Goal: Information Seeking & Learning: Learn about a topic

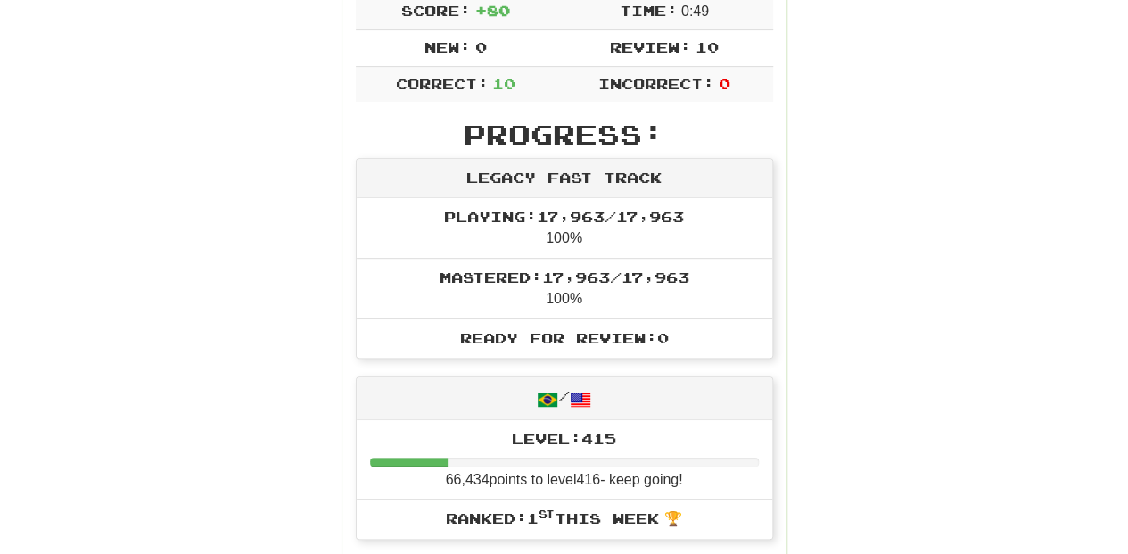
scroll to position [119, 0]
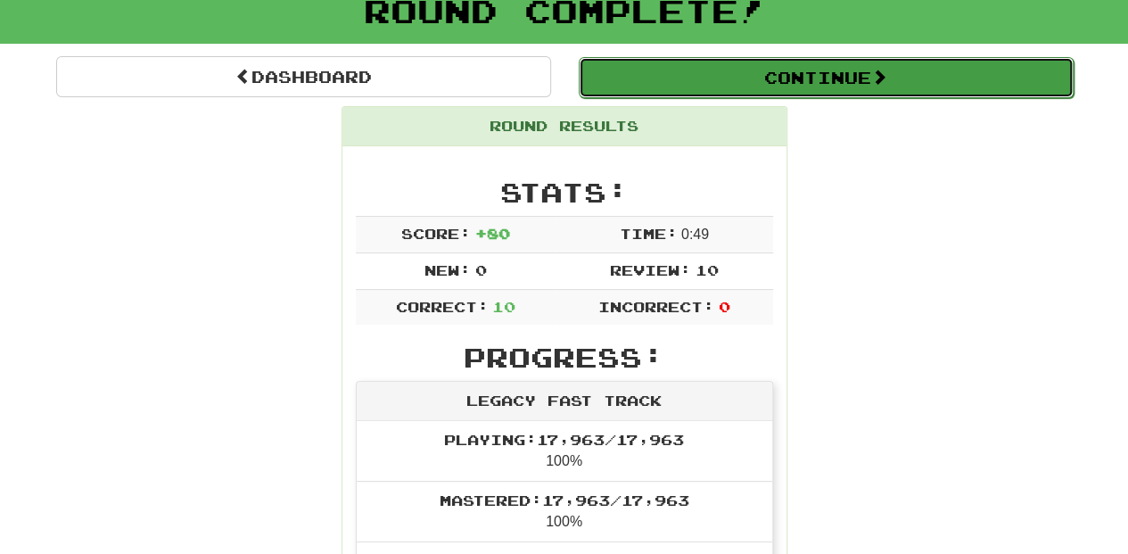
click at [697, 75] on button "Continue" at bounding box center [826, 77] width 495 height 41
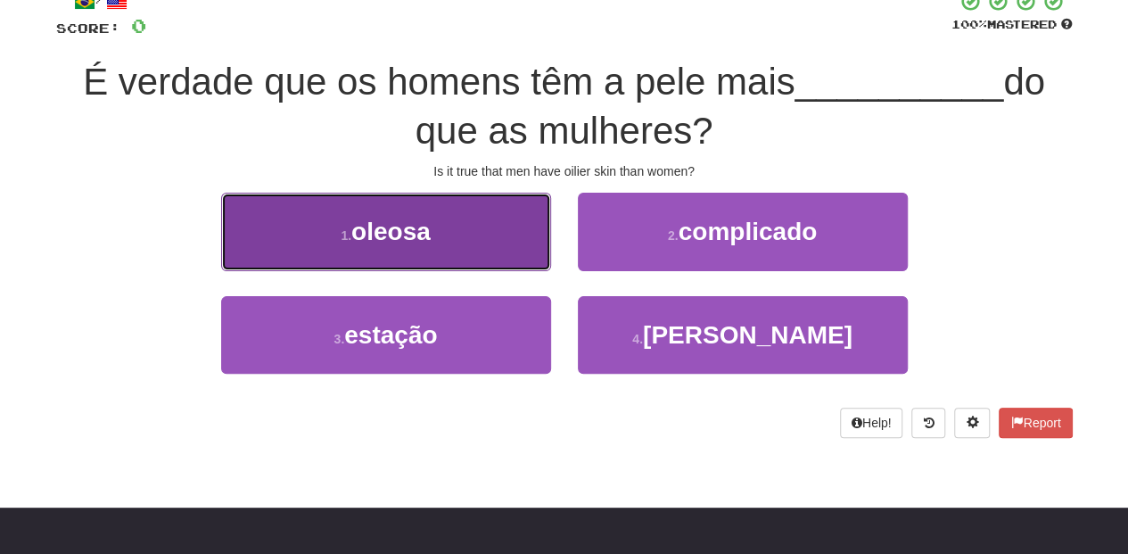
click at [495, 244] on button "1 . oleosa" at bounding box center [386, 232] width 330 height 78
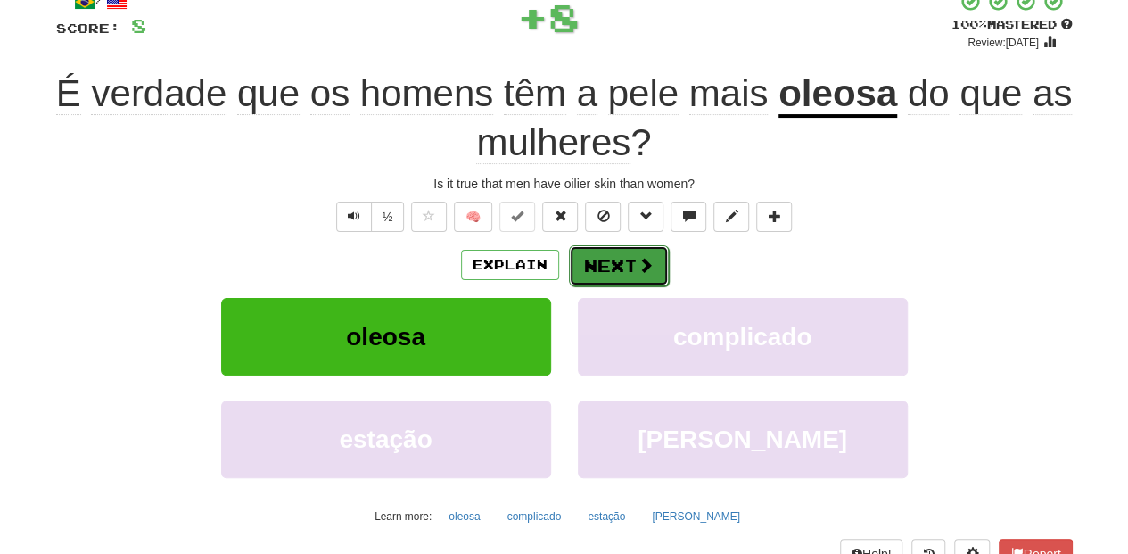
click at [644, 266] on span at bounding box center [645, 265] width 16 height 16
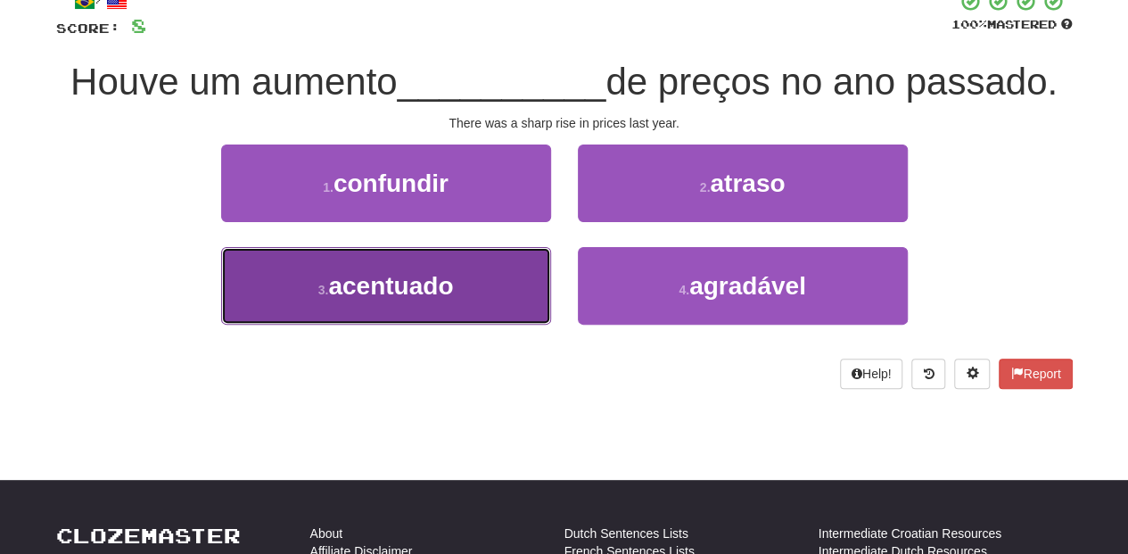
click at [488, 284] on button "3 . acentuado" at bounding box center [386, 286] width 330 height 78
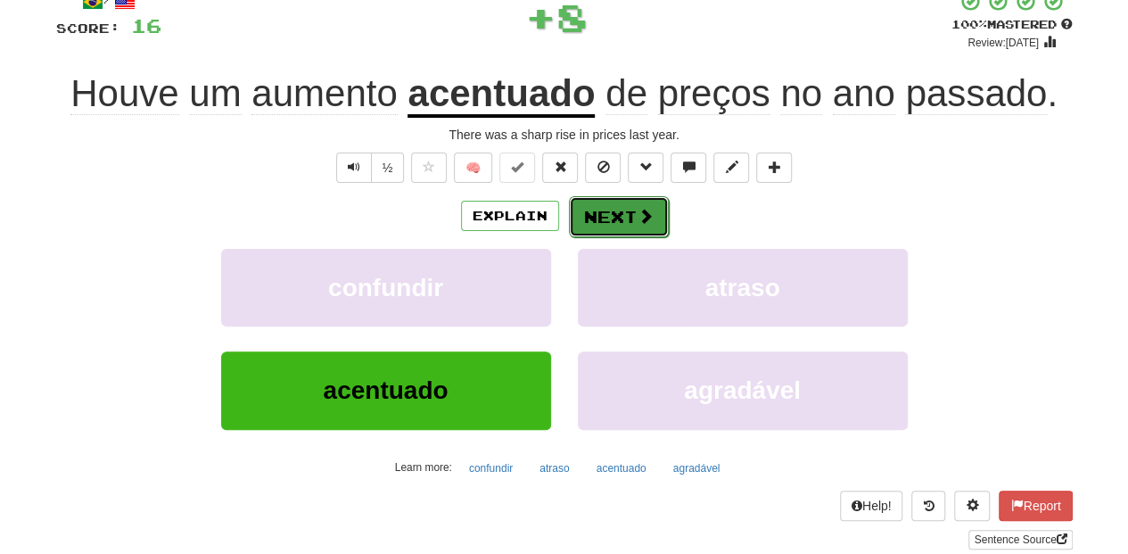
click at [626, 218] on button "Next" at bounding box center [619, 216] width 100 height 41
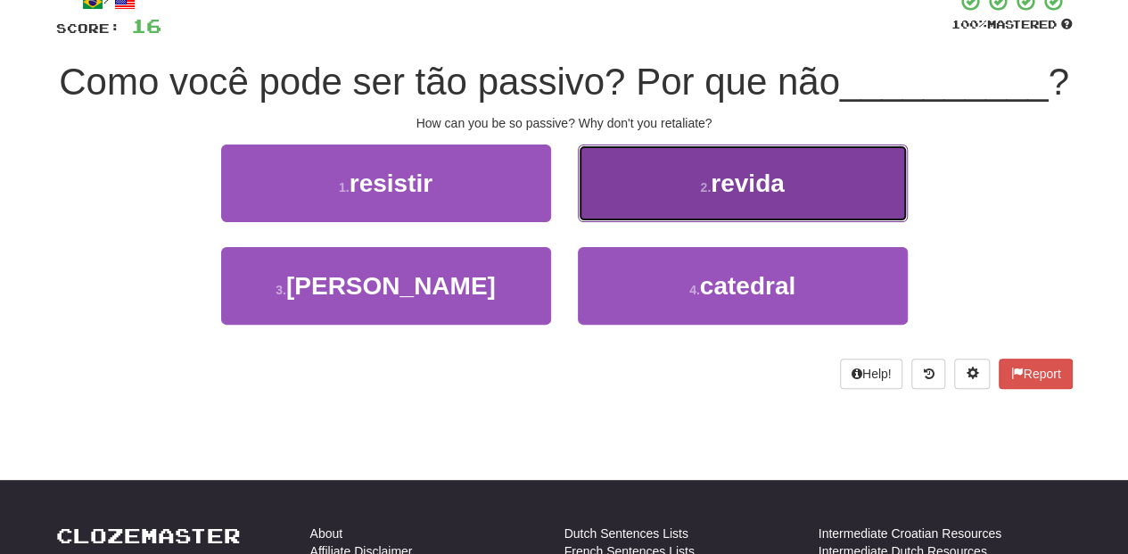
click at [636, 222] on button "2 . revida" at bounding box center [743, 183] width 330 height 78
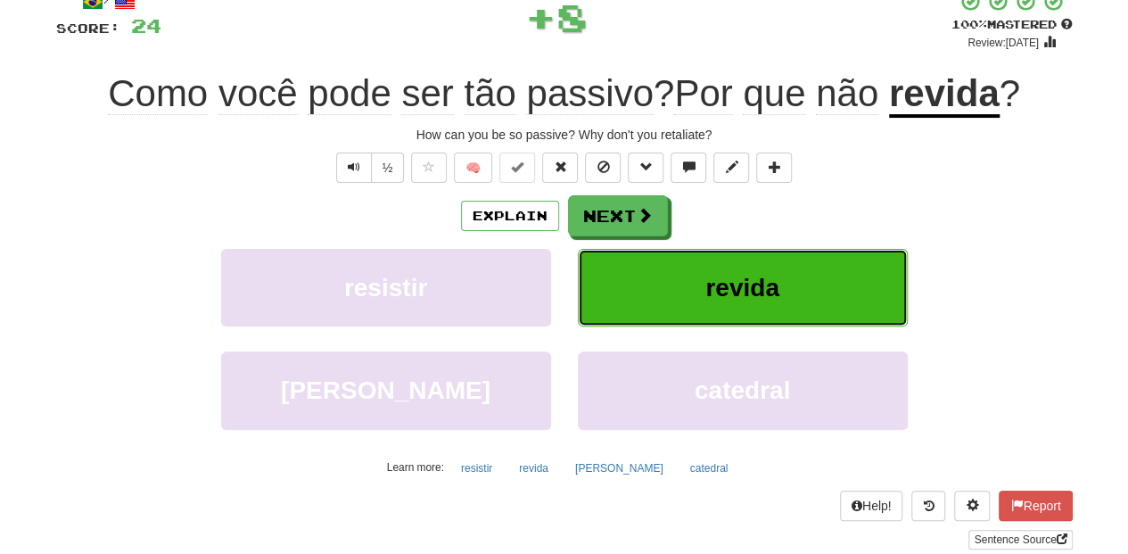
click at [636, 250] on button "revida" at bounding box center [743, 288] width 330 height 78
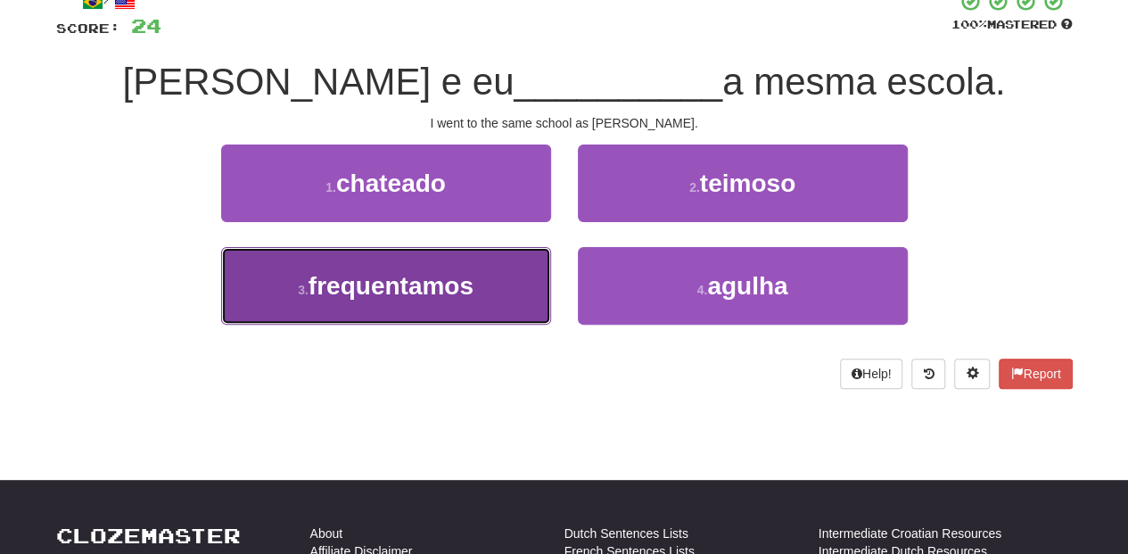
click at [499, 292] on button "3 . frequentamos" at bounding box center [386, 286] width 330 height 78
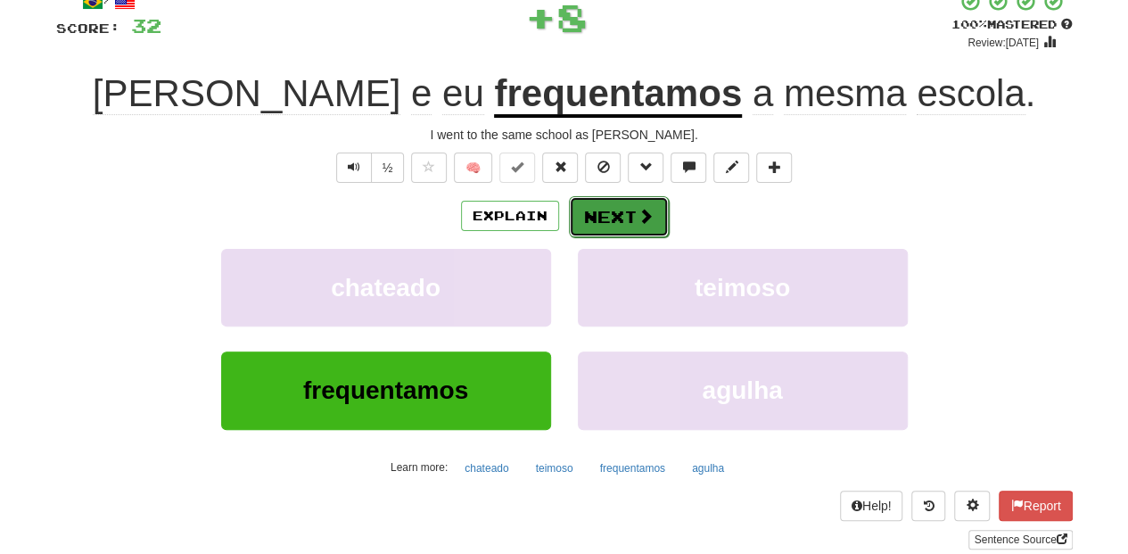
click at [614, 218] on button "Next" at bounding box center [619, 216] width 100 height 41
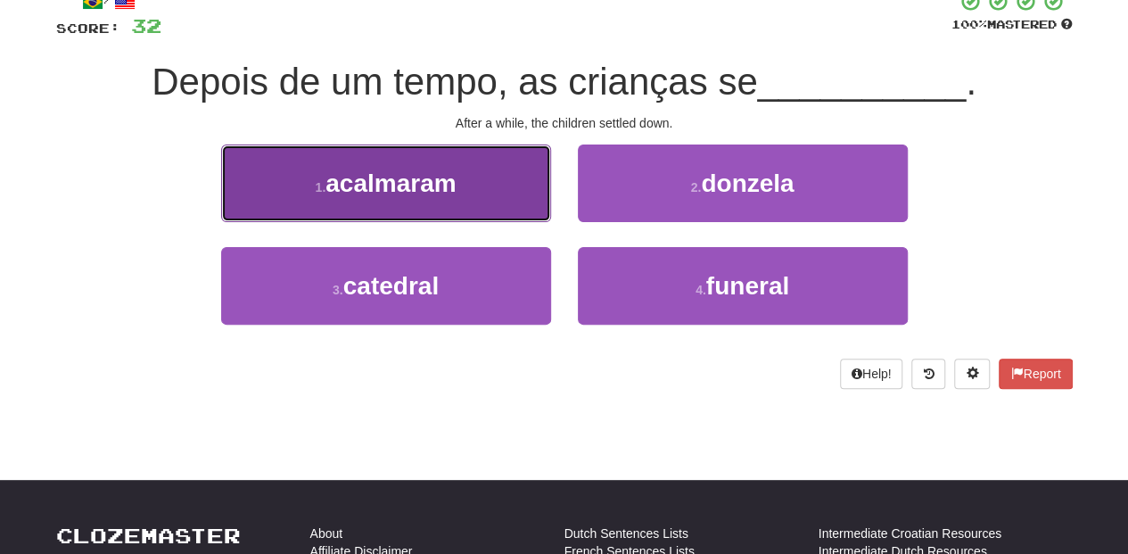
click at [464, 184] on button "1 . acalmaram" at bounding box center [386, 183] width 330 height 78
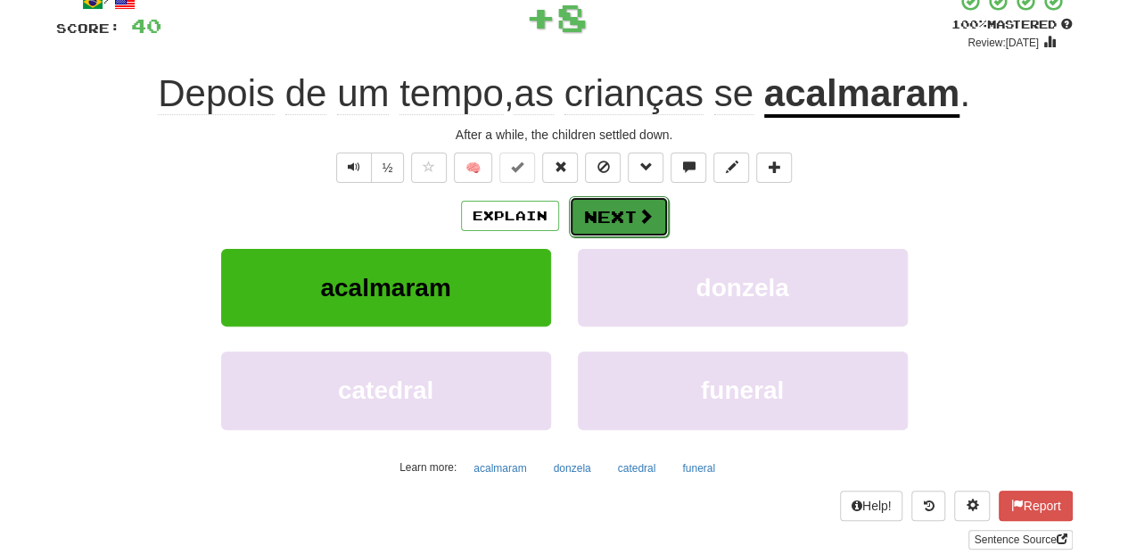
click at [598, 205] on button "Next" at bounding box center [619, 216] width 100 height 41
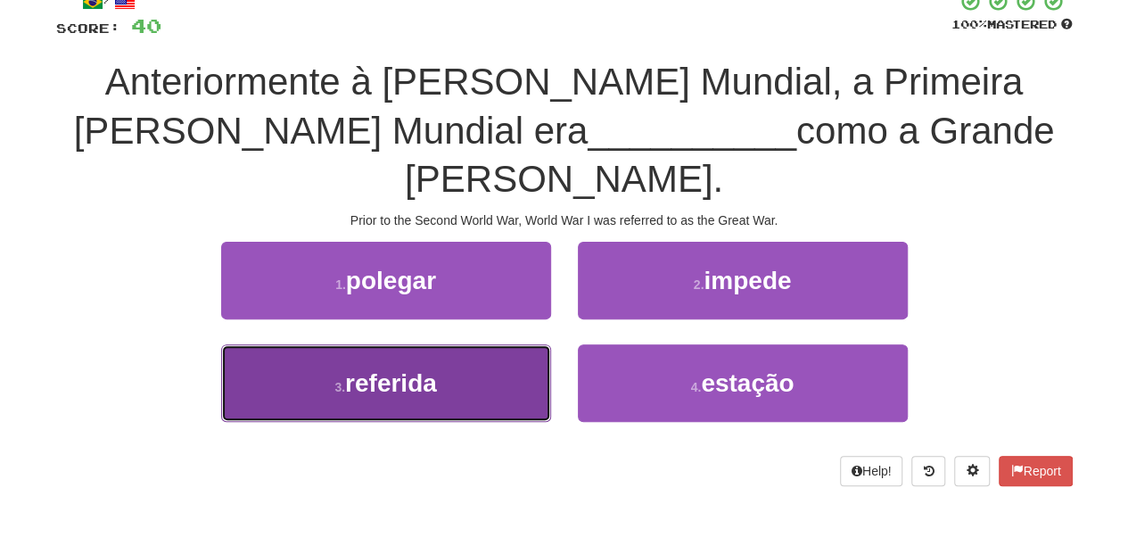
click at [465, 349] on button "3 . referida" at bounding box center [386, 383] width 330 height 78
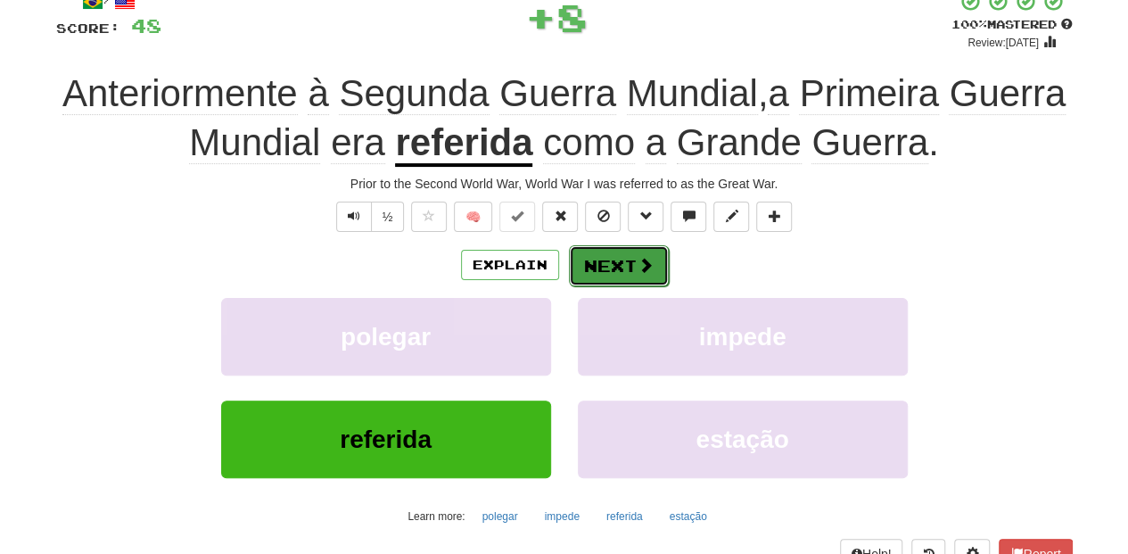
click at [616, 259] on button "Next" at bounding box center [619, 265] width 100 height 41
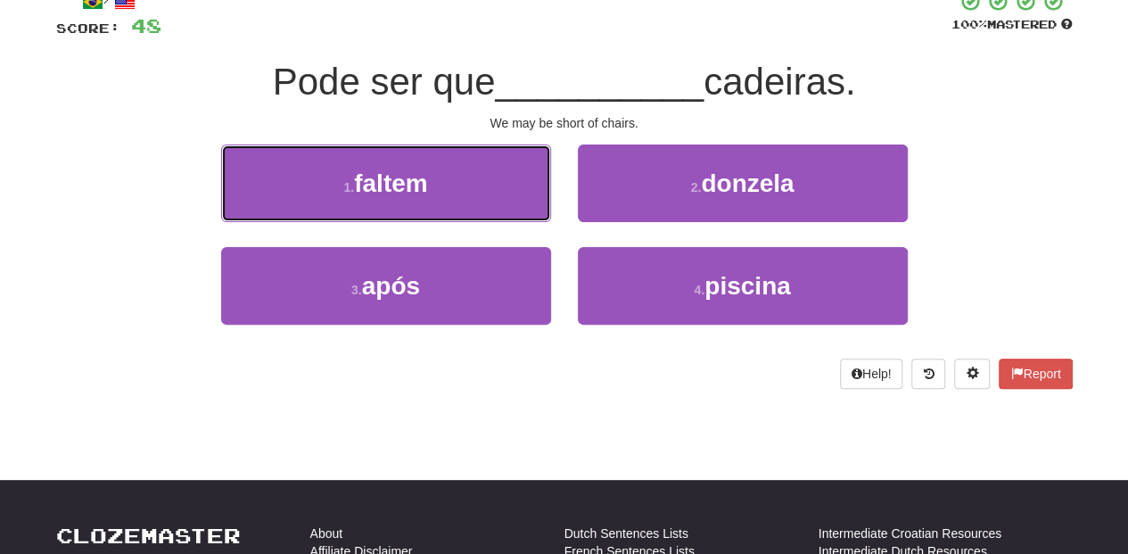
click at [440, 186] on button "1 . faltem" at bounding box center [386, 183] width 330 height 78
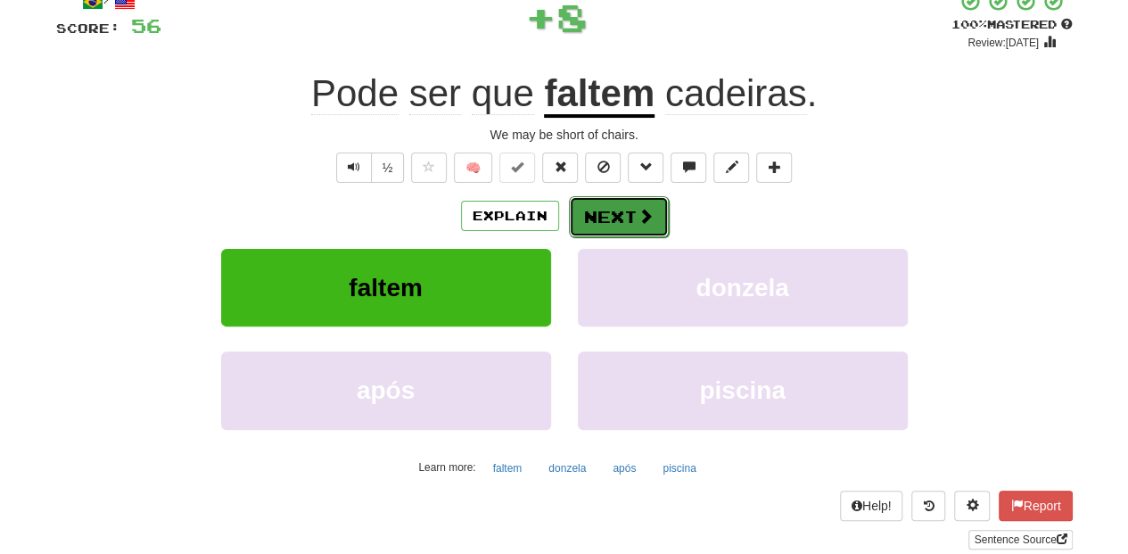
click at [592, 210] on button "Next" at bounding box center [619, 216] width 100 height 41
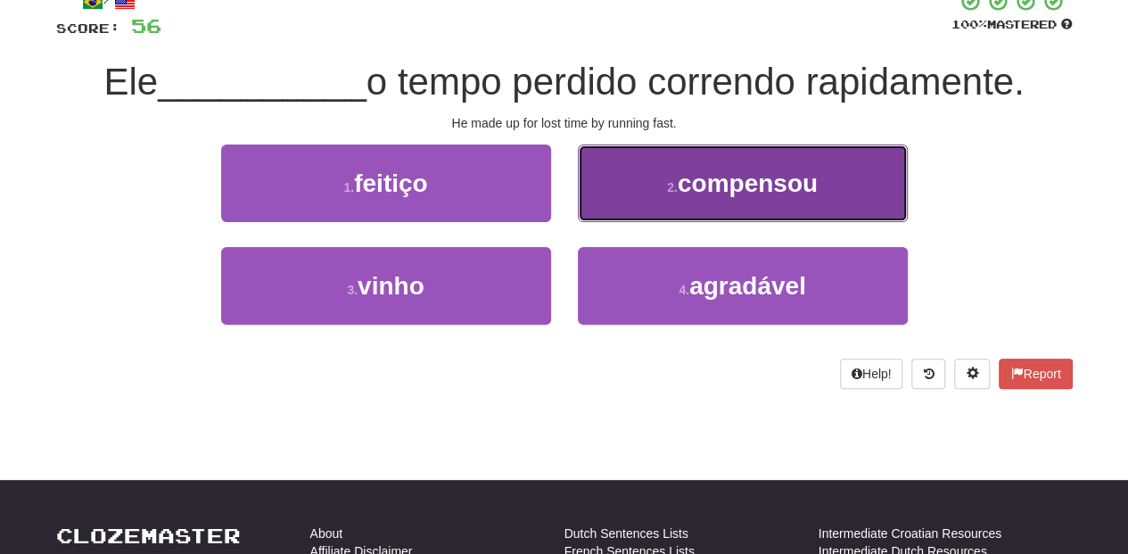
click at [609, 197] on button "2 . compensou" at bounding box center [743, 183] width 330 height 78
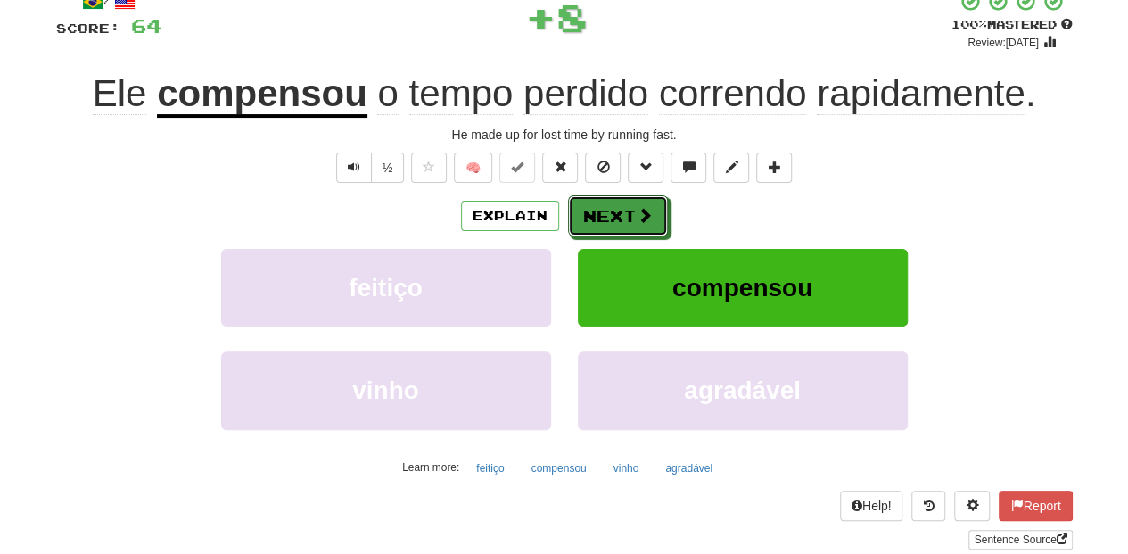
click at [609, 197] on button "Next" at bounding box center [618, 215] width 100 height 41
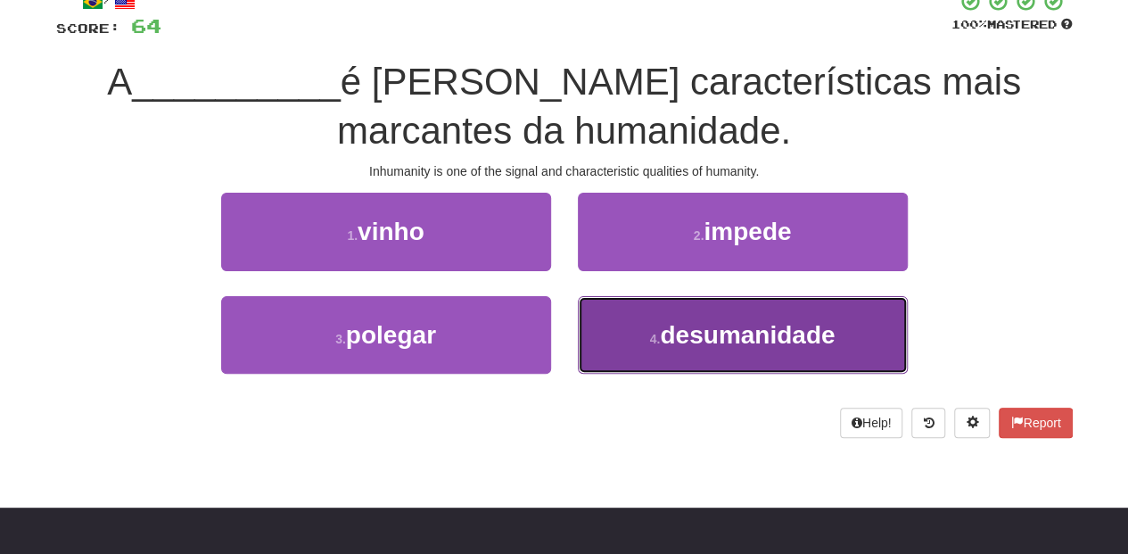
click at [644, 333] on button "4 . desumanidade" at bounding box center [743, 335] width 330 height 78
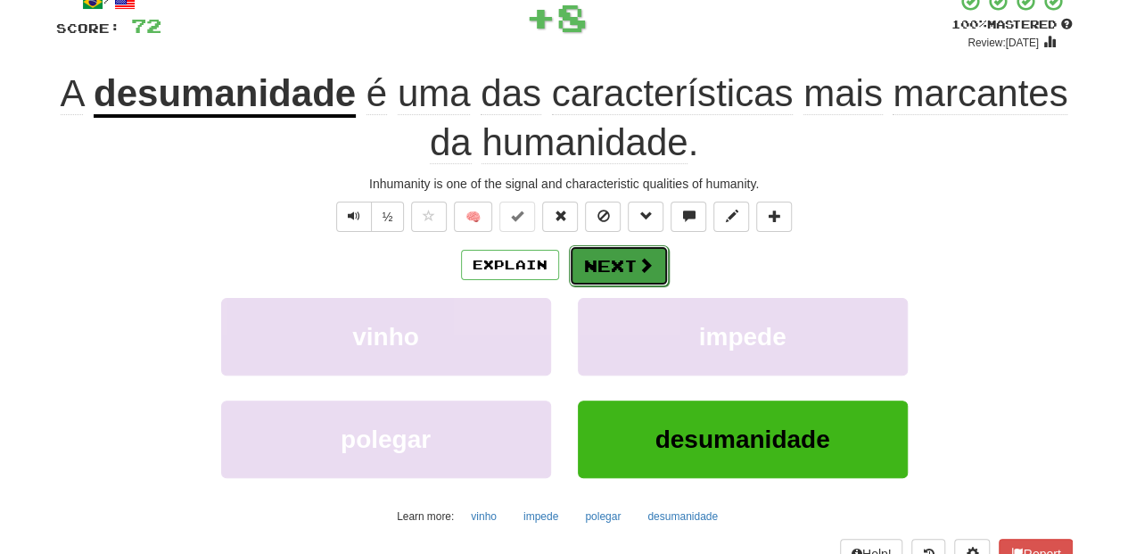
click at [617, 255] on button "Next" at bounding box center [619, 265] width 100 height 41
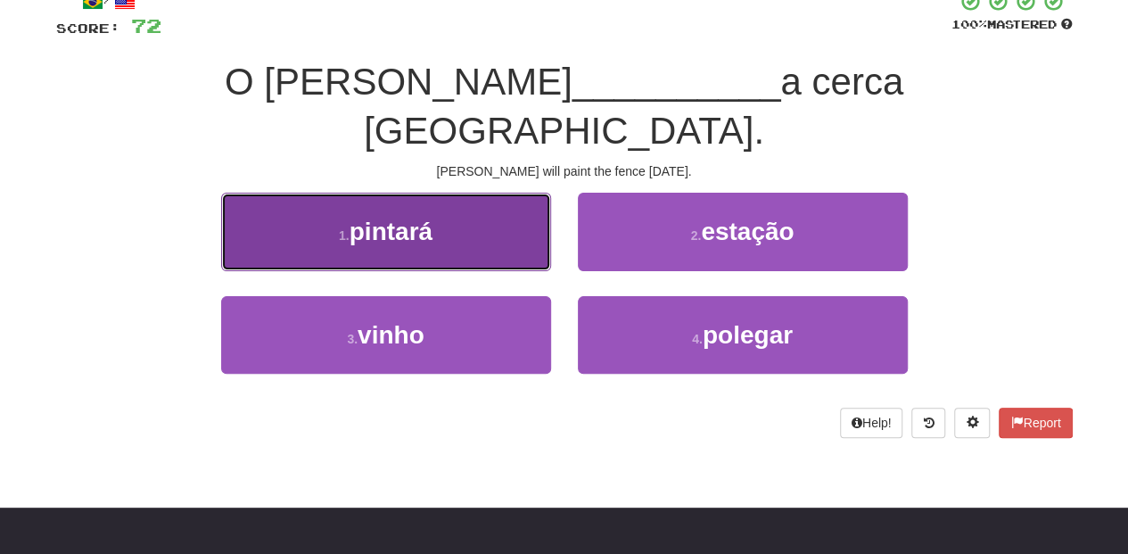
click at [507, 200] on button "1 . pintará" at bounding box center [386, 232] width 330 height 78
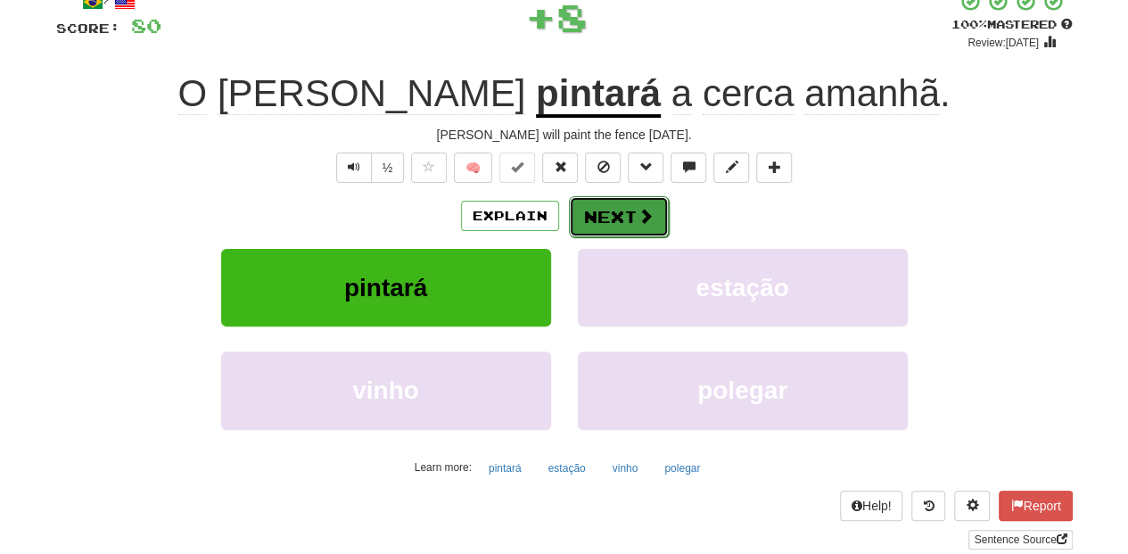
click at [578, 209] on button "Next" at bounding box center [619, 216] width 100 height 41
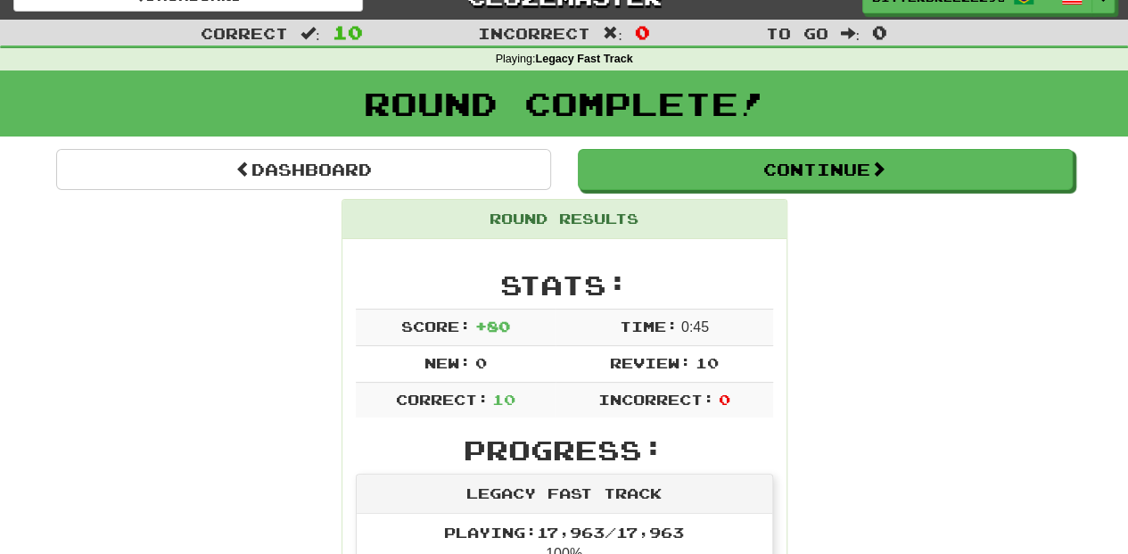
scroll to position [18, 0]
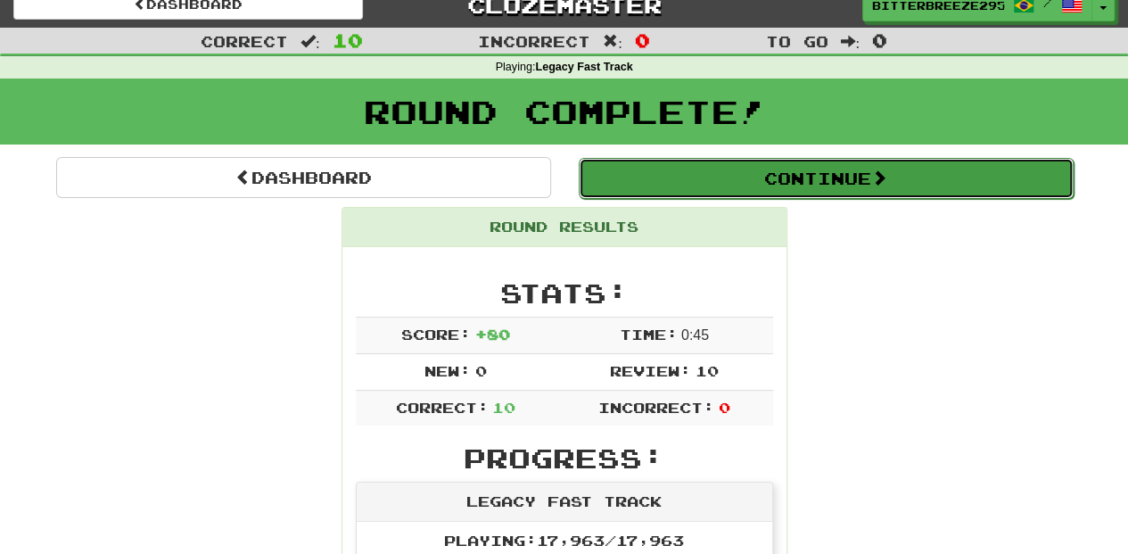
click at [763, 168] on button "Continue" at bounding box center [826, 178] width 495 height 41
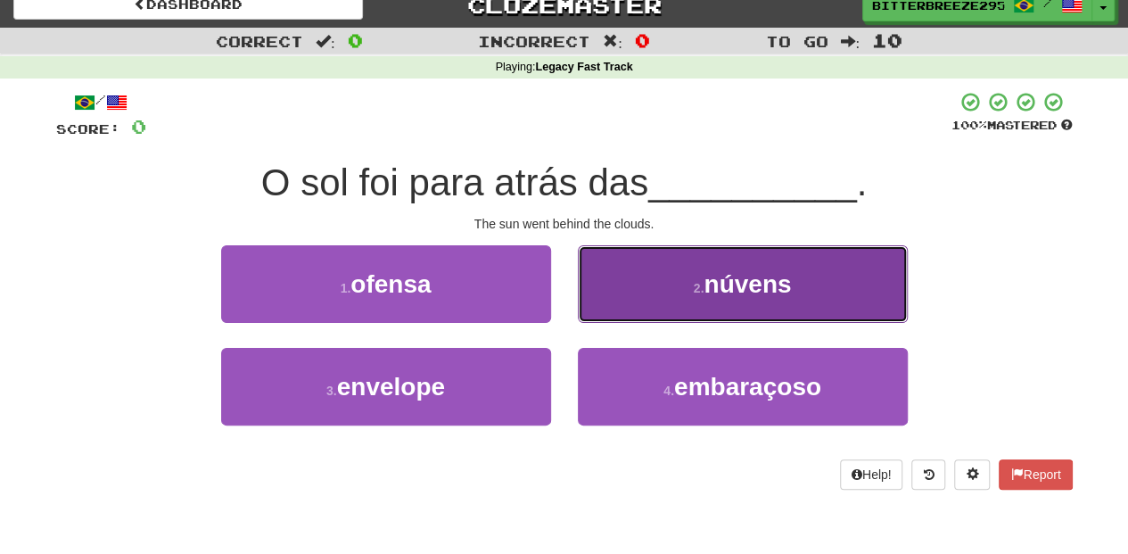
click at [654, 301] on button "2 . núvens" at bounding box center [743, 284] width 330 height 78
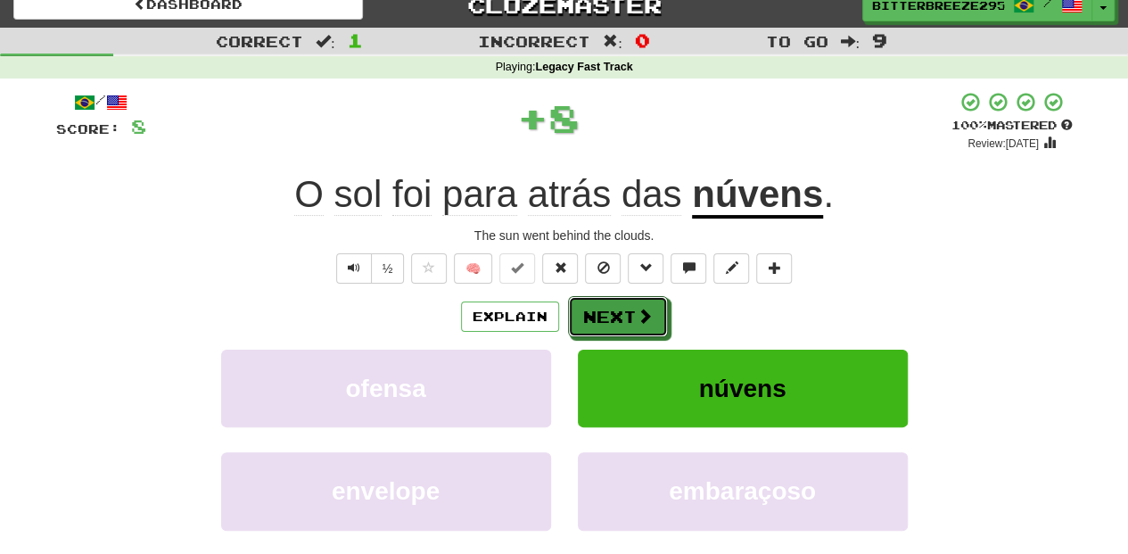
click at [654, 301] on button "Next" at bounding box center [618, 316] width 100 height 41
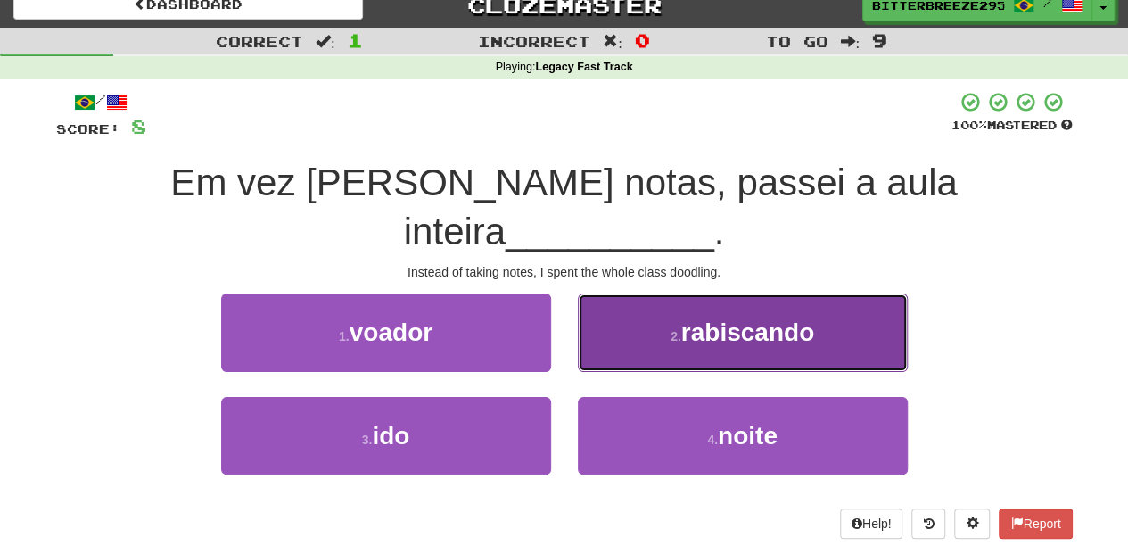
click at [672, 296] on button "2 . rabiscando" at bounding box center [743, 332] width 330 height 78
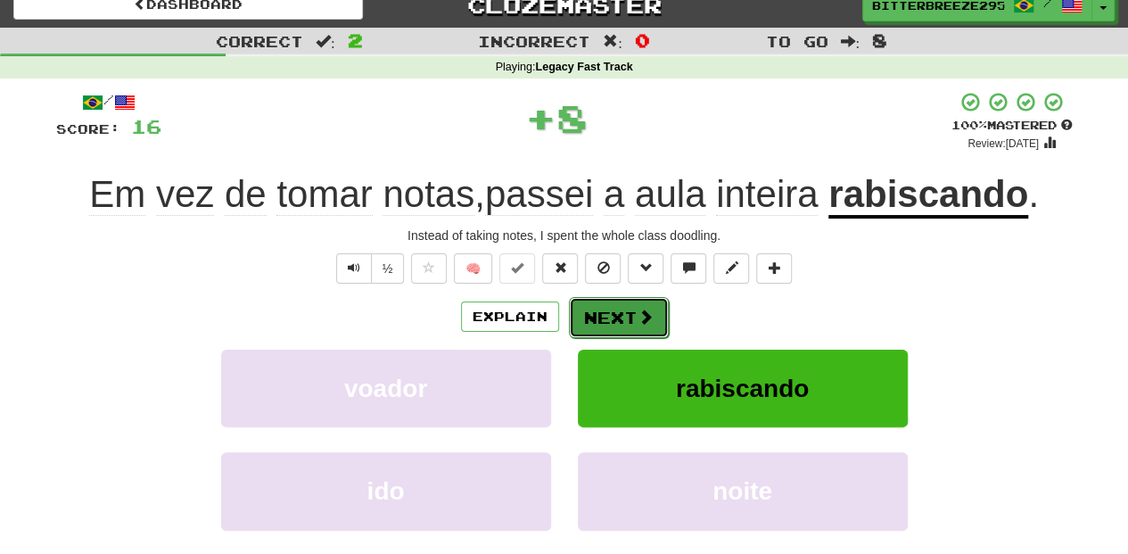
click at [653, 311] on button "Next" at bounding box center [619, 317] width 100 height 41
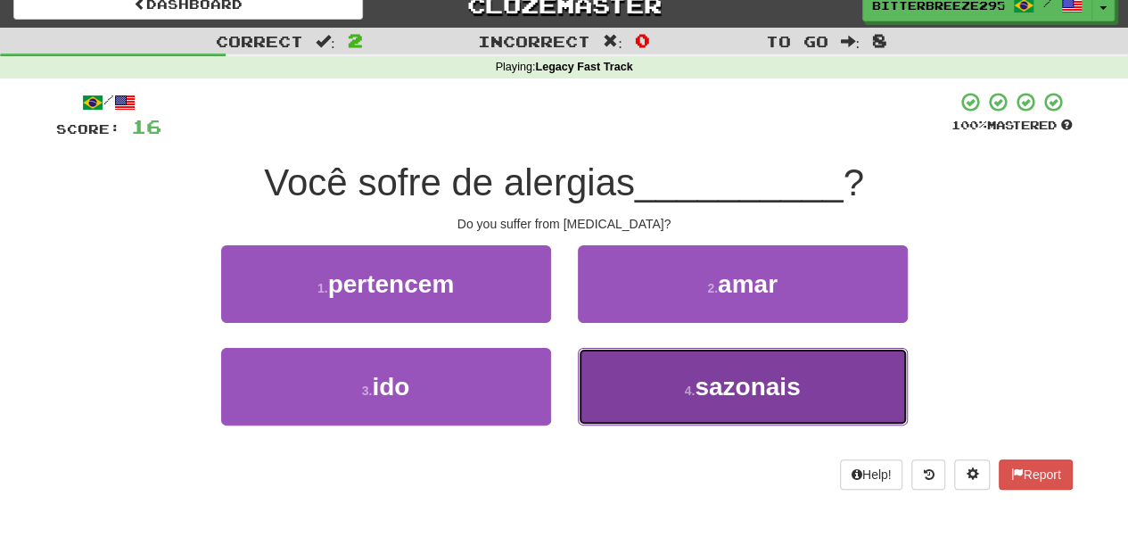
click at [641, 377] on button "4 . sazonais" at bounding box center [743, 387] width 330 height 78
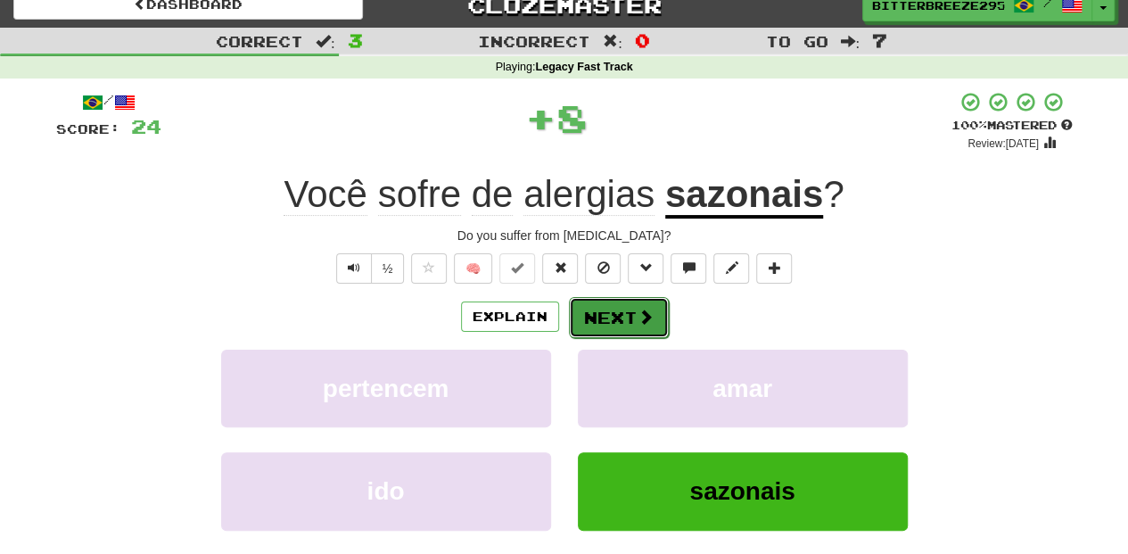
click at [605, 303] on button "Next" at bounding box center [619, 317] width 100 height 41
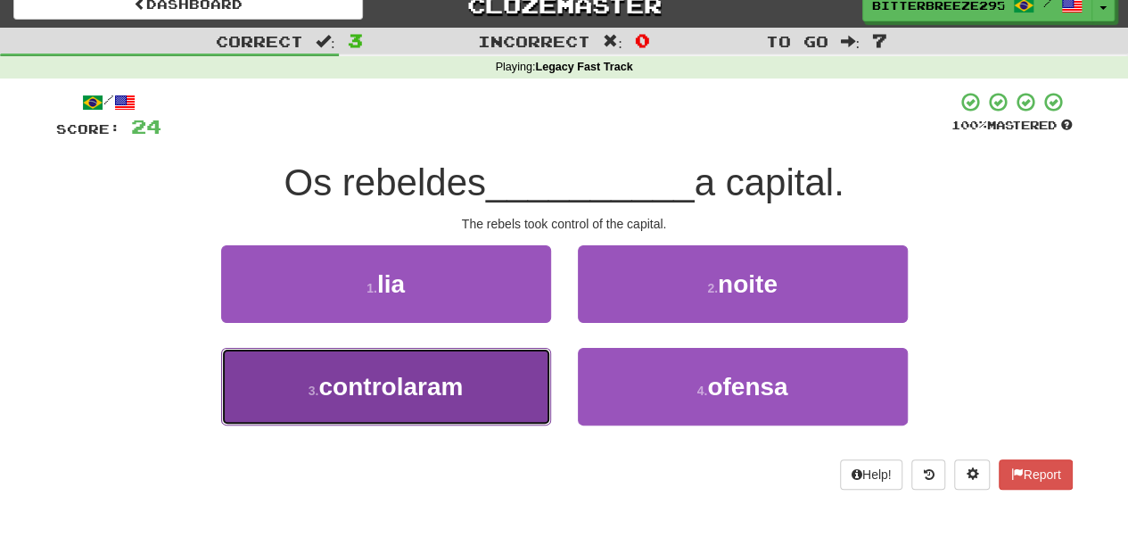
click at [496, 394] on button "3 . controlaram" at bounding box center [386, 387] width 330 height 78
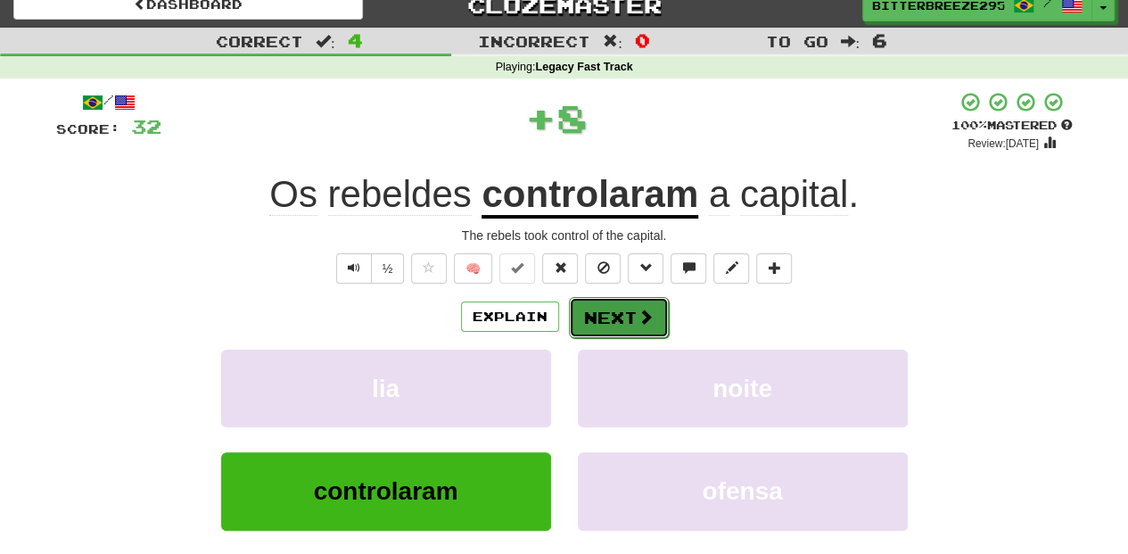
click at [617, 298] on button "Next" at bounding box center [619, 317] width 100 height 41
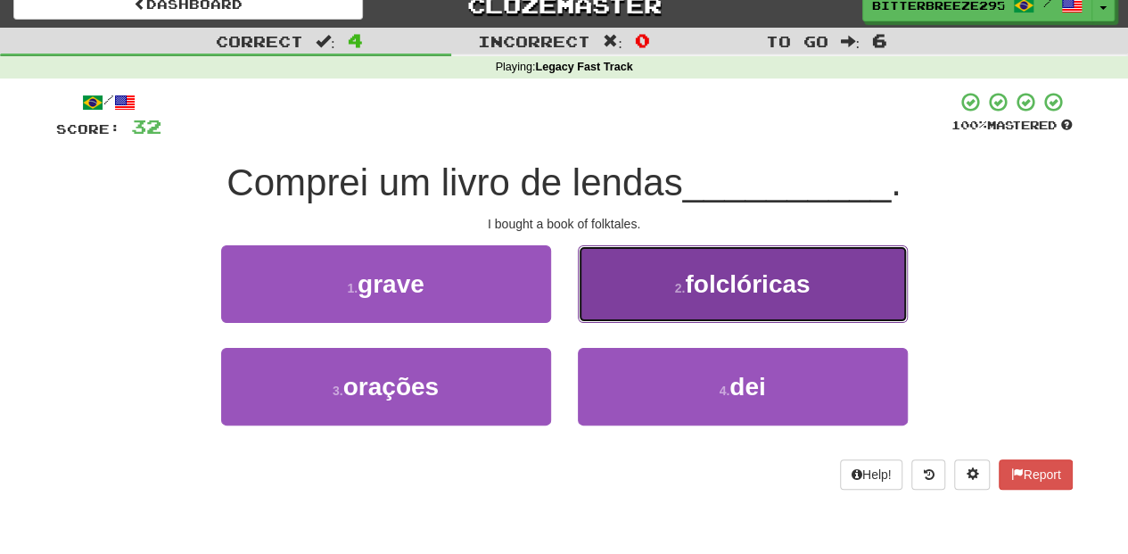
click at [620, 291] on button "2 . folclóricas" at bounding box center [743, 284] width 330 height 78
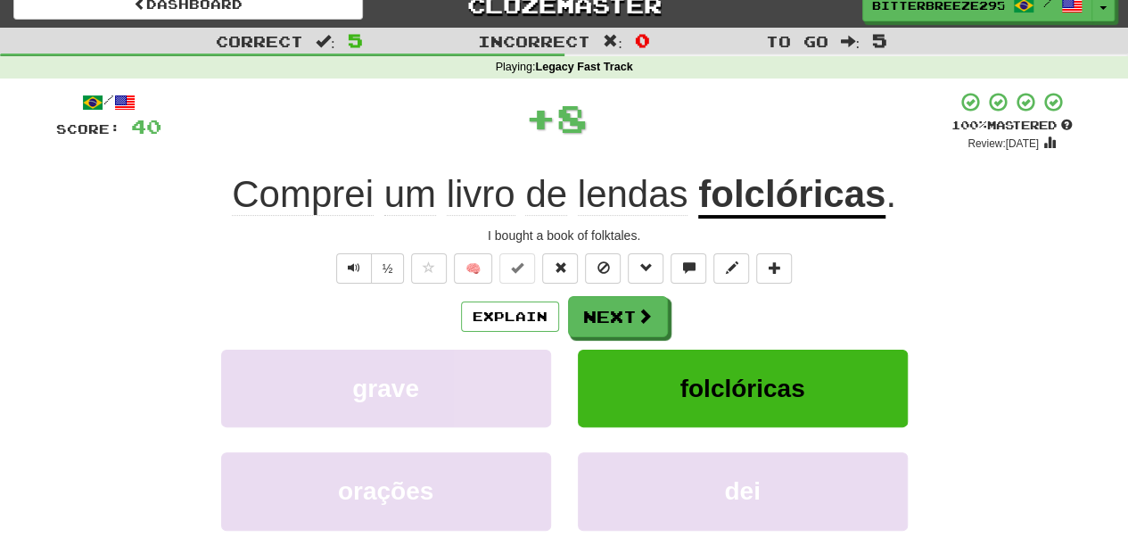
click at [620, 291] on div "/ Score: 40 + 8 100 % Mastered Review: 2026-02-11 Comprei um livro de lendas fo…" at bounding box center [564, 370] width 1016 height 559
click at [611, 314] on button "Next" at bounding box center [619, 317] width 100 height 41
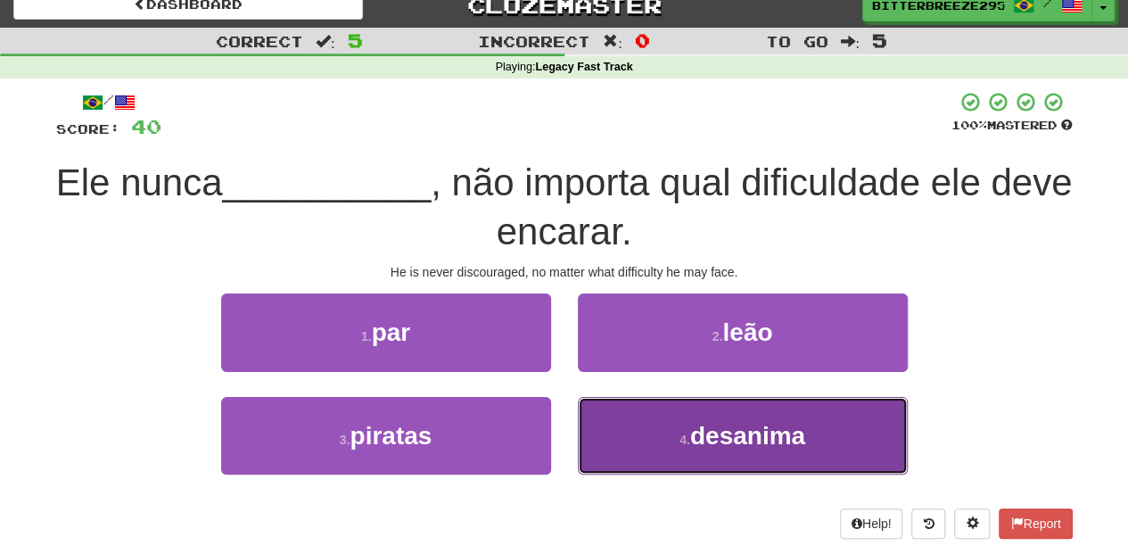
click at [650, 433] on button "4 . desanima" at bounding box center [743, 436] width 330 height 78
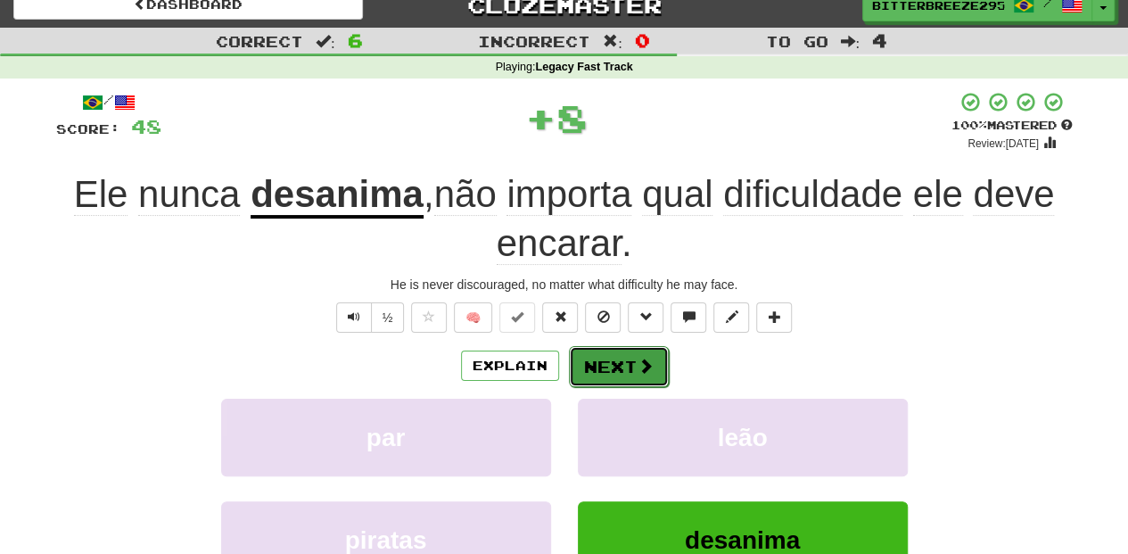
click at [610, 359] on button "Next" at bounding box center [619, 366] width 100 height 41
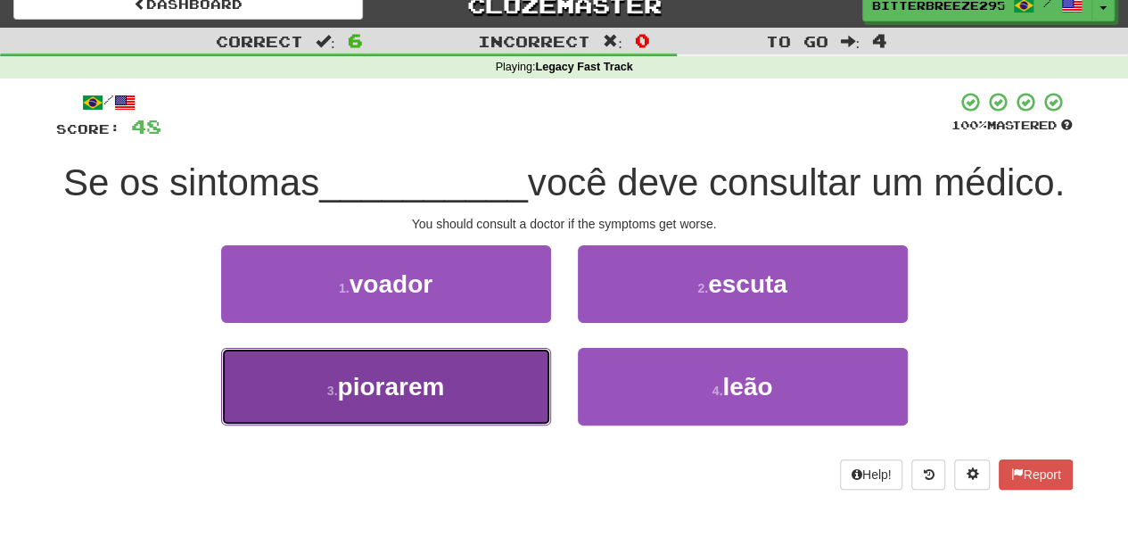
click at [488, 425] on button "3 . piorarem" at bounding box center [386, 387] width 330 height 78
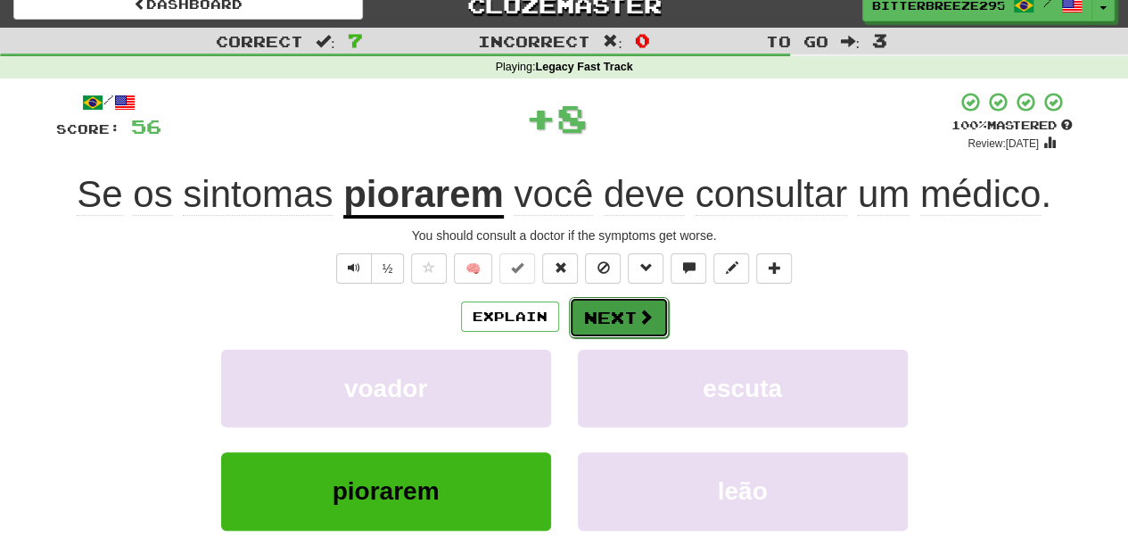
click at [608, 317] on button "Next" at bounding box center [619, 317] width 100 height 41
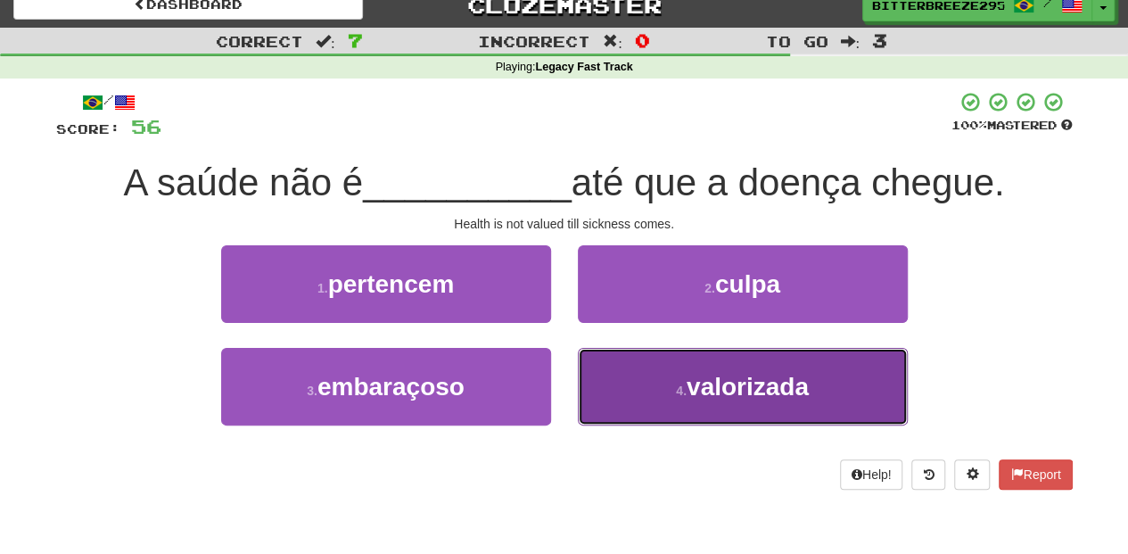
click at [658, 373] on button "4 . valorizada" at bounding box center [743, 387] width 330 height 78
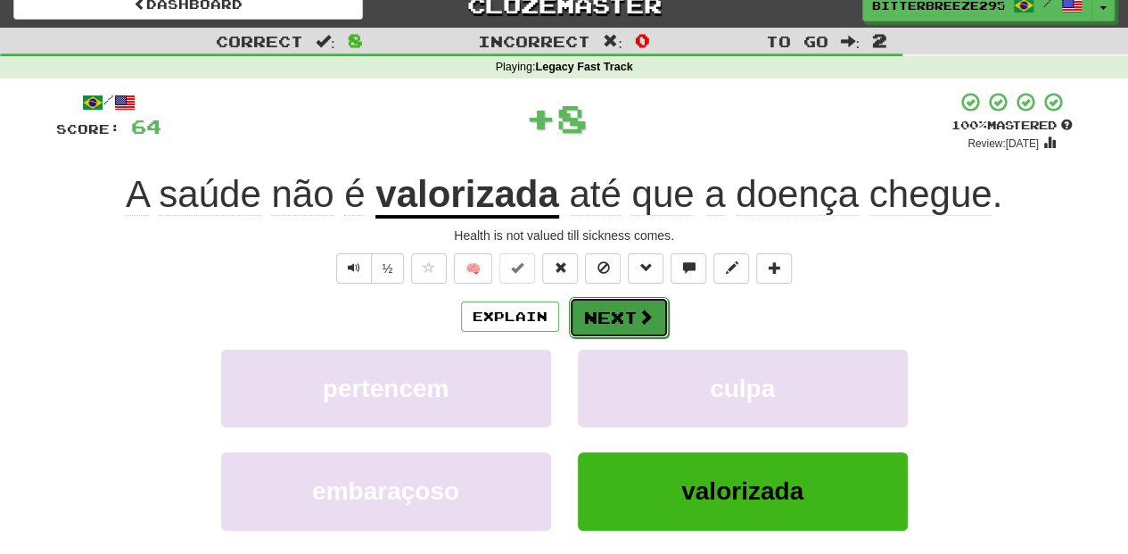
click at [610, 300] on button "Next" at bounding box center [619, 317] width 100 height 41
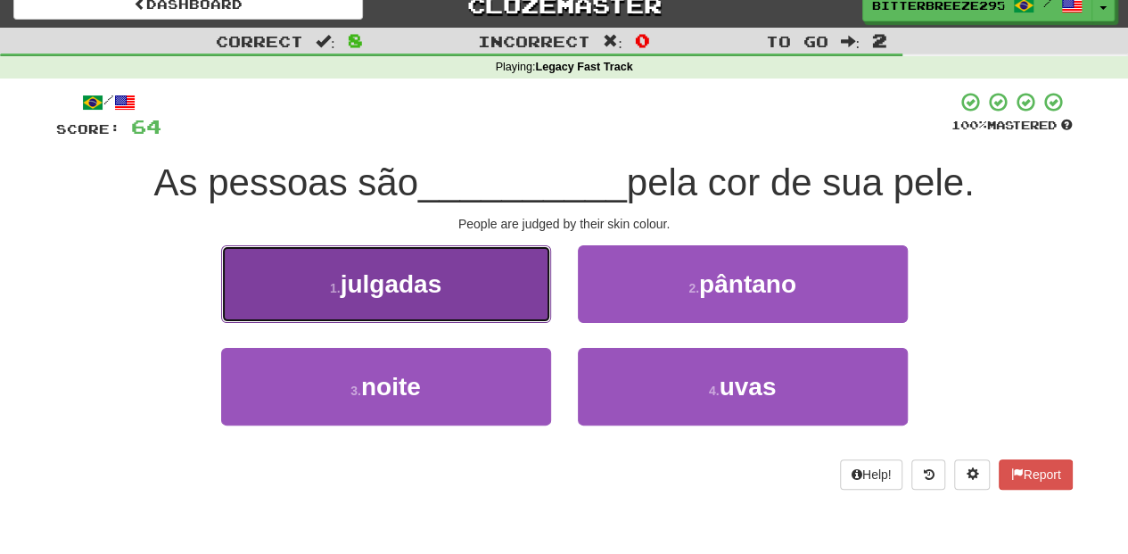
click at [516, 284] on button "1 . julgadas" at bounding box center [386, 284] width 330 height 78
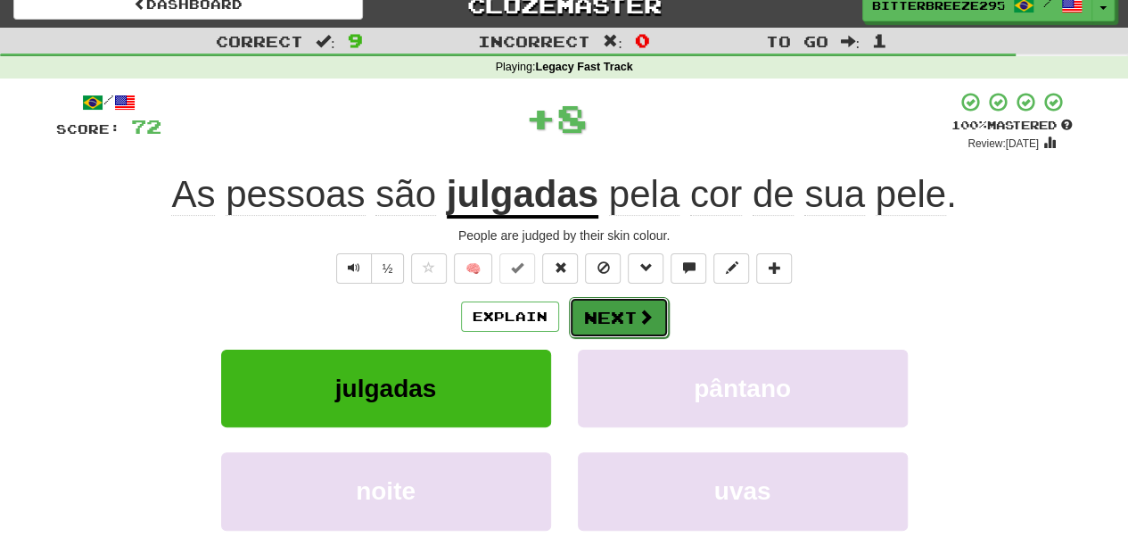
click at [625, 300] on button "Next" at bounding box center [619, 317] width 100 height 41
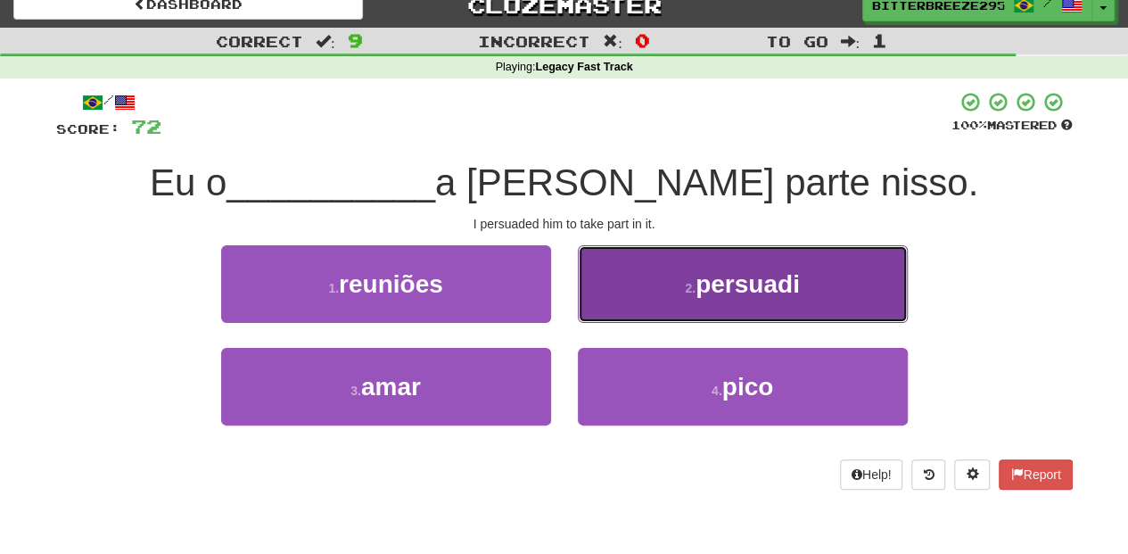
click at [617, 311] on button "2 . persuadi" at bounding box center [743, 284] width 330 height 78
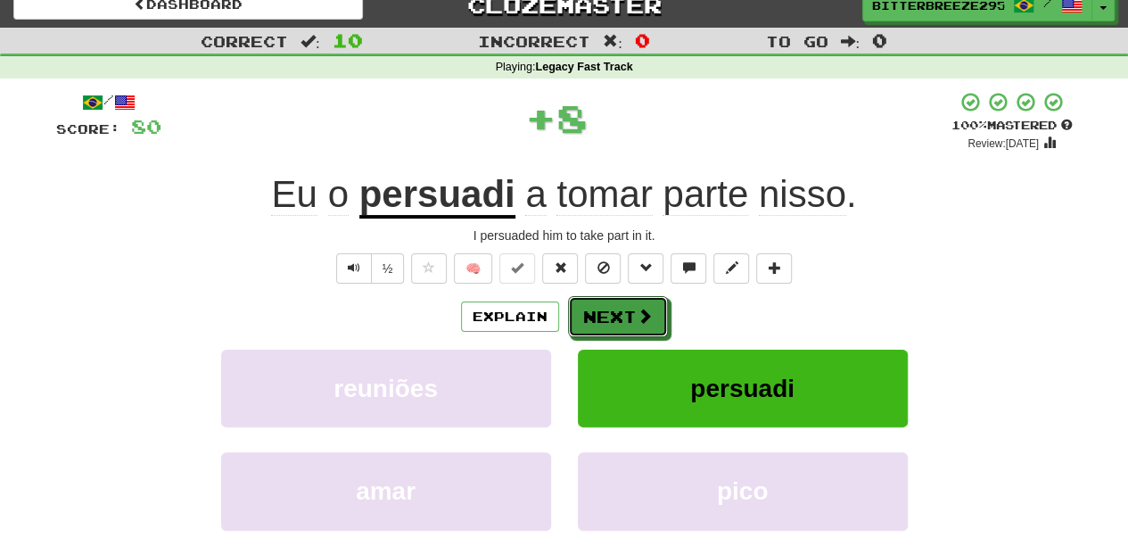
click at [617, 311] on button "Next" at bounding box center [618, 316] width 100 height 41
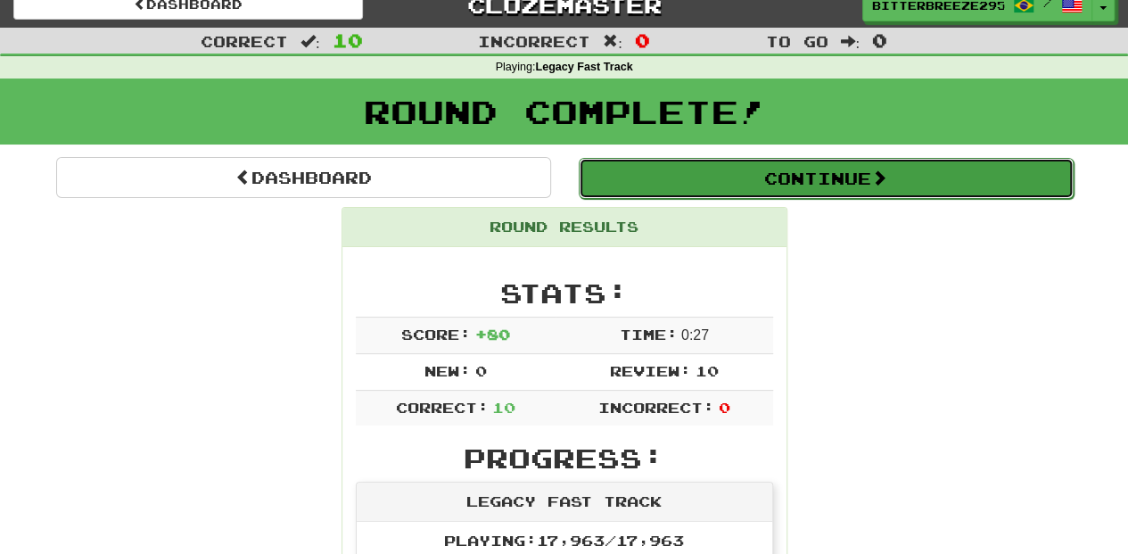
click at [681, 178] on button "Continue" at bounding box center [826, 178] width 495 height 41
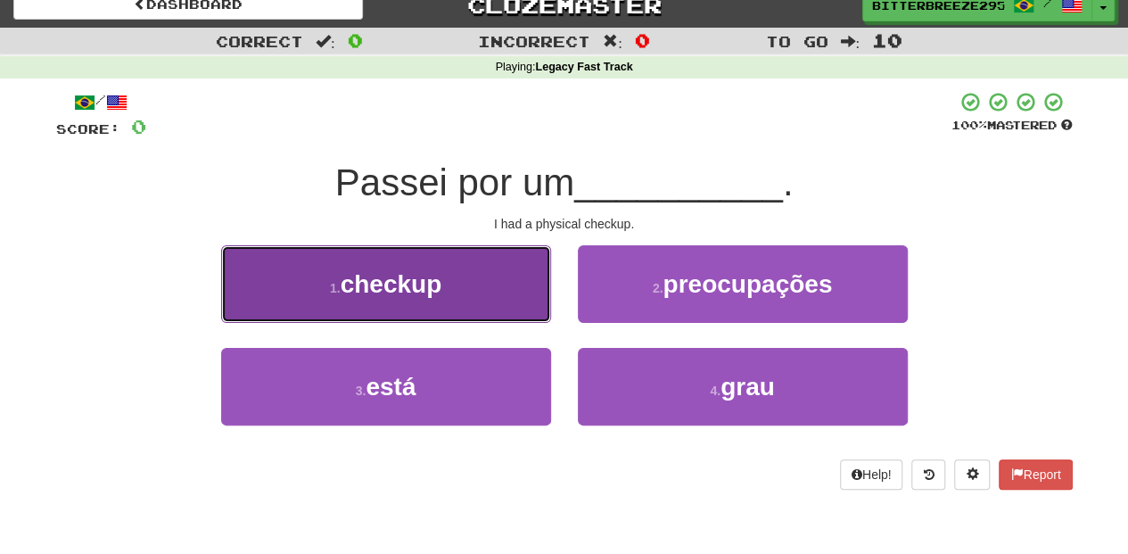
click at [487, 300] on button "1 . checkup" at bounding box center [386, 284] width 330 height 78
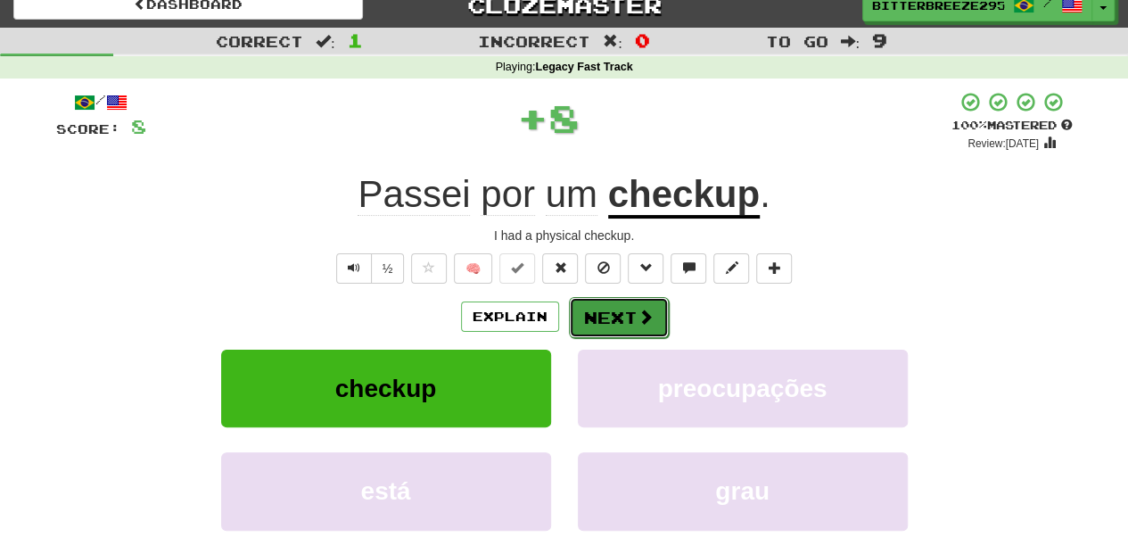
click at [636, 330] on button "Next" at bounding box center [619, 317] width 100 height 41
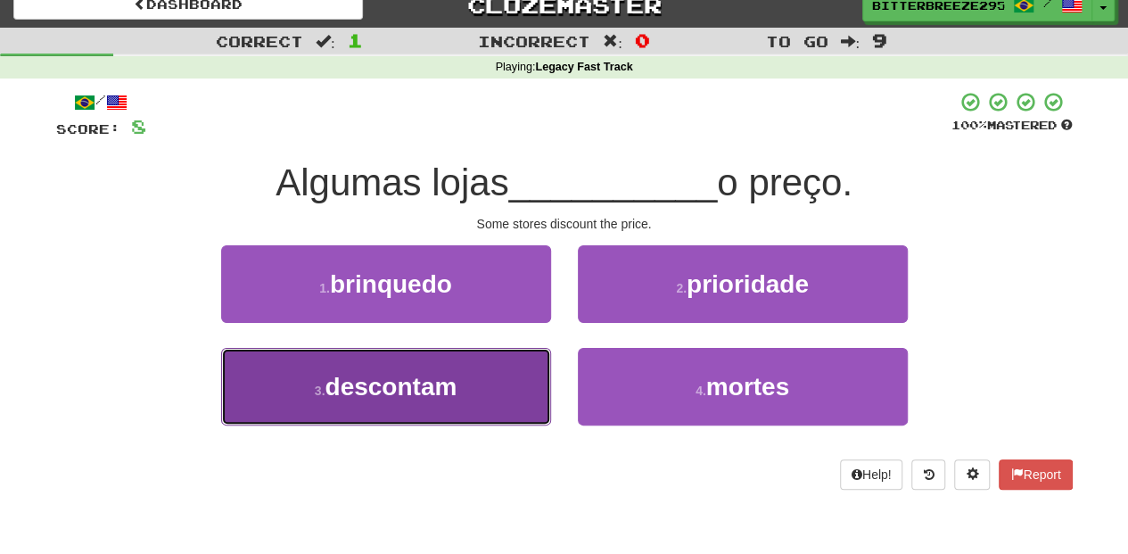
click at [492, 374] on button "3 . descontam" at bounding box center [386, 387] width 330 height 78
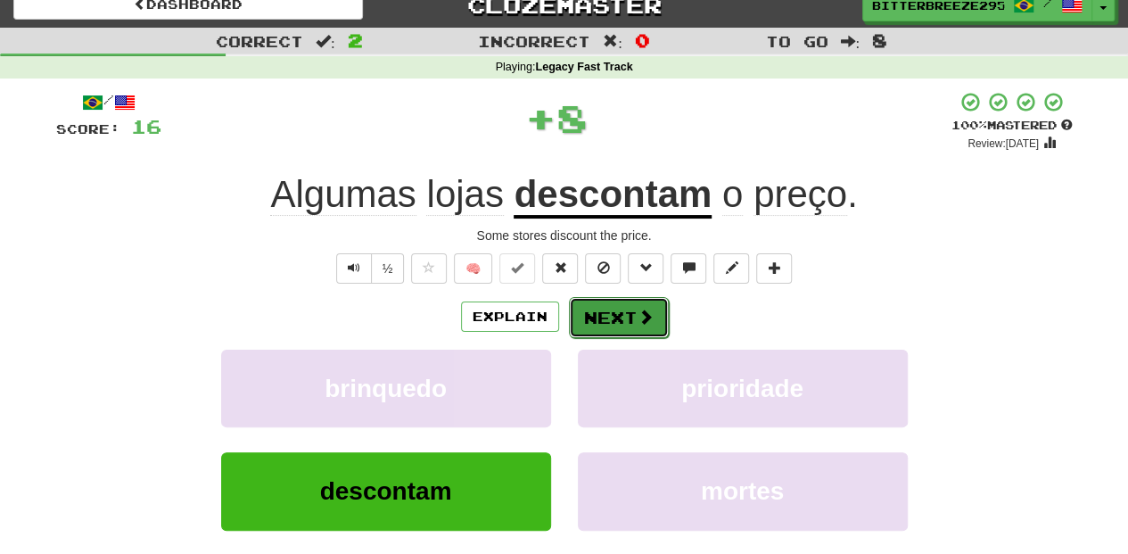
click at [599, 307] on button "Next" at bounding box center [619, 317] width 100 height 41
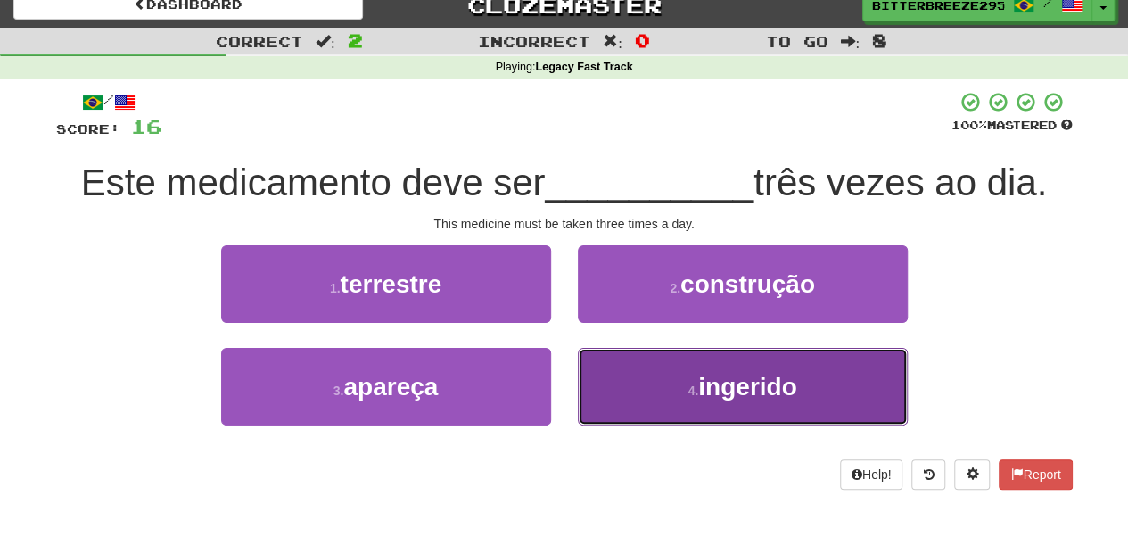
click at [633, 372] on button "4 . ingerido" at bounding box center [743, 387] width 330 height 78
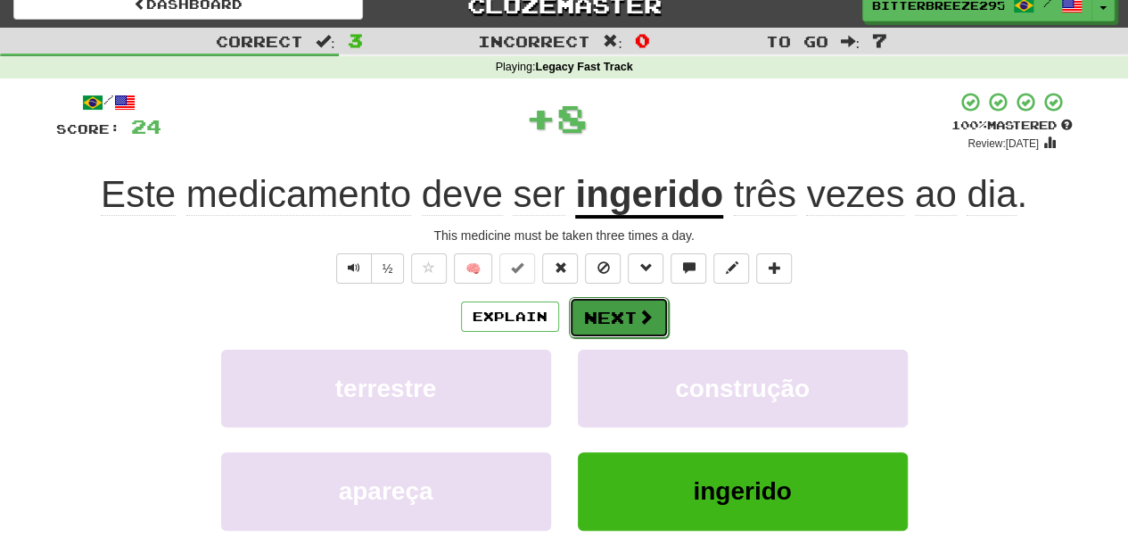
click at [609, 308] on button "Next" at bounding box center [619, 317] width 100 height 41
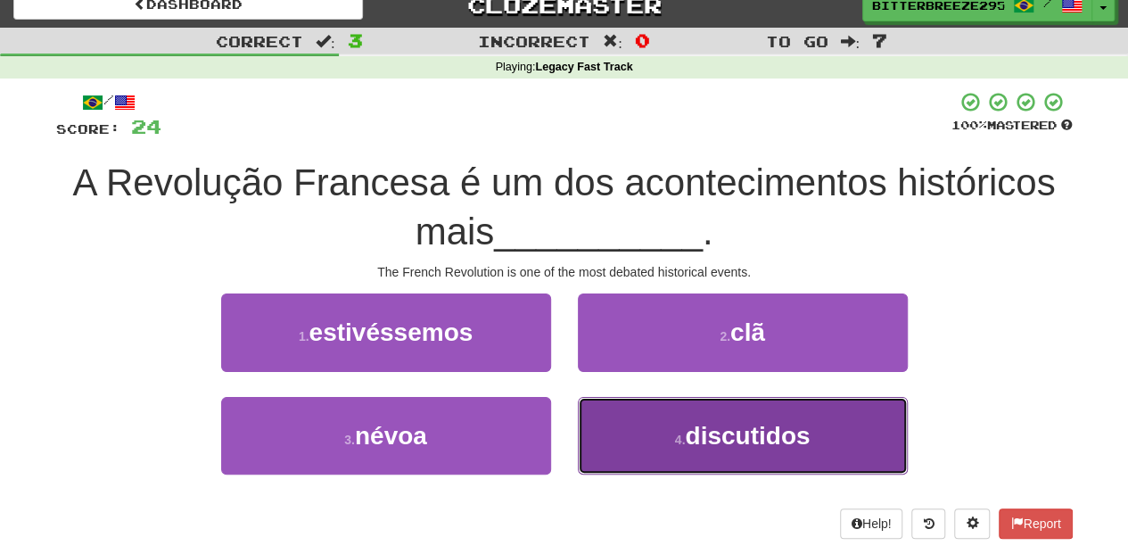
click at [631, 443] on button "4 . discutidos" at bounding box center [743, 436] width 330 height 78
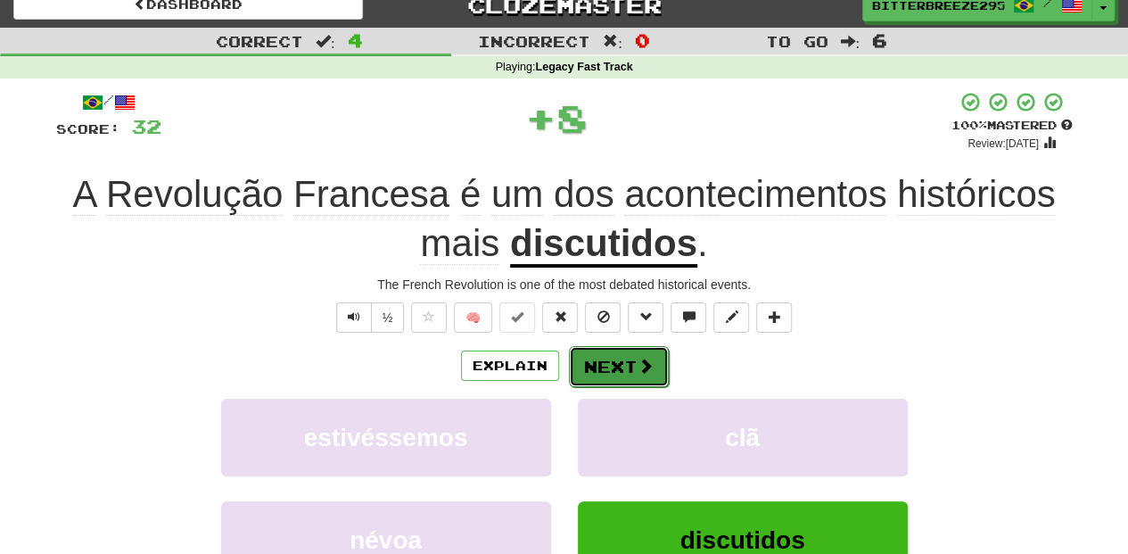
click at [602, 363] on button "Next" at bounding box center [619, 366] width 100 height 41
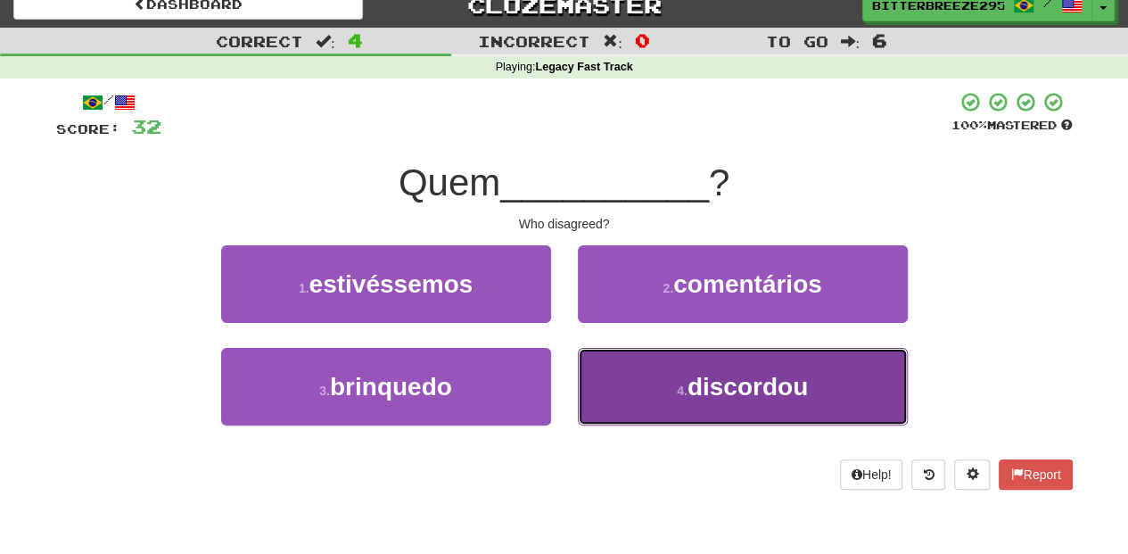
click at [636, 390] on button "4 . discordou" at bounding box center [743, 387] width 330 height 78
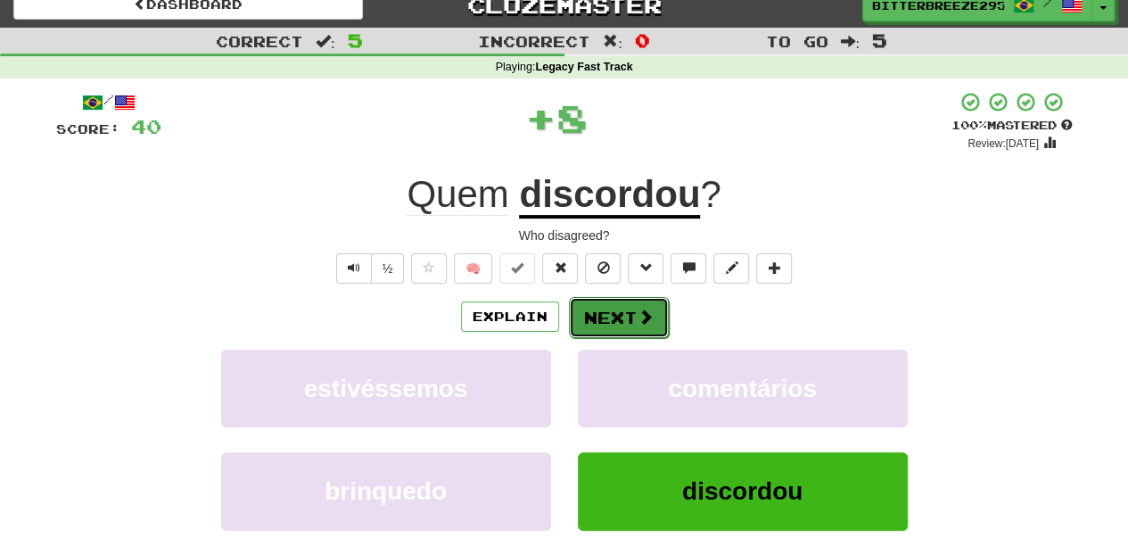
click at [603, 316] on button "Next" at bounding box center [619, 317] width 100 height 41
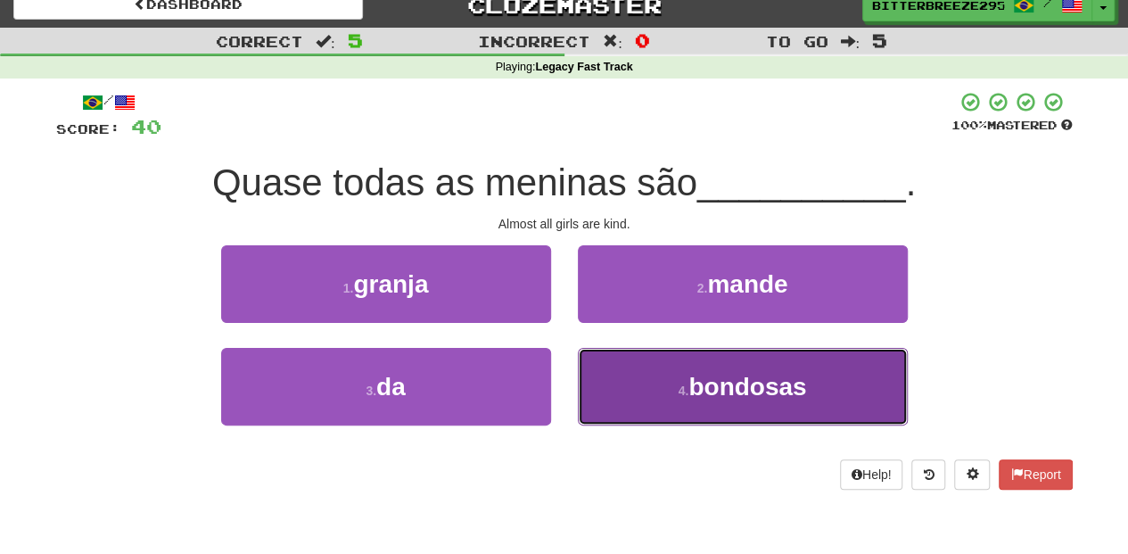
click at [628, 393] on button "4 . bondosas" at bounding box center [743, 387] width 330 height 78
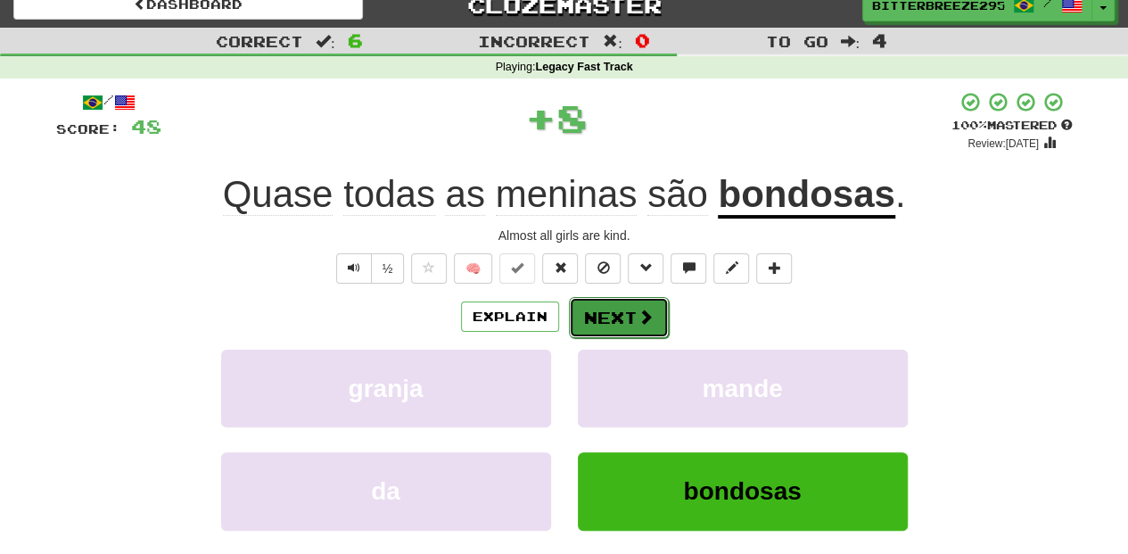
click at [603, 313] on button "Next" at bounding box center [619, 317] width 100 height 41
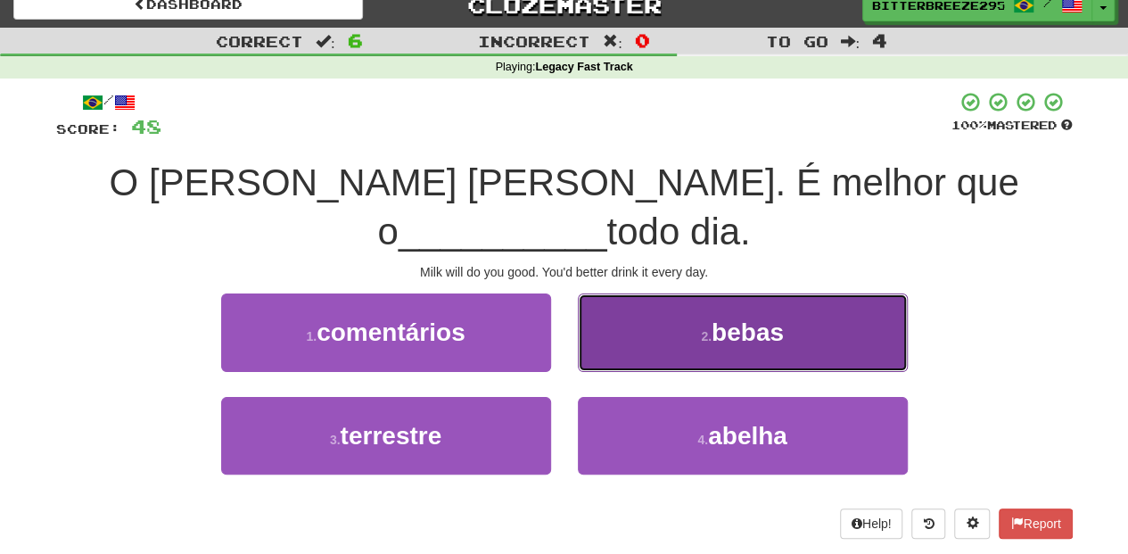
click at [624, 301] on button "2 . bebas" at bounding box center [743, 332] width 330 height 78
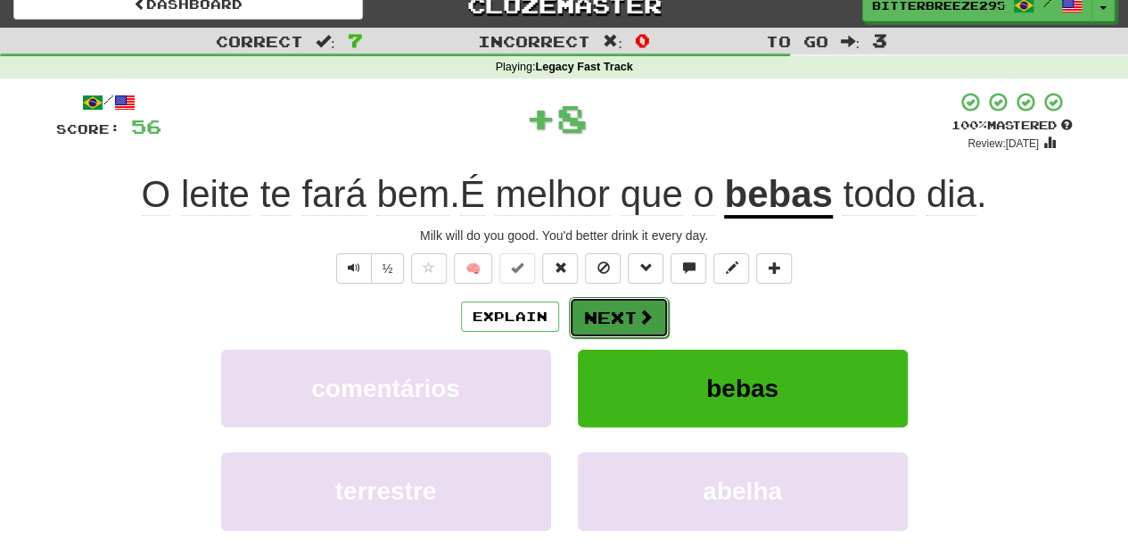
click at [620, 307] on button "Next" at bounding box center [619, 317] width 100 height 41
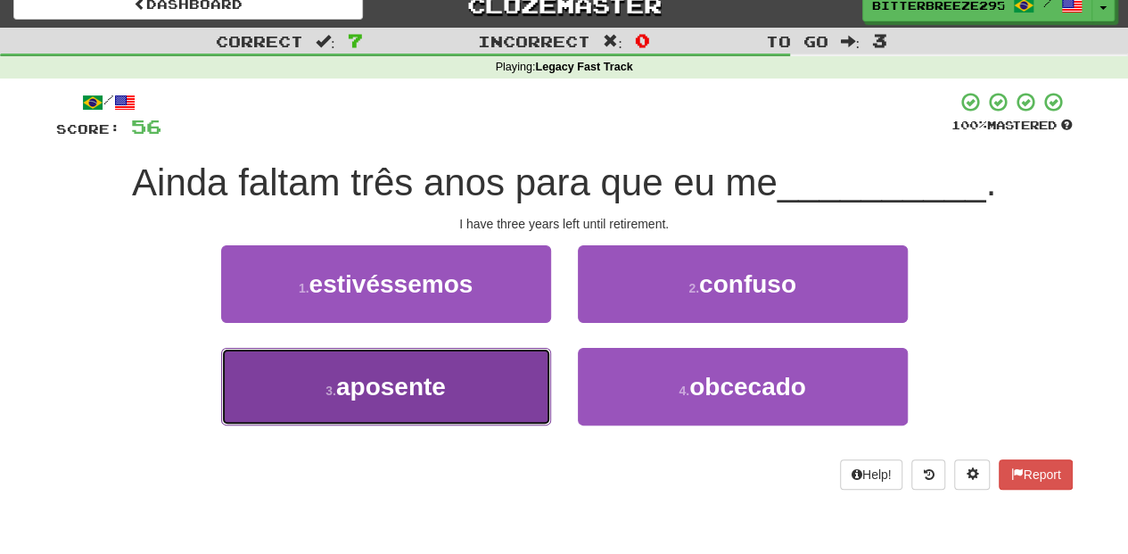
click at [497, 378] on button "3 . aposente" at bounding box center [386, 387] width 330 height 78
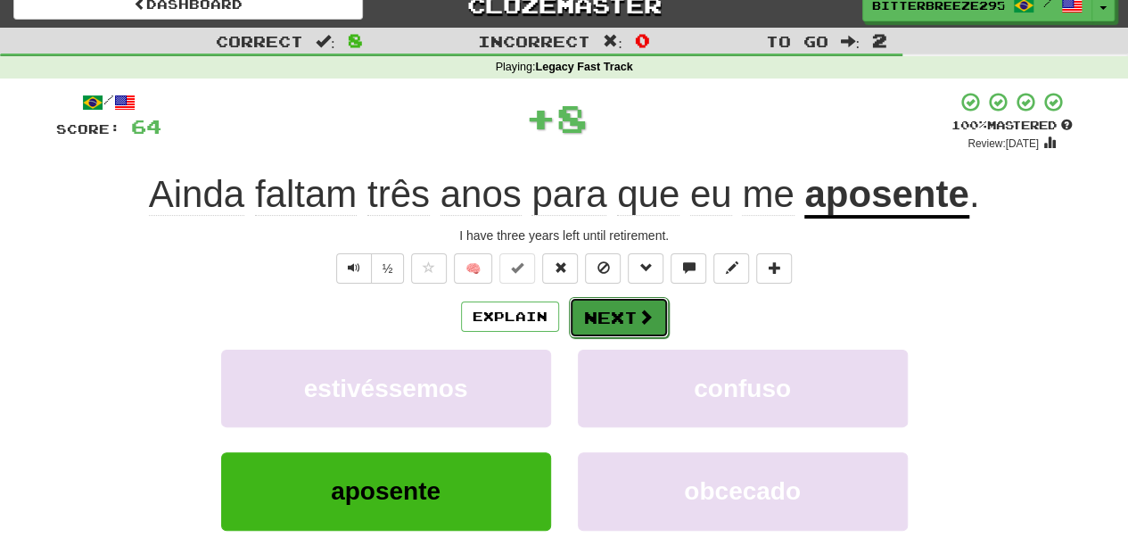
click at [599, 312] on button "Next" at bounding box center [619, 317] width 100 height 41
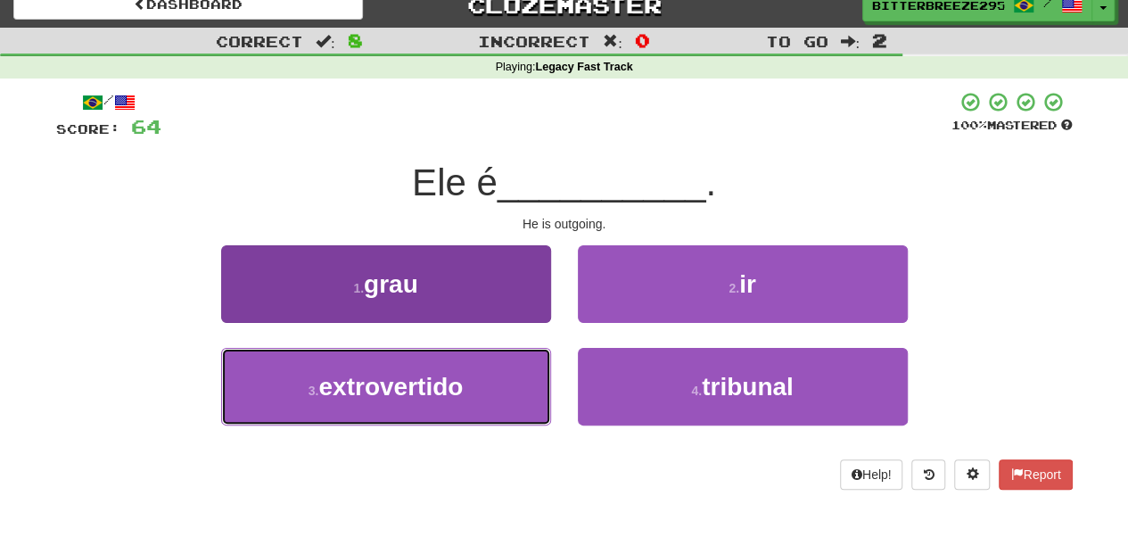
click at [505, 379] on button "3 . extrovertido" at bounding box center [386, 387] width 330 height 78
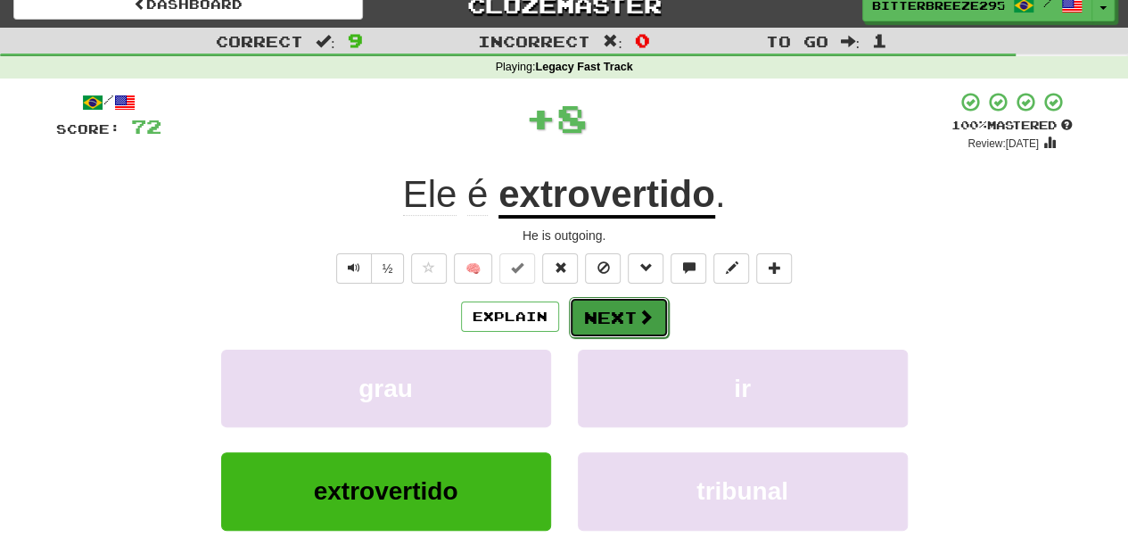
click at [604, 315] on button "Next" at bounding box center [619, 317] width 100 height 41
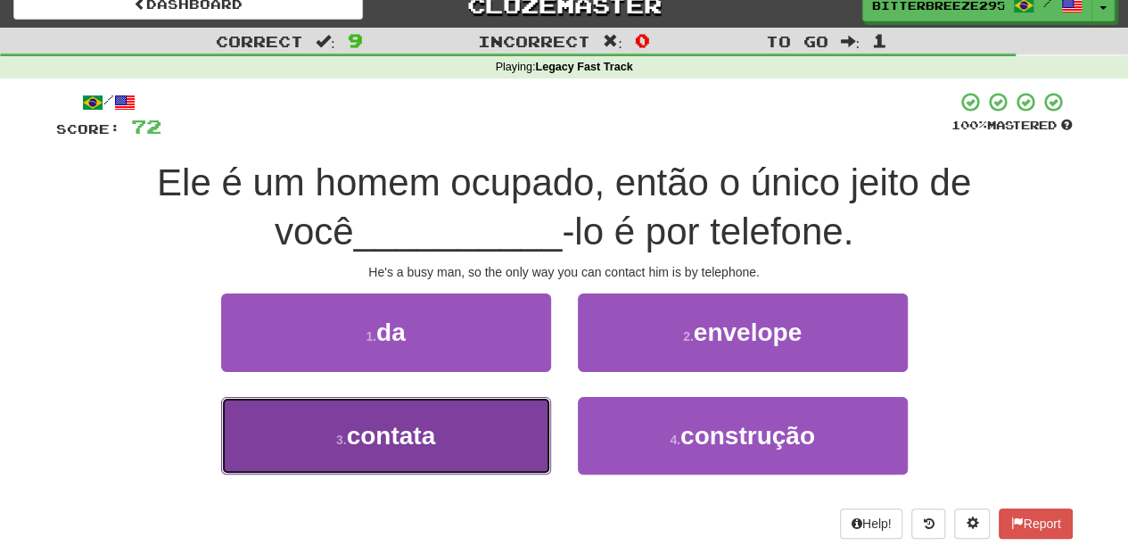
click at [472, 437] on button "3 . contata" at bounding box center [386, 436] width 330 height 78
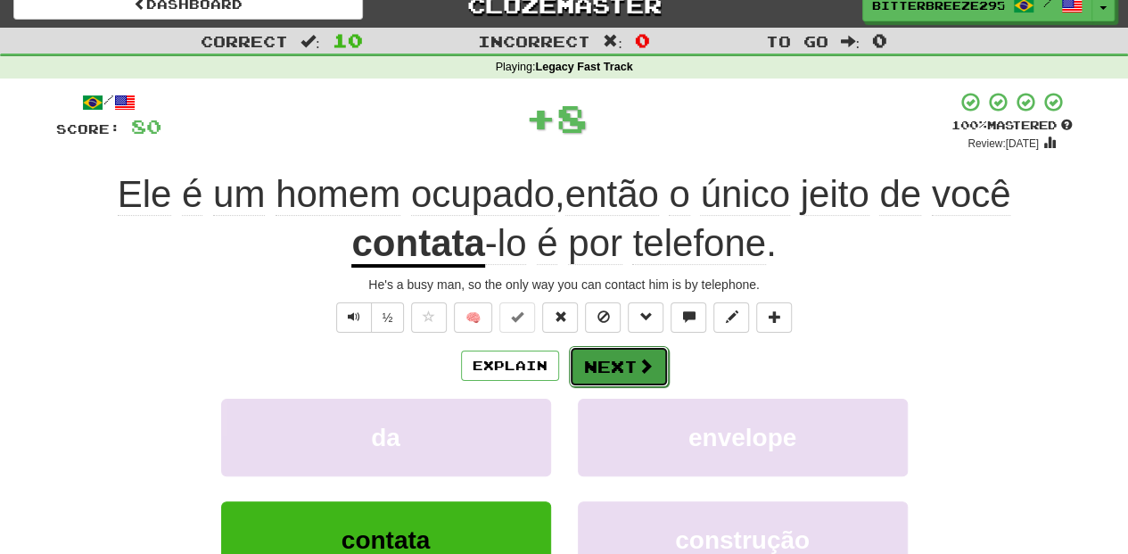
click at [612, 350] on button "Next" at bounding box center [619, 366] width 100 height 41
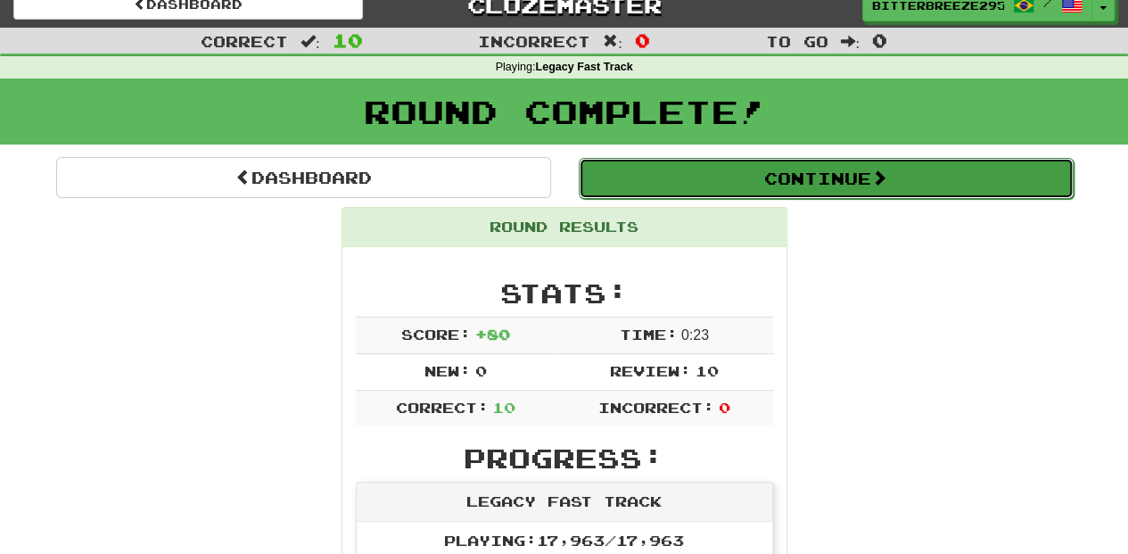
click at [701, 180] on button "Continue" at bounding box center [826, 178] width 495 height 41
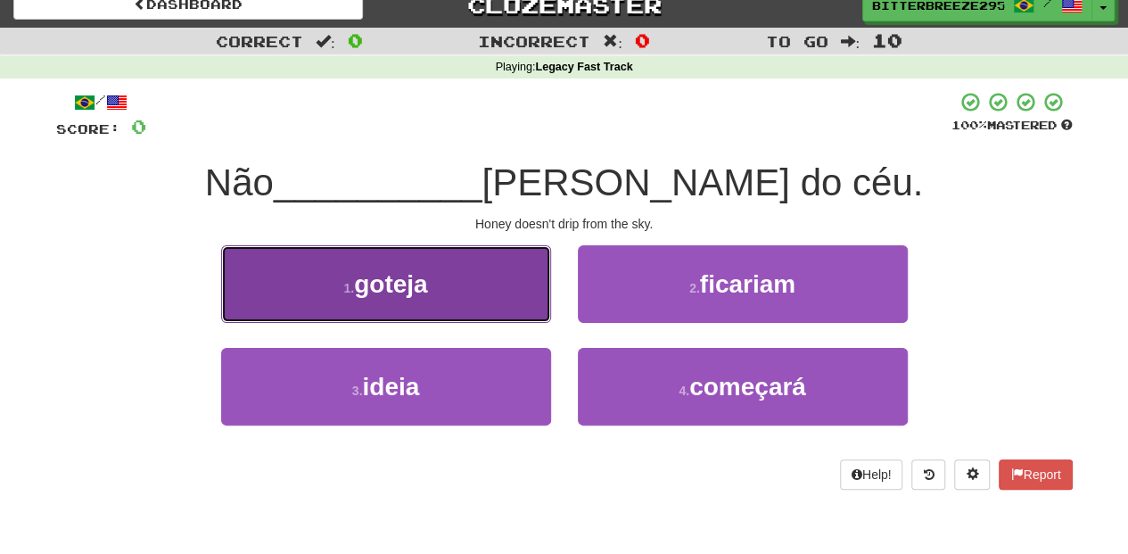
click at [481, 304] on button "1 . goteja" at bounding box center [386, 284] width 330 height 78
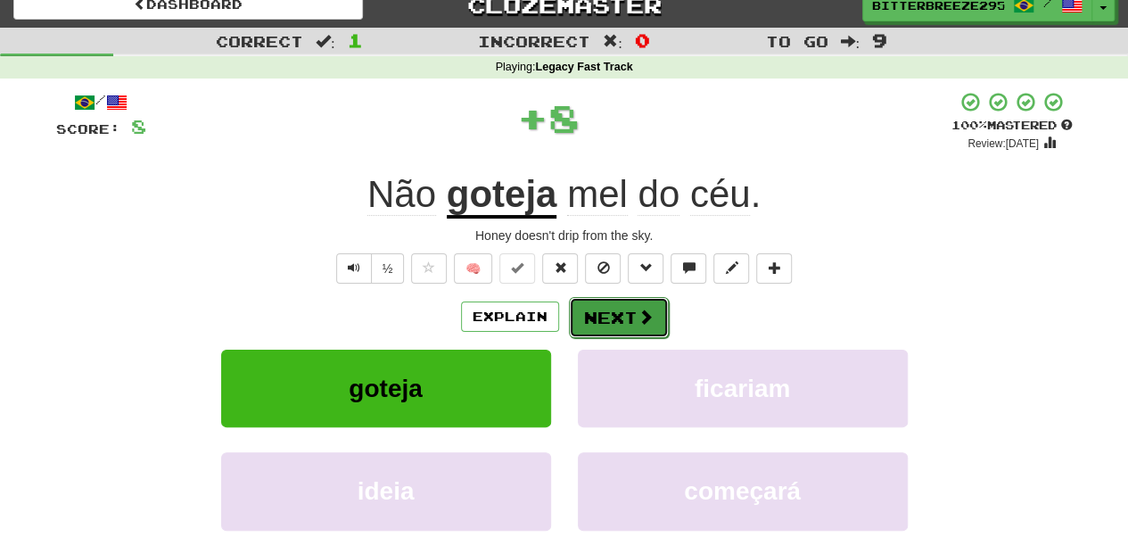
click at [604, 317] on button "Next" at bounding box center [619, 317] width 100 height 41
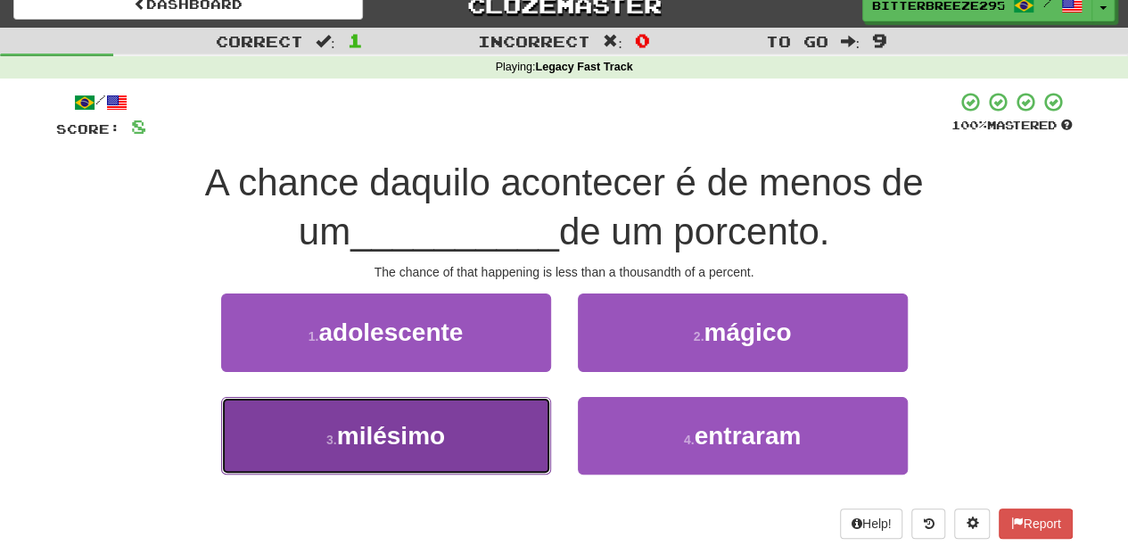
click at [465, 439] on button "3 . milésimo" at bounding box center [386, 436] width 330 height 78
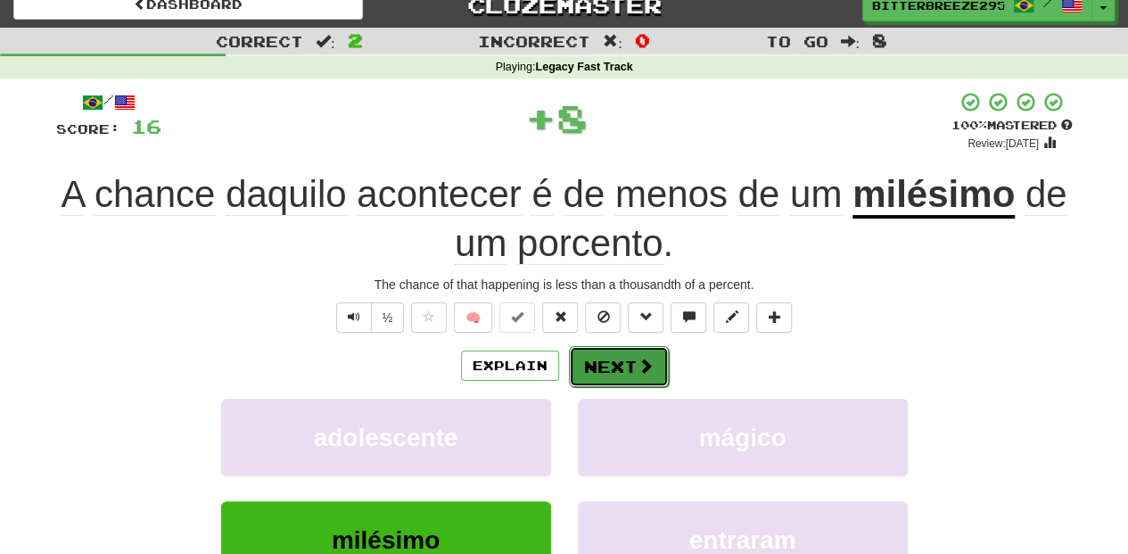
click at [642, 357] on span at bounding box center [645, 365] width 16 height 16
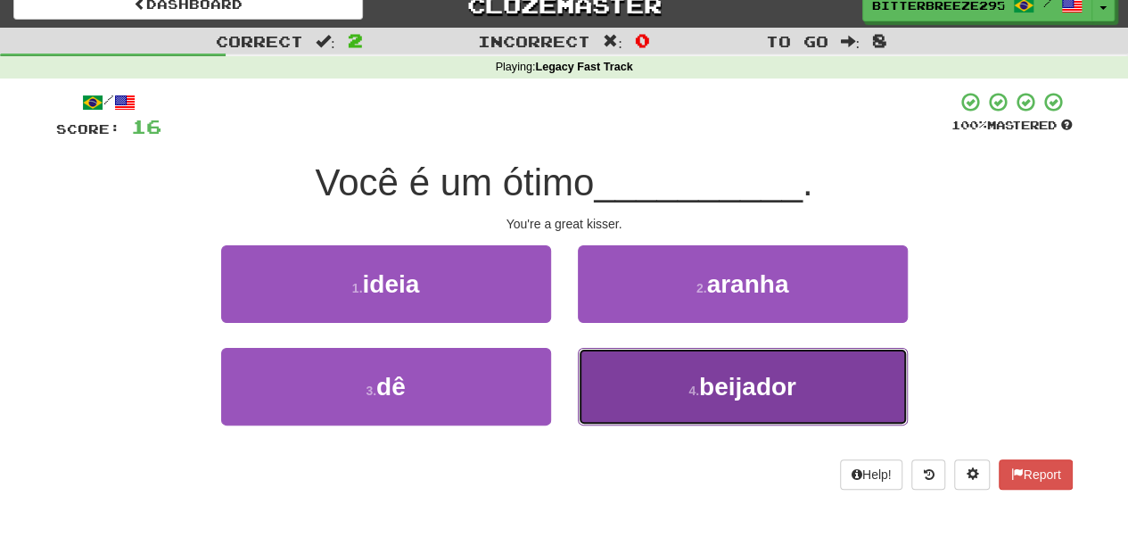
click at [640, 380] on button "4 . beijador" at bounding box center [743, 387] width 330 height 78
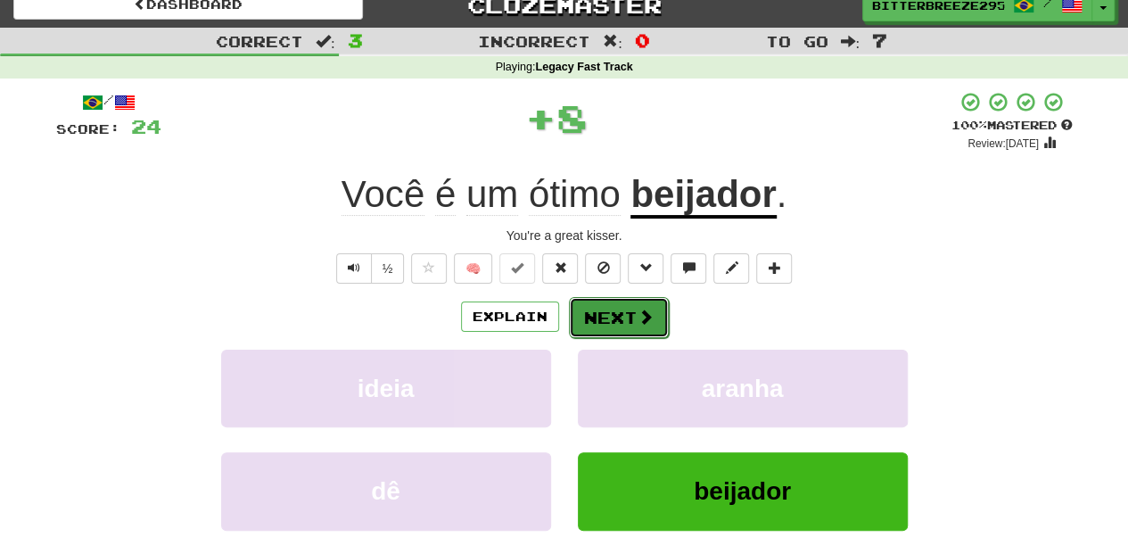
click at [599, 307] on button "Next" at bounding box center [619, 317] width 100 height 41
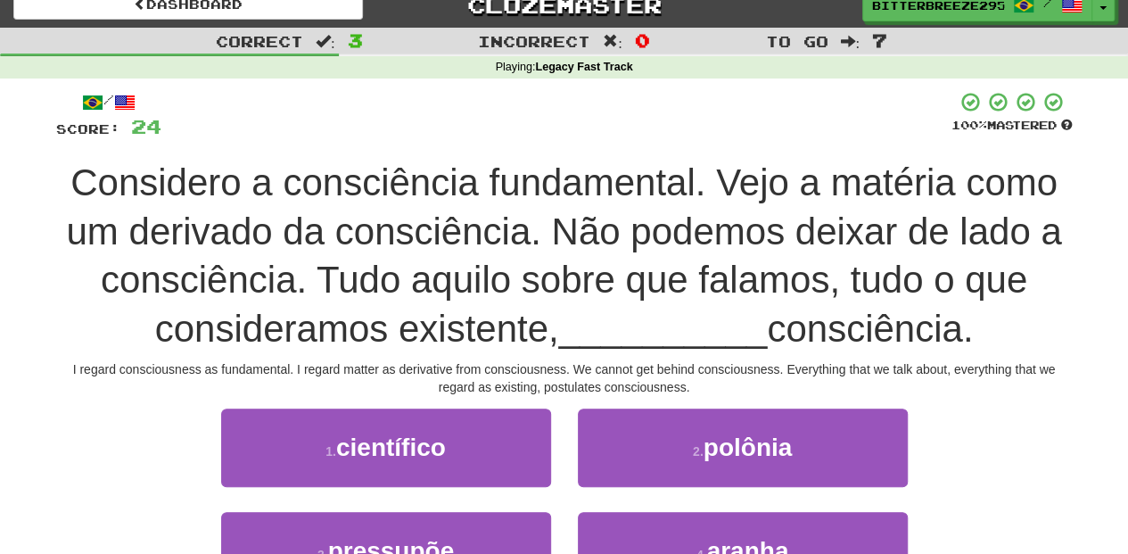
scroll to position [78, 0]
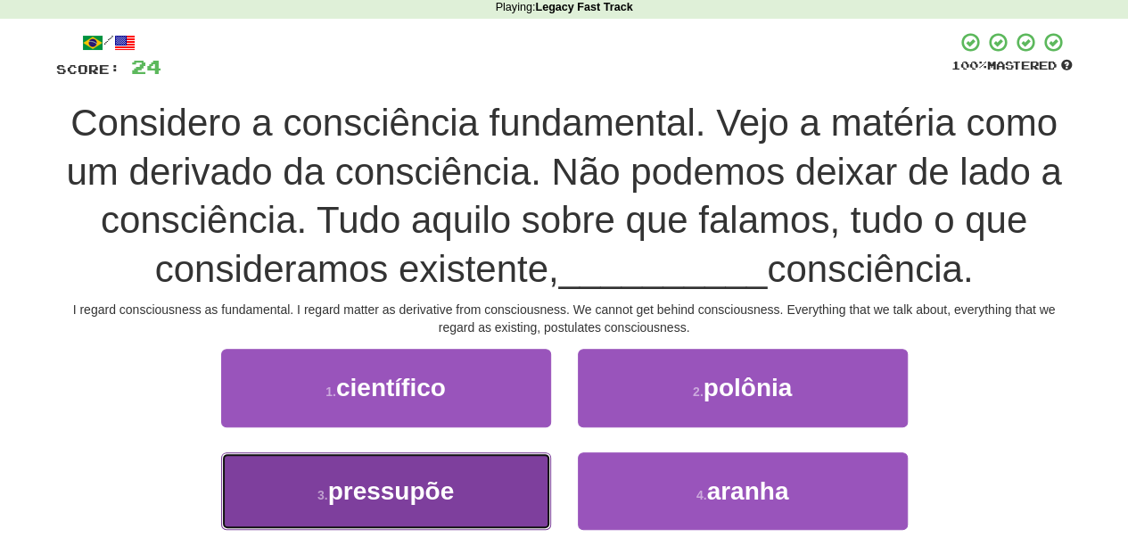
click at [502, 461] on button "3 . pressupõe" at bounding box center [386, 491] width 330 height 78
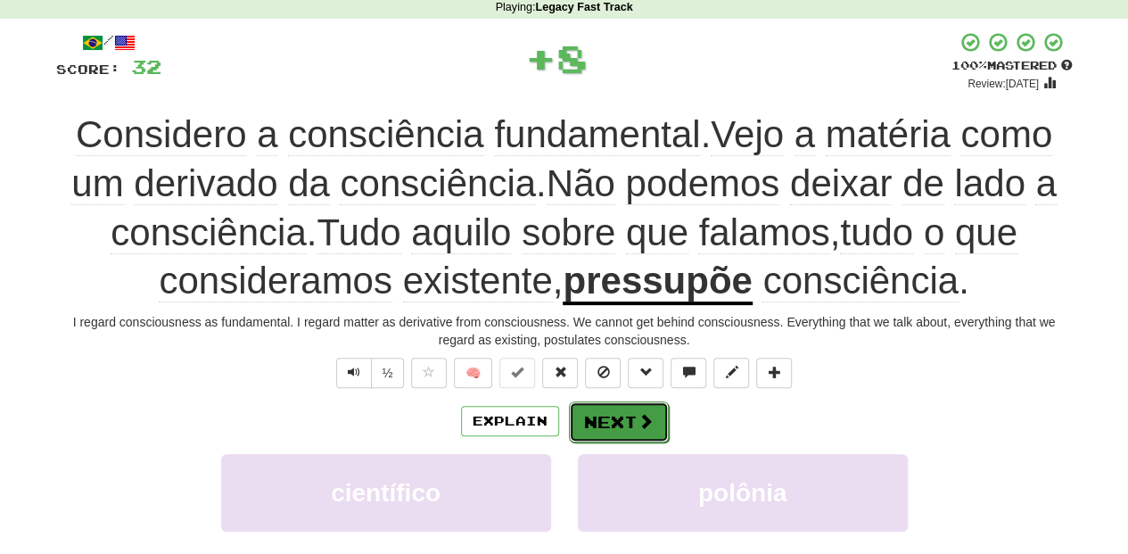
click at [592, 422] on button "Next" at bounding box center [619, 421] width 100 height 41
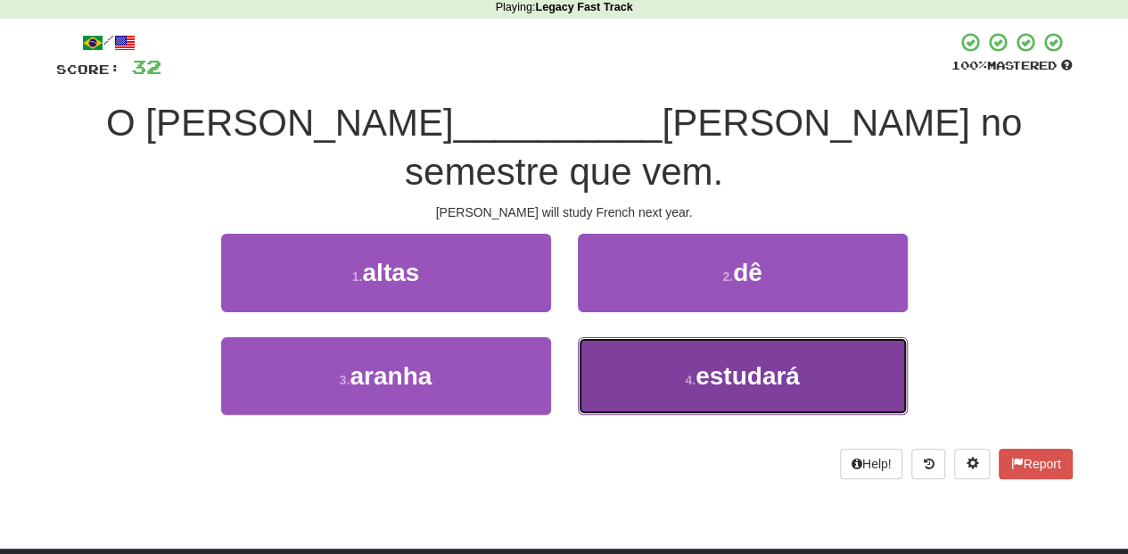
click at [626, 337] on button "4 . estudará" at bounding box center [743, 376] width 330 height 78
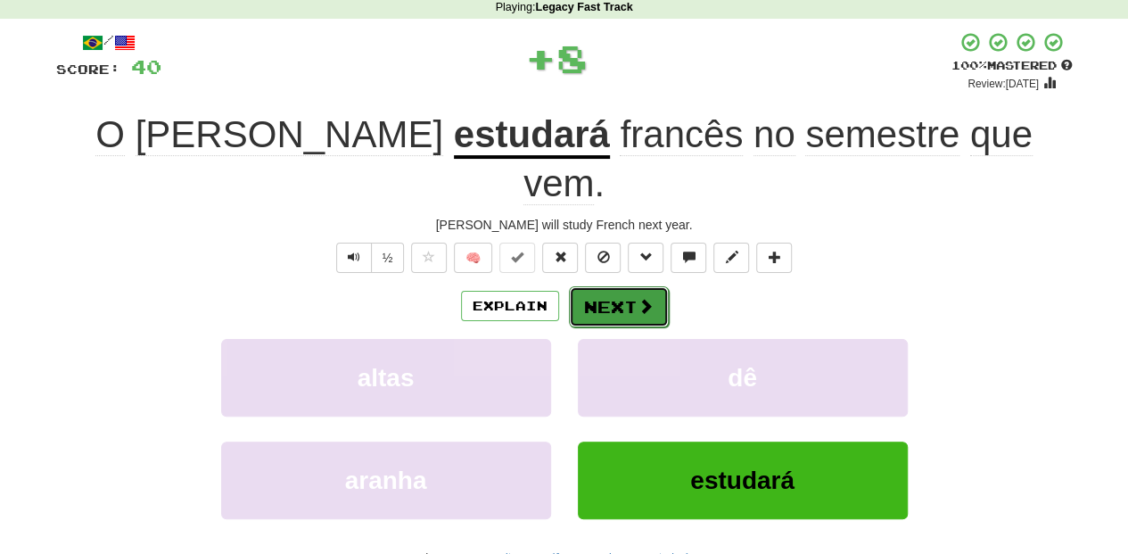
click at [603, 286] on button "Next" at bounding box center [619, 306] width 100 height 41
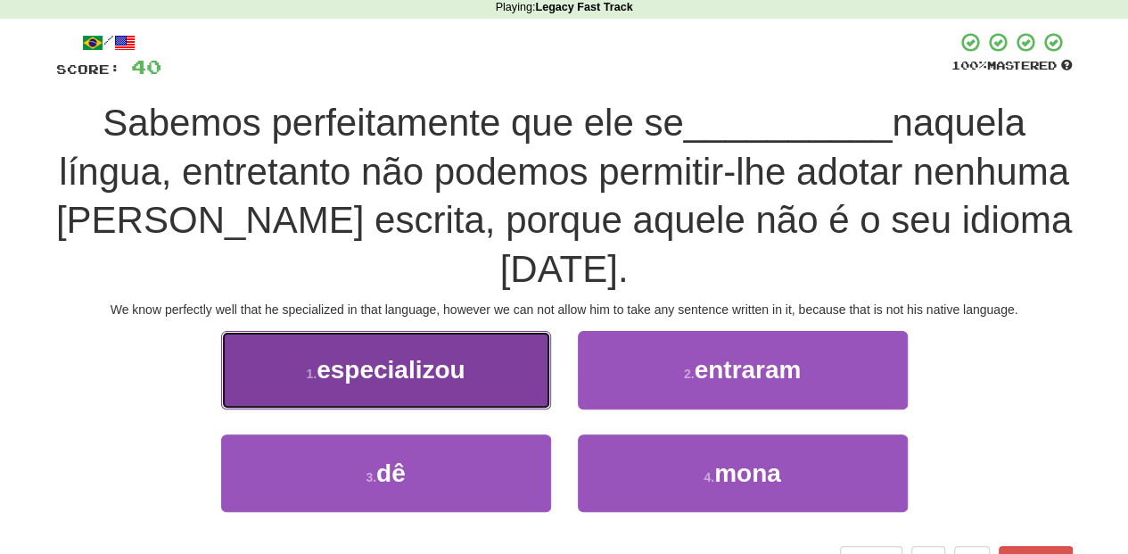
click at [467, 332] on button "1 . especializou" at bounding box center [386, 370] width 330 height 78
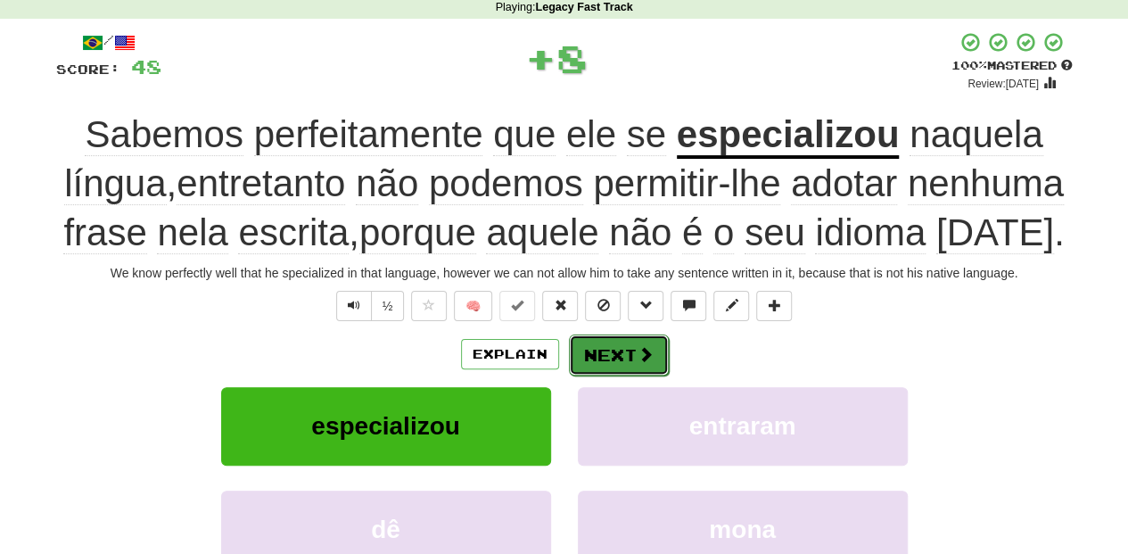
click at [593, 355] on button "Next" at bounding box center [619, 354] width 100 height 41
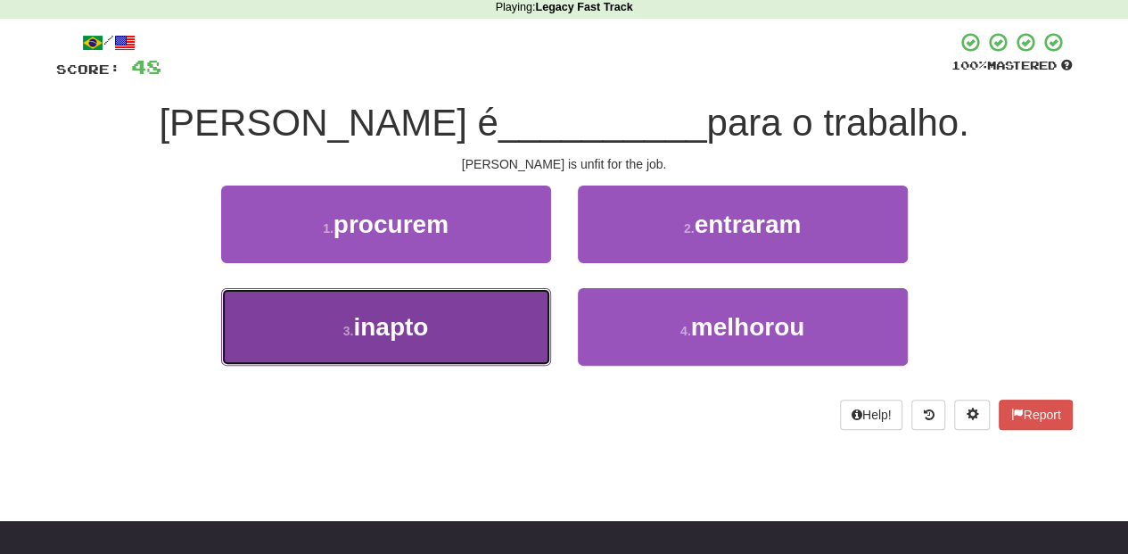
click at [488, 317] on button "3 . inapto" at bounding box center [386, 327] width 330 height 78
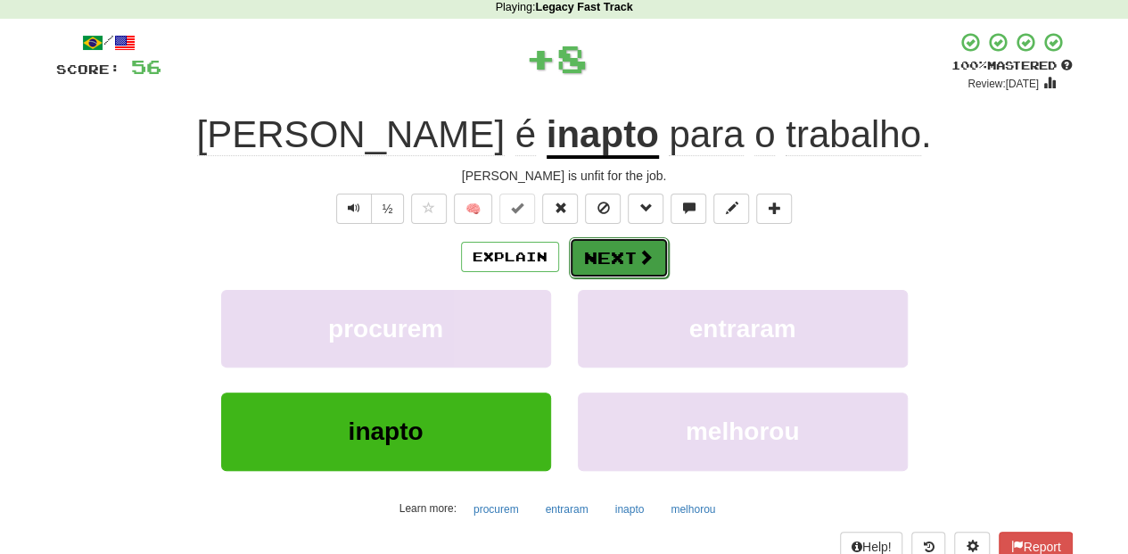
click at [604, 261] on button "Next" at bounding box center [619, 257] width 100 height 41
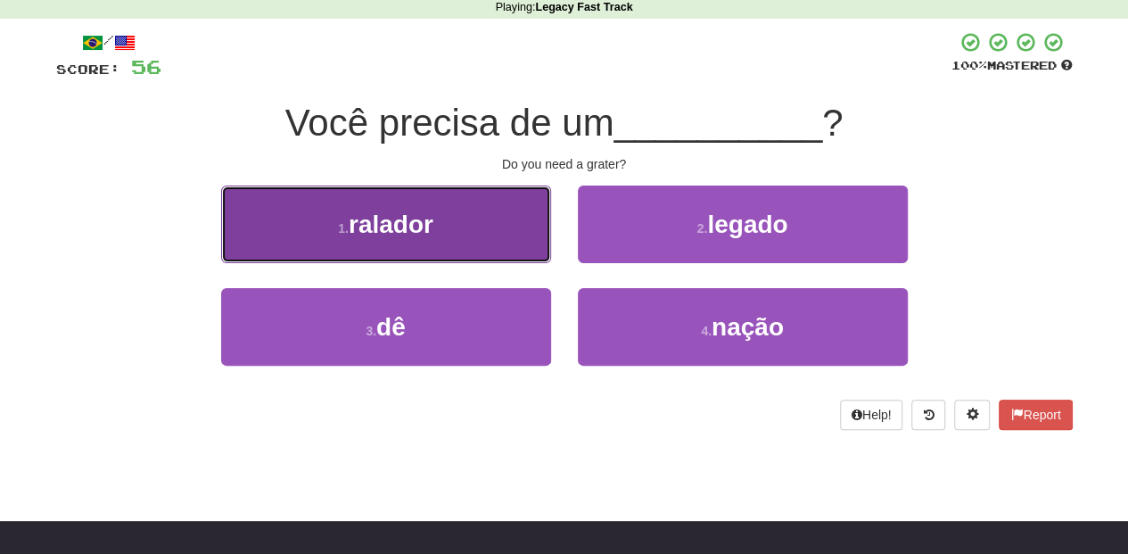
click at [467, 242] on button "1 . ralador" at bounding box center [386, 224] width 330 height 78
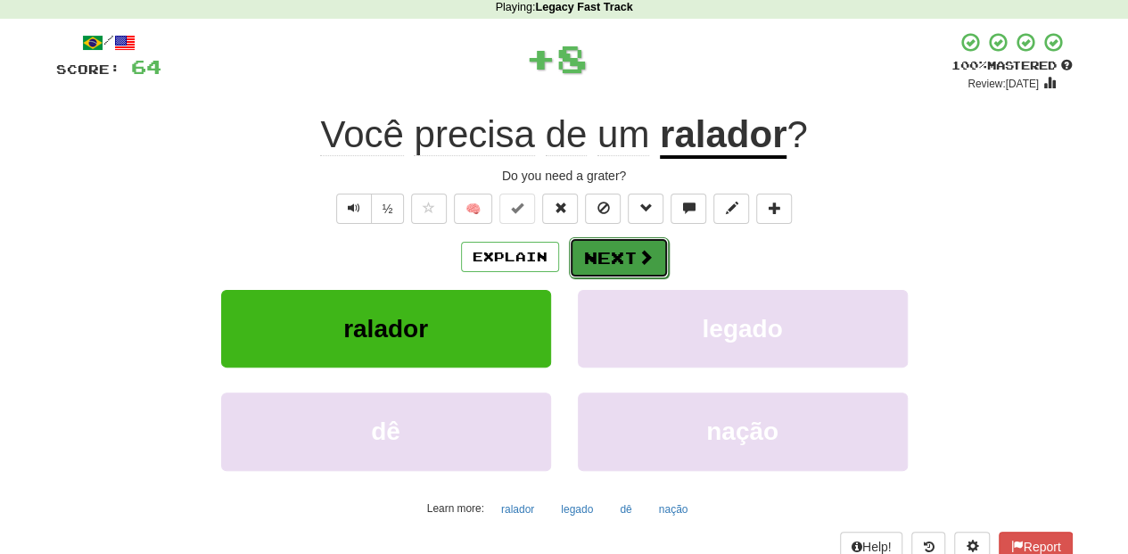
click at [604, 263] on button "Next" at bounding box center [619, 257] width 100 height 41
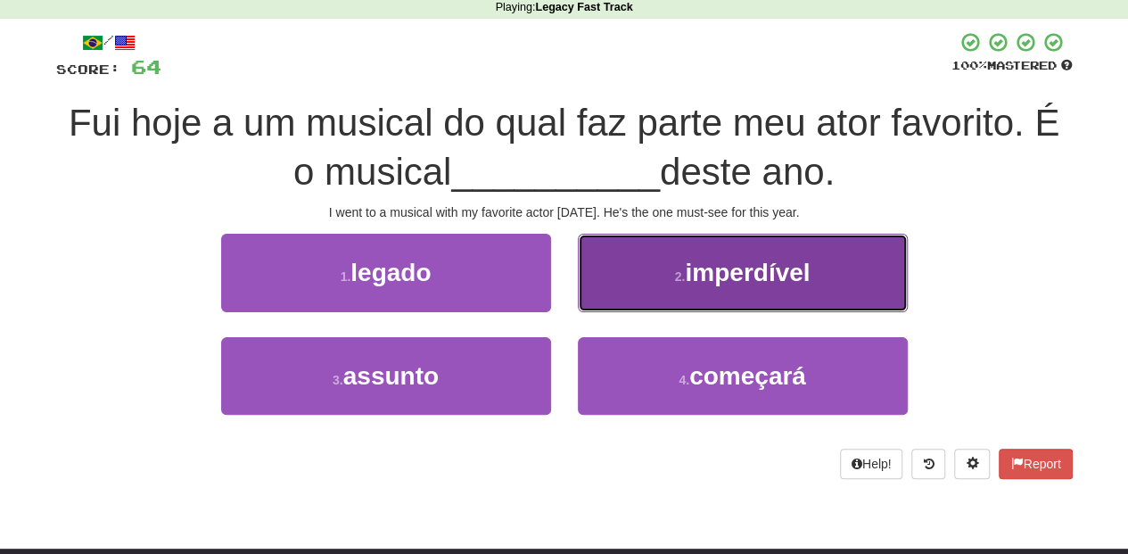
click at [601, 291] on button "2 . imperdível" at bounding box center [743, 273] width 330 height 78
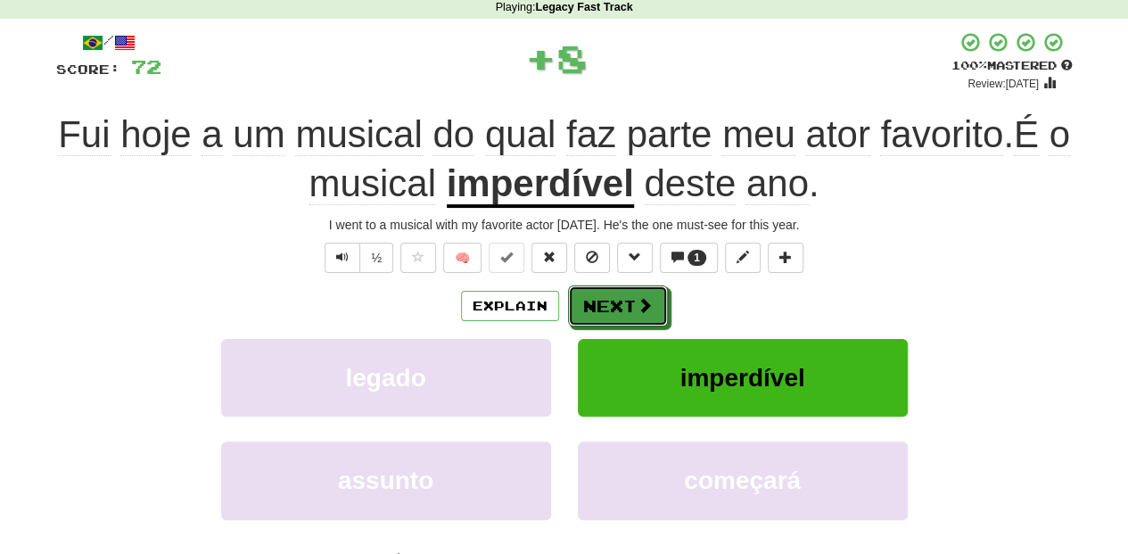
click at [601, 291] on button "Next" at bounding box center [618, 305] width 100 height 41
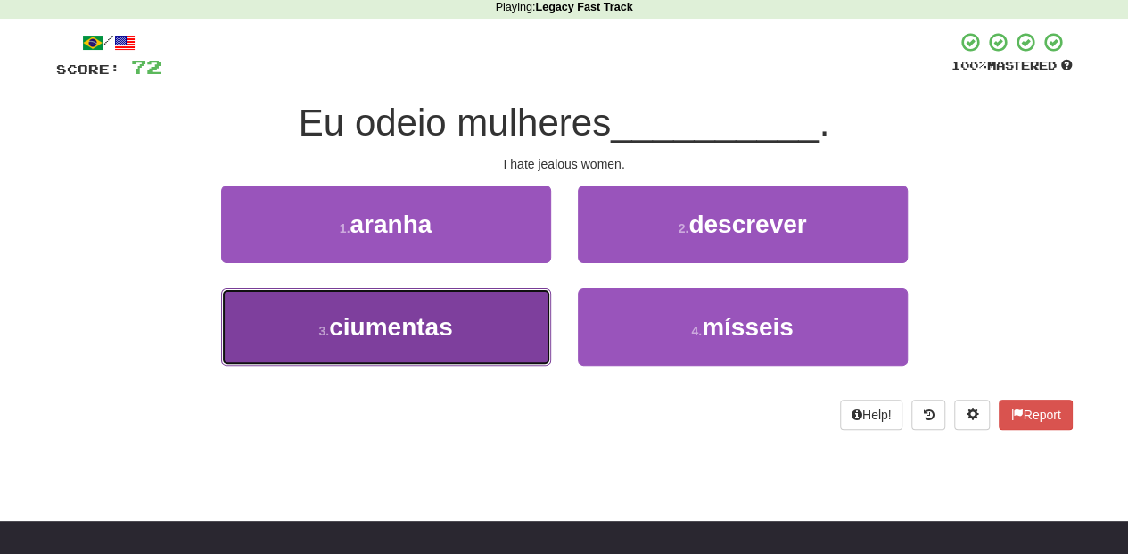
click at [486, 341] on button "3 . ciumentas" at bounding box center [386, 327] width 330 height 78
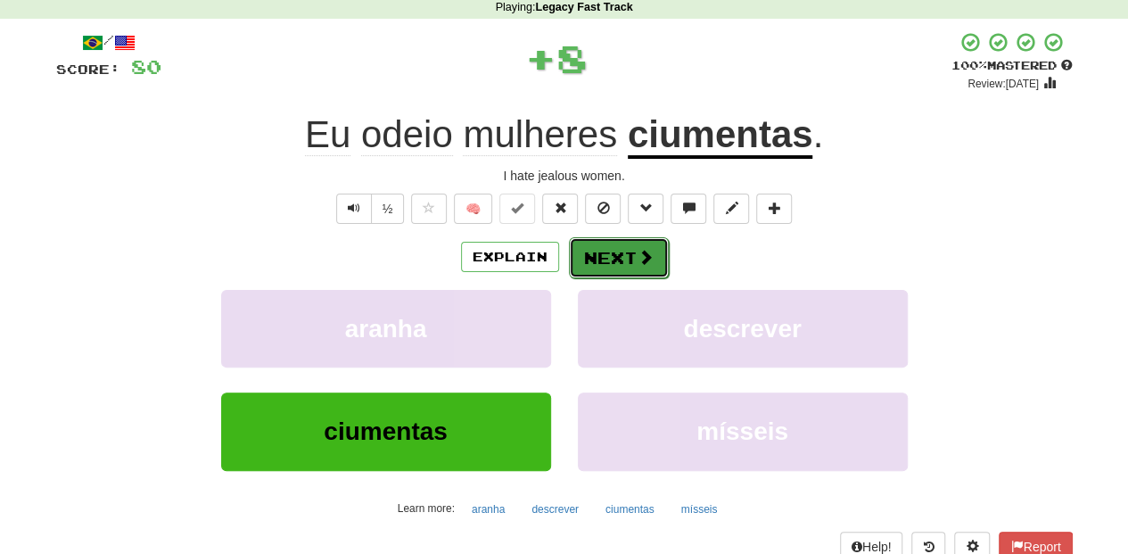
click at [601, 264] on button "Next" at bounding box center [619, 257] width 100 height 41
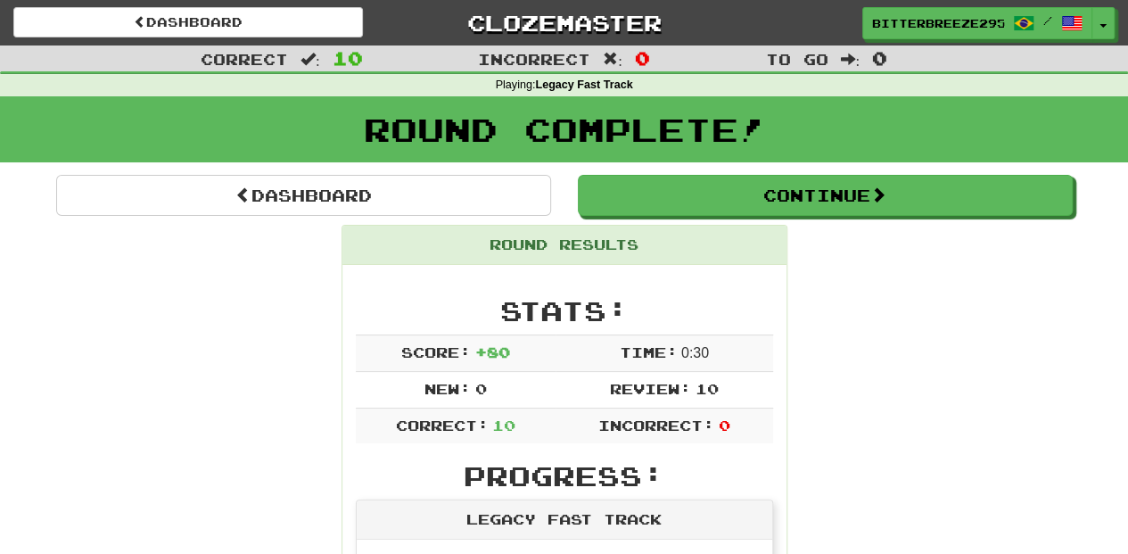
scroll to position [0, 0]
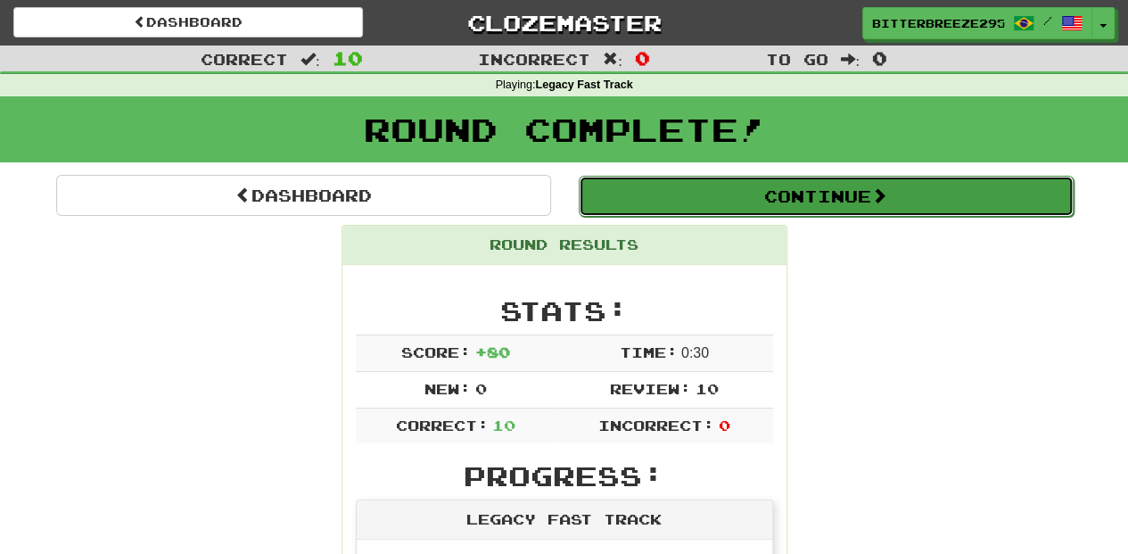
click at [695, 203] on button "Continue" at bounding box center [826, 196] width 495 height 41
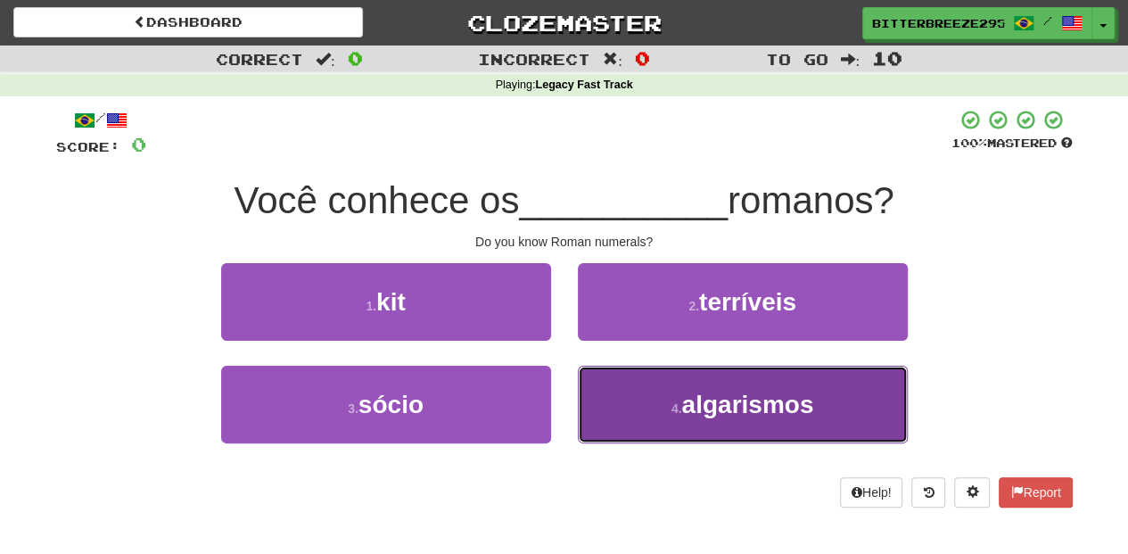
click at [612, 386] on button "4 . algarismos" at bounding box center [743, 404] width 330 height 78
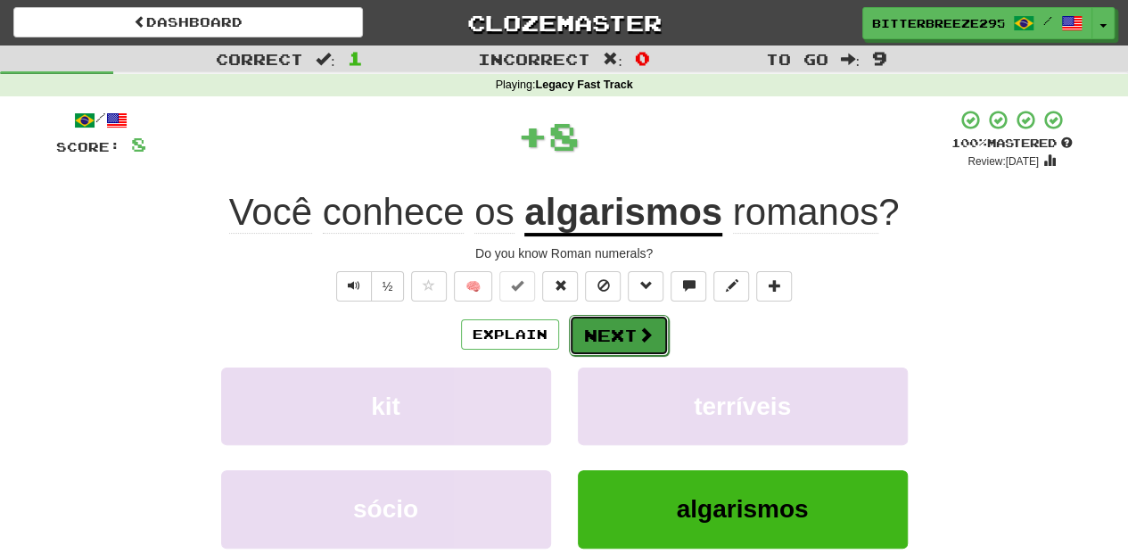
click at [599, 347] on button "Next" at bounding box center [619, 335] width 100 height 41
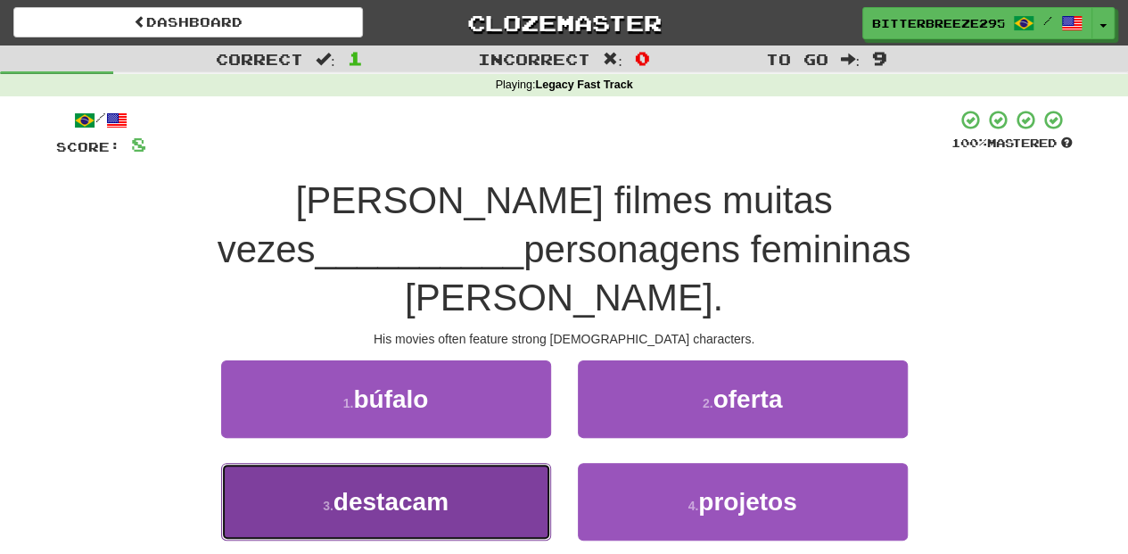
click at [488, 469] on button "3 . destacam" at bounding box center [386, 502] width 330 height 78
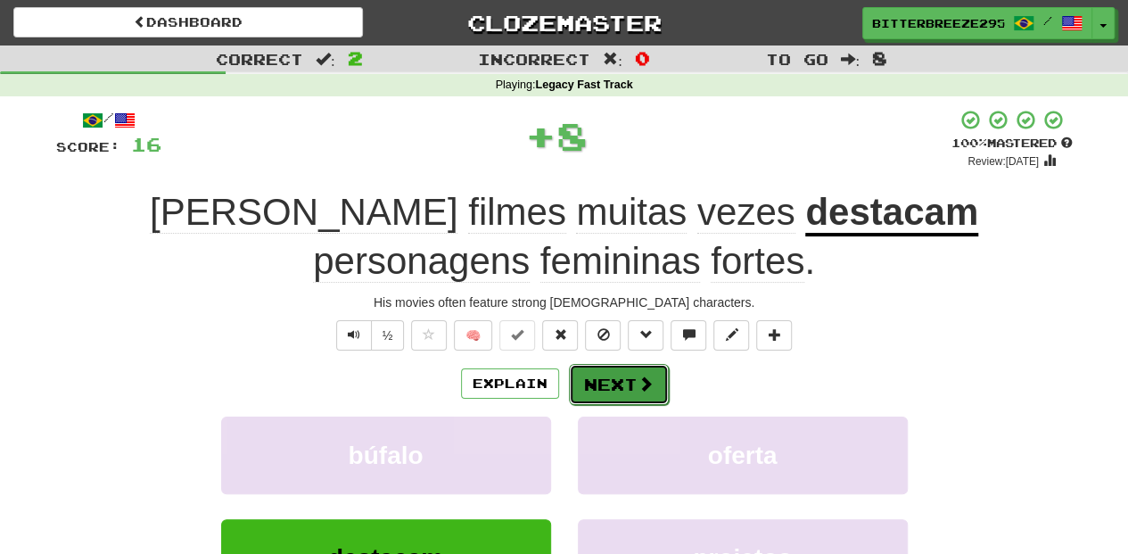
click at [609, 382] on button "Next" at bounding box center [619, 384] width 100 height 41
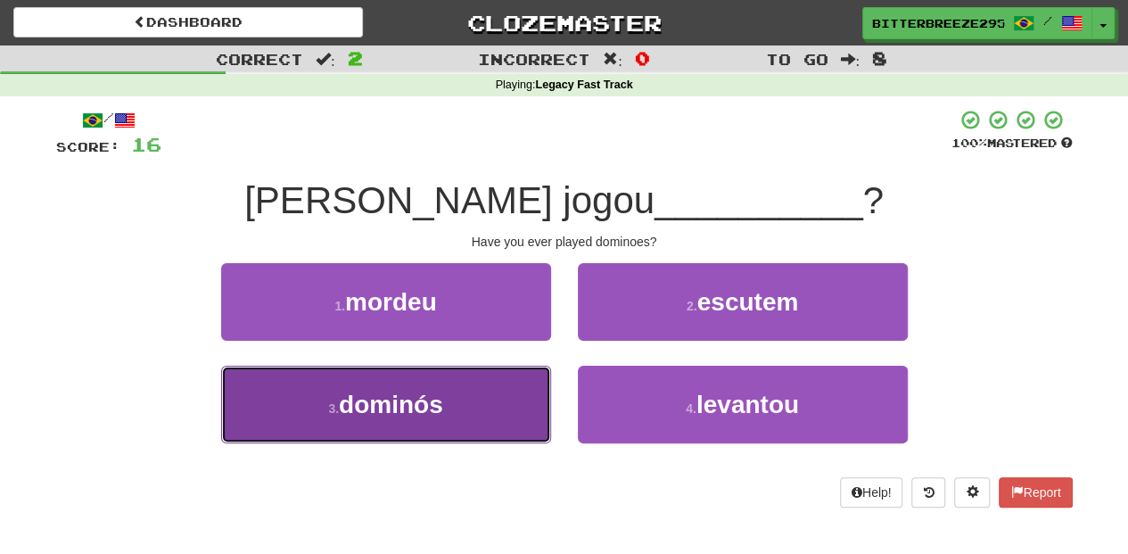
click at [476, 410] on button "3 . dominós" at bounding box center [386, 404] width 330 height 78
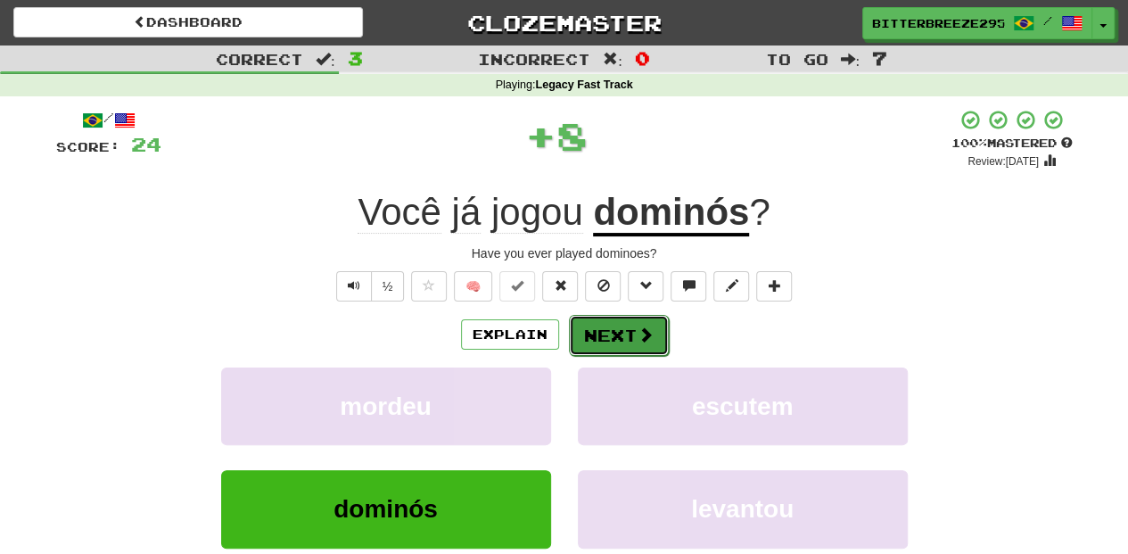
click at [592, 341] on button "Next" at bounding box center [619, 335] width 100 height 41
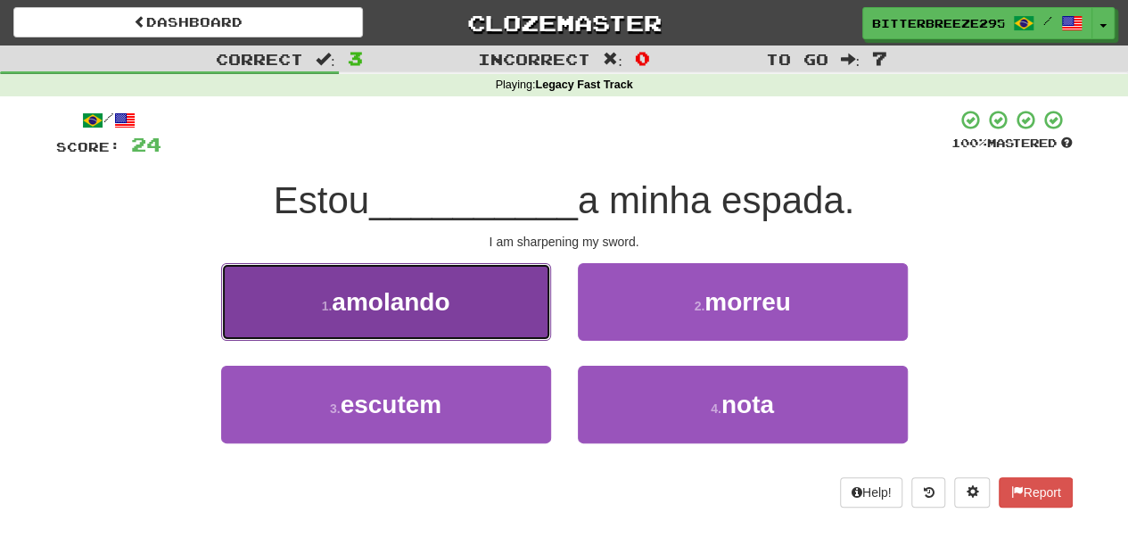
click at [520, 324] on button "1 . amolando" at bounding box center [386, 302] width 330 height 78
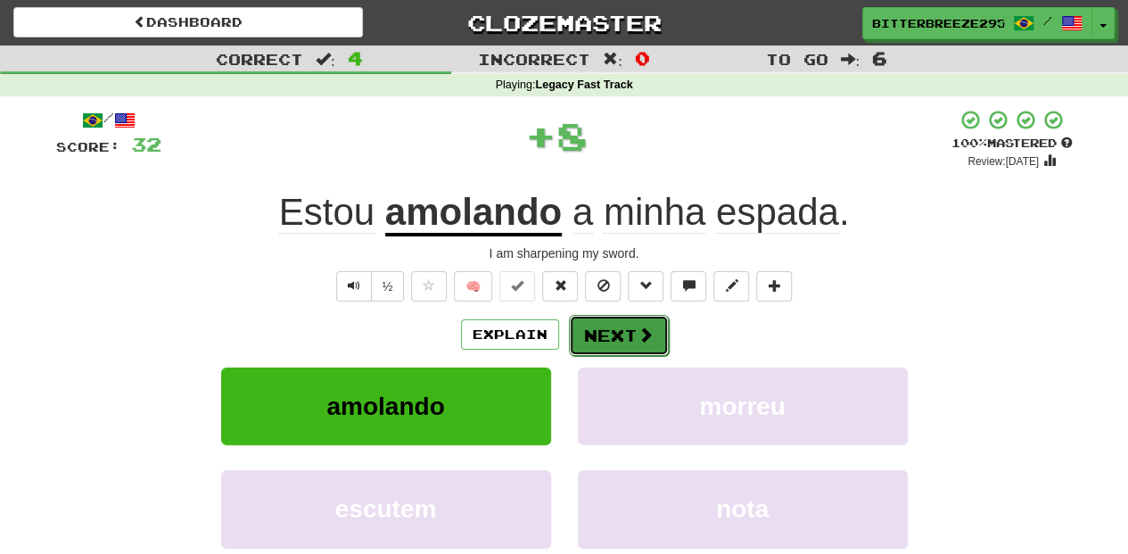
click at [637, 332] on span at bounding box center [645, 334] width 16 height 16
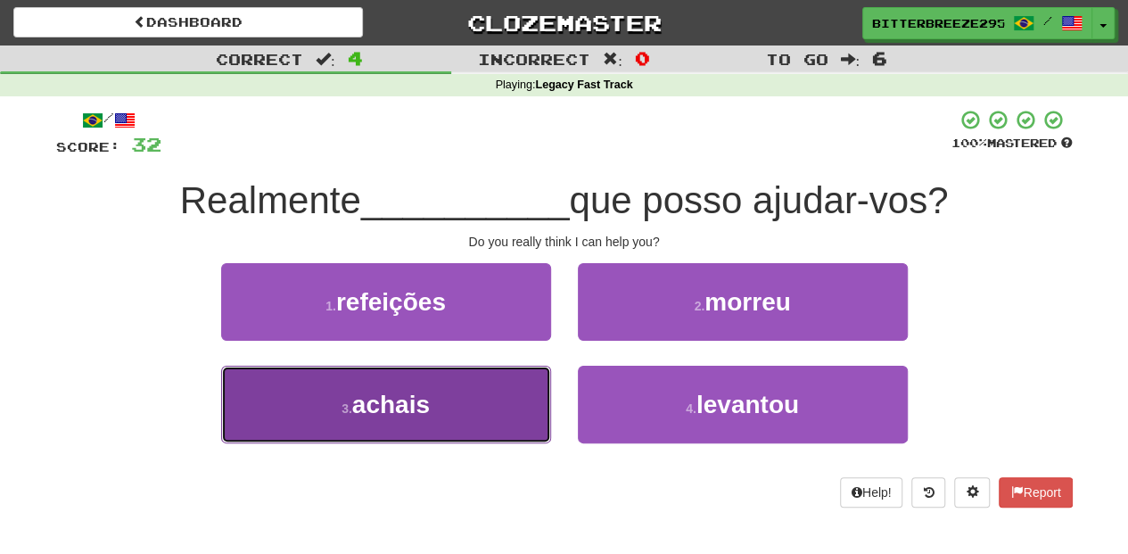
click at [493, 418] on button "3 . achais" at bounding box center [386, 404] width 330 height 78
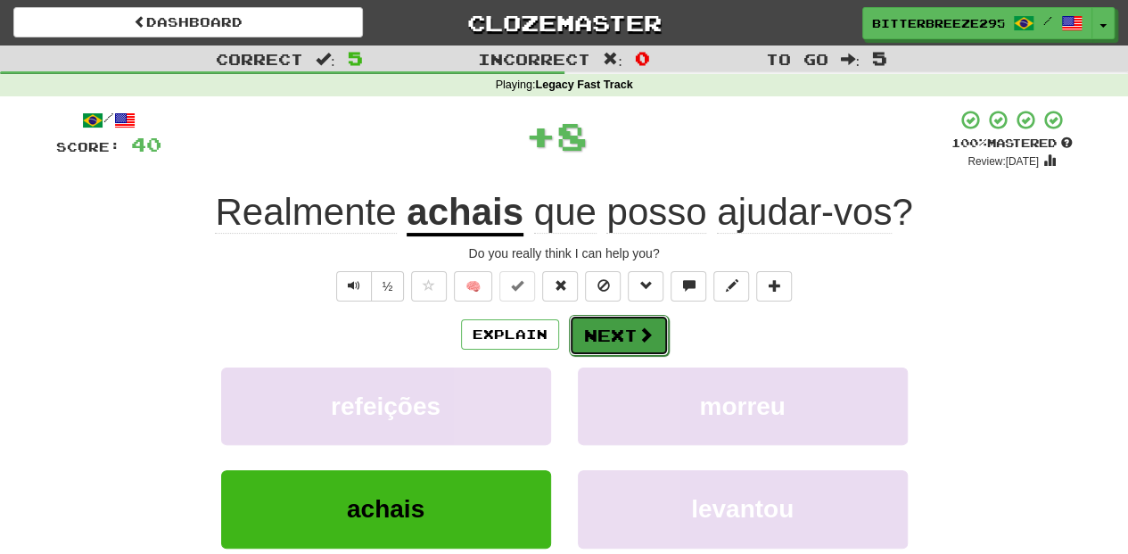
click at [603, 342] on button "Next" at bounding box center [619, 335] width 100 height 41
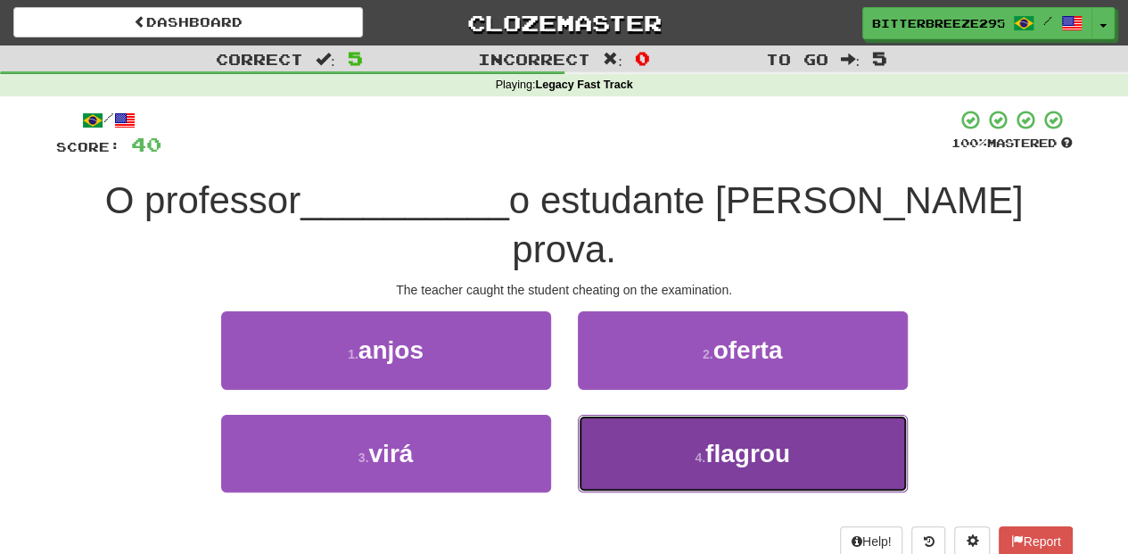
click at [617, 415] on button "4 . flagrou" at bounding box center [743, 454] width 330 height 78
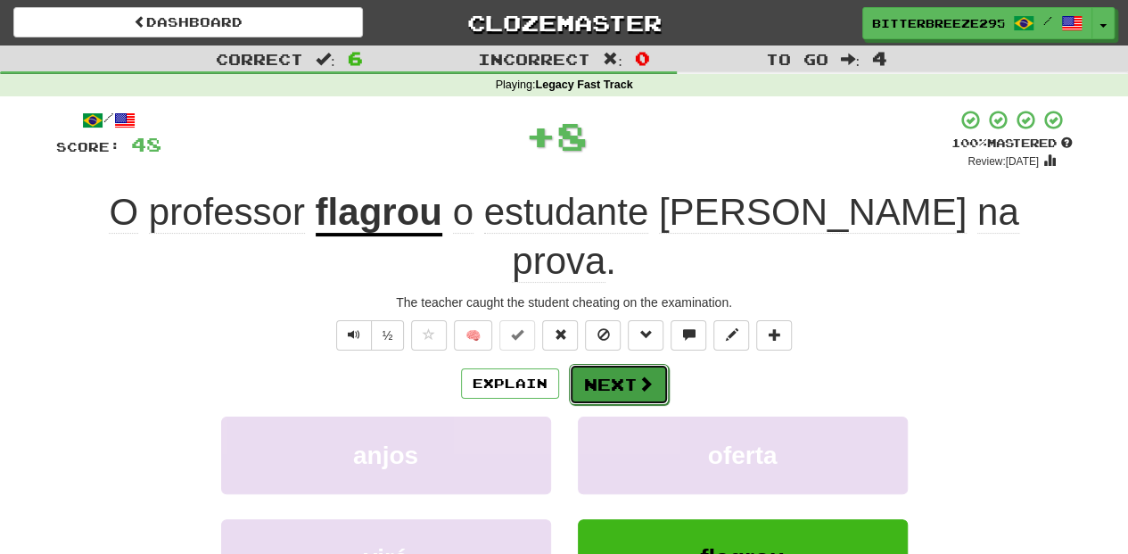
click at [604, 364] on button "Next" at bounding box center [619, 384] width 100 height 41
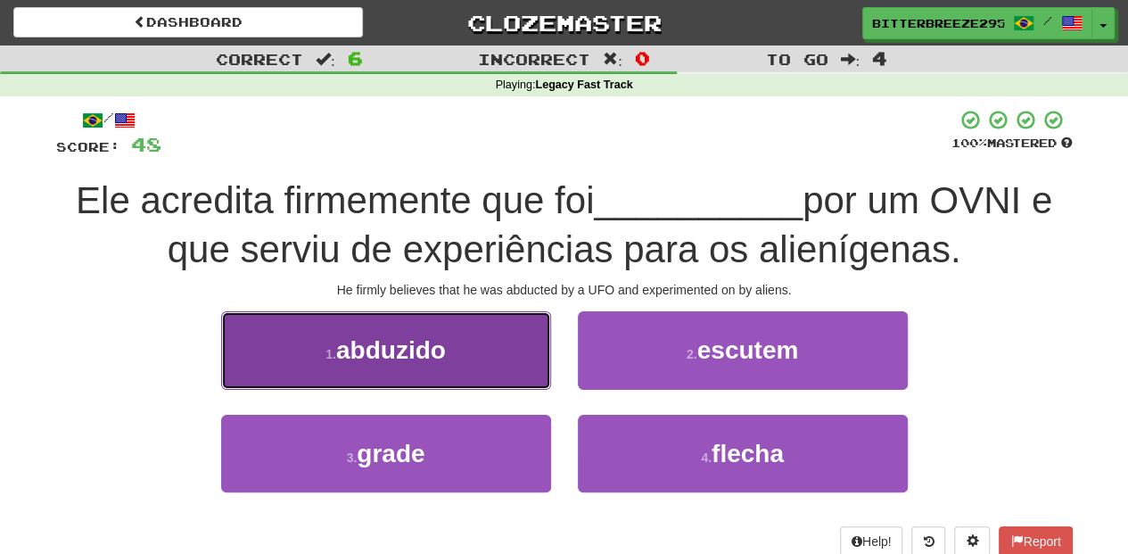
click at [505, 371] on button "1 . abduzido" at bounding box center [386, 350] width 330 height 78
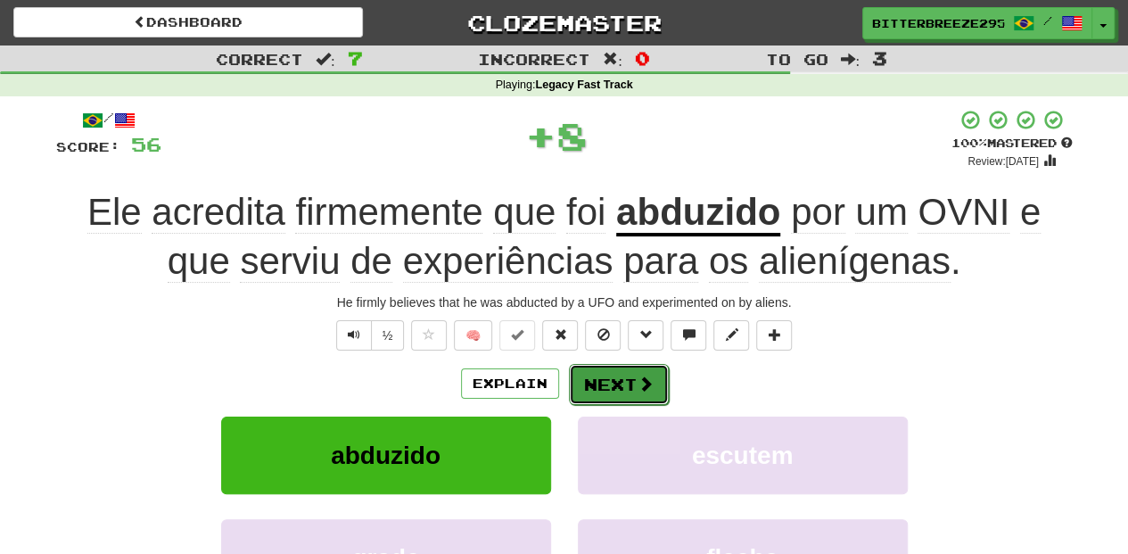
click at [594, 376] on button "Next" at bounding box center [619, 384] width 100 height 41
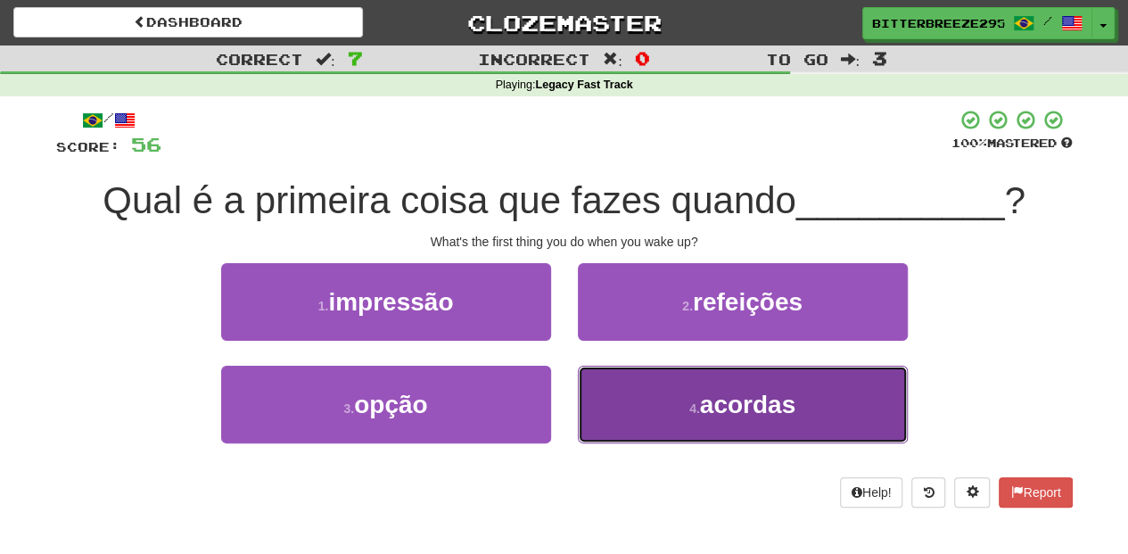
click at [645, 422] on button "4 . acordas" at bounding box center [743, 404] width 330 height 78
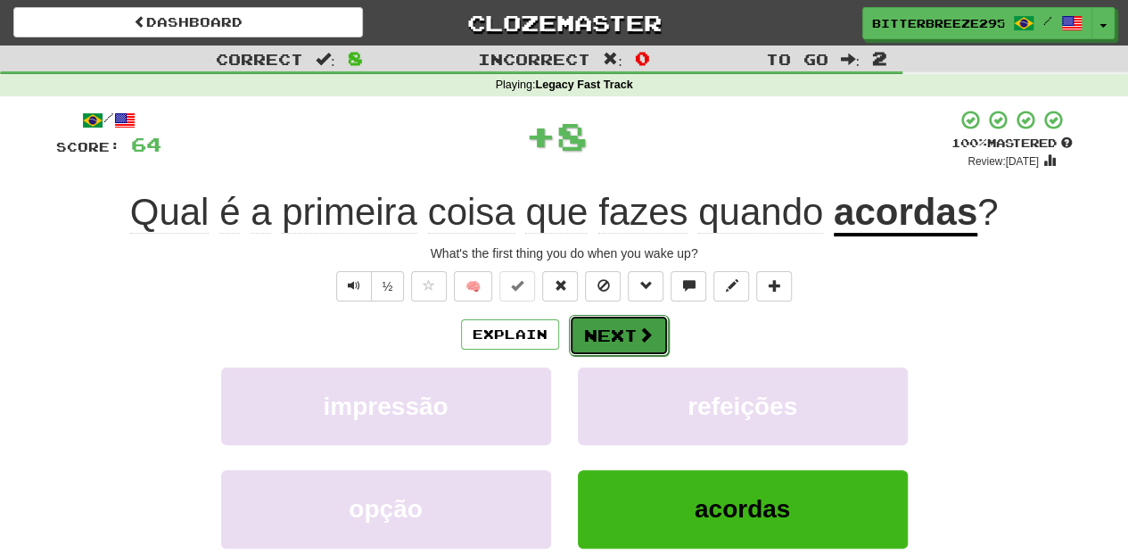
click at [608, 332] on button "Next" at bounding box center [619, 335] width 100 height 41
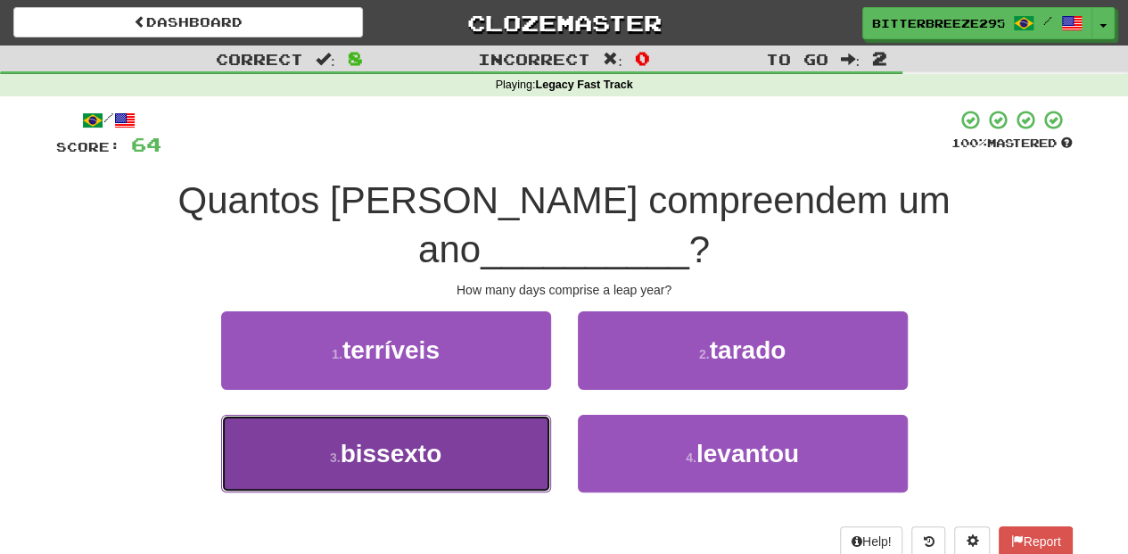
click at [503, 415] on button "3 . bissexto" at bounding box center [386, 454] width 330 height 78
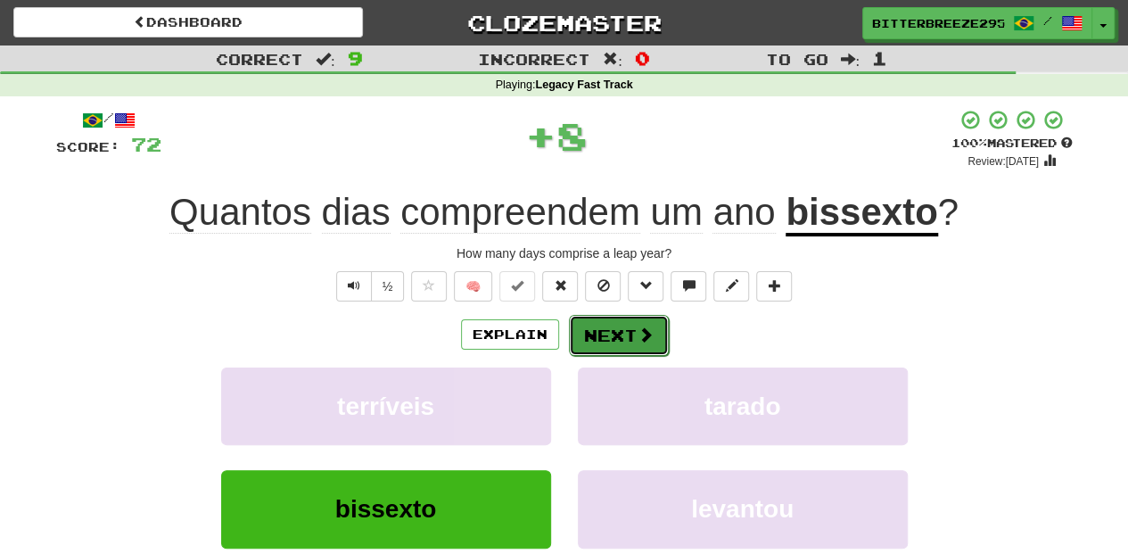
click at [605, 339] on button "Next" at bounding box center [619, 335] width 100 height 41
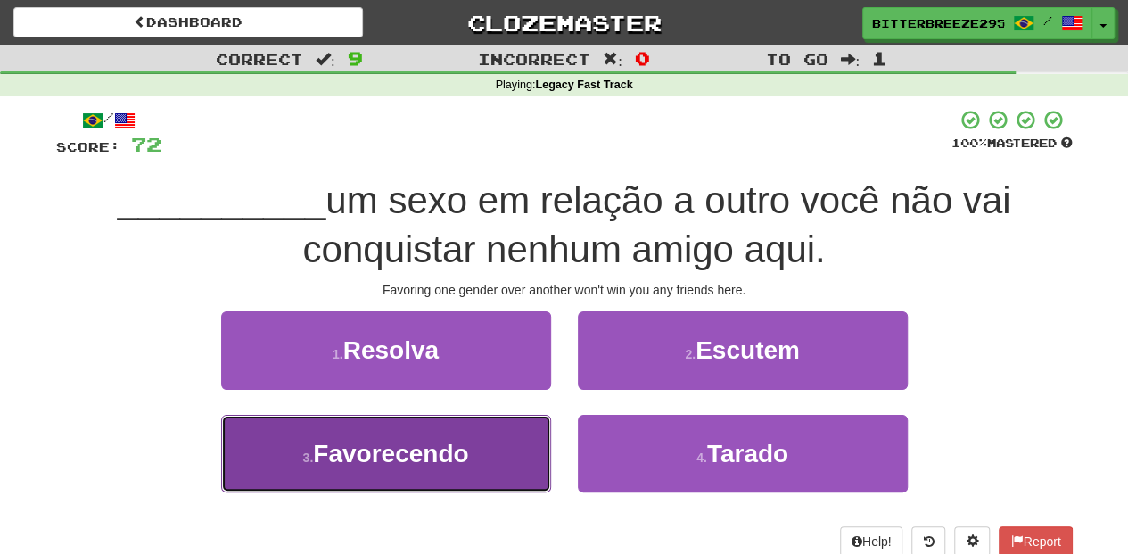
click at [518, 456] on button "3 . Favorecendo" at bounding box center [386, 454] width 330 height 78
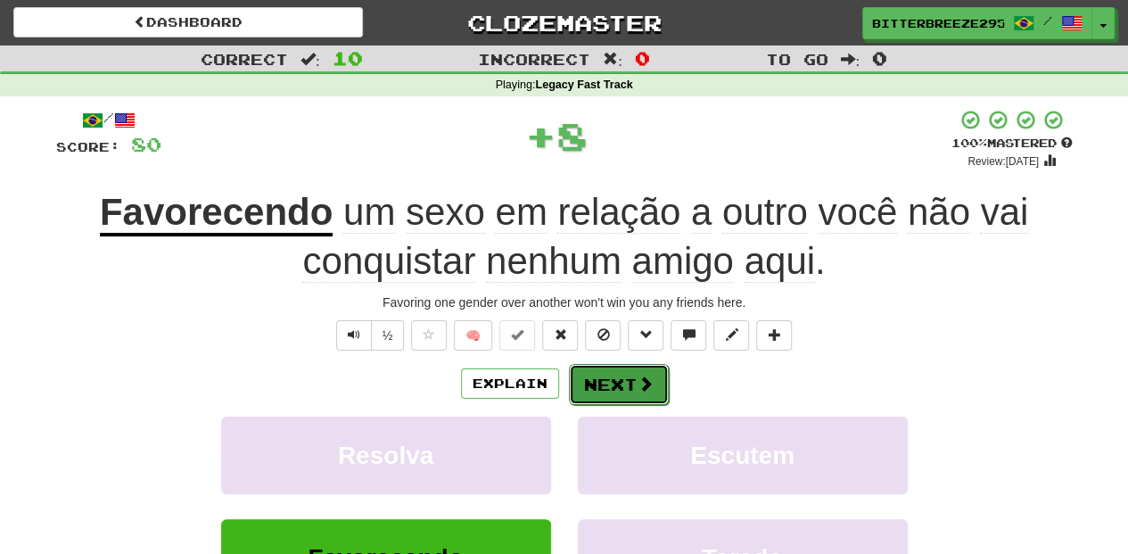
click at [614, 382] on button "Next" at bounding box center [619, 384] width 100 height 41
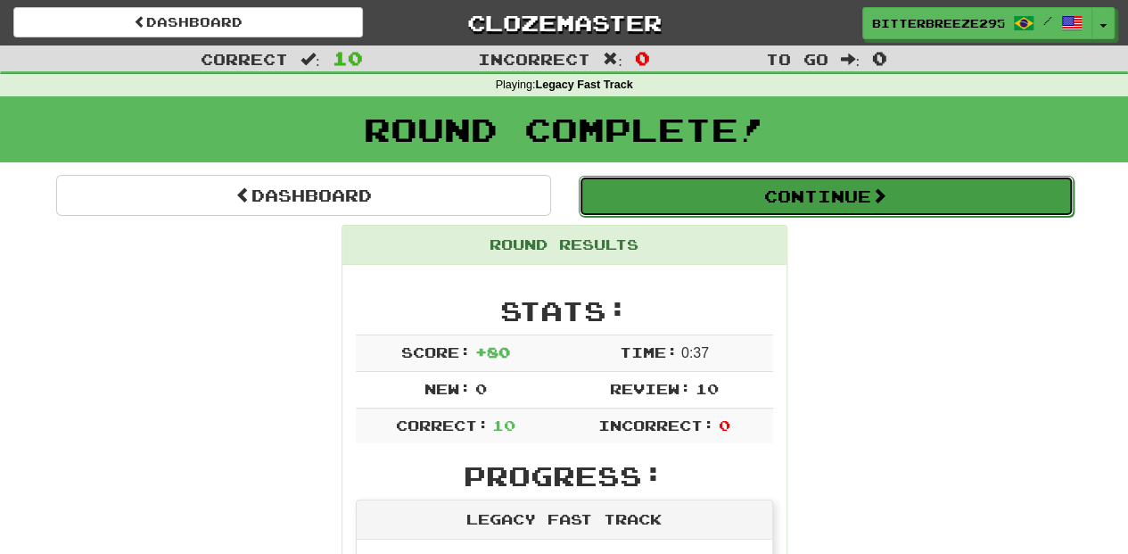
click at [686, 189] on button "Continue" at bounding box center [826, 196] width 495 height 41
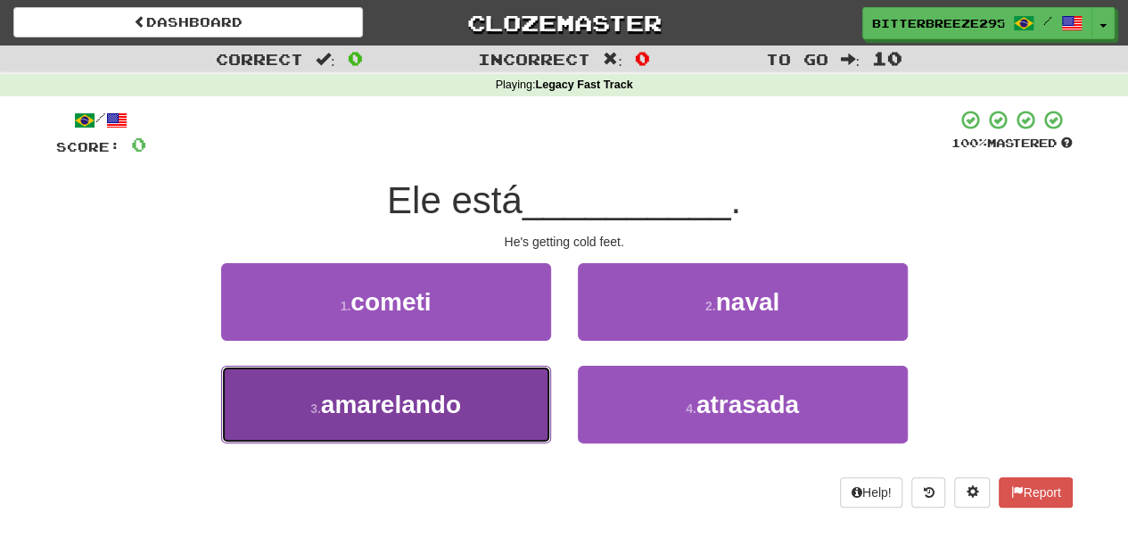
click at [464, 390] on button "3 . amarelando" at bounding box center [386, 404] width 330 height 78
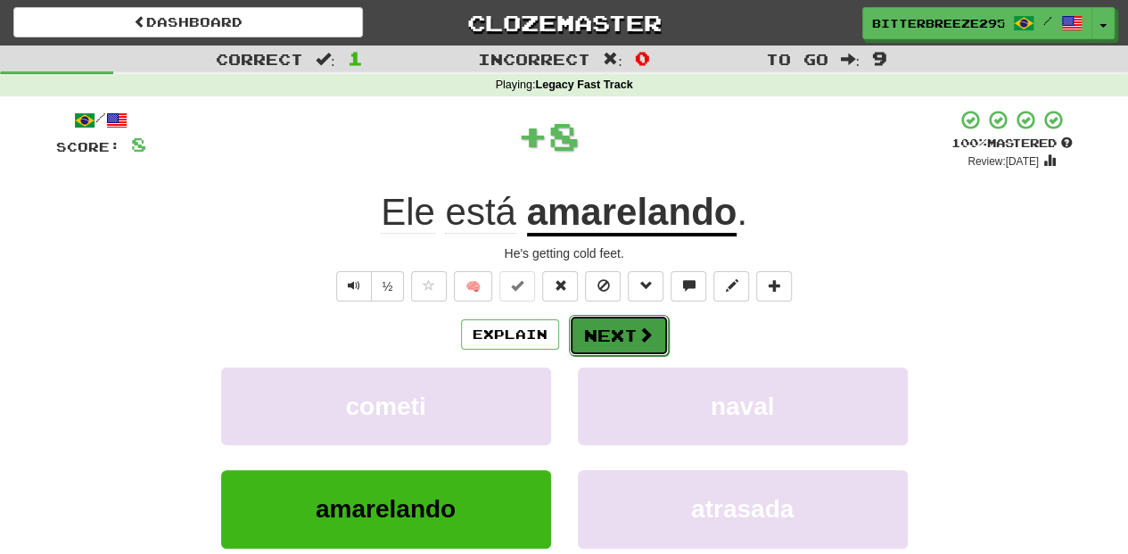
click at [615, 339] on button "Next" at bounding box center [619, 335] width 100 height 41
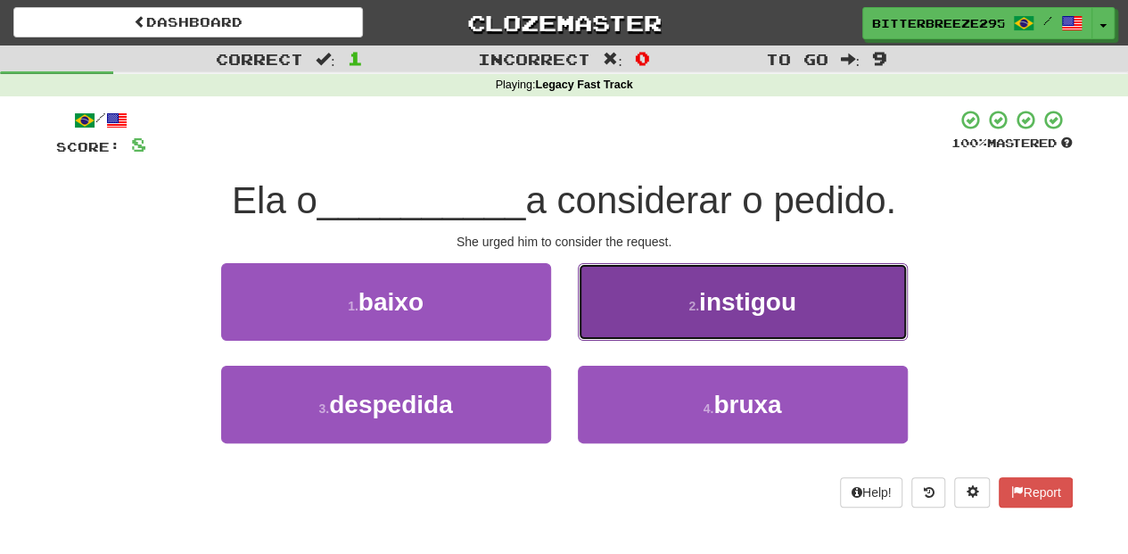
click at [612, 324] on button "2 . instigou" at bounding box center [743, 302] width 330 height 78
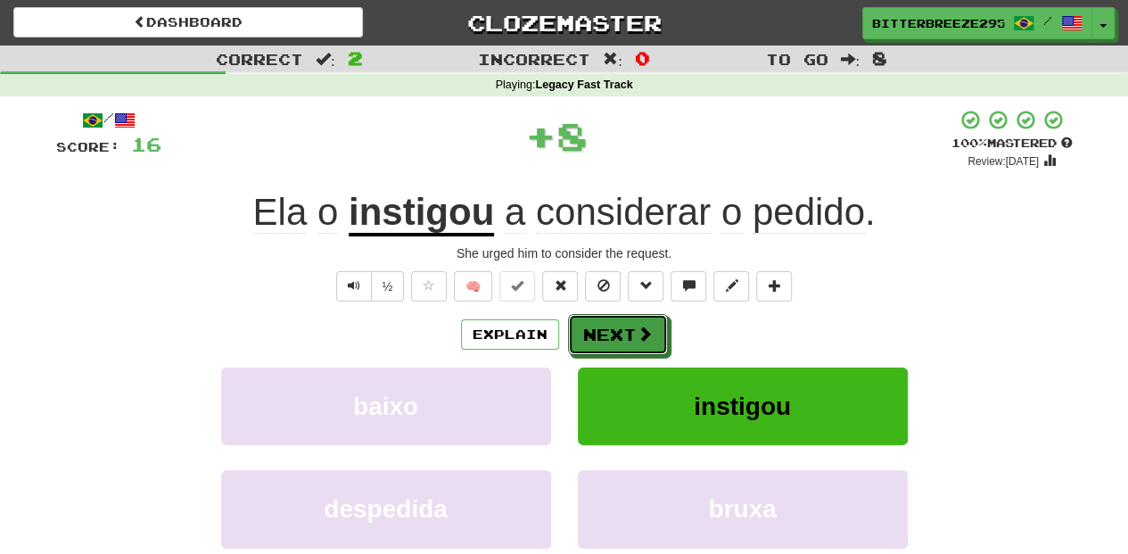
click at [612, 324] on button "Next" at bounding box center [618, 334] width 100 height 41
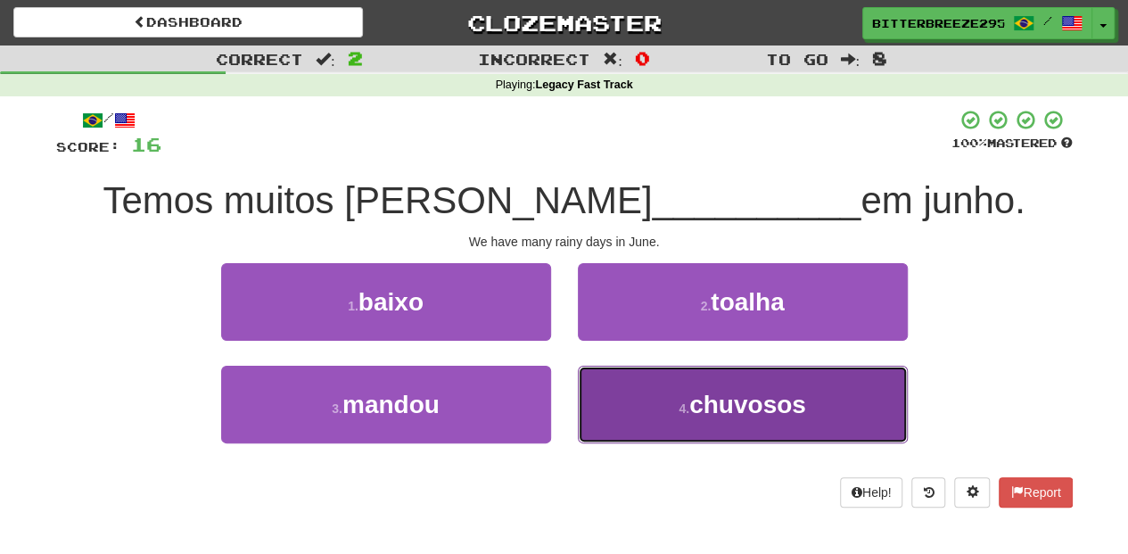
click at [585, 405] on button "4 . chuvosos" at bounding box center [743, 404] width 330 height 78
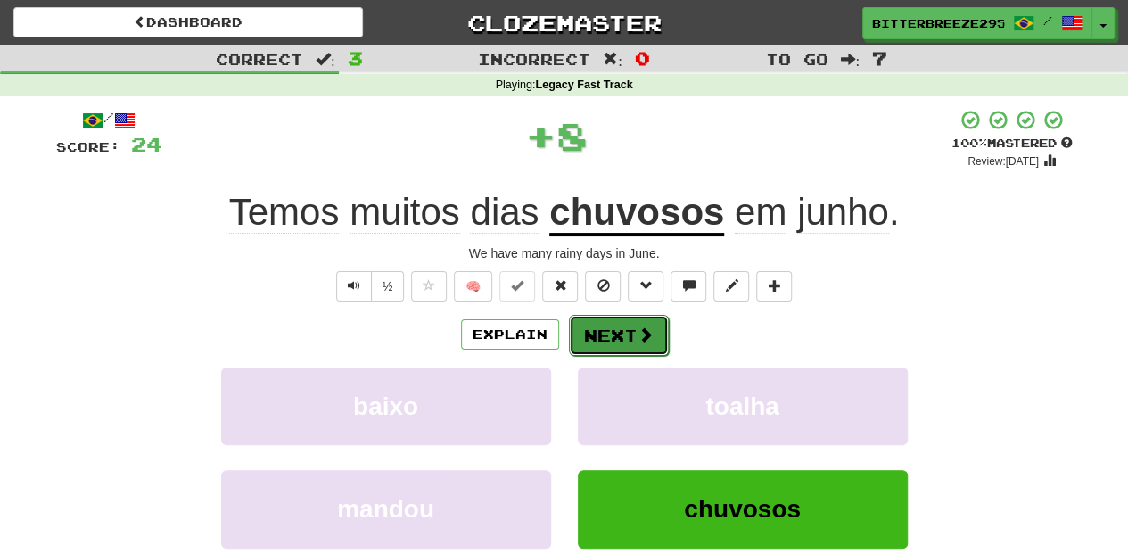
click at [588, 333] on button "Next" at bounding box center [619, 335] width 100 height 41
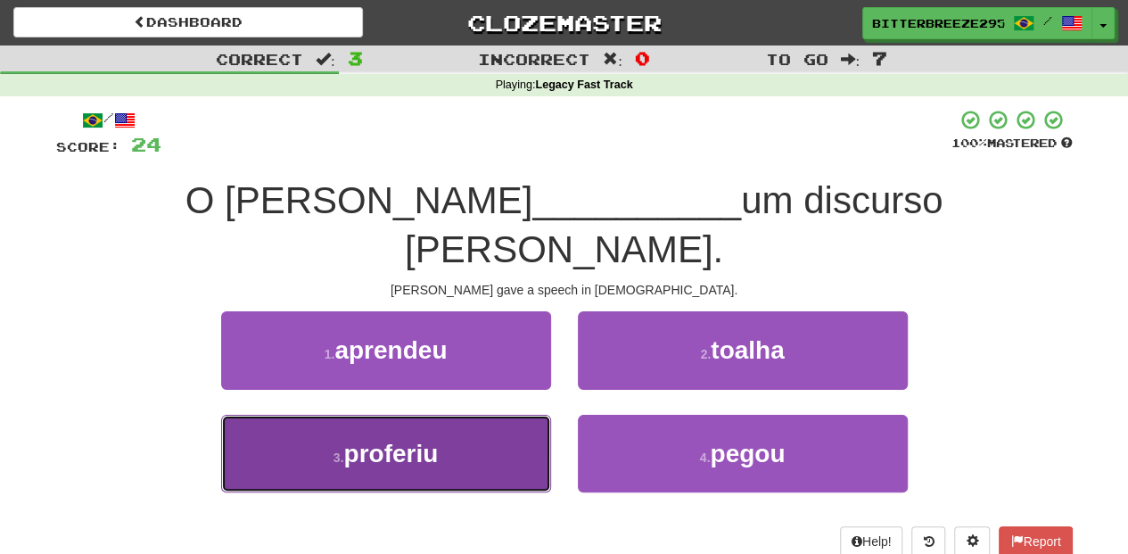
click at [509, 415] on button "3 . proferiu" at bounding box center [386, 454] width 330 height 78
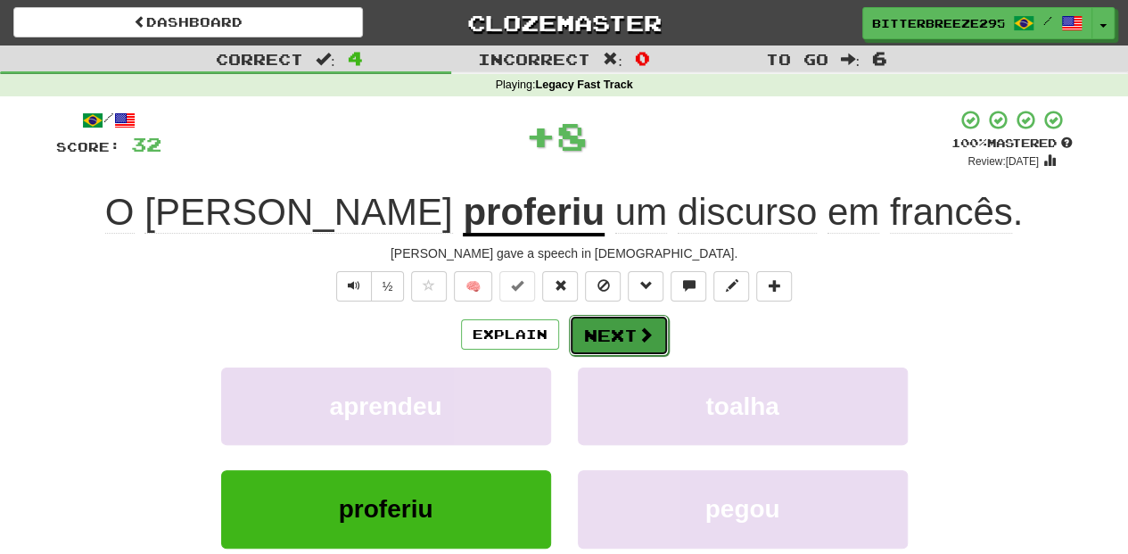
click at [613, 333] on button "Next" at bounding box center [619, 335] width 100 height 41
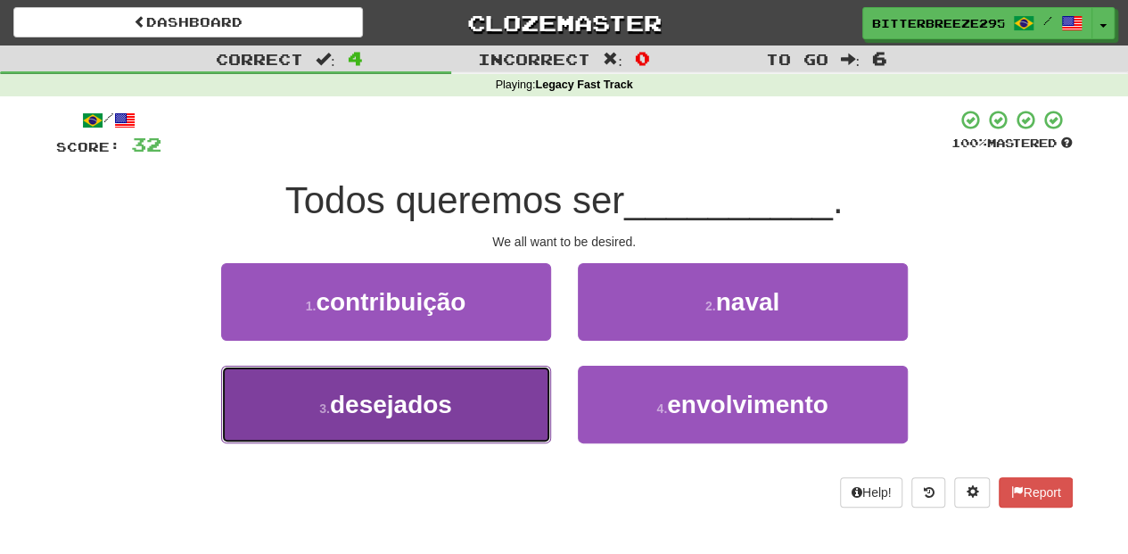
click at [482, 401] on button "3 . desejados" at bounding box center [386, 404] width 330 height 78
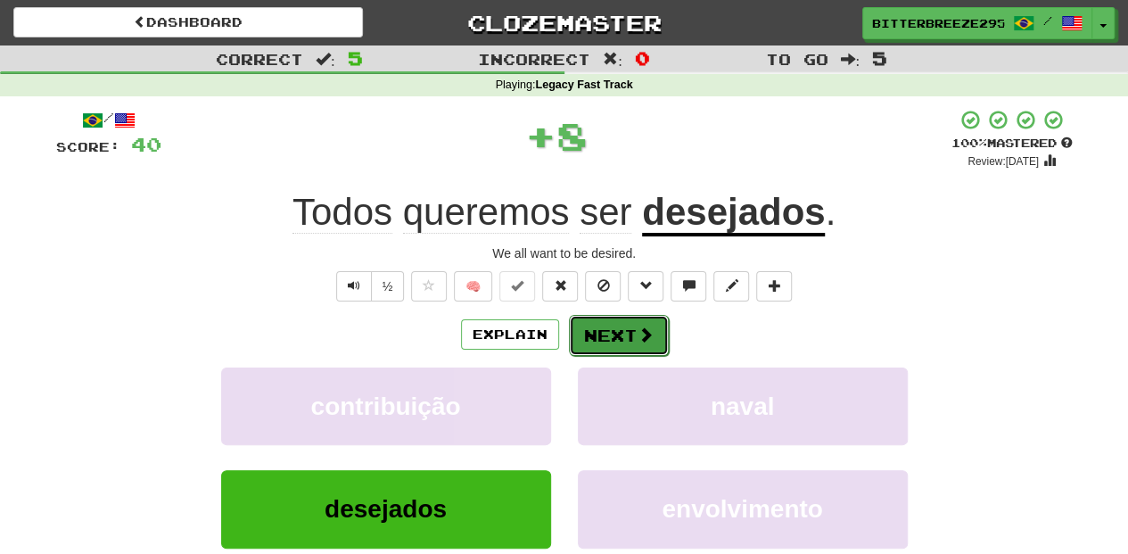
click at [583, 326] on button "Next" at bounding box center [619, 335] width 100 height 41
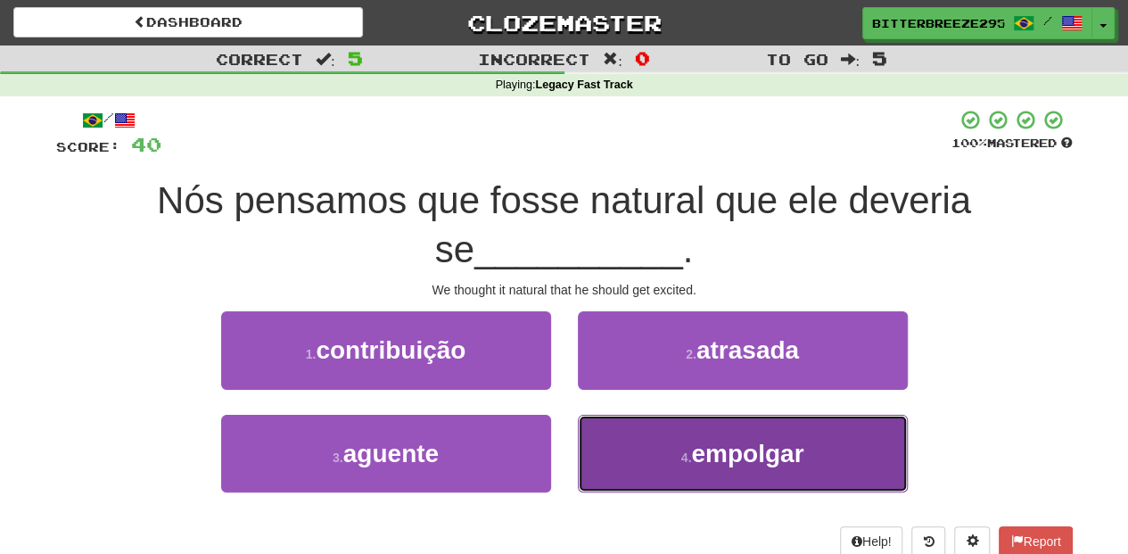
click at [610, 442] on button "4 . empolgar" at bounding box center [743, 454] width 330 height 78
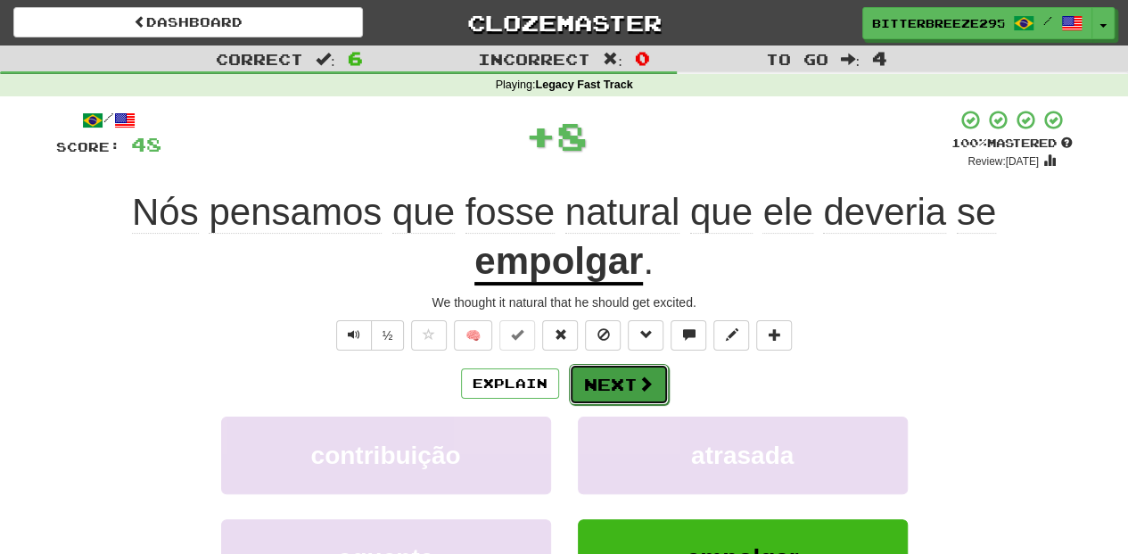
click at [594, 385] on button "Next" at bounding box center [619, 384] width 100 height 41
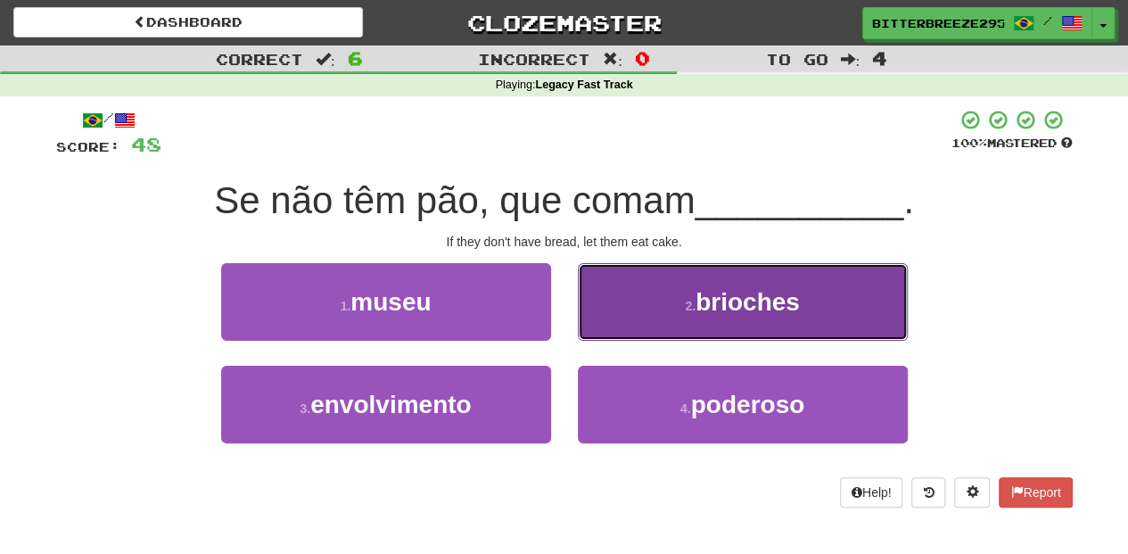
click at [617, 328] on button "2 . brioches" at bounding box center [743, 302] width 330 height 78
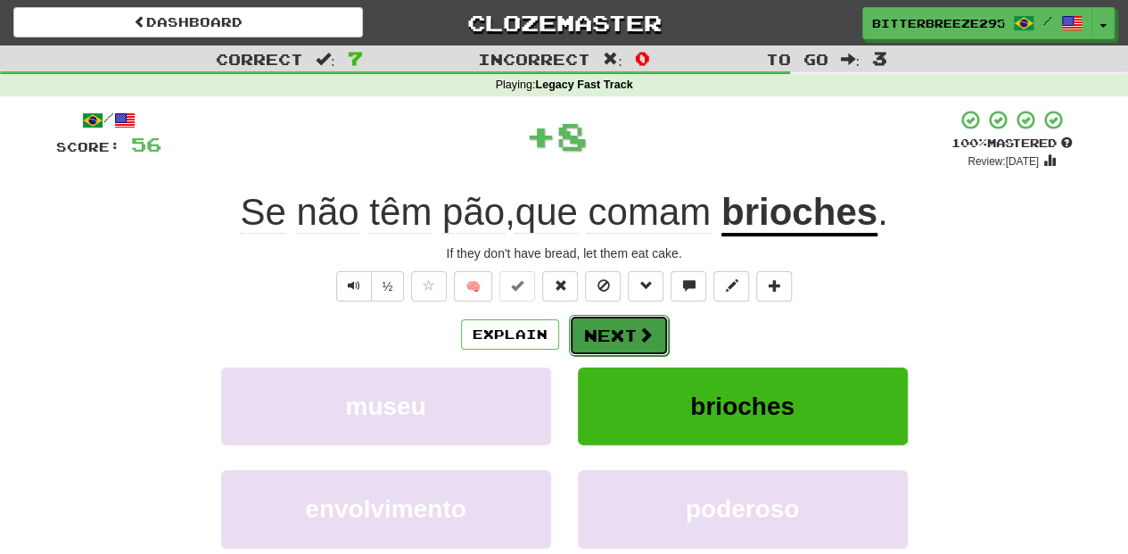
click at [612, 332] on button "Next" at bounding box center [619, 335] width 100 height 41
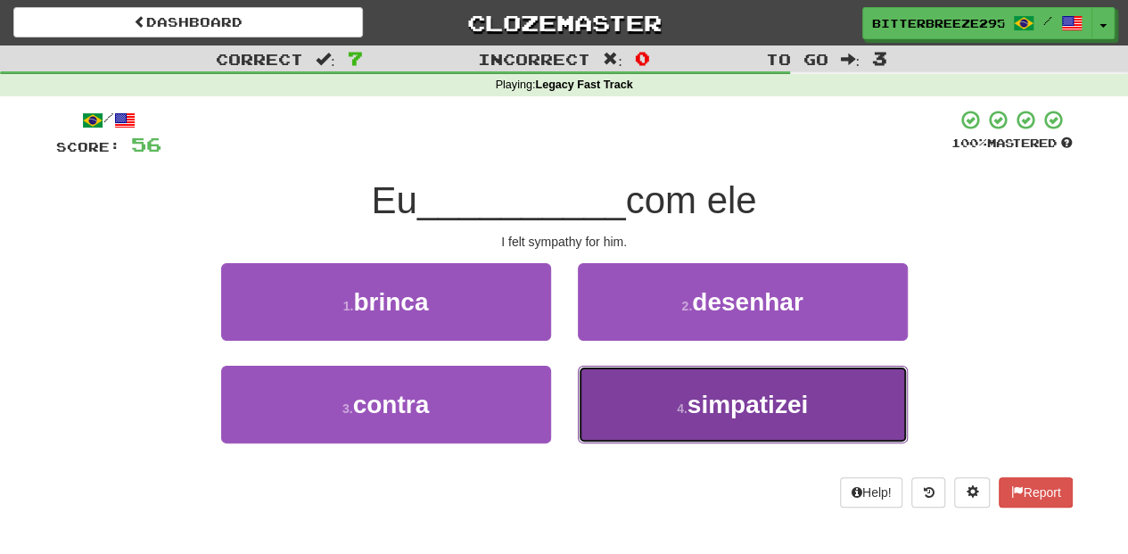
click at [615, 383] on button "4 . simpatizei" at bounding box center [743, 404] width 330 height 78
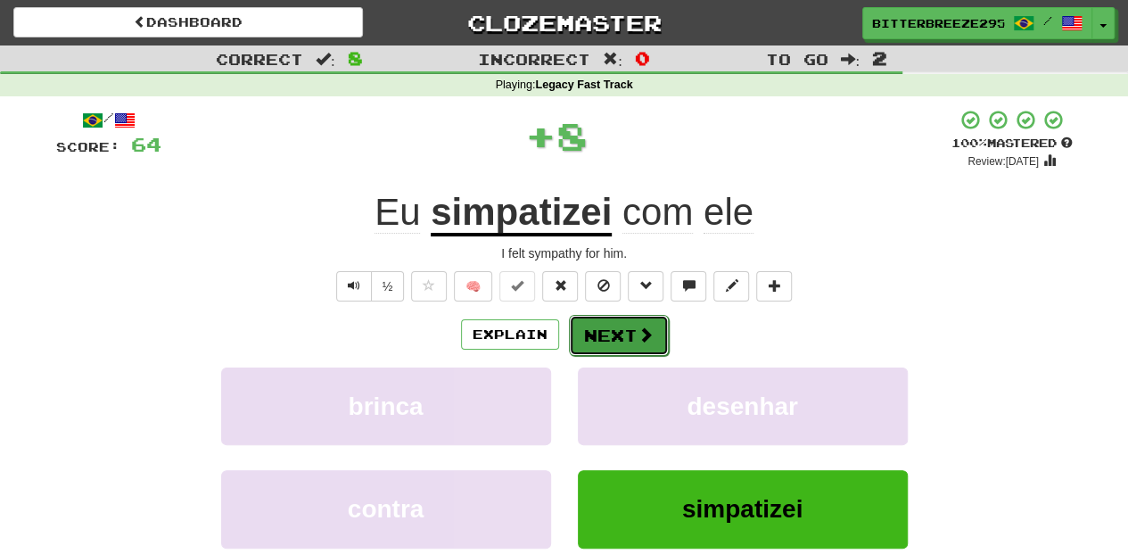
click at [601, 332] on button "Next" at bounding box center [619, 335] width 100 height 41
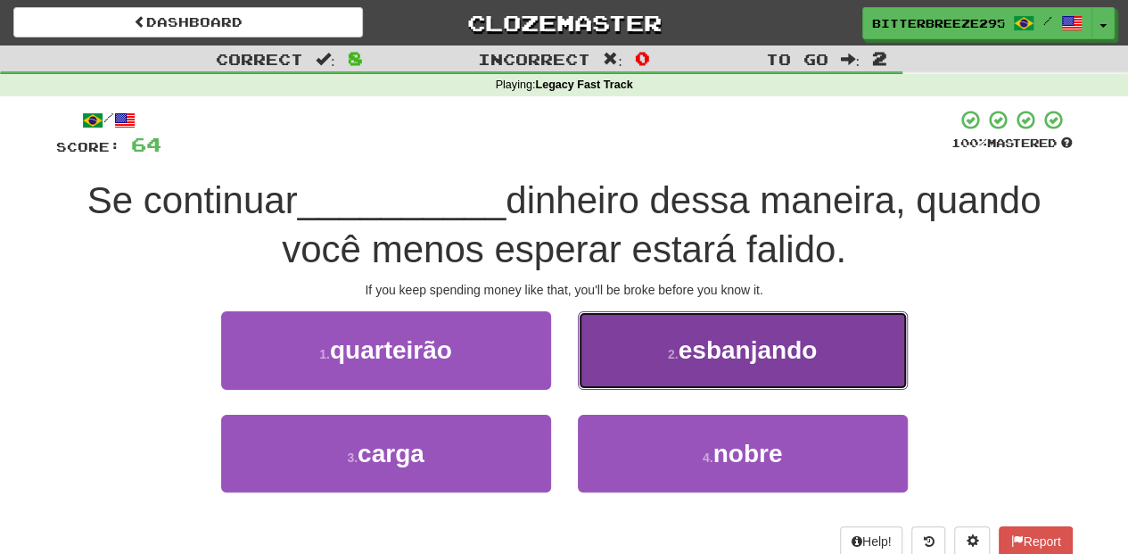
click at [619, 376] on button "2 . esbanjando" at bounding box center [743, 350] width 330 height 78
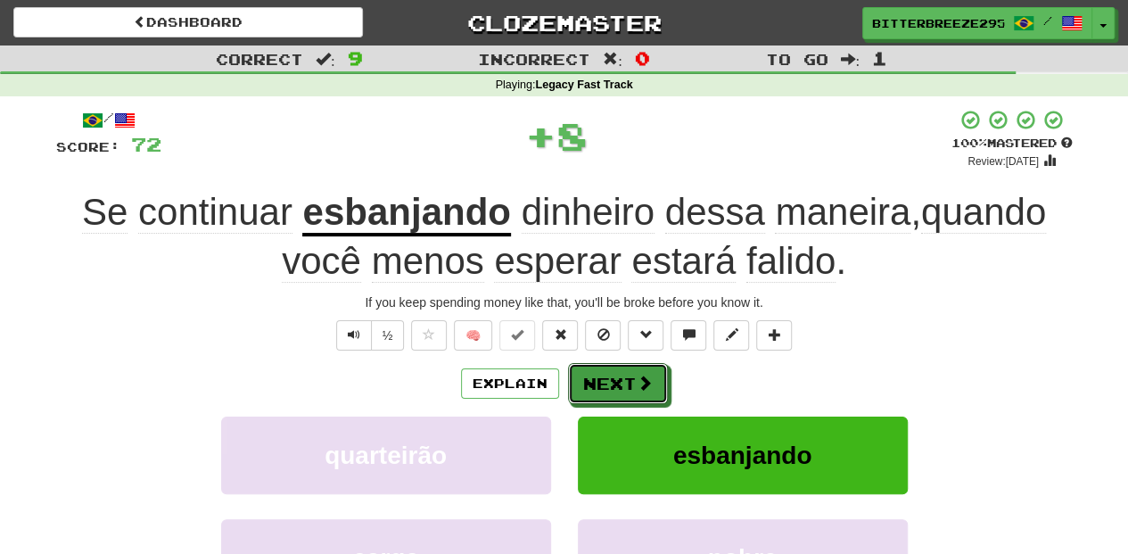
click at [614, 383] on button "Next" at bounding box center [618, 383] width 100 height 41
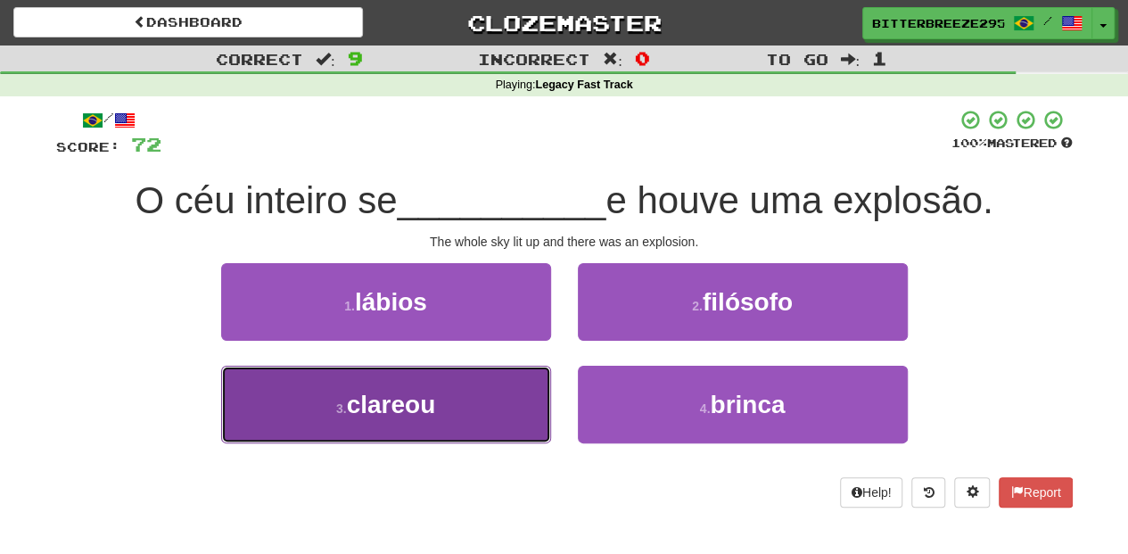
click at [490, 407] on button "3 . clareou" at bounding box center [386, 404] width 330 height 78
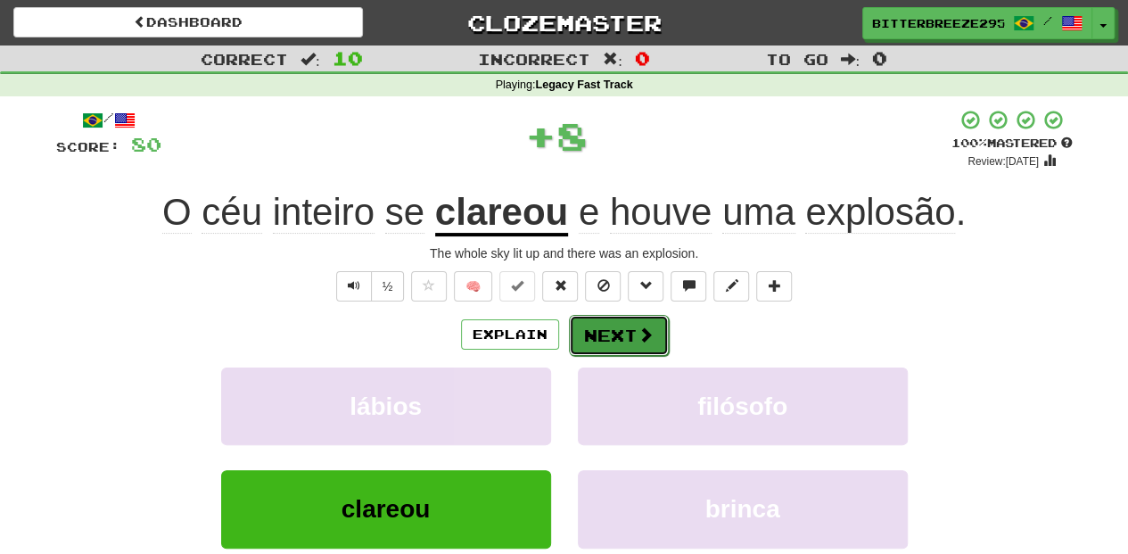
click at [588, 339] on button "Next" at bounding box center [619, 335] width 100 height 41
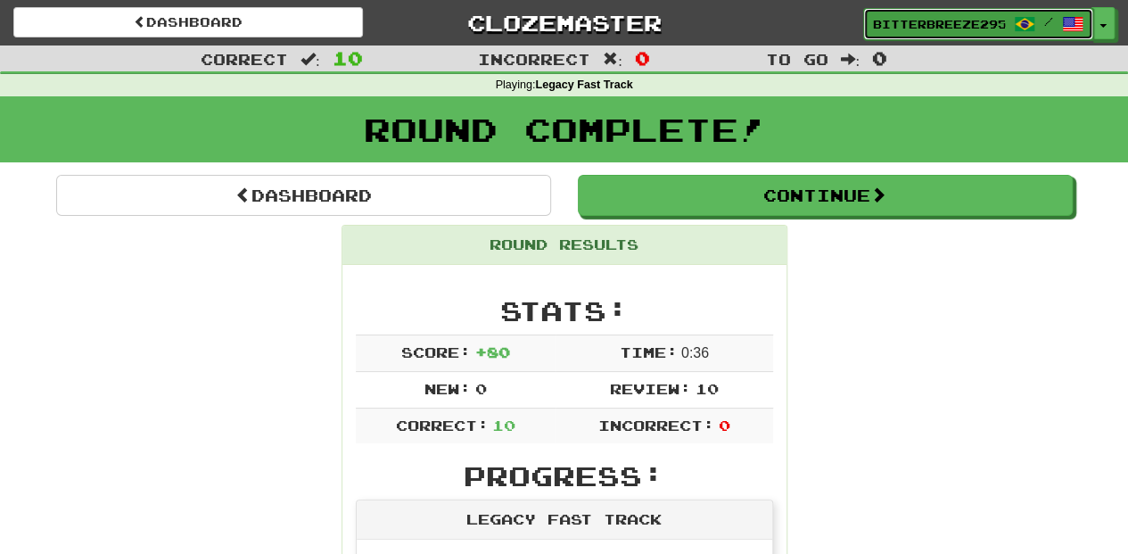
click at [921, 23] on span "BitterBreeze2956" at bounding box center [939, 24] width 132 height 16
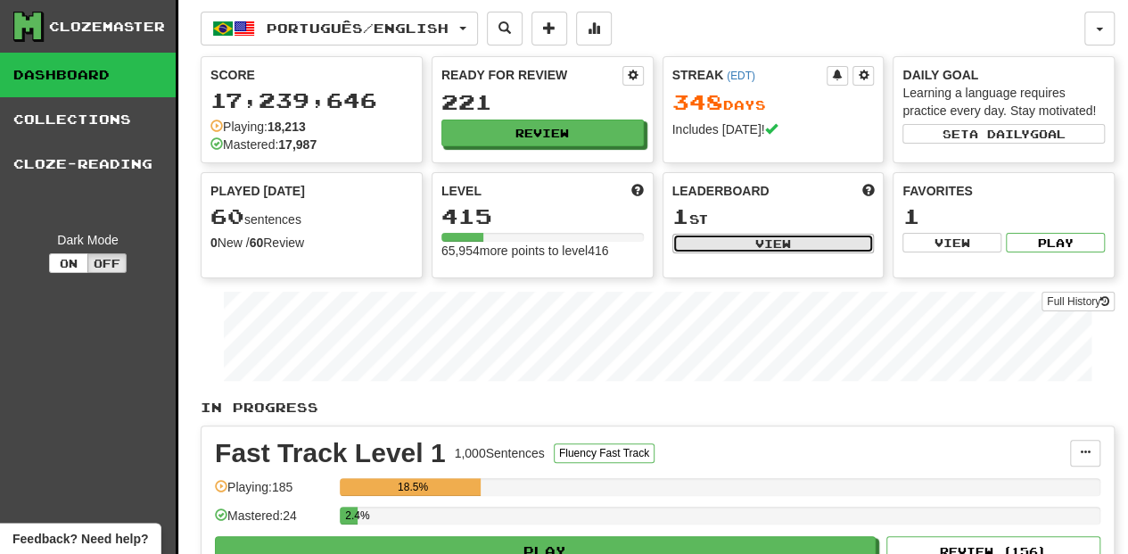
click at [760, 242] on button "View" at bounding box center [773, 244] width 202 height 20
select select "**********"
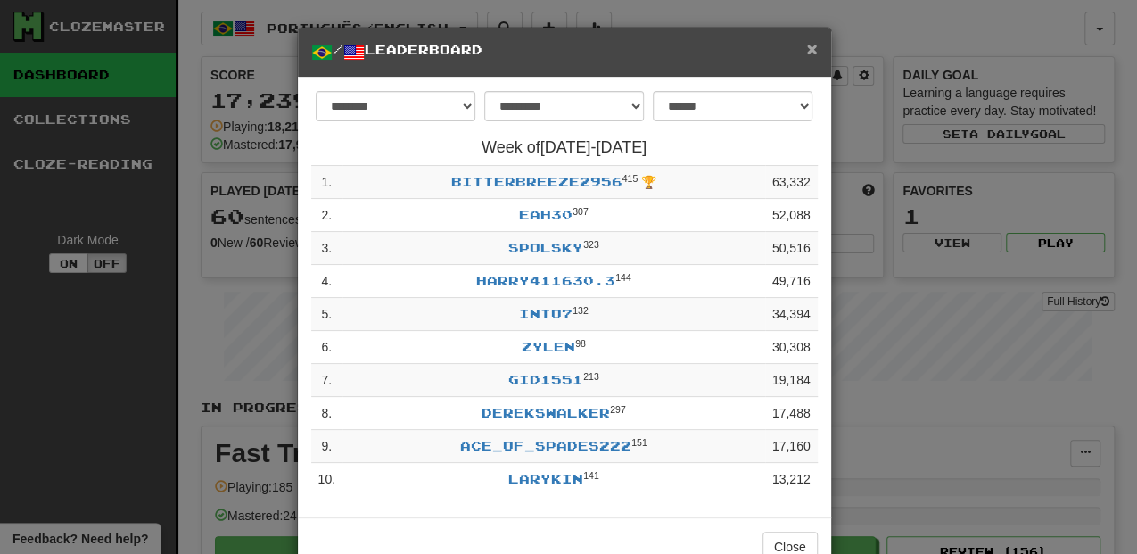
click at [808, 52] on span "×" at bounding box center [811, 48] width 11 height 21
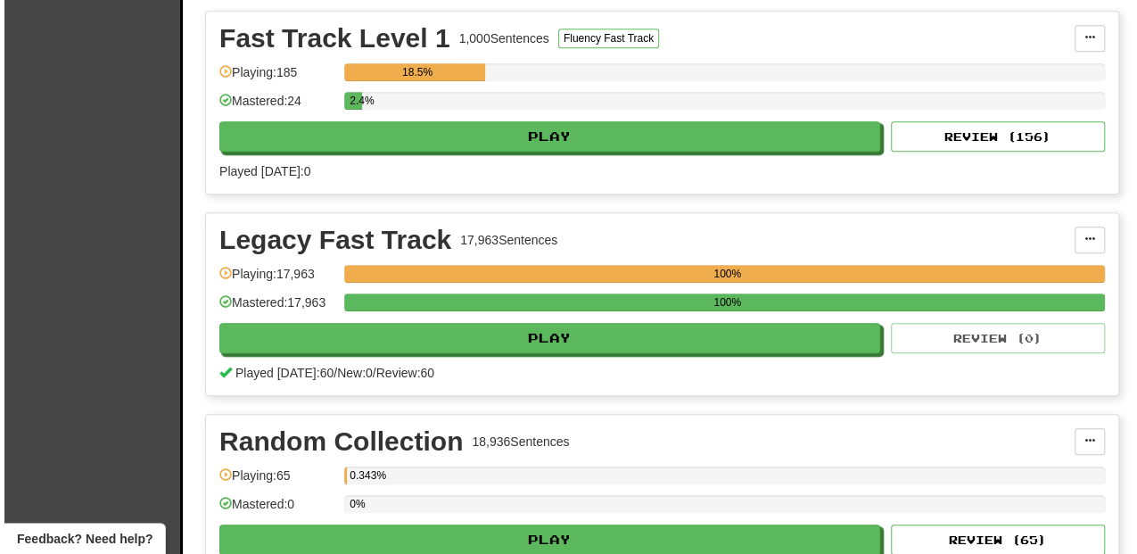
scroll to position [415, 0]
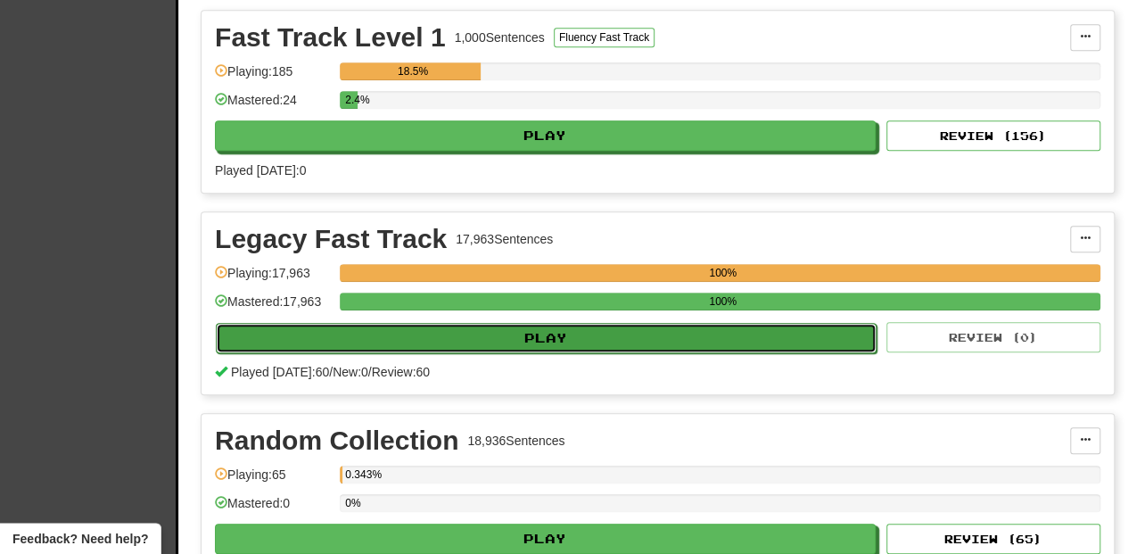
click at [519, 333] on button "Play" at bounding box center [546, 338] width 661 height 30
select select "**"
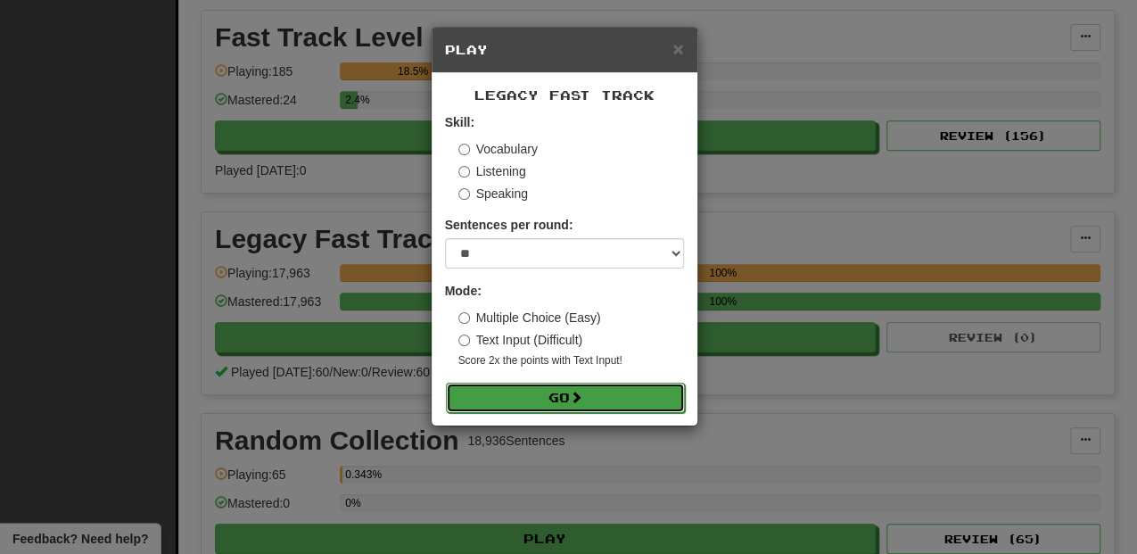
click at [623, 397] on button "Go" at bounding box center [565, 397] width 239 height 30
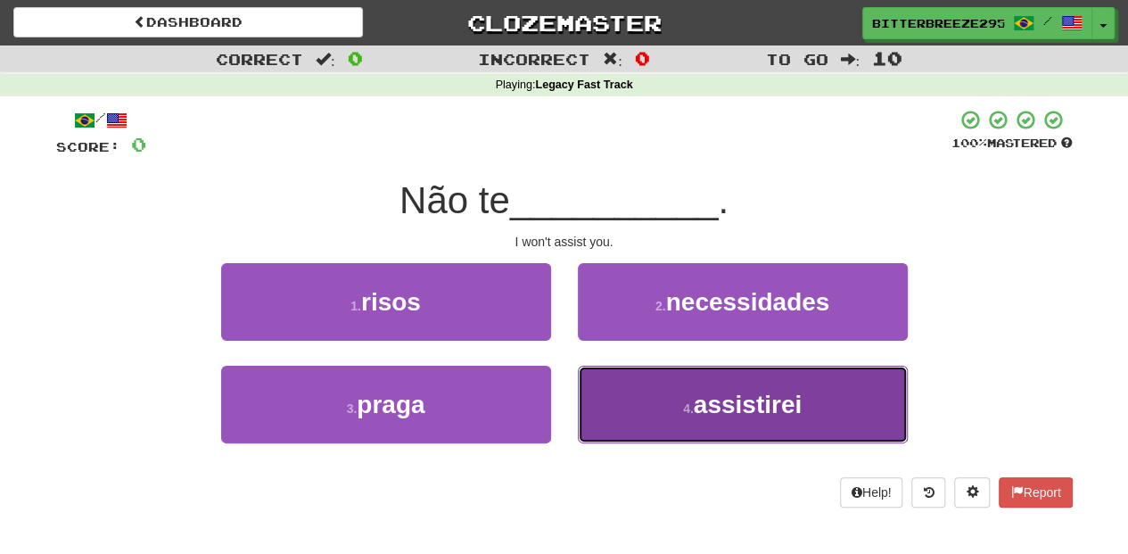
click at [628, 417] on button "4 . assistirei" at bounding box center [743, 404] width 330 height 78
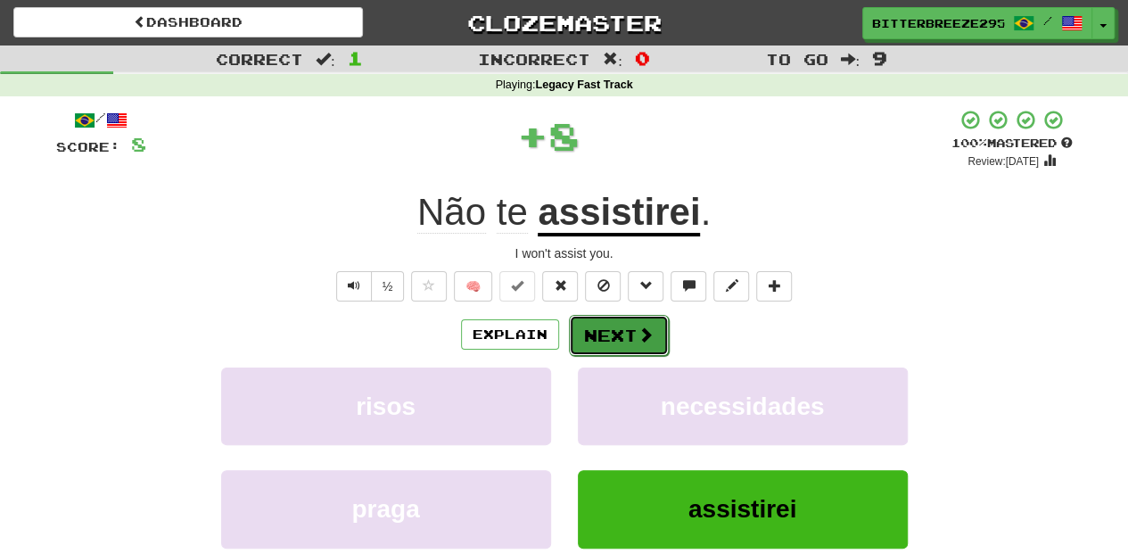
click at [594, 330] on button "Next" at bounding box center [619, 335] width 100 height 41
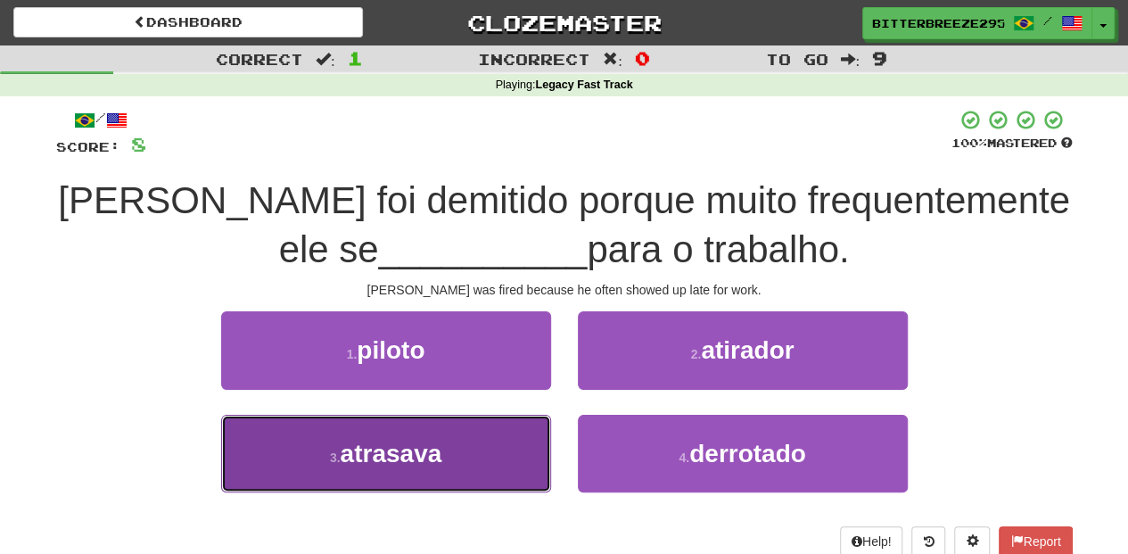
click at [481, 444] on button "3 . atrasava" at bounding box center [386, 454] width 330 height 78
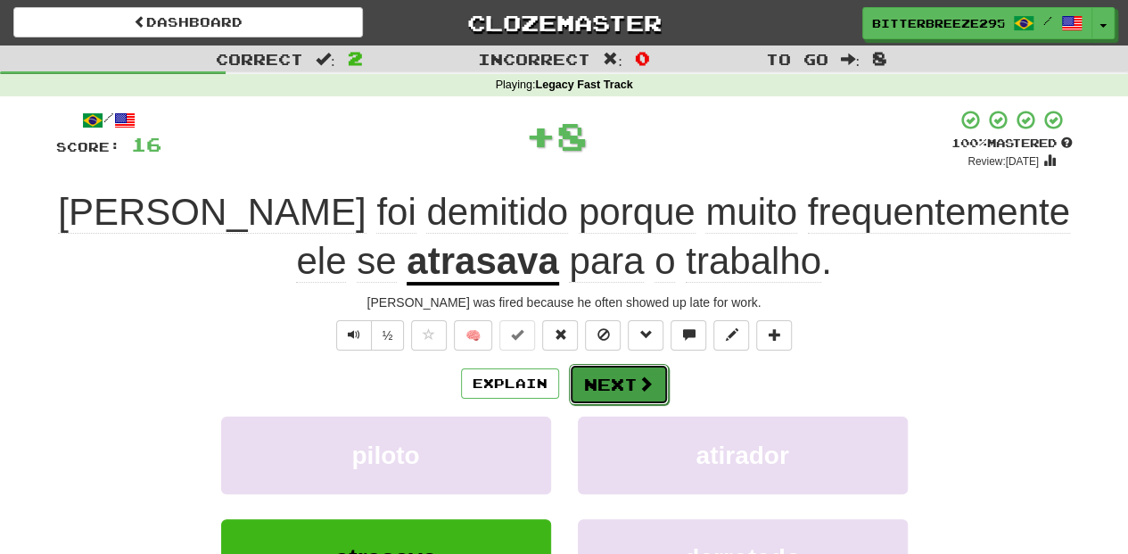
click at [602, 380] on button "Next" at bounding box center [619, 384] width 100 height 41
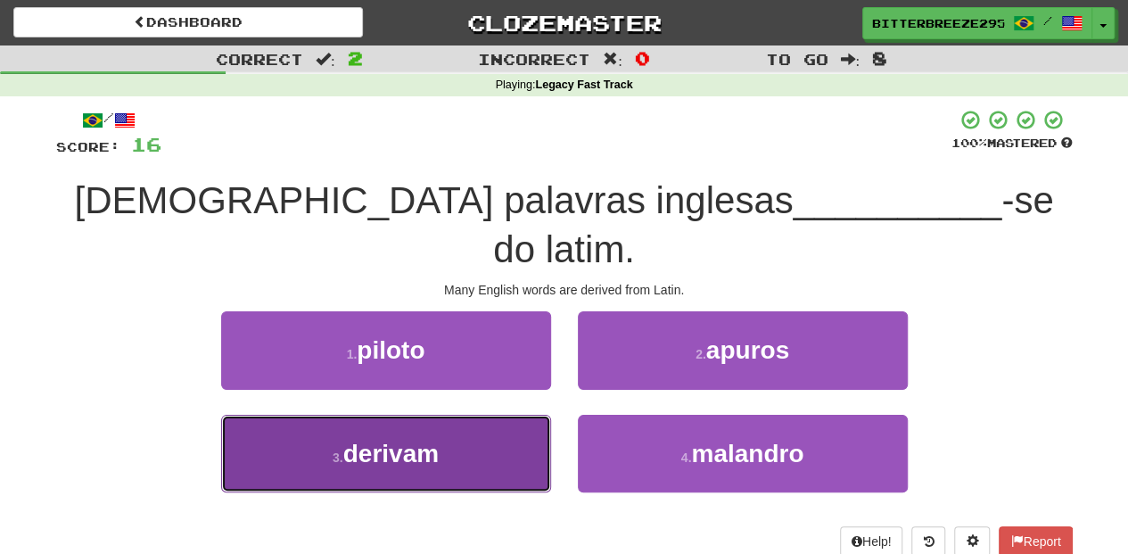
click at [490, 415] on button "3 . derivam" at bounding box center [386, 454] width 330 height 78
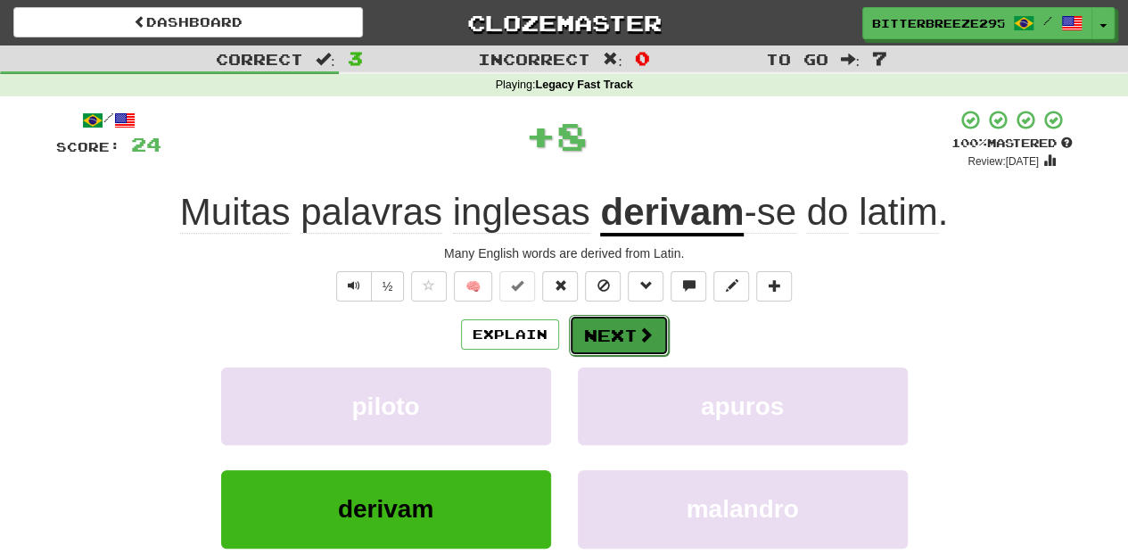
click at [601, 333] on button "Next" at bounding box center [619, 335] width 100 height 41
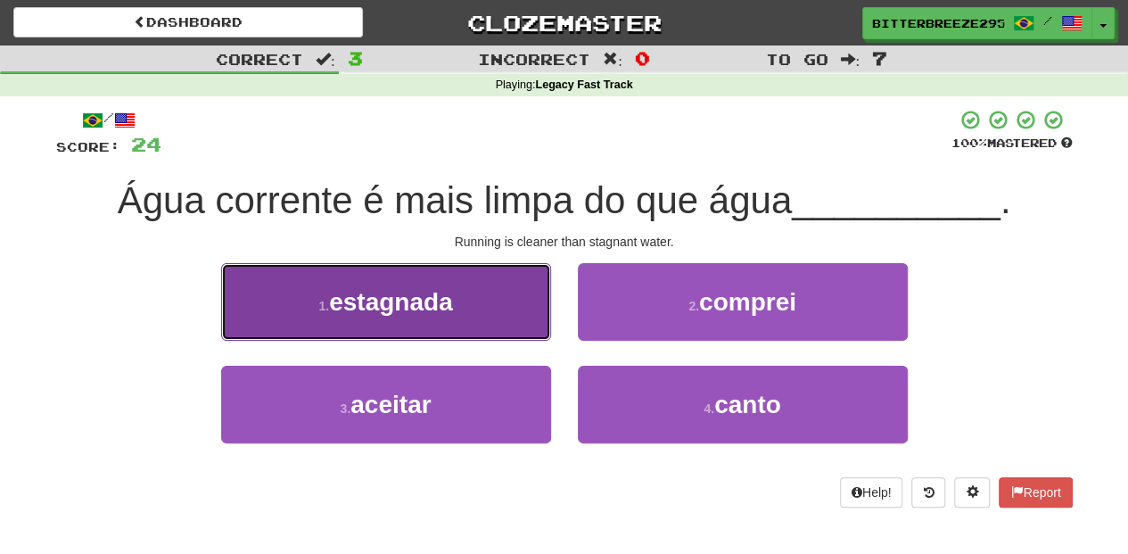
click at [503, 322] on button "1 . estagnada" at bounding box center [386, 302] width 330 height 78
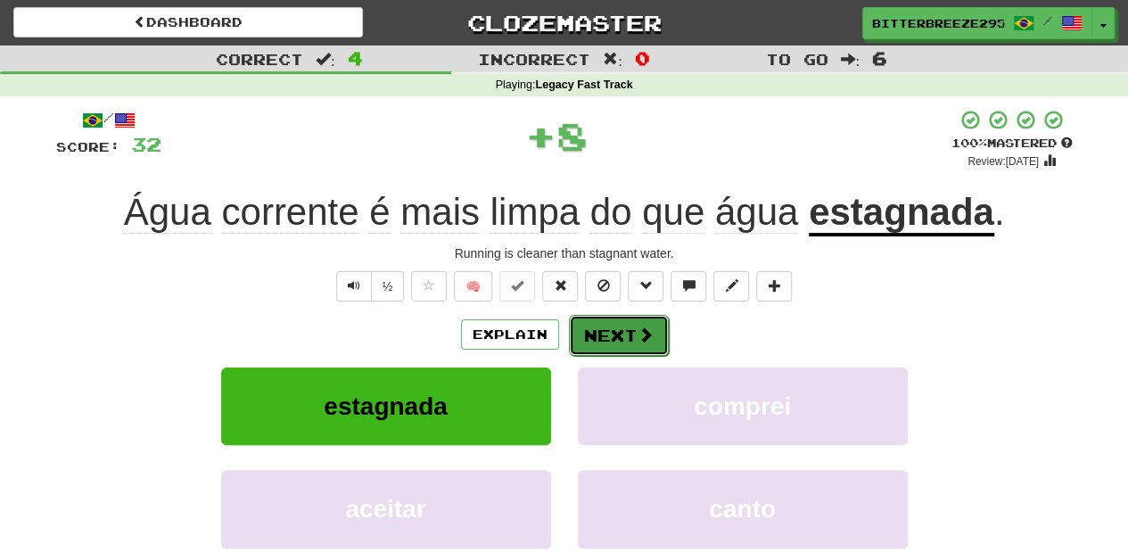
click at [608, 339] on button "Next" at bounding box center [619, 335] width 100 height 41
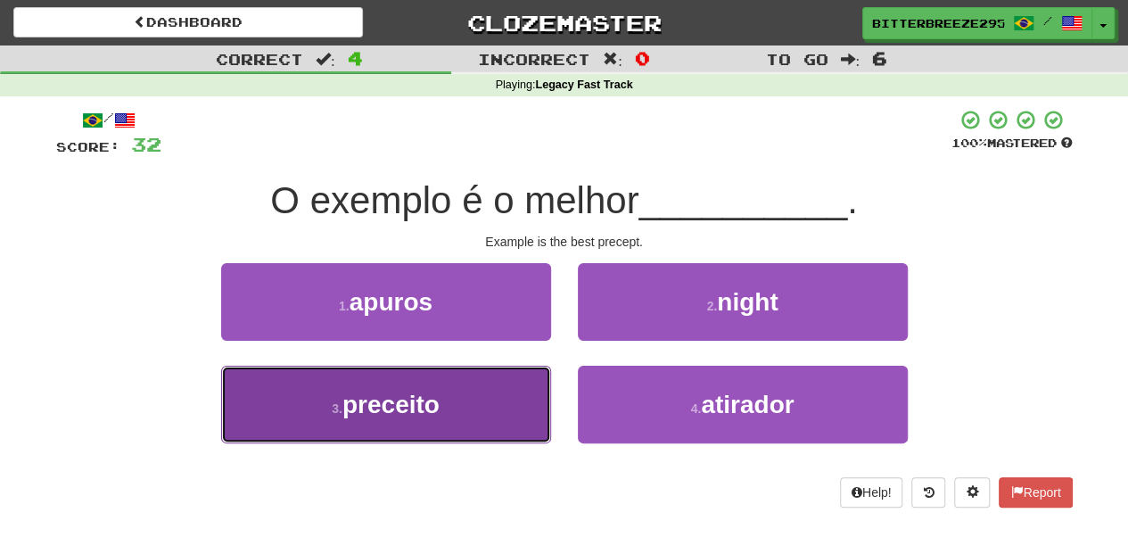
click at [475, 387] on button "3 . preceito" at bounding box center [386, 404] width 330 height 78
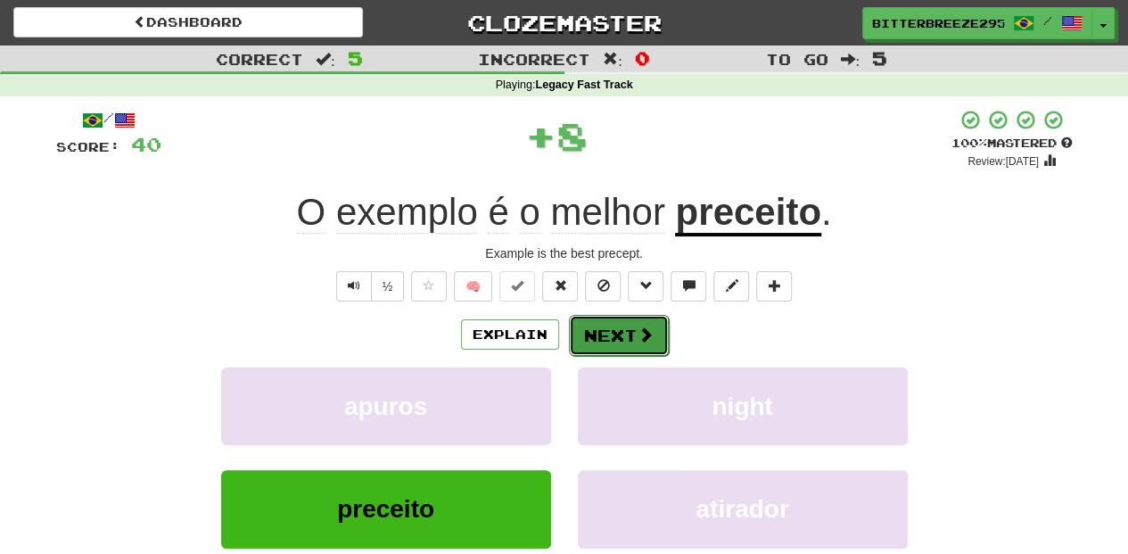
click at [616, 337] on button "Next" at bounding box center [619, 335] width 100 height 41
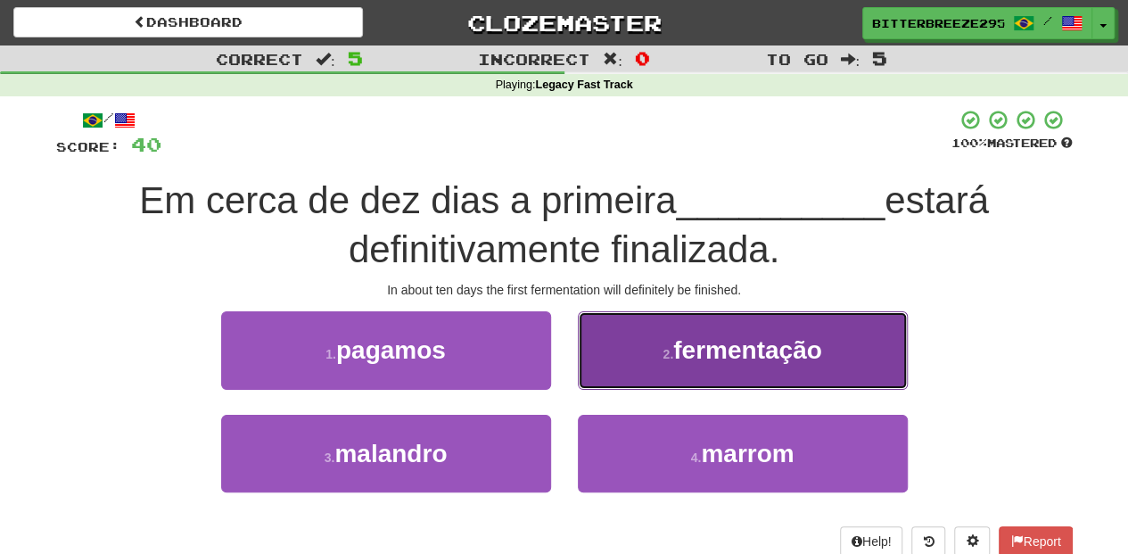
click at [612, 353] on button "2 . fermentação" at bounding box center [743, 350] width 330 height 78
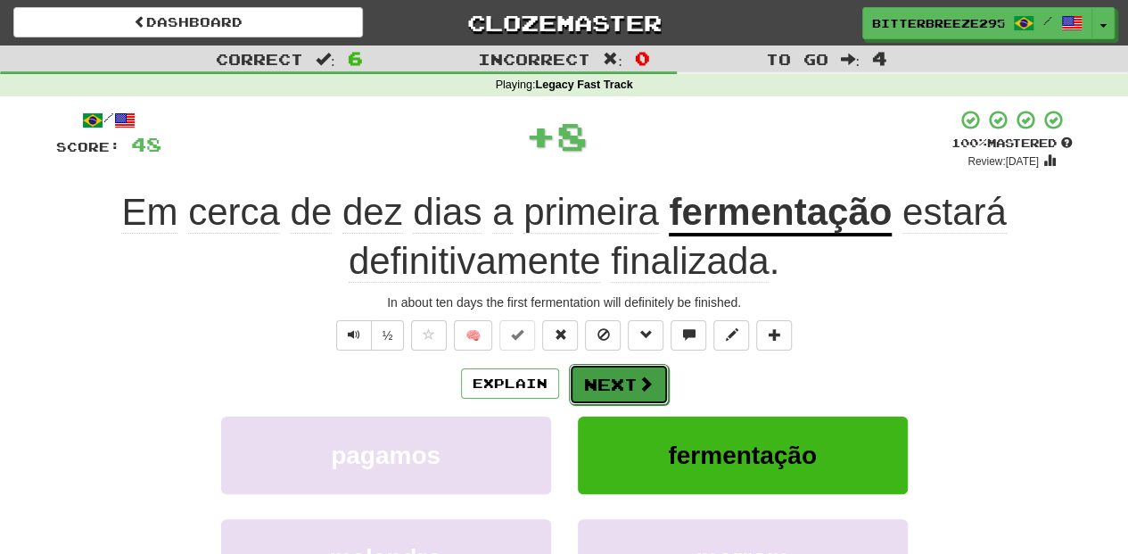
click at [609, 378] on button "Next" at bounding box center [619, 384] width 100 height 41
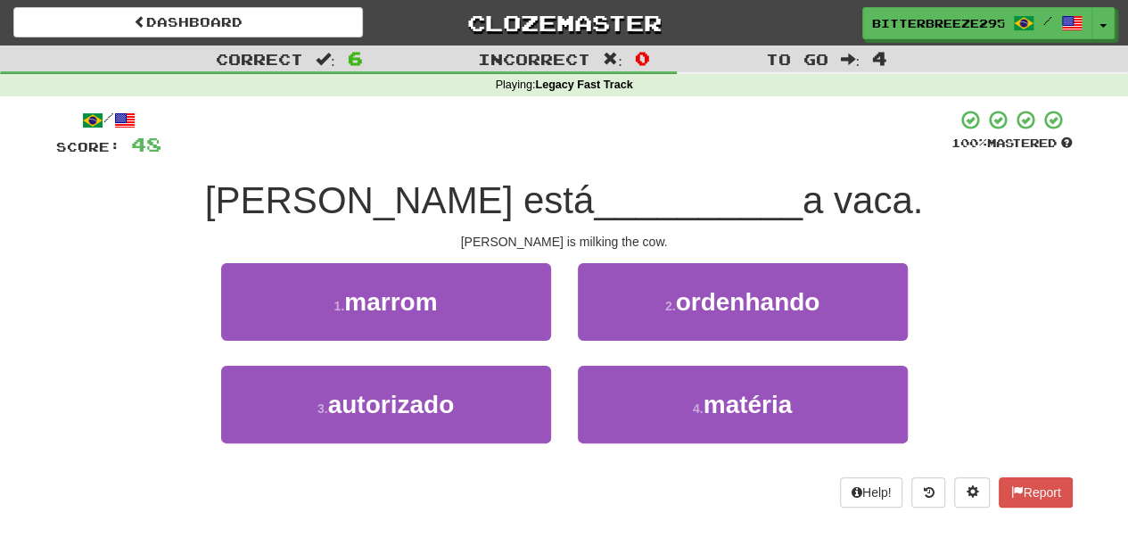
click at [624, 343] on div "2 . ordenhando" at bounding box center [742, 314] width 357 height 103
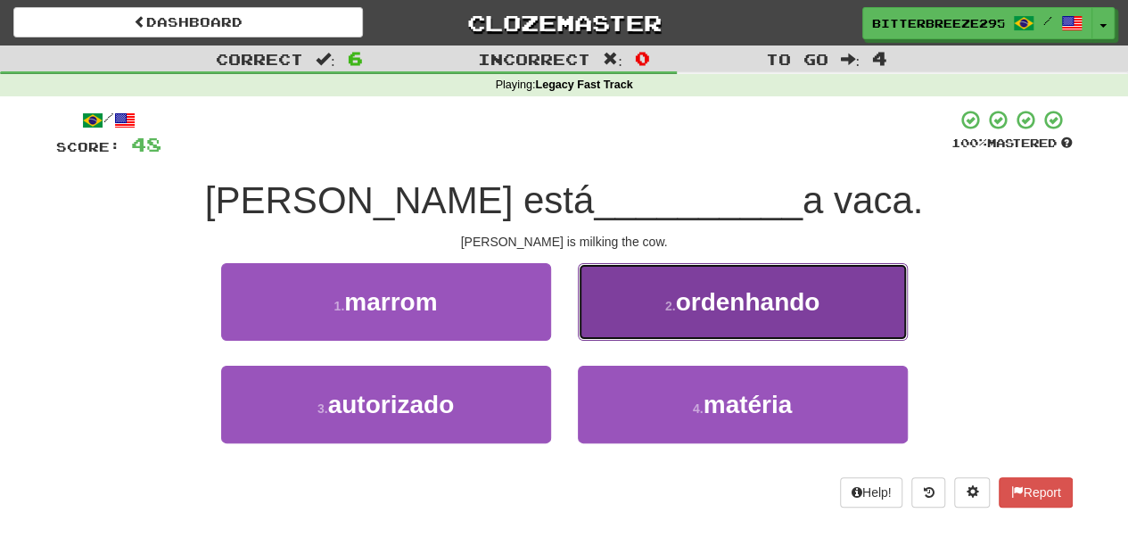
click at [628, 323] on button "2 . ordenhando" at bounding box center [743, 302] width 330 height 78
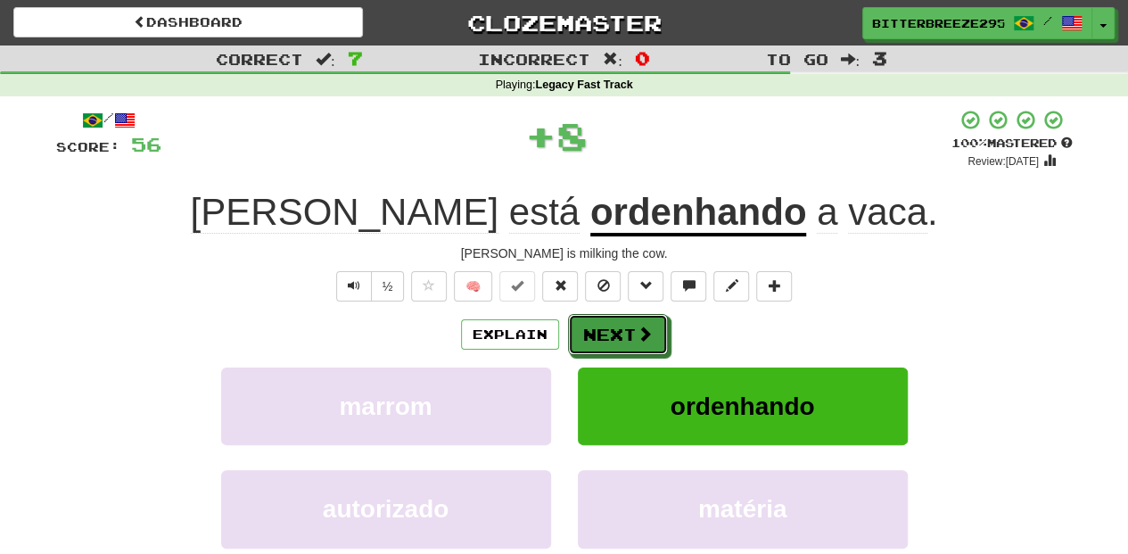
click at [628, 323] on button "Next" at bounding box center [618, 334] width 100 height 41
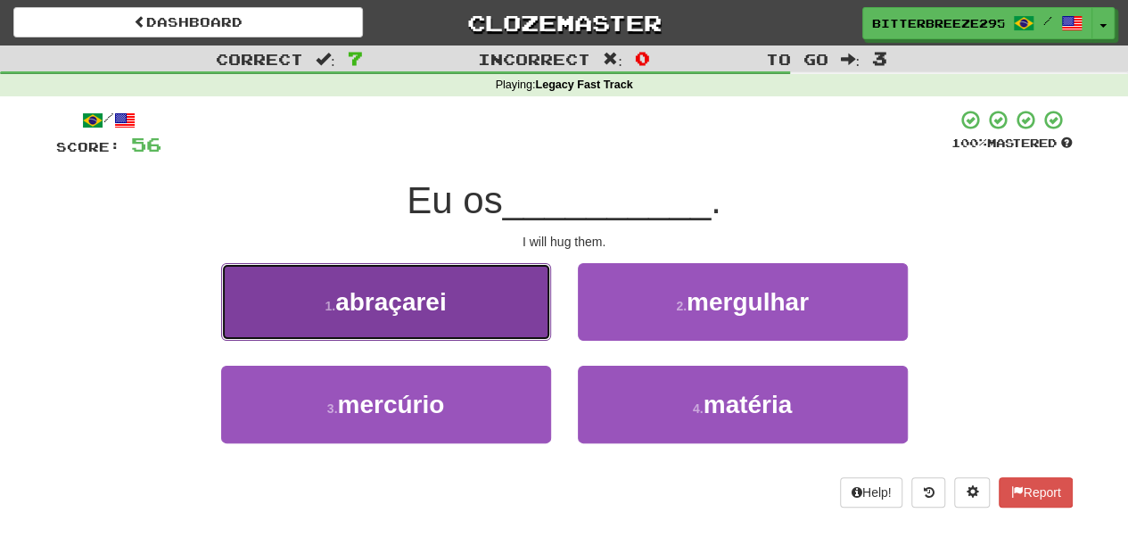
click at [518, 310] on button "1 . abraçarei" at bounding box center [386, 302] width 330 height 78
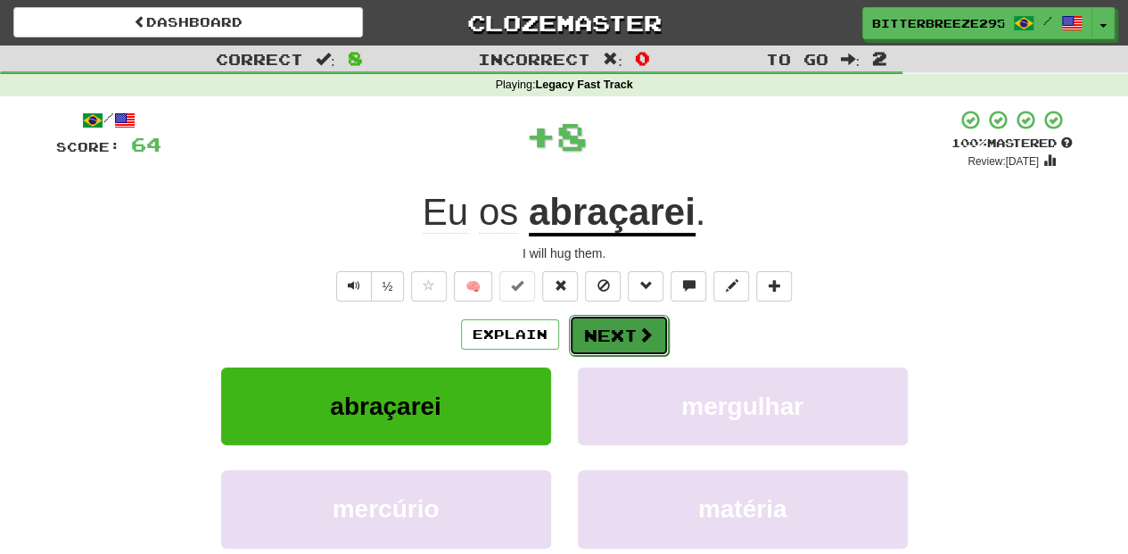
click at [598, 329] on button "Next" at bounding box center [619, 335] width 100 height 41
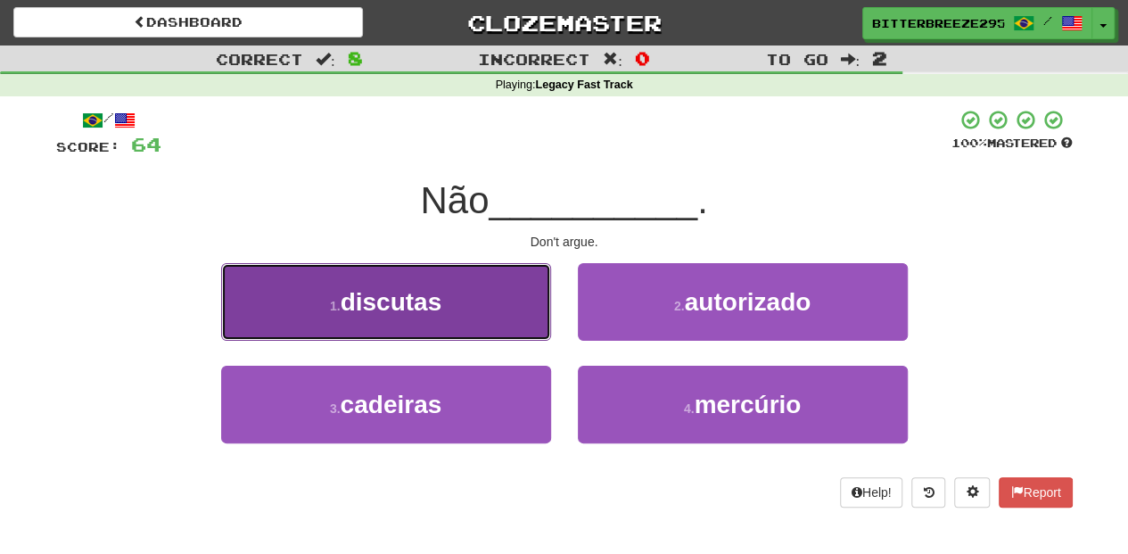
click at [496, 312] on button "1 . discutas" at bounding box center [386, 302] width 330 height 78
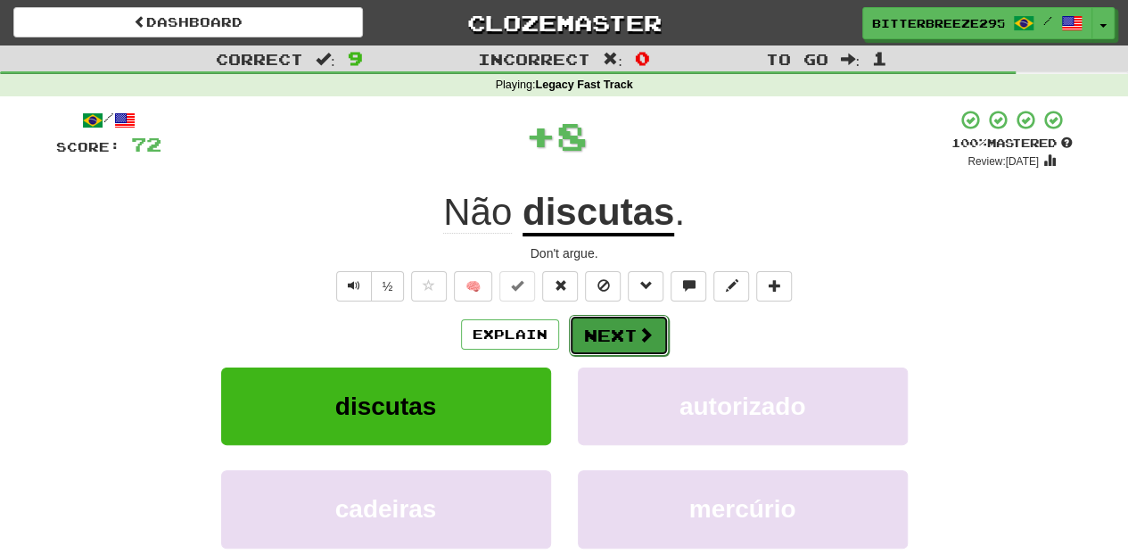
click at [596, 332] on button "Next" at bounding box center [619, 335] width 100 height 41
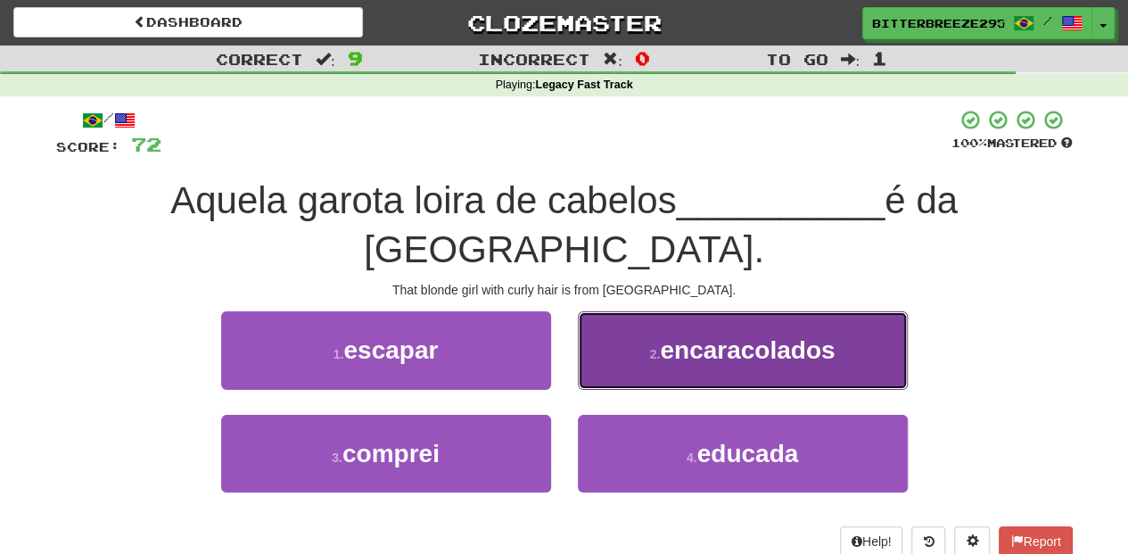
click at [612, 332] on button "2 . encaracolados" at bounding box center [743, 350] width 330 height 78
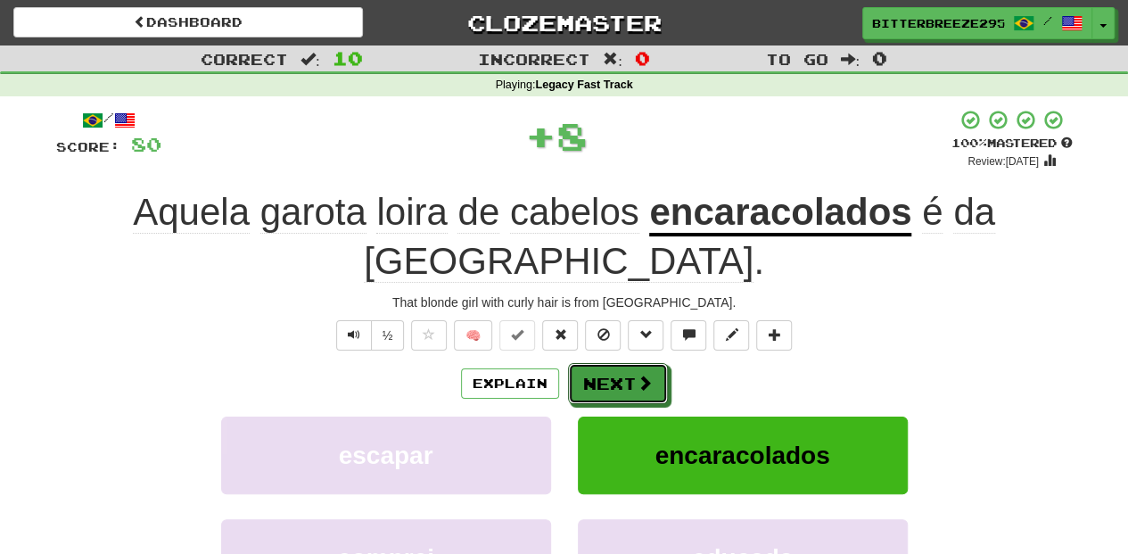
click at [612, 363] on button "Next" at bounding box center [618, 383] width 100 height 41
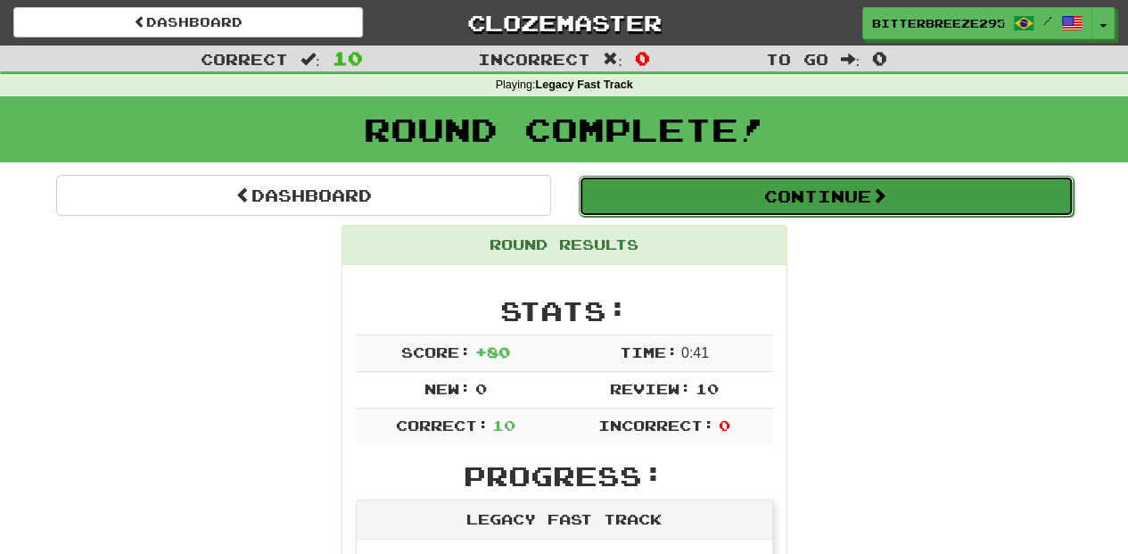
click at [682, 194] on button "Continue" at bounding box center [826, 196] width 495 height 41
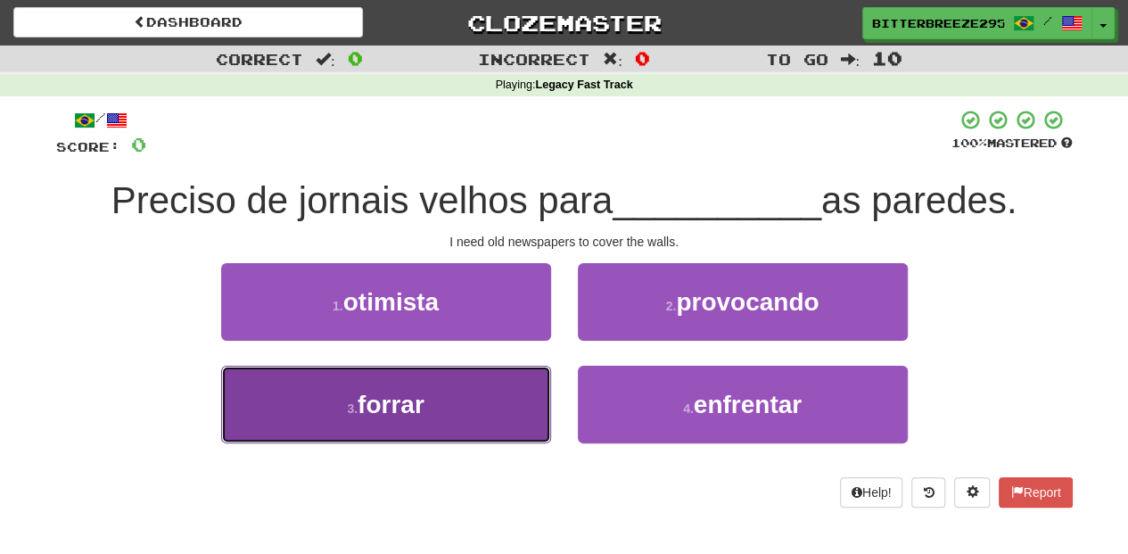
click at [455, 395] on button "3 . forrar" at bounding box center [386, 404] width 330 height 78
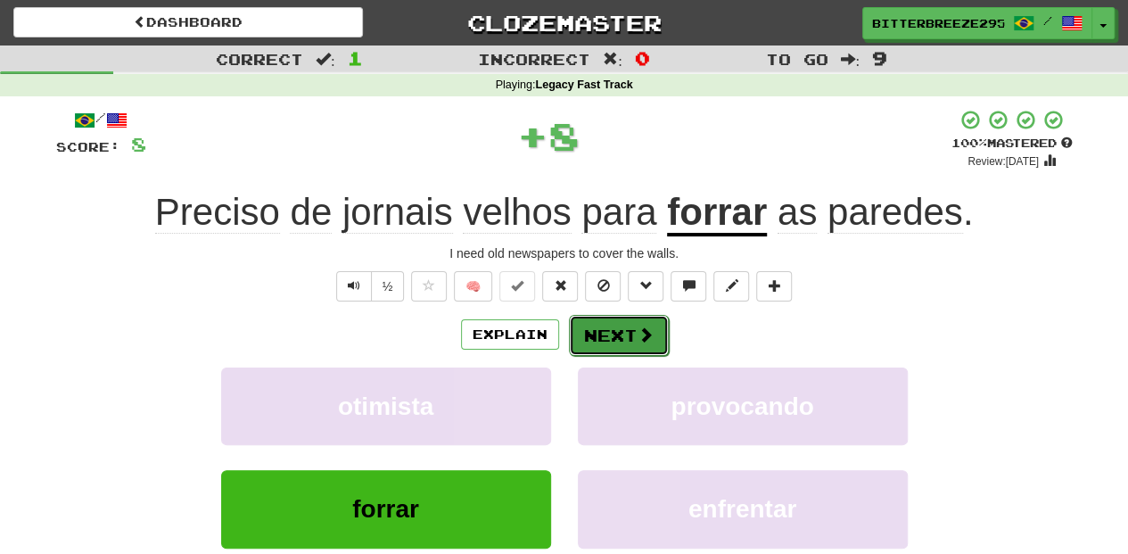
click at [638, 330] on span at bounding box center [645, 334] width 16 height 16
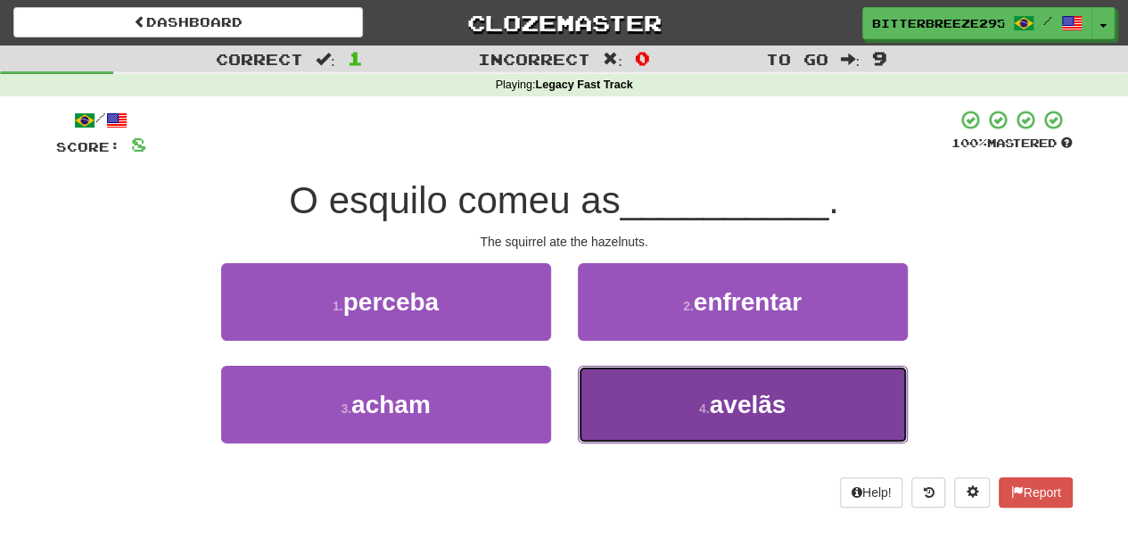
click at [631, 398] on button "4 . avelãs" at bounding box center [743, 404] width 330 height 78
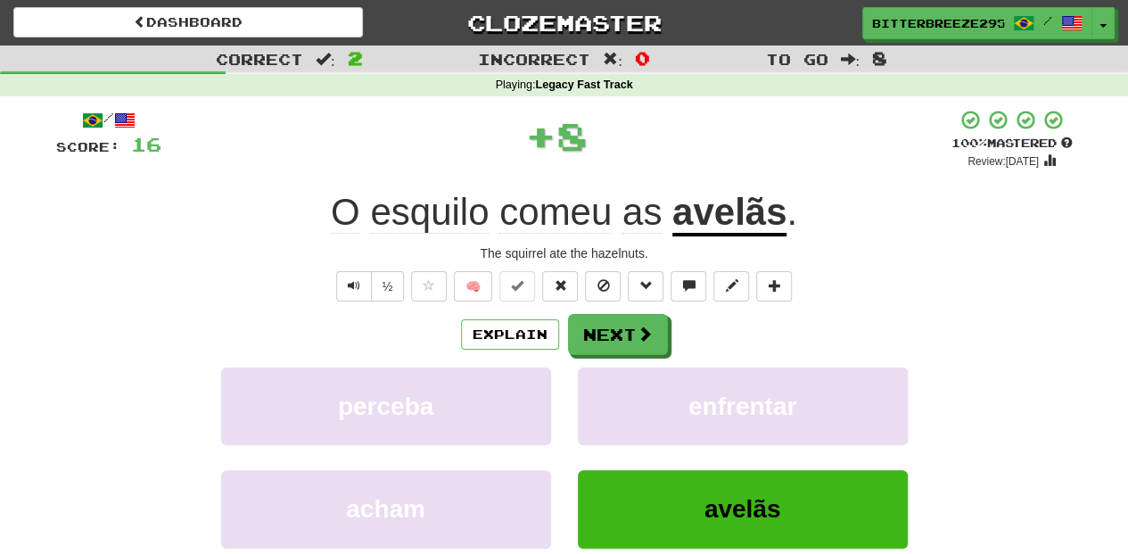
click at [594, 312] on div "/ Score: 16 + 8 100 % Mastered Review: 2026-02-11 O esquilo comeu as avelãs . T…" at bounding box center [564, 388] width 1016 height 559
click at [594, 326] on button "Next" at bounding box center [619, 335] width 100 height 41
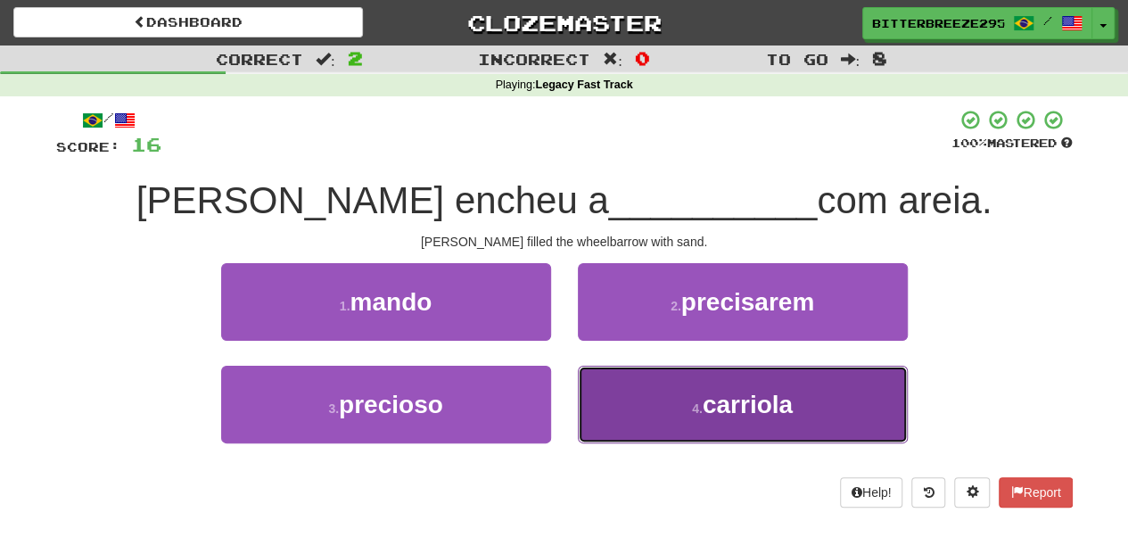
click at [672, 400] on button "4 . carriola" at bounding box center [743, 404] width 330 height 78
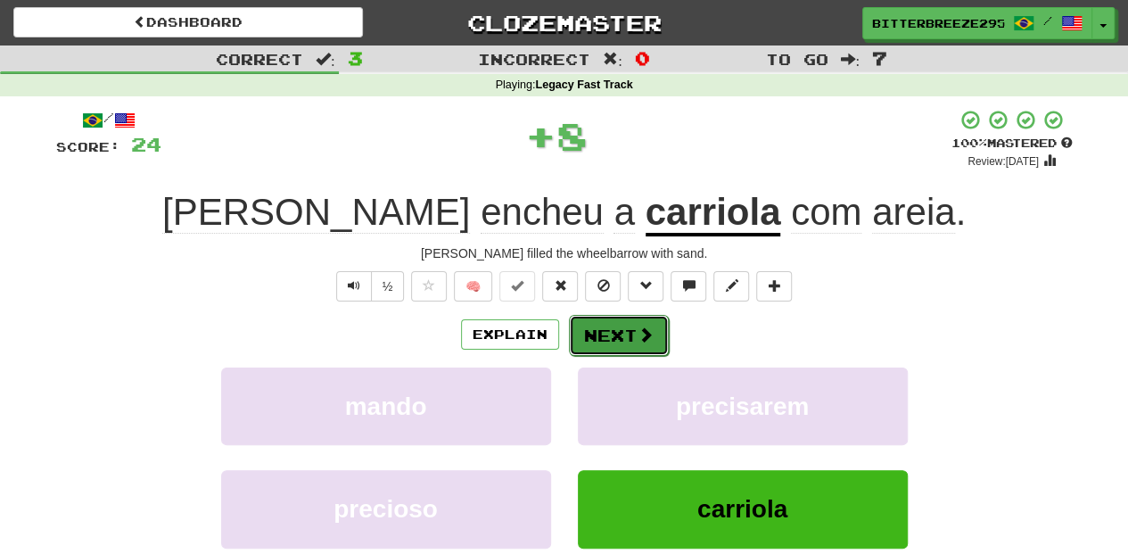
click at [621, 333] on button "Next" at bounding box center [619, 335] width 100 height 41
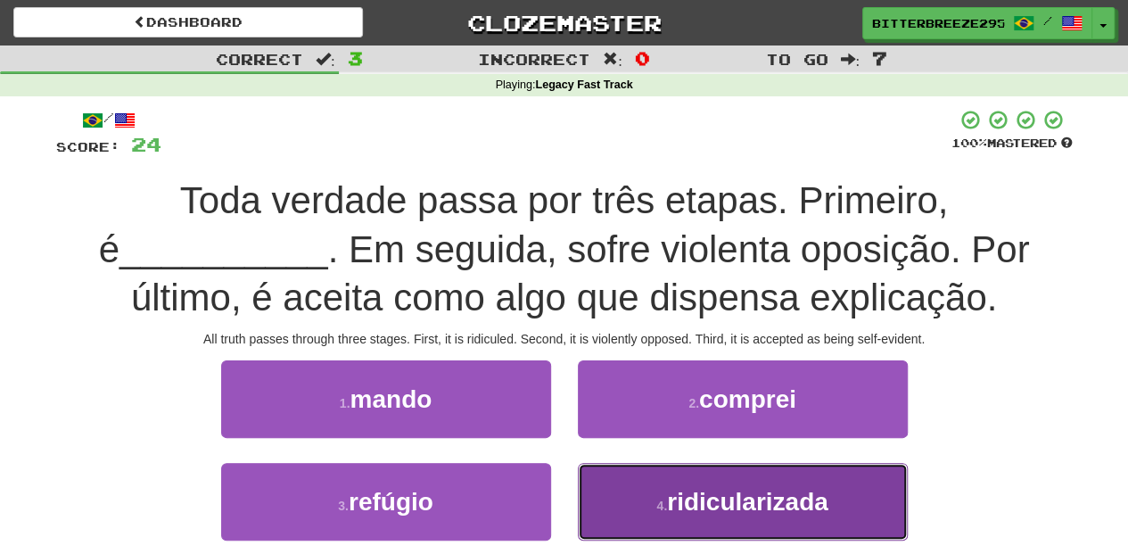
click at [631, 499] on button "4 . ridicularizada" at bounding box center [743, 502] width 330 height 78
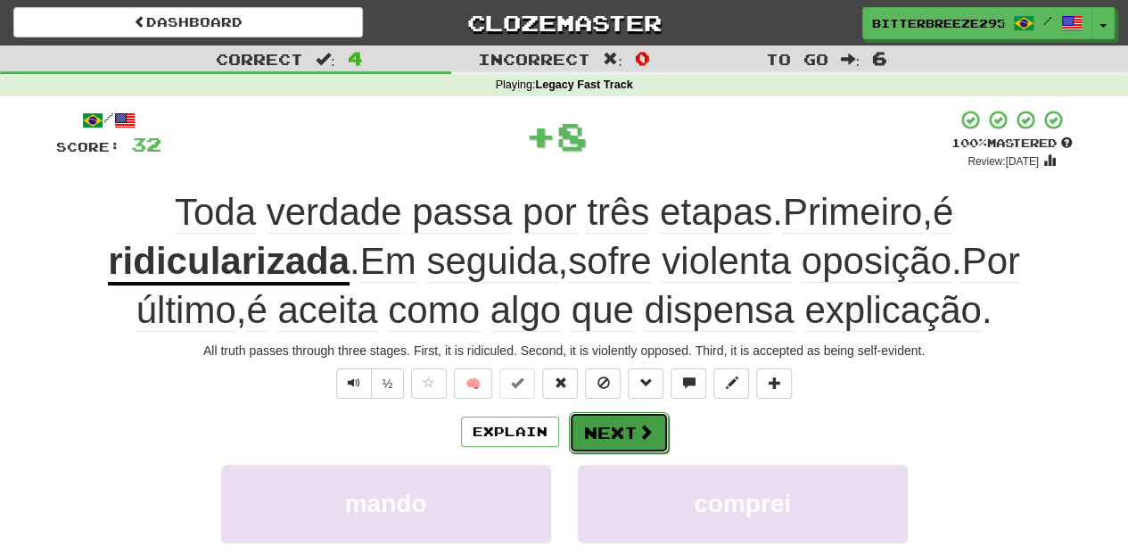
click at [615, 434] on button "Next" at bounding box center [619, 432] width 100 height 41
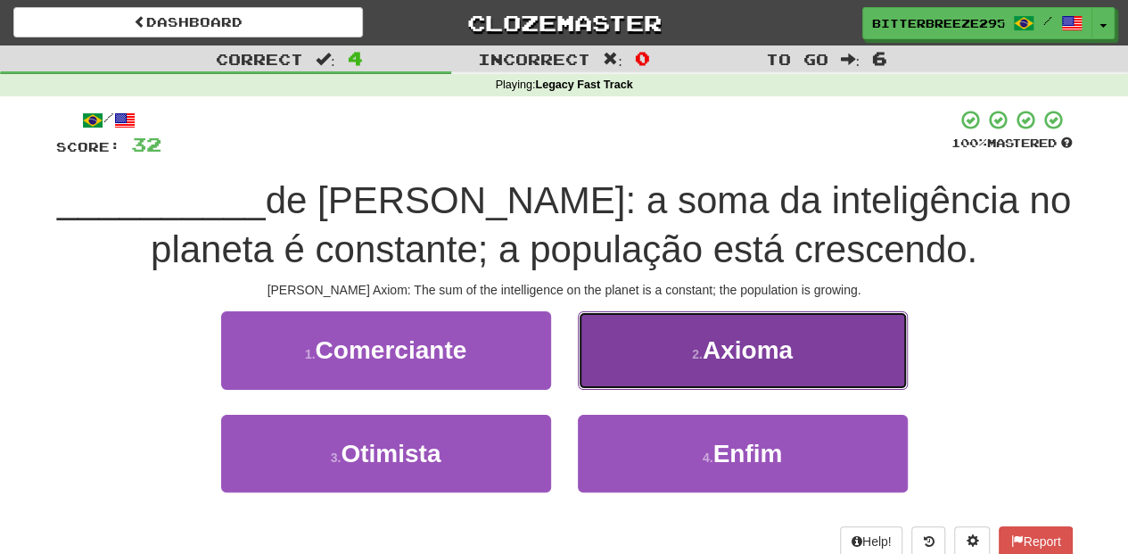
click at [624, 387] on button "2 . Axioma" at bounding box center [743, 350] width 330 height 78
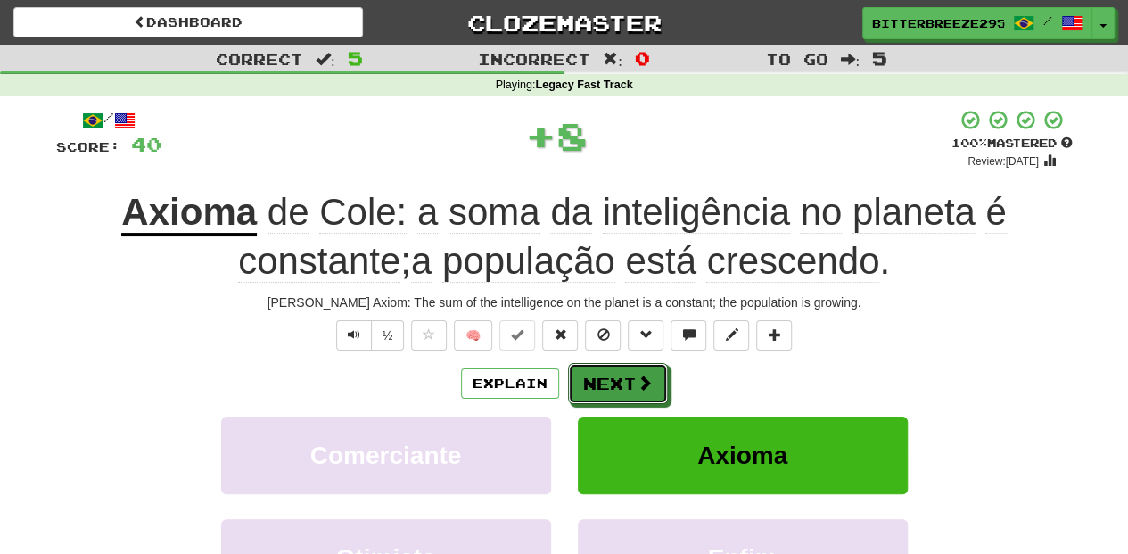
click at [624, 387] on button "Next" at bounding box center [618, 383] width 100 height 41
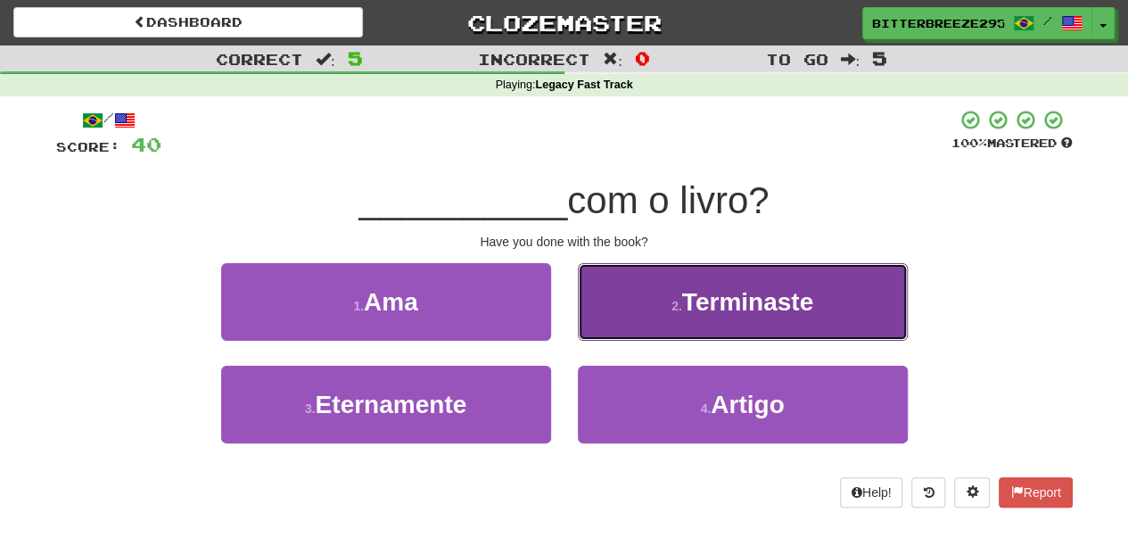
click at [619, 323] on button "2 . Terminaste" at bounding box center [743, 302] width 330 height 78
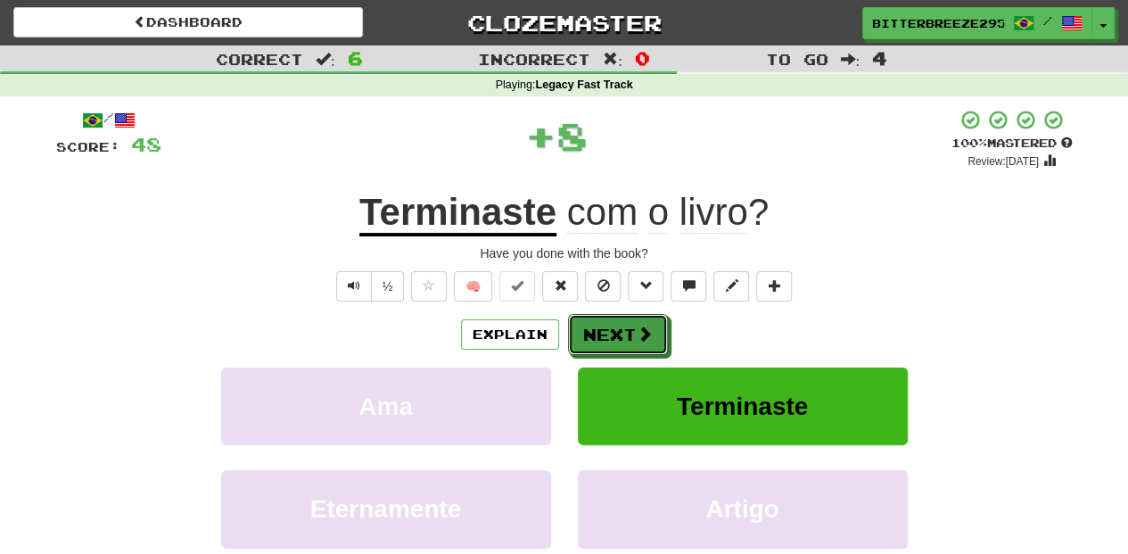
click at [619, 323] on button "Next" at bounding box center [618, 334] width 100 height 41
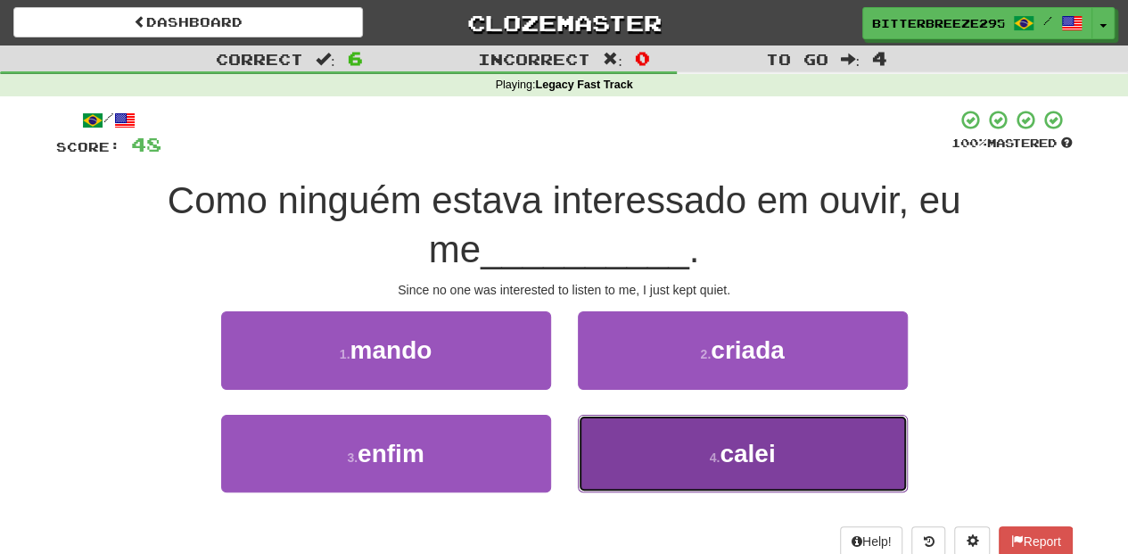
click at [614, 448] on button "4 . calei" at bounding box center [743, 454] width 330 height 78
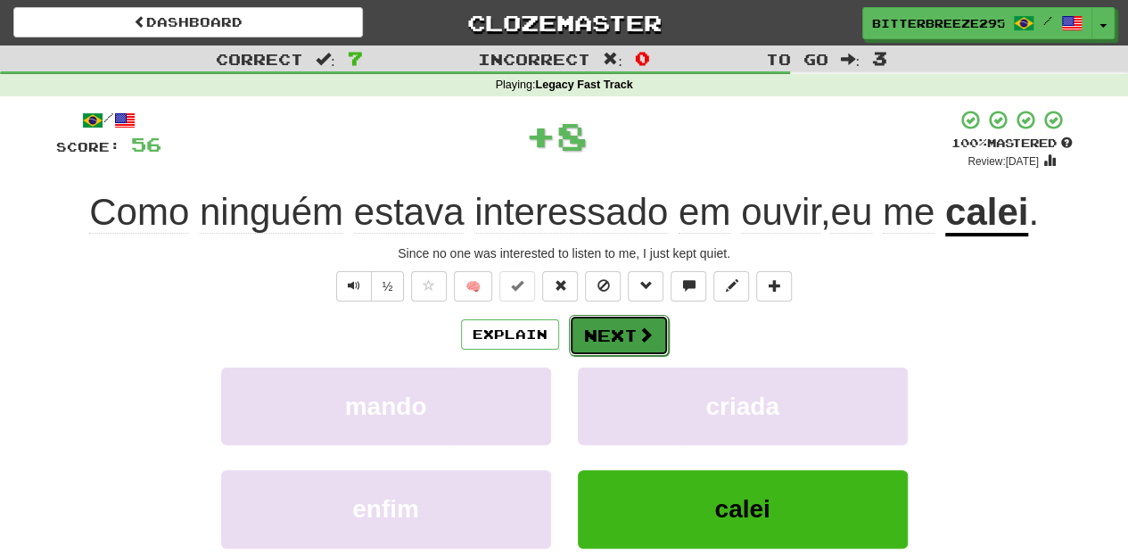
click at [610, 337] on button "Next" at bounding box center [619, 335] width 100 height 41
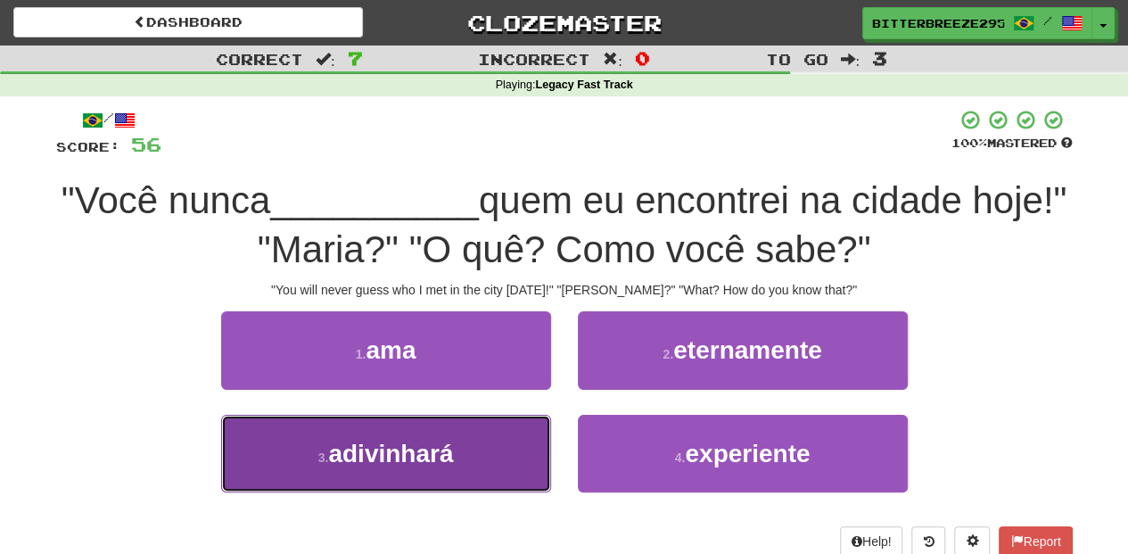
click at [453, 448] on span "adivinhará" at bounding box center [390, 453] width 125 height 28
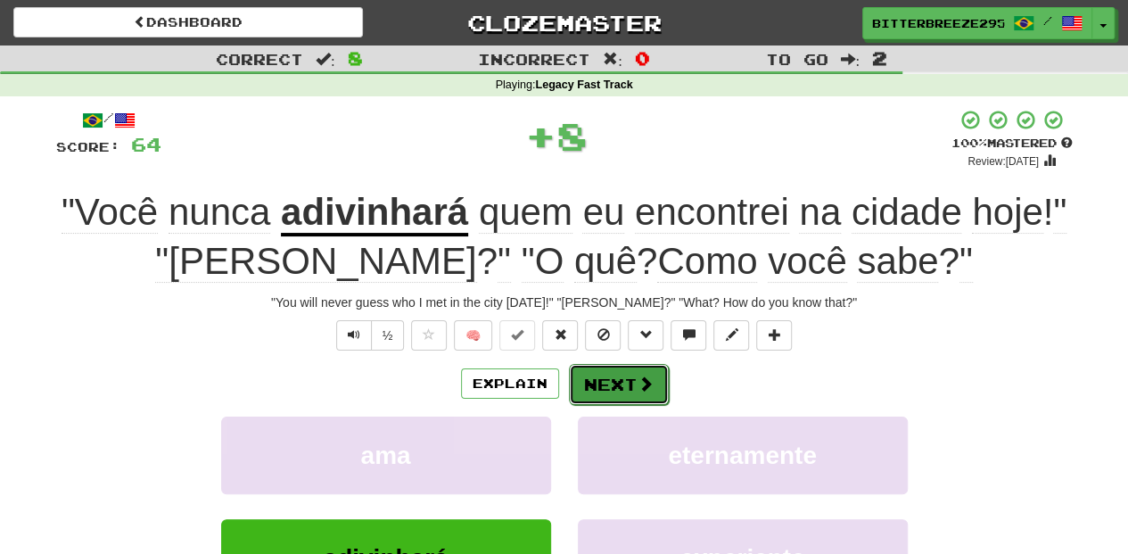
click at [606, 381] on button "Next" at bounding box center [619, 384] width 100 height 41
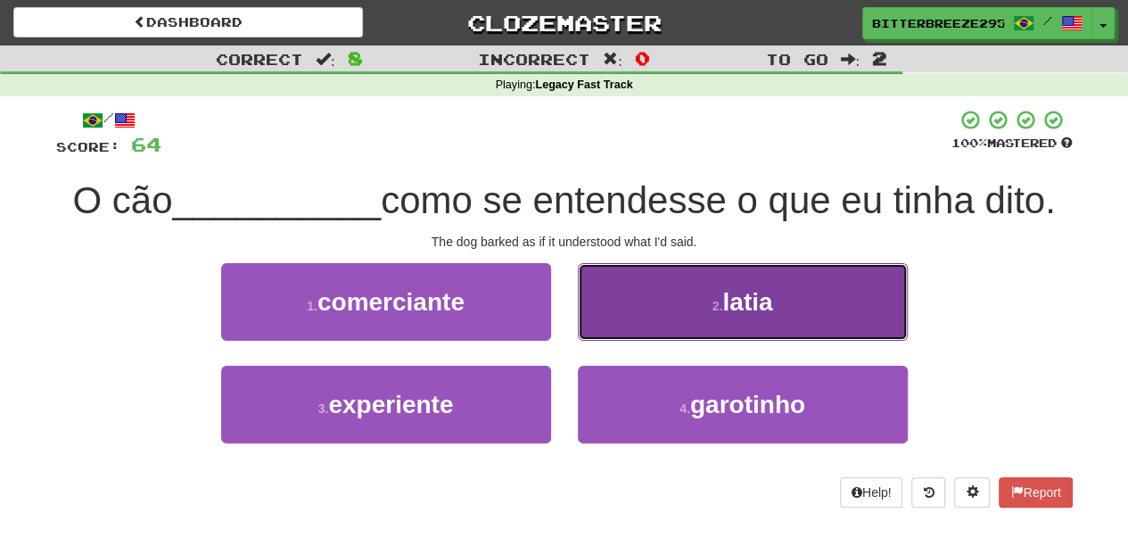
click at [615, 320] on button "2 . latia" at bounding box center [743, 302] width 330 height 78
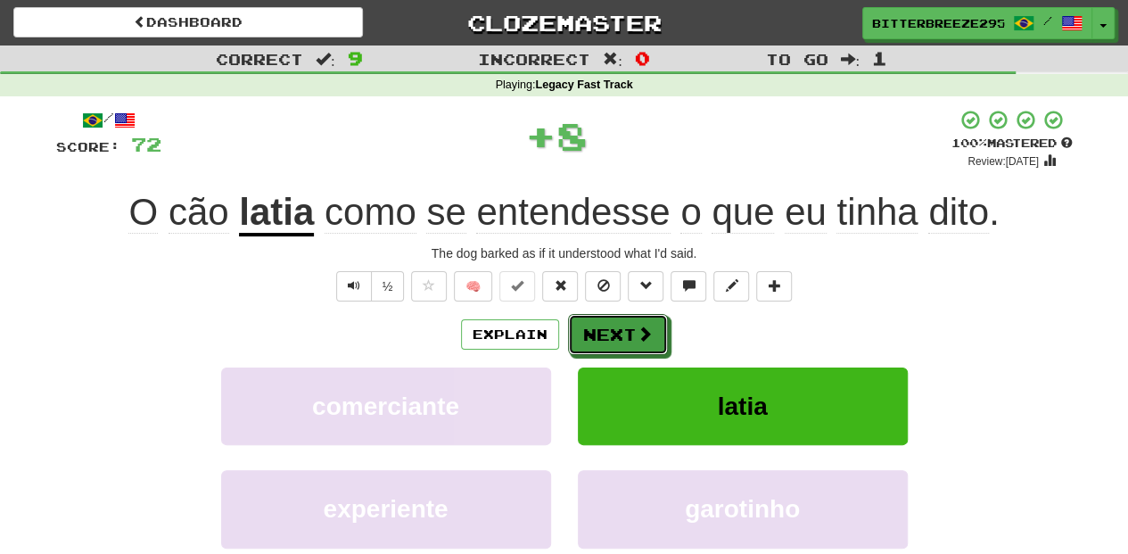
click at [612, 326] on button "Next" at bounding box center [618, 334] width 100 height 41
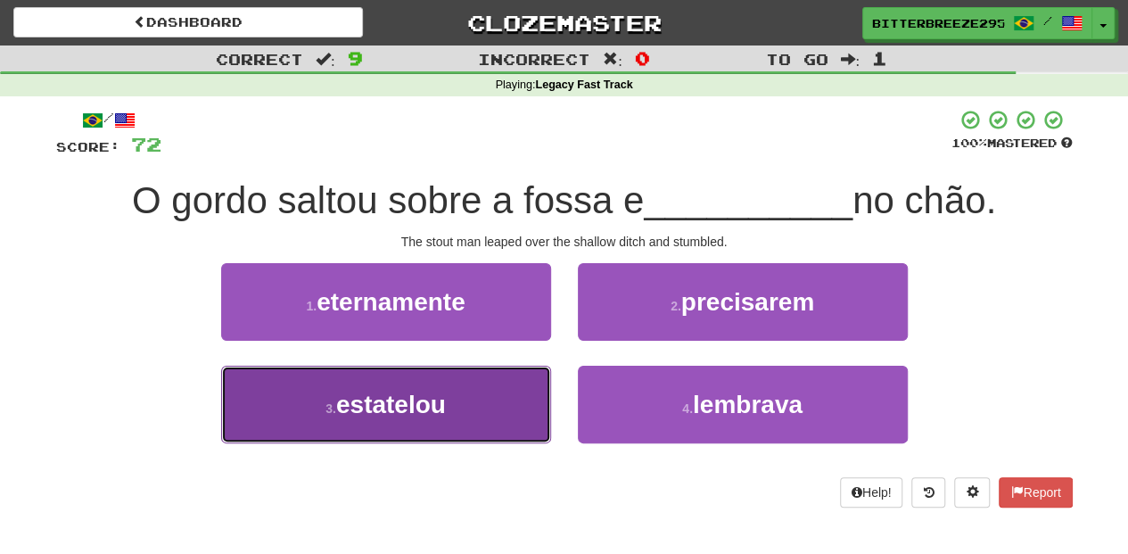
click at [480, 401] on button "3 . estatelou" at bounding box center [386, 404] width 330 height 78
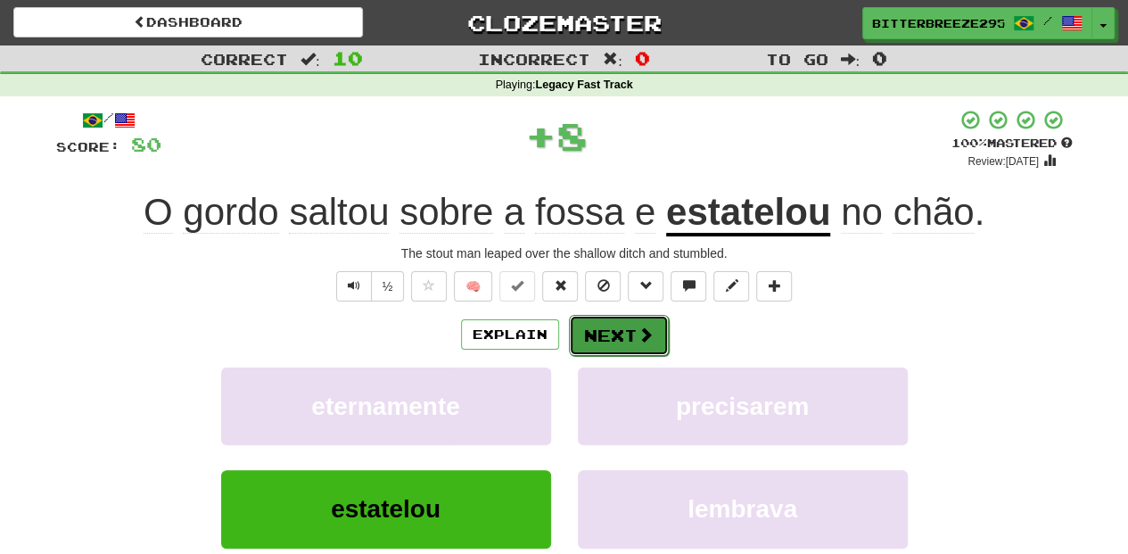
click at [601, 330] on button "Next" at bounding box center [619, 335] width 100 height 41
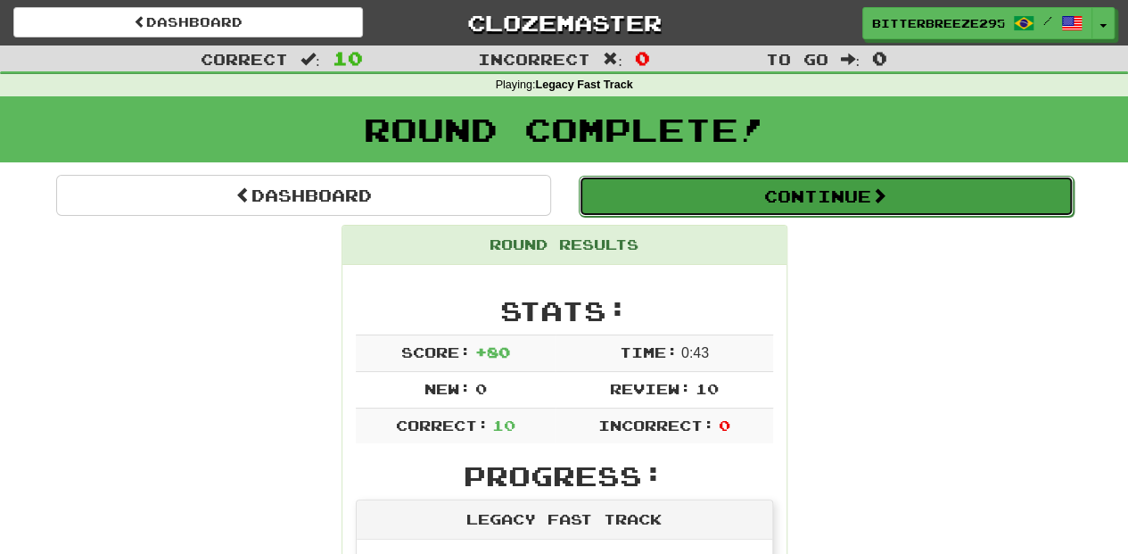
click at [700, 189] on button "Continue" at bounding box center [826, 196] width 495 height 41
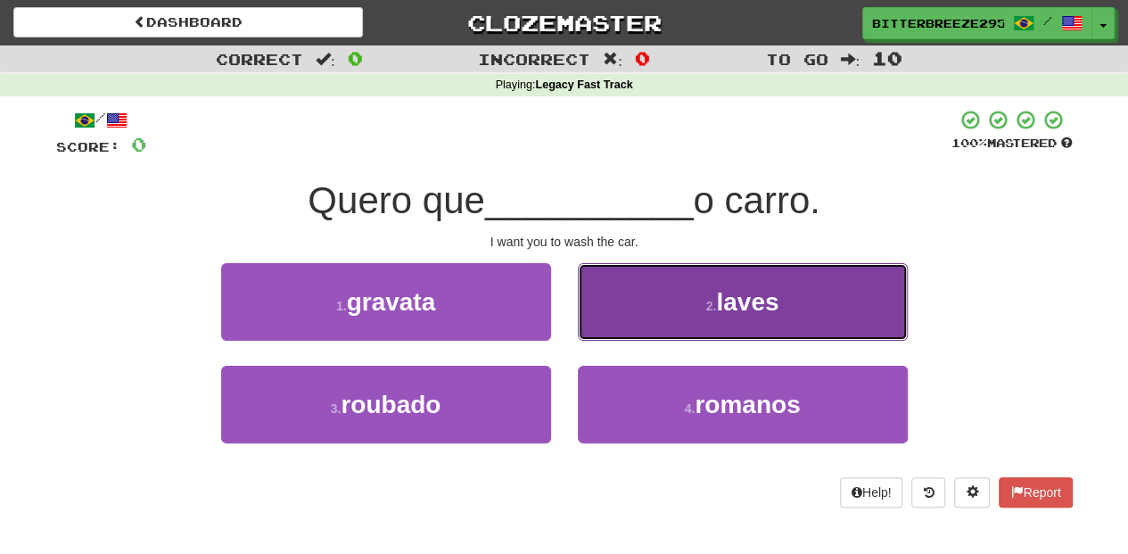
click at [603, 336] on button "2 . laves" at bounding box center [743, 302] width 330 height 78
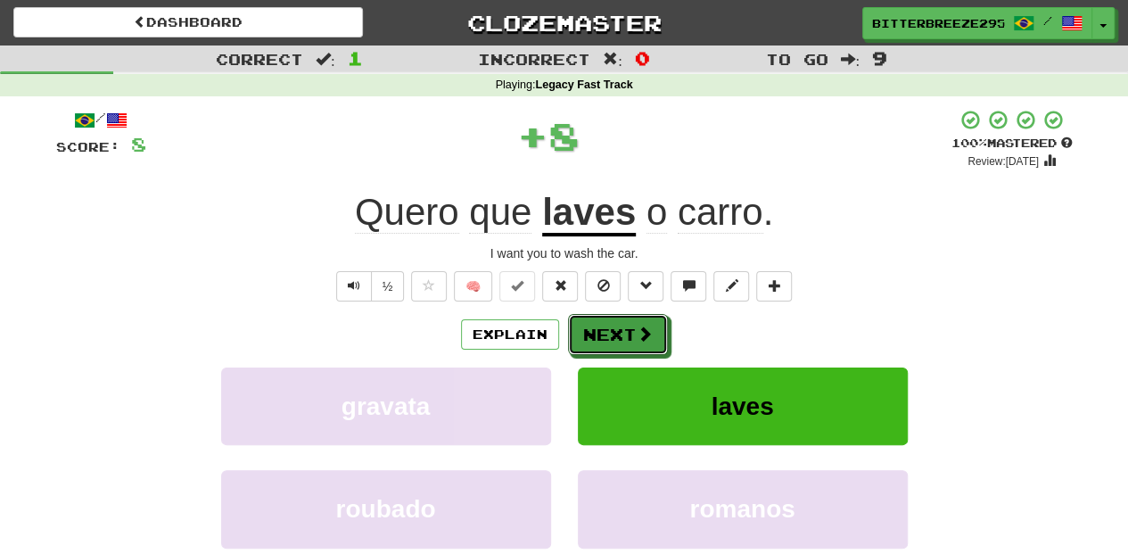
click at [603, 336] on button "Next" at bounding box center [618, 334] width 100 height 41
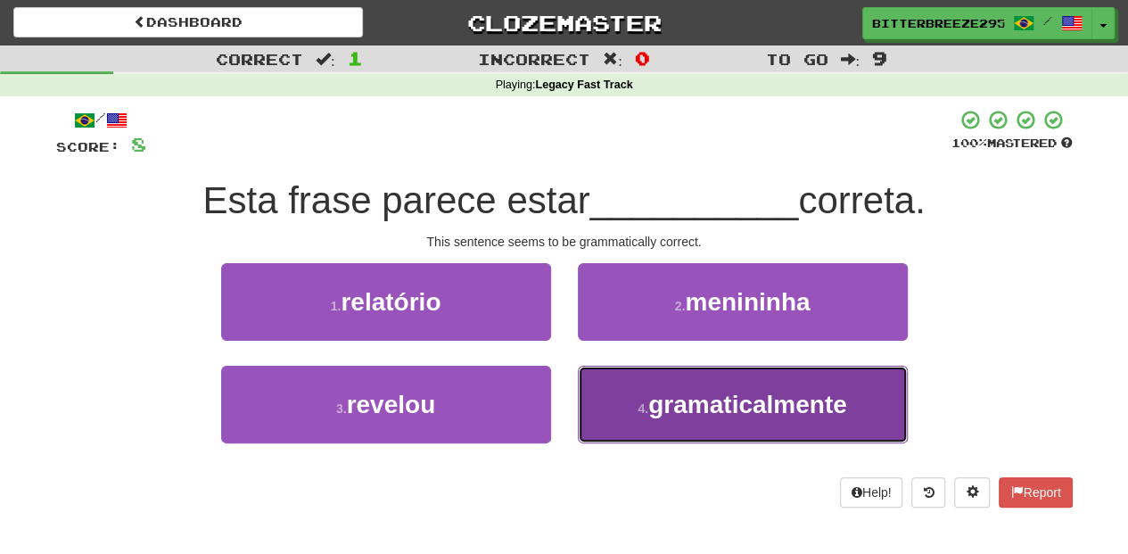
click at [626, 412] on button "4 . gramaticalmente" at bounding box center [743, 404] width 330 height 78
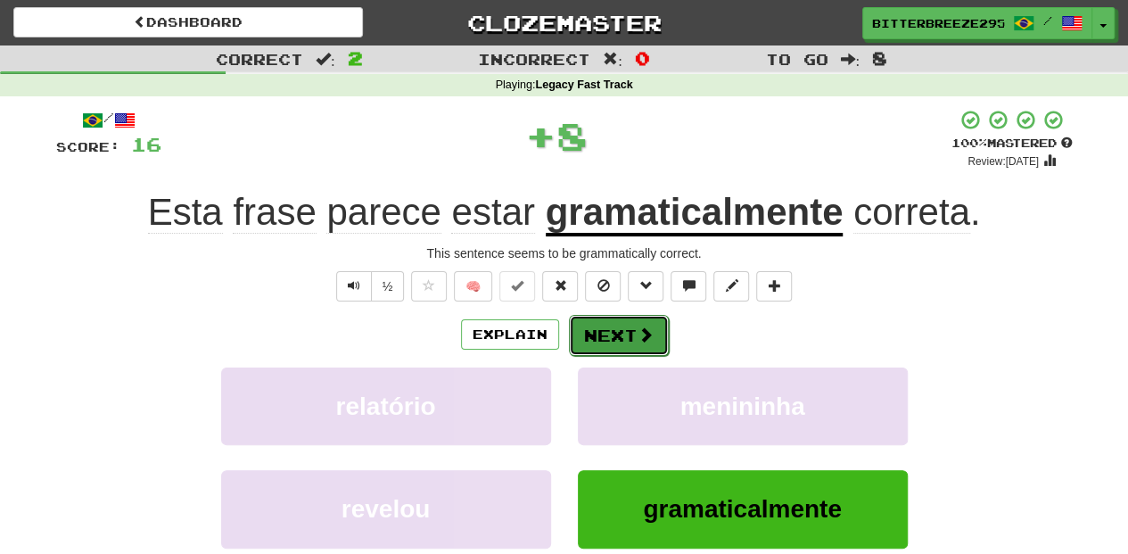
click at [607, 339] on button "Next" at bounding box center [619, 335] width 100 height 41
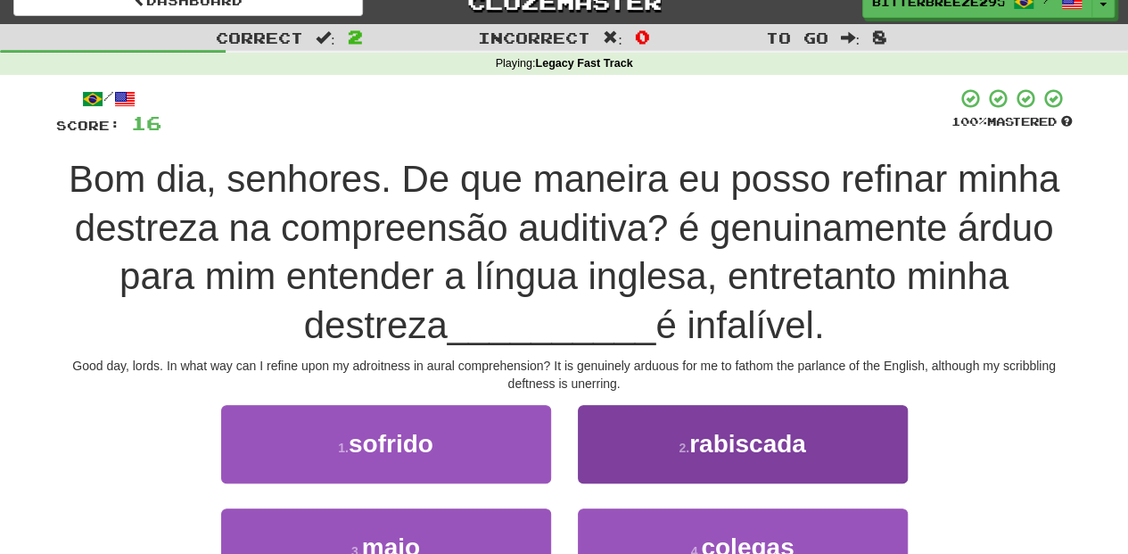
scroll to position [59, 0]
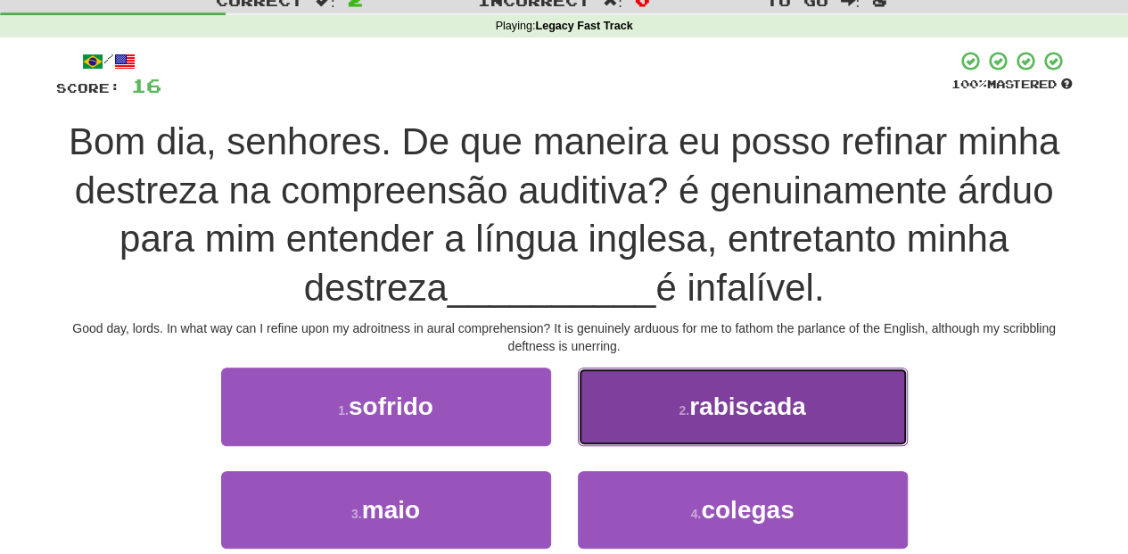
click at [605, 438] on button "2 . rabiscada" at bounding box center [743, 406] width 330 height 78
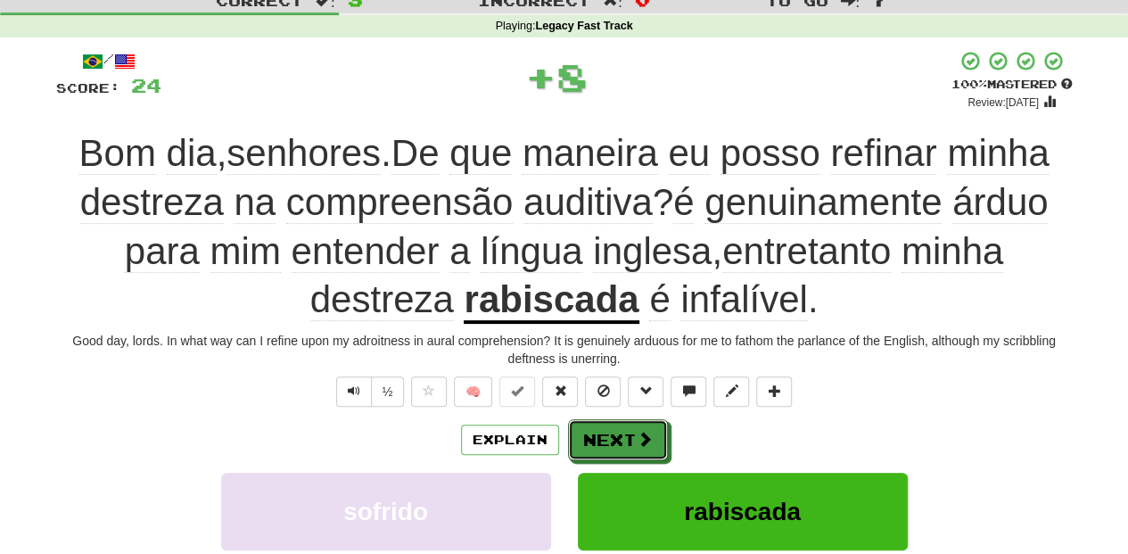
click at [605, 438] on button "Next" at bounding box center [618, 439] width 100 height 41
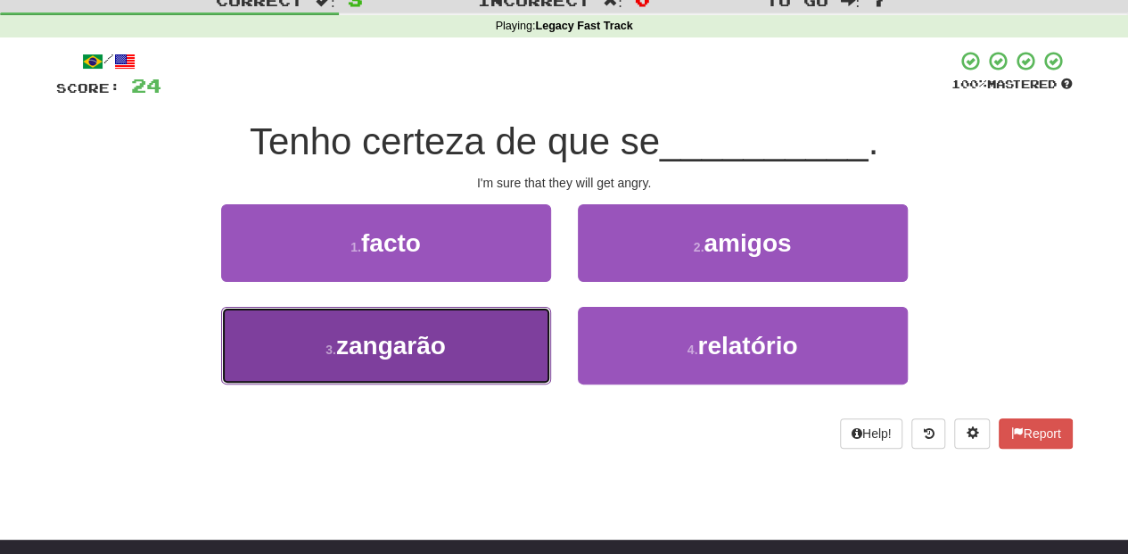
click at [460, 344] on button "3 . zangarão" at bounding box center [386, 346] width 330 height 78
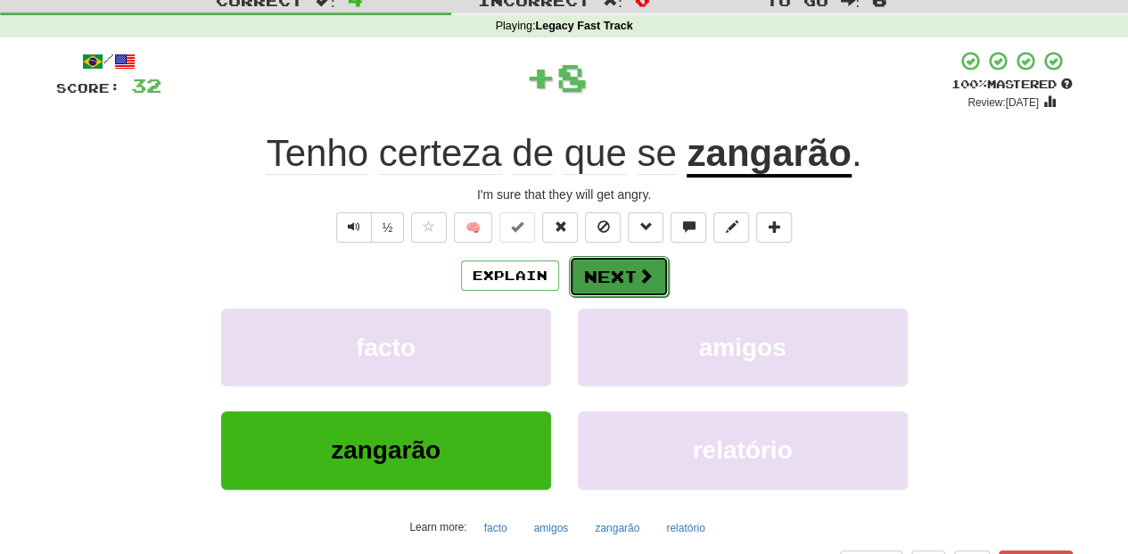
click at [608, 273] on button "Next" at bounding box center [619, 276] width 100 height 41
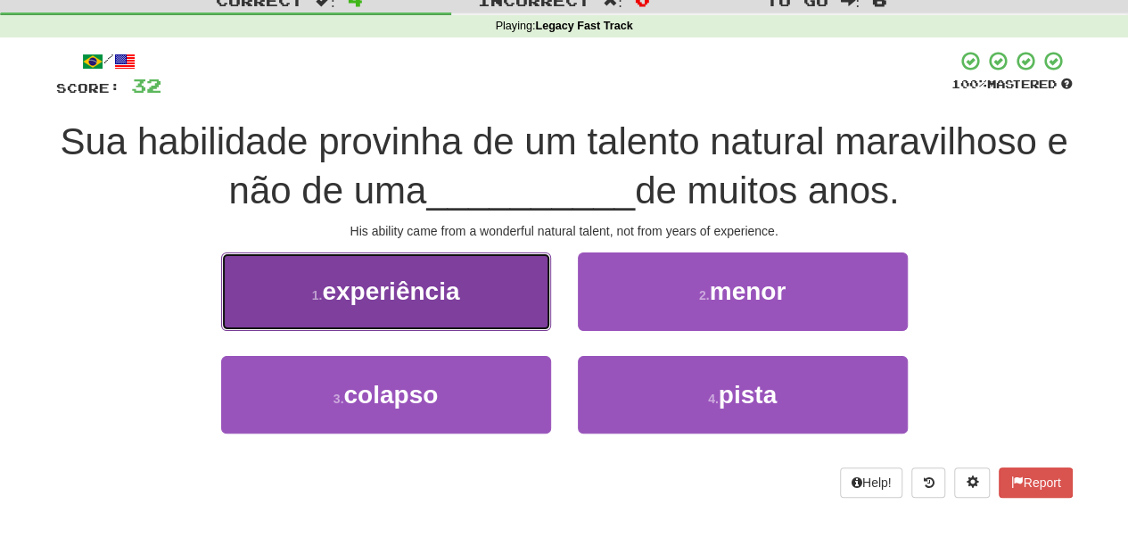
click at [489, 306] on button "1 . experiência" at bounding box center [386, 291] width 330 height 78
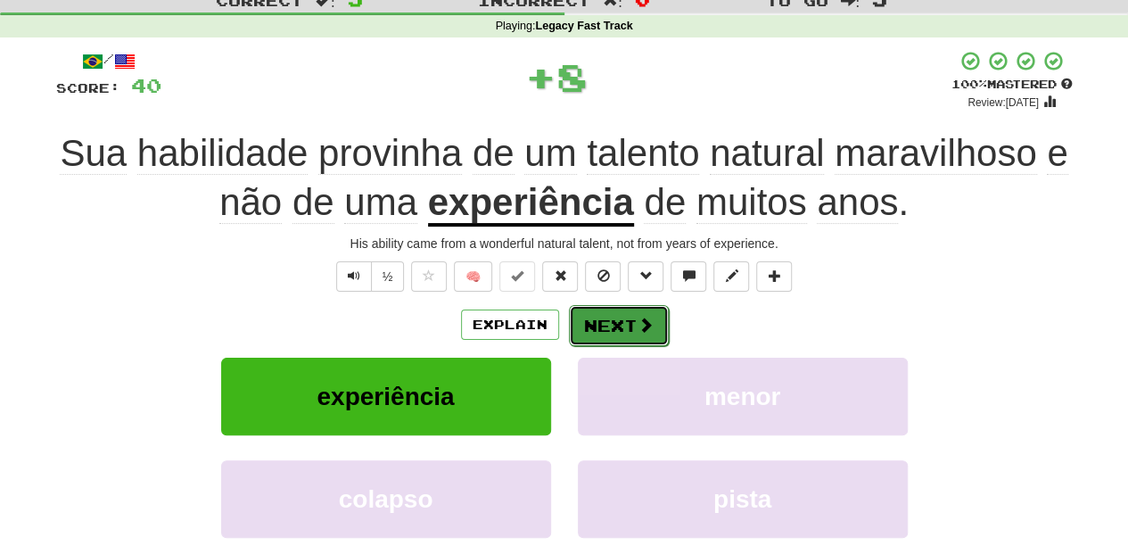
click at [614, 319] on button "Next" at bounding box center [619, 325] width 100 height 41
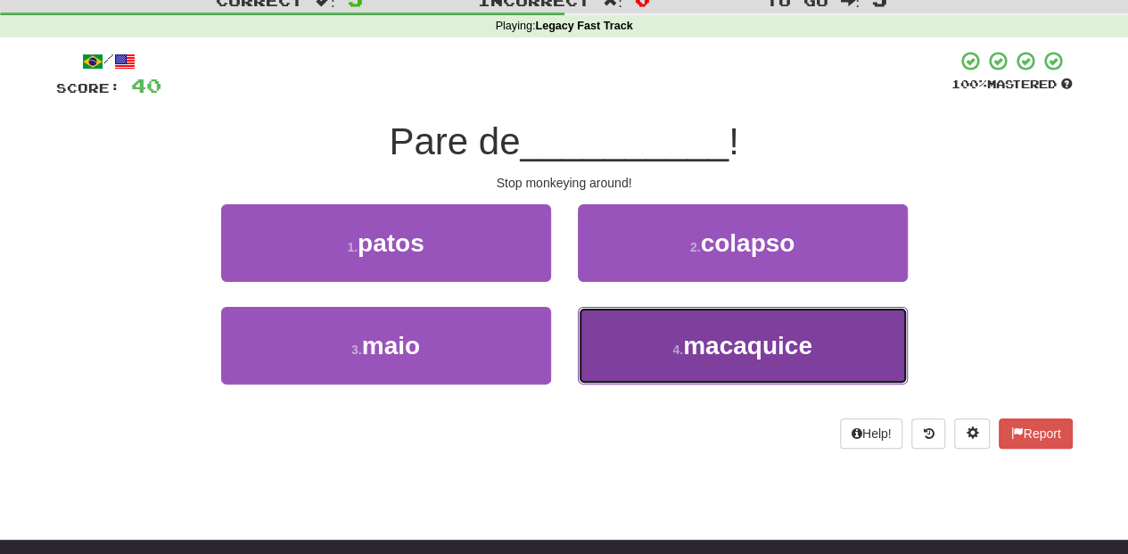
click at [628, 333] on button "4 . macaquice" at bounding box center [743, 346] width 330 height 78
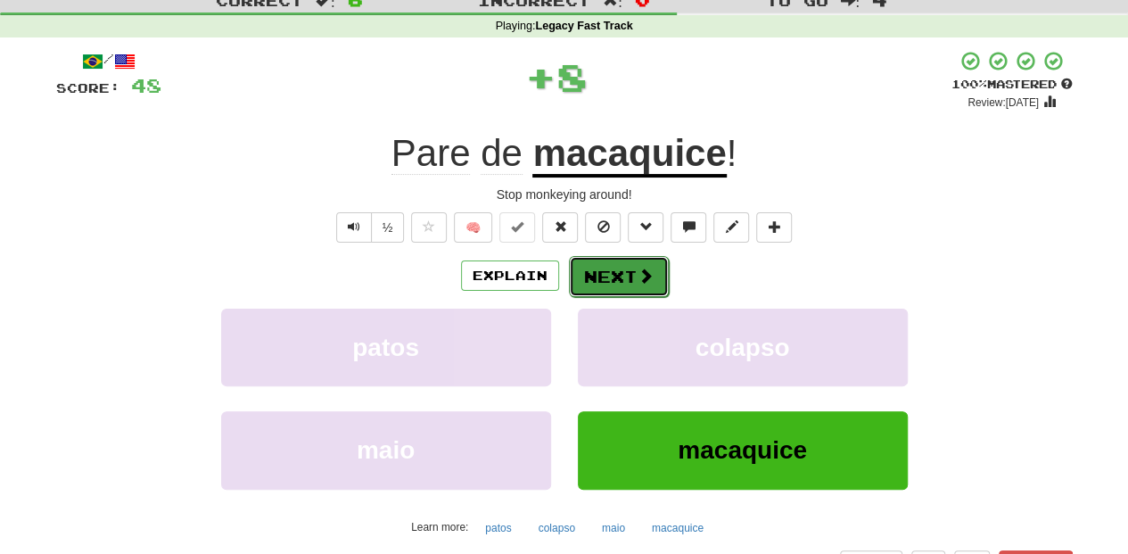
click at [612, 277] on button "Next" at bounding box center [619, 276] width 100 height 41
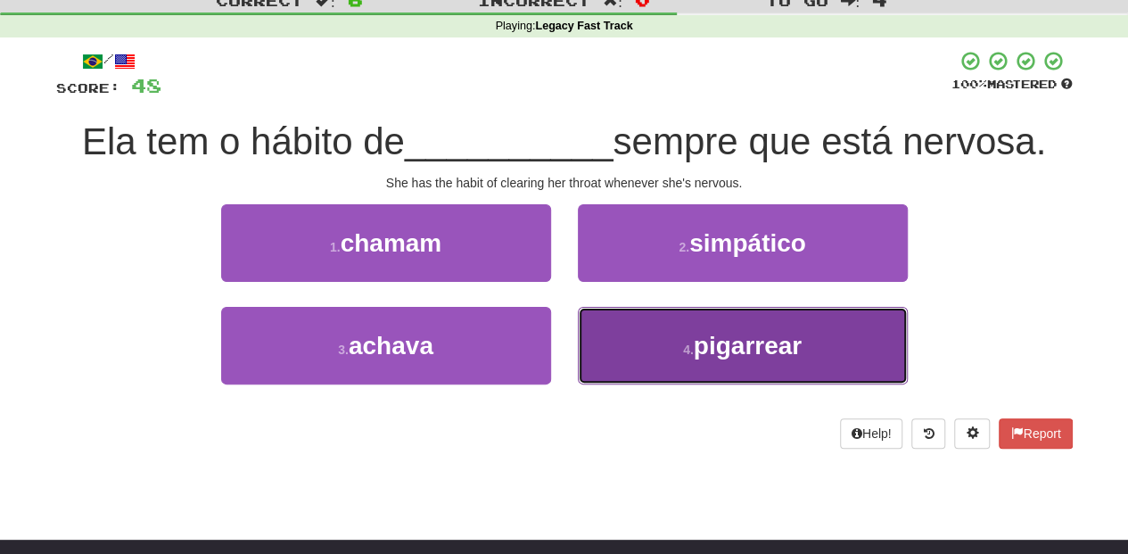
click at [628, 353] on button "4 . pigarrear" at bounding box center [743, 346] width 330 height 78
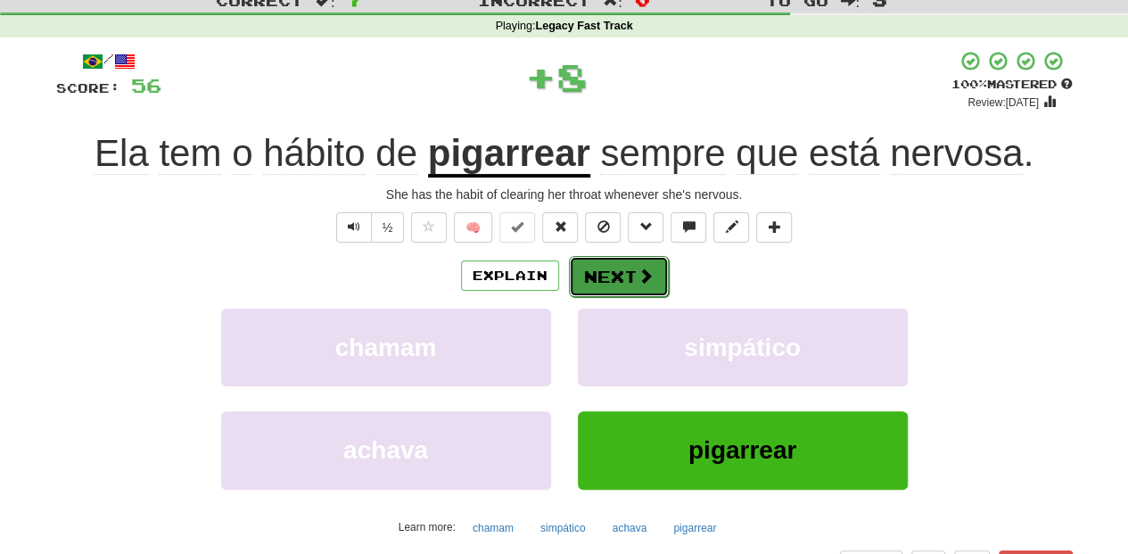
click at [610, 275] on button "Next" at bounding box center [619, 276] width 100 height 41
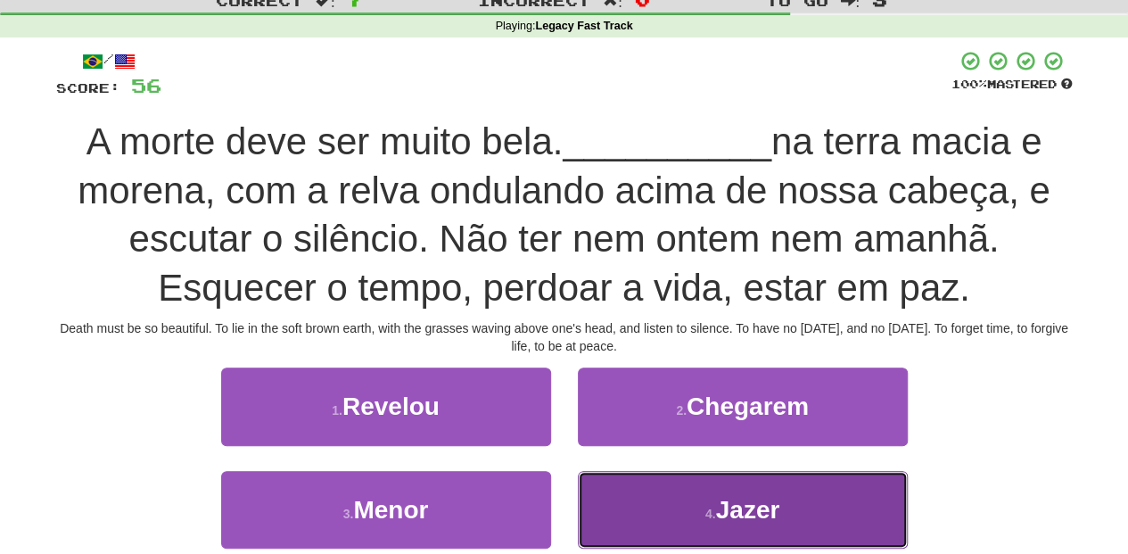
click at [613, 512] on button "4 . Jazer" at bounding box center [743, 510] width 330 height 78
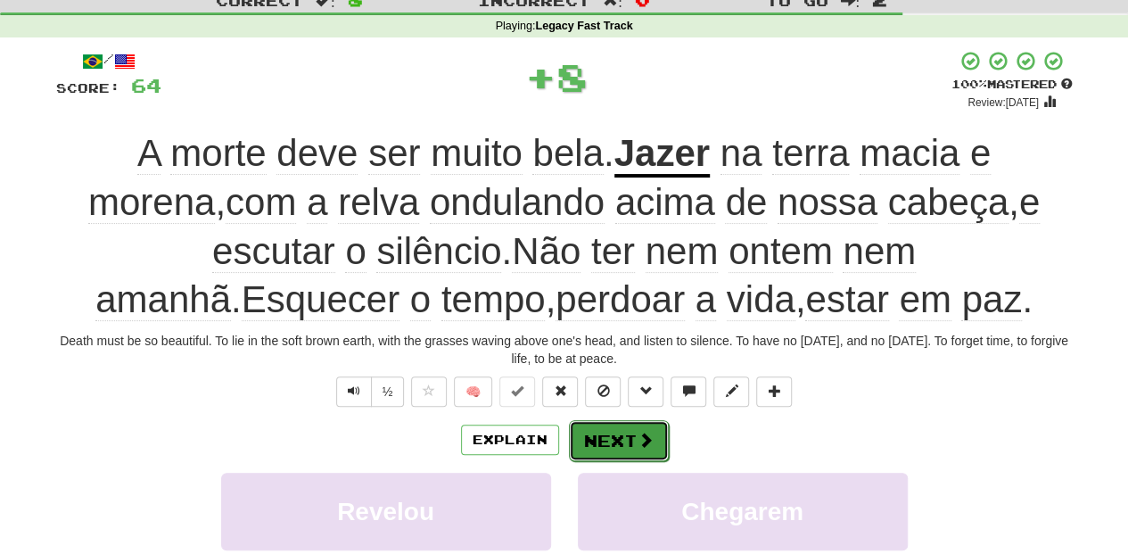
click at [603, 433] on button "Next" at bounding box center [619, 440] width 100 height 41
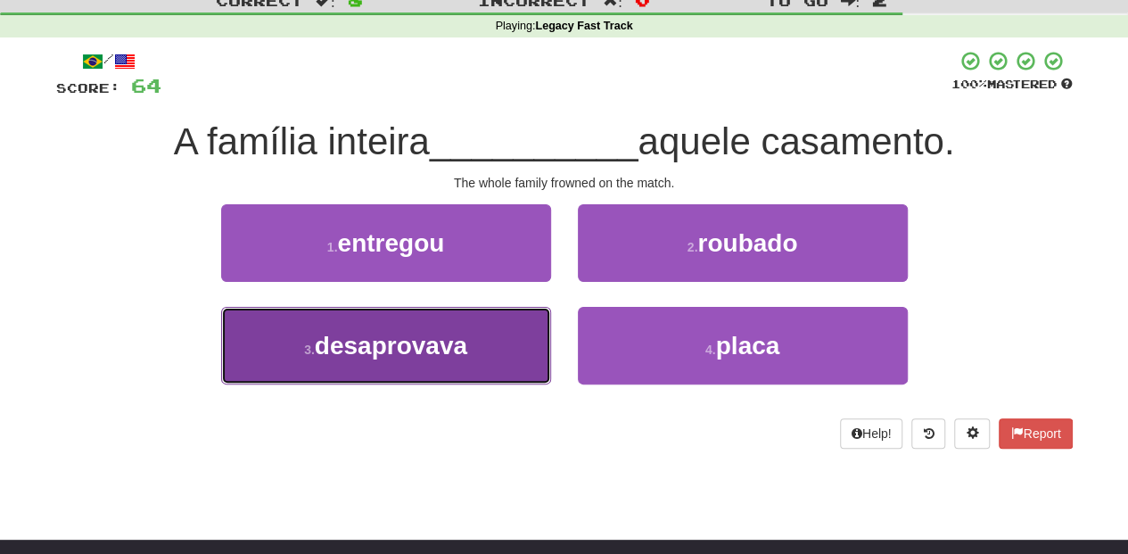
click at [491, 356] on button "3 . desaprovava" at bounding box center [386, 346] width 330 height 78
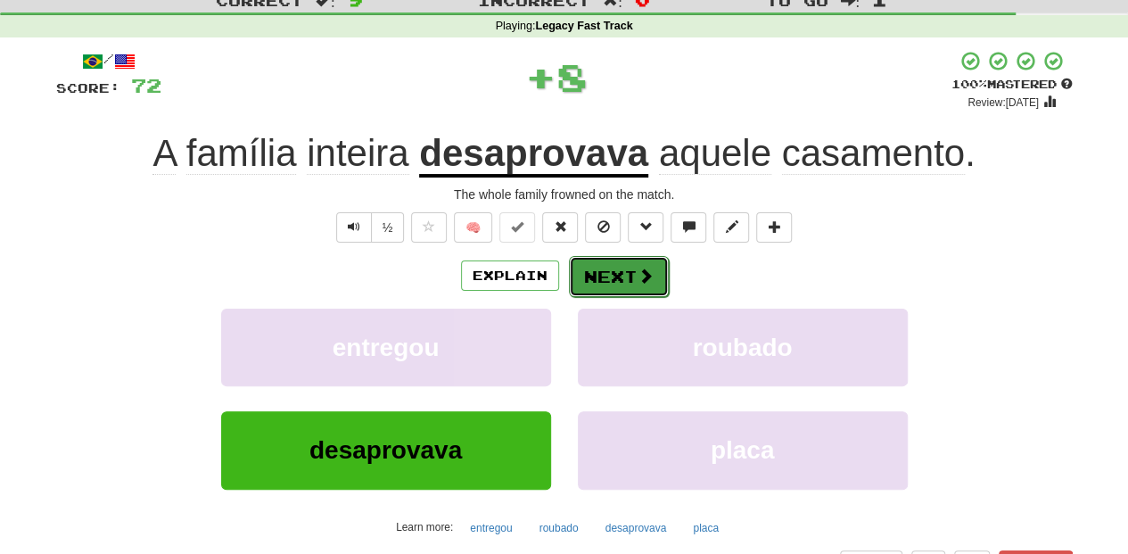
click at [590, 273] on button "Next" at bounding box center [619, 276] width 100 height 41
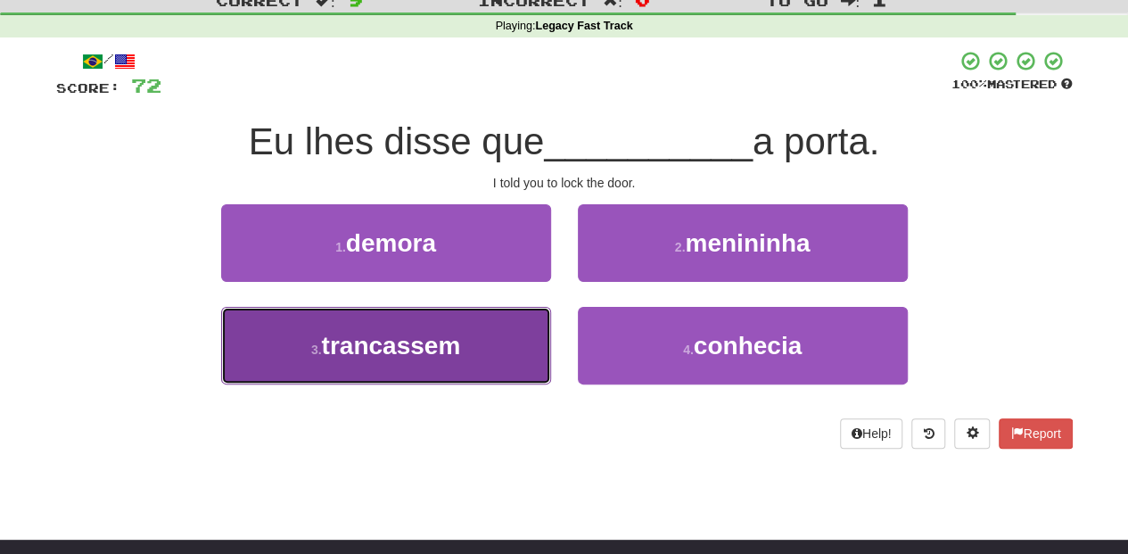
click at [480, 340] on button "3 . trancassem" at bounding box center [386, 346] width 330 height 78
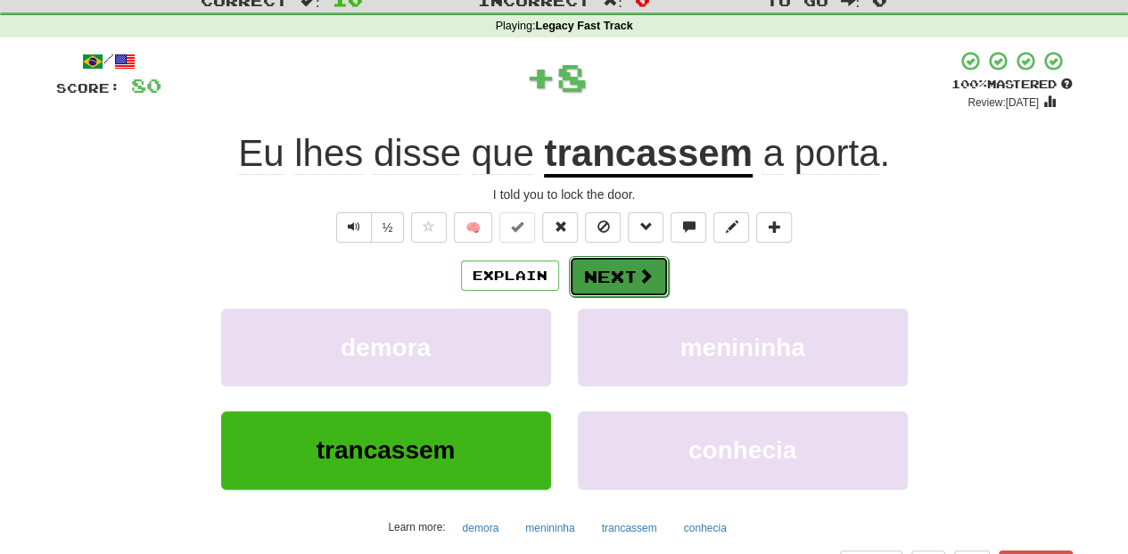
click at [593, 275] on button "Next" at bounding box center [619, 276] width 100 height 41
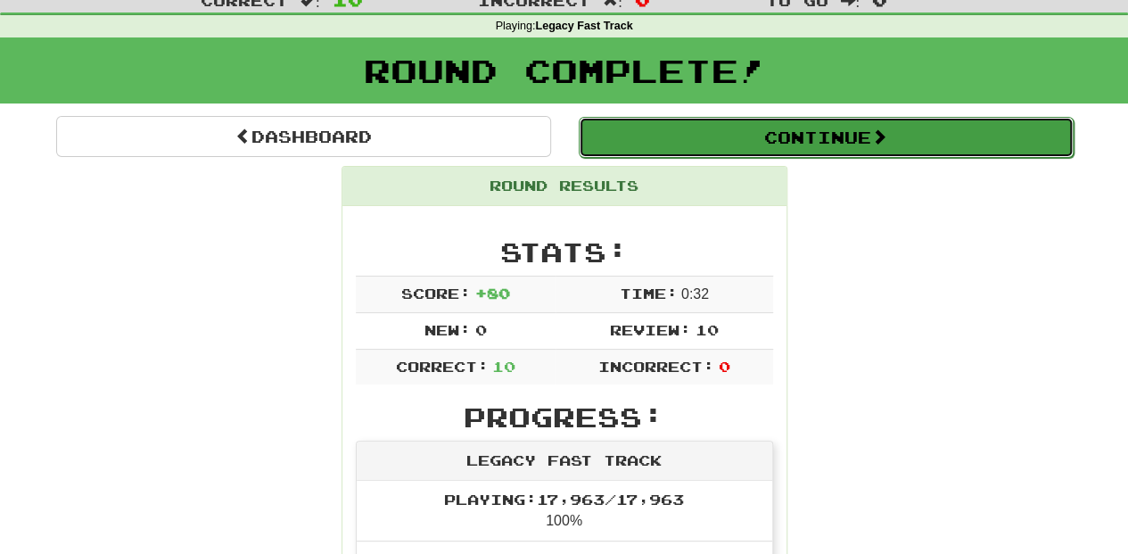
click at [733, 144] on button "Continue" at bounding box center [826, 137] width 495 height 41
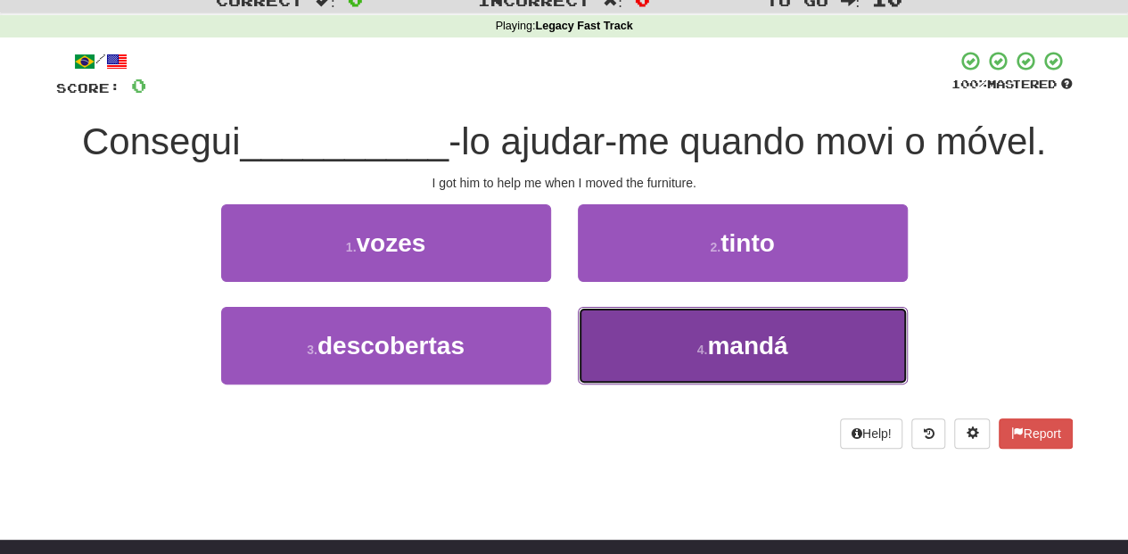
click at [638, 338] on button "4 . mandá" at bounding box center [743, 346] width 330 height 78
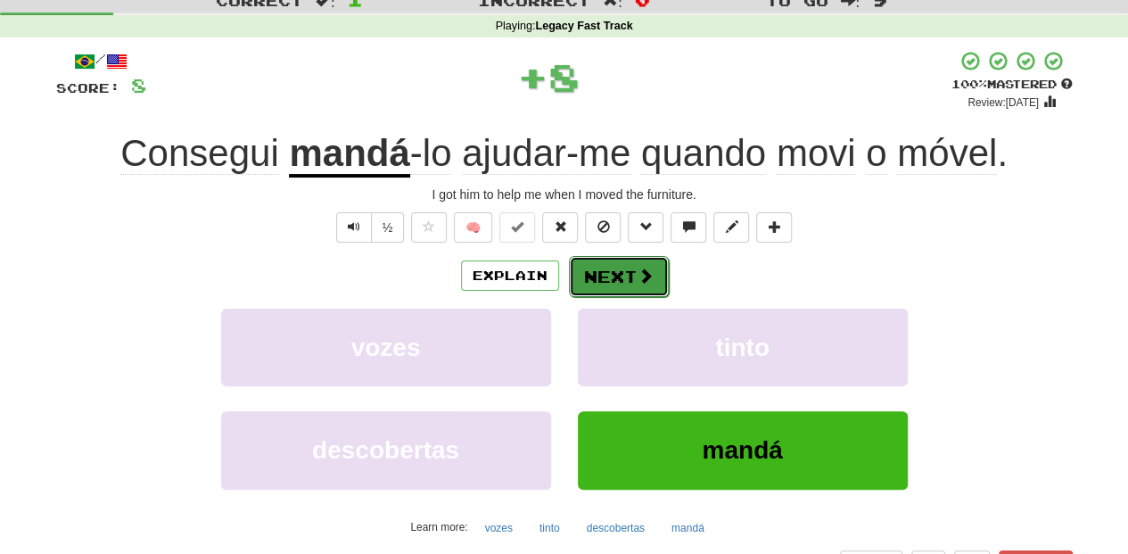
click at [623, 280] on button "Next" at bounding box center [619, 276] width 100 height 41
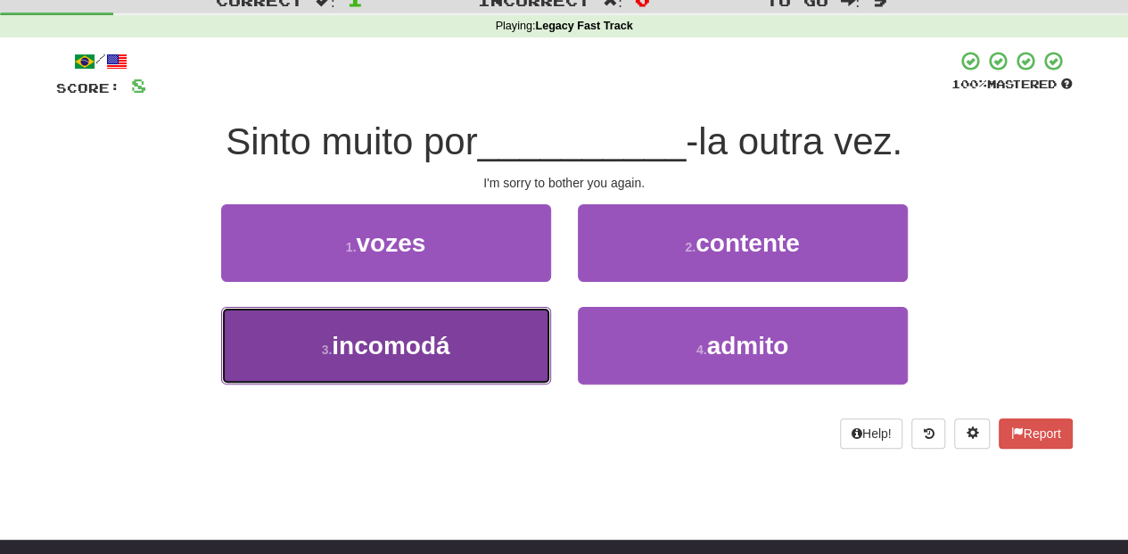
click at [485, 323] on button "3 . incomodá" at bounding box center [386, 346] width 330 height 78
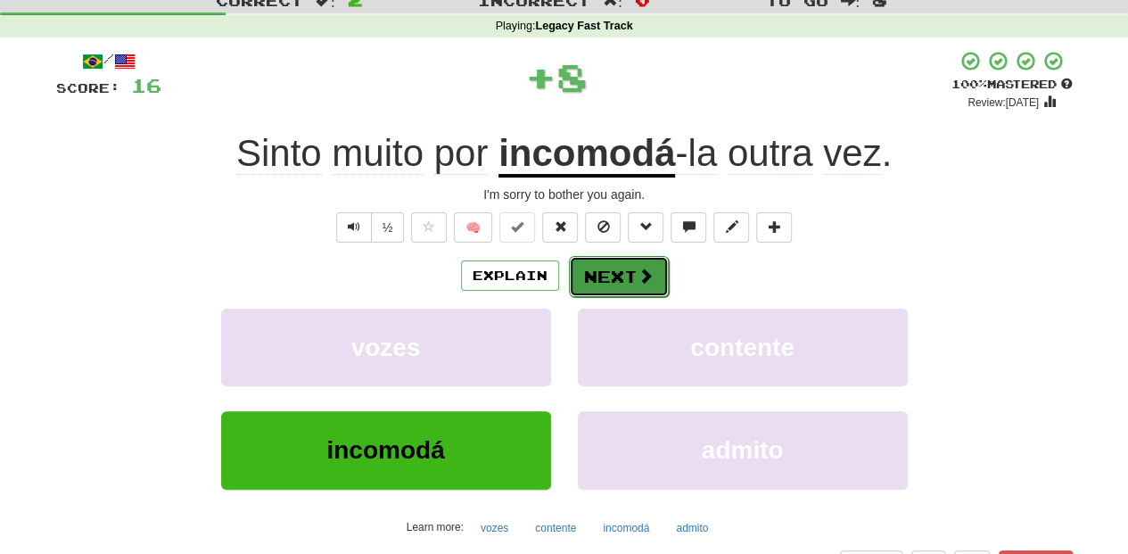
click at [614, 282] on button "Next" at bounding box center [619, 276] width 100 height 41
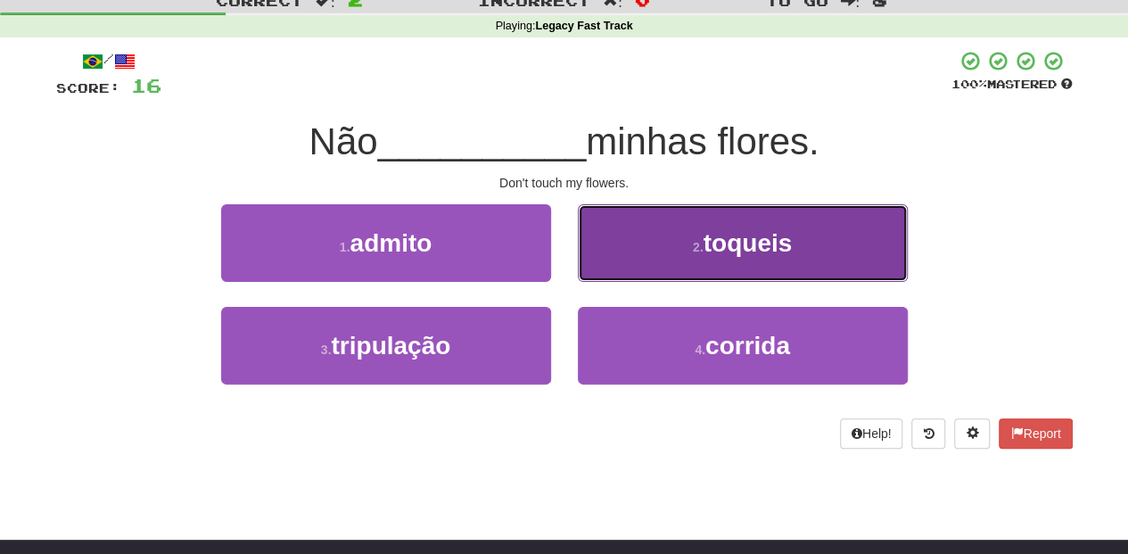
click at [640, 263] on button "2 . toqueis" at bounding box center [743, 243] width 330 height 78
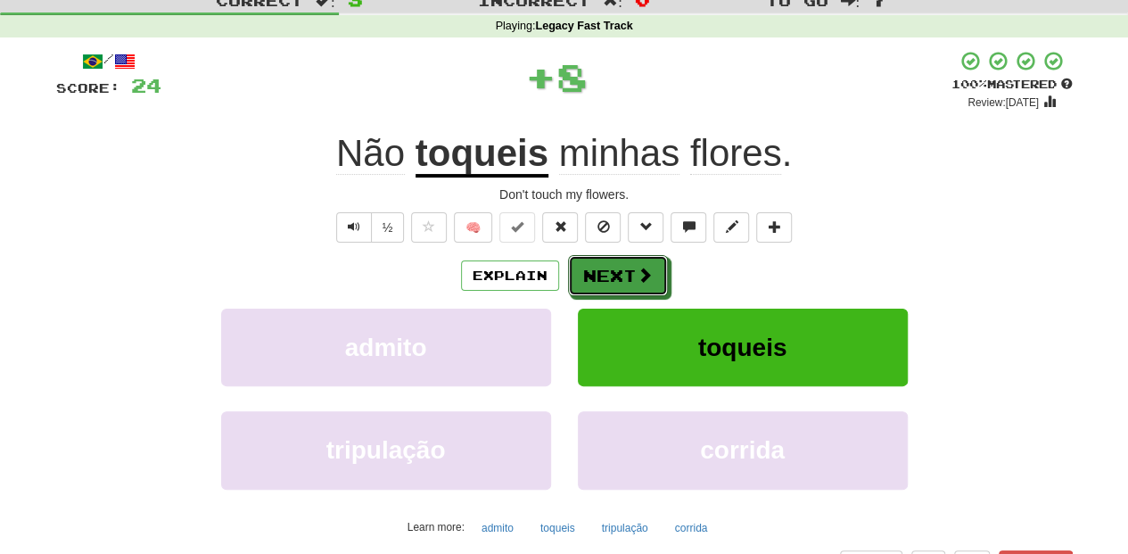
click at [625, 267] on button "Next" at bounding box center [618, 275] width 100 height 41
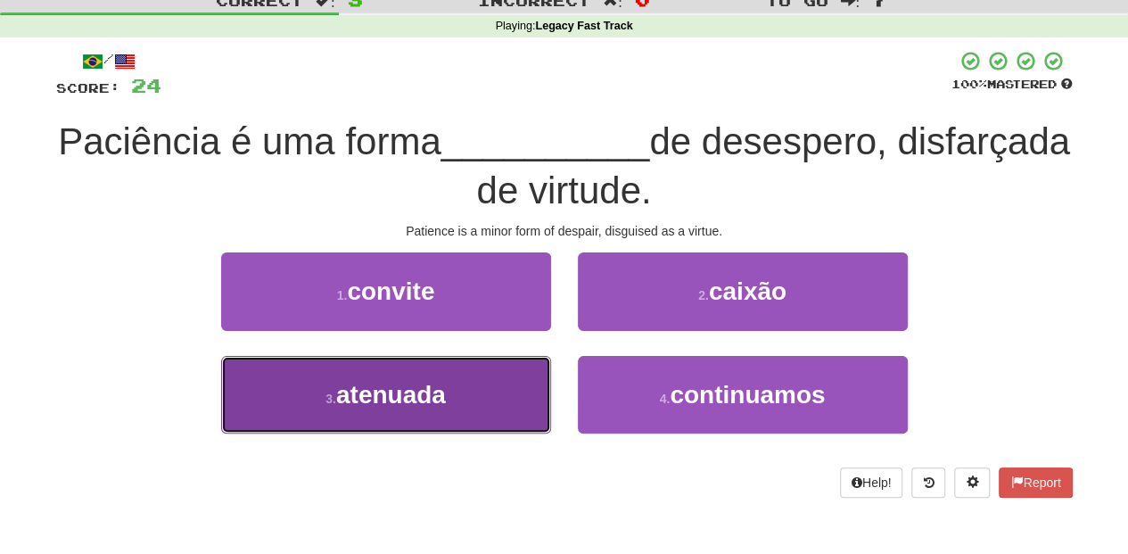
click at [494, 392] on button "3 . atenuada" at bounding box center [386, 395] width 330 height 78
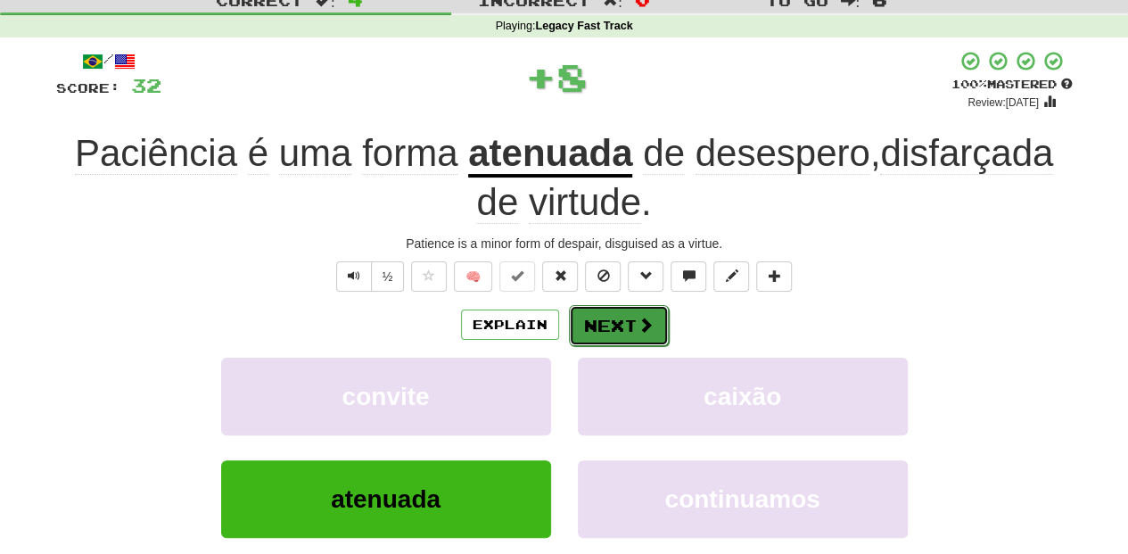
click at [613, 317] on button "Next" at bounding box center [619, 325] width 100 height 41
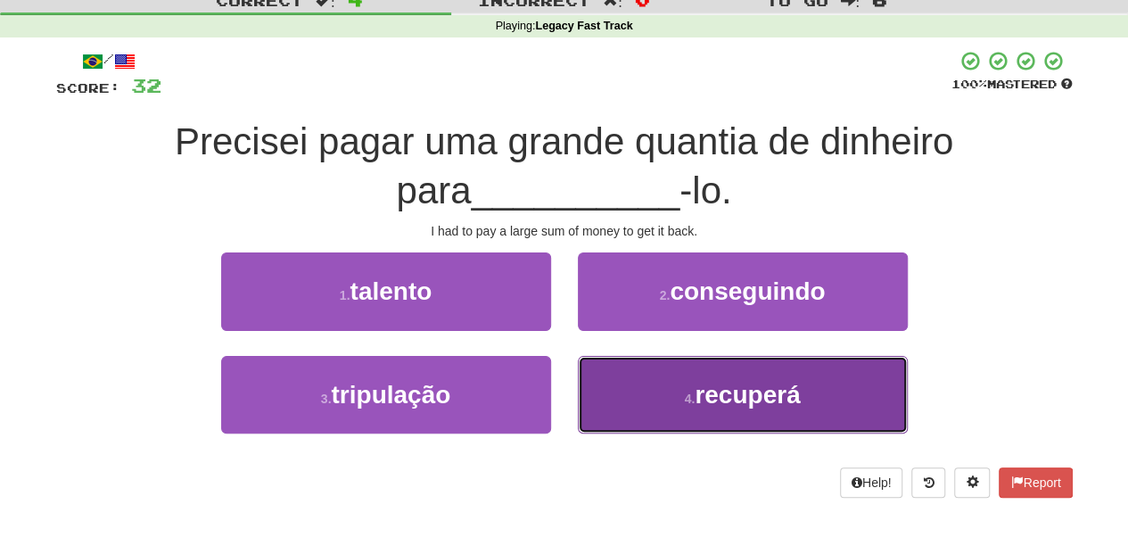
click at [645, 390] on button "4 . recuperá" at bounding box center [743, 395] width 330 height 78
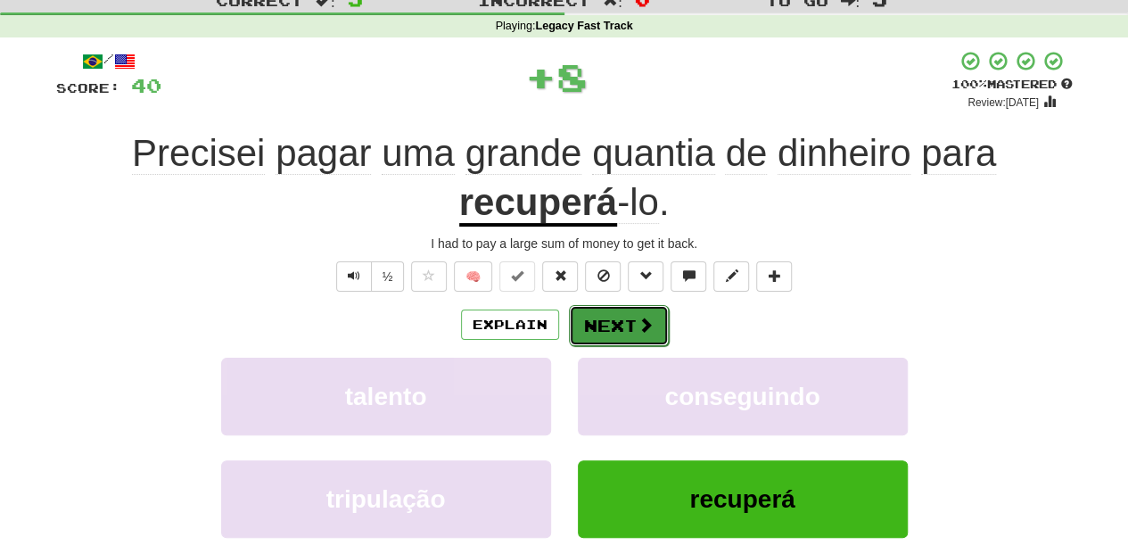
click at [612, 323] on button "Next" at bounding box center [619, 325] width 100 height 41
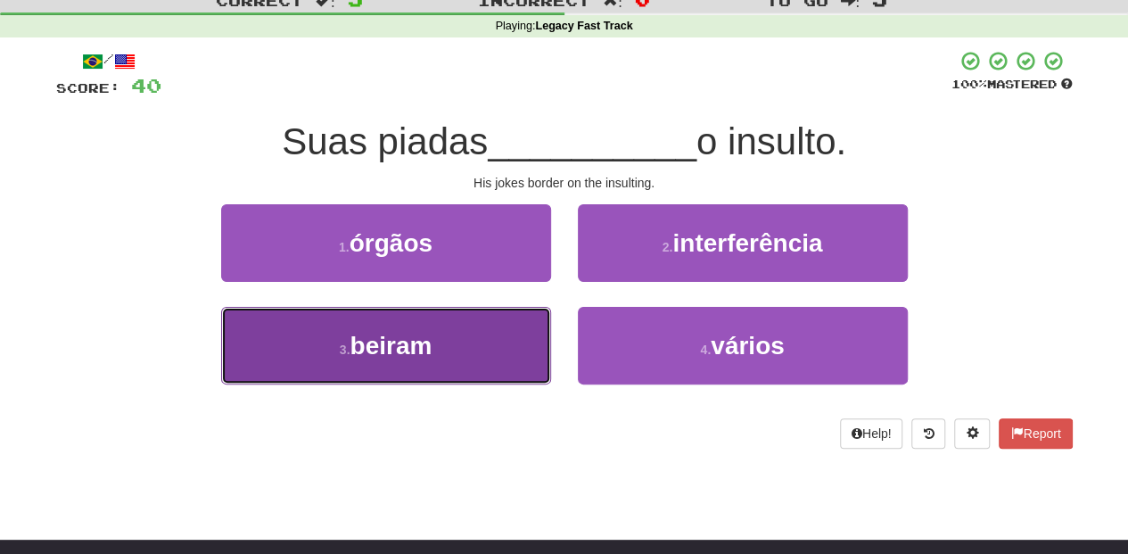
click at [472, 338] on button "3 . beiram" at bounding box center [386, 346] width 330 height 78
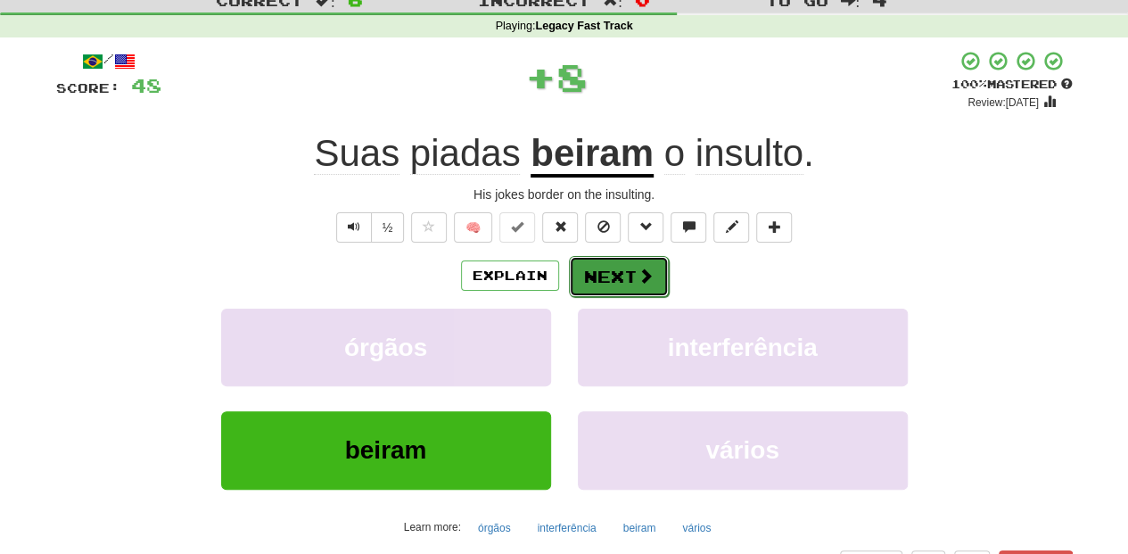
click at [632, 278] on button "Next" at bounding box center [619, 276] width 100 height 41
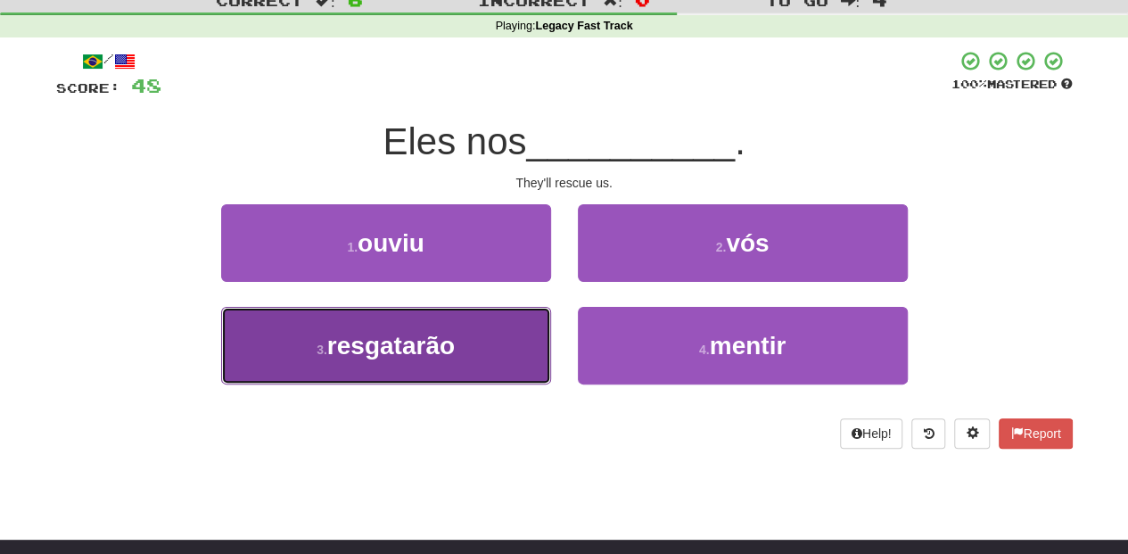
click at [494, 341] on button "3 . resgatarão" at bounding box center [386, 346] width 330 height 78
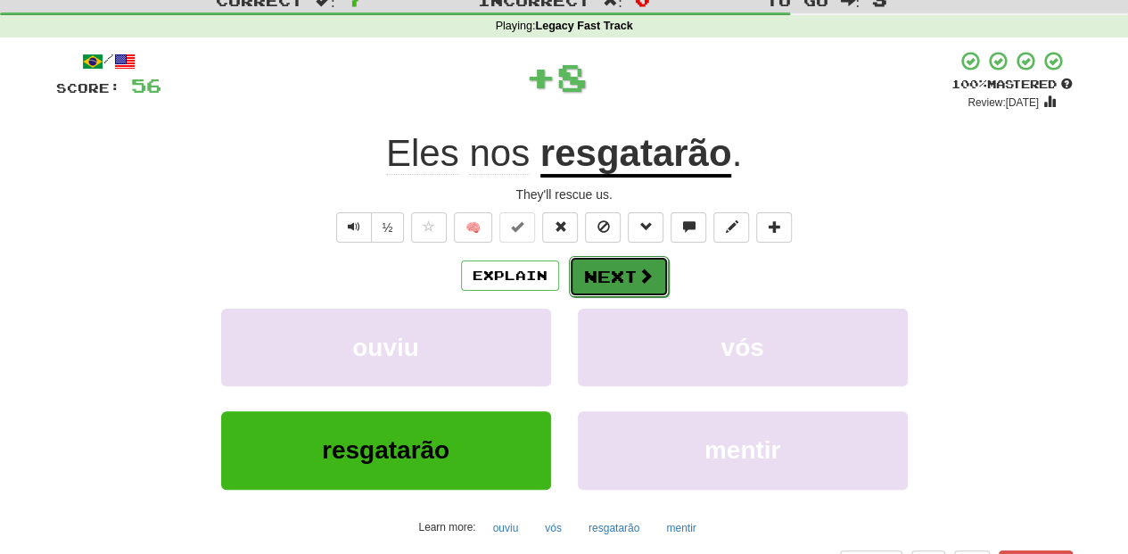
click at [608, 261] on button "Next" at bounding box center [619, 276] width 100 height 41
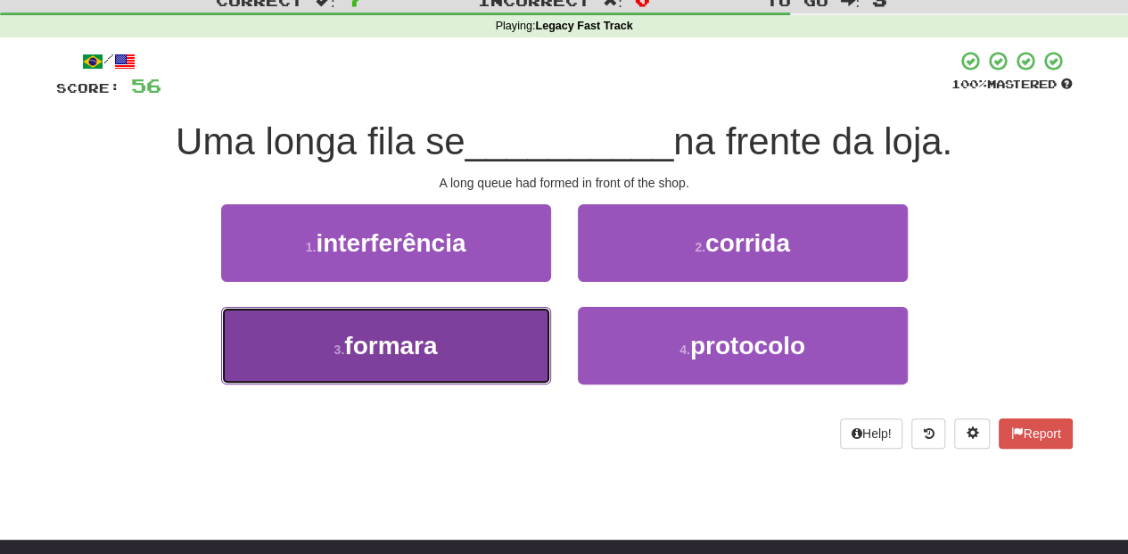
click at [478, 330] on button "3 . formara" at bounding box center [386, 346] width 330 height 78
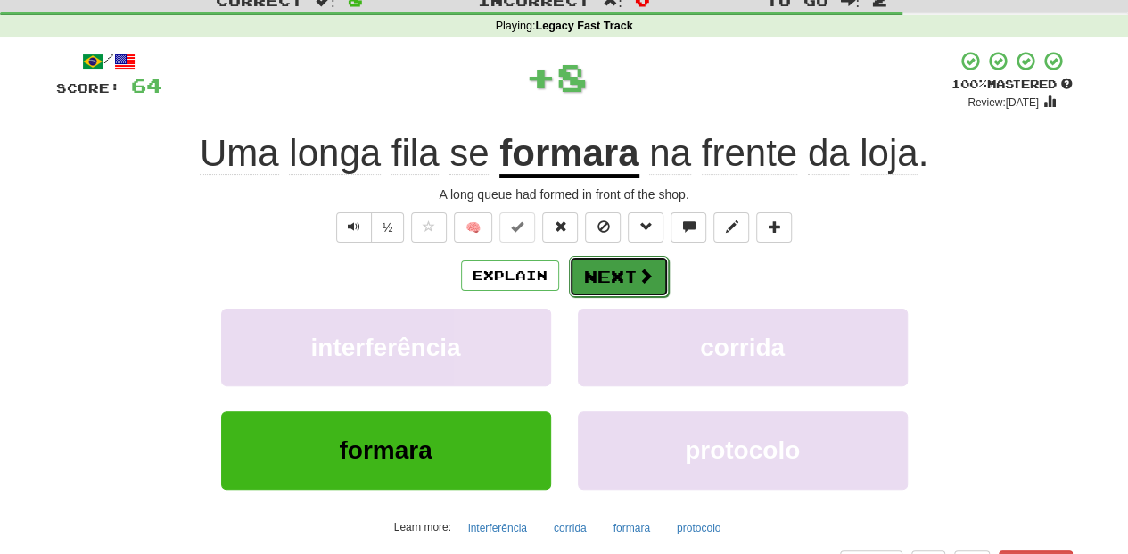
click at [649, 262] on button "Next" at bounding box center [619, 276] width 100 height 41
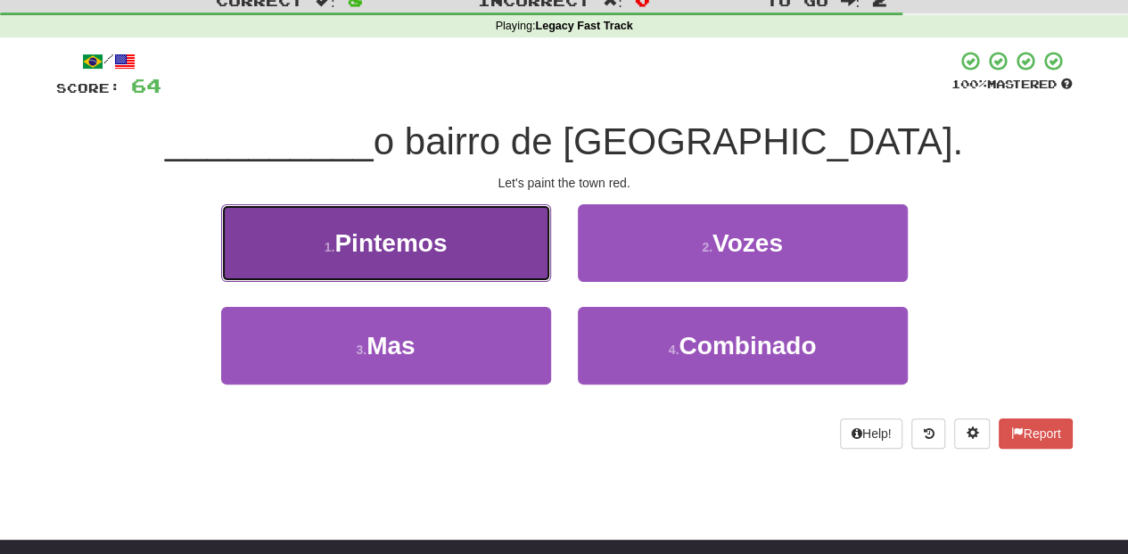
click at [490, 264] on button "1 . Pintemos" at bounding box center [386, 243] width 330 height 78
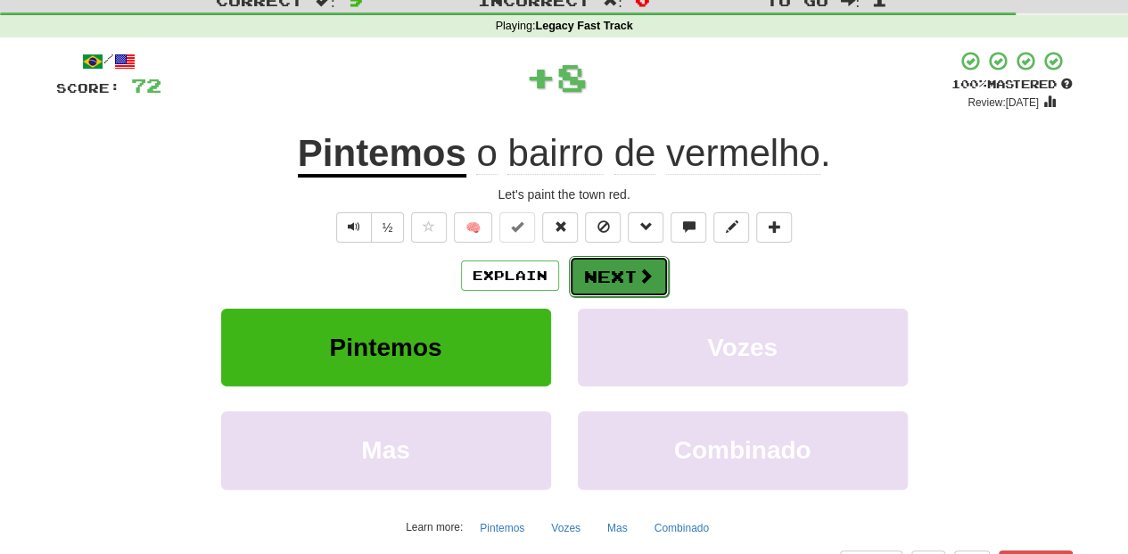
click at [608, 275] on button "Next" at bounding box center [619, 276] width 100 height 41
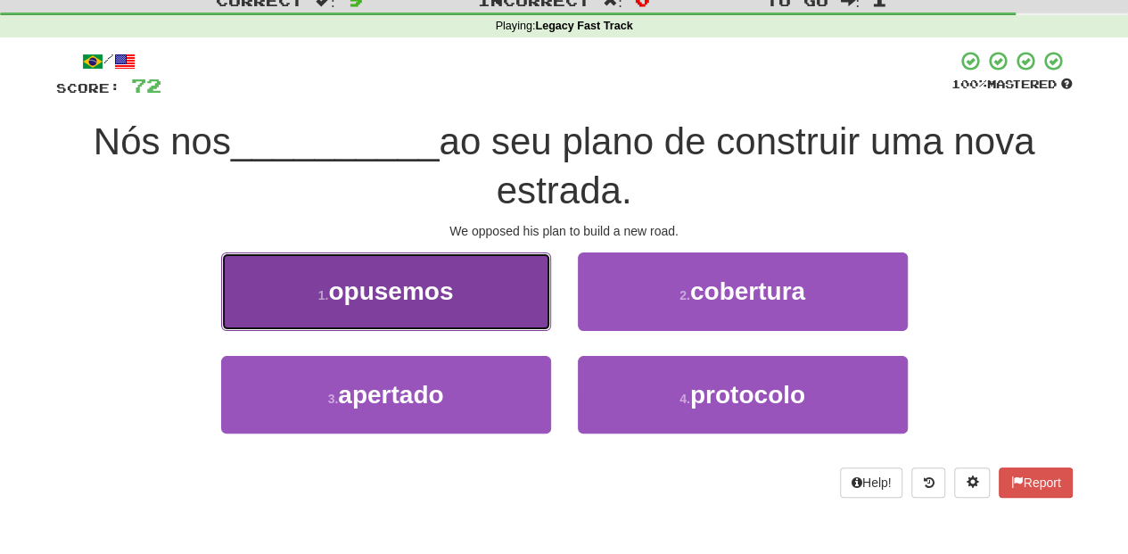
click at [506, 304] on button "1 . opusemos" at bounding box center [386, 291] width 330 height 78
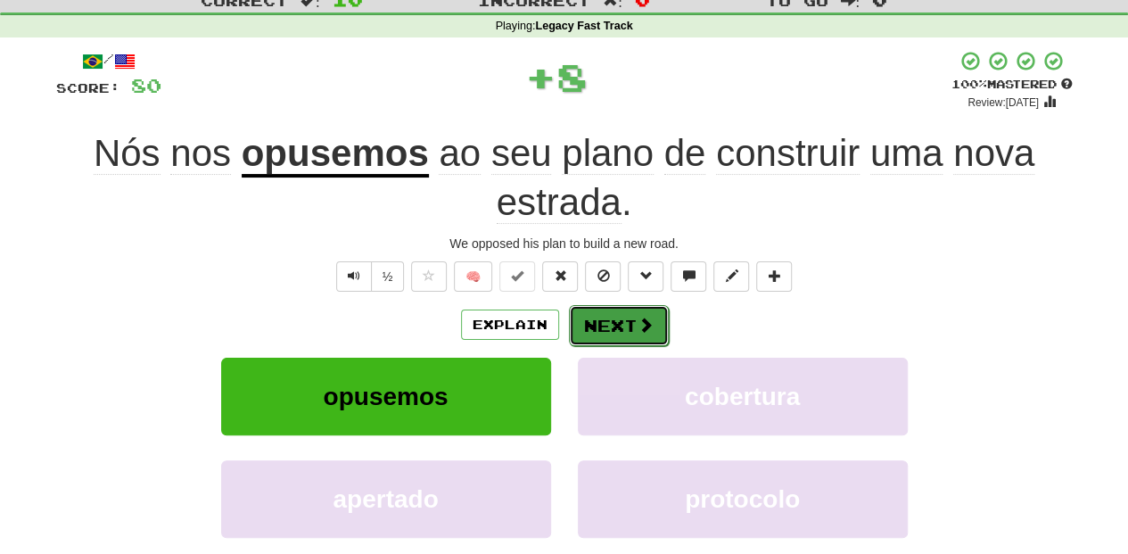
click at [616, 321] on button "Next" at bounding box center [619, 325] width 100 height 41
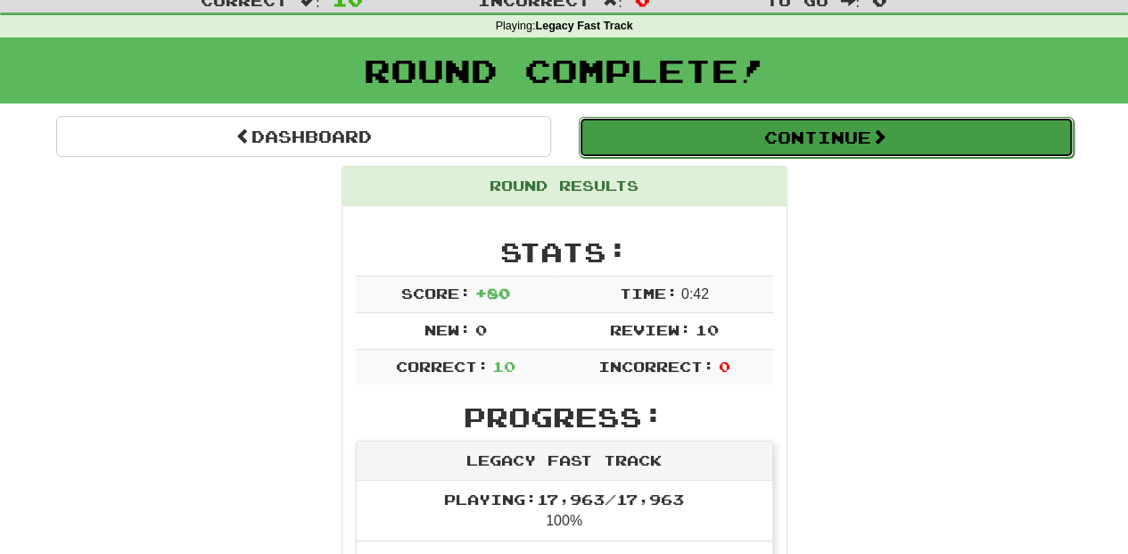
click at [673, 132] on button "Continue" at bounding box center [826, 137] width 495 height 41
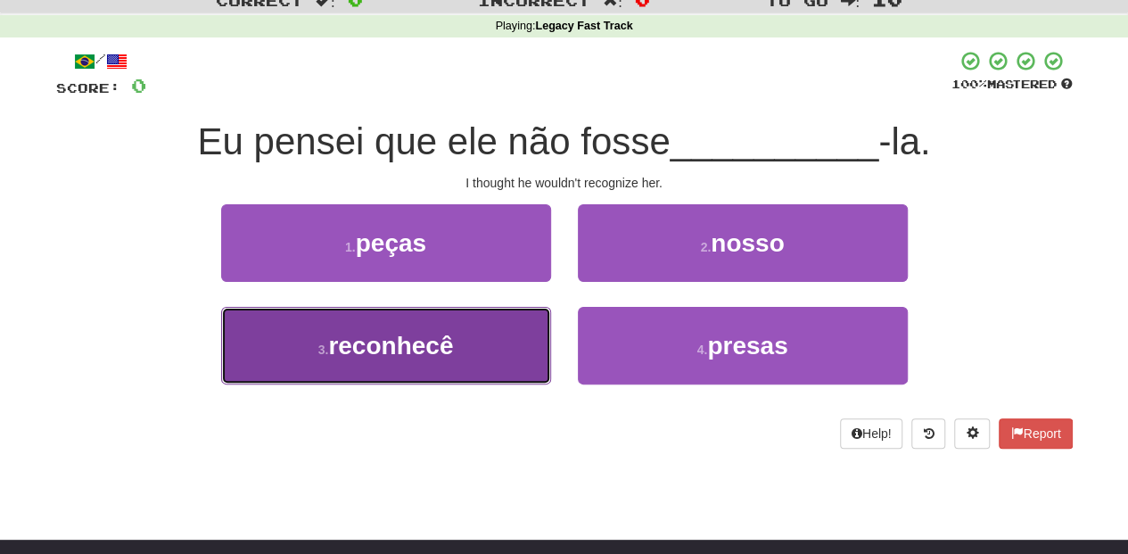
click at [489, 362] on button "3 . reconhecê" at bounding box center [386, 346] width 330 height 78
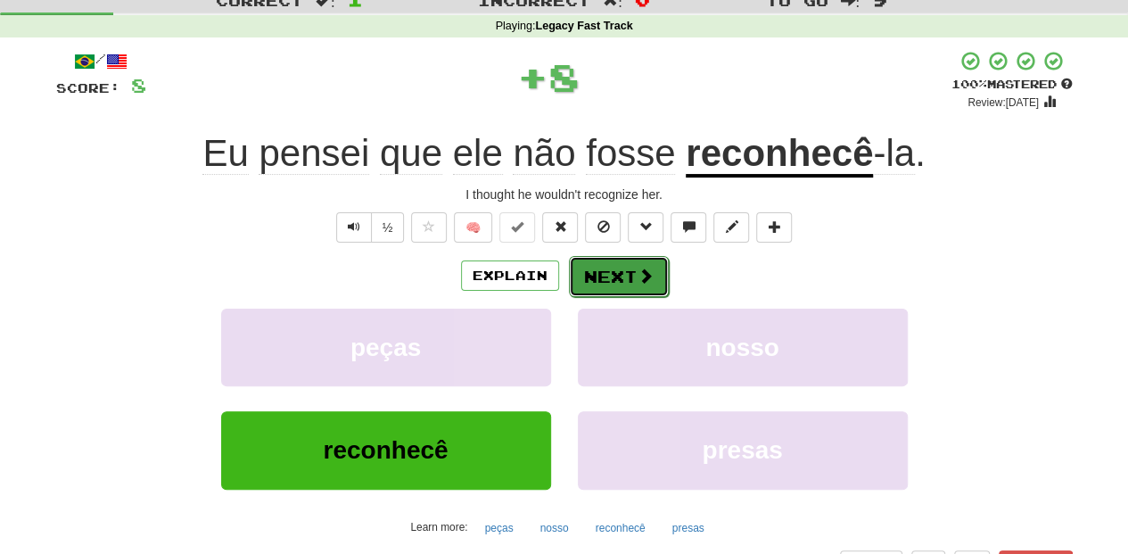
click at [613, 265] on button "Next" at bounding box center [619, 276] width 100 height 41
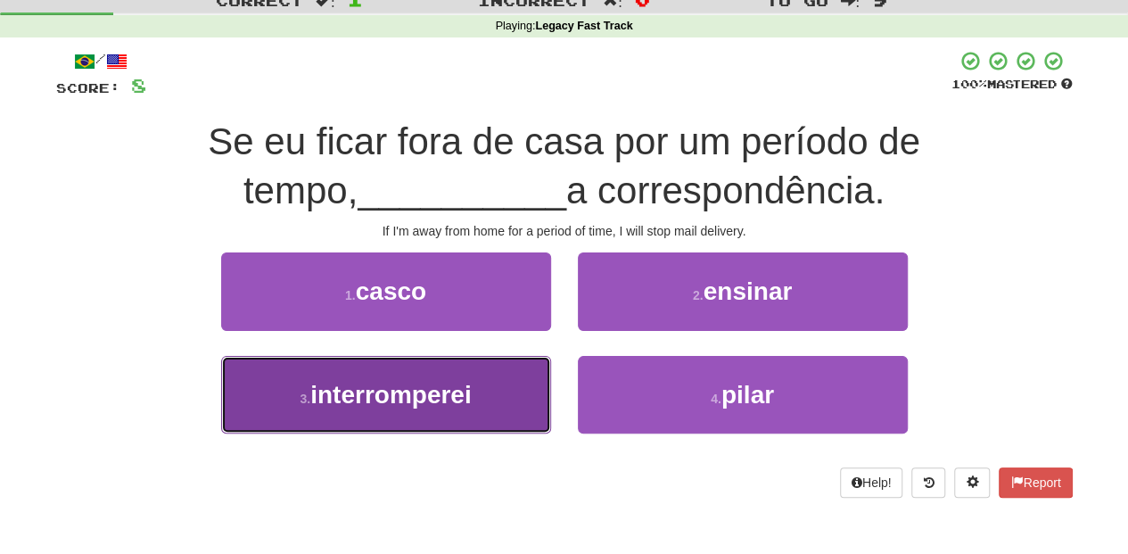
click at [509, 389] on button "3 . interromperei" at bounding box center [386, 395] width 330 height 78
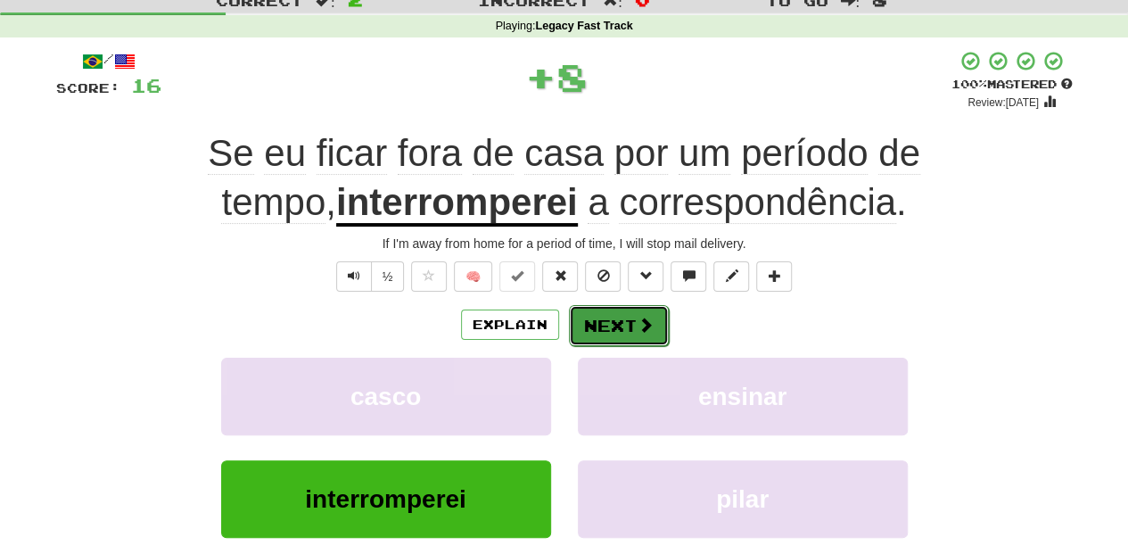
click at [595, 321] on button "Next" at bounding box center [619, 325] width 100 height 41
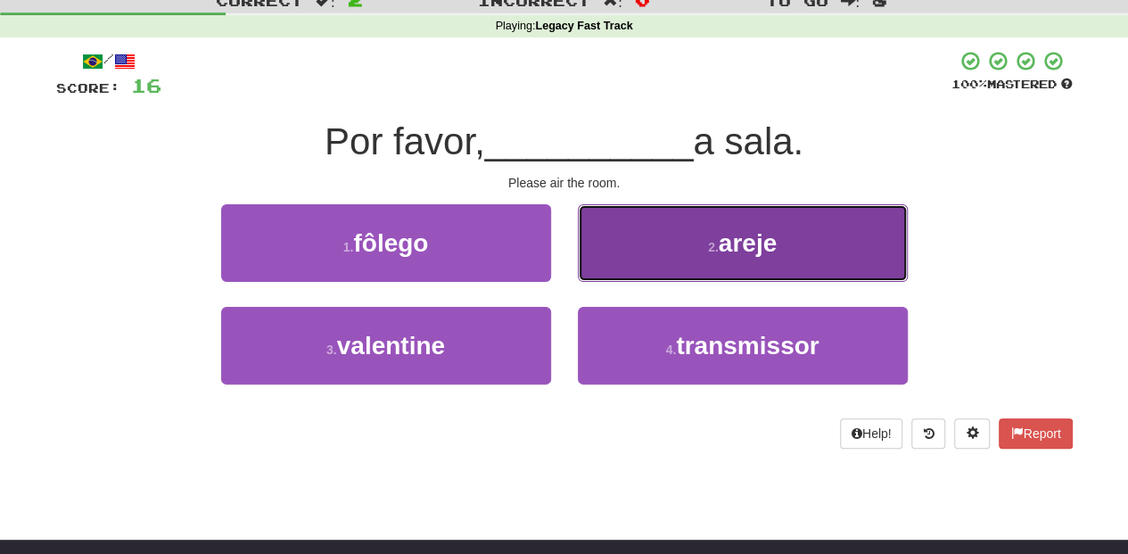
click at [636, 262] on button "2 . areje" at bounding box center [743, 243] width 330 height 78
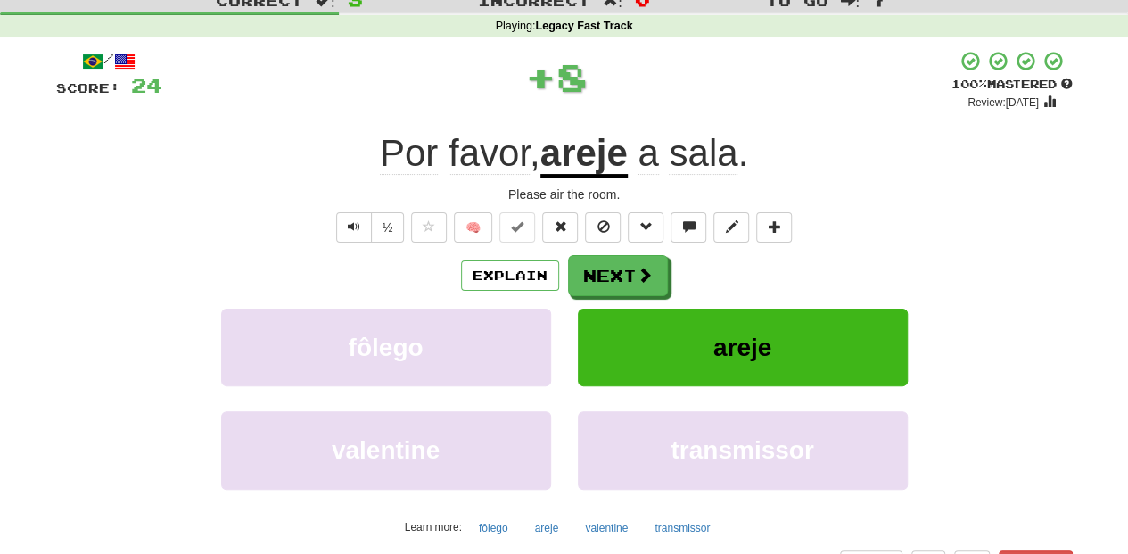
click at [629, 266] on button "Next" at bounding box center [618, 275] width 100 height 41
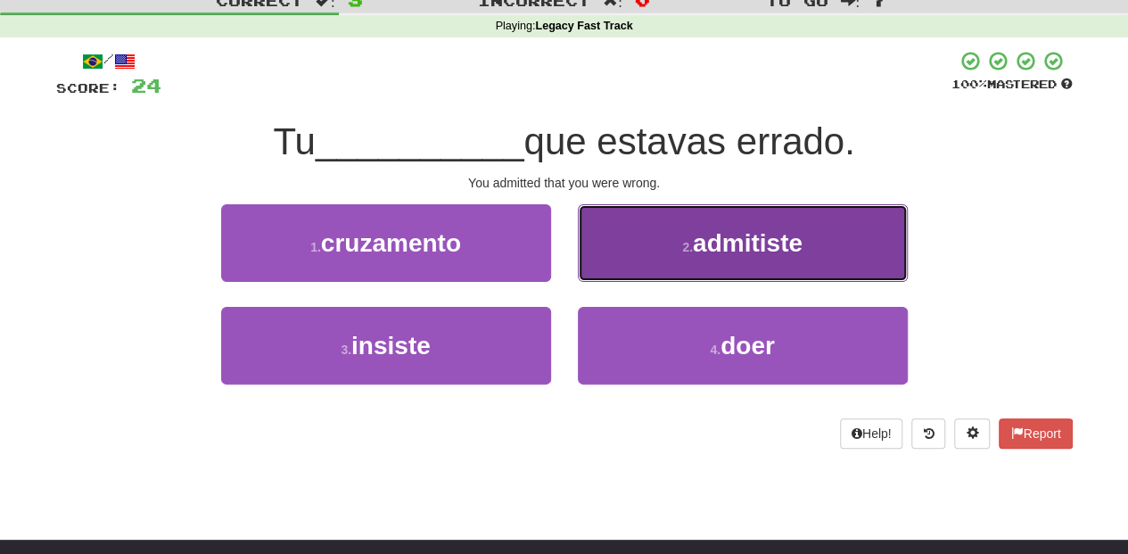
click at [606, 259] on button "2 . admitiste" at bounding box center [743, 243] width 330 height 78
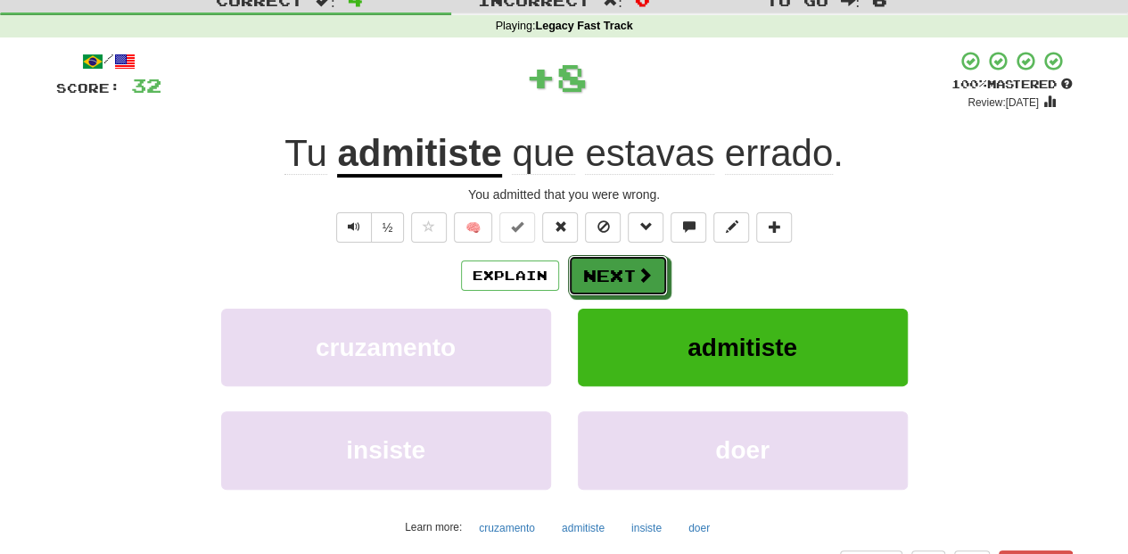
click at [599, 268] on button "Next" at bounding box center [618, 275] width 100 height 41
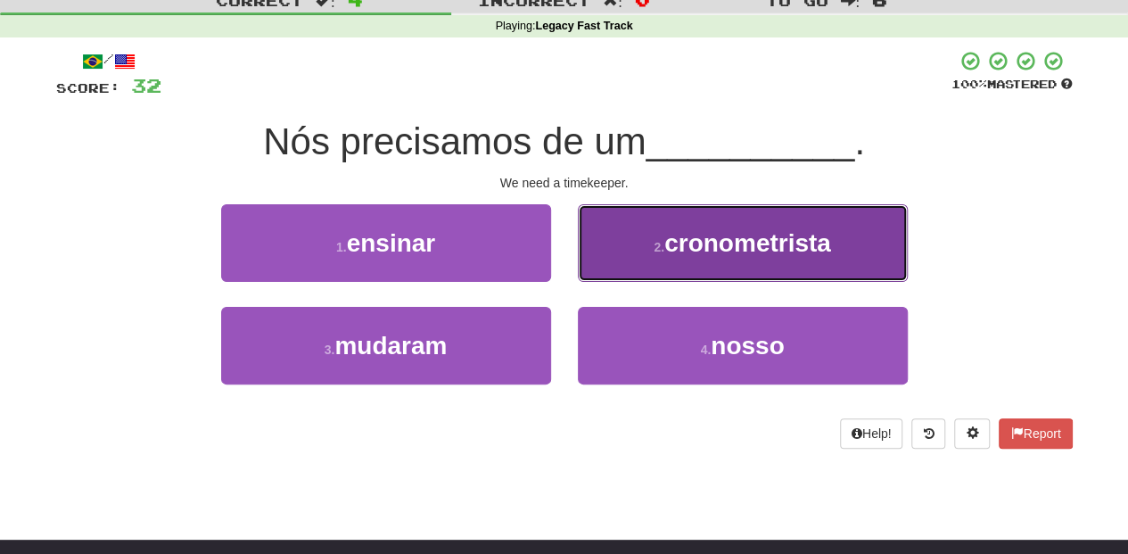
click at [622, 256] on button "2 . cronometrista" at bounding box center [743, 243] width 330 height 78
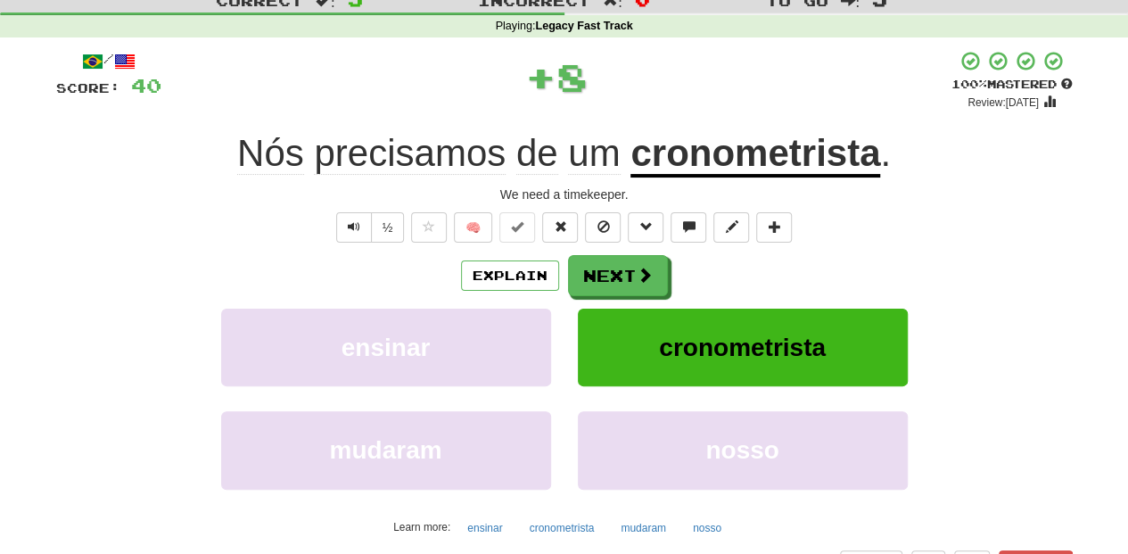
click at [619, 259] on button "Next" at bounding box center [618, 275] width 100 height 41
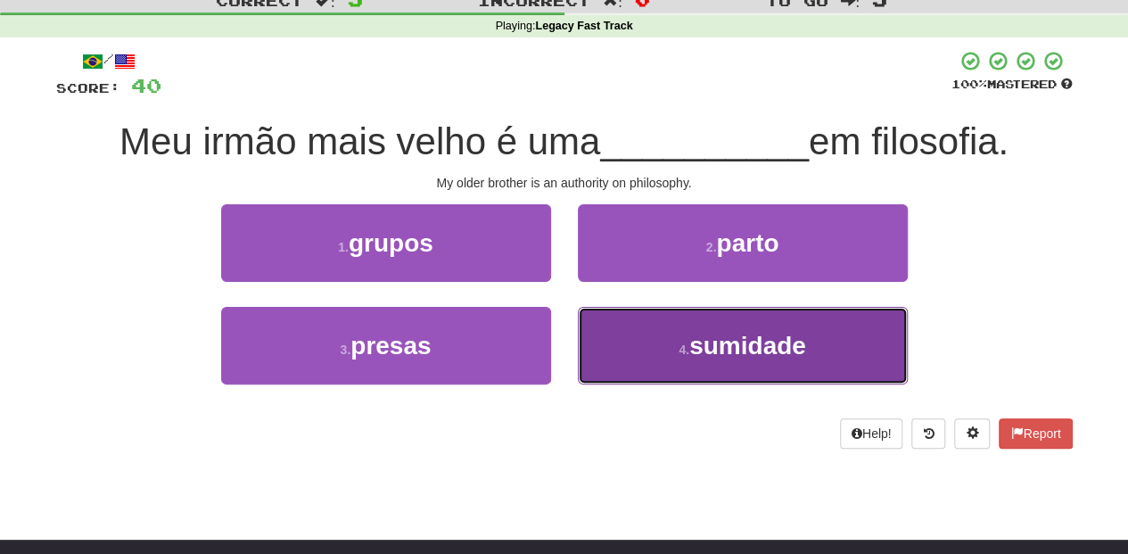
click at [626, 339] on button "4 . sumidade" at bounding box center [743, 346] width 330 height 78
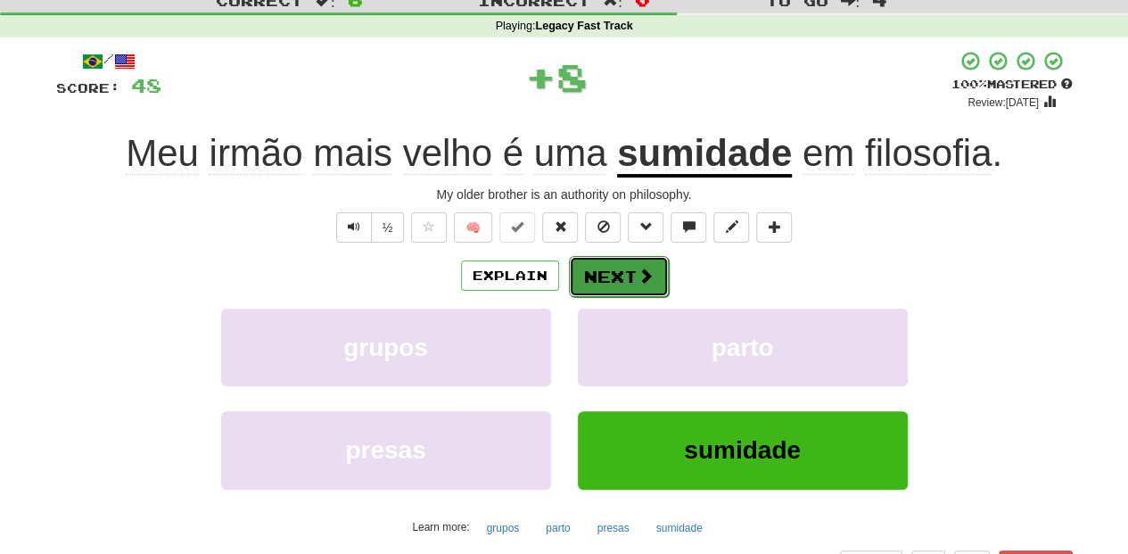
click at [612, 266] on button "Next" at bounding box center [619, 276] width 100 height 41
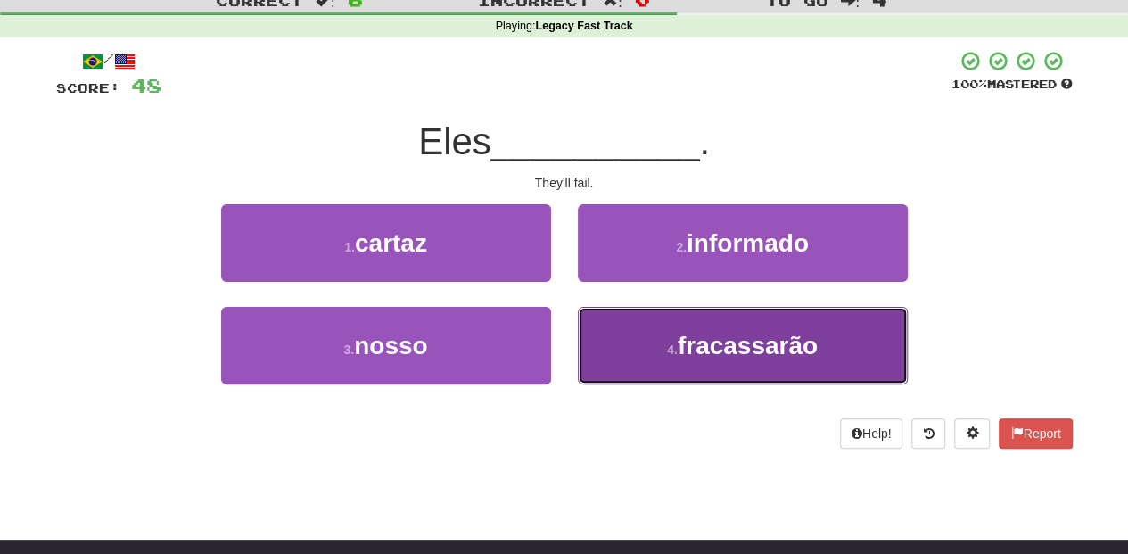
click at [655, 336] on button "4 . fracassarão" at bounding box center [743, 346] width 330 height 78
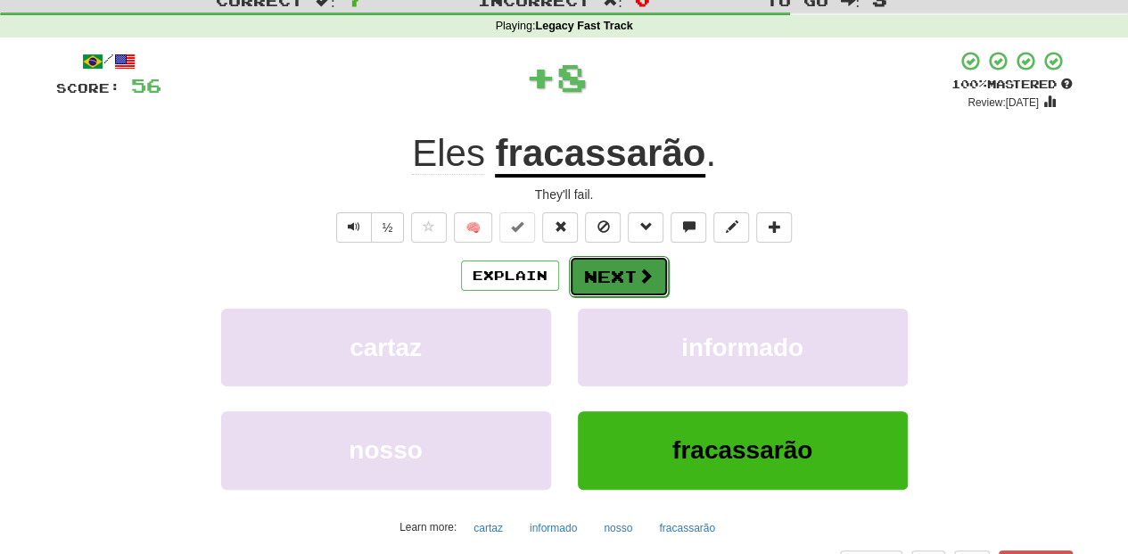
click at [617, 265] on button "Next" at bounding box center [619, 276] width 100 height 41
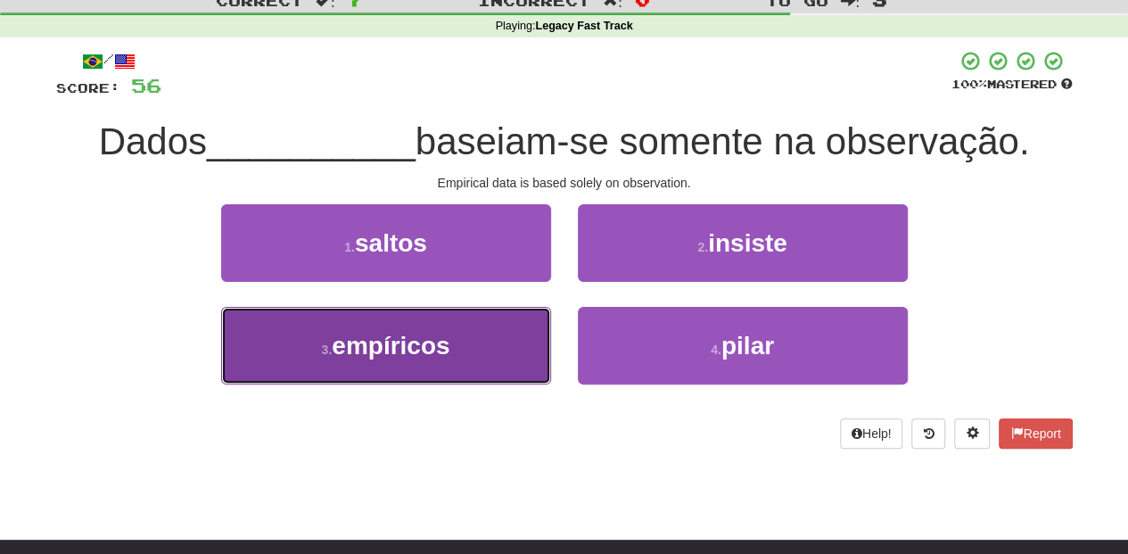
click at [494, 342] on button "3 . empíricos" at bounding box center [386, 346] width 330 height 78
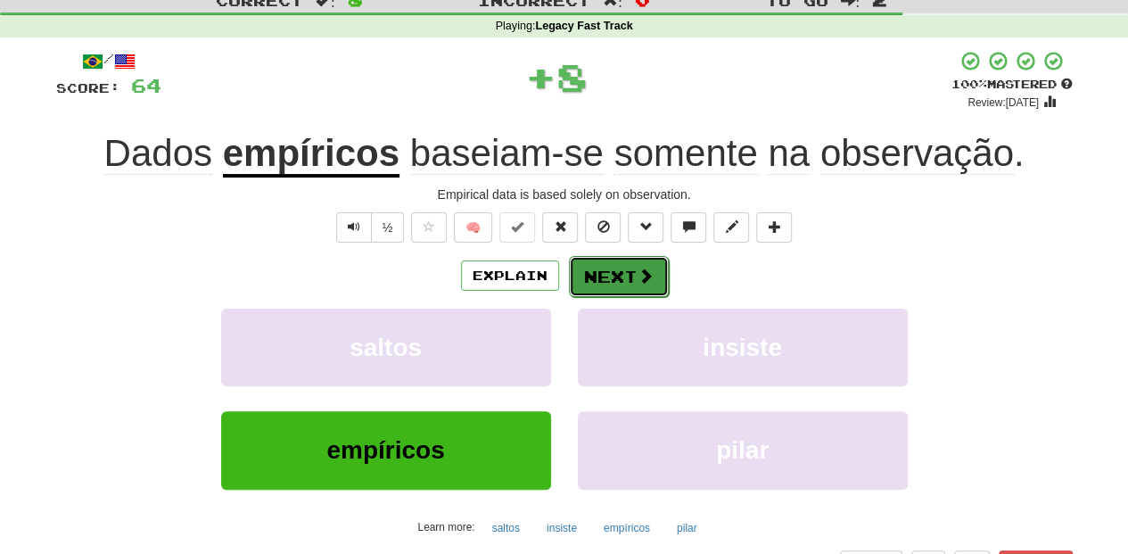
click at [599, 269] on button "Next" at bounding box center [619, 276] width 100 height 41
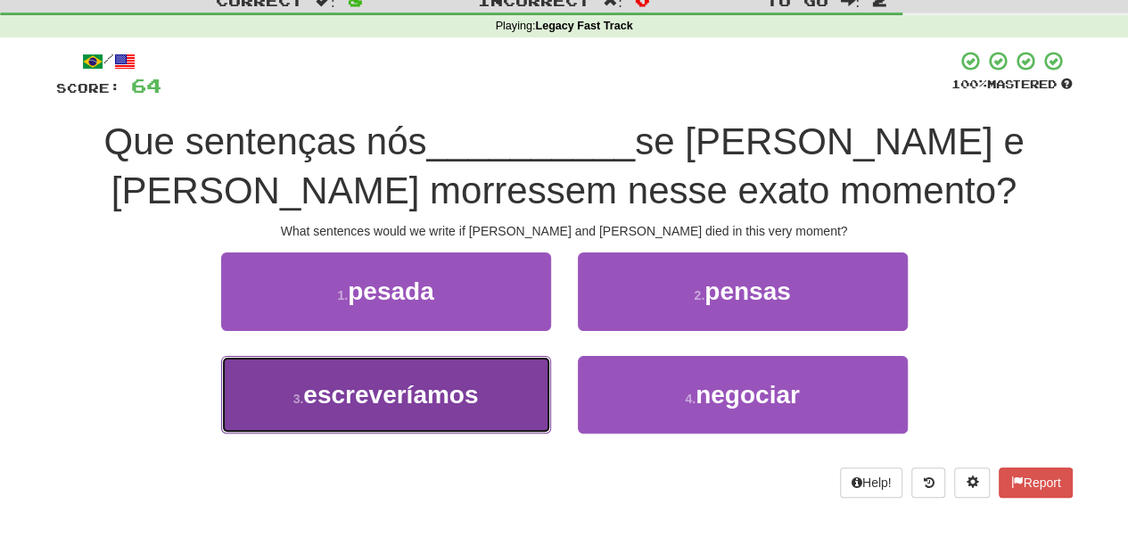
click at [460, 383] on span "escreveríamos" at bounding box center [390, 395] width 175 height 28
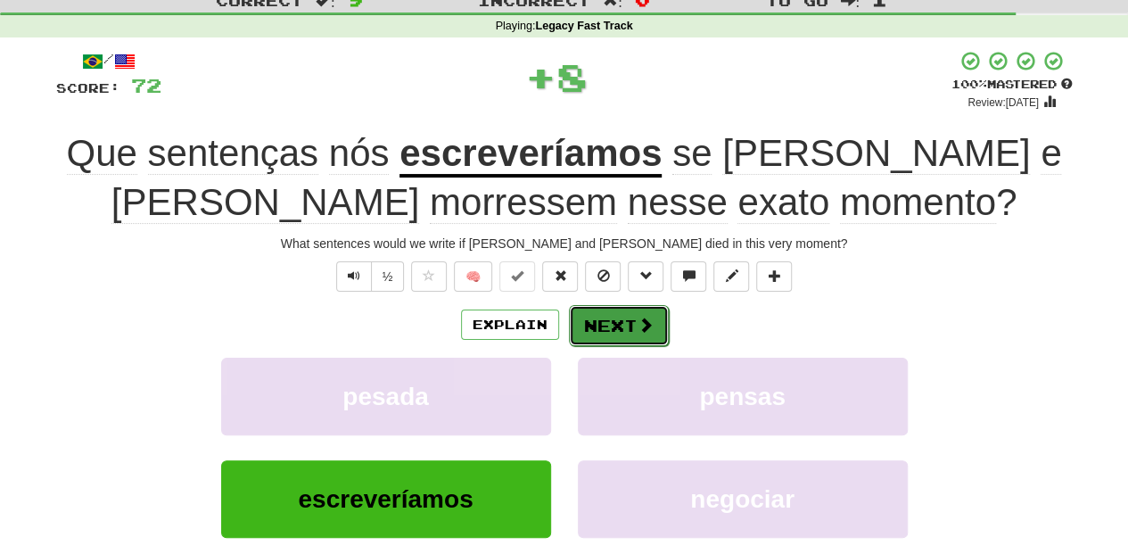
click at [613, 314] on button "Next" at bounding box center [619, 325] width 100 height 41
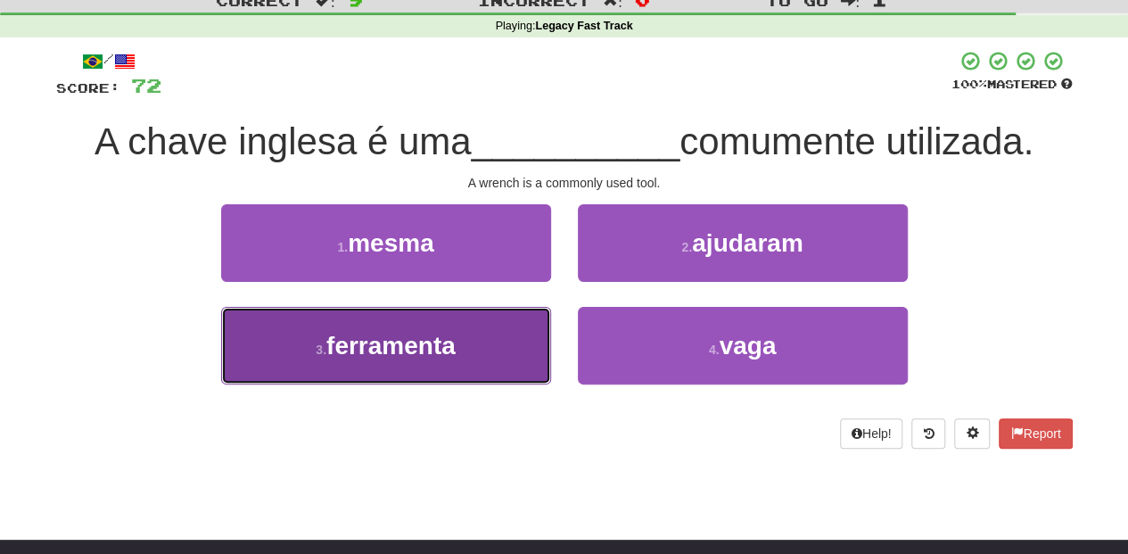
click at [463, 349] on button "3 . ferramenta" at bounding box center [386, 346] width 330 height 78
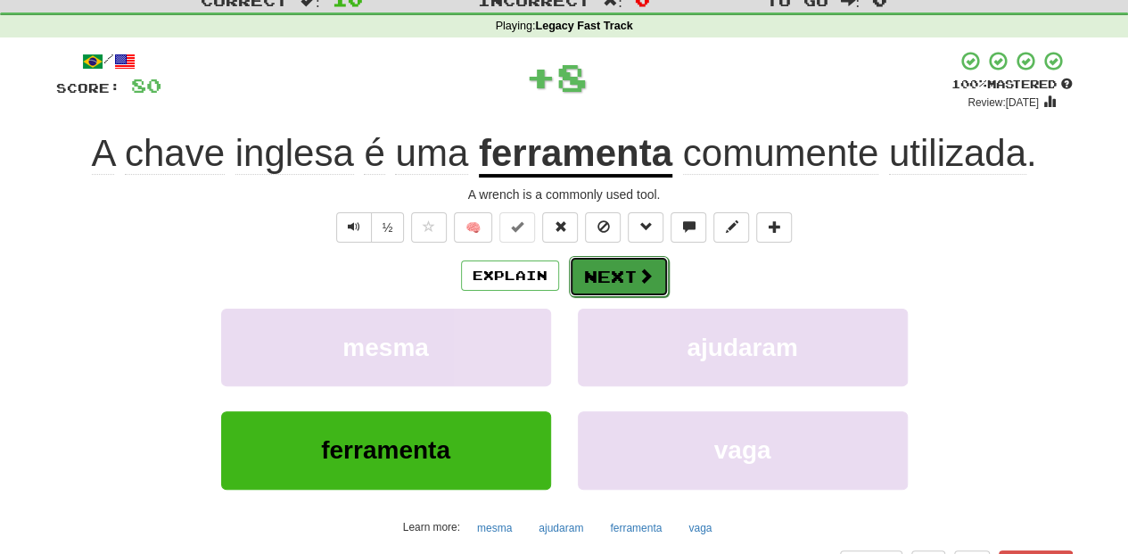
click at [617, 278] on button "Next" at bounding box center [619, 276] width 100 height 41
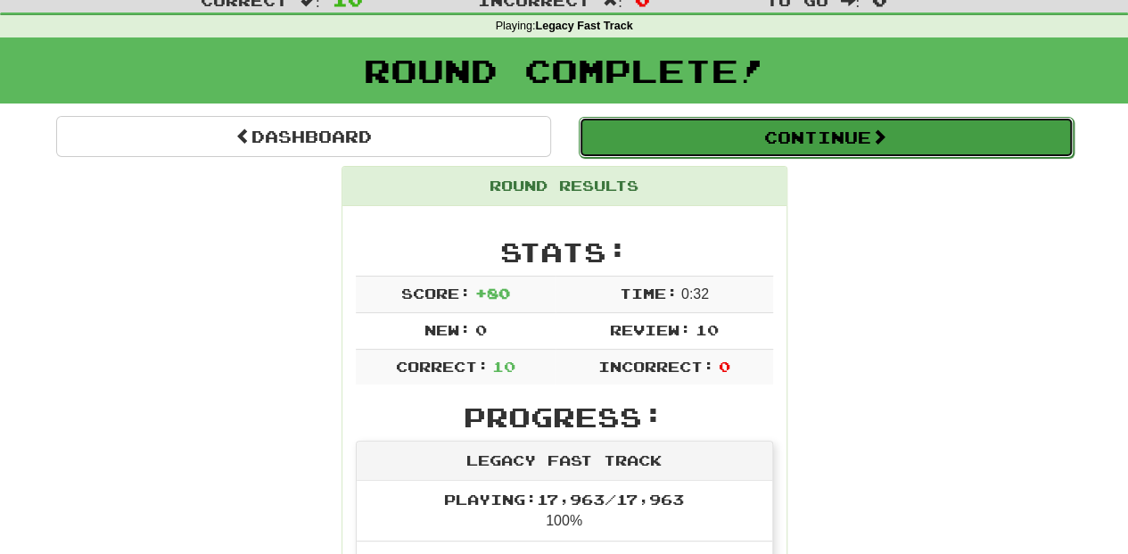
click at [681, 134] on button "Continue" at bounding box center [826, 137] width 495 height 41
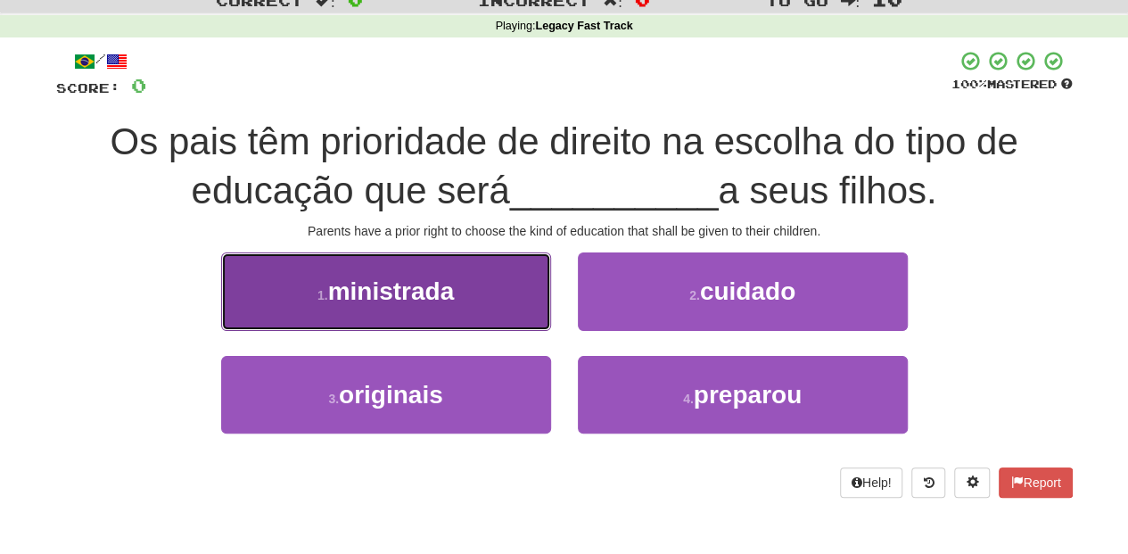
click at [490, 306] on button "1 . ministrada" at bounding box center [386, 291] width 330 height 78
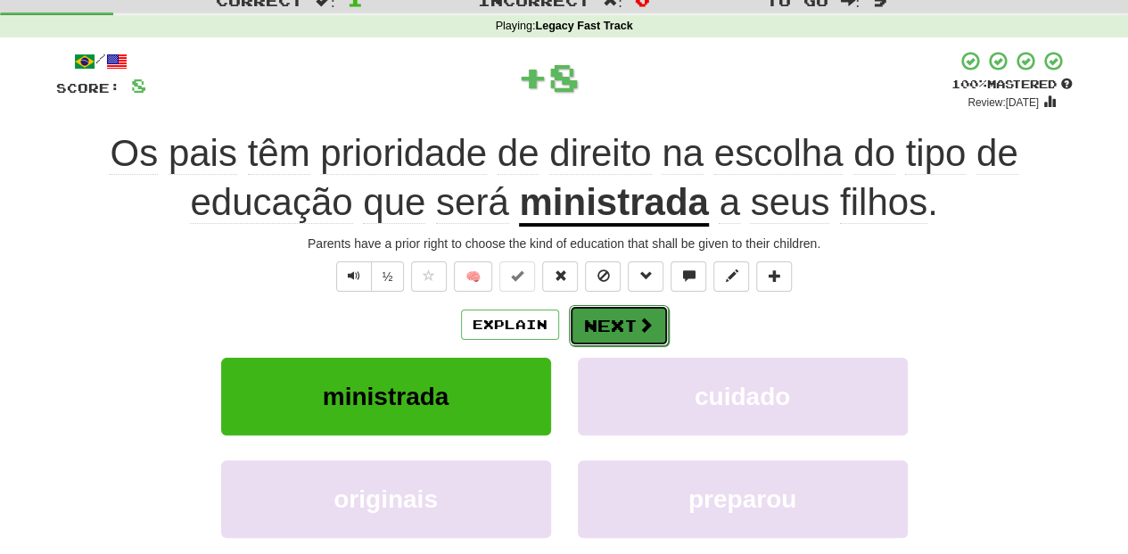
click at [622, 319] on button "Next" at bounding box center [619, 325] width 100 height 41
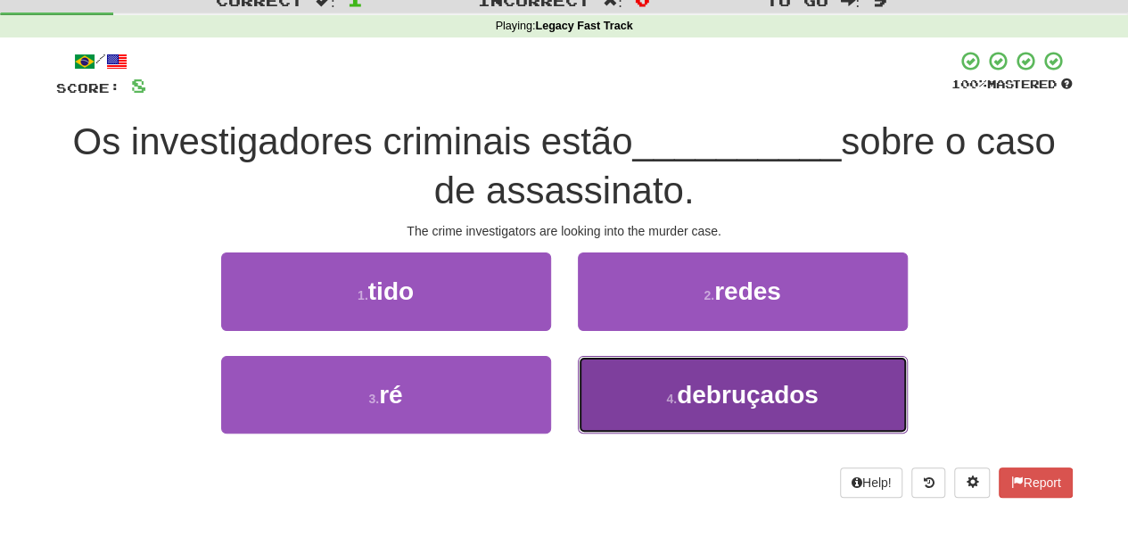
click at [628, 385] on button "4 . debruçados" at bounding box center [743, 395] width 330 height 78
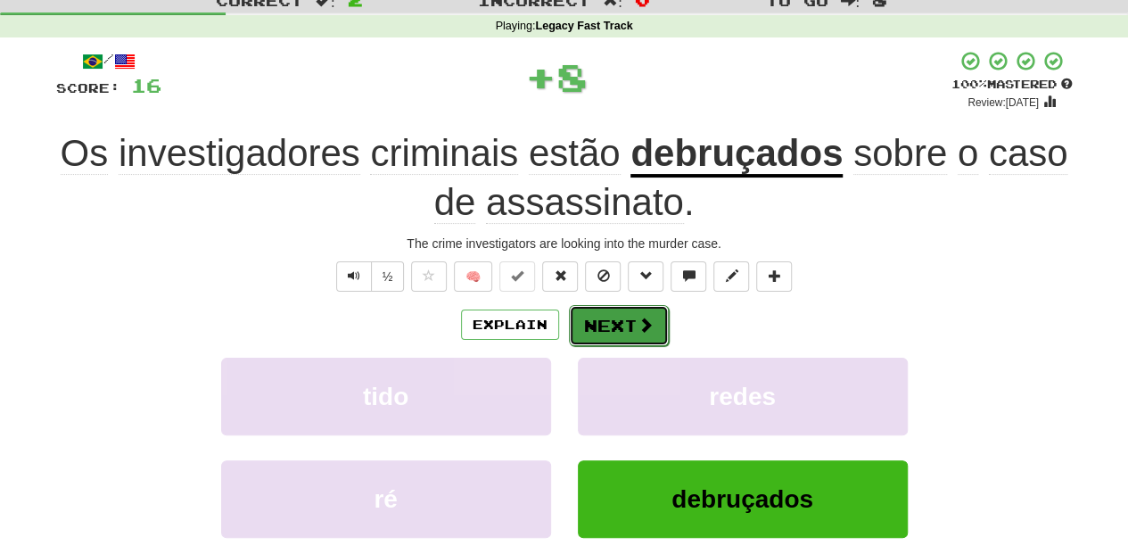
click at [604, 323] on button "Next" at bounding box center [619, 325] width 100 height 41
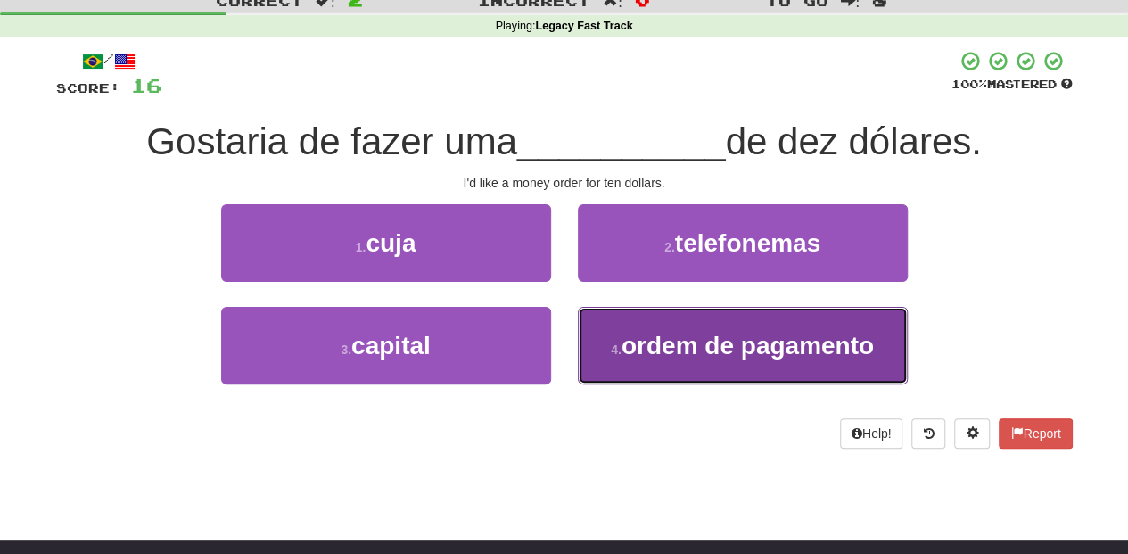
click at [612, 342] on small "4 ." at bounding box center [616, 349] width 11 height 14
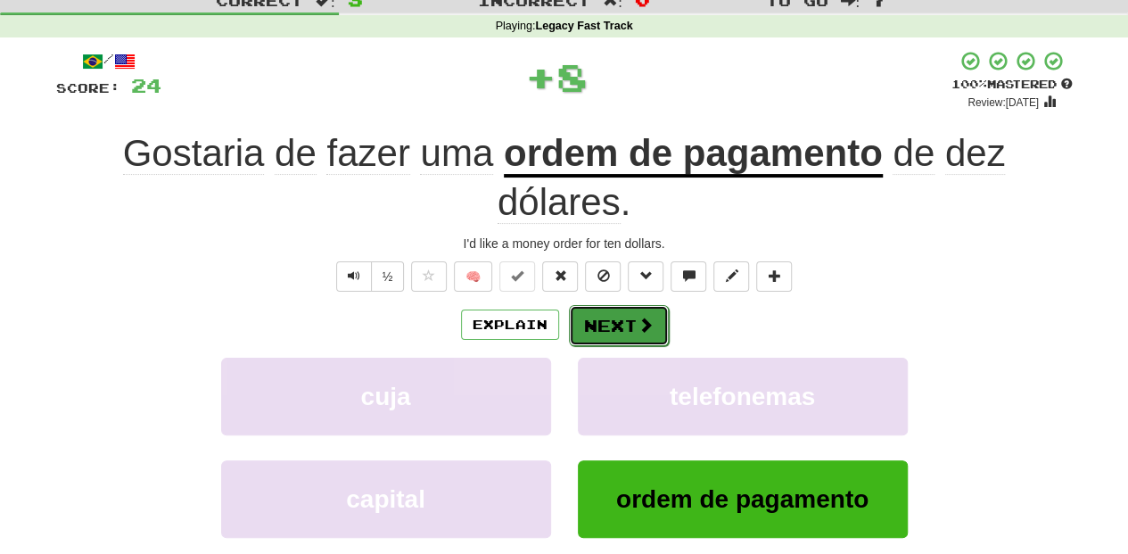
click at [598, 314] on button "Next" at bounding box center [619, 325] width 100 height 41
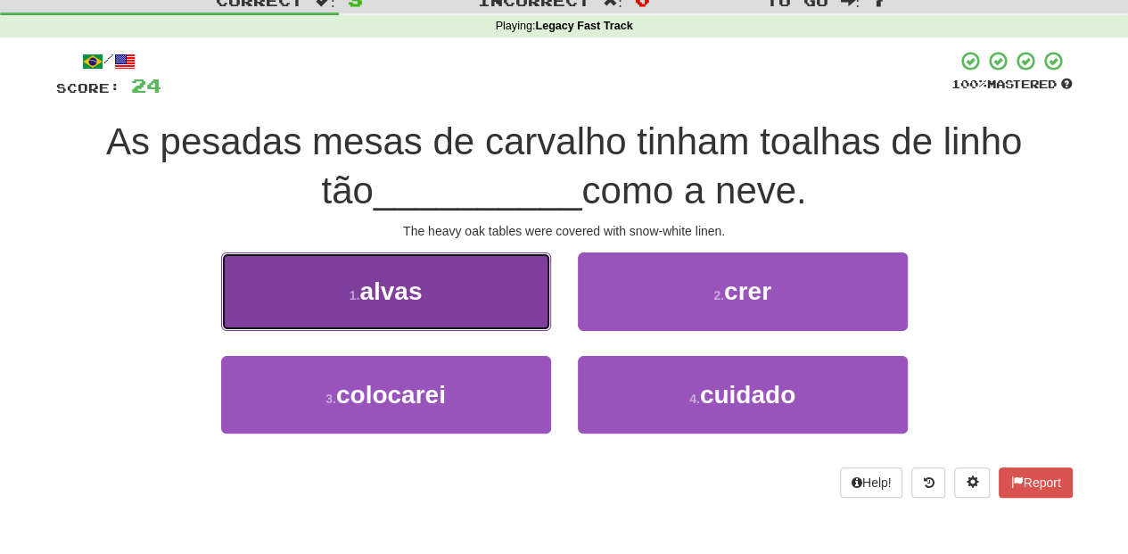
click at [496, 317] on button "1 . alvas" at bounding box center [386, 291] width 330 height 78
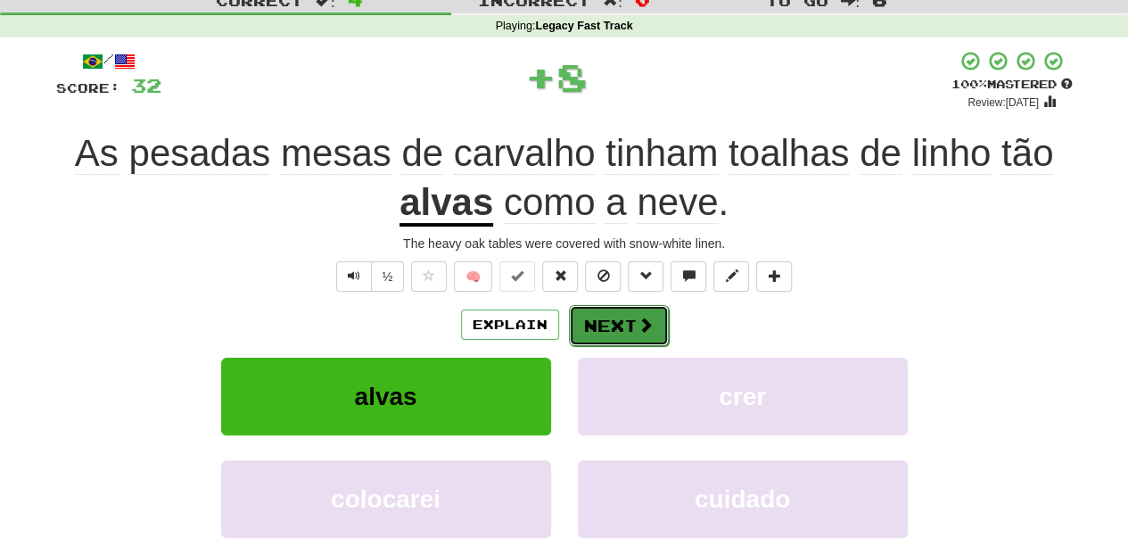
click at [604, 324] on button "Next" at bounding box center [619, 325] width 100 height 41
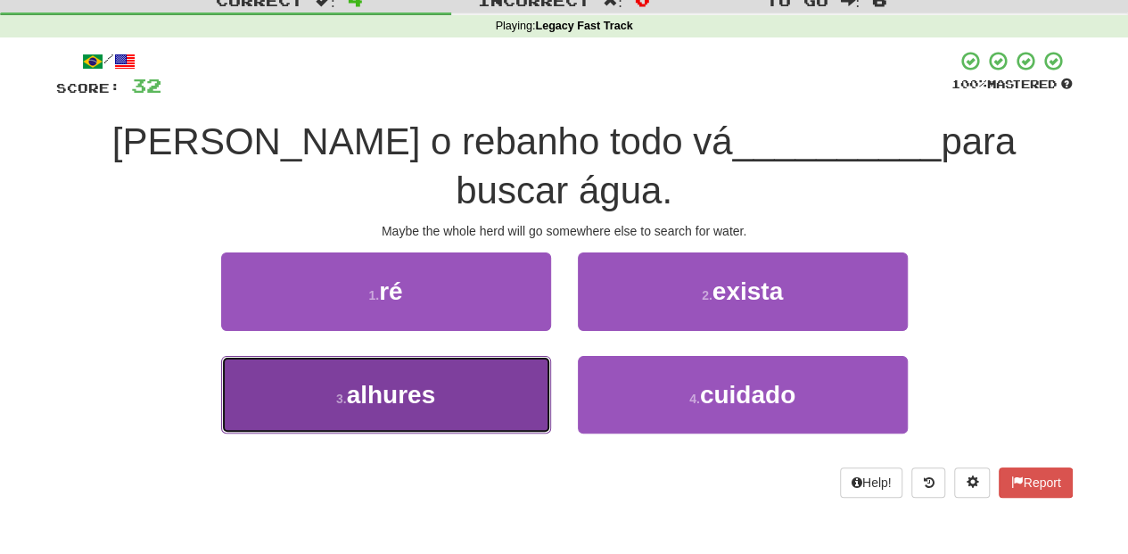
click at [489, 356] on button "3 . alhures" at bounding box center [386, 395] width 330 height 78
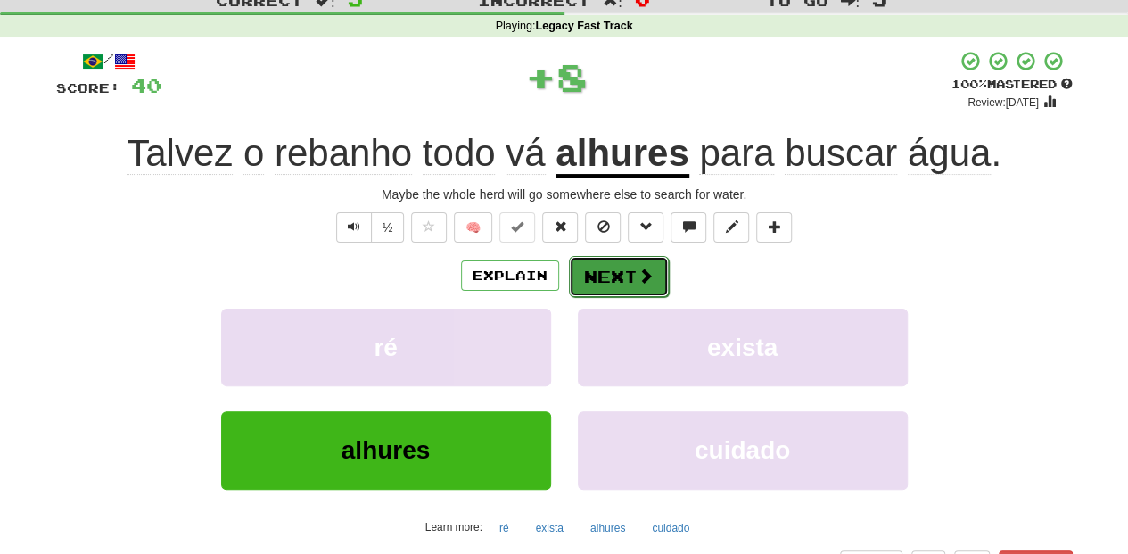
click at [632, 282] on button "Next" at bounding box center [619, 276] width 100 height 41
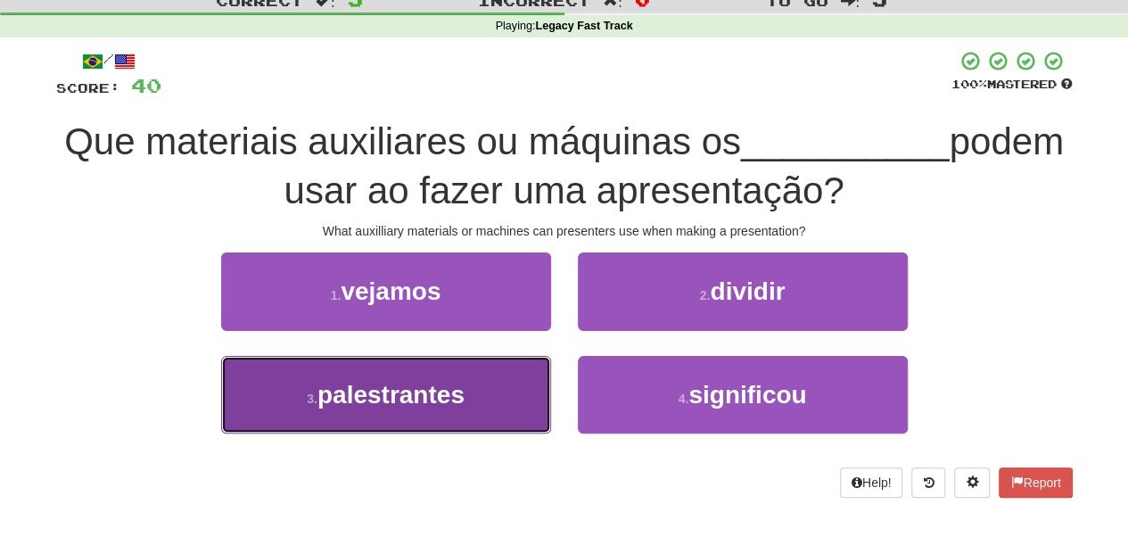
click at [461, 398] on span "palestrantes" at bounding box center [390, 395] width 147 height 28
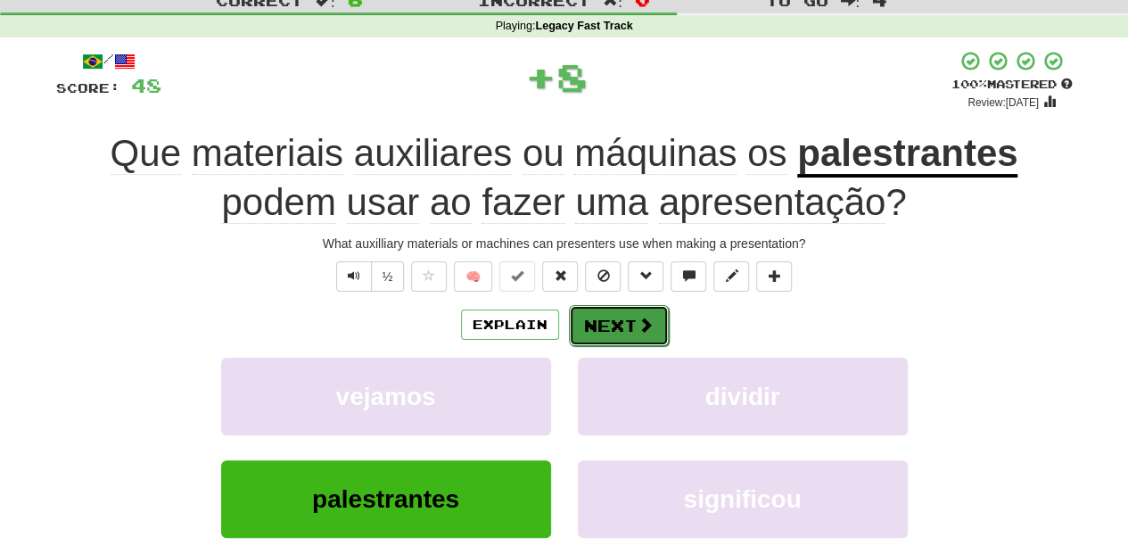
click at [606, 319] on button "Next" at bounding box center [619, 325] width 100 height 41
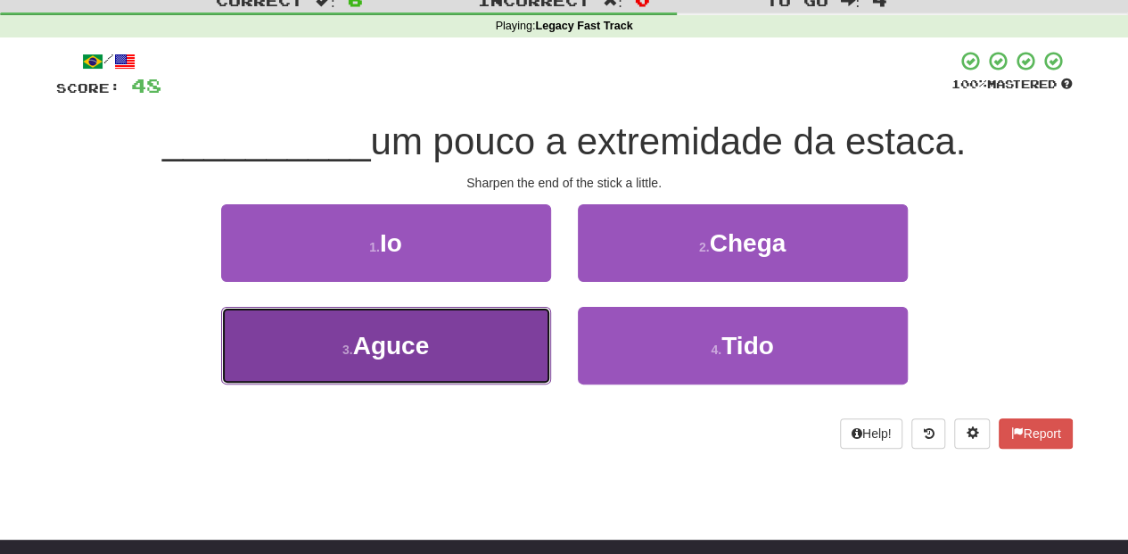
click at [481, 357] on button "3 . Aguce" at bounding box center [386, 346] width 330 height 78
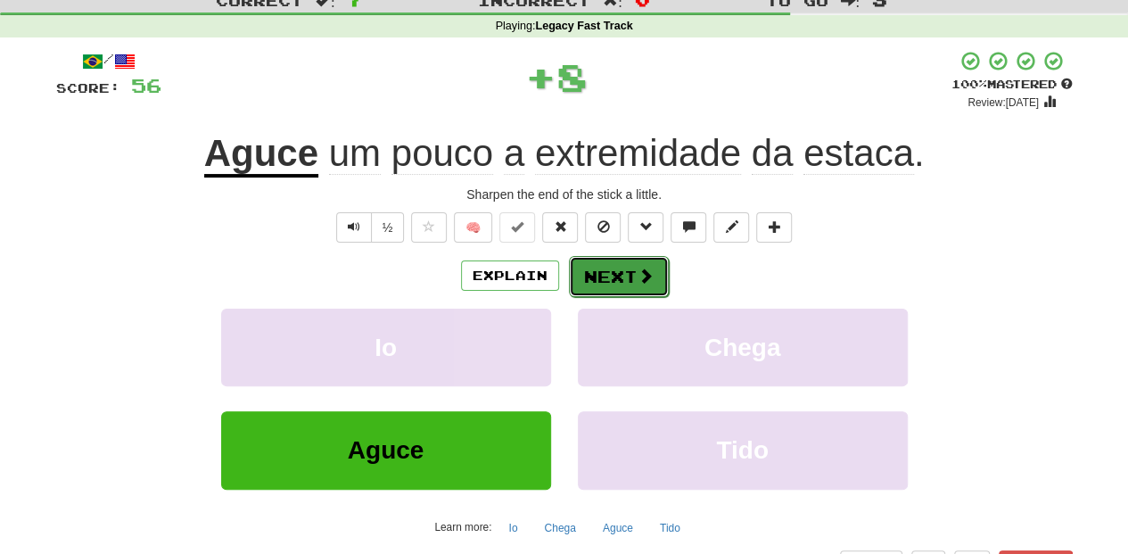
click at [611, 278] on button "Next" at bounding box center [619, 276] width 100 height 41
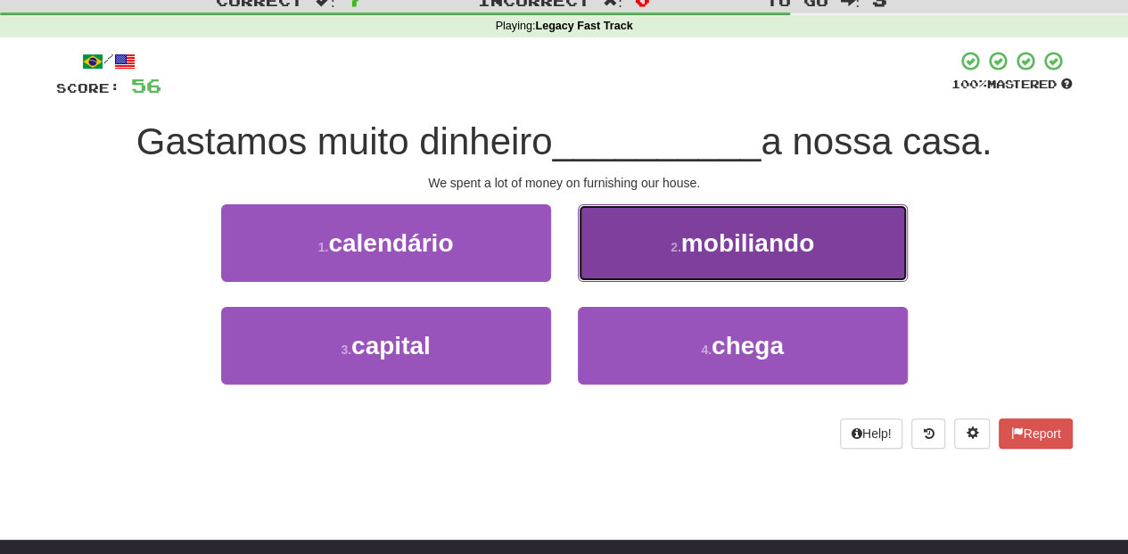
click at [609, 271] on button "2 . mobiliando" at bounding box center [743, 243] width 330 height 78
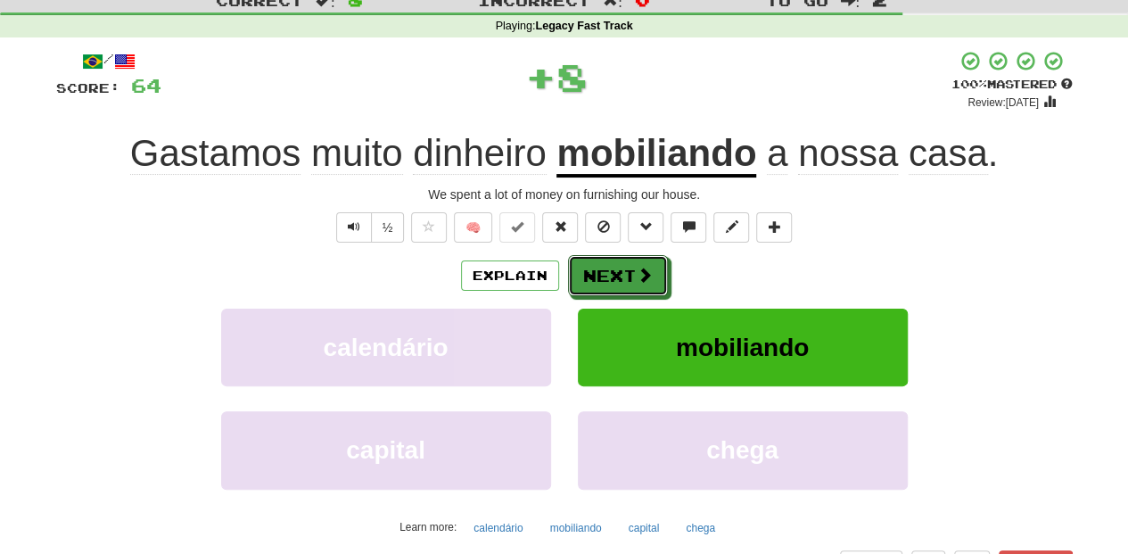
click at [609, 271] on button "Next" at bounding box center [618, 275] width 100 height 41
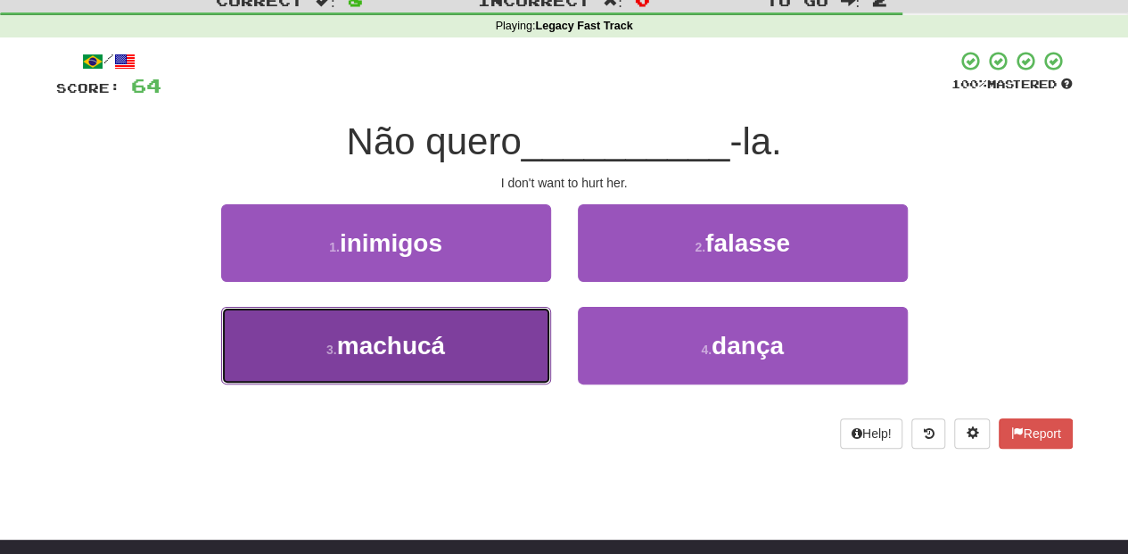
click at [496, 342] on button "3 . machucá" at bounding box center [386, 346] width 330 height 78
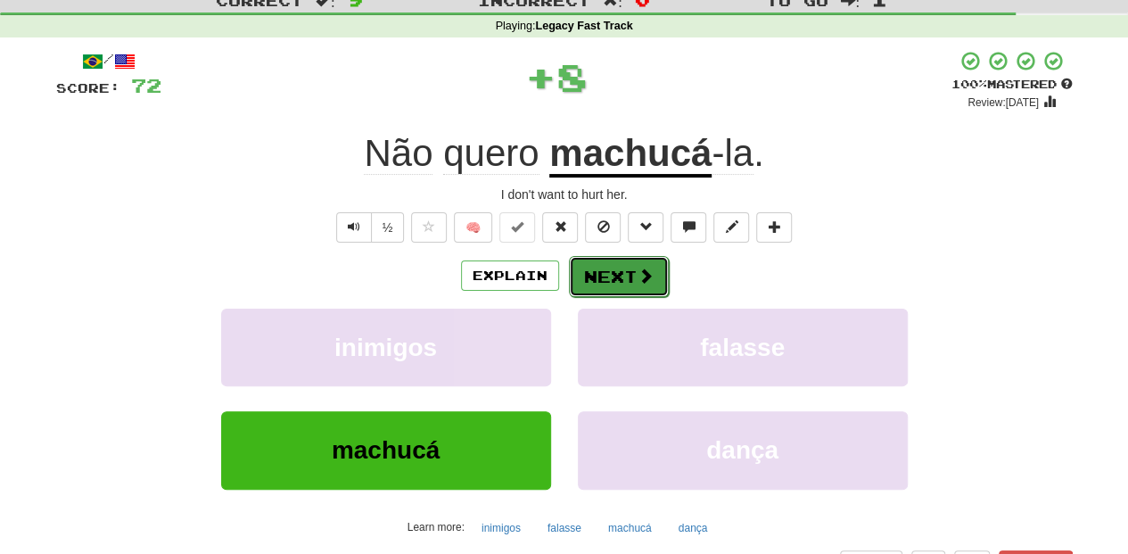
click at [604, 278] on button "Next" at bounding box center [619, 276] width 100 height 41
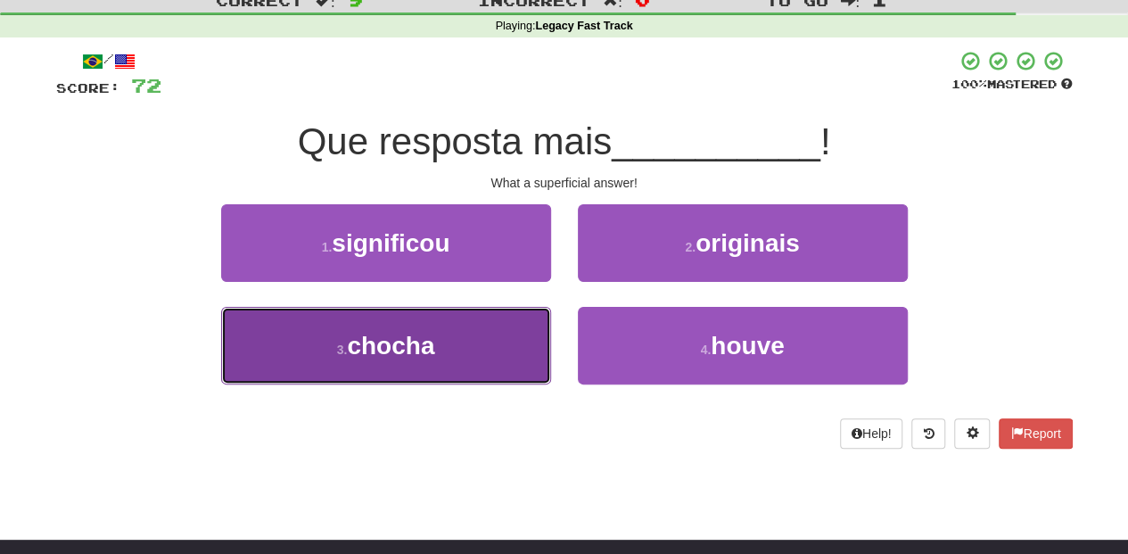
click at [481, 352] on button "3 . chocha" at bounding box center [386, 346] width 330 height 78
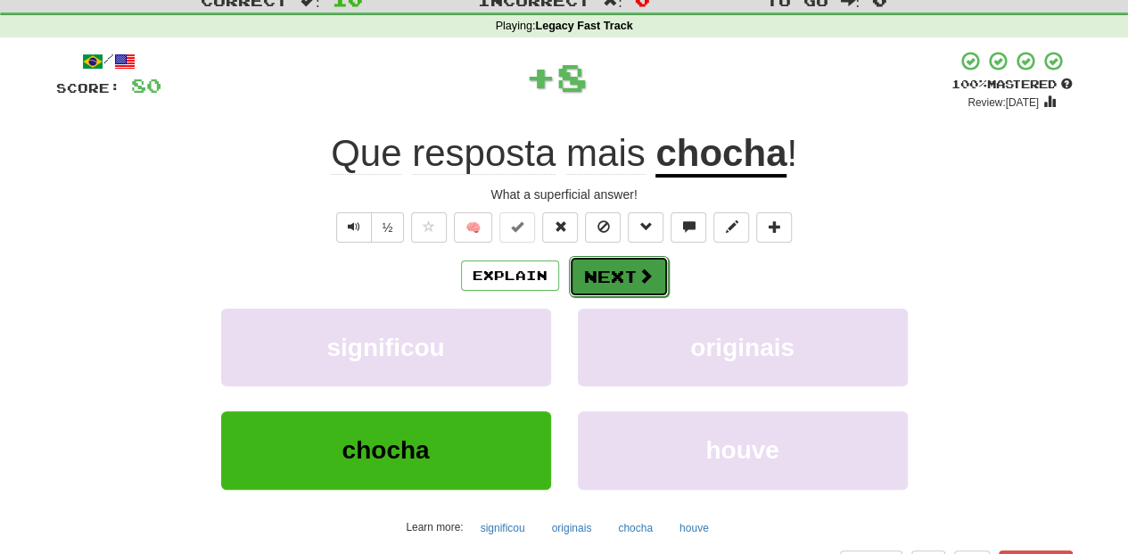
click at [619, 264] on button "Next" at bounding box center [619, 276] width 100 height 41
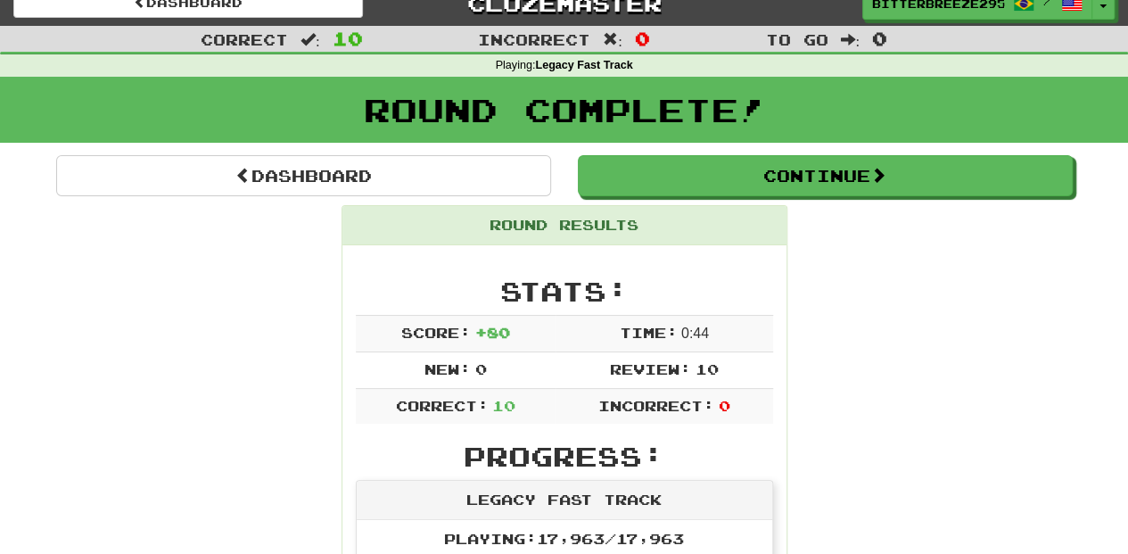
scroll to position [0, 0]
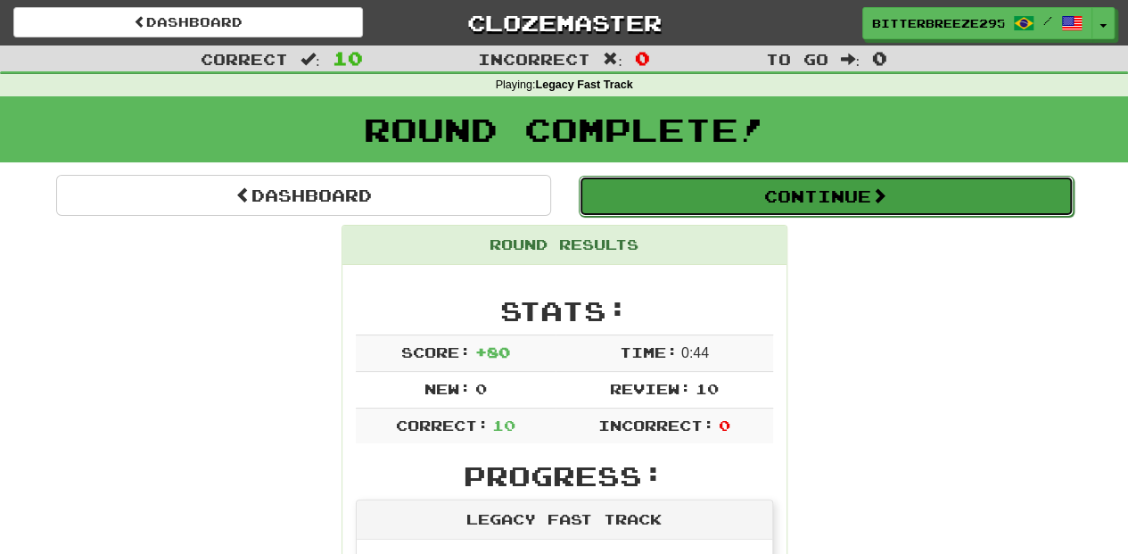
click at [762, 195] on button "Continue" at bounding box center [826, 196] width 495 height 41
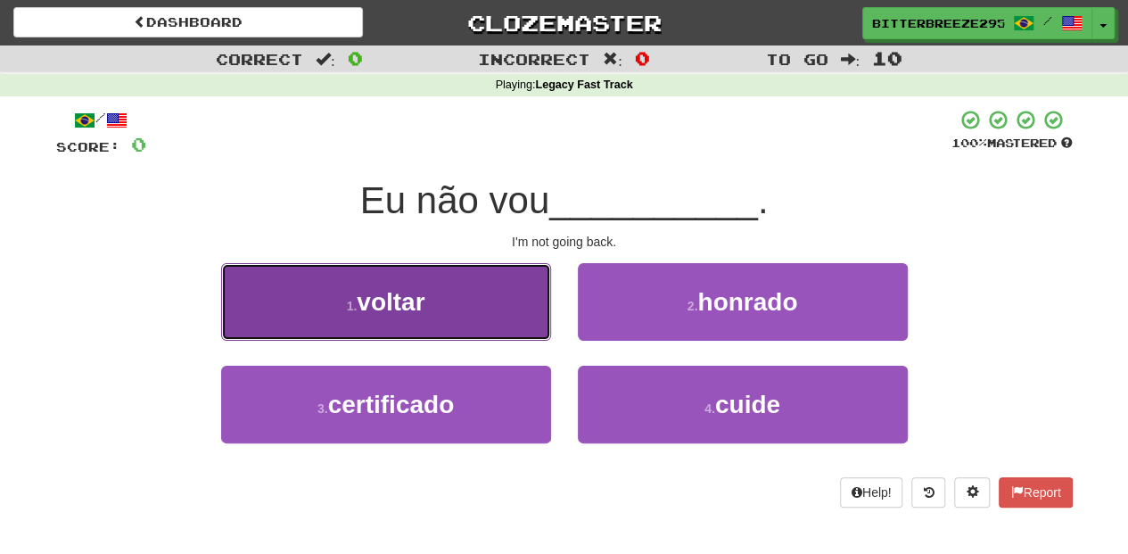
click at [483, 309] on button "1 . voltar" at bounding box center [386, 302] width 330 height 78
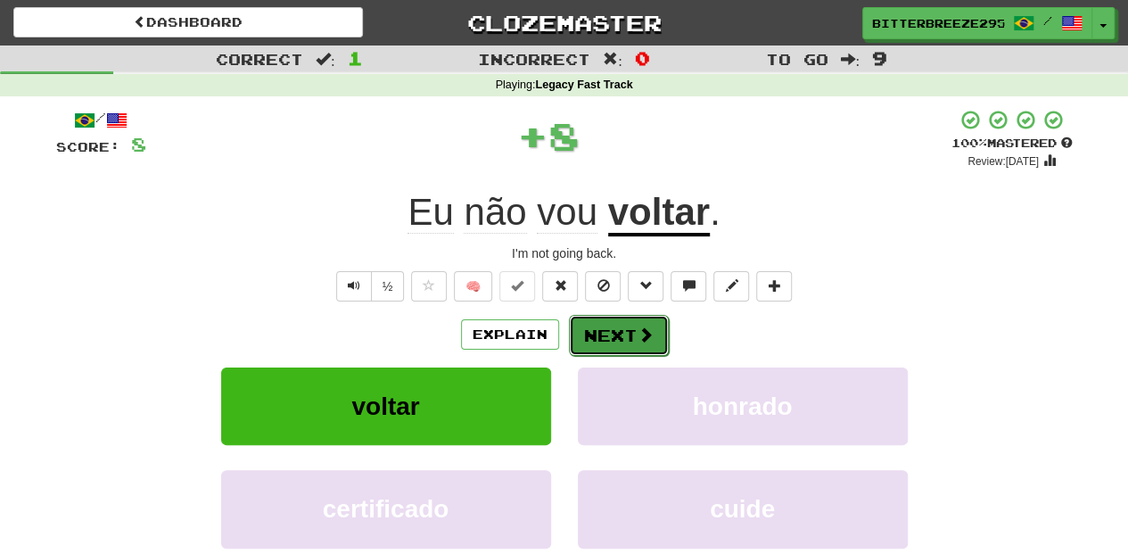
click at [612, 328] on button "Next" at bounding box center [619, 335] width 100 height 41
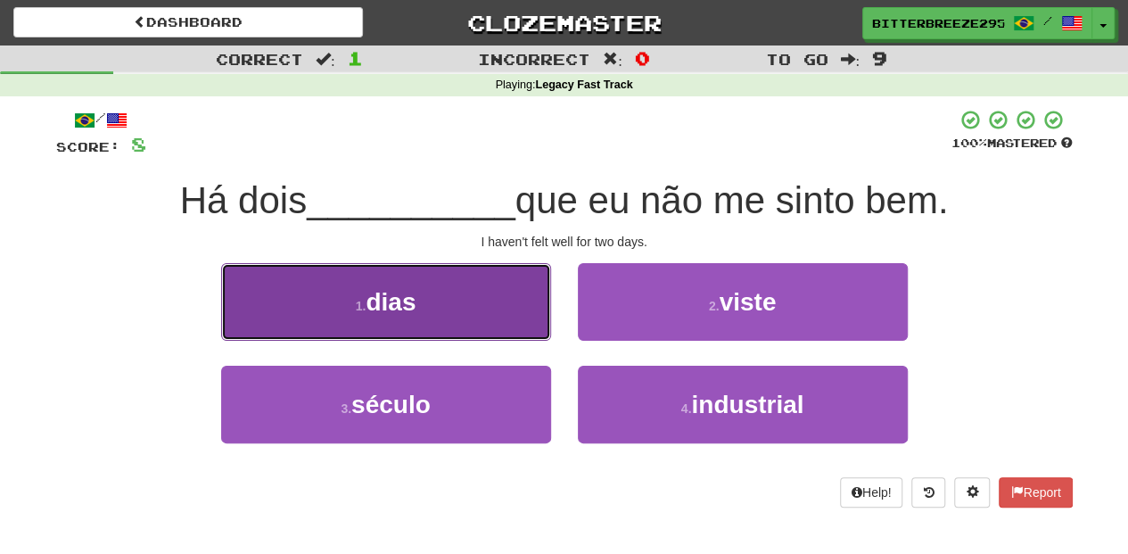
click at [494, 326] on button "1 . dias" at bounding box center [386, 302] width 330 height 78
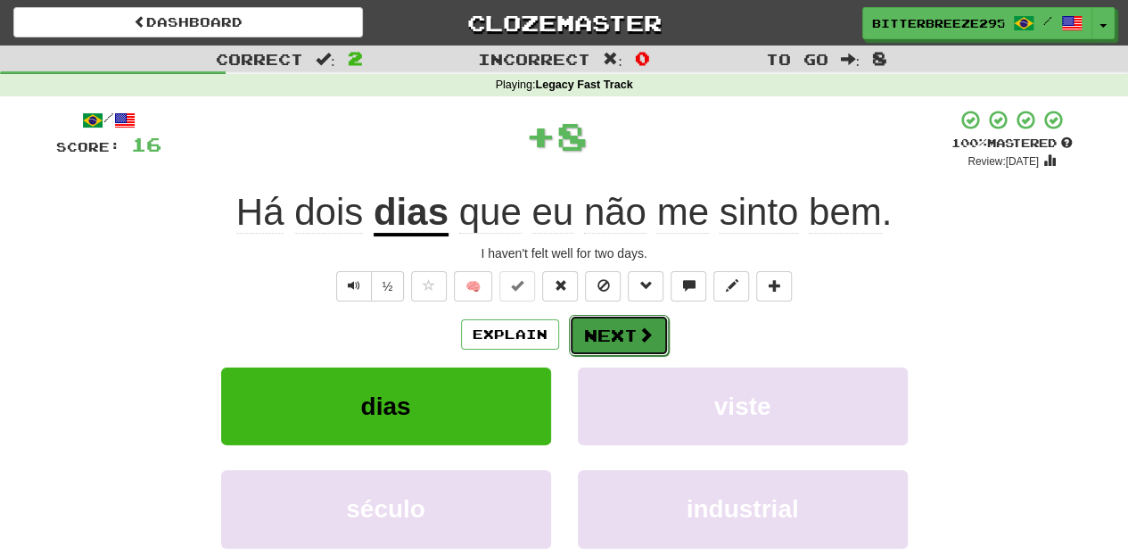
click at [612, 333] on button "Next" at bounding box center [619, 335] width 100 height 41
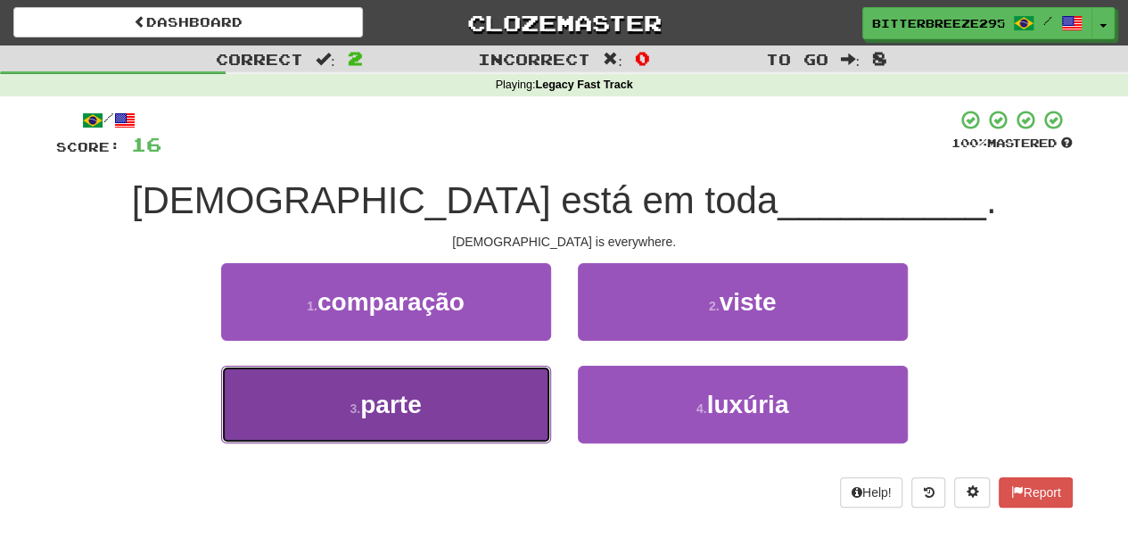
click at [492, 398] on button "3 . parte" at bounding box center [386, 404] width 330 height 78
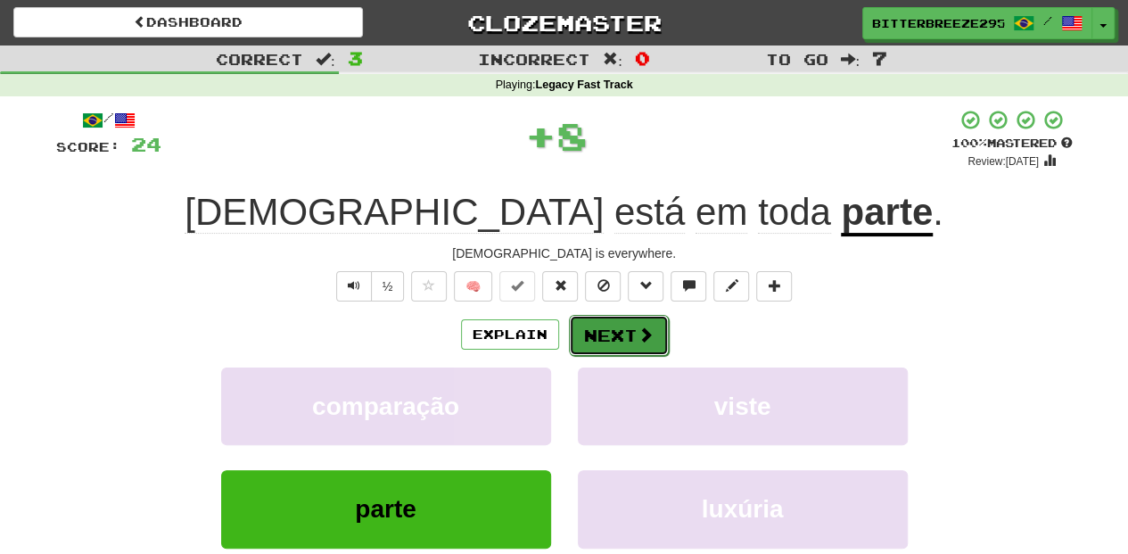
click at [623, 326] on button "Next" at bounding box center [619, 335] width 100 height 41
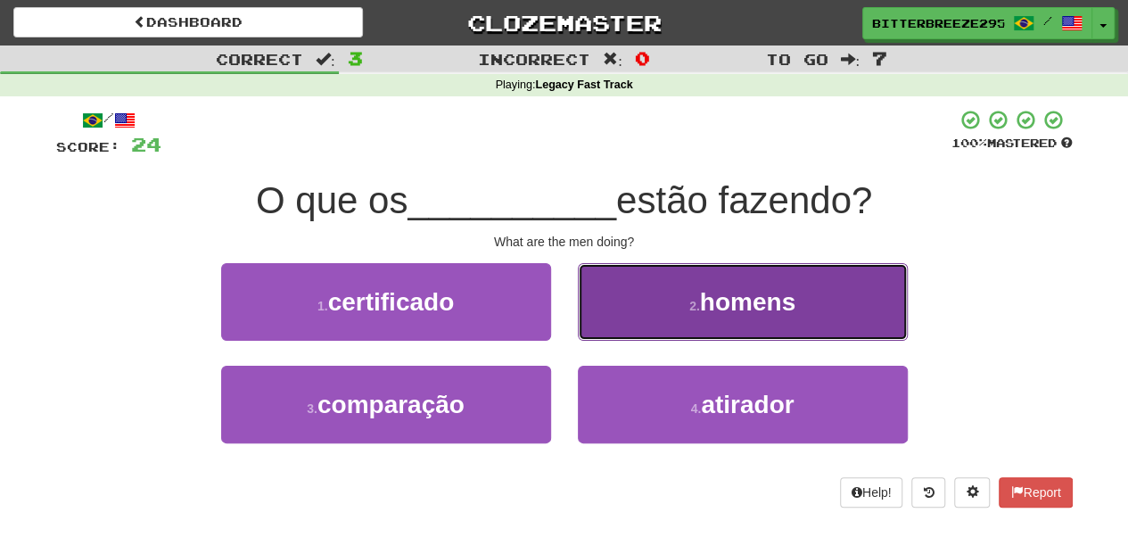
click at [626, 337] on button "2 . homens" at bounding box center [743, 302] width 330 height 78
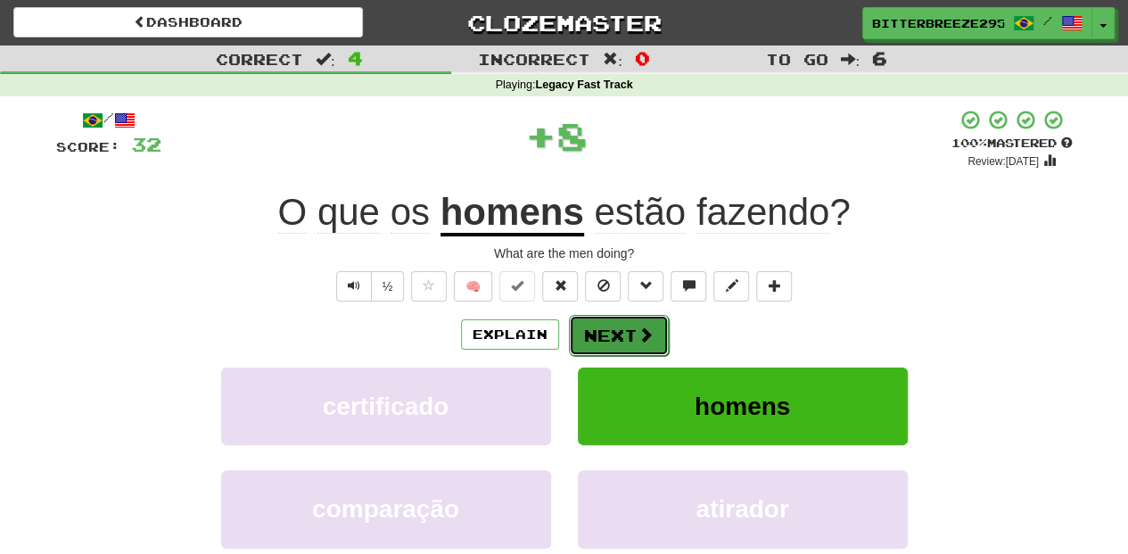
click at [626, 337] on button "Next" at bounding box center [619, 335] width 100 height 41
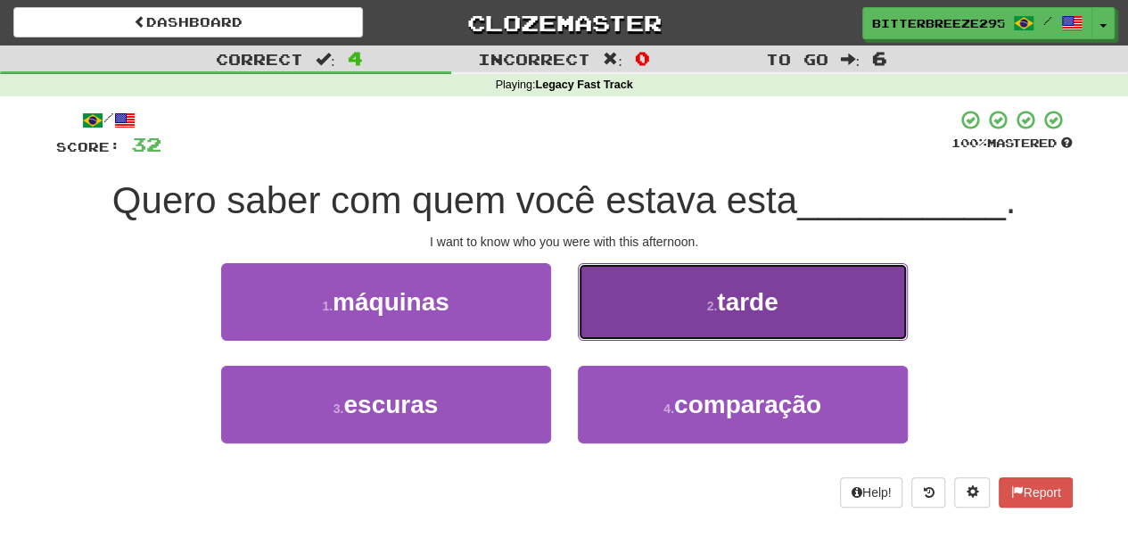
click at [610, 326] on button "2 . tarde" at bounding box center [743, 302] width 330 height 78
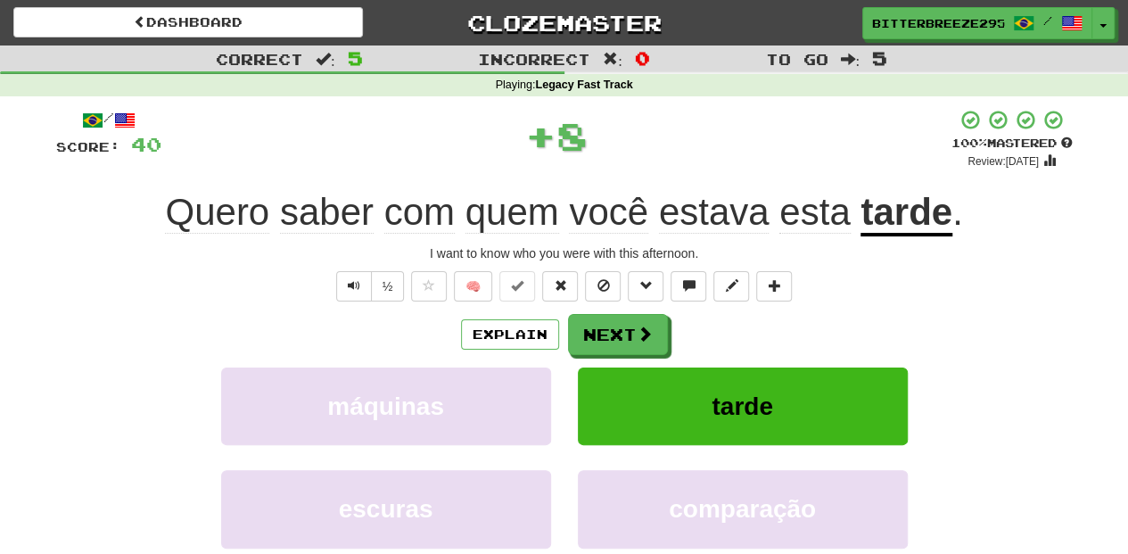
click at [601, 330] on button "Next" at bounding box center [618, 334] width 100 height 41
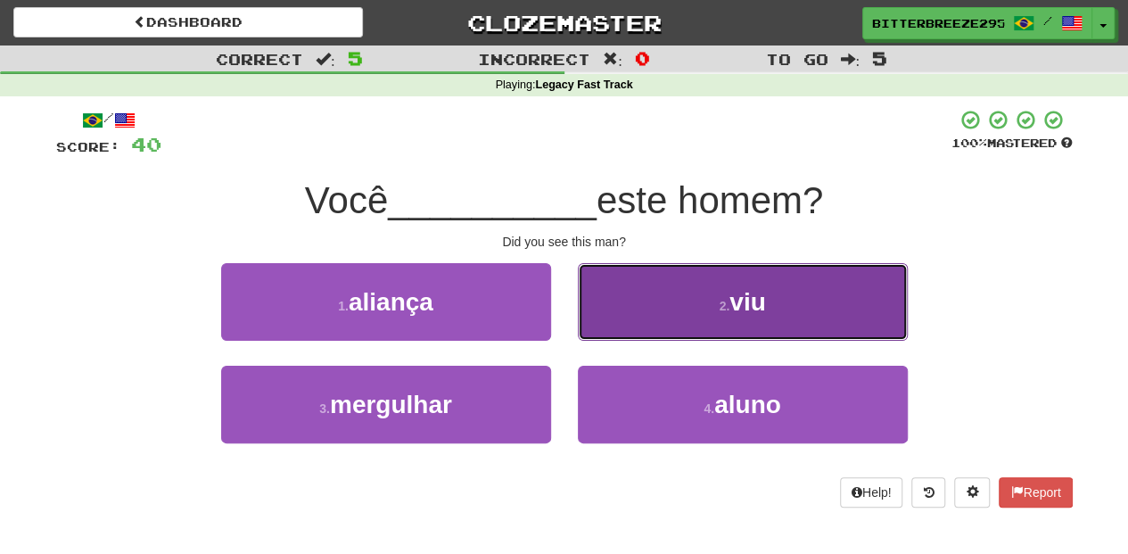
click at [604, 332] on button "2 . viu" at bounding box center [743, 302] width 330 height 78
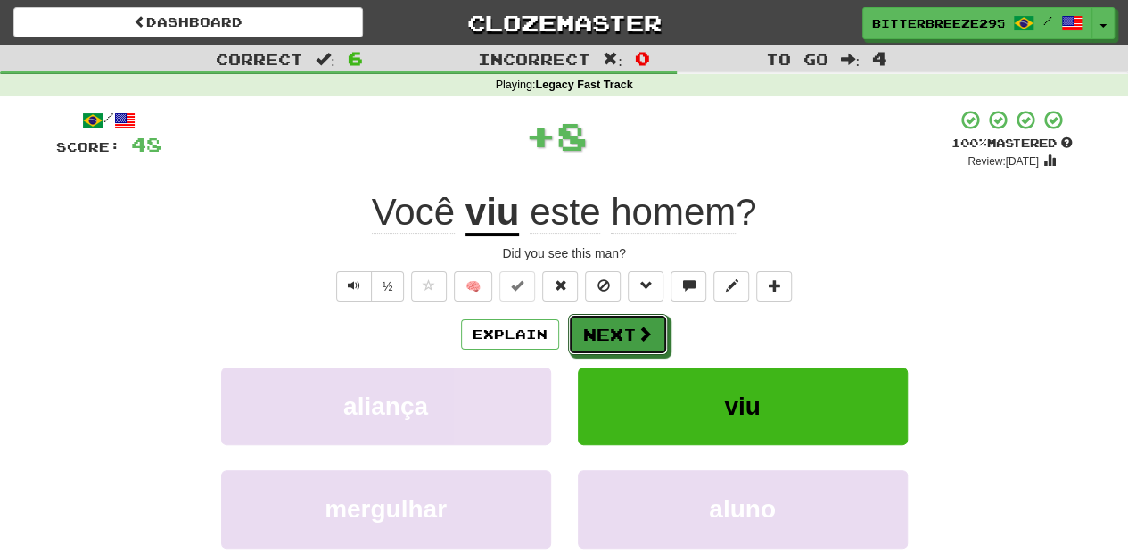
click at [604, 332] on button "Next" at bounding box center [618, 334] width 100 height 41
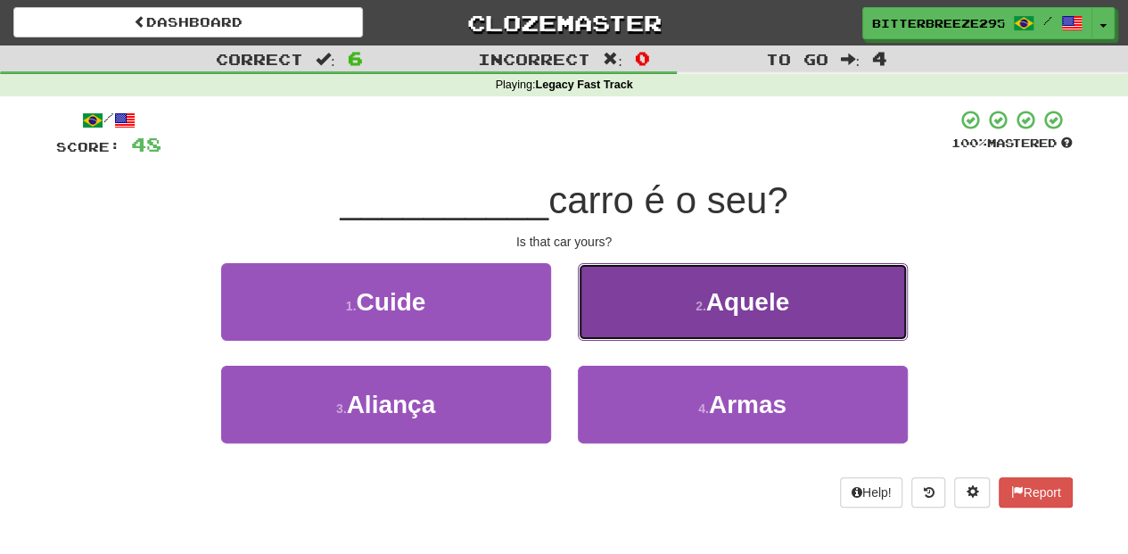
click at [628, 326] on button "2 . Aquele" at bounding box center [743, 302] width 330 height 78
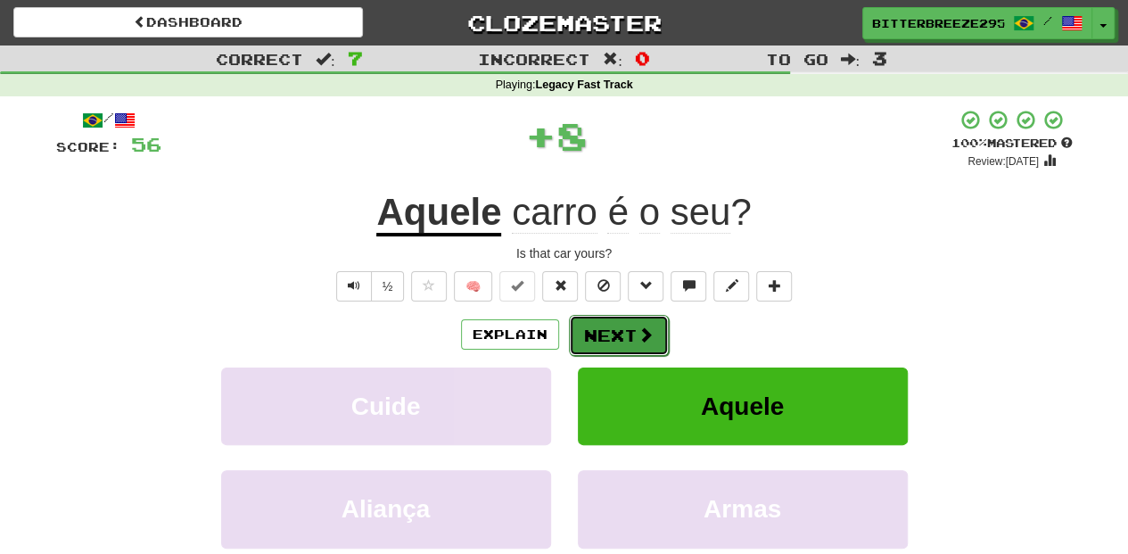
click at [622, 326] on button "Next" at bounding box center [619, 335] width 100 height 41
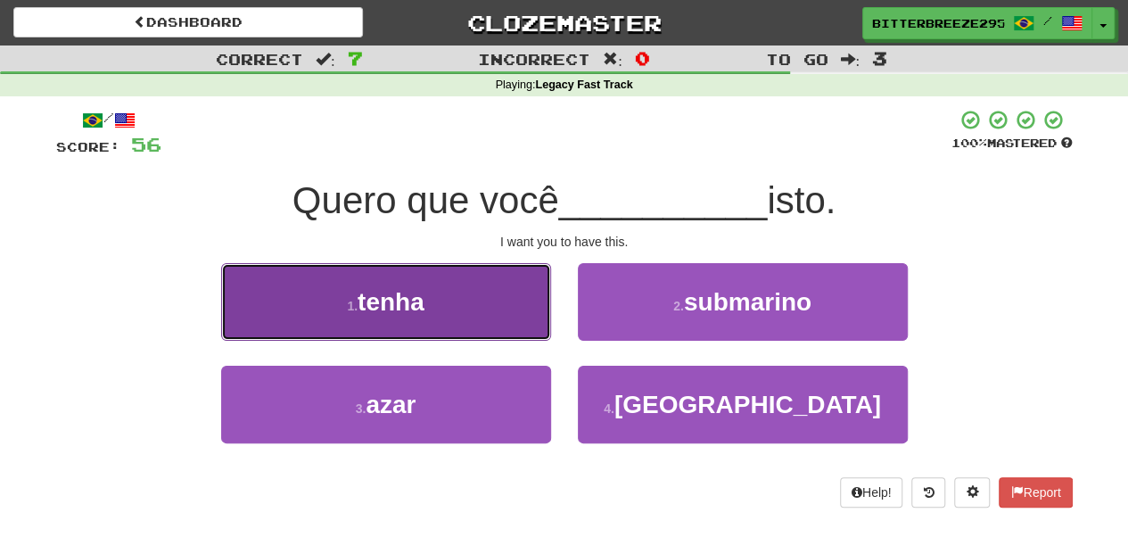
click at [512, 322] on button "1 . tenha" at bounding box center [386, 302] width 330 height 78
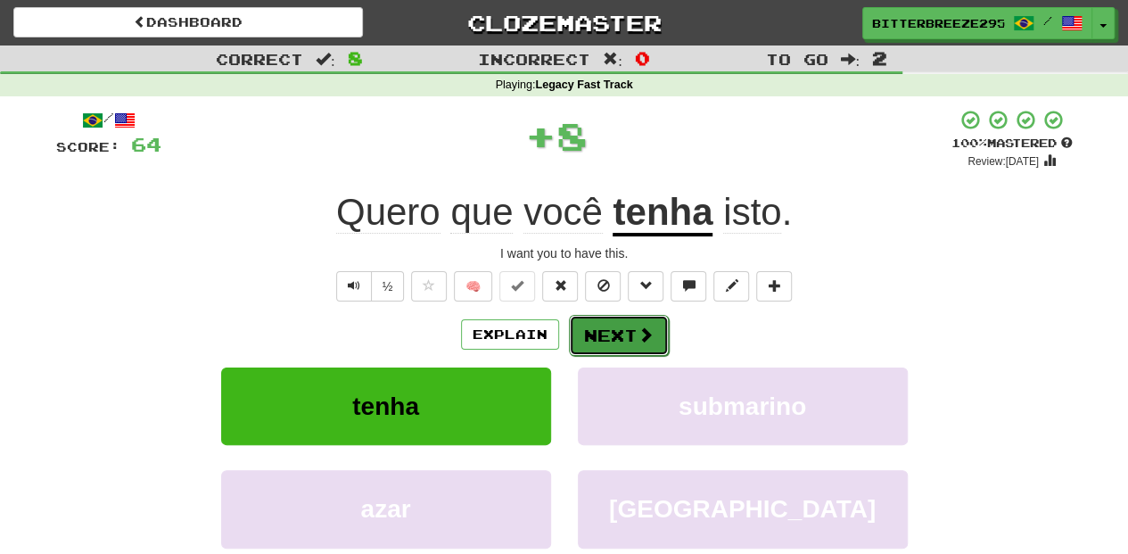
click at [622, 324] on button "Next" at bounding box center [619, 335] width 100 height 41
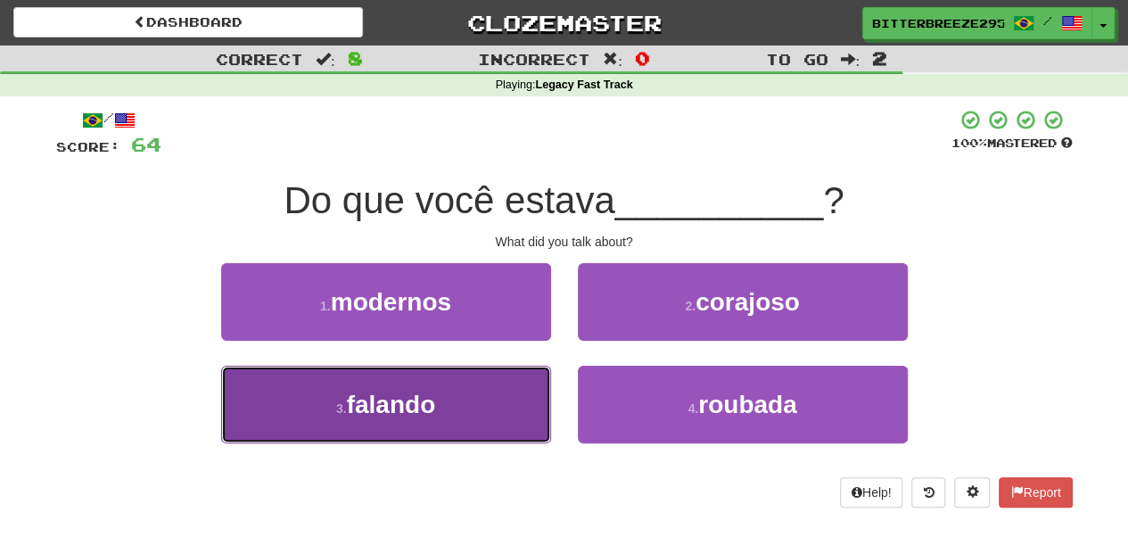
click at [506, 387] on button "3 . falando" at bounding box center [386, 404] width 330 height 78
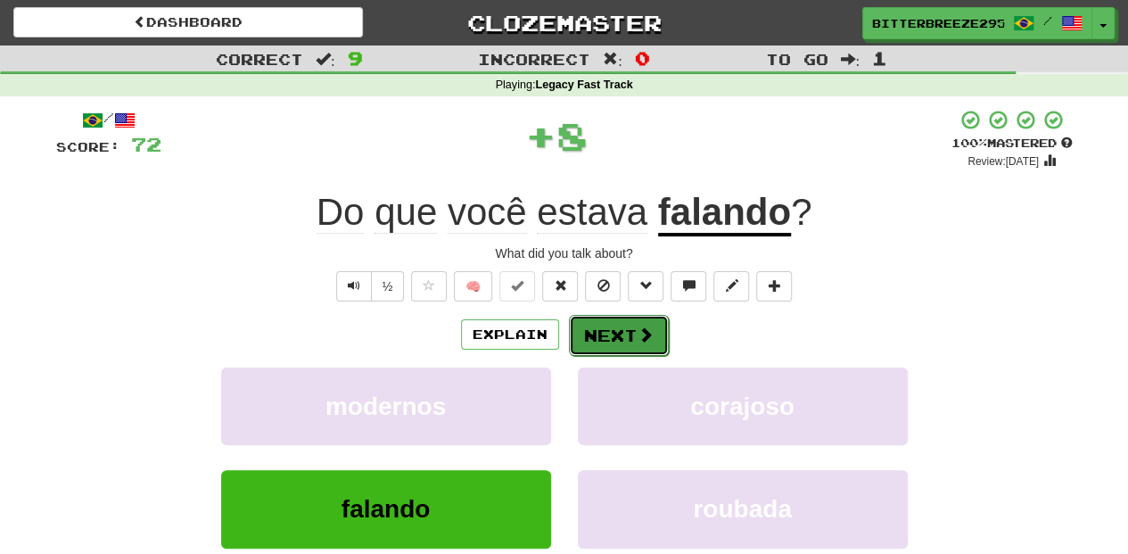
click at [620, 327] on button "Next" at bounding box center [619, 335] width 100 height 41
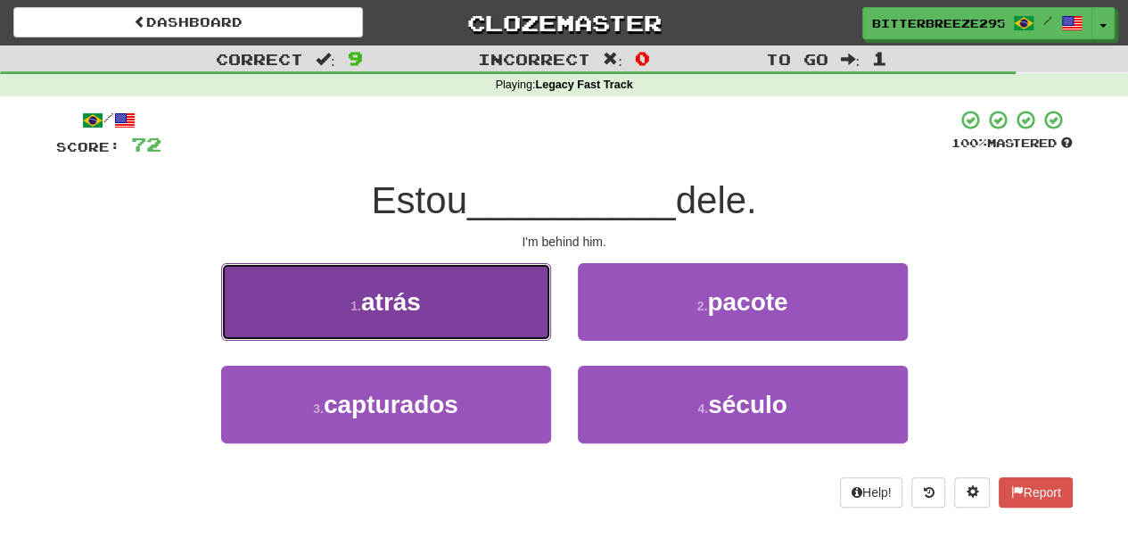
click at [503, 316] on button "1 . atrás" at bounding box center [386, 302] width 330 height 78
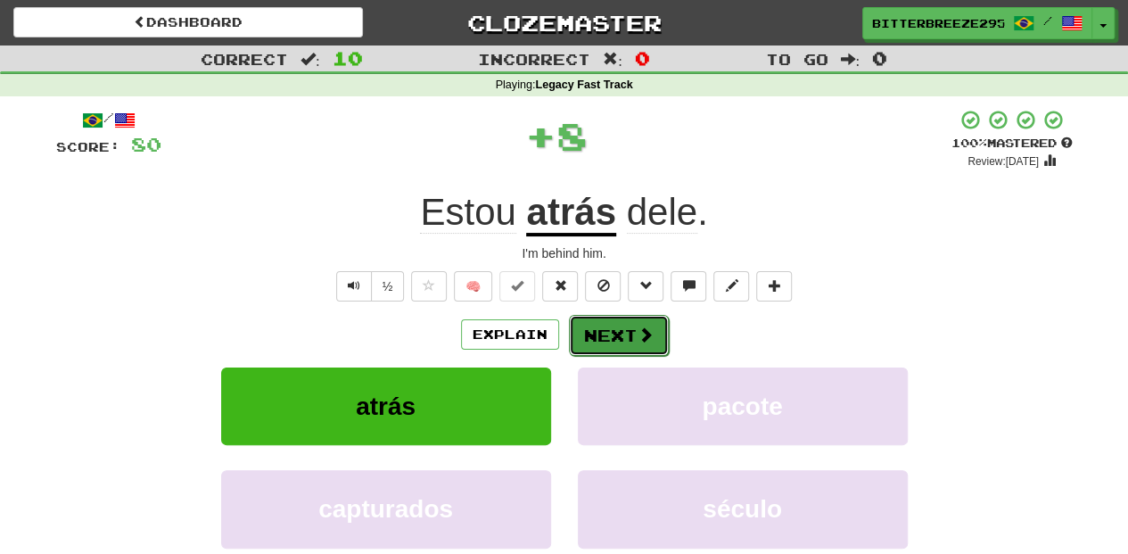
click at [584, 319] on button "Next" at bounding box center [619, 335] width 100 height 41
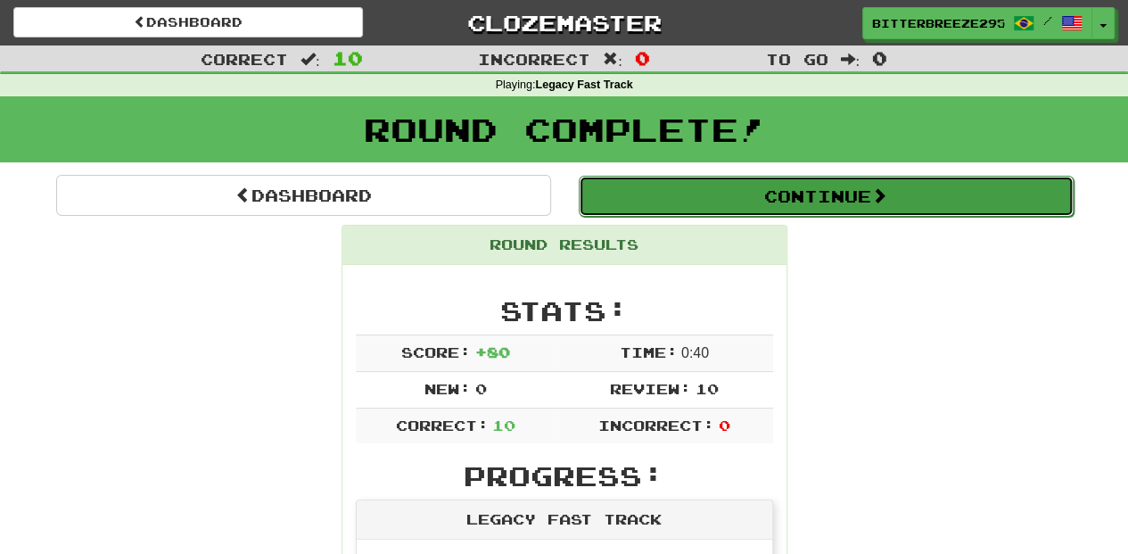
click at [762, 201] on button "Continue" at bounding box center [826, 196] width 495 height 41
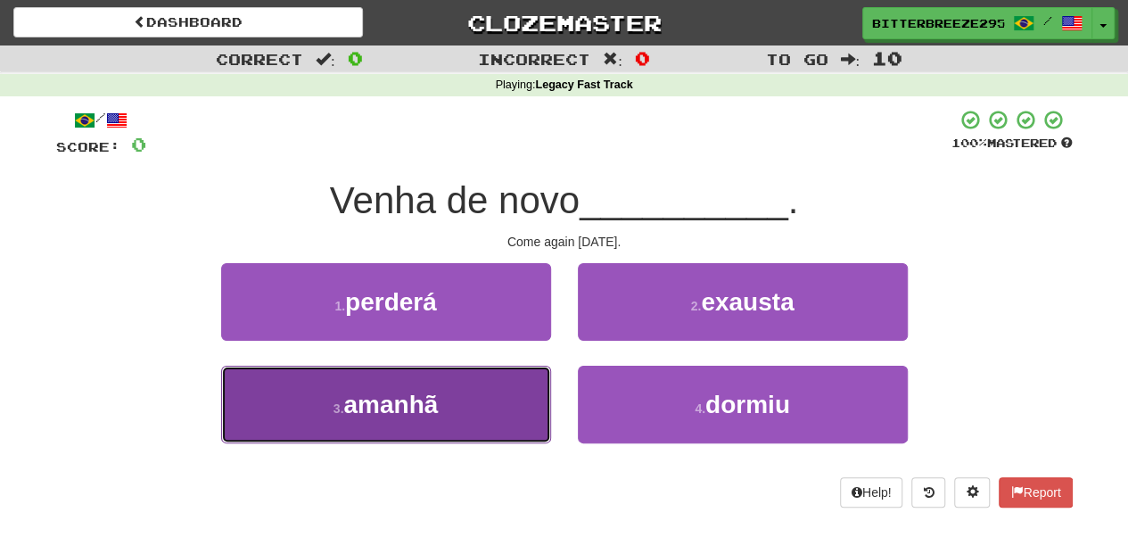
click at [473, 404] on button "3 . amanhã" at bounding box center [386, 404] width 330 height 78
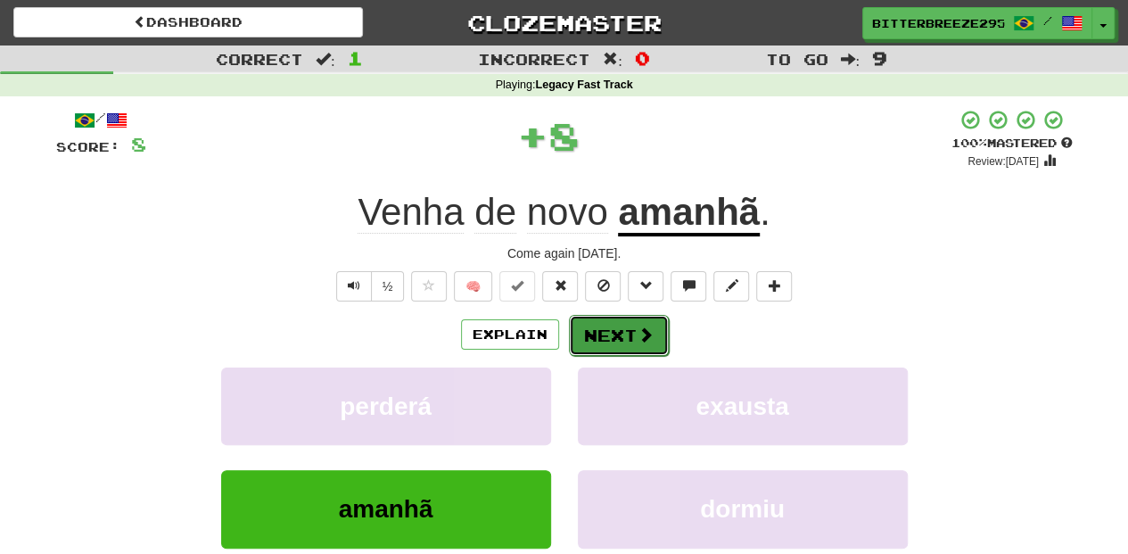
click at [624, 334] on button "Next" at bounding box center [619, 335] width 100 height 41
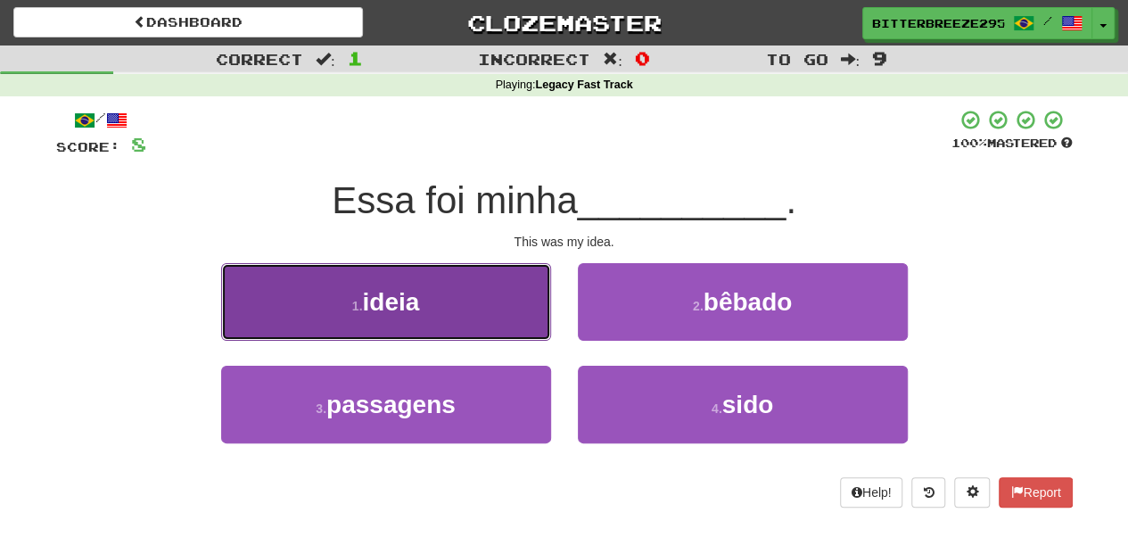
click at [502, 321] on button "1 . ideia" at bounding box center [386, 302] width 330 height 78
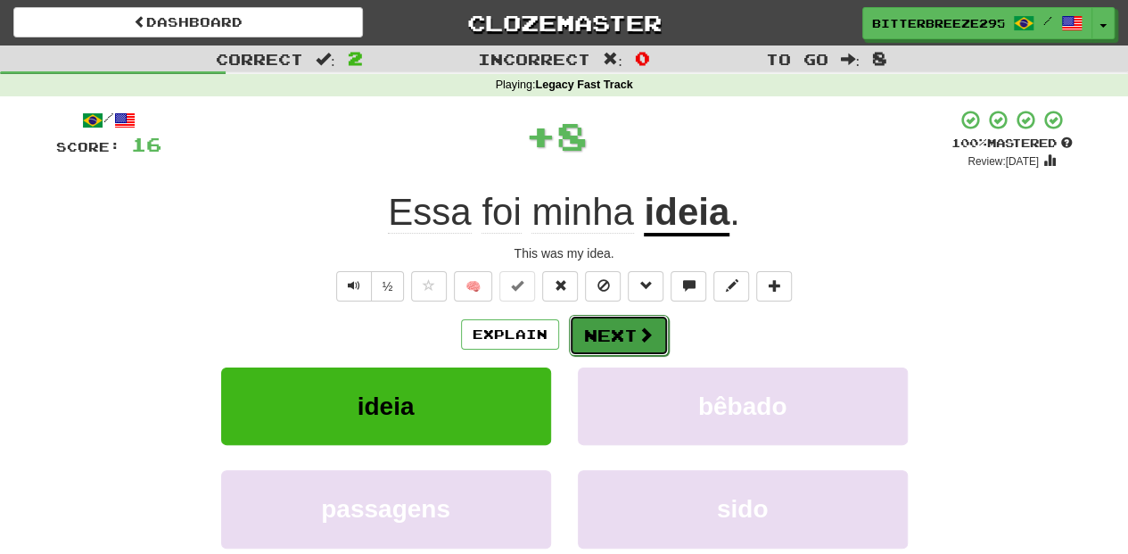
click at [597, 331] on button "Next" at bounding box center [619, 335] width 100 height 41
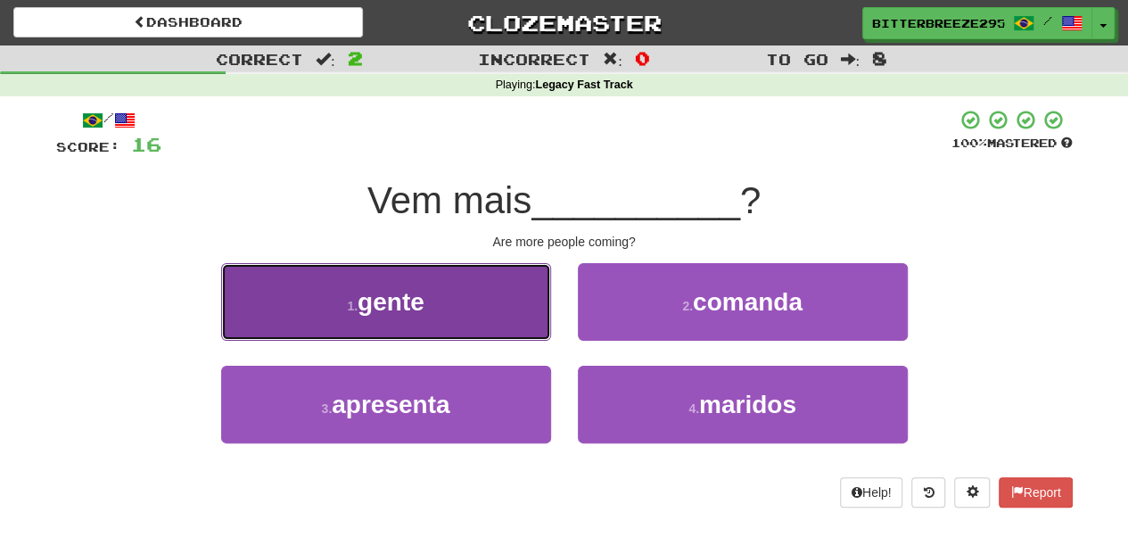
click at [508, 319] on button "1 . gente" at bounding box center [386, 302] width 330 height 78
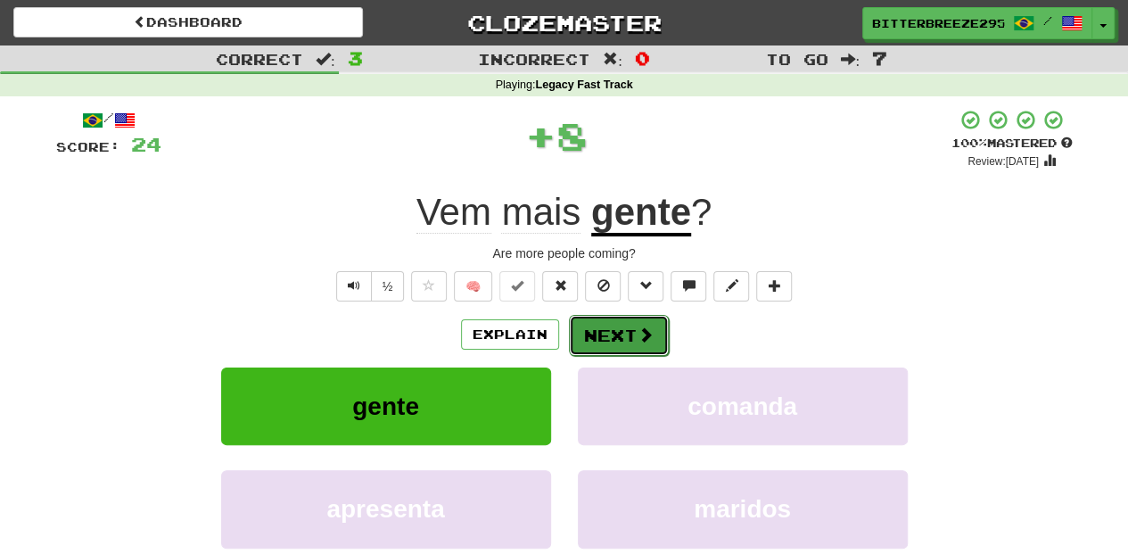
click at [619, 323] on button "Next" at bounding box center [619, 335] width 100 height 41
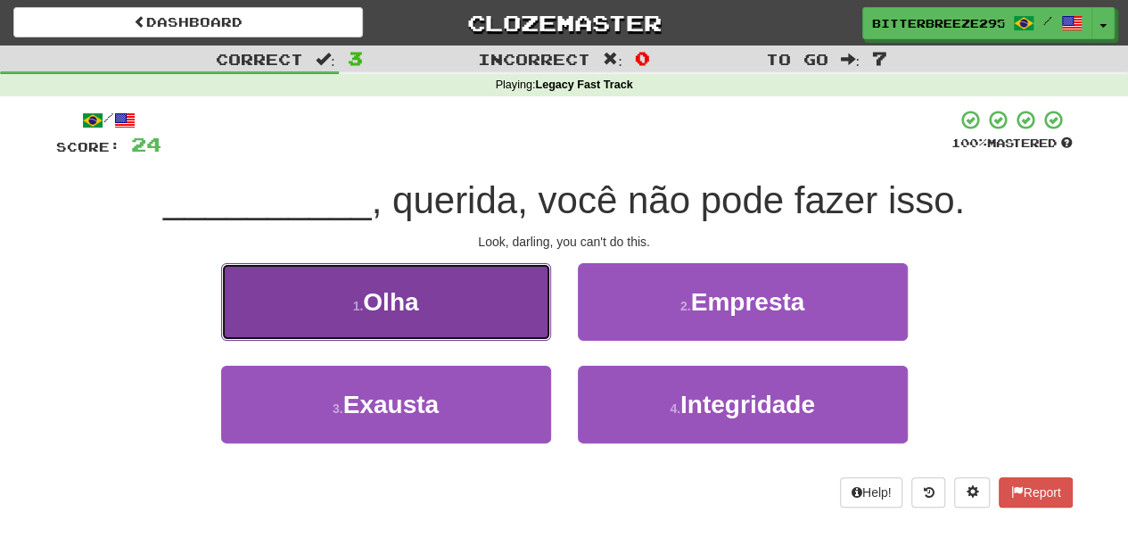
click at [492, 308] on button "1 . Olha" at bounding box center [386, 302] width 330 height 78
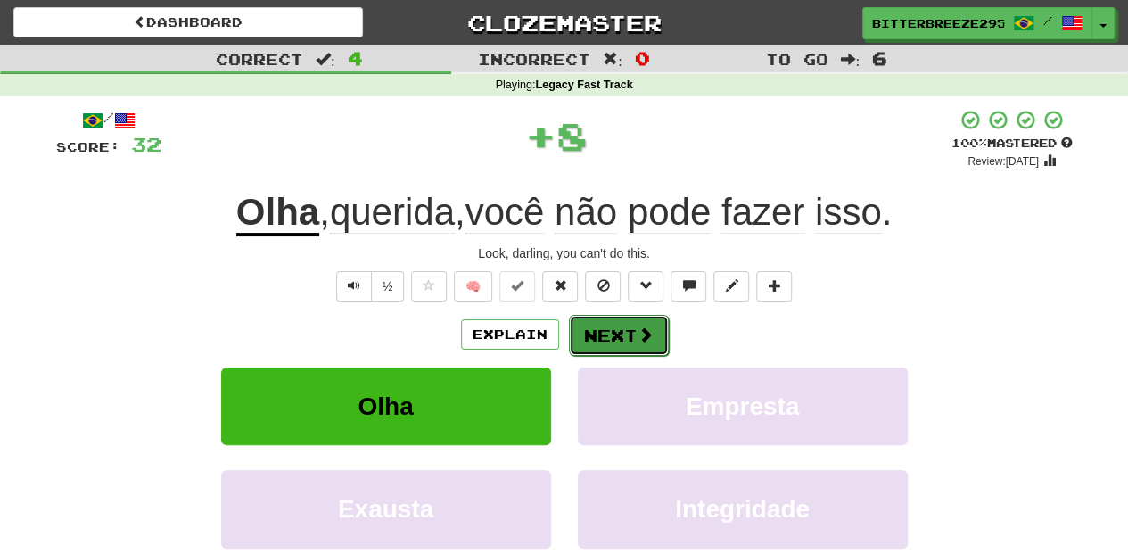
click at [617, 333] on button "Next" at bounding box center [619, 335] width 100 height 41
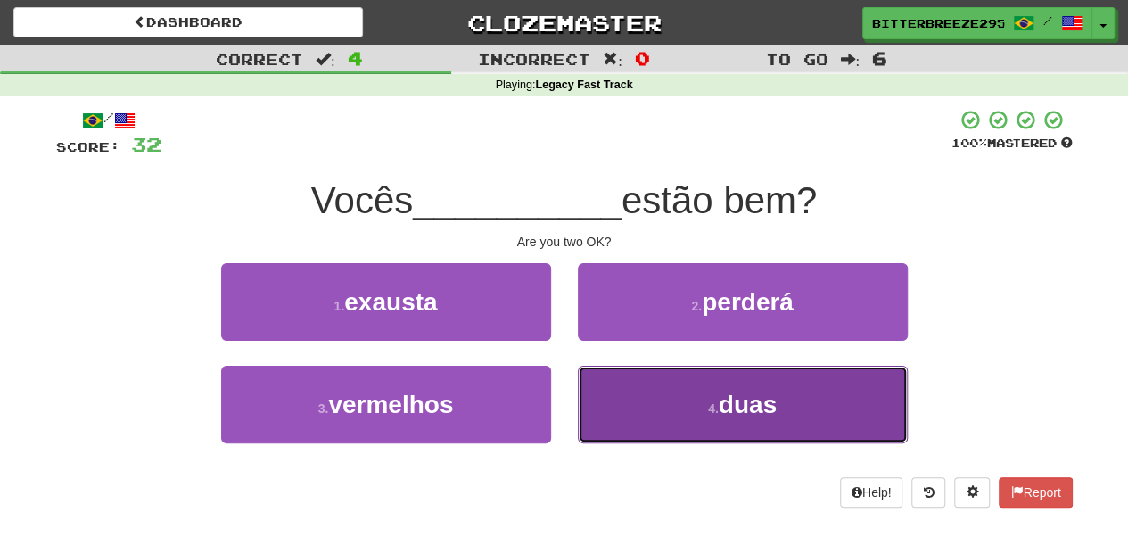
click at [636, 389] on button "4 . duas" at bounding box center [743, 404] width 330 height 78
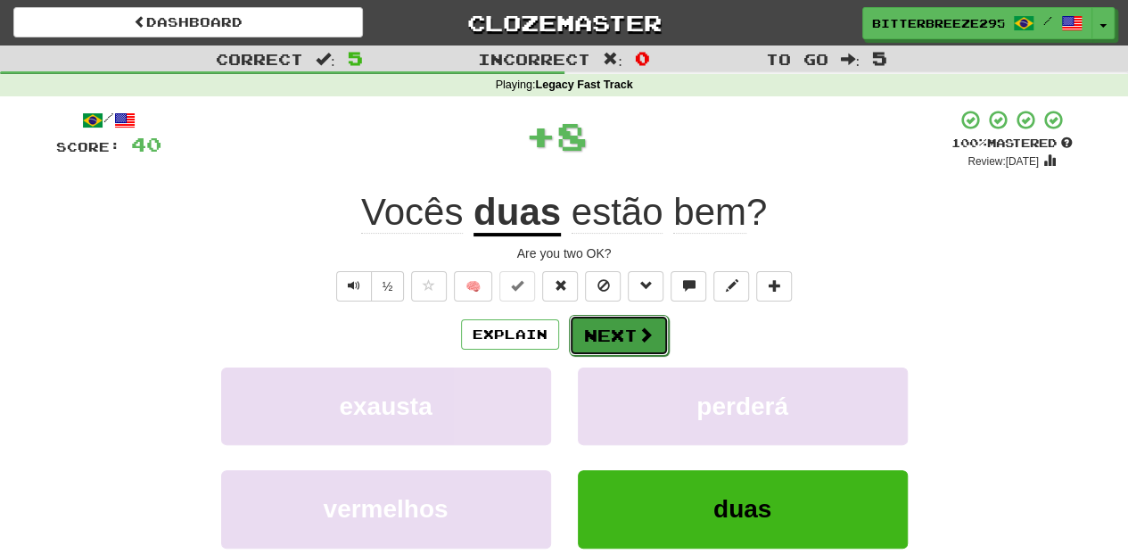
click at [617, 334] on button "Next" at bounding box center [619, 335] width 100 height 41
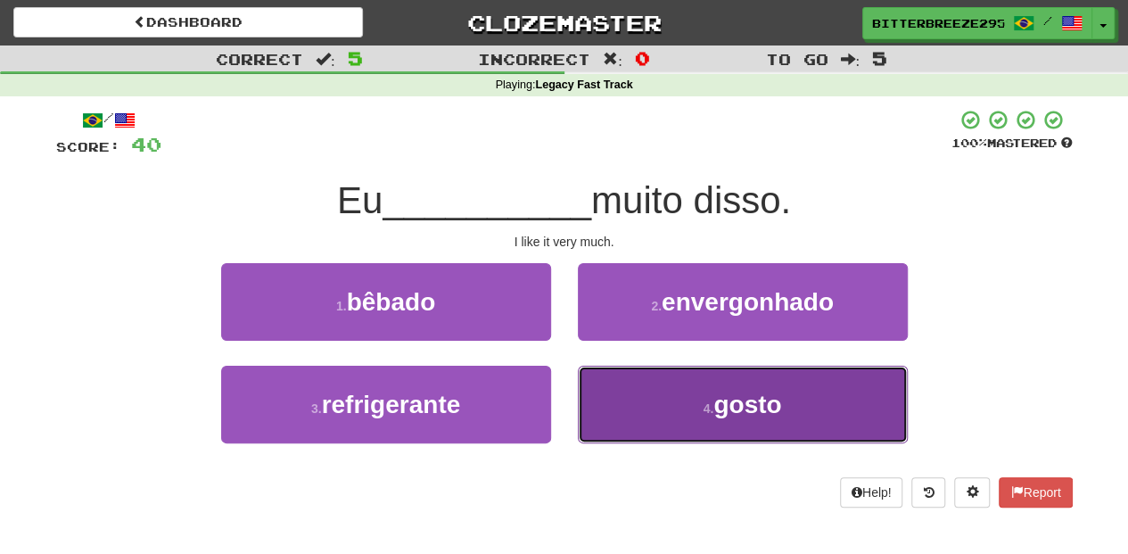
click at [620, 407] on button "4 . gosto" at bounding box center [743, 404] width 330 height 78
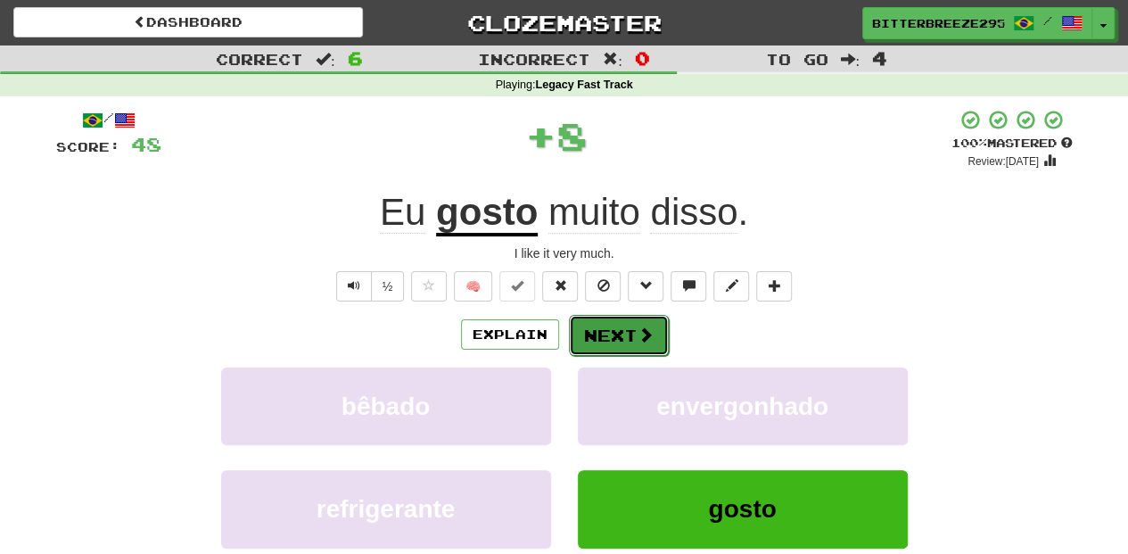
click at [607, 339] on button "Next" at bounding box center [619, 335] width 100 height 41
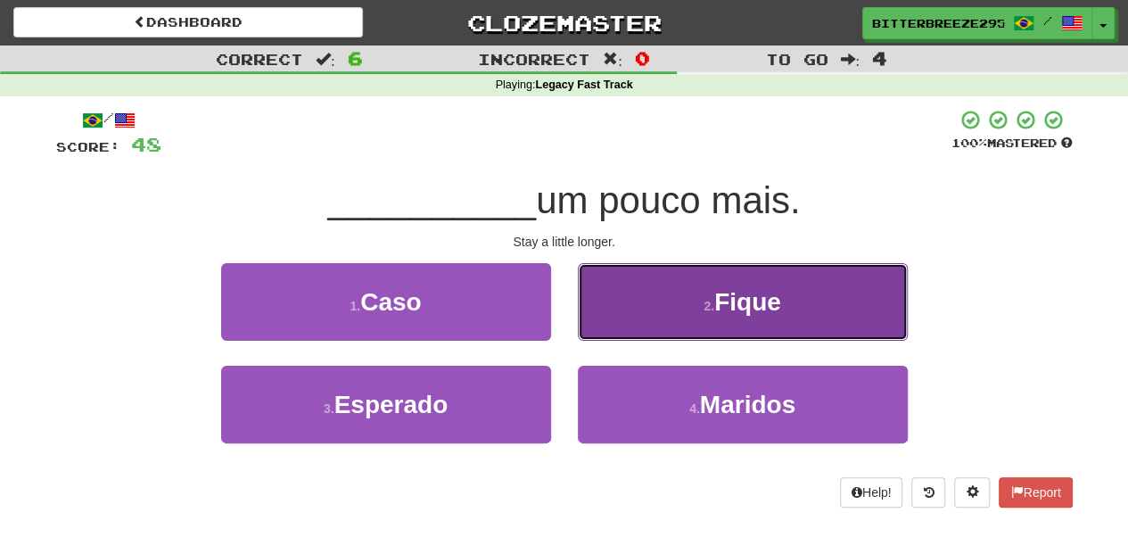
click at [628, 330] on button "2 . Fique" at bounding box center [743, 302] width 330 height 78
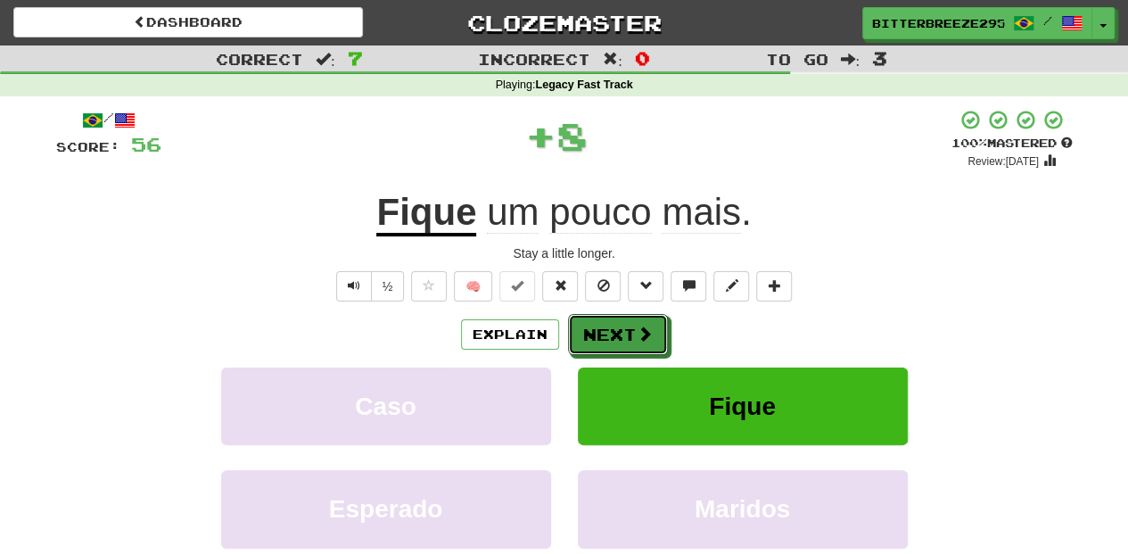
click at [628, 330] on button "Next" at bounding box center [618, 334] width 100 height 41
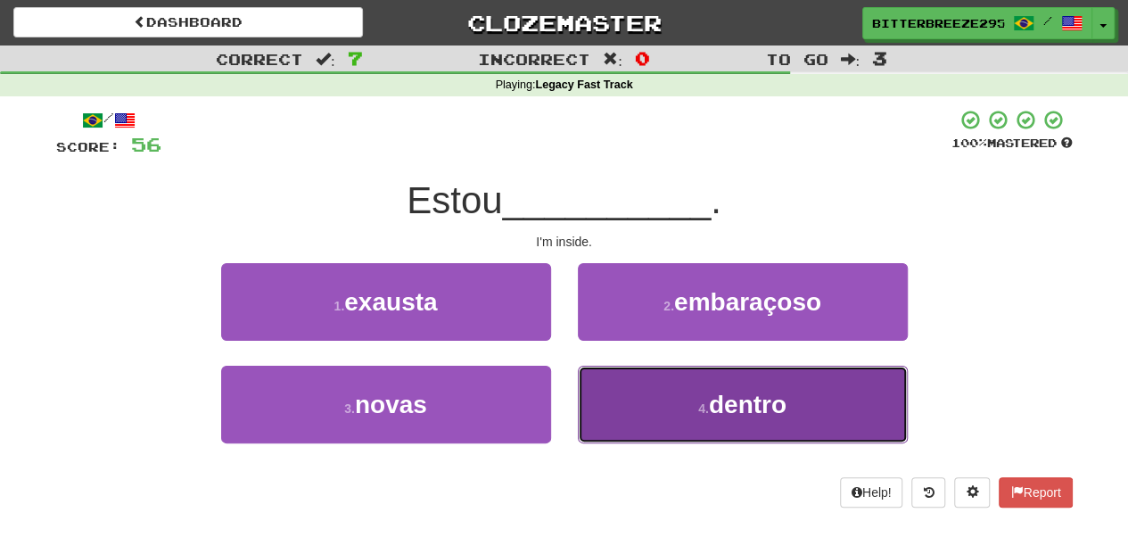
click at [642, 413] on button "4 . dentro" at bounding box center [743, 404] width 330 height 78
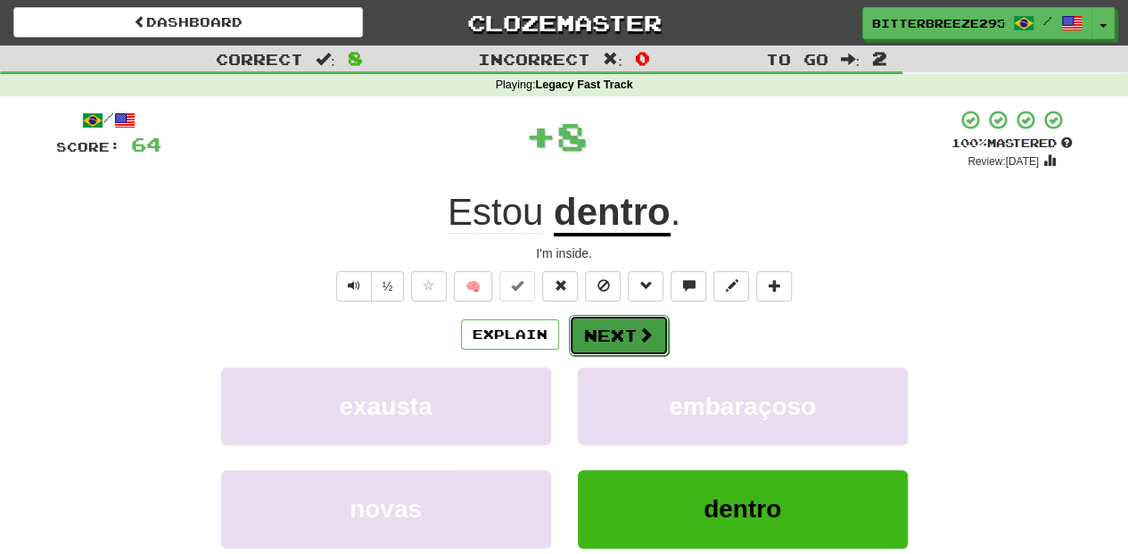
click at [608, 333] on button "Next" at bounding box center [619, 335] width 100 height 41
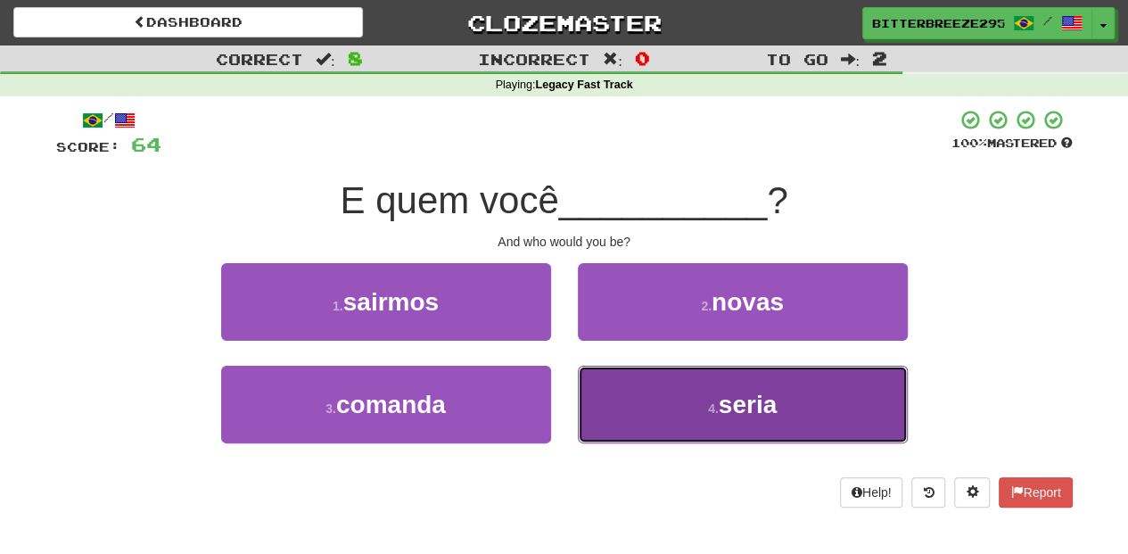
click at [636, 403] on button "4 . seria" at bounding box center [743, 404] width 330 height 78
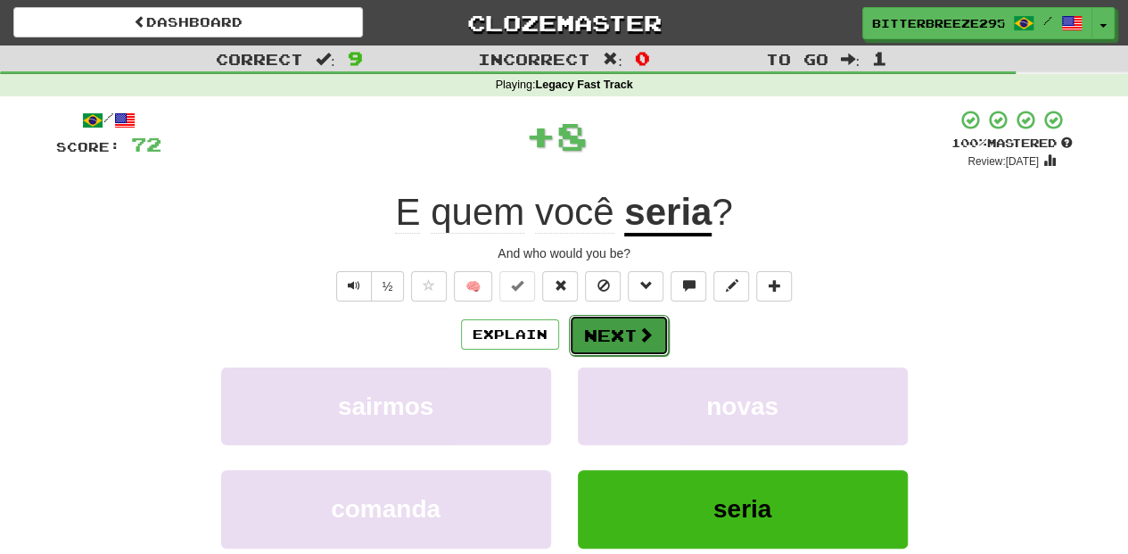
click at [606, 334] on button "Next" at bounding box center [619, 335] width 100 height 41
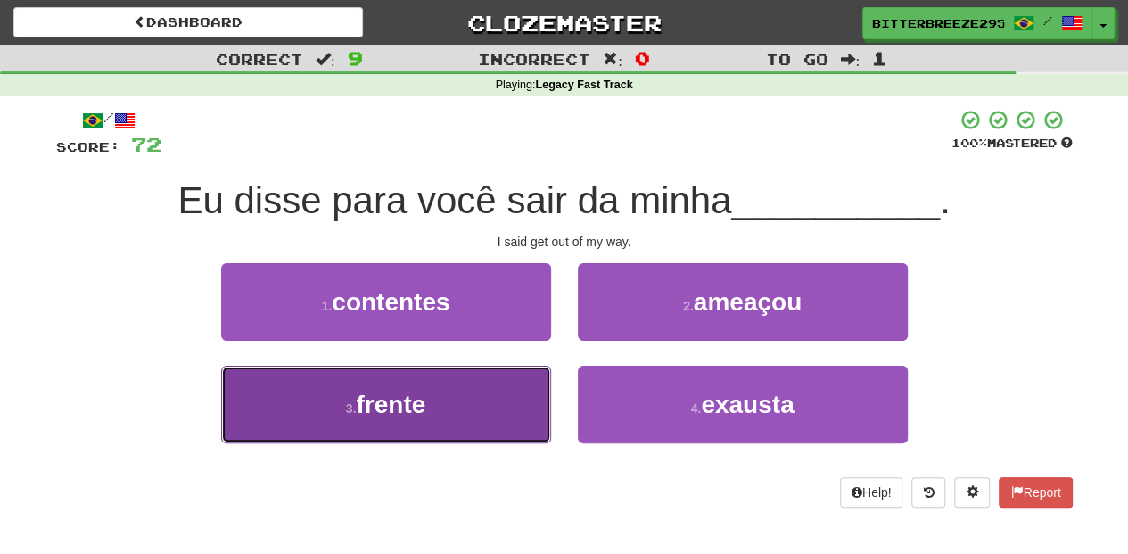
click at [480, 405] on button "3 . frente" at bounding box center [386, 404] width 330 height 78
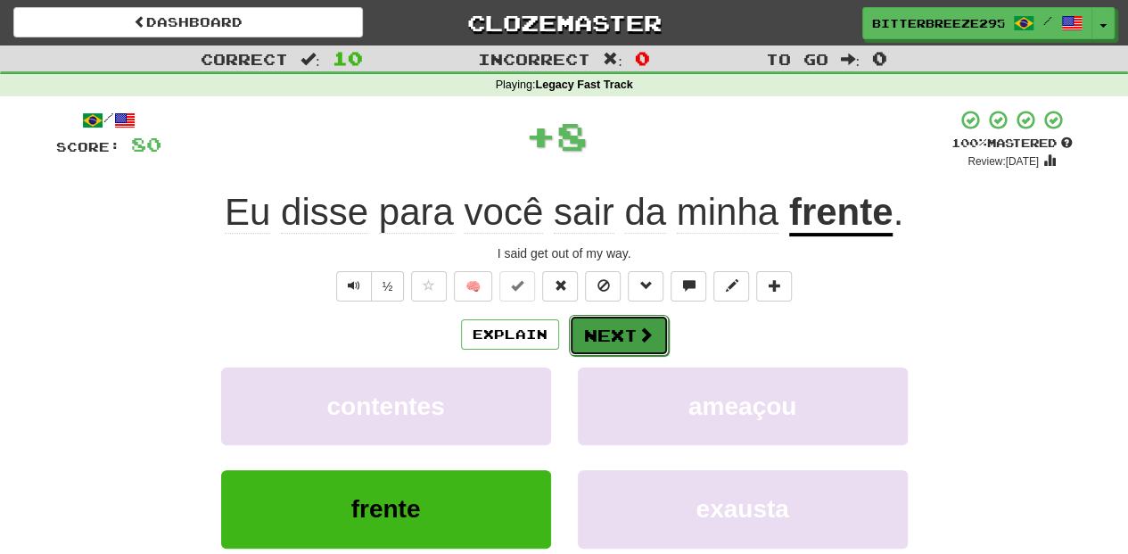
click at [613, 328] on button "Next" at bounding box center [619, 335] width 100 height 41
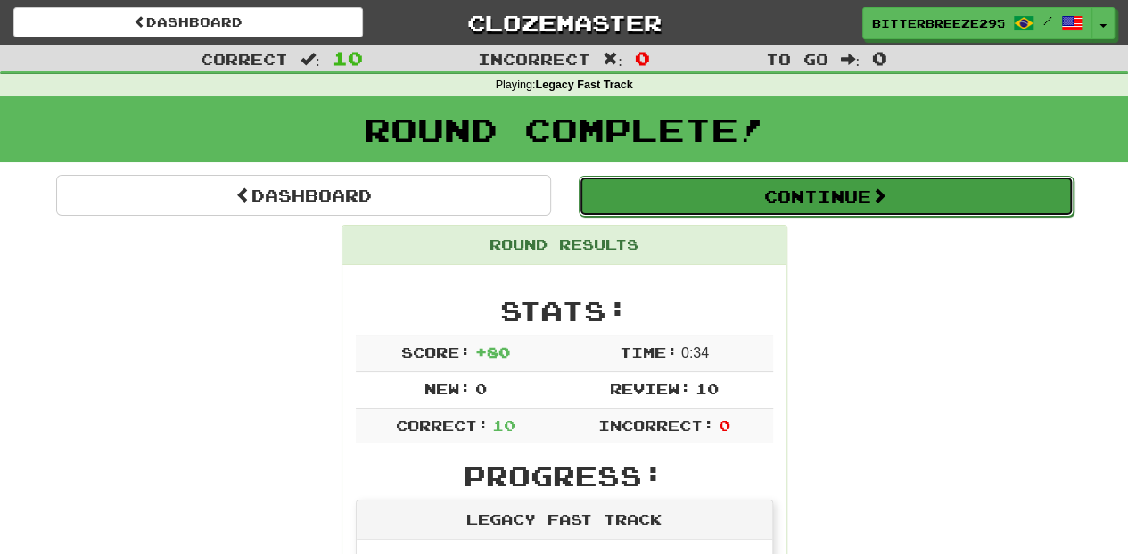
click at [656, 181] on button "Continue" at bounding box center [826, 196] width 495 height 41
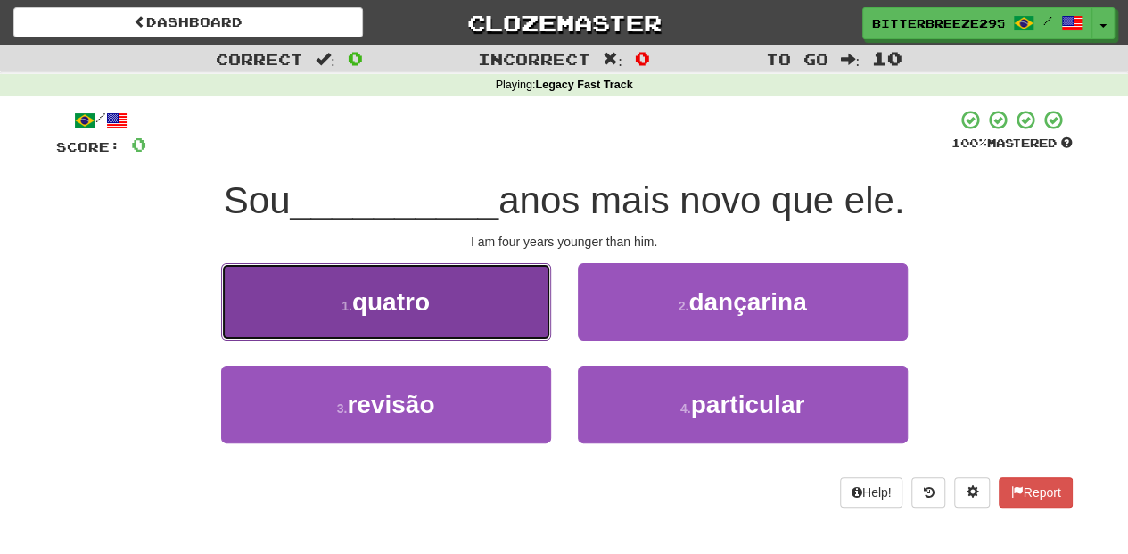
click at [493, 328] on button "1 . quatro" at bounding box center [386, 302] width 330 height 78
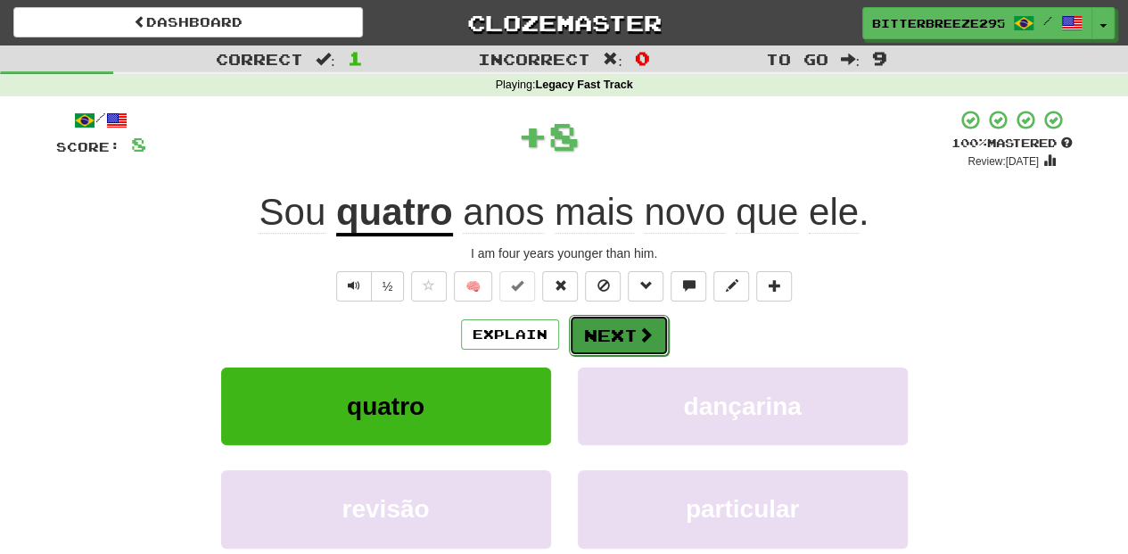
click at [604, 337] on button "Next" at bounding box center [619, 335] width 100 height 41
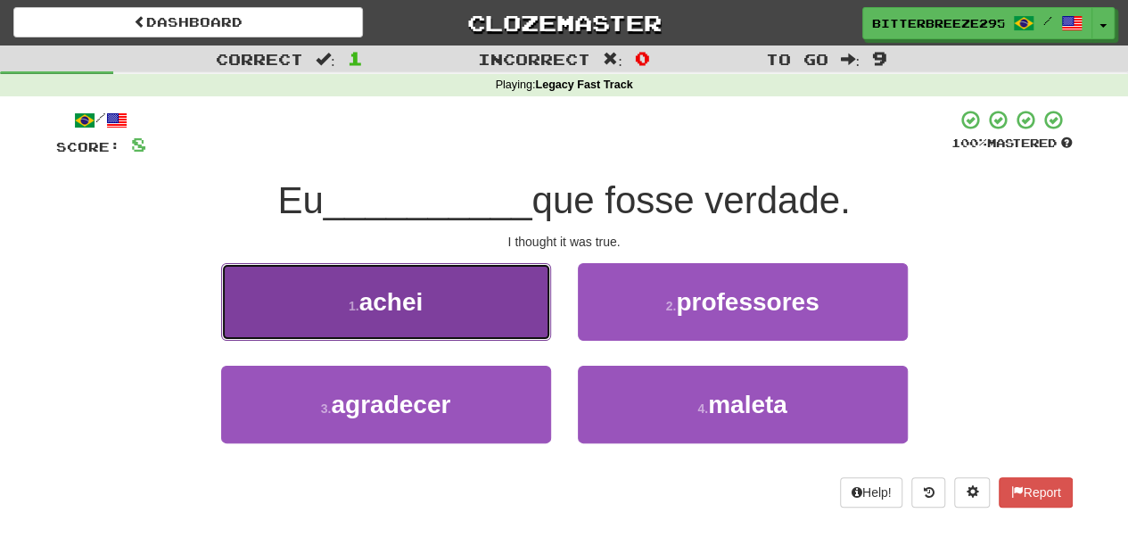
click at [487, 332] on button "1 . achei" at bounding box center [386, 302] width 330 height 78
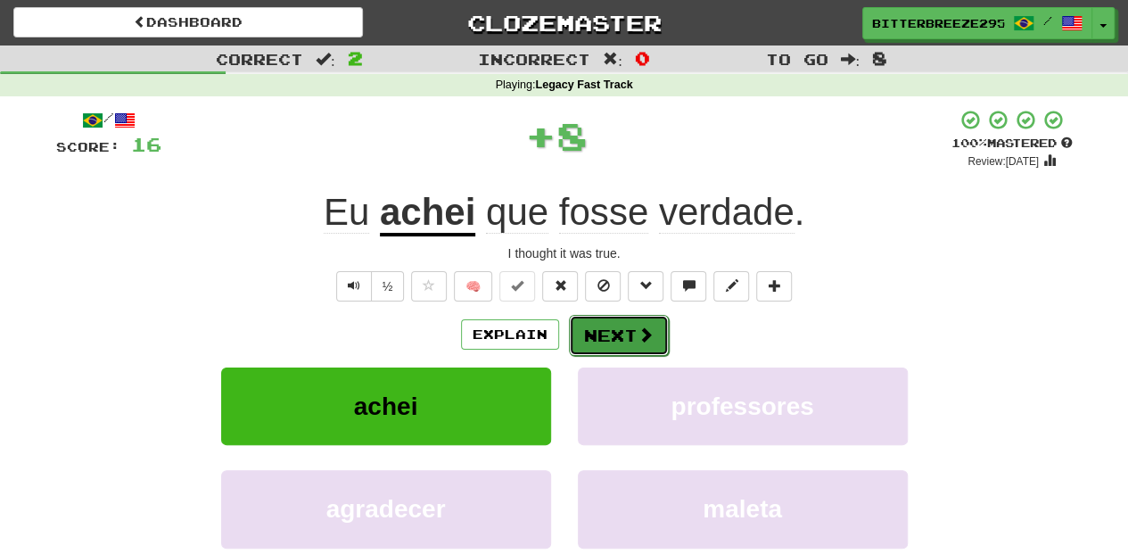
click at [619, 341] on button "Next" at bounding box center [619, 335] width 100 height 41
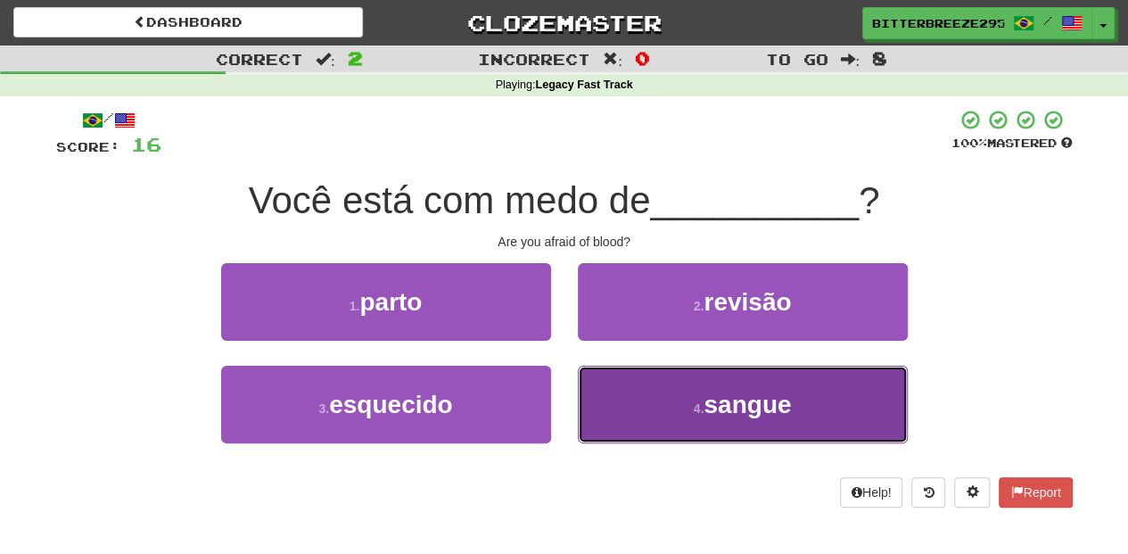
click at [646, 401] on button "4 . sangue" at bounding box center [743, 404] width 330 height 78
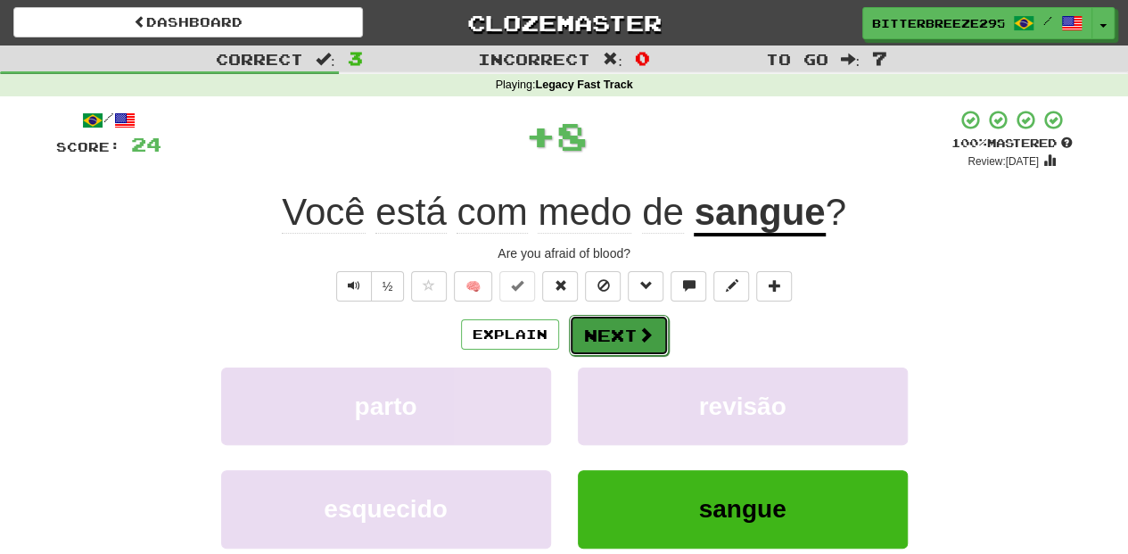
click at [608, 335] on button "Next" at bounding box center [619, 335] width 100 height 41
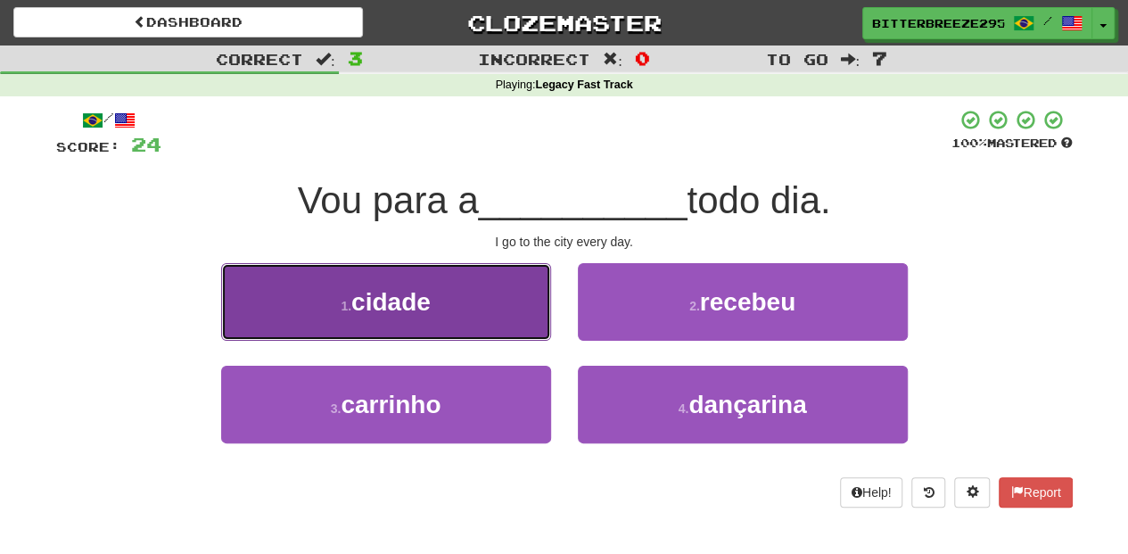
click at [494, 316] on button "1 . cidade" at bounding box center [386, 302] width 330 height 78
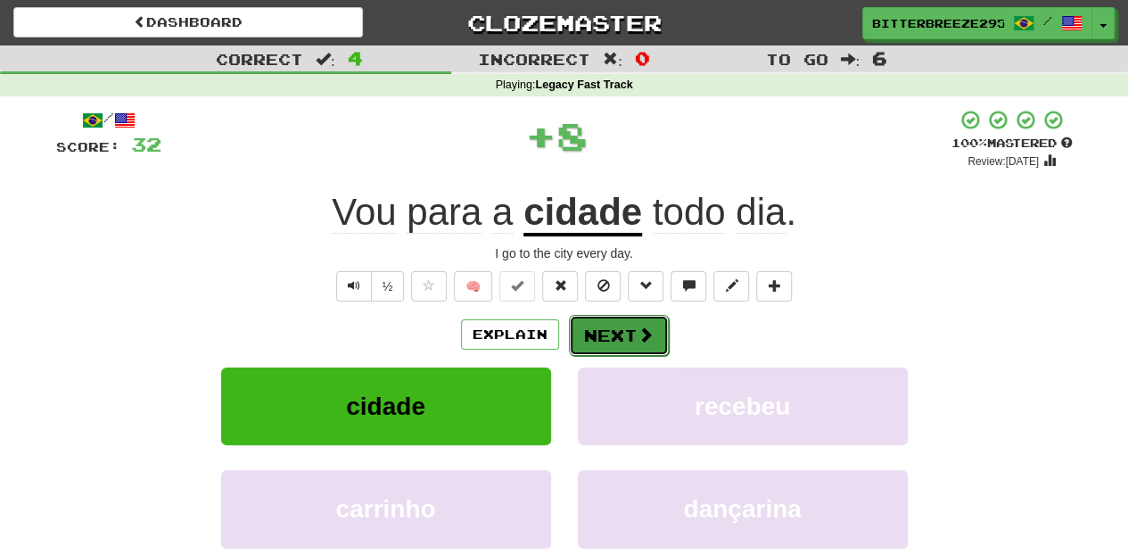
click at [596, 328] on button "Next" at bounding box center [619, 335] width 100 height 41
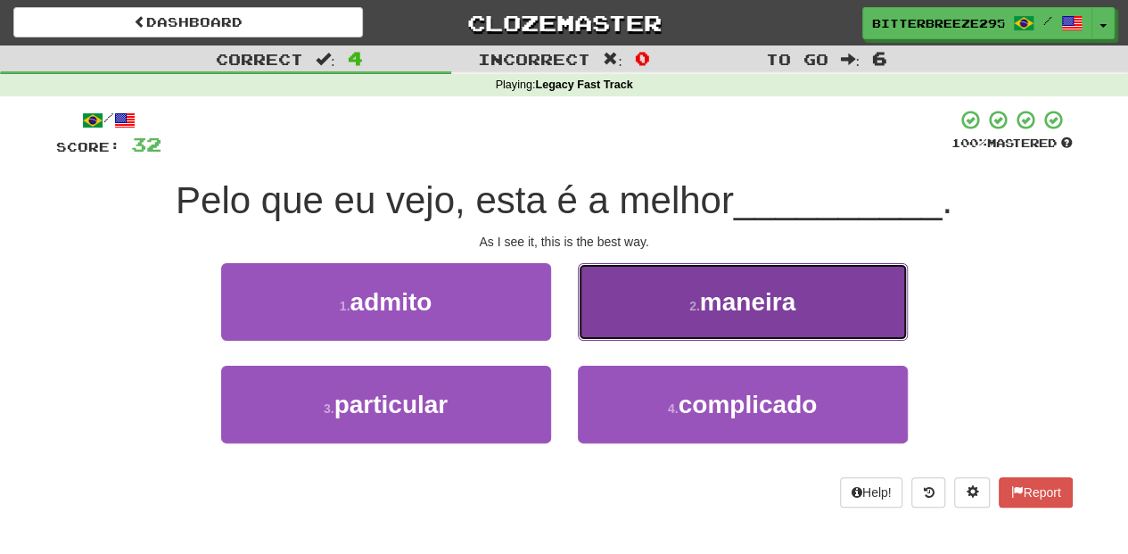
click at [647, 324] on button "2 . maneira" at bounding box center [743, 302] width 330 height 78
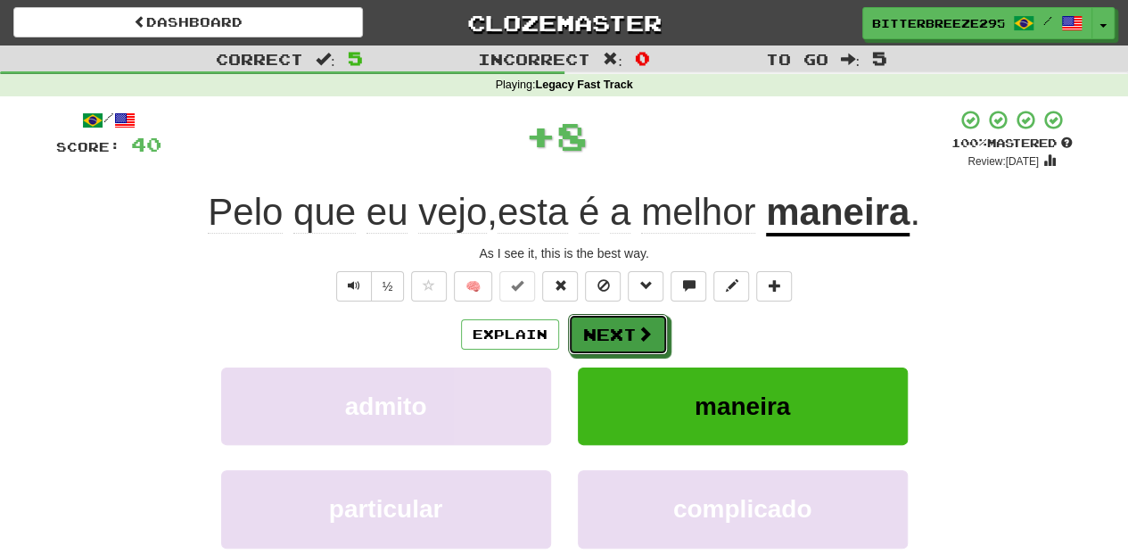
click at [647, 325] on span at bounding box center [644, 333] width 16 height 16
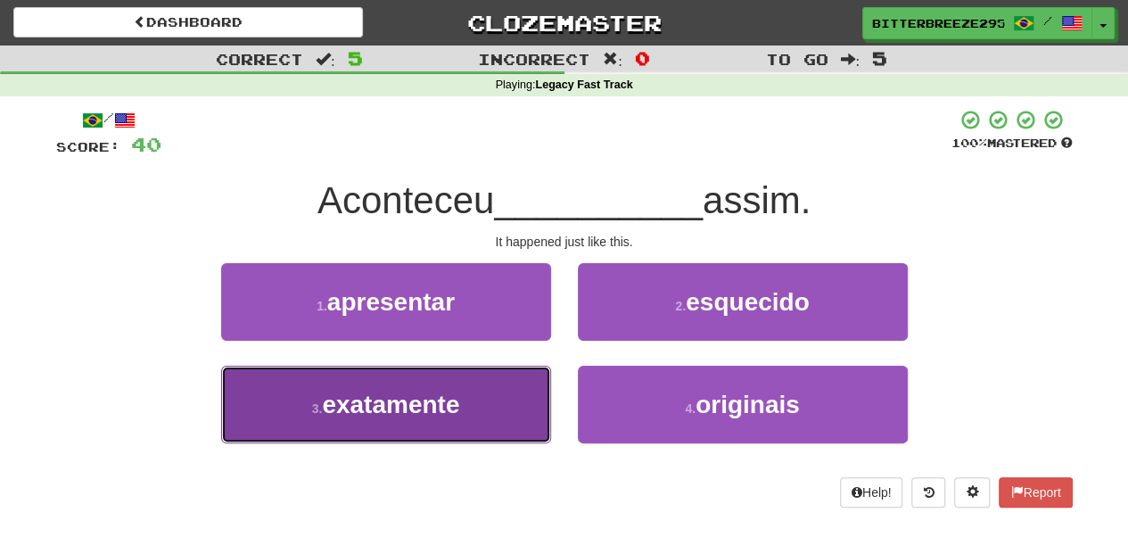
click at [501, 407] on button "3 . exatamente" at bounding box center [386, 404] width 330 height 78
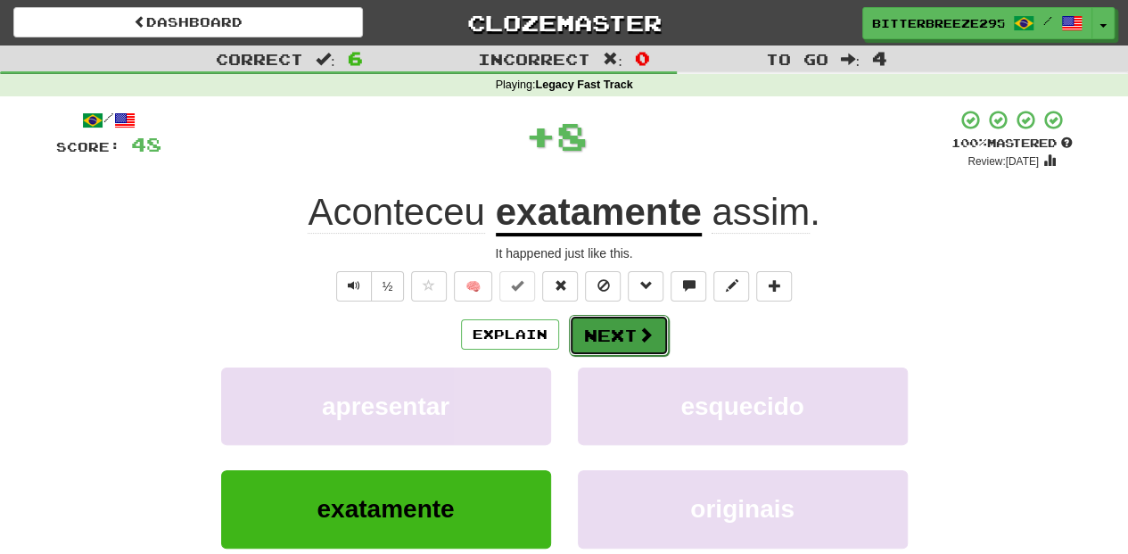
click at [608, 342] on button "Next" at bounding box center [619, 335] width 100 height 41
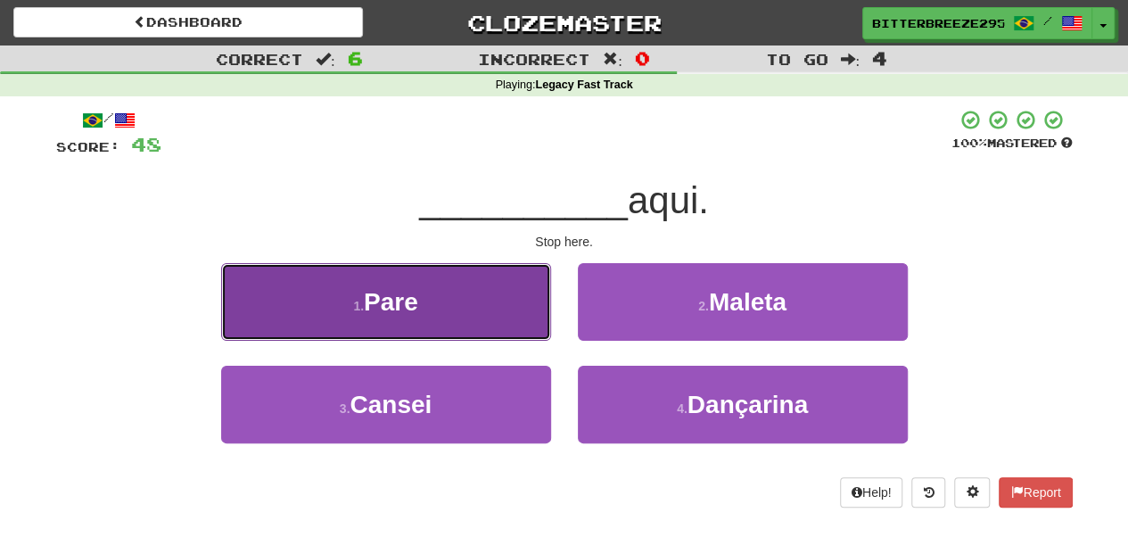
click at [501, 319] on button "1 . Pare" at bounding box center [386, 302] width 330 height 78
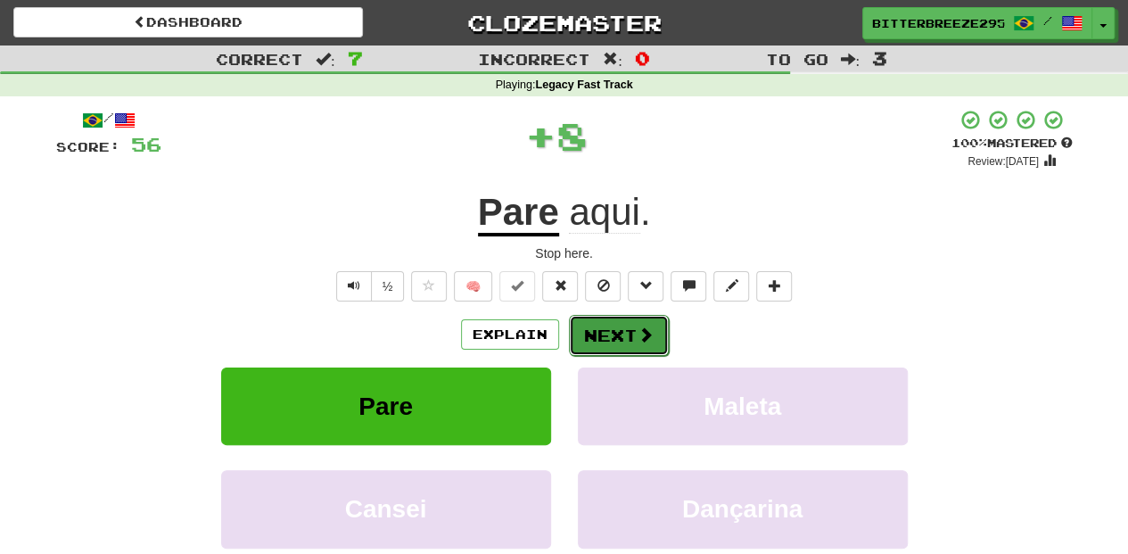
click at [613, 333] on button "Next" at bounding box center [619, 335] width 100 height 41
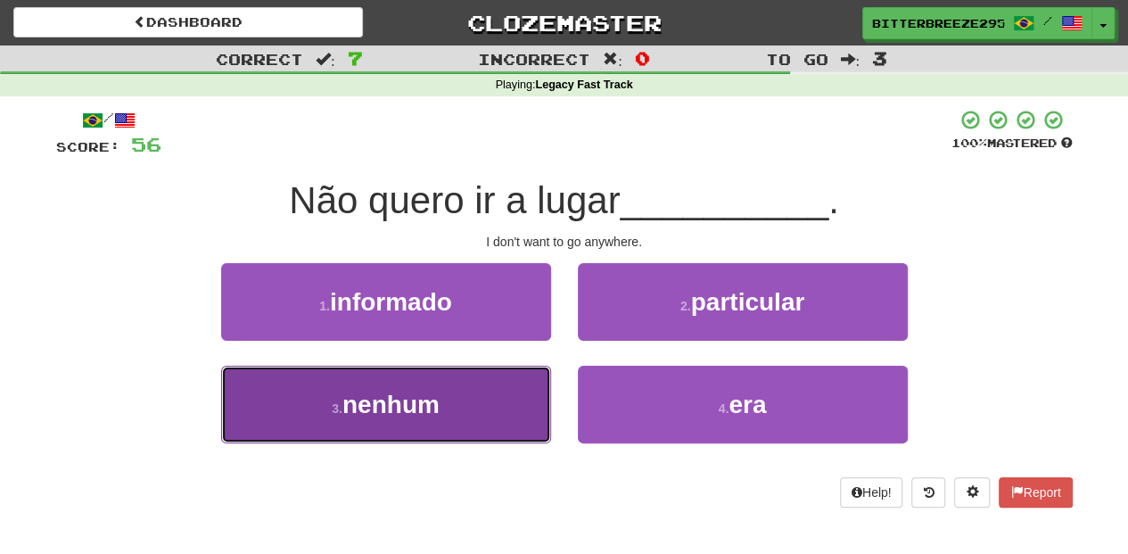
click at [493, 390] on button "3 . nenhum" at bounding box center [386, 404] width 330 height 78
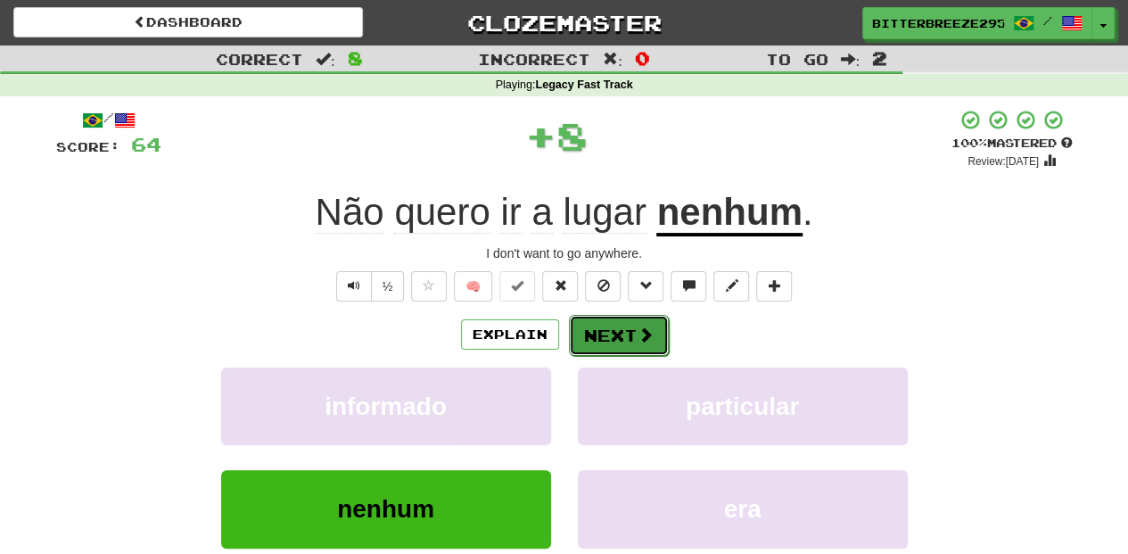
click at [637, 326] on span at bounding box center [645, 334] width 16 height 16
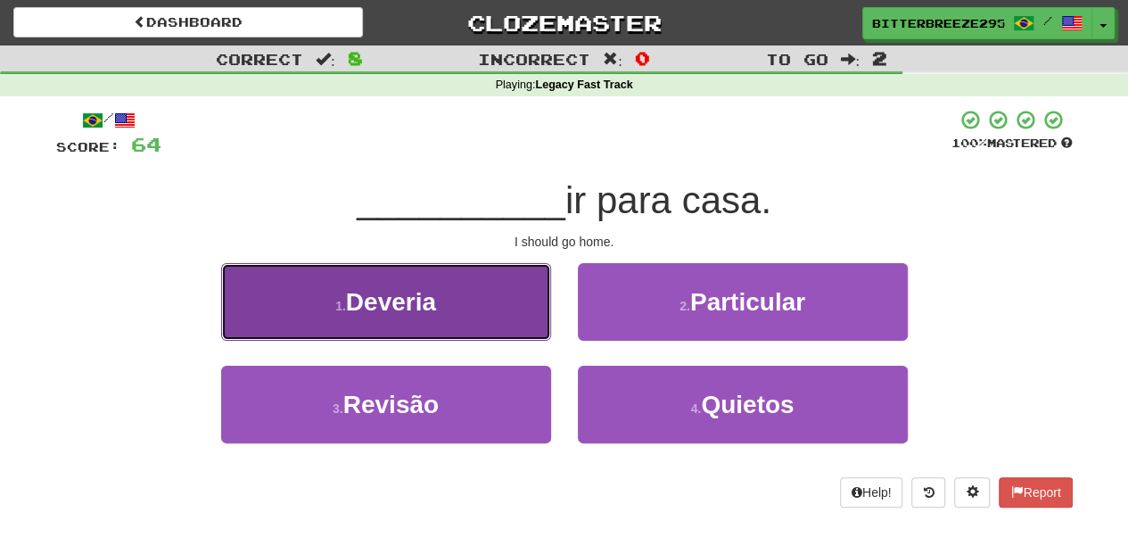
click at [489, 315] on button "1 . Deveria" at bounding box center [386, 302] width 330 height 78
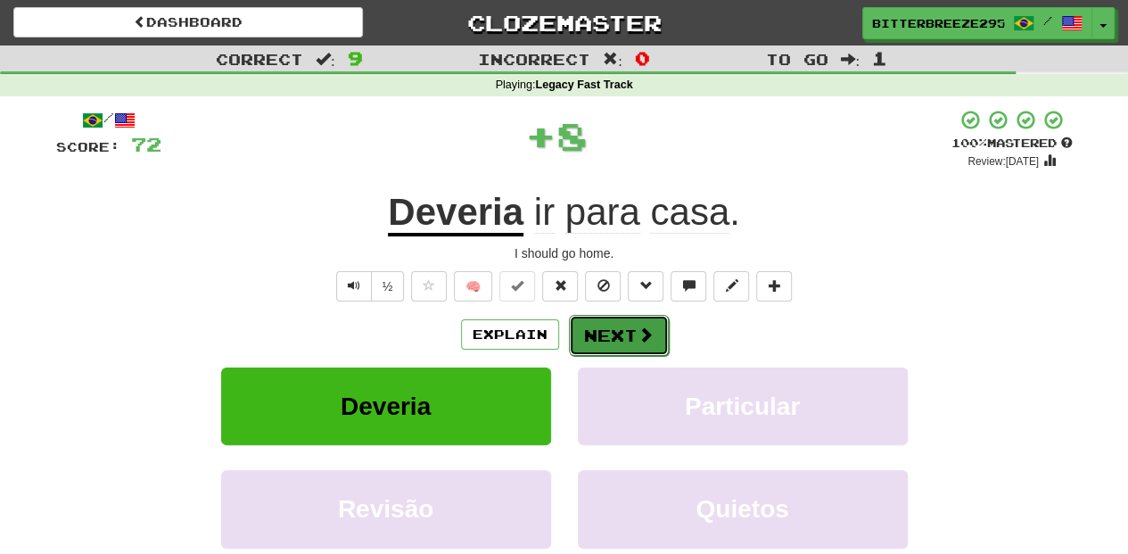
click at [586, 330] on button "Next" at bounding box center [619, 335] width 100 height 41
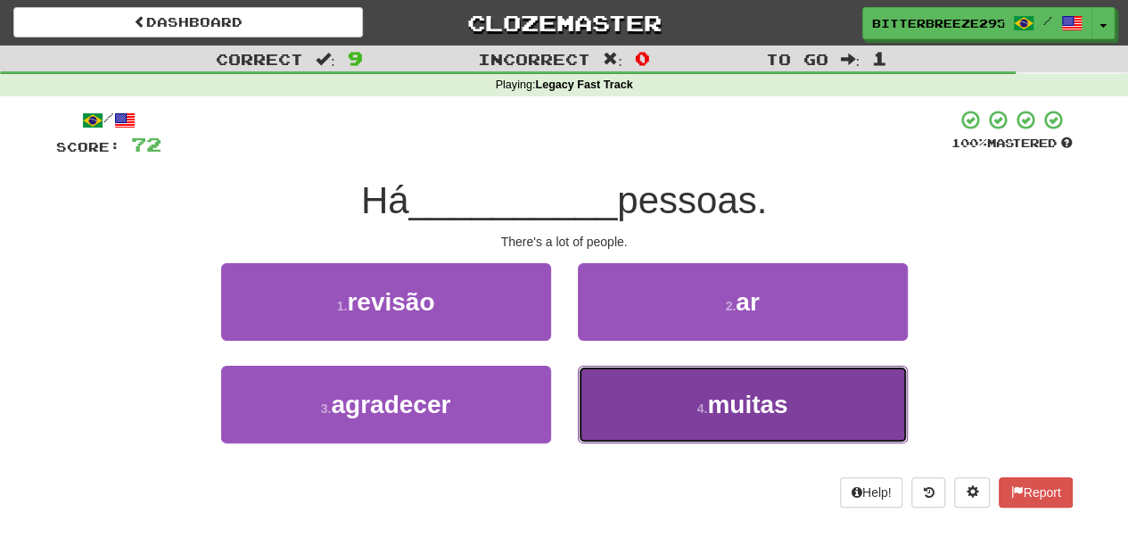
click at [606, 398] on button "4 . muitas" at bounding box center [743, 404] width 330 height 78
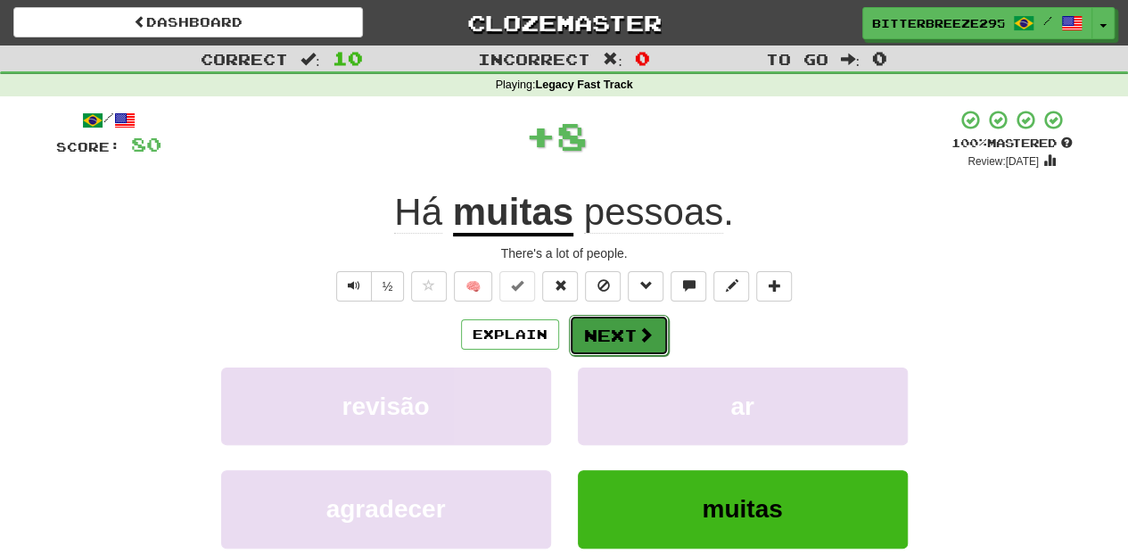
click at [601, 335] on button "Next" at bounding box center [619, 335] width 100 height 41
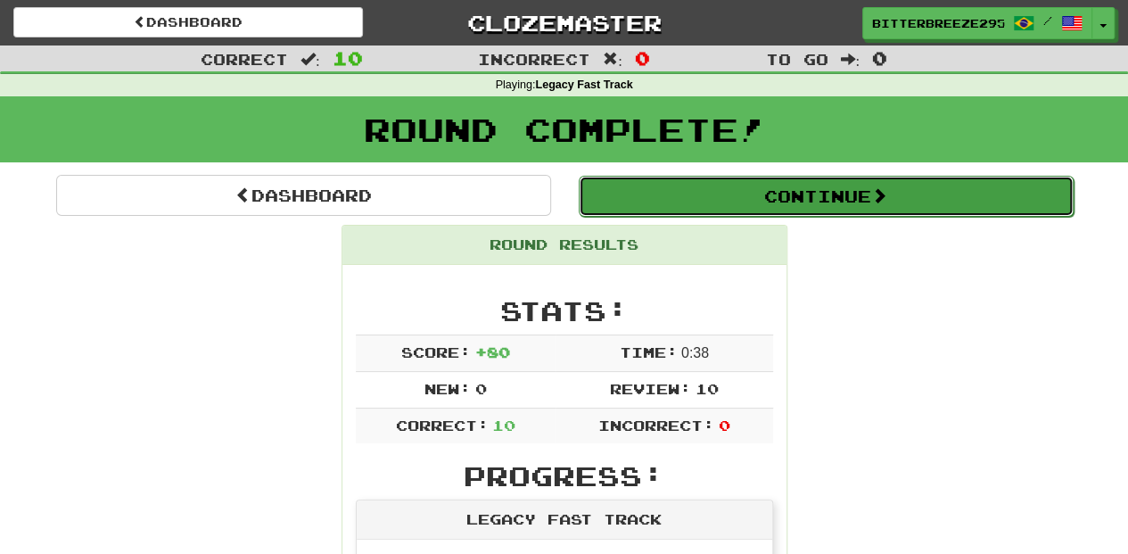
click at [713, 200] on button "Continue" at bounding box center [826, 196] width 495 height 41
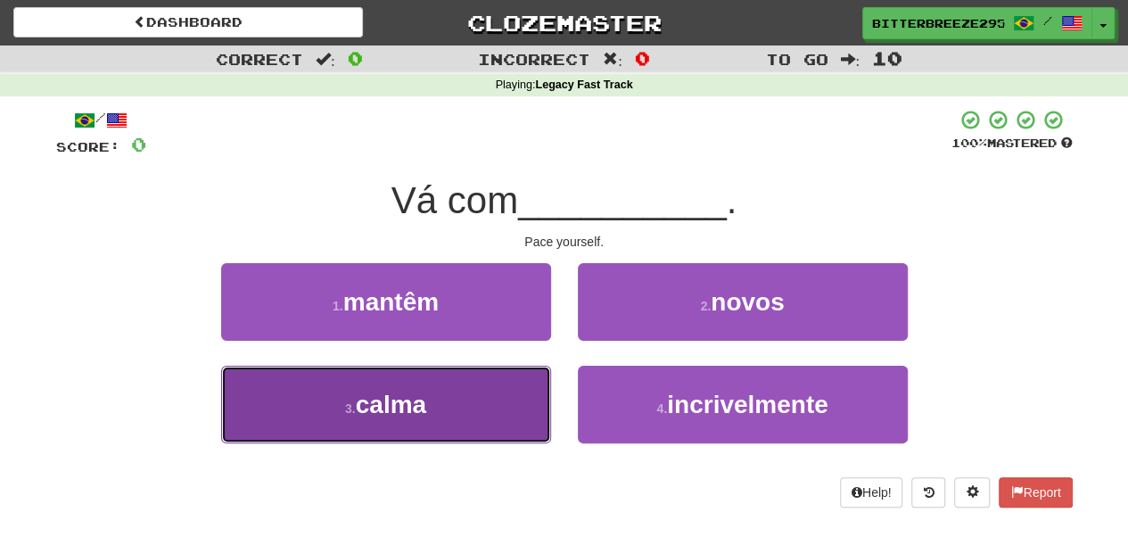
click at [512, 396] on button "3 . calma" at bounding box center [386, 404] width 330 height 78
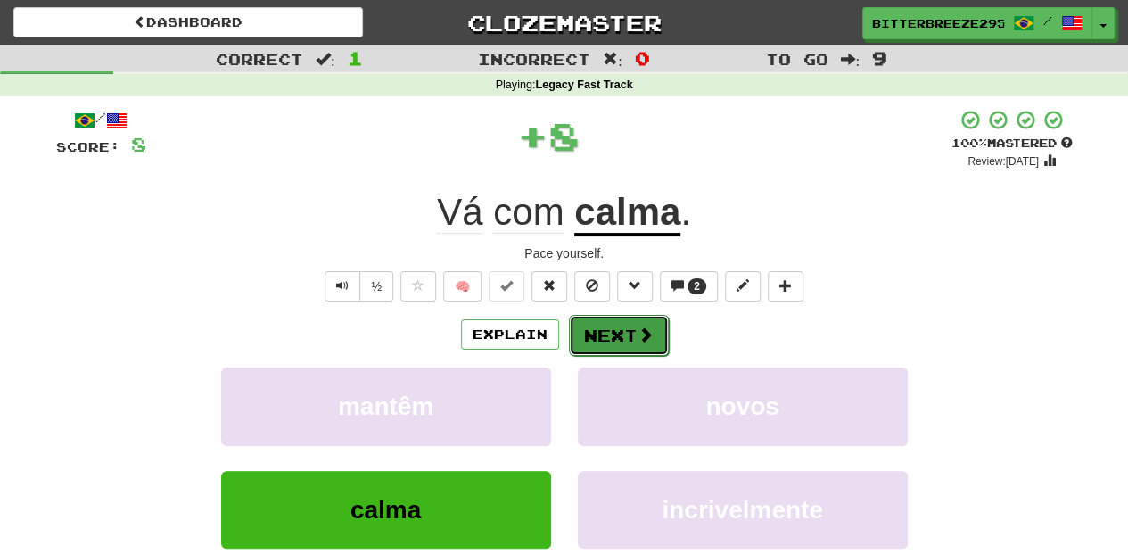
click at [625, 341] on button "Next" at bounding box center [619, 335] width 100 height 41
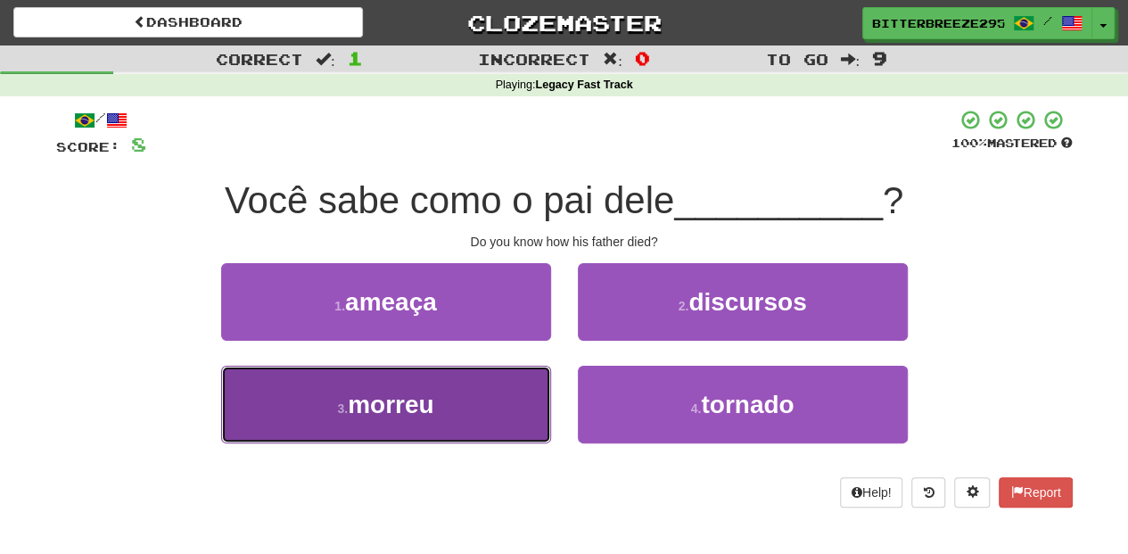
click at [510, 402] on button "3 . morreu" at bounding box center [386, 404] width 330 height 78
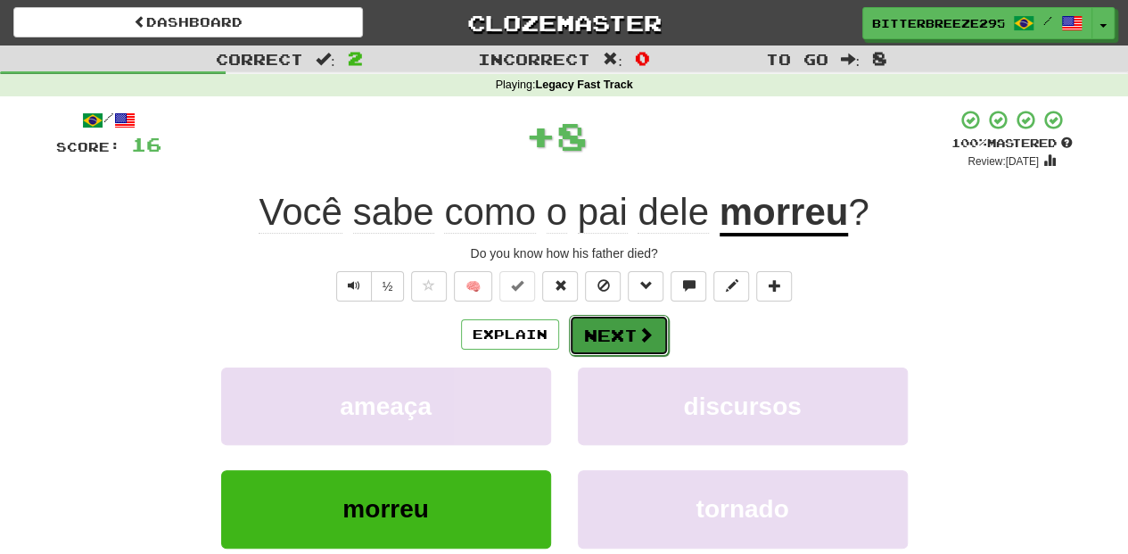
click at [630, 335] on button "Next" at bounding box center [619, 335] width 100 height 41
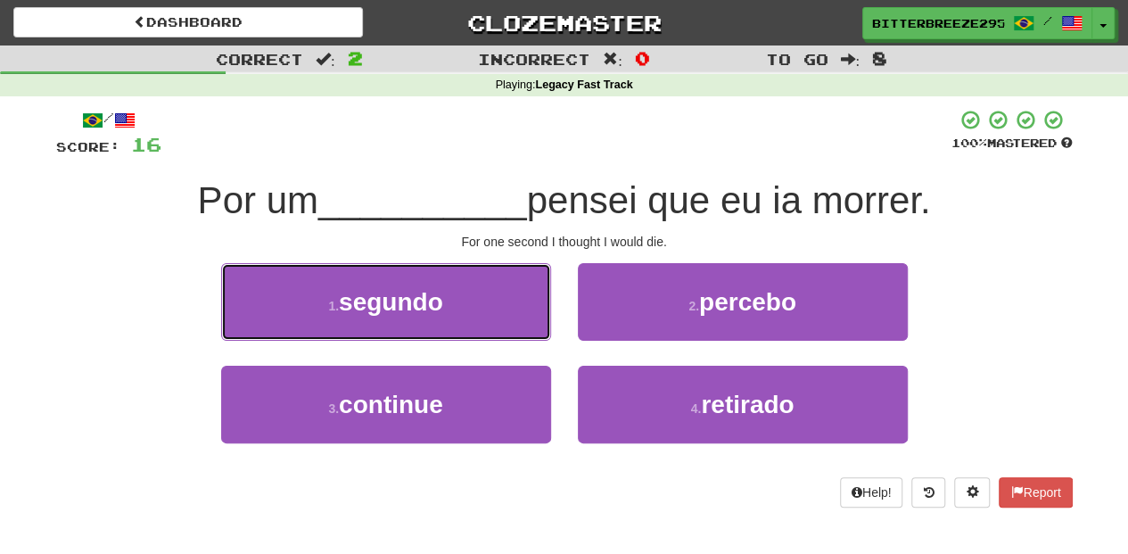
click at [496, 312] on button "1 . segundo" at bounding box center [386, 302] width 330 height 78
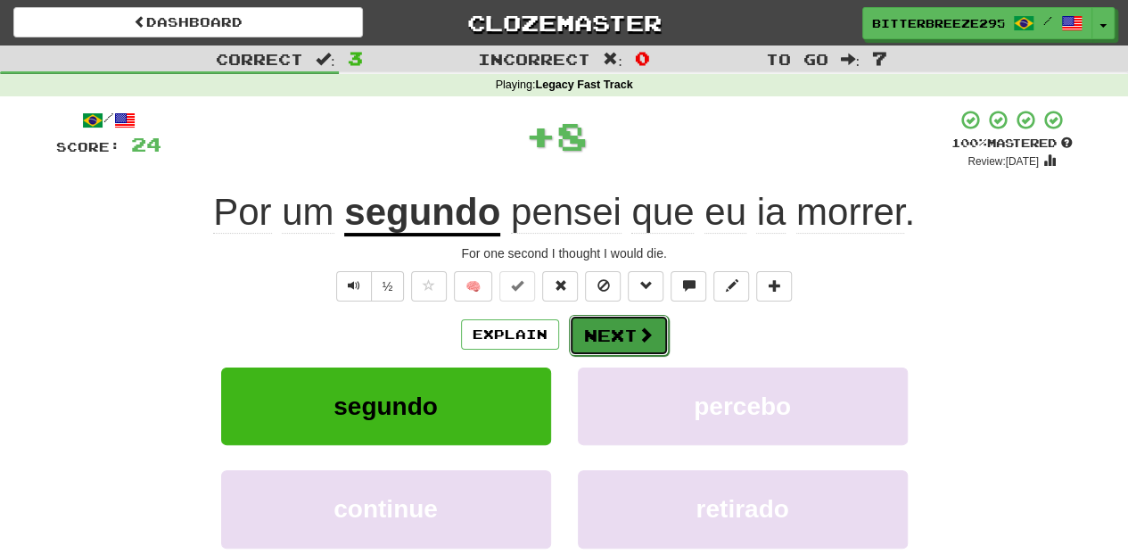
click at [620, 338] on button "Next" at bounding box center [619, 335] width 100 height 41
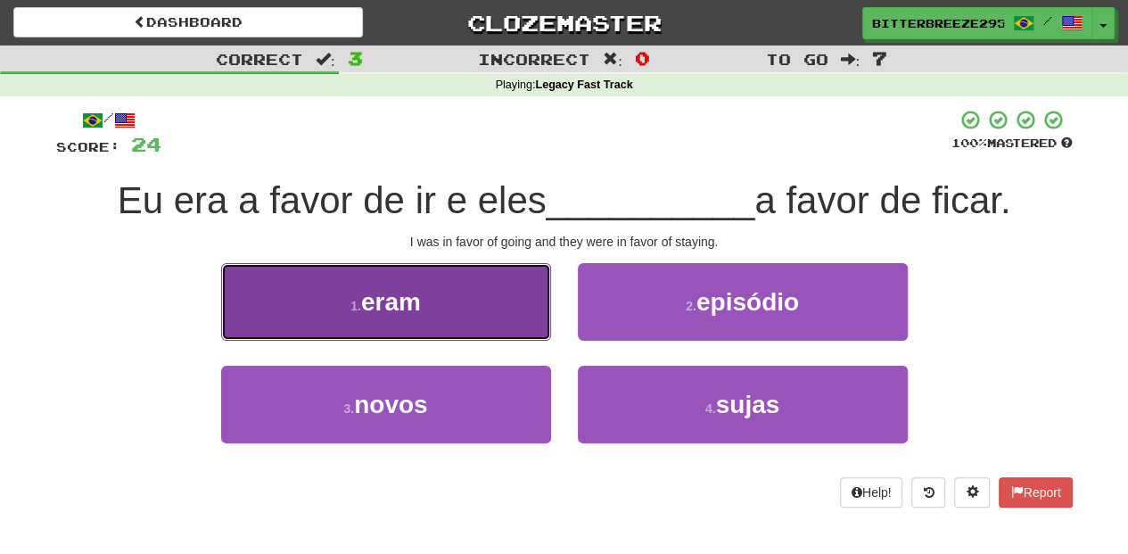
click at [512, 331] on button "1 . eram" at bounding box center [386, 302] width 330 height 78
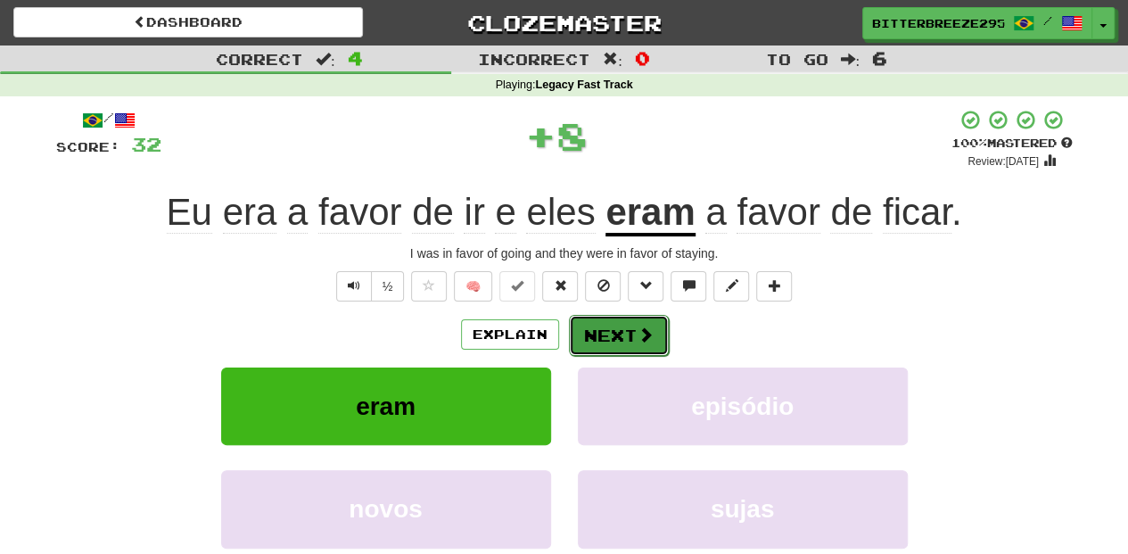
click at [587, 339] on button "Next" at bounding box center [619, 335] width 100 height 41
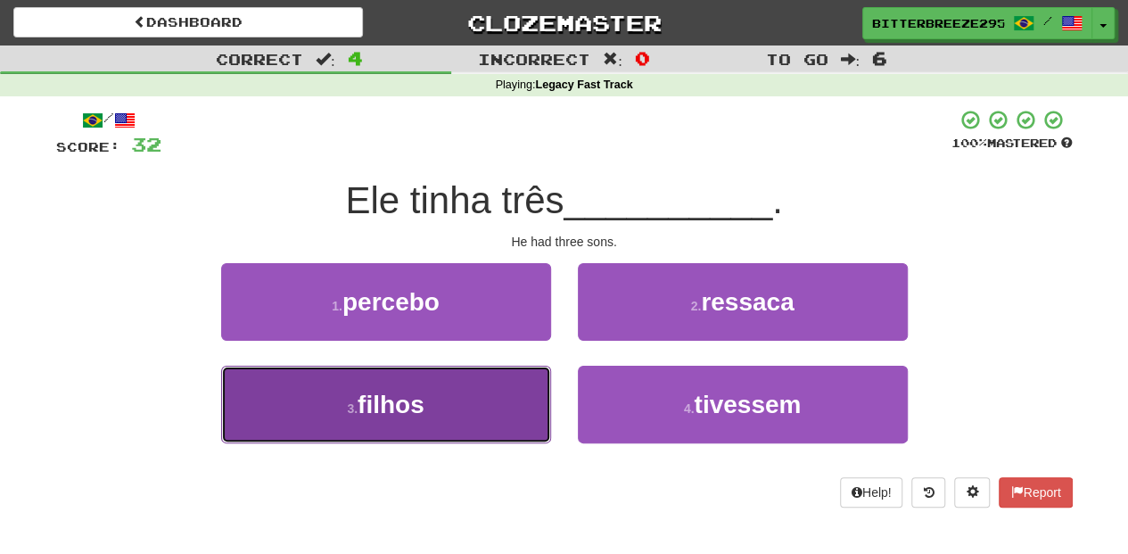
click at [498, 404] on button "3 . filhos" at bounding box center [386, 404] width 330 height 78
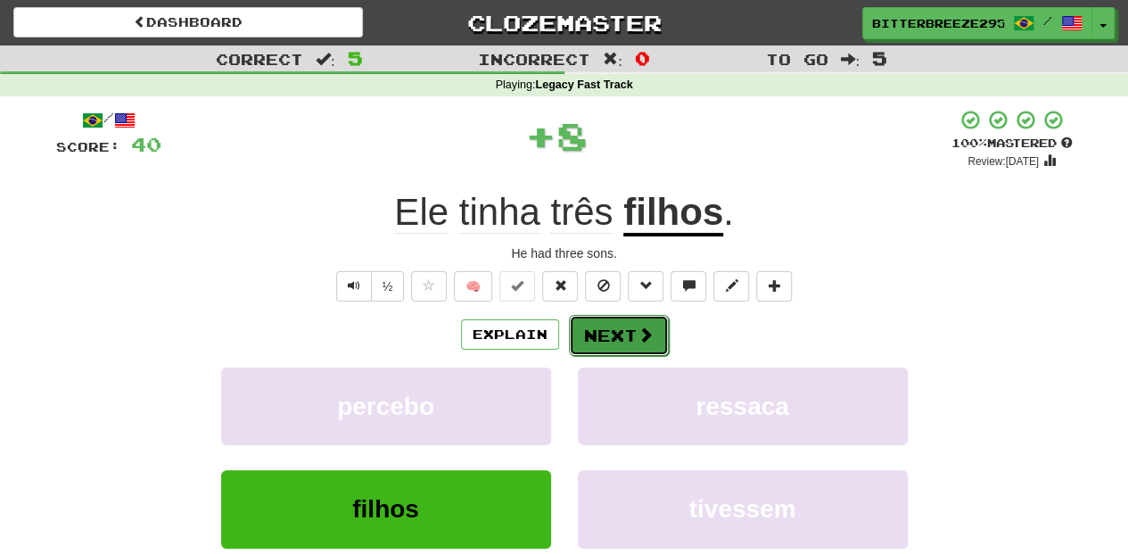
click at [595, 334] on button "Next" at bounding box center [619, 335] width 100 height 41
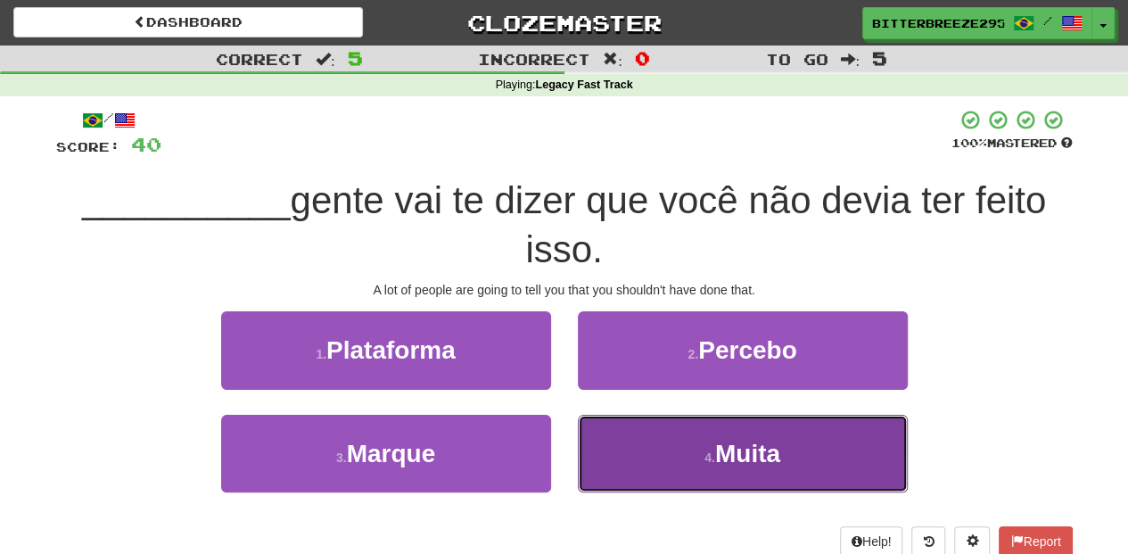
click at [607, 456] on button "4 . Muita" at bounding box center [743, 454] width 330 height 78
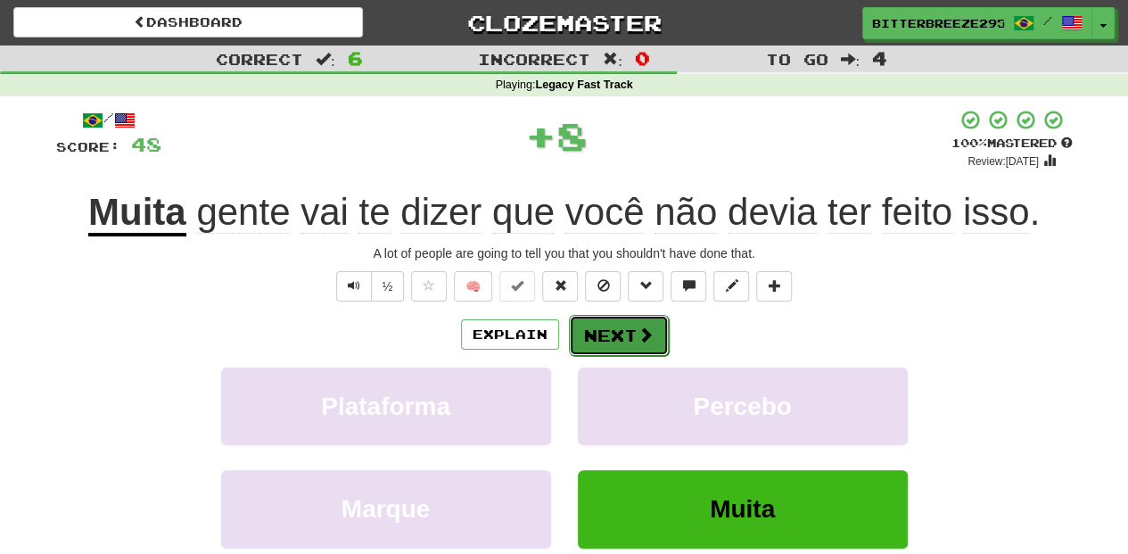
click at [606, 337] on button "Next" at bounding box center [619, 335] width 100 height 41
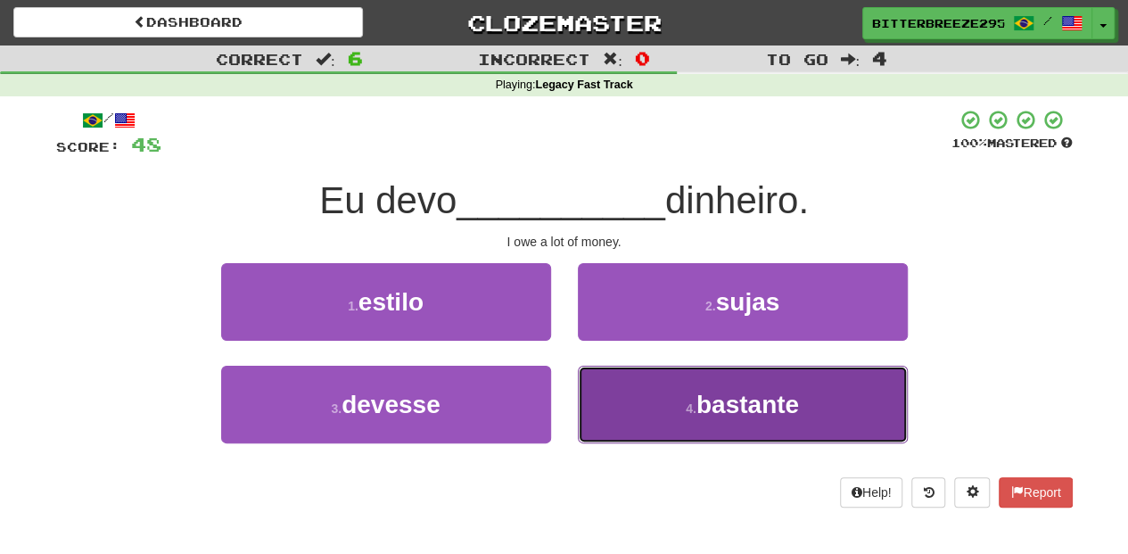
click at [609, 406] on button "4 . bastante" at bounding box center [743, 404] width 330 height 78
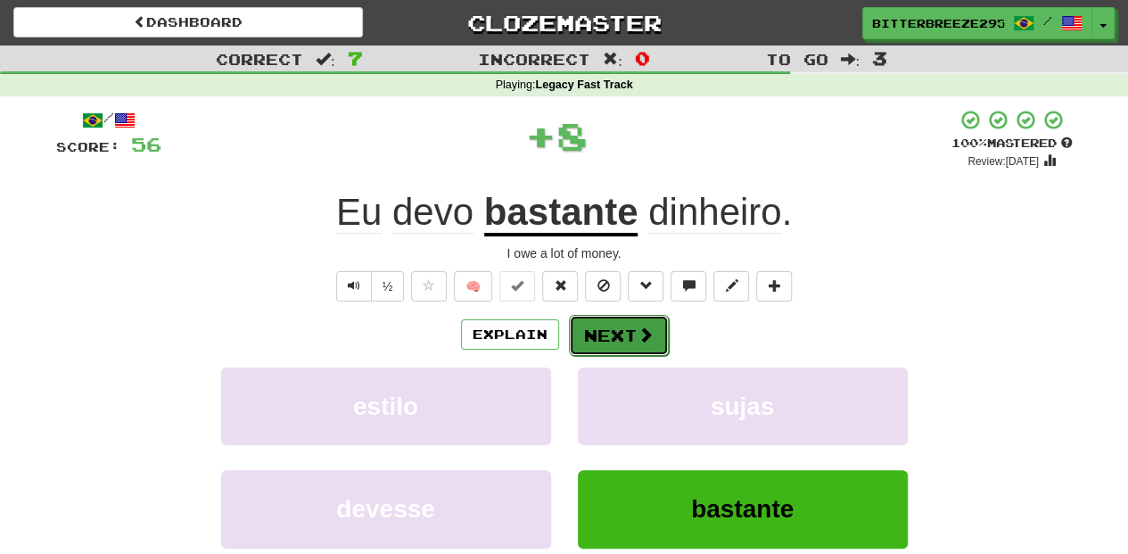
click at [609, 330] on button "Next" at bounding box center [619, 335] width 100 height 41
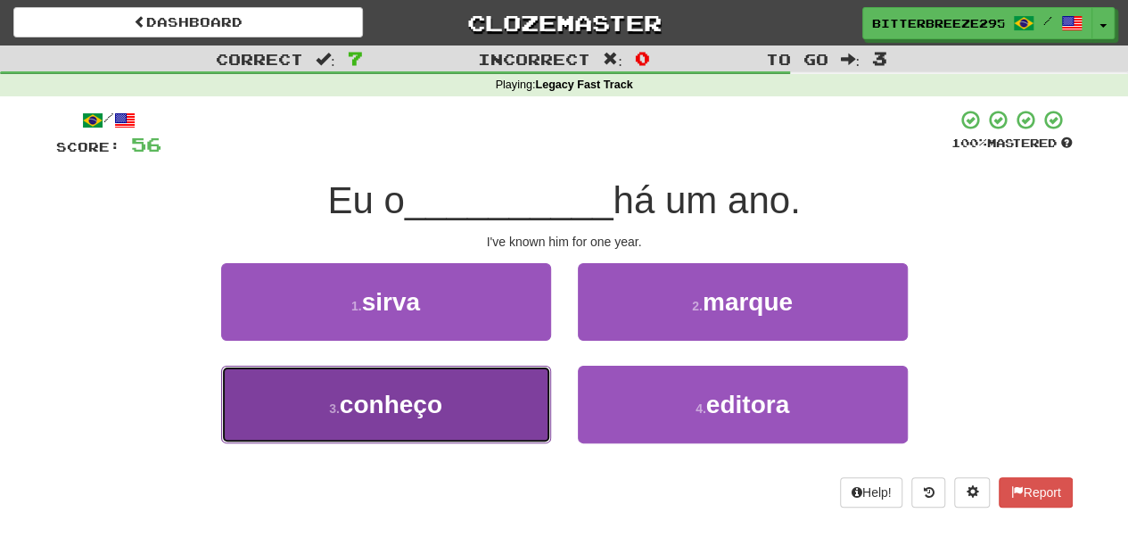
click at [465, 408] on button "3 . conheço" at bounding box center [386, 404] width 330 height 78
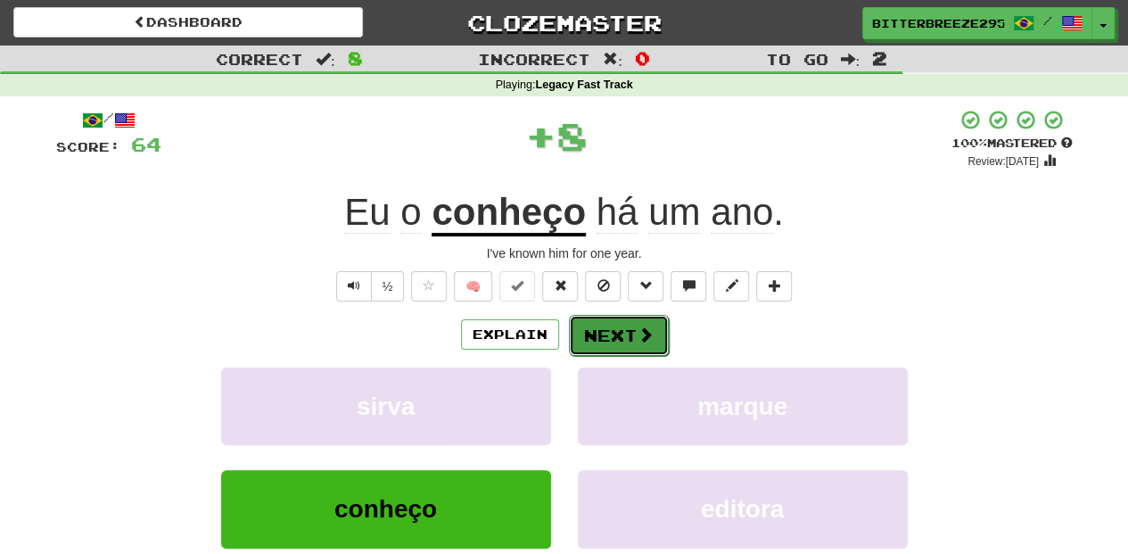
click at [613, 329] on button "Next" at bounding box center [619, 335] width 100 height 41
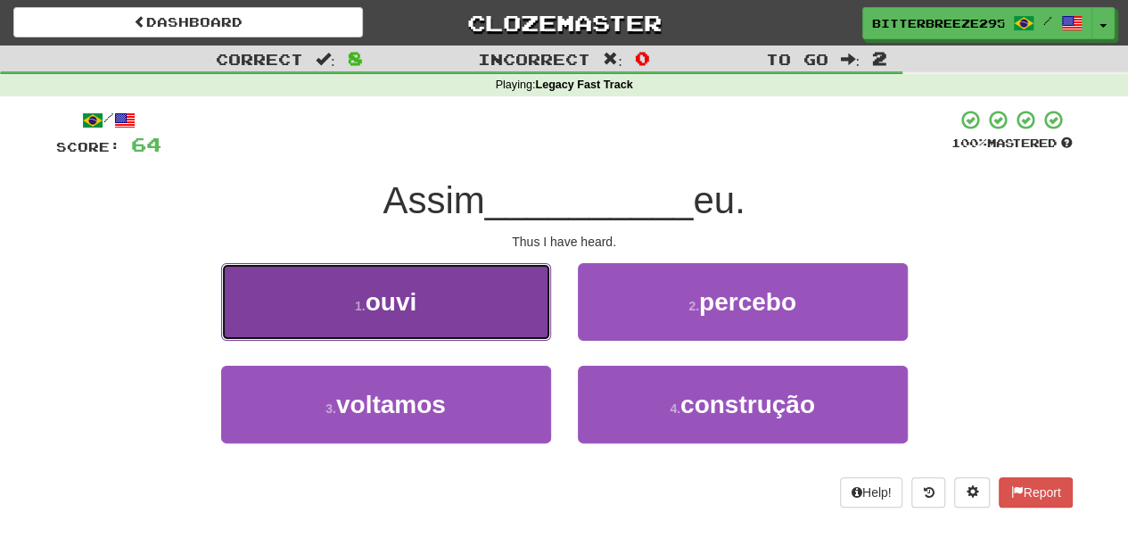
click at [544, 324] on button "1 . ouvi" at bounding box center [386, 302] width 330 height 78
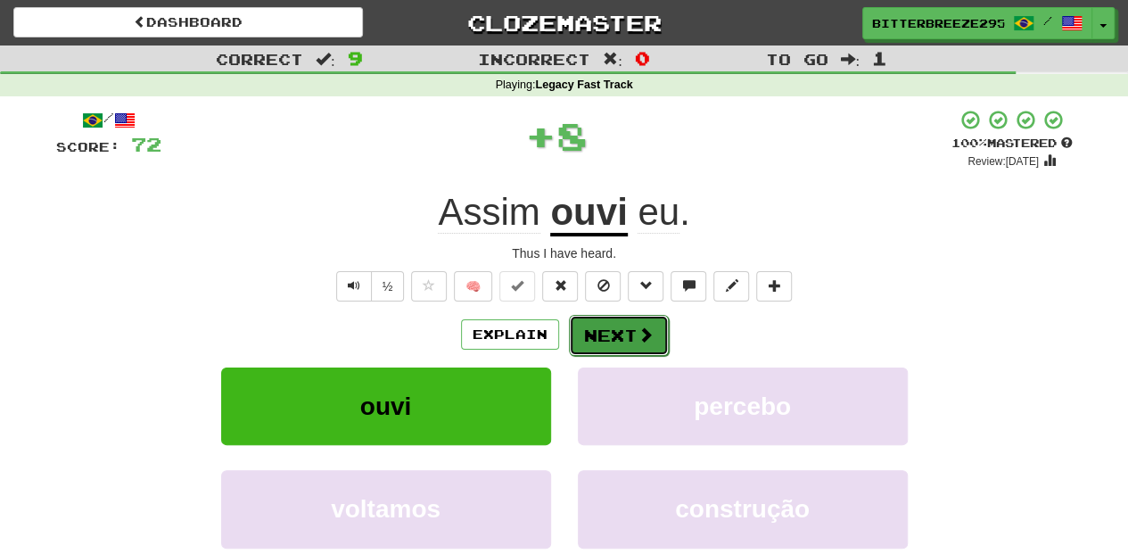
click at [611, 327] on button "Next" at bounding box center [619, 335] width 100 height 41
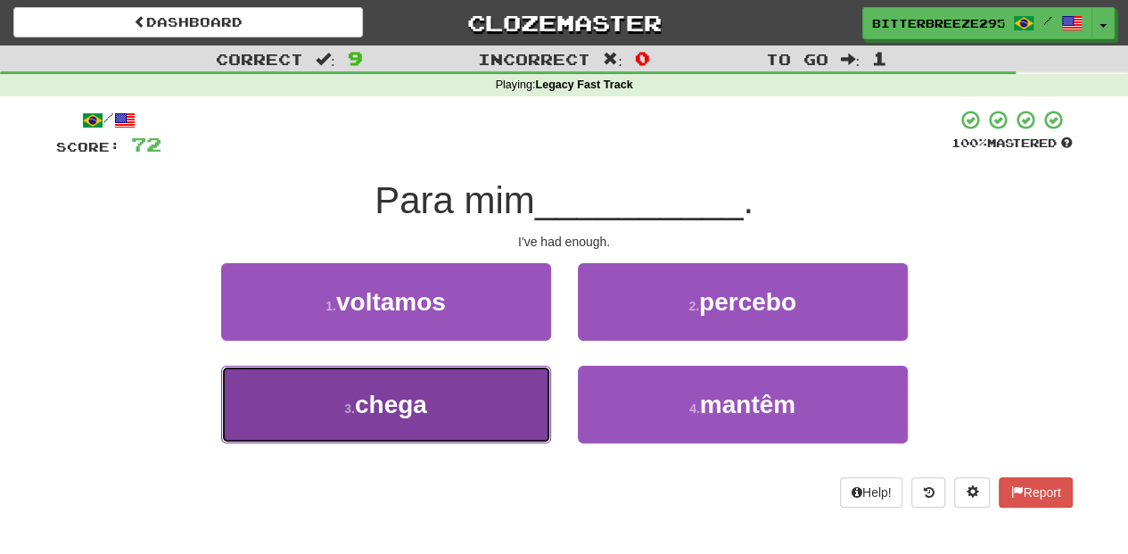
click at [491, 398] on button "3 . chega" at bounding box center [386, 404] width 330 height 78
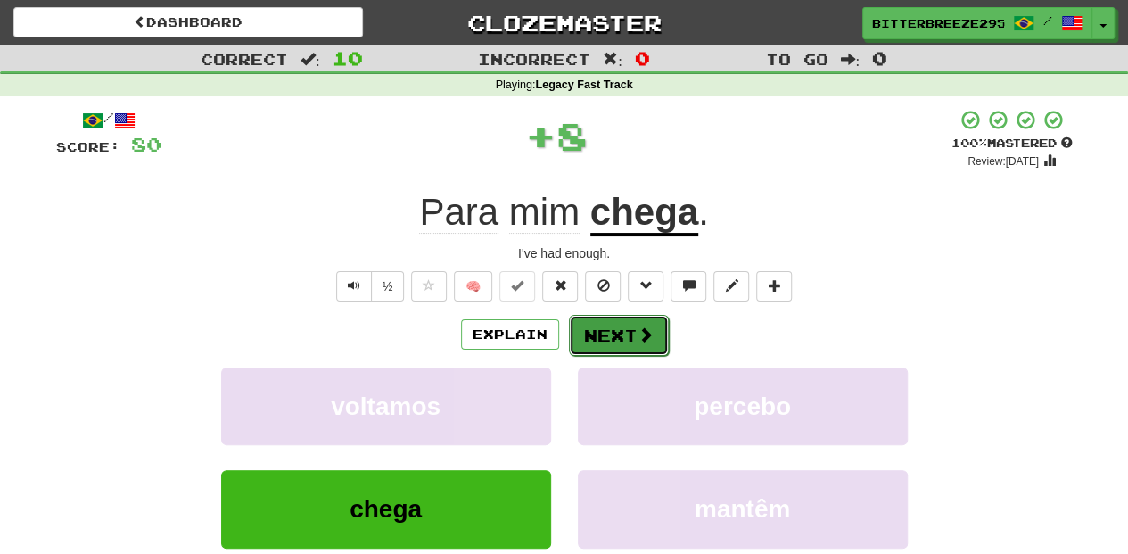
click at [616, 324] on button "Next" at bounding box center [619, 335] width 100 height 41
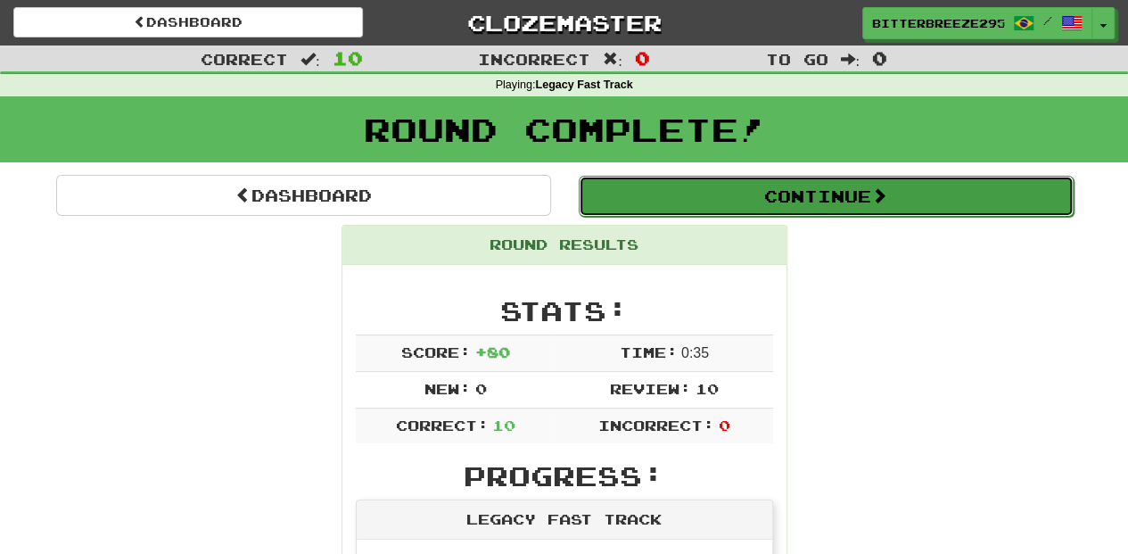
click at [714, 186] on button "Continue" at bounding box center [826, 196] width 495 height 41
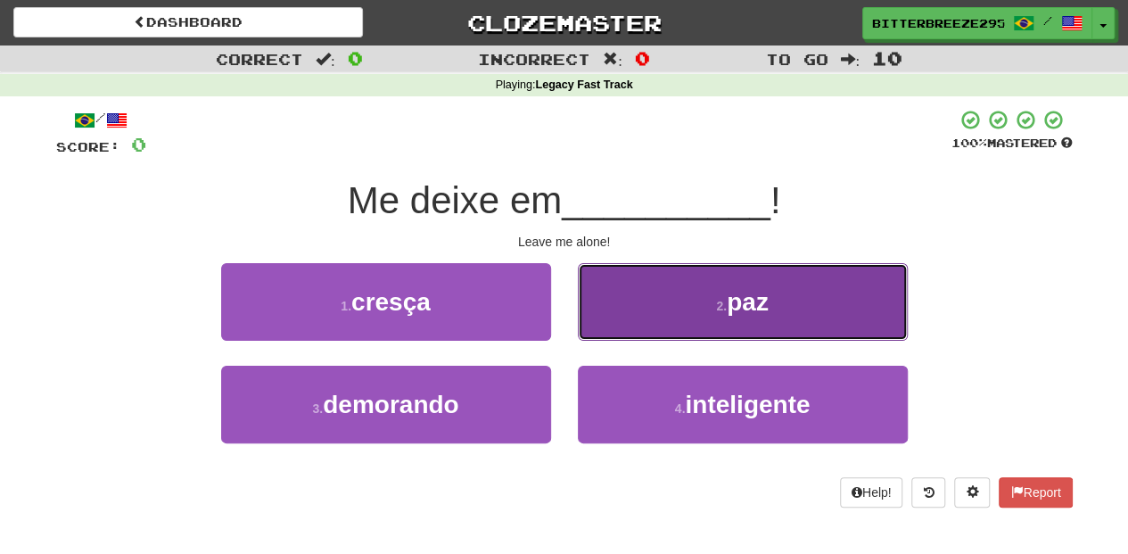
click at [638, 325] on button "2 . paz" at bounding box center [743, 302] width 330 height 78
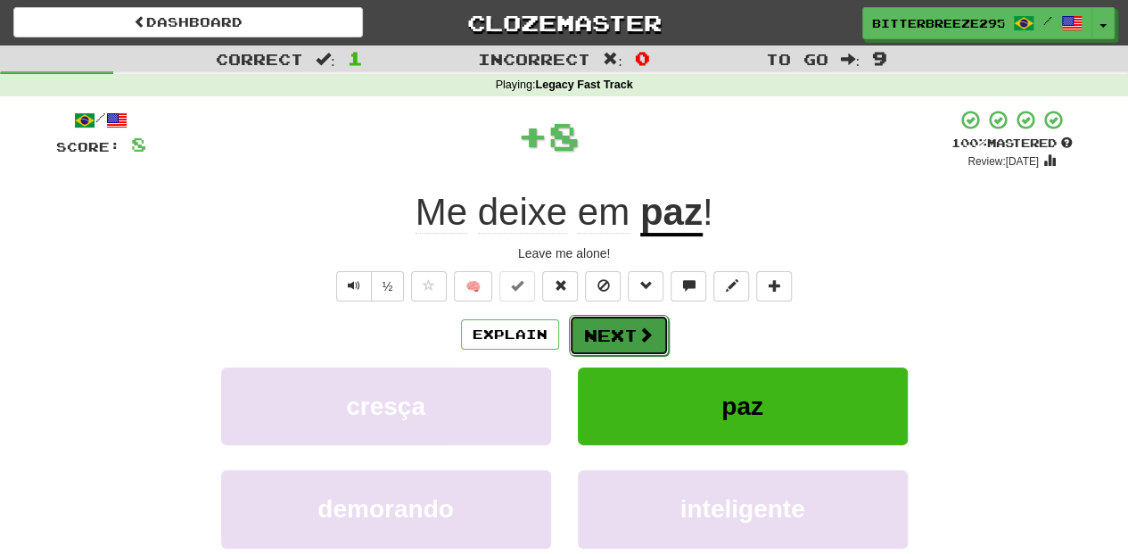
click at [632, 334] on button "Next" at bounding box center [619, 335] width 100 height 41
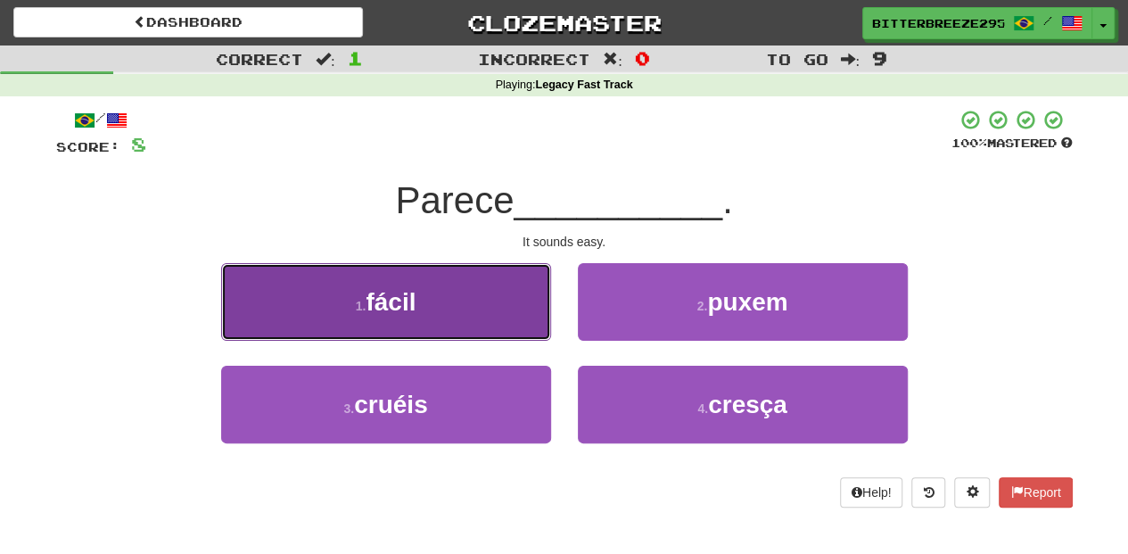
click at [521, 313] on button "1 . fácil" at bounding box center [386, 302] width 330 height 78
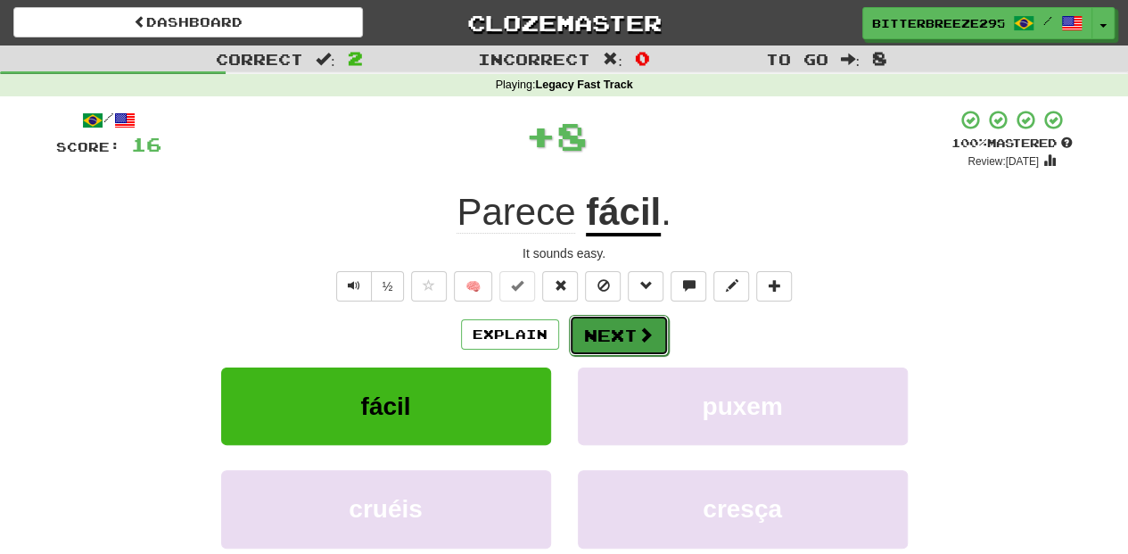
click at [612, 337] on button "Next" at bounding box center [619, 335] width 100 height 41
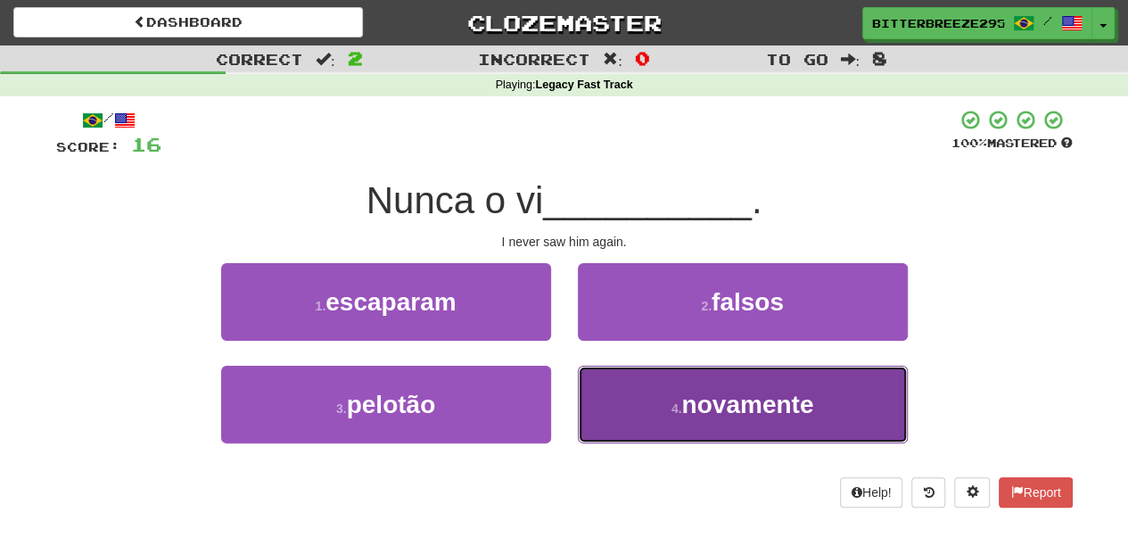
click at [654, 398] on button "4 . novamente" at bounding box center [743, 404] width 330 height 78
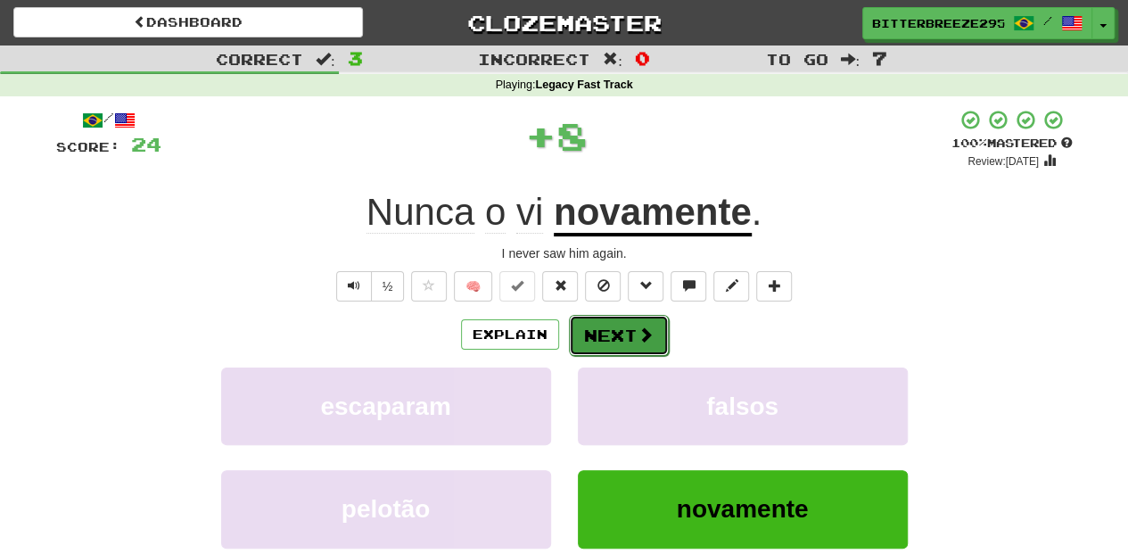
click at [623, 335] on button "Next" at bounding box center [619, 335] width 100 height 41
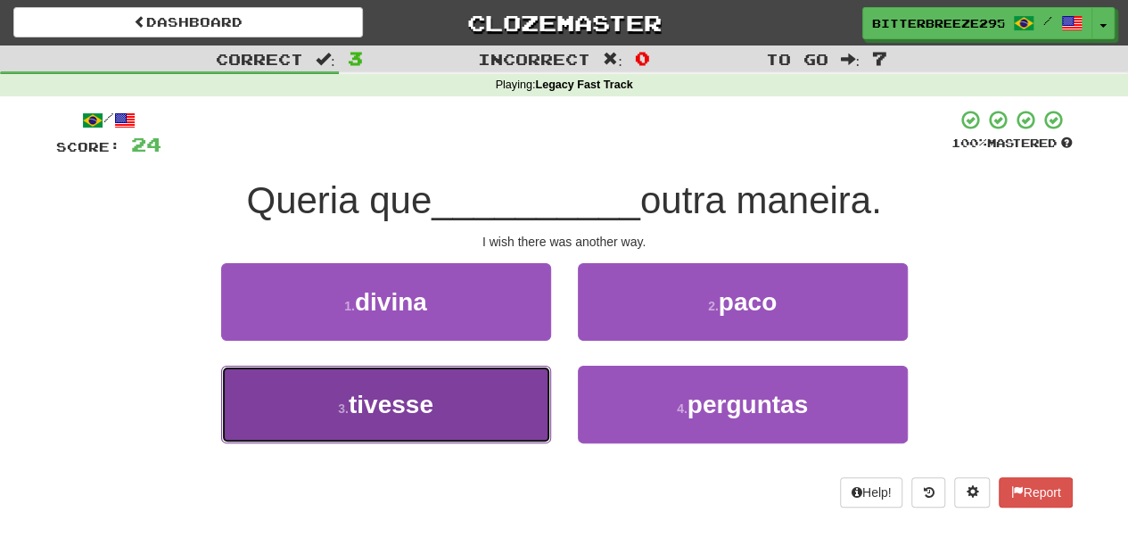
click at [503, 405] on button "3 . tivesse" at bounding box center [386, 404] width 330 height 78
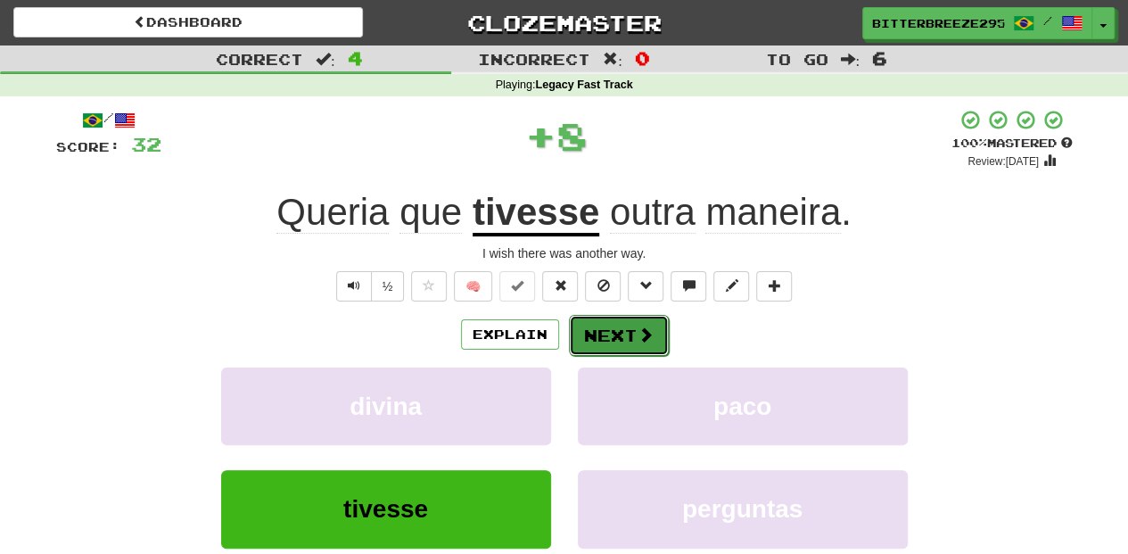
click at [628, 332] on button "Next" at bounding box center [619, 335] width 100 height 41
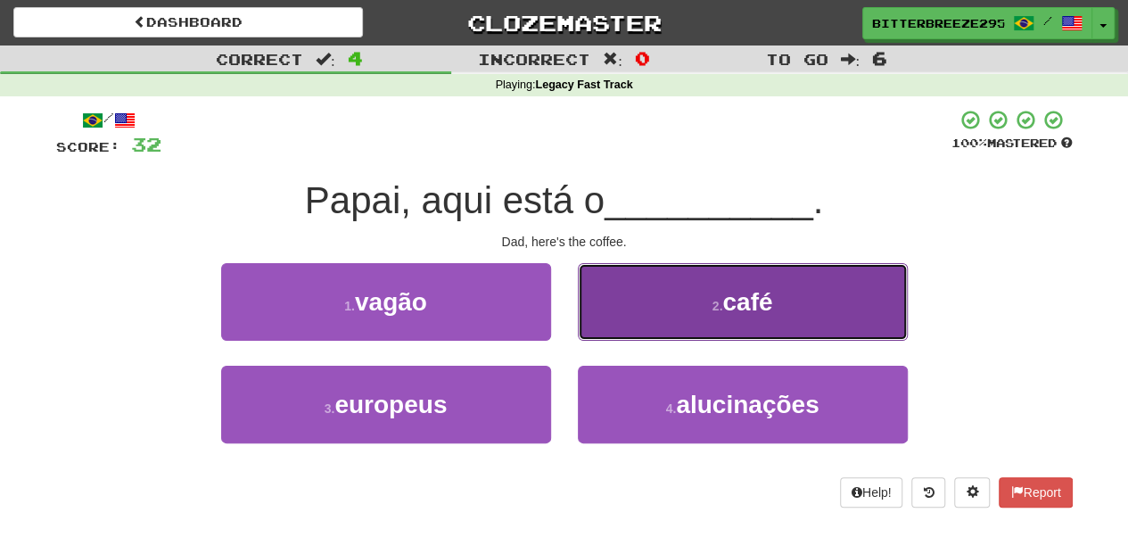
click at [640, 320] on button "2 . café" at bounding box center [743, 302] width 330 height 78
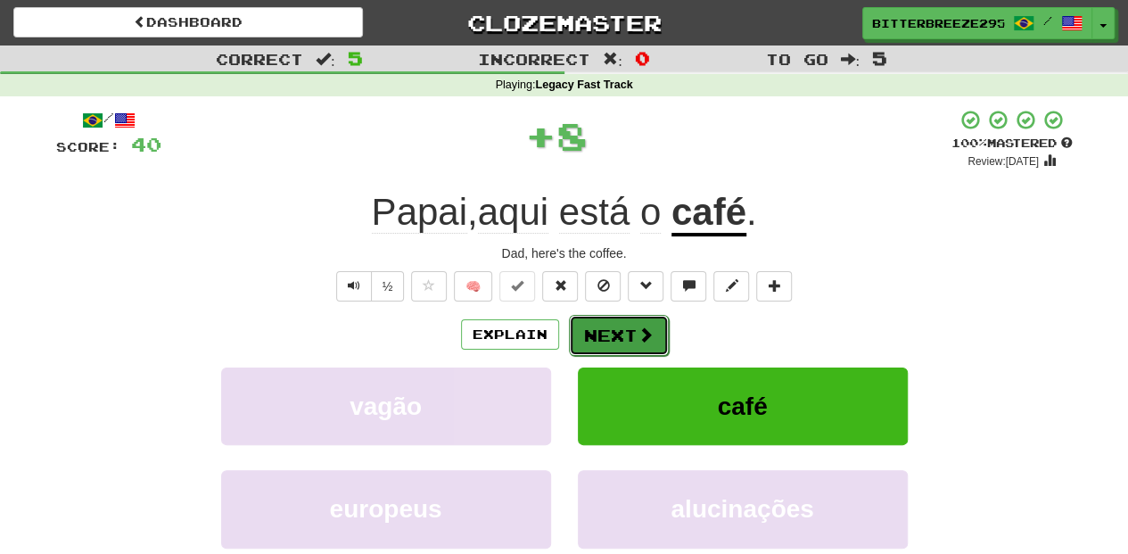
click at [629, 330] on button "Next" at bounding box center [619, 335] width 100 height 41
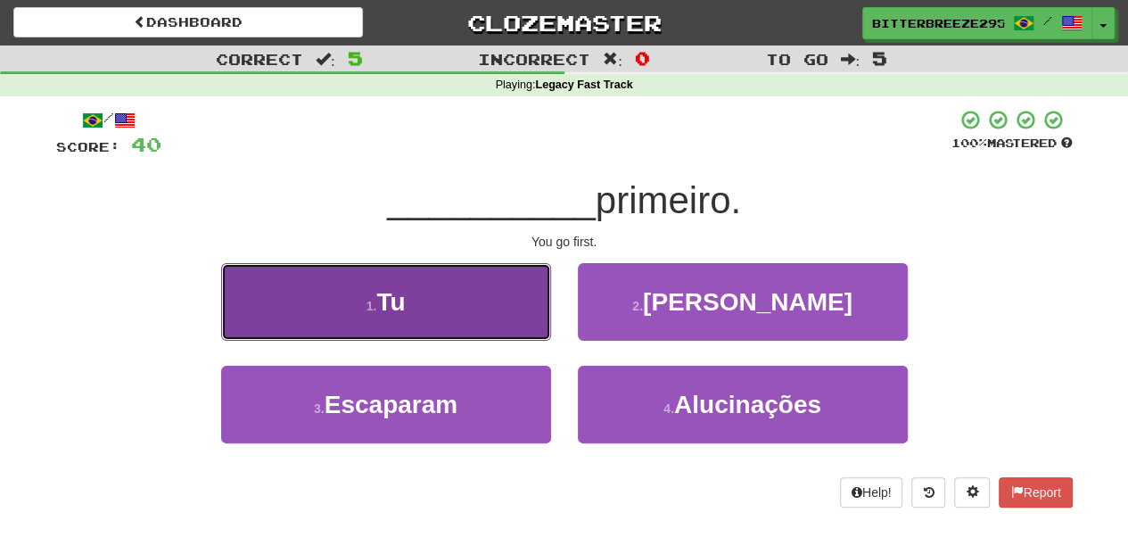
click at [530, 308] on button "1 . Tu" at bounding box center [386, 302] width 330 height 78
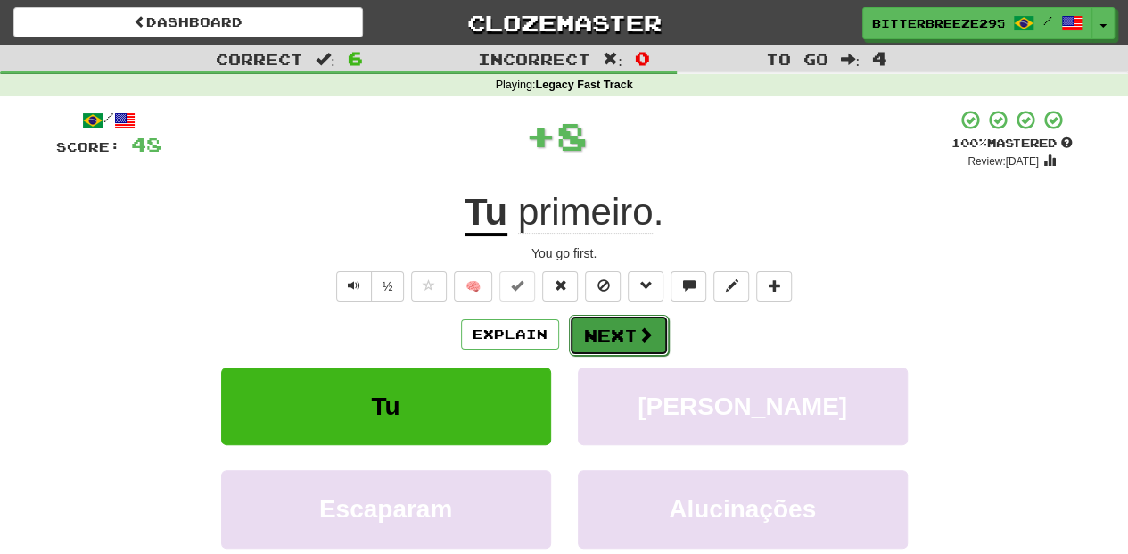
click at [628, 324] on button "Next" at bounding box center [619, 335] width 100 height 41
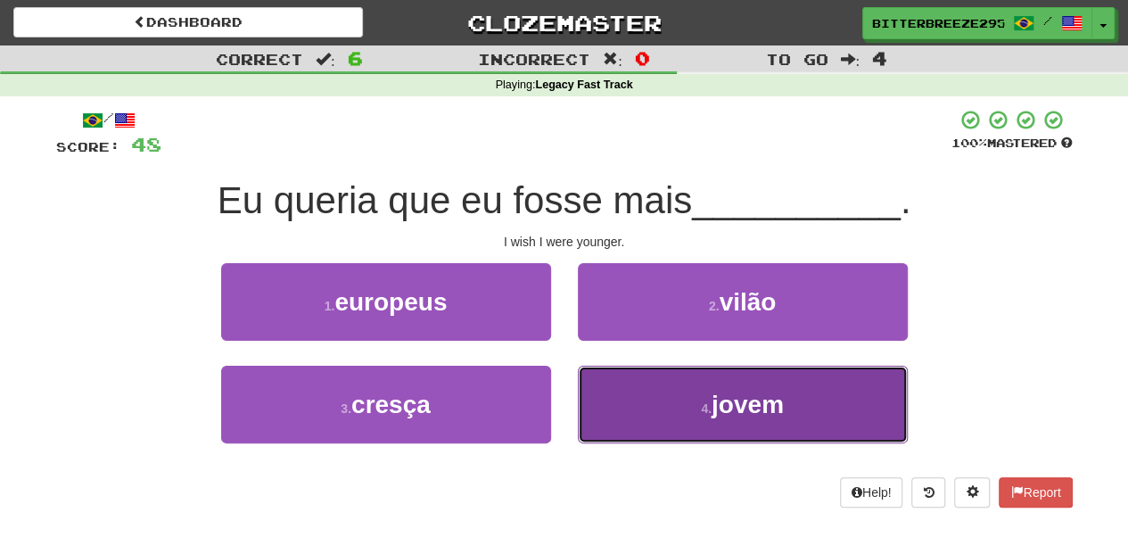
click at [613, 408] on button "4 . jovem" at bounding box center [743, 404] width 330 height 78
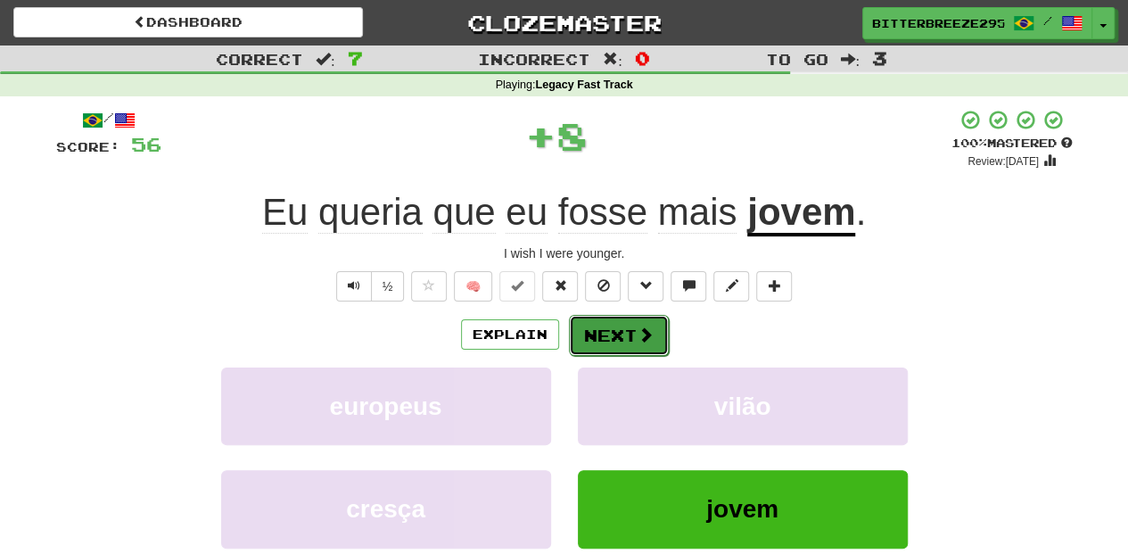
click at [613, 333] on button "Next" at bounding box center [619, 335] width 100 height 41
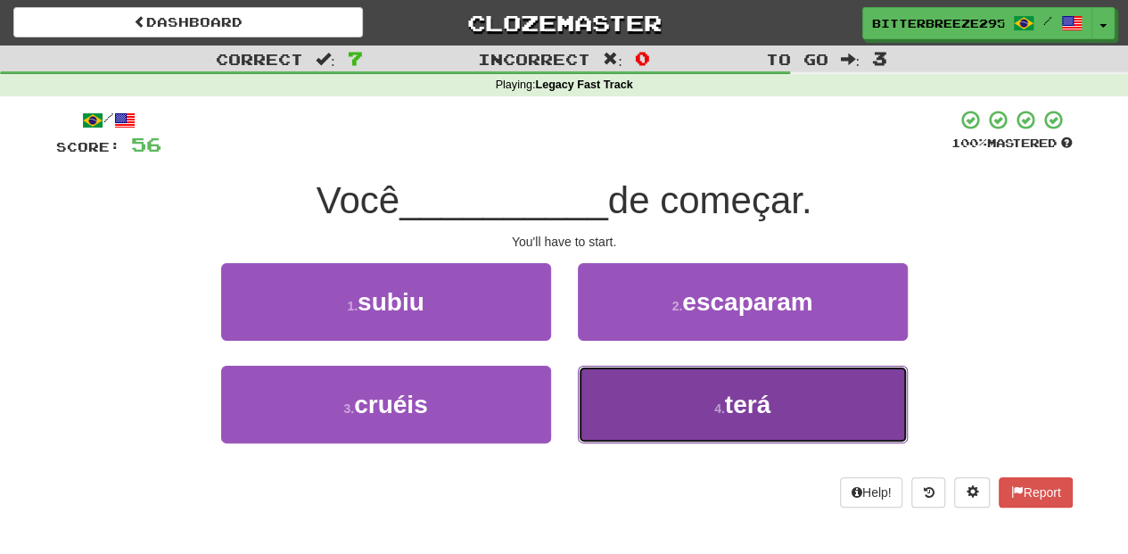
click at [679, 391] on button "4 . terá" at bounding box center [743, 404] width 330 height 78
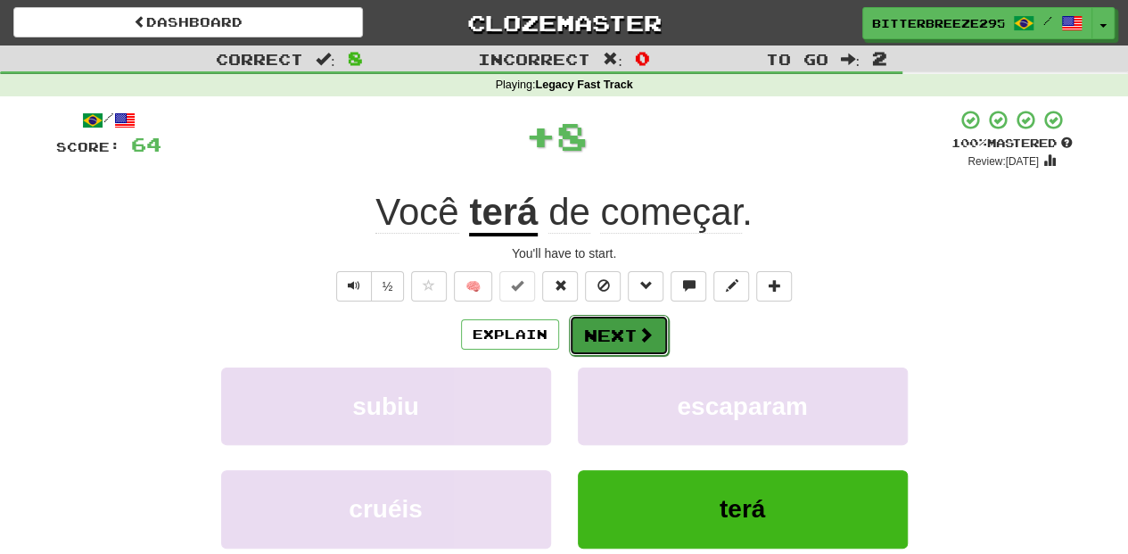
click at [620, 324] on button "Next" at bounding box center [619, 335] width 100 height 41
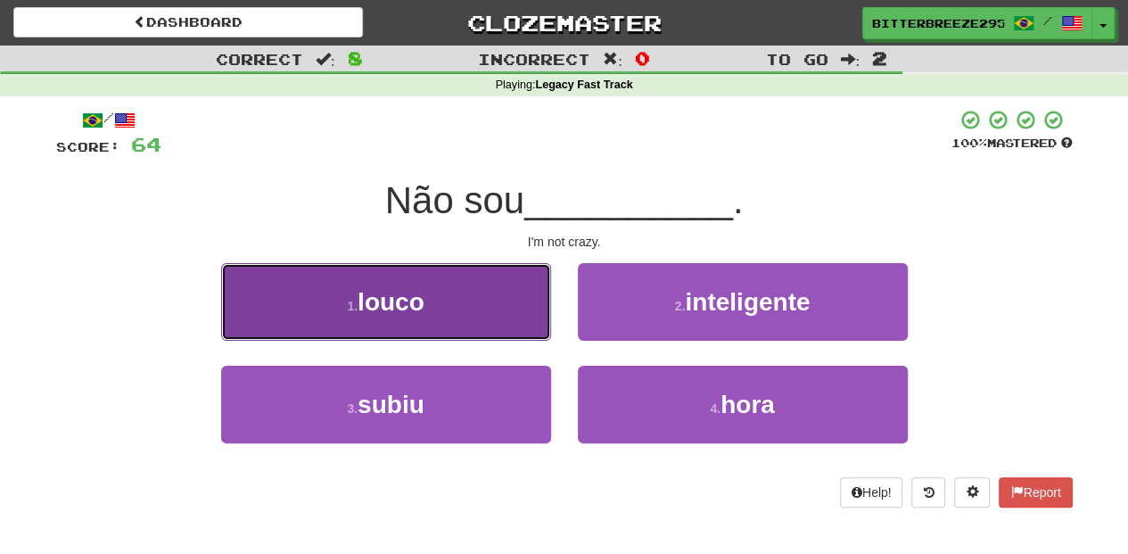
click at [535, 332] on button "1 . louco" at bounding box center [386, 302] width 330 height 78
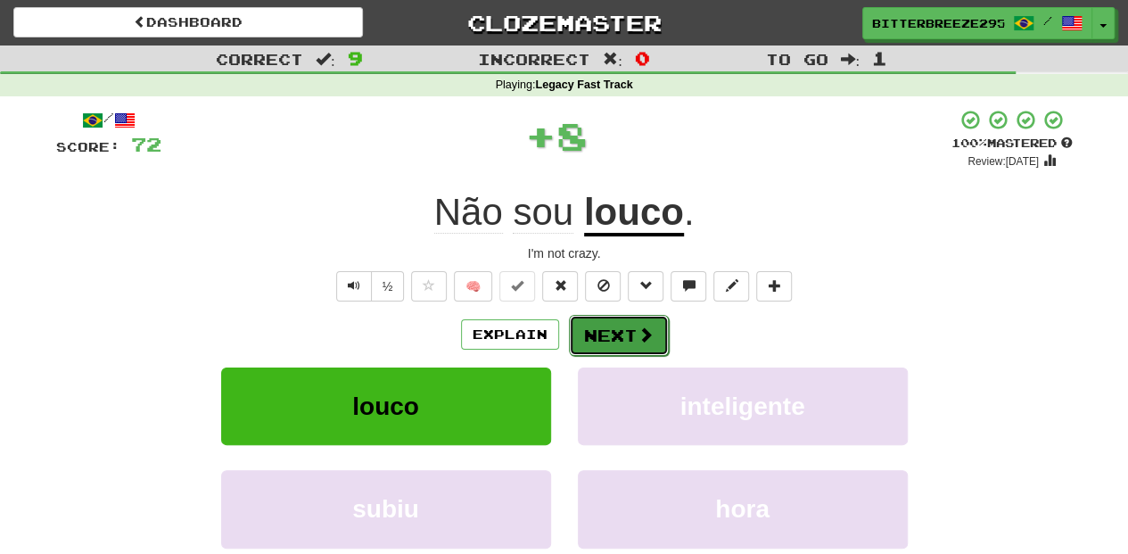
click at [601, 339] on button "Next" at bounding box center [619, 335] width 100 height 41
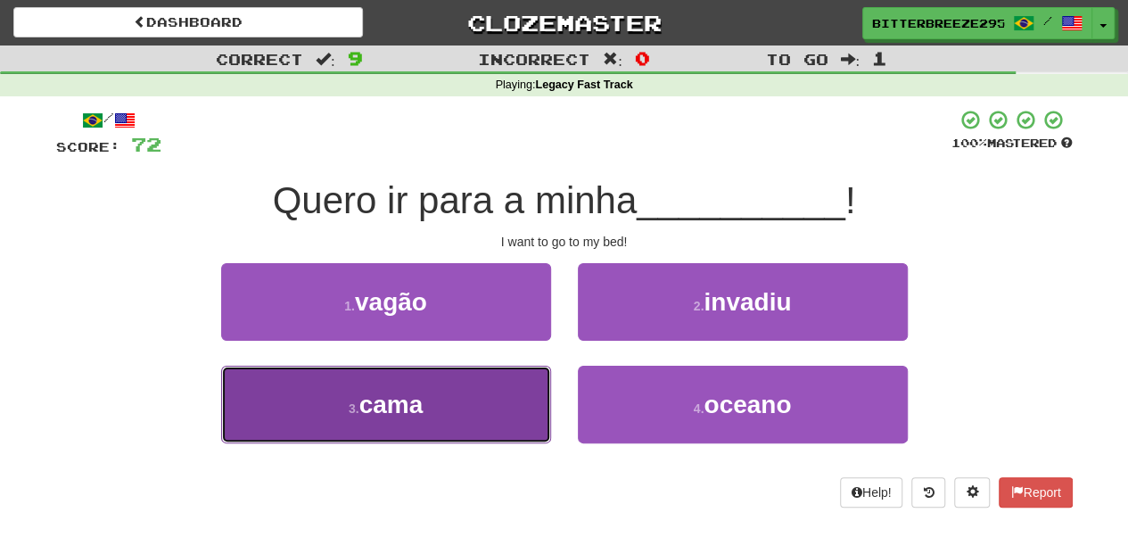
click at [489, 392] on button "3 . cama" at bounding box center [386, 404] width 330 height 78
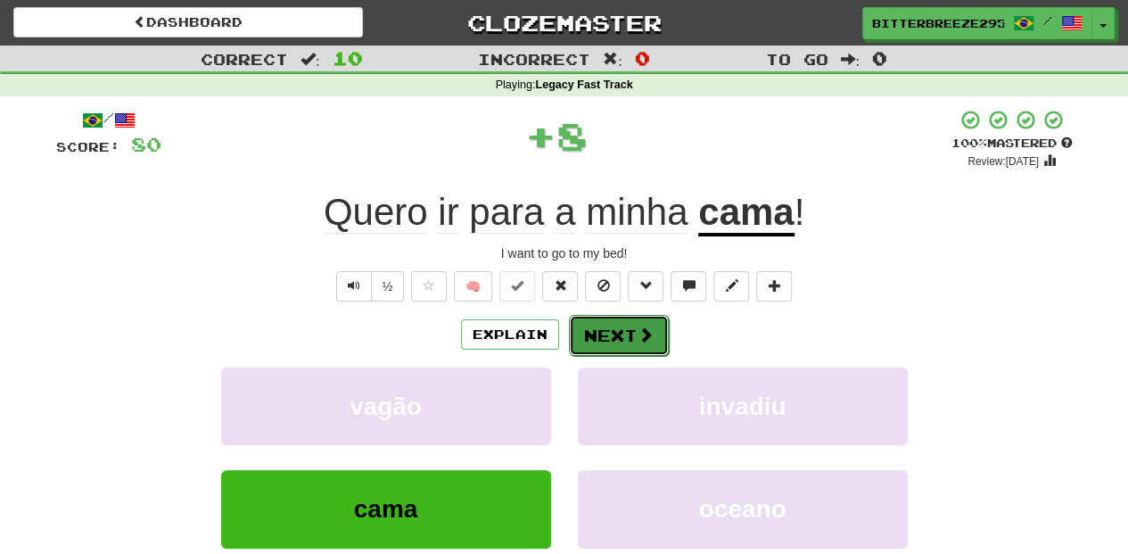
click at [611, 340] on button "Next" at bounding box center [619, 335] width 100 height 41
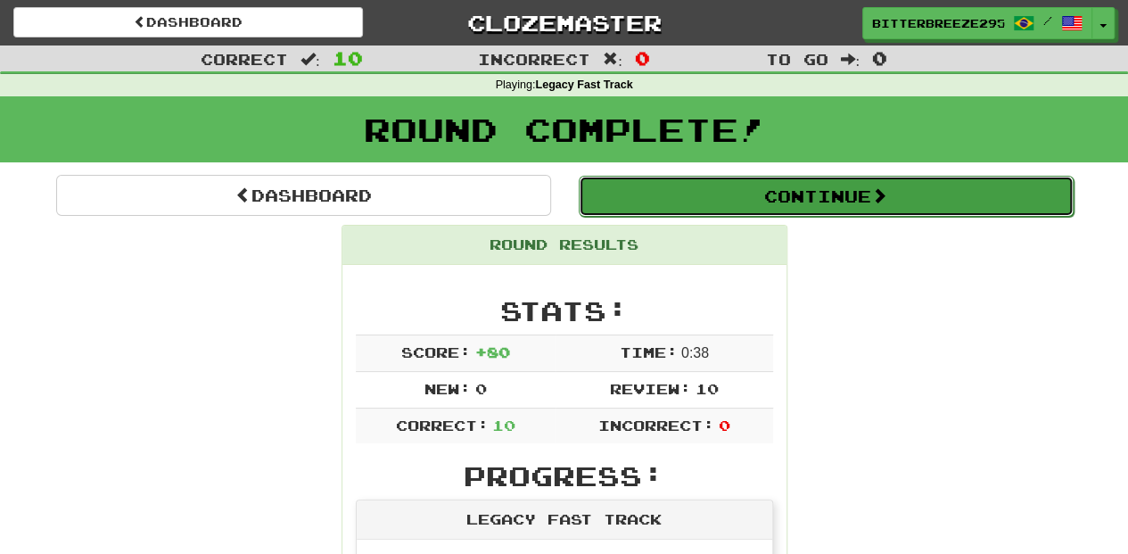
click at [760, 200] on button "Continue" at bounding box center [826, 196] width 495 height 41
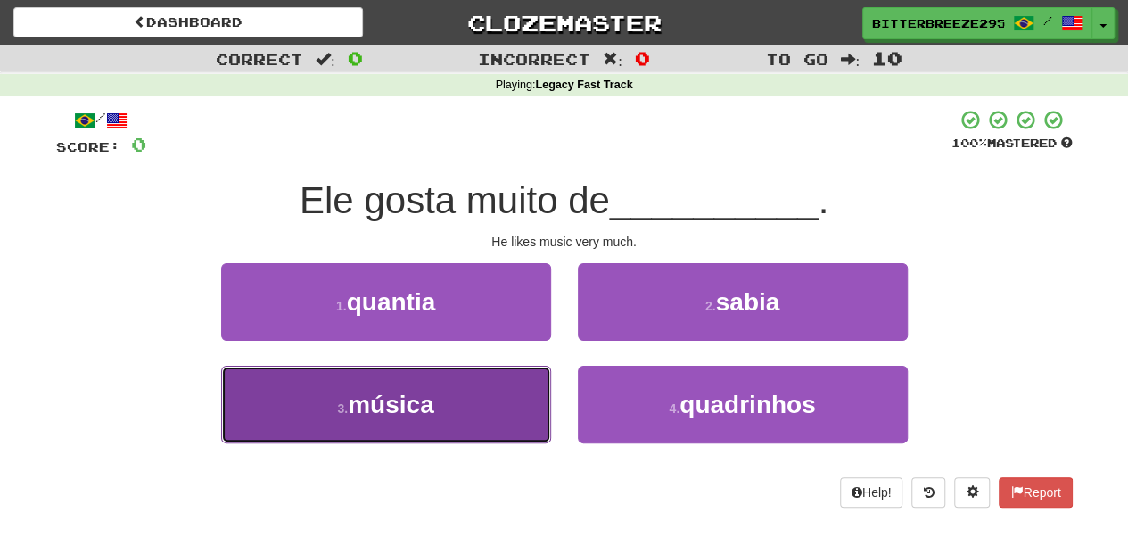
click at [539, 396] on button "3 . música" at bounding box center [386, 404] width 330 height 78
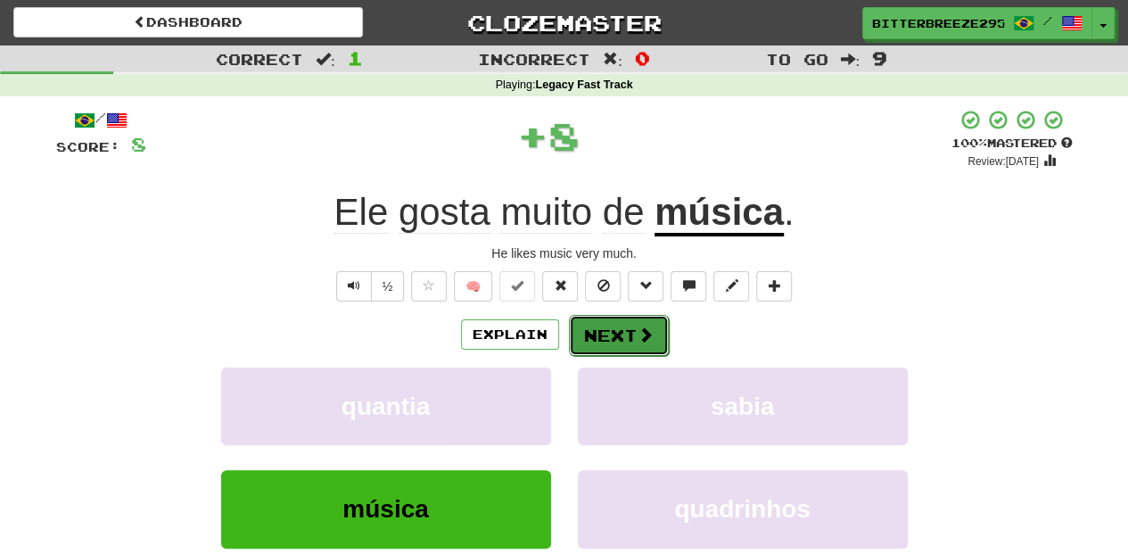
click at [608, 333] on button "Next" at bounding box center [619, 335] width 100 height 41
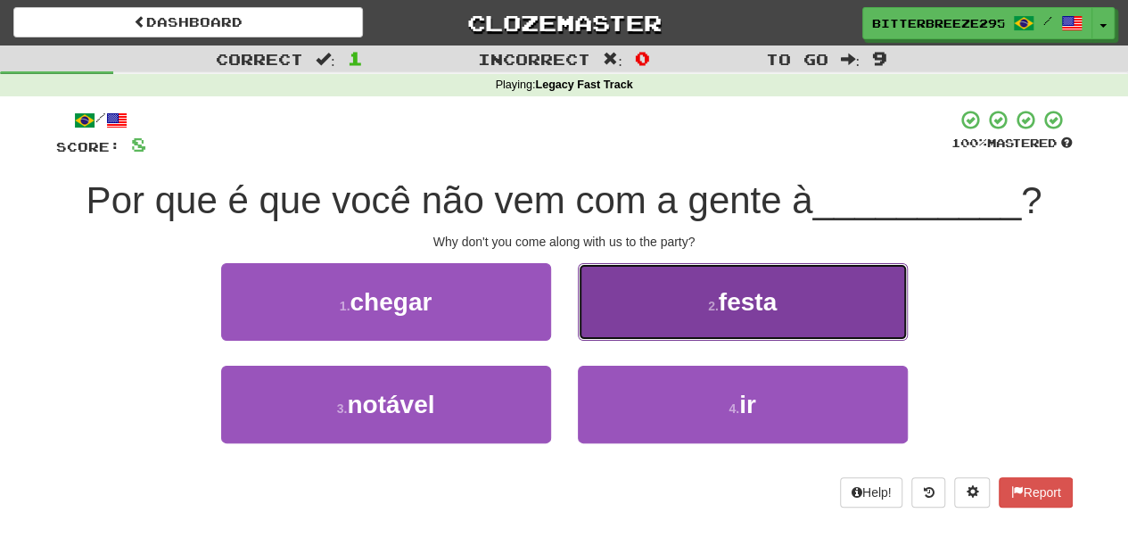
click at [594, 327] on button "2 . festa" at bounding box center [743, 302] width 330 height 78
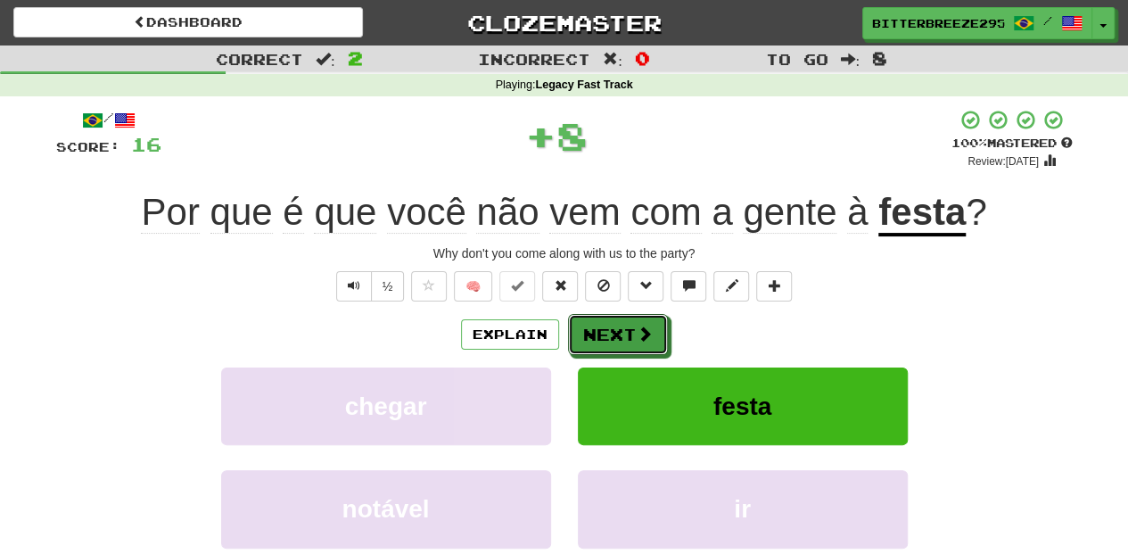
click at [594, 327] on button "Next" at bounding box center [618, 334] width 100 height 41
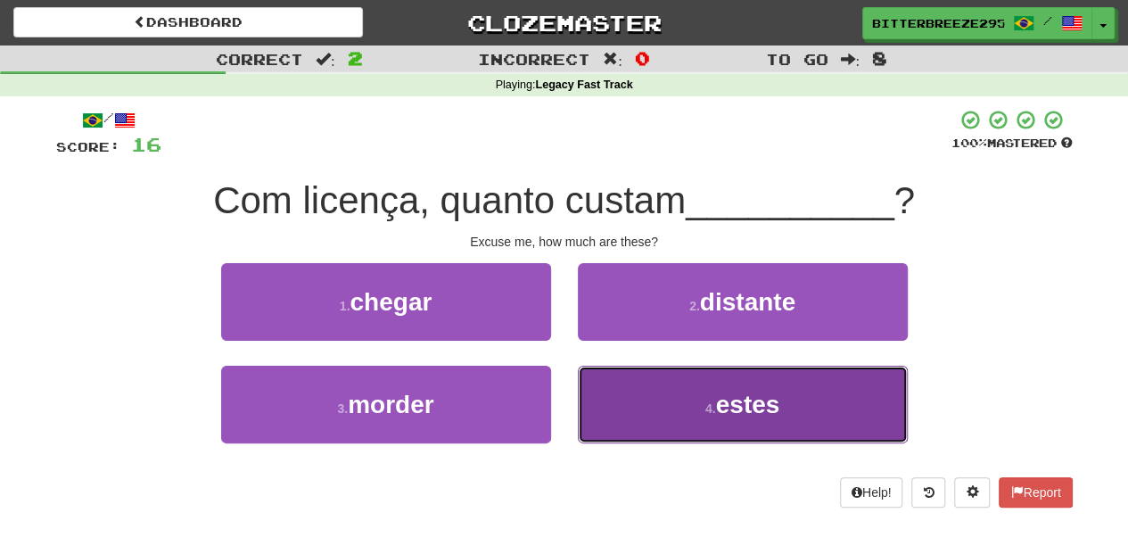
click at [642, 395] on button "4 . estes" at bounding box center [743, 404] width 330 height 78
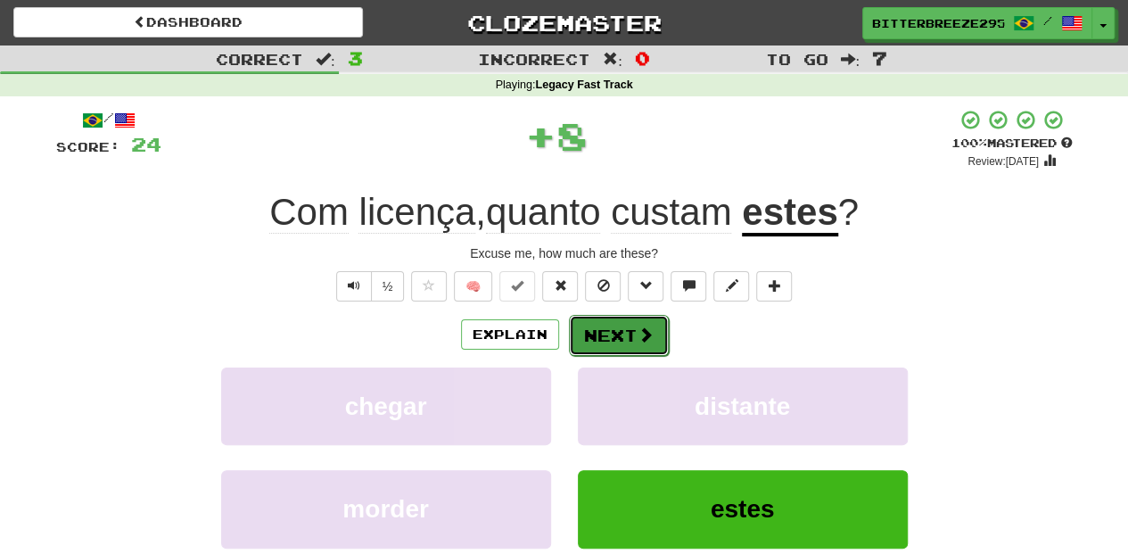
click at [624, 338] on button "Next" at bounding box center [619, 335] width 100 height 41
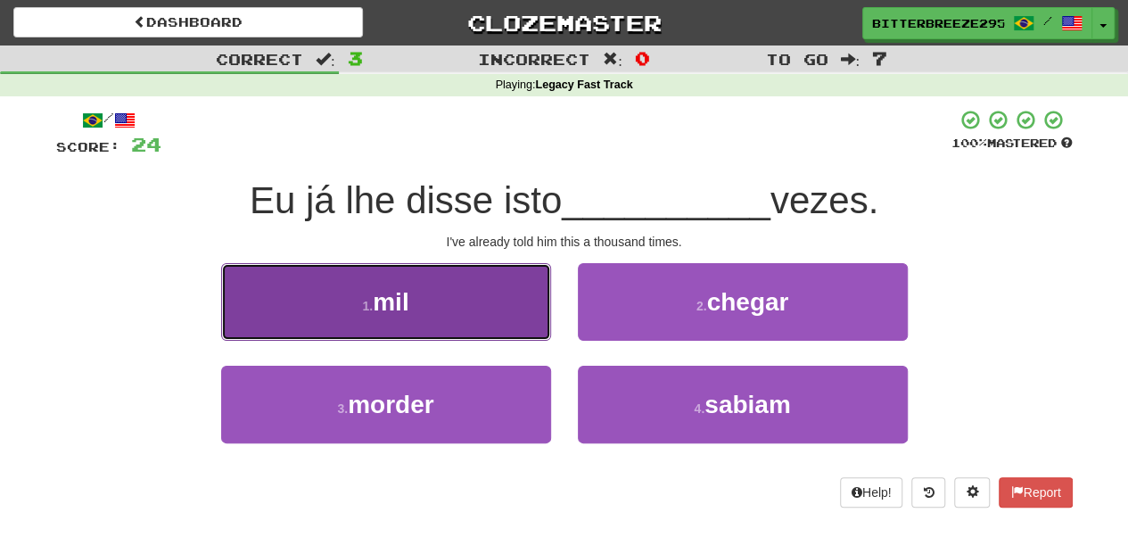
click at [522, 322] on button "1 . mil" at bounding box center [386, 302] width 330 height 78
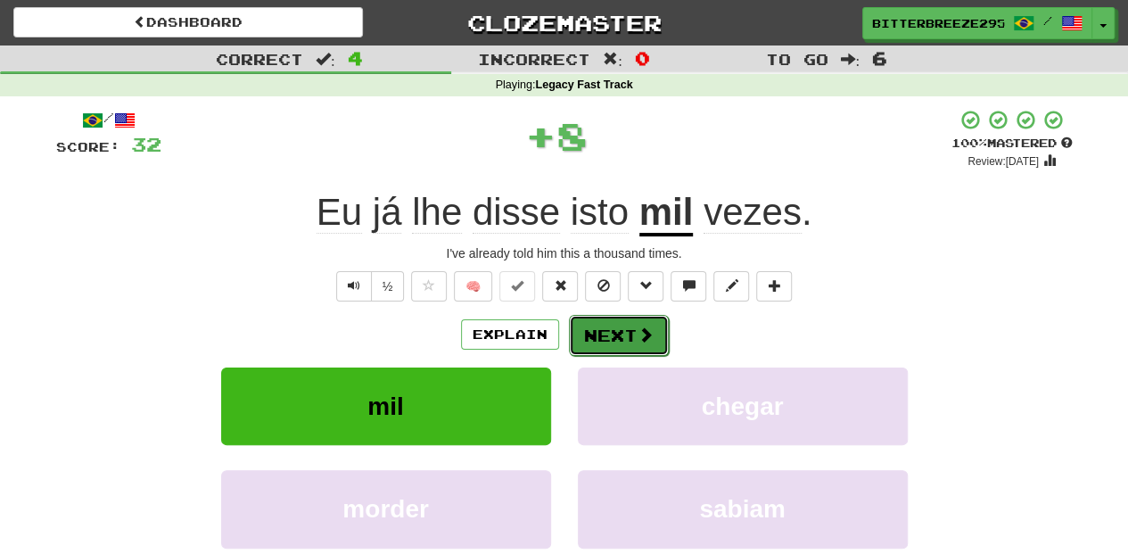
click at [626, 334] on button "Next" at bounding box center [619, 335] width 100 height 41
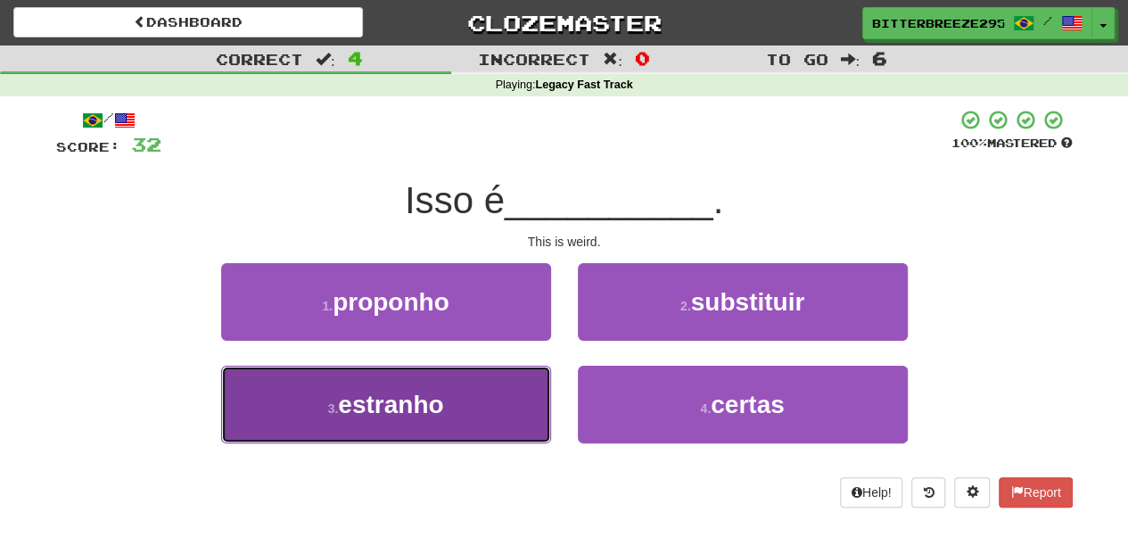
click at [511, 415] on button "3 . estranho" at bounding box center [386, 404] width 330 height 78
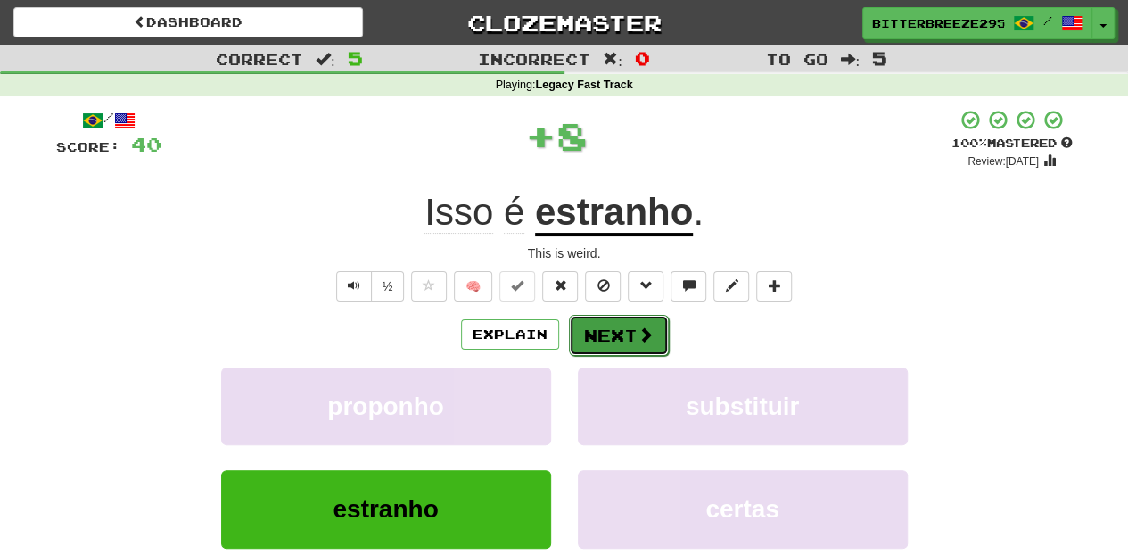
click at [642, 344] on button "Next" at bounding box center [619, 335] width 100 height 41
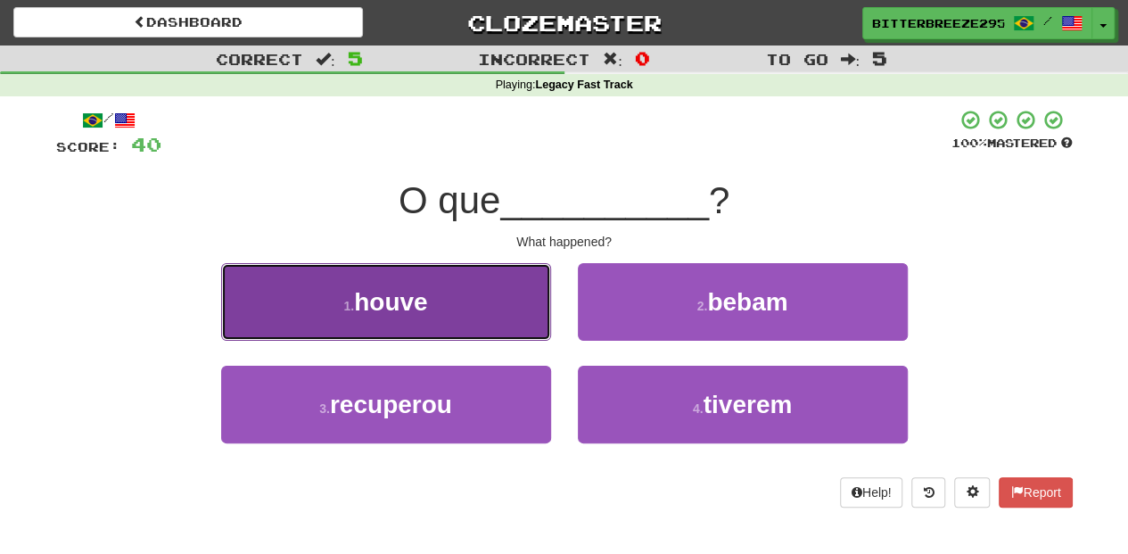
click at [505, 321] on button "1 . houve" at bounding box center [386, 302] width 330 height 78
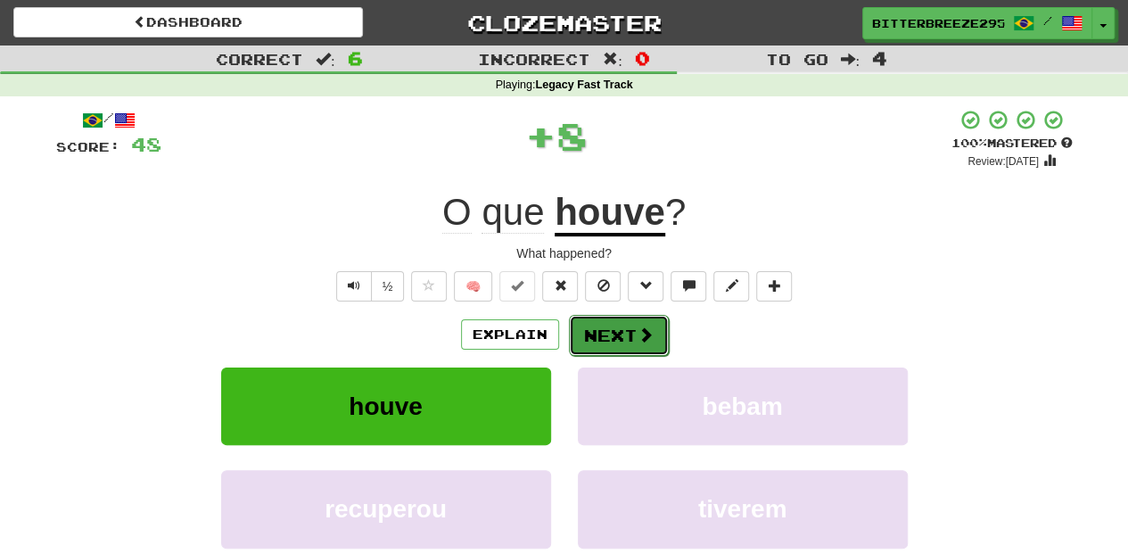
click at [590, 321] on button "Next" at bounding box center [619, 335] width 100 height 41
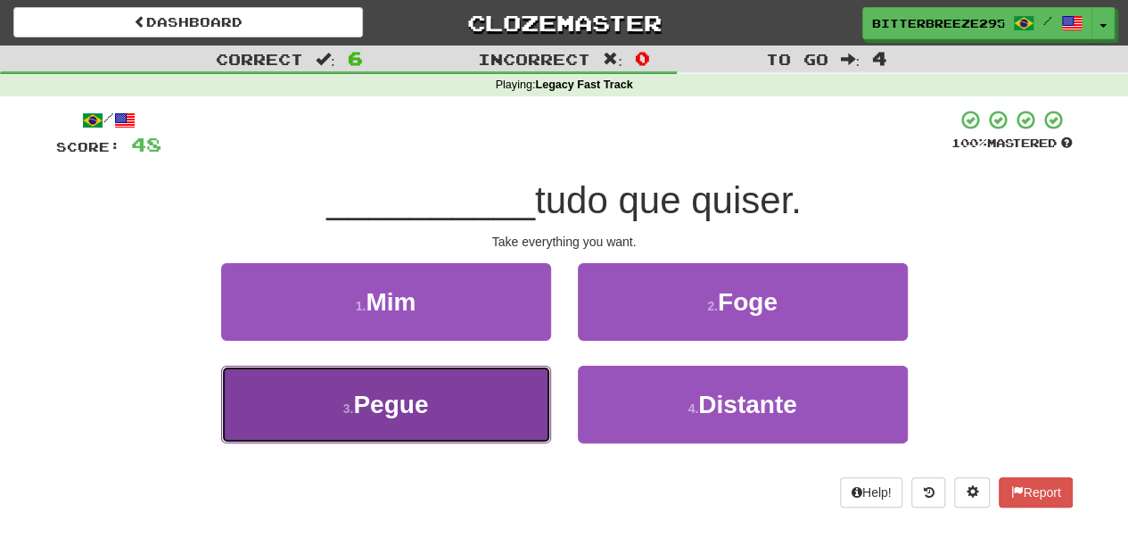
click at [491, 403] on button "3 . Pegue" at bounding box center [386, 404] width 330 height 78
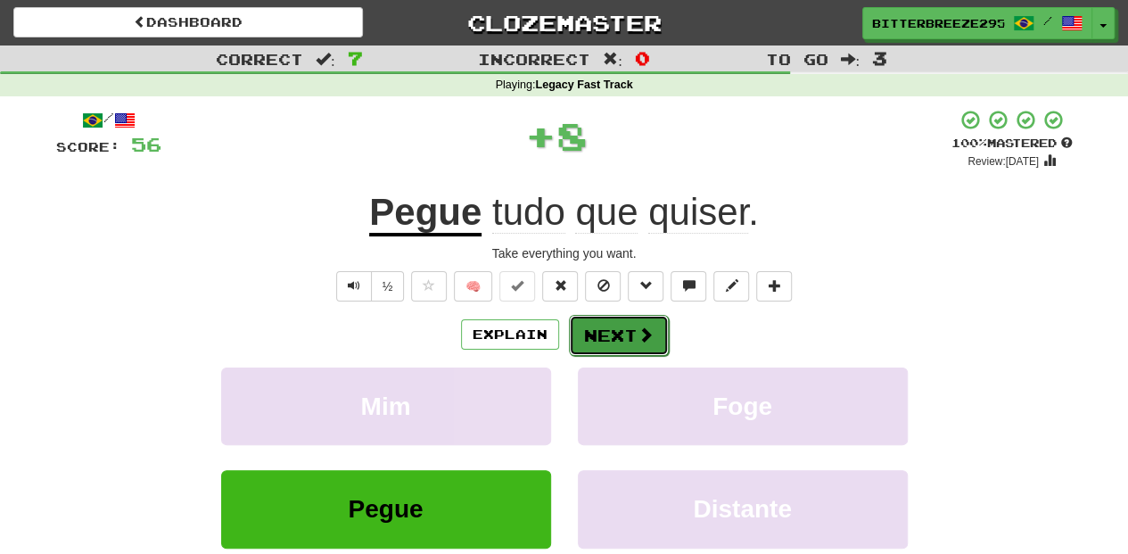
click at [608, 333] on button "Next" at bounding box center [619, 335] width 100 height 41
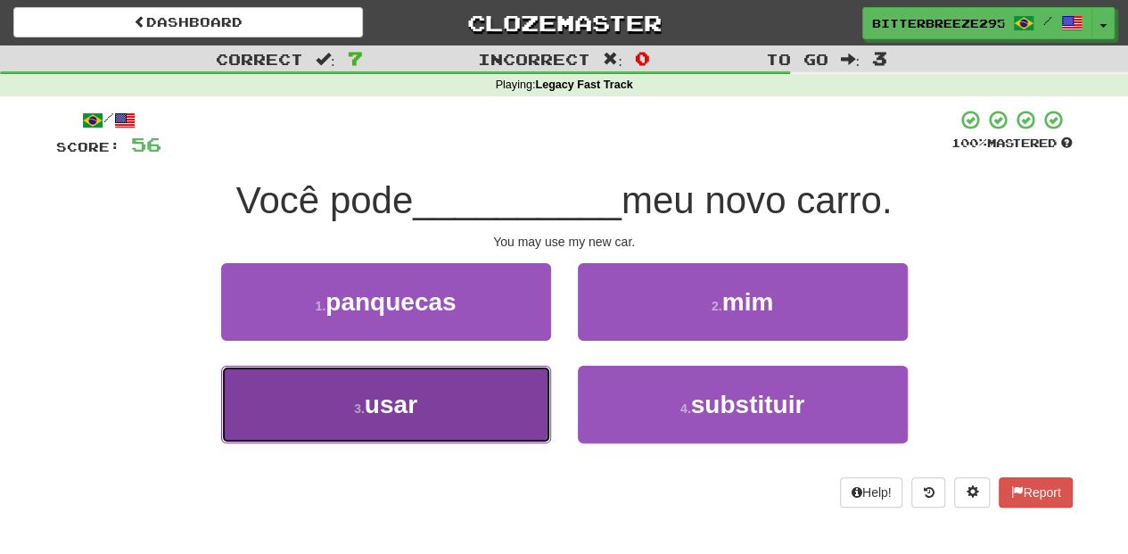
click at [497, 383] on button "3 . usar" at bounding box center [386, 404] width 330 height 78
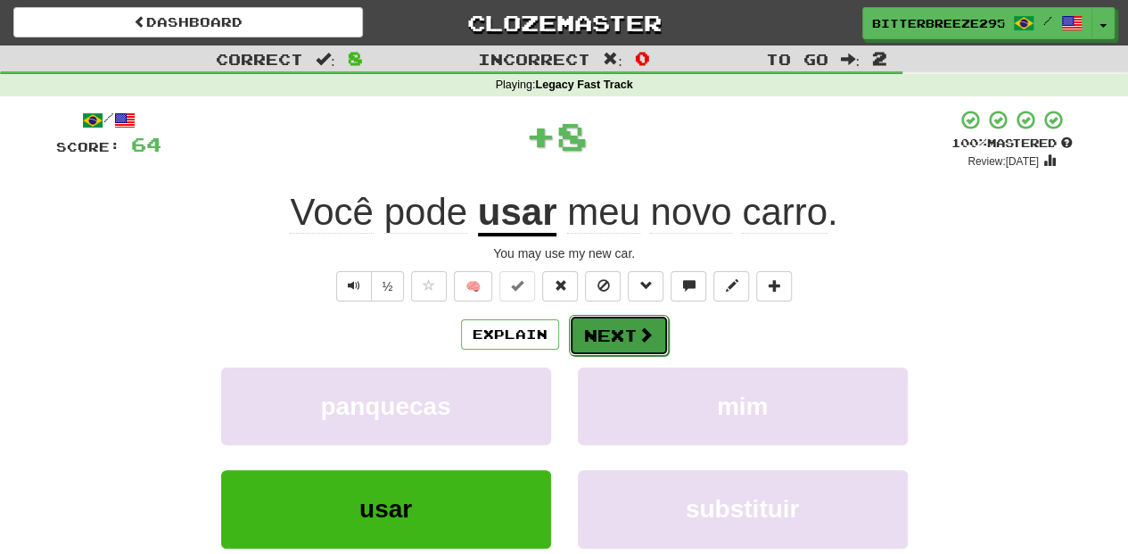
click at [590, 341] on button "Next" at bounding box center [619, 335] width 100 height 41
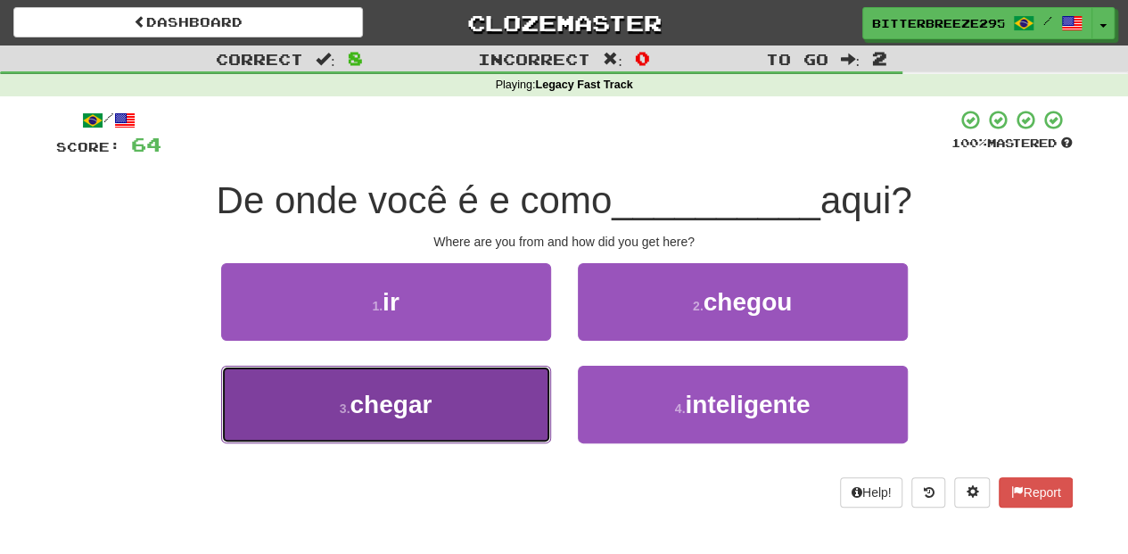
click at [517, 396] on button "3 . chegar" at bounding box center [386, 404] width 330 height 78
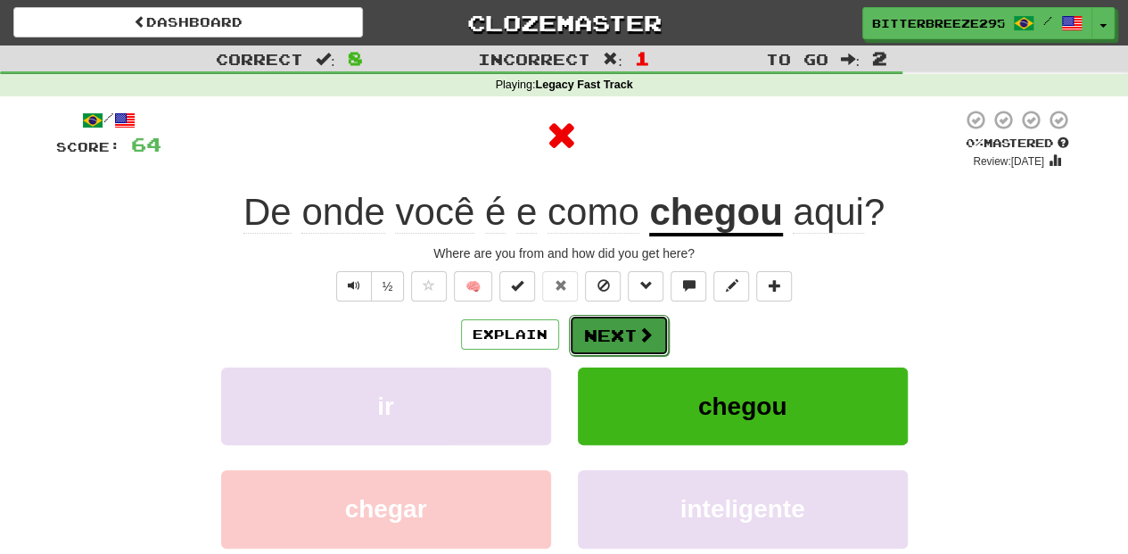
click at [611, 322] on button "Next" at bounding box center [619, 335] width 100 height 41
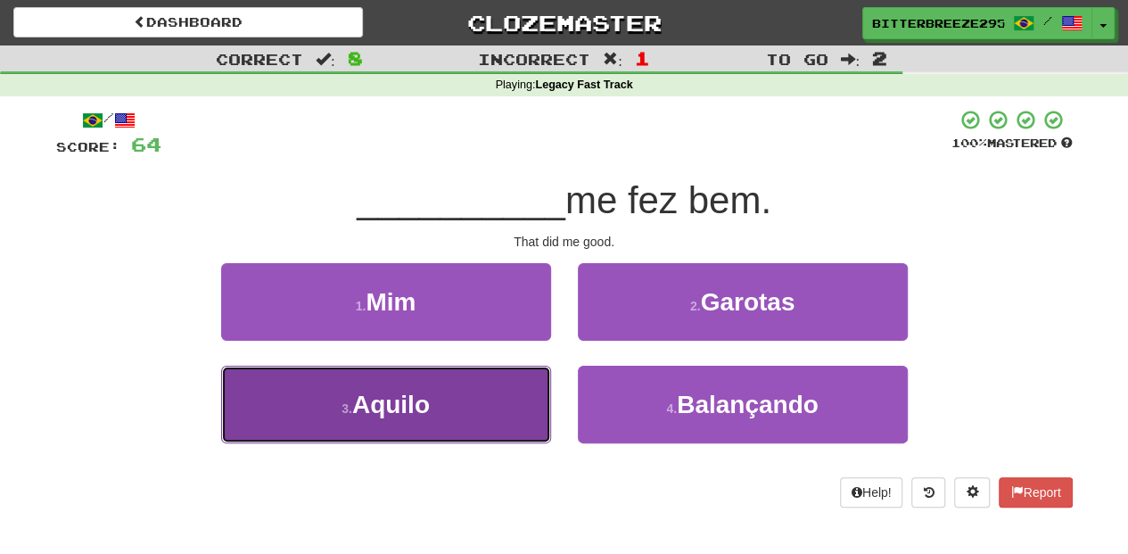
click at [513, 415] on button "3 . Aquilo" at bounding box center [386, 404] width 330 height 78
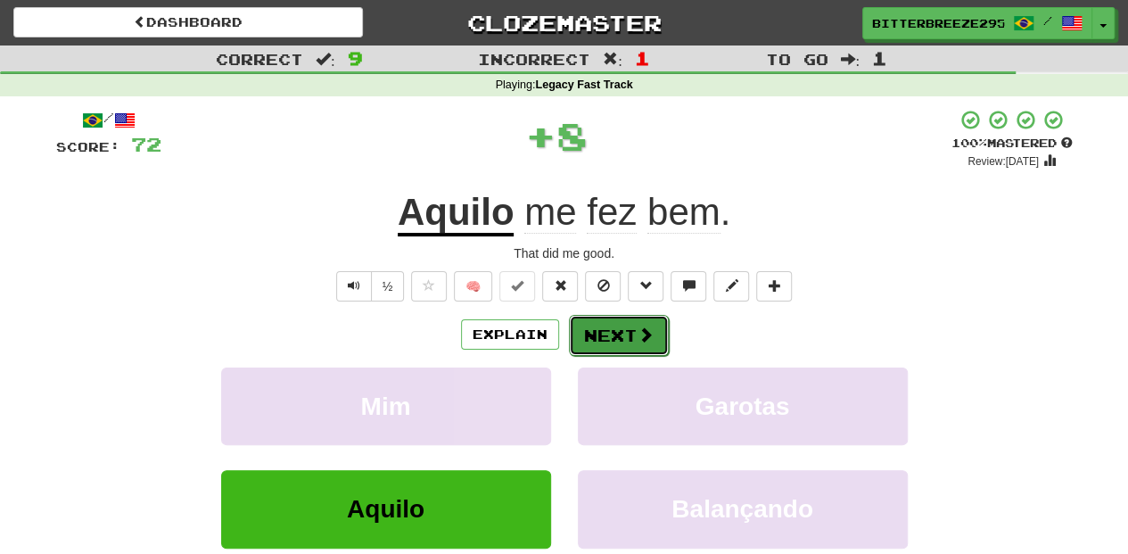
click at [621, 337] on button "Next" at bounding box center [619, 335] width 100 height 41
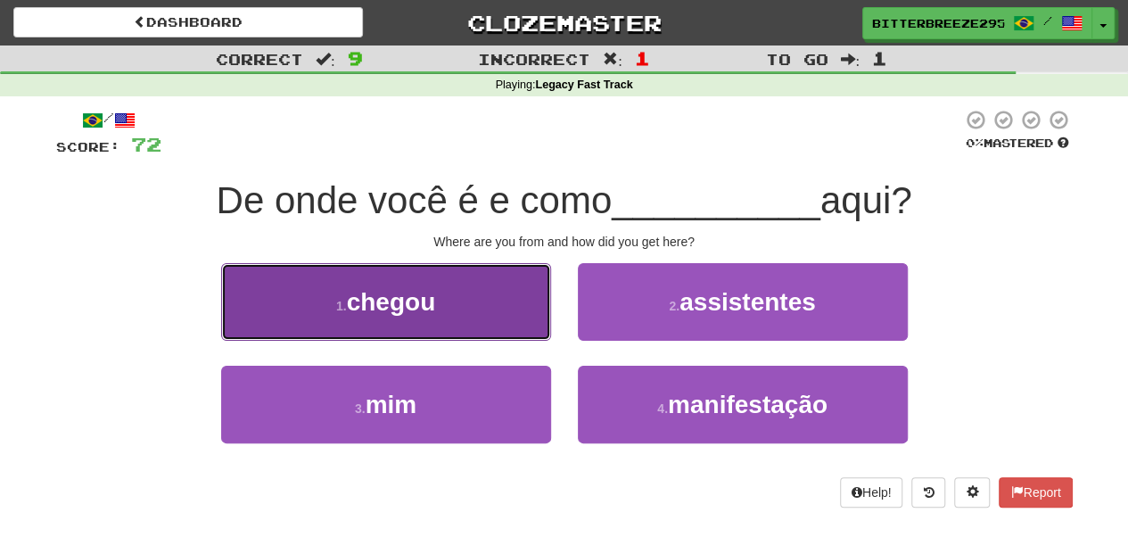
click at [497, 317] on button "1 . chegou" at bounding box center [386, 302] width 330 height 78
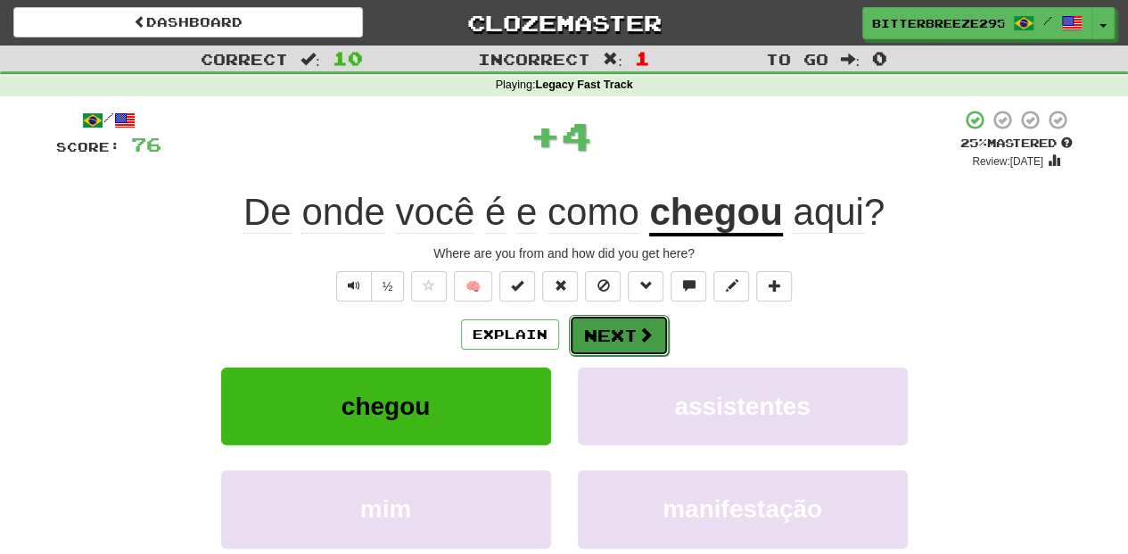
click at [606, 333] on button "Next" at bounding box center [619, 335] width 100 height 41
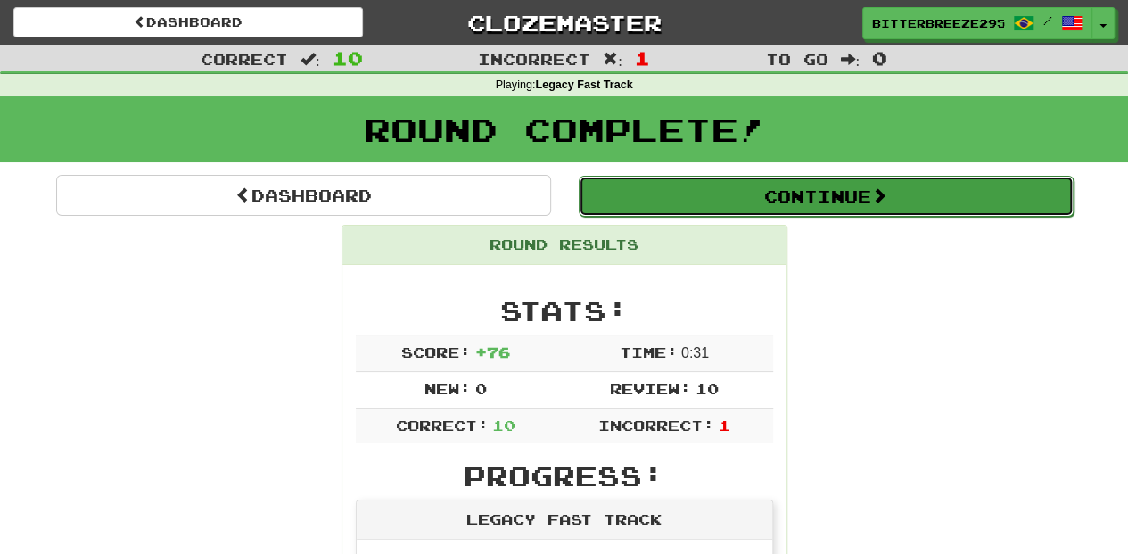
click at [708, 204] on button "Continue" at bounding box center [826, 196] width 495 height 41
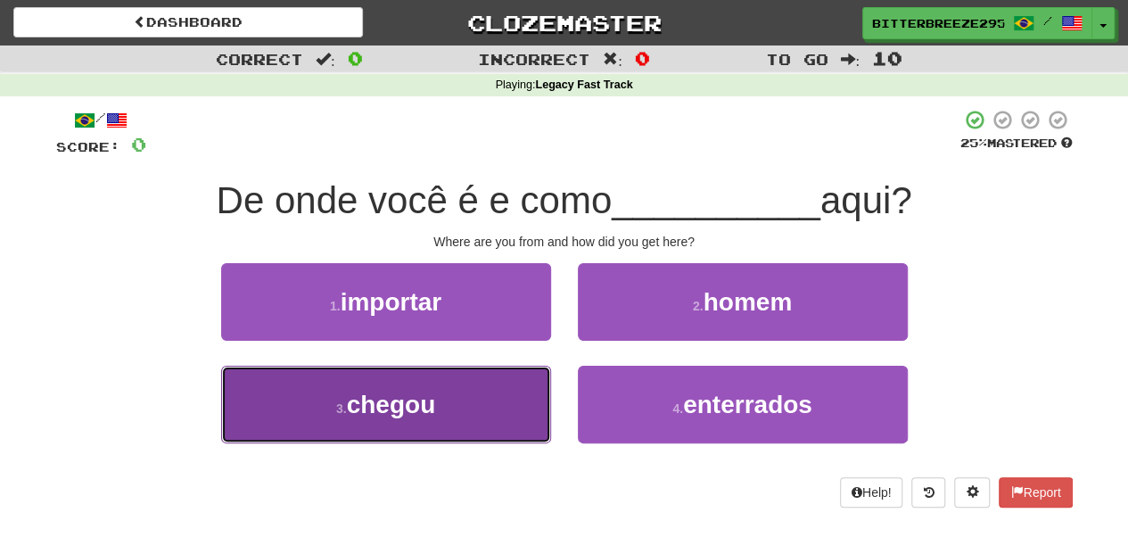
click at [500, 389] on button "3 . chegou" at bounding box center [386, 404] width 330 height 78
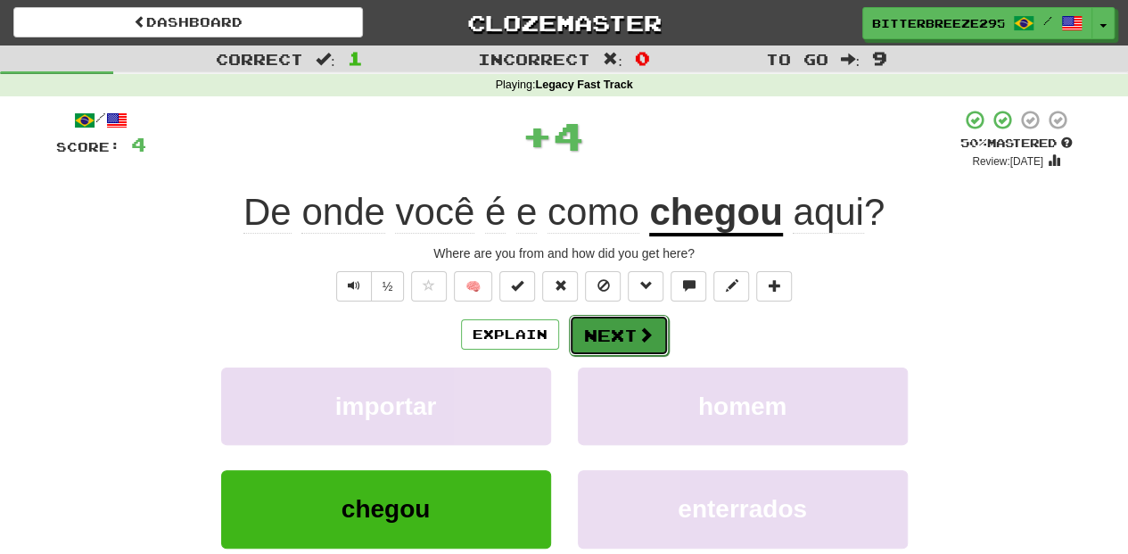
click at [620, 331] on button "Next" at bounding box center [619, 335] width 100 height 41
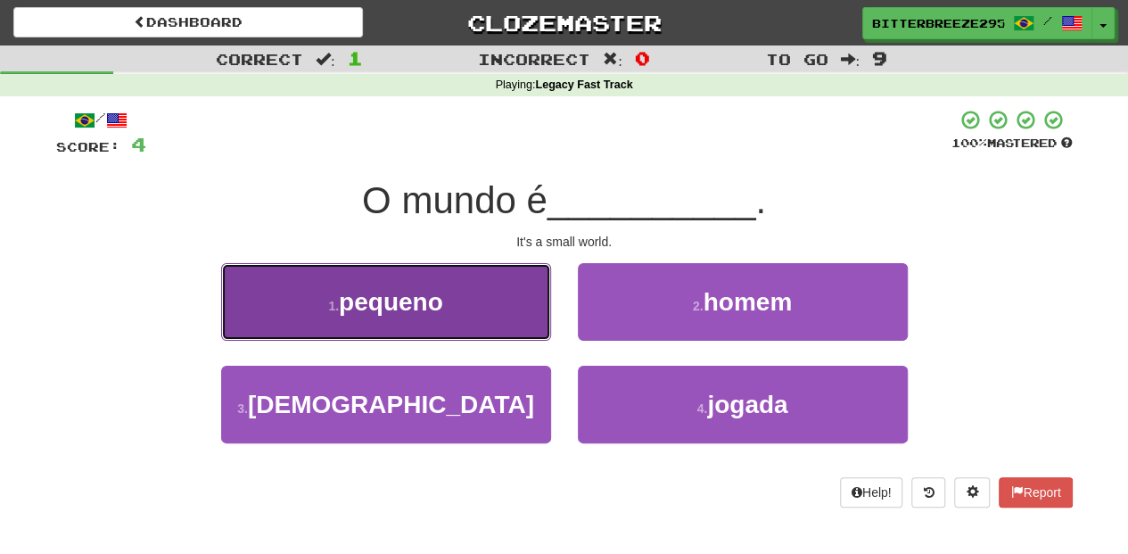
click at [480, 308] on button "1 . pequeno" at bounding box center [386, 302] width 330 height 78
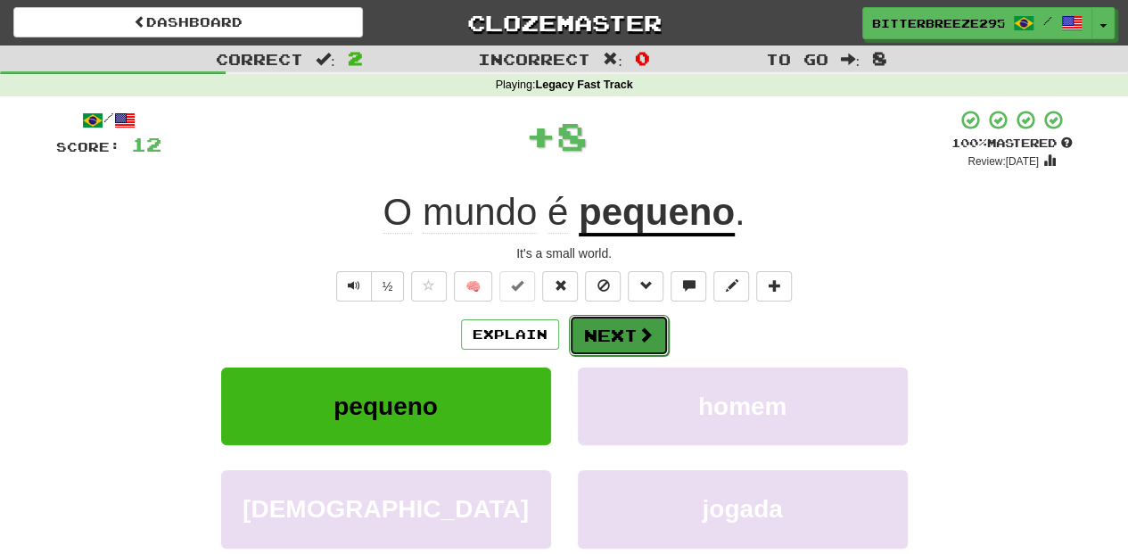
click at [610, 333] on button "Next" at bounding box center [619, 335] width 100 height 41
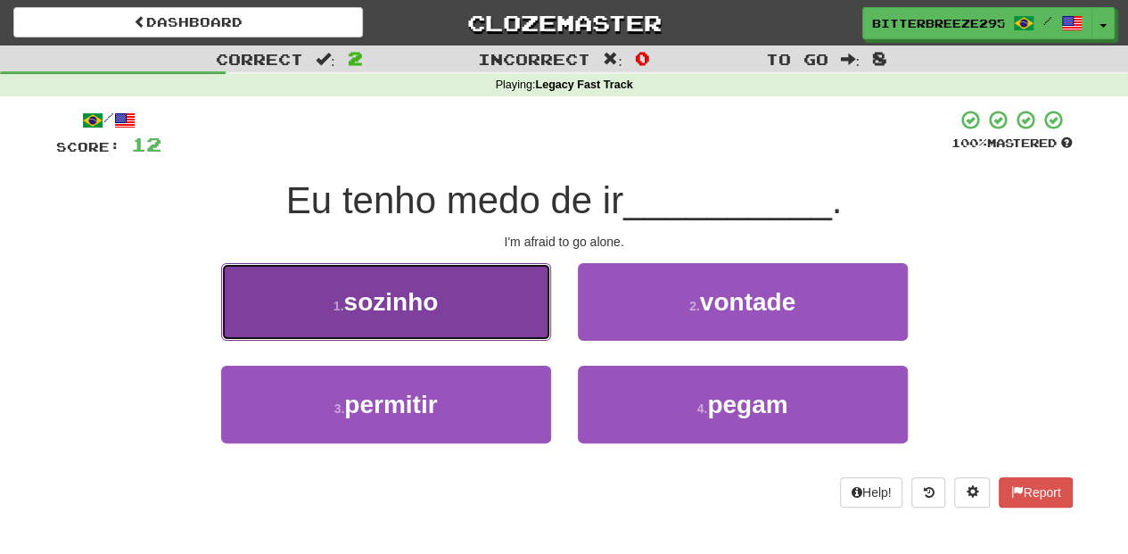
click at [494, 313] on button "1 . sozinho" at bounding box center [386, 302] width 330 height 78
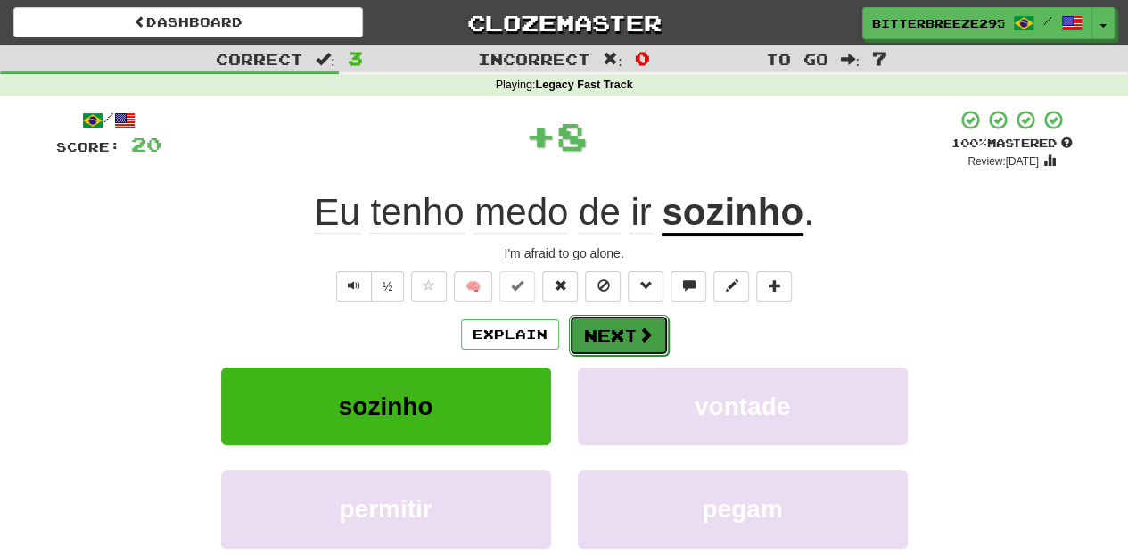
click at [609, 335] on button "Next" at bounding box center [619, 335] width 100 height 41
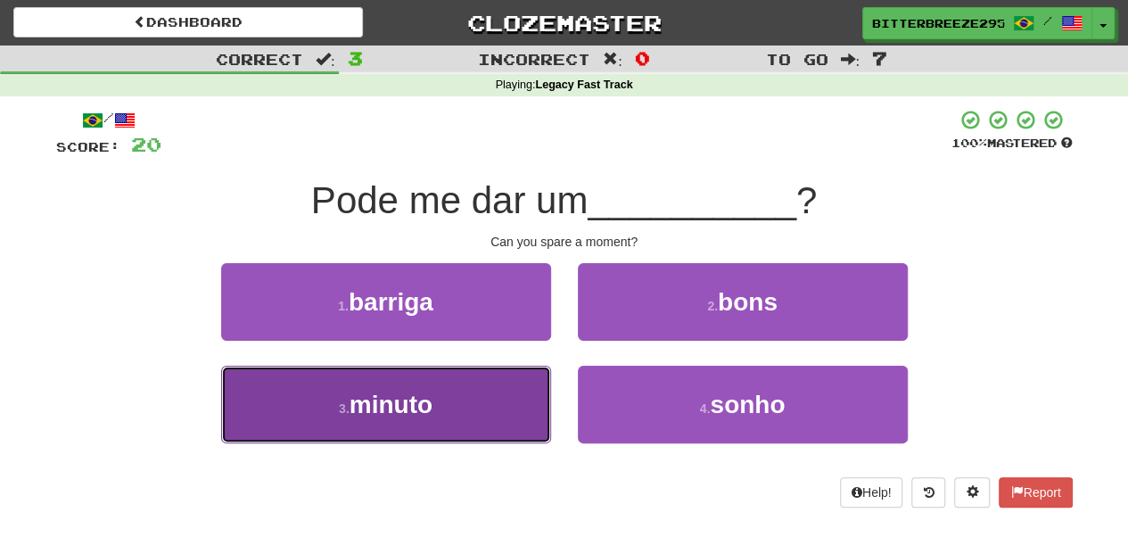
click at [515, 389] on button "3 . minuto" at bounding box center [386, 404] width 330 height 78
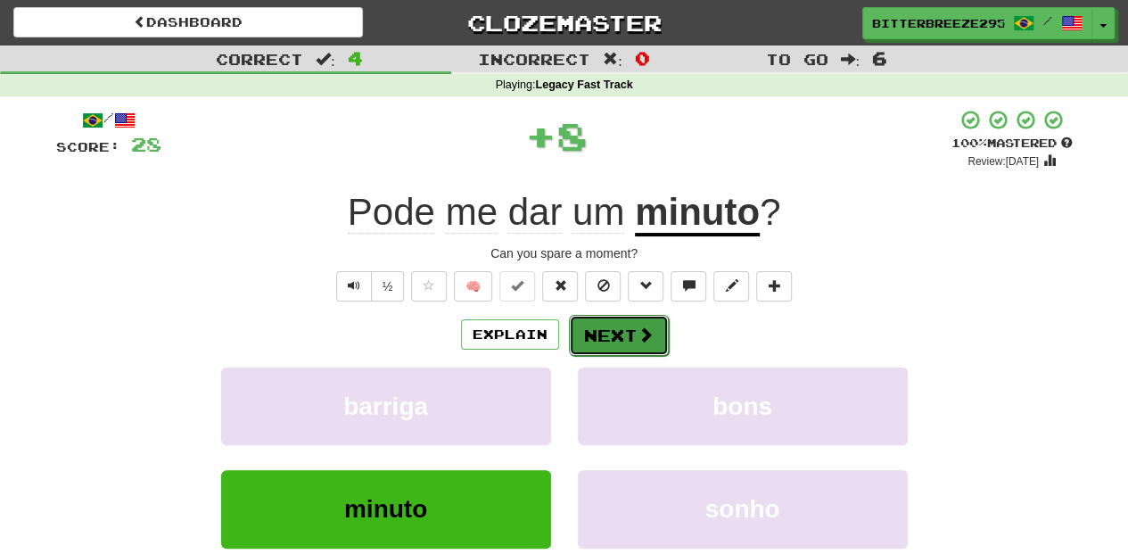
click at [629, 324] on button "Next" at bounding box center [619, 335] width 100 height 41
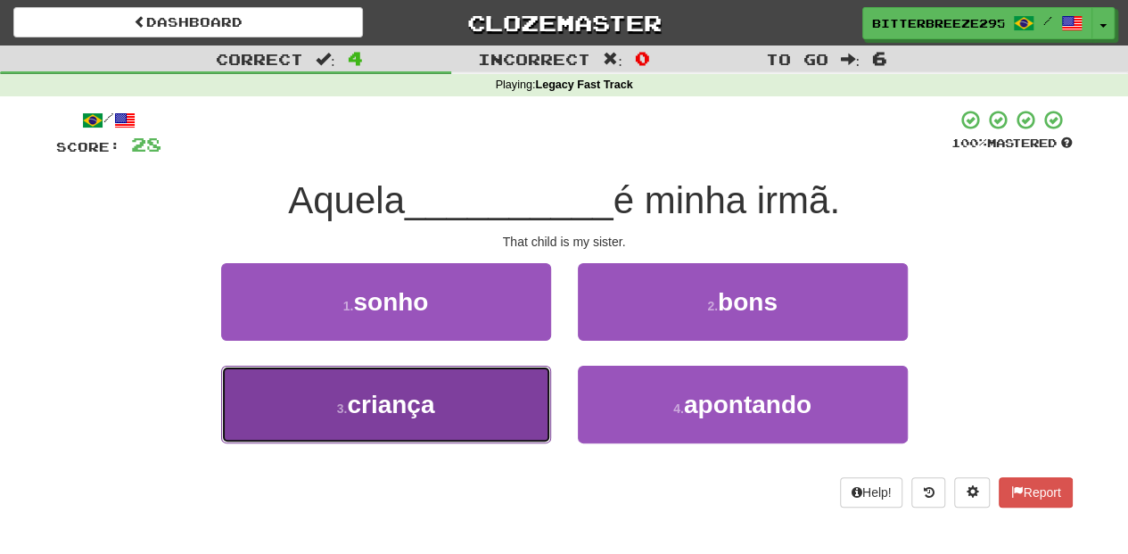
click at [515, 401] on button "3 . criança" at bounding box center [386, 404] width 330 height 78
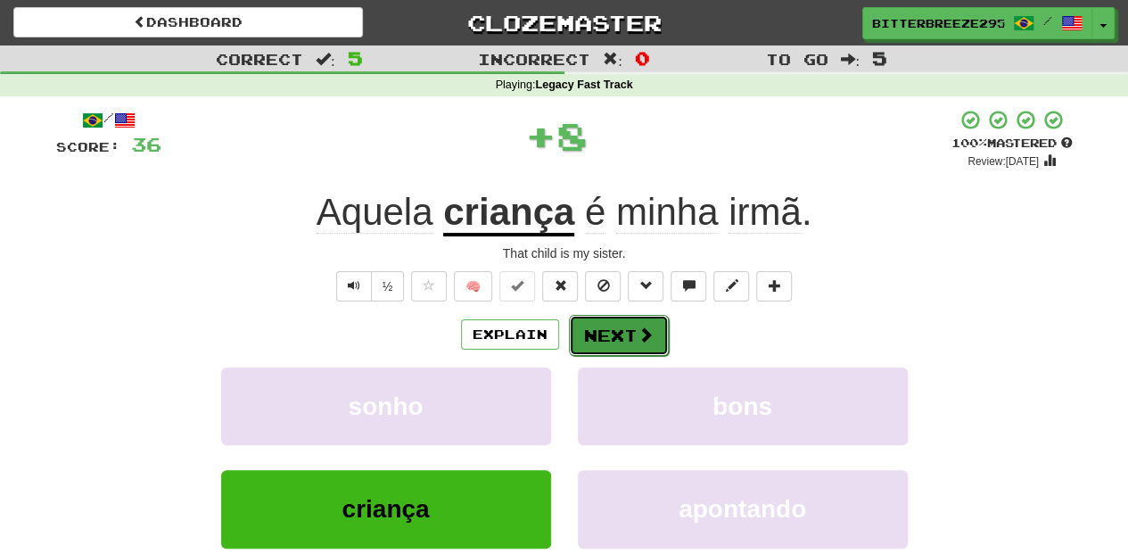
click at [618, 335] on button "Next" at bounding box center [619, 335] width 100 height 41
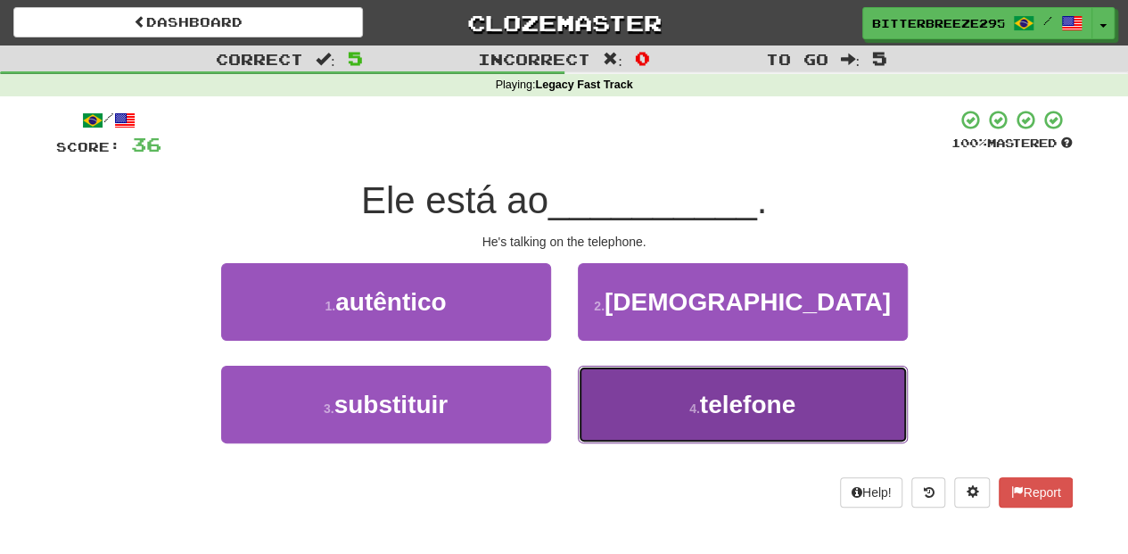
click at [645, 387] on button "4 . telefone" at bounding box center [743, 404] width 330 height 78
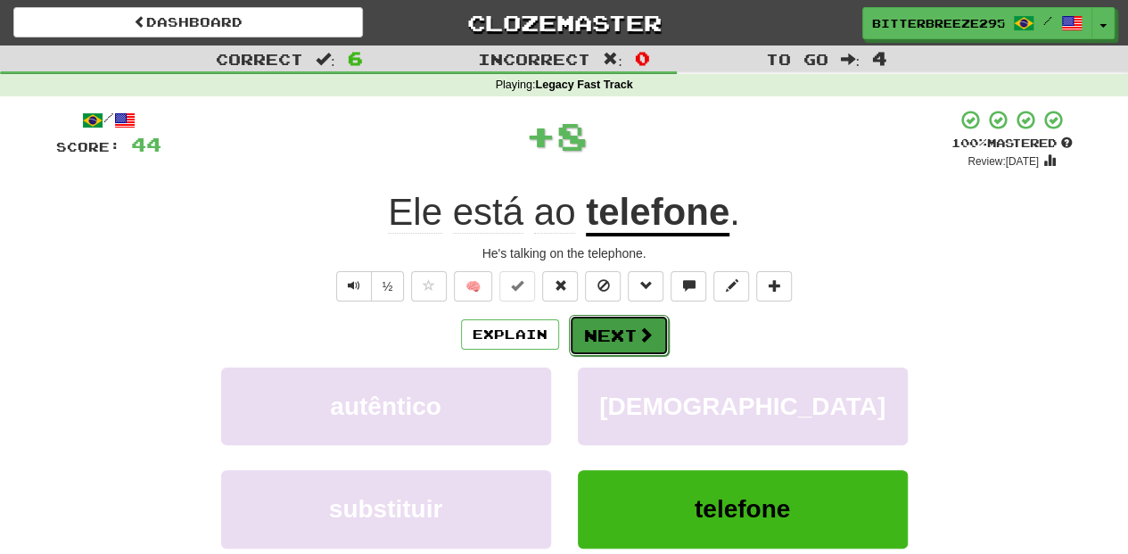
click at [628, 341] on button "Next" at bounding box center [619, 335] width 100 height 41
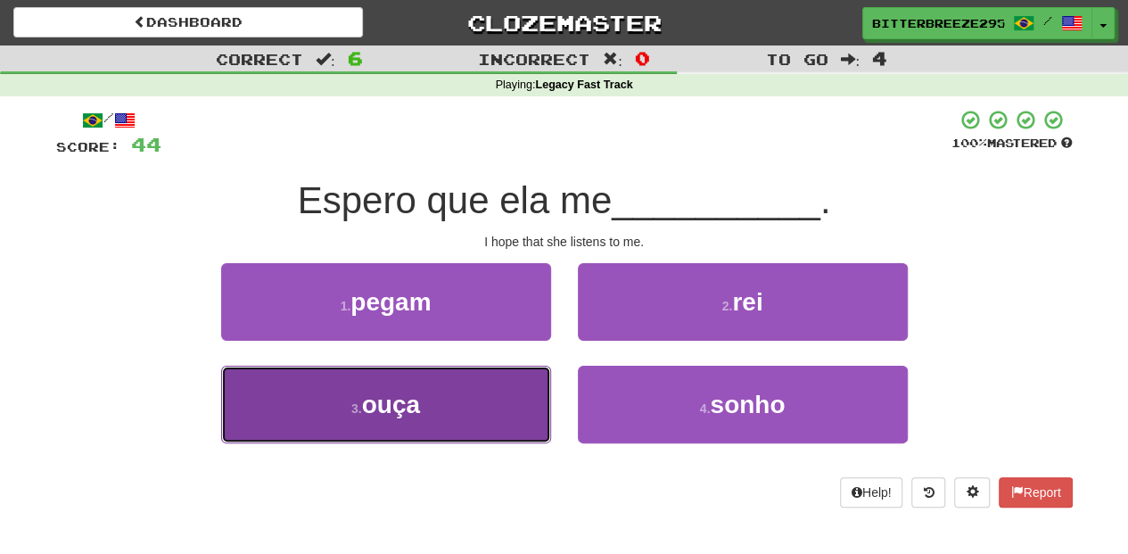
click at [510, 403] on button "3 . ouça" at bounding box center [386, 404] width 330 height 78
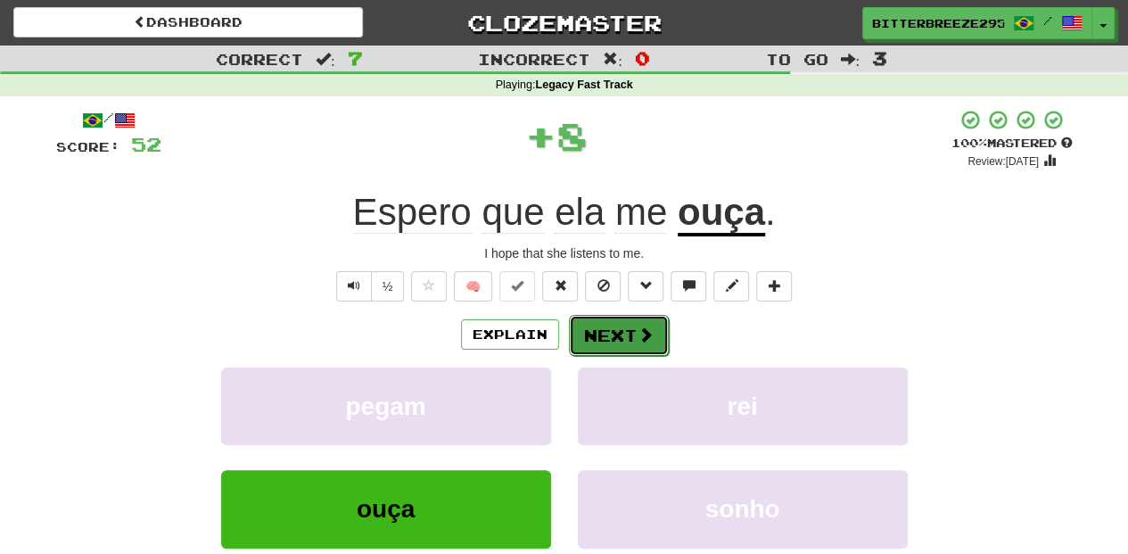
click at [625, 335] on button "Next" at bounding box center [619, 335] width 100 height 41
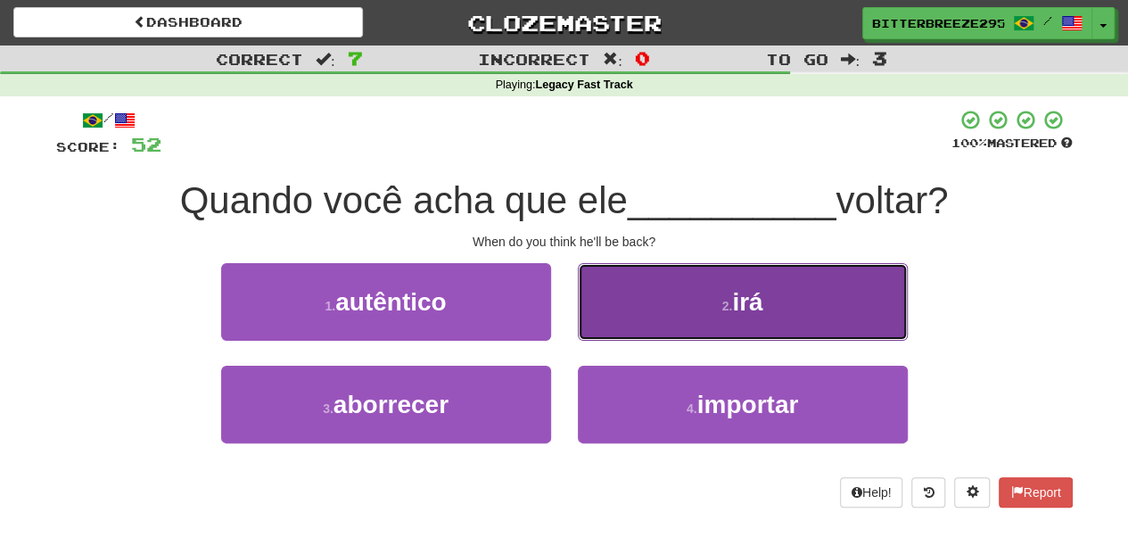
click at [632, 298] on button "2 . irá" at bounding box center [743, 302] width 330 height 78
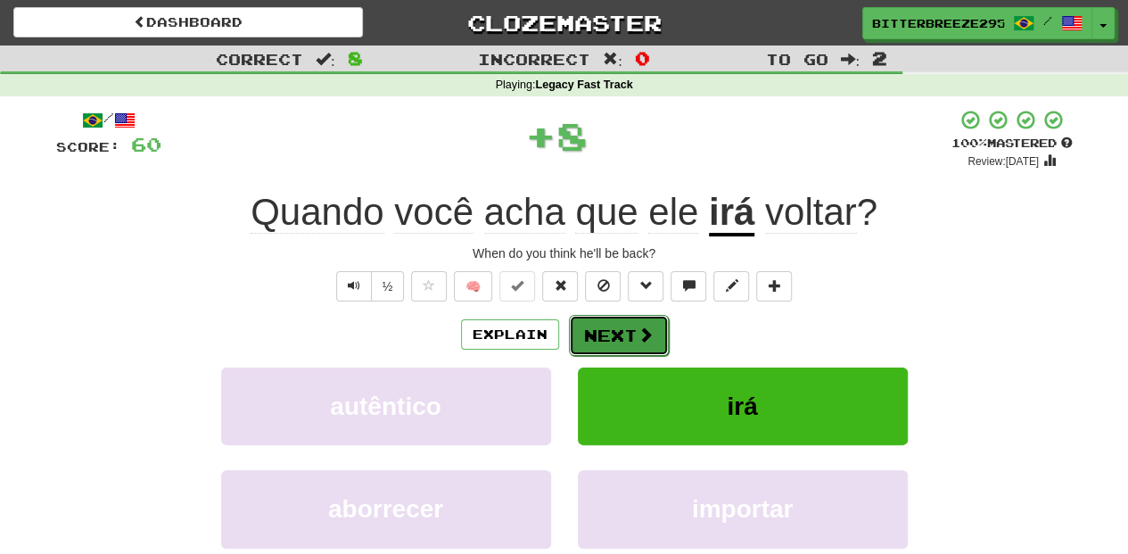
click at [607, 324] on button "Next" at bounding box center [619, 335] width 100 height 41
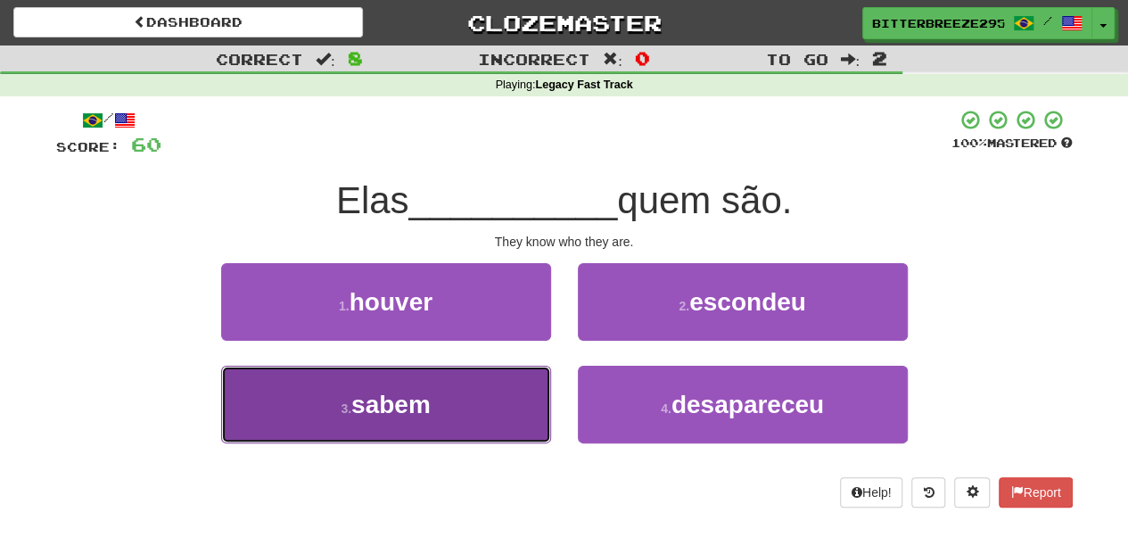
click at [521, 397] on button "3 . sabem" at bounding box center [386, 404] width 330 height 78
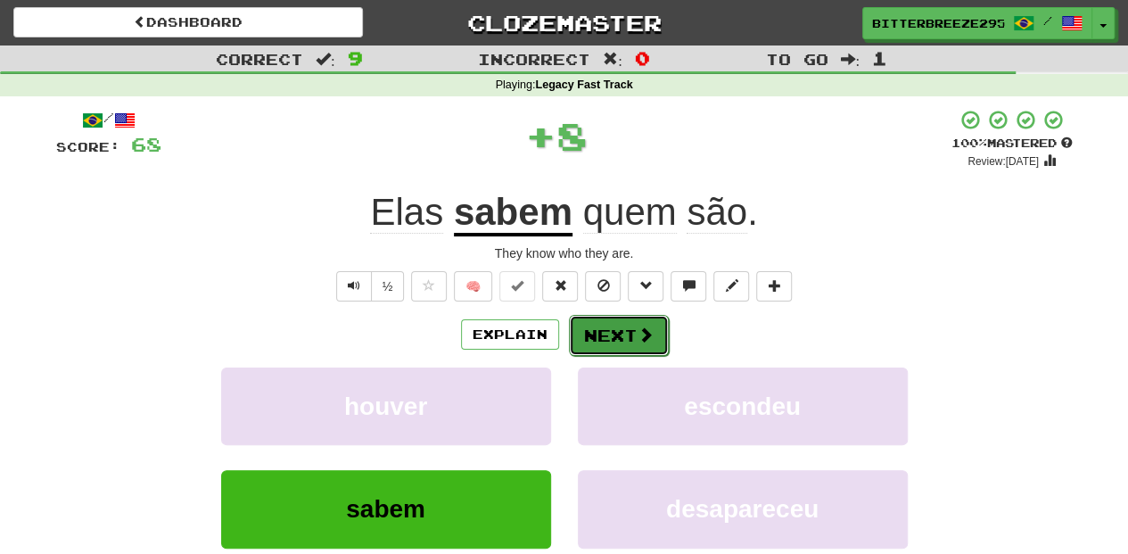
click at [612, 339] on button "Next" at bounding box center [619, 335] width 100 height 41
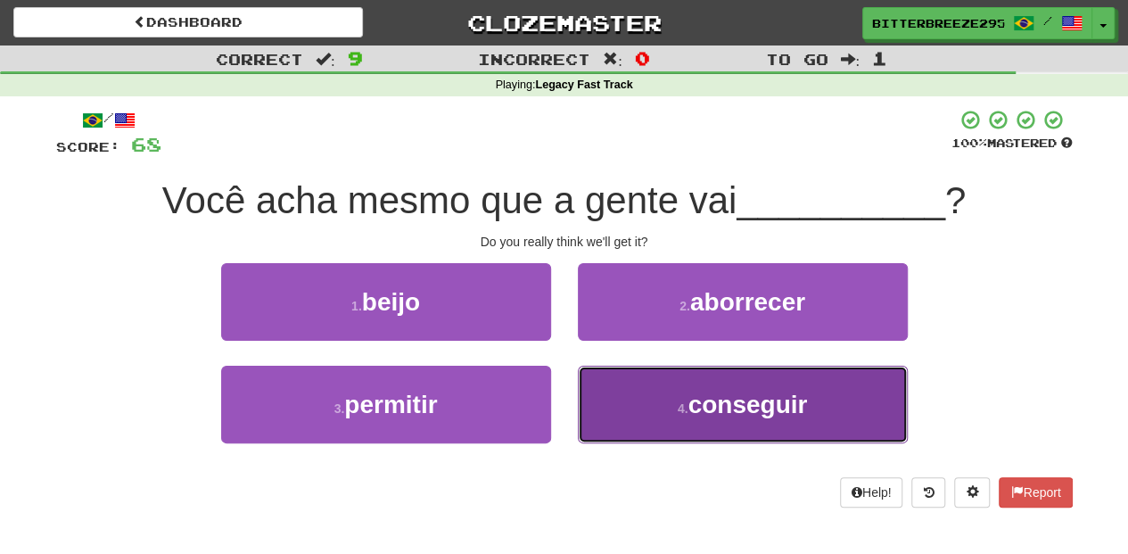
click at [655, 389] on button "4 . conseguir" at bounding box center [743, 404] width 330 height 78
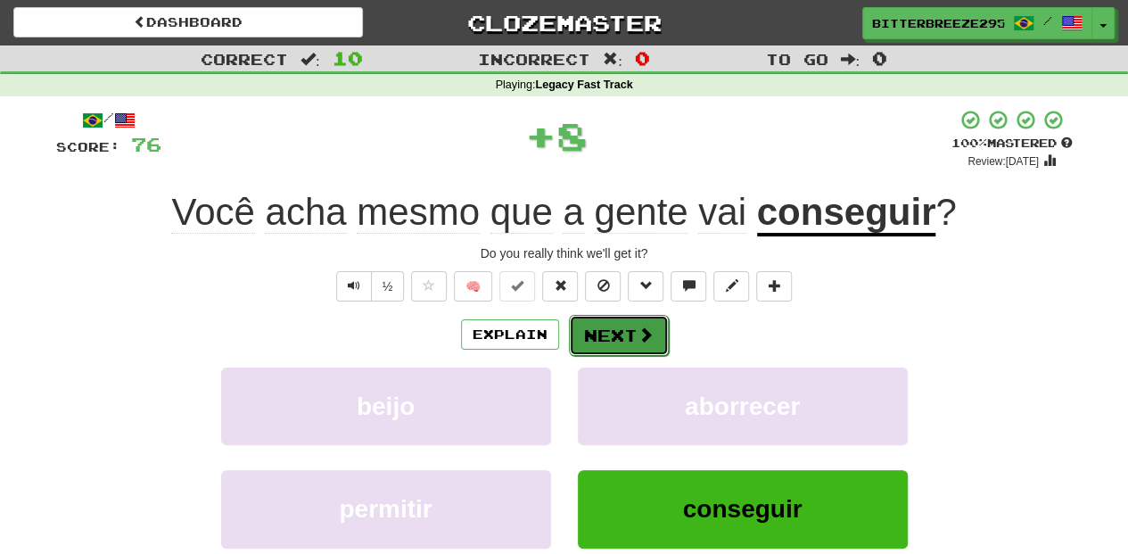
click at [622, 340] on button "Next" at bounding box center [619, 335] width 100 height 41
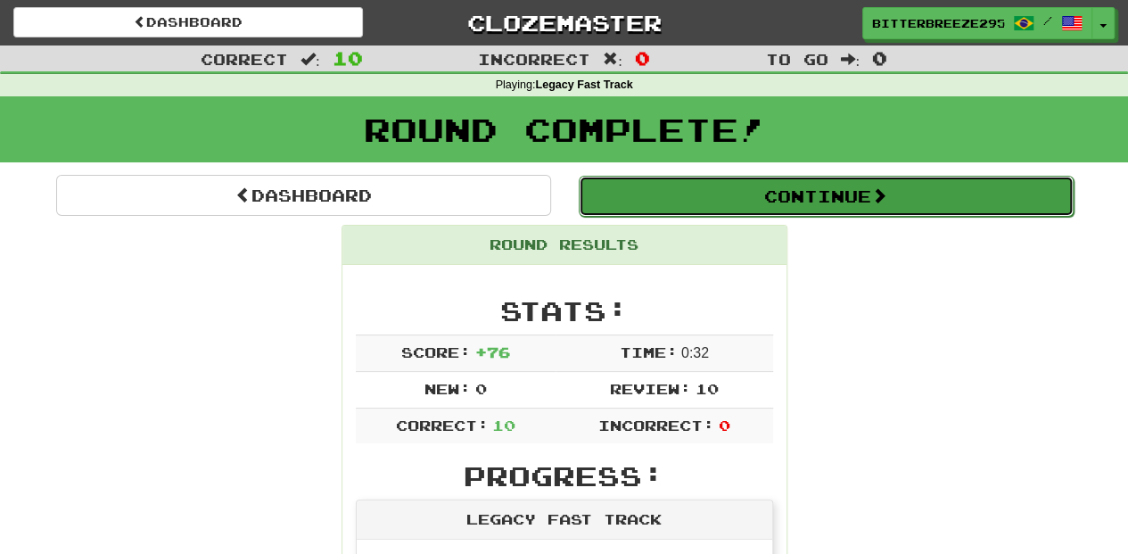
click at [783, 194] on button "Continue" at bounding box center [826, 196] width 495 height 41
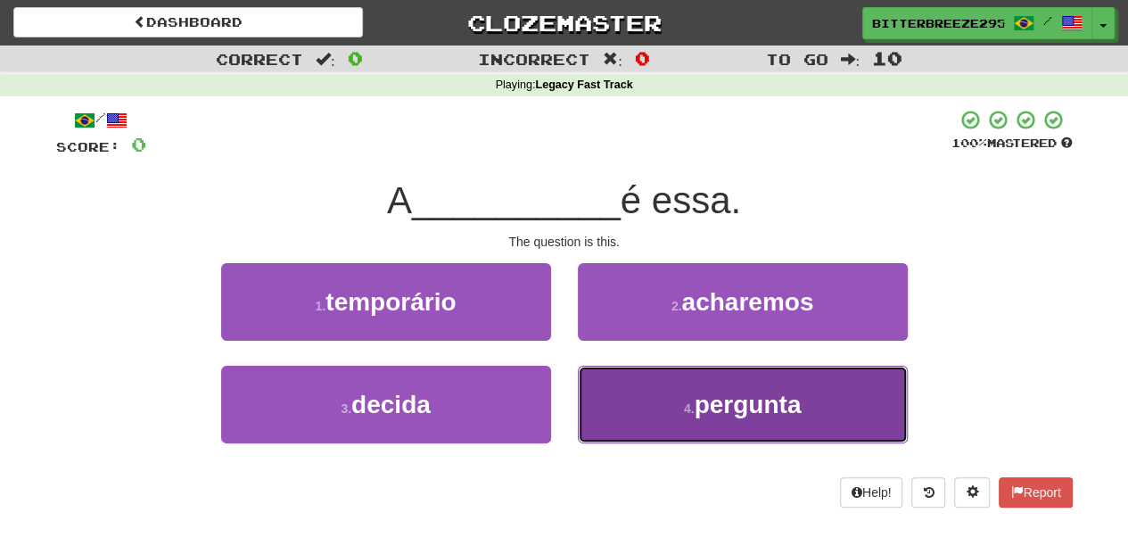
click at [697, 403] on span "pergunta" at bounding box center [747, 404] width 107 height 28
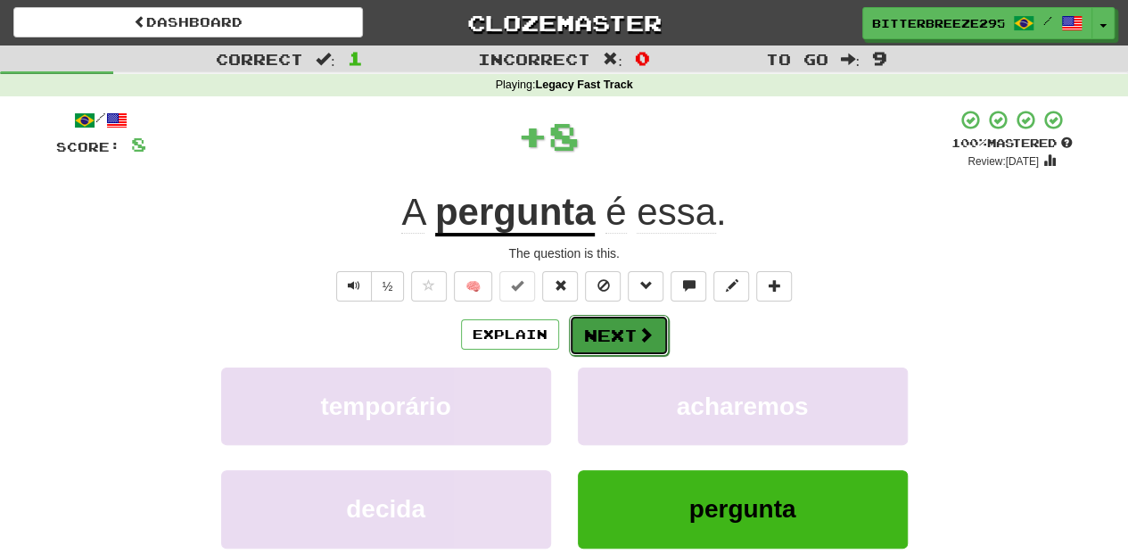
click at [619, 332] on button "Next" at bounding box center [619, 335] width 100 height 41
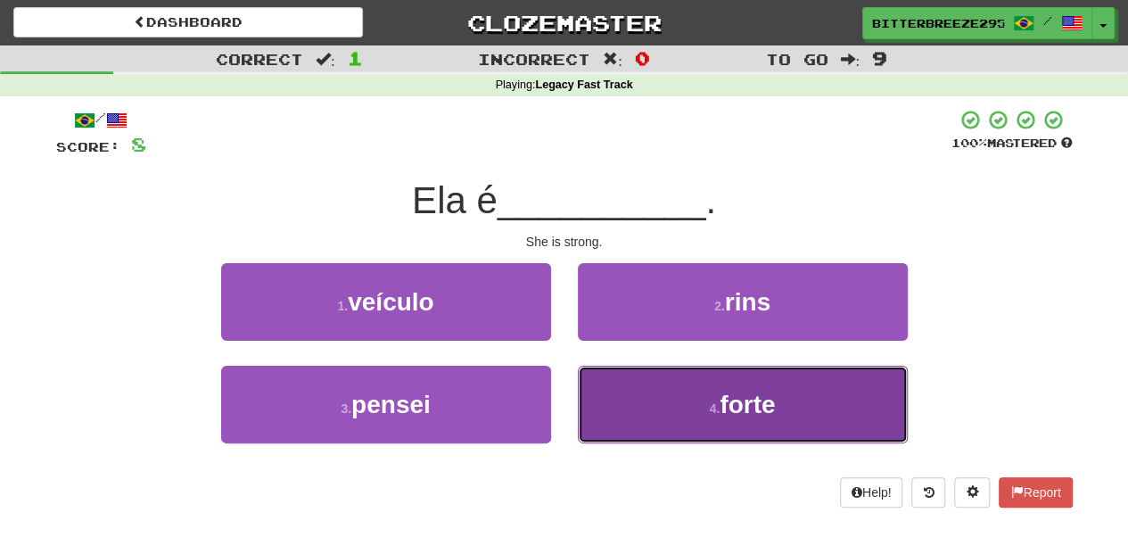
click at [636, 394] on button "4 . forte" at bounding box center [743, 404] width 330 height 78
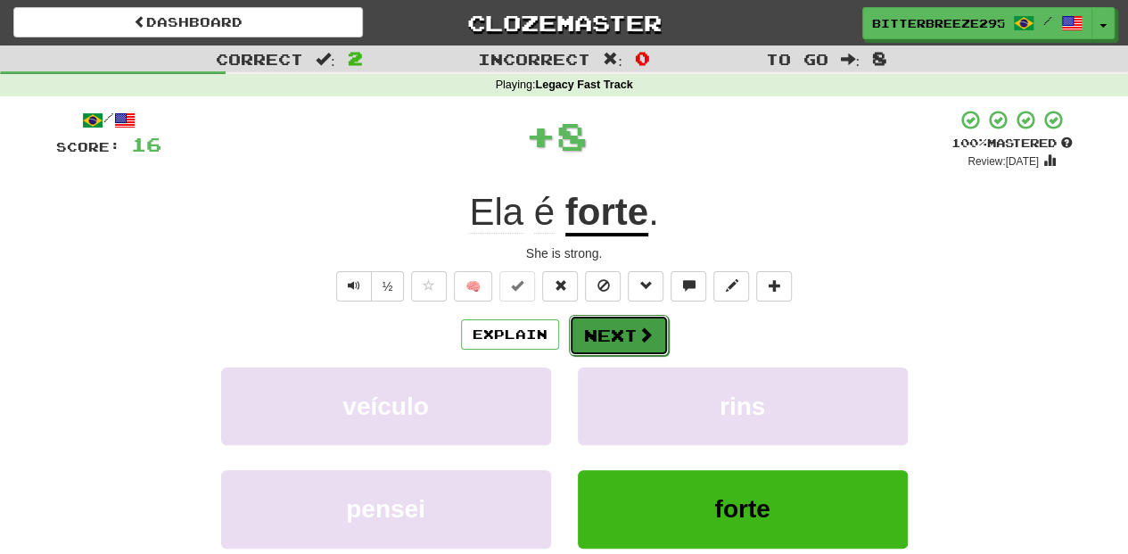
click at [615, 332] on button "Next" at bounding box center [619, 335] width 100 height 41
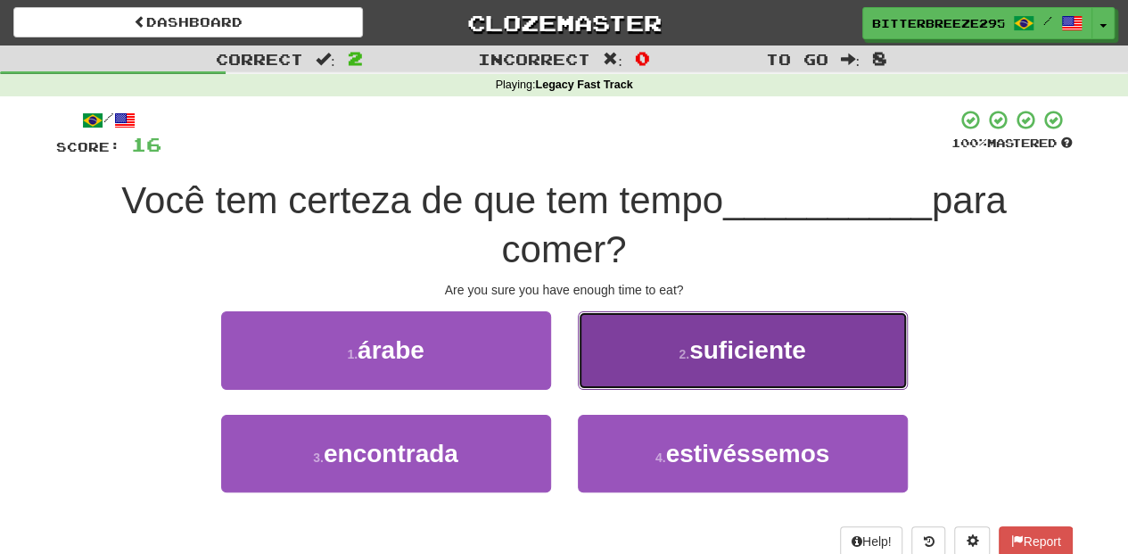
click at [667, 369] on button "2 . suficiente" at bounding box center [743, 350] width 330 height 78
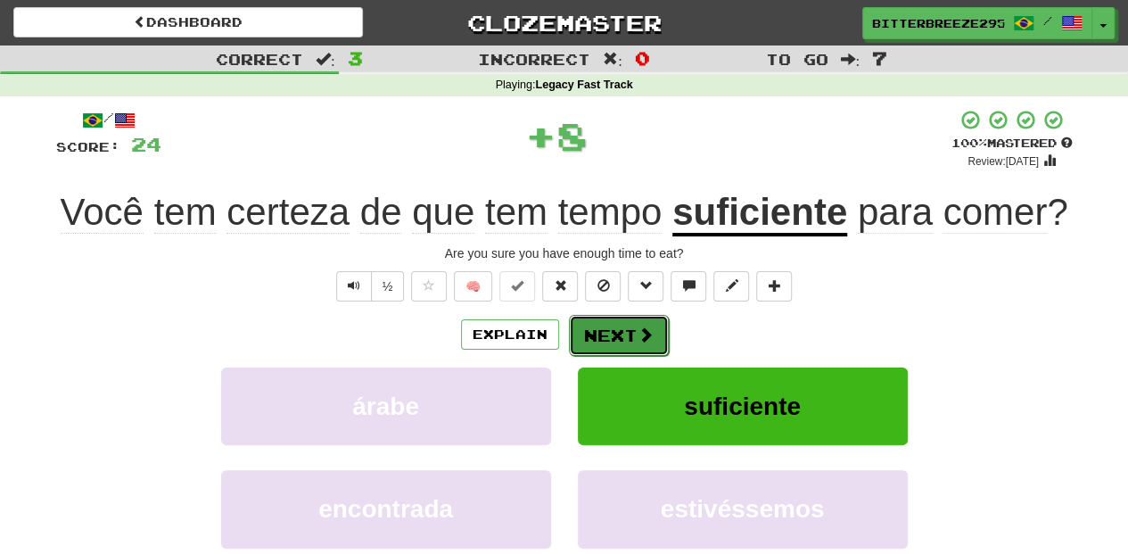
click at [633, 339] on button "Next" at bounding box center [619, 335] width 100 height 41
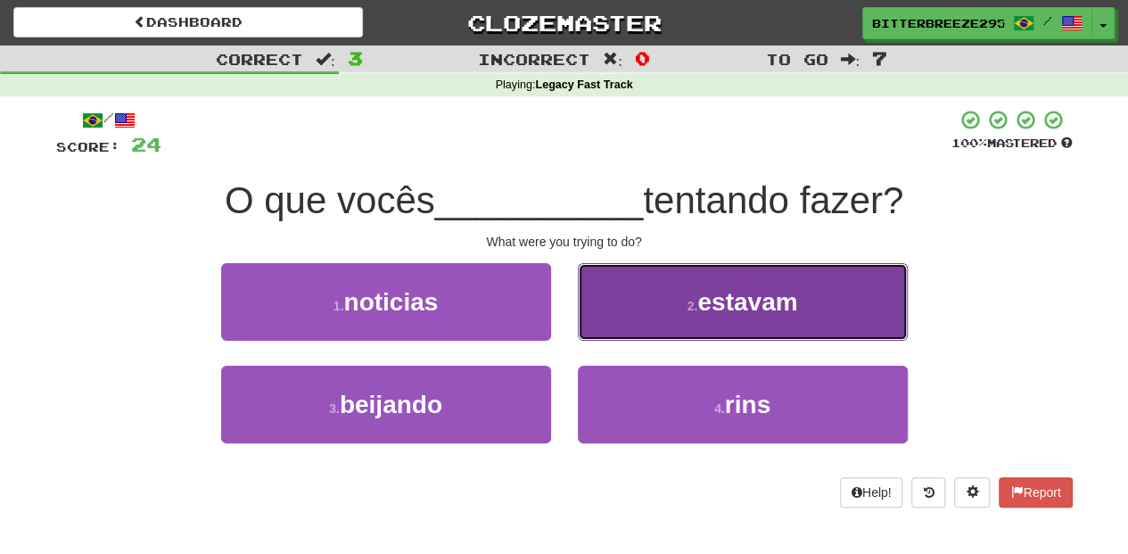
click at [618, 335] on button "2 . estavam" at bounding box center [743, 302] width 330 height 78
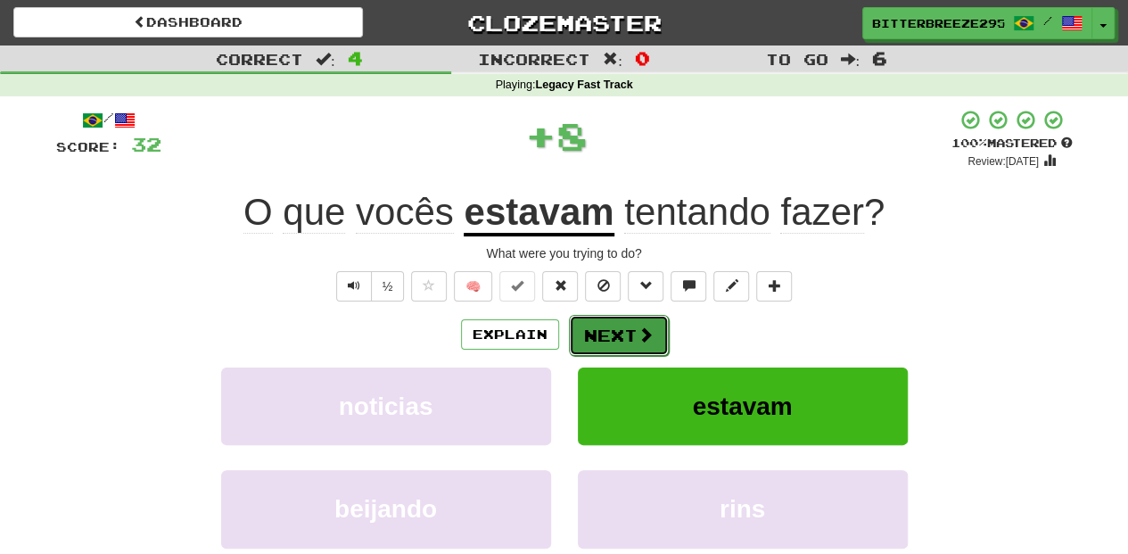
click at [619, 335] on button "Next" at bounding box center [619, 335] width 100 height 41
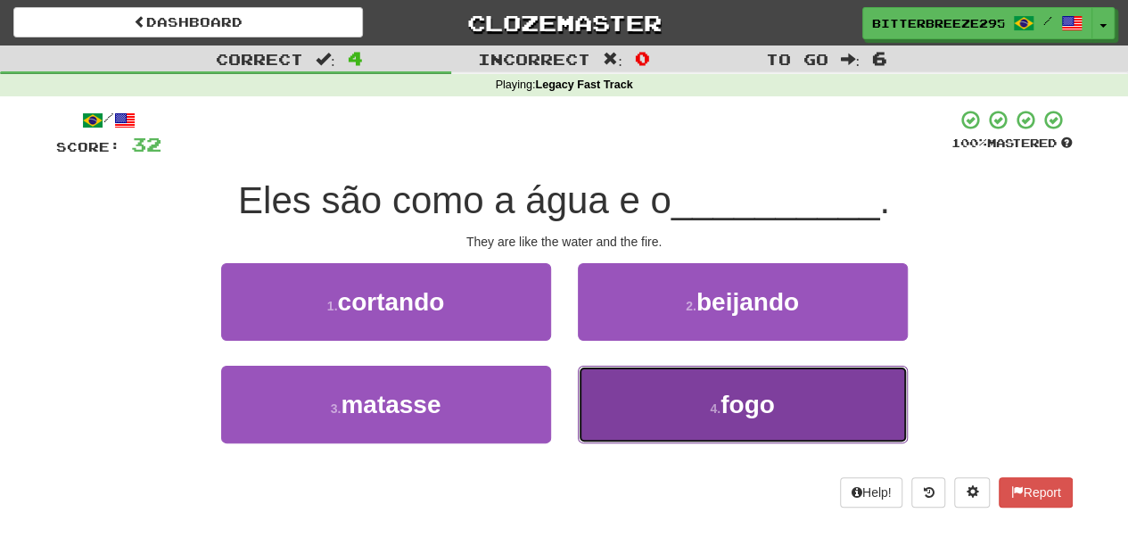
click at [694, 401] on button "4 . fogo" at bounding box center [743, 404] width 330 height 78
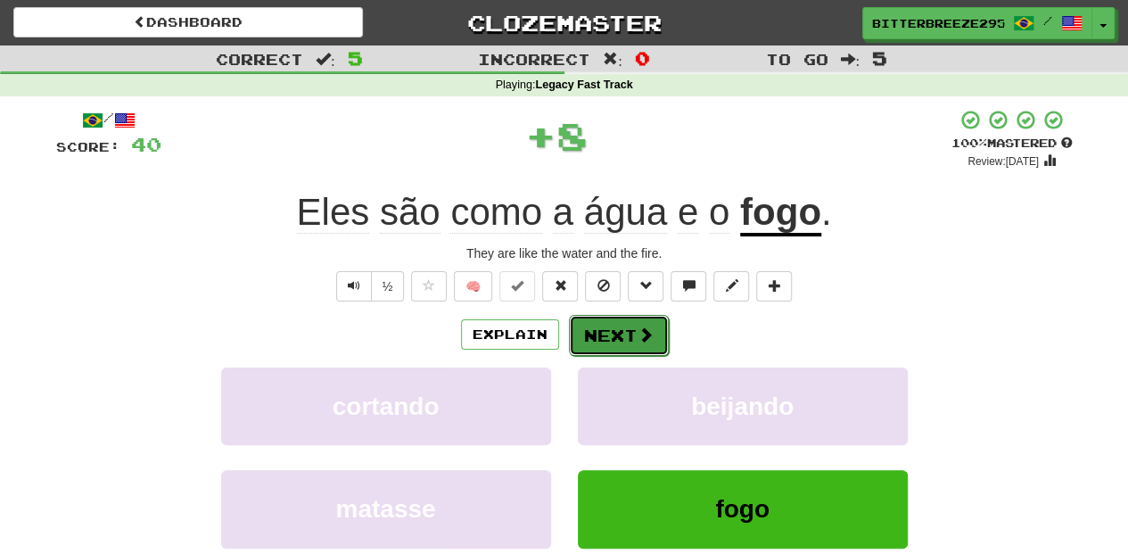
click at [628, 331] on button "Next" at bounding box center [619, 335] width 100 height 41
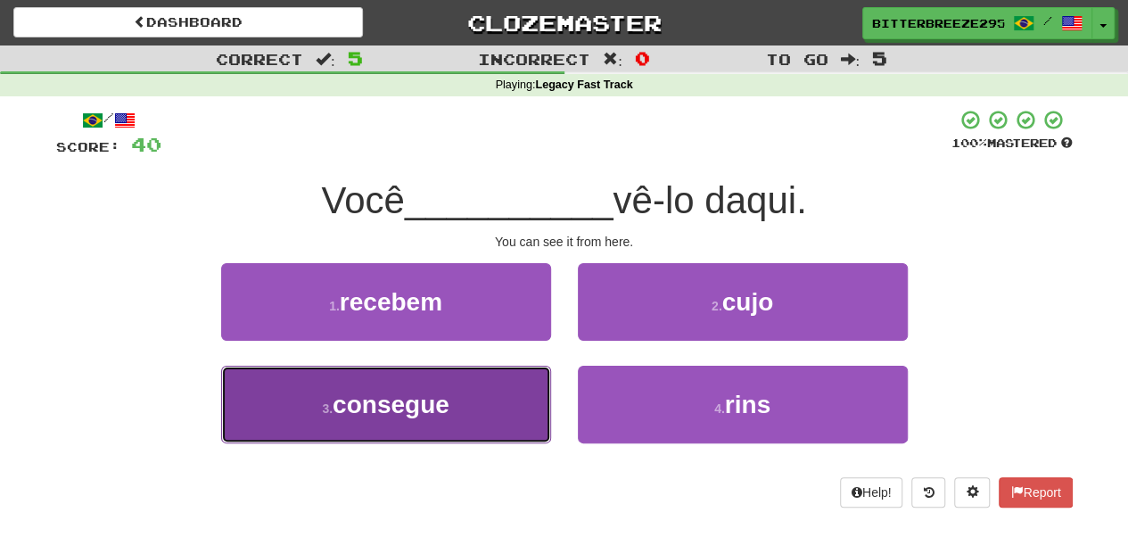
click at [492, 390] on button "3 . consegue" at bounding box center [386, 404] width 330 height 78
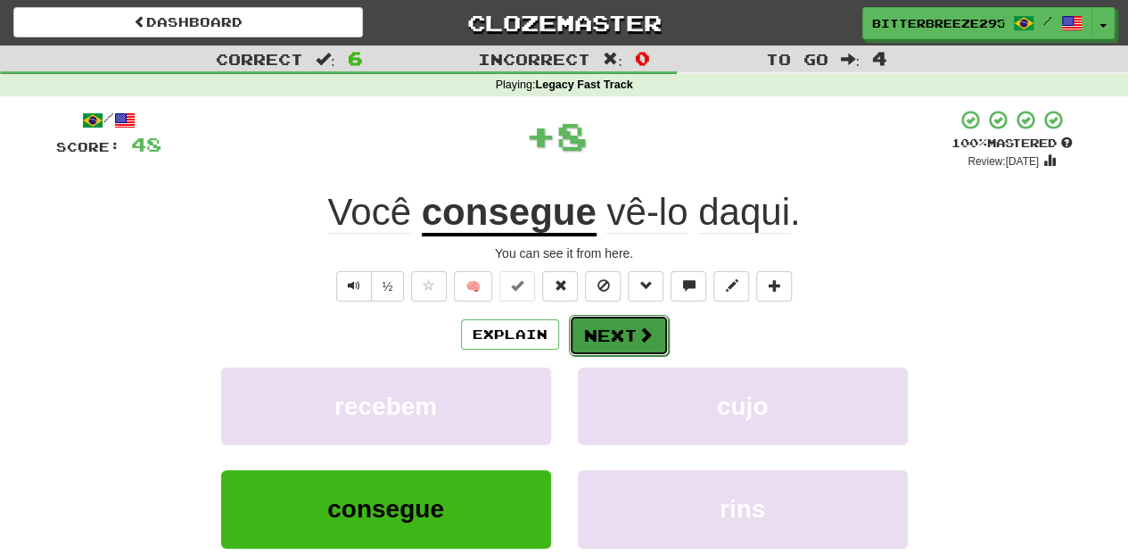
click at [625, 339] on button "Next" at bounding box center [619, 335] width 100 height 41
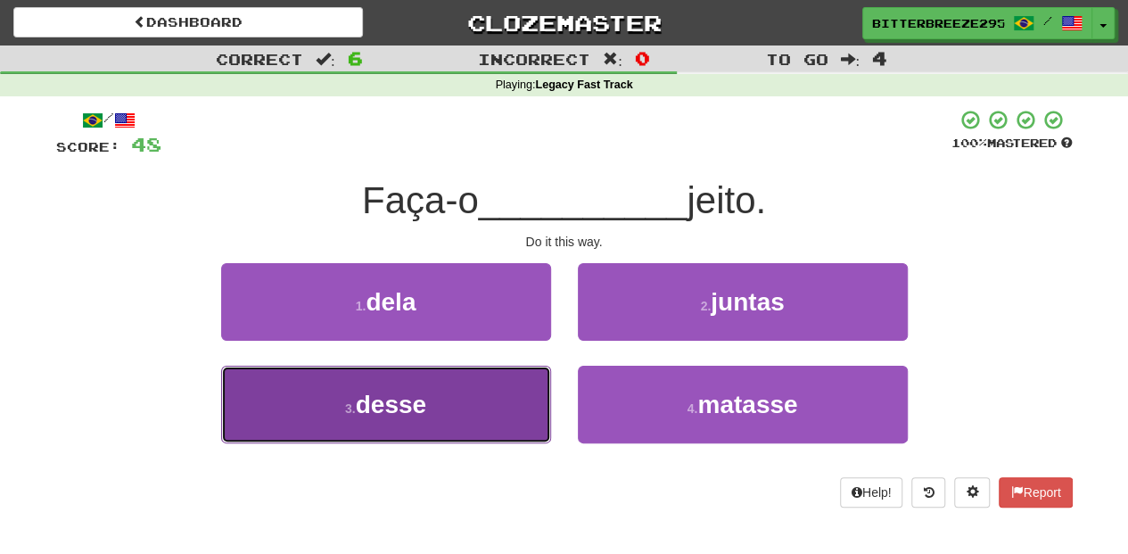
click at [511, 398] on button "3 . desse" at bounding box center [386, 404] width 330 height 78
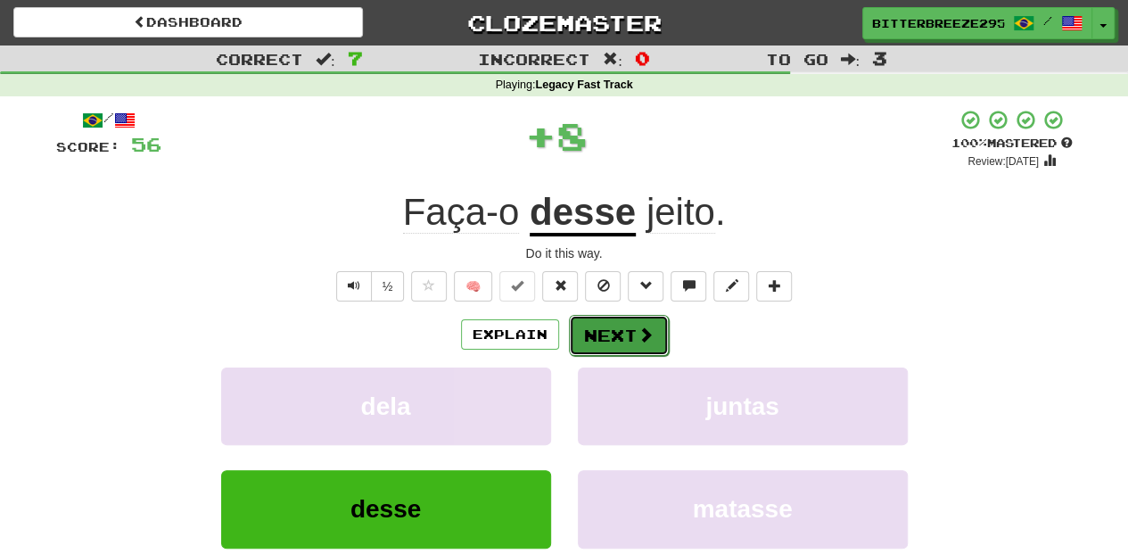
click at [604, 328] on button "Next" at bounding box center [619, 335] width 100 height 41
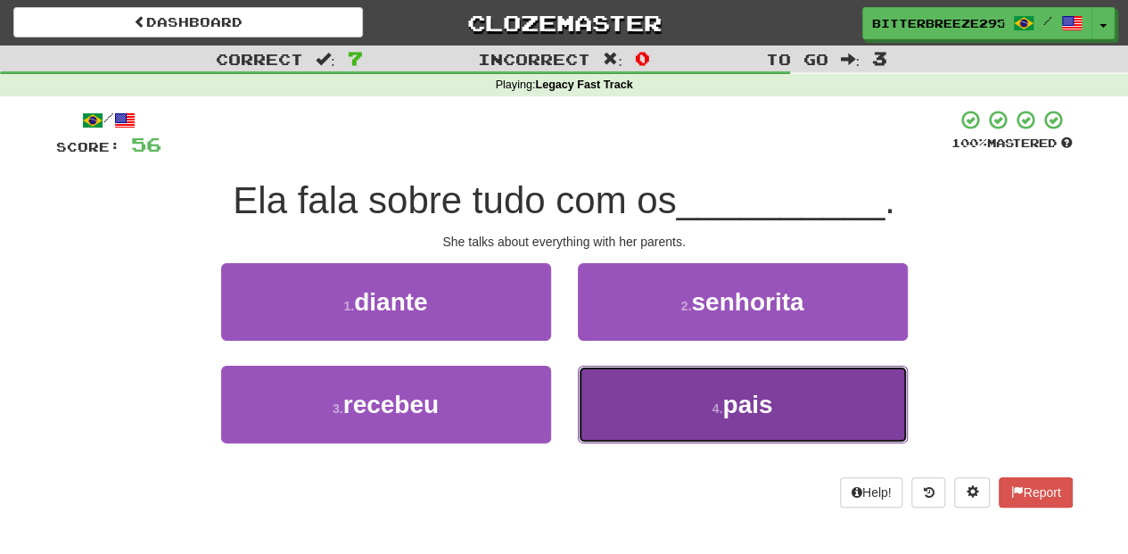
click at [630, 398] on button "4 . pais" at bounding box center [743, 404] width 330 height 78
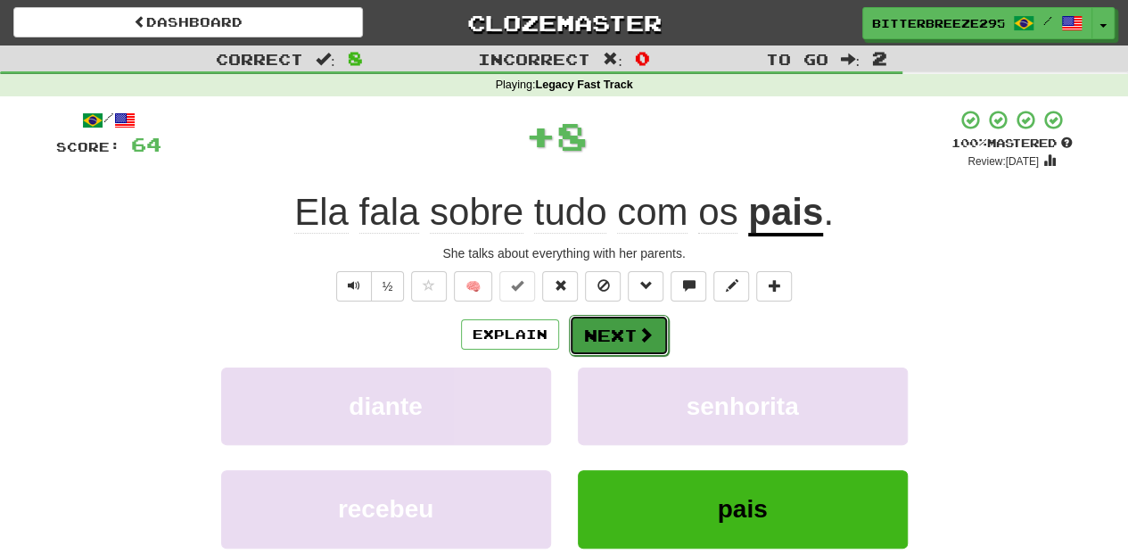
click at [622, 338] on button "Next" at bounding box center [619, 335] width 100 height 41
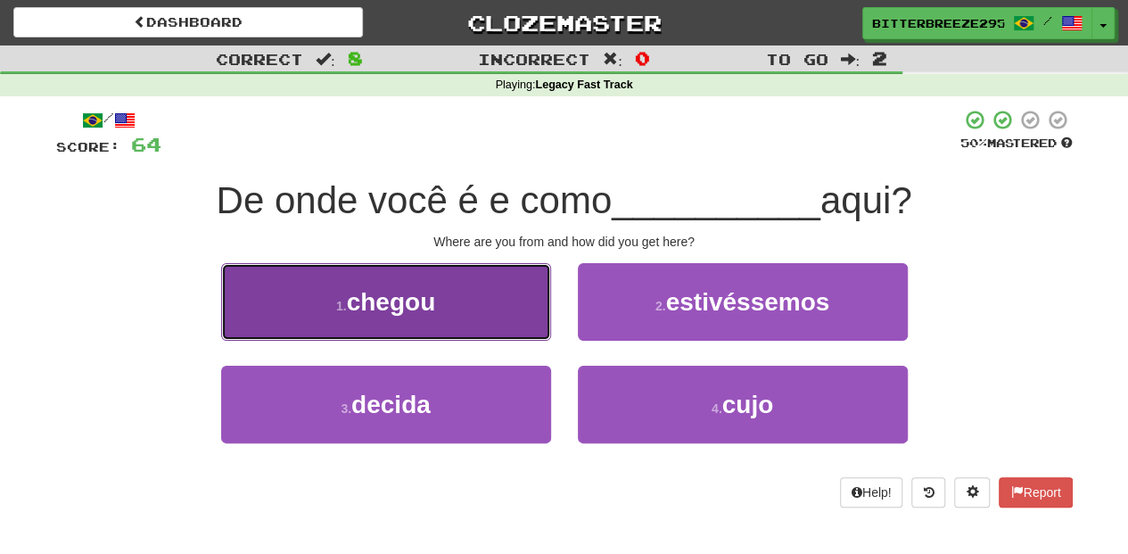
click at [464, 328] on button "1 . chegou" at bounding box center [386, 302] width 330 height 78
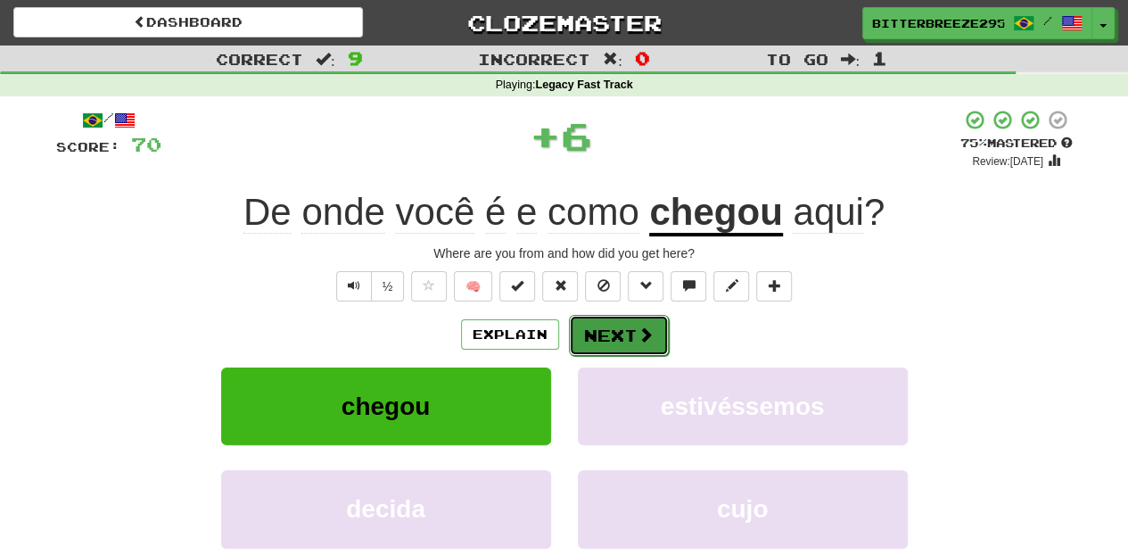
click at [604, 337] on button "Next" at bounding box center [619, 335] width 100 height 41
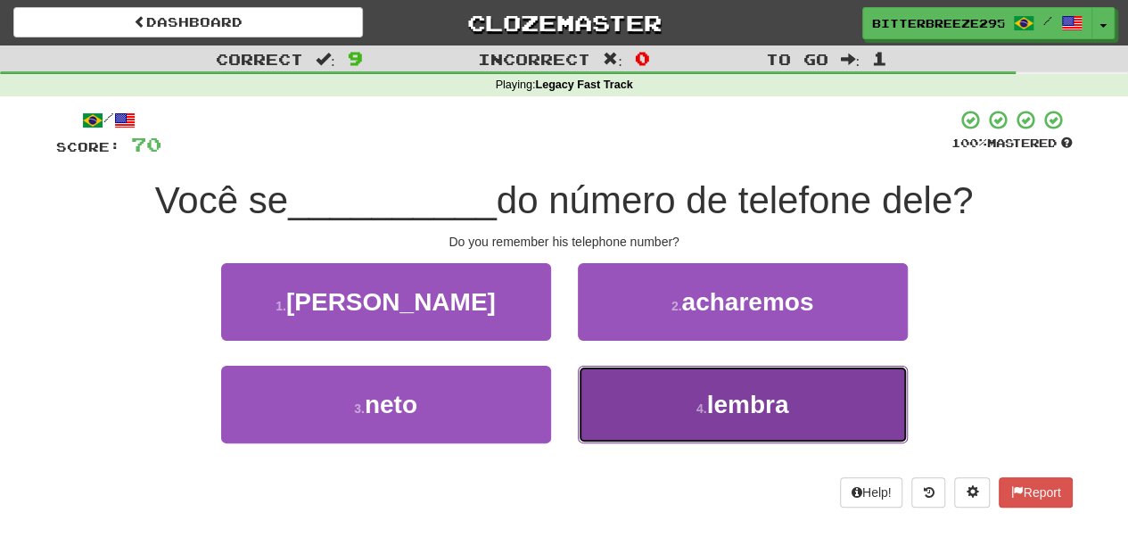
click at [633, 407] on button "4 . lembra" at bounding box center [743, 404] width 330 height 78
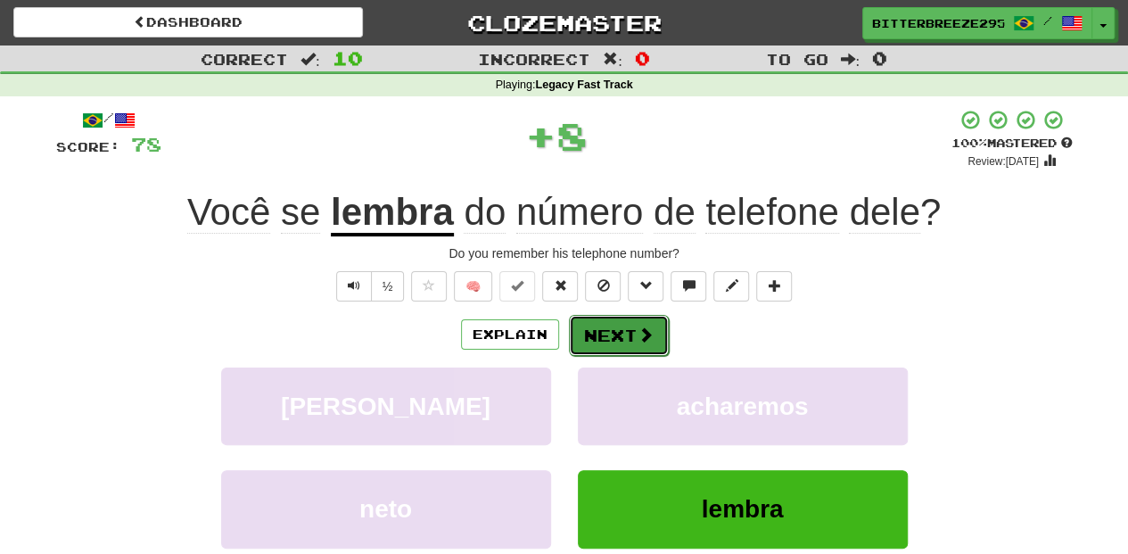
click at [625, 341] on button "Next" at bounding box center [619, 335] width 100 height 41
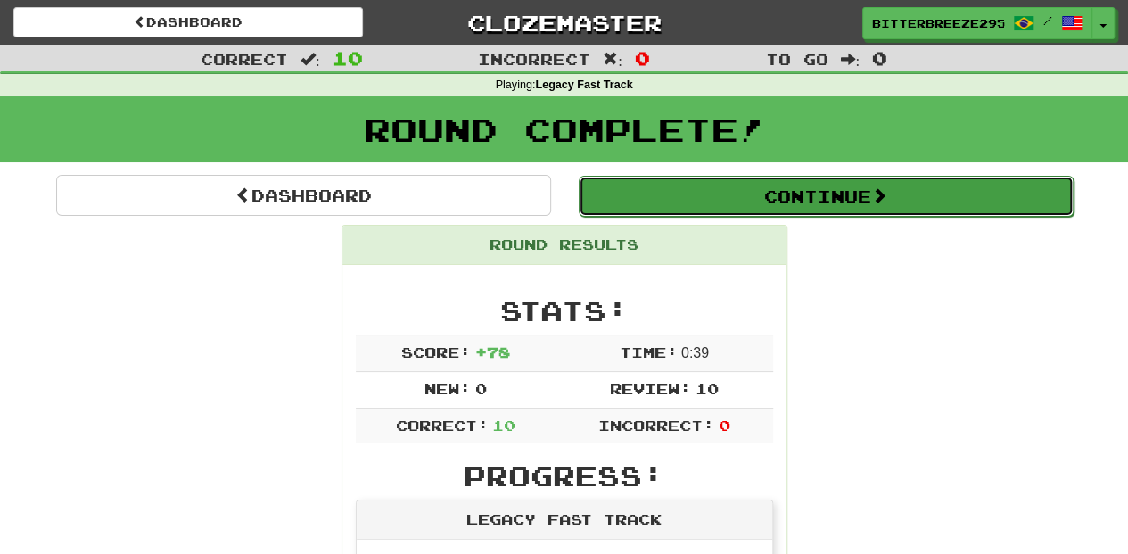
click at [726, 201] on button "Continue" at bounding box center [826, 196] width 495 height 41
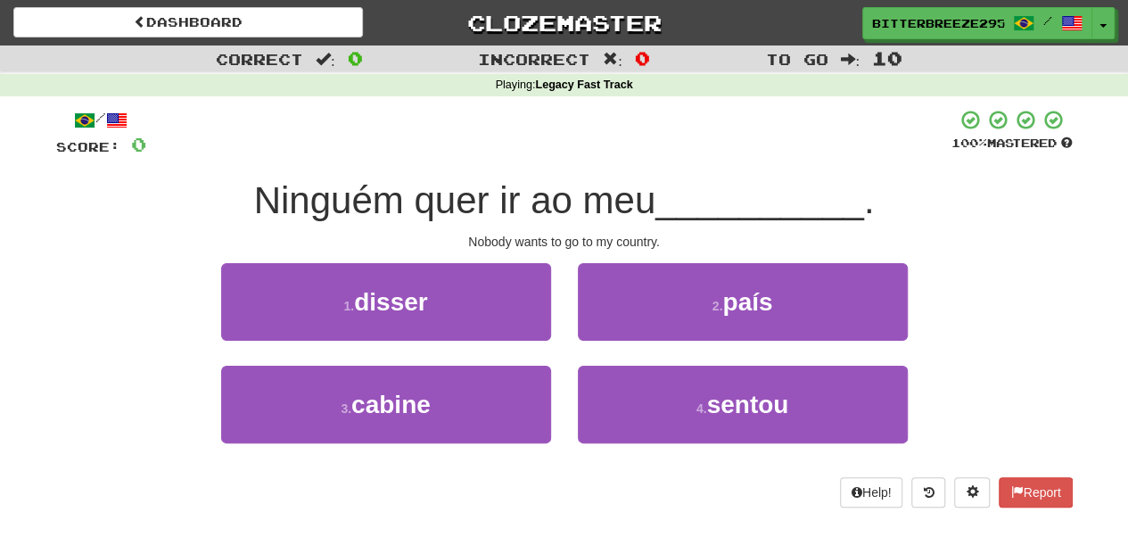
click at [610, 345] on div "2 . país" at bounding box center [742, 314] width 357 height 103
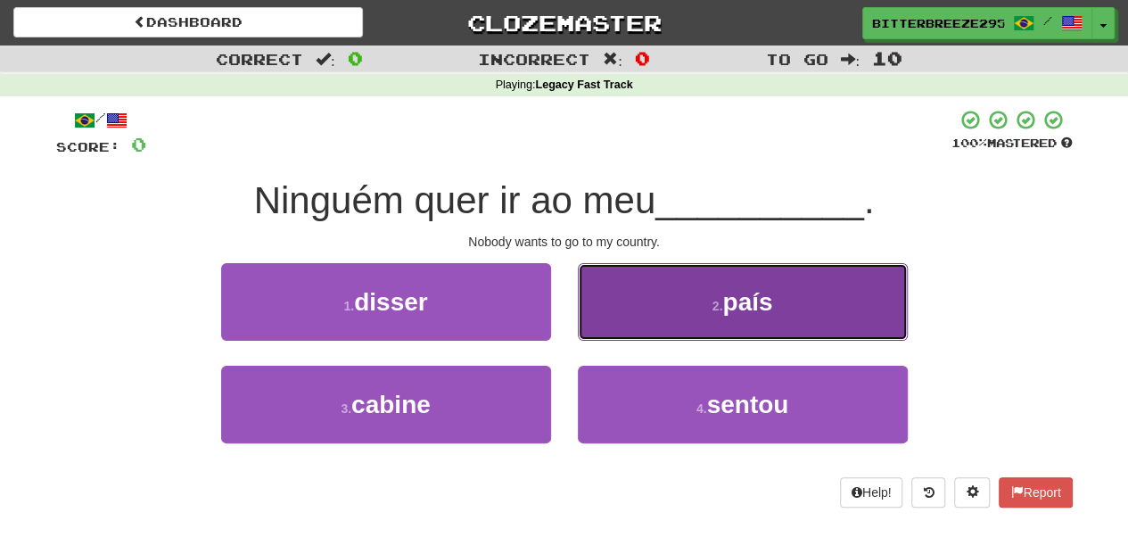
click at [614, 316] on button "2 . país" at bounding box center [743, 302] width 330 height 78
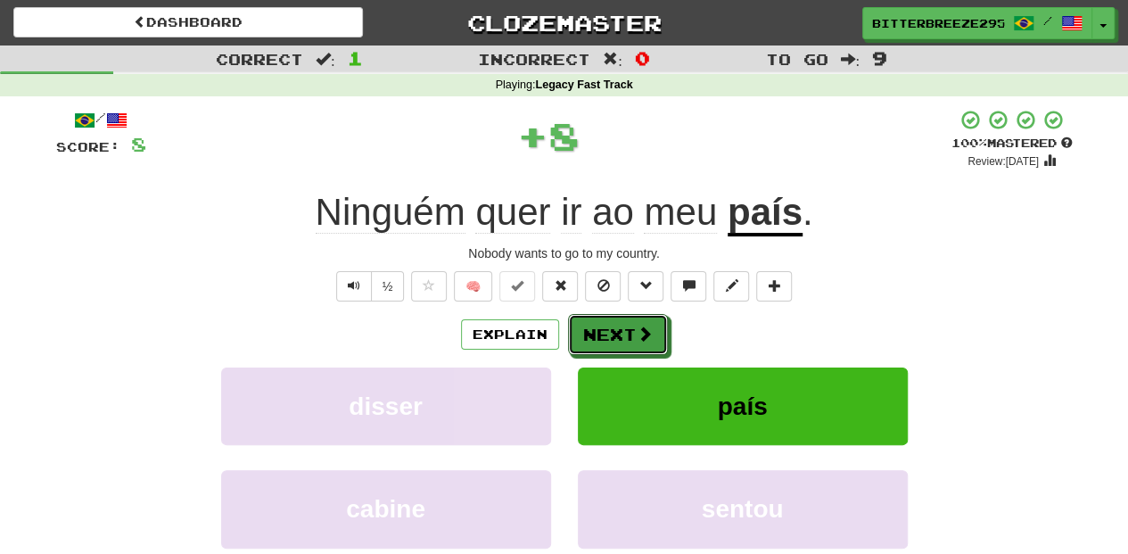
click at [614, 316] on button "Next" at bounding box center [618, 334] width 100 height 41
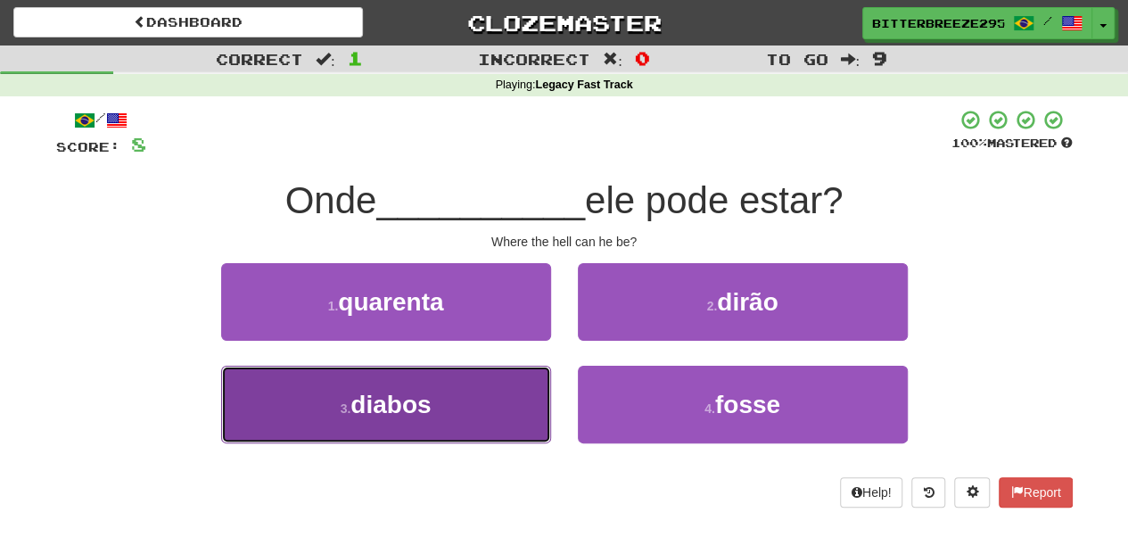
click at [446, 392] on button "3 . diabos" at bounding box center [386, 404] width 330 height 78
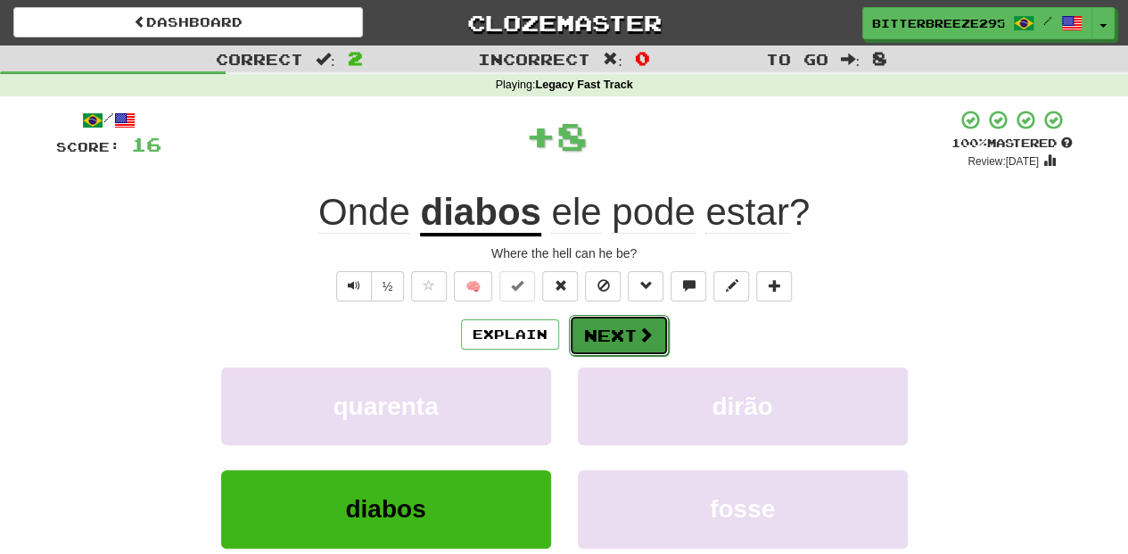
click at [610, 335] on button "Next" at bounding box center [619, 335] width 100 height 41
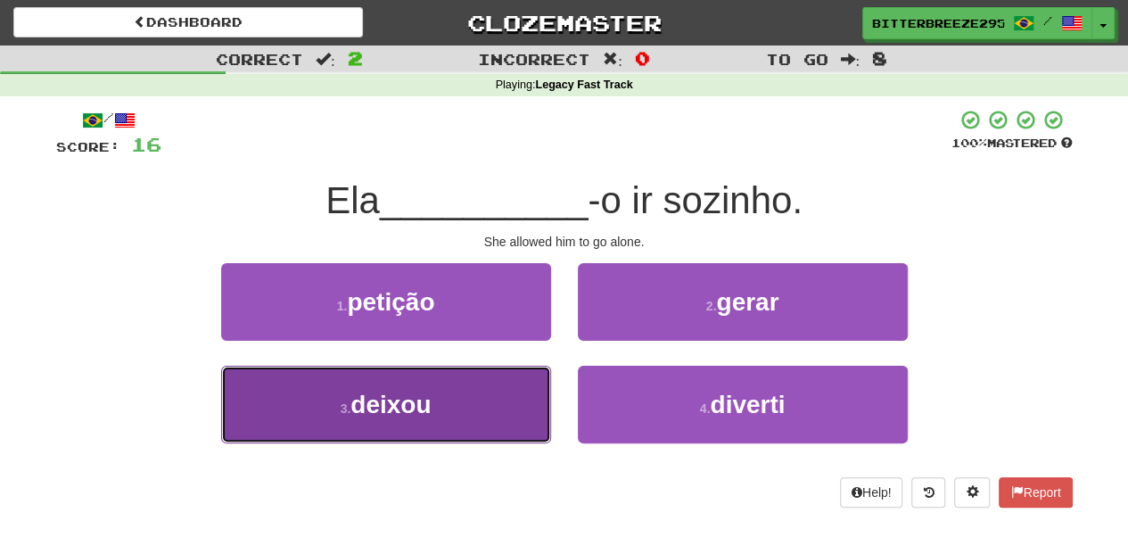
click at [494, 399] on button "3 . deixou" at bounding box center [386, 404] width 330 height 78
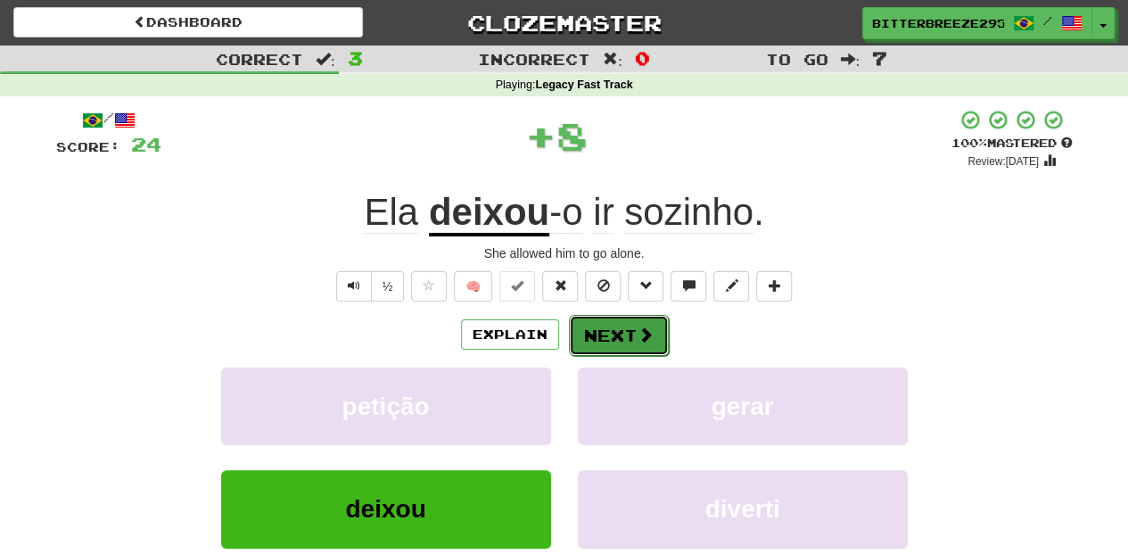
click at [605, 329] on button "Next" at bounding box center [619, 335] width 100 height 41
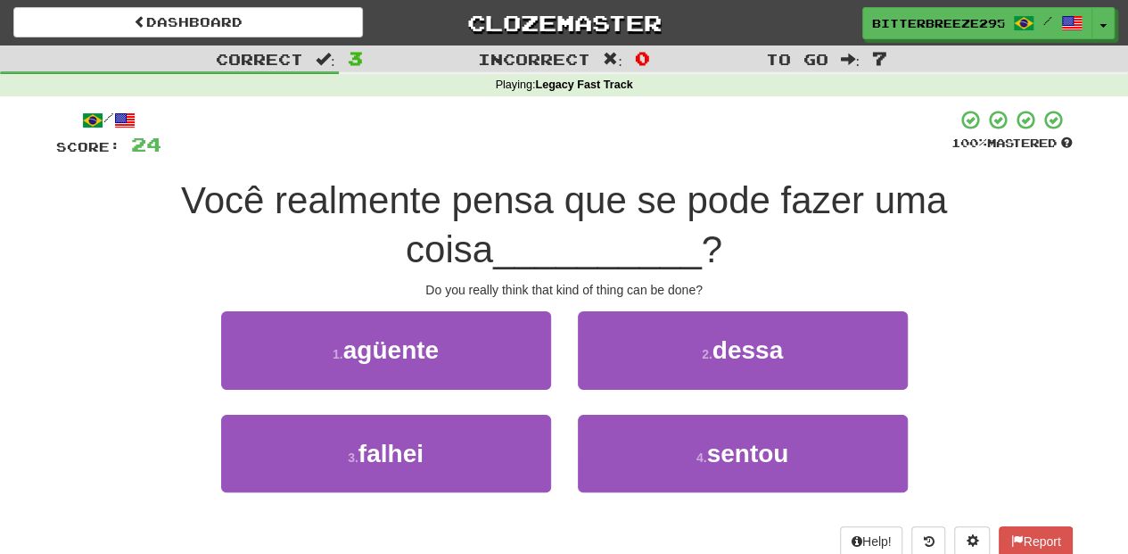
click at [600, 389] on div "2 . dessa" at bounding box center [742, 362] width 357 height 103
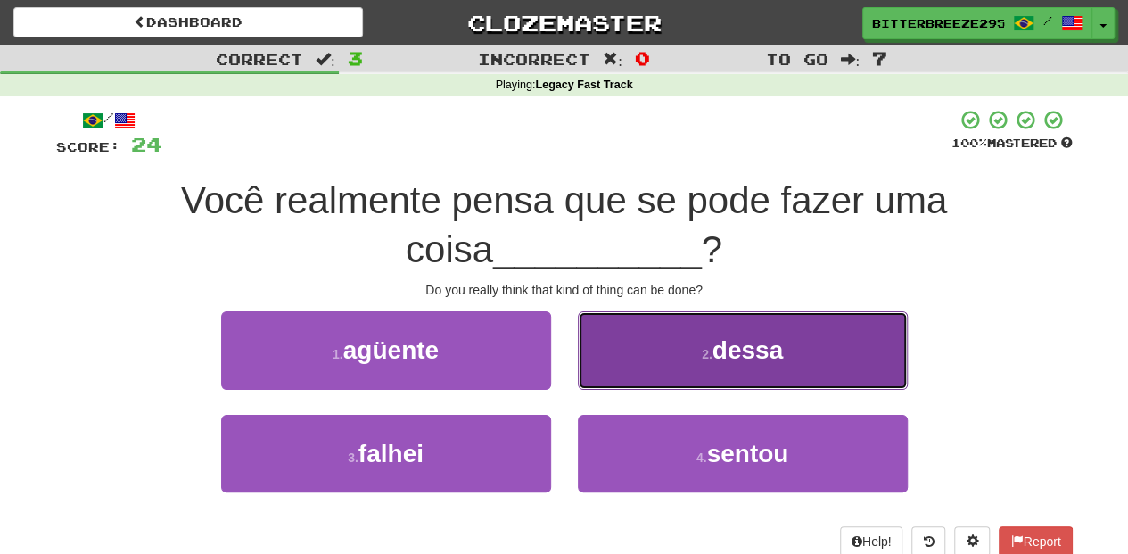
click at [608, 371] on button "2 . dessa" at bounding box center [743, 350] width 330 height 78
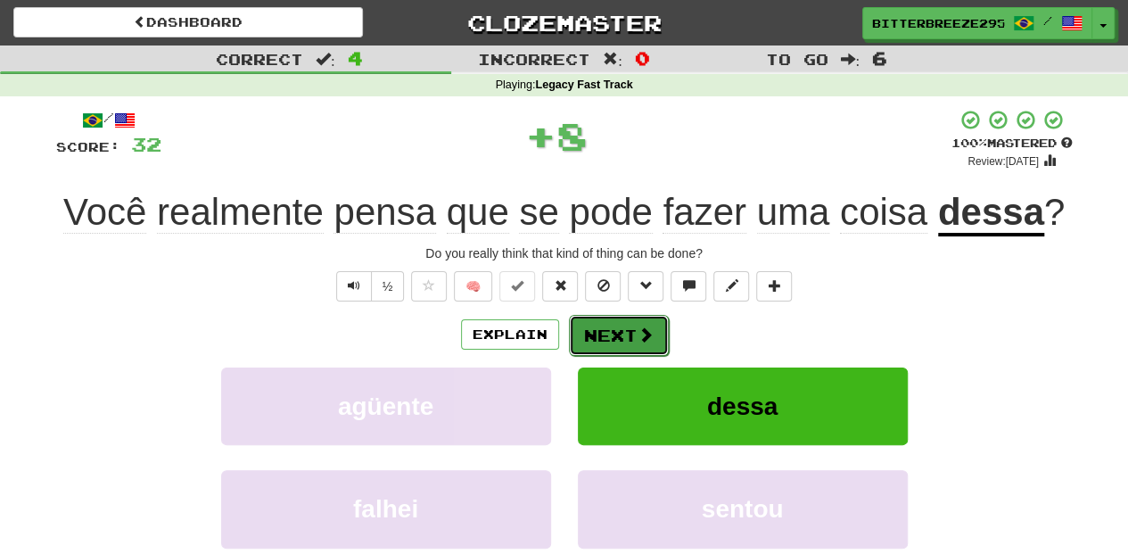
click at [610, 333] on button "Next" at bounding box center [619, 335] width 100 height 41
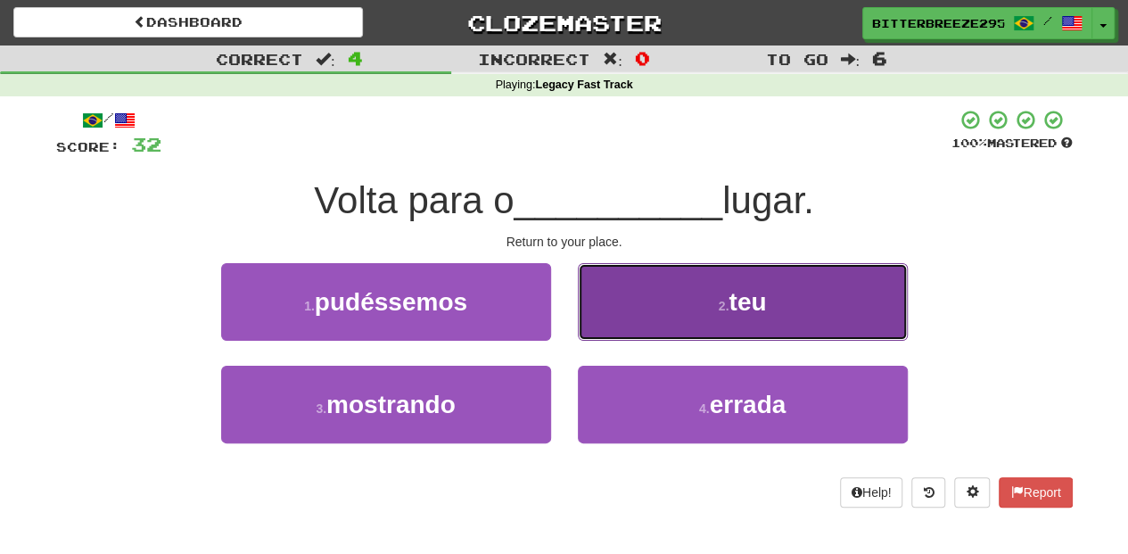
click at [631, 322] on button "2 . teu" at bounding box center [743, 302] width 330 height 78
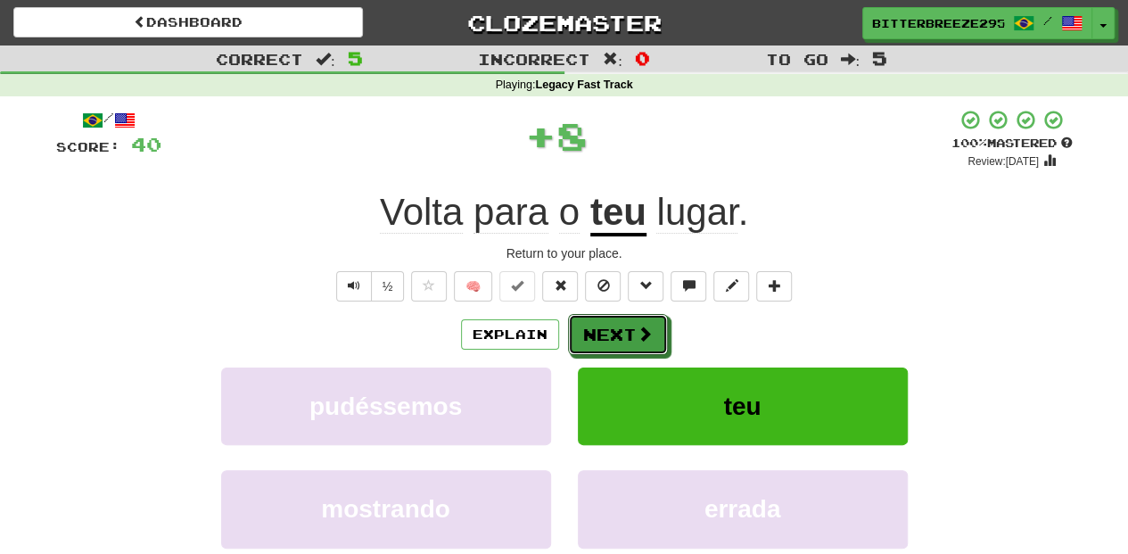
click at [631, 322] on button "Next" at bounding box center [618, 334] width 100 height 41
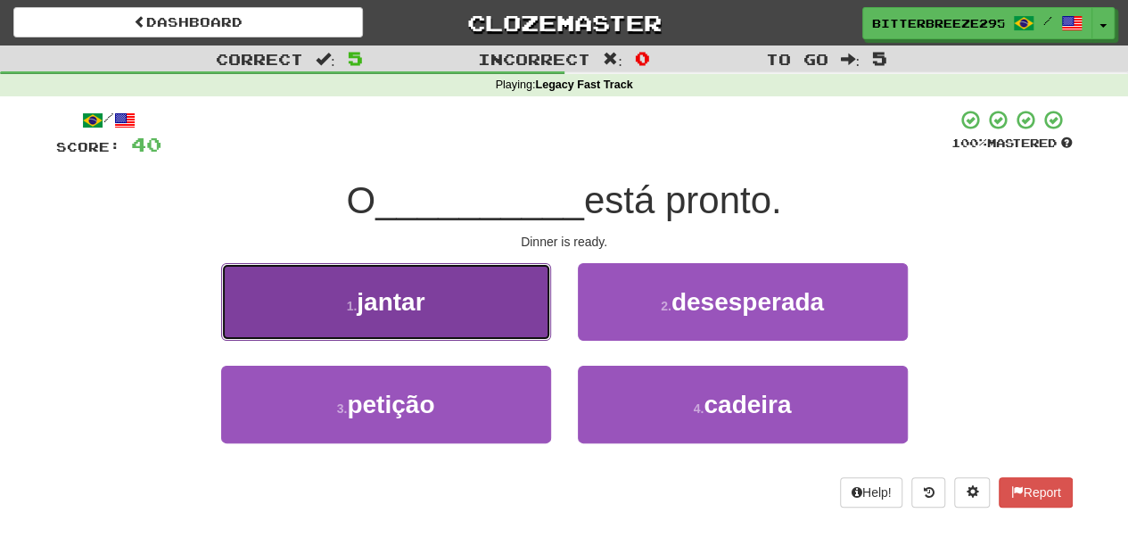
click at [465, 308] on button "1 . jantar" at bounding box center [386, 302] width 330 height 78
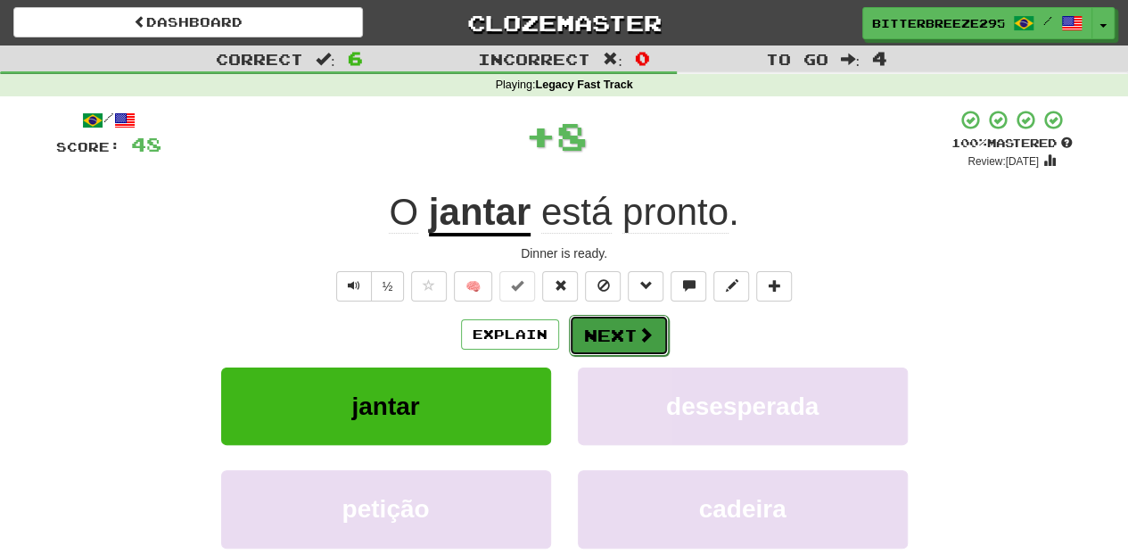
click at [588, 324] on button "Next" at bounding box center [619, 335] width 100 height 41
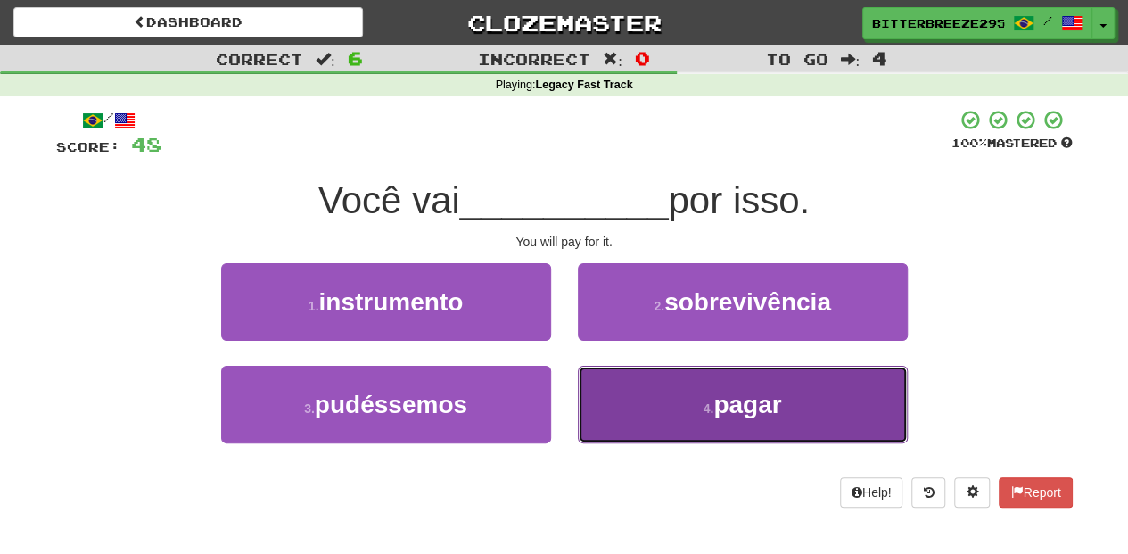
click at [628, 395] on button "4 . pagar" at bounding box center [743, 404] width 330 height 78
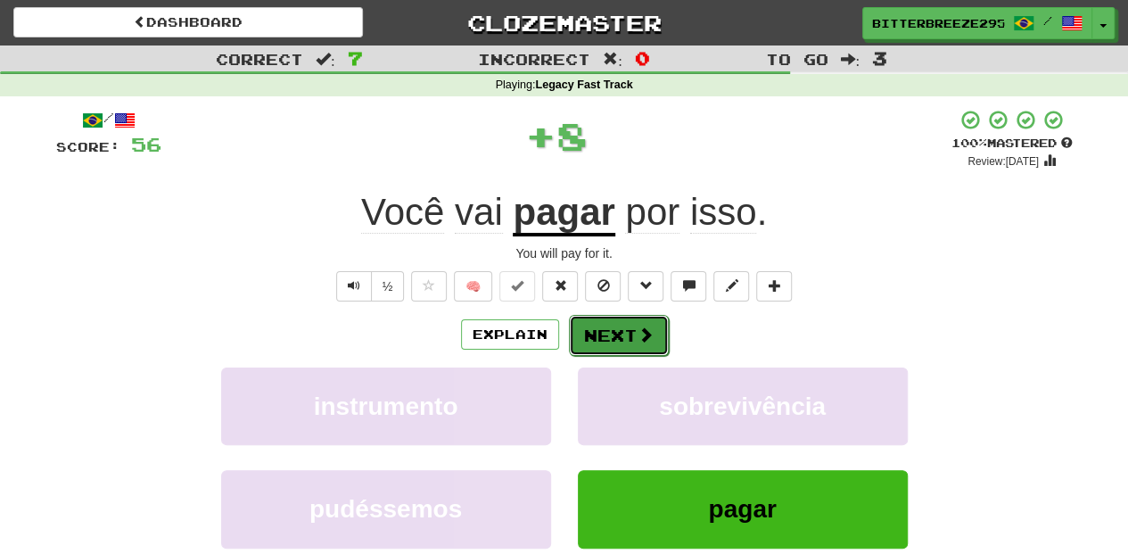
click at [597, 337] on button "Next" at bounding box center [619, 335] width 100 height 41
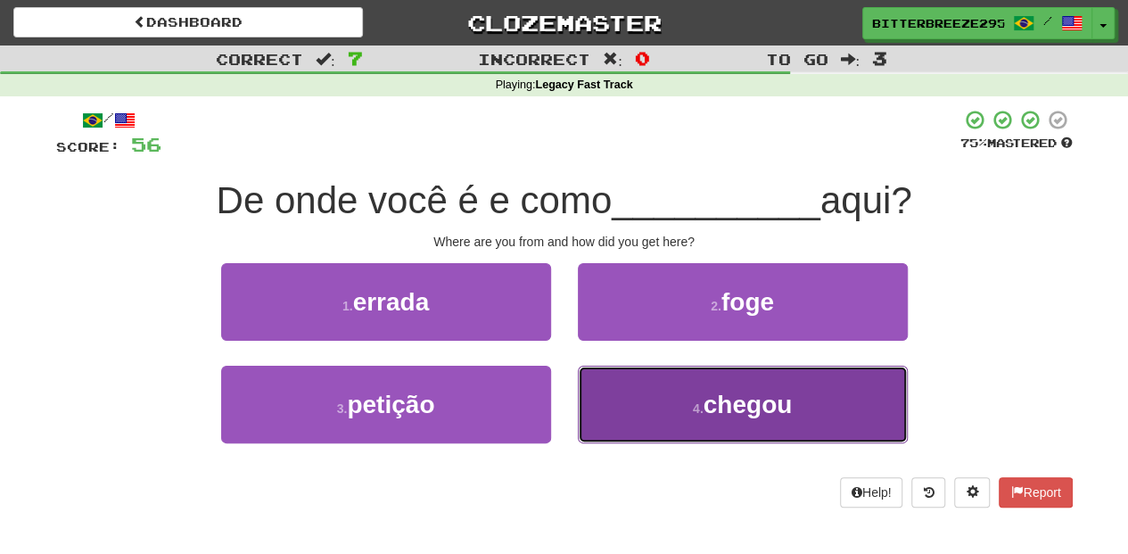
click at [660, 399] on button "4 . chegou" at bounding box center [743, 404] width 330 height 78
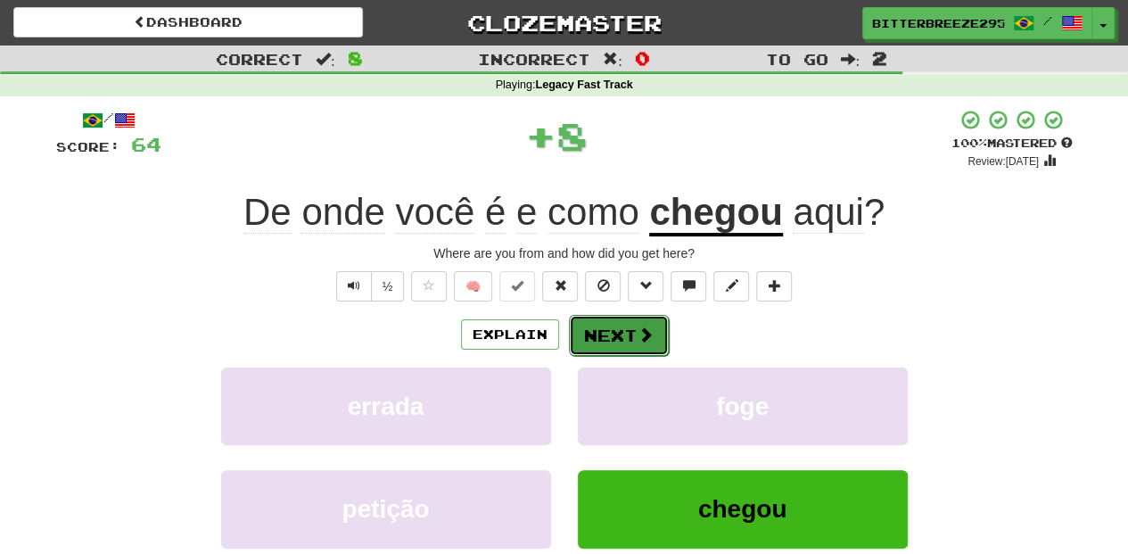
click at [626, 332] on button "Next" at bounding box center [619, 335] width 100 height 41
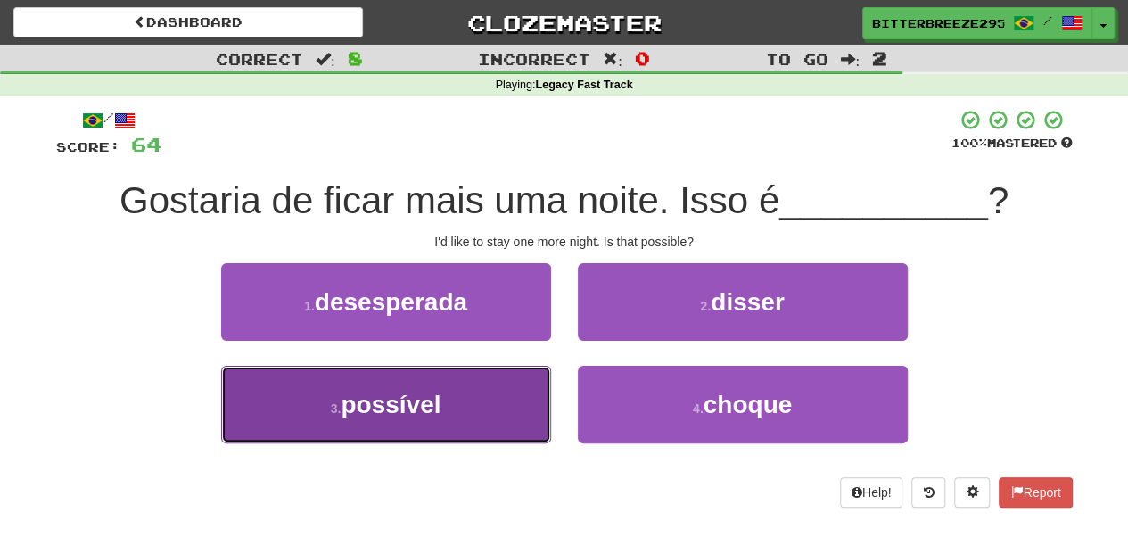
click at [487, 396] on button "3 . possível" at bounding box center [386, 404] width 330 height 78
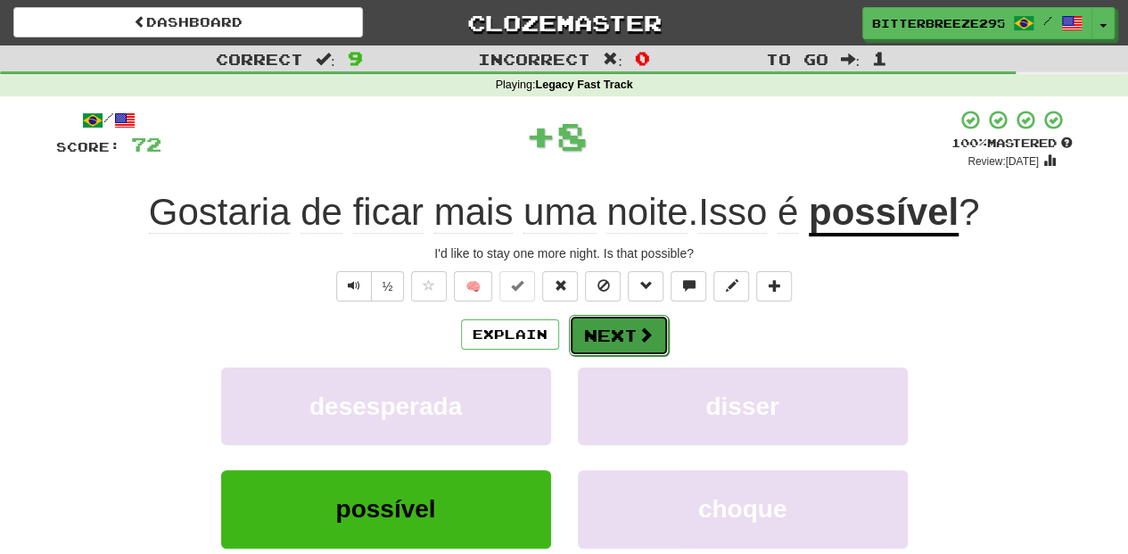
click at [608, 324] on button "Next" at bounding box center [619, 335] width 100 height 41
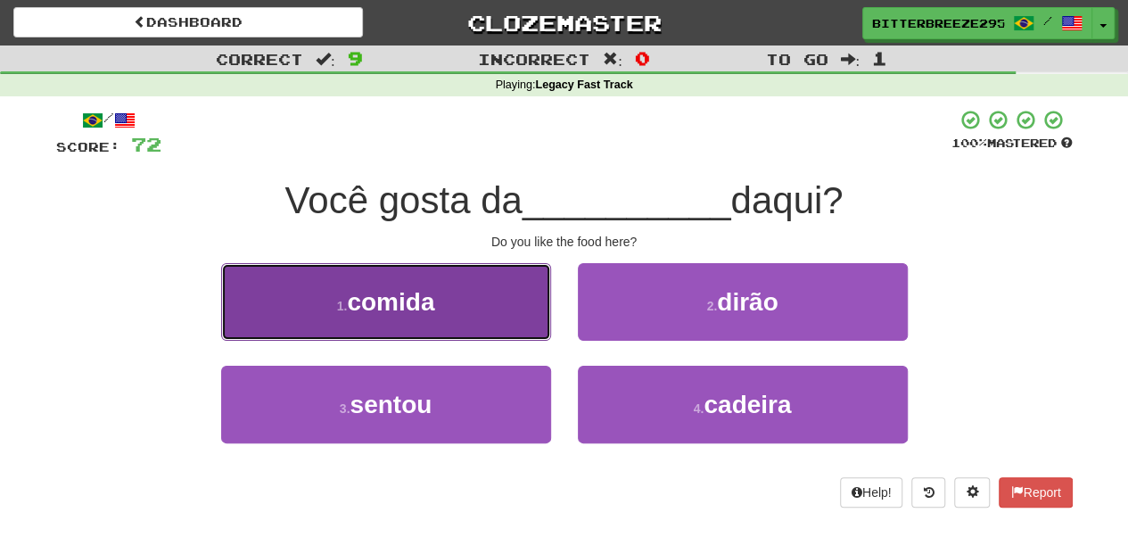
click at [479, 312] on button "1 . comida" at bounding box center [386, 302] width 330 height 78
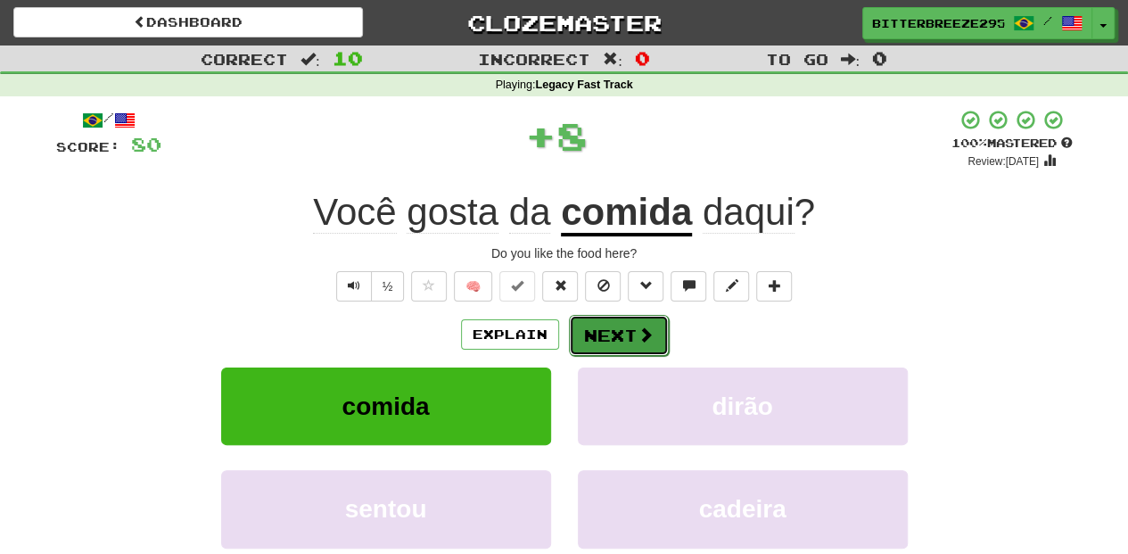
click at [612, 319] on button "Next" at bounding box center [619, 335] width 100 height 41
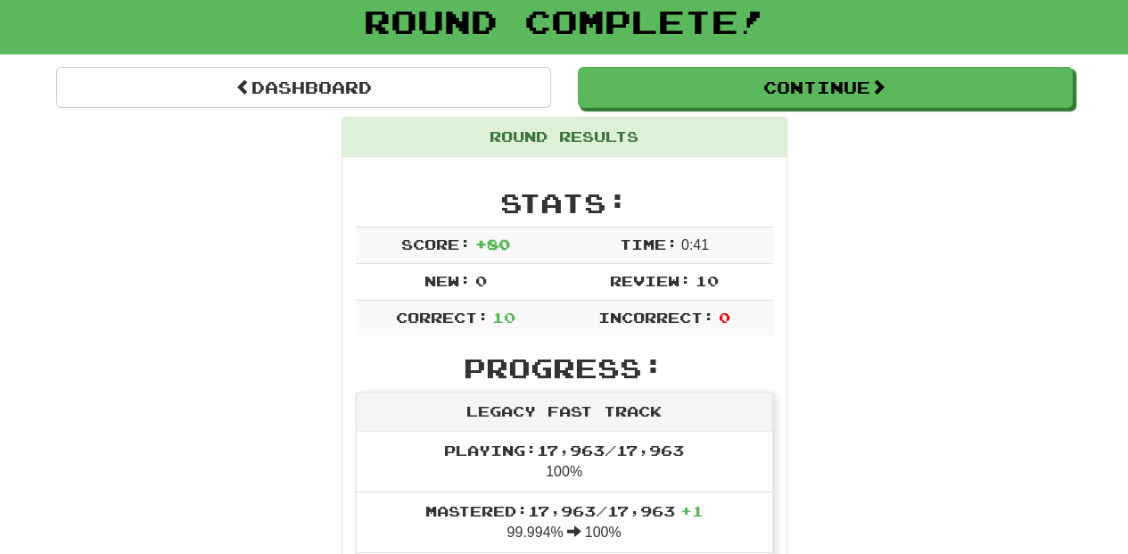
scroll to position [119, 0]
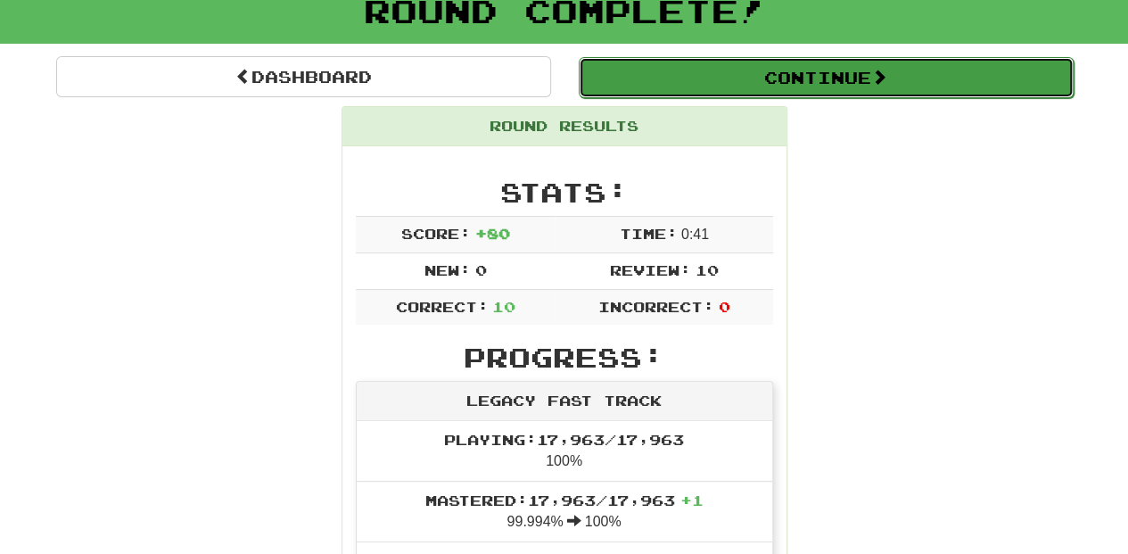
click at [762, 79] on button "Continue" at bounding box center [826, 77] width 495 height 41
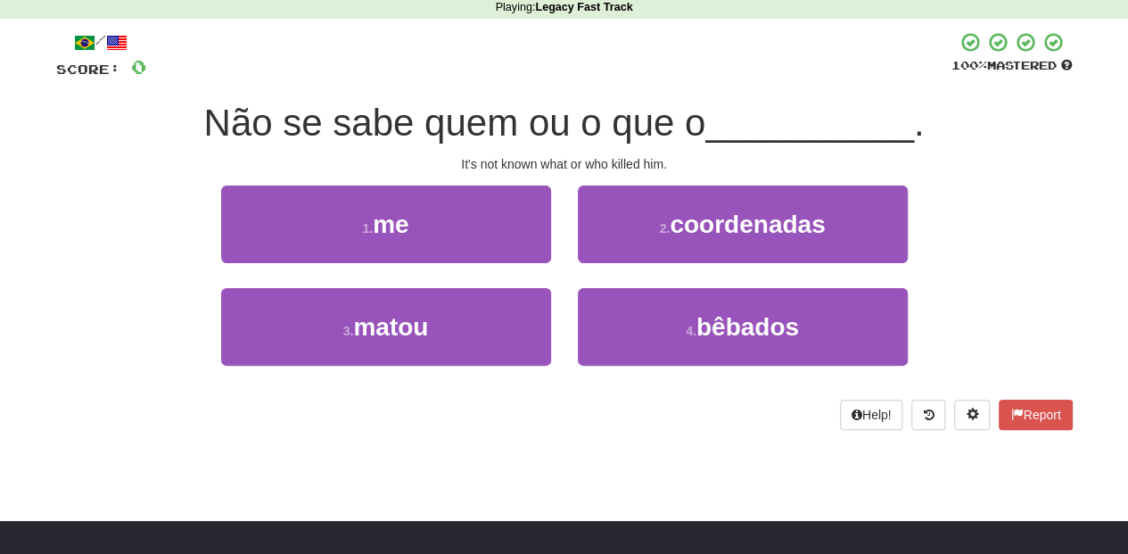
scroll to position [0, 0]
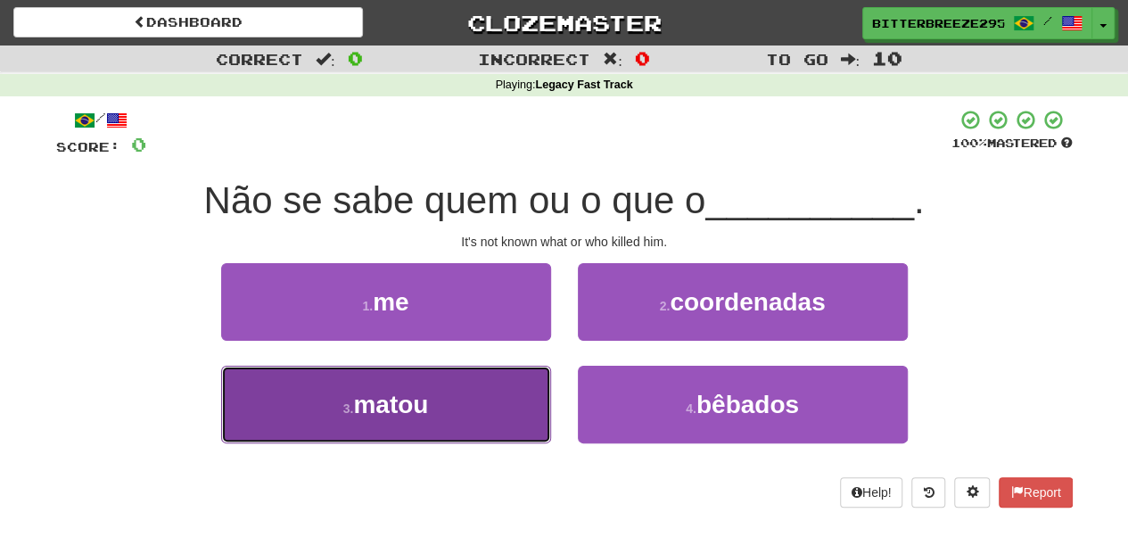
click at [472, 389] on button "3 . matou" at bounding box center [386, 404] width 330 height 78
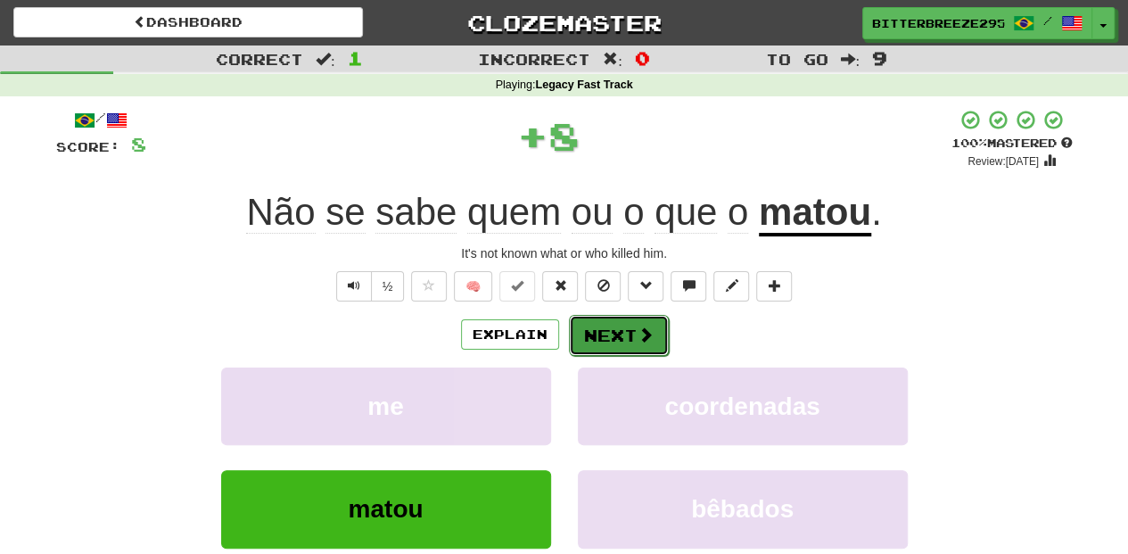
click at [633, 316] on button "Next" at bounding box center [619, 335] width 100 height 41
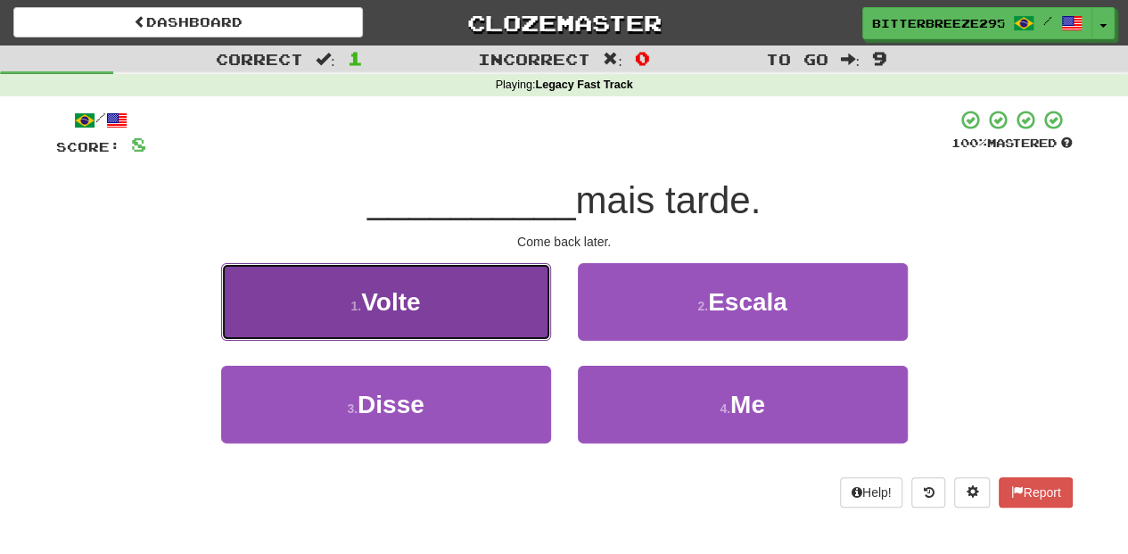
drag, startPoint x: 472, startPoint y: 319, endPoint x: 485, endPoint y: 328, distance: 15.3
click at [485, 328] on button "1 . Volte" at bounding box center [386, 302] width 330 height 78
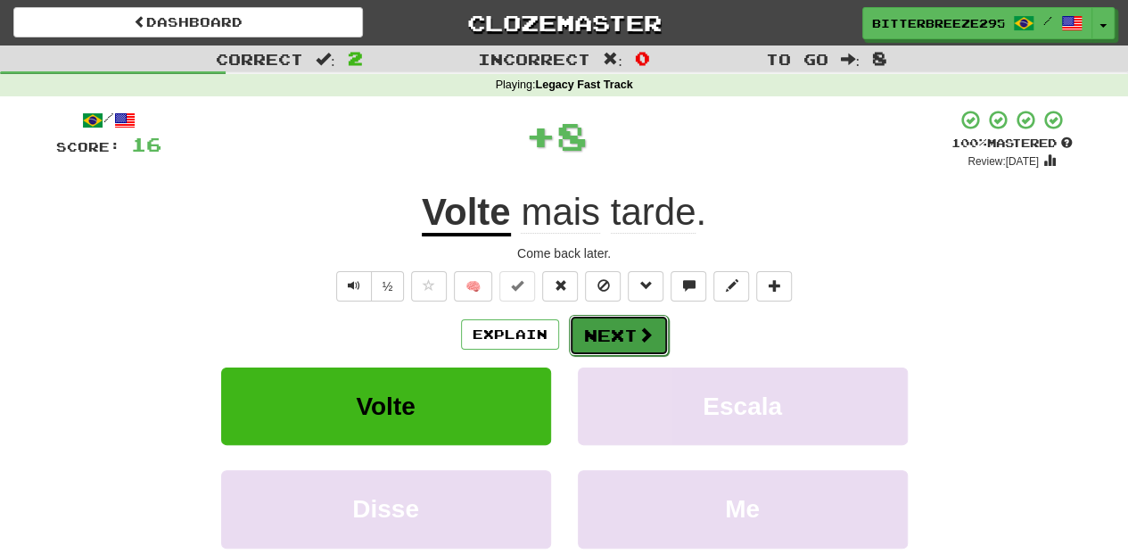
click at [593, 346] on button "Next" at bounding box center [619, 335] width 100 height 41
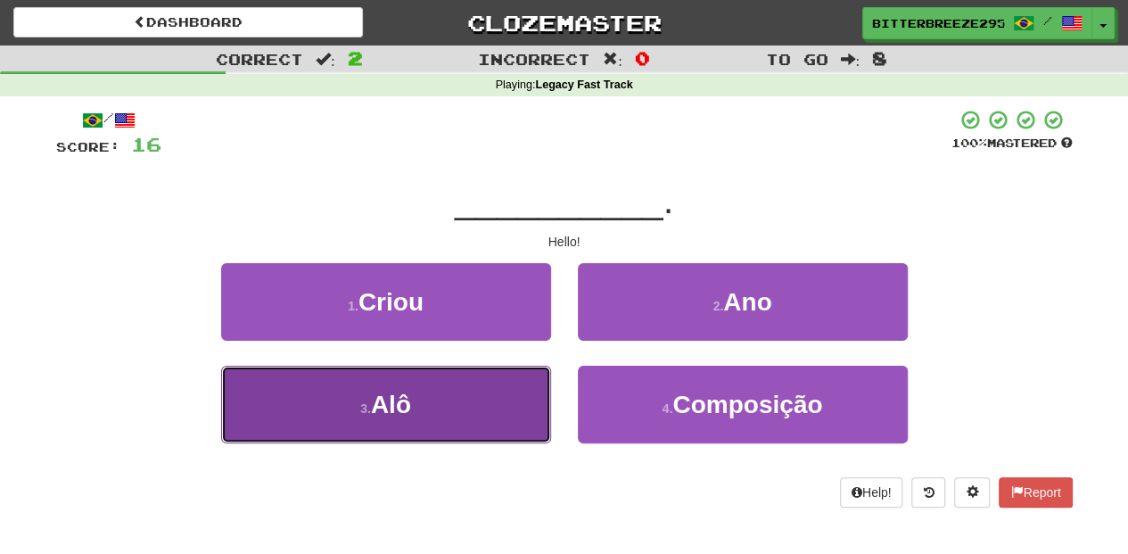
click at [394, 411] on span "Alô" at bounding box center [391, 404] width 40 height 28
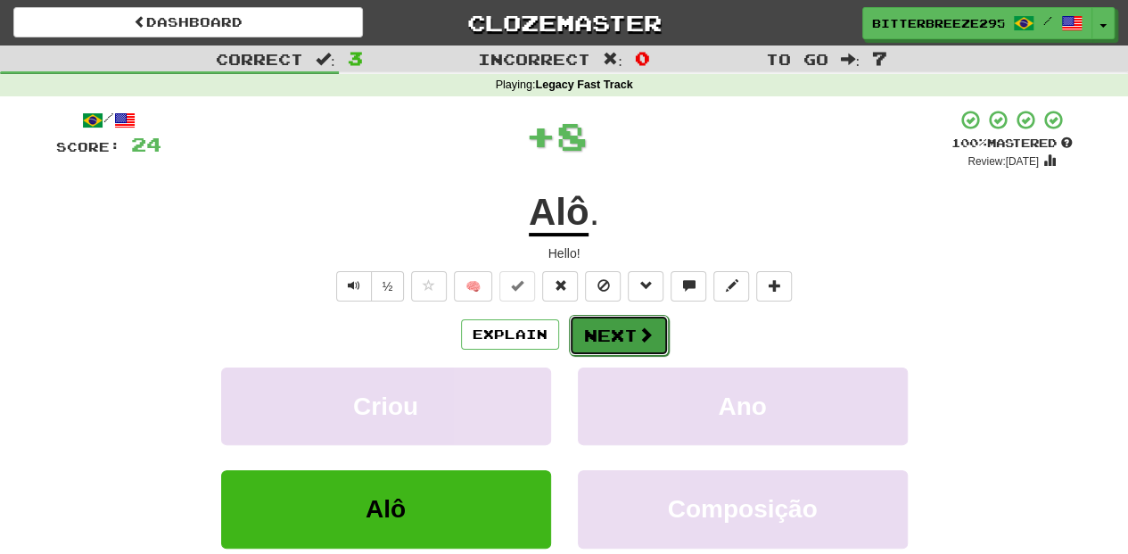
click at [595, 332] on button "Next" at bounding box center [619, 335] width 100 height 41
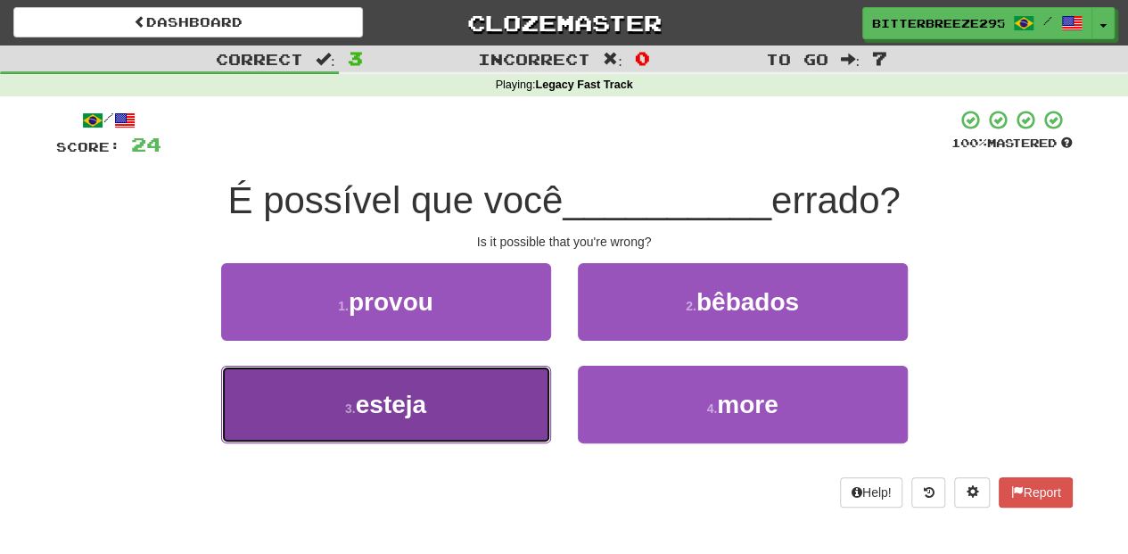
click at [498, 394] on button "3 . esteja" at bounding box center [386, 404] width 330 height 78
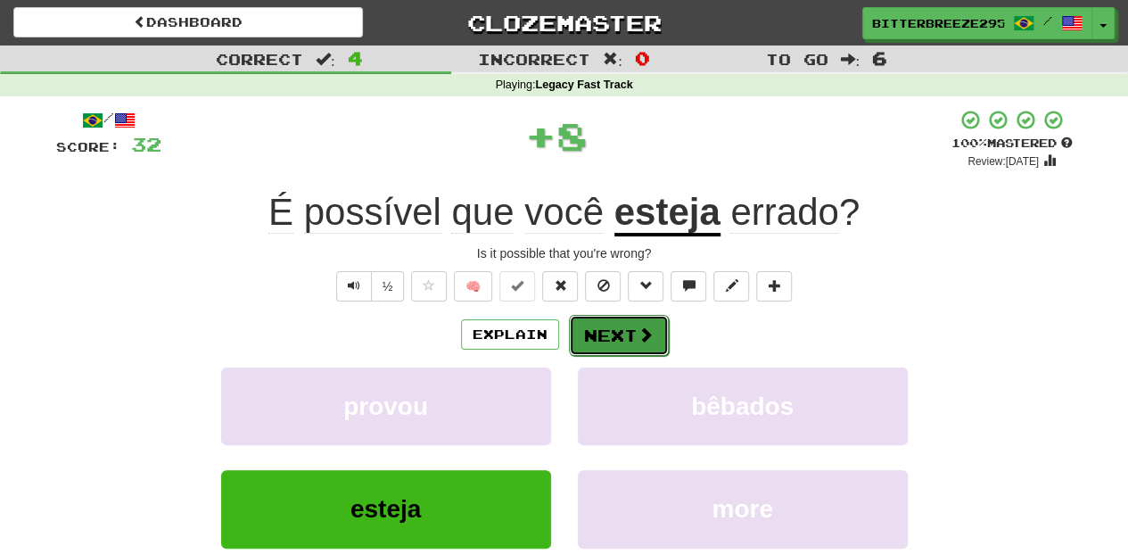
click at [615, 333] on button "Next" at bounding box center [619, 335] width 100 height 41
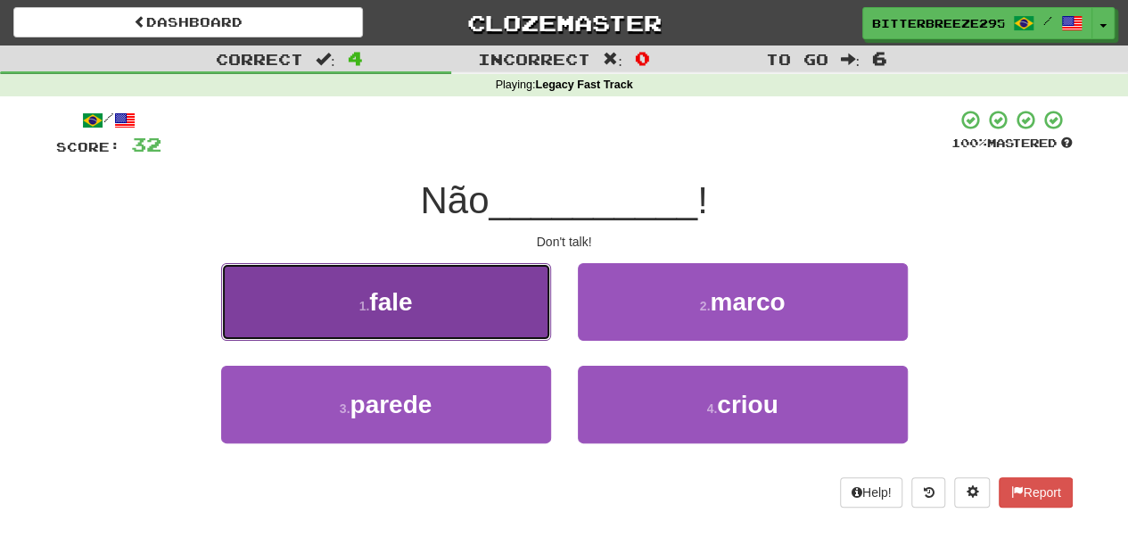
click at [483, 331] on button "1 . fale" at bounding box center [386, 302] width 330 height 78
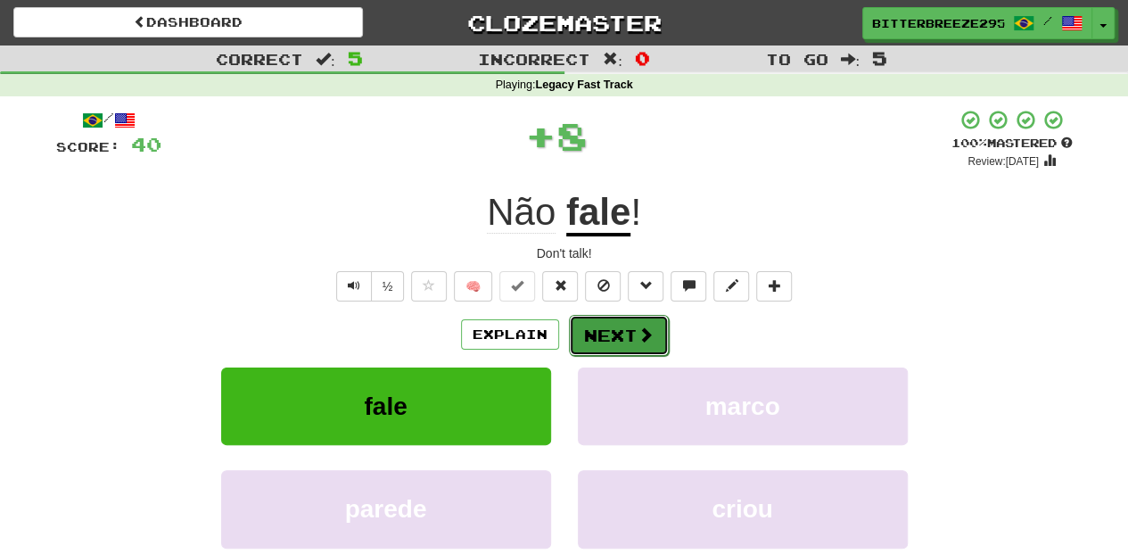
click at [598, 332] on button "Next" at bounding box center [619, 335] width 100 height 41
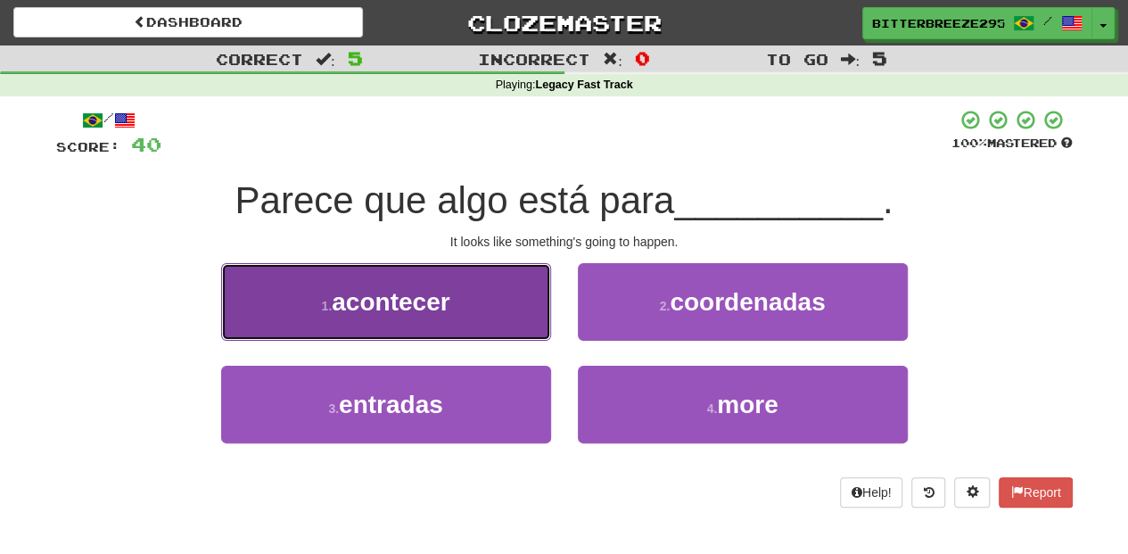
click at [480, 323] on button "1 . acontecer" at bounding box center [386, 302] width 330 height 78
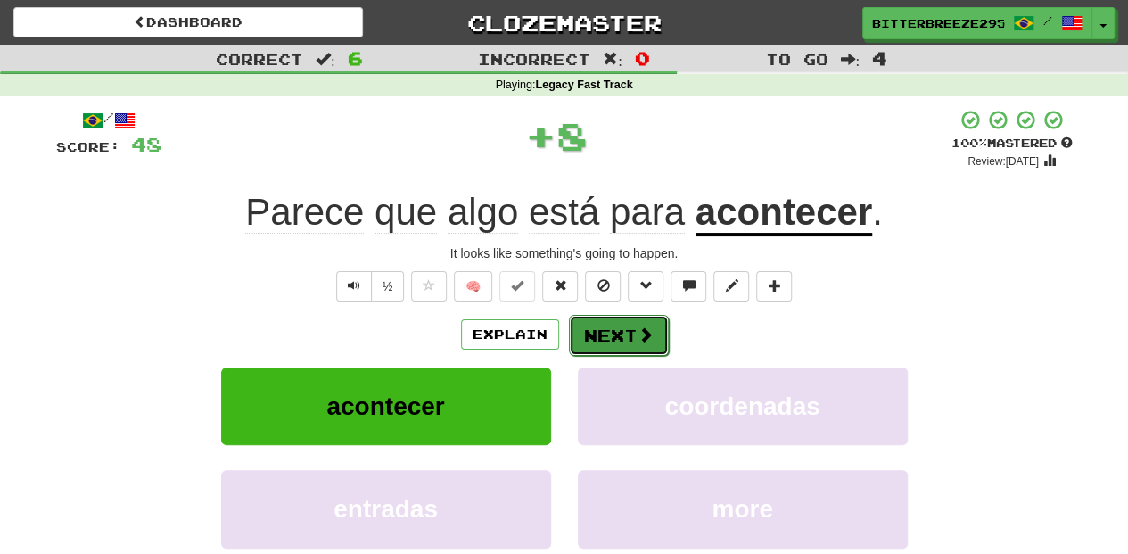
click at [601, 328] on button "Next" at bounding box center [619, 335] width 100 height 41
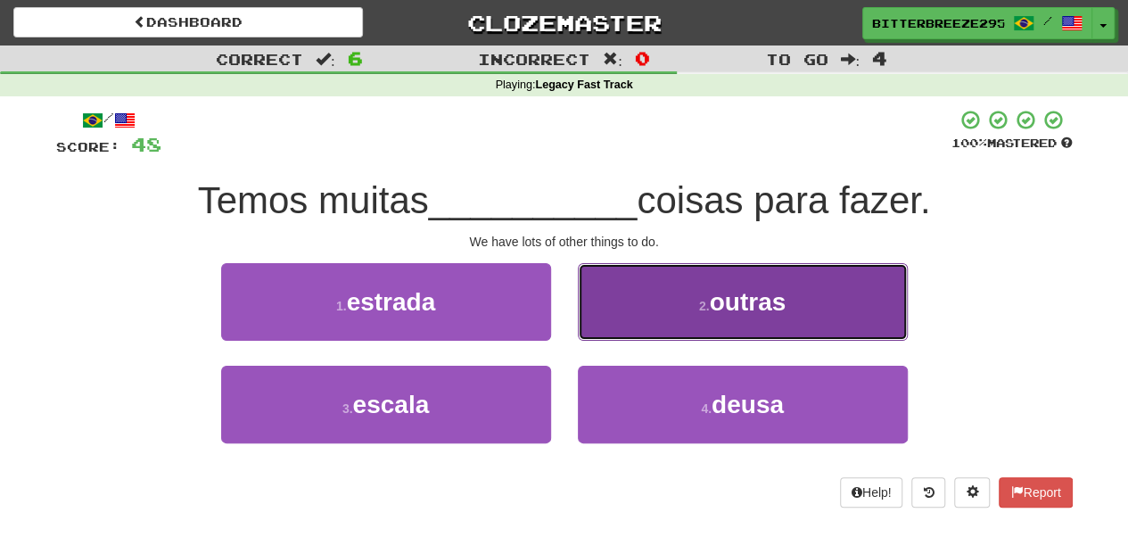
click at [606, 308] on button "2 . outras" at bounding box center [743, 302] width 330 height 78
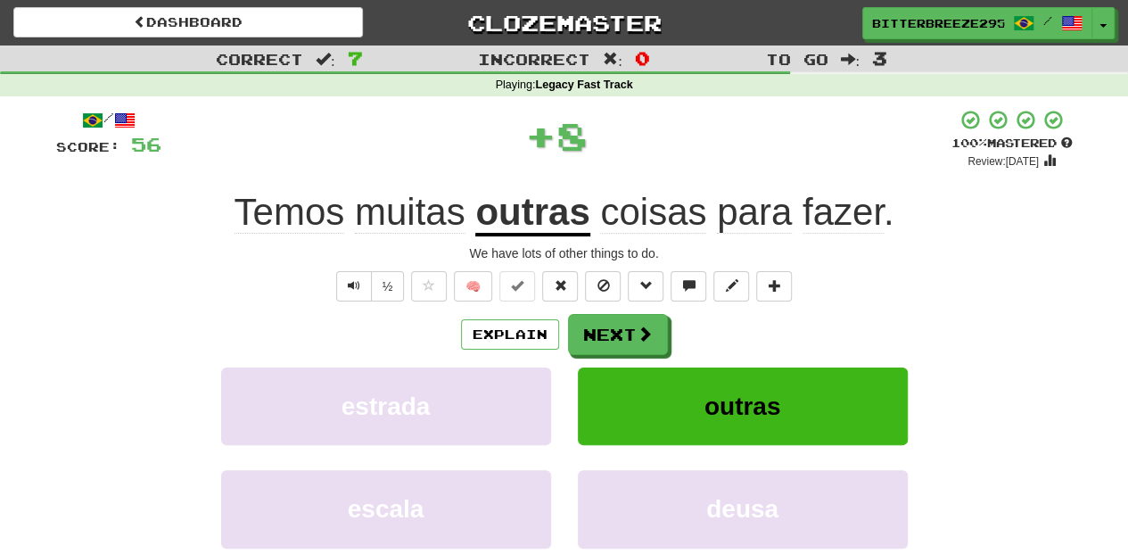
click at [592, 333] on button "Next" at bounding box center [618, 334] width 100 height 41
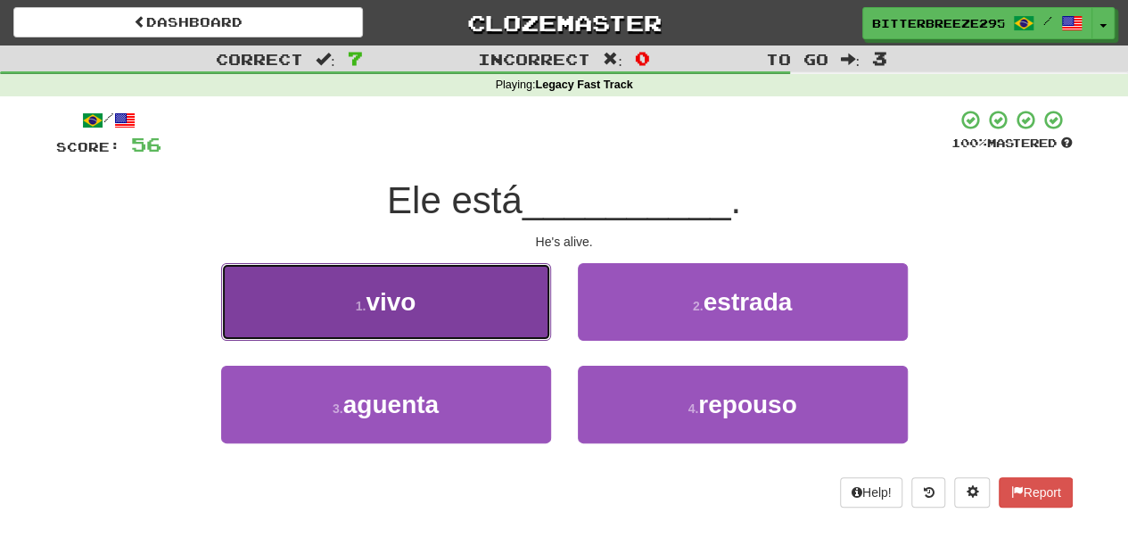
click at [477, 328] on button "1 . vivo" at bounding box center [386, 302] width 330 height 78
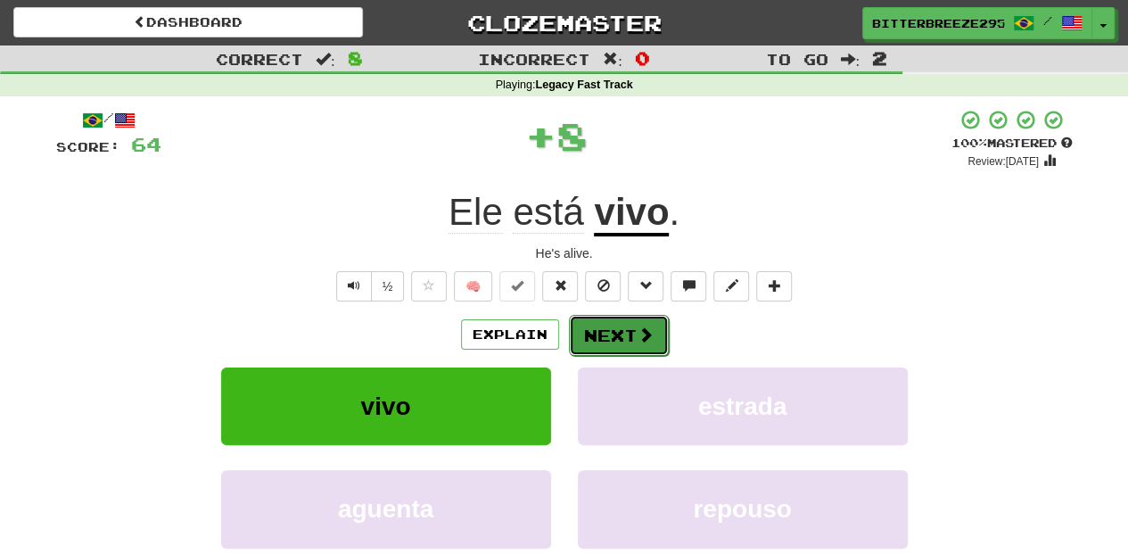
click at [594, 338] on button "Next" at bounding box center [619, 335] width 100 height 41
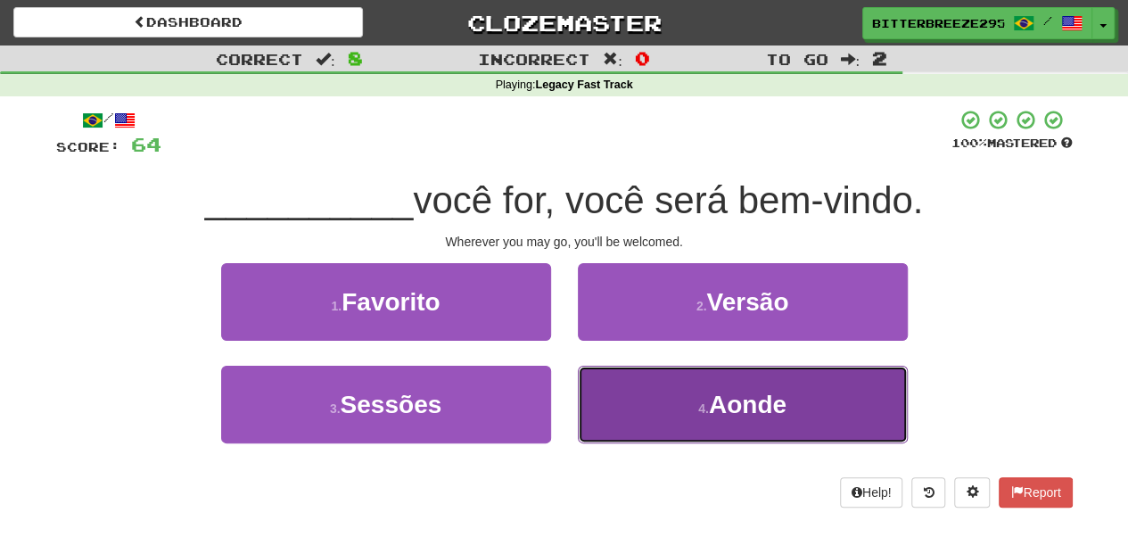
click at [604, 395] on button "4 . Aonde" at bounding box center [743, 404] width 330 height 78
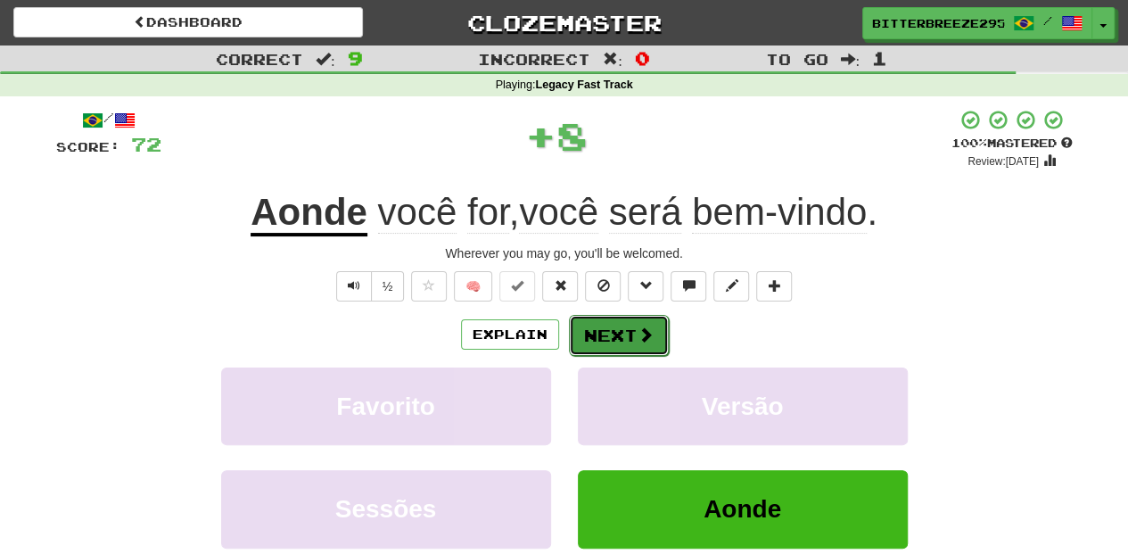
click at [594, 339] on button "Next" at bounding box center [619, 335] width 100 height 41
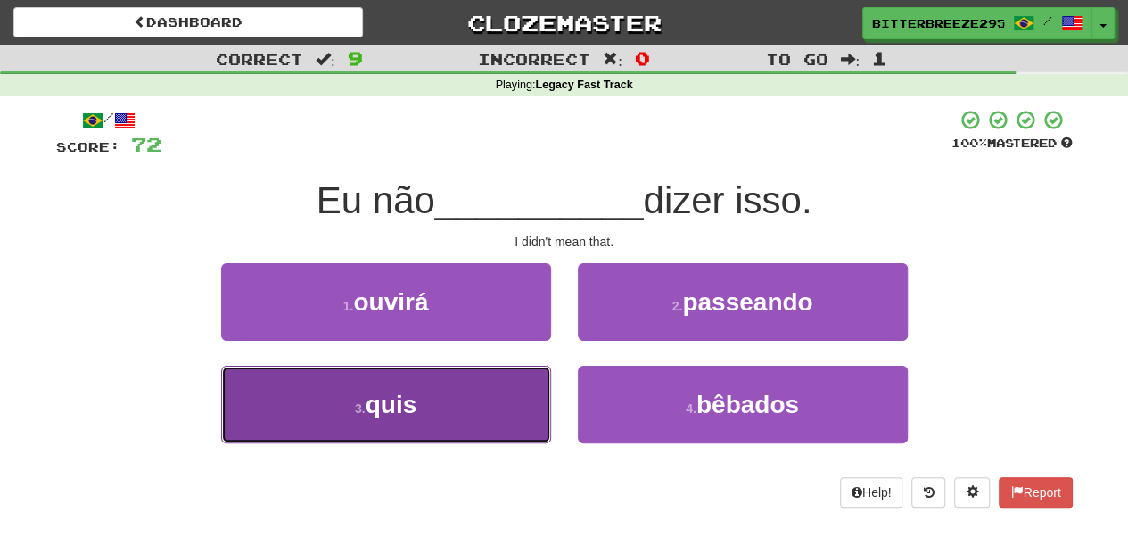
click at [504, 408] on button "3 . quis" at bounding box center [386, 404] width 330 height 78
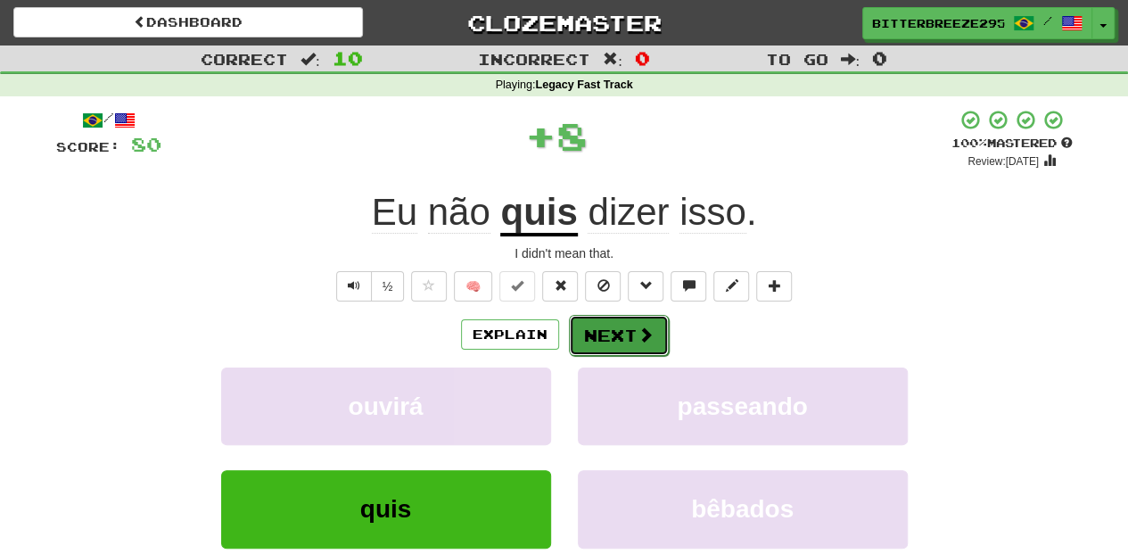
click at [620, 336] on button "Next" at bounding box center [619, 335] width 100 height 41
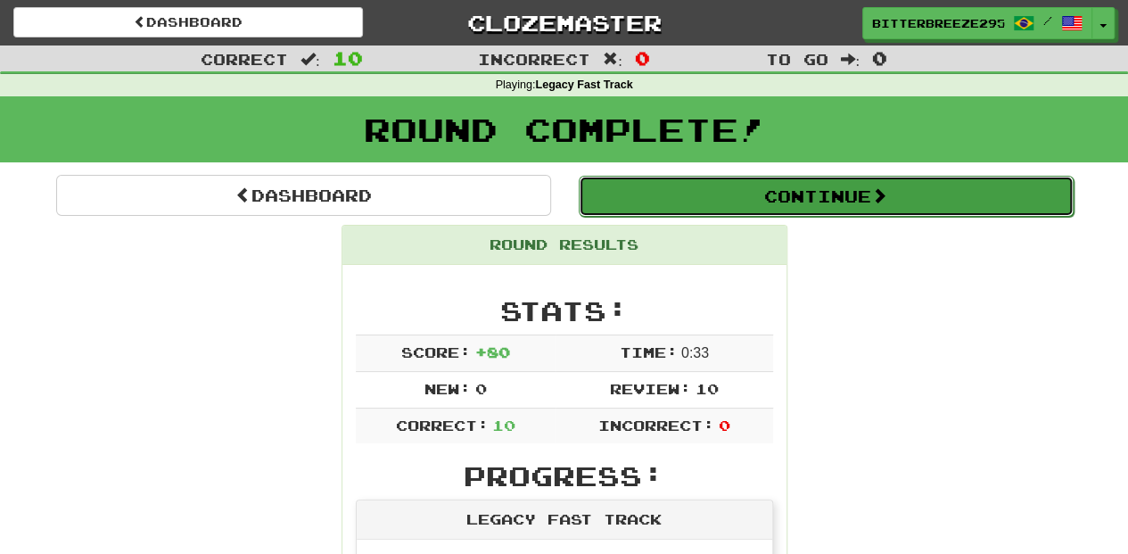
click at [685, 201] on button "Continue" at bounding box center [826, 196] width 495 height 41
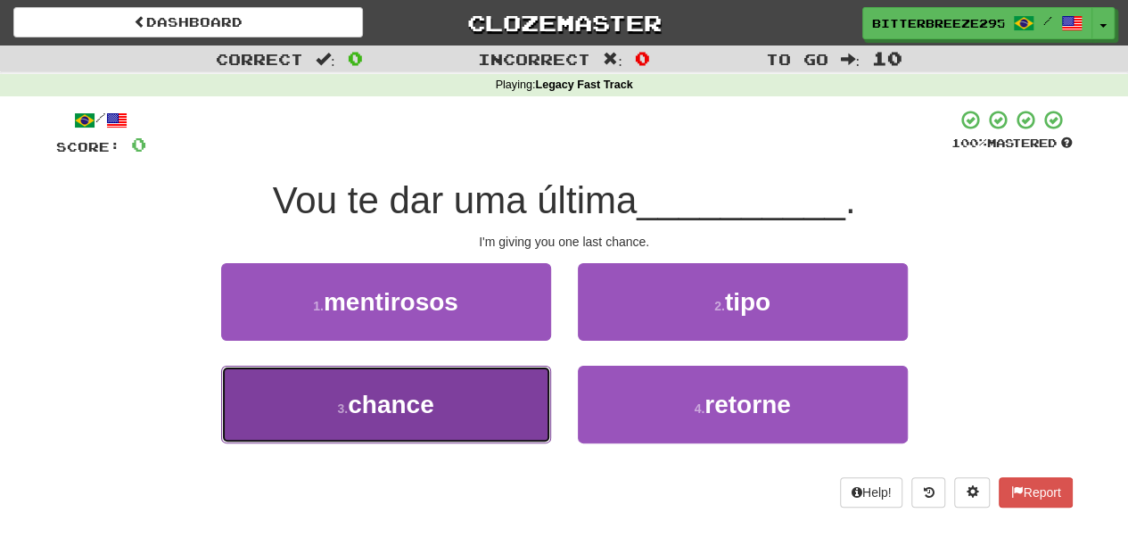
click at [436, 403] on button "3 . chance" at bounding box center [386, 404] width 330 height 78
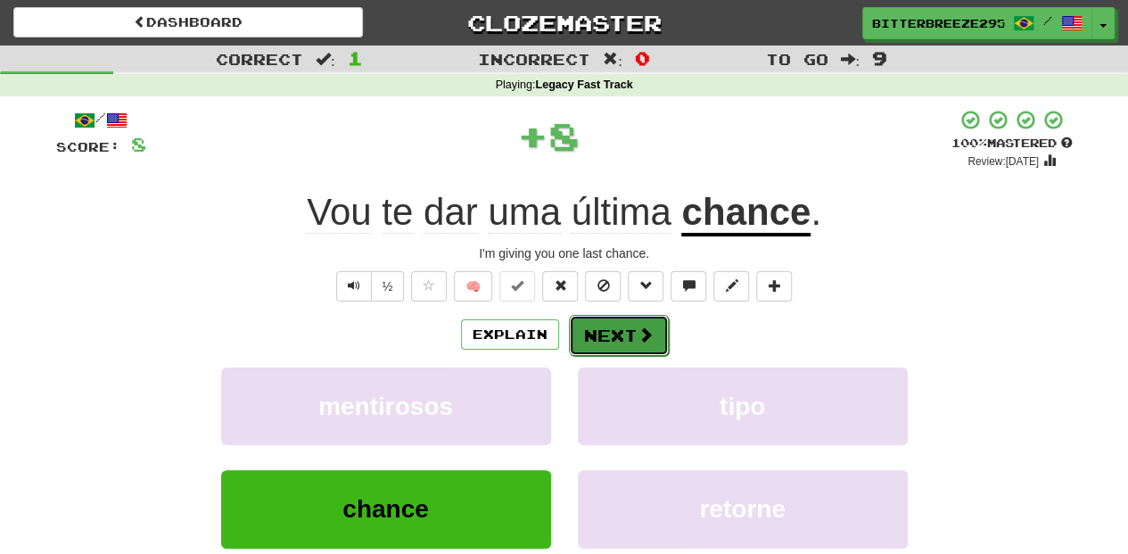
click at [602, 332] on button "Next" at bounding box center [619, 335] width 100 height 41
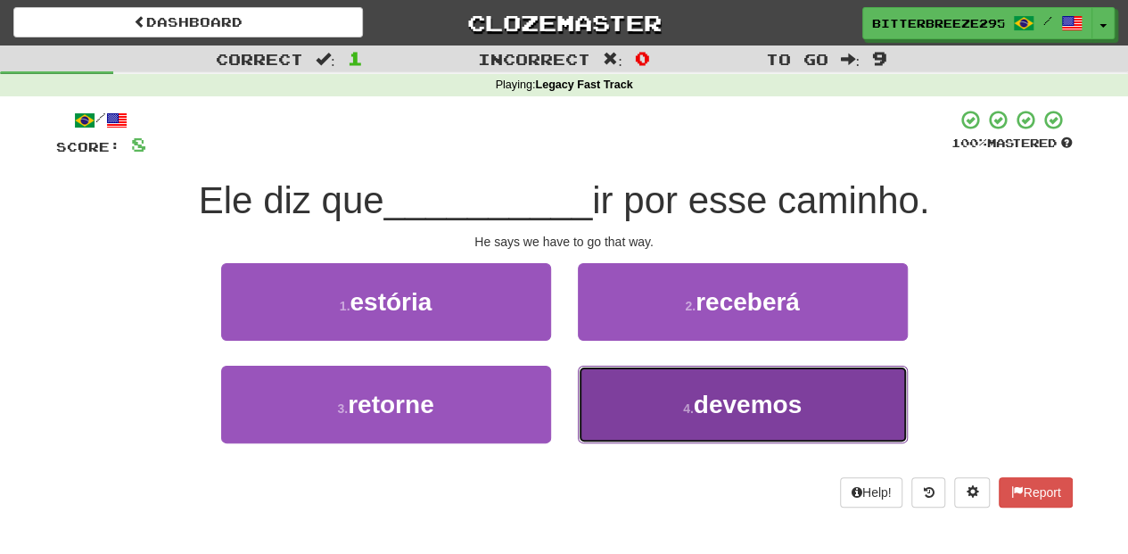
click at [634, 396] on button "4 . devemos" at bounding box center [743, 404] width 330 height 78
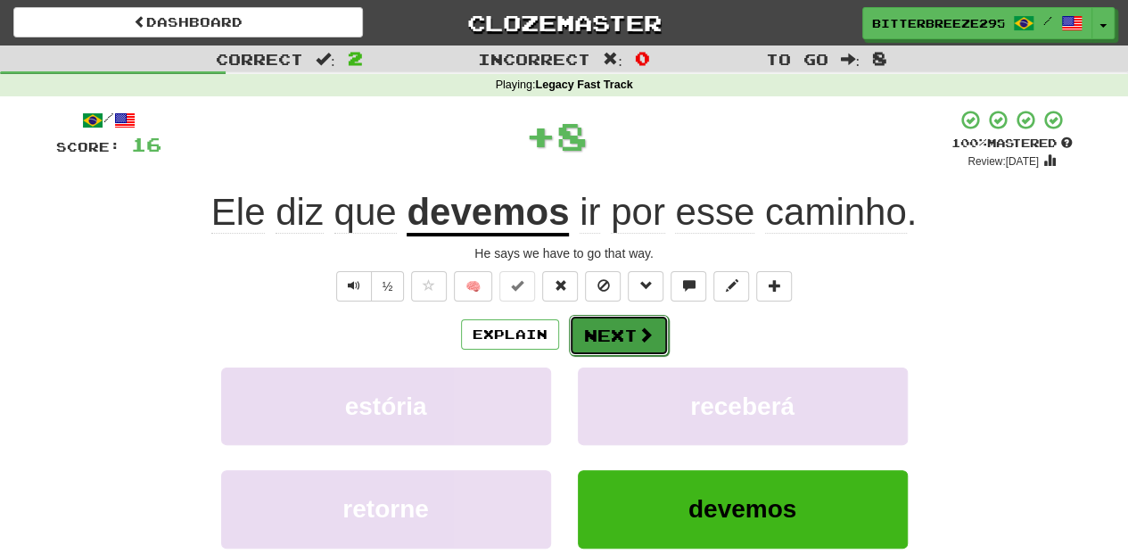
click at [587, 335] on button "Next" at bounding box center [619, 335] width 100 height 41
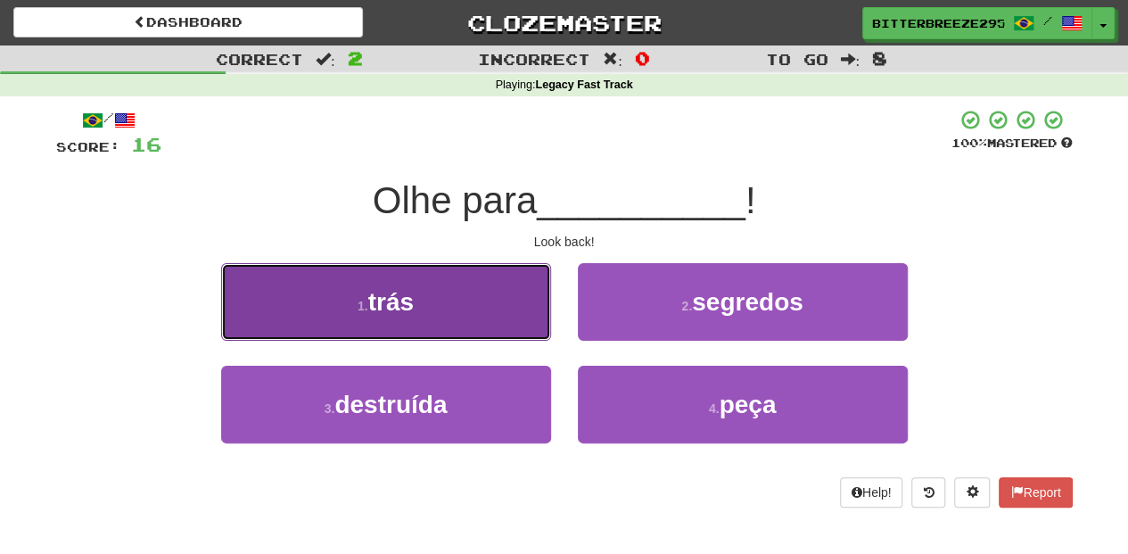
click at [472, 322] on button "1 . trás" at bounding box center [386, 302] width 330 height 78
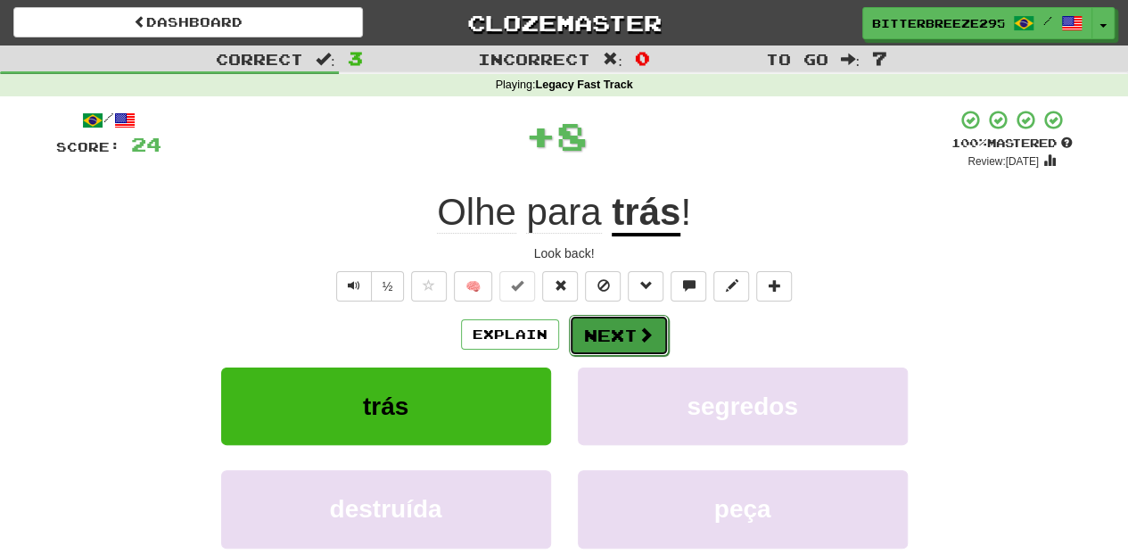
click at [606, 329] on button "Next" at bounding box center [619, 335] width 100 height 41
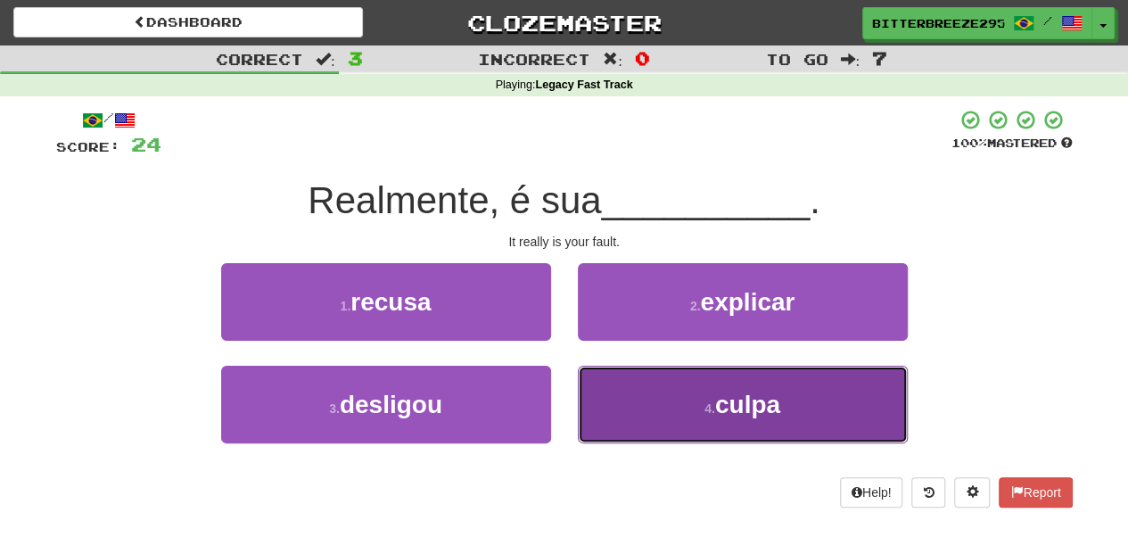
click at [620, 383] on button "4 . culpa" at bounding box center [743, 404] width 330 height 78
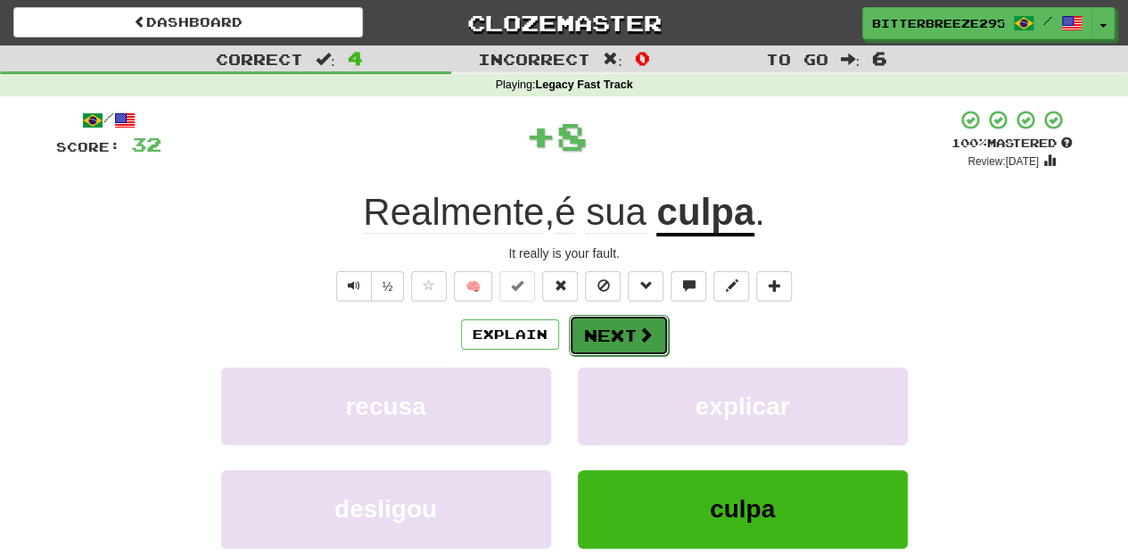
click at [587, 340] on button "Next" at bounding box center [619, 335] width 100 height 41
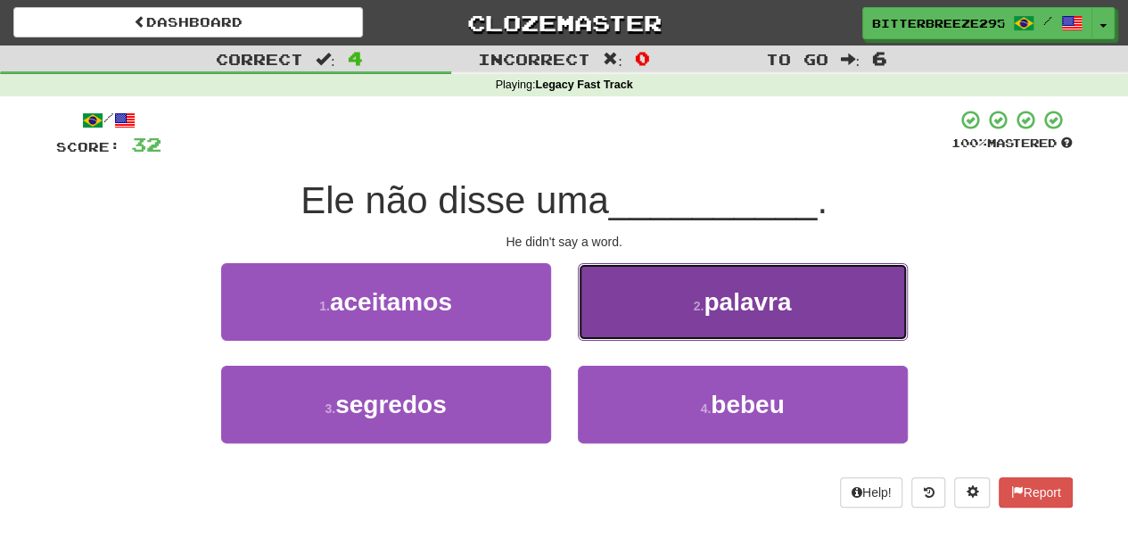
click at [614, 323] on button "2 . palavra" at bounding box center [743, 302] width 330 height 78
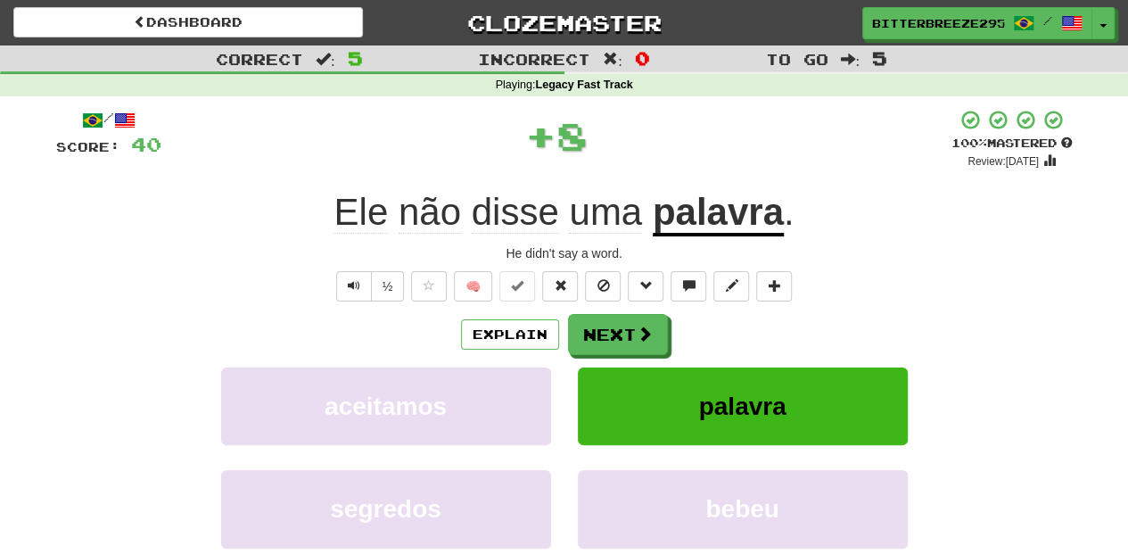
click at [612, 325] on button "Next" at bounding box center [618, 334] width 100 height 41
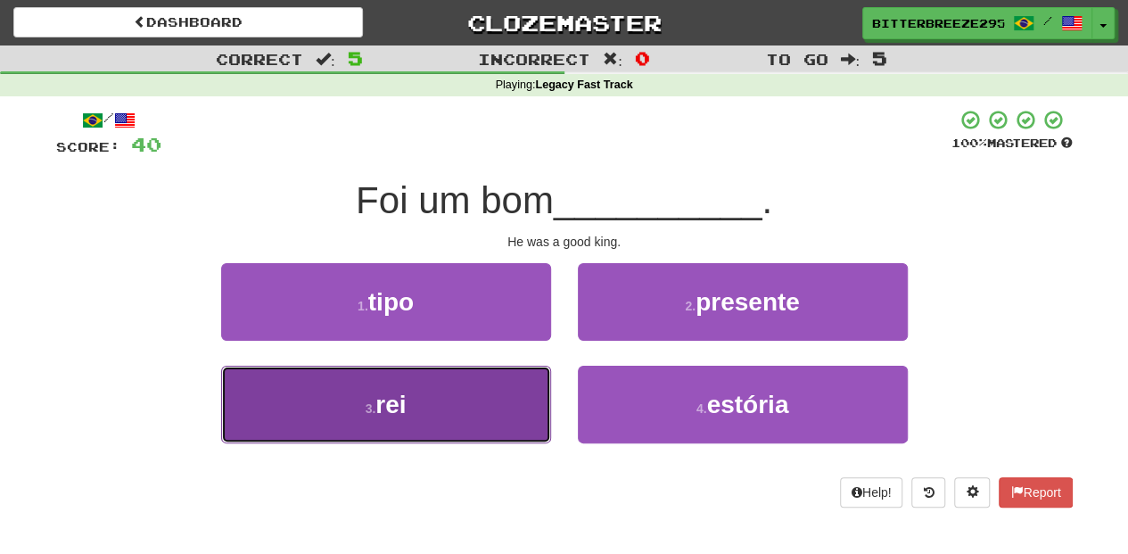
click at [482, 382] on button "3 . rei" at bounding box center [386, 404] width 330 height 78
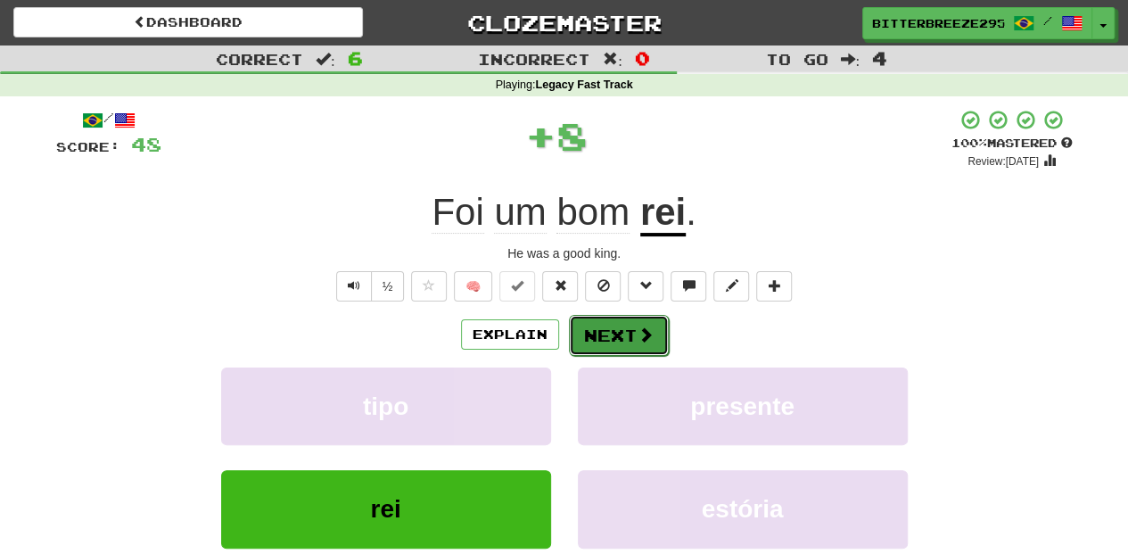
click at [621, 326] on button "Next" at bounding box center [619, 335] width 100 height 41
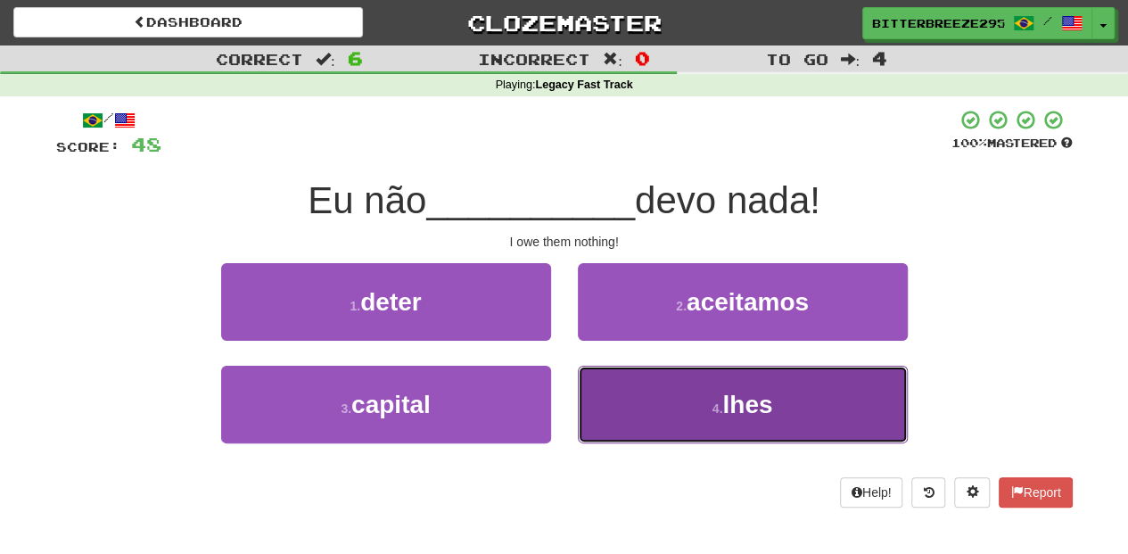
click at [621, 396] on button "4 . lhes" at bounding box center [743, 404] width 330 height 78
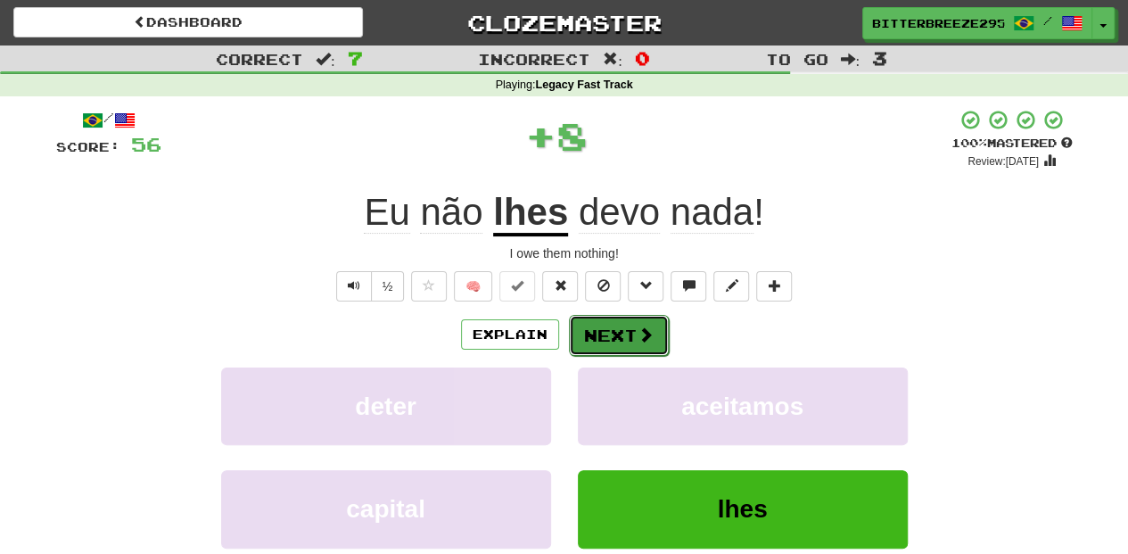
click at [594, 330] on button "Next" at bounding box center [619, 335] width 100 height 41
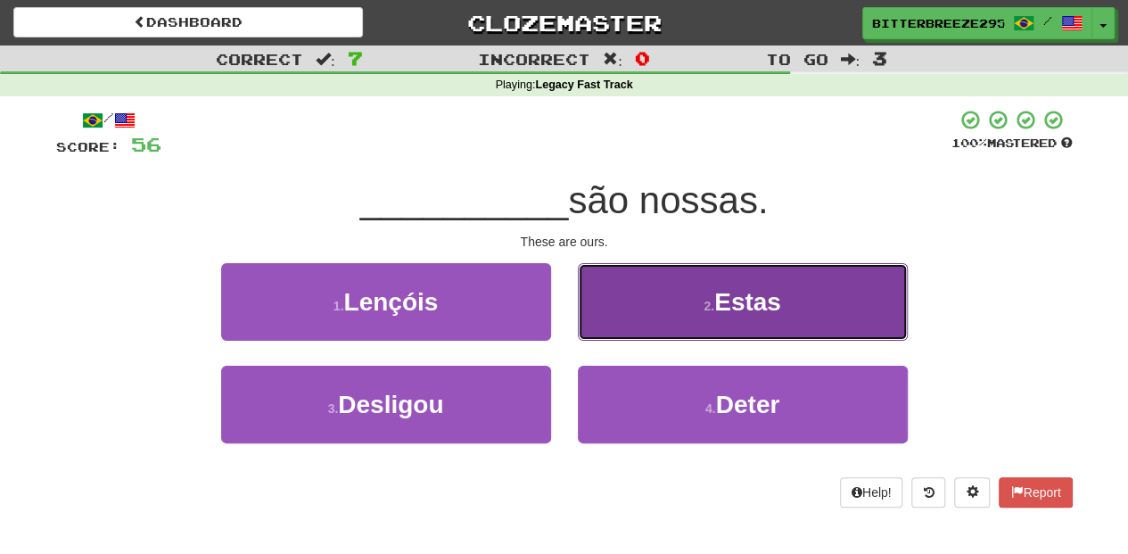
click at [607, 321] on button "2 . Estas" at bounding box center [743, 302] width 330 height 78
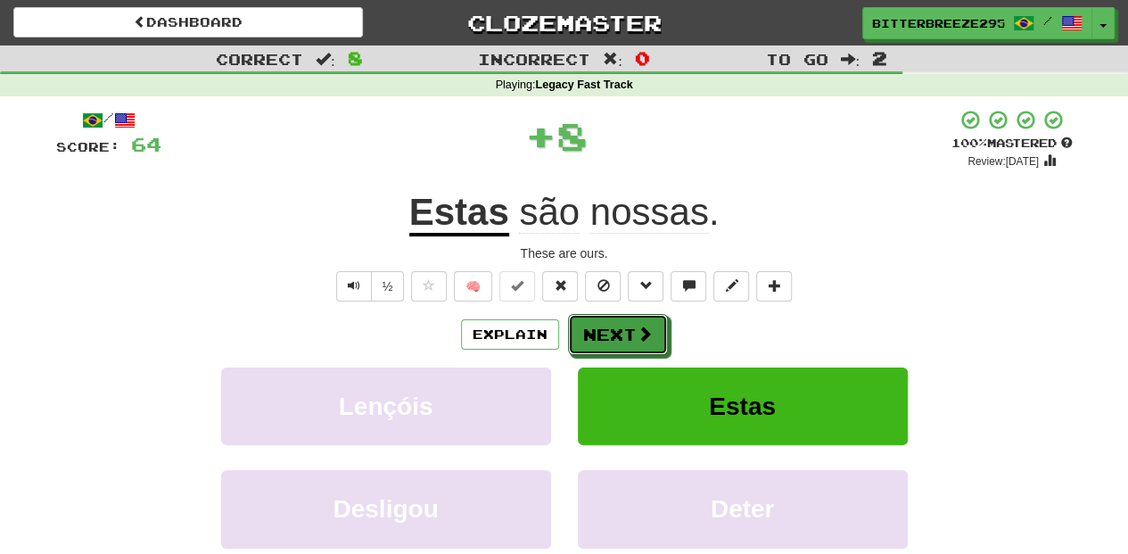
click at [607, 321] on button "Next" at bounding box center [618, 334] width 100 height 41
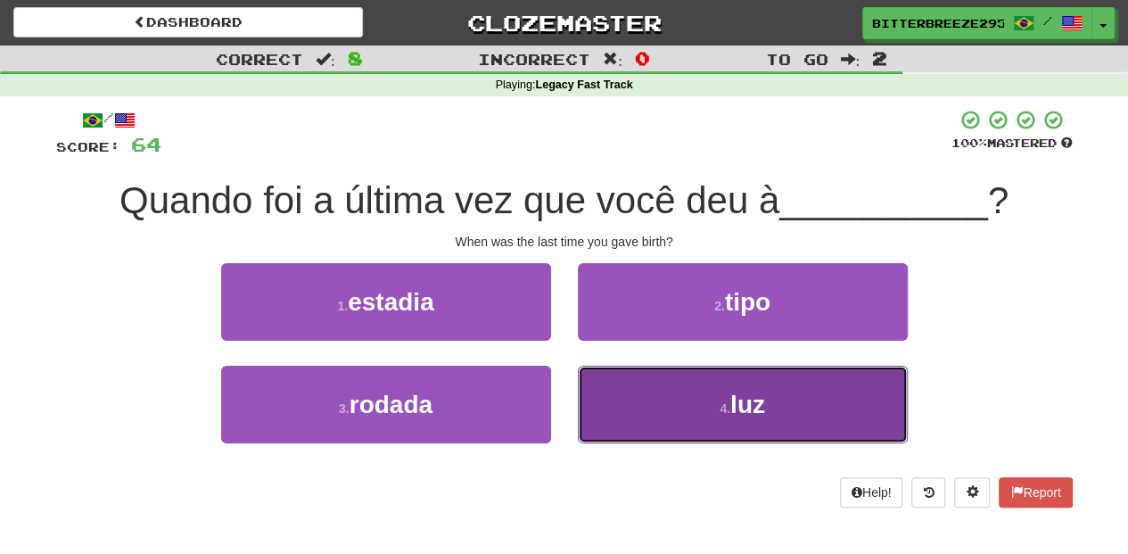
click at [644, 385] on button "4 . luz" at bounding box center [743, 404] width 330 height 78
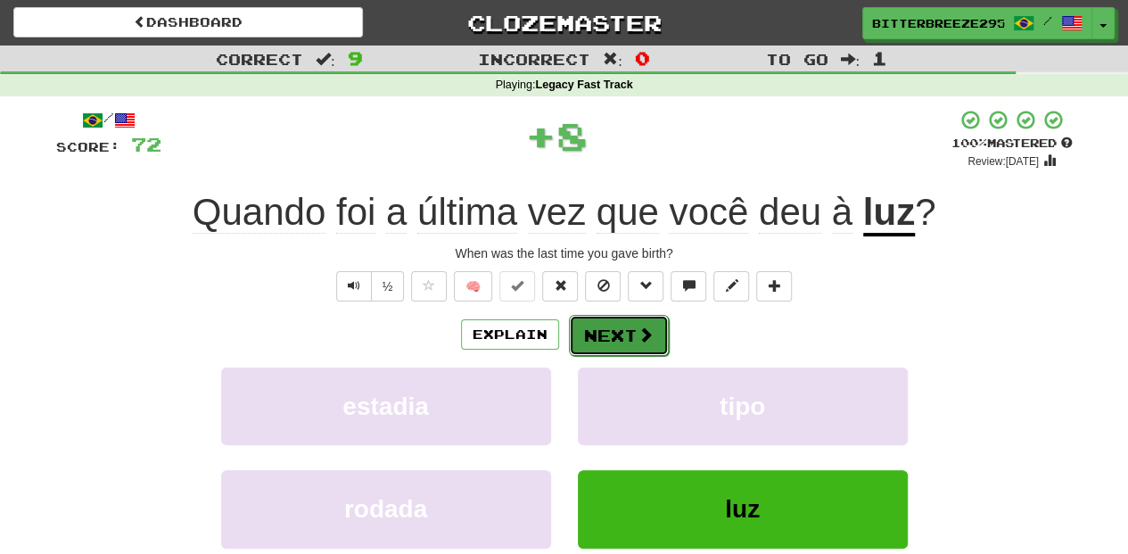
click at [576, 321] on button "Next" at bounding box center [619, 335] width 100 height 41
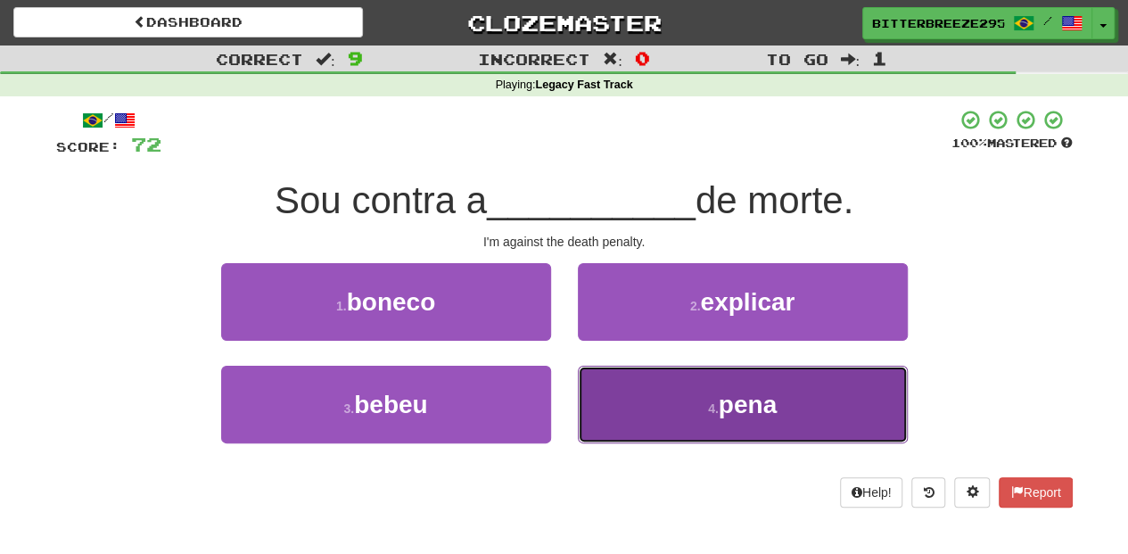
click at [620, 378] on button "4 . pena" at bounding box center [743, 404] width 330 height 78
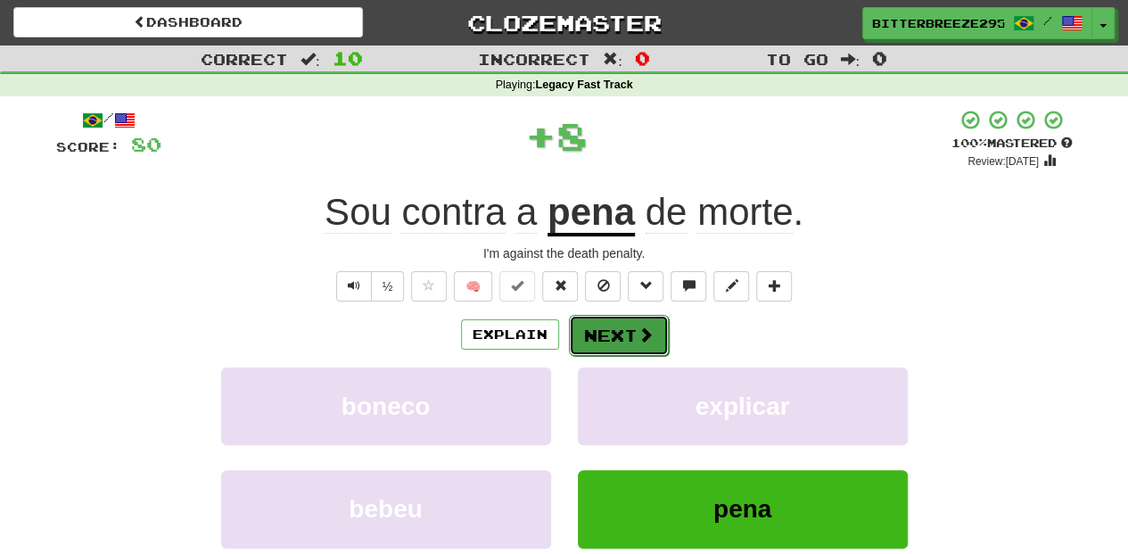
click at [595, 316] on button "Next" at bounding box center [619, 335] width 100 height 41
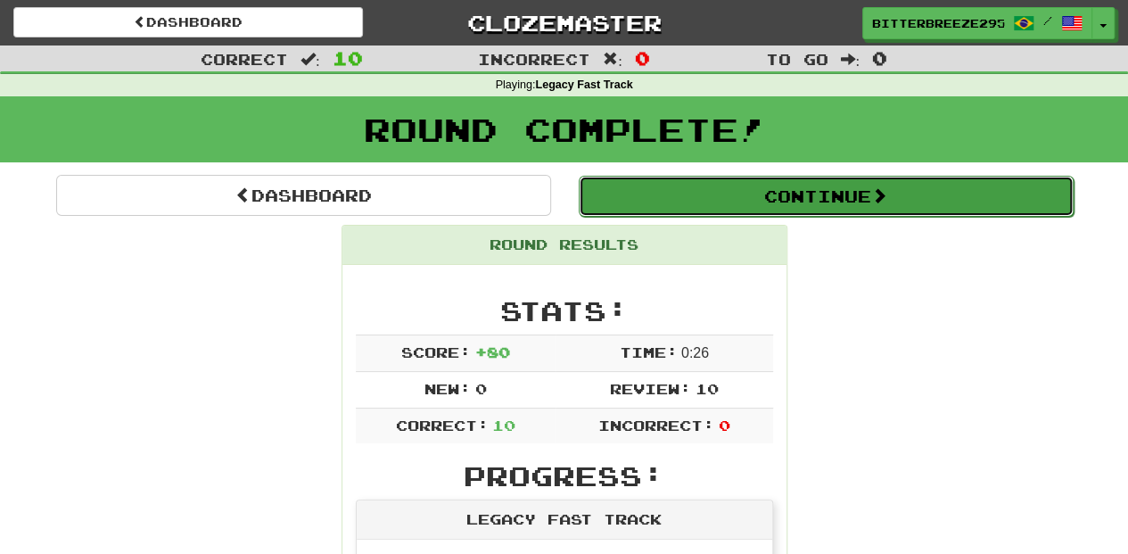
click at [688, 191] on button "Continue" at bounding box center [826, 196] width 495 height 41
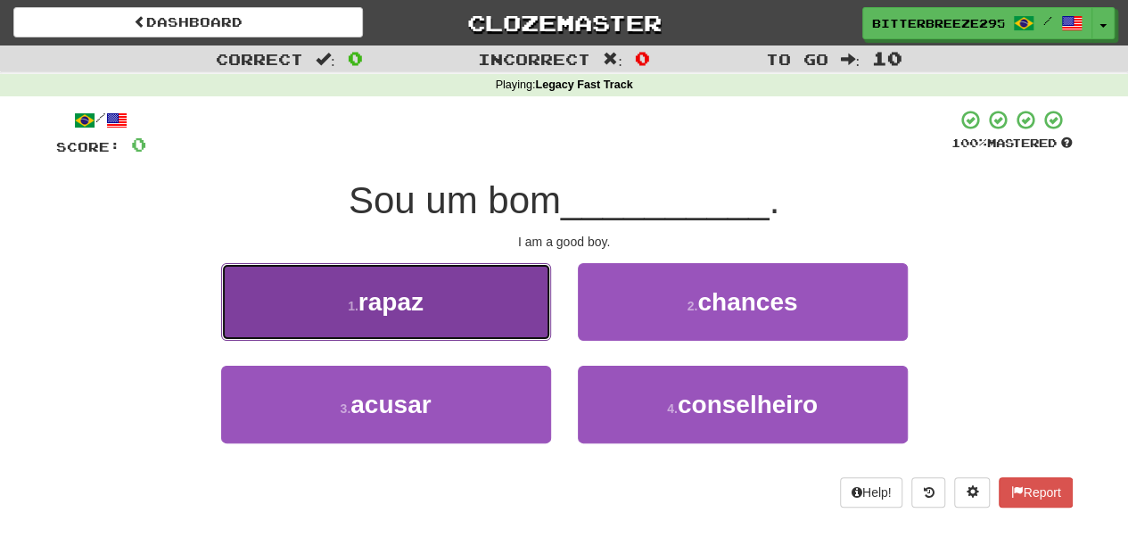
click at [522, 316] on button "1 . rapaz" at bounding box center [386, 302] width 330 height 78
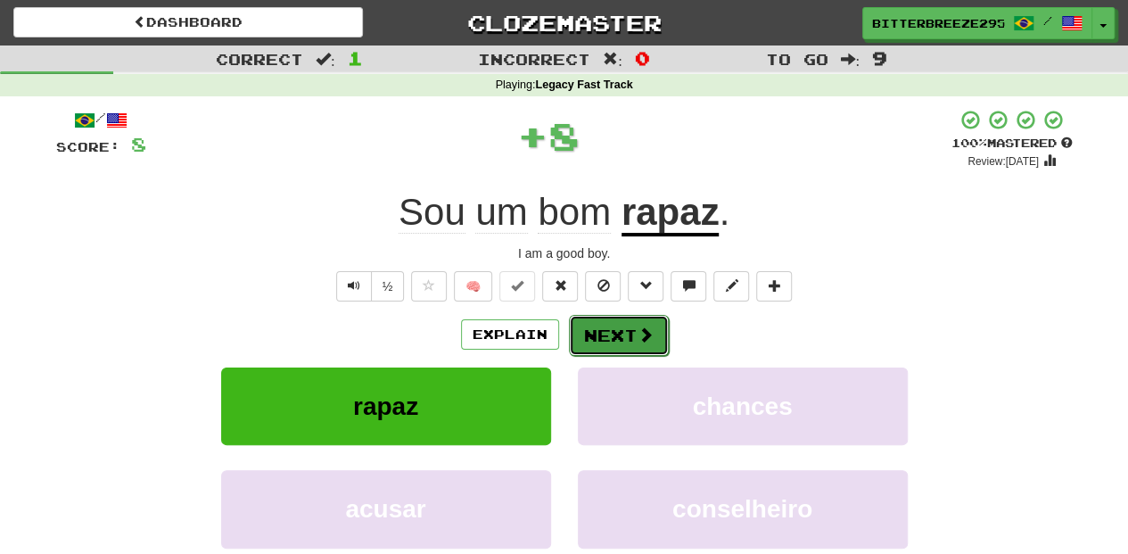
click at [604, 339] on button "Next" at bounding box center [619, 335] width 100 height 41
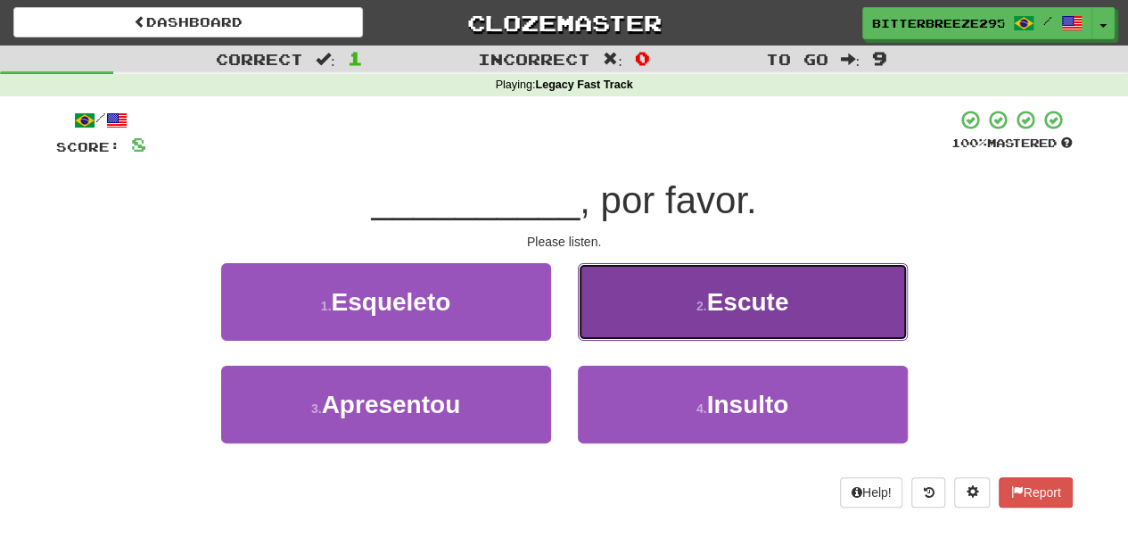
click at [606, 316] on button "2 . Escute" at bounding box center [743, 302] width 330 height 78
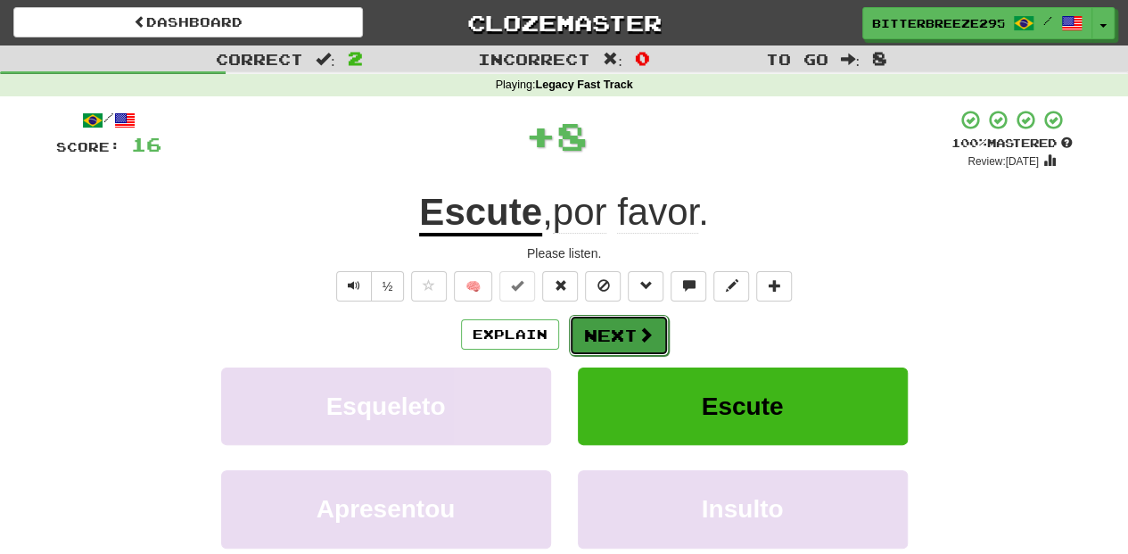
click at [603, 324] on button "Next" at bounding box center [619, 335] width 100 height 41
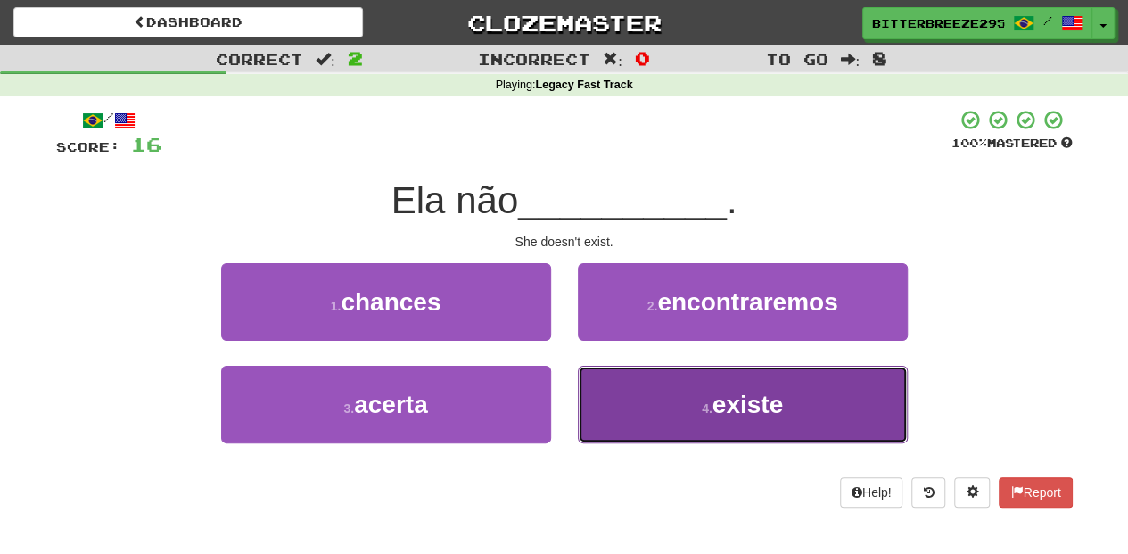
click at [607, 385] on button "4 . existe" at bounding box center [743, 404] width 330 height 78
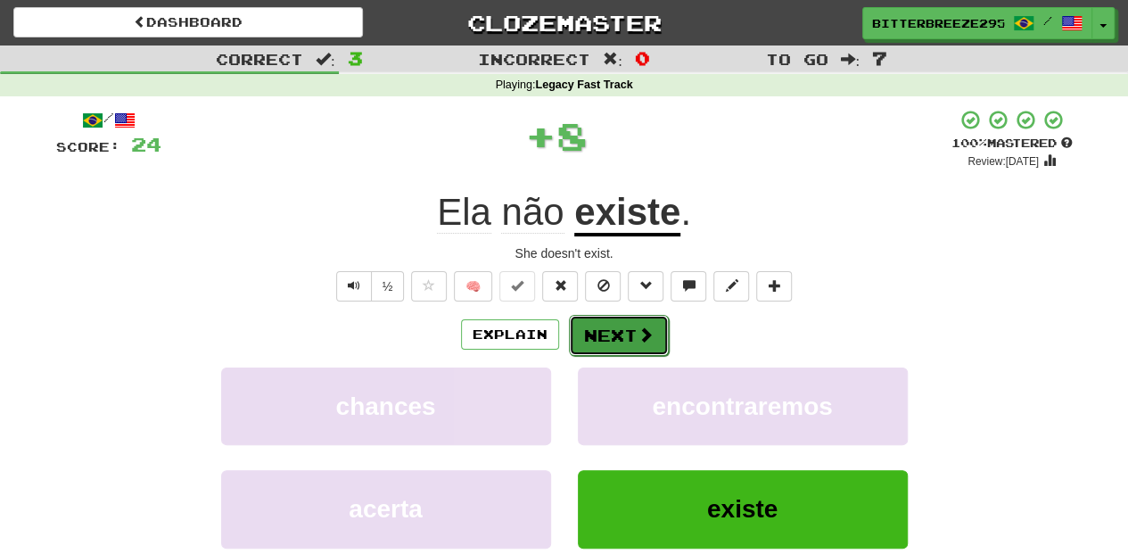
click at [594, 328] on button "Next" at bounding box center [619, 335] width 100 height 41
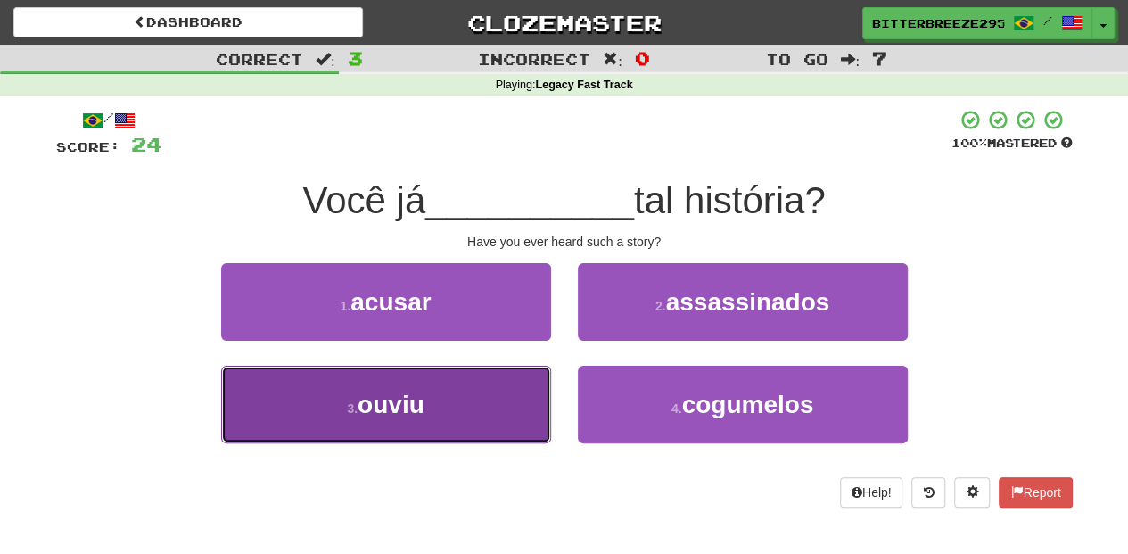
click at [460, 389] on button "3 . ouviu" at bounding box center [386, 404] width 330 height 78
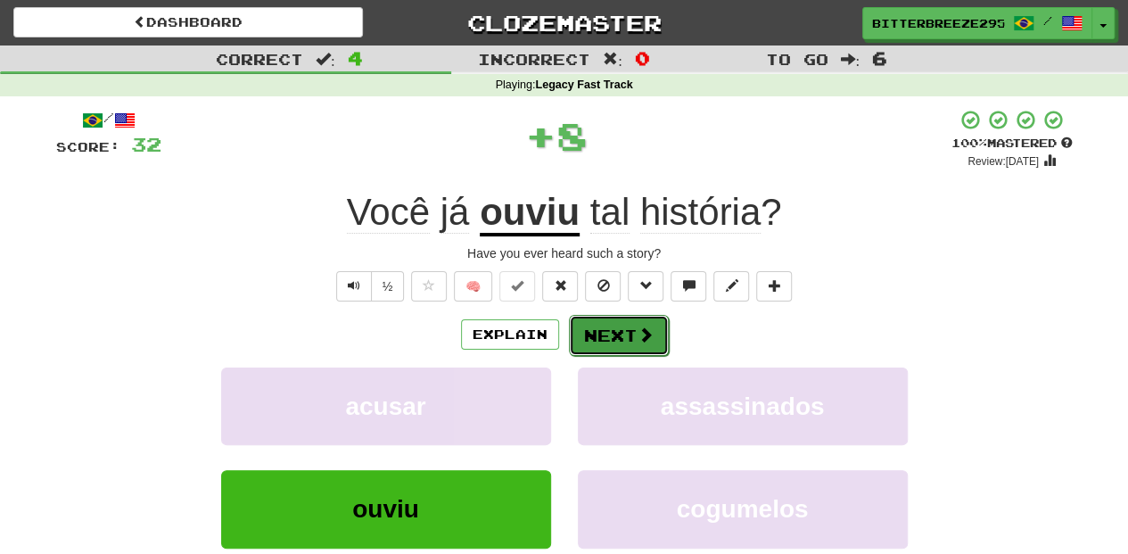
click at [583, 325] on button "Next" at bounding box center [619, 335] width 100 height 41
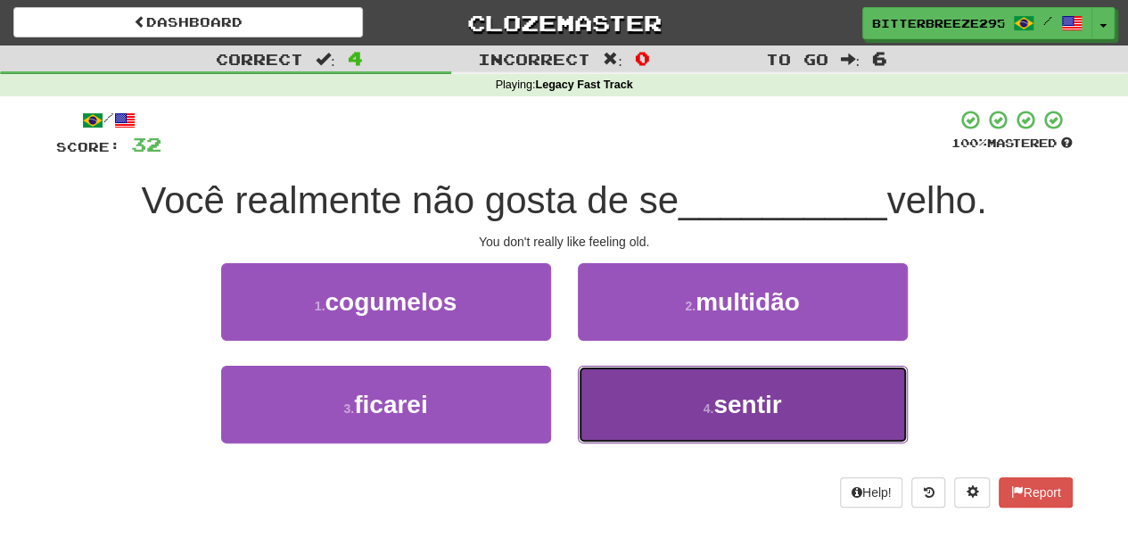
click at [628, 394] on button "4 . sentir" at bounding box center [743, 404] width 330 height 78
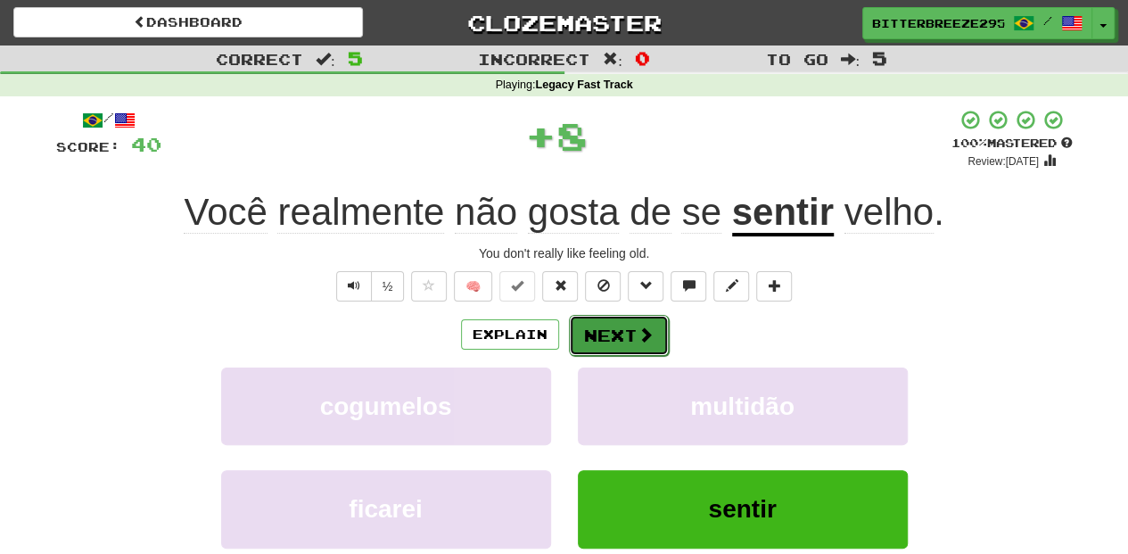
click at [607, 322] on button "Next" at bounding box center [619, 335] width 100 height 41
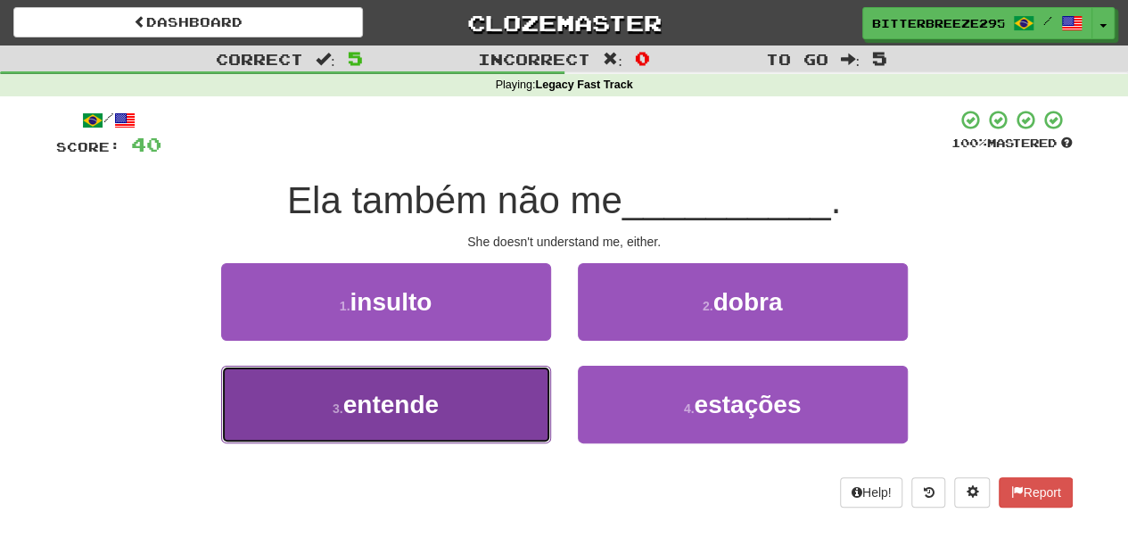
click at [453, 402] on button "3 . entende" at bounding box center [386, 404] width 330 height 78
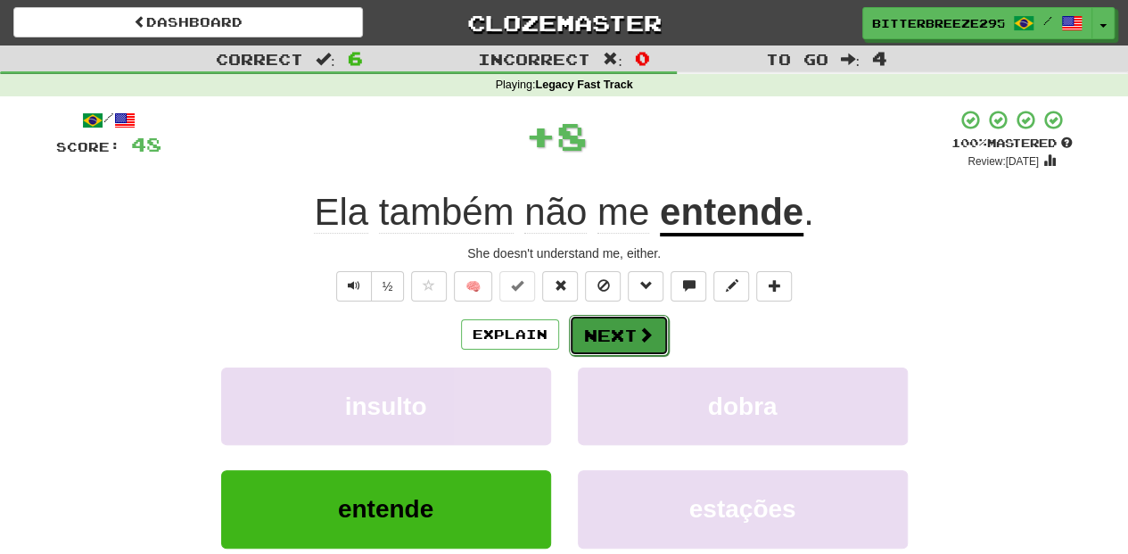
click at [590, 332] on button "Next" at bounding box center [619, 335] width 100 height 41
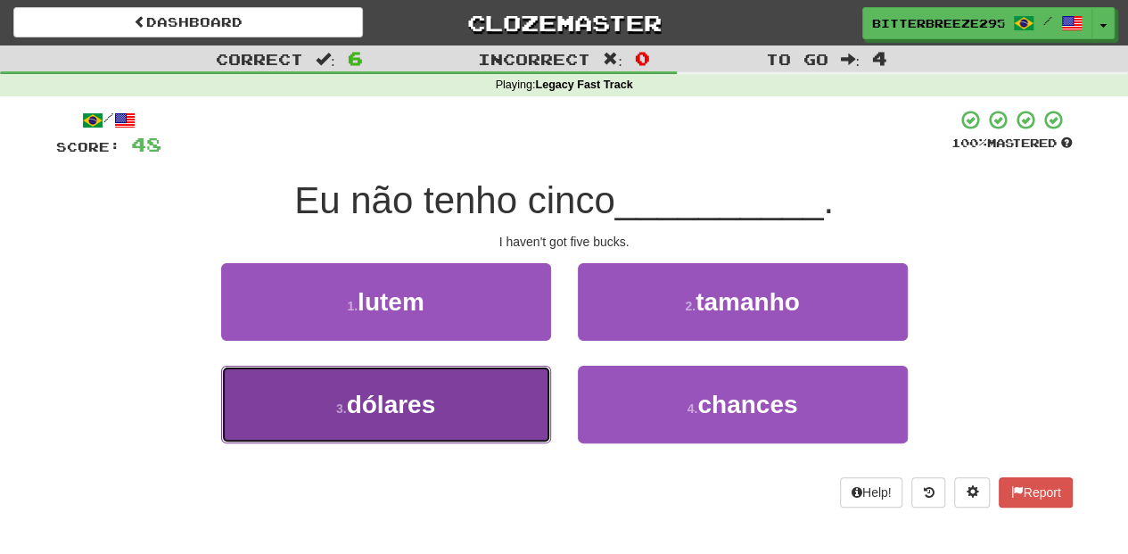
click at [490, 391] on button "3 . dólares" at bounding box center [386, 404] width 330 height 78
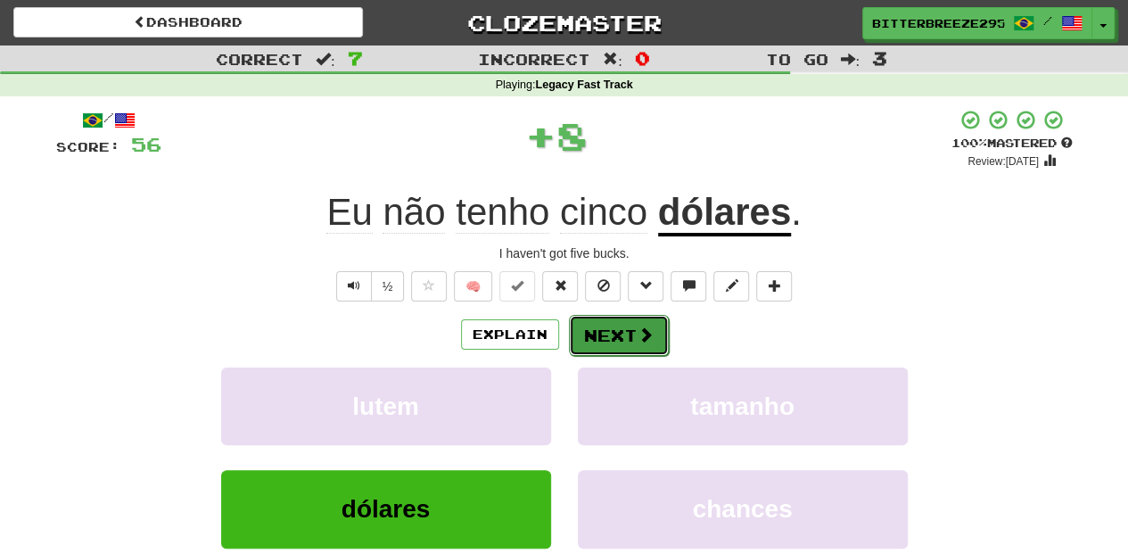
click at [593, 336] on button "Next" at bounding box center [619, 335] width 100 height 41
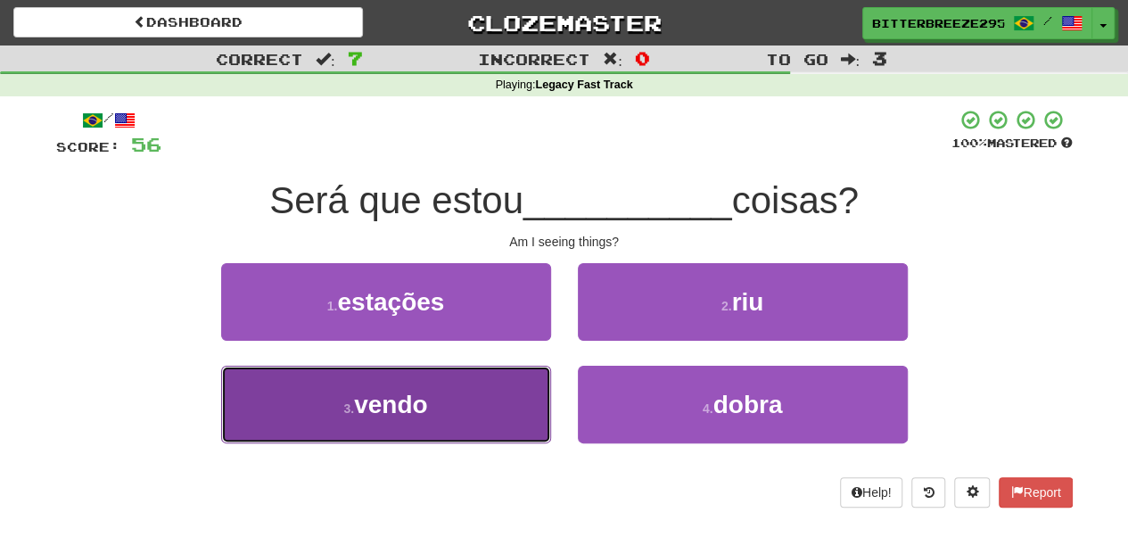
click at [439, 398] on button "3 . vendo" at bounding box center [386, 404] width 330 height 78
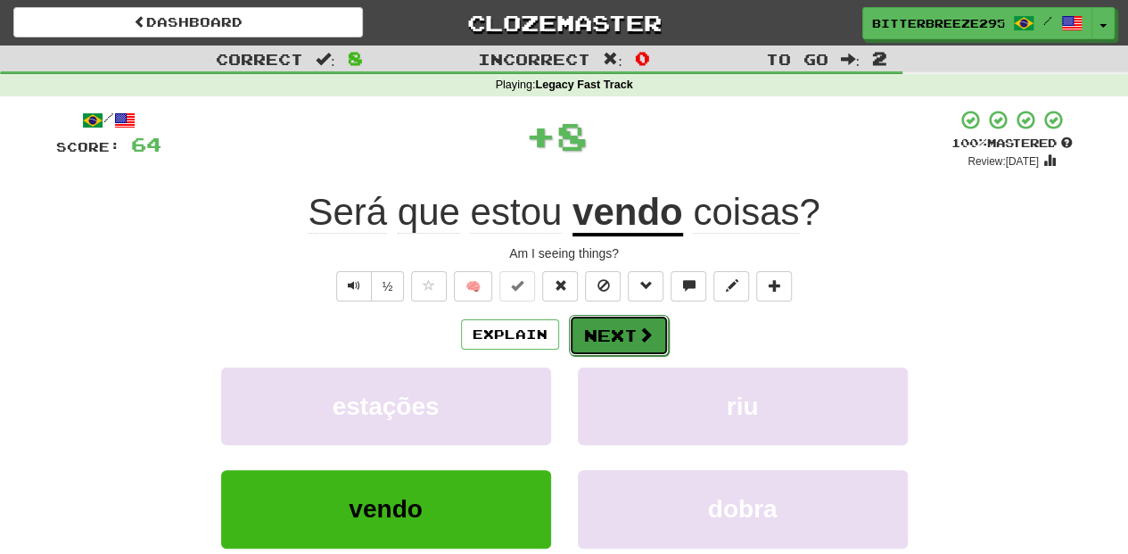
click at [590, 336] on button "Next" at bounding box center [619, 335] width 100 height 41
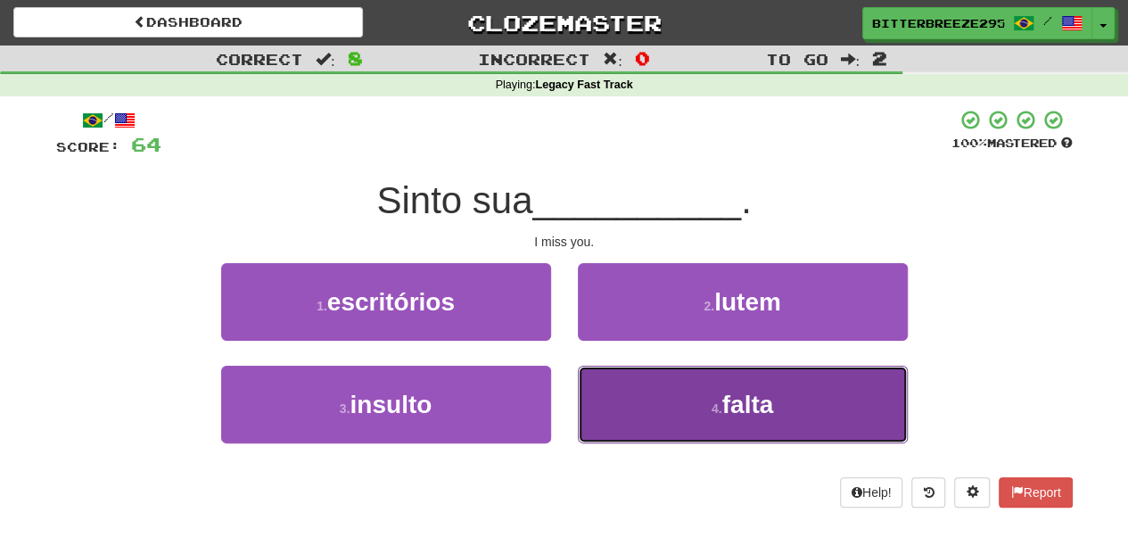
click at [615, 388] on button "4 . falta" at bounding box center [743, 404] width 330 height 78
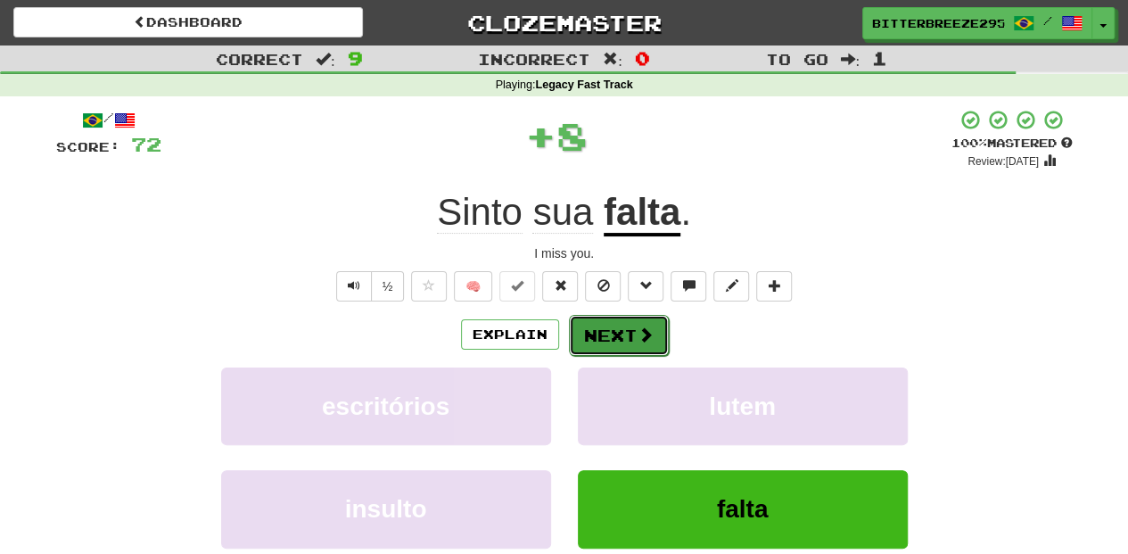
click at [587, 329] on button "Next" at bounding box center [619, 335] width 100 height 41
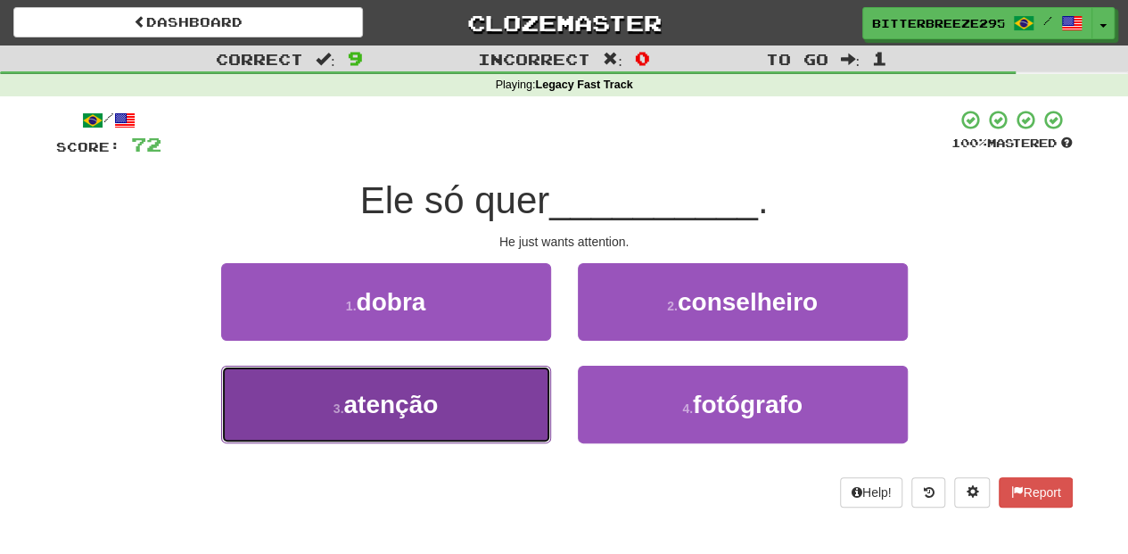
click at [499, 414] on button "3 . atenção" at bounding box center [386, 404] width 330 height 78
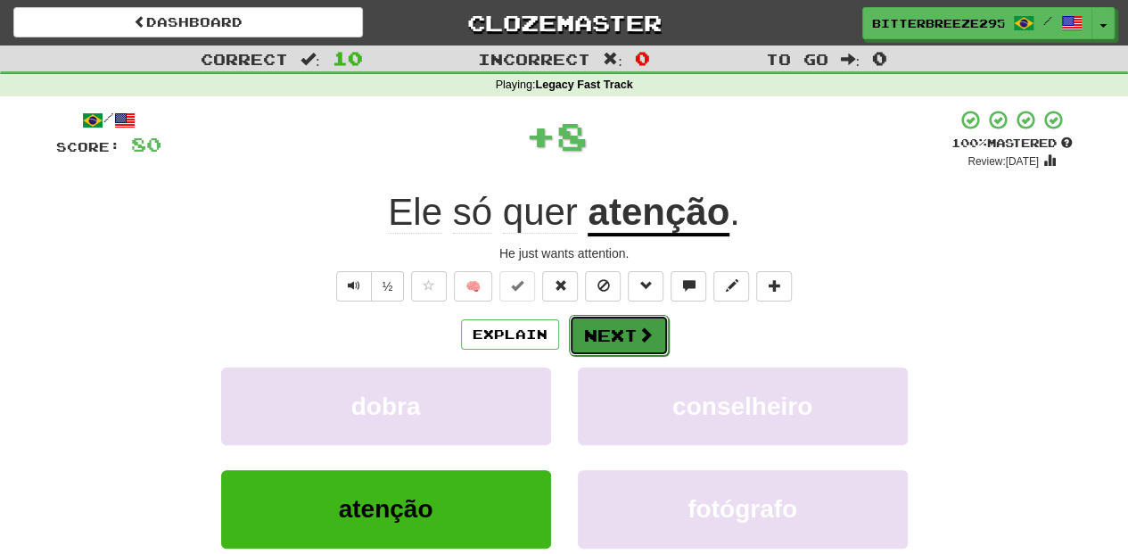
click at [597, 342] on button "Next" at bounding box center [619, 335] width 100 height 41
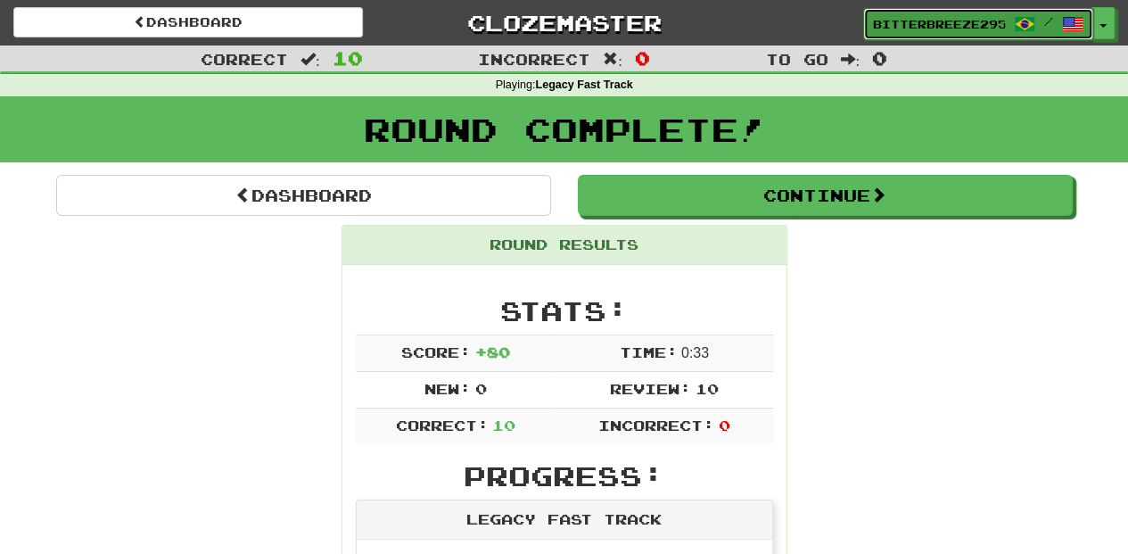
click at [909, 21] on span "BitterBreeze2956" at bounding box center [939, 24] width 132 height 16
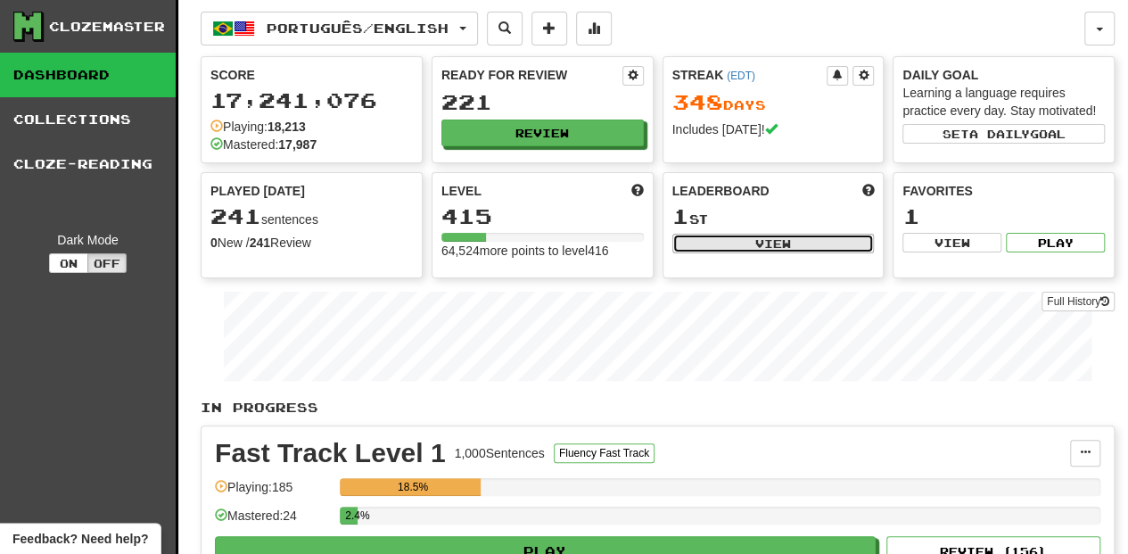
click at [735, 239] on button "View" at bounding box center [773, 244] width 202 height 20
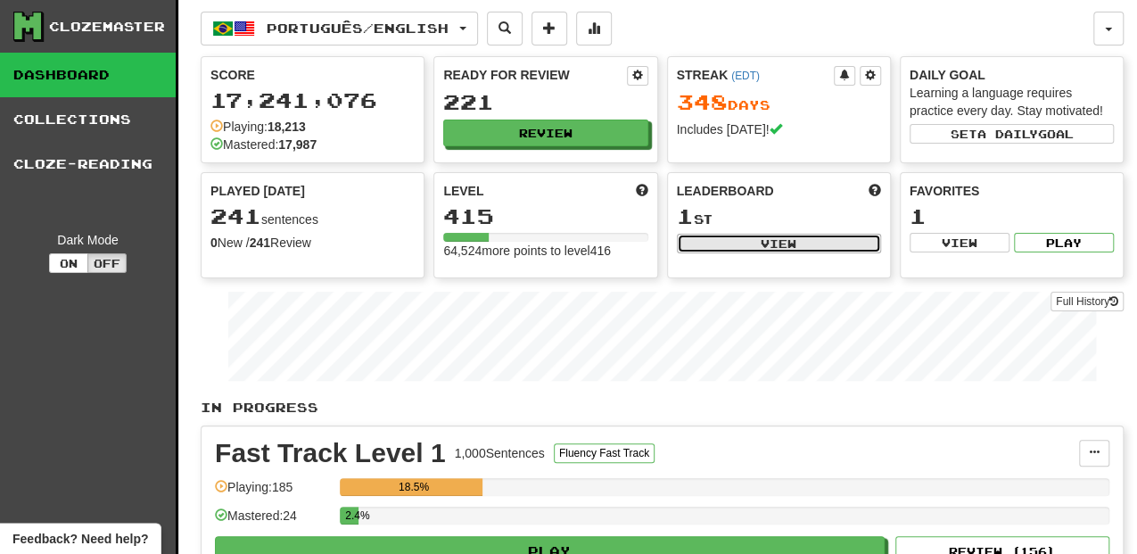
select select "**********"
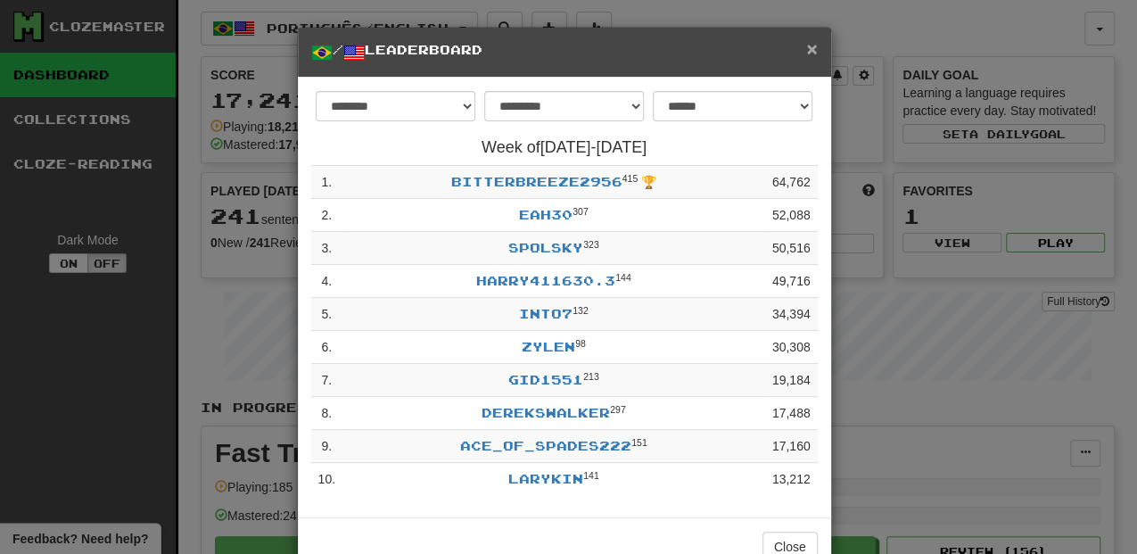
click at [808, 45] on span "×" at bounding box center [811, 48] width 11 height 21
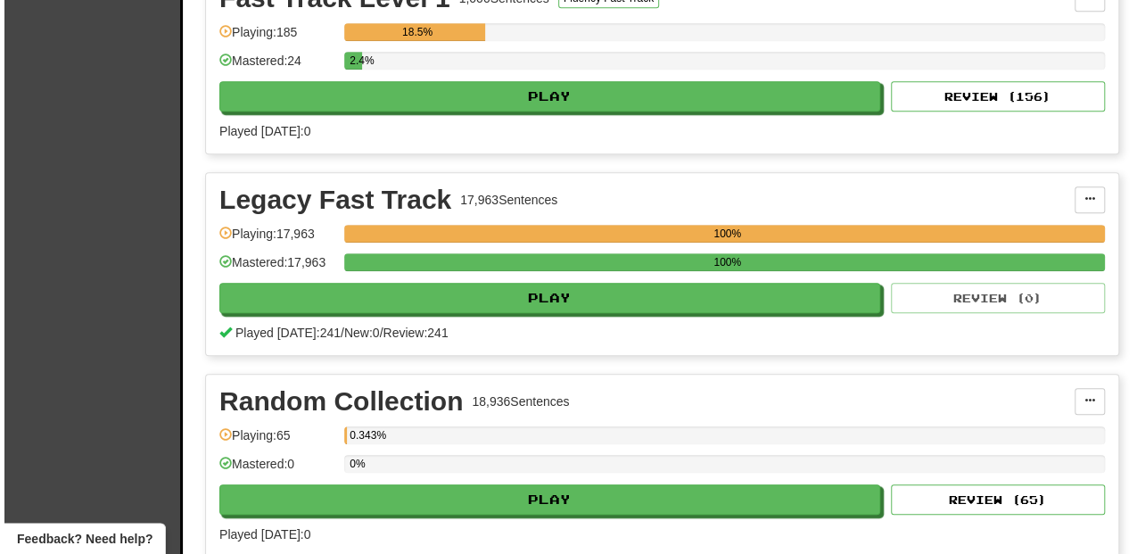
scroll to position [475, 0]
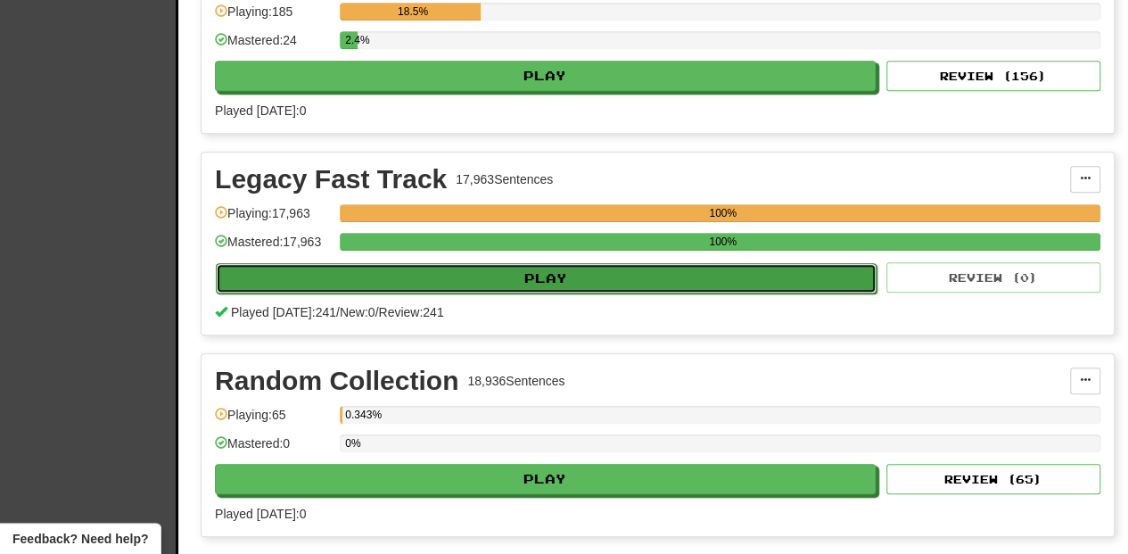
click at [587, 275] on button "Play" at bounding box center [546, 278] width 661 height 30
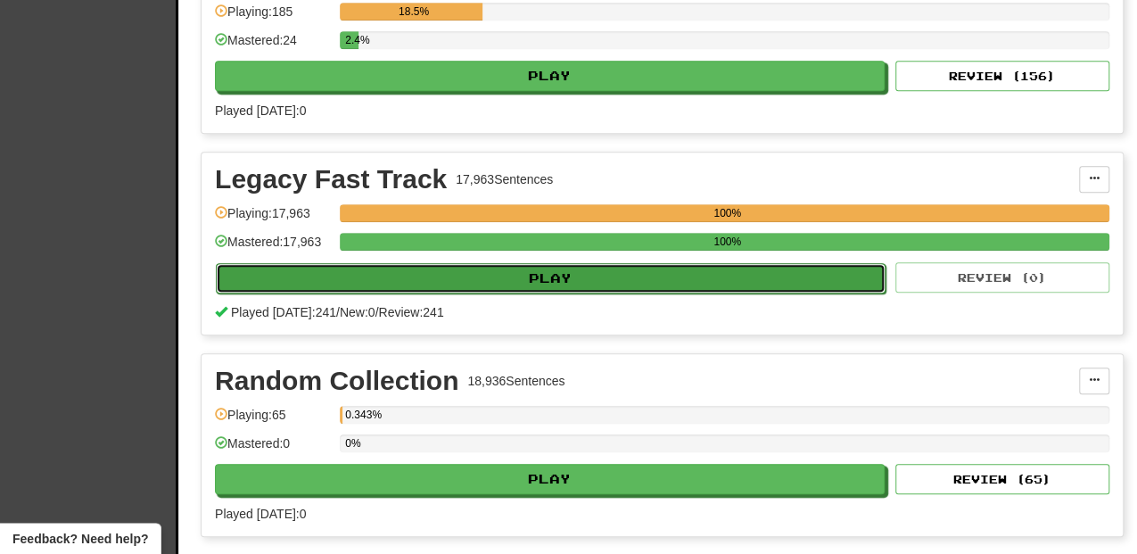
select select "**"
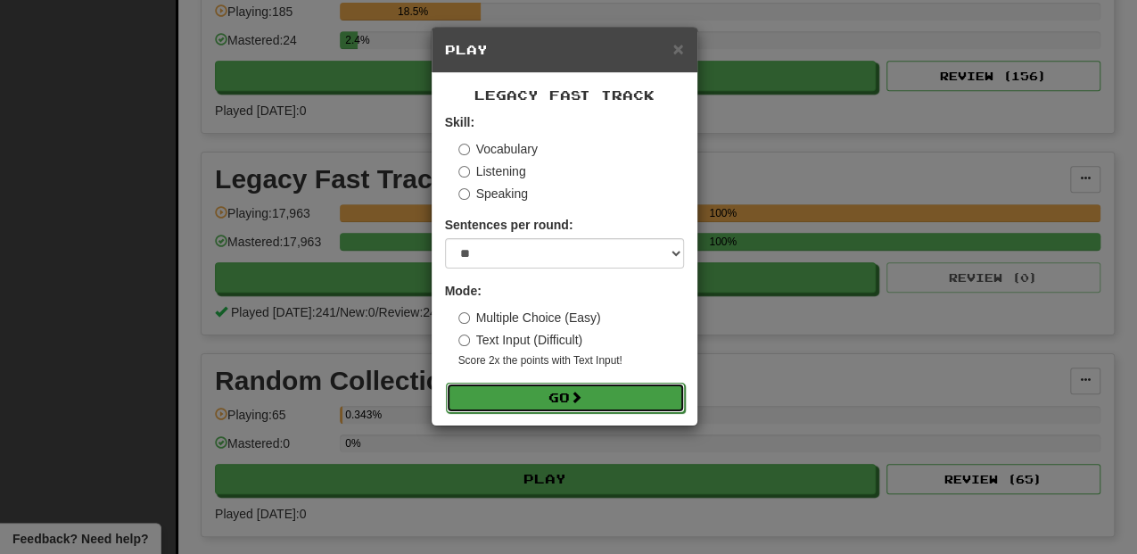
click at [565, 400] on button "Go" at bounding box center [565, 397] width 239 height 30
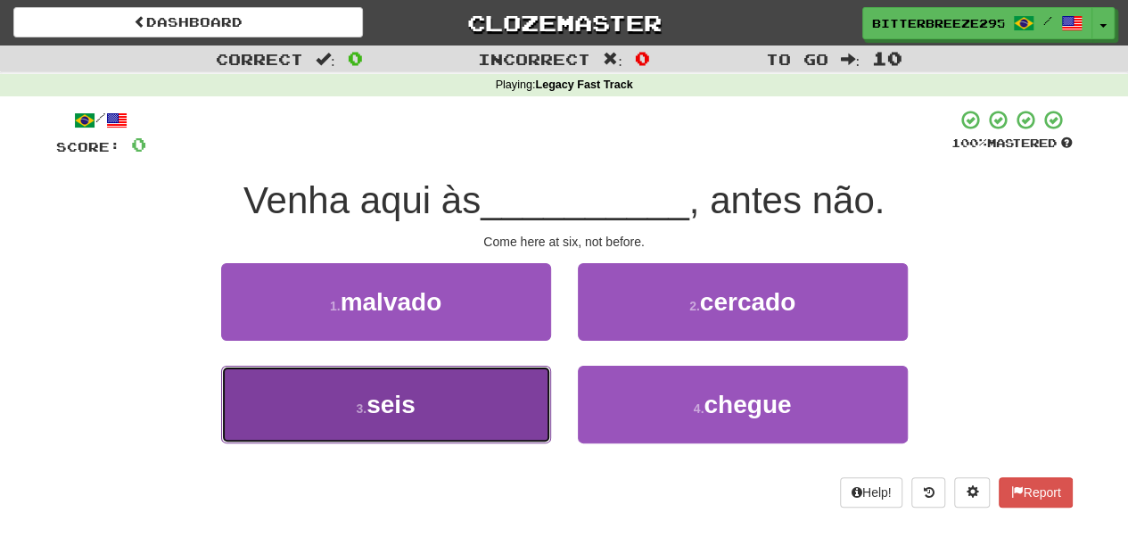
click at [476, 396] on button "3 . seis" at bounding box center [386, 404] width 330 height 78
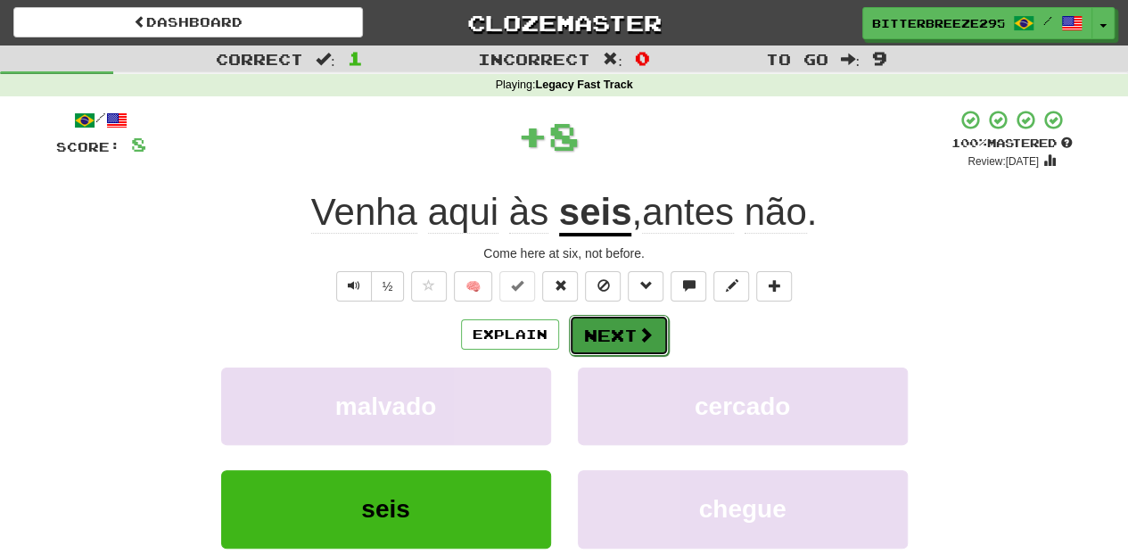
click at [605, 341] on button "Next" at bounding box center [619, 335] width 100 height 41
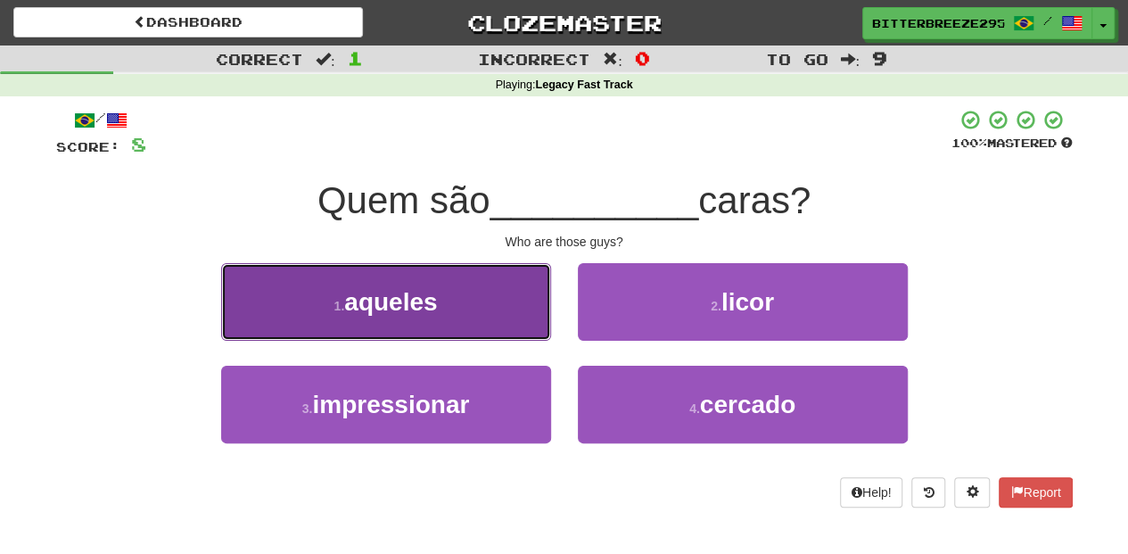
click at [505, 307] on button "1 . aqueles" at bounding box center [386, 302] width 330 height 78
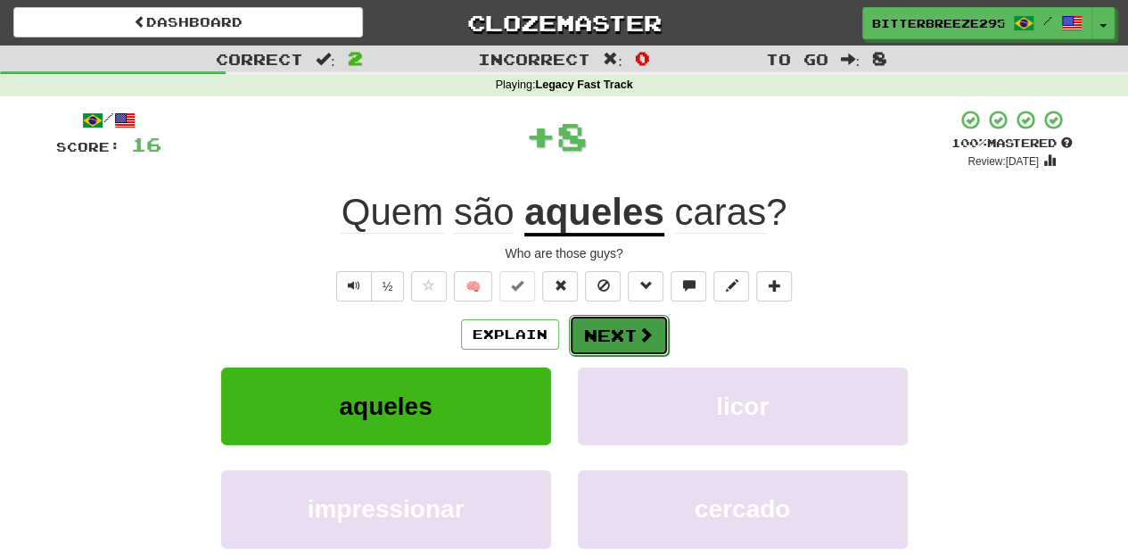
click at [606, 319] on button "Next" at bounding box center [619, 335] width 100 height 41
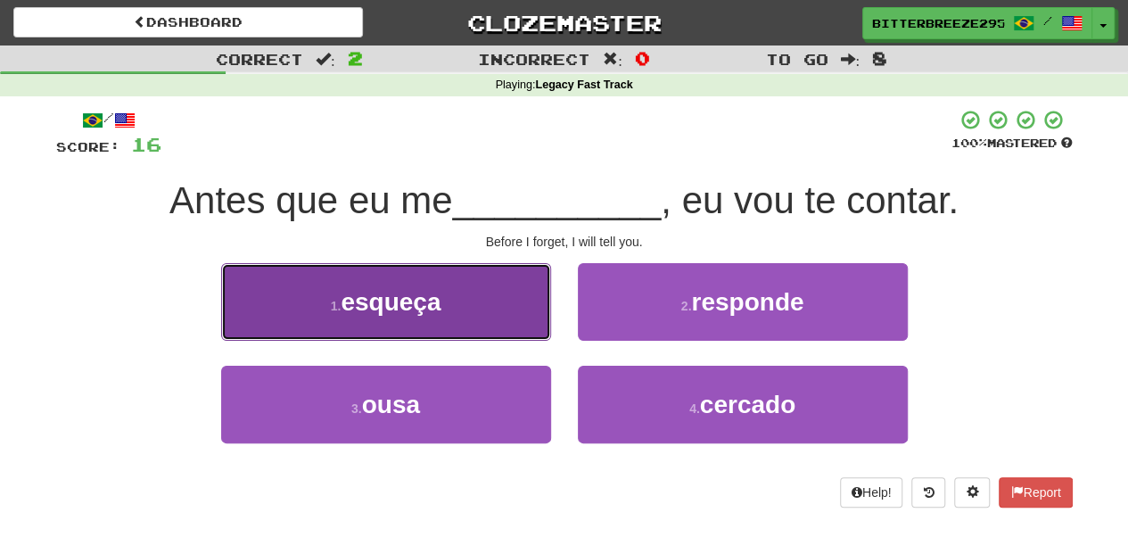
click at [434, 330] on button "1 . esqueça" at bounding box center [386, 302] width 330 height 78
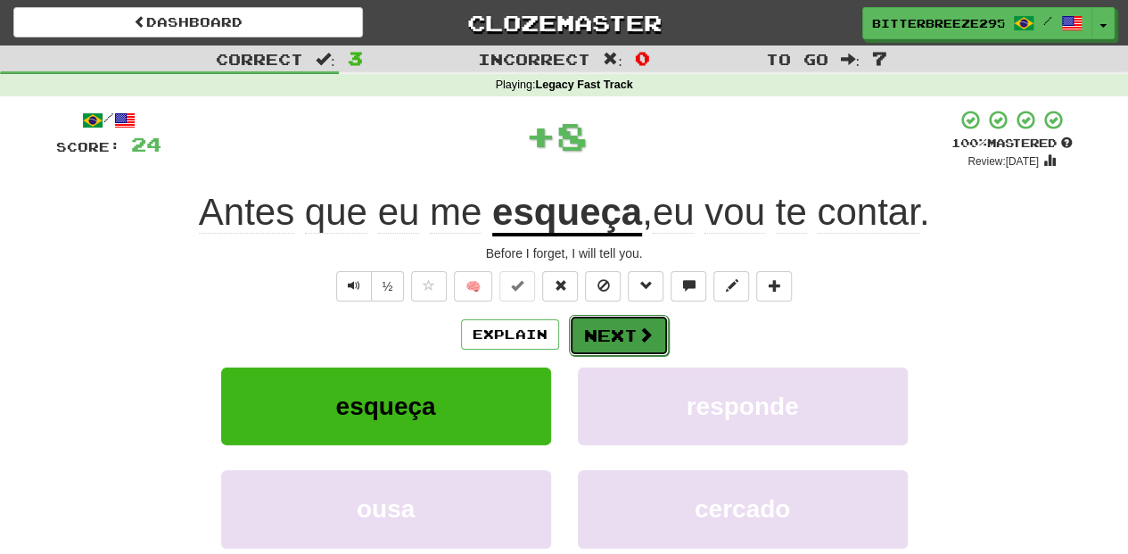
click at [594, 333] on button "Next" at bounding box center [619, 335] width 100 height 41
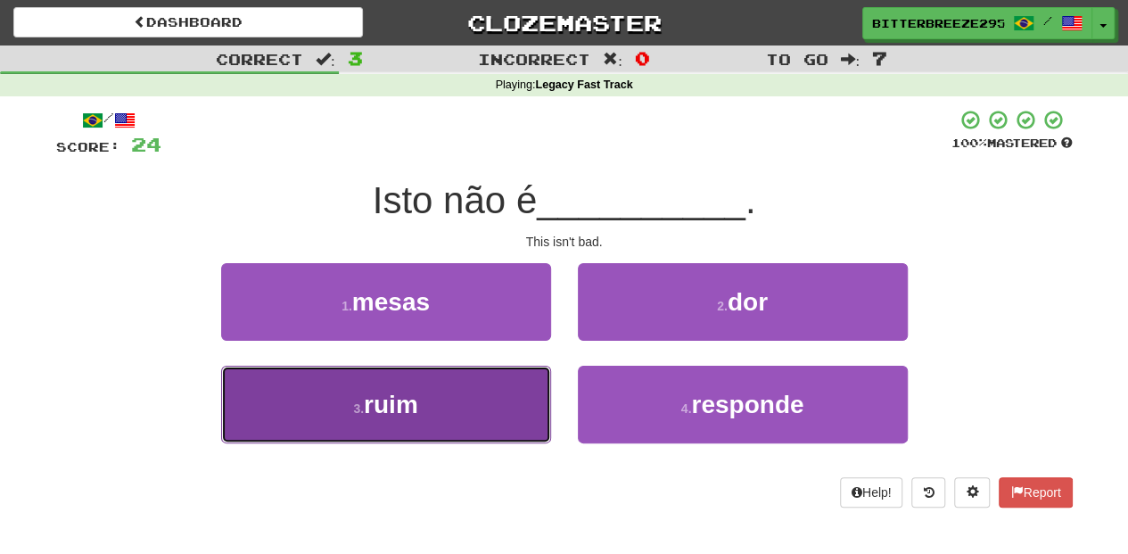
click at [497, 407] on button "3 . ruim" at bounding box center [386, 404] width 330 height 78
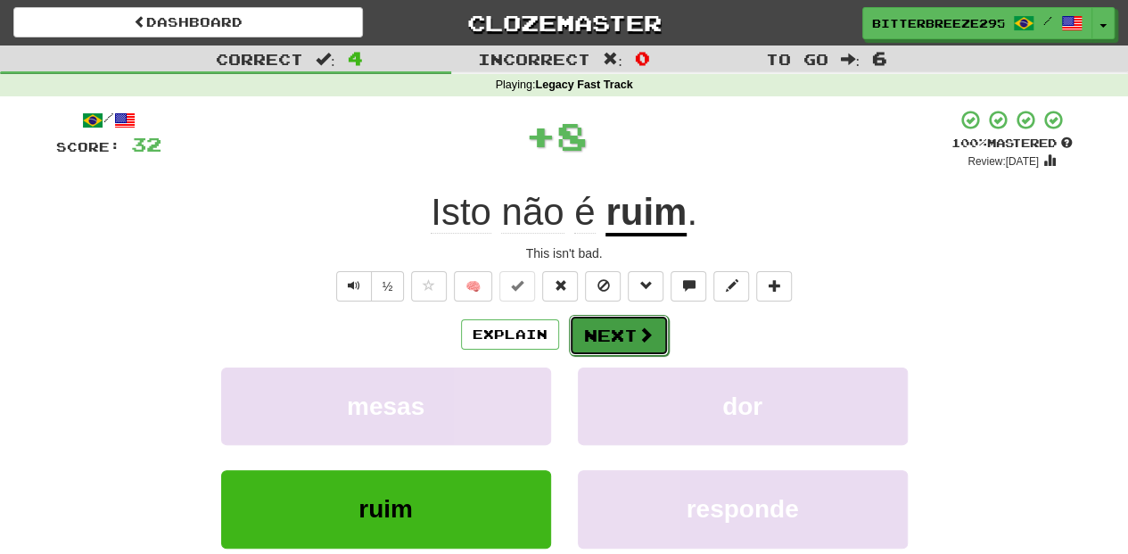
click at [617, 326] on button "Next" at bounding box center [619, 335] width 100 height 41
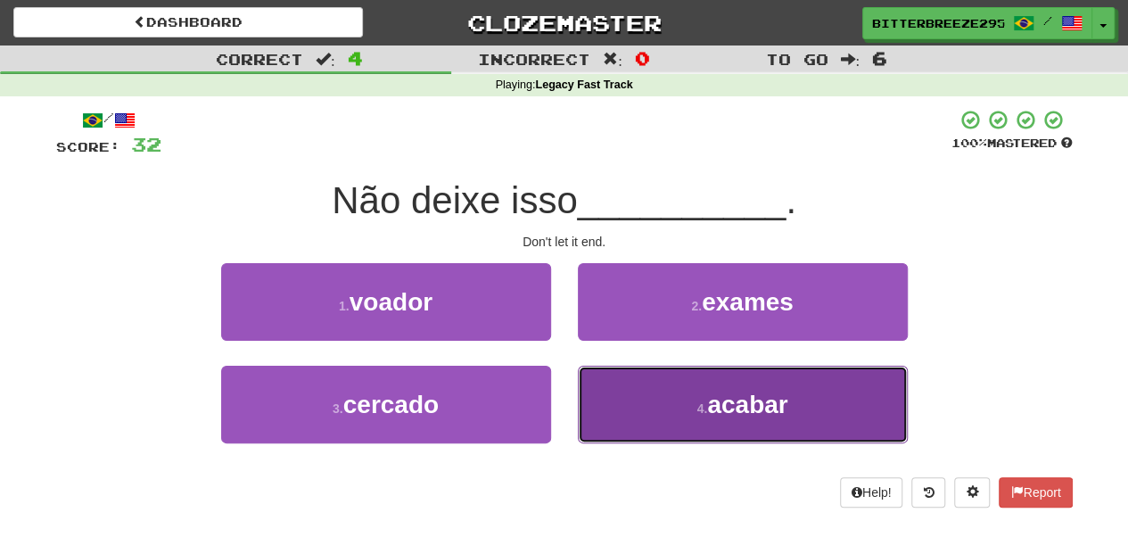
click at [610, 379] on button "4 . acabar" at bounding box center [743, 404] width 330 height 78
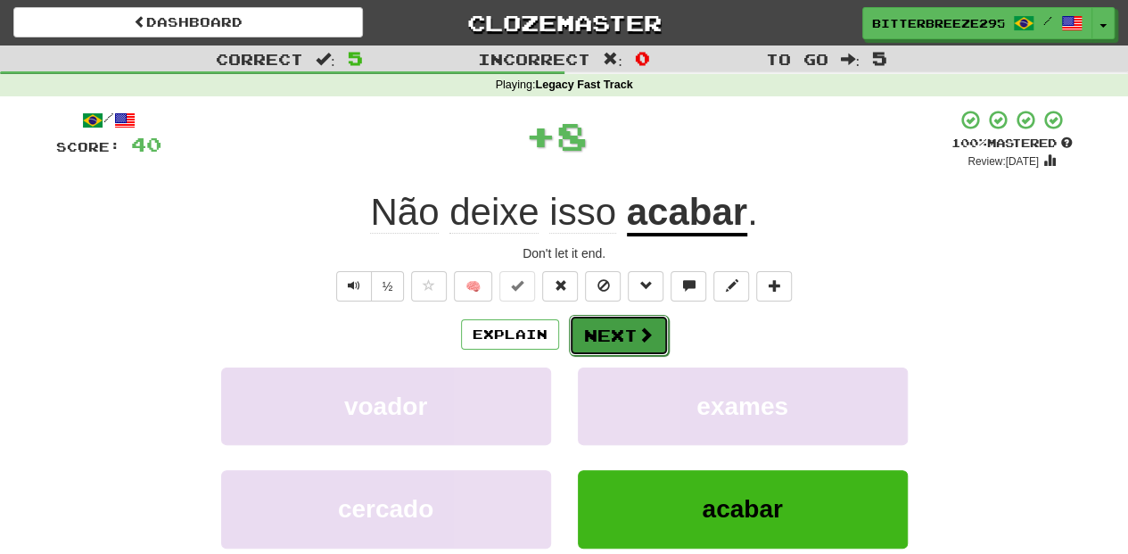
click at [590, 332] on button "Next" at bounding box center [619, 335] width 100 height 41
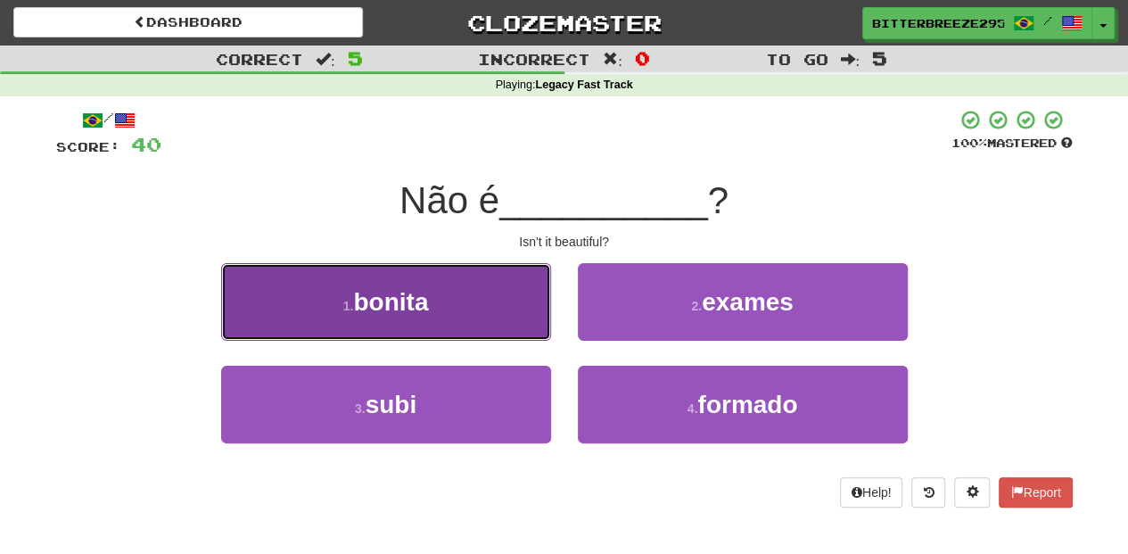
click at [468, 324] on button "1 . bonita" at bounding box center [386, 302] width 330 height 78
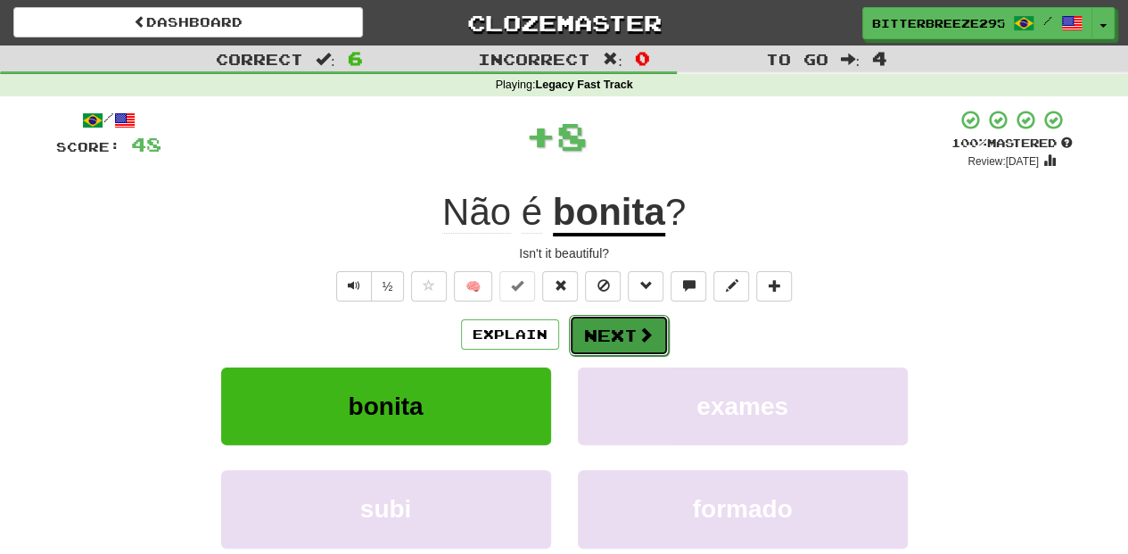
click at [612, 335] on button "Next" at bounding box center [619, 335] width 100 height 41
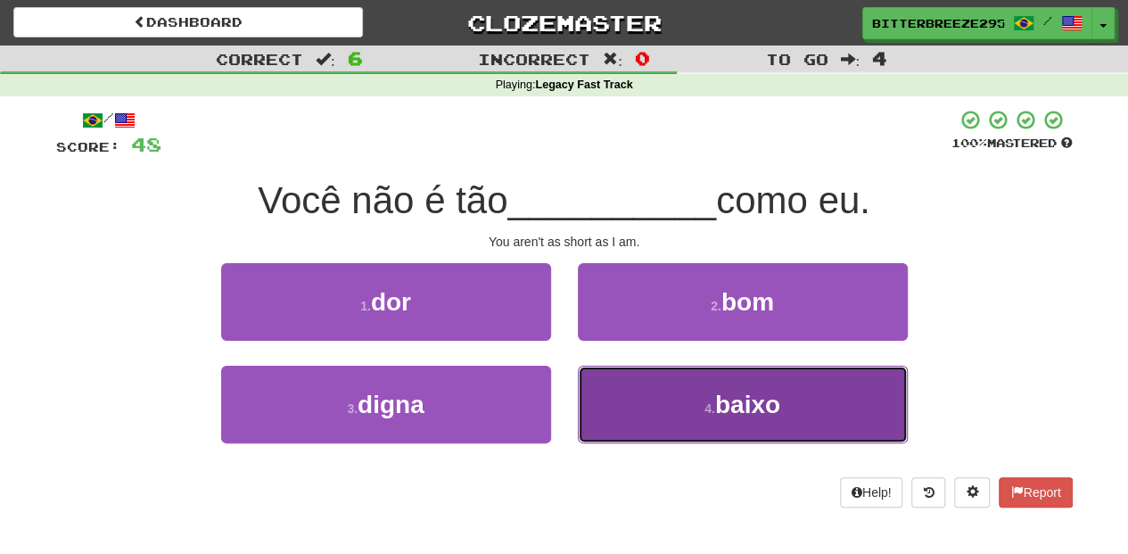
click at [631, 402] on button "4 . baixo" at bounding box center [743, 404] width 330 height 78
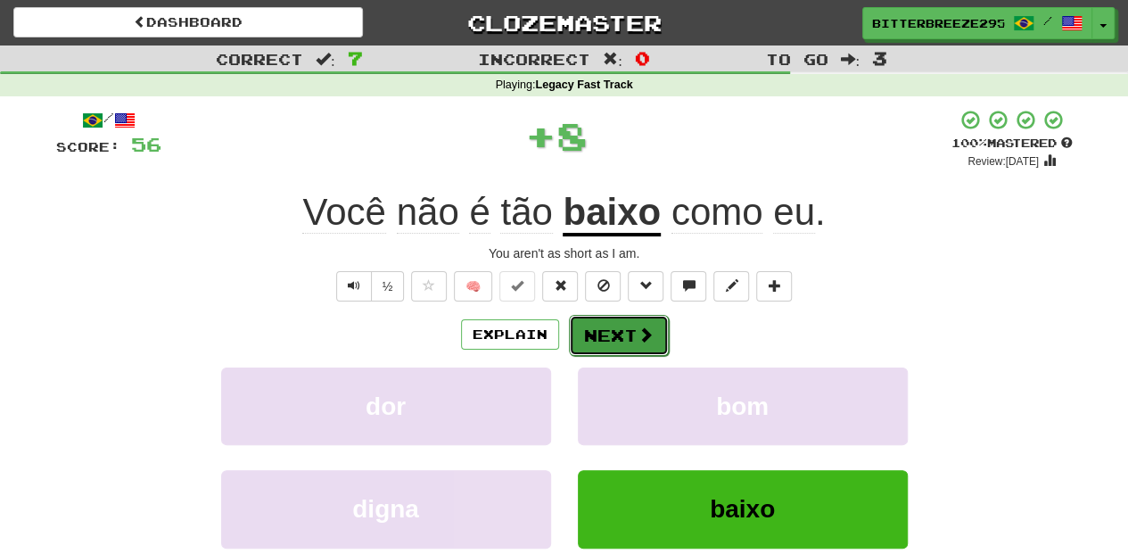
click at [592, 331] on button "Next" at bounding box center [619, 335] width 100 height 41
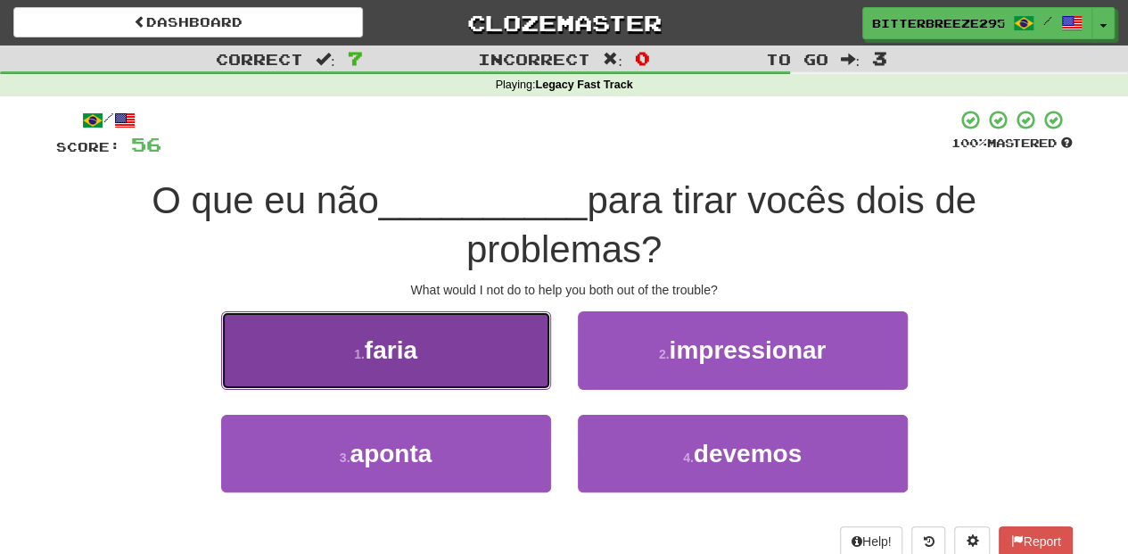
click at [489, 374] on button "1 . faria" at bounding box center [386, 350] width 330 height 78
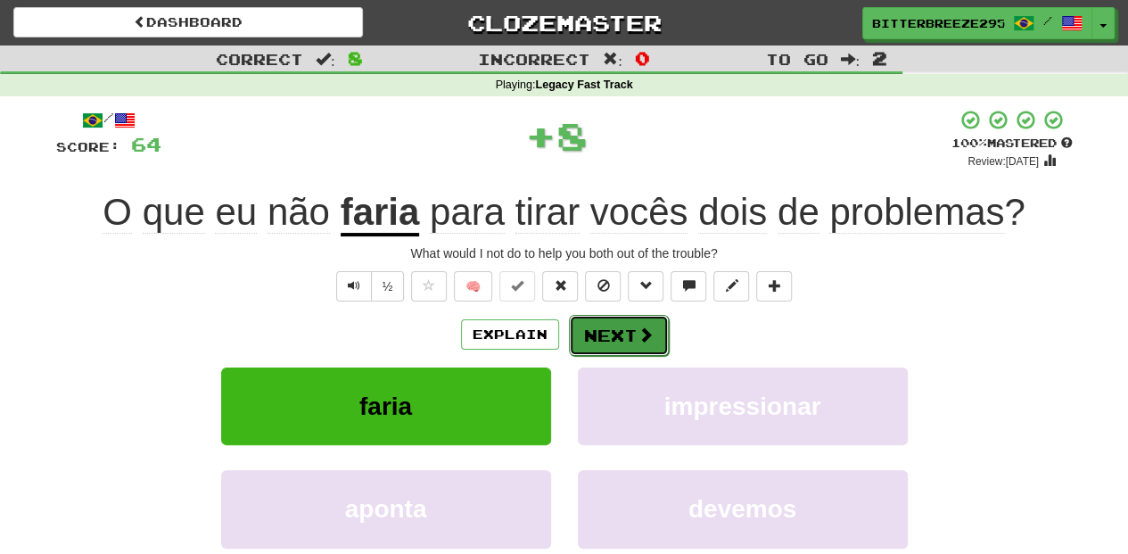
click at [597, 333] on button "Next" at bounding box center [619, 335] width 100 height 41
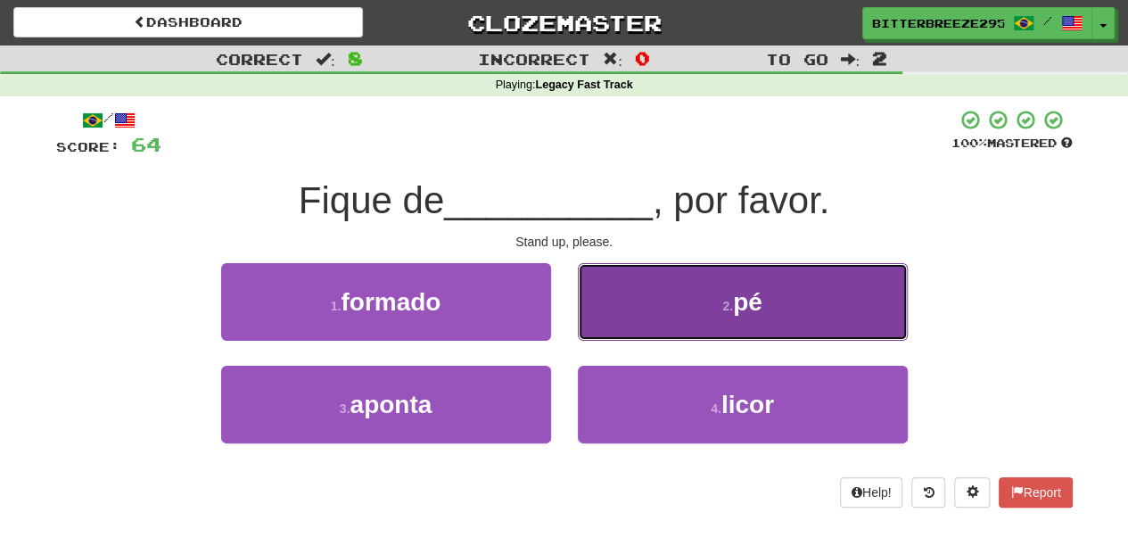
click at [621, 328] on button "2 . pé" at bounding box center [743, 302] width 330 height 78
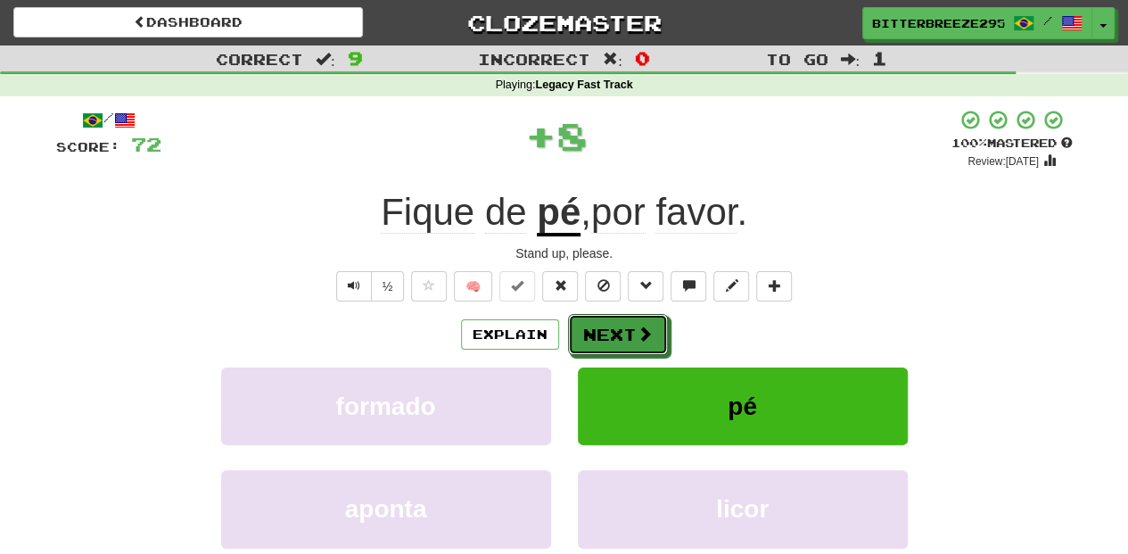
click at [620, 328] on button "Next" at bounding box center [618, 334] width 100 height 41
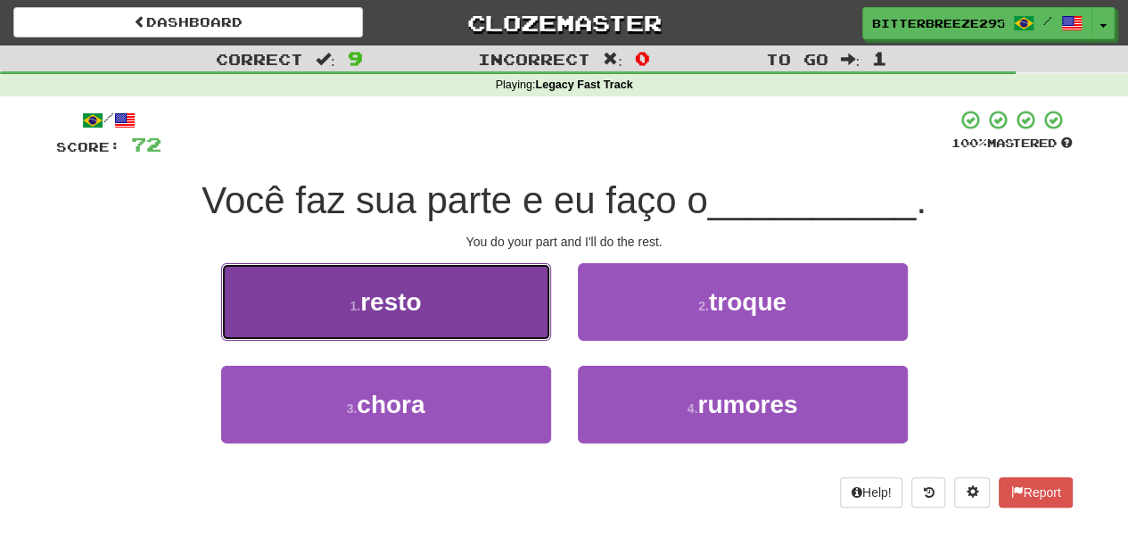
click at [427, 308] on button "1 . resto" at bounding box center [386, 302] width 330 height 78
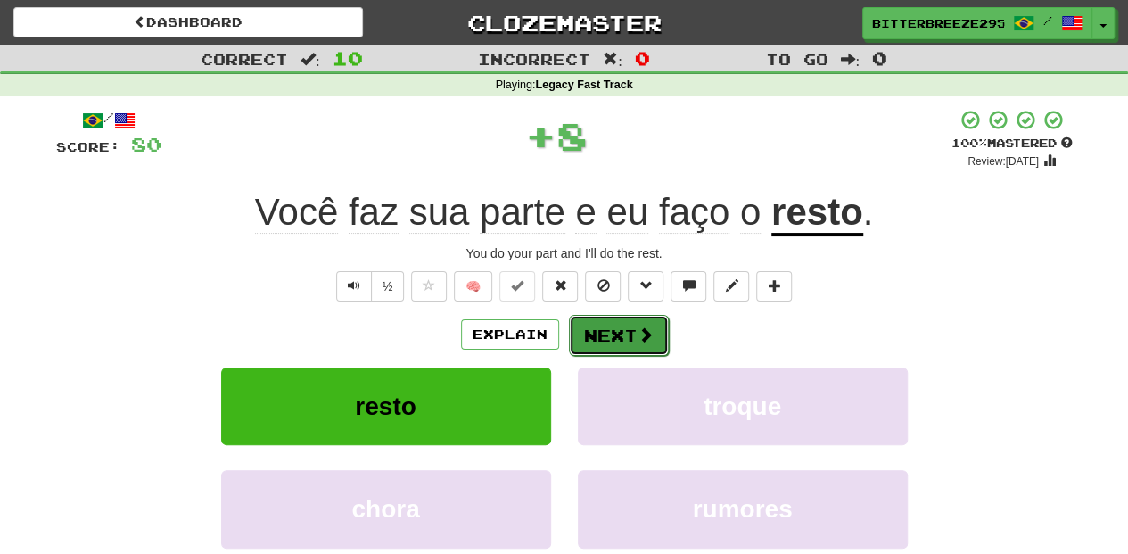
click at [622, 330] on button "Next" at bounding box center [619, 335] width 100 height 41
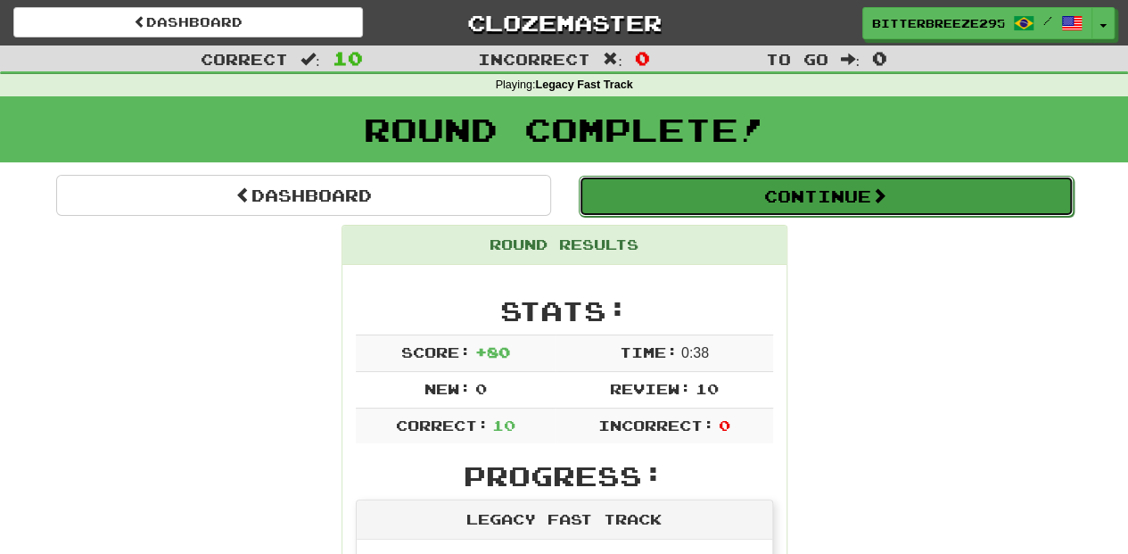
click at [700, 187] on button "Continue" at bounding box center [826, 196] width 495 height 41
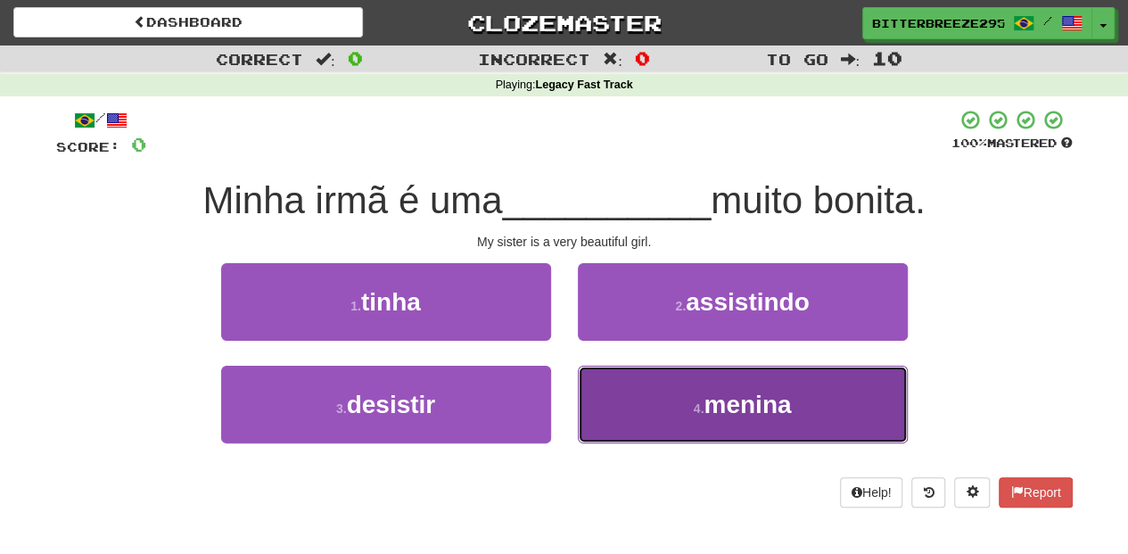
click at [631, 392] on button "4 . menina" at bounding box center [743, 404] width 330 height 78
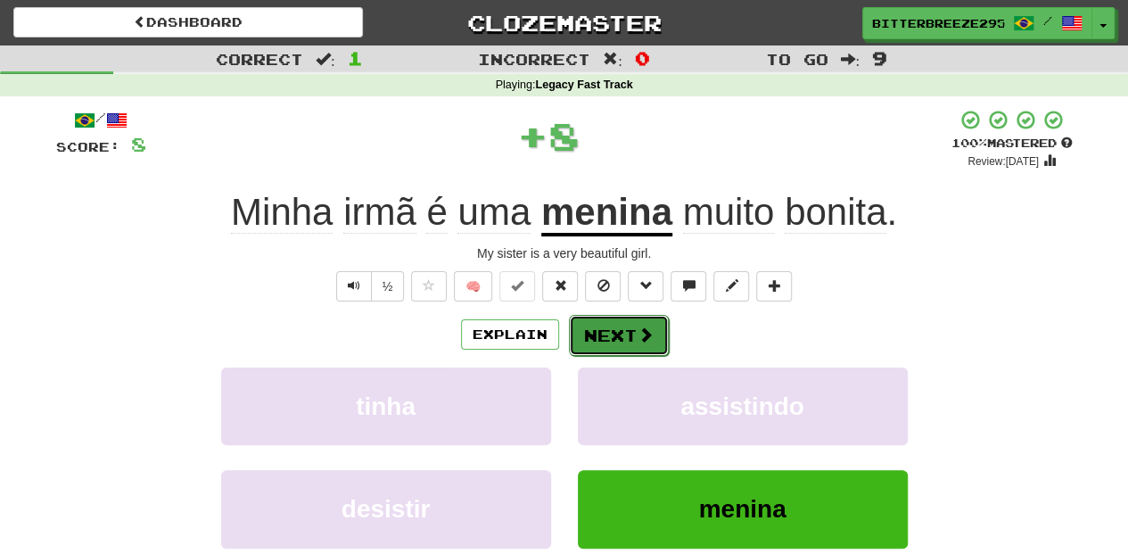
click at [595, 331] on button "Next" at bounding box center [619, 335] width 100 height 41
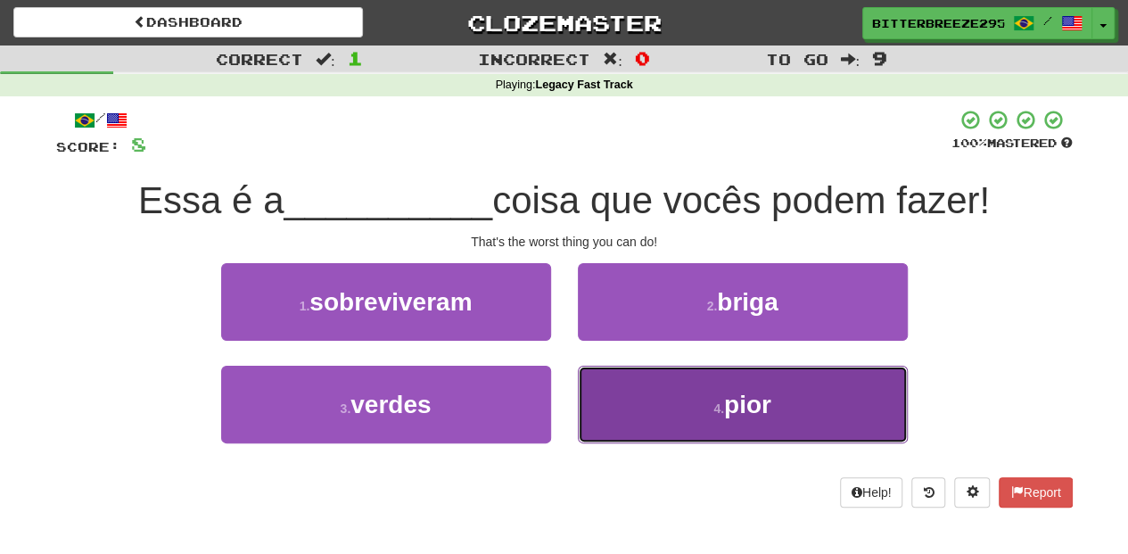
click at [638, 395] on button "4 . pior" at bounding box center [743, 404] width 330 height 78
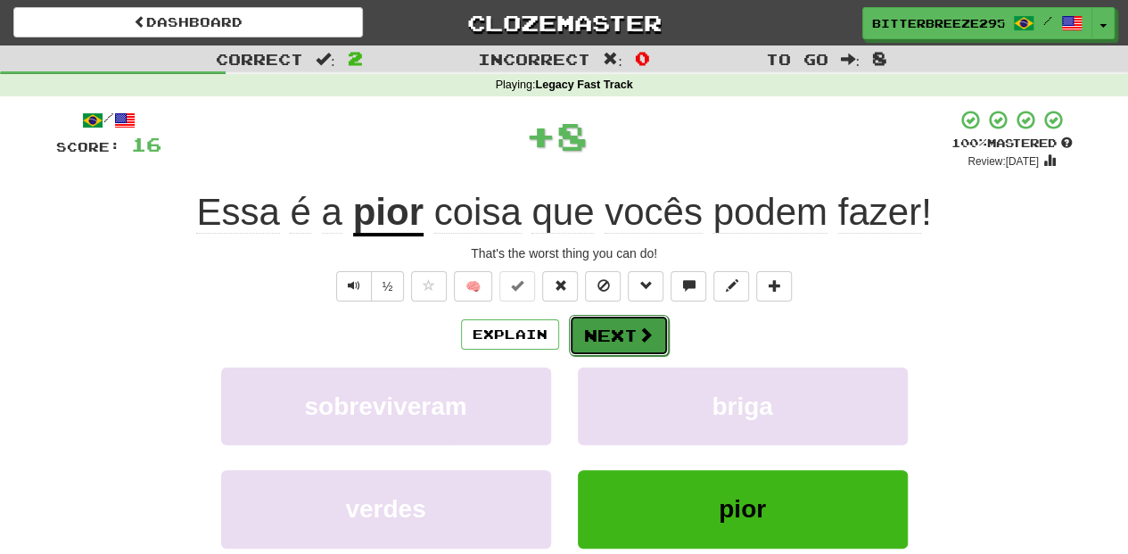
click at [633, 328] on button "Next" at bounding box center [619, 335] width 100 height 41
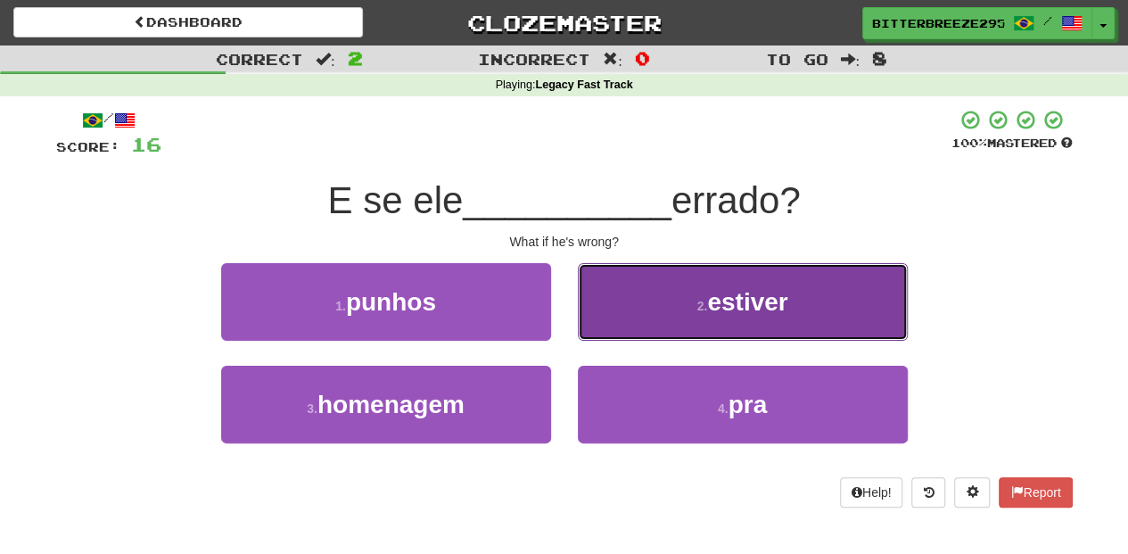
click at [607, 324] on button "2 . estiver" at bounding box center [743, 302] width 330 height 78
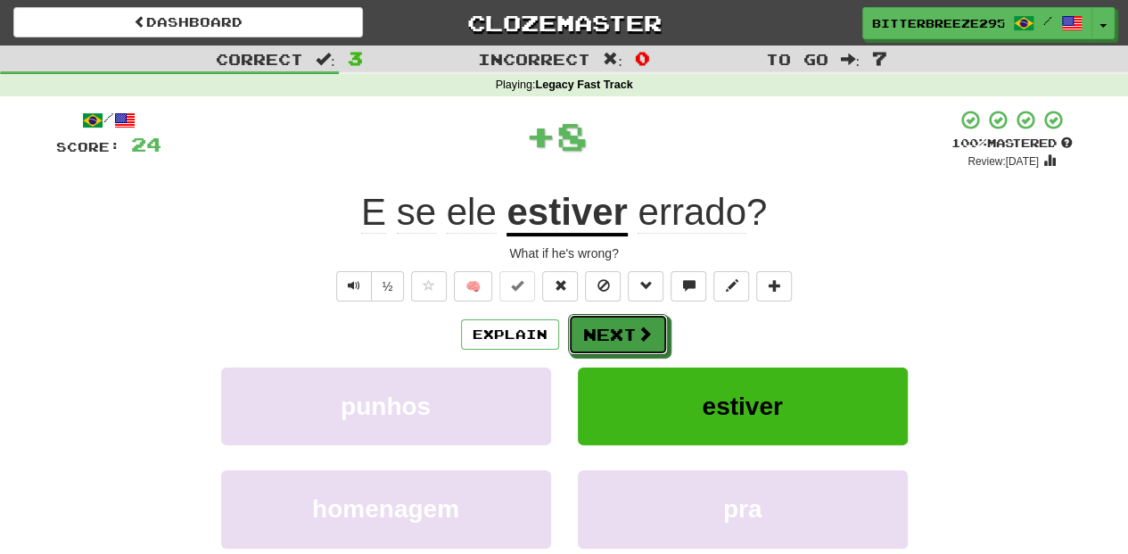
click at [607, 324] on button "Next" at bounding box center [618, 334] width 100 height 41
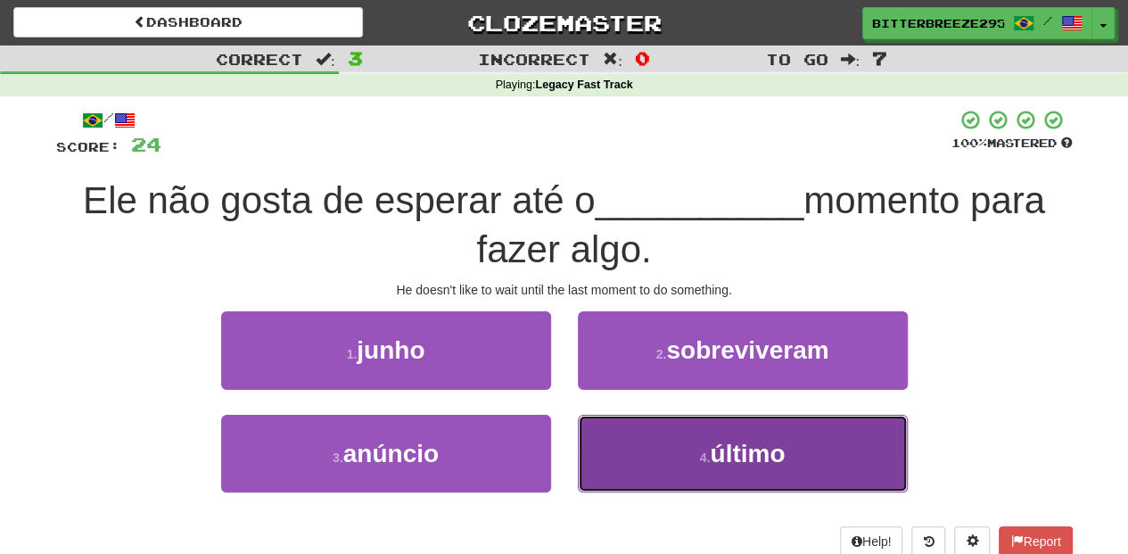
click at [600, 449] on button "4 . último" at bounding box center [743, 454] width 330 height 78
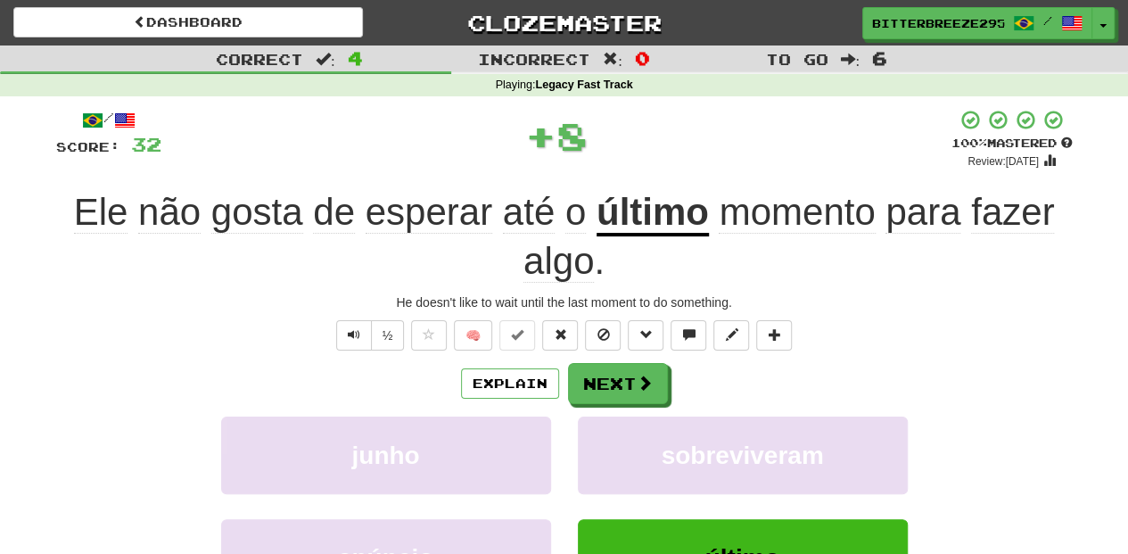
click at [561, 380] on div "Explain Next" at bounding box center [564, 383] width 1016 height 41
click at [597, 386] on button "Next" at bounding box center [619, 384] width 100 height 41
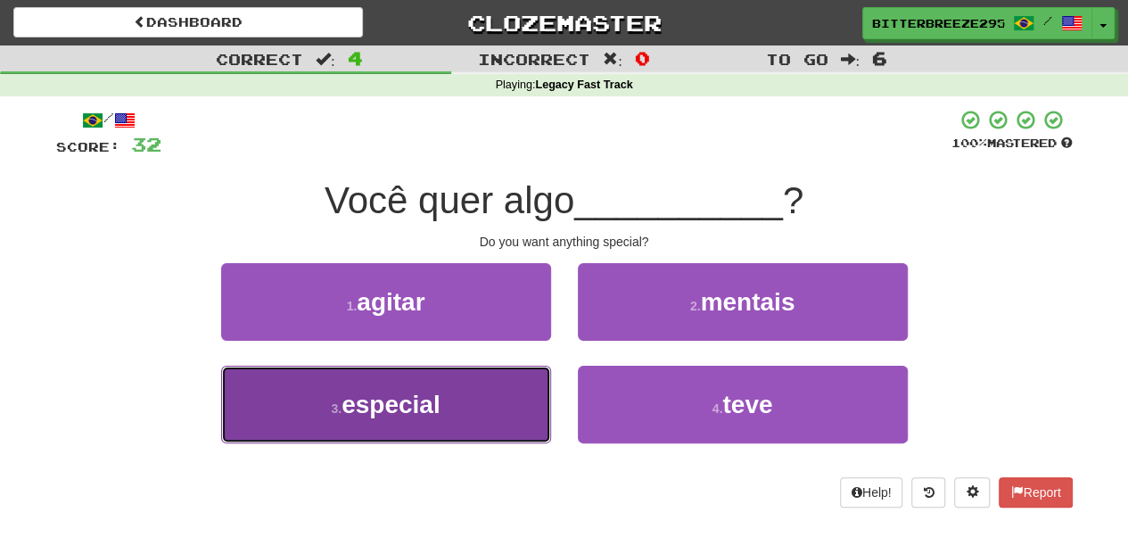
click at [462, 415] on button "3 . especial" at bounding box center [386, 404] width 330 height 78
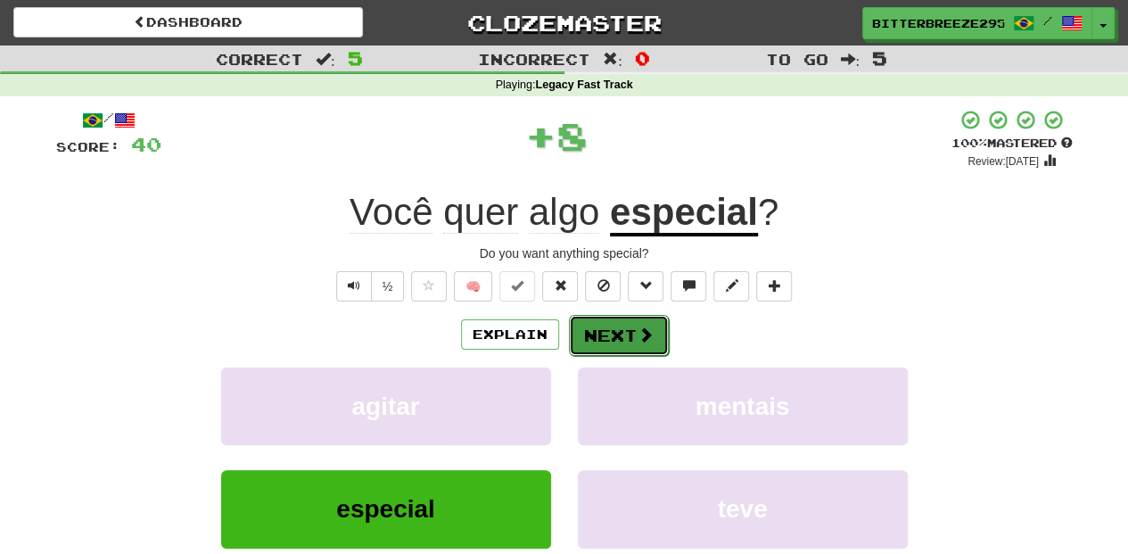
click at [589, 342] on button "Next" at bounding box center [619, 335] width 100 height 41
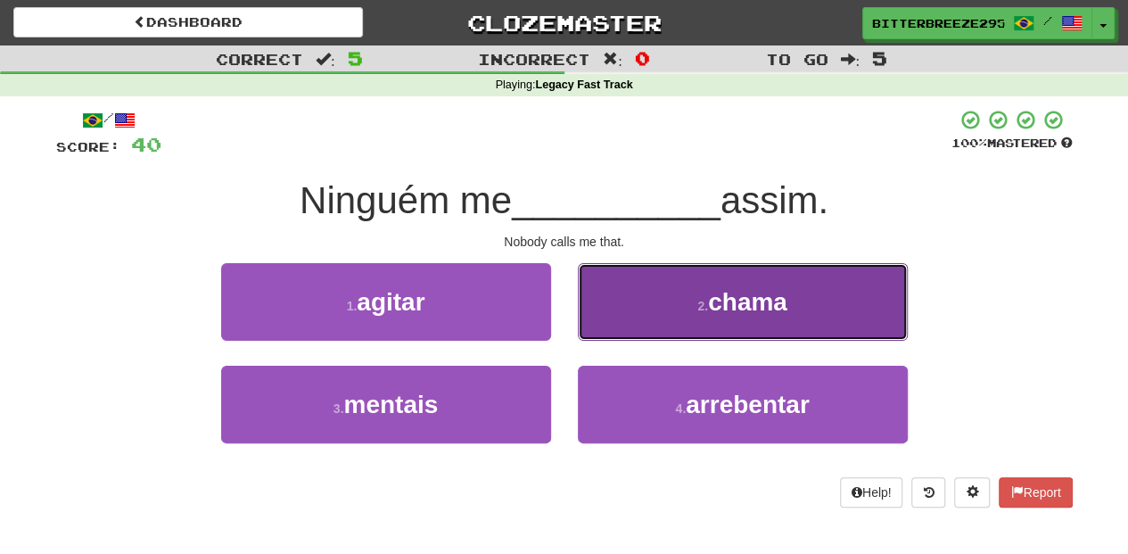
click at [615, 324] on button "2 . chama" at bounding box center [743, 302] width 330 height 78
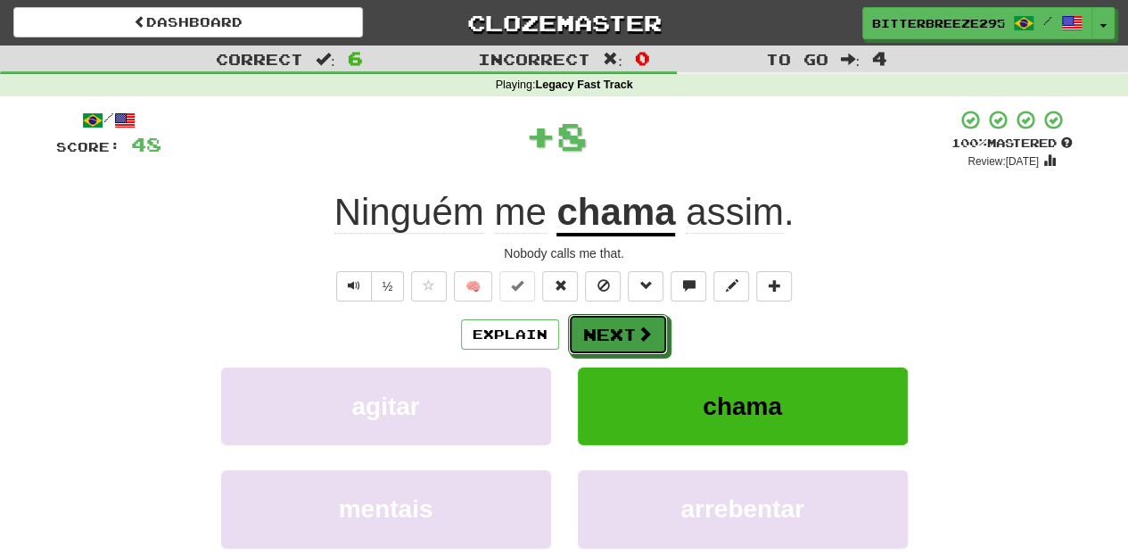
click at [615, 324] on button "Next" at bounding box center [618, 334] width 100 height 41
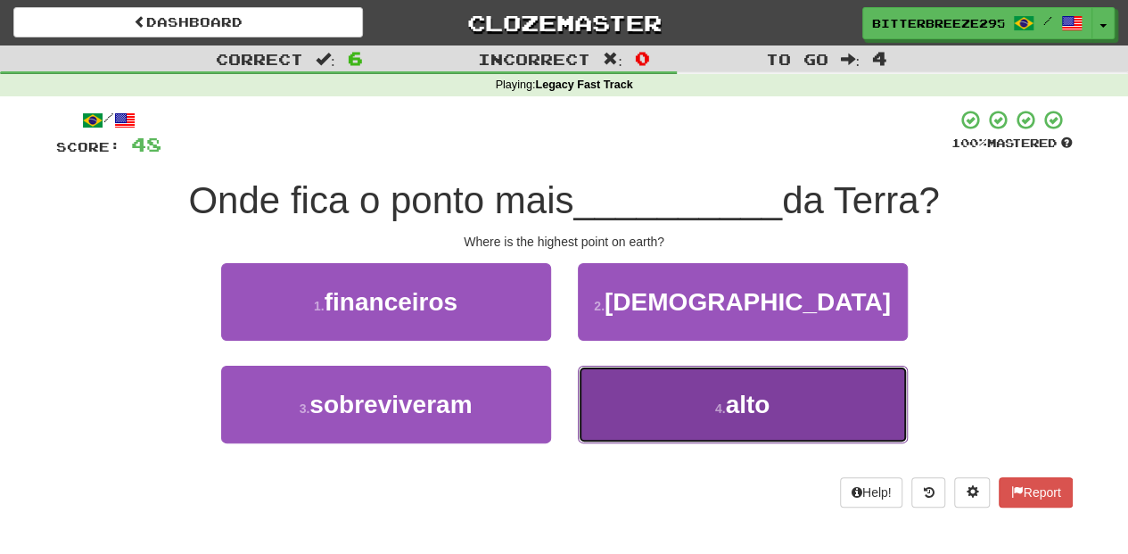
click at [645, 403] on button "4 . alto" at bounding box center [743, 404] width 330 height 78
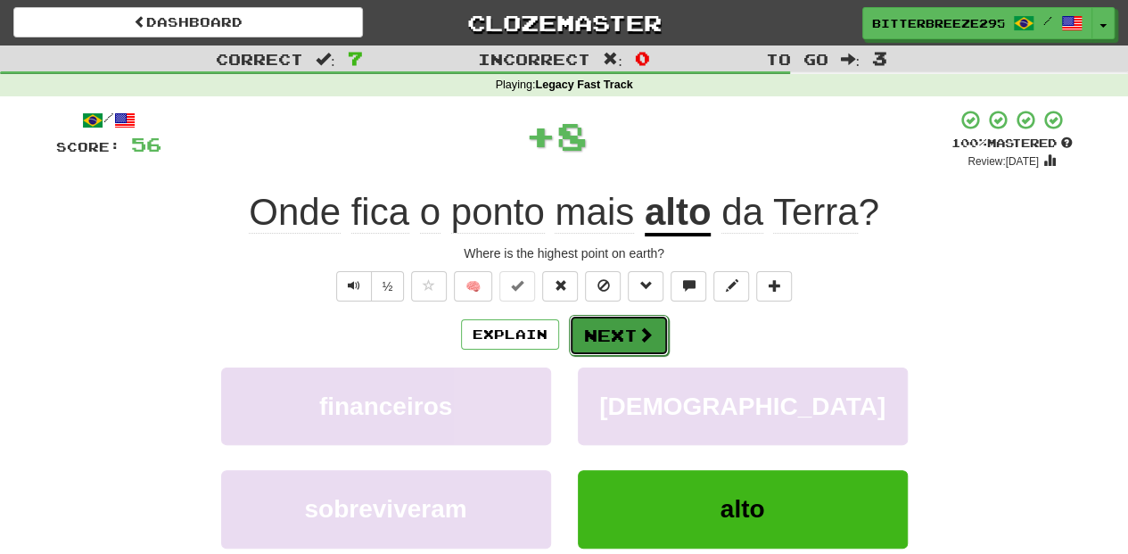
click at [599, 336] on button "Next" at bounding box center [619, 335] width 100 height 41
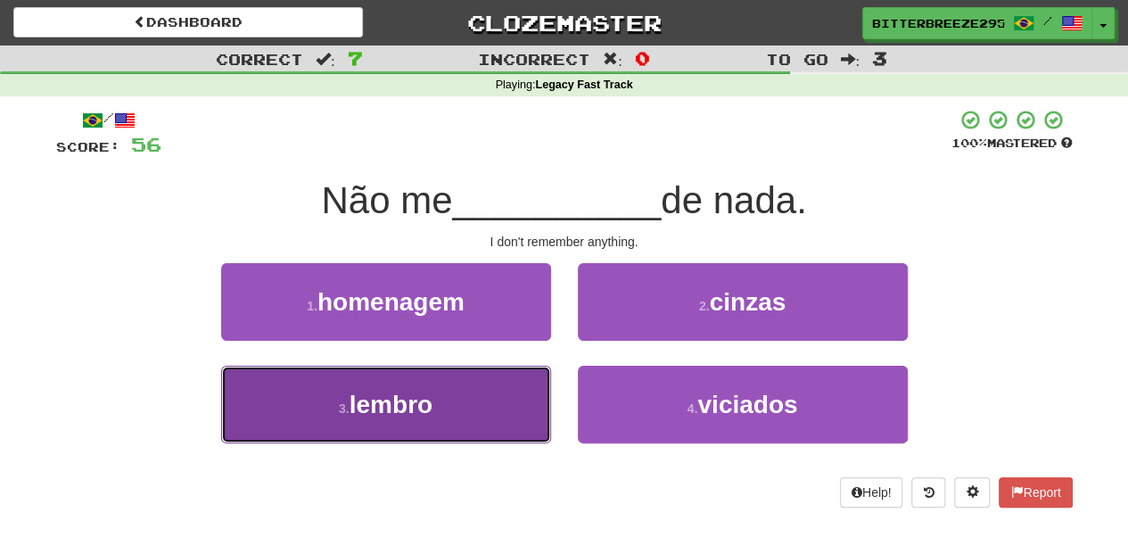
click at [483, 401] on button "3 . lembro" at bounding box center [386, 404] width 330 height 78
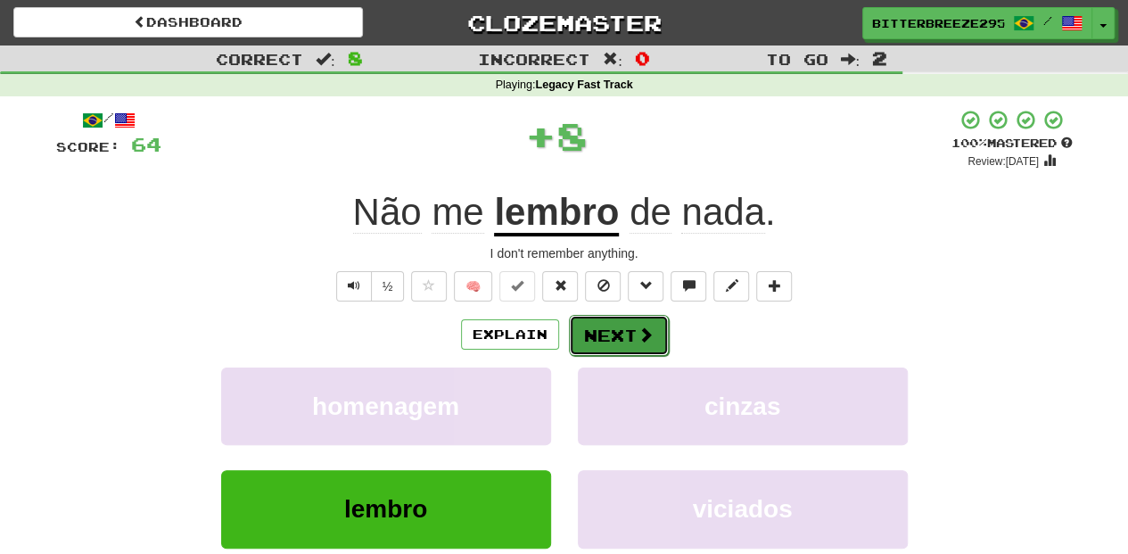
click at [606, 330] on button "Next" at bounding box center [619, 335] width 100 height 41
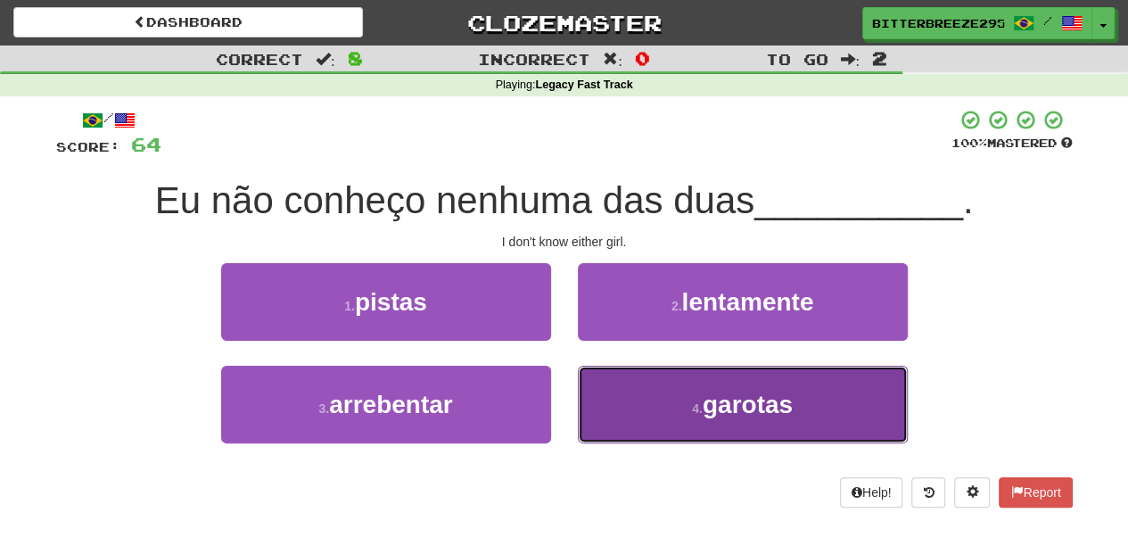
click at [644, 412] on button "4 . garotas" at bounding box center [743, 404] width 330 height 78
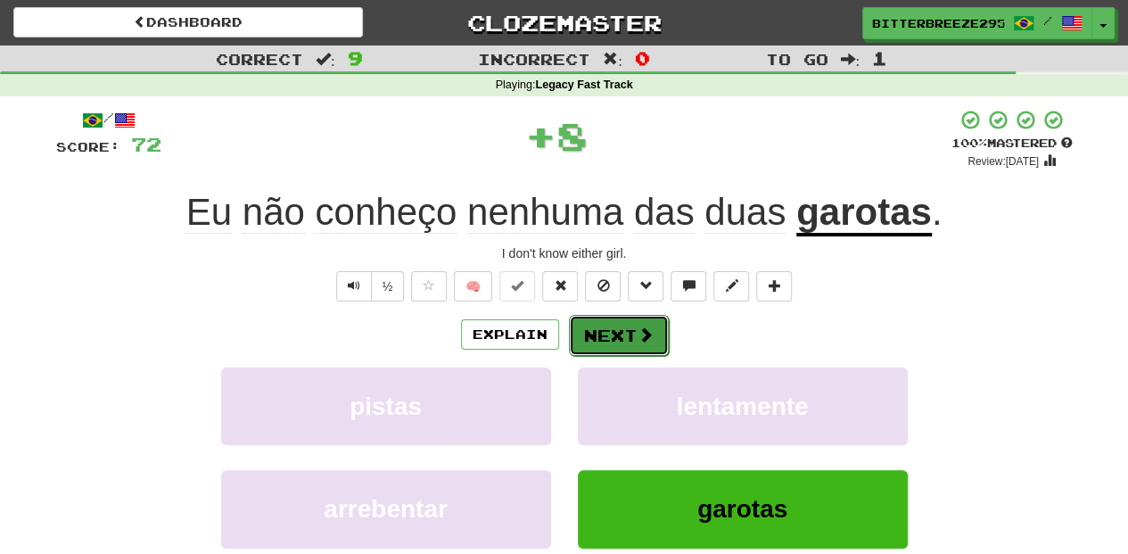
click at [620, 342] on button "Next" at bounding box center [619, 335] width 100 height 41
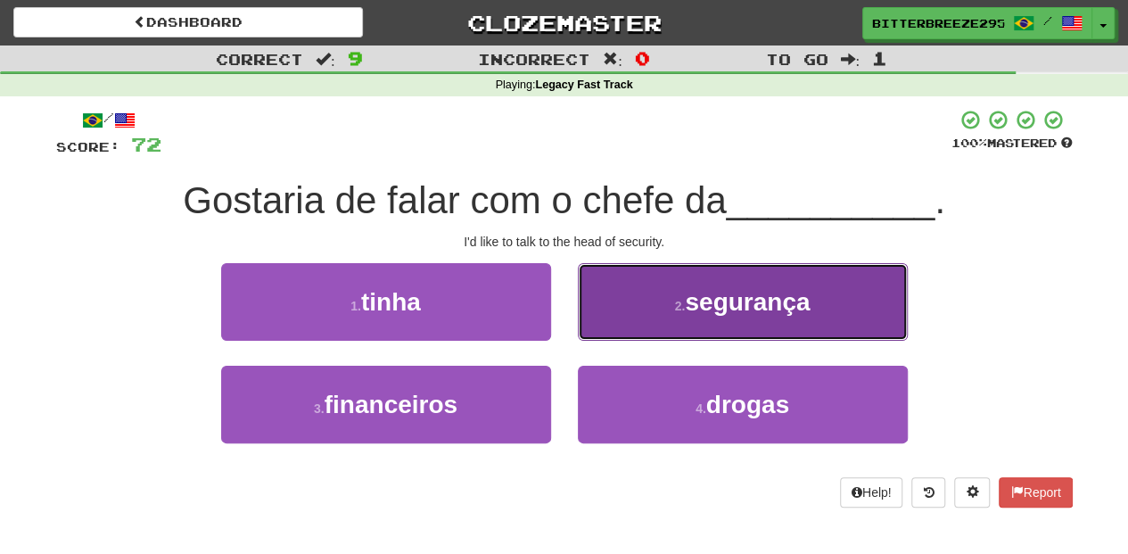
click at [608, 318] on button "2 . segurança" at bounding box center [743, 302] width 330 height 78
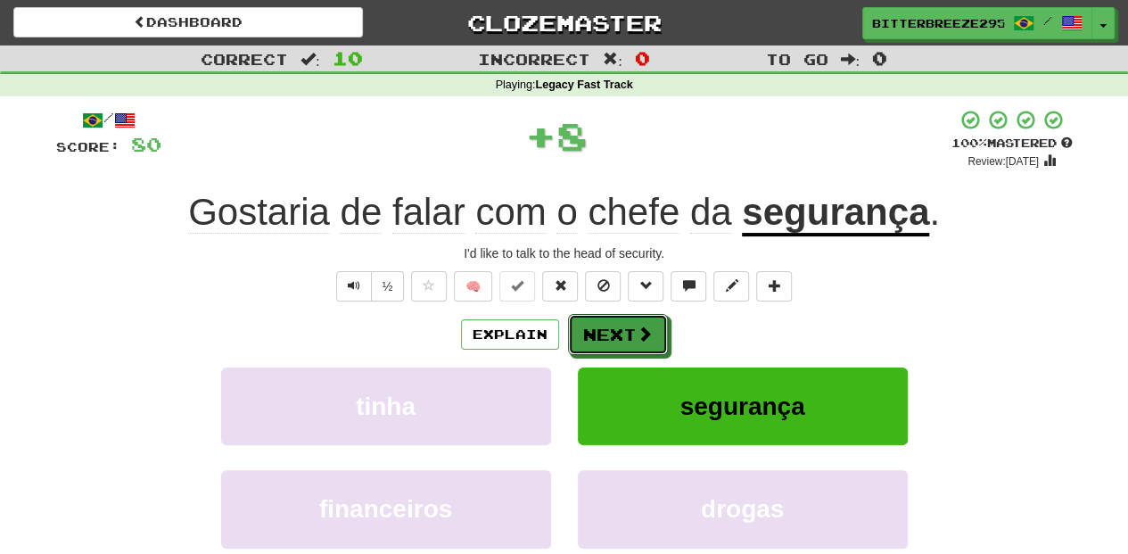
click at [607, 319] on button "Next" at bounding box center [618, 334] width 100 height 41
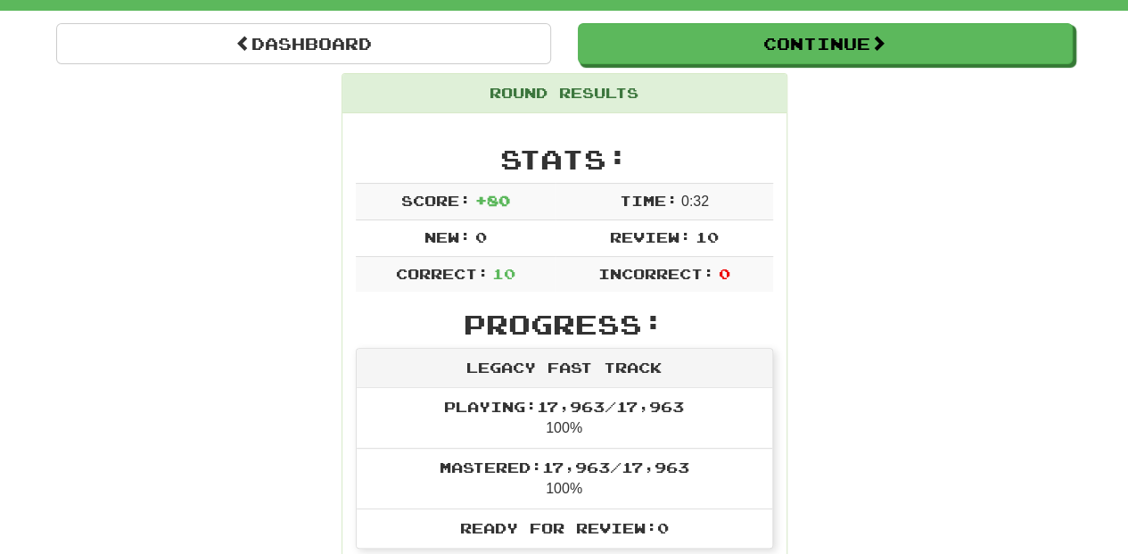
scroll to position [119, 0]
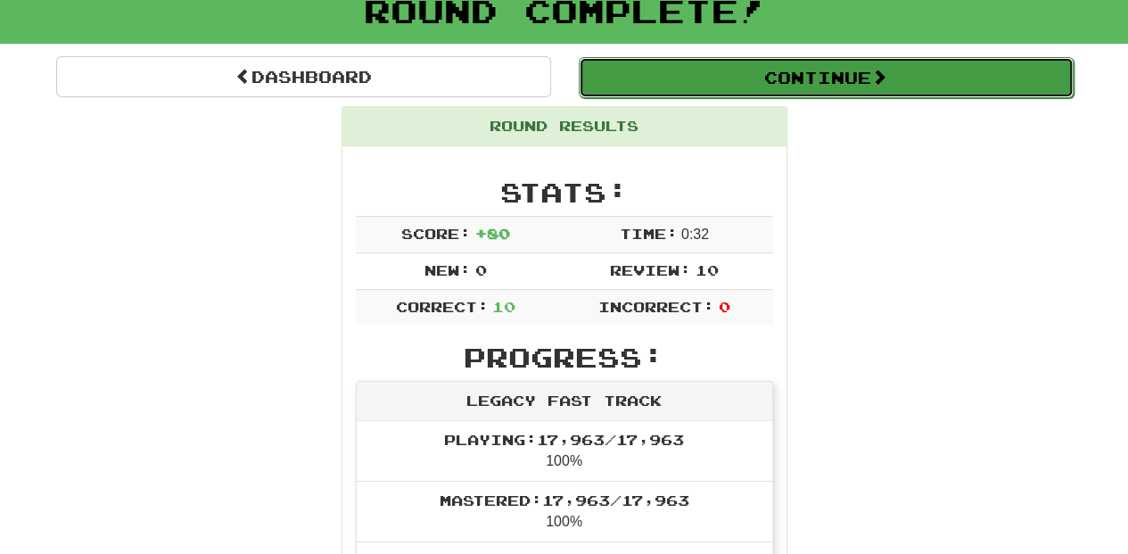
click at [715, 72] on button "Continue" at bounding box center [826, 77] width 495 height 41
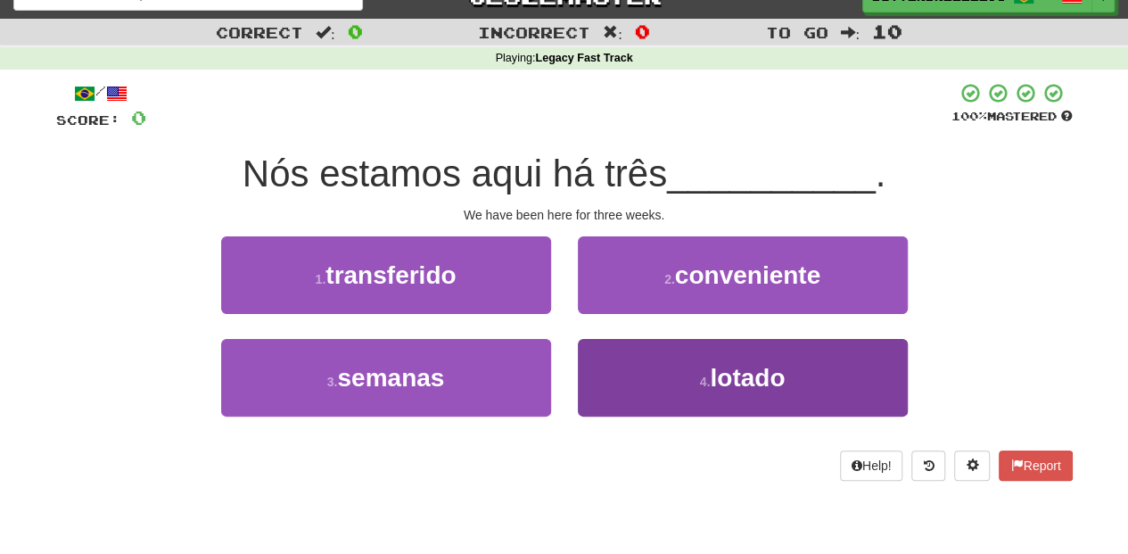
scroll to position [0, 0]
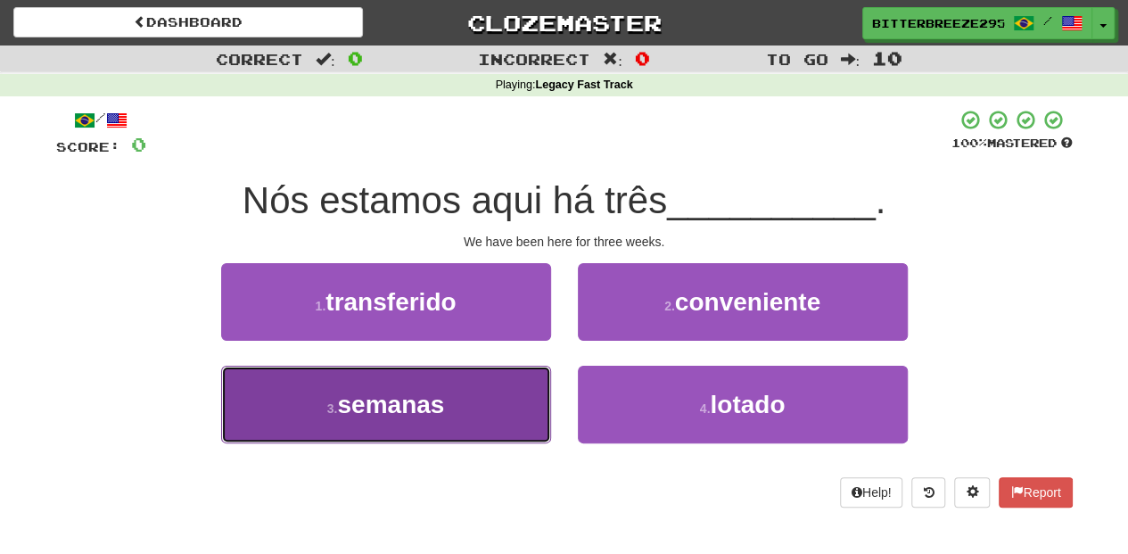
click at [458, 396] on button "3 . semanas" at bounding box center [386, 404] width 330 height 78
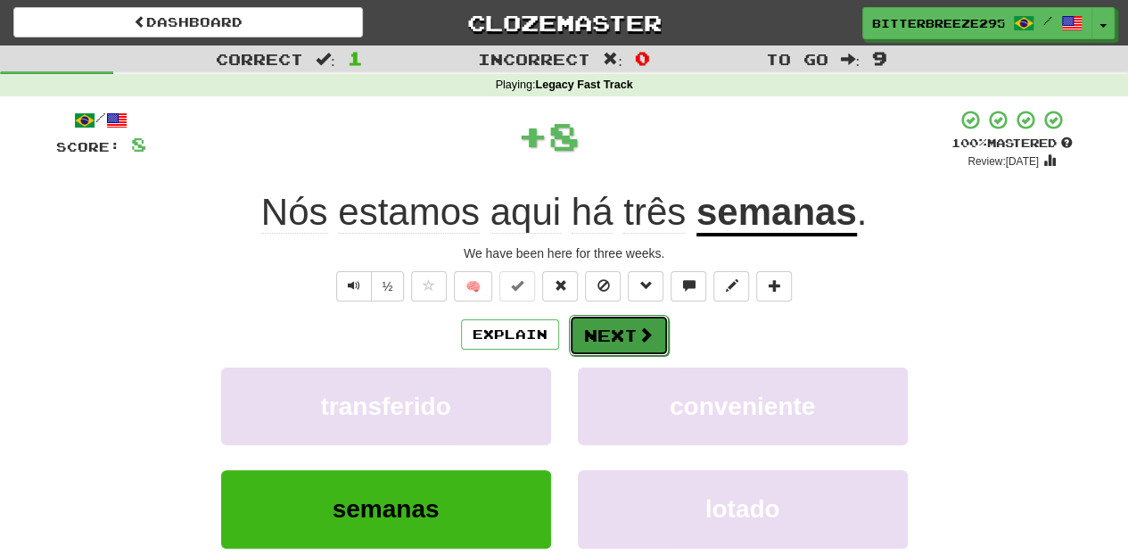
click at [619, 320] on button "Next" at bounding box center [619, 335] width 100 height 41
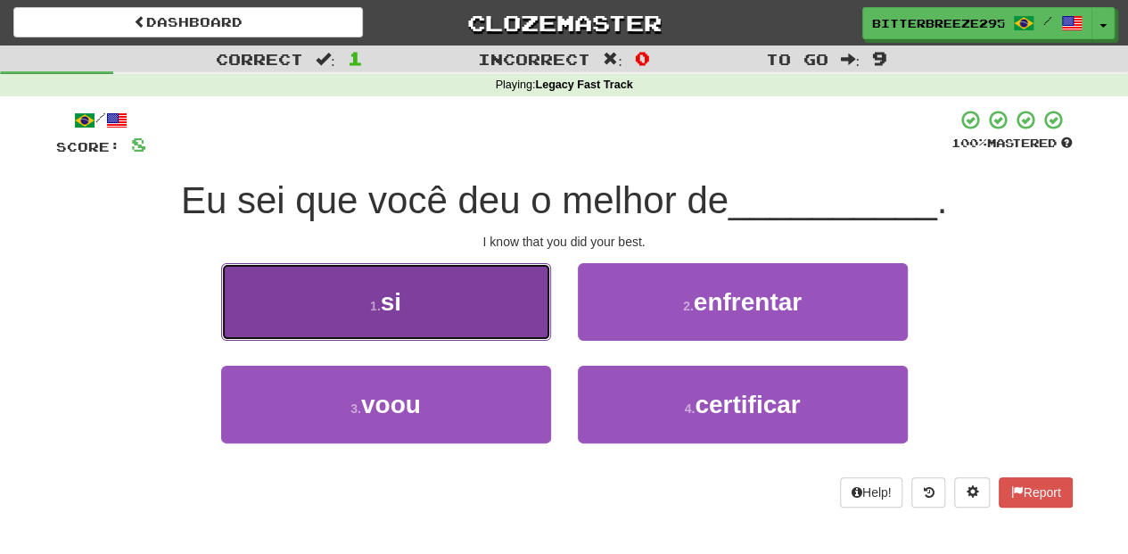
click at [471, 316] on button "1 . si" at bounding box center [386, 302] width 330 height 78
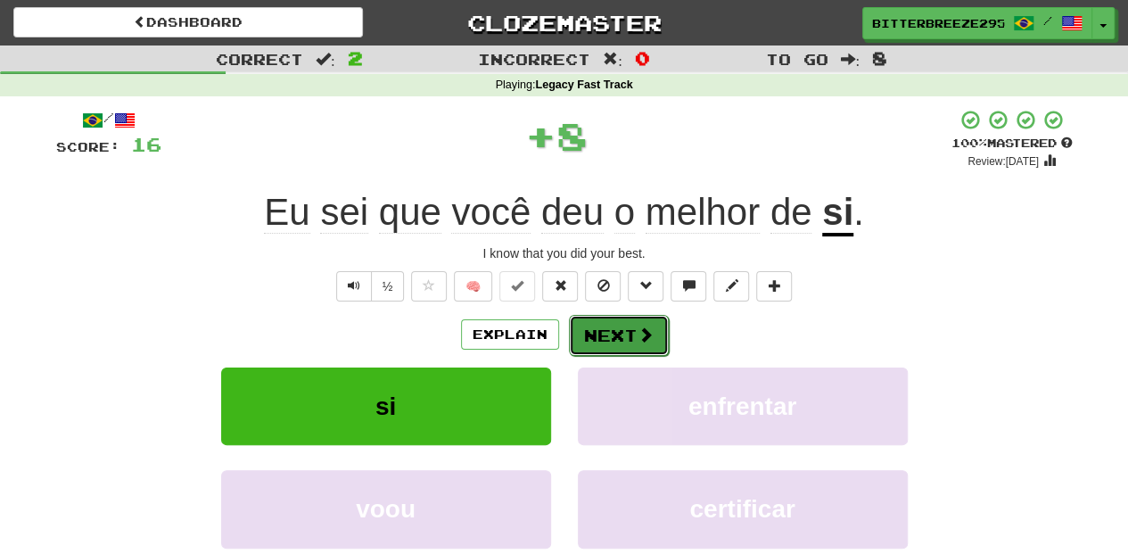
click at [598, 333] on button "Next" at bounding box center [619, 335] width 100 height 41
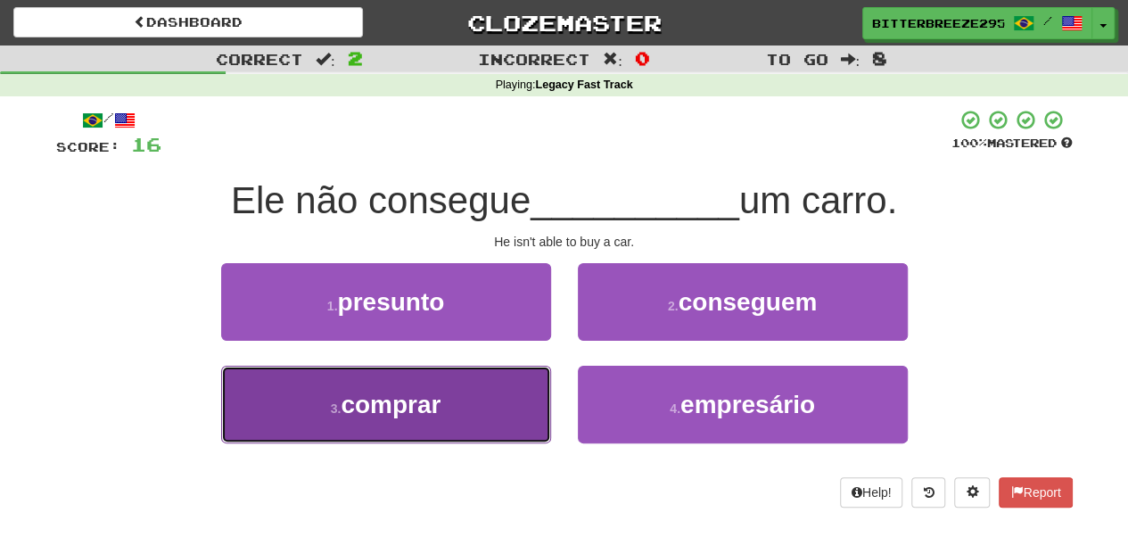
click at [484, 403] on button "3 . comprar" at bounding box center [386, 404] width 330 height 78
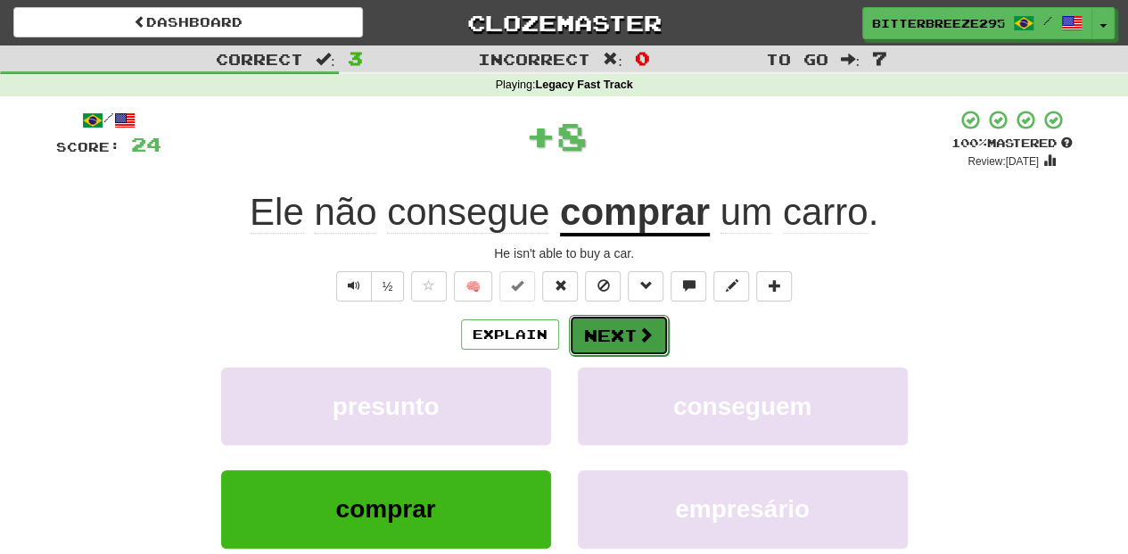
click at [585, 333] on button "Next" at bounding box center [619, 335] width 100 height 41
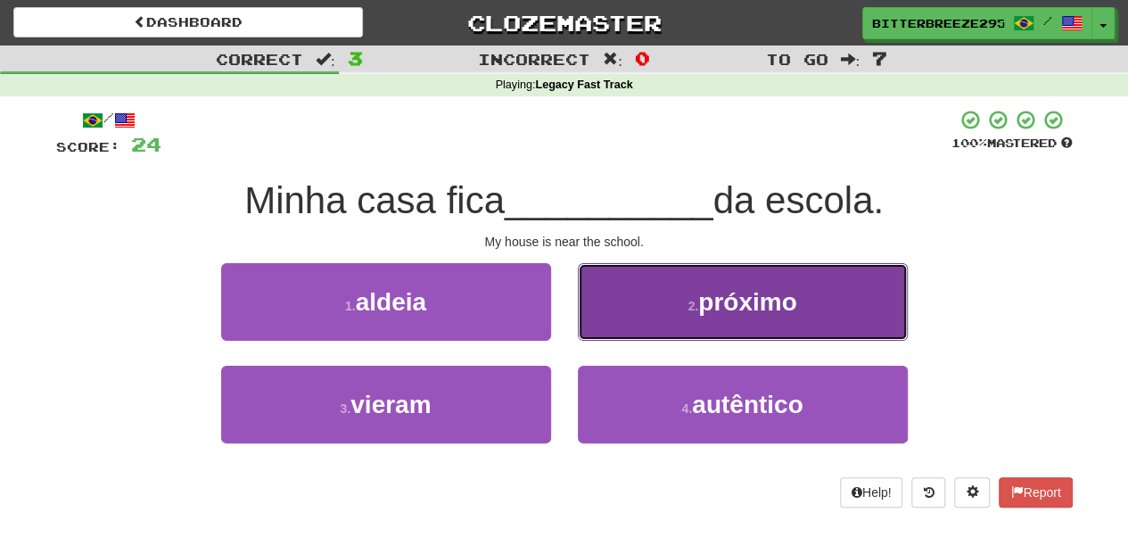
click at [617, 324] on button "2 . próximo" at bounding box center [743, 302] width 330 height 78
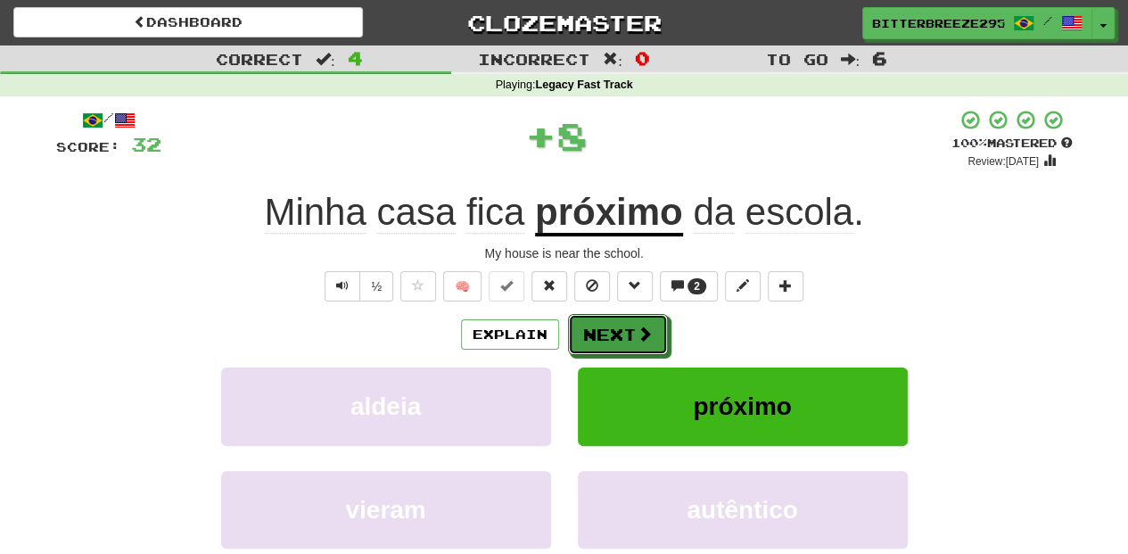
click at [617, 324] on button "Next" at bounding box center [618, 334] width 100 height 41
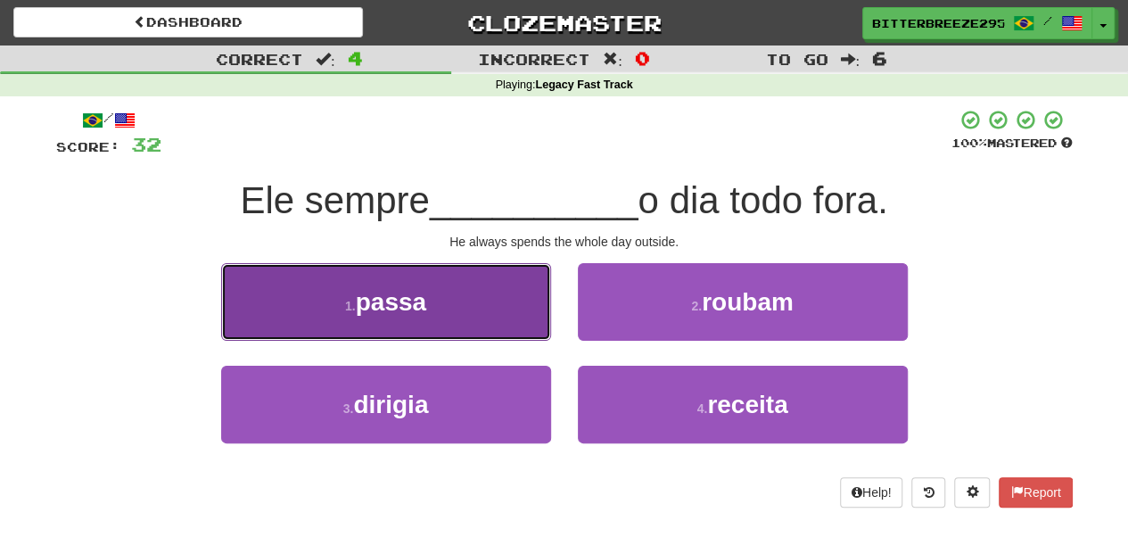
click at [465, 318] on button "1 . passa" at bounding box center [386, 302] width 330 height 78
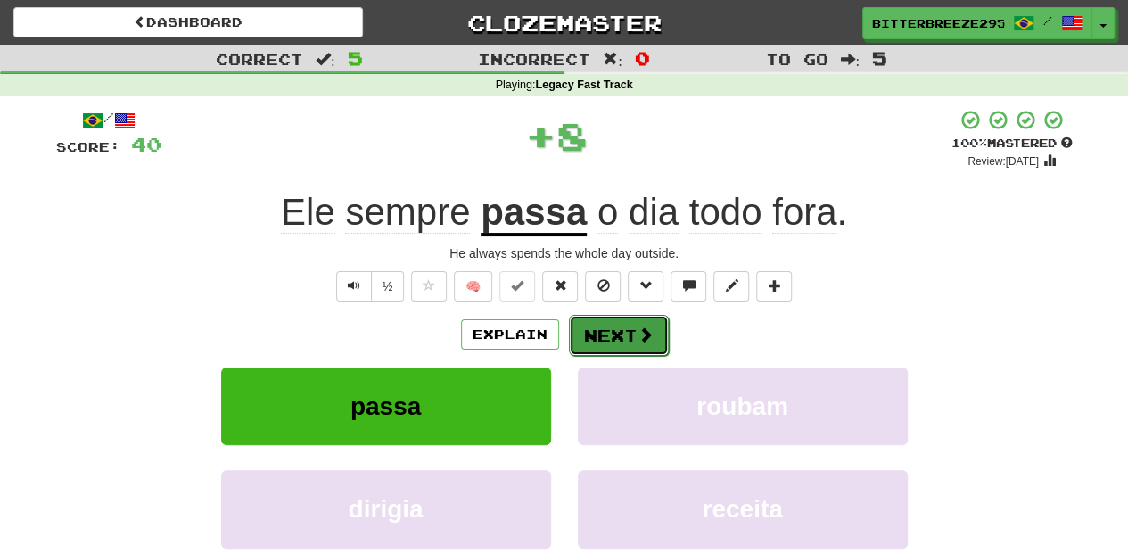
click at [585, 328] on button "Next" at bounding box center [619, 335] width 100 height 41
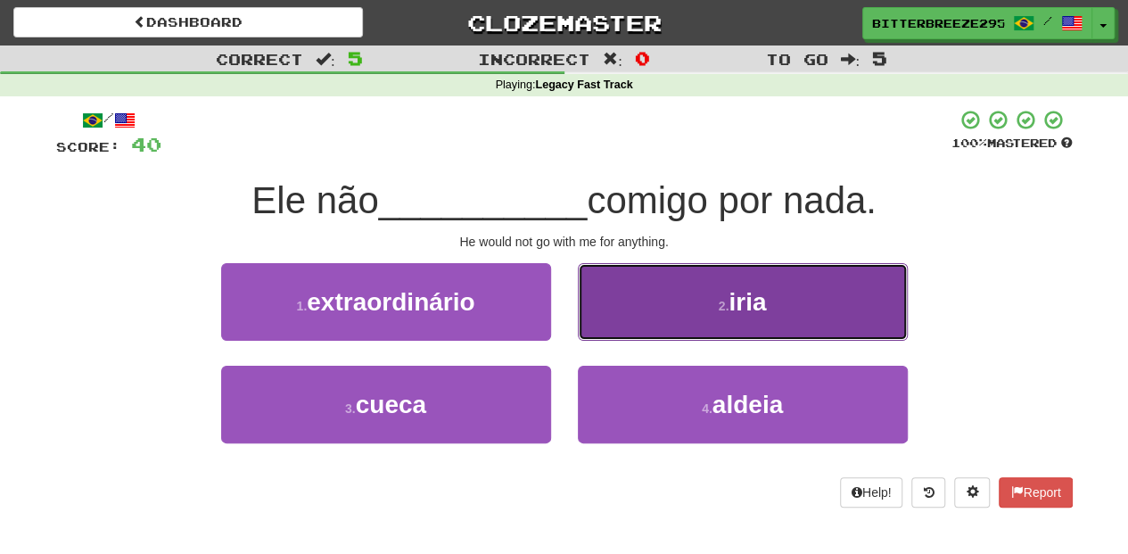
click at [605, 334] on button "2 . iria" at bounding box center [743, 302] width 330 height 78
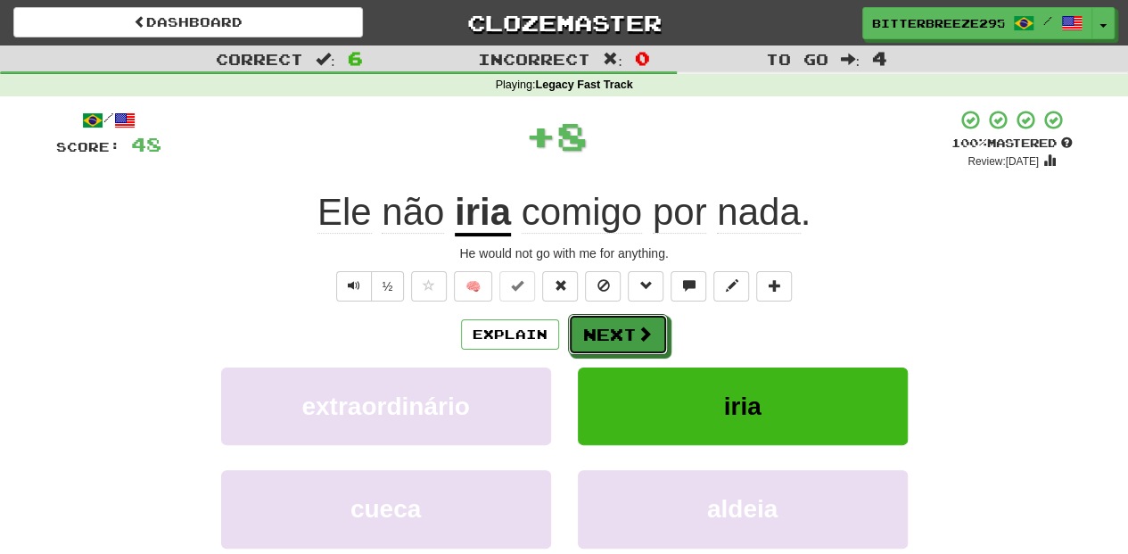
click at [585, 342] on button "Next" at bounding box center [618, 334] width 100 height 41
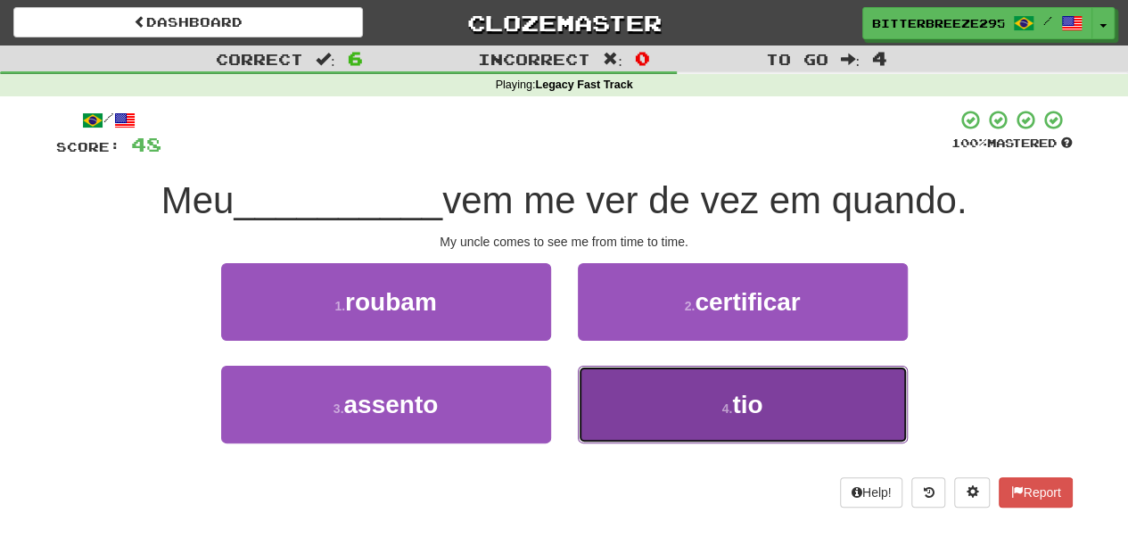
click at [644, 408] on button "4 . tio" at bounding box center [743, 404] width 330 height 78
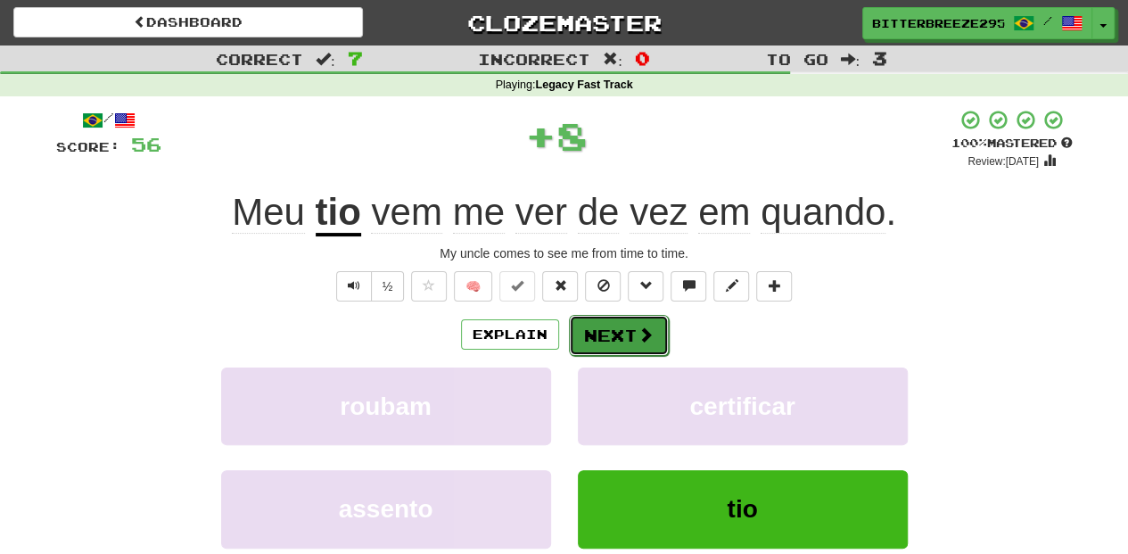
click at [587, 326] on button "Next" at bounding box center [619, 335] width 100 height 41
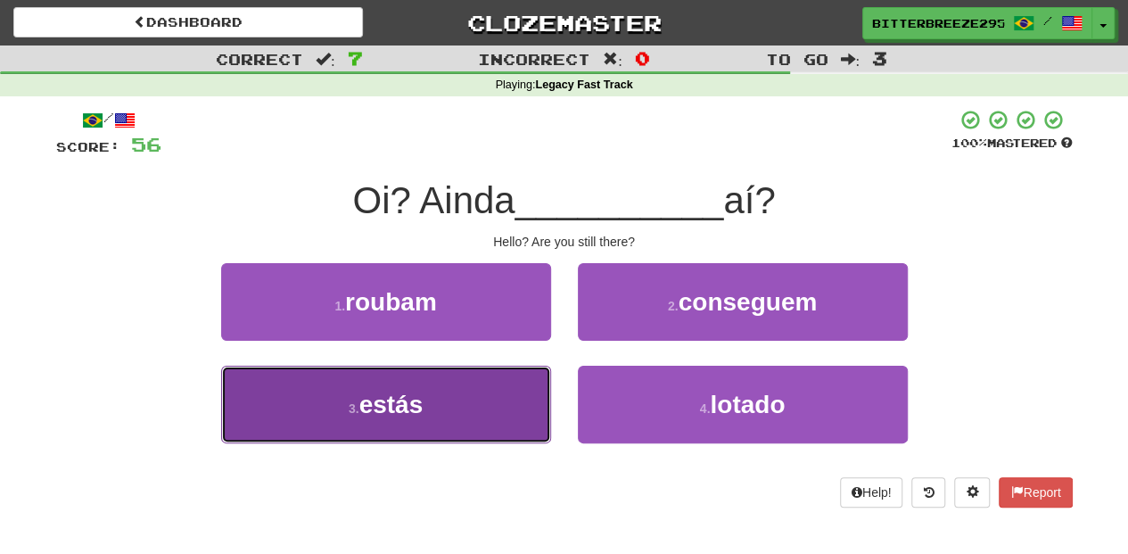
click at [485, 400] on button "3 . estás" at bounding box center [386, 404] width 330 height 78
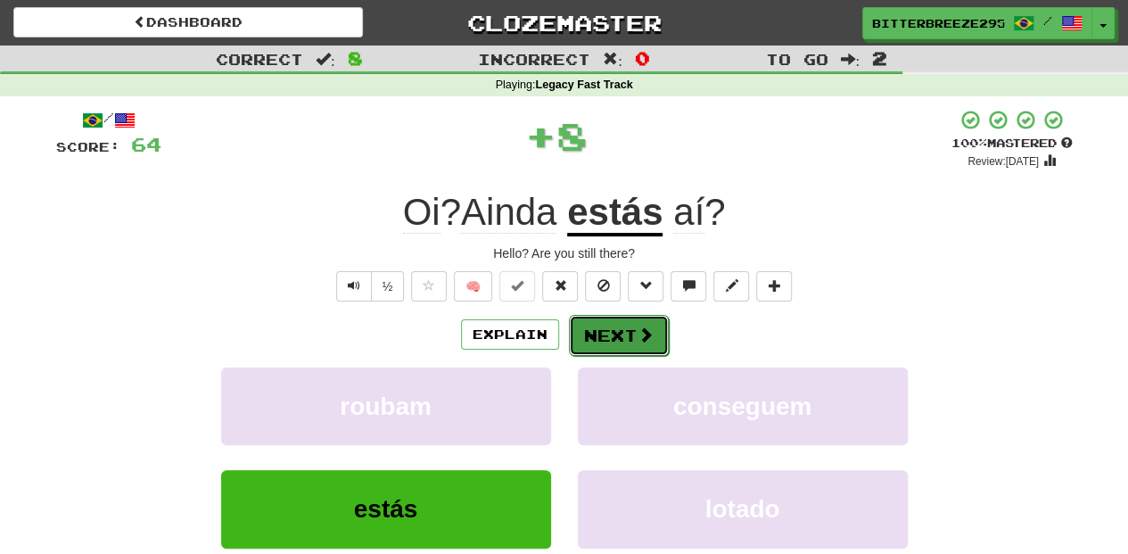
click at [595, 323] on button "Next" at bounding box center [619, 335] width 100 height 41
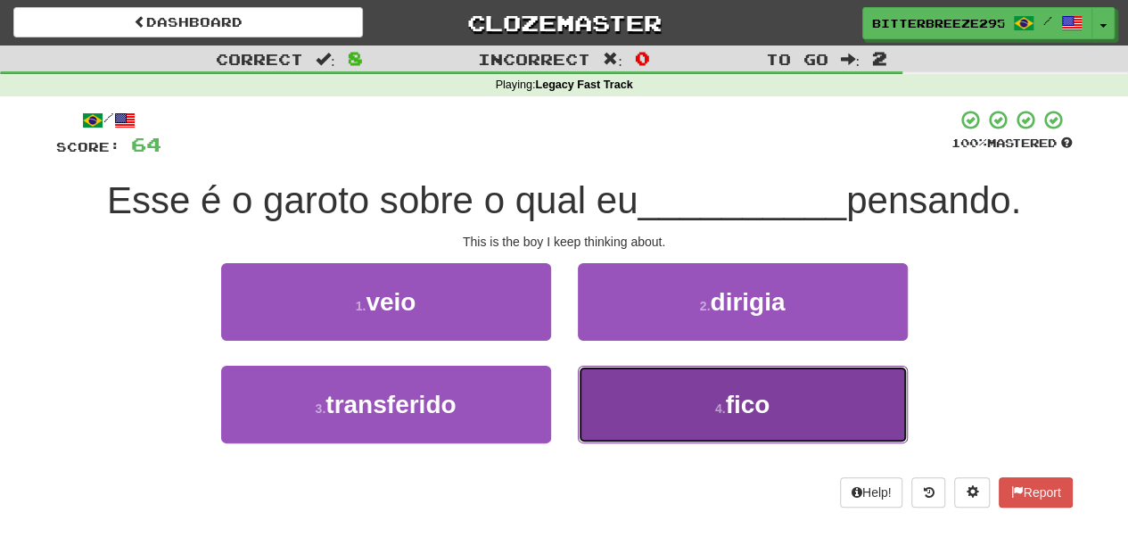
click at [629, 394] on button "4 . fico" at bounding box center [743, 404] width 330 height 78
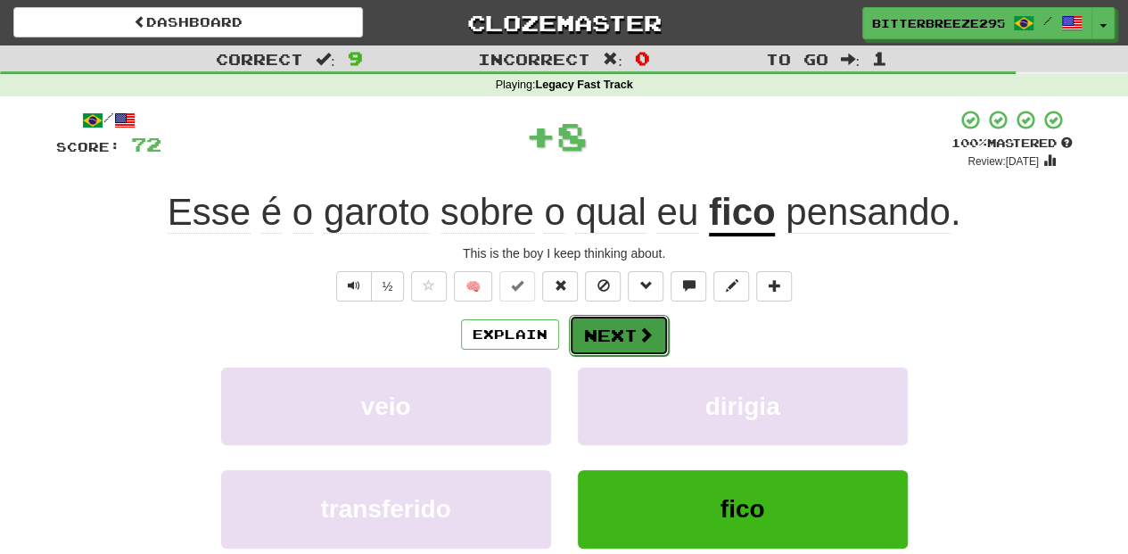
click at [614, 333] on button "Next" at bounding box center [619, 335] width 100 height 41
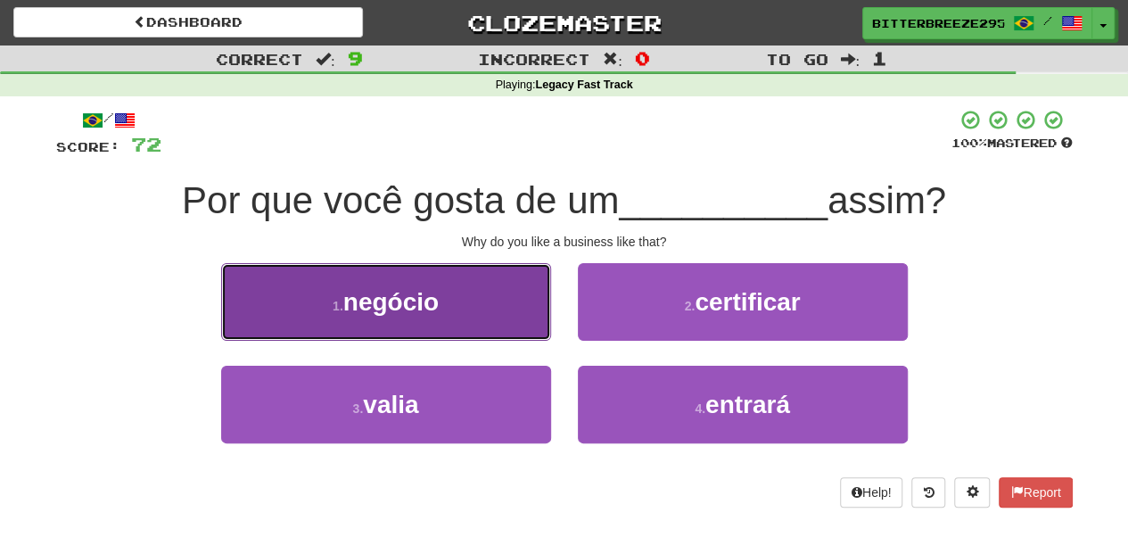
click at [452, 311] on button "1 . negócio" at bounding box center [386, 302] width 330 height 78
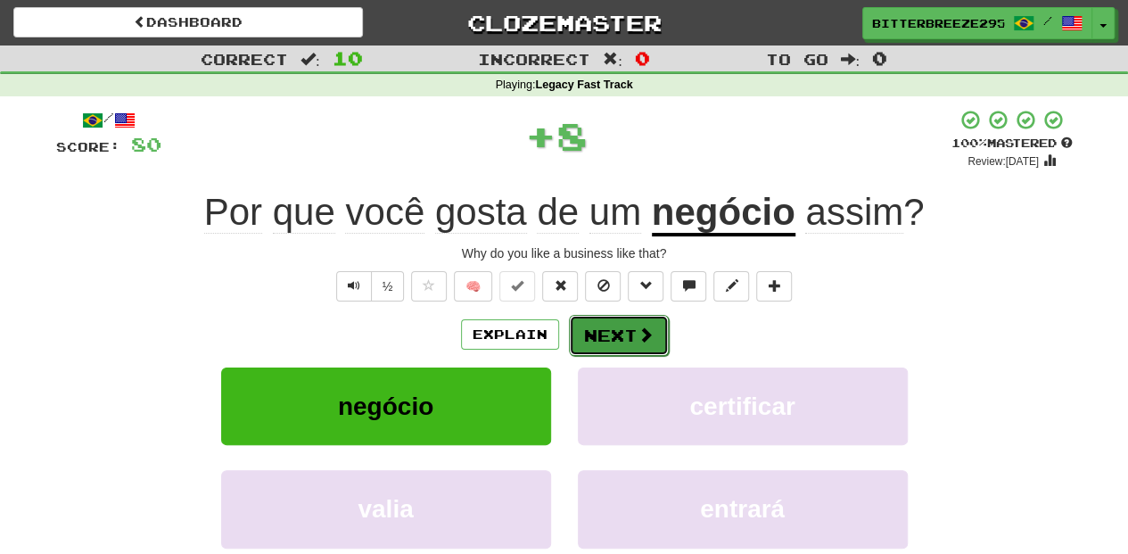
click at [612, 338] on button "Next" at bounding box center [619, 335] width 100 height 41
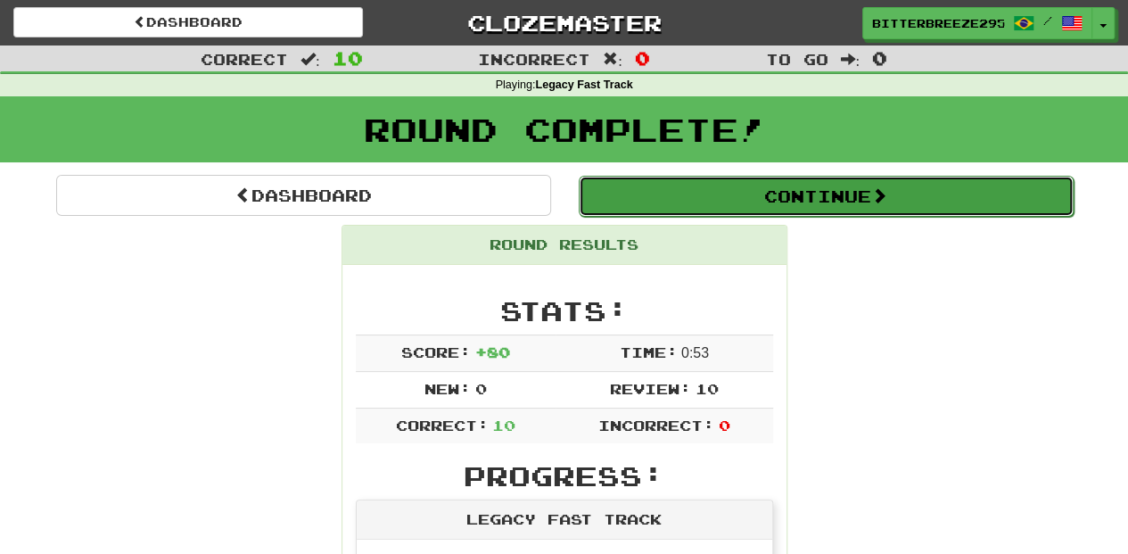
click at [681, 189] on button "Continue" at bounding box center [826, 196] width 495 height 41
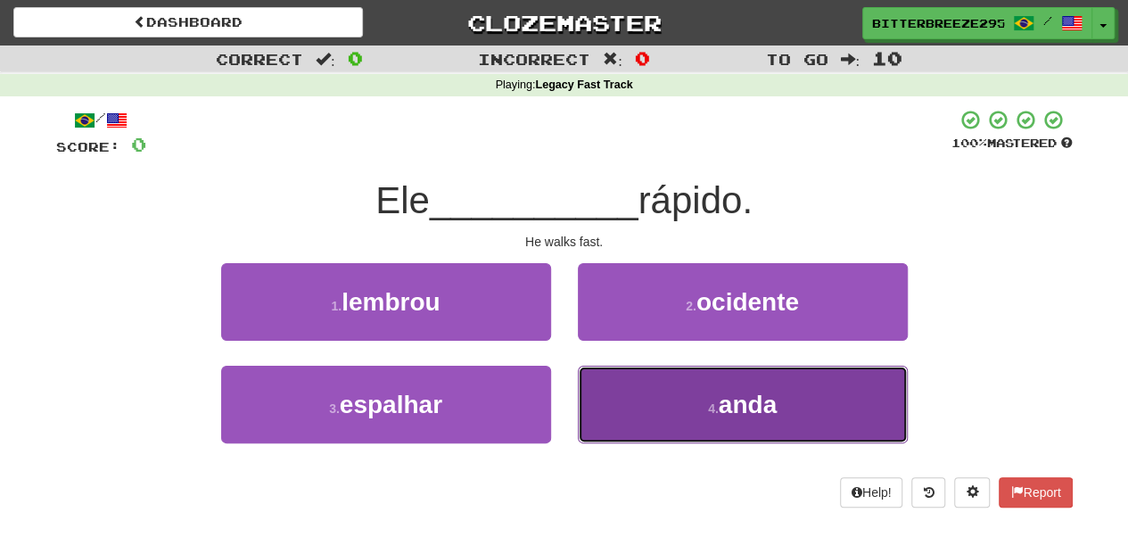
click at [641, 415] on button "4 . anda" at bounding box center [743, 404] width 330 height 78
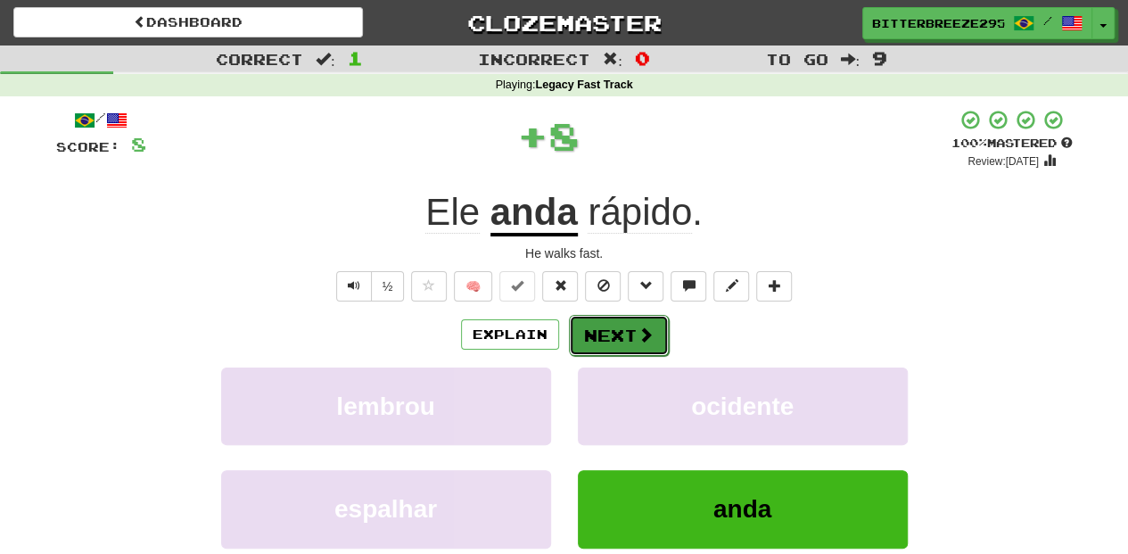
click at [605, 332] on button "Next" at bounding box center [619, 335] width 100 height 41
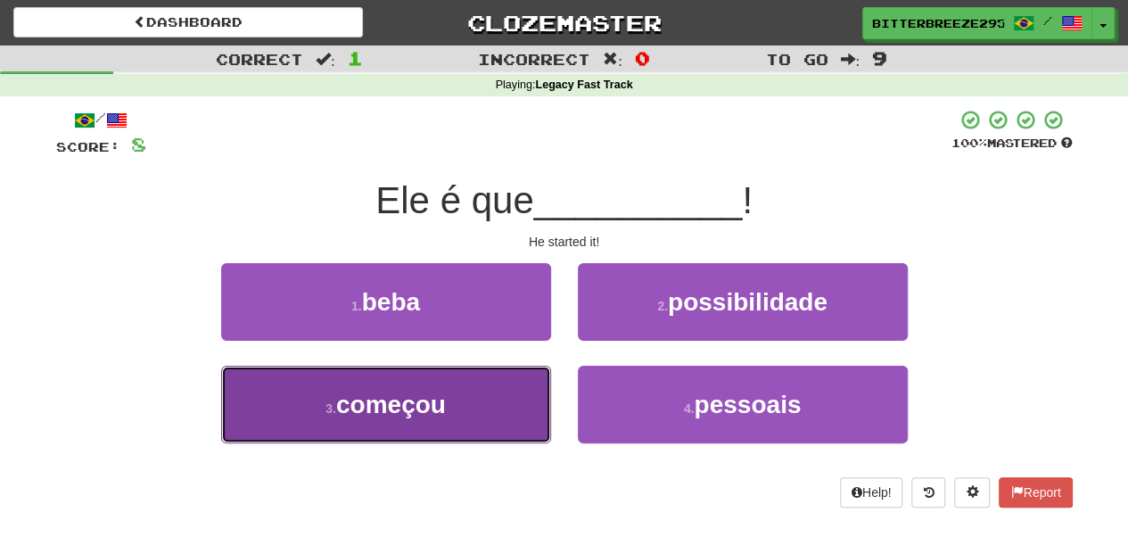
click at [521, 387] on button "3 . começou" at bounding box center [386, 404] width 330 height 78
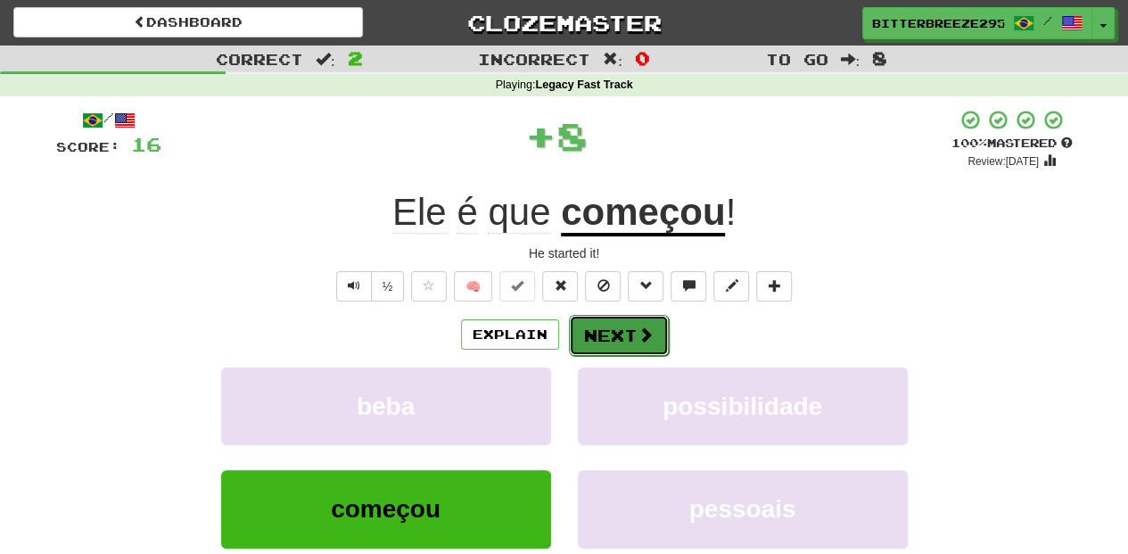
click at [605, 331] on button "Next" at bounding box center [619, 335] width 100 height 41
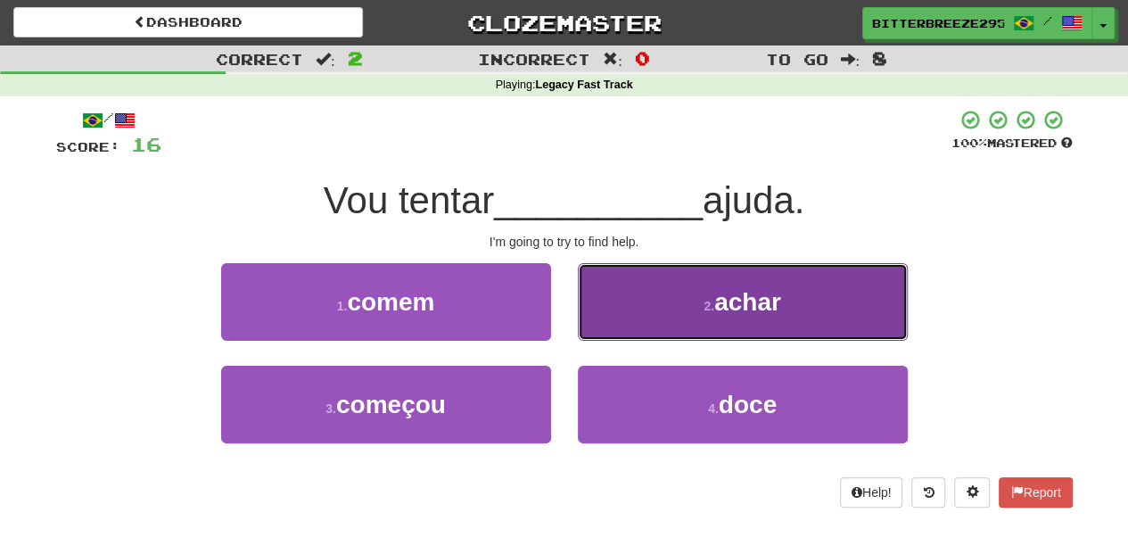
click at [629, 324] on button "2 . achar" at bounding box center [743, 302] width 330 height 78
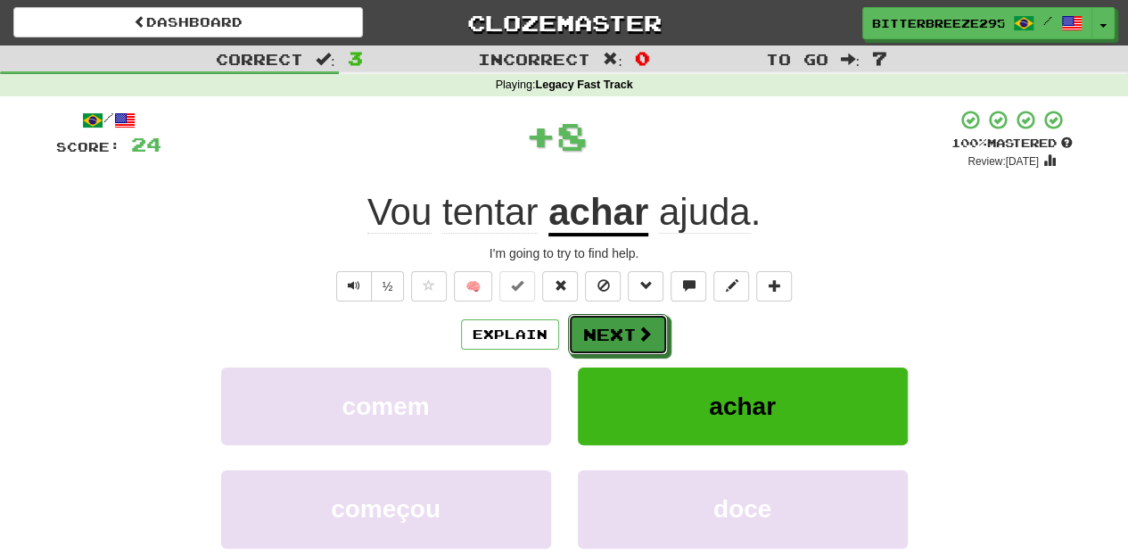
click at [629, 324] on button "Next" at bounding box center [618, 334] width 100 height 41
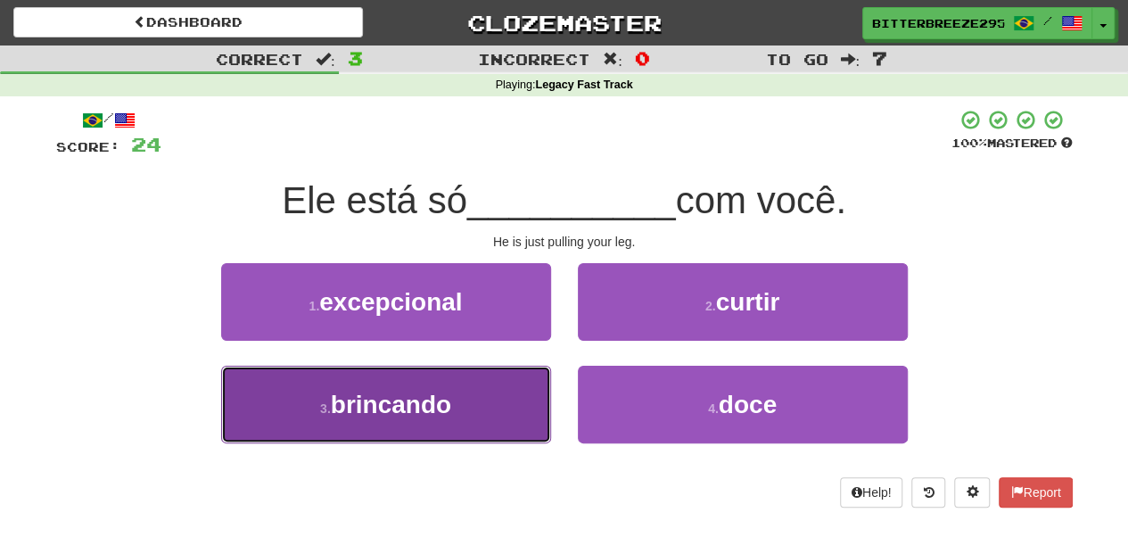
click at [484, 404] on button "3 . brincando" at bounding box center [386, 404] width 330 height 78
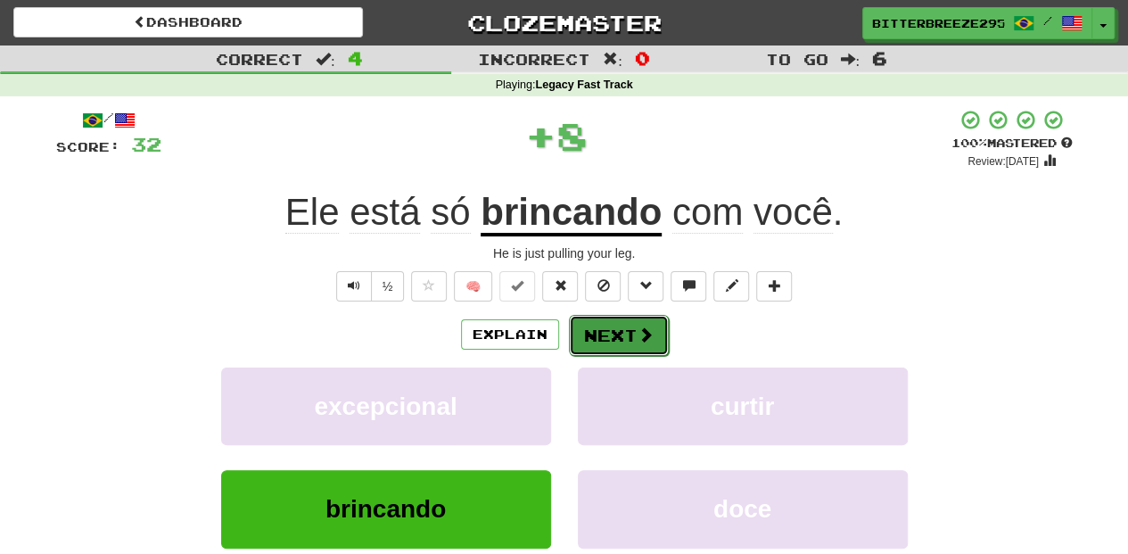
click at [608, 325] on button "Next" at bounding box center [619, 335] width 100 height 41
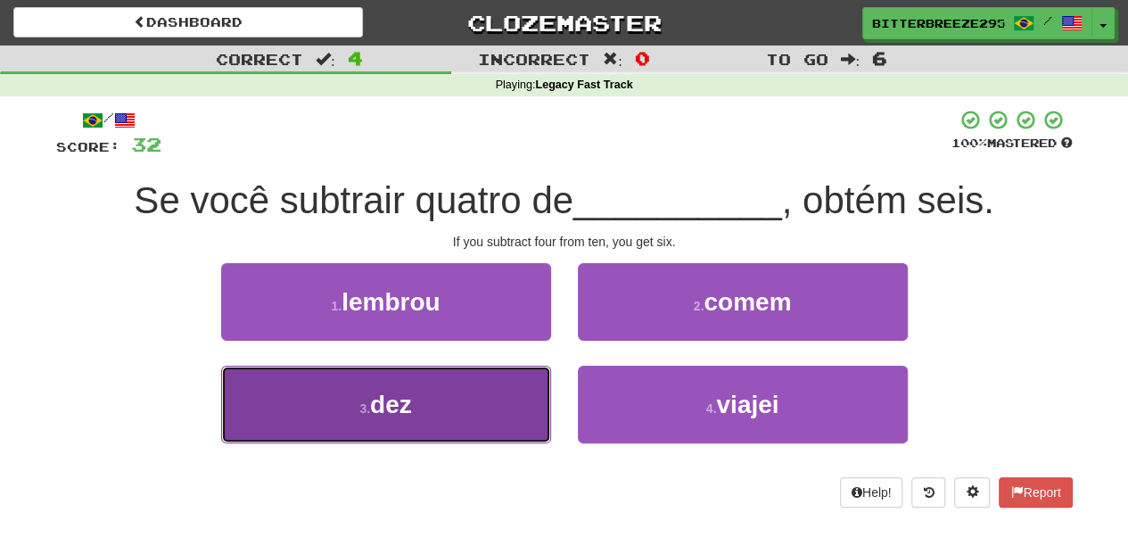
click at [515, 398] on button "3 . dez" at bounding box center [386, 404] width 330 height 78
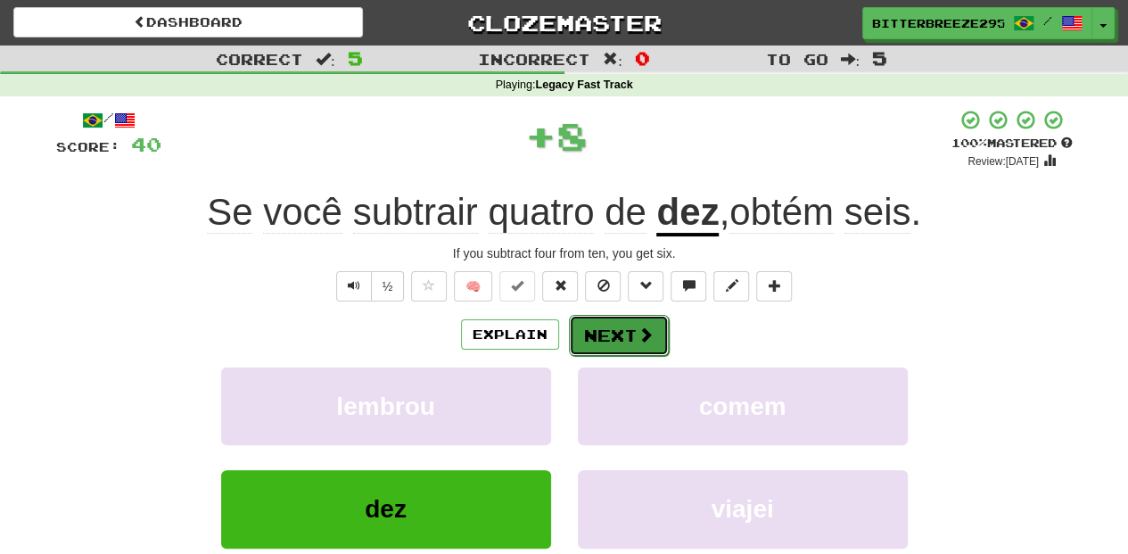
click at [616, 332] on button "Next" at bounding box center [619, 335] width 100 height 41
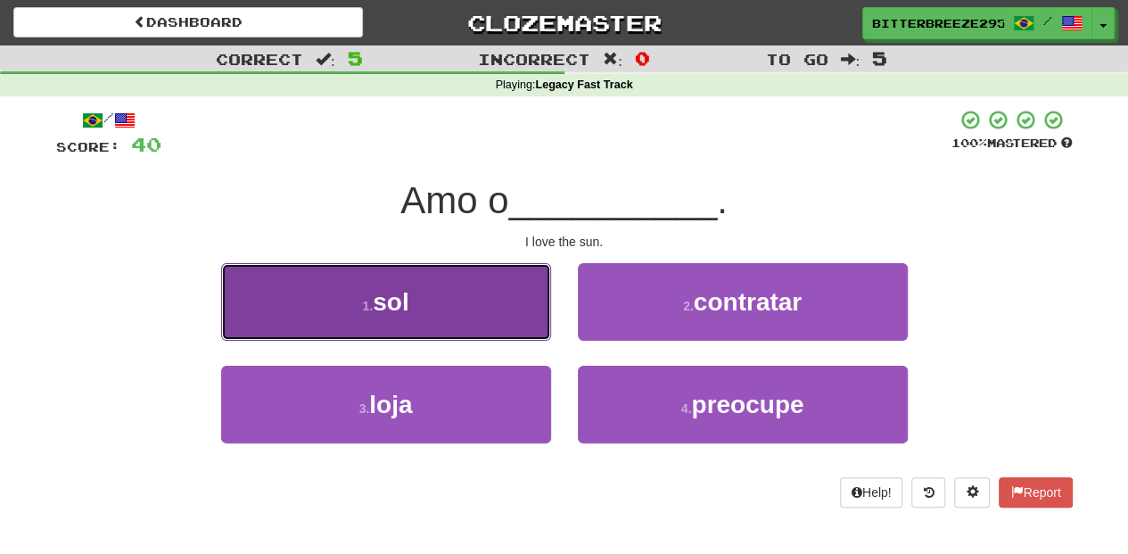
click at [486, 323] on button "1 . sol" at bounding box center [386, 302] width 330 height 78
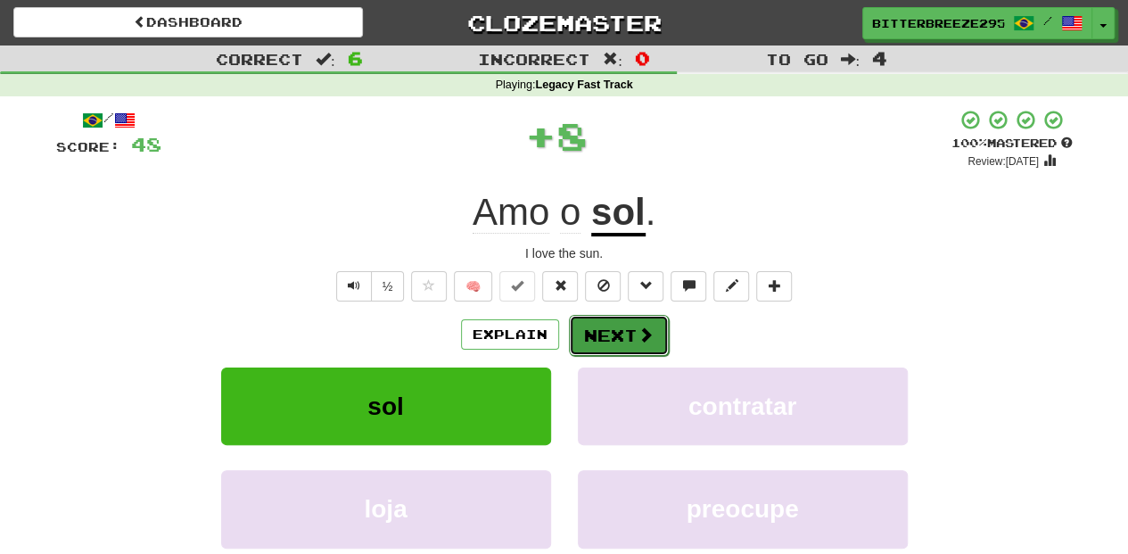
click at [630, 323] on button "Next" at bounding box center [619, 335] width 100 height 41
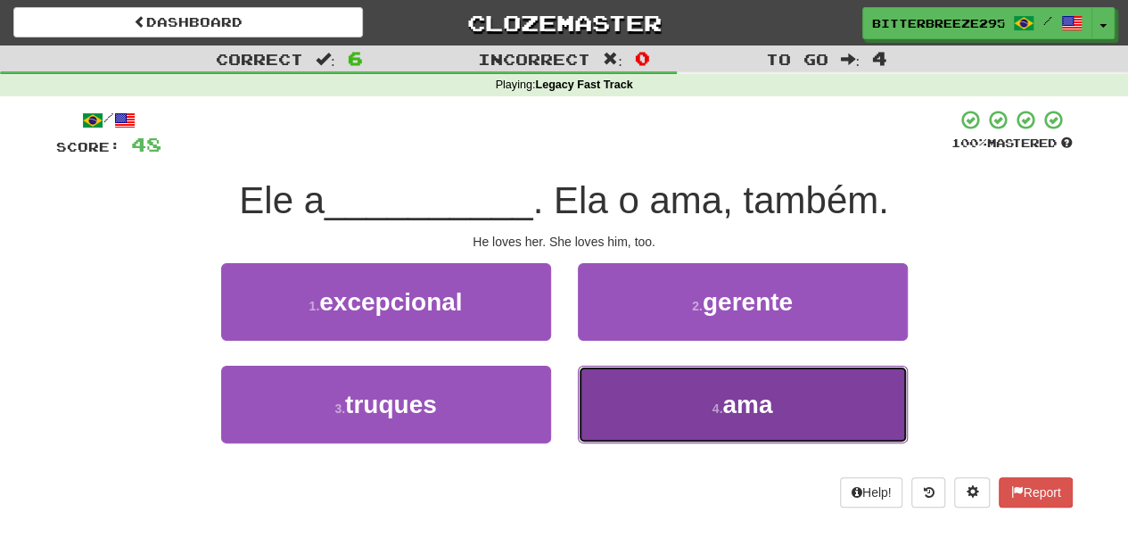
click at [626, 393] on button "4 . ama" at bounding box center [743, 404] width 330 height 78
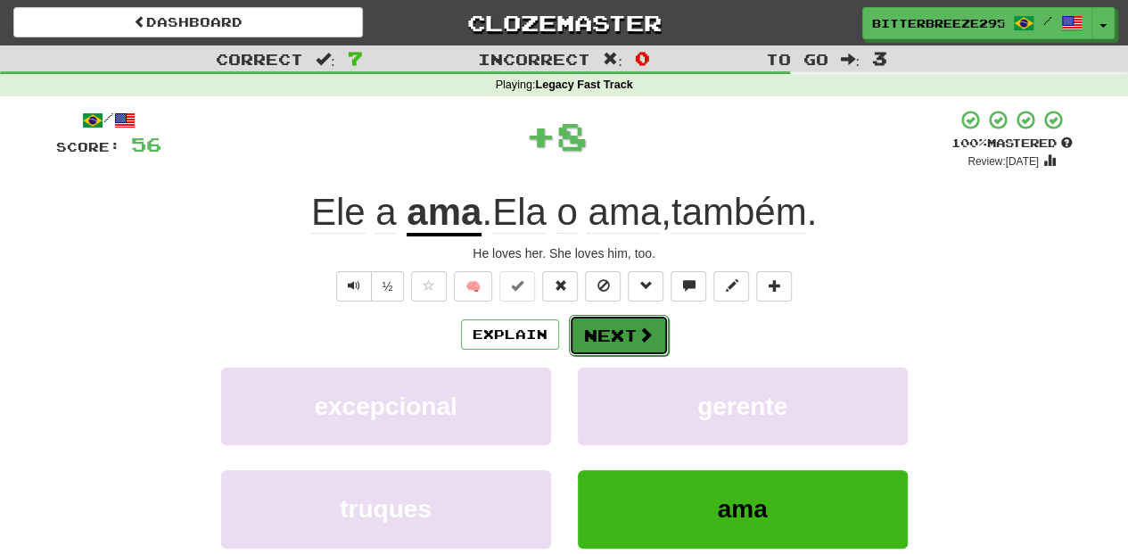
click at [609, 335] on button "Next" at bounding box center [619, 335] width 100 height 41
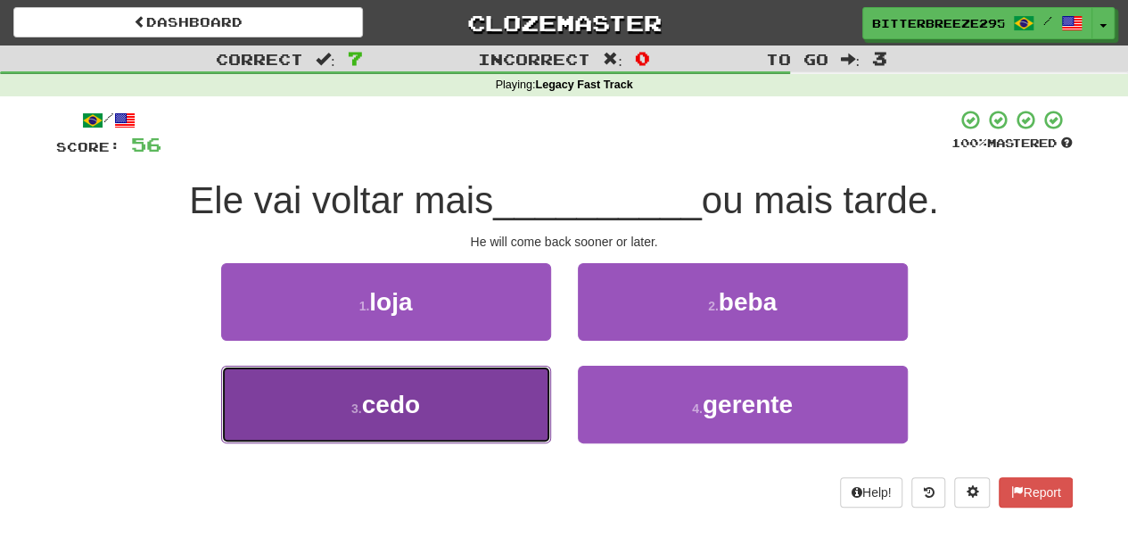
click at [499, 391] on button "3 . cedo" at bounding box center [386, 404] width 330 height 78
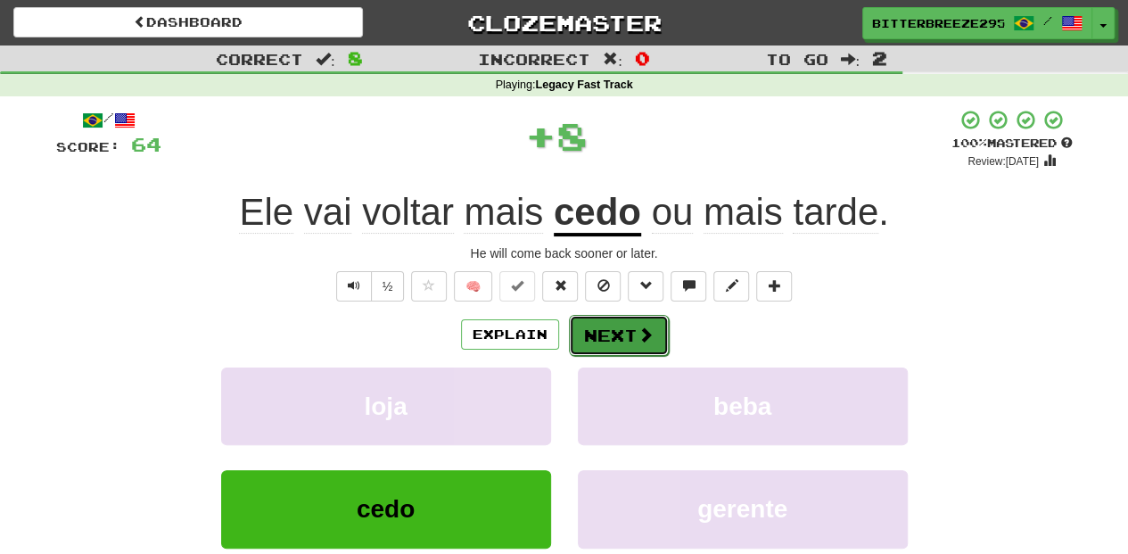
click at [601, 331] on button "Next" at bounding box center [619, 335] width 100 height 41
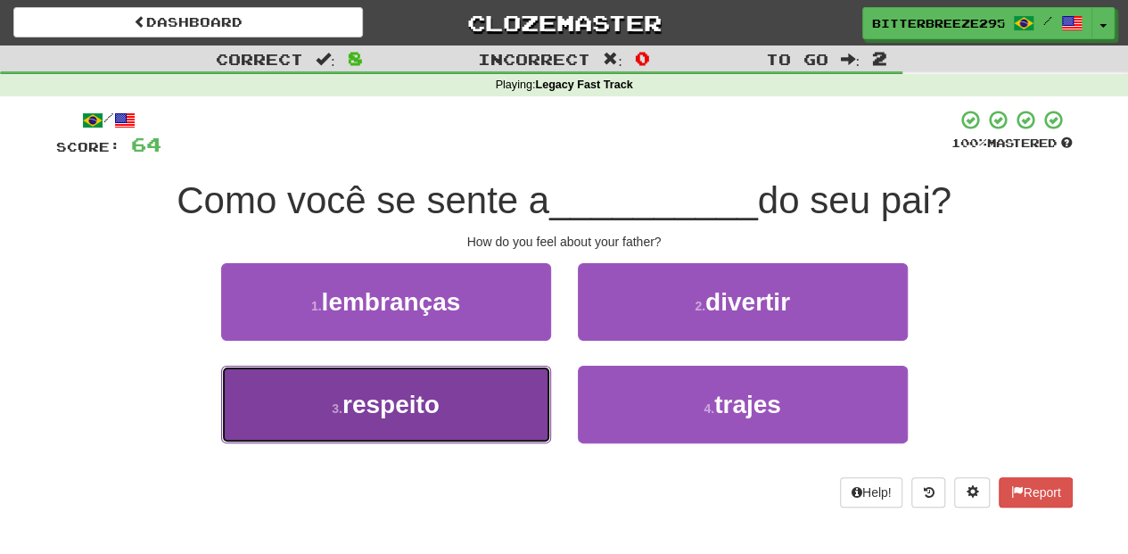
click at [480, 403] on button "3 . respeito" at bounding box center [386, 404] width 330 height 78
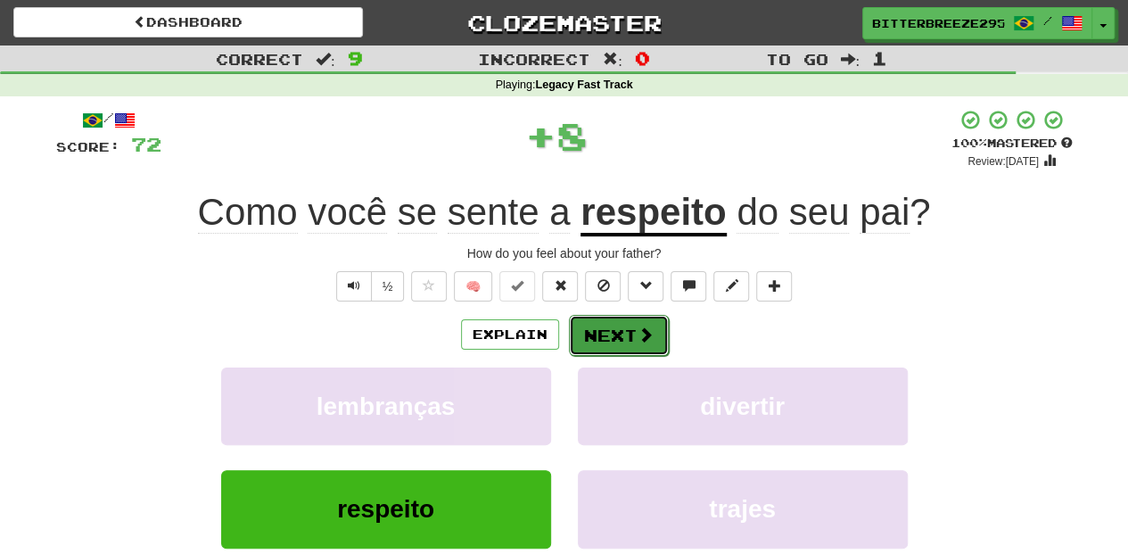
click at [605, 337] on button "Next" at bounding box center [619, 335] width 100 height 41
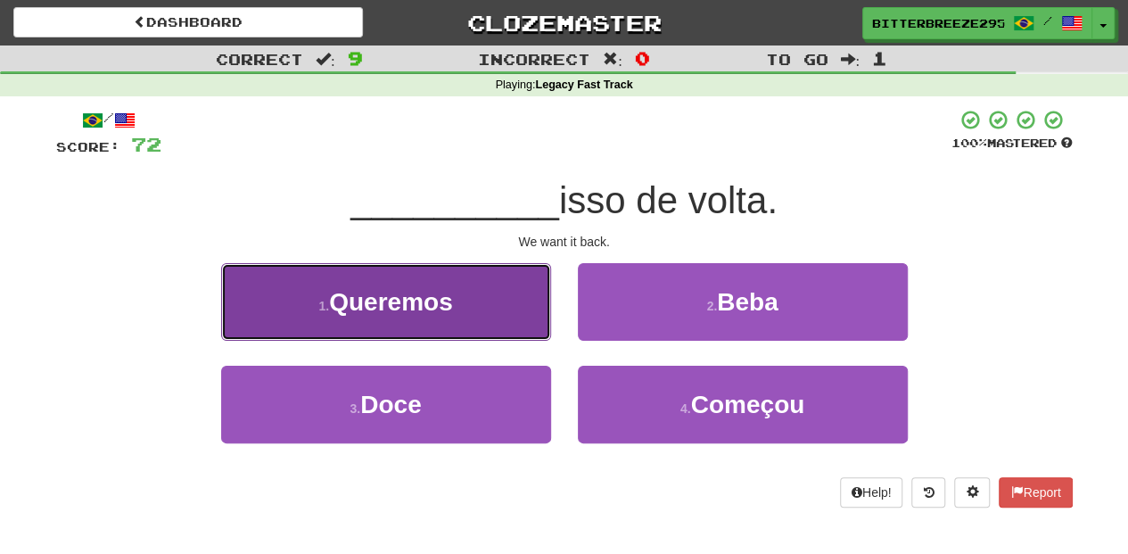
click at [447, 308] on span "Queremos" at bounding box center [391, 302] width 124 height 28
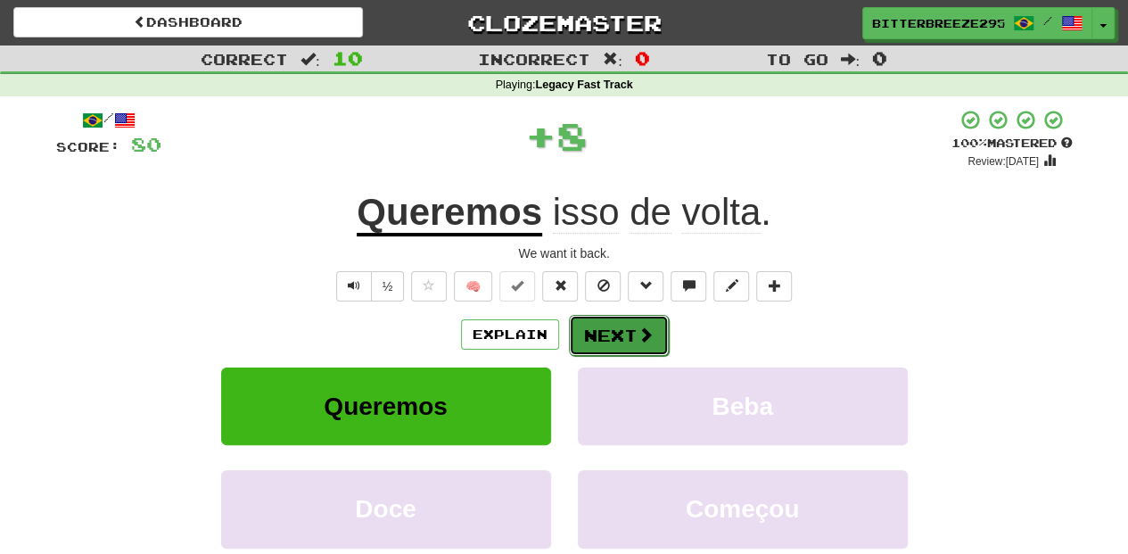
click at [620, 326] on button "Next" at bounding box center [619, 335] width 100 height 41
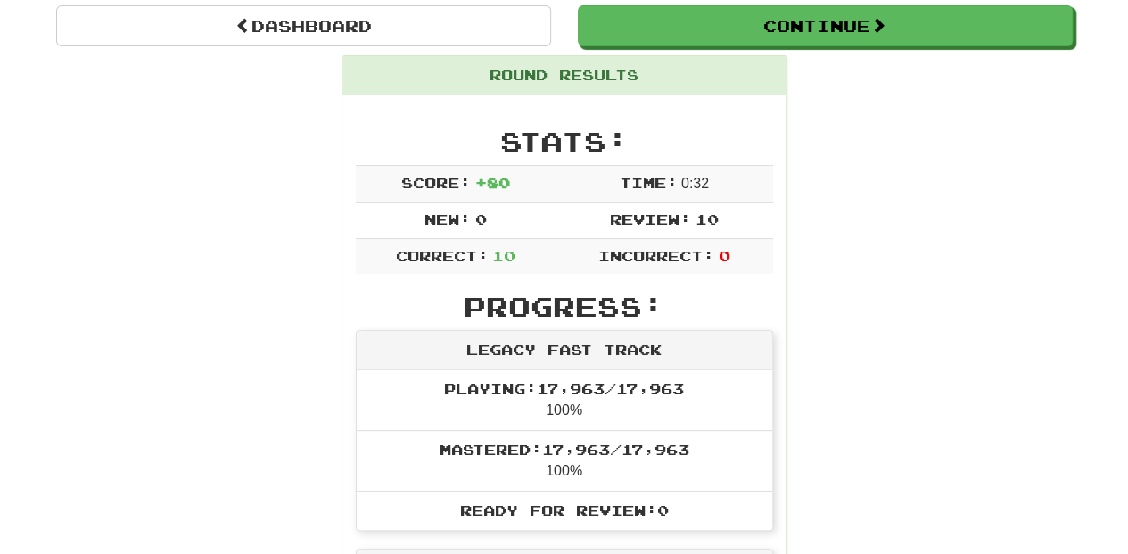
scroll to position [119, 0]
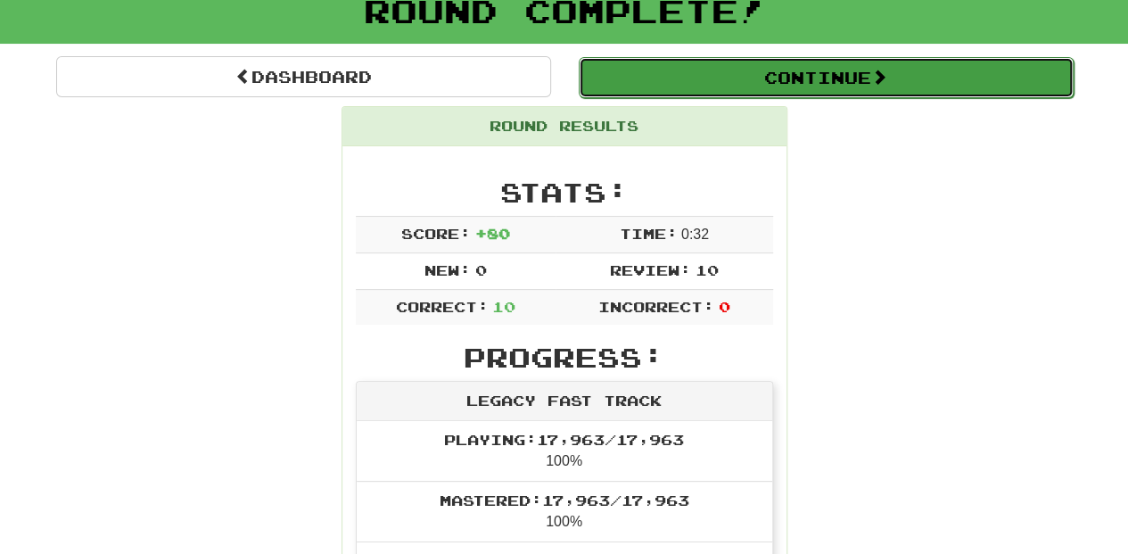
click at [689, 75] on button "Continue" at bounding box center [826, 77] width 495 height 41
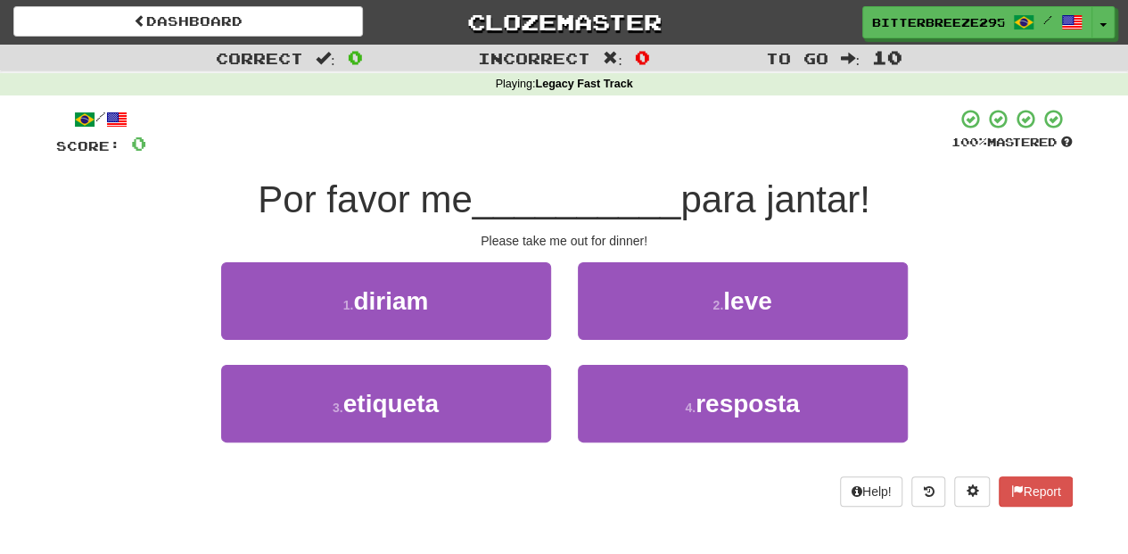
scroll to position [0, 0]
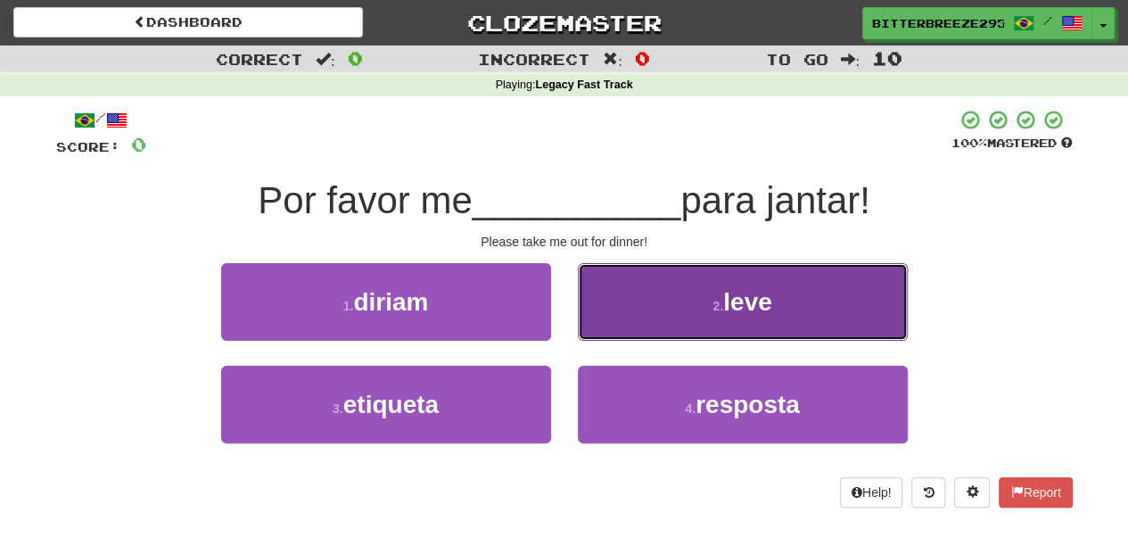
click at [628, 317] on button "2 . leve" at bounding box center [743, 302] width 330 height 78
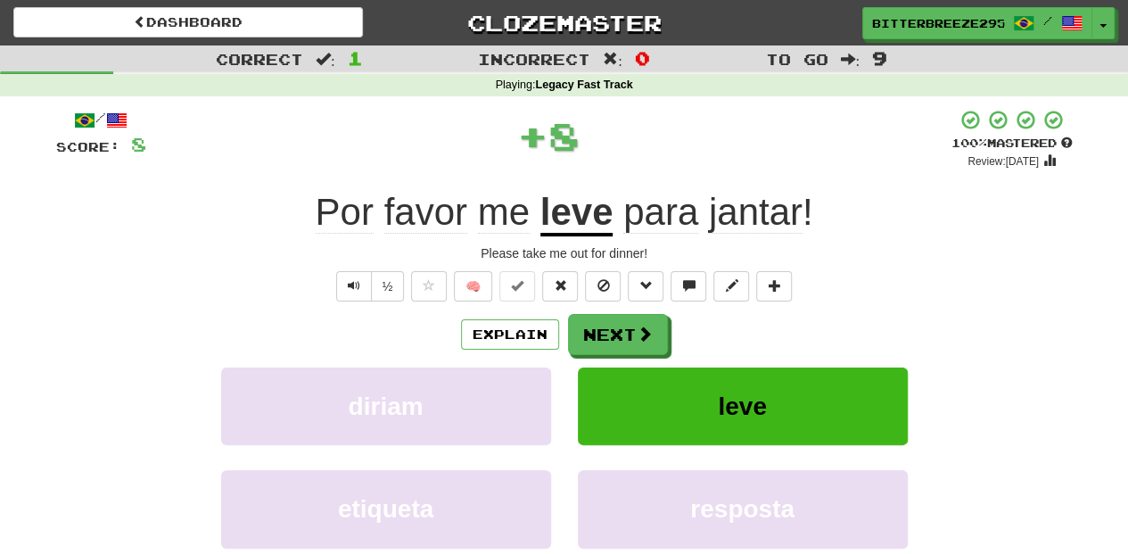
click at [609, 318] on button "Next" at bounding box center [618, 334] width 100 height 41
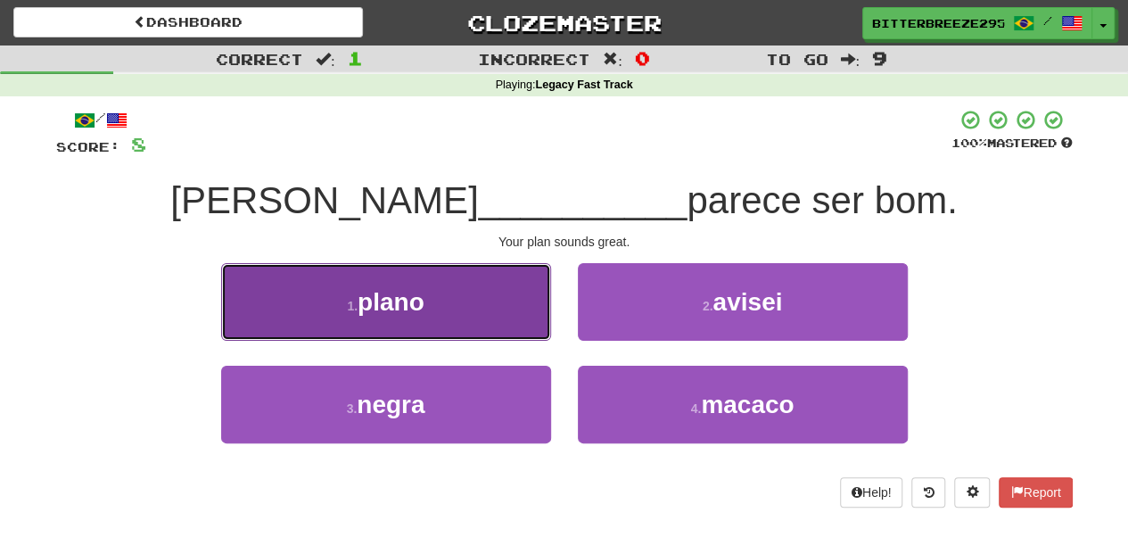
click at [499, 319] on button "1 . plano" at bounding box center [386, 302] width 330 height 78
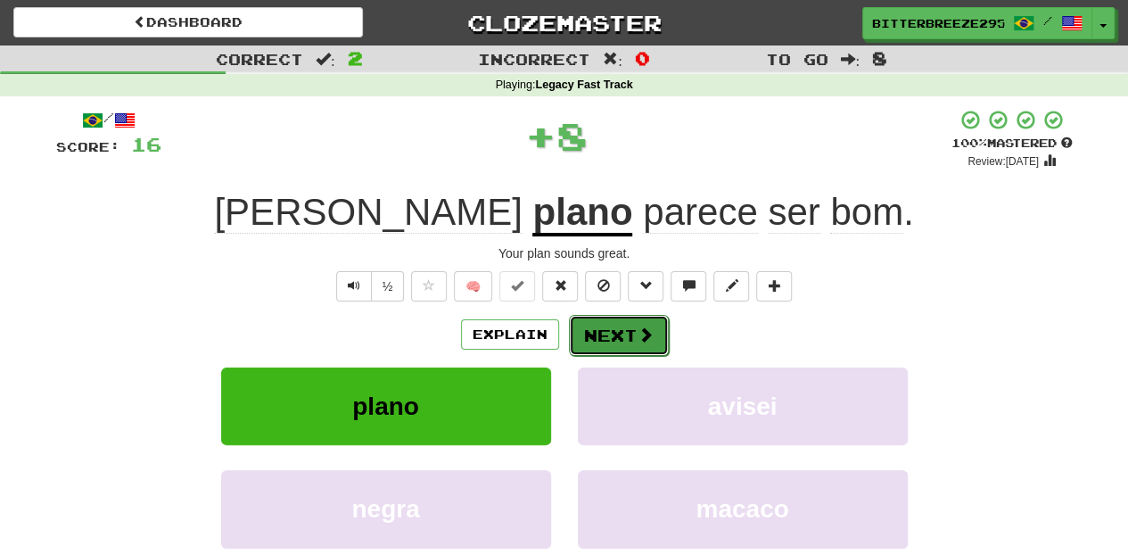
click at [597, 330] on button "Next" at bounding box center [619, 335] width 100 height 41
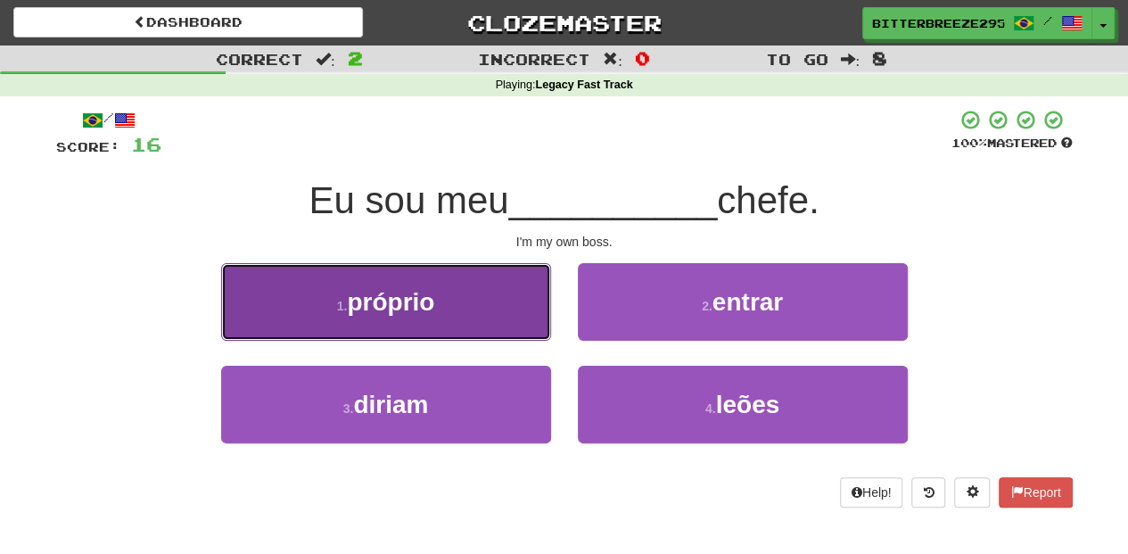
click at [521, 312] on button "1 . próprio" at bounding box center [386, 302] width 330 height 78
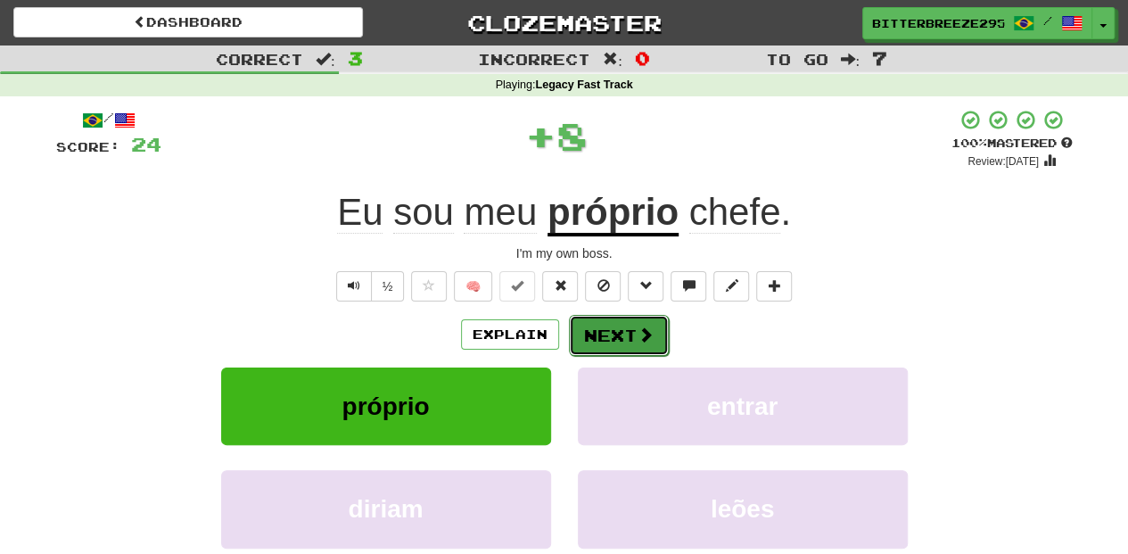
click at [590, 329] on button "Next" at bounding box center [619, 335] width 100 height 41
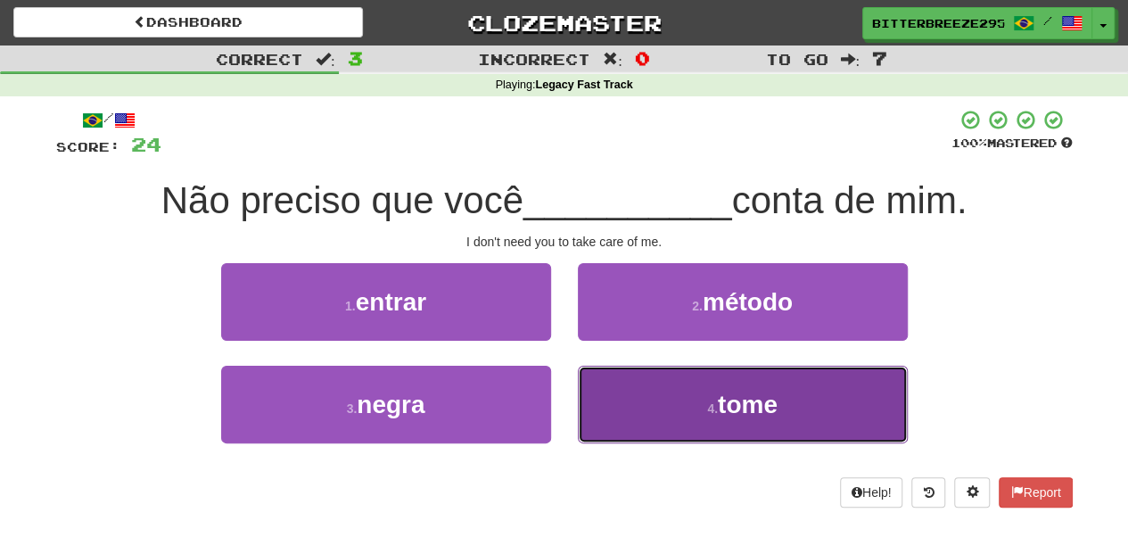
click at [595, 385] on button "4 . tome" at bounding box center [743, 404] width 330 height 78
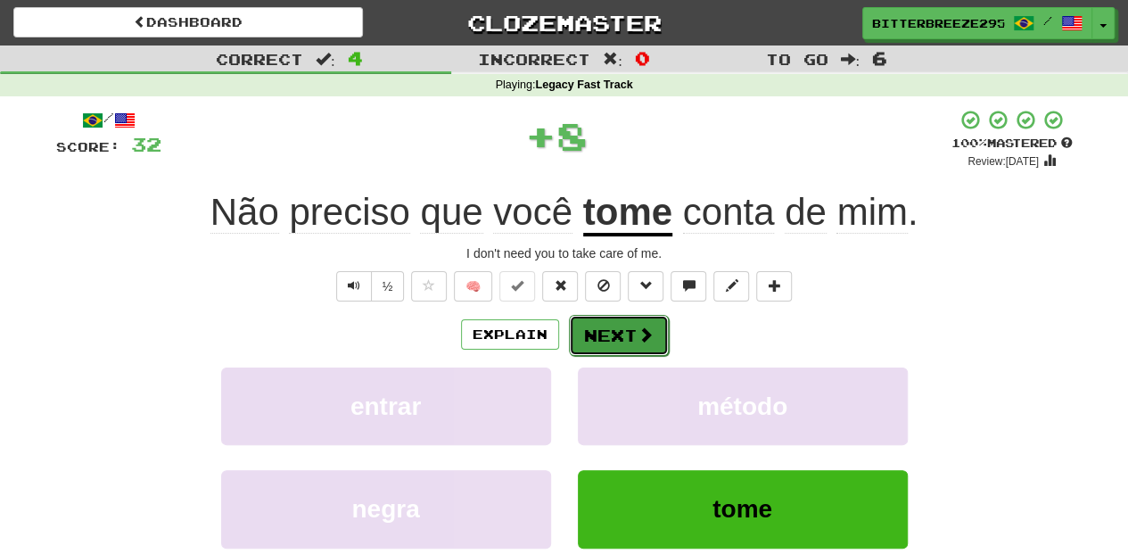
click at [588, 324] on button "Next" at bounding box center [619, 335] width 100 height 41
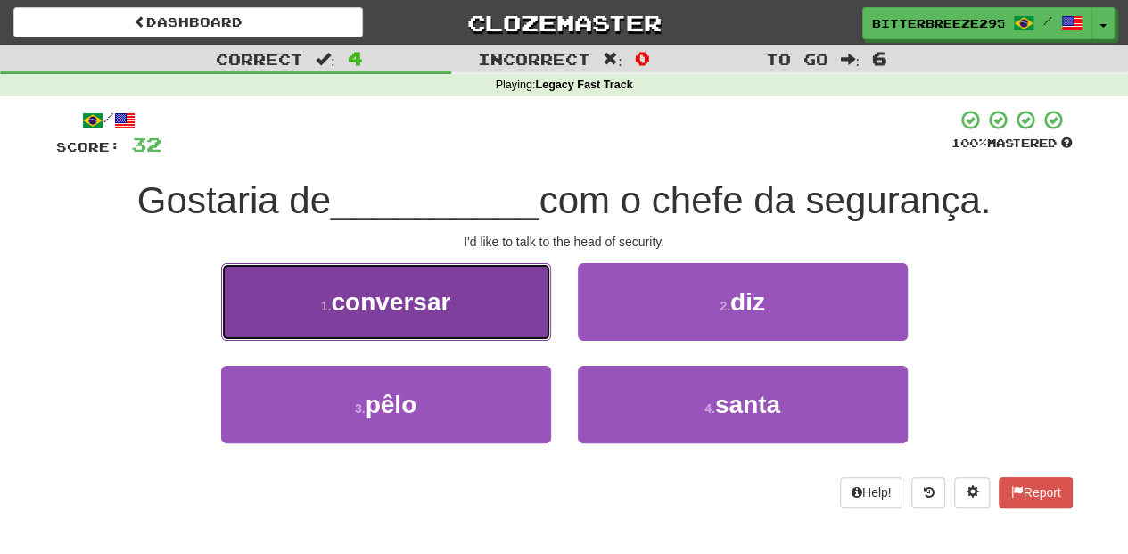
click at [468, 320] on button "1 . conversar" at bounding box center [386, 302] width 330 height 78
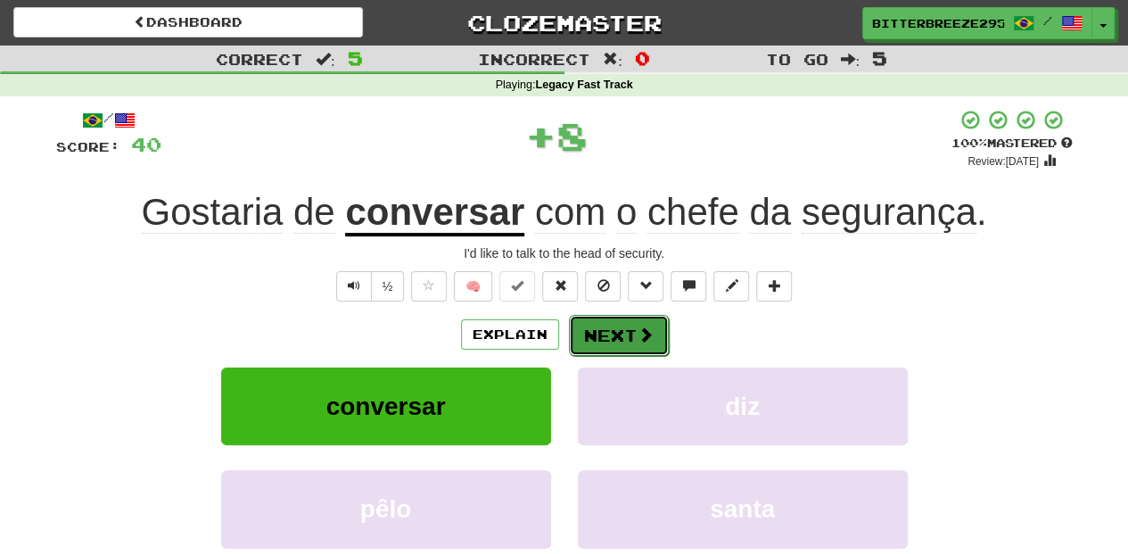
click at [591, 333] on button "Next" at bounding box center [619, 335] width 100 height 41
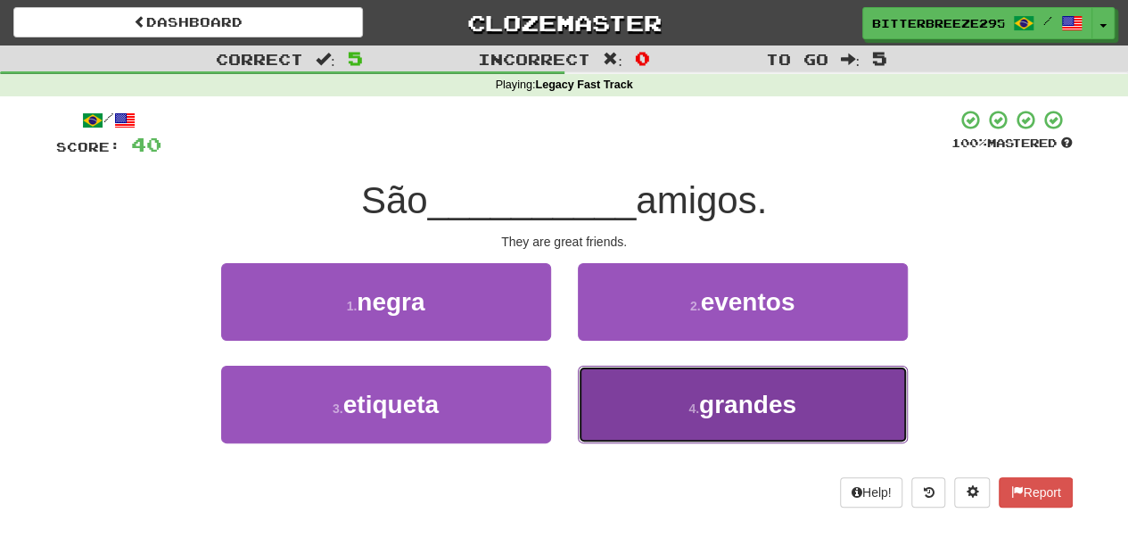
click at [635, 390] on button "4 . grandes" at bounding box center [743, 404] width 330 height 78
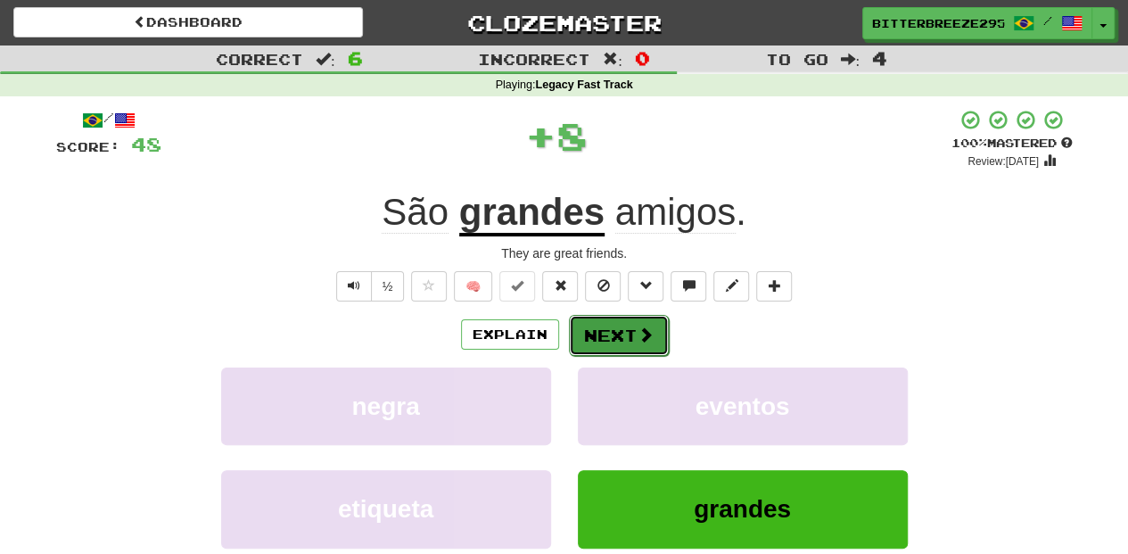
click at [620, 335] on button "Next" at bounding box center [619, 335] width 100 height 41
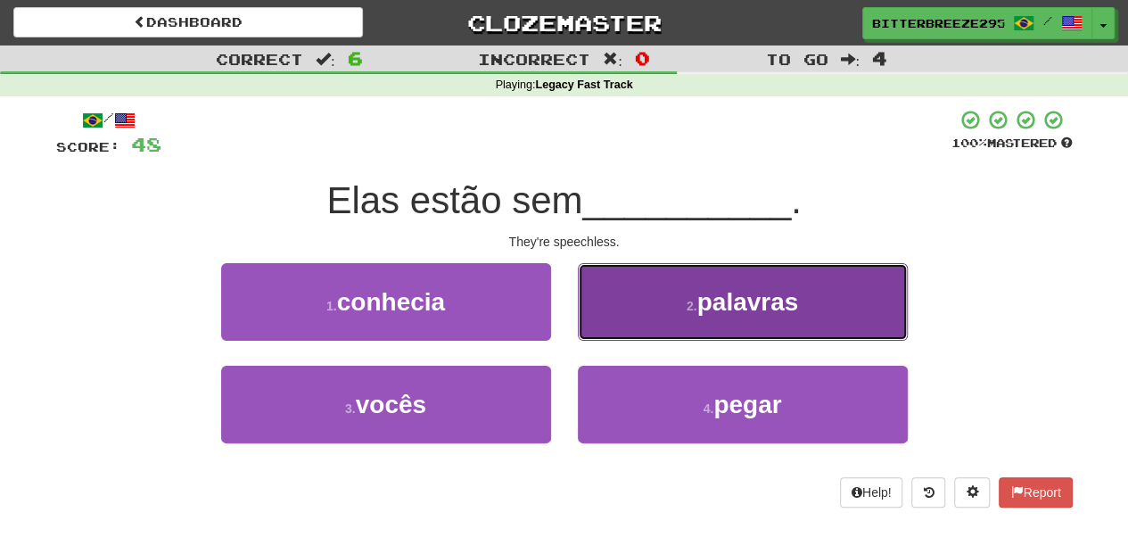
click at [615, 335] on button "2 . palavras" at bounding box center [743, 302] width 330 height 78
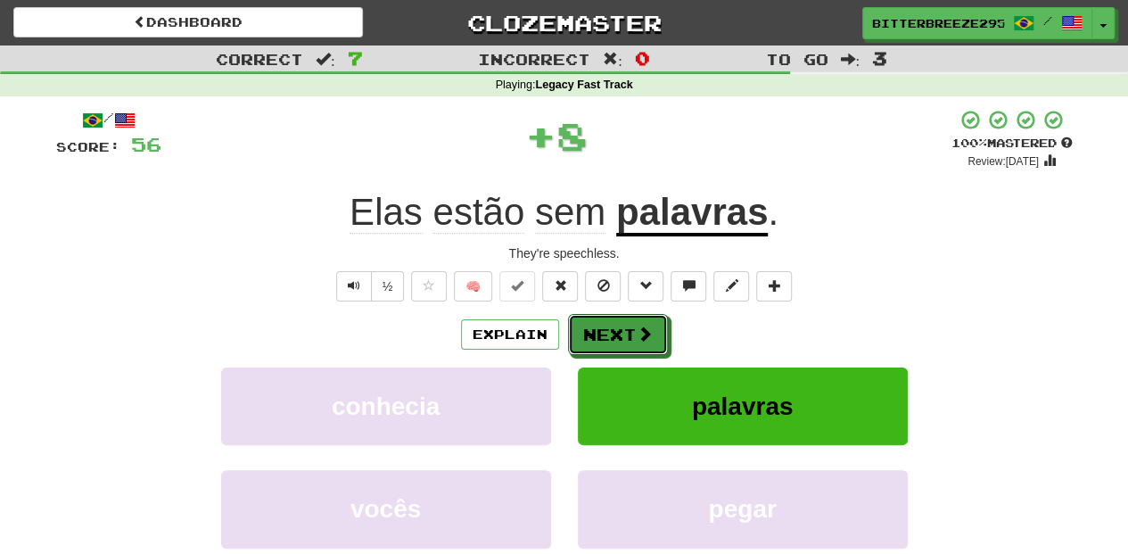
click at [615, 335] on button "Next" at bounding box center [618, 334] width 100 height 41
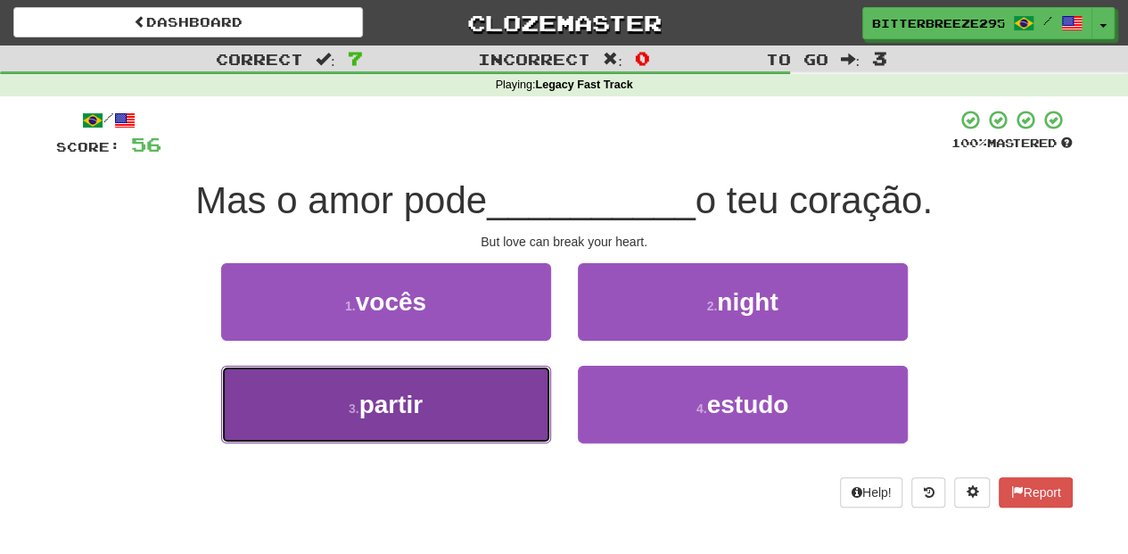
click at [522, 398] on button "3 . partir" at bounding box center [386, 404] width 330 height 78
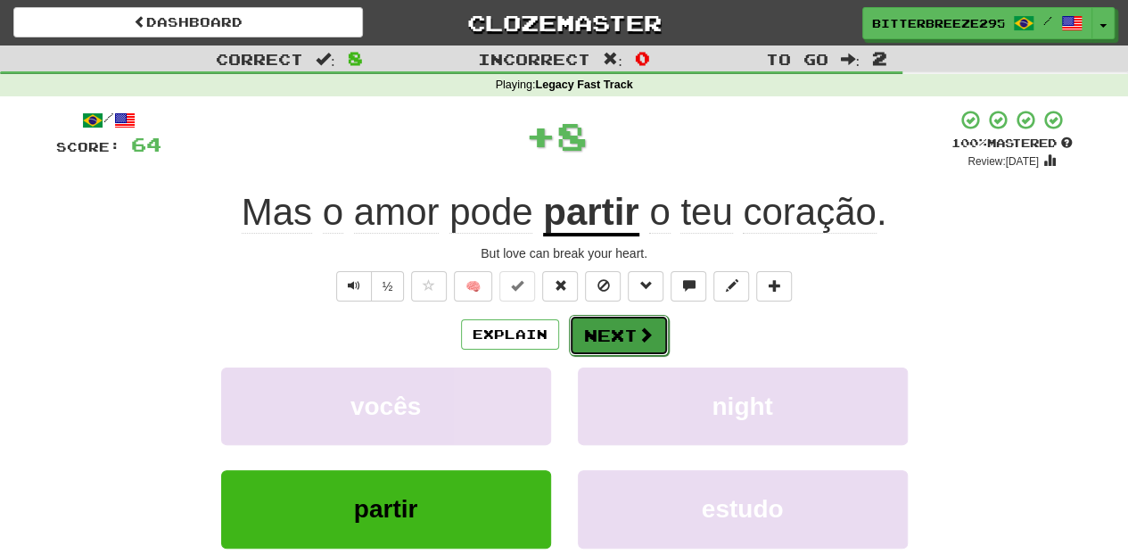
click at [626, 327] on button "Next" at bounding box center [619, 335] width 100 height 41
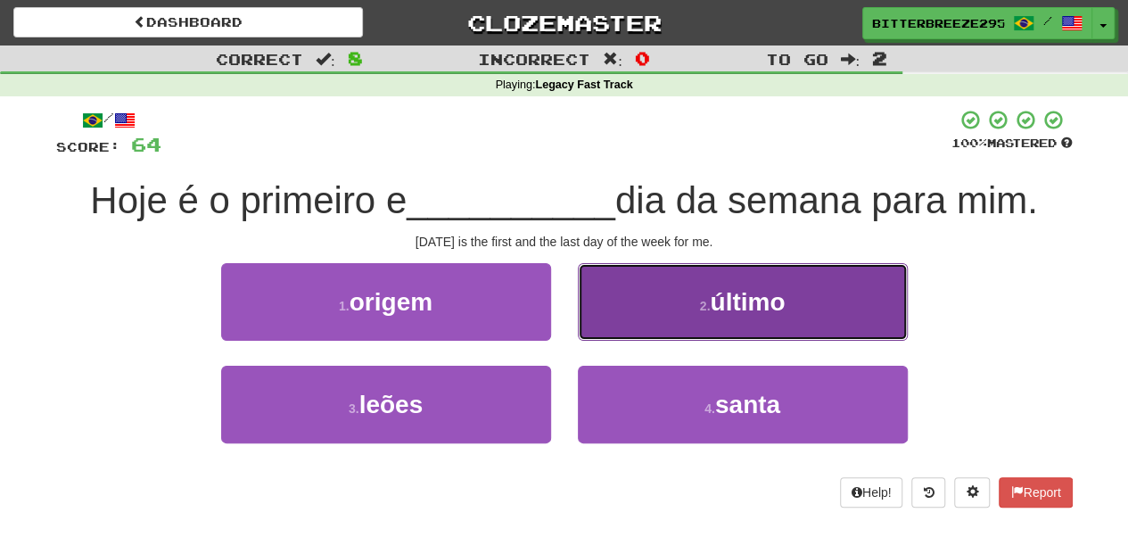
click at [612, 324] on button "2 . último" at bounding box center [743, 302] width 330 height 78
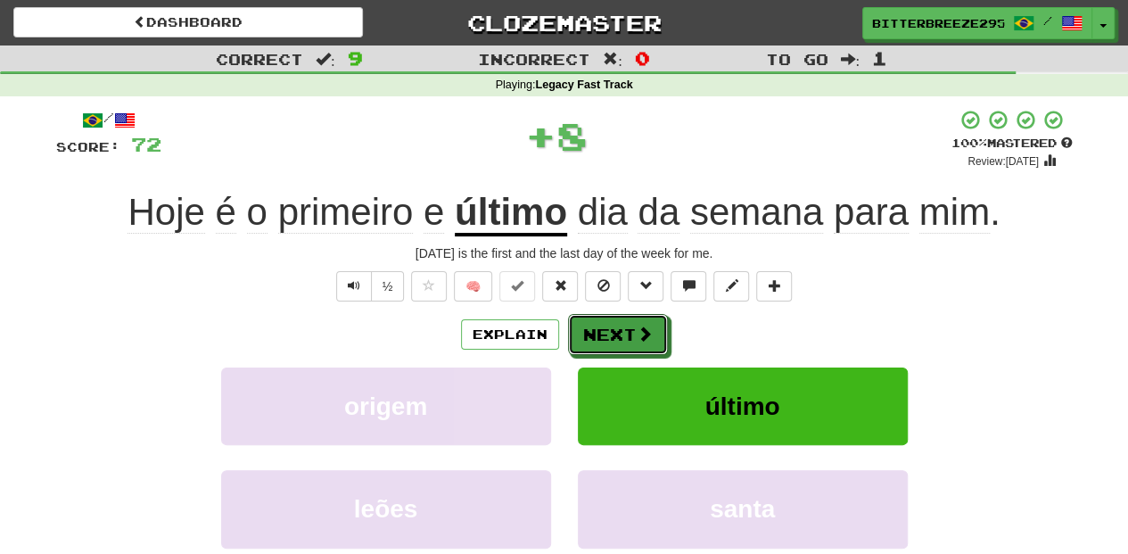
click at [612, 324] on button "Next" at bounding box center [618, 334] width 100 height 41
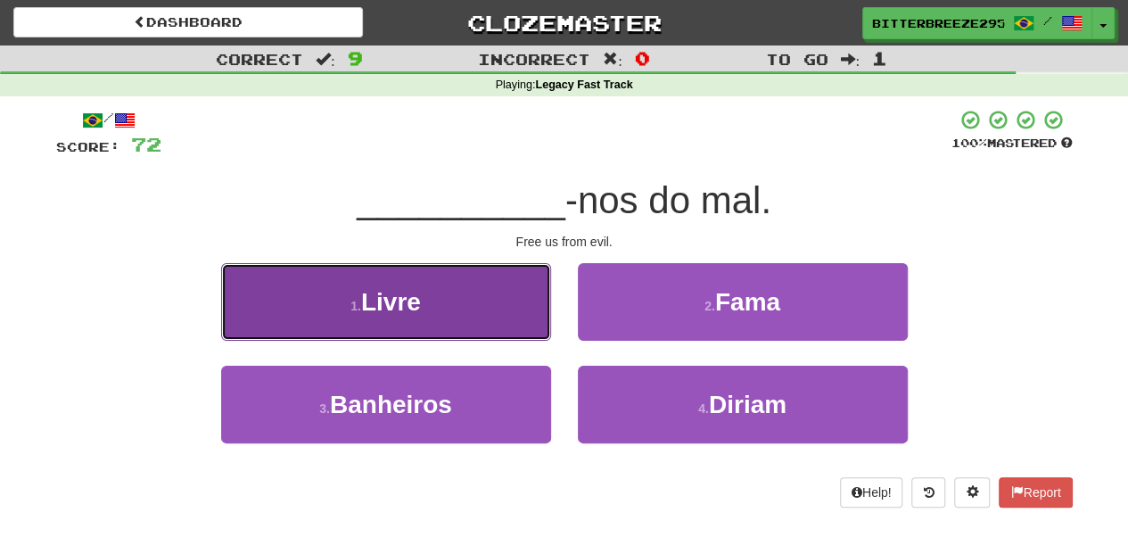
click at [491, 316] on button "1 . Livre" at bounding box center [386, 302] width 330 height 78
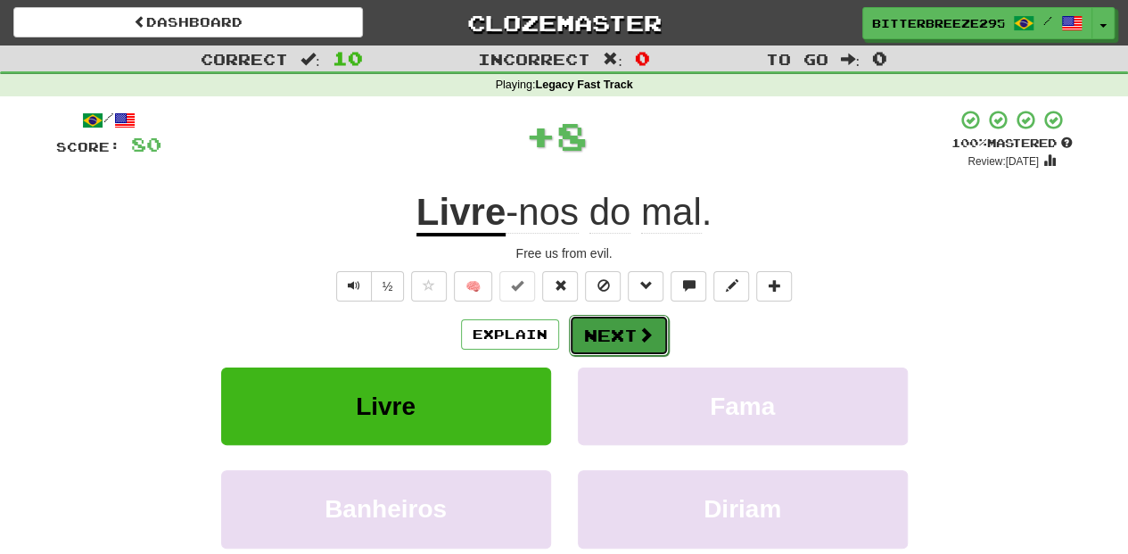
click at [579, 327] on button "Next" at bounding box center [619, 335] width 100 height 41
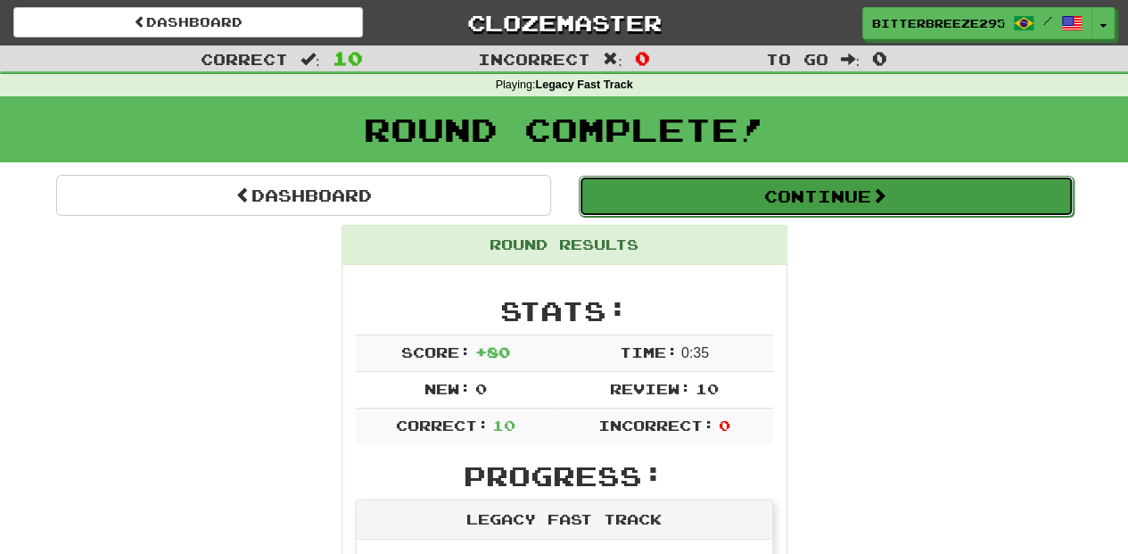
click at [685, 208] on button "Continue" at bounding box center [826, 196] width 495 height 41
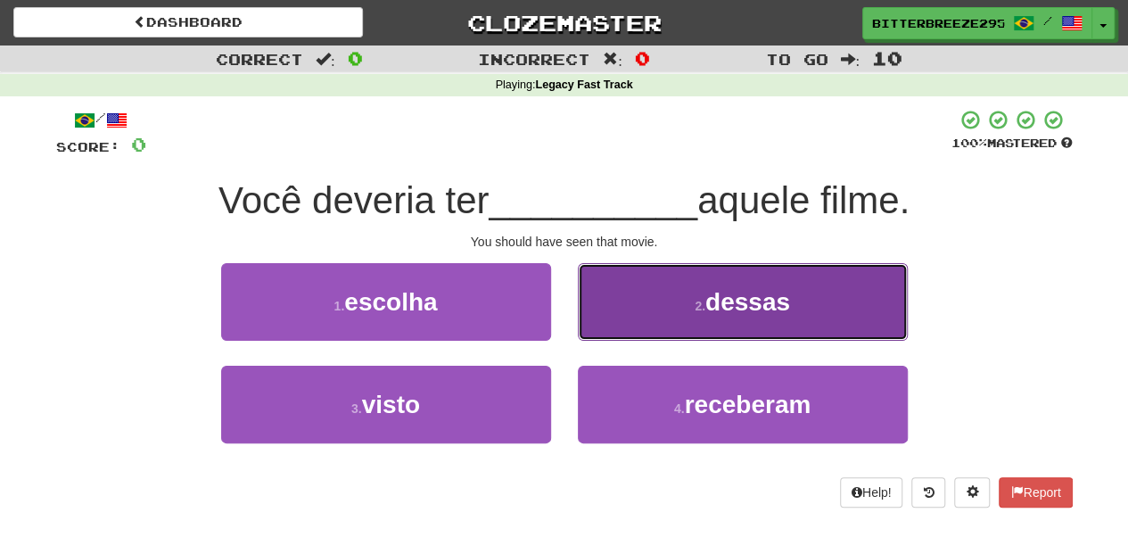
click at [671, 323] on button "2 . dessas" at bounding box center [743, 302] width 330 height 78
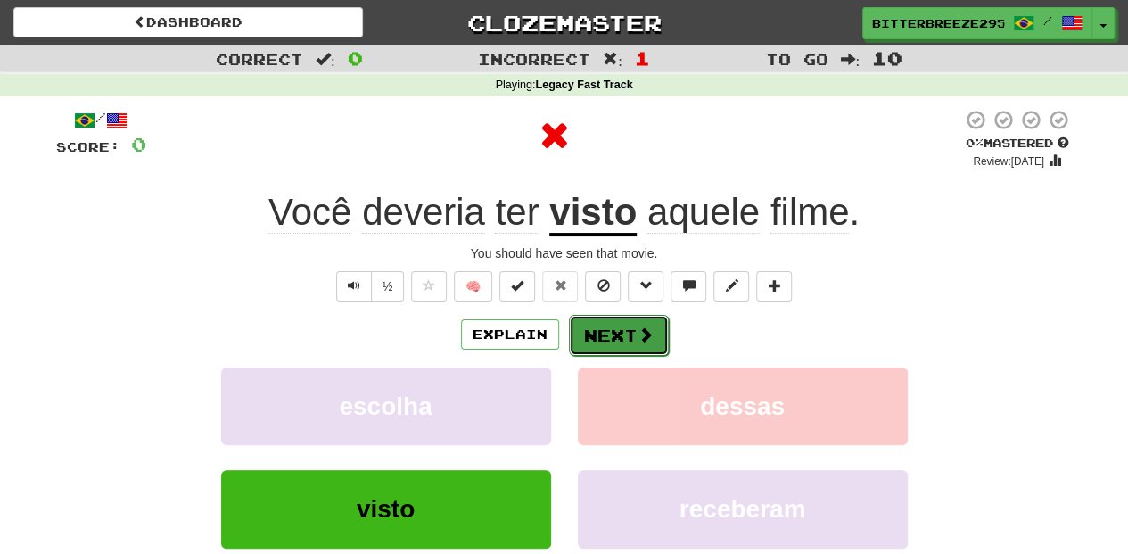
click at [620, 335] on button "Next" at bounding box center [619, 335] width 100 height 41
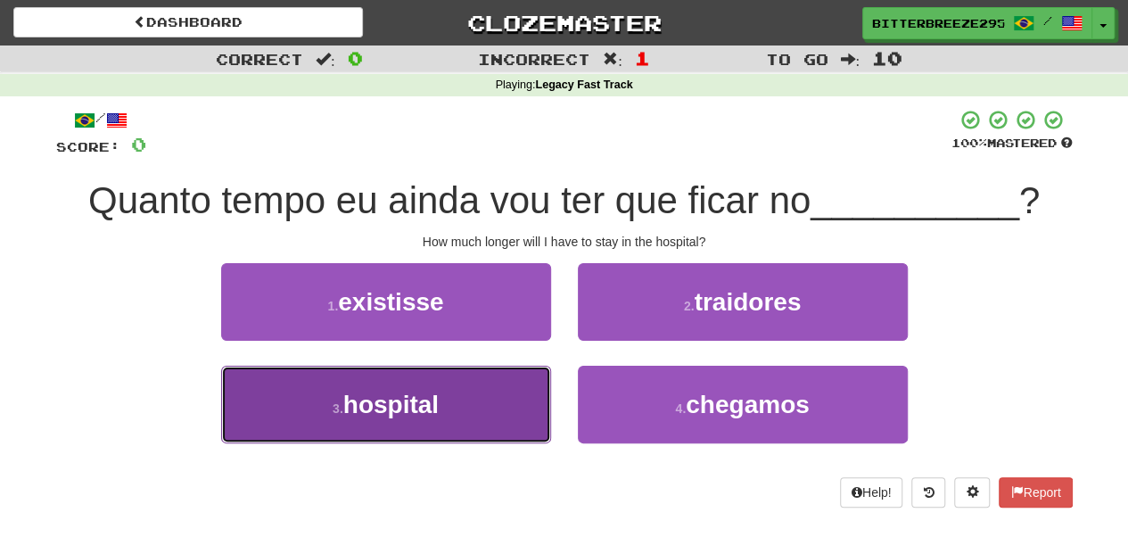
click at [467, 405] on button "3 . hospital" at bounding box center [386, 404] width 330 height 78
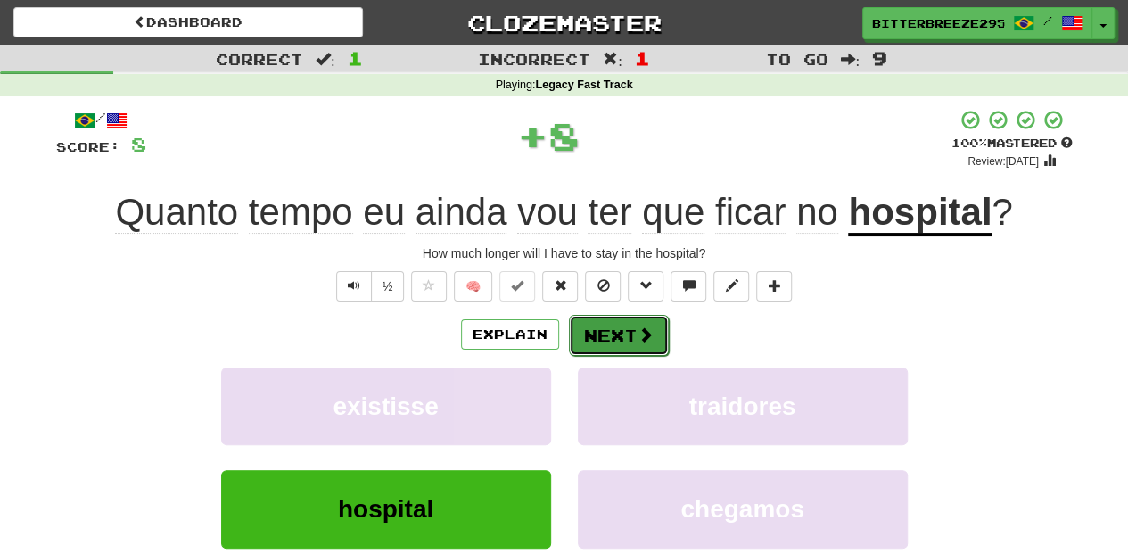
click at [604, 319] on button "Next" at bounding box center [619, 335] width 100 height 41
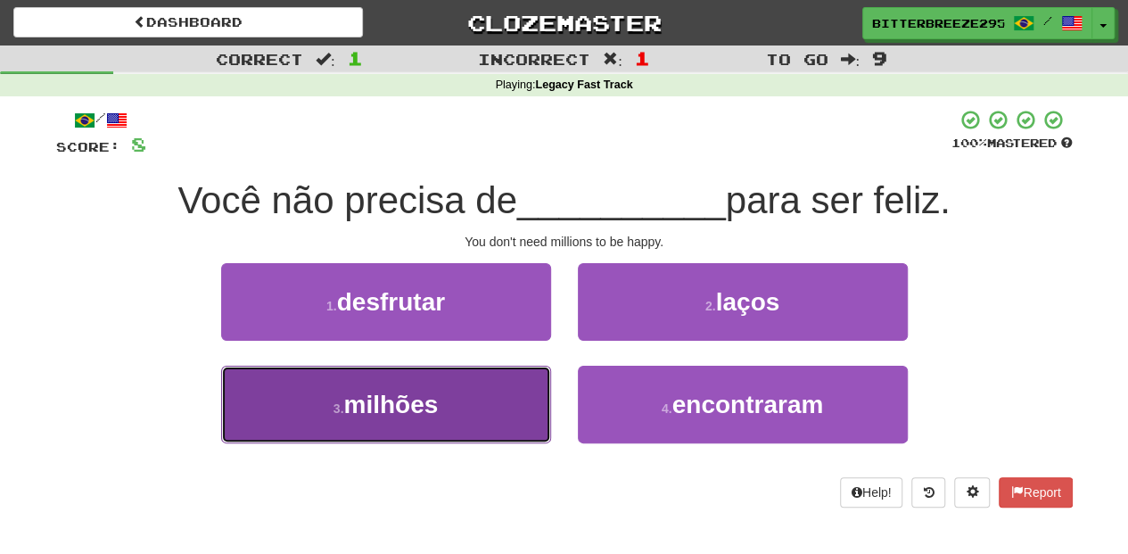
click at [471, 396] on button "3 . milhões" at bounding box center [386, 404] width 330 height 78
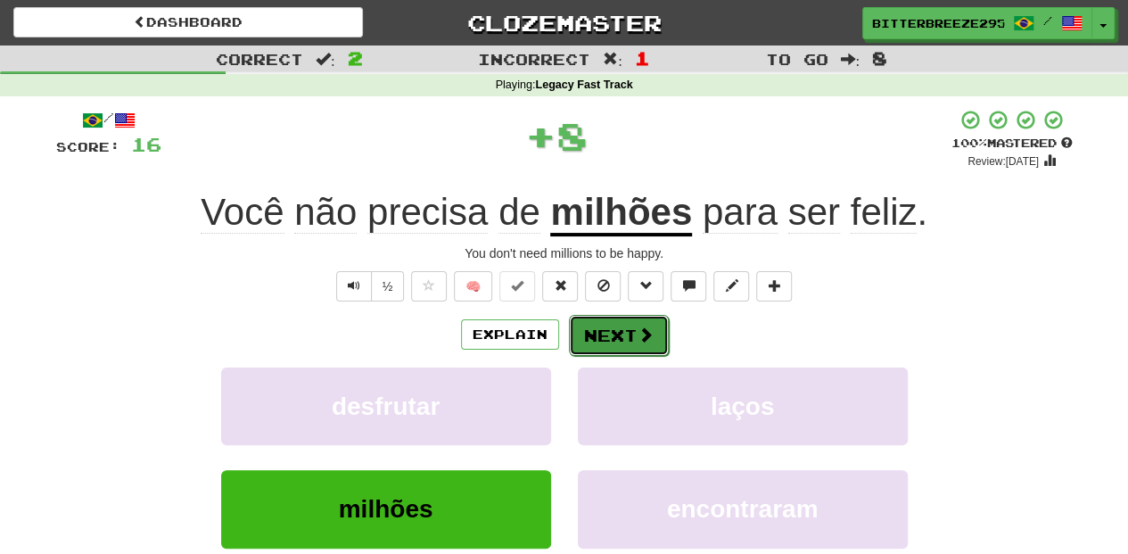
click at [592, 327] on button "Next" at bounding box center [619, 335] width 100 height 41
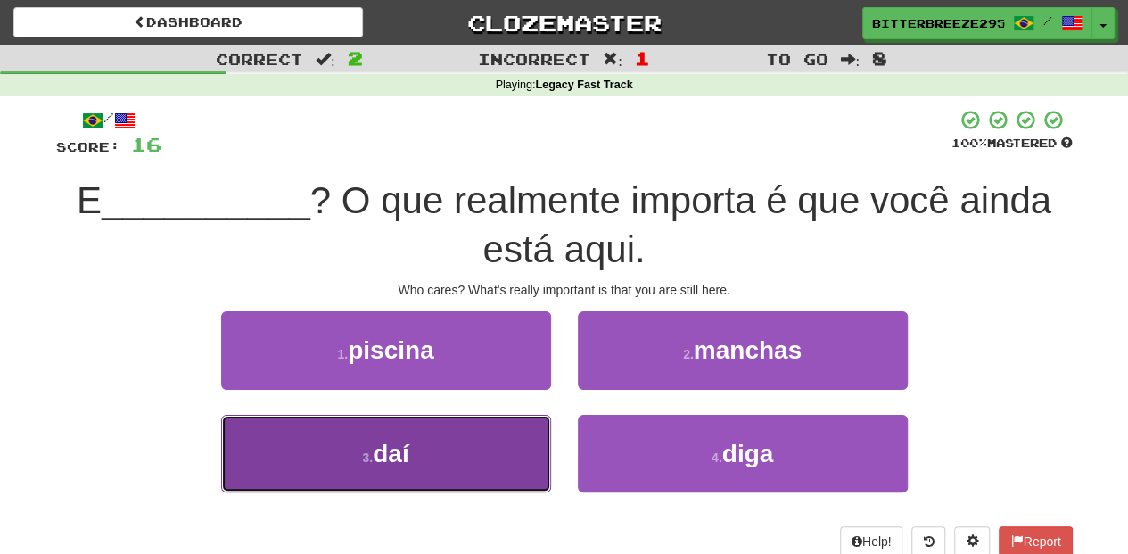
click at [472, 463] on button "3 . daí" at bounding box center [386, 454] width 330 height 78
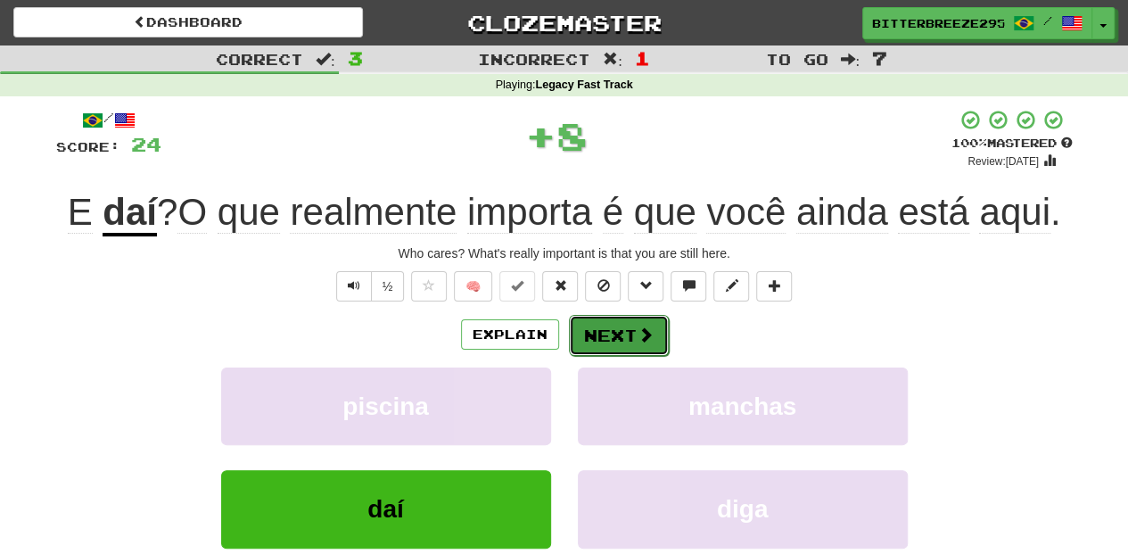
click at [595, 342] on button "Next" at bounding box center [619, 335] width 100 height 41
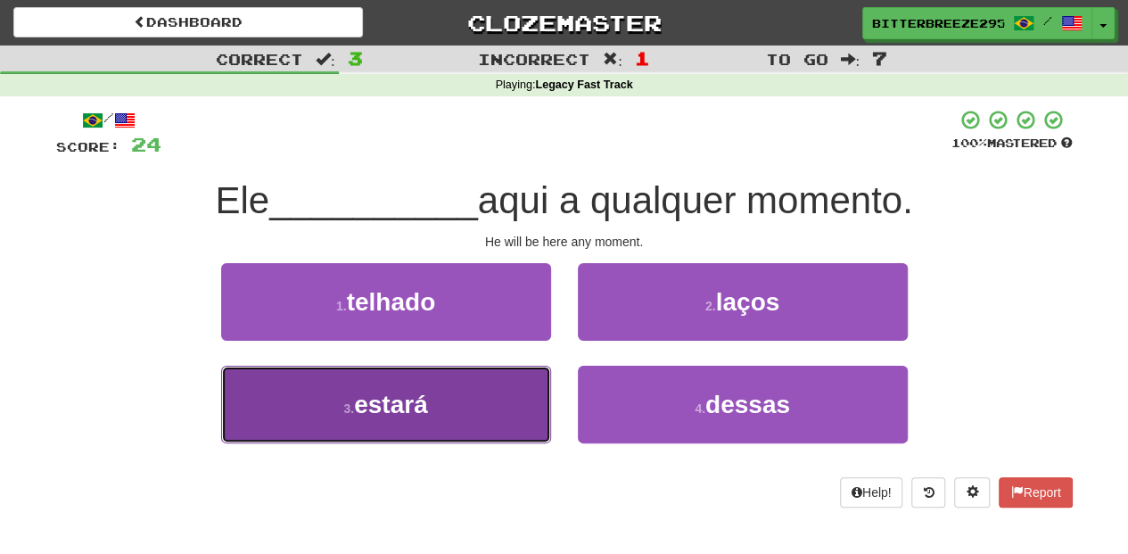
click at [462, 419] on button "3 . estará" at bounding box center [386, 404] width 330 height 78
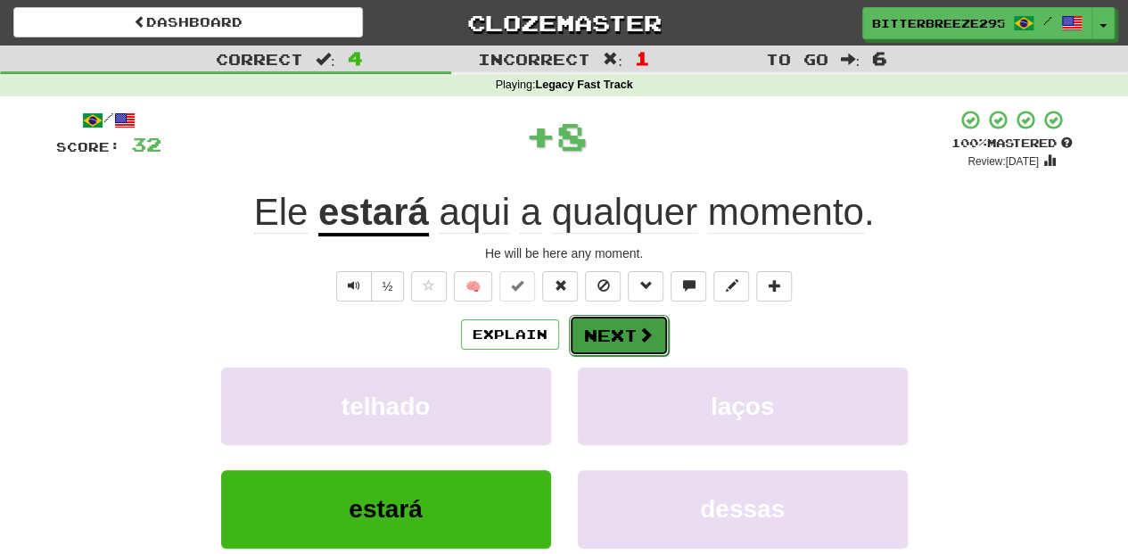
click at [602, 339] on button "Next" at bounding box center [619, 335] width 100 height 41
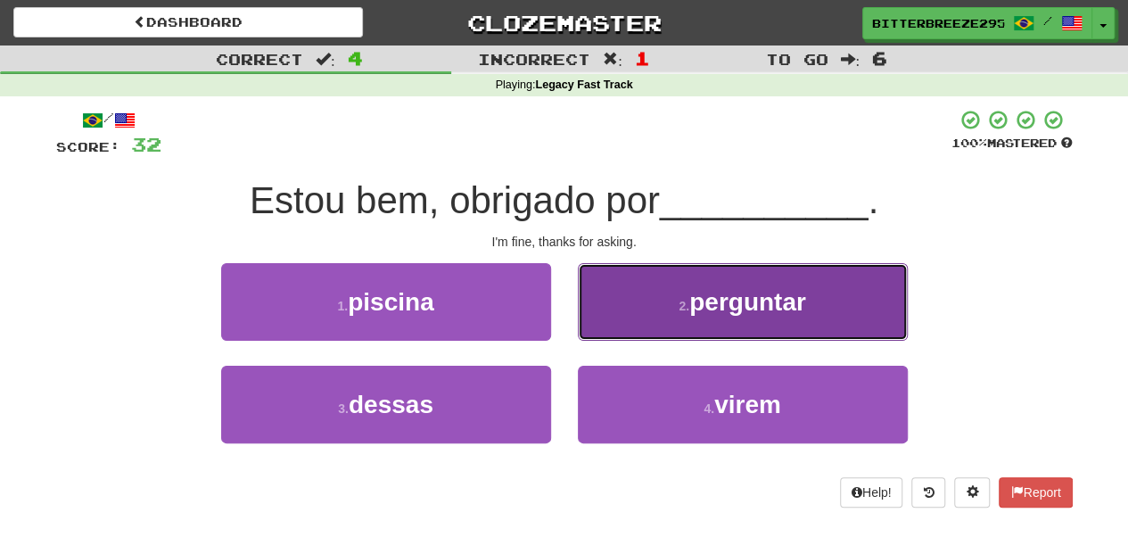
click at [622, 324] on button "2 . perguntar" at bounding box center [743, 302] width 330 height 78
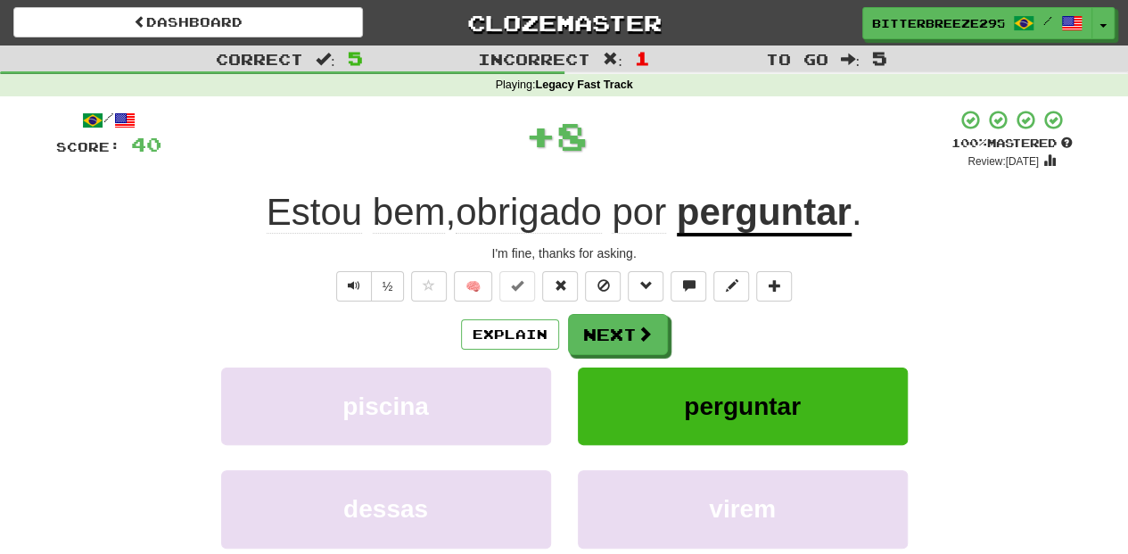
click at [622, 324] on button "Next" at bounding box center [618, 334] width 100 height 41
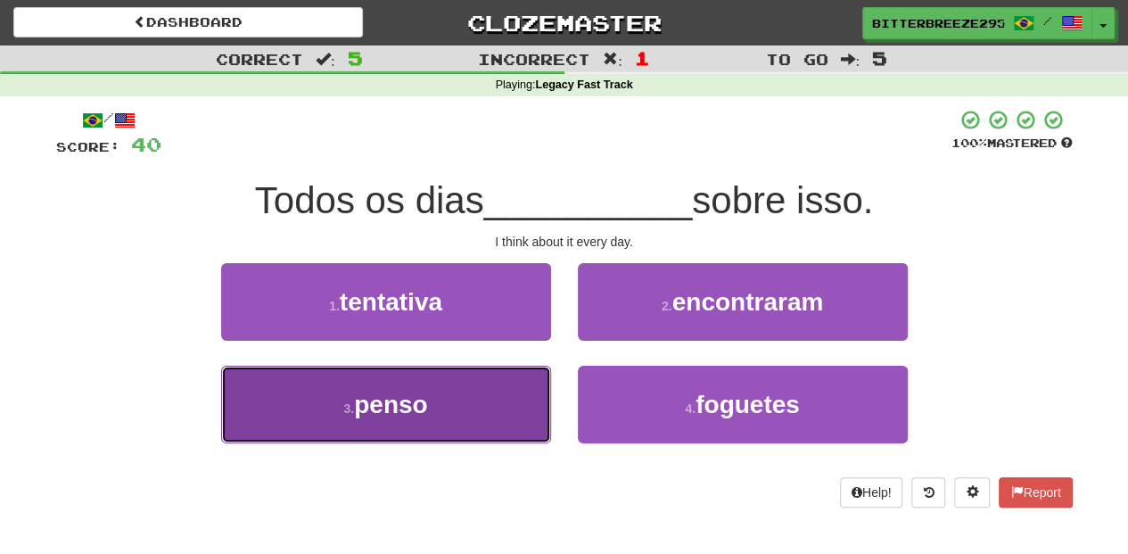
click at [497, 413] on button "3 . penso" at bounding box center [386, 404] width 330 height 78
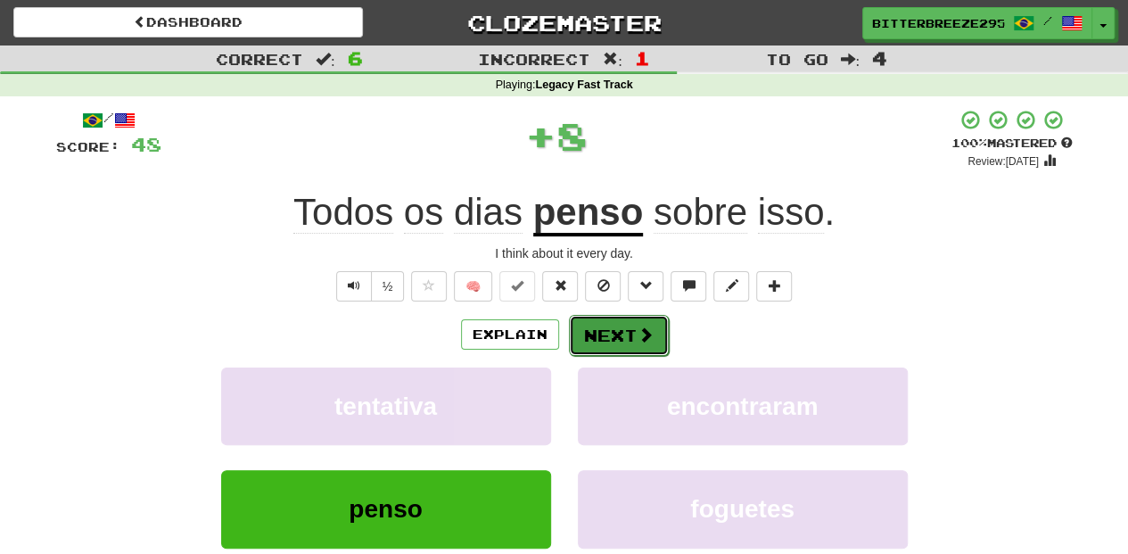
click at [598, 332] on button "Next" at bounding box center [619, 335] width 100 height 41
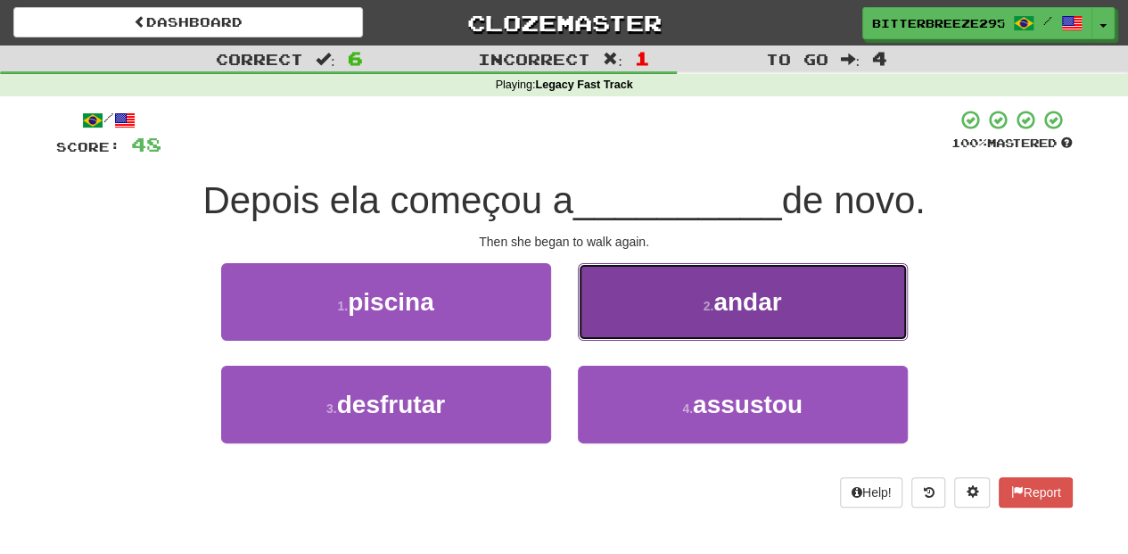
click at [610, 330] on button "2 . andar" at bounding box center [743, 302] width 330 height 78
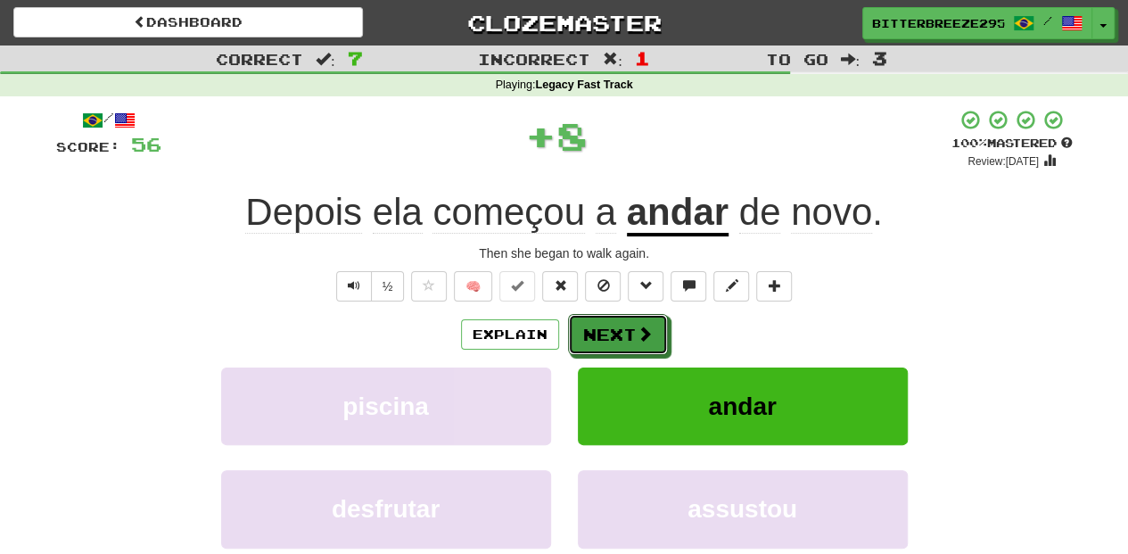
click at [610, 330] on button "Next" at bounding box center [618, 334] width 100 height 41
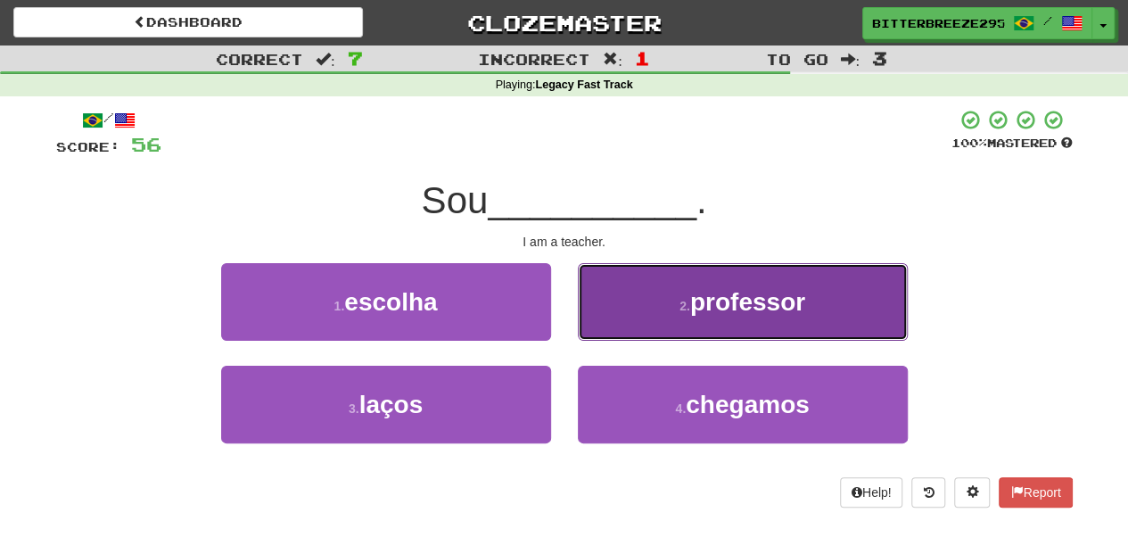
click at [645, 326] on button "2 . professor" at bounding box center [743, 302] width 330 height 78
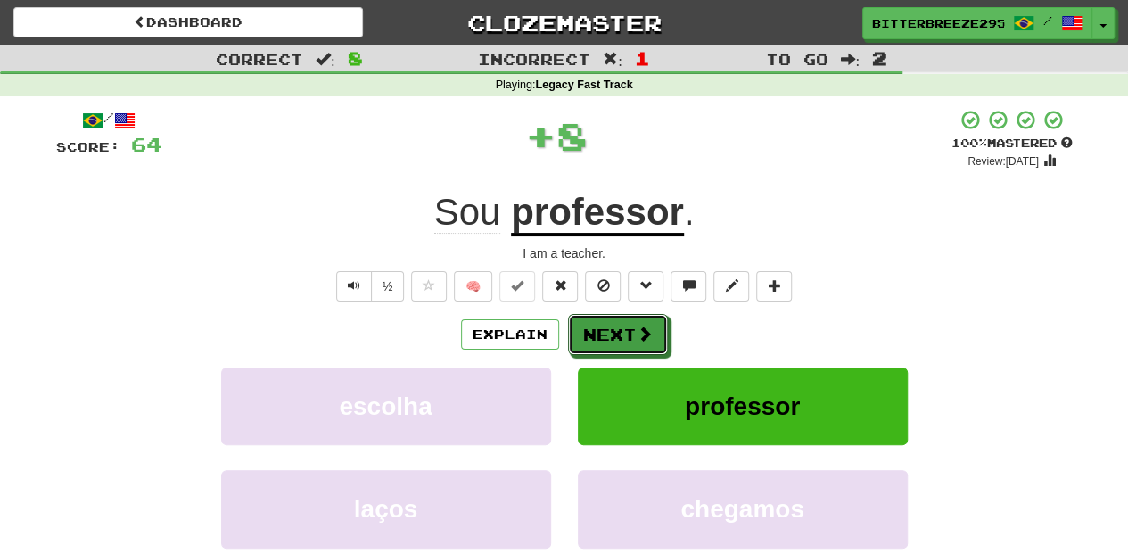
click at [645, 326] on span at bounding box center [644, 333] width 16 height 16
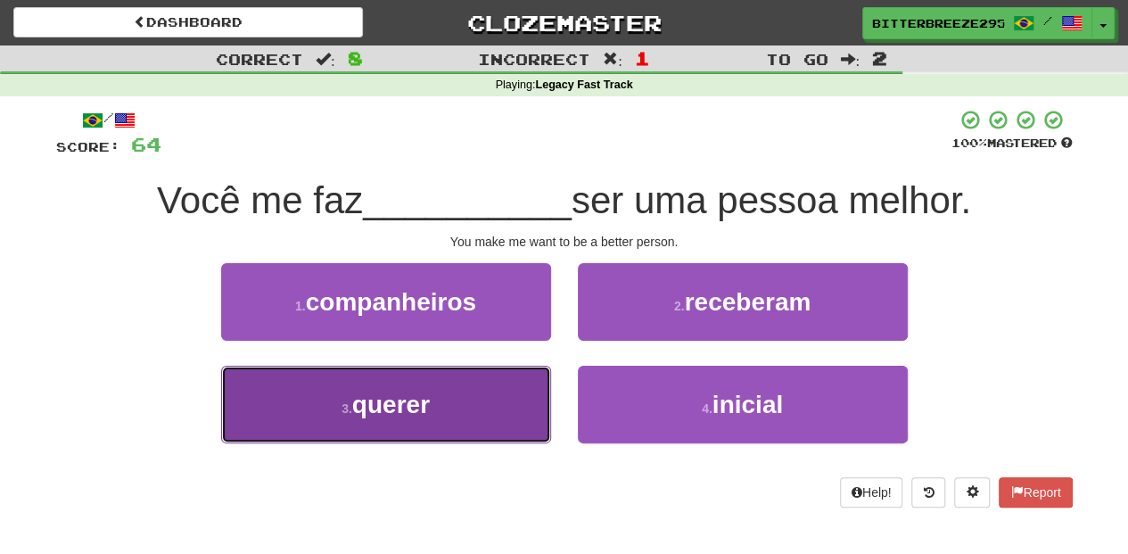
click at [497, 407] on button "3 . querer" at bounding box center [386, 404] width 330 height 78
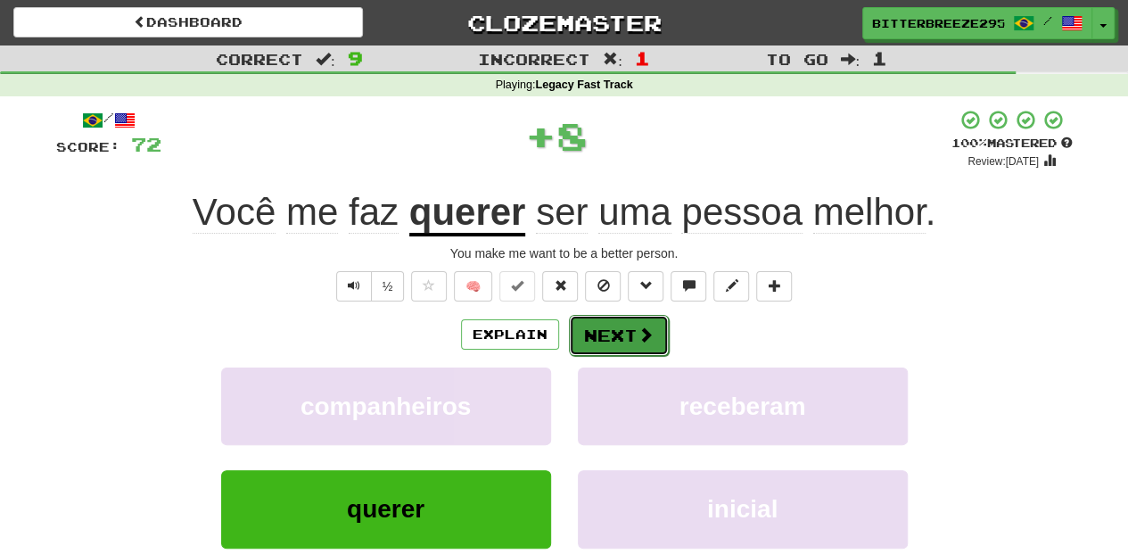
click at [596, 342] on button "Next" at bounding box center [619, 335] width 100 height 41
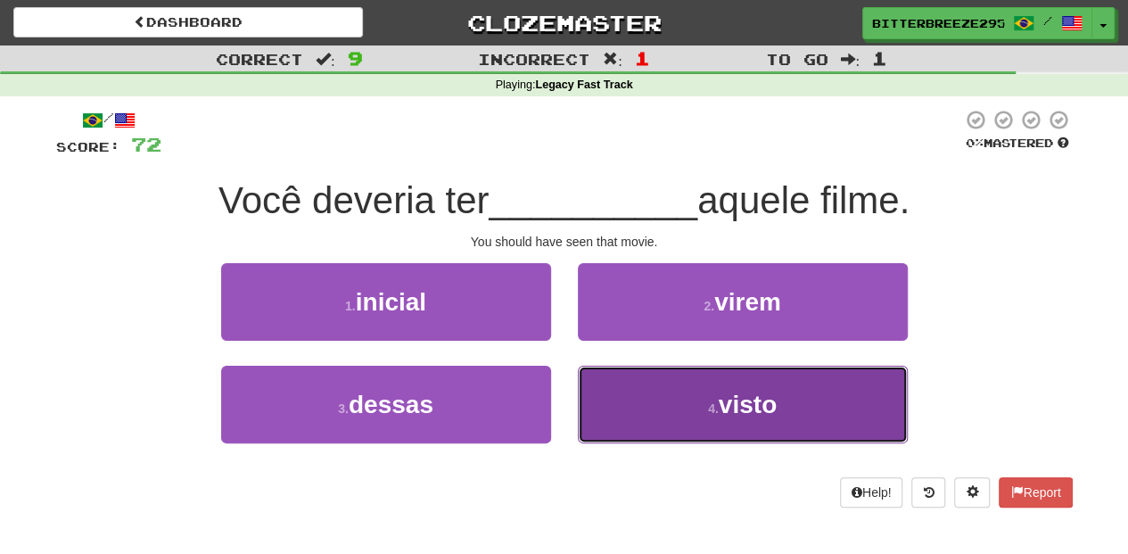
click at [640, 403] on button "4 . visto" at bounding box center [743, 404] width 330 height 78
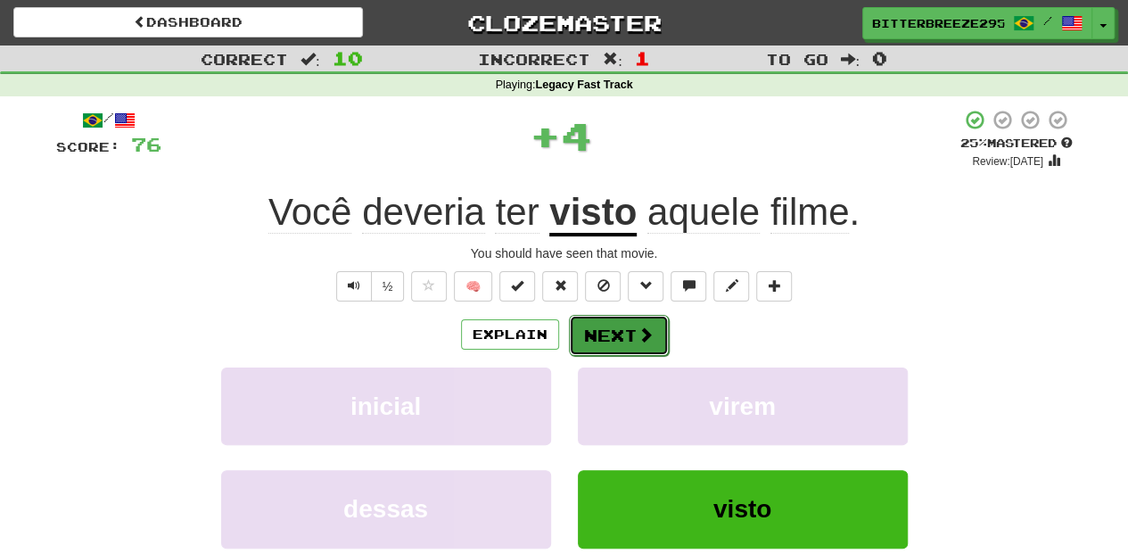
click at [595, 318] on button "Next" at bounding box center [619, 335] width 100 height 41
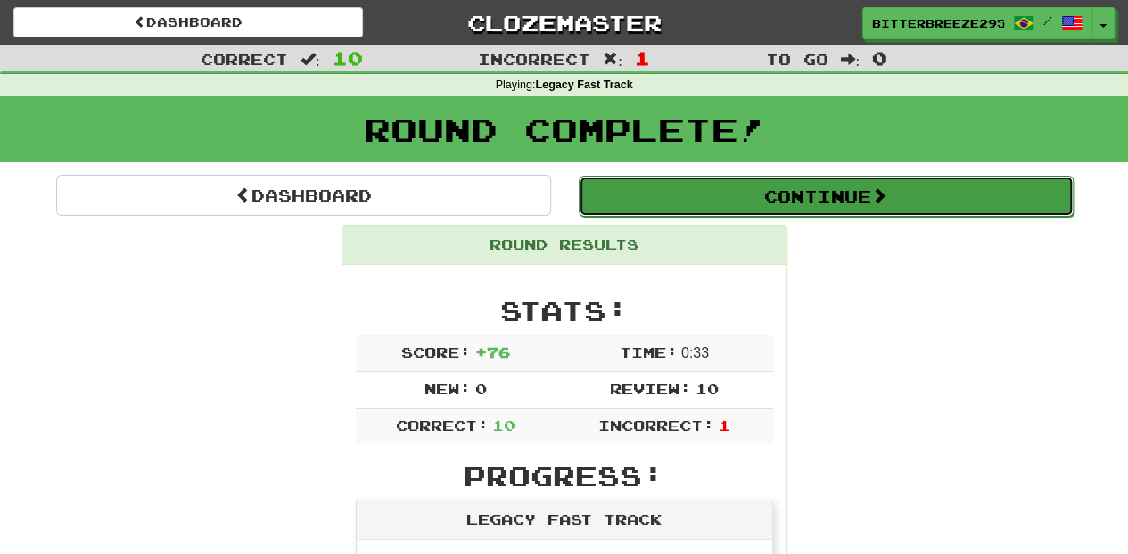
click at [653, 200] on button "Continue" at bounding box center [826, 196] width 495 height 41
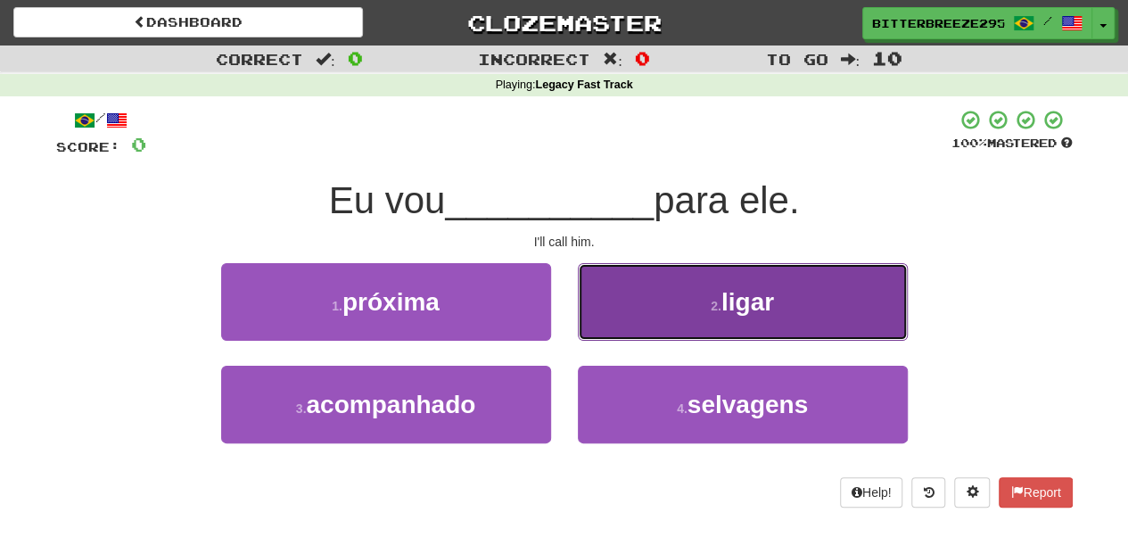
click at [607, 316] on button "2 . ligar" at bounding box center [743, 302] width 330 height 78
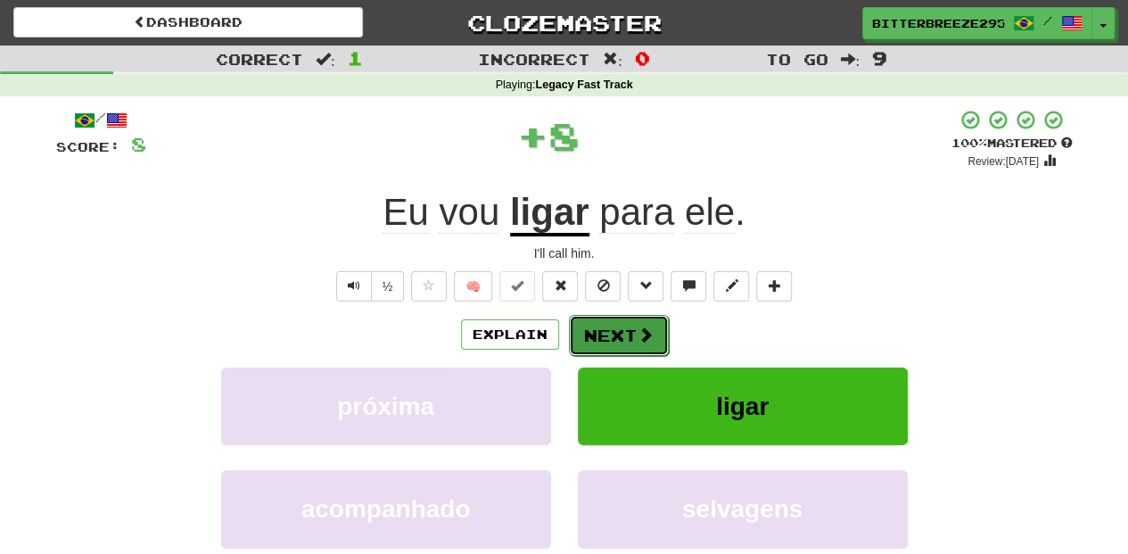
click at [600, 324] on button "Next" at bounding box center [619, 335] width 100 height 41
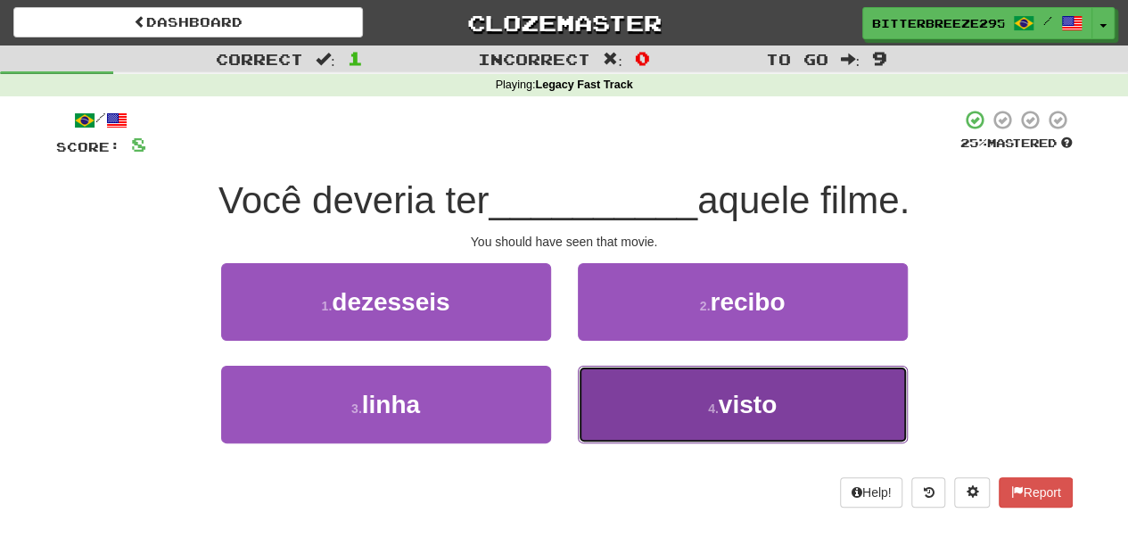
click at [638, 398] on button "4 . visto" at bounding box center [743, 404] width 330 height 78
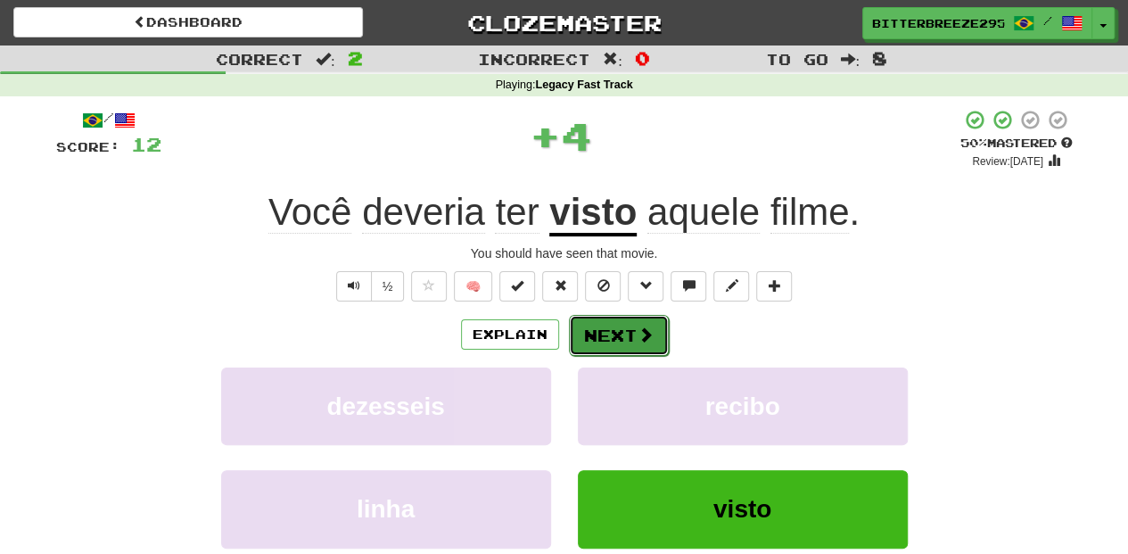
click at [585, 346] on button "Next" at bounding box center [619, 335] width 100 height 41
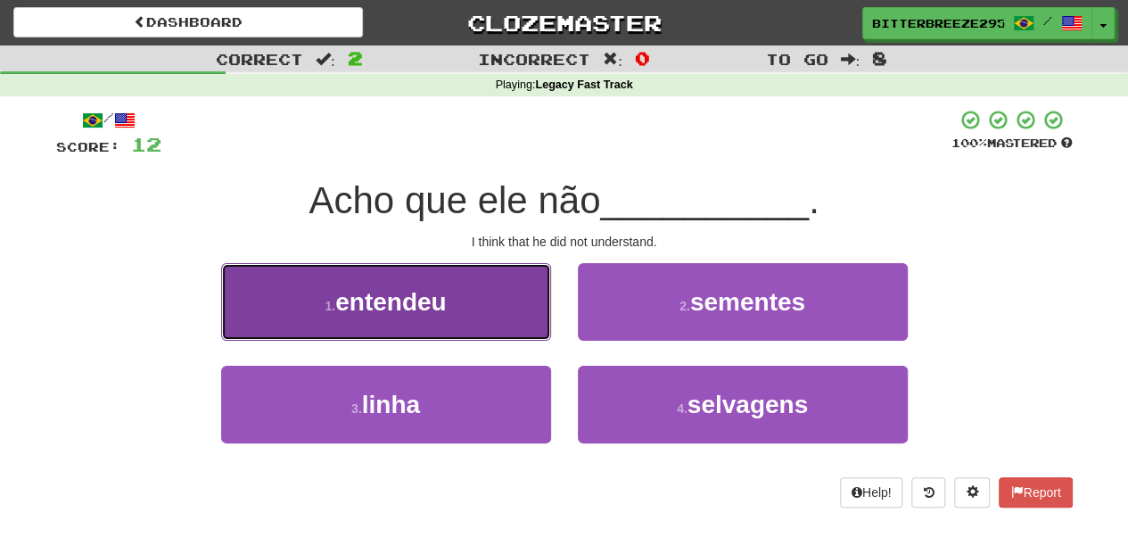
click at [473, 329] on button "1 . entendeu" at bounding box center [386, 302] width 330 height 78
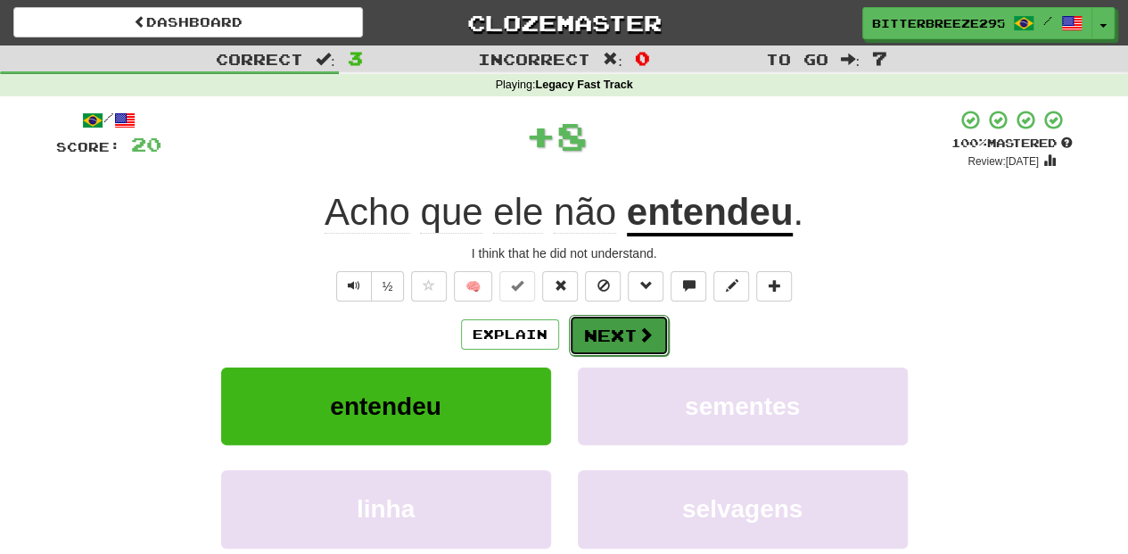
click at [583, 331] on button "Next" at bounding box center [619, 335] width 100 height 41
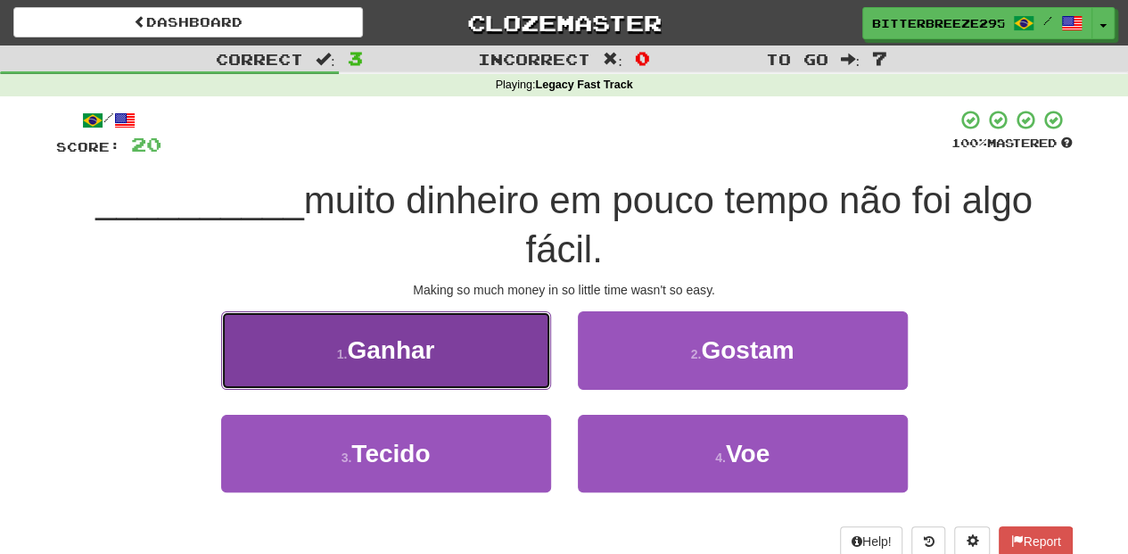
click at [480, 358] on button "1 . Ganhar" at bounding box center [386, 350] width 330 height 78
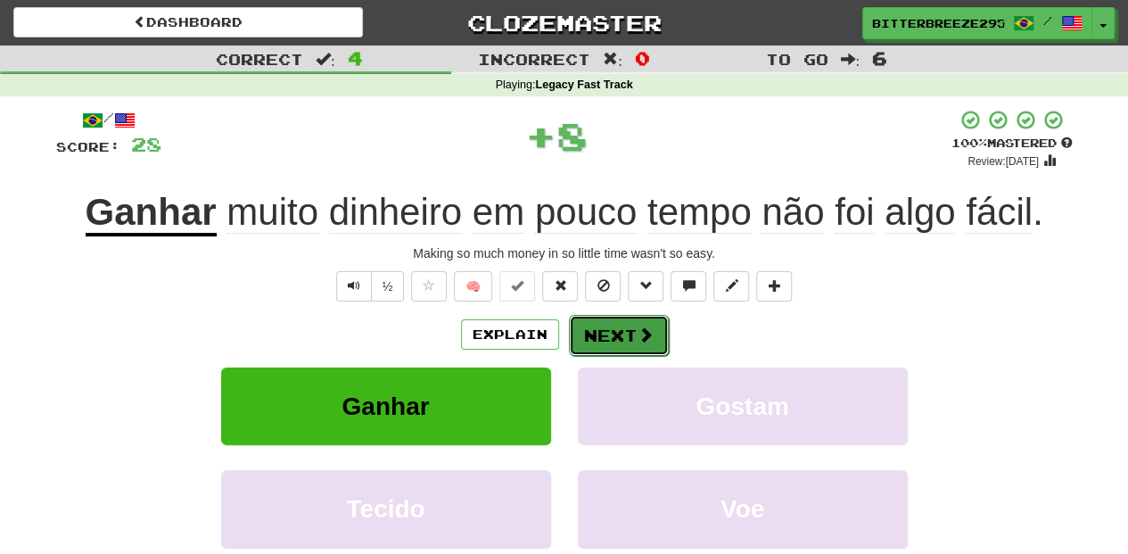
click at [604, 330] on button "Next" at bounding box center [619, 335] width 100 height 41
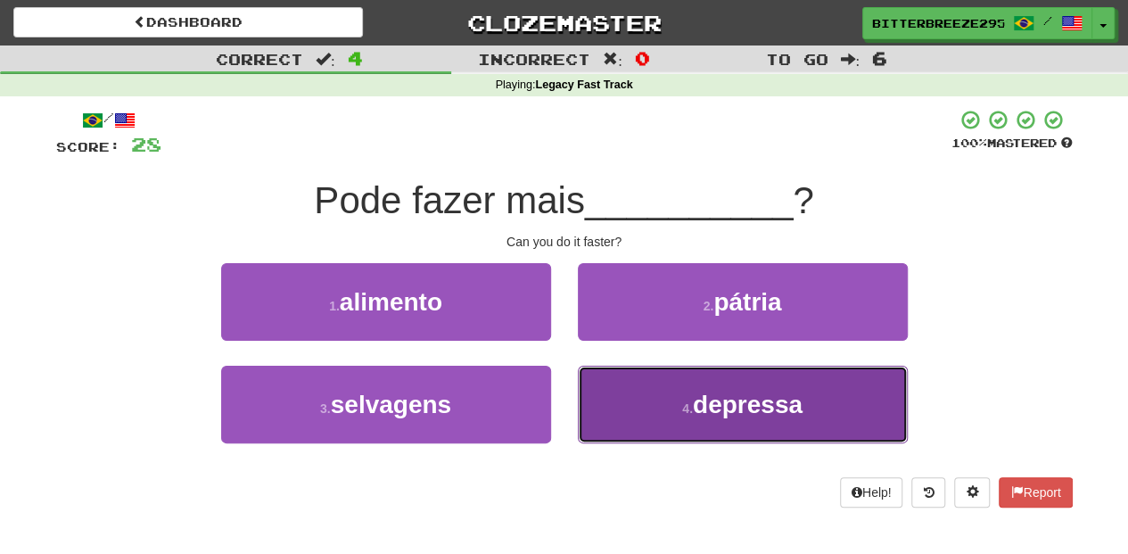
click at [628, 401] on button "4 . depressa" at bounding box center [743, 404] width 330 height 78
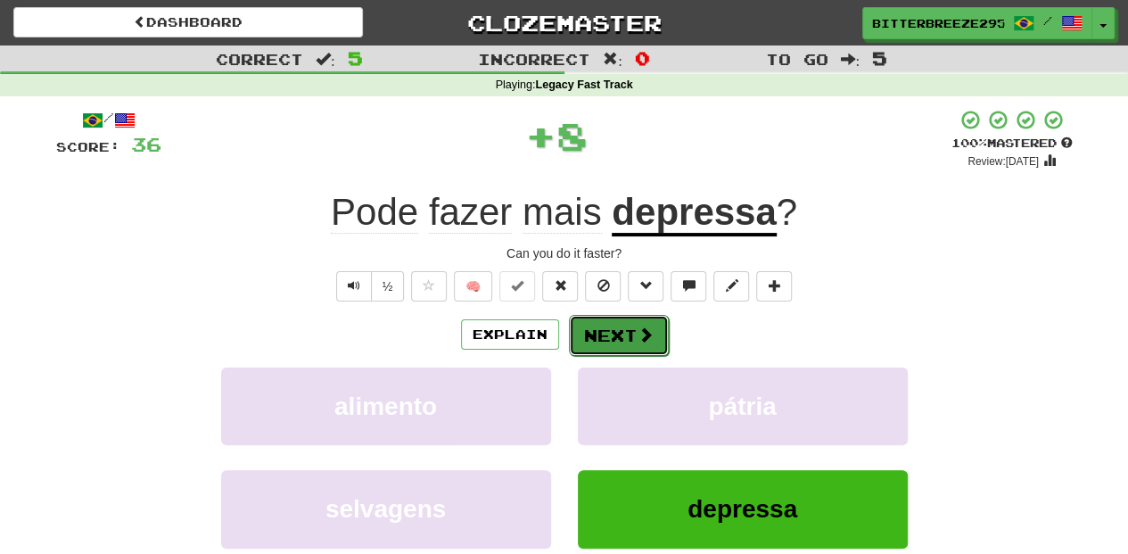
click at [598, 337] on button "Next" at bounding box center [619, 335] width 100 height 41
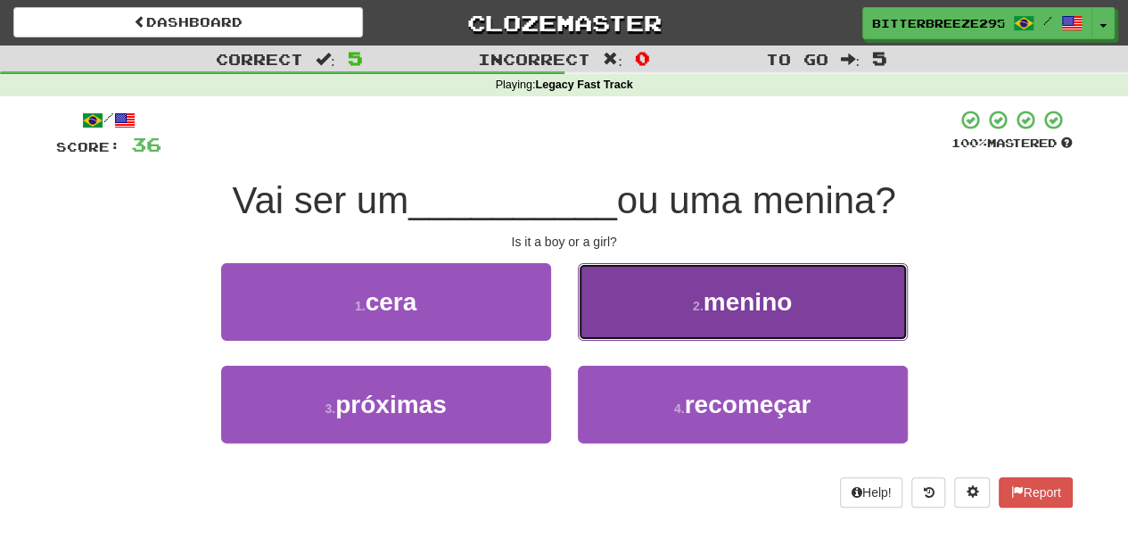
click at [604, 332] on button "2 . menino" at bounding box center [743, 302] width 330 height 78
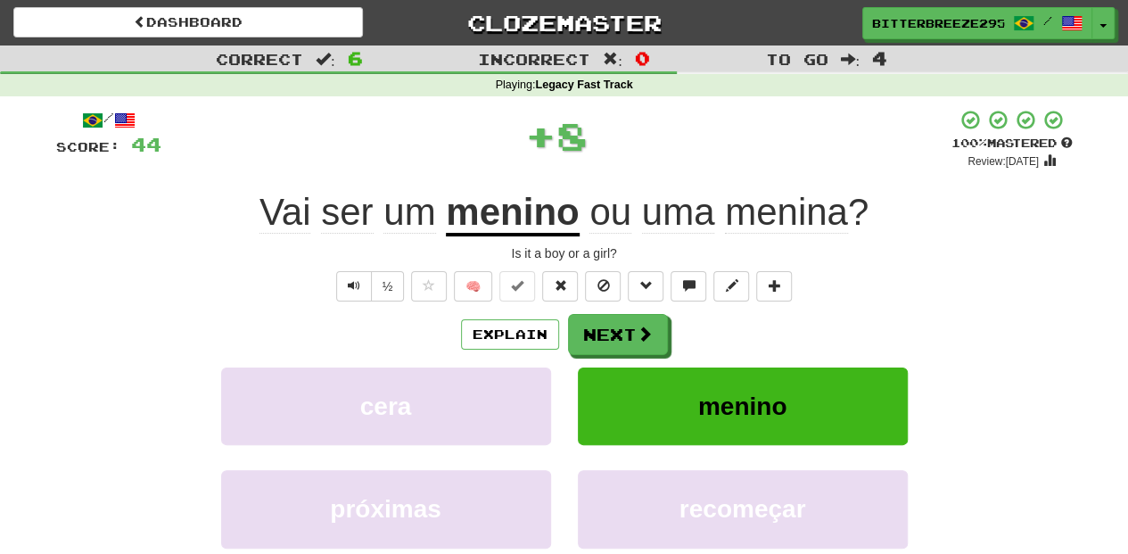
click at [604, 332] on button "Next" at bounding box center [618, 334] width 100 height 41
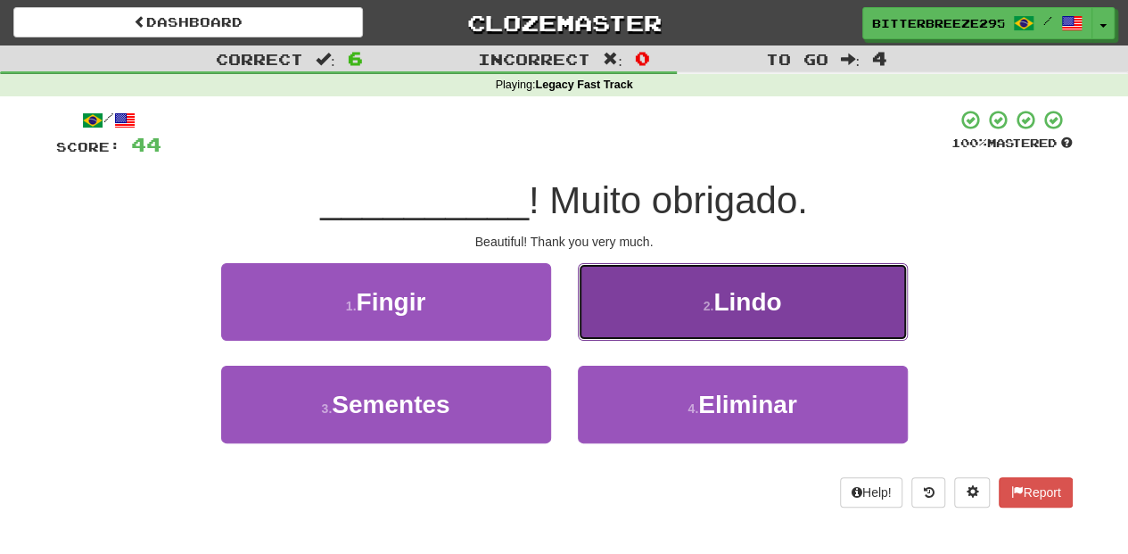
click at [601, 329] on button "2 . Lindo" at bounding box center [743, 302] width 330 height 78
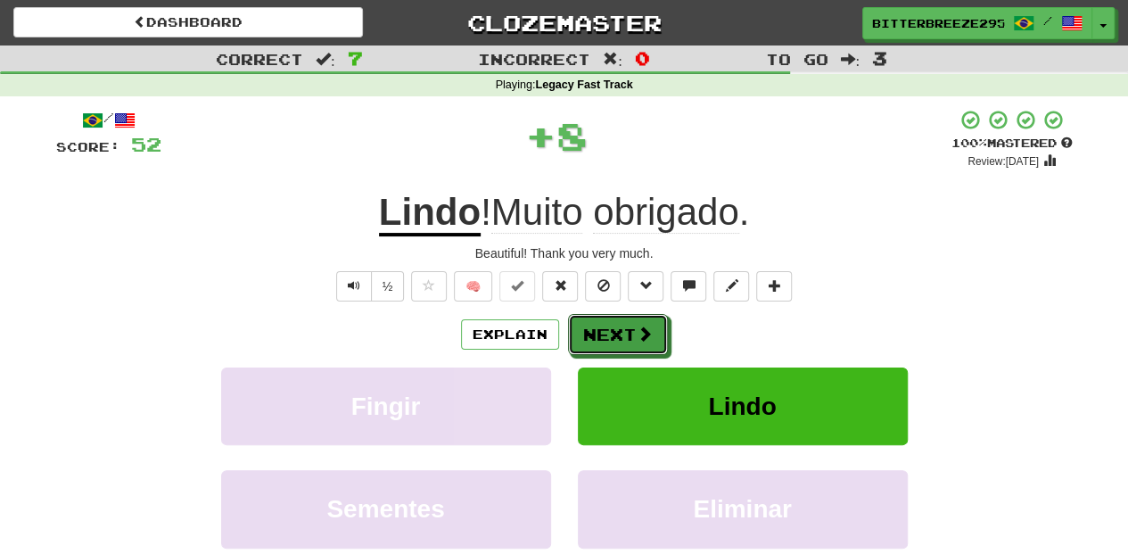
click at [601, 329] on button "Next" at bounding box center [618, 334] width 100 height 41
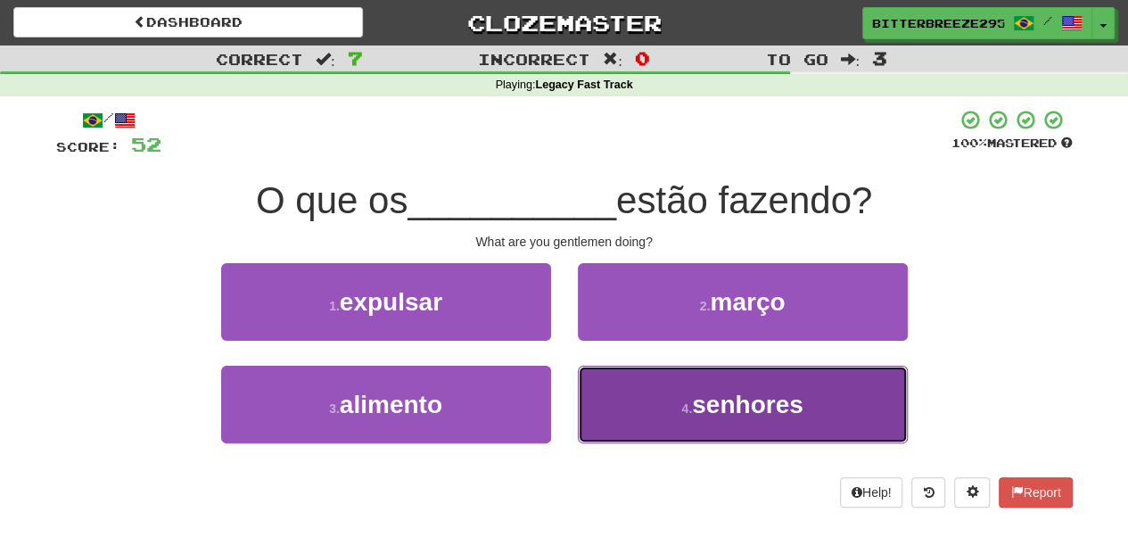
click at [666, 400] on button "4 . senhores" at bounding box center [743, 404] width 330 height 78
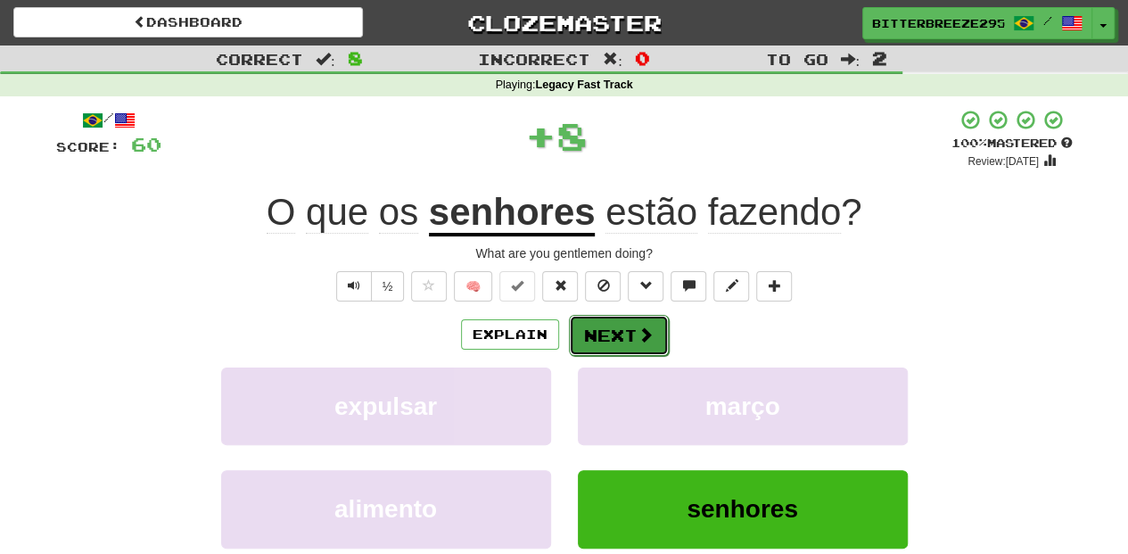
click at [617, 337] on button "Next" at bounding box center [619, 335] width 100 height 41
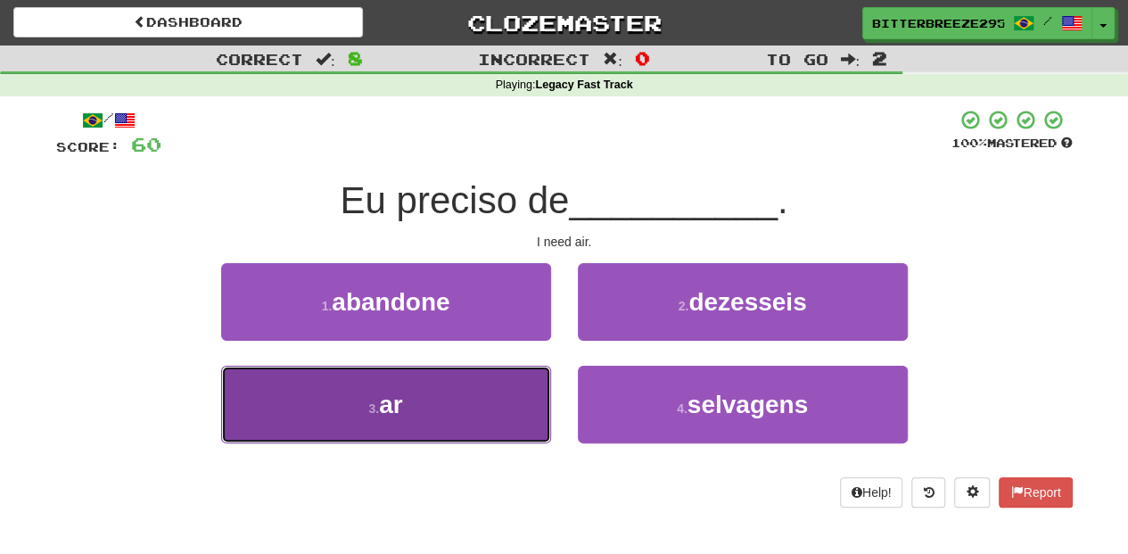
click at [446, 425] on button "3 . ar" at bounding box center [386, 404] width 330 height 78
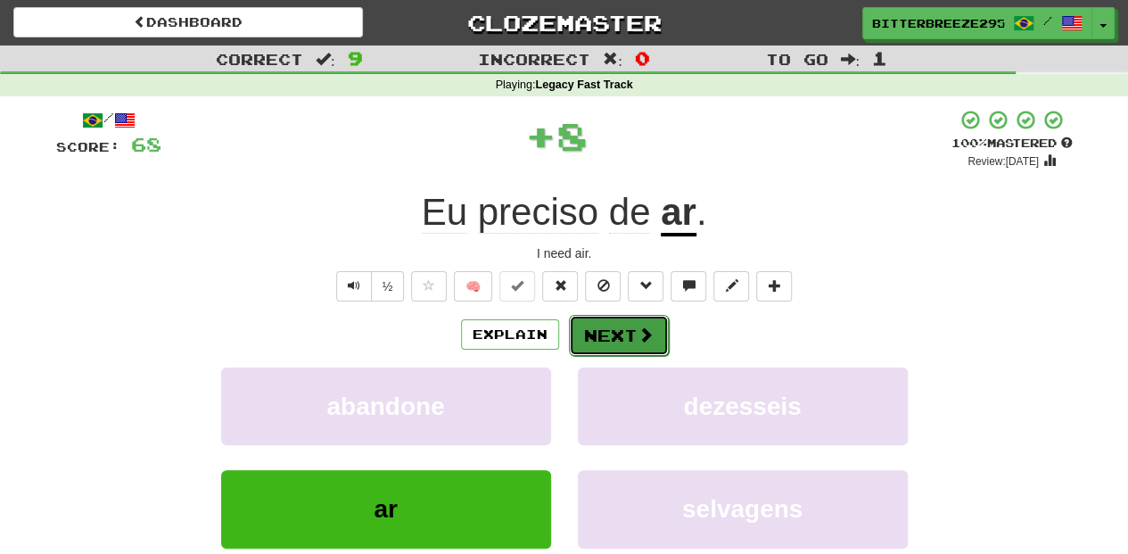
click at [594, 331] on button "Next" at bounding box center [619, 335] width 100 height 41
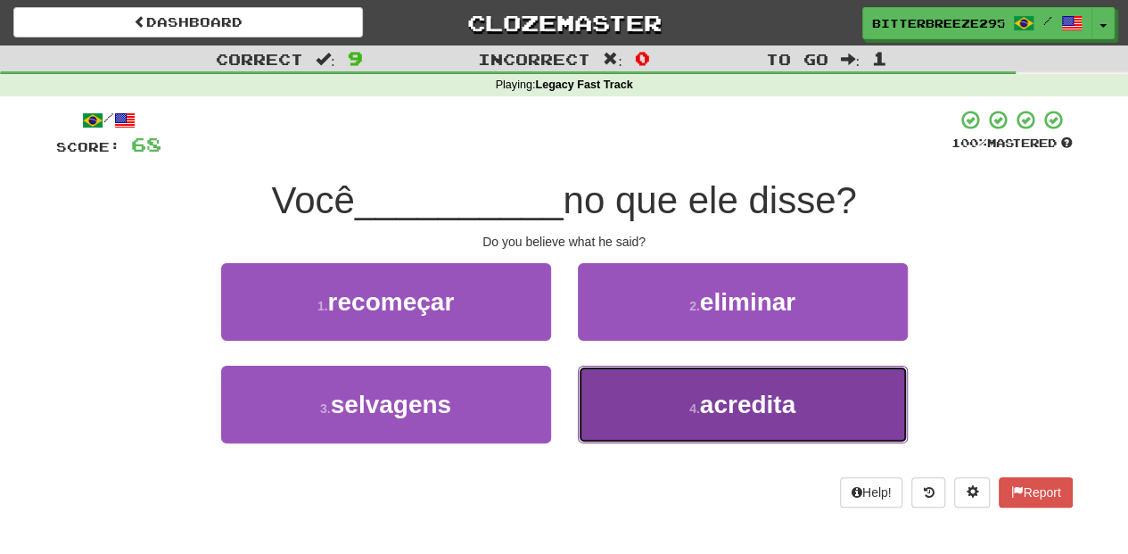
click at [641, 385] on button "4 . acredita" at bounding box center [743, 404] width 330 height 78
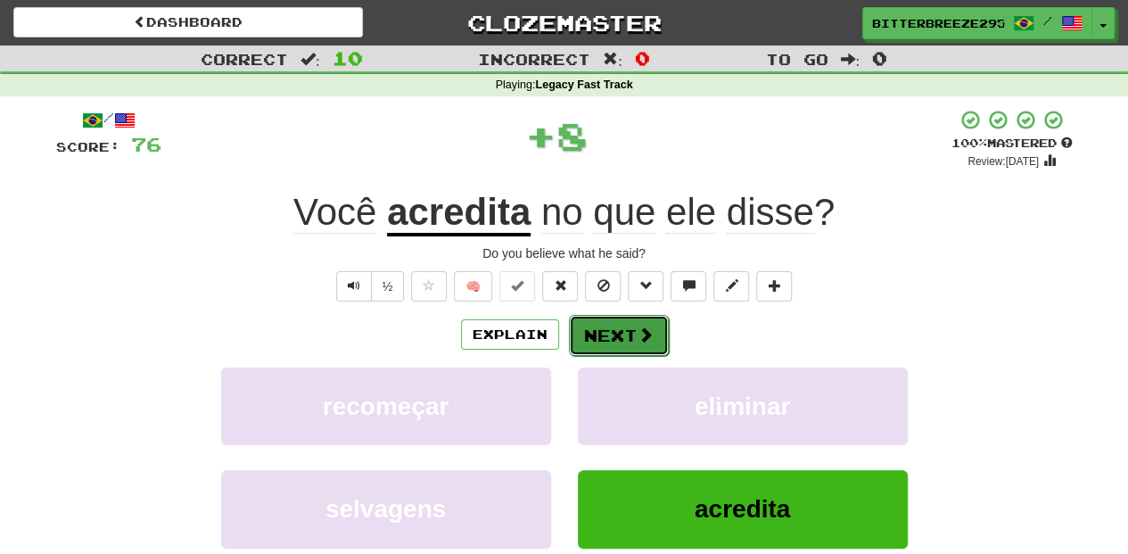
click at [604, 332] on button "Next" at bounding box center [619, 335] width 100 height 41
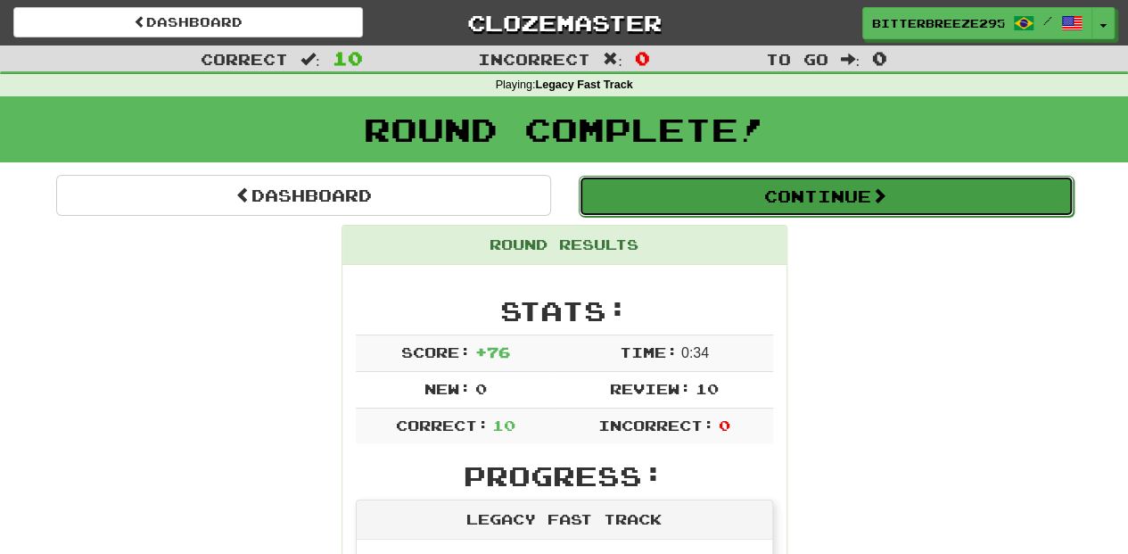
click at [708, 204] on button "Continue" at bounding box center [826, 196] width 495 height 41
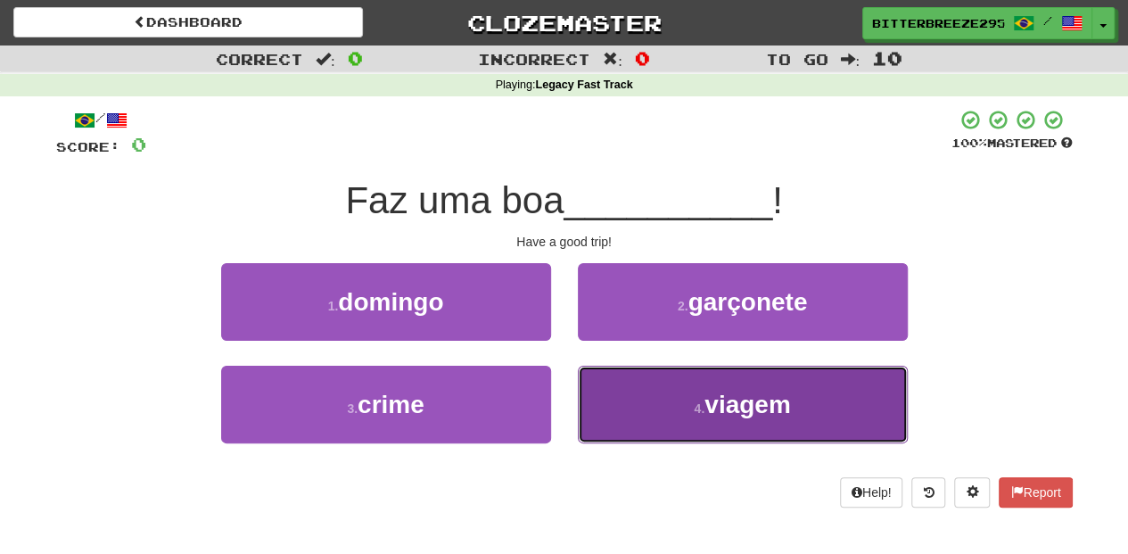
click at [702, 407] on small "4 ." at bounding box center [699, 408] width 11 height 14
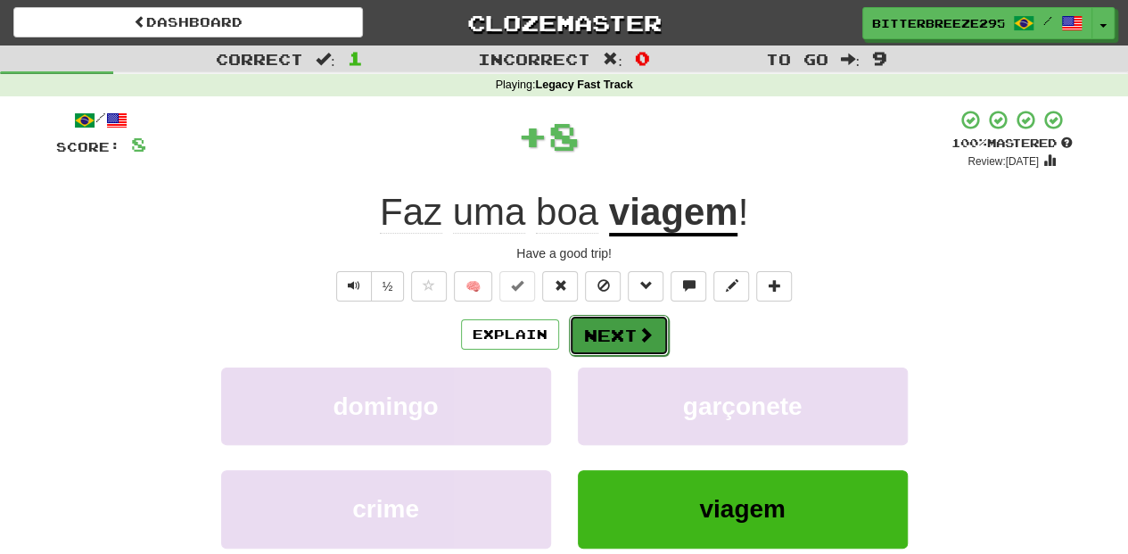
click at [601, 333] on button "Next" at bounding box center [619, 335] width 100 height 41
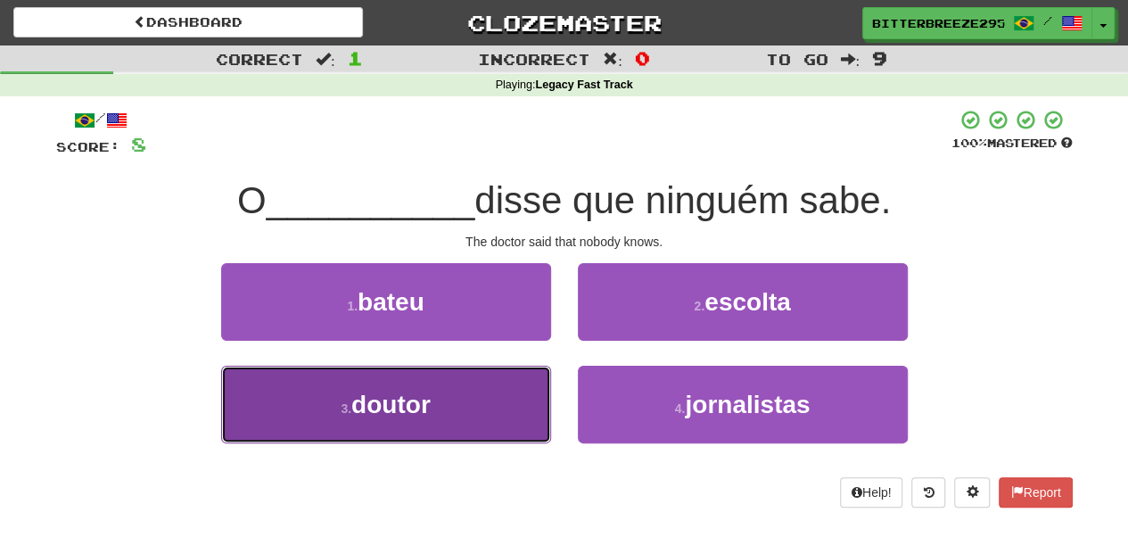
click at [489, 401] on button "3 . doutor" at bounding box center [386, 404] width 330 height 78
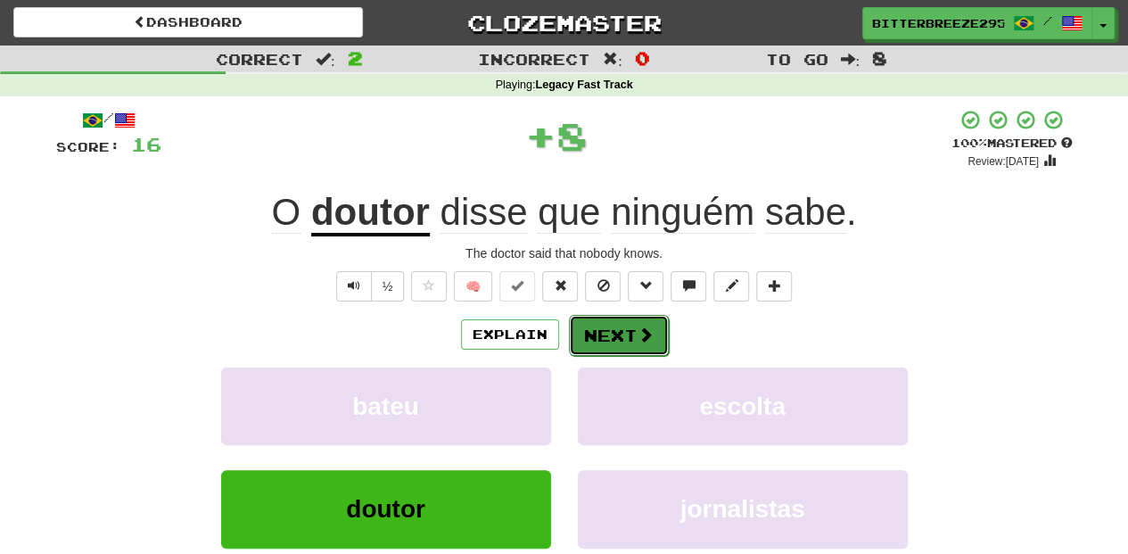
click at [623, 327] on button "Next" at bounding box center [619, 335] width 100 height 41
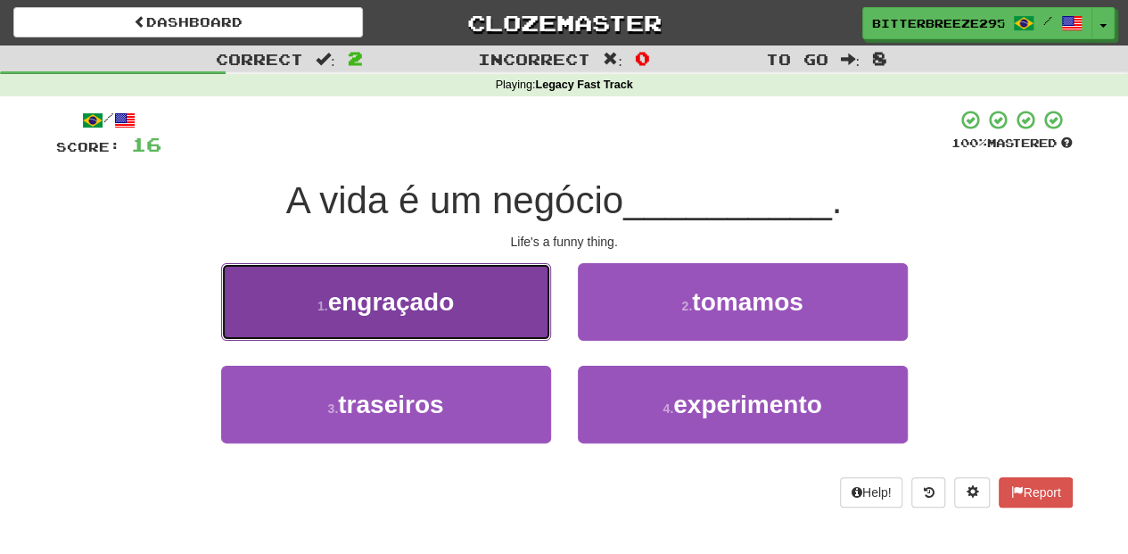
click at [494, 333] on button "1 . engraçado" at bounding box center [386, 302] width 330 height 78
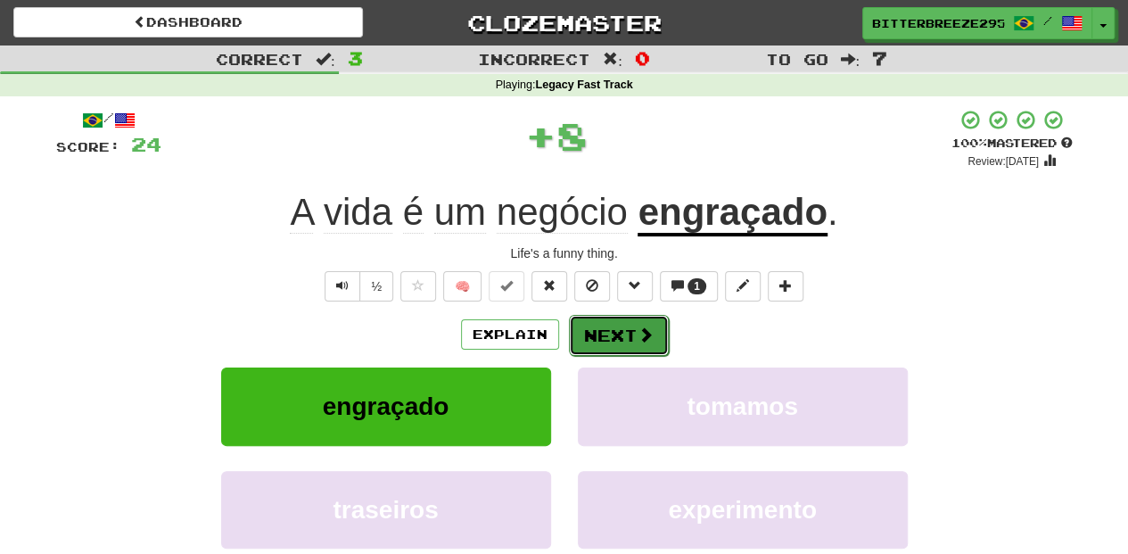
click at [576, 336] on button "Next" at bounding box center [619, 335] width 100 height 41
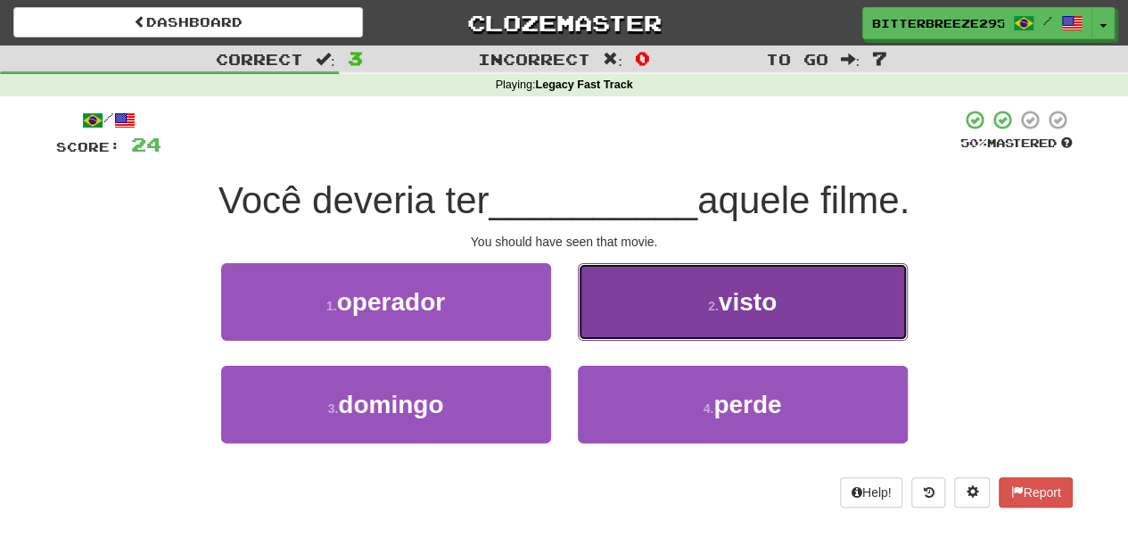
click at [627, 316] on button "2 . visto" at bounding box center [743, 302] width 330 height 78
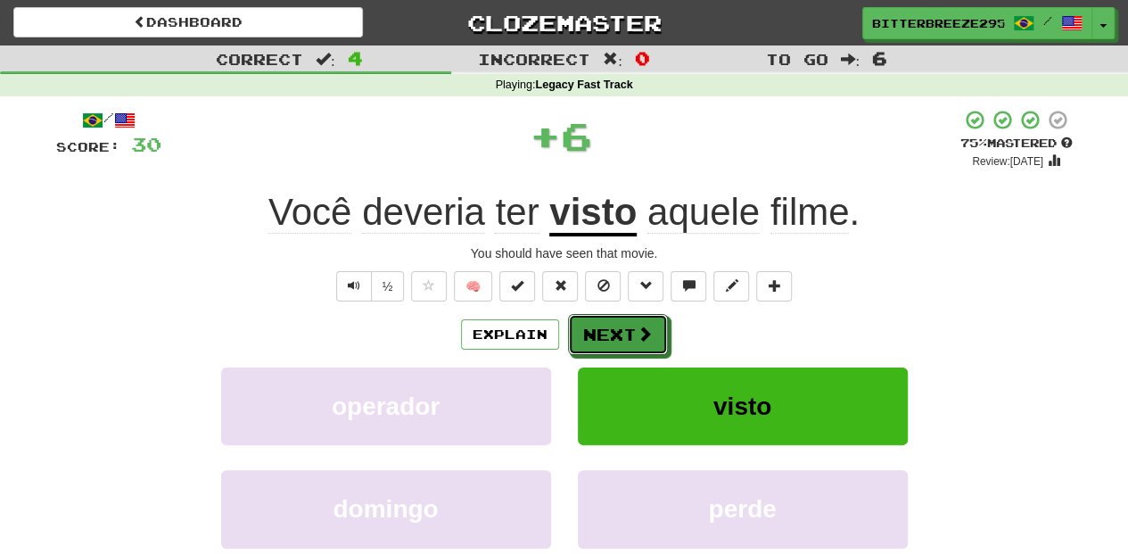
click at [627, 316] on button "Next" at bounding box center [618, 334] width 100 height 41
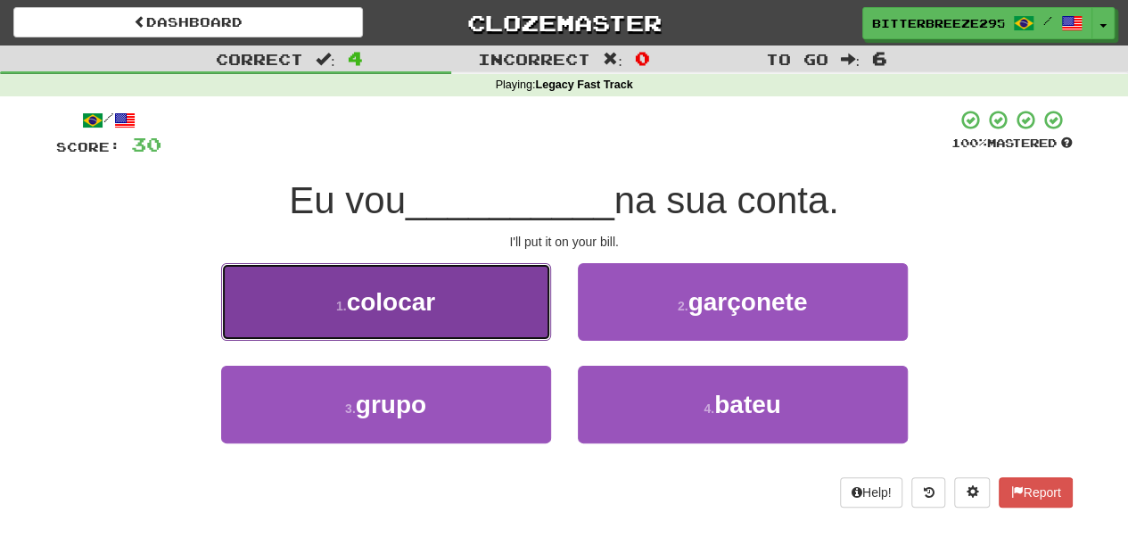
click at [485, 308] on button "1 . colocar" at bounding box center [386, 302] width 330 height 78
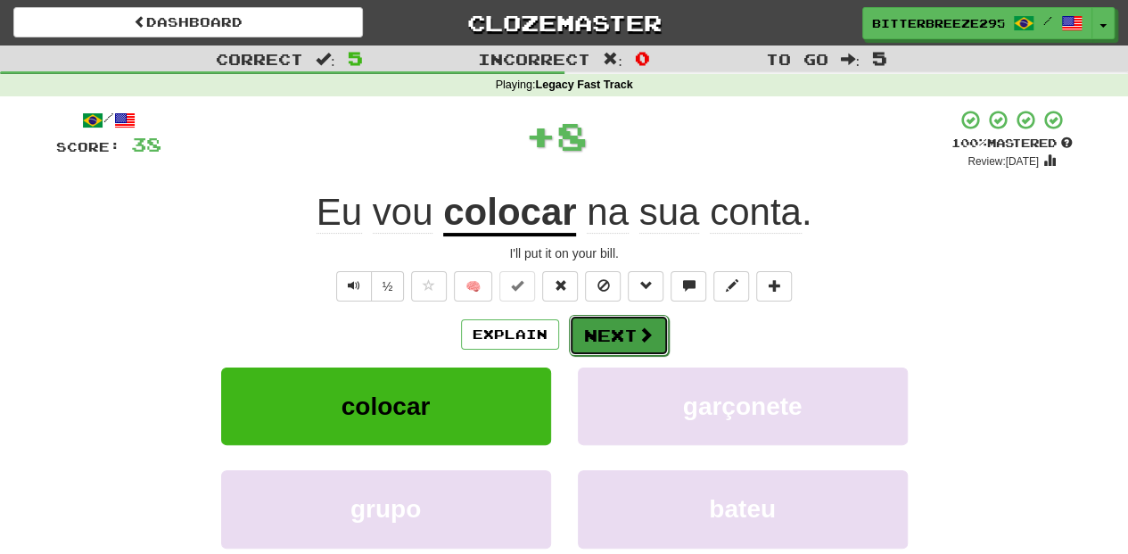
click at [620, 328] on button "Next" at bounding box center [619, 335] width 100 height 41
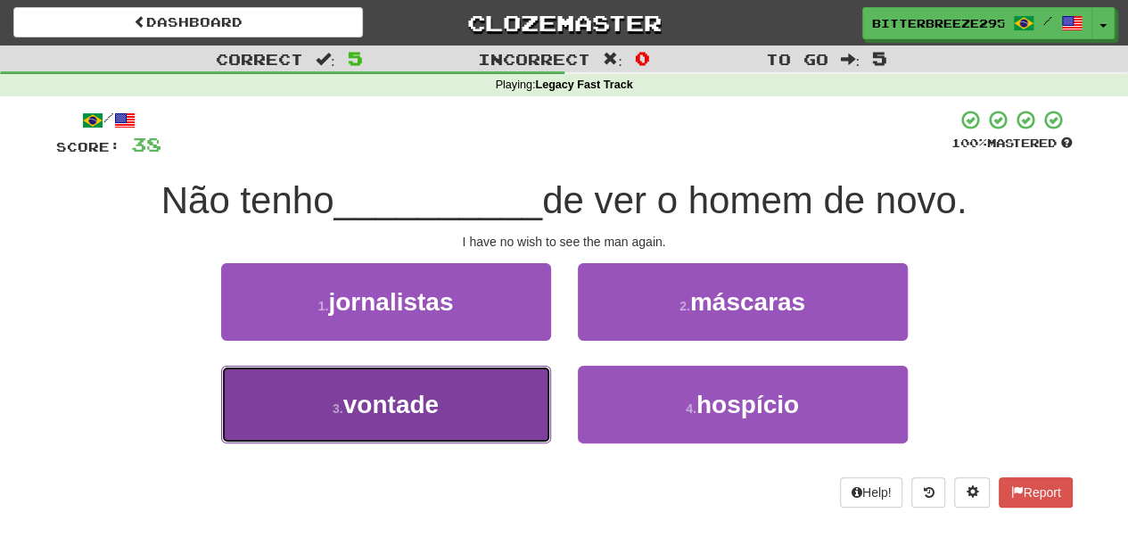
click at [497, 410] on button "3 . vontade" at bounding box center [386, 404] width 330 height 78
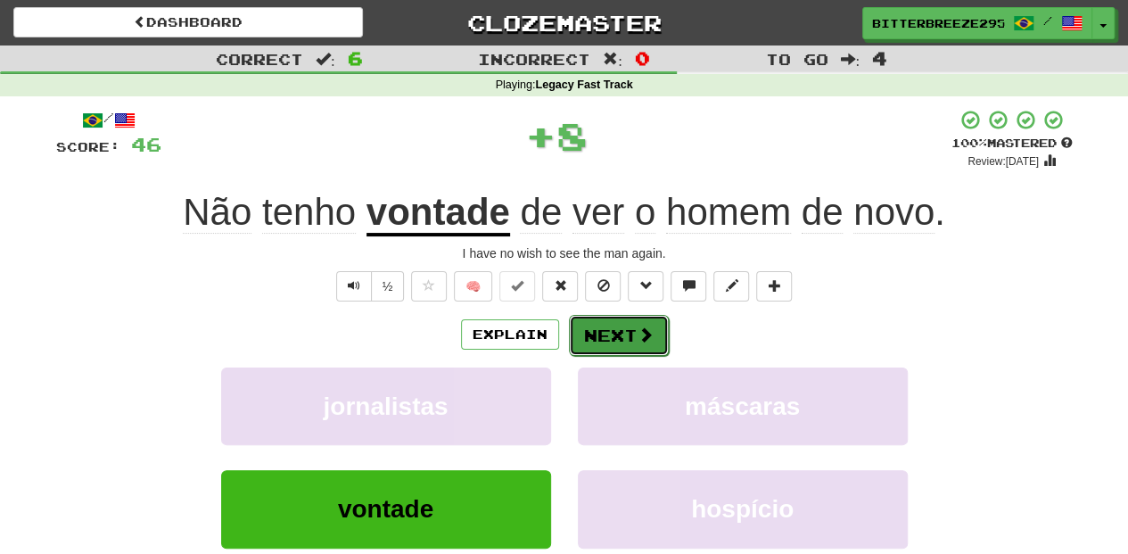
click at [619, 328] on button "Next" at bounding box center [619, 335] width 100 height 41
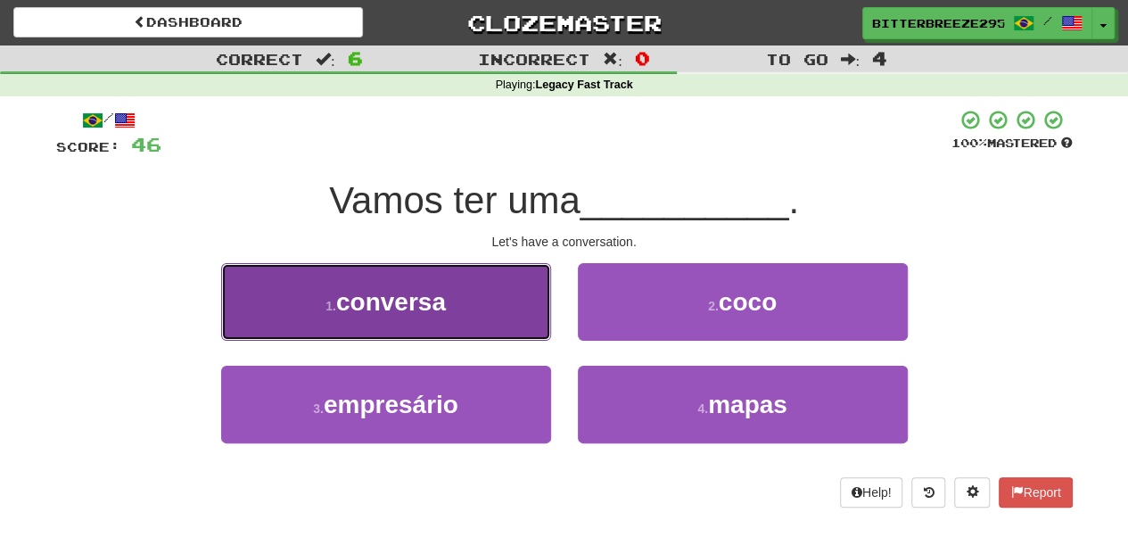
click at [517, 320] on button "1 . conversa" at bounding box center [386, 302] width 330 height 78
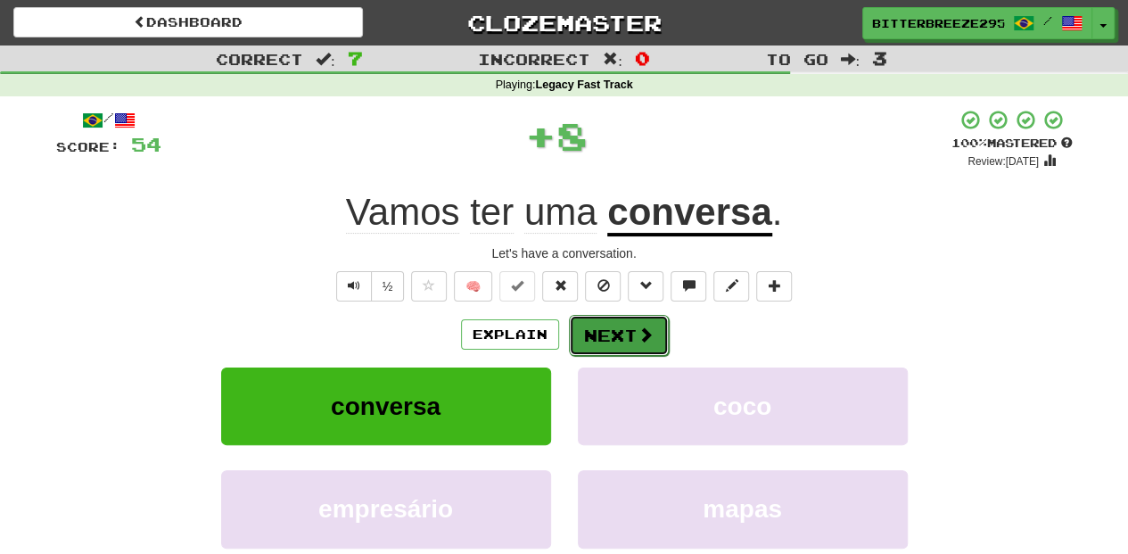
click at [592, 332] on button "Next" at bounding box center [619, 335] width 100 height 41
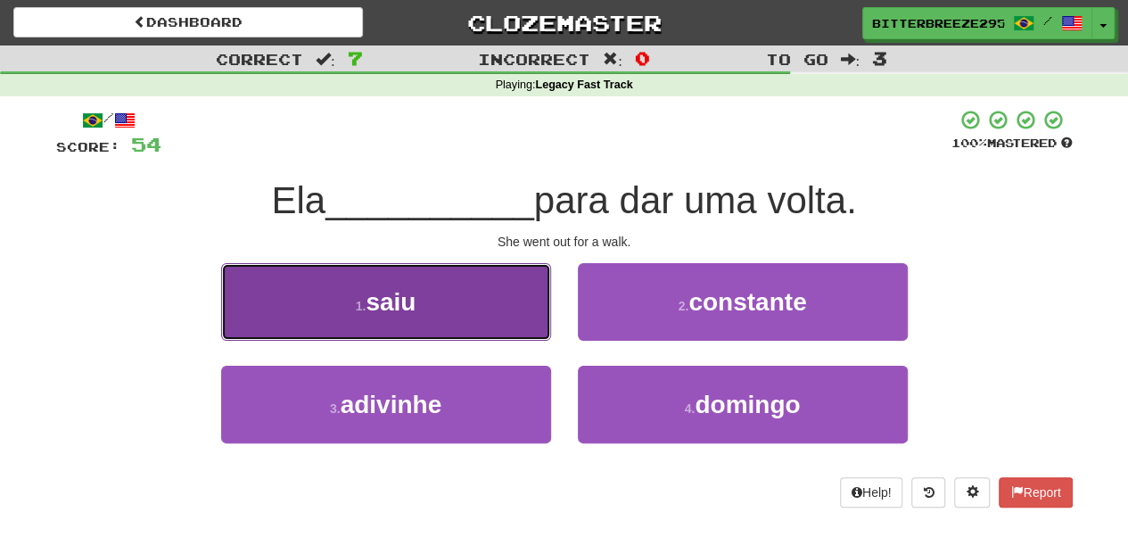
click at [487, 305] on button "1 . saiu" at bounding box center [386, 302] width 330 height 78
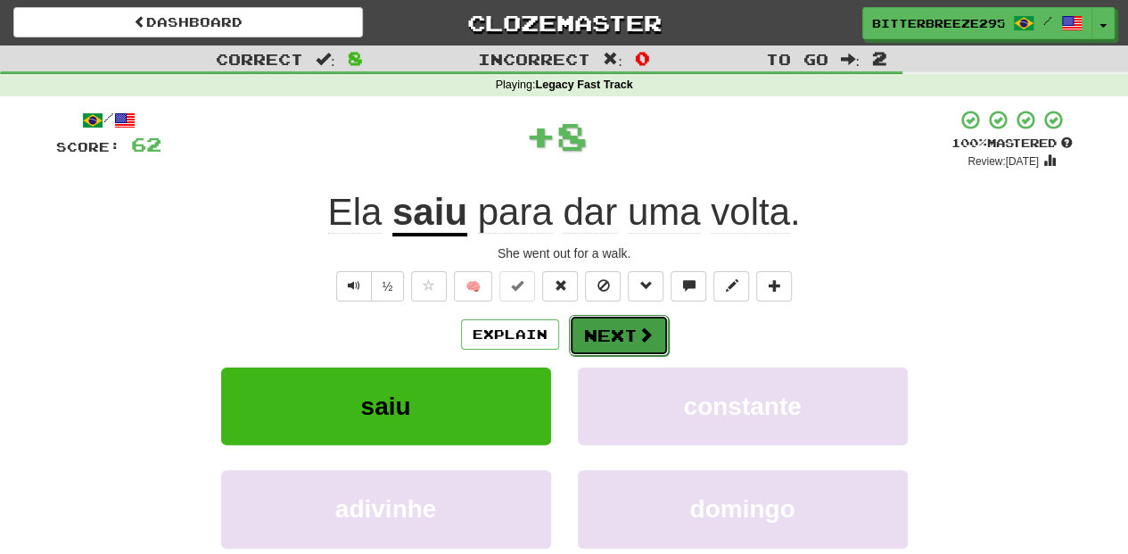
click at [616, 328] on button "Next" at bounding box center [619, 335] width 100 height 41
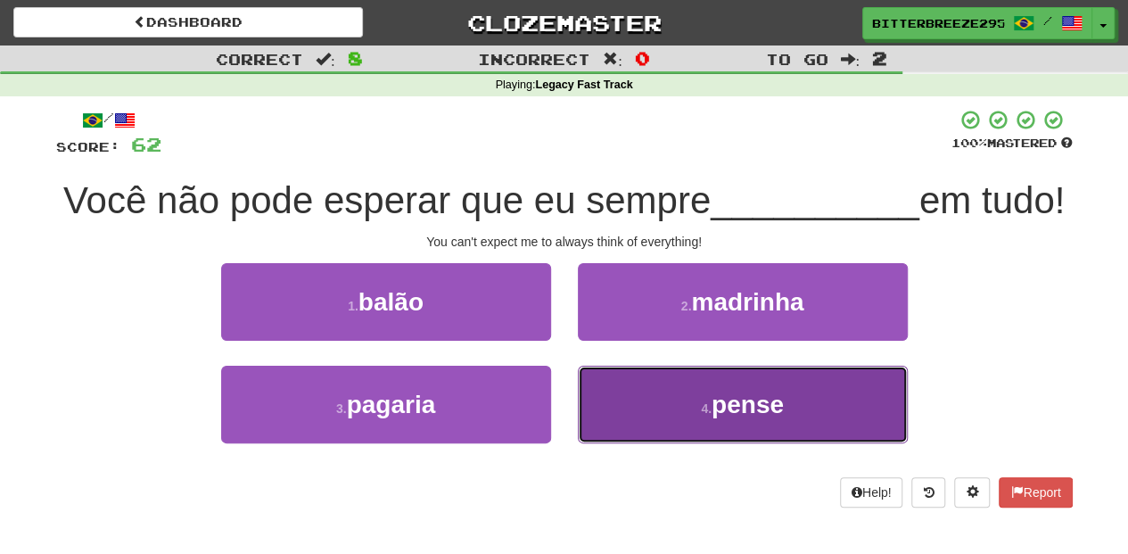
click at [629, 420] on button "4 . pense" at bounding box center [743, 404] width 330 height 78
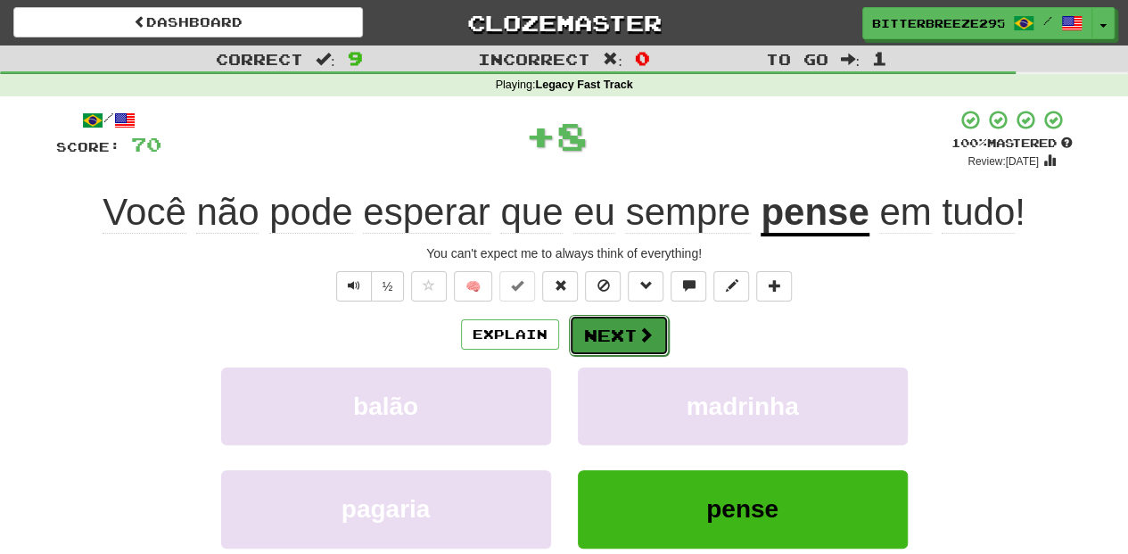
click at [617, 337] on button "Next" at bounding box center [619, 335] width 100 height 41
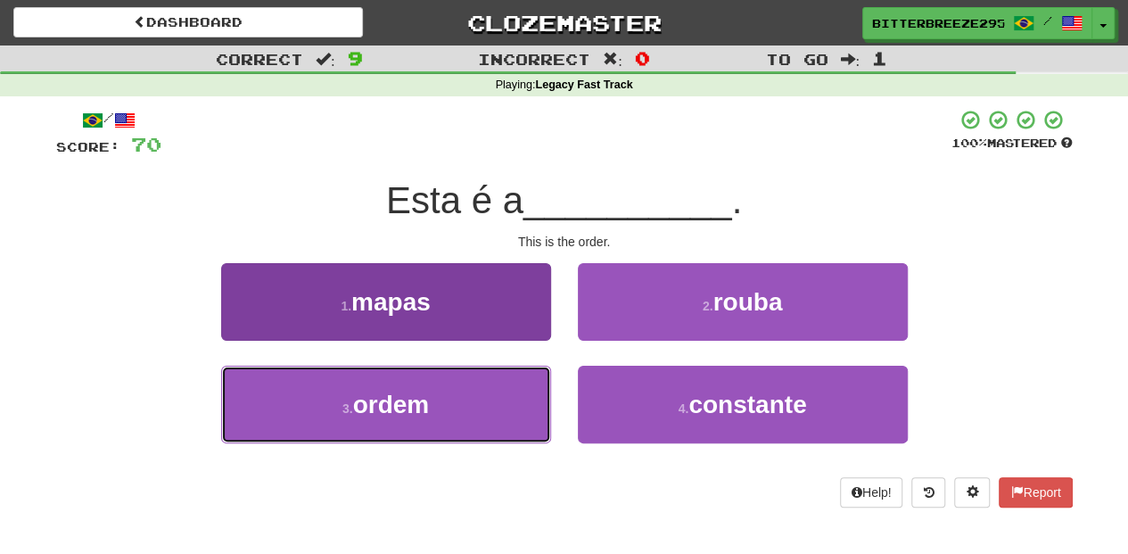
click at [540, 397] on button "3 . ordem" at bounding box center [386, 404] width 330 height 78
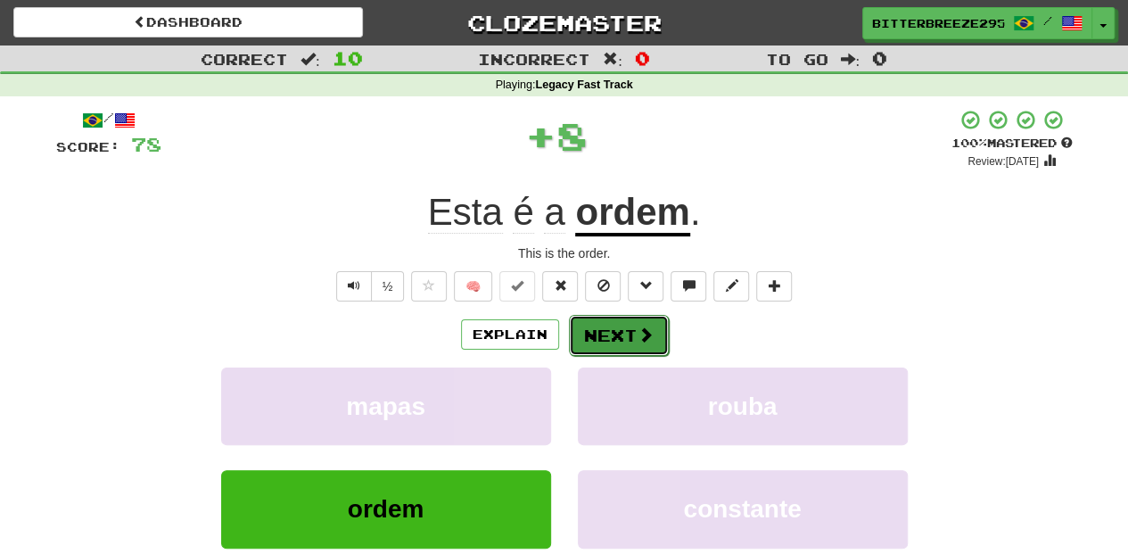
click at [617, 333] on button "Next" at bounding box center [619, 335] width 100 height 41
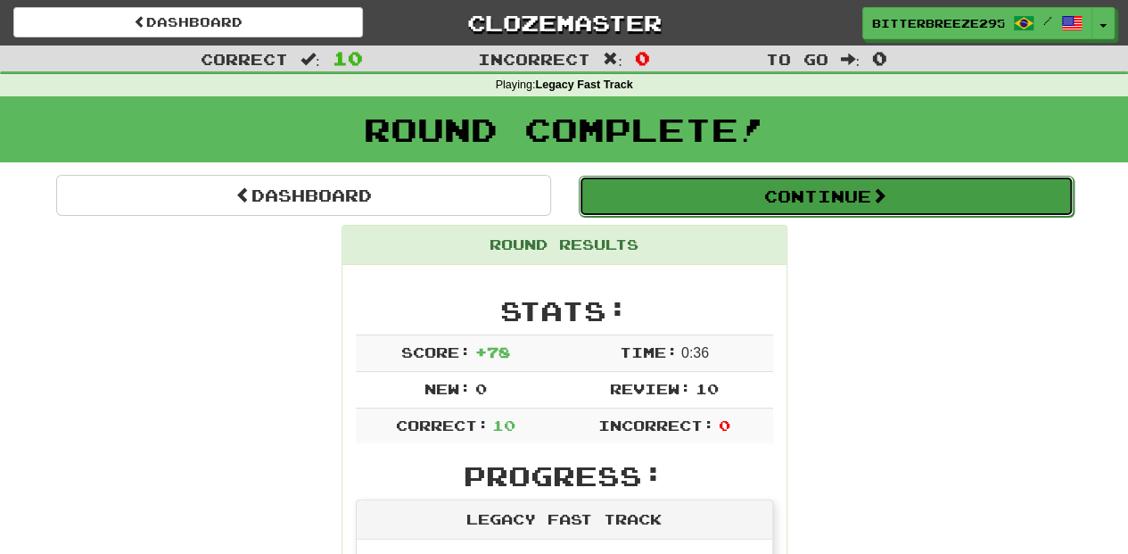
click at [690, 198] on button "Continue" at bounding box center [826, 196] width 495 height 41
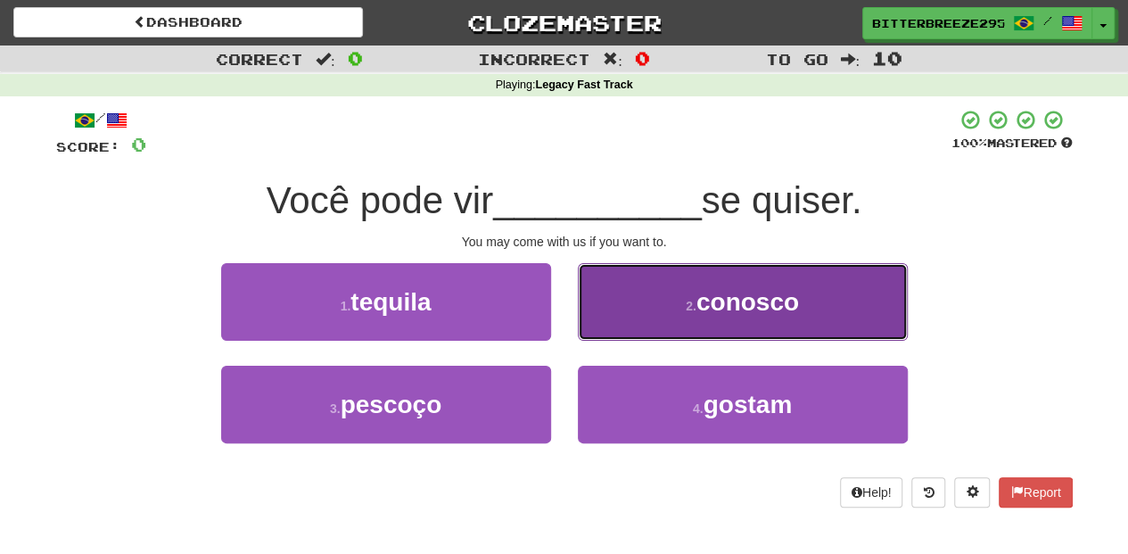
click at [661, 316] on button "2 . conosco" at bounding box center [743, 302] width 330 height 78
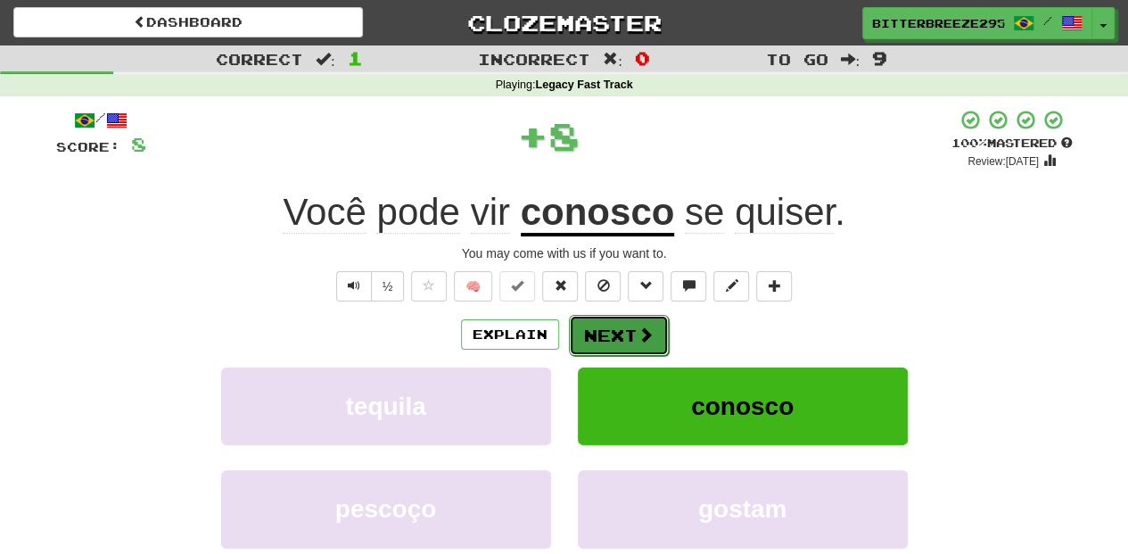
click at [624, 350] on button "Next" at bounding box center [619, 335] width 100 height 41
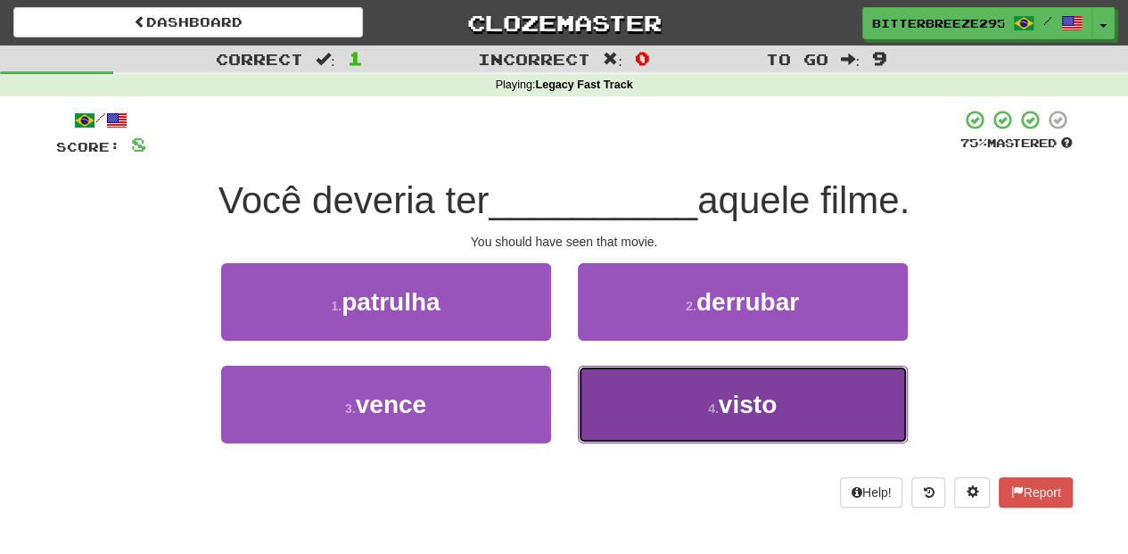
click at [647, 392] on button "4 . visto" at bounding box center [743, 404] width 330 height 78
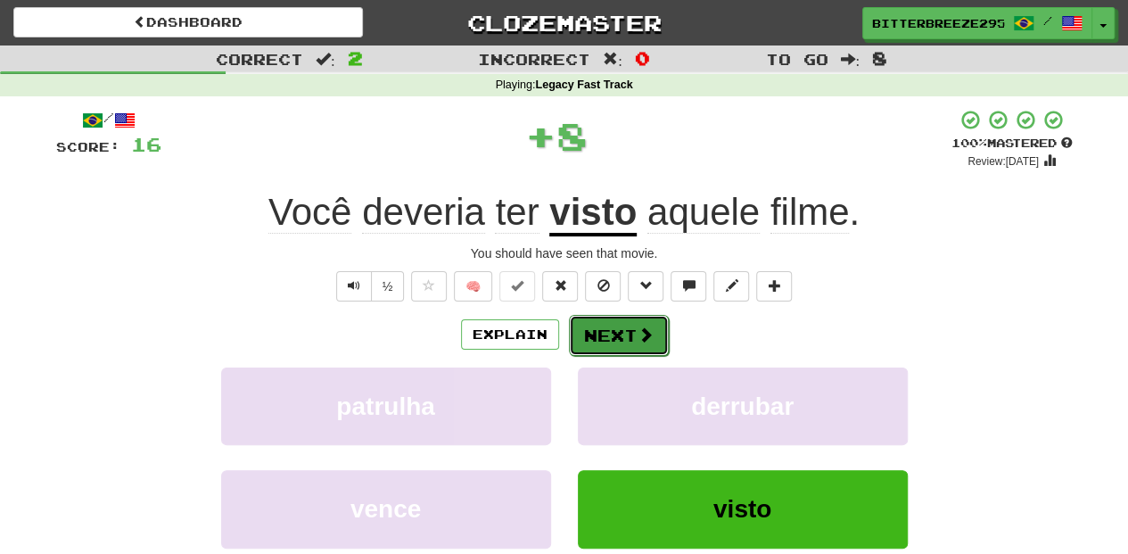
click at [625, 333] on button "Next" at bounding box center [619, 335] width 100 height 41
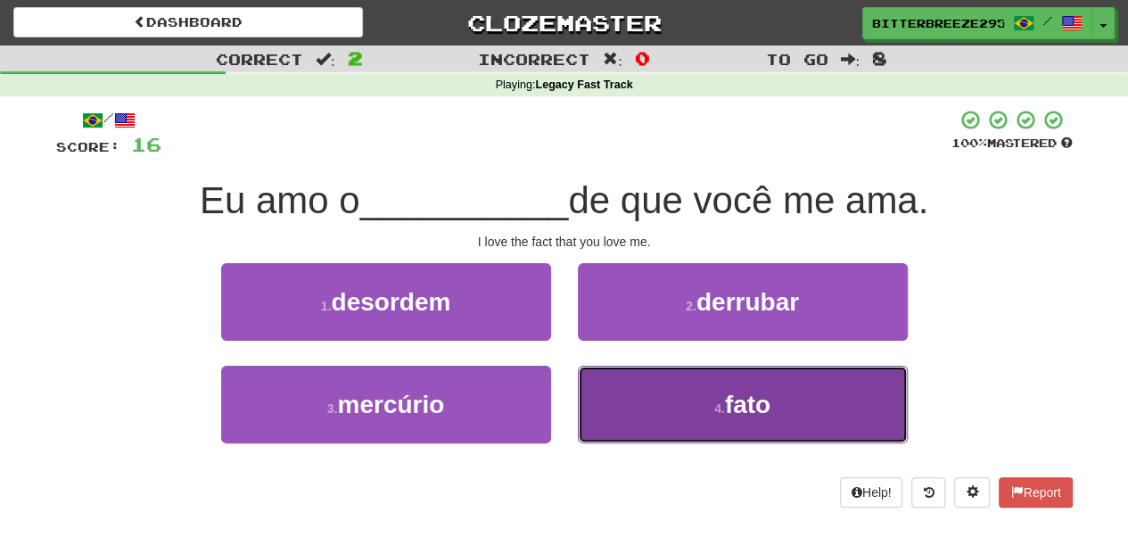
click at [635, 389] on button "4 . fato" at bounding box center [743, 404] width 330 height 78
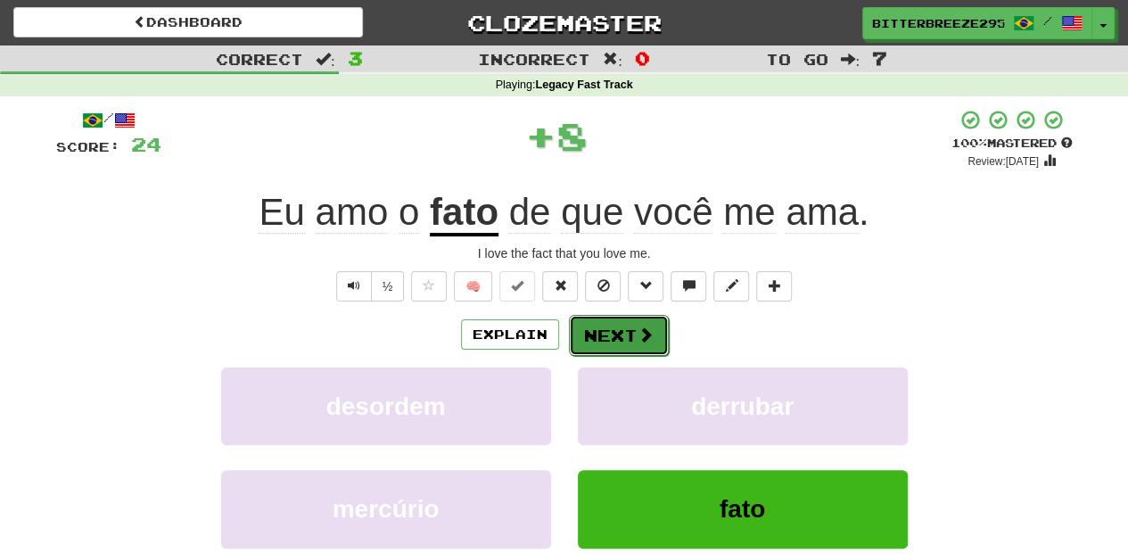
click at [613, 330] on button "Next" at bounding box center [619, 335] width 100 height 41
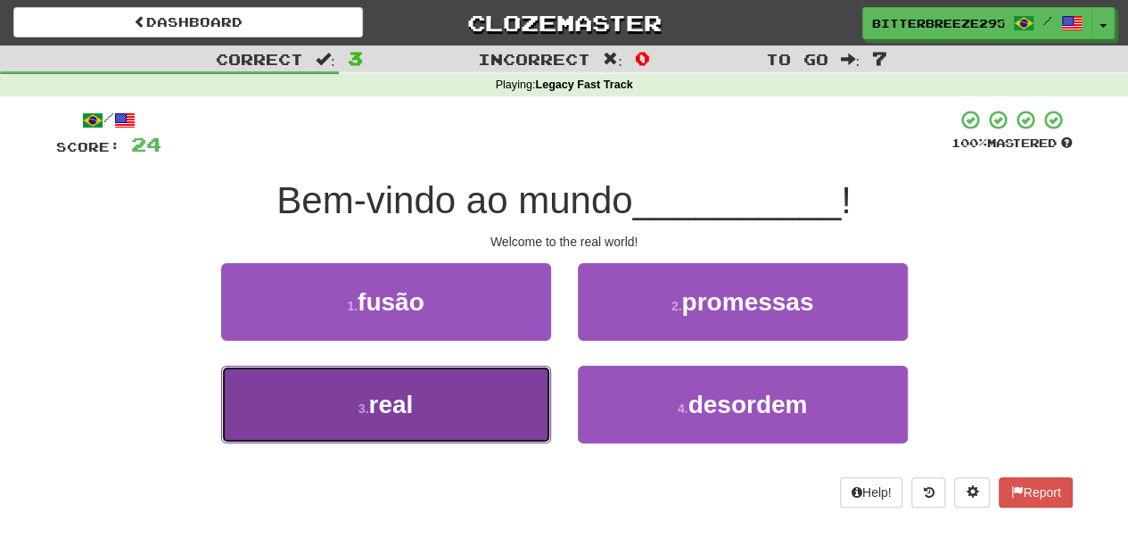
click at [533, 399] on button "3 . real" at bounding box center [386, 404] width 330 height 78
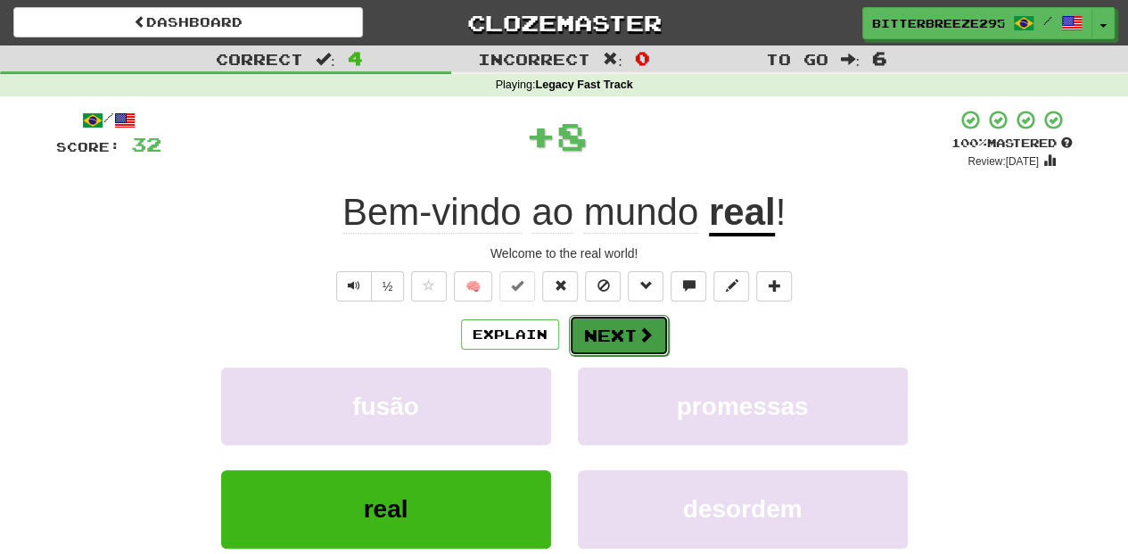
click at [606, 339] on button "Next" at bounding box center [619, 335] width 100 height 41
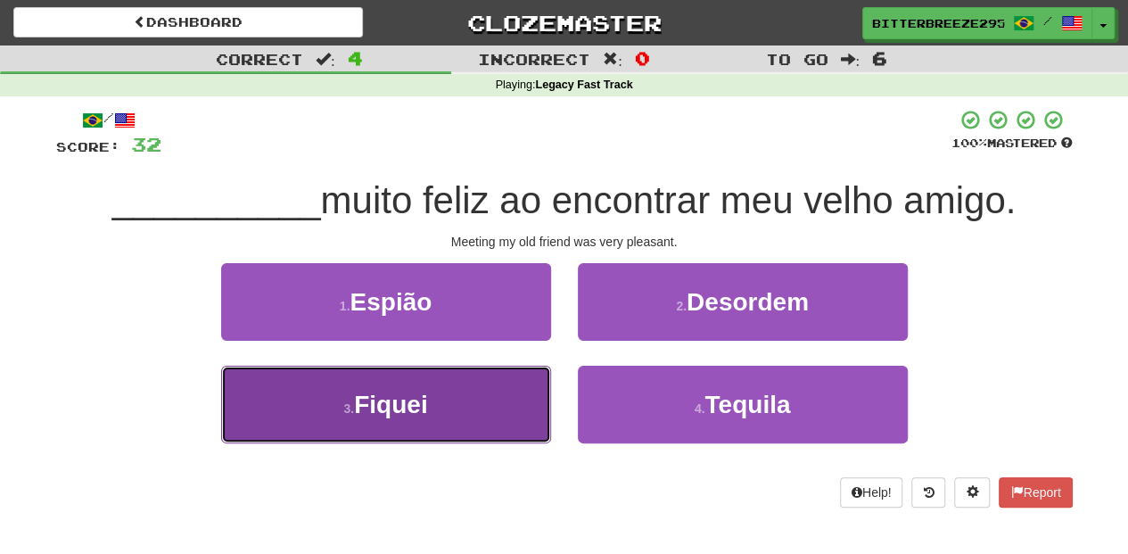
click at [527, 392] on button "3 . Fiquei" at bounding box center [386, 404] width 330 height 78
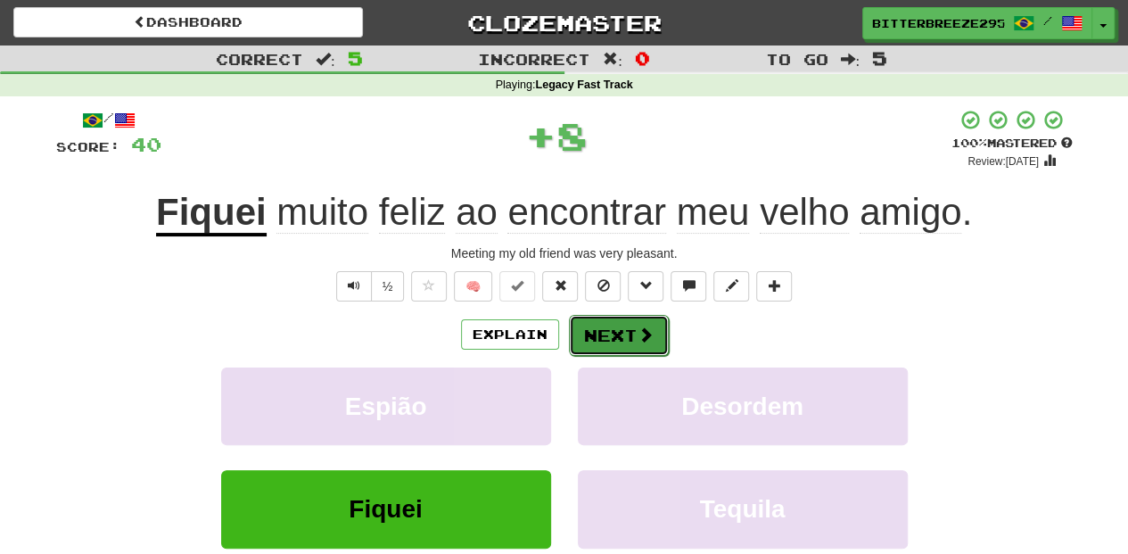
click at [619, 339] on button "Next" at bounding box center [619, 335] width 100 height 41
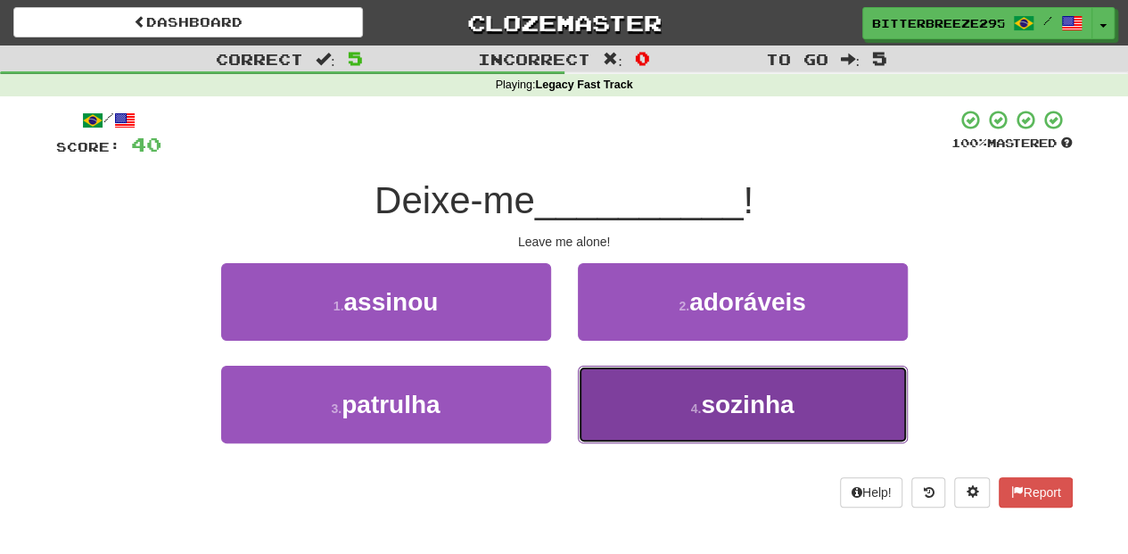
click at [653, 398] on button "4 . sozinha" at bounding box center [743, 404] width 330 height 78
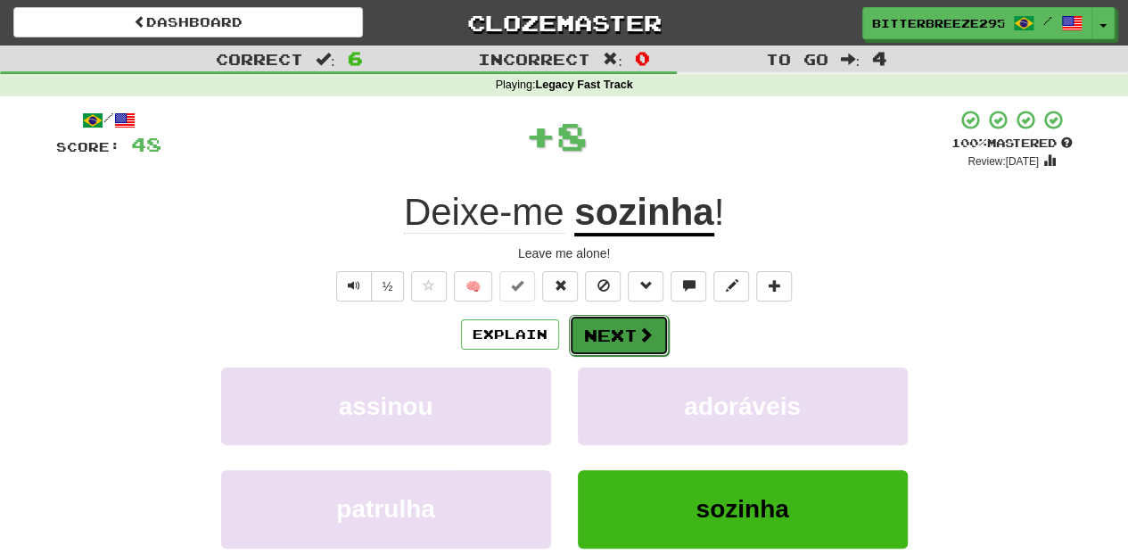
click at [609, 341] on button "Next" at bounding box center [619, 335] width 100 height 41
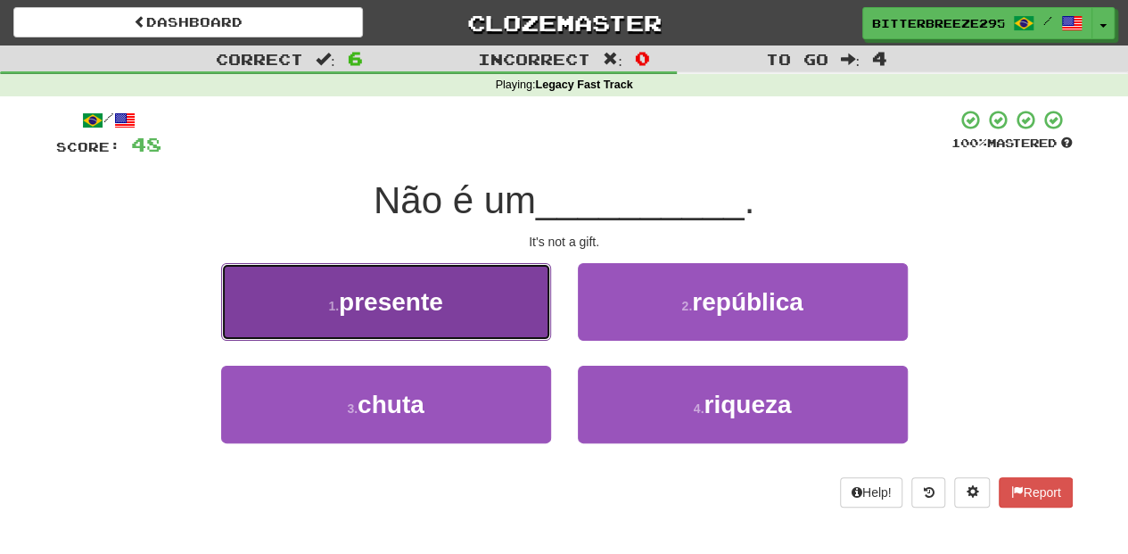
click at [518, 319] on button "1 . presente" at bounding box center [386, 302] width 330 height 78
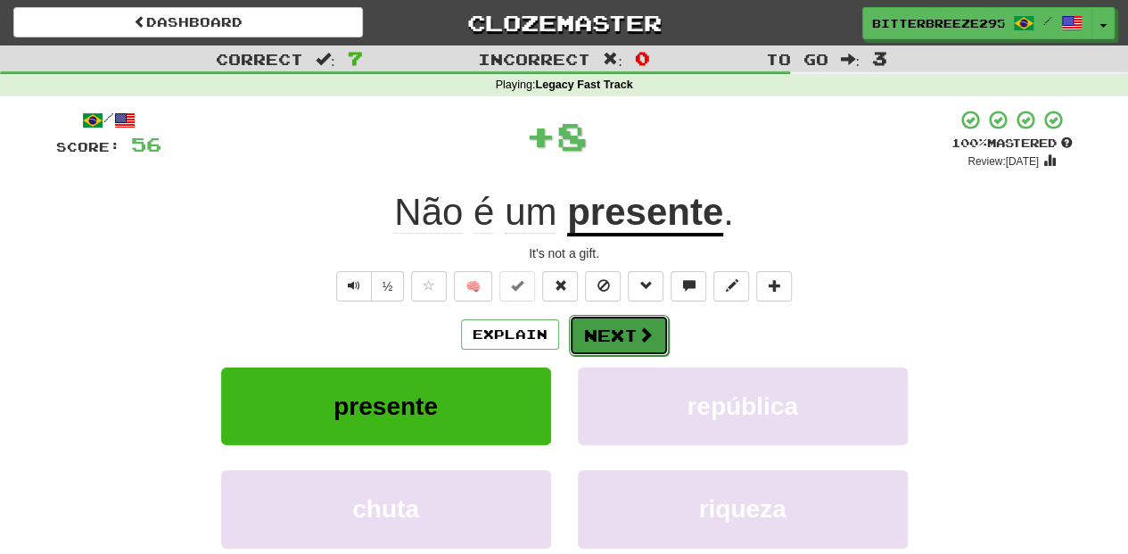
click at [609, 328] on button "Next" at bounding box center [619, 335] width 100 height 41
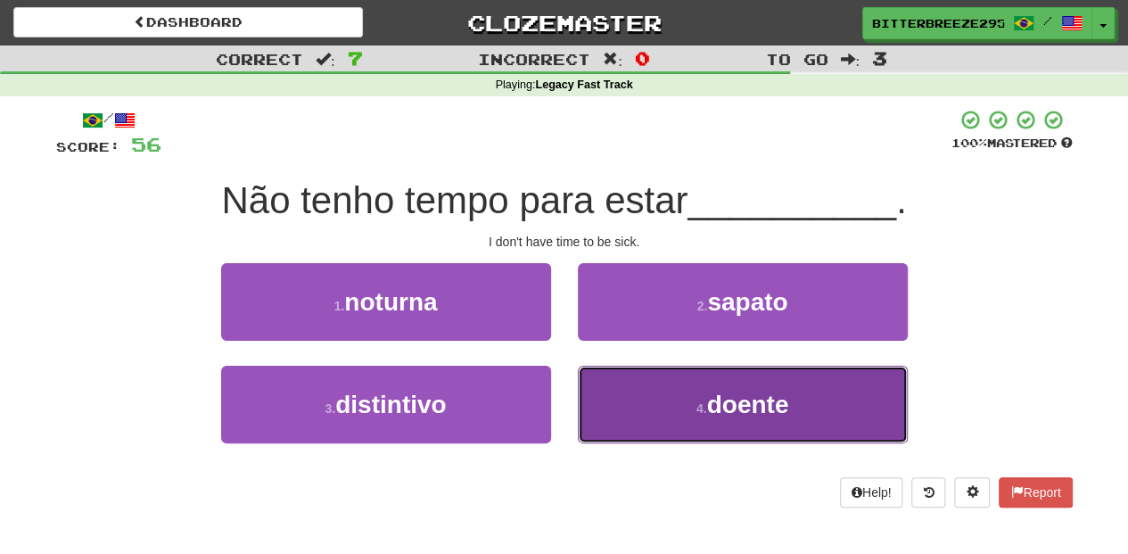
click at [610, 369] on button "4 . doente" at bounding box center [743, 404] width 330 height 78
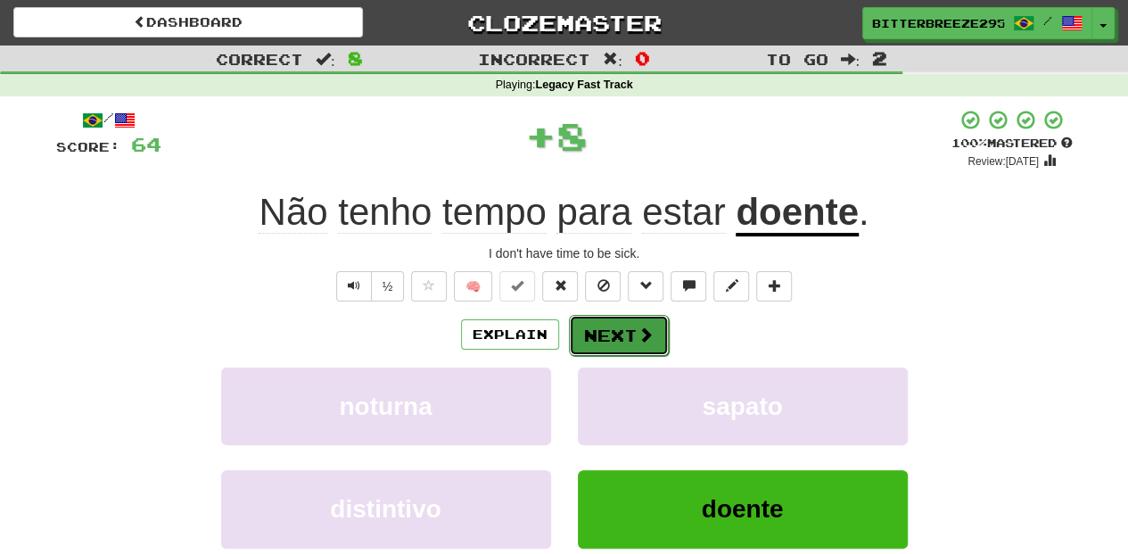
click at [610, 323] on button "Next" at bounding box center [619, 335] width 100 height 41
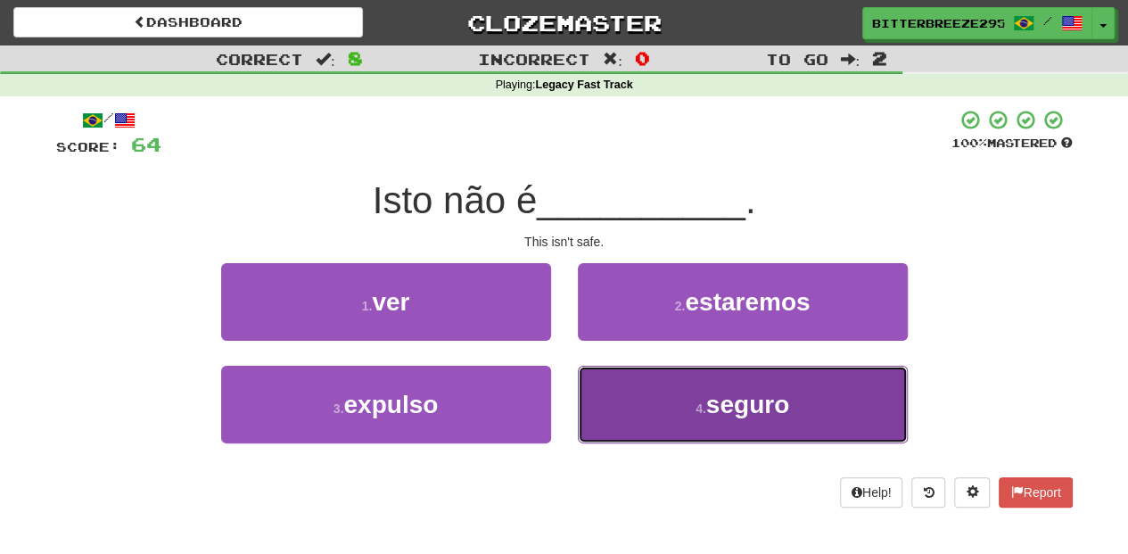
click at [645, 373] on button "4 . seguro" at bounding box center [743, 404] width 330 height 78
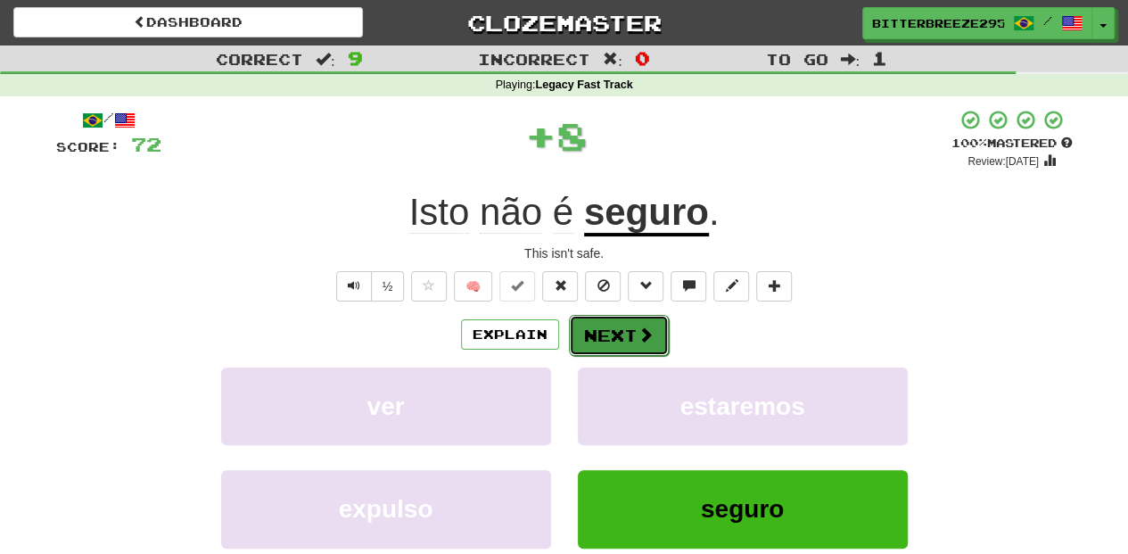
click at [639, 333] on span at bounding box center [645, 334] width 16 height 16
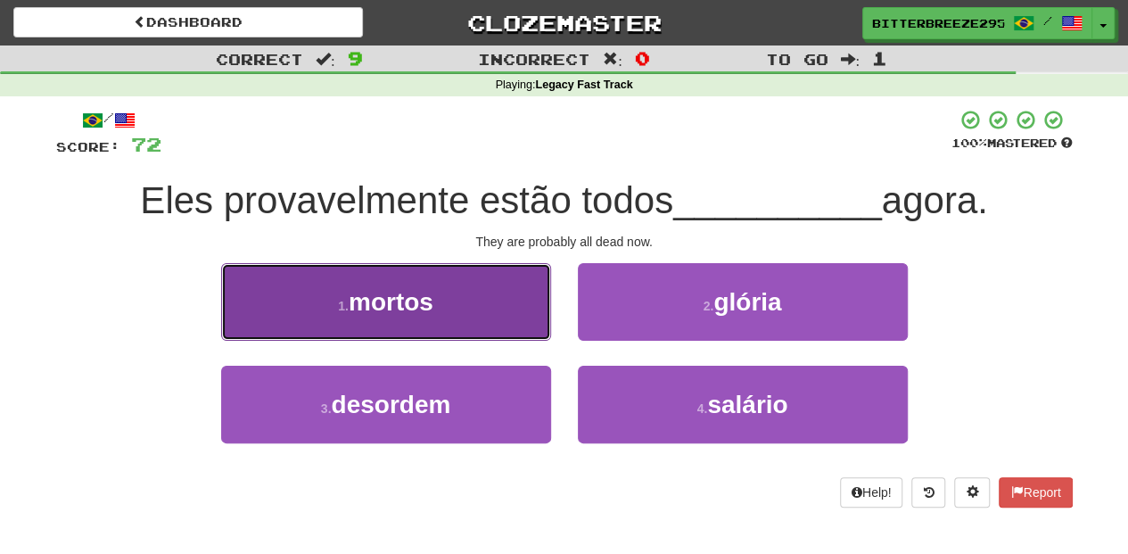
click at [439, 324] on button "1 . mortos" at bounding box center [386, 302] width 330 height 78
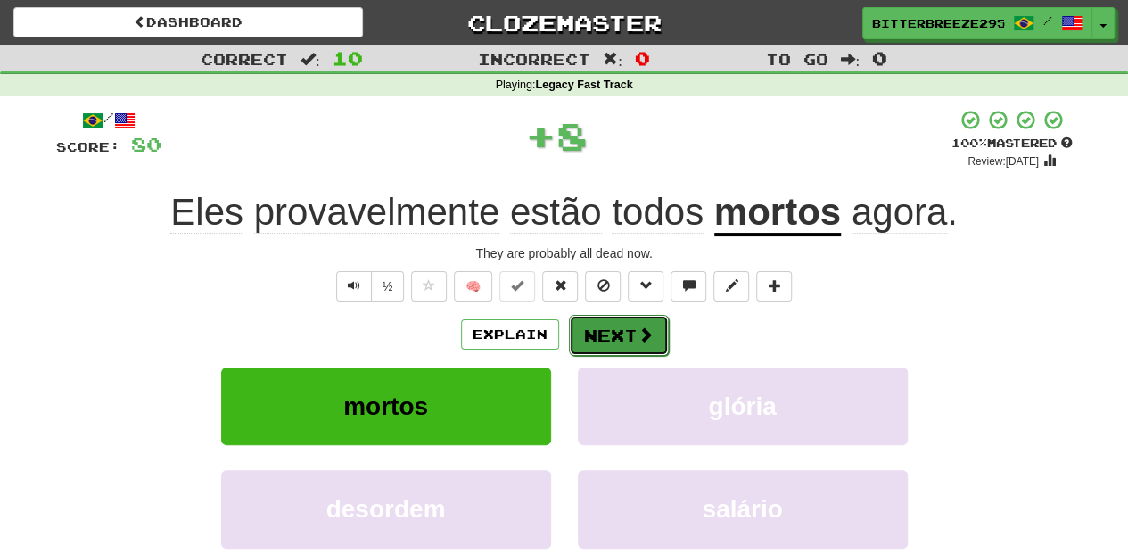
click at [595, 341] on button "Next" at bounding box center [619, 335] width 100 height 41
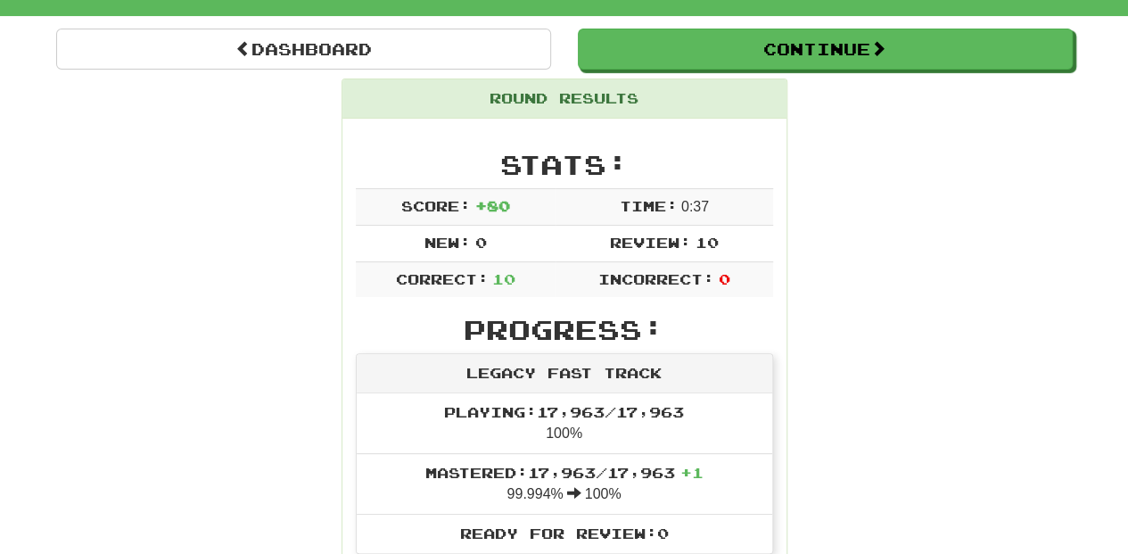
scroll to position [119, 0]
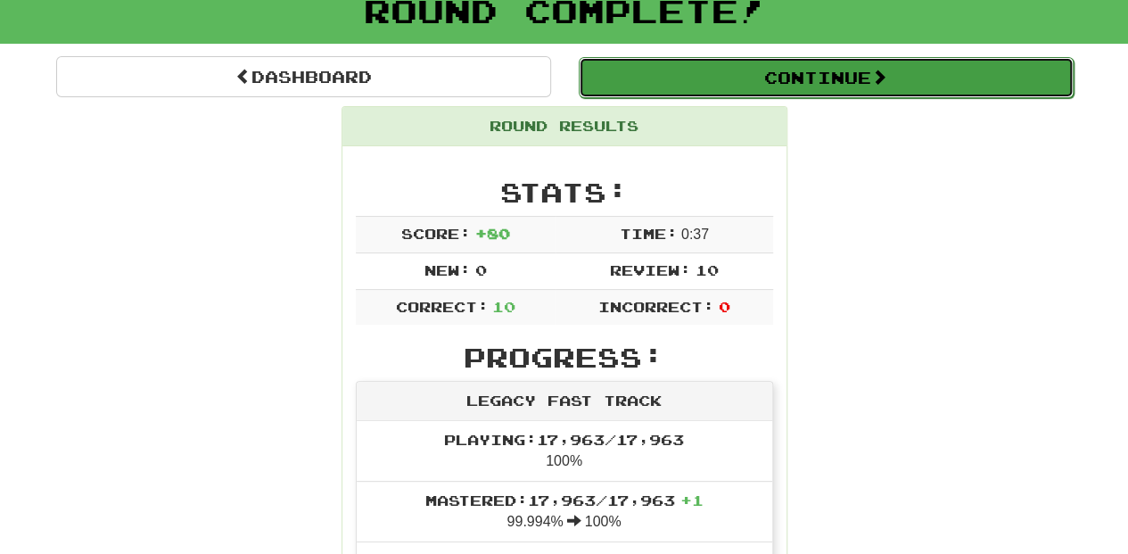
click at [678, 71] on button "Continue" at bounding box center [826, 77] width 495 height 41
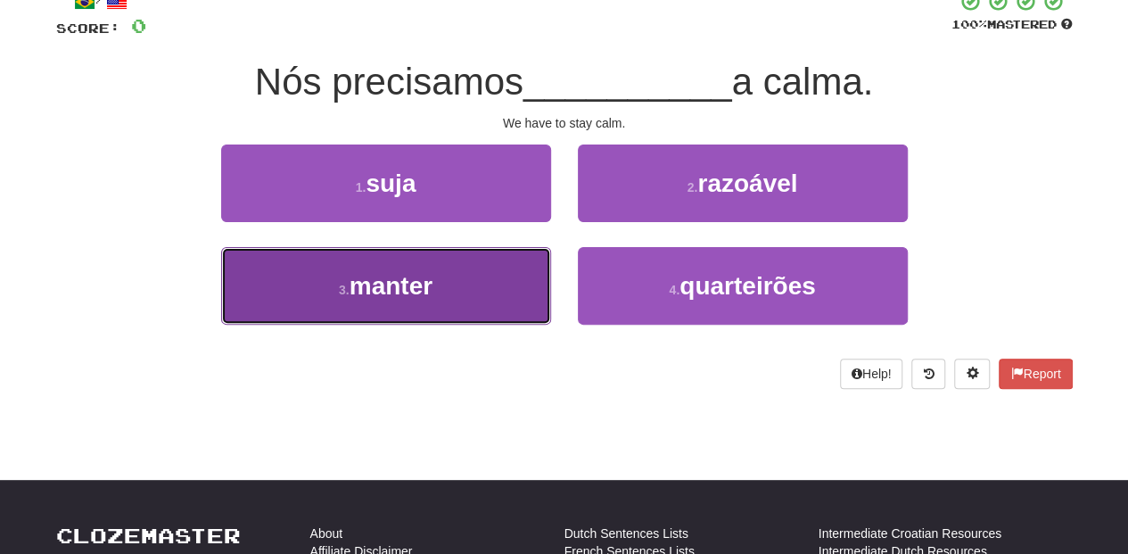
click at [493, 269] on button "3 . manter" at bounding box center [386, 286] width 330 height 78
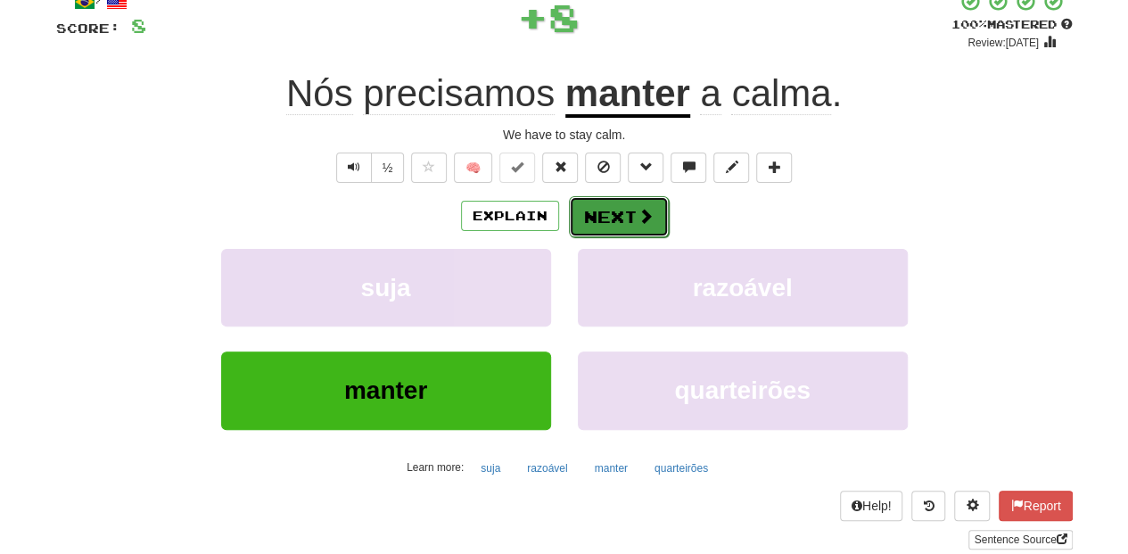
click at [599, 205] on button "Next" at bounding box center [619, 216] width 100 height 41
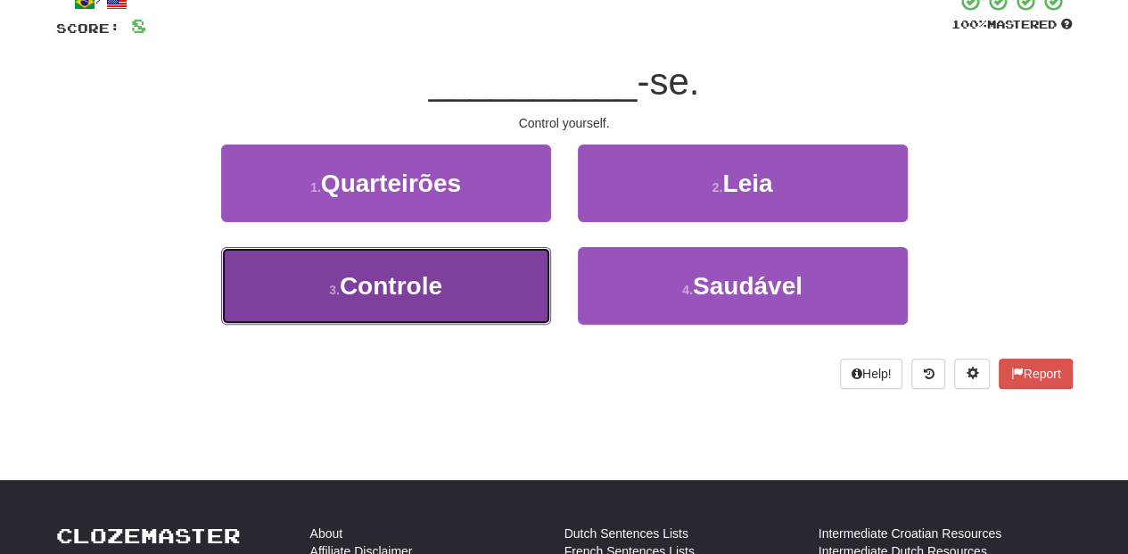
click at [439, 304] on button "3 . Controle" at bounding box center [386, 286] width 330 height 78
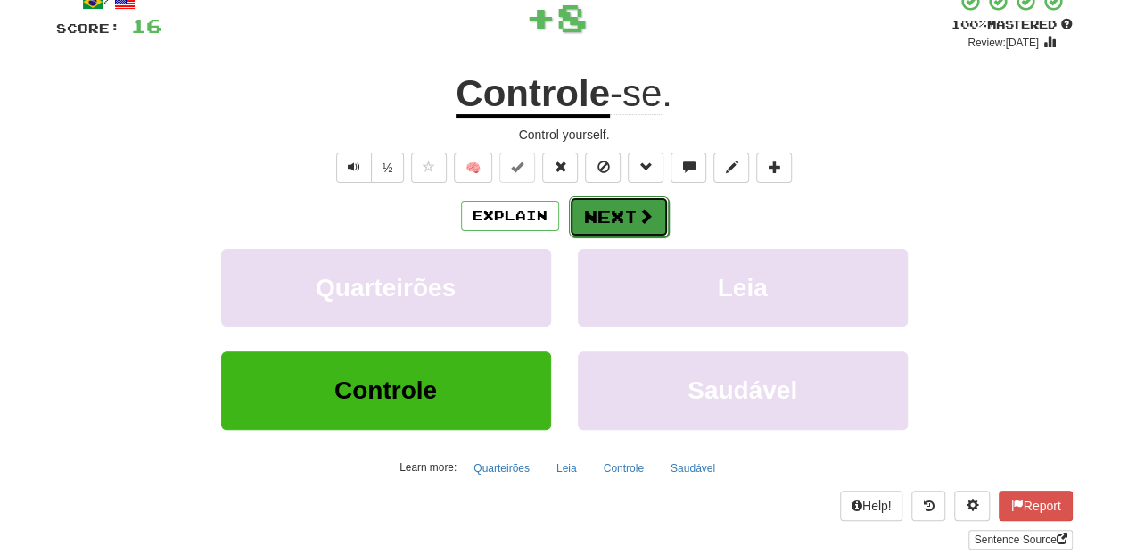
click at [594, 228] on button "Next" at bounding box center [619, 216] width 100 height 41
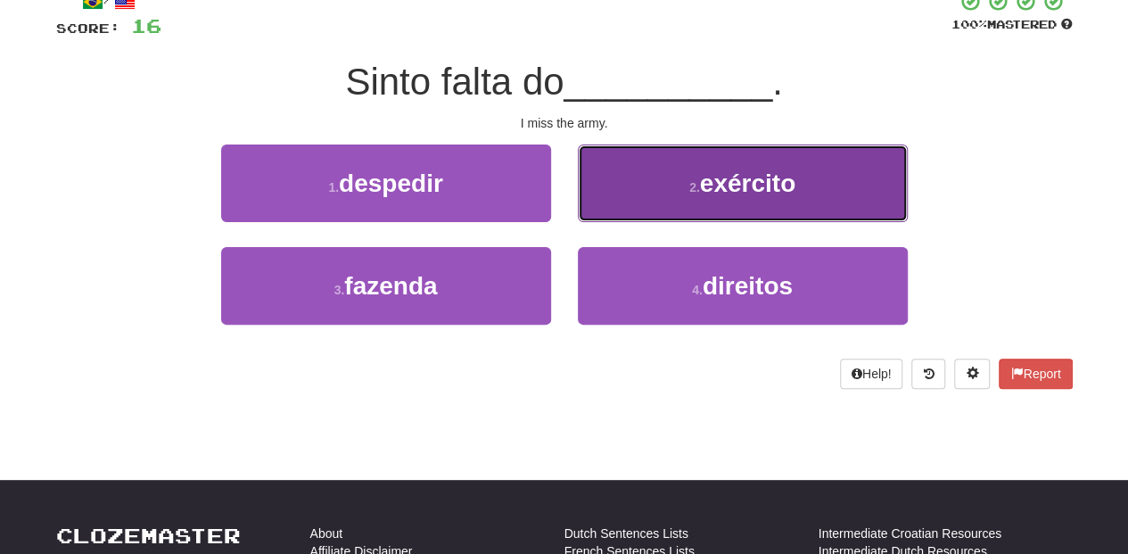
click at [609, 200] on button "2 . exército" at bounding box center [743, 183] width 330 height 78
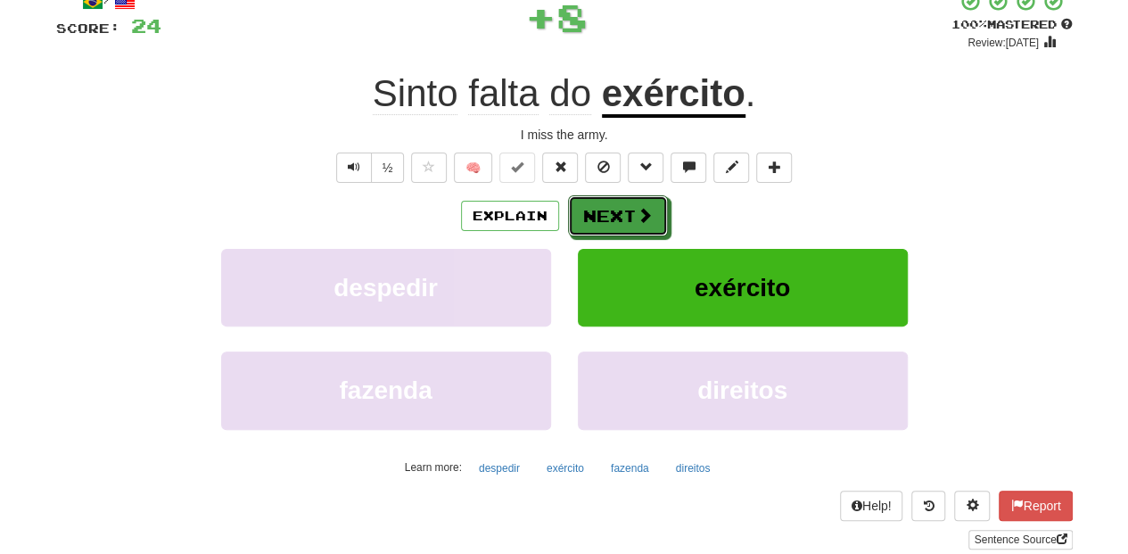
click at [609, 200] on button "Next" at bounding box center [618, 215] width 100 height 41
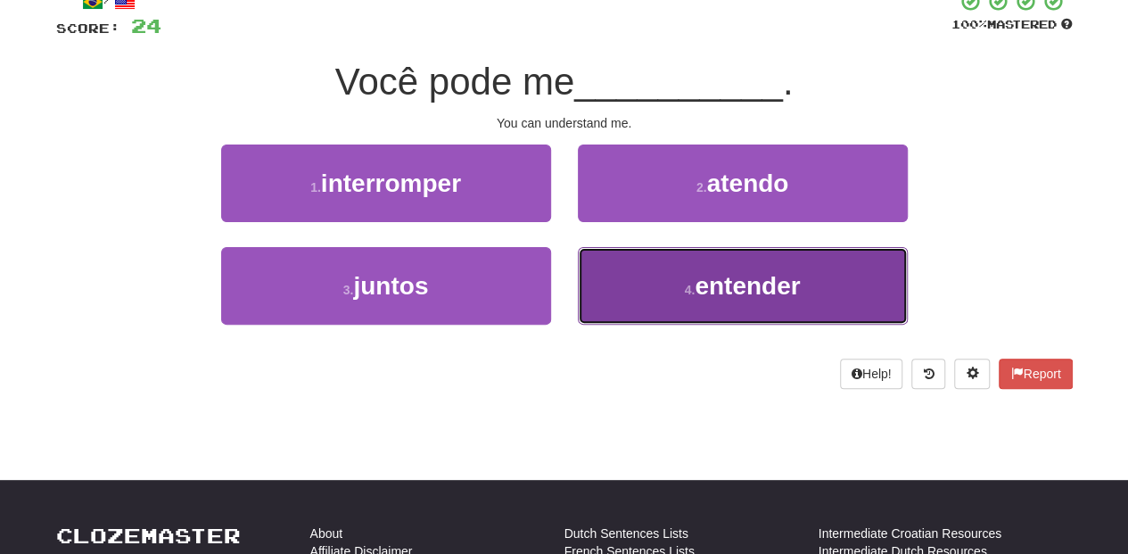
click at [640, 280] on button "4 . entender" at bounding box center [743, 286] width 330 height 78
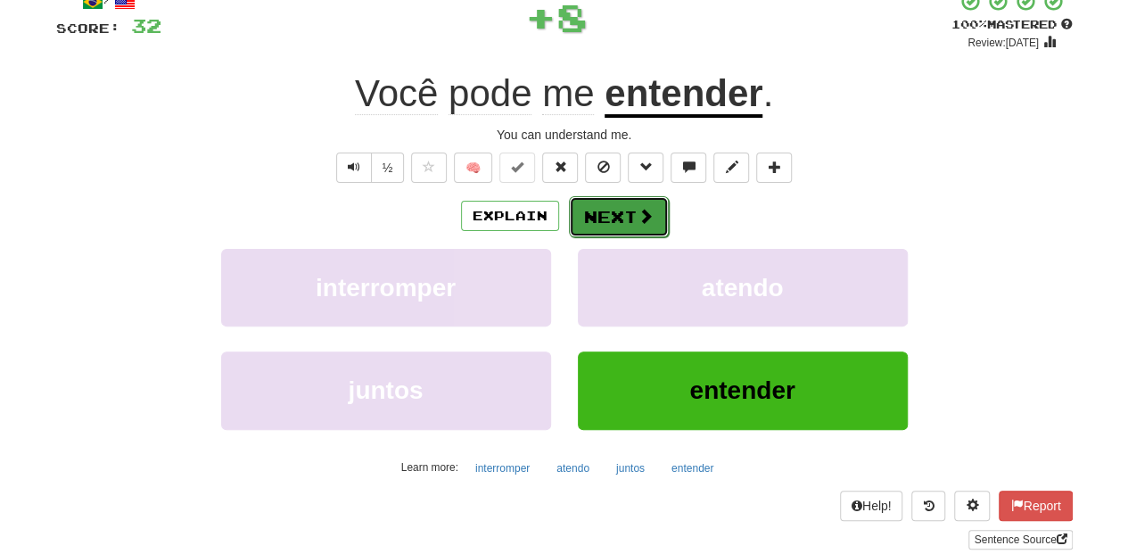
click at [614, 214] on button "Next" at bounding box center [619, 216] width 100 height 41
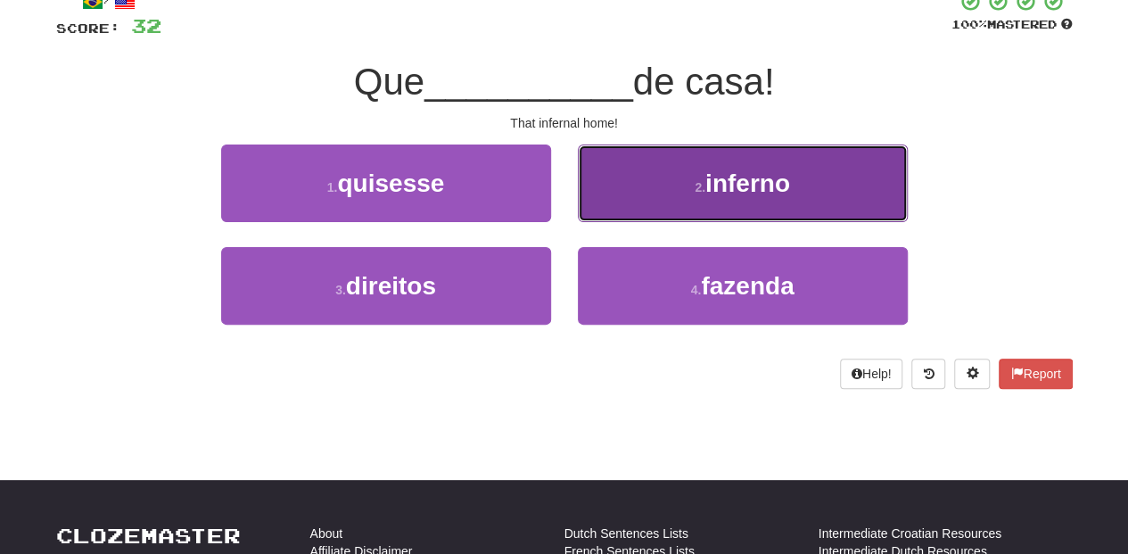
click at [631, 198] on button "2 . inferno" at bounding box center [743, 183] width 330 height 78
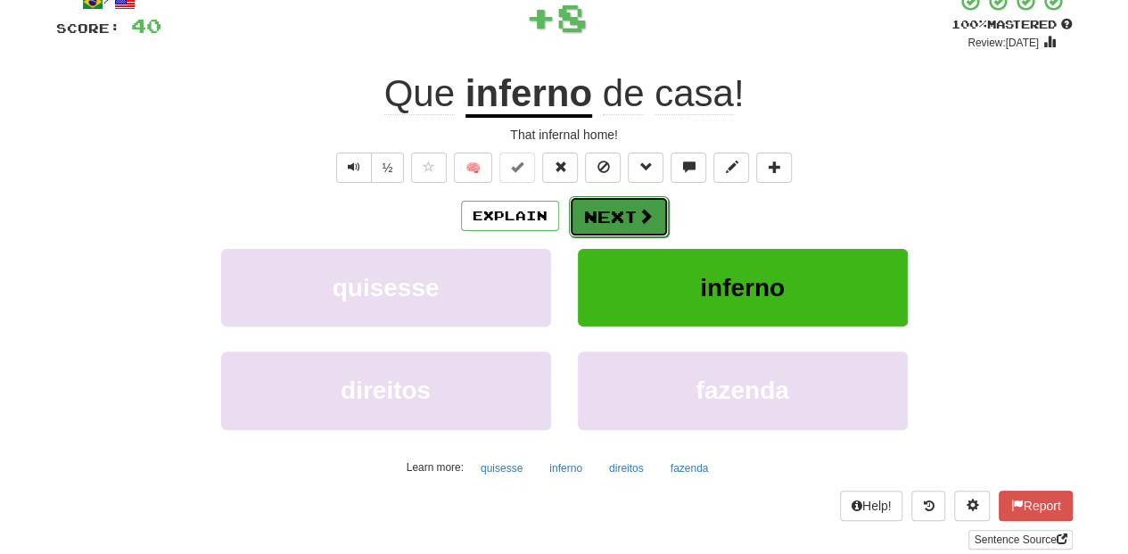
click at [621, 200] on button "Next" at bounding box center [619, 216] width 100 height 41
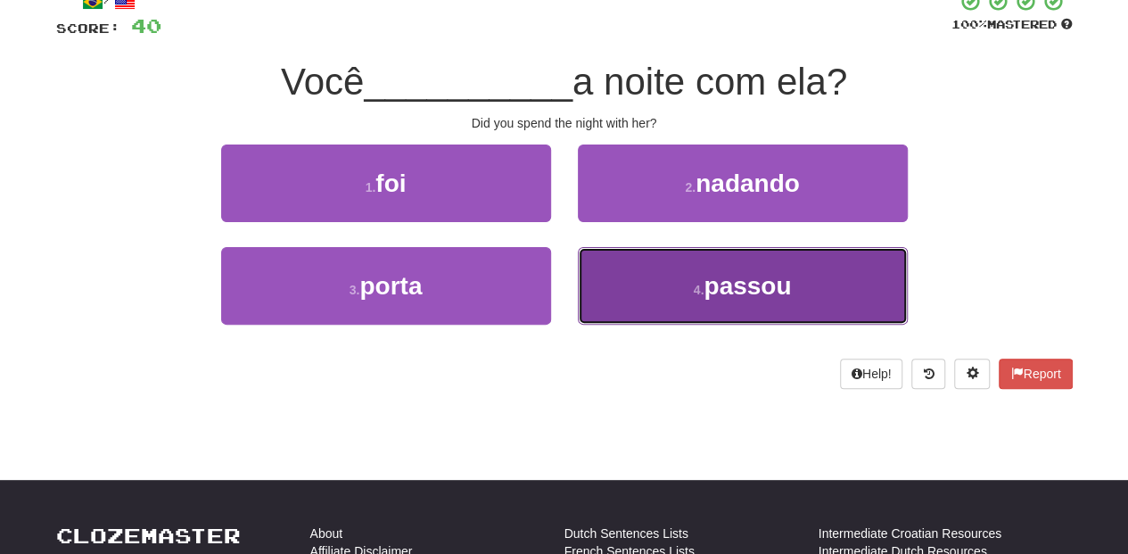
click at [642, 292] on button "4 . passou" at bounding box center [743, 286] width 330 height 78
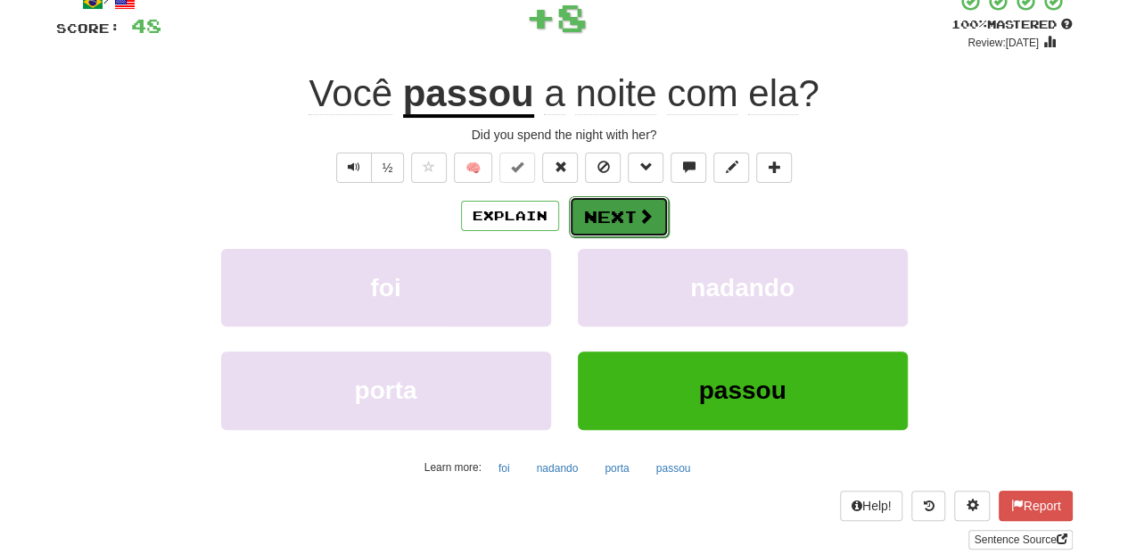
click at [608, 217] on button "Next" at bounding box center [619, 216] width 100 height 41
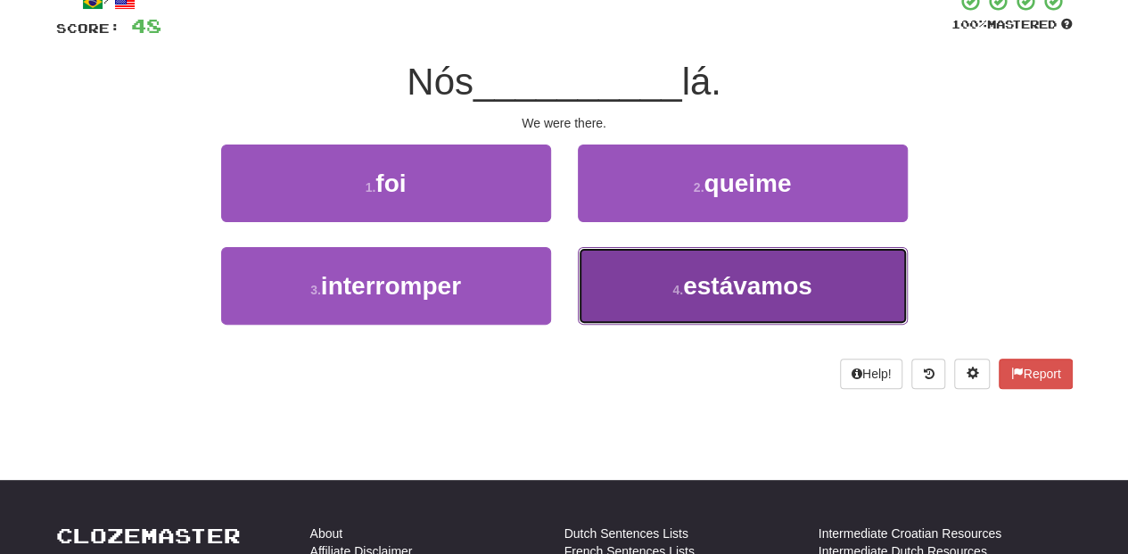
click at [621, 271] on button "4 . estávamos" at bounding box center [743, 286] width 330 height 78
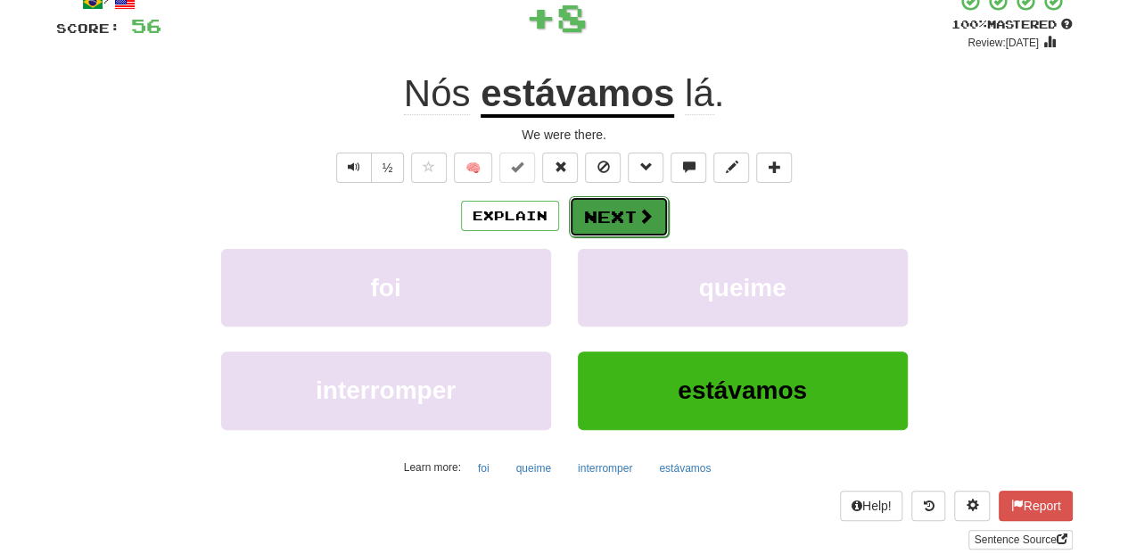
click at [599, 209] on button "Next" at bounding box center [619, 216] width 100 height 41
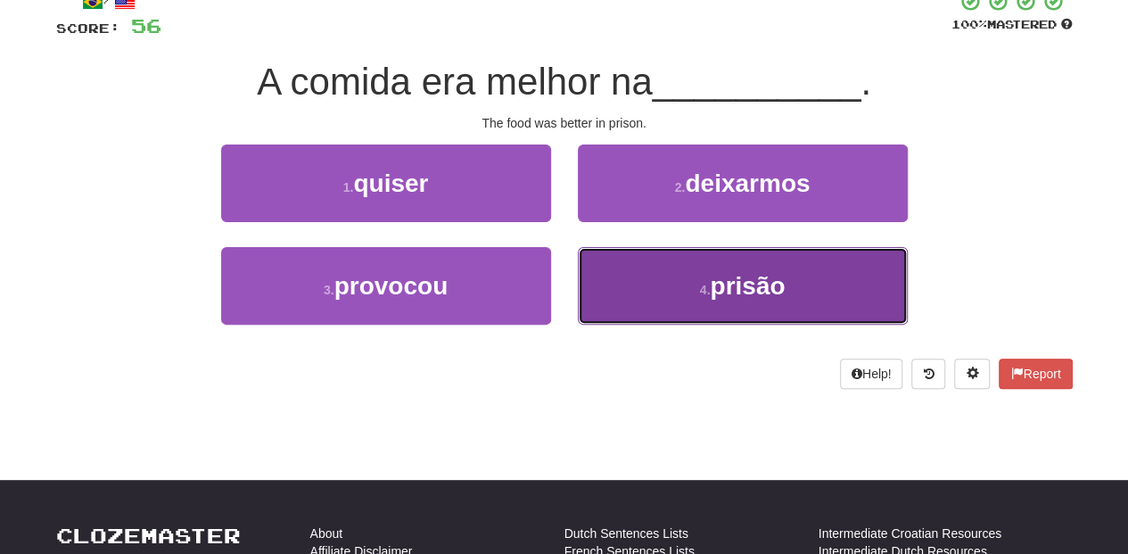
click at [610, 271] on button "4 . prisão" at bounding box center [743, 286] width 330 height 78
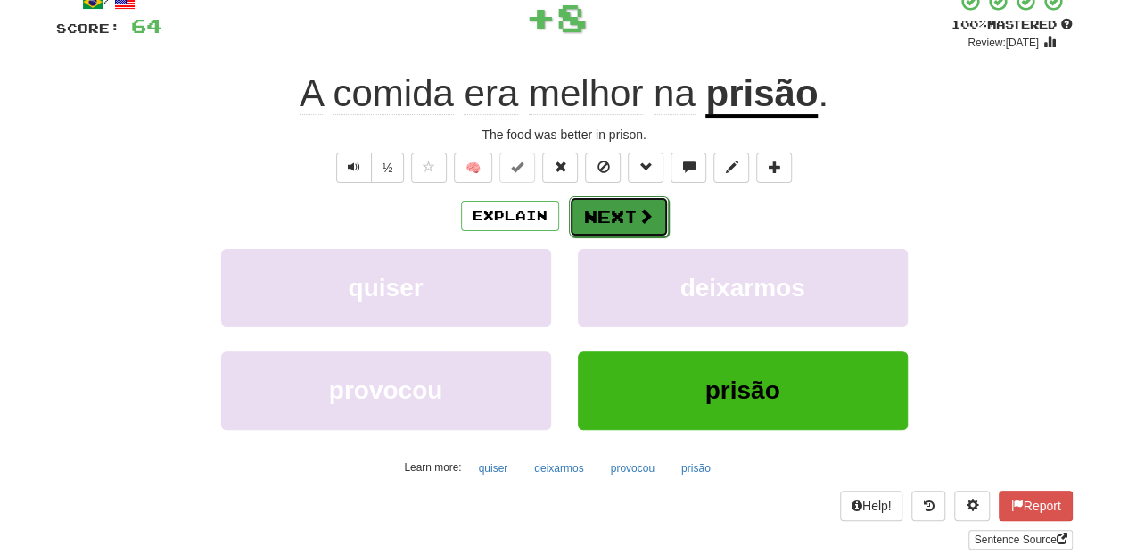
click at [578, 218] on button "Next" at bounding box center [619, 216] width 100 height 41
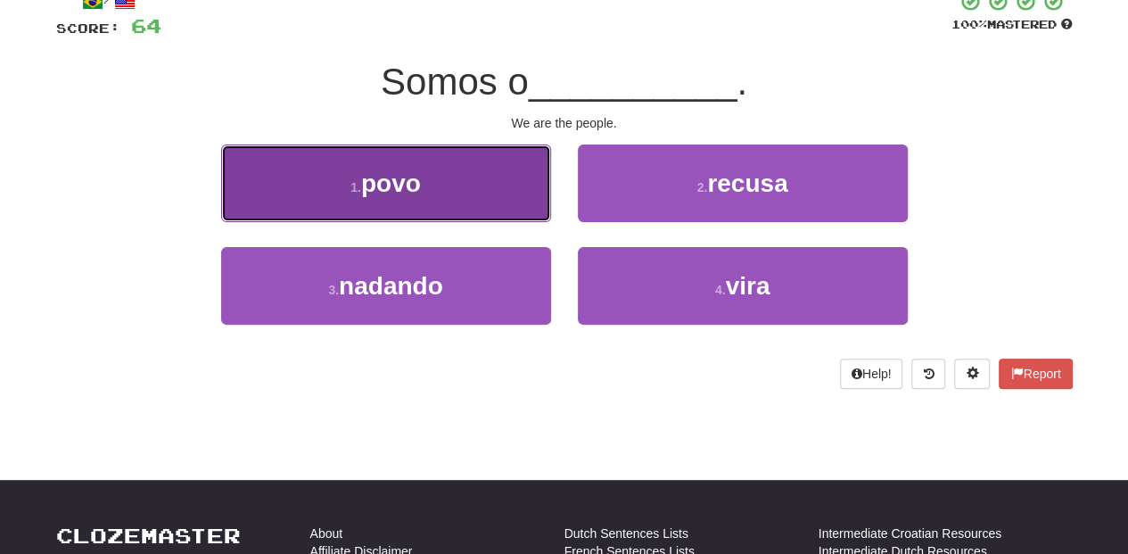
click at [499, 190] on button "1 . povo" at bounding box center [386, 183] width 330 height 78
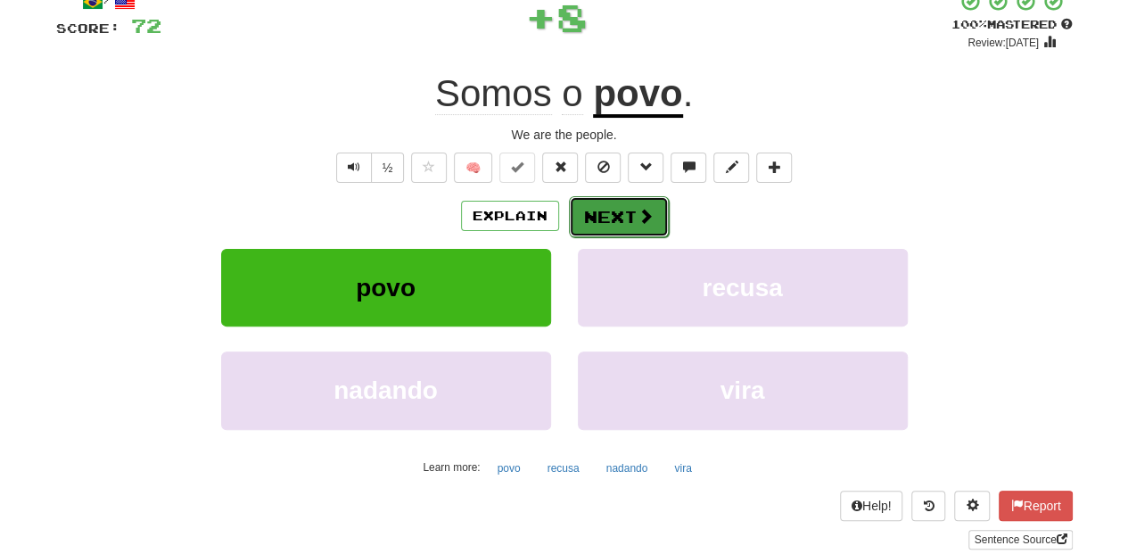
click at [625, 203] on button "Next" at bounding box center [619, 216] width 100 height 41
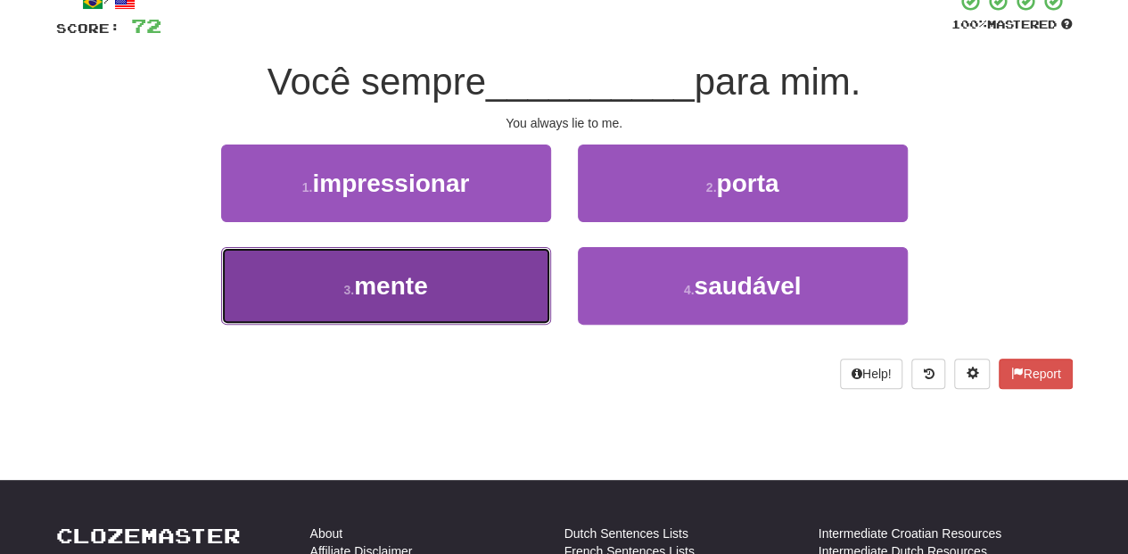
click at [499, 275] on button "3 . mente" at bounding box center [386, 286] width 330 height 78
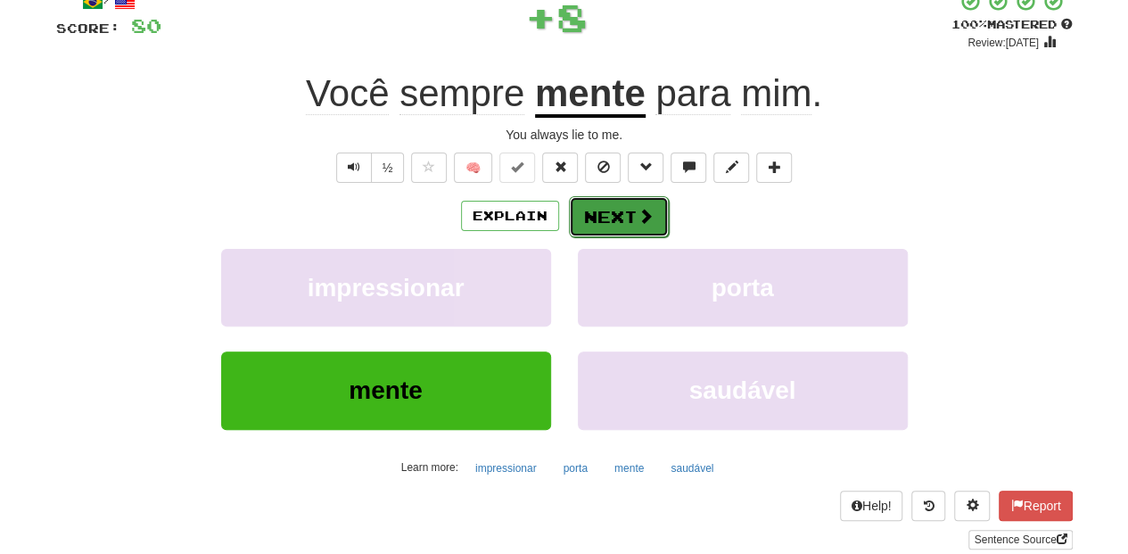
click at [637, 215] on span at bounding box center [645, 216] width 16 height 16
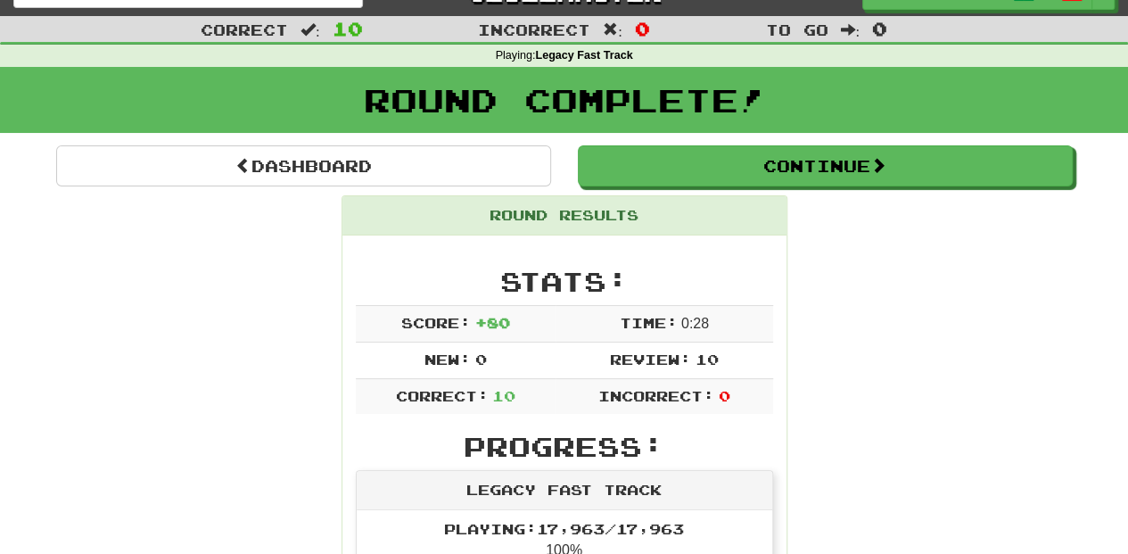
scroll to position [18, 0]
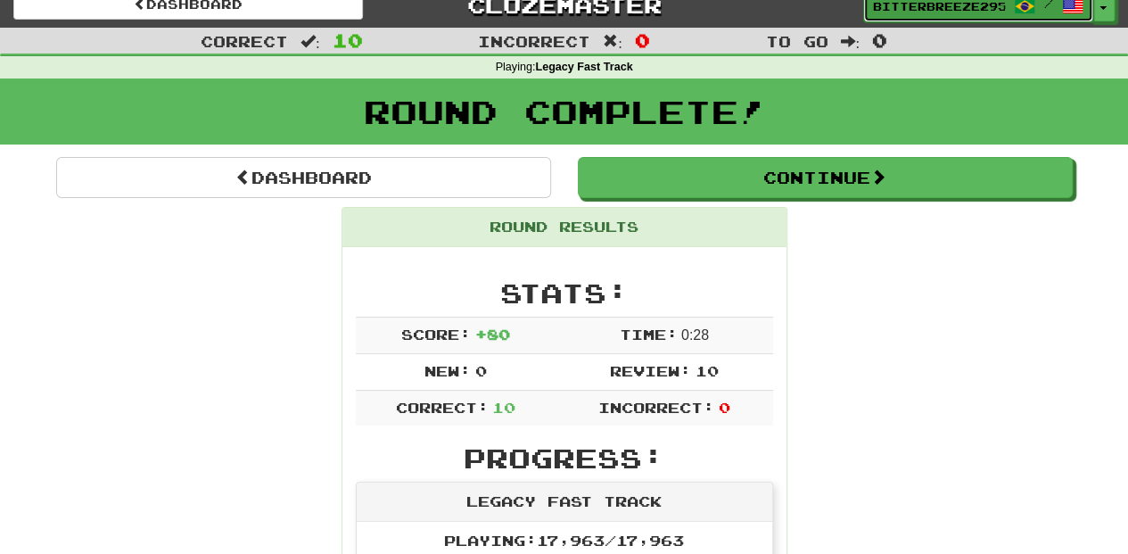
click at [923, 9] on span "BitterBreeze2956" at bounding box center [939, 6] width 132 height 16
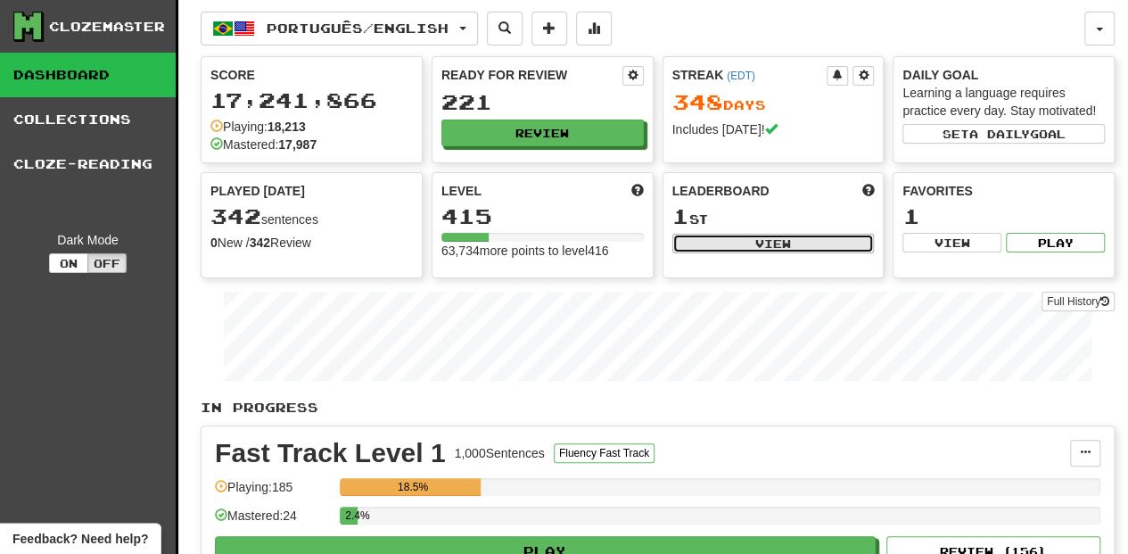
click at [745, 244] on button "View" at bounding box center [773, 244] width 202 height 20
select select "**********"
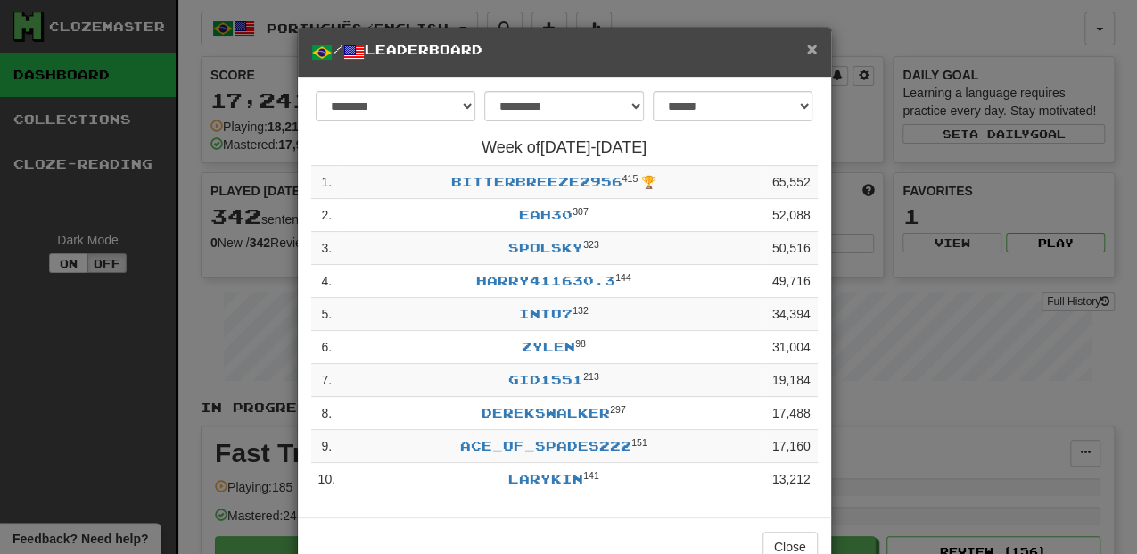
click at [809, 51] on span "×" at bounding box center [811, 48] width 11 height 21
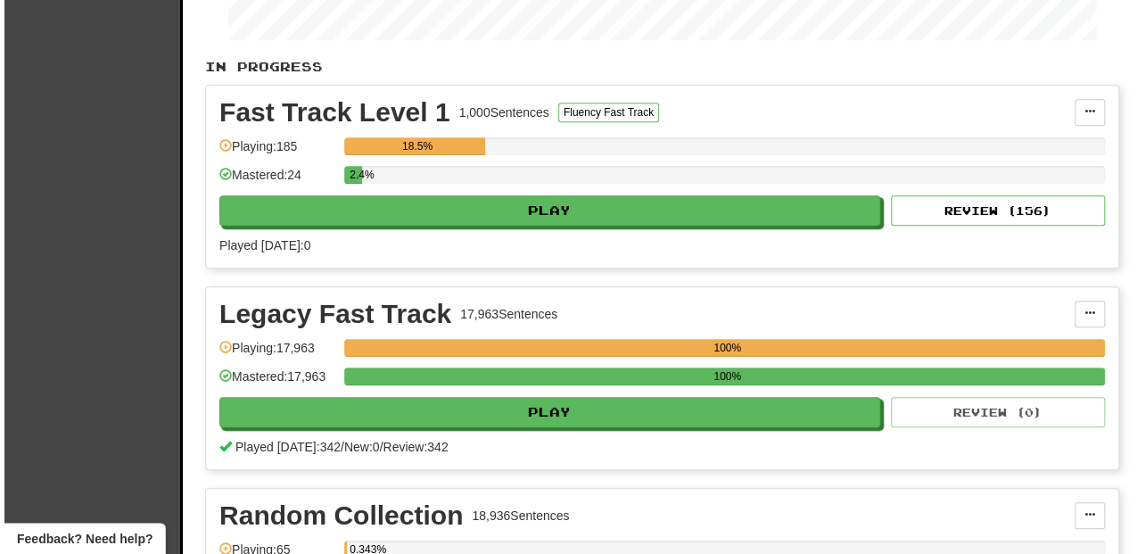
scroll to position [475, 0]
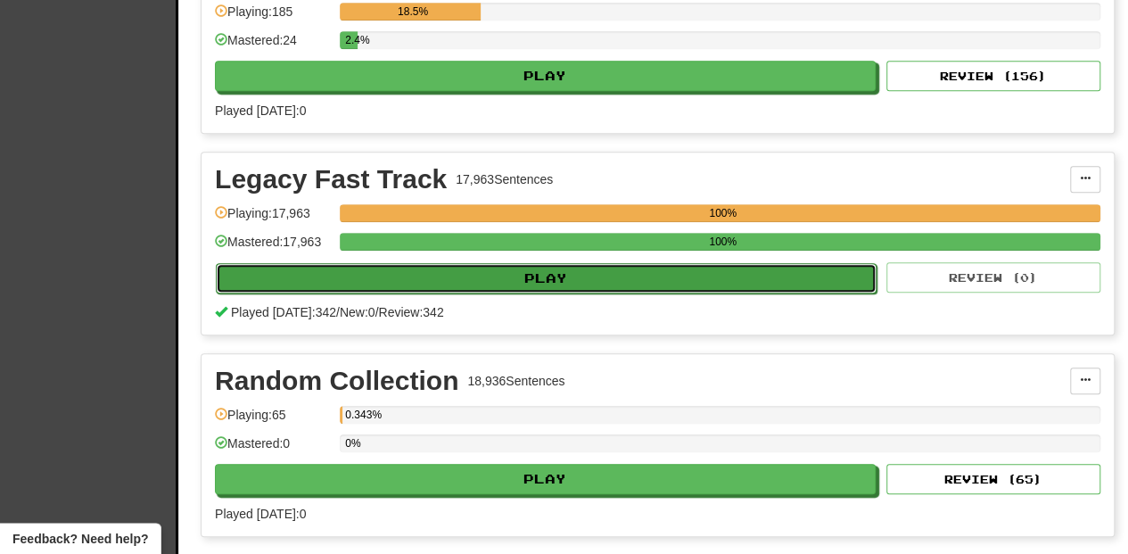
click at [566, 274] on button "Play" at bounding box center [546, 278] width 661 height 30
select select "**"
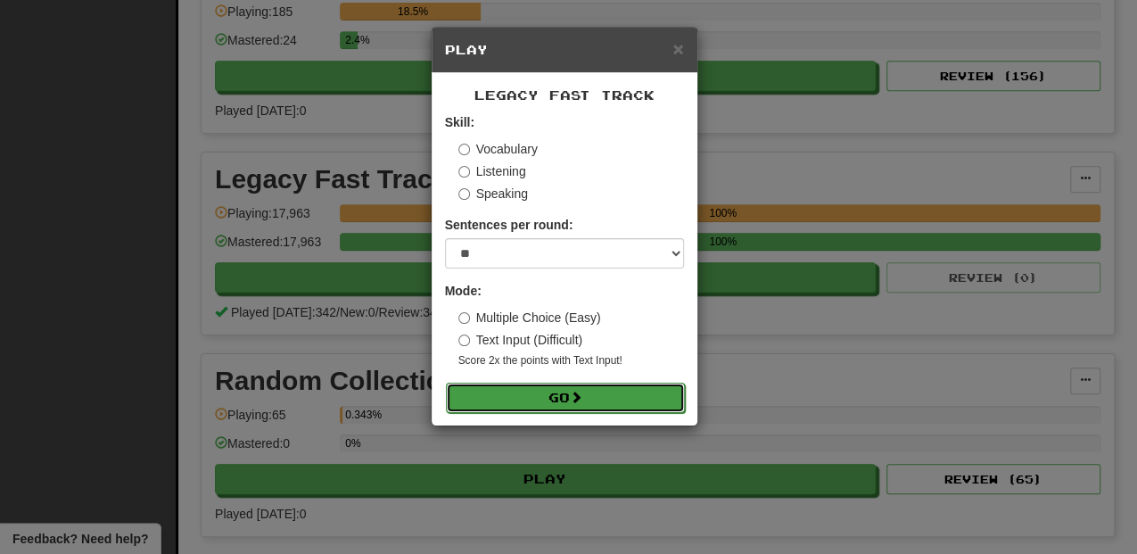
click at [608, 390] on button "Go" at bounding box center [565, 397] width 239 height 30
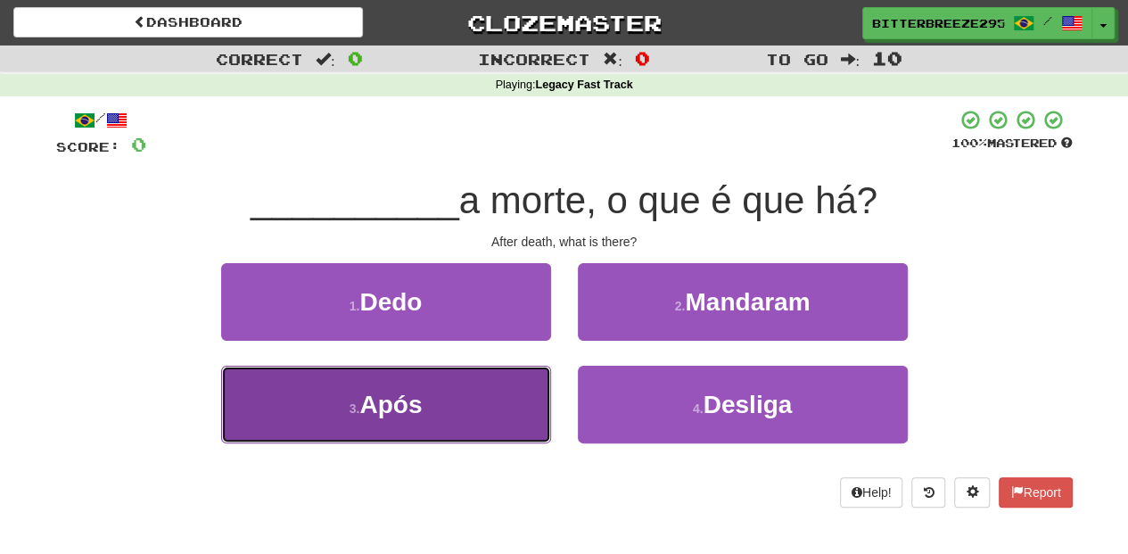
click at [478, 396] on button "3 . Após" at bounding box center [386, 404] width 330 height 78
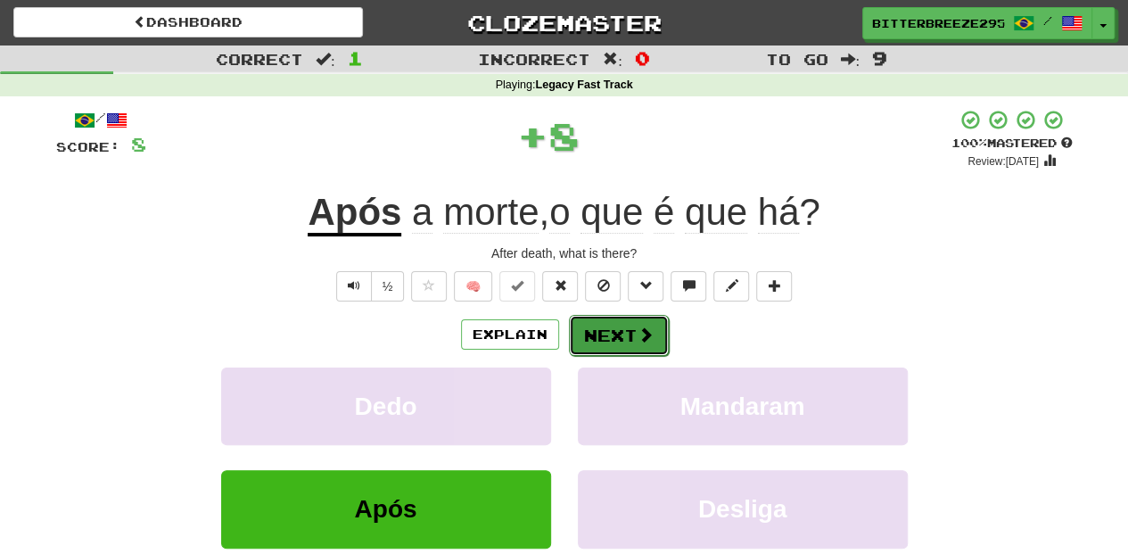
click at [605, 320] on button "Next" at bounding box center [619, 335] width 100 height 41
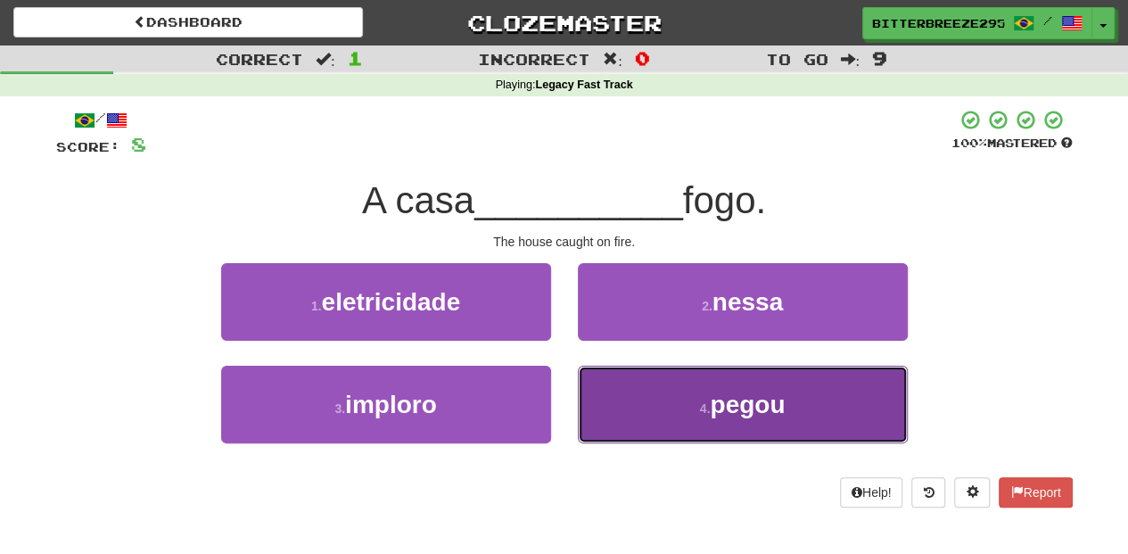
click at [633, 395] on button "4 . [GEOGRAPHIC_DATA]" at bounding box center [743, 404] width 330 height 78
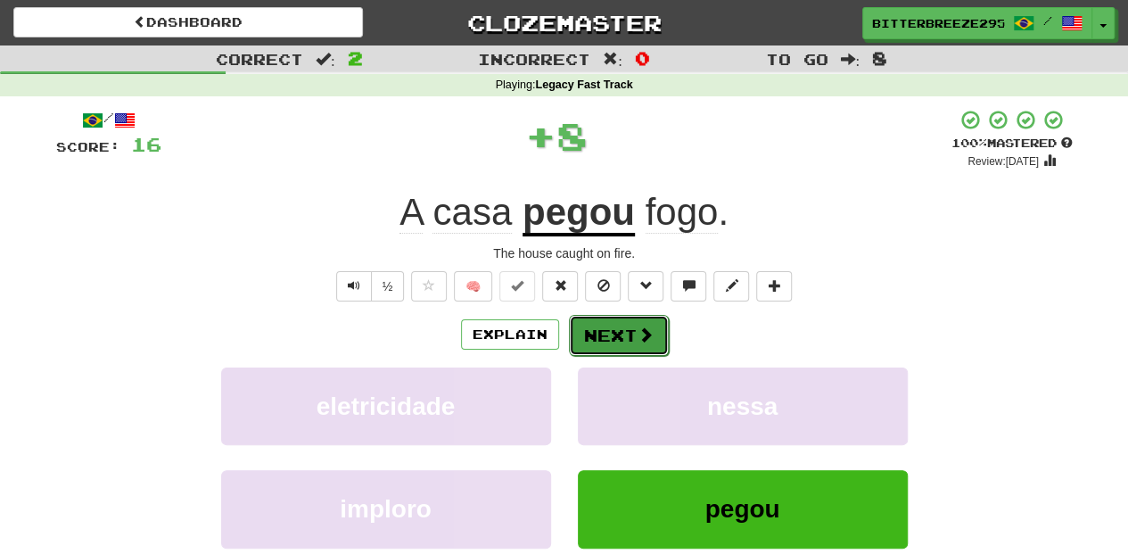
click at [629, 339] on button "Next" at bounding box center [619, 335] width 100 height 41
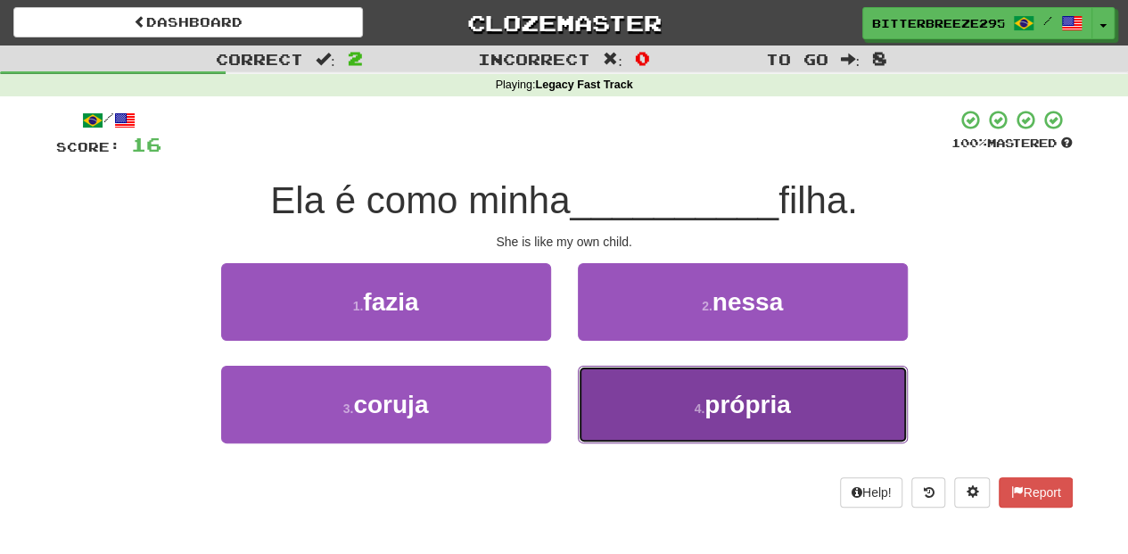
click at [651, 398] on button "4 . própria" at bounding box center [743, 404] width 330 height 78
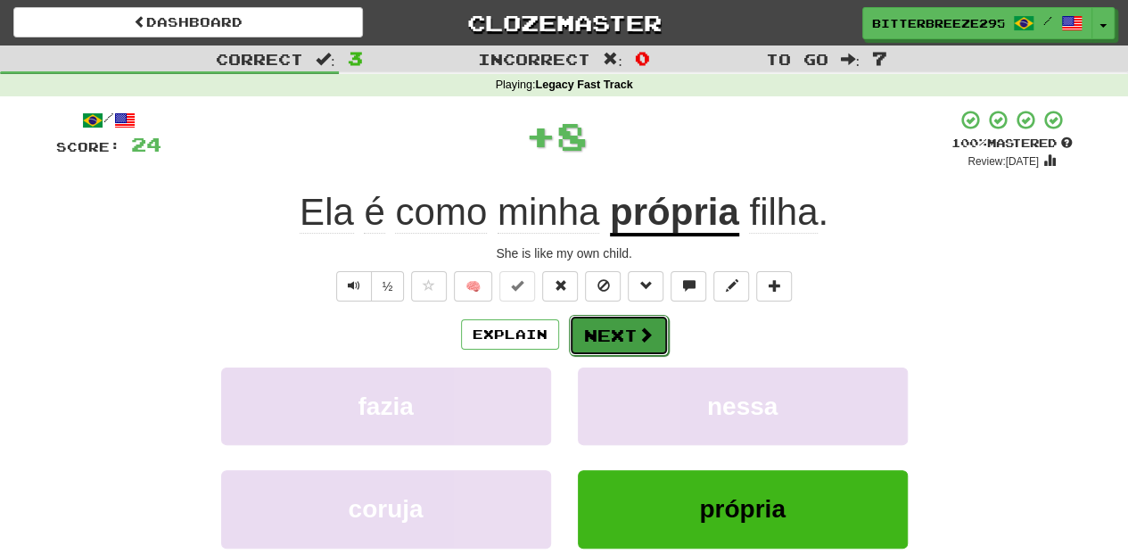
click at [613, 328] on button "Next" at bounding box center [619, 335] width 100 height 41
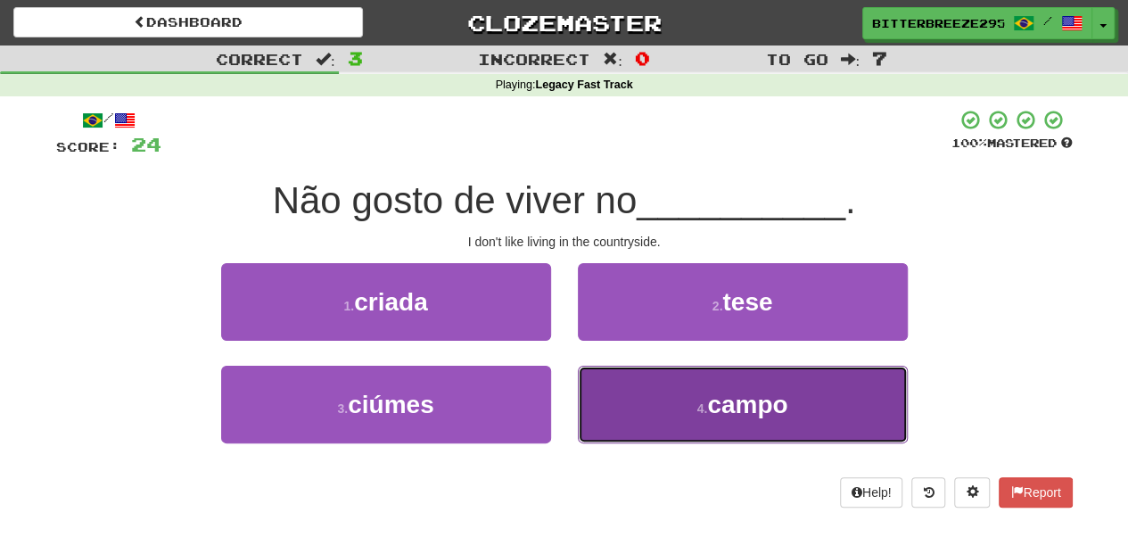
click at [645, 389] on button "4 . campo" at bounding box center [743, 404] width 330 height 78
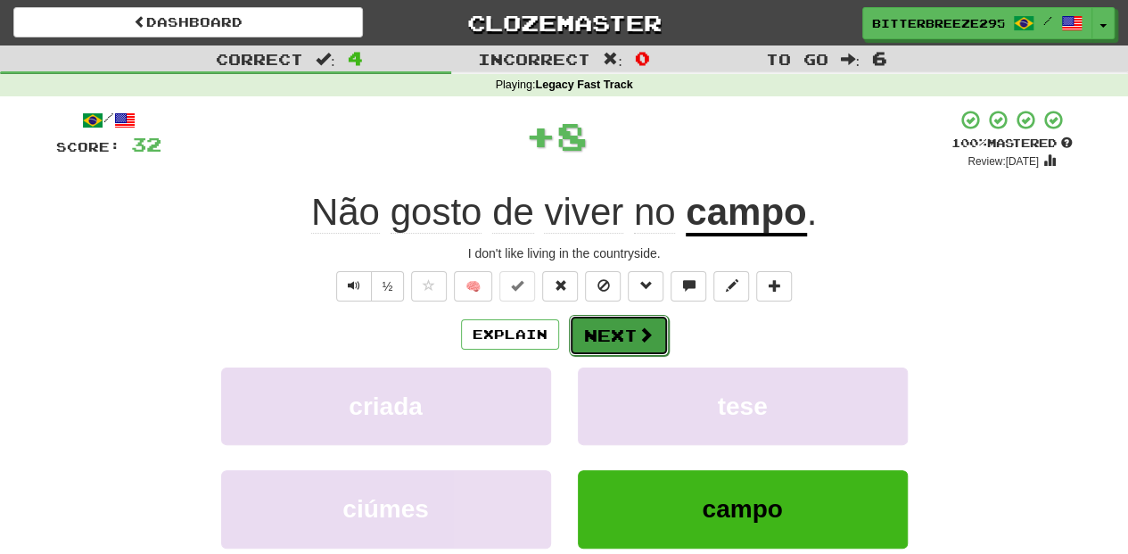
click at [608, 321] on button "Next" at bounding box center [619, 335] width 100 height 41
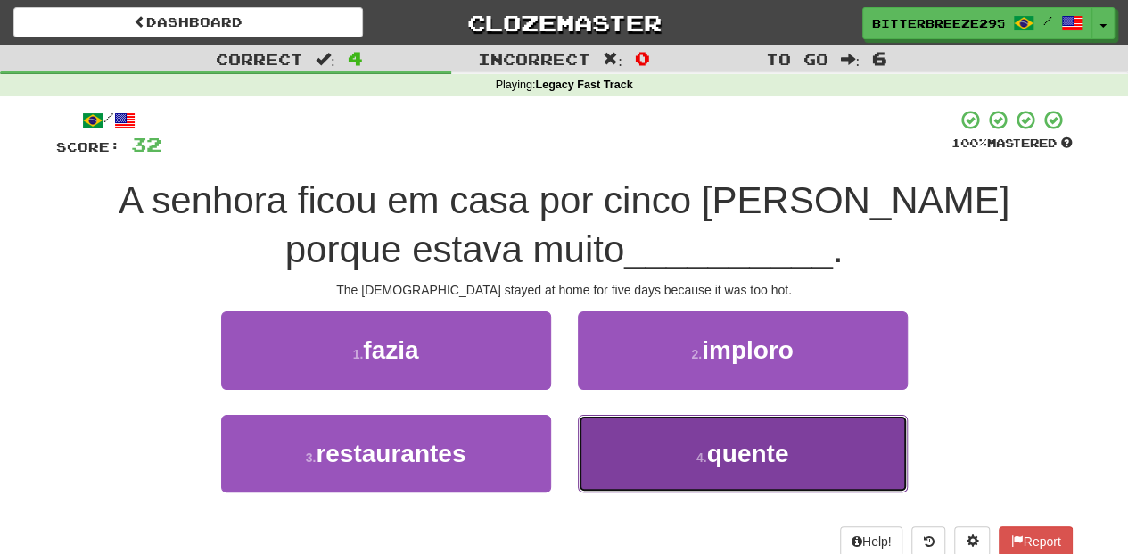
click at [619, 424] on button "4 . quente" at bounding box center [743, 454] width 330 height 78
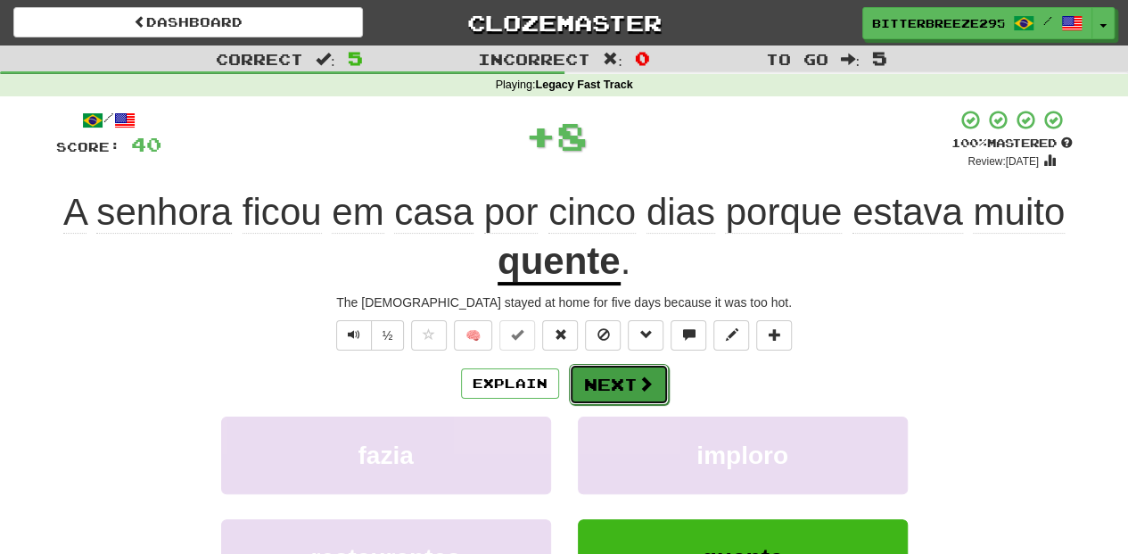
click at [606, 386] on button "Next" at bounding box center [619, 384] width 100 height 41
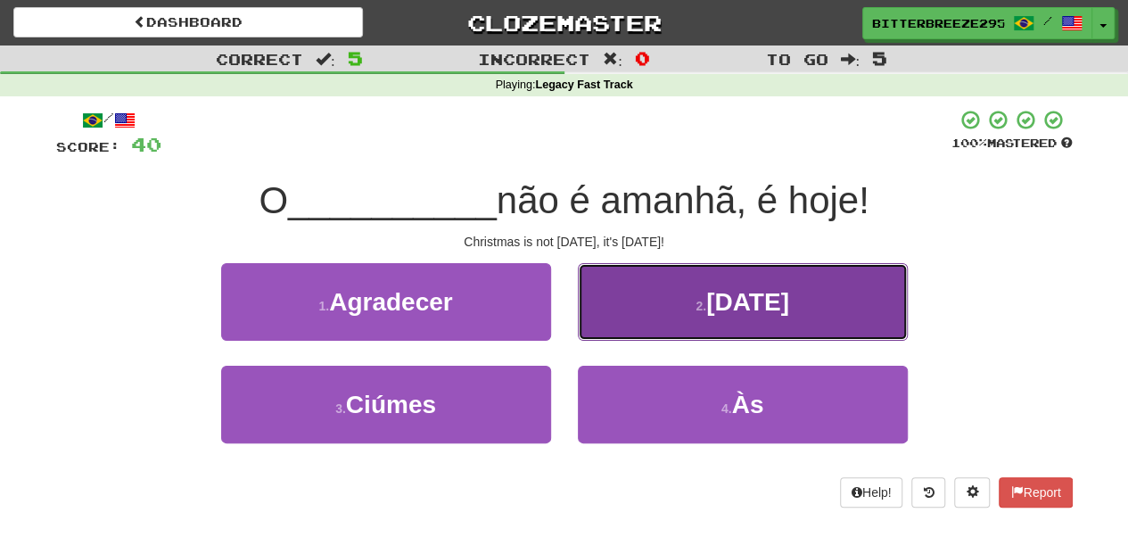
click at [631, 316] on button "2 . [GEOGRAPHIC_DATA]" at bounding box center [743, 302] width 330 height 78
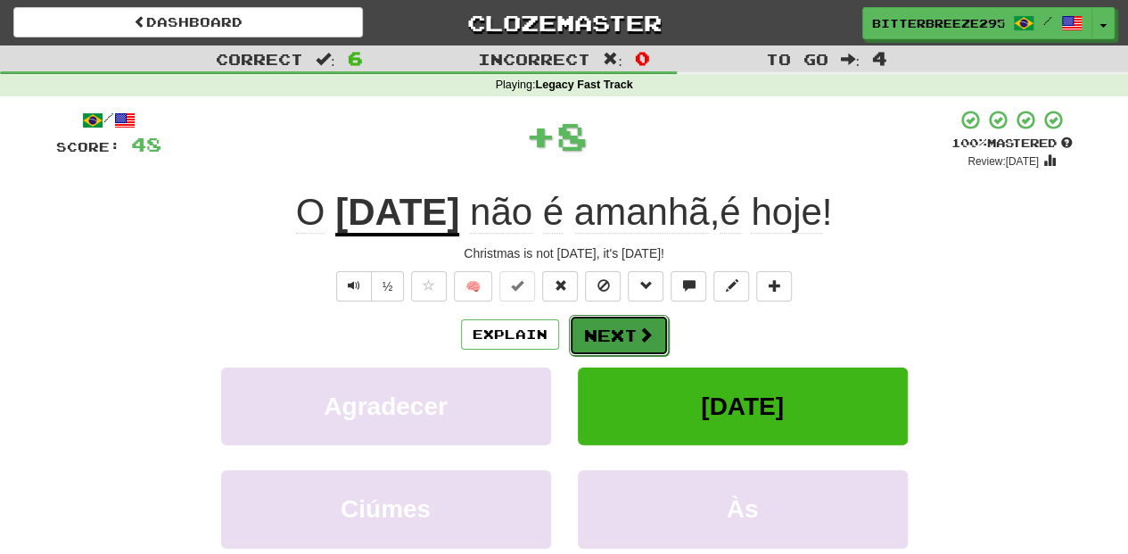
click at [617, 324] on button "Next" at bounding box center [619, 335] width 100 height 41
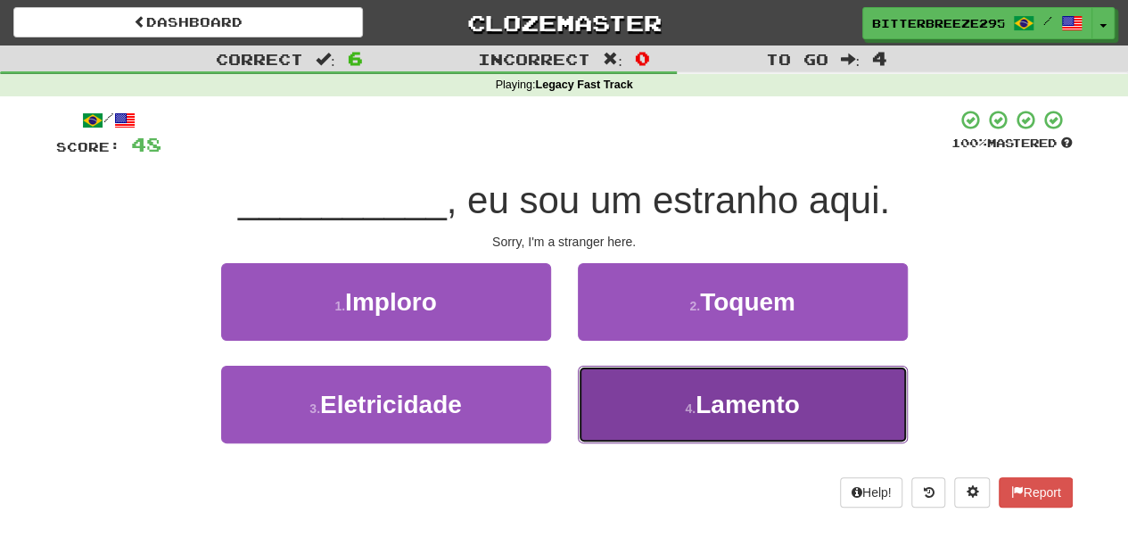
click at [626, 399] on button "4 . [GEOGRAPHIC_DATA]" at bounding box center [743, 404] width 330 height 78
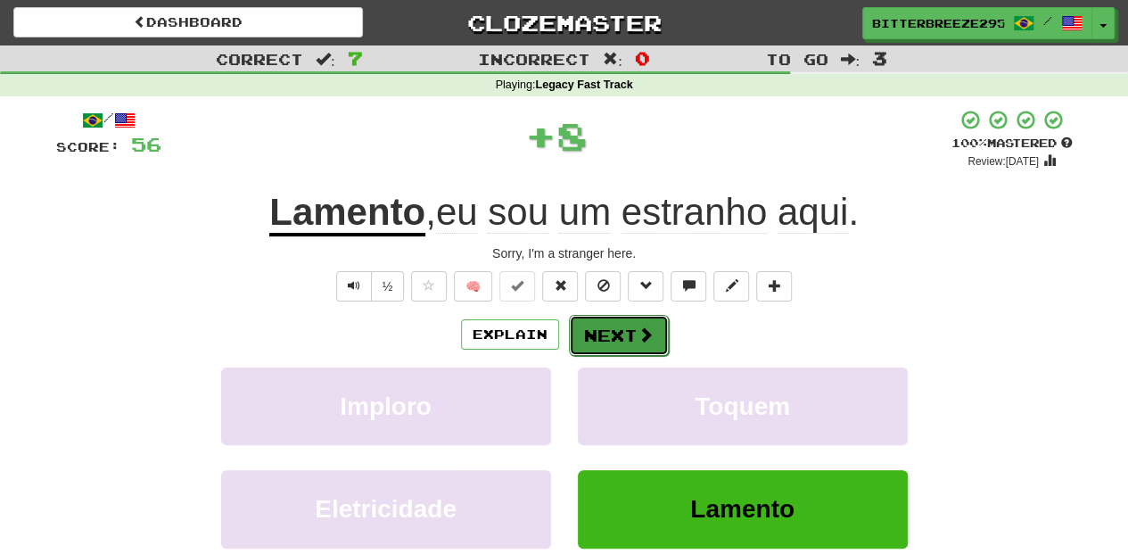
click at [617, 341] on button "Next" at bounding box center [619, 335] width 100 height 41
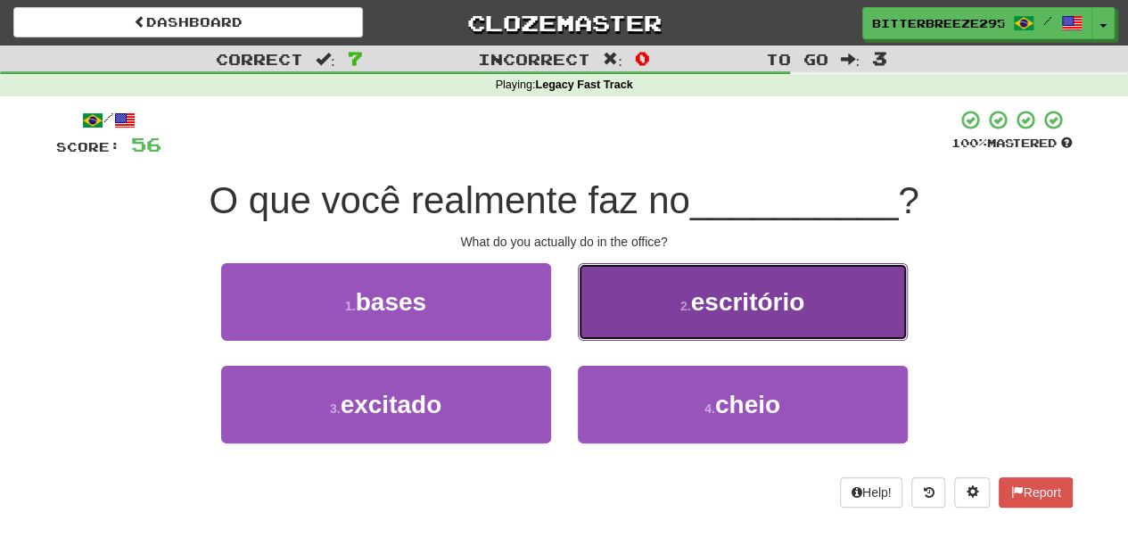
click at [638, 310] on button "2 . escritório" at bounding box center [743, 302] width 330 height 78
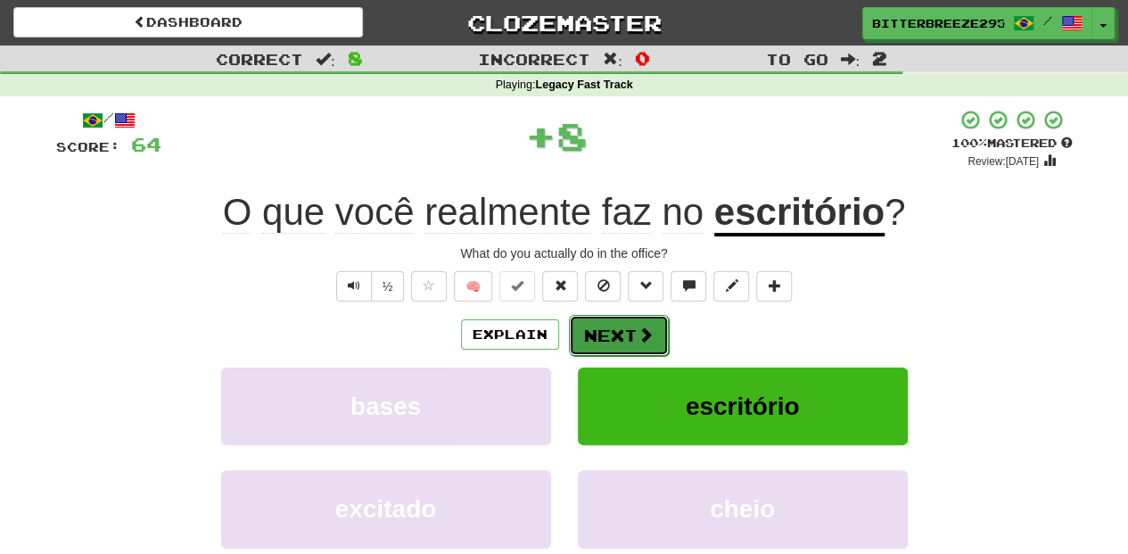
click at [624, 316] on button "Next" at bounding box center [619, 335] width 100 height 41
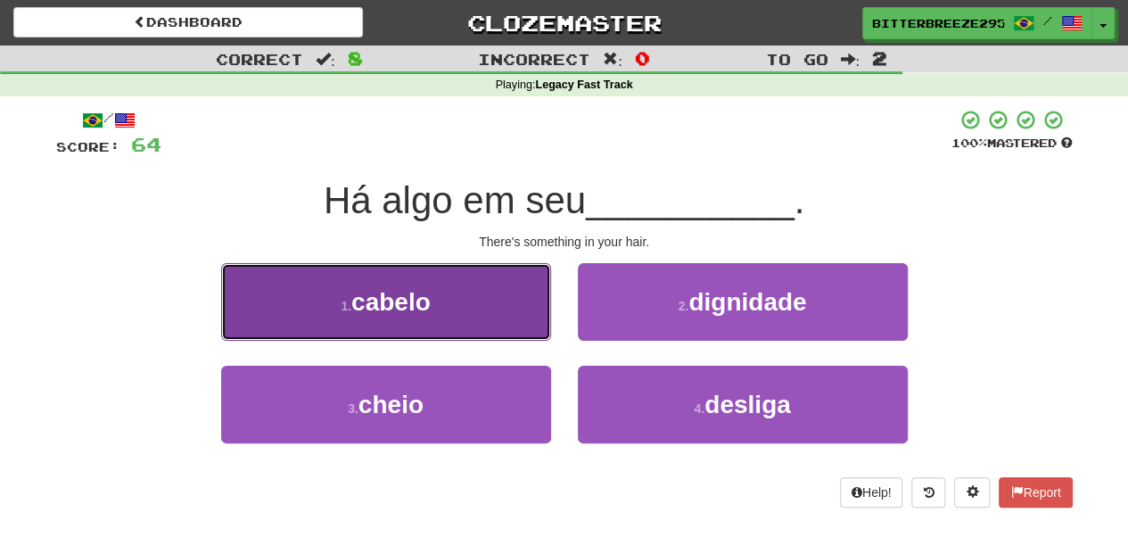
click at [511, 316] on button "1 . [GEOGRAPHIC_DATA]" at bounding box center [386, 302] width 330 height 78
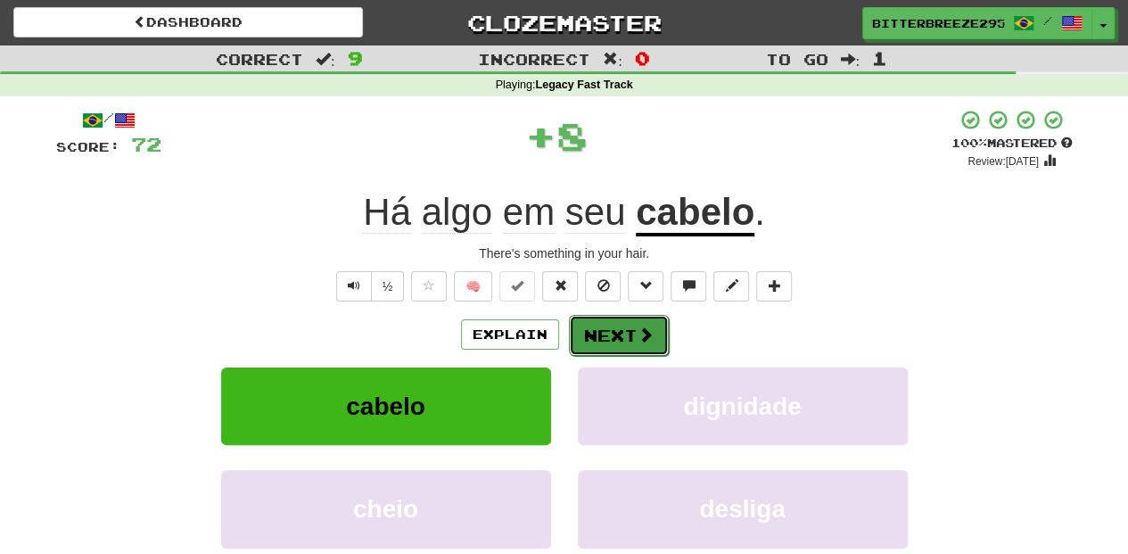
click at [633, 321] on button "Next" at bounding box center [619, 335] width 100 height 41
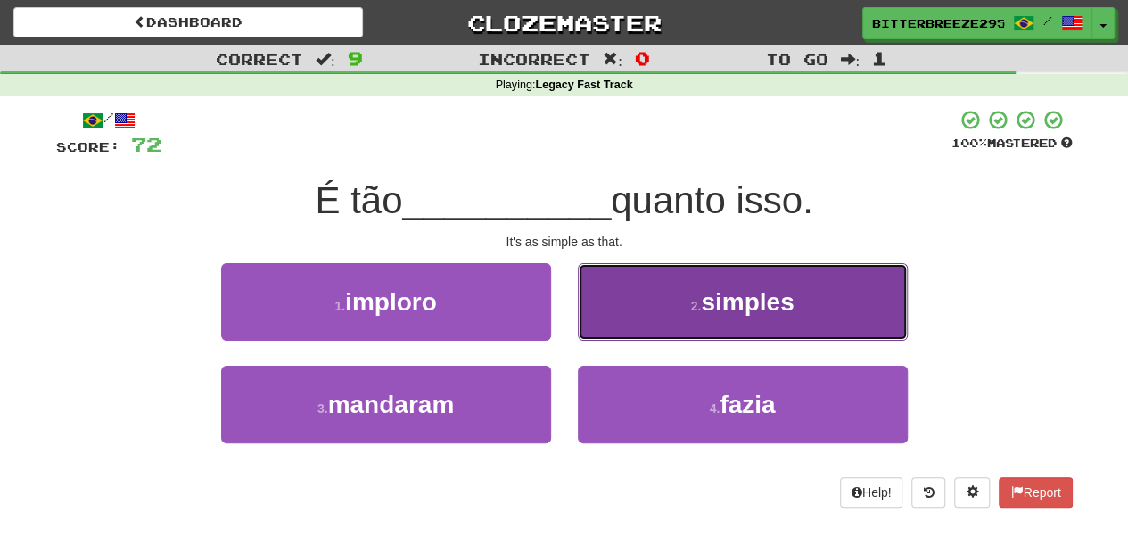
click at [631, 309] on button "2 . simples" at bounding box center [743, 302] width 330 height 78
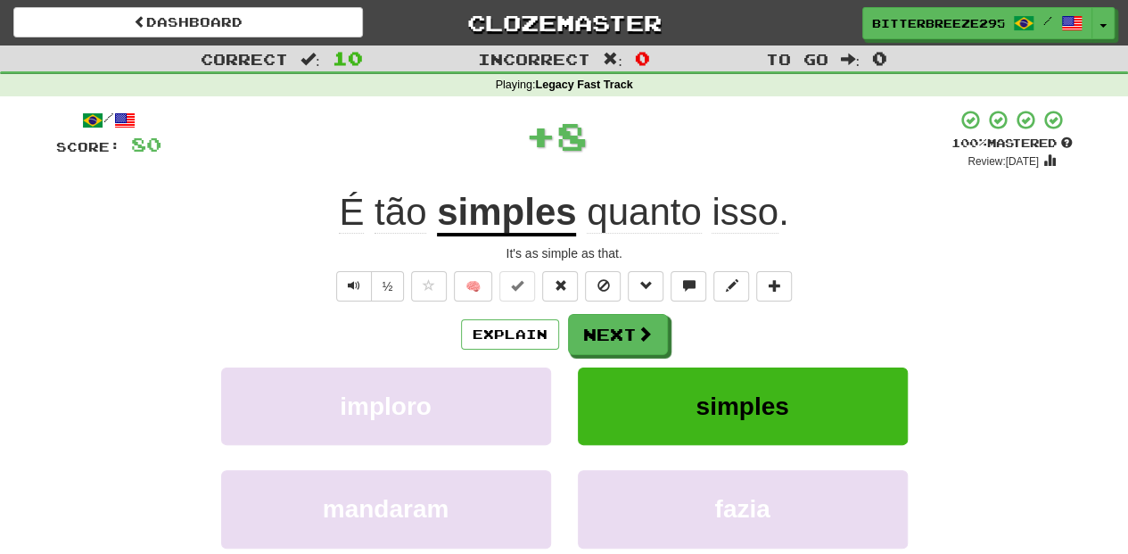
click at [629, 308] on div "/ Score: 80 + 8 100 % Mastered Review: [DATE] É tão simples quanto isso . It's …" at bounding box center [564, 388] width 1016 height 559
click at [629, 330] on button "Next" at bounding box center [619, 335] width 100 height 41
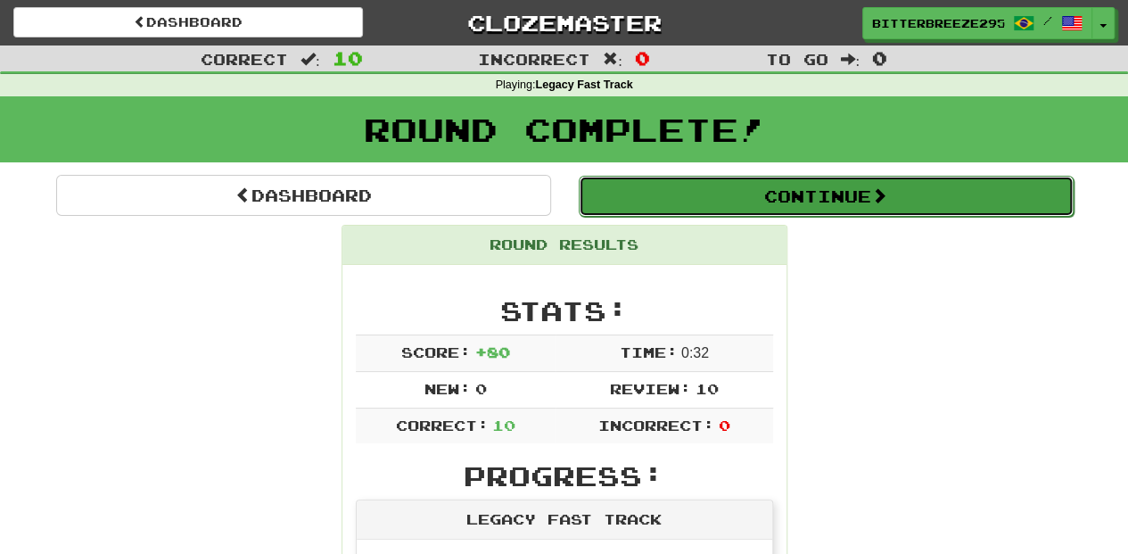
click at [699, 187] on button "Continue" at bounding box center [826, 196] width 495 height 41
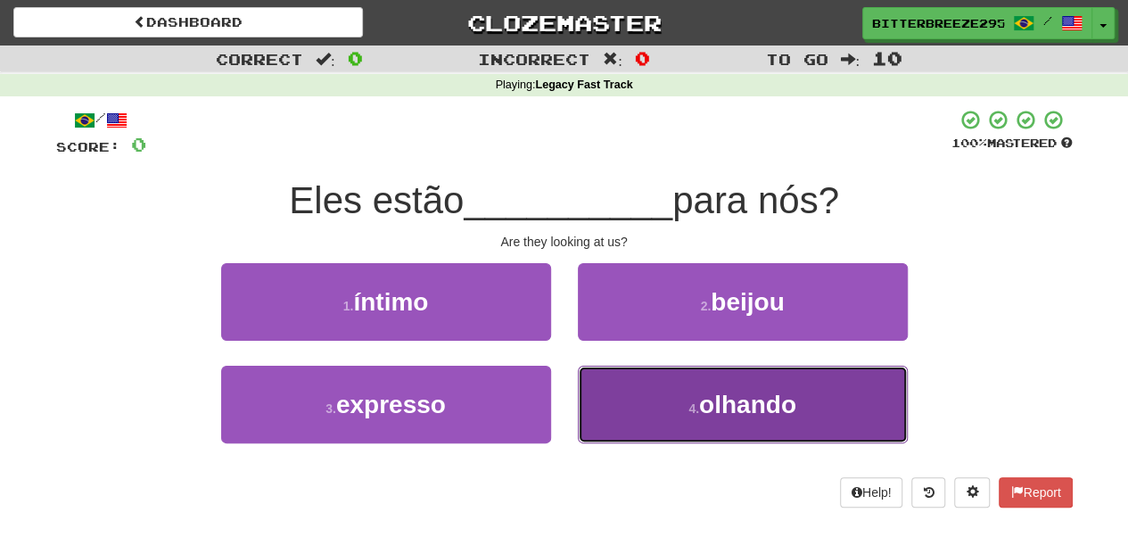
click at [680, 400] on button "4 . olhando" at bounding box center [743, 404] width 330 height 78
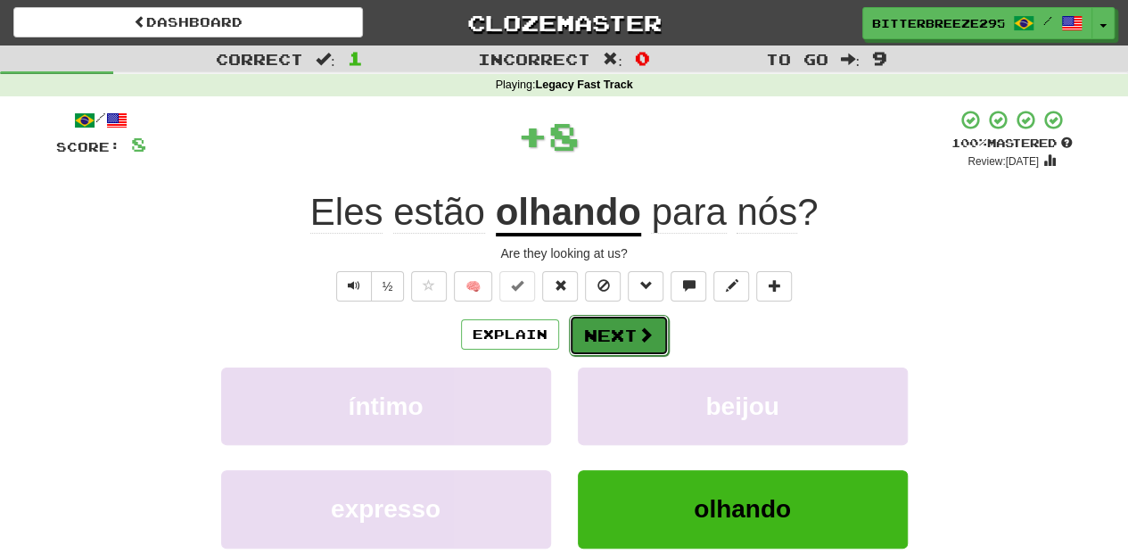
click at [595, 330] on button "Next" at bounding box center [619, 335] width 100 height 41
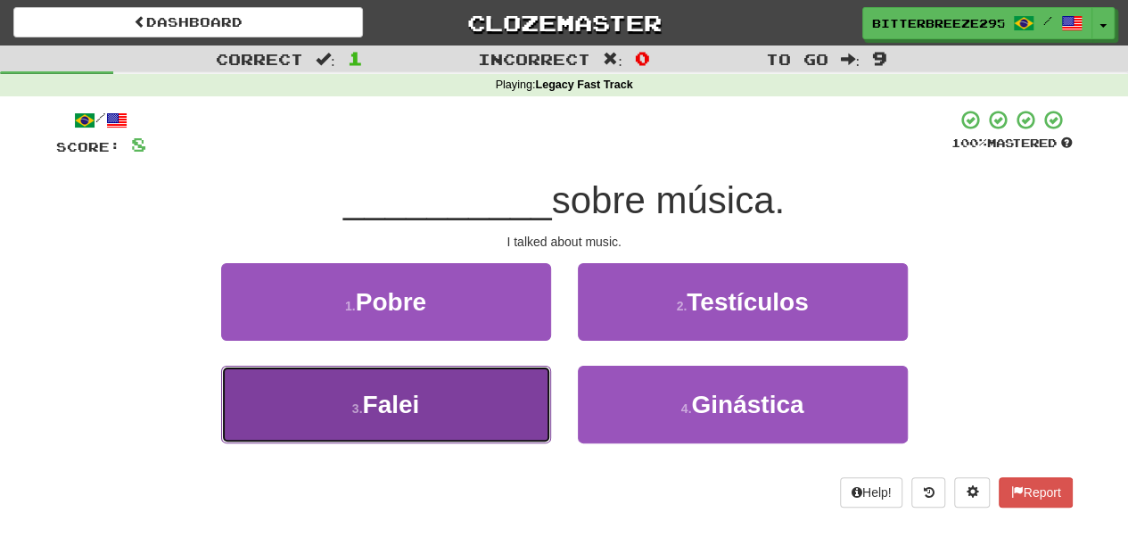
click at [468, 408] on button "3 . Falei" at bounding box center [386, 404] width 330 height 78
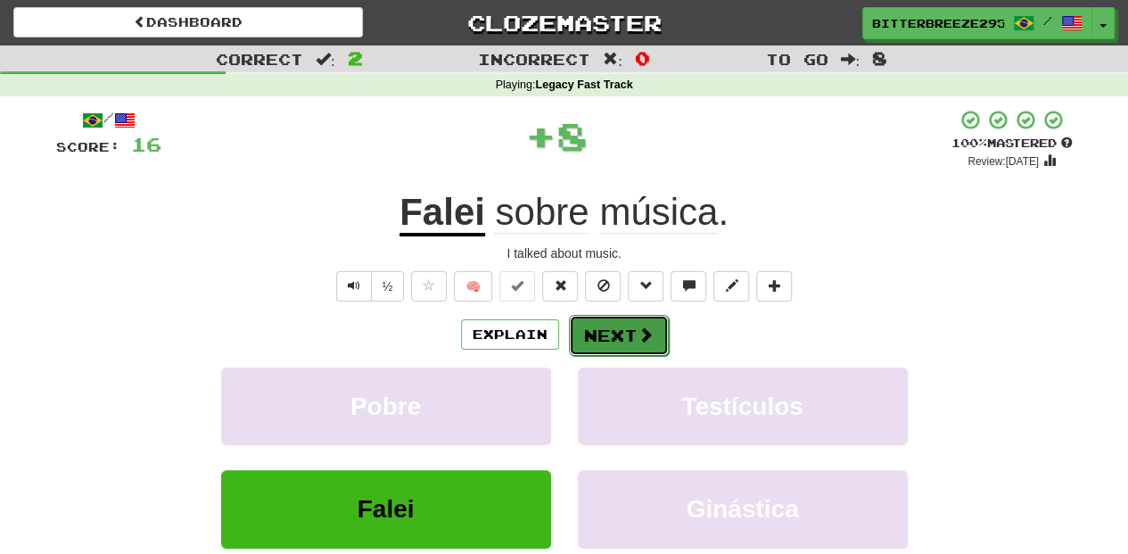
click at [587, 351] on button "Next" at bounding box center [619, 335] width 100 height 41
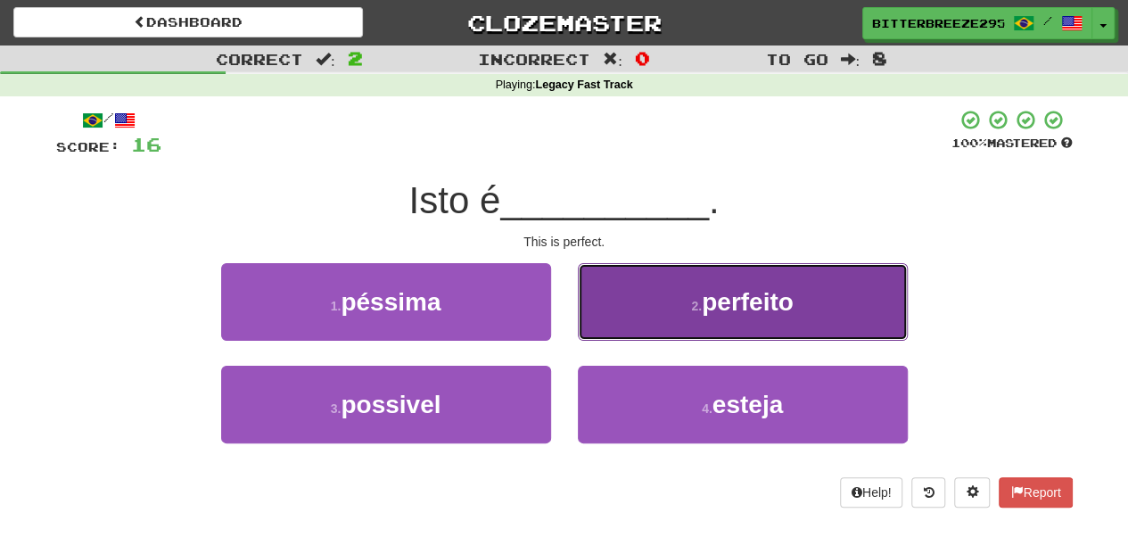
click at [622, 319] on button "2 . perfeito" at bounding box center [743, 302] width 330 height 78
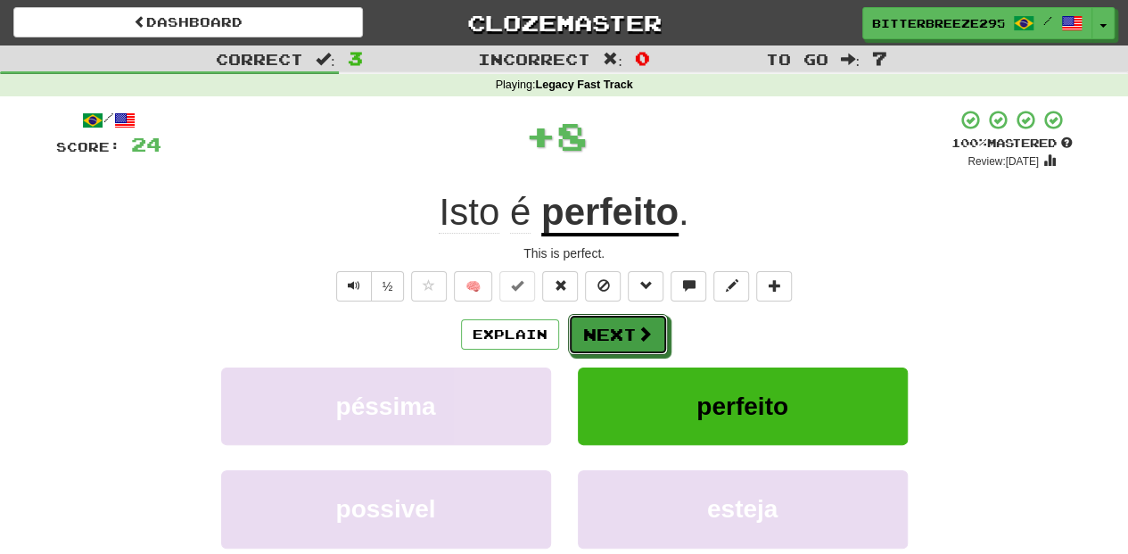
click at [622, 319] on button "Next" at bounding box center [618, 334] width 100 height 41
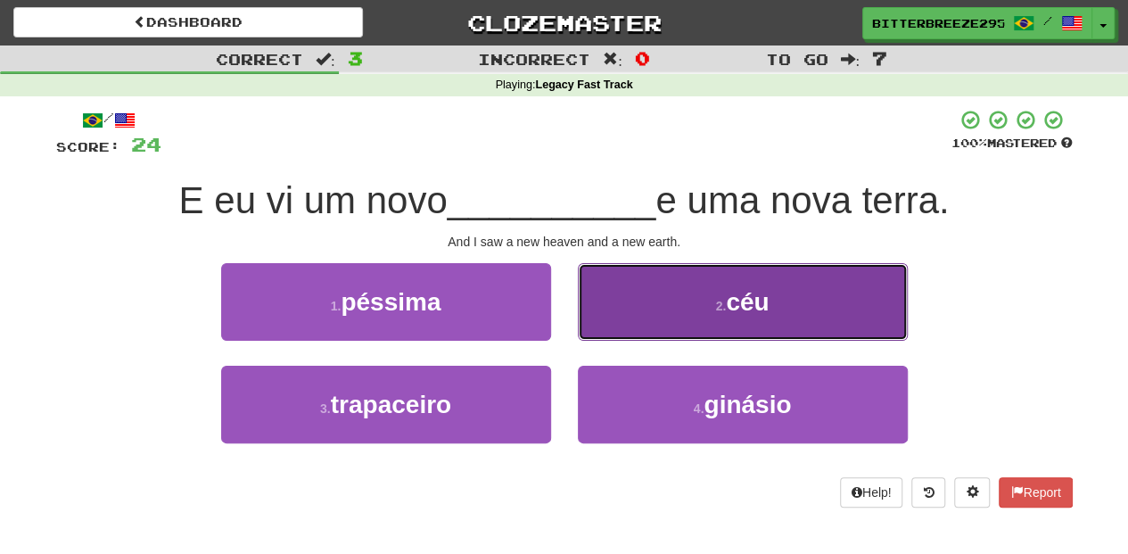
click at [635, 326] on button "2 . céu" at bounding box center [743, 302] width 330 height 78
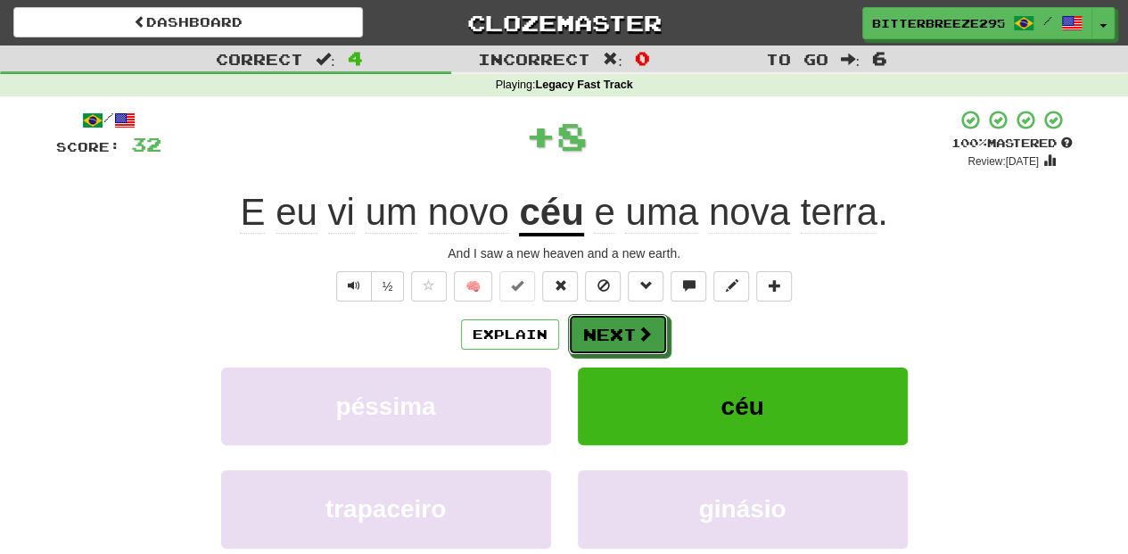
click at [624, 327] on button "Next" at bounding box center [618, 334] width 100 height 41
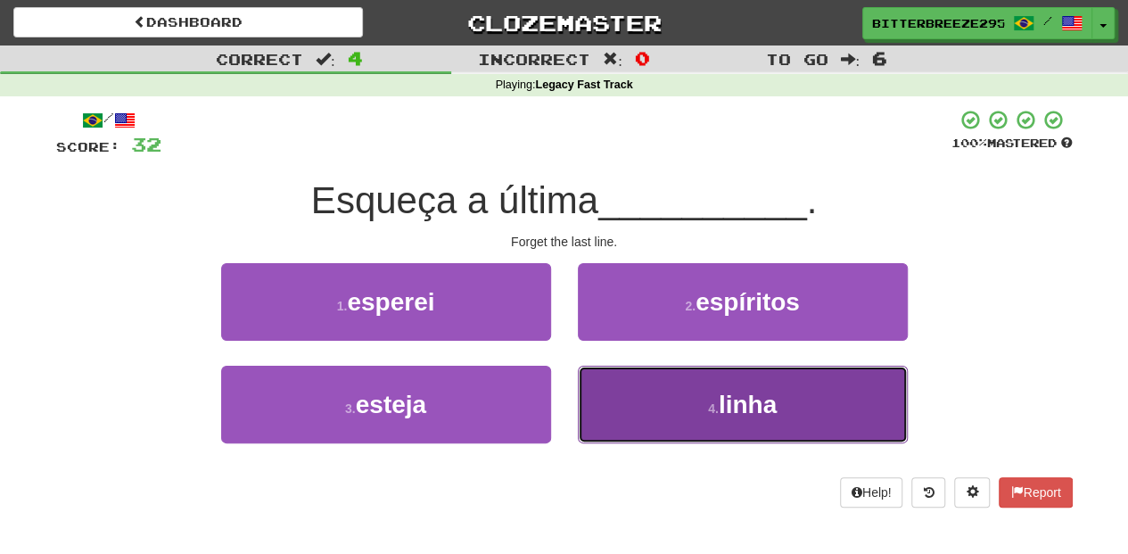
click at [633, 390] on button "4 . linha" at bounding box center [743, 404] width 330 height 78
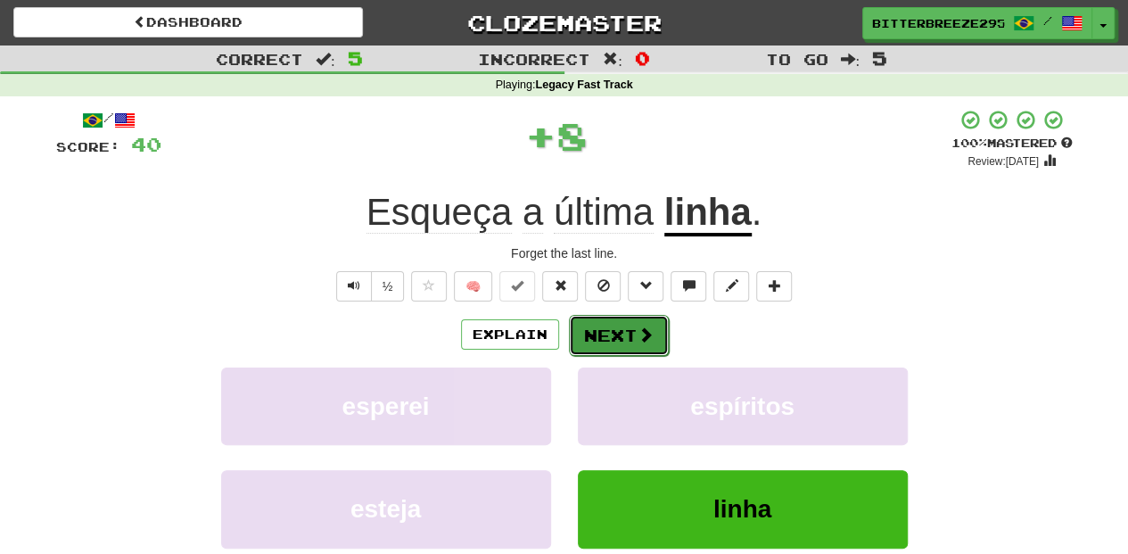
click at [601, 323] on button "Next" at bounding box center [619, 335] width 100 height 41
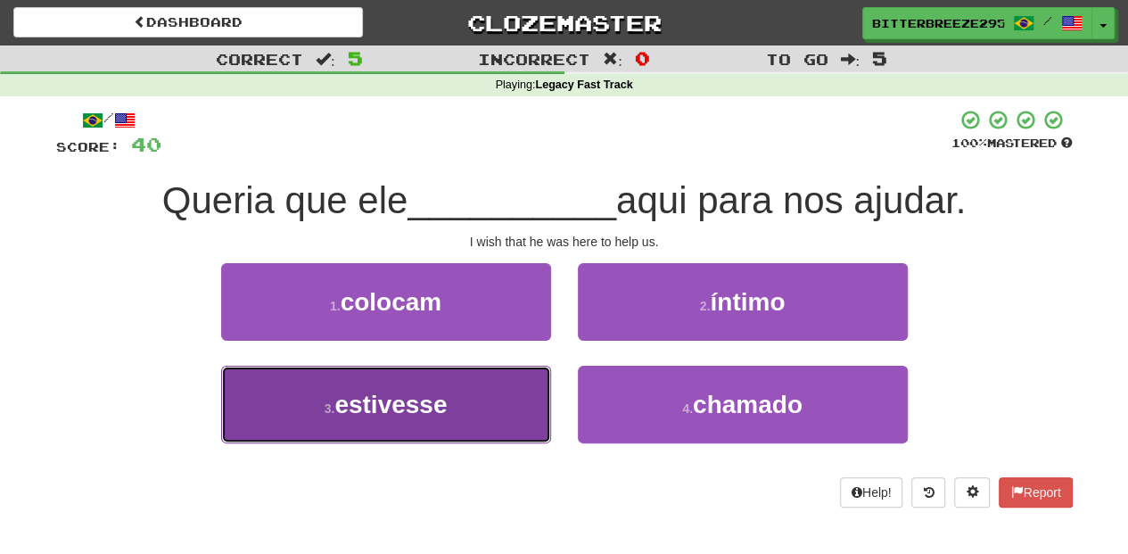
click at [496, 404] on button "3 . estivesse" at bounding box center [386, 404] width 330 height 78
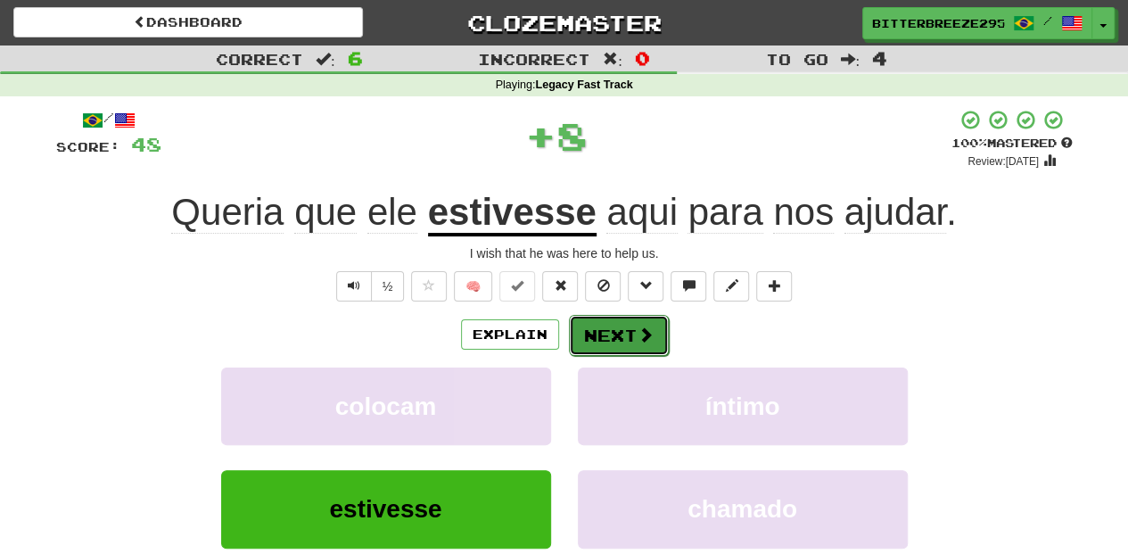
click at [611, 342] on button "Next" at bounding box center [619, 335] width 100 height 41
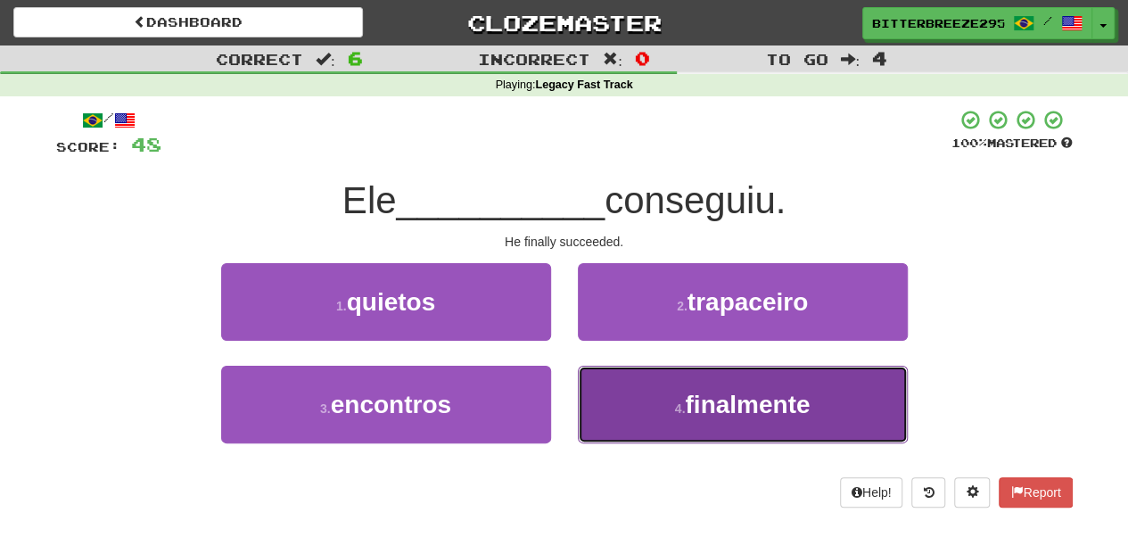
click at [627, 398] on button "4 . finalmente" at bounding box center [743, 404] width 330 height 78
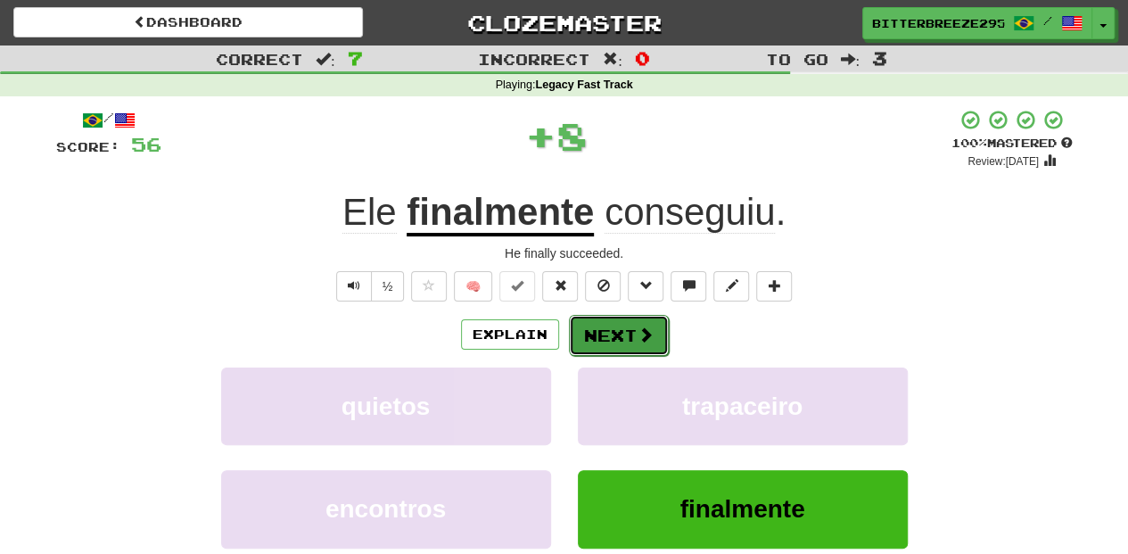
click at [609, 347] on button "Next" at bounding box center [619, 335] width 100 height 41
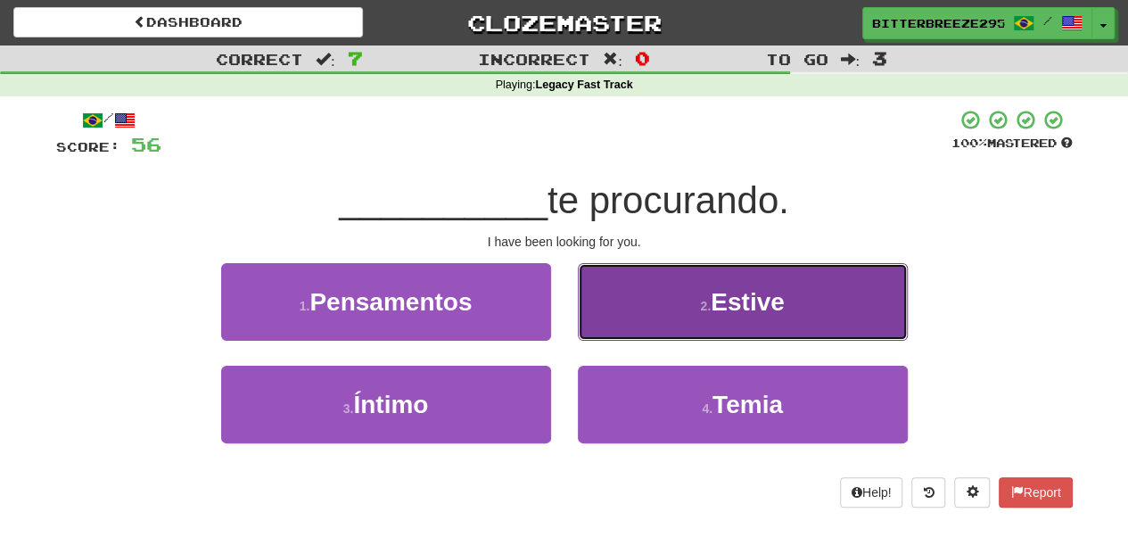
click at [619, 325] on button "2 . Estive" at bounding box center [743, 302] width 330 height 78
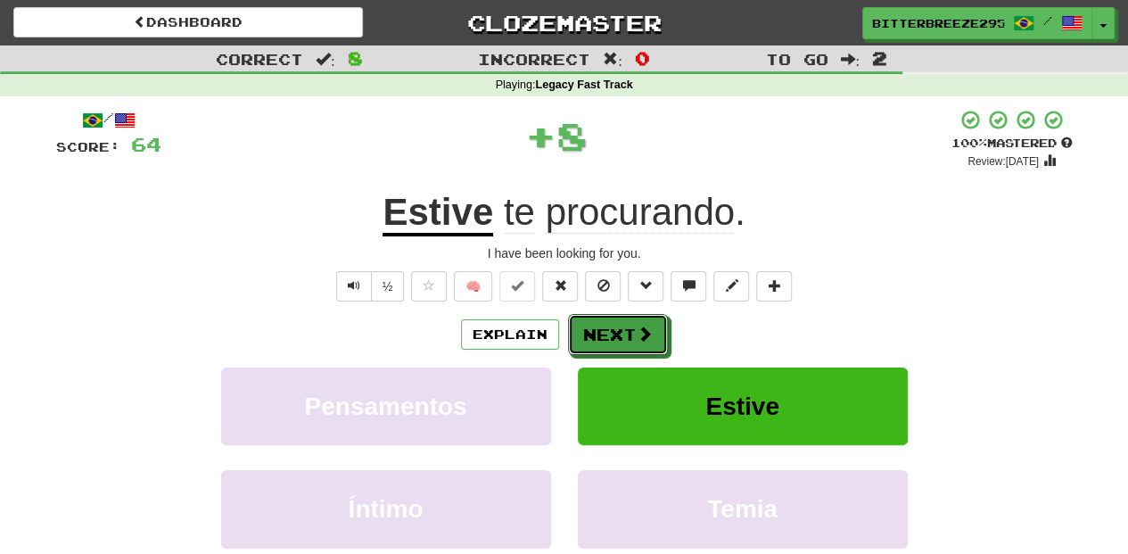
click at [619, 325] on button "Next" at bounding box center [618, 334] width 100 height 41
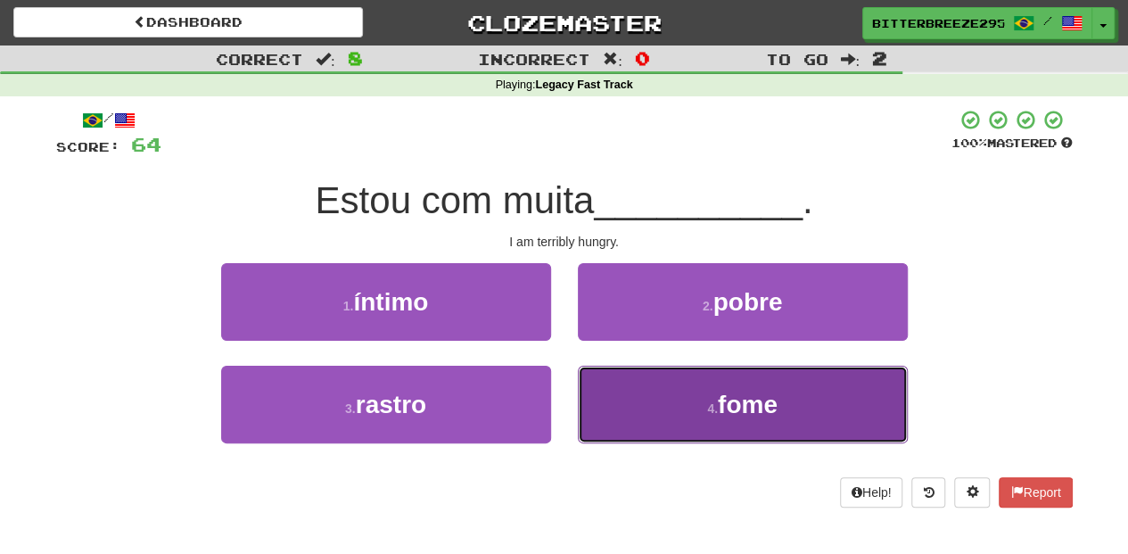
click at [661, 404] on button "4 . fome" at bounding box center [743, 404] width 330 height 78
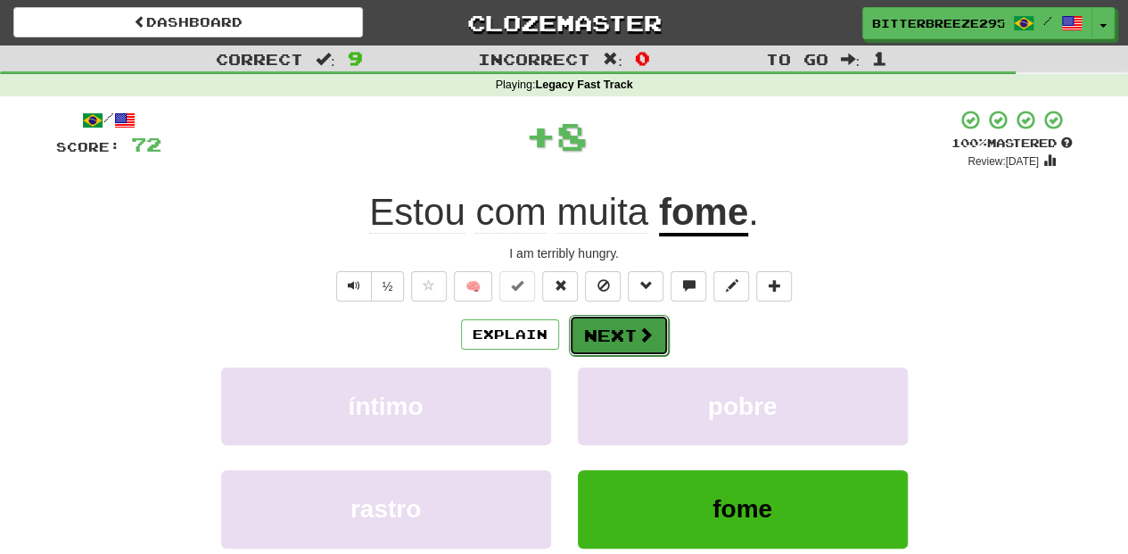
click at [600, 338] on button "Next" at bounding box center [619, 335] width 100 height 41
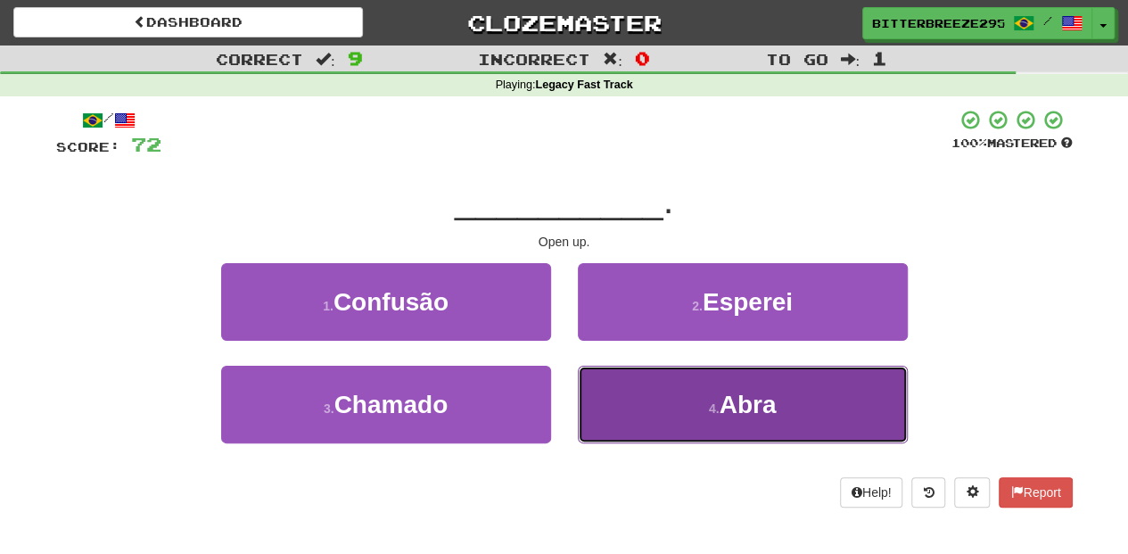
click at [654, 400] on button "4 . [GEOGRAPHIC_DATA]" at bounding box center [743, 404] width 330 height 78
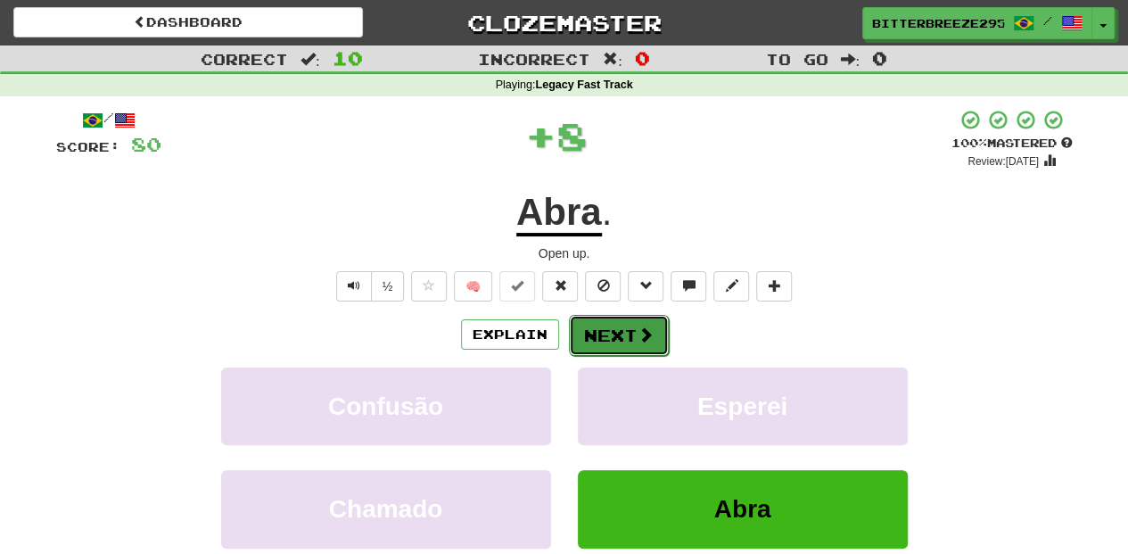
click at [593, 323] on button "Next" at bounding box center [619, 335] width 100 height 41
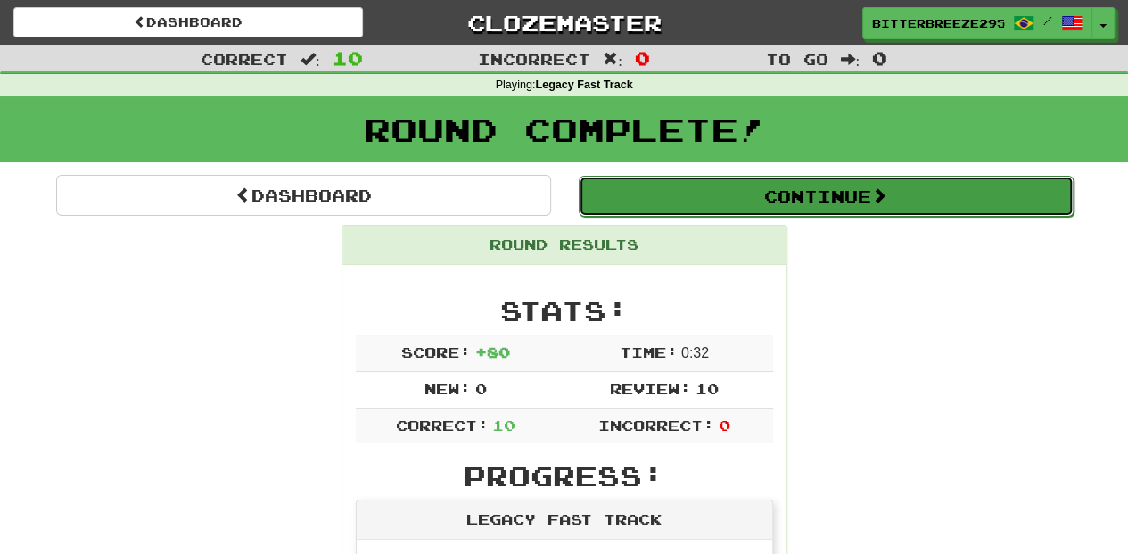
click at [682, 197] on button "Continue" at bounding box center [826, 196] width 495 height 41
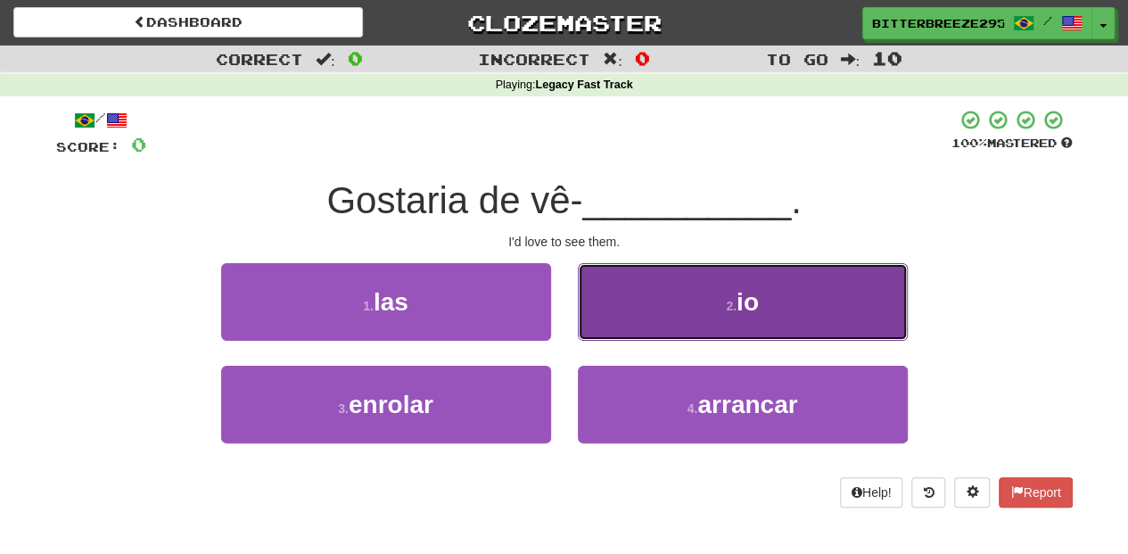
click at [606, 308] on button "2 . io" at bounding box center [743, 302] width 330 height 78
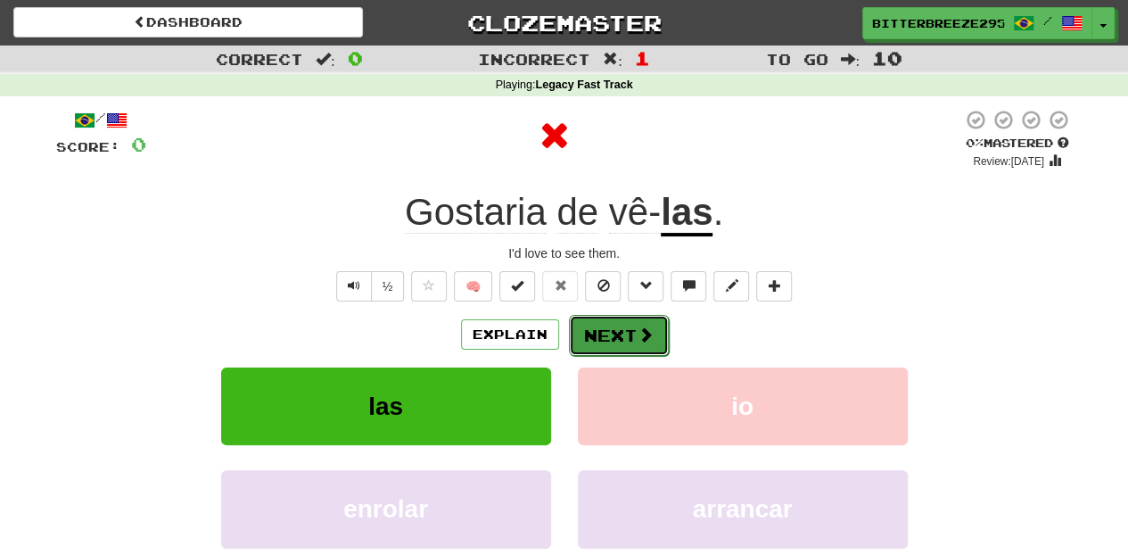
click at [607, 316] on button "Next" at bounding box center [619, 335] width 100 height 41
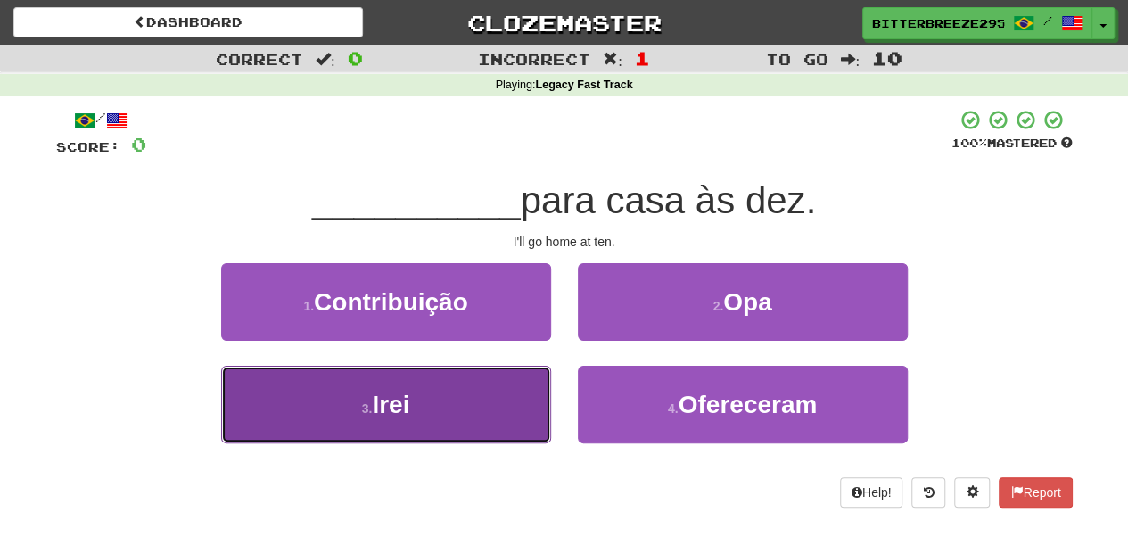
click at [448, 400] on button "3 . [GEOGRAPHIC_DATA]" at bounding box center [386, 404] width 330 height 78
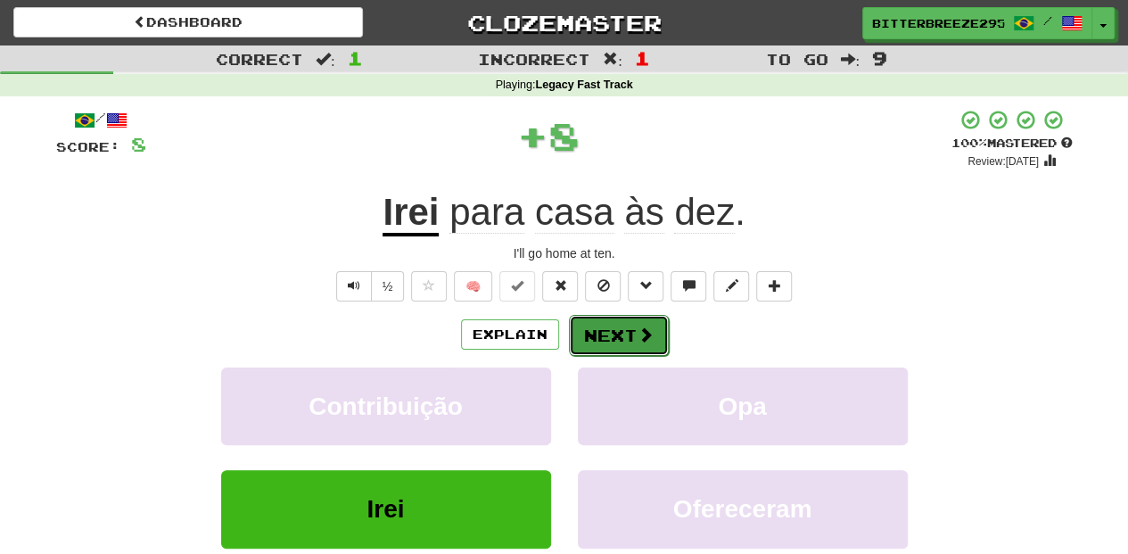
click at [587, 333] on button "Next" at bounding box center [619, 335] width 100 height 41
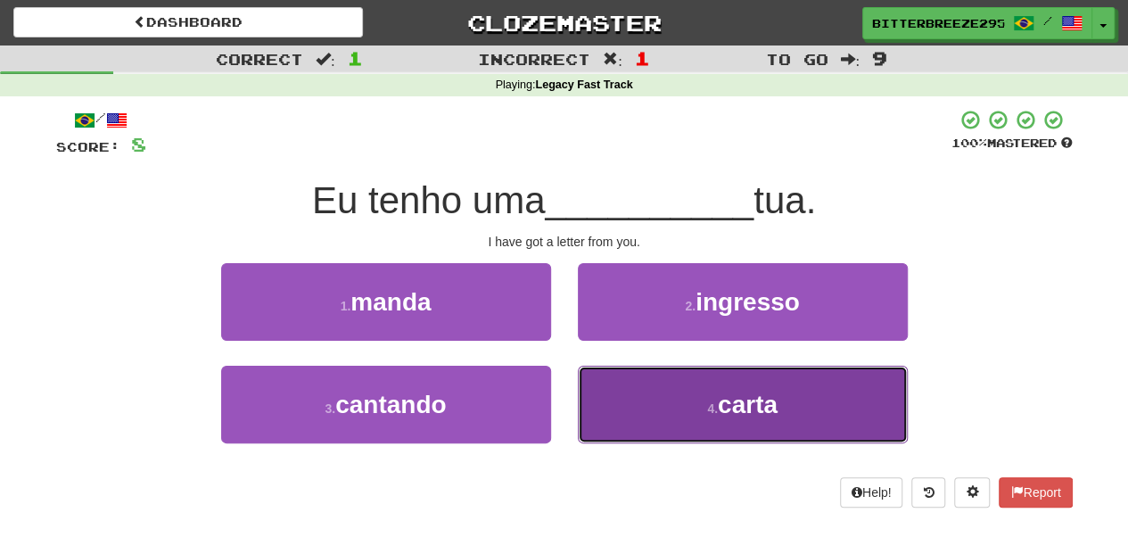
click at [633, 376] on button "4 . carta" at bounding box center [743, 404] width 330 height 78
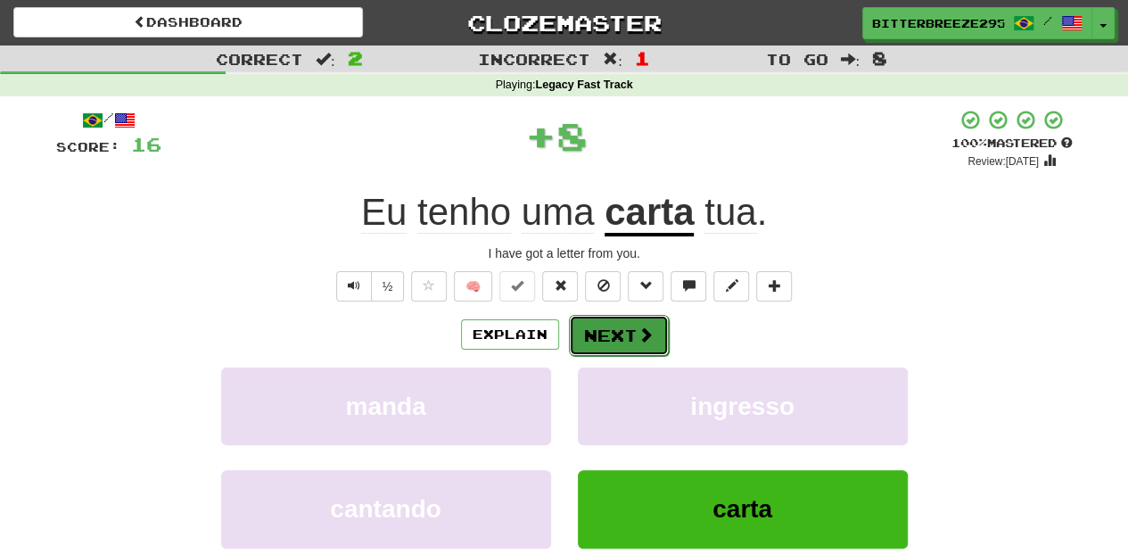
click at [627, 342] on button "Next" at bounding box center [619, 335] width 100 height 41
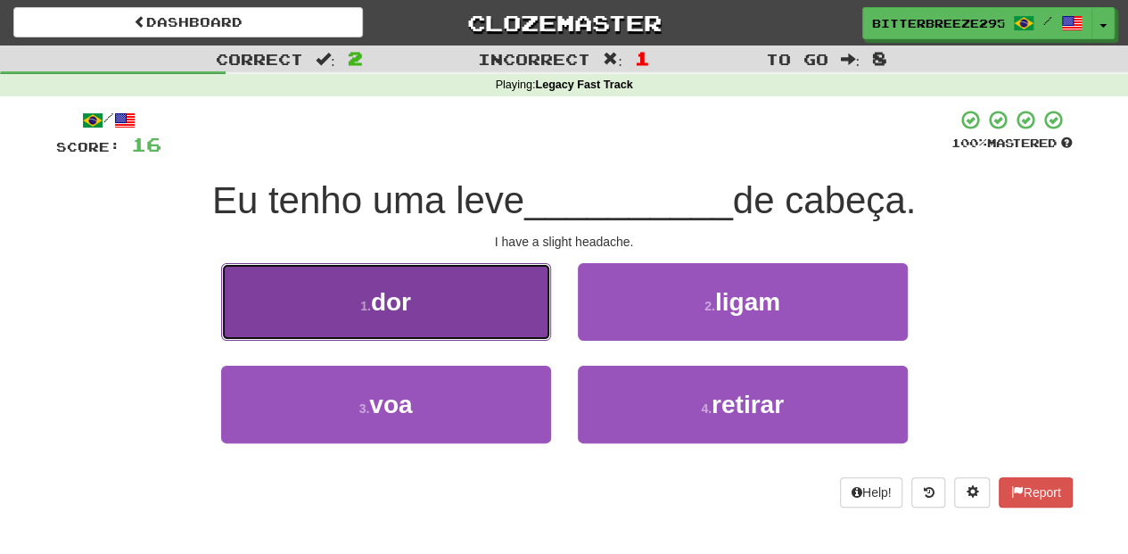
click at [509, 333] on button "1 . dor" at bounding box center [386, 302] width 330 height 78
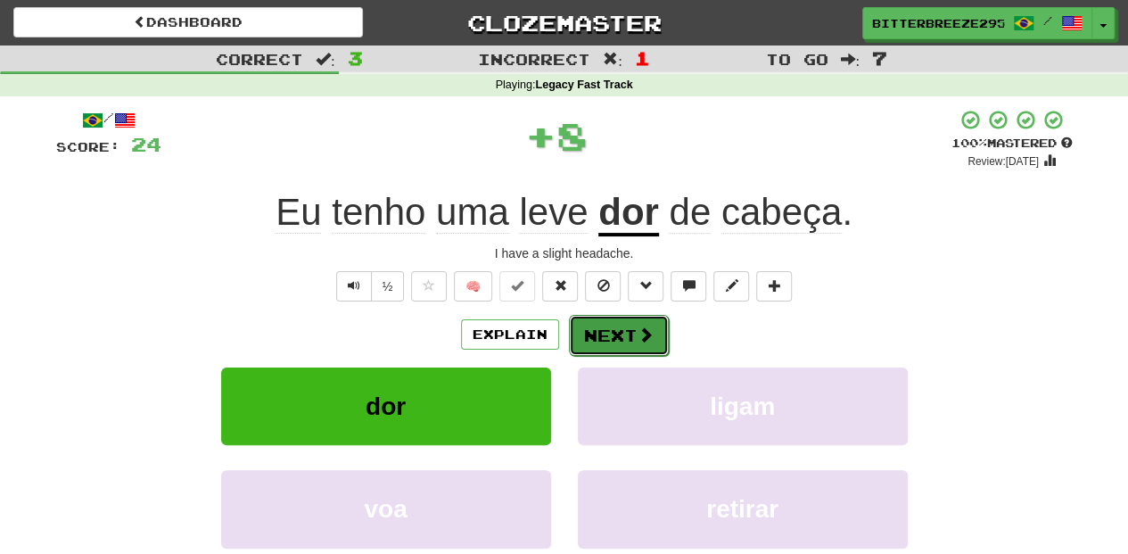
click at [593, 330] on button "Next" at bounding box center [619, 335] width 100 height 41
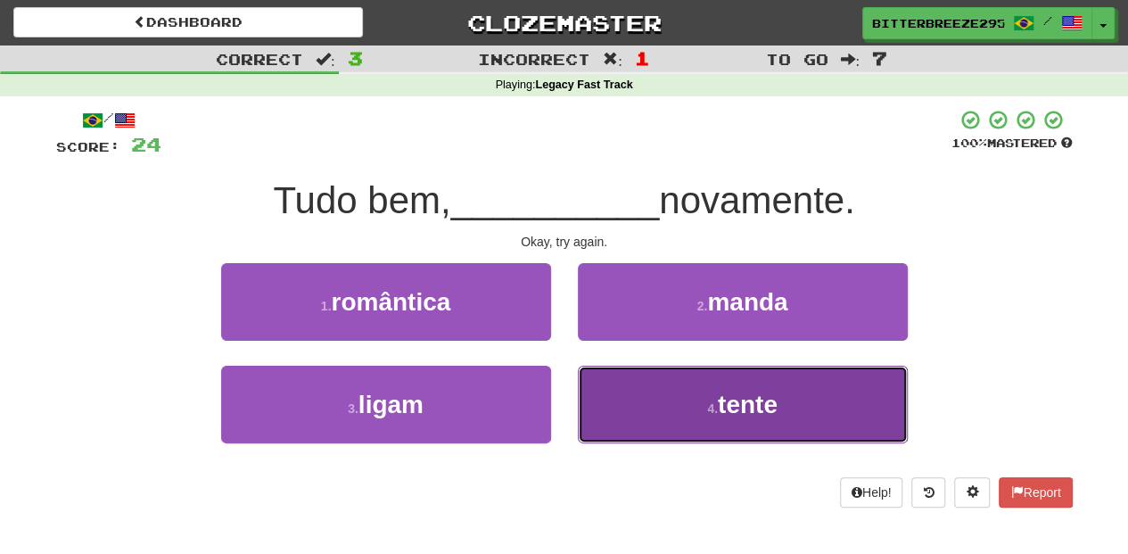
click at [621, 383] on button "4 . tente" at bounding box center [743, 404] width 330 height 78
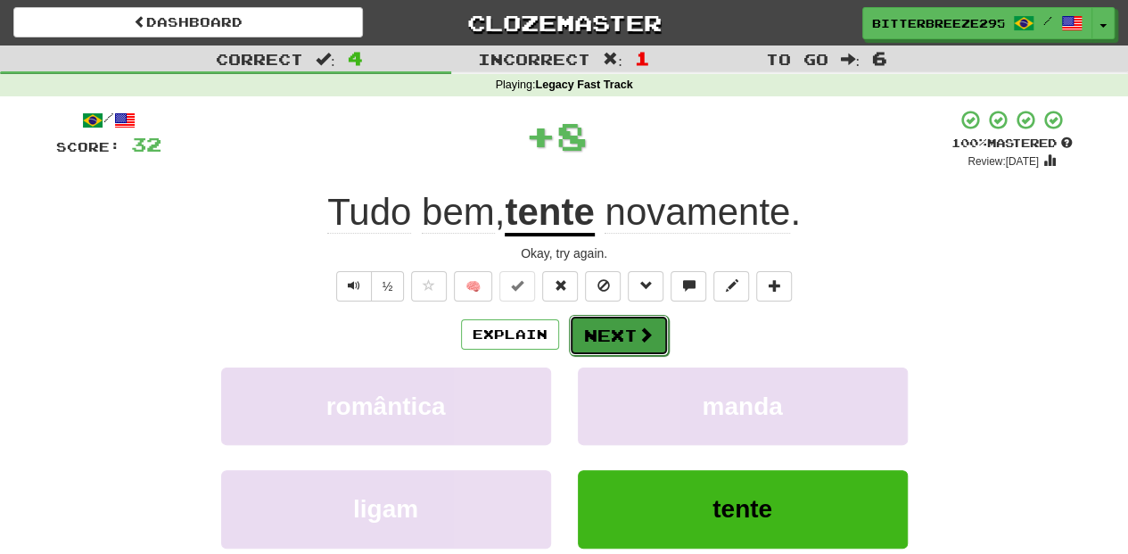
click at [601, 339] on button "Next" at bounding box center [619, 335] width 100 height 41
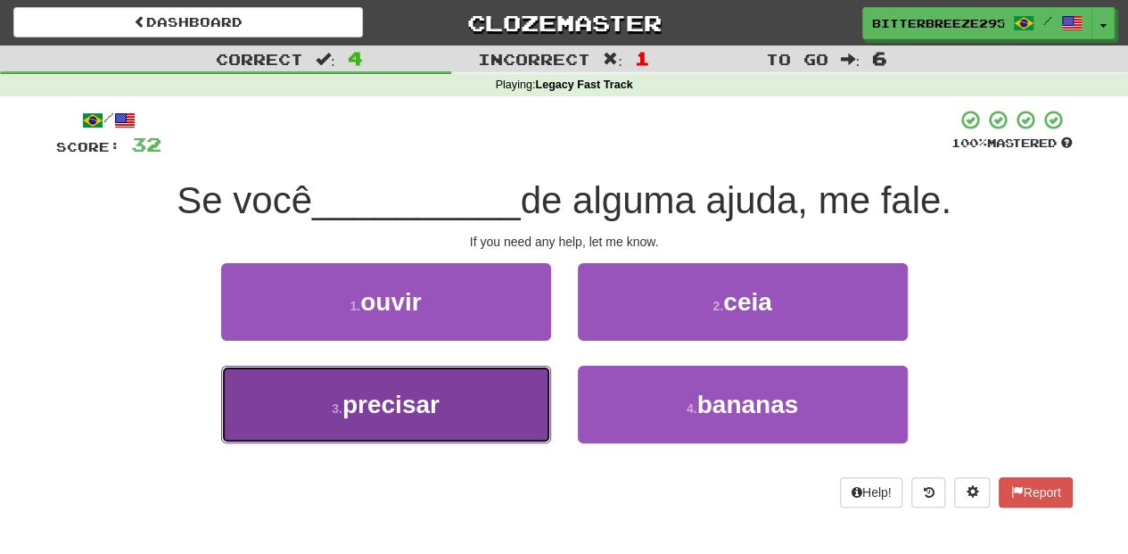
click at [496, 410] on button "3 . precisar" at bounding box center [386, 404] width 330 height 78
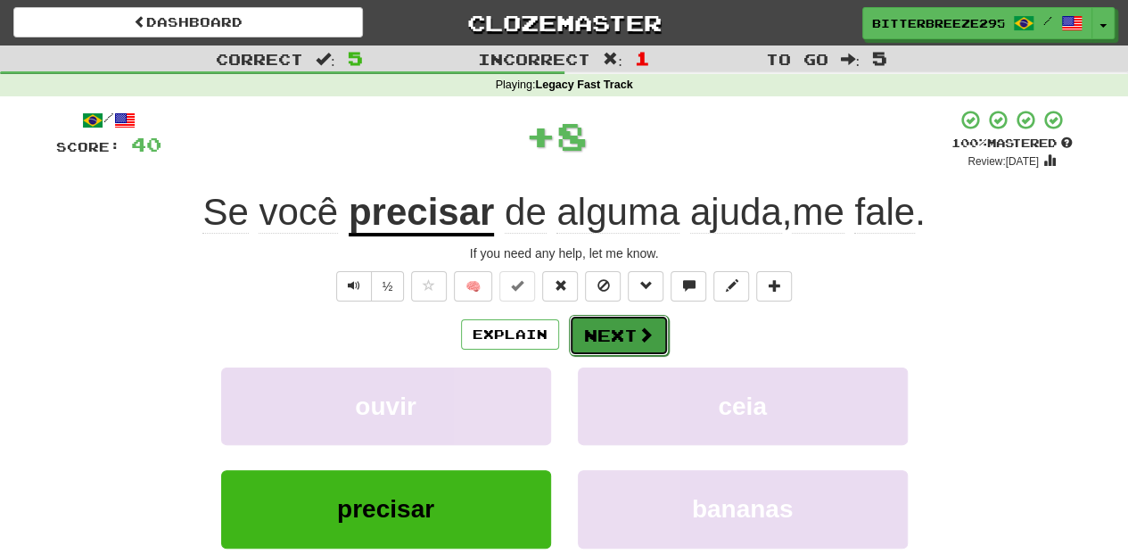
click at [605, 337] on button "Next" at bounding box center [619, 335] width 100 height 41
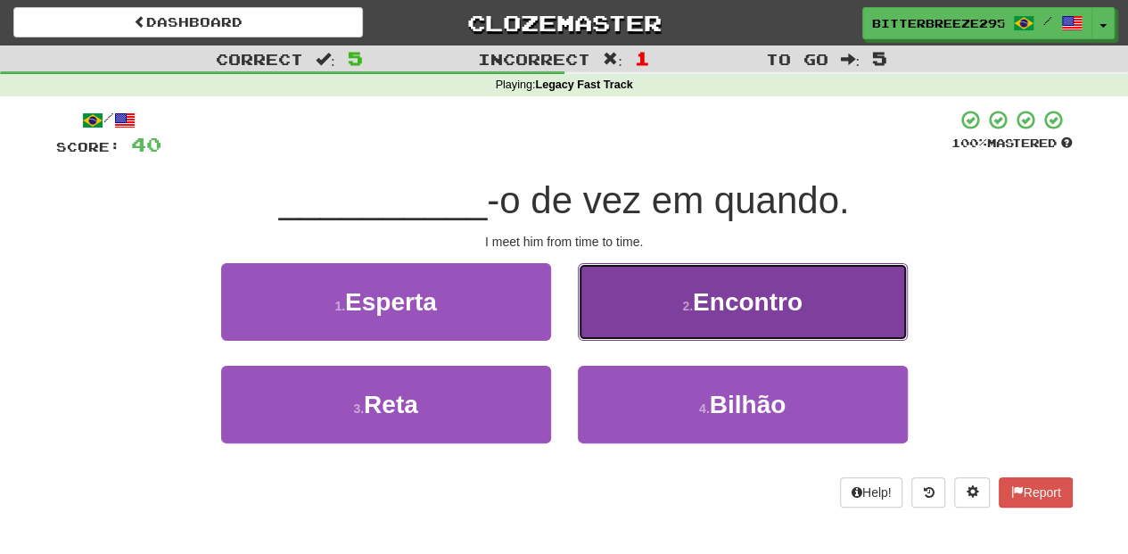
click at [622, 315] on button "2 . Encontro" at bounding box center [743, 302] width 330 height 78
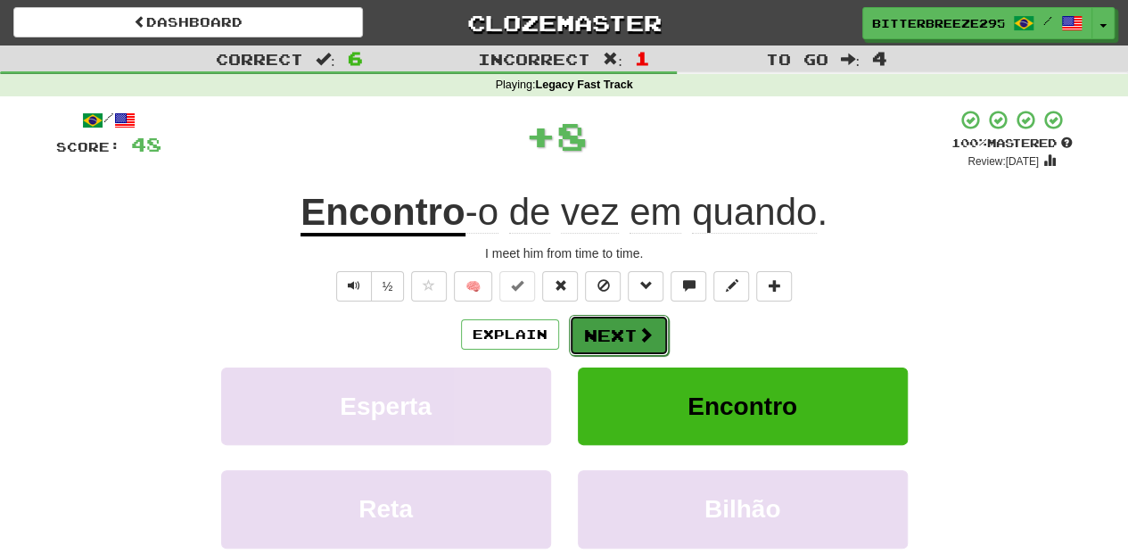
click at [613, 331] on button "Next" at bounding box center [619, 335] width 100 height 41
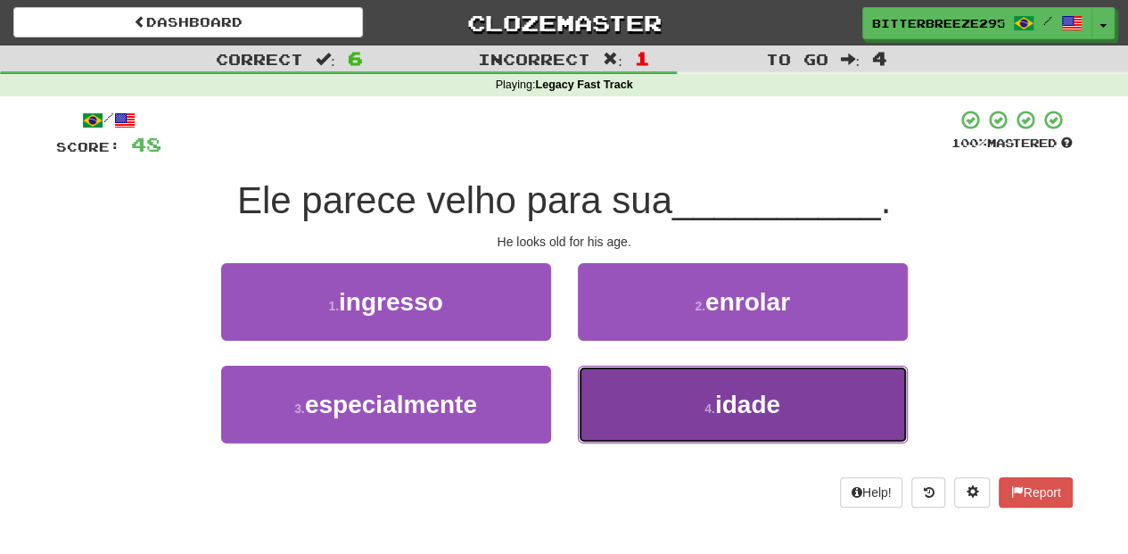
click at [628, 382] on button "4 . idade" at bounding box center [743, 404] width 330 height 78
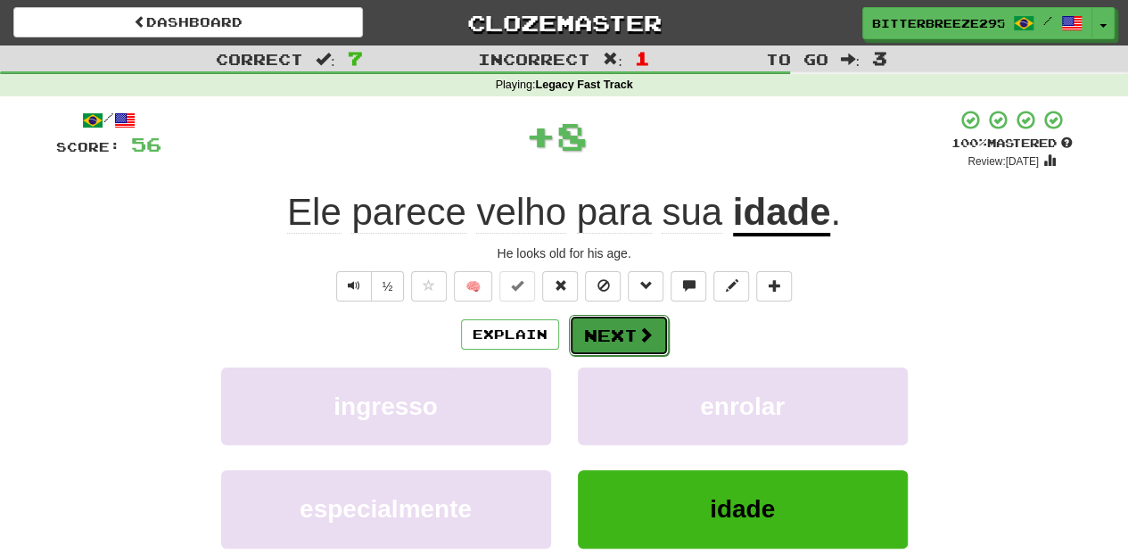
click at [595, 326] on button "Next" at bounding box center [619, 335] width 100 height 41
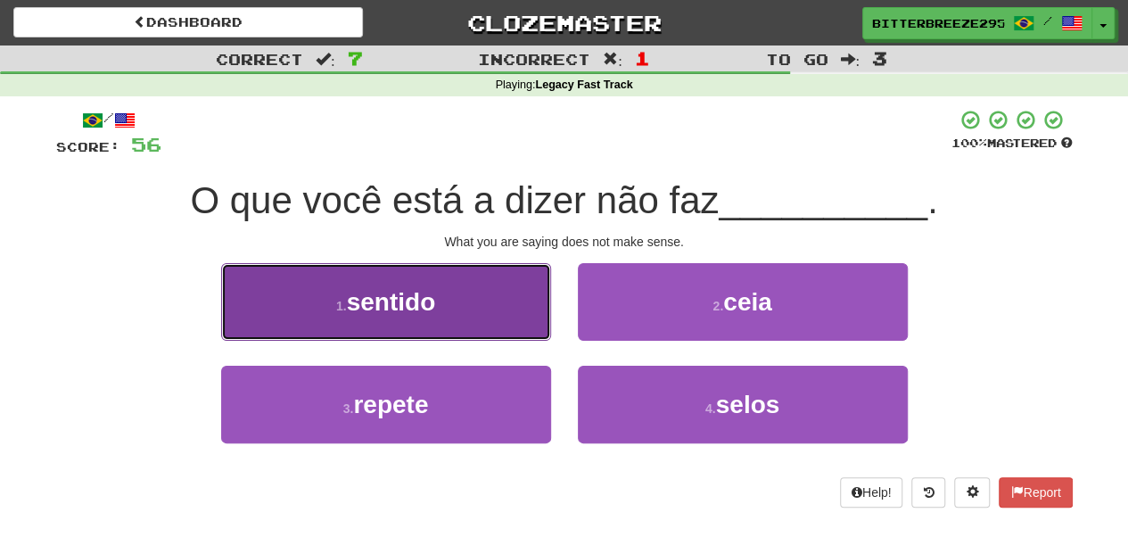
click at [519, 320] on button "1 . sentido" at bounding box center [386, 302] width 330 height 78
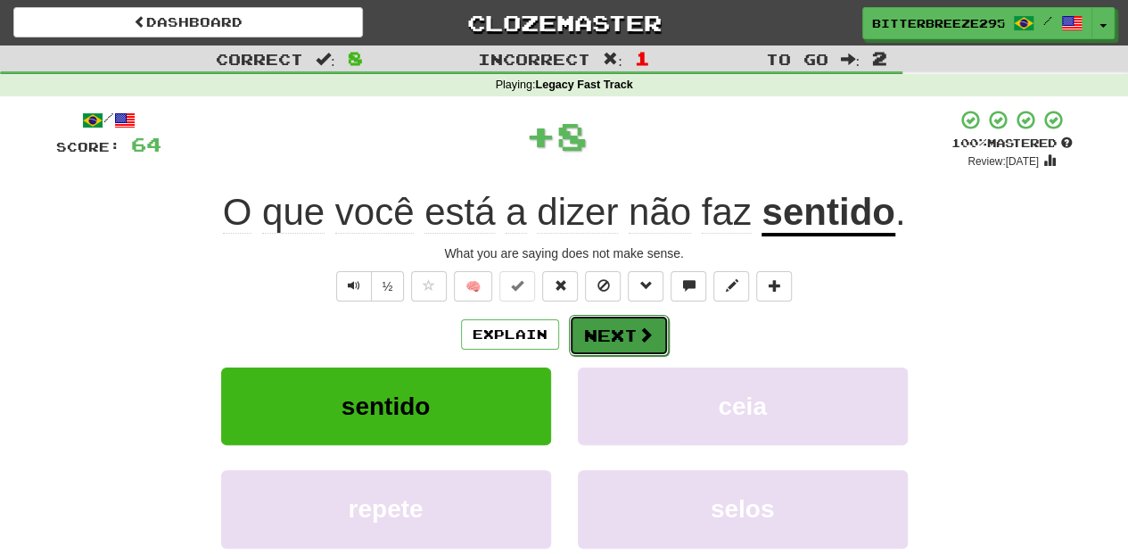
click at [621, 333] on button "Next" at bounding box center [619, 335] width 100 height 41
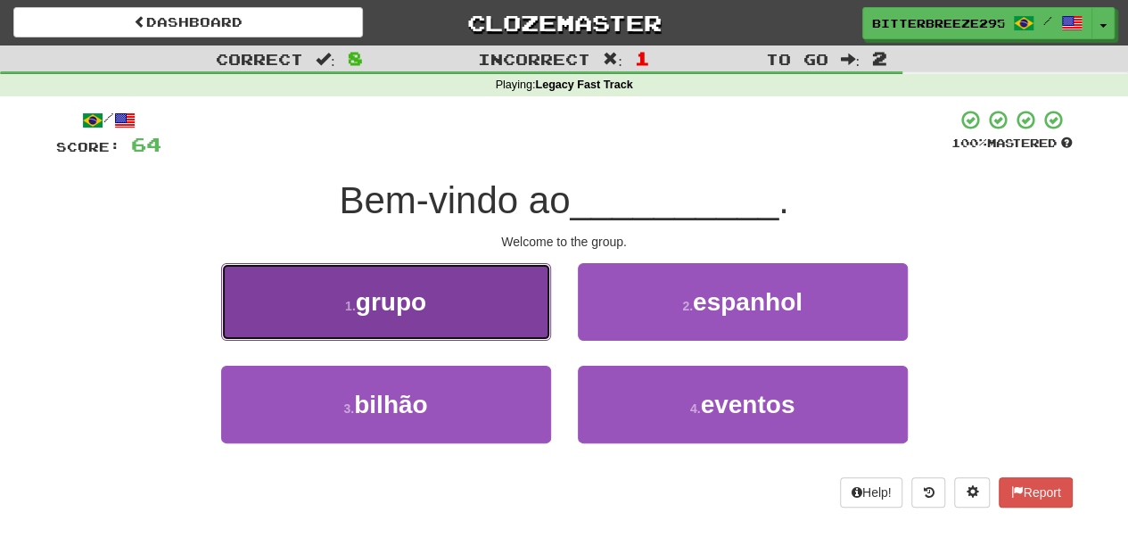
click at [538, 305] on button "1 . grupo" at bounding box center [386, 302] width 330 height 78
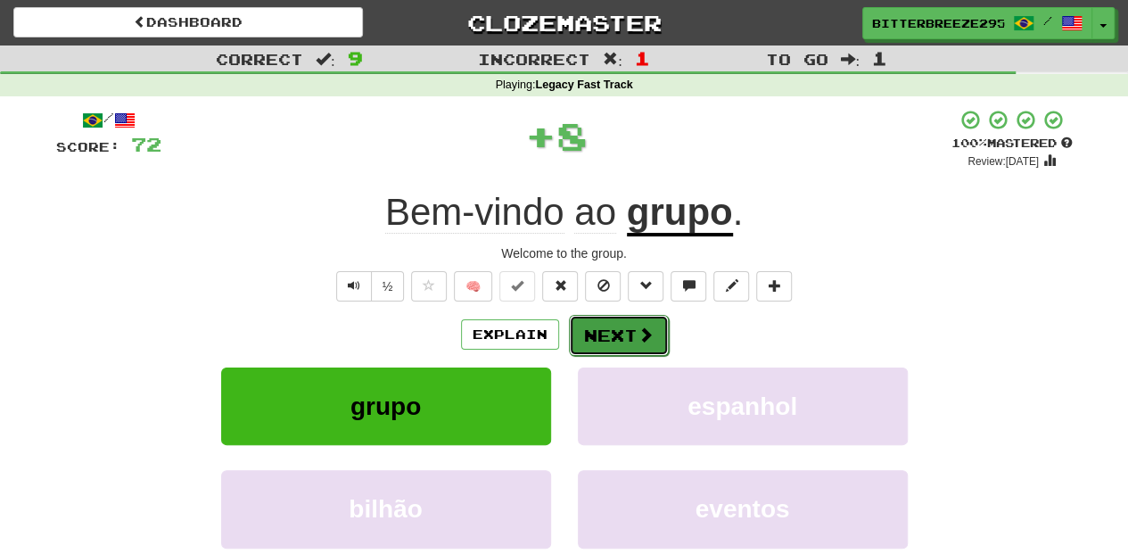
click at [604, 334] on button "Next" at bounding box center [619, 335] width 100 height 41
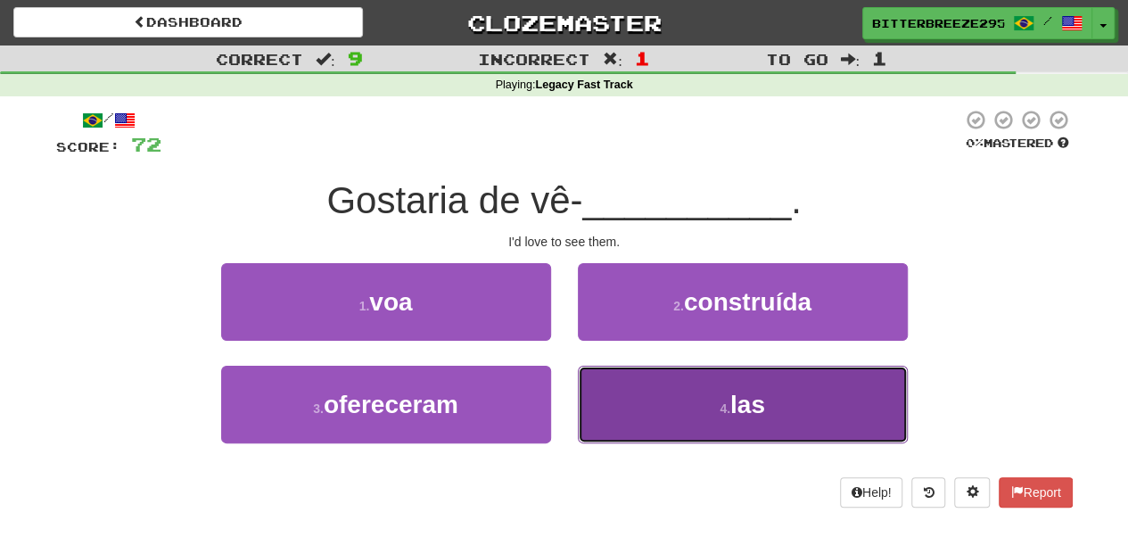
click at [620, 396] on button "4 . las" at bounding box center [743, 404] width 330 height 78
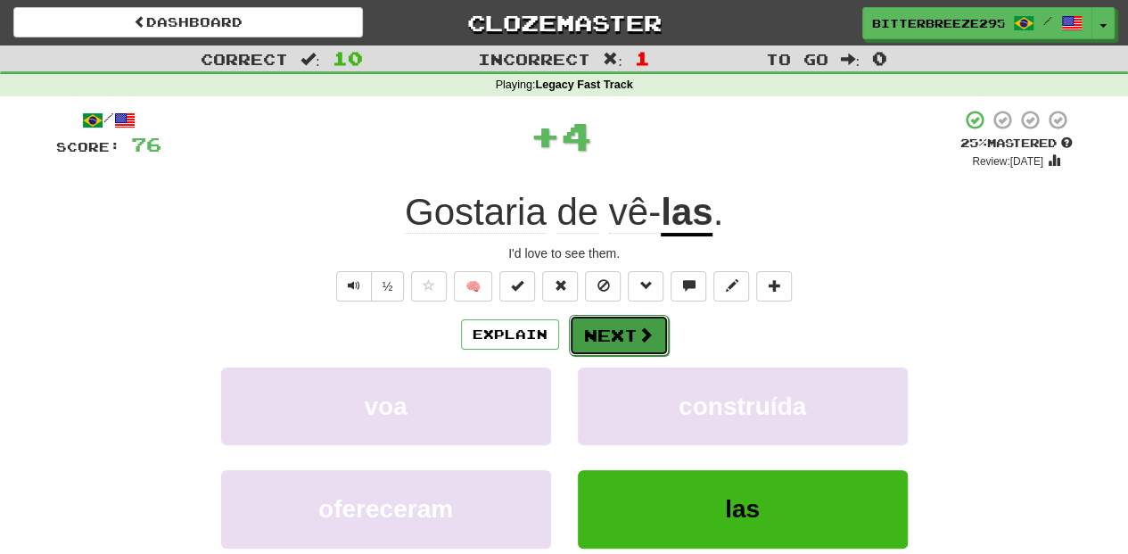
click at [601, 330] on button "Next" at bounding box center [619, 335] width 100 height 41
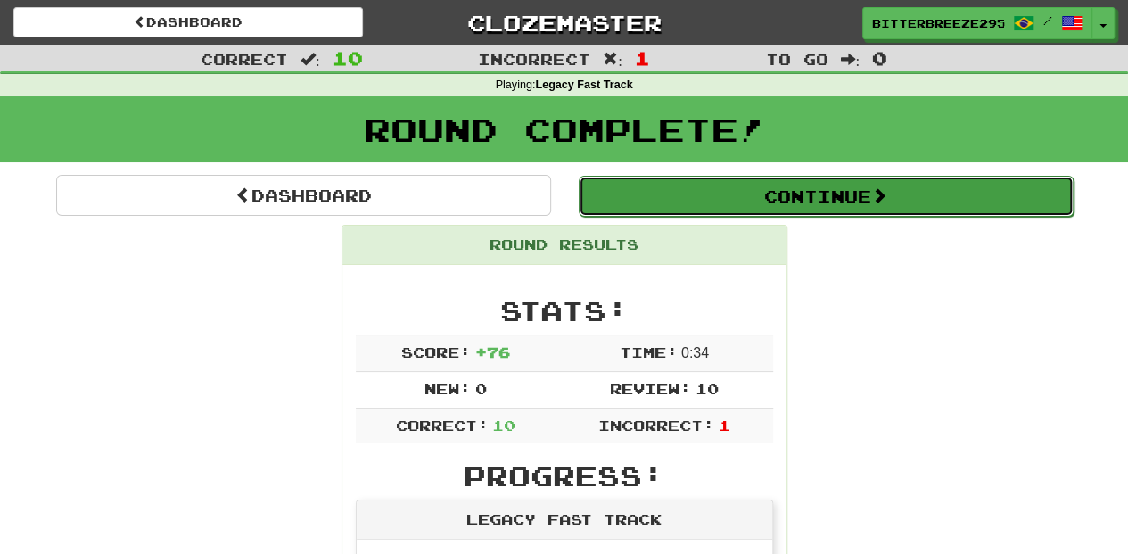
click at [685, 200] on button "Continue" at bounding box center [826, 196] width 495 height 41
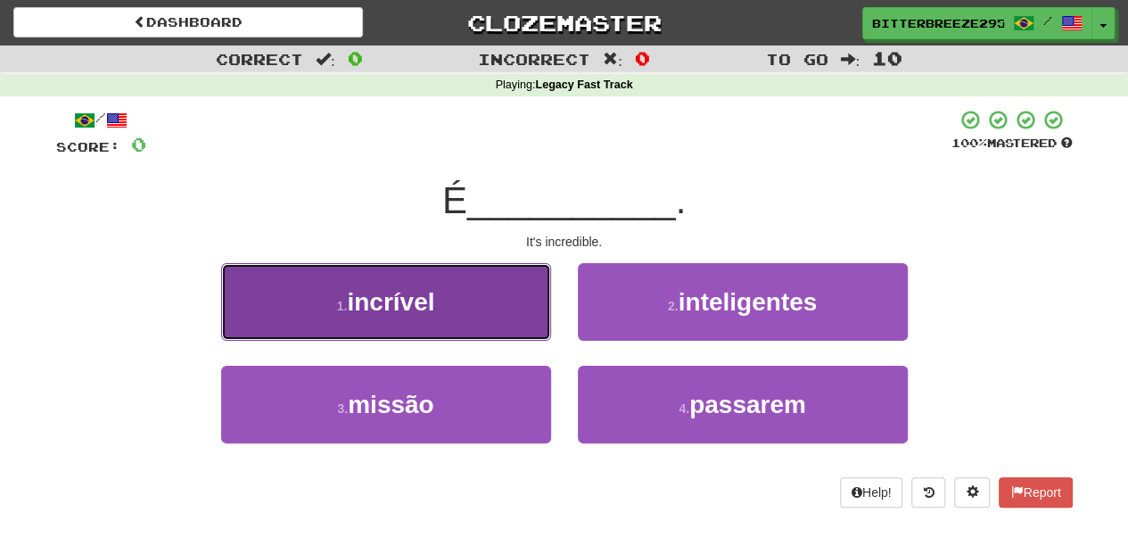
click at [460, 304] on button "1 . incrível" at bounding box center [386, 302] width 330 height 78
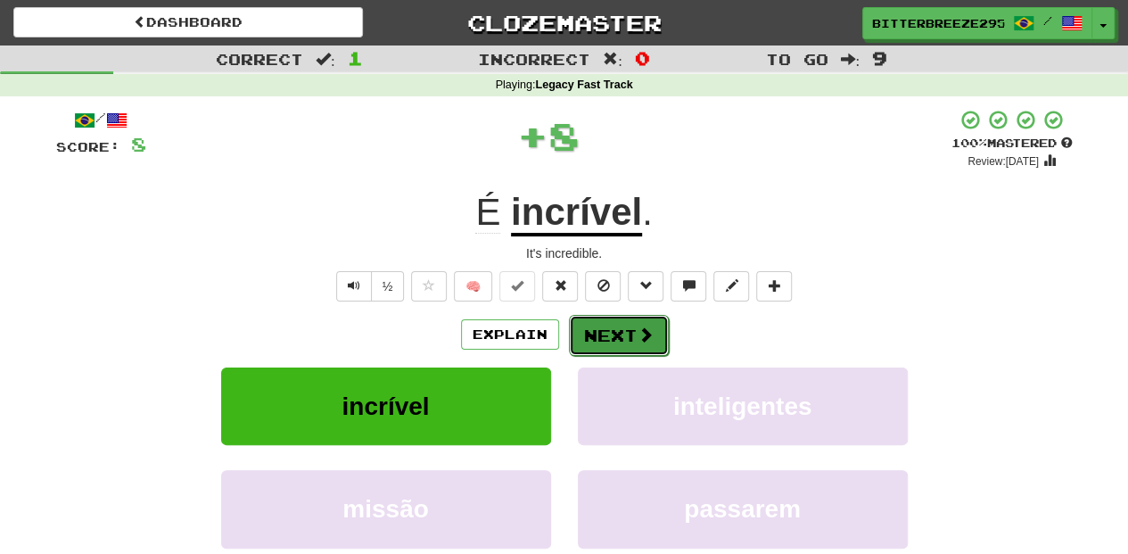
click at [579, 326] on button "Next" at bounding box center [619, 335] width 100 height 41
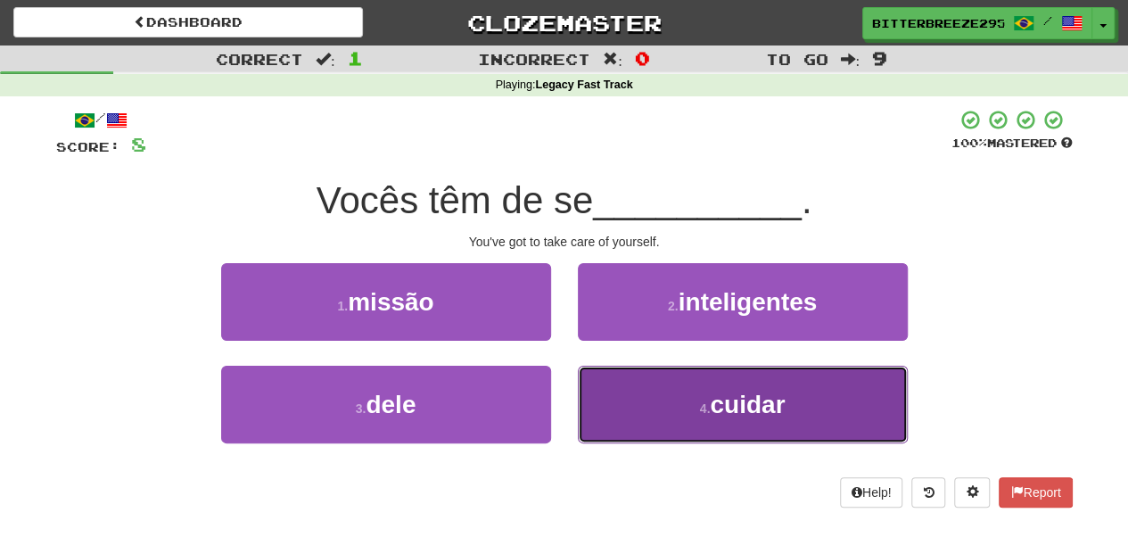
click at [608, 398] on button "4 . cuidar" at bounding box center [743, 404] width 330 height 78
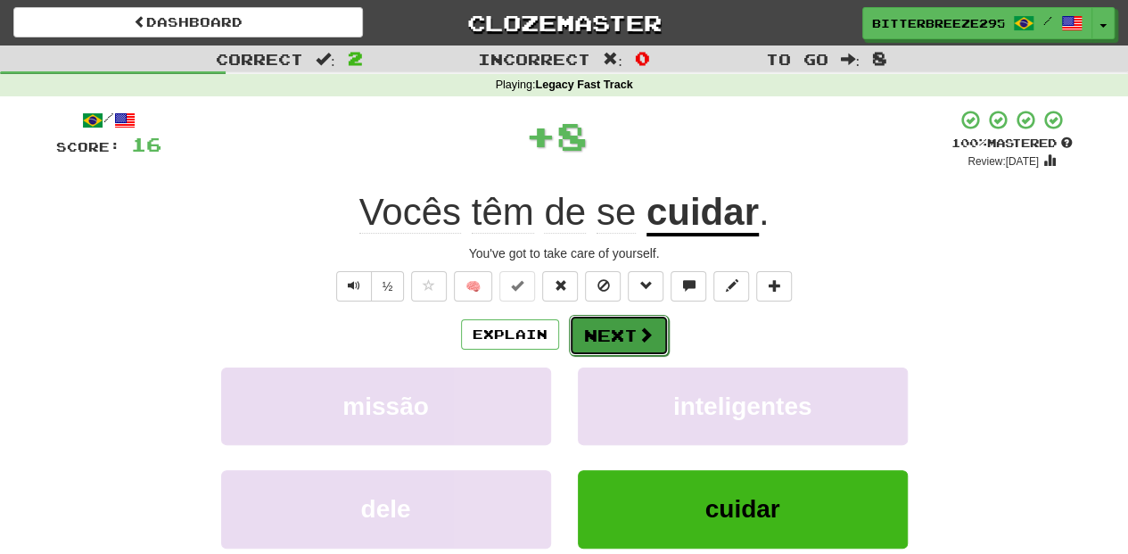
click at [603, 337] on button "Next" at bounding box center [619, 335] width 100 height 41
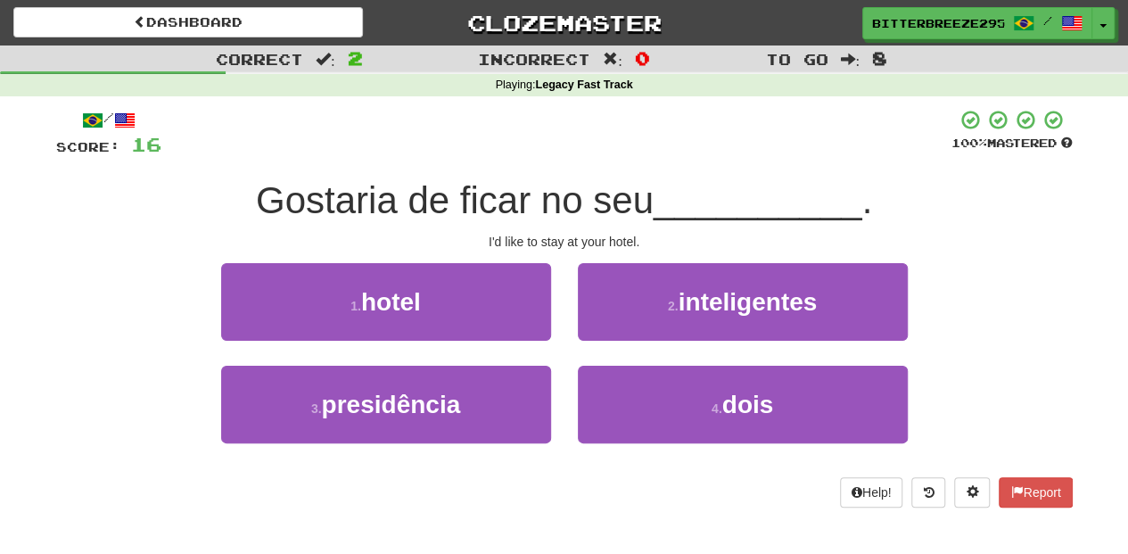
click at [553, 359] on div "1 . hotel" at bounding box center [386, 314] width 357 height 103
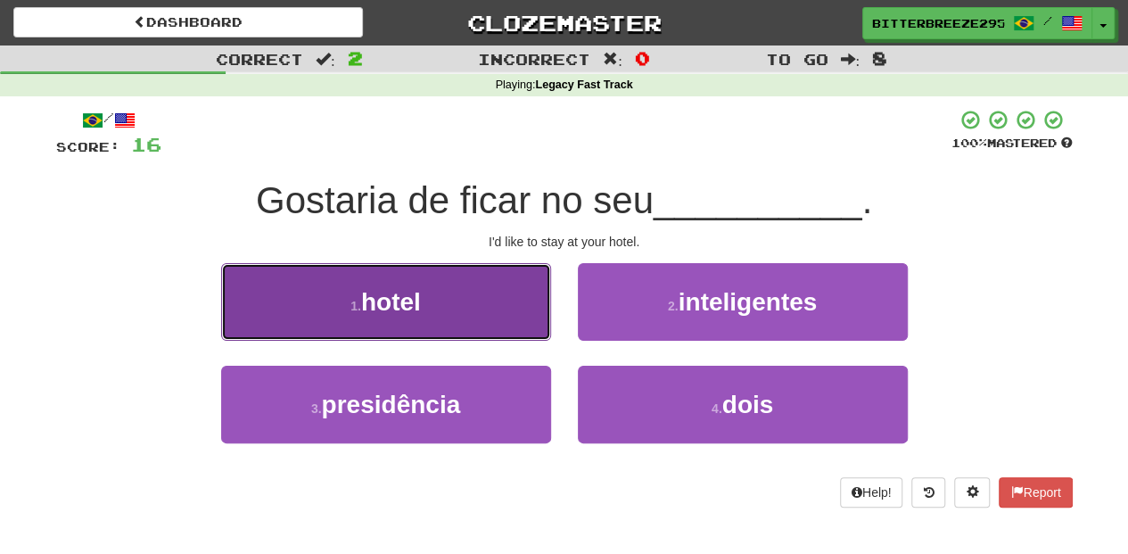
click at [531, 324] on button "1 . hotel" at bounding box center [386, 302] width 330 height 78
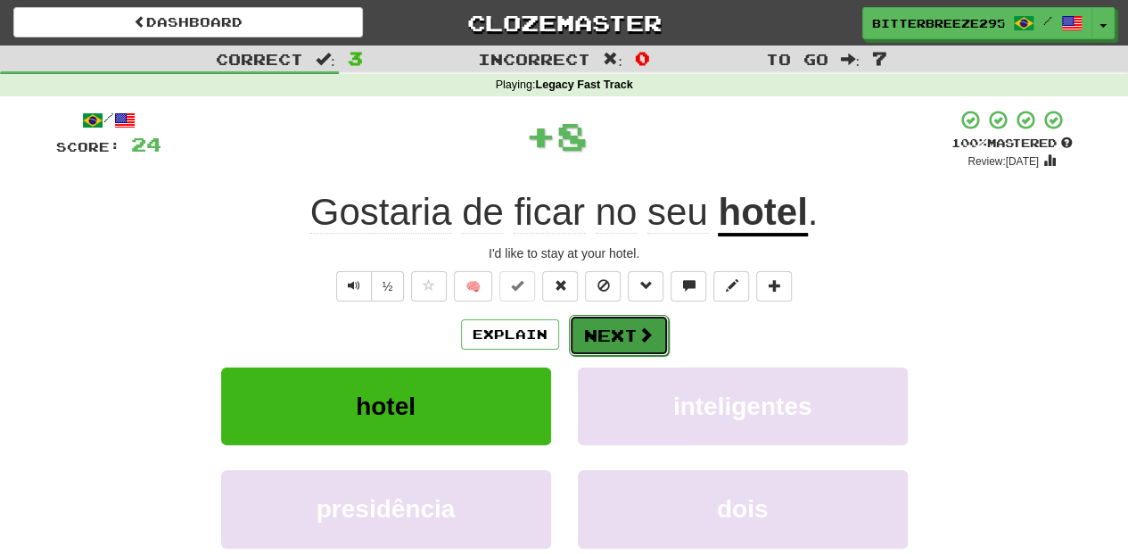
click at [596, 336] on button "Next" at bounding box center [619, 335] width 100 height 41
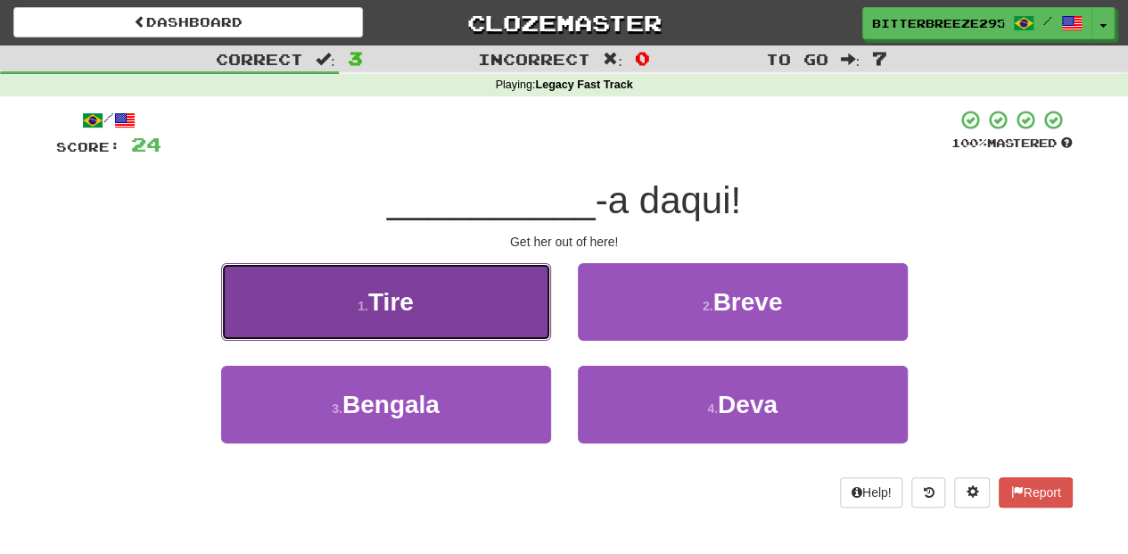
click at [506, 317] on button "1 . Tire" at bounding box center [386, 302] width 330 height 78
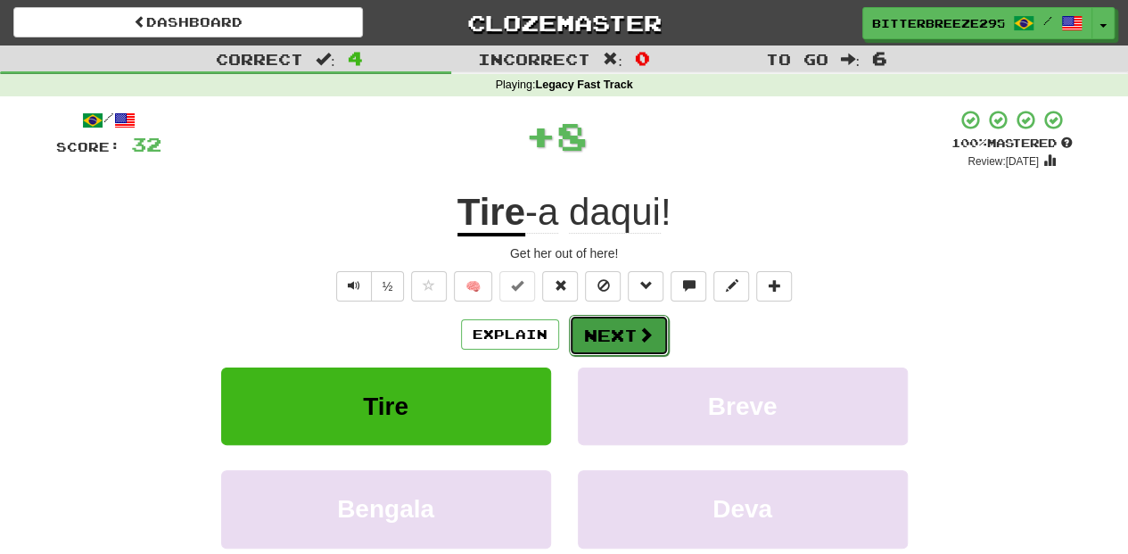
click at [619, 333] on button "Next" at bounding box center [619, 335] width 100 height 41
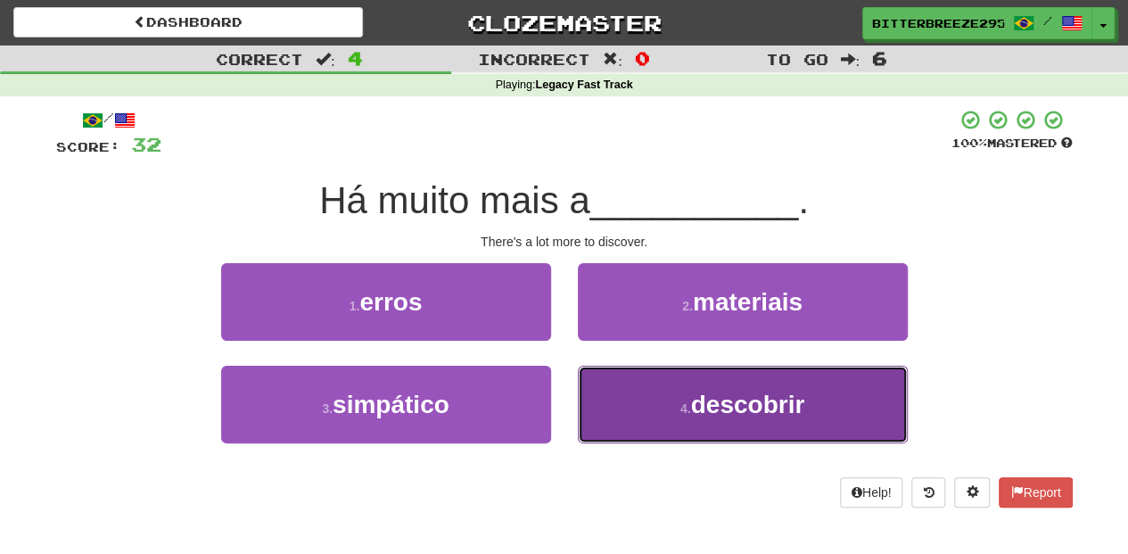
click at [645, 399] on button "4 . descobrir" at bounding box center [743, 404] width 330 height 78
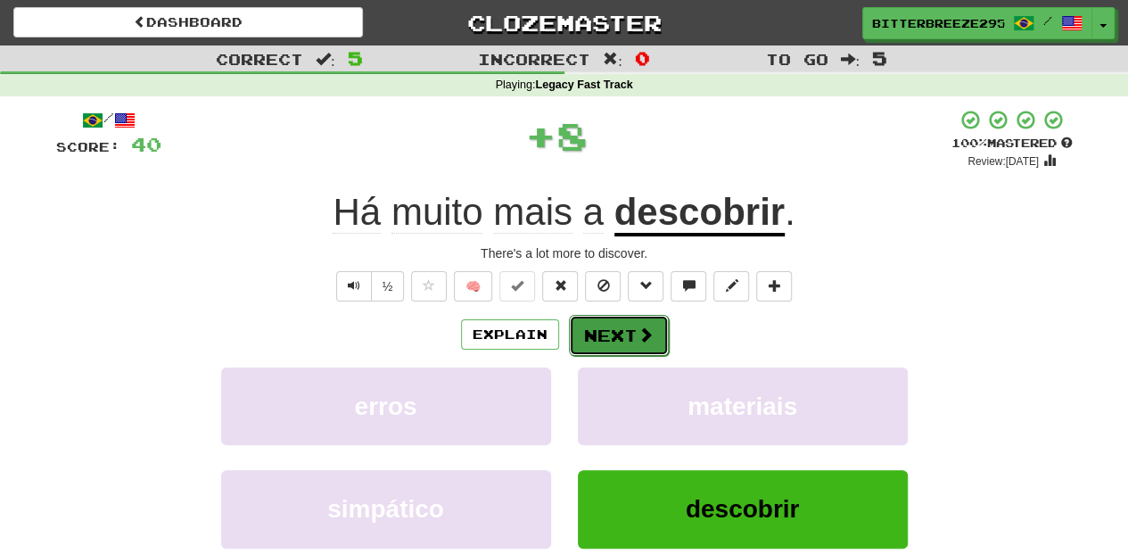
click at [613, 332] on button "Next" at bounding box center [619, 335] width 100 height 41
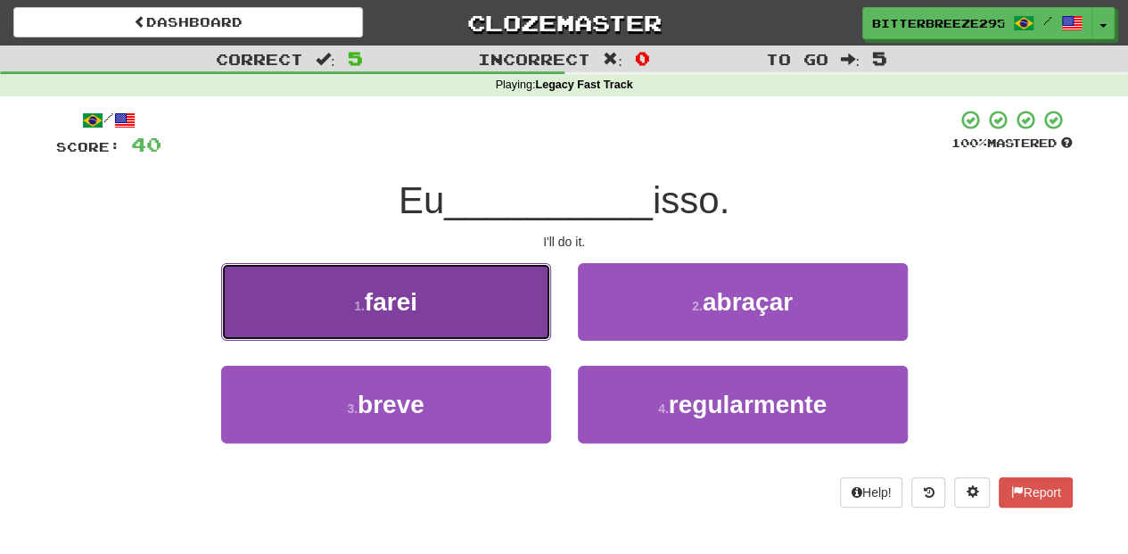
click at [528, 322] on button "1 . farei" at bounding box center [386, 302] width 330 height 78
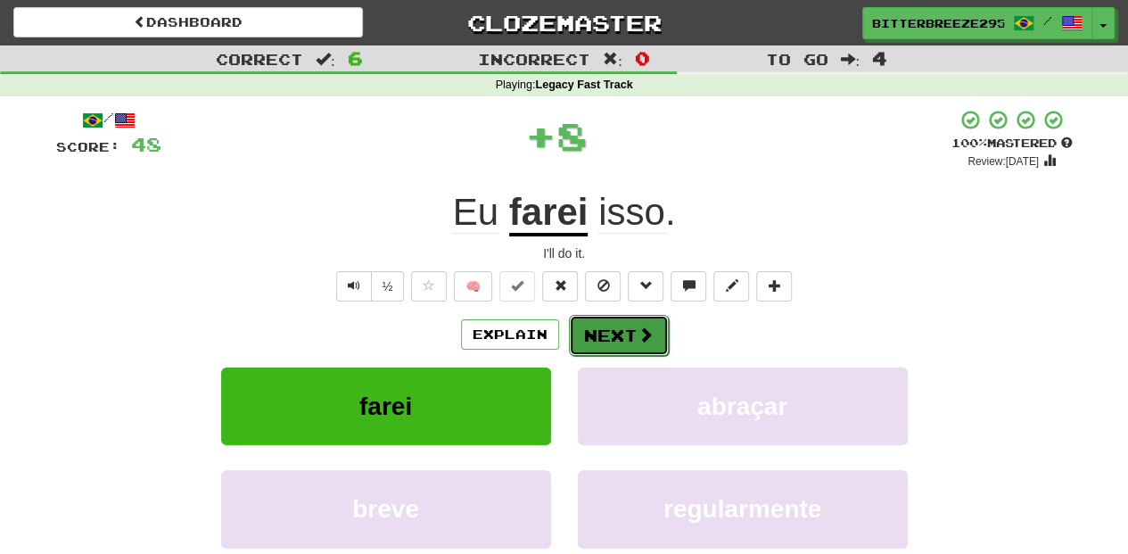
click at [637, 331] on span at bounding box center [645, 334] width 16 height 16
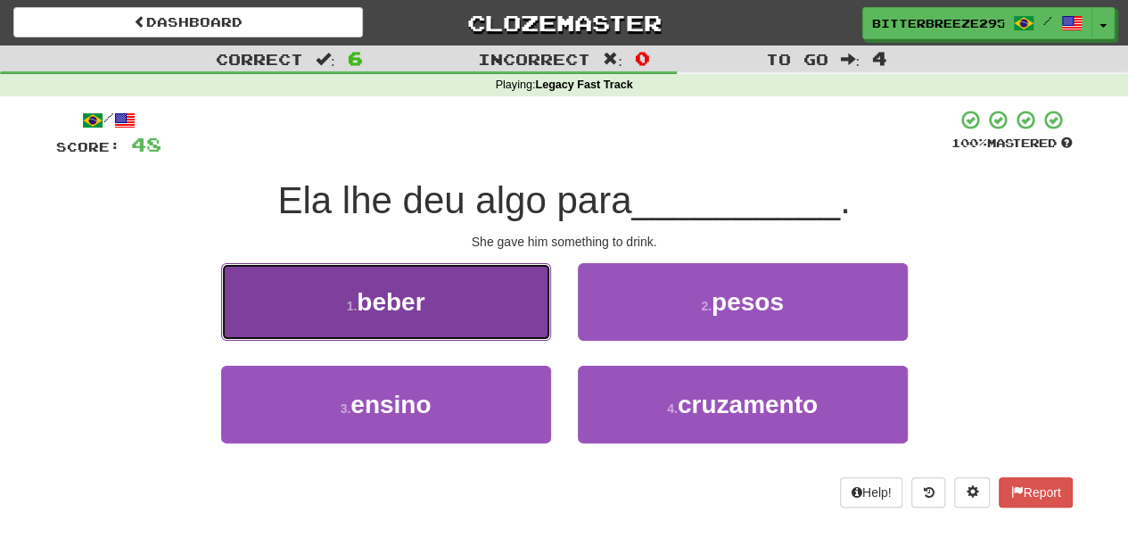
click at [513, 311] on button "1 . beber" at bounding box center [386, 302] width 330 height 78
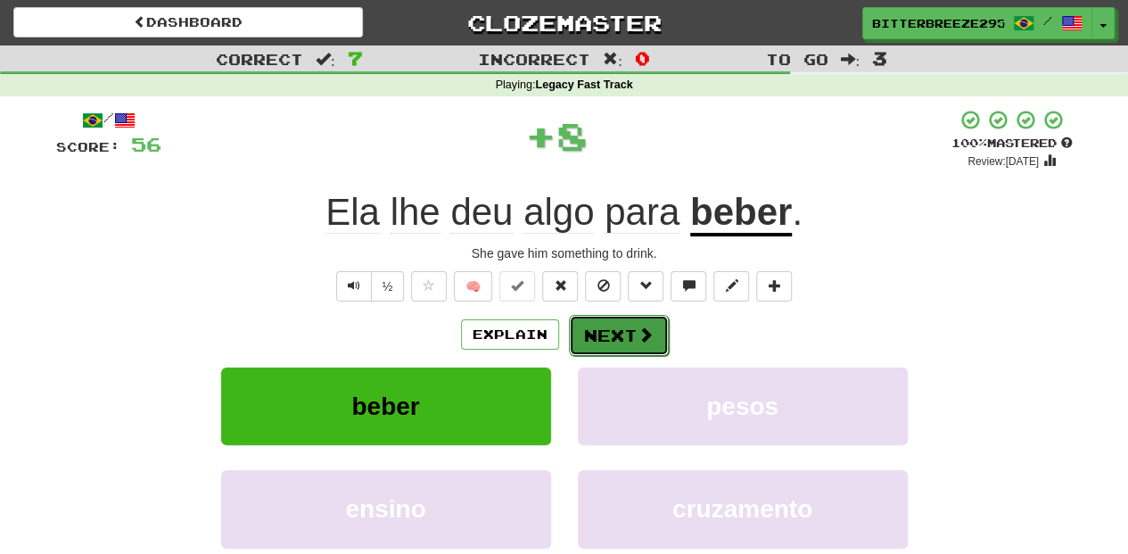
click at [629, 330] on button "Next" at bounding box center [619, 335] width 100 height 41
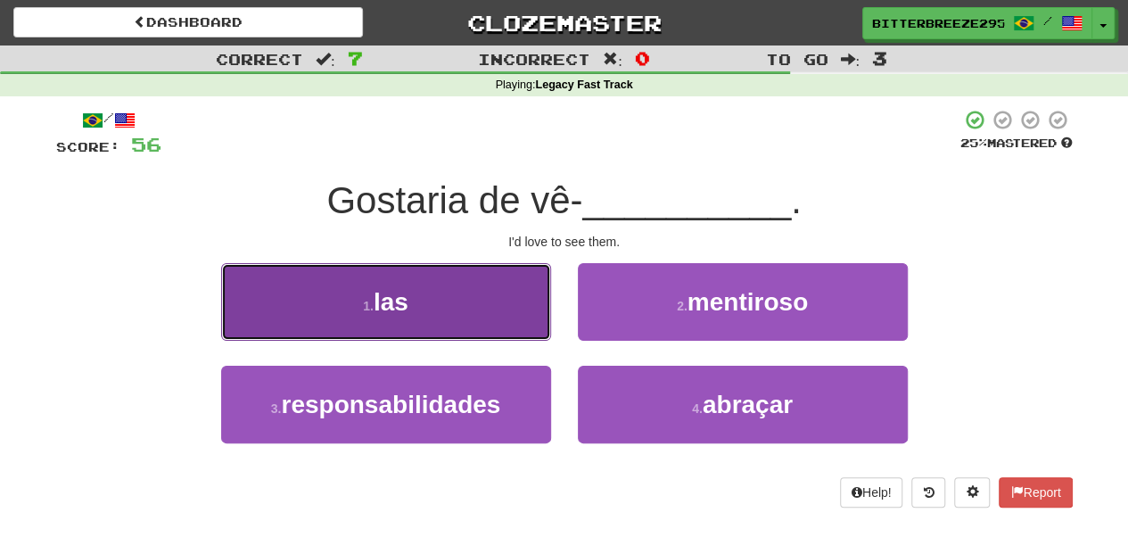
click at [513, 316] on button "1 . las" at bounding box center [386, 302] width 330 height 78
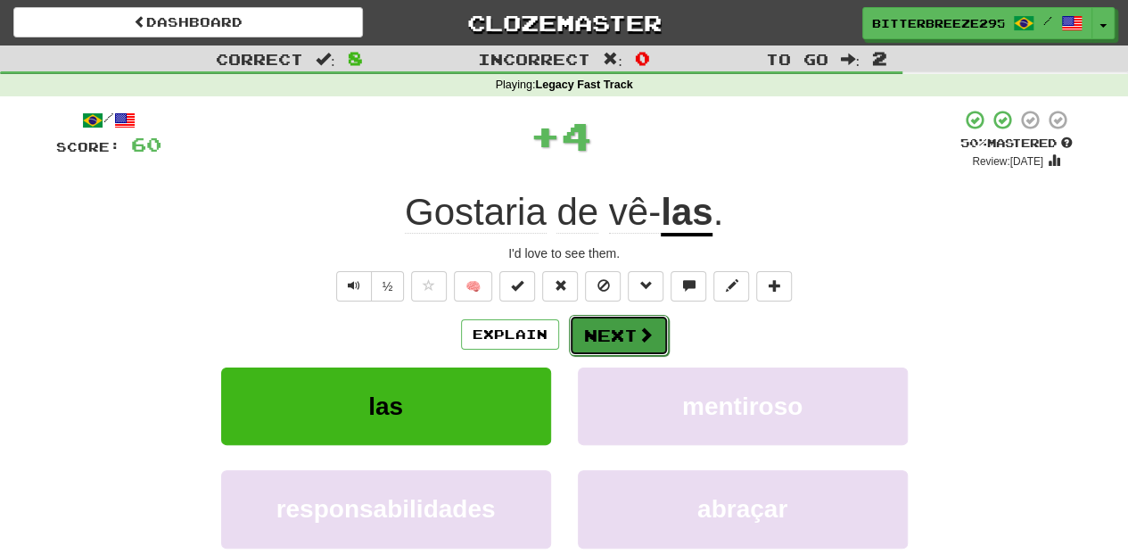
click at [620, 326] on button "Next" at bounding box center [619, 335] width 100 height 41
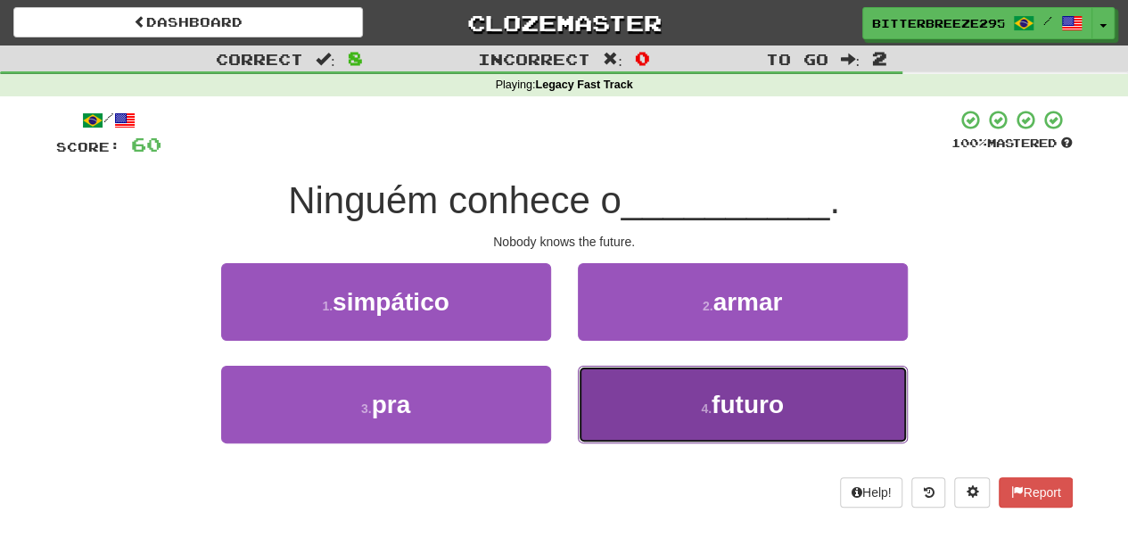
click at [656, 398] on button "4 . futuro" at bounding box center [743, 404] width 330 height 78
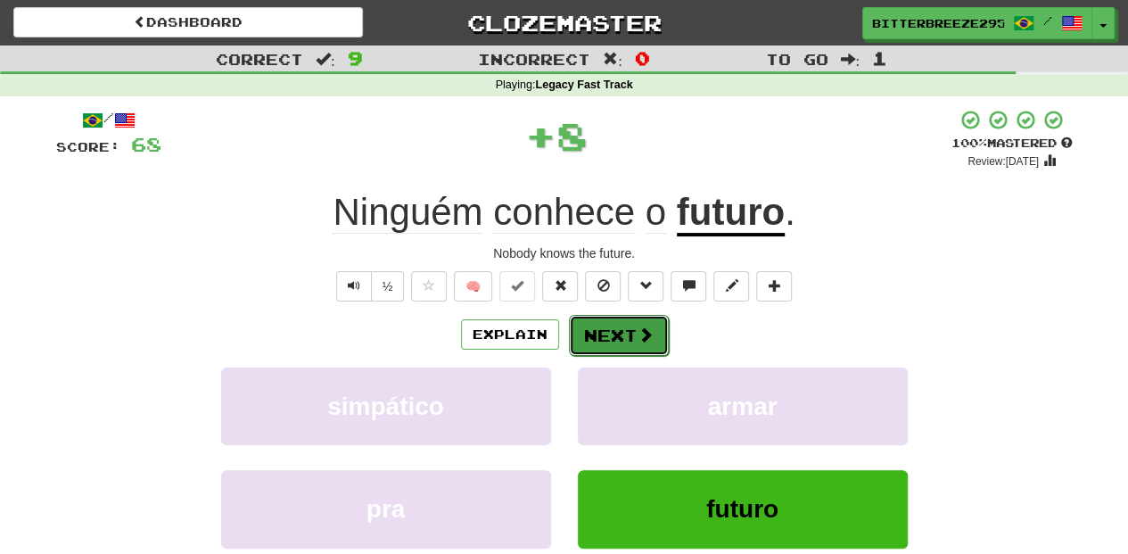
click at [616, 335] on button "Next" at bounding box center [619, 335] width 100 height 41
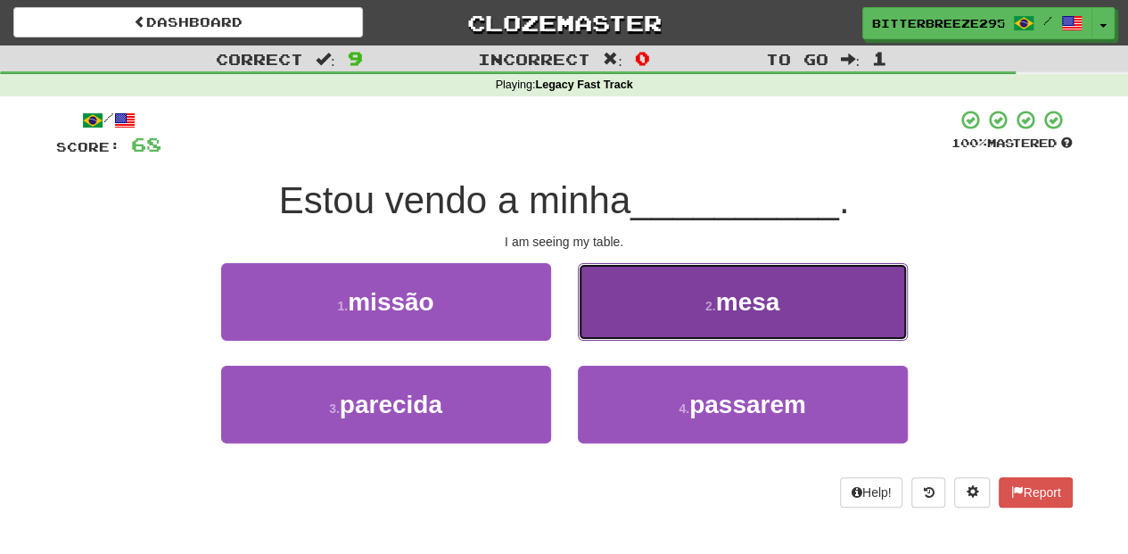
click at [617, 337] on button "2 . [GEOGRAPHIC_DATA]" at bounding box center [743, 302] width 330 height 78
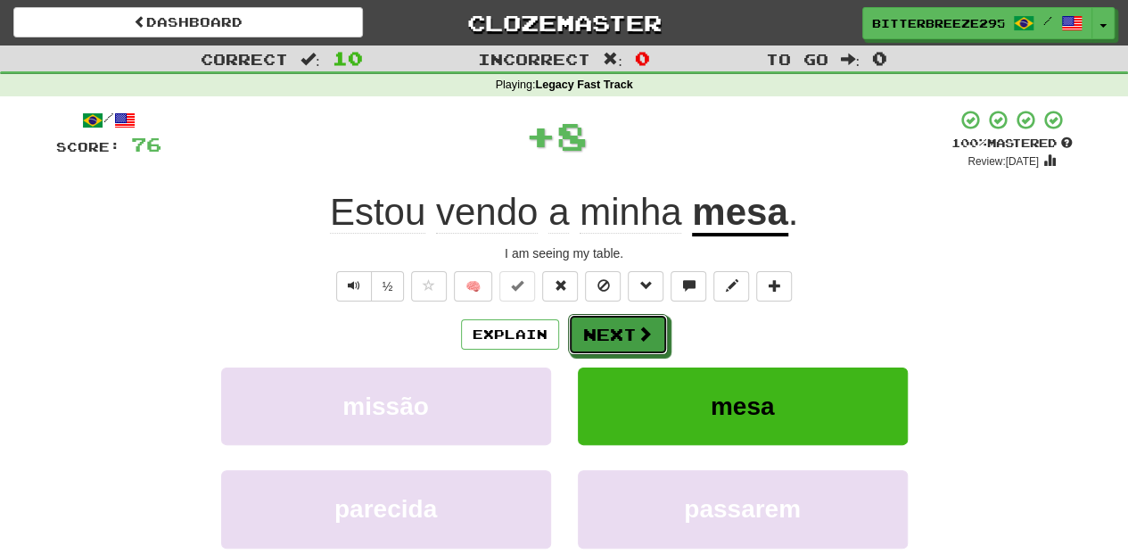
click at [617, 337] on button "Next" at bounding box center [618, 334] width 100 height 41
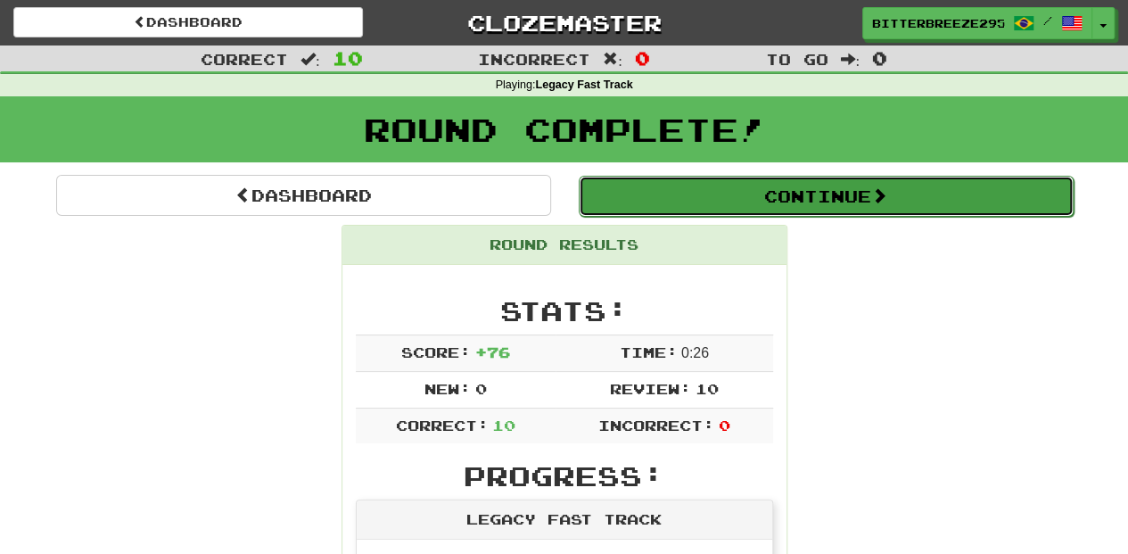
click at [672, 190] on button "Continue" at bounding box center [826, 196] width 495 height 41
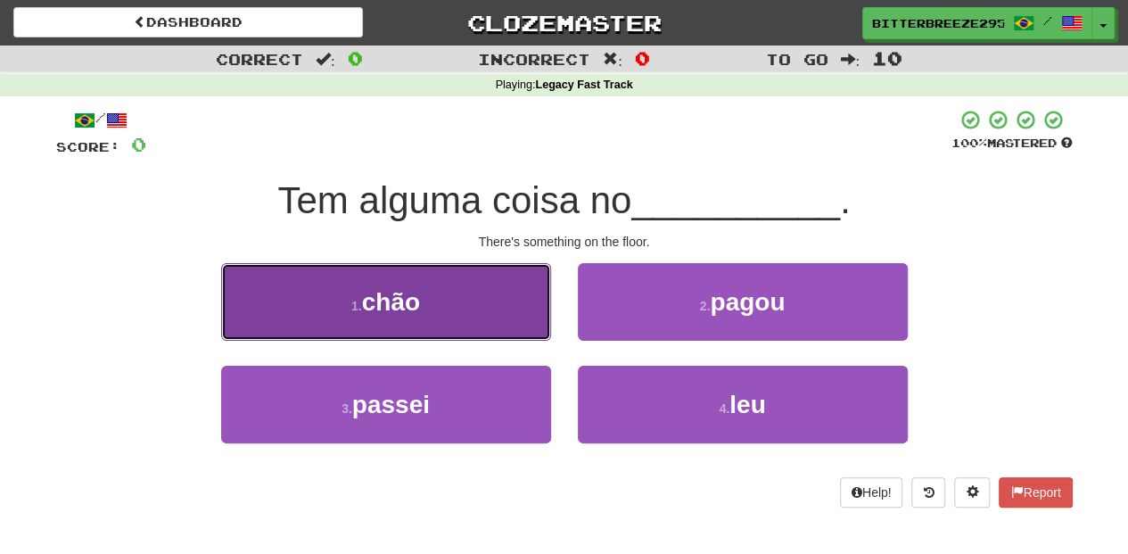
click at [509, 302] on button "1 . chão" at bounding box center [386, 302] width 330 height 78
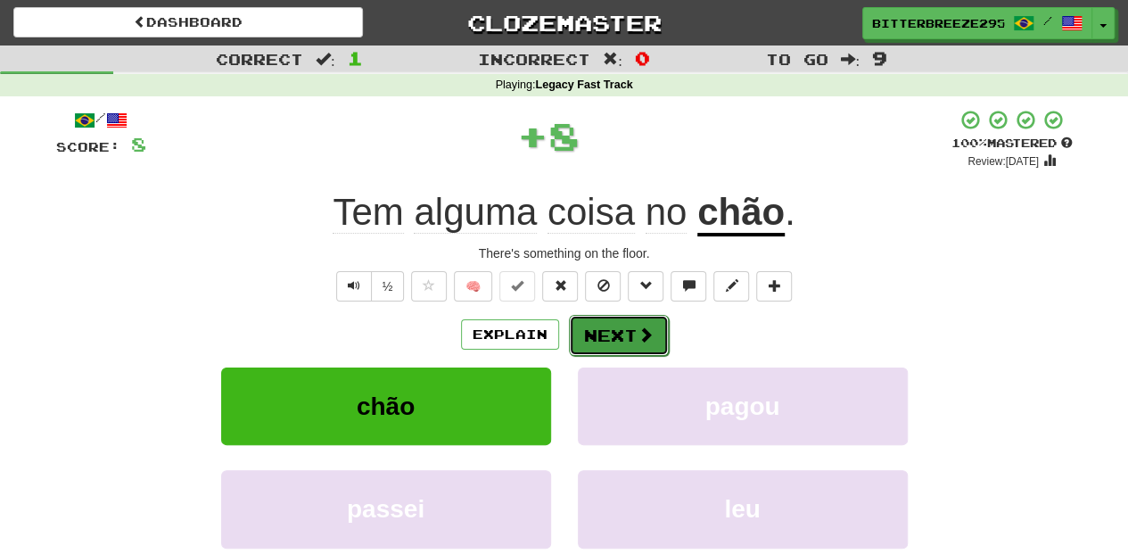
click at [609, 337] on button "Next" at bounding box center [619, 335] width 100 height 41
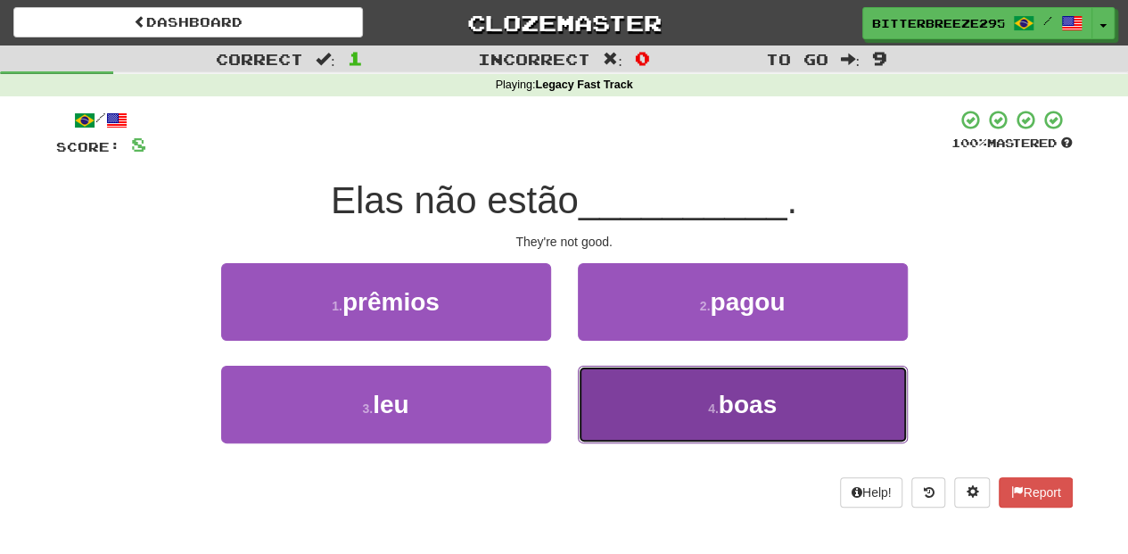
click at [651, 385] on button "4 . boas" at bounding box center [743, 404] width 330 height 78
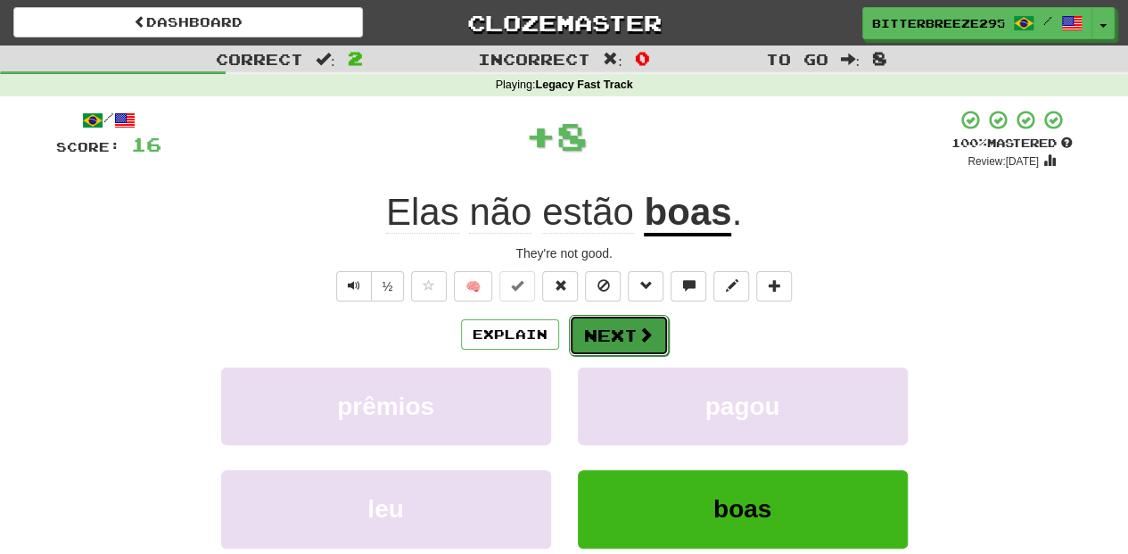
click at [611, 341] on button "Next" at bounding box center [619, 335] width 100 height 41
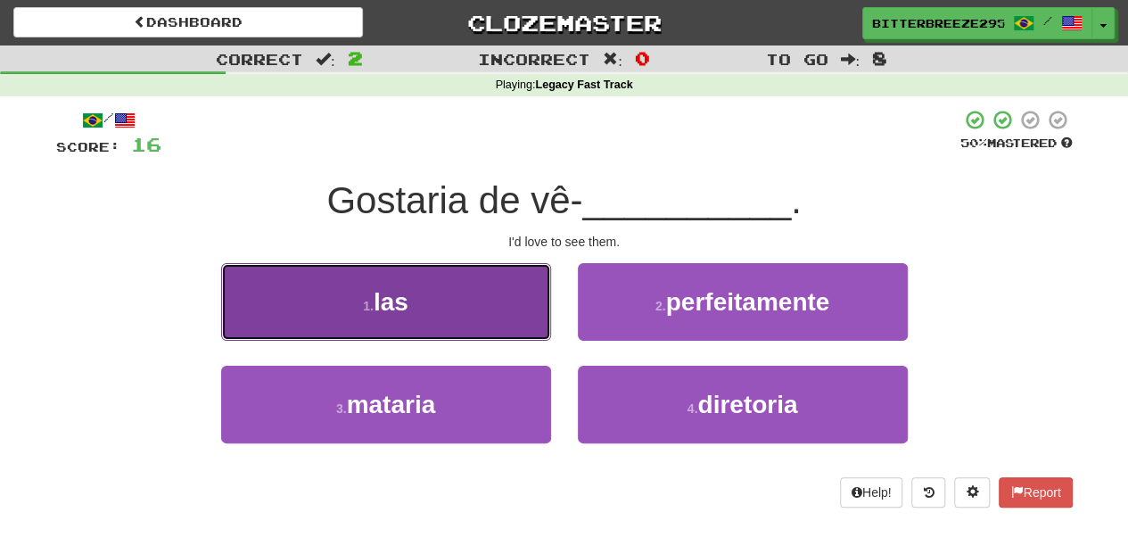
click at [417, 309] on button "1 . las" at bounding box center [386, 302] width 330 height 78
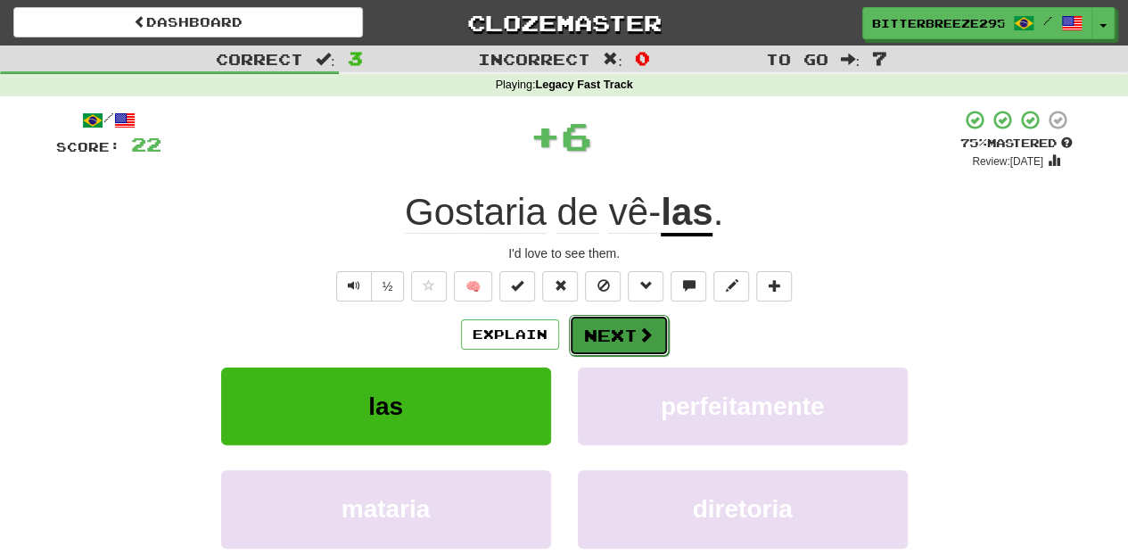
click at [599, 324] on button "Next" at bounding box center [619, 335] width 100 height 41
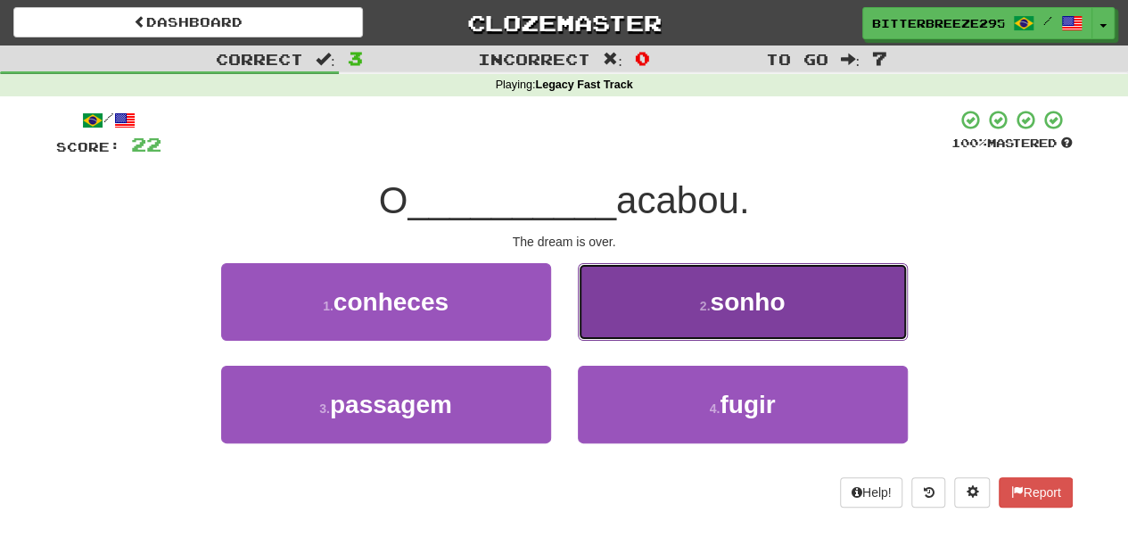
click at [633, 316] on button "2 . sonho" at bounding box center [743, 302] width 330 height 78
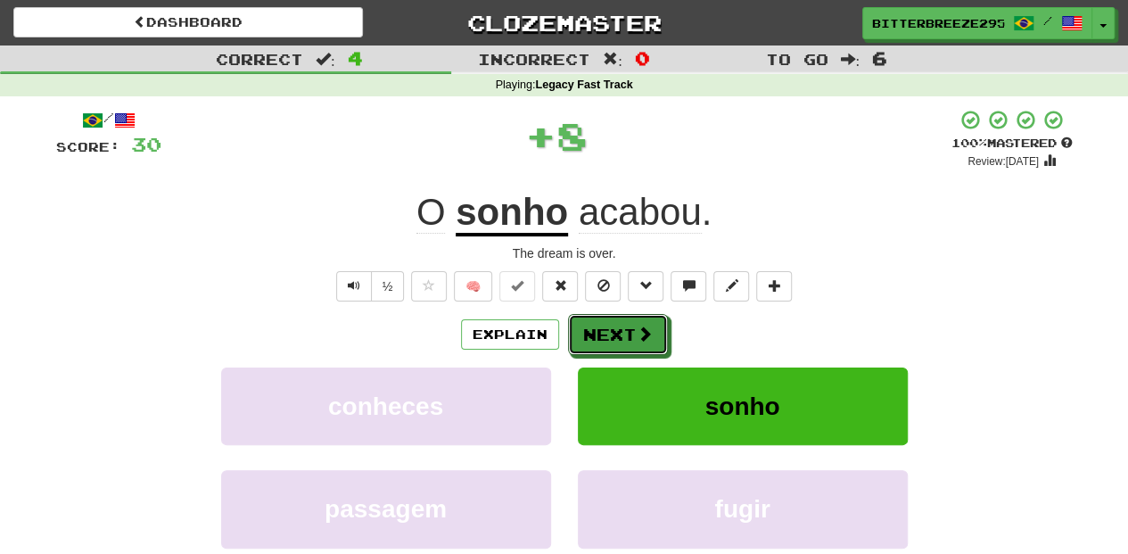
click at [628, 322] on button "Next" at bounding box center [618, 334] width 100 height 41
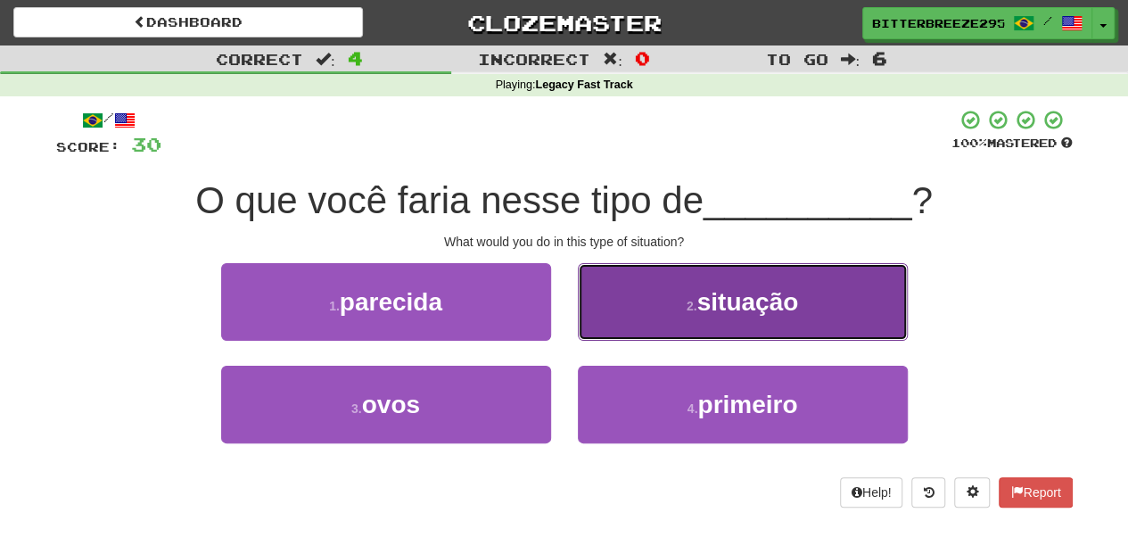
click at [628, 324] on button "2 . situação" at bounding box center [743, 302] width 330 height 78
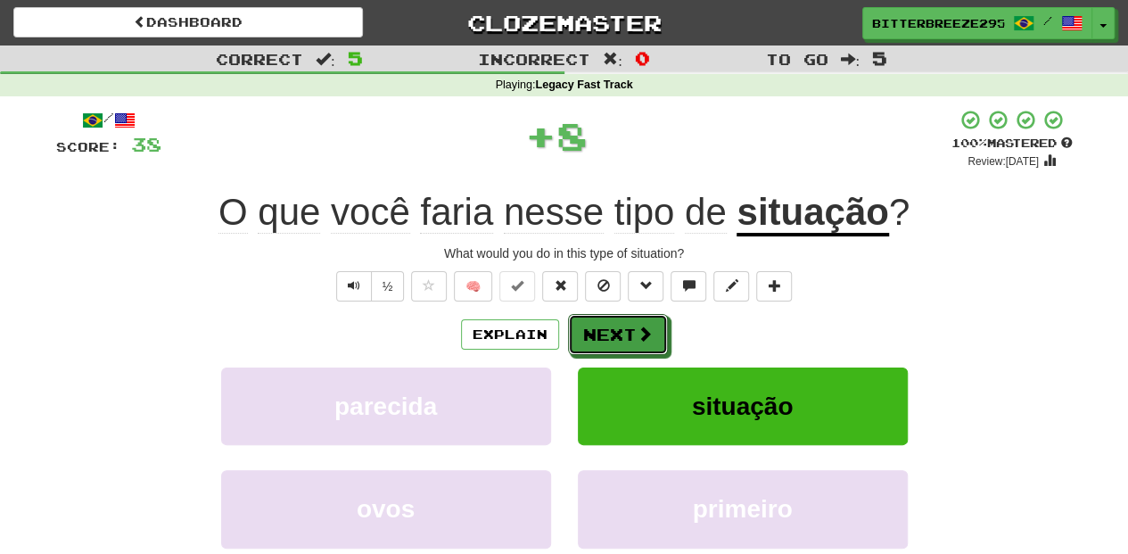
click at [628, 324] on button "Next" at bounding box center [618, 334] width 100 height 41
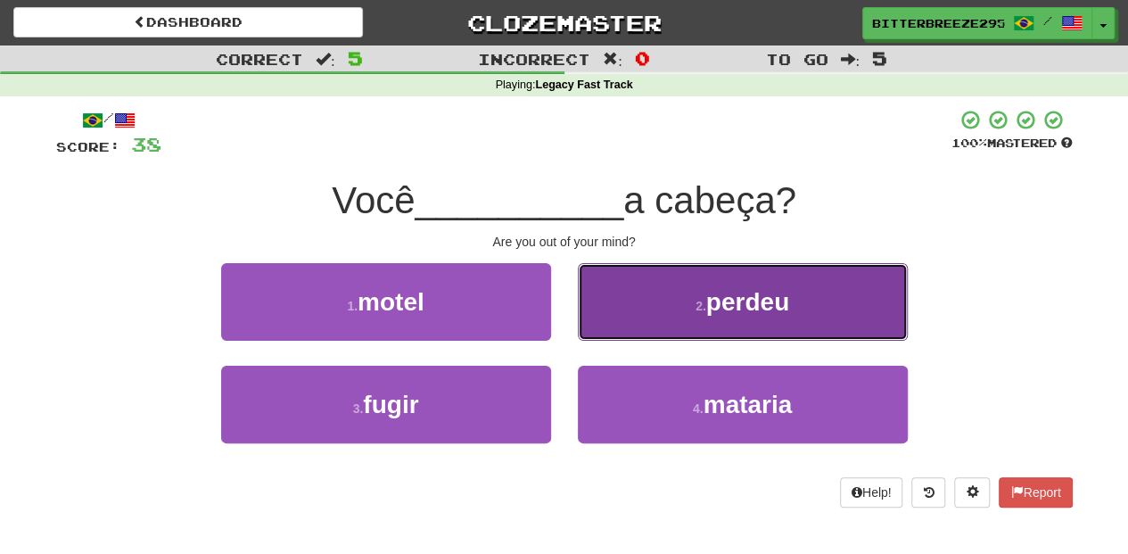
click at [646, 319] on button "2 . perdeu" at bounding box center [743, 302] width 330 height 78
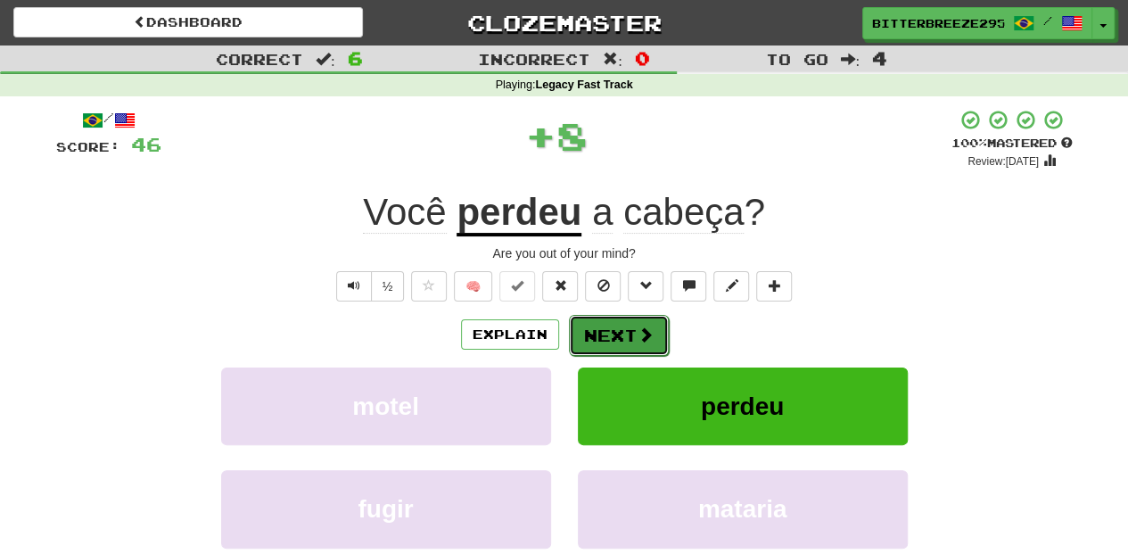
click at [637, 326] on span at bounding box center [645, 334] width 16 height 16
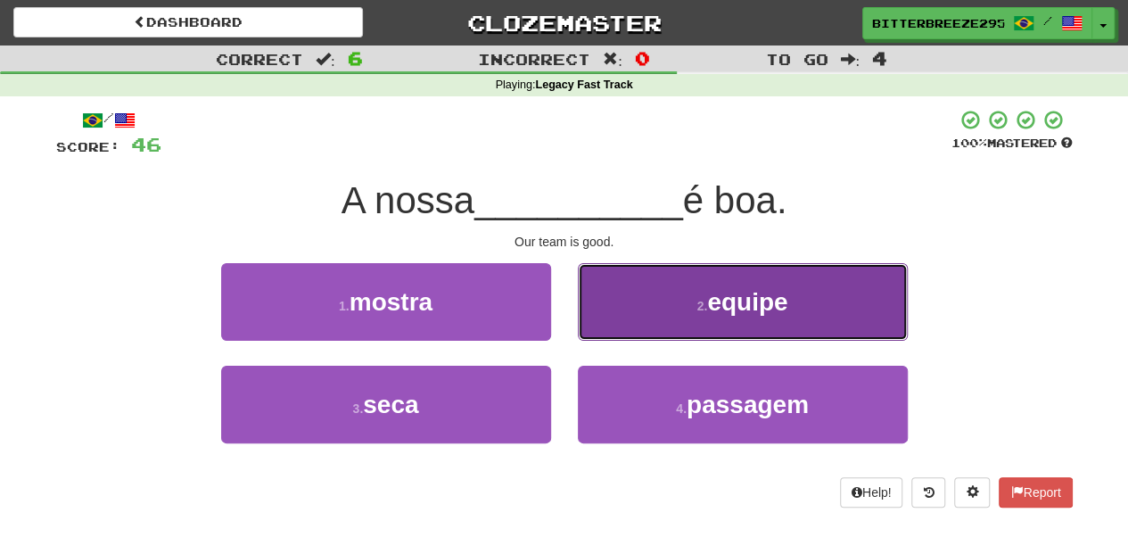
click at [628, 326] on button "2 . equipe" at bounding box center [743, 302] width 330 height 78
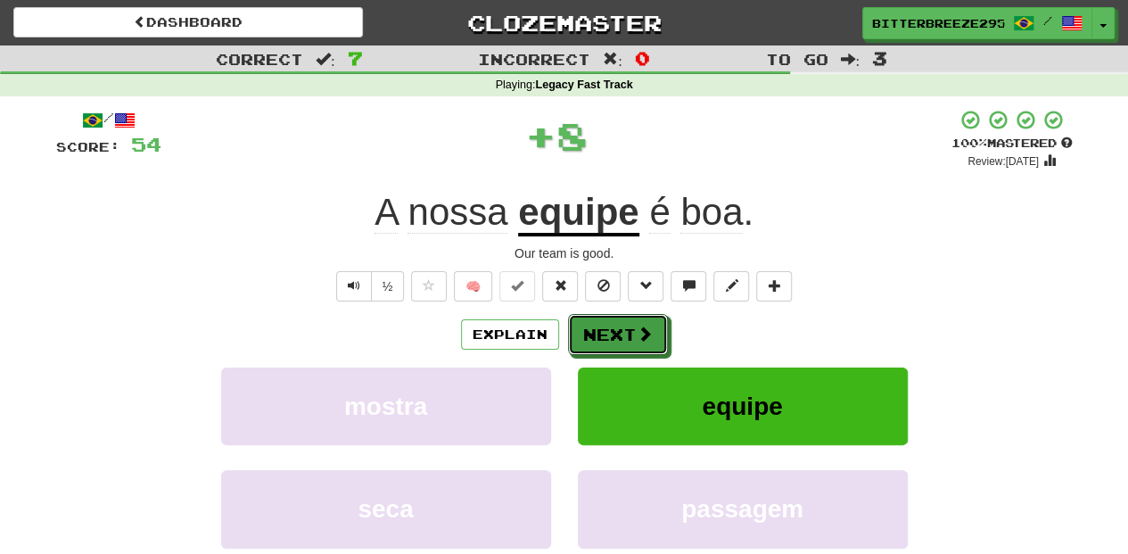
click at [628, 326] on button "Next" at bounding box center [618, 334] width 100 height 41
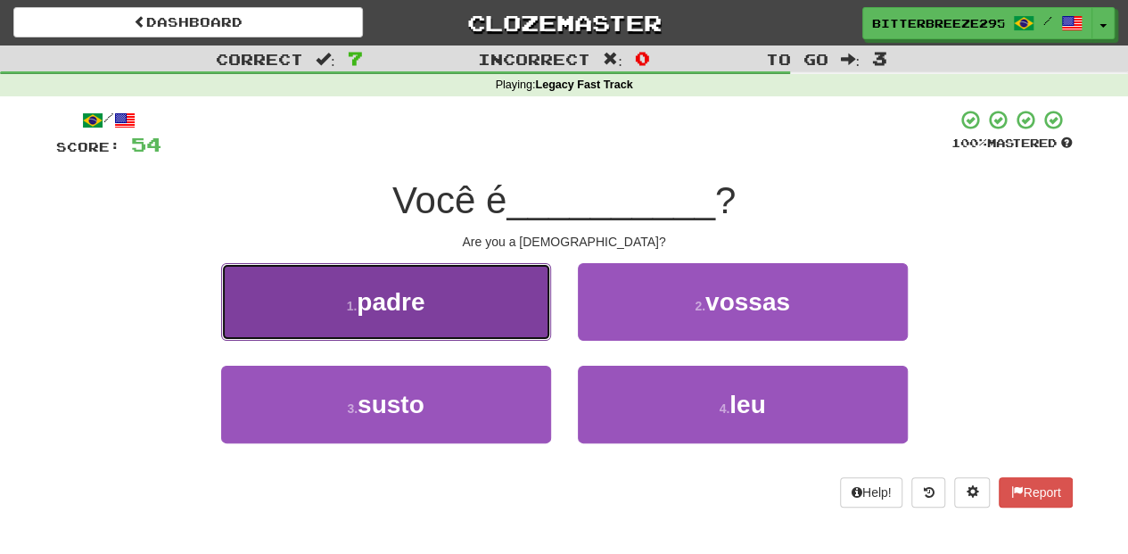
click at [511, 319] on button "1 . padre" at bounding box center [386, 302] width 330 height 78
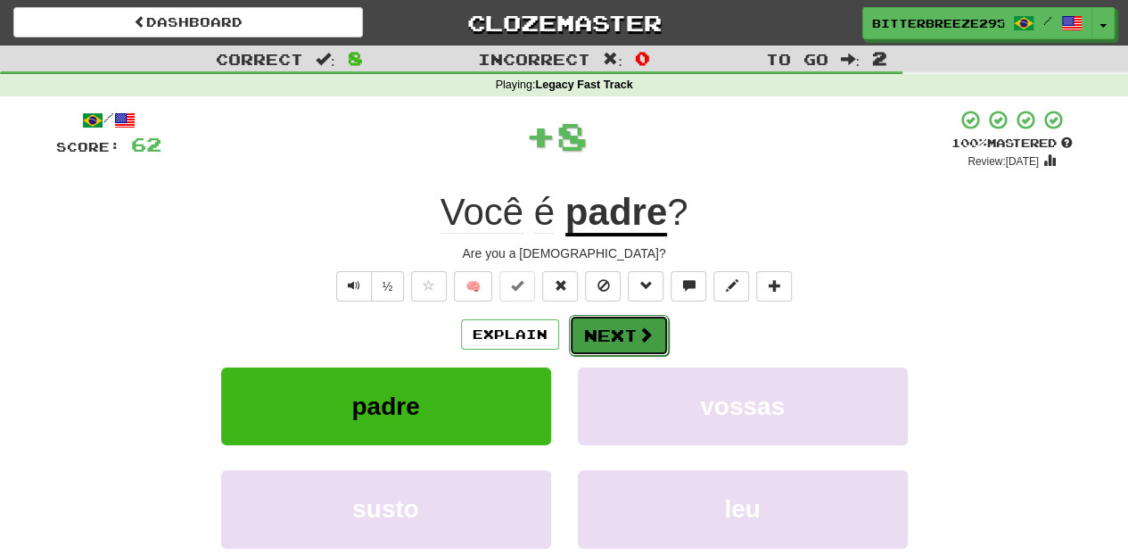
click at [599, 316] on button "Next" at bounding box center [619, 335] width 100 height 41
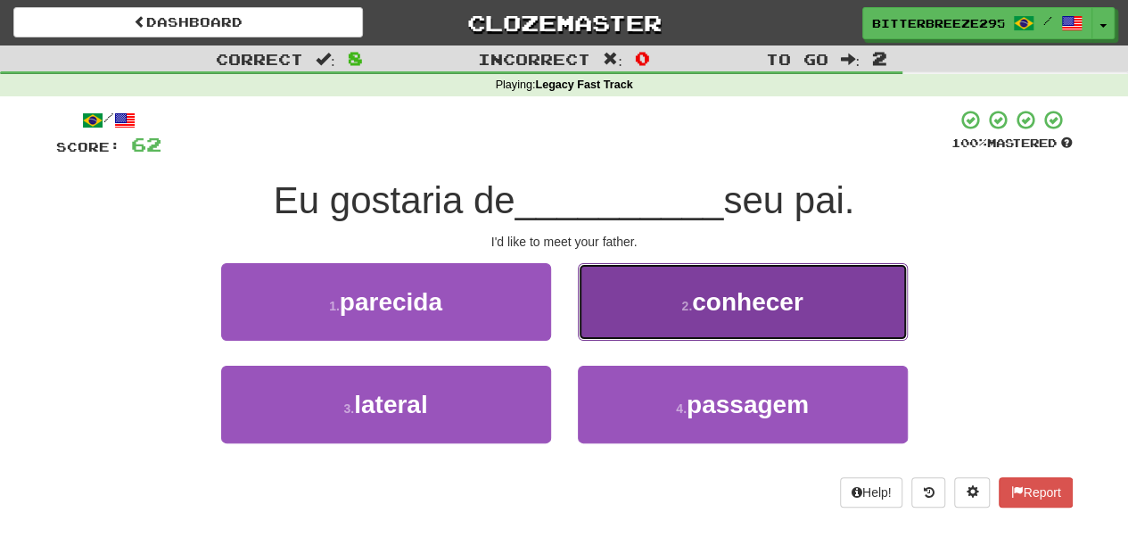
click at [624, 321] on button "2 . conhecer" at bounding box center [743, 302] width 330 height 78
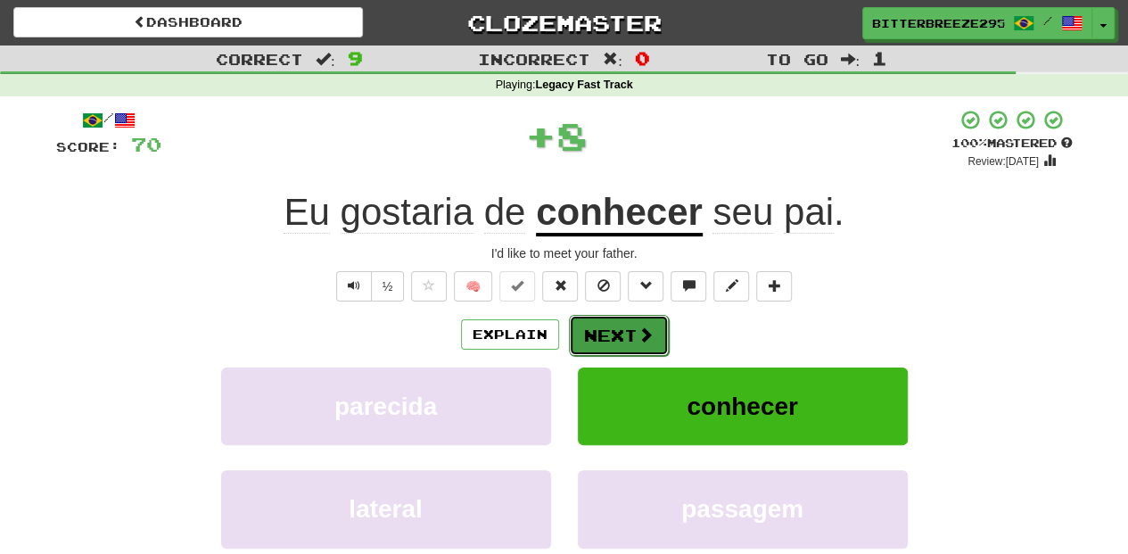
click at [624, 320] on button "Next" at bounding box center [619, 335] width 100 height 41
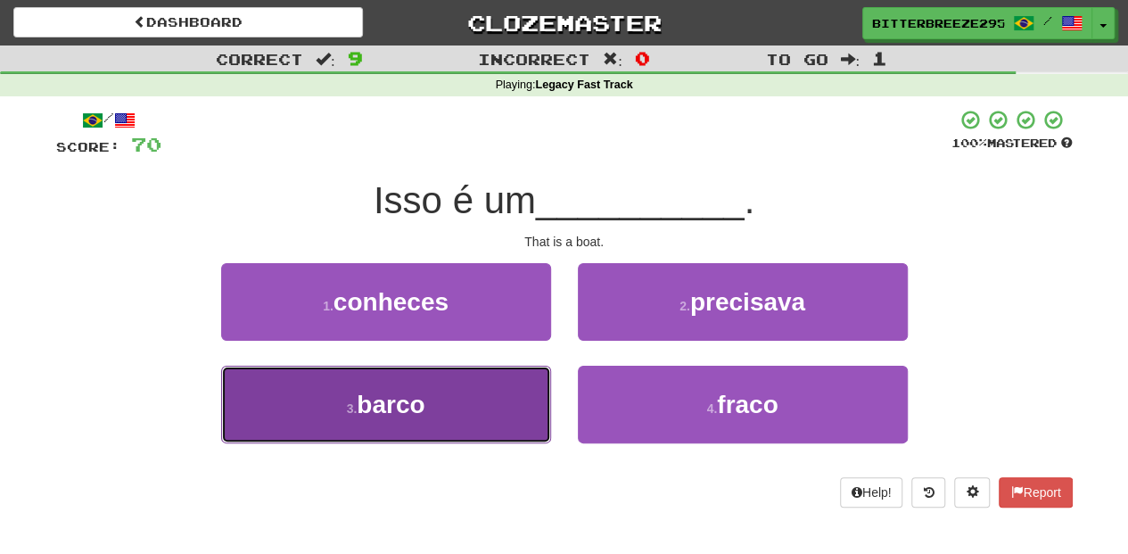
click at [483, 398] on button "3 . barco" at bounding box center [386, 404] width 330 height 78
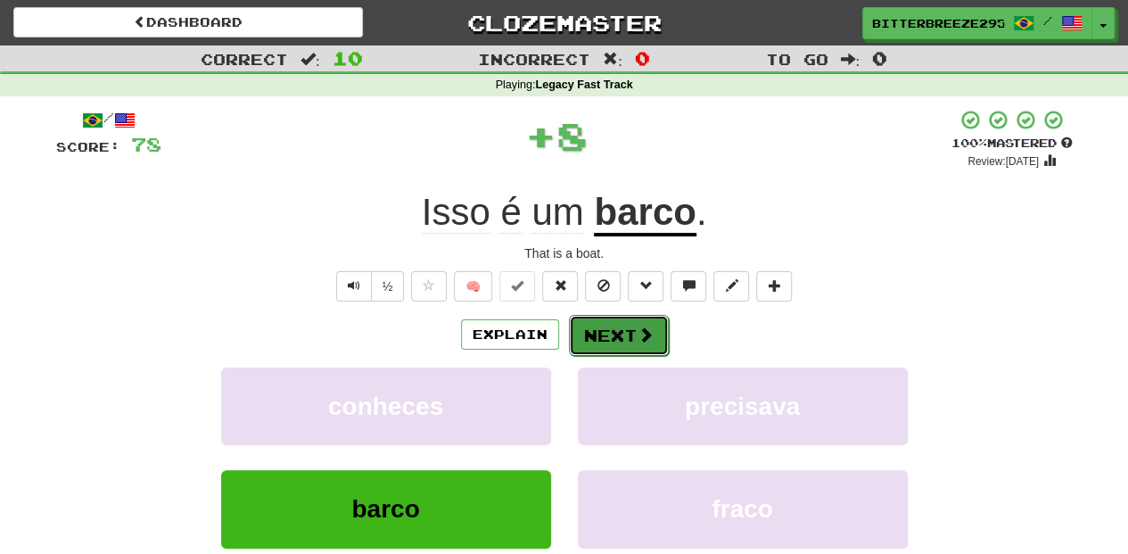
click at [596, 322] on button "Next" at bounding box center [619, 335] width 100 height 41
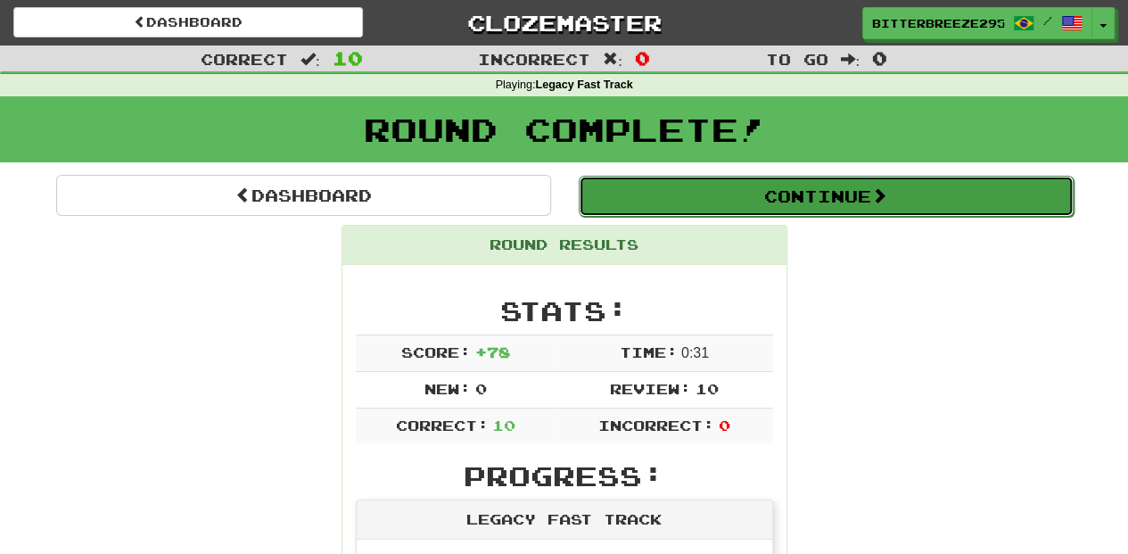
click at [633, 193] on button "Continue" at bounding box center [826, 196] width 495 height 41
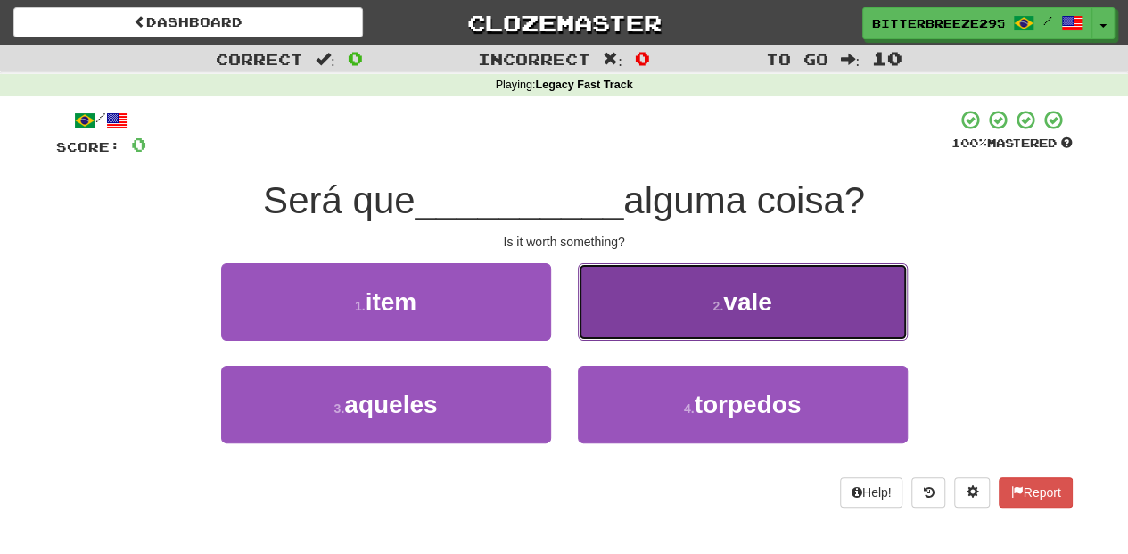
click at [605, 332] on button "2 . vale" at bounding box center [743, 302] width 330 height 78
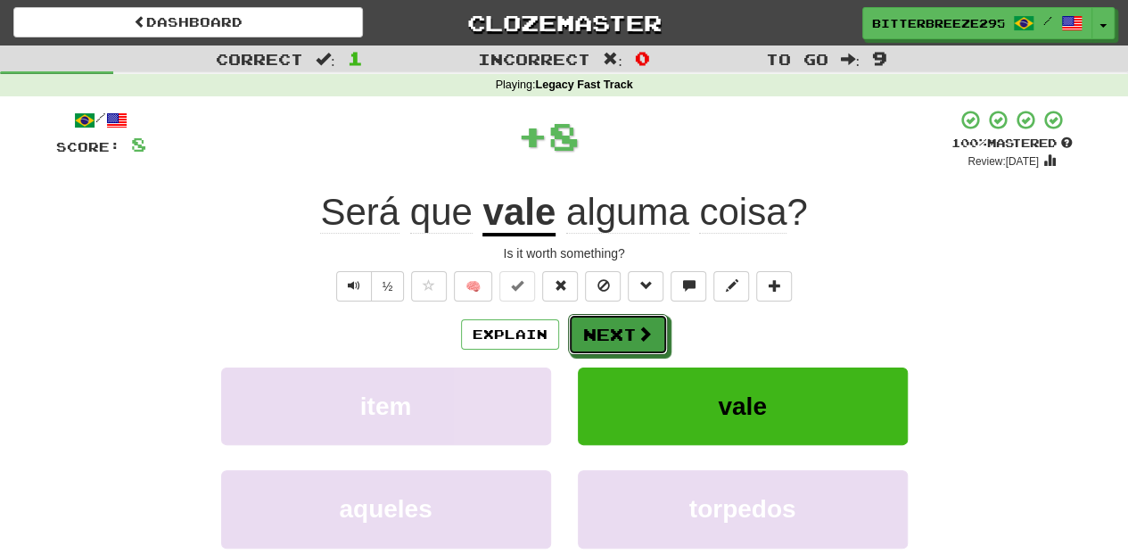
click at [605, 332] on button "Next" at bounding box center [618, 334] width 100 height 41
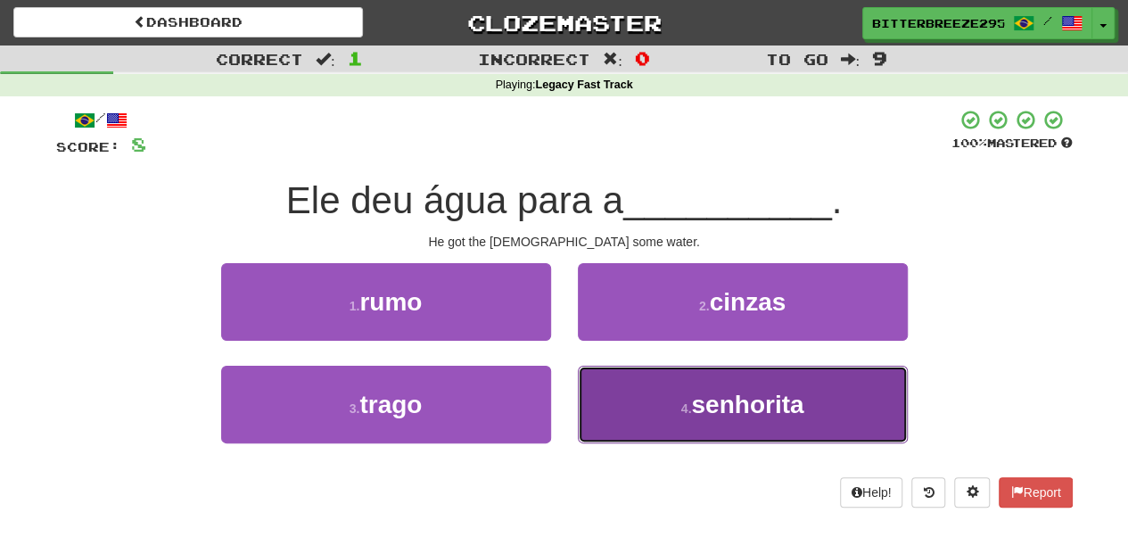
click at [635, 402] on button "4 . senhorita" at bounding box center [743, 404] width 330 height 78
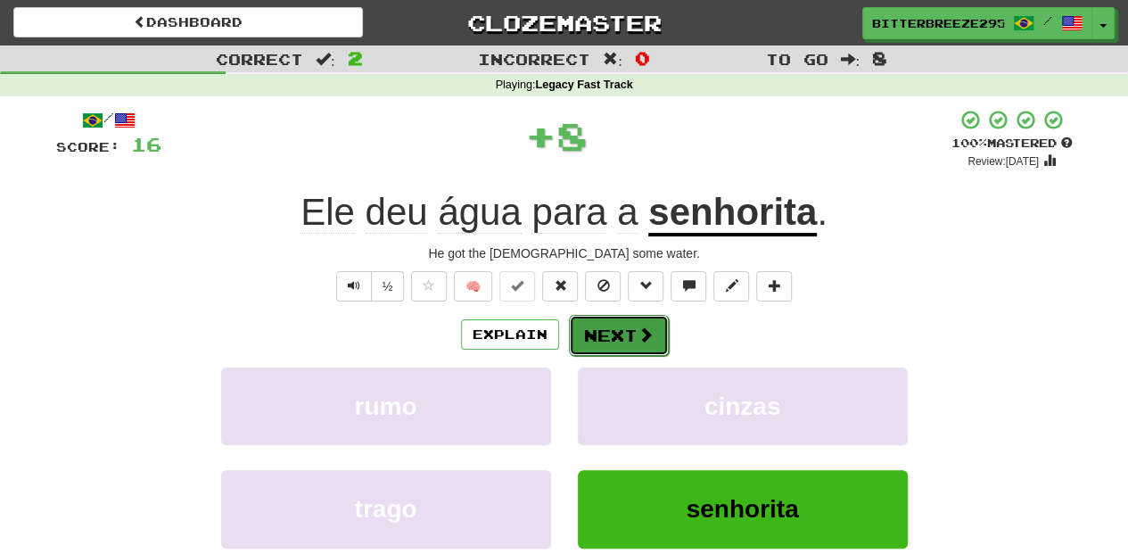
click at [596, 330] on button "Next" at bounding box center [619, 335] width 100 height 41
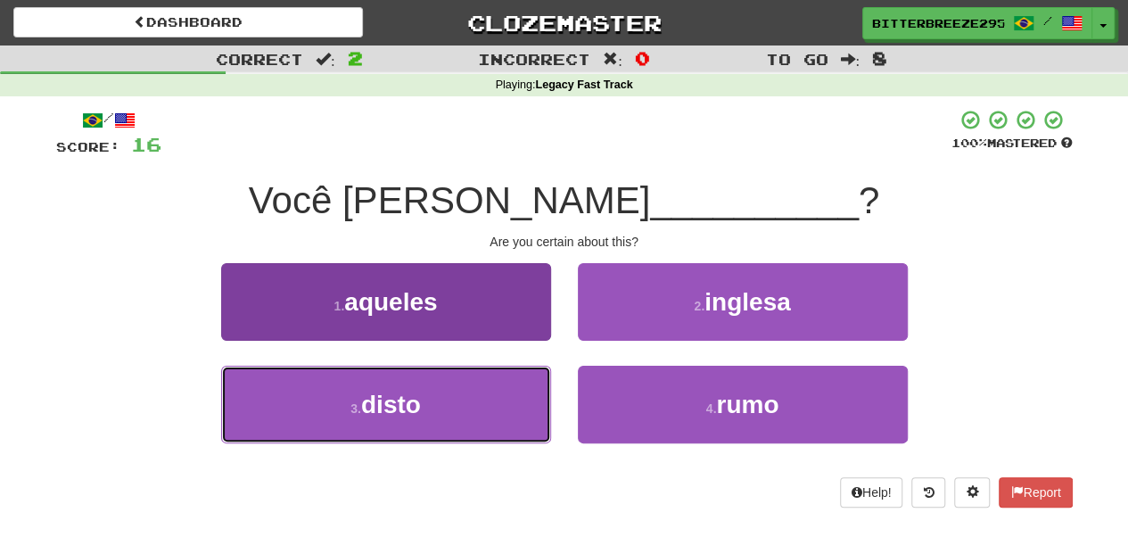
click at [520, 397] on button "3 . disto" at bounding box center [386, 404] width 330 height 78
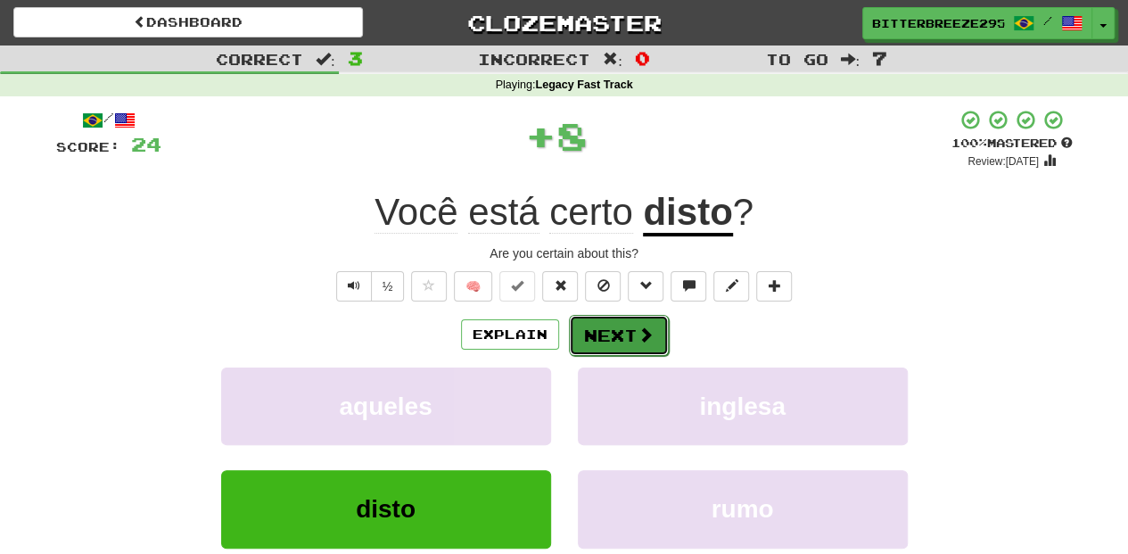
click at [606, 327] on button "Next" at bounding box center [619, 335] width 100 height 41
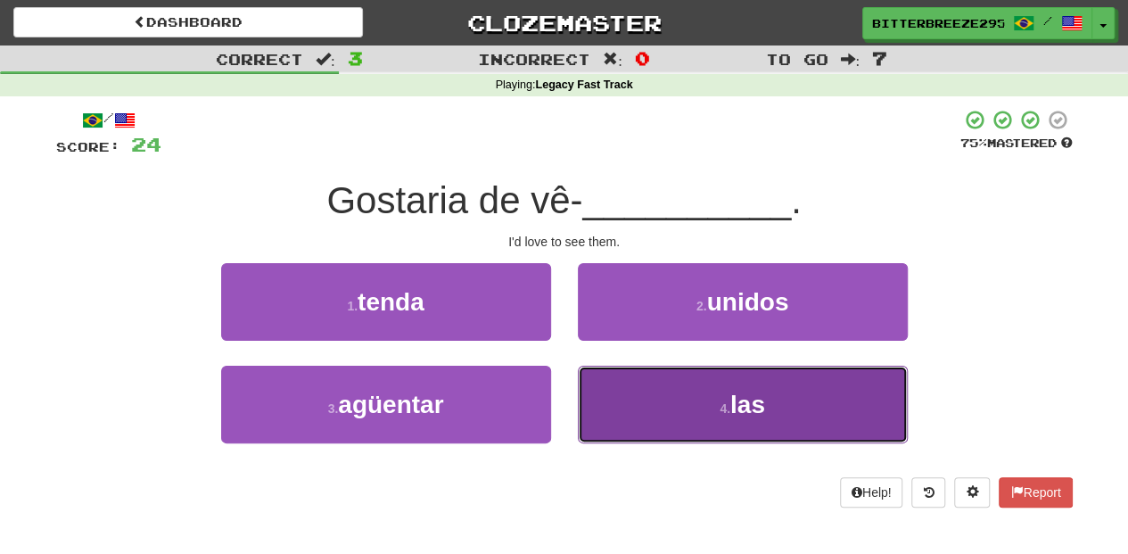
click at [638, 392] on button "4 . las" at bounding box center [743, 404] width 330 height 78
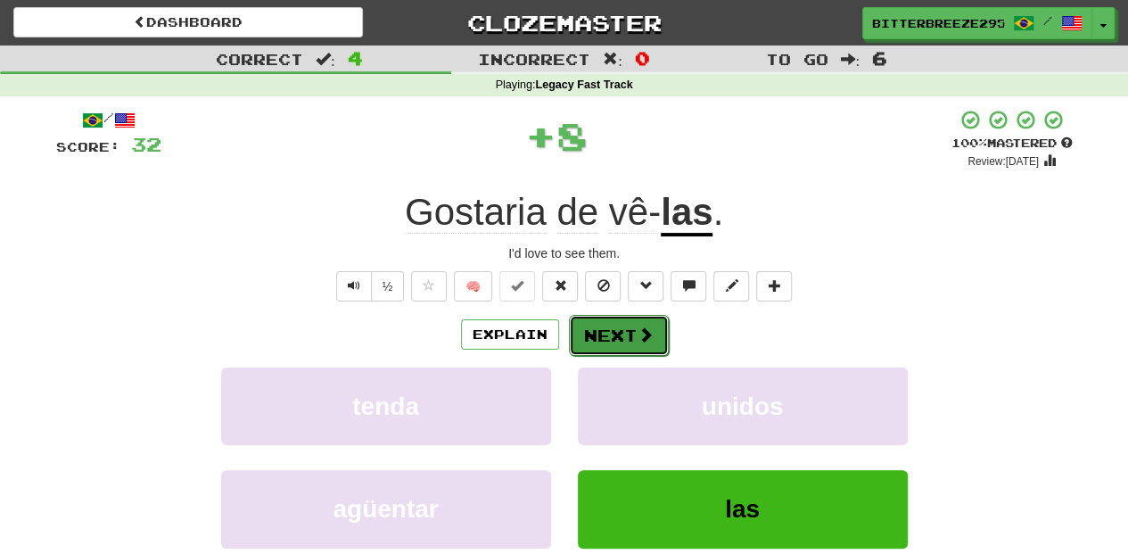
click at [624, 328] on button "Next" at bounding box center [619, 335] width 100 height 41
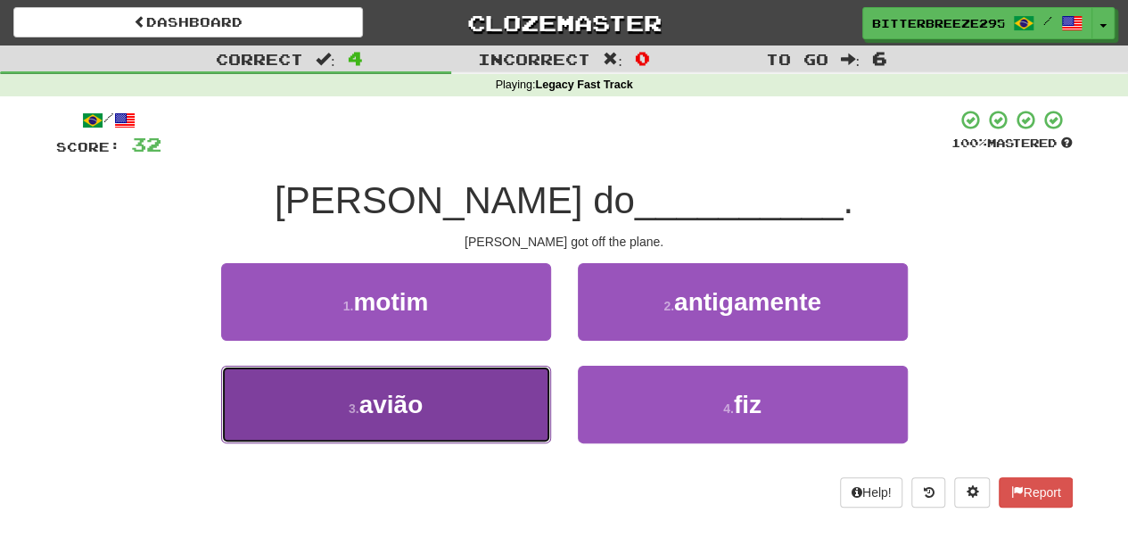
click at [490, 397] on button "3 . avião" at bounding box center [386, 404] width 330 height 78
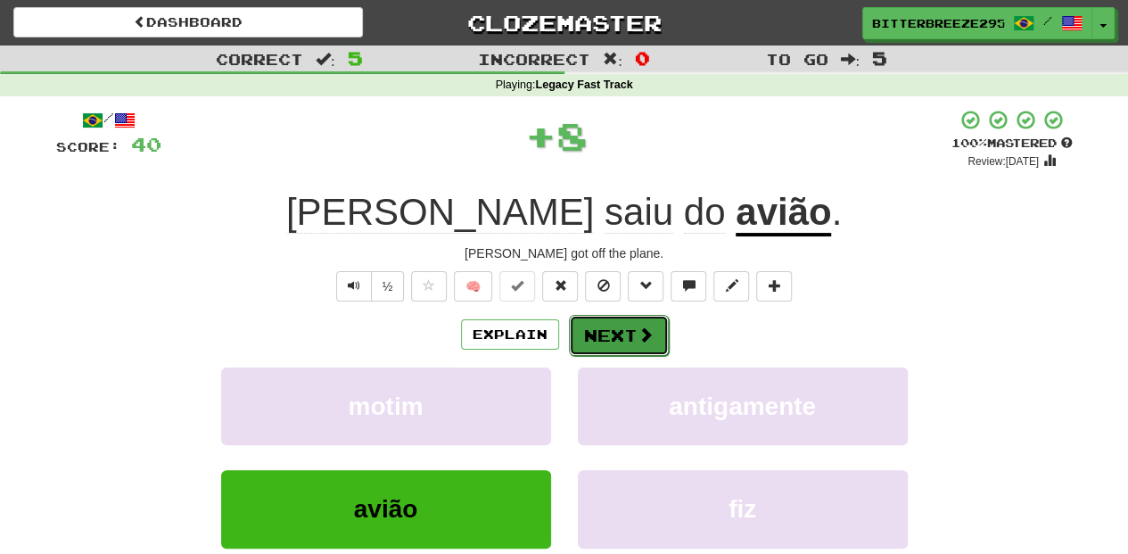
click at [625, 329] on button "Next" at bounding box center [619, 335] width 100 height 41
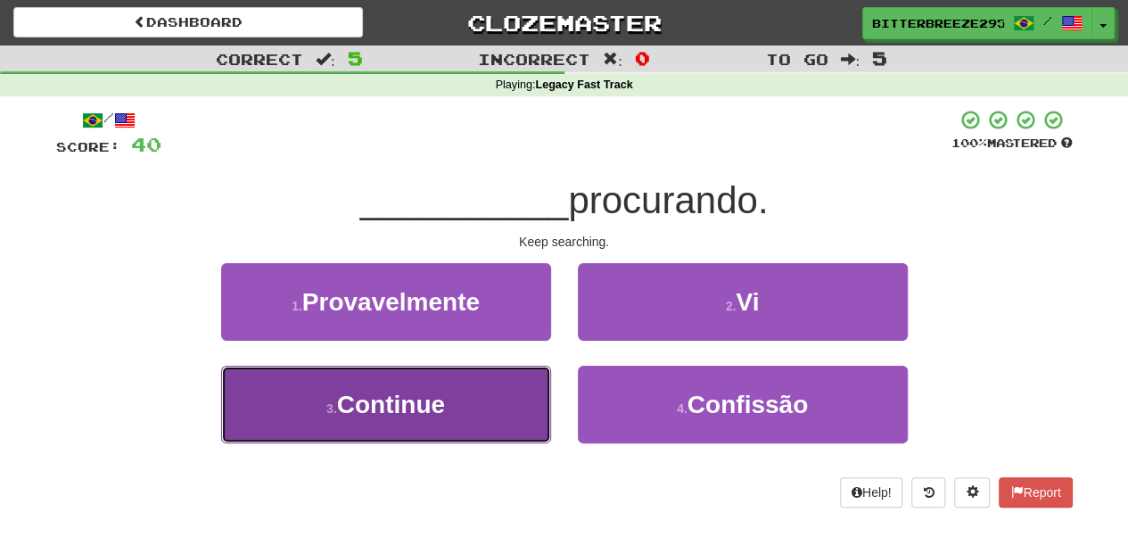
click at [505, 401] on button "3 . Continue" at bounding box center [386, 404] width 330 height 78
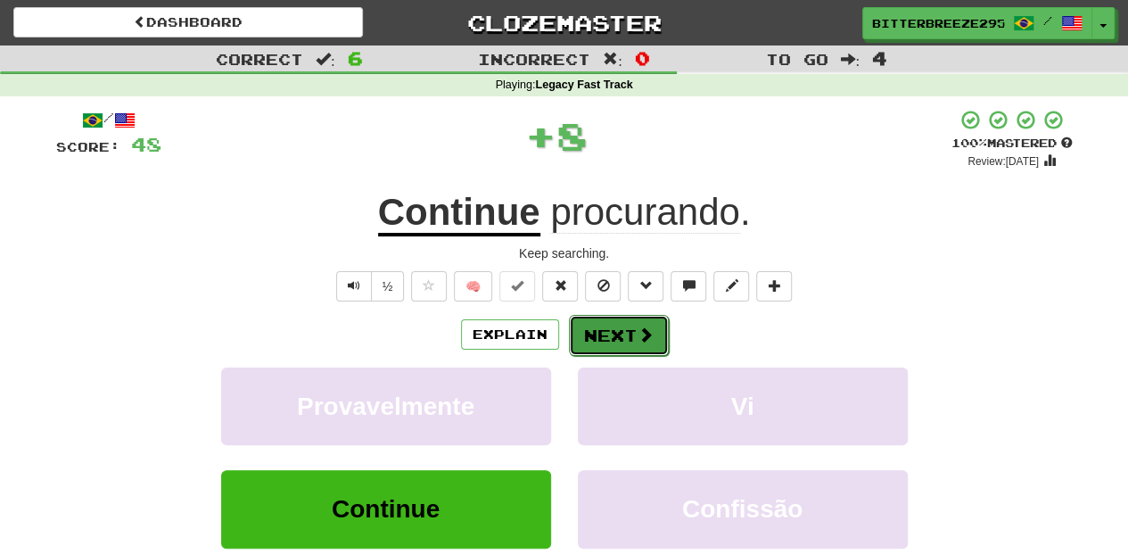
click at [576, 348] on button "Next" at bounding box center [619, 335] width 100 height 41
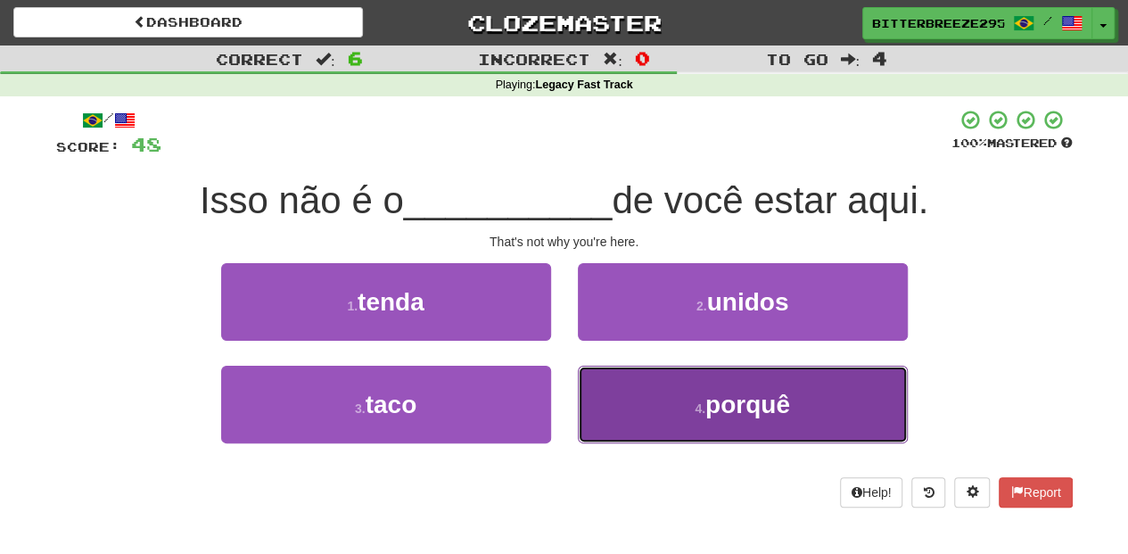
click at [608, 394] on button "4 . [GEOGRAPHIC_DATA]" at bounding box center [743, 404] width 330 height 78
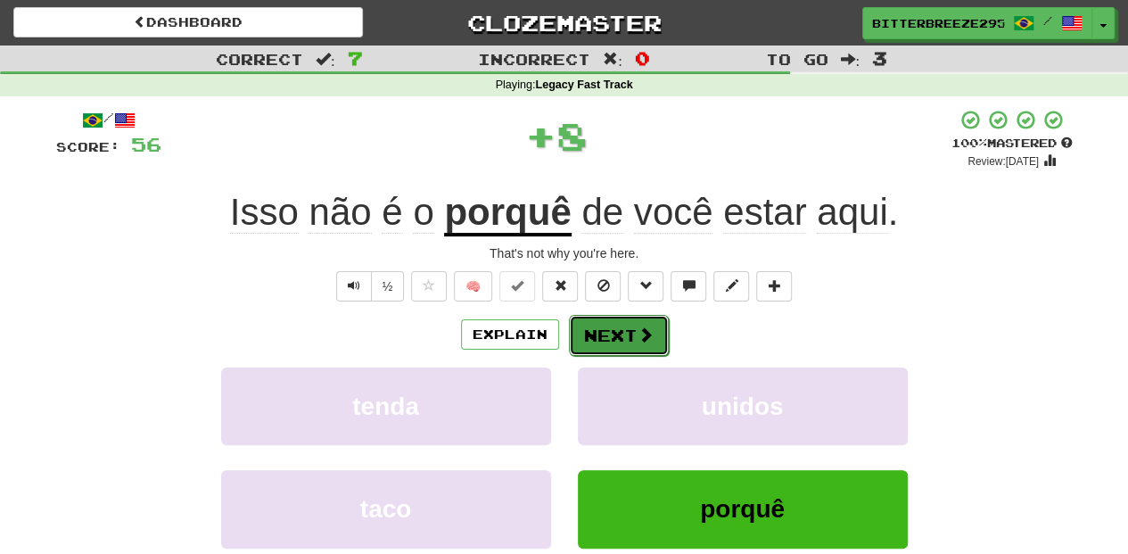
click at [602, 324] on button "Next" at bounding box center [619, 335] width 100 height 41
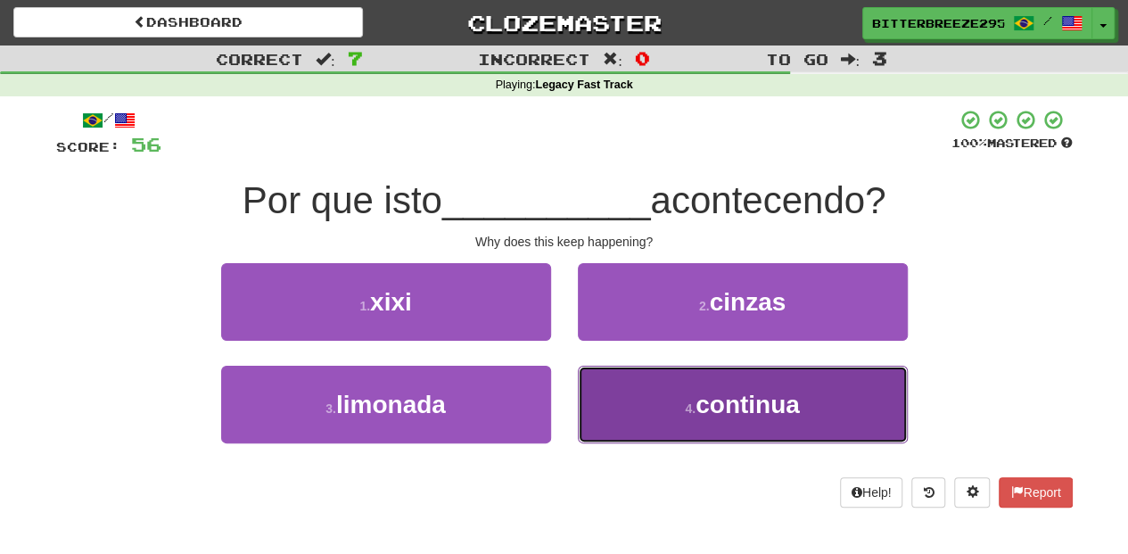
click at [640, 389] on button "4 . continua" at bounding box center [743, 404] width 330 height 78
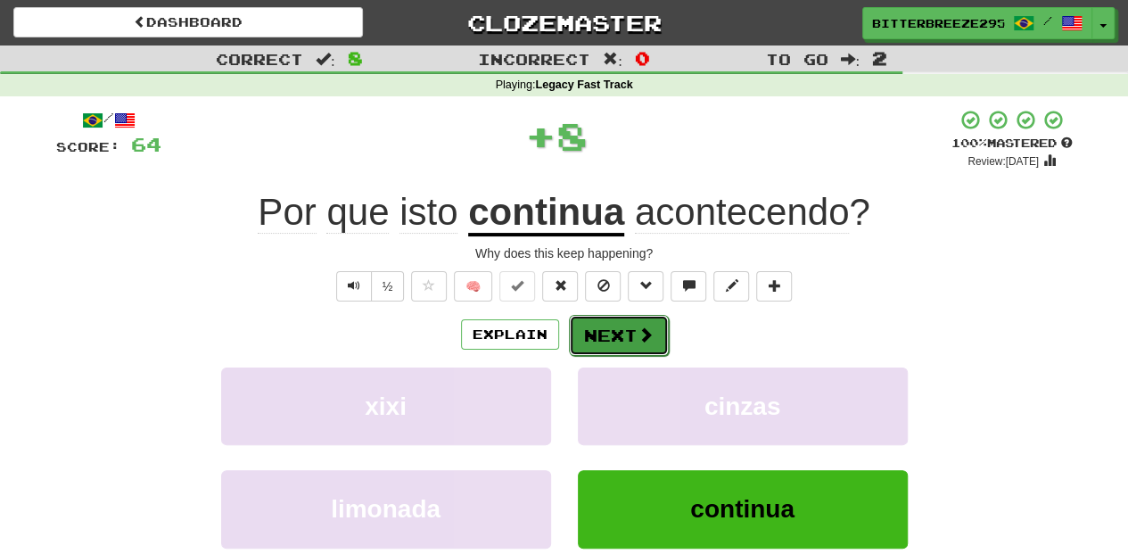
click at [612, 339] on button "Next" at bounding box center [619, 335] width 100 height 41
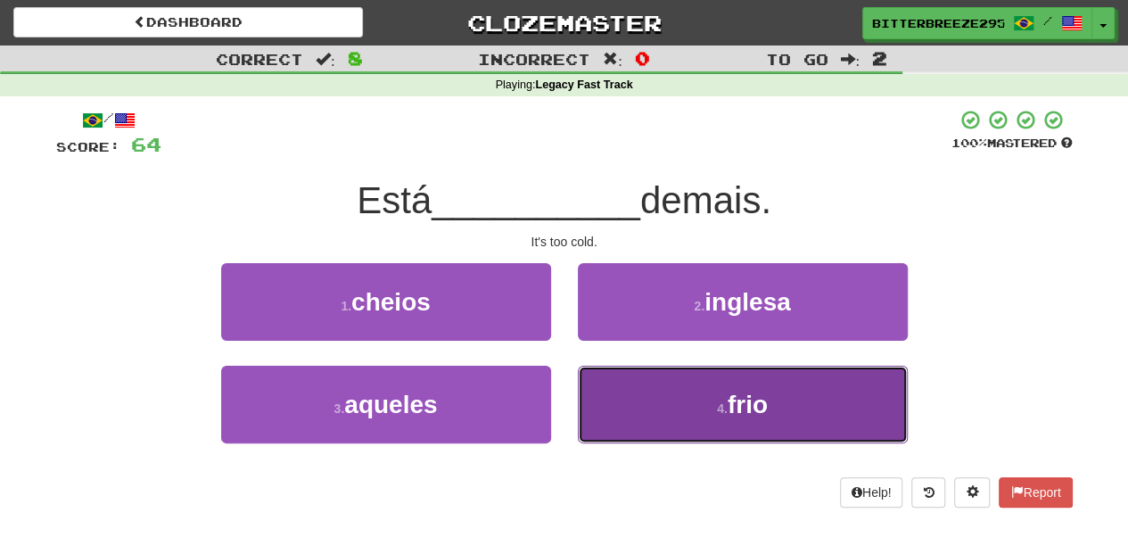
click at [624, 385] on button "4 . frio" at bounding box center [743, 404] width 330 height 78
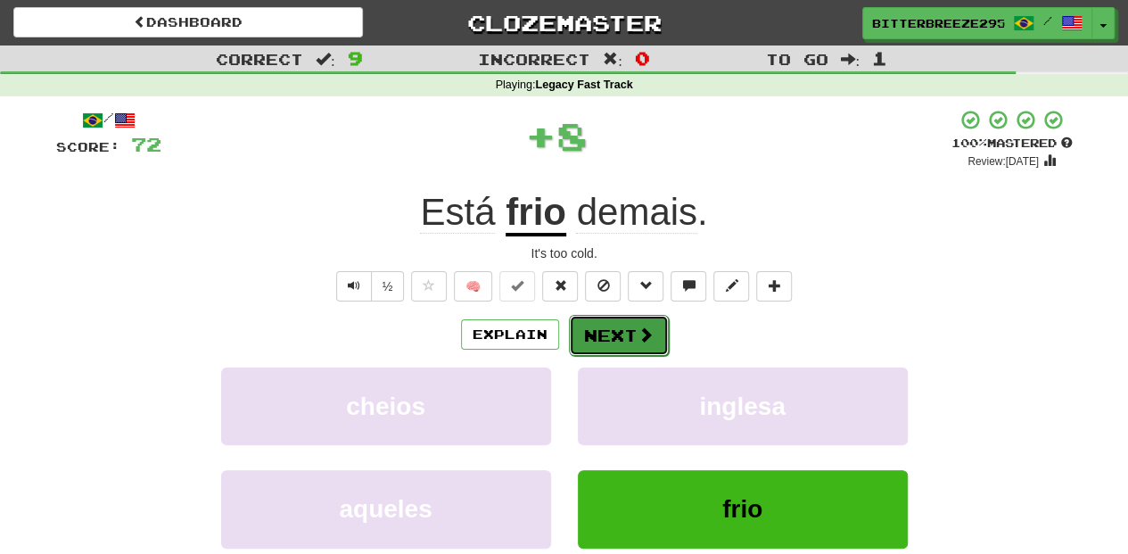
click at [612, 338] on button "Next" at bounding box center [619, 335] width 100 height 41
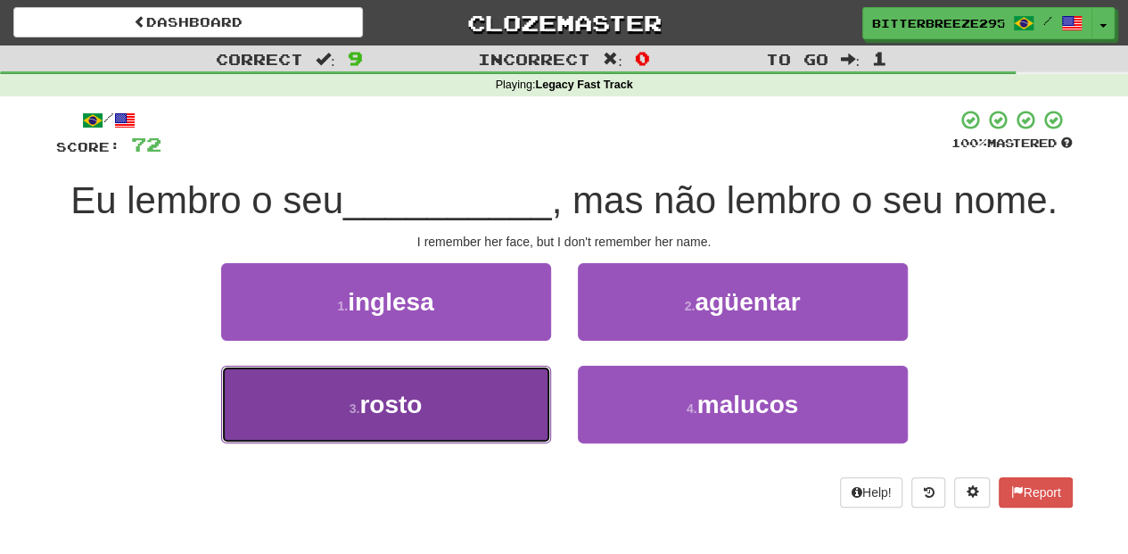
click at [487, 405] on button "3 . rosto" at bounding box center [386, 404] width 330 height 78
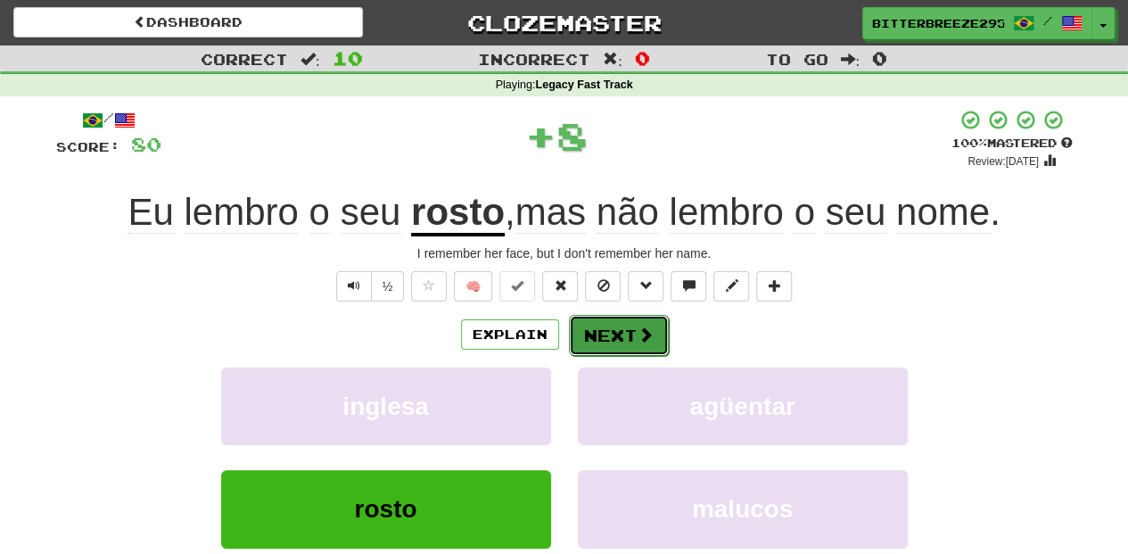
click at [602, 326] on button "Next" at bounding box center [619, 335] width 100 height 41
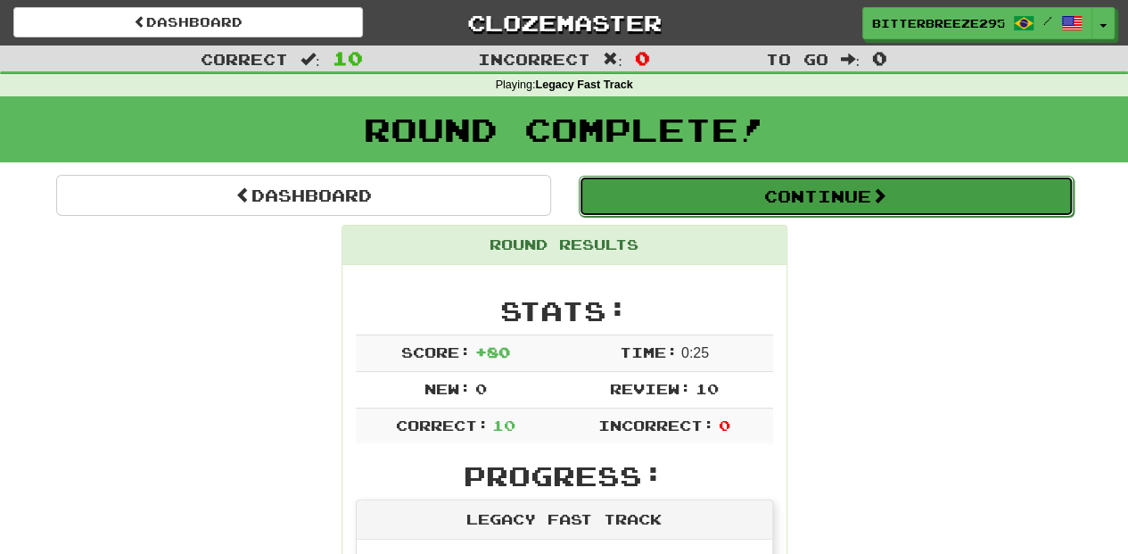
click at [724, 190] on button "Continue" at bounding box center [826, 196] width 495 height 41
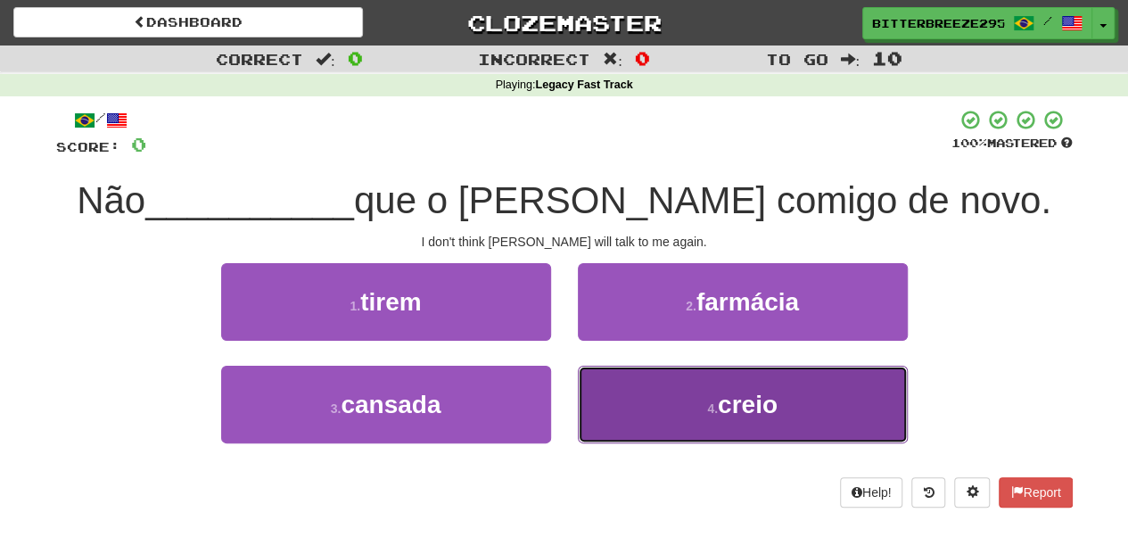
click at [664, 407] on button "4 . creio" at bounding box center [743, 404] width 330 height 78
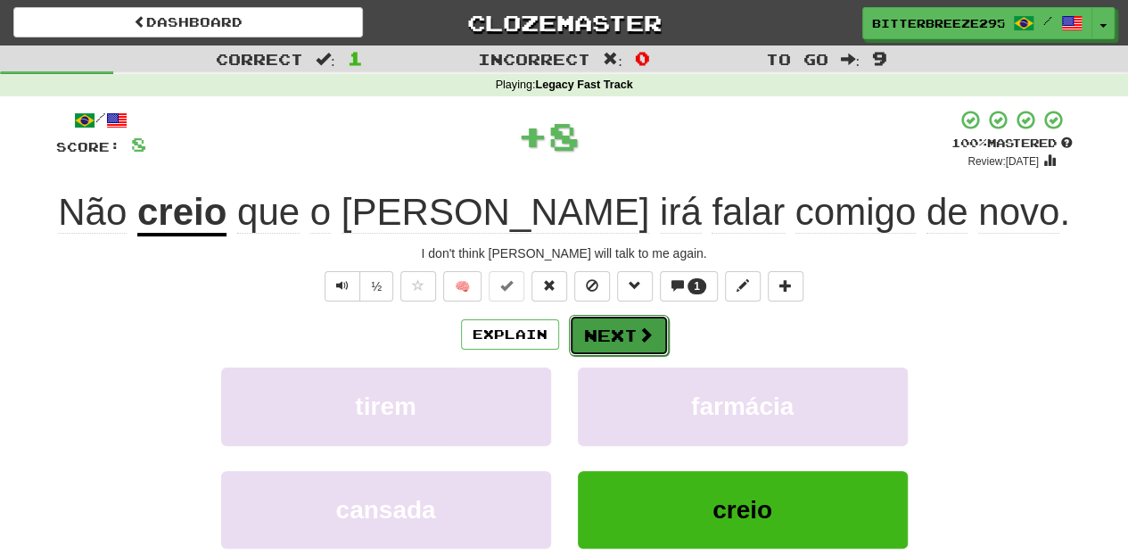
click at [599, 333] on button "Next" at bounding box center [619, 335] width 100 height 41
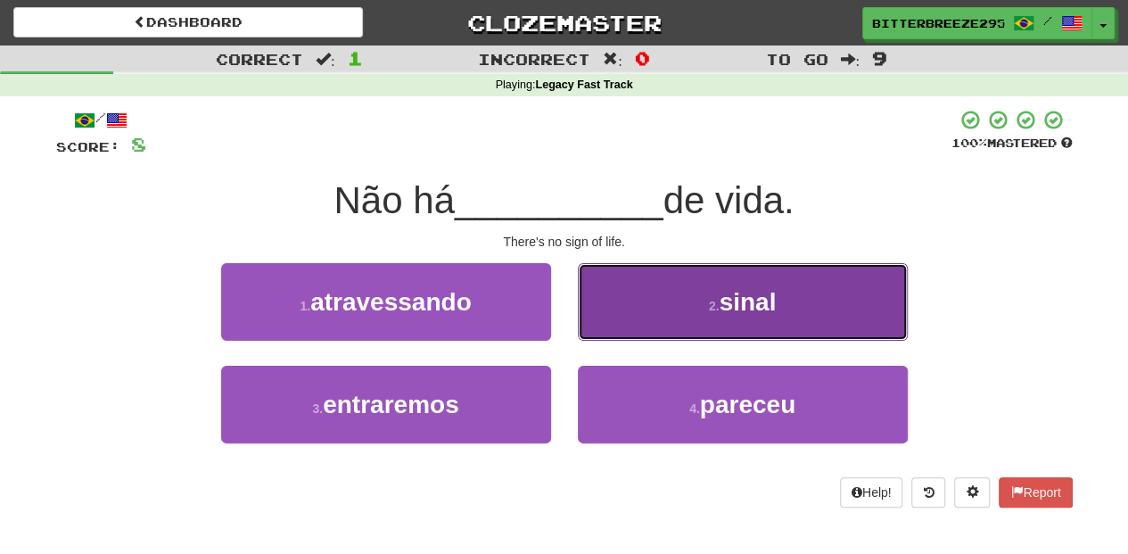
click at [611, 316] on button "2 . sinal" at bounding box center [743, 302] width 330 height 78
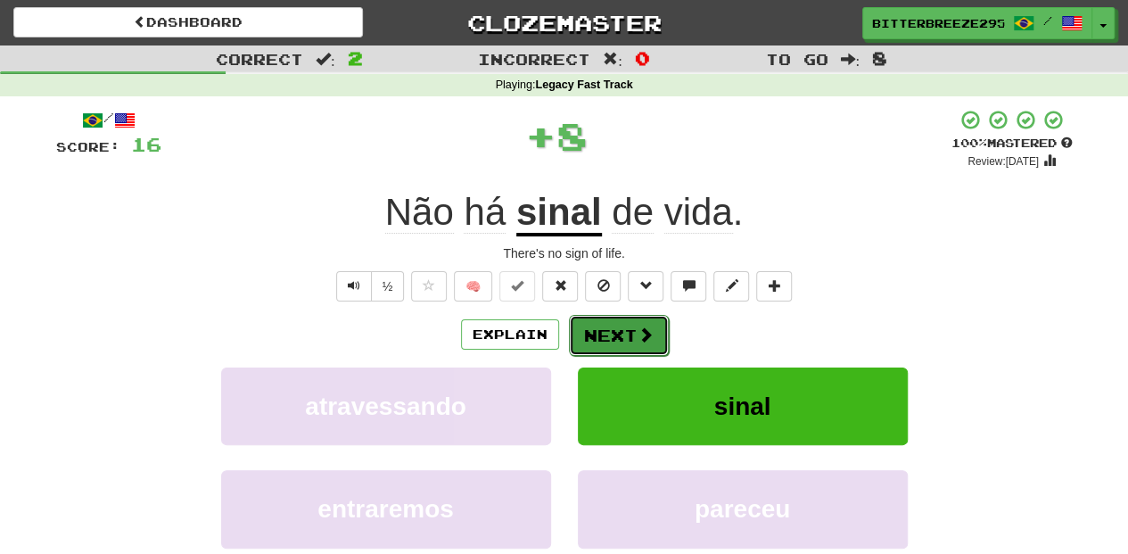
click at [605, 321] on button "Next" at bounding box center [619, 335] width 100 height 41
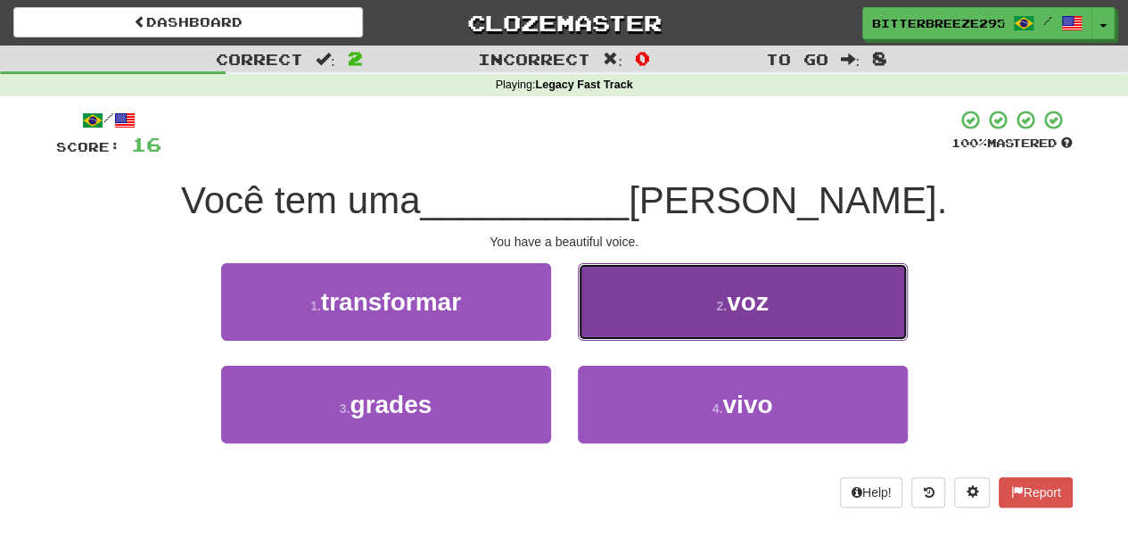
click at [604, 326] on button "2 . voz" at bounding box center [743, 302] width 330 height 78
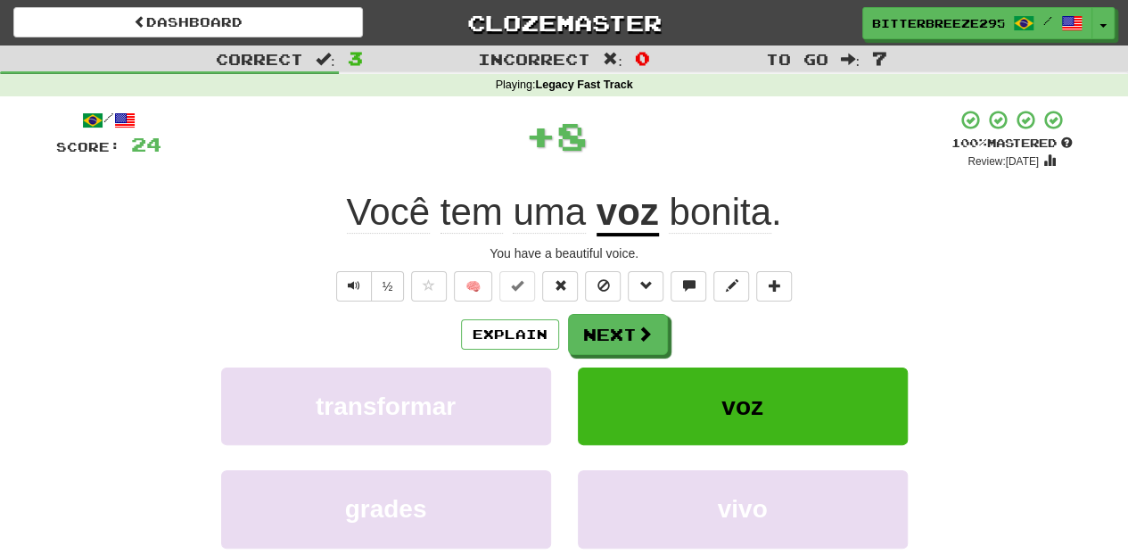
click at [604, 326] on button "Next" at bounding box center [618, 334] width 100 height 41
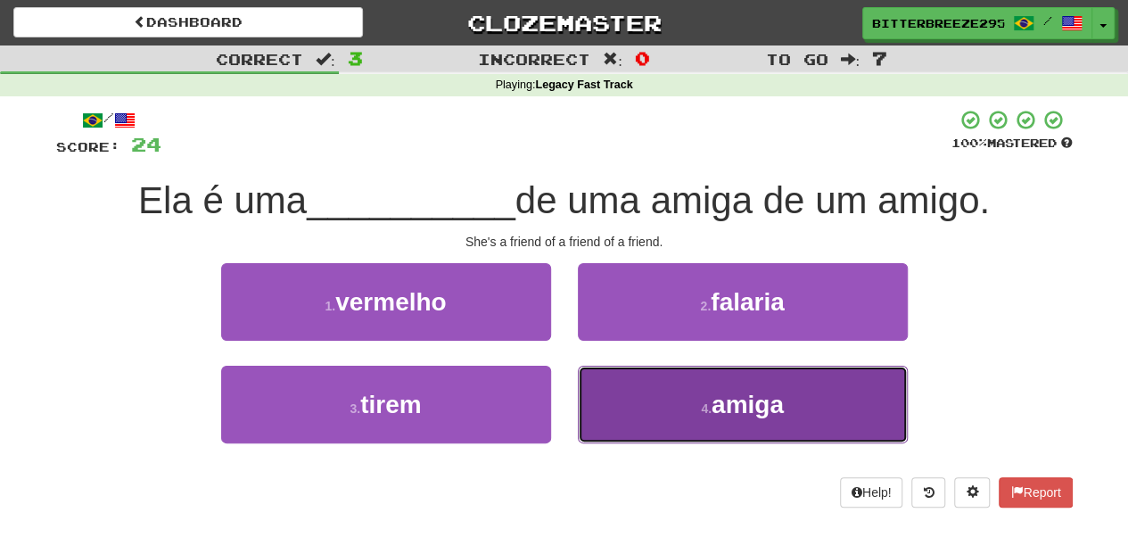
click at [616, 389] on button "4 . amiga" at bounding box center [743, 404] width 330 height 78
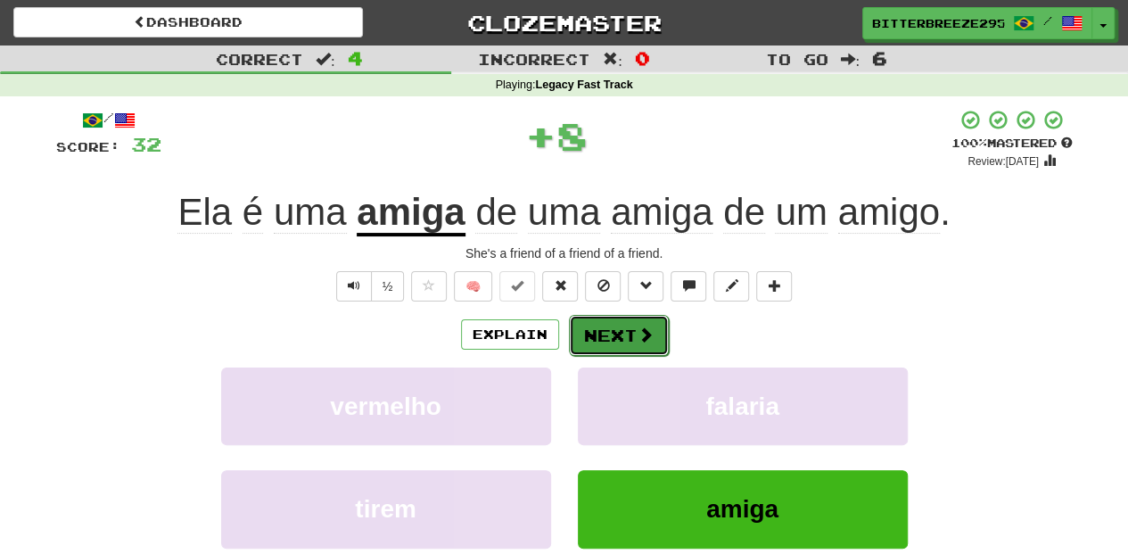
click at [606, 328] on button "Next" at bounding box center [619, 335] width 100 height 41
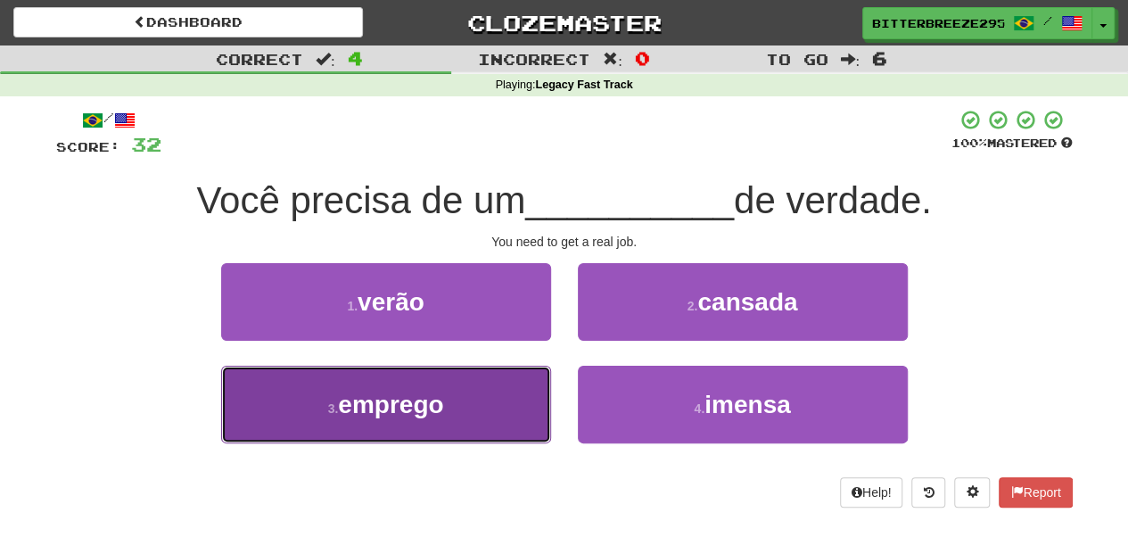
click at [496, 384] on button "3 . emprego" at bounding box center [386, 404] width 330 height 78
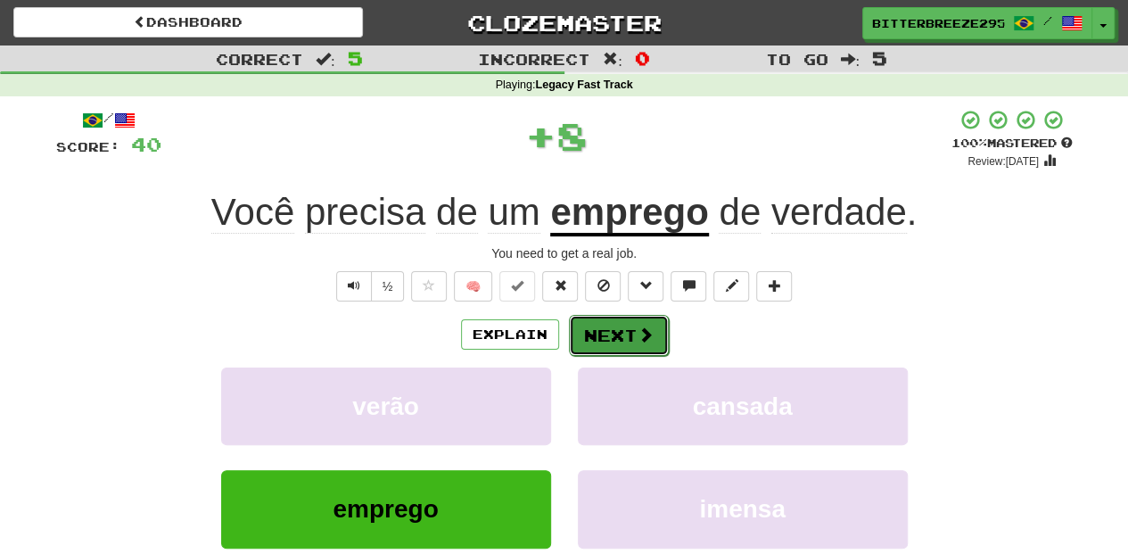
click at [584, 328] on button "Next" at bounding box center [619, 335] width 100 height 41
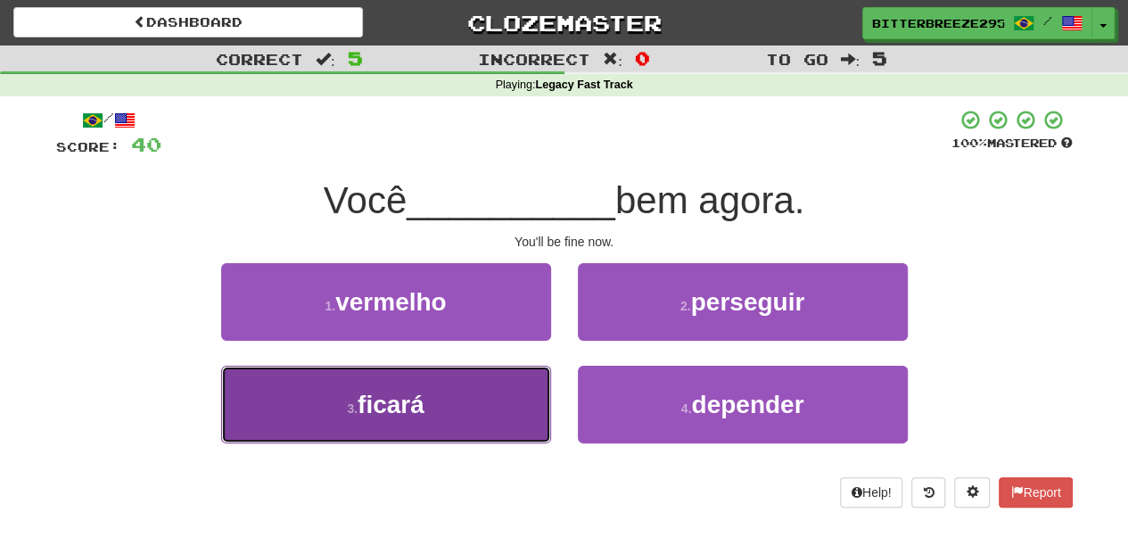
click at [510, 390] on button "3 . ficará" at bounding box center [386, 404] width 330 height 78
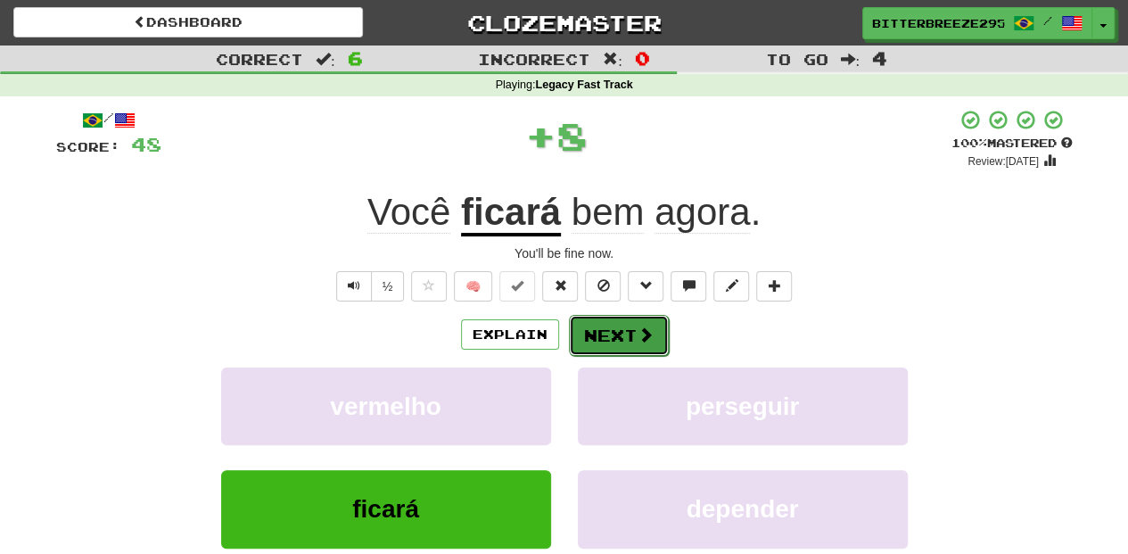
click at [578, 341] on button "Next" at bounding box center [619, 335] width 100 height 41
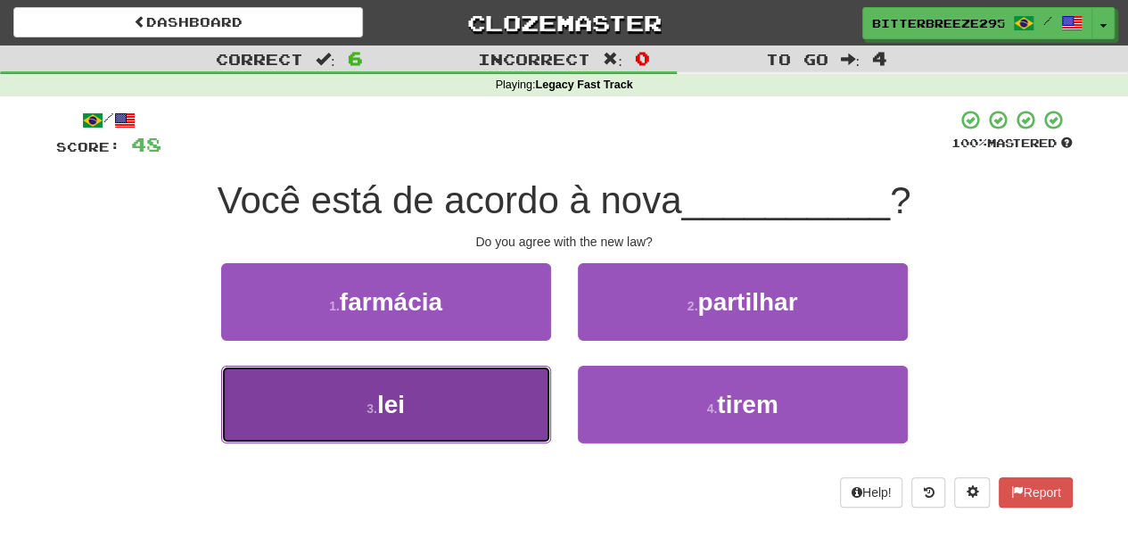
click at [521, 398] on button "3 . lei" at bounding box center [386, 404] width 330 height 78
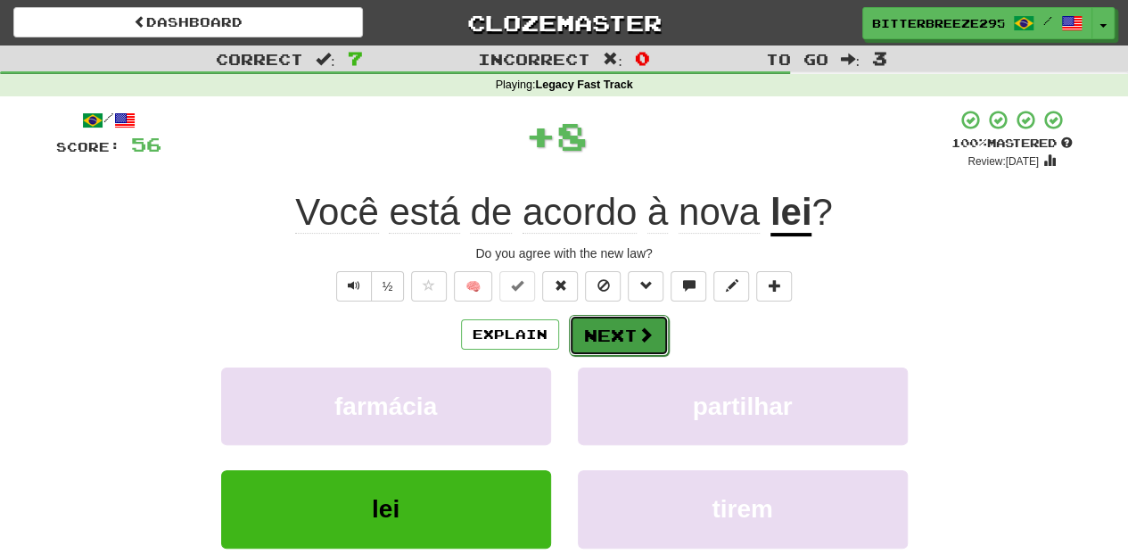
click at [603, 342] on button "Next" at bounding box center [619, 335] width 100 height 41
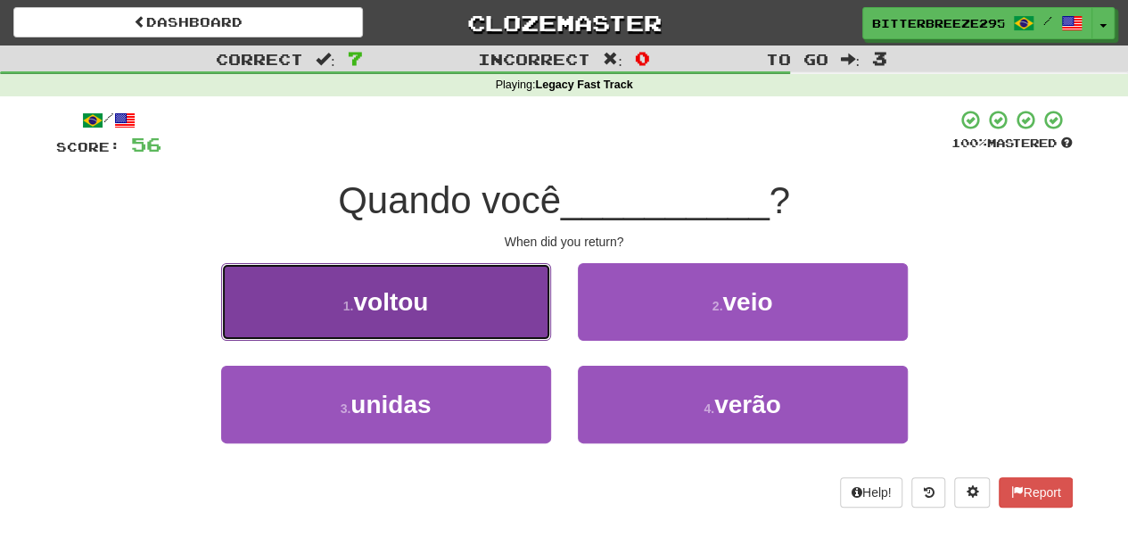
click at [363, 296] on span "voltou" at bounding box center [390, 302] width 75 height 28
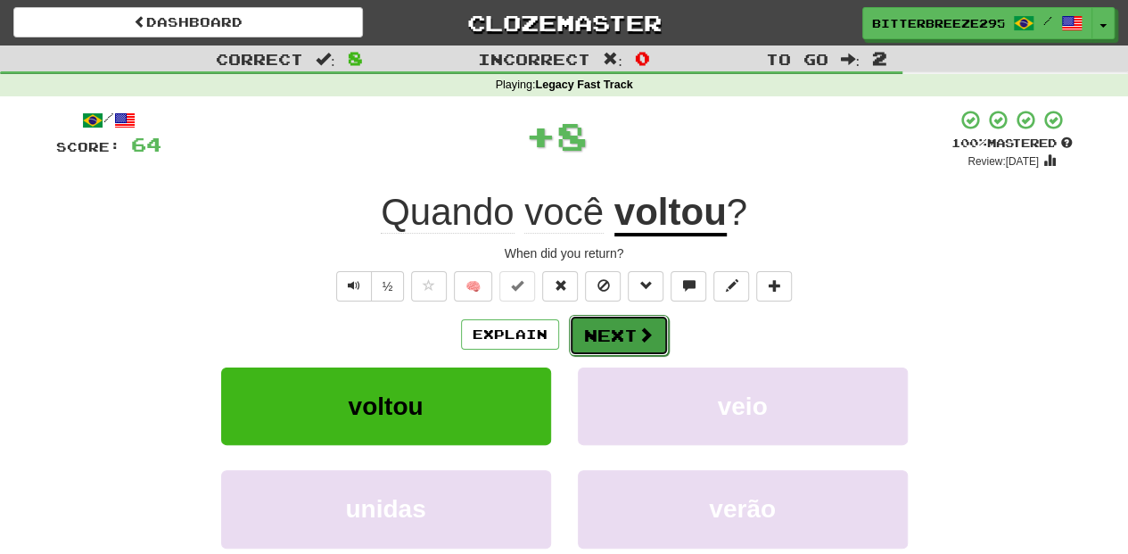
click at [590, 326] on button "Next" at bounding box center [619, 335] width 100 height 41
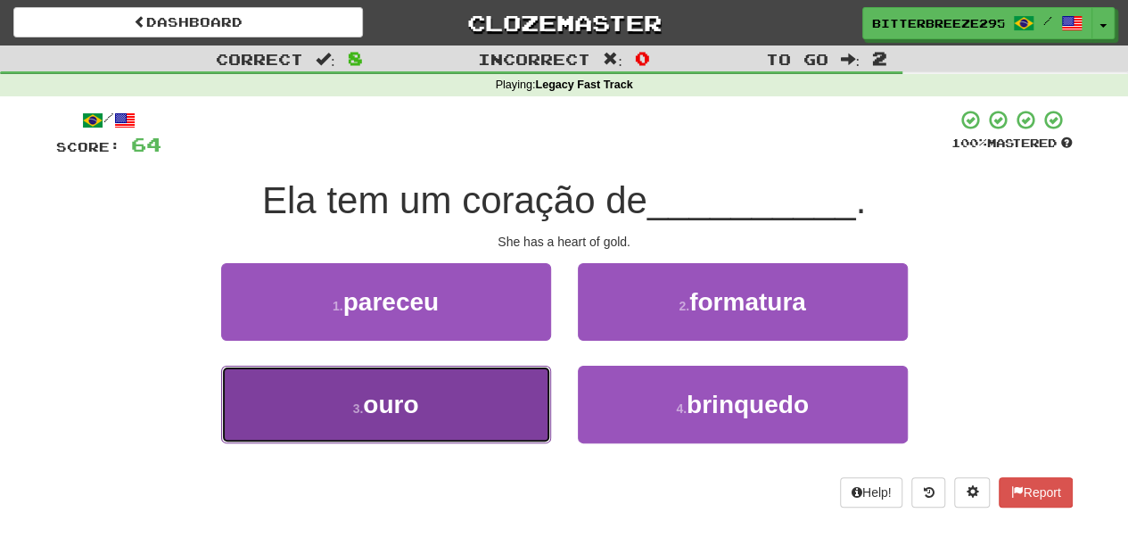
click at [492, 402] on button "3 . ouro" at bounding box center [386, 404] width 330 height 78
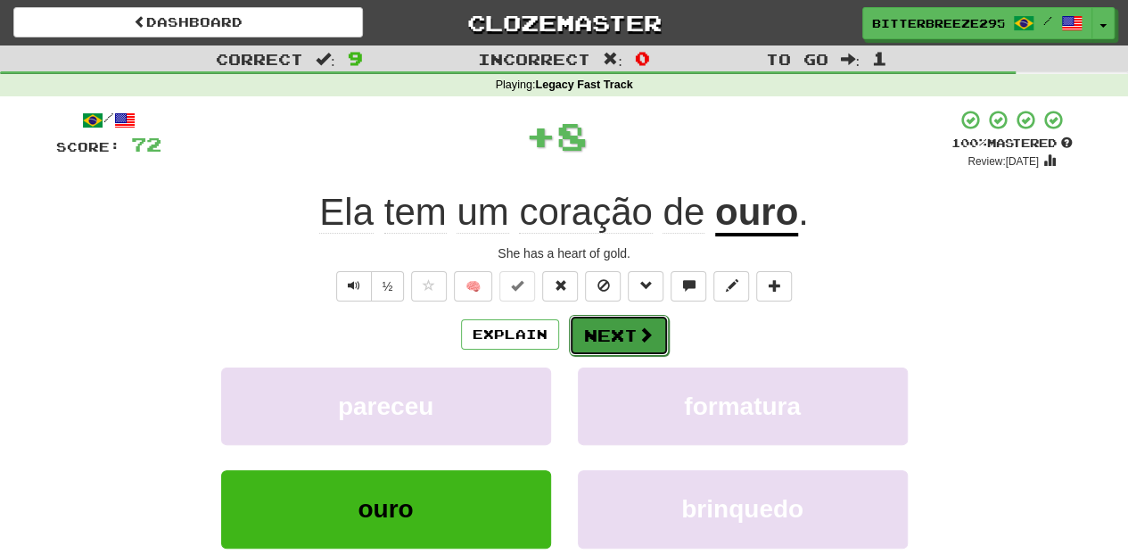
click at [596, 341] on button "Next" at bounding box center [619, 335] width 100 height 41
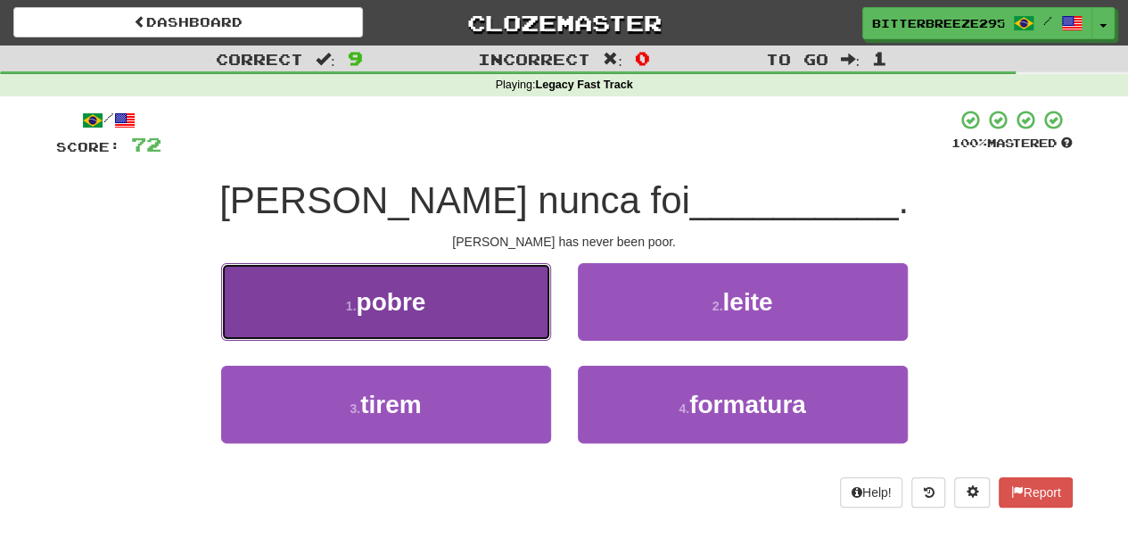
click at [471, 305] on button "1 . pobre" at bounding box center [386, 302] width 330 height 78
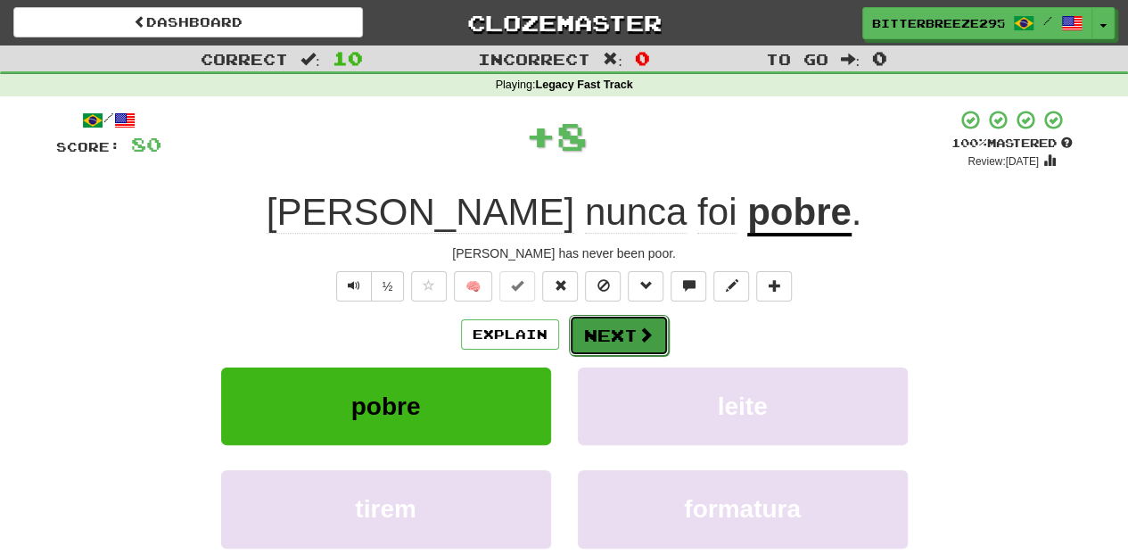
click at [609, 325] on button "Next" at bounding box center [619, 335] width 100 height 41
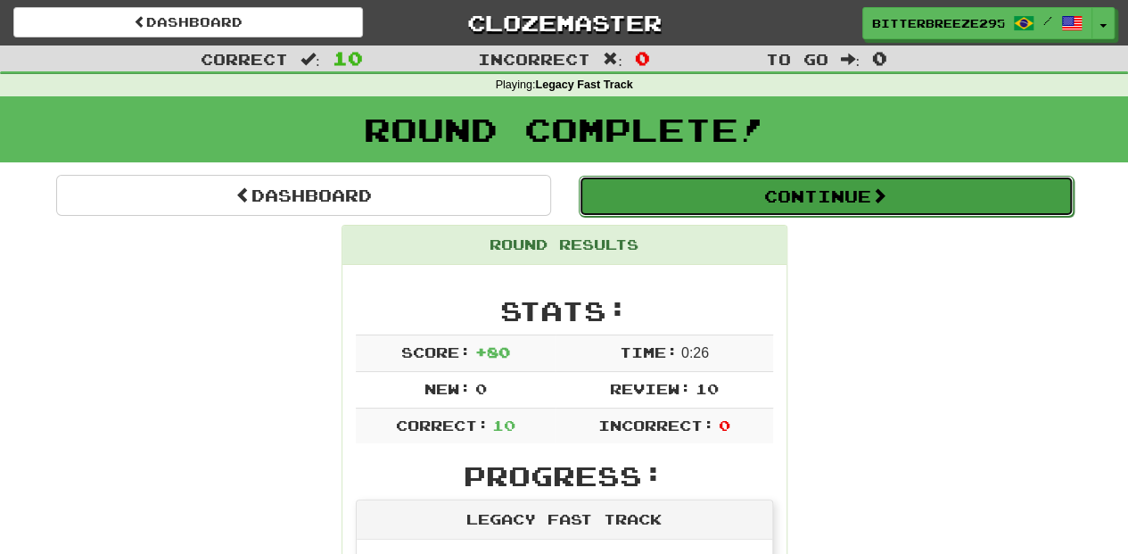
click at [658, 200] on button "Continue" at bounding box center [826, 196] width 495 height 41
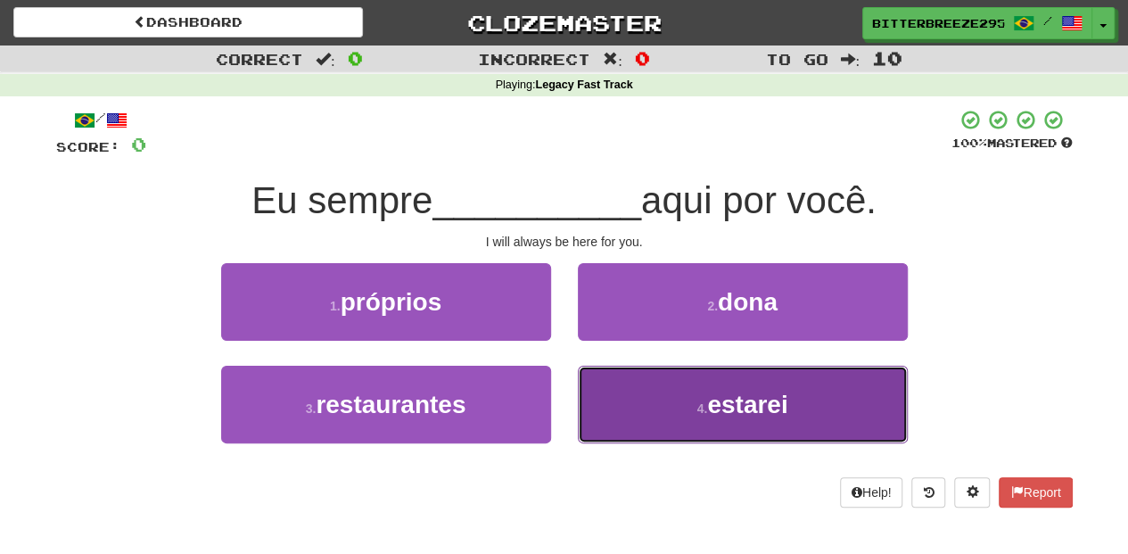
click at [621, 401] on button "4 . estarei" at bounding box center [743, 404] width 330 height 78
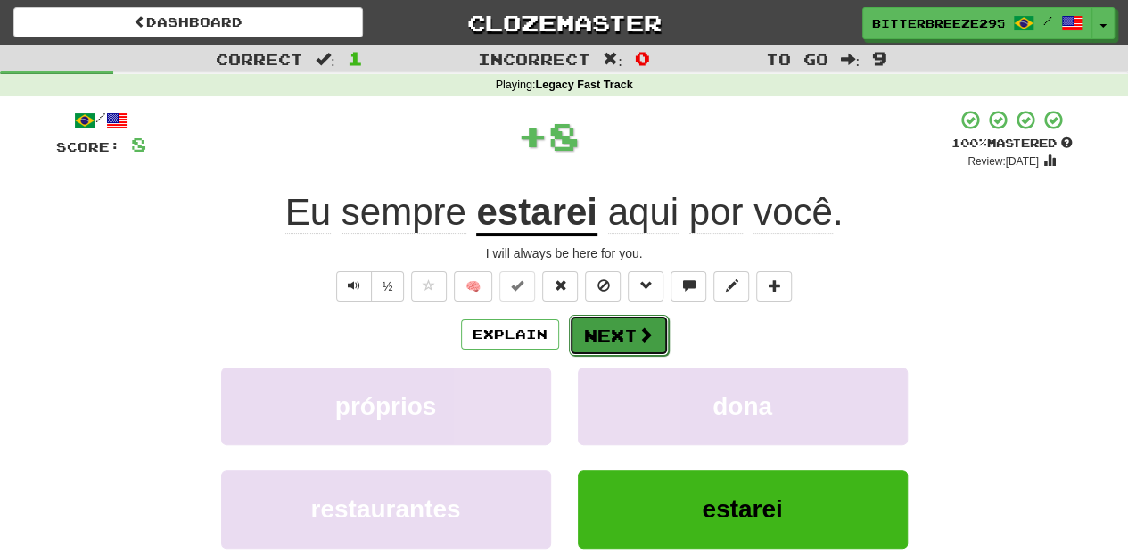
click at [576, 340] on button "Next" at bounding box center [619, 335] width 100 height 41
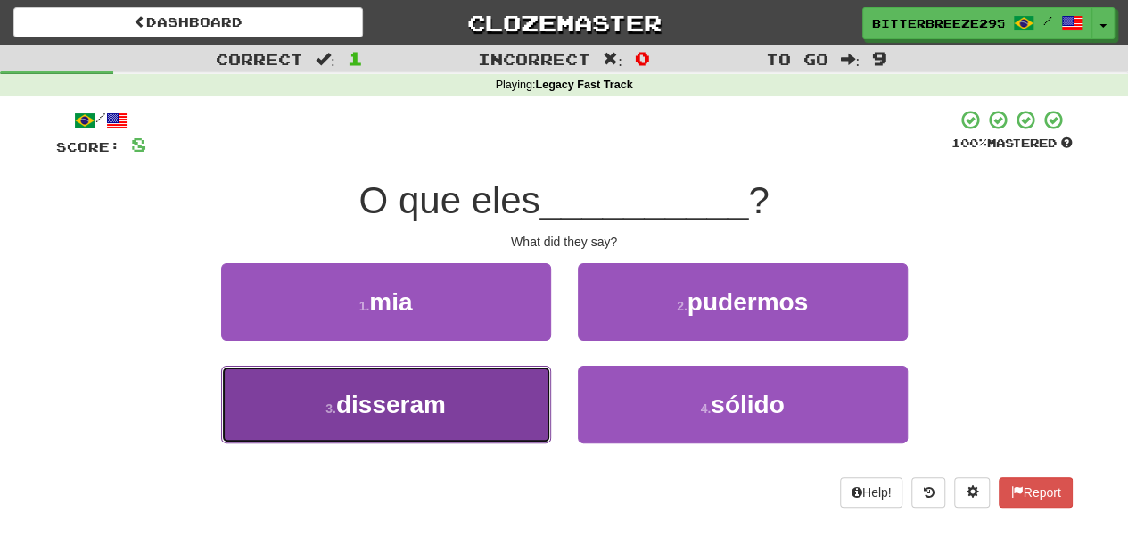
click at [508, 407] on button "3 . disseram" at bounding box center [386, 404] width 330 height 78
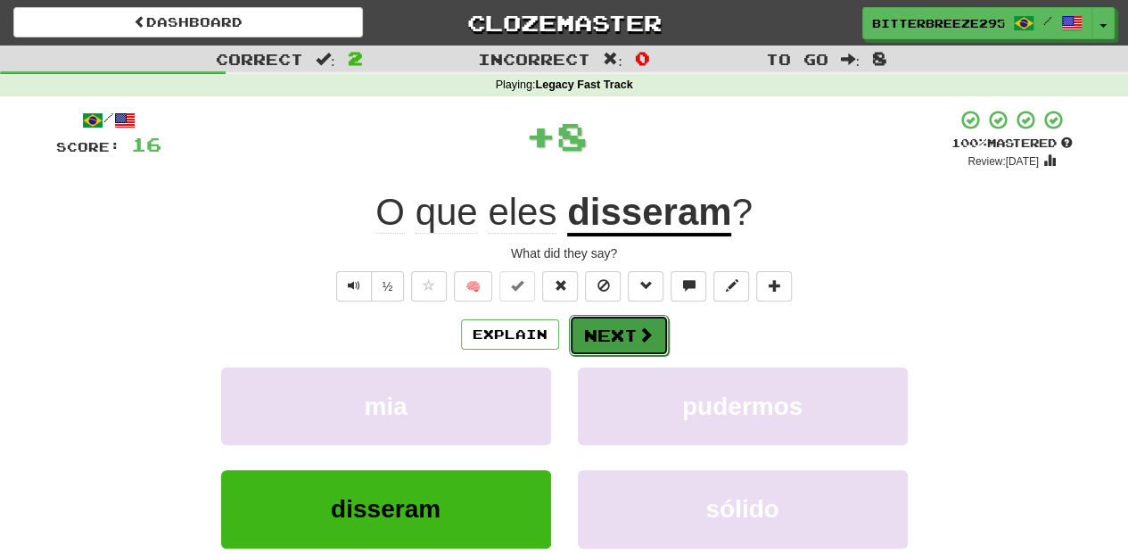
click at [635, 328] on button "Next" at bounding box center [619, 335] width 100 height 41
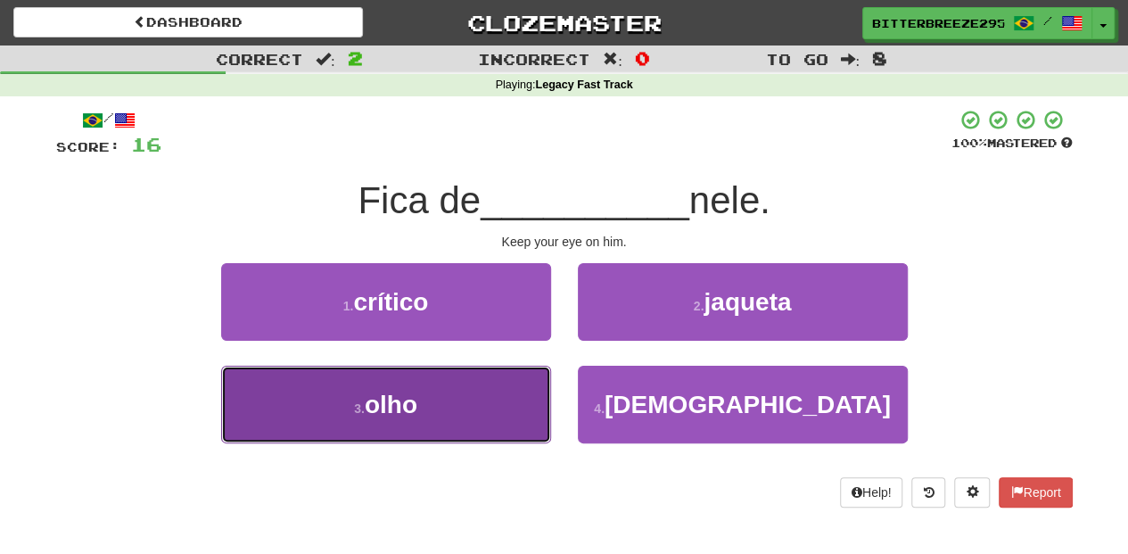
click at [481, 405] on button "3 . olho" at bounding box center [386, 404] width 330 height 78
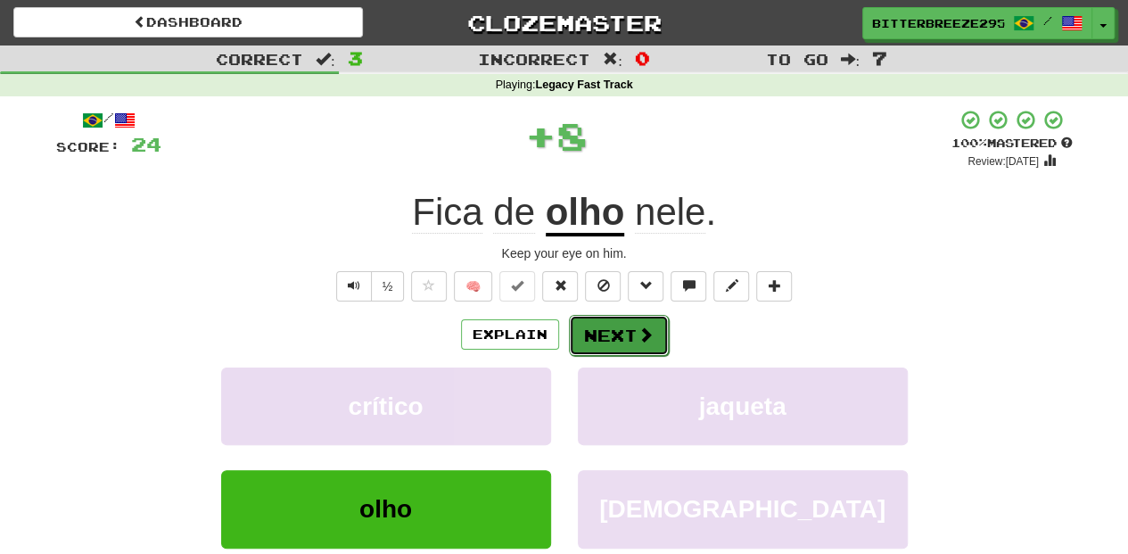
click at [609, 324] on button "Next" at bounding box center [619, 335] width 100 height 41
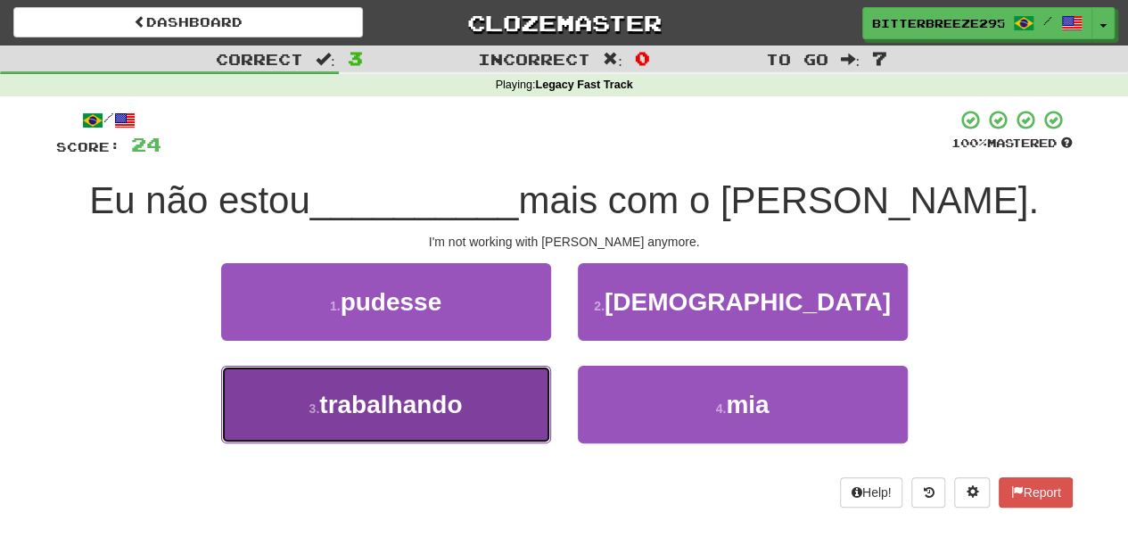
click at [415, 396] on span "trabalhando" at bounding box center [390, 404] width 143 height 28
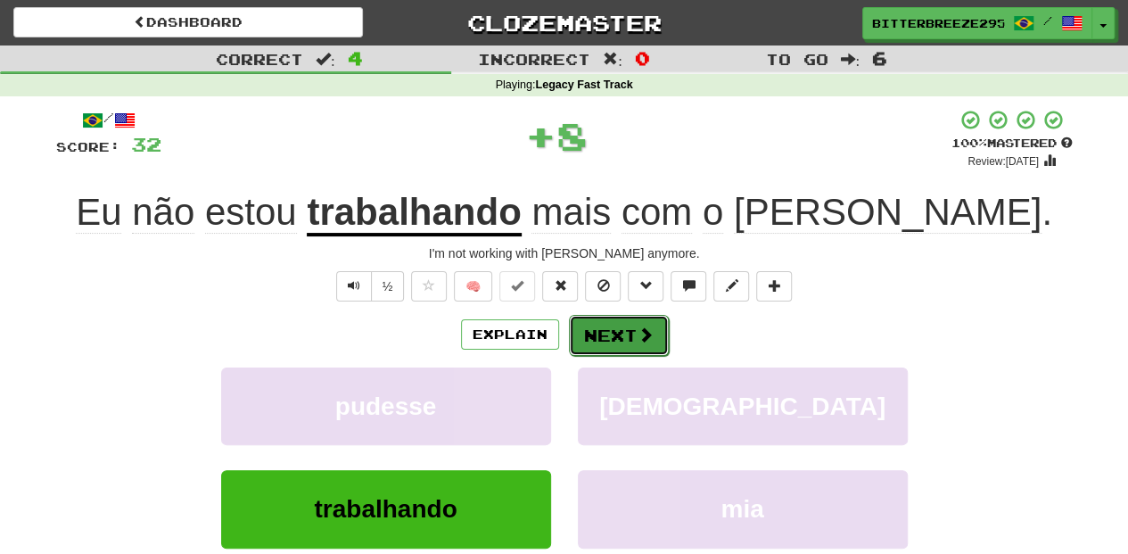
click at [612, 327] on button "Next" at bounding box center [619, 335] width 100 height 41
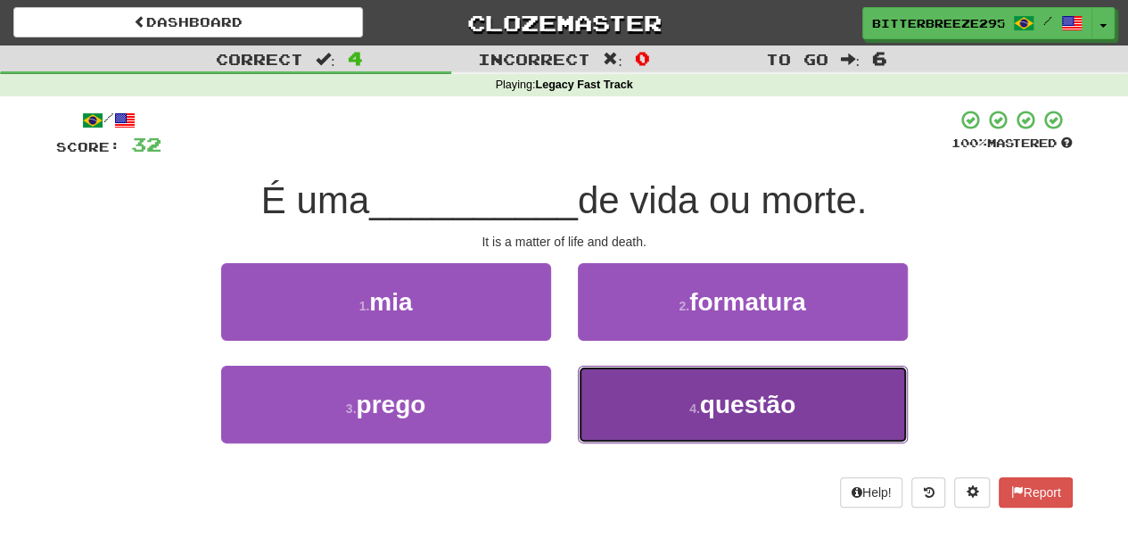
click at [620, 394] on button "4 . questão" at bounding box center [743, 404] width 330 height 78
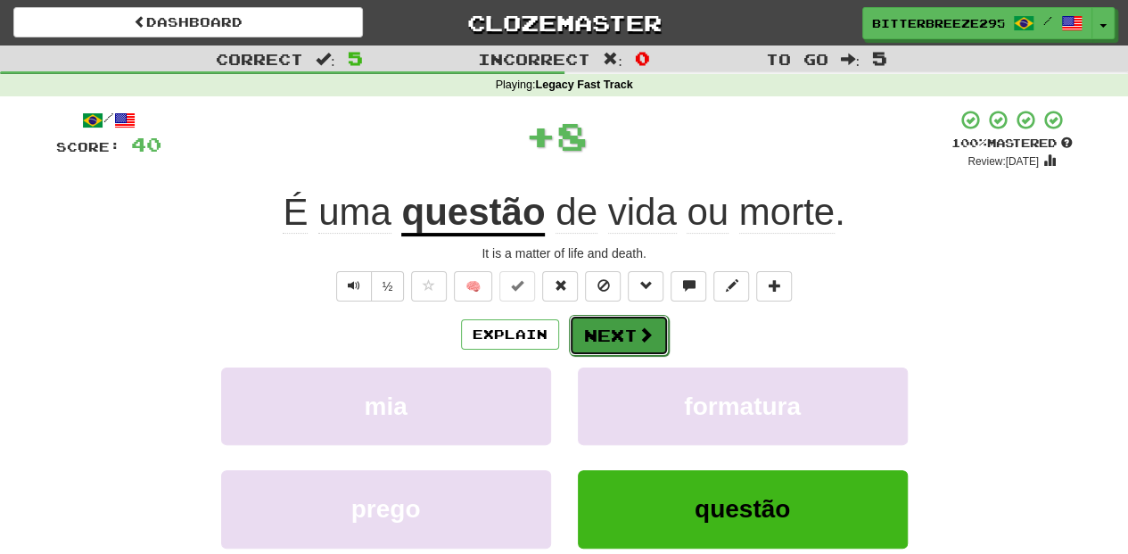
click at [599, 339] on button "Next" at bounding box center [619, 335] width 100 height 41
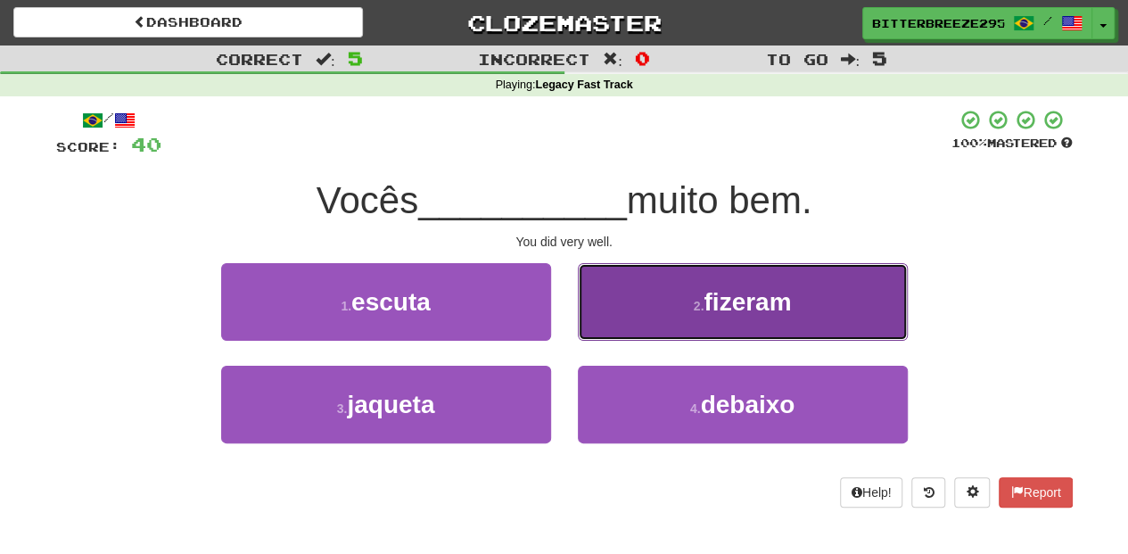
click at [620, 328] on button "2 . fizeram" at bounding box center [743, 302] width 330 height 78
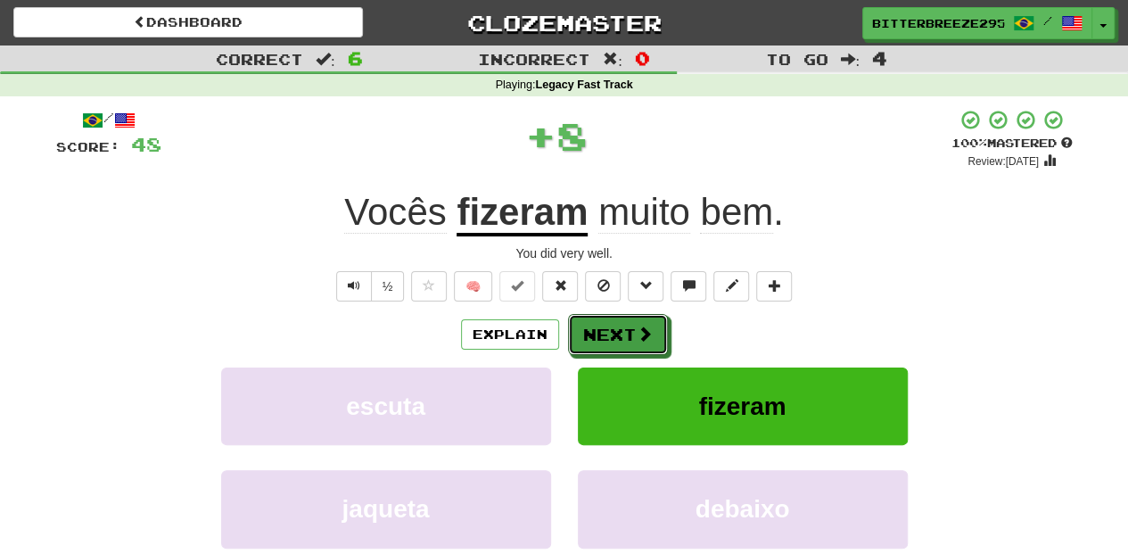
click at [620, 328] on button "Next" at bounding box center [618, 334] width 100 height 41
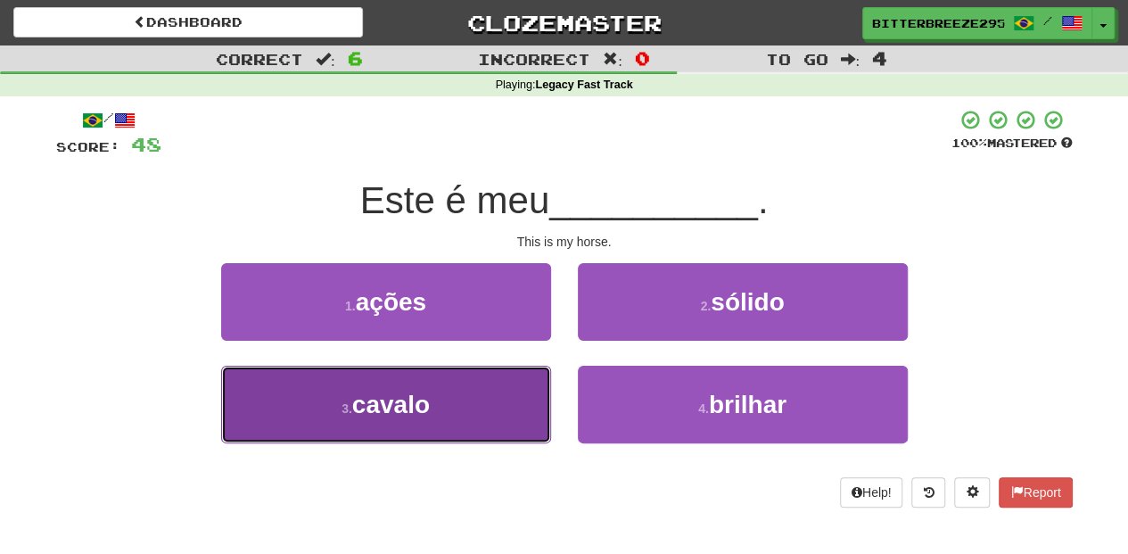
click at [472, 417] on button "3 . cavalo" at bounding box center [386, 404] width 330 height 78
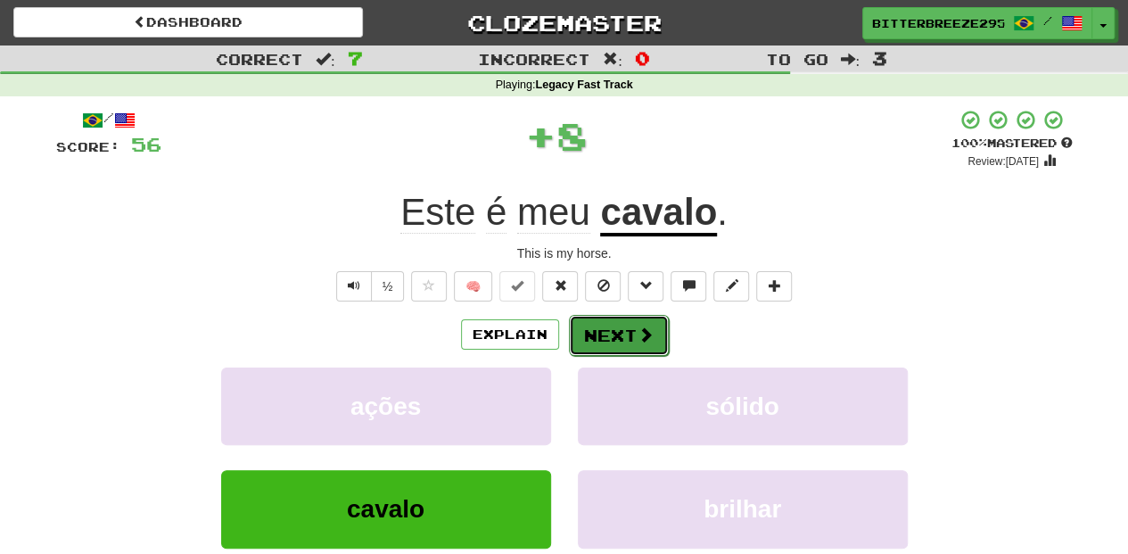
click at [601, 340] on button "Next" at bounding box center [619, 335] width 100 height 41
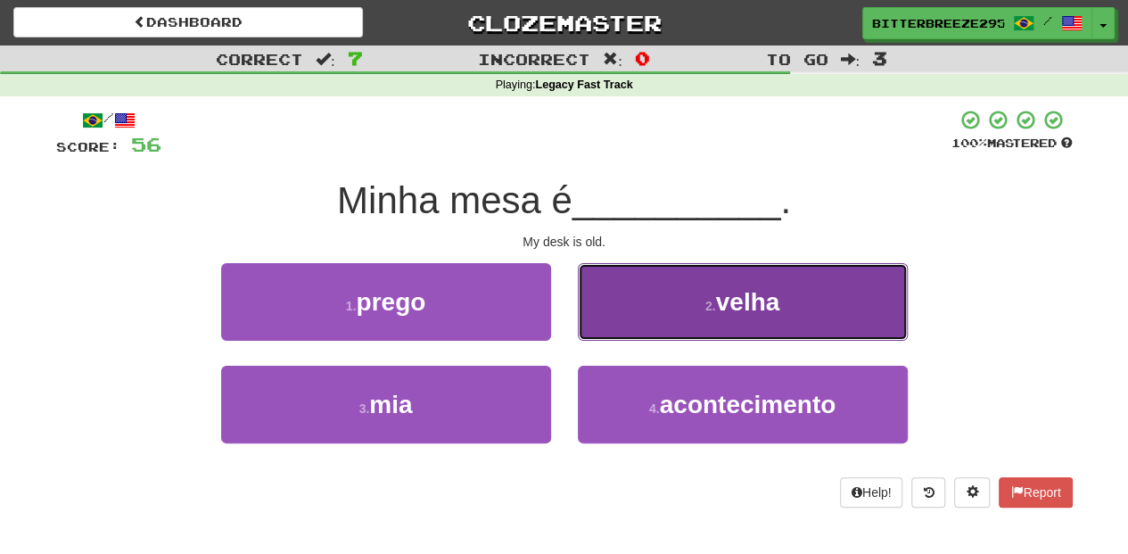
click at [606, 329] on button "2 . velha" at bounding box center [743, 302] width 330 height 78
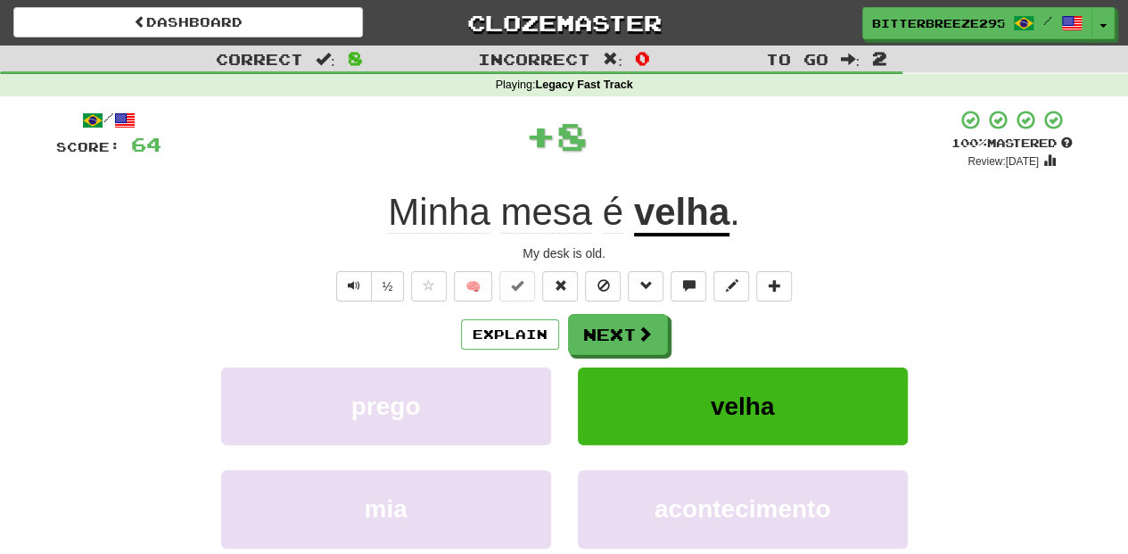
click at [606, 329] on button "Next" at bounding box center [618, 334] width 100 height 41
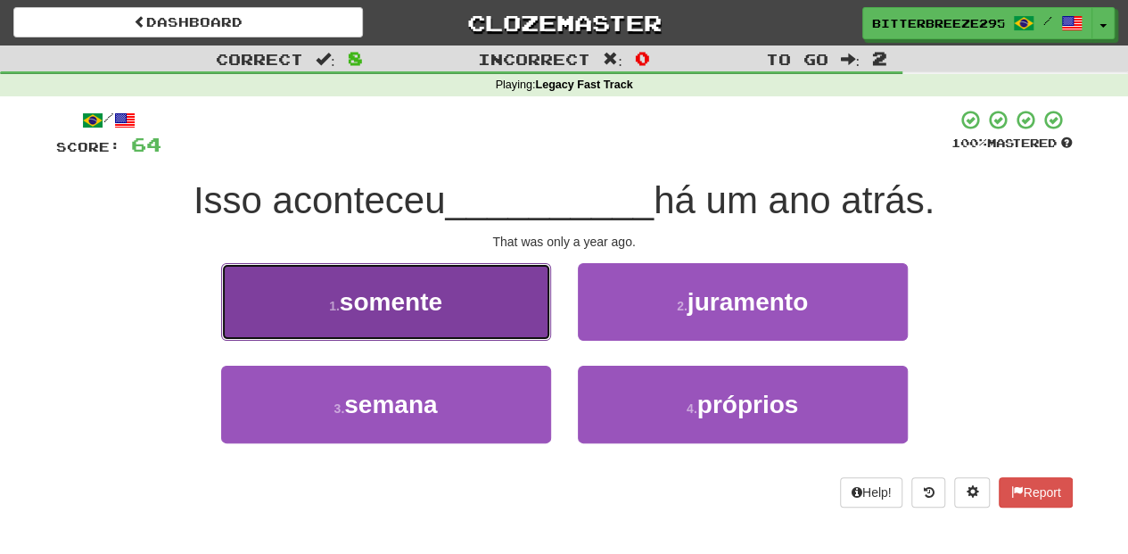
click at [452, 316] on button "1 . somente" at bounding box center [386, 302] width 330 height 78
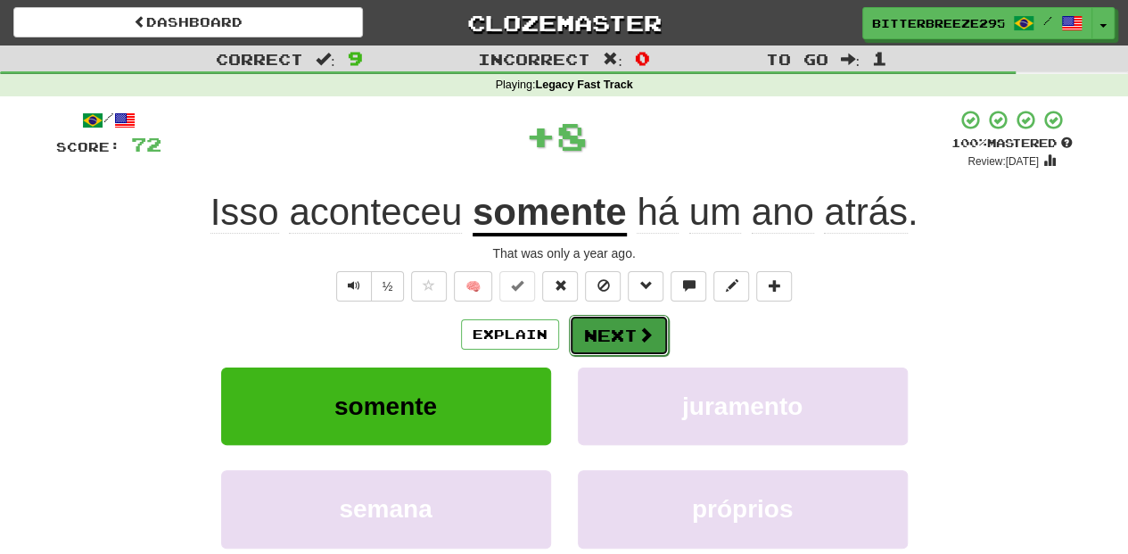
click at [586, 332] on button "Next" at bounding box center [619, 335] width 100 height 41
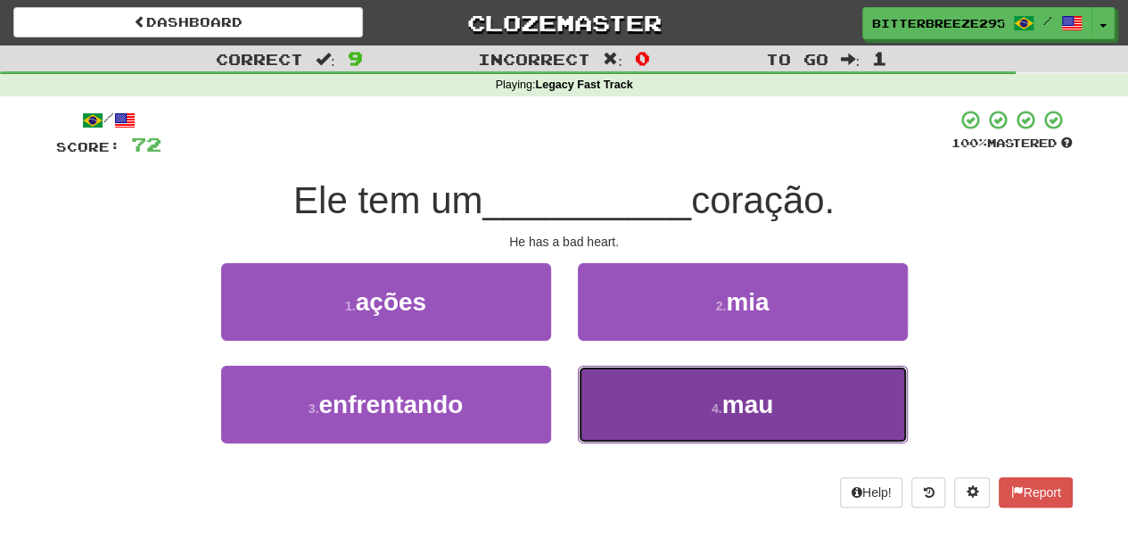
click at [613, 410] on button "4 . mau" at bounding box center [743, 404] width 330 height 78
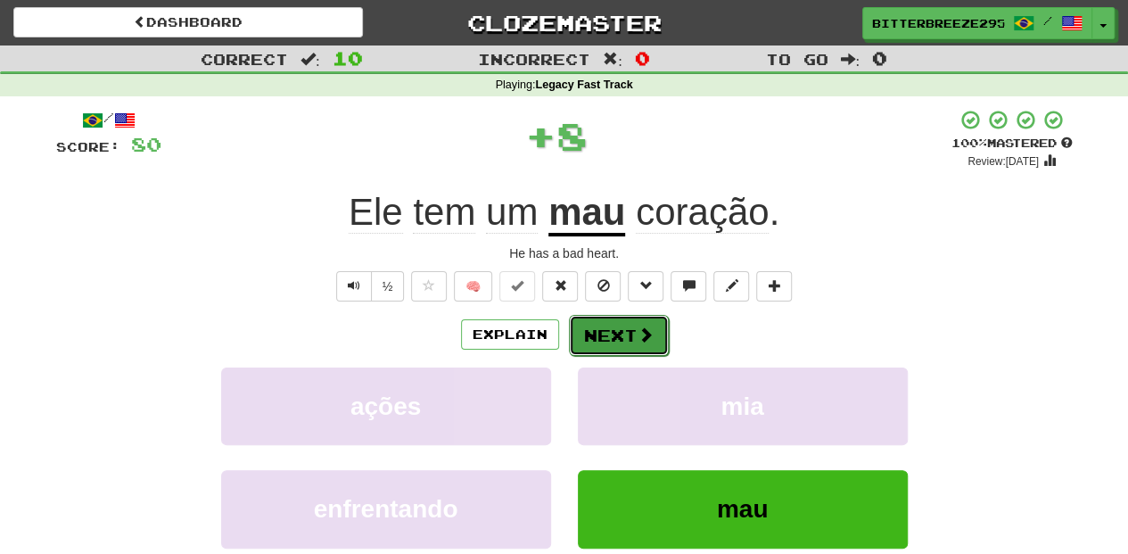
click at [599, 332] on button "Next" at bounding box center [619, 335] width 100 height 41
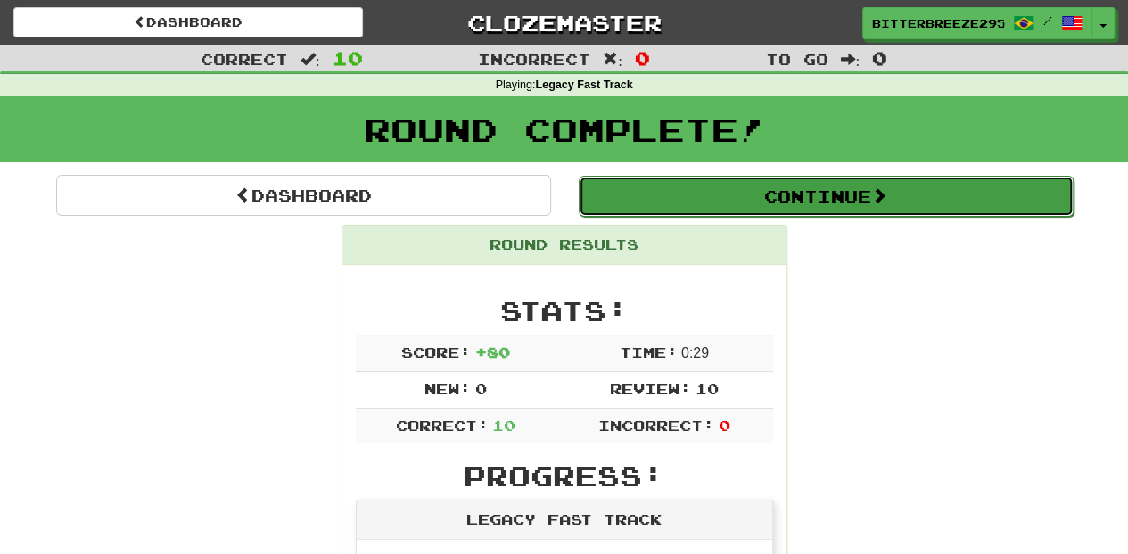
click at [665, 193] on button "Continue" at bounding box center [826, 196] width 495 height 41
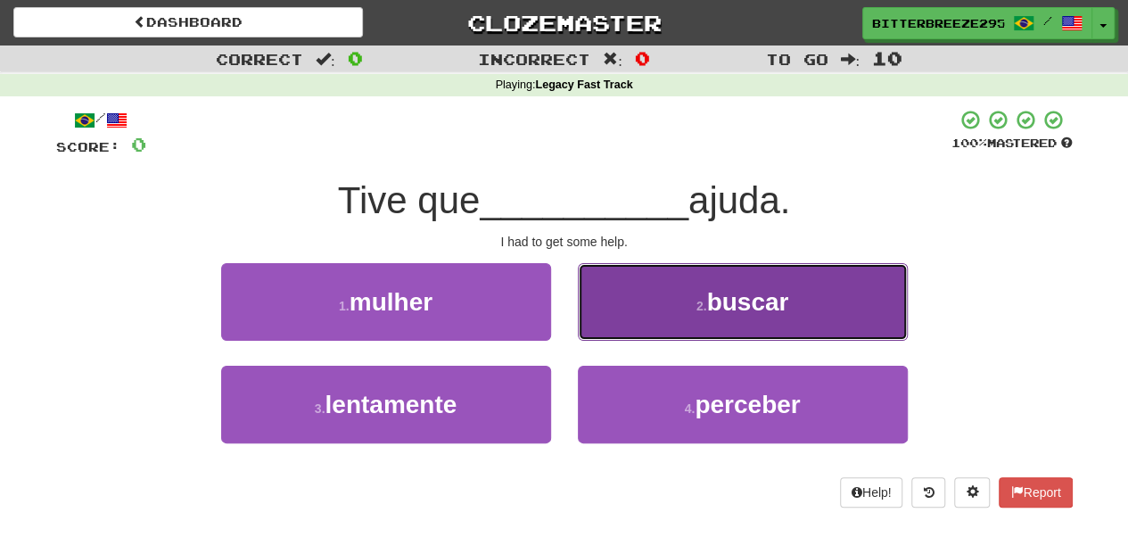
click at [612, 307] on button "2 . buscar" at bounding box center [743, 302] width 330 height 78
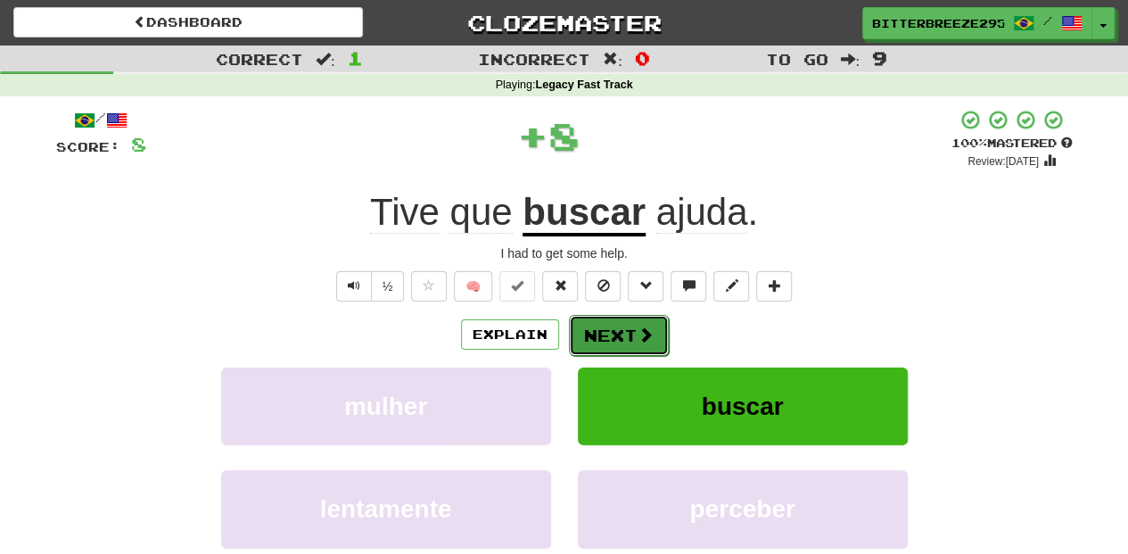
click at [604, 331] on button "Next" at bounding box center [619, 335] width 100 height 41
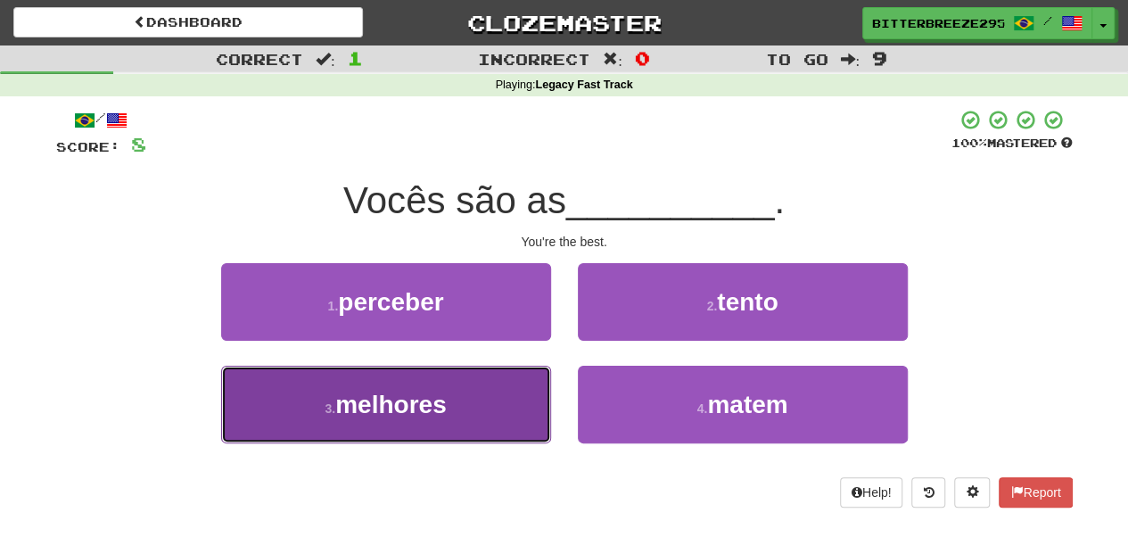
click at [495, 407] on button "3 . melhores" at bounding box center [386, 404] width 330 height 78
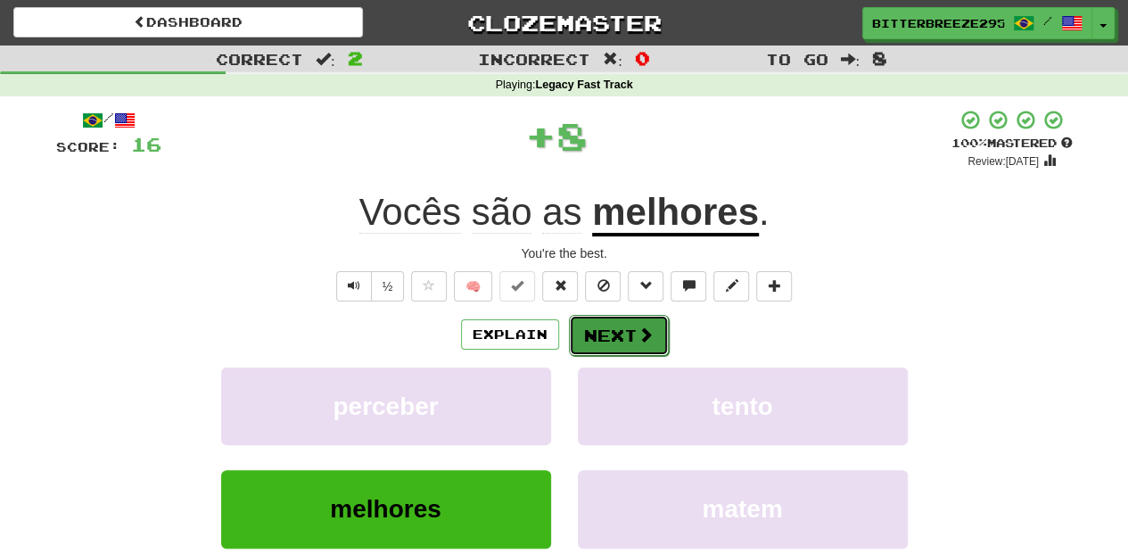
click at [629, 328] on button "Next" at bounding box center [619, 335] width 100 height 41
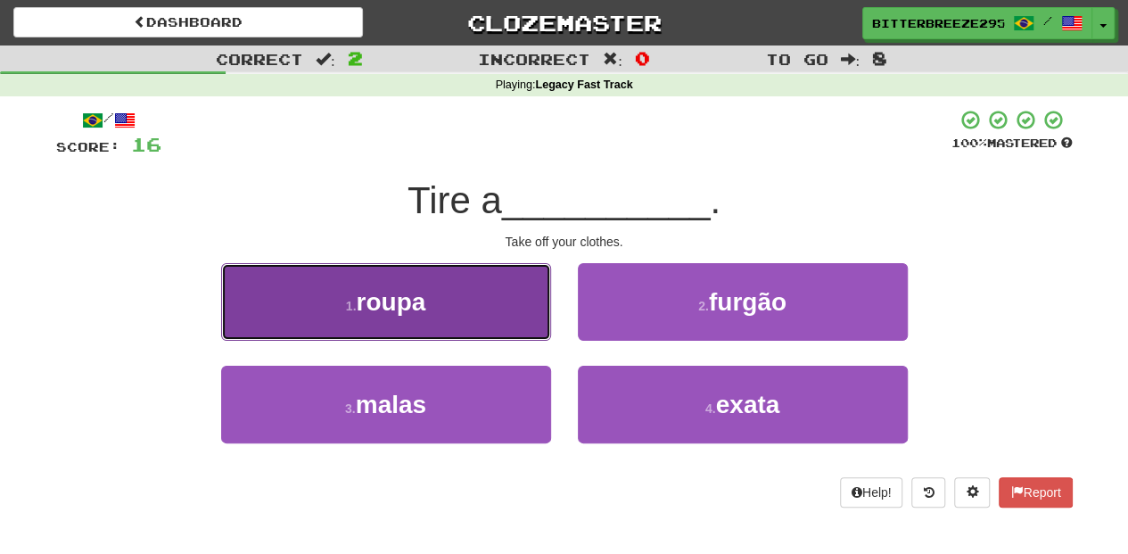
click at [524, 321] on button "1 . roupa" at bounding box center [386, 302] width 330 height 78
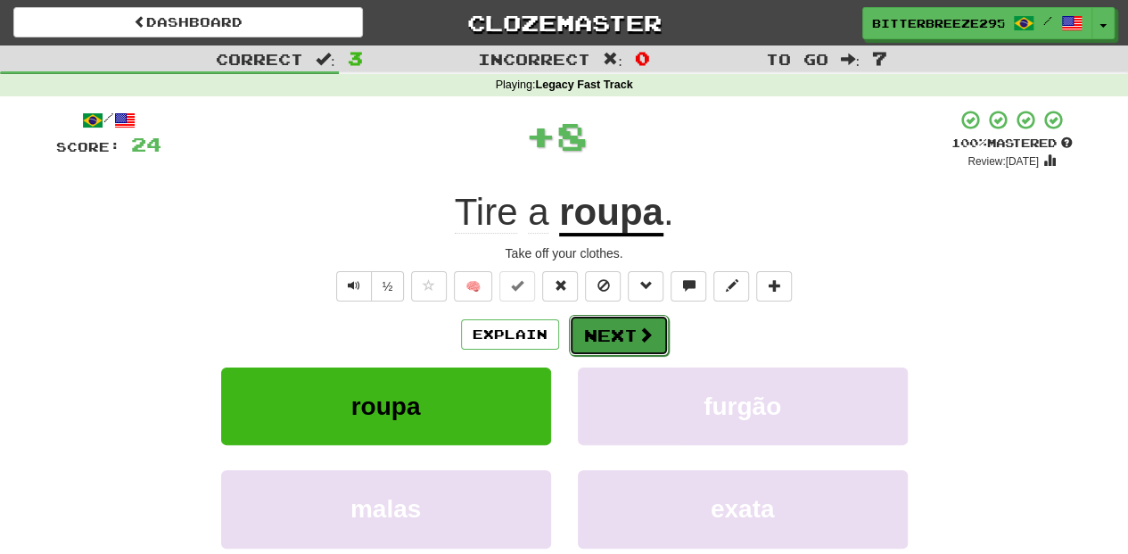
click at [588, 326] on button "Next" at bounding box center [619, 335] width 100 height 41
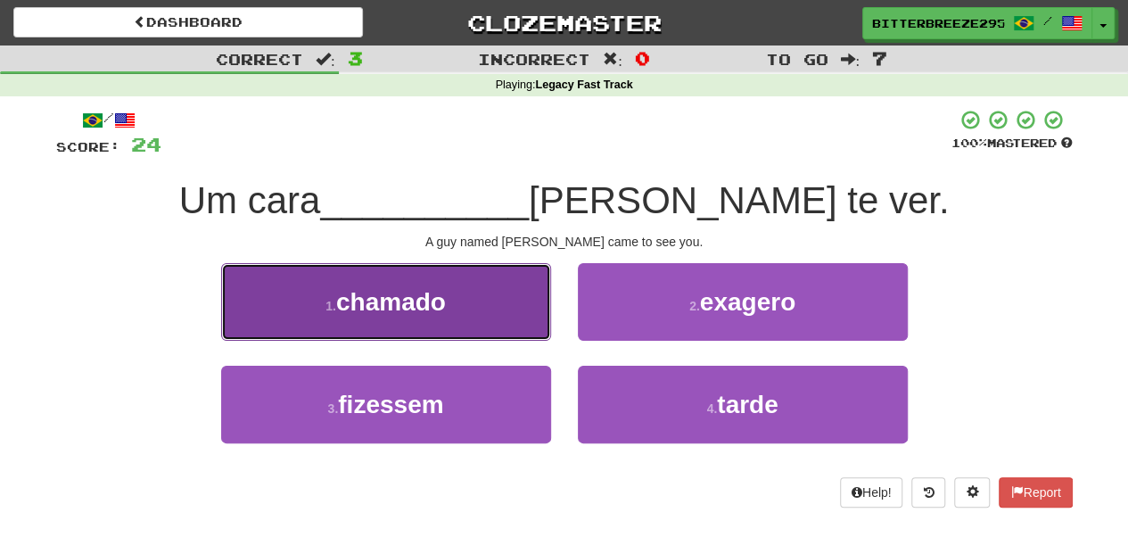
click at [514, 314] on button "1 . chamado" at bounding box center [386, 302] width 330 height 78
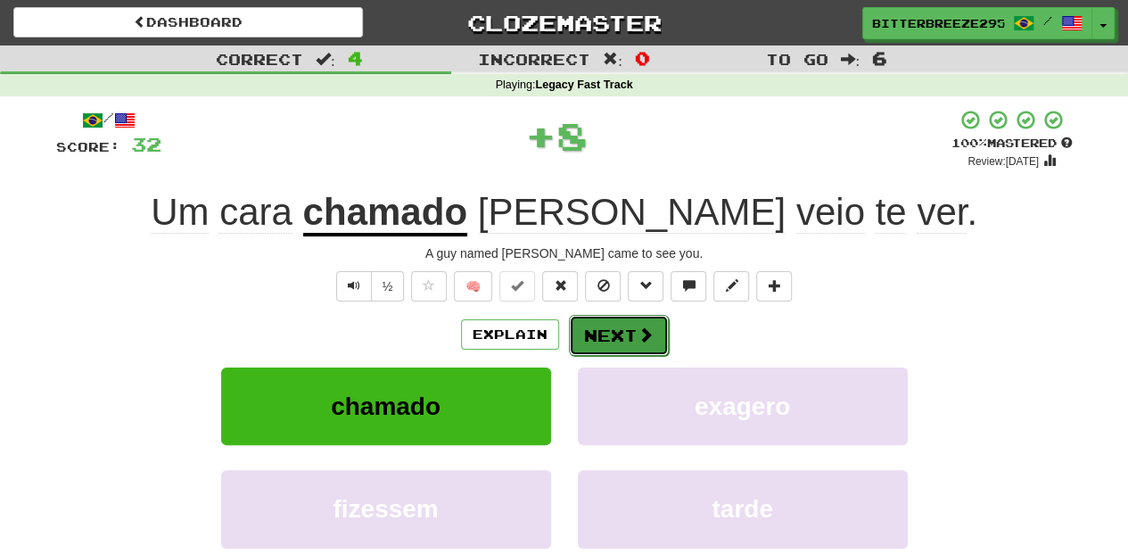
click at [602, 339] on button "Next" at bounding box center [619, 335] width 100 height 41
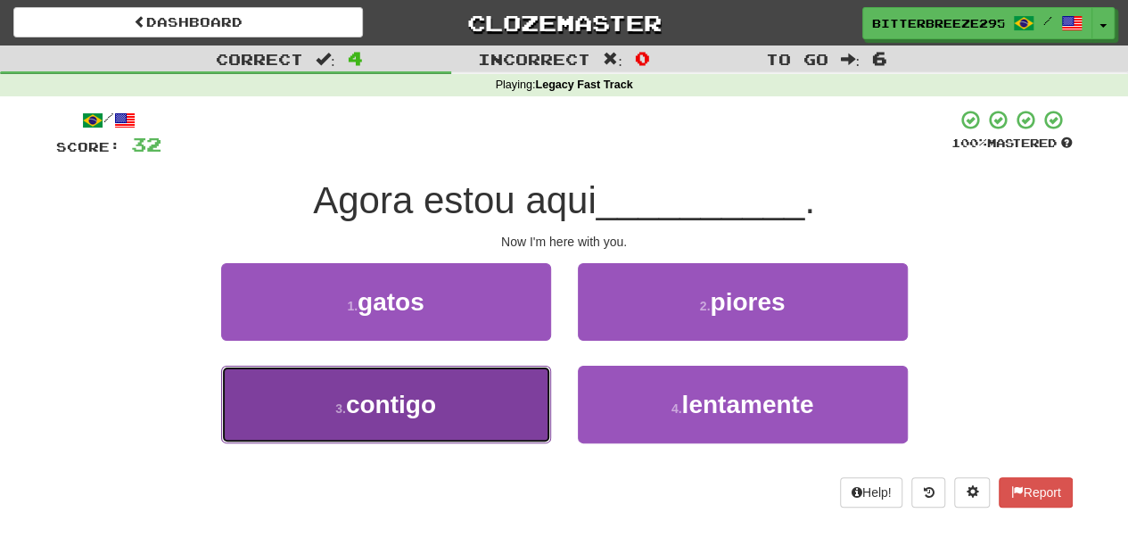
click at [522, 394] on button "3 . contigo" at bounding box center [386, 404] width 330 height 78
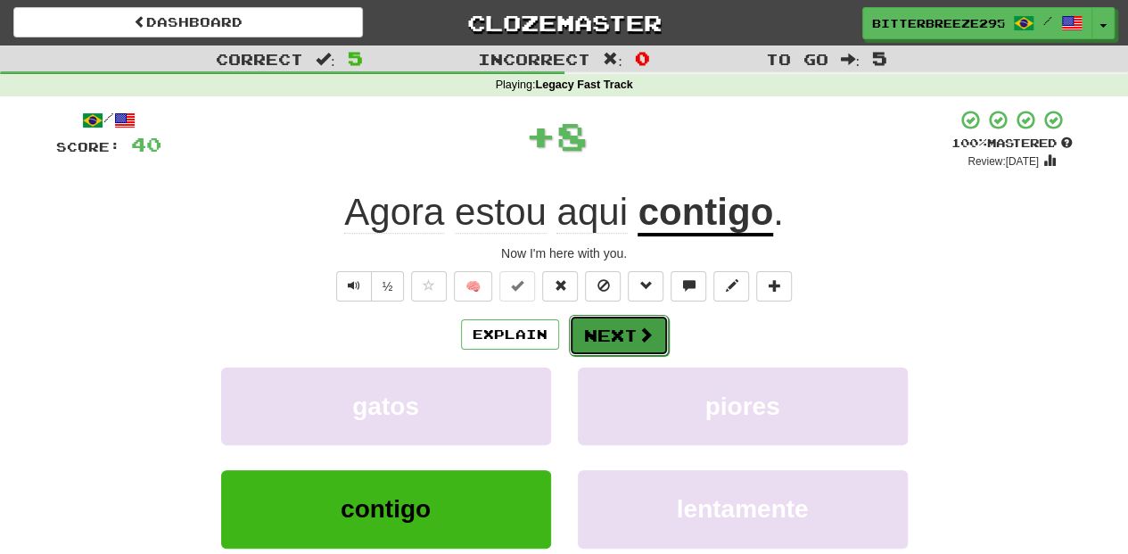
click at [595, 339] on button "Next" at bounding box center [619, 335] width 100 height 41
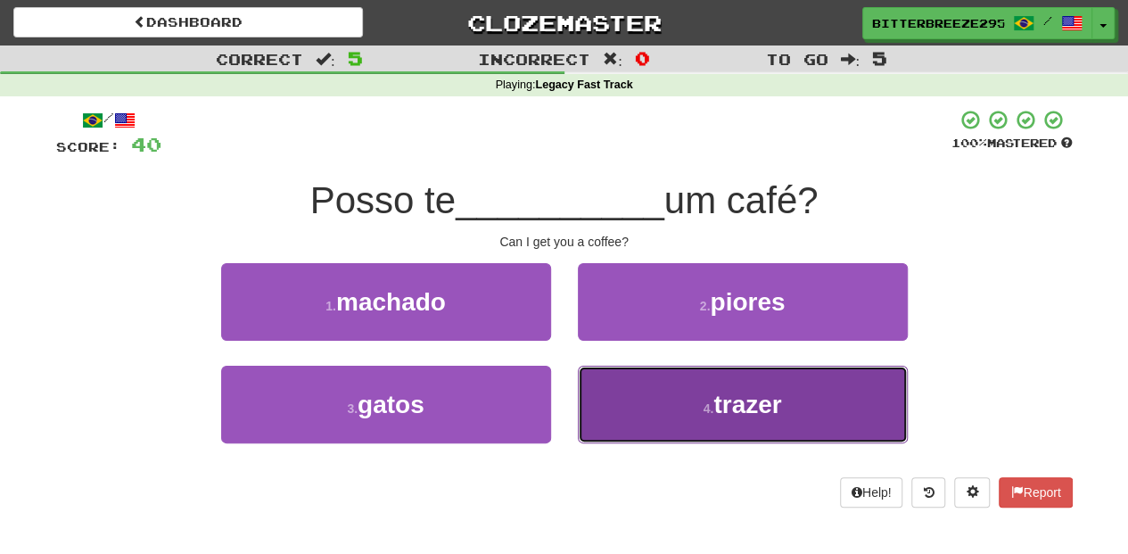
click at [606, 391] on button "4 . trazer" at bounding box center [743, 404] width 330 height 78
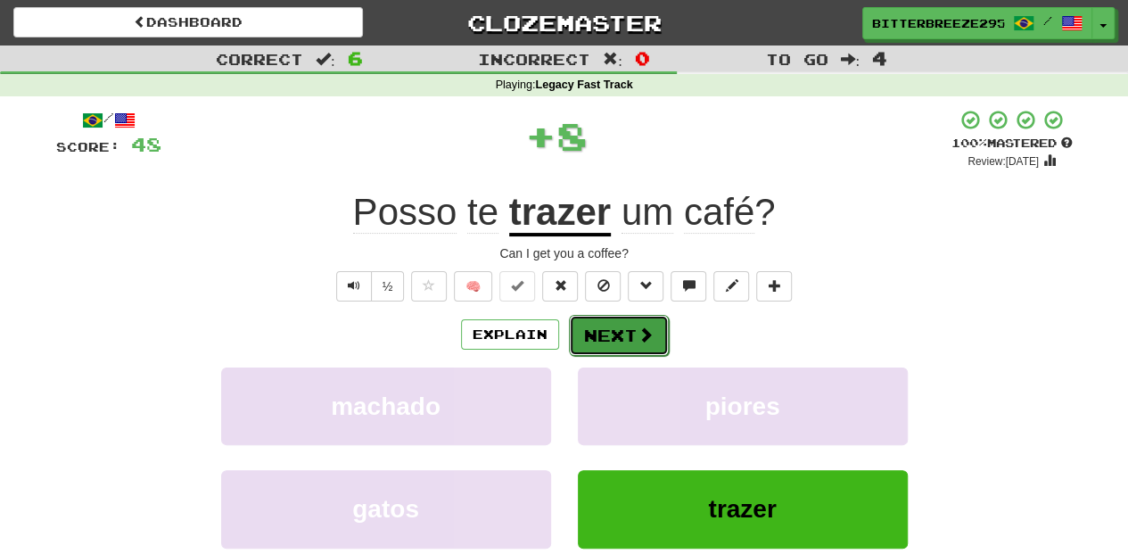
click at [584, 332] on button "Next" at bounding box center [619, 335] width 100 height 41
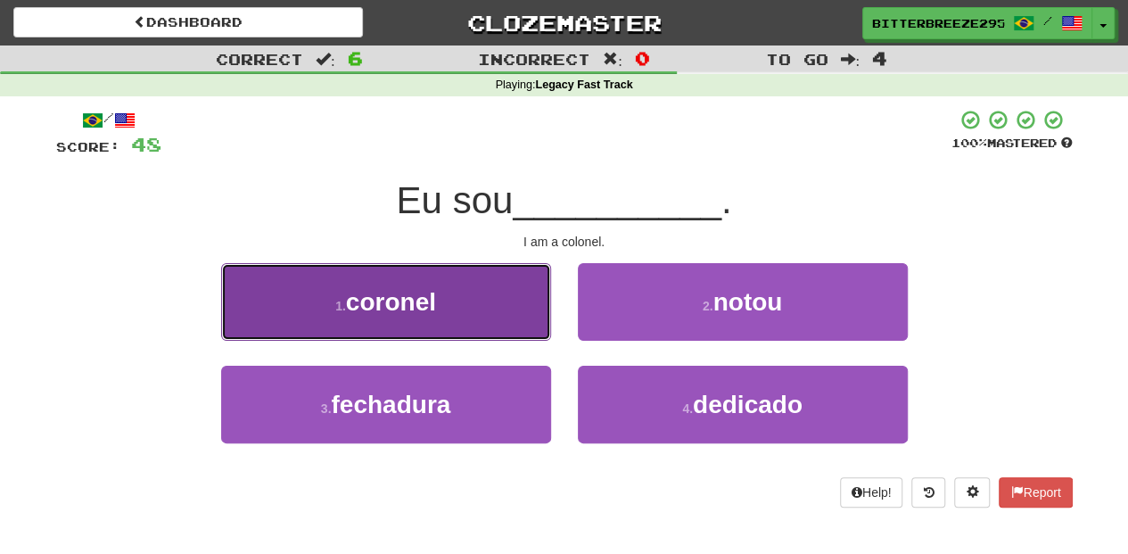
click at [512, 323] on button "1 . [PERSON_NAME]" at bounding box center [386, 302] width 330 height 78
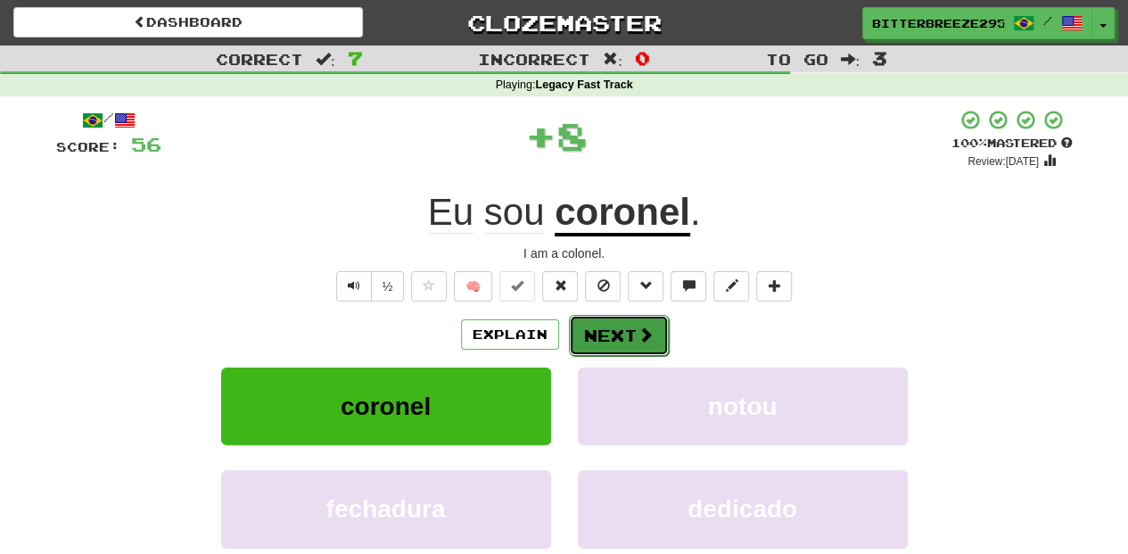
click at [605, 326] on button "Next" at bounding box center [619, 335] width 100 height 41
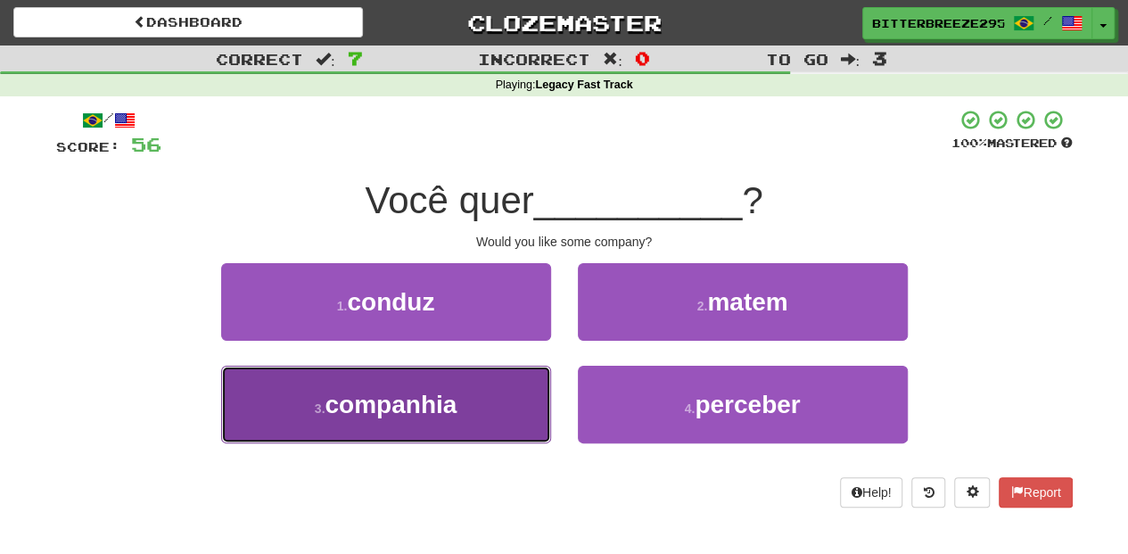
click at [528, 377] on button "3 . companhia" at bounding box center [386, 404] width 330 height 78
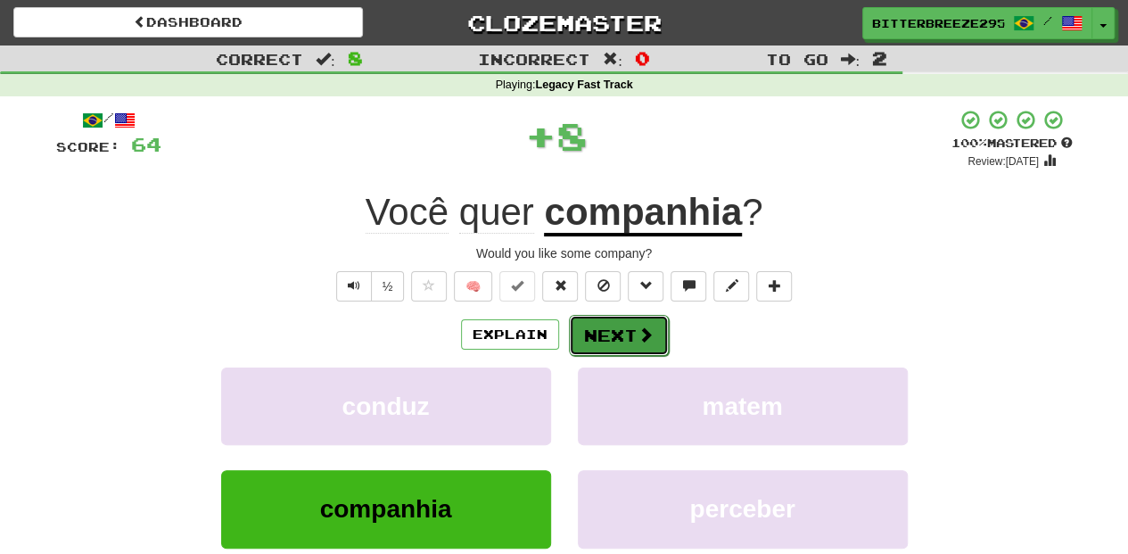
click at [595, 325] on button "Next" at bounding box center [619, 335] width 100 height 41
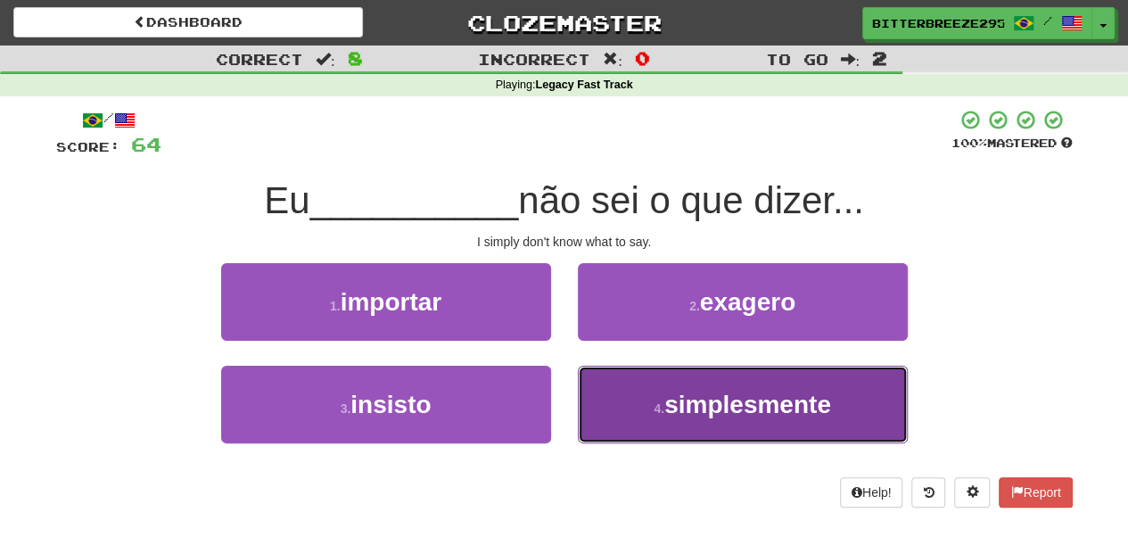
click at [711, 396] on span "simplesmente" at bounding box center [747, 404] width 167 height 28
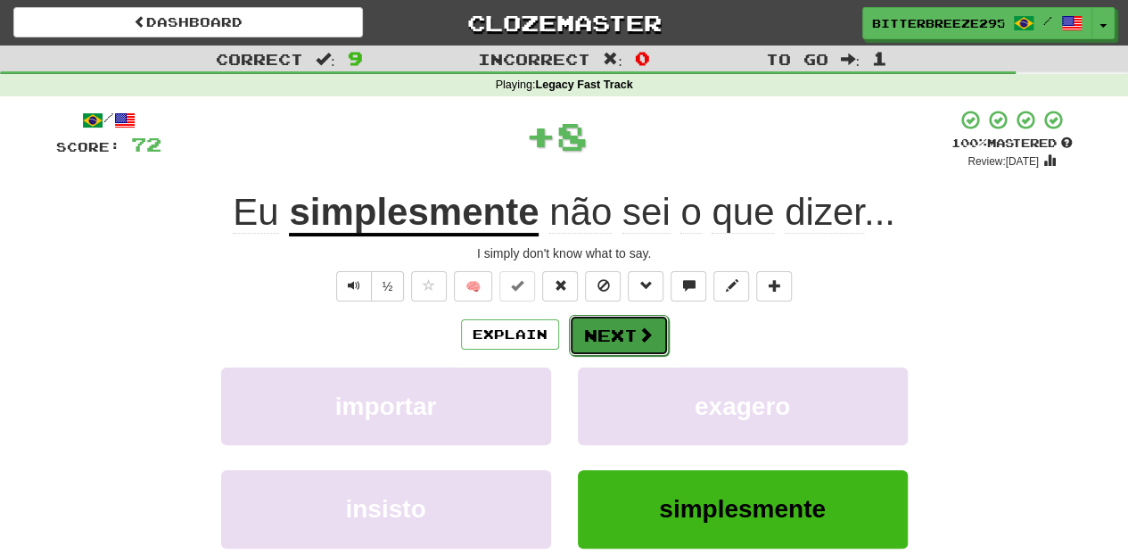
click at [631, 334] on button "Next" at bounding box center [619, 335] width 100 height 41
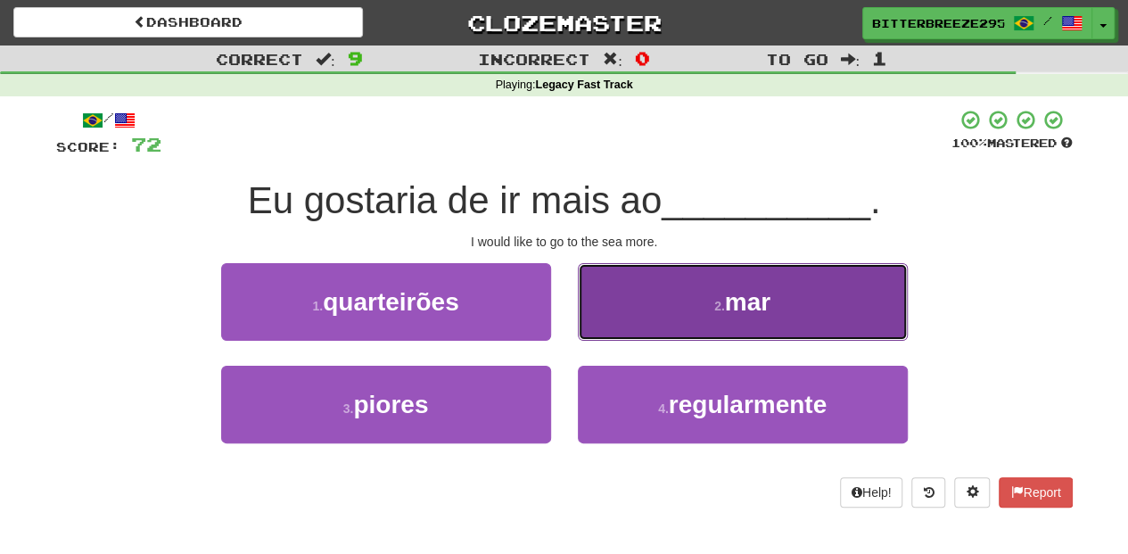
click at [642, 326] on button "2 . mar" at bounding box center [743, 302] width 330 height 78
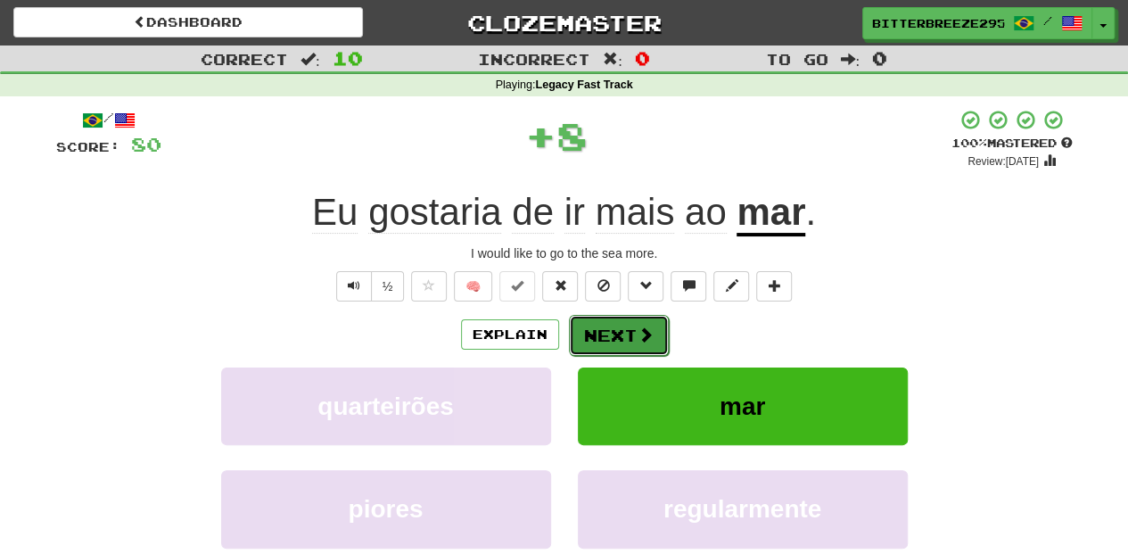
click at [638, 333] on span at bounding box center [645, 334] width 16 height 16
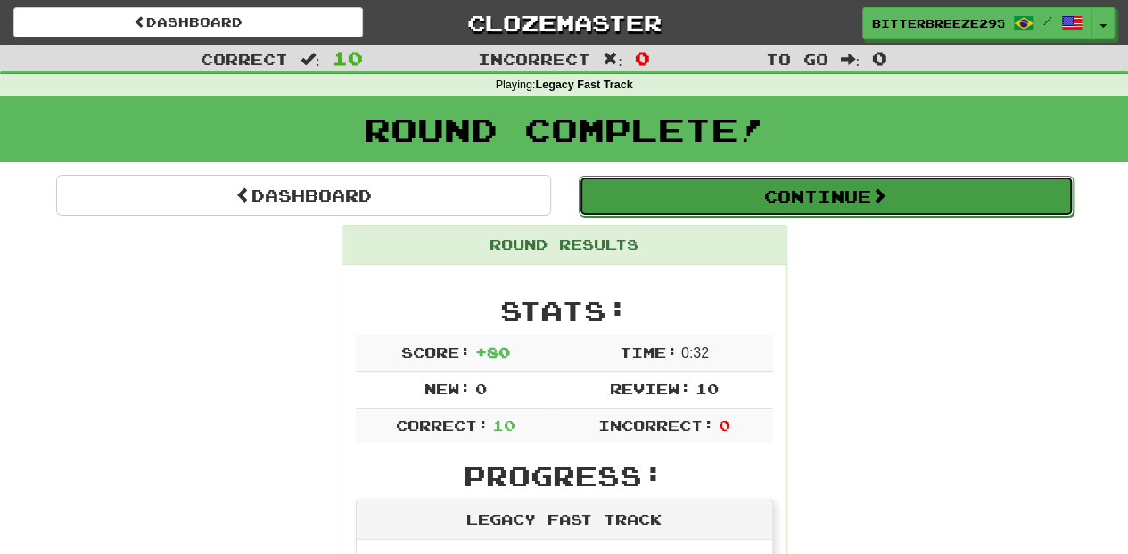
click at [682, 201] on button "Continue" at bounding box center [826, 196] width 495 height 41
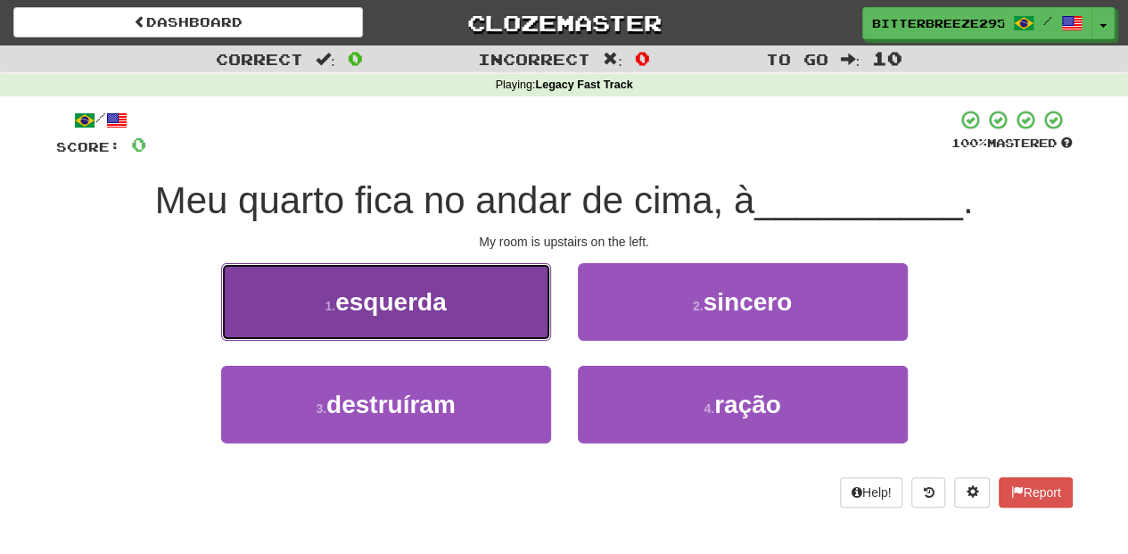
click at [501, 308] on button "1 . esquerda" at bounding box center [386, 302] width 330 height 78
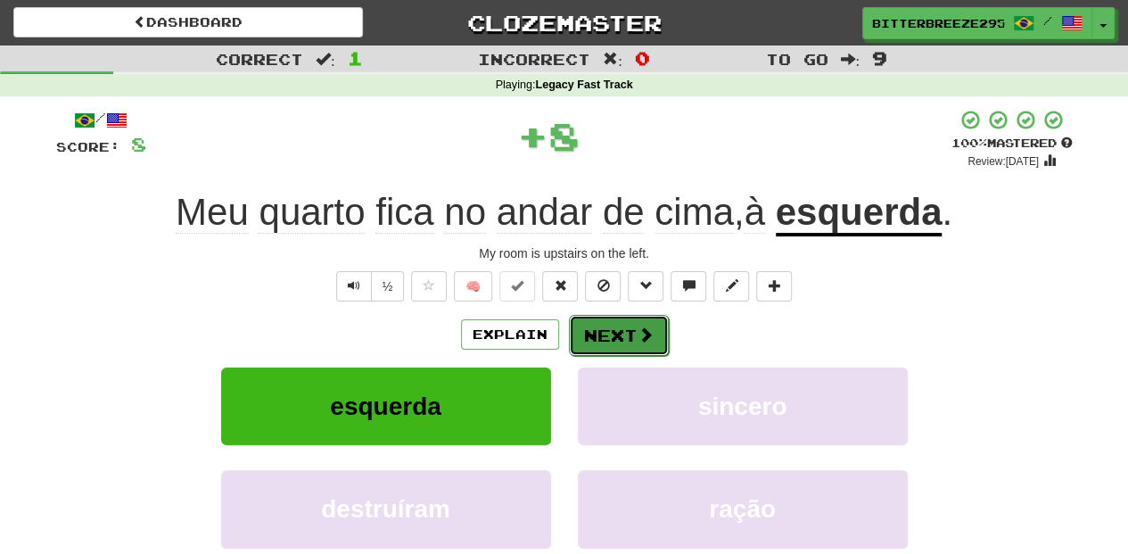
click at [592, 325] on button "Next" at bounding box center [619, 335] width 100 height 41
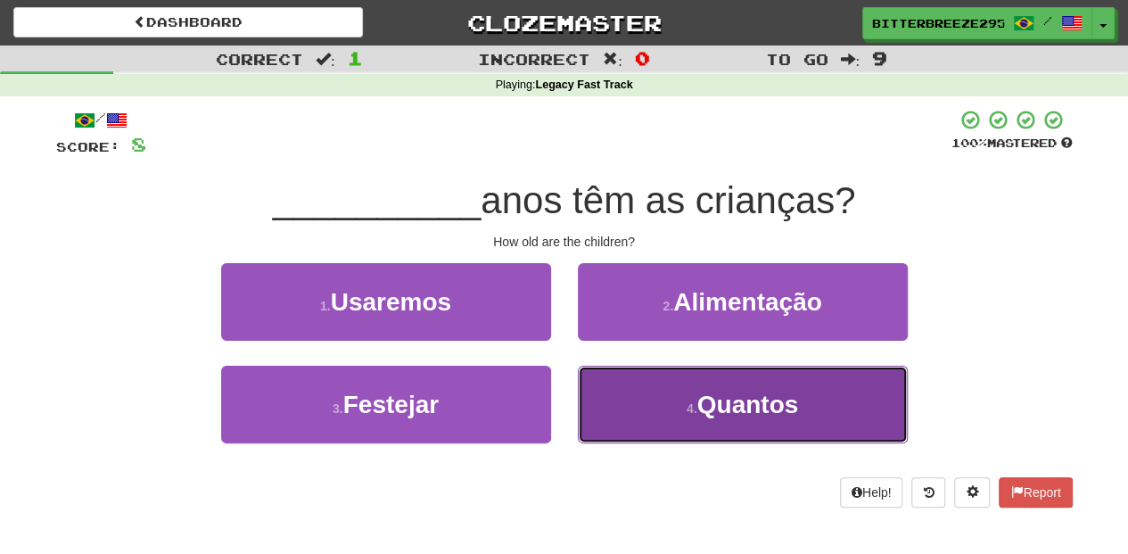
click at [632, 400] on button "4 . Quantos" at bounding box center [743, 404] width 330 height 78
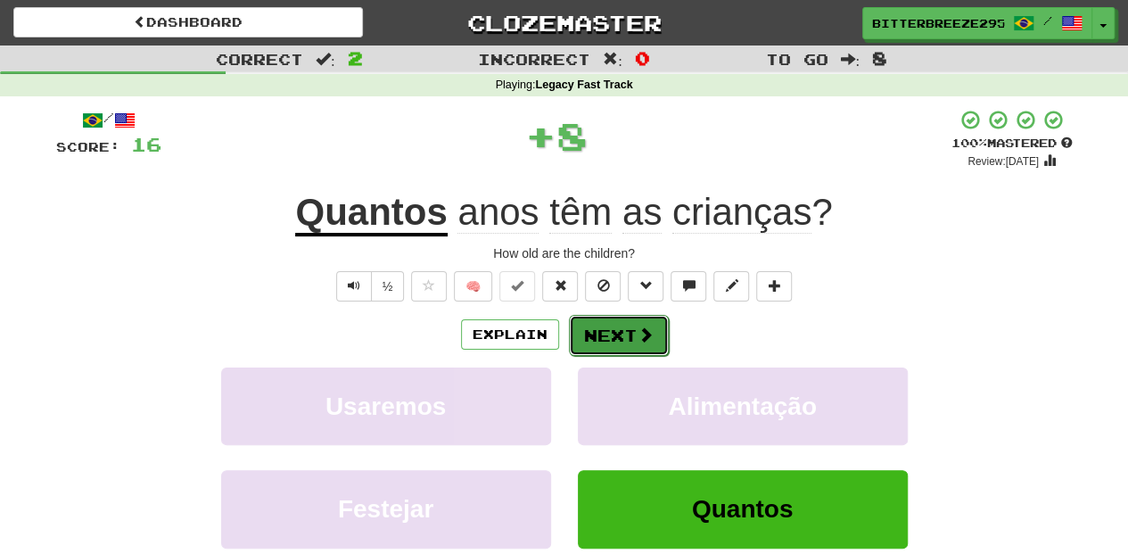
click at [612, 337] on button "Next" at bounding box center [619, 335] width 100 height 41
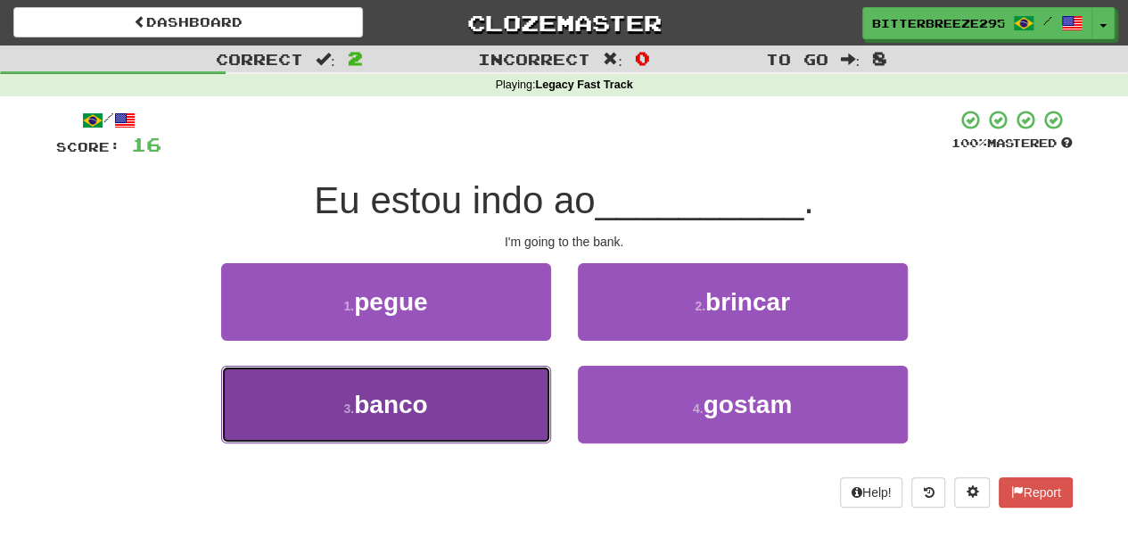
click at [494, 398] on button "3 . banco" at bounding box center [386, 404] width 330 height 78
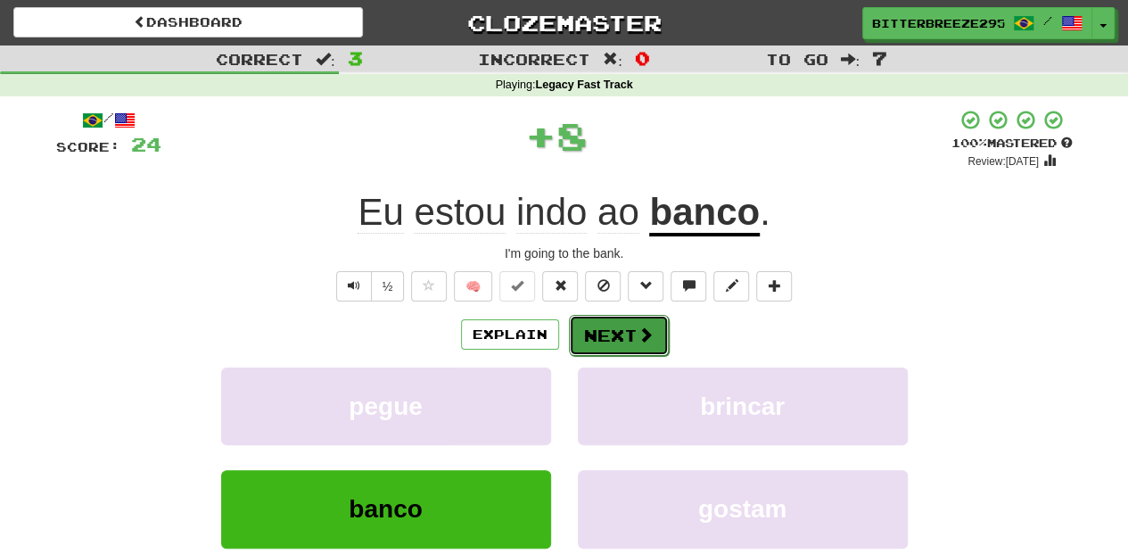
click at [612, 345] on button "Next" at bounding box center [619, 335] width 100 height 41
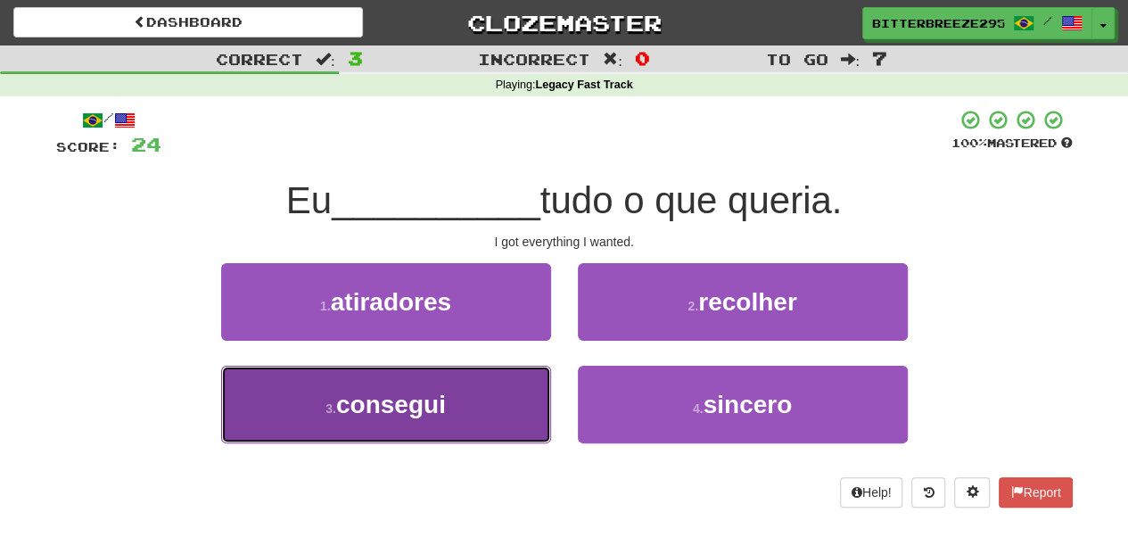
click at [467, 390] on button "3 . consegui" at bounding box center [386, 404] width 330 height 78
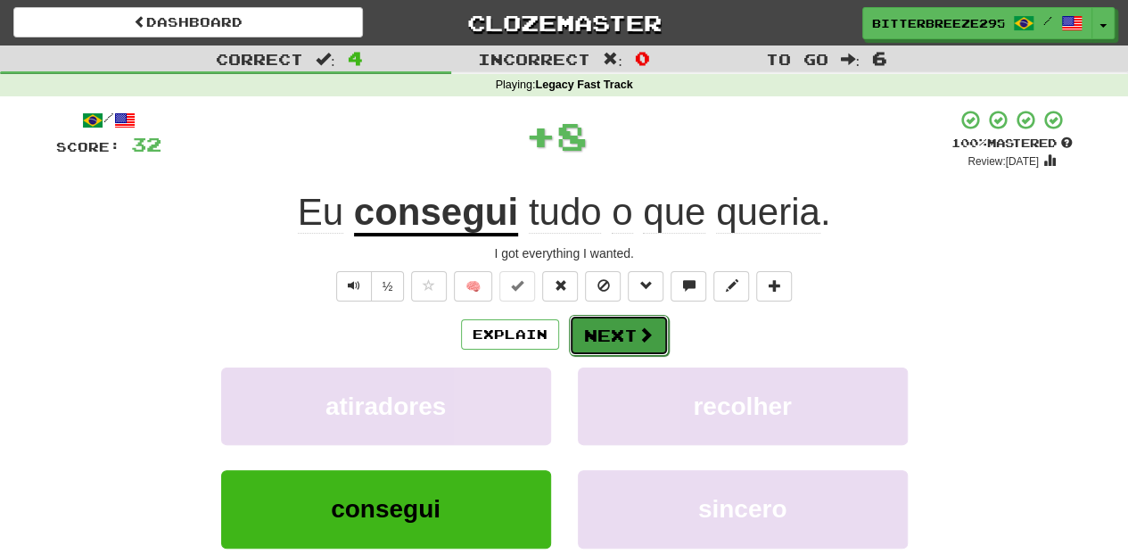
click at [615, 339] on button "Next" at bounding box center [619, 335] width 100 height 41
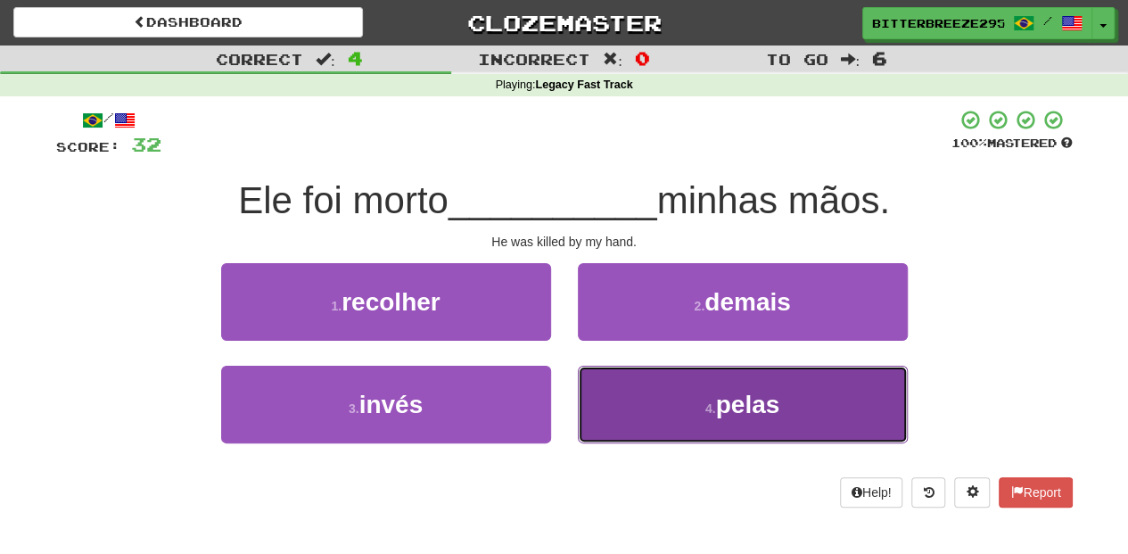
click at [620, 407] on button "4 . pelas" at bounding box center [743, 404] width 330 height 78
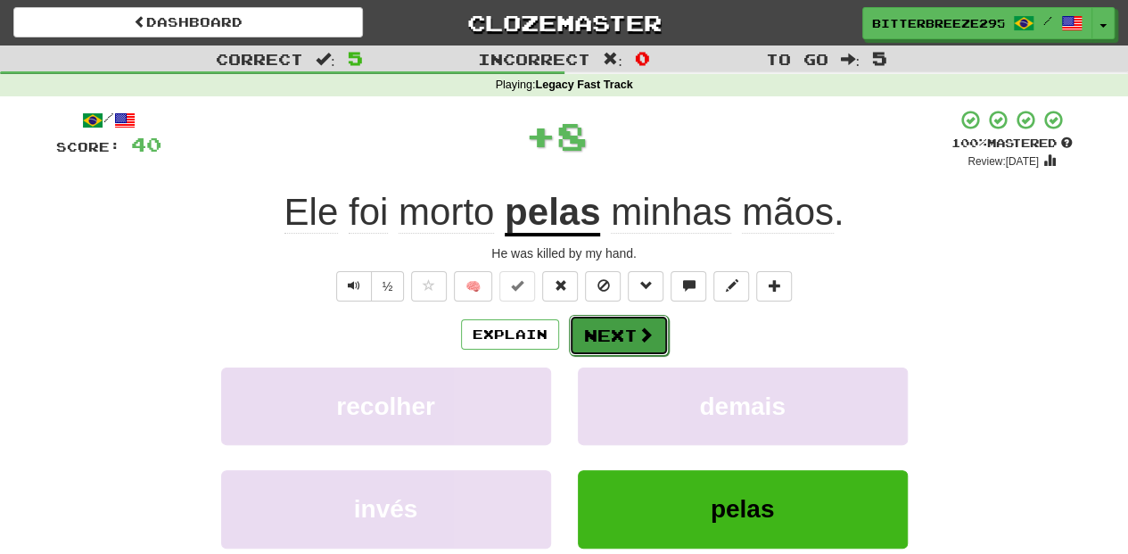
click at [597, 343] on button "Next" at bounding box center [619, 335] width 100 height 41
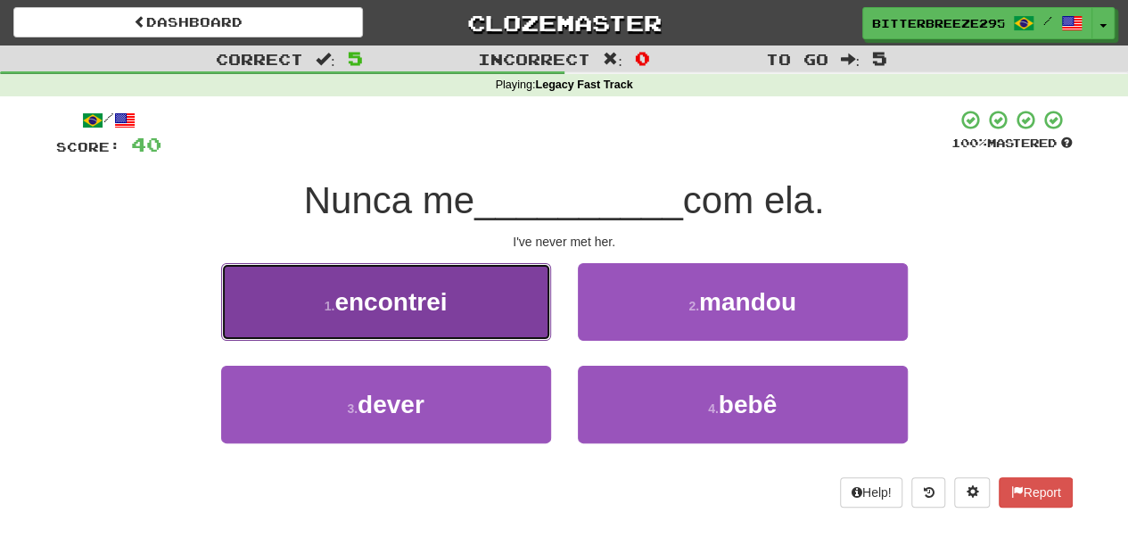
click at [496, 322] on button "1 . encontrei" at bounding box center [386, 302] width 330 height 78
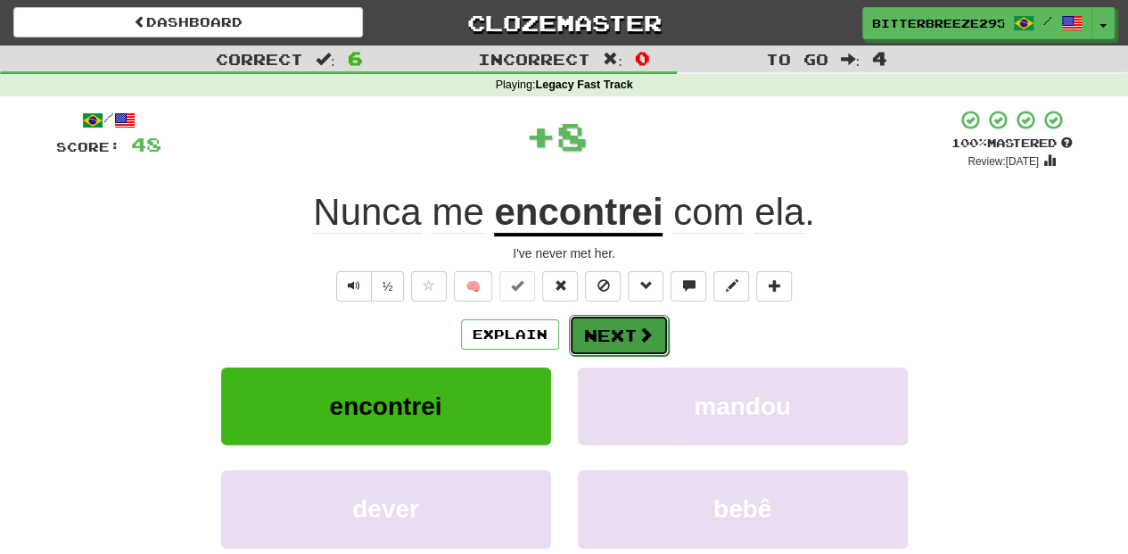
click at [615, 328] on button "Next" at bounding box center [619, 335] width 100 height 41
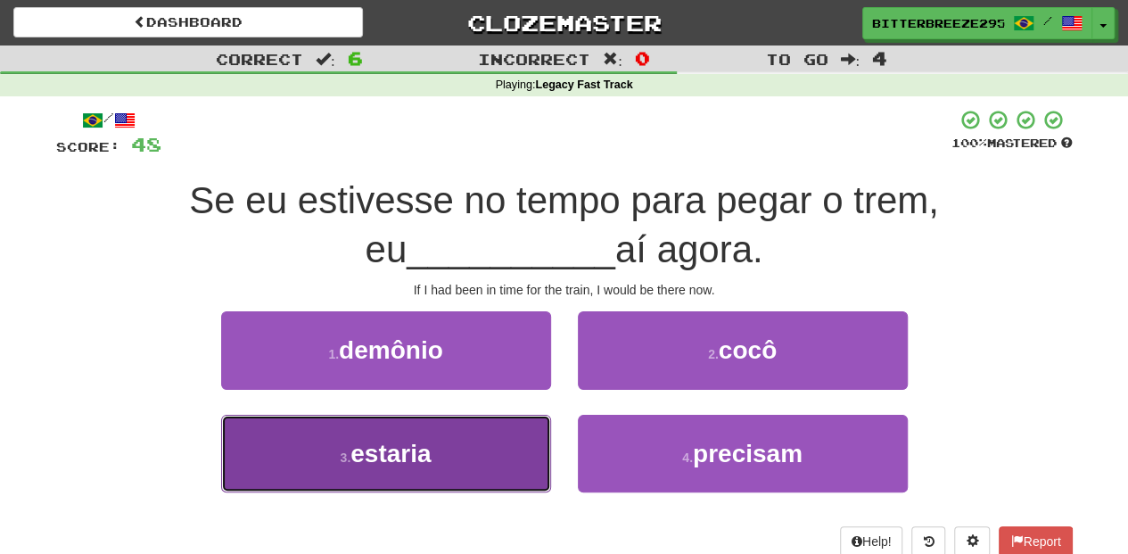
click at [483, 465] on button "3 . estaria" at bounding box center [386, 454] width 330 height 78
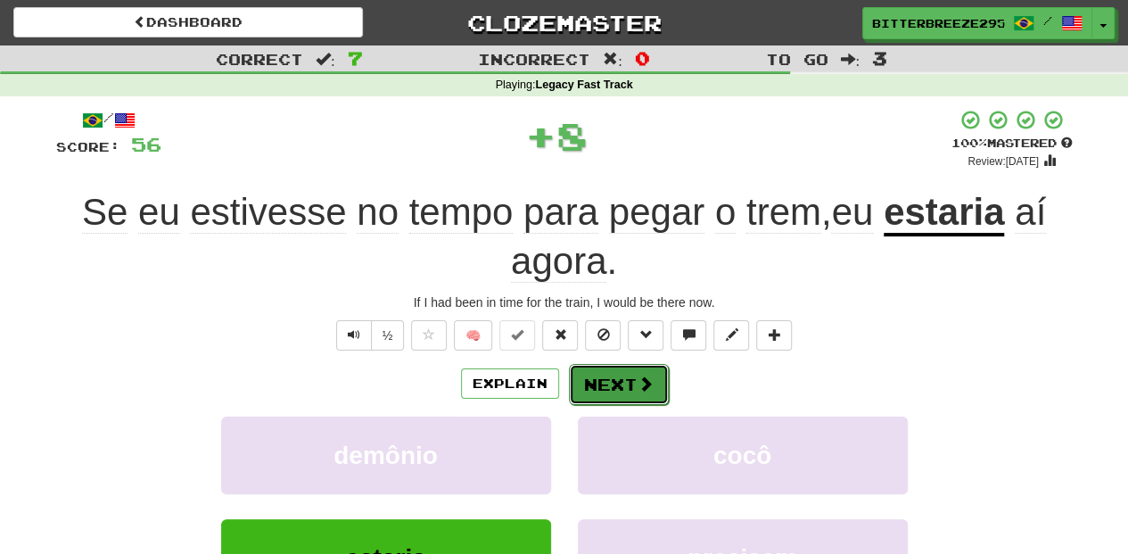
click at [608, 372] on button "Next" at bounding box center [619, 384] width 100 height 41
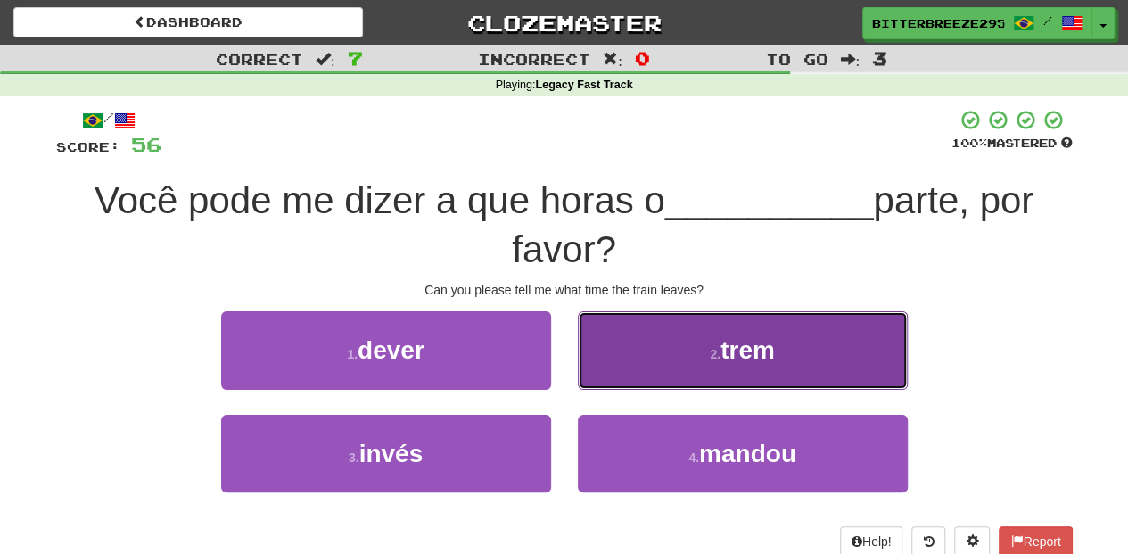
click at [608, 374] on button "2 . trem" at bounding box center [743, 350] width 330 height 78
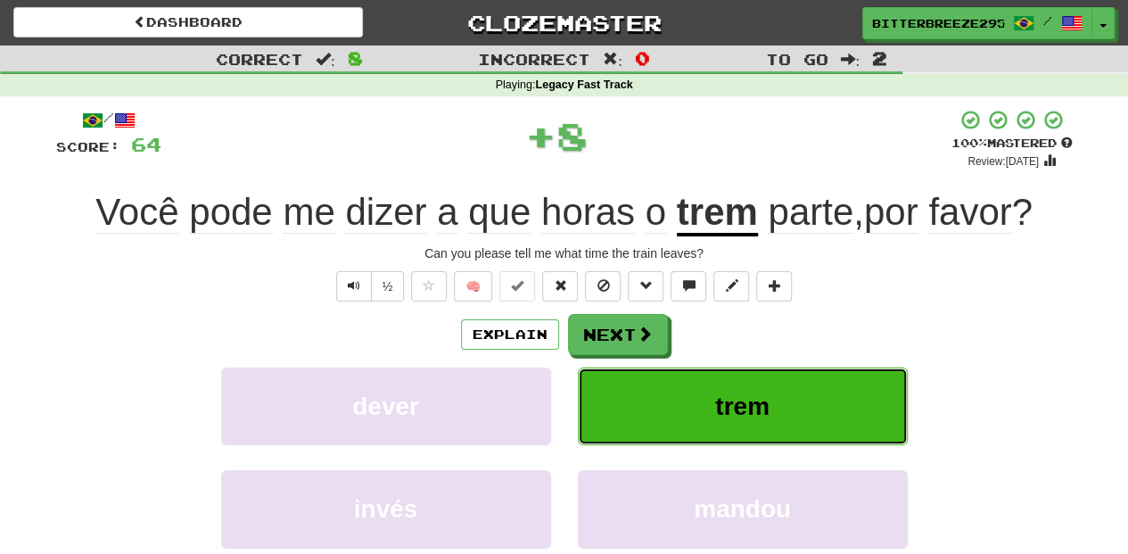
click at [608, 374] on button "trem" at bounding box center [743, 406] width 330 height 78
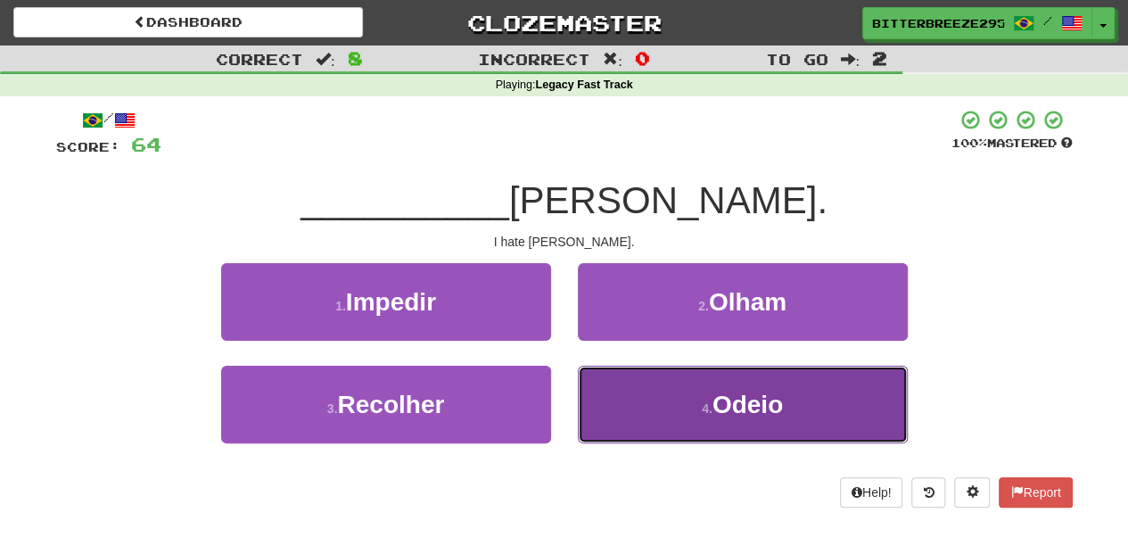
click at [625, 401] on button "4 . Odeio" at bounding box center [743, 404] width 330 height 78
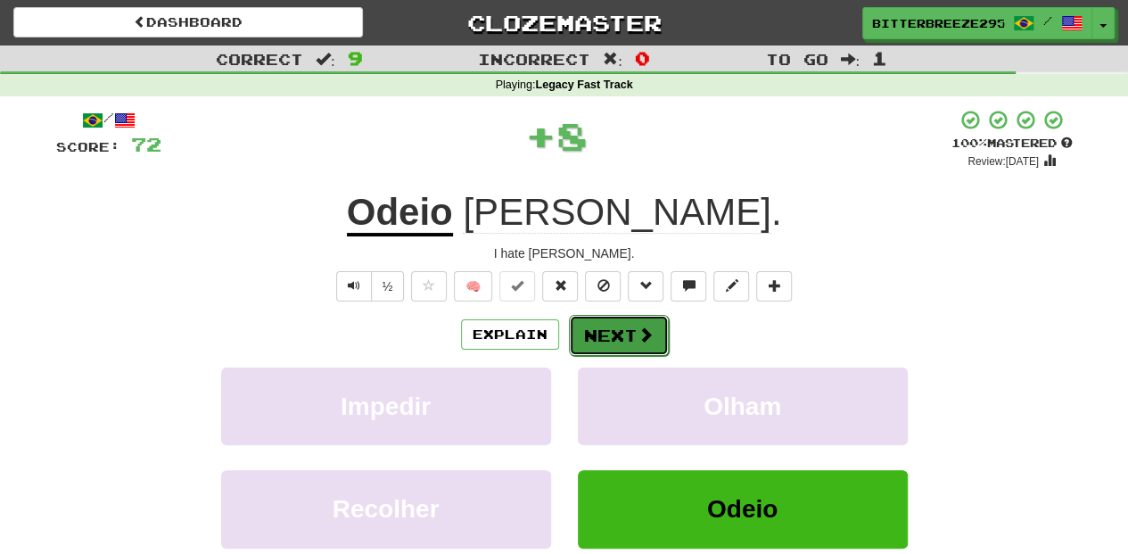
click at [620, 334] on button "Next" at bounding box center [619, 335] width 100 height 41
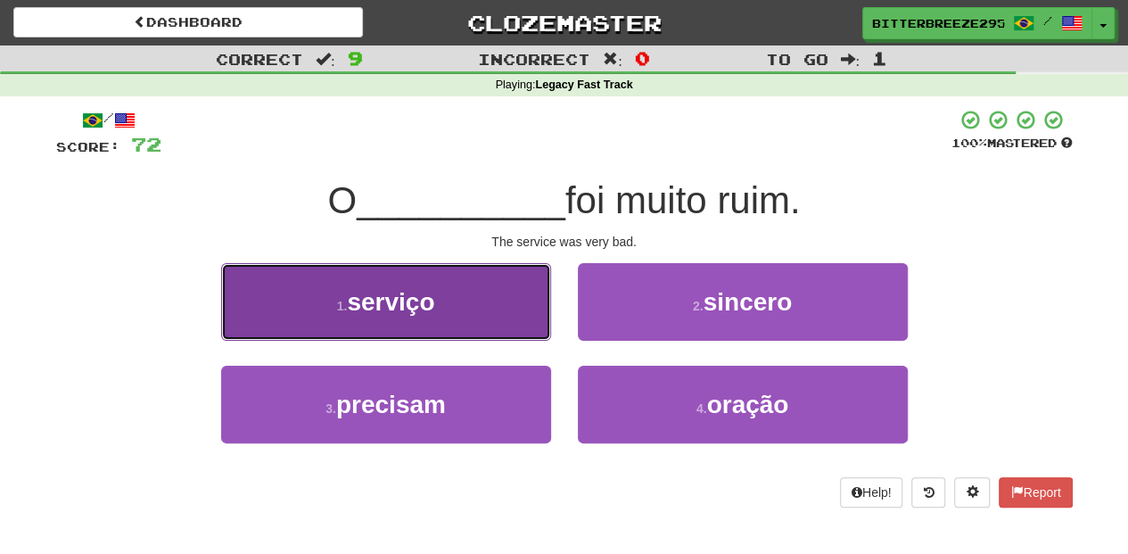
click at [472, 308] on button "1 . serviço" at bounding box center [386, 302] width 330 height 78
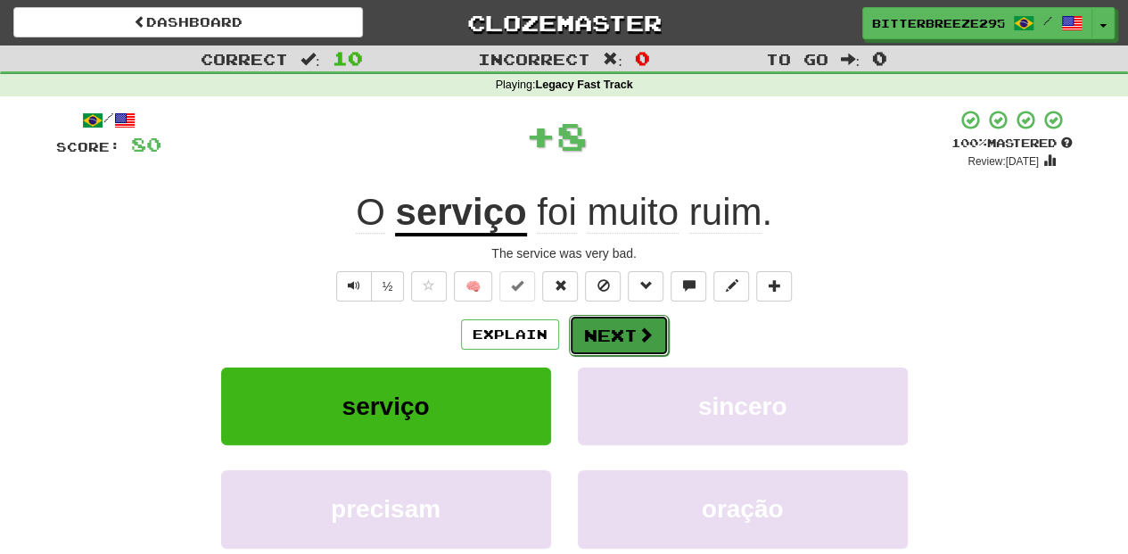
click at [619, 336] on button "Next" at bounding box center [619, 335] width 100 height 41
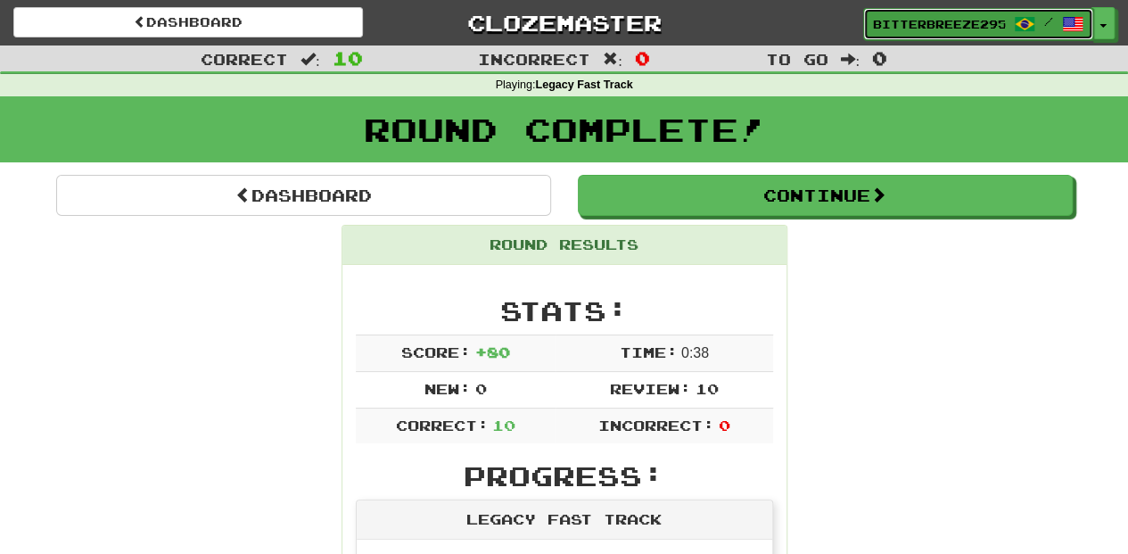
click at [903, 17] on span "BitterBreeze2956" at bounding box center [939, 24] width 132 height 16
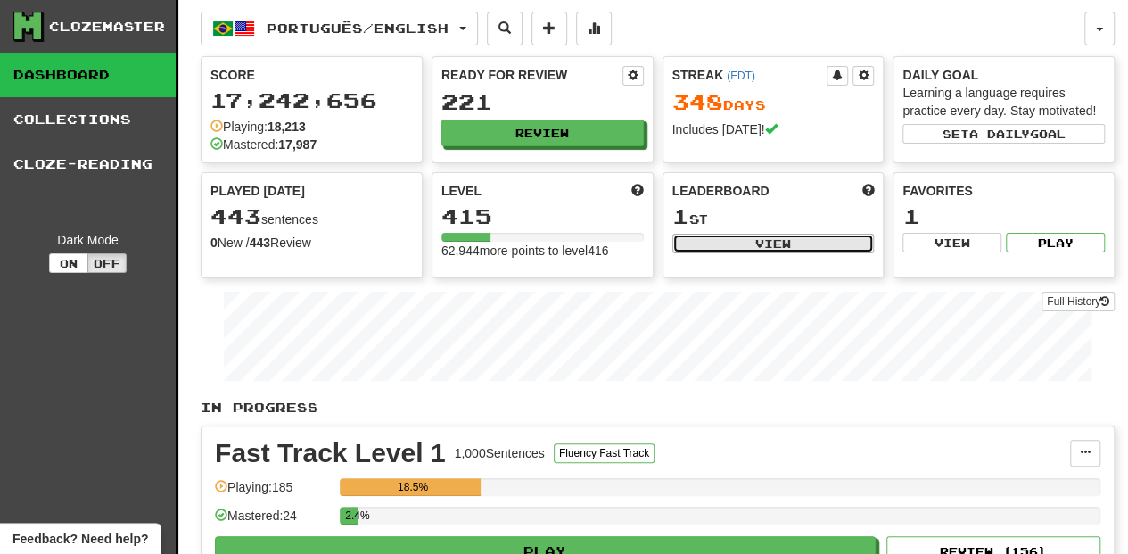
click at [766, 244] on button "View" at bounding box center [773, 244] width 202 height 20
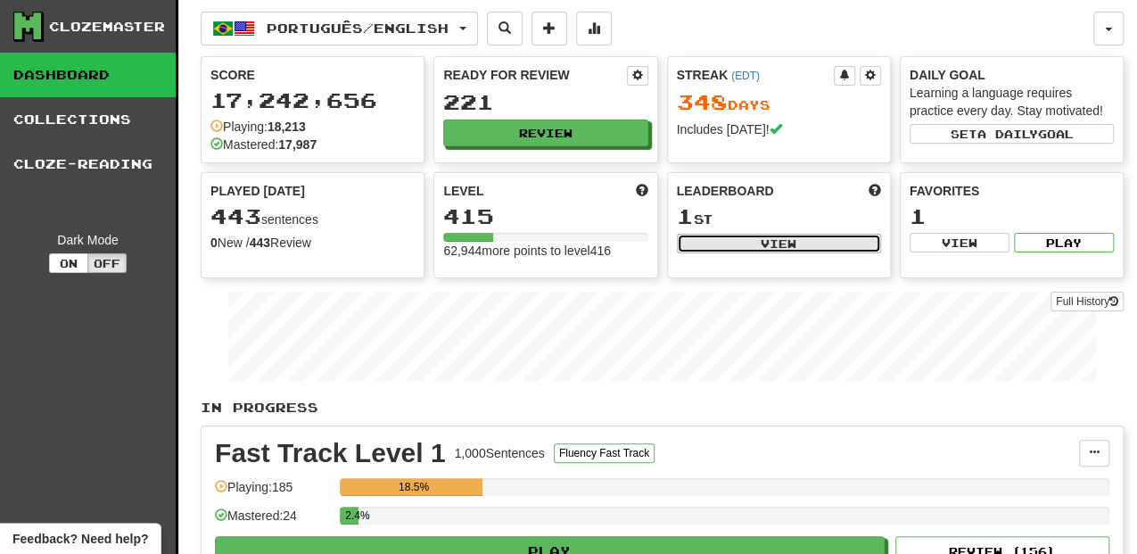
select select "**********"
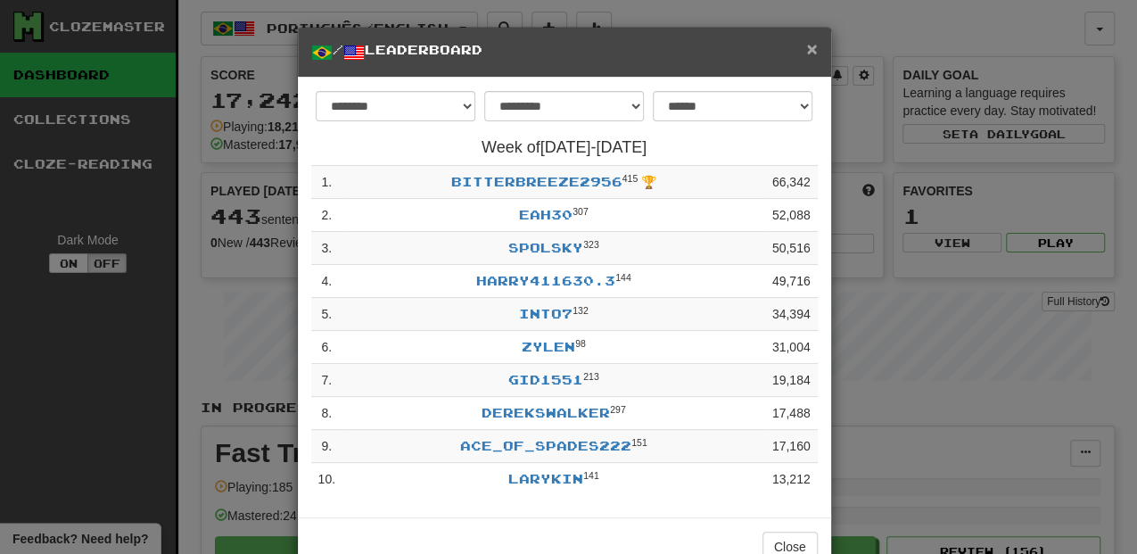
click at [808, 48] on span "×" at bounding box center [811, 48] width 11 height 21
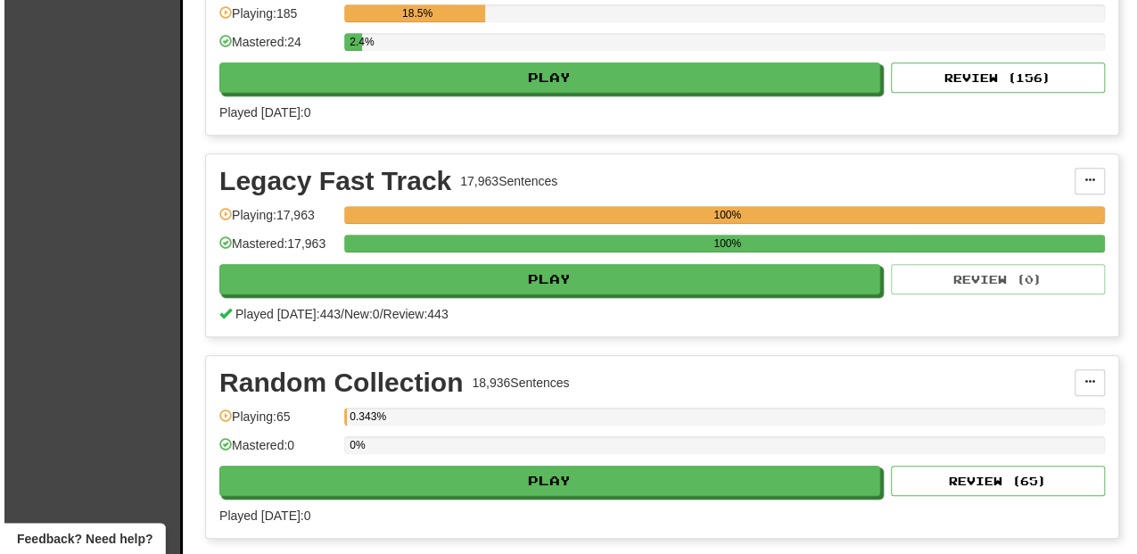
scroll to position [475, 0]
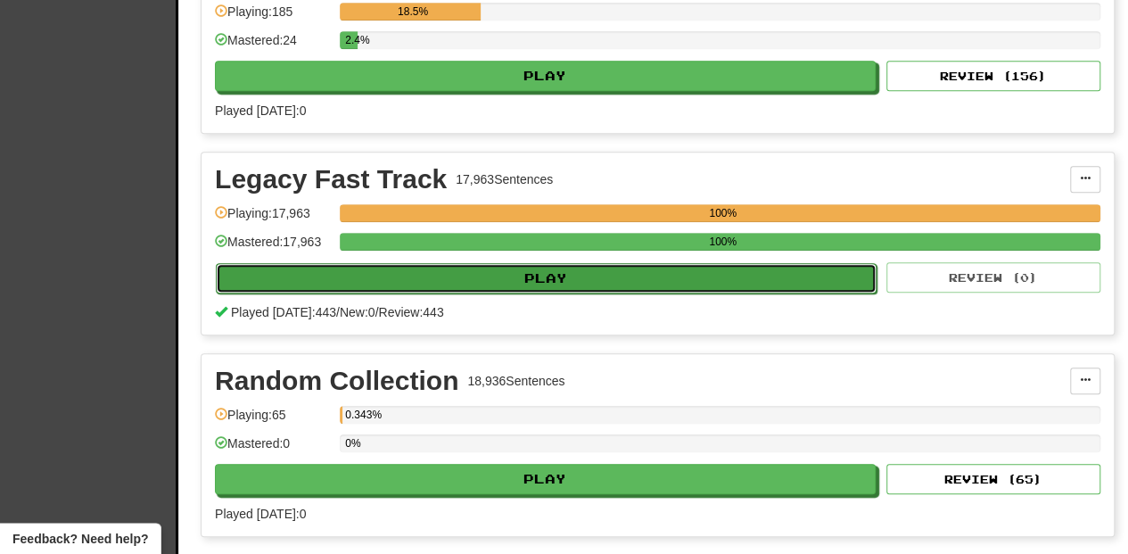
click at [548, 275] on button "Play" at bounding box center [546, 278] width 661 height 30
select select "**"
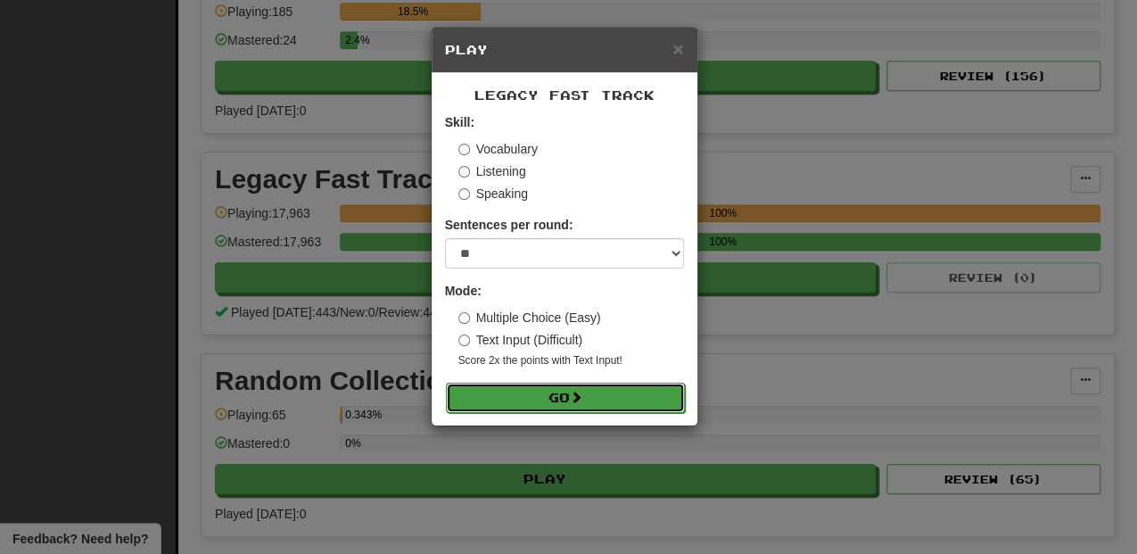
click at [561, 386] on button "Go" at bounding box center [565, 397] width 239 height 30
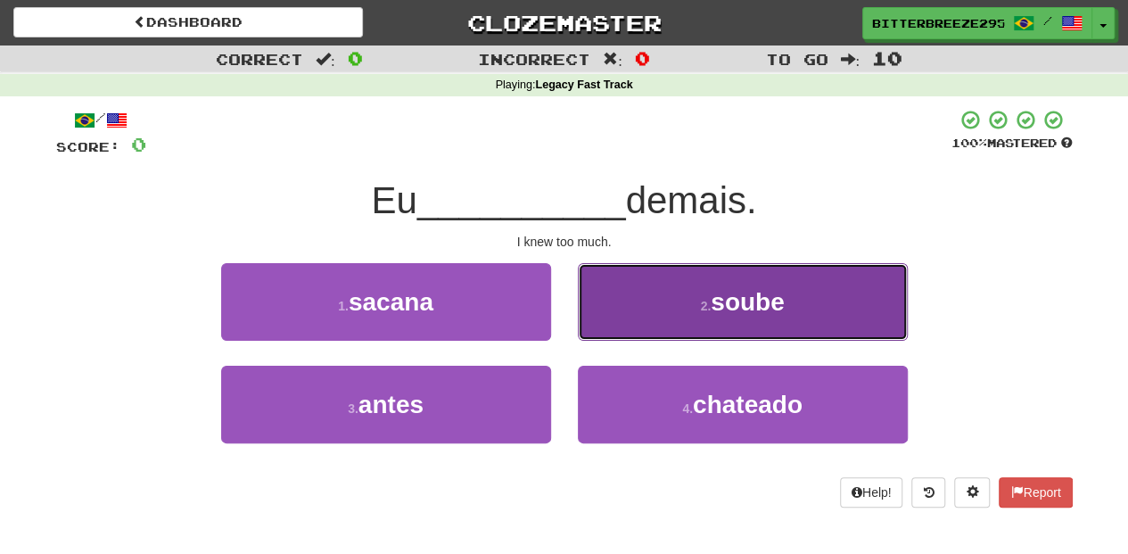
click at [631, 328] on button "2 . soube" at bounding box center [743, 302] width 330 height 78
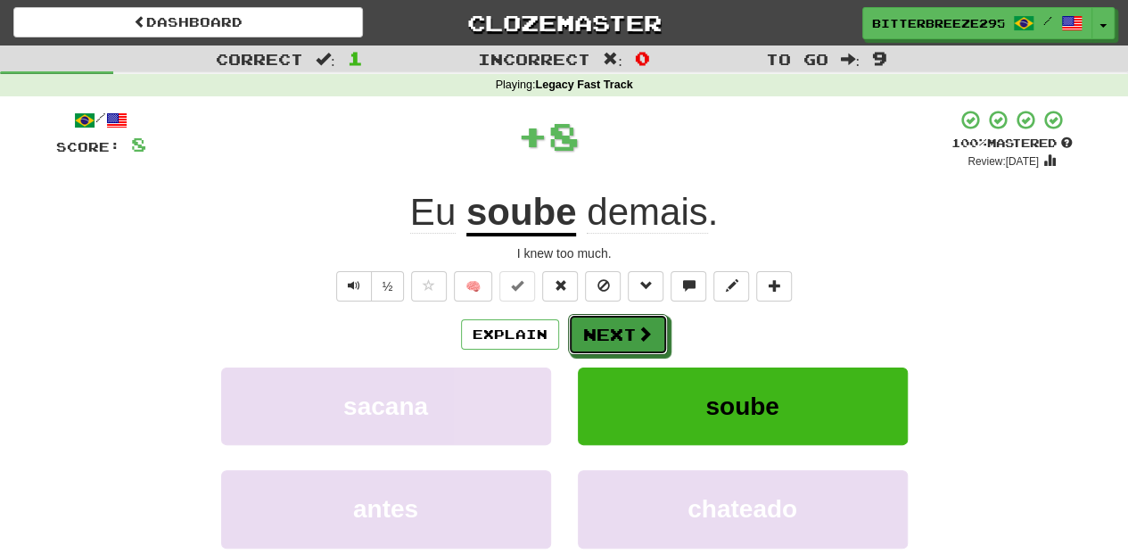
click at [631, 328] on button "Next" at bounding box center [618, 334] width 100 height 41
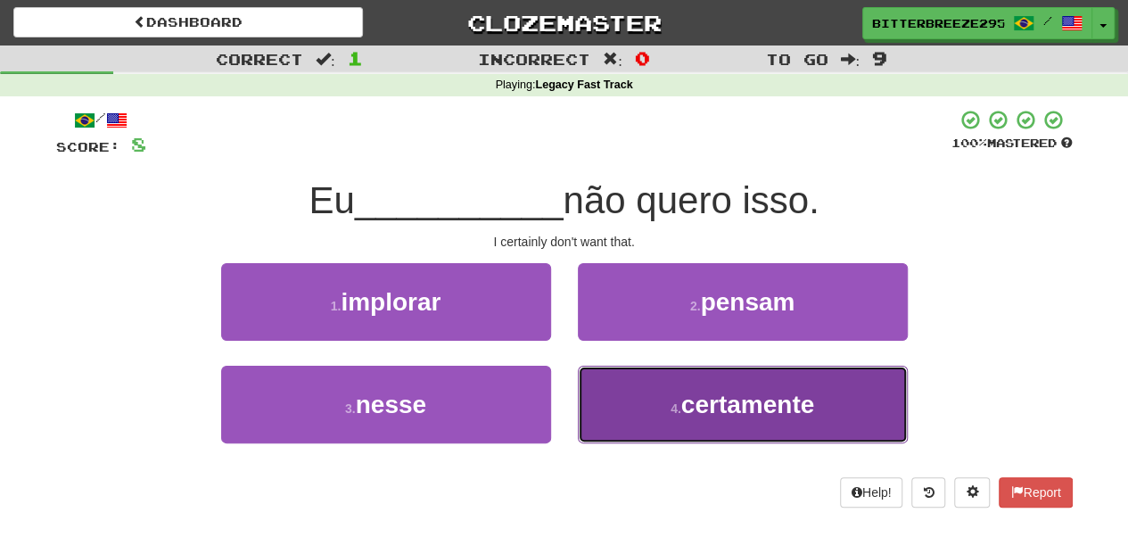
click at [648, 385] on button "4 . certamente" at bounding box center [743, 404] width 330 height 78
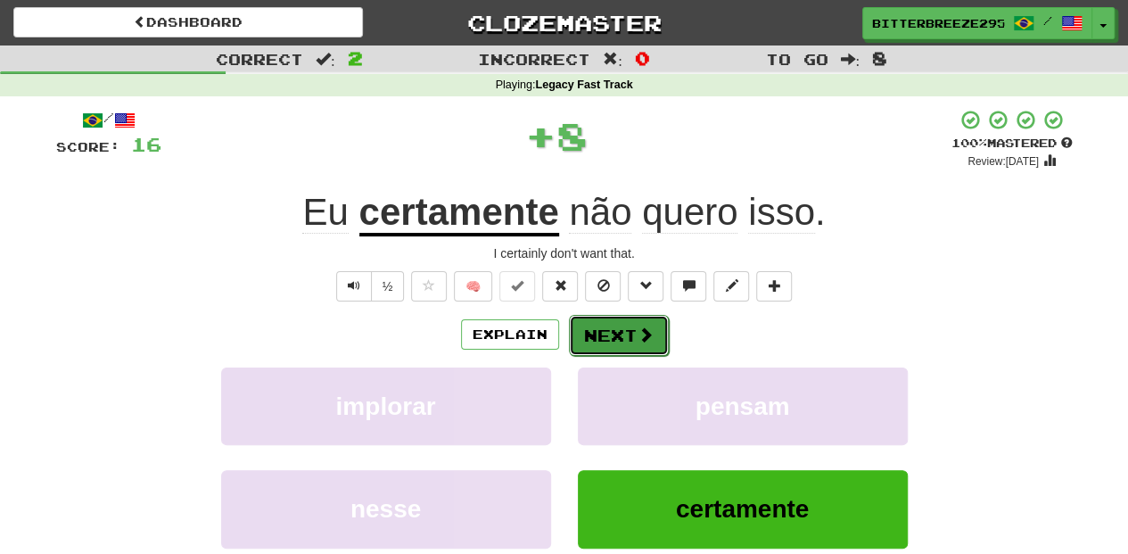
click at [622, 324] on button "Next" at bounding box center [619, 335] width 100 height 41
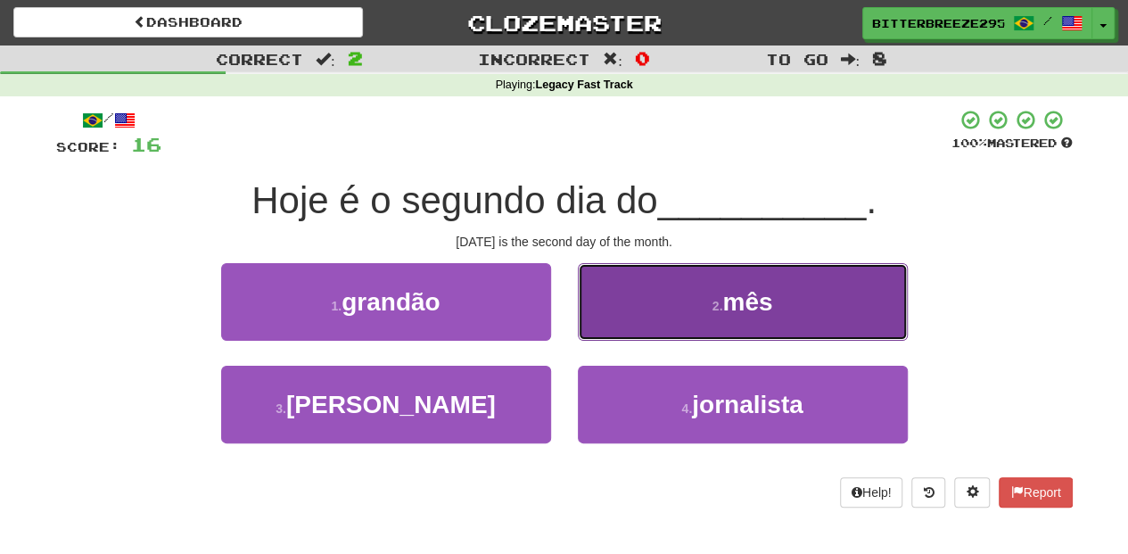
click at [612, 316] on button "2 . mês" at bounding box center [743, 302] width 330 height 78
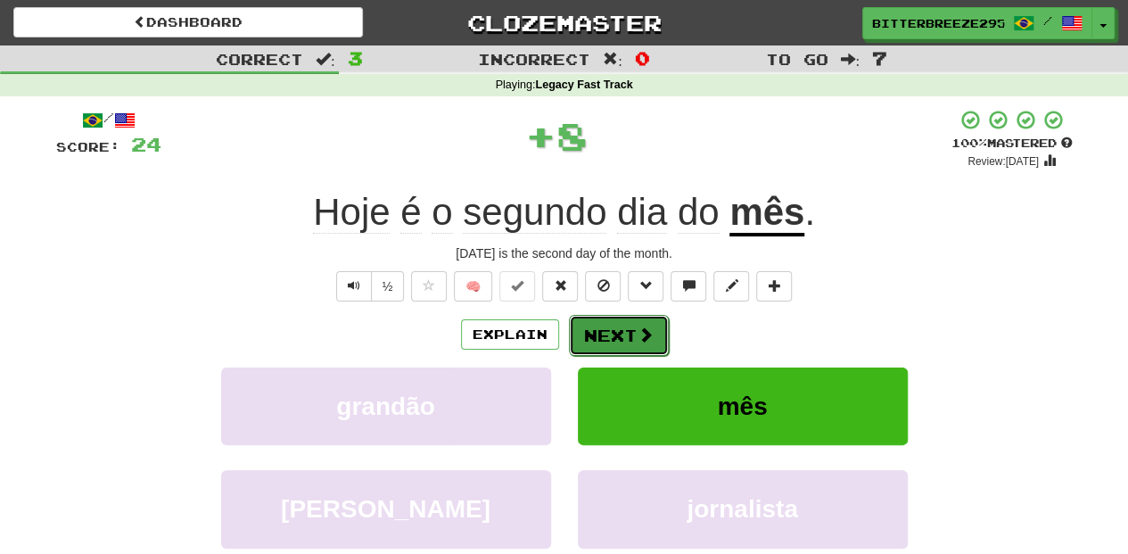
click at [606, 321] on button "Next" at bounding box center [619, 335] width 100 height 41
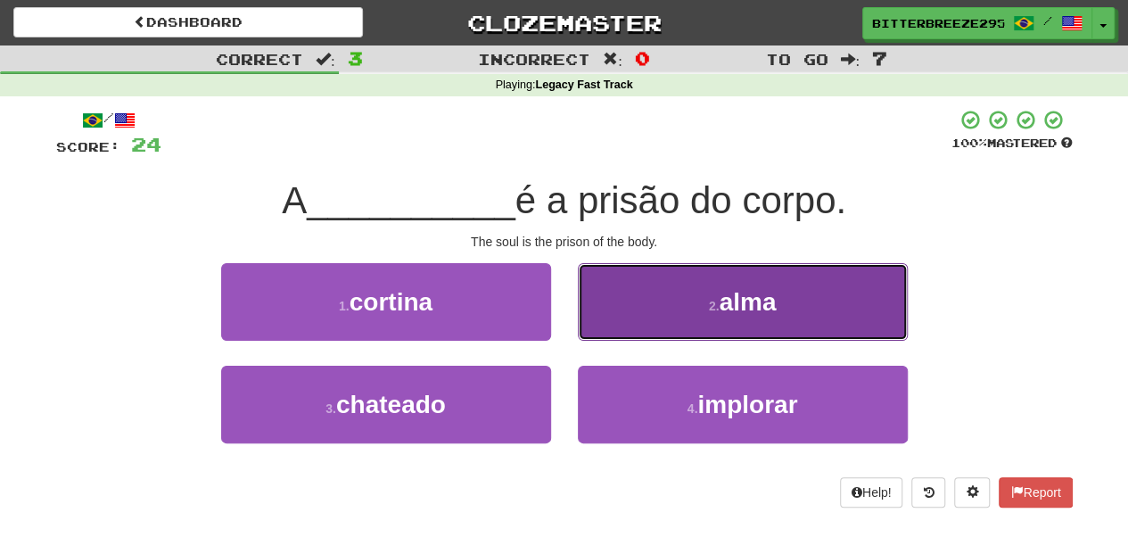
click at [613, 319] on button "2 . alma" at bounding box center [743, 302] width 330 height 78
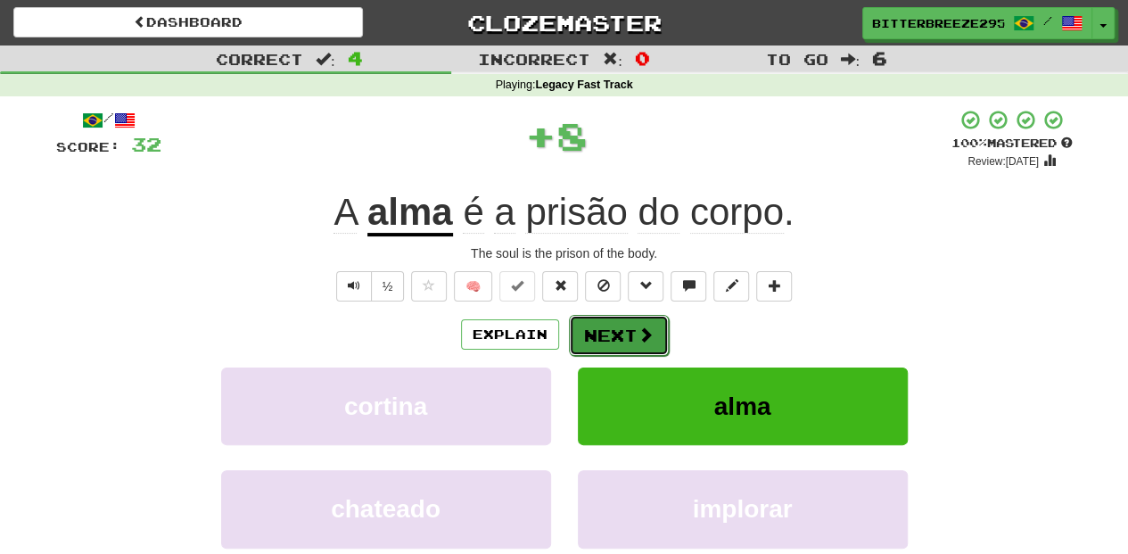
click at [612, 319] on button "Next" at bounding box center [619, 335] width 100 height 41
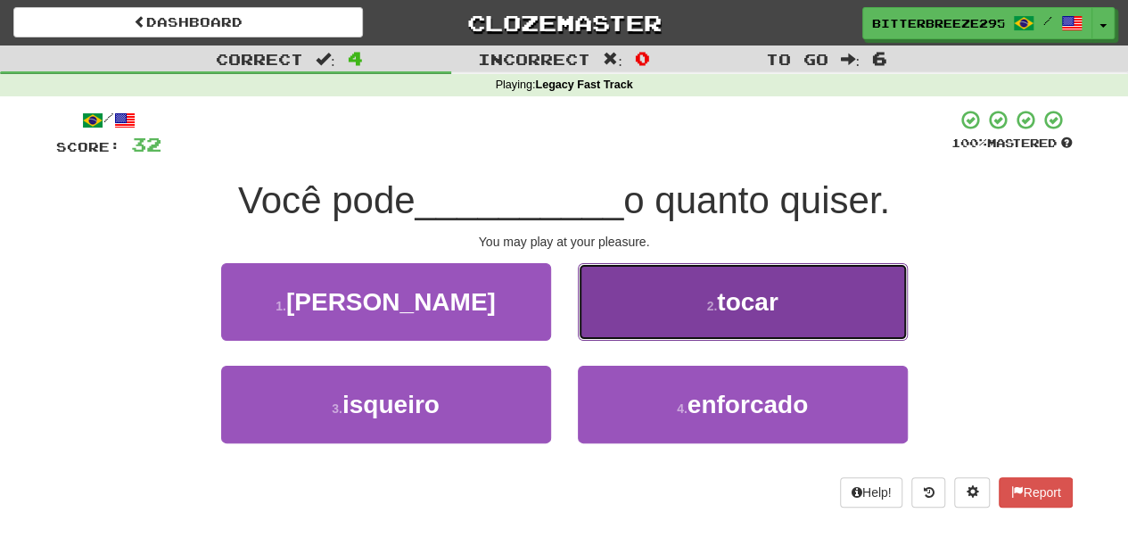
click at [620, 326] on button "2 . tocar" at bounding box center [743, 302] width 330 height 78
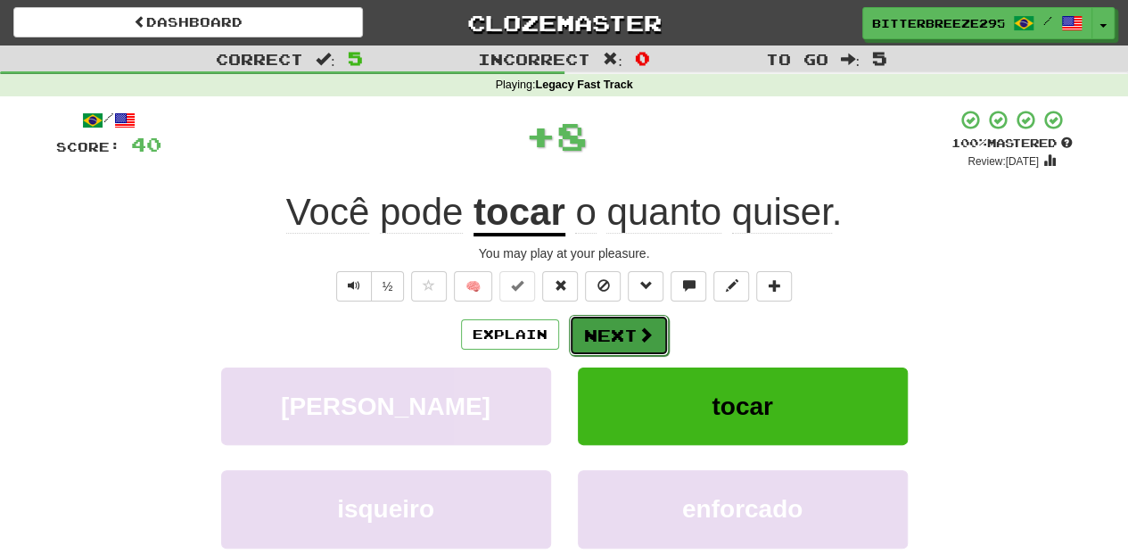
click at [609, 328] on button "Next" at bounding box center [619, 335] width 100 height 41
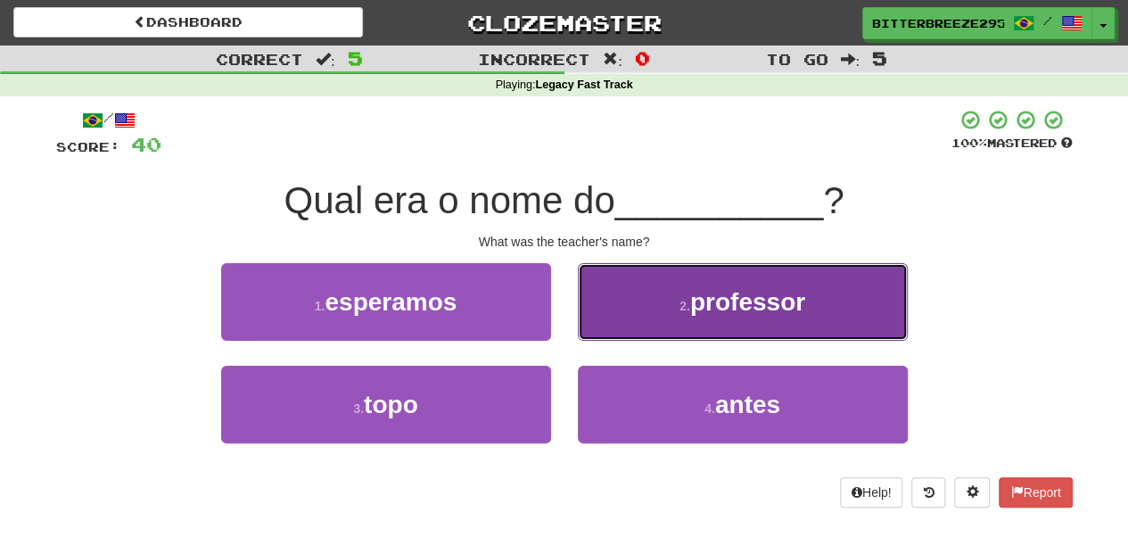
click at [613, 326] on button "2 . professor" at bounding box center [743, 302] width 330 height 78
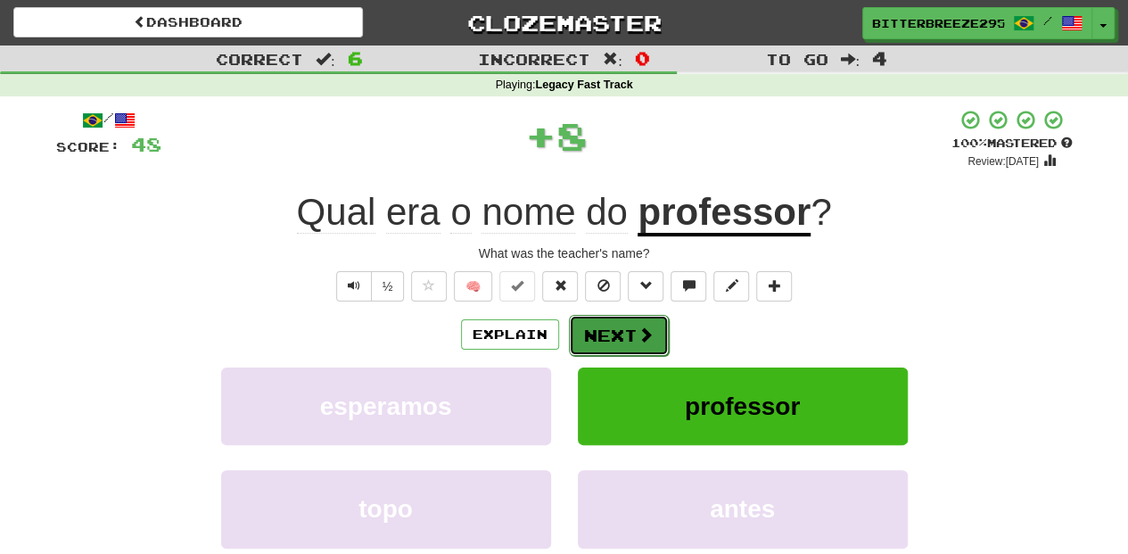
click at [604, 326] on button "Next" at bounding box center [619, 335] width 100 height 41
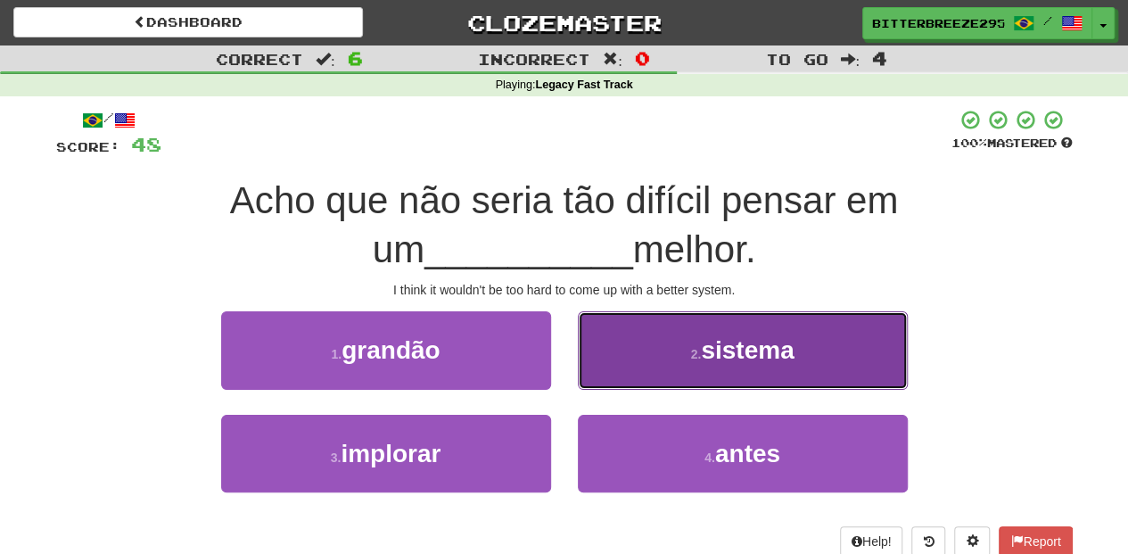
click at [622, 367] on button "2 . sistema" at bounding box center [743, 350] width 330 height 78
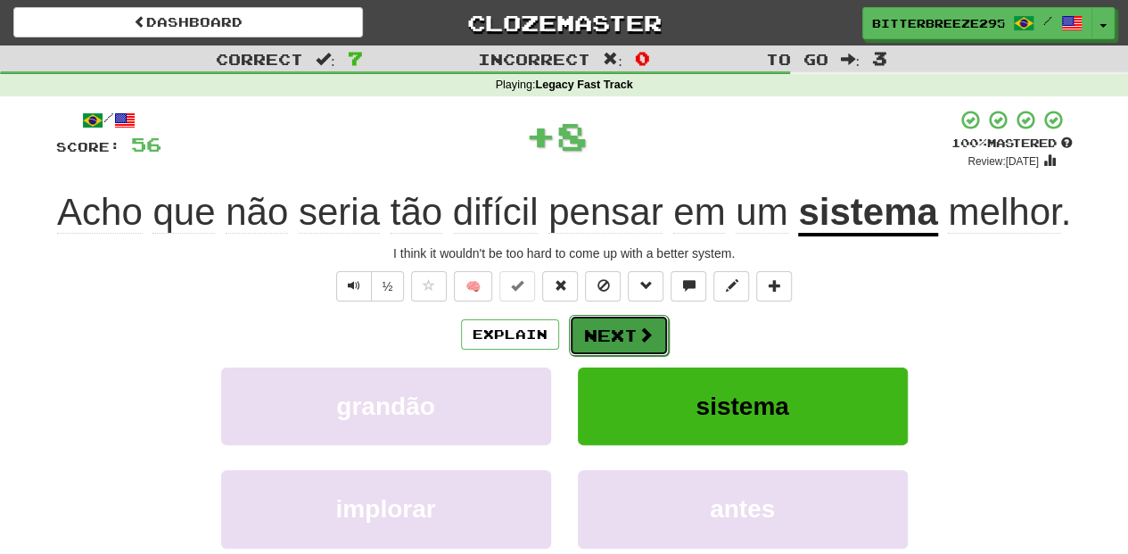
click at [597, 337] on button "Next" at bounding box center [619, 335] width 100 height 41
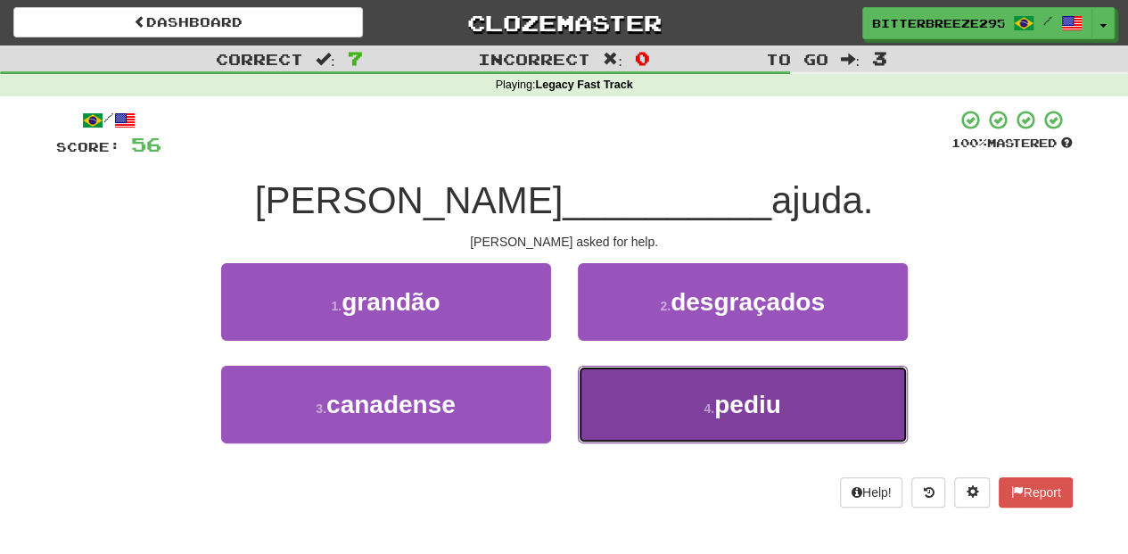
click at [669, 404] on button "4 . pediu" at bounding box center [743, 404] width 330 height 78
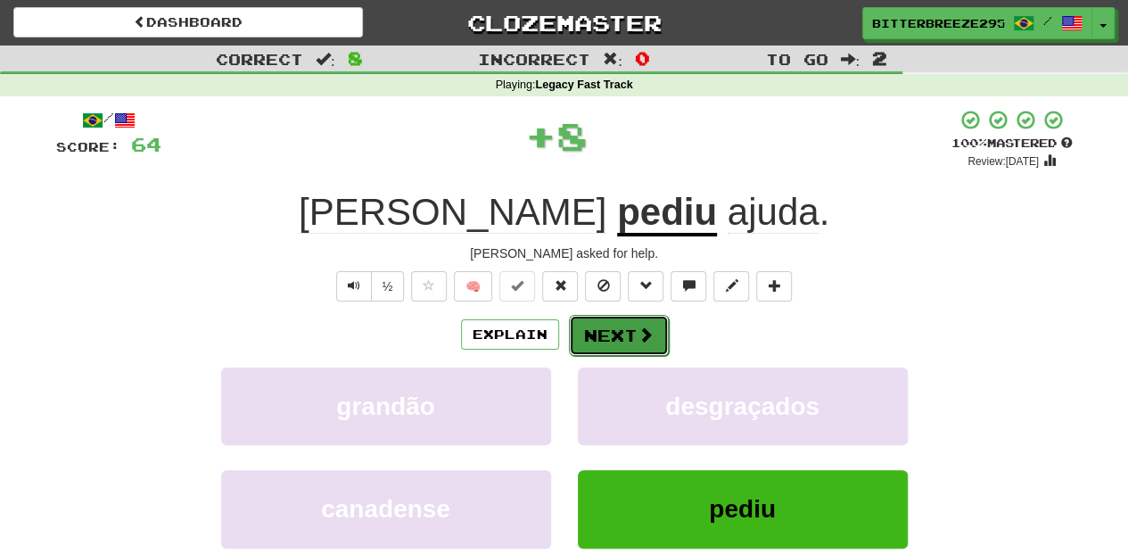
click at [605, 323] on button "Next" at bounding box center [619, 335] width 100 height 41
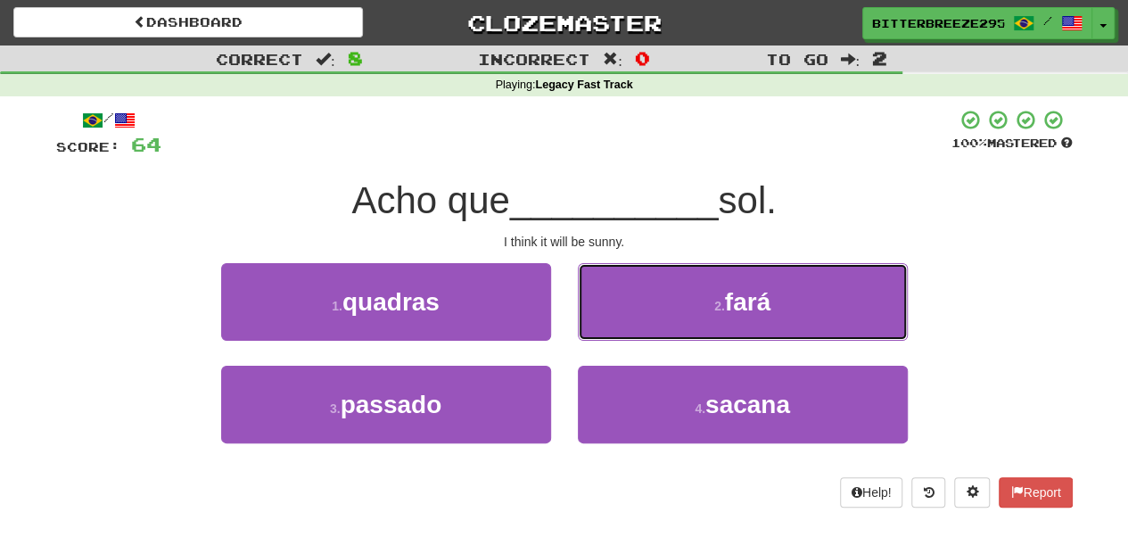
drag, startPoint x: 633, startPoint y: 307, endPoint x: 624, endPoint y: 312, distance: 10.4
click at [628, 310] on button "2 . fará" at bounding box center [743, 302] width 330 height 78
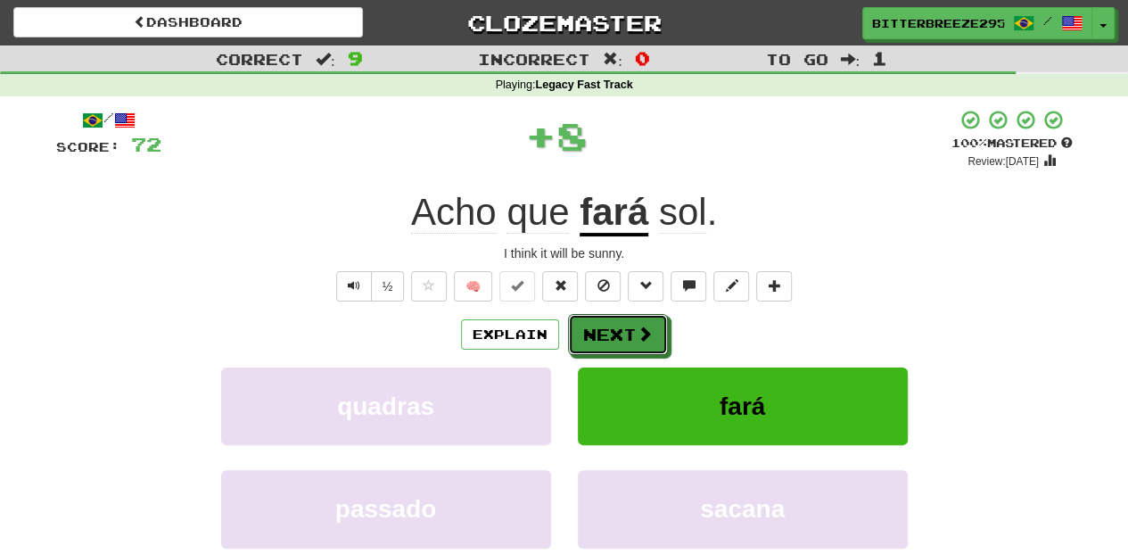
click at [606, 320] on button "Next" at bounding box center [618, 334] width 100 height 41
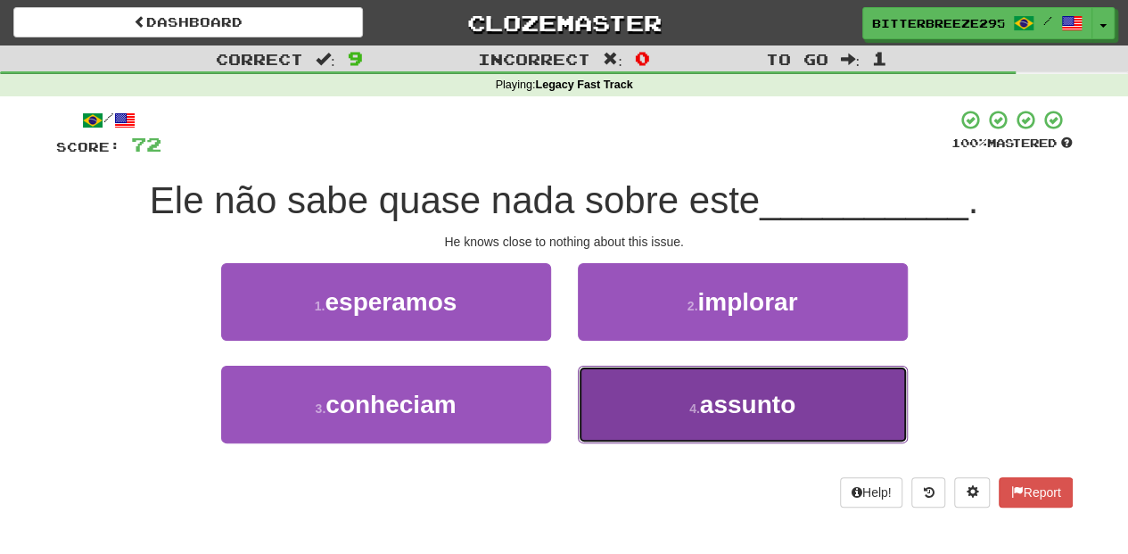
click at [631, 388] on button "4 . assunto" at bounding box center [743, 404] width 330 height 78
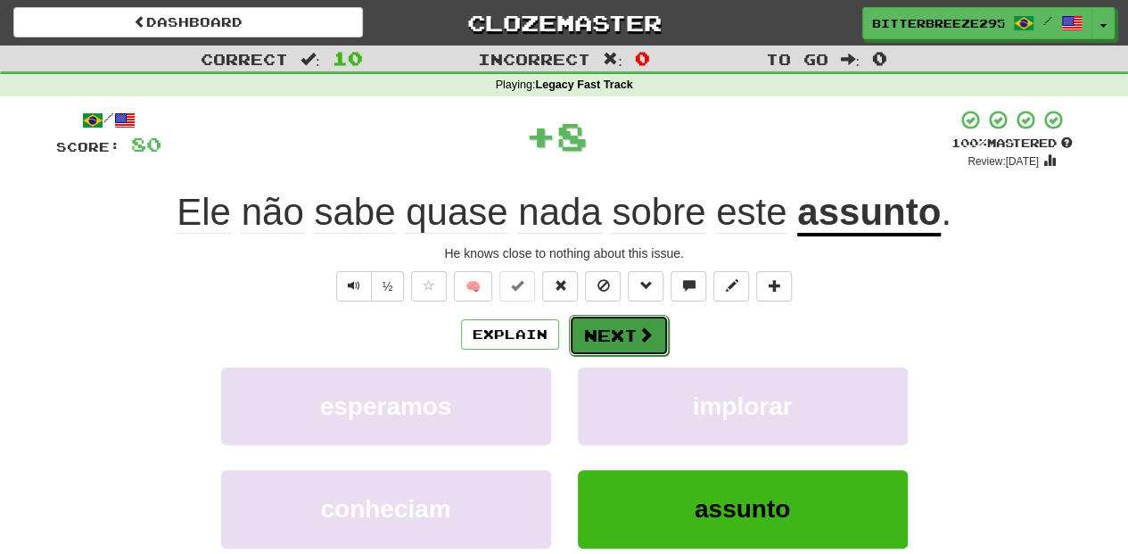
click at [610, 329] on button "Next" at bounding box center [619, 335] width 100 height 41
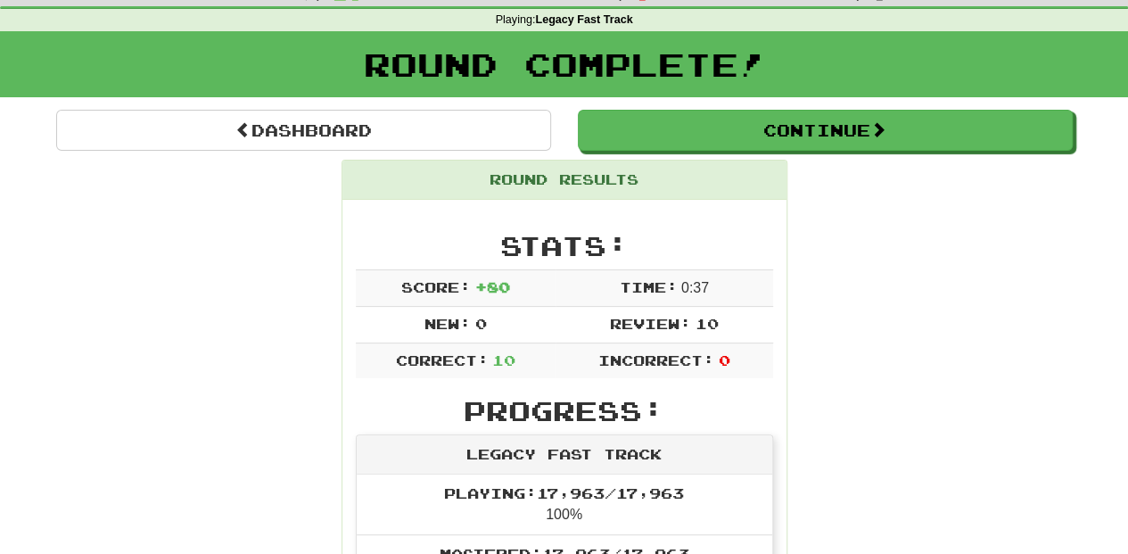
scroll to position [59, 0]
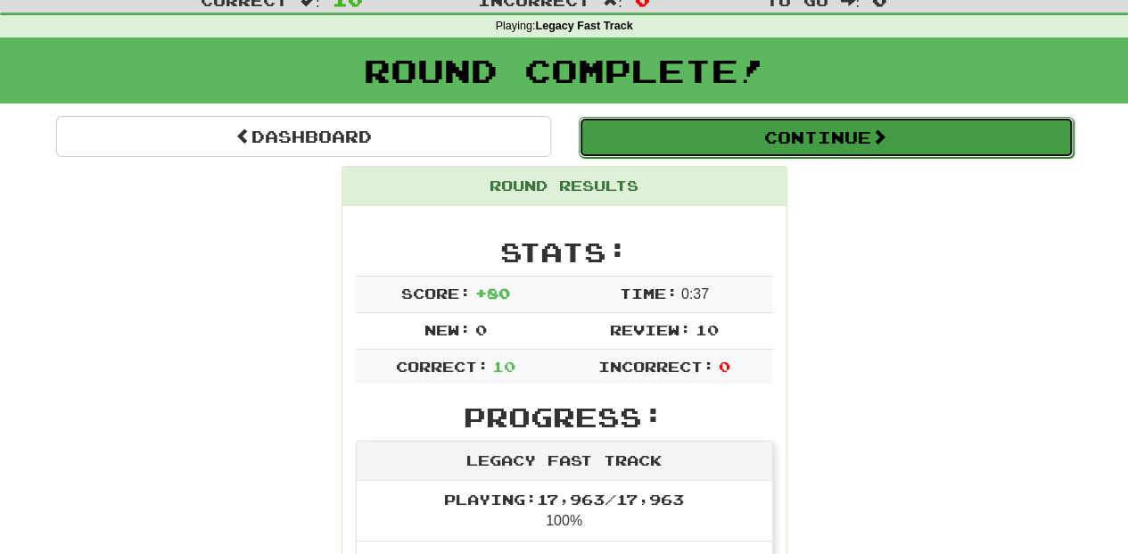
click at [674, 128] on button "Continue" at bounding box center [826, 137] width 495 height 41
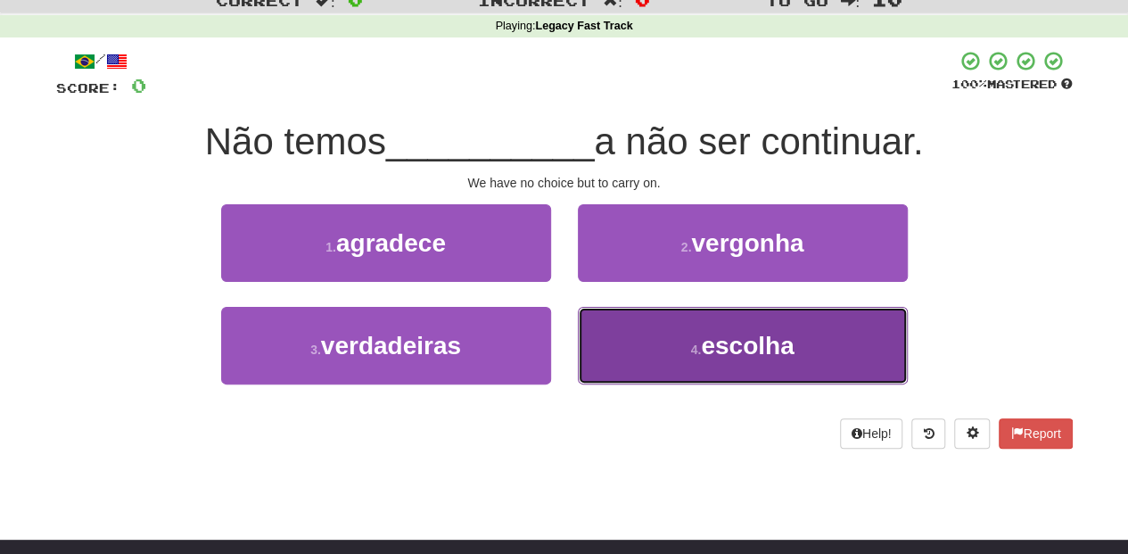
click at [642, 338] on button "4 . escolha" at bounding box center [743, 346] width 330 height 78
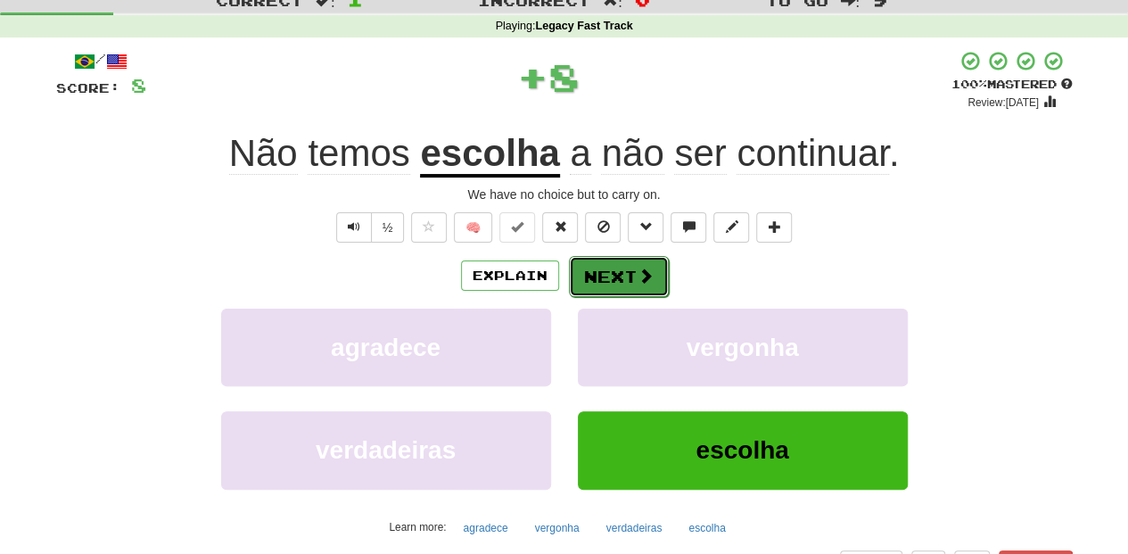
click at [622, 275] on button "Next" at bounding box center [619, 276] width 100 height 41
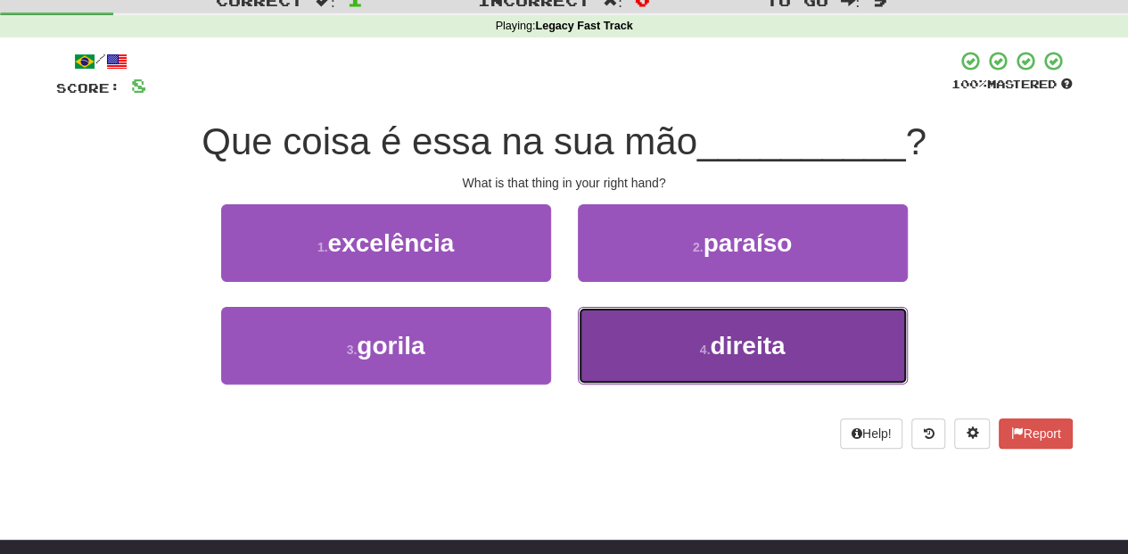
click at [651, 342] on button "4 . direita" at bounding box center [743, 346] width 330 height 78
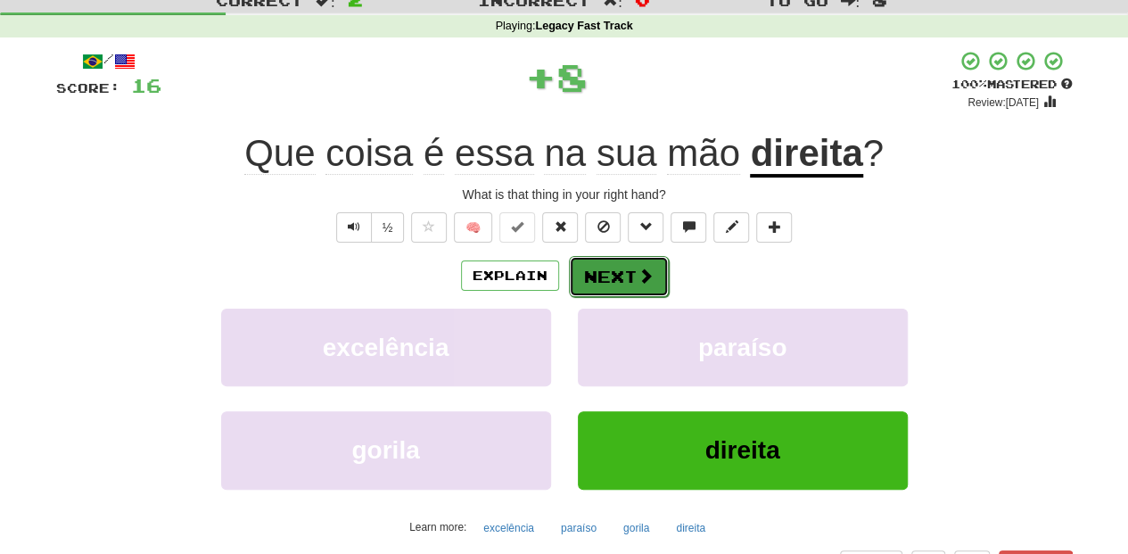
click at [613, 280] on button "Next" at bounding box center [619, 276] width 100 height 41
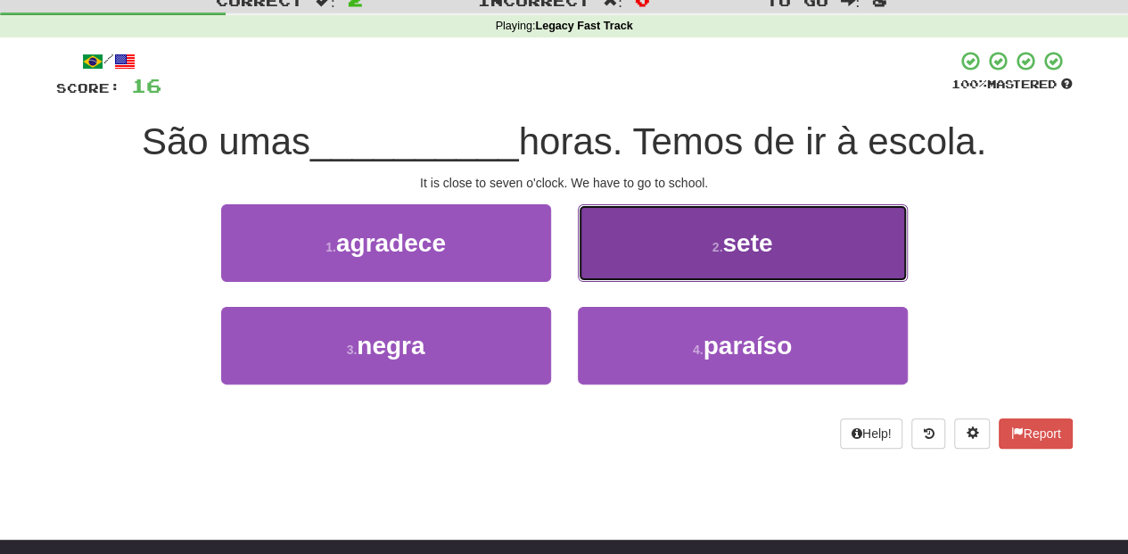
click at [632, 271] on button "2 . sete" at bounding box center [743, 243] width 330 height 78
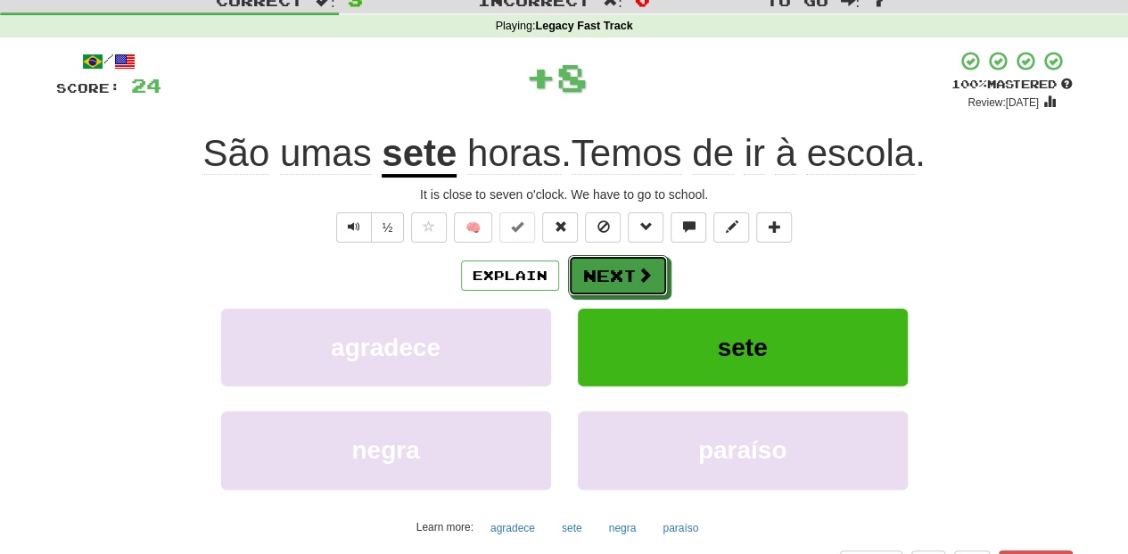
click at [632, 271] on button "Next" at bounding box center [618, 275] width 100 height 41
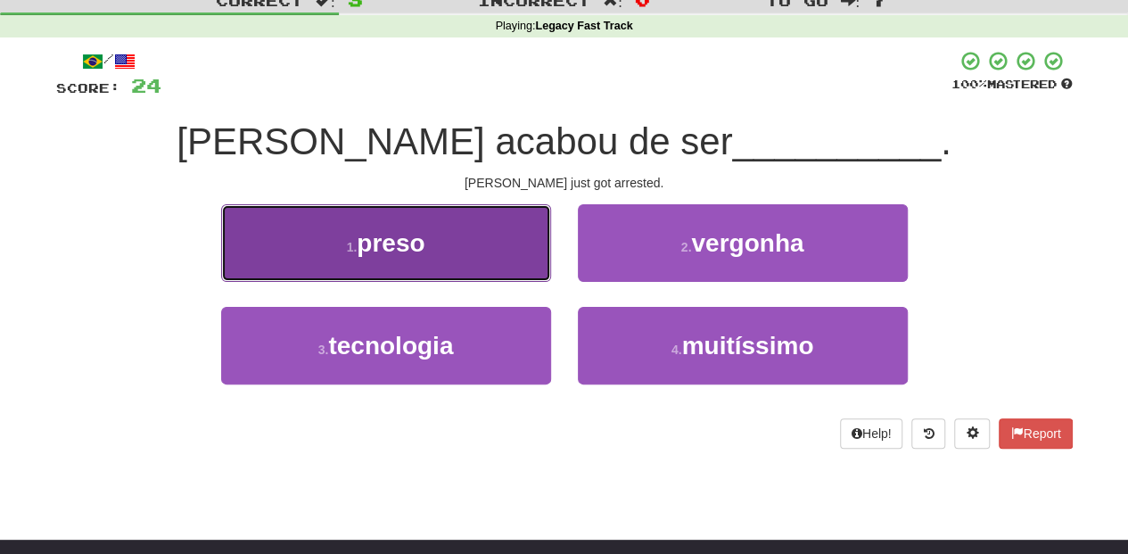
click at [490, 257] on button "1 . preso" at bounding box center [386, 243] width 330 height 78
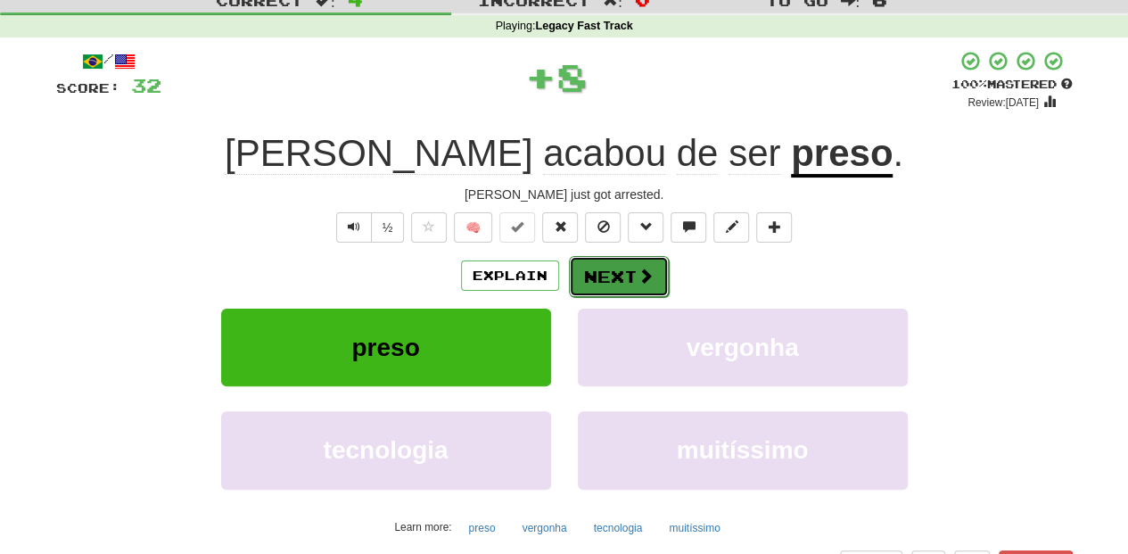
click at [603, 271] on button "Next" at bounding box center [619, 276] width 100 height 41
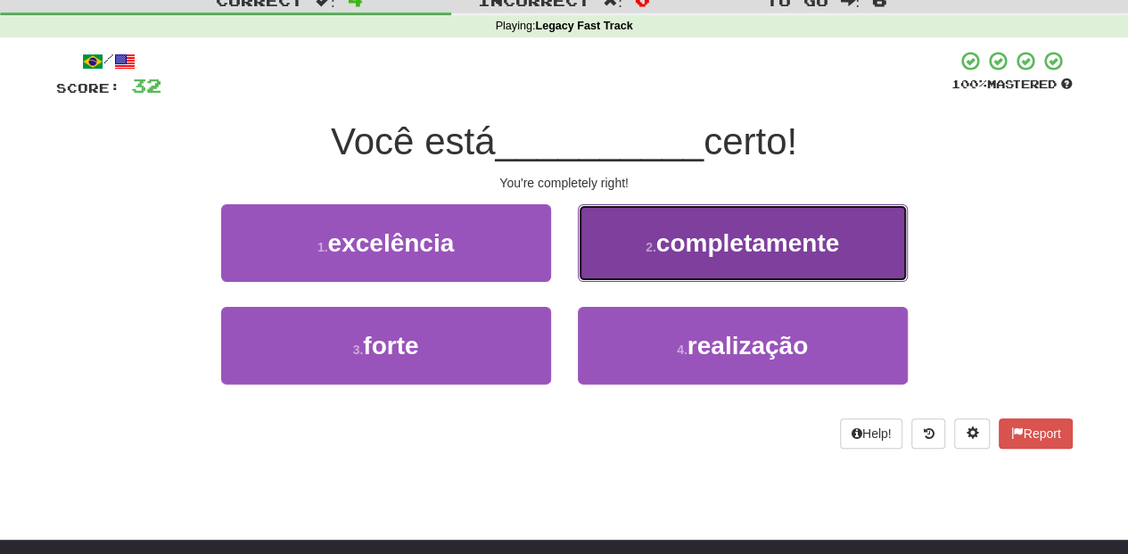
click at [636, 267] on button "2 . completamente" at bounding box center [743, 243] width 330 height 78
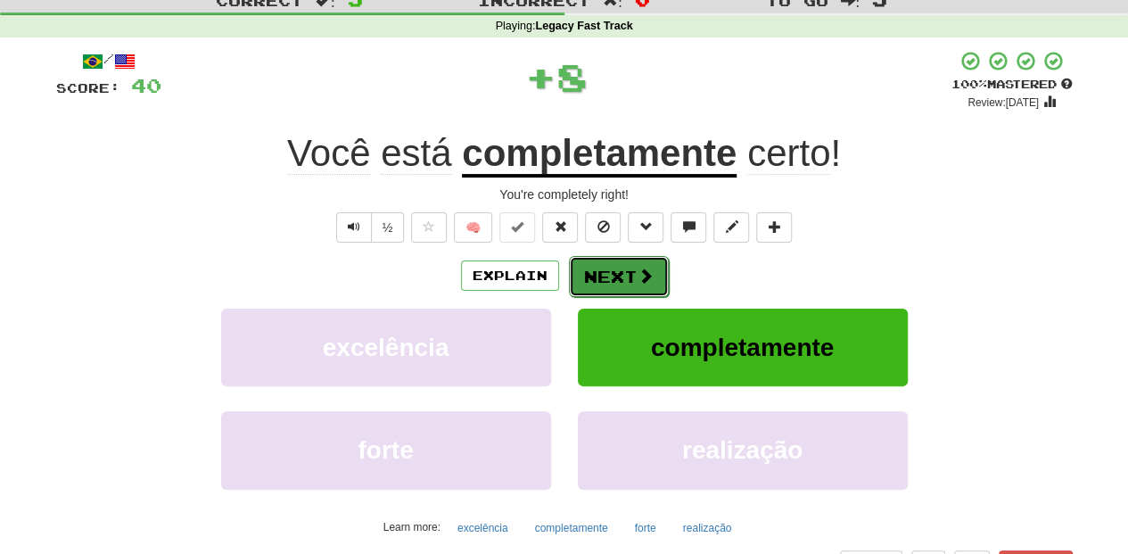
click at [625, 274] on button "Next" at bounding box center [619, 276] width 100 height 41
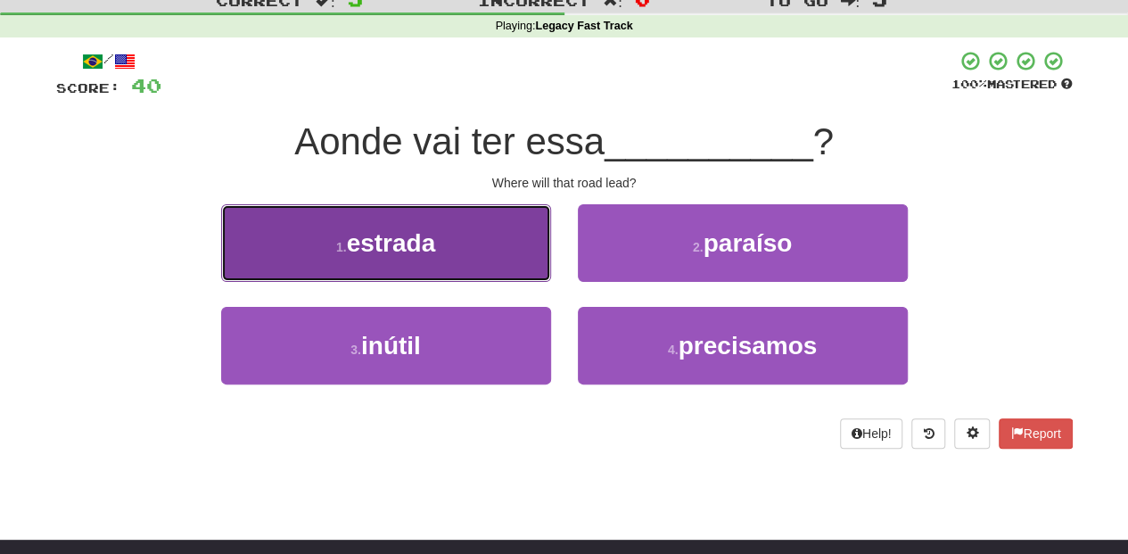
click at [470, 251] on button "1 . estrada" at bounding box center [386, 243] width 330 height 78
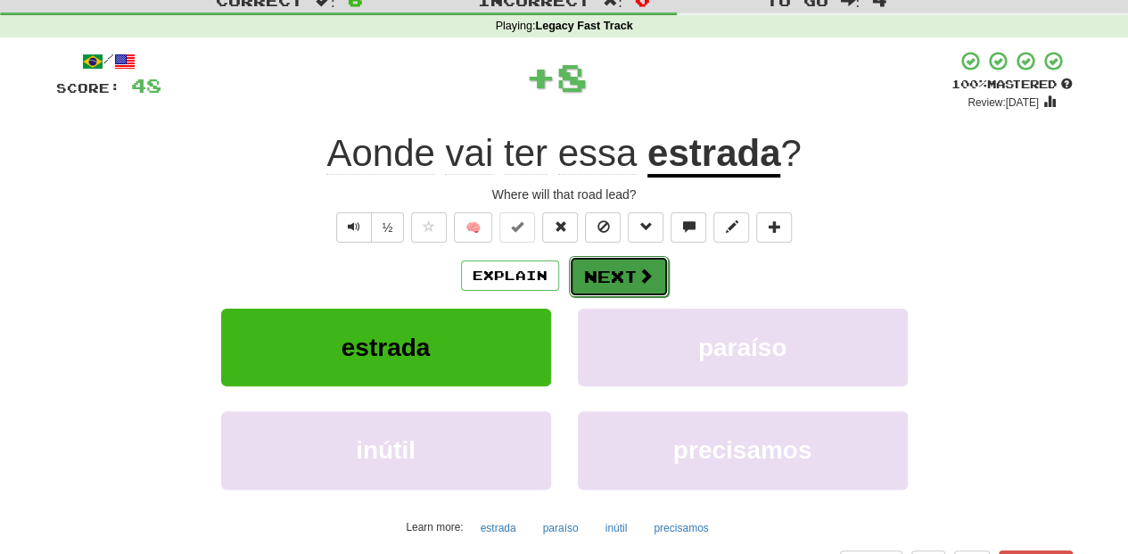
click at [598, 269] on button "Next" at bounding box center [619, 276] width 100 height 41
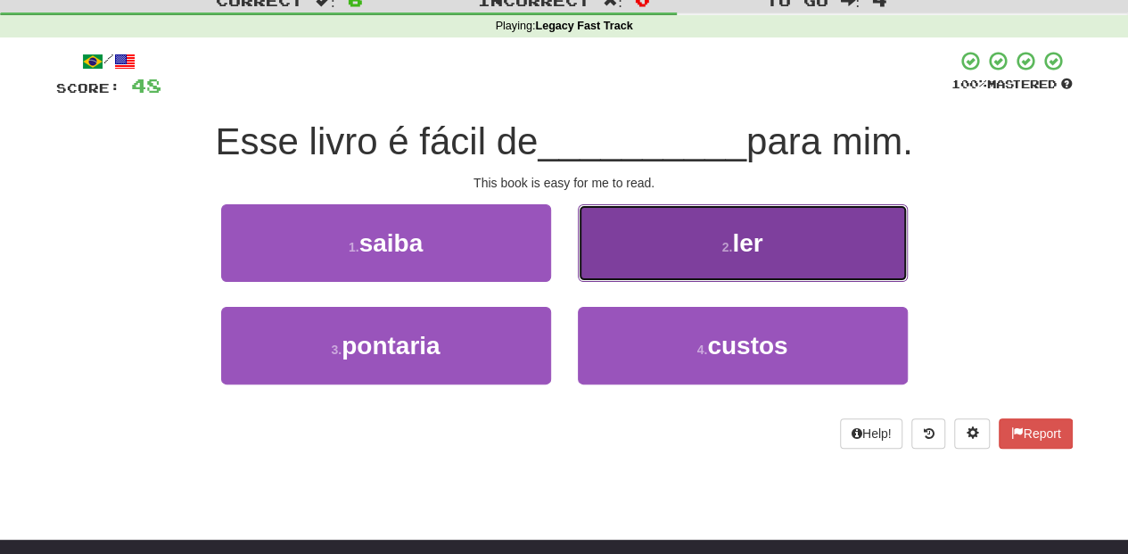
click at [617, 262] on button "2 . ler" at bounding box center [743, 243] width 330 height 78
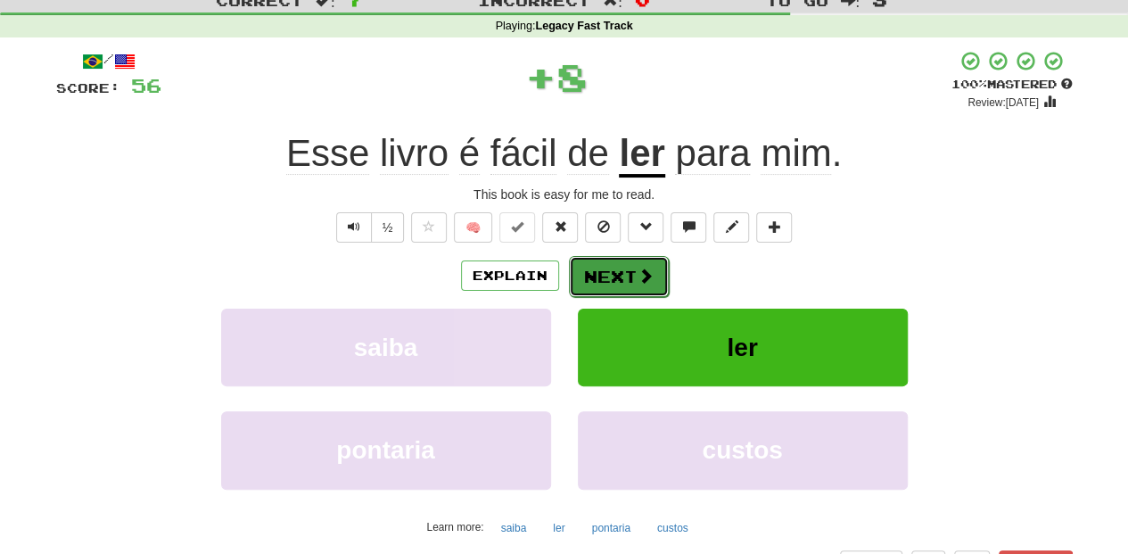
click at [615, 264] on button "Next" at bounding box center [619, 276] width 100 height 41
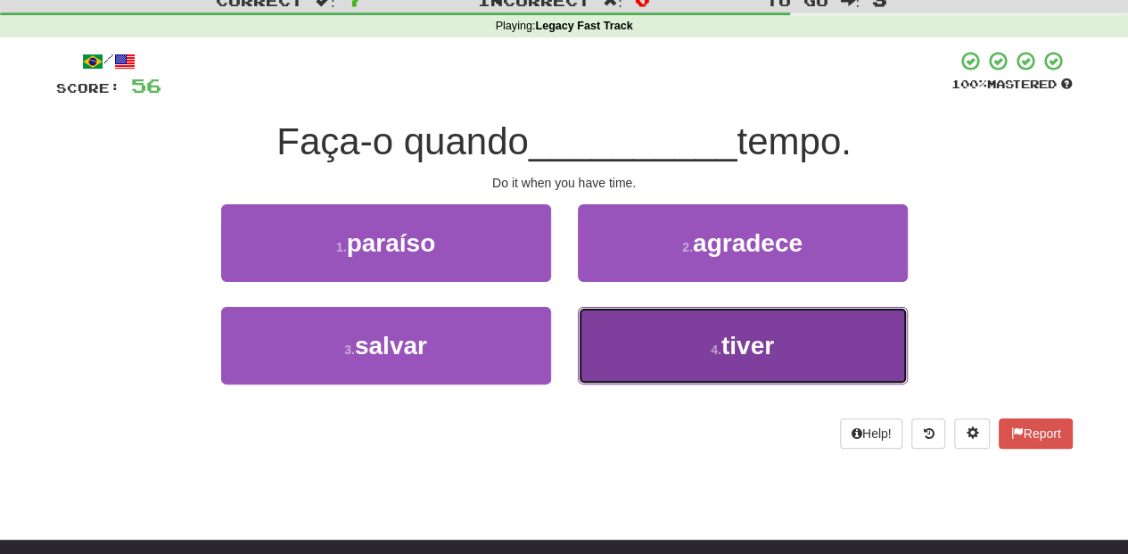
click at [638, 347] on button "4 . tiver" at bounding box center [743, 346] width 330 height 78
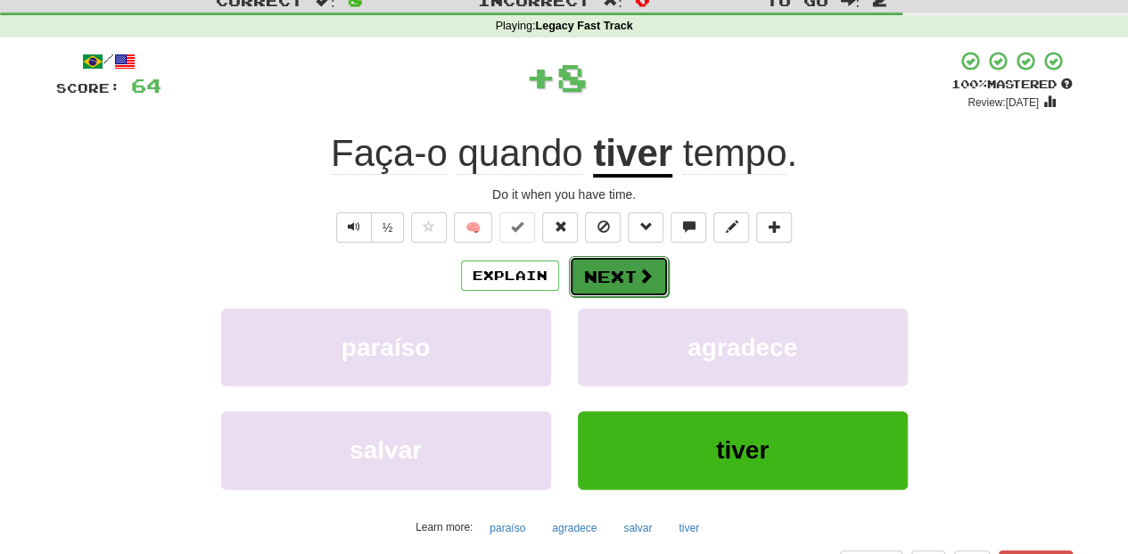
click at [609, 266] on button "Next" at bounding box center [619, 276] width 100 height 41
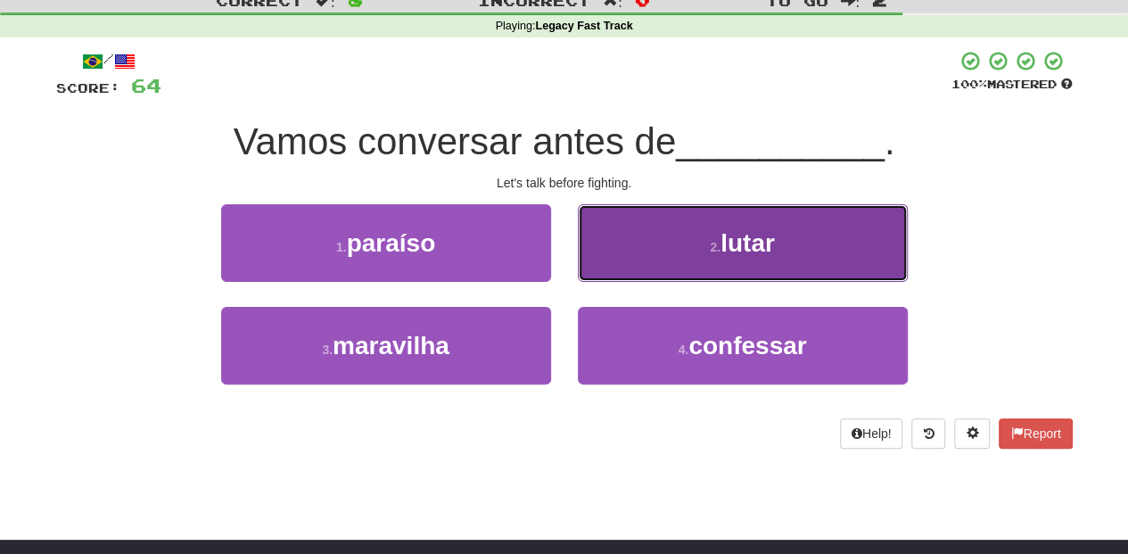
click at [627, 262] on button "2 . lutar" at bounding box center [743, 243] width 330 height 78
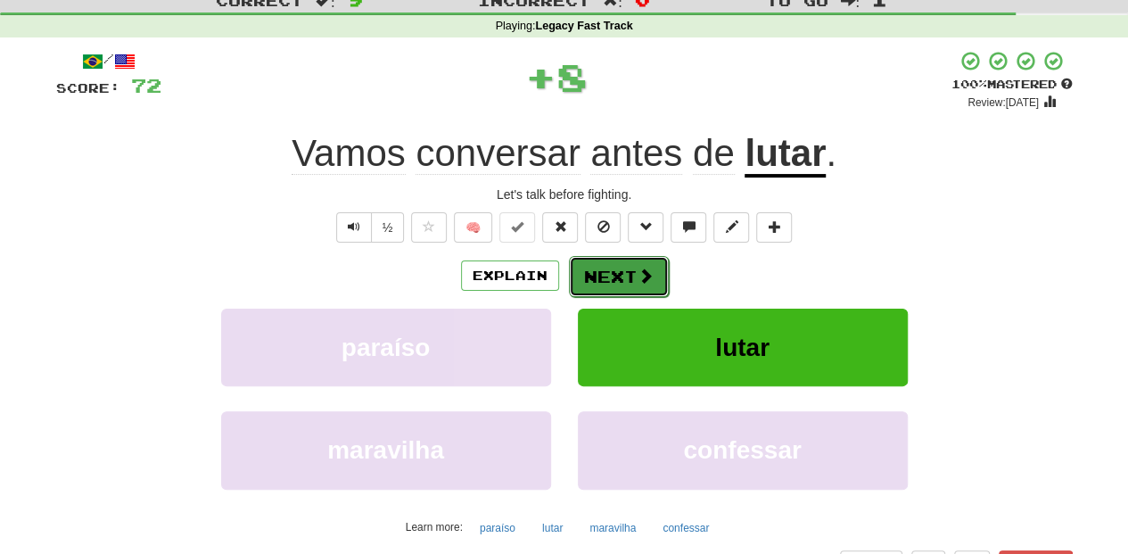
click at [624, 262] on button "Next" at bounding box center [619, 276] width 100 height 41
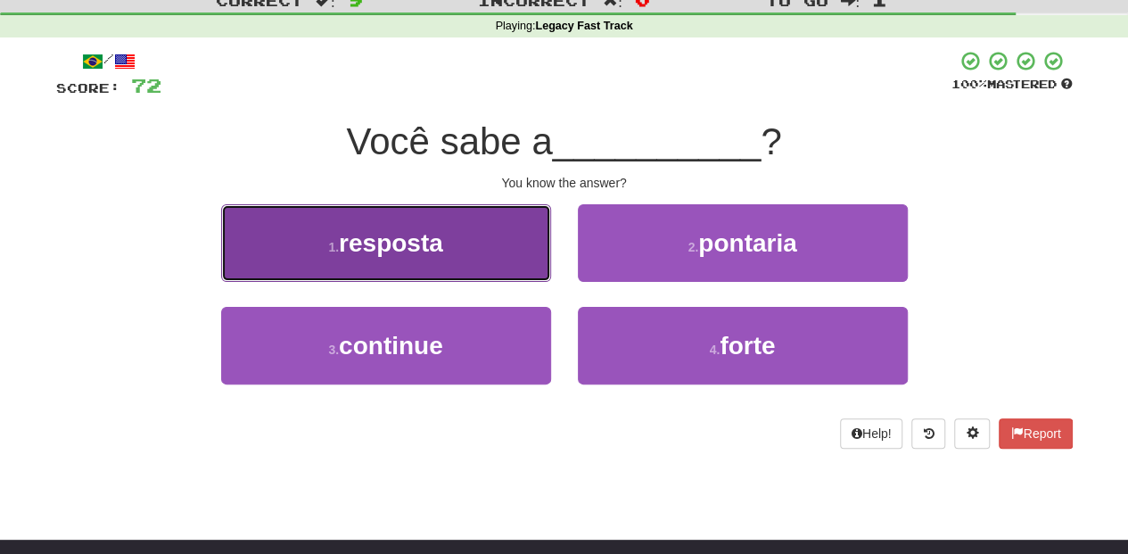
click at [472, 255] on button "1 . resposta" at bounding box center [386, 243] width 330 height 78
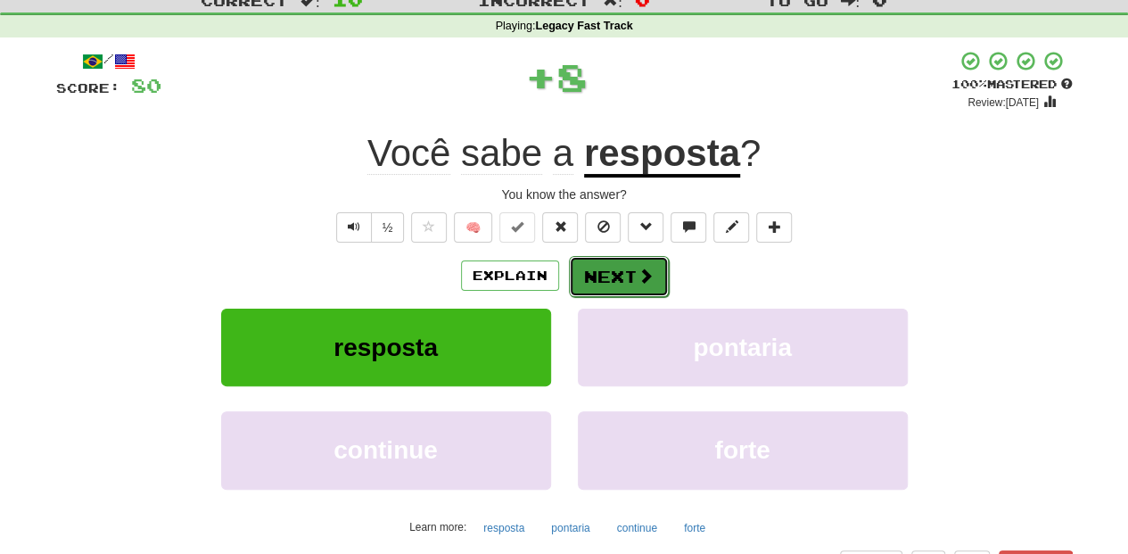
click at [592, 263] on button "Next" at bounding box center [619, 276] width 100 height 41
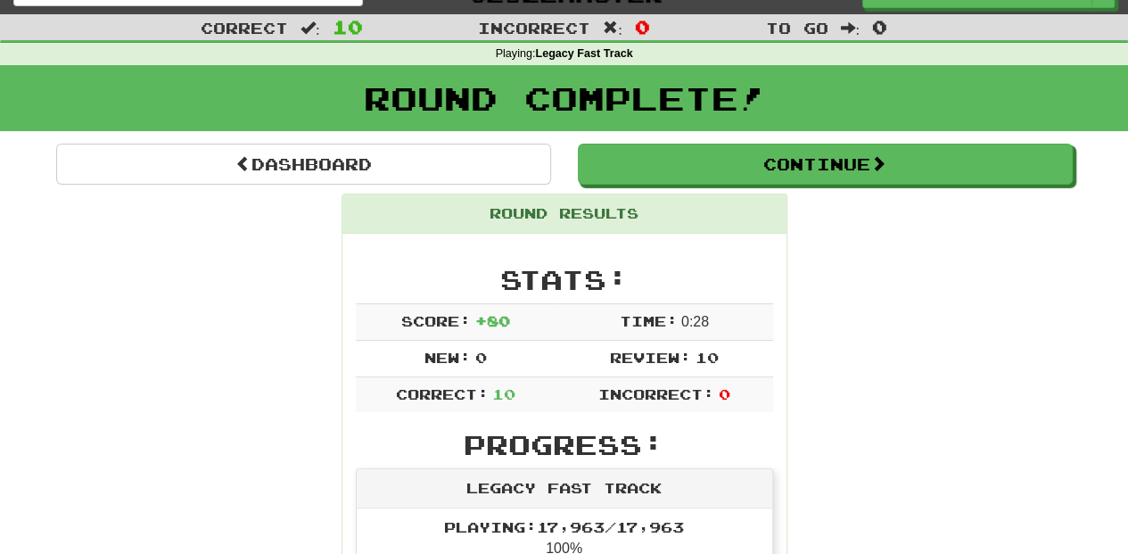
scroll to position [0, 0]
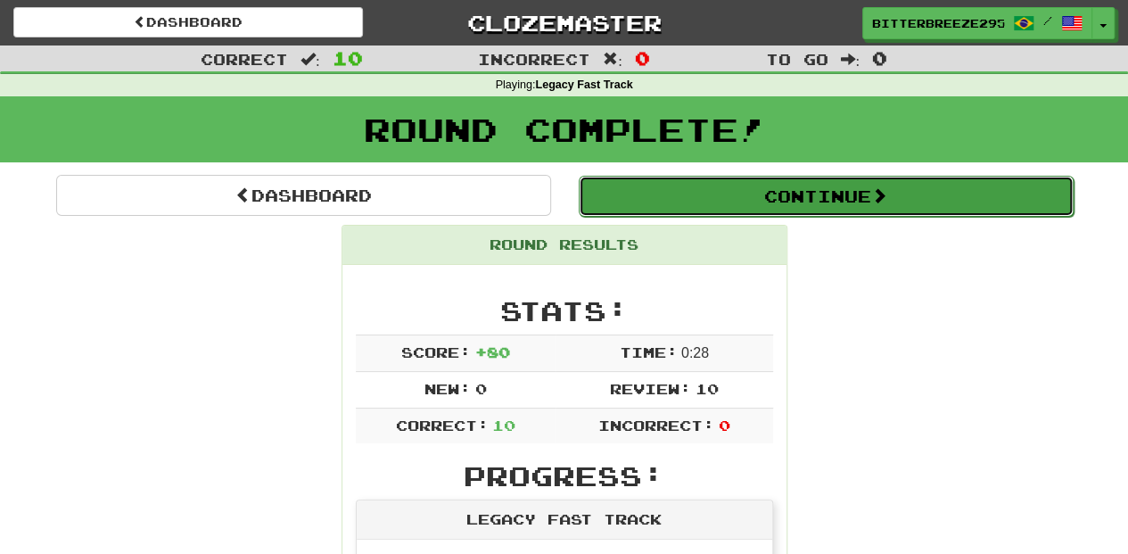
click at [762, 193] on button "Continue" at bounding box center [826, 196] width 495 height 41
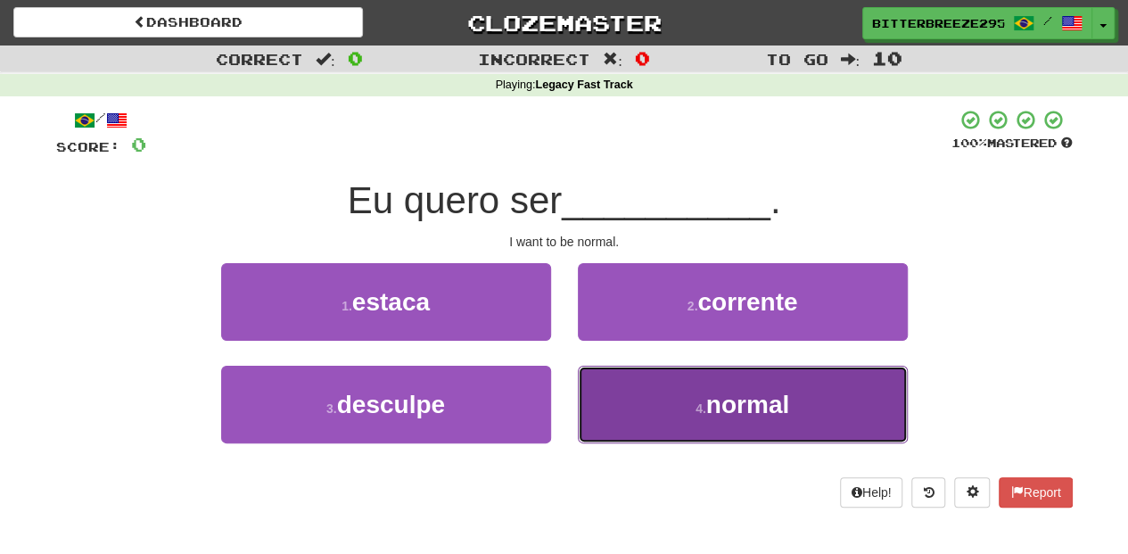
click at [658, 398] on button "4 . normal" at bounding box center [743, 404] width 330 height 78
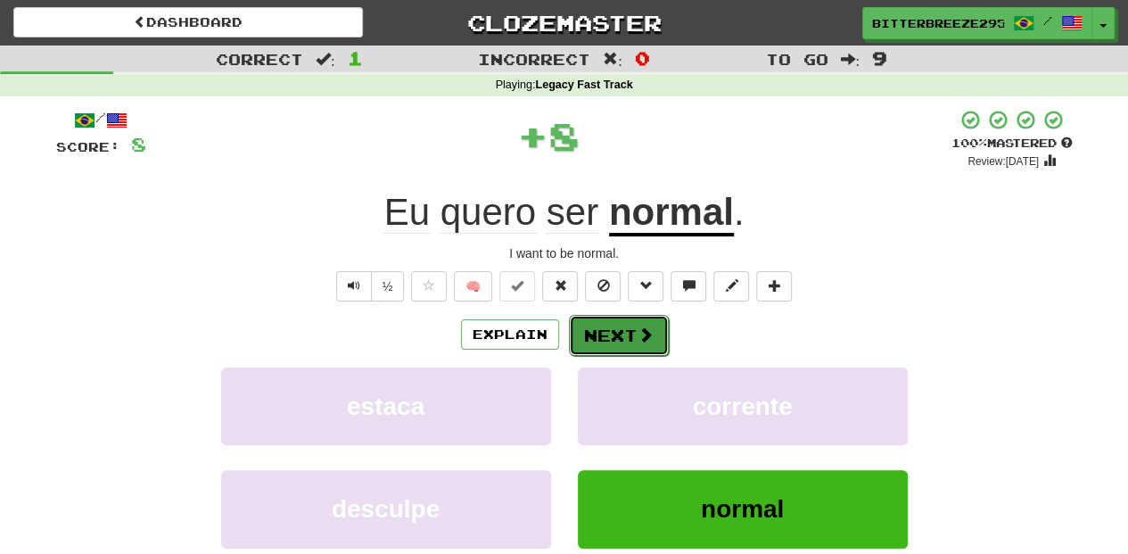
click at [620, 327] on button "Next" at bounding box center [619, 335] width 100 height 41
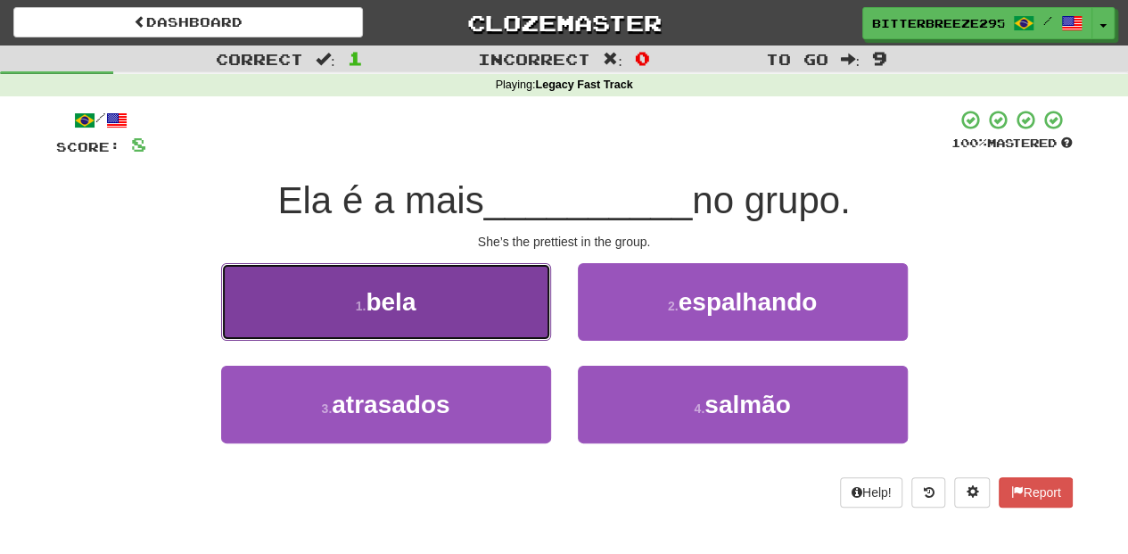
click at [497, 313] on button "1 . bela" at bounding box center [386, 302] width 330 height 78
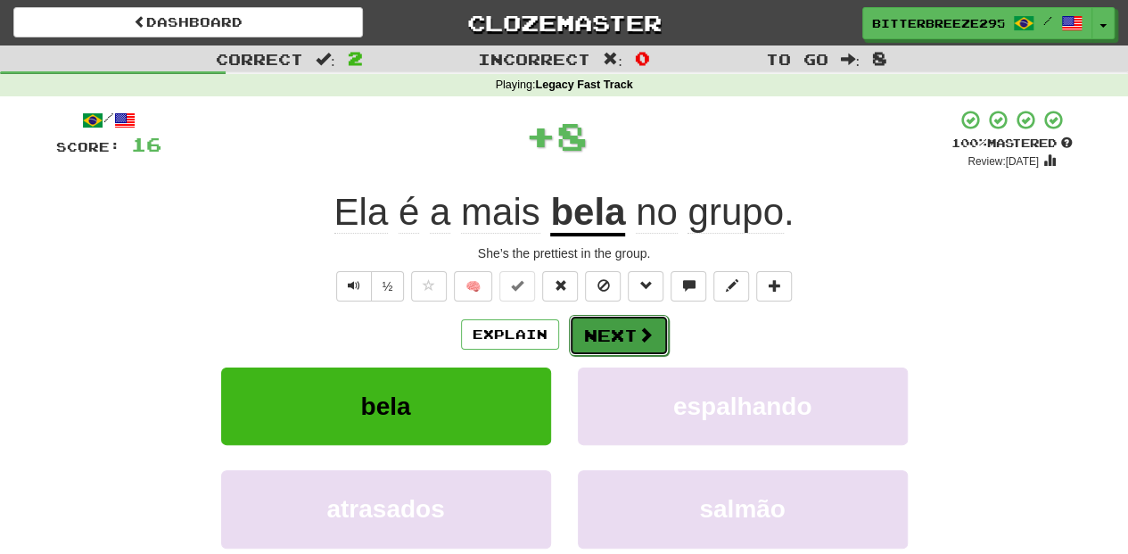
click at [607, 330] on button "Next" at bounding box center [619, 335] width 100 height 41
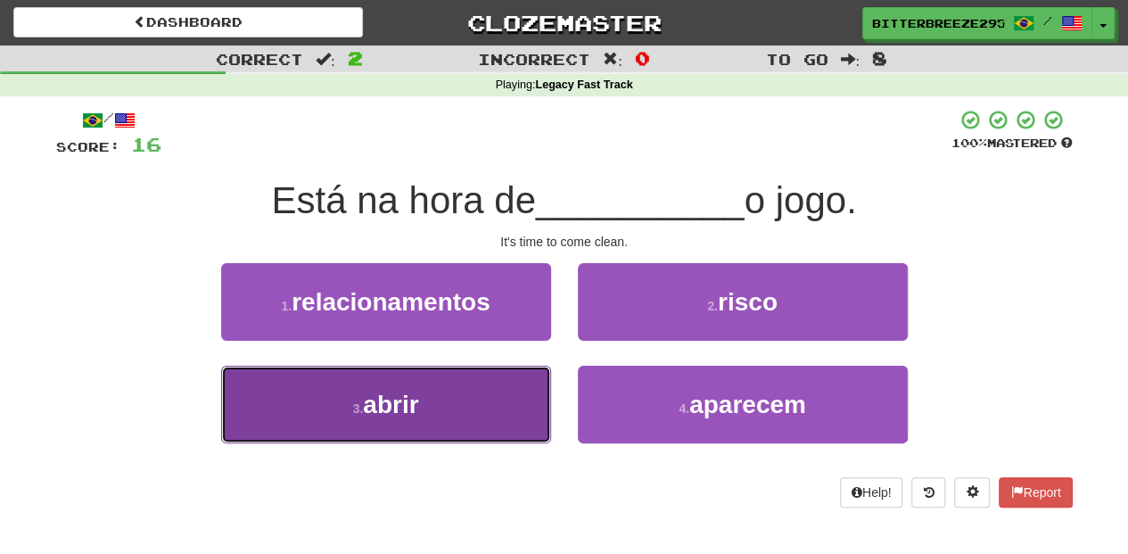
click at [460, 382] on button "3 . abrir" at bounding box center [386, 404] width 330 height 78
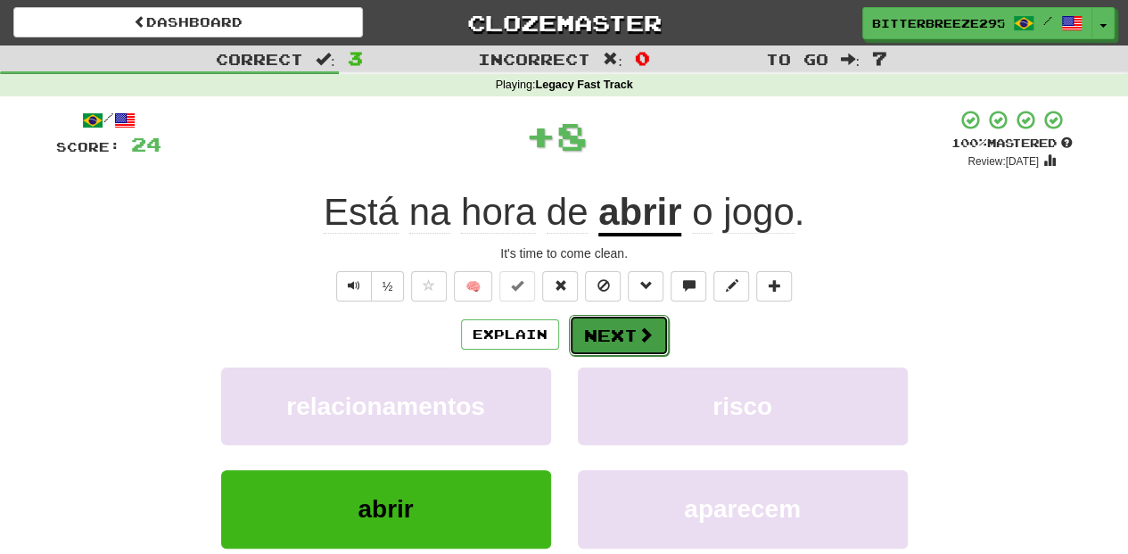
click at [609, 328] on button "Next" at bounding box center [619, 335] width 100 height 41
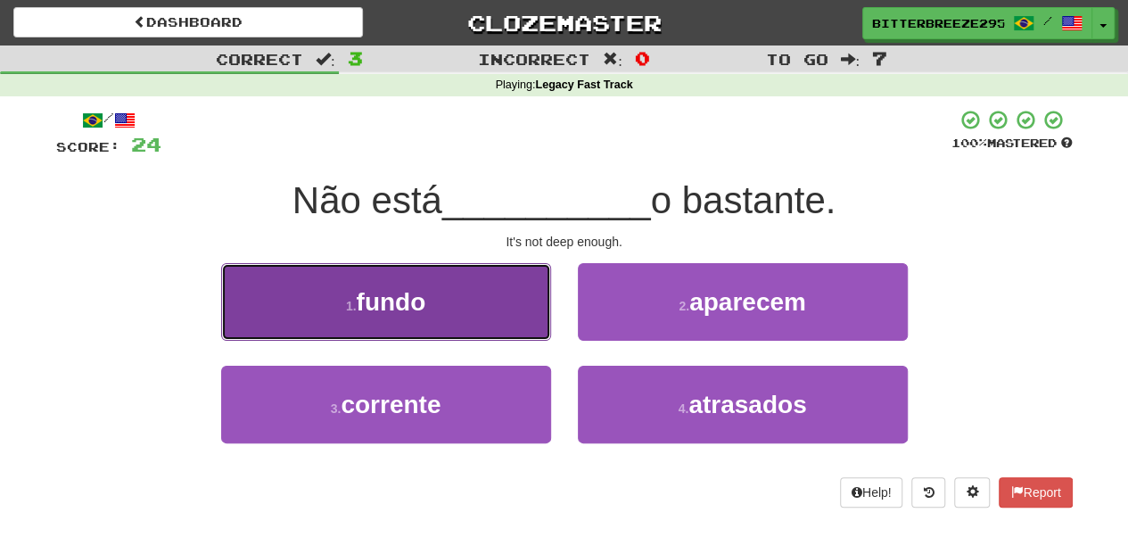
click at [476, 323] on button "1 . fundo" at bounding box center [386, 302] width 330 height 78
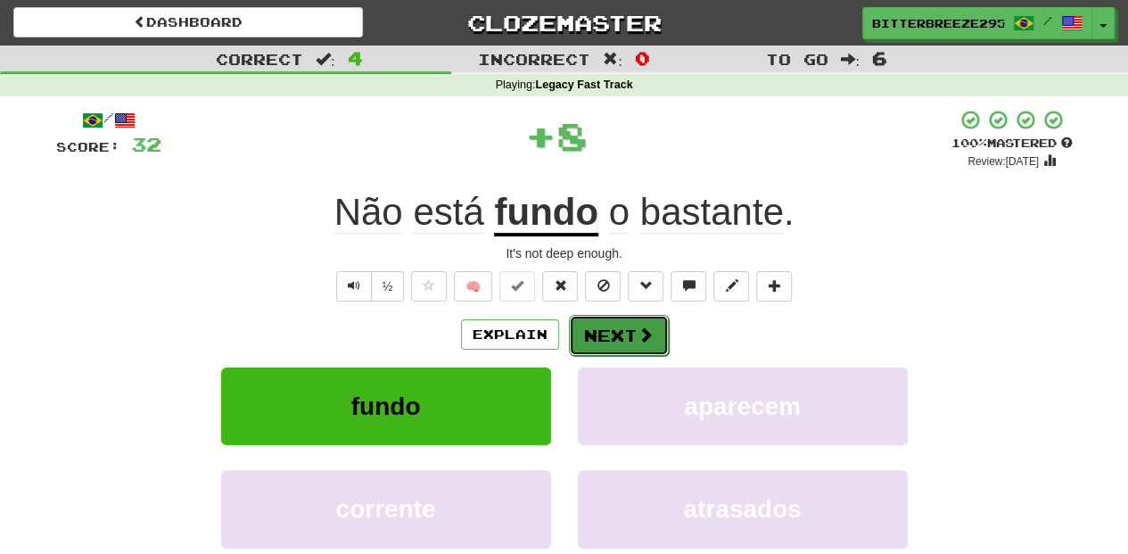
click at [604, 338] on button "Next" at bounding box center [619, 335] width 100 height 41
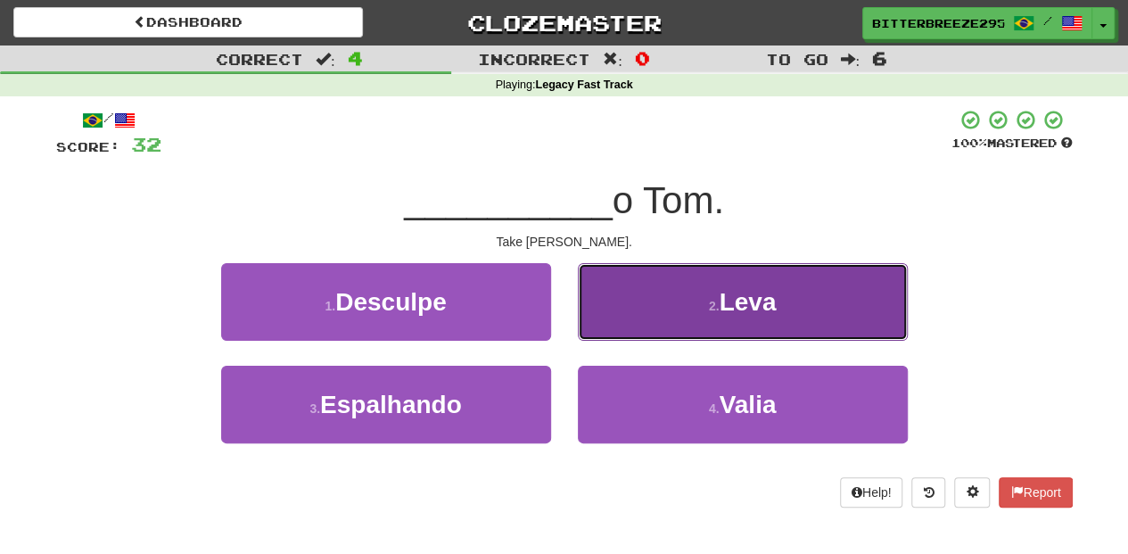
click at [623, 322] on button "2 . Leva" at bounding box center [743, 302] width 330 height 78
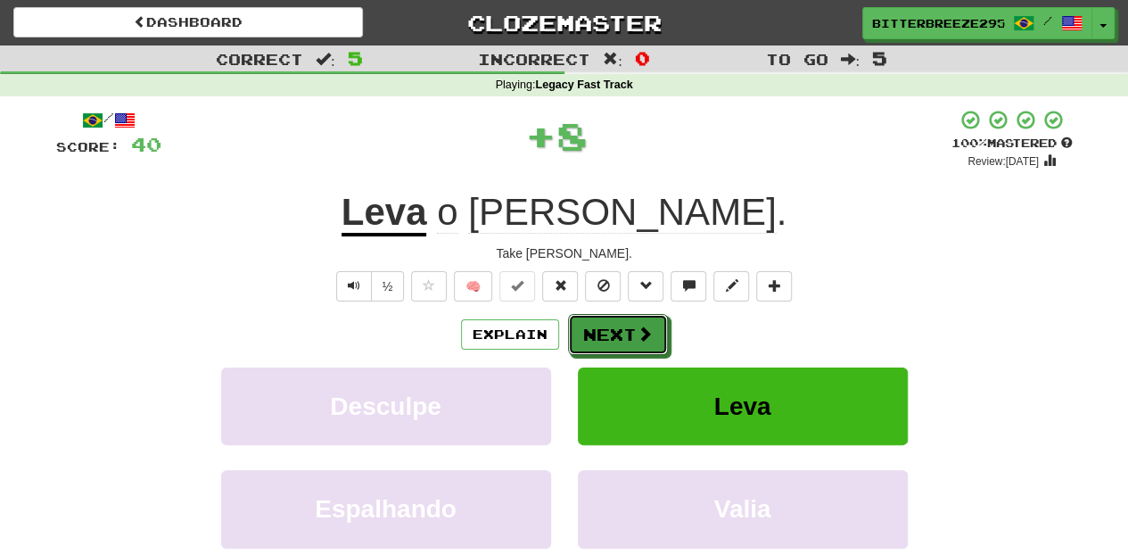
click at [623, 322] on button "Next" at bounding box center [618, 334] width 100 height 41
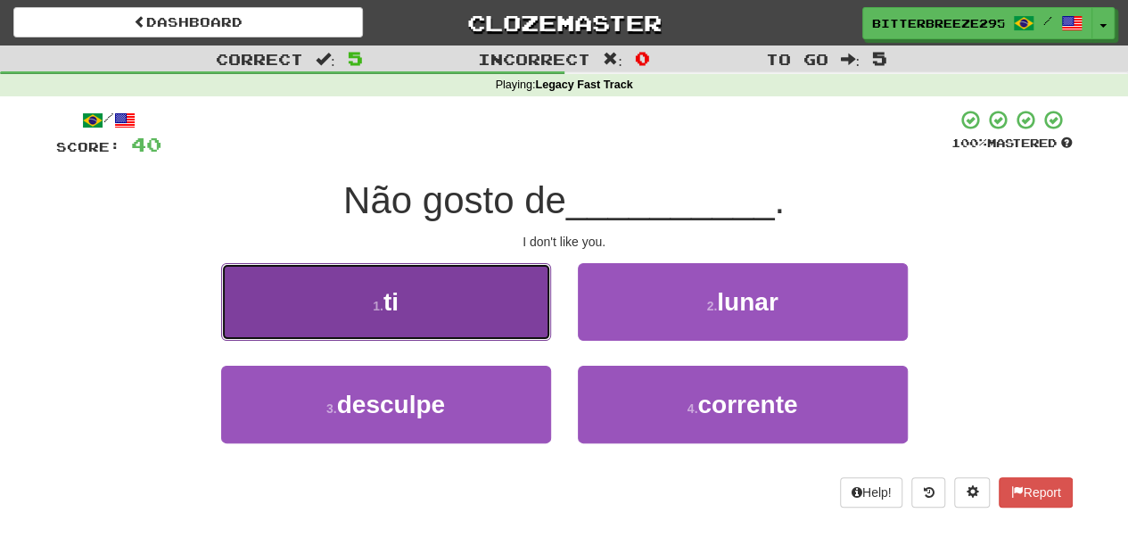
click at [461, 307] on button "1 . ti" at bounding box center [386, 302] width 330 height 78
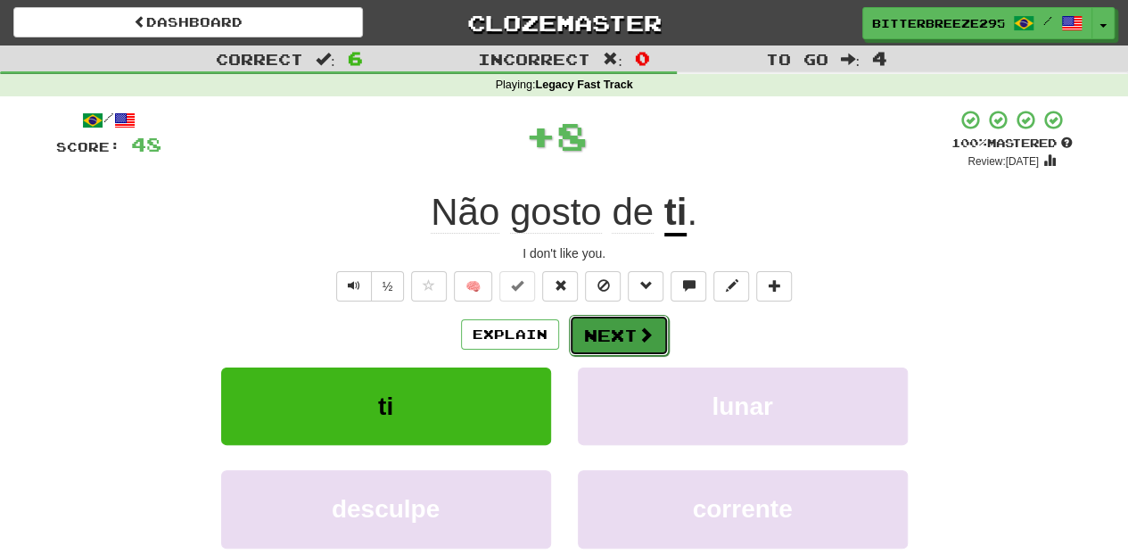
click at [608, 332] on button "Next" at bounding box center [619, 335] width 100 height 41
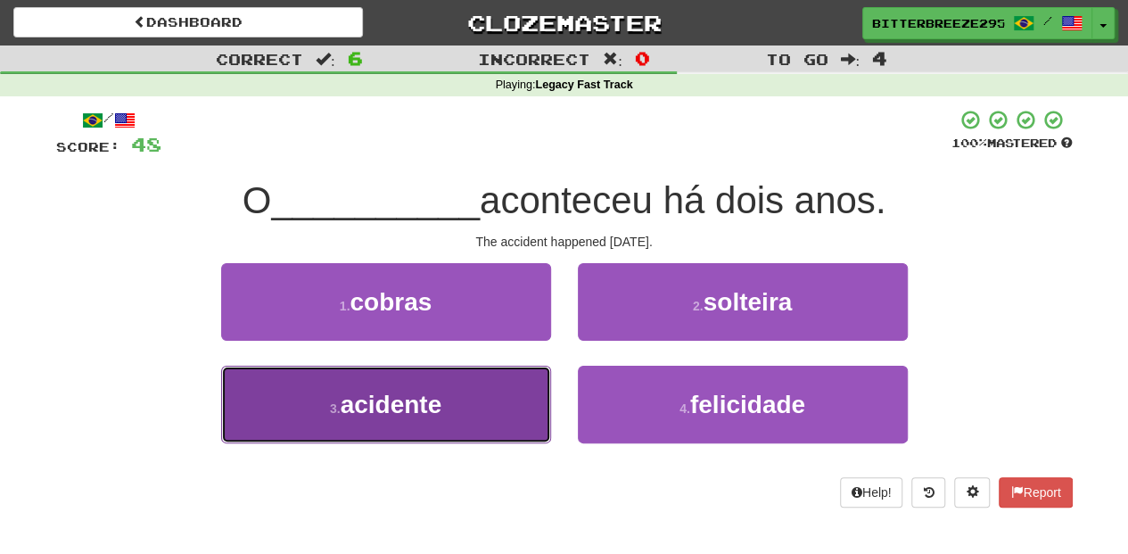
click at [497, 397] on button "3 . acidente" at bounding box center [386, 404] width 330 height 78
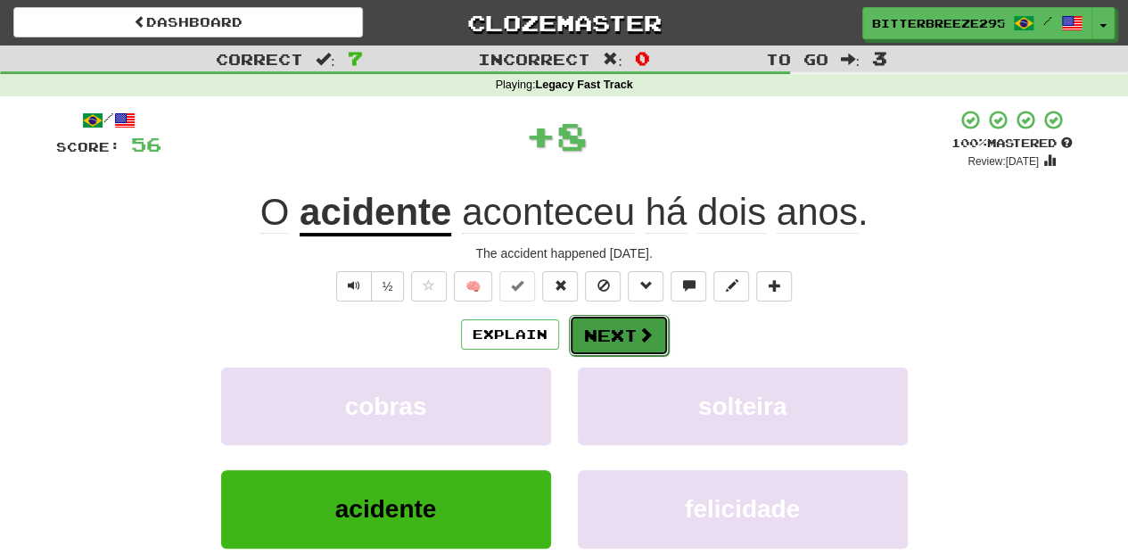
click at [612, 331] on button "Next" at bounding box center [619, 335] width 100 height 41
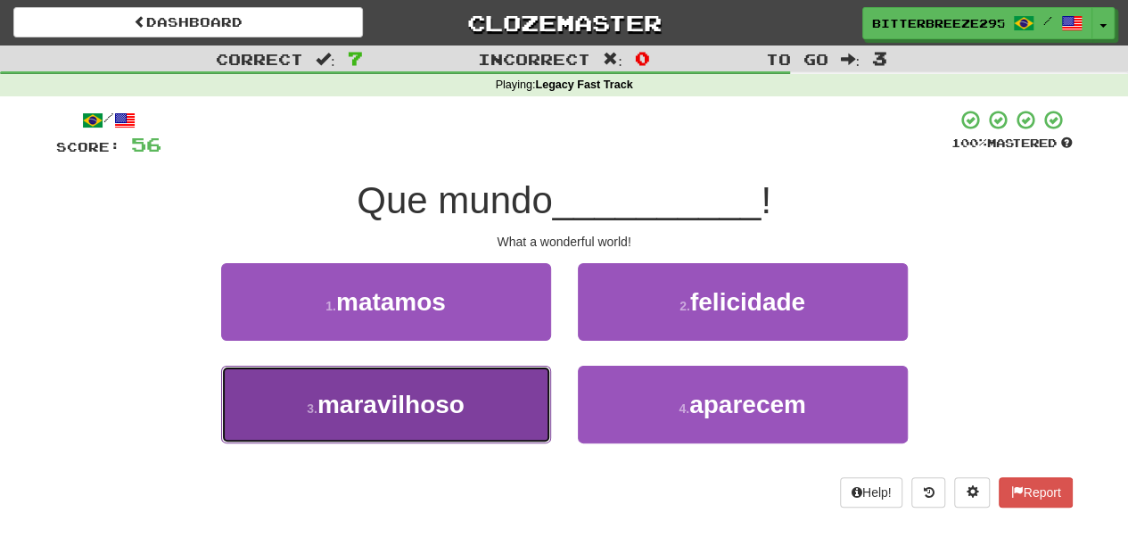
click at [508, 388] on button "3 . maravilhoso" at bounding box center [386, 404] width 330 height 78
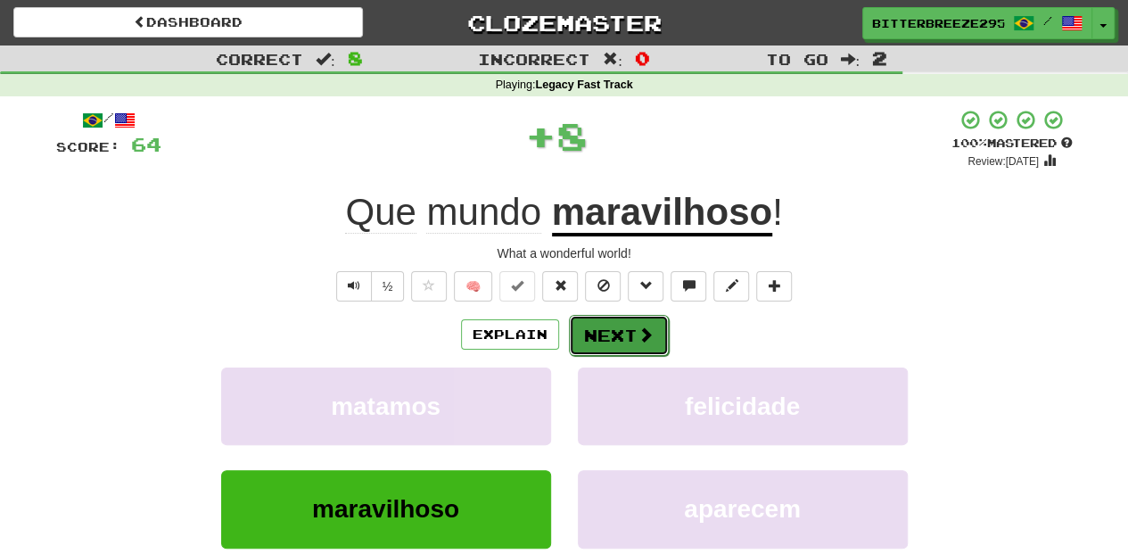
click at [622, 326] on button "Next" at bounding box center [619, 335] width 100 height 41
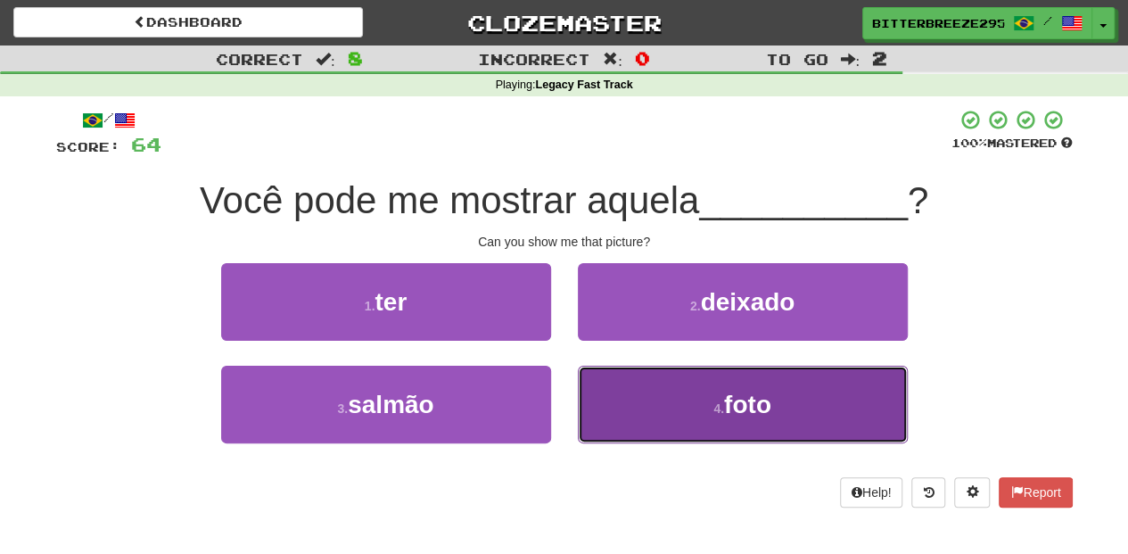
click at [621, 378] on button "4 . foto" at bounding box center [743, 404] width 330 height 78
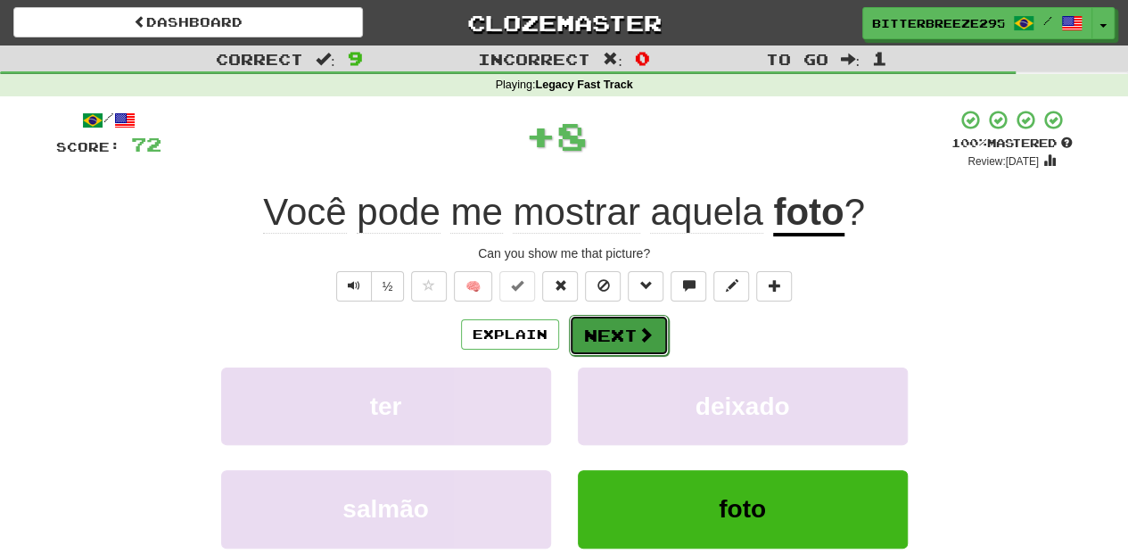
click at [601, 336] on button "Next" at bounding box center [619, 335] width 100 height 41
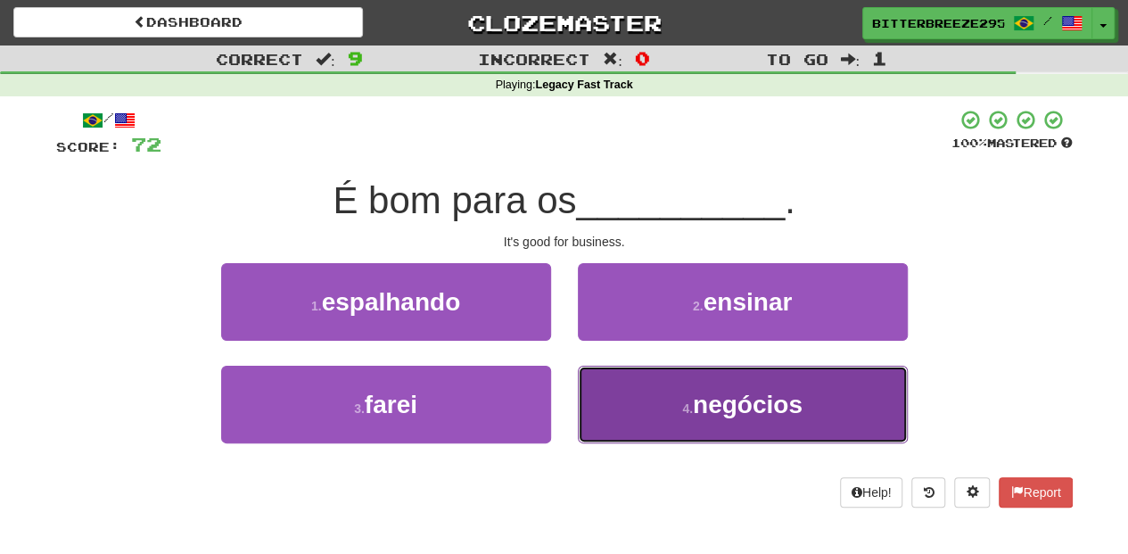
click at [620, 391] on button "4 . negócios" at bounding box center [743, 404] width 330 height 78
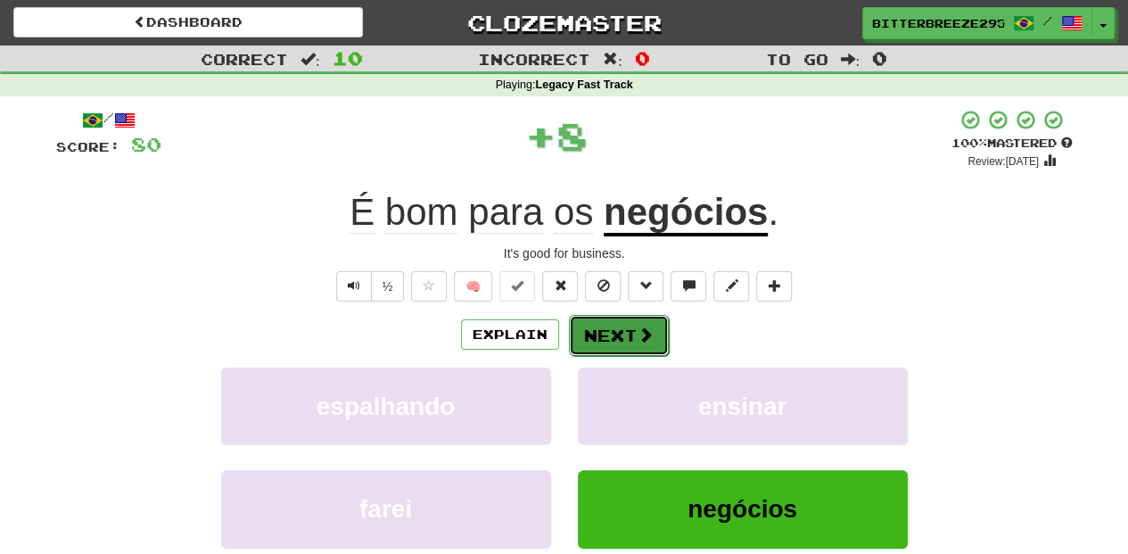
click at [597, 332] on button "Next" at bounding box center [619, 335] width 100 height 41
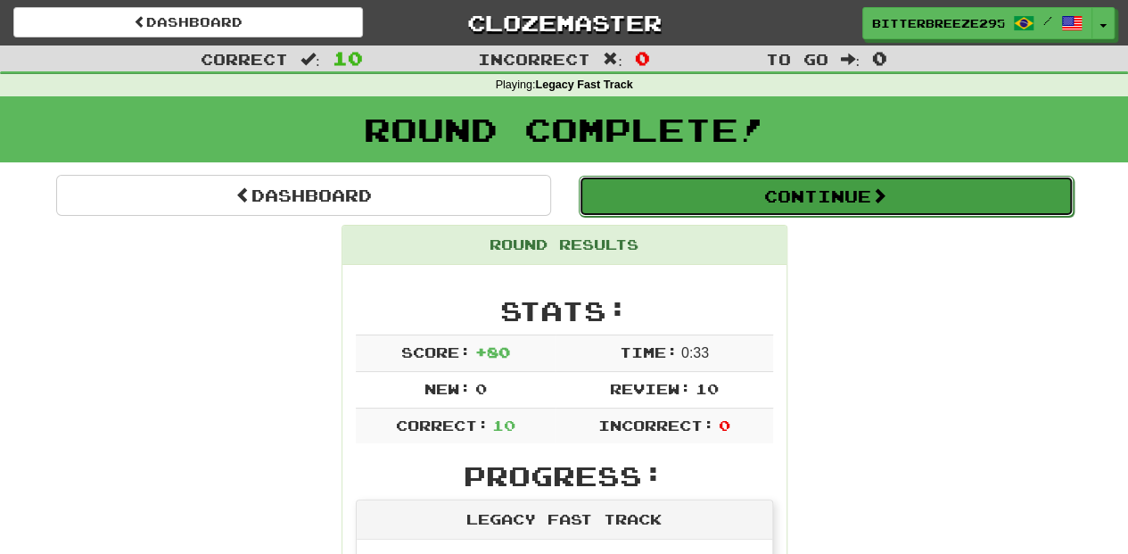
click at [703, 199] on button "Continue" at bounding box center [826, 196] width 495 height 41
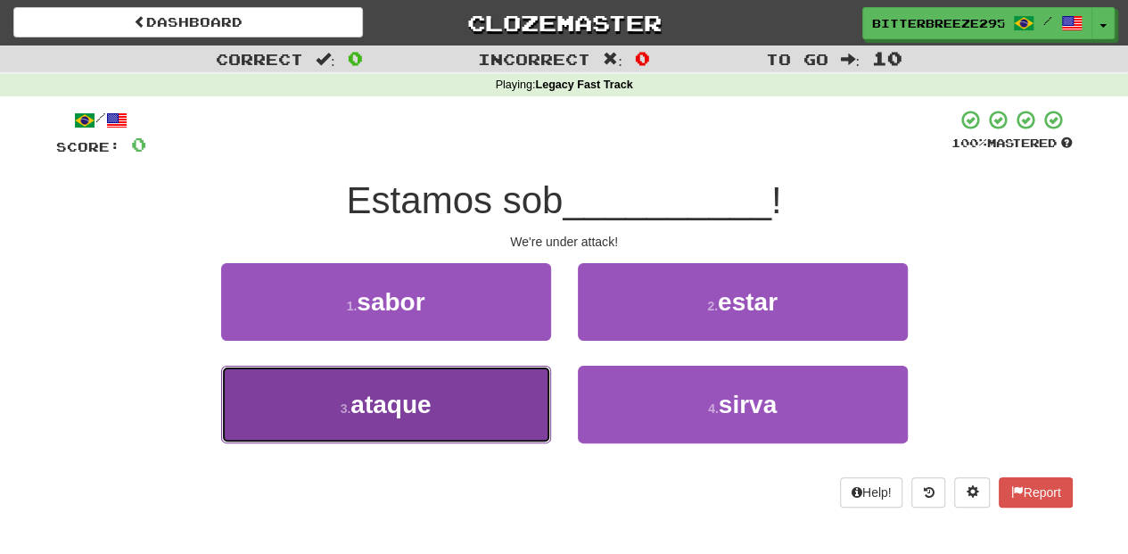
click at [510, 383] on button "3 . ataque" at bounding box center [386, 404] width 330 height 78
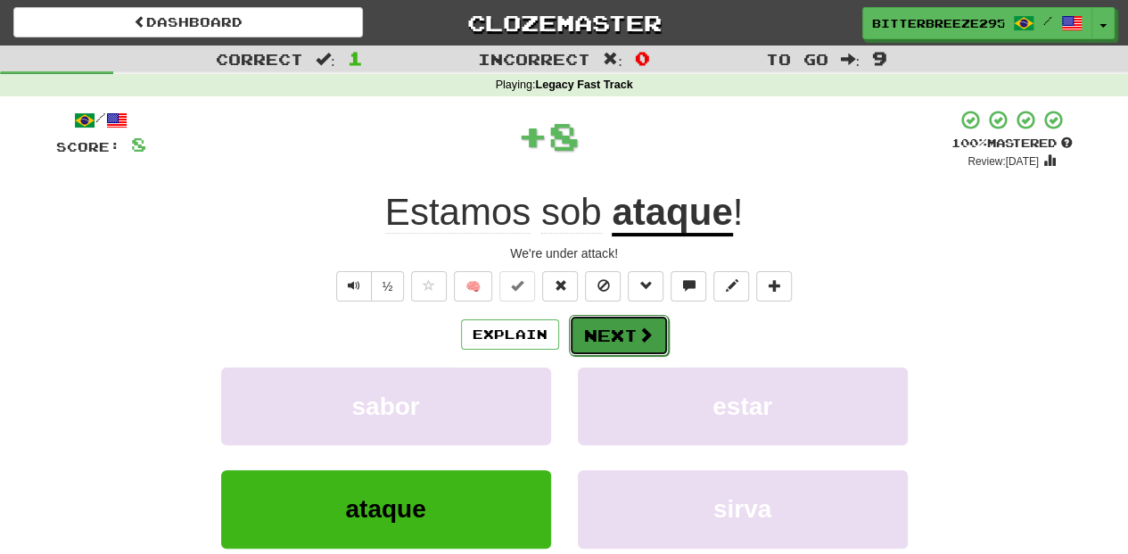
click at [622, 326] on button "Next" at bounding box center [619, 335] width 100 height 41
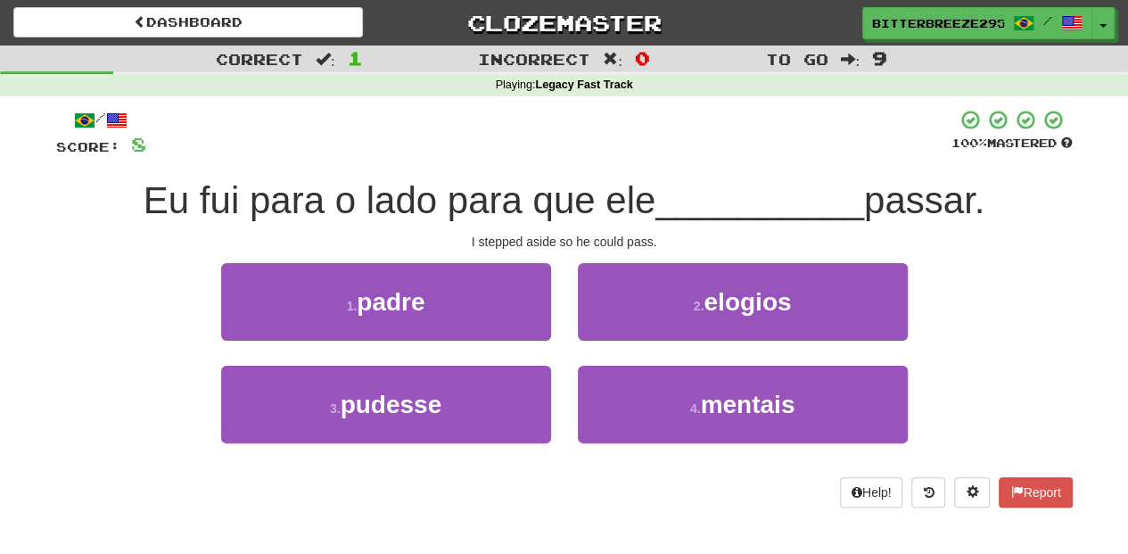
click at [555, 390] on div "3 . pudesse" at bounding box center [386, 416] width 357 height 103
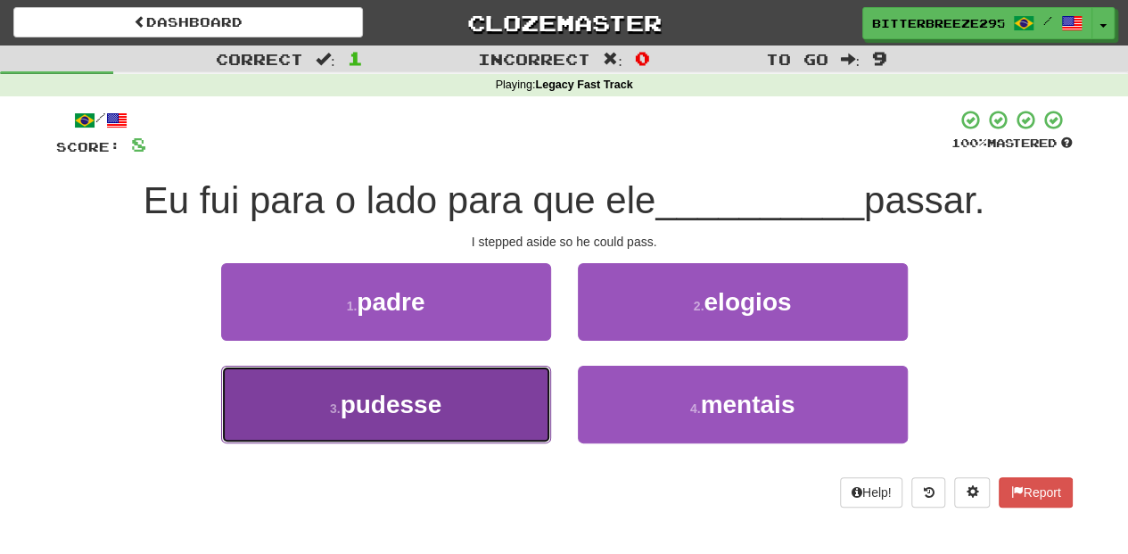
click at [501, 405] on button "3 . pudesse" at bounding box center [386, 404] width 330 height 78
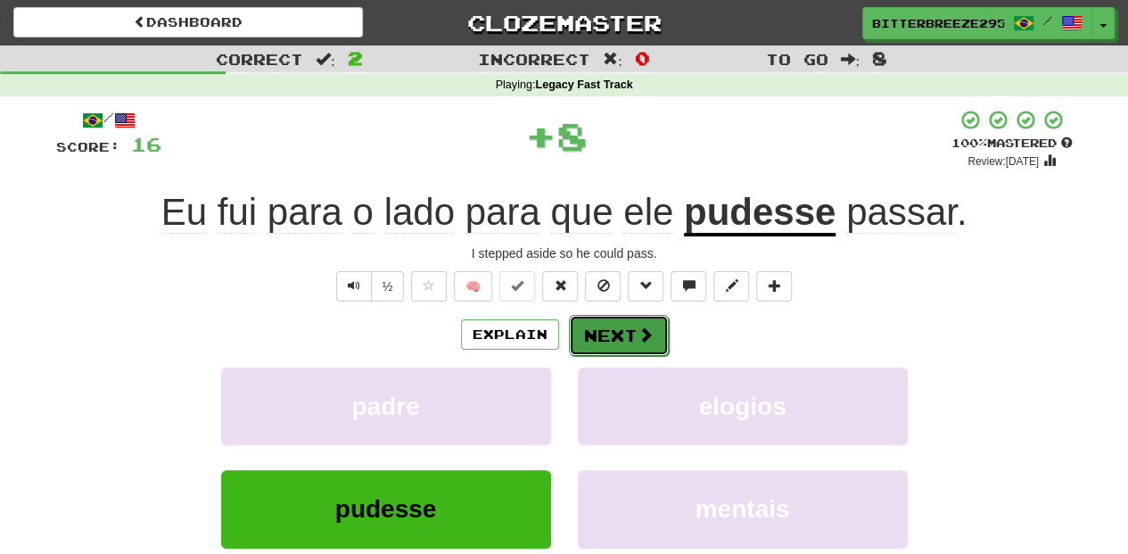
click at [604, 335] on button "Next" at bounding box center [619, 335] width 100 height 41
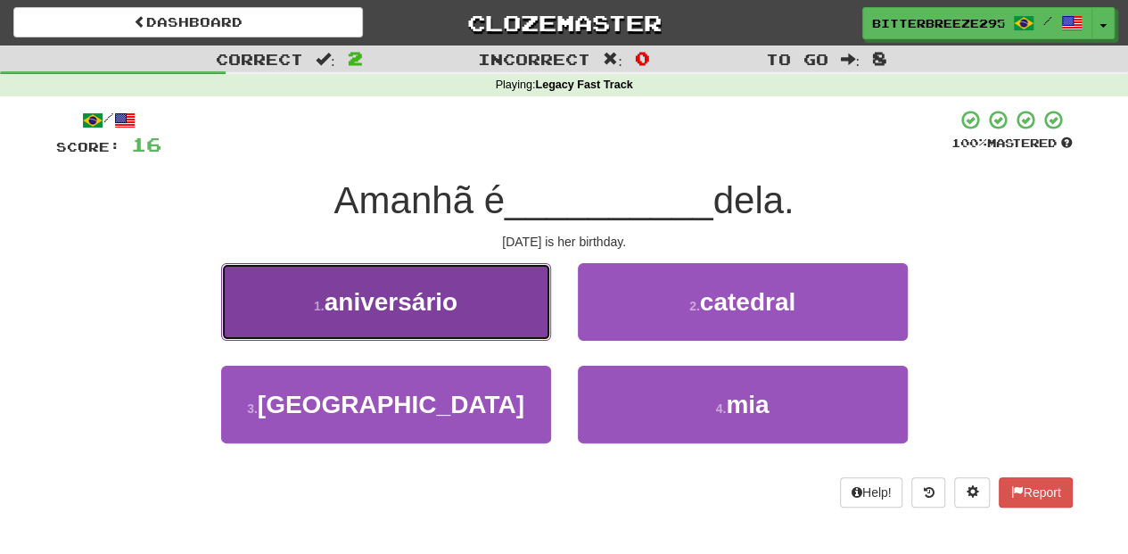
click at [469, 304] on button "1 . aniversário" at bounding box center [386, 302] width 330 height 78
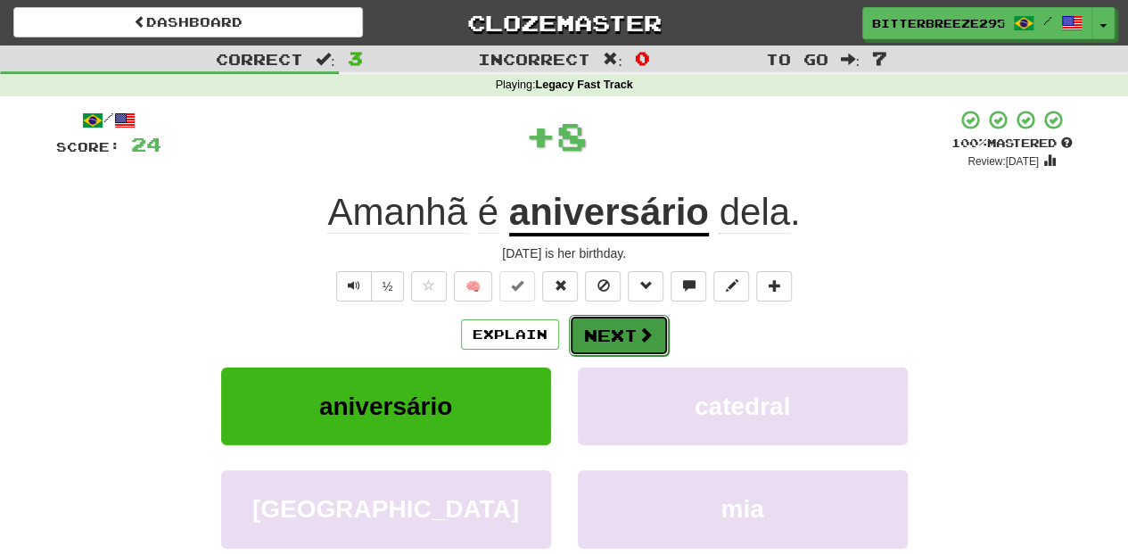
click at [588, 331] on button "Next" at bounding box center [619, 335] width 100 height 41
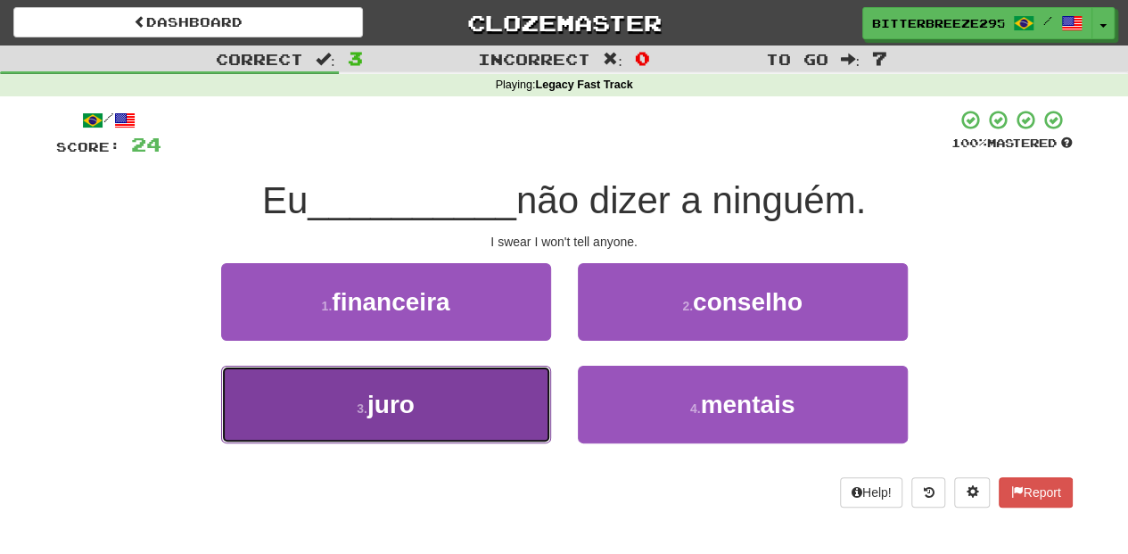
click at [472, 396] on button "3 . juro" at bounding box center [386, 404] width 330 height 78
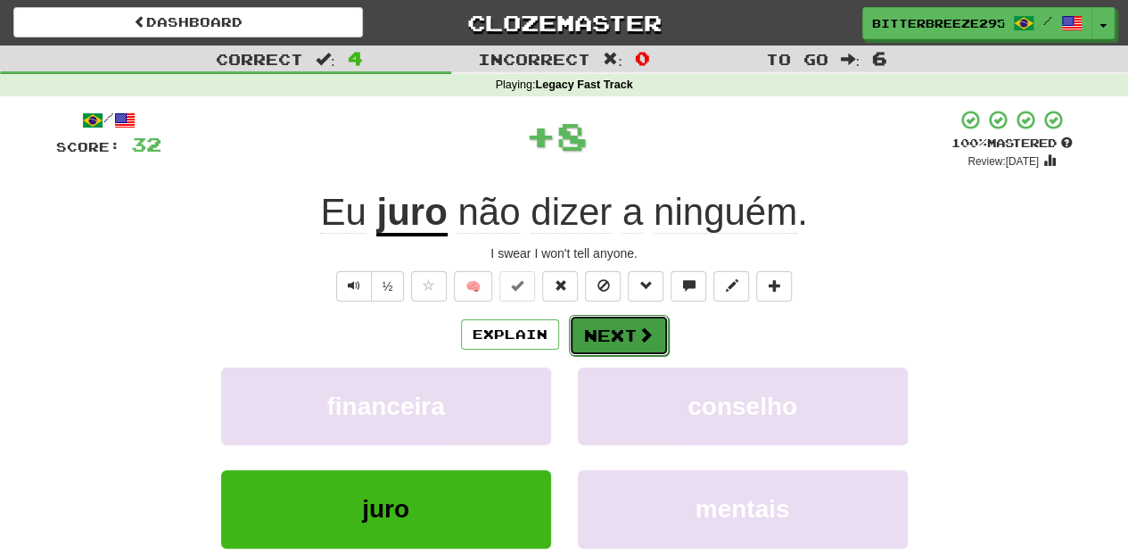
click at [592, 335] on button "Next" at bounding box center [619, 335] width 100 height 41
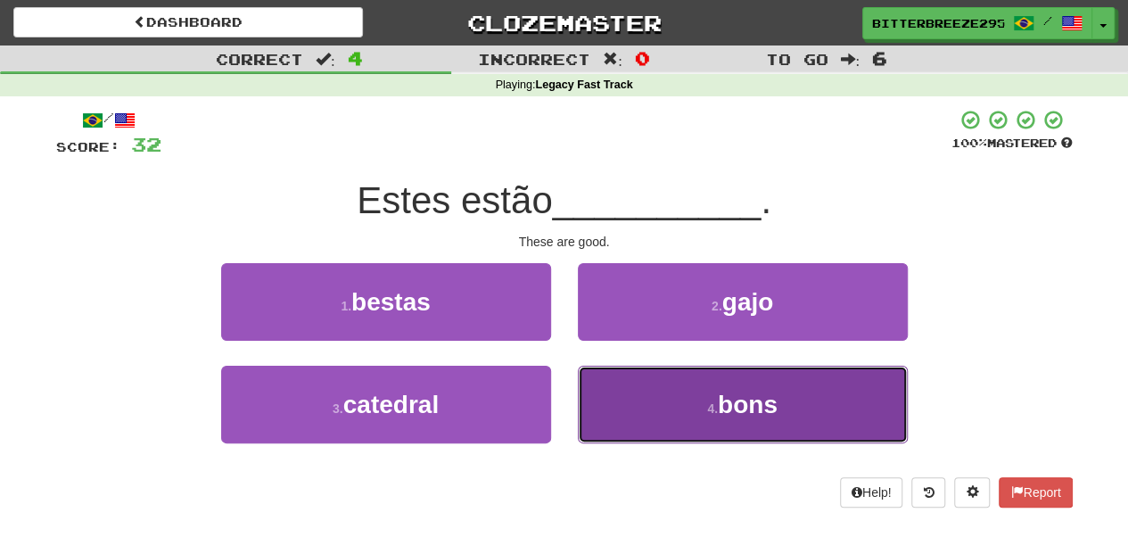
click at [644, 393] on button "4 . bons" at bounding box center [743, 404] width 330 height 78
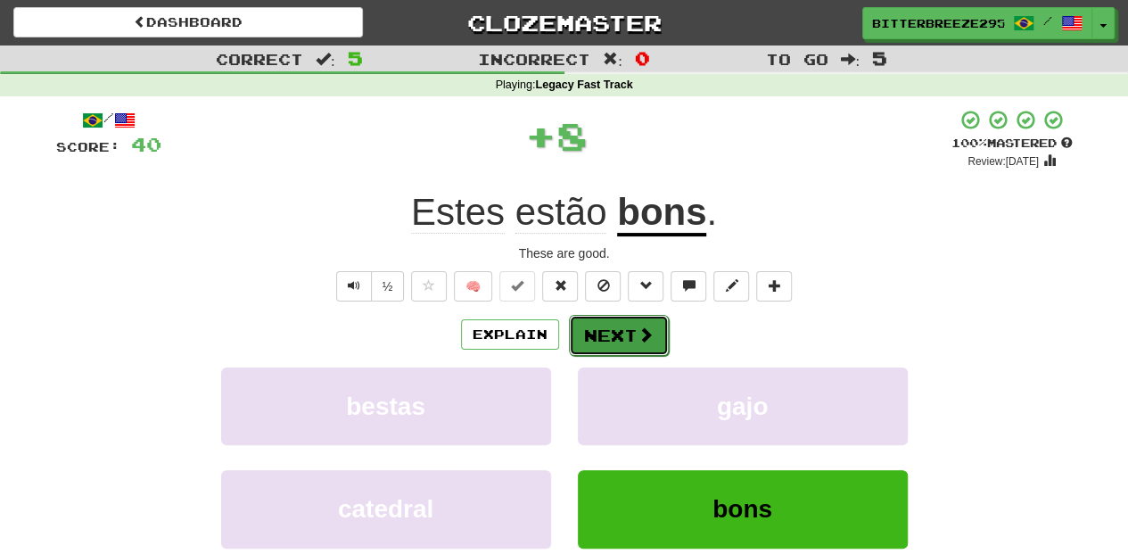
click at [600, 328] on button "Next" at bounding box center [619, 335] width 100 height 41
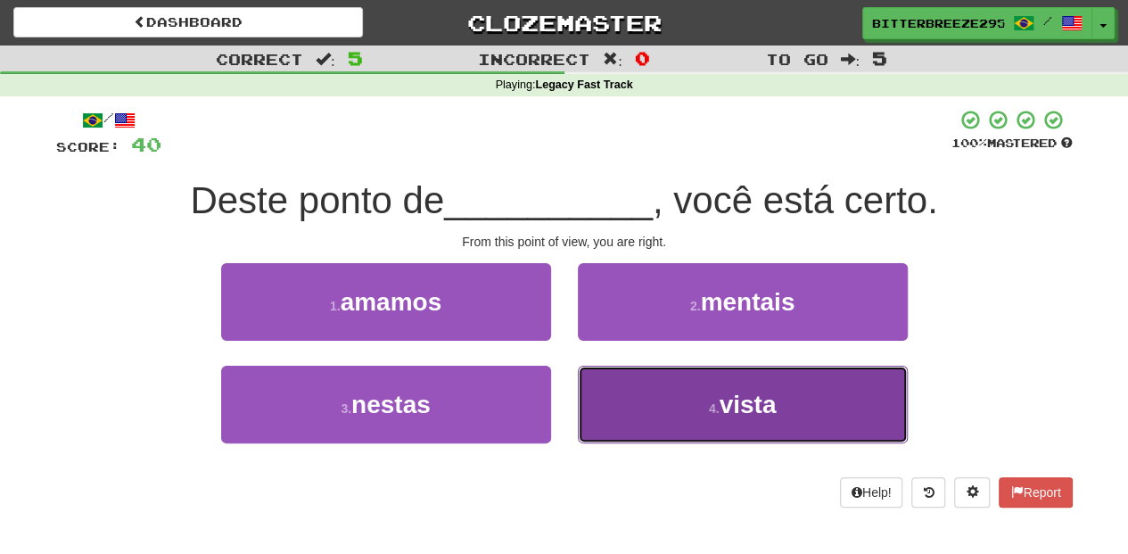
click at [622, 379] on button "4 . vista" at bounding box center [743, 404] width 330 height 78
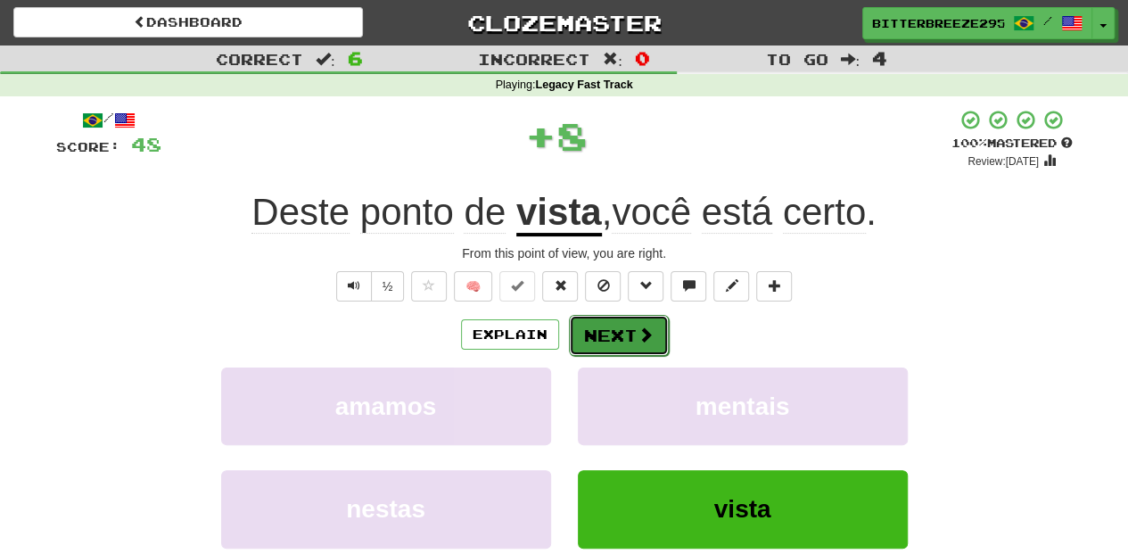
click at [590, 320] on button "Next" at bounding box center [619, 335] width 100 height 41
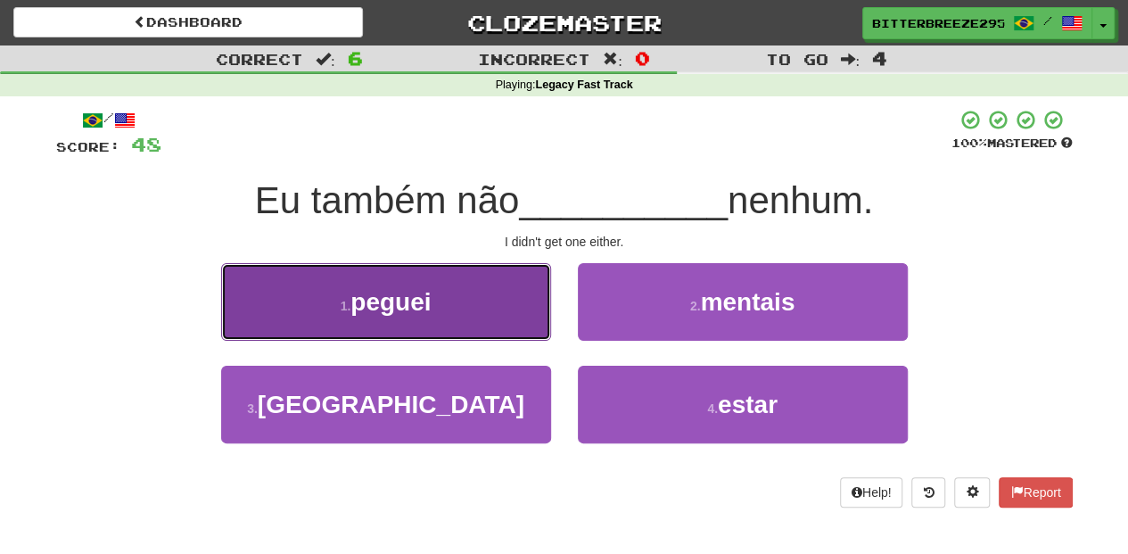
click at [495, 303] on button "1 . peguei" at bounding box center [386, 302] width 330 height 78
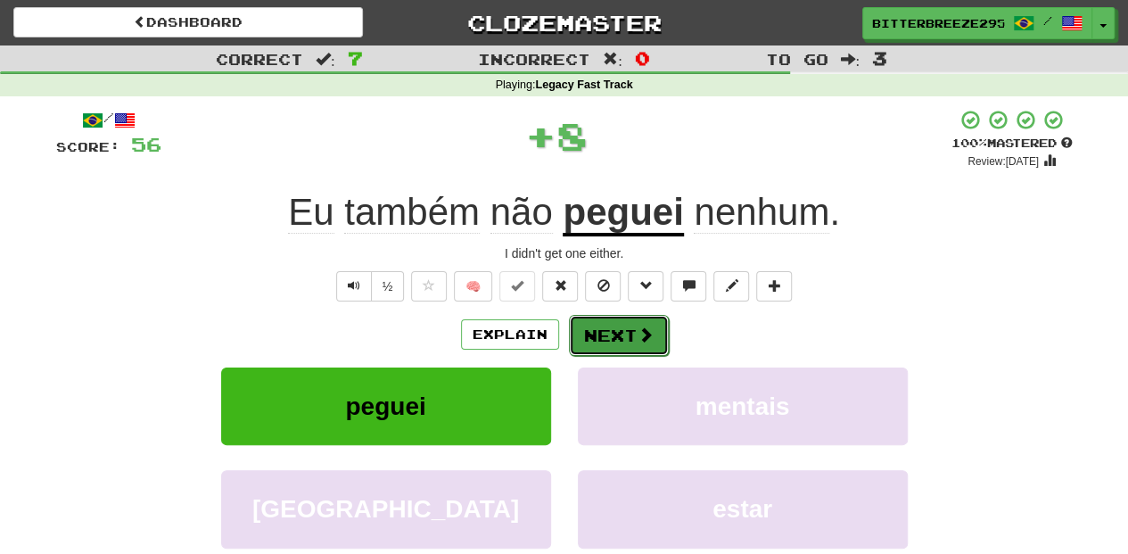
click at [618, 317] on button "Next" at bounding box center [619, 335] width 100 height 41
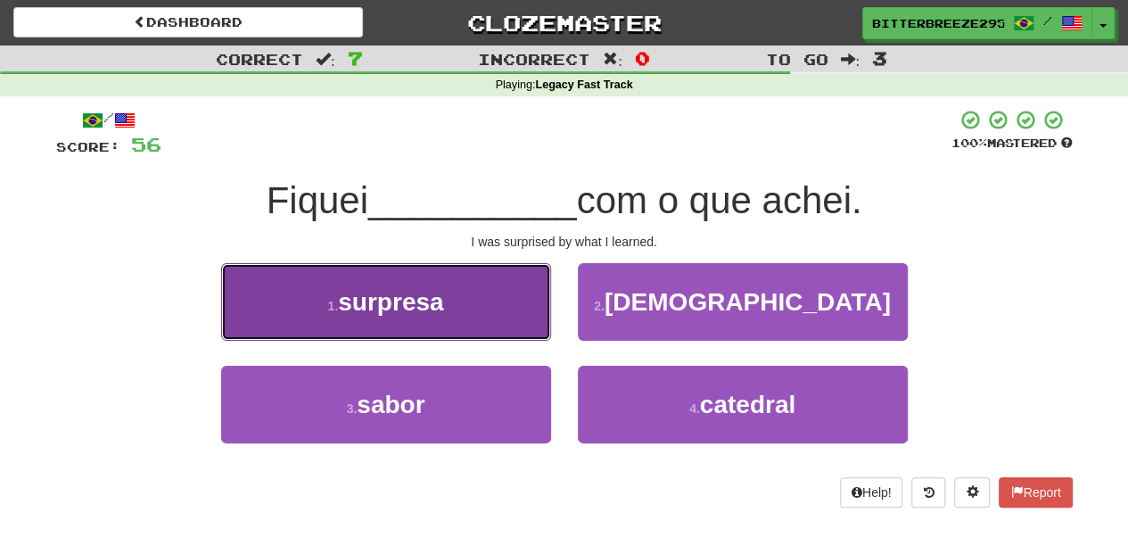
click at [468, 319] on button "1 . surpresa" at bounding box center [386, 302] width 330 height 78
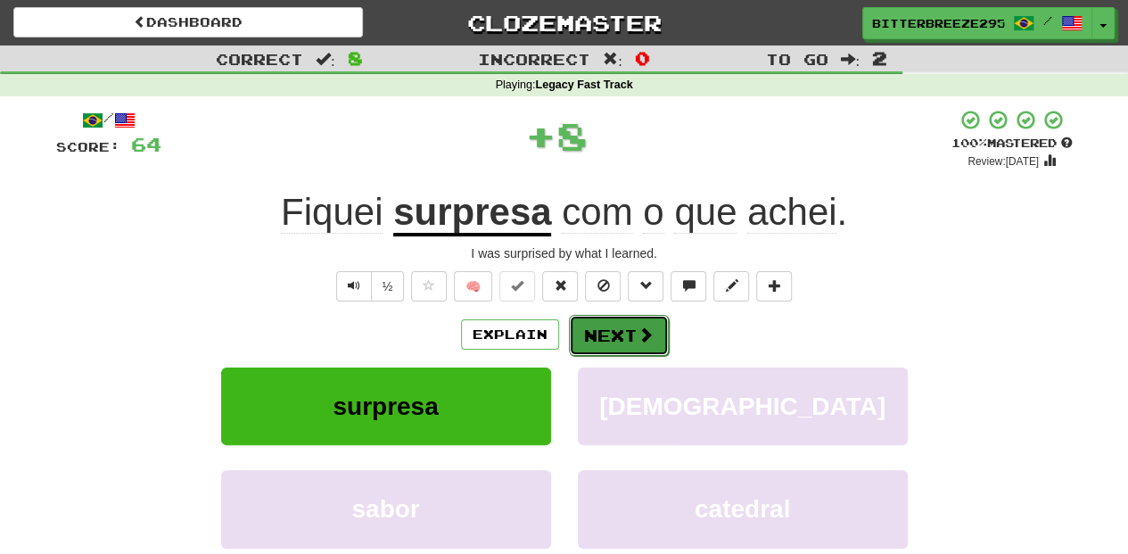
click at [618, 335] on button "Next" at bounding box center [619, 335] width 100 height 41
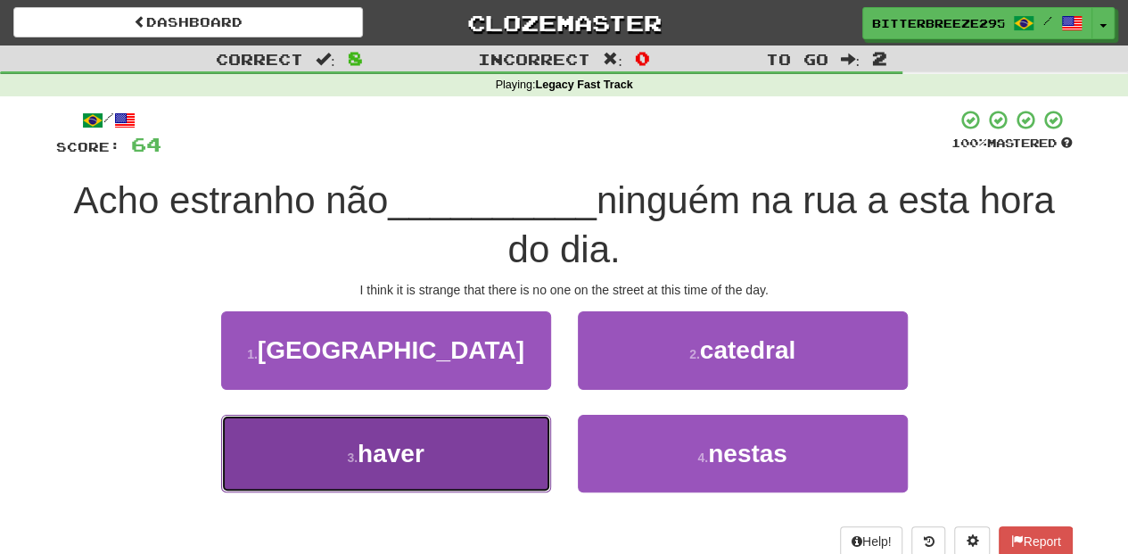
click at [504, 446] on button "3 . haver" at bounding box center [386, 454] width 330 height 78
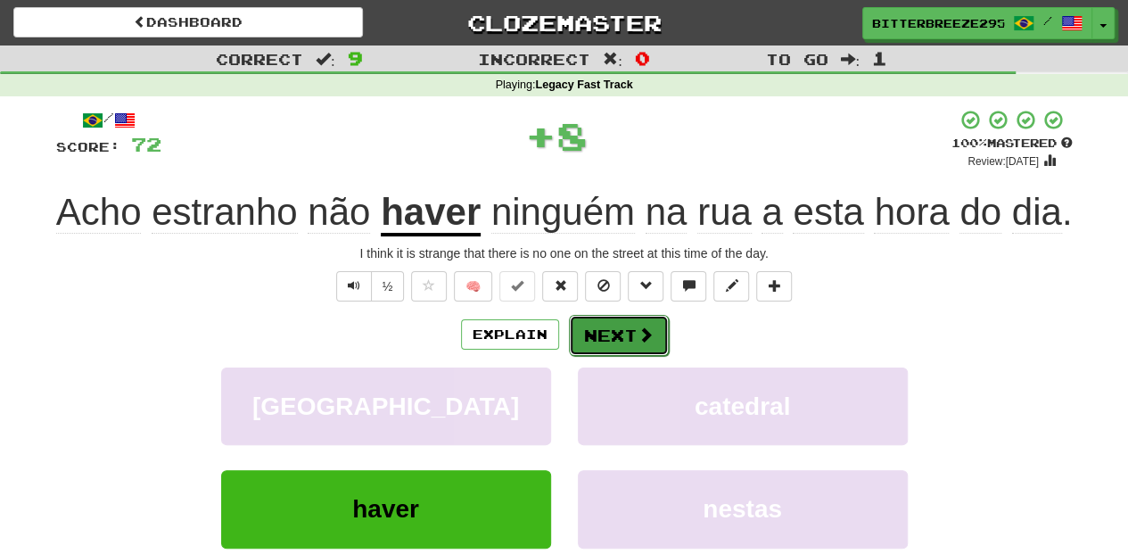
click at [612, 335] on button "Next" at bounding box center [619, 335] width 100 height 41
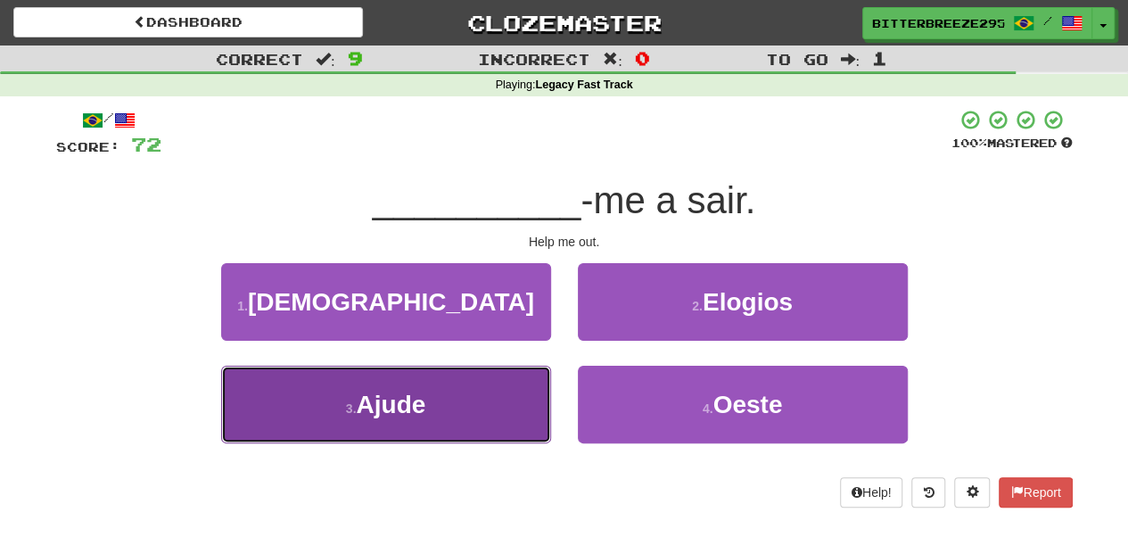
click at [515, 402] on button "3 . Ajude" at bounding box center [386, 404] width 330 height 78
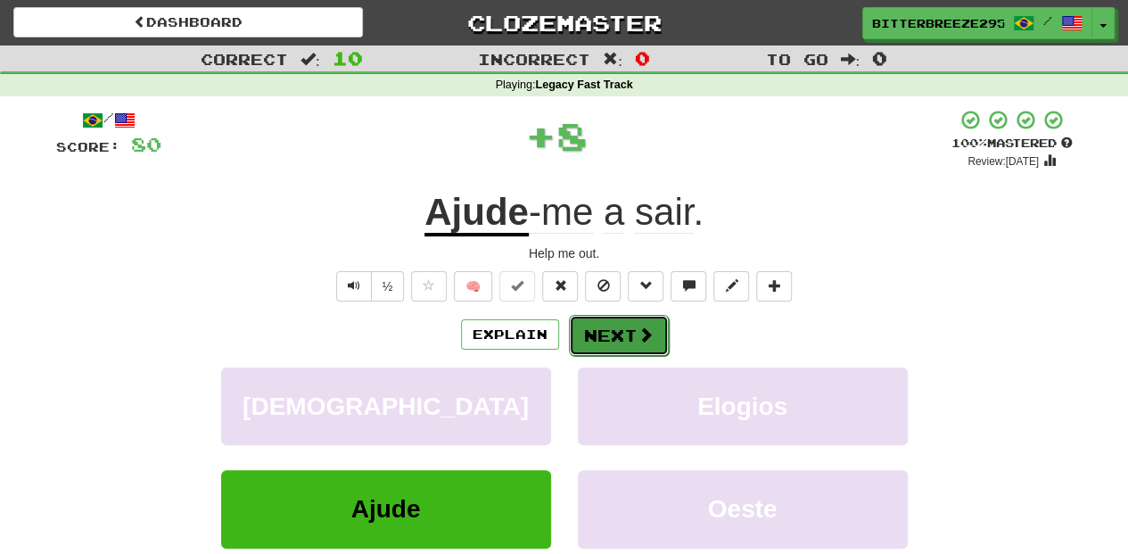
click at [609, 332] on button "Next" at bounding box center [619, 335] width 100 height 41
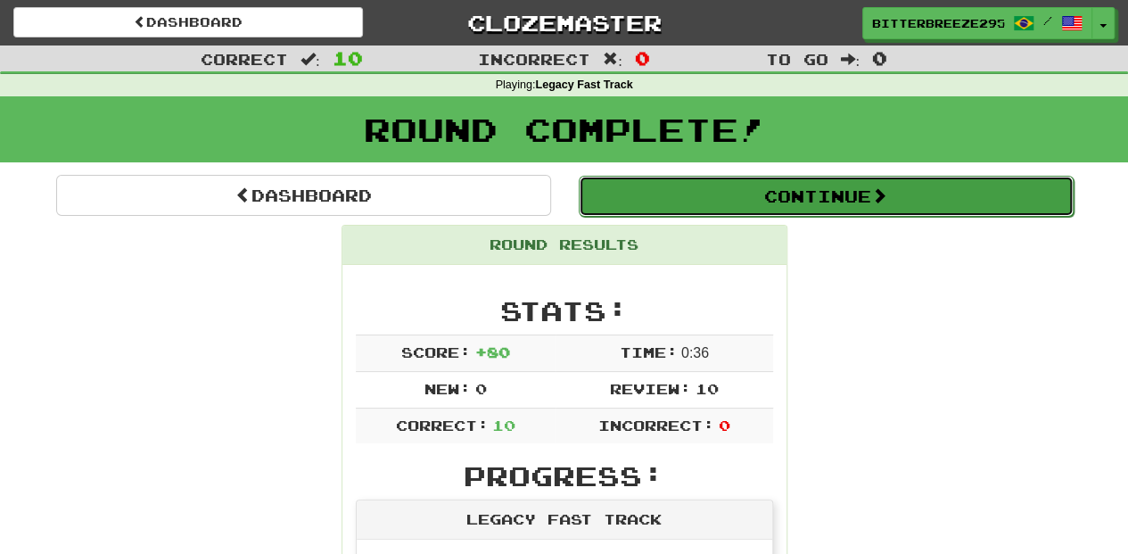
click at [672, 183] on button "Continue" at bounding box center [826, 196] width 495 height 41
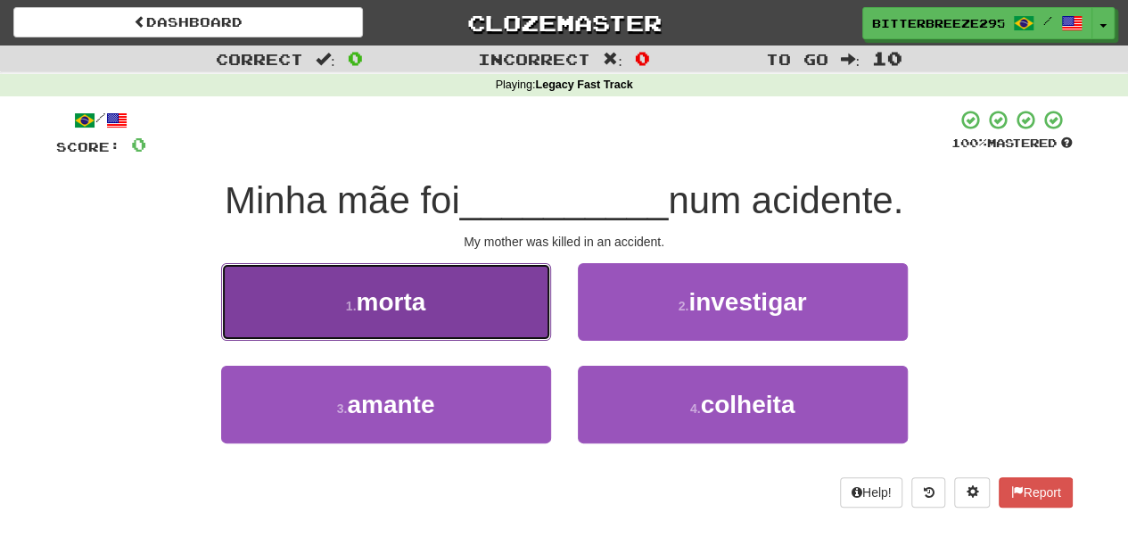
click at [490, 314] on button "1 . morta" at bounding box center [386, 302] width 330 height 78
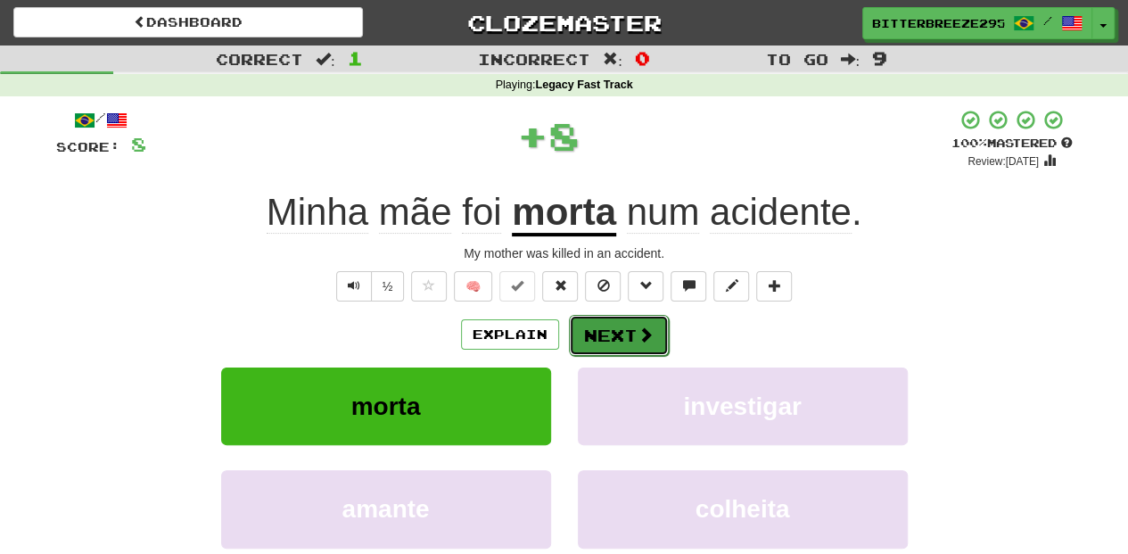
click at [613, 338] on button "Next" at bounding box center [619, 335] width 100 height 41
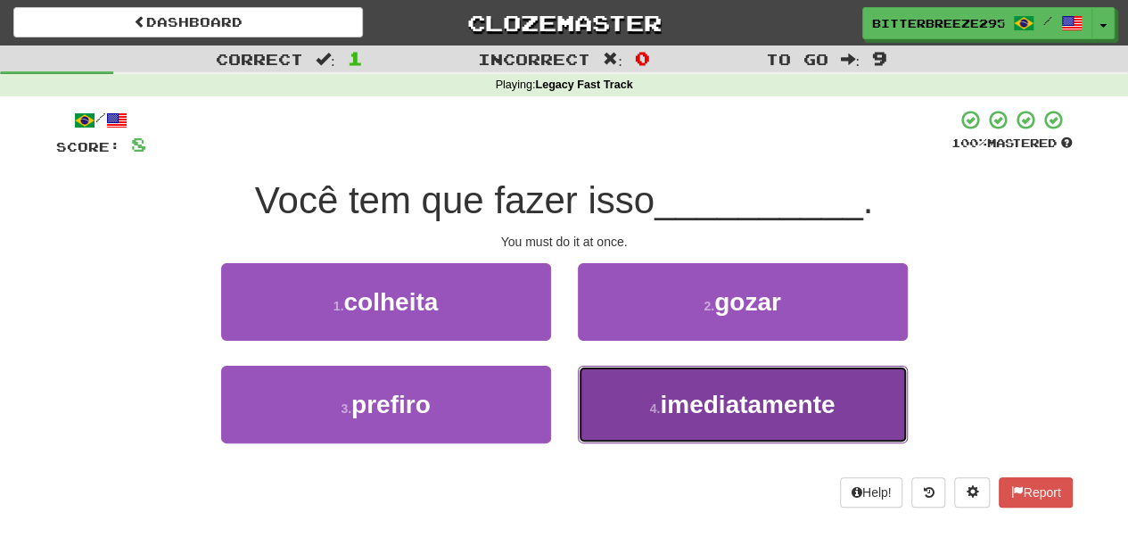
click at [741, 410] on span "imediatamente" at bounding box center [747, 404] width 175 height 28
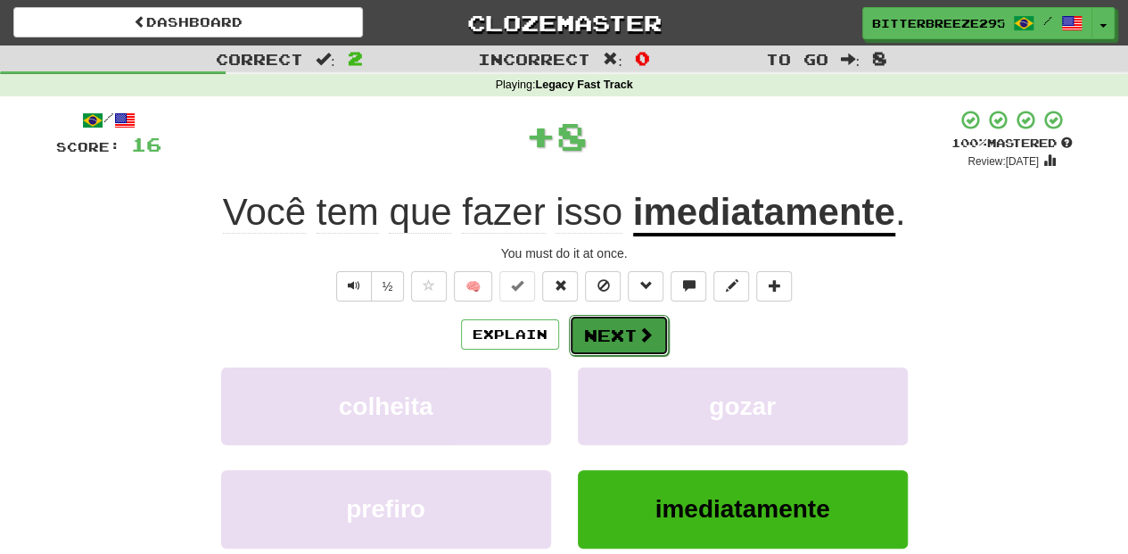
click at [594, 320] on button "Next" at bounding box center [619, 335] width 100 height 41
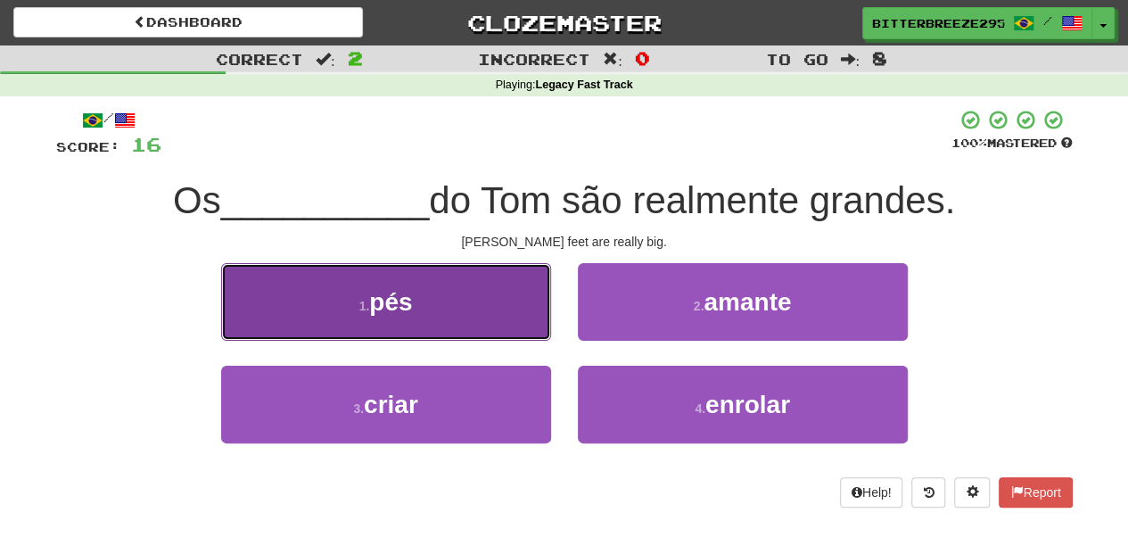
click at [487, 308] on button "1 . pés" at bounding box center [386, 302] width 330 height 78
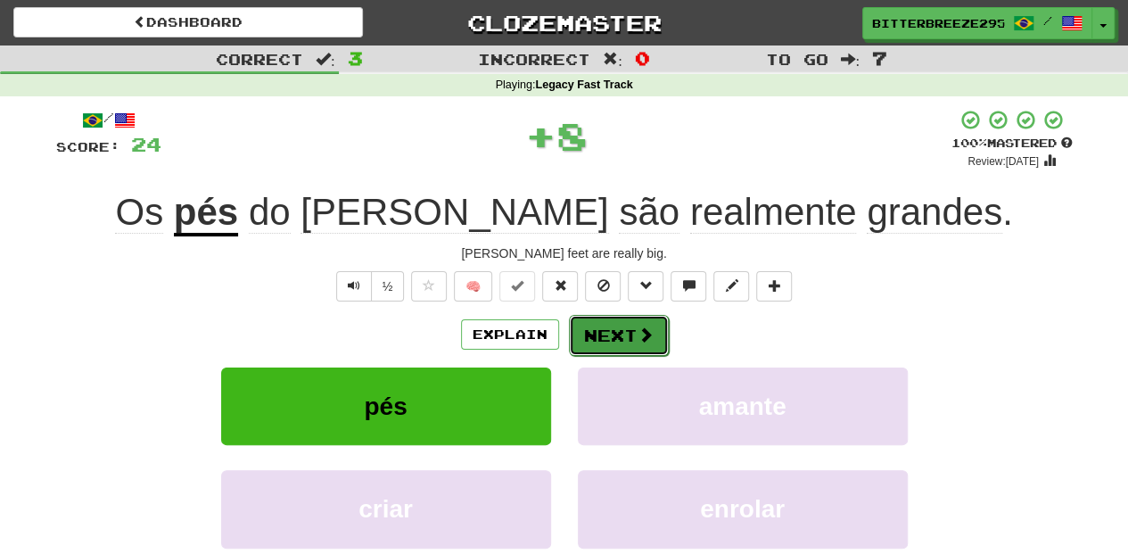
click at [609, 341] on button "Next" at bounding box center [619, 335] width 100 height 41
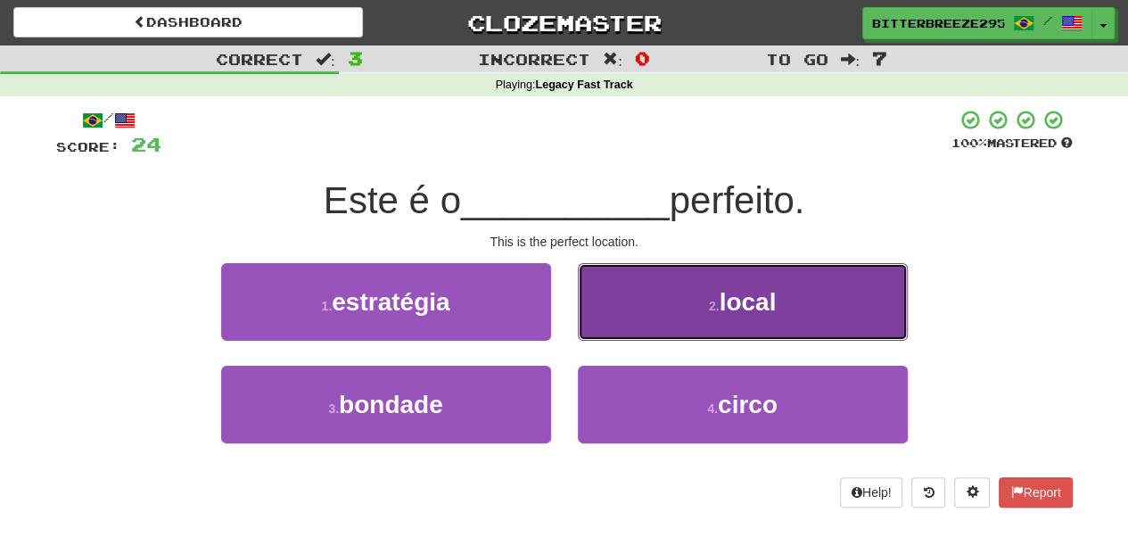
click at [644, 326] on button "2 . local" at bounding box center [743, 302] width 330 height 78
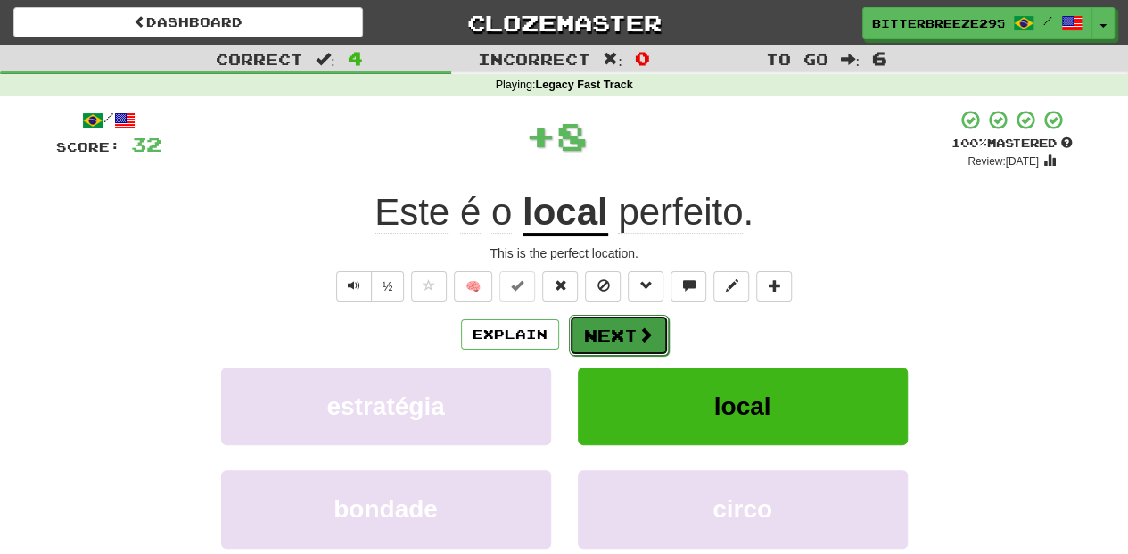
click at [631, 328] on button "Next" at bounding box center [619, 335] width 100 height 41
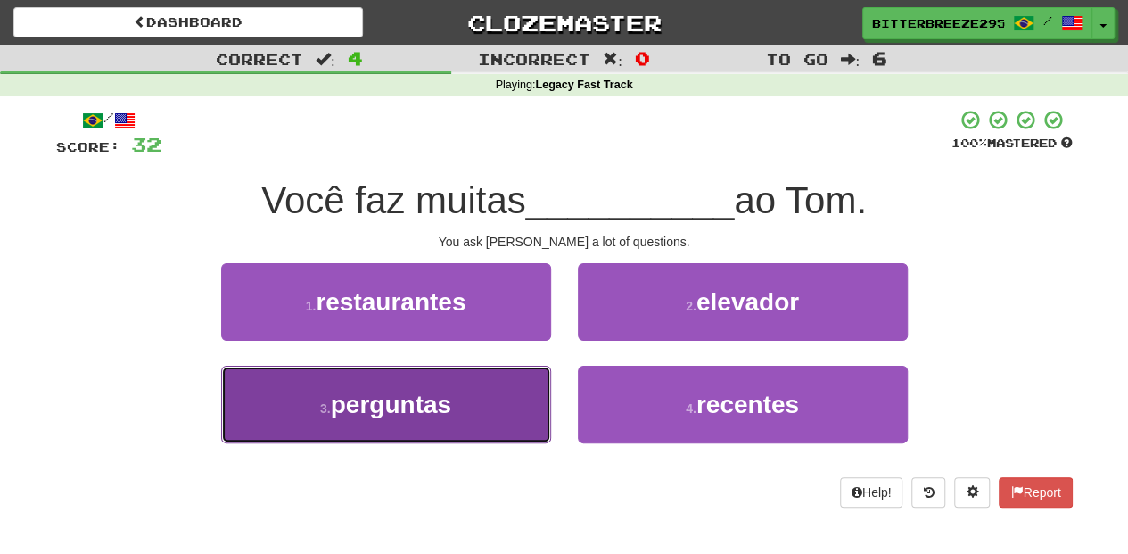
click at [487, 399] on button "3 . perguntas" at bounding box center [386, 404] width 330 height 78
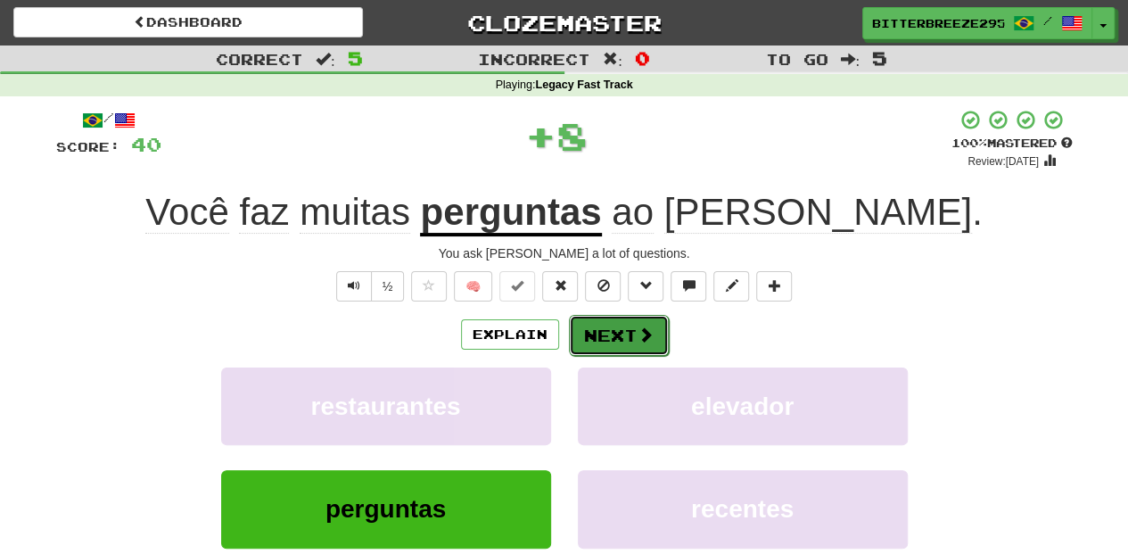
click at [597, 339] on button "Next" at bounding box center [619, 335] width 100 height 41
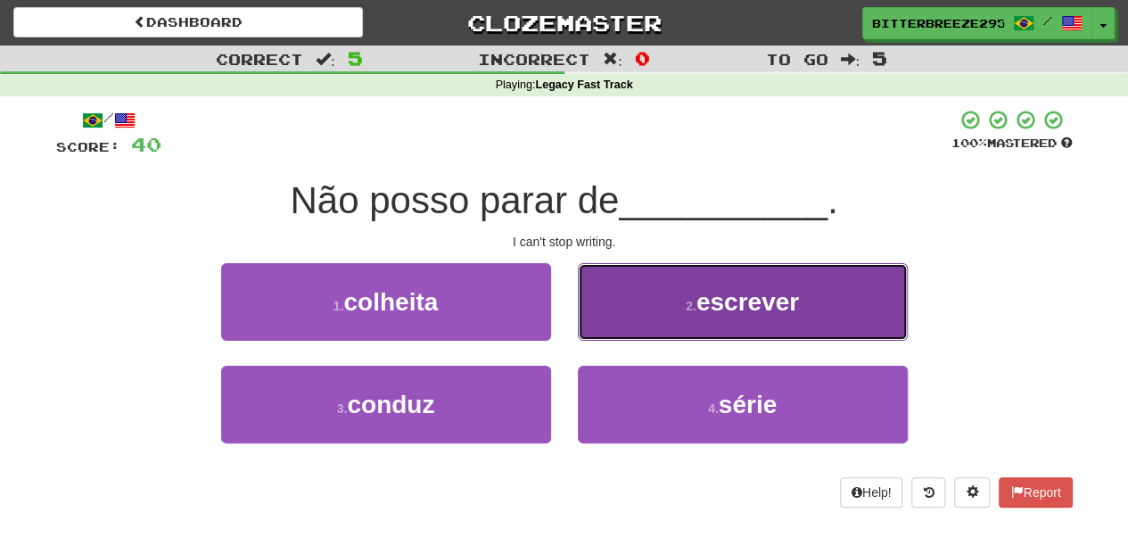
click at [633, 328] on button "2 . escrever" at bounding box center [743, 302] width 330 height 78
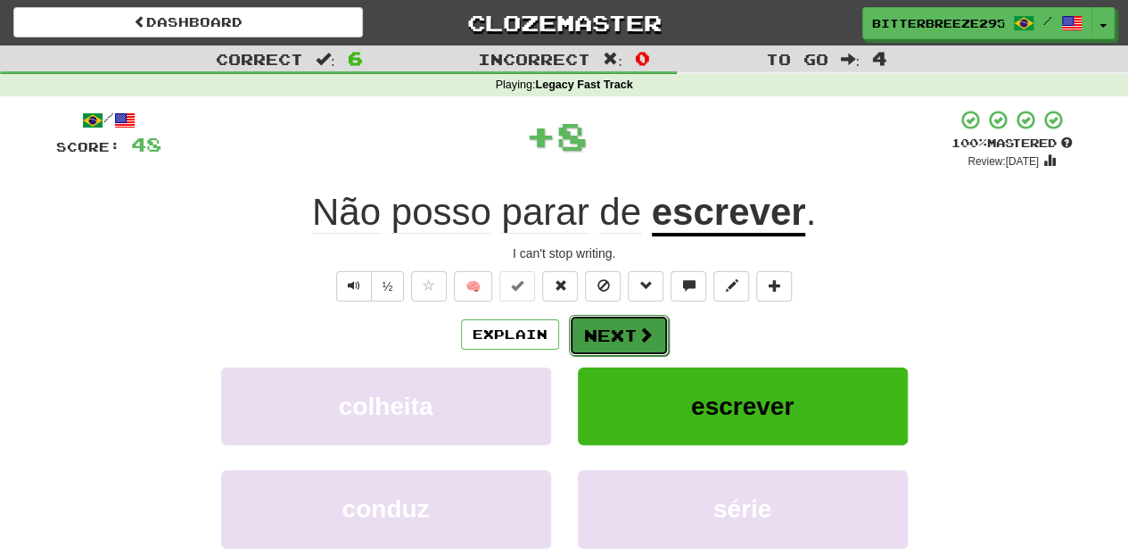
click at [626, 328] on button "Next" at bounding box center [619, 335] width 100 height 41
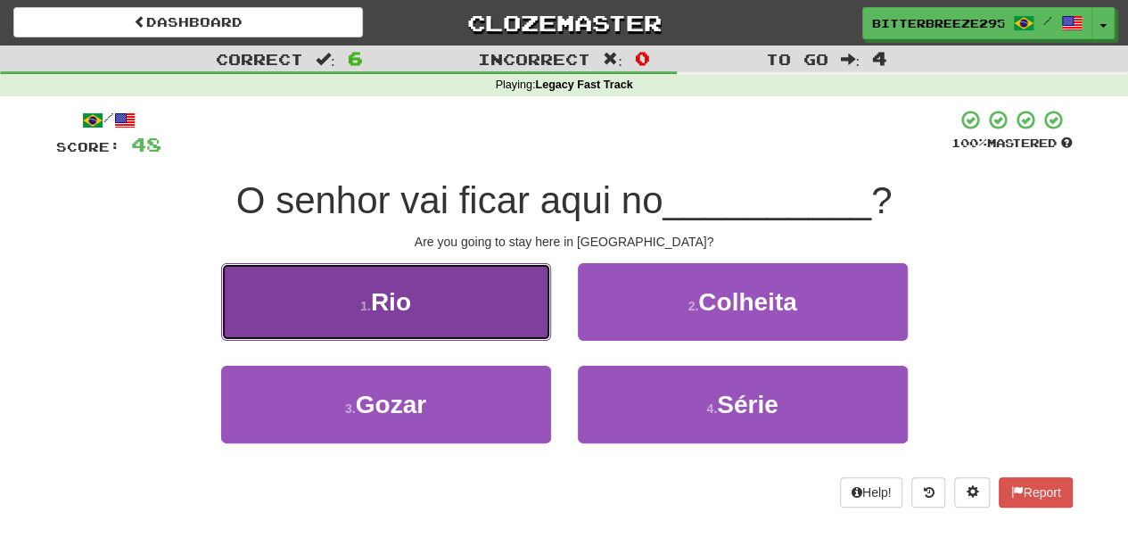
click at [496, 318] on button "1 . Rio" at bounding box center [386, 302] width 330 height 78
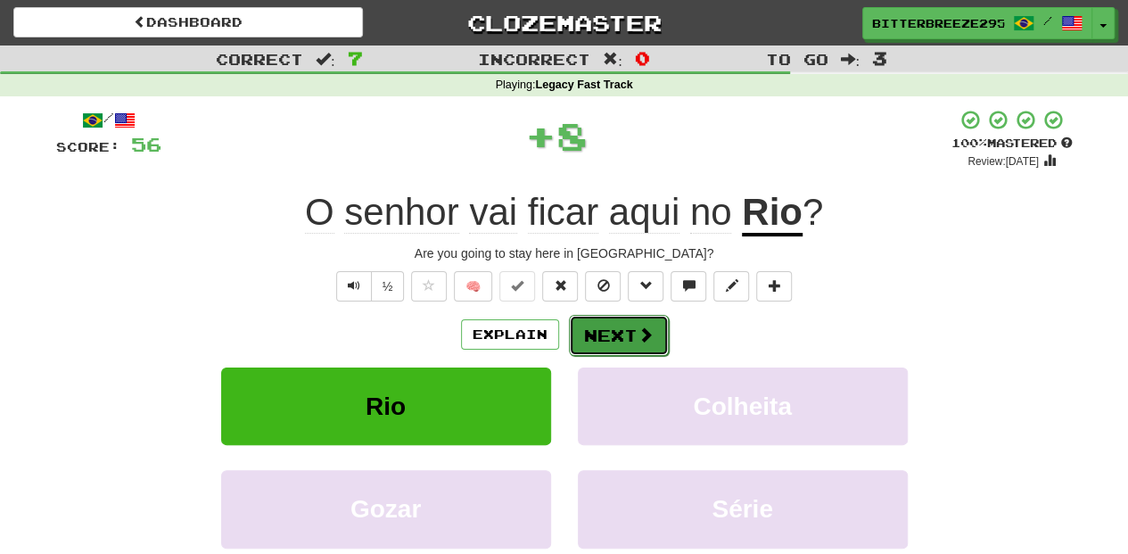
click at [606, 329] on button "Next" at bounding box center [619, 335] width 100 height 41
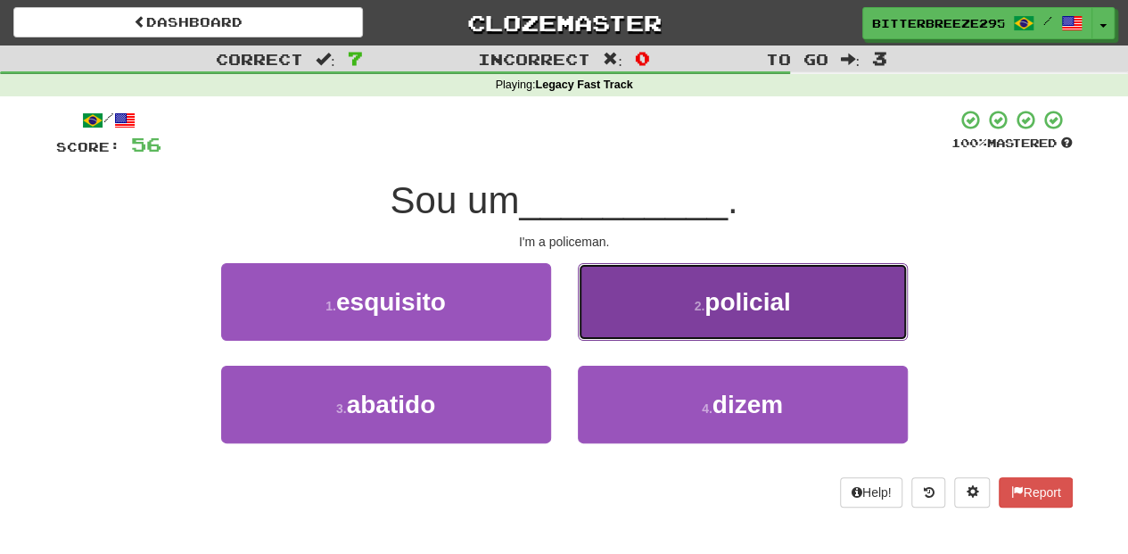
click at [603, 325] on button "2 . policial" at bounding box center [743, 302] width 330 height 78
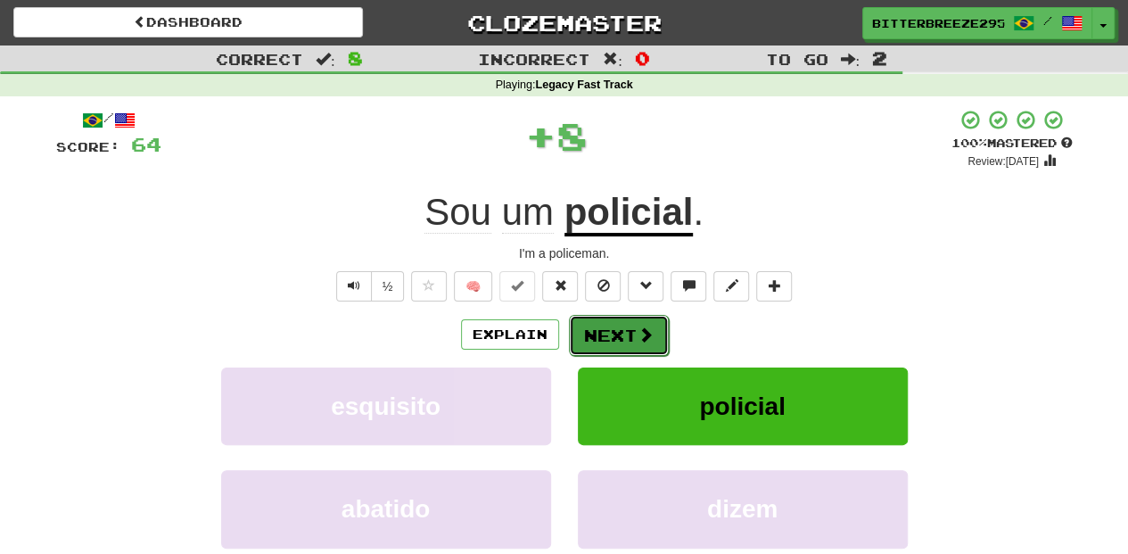
click at [600, 332] on button "Next" at bounding box center [619, 335] width 100 height 41
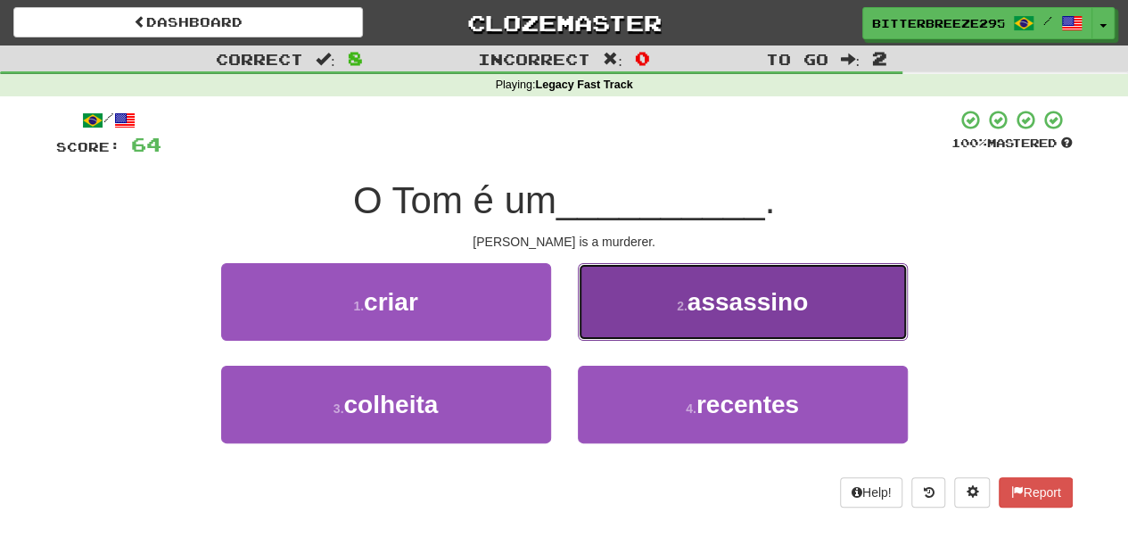
click at [612, 326] on button "2 . assassino" at bounding box center [743, 302] width 330 height 78
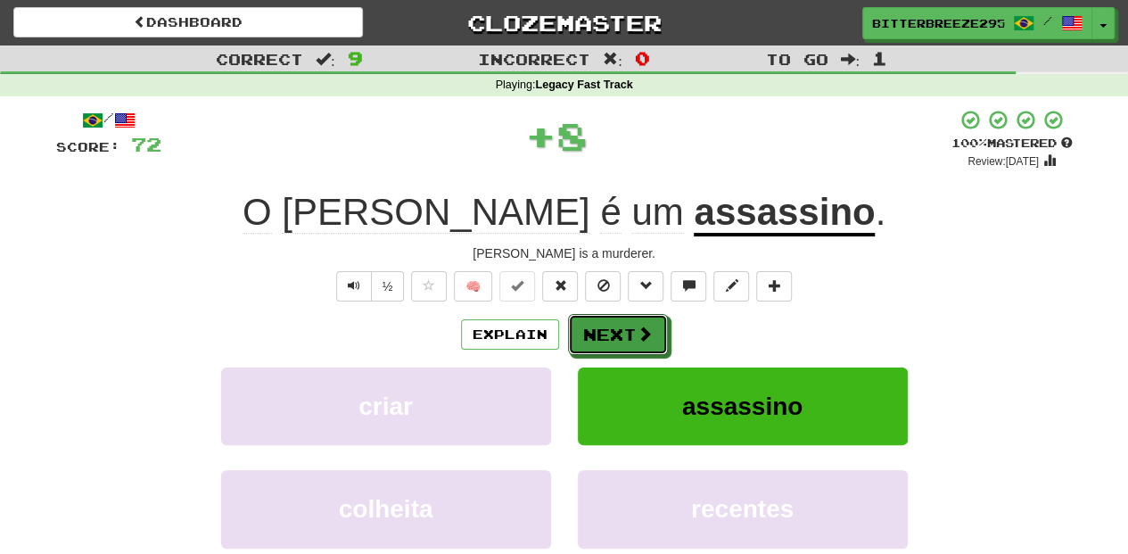
click at [612, 326] on button "Next" at bounding box center [618, 334] width 100 height 41
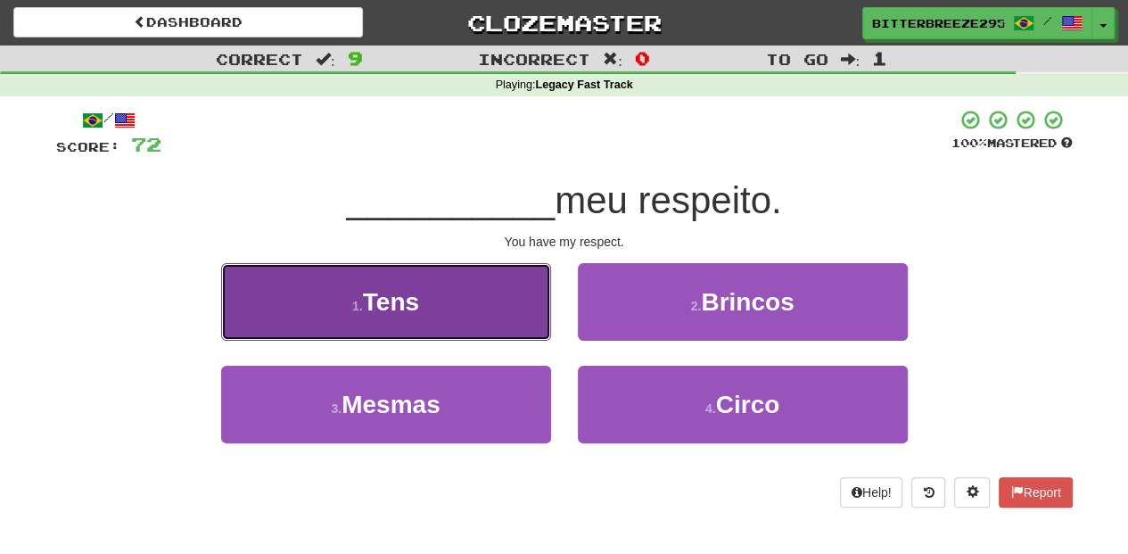
click at [513, 327] on button "1 . Tens" at bounding box center [386, 302] width 330 height 78
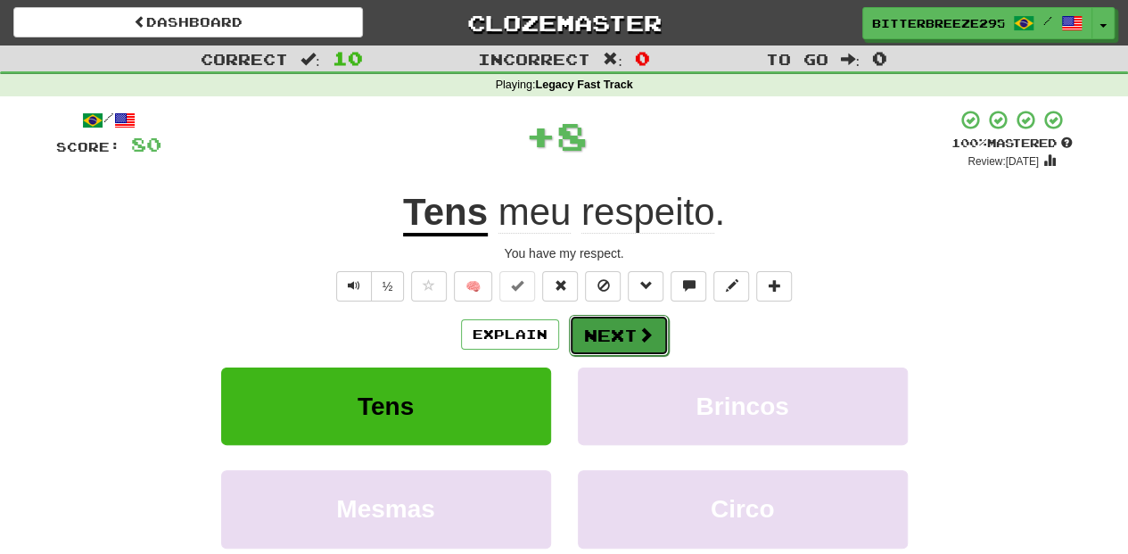
click at [587, 327] on button "Next" at bounding box center [619, 335] width 100 height 41
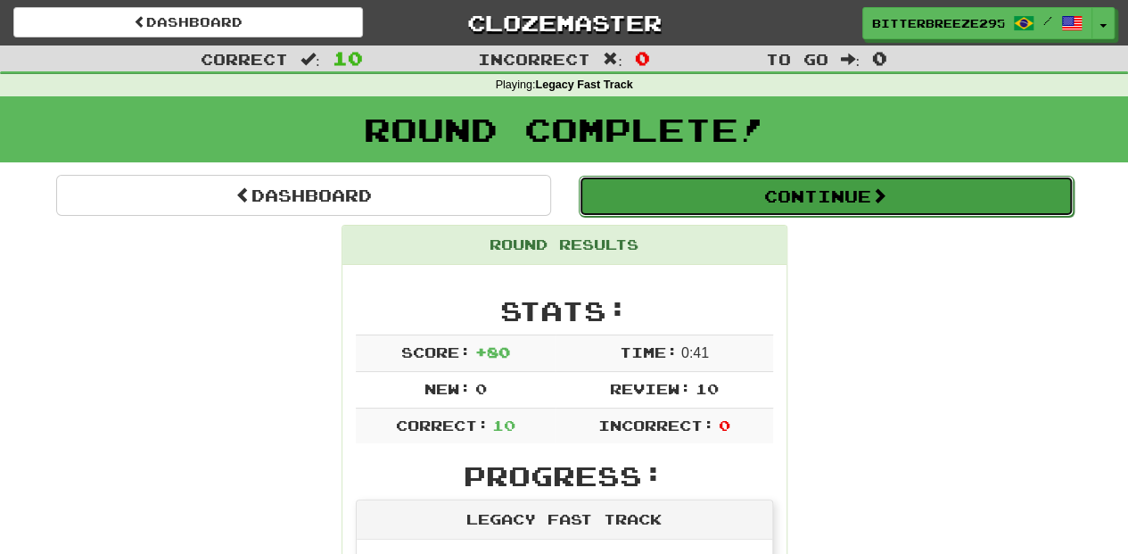
click at [731, 203] on button "Continue" at bounding box center [826, 196] width 495 height 41
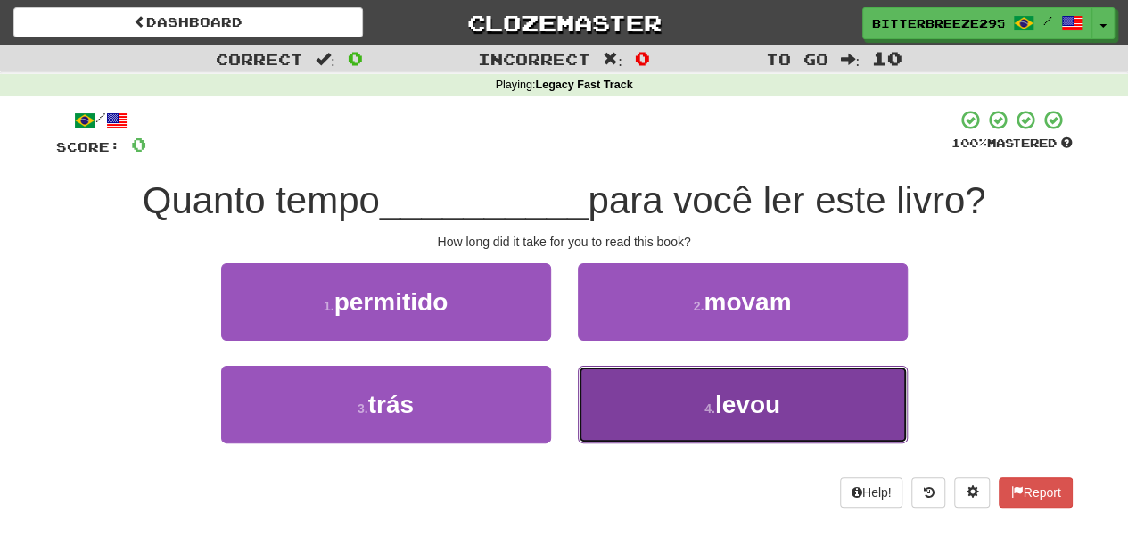
click at [678, 391] on button "4 . levou" at bounding box center [743, 404] width 330 height 78
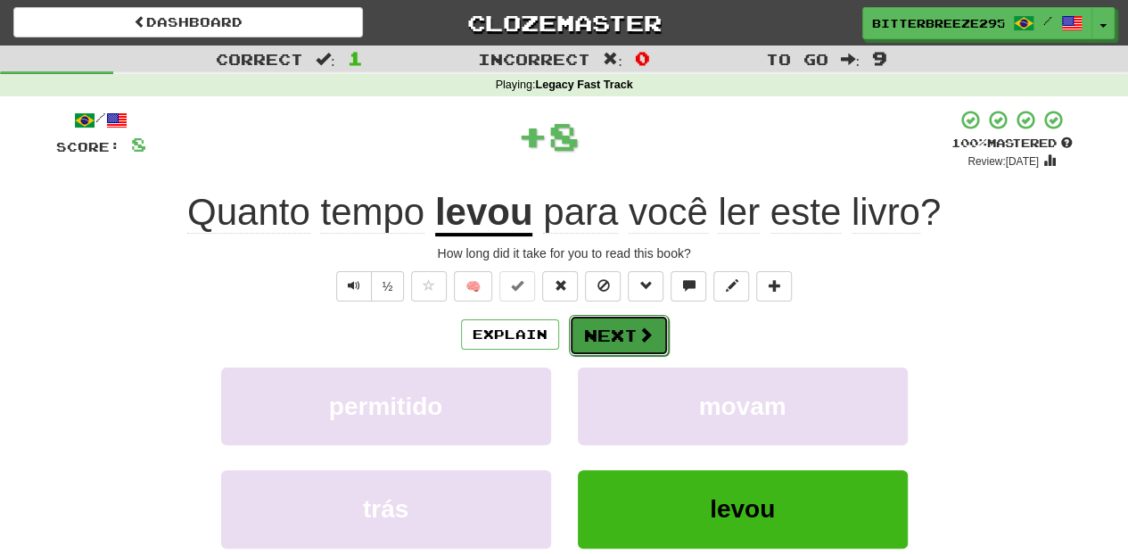
click at [610, 328] on button "Next" at bounding box center [619, 335] width 100 height 41
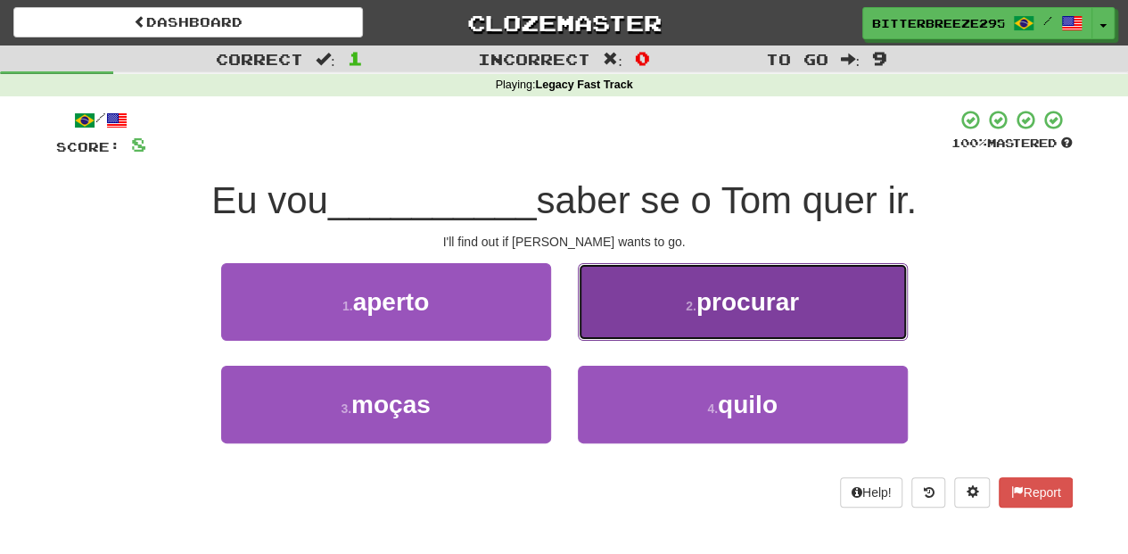
click at [624, 330] on button "2 . procurar" at bounding box center [743, 302] width 330 height 78
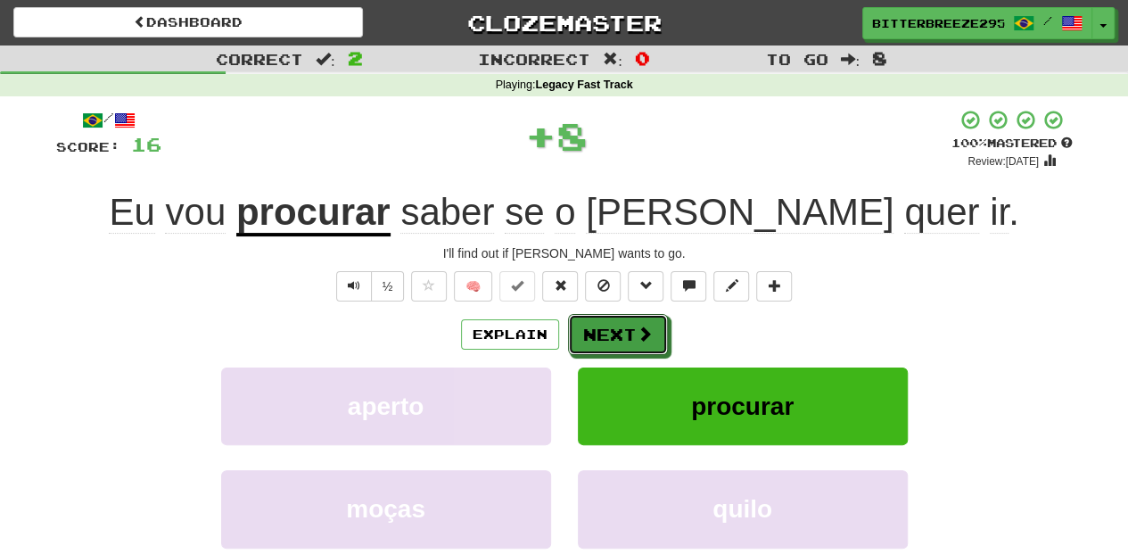
click at [624, 330] on button "Next" at bounding box center [618, 334] width 100 height 41
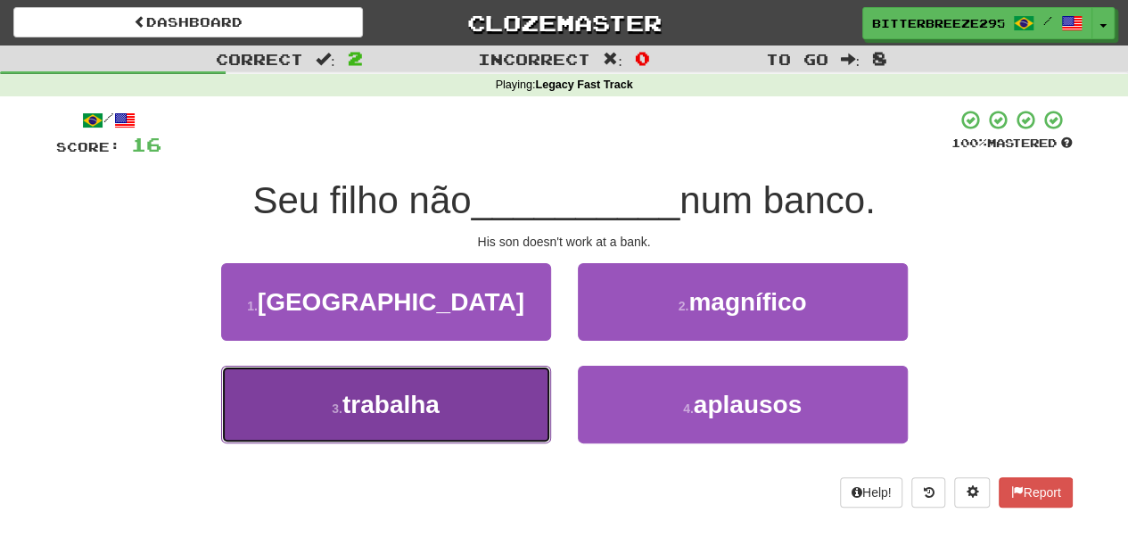
click at [438, 410] on span "trabalha" at bounding box center [390, 404] width 97 height 28
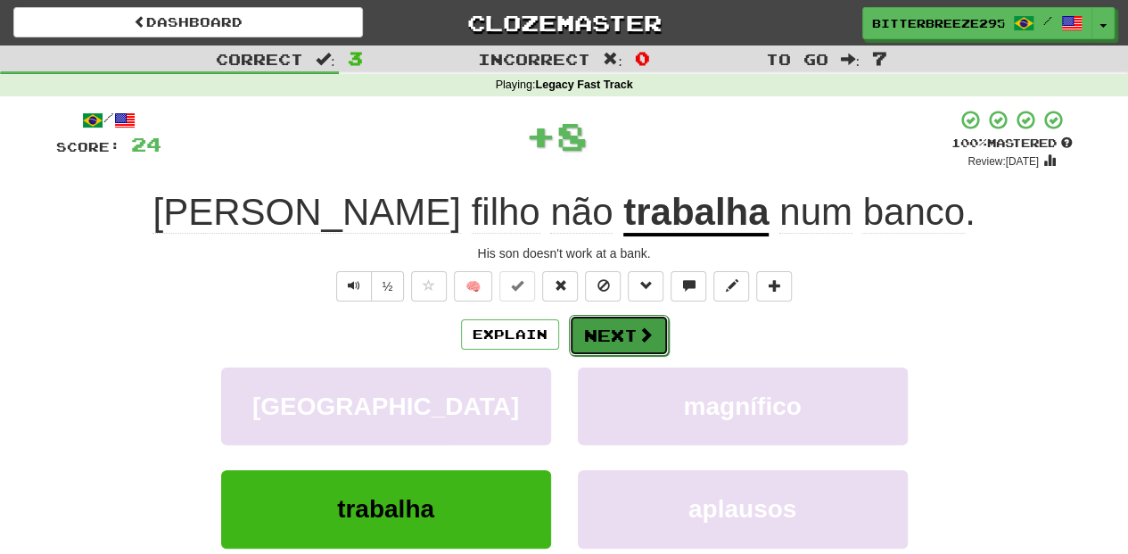
click at [611, 335] on button "Next" at bounding box center [619, 335] width 100 height 41
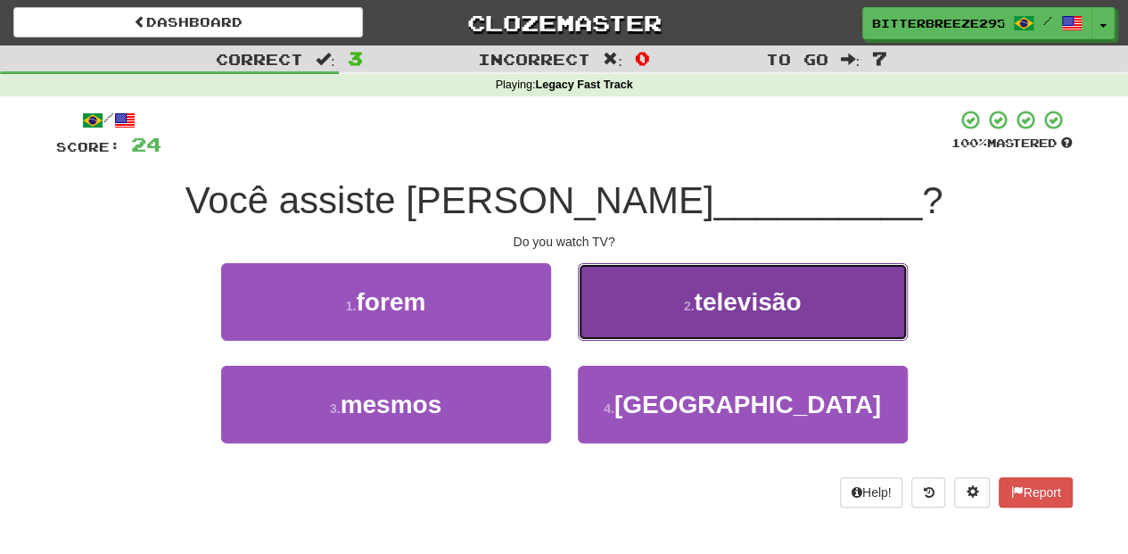
click at [617, 330] on button "2 . televisão" at bounding box center [743, 302] width 330 height 78
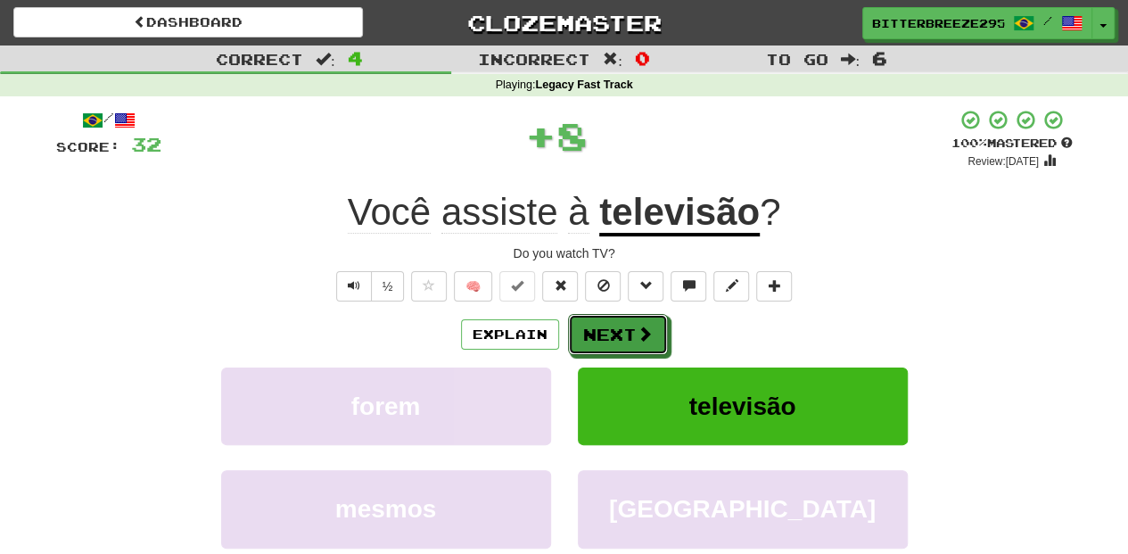
click at [617, 330] on button "Next" at bounding box center [618, 334] width 100 height 41
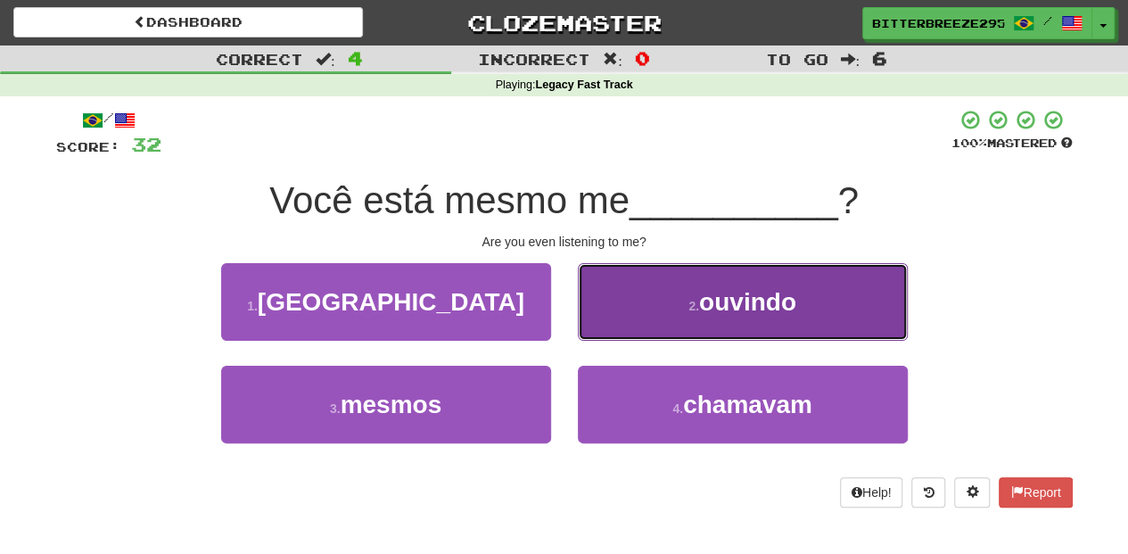
click at [604, 328] on button "2 . ouvindo" at bounding box center [743, 302] width 330 height 78
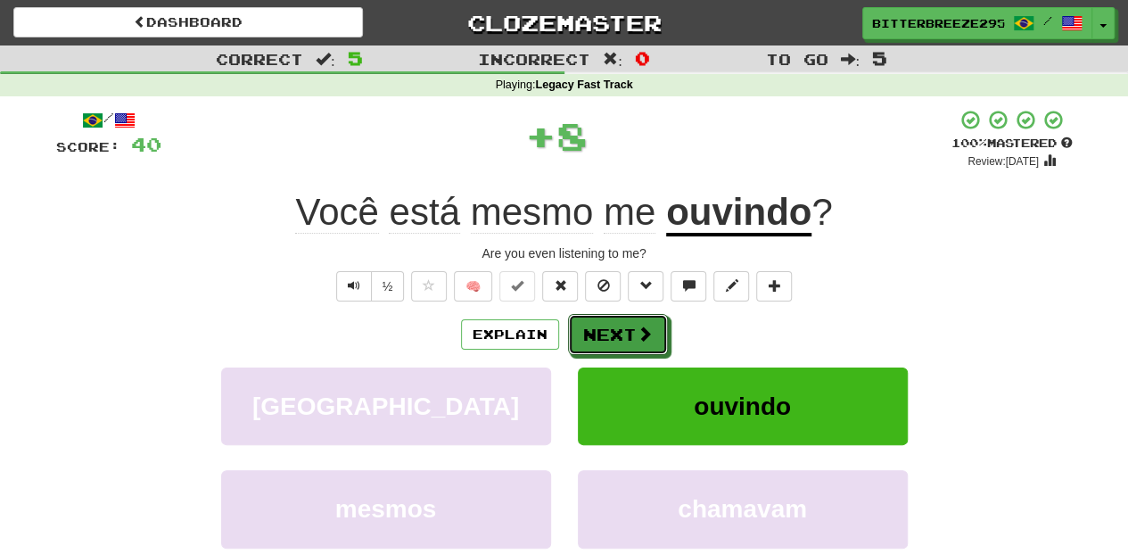
click at [604, 328] on button "Next" at bounding box center [618, 334] width 100 height 41
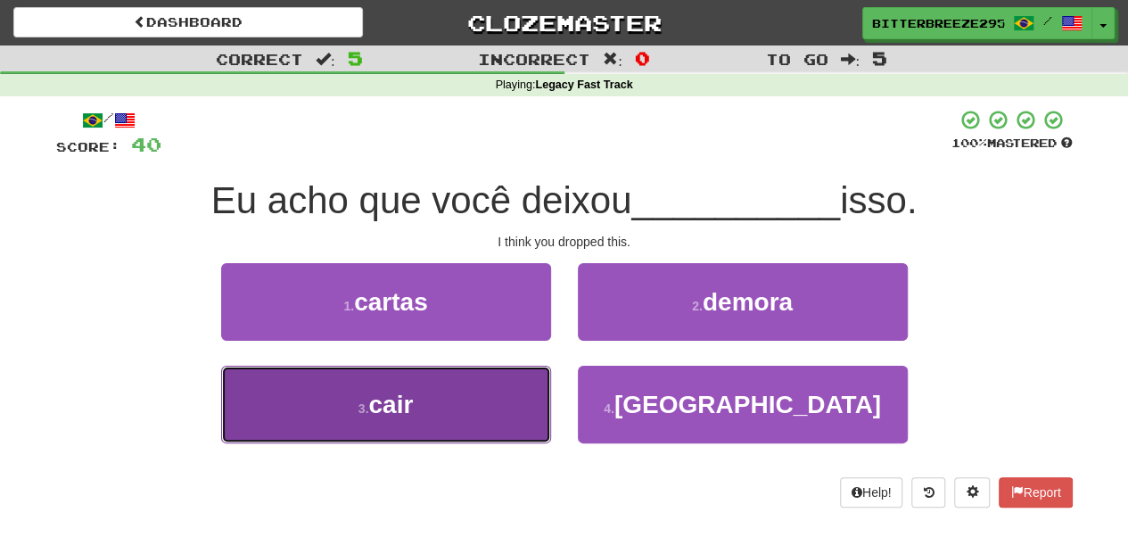
click at [488, 394] on button "3 . cair" at bounding box center [386, 404] width 330 height 78
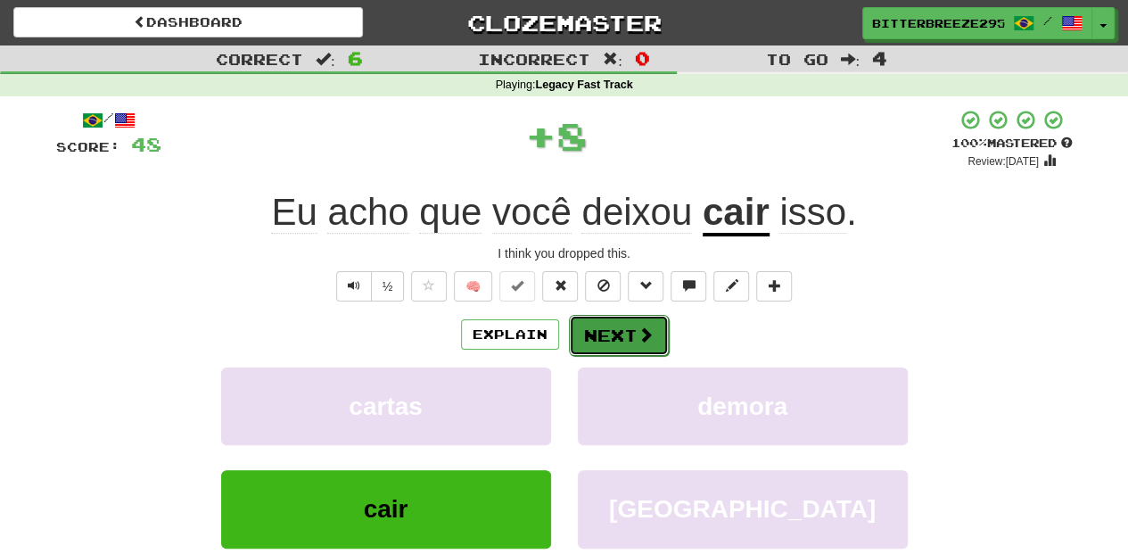
click at [624, 331] on button "Next" at bounding box center [619, 335] width 100 height 41
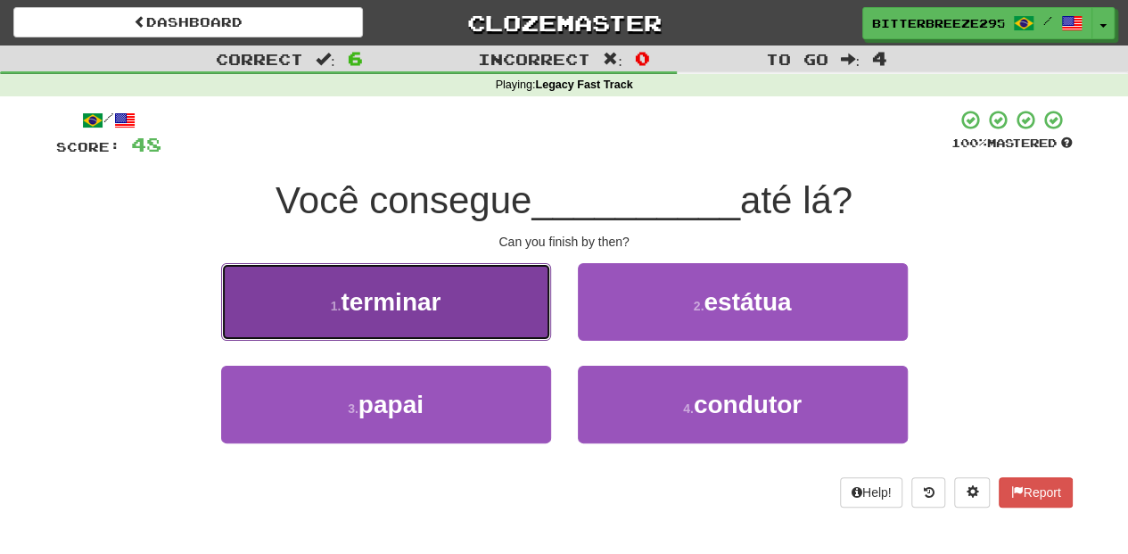
click at [527, 328] on button "1 . terminar" at bounding box center [386, 302] width 330 height 78
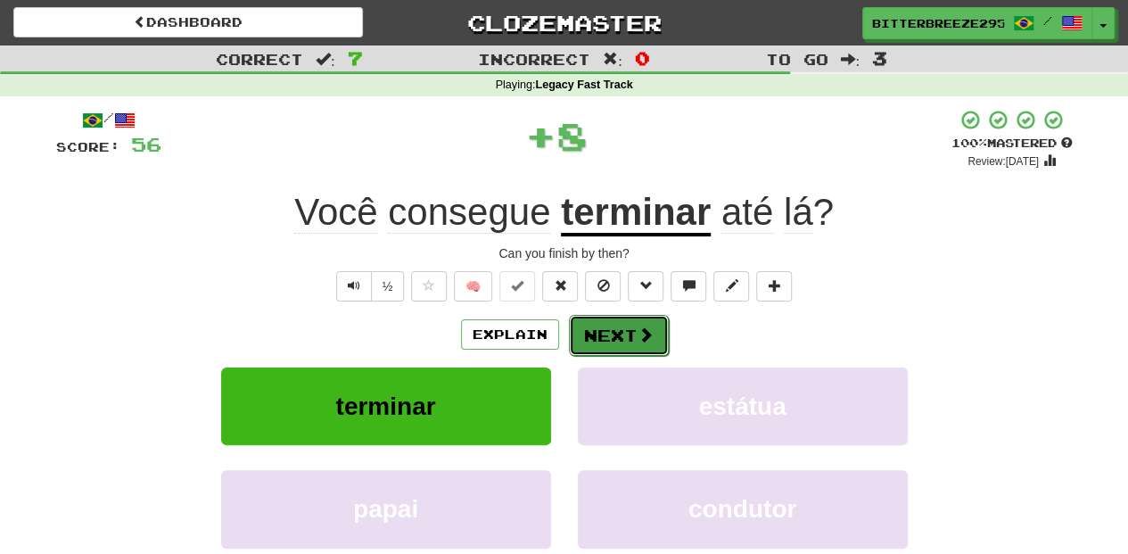
click at [630, 341] on button "Next" at bounding box center [619, 335] width 100 height 41
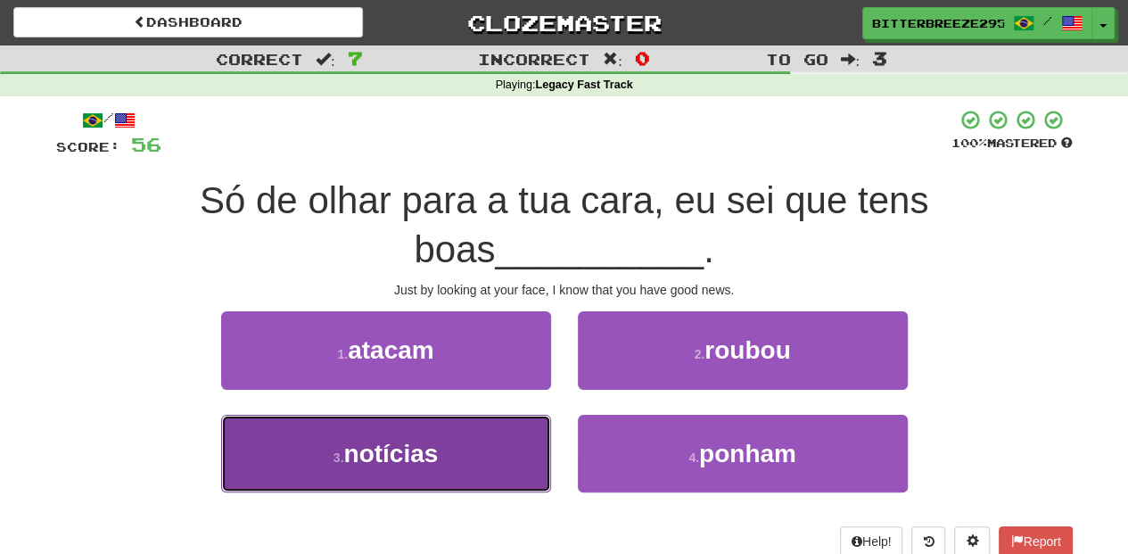
click at [460, 439] on button "3 . notícias" at bounding box center [386, 454] width 330 height 78
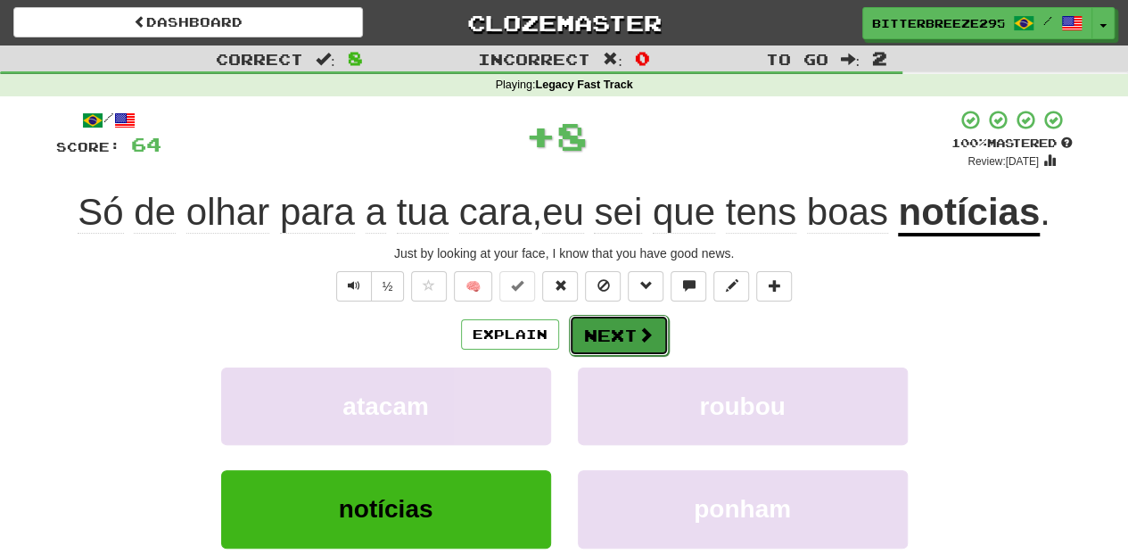
click at [606, 333] on button "Next" at bounding box center [619, 335] width 100 height 41
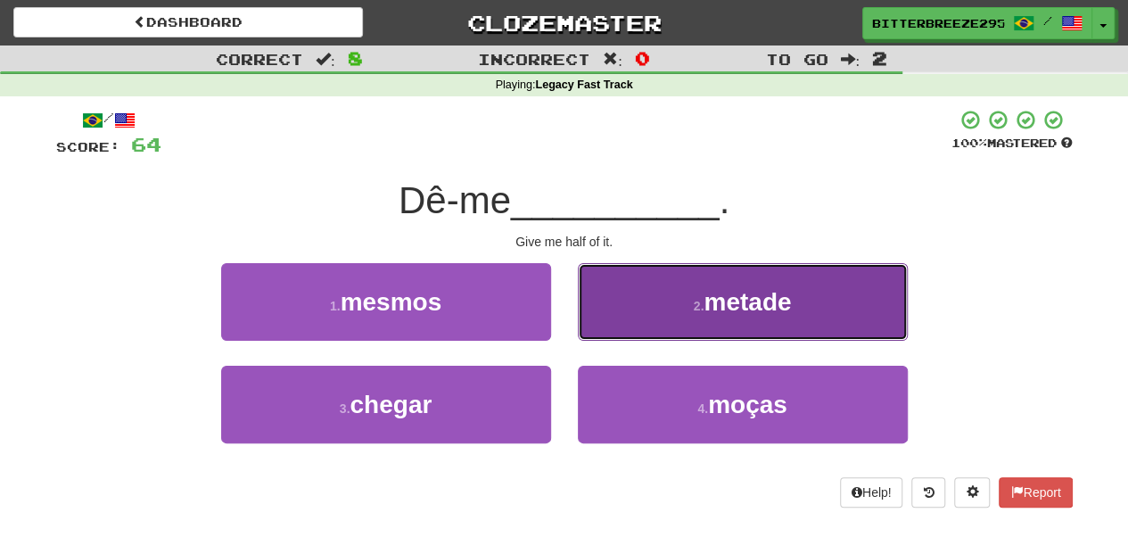
click at [604, 319] on button "2 . metade" at bounding box center [743, 302] width 330 height 78
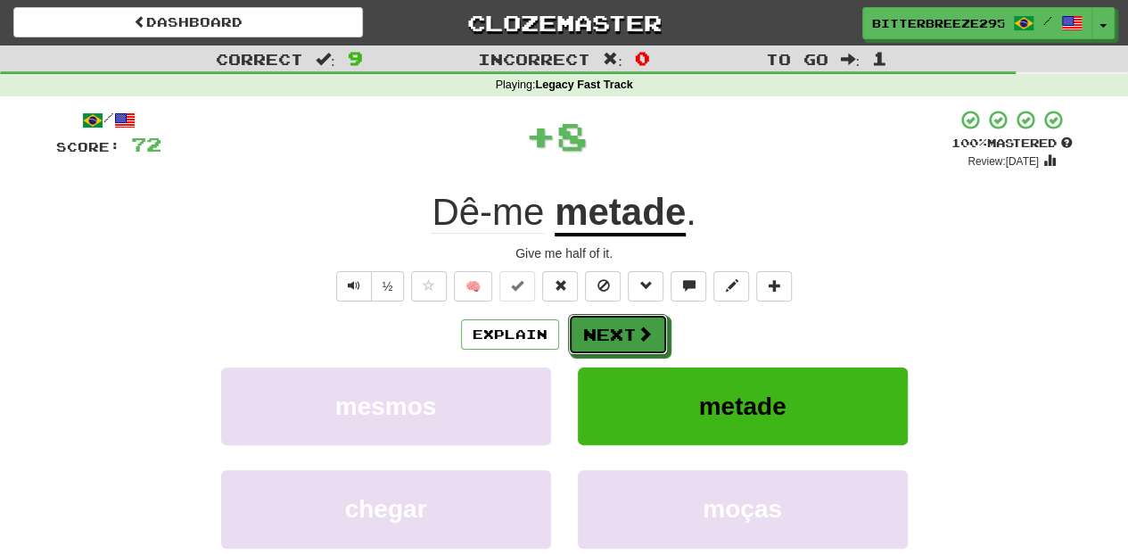
click at [600, 323] on button "Next" at bounding box center [618, 334] width 100 height 41
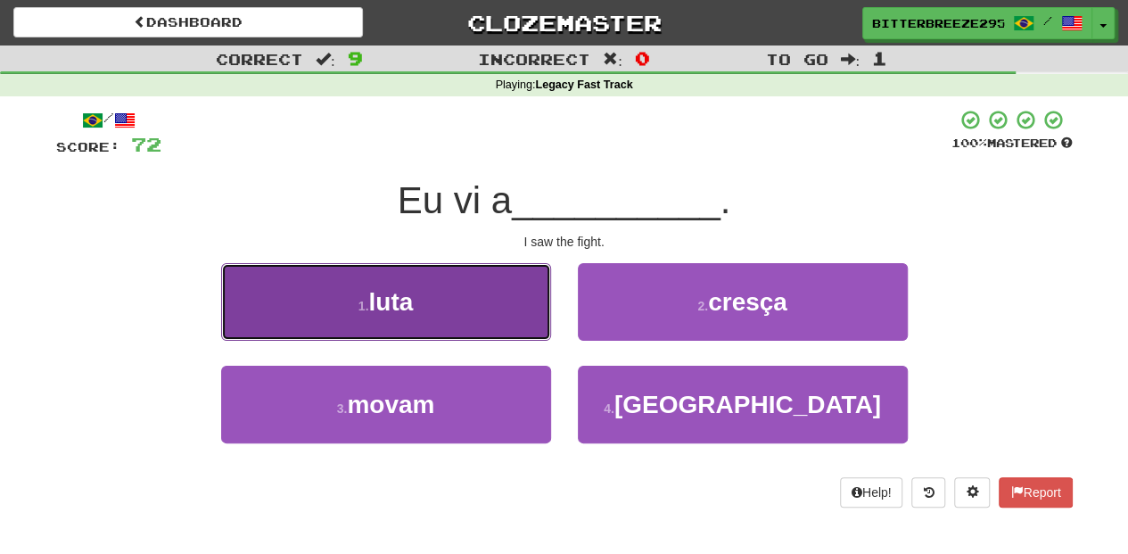
click at [497, 324] on button "1 . luta" at bounding box center [386, 302] width 330 height 78
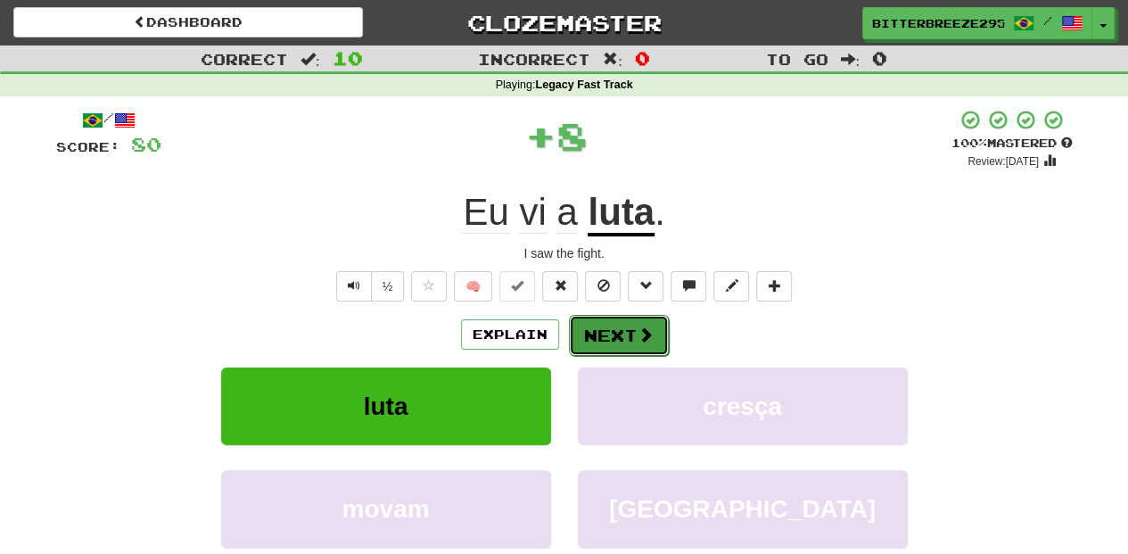
click at [604, 327] on button "Next" at bounding box center [619, 335] width 100 height 41
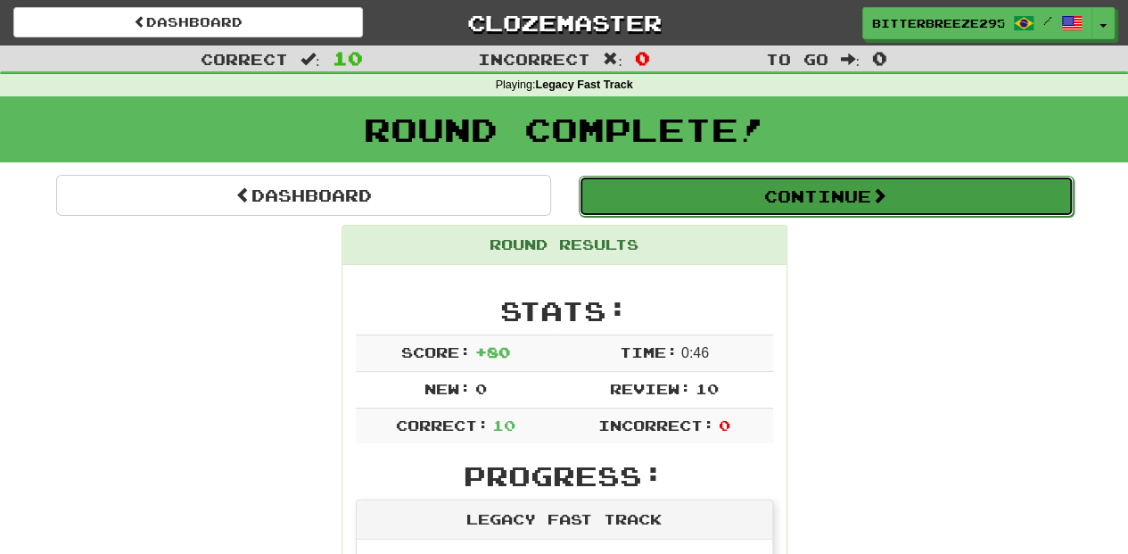
click at [661, 191] on button "Continue" at bounding box center [826, 196] width 495 height 41
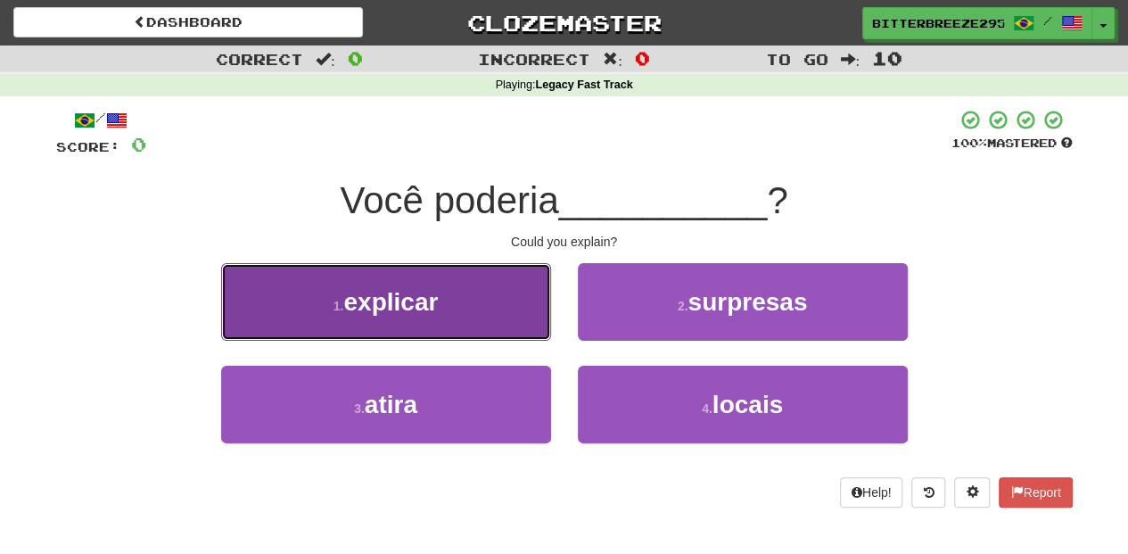
click at [471, 316] on button "1 . explicar" at bounding box center [386, 302] width 330 height 78
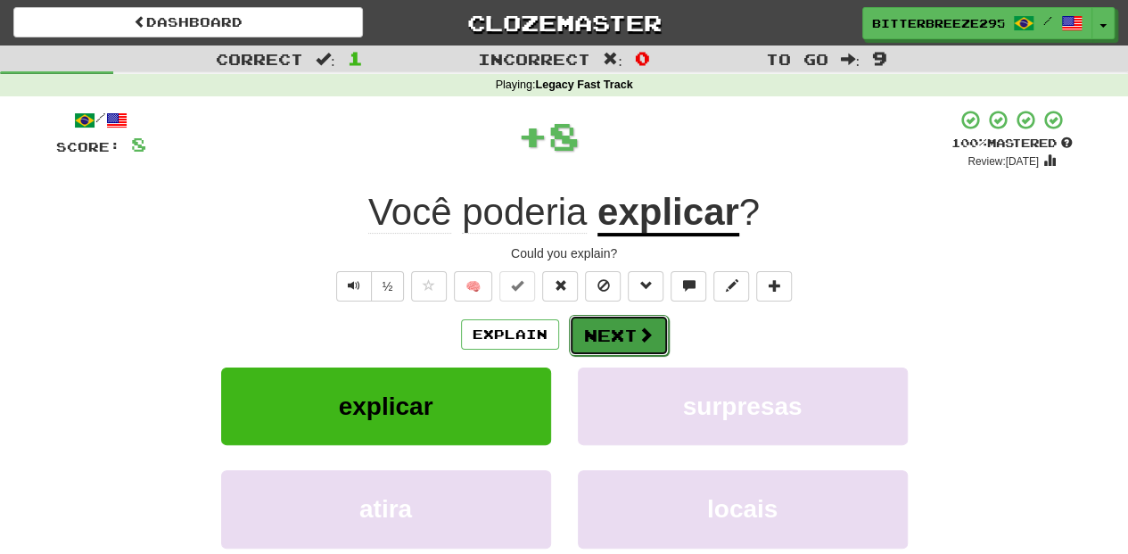
click at [608, 333] on button "Next" at bounding box center [619, 335] width 100 height 41
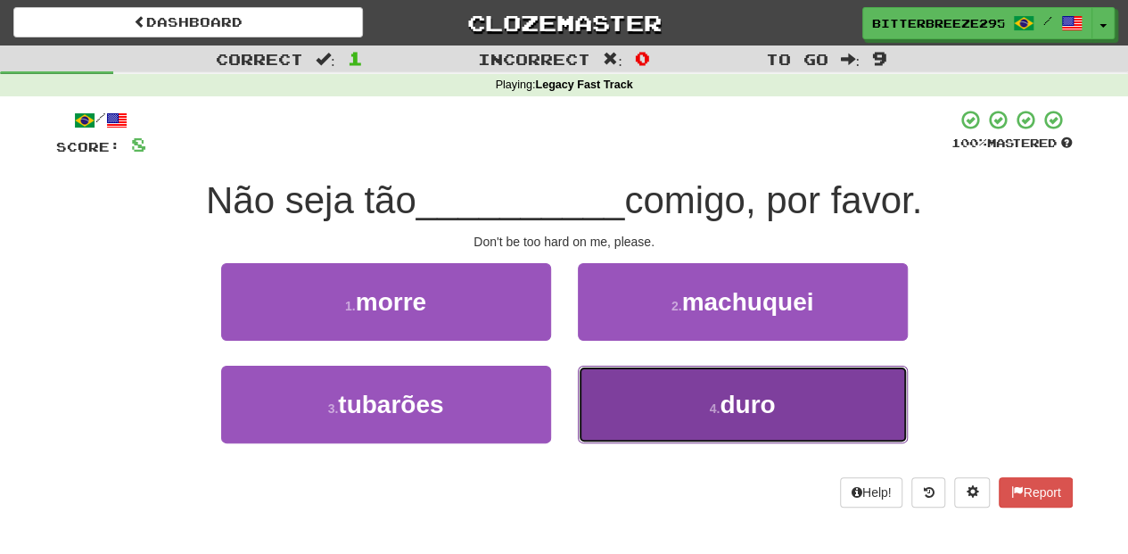
click at [604, 414] on button "4 . duro" at bounding box center [743, 404] width 330 height 78
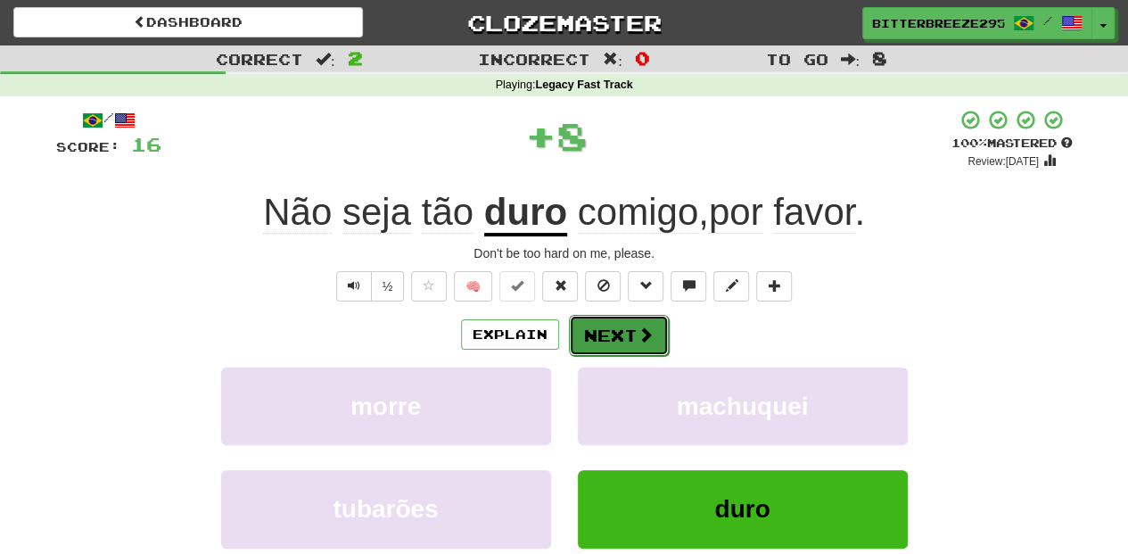
click at [608, 331] on button "Next" at bounding box center [619, 335] width 100 height 41
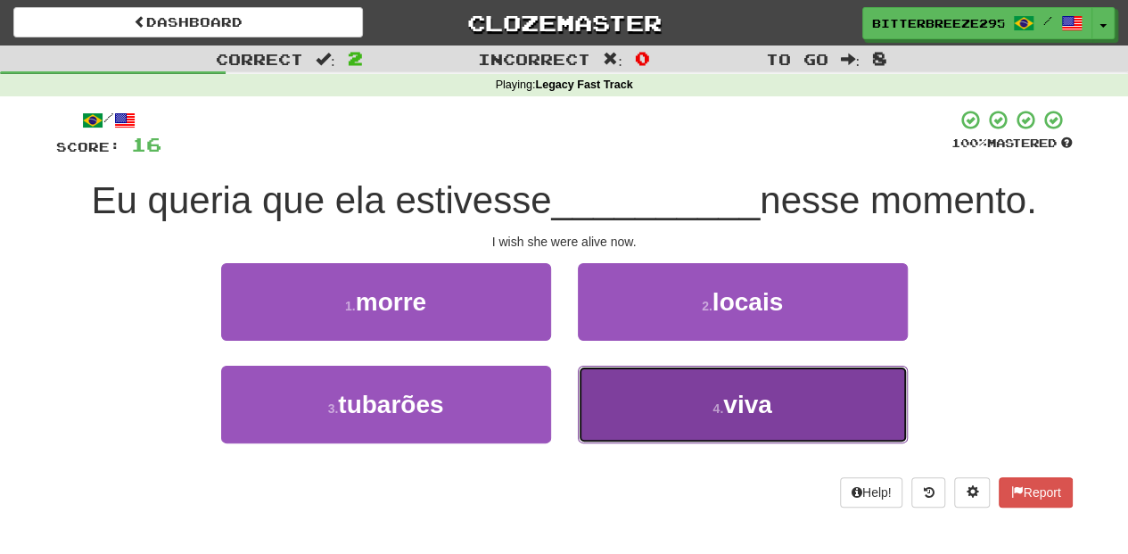
click at [622, 398] on button "4 . viva" at bounding box center [743, 404] width 330 height 78
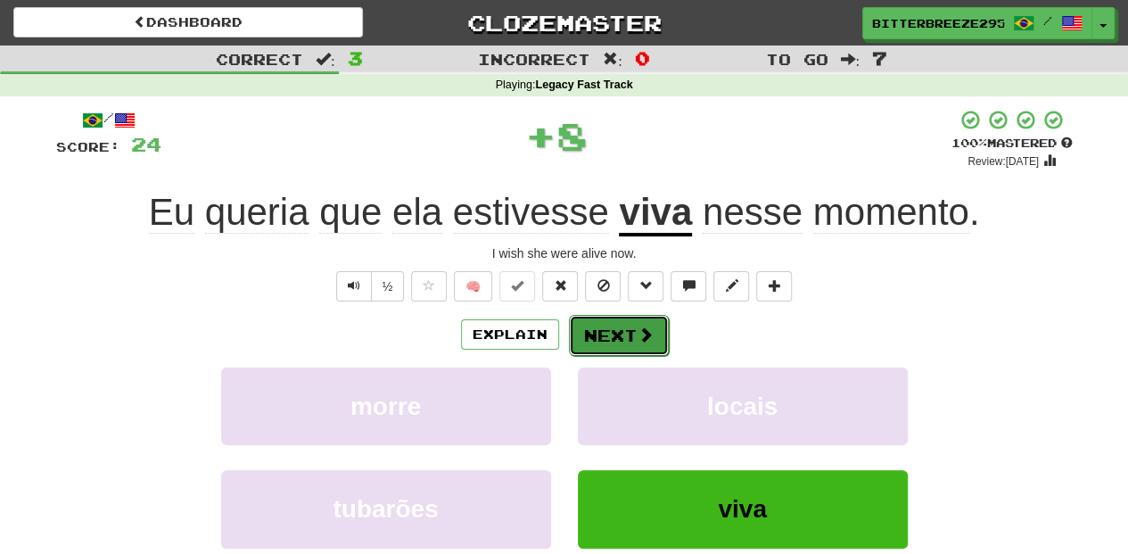
click at [588, 333] on button "Next" at bounding box center [619, 335] width 100 height 41
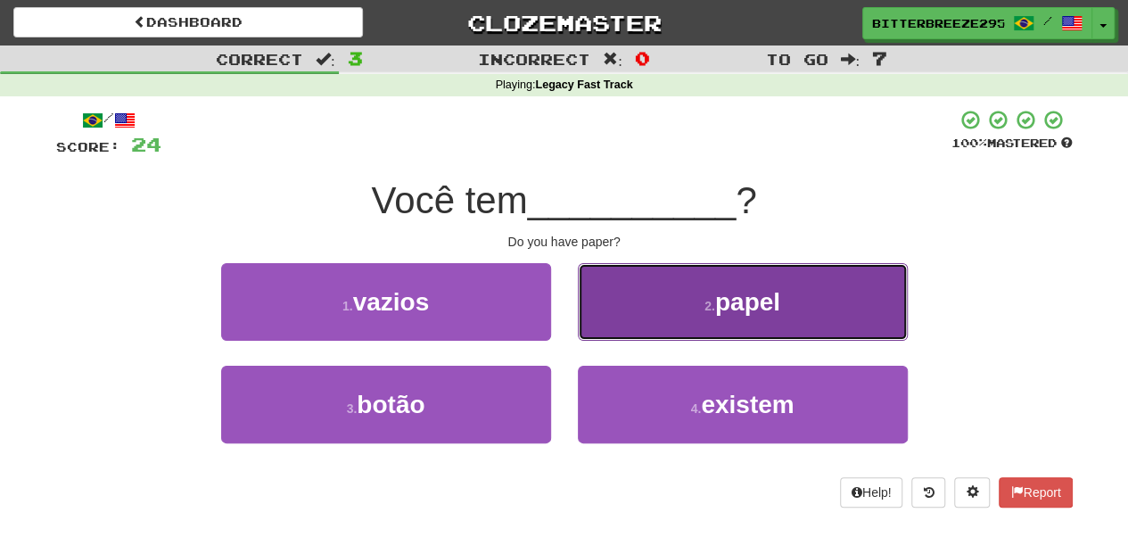
click at [632, 315] on button "2 . papel" at bounding box center [743, 302] width 330 height 78
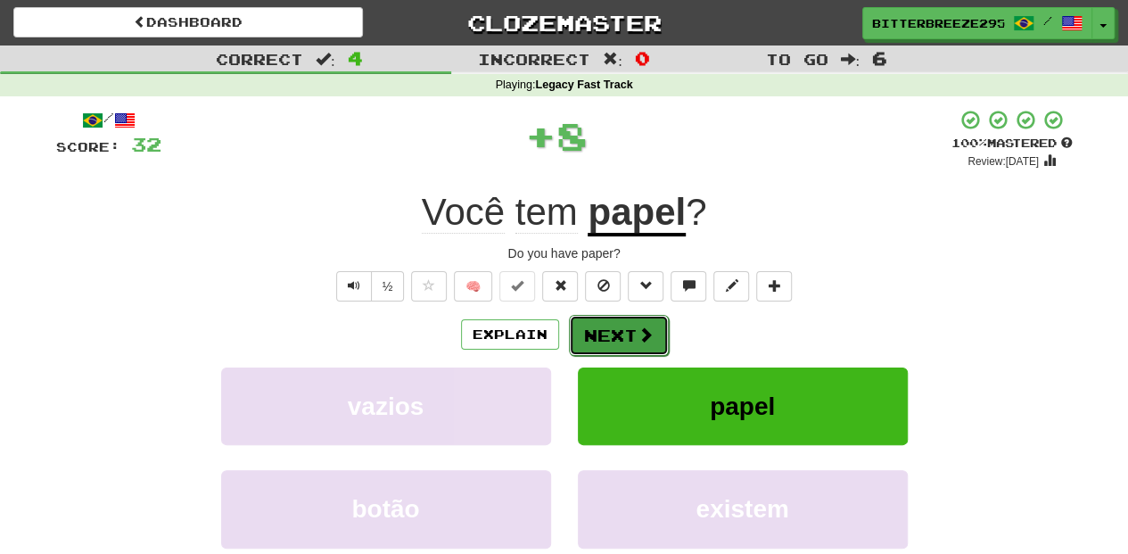
click at [626, 322] on button "Next" at bounding box center [619, 335] width 100 height 41
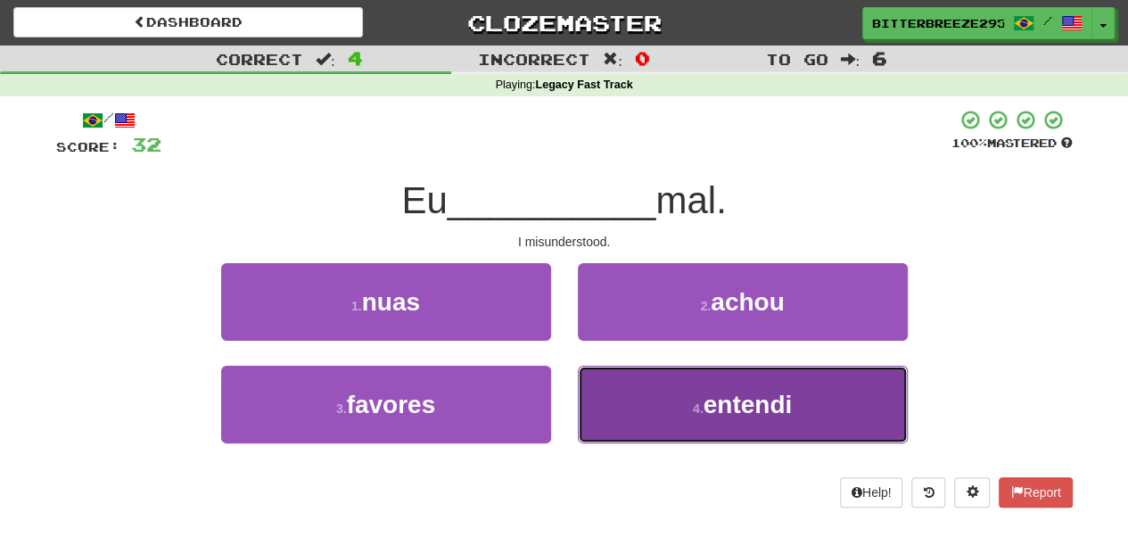
click at [626, 396] on button "4 . entendi" at bounding box center [743, 404] width 330 height 78
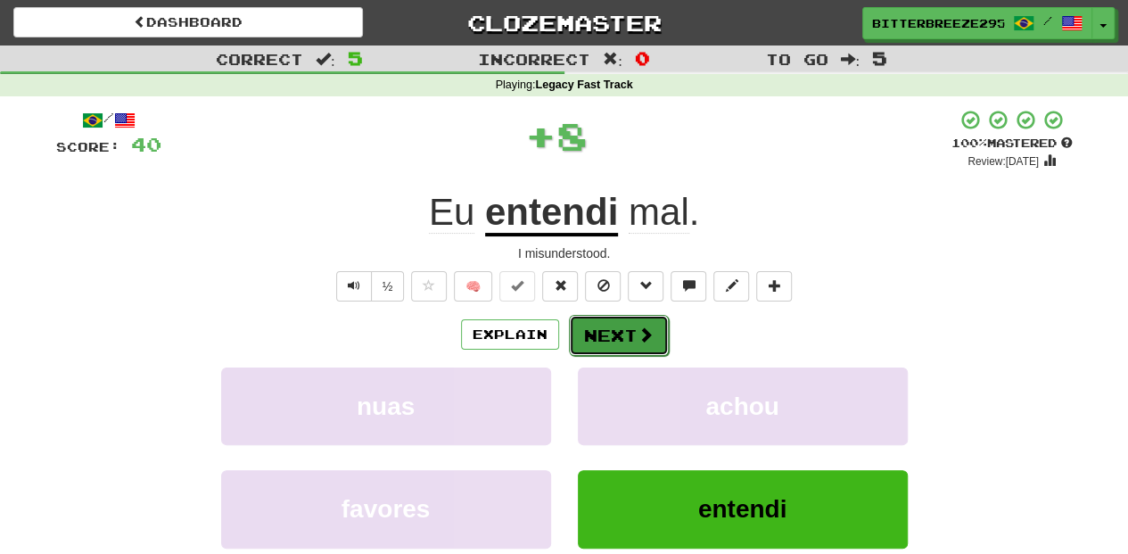
click at [611, 331] on button "Next" at bounding box center [619, 335] width 100 height 41
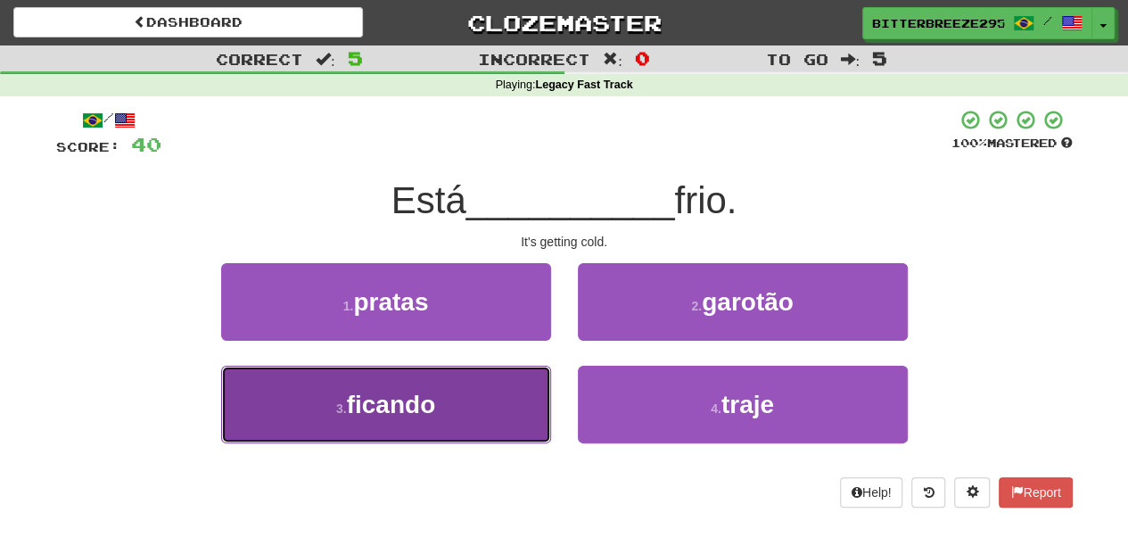
click at [497, 413] on button "3 . ficando" at bounding box center [386, 404] width 330 height 78
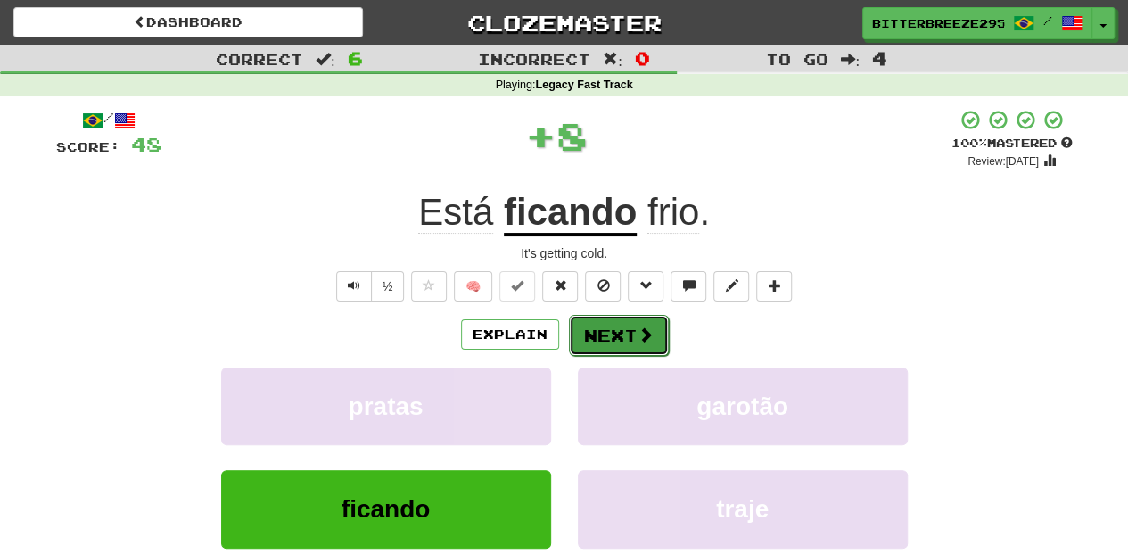
click at [589, 340] on button "Next" at bounding box center [619, 335] width 100 height 41
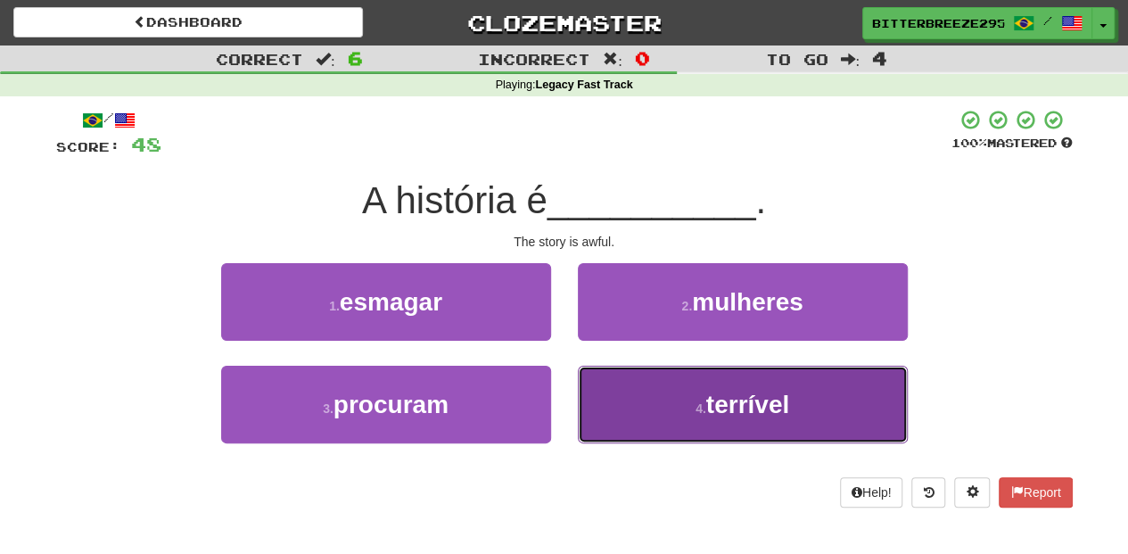
click at [620, 388] on button "4 . terrível" at bounding box center [743, 404] width 330 height 78
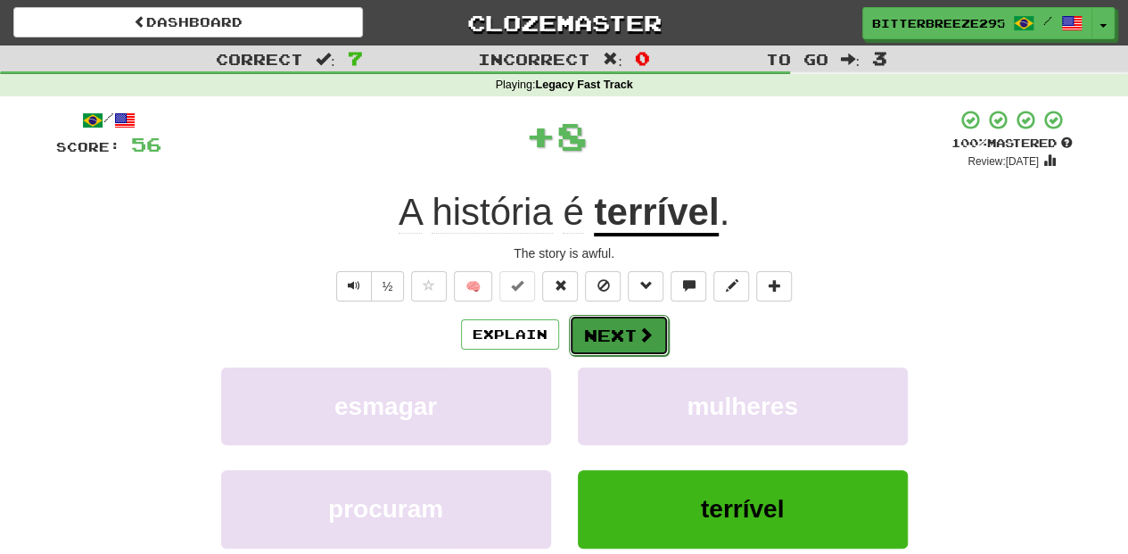
click at [609, 328] on button "Next" at bounding box center [619, 335] width 100 height 41
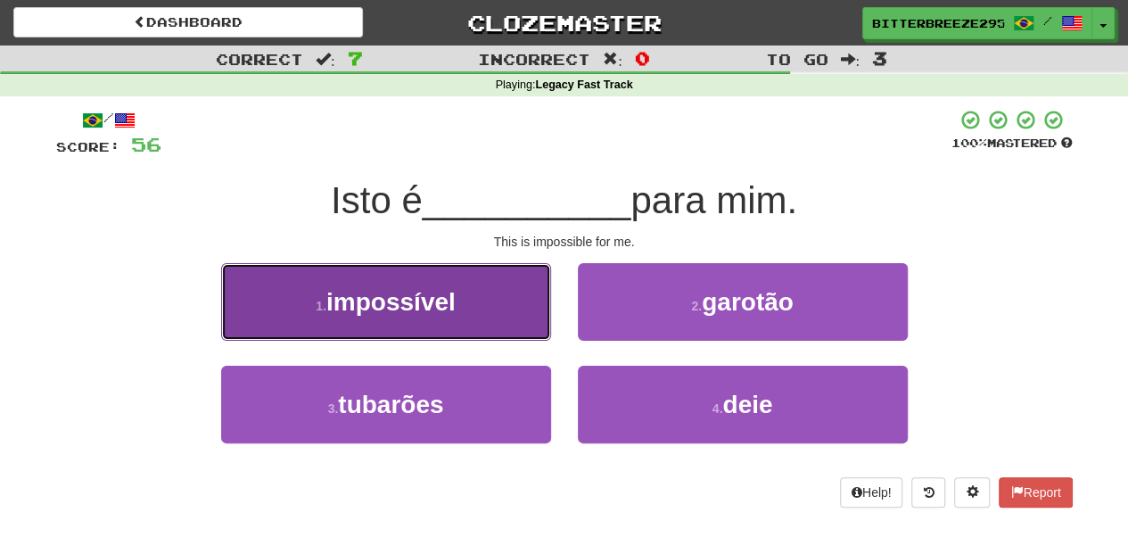
click at [437, 330] on button "1 . impossível" at bounding box center [386, 302] width 330 height 78
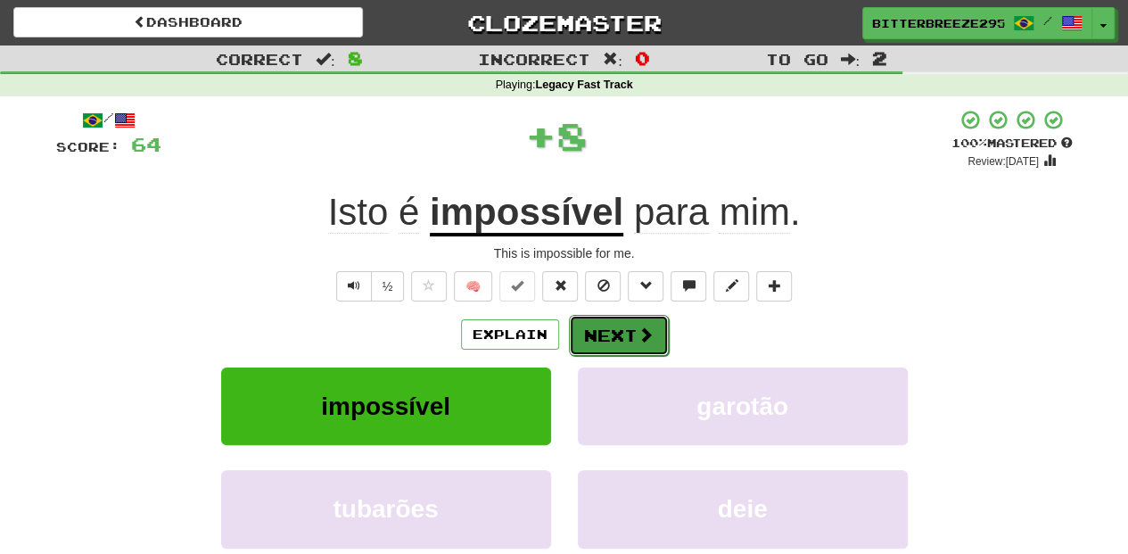
click at [580, 343] on button "Next" at bounding box center [619, 335] width 100 height 41
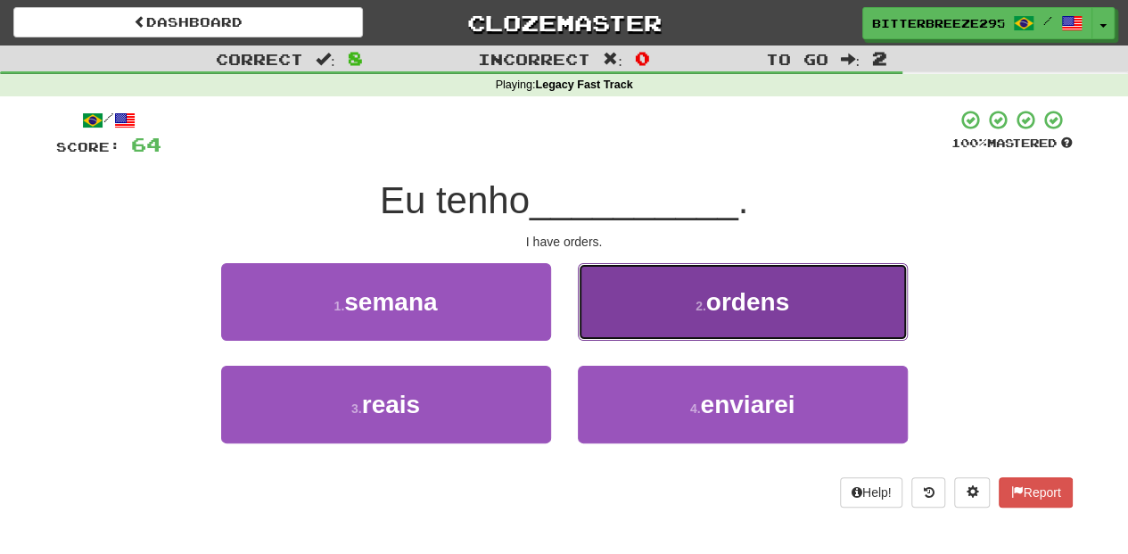
click at [620, 324] on button "2 . ordens" at bounding box center [743, 302] width 330 height 78
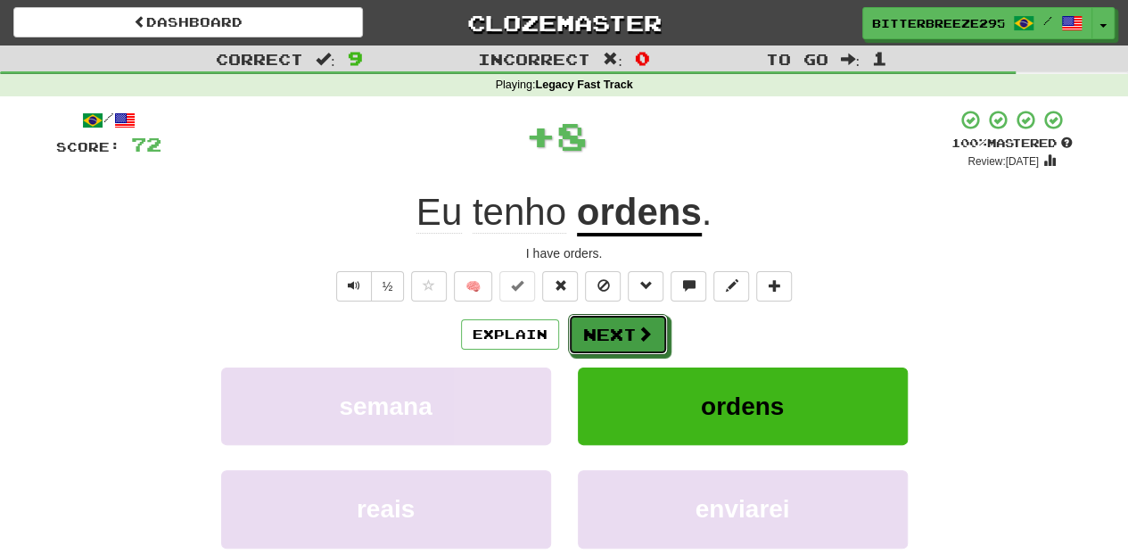
click at [620, 324] on button "Next" at bounding box center [618, 334] width 100 height 41
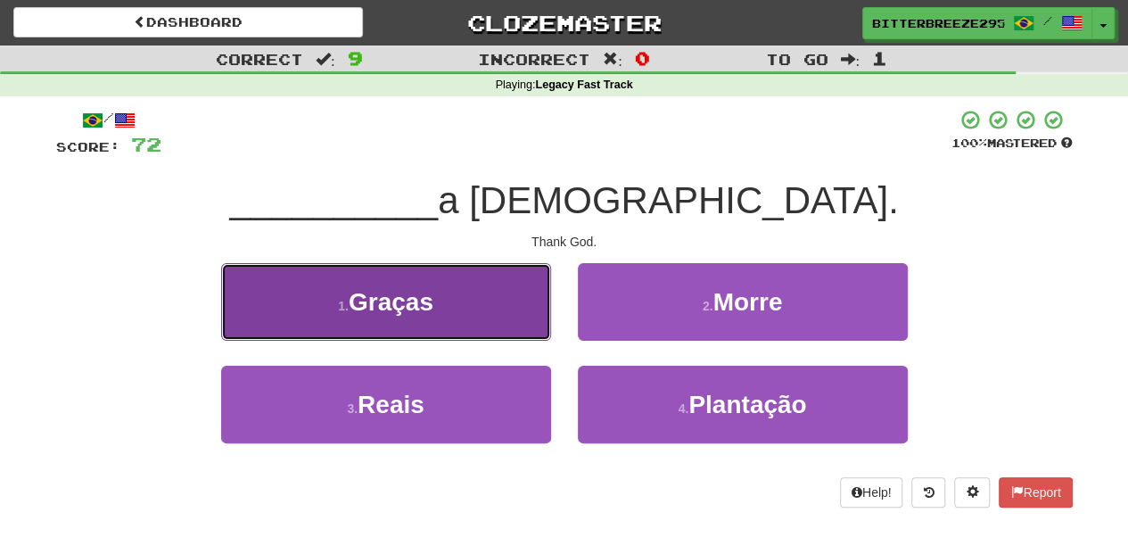
click at [480, 321] on button "1 . Graças" at bounding box center [386, 302] width 330 height 78
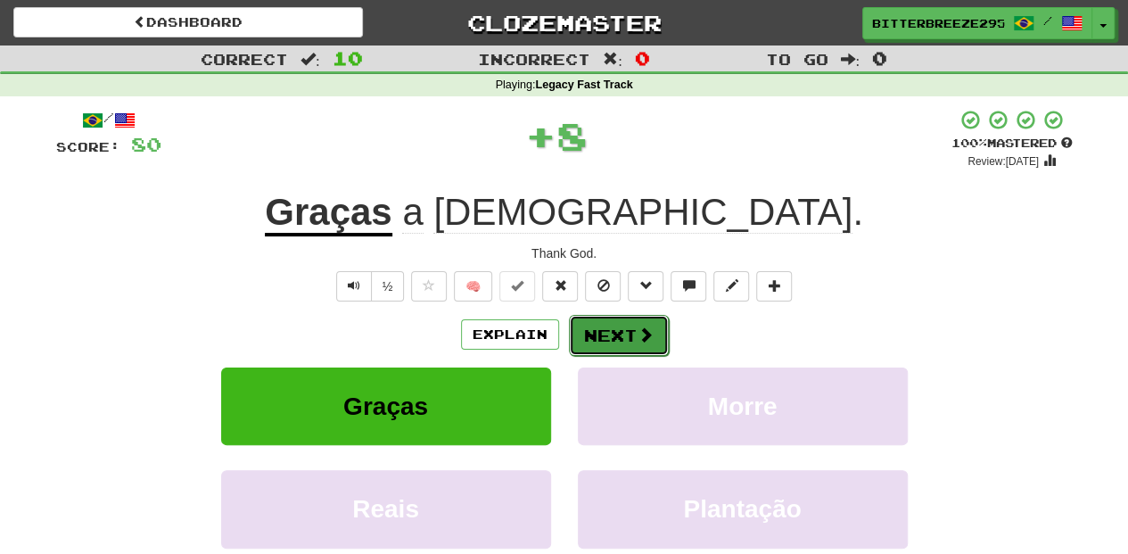
click at [604, 336] on button "Next" at bounding box center [619, 335] width 100 height 41
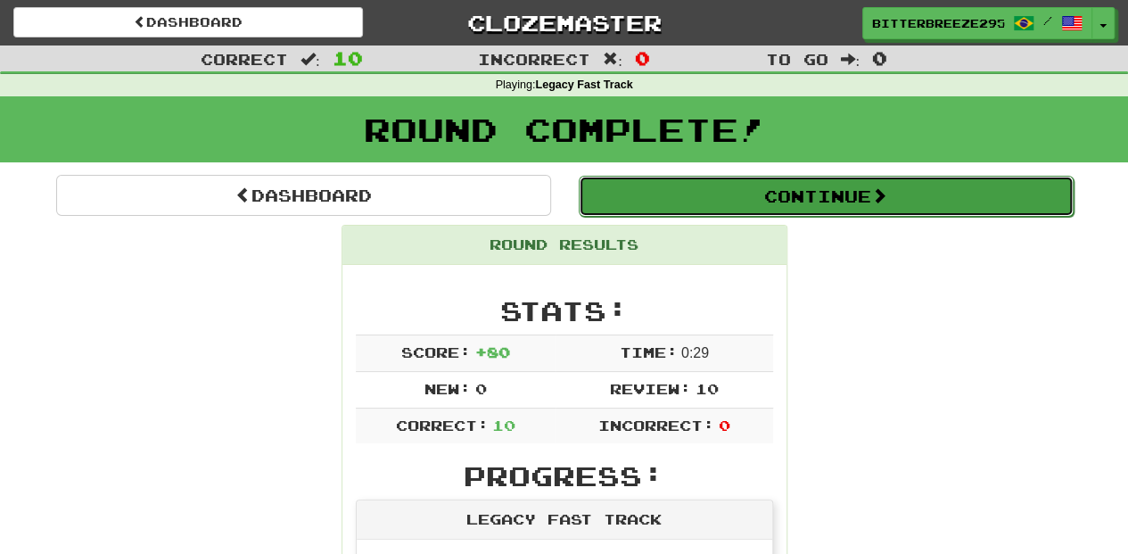
click at [692, 189] on button "Continue" at bounding box center [826, 196] width 495 height 41
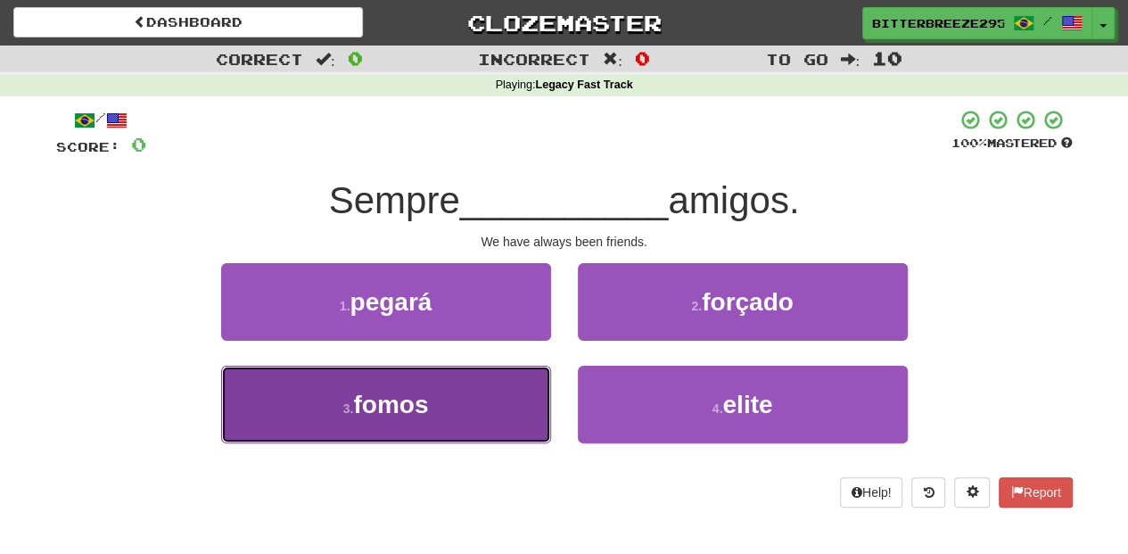
click at [456, 415] on button "3 . fomos" at bounding box center [386, 404] width 330 height 78
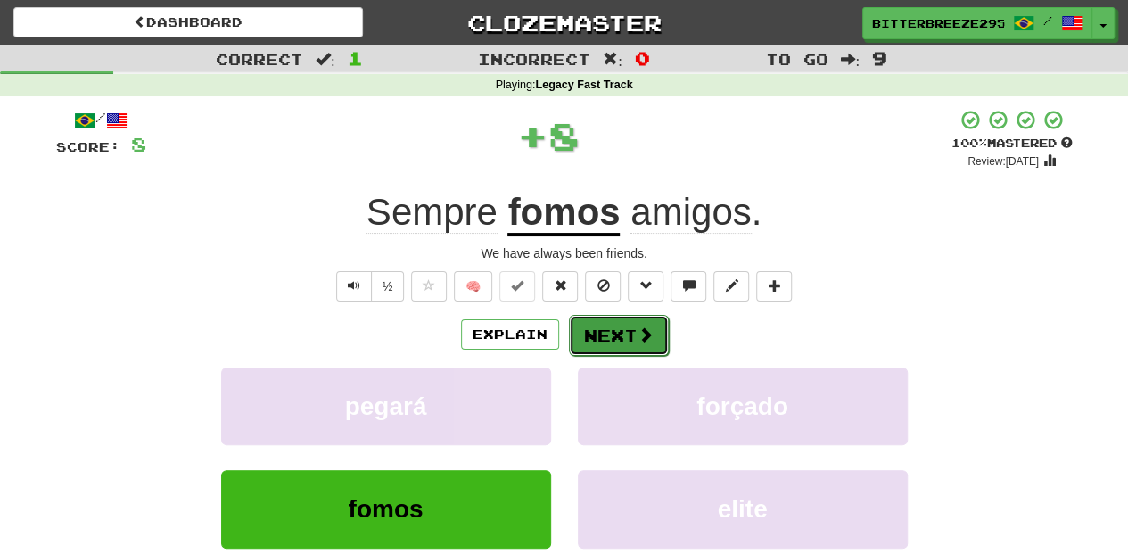
click at [633, 316] on button "Next" at bounding box center [619, 335] width 100 height 41
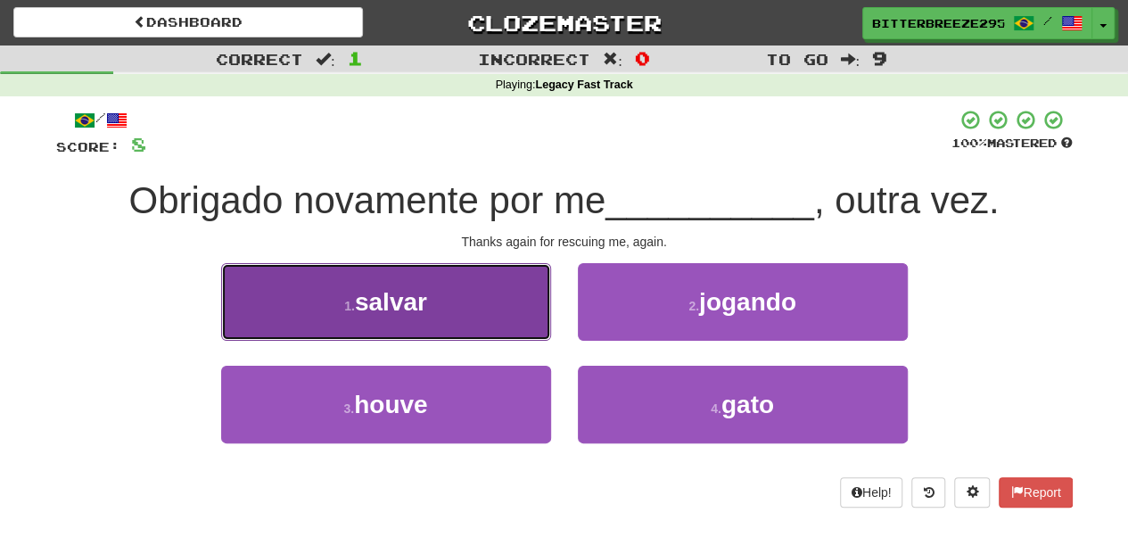
click at [490, 332] on button "1 . salvar" at bounding box center [386, 302] width 330 height 78
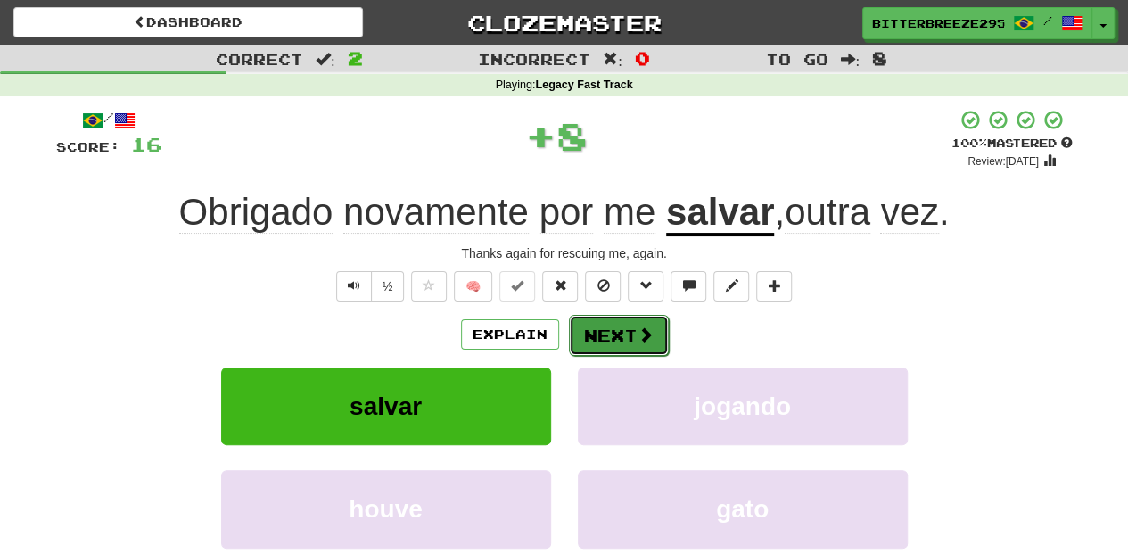
click at [616, 332] on button "Next" at bounding box center [619, 335] width 100 height 41
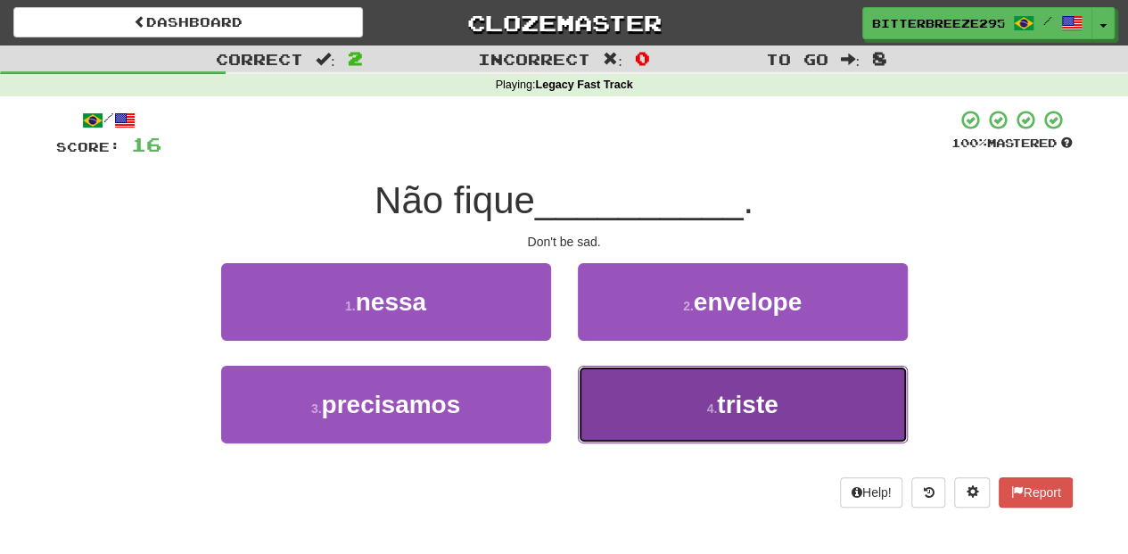
click at [627, 378] on button "4 . triste" at bounding box center [743, 404] width 330 height 78
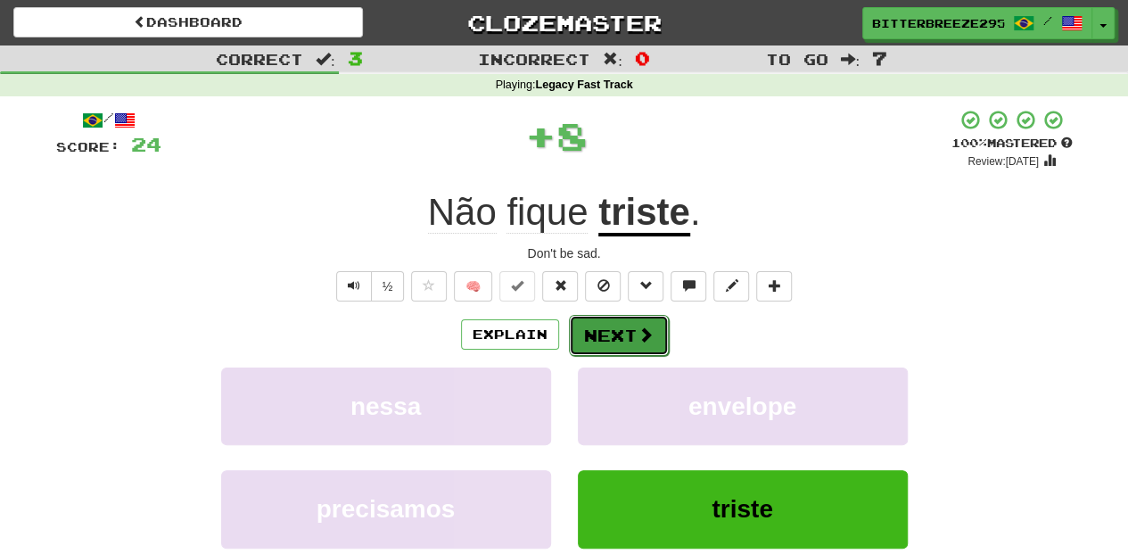
click at [608, 341] on button "Next" at bounding box center [619, 335] width 100 height 41
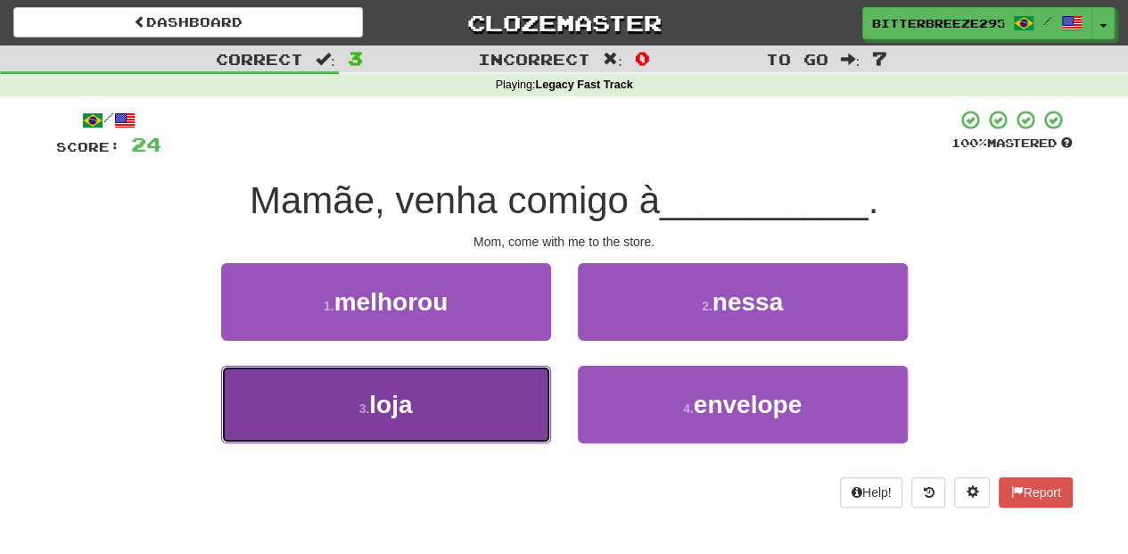
click at [482, 407] on button "3 . loja" at bounding box center [386, 404] width 330 height 78
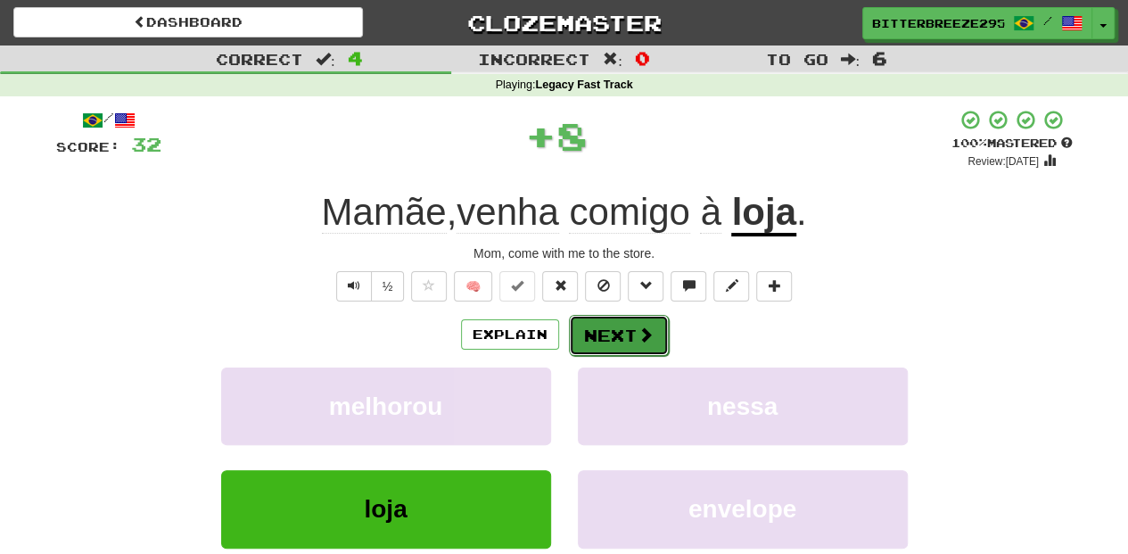
click at [601, 333] on button "Next" at bounding box center [619, 335] width 100 height 41
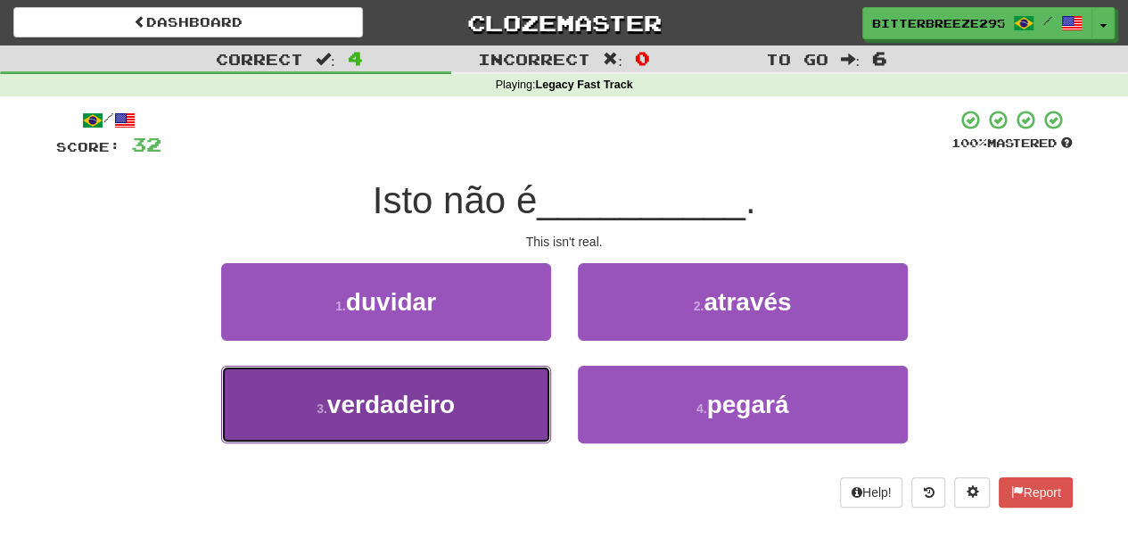
click at [475, 407] on button "3 . verdadeiro" at bounding box center [386, 404] width 330 height 78
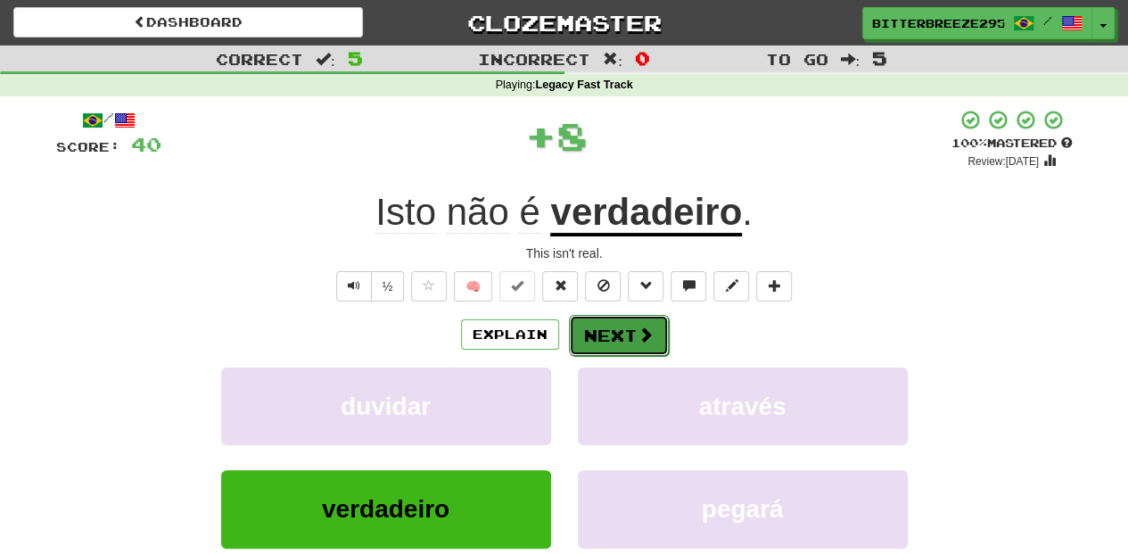
click at [612, 335] on button "Next" at bounding box center [619, 335] width 100 height 41
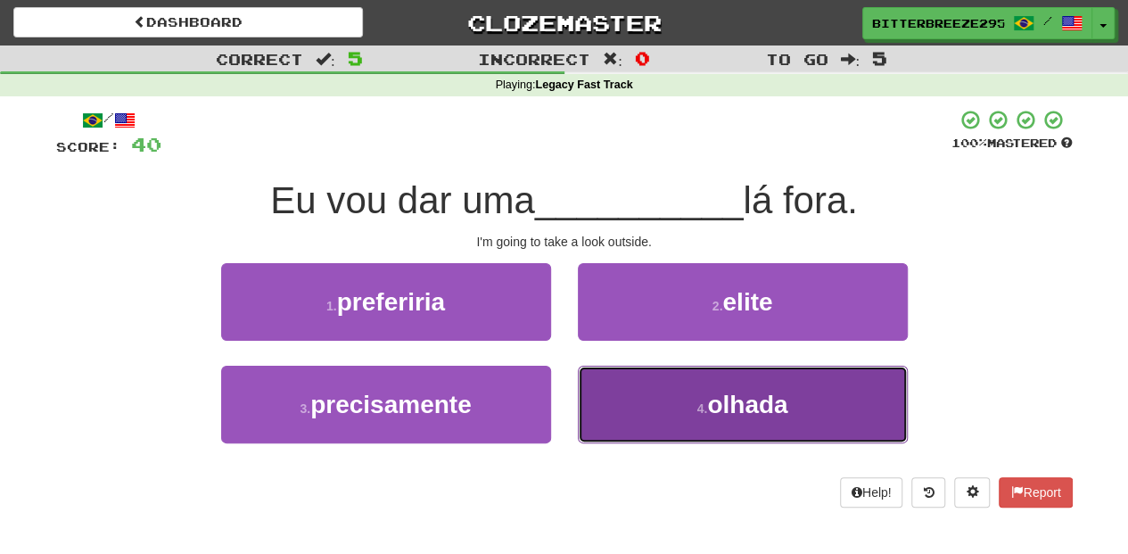
click at [628, 401] on button "4 . olhada" at bounding box center [743, 404] width 330 height 78
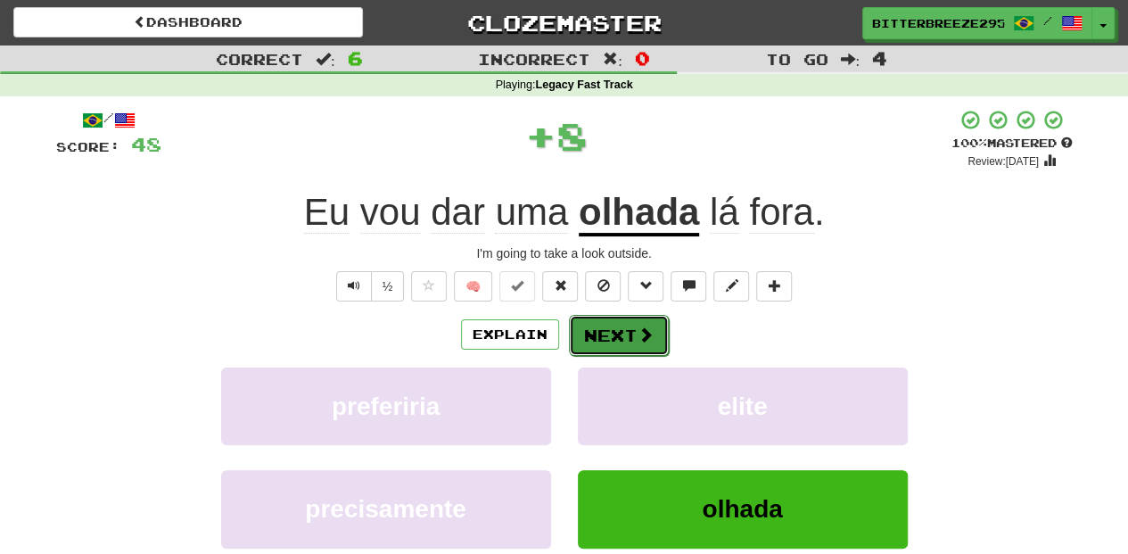
click at [583, 339] on button "Next" at bounding box center [619, 335] width 100 height 41
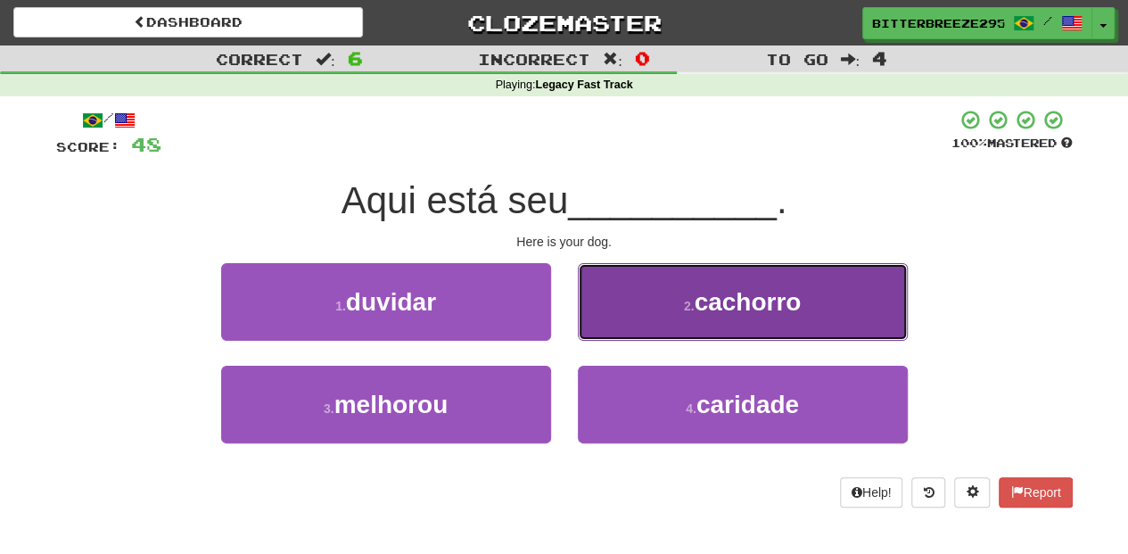
click at [619, 307] on button "2 . cachorro" at bounding box center [743, 302] width 330 height 78
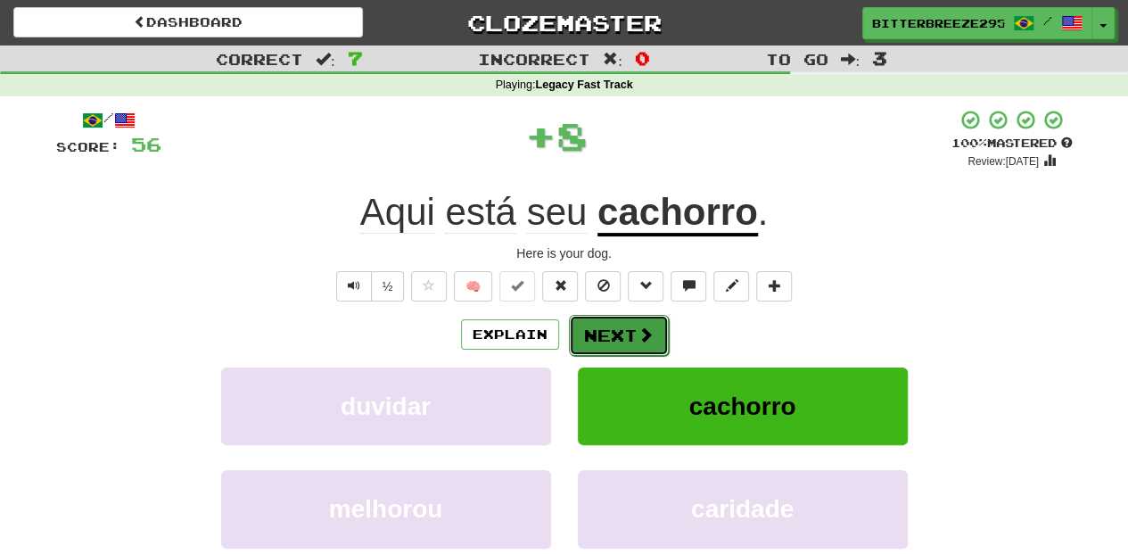
click at [607, 324] on button "Next" at bounding box center [619, 335] width 100 height 41
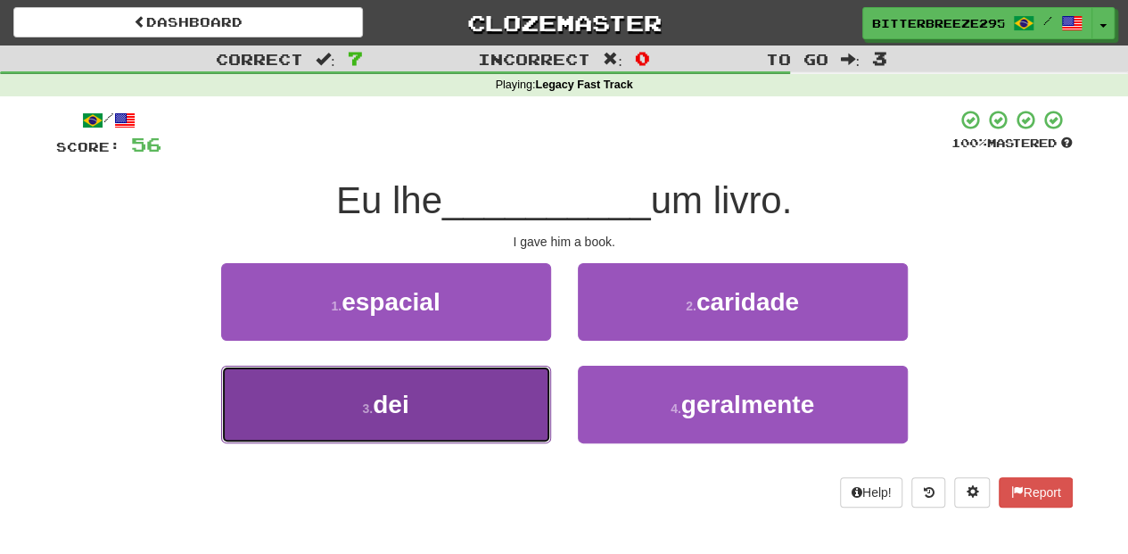
click at [484, 389] on button "3 . dei" at bounding box center [386, 404] width 330 height 78
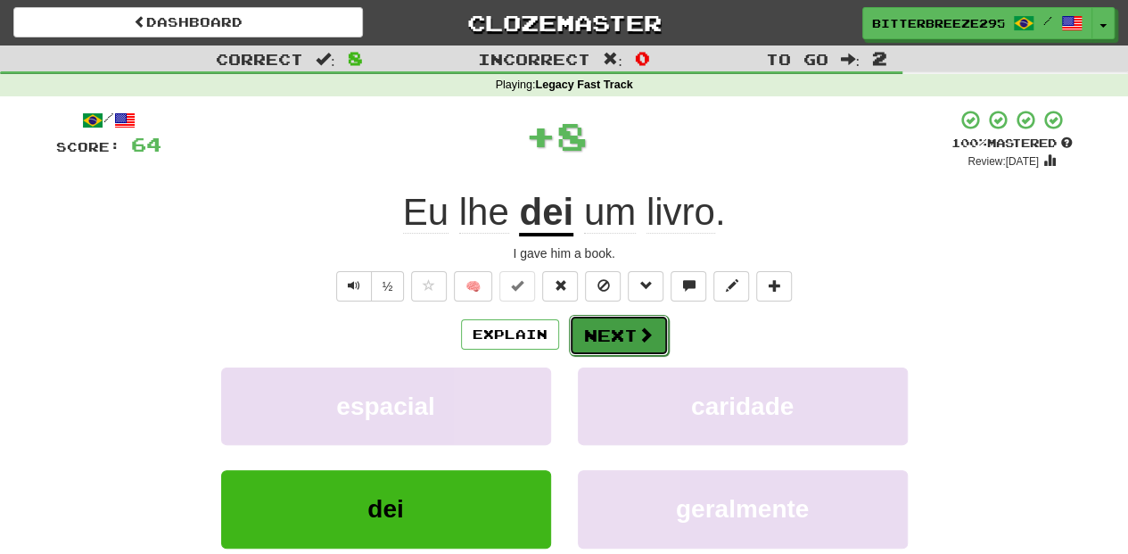
click at [641, 320] on button "Next" at bounding box center [619, 335] width 100 height 41
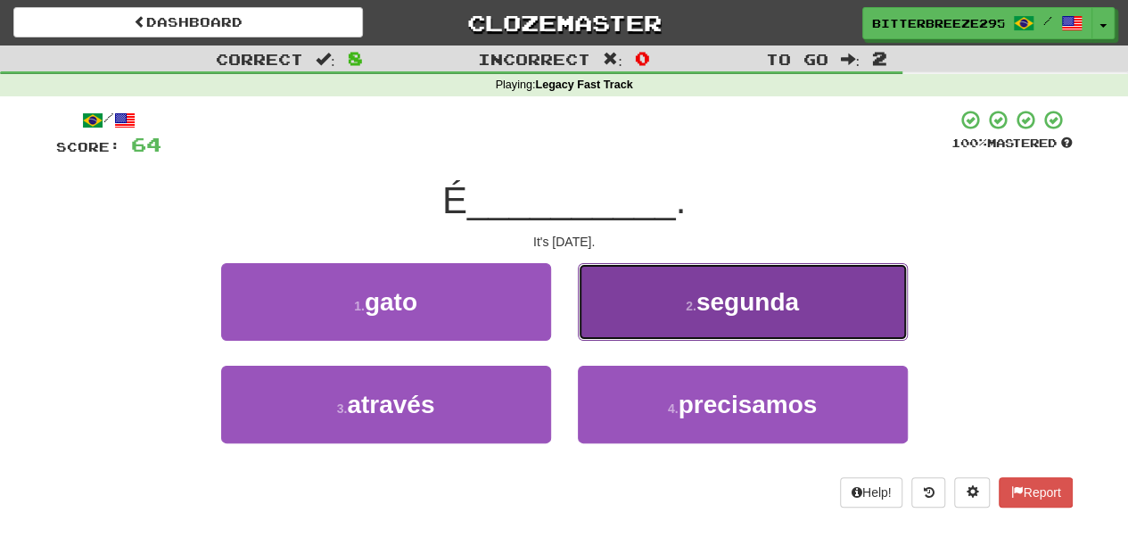
click at [641, 314] on button "2 . segunda" at bounding box center [743, 302] width 330 height 78
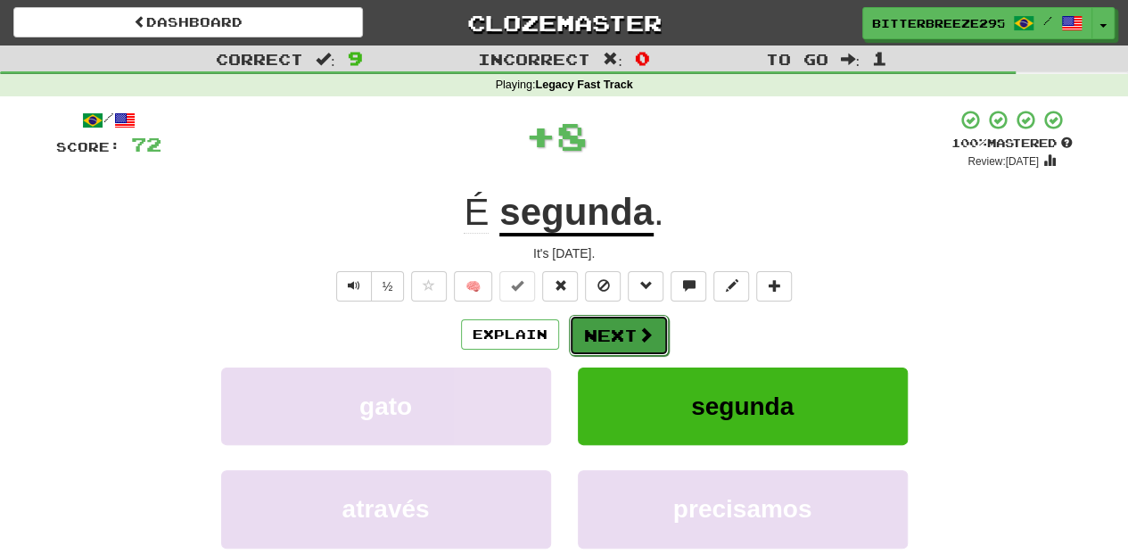
click at [637, 326] on span at bounding box center [645, 334] width 16 height 16
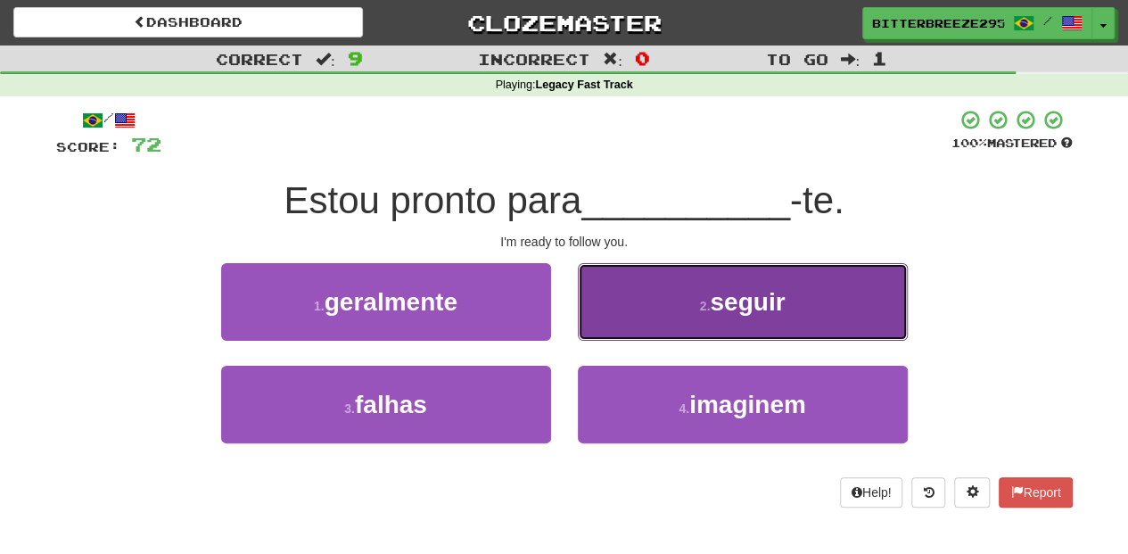
click at [626, 327] on button "2 . seguir" at bounding box center [743, 302] width 330 height 78
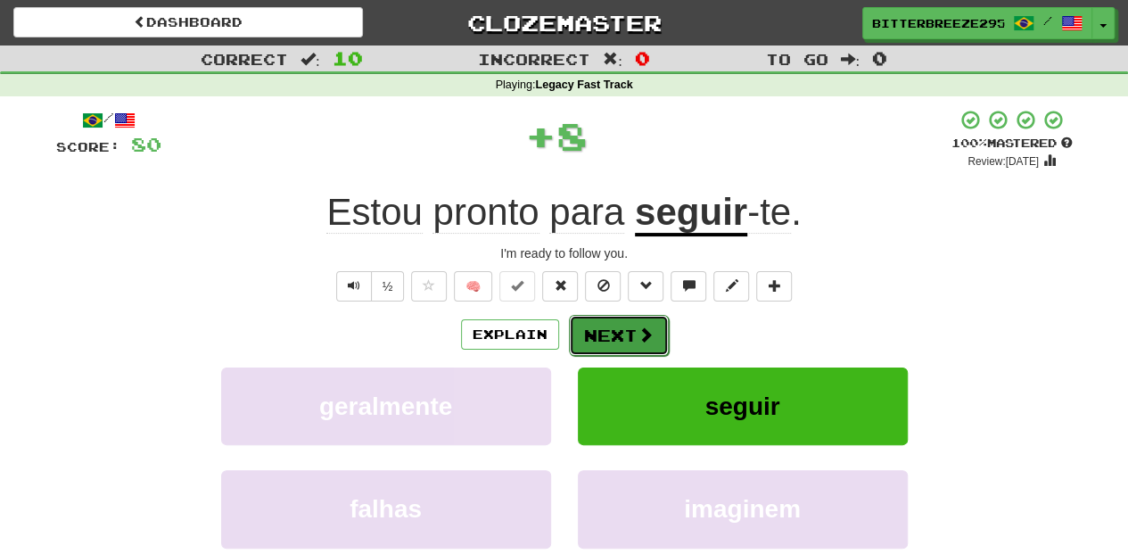
click at [626, 329] on button "Next" at bounding box center [619, 335] width 100 height 41
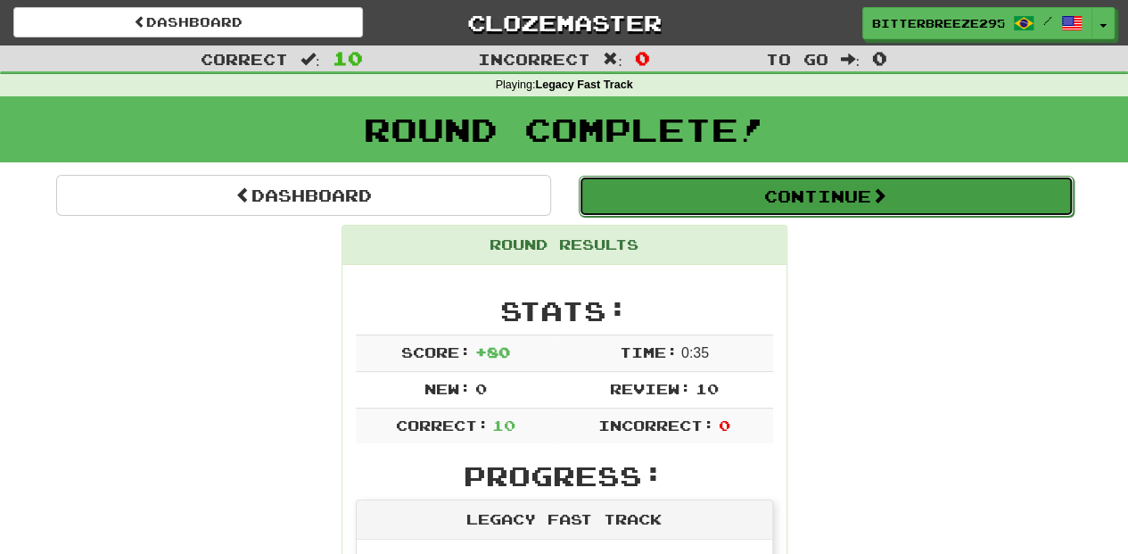
click at [673, 185] on button "Continue" at bounding box center [826, 196] width 495 height 41
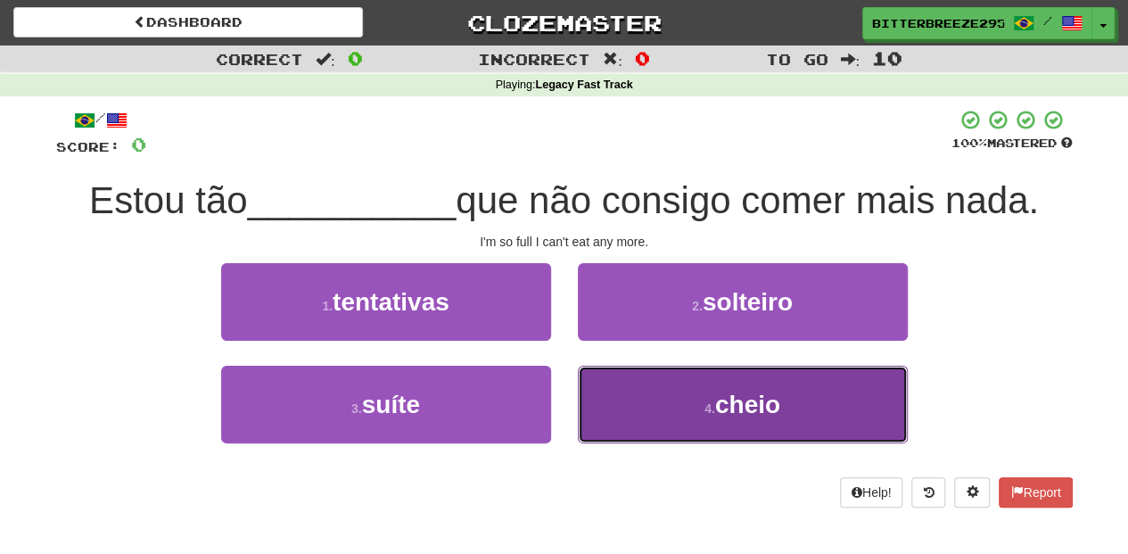
click at [667, 381] on button "4 . cheio" at bounding box center [743, 404] width 330 height 78
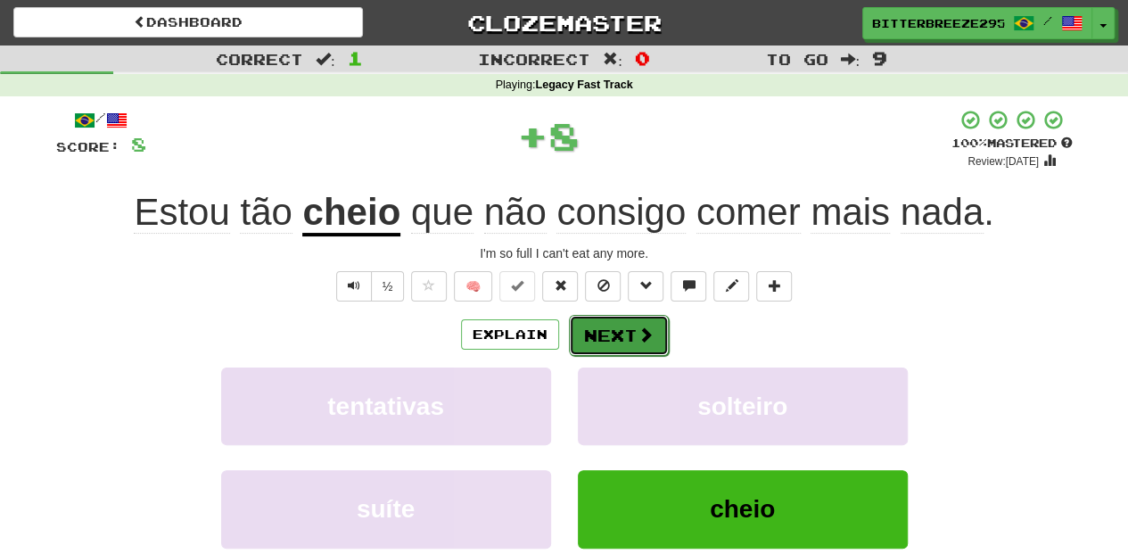
click at [640, 337] on span at bounding box center [645, 334] width 16 height 16
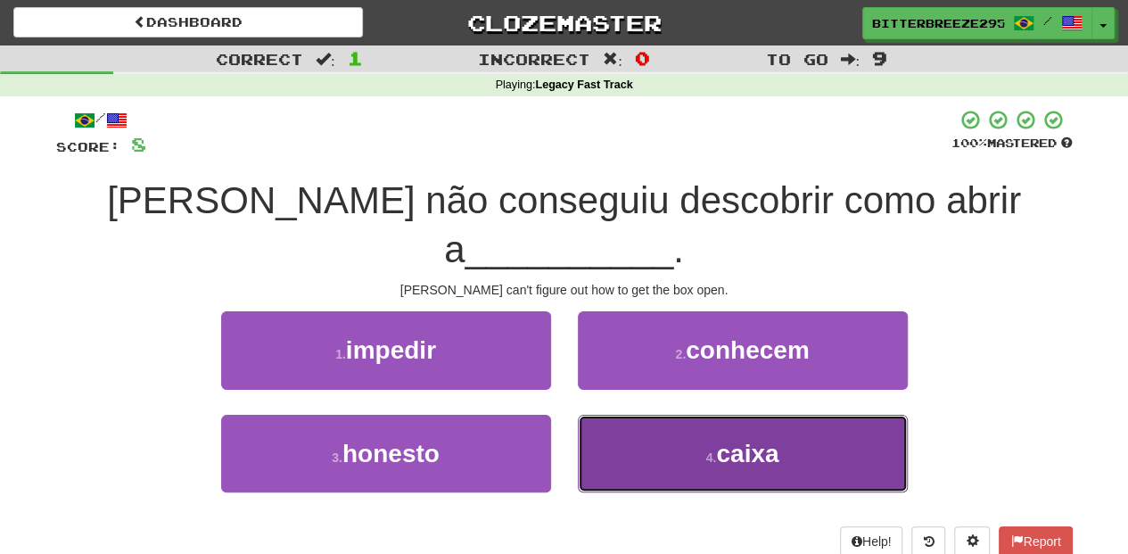
click at [614, 415] on button "4 . caixa" at bounding box center [743, 454] width 330 height 78
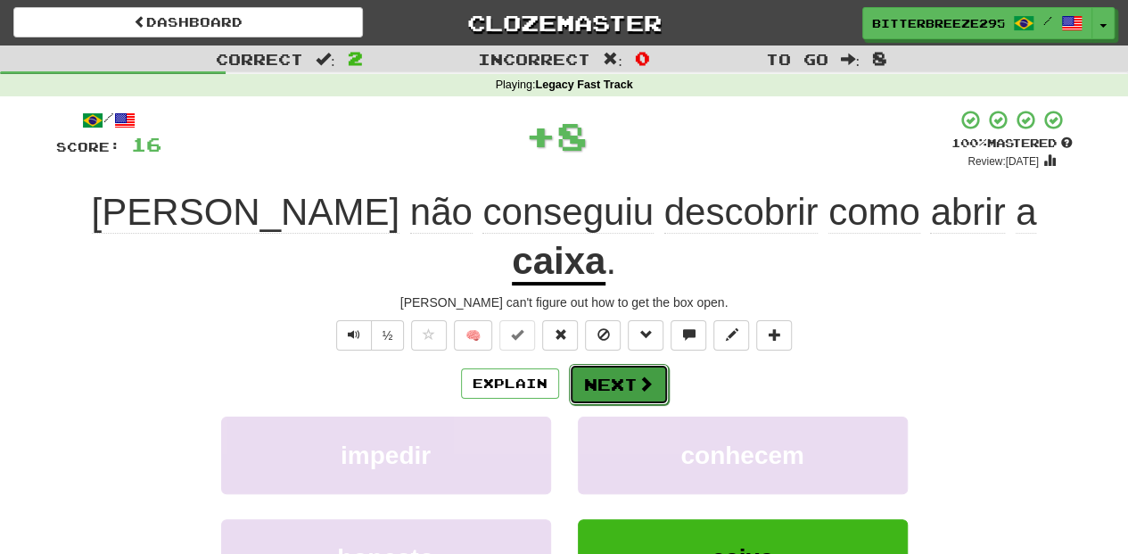
click at [596, 364] on button "Next" at bounding box center [619, 384] width 100 height 41
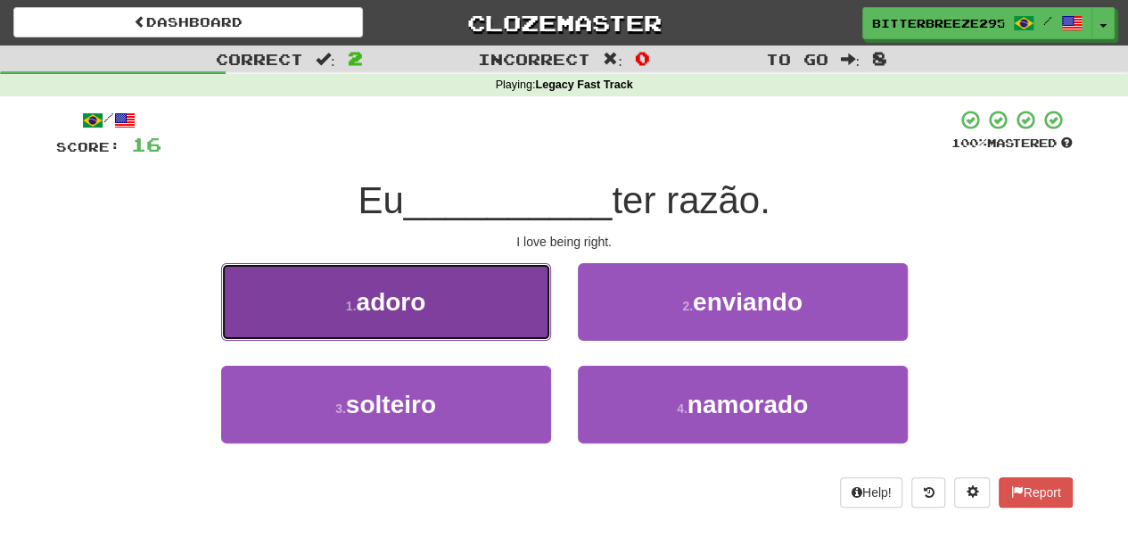
click at [472, 318] on button "1 . adoro" at bounding box center [386, 302] width 330 height 78
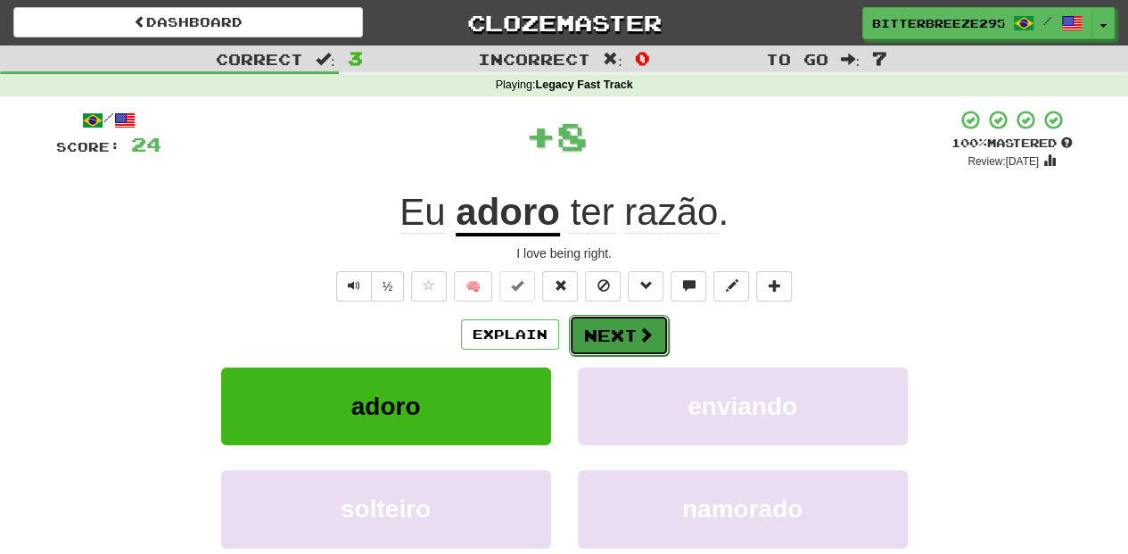
click at [576, 323] on button "Next" at bounding box center [619, 335] width 100 height 41
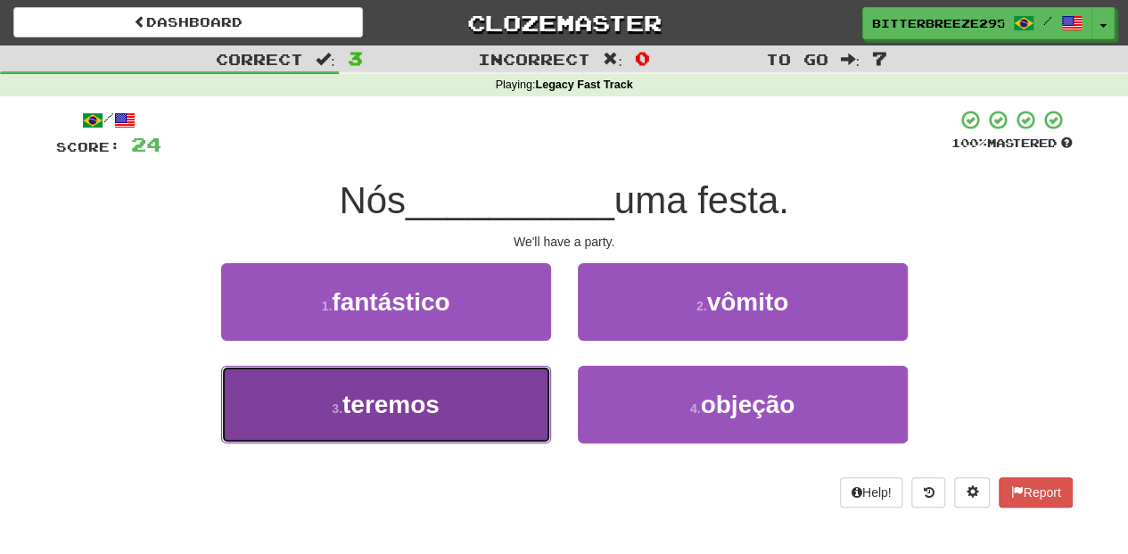
click at [489, 409] on button "3 . teremos" at bounding box center [386, 404] width 330 height 78
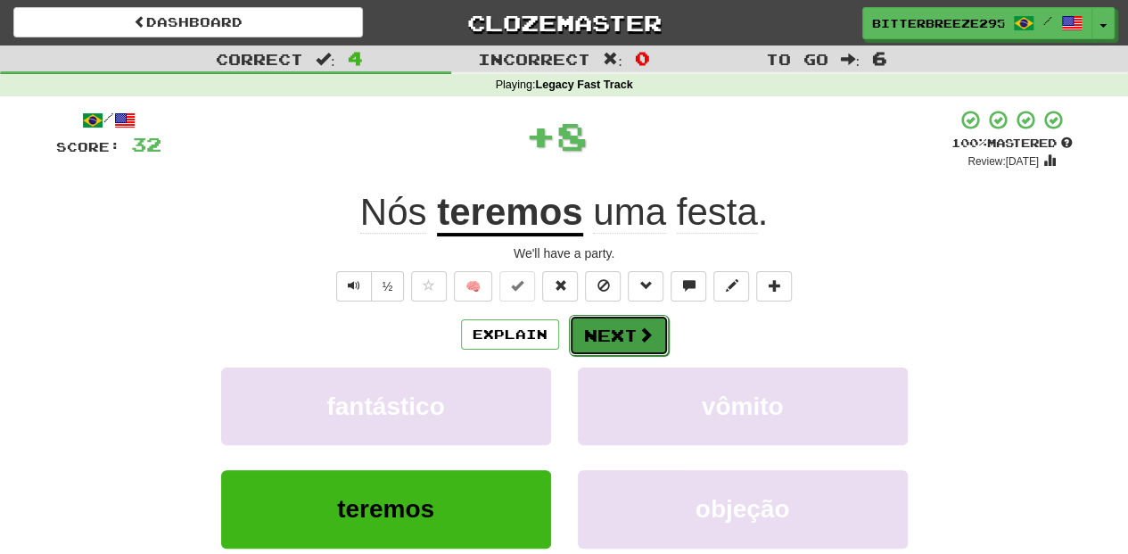
click at [610, 327] on button "Next" at bounding box center [619, 335] width 100 height 41
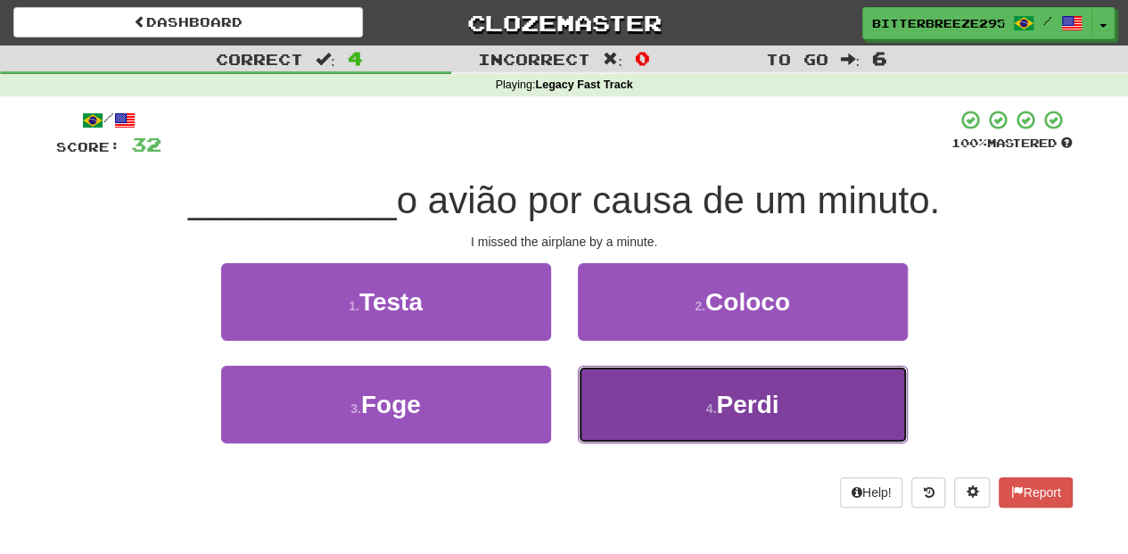
click at [640, 387] on button "4 . Perdi" at bounding box center [743, 404] width 330 height 78
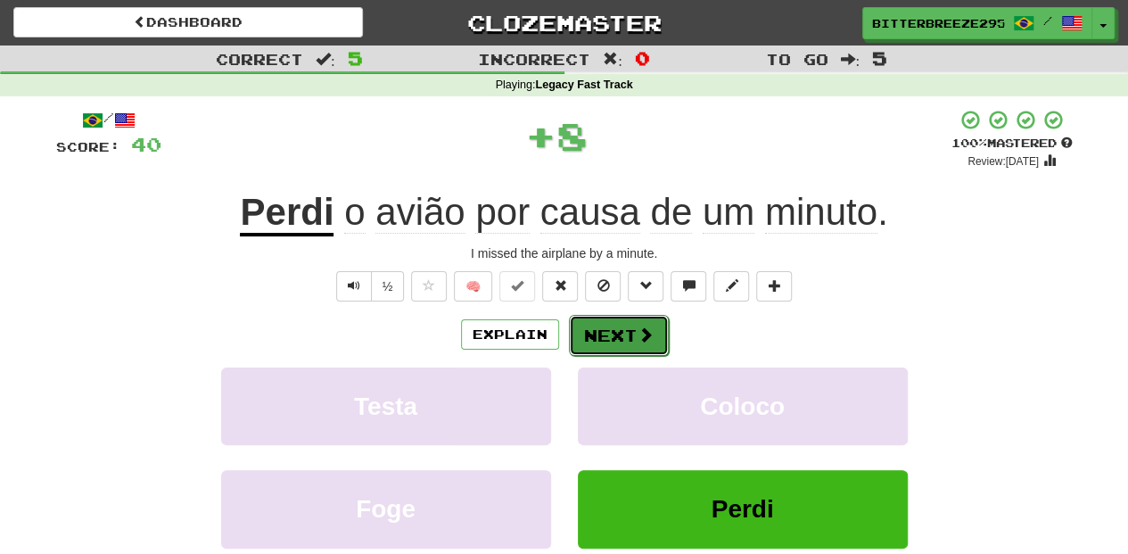
click at [602, 339] on button "Next" at bounding box center [619, 335] width 100 height 41
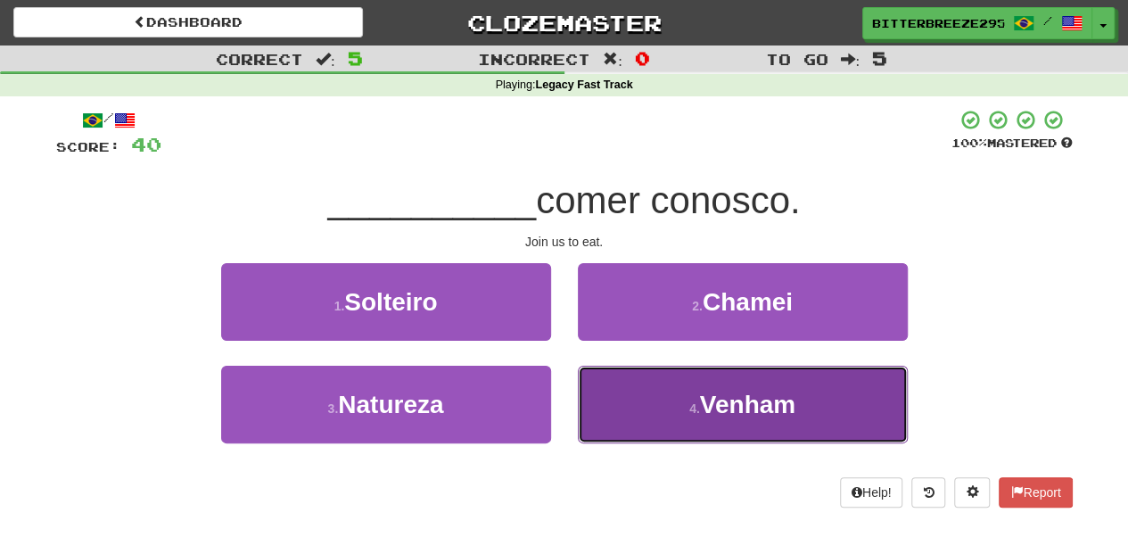
click at [612, 383] on button "4 . Venham" at bounding box center [743, 404] width 330 height 78
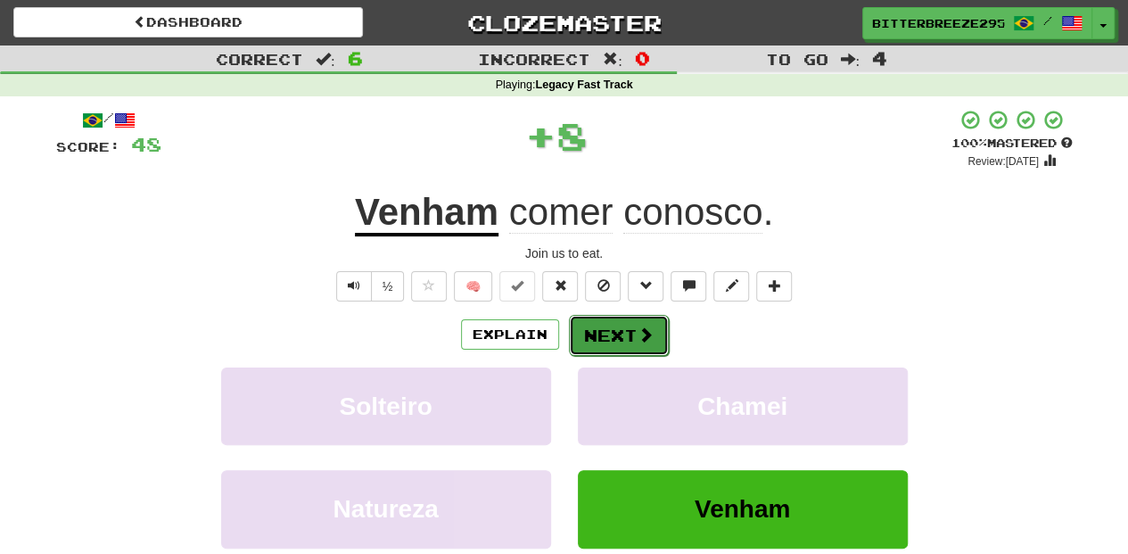
click at [593, 339] on button "Next" at bounding box center [619, 335] width 100 height 41
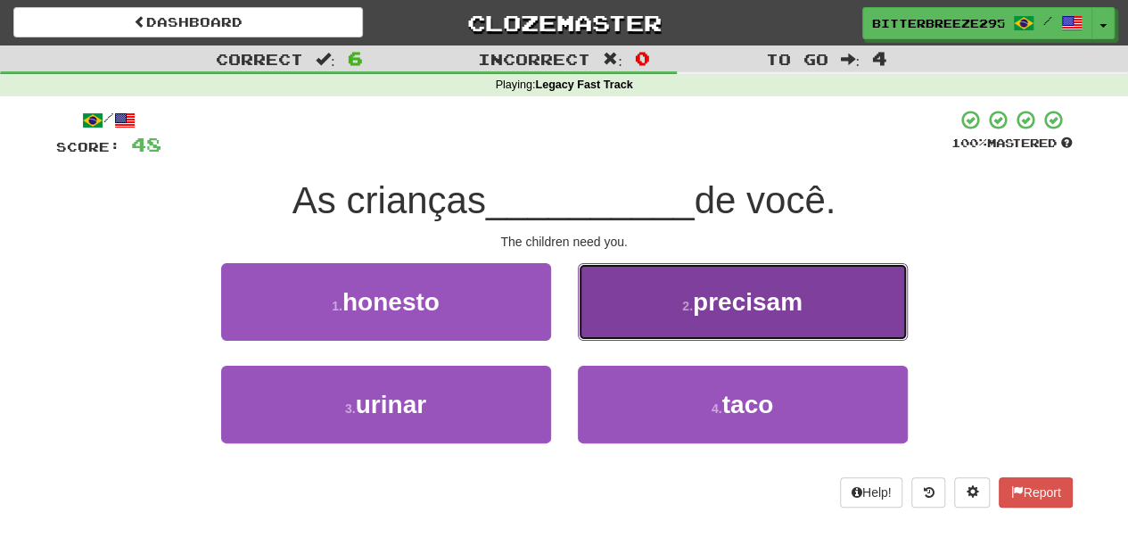
click at [619, 317] on button "2 . precisam" at bounding box center [743, 302] width 330 height 78
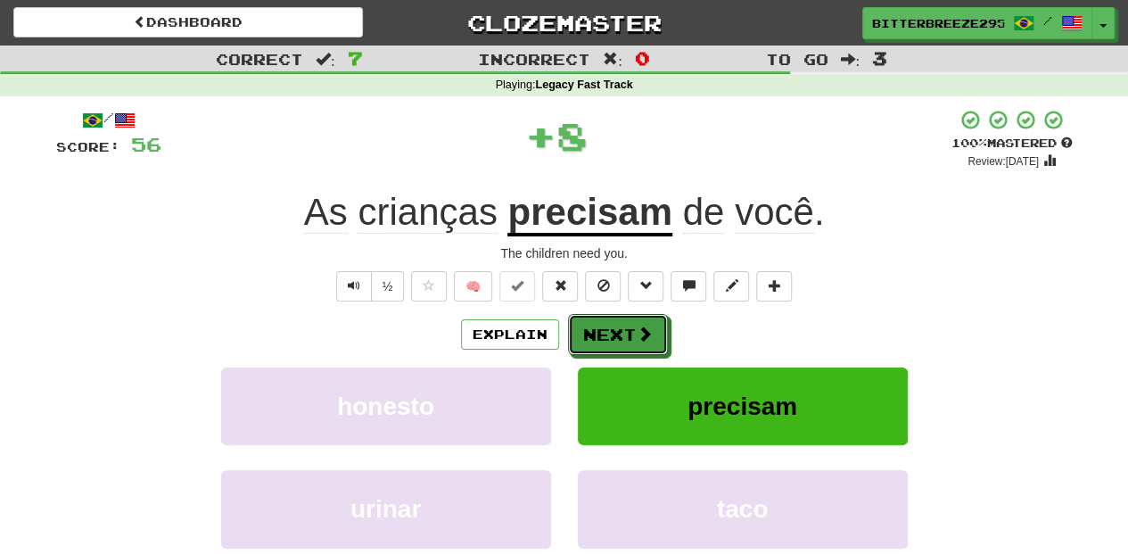
click at [619, 317] on button "Next" at bounding box center [618, 334] width 100 height 41
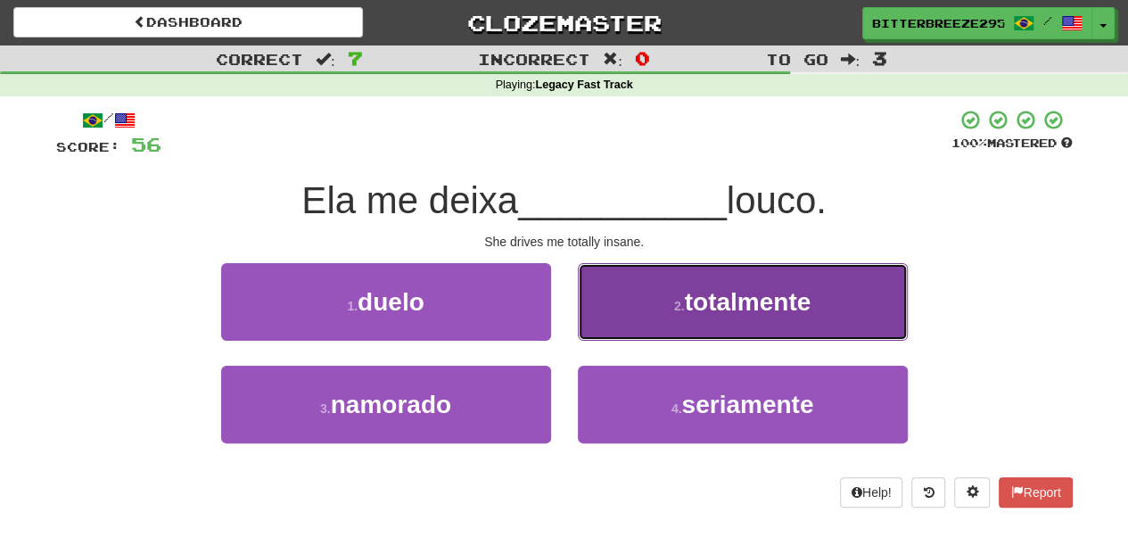
click at [619, 333] on button "2 . totalmente" at bounding box center [743, 302] width 330 height 78
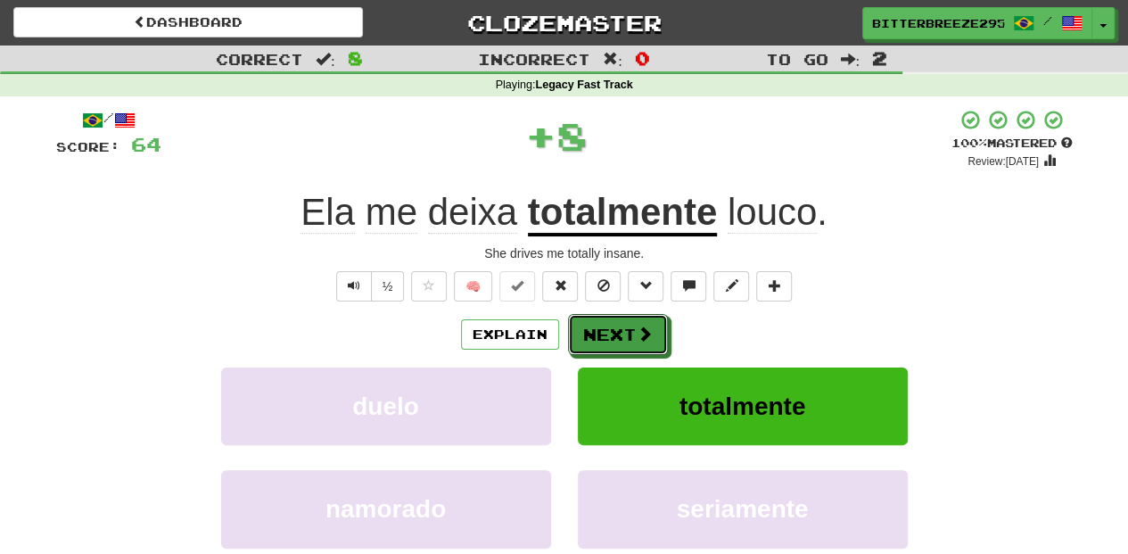
click at [619, 333] on button "Next" at bounding box center [618, 334] width 100 height 41
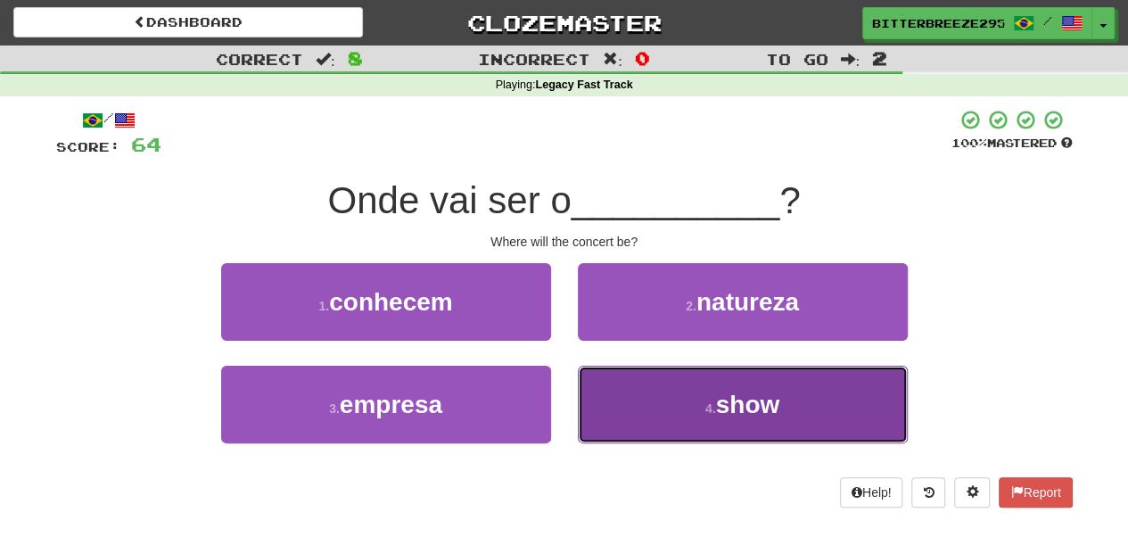
click at [620, 374] on button "4 . show" at bounding box center [743, 404] width 330 height 78
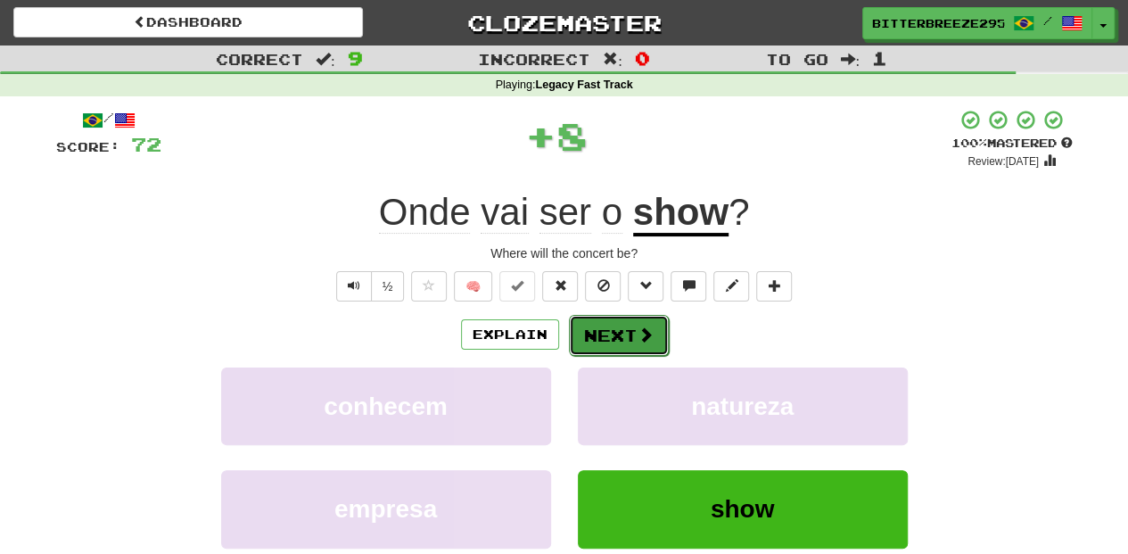
click at [603, 330] on button "Next" at bounding box center [619, 335] width 100 height 41
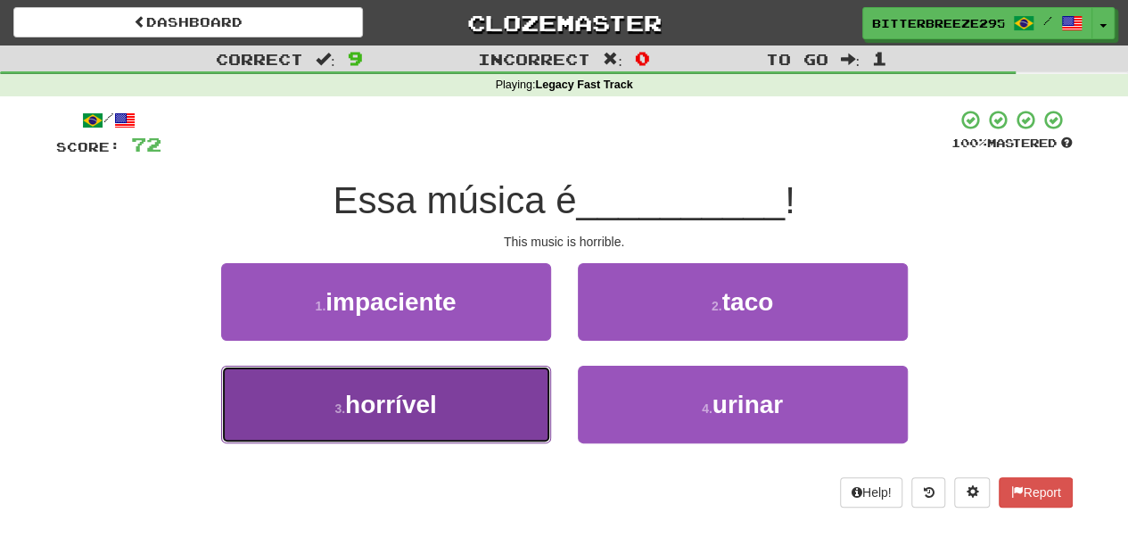
click at [490, 385] on button "3 . horrível" at bounding box center [386, 404] width 330 height 78
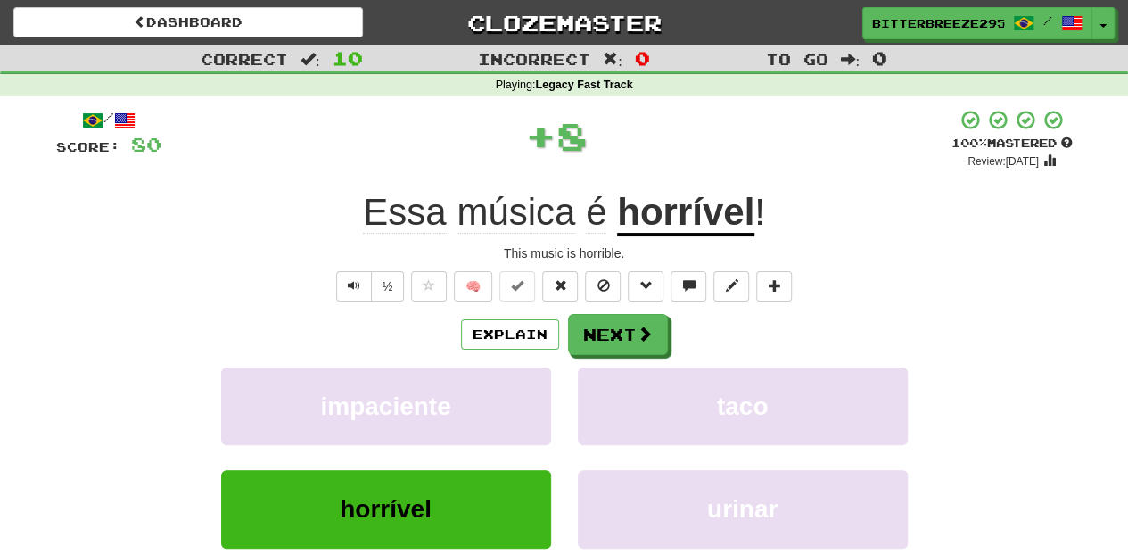
click at [563, 323] on div "Explain Next" at bounding box center [564, 334] width 1016 height 41
click at [569, 323] on button "Next" at bounding box center [619, 335] width 100 height 41
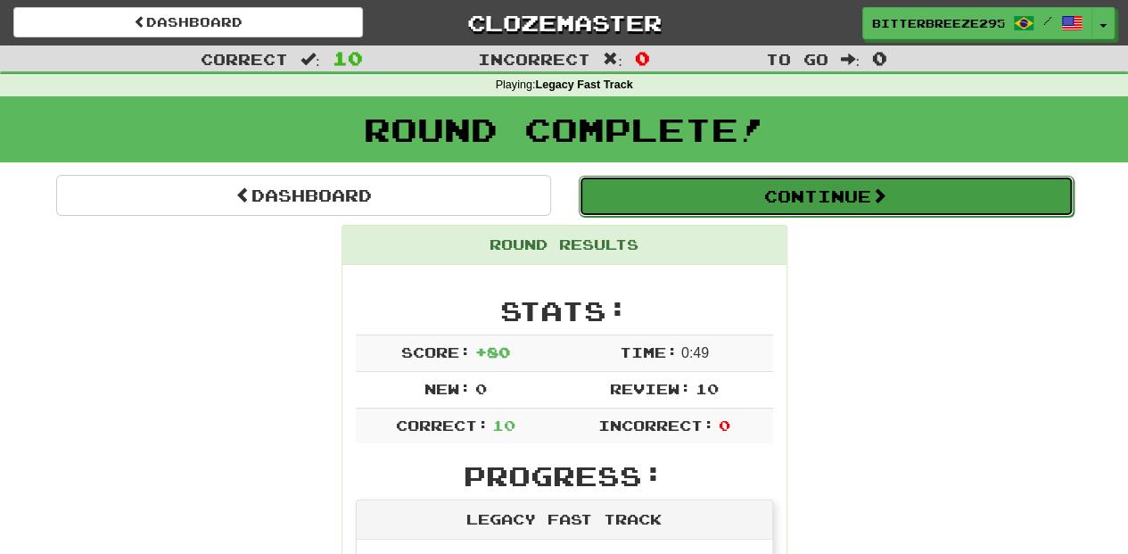
click at [682, 201] on button "Continue" at bounding box center [826, 196] width 495 height 41
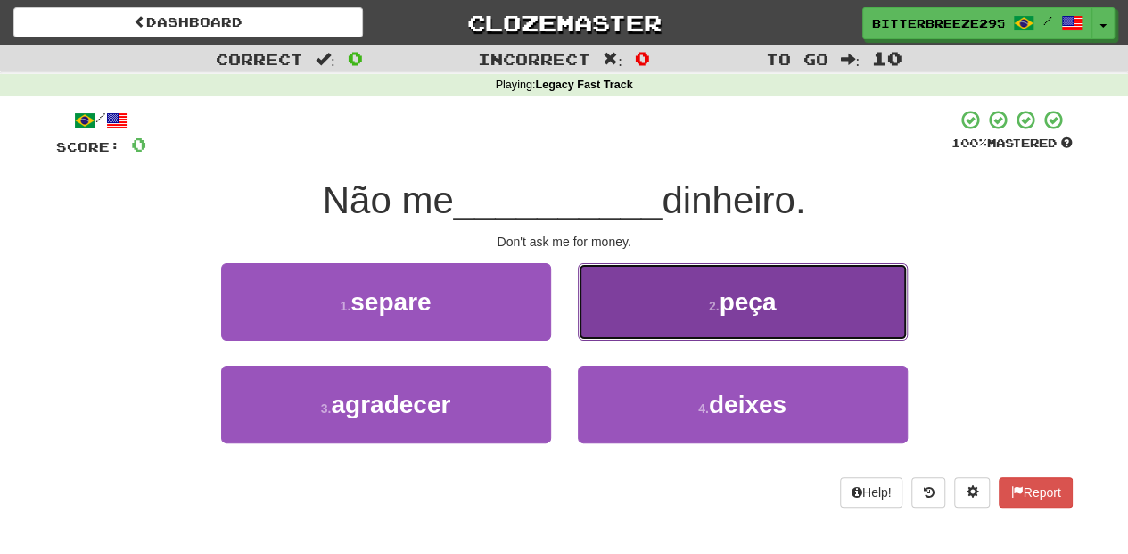
click at [652, 307] on button "2 . peça" at bounding box center [743, 302] width 330 height 78
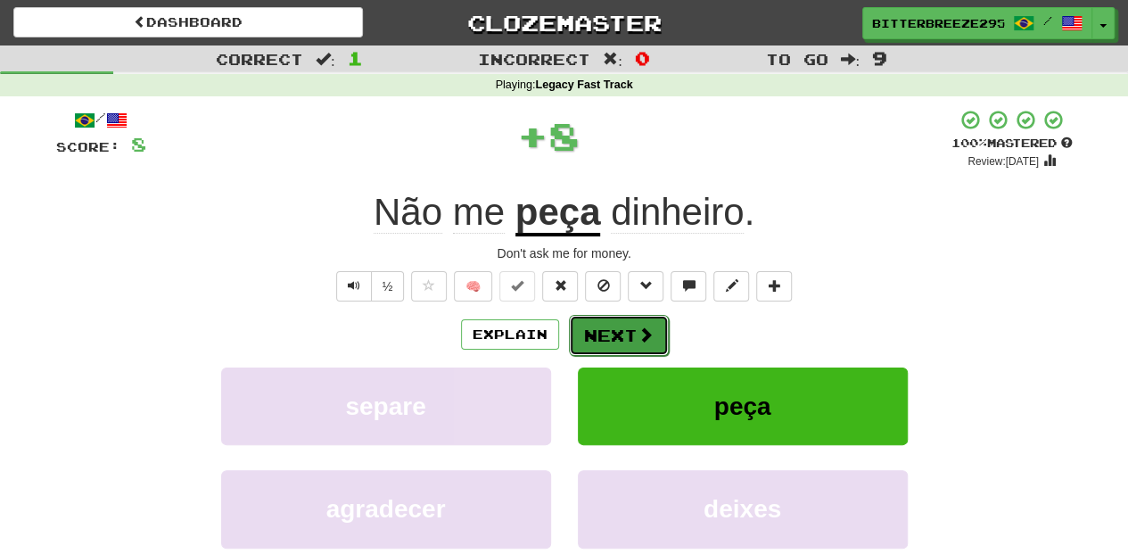
click at [645, 332] on span at bounding box center [645, 334] width 16 height 16
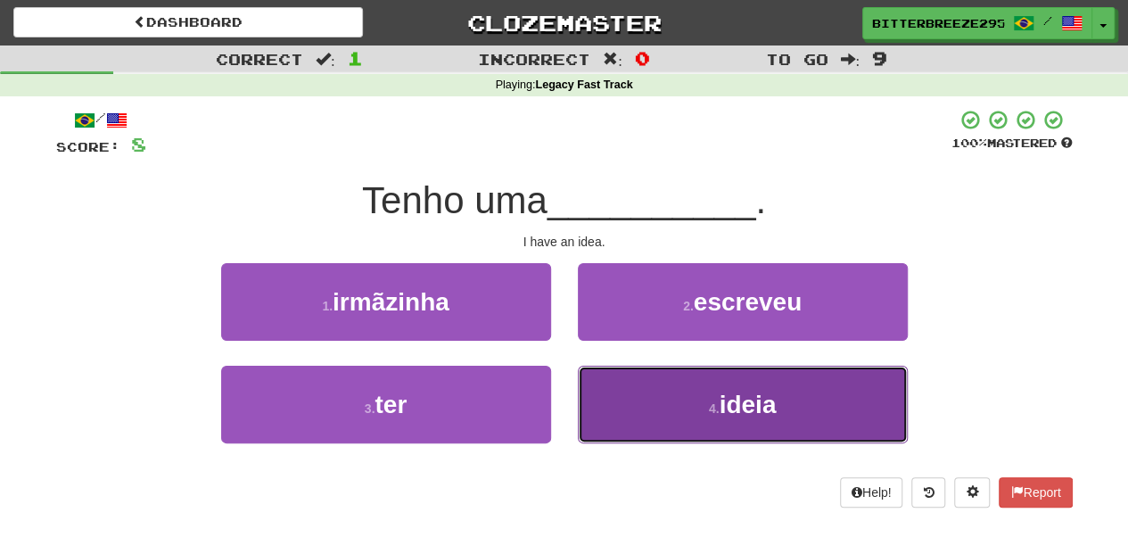
click at [667, 396] on button "4 . ideia" at bounding box center [743, 404] width 330 height 78
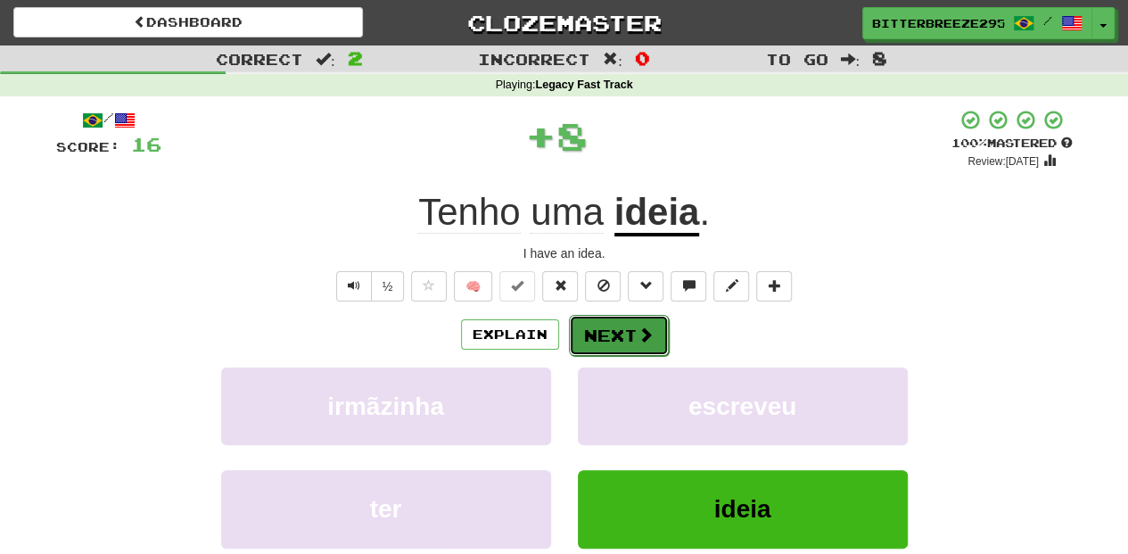
click at [620, 323] on button "Next" at bounding box center [619, 335] width 100 height 41
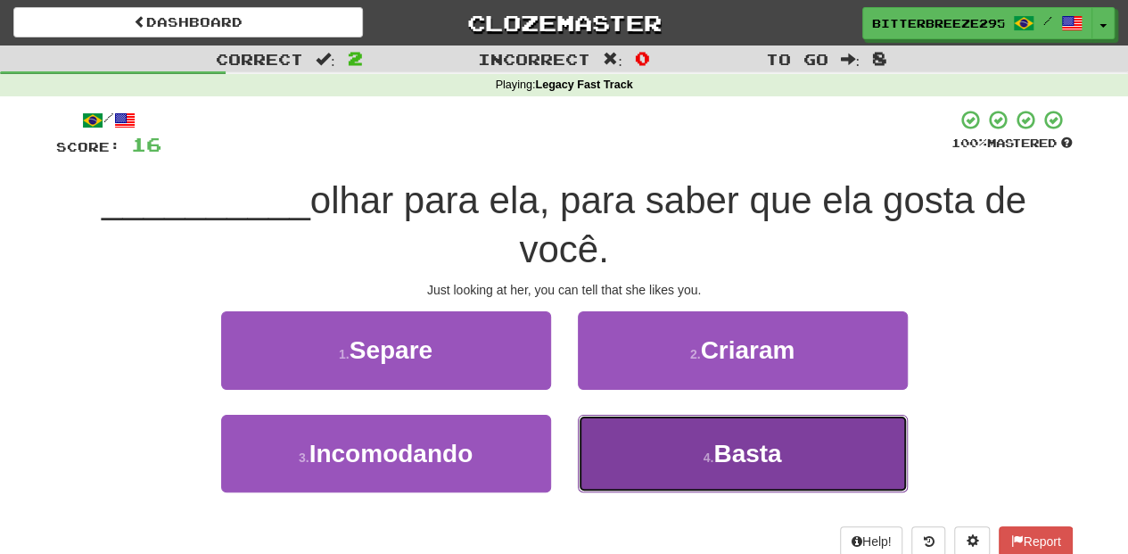
click at [640, 431] on button "4 . Basta" at bounding box center [743, 454] width 330 height 78
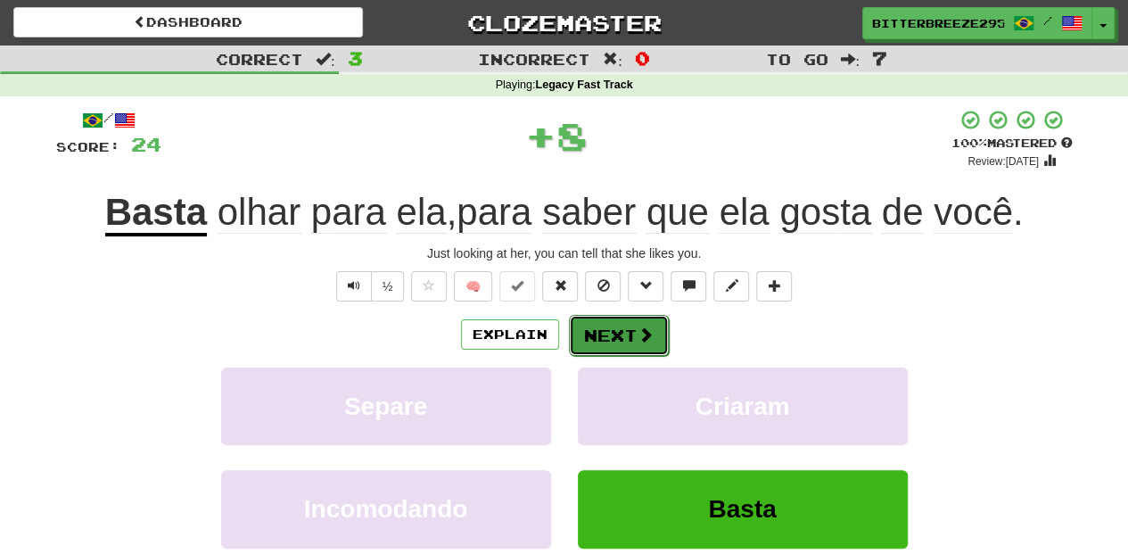
click at [603, 336] on button "Next" at bounding box center [619, 335] width 100 height 41
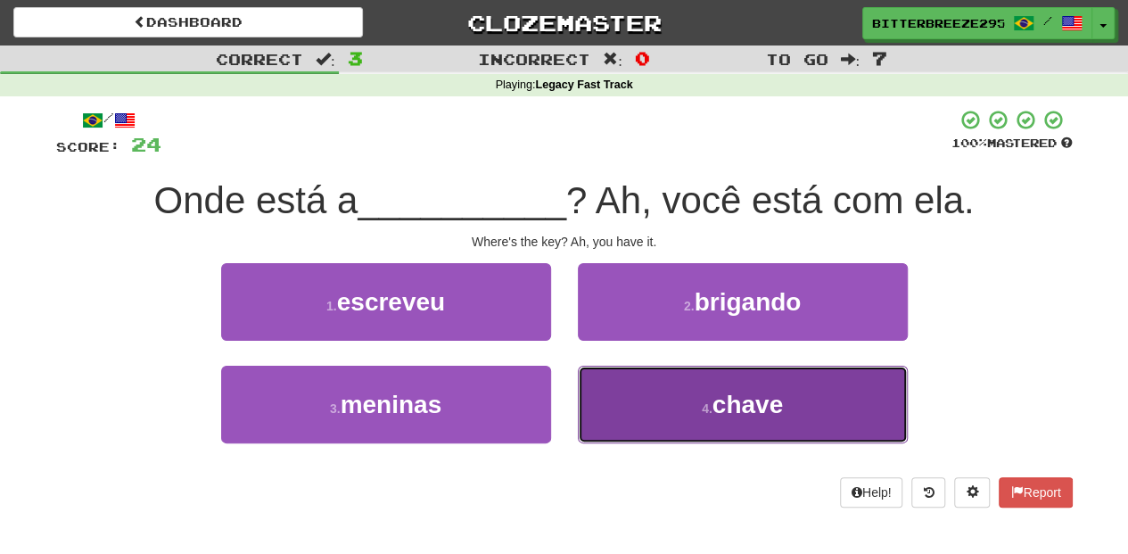
click at [636, 401] on button "4 . chave" at bounding box center [743, 404] width 330 height 78
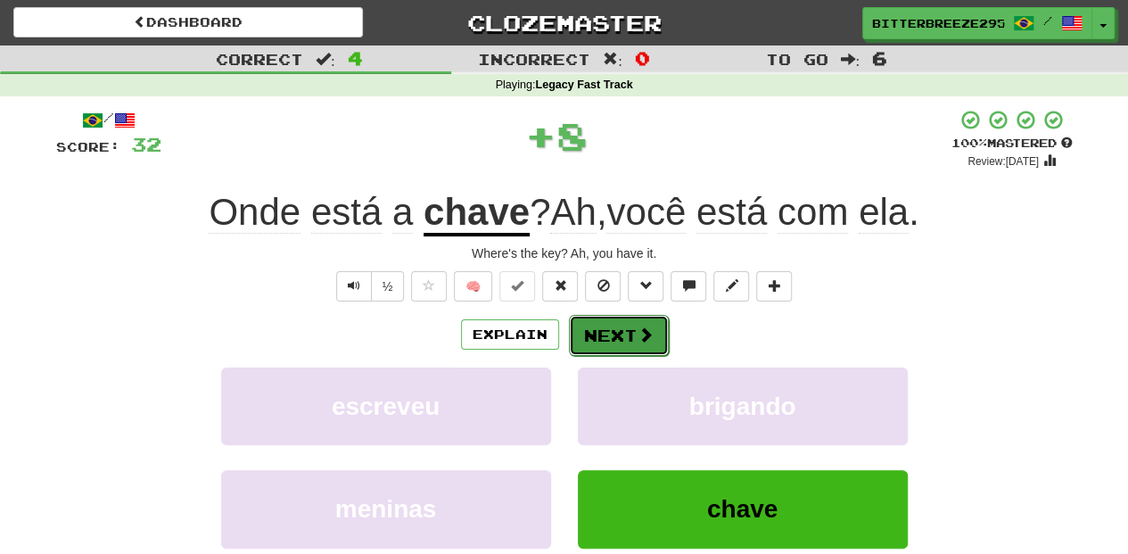
click at [612, 333] on button "Next" at bounding box center [619, 335] width 100 height 41
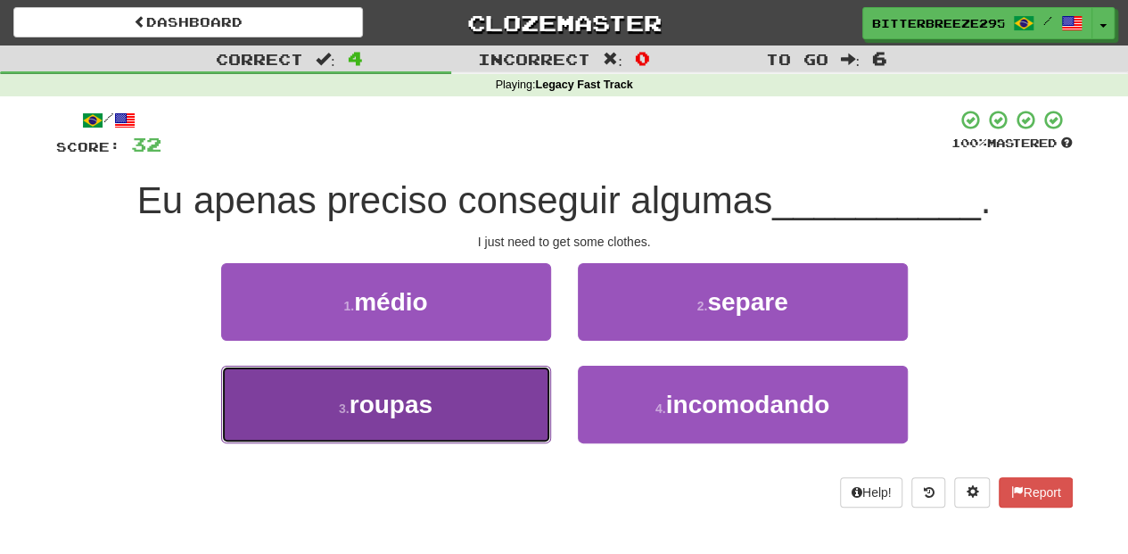
click at [503, 390] on button "3 . roupas" at bounding box center [386, 404] width 330 height 78
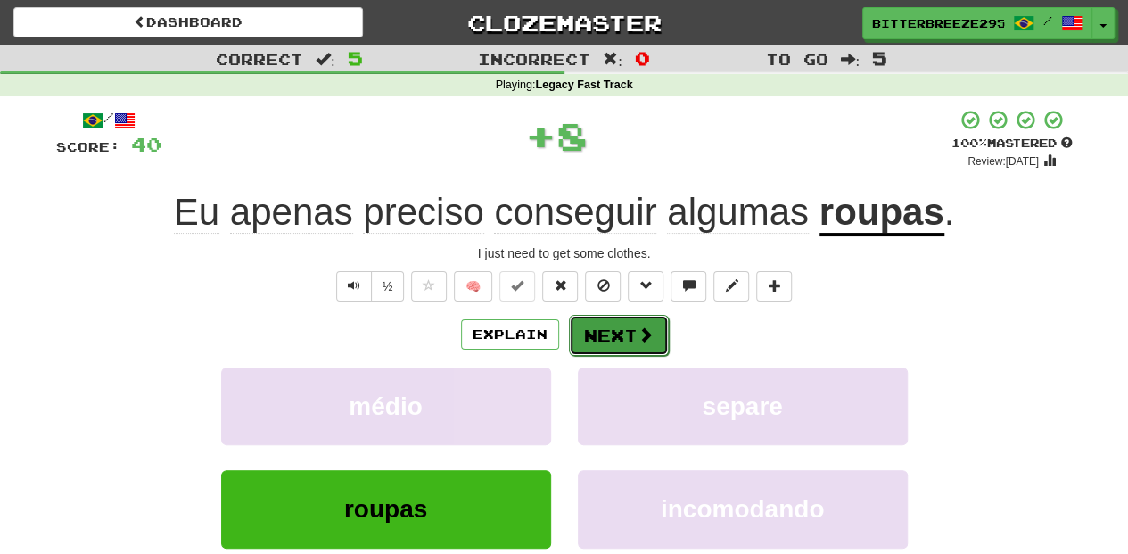
click at [629, 335] on button "Next" at bounding box center [619, 335] width 100 height 41
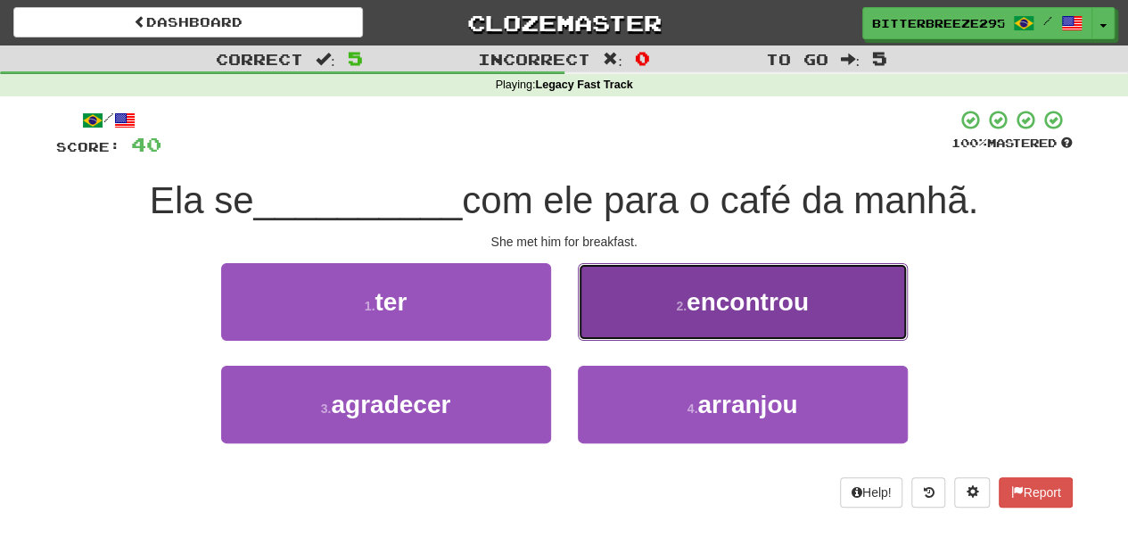
click at [597, 319] on button "2 . encontrou" at bounding box center [743, 302] width 330 height 78
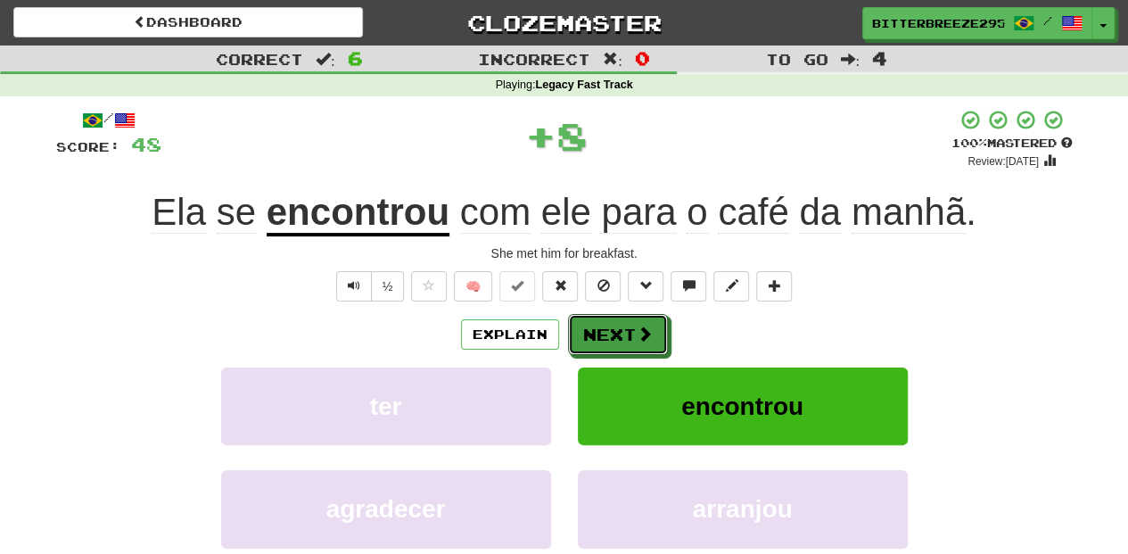
click at [597, 319] on button "Next" at bounding box center [618, 334] width 100 height 41
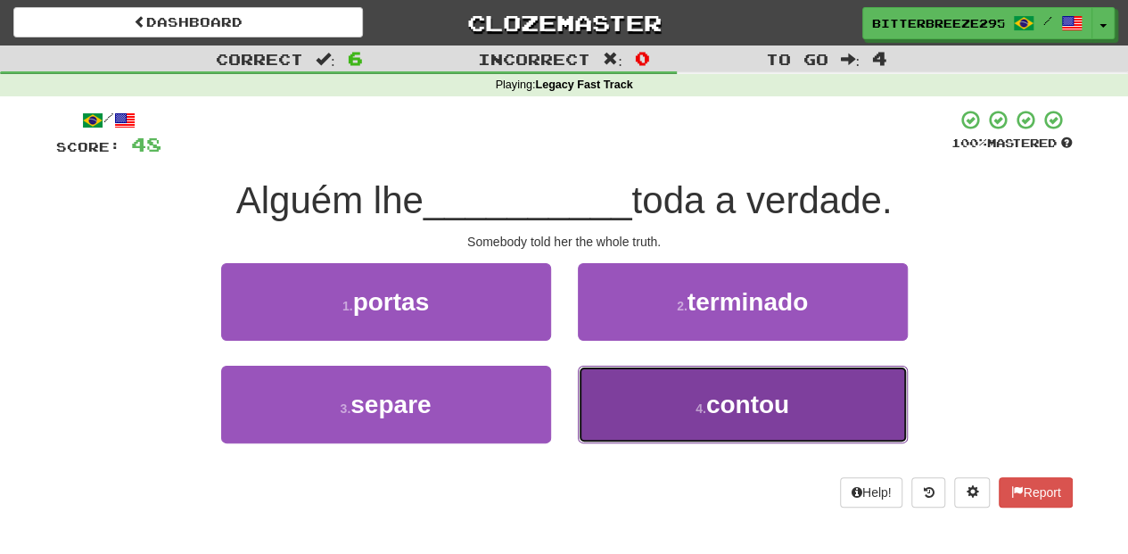
click at [611, 400] on button "4 . contou" at bounding box center [743, 404] width 330 height 78
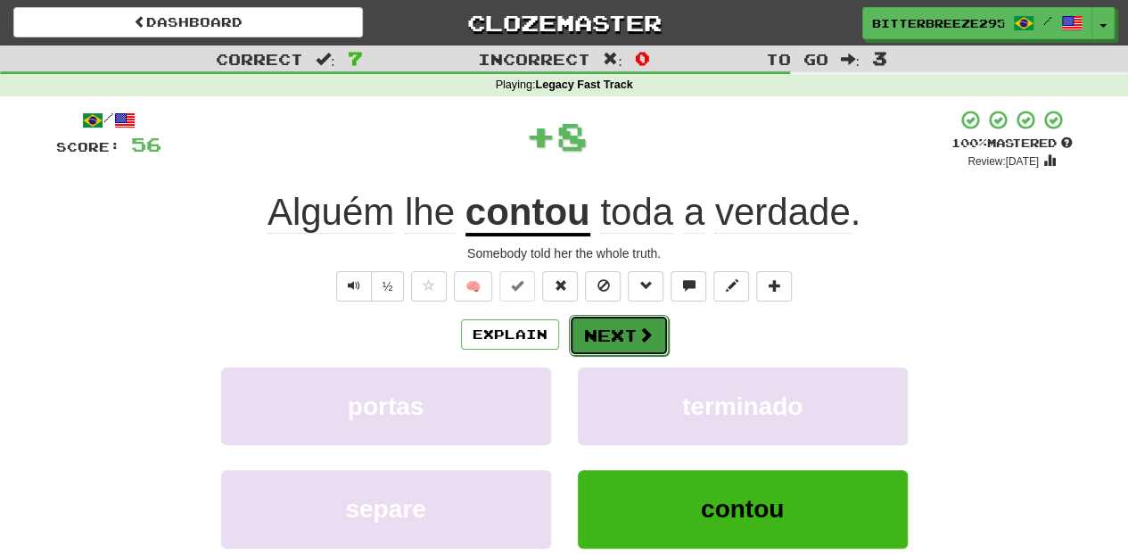
click at [603, 323] on button "Next" at bounding box center [619, 335] width 100 height 41
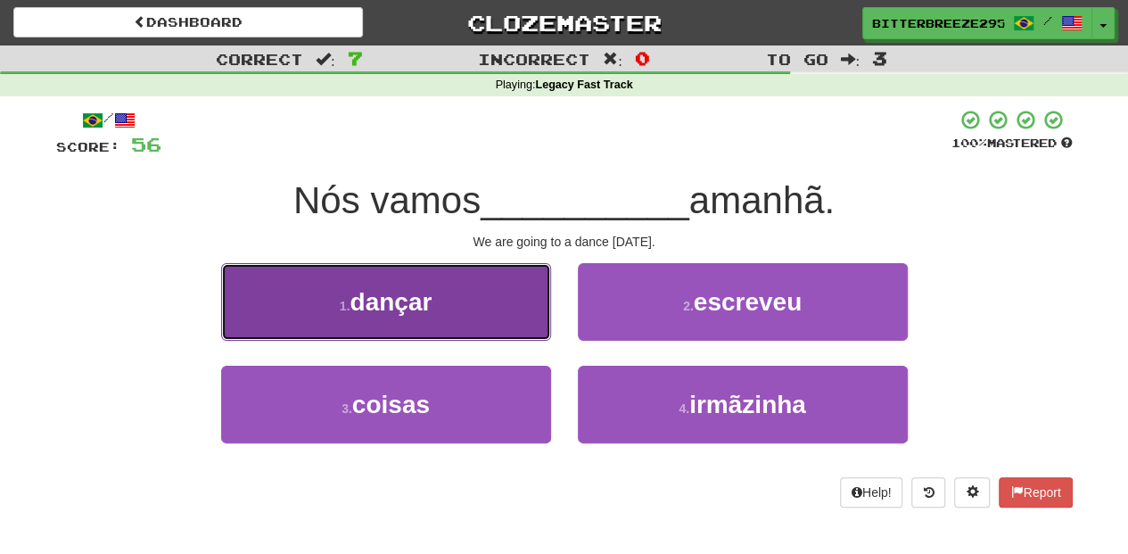
click at [472, 324] on button "1 . dançar" at bounding box center [386, 302] width 330 height 78
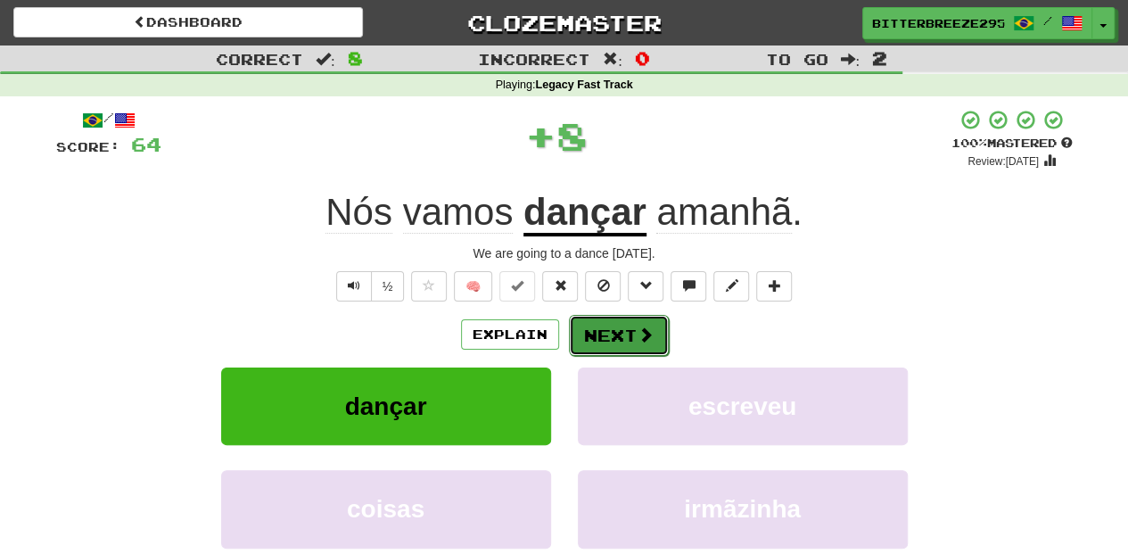
click at [590, 331] on button "Next" at bounding box center [619, 335] width 100 height 41
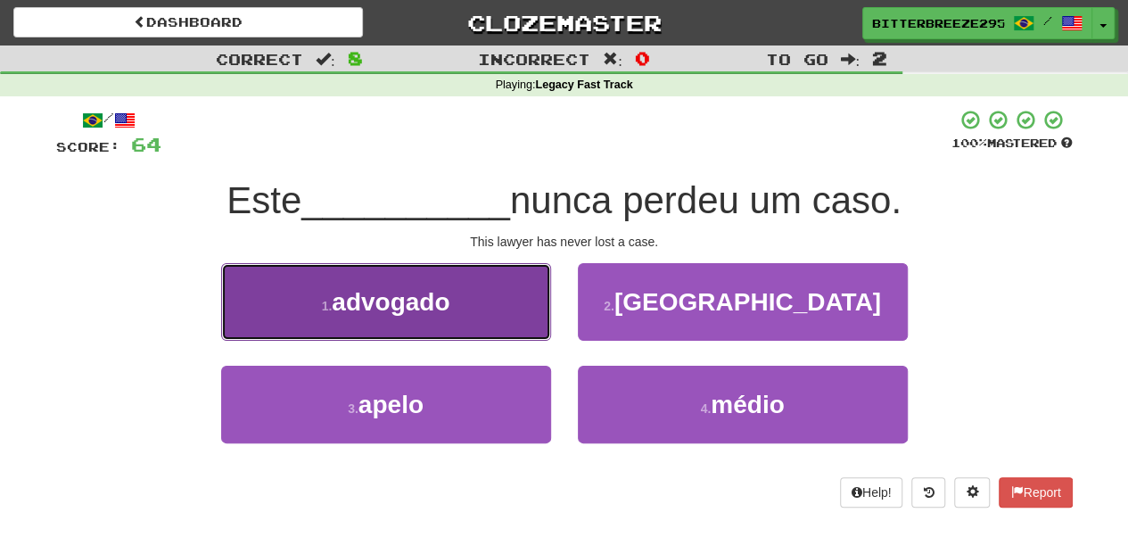
click at [494, 316] on button "1 . advogado" at bounding box center [386, 302] width 330 height 78
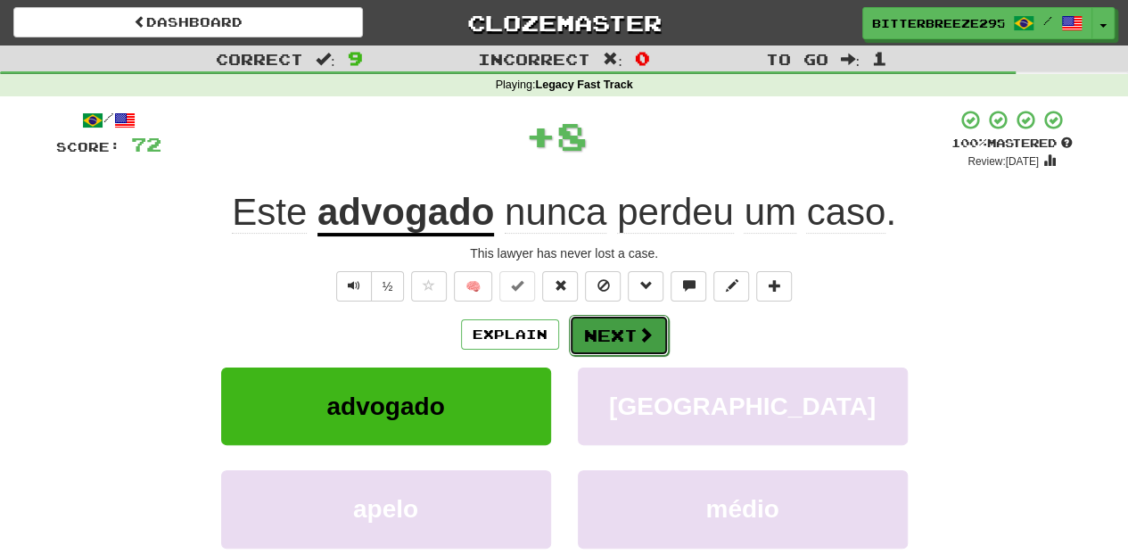
click at [596, 345] on button "Next" at bounding box center [619, 335] width 100 height 41
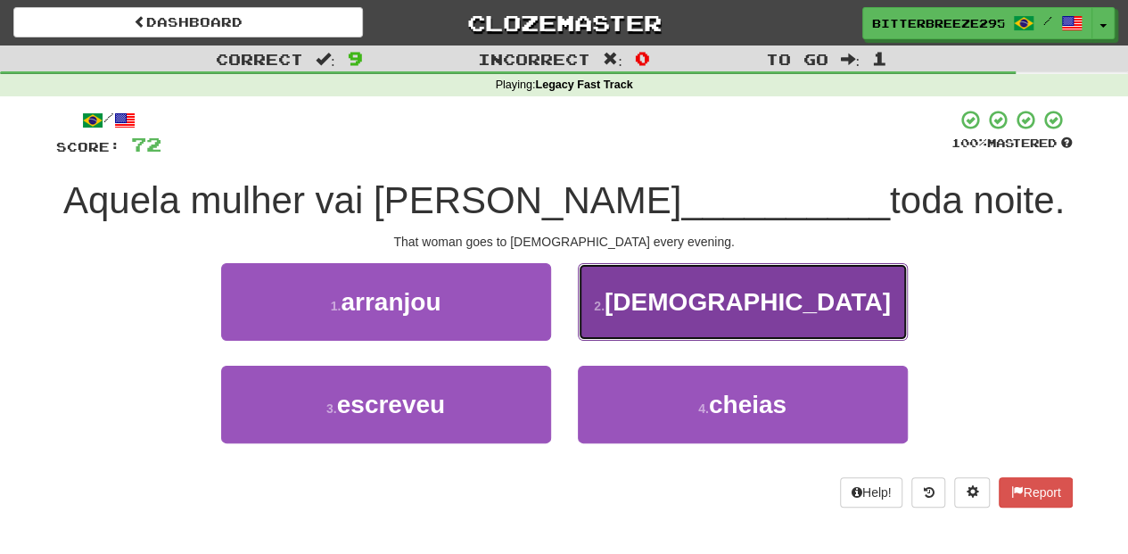
click at [604, 319] on button "2 . igreja" at bounding box center [743, 302] width 330 height 78
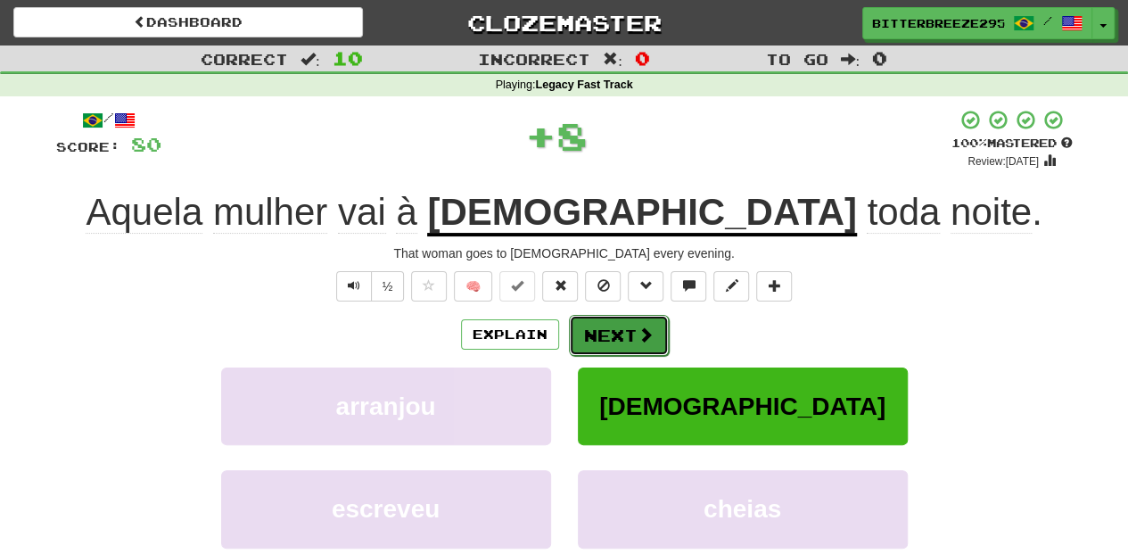
click at [602, 321] on button "Next" at bounding box center [619, 335] width 100 height 41
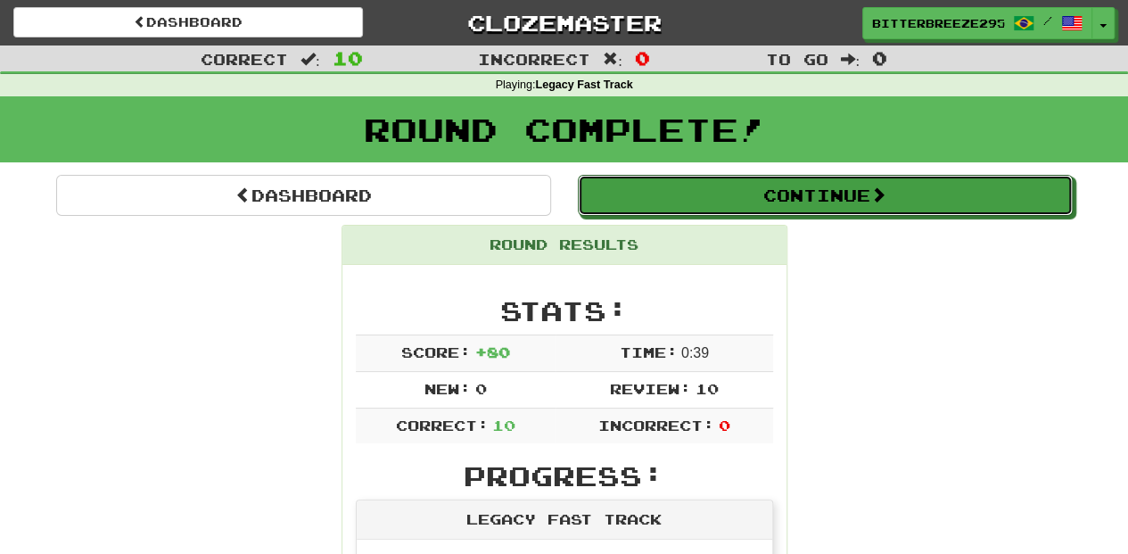
click at [675, 205] on button "Continue" at bounding box center [825, 195] width 495 height 41
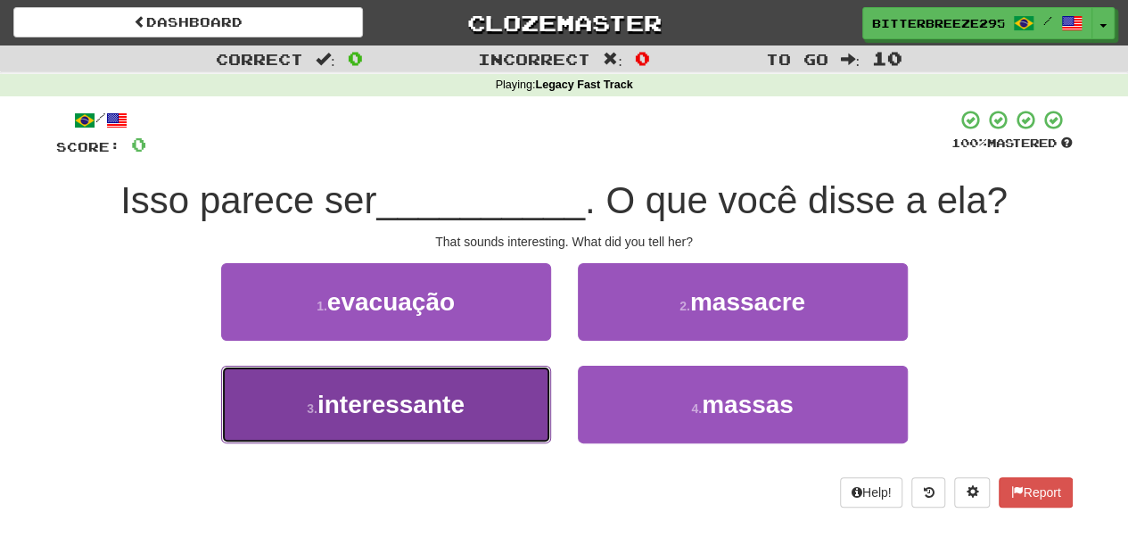
click at [481, 412] on button "3 . interessante" at bounding box center [386, 404] width 330 height 78
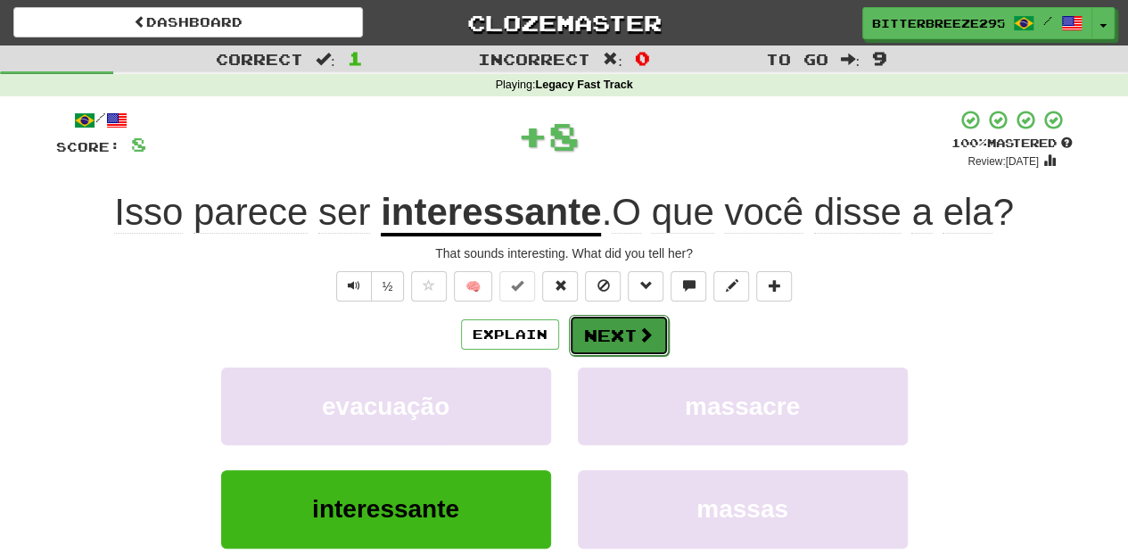
click at [595, 344] on button "Next" at bounding box center [619, 335] width 100 height 41
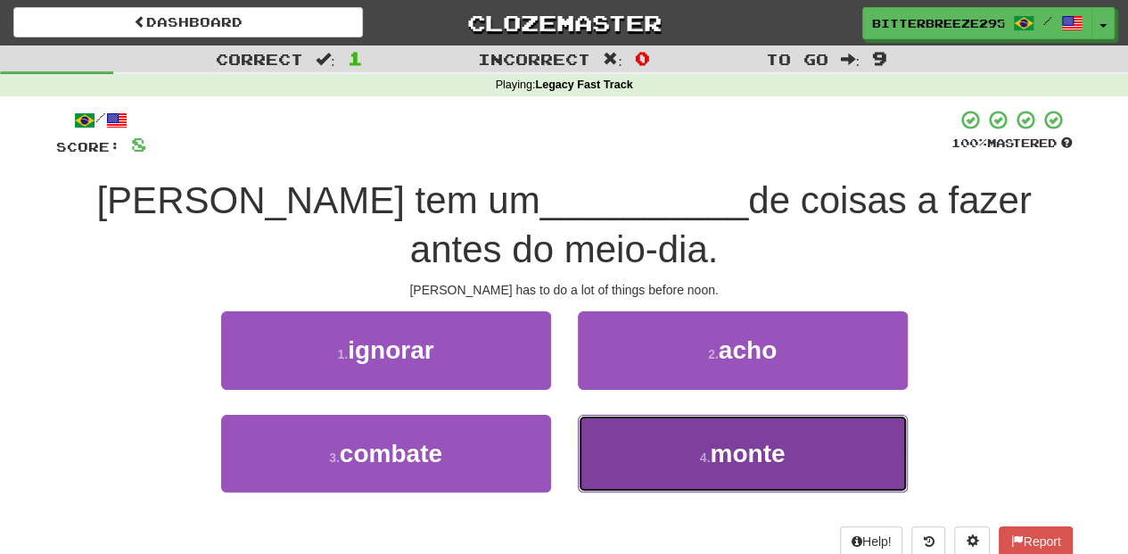
click at [620, 435] on button "4 . monte" at bounding box center [743, 454] width 330 height 78
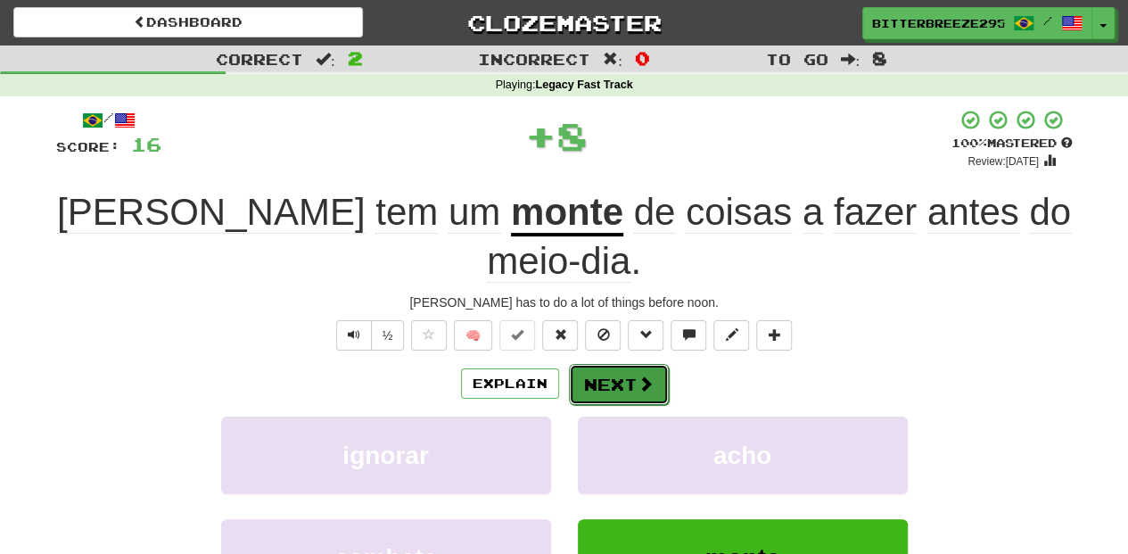
click at [596, 364] on button "Next" at bounding box center [619, 384] width 100 height 41
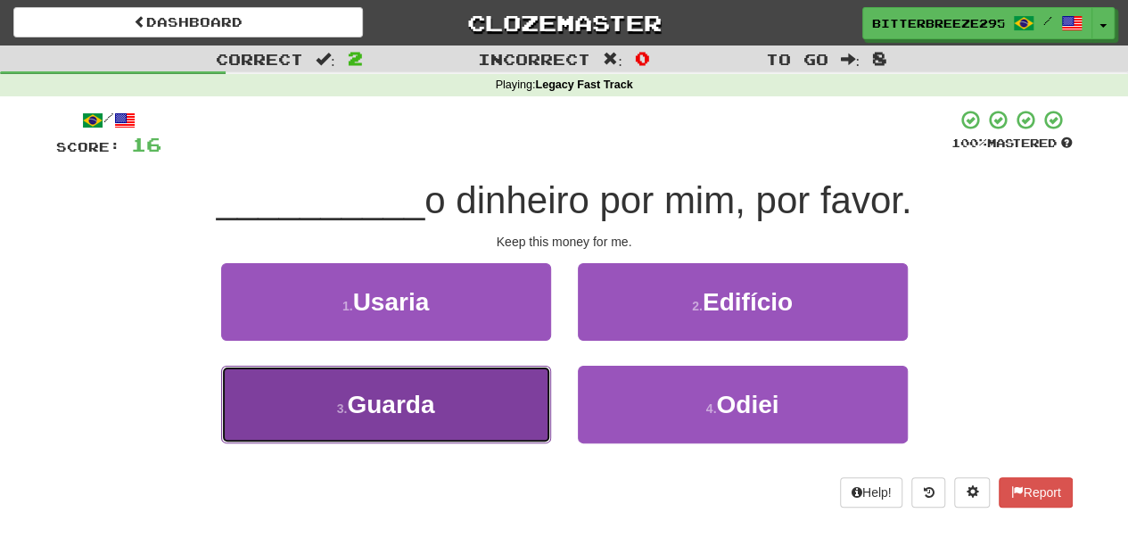
click at [499, 398] on button "3 . Guarda" at bounding box center [386, 404] width 330 height 78
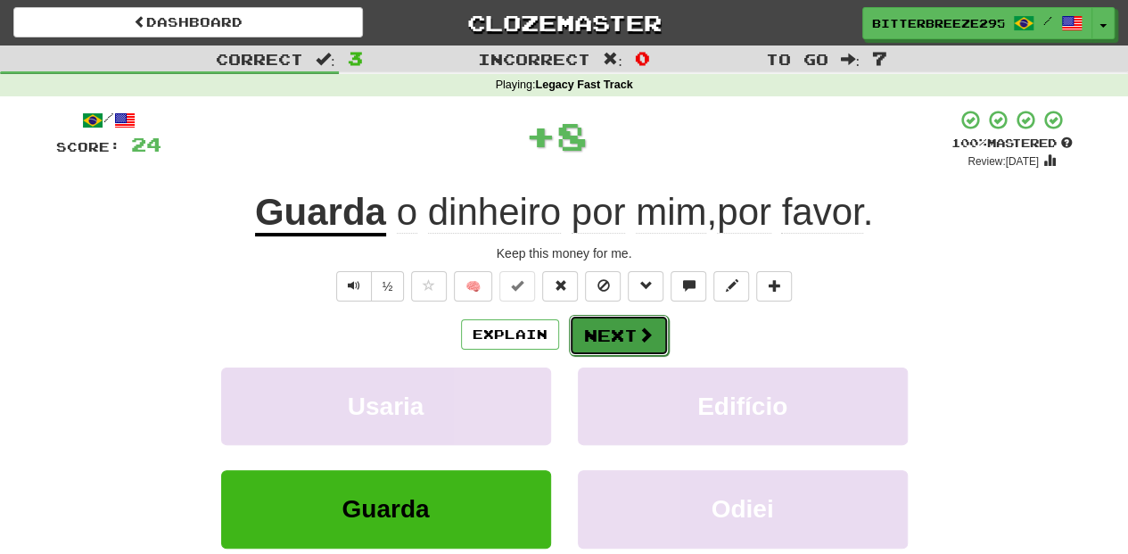
click at [587, 341] on button "Next" at bounding box center [619, 335] width 100 height 41
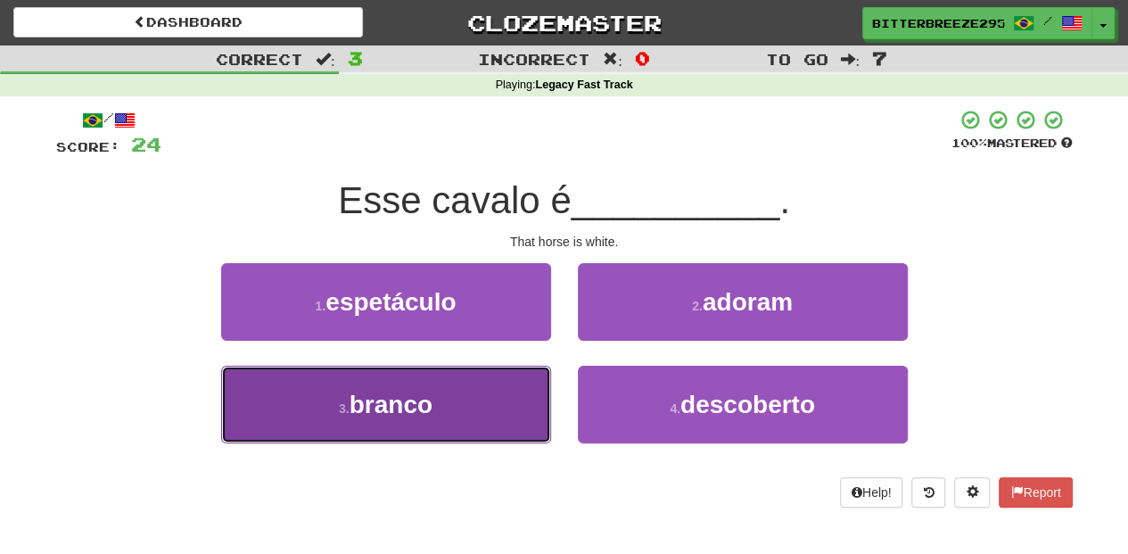
click at [498, 403] on button "3 . branco" at bounding box center [386, 404] width 330 height 78
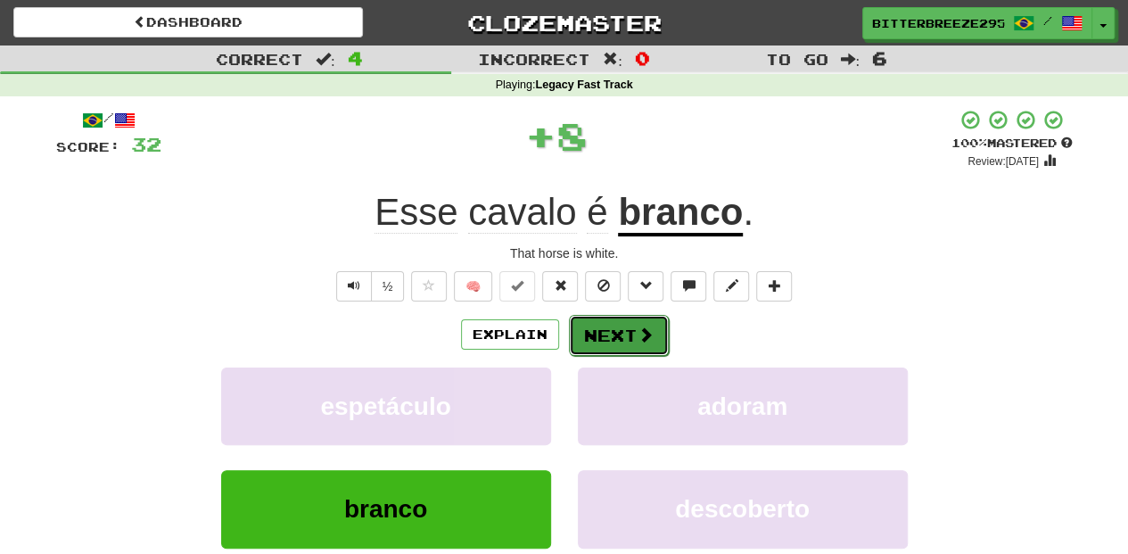
click at [608, 335] on button "Next" at bounding box center [619, 335] width 100 height 41
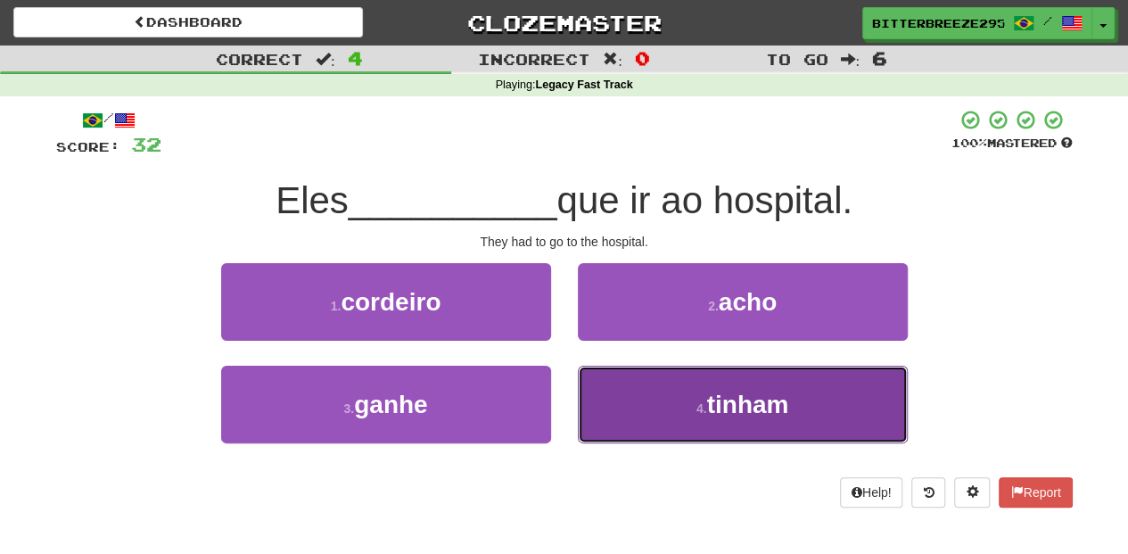
click at [617, 389] on button "4 . tinham" at bounding box center [743, 404] width 330 height 78
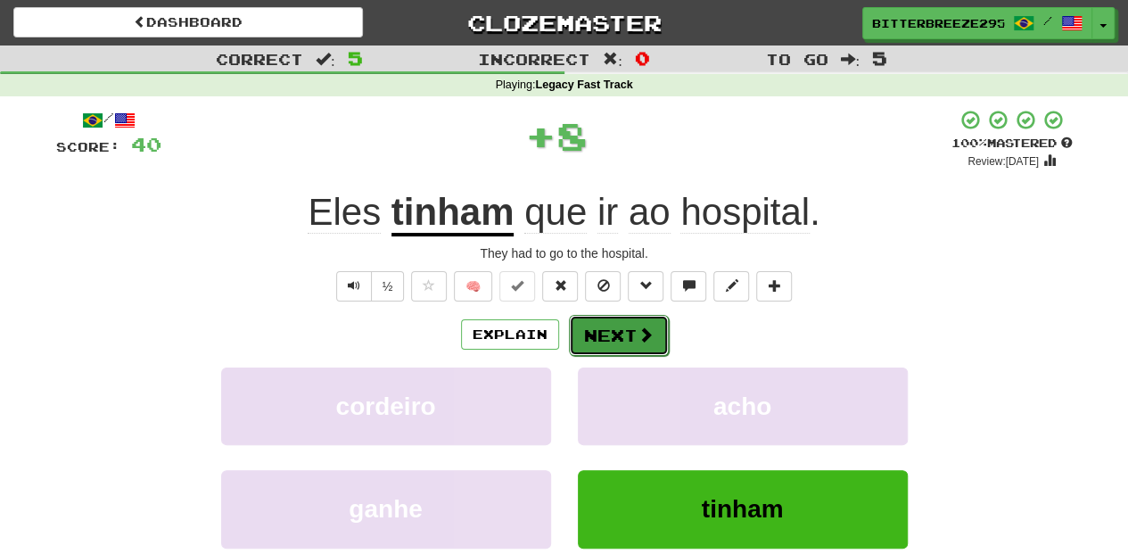
click at [592, 336] on button "Next" at bounding box center [619, 335] width 100 height 41
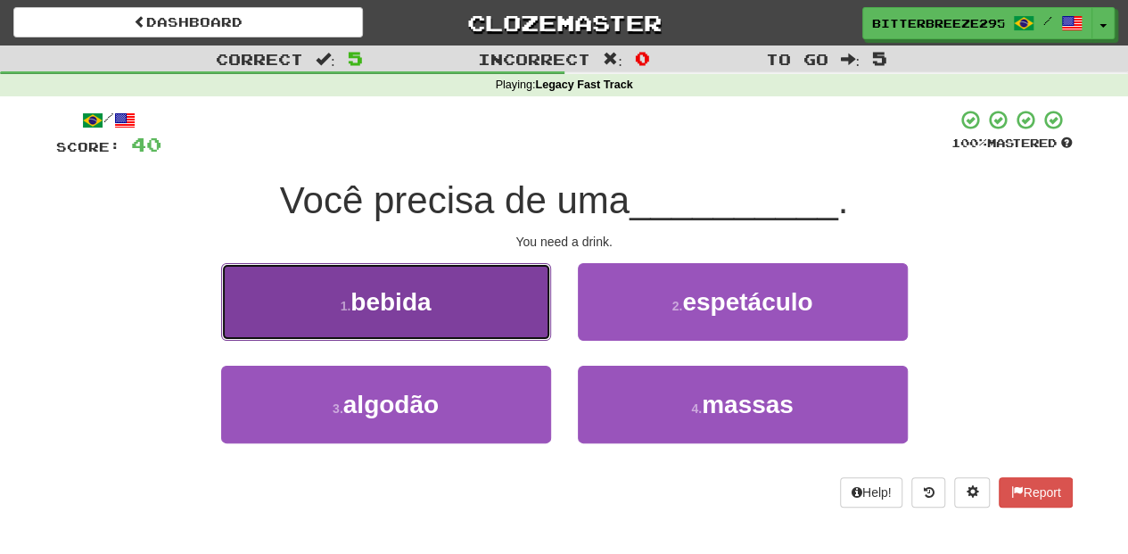
click at [505, 323] on button "1 . bebida" at bounding box center [386, 302] width 330 height 78
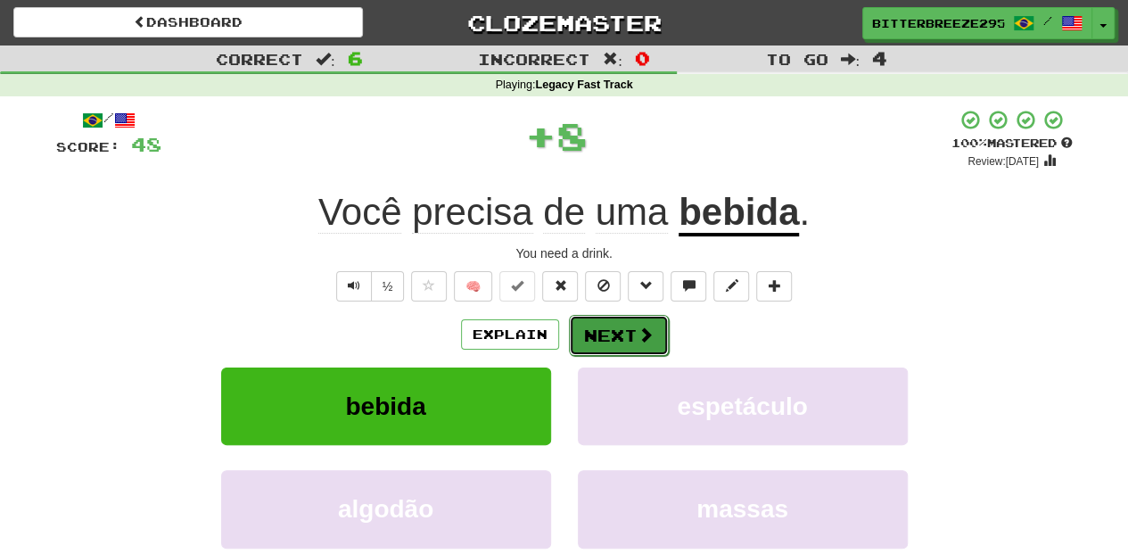
click at [612, 327] on button "Next" at bounding box center [619, 335] width 100 height 41
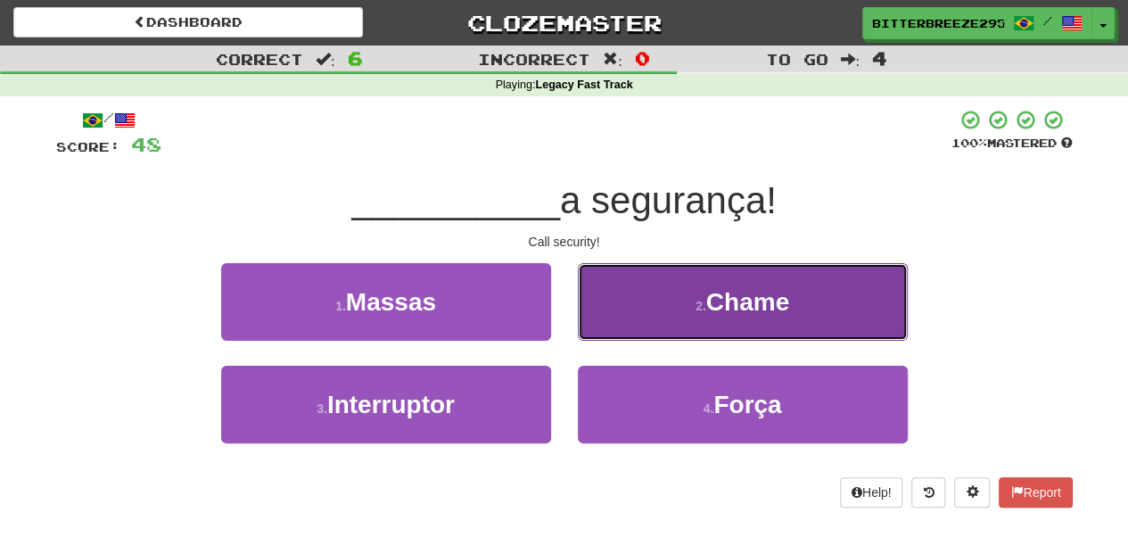
click at [626, 332] on button "2 . Chame" at bounding box center [743, 302] width 330 height 78
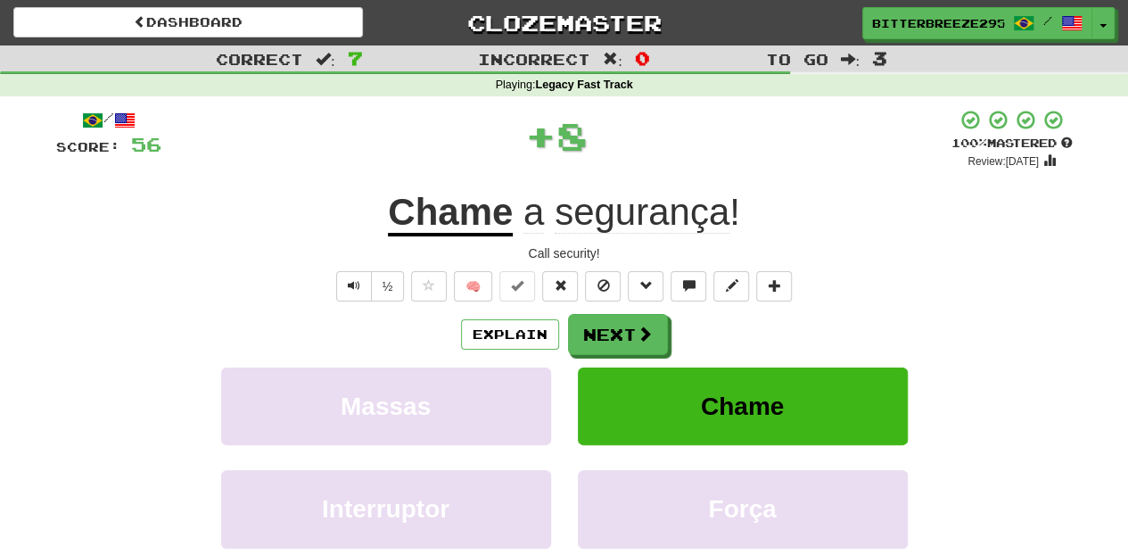
click at [626, 332] on button "Next" at bounding box center [618, 334] width 100 height 41
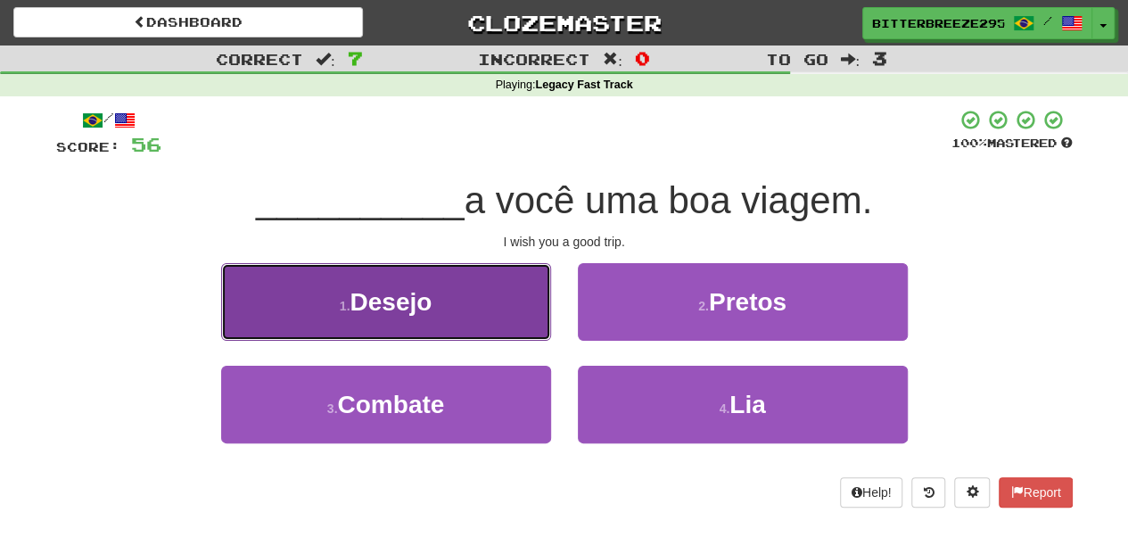
click at [522, 324] on button "1 . Desejo" at bounding box center [386, 302] width 330 height 78
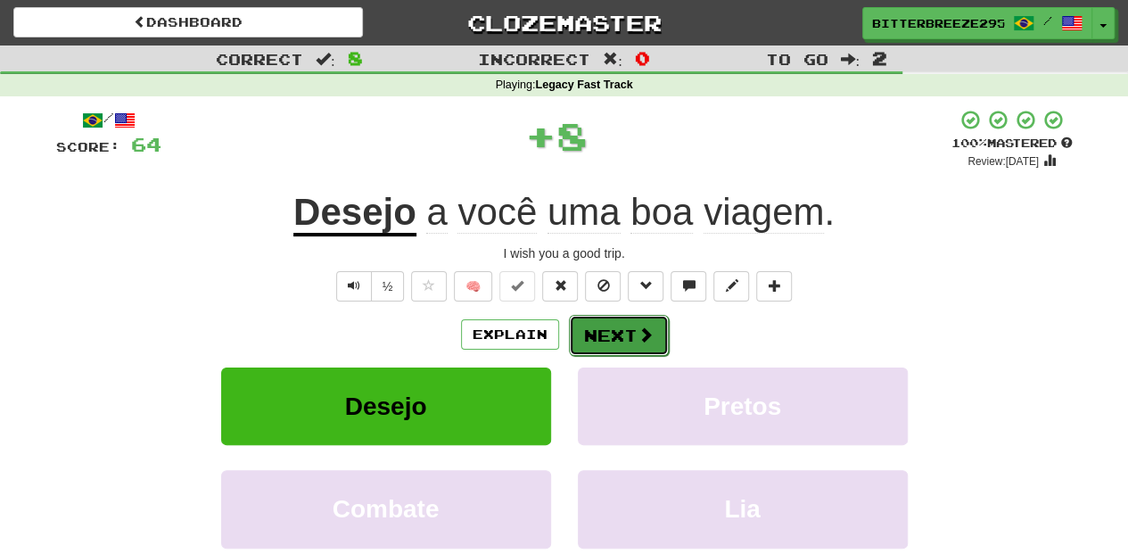
click at [587, 333] on button "Next" at bounding box center [619, 335] width 100 height 41
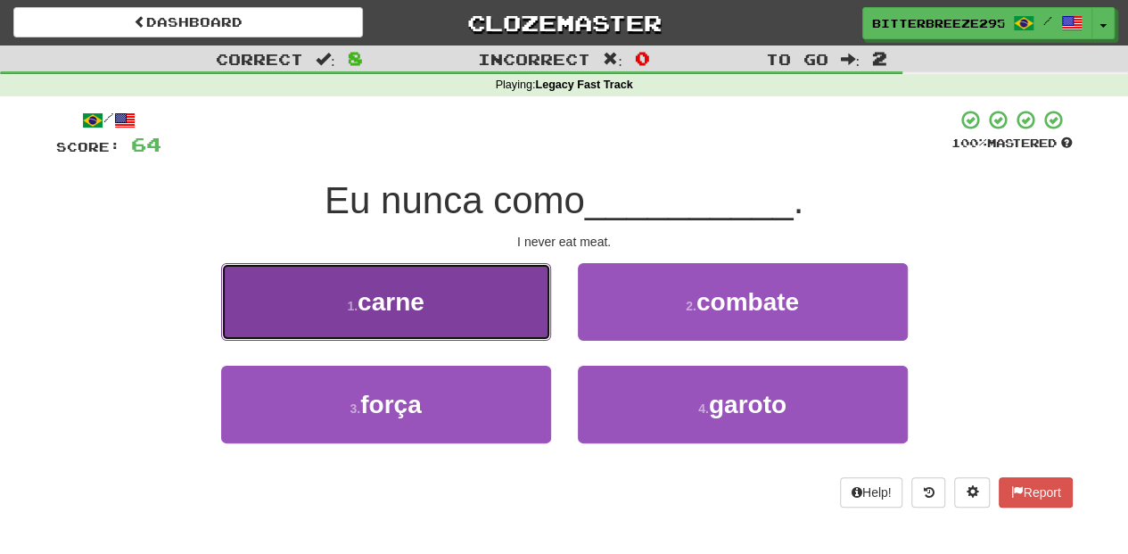
click at [494, 312] on button "1 . carne" at bounding box center [386, 302] width 330 height 78
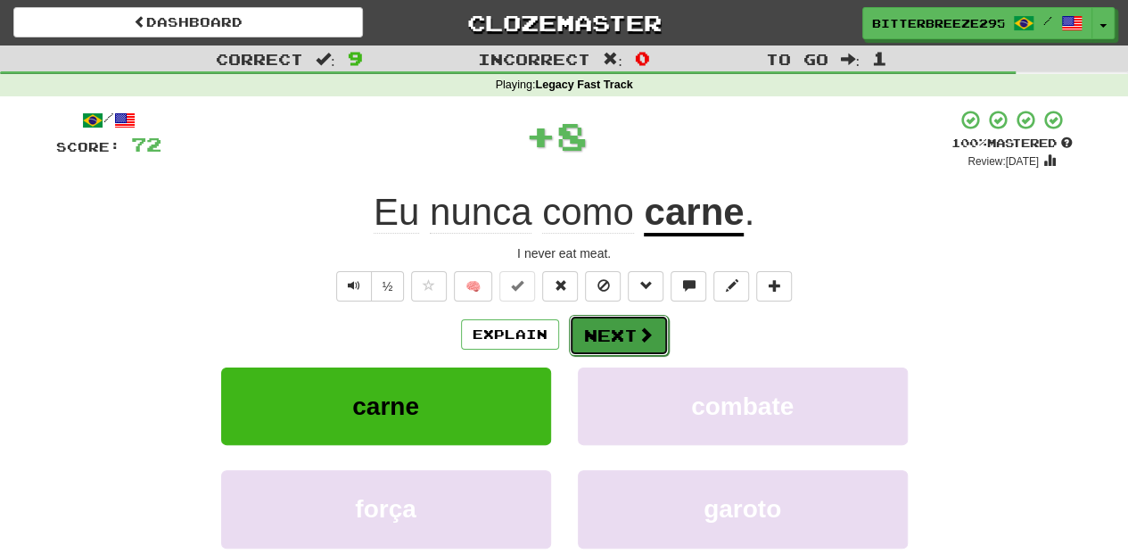
click at [616, 335] on button "Next" at bounding box center [619, 335] width 100 height 41
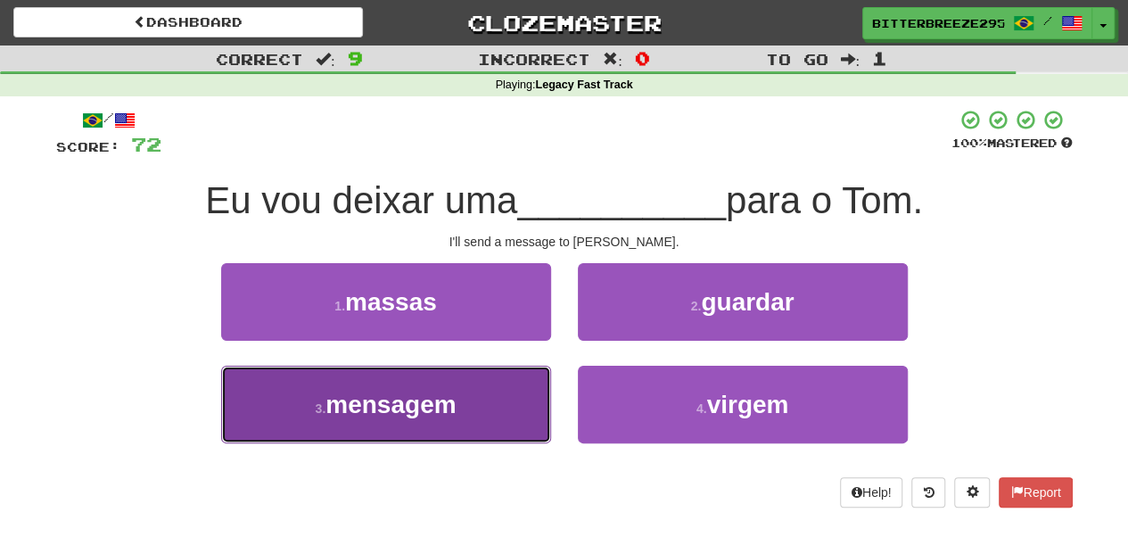
click at [530, 382] on button "3 . mensagem" at bounding box center [386, 404] width 330 height 78
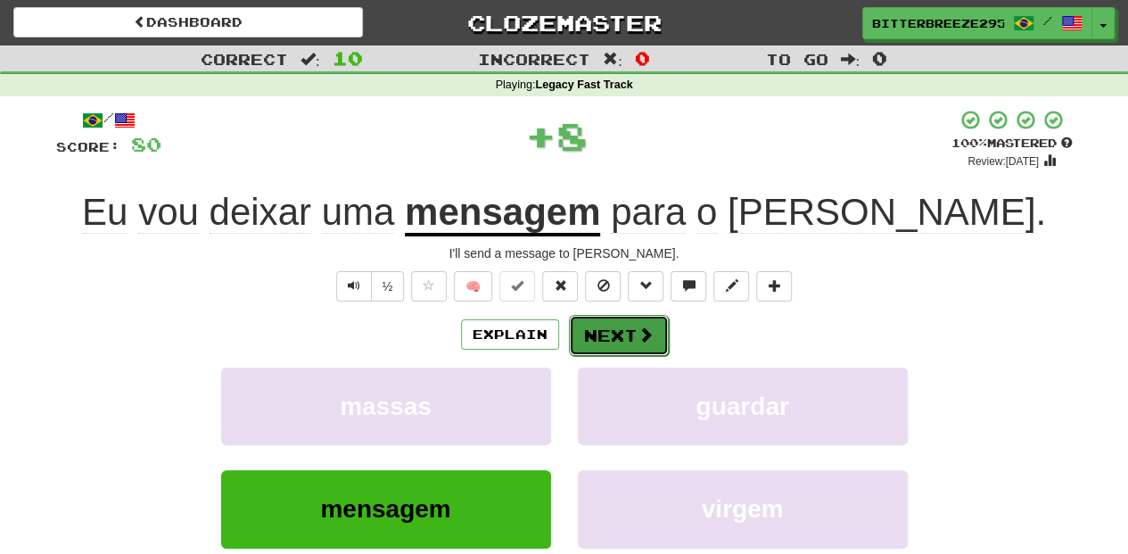
click at [603, 336] on button "Next" at bounding box center [619, 335] width 100 height 41
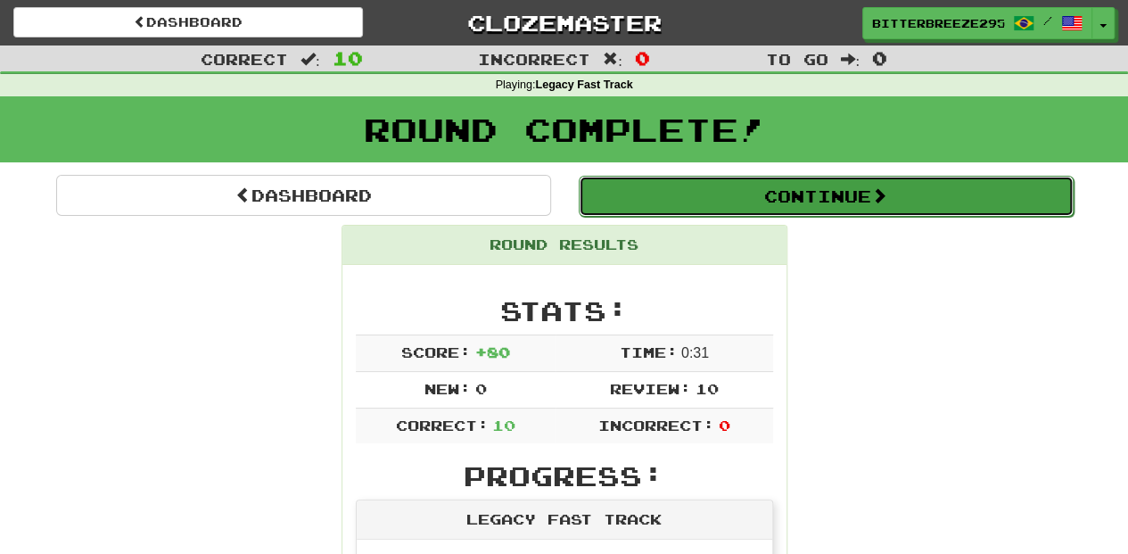
click at [720, 196] on button "Continue" at bounding box center [826, 196] width 495 height 41
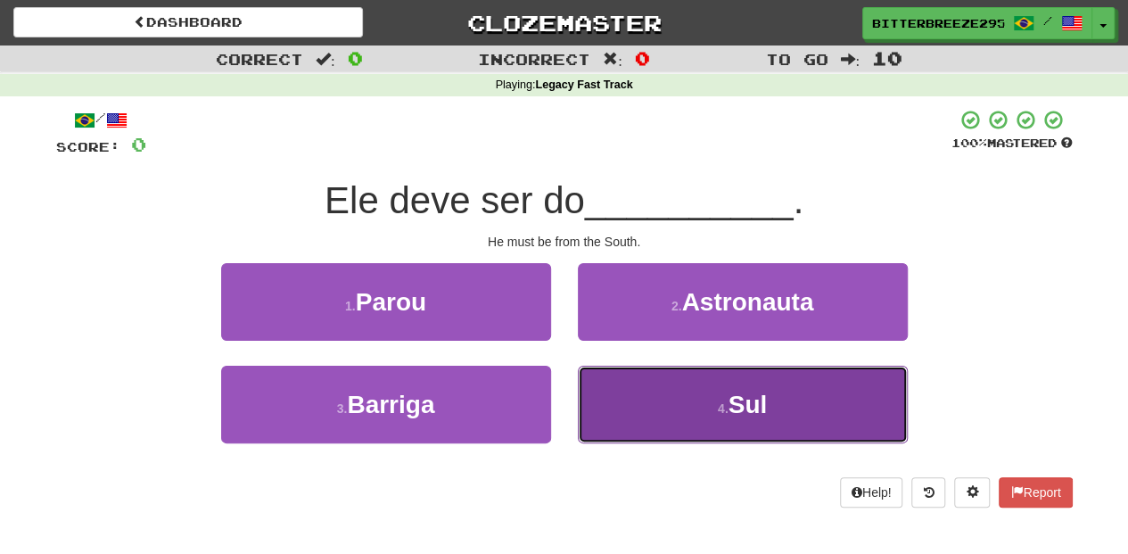
click at [713, 402] on button "4 . Sul" at bounding box center [743, 404] width 330 height 78
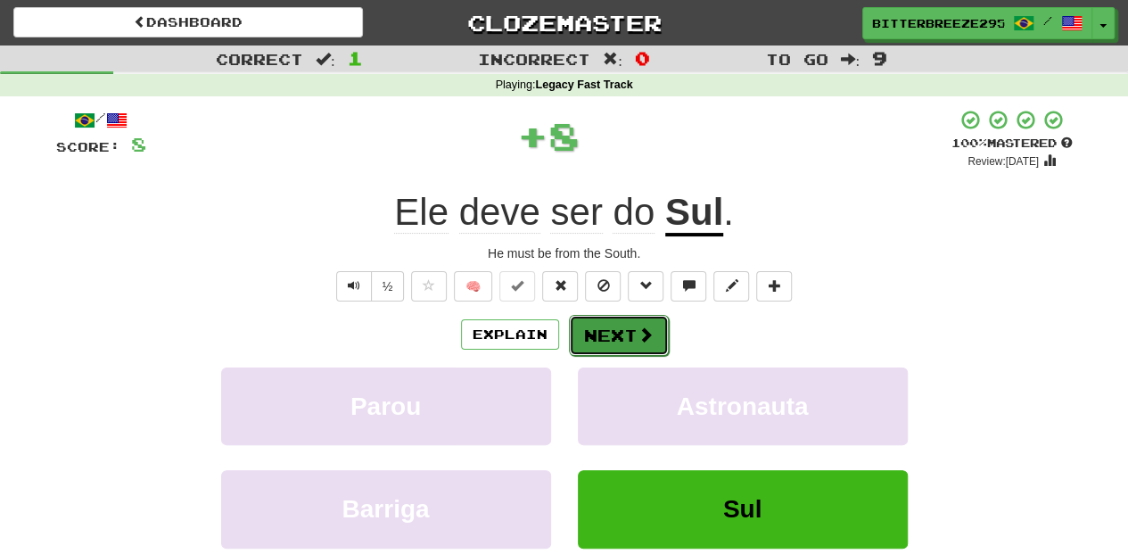
click at [600, 336] on button "Next" at bounding box center [619, 335] width 100 height 41
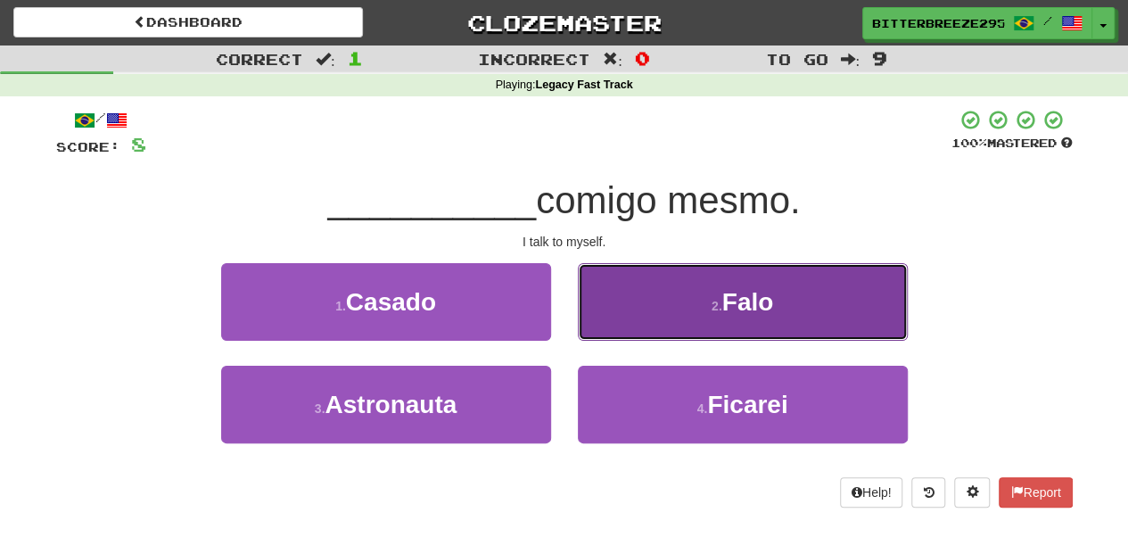
click at [636, 329] on button "2 . Falo" at bounding box center [743, 302] width 330 height 78
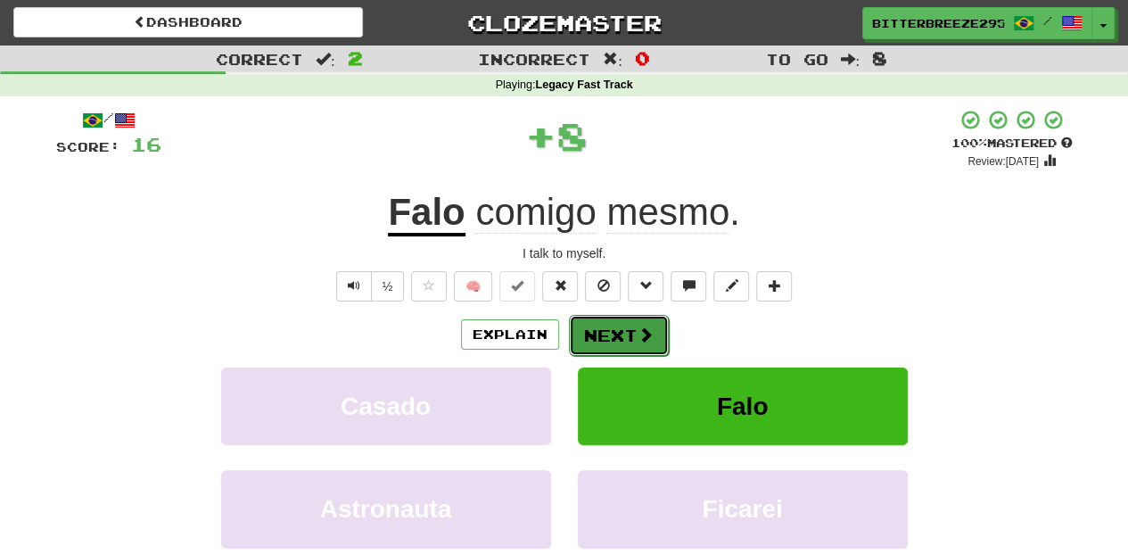
click at [633, 332] on button "Next" at bounding box center [619, 335] width 100 height 41
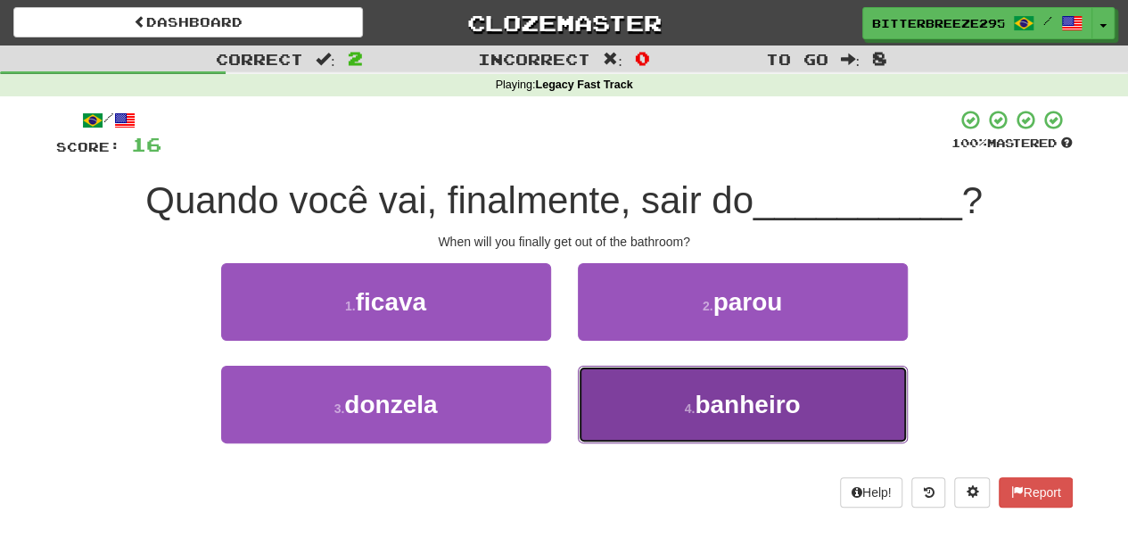
click at [636, 394] on button "4 . banheiro" at bounding box center [743, 404] width 330 height 78
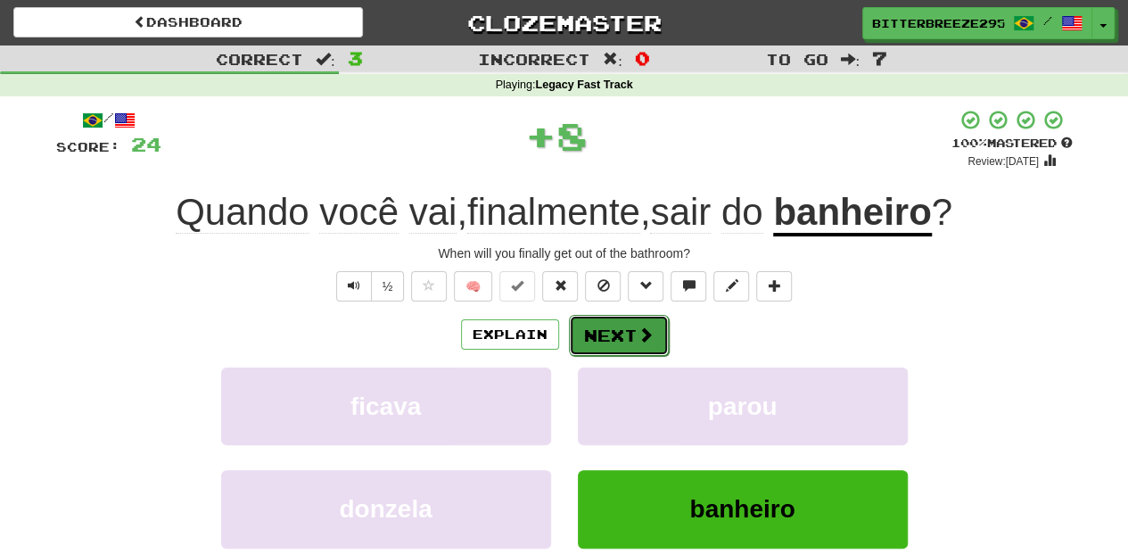
click at [610, 332] on button "Next" at bounding box center [619, 335] width 100 height 41
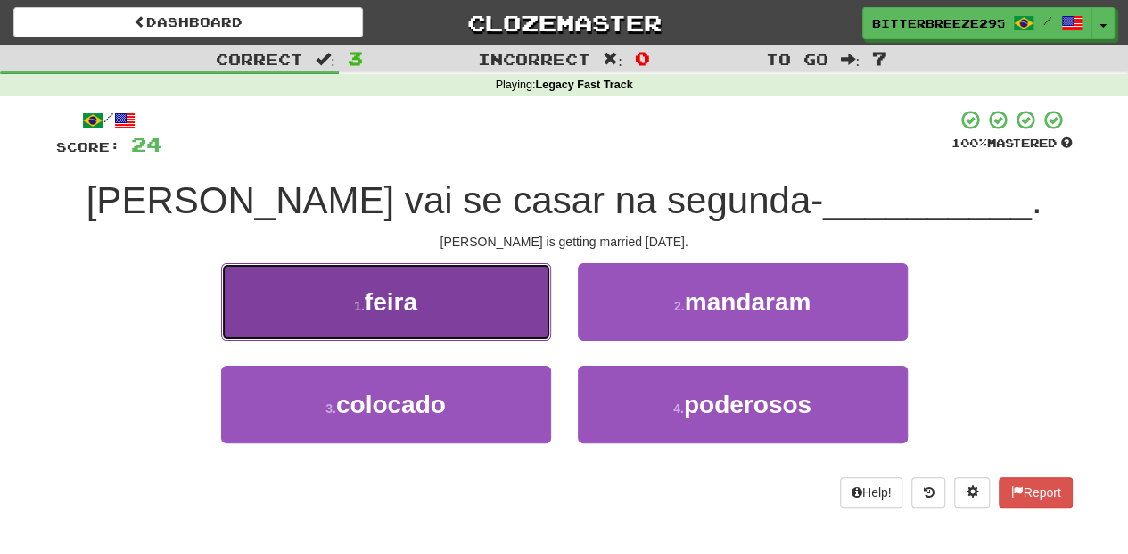
click at [451, 330] on button "1 . feira" at bounding box center [386, 302] width 330 height 78
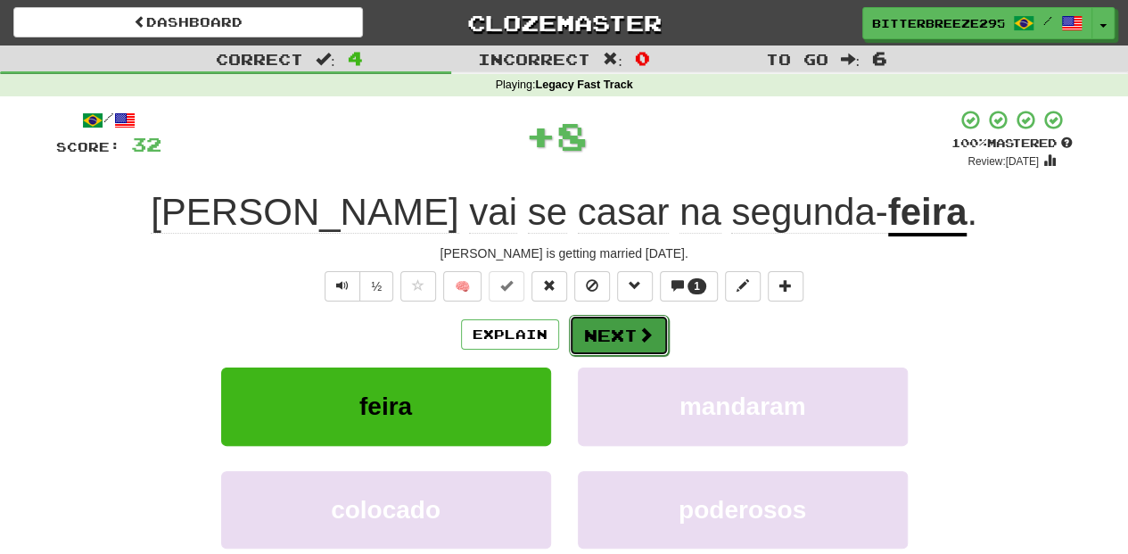
click at [630, 328] on button "Next" at bounding box center [619, 335] width 100 height 41
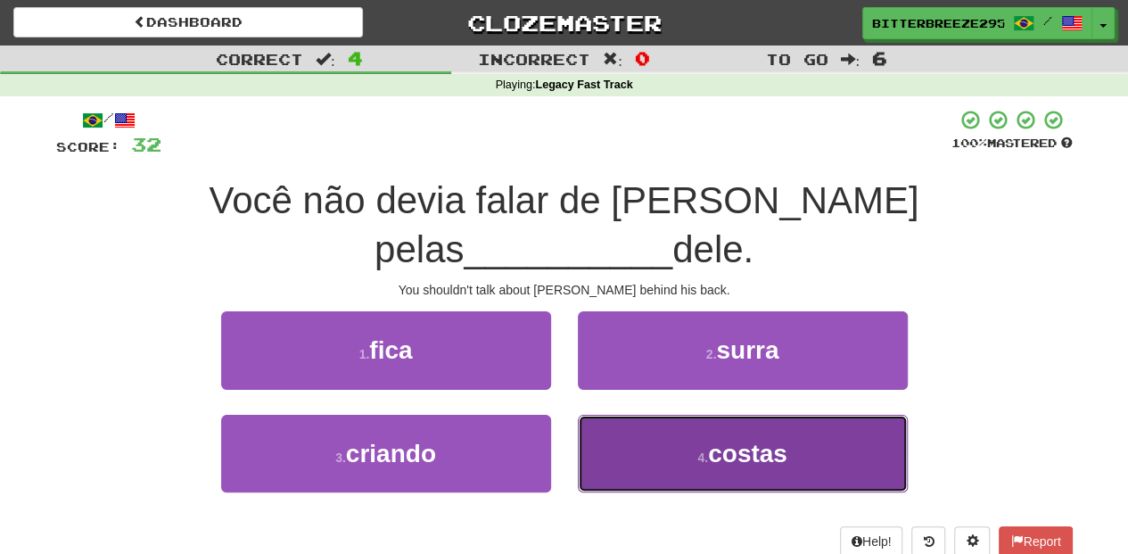
click at [666, 415] on button "4 . costas" at bounding box center [743, 454] width 330 height 78
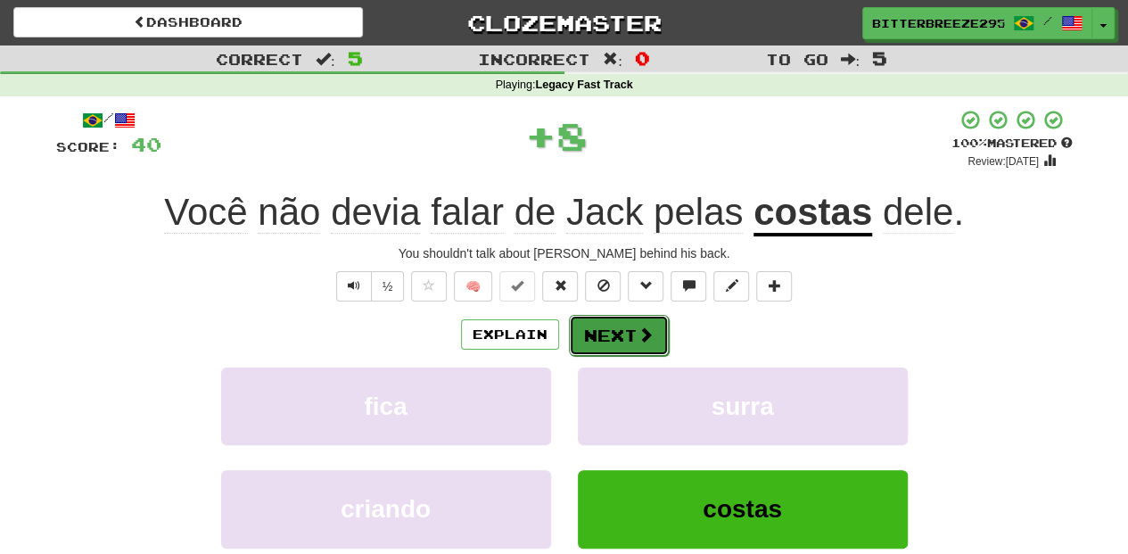
click at [620, 337] on button "Next" at bounding box center [619, 335] width 100 height 41
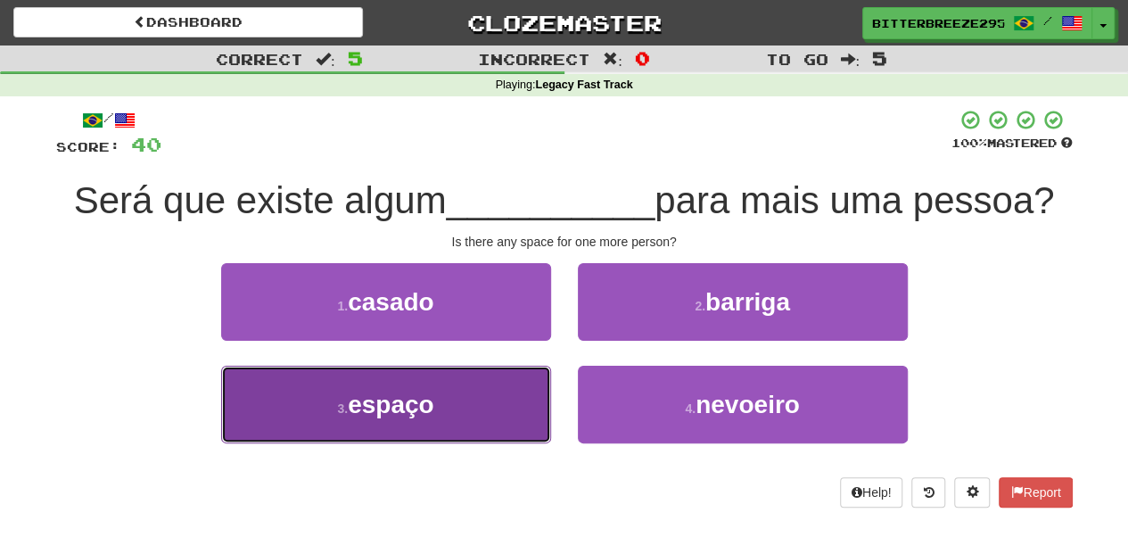
click at [467, 390] on button "3 . espaço" at bounding box center [386, 404] width 330 height 78
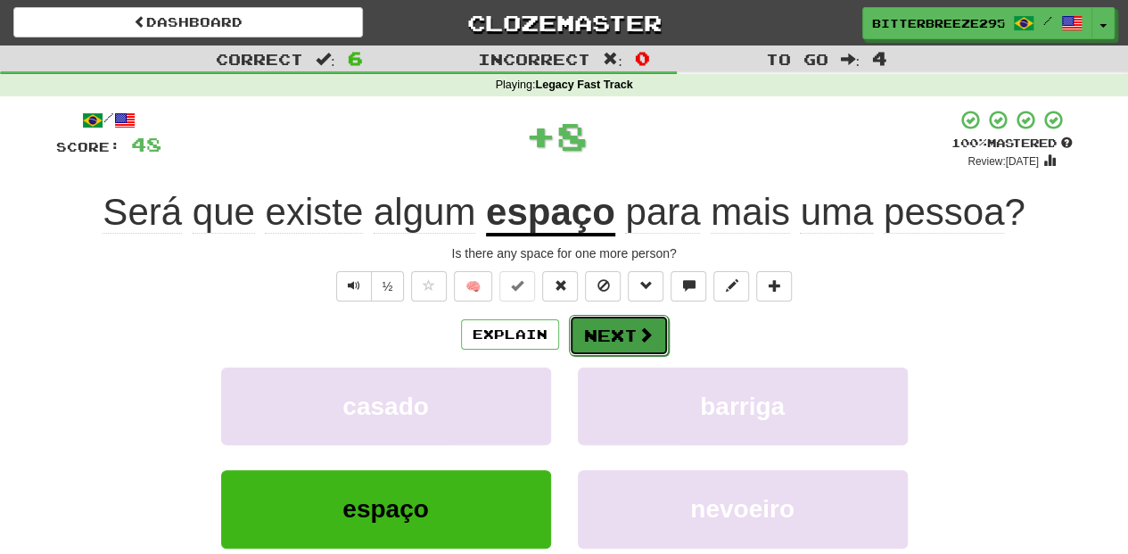
click at [603, 340] on button "Next" at bounding box center [619, 335] width 100 height 41
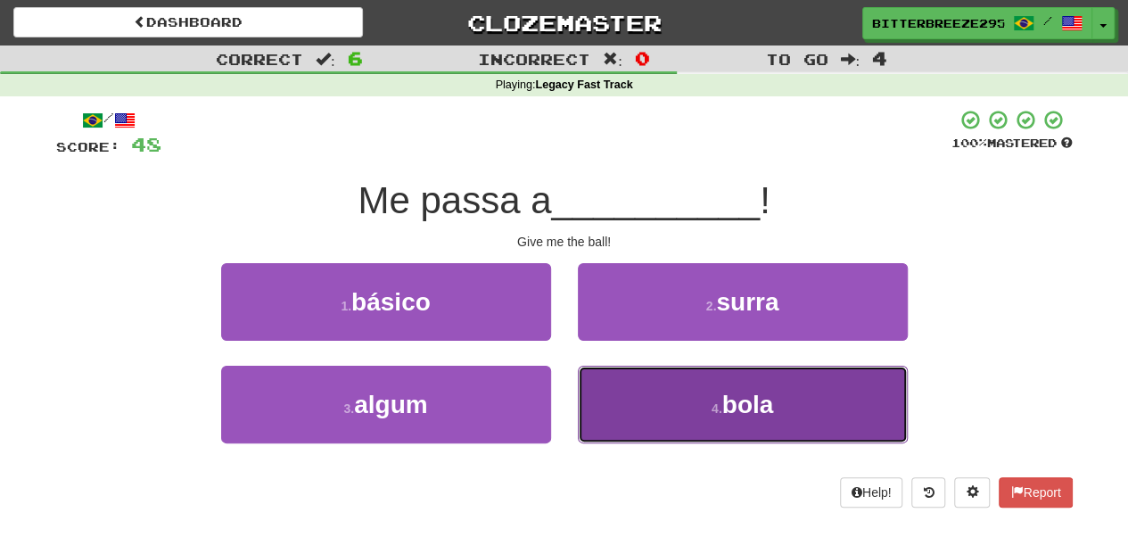
click at [618, 401] on button "4 . bola" at bounding box center [743, 404] width 330 height 78
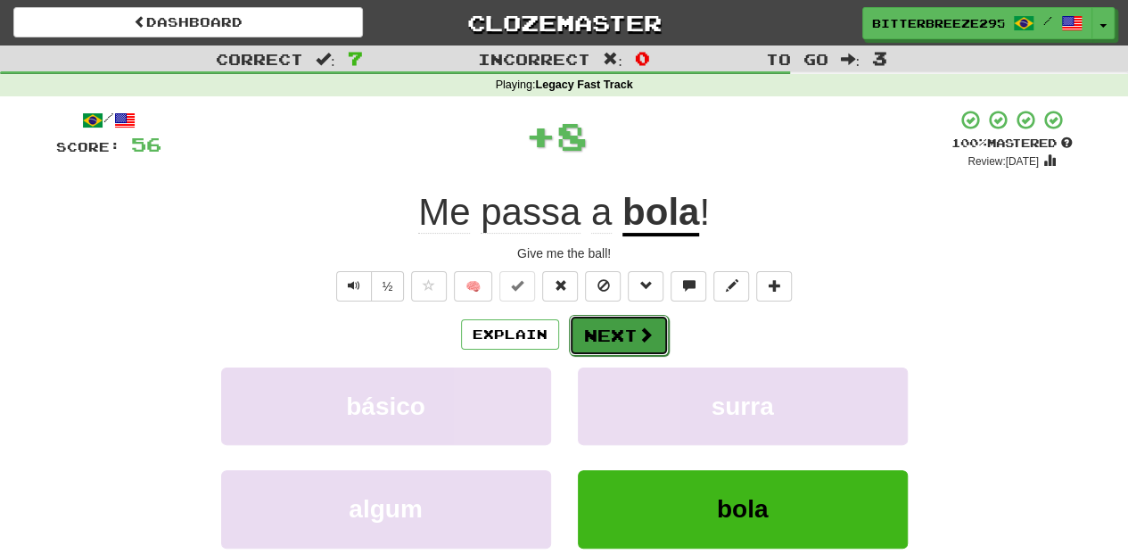
click at [590, 339] on button "Next" at bounding box center [619, 335] width 100 height 41
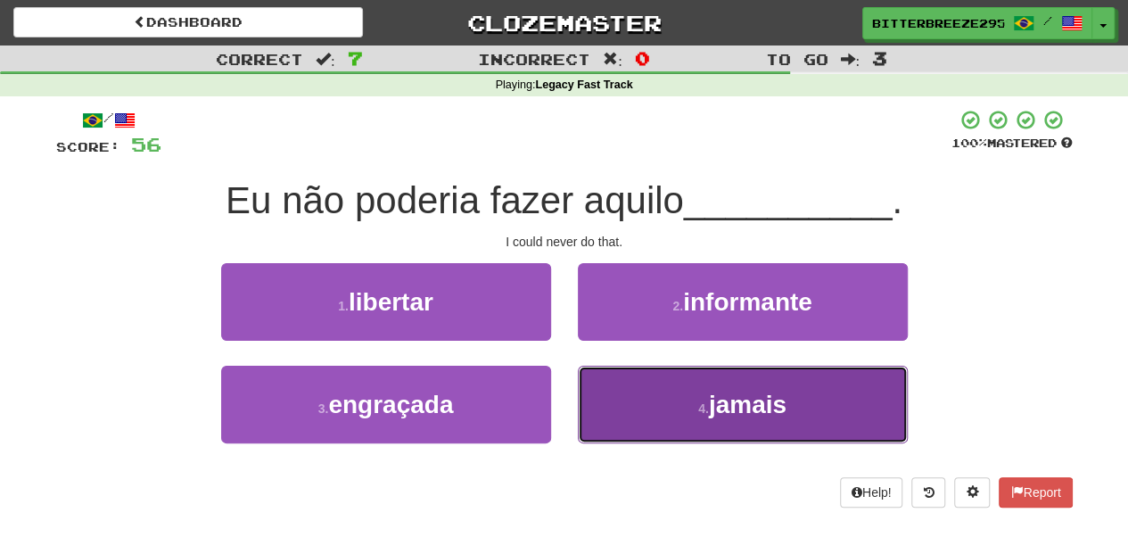
click at [619, 401] on button "4 . jamais" at bounding box center [743, 404] width 330 height 78
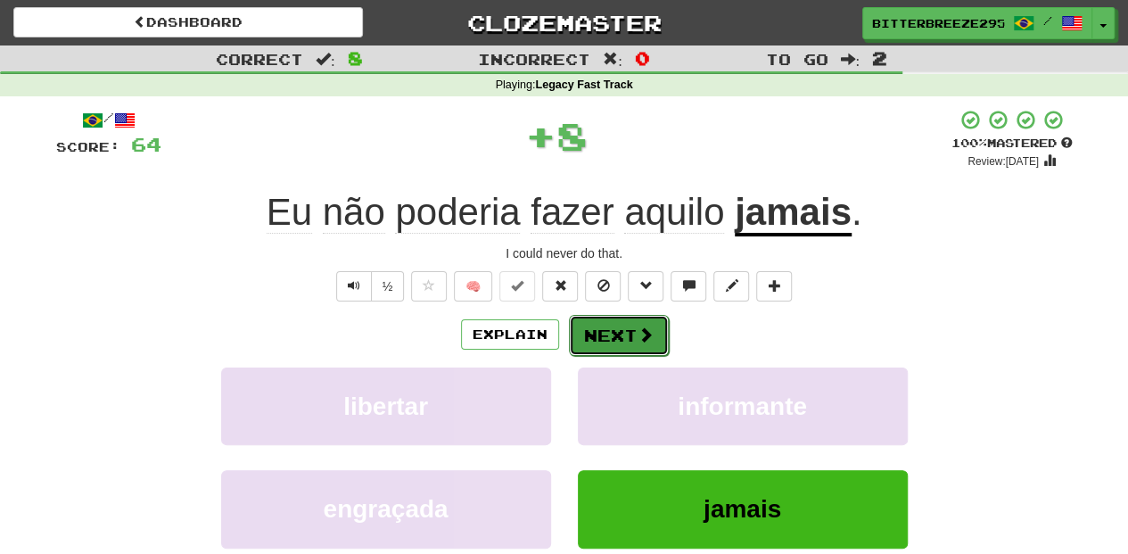
click at [590, 332] on button "Next" at bounding box center [619, 335] width 100 height 41
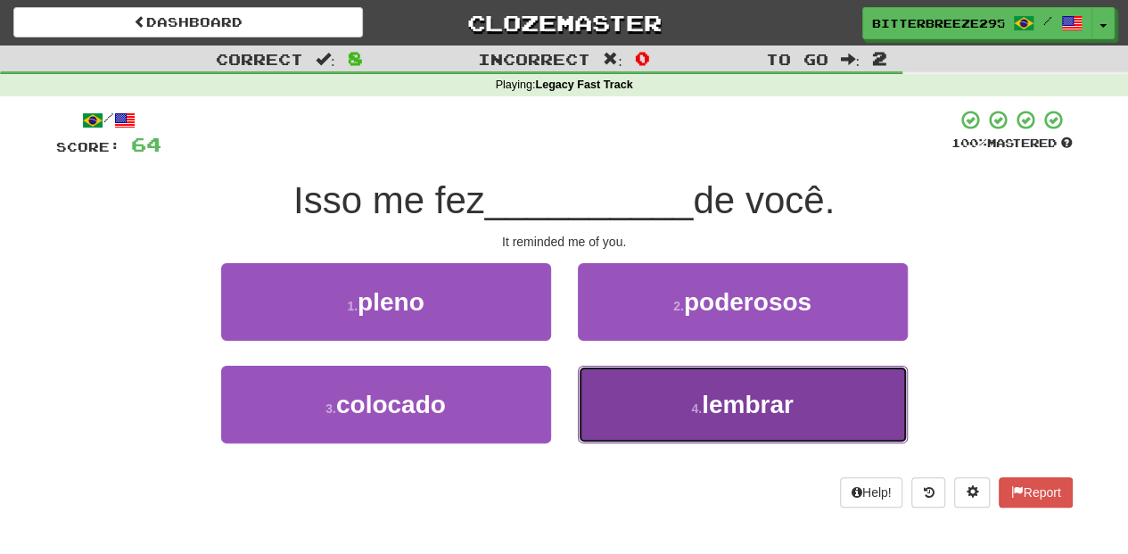
click at [644, 381] on button "4 . lembrar" at bounding box center [743, 404] width 330 height 78
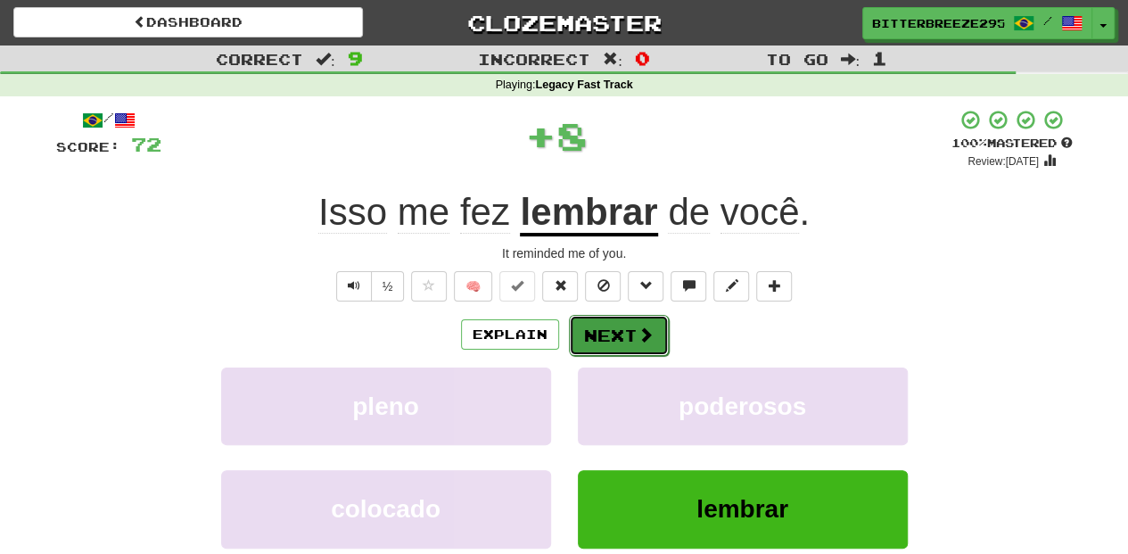
click at [606, 332] on button "Next" at bounding box center [619, 335] width 100 height 41
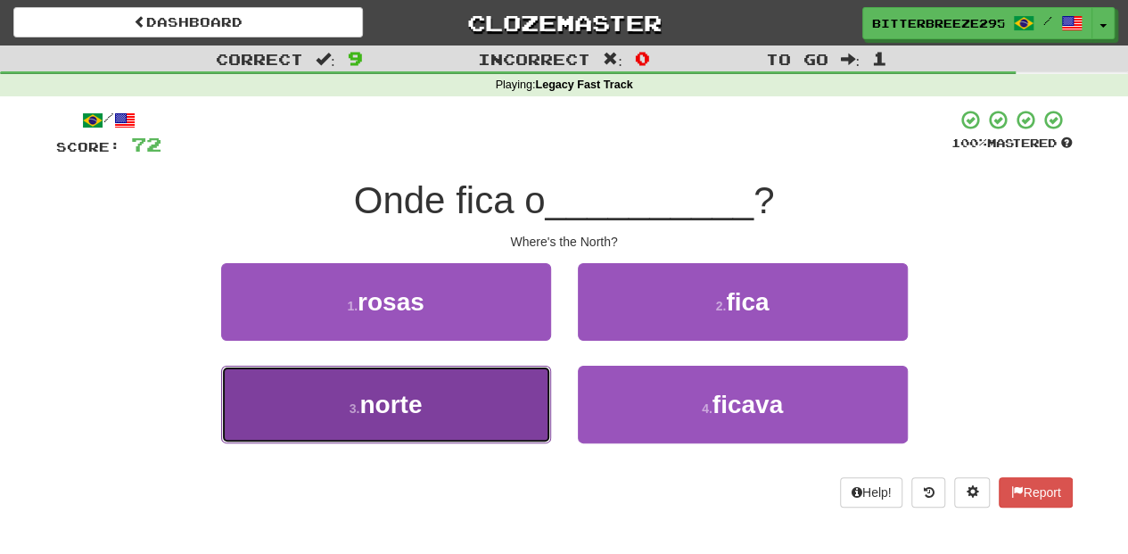
click at [496, 394] on button "3 . norte" at bounding box center [386, 404] width 330 height 78
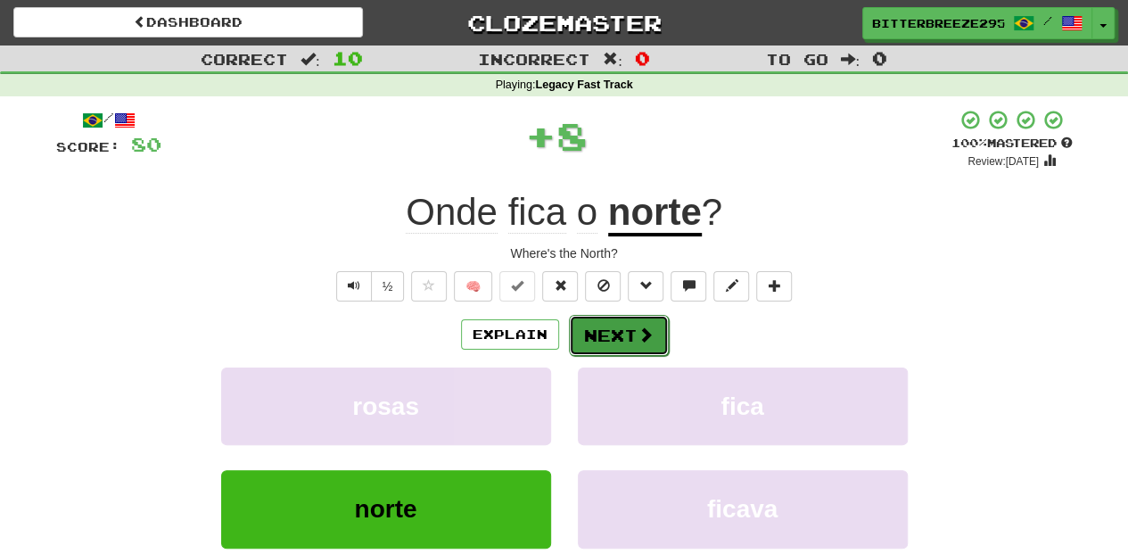
click at [610, 321] on button "Next" at bounding box center [619, 335] width 100 height 41
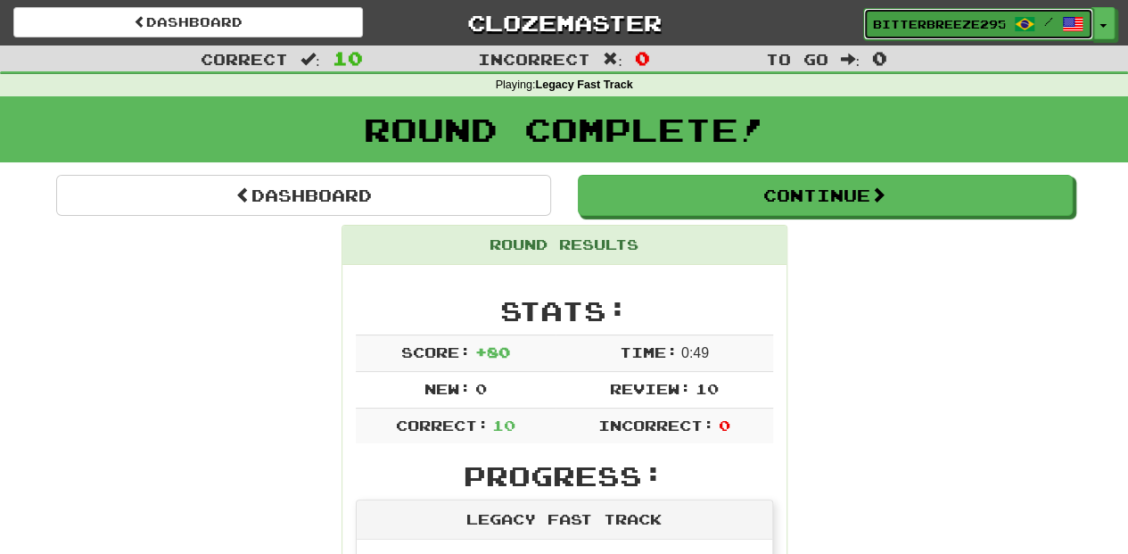
click at [924, 24] on span "BitterBreeze2956" at bounding box center [939, 24] width 132 height 16
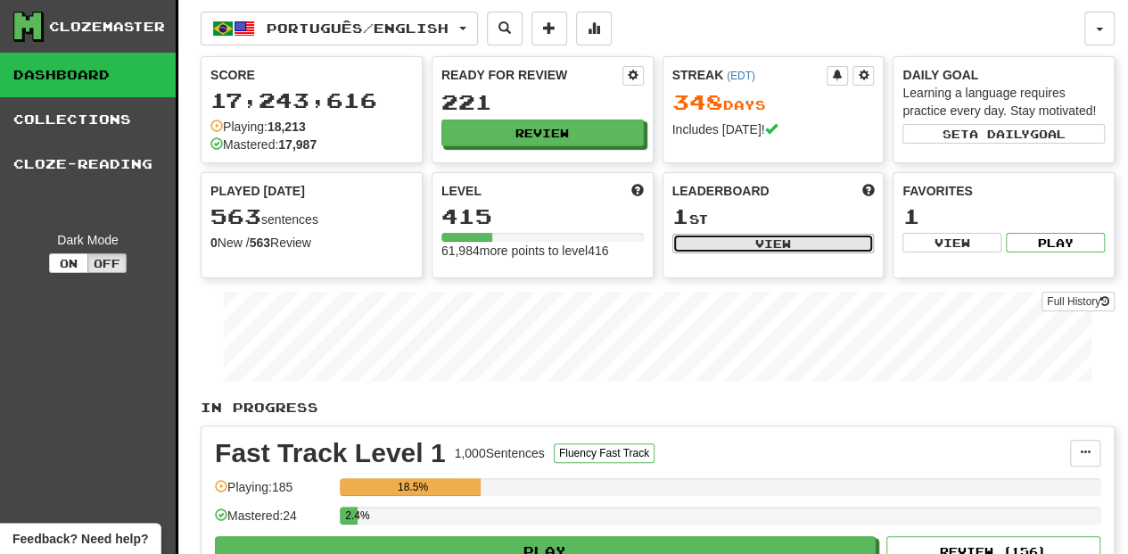
click at [731, 239] on button "View" at bounding box center [773, 244] width 202 height 20
select select "**********"
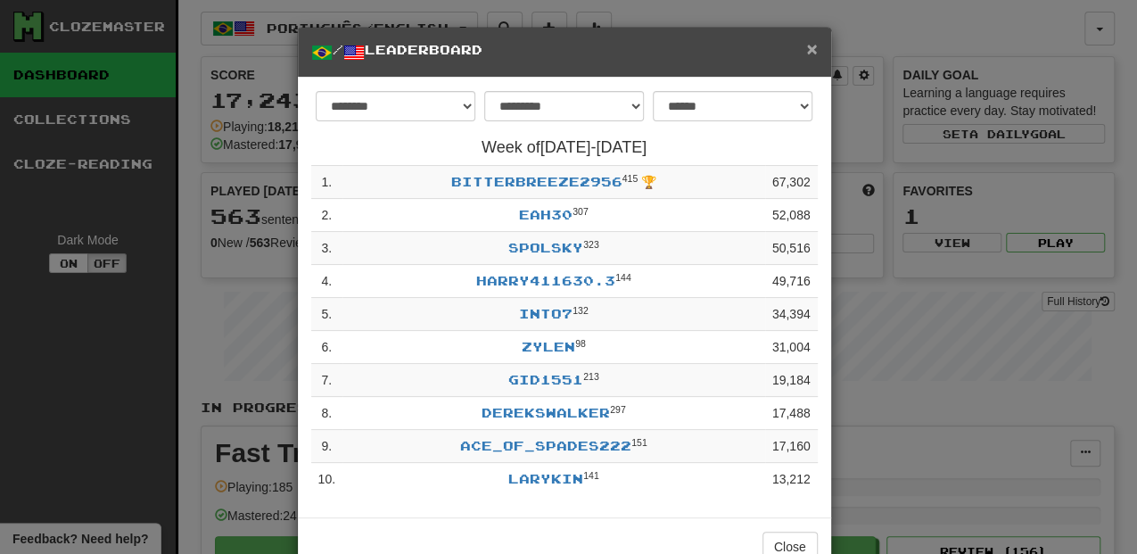
click at [806, 49] on span "×" at bounding box center [811, 48] width 11 height 21
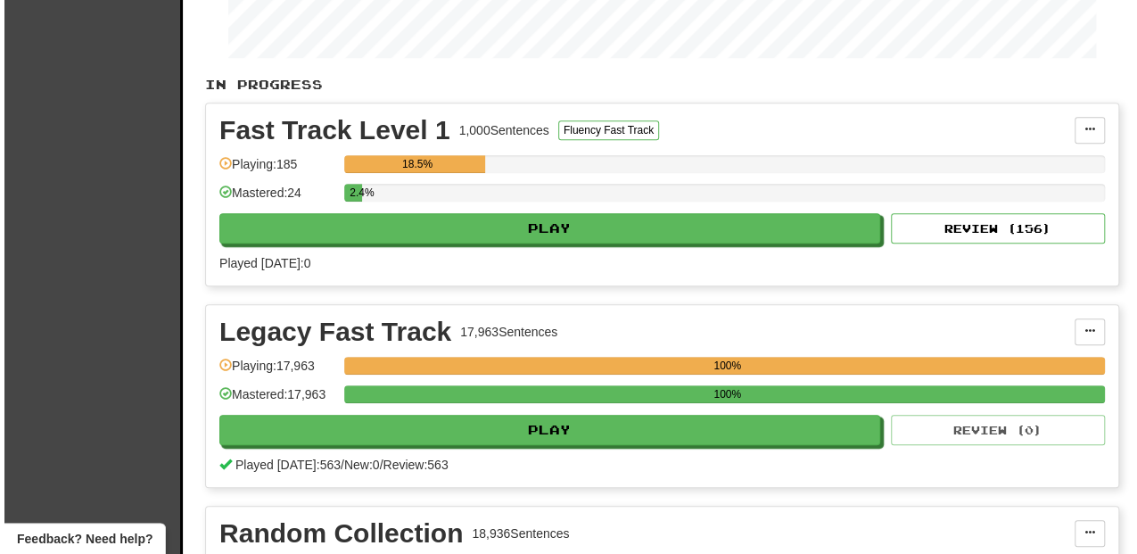
scroll to position [415, 0]
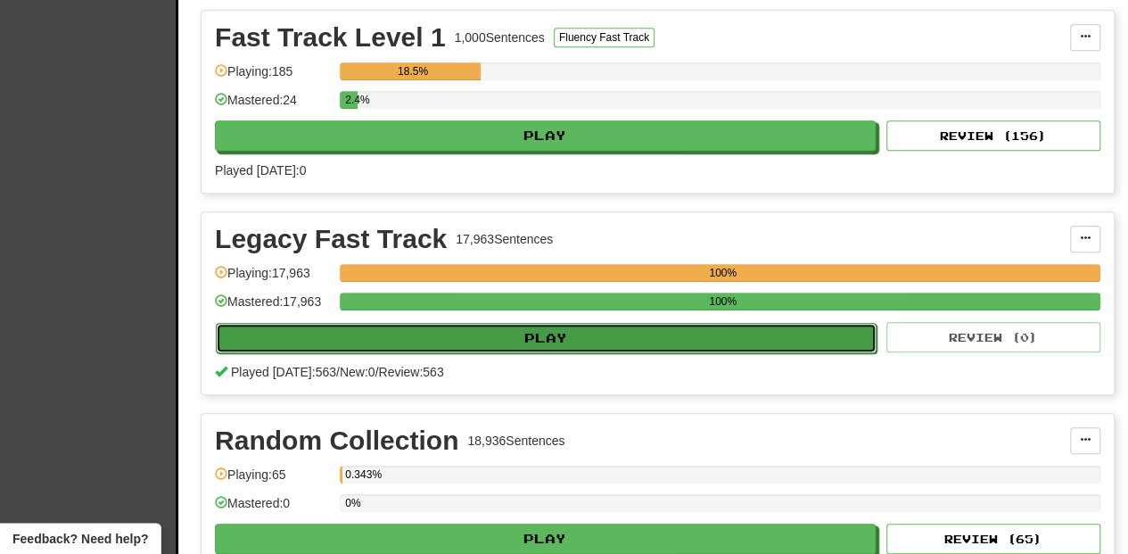
click at [524, 333] on button "Play" at bounding box center [546, 338] width 661 height 30
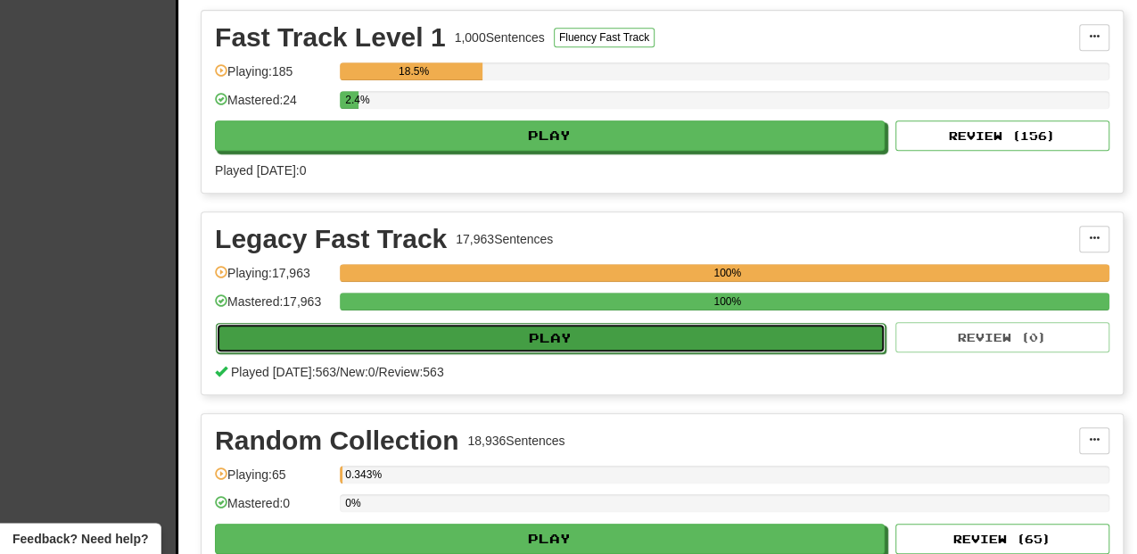
select select "**"
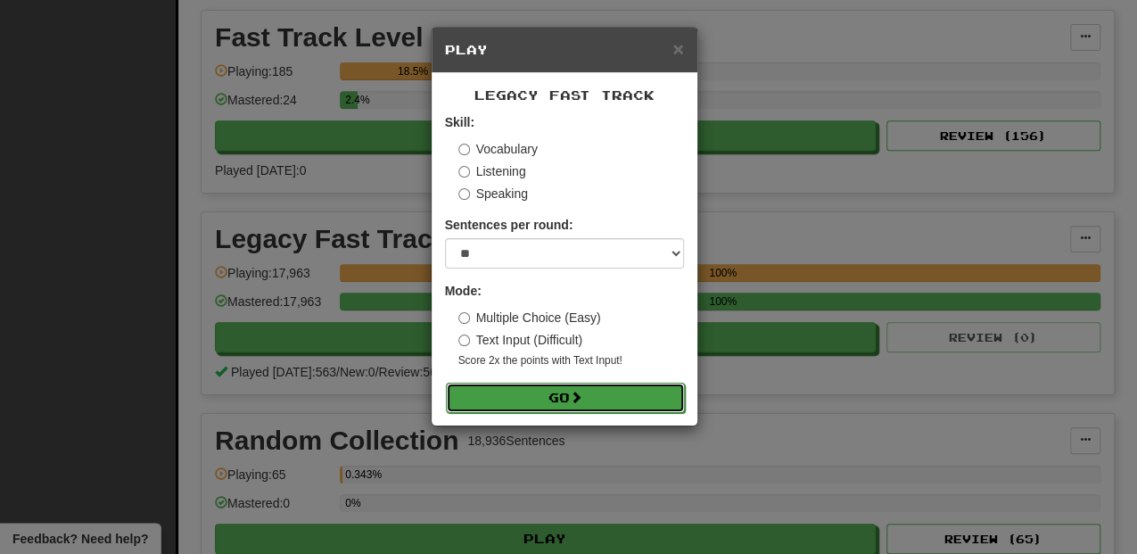
click at [556, 399] on button "Go" at bounding box center [565, 397] width 239 height 30
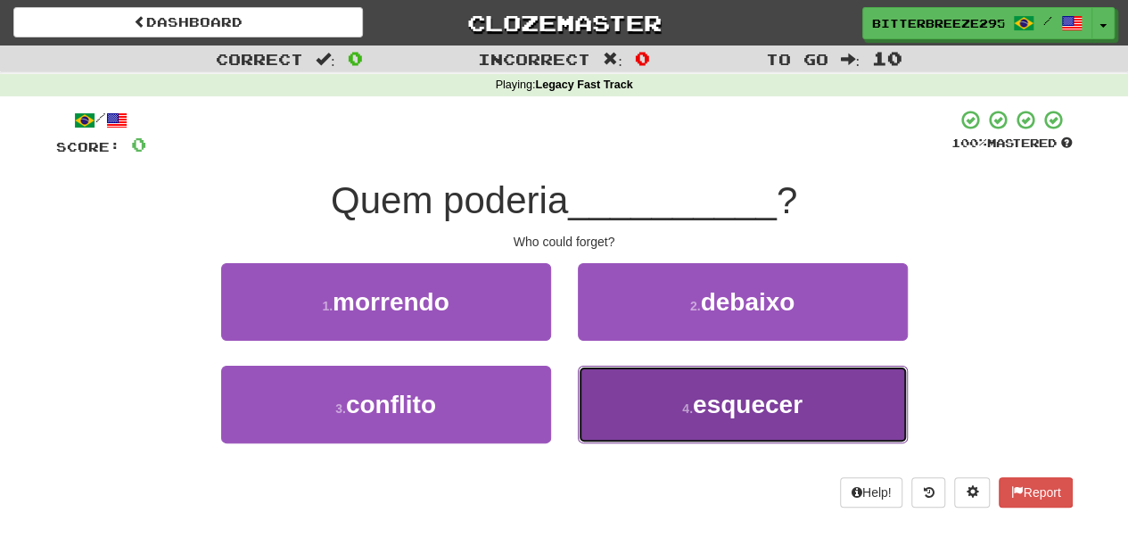
click at [624, 389] on button "4 . esquecer" at bounding box center [743, 404] width 330 height 78
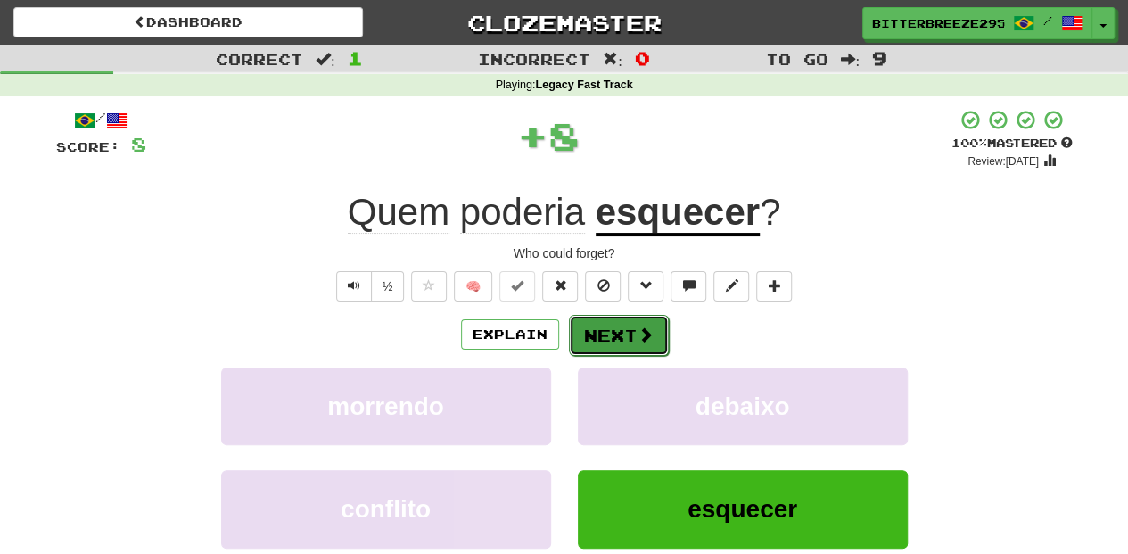
click at [596, 339] on button "Next" at bounding box center [619, 335] width 100 height 41
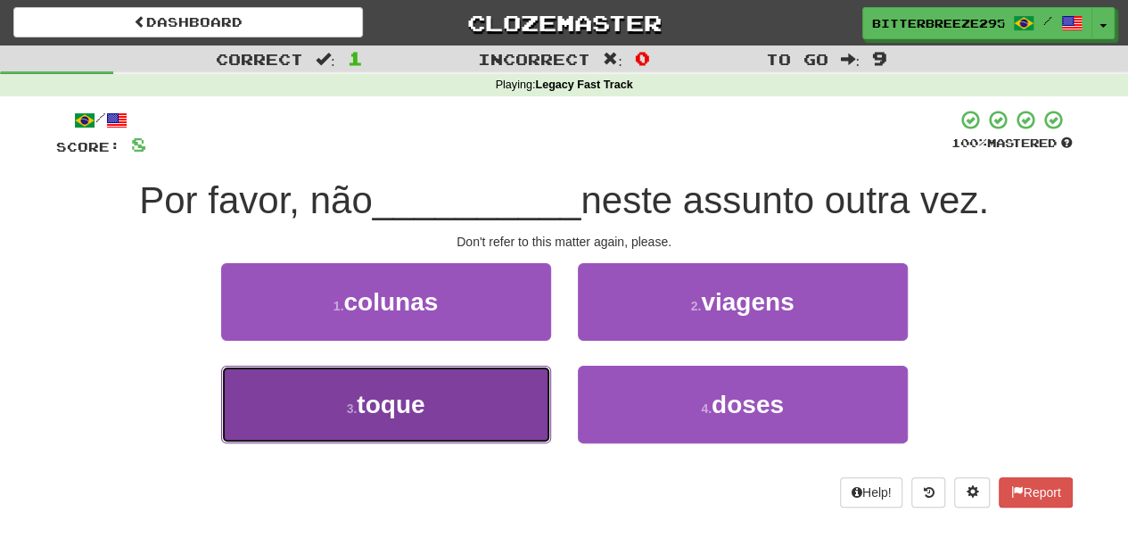
click at [477, 389] on button "3 . toque" at bounding box center [386, 404] width 330 height 78
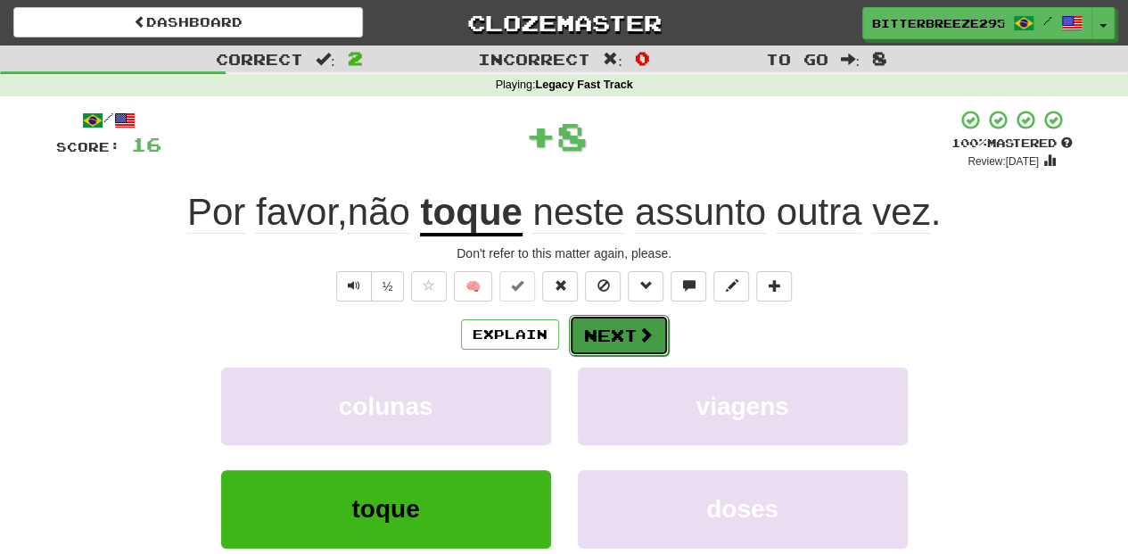
click at [579, 337] on button "Next" at bounding box center [619, 335] width 100 height 41
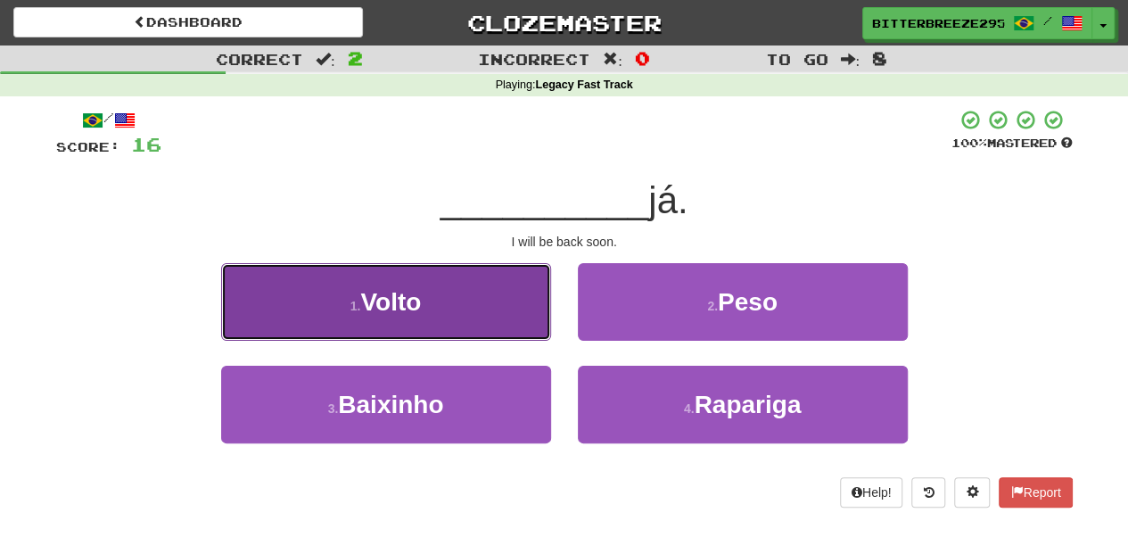
click at [486, 319] on button "1 . Volto" at bounding box center [386, 302] width 330 height 78
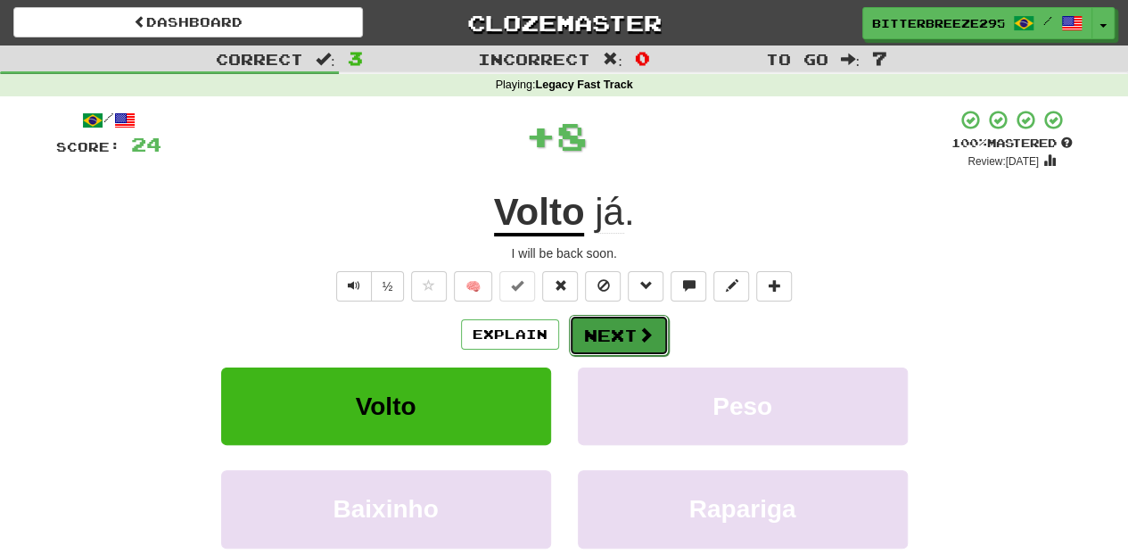
click at [595, 326] on button "Next" at bounding box center [619, 335] width 100 height 41
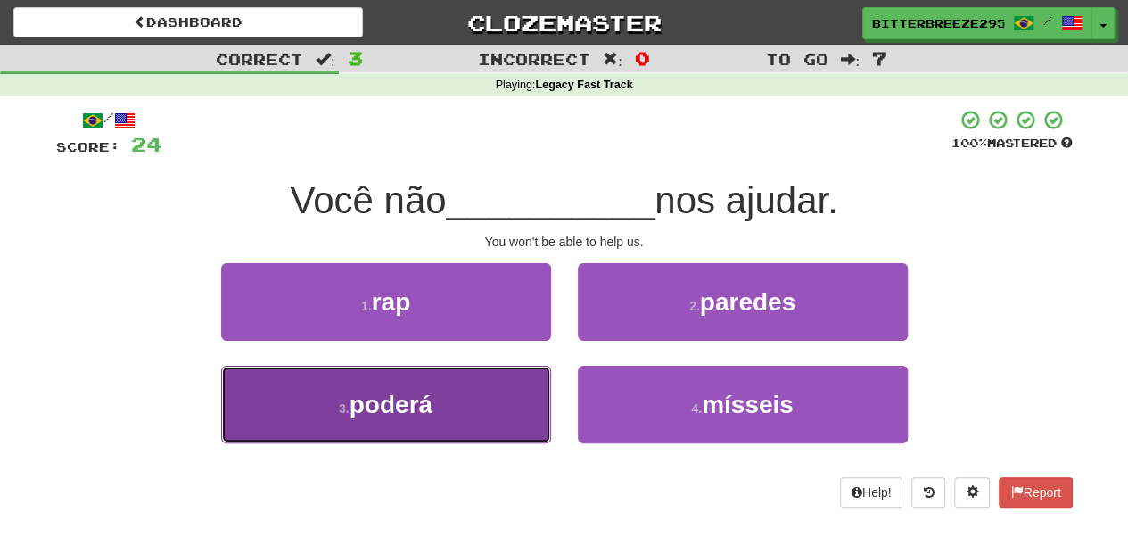
click at [485, 400] on button "3 . poderá" at bounding box center [386, 404] width 330 height 78
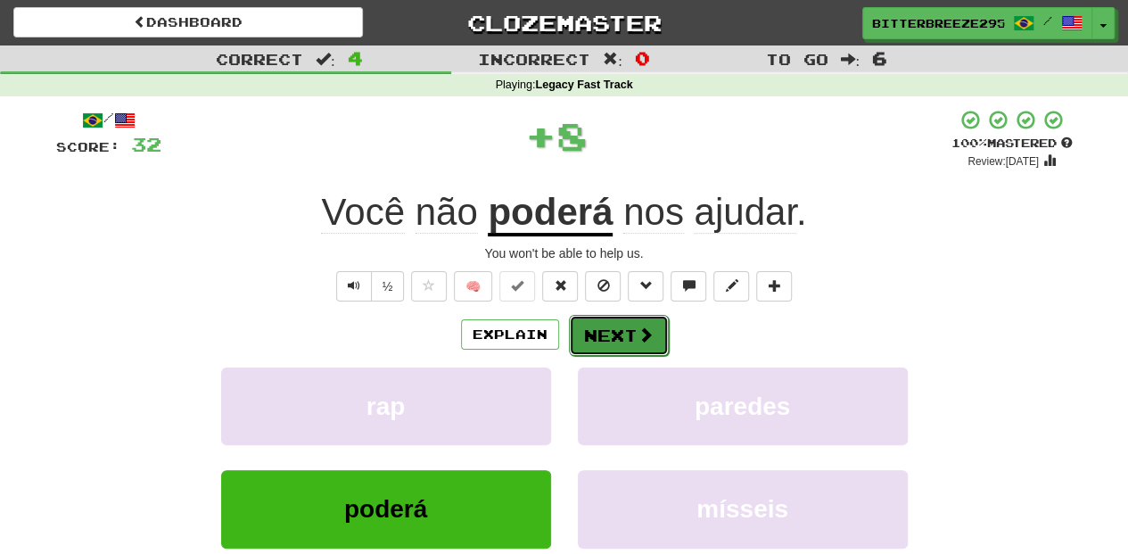
click at [597, 330] on button "Next" at bounding box center [619, 335] width 100 height 41
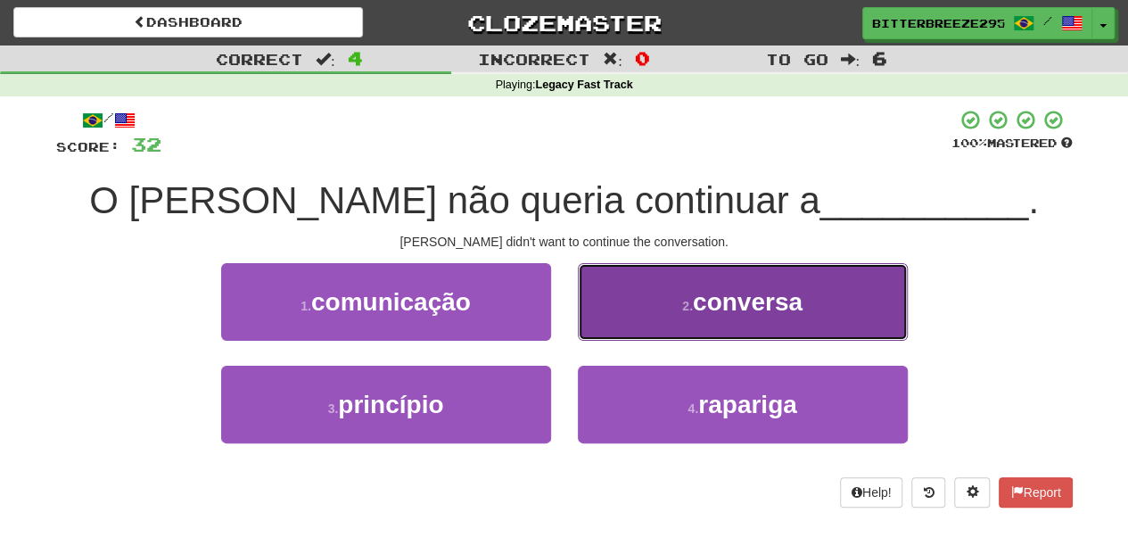
click at [628, 325] on button "2 . conversa" at bounding box center [743, 302] width 330 height 78
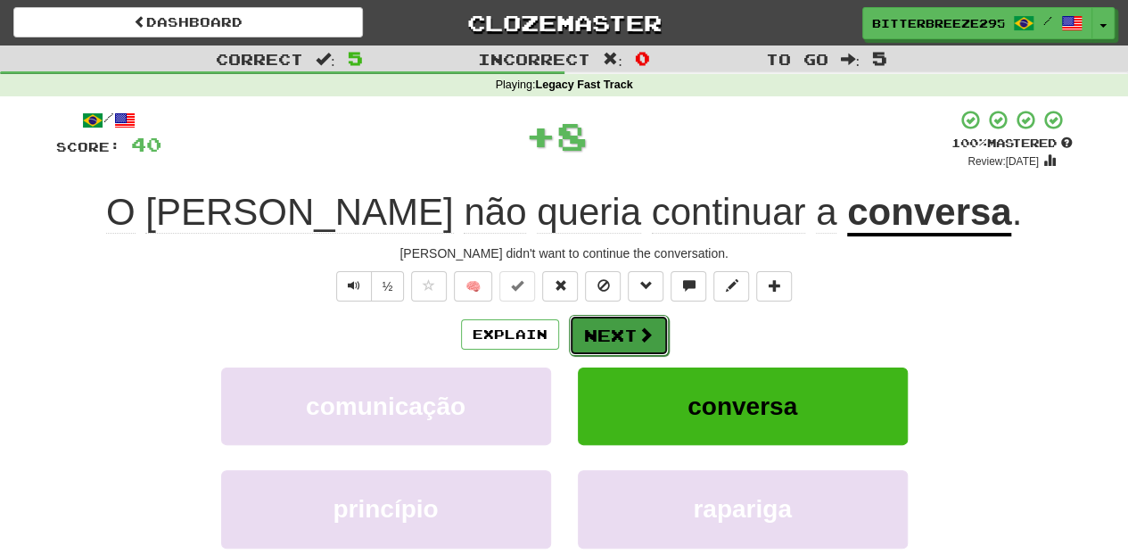
click at [622, 328] on button "Next" at bounding box center [619, 335] width 100 height 41
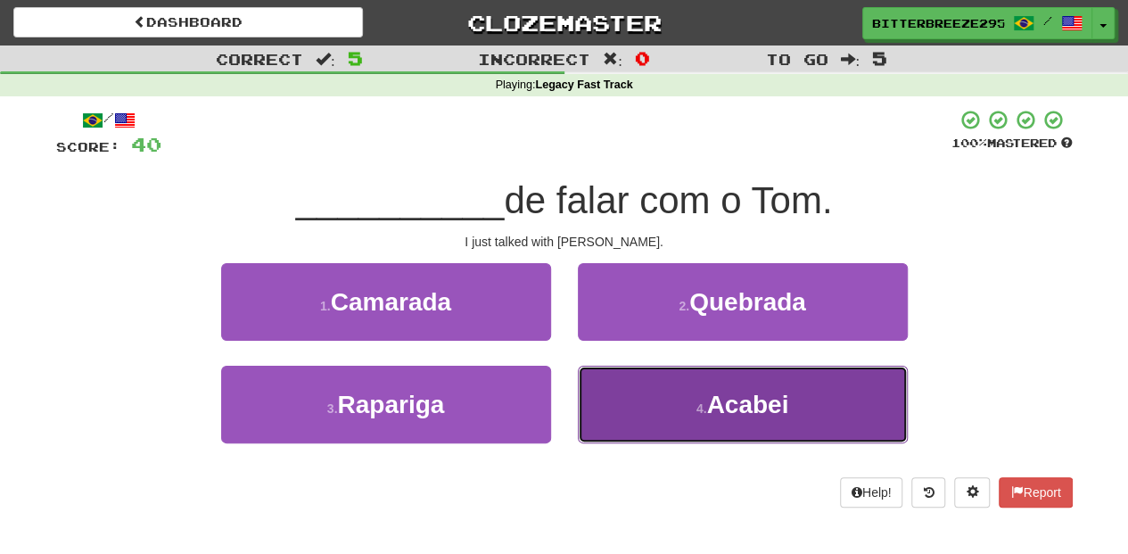
click at [629, 388] on button "4 . Acabei" at bounding box center [743, 404] width 330 height 78
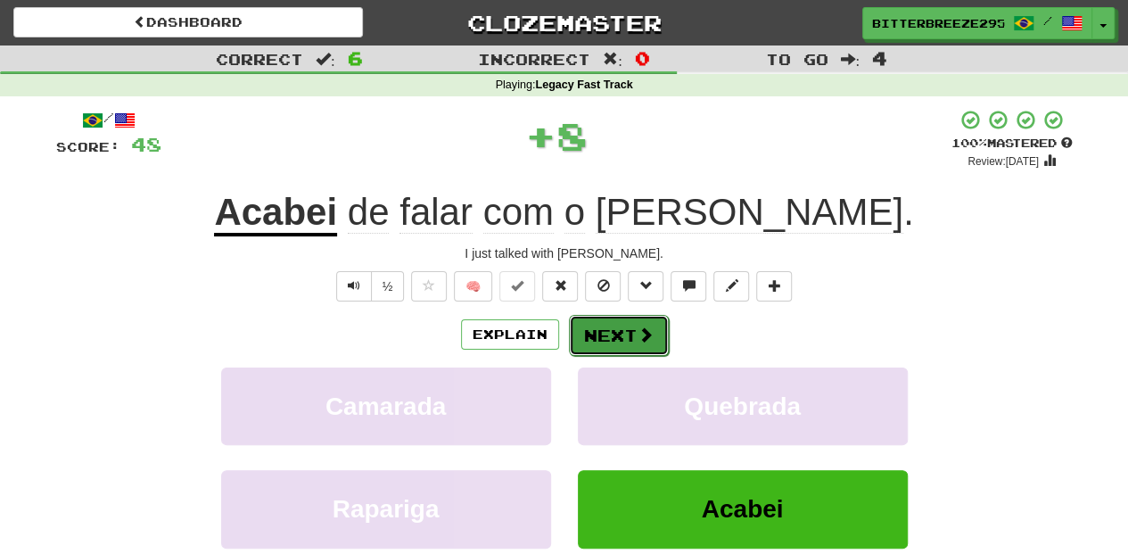
click at [597, 331] on button "Next" at bounding box center [619, 335] width 100 height 41
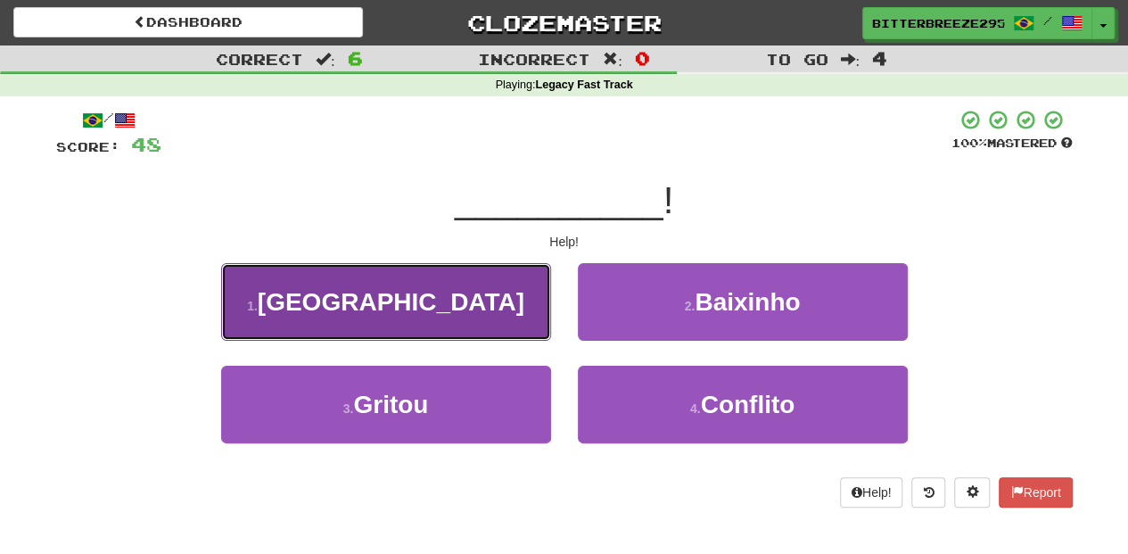
click at [462, 320] on button "1 . [GEOGRAPHIC_DATA]" at bounding box center [386, 302] width 330 height 78
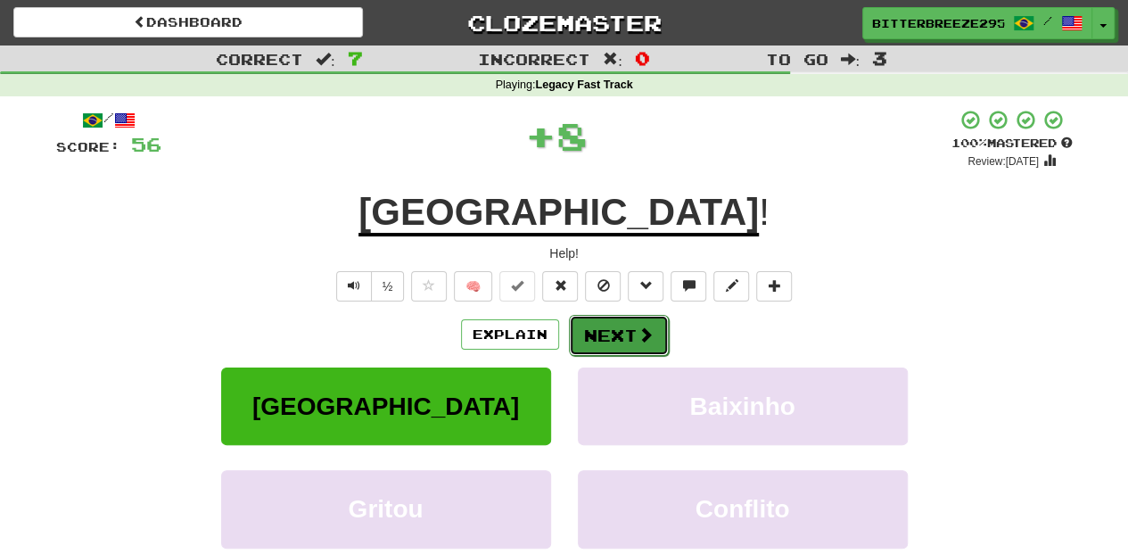
click at [587, 322] on button "Next" at bounding box center [619, 335] width 100 height 41
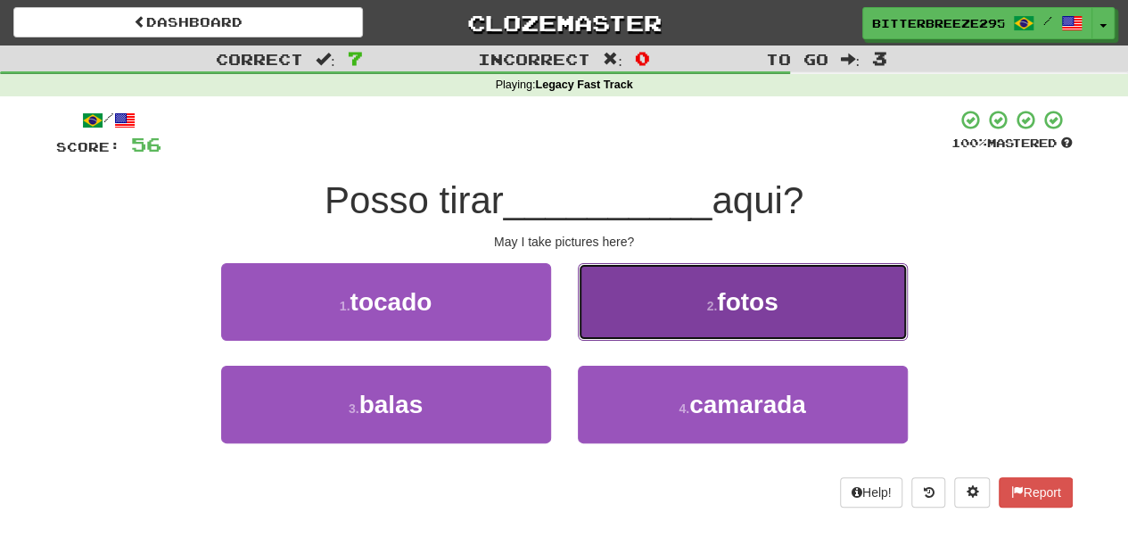
click at [633, 319] on button "2 . fotos" at bounding box center [743, 302] width 330 height 78
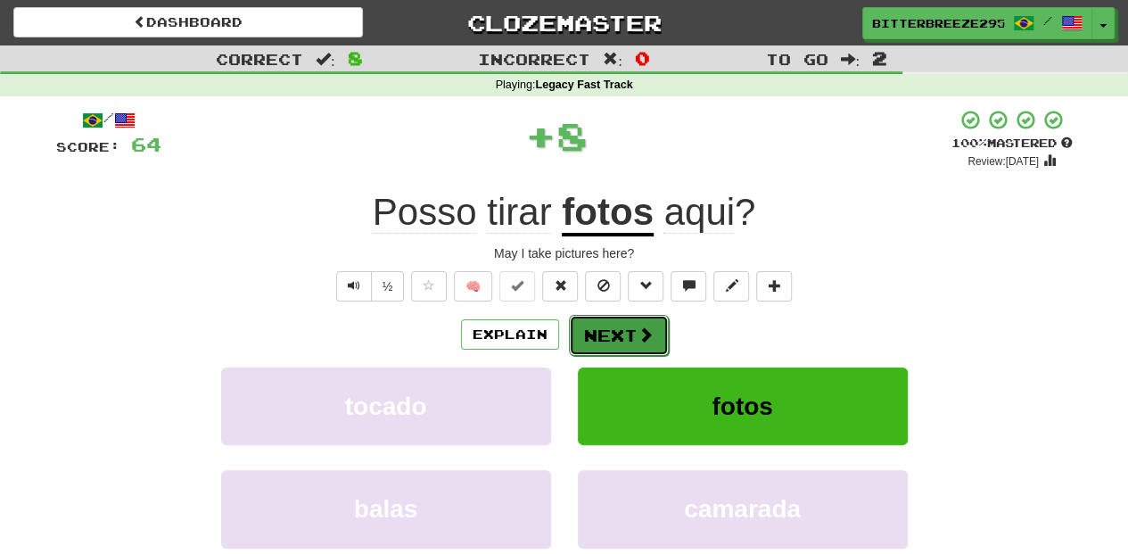
click at [631, 319] on button "Next" at bounding box center [619, 335] width 100 height 41
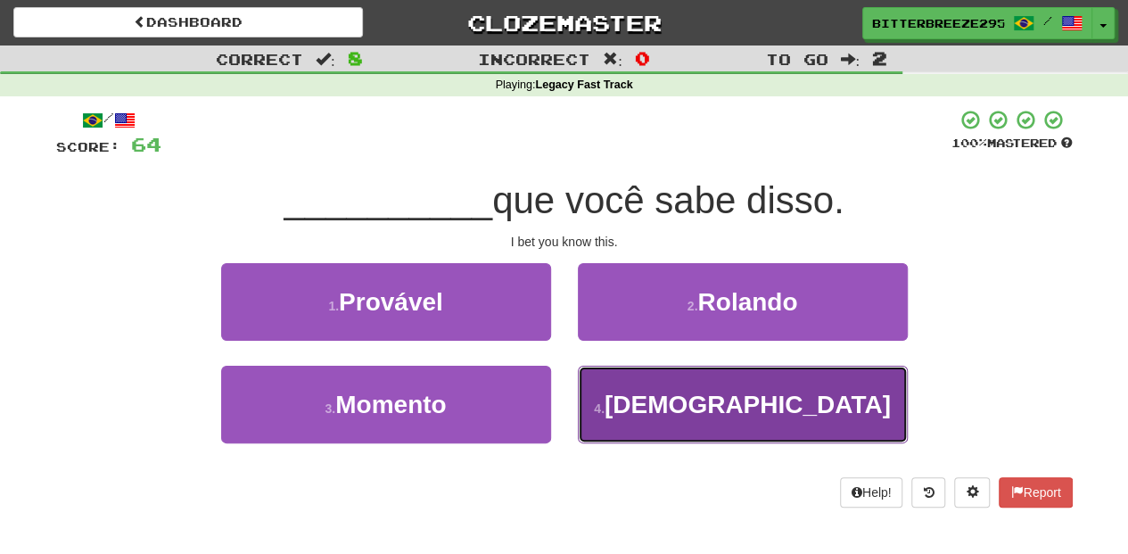
click at [640, 386] on button "4 . Aposto" at bounding box center [743, 404] width 330 height 78
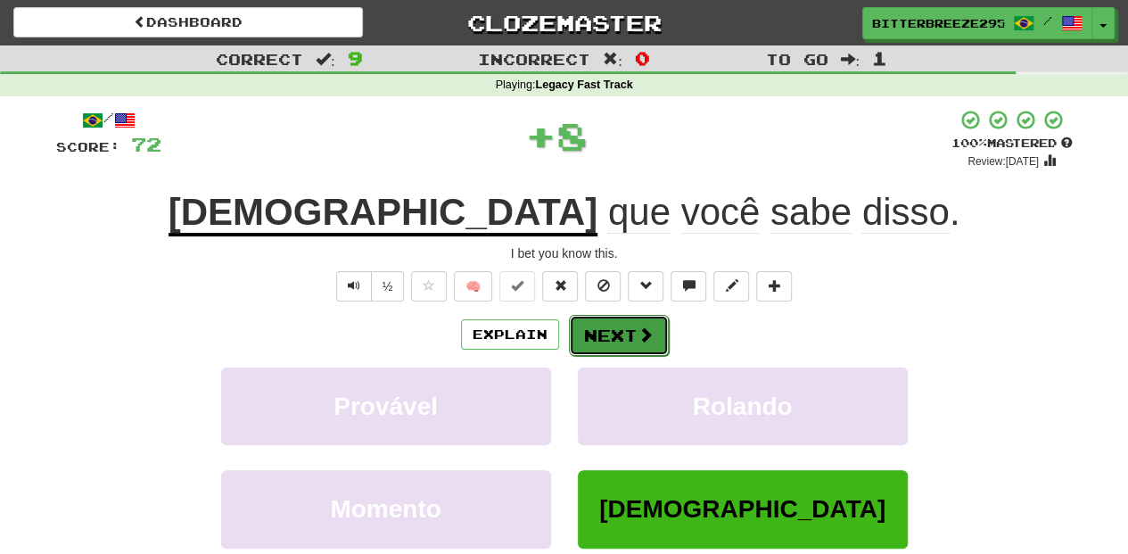
click at [613, 333] on button "Next" at bounding box center [619, 335] width 100 height 41
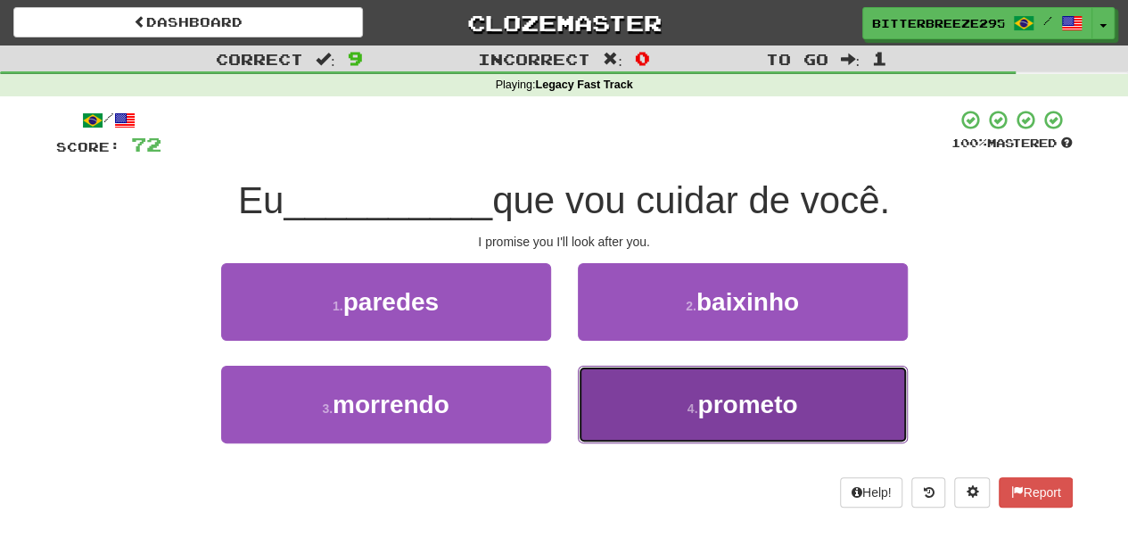
click at [639, 380] on button "4 . prometo" at bounding box center [743, 404] width 330 height 78
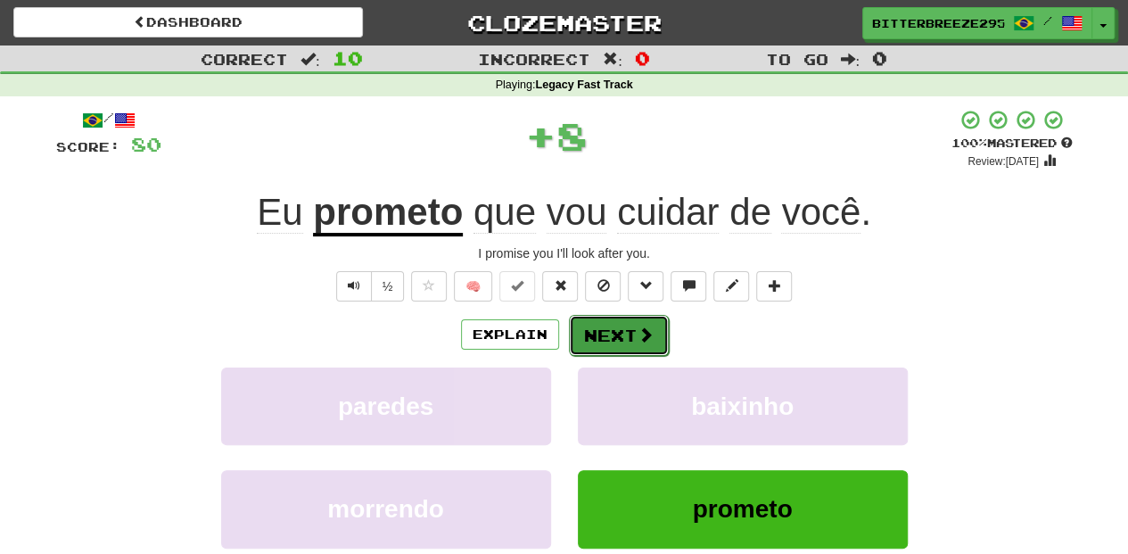
click at [601, 335] on button "Next" at bounding box center [619, 335] width 100 height 41
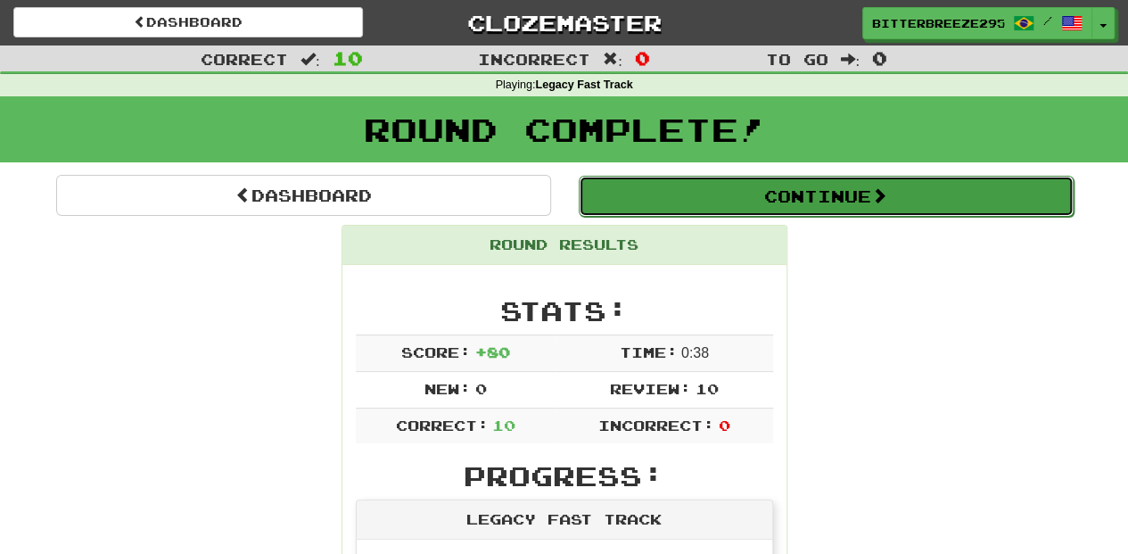
click at [674, 199] on button "Continue" at bounding box center [826, 196] width 495 height 41
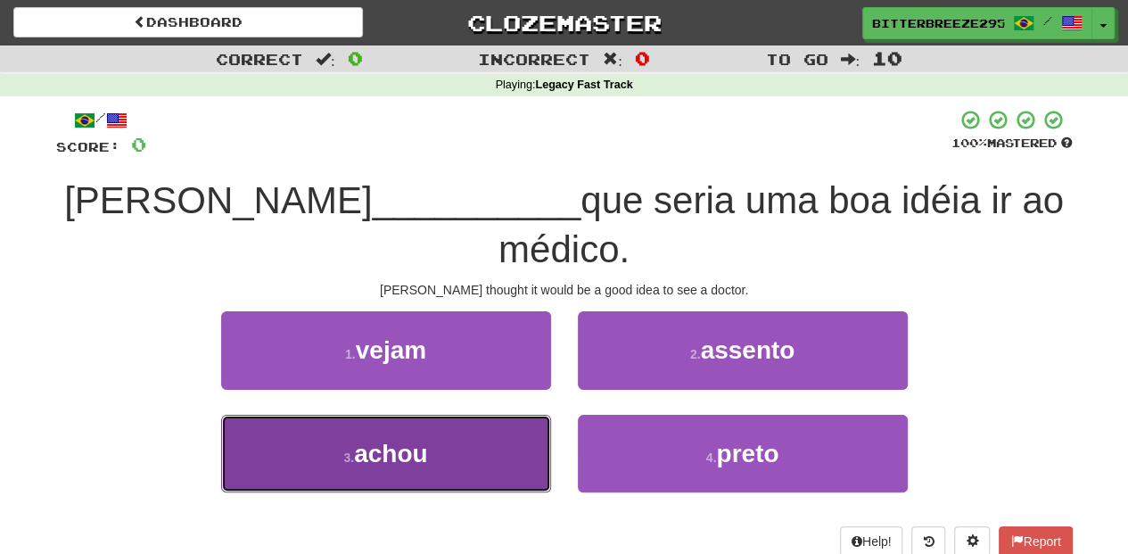
click at [472, 415] on button "3 . achou" at bounding box center [386, 454] width 330 height 78
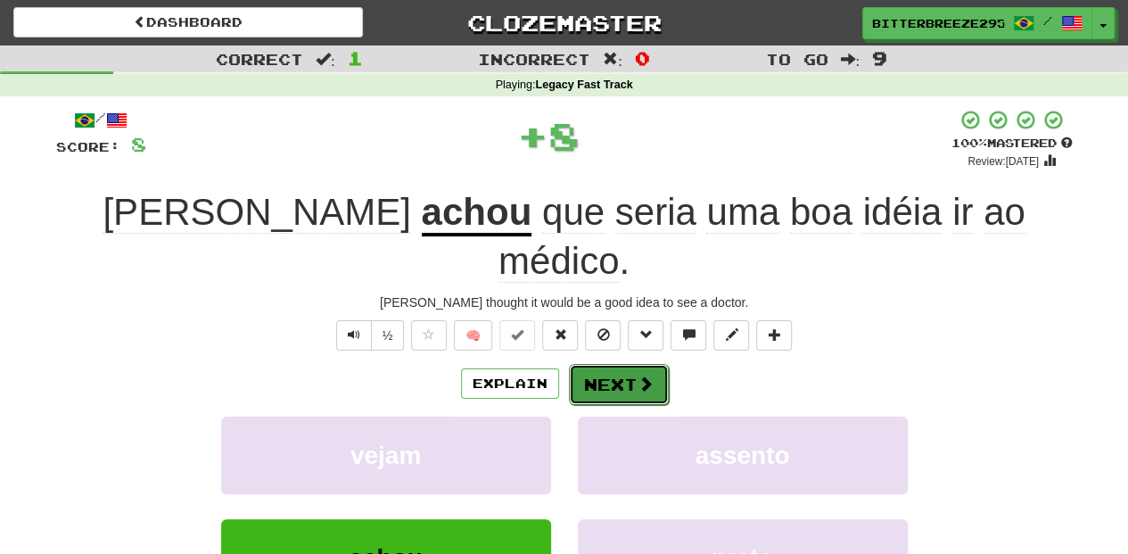
click at [604, 364] on button "Next" at bounding box center [619, 384] width 100 height 41
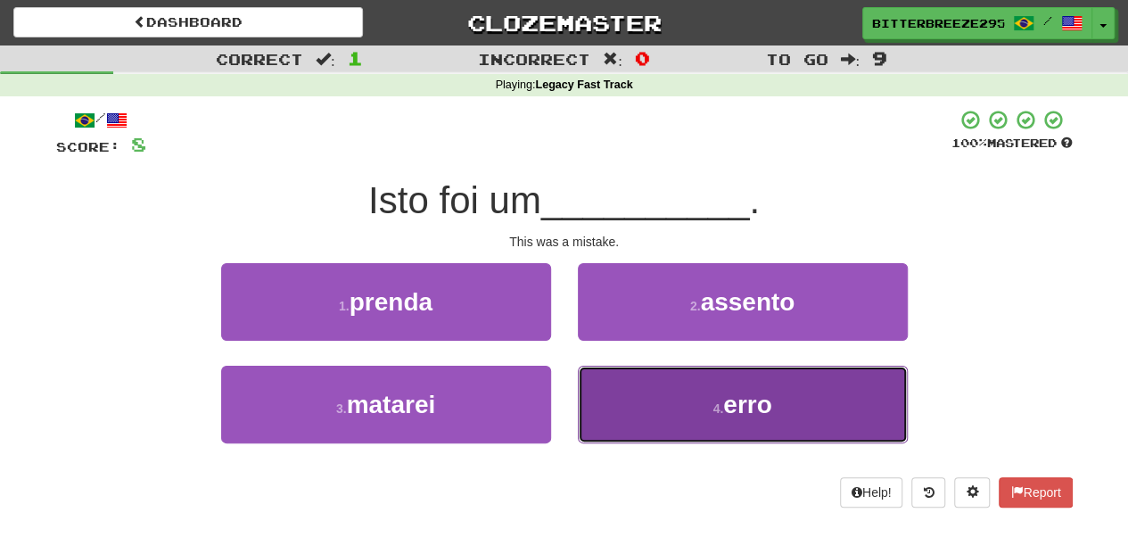
click at [619, 402] on button "4 . erro" at bounding box center [743, 404] width 330 height 78
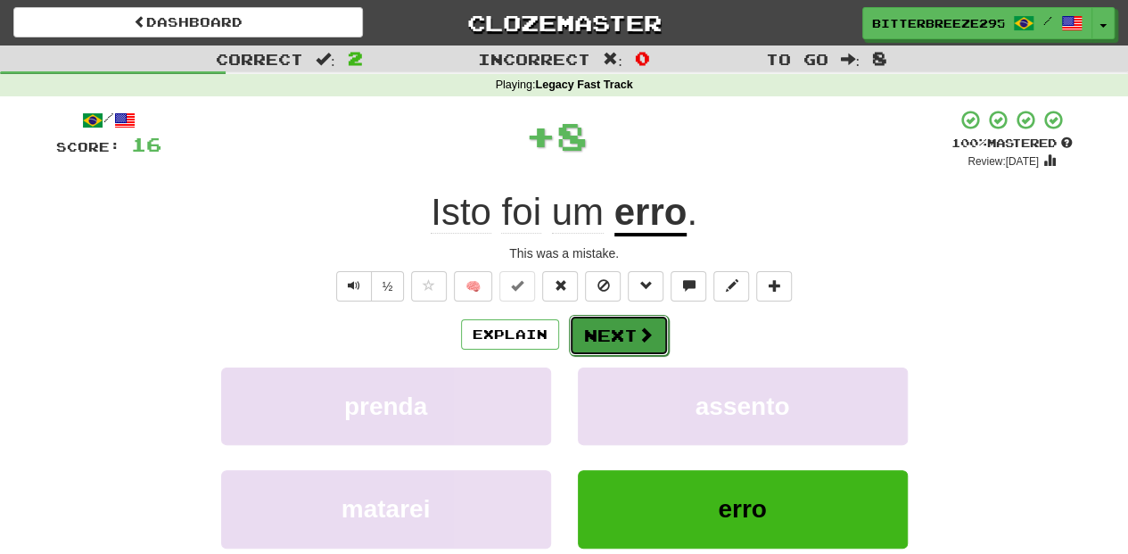
click at [593, 324] on button "Next" at bounding box center [619, 335] width 100 height 41
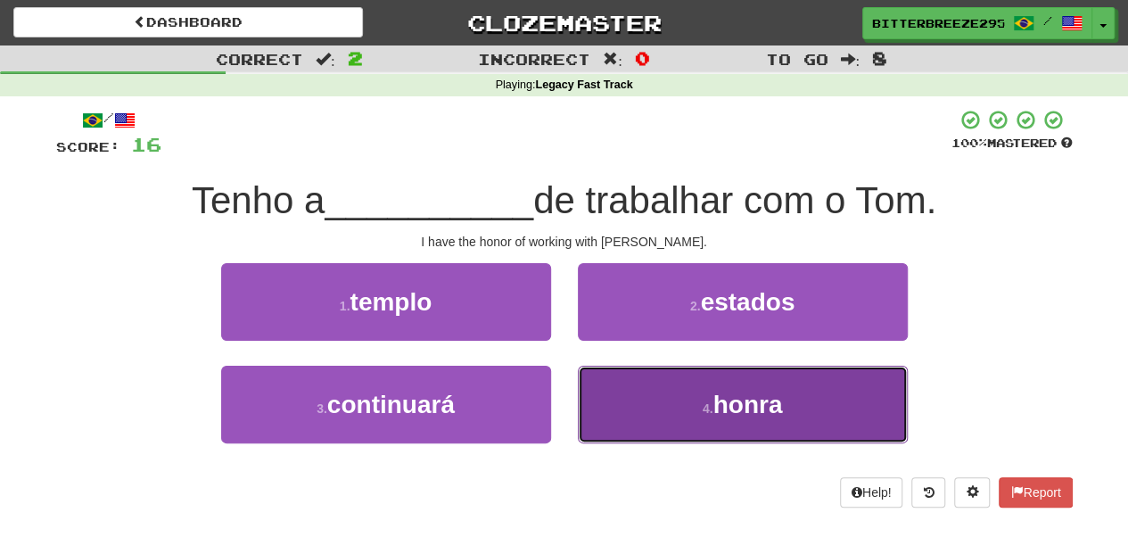
click at [635, 399] on button "4 . honra" at bounding box center [743, 404] width 330 height 78
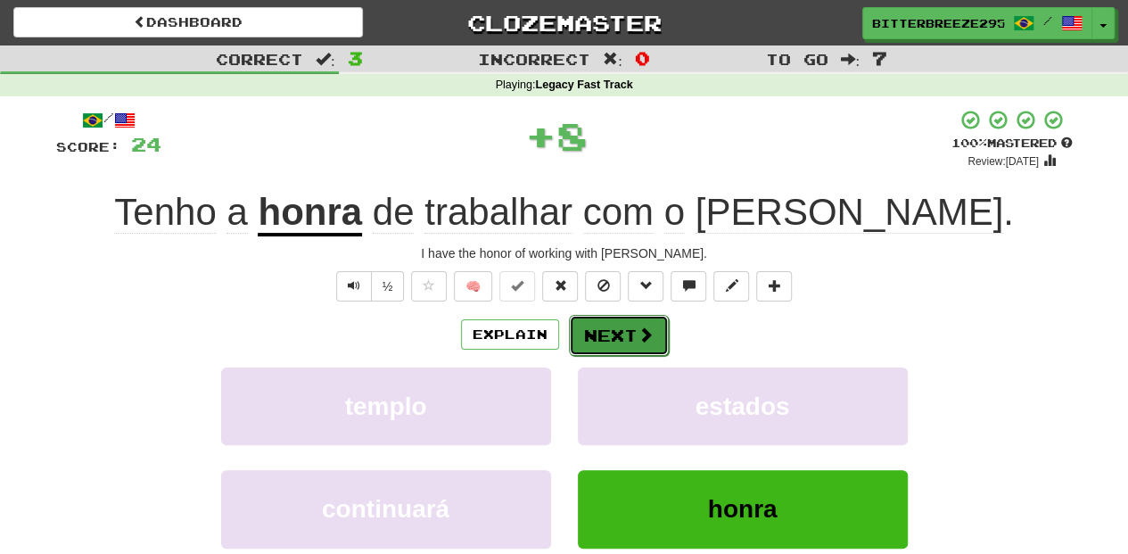
click at [619, 331] on button "Next" at bounding box center [619, 335] width 100 height 41
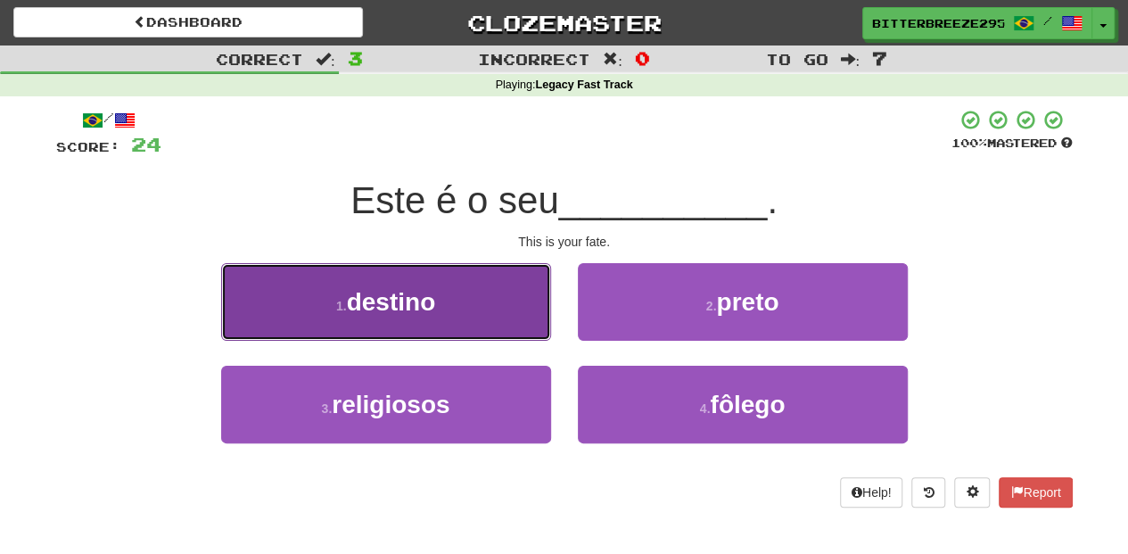
click at [513, 321] on button "1 . destino" at bounding box center [386, 302] width 330 height 78
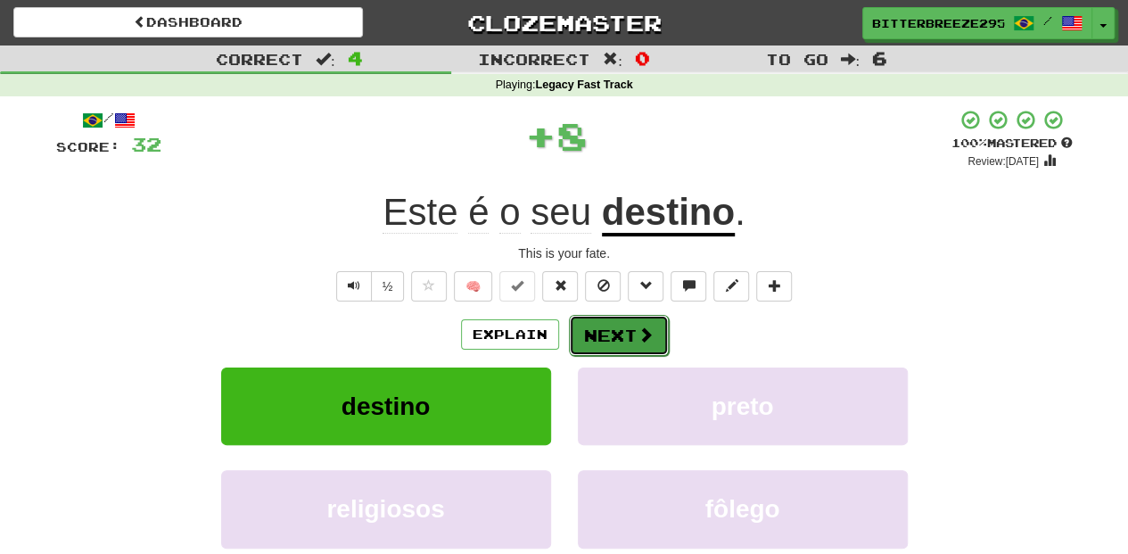
click at [615, 336] on button "Next" at bounding box center [619, 335] width 100 height 41
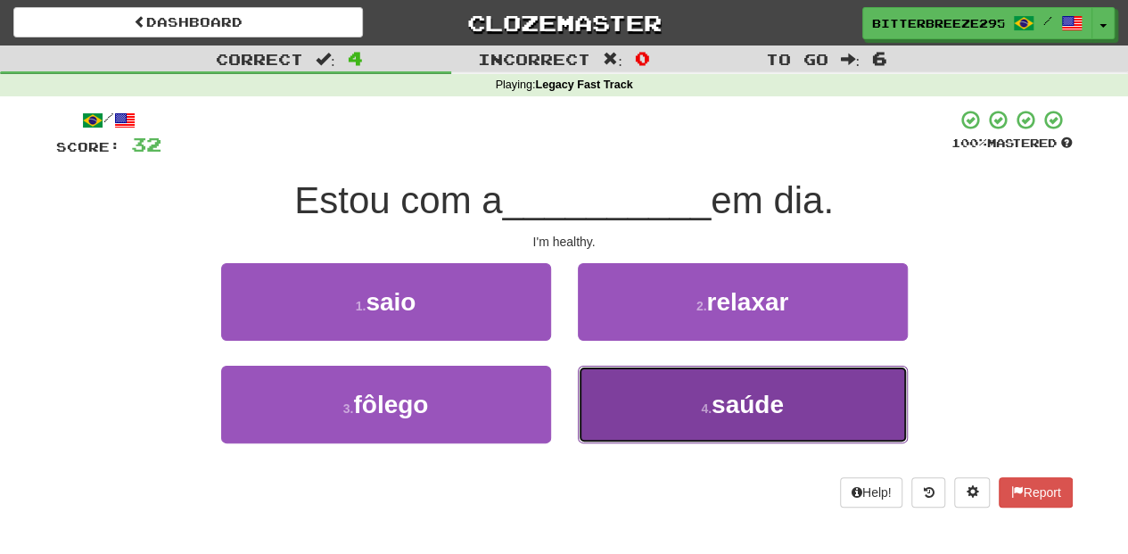
click at [640, 407] on button "4 . saúde" at bounding box center [743, 404] width 330 height 78
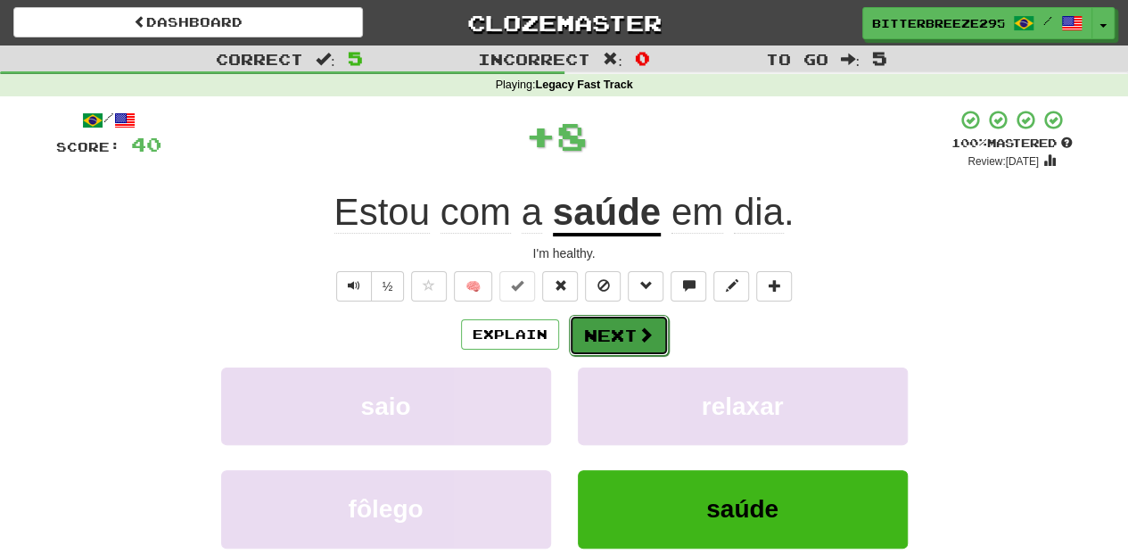
click at [603, 328] on button "Next" at bounding box center [619, 335] width 100 height 41
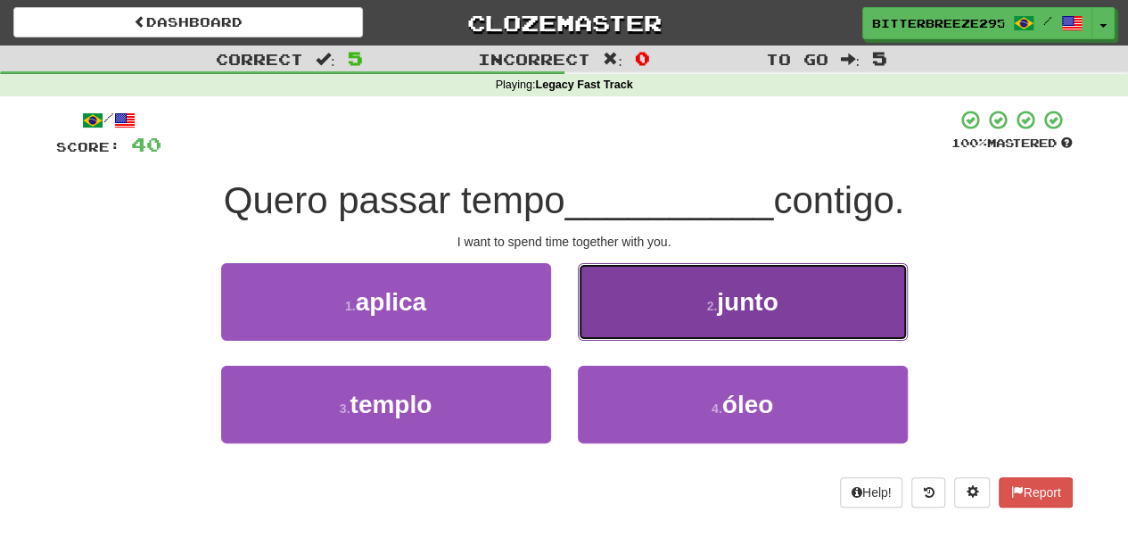
click at [632, 312] on button "2 . junto" at bounding box center [743, 302] width 330 height 78
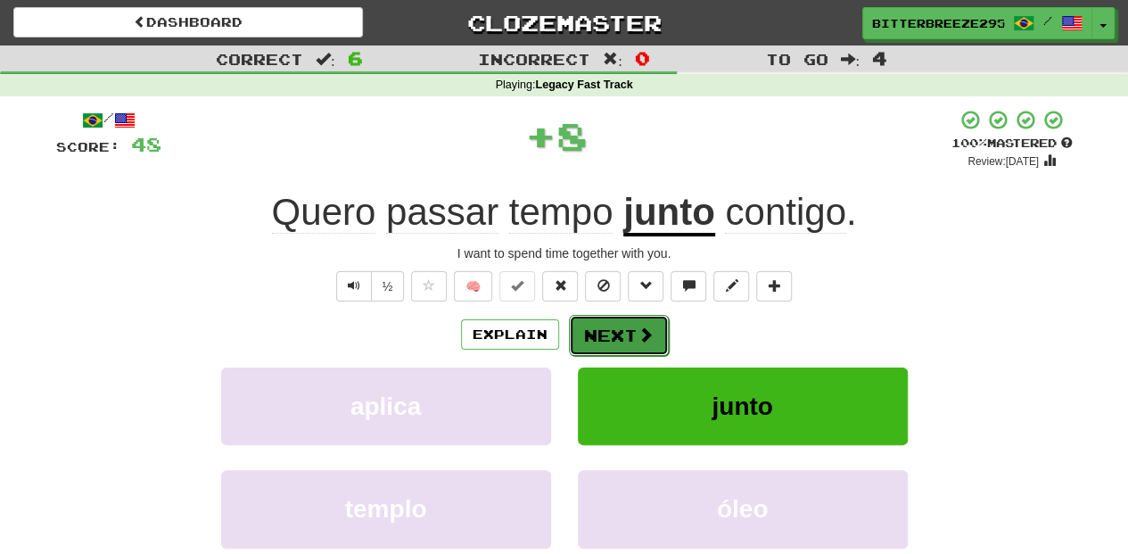
click at [608, 345] on button "Next" at bounding box center [619, 335] width 100 height 41
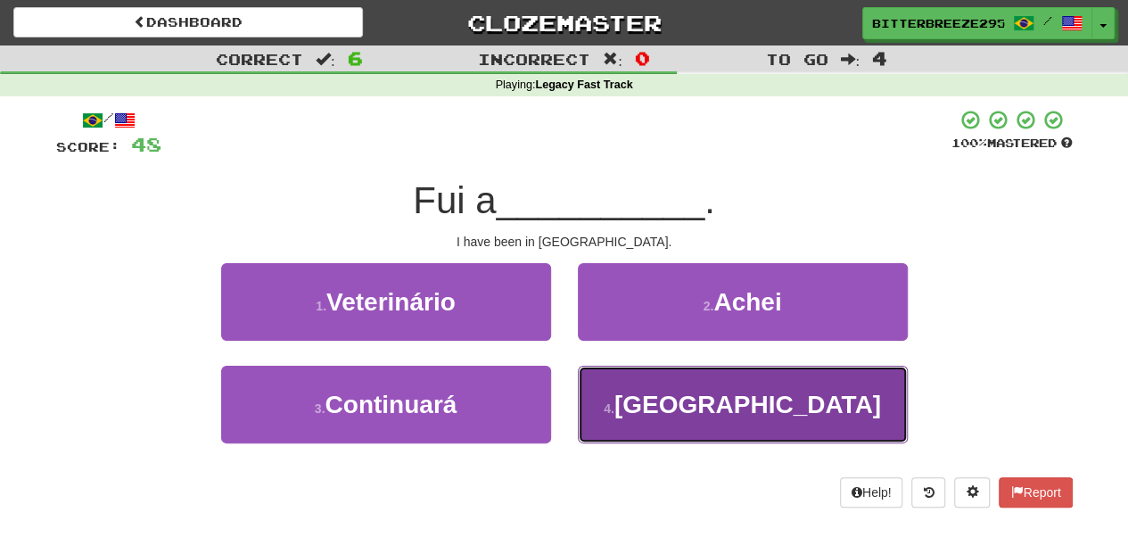
click at [629, 408] on button "4 . Paris" at bounding box center [743, 404] width 330 height 78
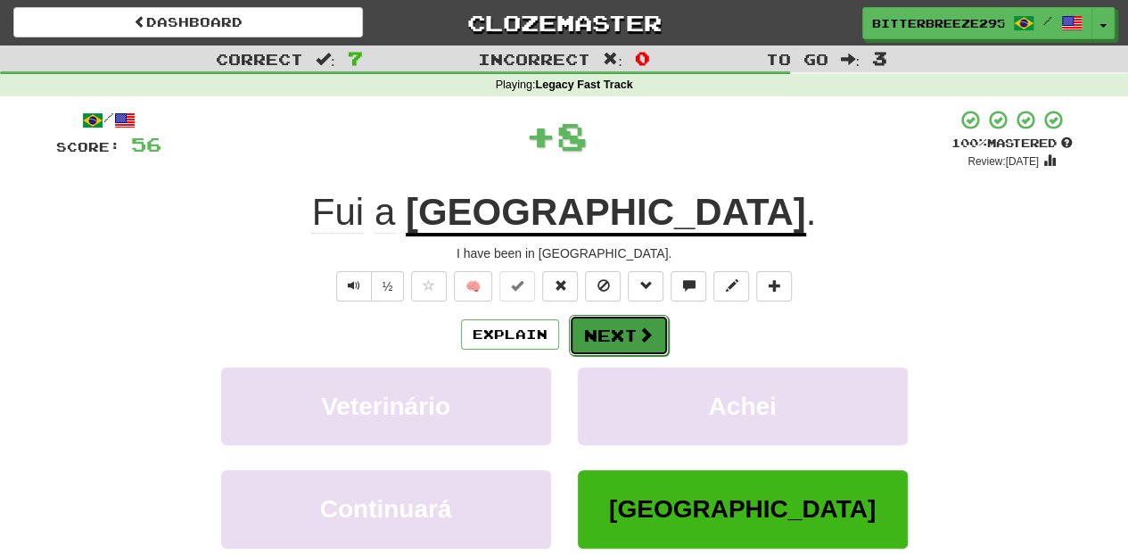
click at [599, 332] on button "Next" at bounding box center [619, 335] width 100 height 41
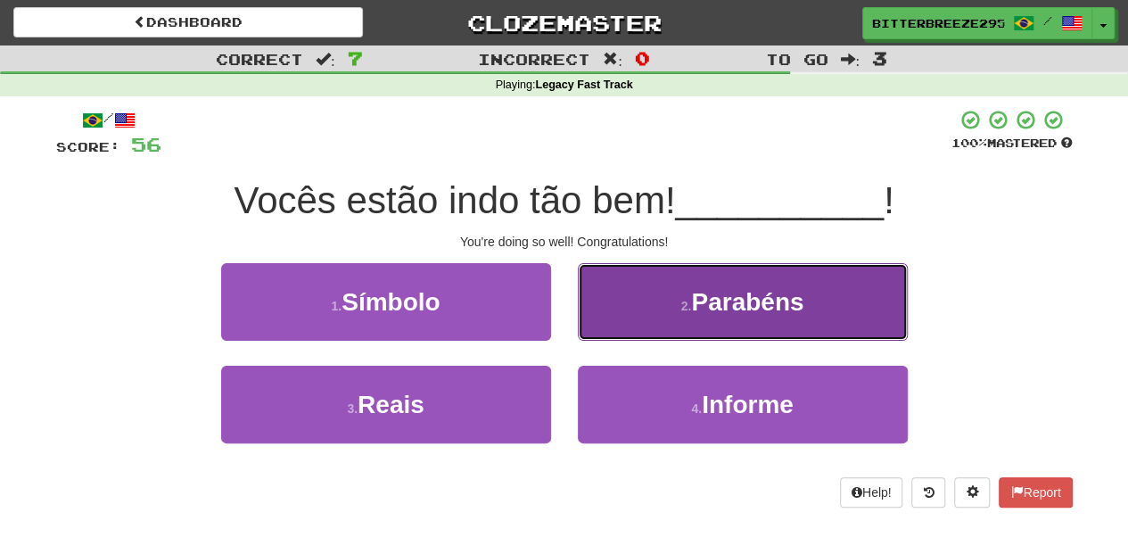
click at [606, 325] on button "2 . Parabéns" at bounding box center [743, 302] width 330 height 78
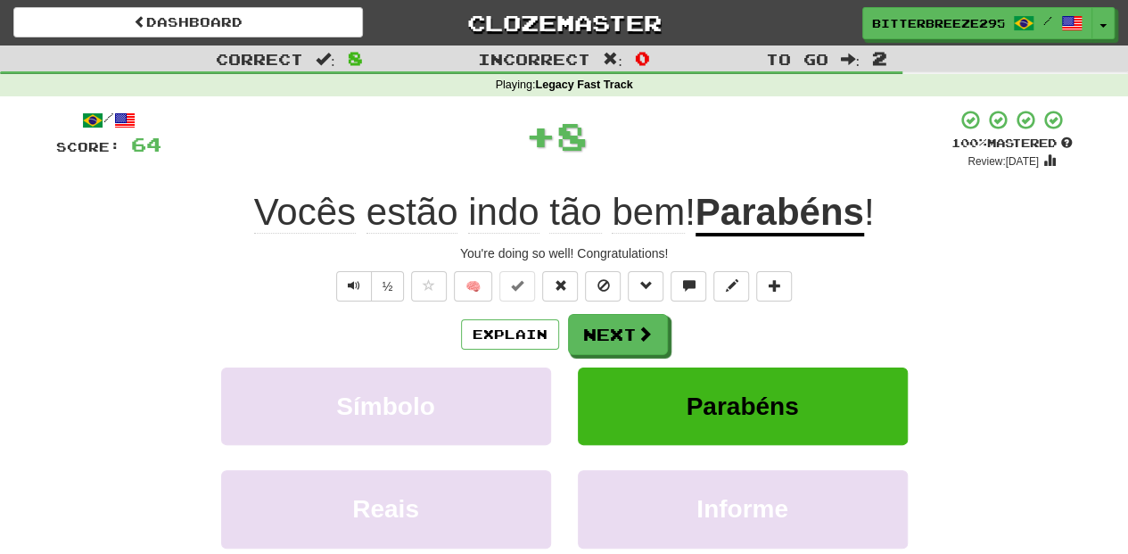
click at [604, 328] on button "Next" at bounding box center [618, 334] width 100 height 41
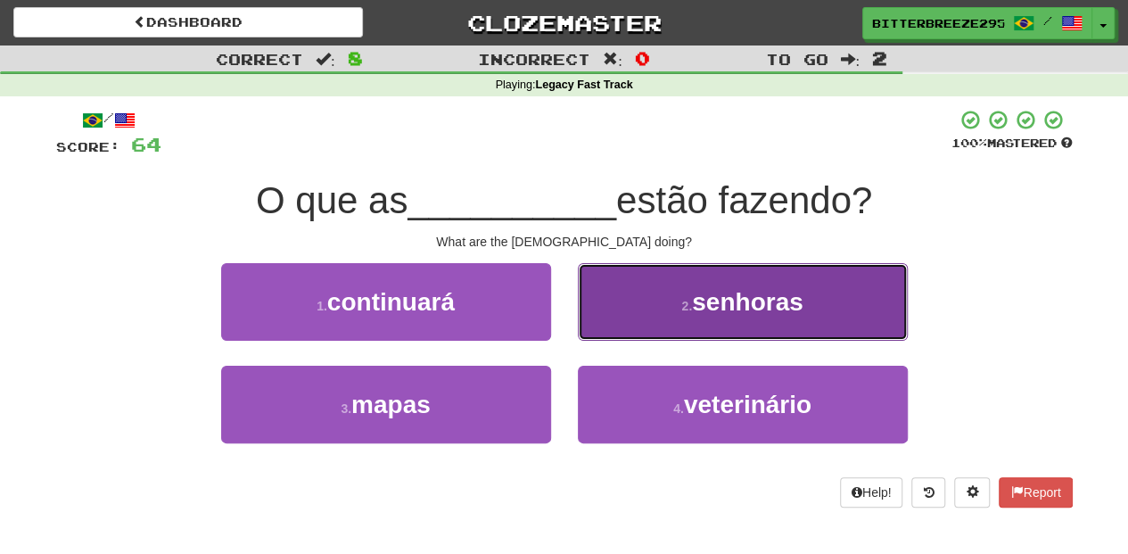
click at [619, 322] on button "2 . senhoras" at bounding box center [743, 302] width 330 height 78
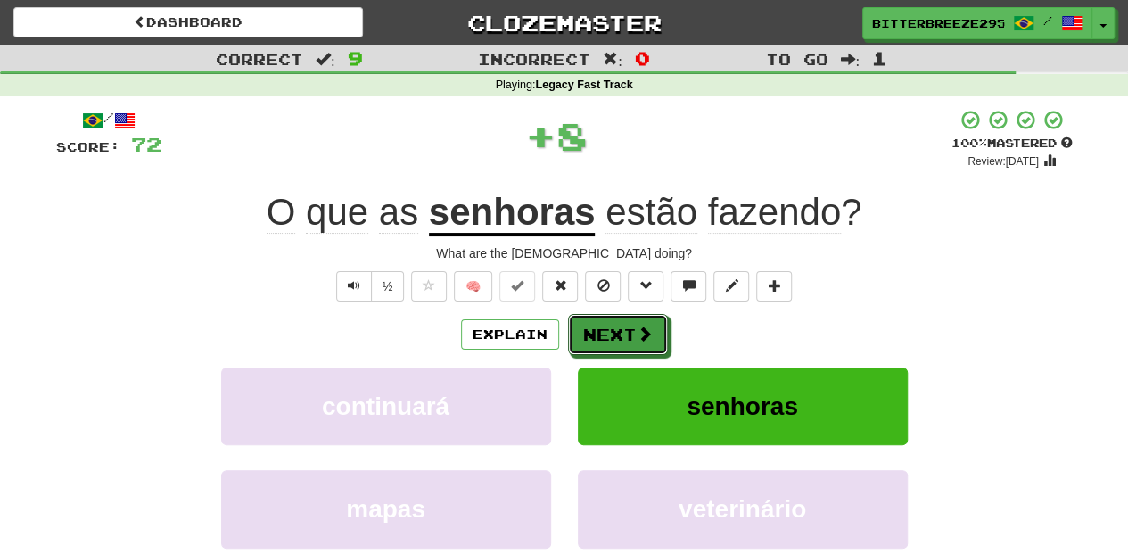
click at [608, 323] on button "Next" at bounding box center [618, 334] width 100 height 41
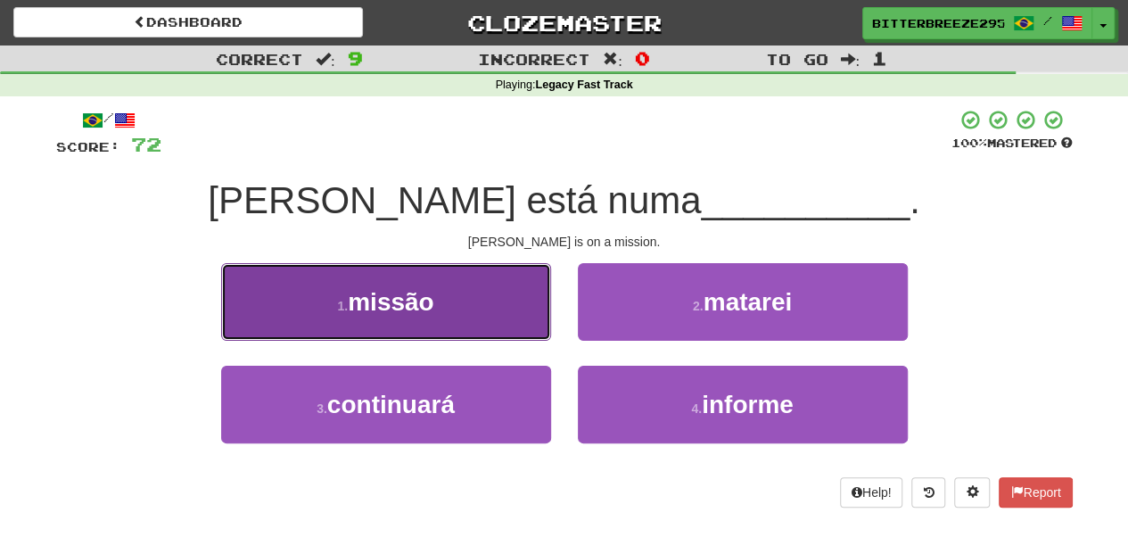
click at [487, 318] on button "1 . missão" at bounding box center [386, 302] width 330 height 78
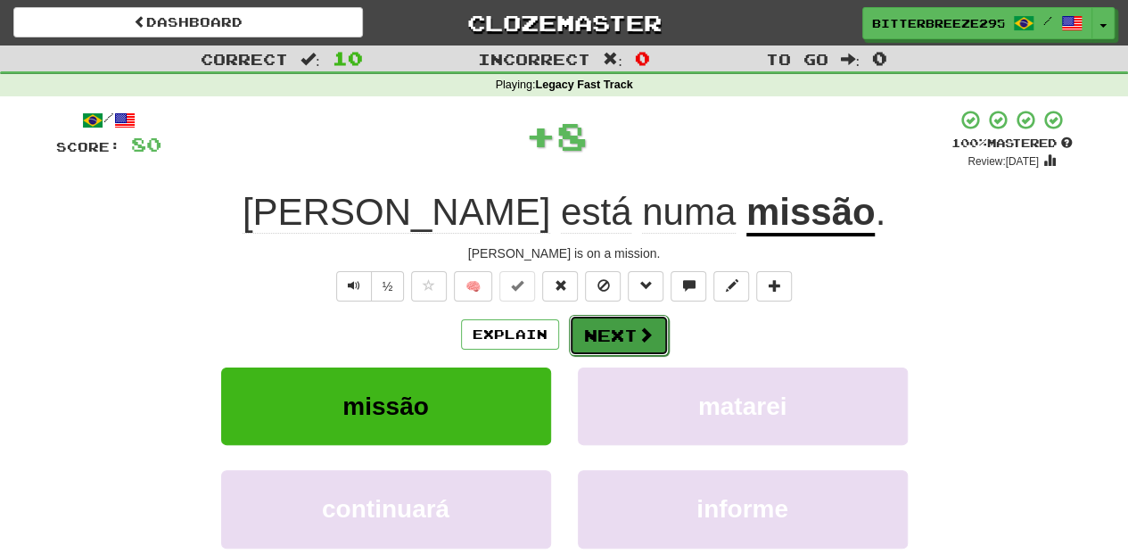
click at [632, 333] on button "Next" at bounding box center [619, 335] width 100 height 41
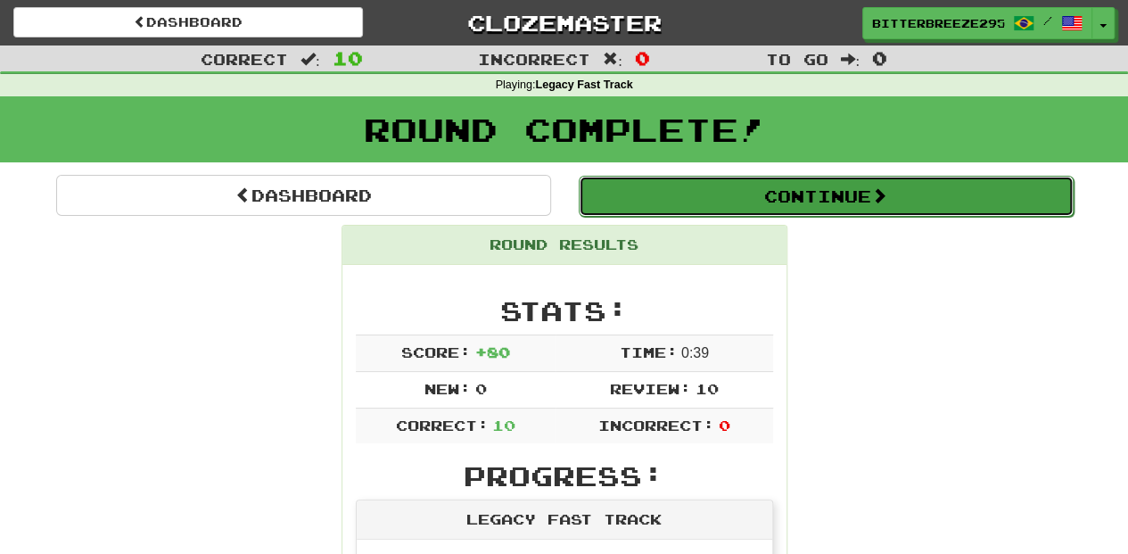
click at [658, 196] on button "Continue" at bounding box center [826, 196] width 495 height 41
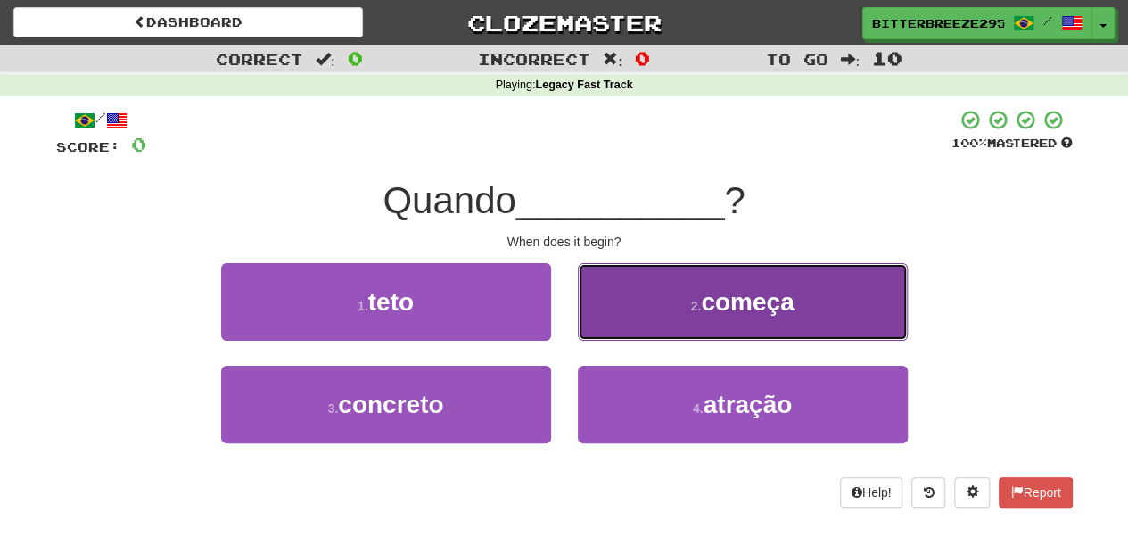
click at [622, 324] on button "2 . começa" at bounding box center [743, 302] width 330 height 78
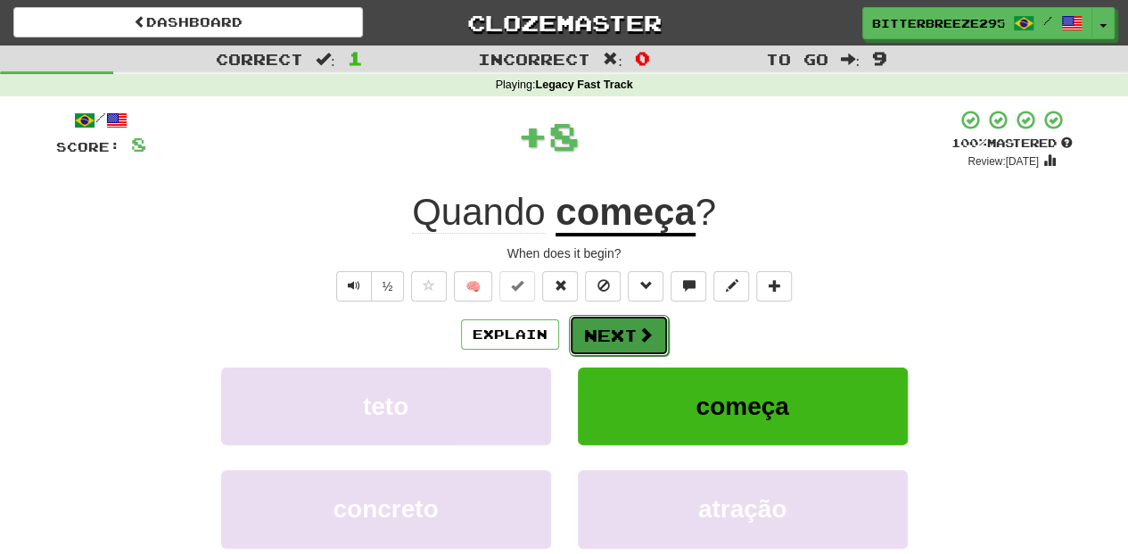
click at [617, 324] on button "Next" at bounding box center [619, 335] width 100 height 41
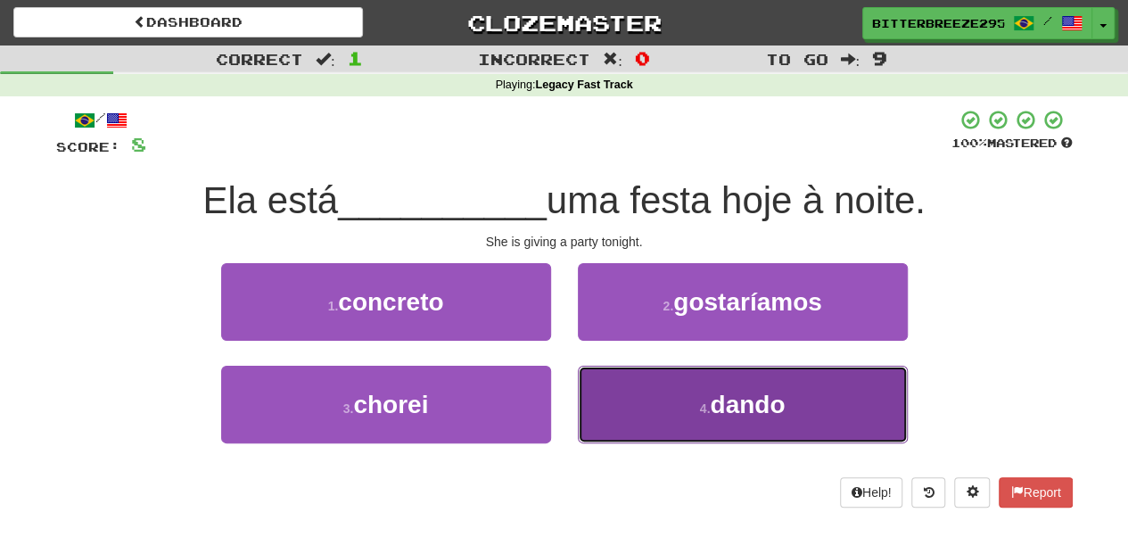
click at [631, 403] on button "4 . dando" at bounding box center [743, 404] width 330 height 78
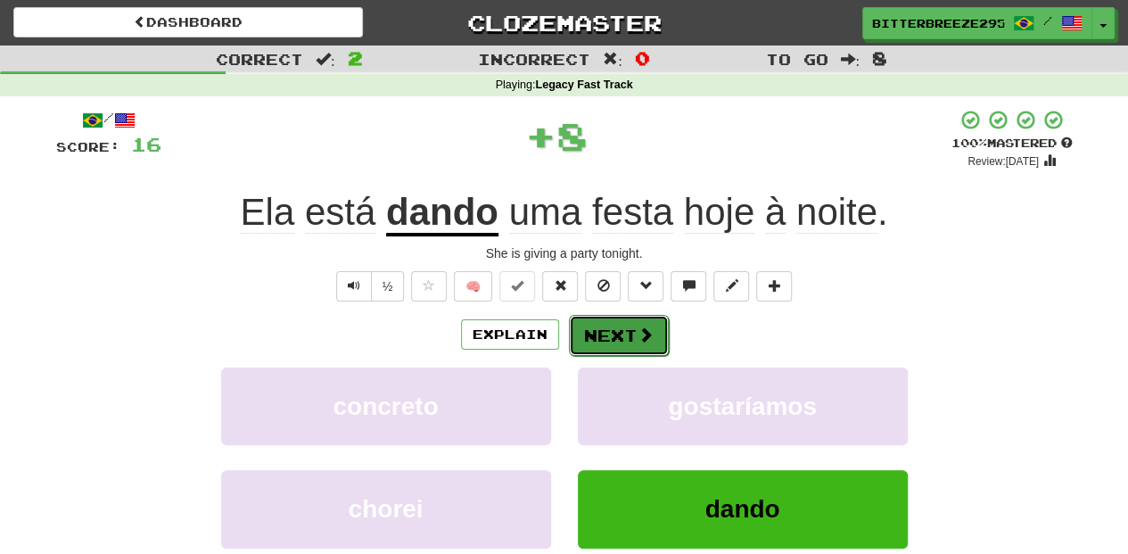
click at [610, 339] on button "Next" at bounding box center [619, 335] width 100 height 41
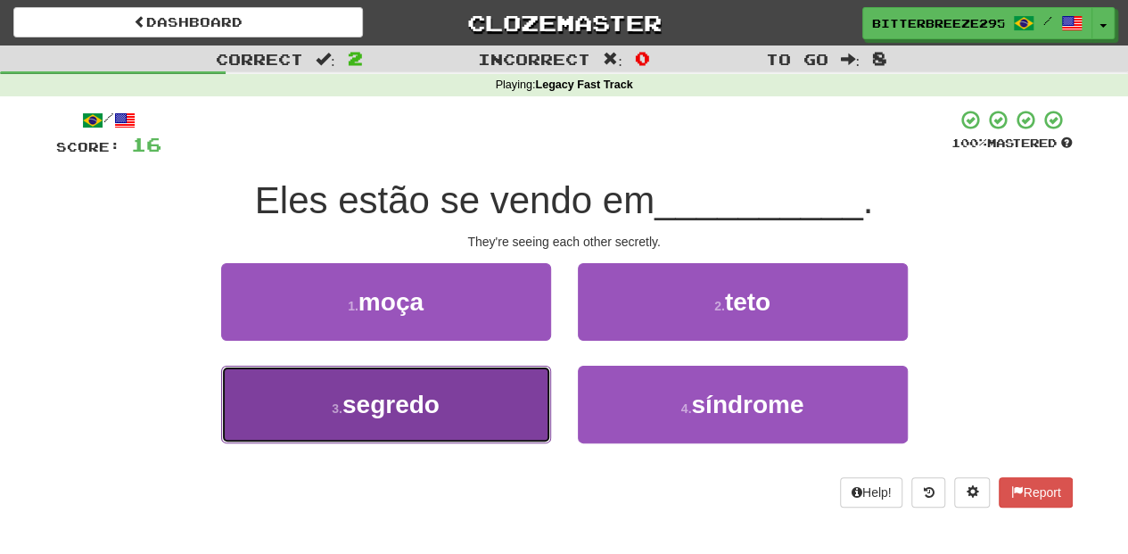
click at [500, 396] on button "3 . segredo" at bounding box center [386, 404] width 330 height 78
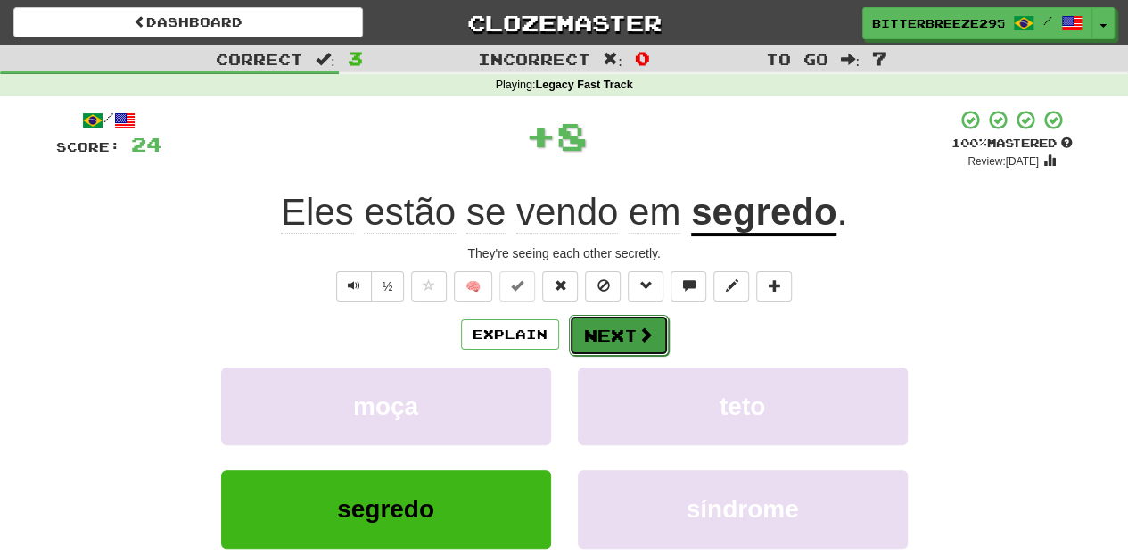
click at [628, 329] on button "Next" at bounding box center [619, 335] width 100 height 41
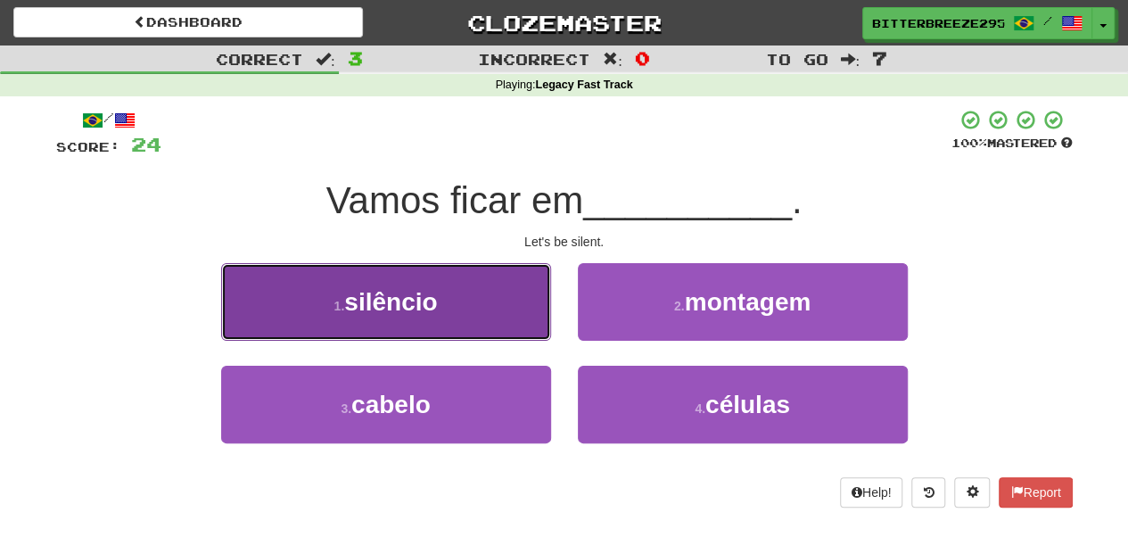
click at [499, 317] on button "1 . silêncio" at bounding box center [386, 302] width 330 height 78
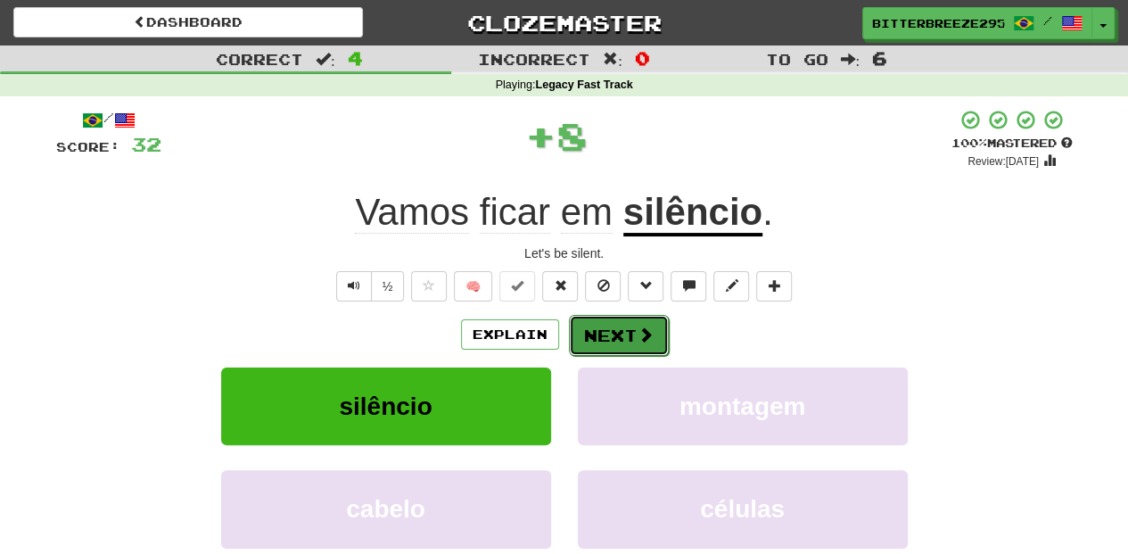
click at [621, 332] on button "Next" at bounding box center [619, 335] width 100 height 41
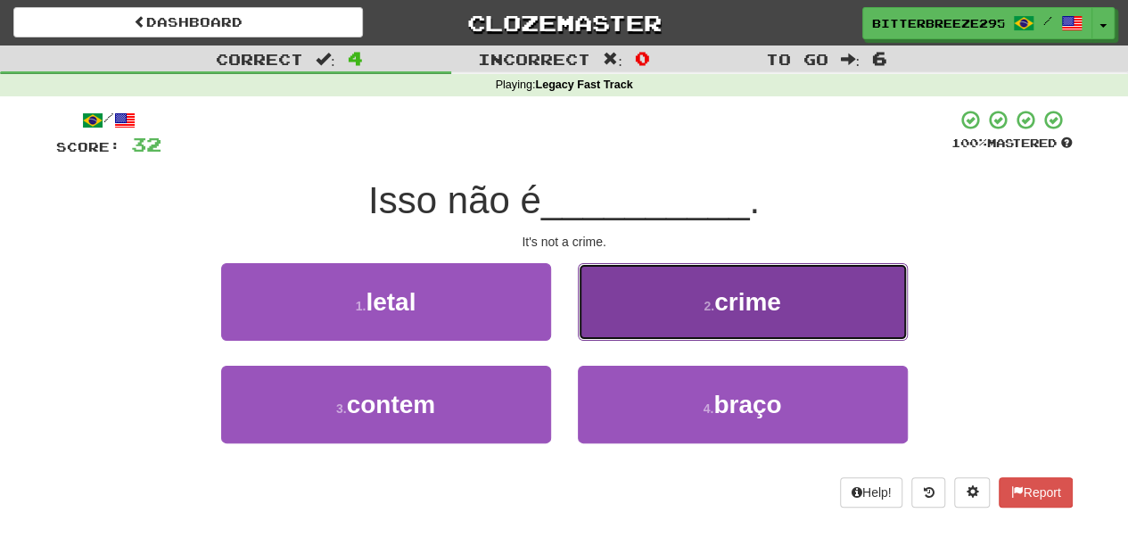
drag, startPoint x: 606, startPoint y: 306, endPoint x: 597, endPoint y: 312, distance: 10.9
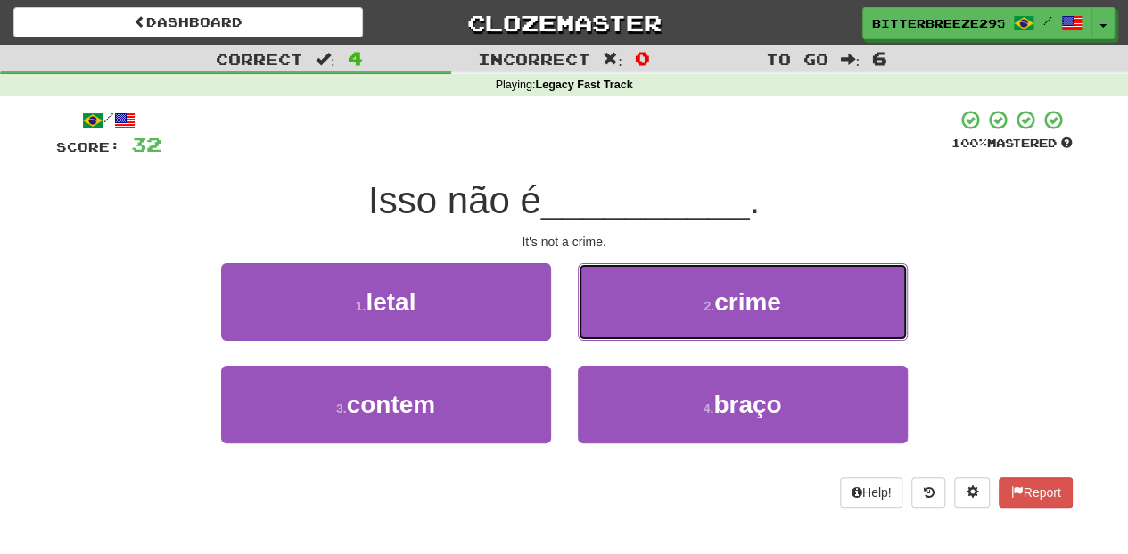
click at [605, 308] on button "2 . crime" at bounding box center [743, 302] width 330 height 78
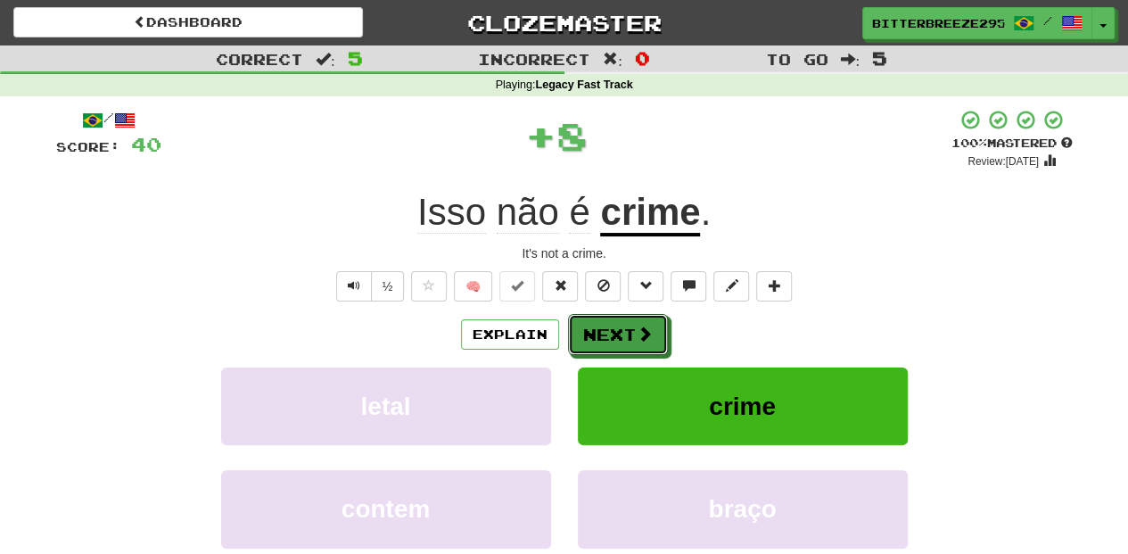
click at [581, 323] on button "Next" at bounding box center [618, 334] width 100 height 41
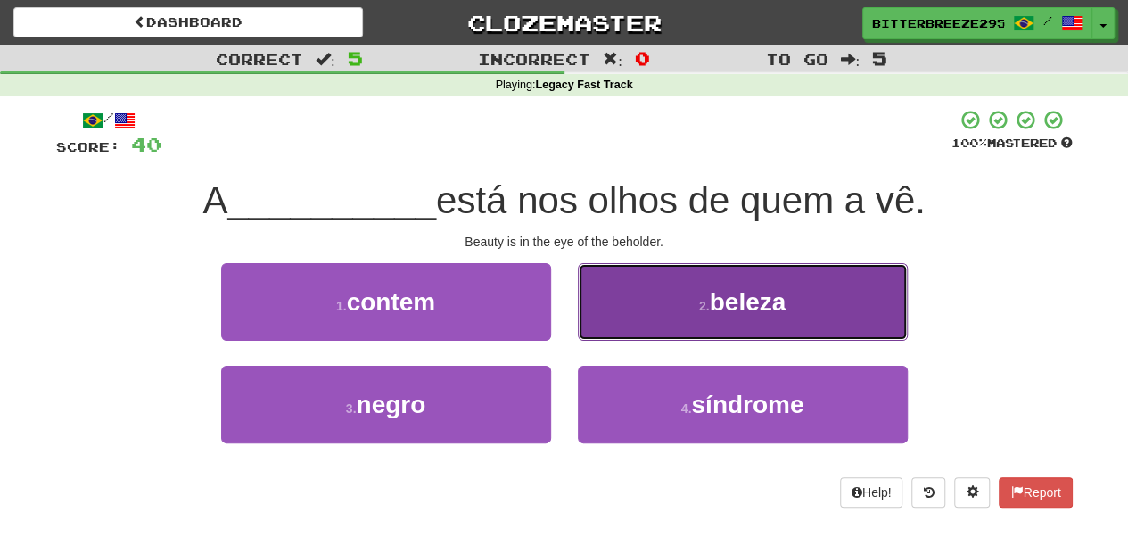
click at [608, 326] on button "2 . beleza" at bounding box center [743, 302] width 330 height 78
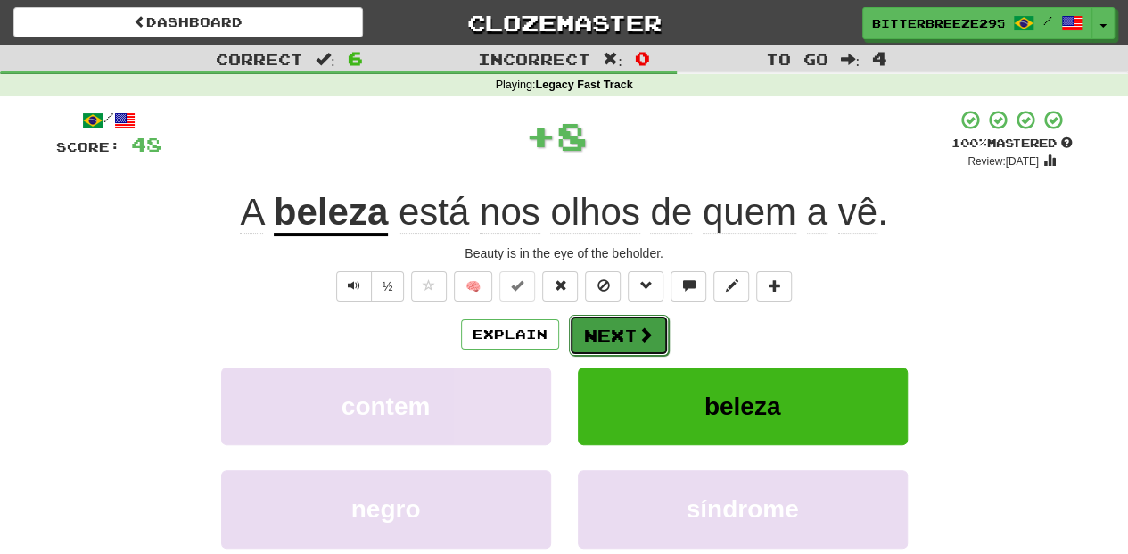
click at [603, 330] on button "Next" at bounding box center [619, 335] width 100 height 41
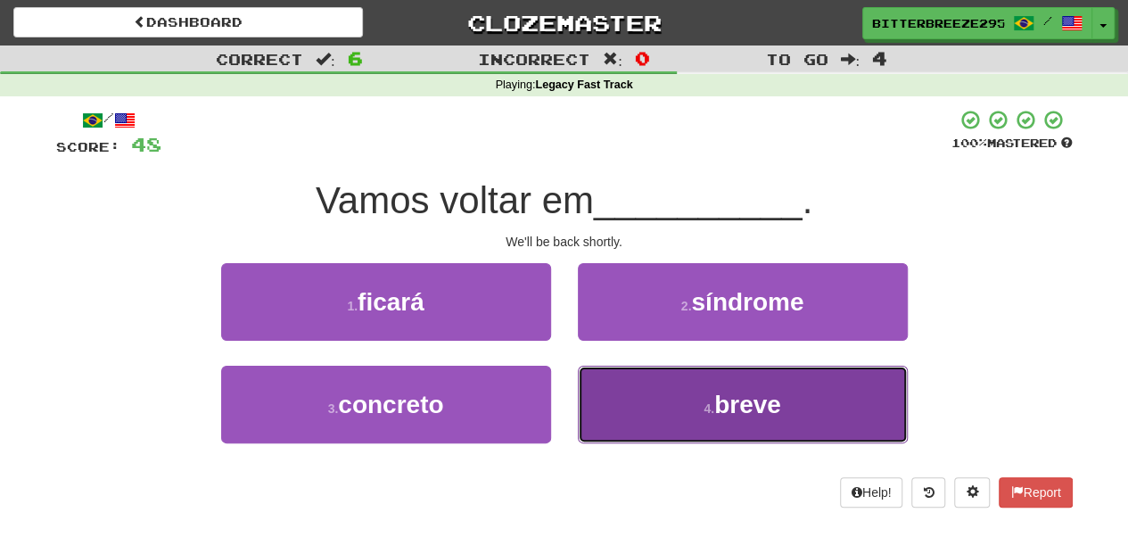
click at [629, 387] on button "4 . breve" at bounding box center [743, 404] width 330 height 78
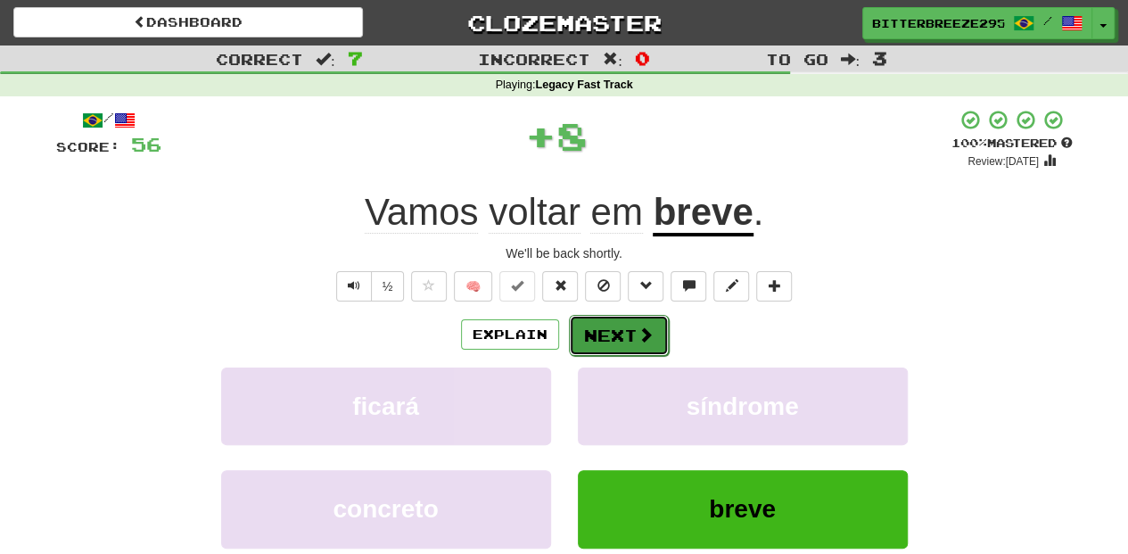
click at [598, 325] on button "Next" at bounding box center [619, 335] width 100 height 41
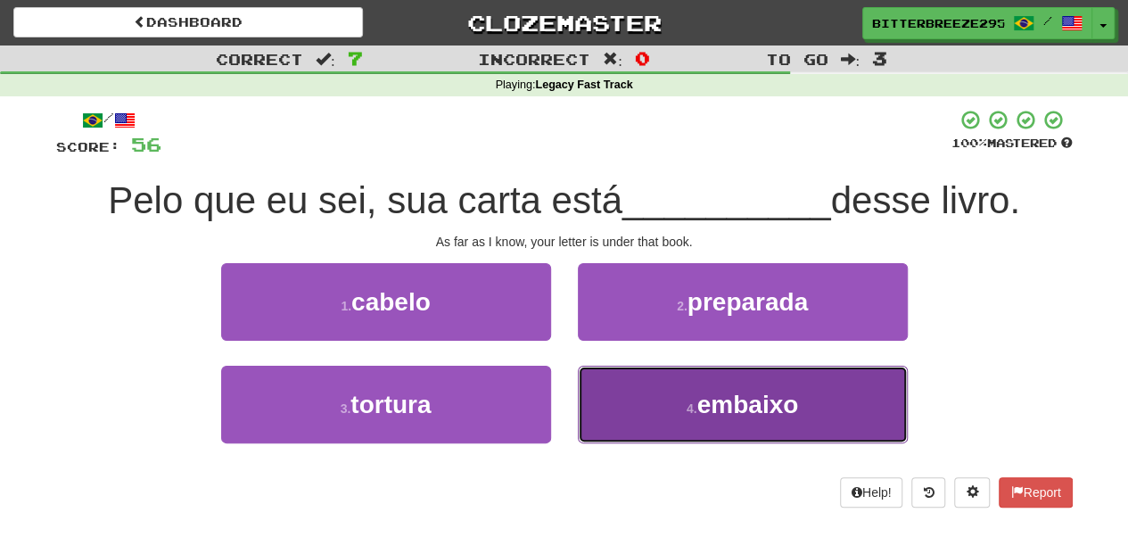
click at [650, 390] on button "4 . embaixo" at bounding box center [743, 404] width 330 height 78
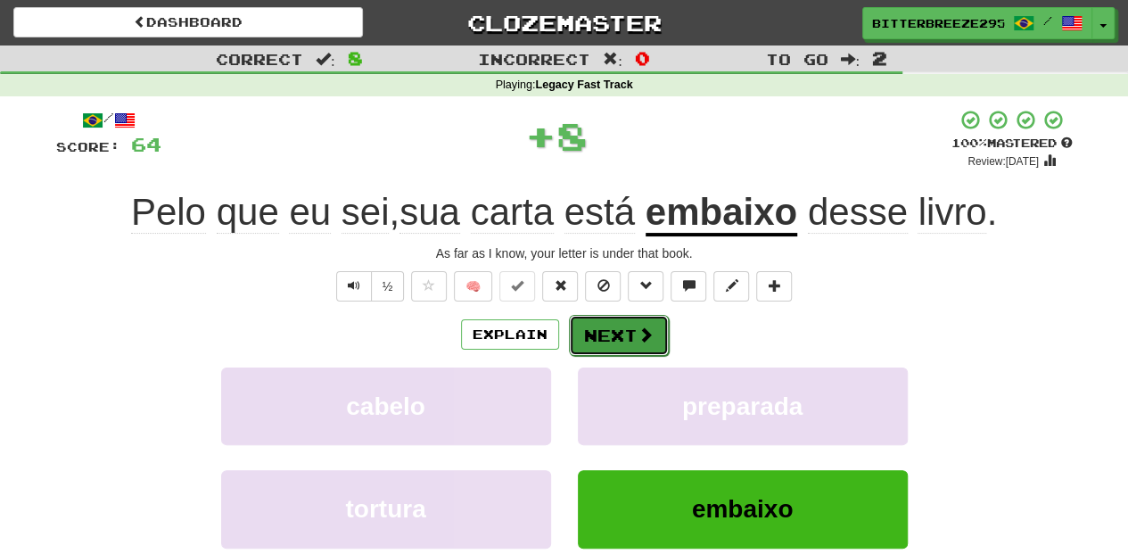
click at [615, 324] on button "Next" at bounding box center [619, 335] width 100 height 41
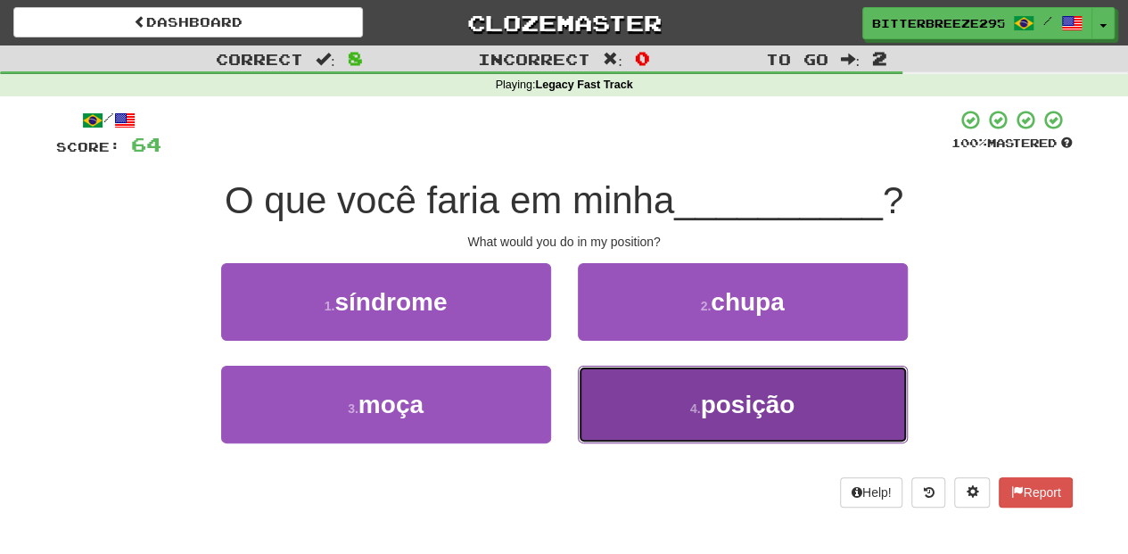
click at [624, 389] on button "4 . posição" at bounding box center [743, 404] width 330 height 78
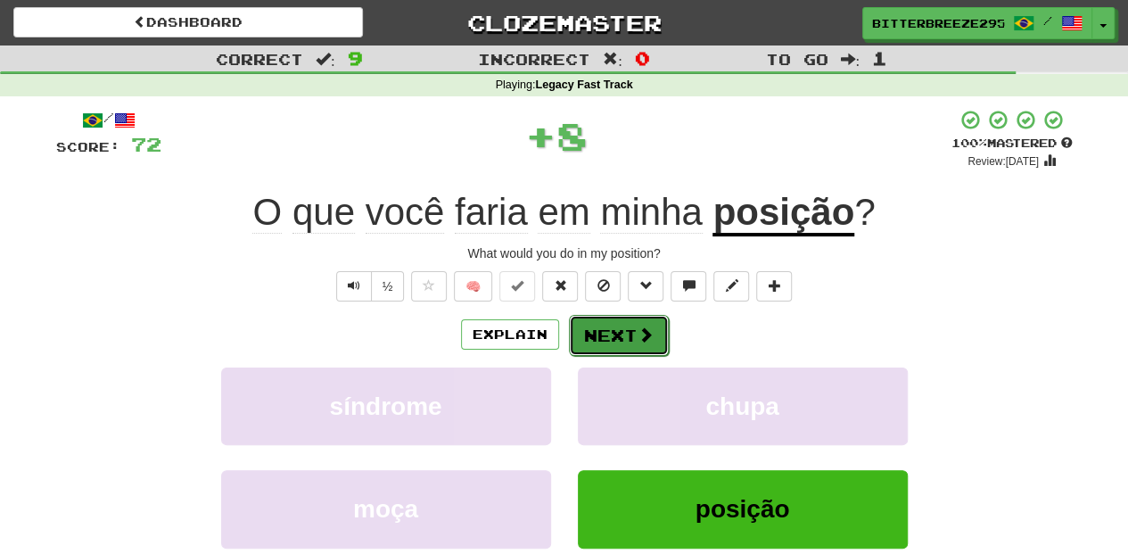
click at [614, 330] on button "Next" at bounding box center [619, 335] width 100 height 41
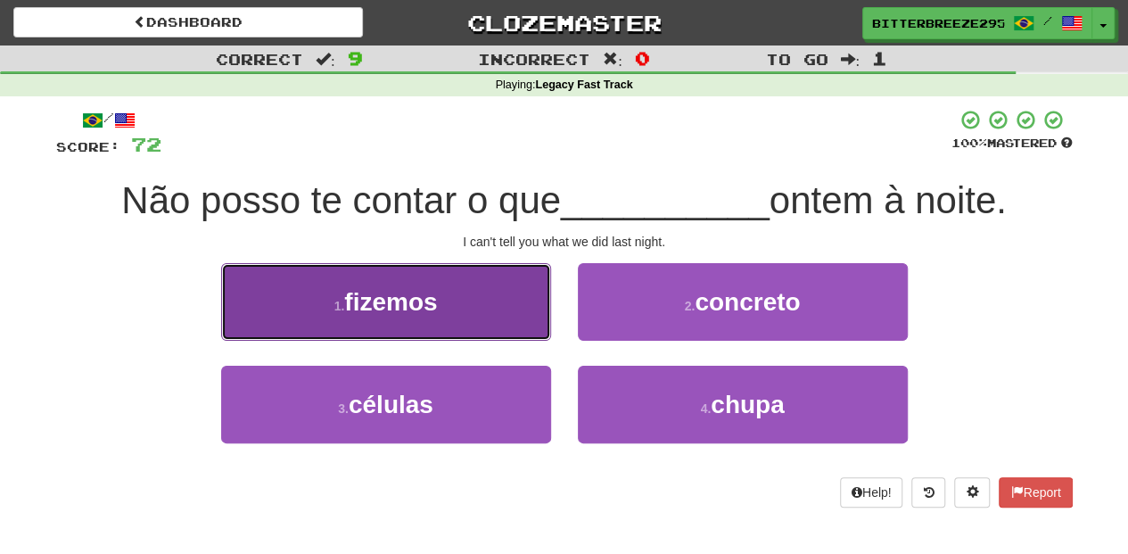
click at [506, 328] on button "1 . fizemos" at bounding box center [386, 302] width 330 height 78
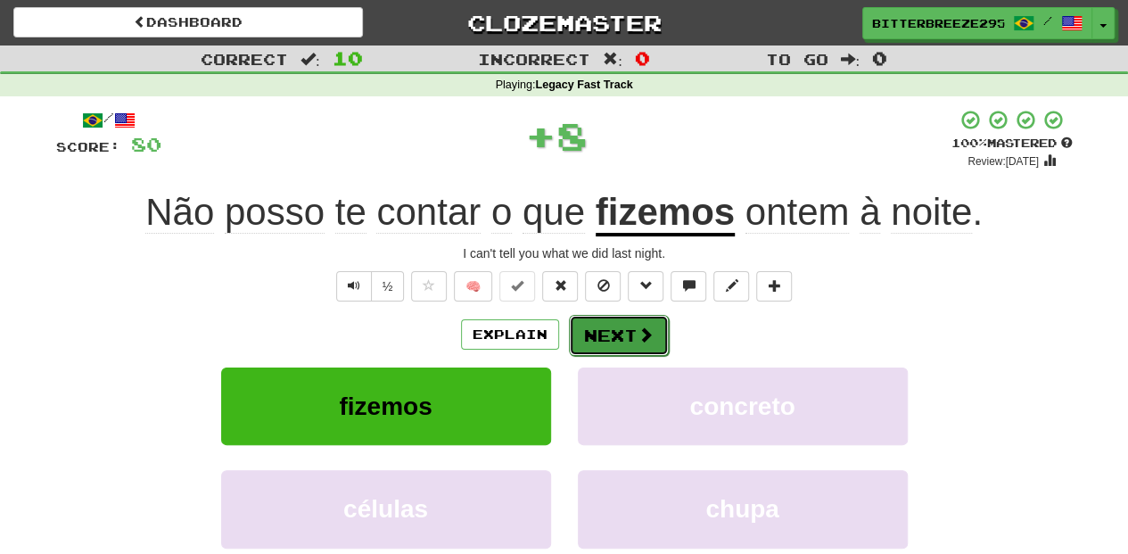
click at [618, 335] on button "Next" at bounding box center [619, 335] width 100 height 41
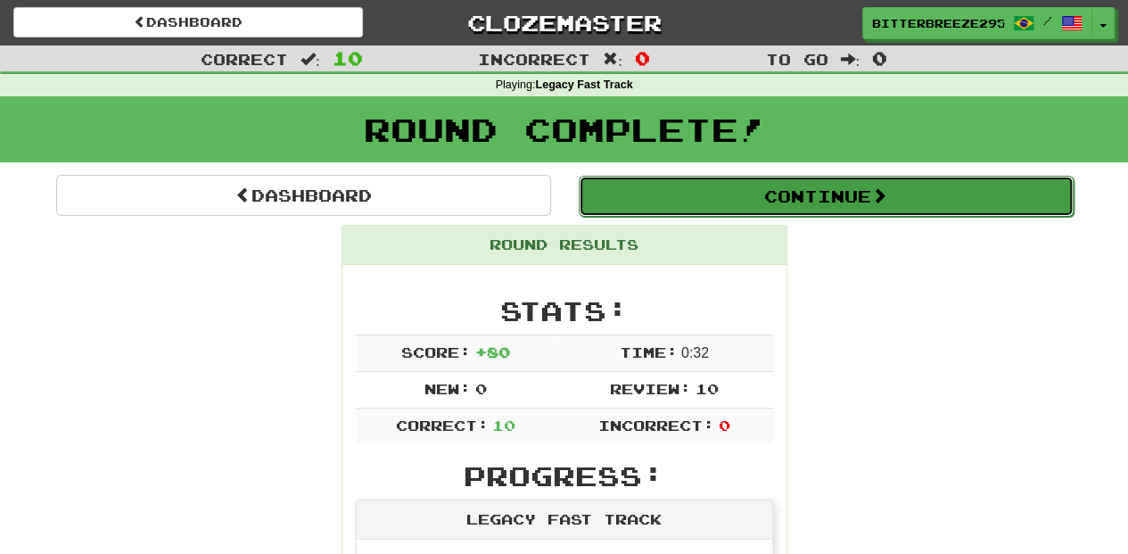
click at [660, 191] on button "Continue" at bounding box center [826, 196] width 495 height 41
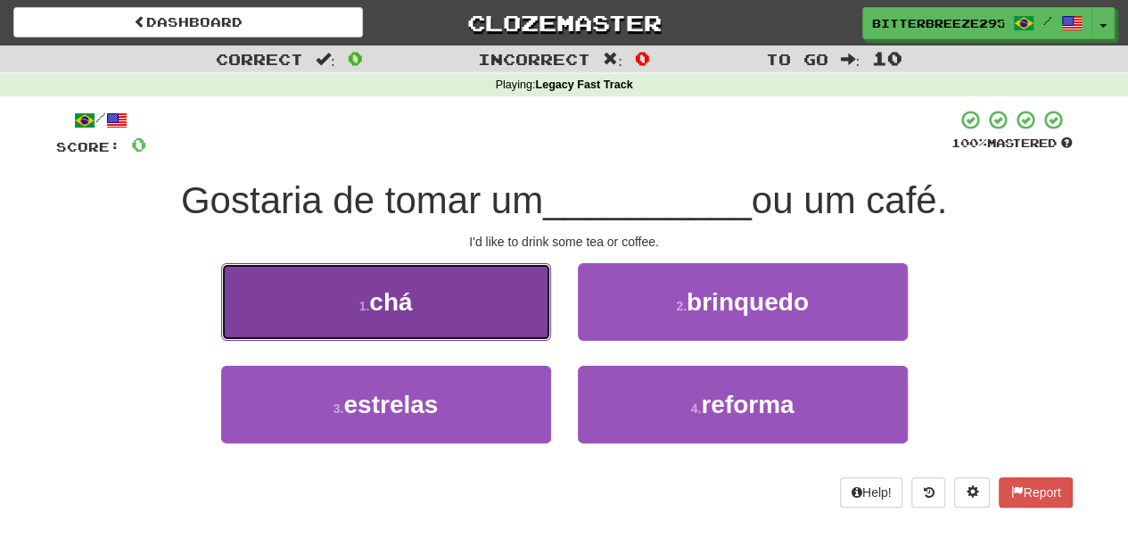
click at [489, 316] on button "1 . chá" at bounding box center [386, 302] width 330 height 78
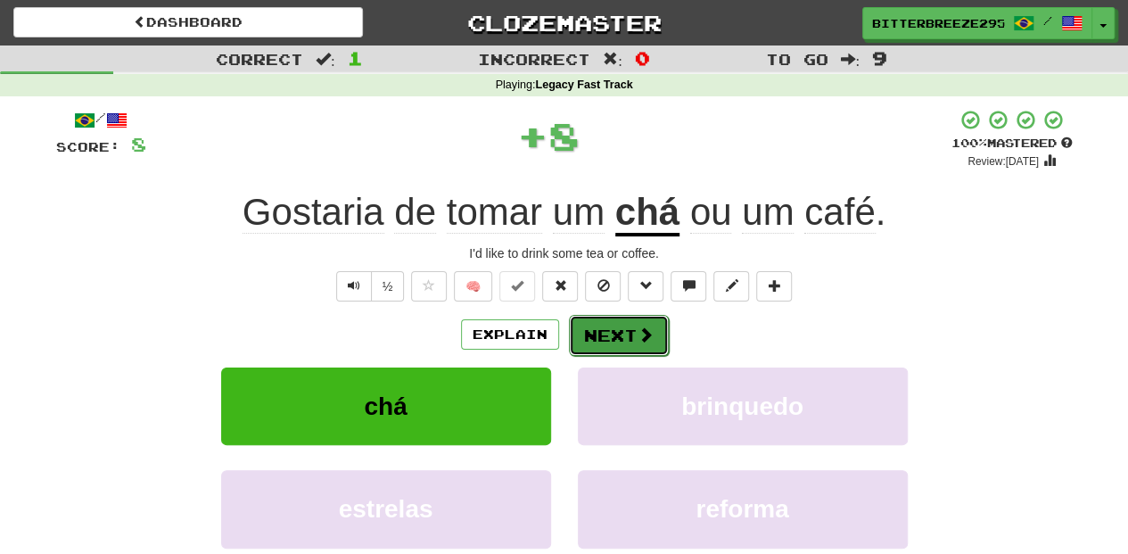
click at [600, 324] on button "Next" at bounding box center [619, 335] width 100 height 41
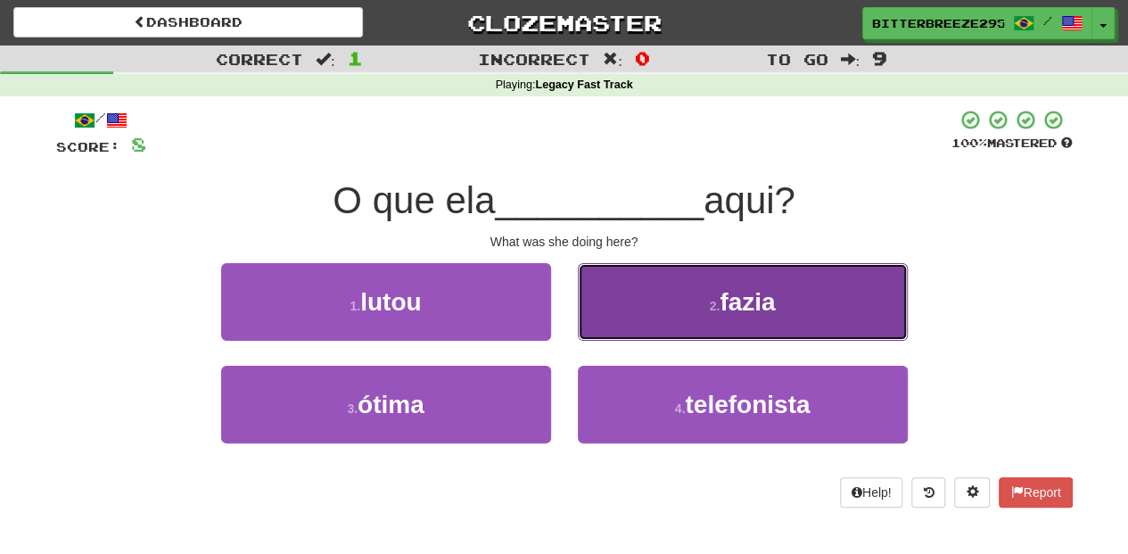
click at [609, 320] on button "2 . fazia" at bounding box center [743, 302] width 330 height 78
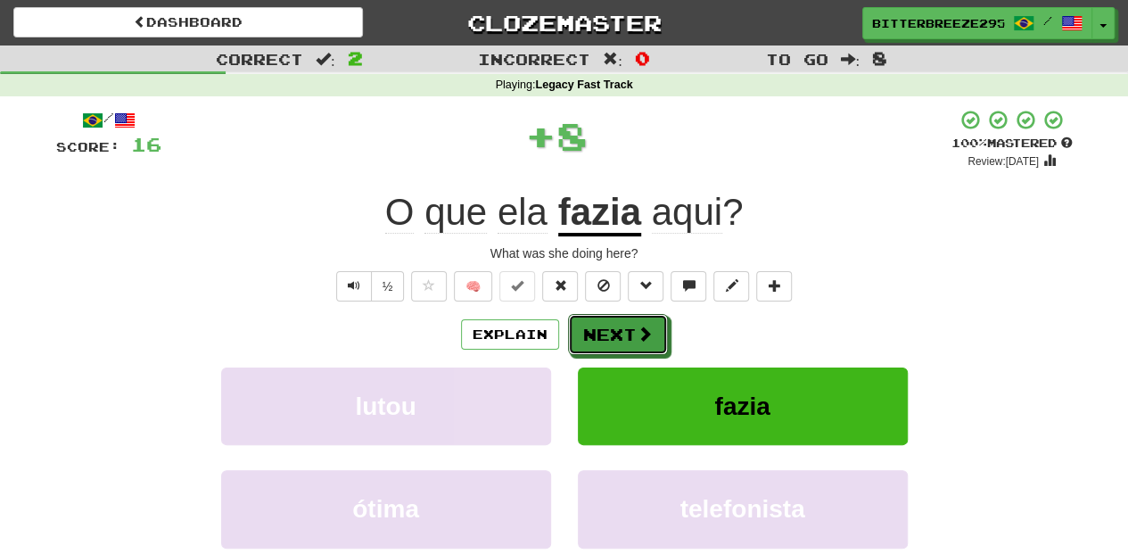
click at [609, 320] on button "Next" at bounding box center [618, 334] width 100 height 41
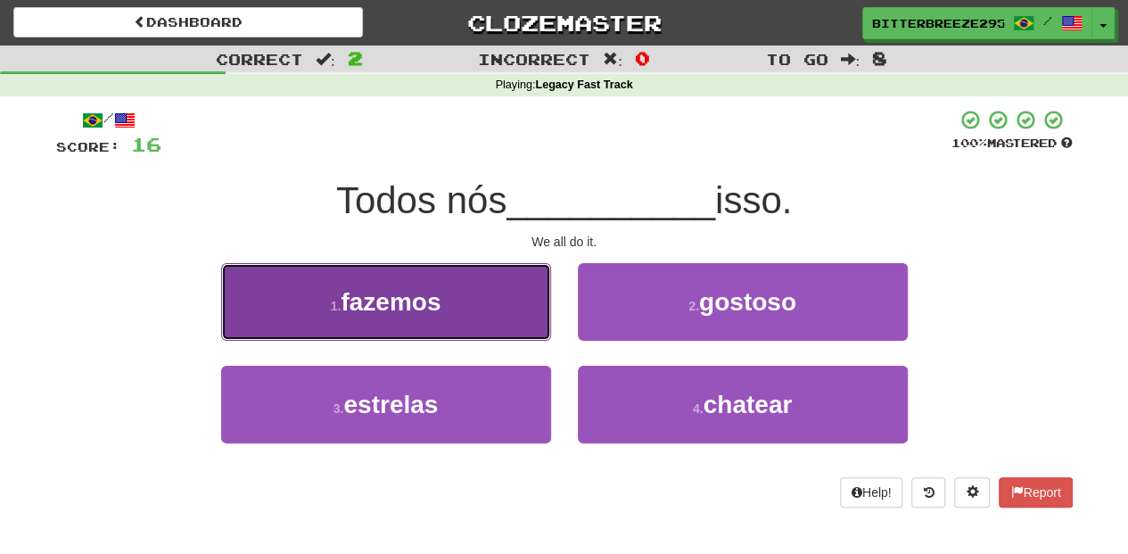
click at [480, 328] on button "1 . fazemos" at bounding box center [386, 302] width 330 height 78
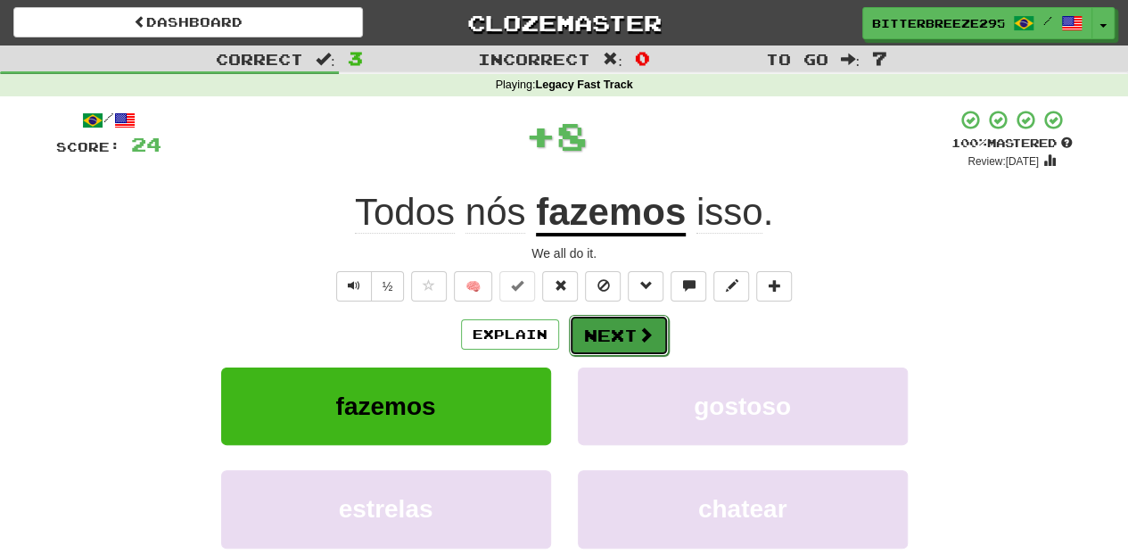
click at [602, 336] on button "Next" at bounding box center [619, 335] width 100 height 41
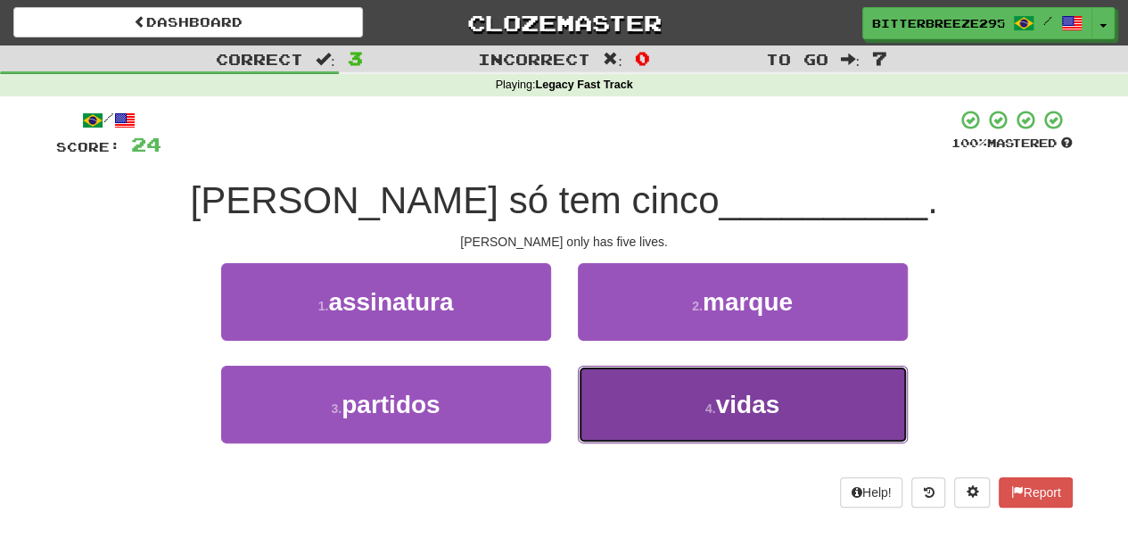
click at [612, 398] on button "4 . vidas" at bounding box center [743, 404] width 330 height 78
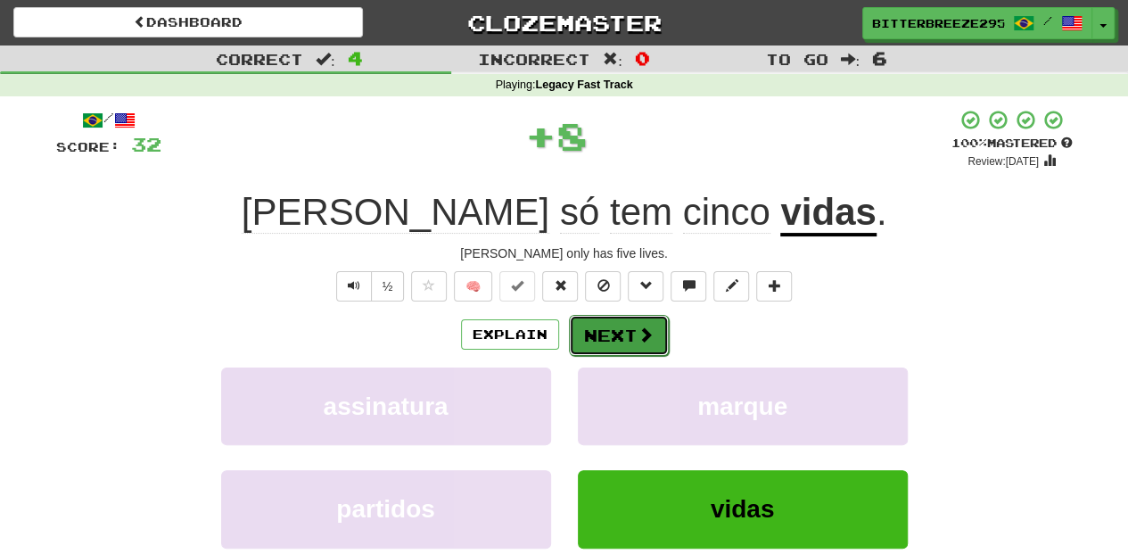
click at [585, 321] on button "Next" at bounding box center [619, 335] width 100 height 41
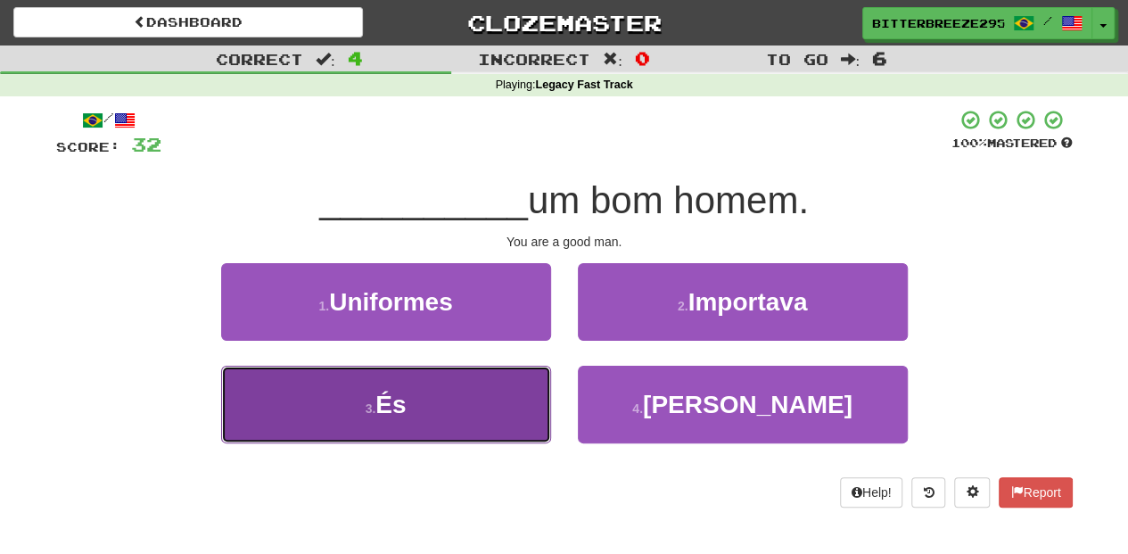
click at [510, 380] on button "3 . És" at bounding box center [386, 404] width 330 height 78
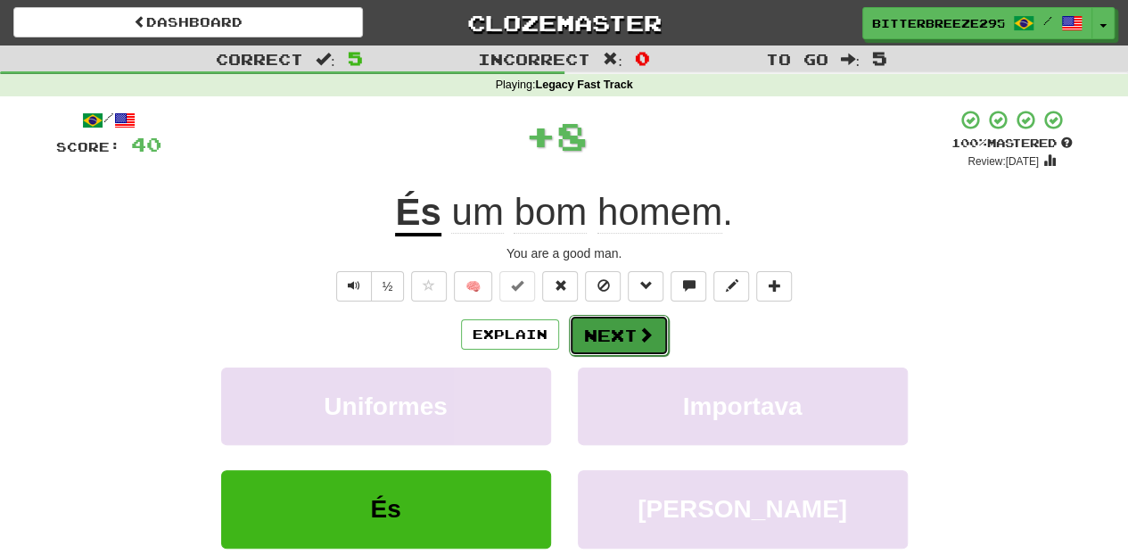
click at [601, 332] on button "Next" at bounding box center [619, 335] width 100 height 41
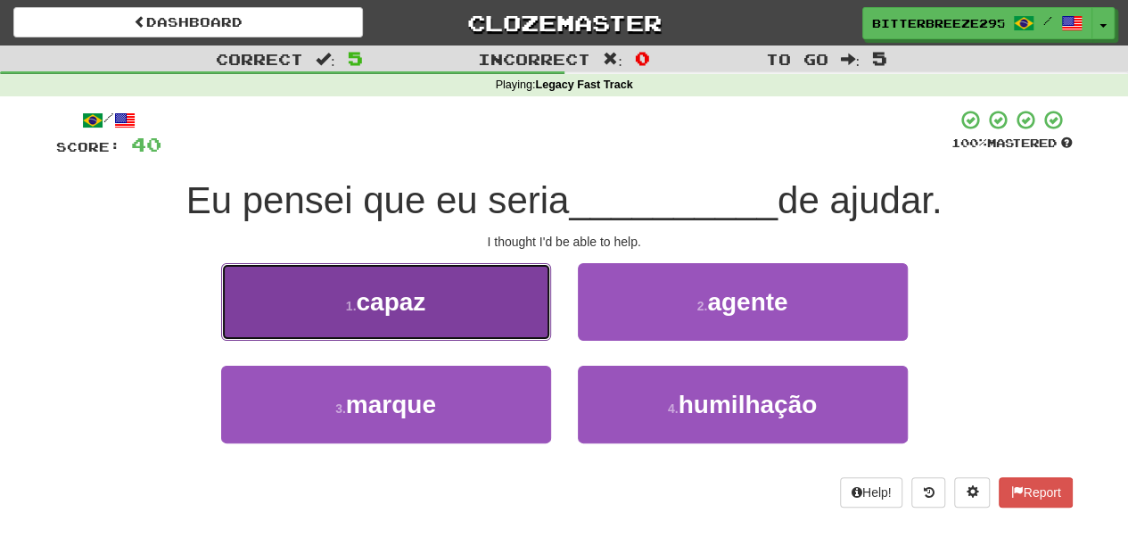
click at [497, 316] on button "1 . capaz" at bounding box center [386, 302] width 330 height 78
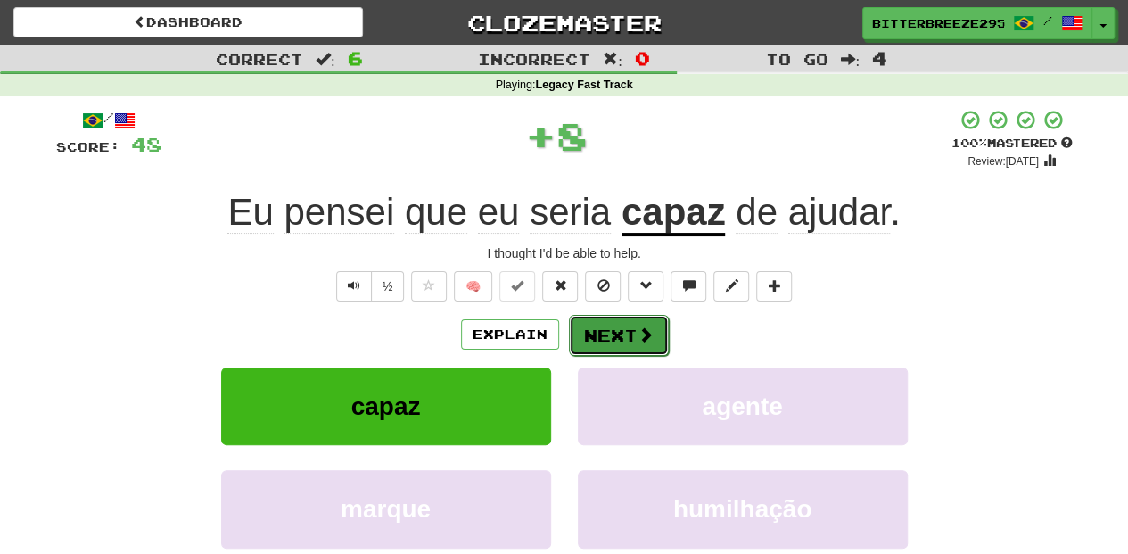
click at [628, 337] on button "Next" at bounding box center [619, 335] width 100 height 41
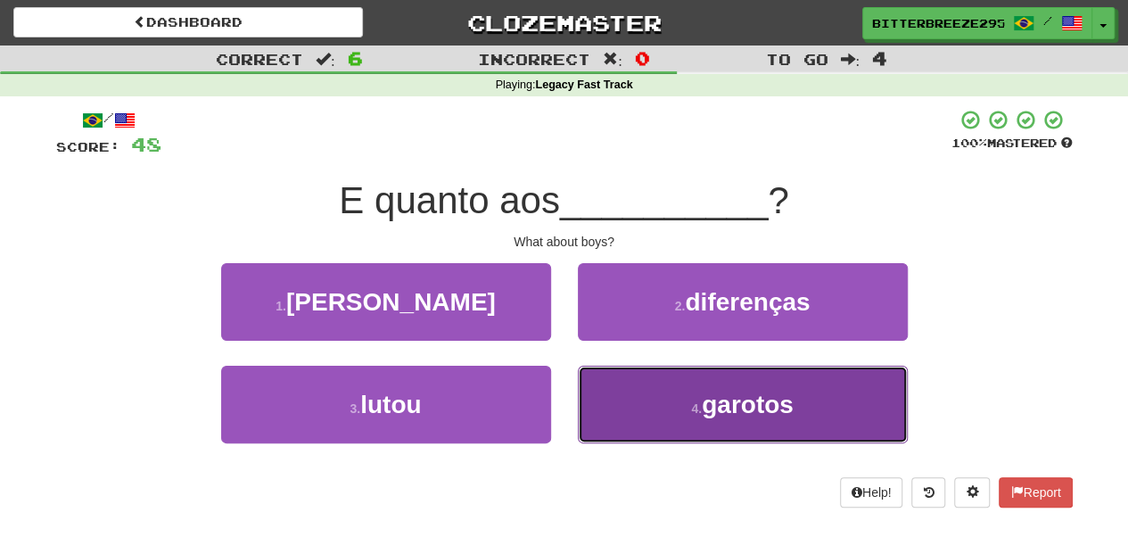
click at [606, 392] on button "4 . garotos" at bounding box center [743, 404] width 330 height 78
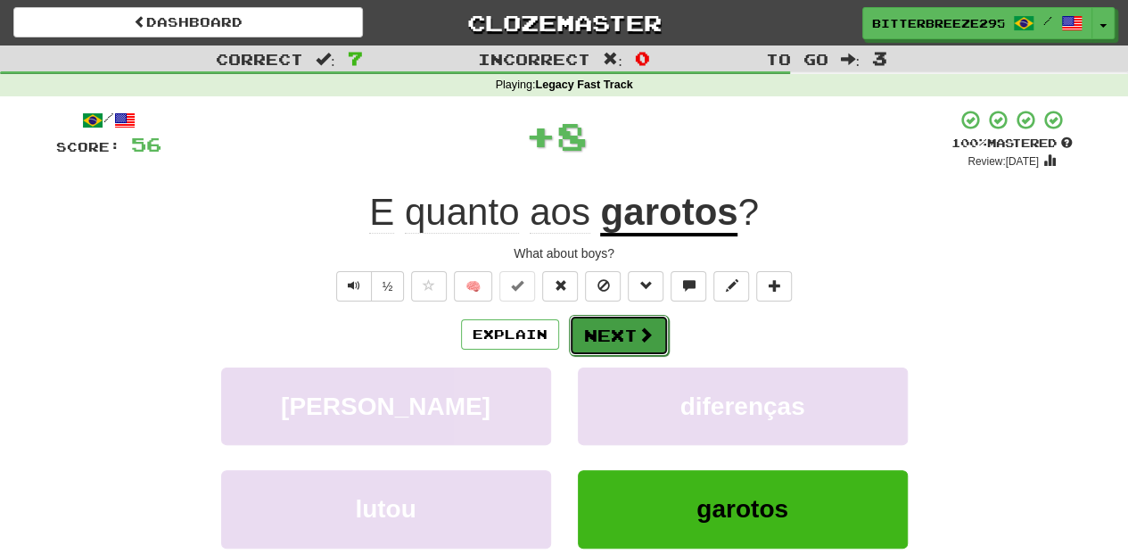
click at [593, 341] on button "Next" at bounding box center [619, 335] width 100 height 41
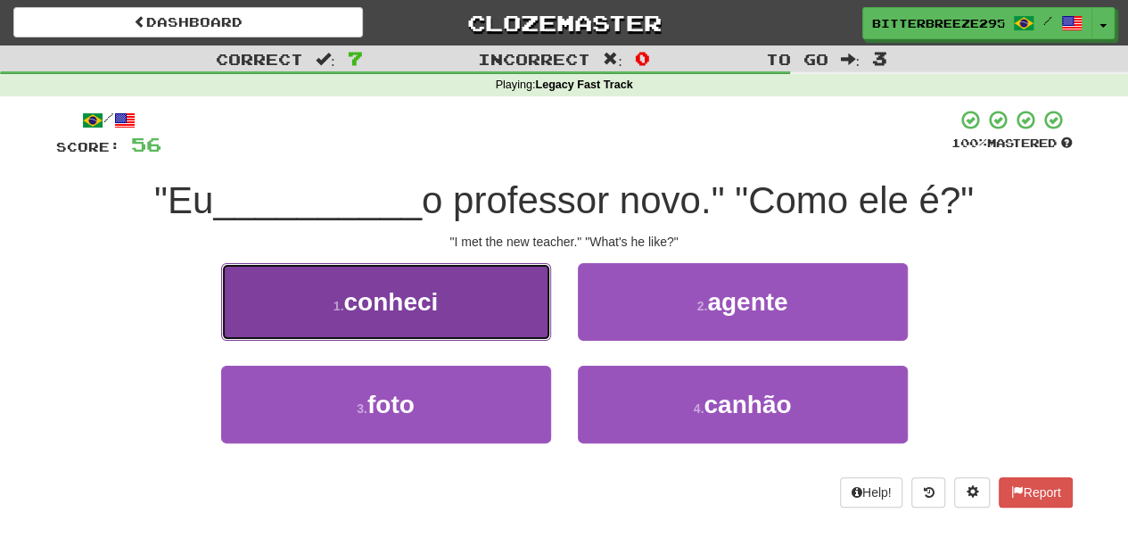
click at [483, 324] on button "1 . conheci" at bounding box center [386, 302] width 330 height 78
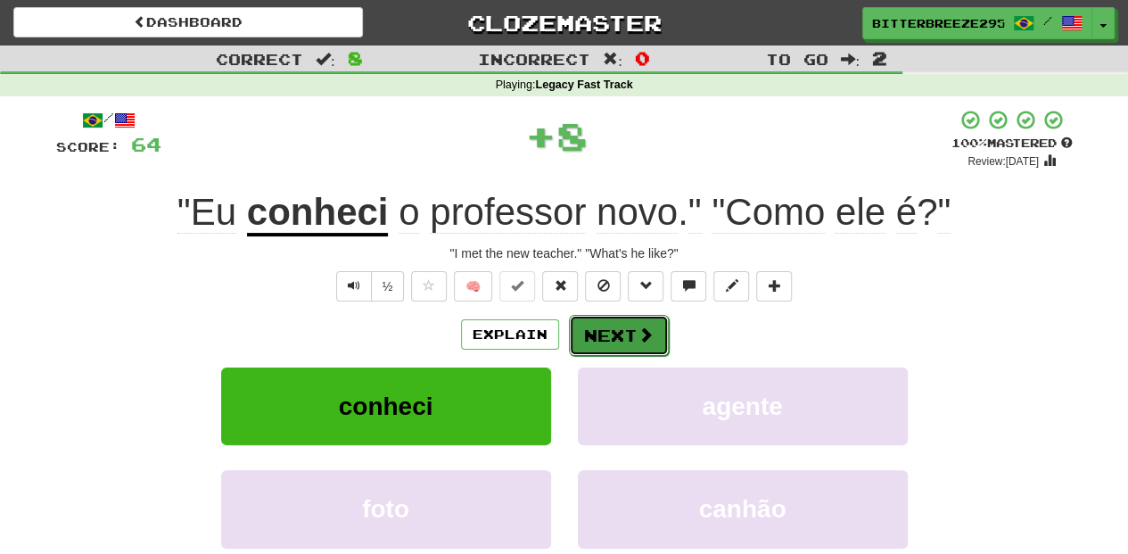
click at [619, 334] on button "Next" at bounding box center [619, 335] width 100 height 41
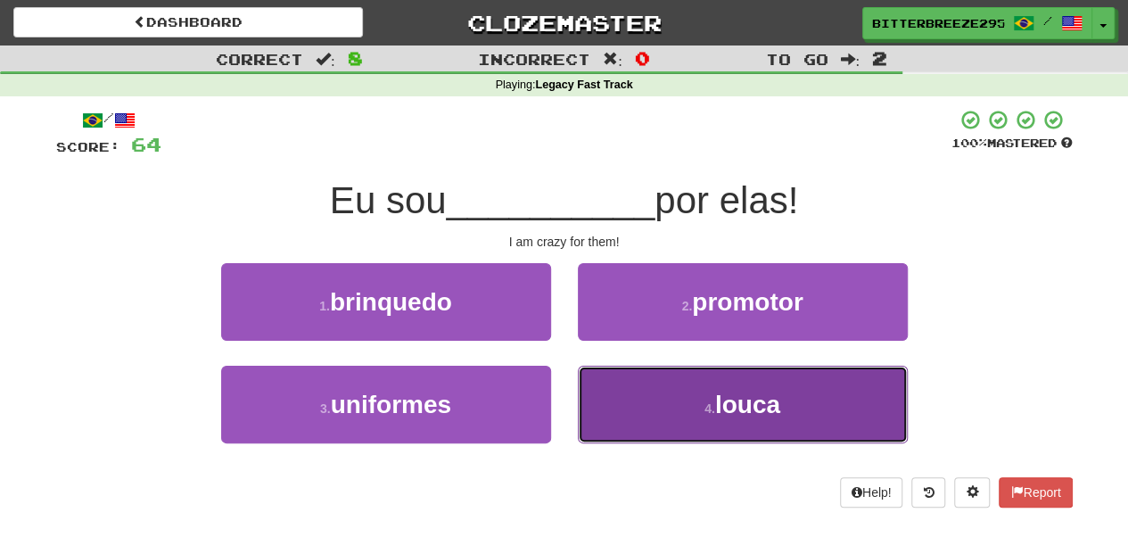
click at [631, 394] on button "4 . louca" at bounding box center [743, 404] width 330 height 78
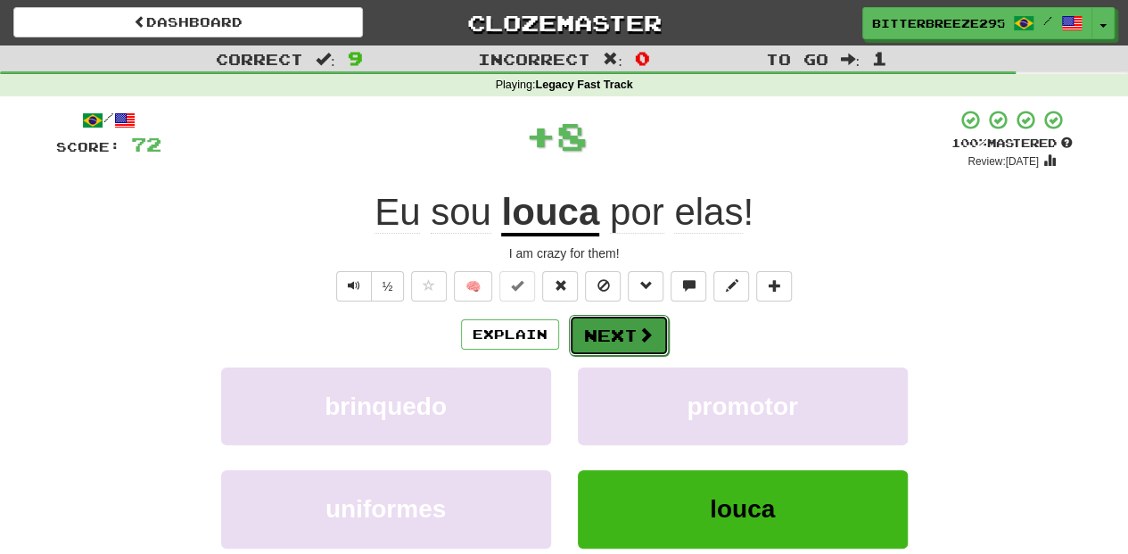
click at [612, 335] on button "Next" at bounding box center [619, 335] width 100 height 41
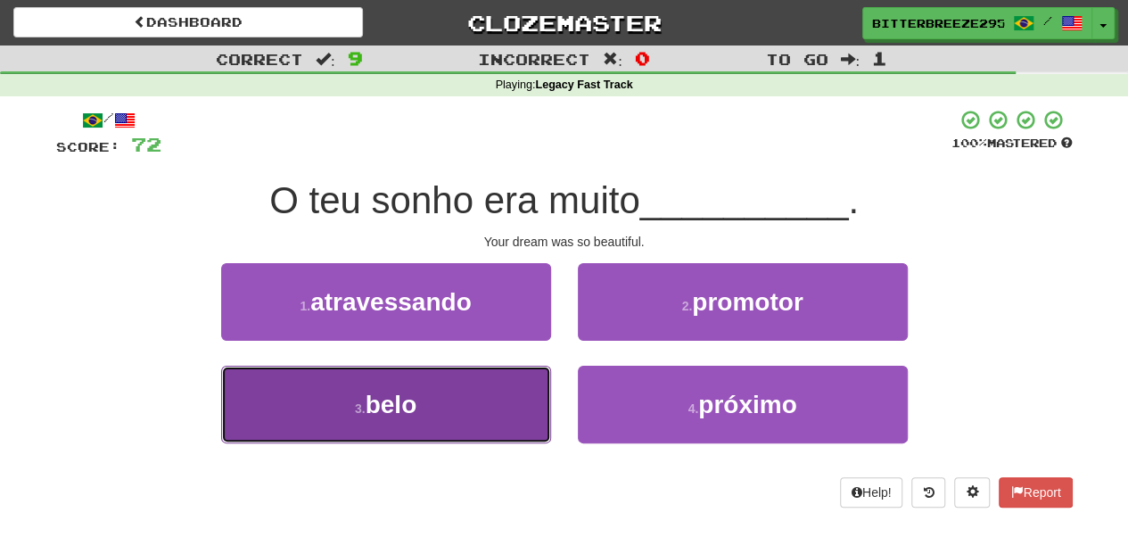
click at [478, 399] on button "3 . belo" at bounding box center [386, 404] width 330 height 78
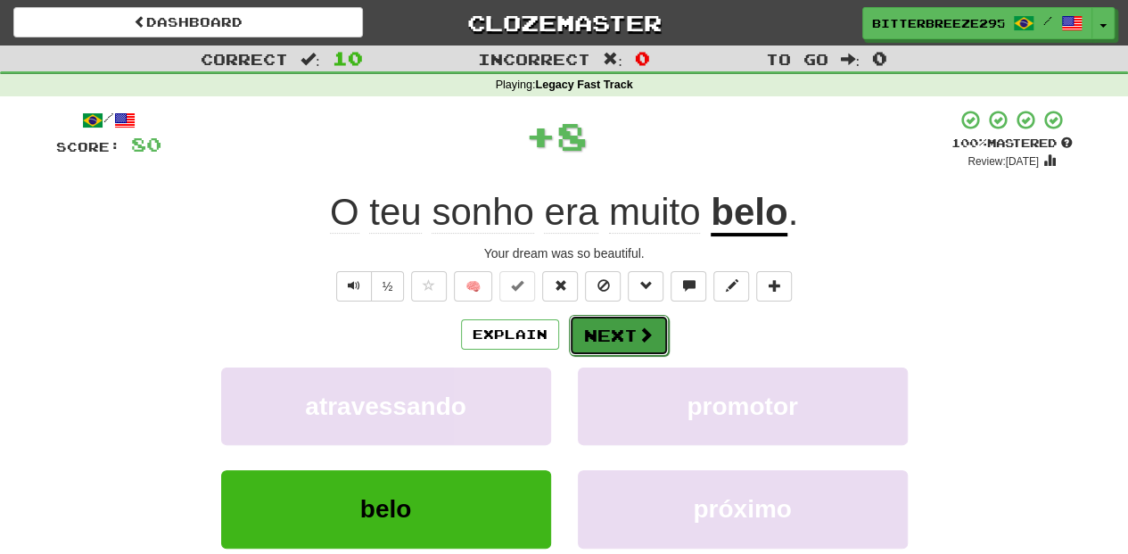
click at [619, 333] on button "Next" at bounding box center [619, 335] width 100 height 41
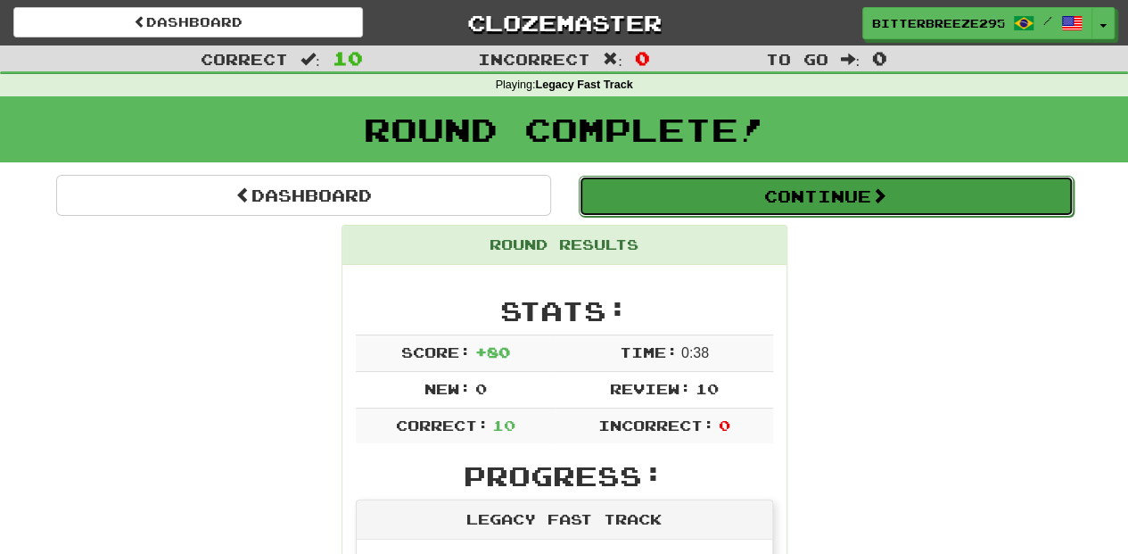
click at [689, 198] on button "Continue" at bounding box center [826, 196] width 495 height 41
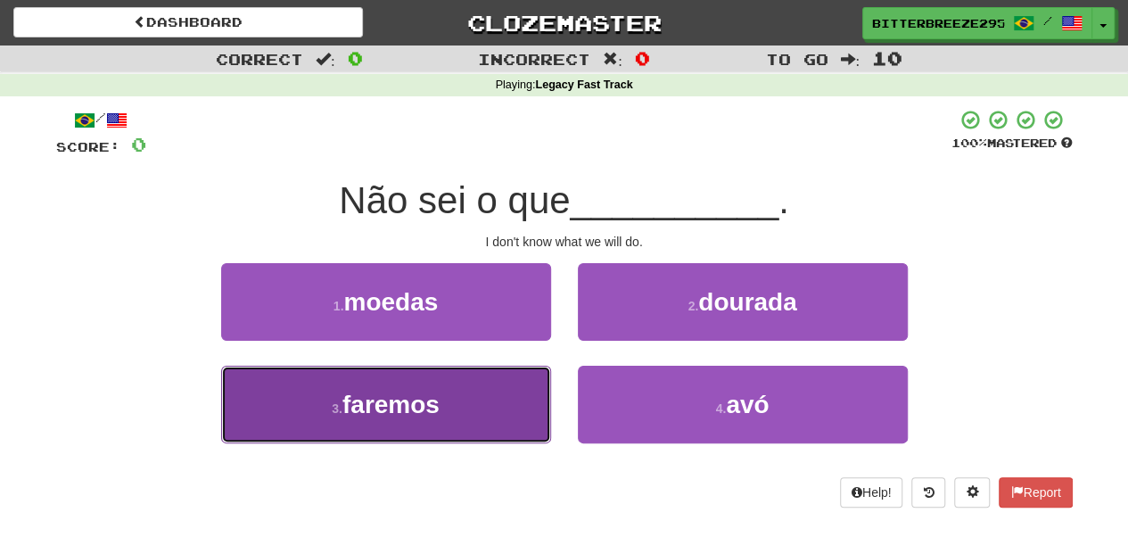
click at [497, 407] on button "3 . faremos" at bounding box center [386, 404] width 330 height 78
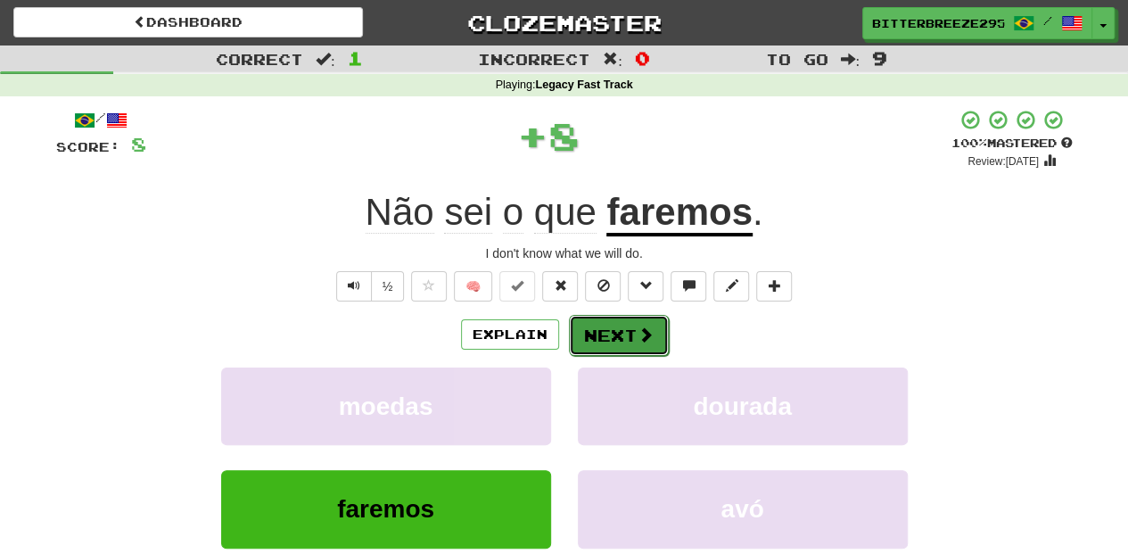
click at [626, 324] on button "Next" at bounding box center [619, 335] width 100 height 41
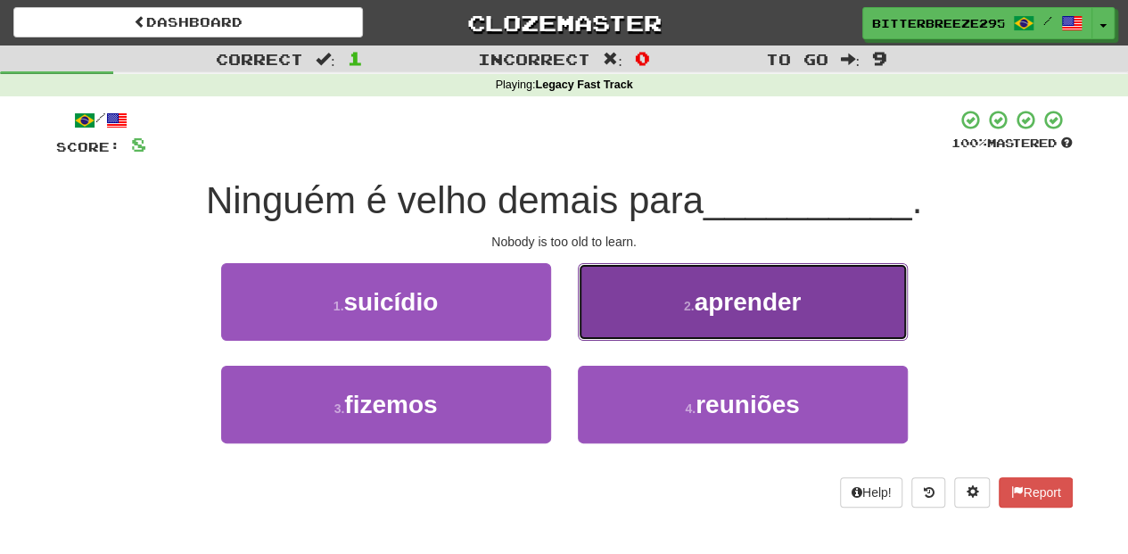
click at [655, 318] on button "2 . aprender" at bounding box center [743, 302] width 330 height 78
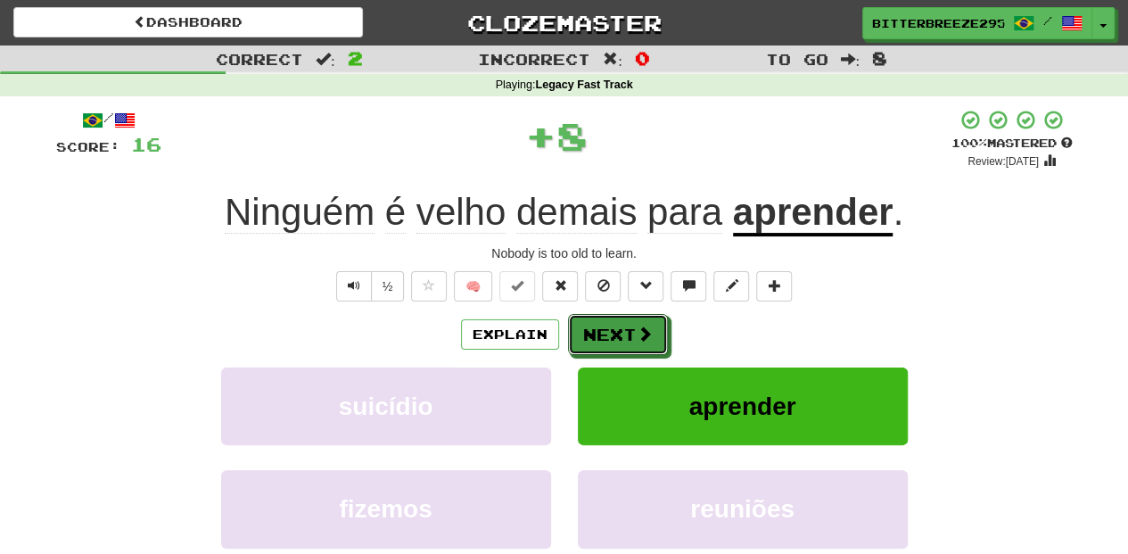
click at [643, 327] on span at bounding box center [644, 333] width 16 height 16
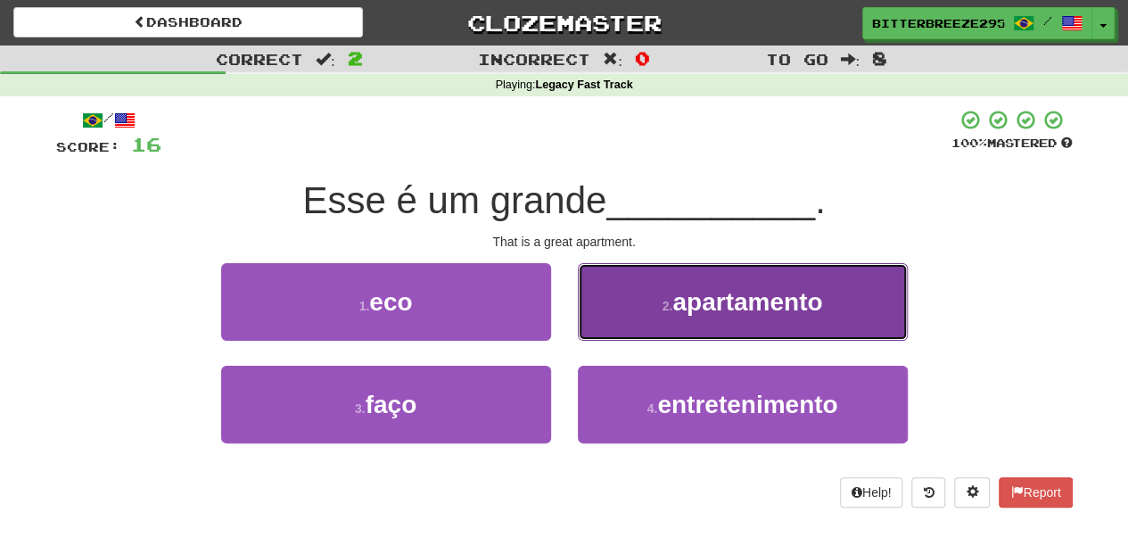
click at [644, 327] on button "2 . apartamento" at bounding box center [743, 302] width 330 height 78
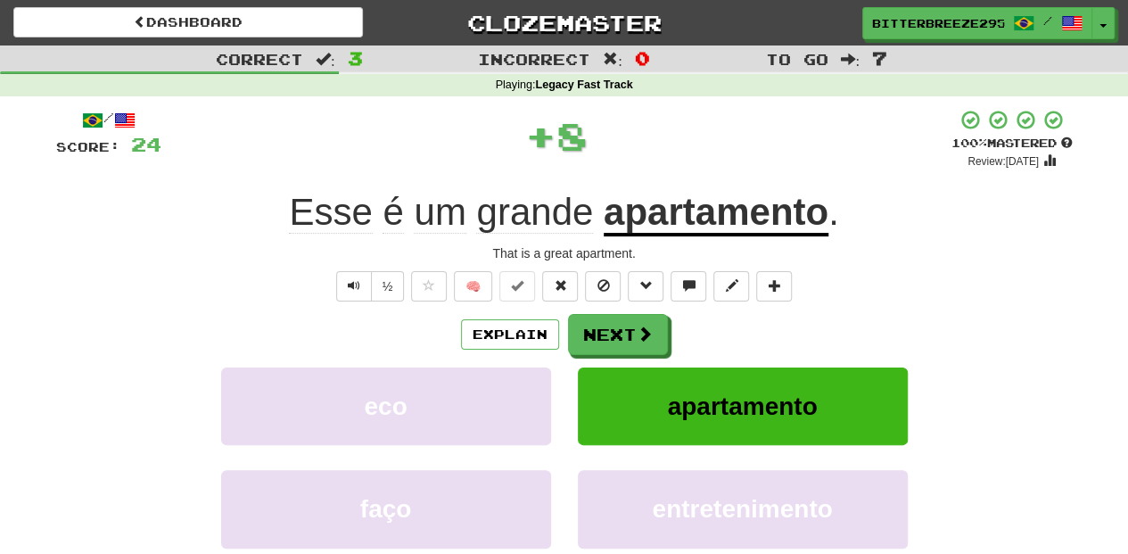
click at [644, 327] on span at bounding box center [644, 333] width 16 height 16
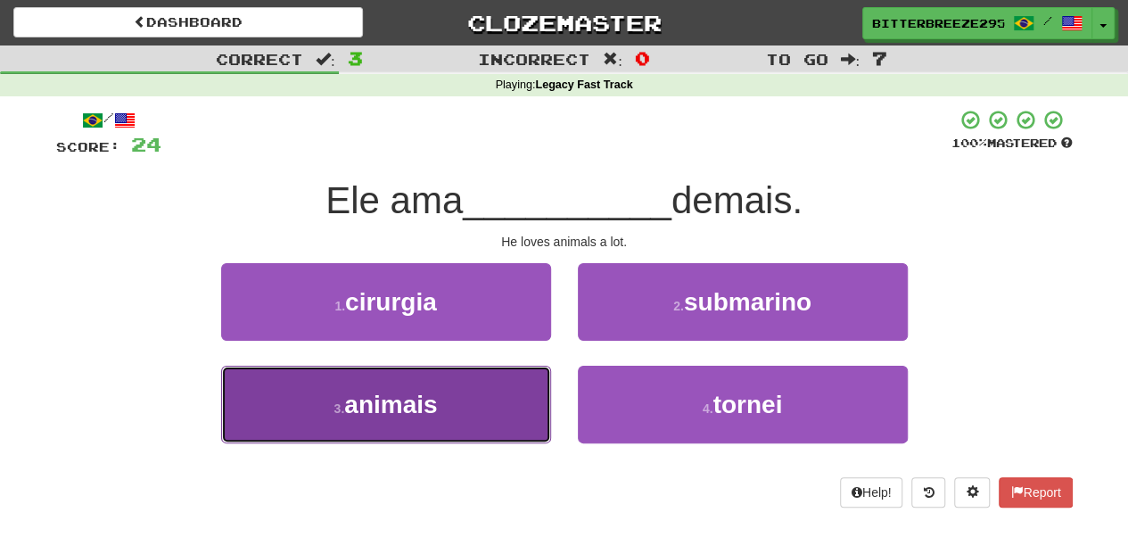
click at [479, 409] on button "3 . animais" at bounding box center [386, 404] width 330 height 78
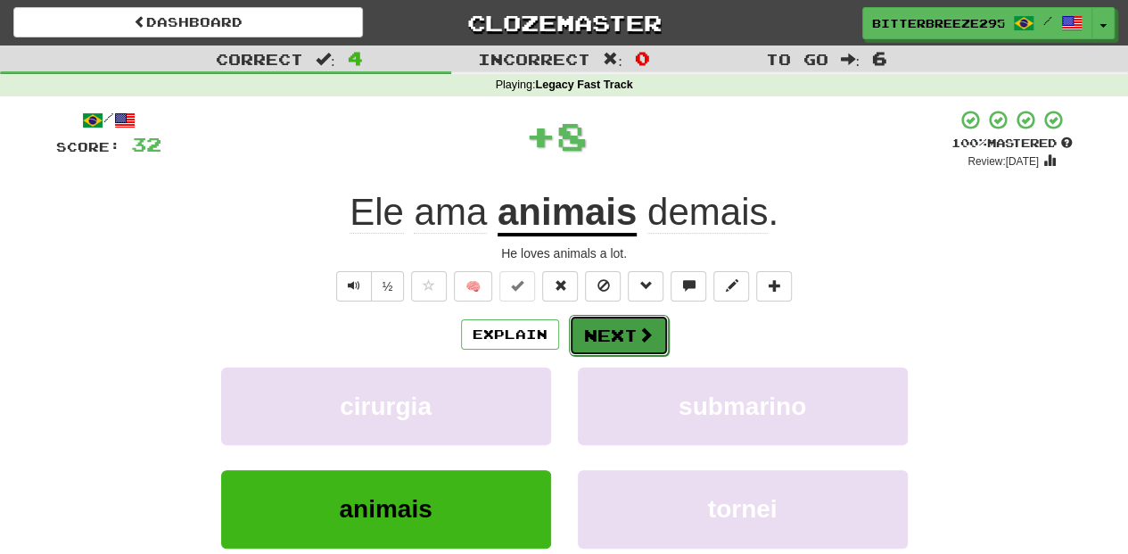
click at [581, 320] on button "Next" at bounding box center [619, 335] width 100 height 41
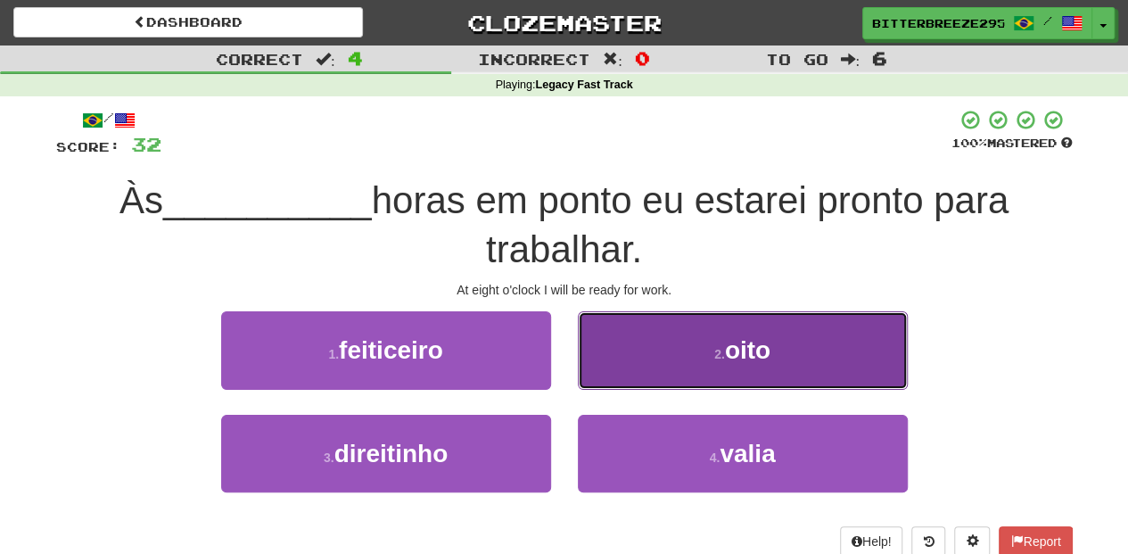
click at [613, 373] on button "2 . oito" at bounding box center [743, 350] width 330 height 78
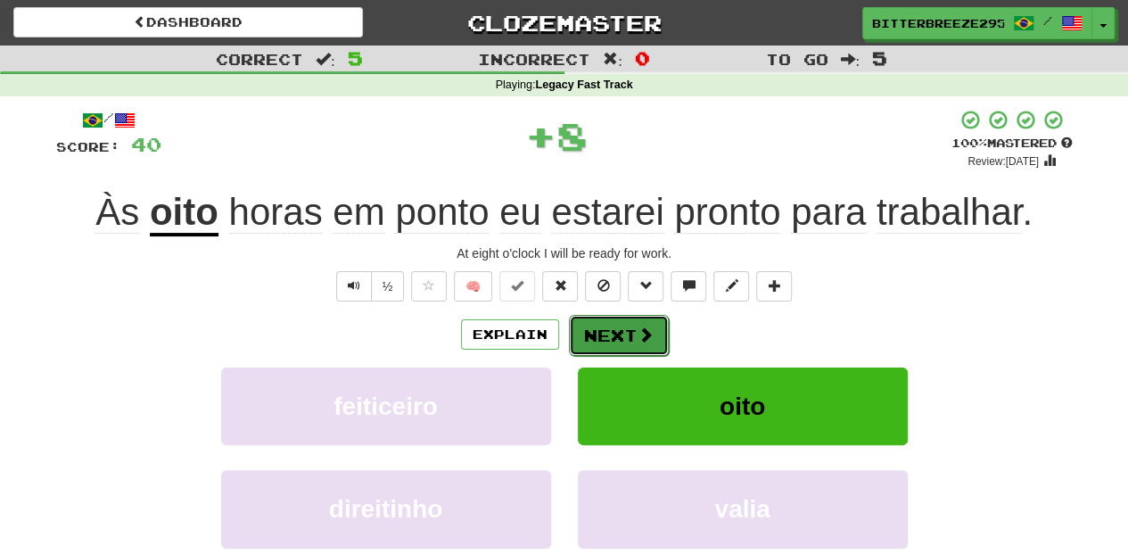
click at [613, 333] on button "Next" at bounding box center [619, 335] width 100 height 41
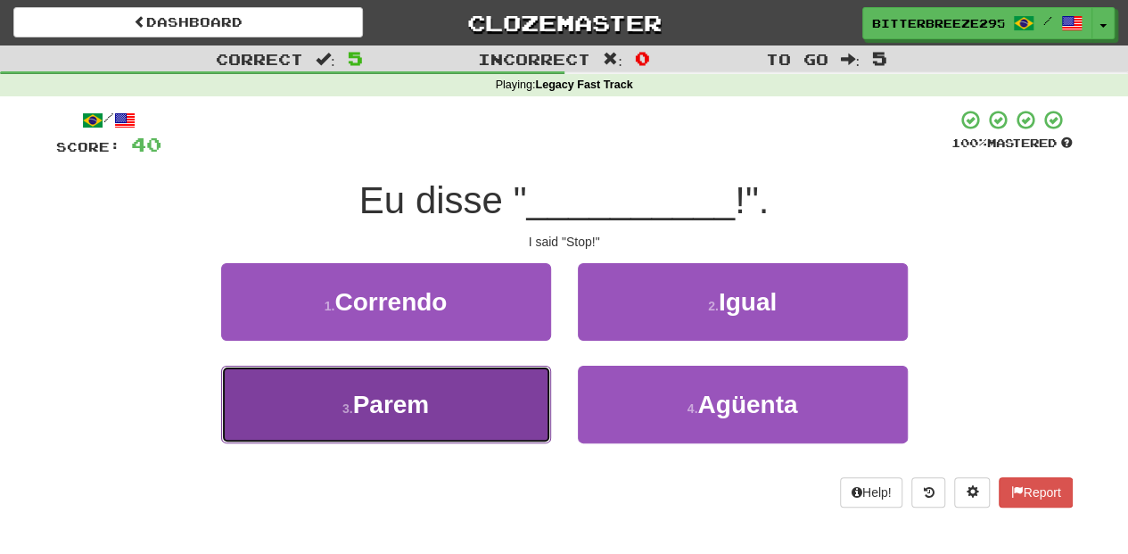
click at [474, 401] on button "3 . Parem" at bounding box center [386, 404] width 330 height 78
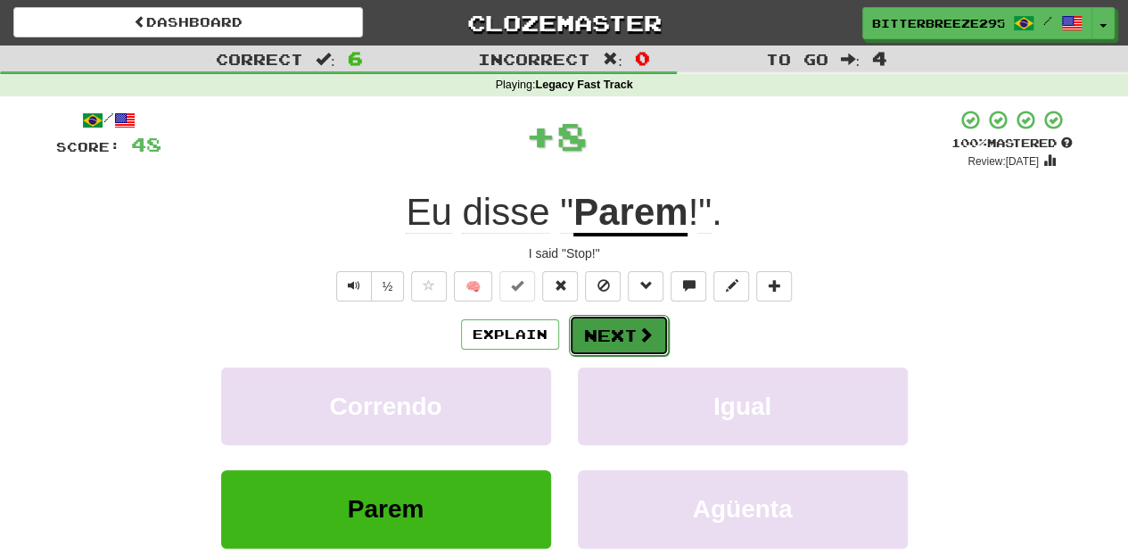
click at [612, 335] on button "Next" at bounding box center [619, 335] width 100 height 41
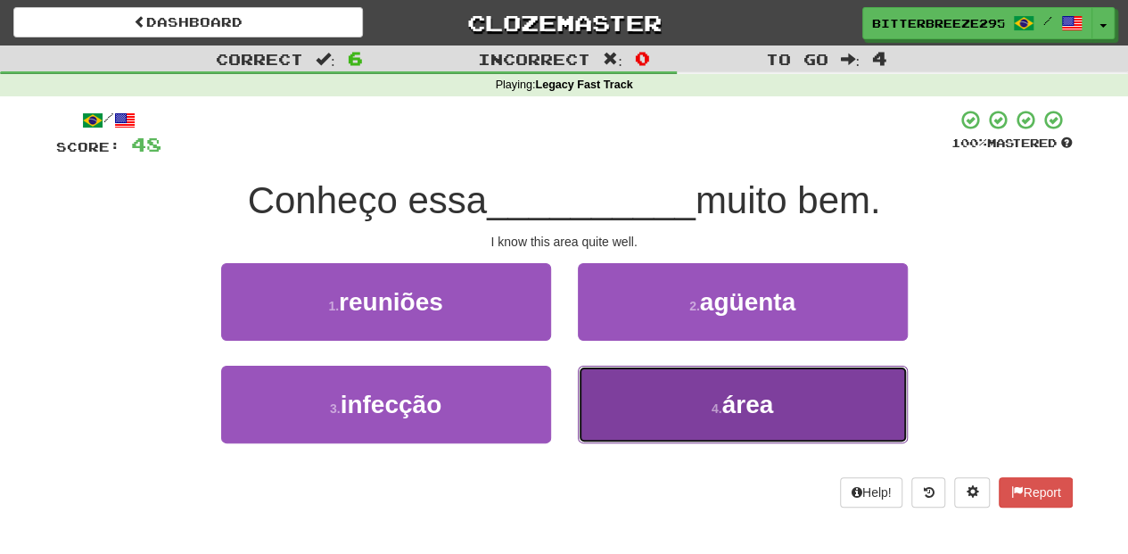
click at [624, 388] on button "4 . área" at bounding box center [743, 404] width 330 height 78
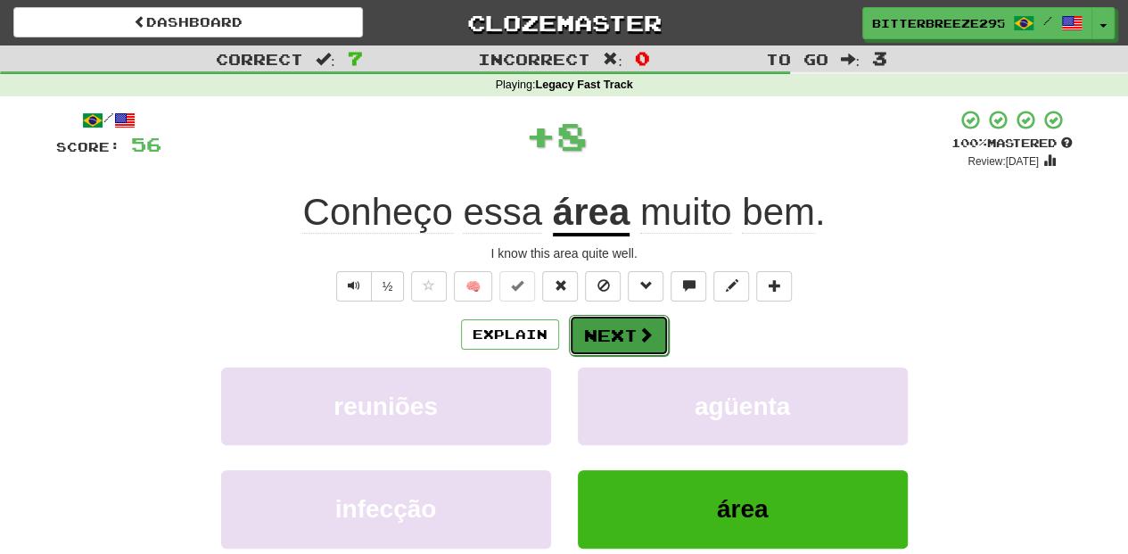
click at [613, 341] on button "Next" at bounding box center [619, 335] width 100 height 41
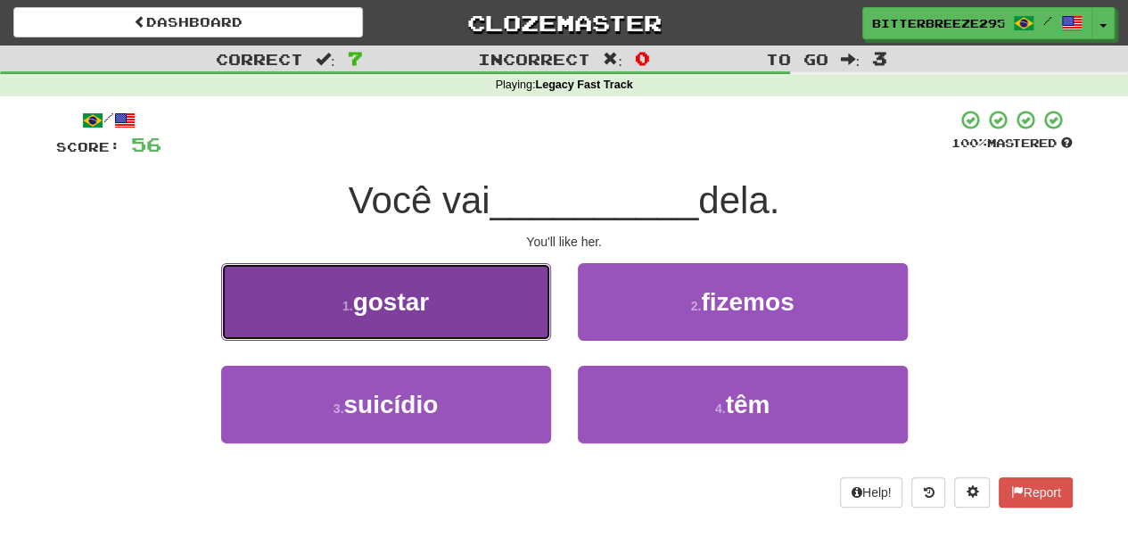
click at [473, 325] on button "1 . gostar" at bounding box center [386, 302] width 330 height 78
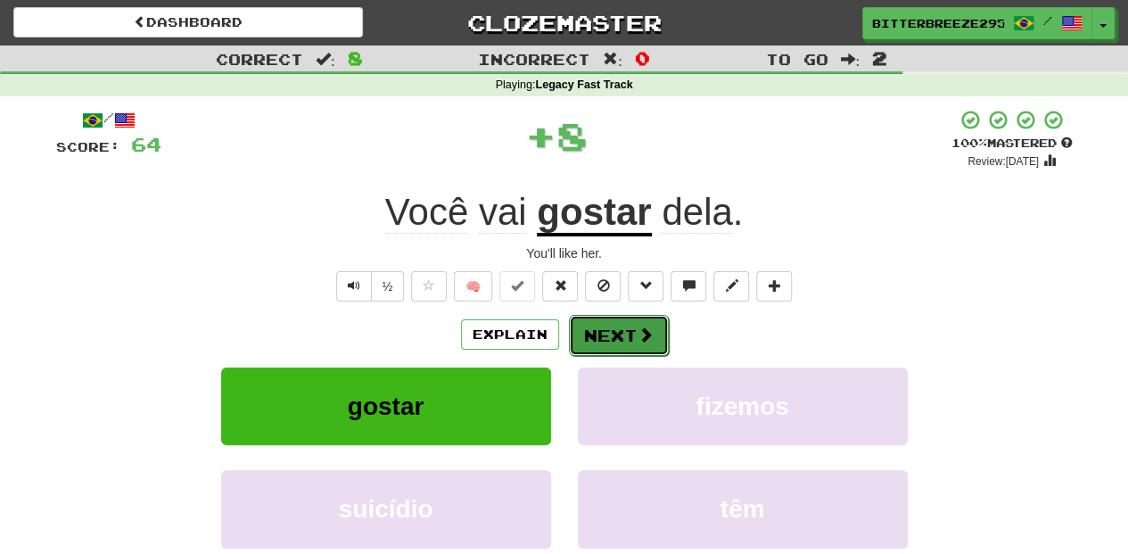
click at [581, 331] on button "Next" at bounding box center [619, 335] width 100 height 41
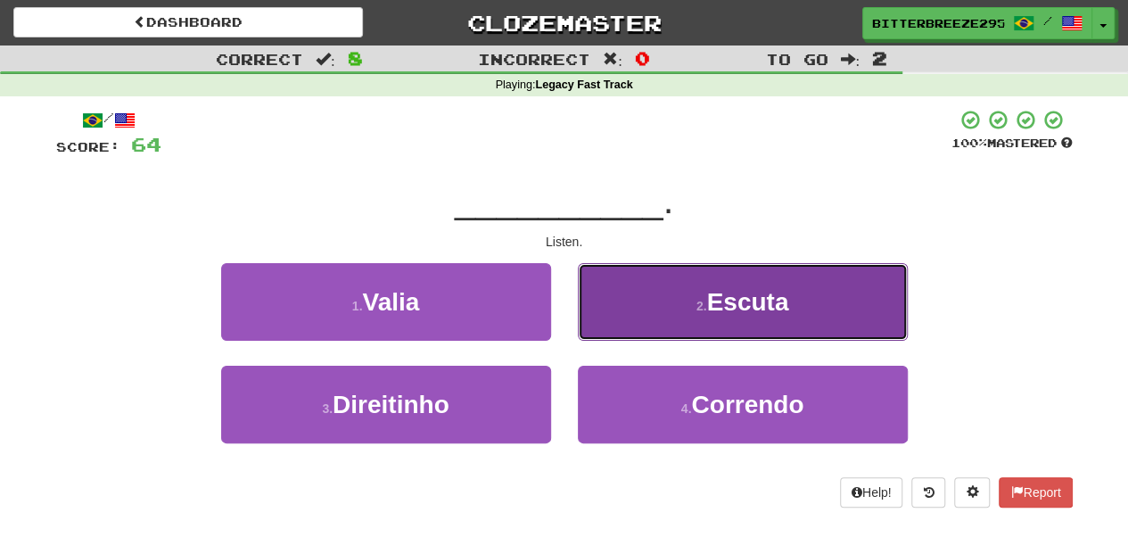
click at [618, 329] on button "2 . Escuta" at bounding box center [743, 302] width 330 height 78
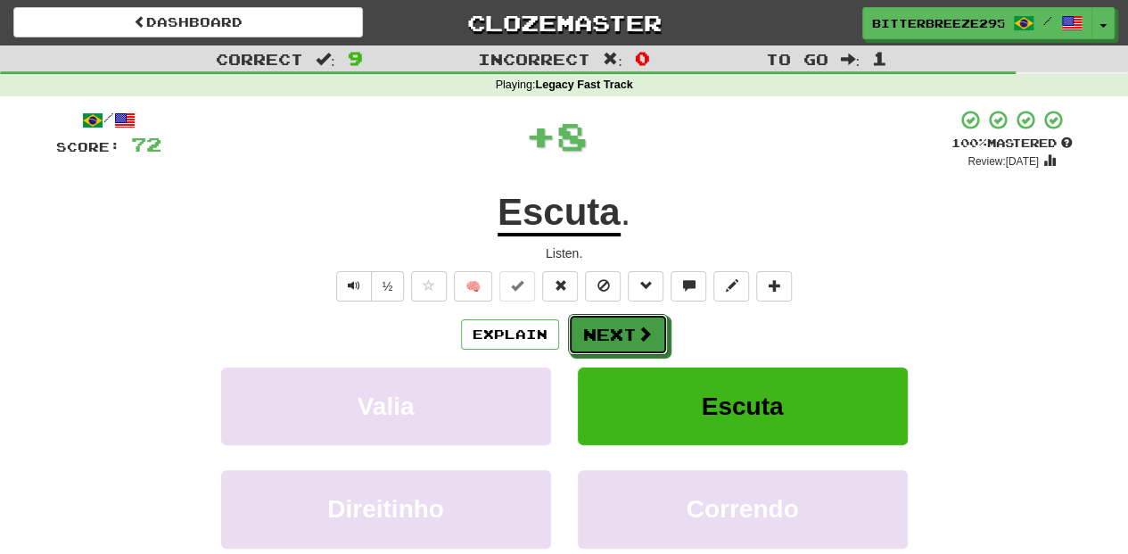
click at [607, 333] on button "Next" at bounding box center [618, 334] width 100 height 41
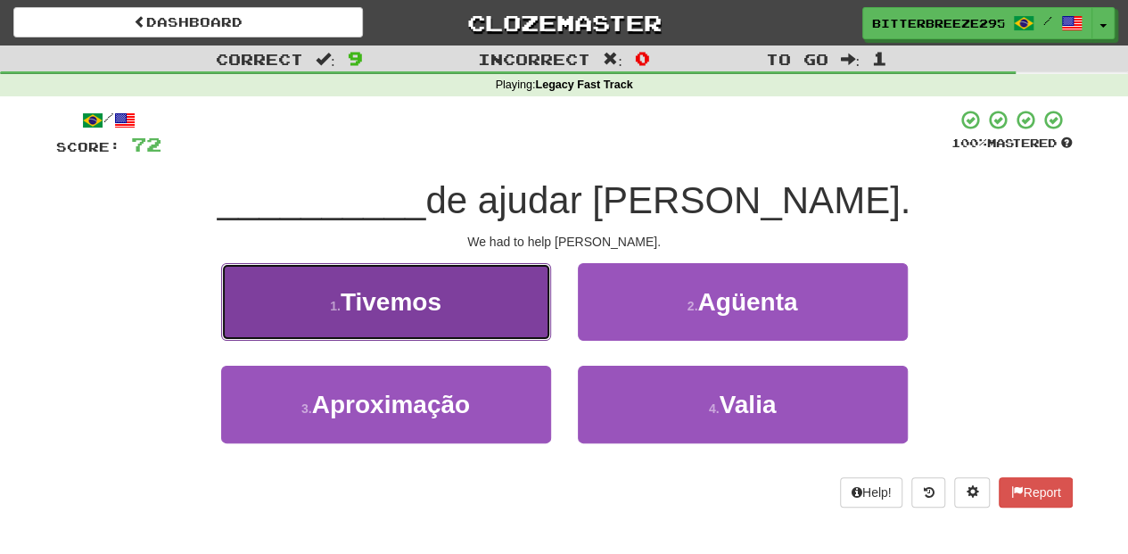
click at [496, 318] on button "1 . Tivemos" at bounding box center [386, 302] width 330 height 78
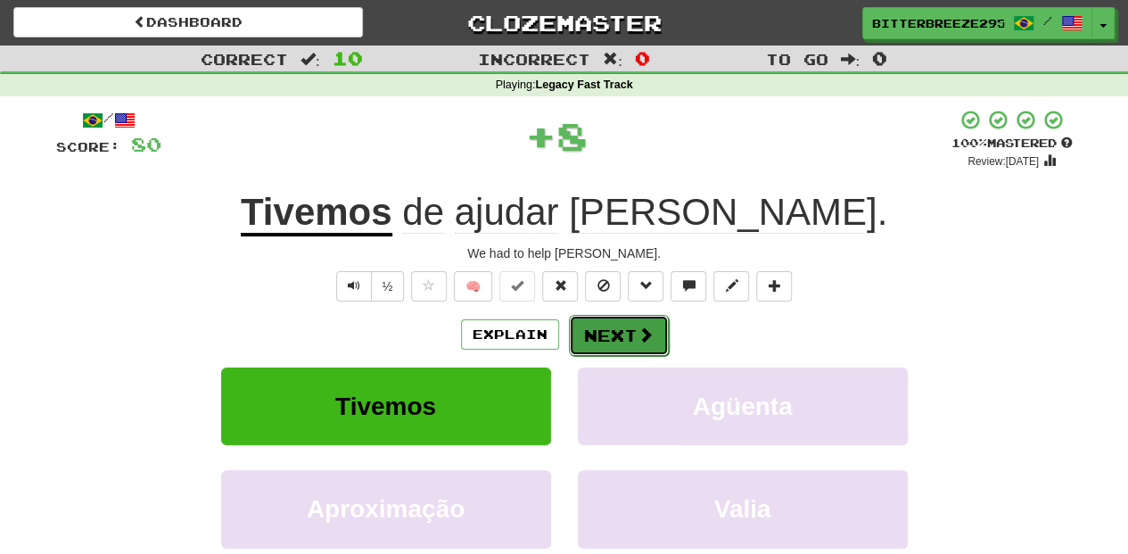
click at [608, 324] on button "Next" at bounding box center [619, 335] width 100 height 41
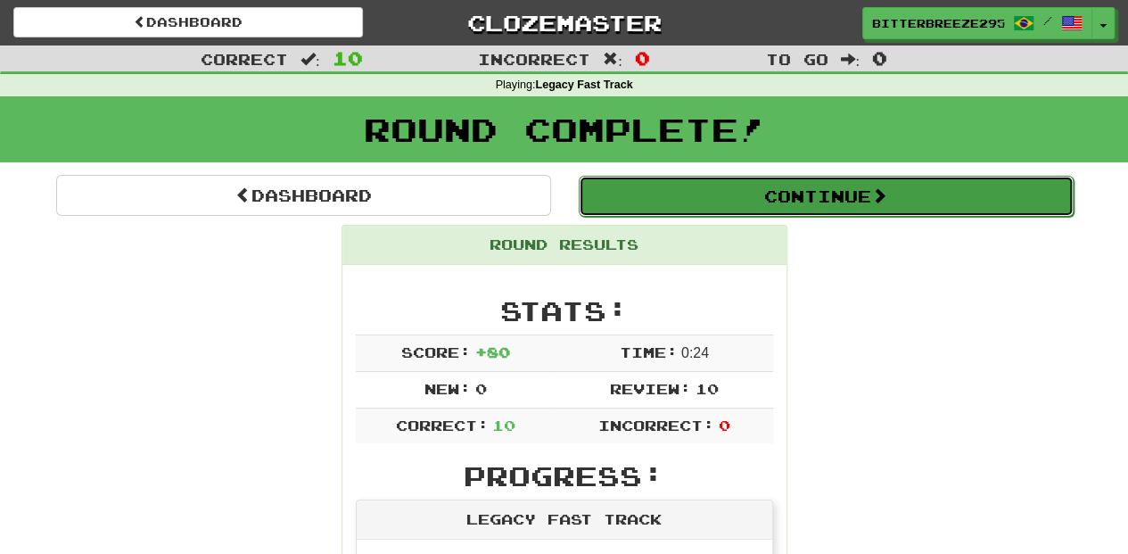
click at [687, 196] on button "Continue" at bounding box center [826, 196] width 495 height 41
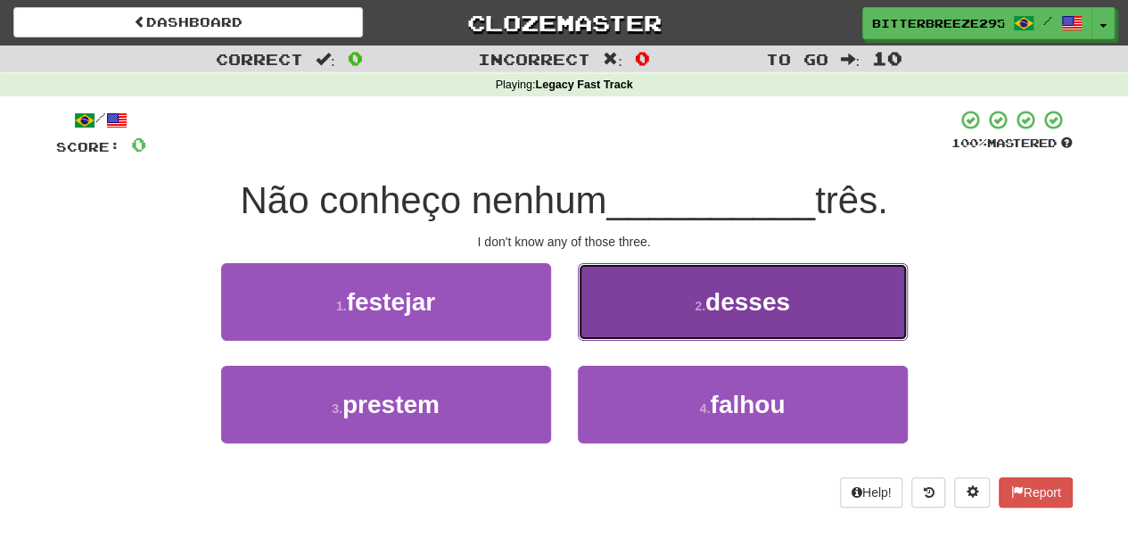
click at [660, 328] on button "2 . desses" at bounding box center [743, 302] width 330 height 78
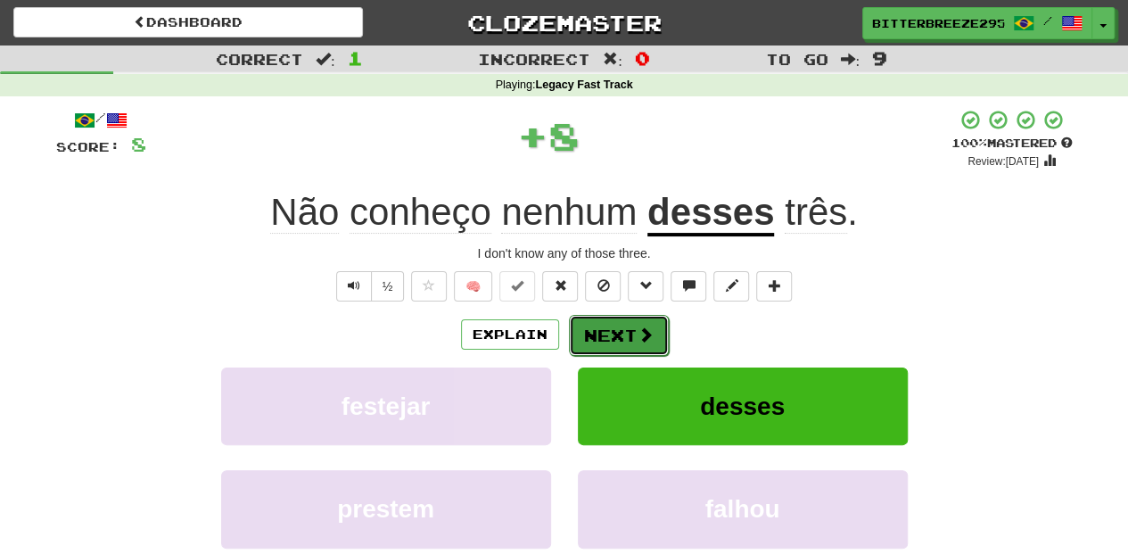
click at [656, 330] on button "Next" at bounding box center [619, 335] width 100 height 41
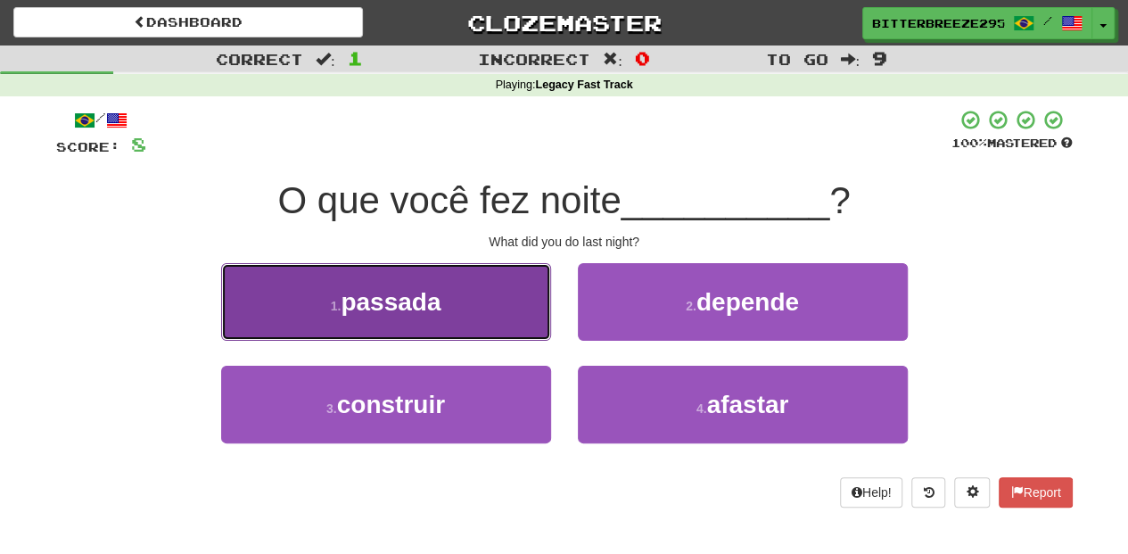
click at [503, 318] on button "1 . passada" at bounding box center [386, 302] width 330 height 78
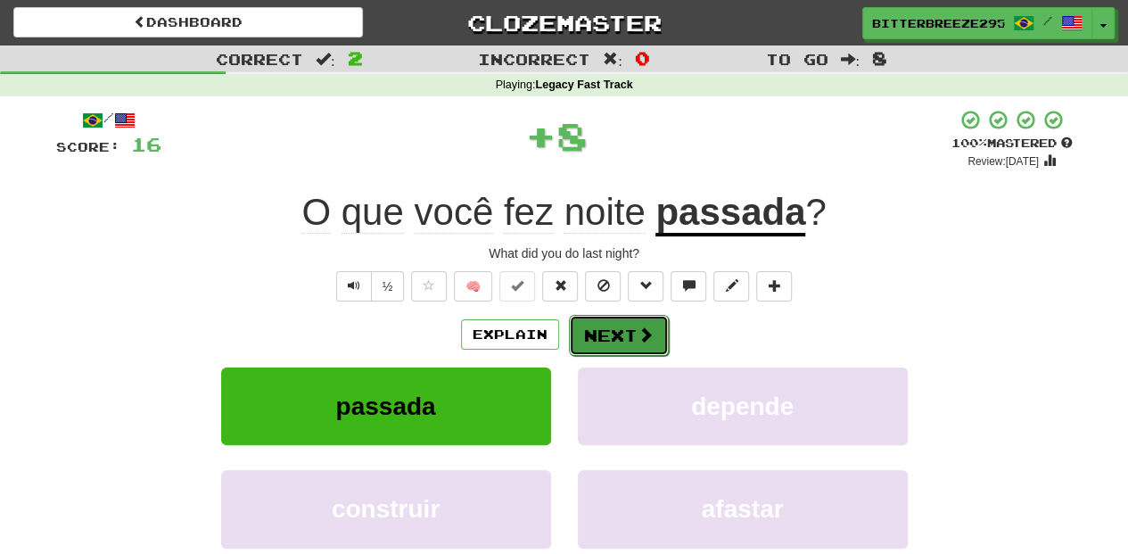
click at [613, 317] on button "Next" at bounding box center [619, 335] width 100 height 41
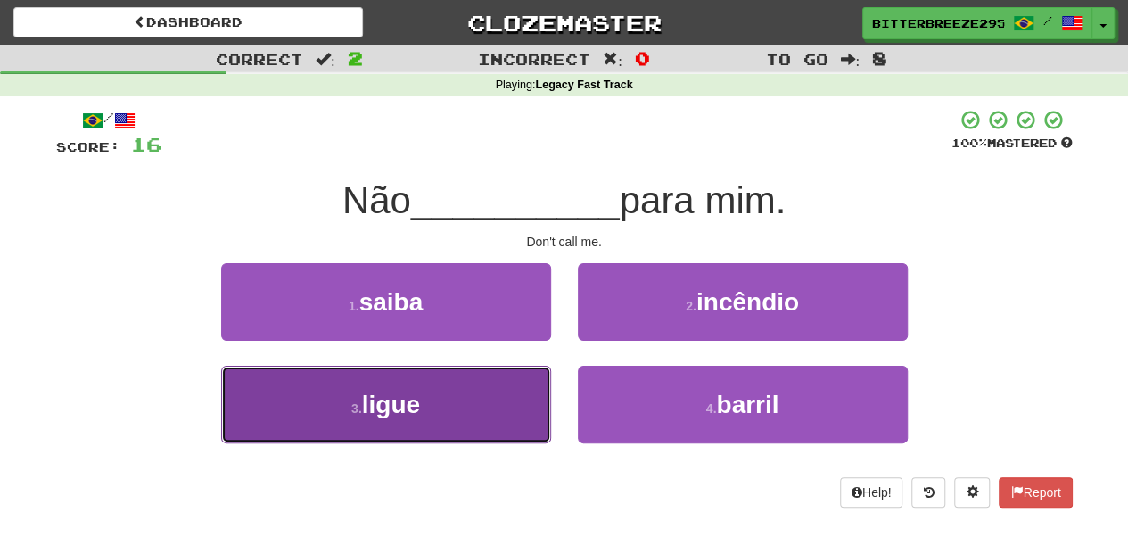
click at [485, 395] on button "3 . ligue" at bounding box center [386, 404] width 330 height 78
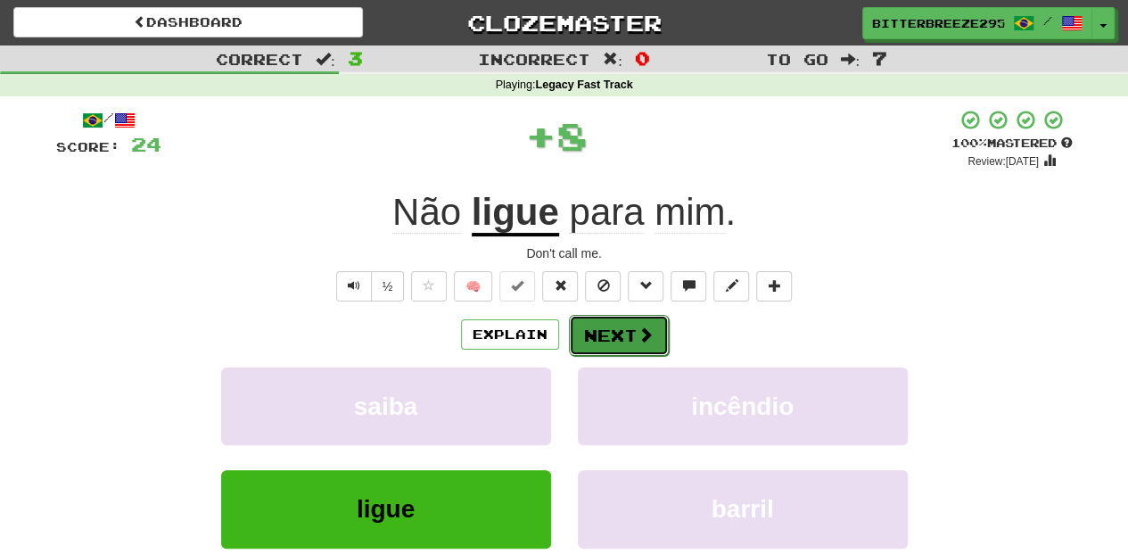
click at [610, 335] on button "Next" at bounding box center [619, 335] width 100 height 41
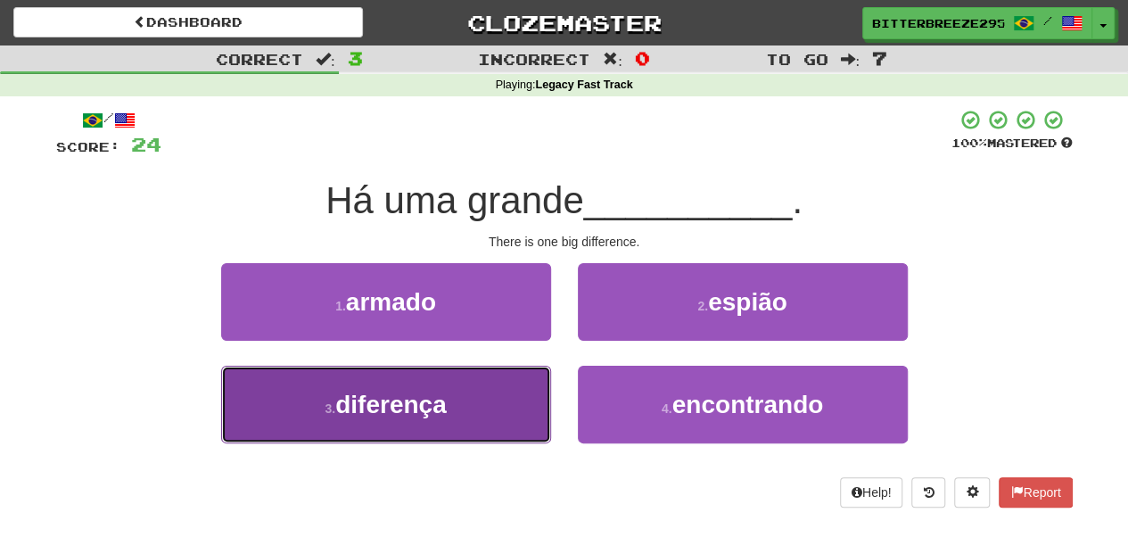
click at [482, 390] on button "3 . diferença" at bounding box center [386, 404] width 330 height 78
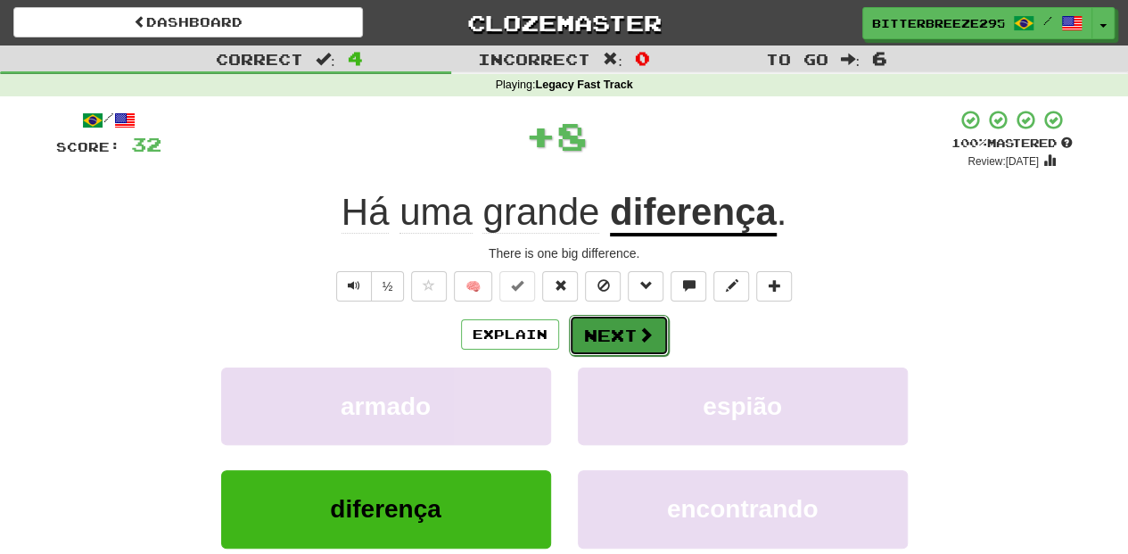
click at [608, 330] on button "Next" at bounding box center [619, 335] width 100 height 41
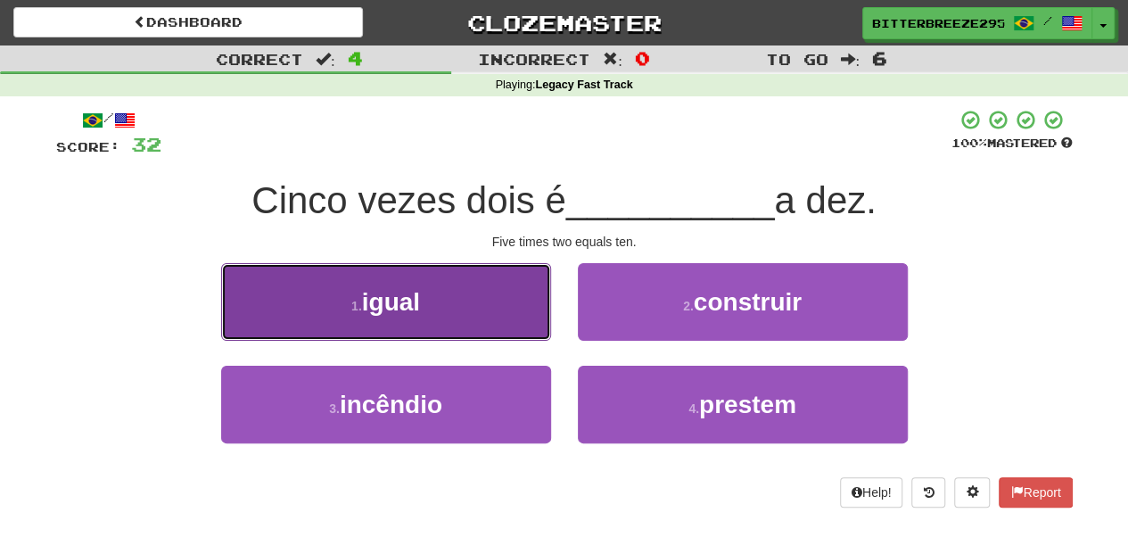
click at [513, 322] on button "1 . igual" at bounding box center [386, 302] width 330 height 78
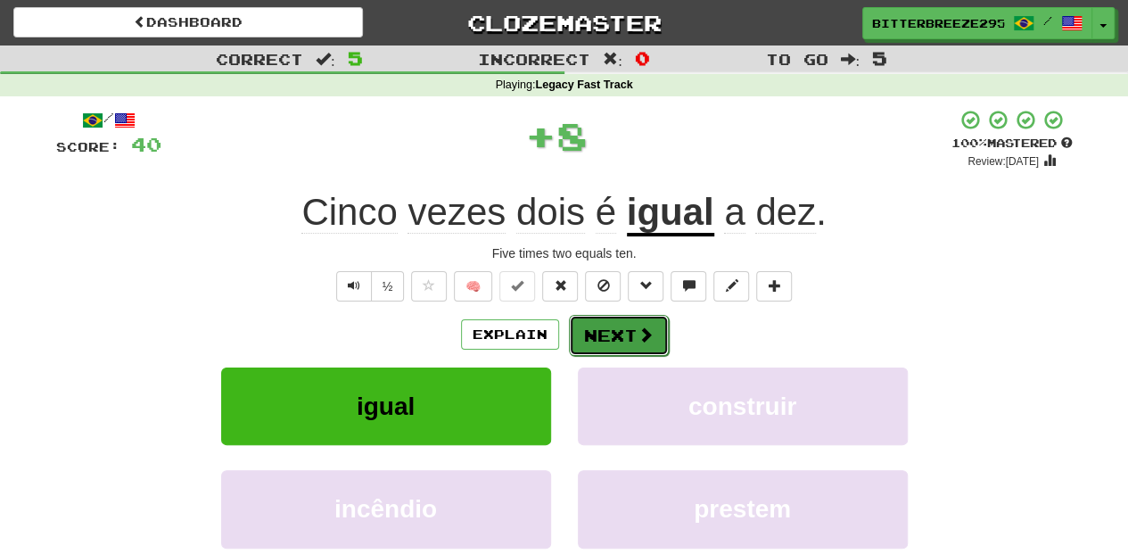
click at [604, 326] on button "Next" at bounding box center [619, 335] width 100 height 41
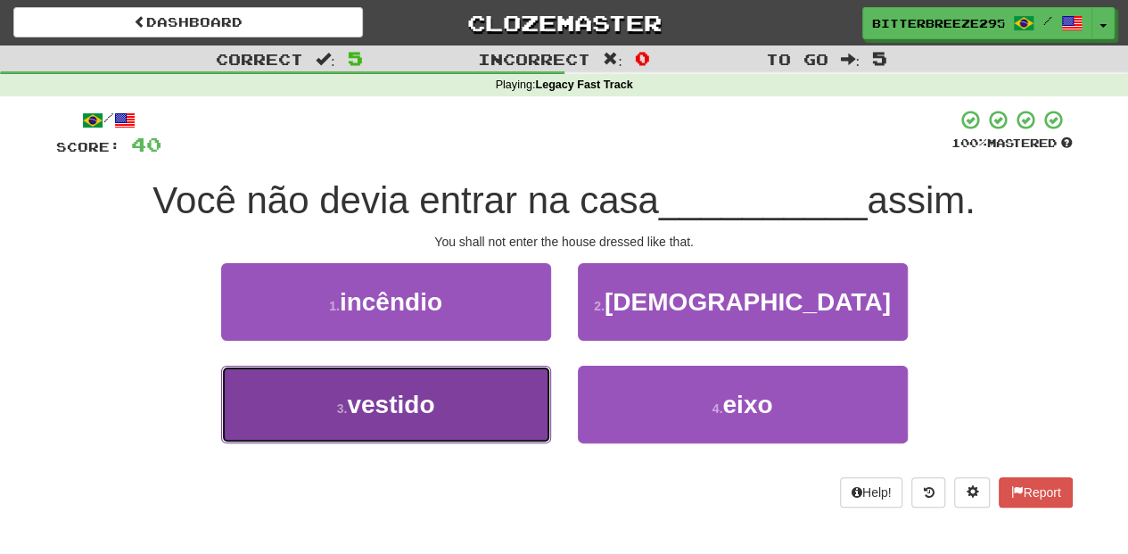
click at [513, 396] on button "3 . vestido" at bounding box center [386, 404] width 330 height 78
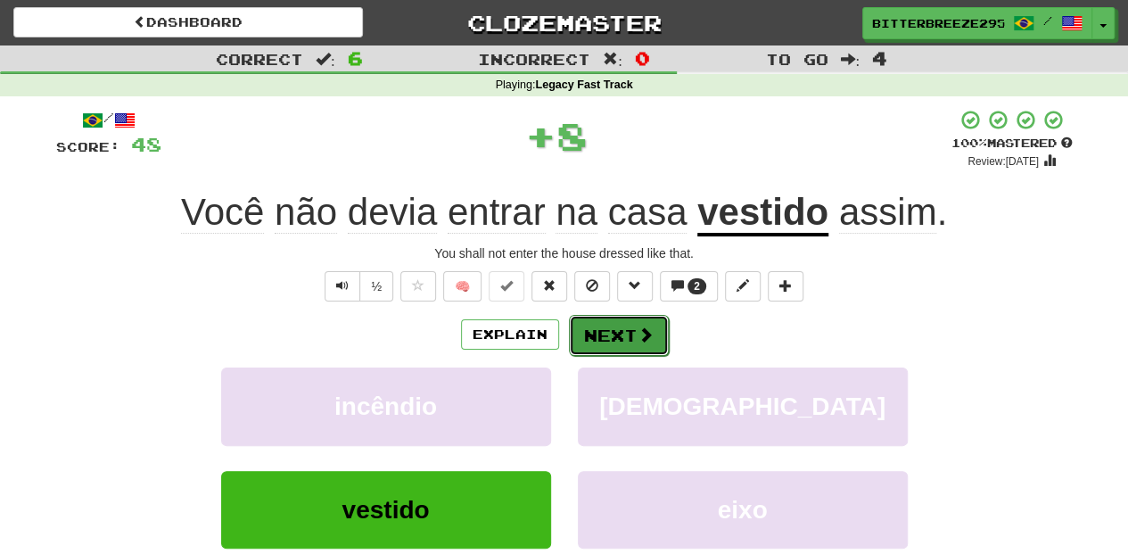
click at [615, 330] on button "Next" at bounding box center [619, 335] width 100 height 41
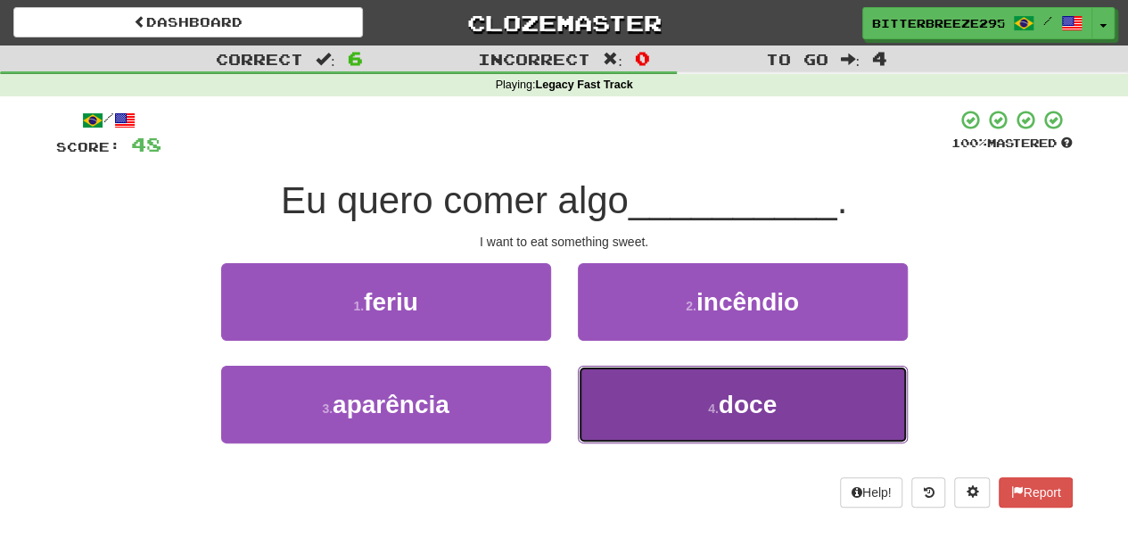
click at [623, 391] on button "4 . doce" at bounding box center [743, 404] width 330 height 78
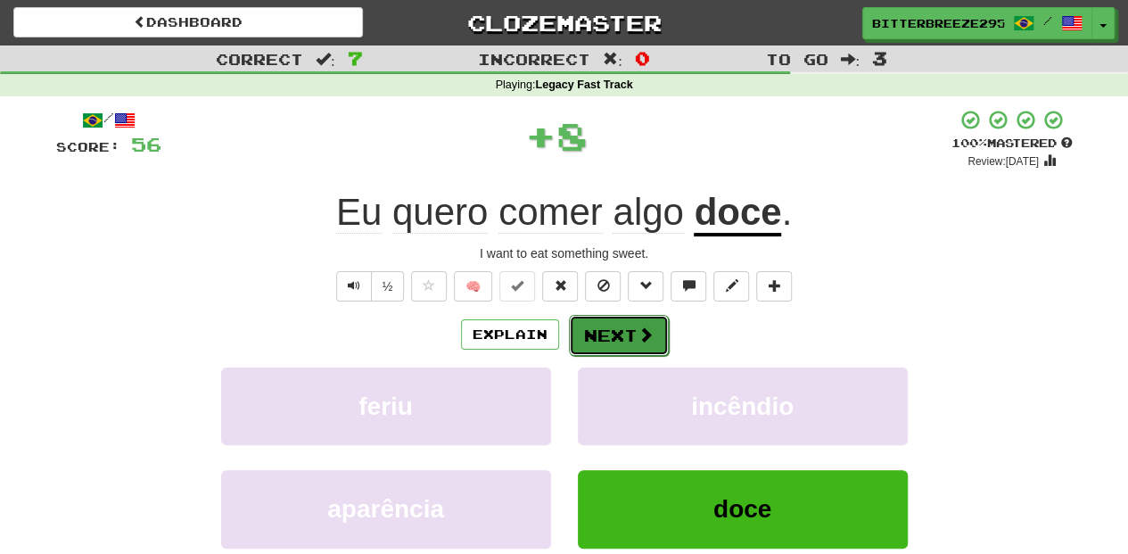
click at [614, 335] on button "Next" at bounding box center [619, 335] width 100 height 41
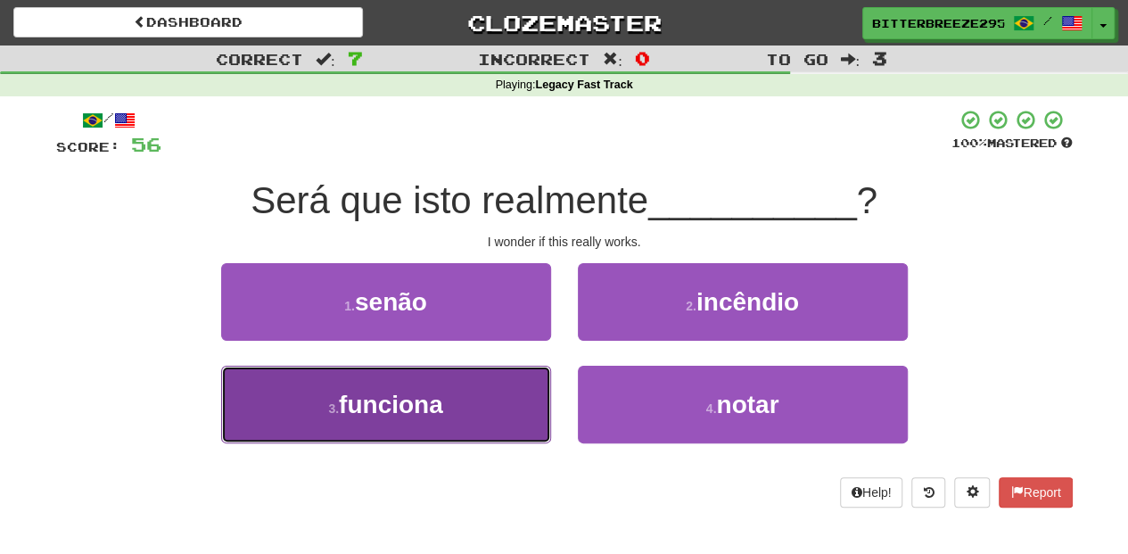
click at [506, 390] on button "3 . funciona" at bounding box center [386, 404] width 330 height 78
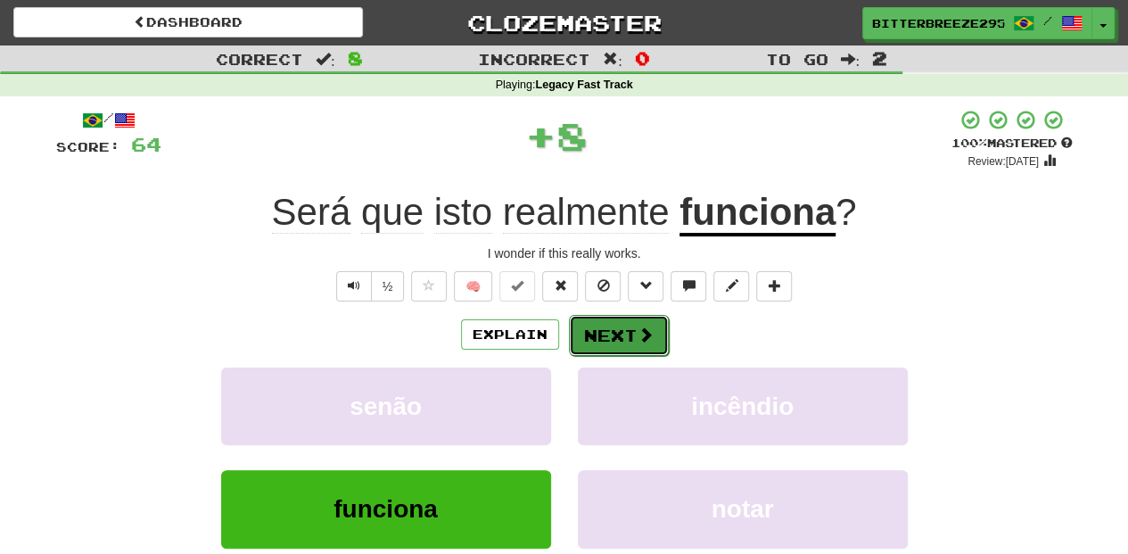
click at [587, 330] on button "Next" at bounding box center [619, 335] width 100 height 41
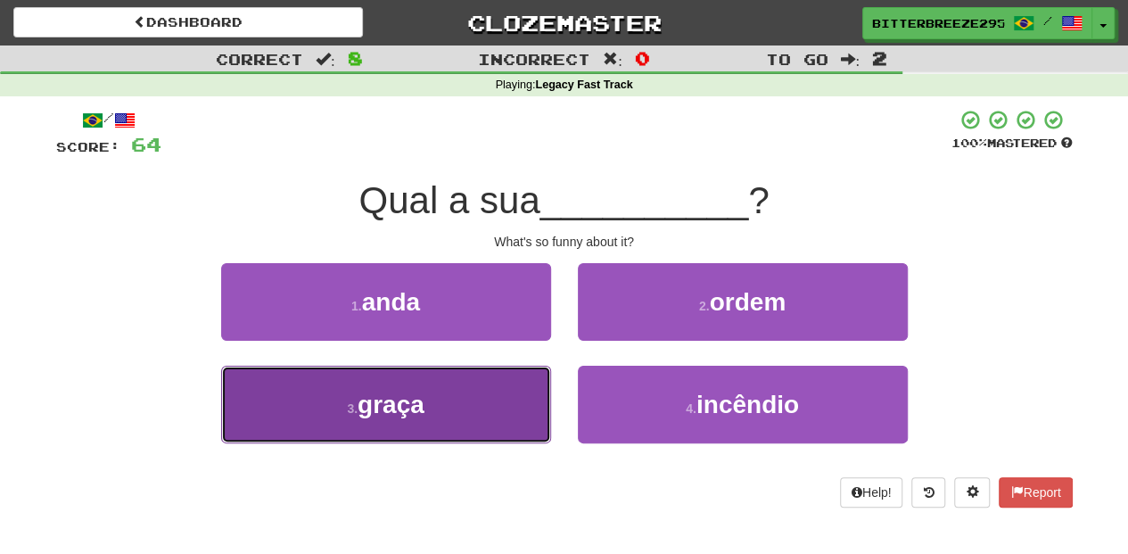
click at [503, 392] on button "3 . graça" at bounding box center [386, 404] width 330 height 78
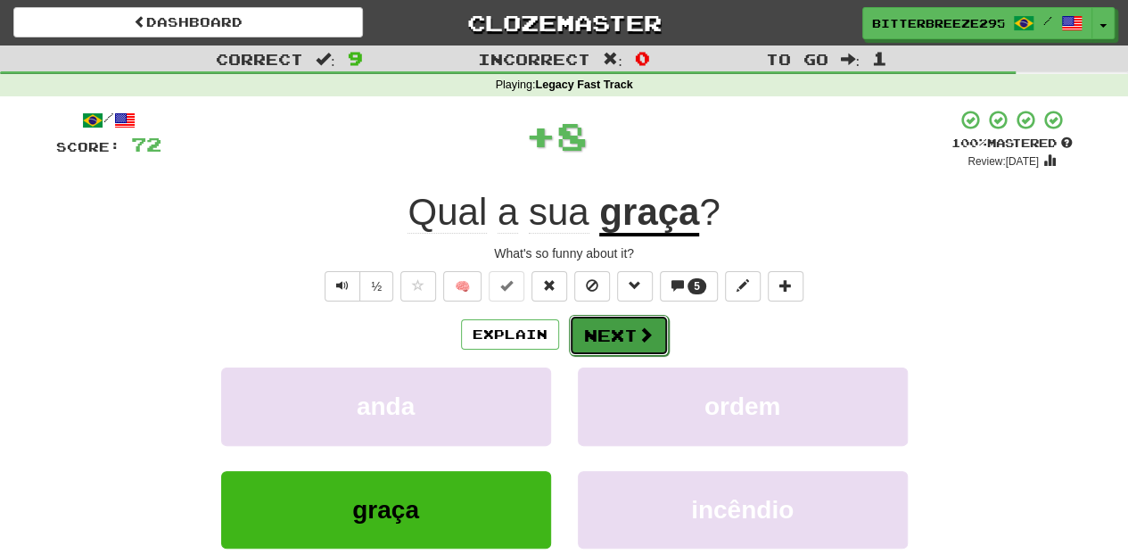
click at [606, 316] on button "Next" at bounding box center [619, 335] width 100 height 41
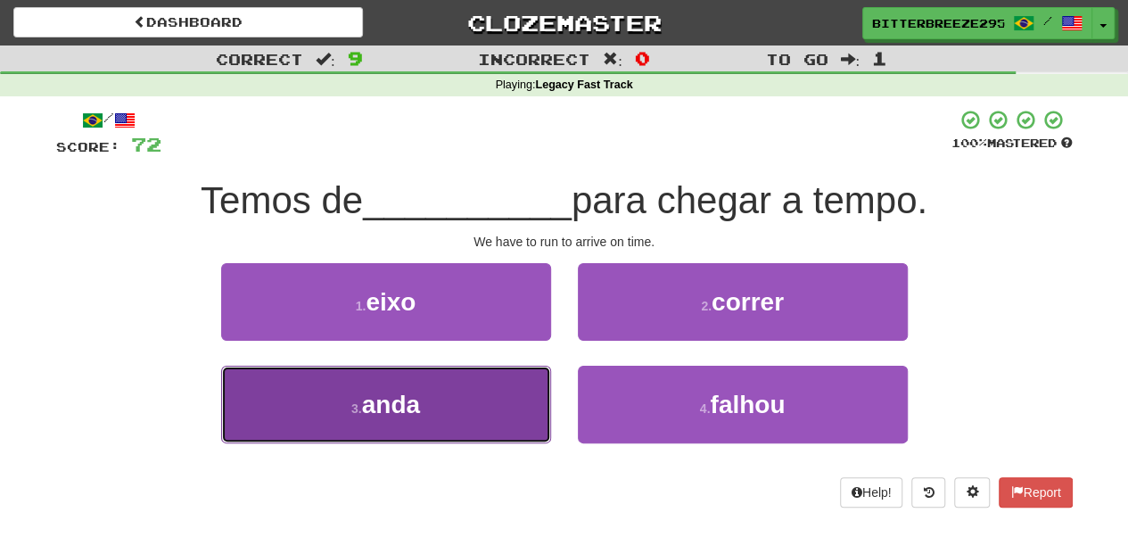
click at [478, 401] on button "3 . anda" at bounding box center [386, 404] width 330 height 78
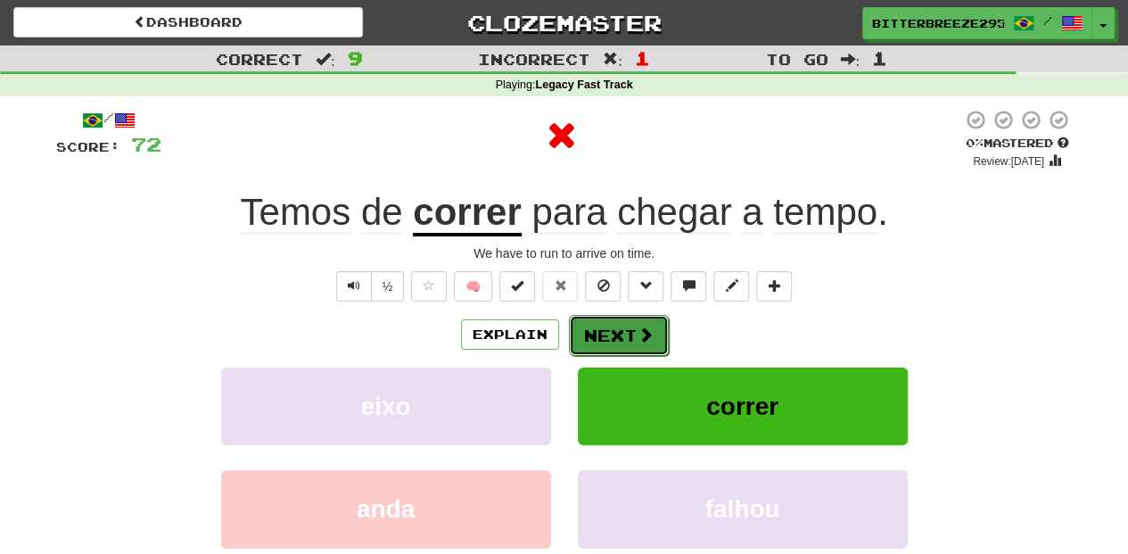
click at [600, 332] on button "Next" at bounding box center [619, 335] width 100 height 41
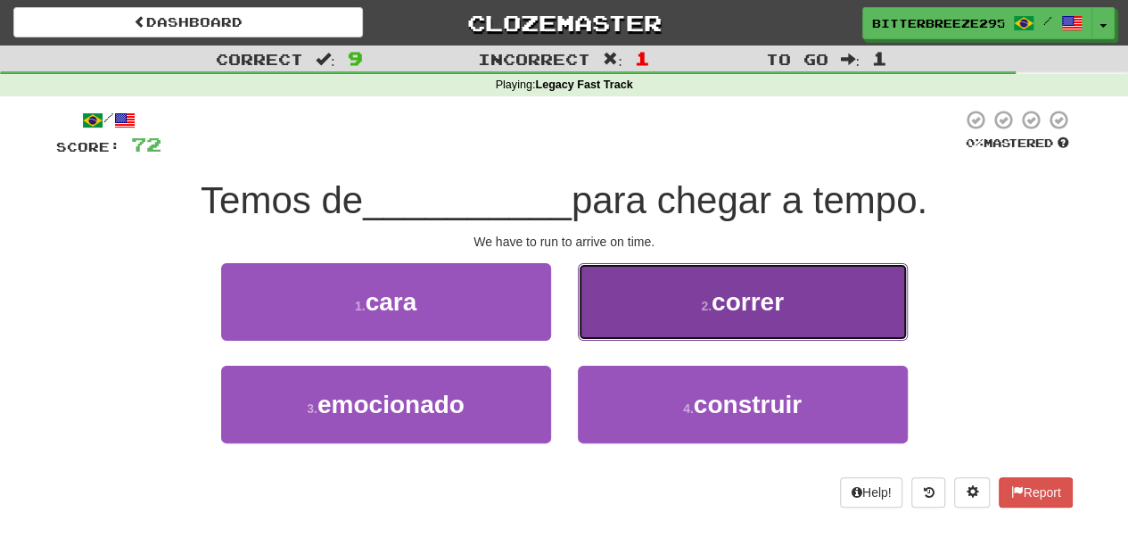
click at [639, 322] on button "2 . correr" at bounding box center [743, 302] width 330 height 78
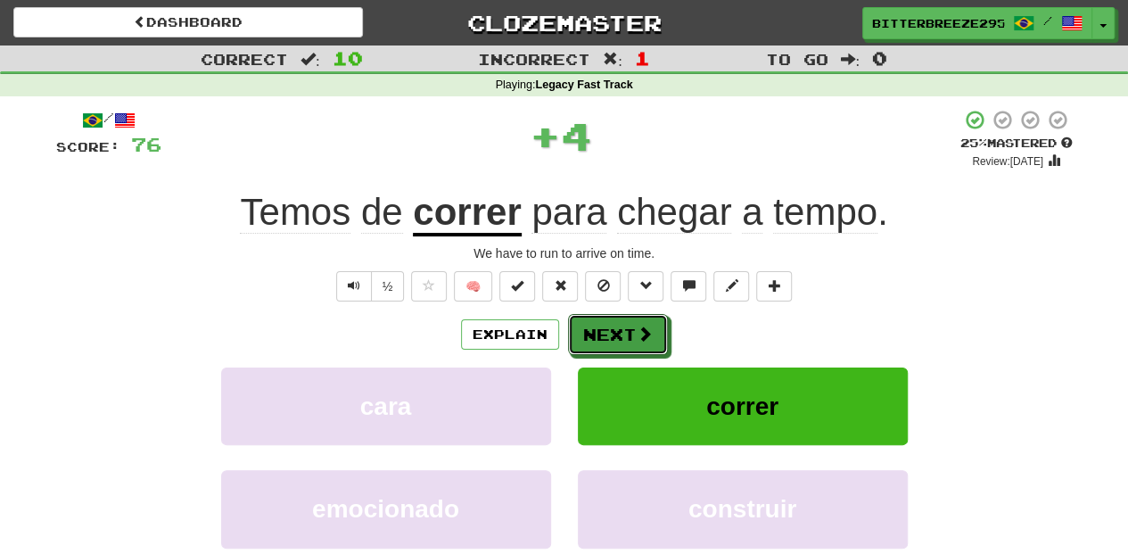
click at [633, 330] on button "Next" at bounding box center [618, 334] width 100 height 41
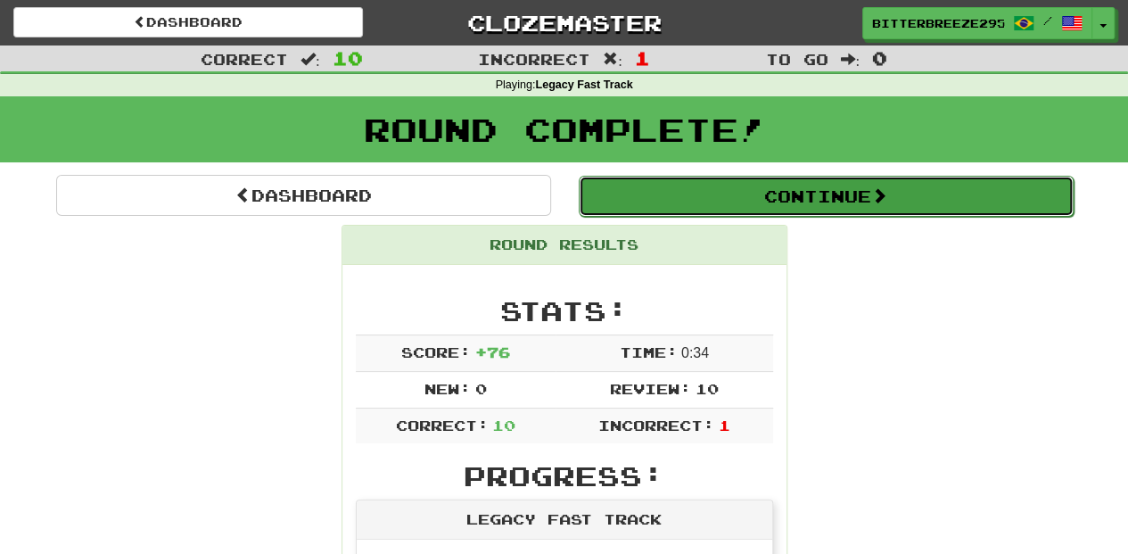
click at [701, 194] on button "Continue" at bounding box center [826, 196] width 495 height 41
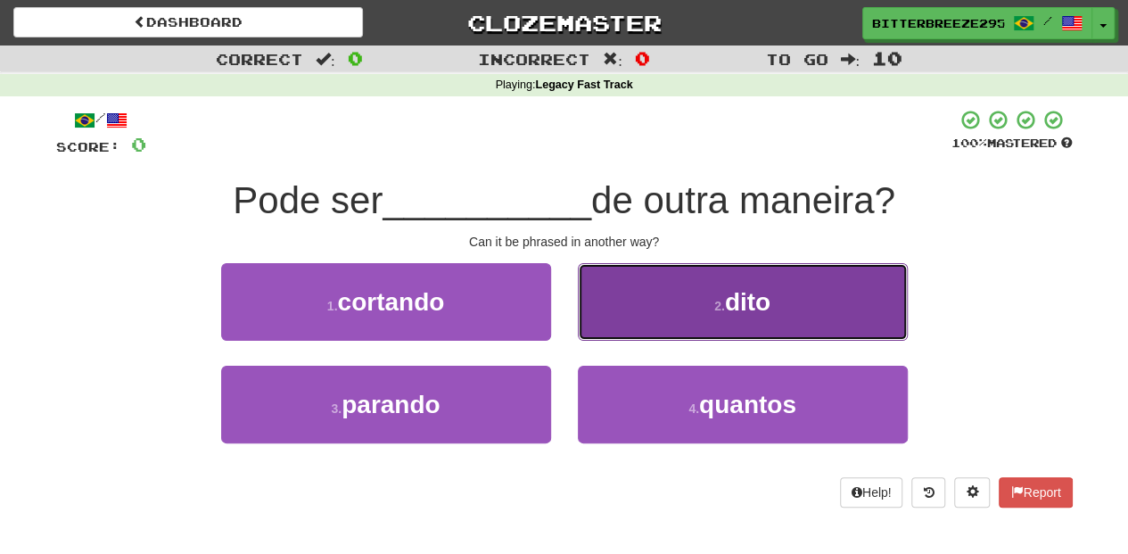
click at [636, 316] on button "2 . dito" at bounding box center [743, 302] width 330 height 78
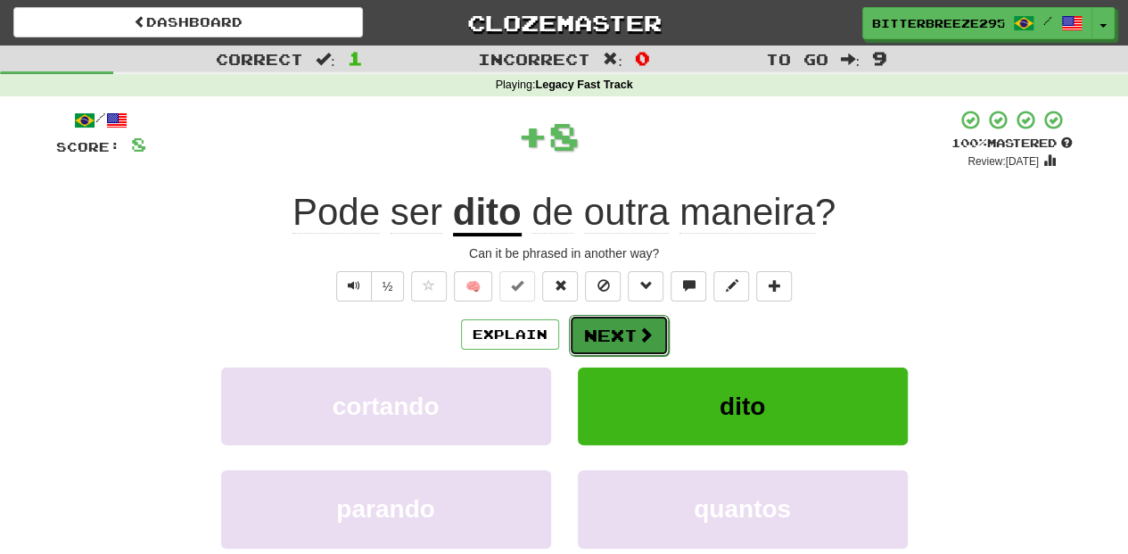
click at [613, 326] on button "Next" at bounding box center [619, 335] width 100 height 41
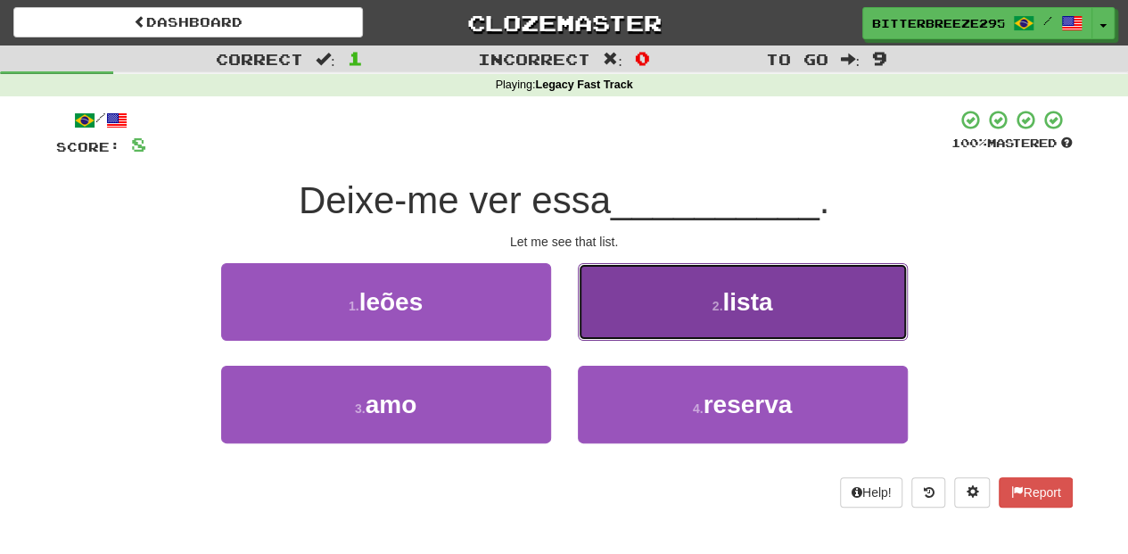
click at [615, 313] on button "2 . lista" at bounding box center [743, 302] width 330 height 78
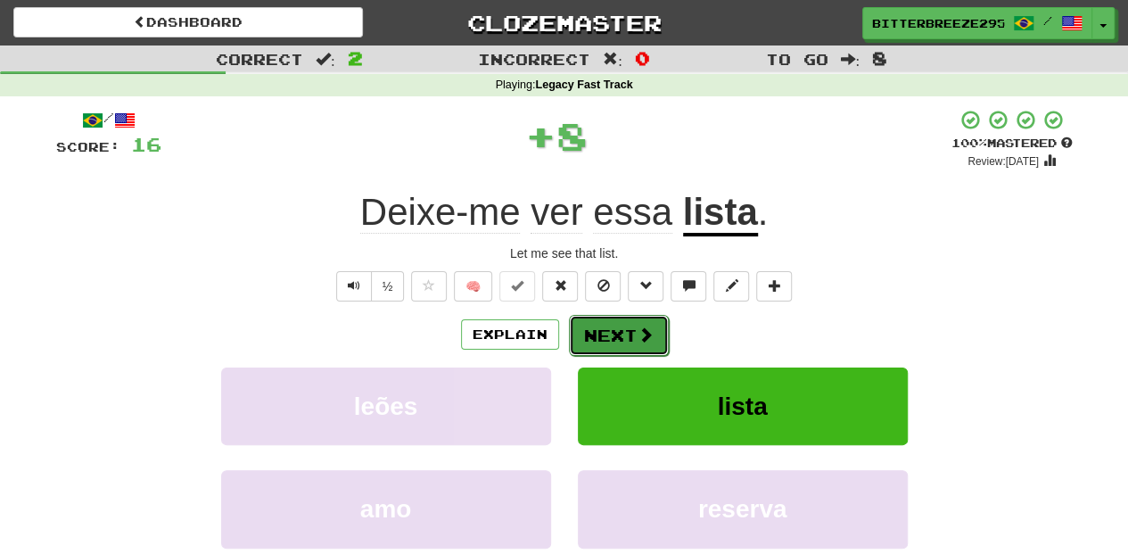
click at [604, 330] on button "Next" at bounding box center [619, 335] width 100 height 41
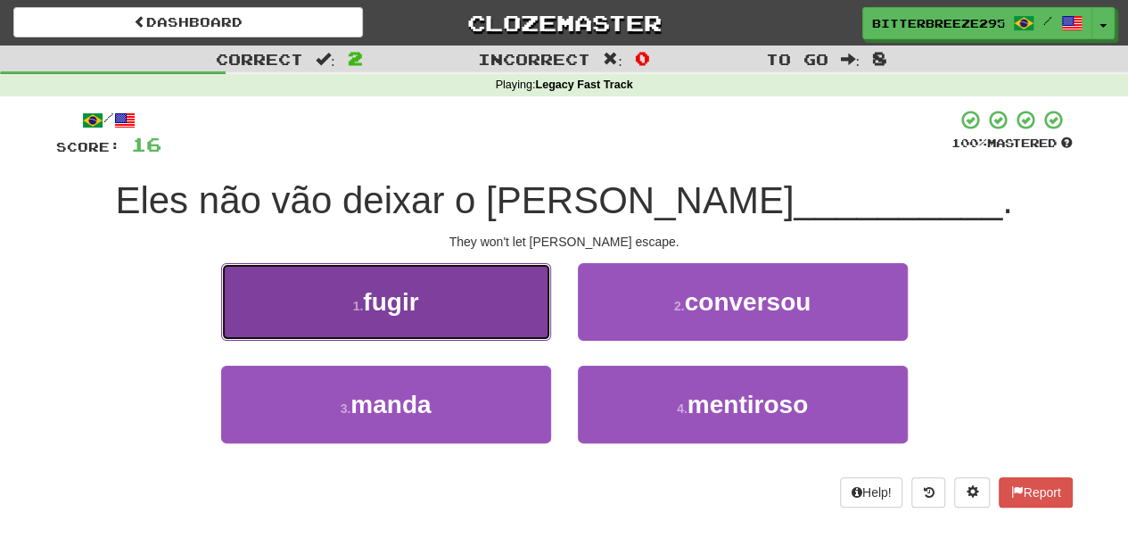
click at [498, 319] on button "1 . fugir" at bounding box center [386, 302] width 330 height 78
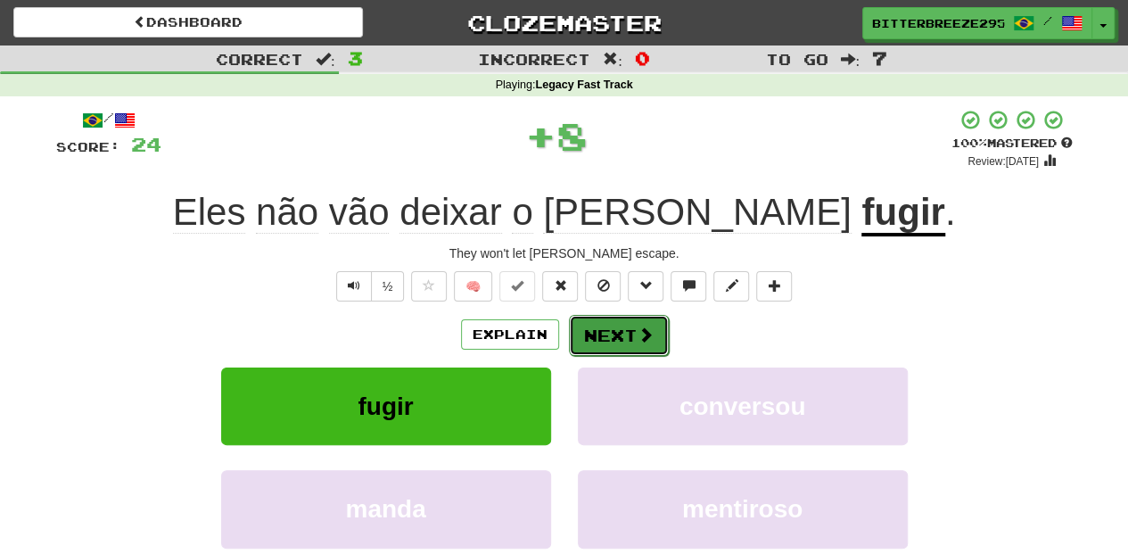
click at [612, 323] on button "Next" at bounding box center [619, 335] width 100 height 41
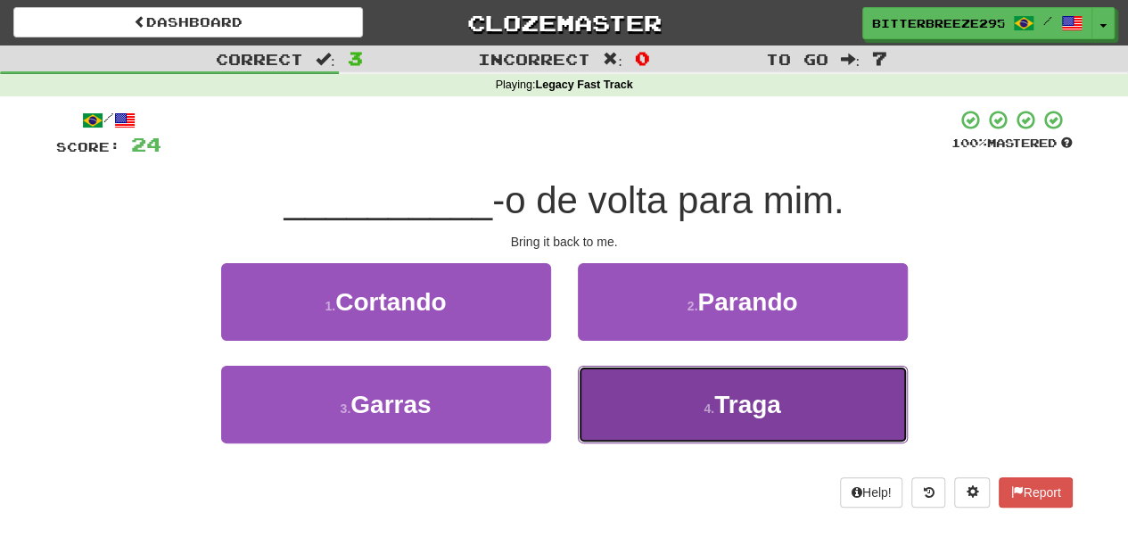
click at [644, 392] on button "4 . Traga" at bounding box center [743, 404] width 330 height 78
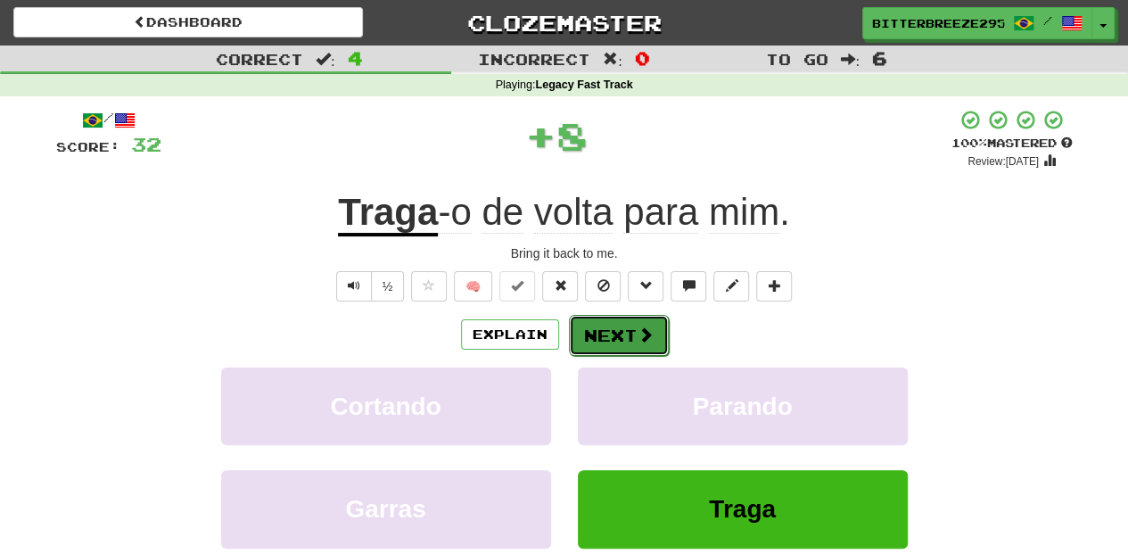
click at [621, 334] on button "Next" at bounding box center [619, 335] width 100 height 41
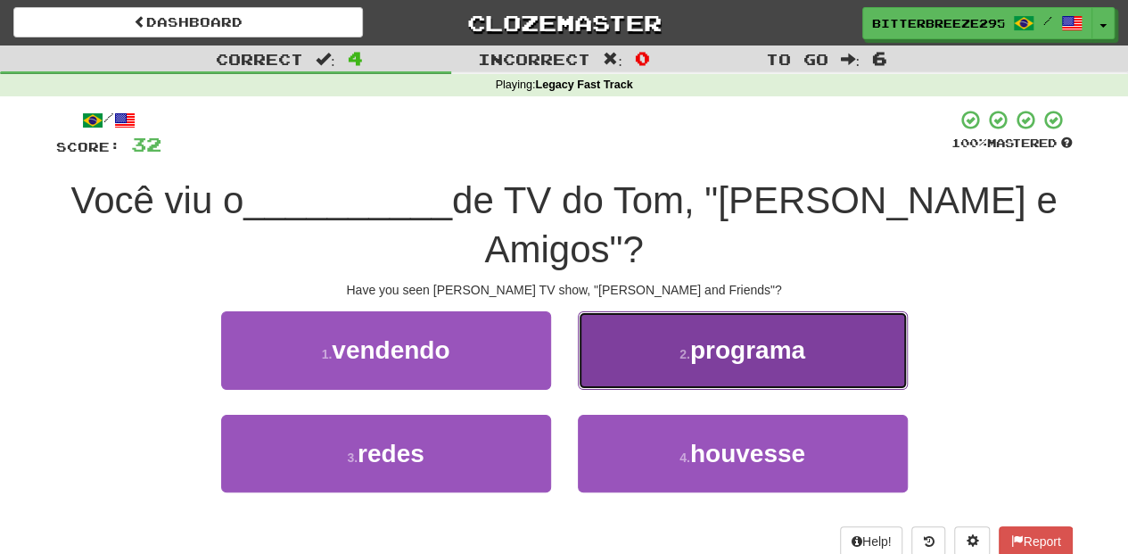
click at [633, 324] on button "2 . programa" at bounding box center [743, 350] width 330 height 78
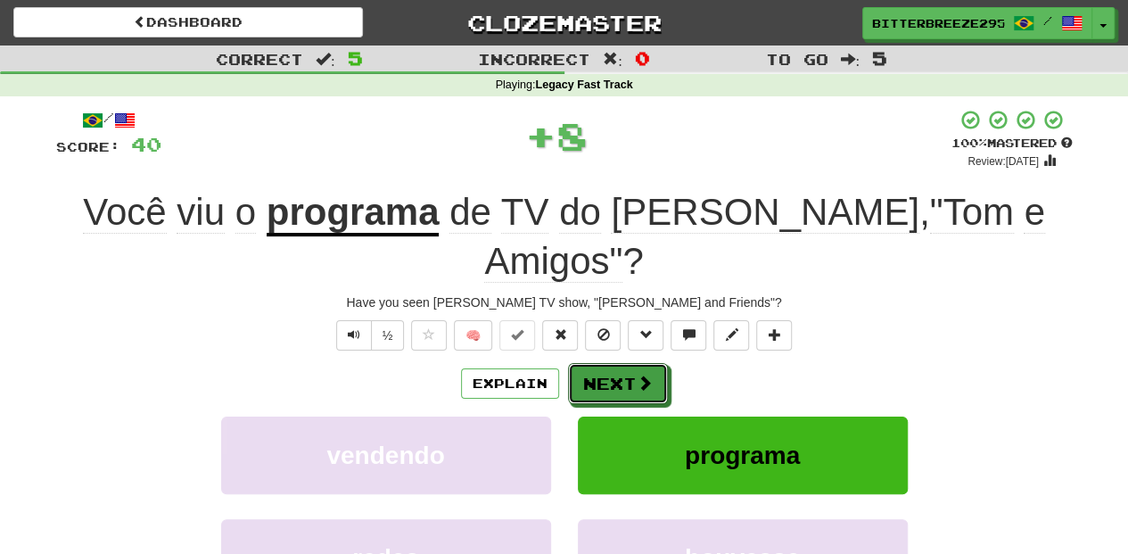
click at [633, 363] on button "Next" at bounding box center [618, 383] width 100 height 41
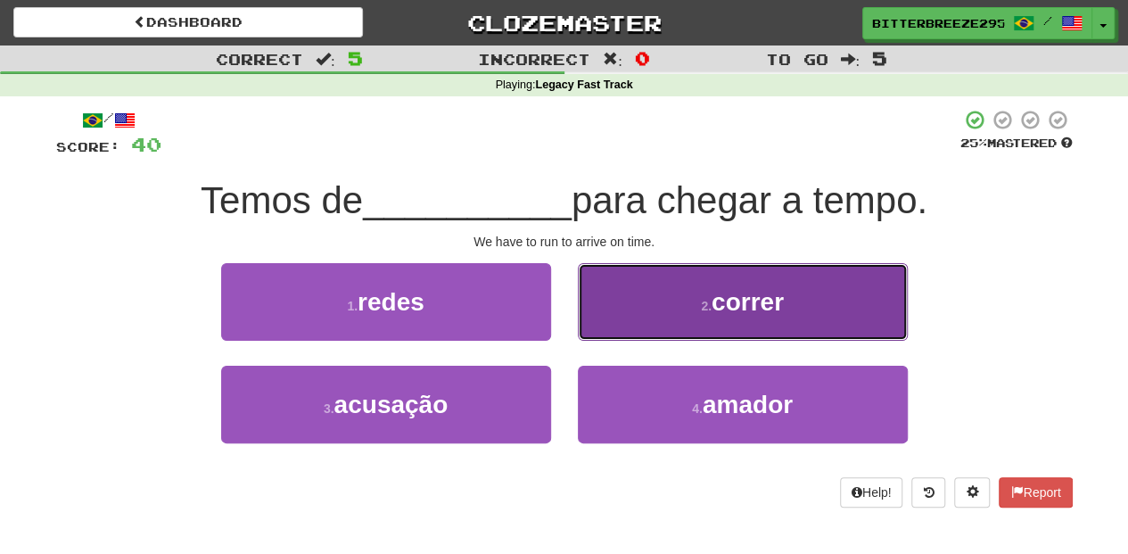
click at [626, 325] on button "2 . correr" at bounding box center [743, 302] width 330 height 78
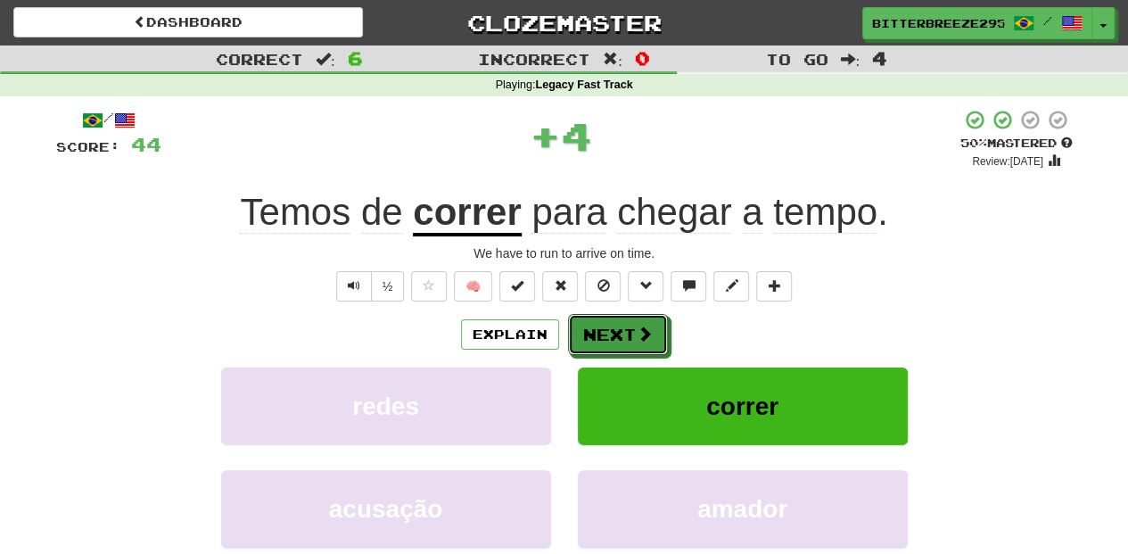
click at [626, 325] on button "Next" at bounding box center [618, 334] width 100 height 41
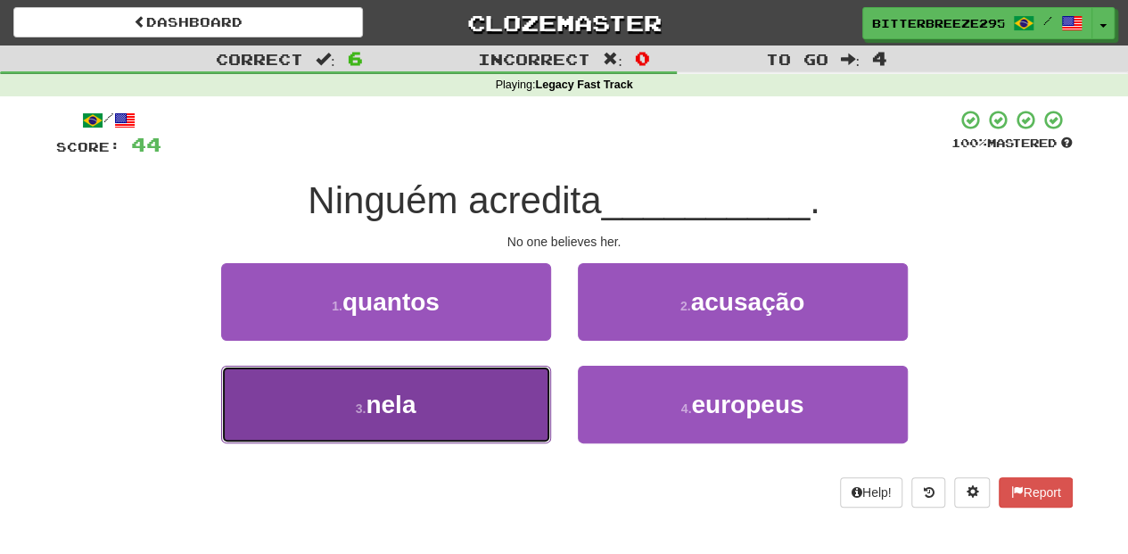
click at [519, 380] on button "3 . nela" at bounding box center [386, 404] width 330 height 78
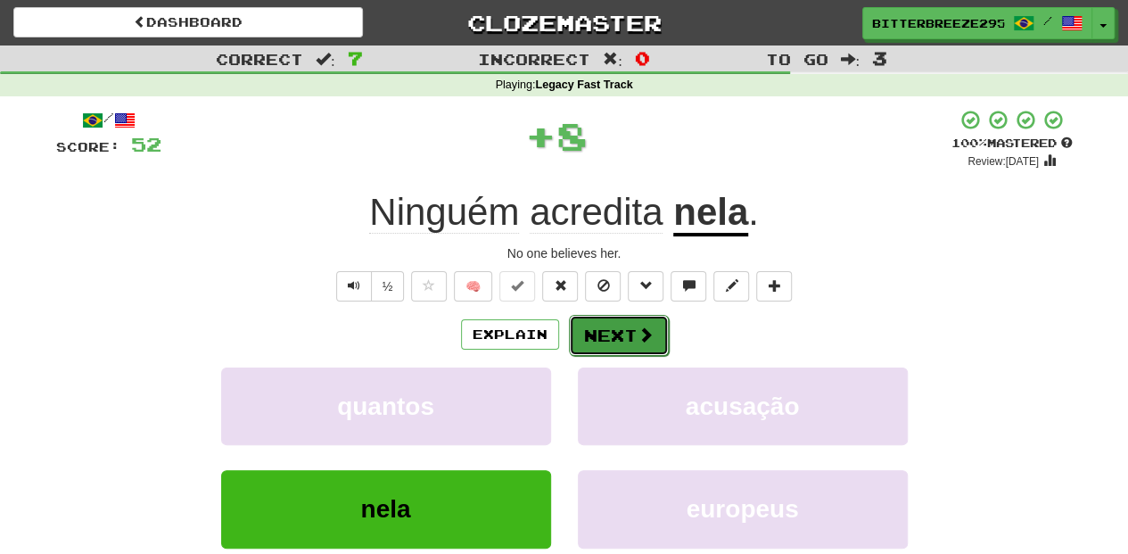
click at [615, 329] on button "Next" at bounding box center [619, 335] width 100 height 41
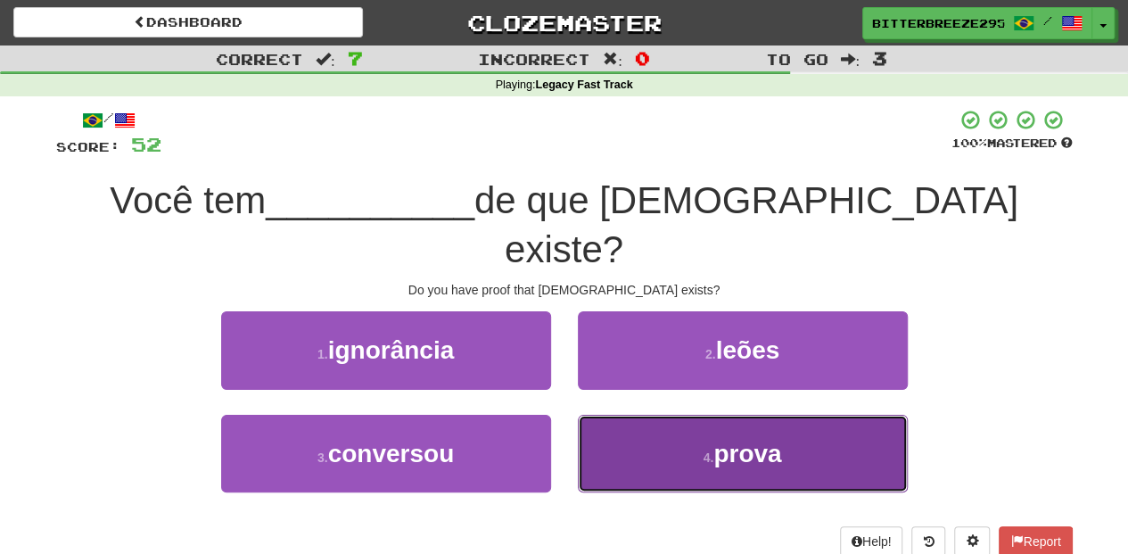
click at [633, 415] on button "4 . prova" at bounding box center [743, 454] width 330 height 78
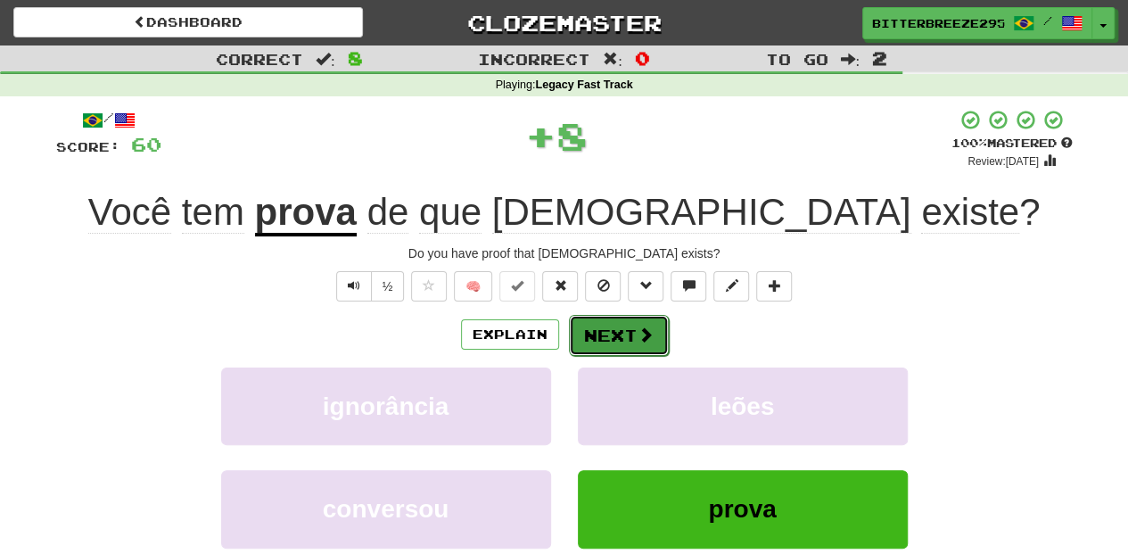
click at [616, 331] on button "Next" at bounding box center [619, 335] width 100 height 41
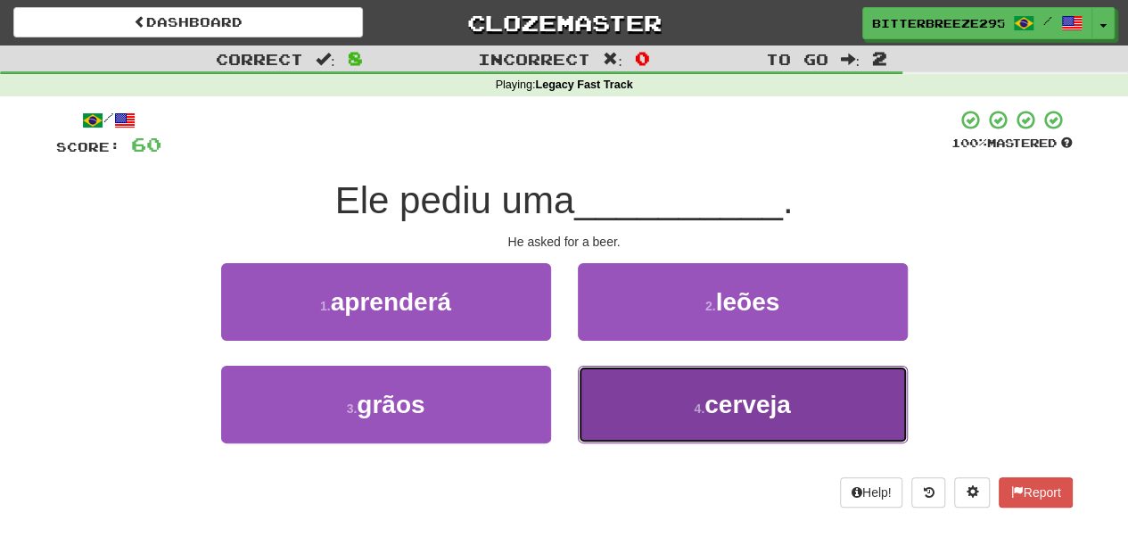
click at [620, 393] on button "4 . cerveja" at bounding box center [743, 404] width 330 height 78
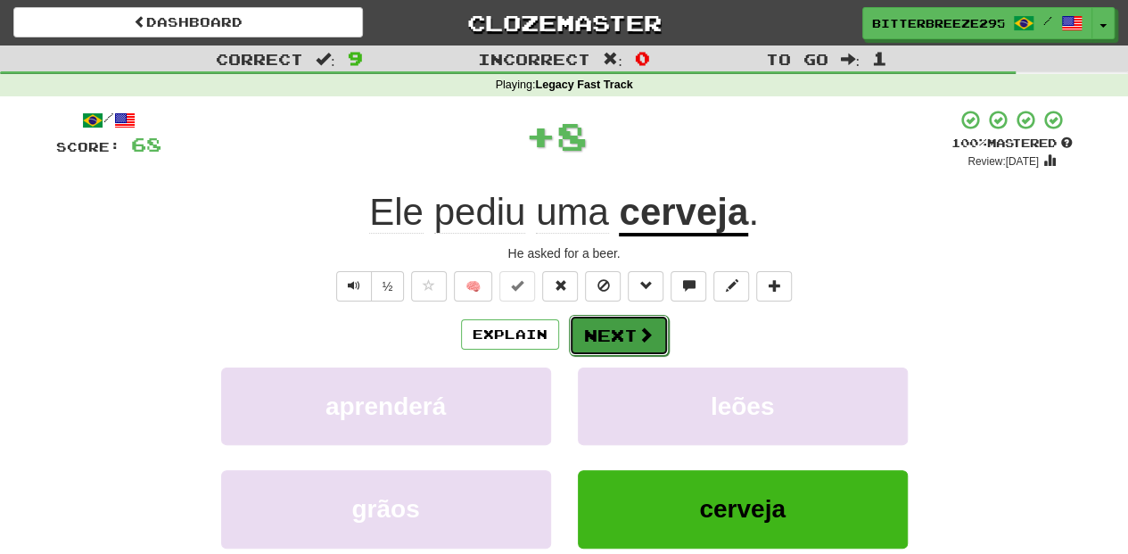
click at [613, 322] on button "Next" at bounding box center [619, 335] width 100 height 41
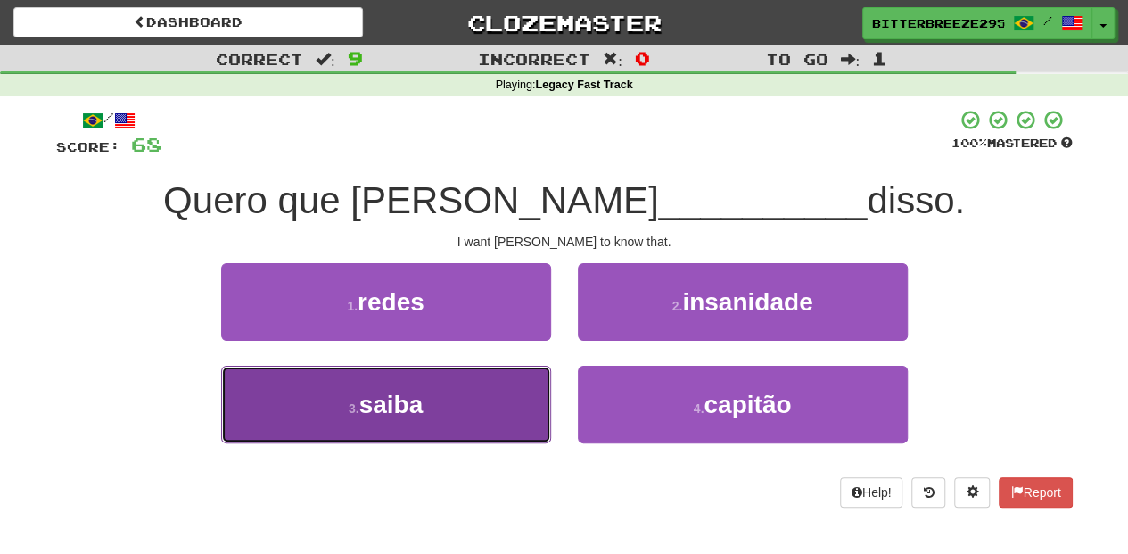
click at [522, 398] on button "3 . saiba" at bounding box center [386, 404] width 330 height 78
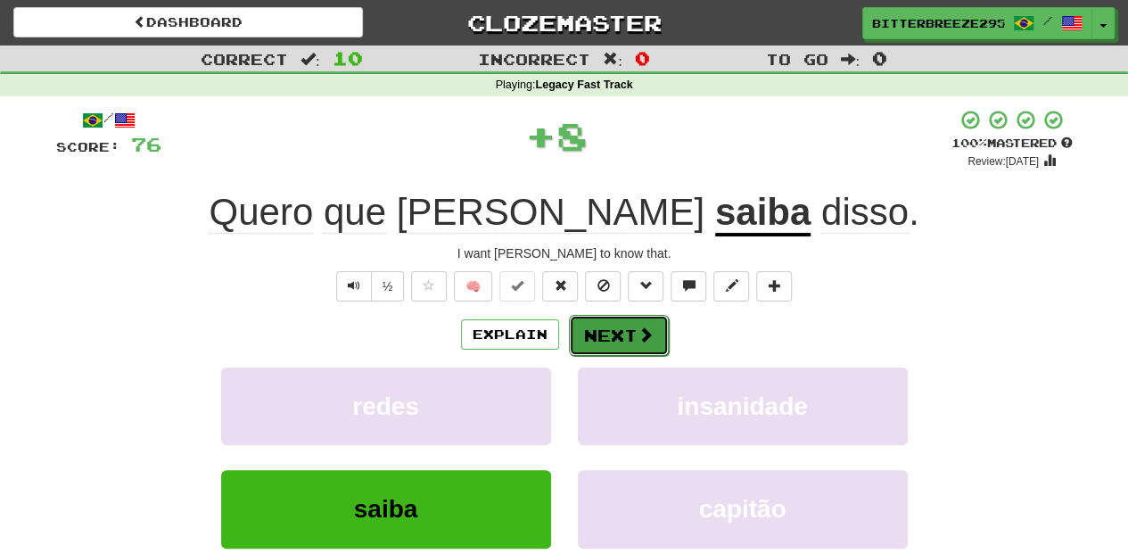
click at [606, 330] on button "Next" at bounding box center [619, 335] width 100 height 41
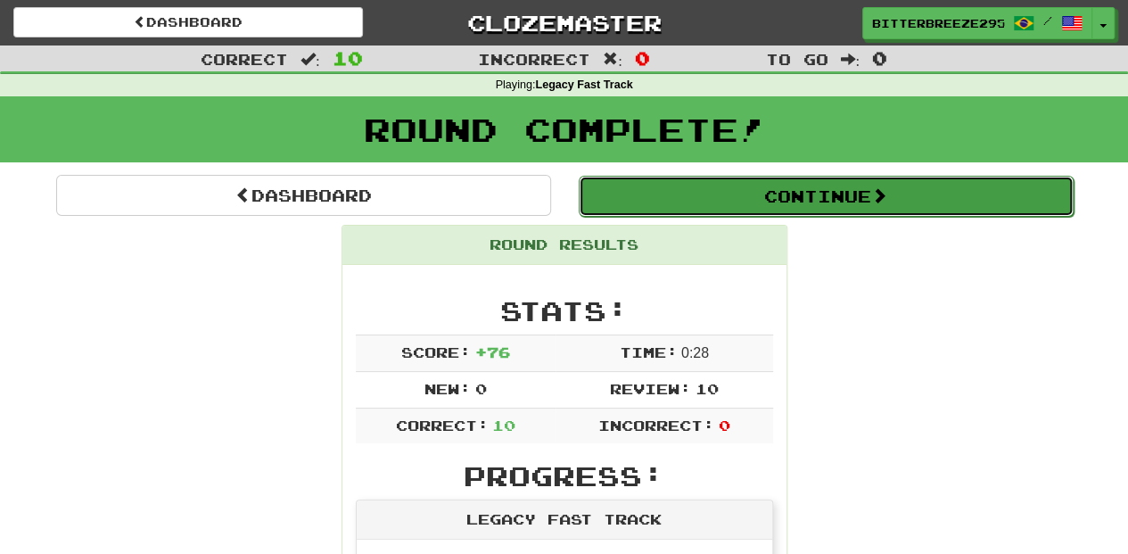
click at [713, 196] on button "Continue" at bounding box center [826, 196] width 495 height 41
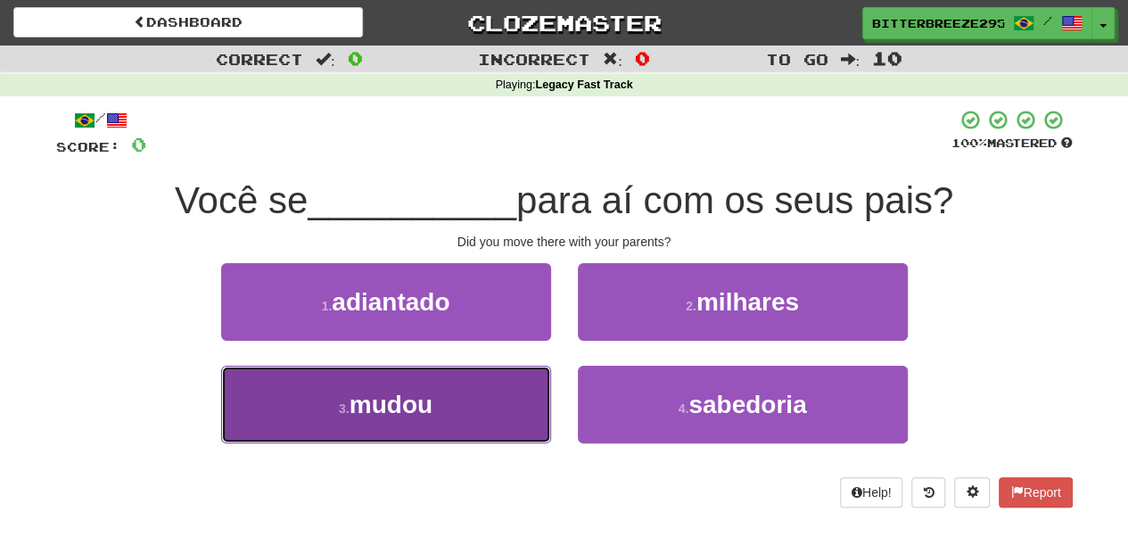
click at [505, 398] on button "3 . mudou" at bounding box center [386, 404] width 330 height 78
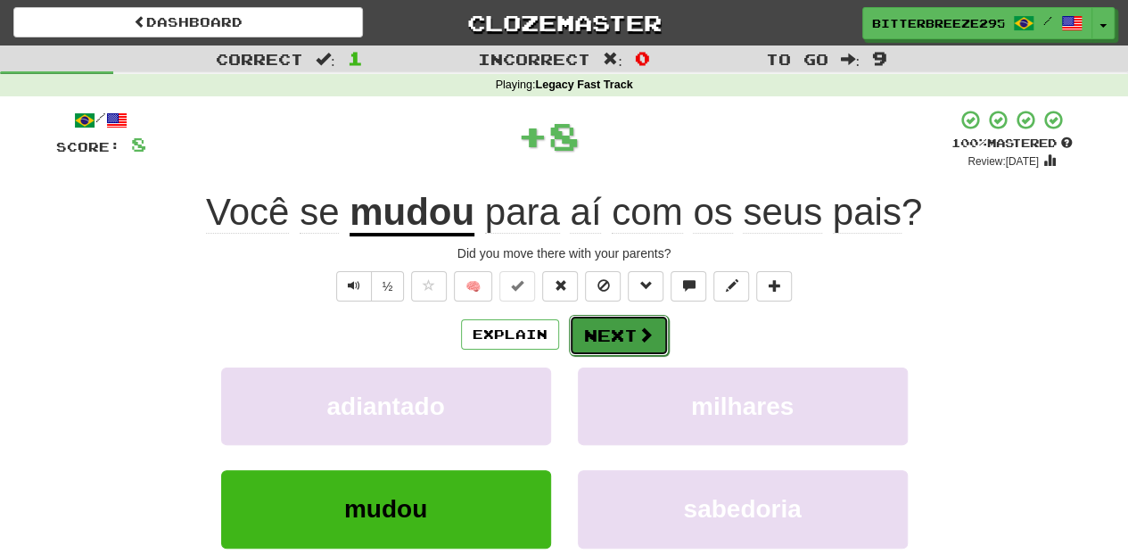
click at [604, 342] on button "Next" at bounding box center [619, 335] width 100 height 41
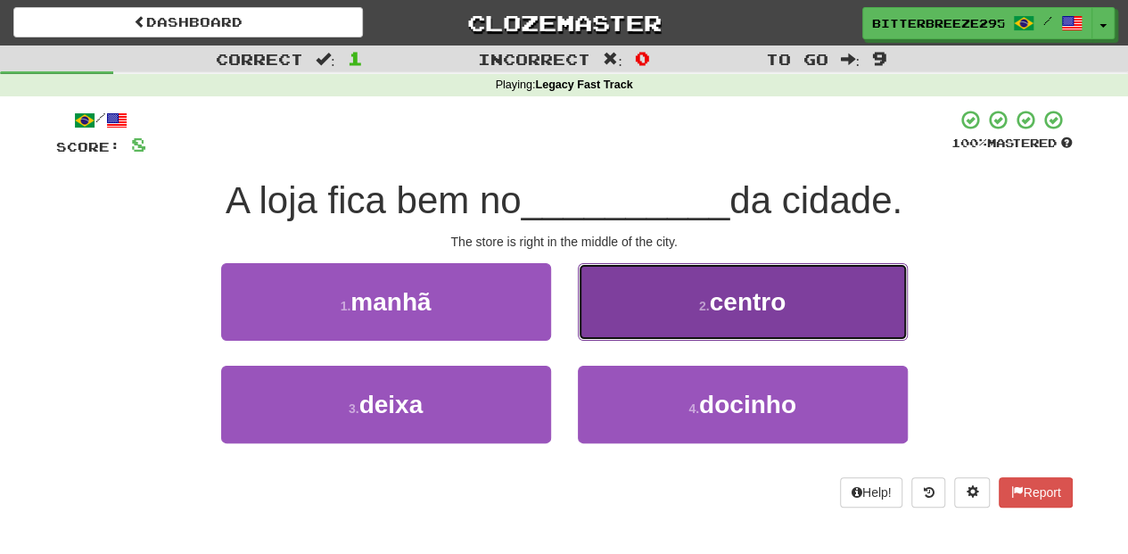
click at [619, 320] on button "2 . centro" at bounding box center [743, 302] width 330 height 78
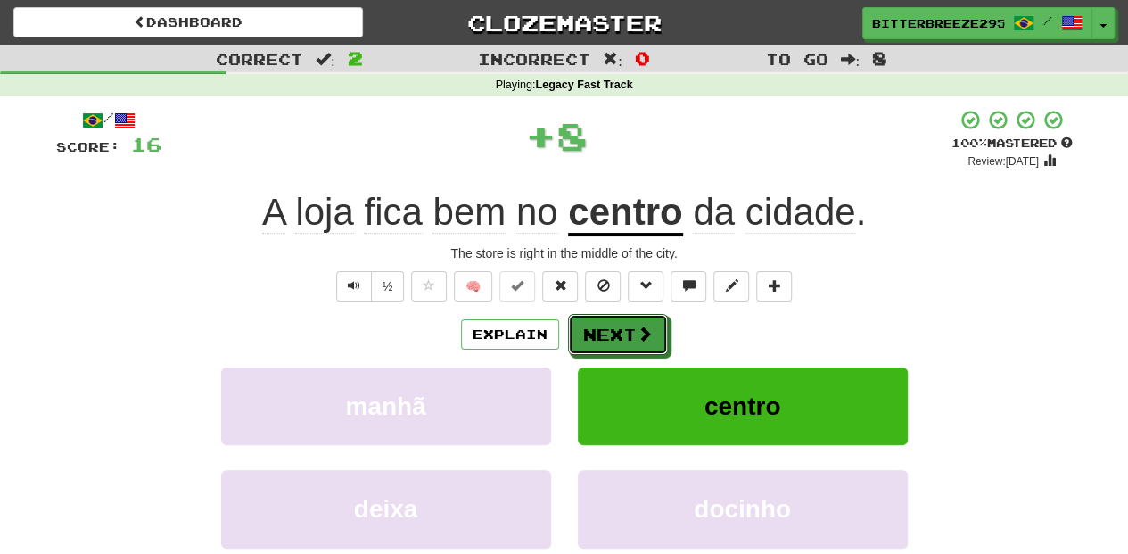
click at [614, 326] on button "Next" at bounding box center [618, 334] width 100 height 41
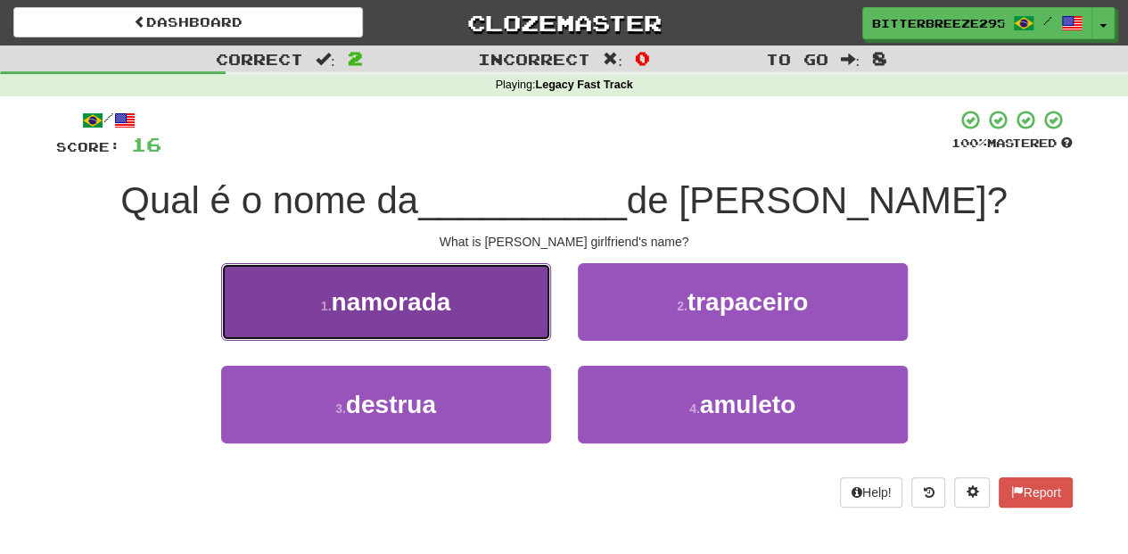
click at [521, 320] on button "1 . namorada" at bounding box center [386, 302] width 330 height 78
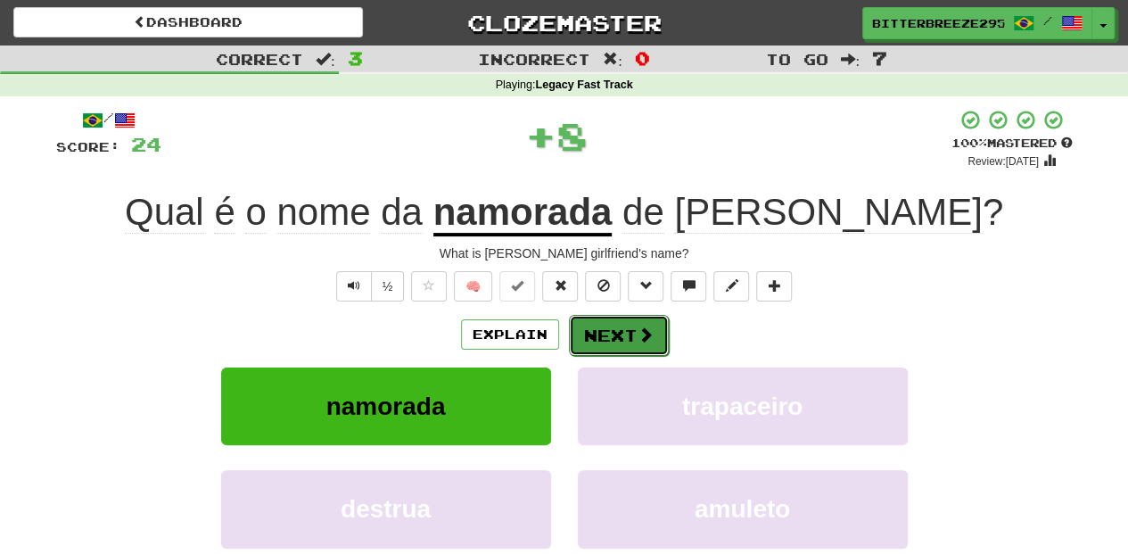
click at [600, 326] on button "Next" at bounding box center [619, 335] width 100 height 41
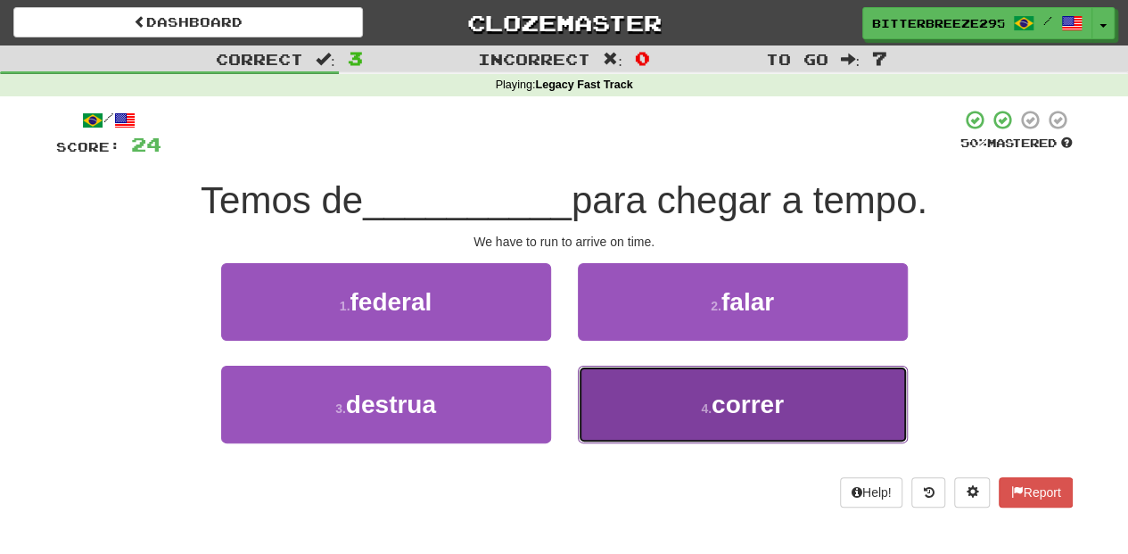
click at [624, 388] on button "4 . correr" at bounding box center [743, 404] width 330 height 78
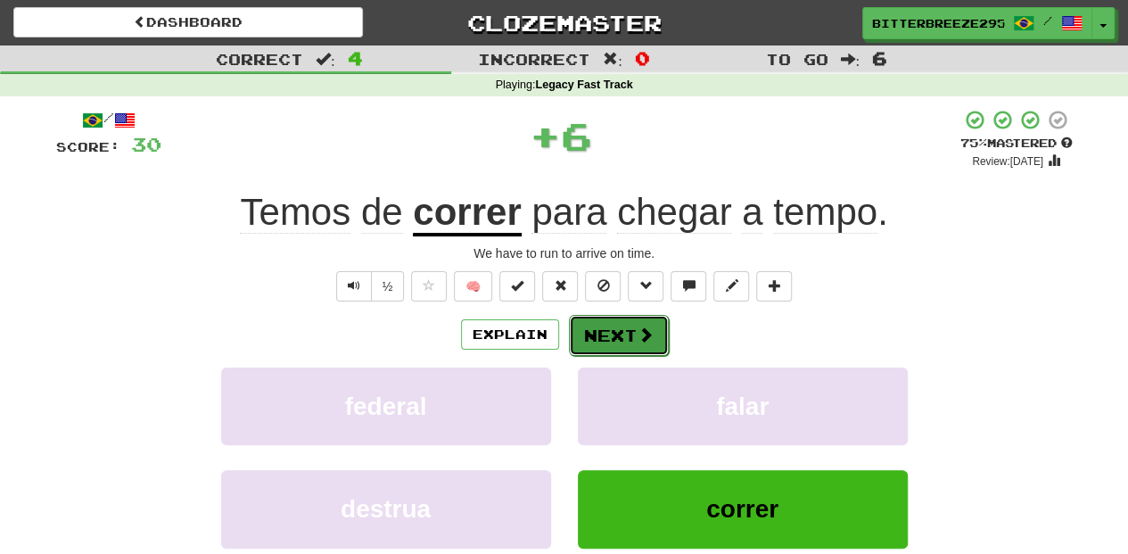
click at [601, 332] on button "Next" at bounding box center [619, 335] width 100 height 41
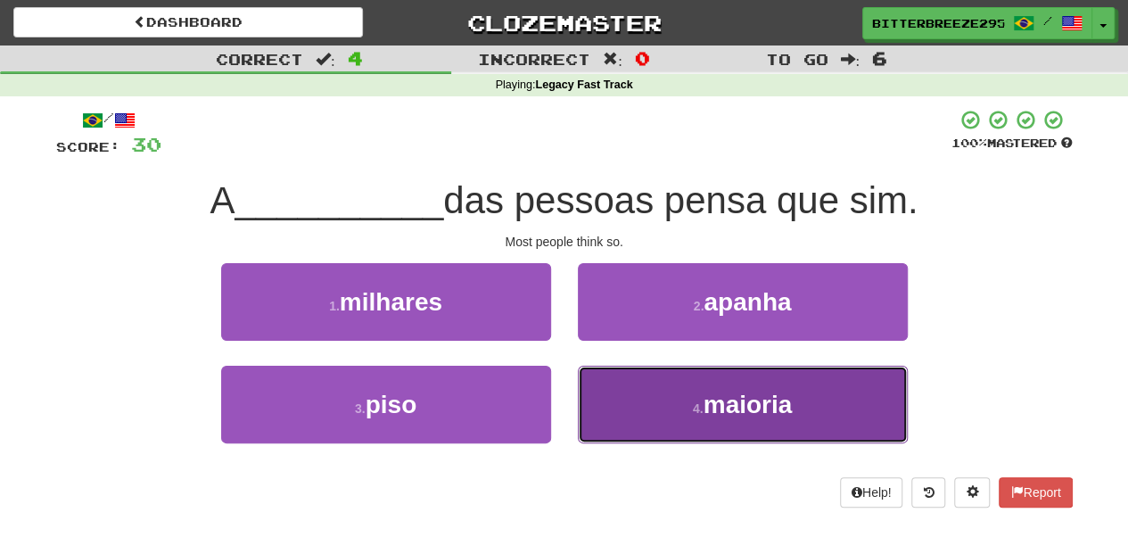
click at [653, 405] on button "4 . maioria" at bounding box center [743, 404] width 330 height 78
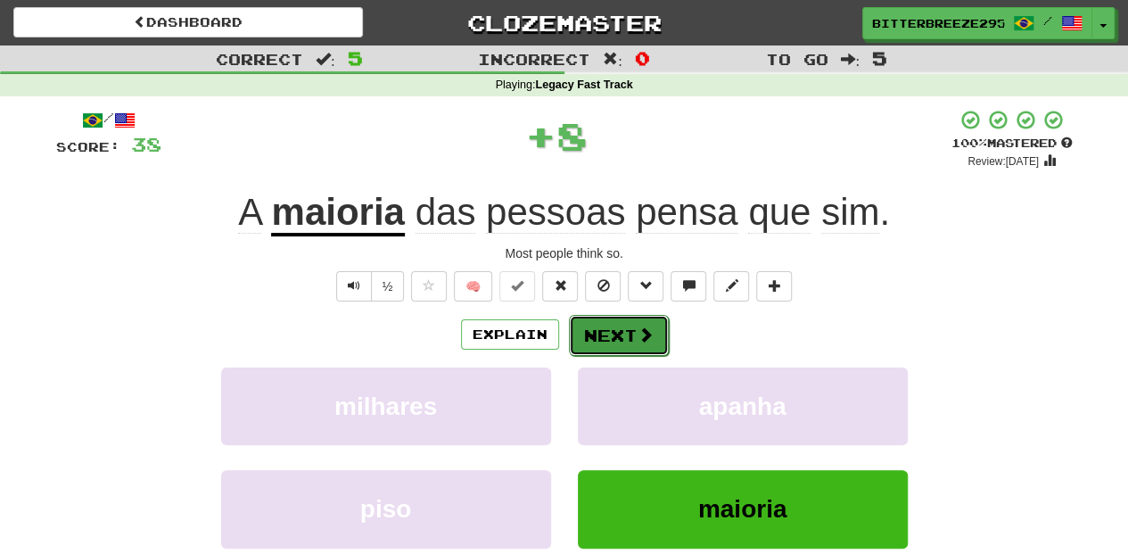
click at [596, 326] on button "Next" at bounding box center [619, 335] width 100 height 41
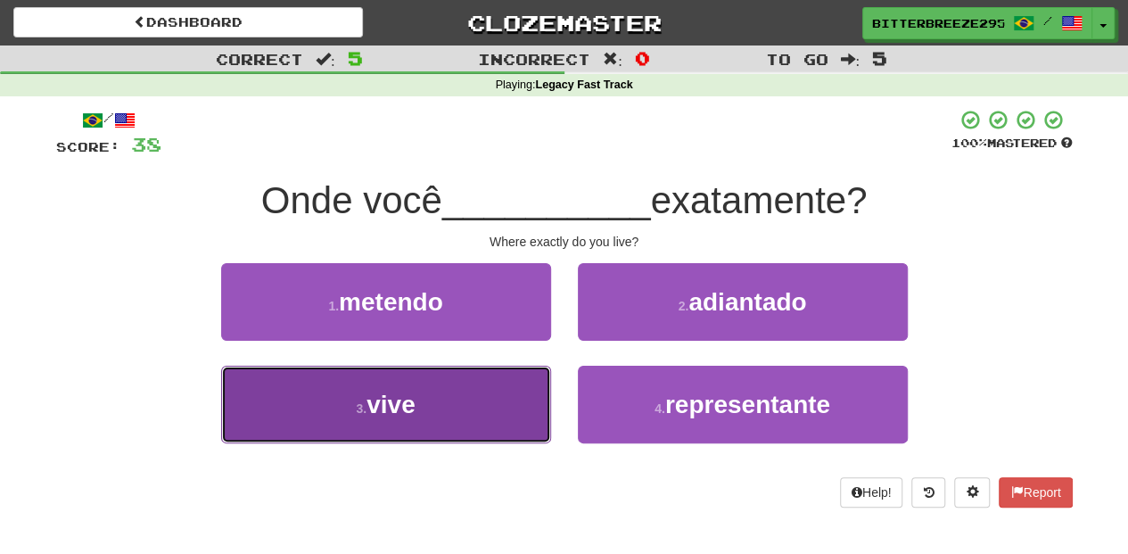
click at [496, 393] on button "3 . vive" at bounding box center [386, 404] width 330 height 78
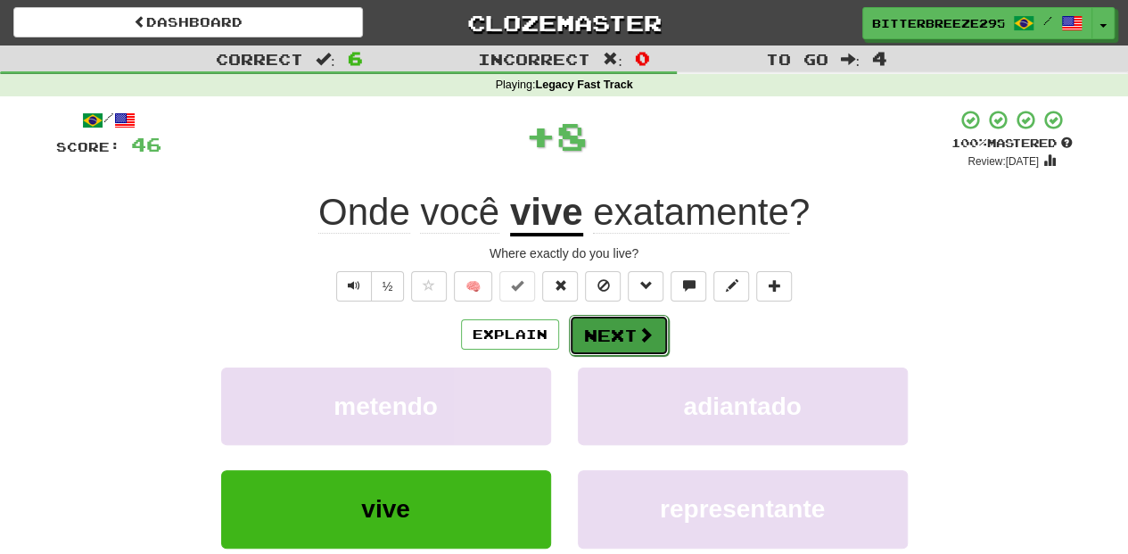
click at [589, 332] on button "Next" at bounding box center [619, 335] width 100 height 41
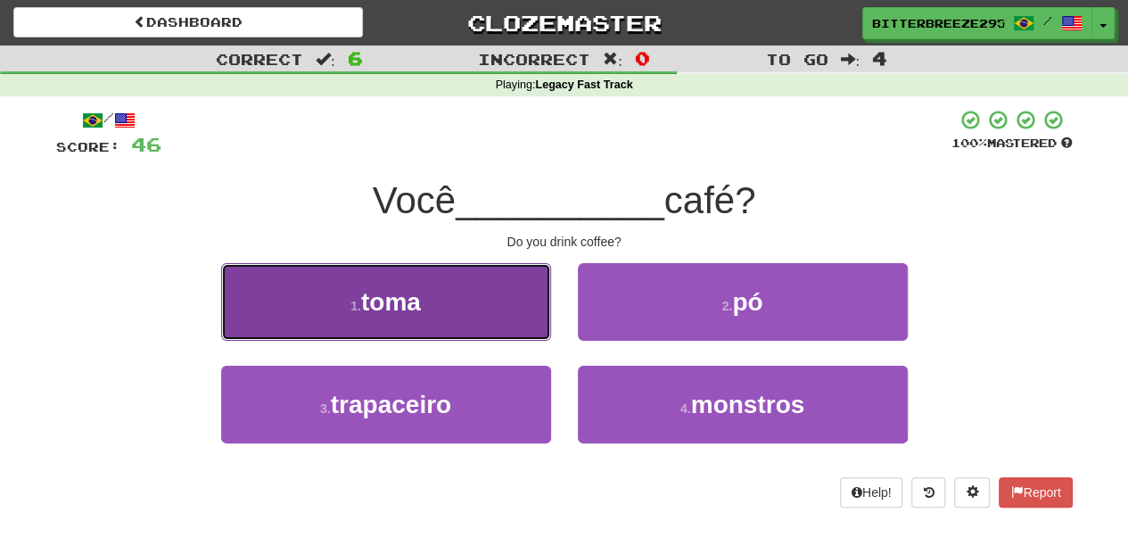
click at [532, 302] on button "1 . toma" at bounding box center [386, 302] width 330 height 78
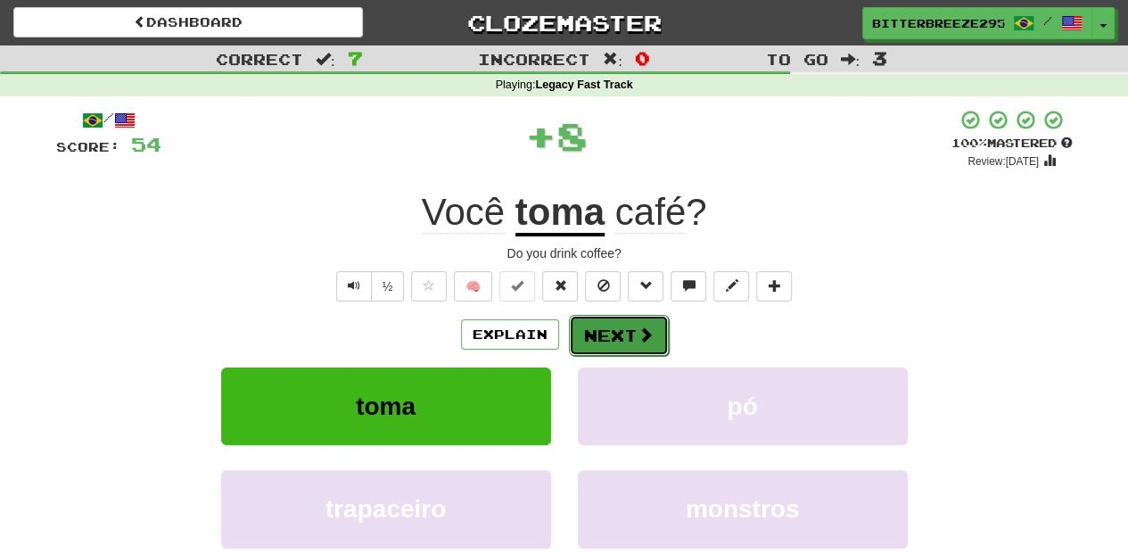
click at [581, 316] on button "Next" at bounding box center [619, 335] width 100 height 41
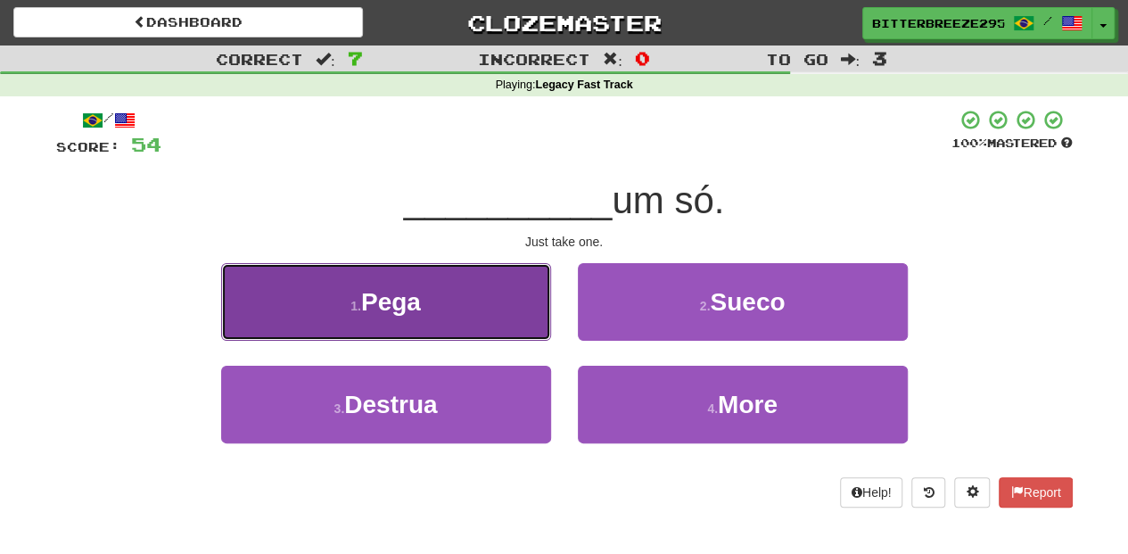
click at [492, 321] on button "1 . Pega" at bounding box center [386, 302] width 330 height 78
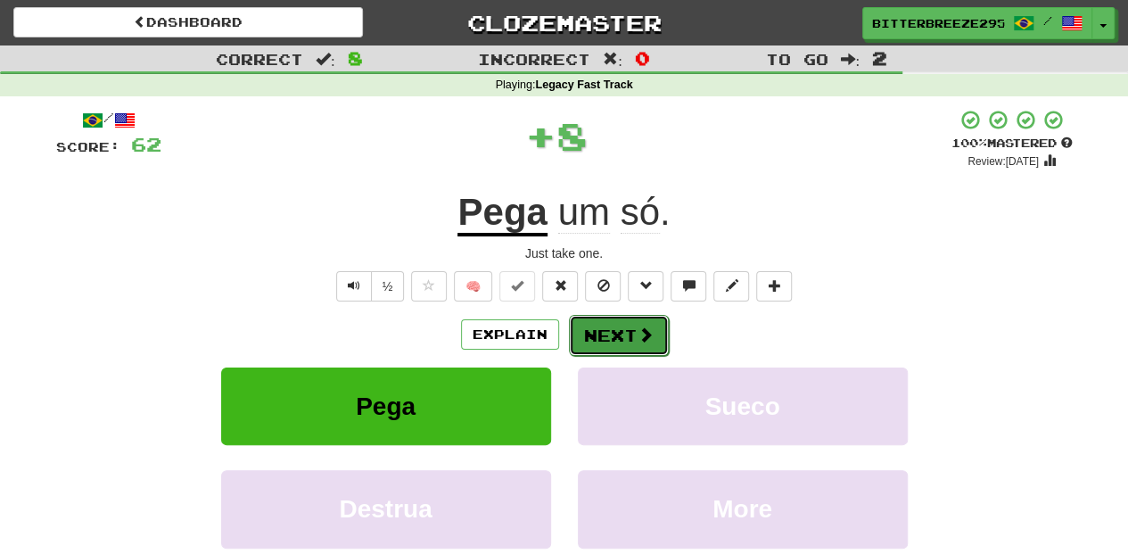
click at [588, 319] on button "Next" at bounding box center [619, 335] width 100 height 41
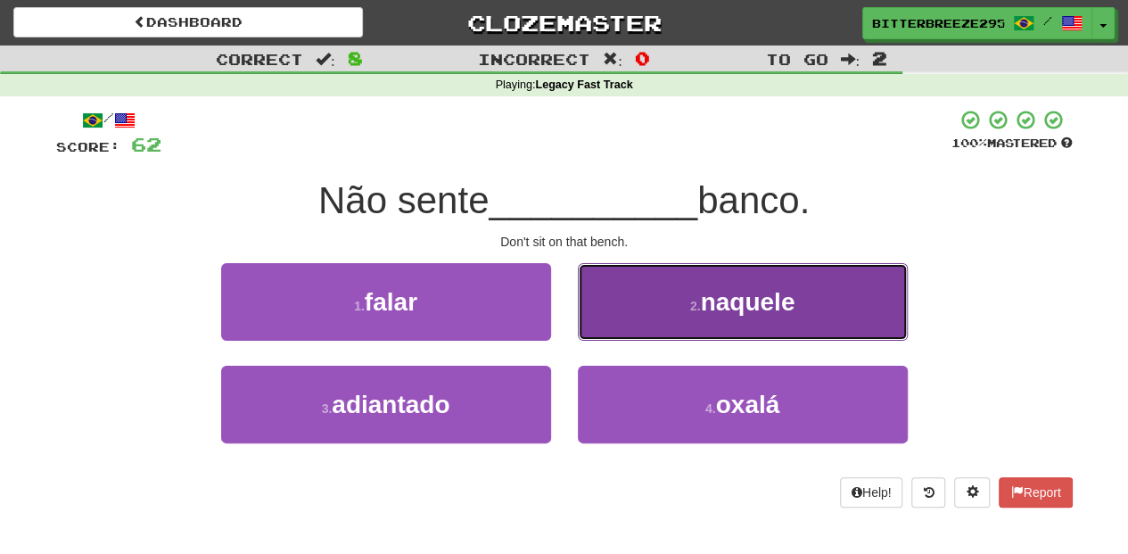
click at [614, 318] on button "2 . naquele" at bounding box center [743, 302] width 330 height 78
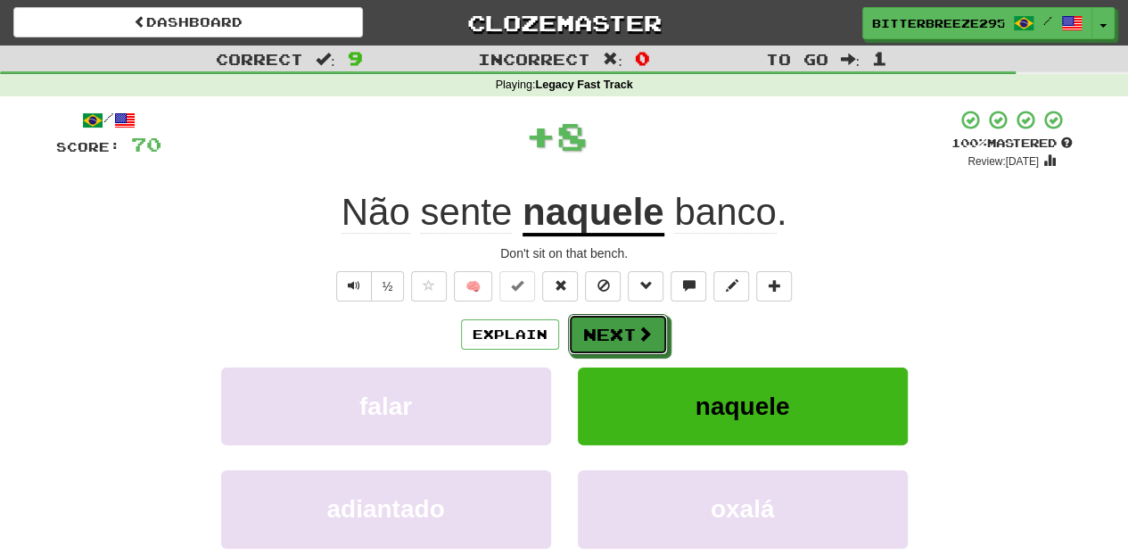
click at [614, 318] on button "Next" at bounding box center [618, 334] width 100 height 41
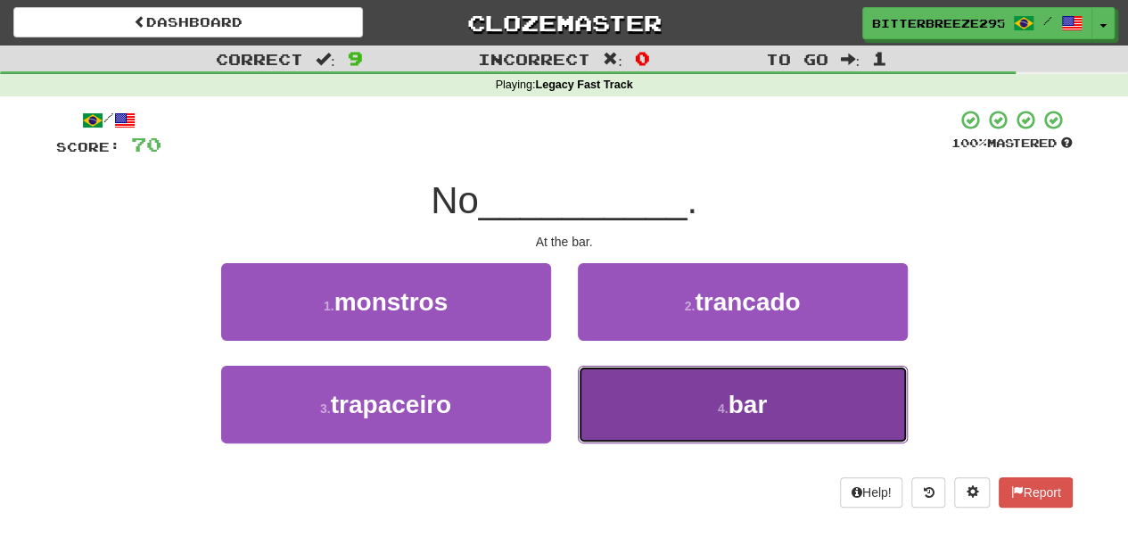
click at [615, 365] on button "4 . bar" at bounding box center [743, 404] width 330 height 78
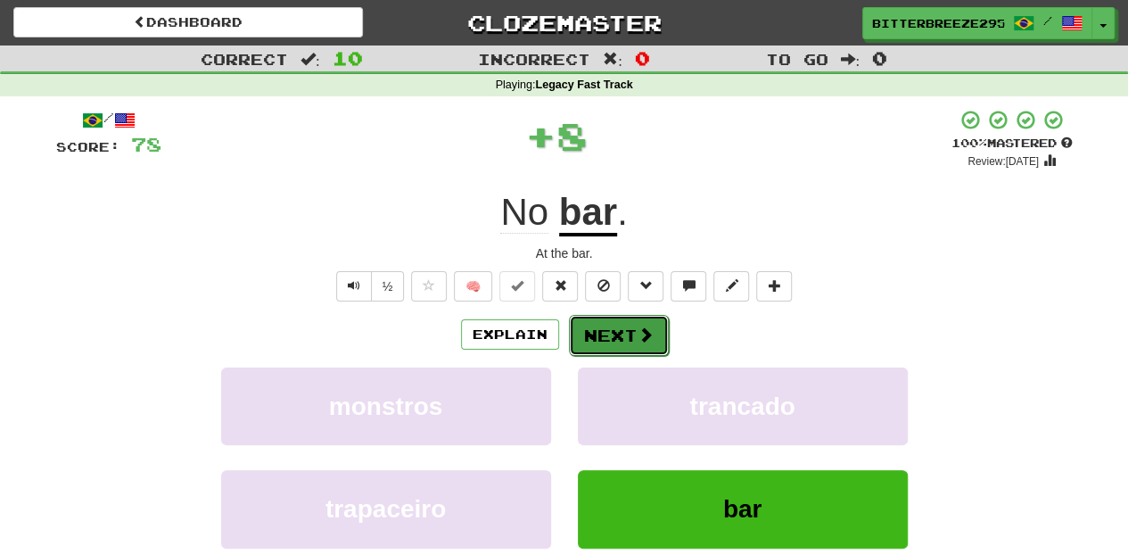
click at [613, 333] on button "Next" at bounding box center [619, 335] width 100 height 41
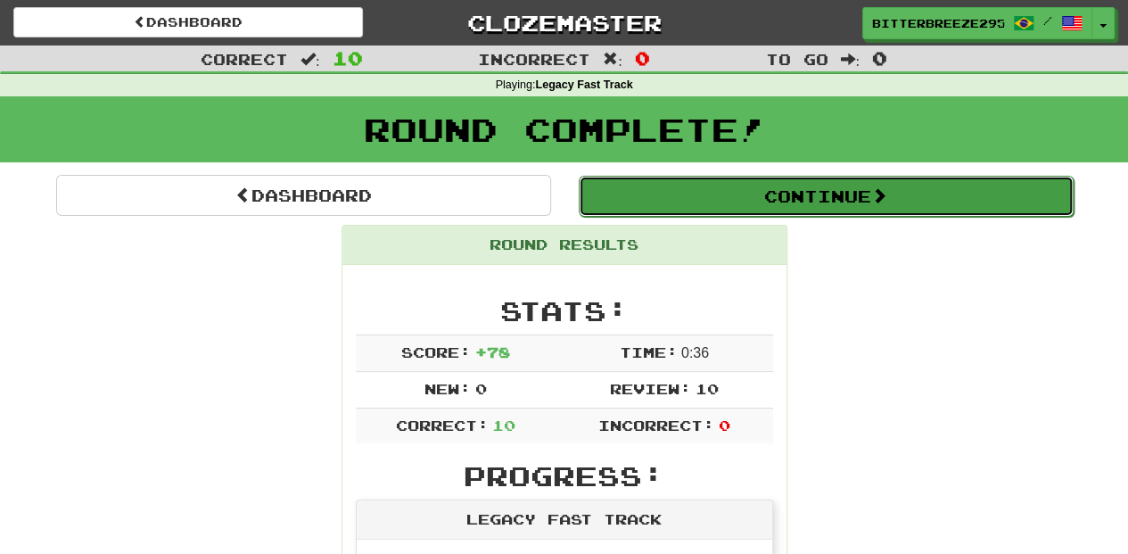
click at [723, 196] on button "Continue" at bounding box center [826, 196] width 495 height 41
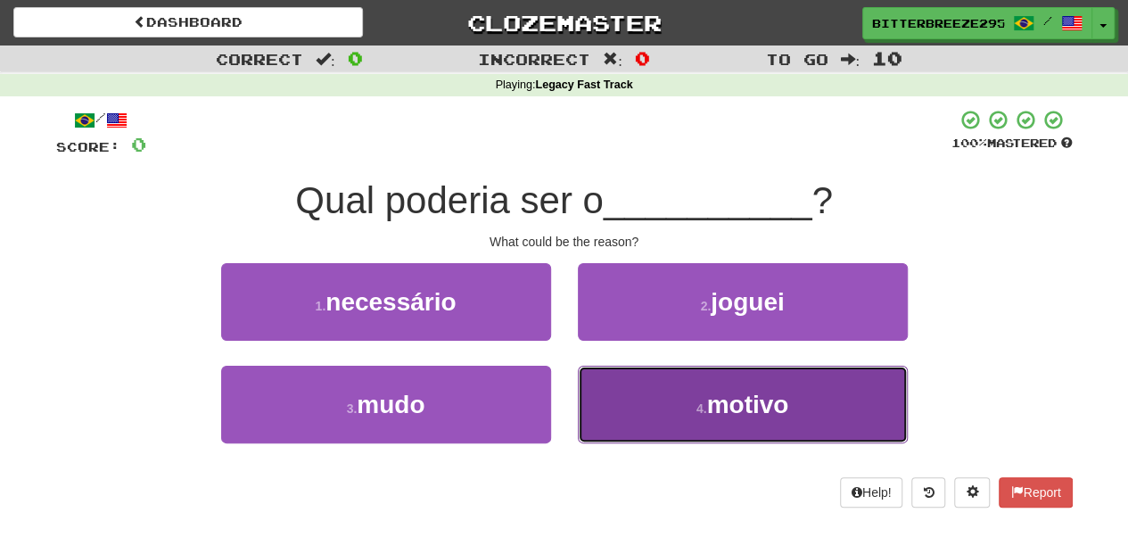
click at [647, 390] on button "4 . motivo" at bounding box center [743, 404] width 330 height 78
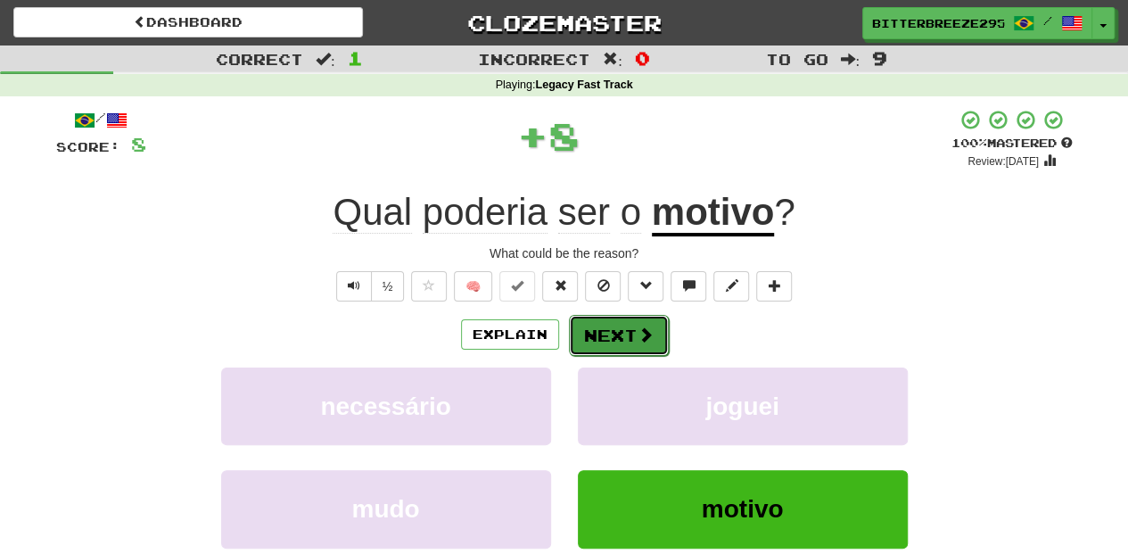
click at [590, 333] on button "Next" at bounding box center [619, 335] width 100 height 41
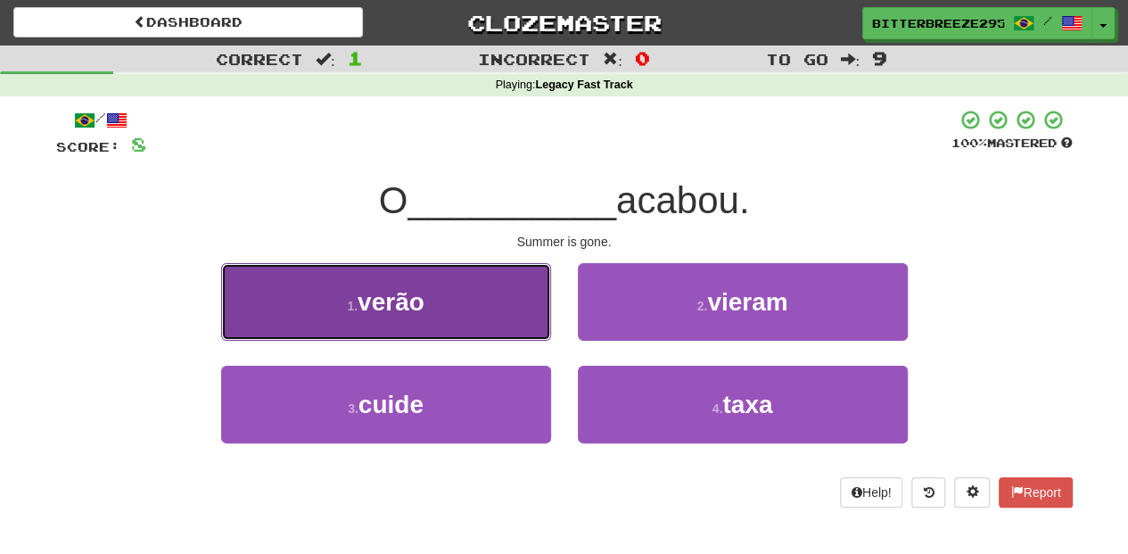
click at [464, 322] on button "1 . verão" at bounding box center [386, 302] width 330 height 78
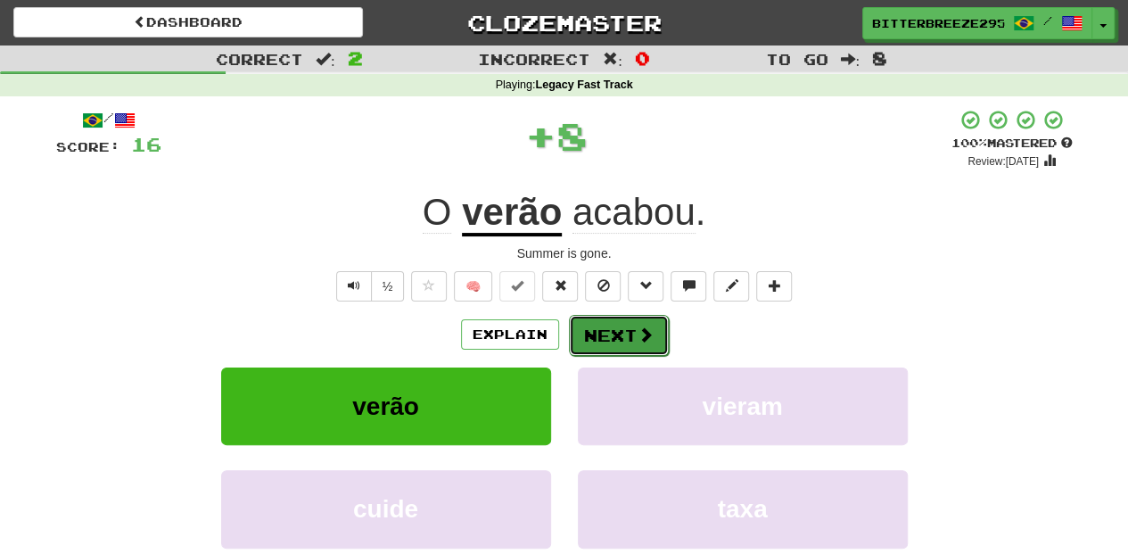
click at [611, 337] on button "Next" at bounding box center [619, 335] width 100 height 41
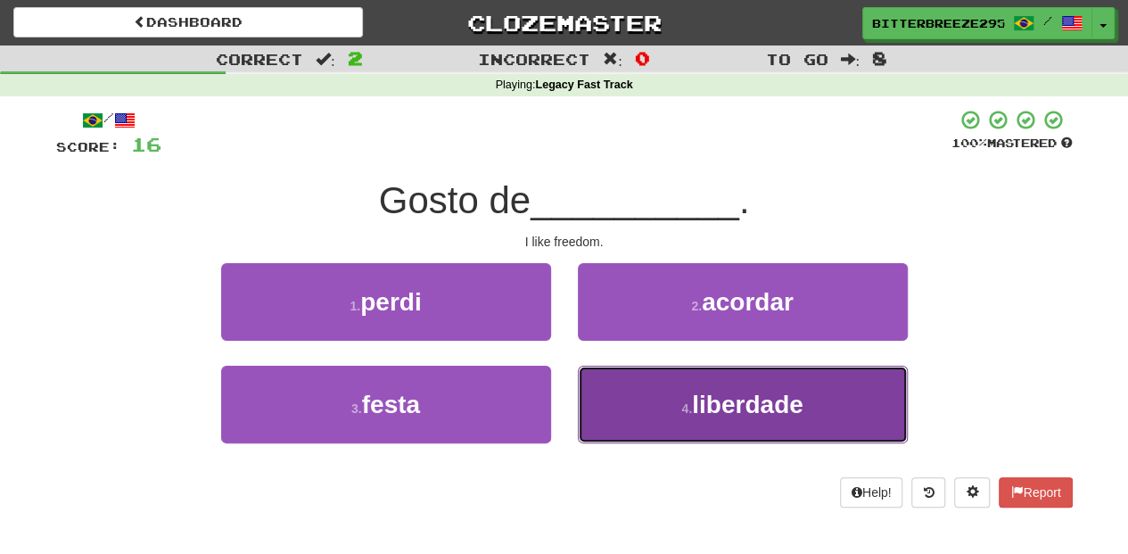
click at [643, 394] on button "4 . liberdade" at bounding box center [743, 404] width 330 height 78
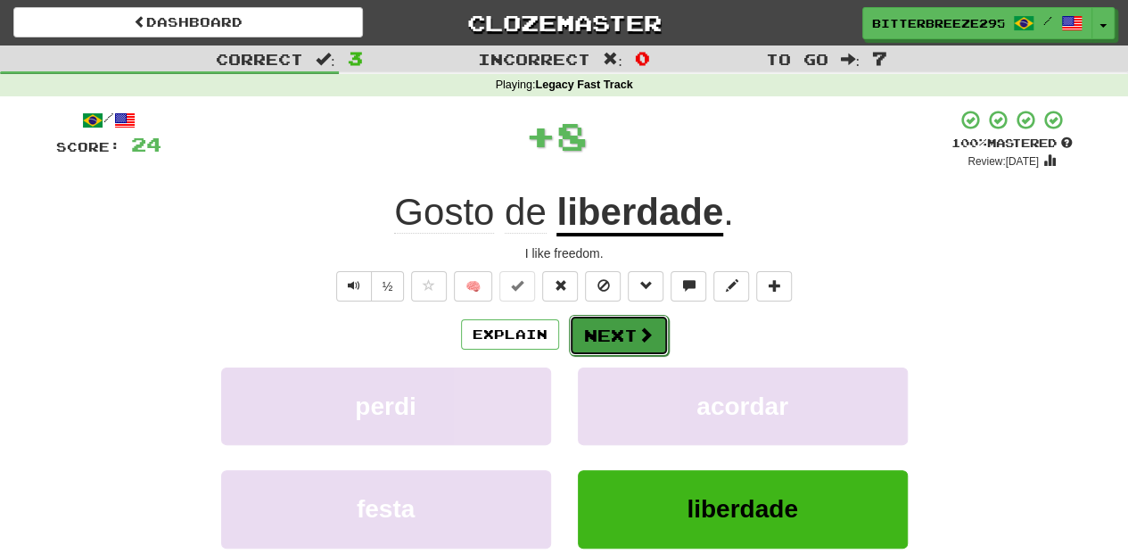
click at [621, 333] on button "Next" at bounding box center [619, 335] width 100 height 41
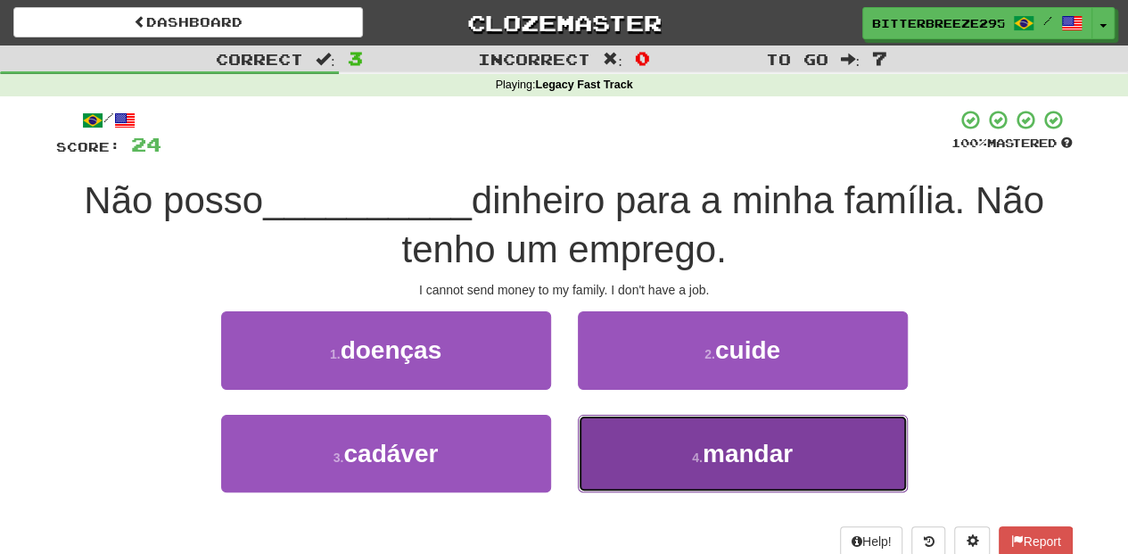
click at [645, 432] on button "4 . mandar" at bounding box center [743, 454] width 330 height 78
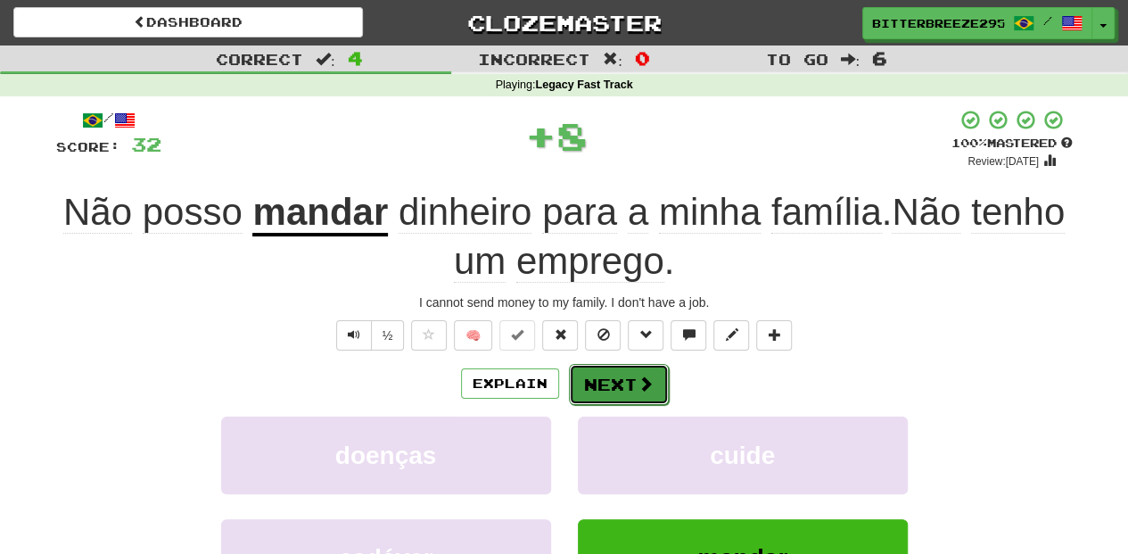
click at [628, 369] on button "Next" at bounding box center [619, 384] width 100 height 41
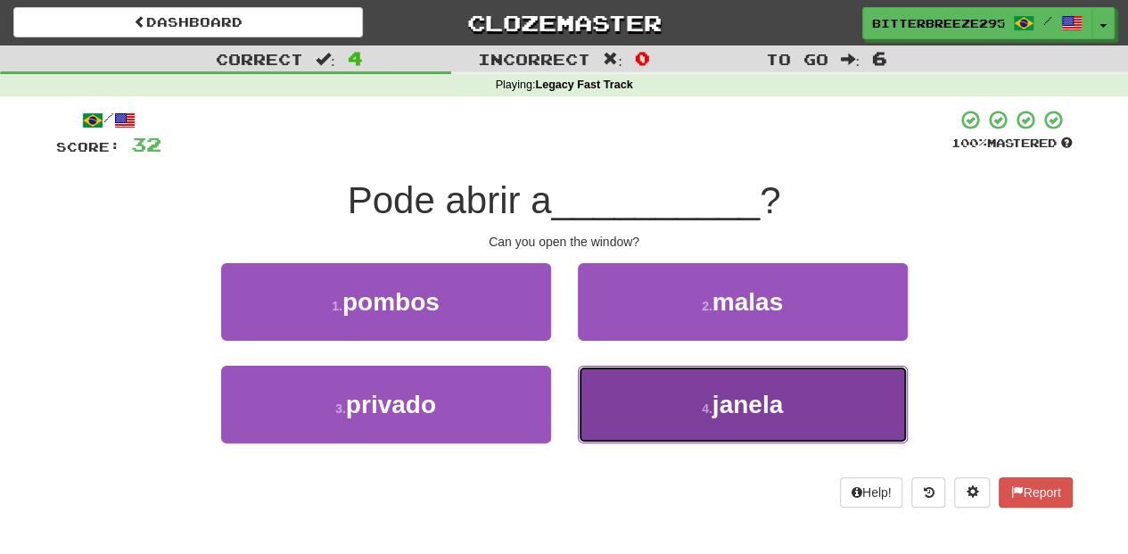
click at [665, 399] on button "4 . janela" at bounding box center [743, 404] width 330 height 78
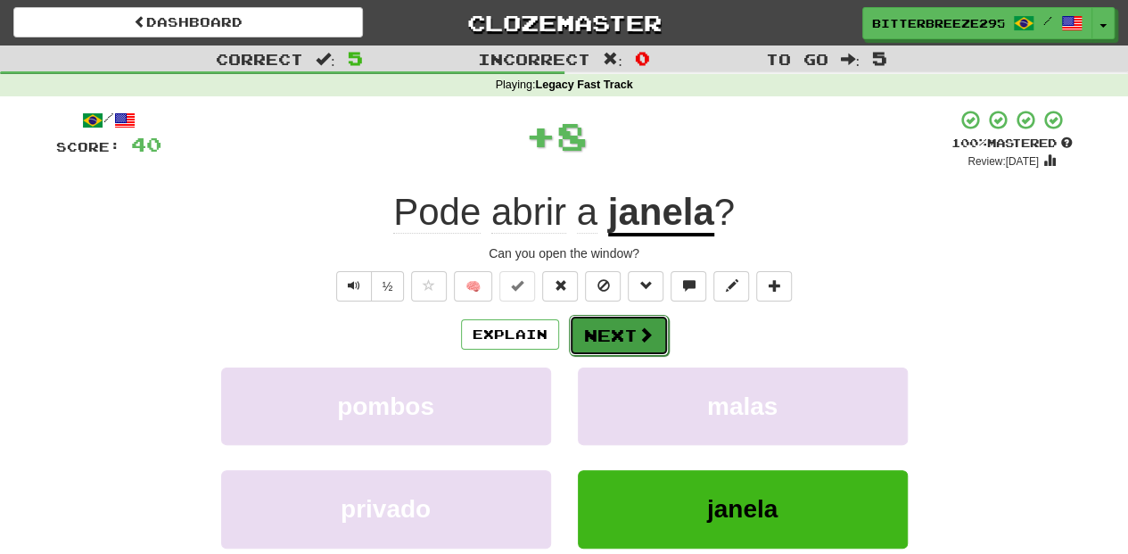
click at [599, 335] on button "Next" at bounding box center [619, 335] width 100 height 41
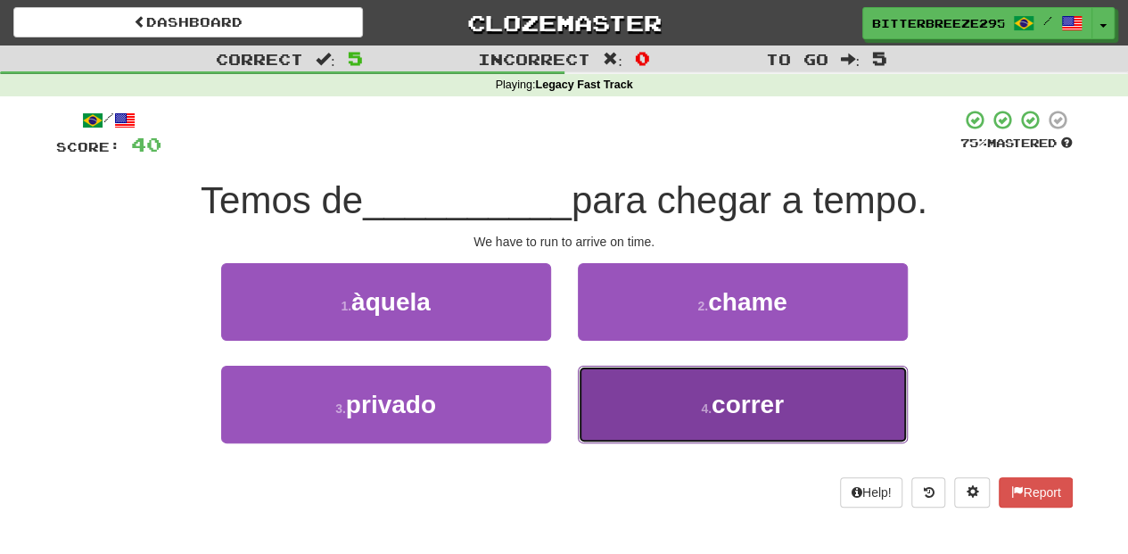
click at [626, 390] on button "4 . correr" at bounding box center [743, 404] width 330 height 78
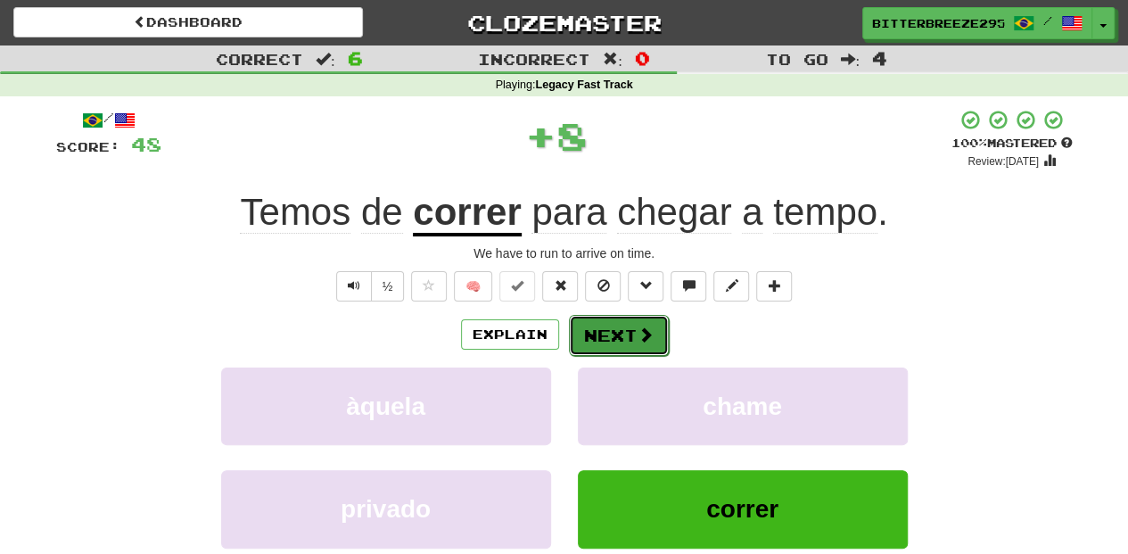
click at [606, 323] on button "Next" at bounding box center [619, 335] width 100 height 41
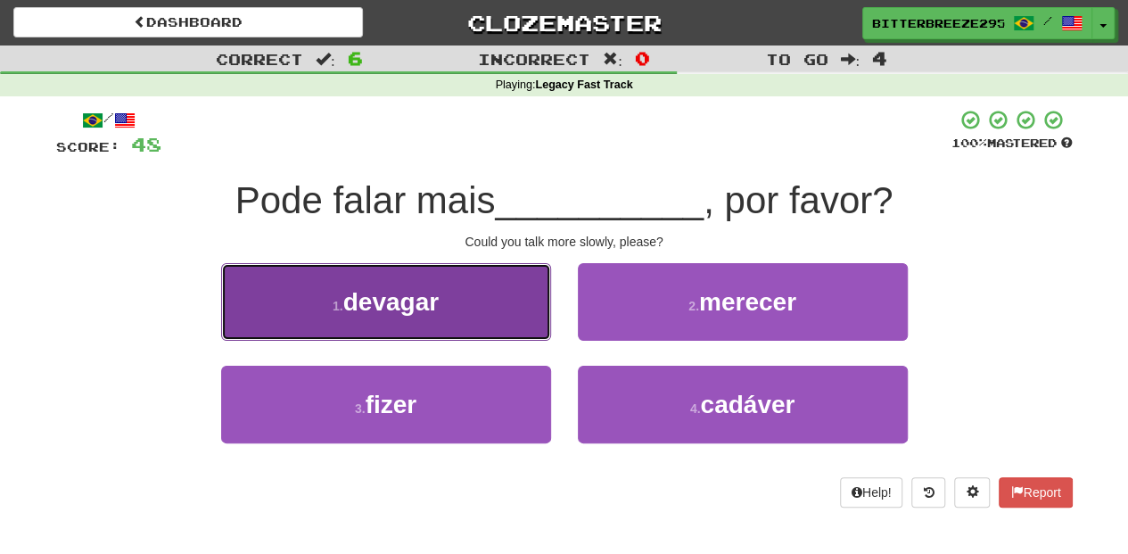
click at [464, 300] on button "1 . devagar" at bounding box center [386, 302] width 330 height 78
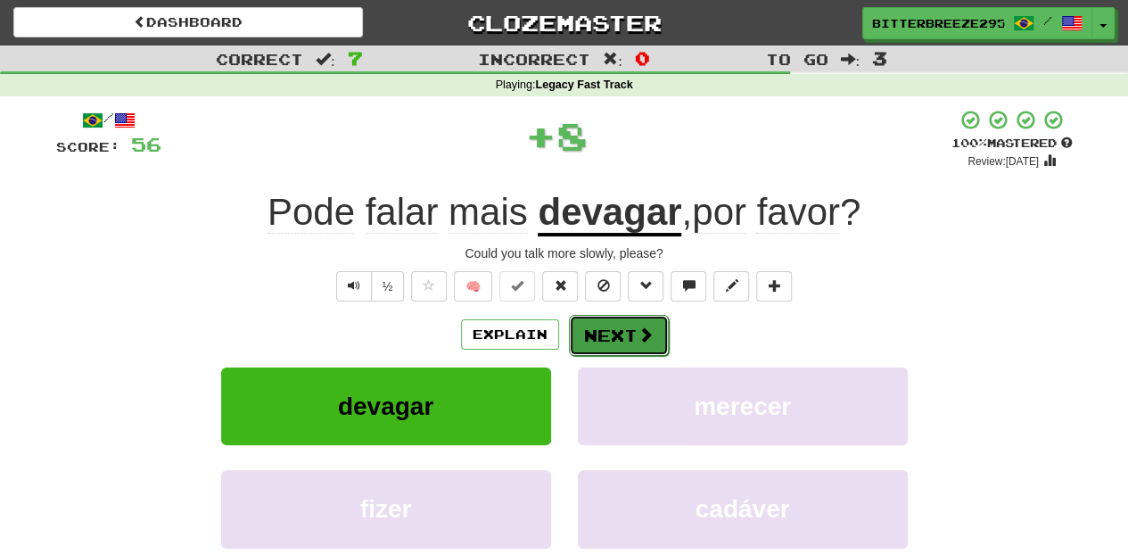
click at [623, 319] on button "Next" at bounding box center [619, 335] width 100 height 41
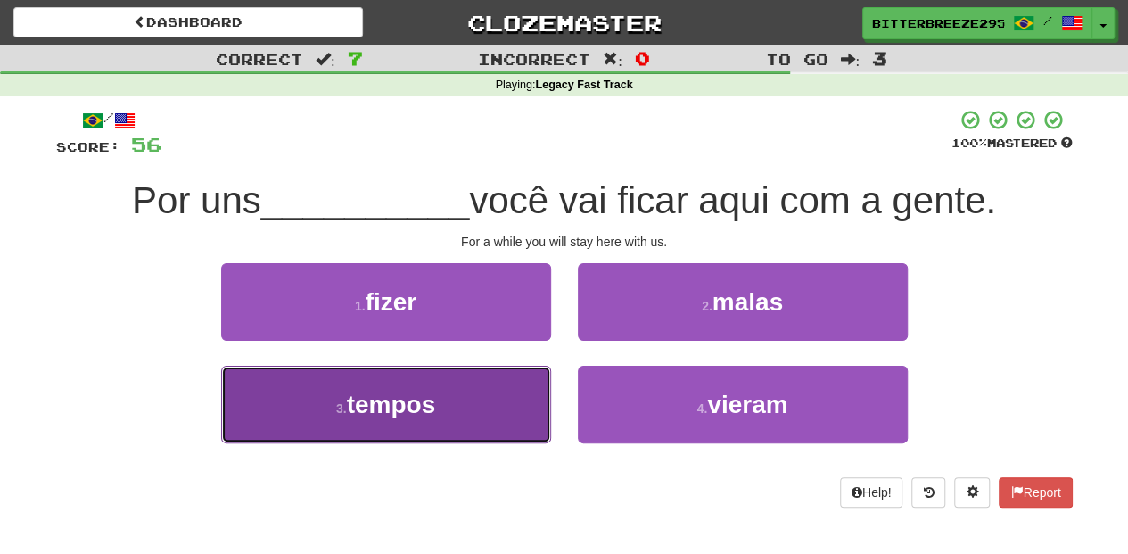
click at [530, 374] on button "3 . tempos" at bounding box center [386, 404] width 330 height 78
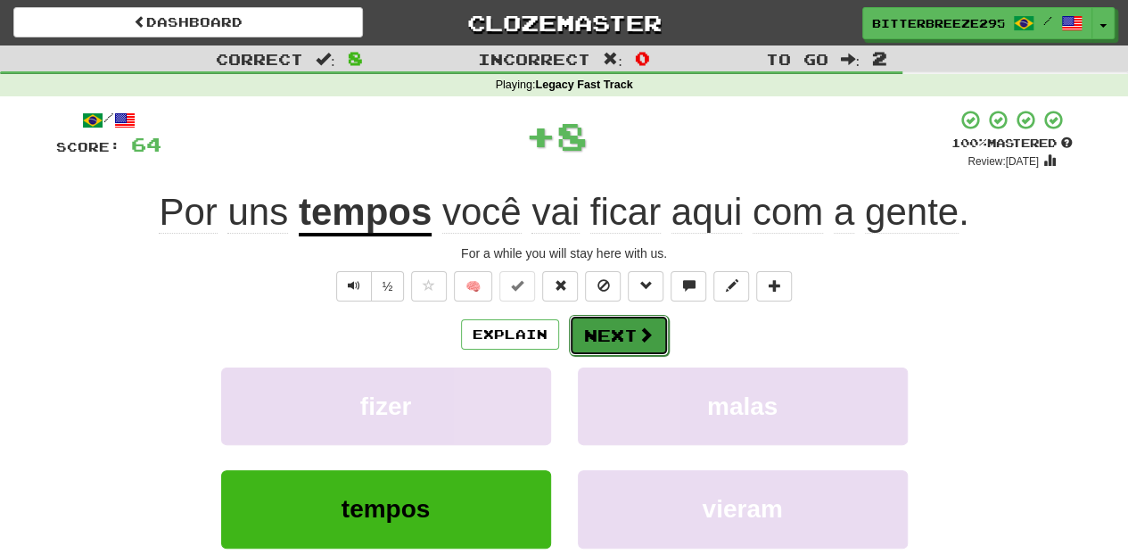
click at [604, 330] on button "Next" at bounding box center [619, 335] width 100 height 41
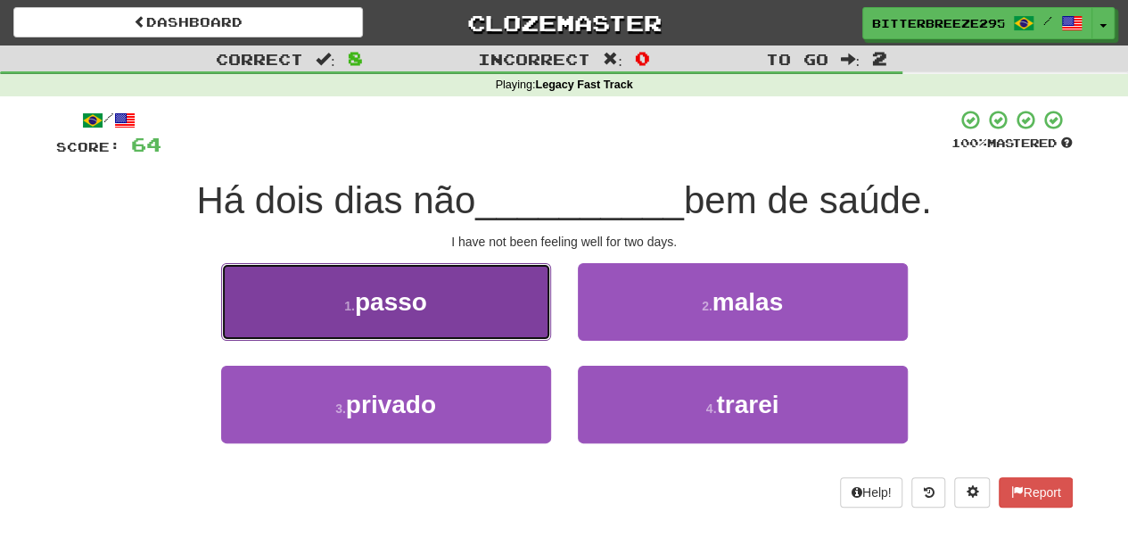
click at [507, 326] on button "1 . passo" at bounding box center [386, 302] width 330 height 78
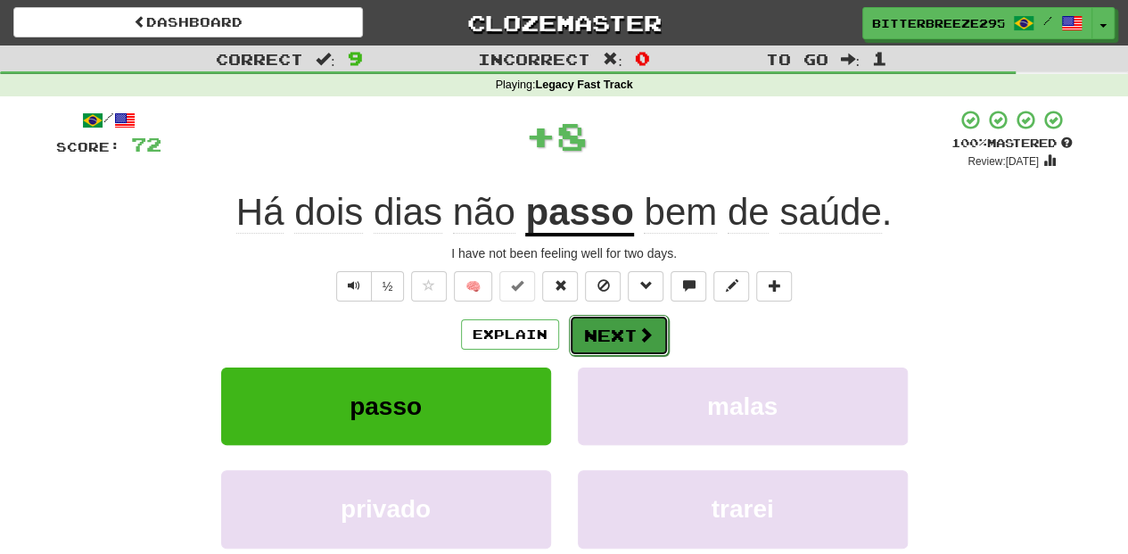
click at [617, 333] on button "Next" at bounding box center [619, 335] width 100 height 41
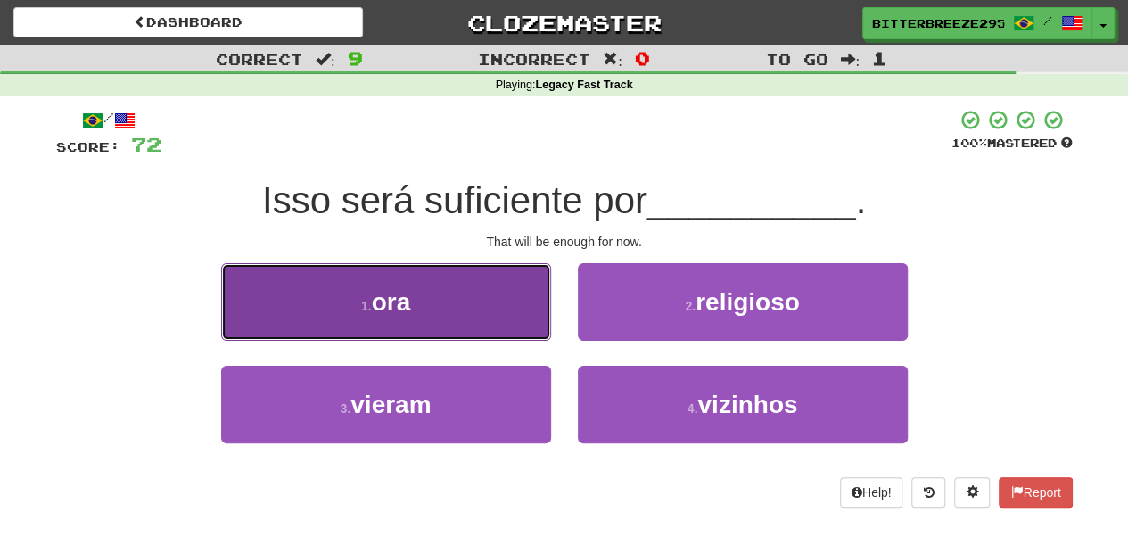
click at [503, 321] on button "1 . ora" at bounding box center [386, 302] width 330 height 78
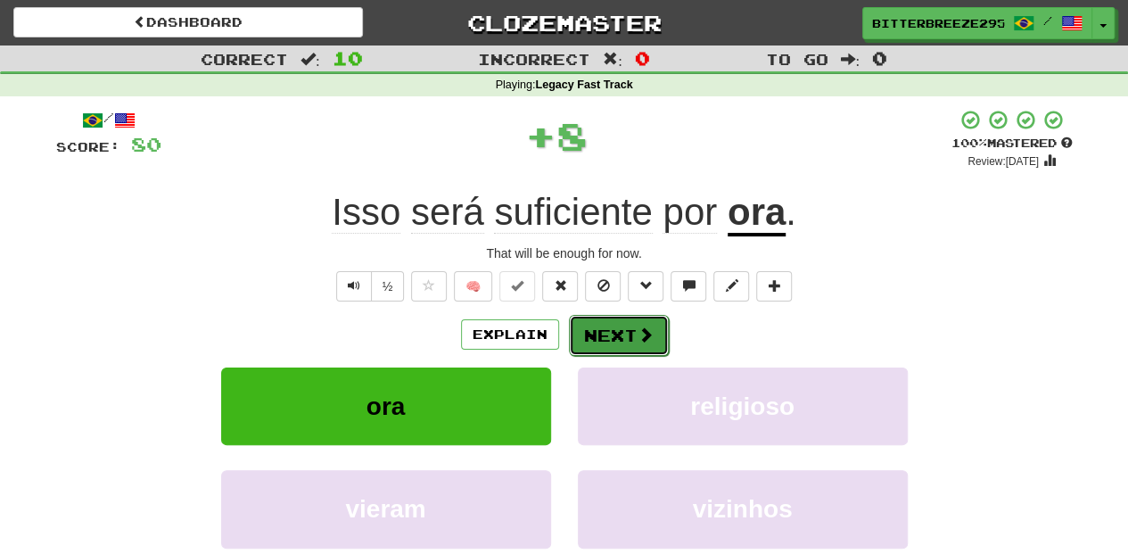
click at [576, 329] on button "Next" at bounding box center [619, 335] width 100 height 41
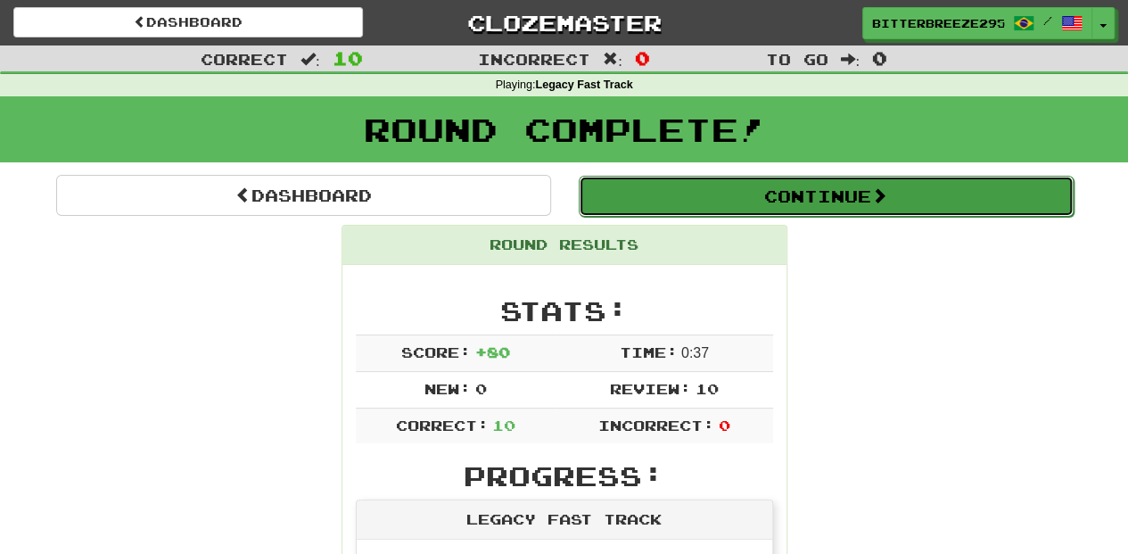
click at [797, 199] on button "Continue" at bounding box center [826, 196] width 495 height 41
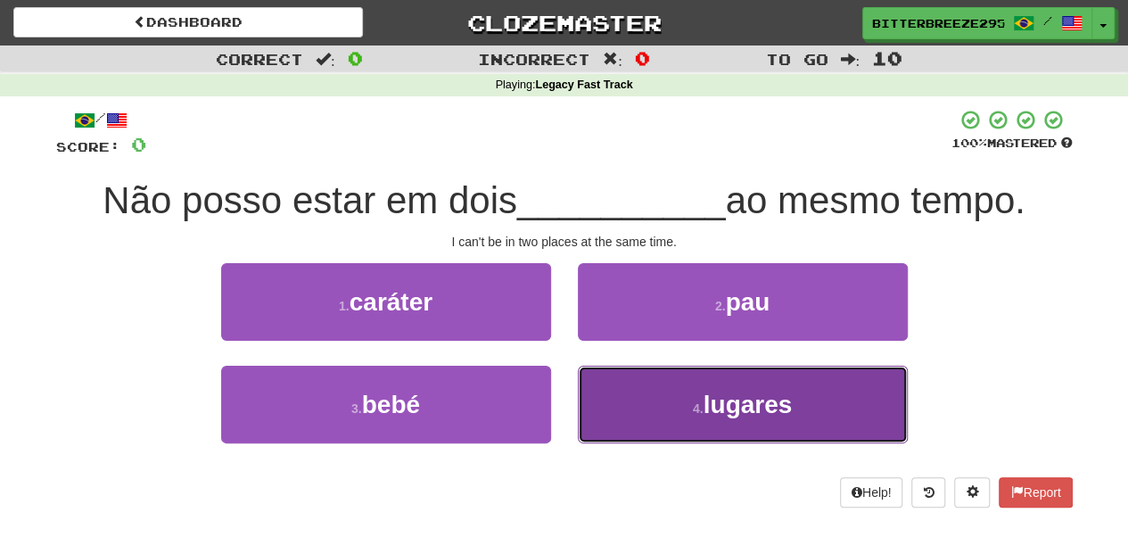
click at [671, 391] on button "4 . lugares" at bounding box center [743, 404] width 330 height 78
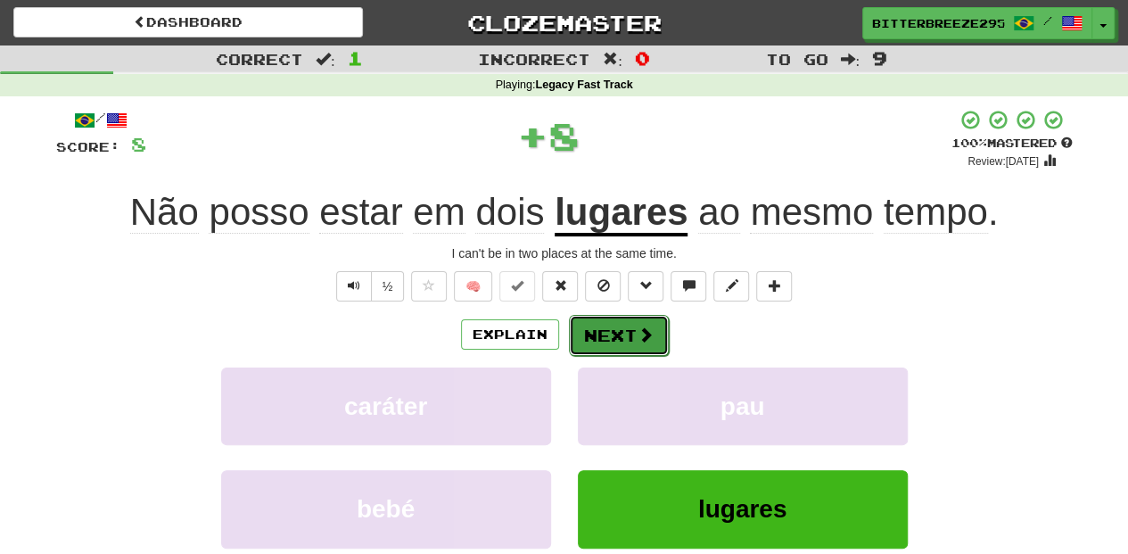
click at [612, 337] on button "Next" at bounding box center [619, 335] width 100 height 41
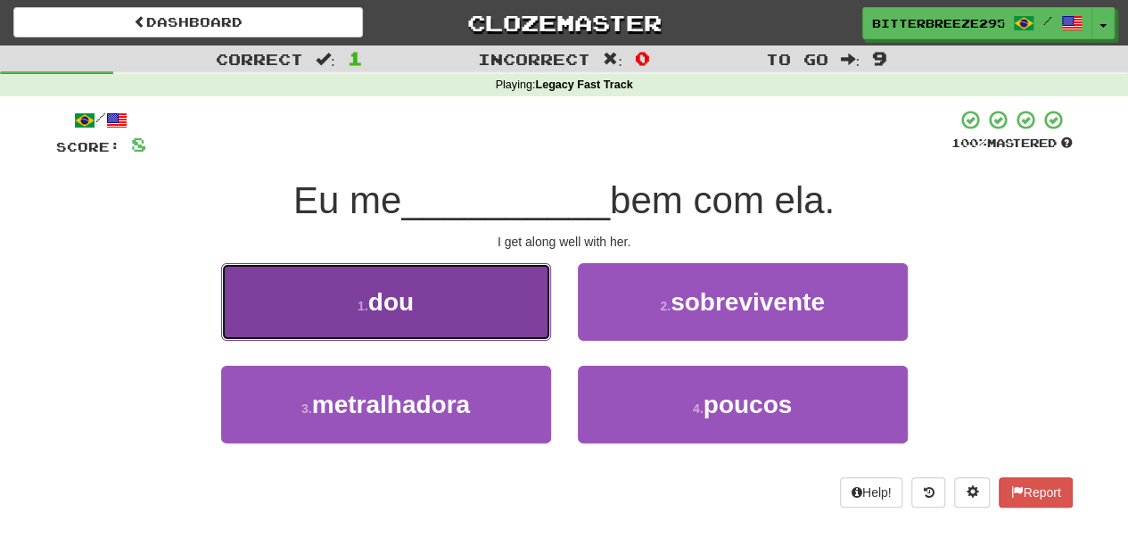
click at [462, 335] on button "1 . dou" at bounding box center [386, 302] width 330 height 78
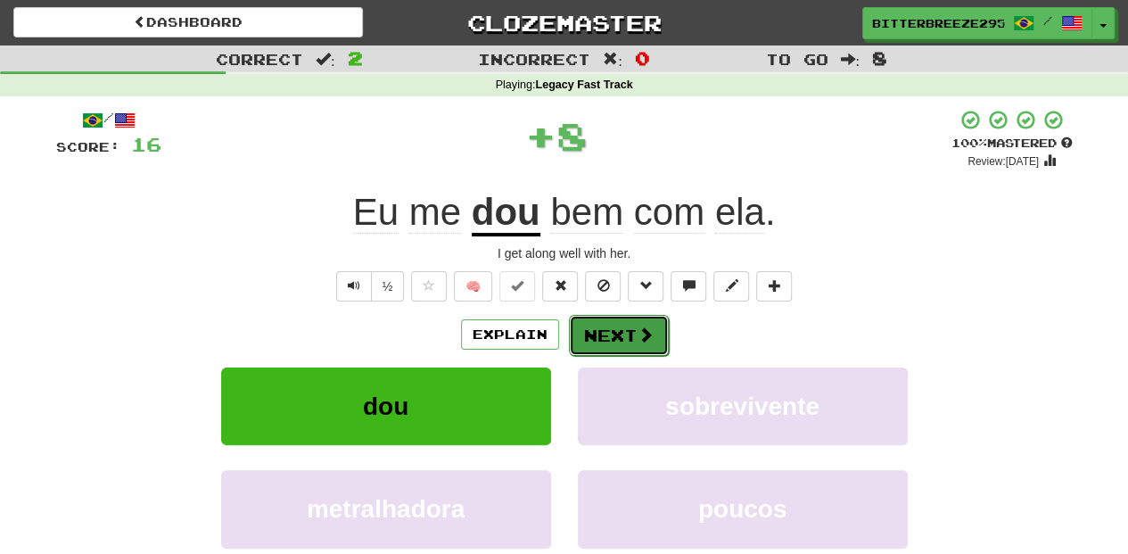
click at [599, 341] on button "Next" at bounding box center [619, 335] width 100 height 41
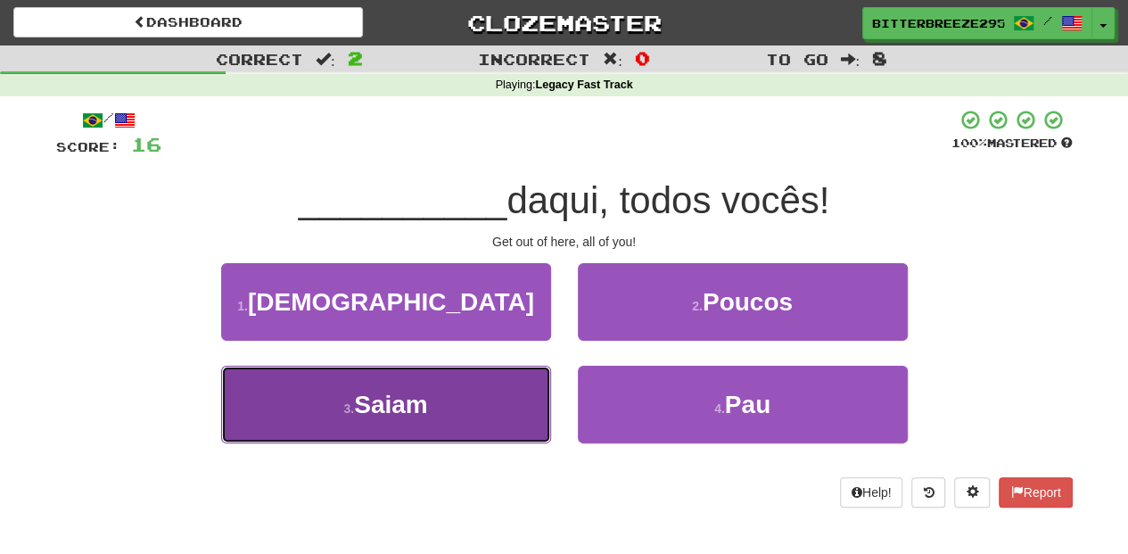
click at [499, 416] on button "3 . Saiam" at bounding box center [386, 404] width 330 height 78
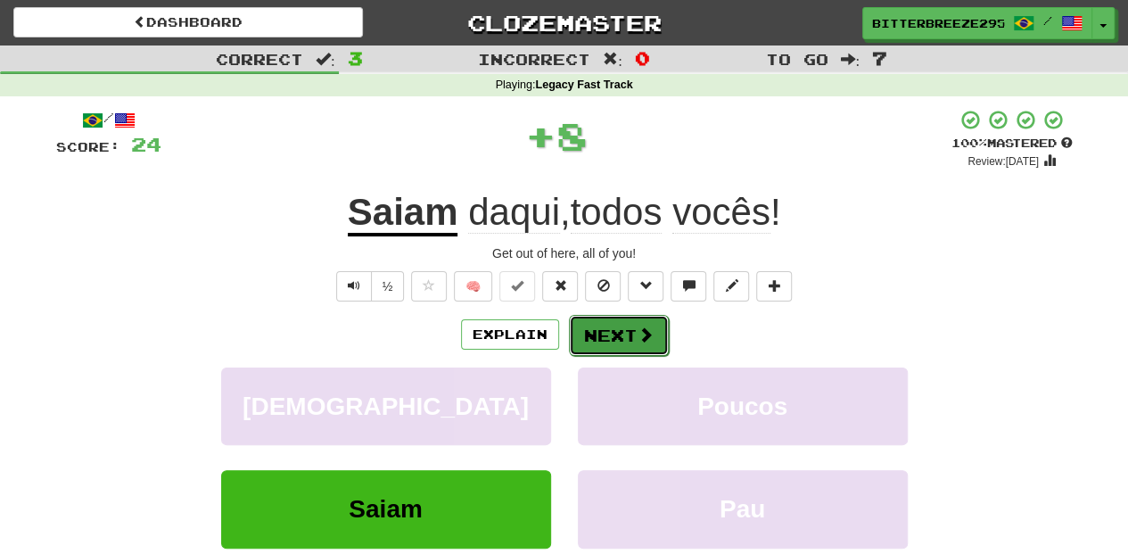
click at [607, 343] on button "Next" at bounding box center [619, 335] width 100 height 41
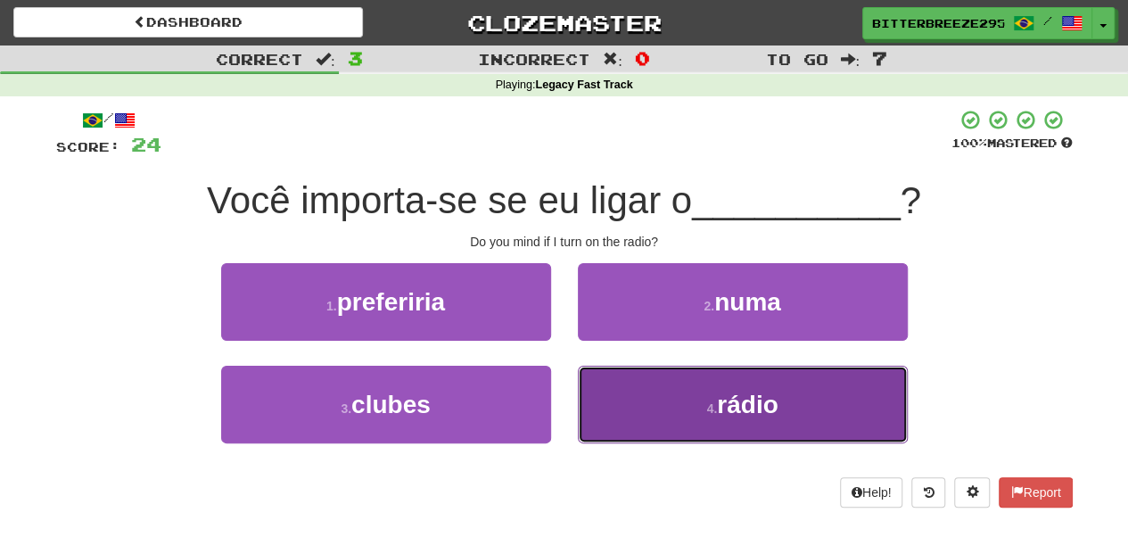
click at [626, 388] on button "4 . rádio" at bounding box center [743, 404] width 330 height 78
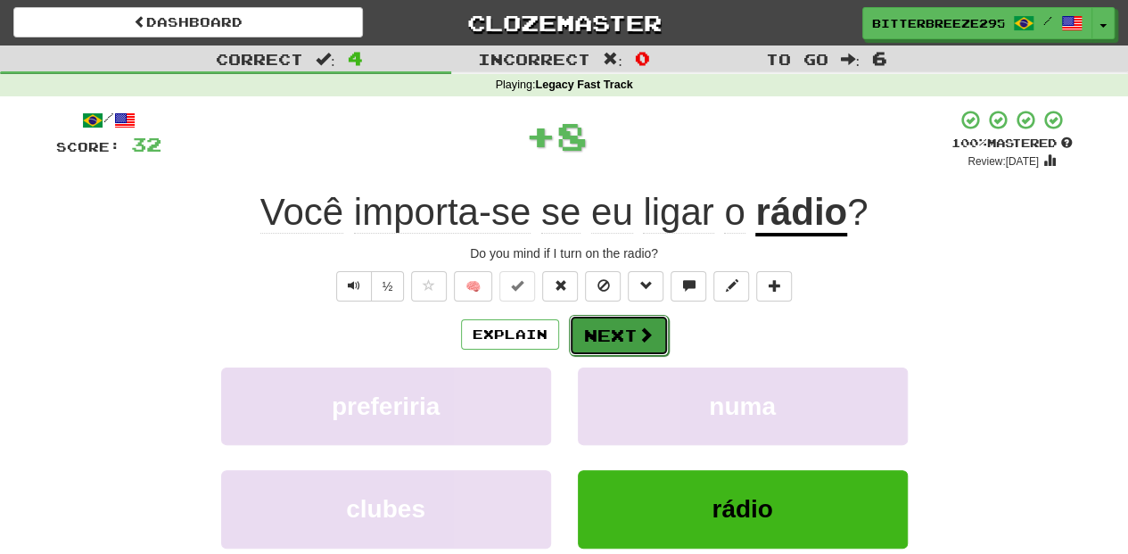
click at [601, 335] on button "Next" at bounding box center [619, 335] width 100 height 41
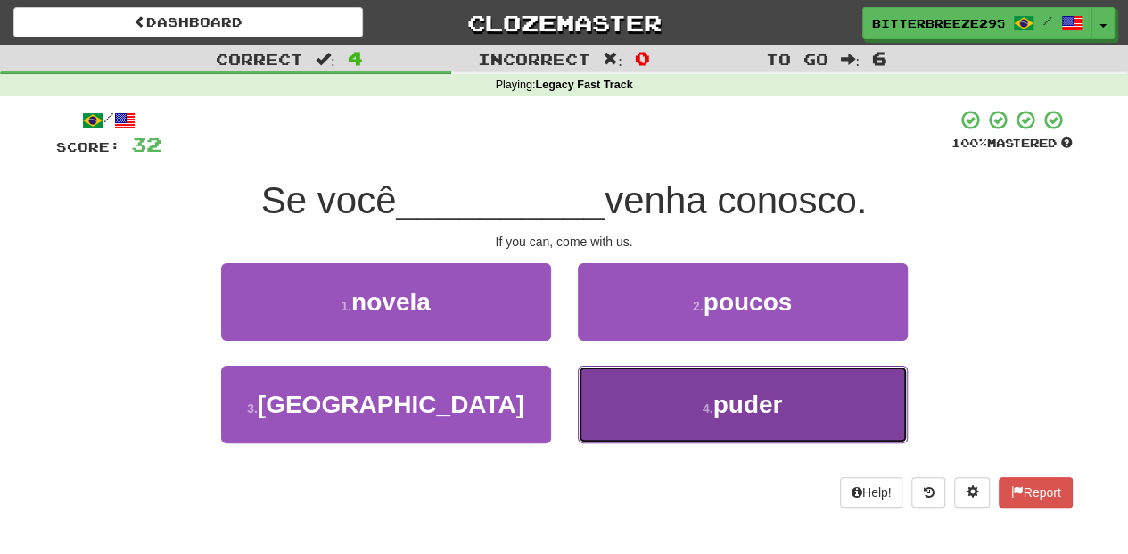
click at [641, 386] on button "4 . puder" at bounding box center [743, 404] width 330 height 78
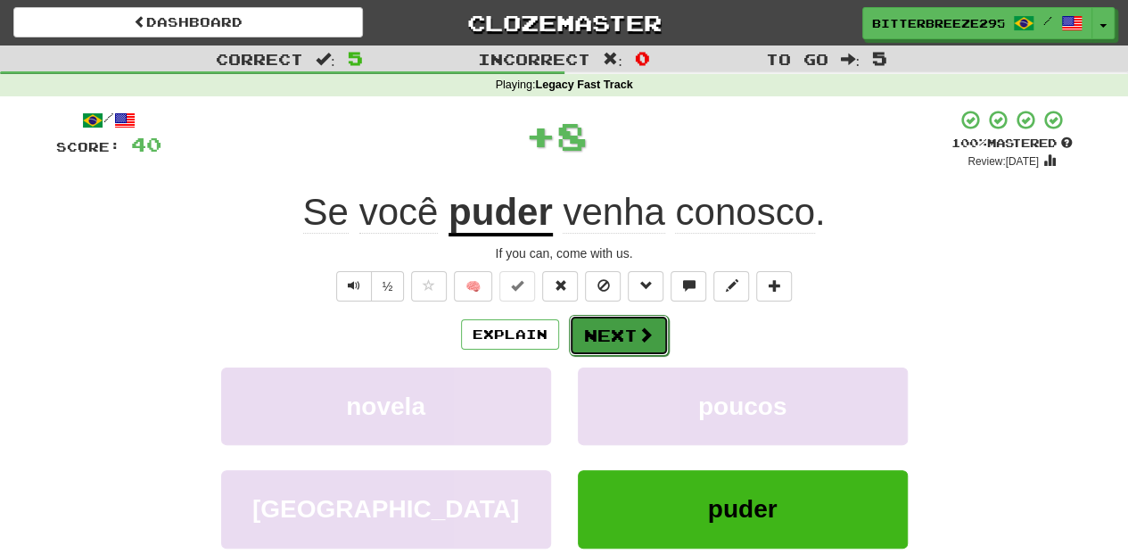
click at [614, 330] on button "Next" at bounding box center [619, 335] width 100 height 41
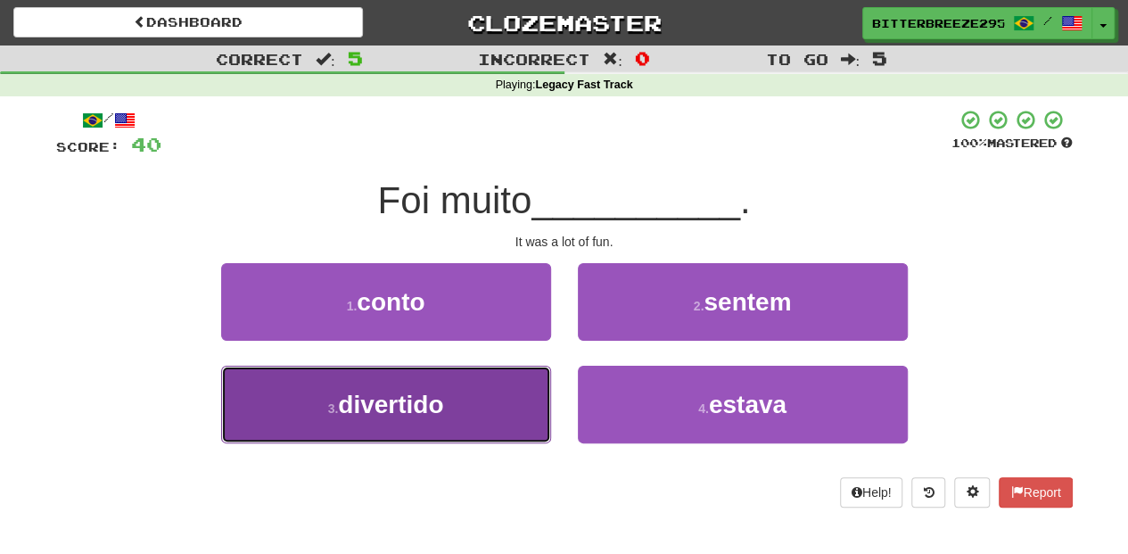
click at [490, 385] on button "3 . divertido" at bounding box center [386, 404] width 330 height 78
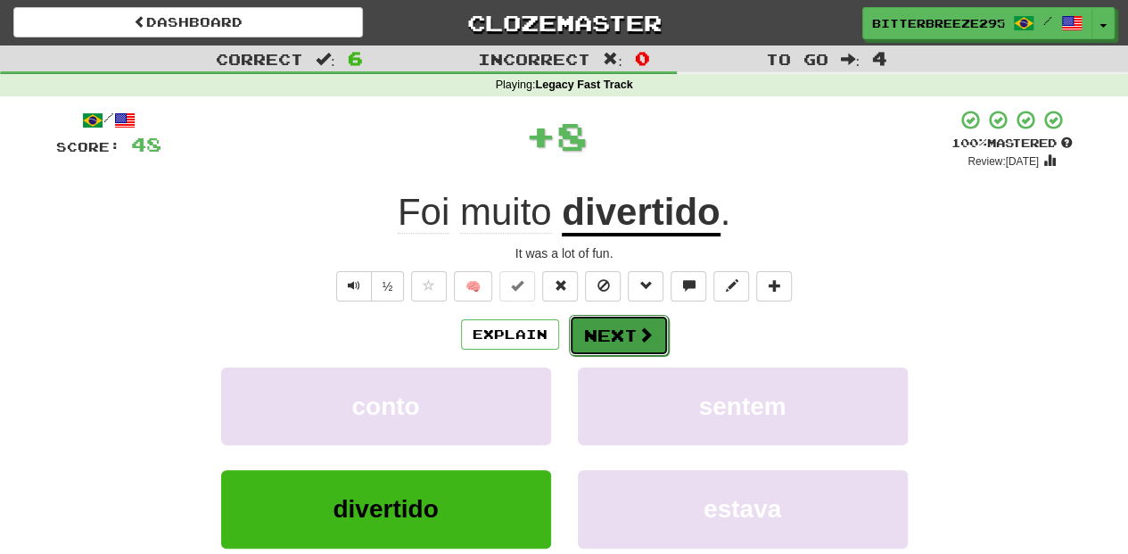
click at [605, 333] on button "Next" at bounding box center [619, 335] width 100 height 41
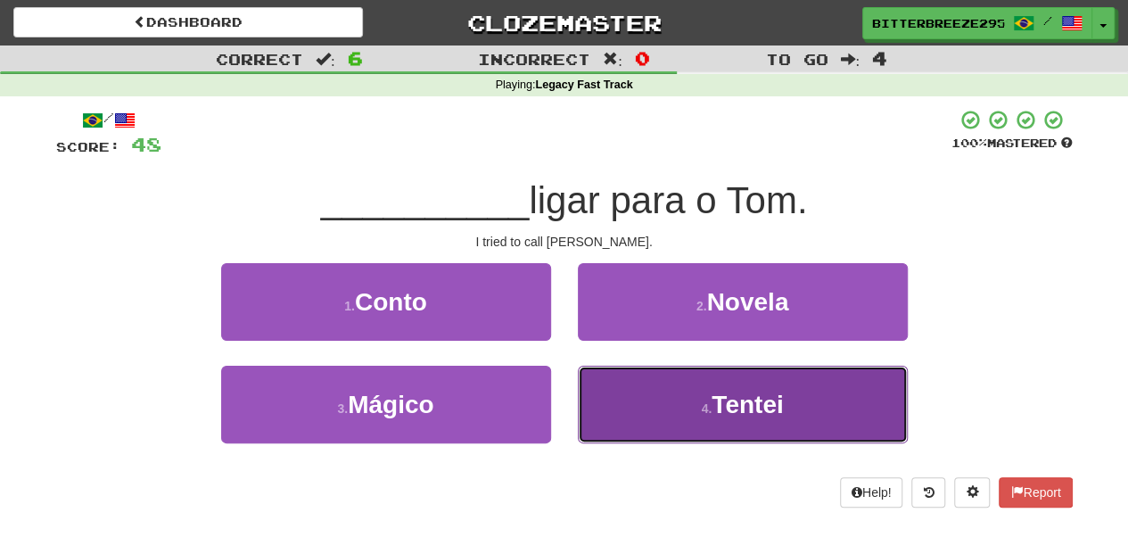
click at [614, 391] on button "4 . Tentei" at bounding box center [743, 404] width 330 height 78
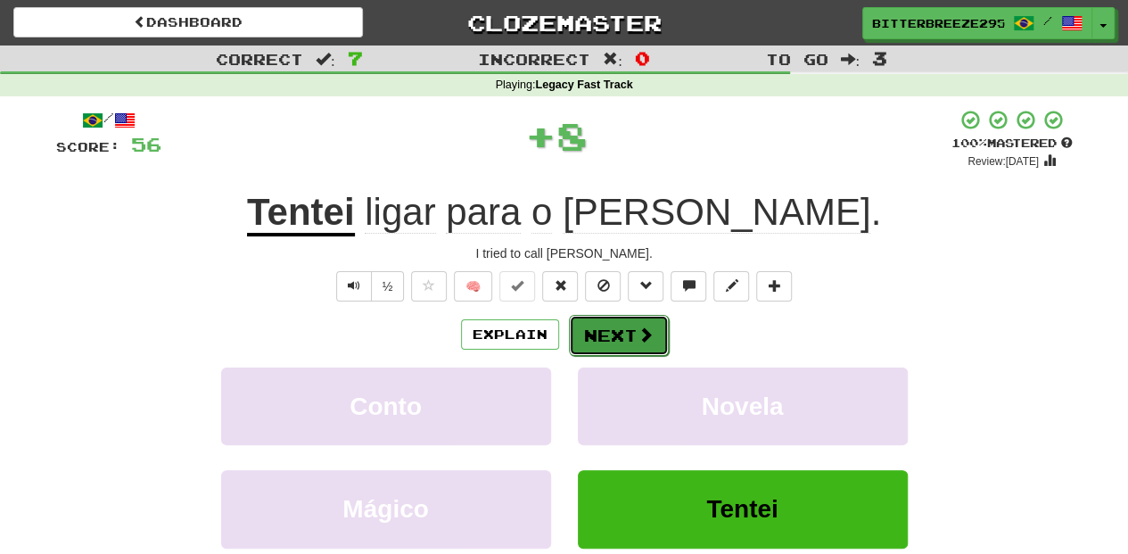
click at [585, 336] on button "Next" at bounding box center [619, 335] width 100 height 41
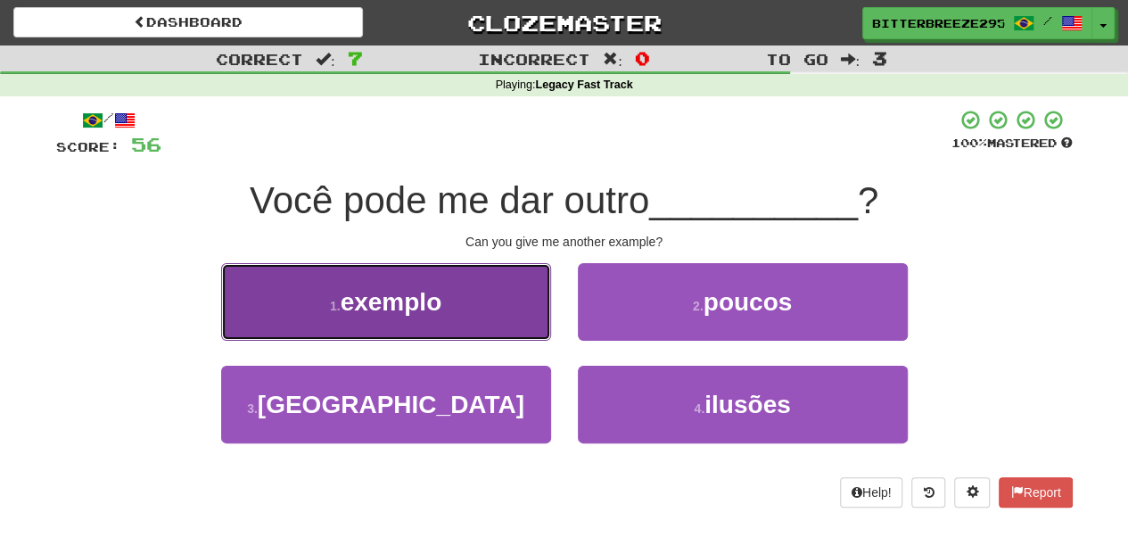
click at [474, 328] on button "1 . exemplo" at bounding box center [386, 302] width 330 height 78
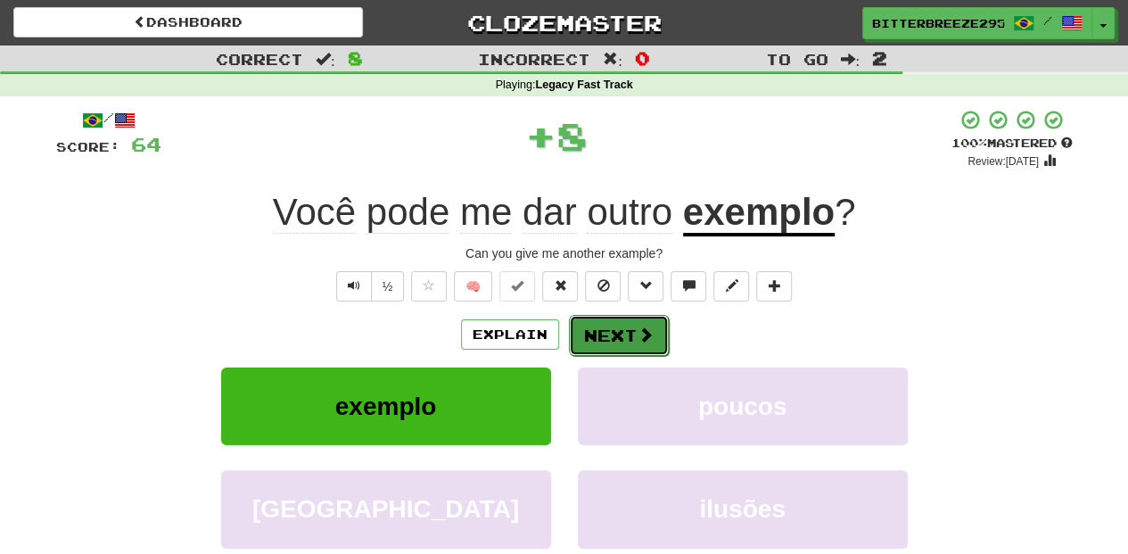
click at [592, 334] on button "Next" at bounding box center [619, 335] width 100 height 41
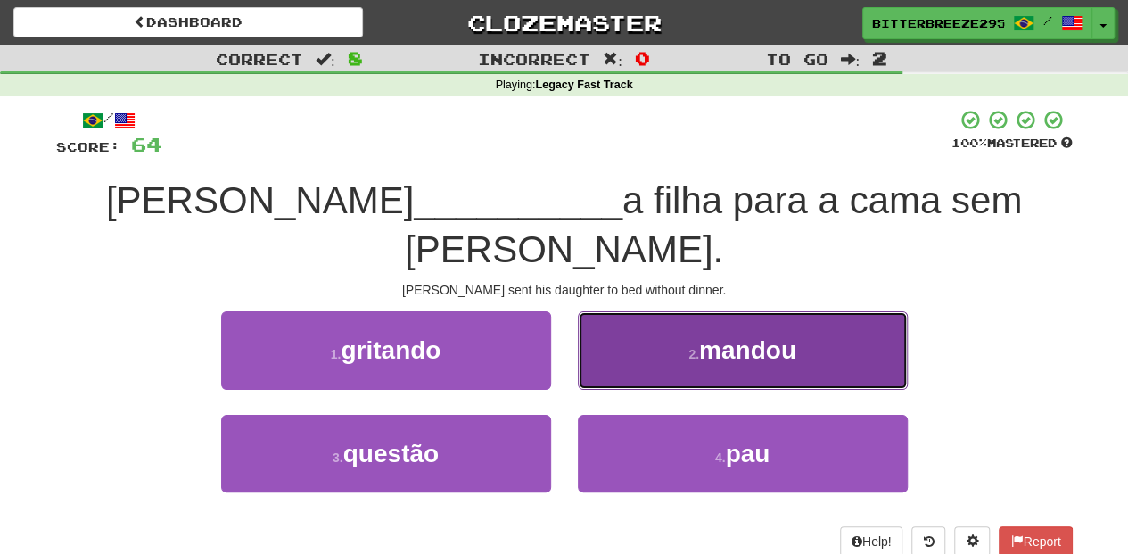
click at [614, 315] on button "2 . mandou" at bounding box center [743, 350] width 330 height 78
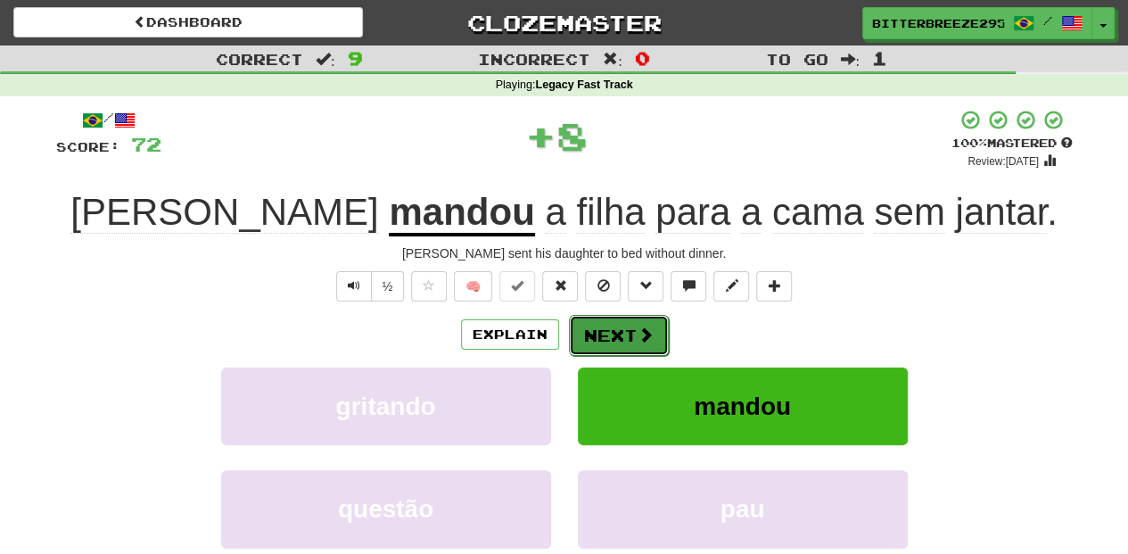
click at [594, 332] on button "Next" at bounding box center [619, 335] width 100 height 41
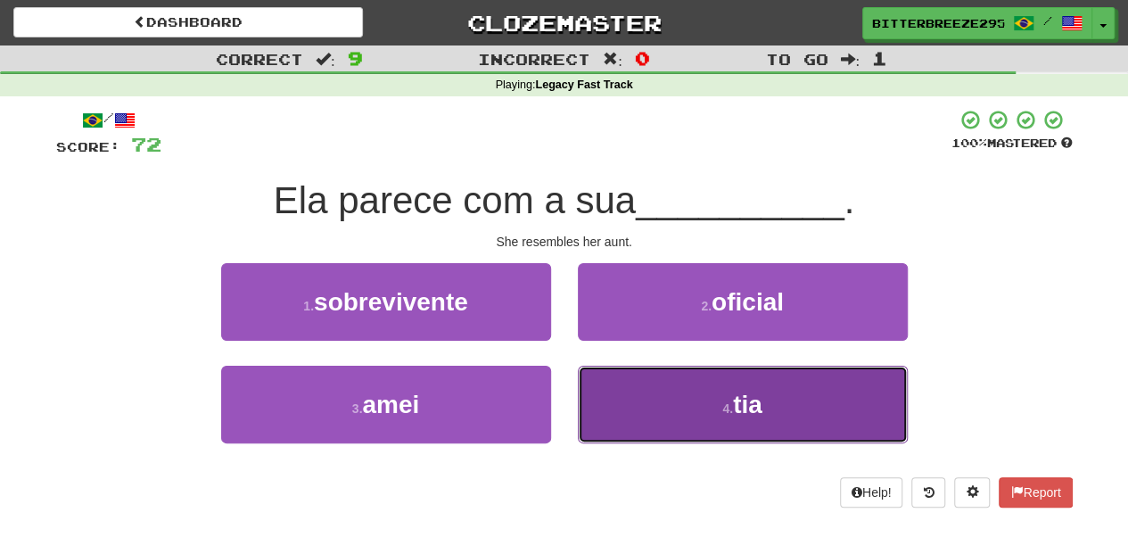
click at [646, 390] on button "4 . tia" at bounding box center [743, 404] width 330 height 78
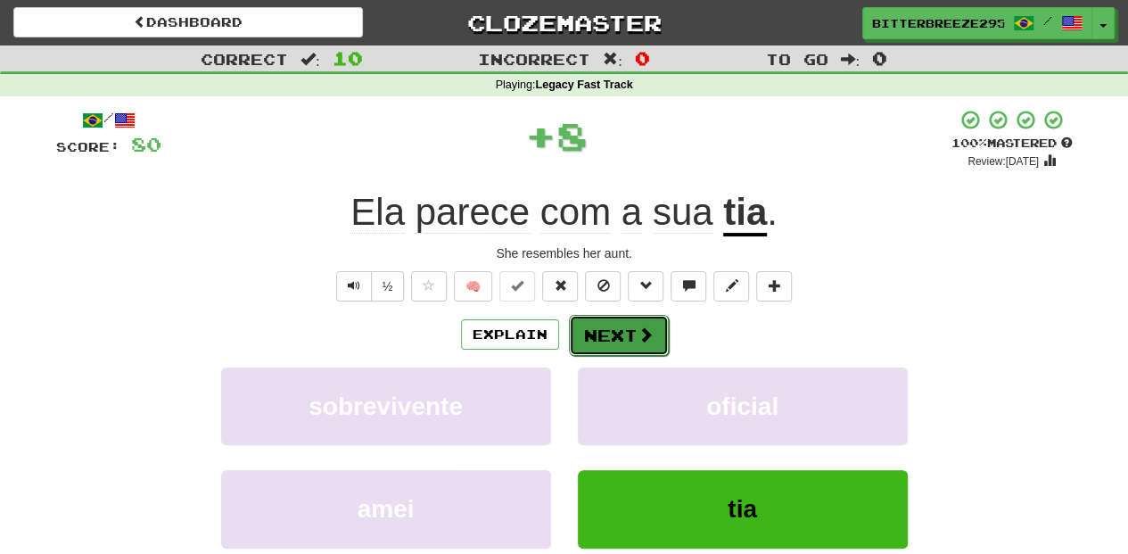
click at [621, 340] on button "Next" at bounding box center [619, 335] width 100 height 41
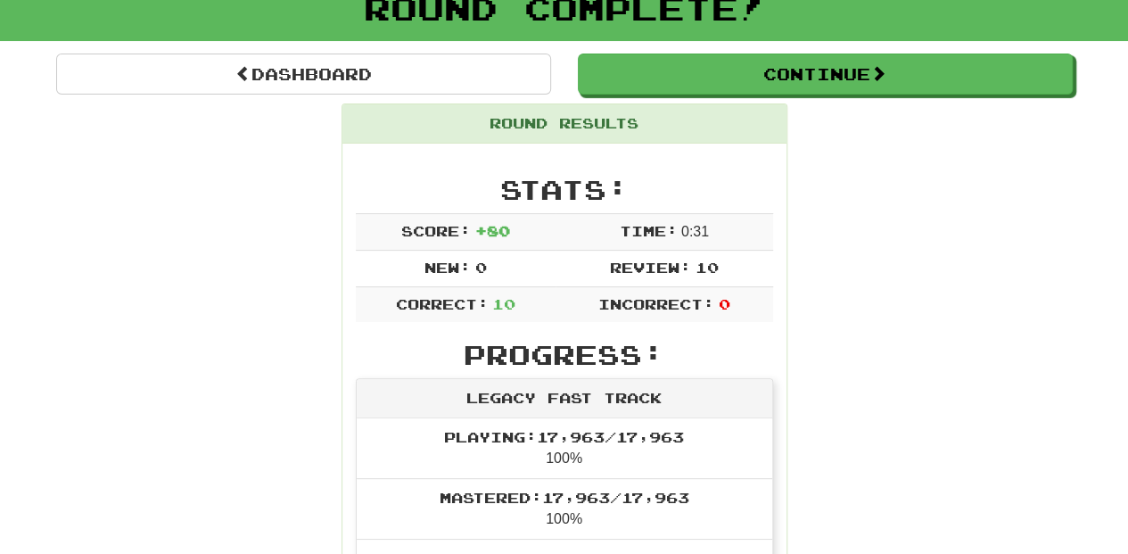
scroll to position [119, 0]
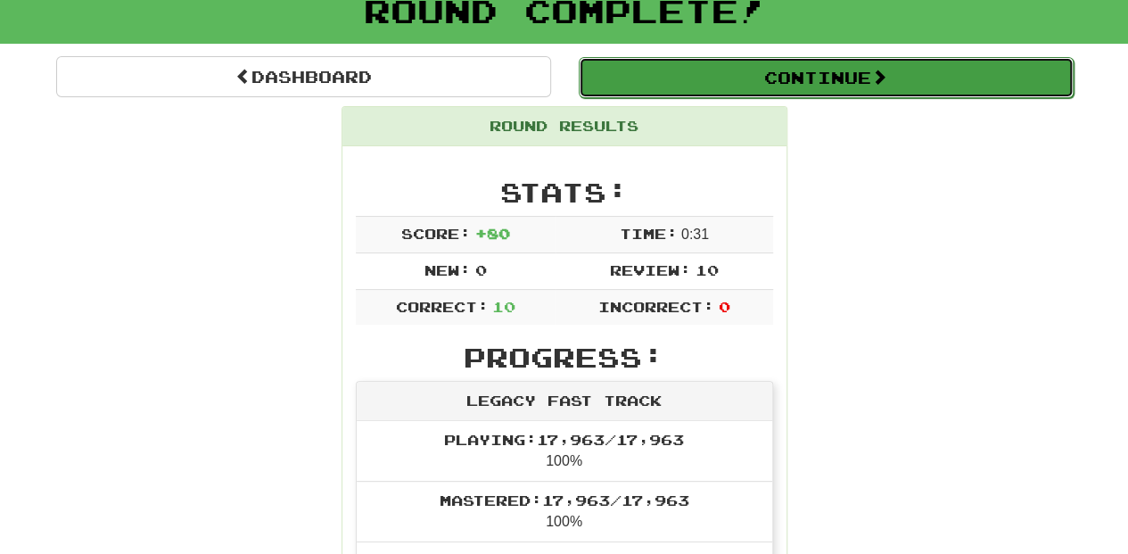
click at [660, 81] on button "Continue" at bounding box center [826, 77] width 495 height 41
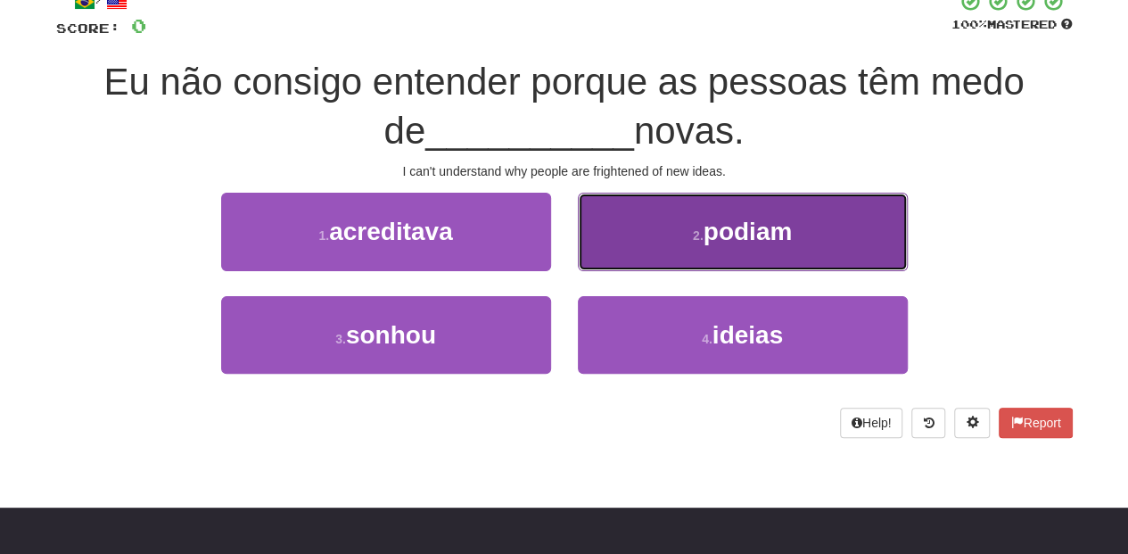
click at [628, 258] on button "2 . podiam" at bounding box center [743, 232] width 330 height 78
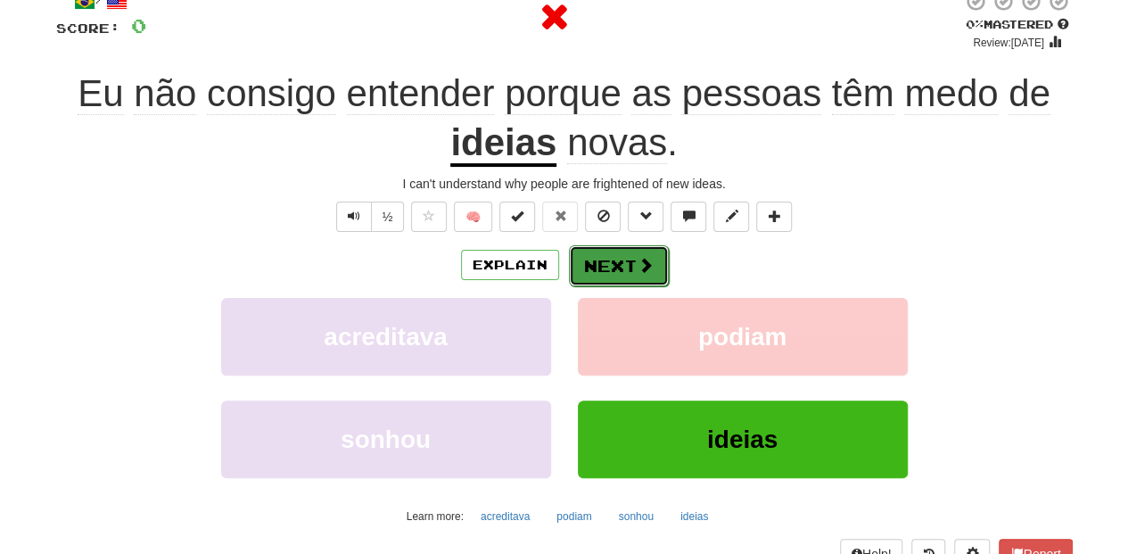
click at [624, 261] on button "Next" at bounding box center [619, 265] width 100 height 41
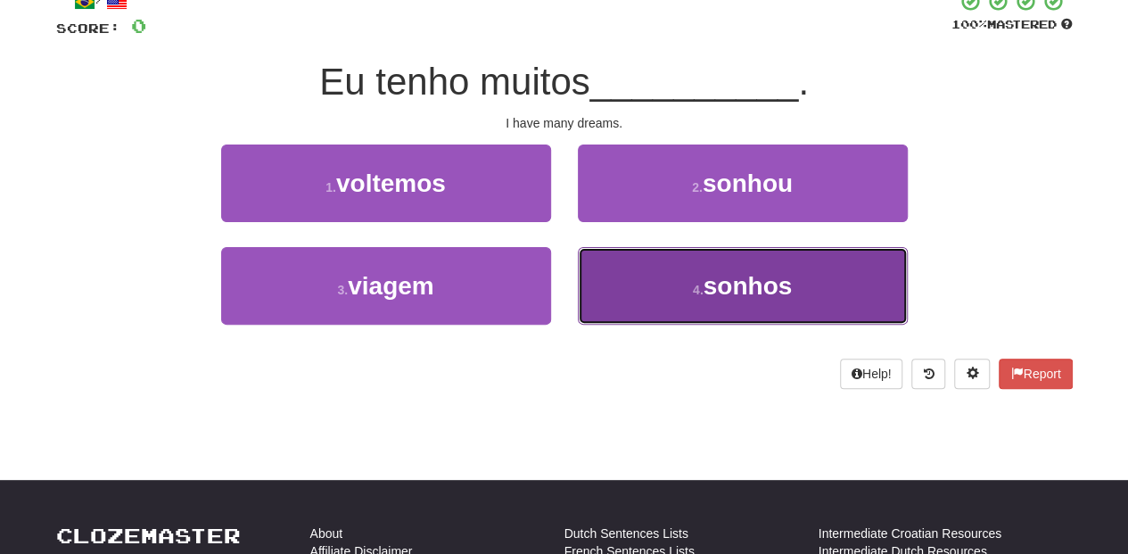
click at [639, 288] on button "4 . sonhos" at bounding box center [743, 286] width 330 height 78
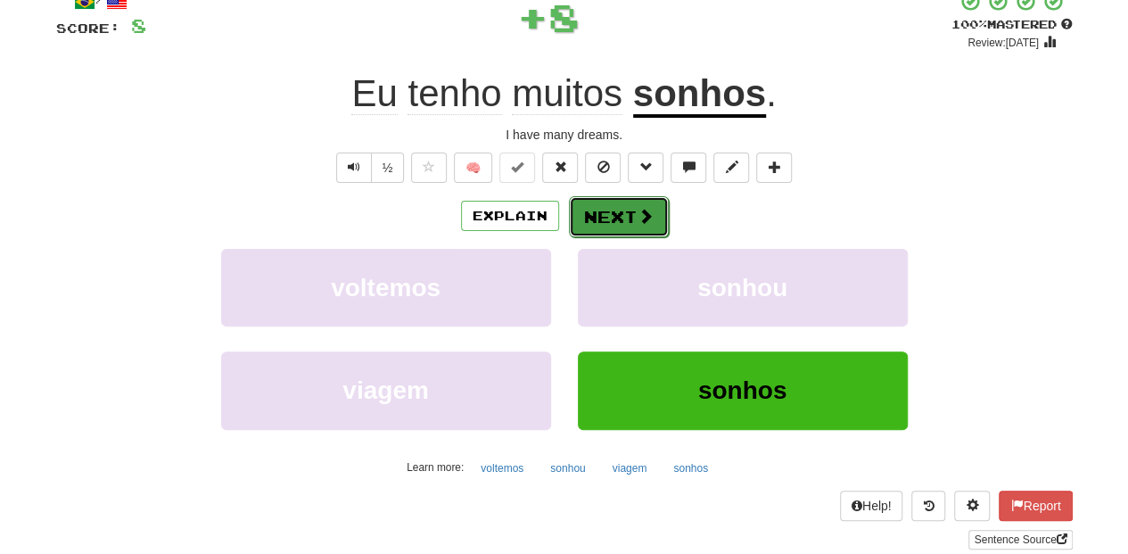
click at [621, 212] on button "Next" at bounding box center [619, 216] width 100 height 41
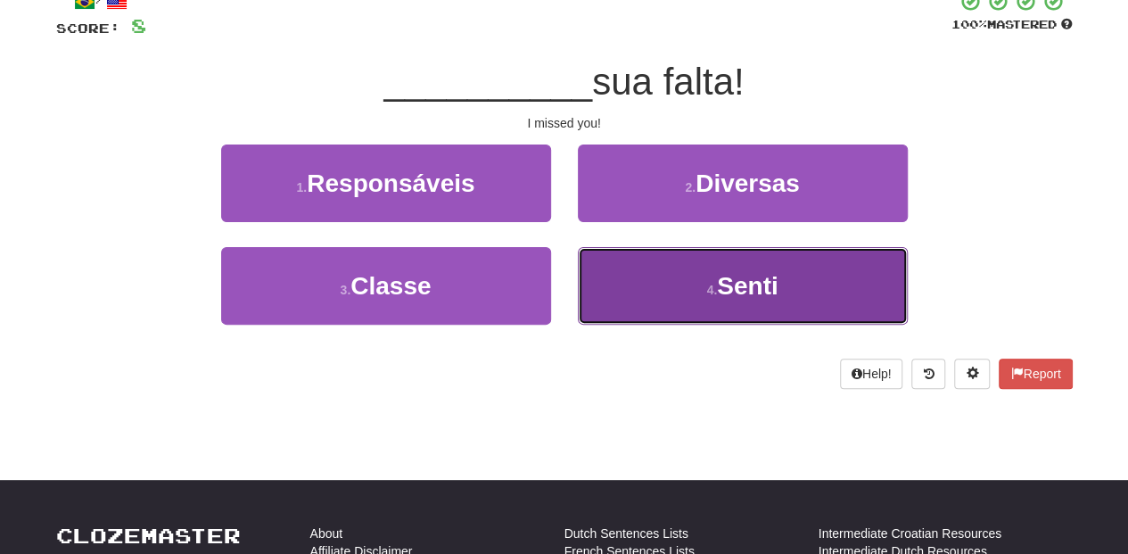
click at [646, 283] on button "4 . Senti" at bounding box center [743, 286] width 330 height 78
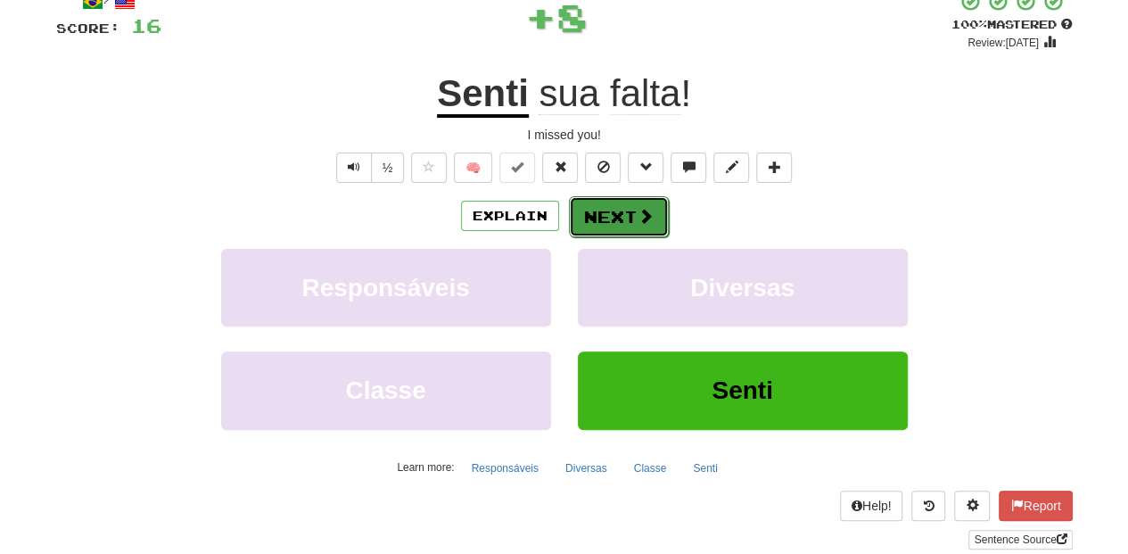
click at [614, 214] on button "Next" at bounding box center [619, 216] width 100 height 41
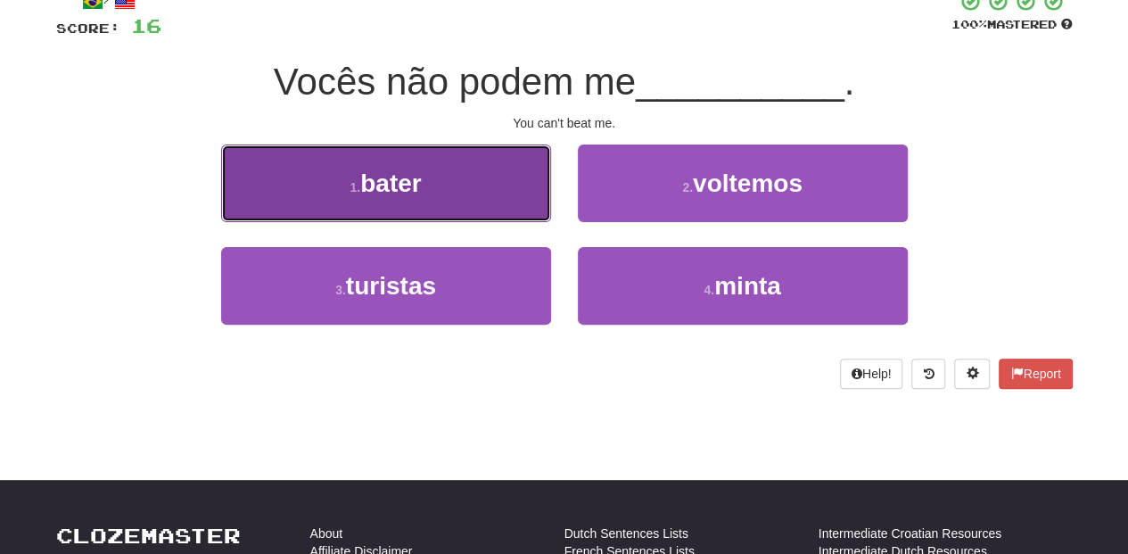
click at [487, 203] on button "1 . bater" at bounding box center [386, 183] width 330 height 78
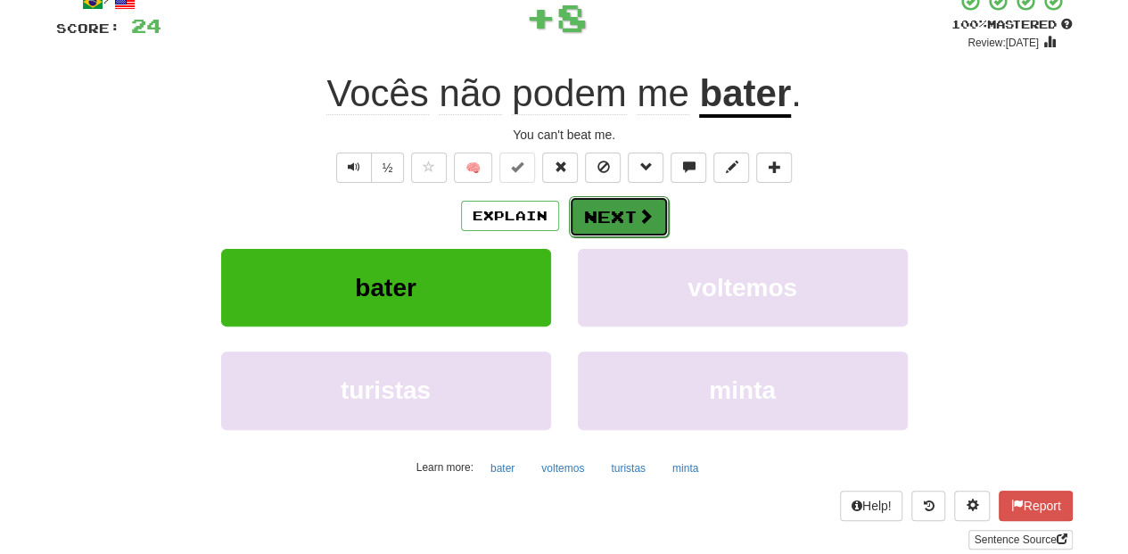
click at [600, 204] on button "Next" at bounding box center [619, 216] width 100 height 41
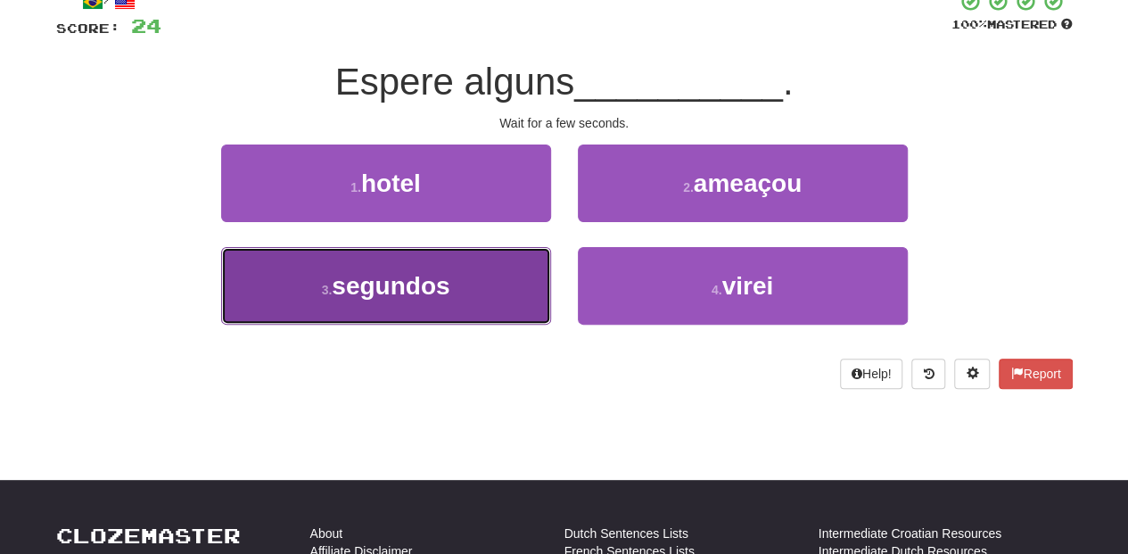
click at [472, 283] on button "3 . segundos" at bounding box center [386, 286] width 330 height 78
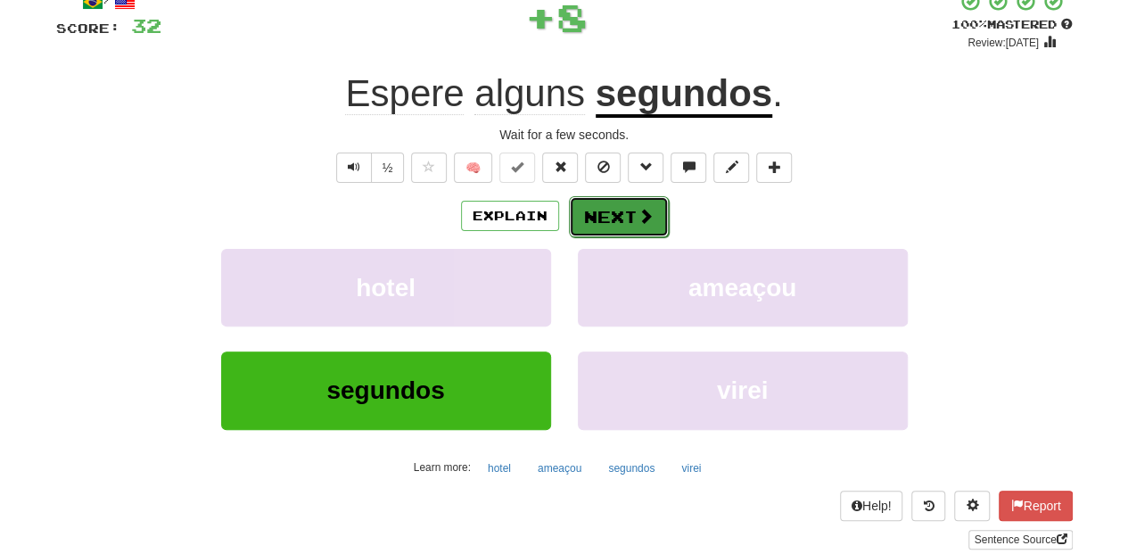
click at [620, 211] on button "Next" at bounding box center [619, 216] width 100 height 41
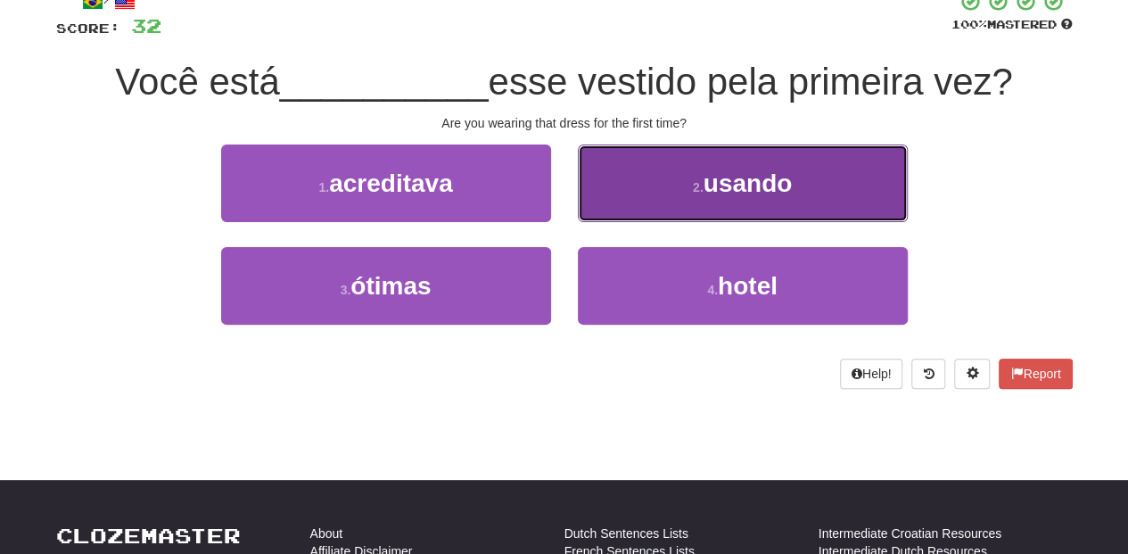
click at [618, 205] on button "2 . usando" at bounding box center [743, 183] width 330 height 78
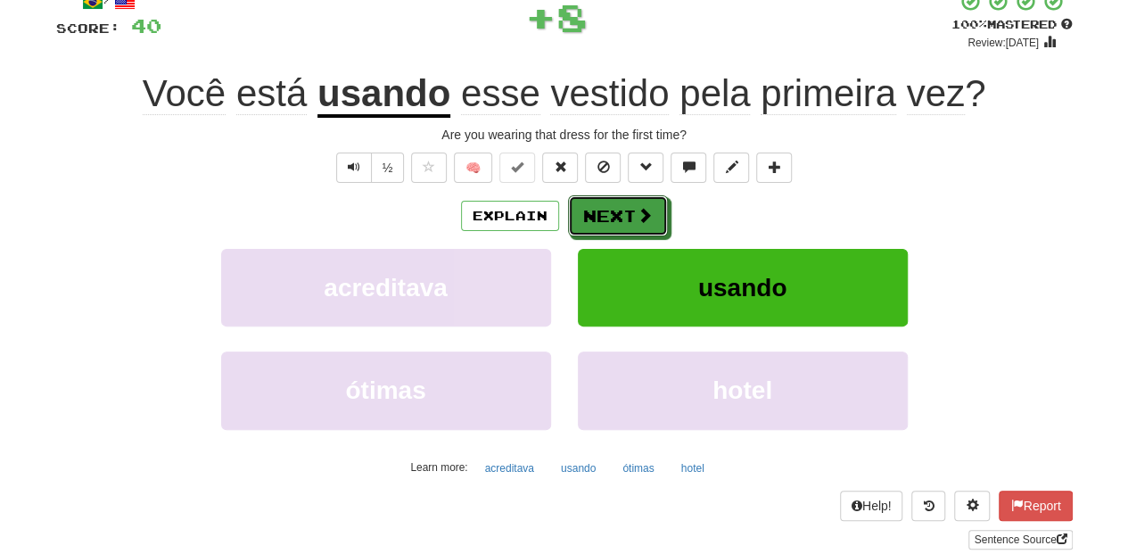
click at [614, 214] on button "Next" at bounding box center [618, 215] width 100 height 41
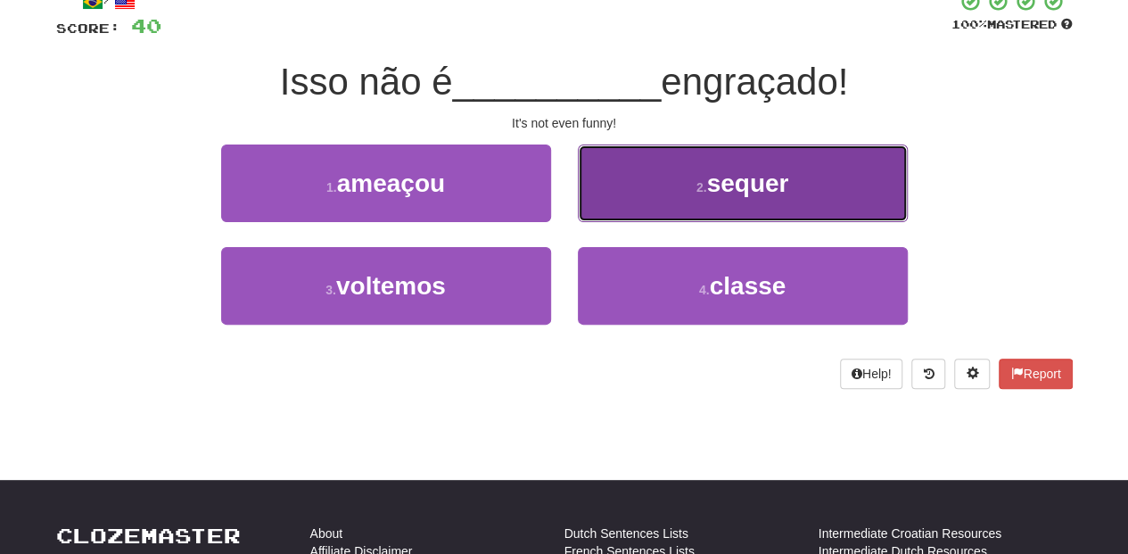
click at [613, 215] on button "2 . sequer" at bounding box center [743, 183] width 330 height 78
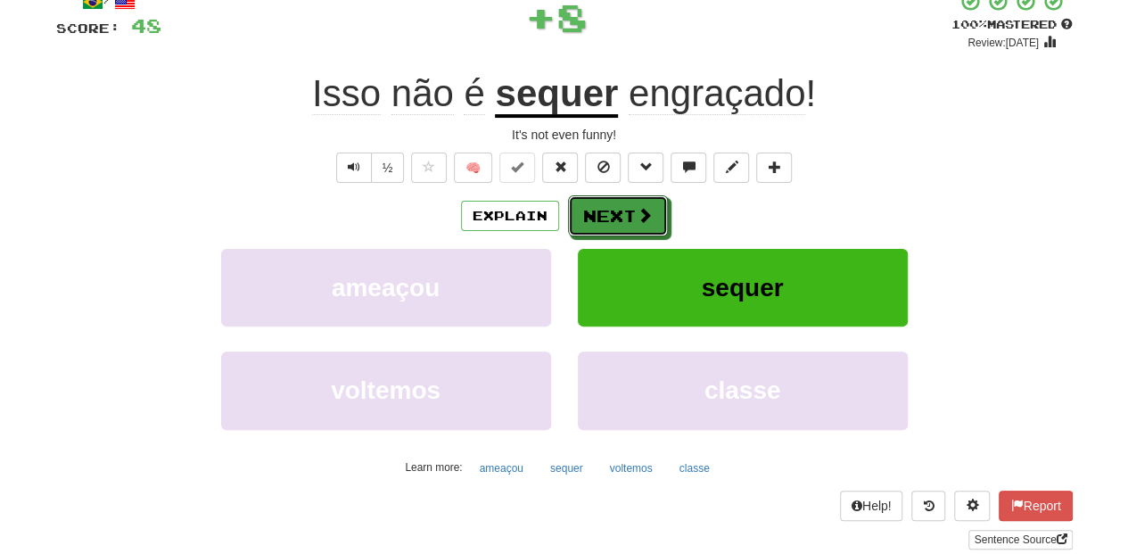
click at [613, 215] on button "Next" at bounding box center [618, 215] width 100 height 41
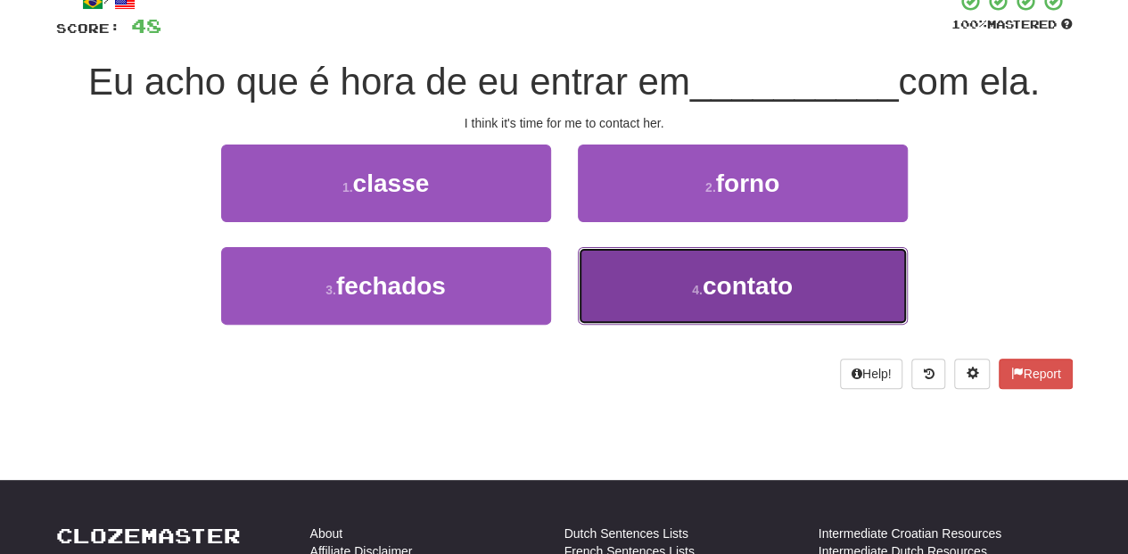
click at [618, 269] on button "4 . contato" at bounding box center [743, 286] width 330 height 78
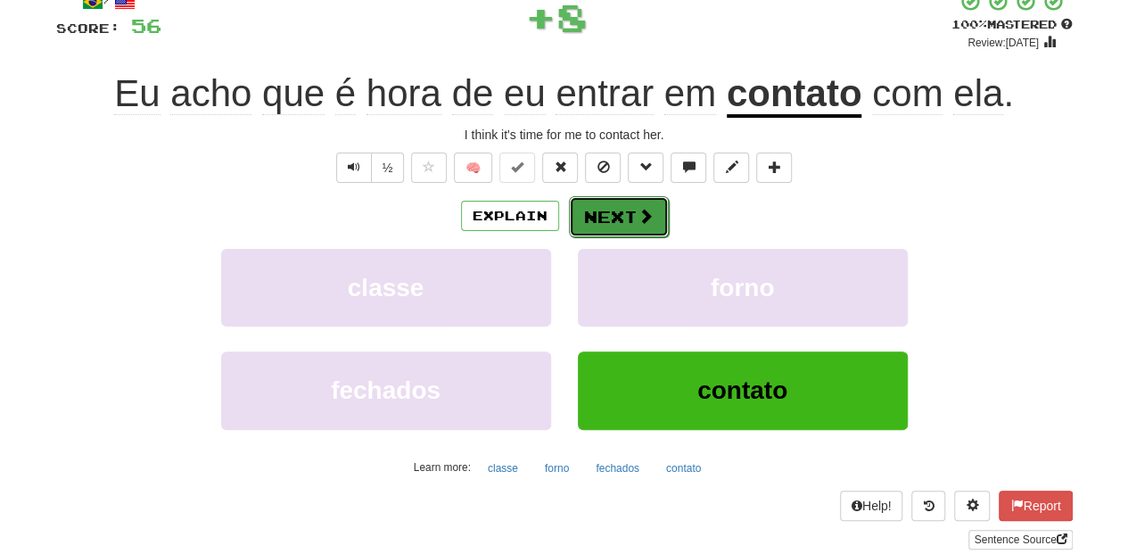
click at [601, 218] on button "Next" at bounding box center [619, 216] width 100 height 41
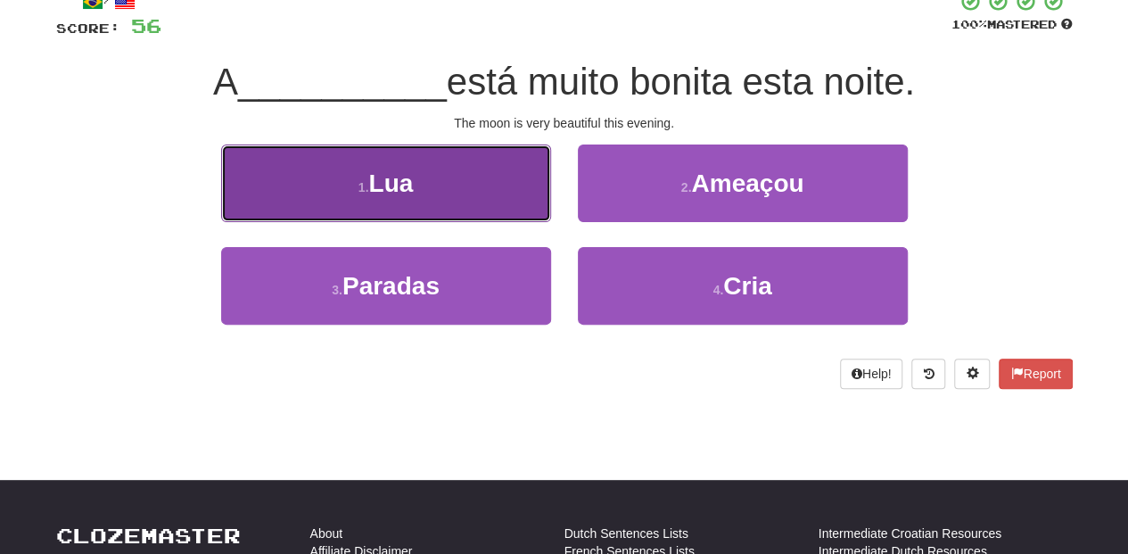
click at [492, 203] on button "1 . Lua" at bounding box center [386, 183] width 330 height 78
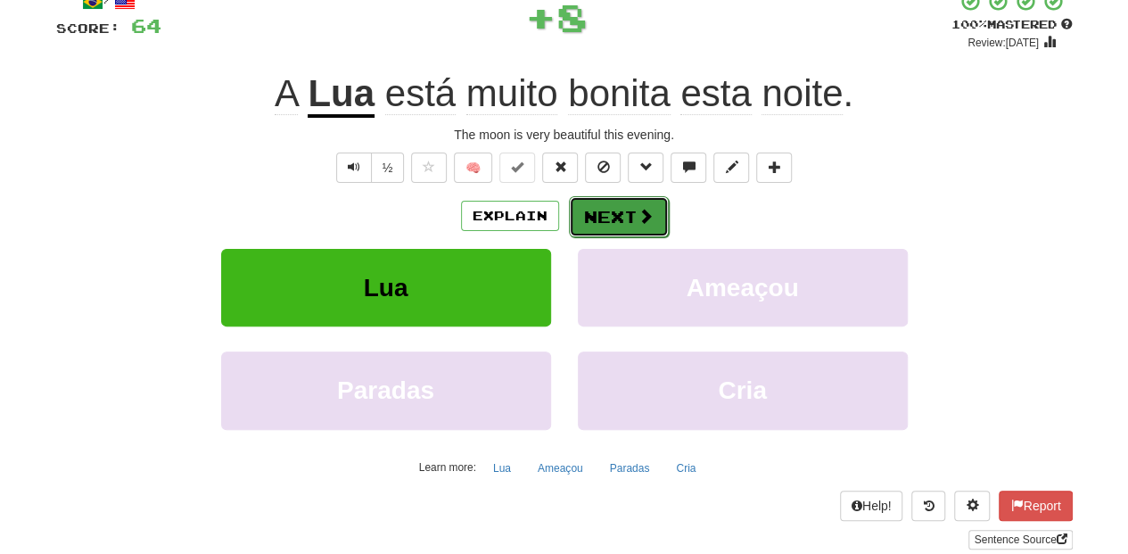
click at [604, 218] on button "Next" at bounding box center [619, 216] width 100 height 41
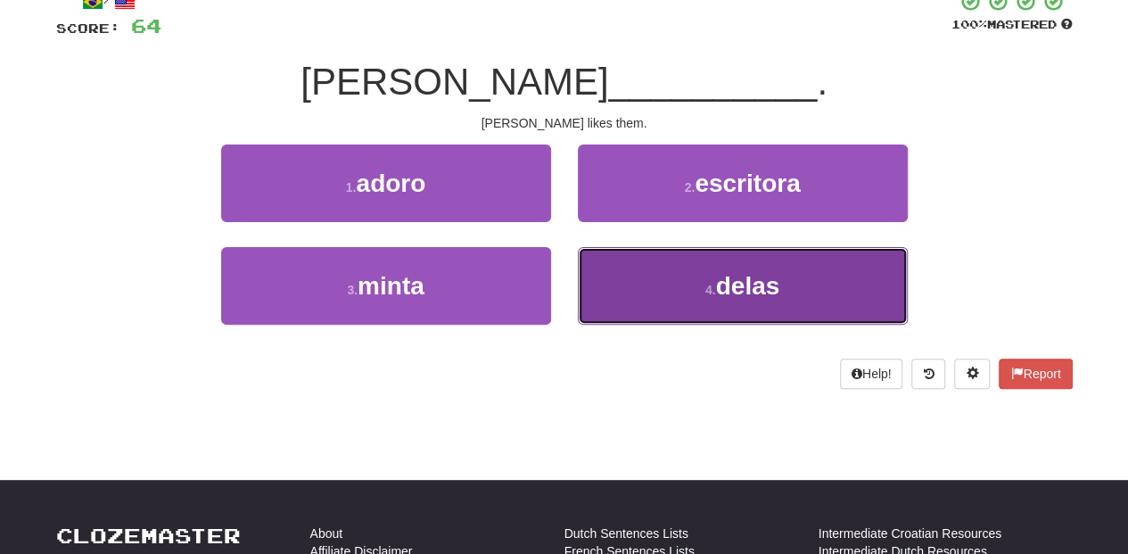
click at [669, 292] on button "4 . delas" at bounding box center [743, 286] width 330 height 78
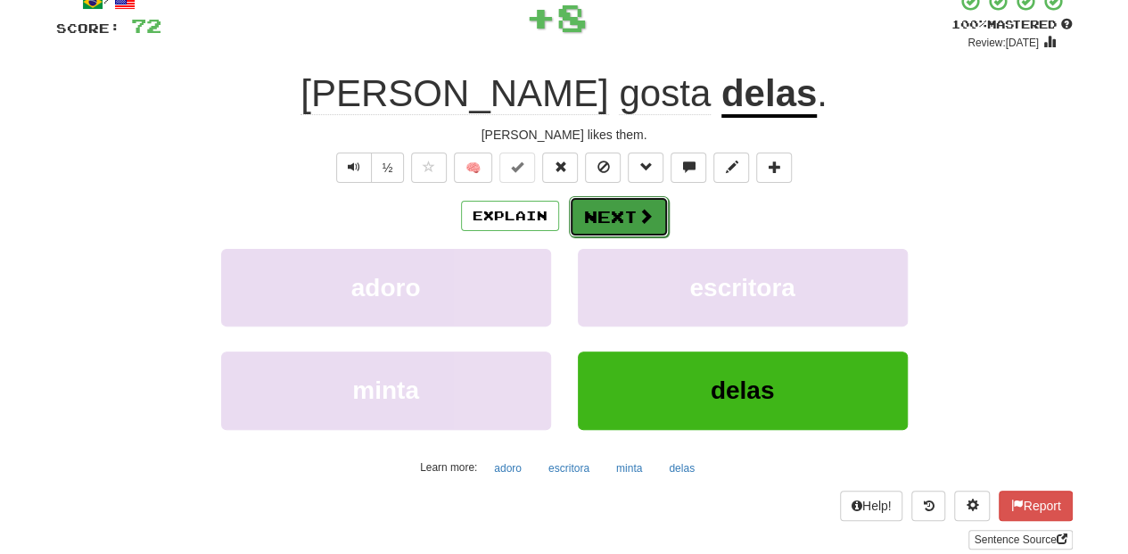
click at [618, 218] on button "Next" at bounding box center [619, 216] width 100 height 41
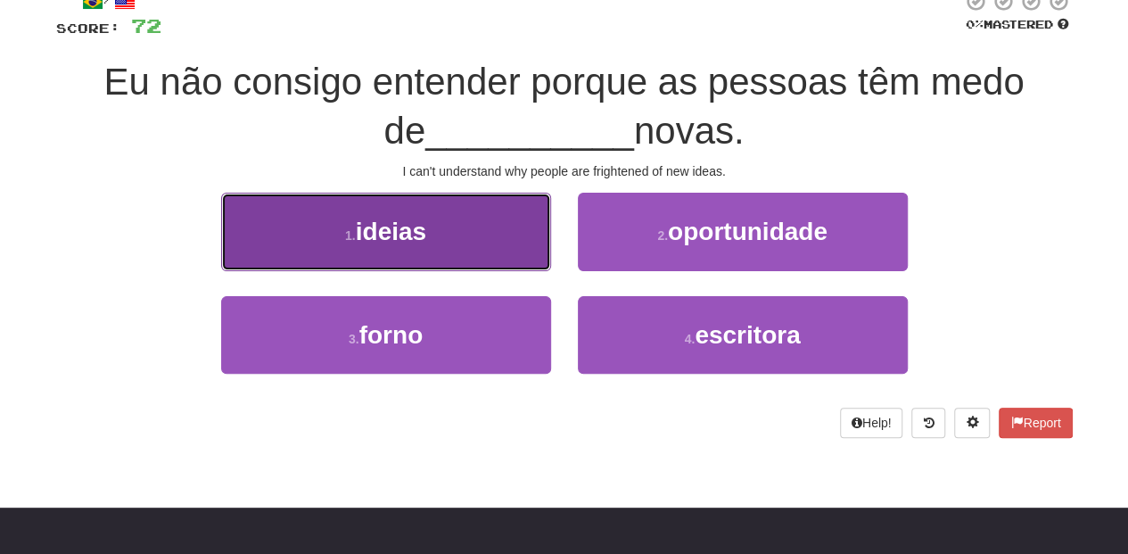
click at [487, 235] on button "1 . ideias" at bounding box center [386, 232] width 330 height 78
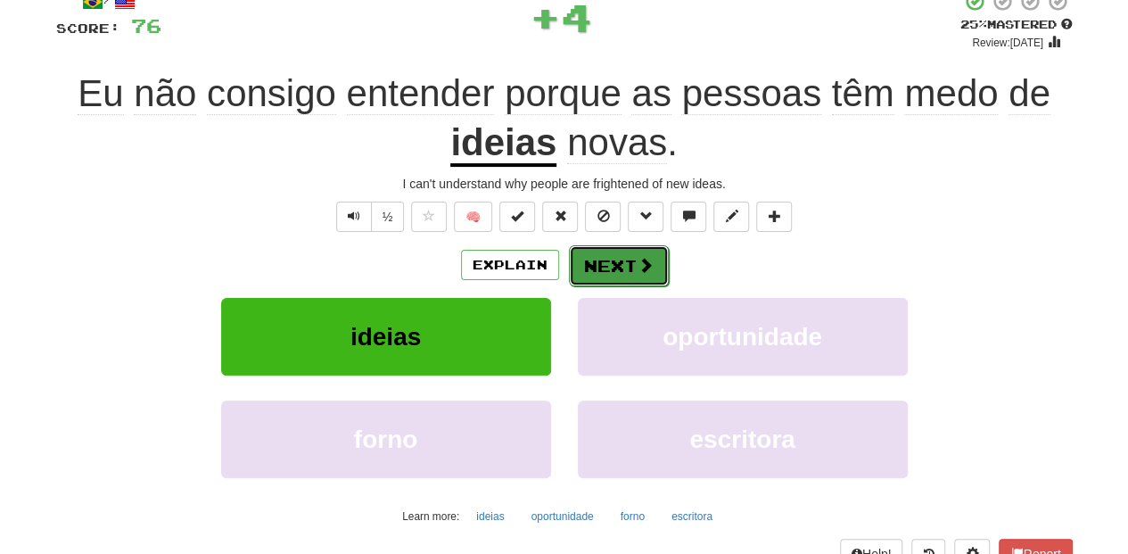
click at [622, 250] on button "Next" at bounding box center [619, 265] width 100 height 41
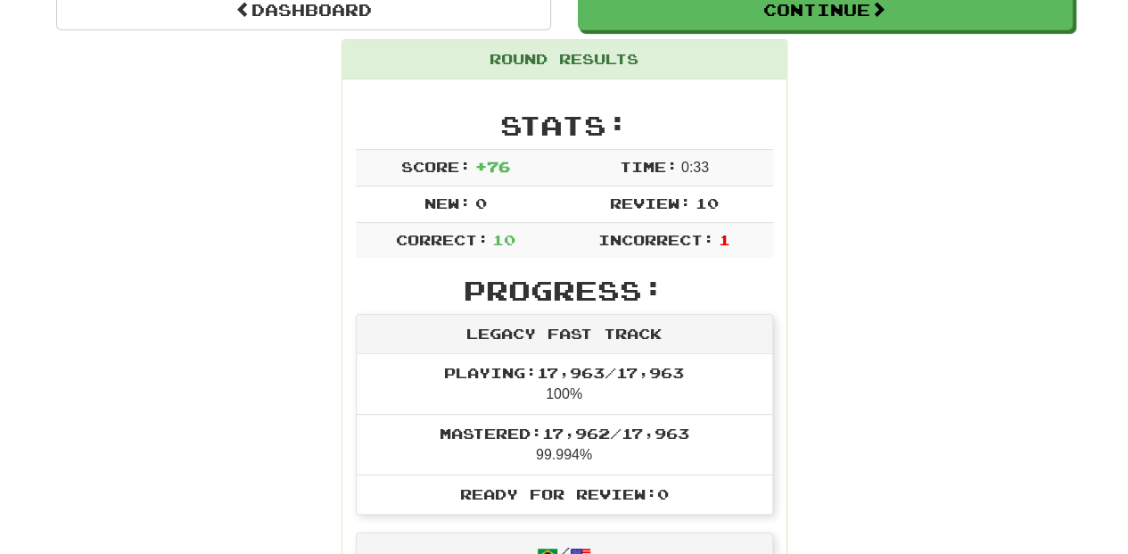
scroll to position [78, 0]
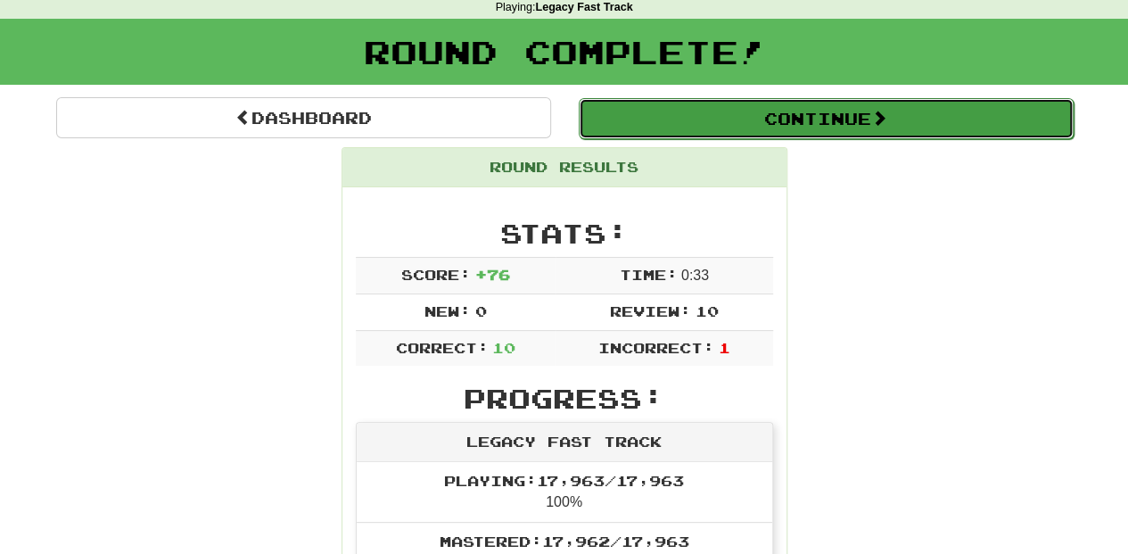
click at [710, 114] on button "Continue" at bounding box center [826, 118] width 495 height 41
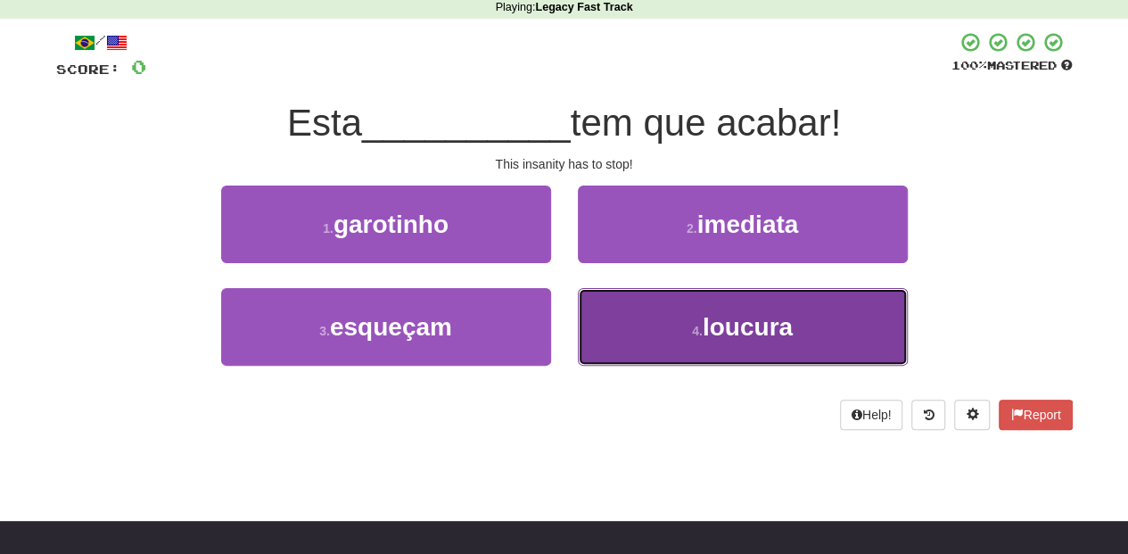
click at [652, 321] on button "4 . loucura" at bounding box center [743, 327] width 330 height 78
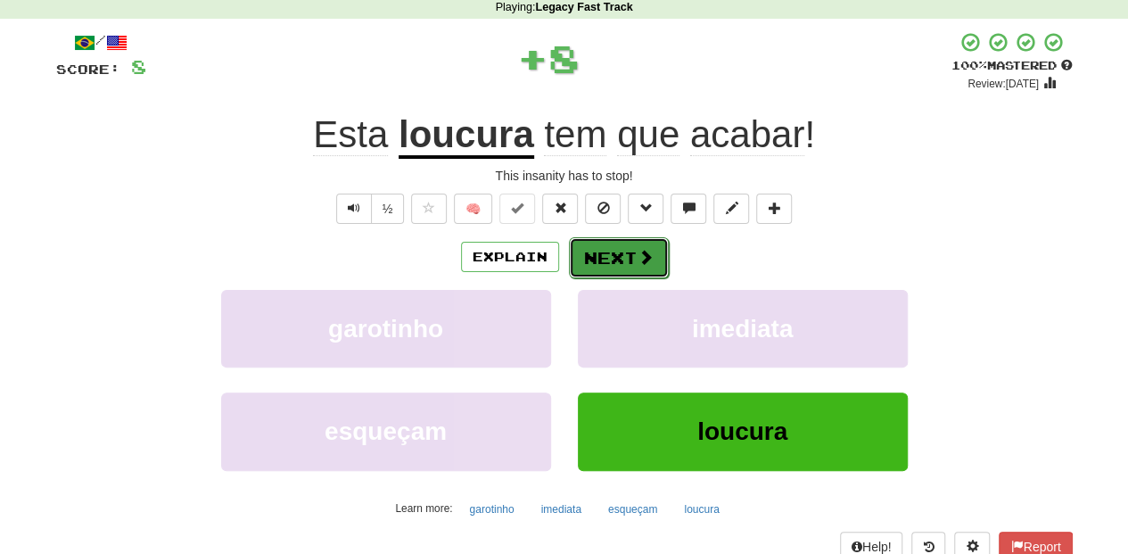
click at [612, 251] on button "Next" at bounding box center [619, 257] width 100 height 41
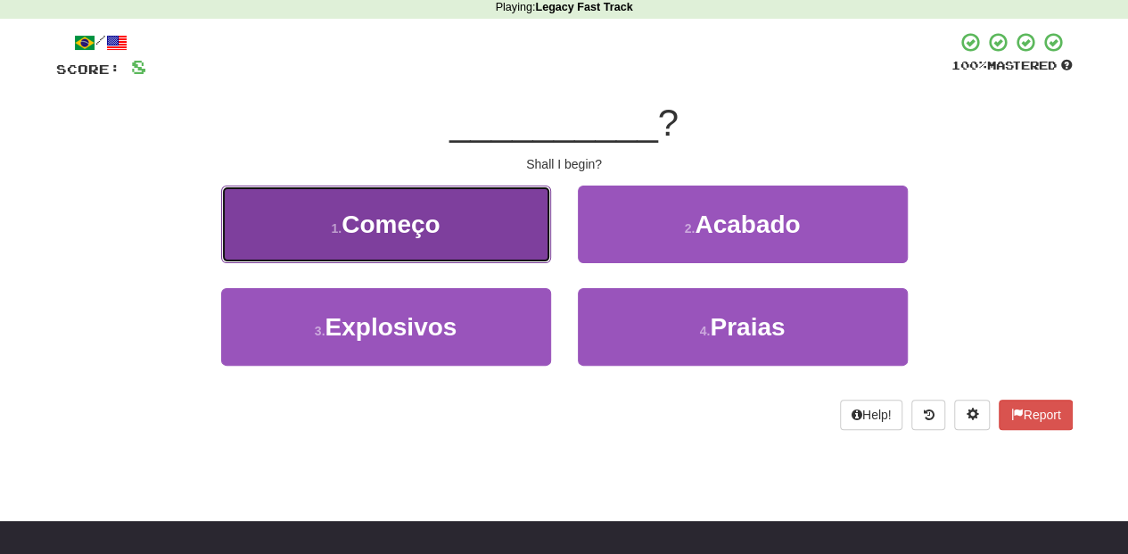
click at [478, 243] on button "1 . Começo" at bounding box center [386, 224] width 330 height 78
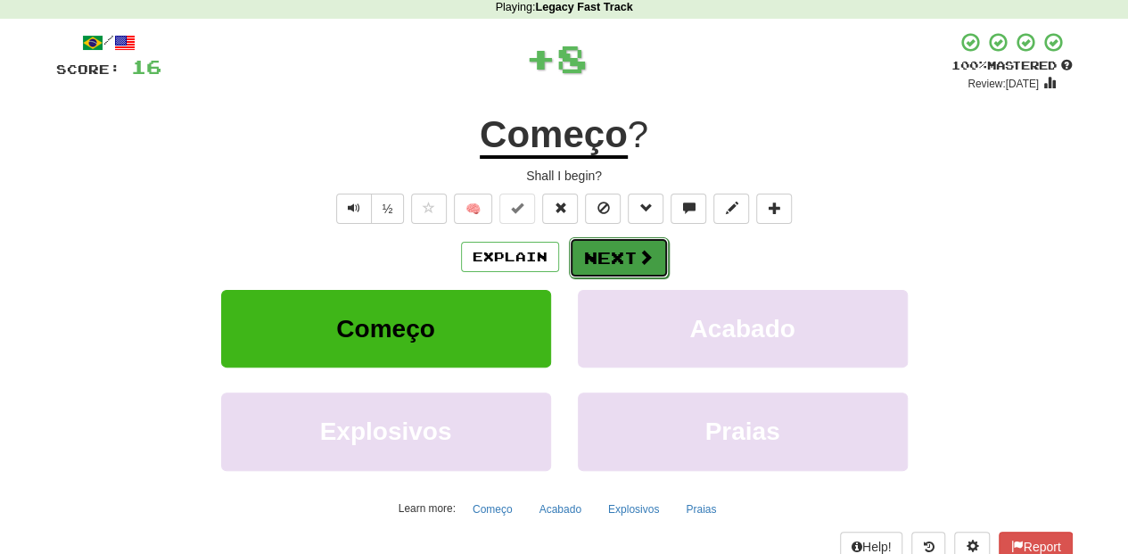
click at [604, 259] on button "Next" at bounding box center [619, 257] width 100 height 41
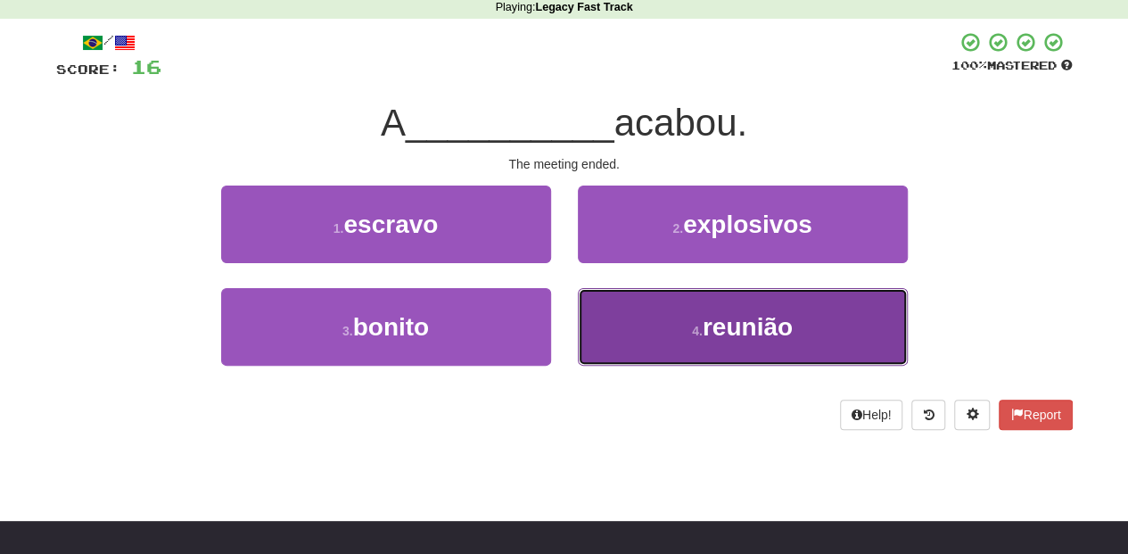
click at [625, 319] on button "4 . reunião" at bounding box center [743, 327] width 330 height 78
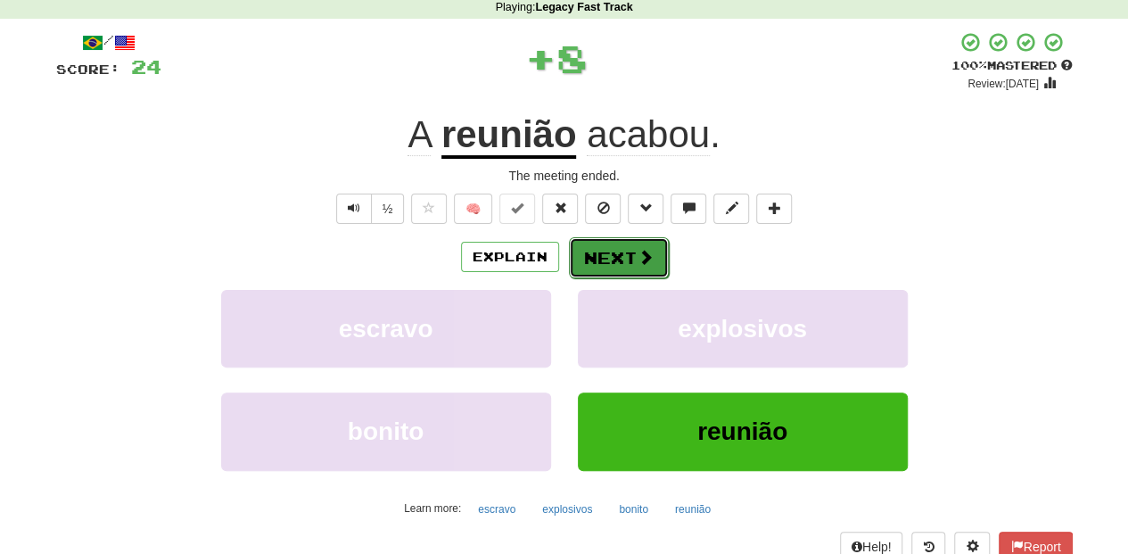
click at [604, 259] on button "Next" at bounding box center [619, 257] width 100 height 41
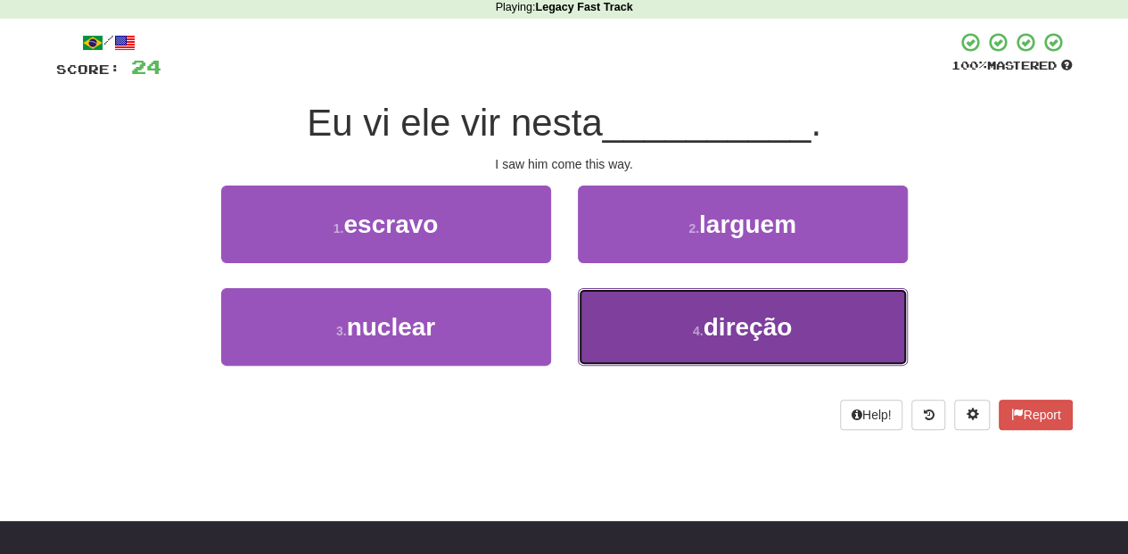
click at [620, 326] on button "4 . direção" at bounding box center [743, 327] width 330 height 78
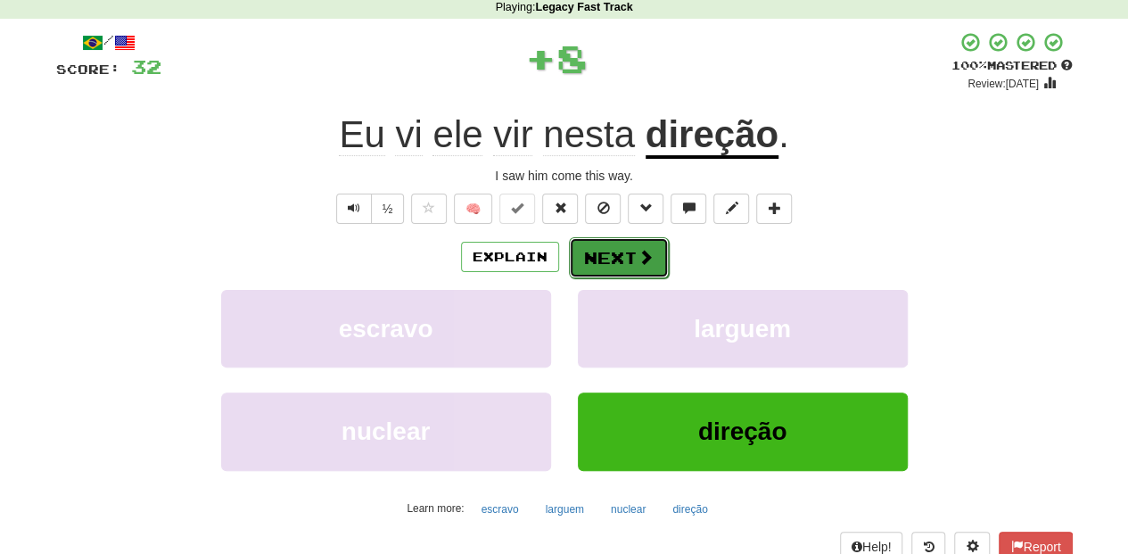
click at [603, 249] on button "Next" at bounding box center [619, 257] width 100 height 41
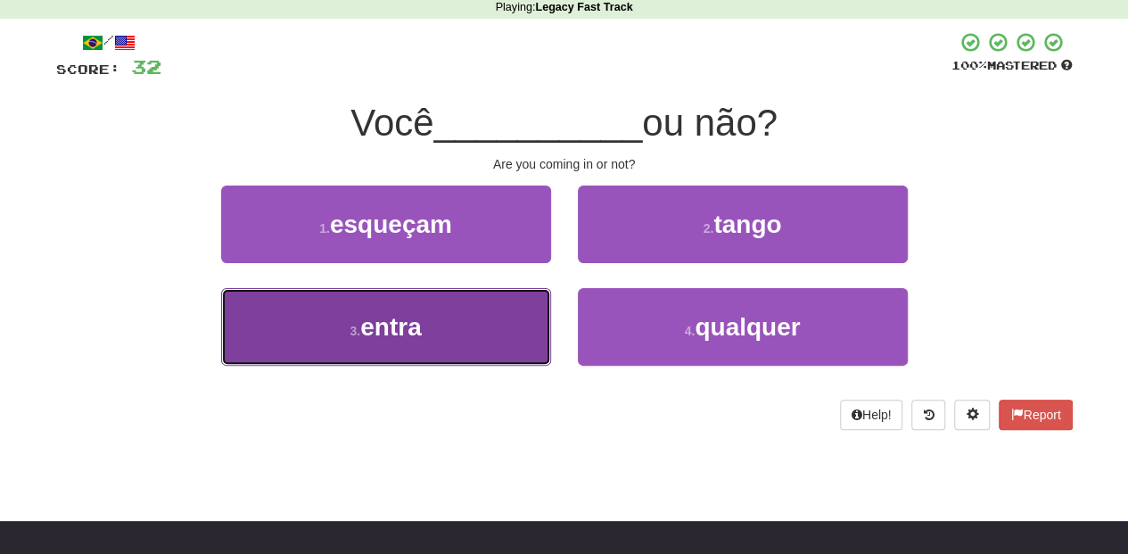
click at [490, 322] on button "3 . entra" at bounding box center [386, 327] width 330 height 78
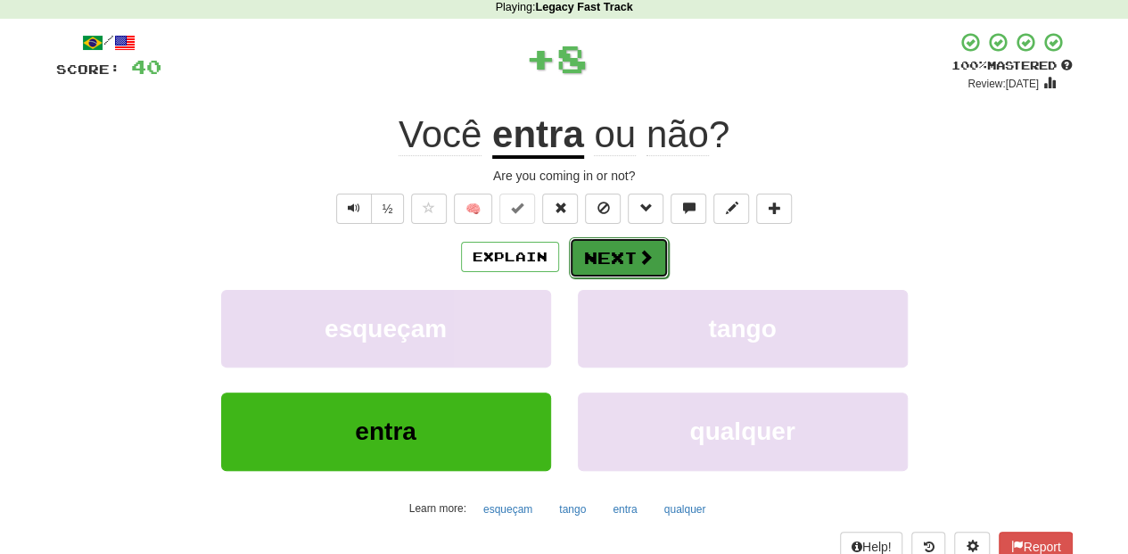
click at [609, 259] on button "Next" at bounding box center [619, 257] width 100 height 41
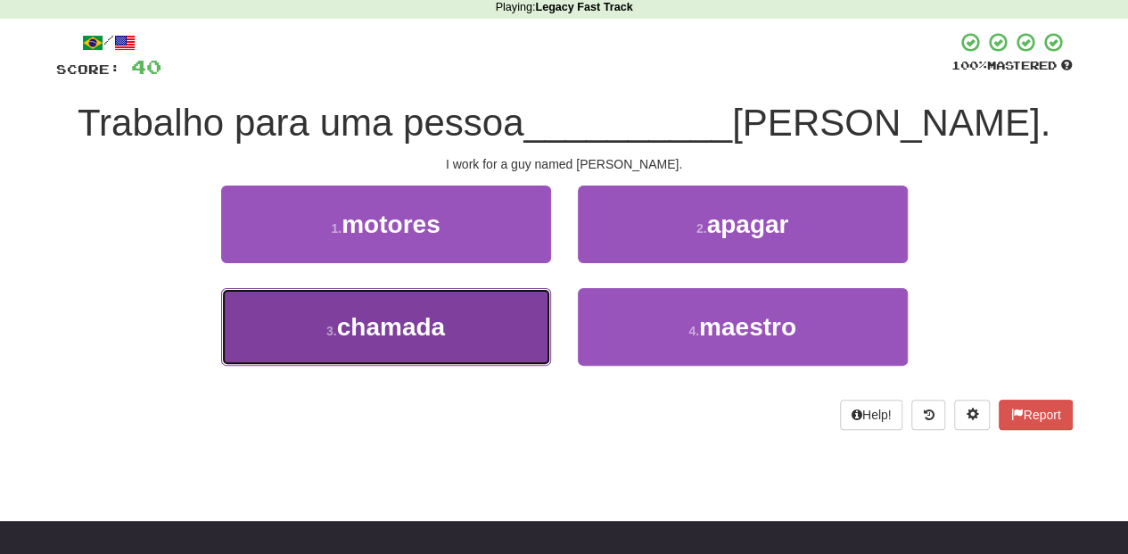
click at [499, 308] on button "3 . chamada" at bounding box center [386, 327] width 330 height 78
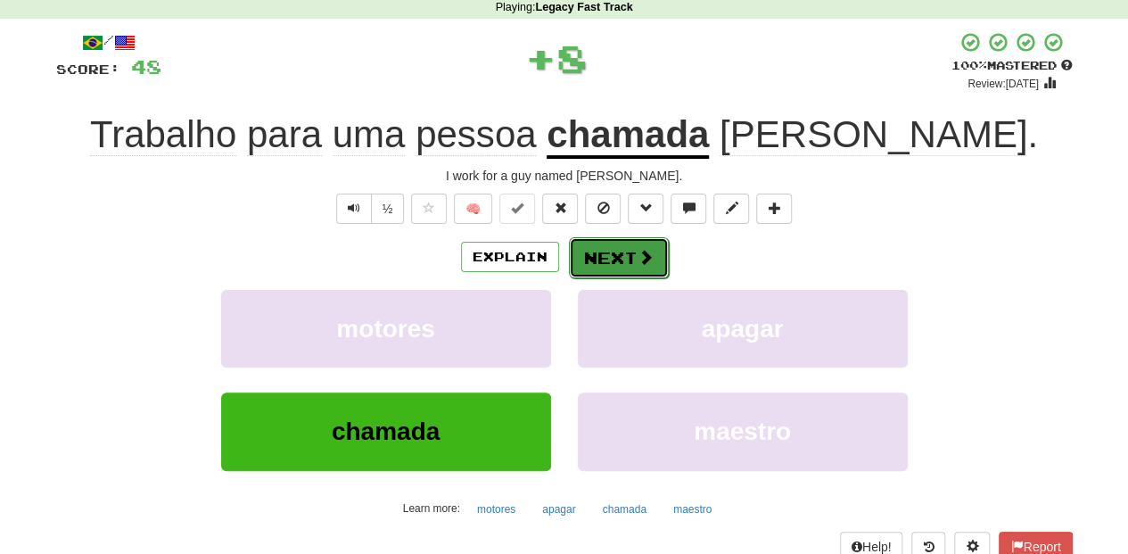
click at [620, 251] on button "Next" at bounding box center [619, 257] width 100 height 41
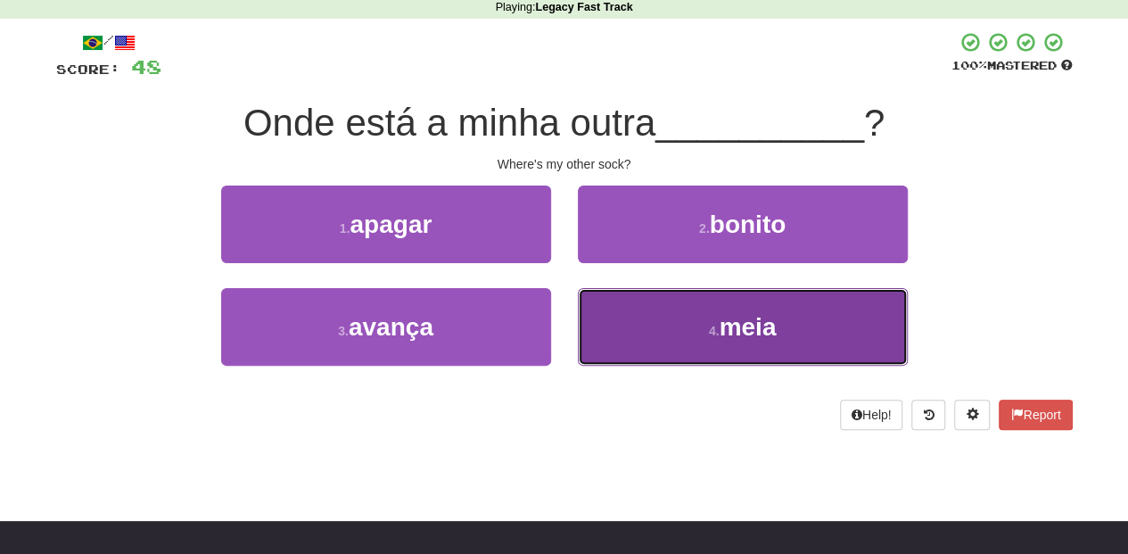
click at [644, 310] on button "4 . meia" at bounding box center [743, 327] width 330 height 78
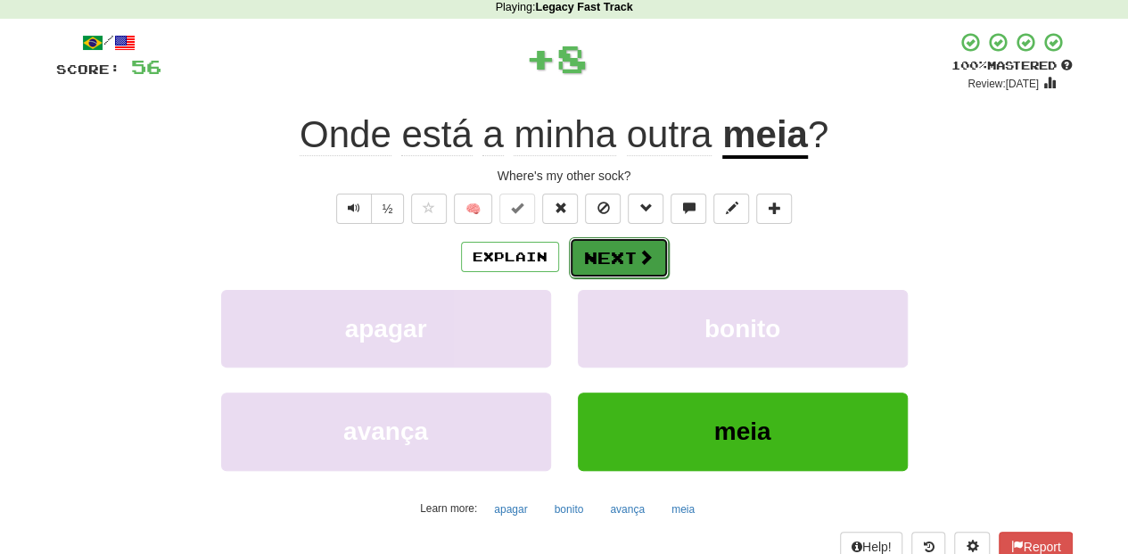
click at [620, 251] on button "Next" at bounding box center [619, 257] width 100 height 41
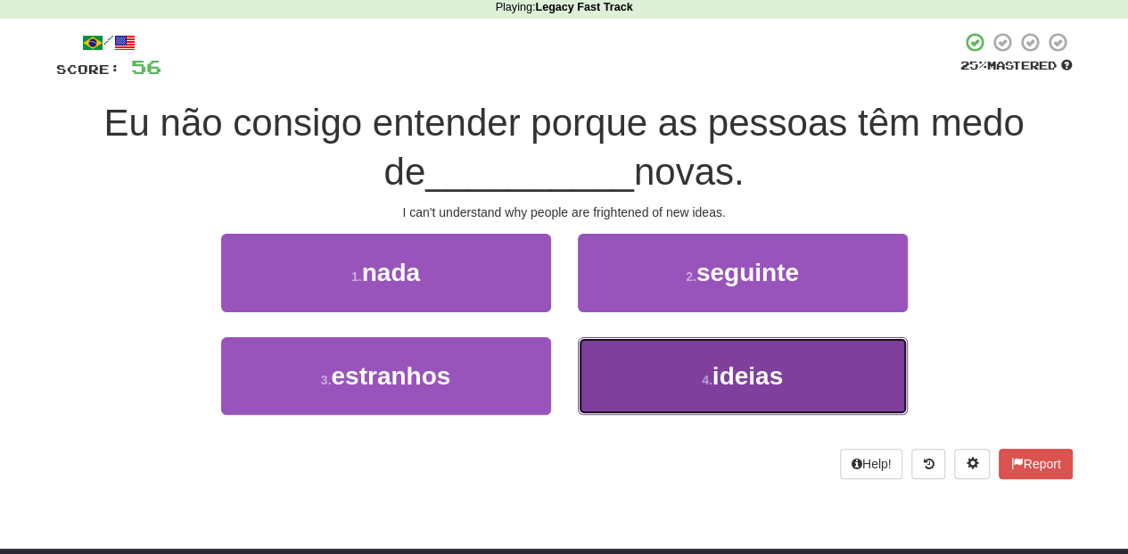
click at [613, 379] on button "4 . ideias" at bounding box center [743, 376] width 330 height 78
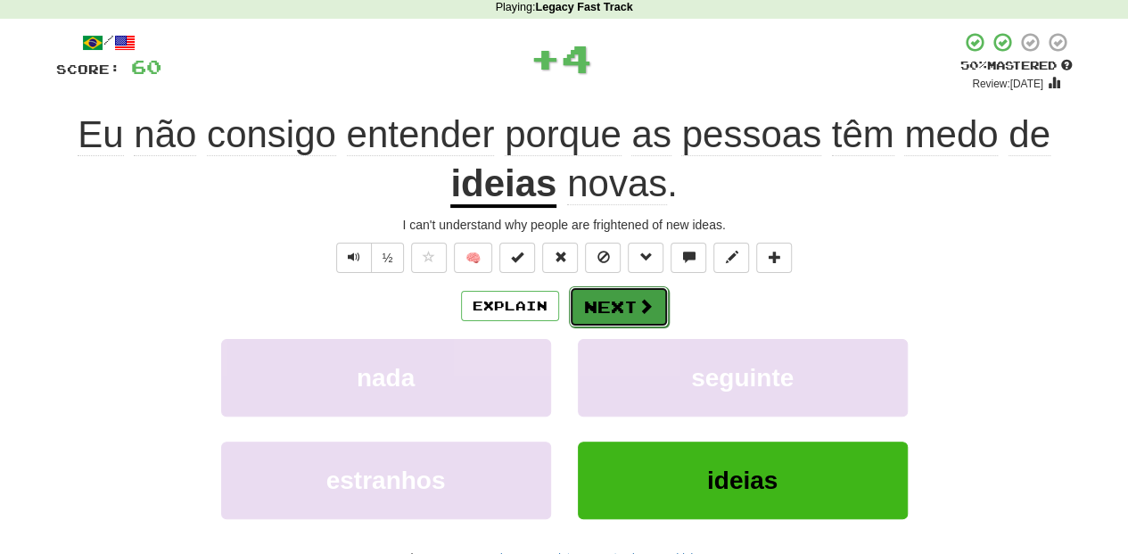
click at [595, 303] on button "Next" at bounding box center [619, 306] width 100 height 41
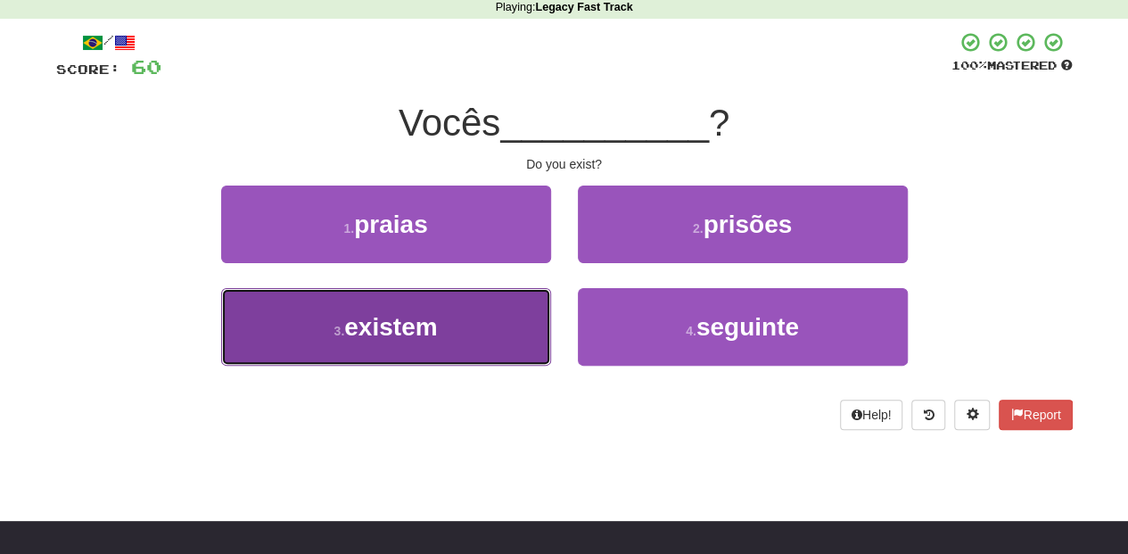
click at [498, 332] on button "3 . existem" at bounding box center [386, 327] width 330 height 78
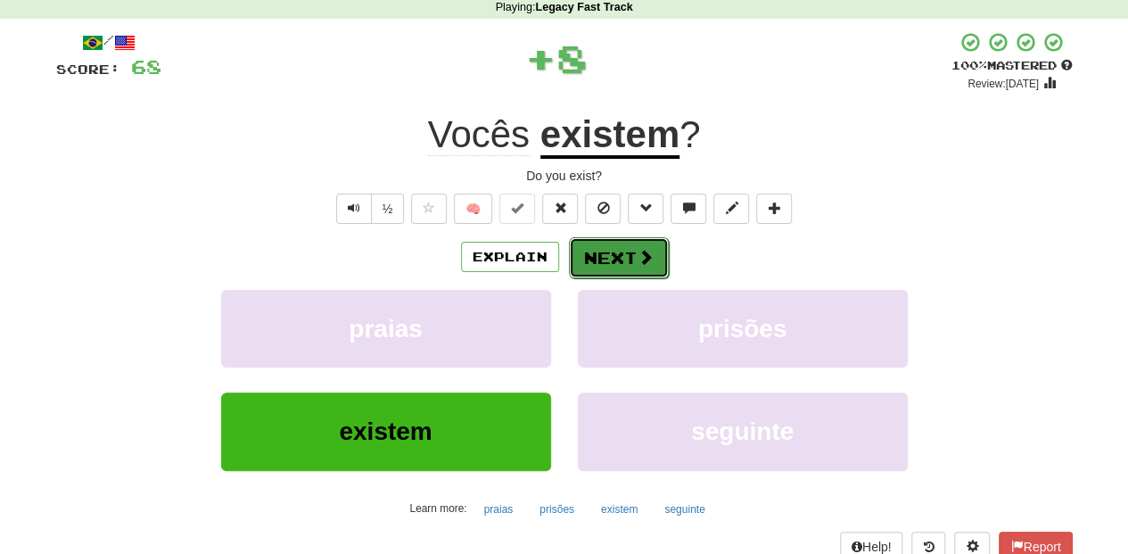
click at [616, 269] on button "Next" at bounding box center [619, 257] width 100 height 41
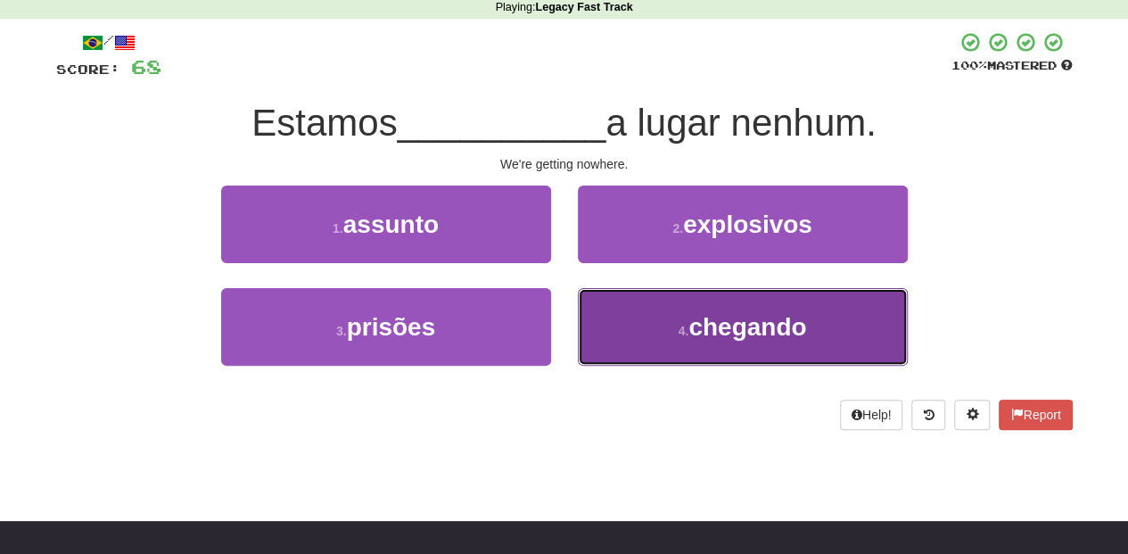
click at [667, 320] on button "4 . chegando" at bounding box center [743, 327] width 330 height 78
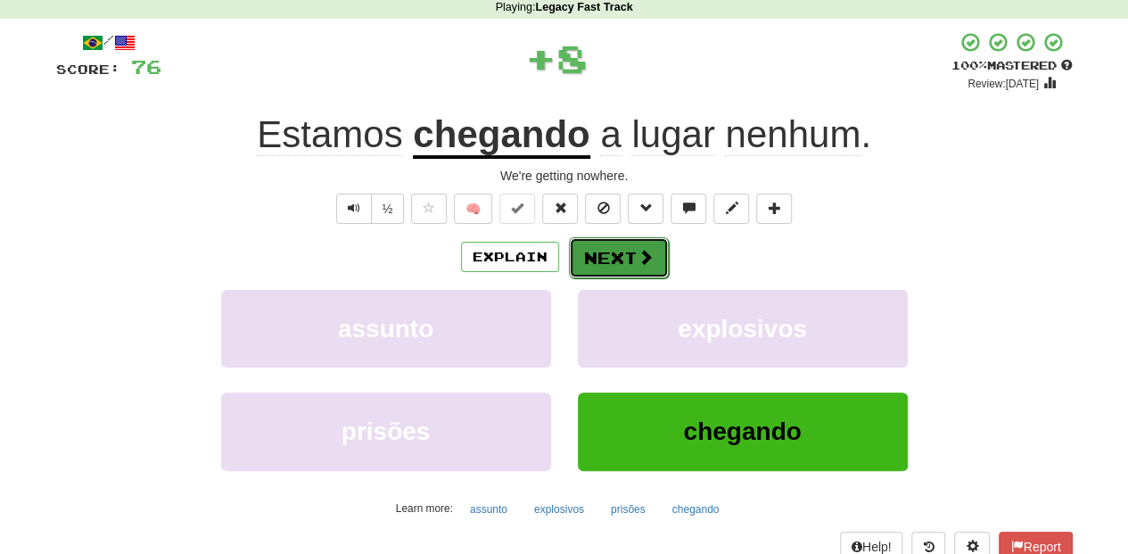
click at [619, 262] on button "Next" at bounding box center [619, 257] width 100 height 41
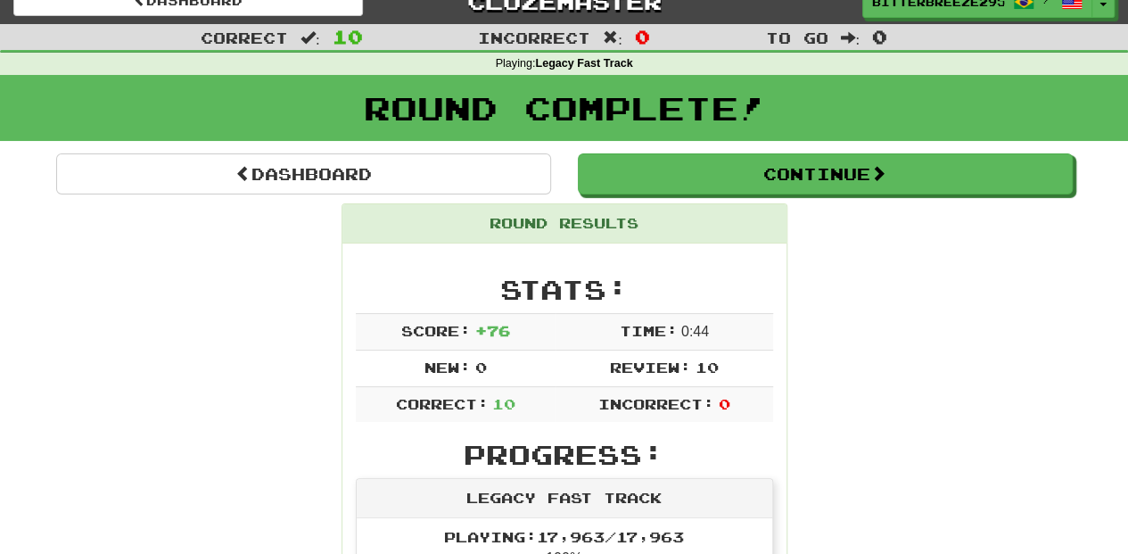
scroll to position [18, 0]
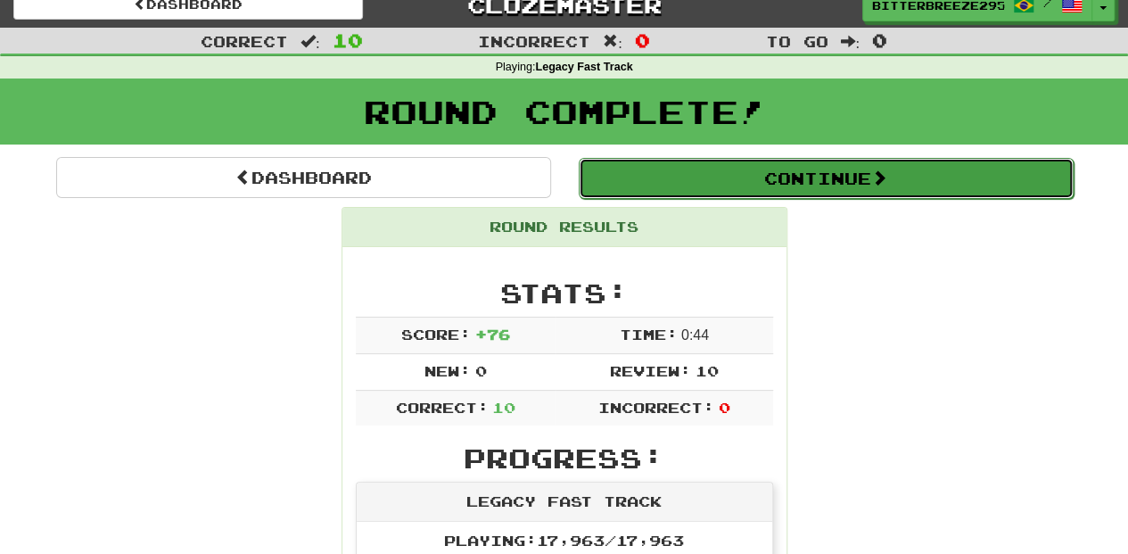
click at [731, 168] on button "Continue" at bounding box center [826, 178] width 495 height 41
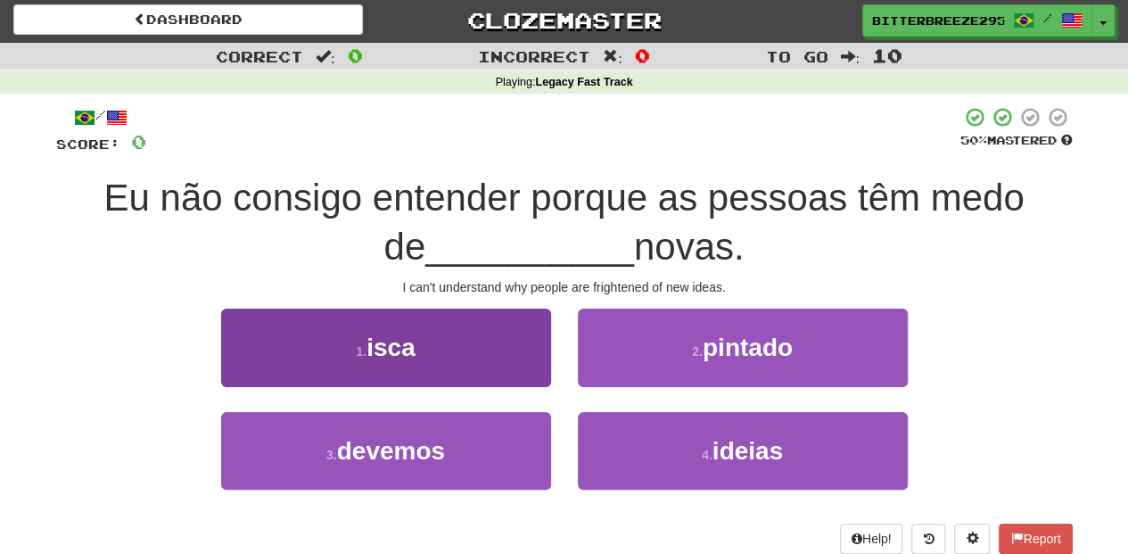
scroll to position [0, 0]
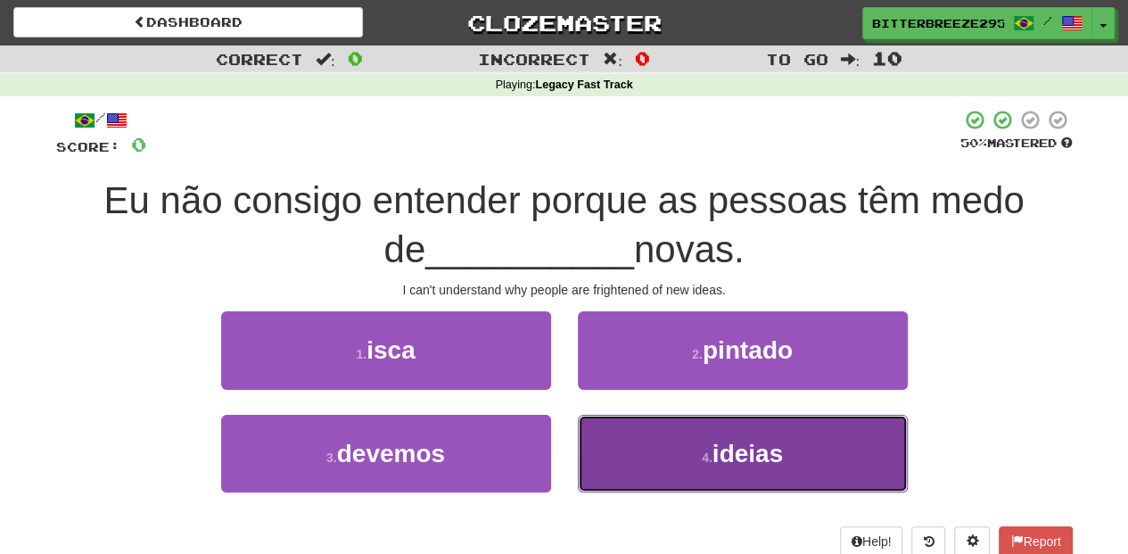
click at [597, 449] on button "4 . ideias" at bounding box center [743, 454] width 330 height 78
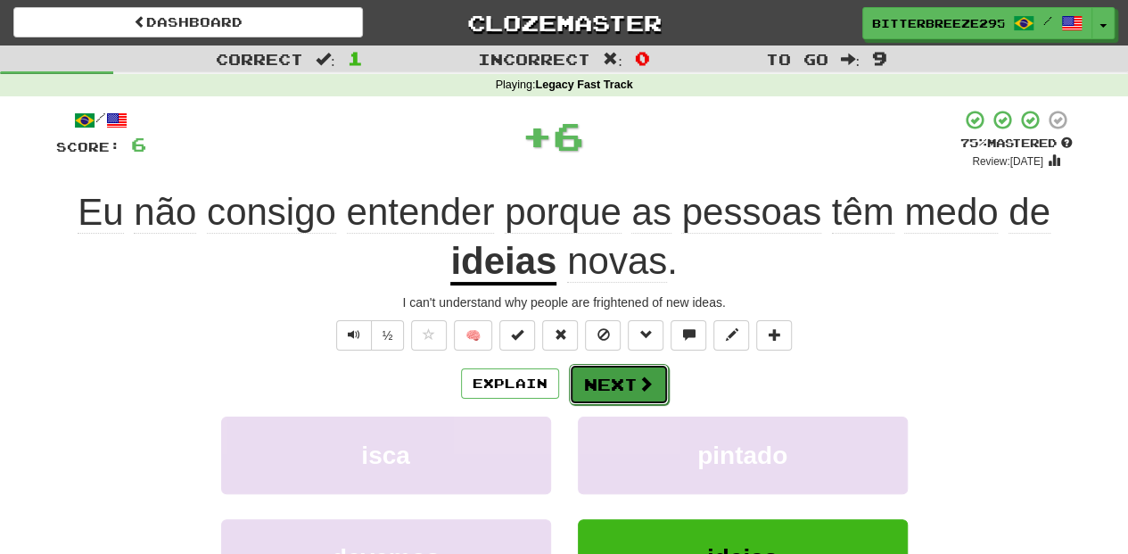
click at [598, 381] on button "Next" at bounding box center [619, 384] width 100 height 41
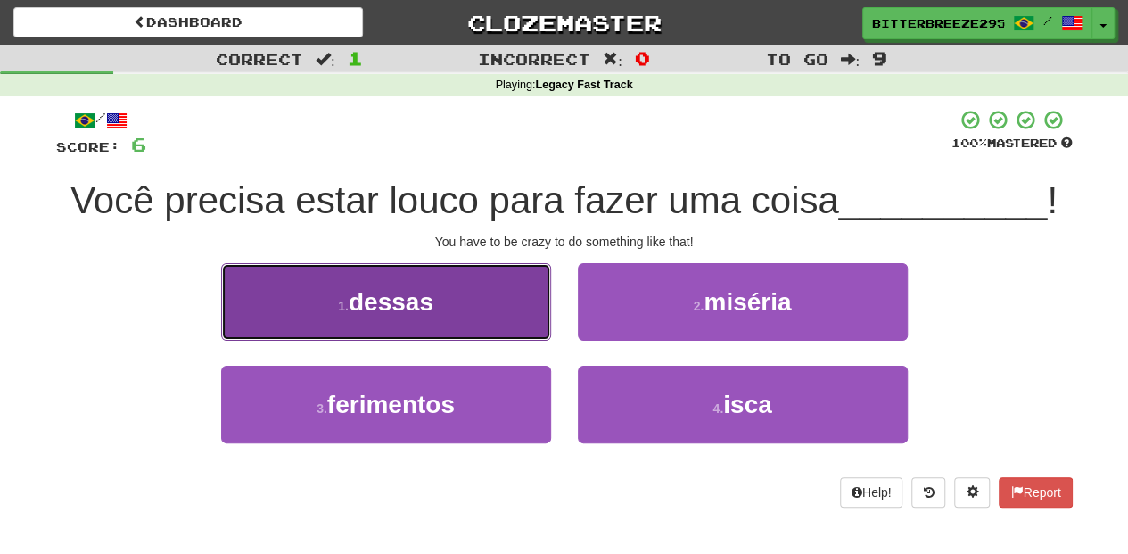
click at [489, 332] on button "1 . dessas" at bounding box center [386, 302] width 330 height 78
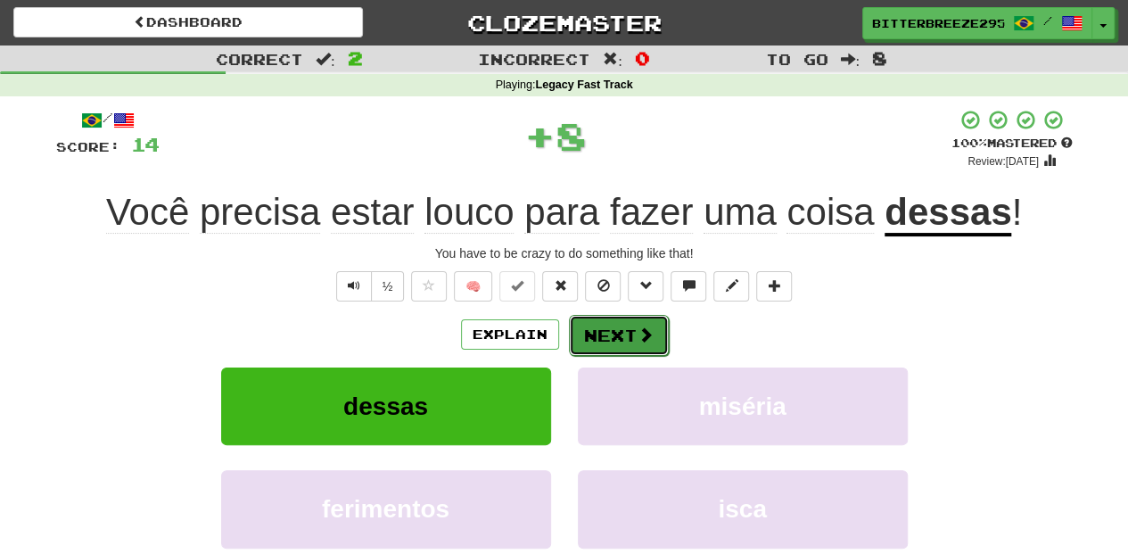
click at [620, 341] on button "Next" at bounding box center [619, 335] width 100 height 41
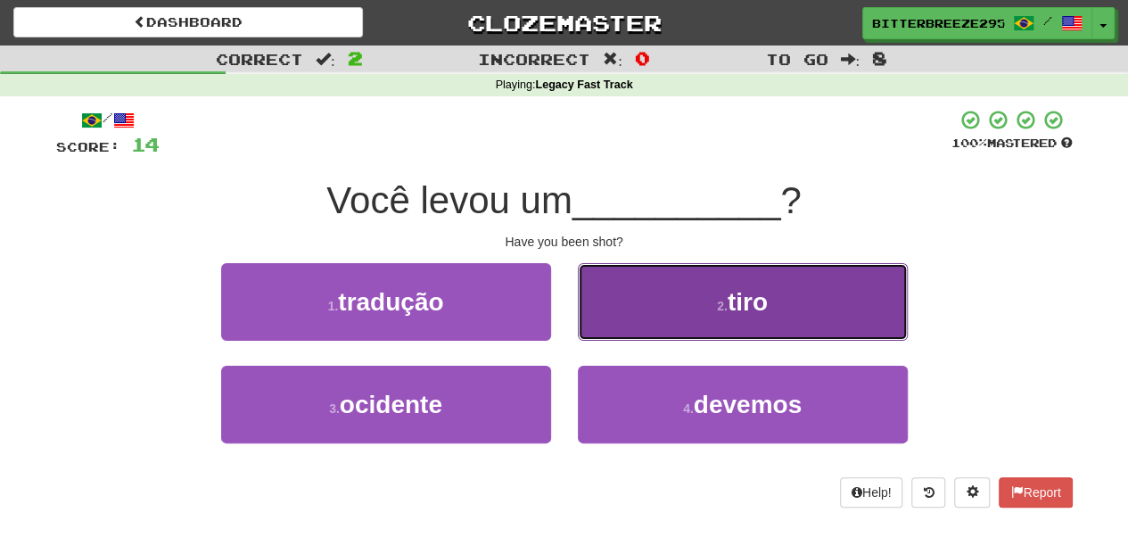
click at [633, 320] on button "2 . tiro" at bounding box center [743, 302] width 330 height 78
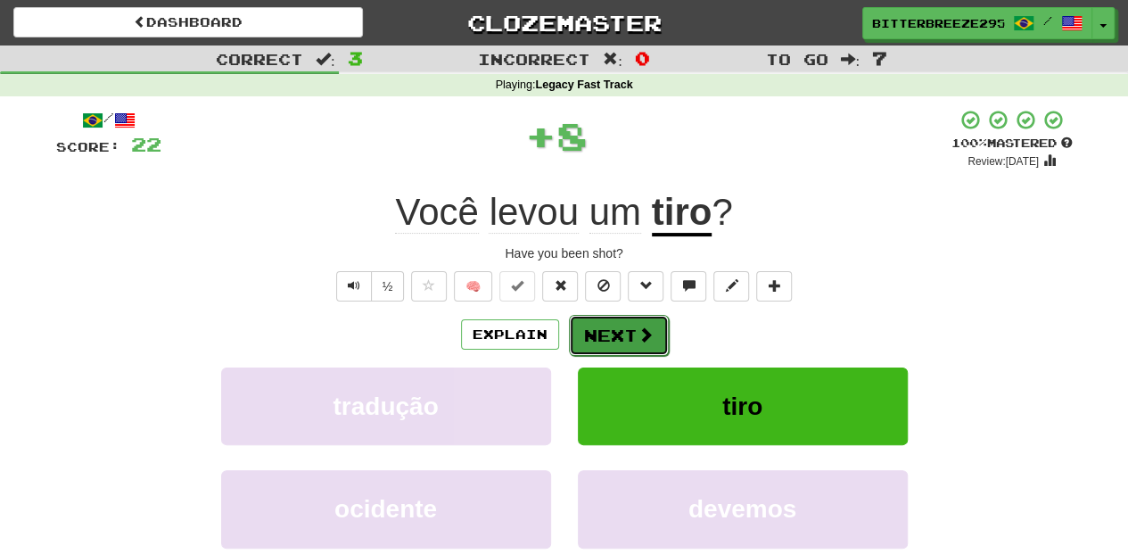
click at [622, 327] on button "Next" at bounding box center [619, 335] width 100 height 41
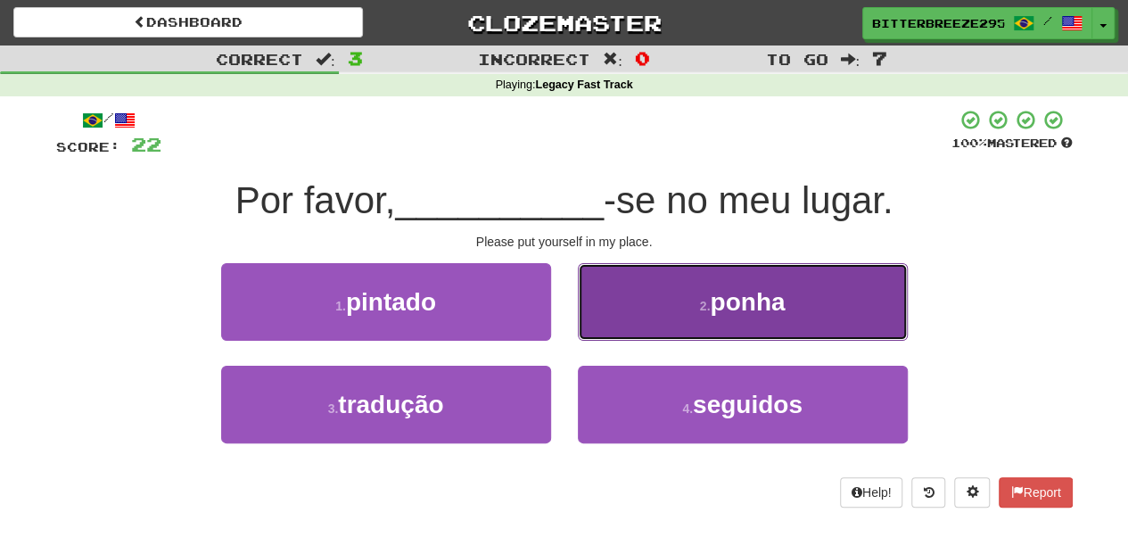
click at [635, 322] on button "2 . ponha" at bounding box center [743, 302] width 330 height 78
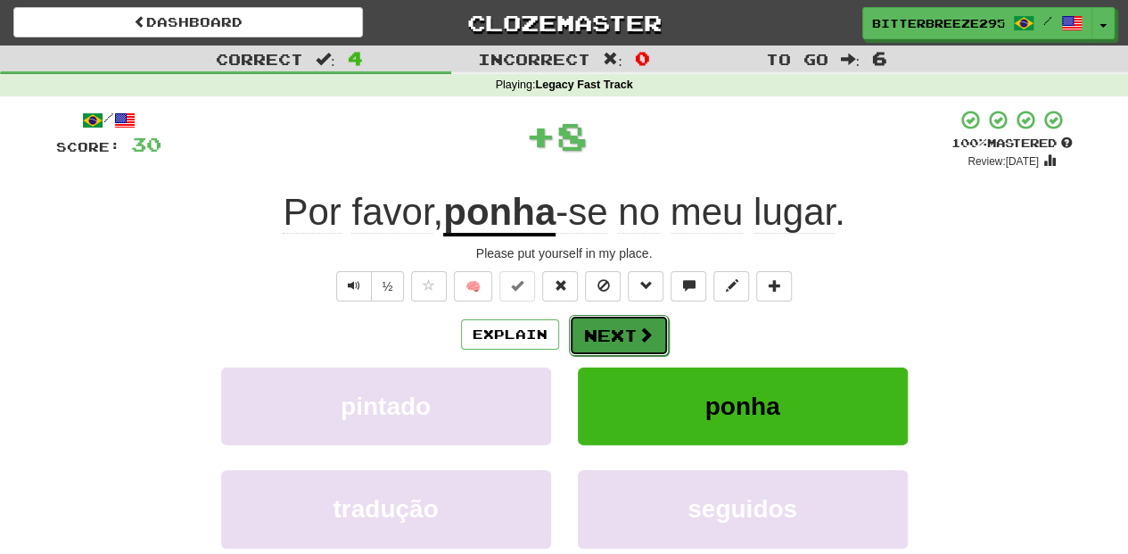
click at [620, 331] on button "Next" at bounding box center [619, 335] width 100 height 41
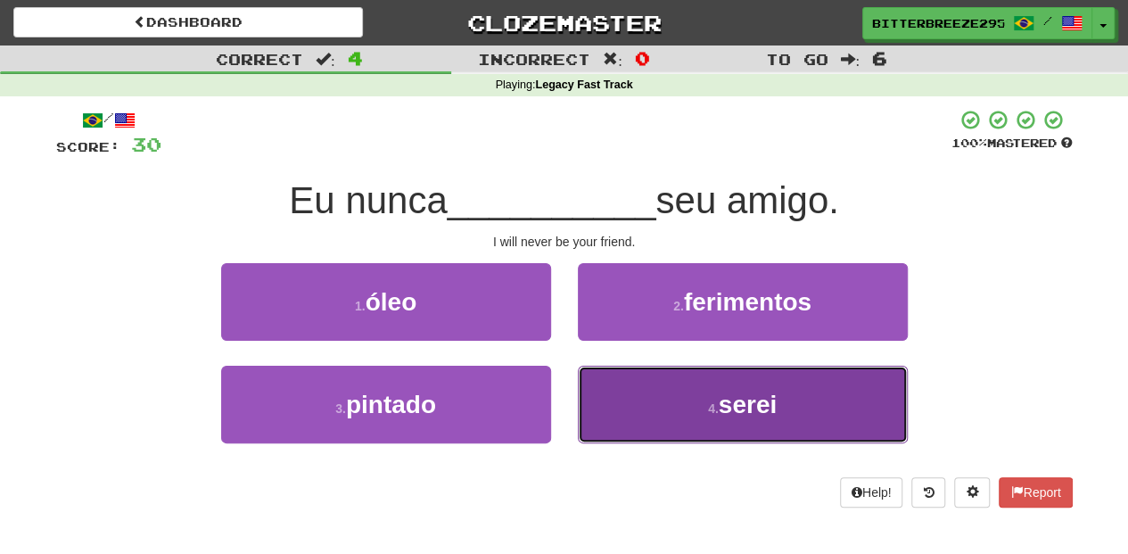
click at [630, 406] on button "4 . serei" at bounding box center [743, 404] width 330 height 78
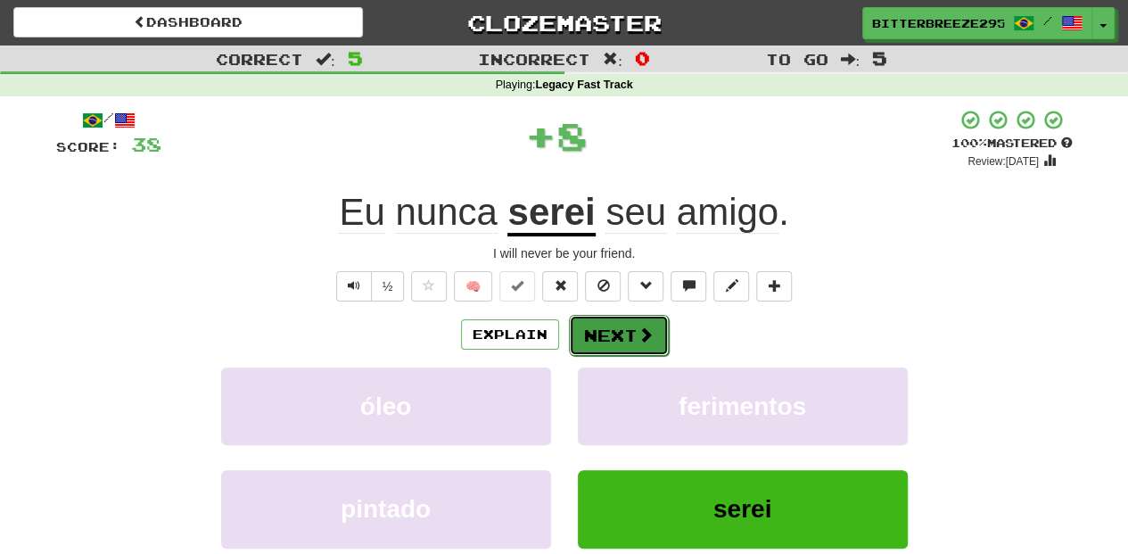
click at [608, 328] on button "Next" at bounding box center [619, 335] width 100 height 41
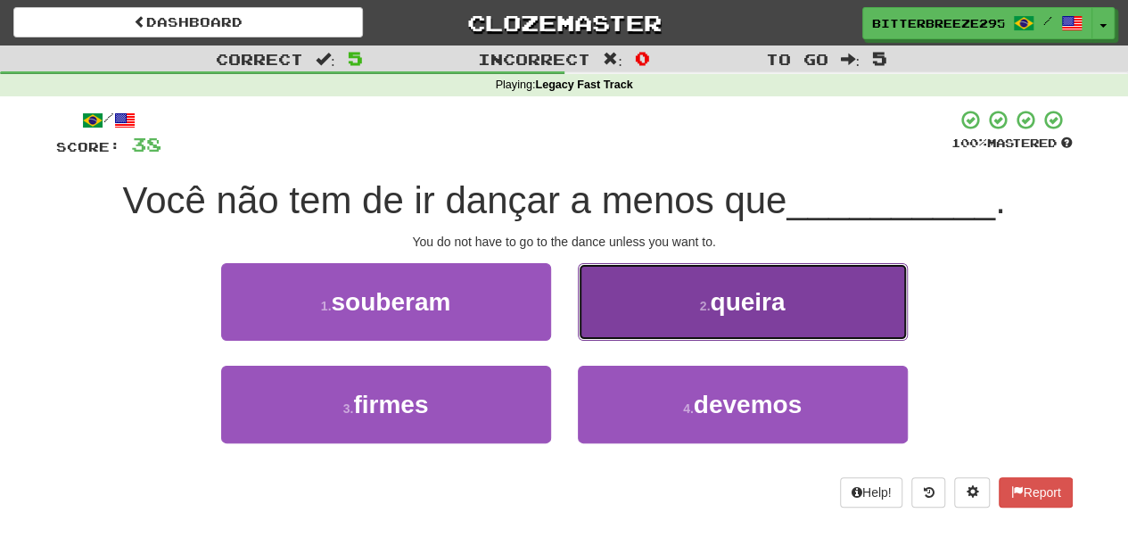
click at [603, 321] on button "2 . queira" at bounding box center [743, 302] width 330 height 78
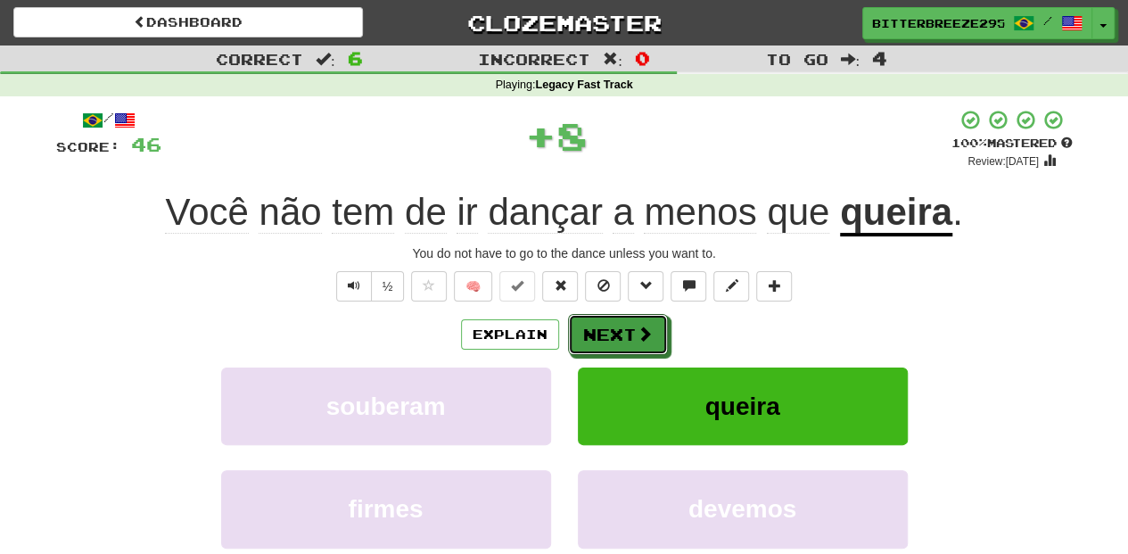
click at [600, 322] on button "Next" at bounding box center [618, 334] width 100 height 41
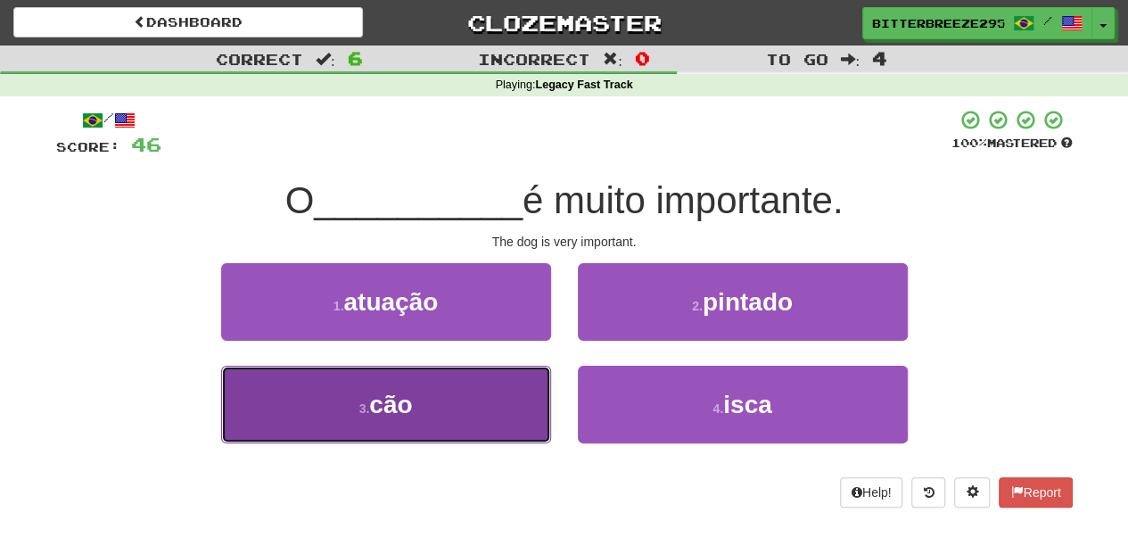
click at [474, 390] on button "3 . cão" at bounding box center [386, 404] width 330 height 78
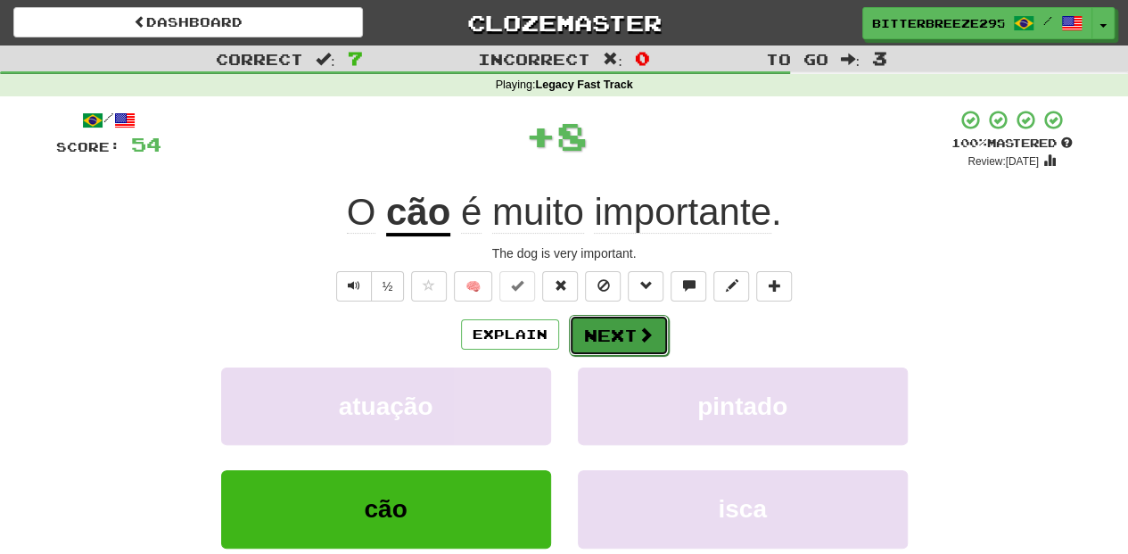
click at [601, 324] on button "Next" at bounding box center [619, 335] width 100 height 41
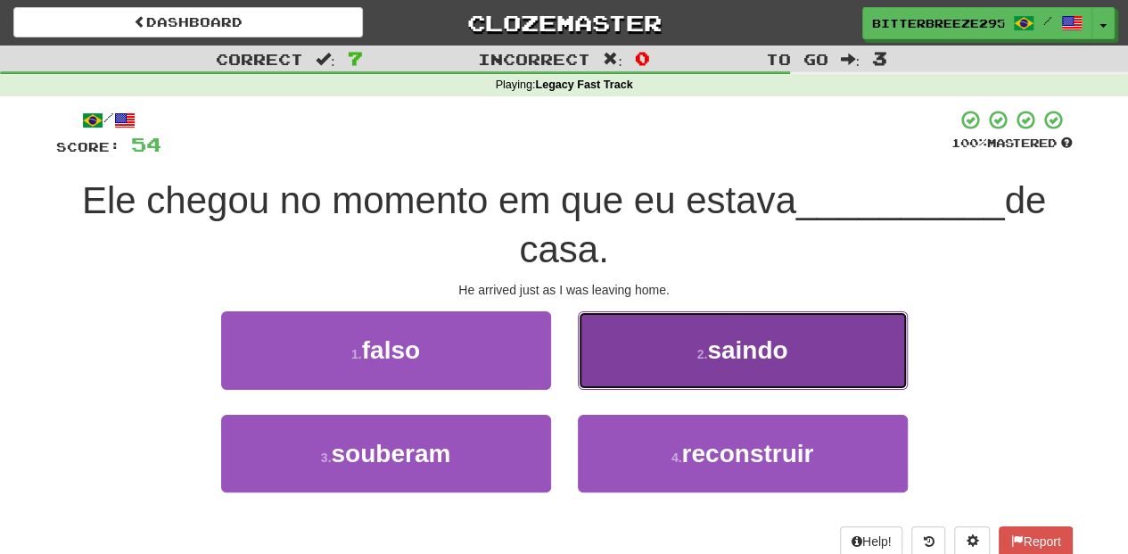
click at [625, 371] on button "2 . saindo" at bounding box center [743, 350] width 330 height 78
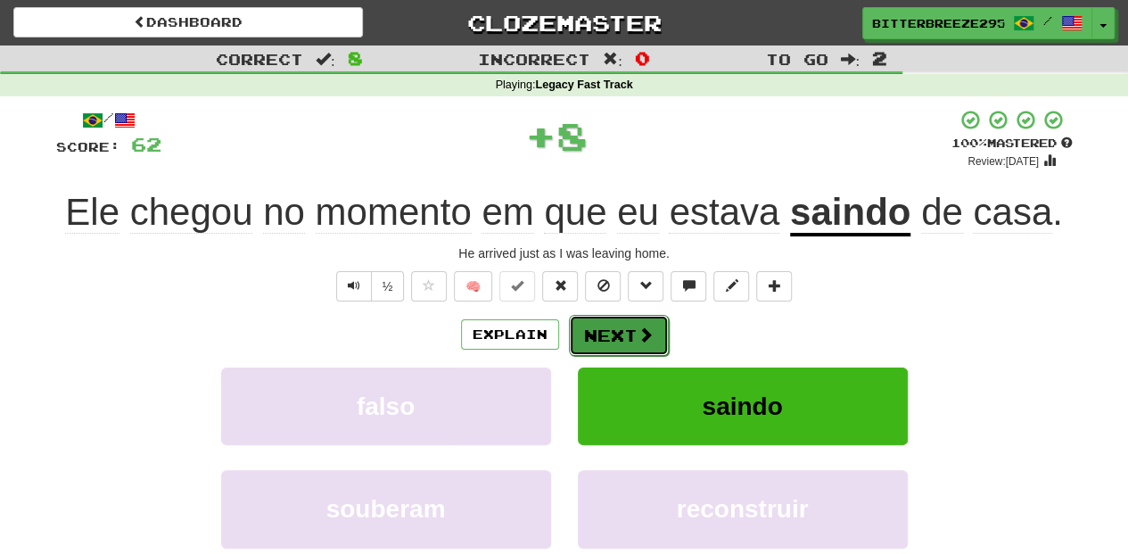
click at [614, 334] on button "Next" at bounding box center [619, 335] width 100 height 41
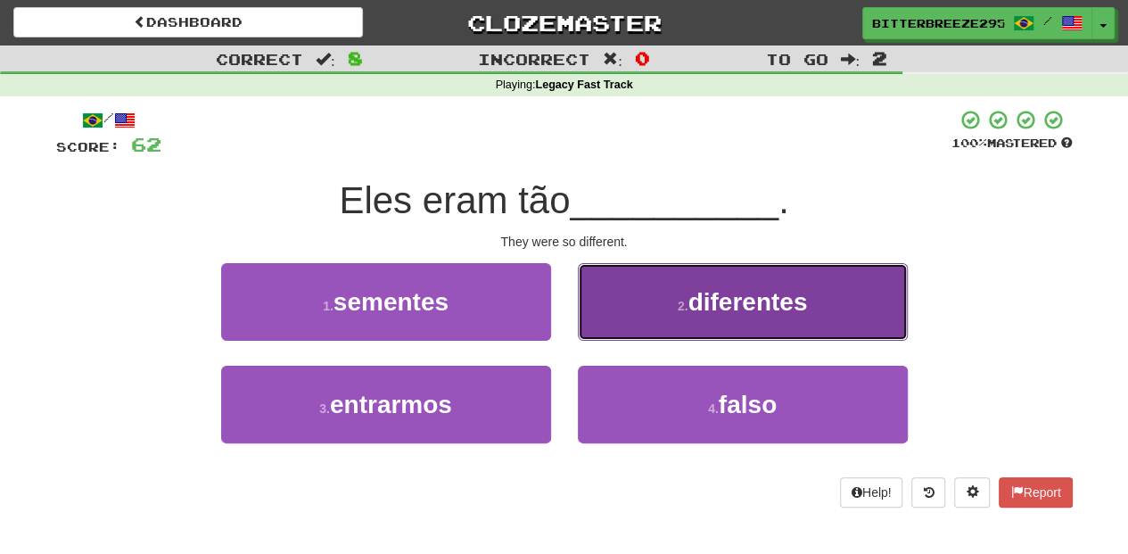
click at [614, 332] on button "2 . diferentes" at bounding box center [743, 302] width 330 height 78
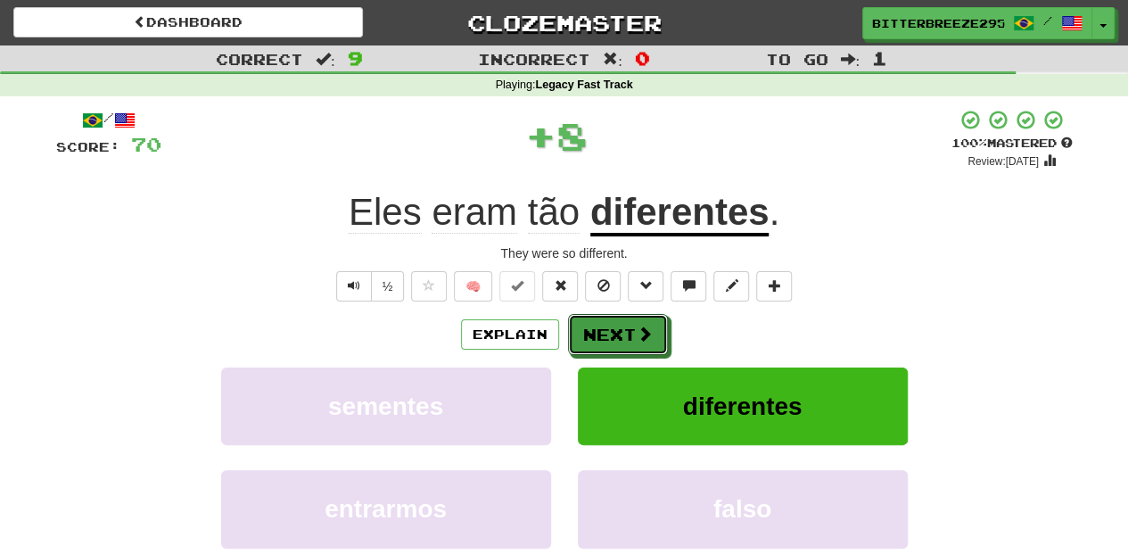
click at [614, 332] on button "Next" at bounding box center [618, 334] width 100 height 41
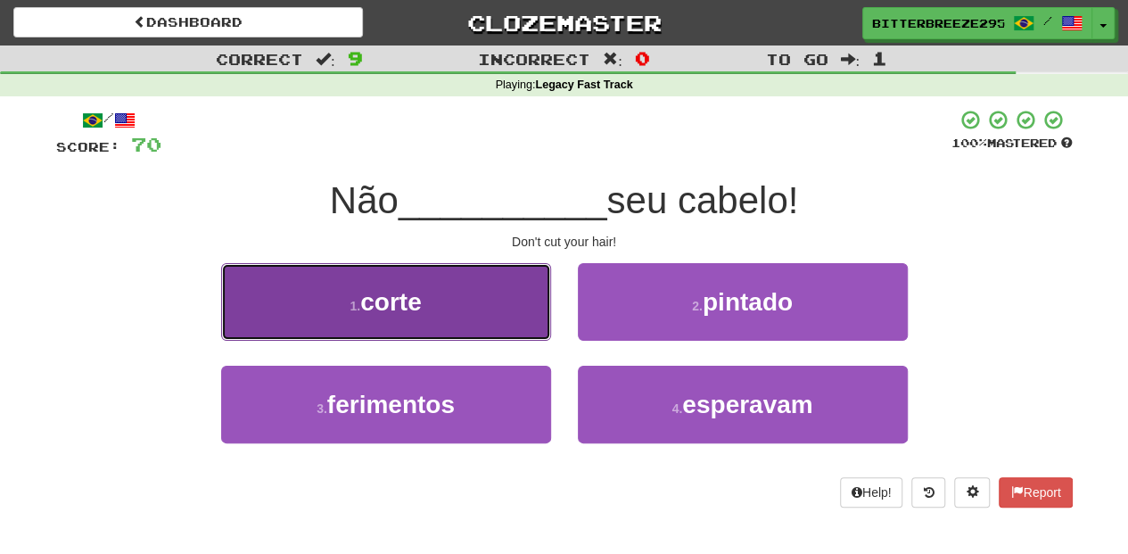
click at [491, 318] on button "1 . corte" at bounding box center [386, 302] width 330 height 78
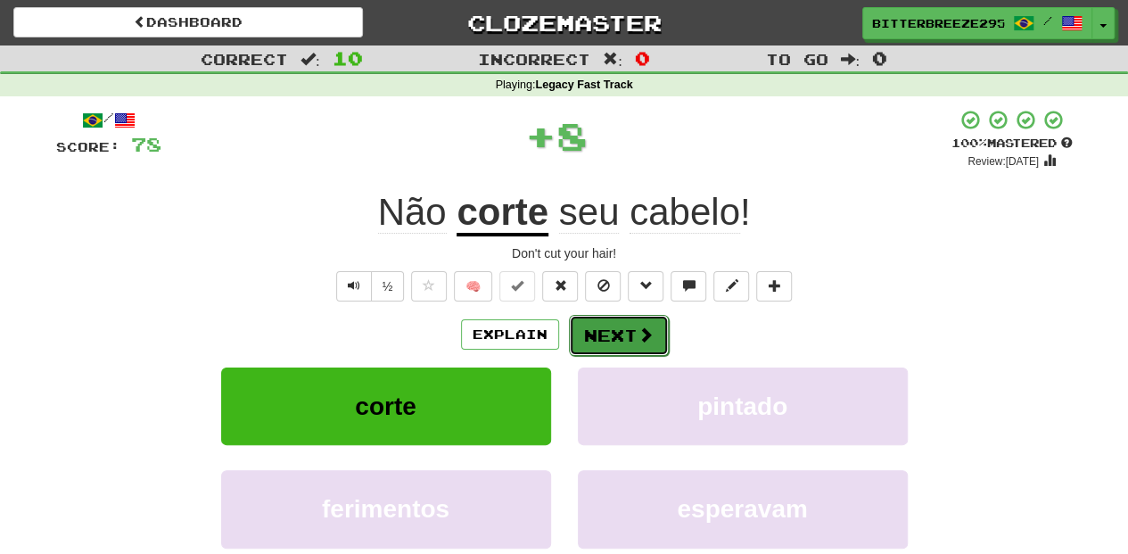
click at [602, 336] on button "Next" at bounding box center [619, 335] width 100 height 41
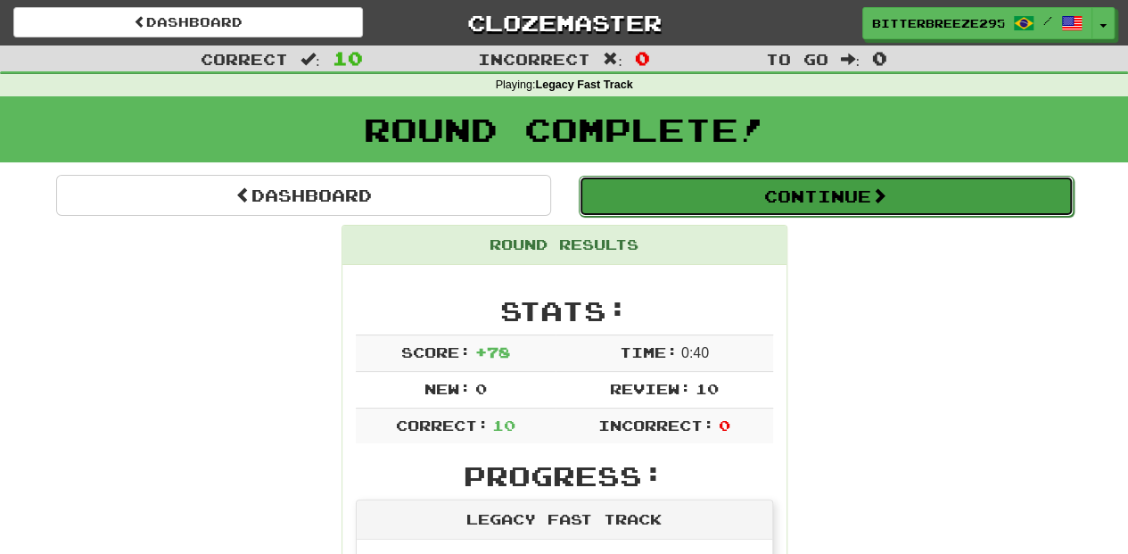
click at [697, 194] on button "Continue" at bounding box center [826, 196] width 495 height 41
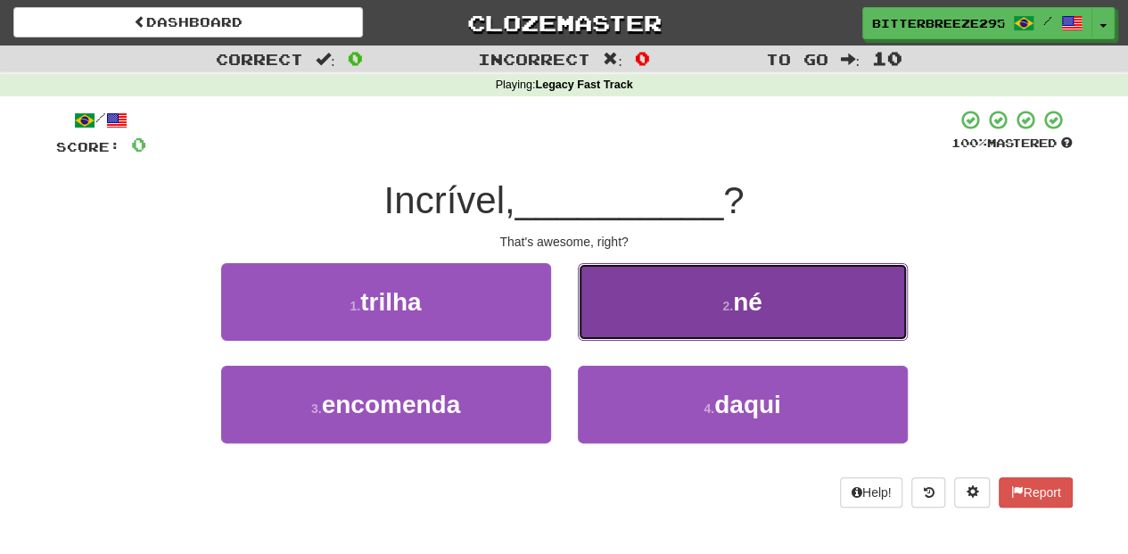
click at [629, 317] on button "2 . né" at bounding box center [743, 302] width 330 height 78
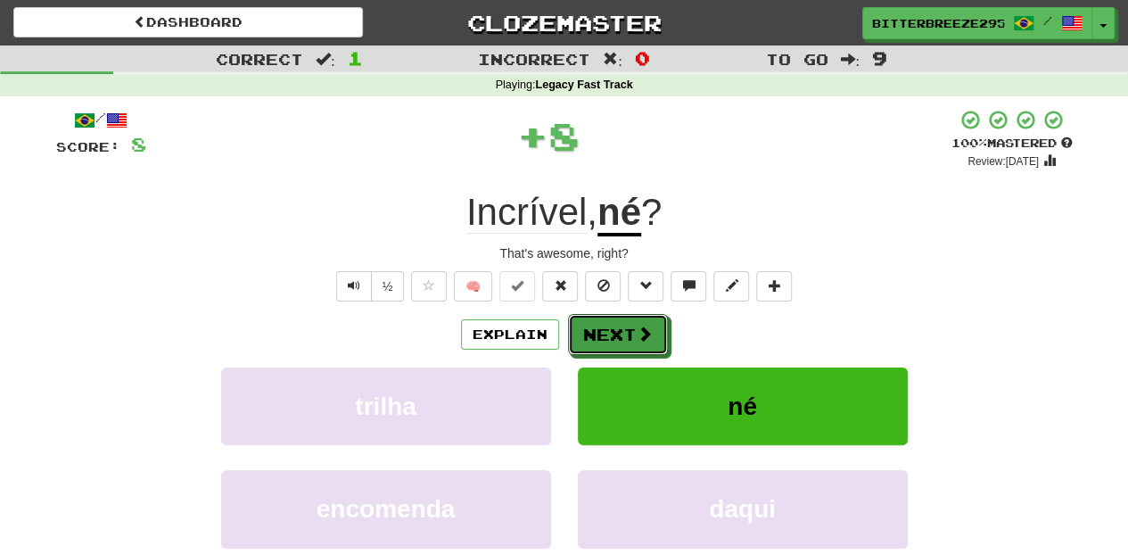
click at [618, 328] on button "Next" at bounding box center [618, 334] width 100 height 41
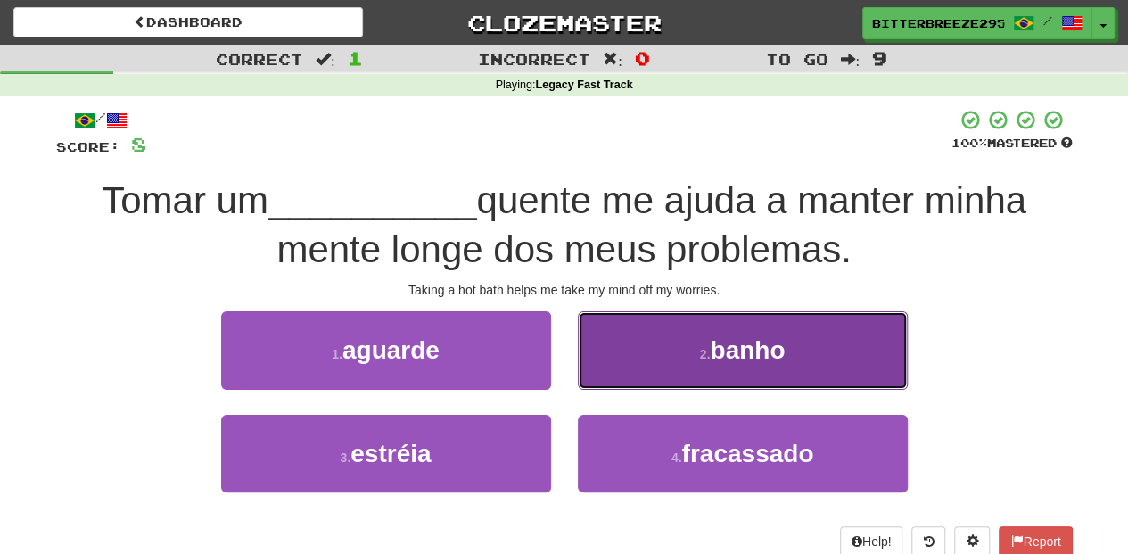
click at [622, 369] on button "2 . banho" at bounding box center [743, 350] width 330 height 78
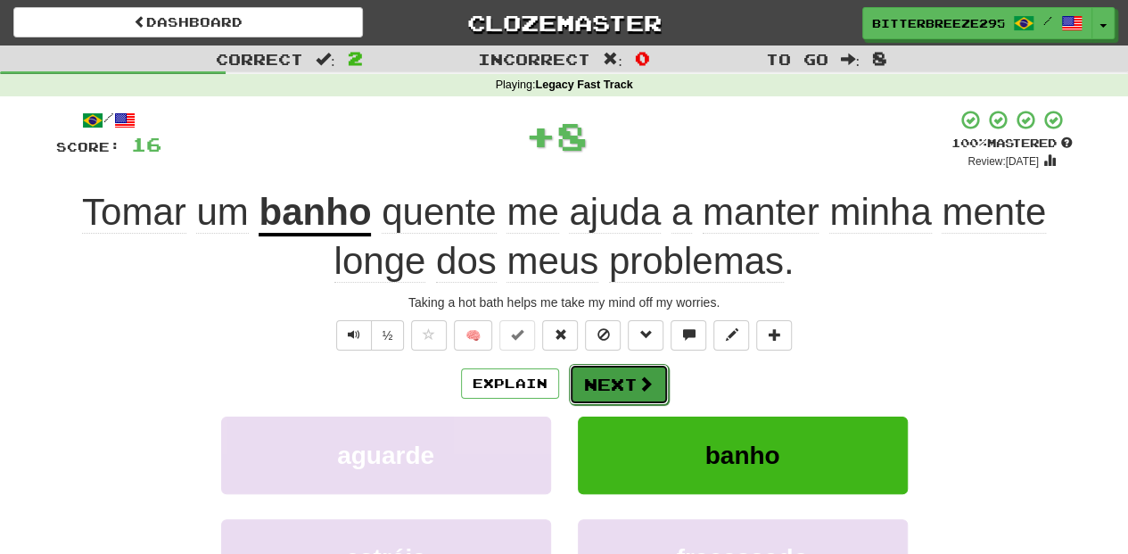
click at [596, 378] on button "Next" at bounding box center [619, 384] width 100 height 41
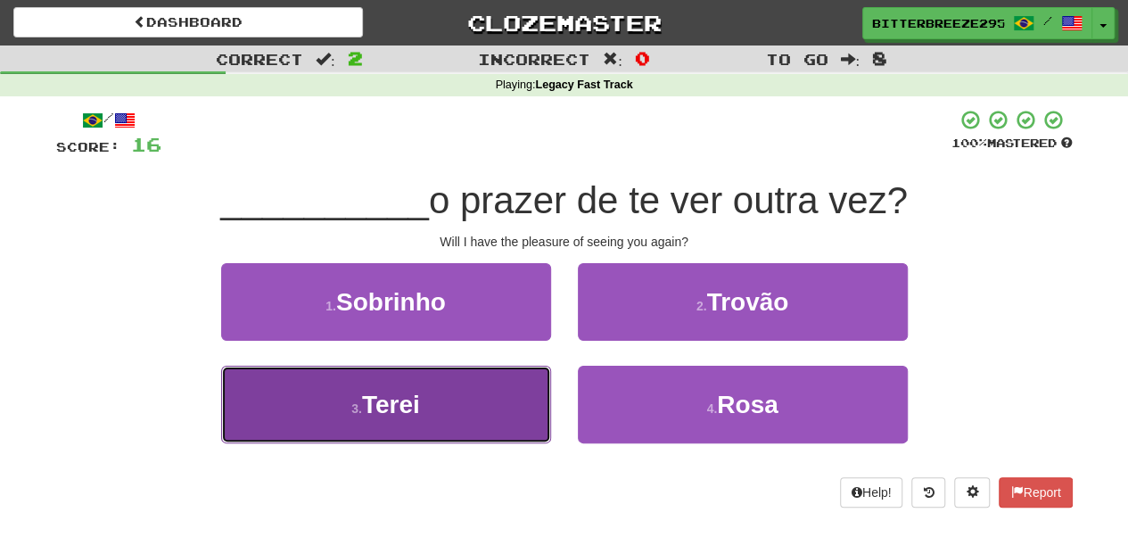
click at [508, 421] on button "3 . Terei" at bounding box center [386, 404] width 330 height 78
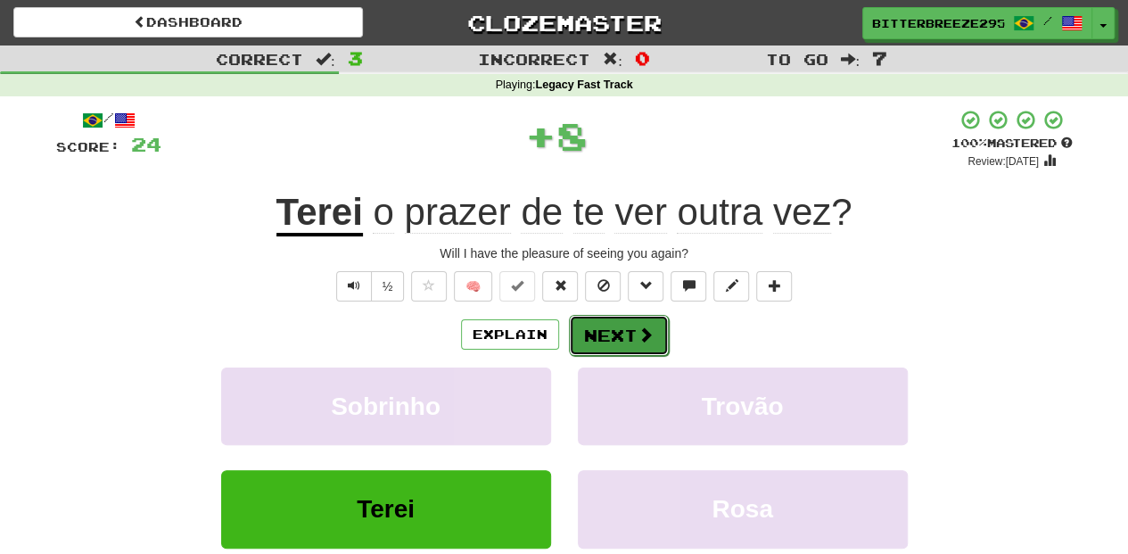
click at [591, 333] on button "Next" at bounding box center [619, 335] width 100 height 41
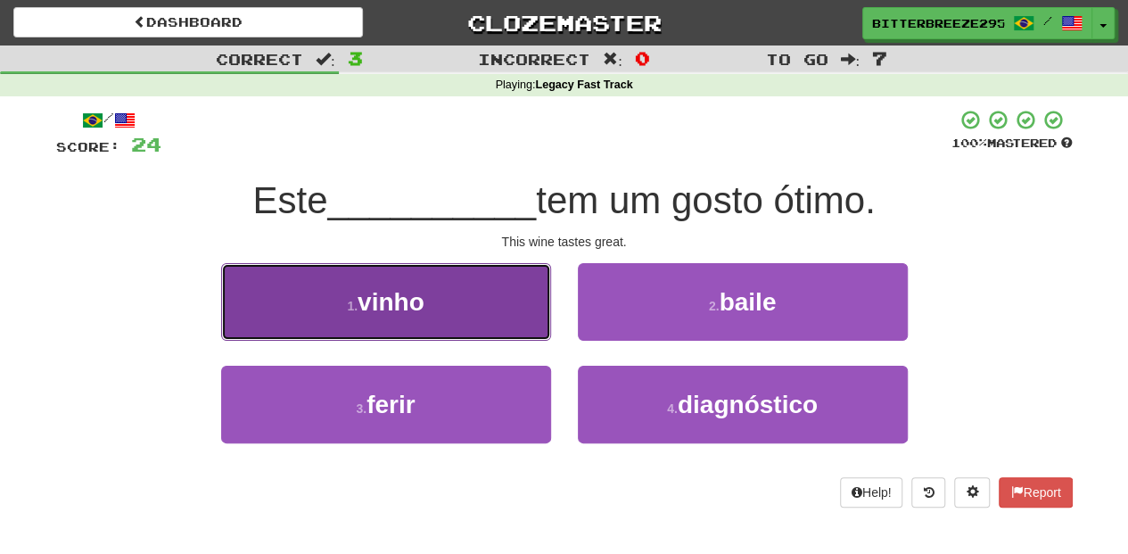
click at [464, 318] on button "1 . vinho" at bounding box center [386, 302] width 330 height 78
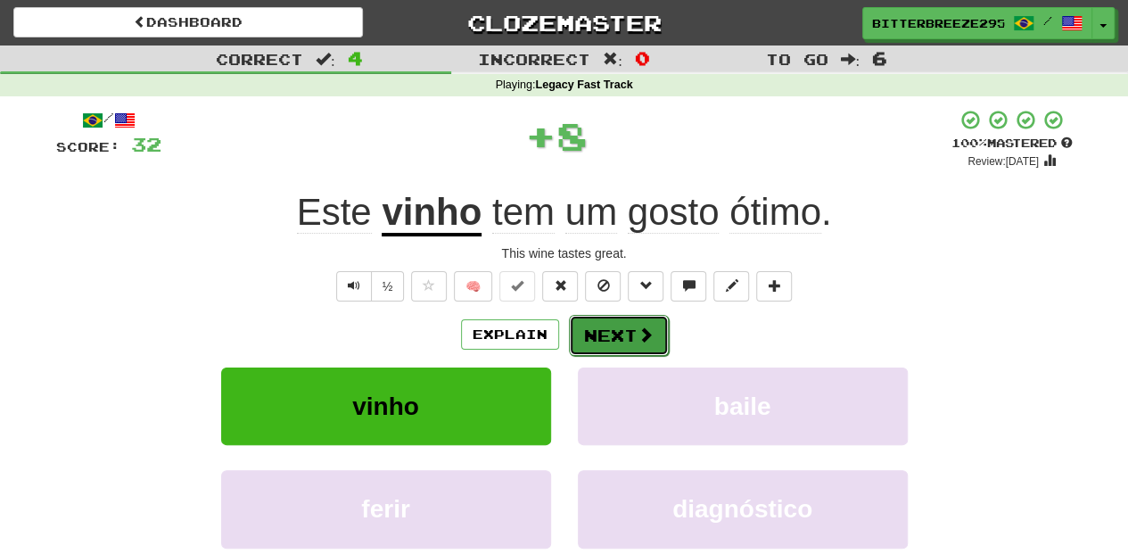
click at [610, 336] on button "Next" at bounding box center [619, 335] width 100 height 41
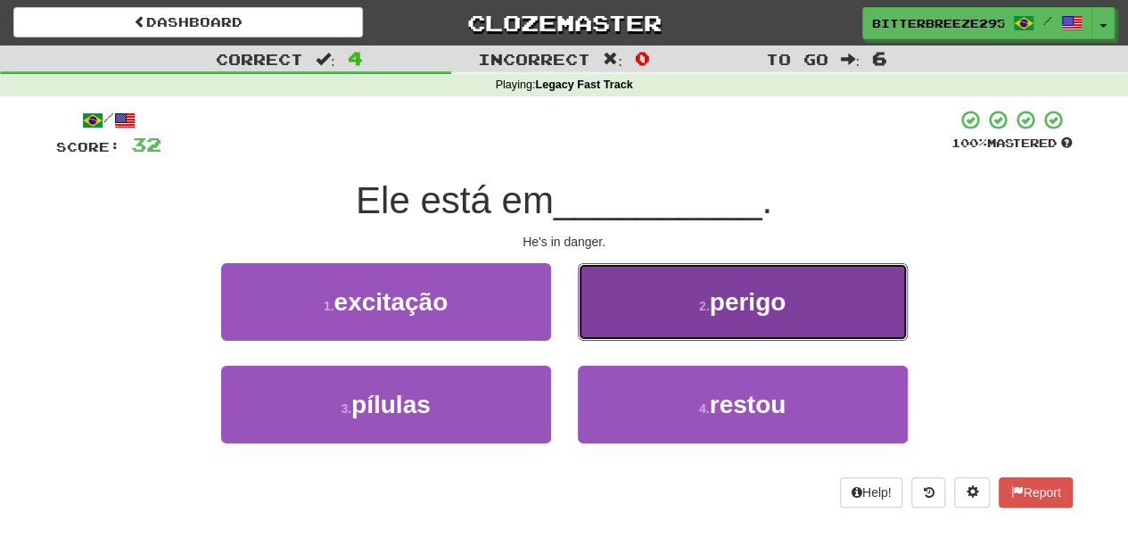
click at [607, 334] on button "2 . perigo" at bounding box center [743, 302] width 330 height 78
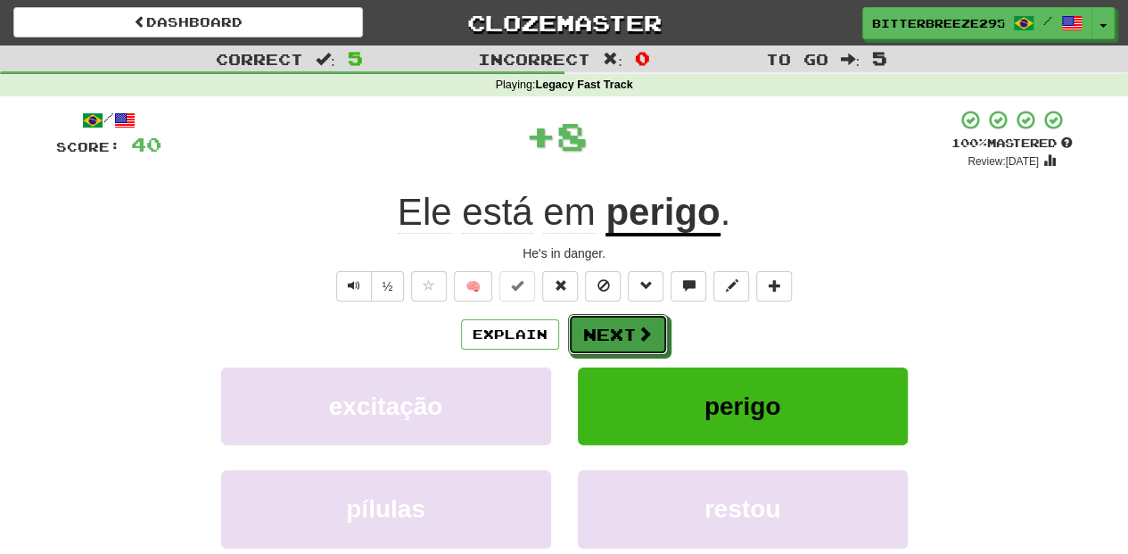
click at [607, 334] on button "Next" at bounding box center [618, 334] width 100 height 41
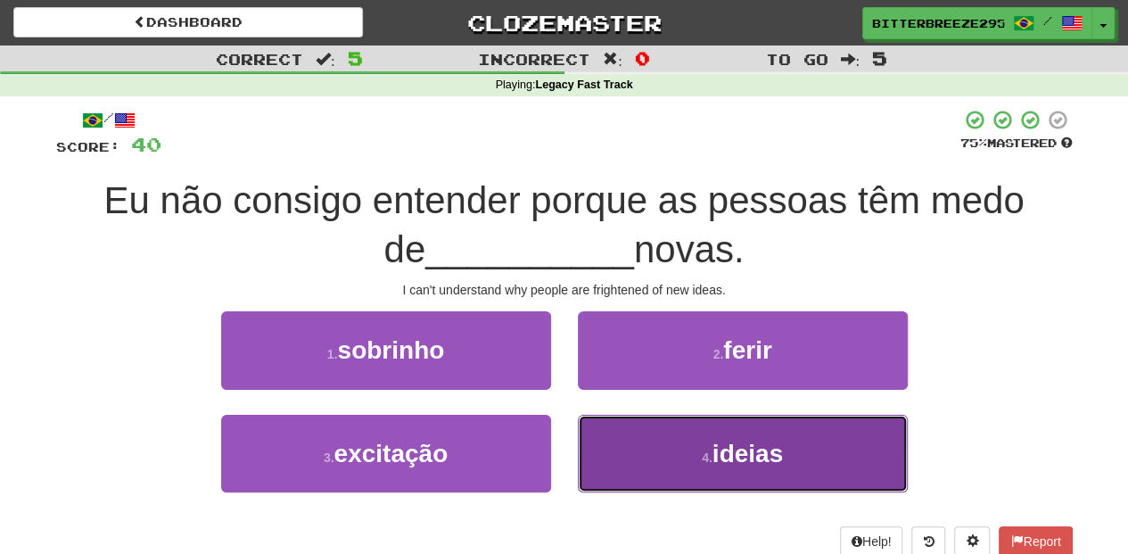
click at [607, 443] on button "4 . ideias" at bounding box center [743, 454] width 330 height 78
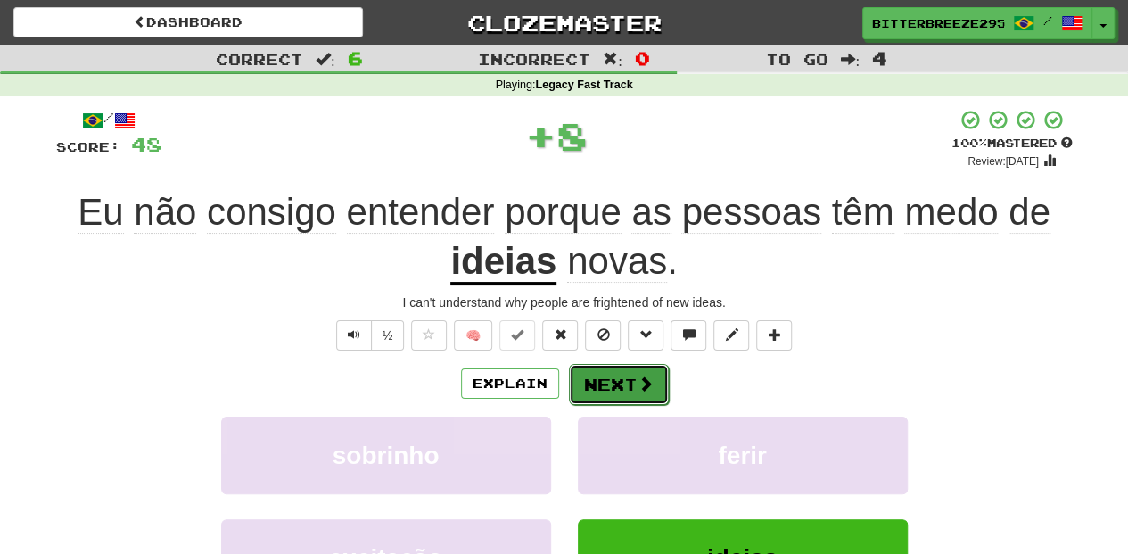
click at [588, 369] on button "Next" at bounding box center [619, 384] width 100 height 41
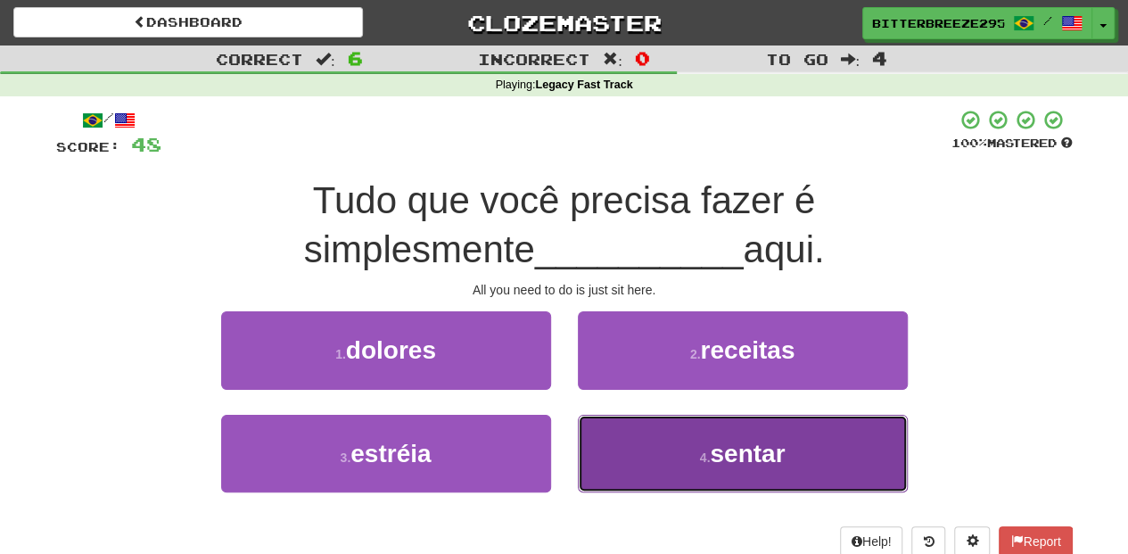
click at [648, 455] on button "4 . sentar" at bounding box center [743, 454] width 330 height 78
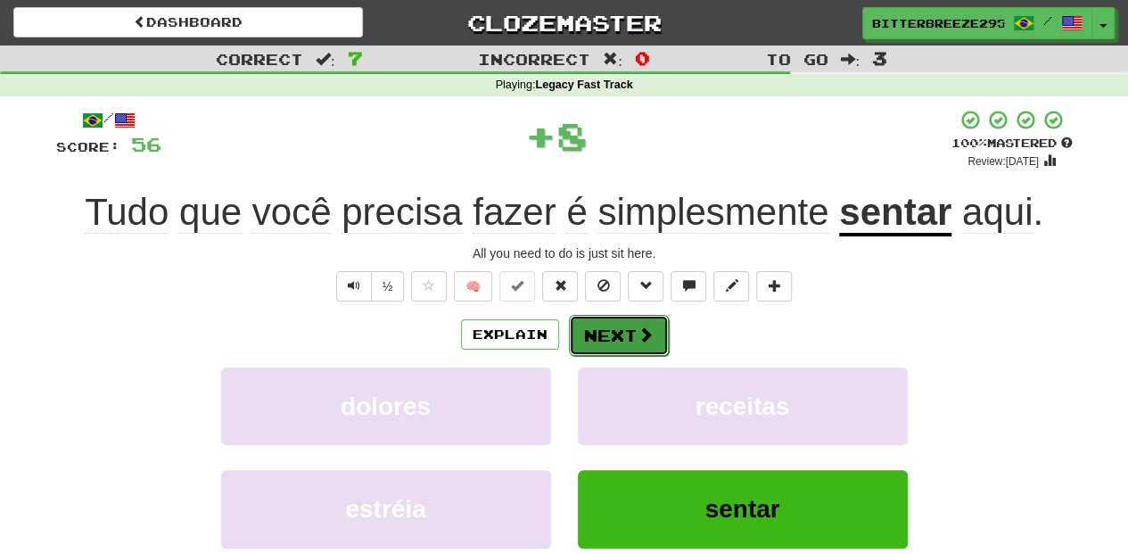
click at [599, 330] on button "Next" at bounding box center [619, 335] width 100 height 41
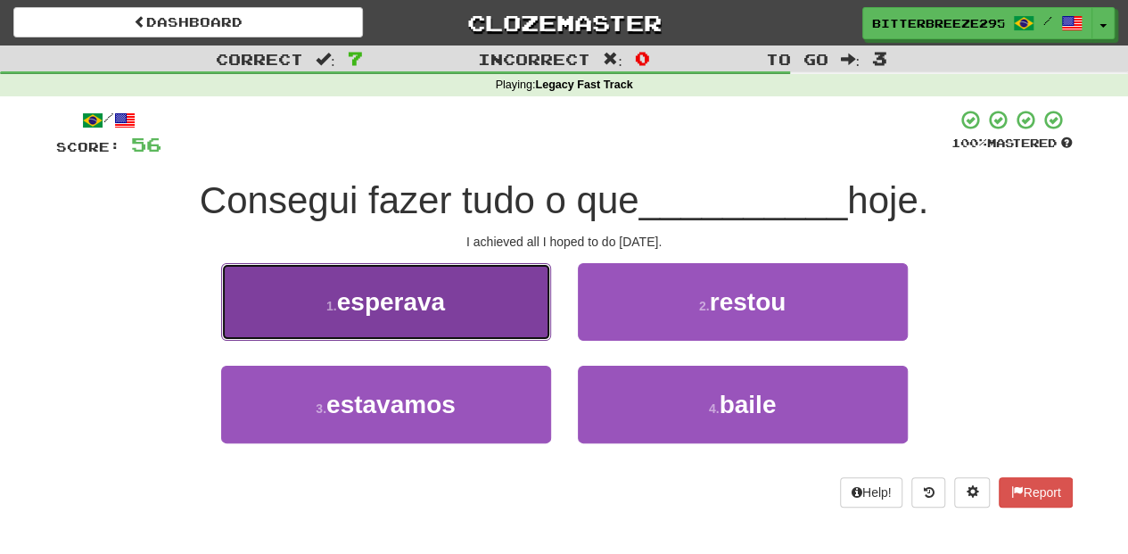
click at [464, 324] on button "1 . esperava" at bounding box center [386, 302] width 330 height 78
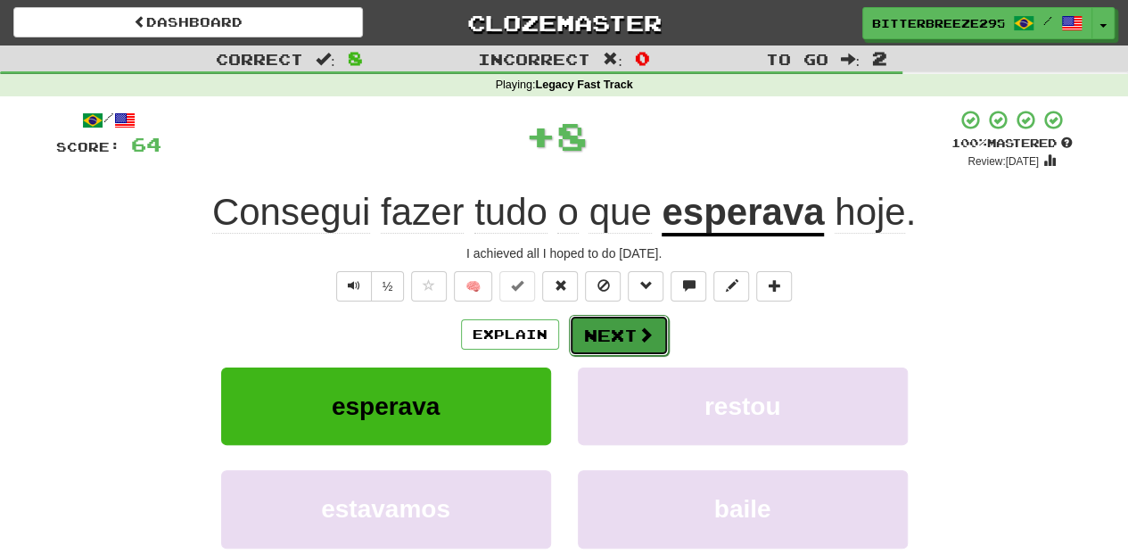
click at [644, 342] on span at bounding box center [645, 334] width 16 height 16
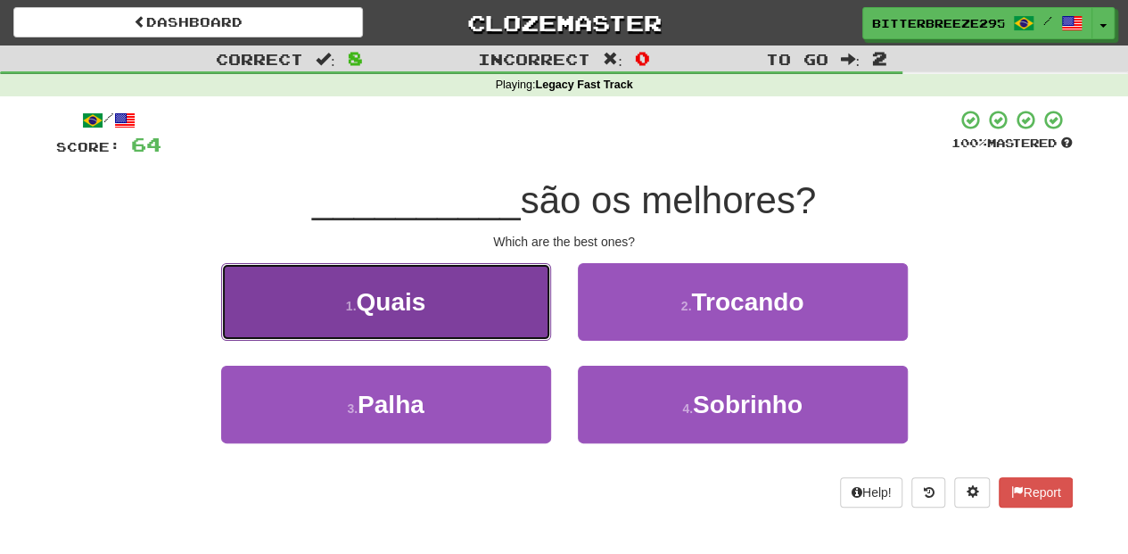
click at [460, 308] on button "1 . Quais" at bounding box center [386, 302] width 330 height 78
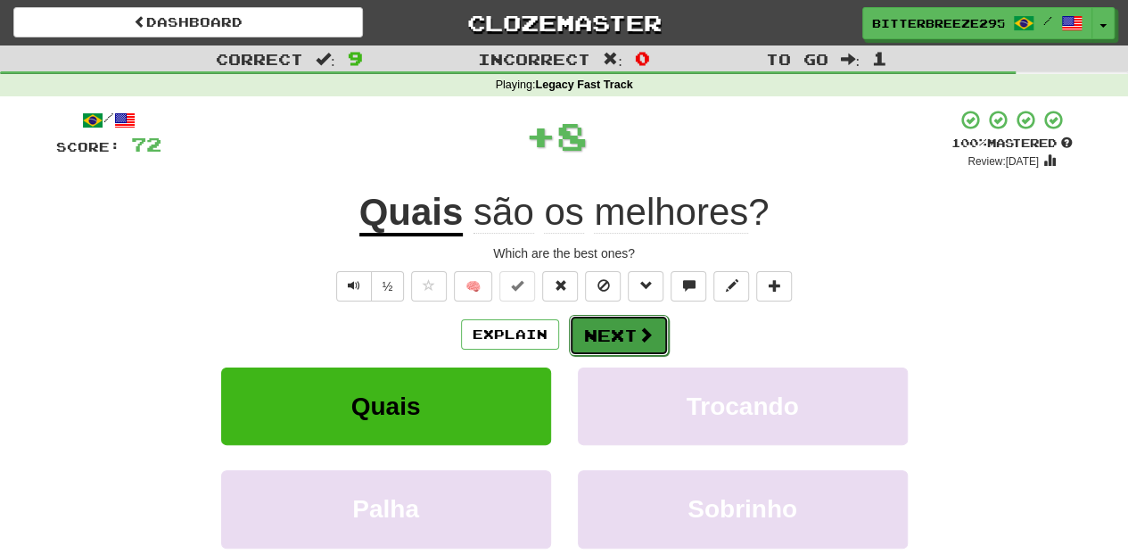
click at [621, 323] on button "Next" at bounding box center [619, 335] width 100 height 41
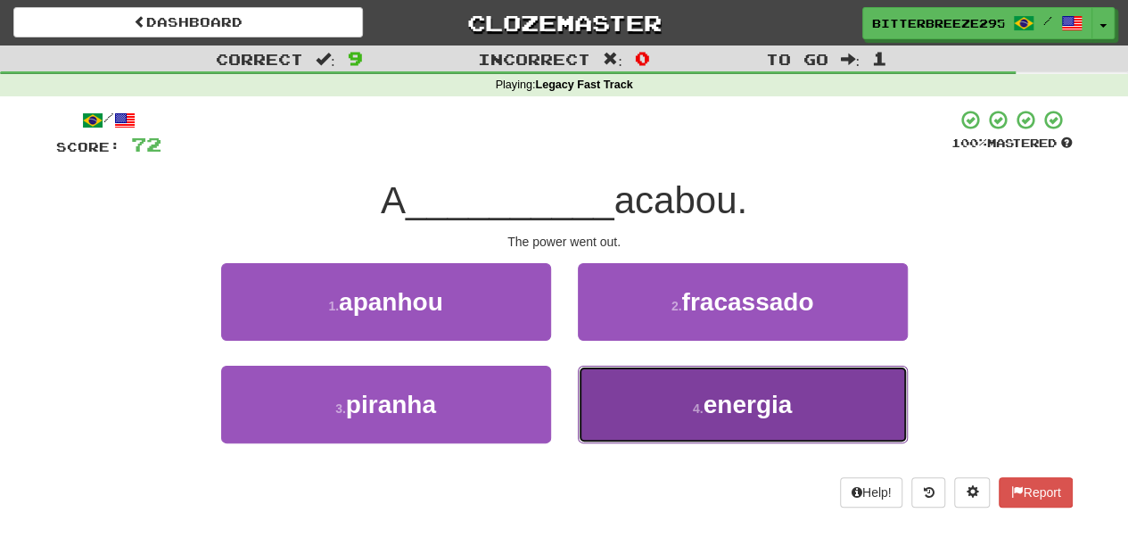
click at [639, 399] on button "4 . energia" at bounding box center [743, 404] width 330 height 78
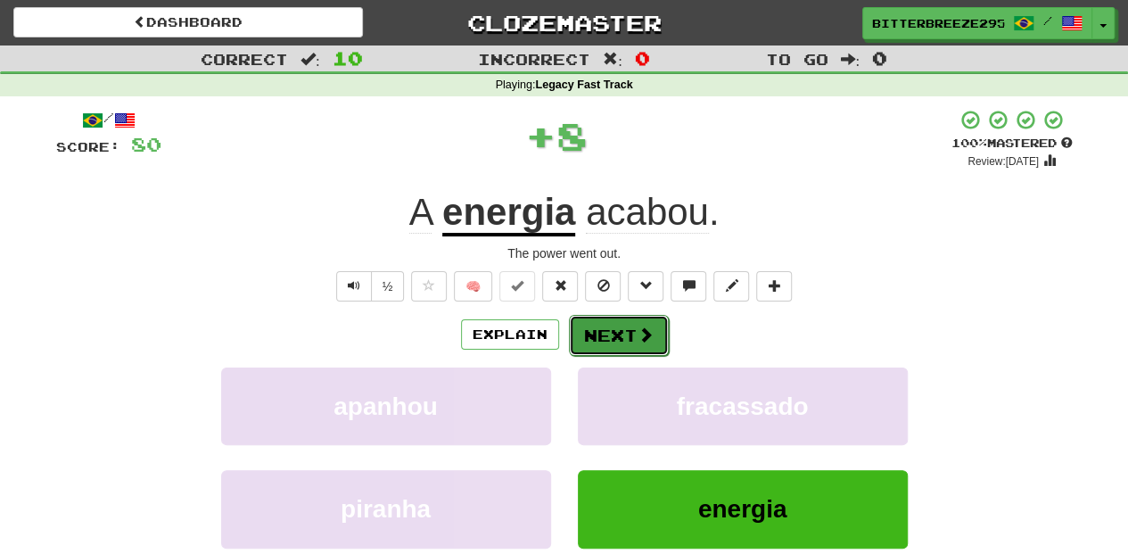
click at [614, 329] on button "Next" at bounding box center [619, 335] width 100 height 41
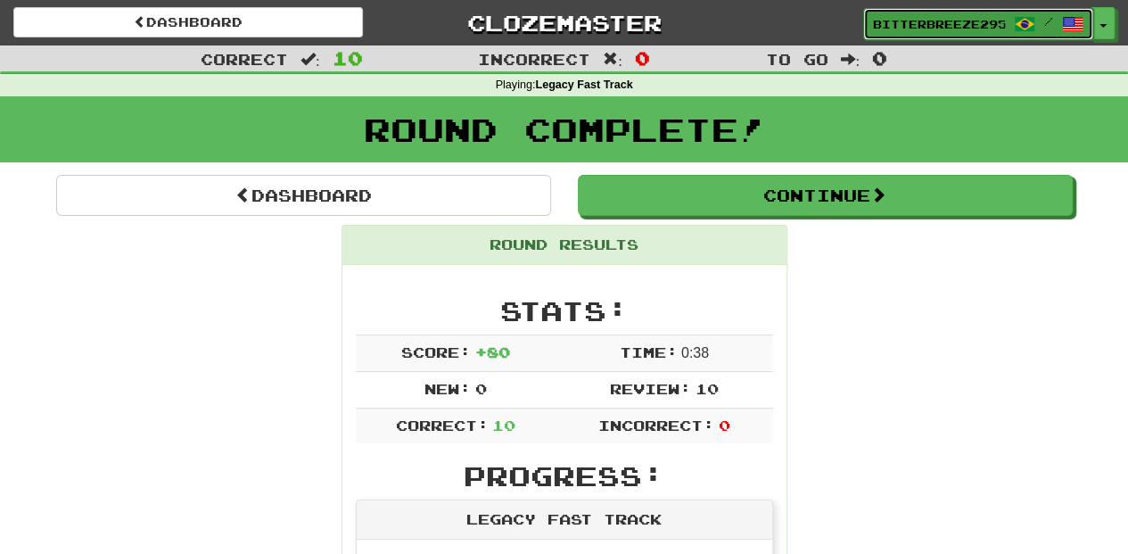
click at [961, 17] on span "BitterBreeze2956" at bounding box center [939, 24] width 132 height 16
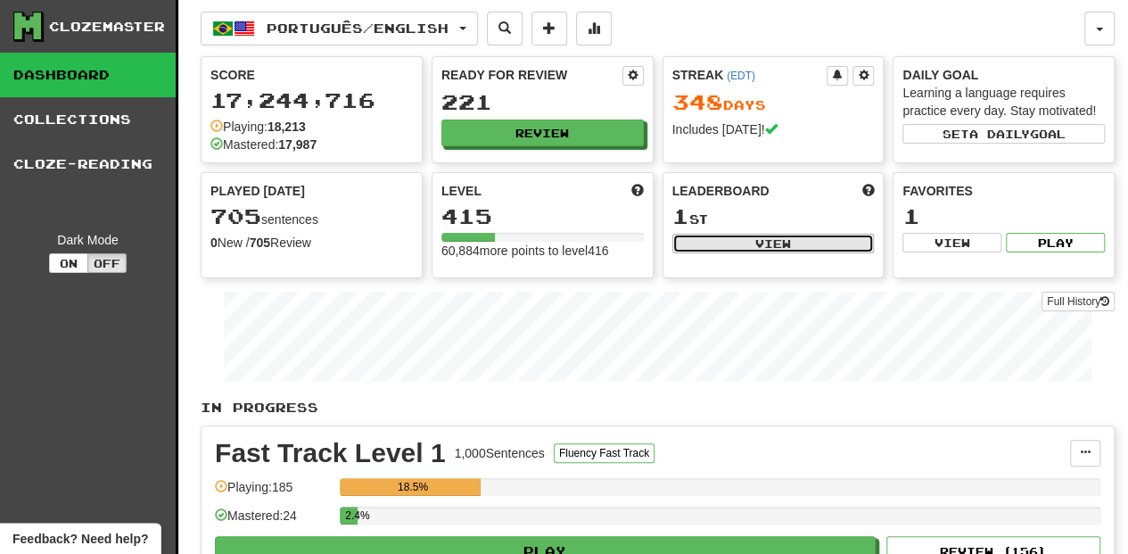
click at [720, 245] on button "View" at bounding box center [773, 244] width 202 height 20
select select "**********"
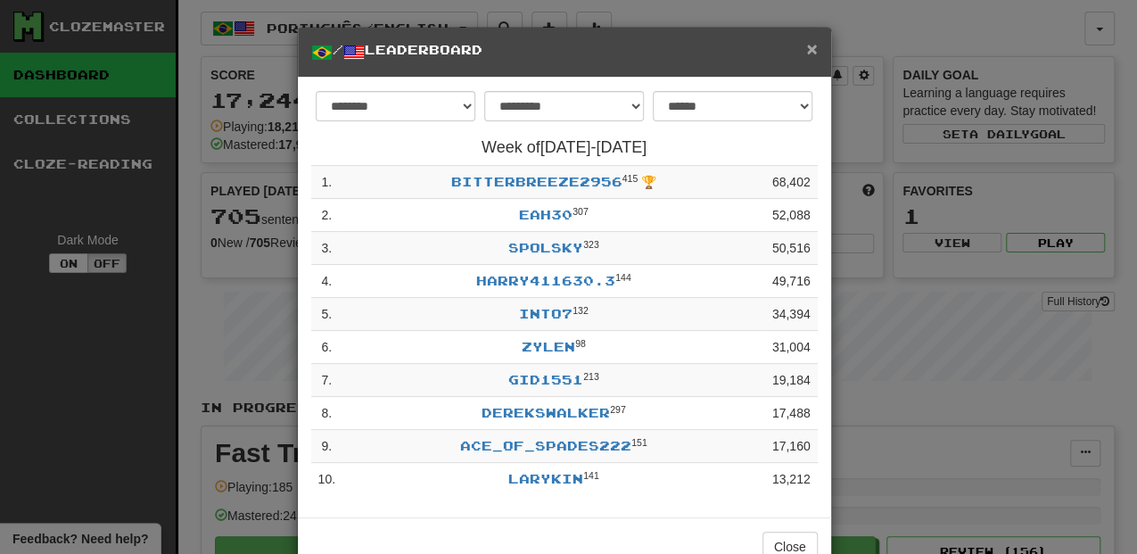
click at [806, 46] on span "×" at bounding box center [811, 48] width 11 height 21
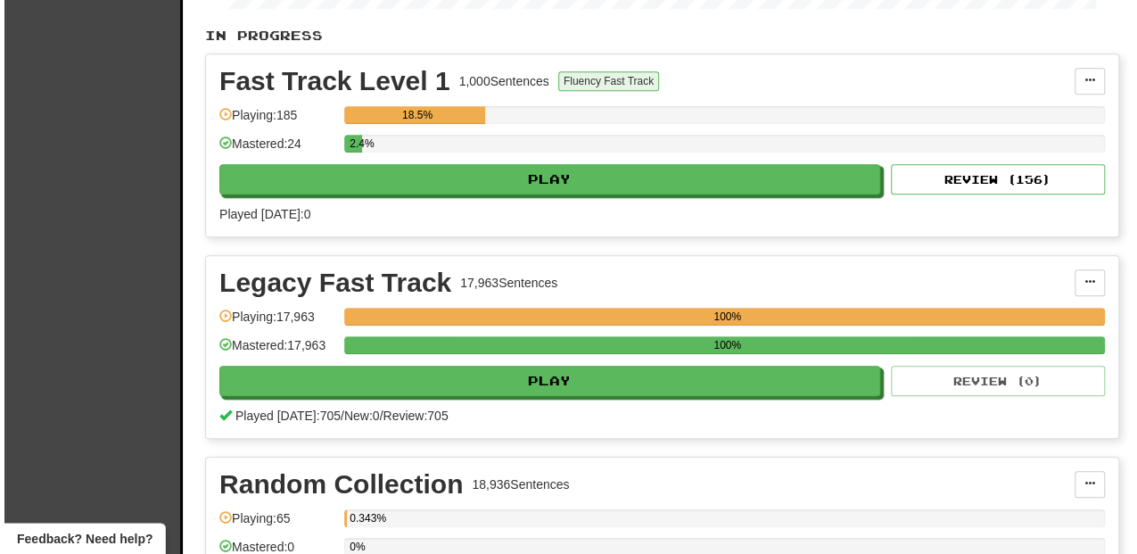
scroll to position [415, 0]
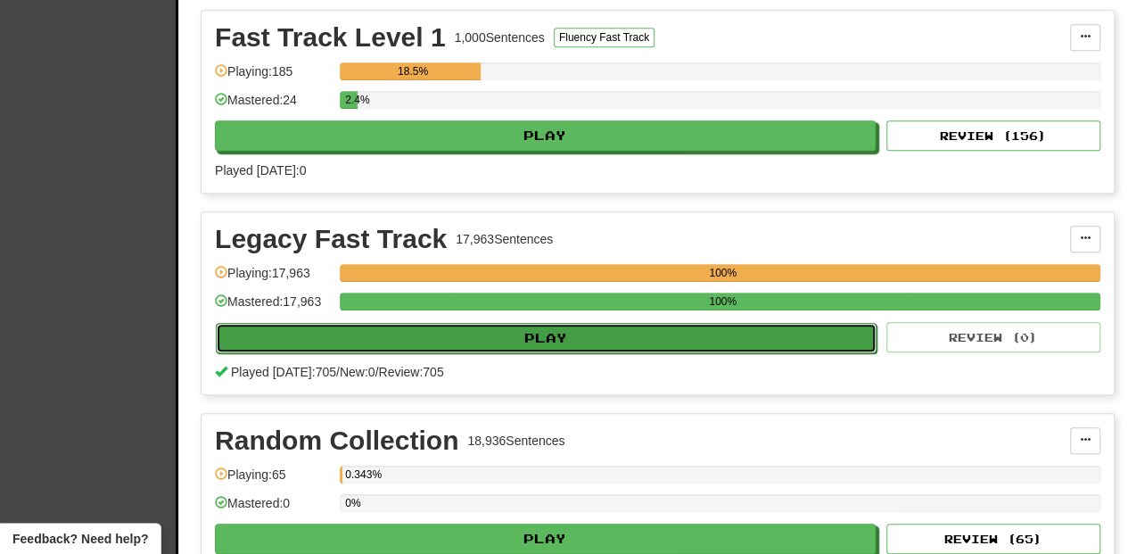
click at [563, 332] on button "Play" at bounding box center [546, 338] width 661 height 30
select select "**"
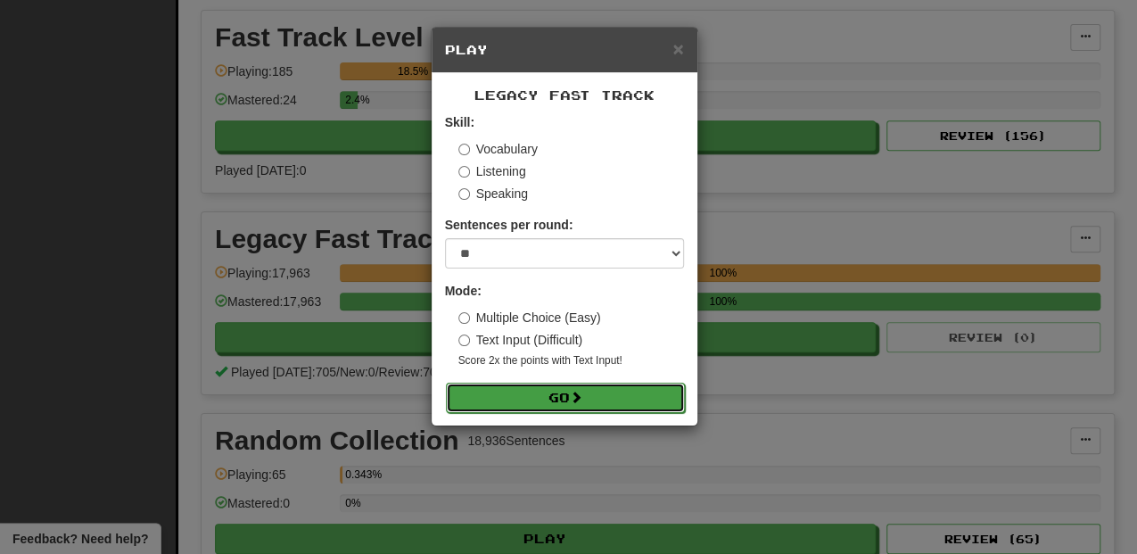
click at [554, 398] on button "Go" at bounding box center [565, 397] width 239 height 30
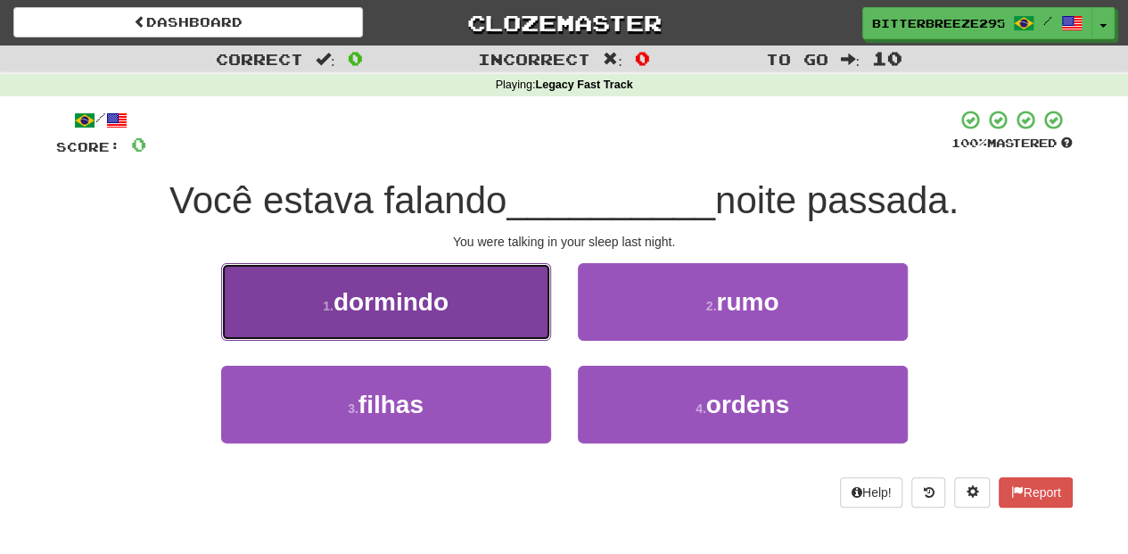
click at [499, 321] on button "1 . [GEOGRAPHIC_DATA]" at bounding box center [386, 302] width 330 height 78
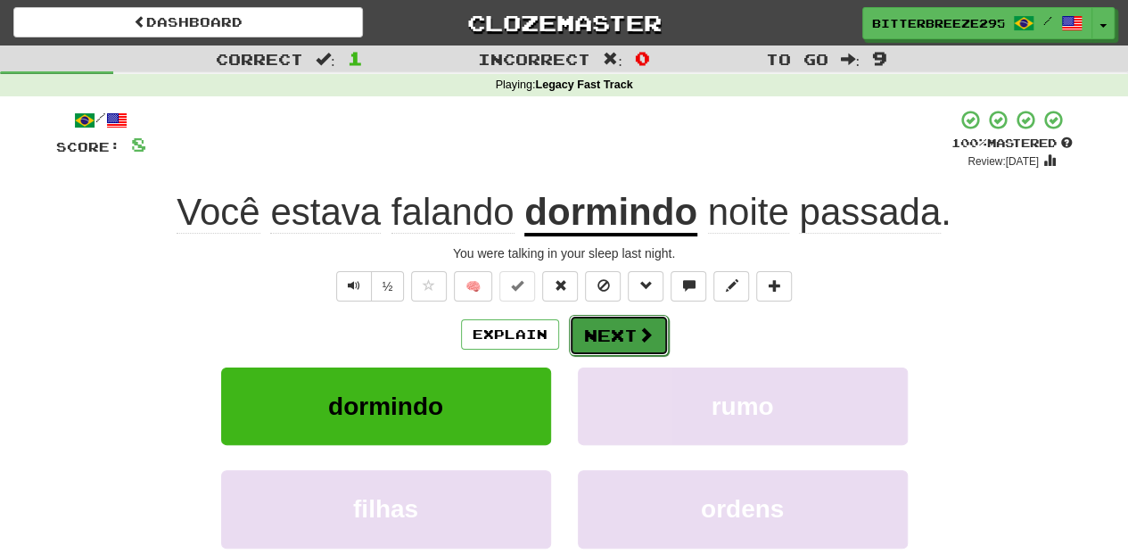
click at [610, 332] on button "Next" at bounding box center [619, 335] width 100 height 41
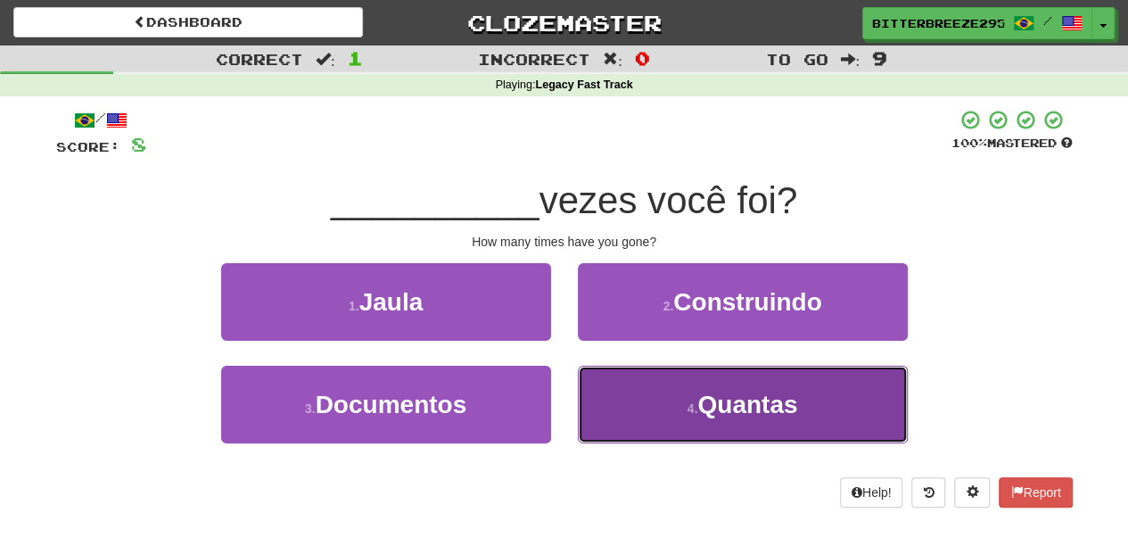
click at [606, 399] on button "4 . Quantas" at bounding box center [743, 404] width 330 height 78
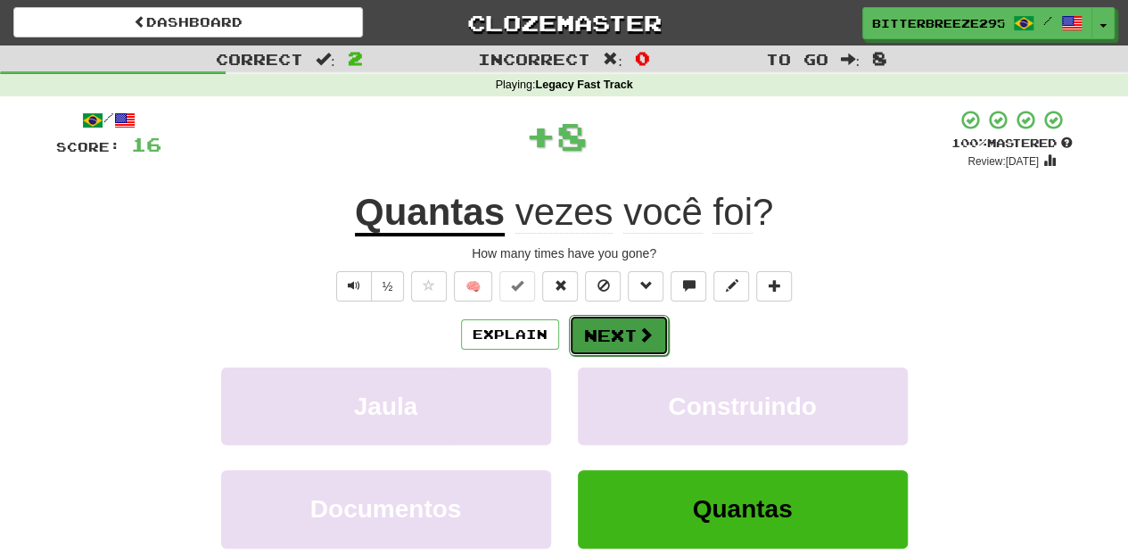
click at [596, 346] on button "Next" at bounding box center [619, 335] width 100 height 41
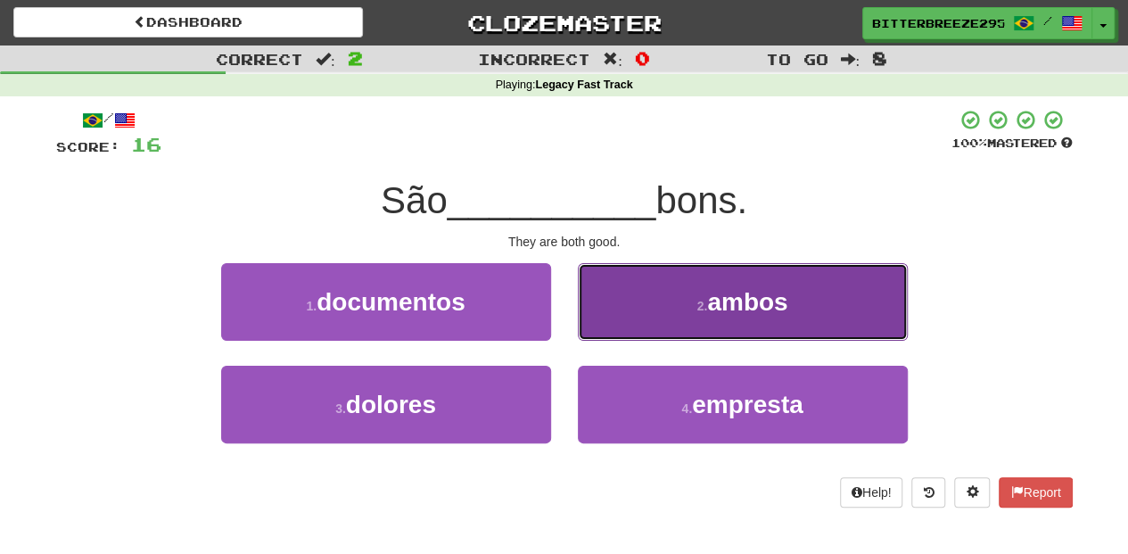
click at [624, 326] on button "2 . ambos" at bounding box center [743, 302] width 330 height 78
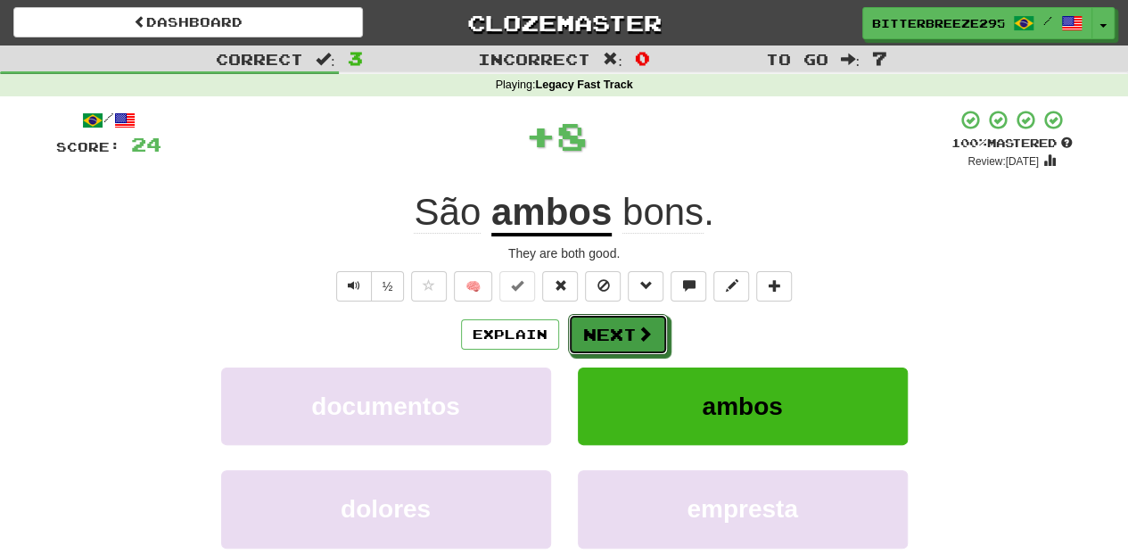
click at [624, 326] on button "Next" at bounding box center [618, 334] width 100 height 41
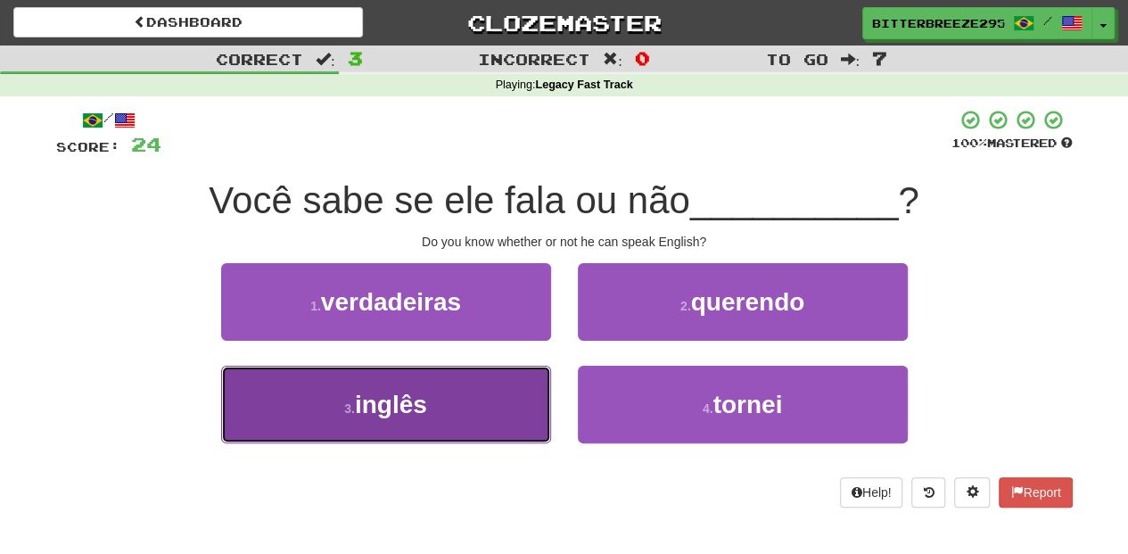
click at [505, 415] on button "3 . inglês" at bounding box center [386, 404] width 330 height 78
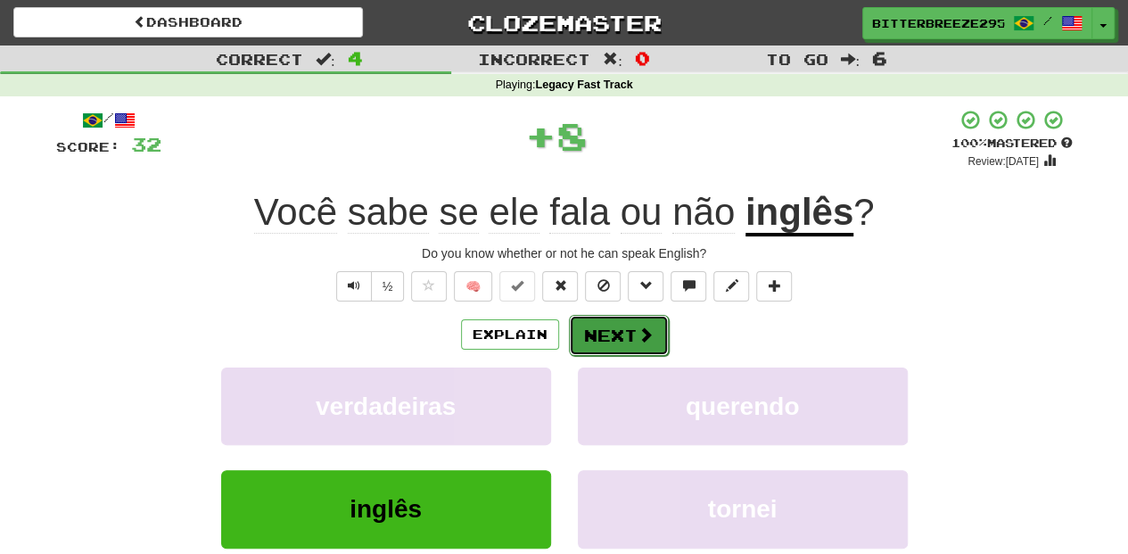
click at [610, 328] on button "Next" at bounding box center [619, 335] width 100 height 41
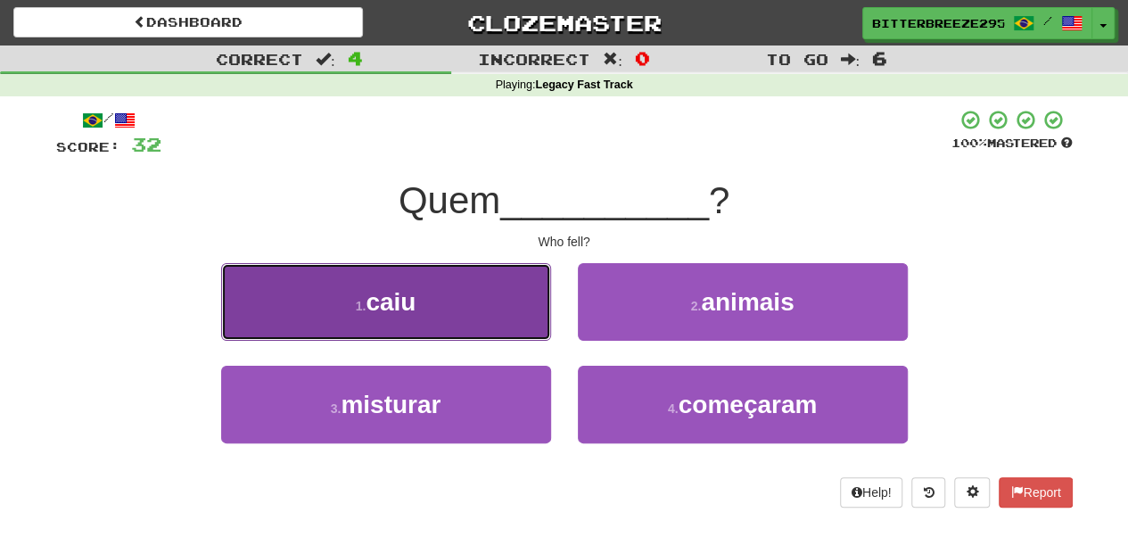
click at [476, 331] on button "1 . caiu" at bounding box center [386, 302] width 330 height 78
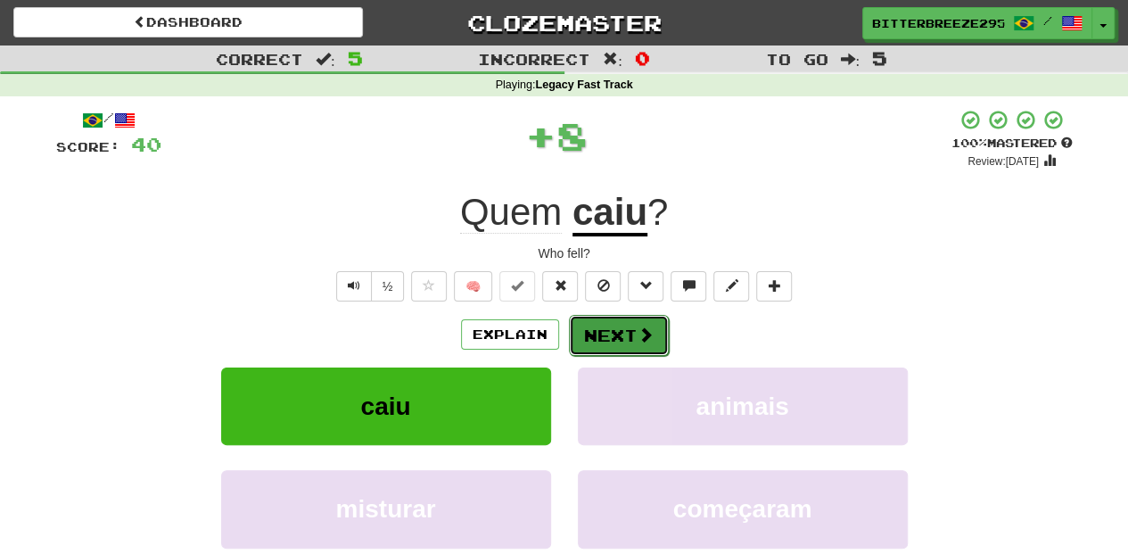
click at [593, 333] on button "Next" at bounding box center [619, 335] width 100 height 41
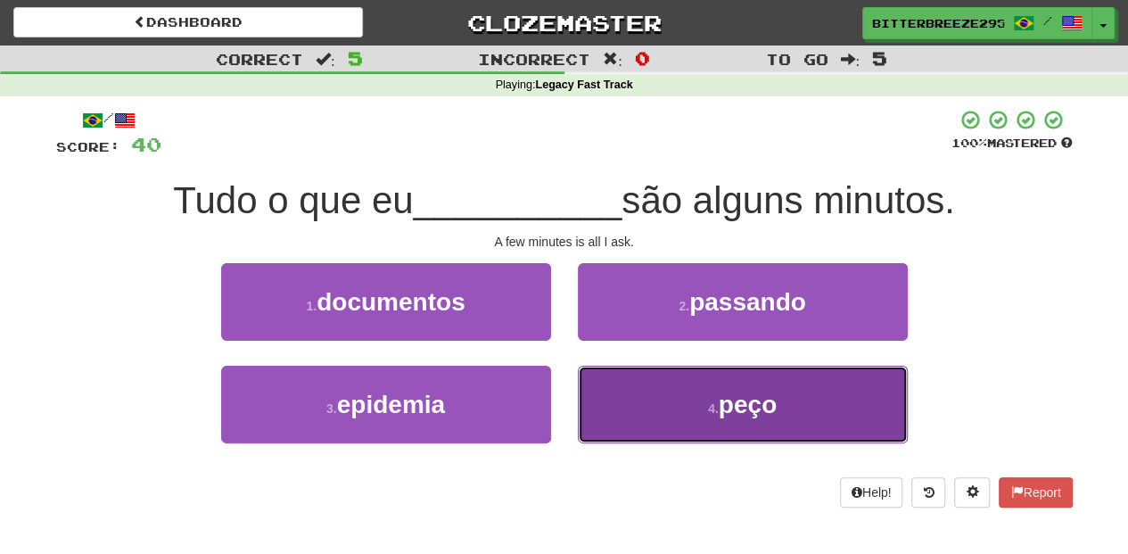
click at [620, 401] on button "4 . peço" at bounding box center [743, 404] width 330 height 78
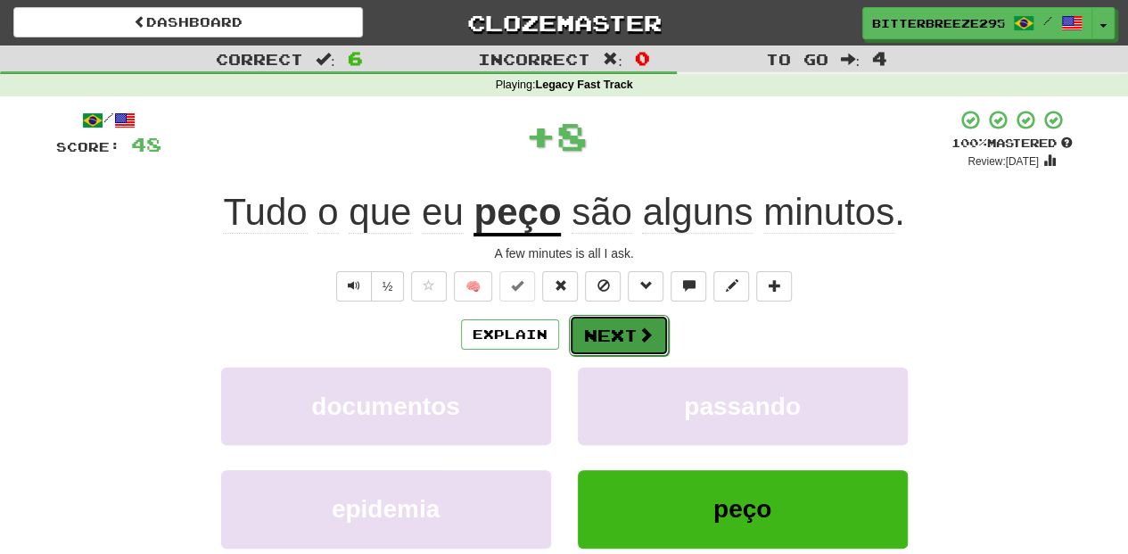
click at [608, 326] on button "Next" at bounding box center [619, 335] width 100 height 41
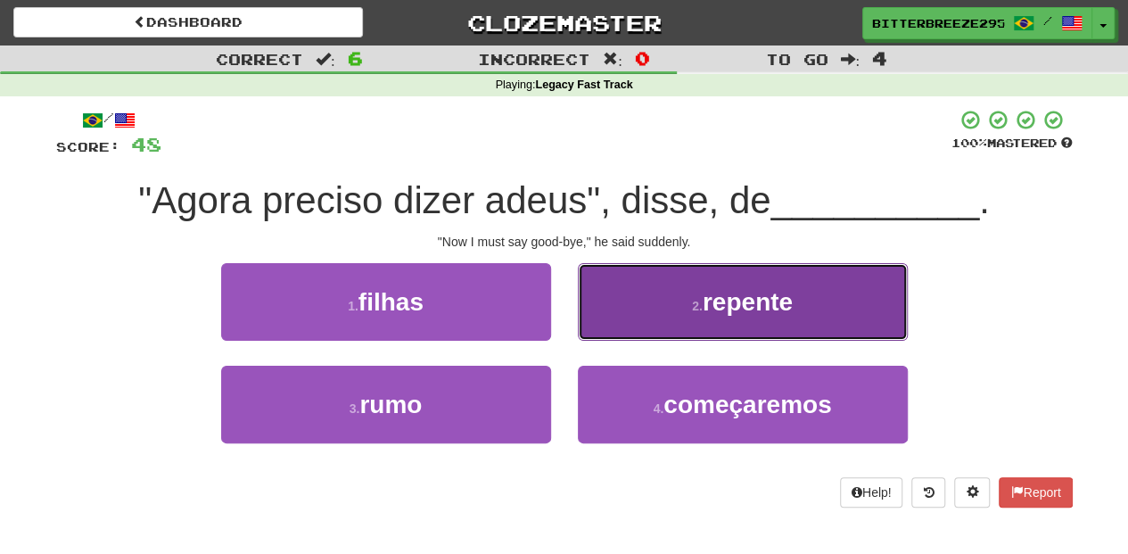
click at [606, 317] on button "2 . repente" at bounding box center [743, 302] width 330 height 78
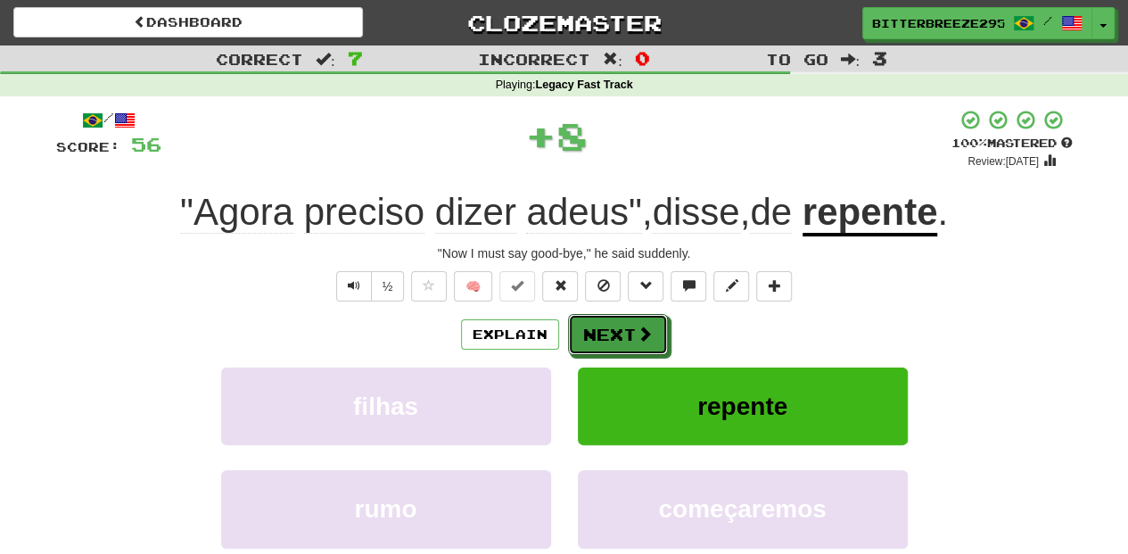
click at [606, 317] on button "Next" at bounding box center [618, 334] width 100 height 41
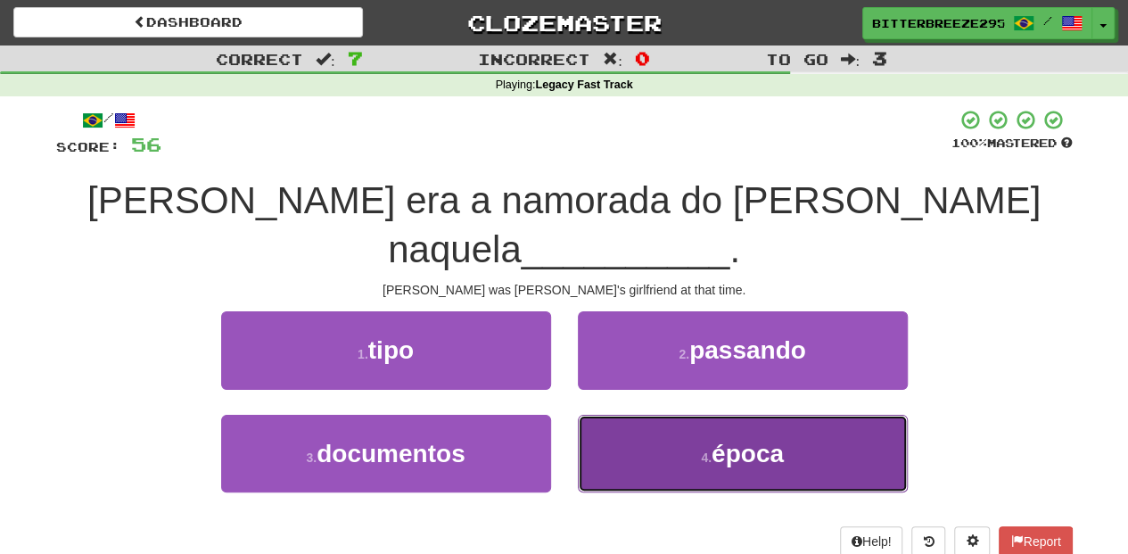
click at [642, 415] on button "4 . época" at bounding box center [743, 454] width 330 height 78
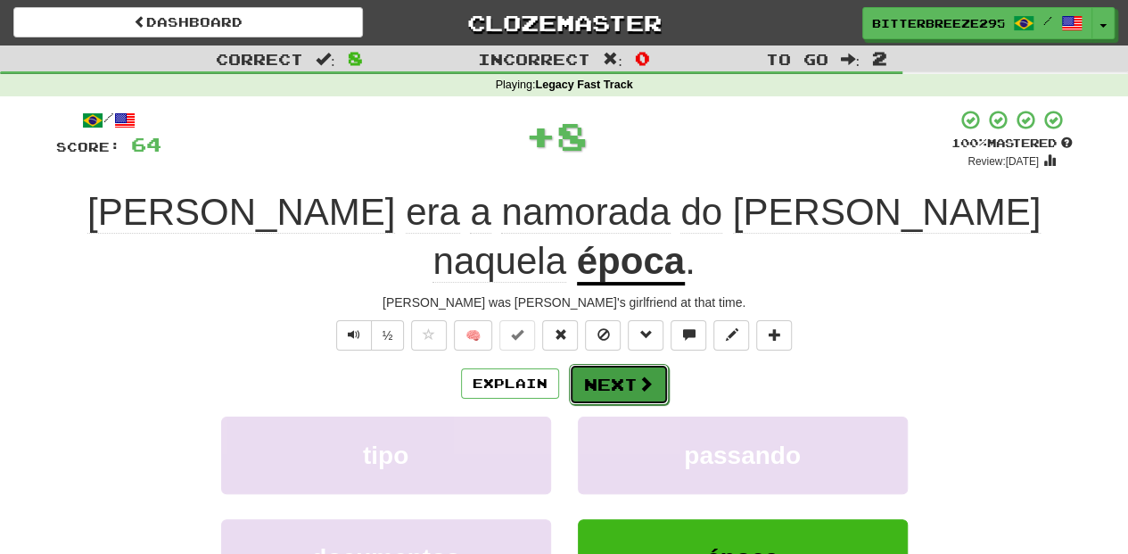
click at [603, 364] on button "Next" at bounding box center [619, 384] width 100 height 41
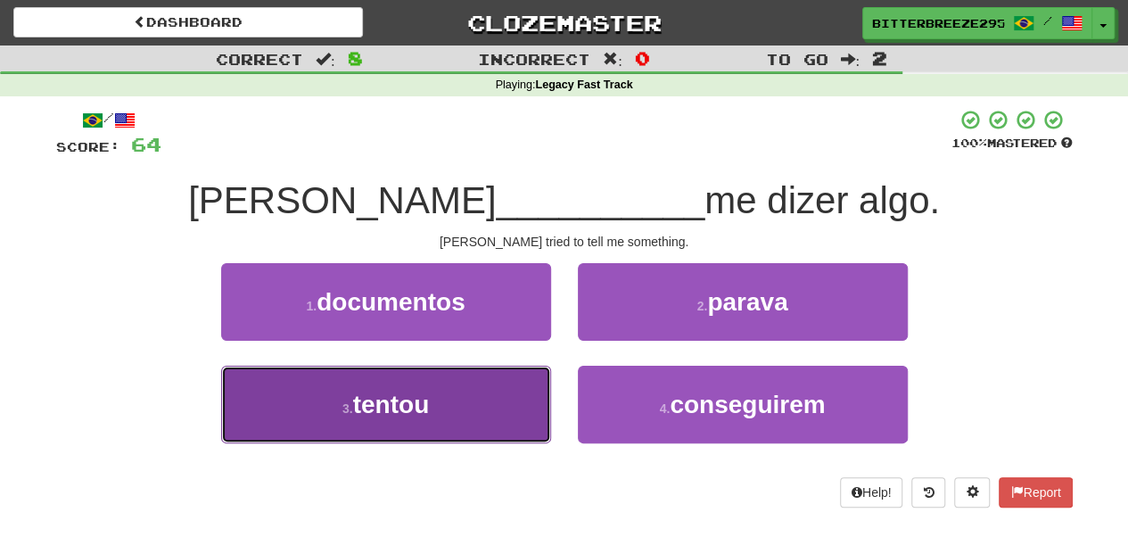
click at [479, 396] on button "3 . tentou" at bounding box center [386, 404] width 330 height 78
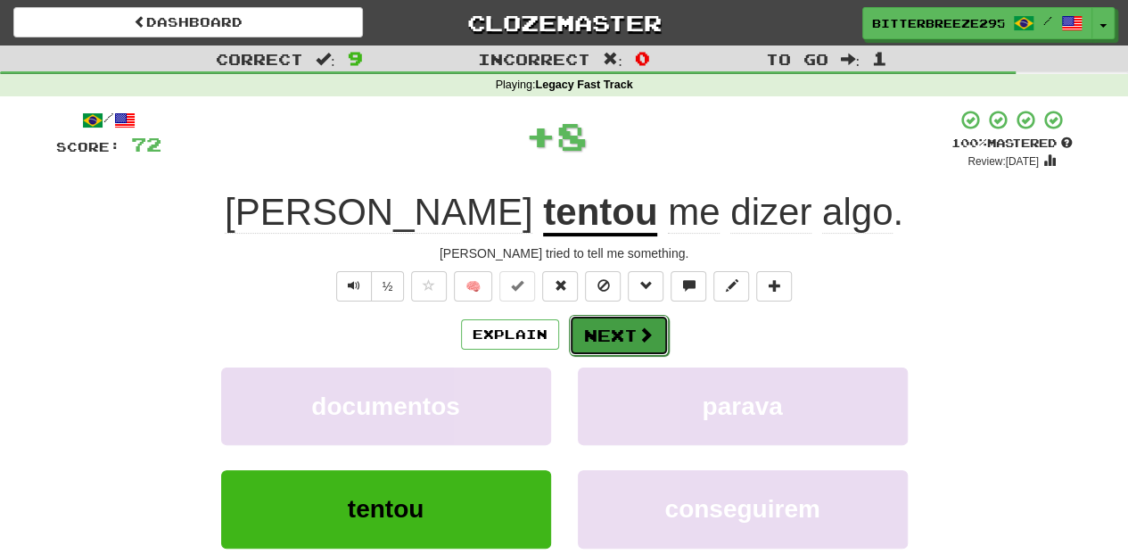
click at [582, 339] on button "Next" at bounding box center [619, 335] width 100 height 41
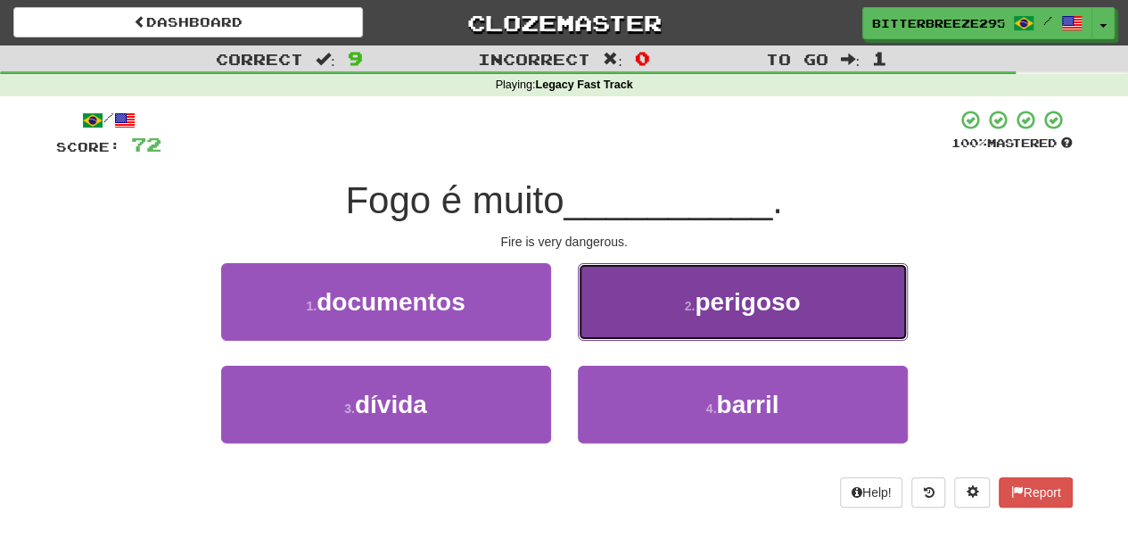
click at [593, 314] on button "2 . perigoso" at bounding box center [743, 302] width 330 height 78
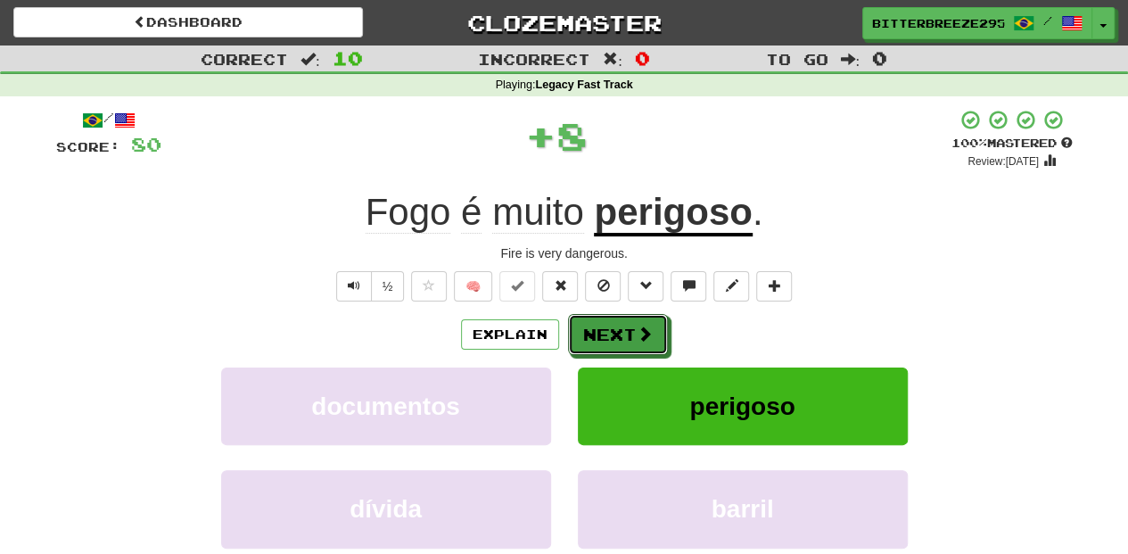
drag, startPoint x: 593, startPoint y: 314, endPoint x: 580, endPoint y: 320, distance: 14.0
click at [594, 314] on button "Next" at bounding box center [618, 334] width 100 height 41
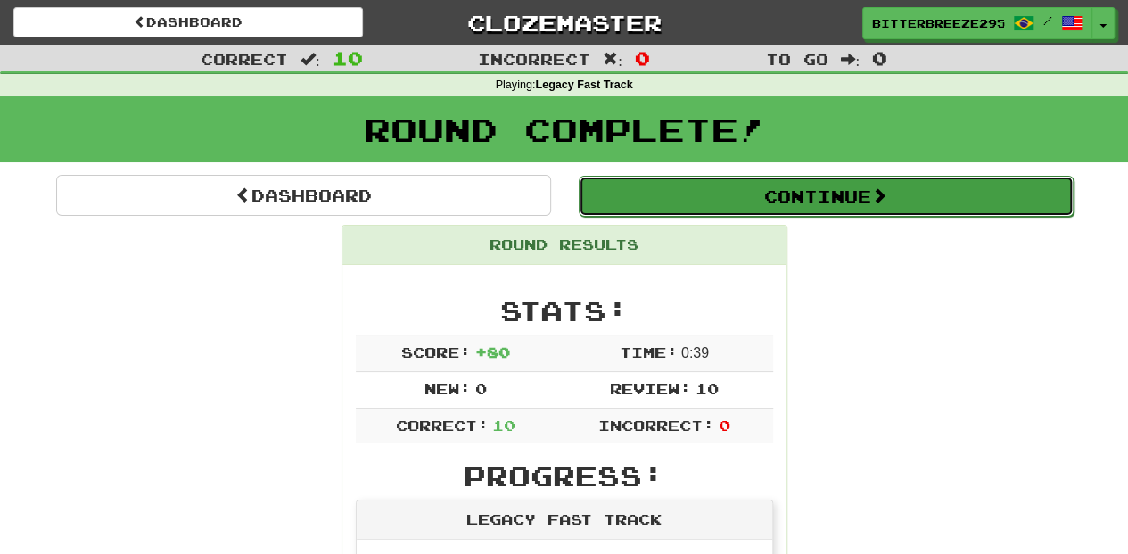
click at [643, 198] on button "Continue" at bounding box center [826, 196] width 495 height 41
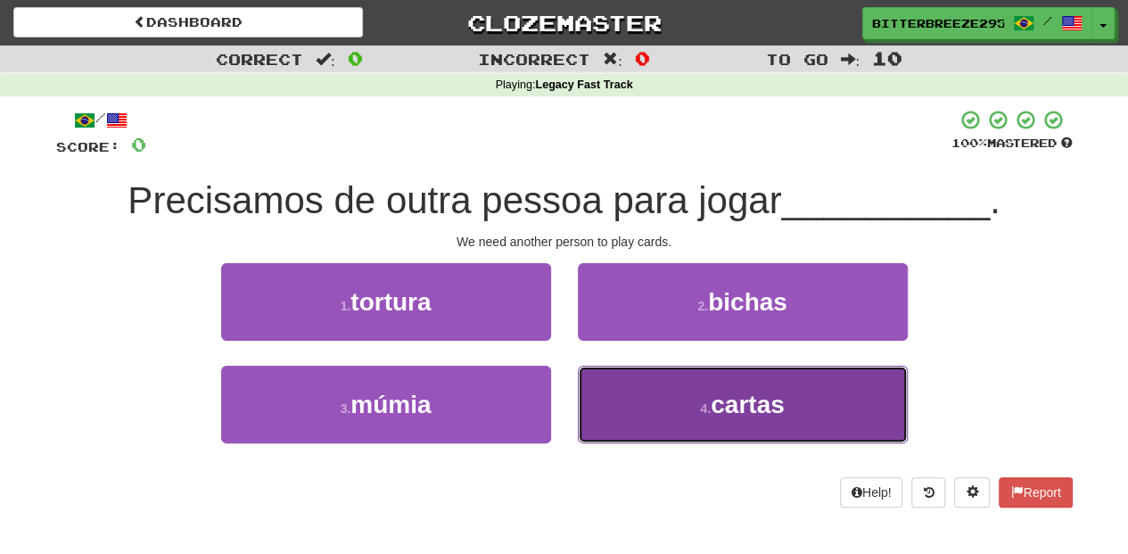
click at [636, 390] on button "4 . cartas" at bounding box center [743, 404] width 330 height 78
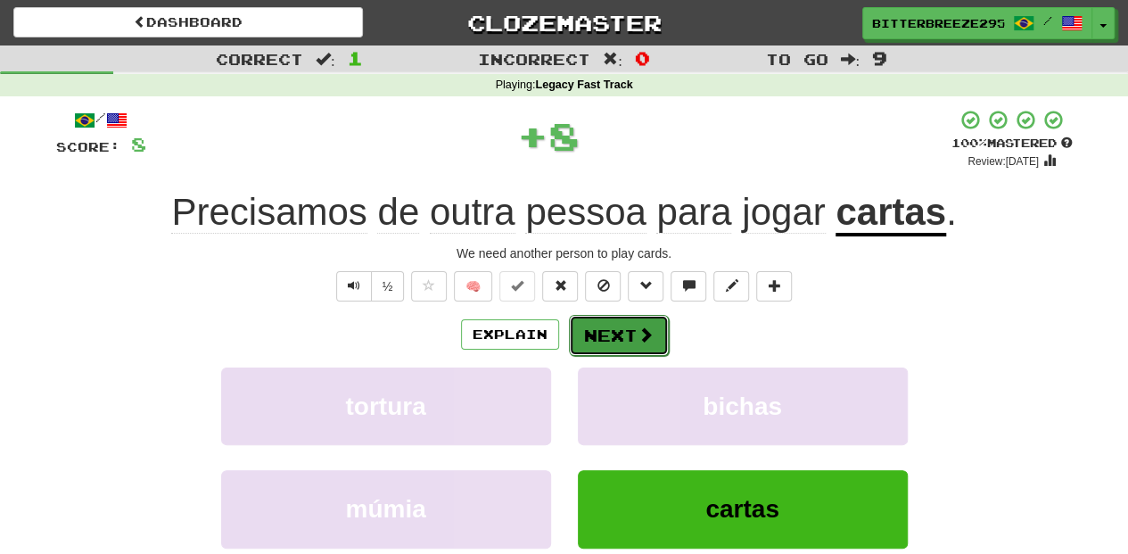
click at [597, 339] on button "Next" at bounding box center [619, 335] width 100 height 41
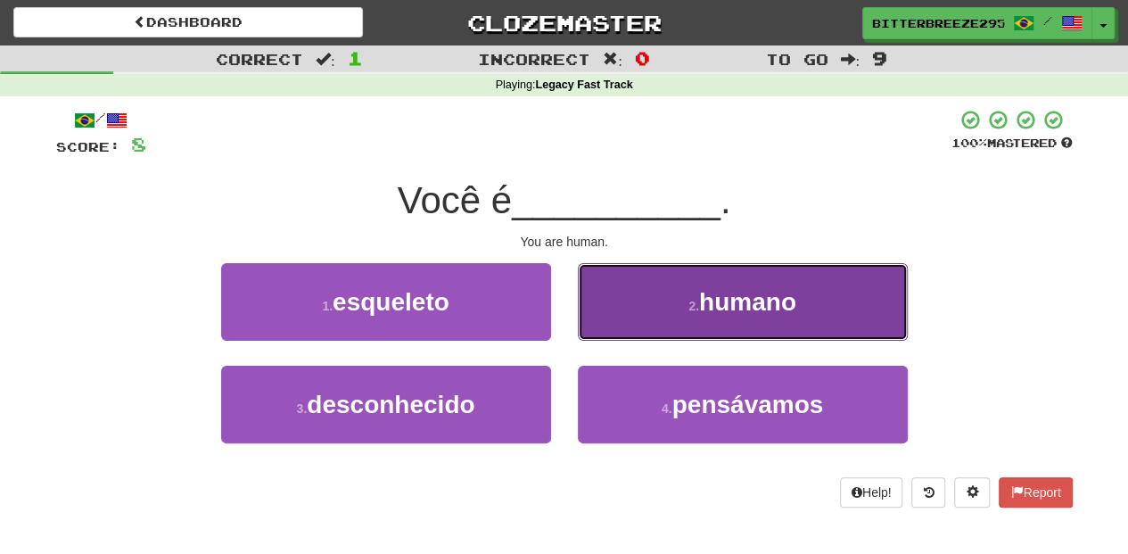
click at [606, 319] on button "2 . humano" at bounding box center [743, 302] width 330 height 78
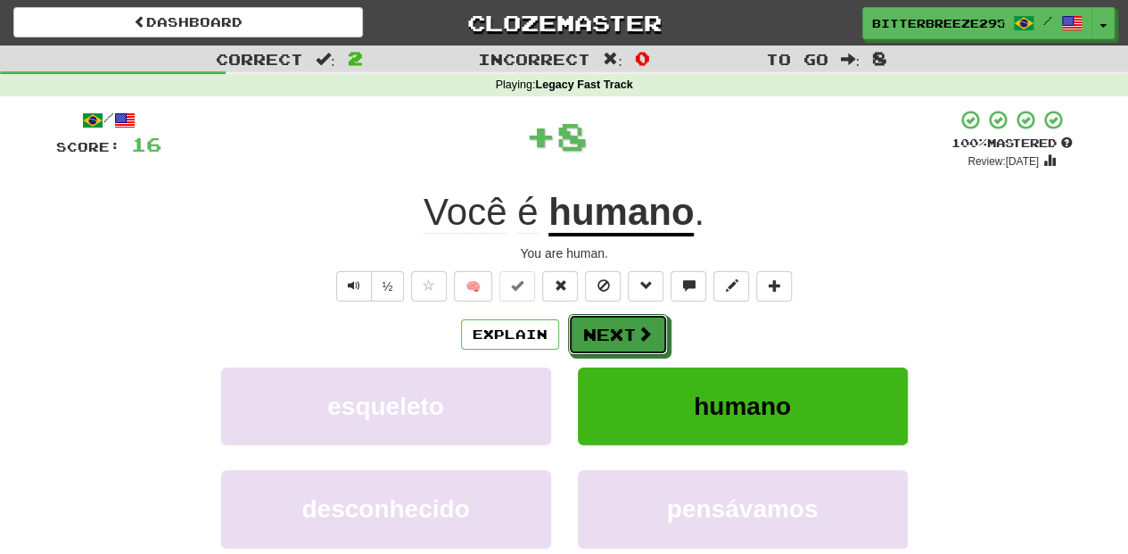
click at [606, 319] on button "Next" at bounding box center [618, 334] width 100 height 41
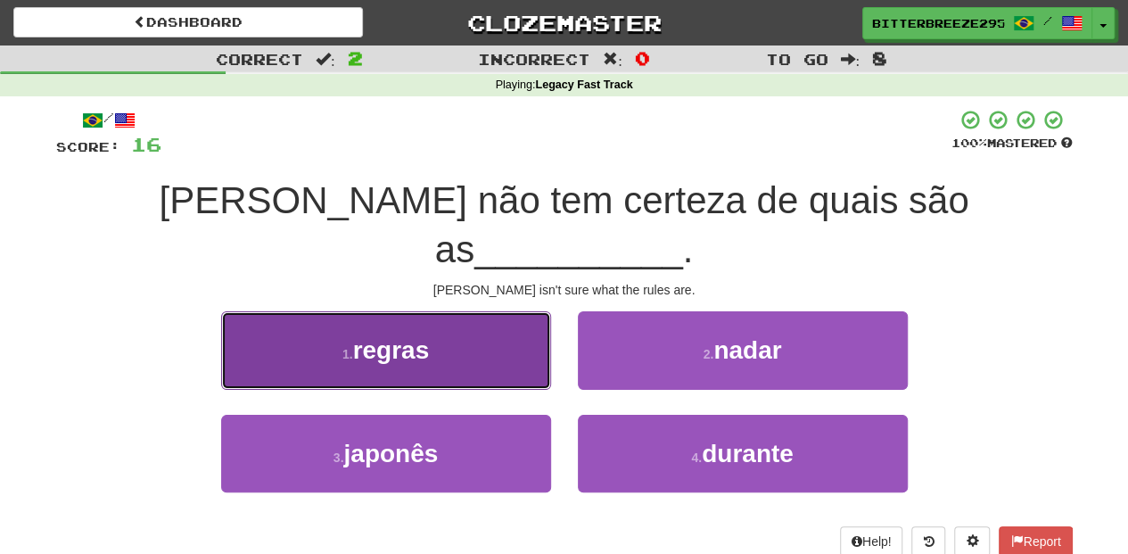
click at [516, 311] on button "1 . regras" at bounding box center [386, 350] width 330 height 78
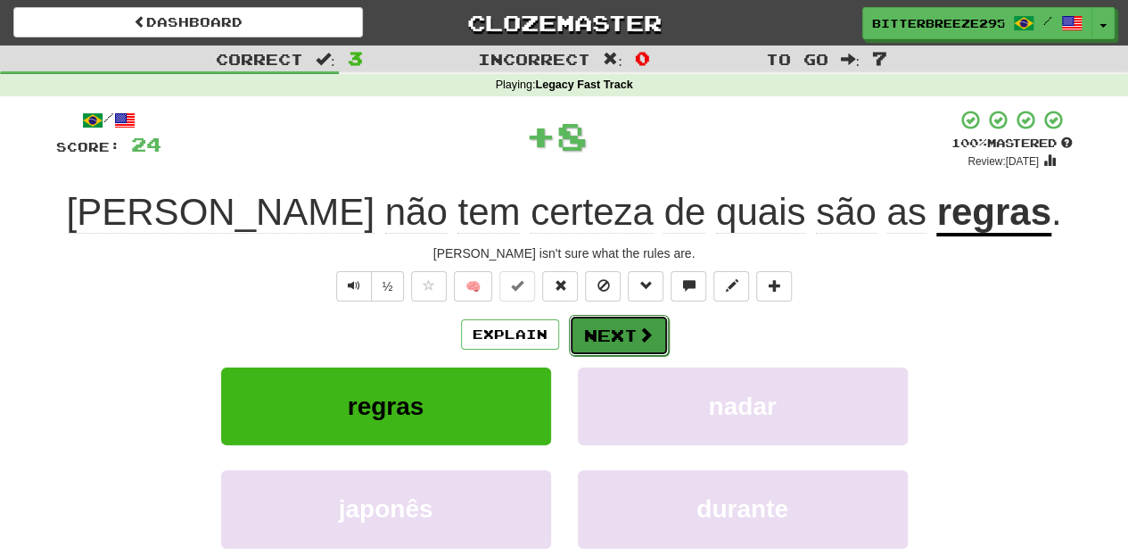
click at [576, 314] on div "Explain Next" at bounding box center [564, 334] width 1016 height 41
click at [581, 321] on button "Next" at bounding box center [619, 335] width 100 height 41
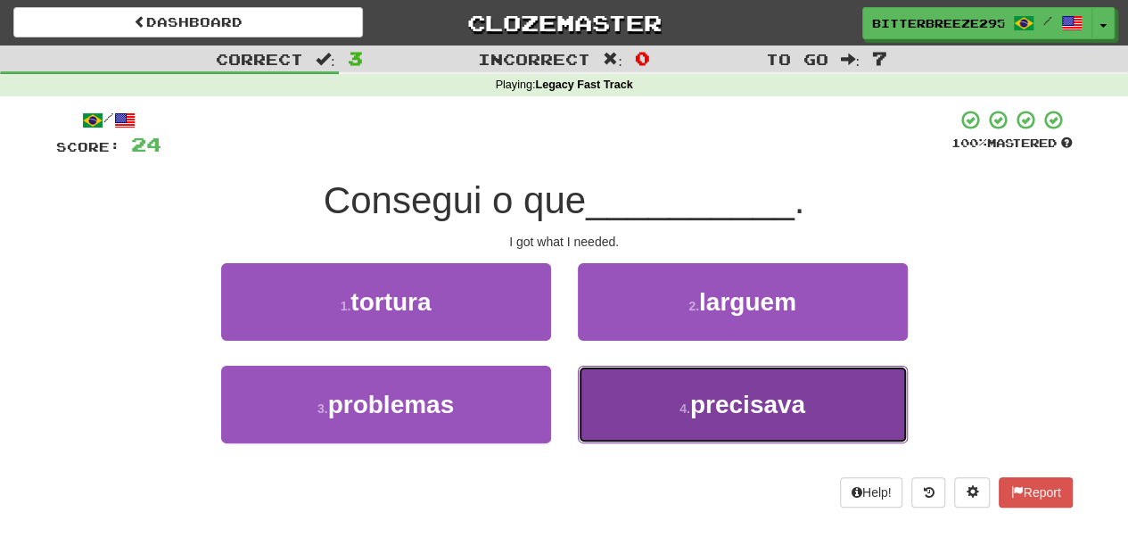
click at [638, 374] on button "4 . precisava" at bounding box center [743, 404] width 330 height 78
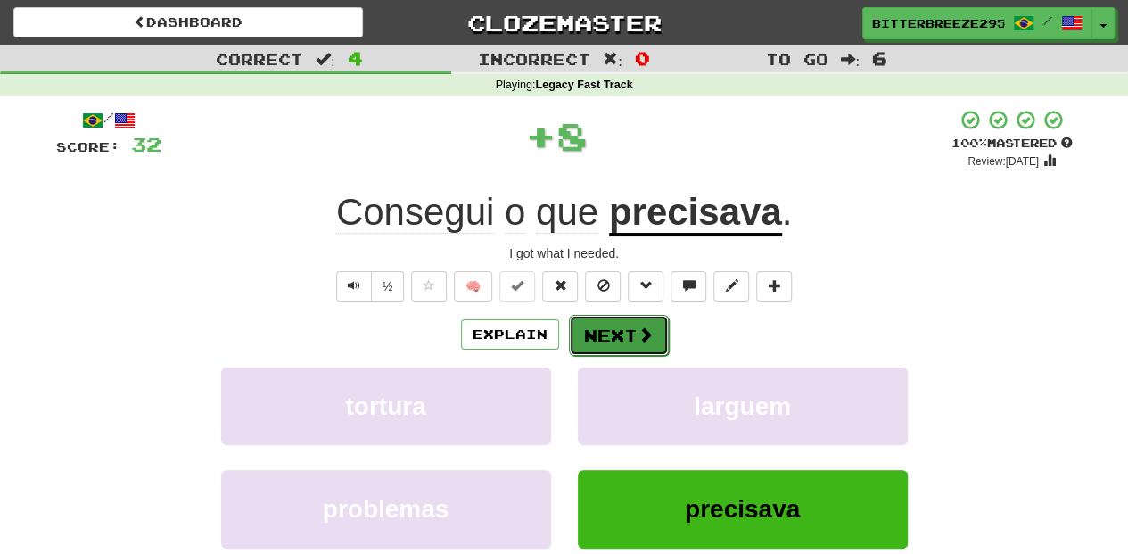
click at [605, 323] on button "Next" at bounding box center [619, 335] width 100 height 41
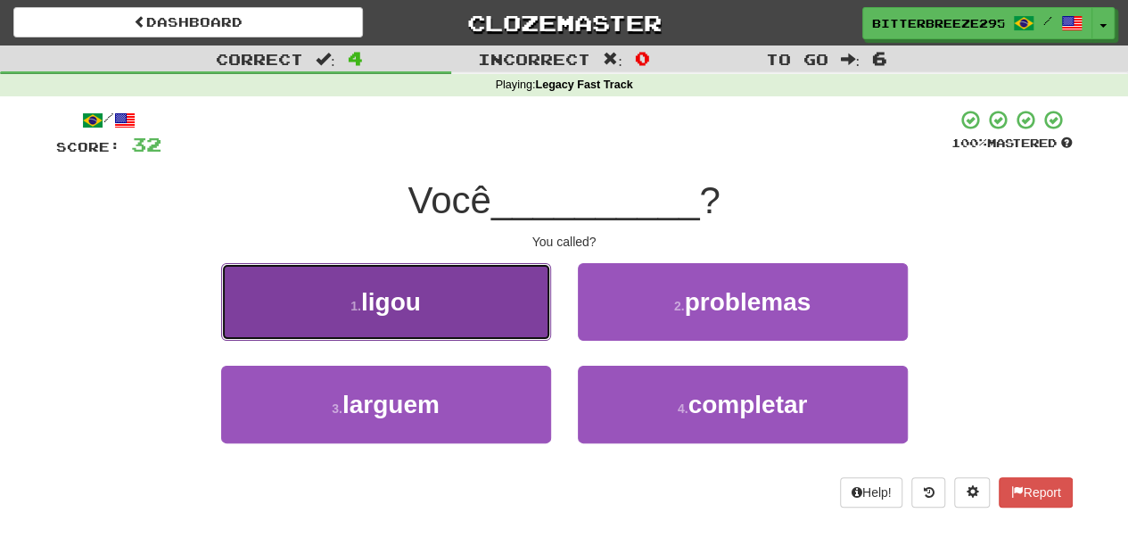
click at [500, 326] on button "1 . [GEOGRAPHIC_DATA]" at bounding box center [386, 302] width 330 height 78
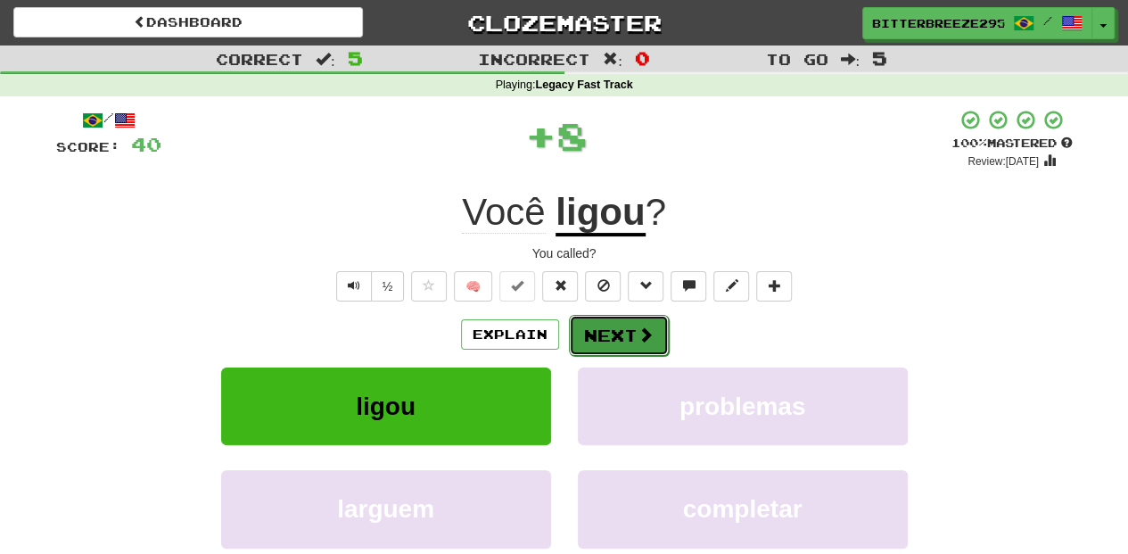
click at [590, 335] on button "Next" at bounding box center [619, 335] width 100 height 41
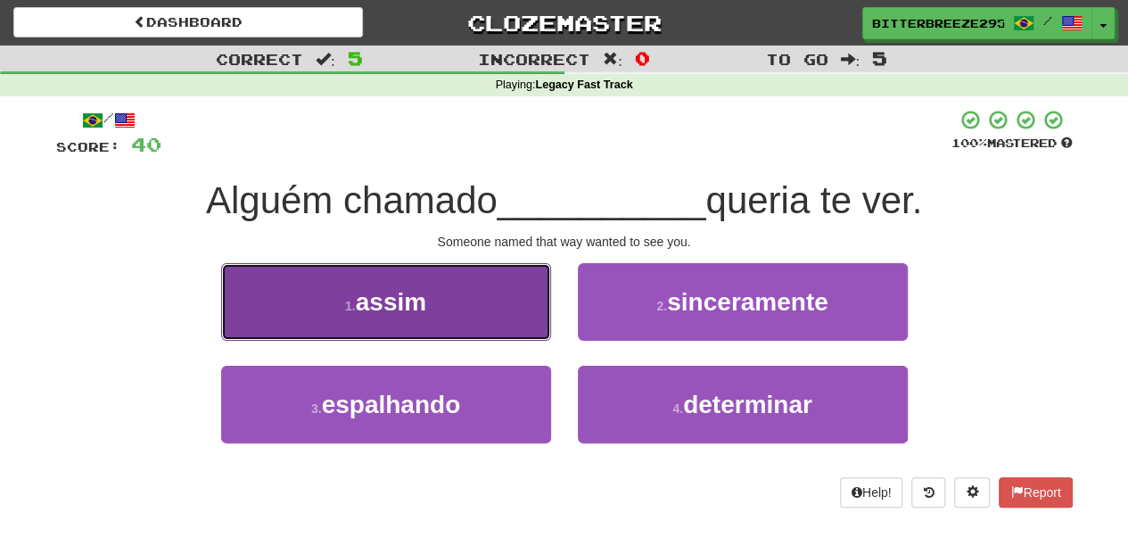
click at [469, 328] on button "1 . assim" at bounding box center [386, 302] width 330 height 78
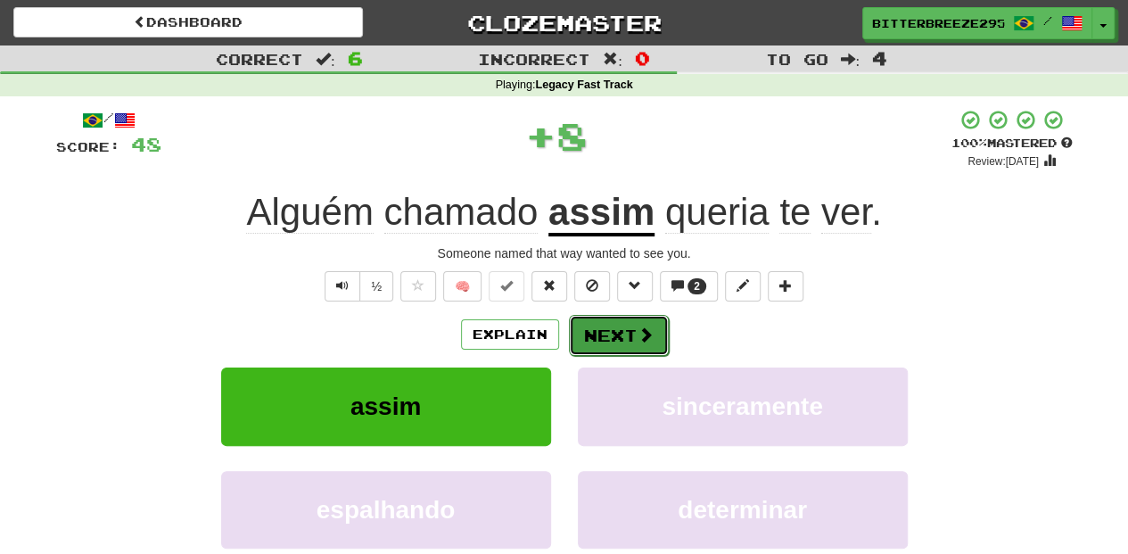
click at [595, 331] on button "Next" at bounding box center [619, 335] width 100 height 41
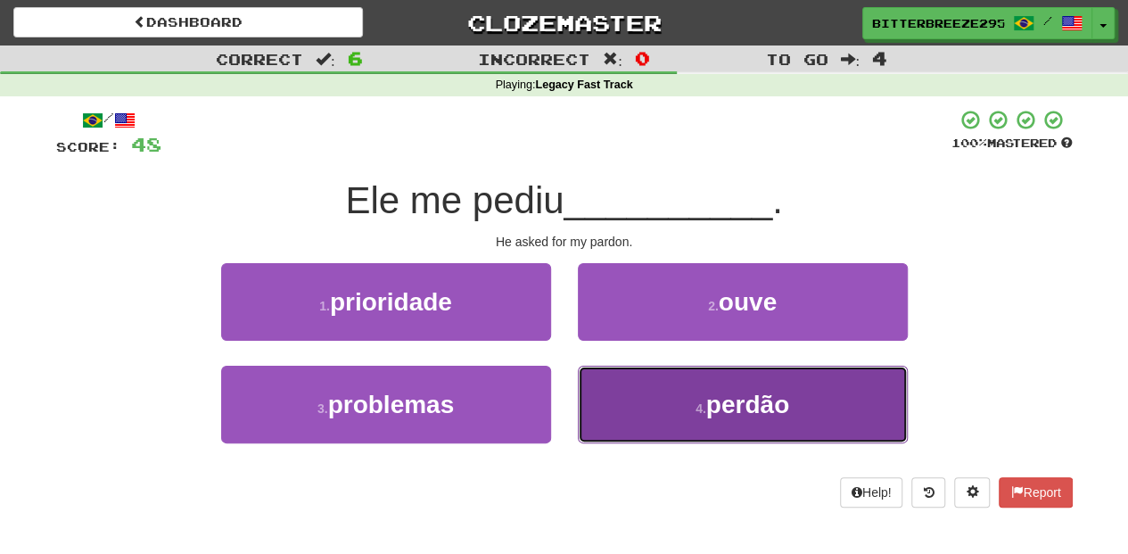
click at [604, 401] on button "4 . perdão" at bounding box center [743, 404] width 330 height 78
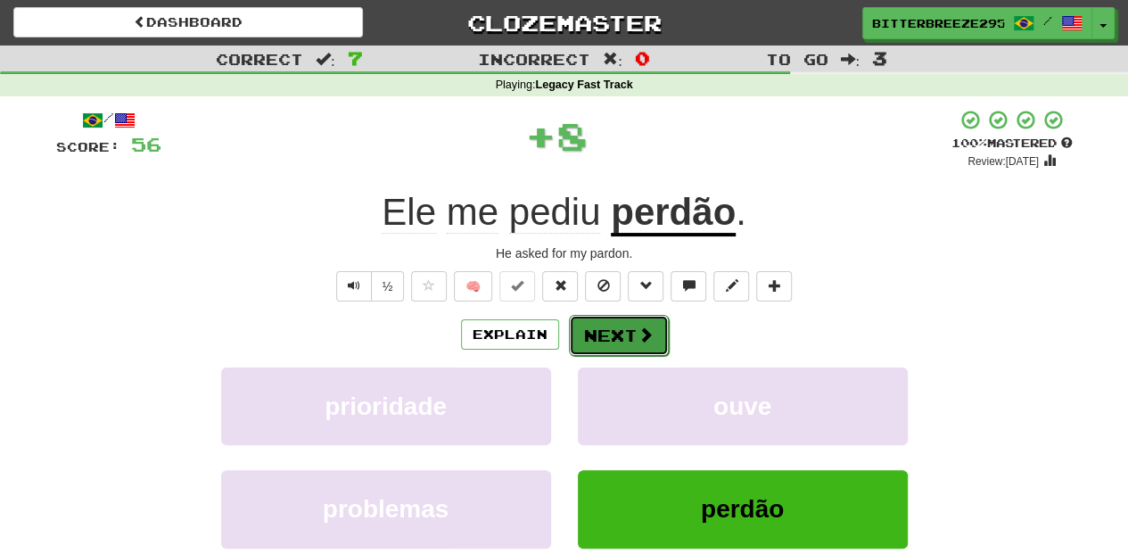
click at [605, 328] on button "Next" at bounding box center [619, 335] width 100 height 41
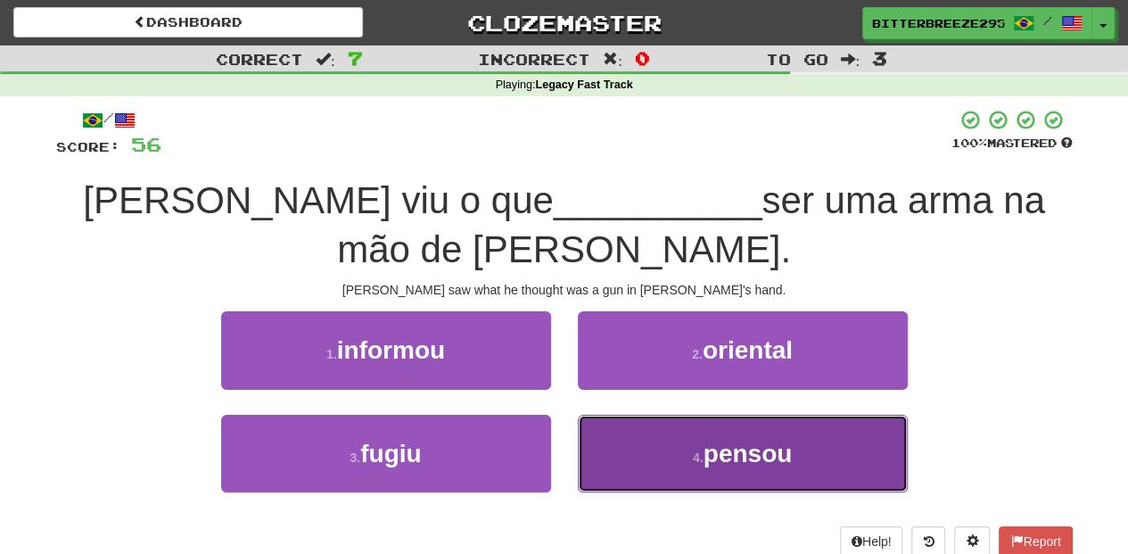
click at [638, 415] on button "4 . pensou" at bounding box center [743, 454] width 330 height 78
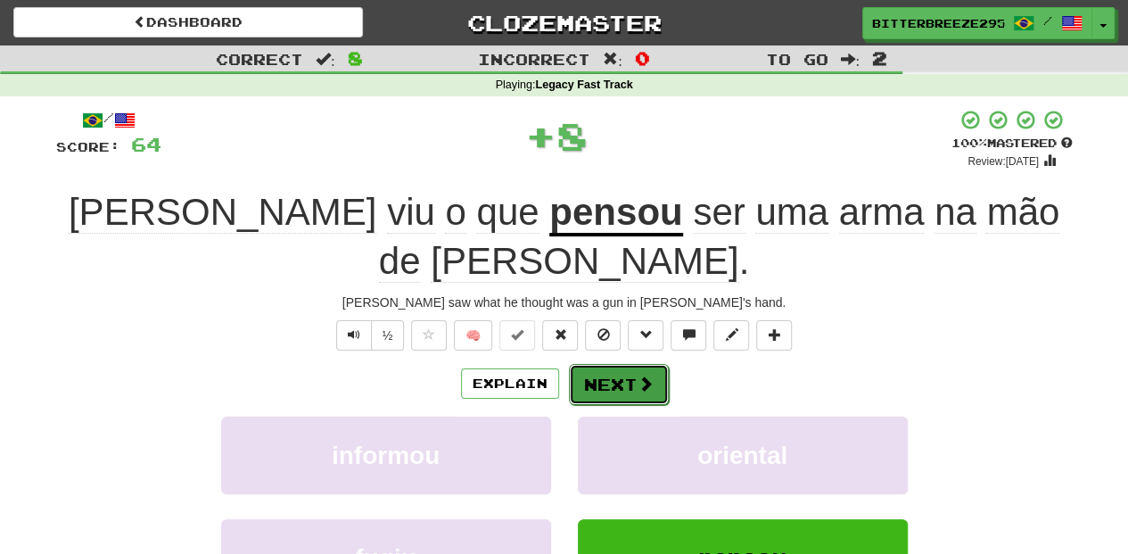
click at [595, 364] on button "Next" at bounding box center [619, 384] width 100 height 41
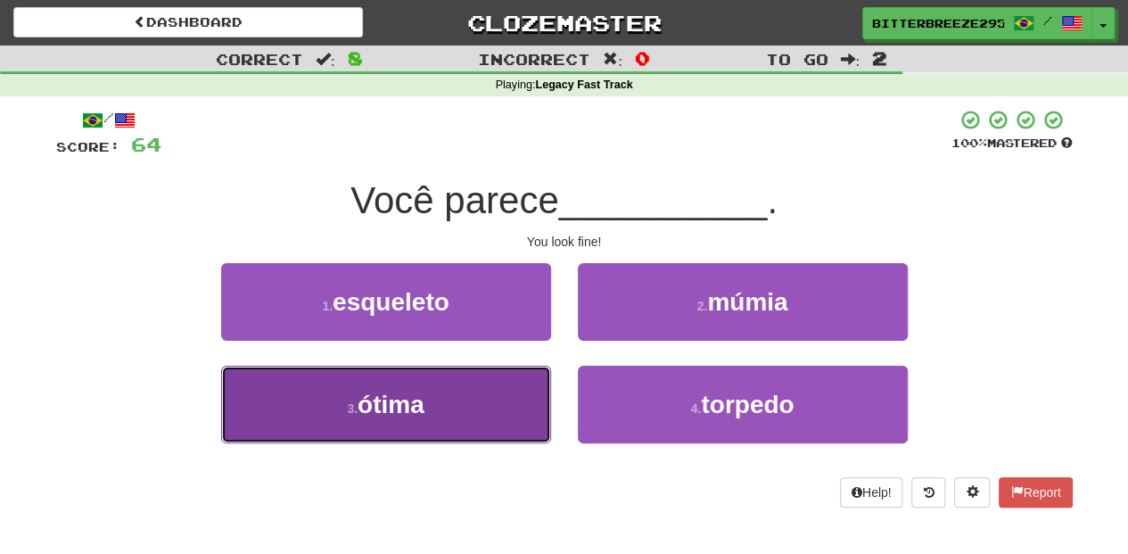
click at [521, 399] on button "3 . [GEOGRAPHIC_DATA]" at bounding box center [386, 404] width 330 height 78
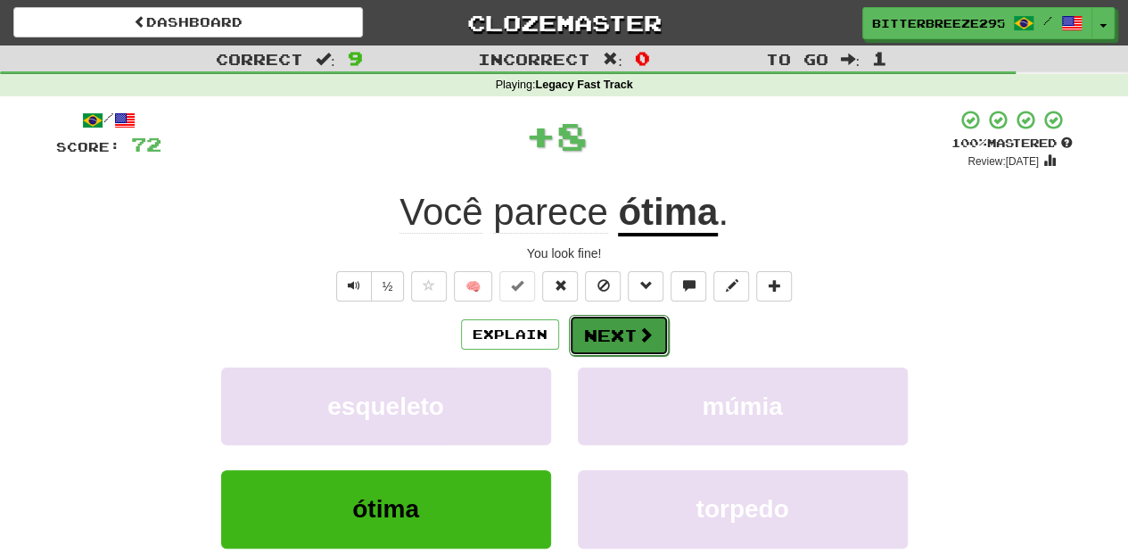
click at [604, 332] on button "Next" at bounding box center [619, 335] width 100 height 41
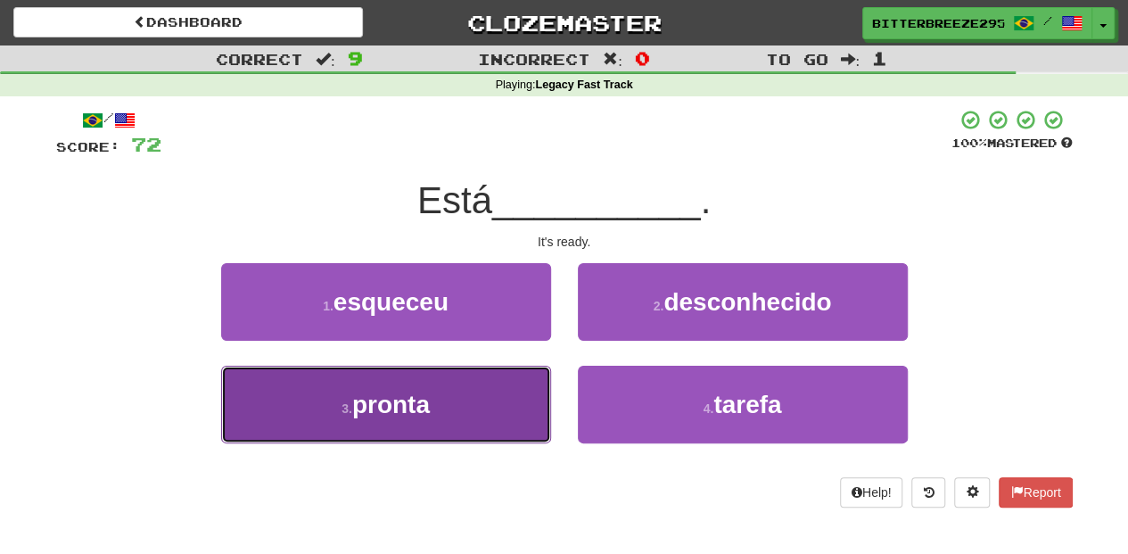
click at [509, 384] on button "3 . pronta" at bounding box center [386, 404] width 330 height 78
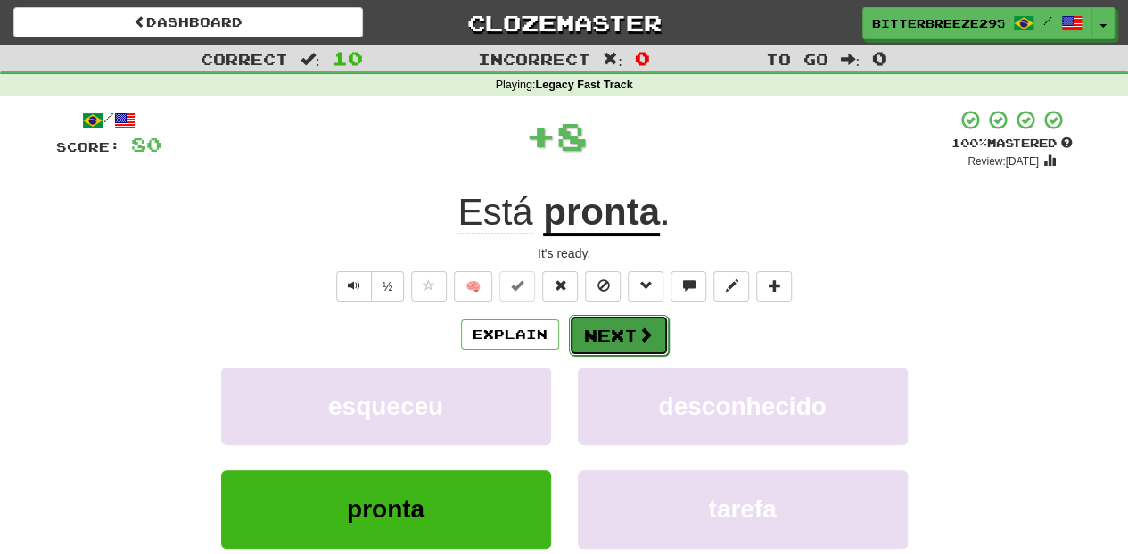
click at [604, 333] on button "Next" at bounding box center [619, 335] width 100 height 41
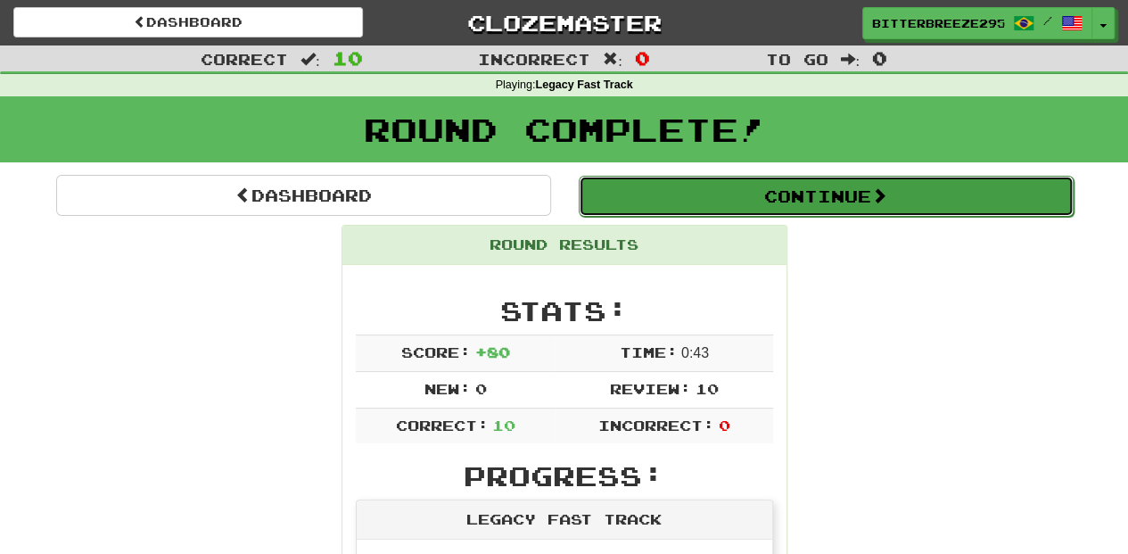
click at [679, 201] on button "Continue" at bounding box center [826, 196] width 495 height 41
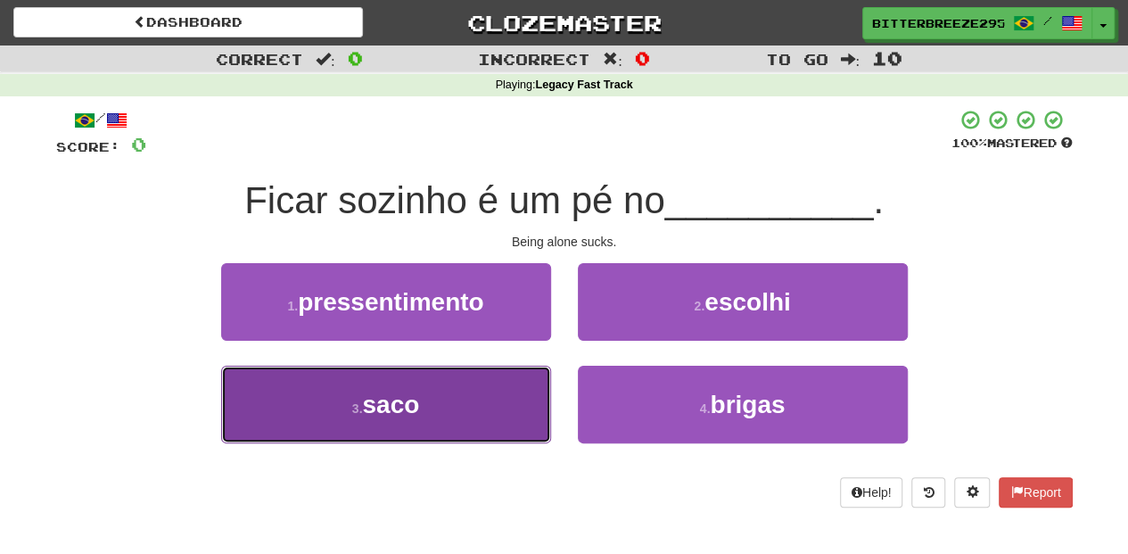
click at [505, 407] on button "3 . saco" at bounding box center [386, 404] width 330 height 78
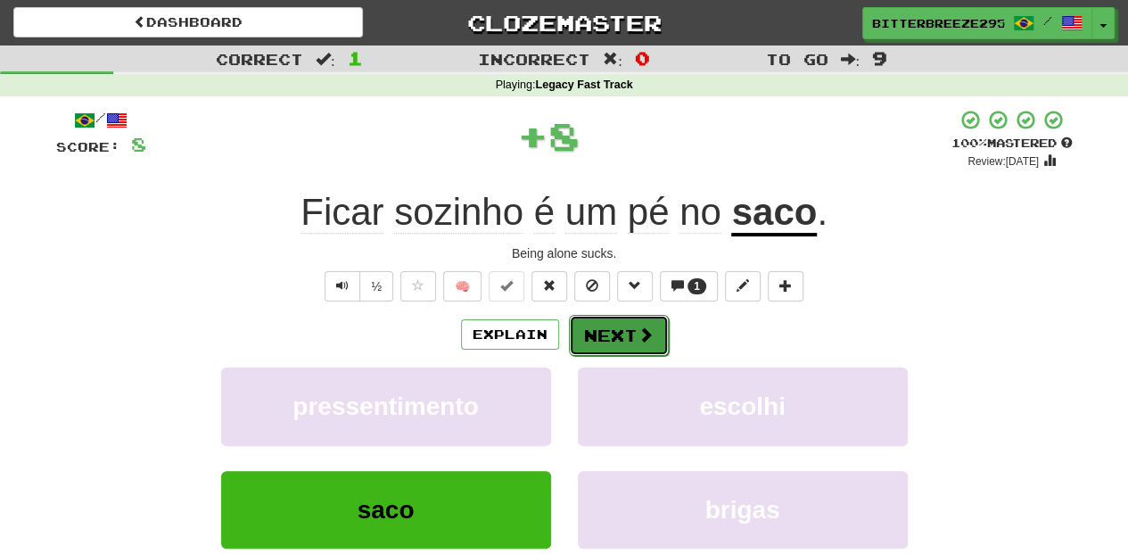
click at [607, 342] on button "Next" at bounding box center [619, 335] width 100 height 41
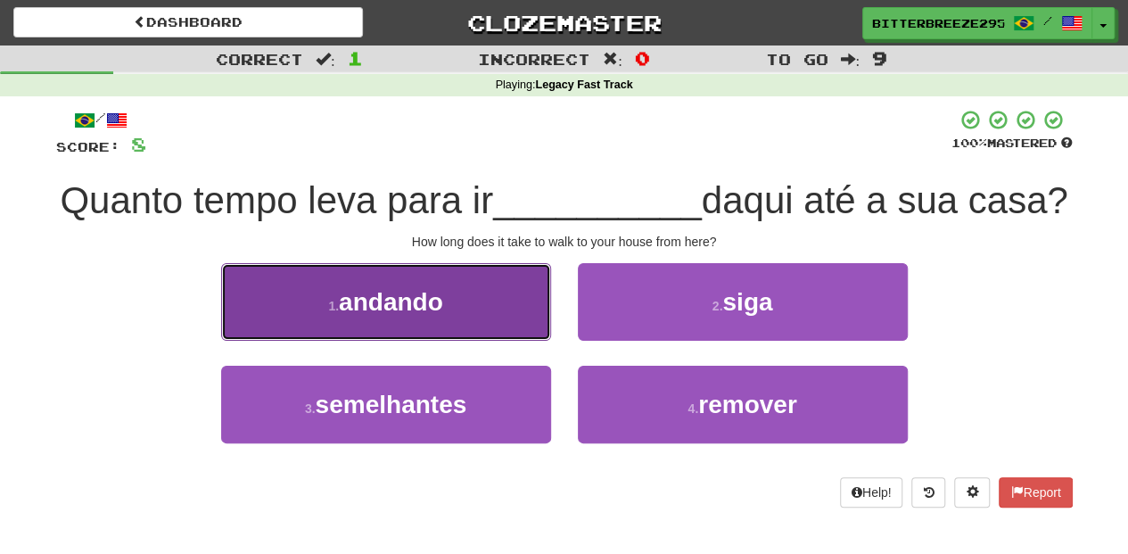
click at [510, 341] on button "1 . andando" at bounding box center [386, 302] width 330 height 78
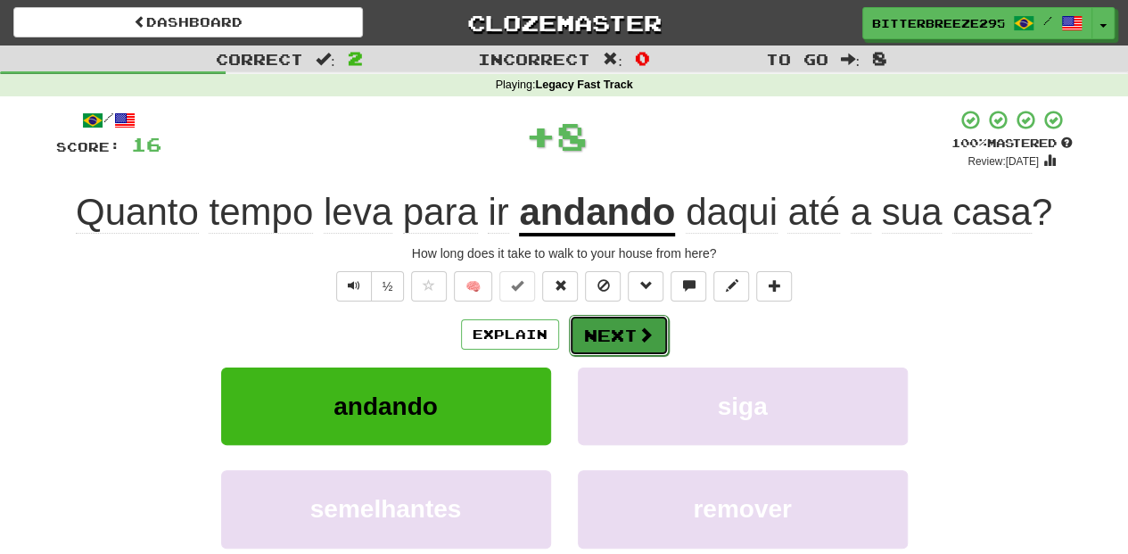
click at [613, 330] on button "Next" at bounding box center [619, 335] width 100 height 41
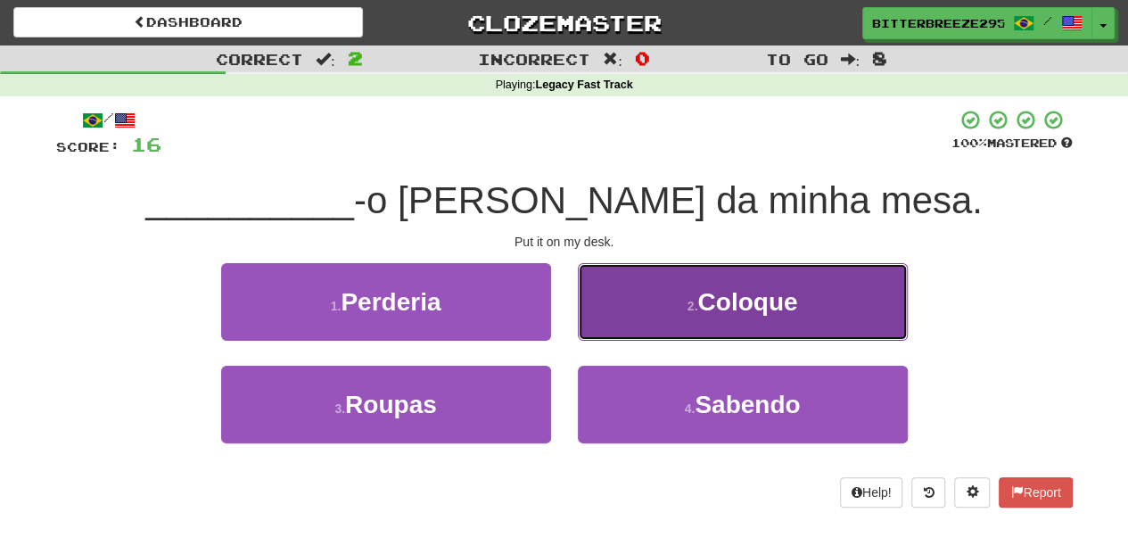
click at [622, 326] on button "2 . [GEOGRAPHIC_DATA]" at bounding box center [743, 302] width 330 height 78
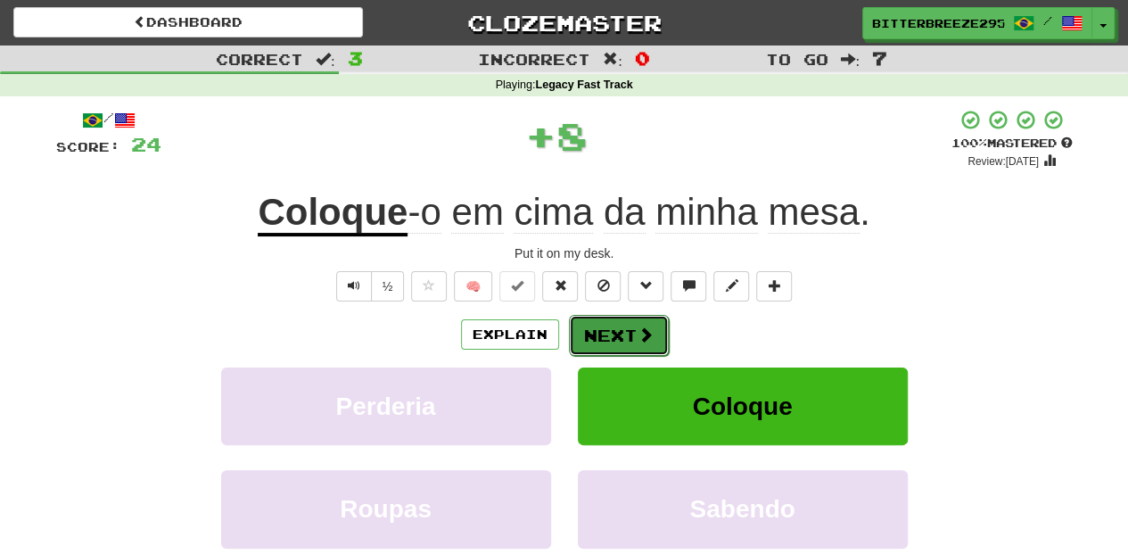
click at [617, 334] on button "Next" at bounding box center [619, 335] width 100 height 41
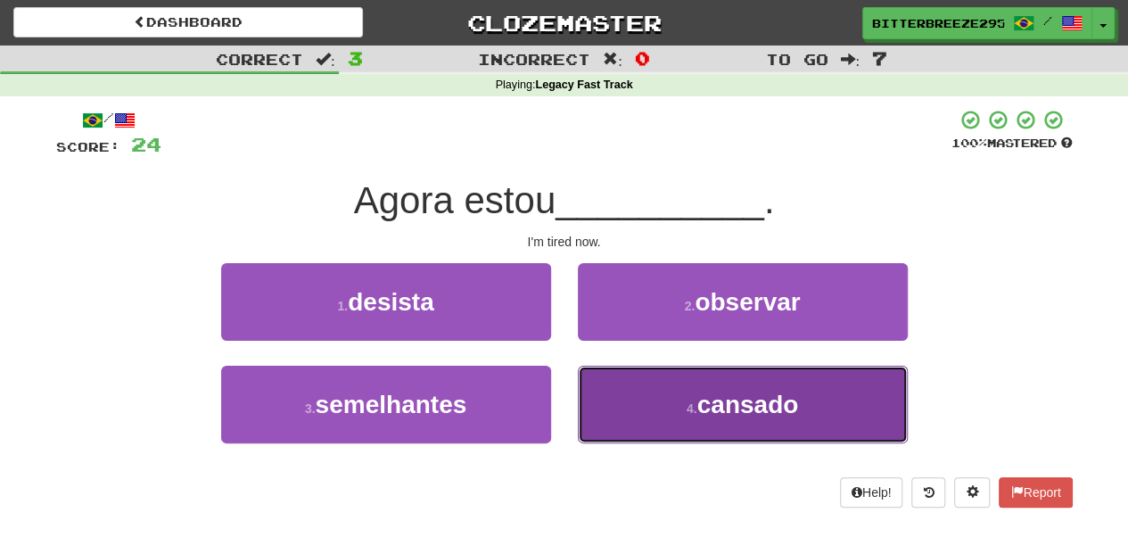
click at [631, 391] on button "4 . cansado" at bounding box center [743, 404] width 330 height 78
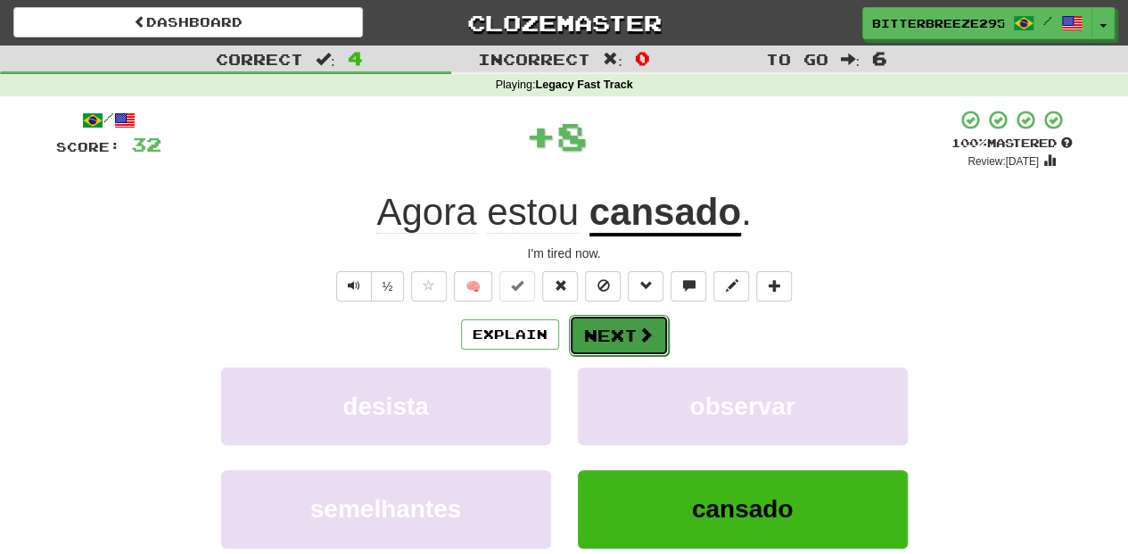
click at [618, 334] on button "Next" at bounding box center [619, 335] width 100 height 41
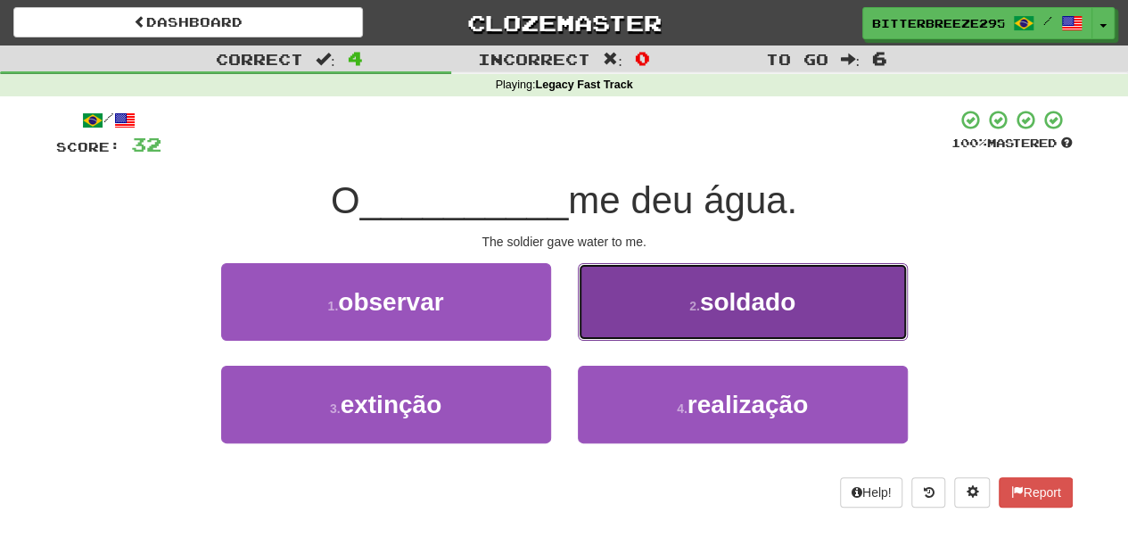
click at [628, 314] on button "2 . soldado" at bounding box center [743, 302] width 330 height 78
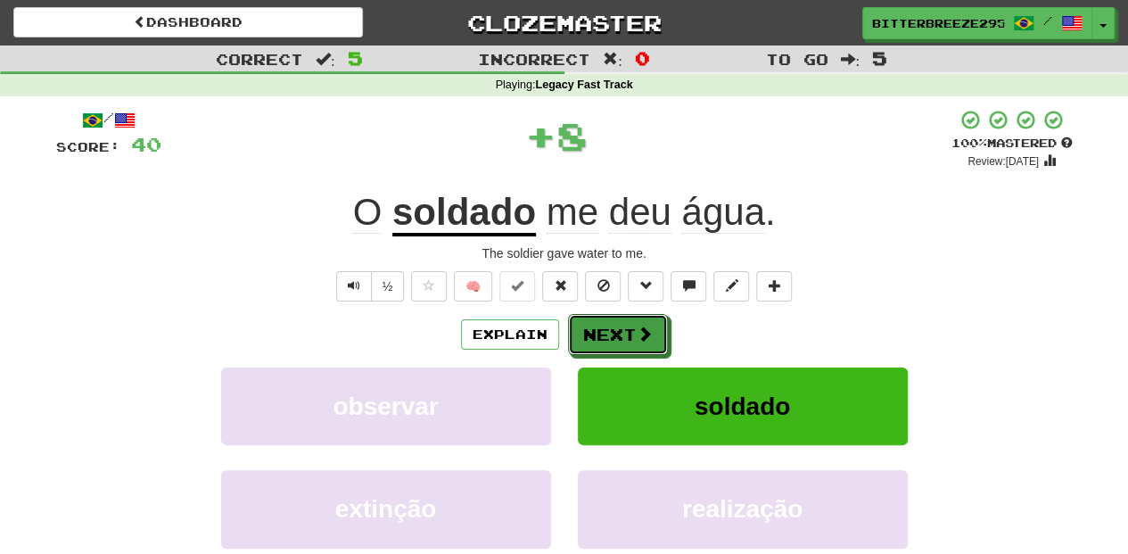
click at [619, 321] on button "Next" at bounding box center [618, 334] width 100 height 41
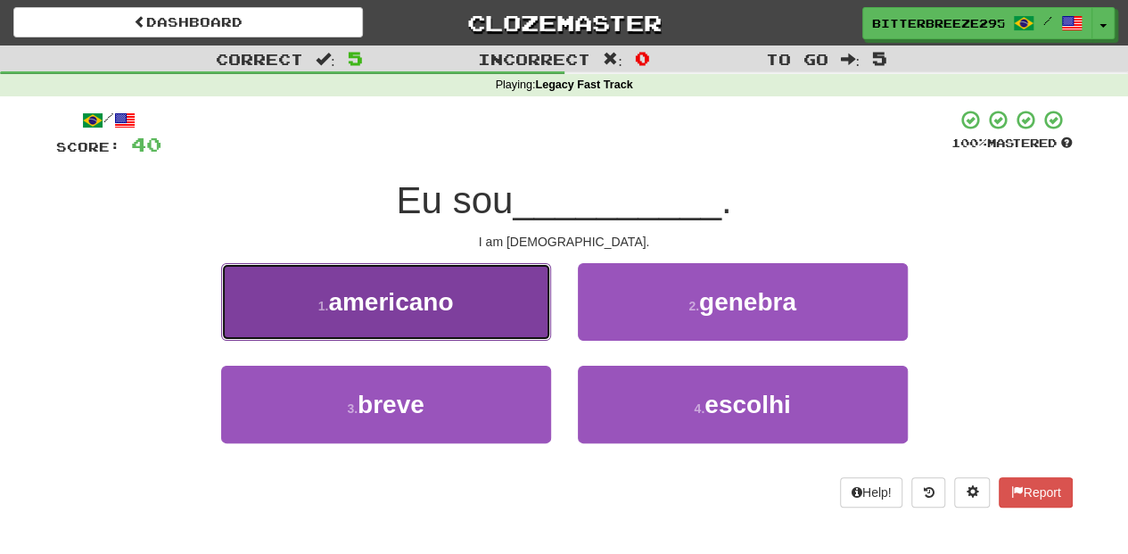
click at [504, 323] on button "1 . [DEMOGRAPHIC_DATA]" at bounding box center [386, 302] width 330 height 78
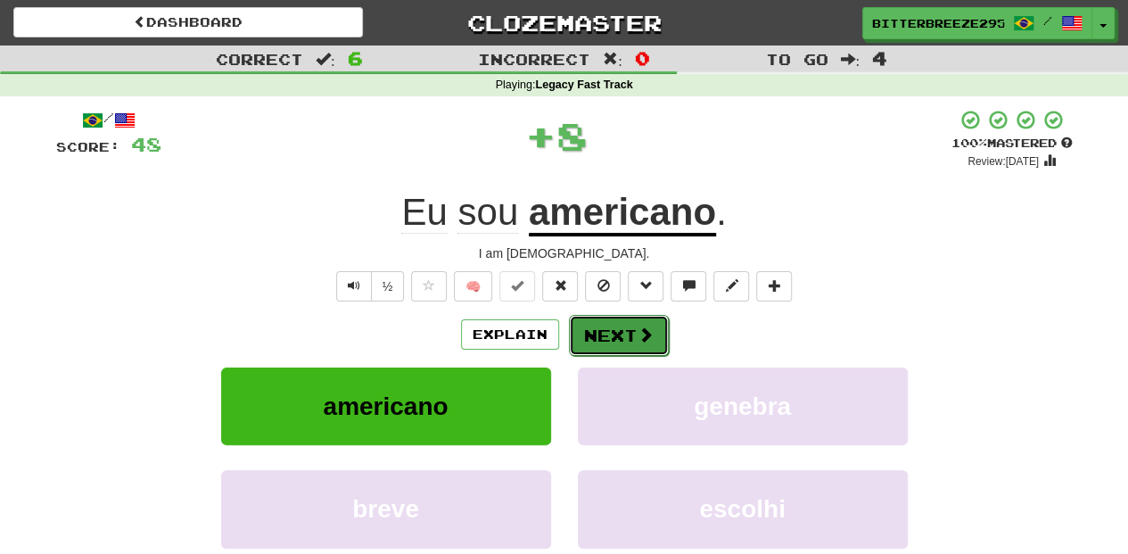
click at [612, 326] on button "Next" at bounding box center [619, 335] width 100 height 41
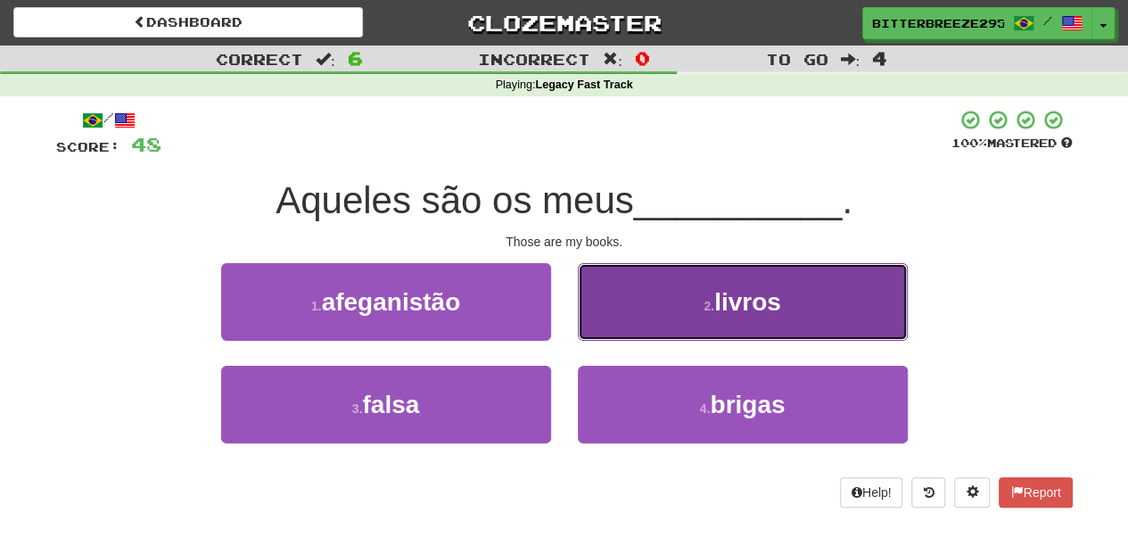
click at [612, 324] on button "2 . livros" at bounding box center [743, 302] width 330 height 78
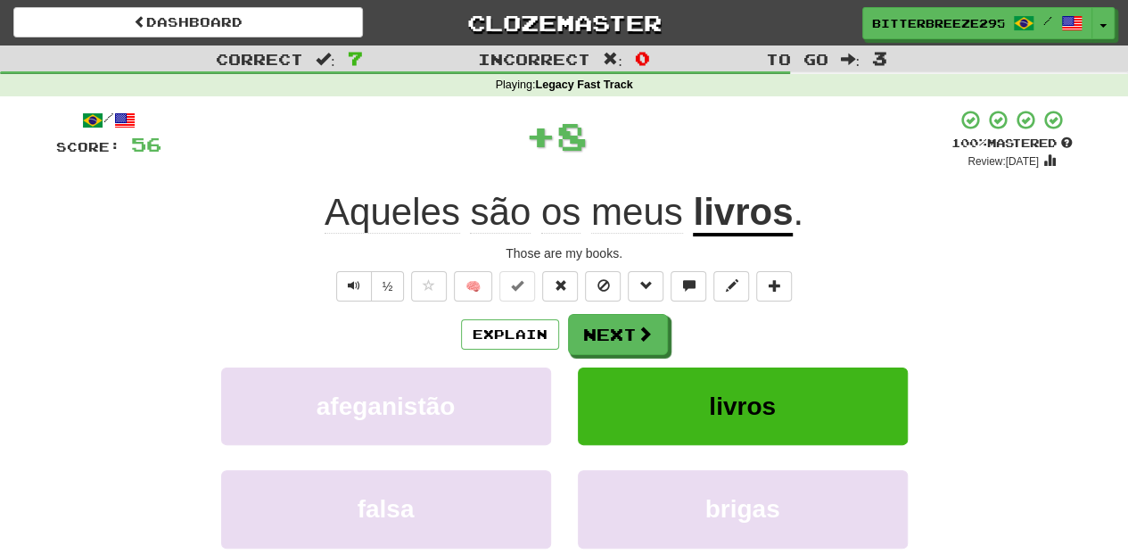
click at [612, 324] on button "Next" at bounding box center [618, 334] width 100 height 41
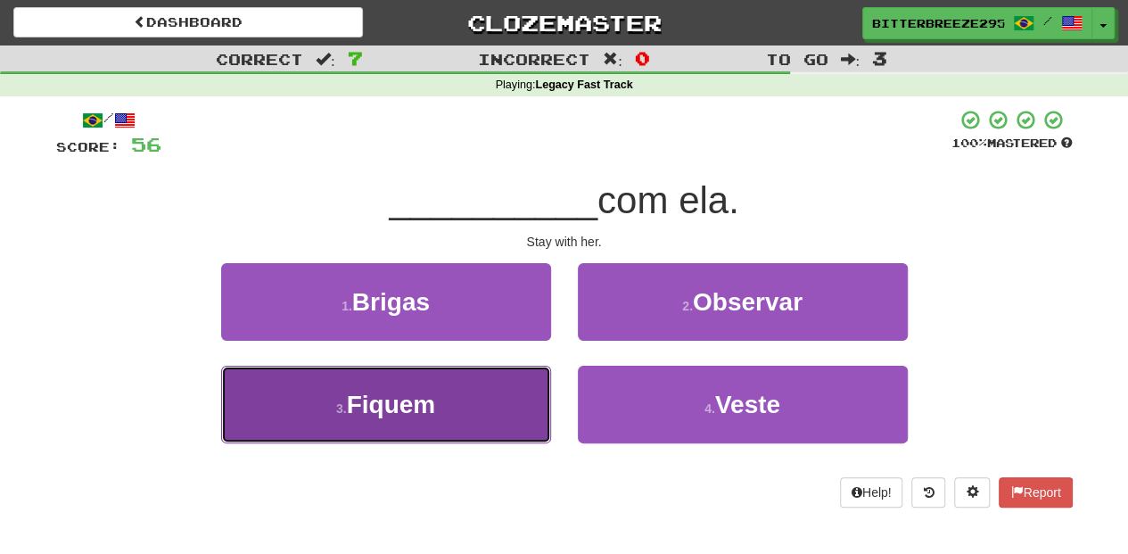
click at [496, 392] on button "3 . Fiquem" at bounding box center [386, 404] width 330 height 78
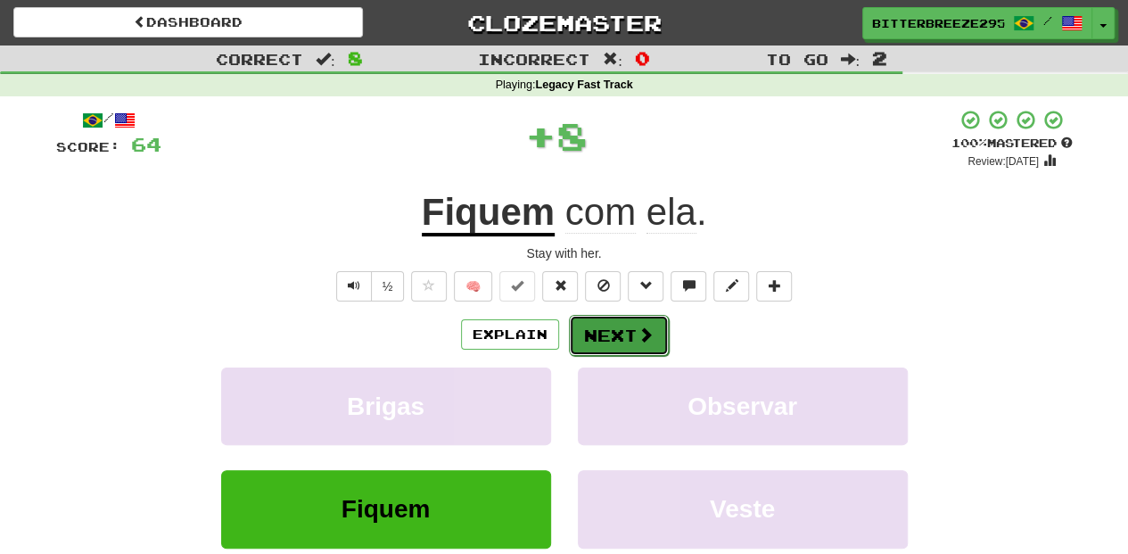
click at [611, 326] on button "Next" at bounding box center [619, 335] width 100 height 41
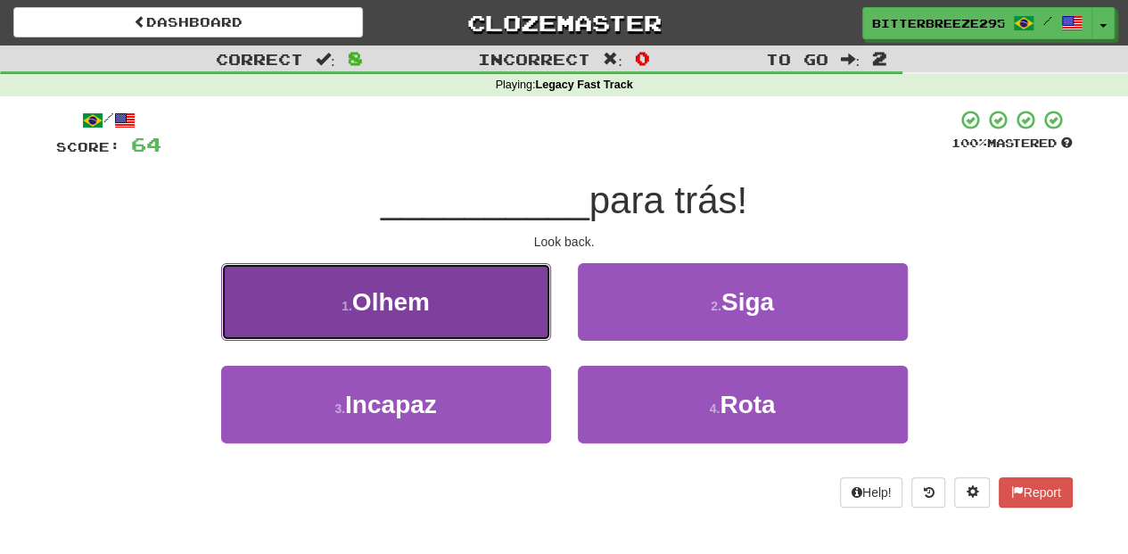
click at [469, 334] on button "1 . [GEOGRAPHIC_DATA]" at bounding box center [386, 302] width 330 height 78
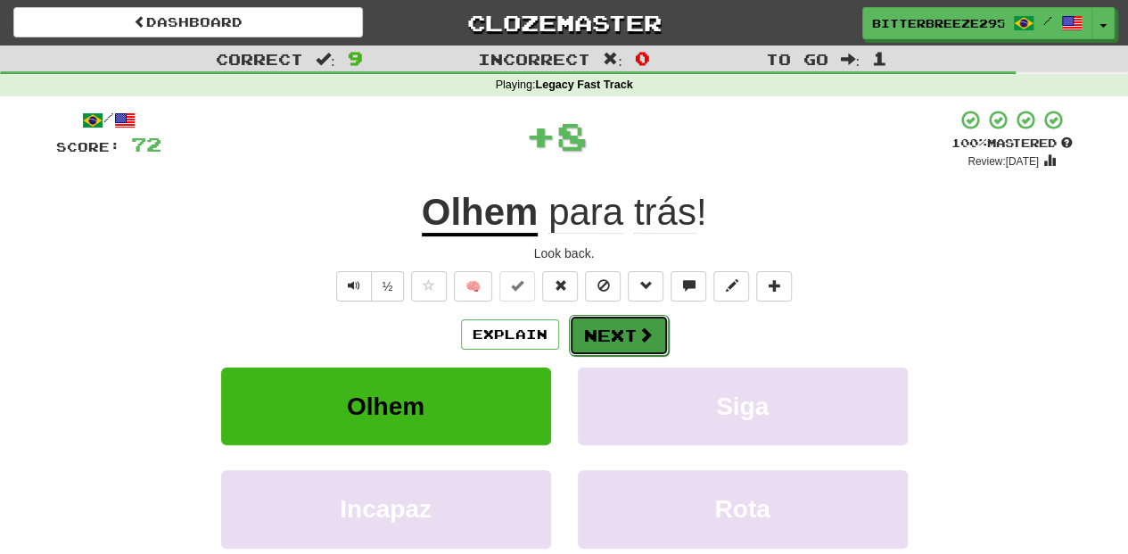
click at [573, 334] on button "Next" at bounding box center [619, 335] width 100 height 41
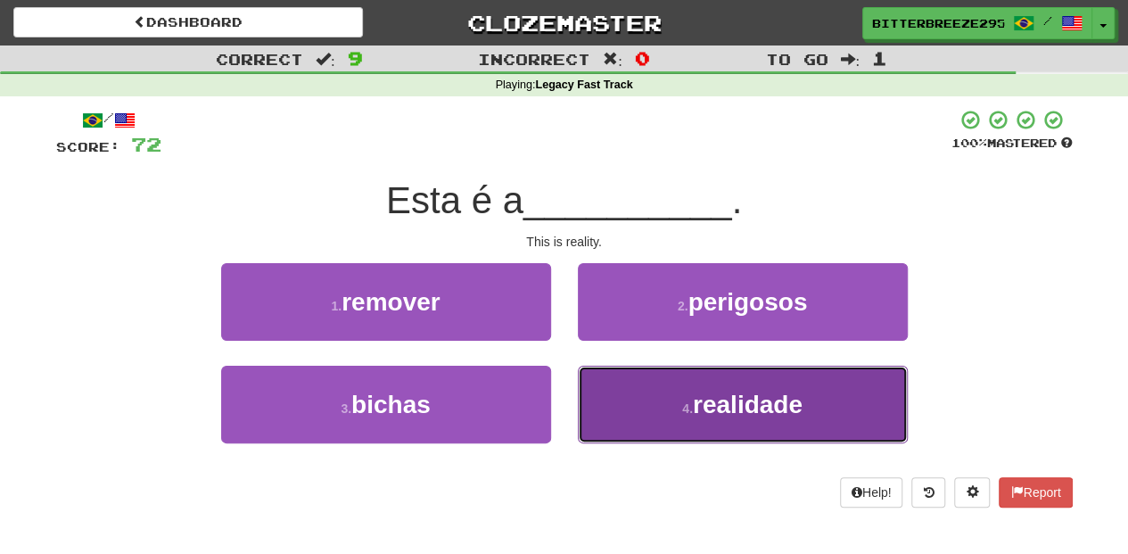
click at [615, 394] on button "4 . realidade" at bounding box center [743, 404] width 330 height 78
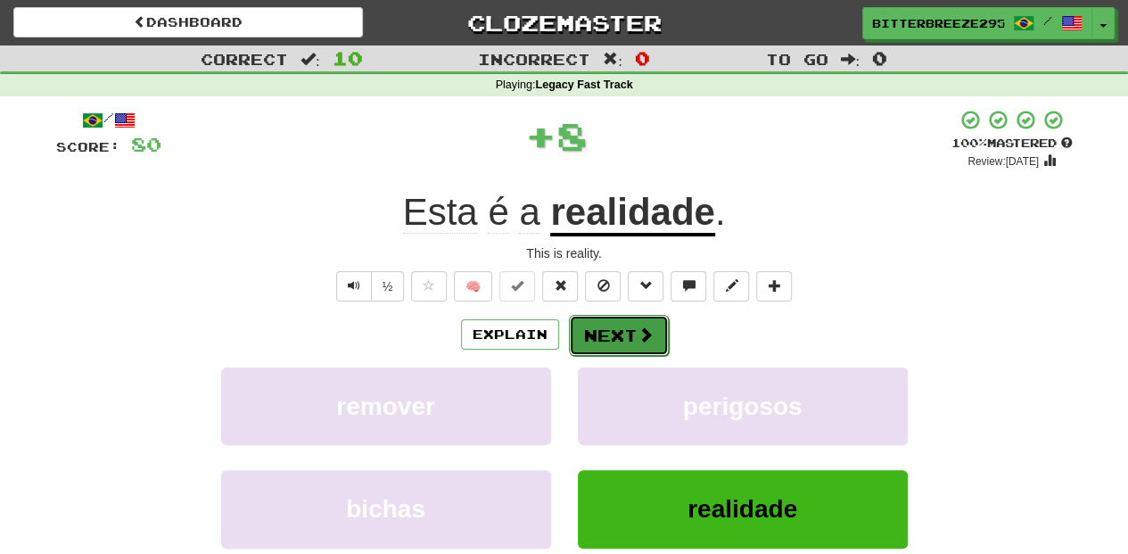
click at [593, 337] on button "Next" at bounding box center [619, 335] width 100 height 41
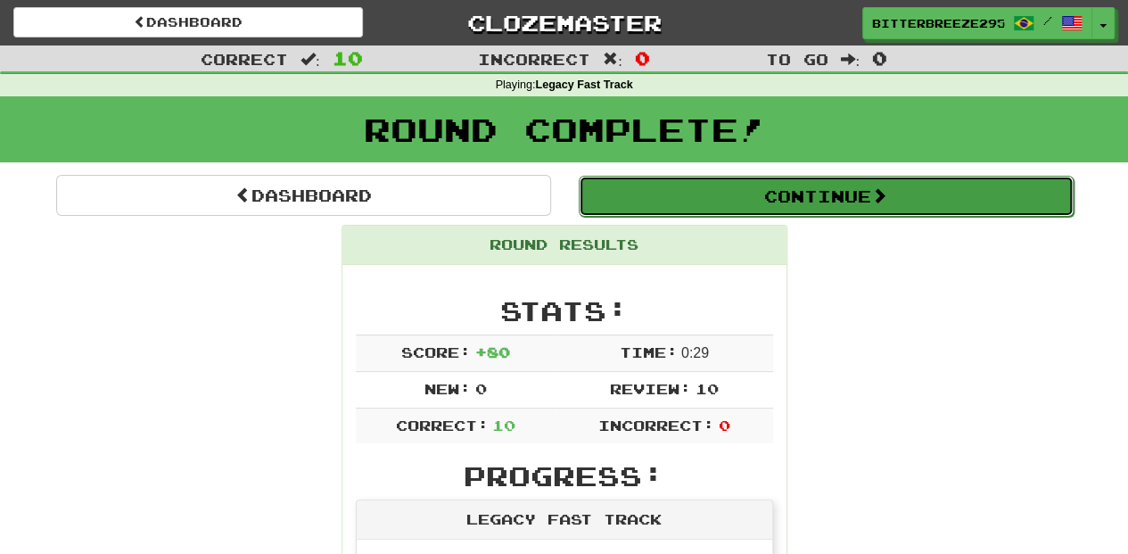
click at [726, 185] on button "Continue" at bounding box center [826, 196] width 495 height 41
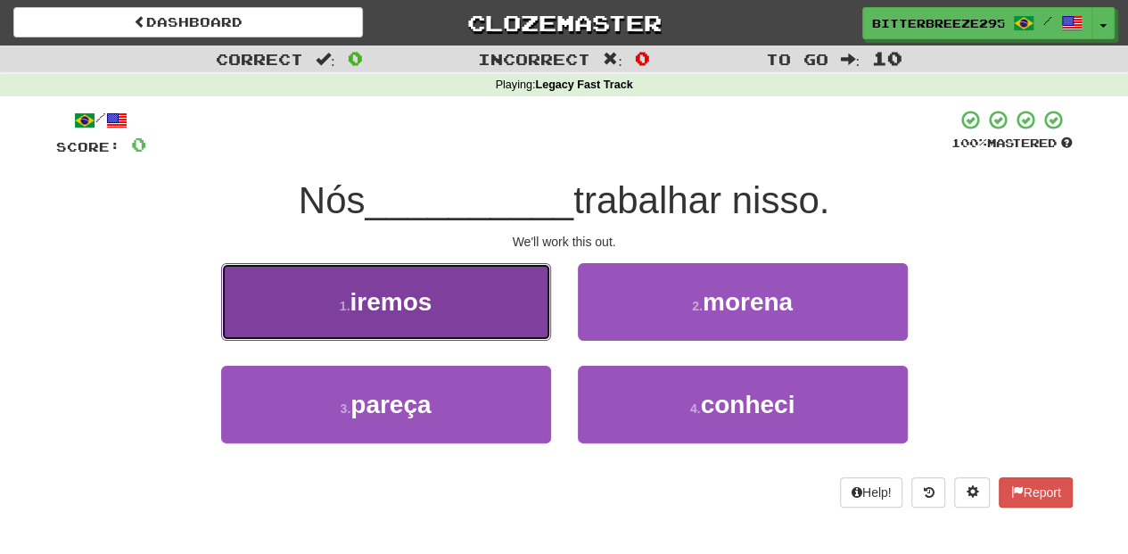
click at [433, 307] on button "1 . iremos" at bounding box center [386, 302] width 330 height 78
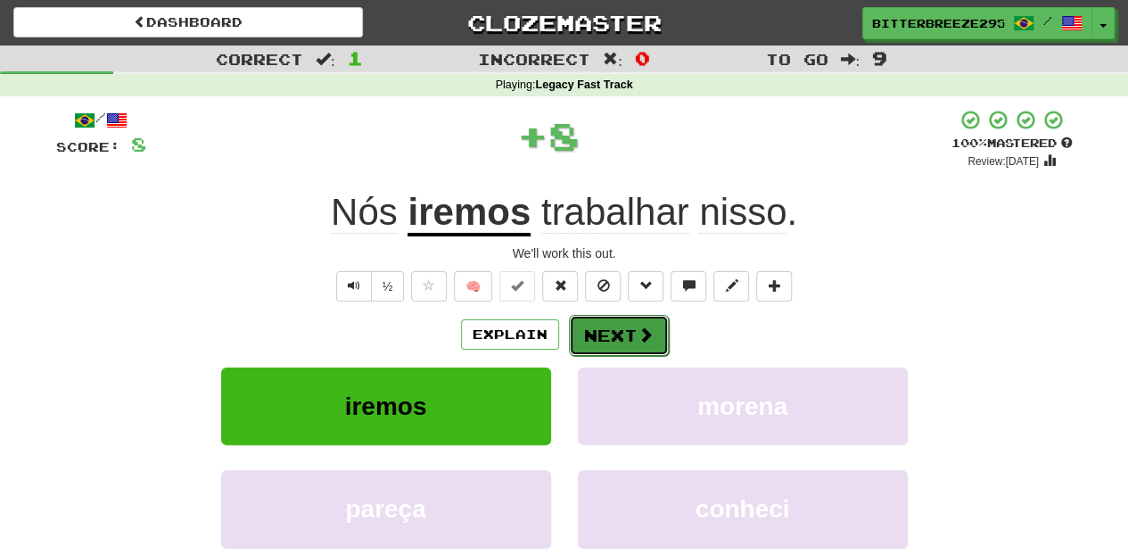
click at [604, 330] on button "Next" at bounding box center [619, 335] width 100 height 41
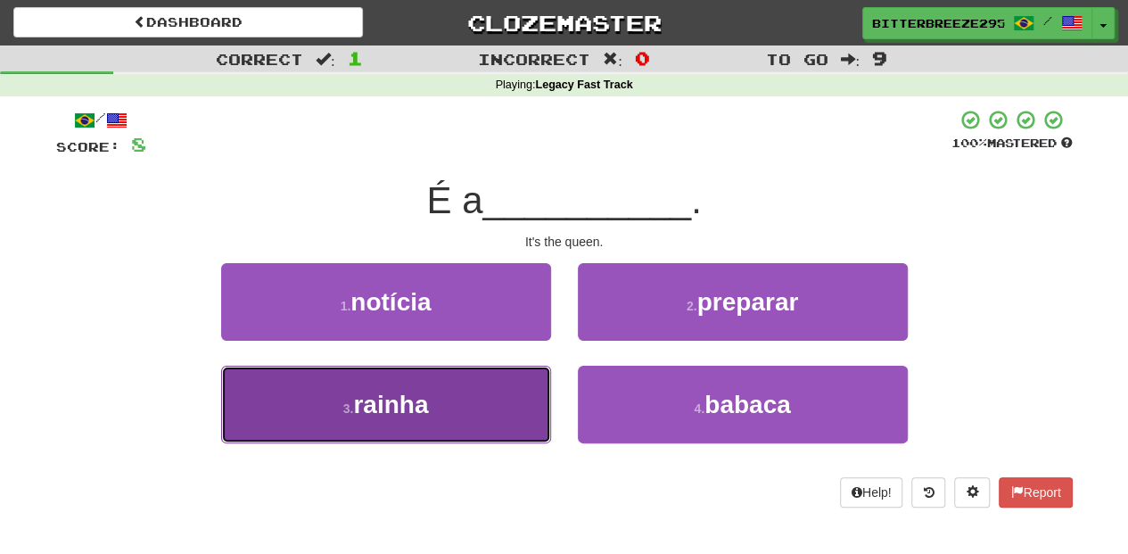
click at [487, 431] on button "3 . rainha" at bounding box center [386, 404] width 330 height 78
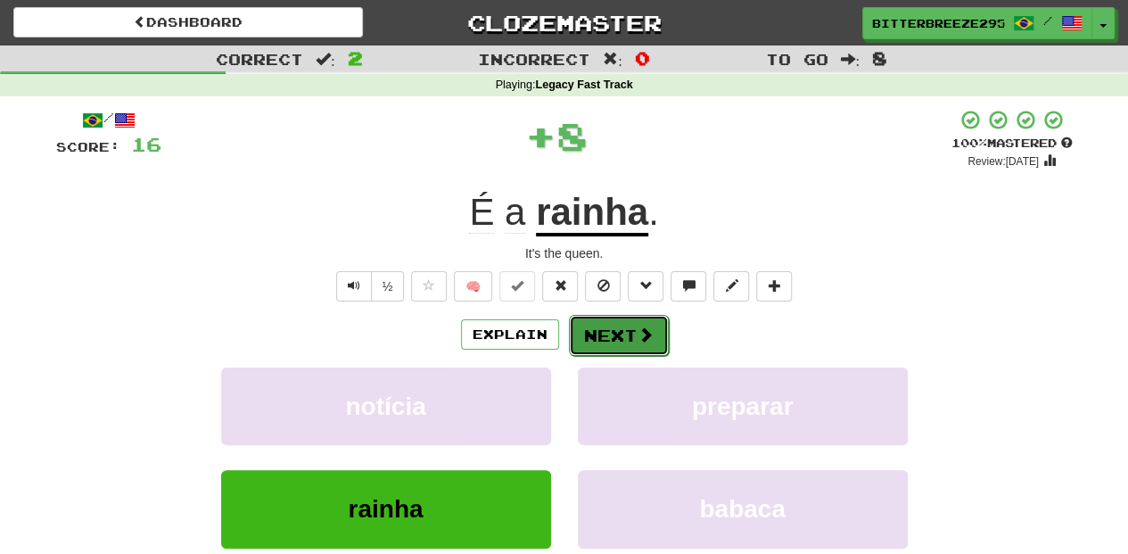
click at [627, 326] on button "Next" at bounding box center [619, 335] width 100 height 41
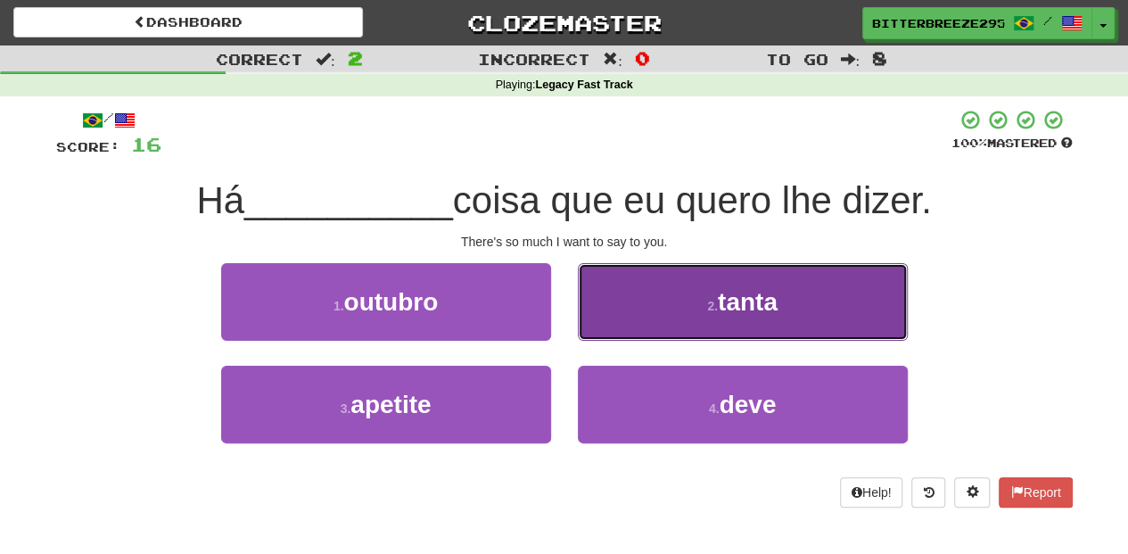
drag, startPoint x: 621, startPoint y: 305, endPoint x: 618, endPoint y: 322, distance: 17.3
click at [618, 322] on button "2 . tanta" at bounding box center [743, 302] width 330 height 78
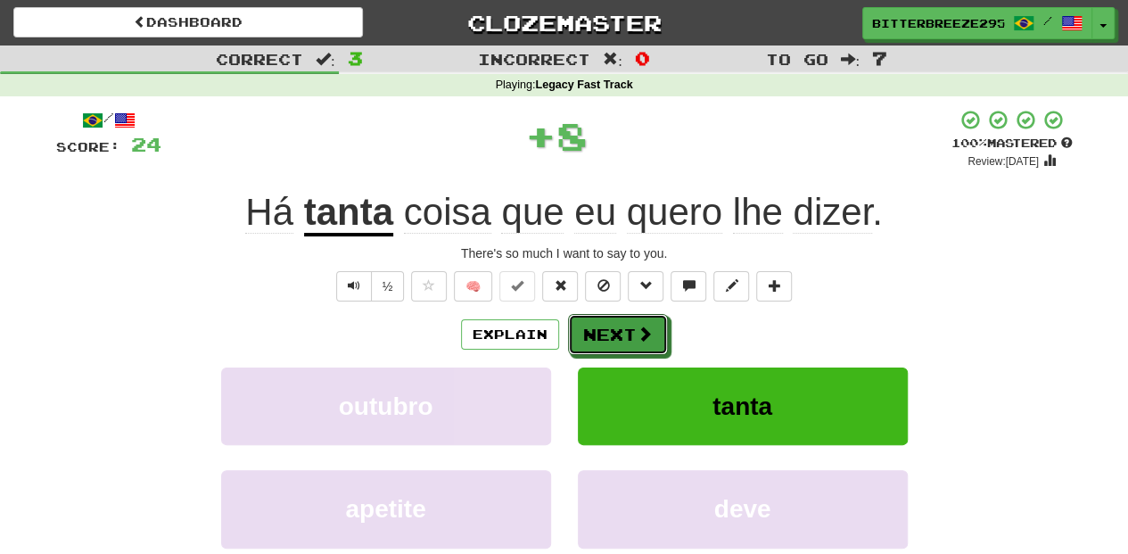
click at [612, 330] on button "Next" at bounding box center [618, 334] width 100 height 41
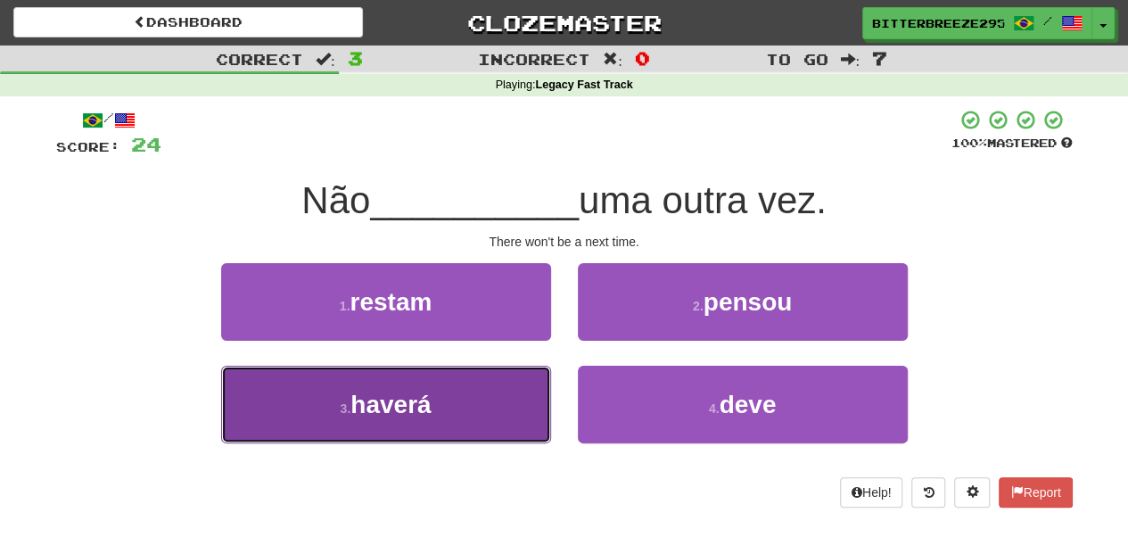
click at [480, 409] on button "3 . haverá" at bounding box center [386, 404] width 330 height 78
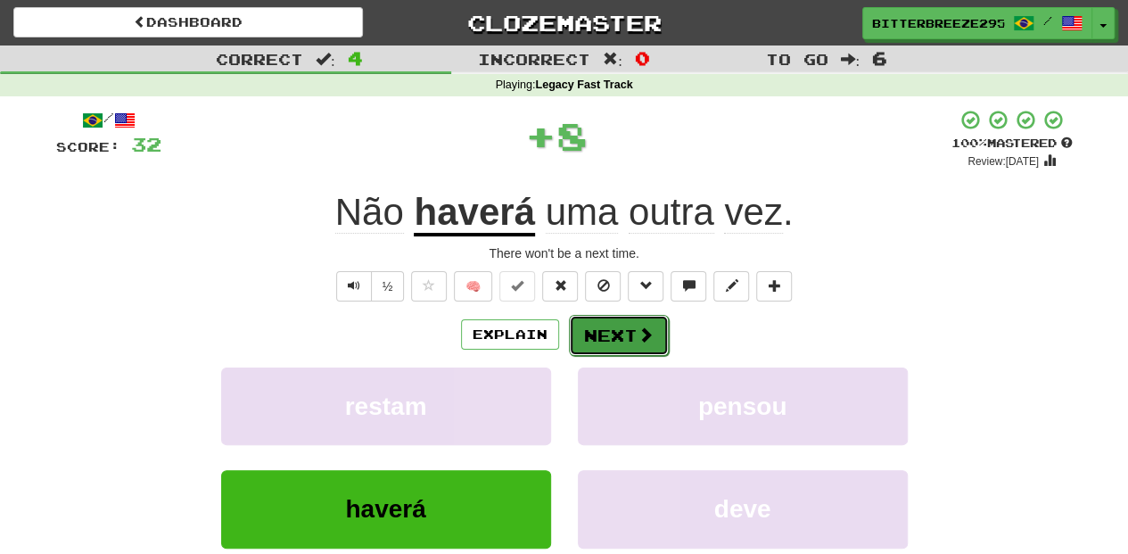
click at [619, 321] on button "Next" at bounding box center [619, 335] width 100 height 41
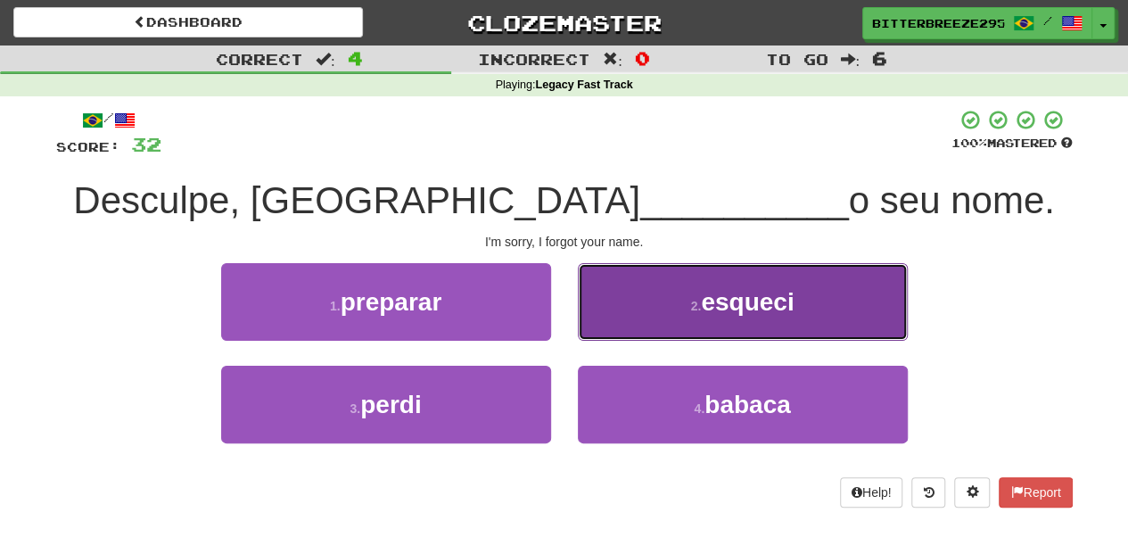
click at [628, 325] on button "2 . esqueci" at bounding box center [743, 302] width 330 height 78
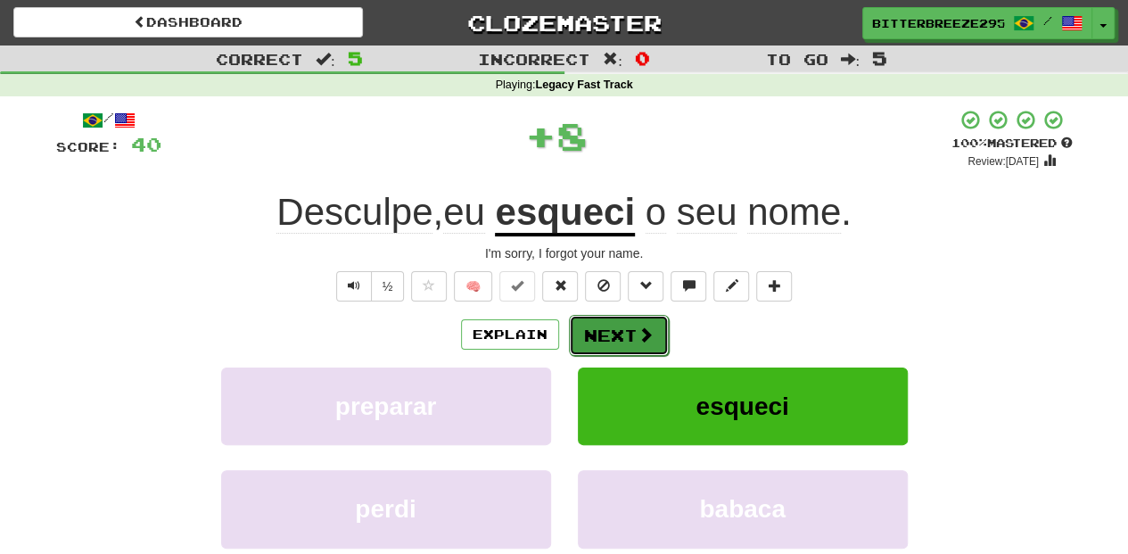
click at [627, 326] on button "Next" at bounding box center [619, 335] width 100 height 41
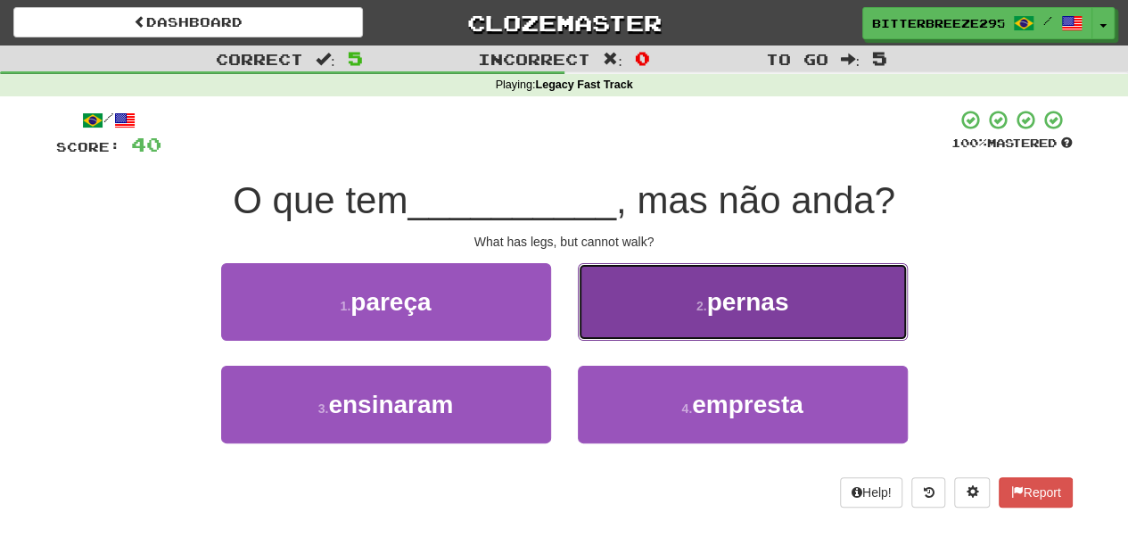
click at [633, 322] on button "2 . [GEOGRAPHIC_DATA]" at bounding box center [743, 302] width 330 height 78
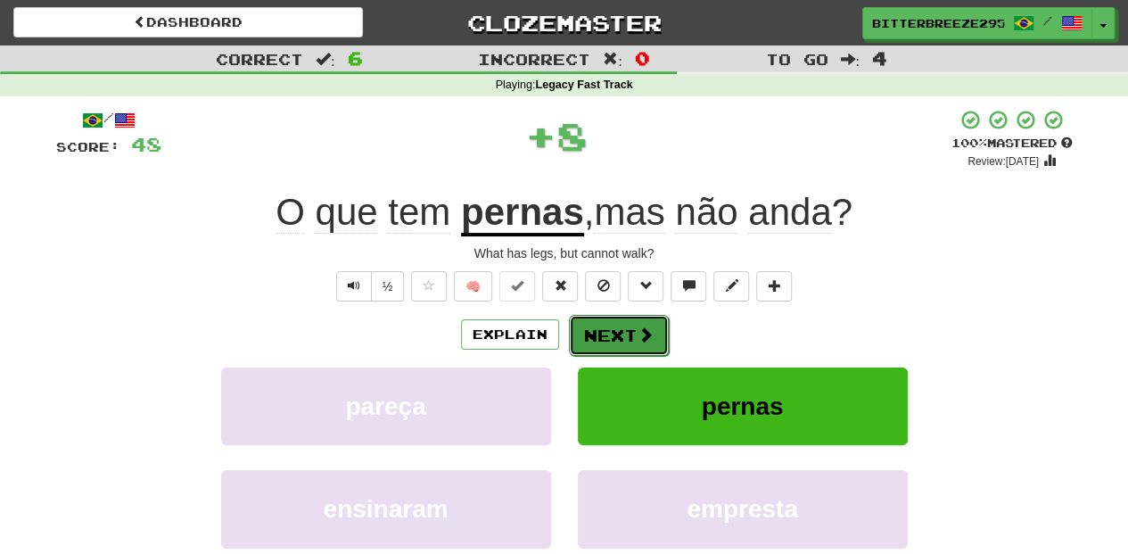
click at [633, 321] on button "Next" at bounding box center [619, 335] width 100 height 41
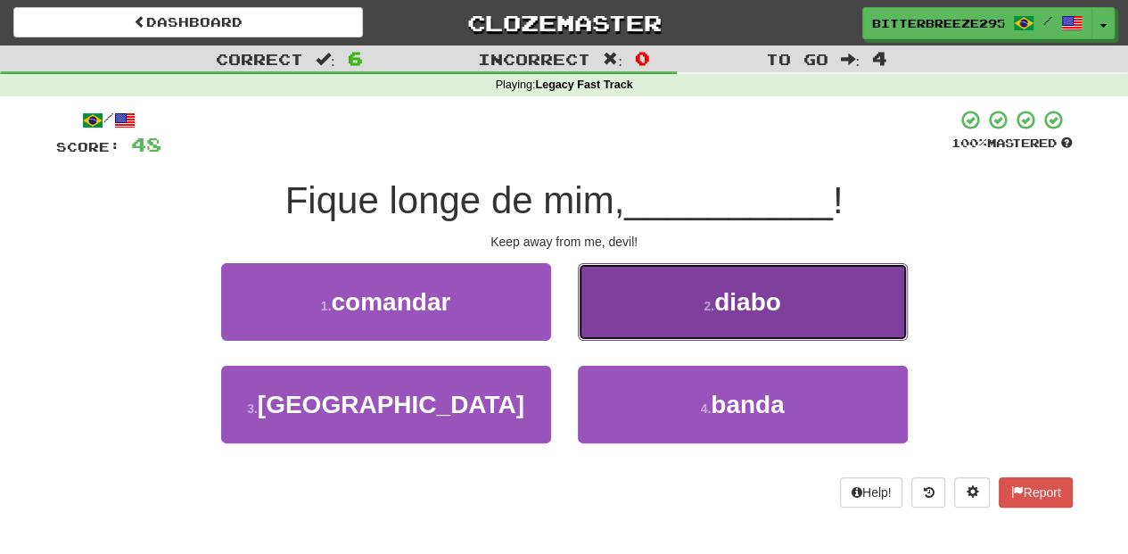
click at [636, 314] on button "2 . diabo" at bounding box center [743, 302] width 330 height 78
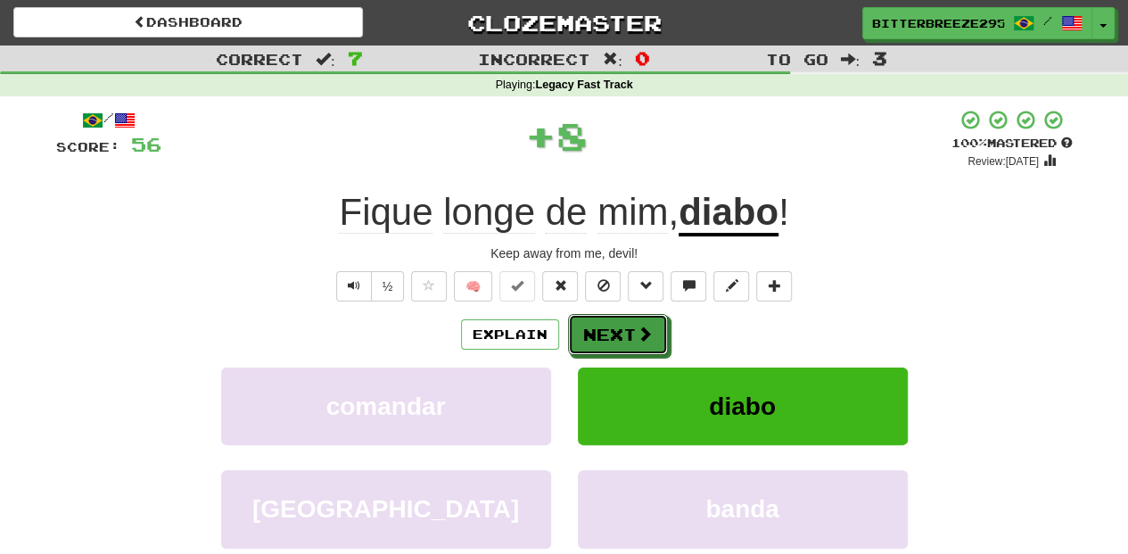
click at [624, 320] on button "Next" at bounding box center [618, 334] width 100 height 41
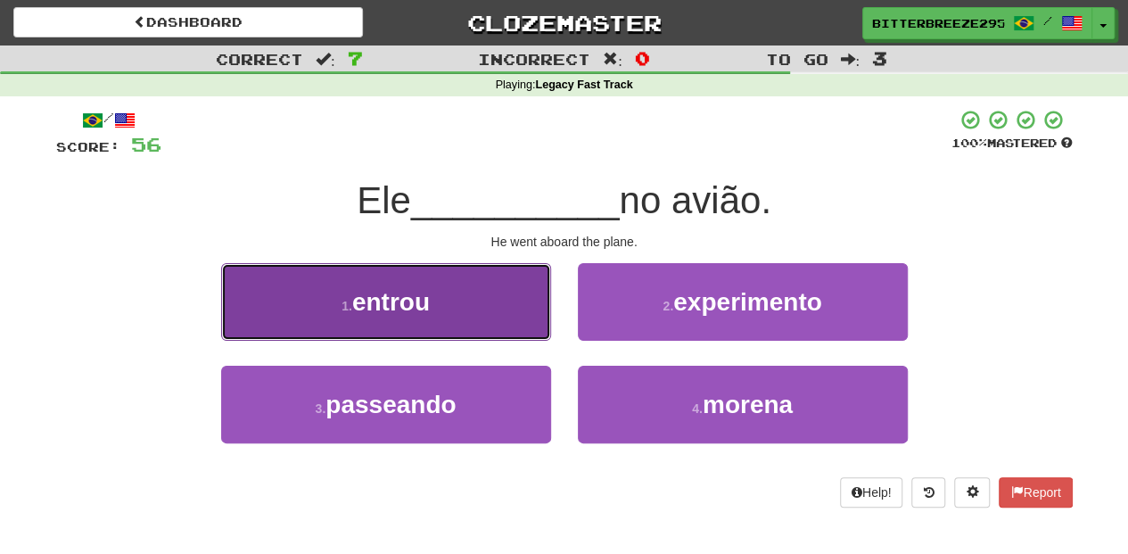
click at [508, 324] on button "1 . entrou" at bounding box center [386, 302] width 330 height 78
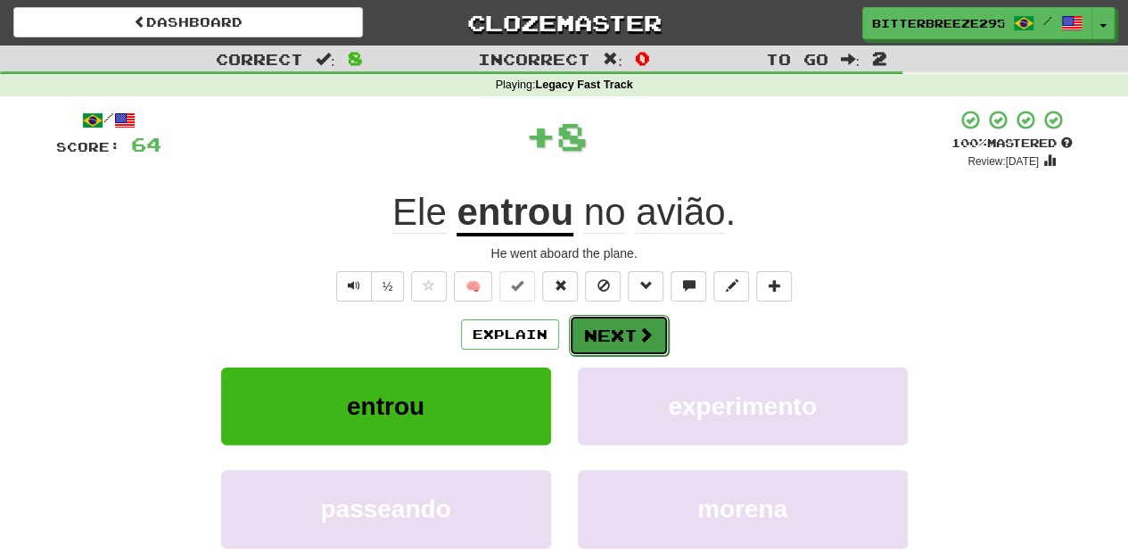
click at [634, 332] on button "Next" at bounding box center [619, 335] width 100 height 41
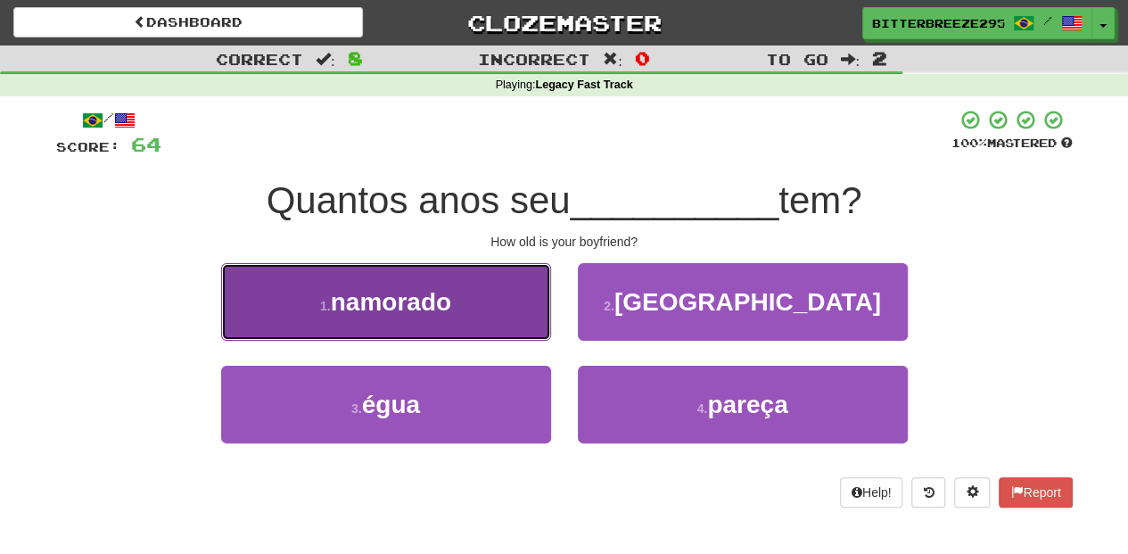
click at [526, 323] on button "1 . namorado" at bounding box center [386, 302] width 330 height 78
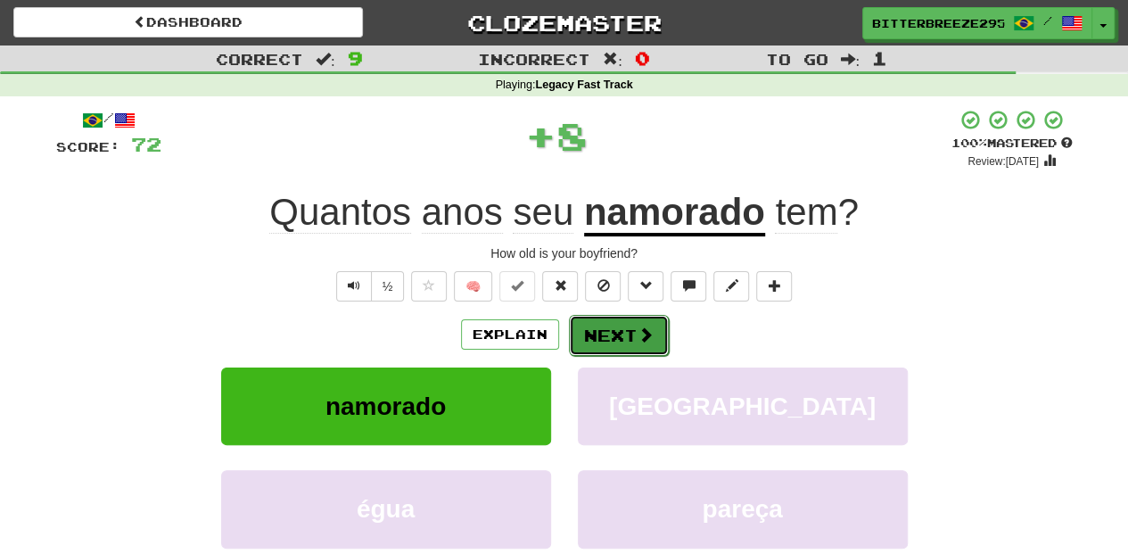
click at [640, 333] on span at bounding box center [645, 334] width 16 height 16
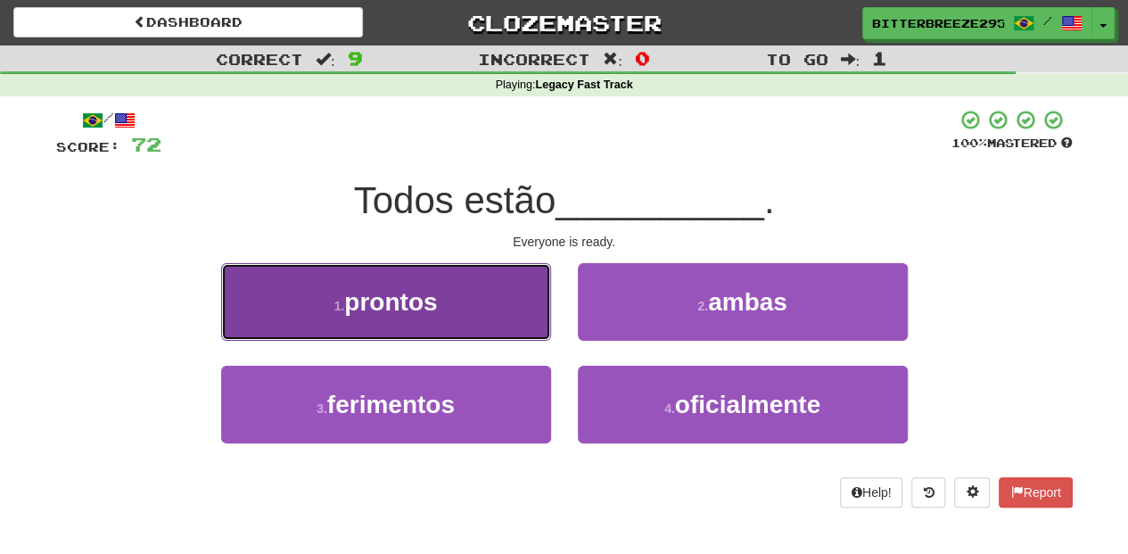
click at [470, 315] on button "1 . prontos" at bounding box center [386, 302] width 330 height 78
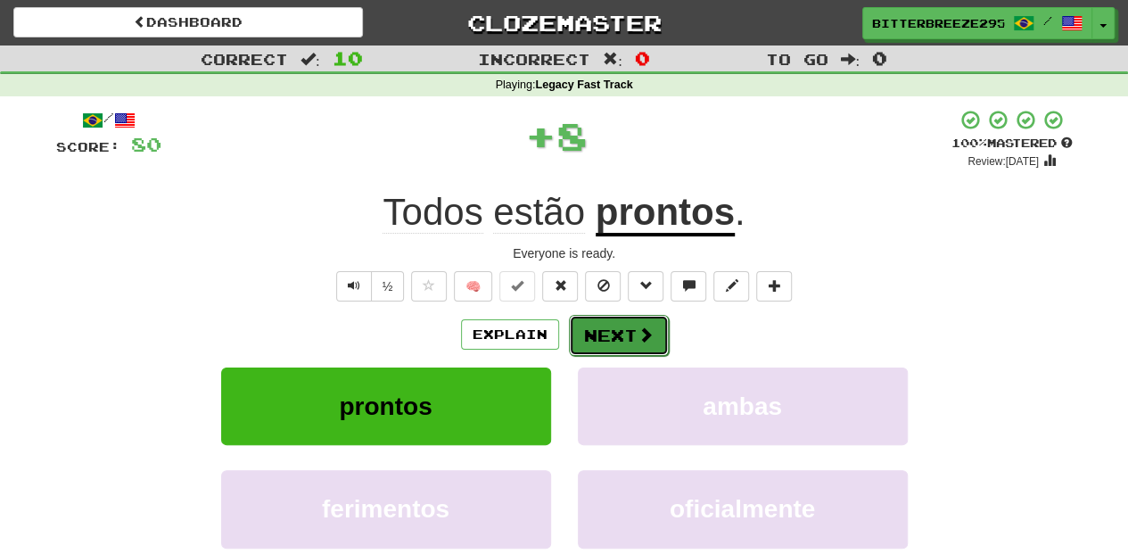
click at [598, 321] on button "Next" at bounding box center [619, 335] width 100 height 41
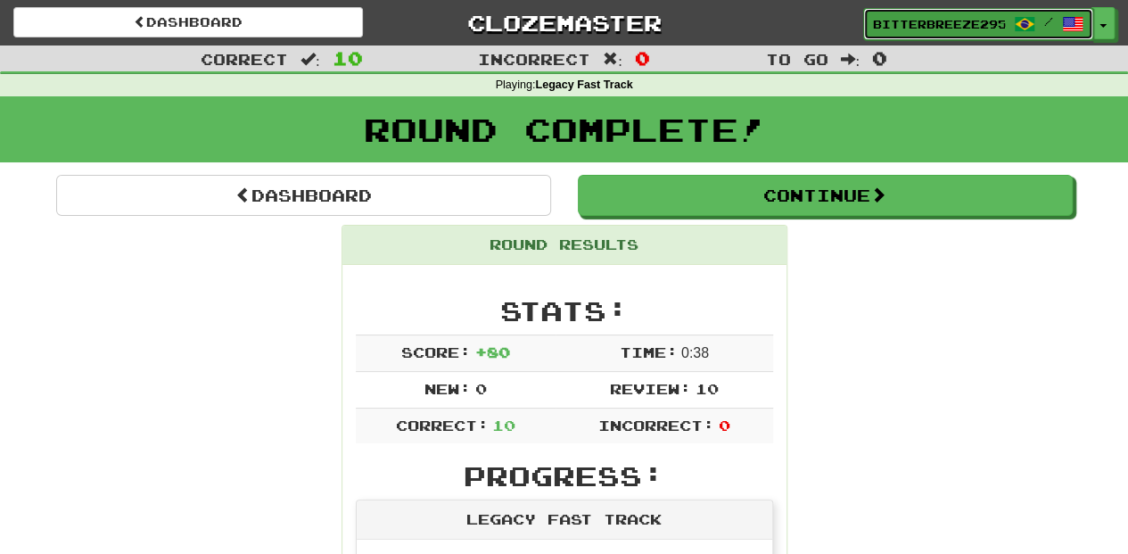
click at [954, 29] on span "BitterBreeze2956" at bounding box center [939, 24] width 132 height 16
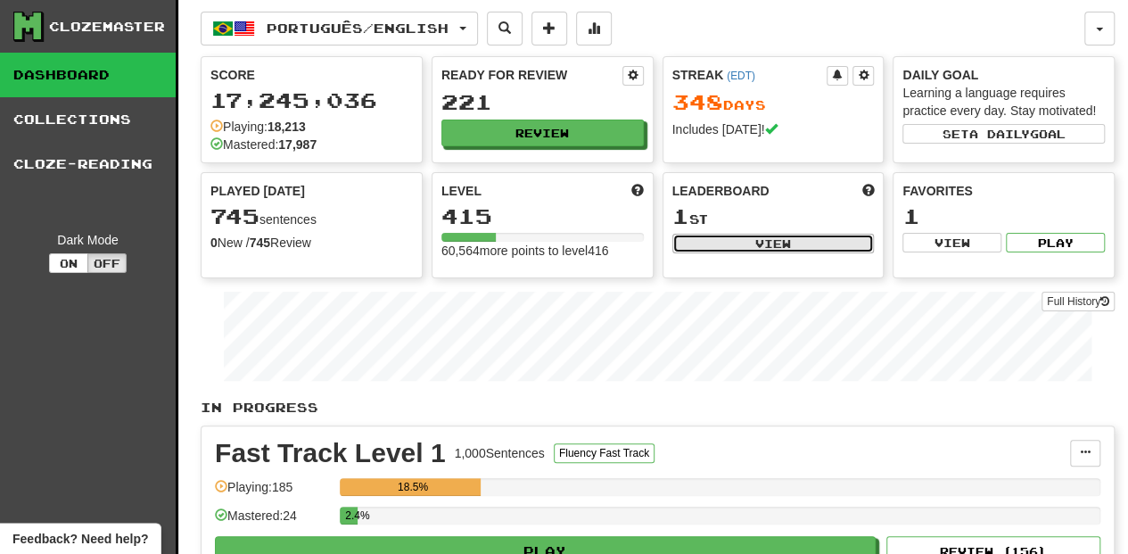
click at [743, 242] on button "View" at bounding box center [773, 244] width 202 height 20
select select "**********"
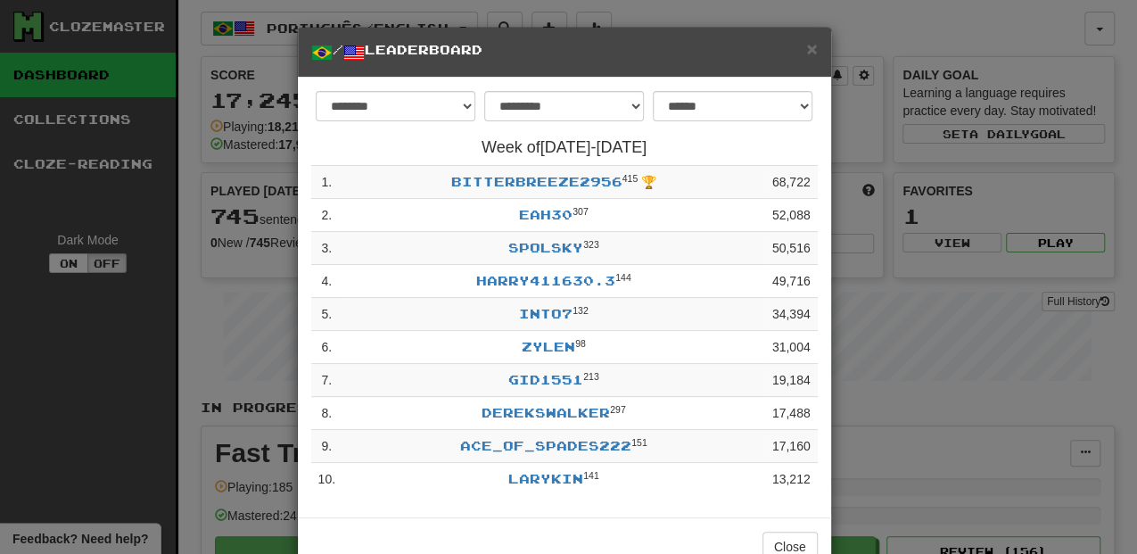
click at [801, 45] on h5 "/ Leaderboard" at bounding box center [564, 52] width 506 height 22
click at [808, 53] on span "×" at bounding box center [811, 48] width 11 height 21
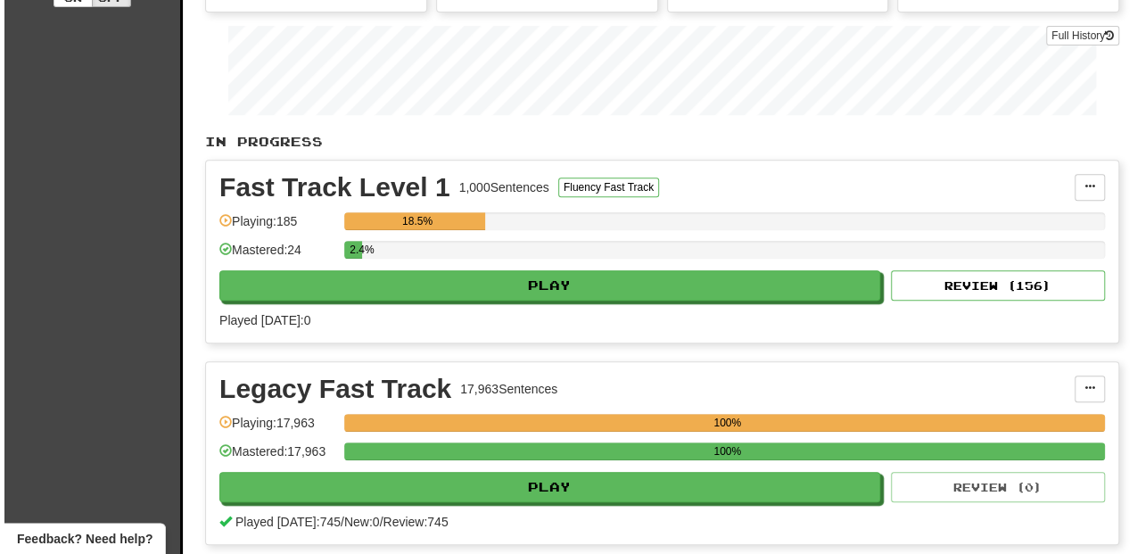
scroll to position [297, 0]
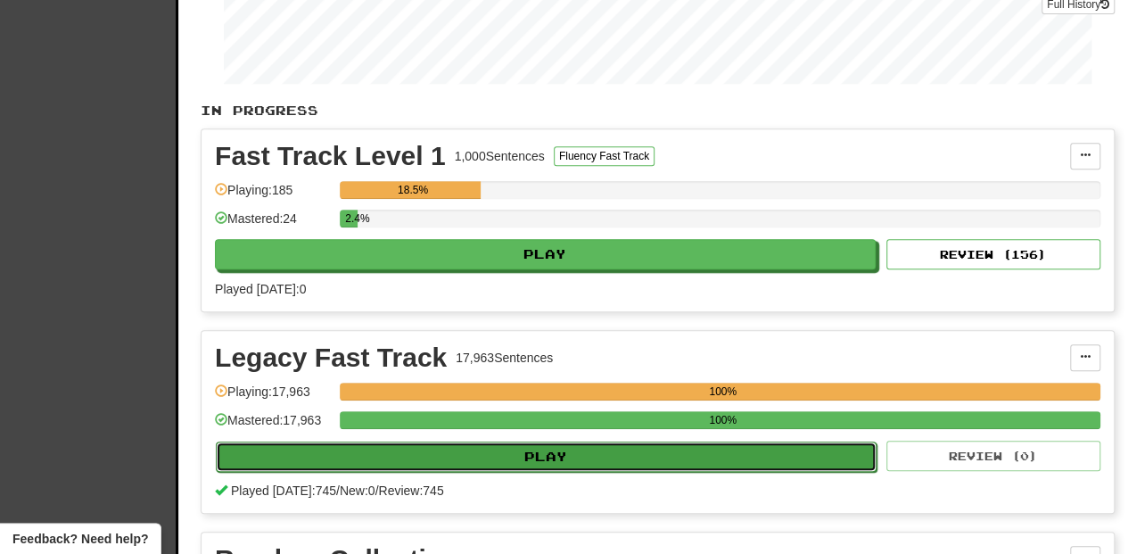
click at [576, 455] on button "Play" at bounding box center [546, 456] width 661 height 30
select select "**"
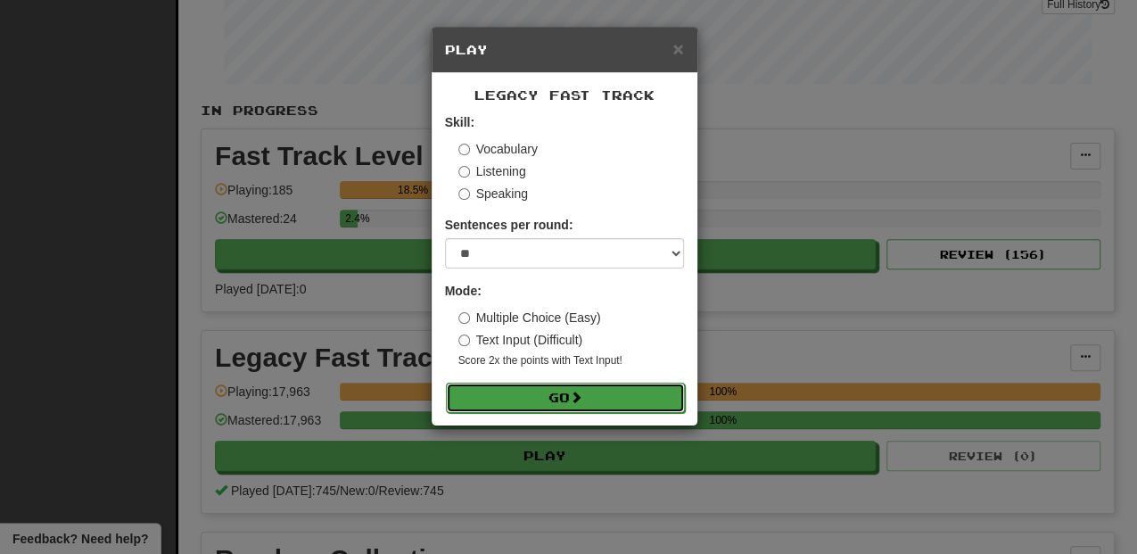
click at [541, 394] on button "Go" at bounding box center [565, 397] width 239 height 30
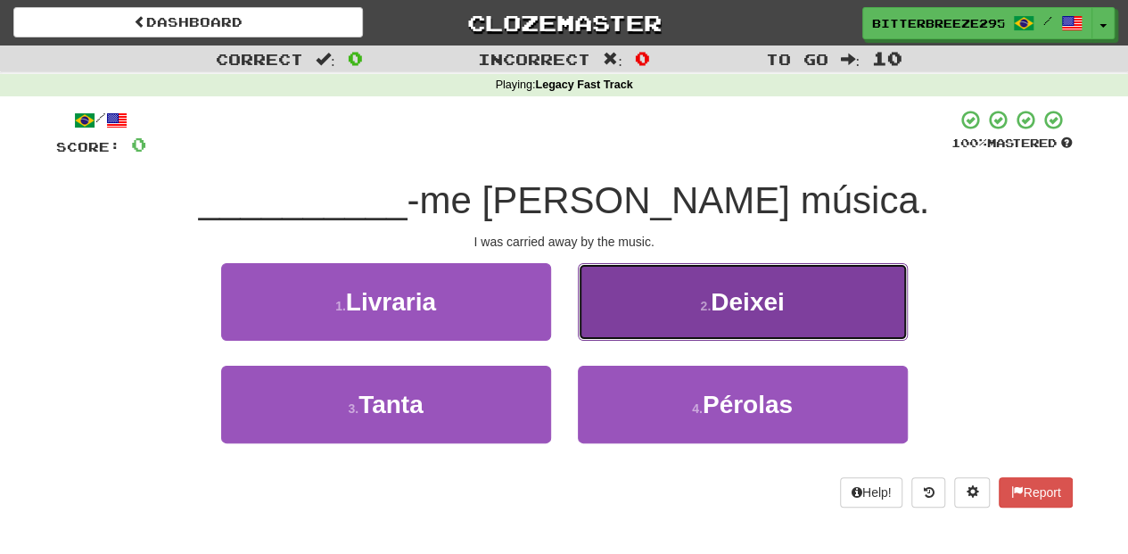
click at [654, 316] on button "2 . [GEOGRAPHIC_DATA]" at bounding box center [743, 302] width 330 height 78
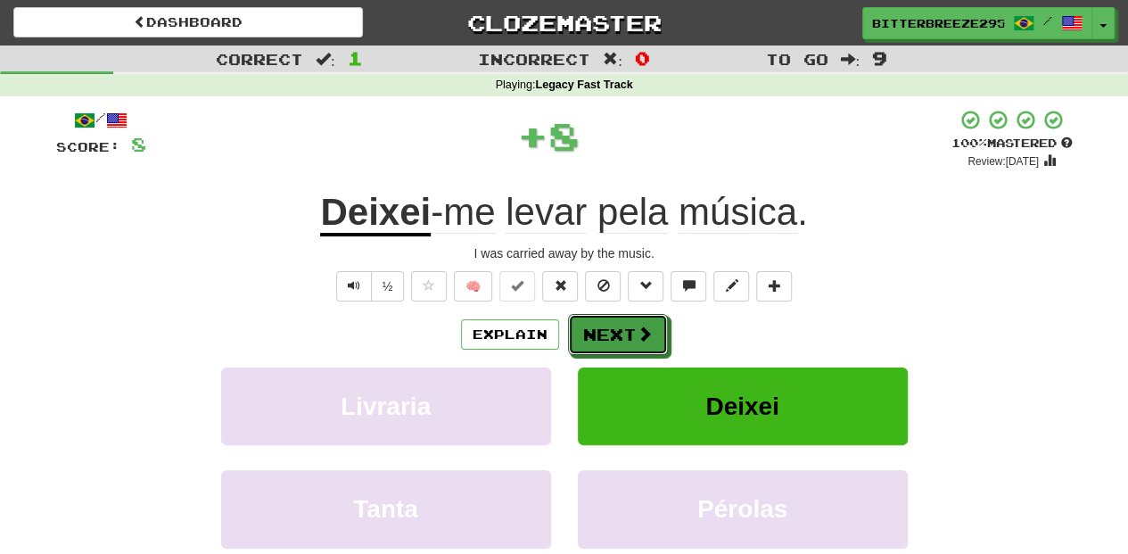
click at [601, 330] on button "Next" at bounding box center [618, 334] width 100 height 41
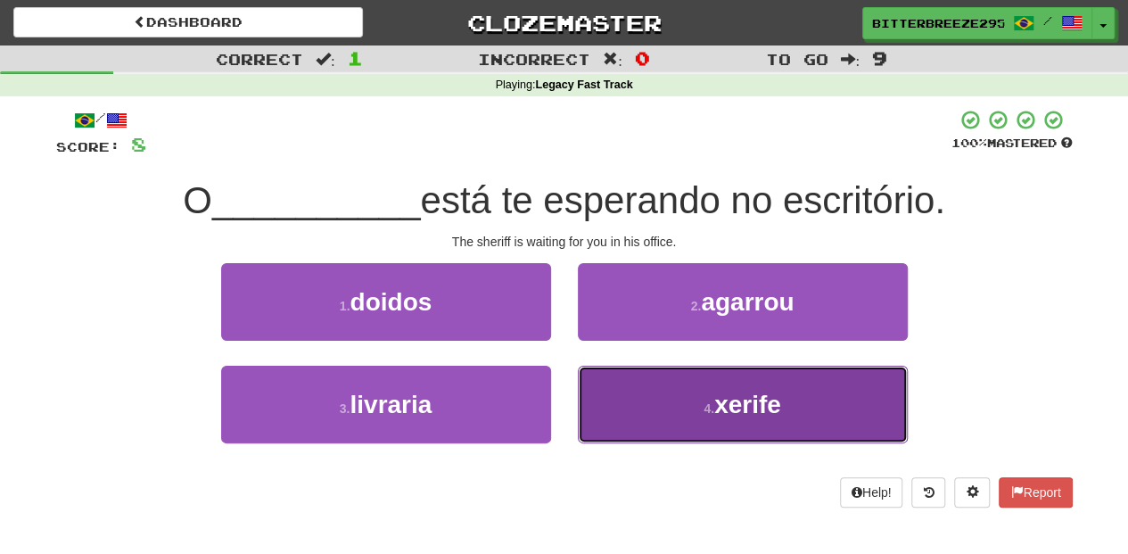
click at [661, 417] on button "4 . xerife" at bounding box center [743, 404] width 330 height 78
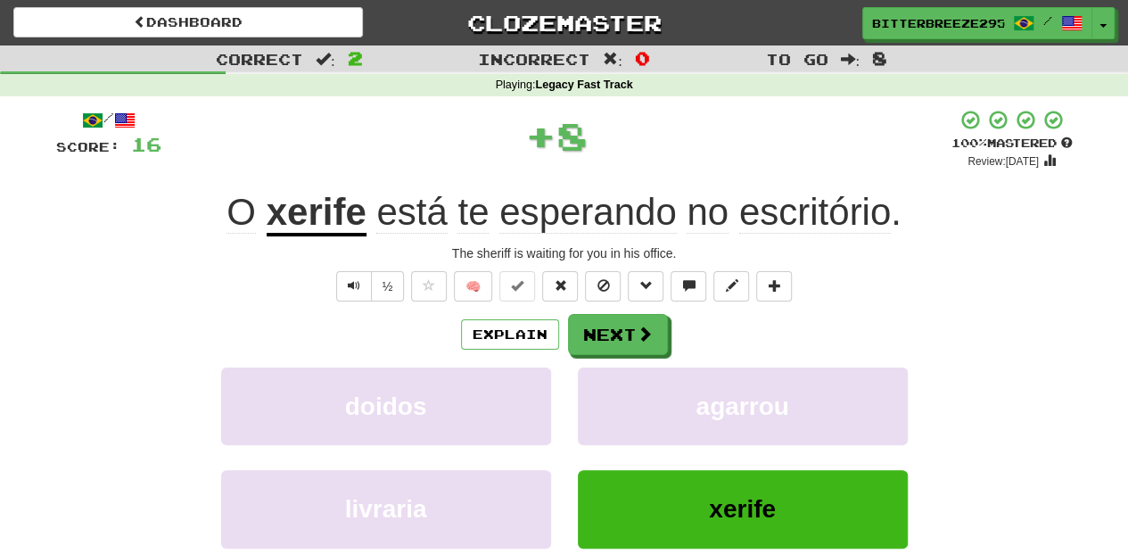
click at [617, 307] on div "/ Score: 16 + 8 100 % Mastered Review: [DATE] O xerife está te esperando no esc…" at bounding box center [564, 388] width 1016 height 559
click at [610, 330] on button "Next" at bounding box center [619, 335] width 100 height 41
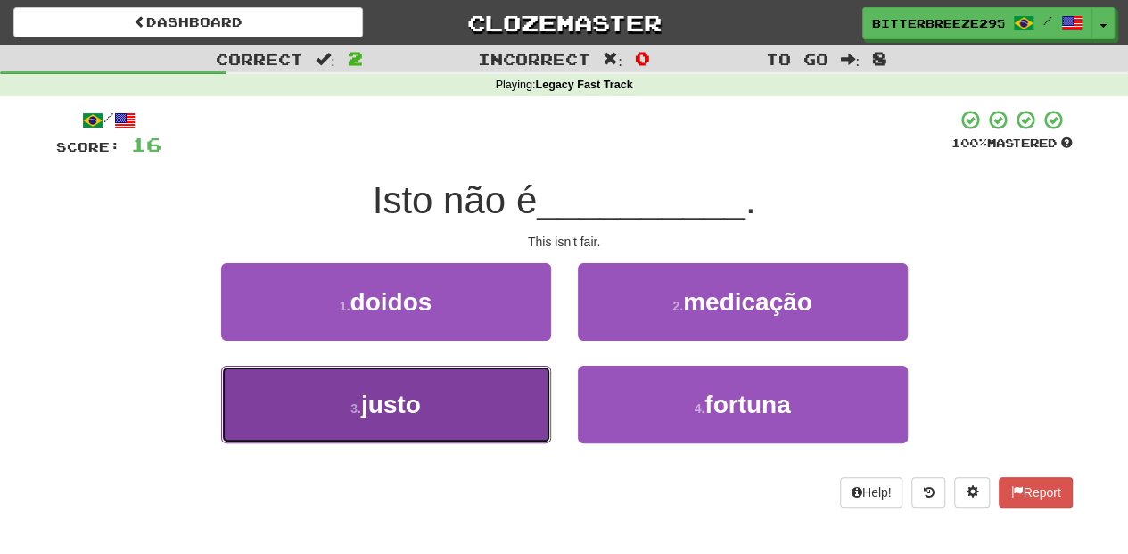
click at [490, 395] on button "3 . [PERSON_NAME]" at bounding box center [386, 404] width 330 height 78
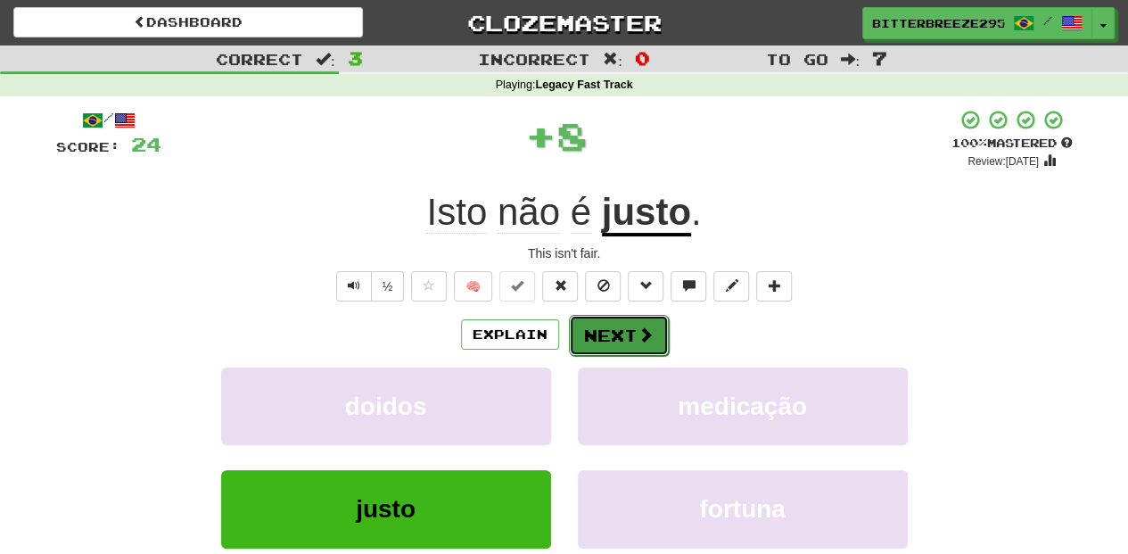
click at [628, 327] on button "Next" at bounding box center [619, 335] width 100 height 41
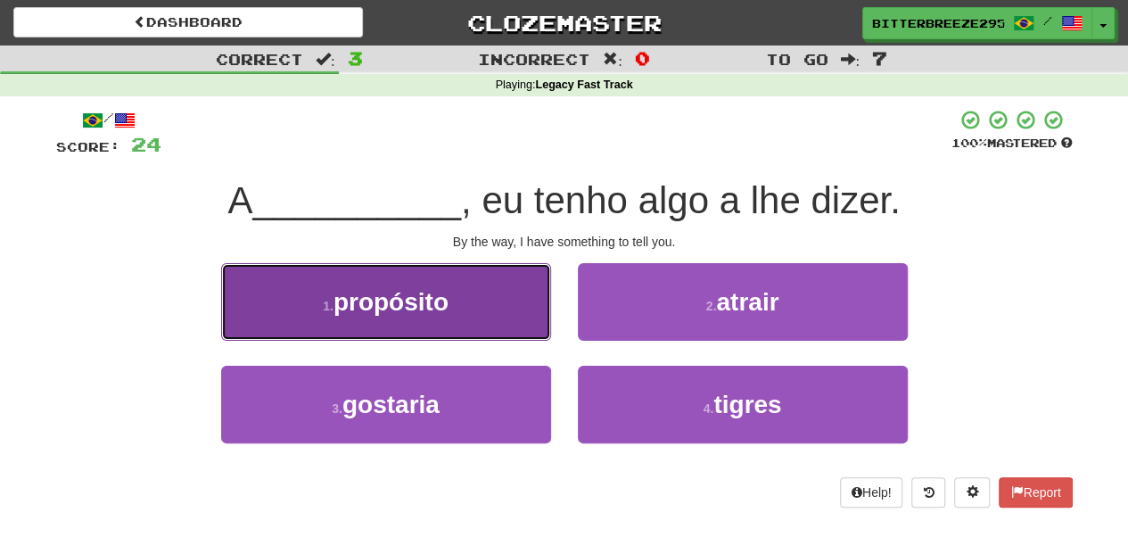
click at [365, 294] on span "propósito" at bounding box center [390, 302] width 115 height 28
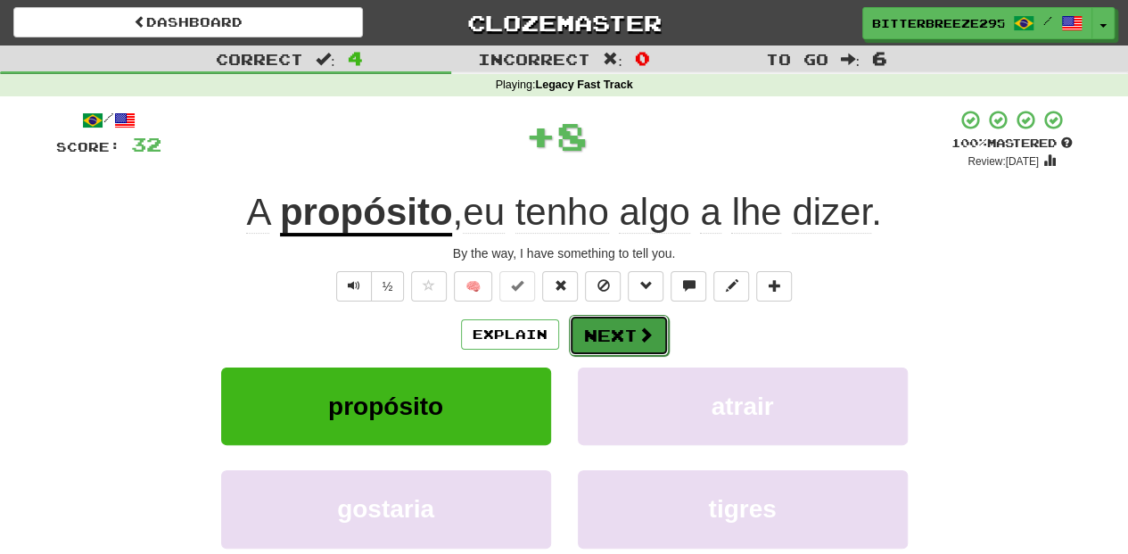
click at [612, 333] on button "Next" at bounding box center [619, 335] width 100 height 41
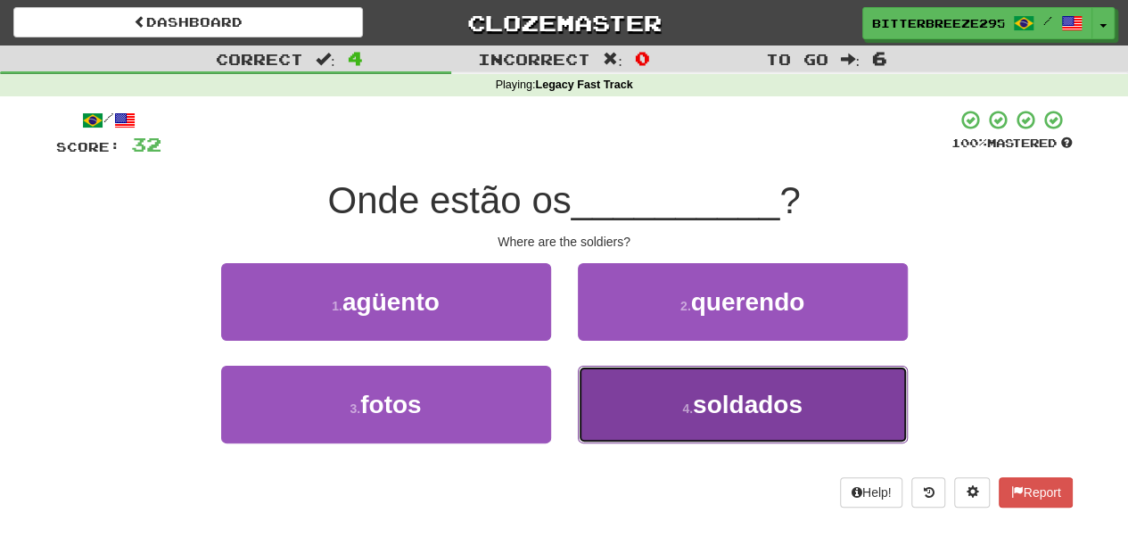
click at [662, 402] on button "4 . soldados" at bounding box center [743, 404] width 330 height 78
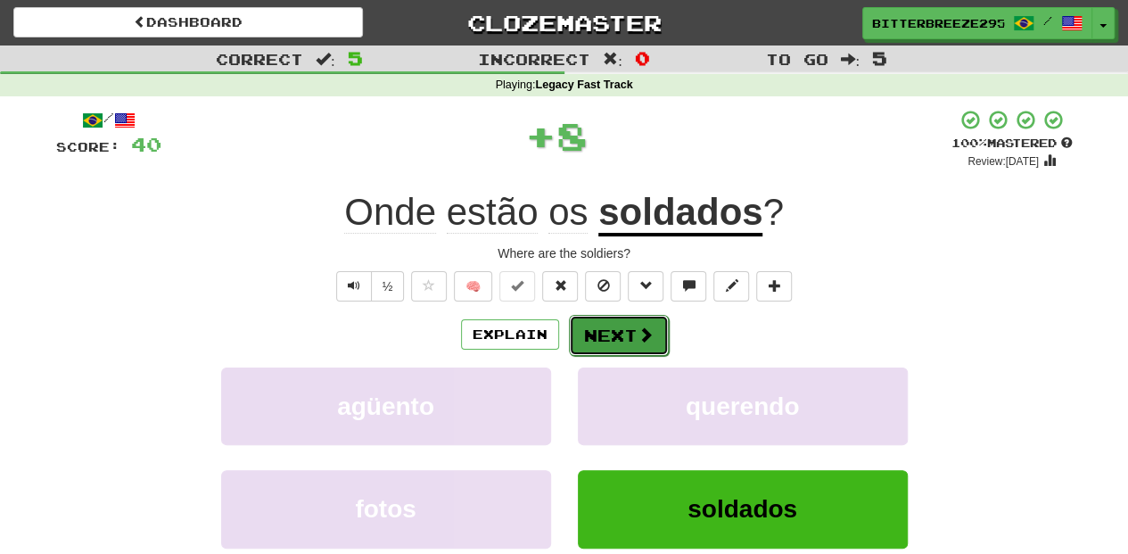
click at [620, 332] on button "Next" at bounding box center [619, 335] width 100 height 41
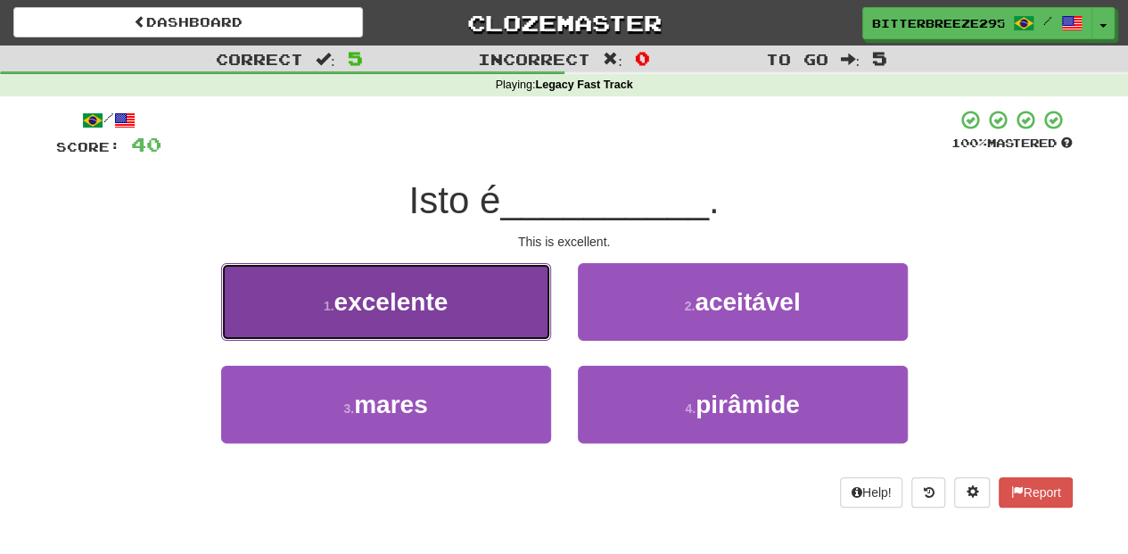
click at [474, 319] on button "1 . excelente" at bounding box center [386, 302] width 330 height 78
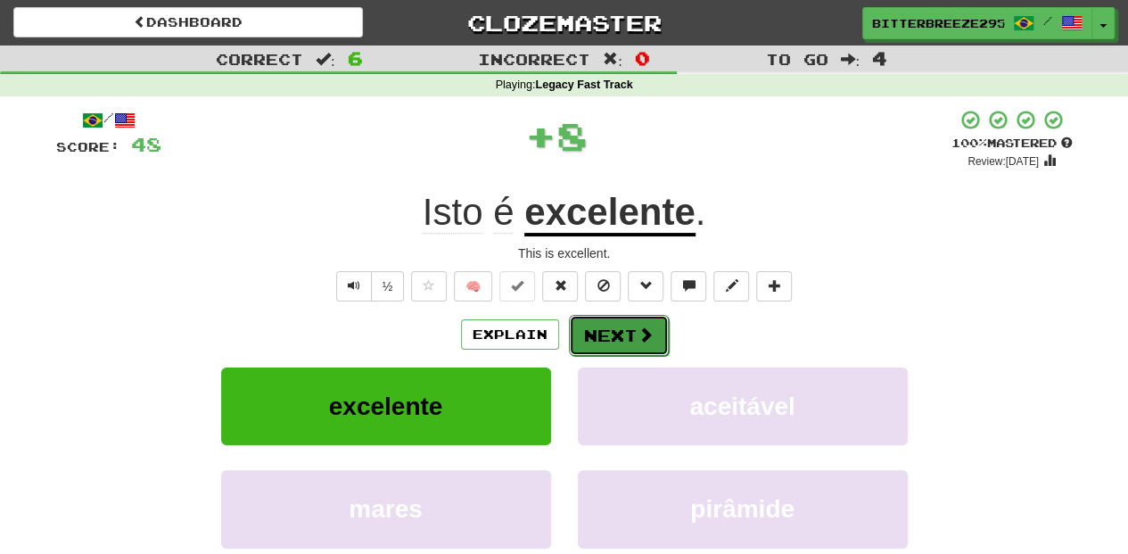
click at [656, 334] on button "Next" at bounding box center [619, 335] width 100 height 41
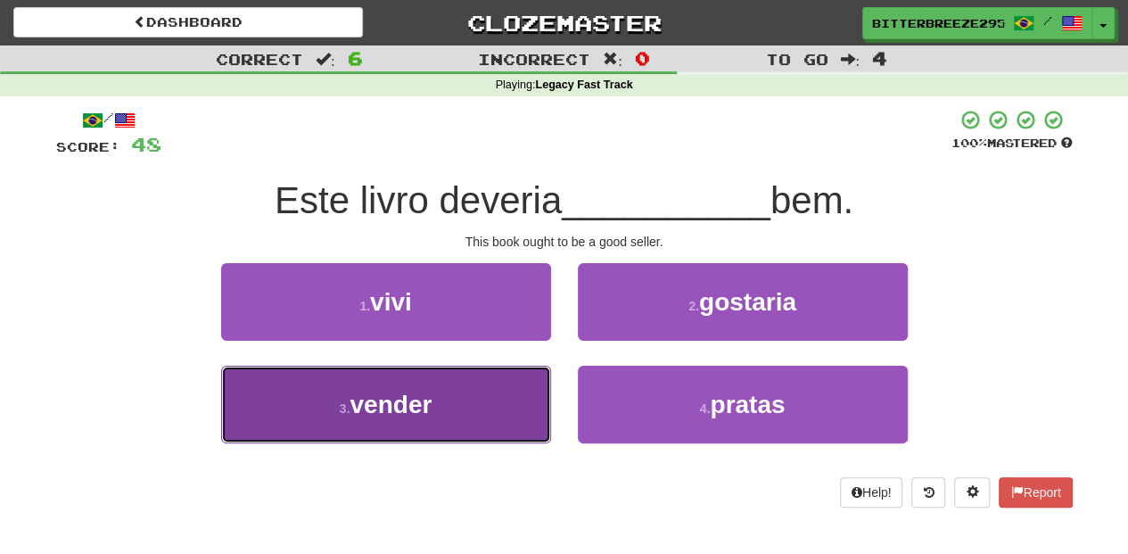
click at [504, 387] on button "3 . vender" at bounding box center [386, 404] width 330 height 78
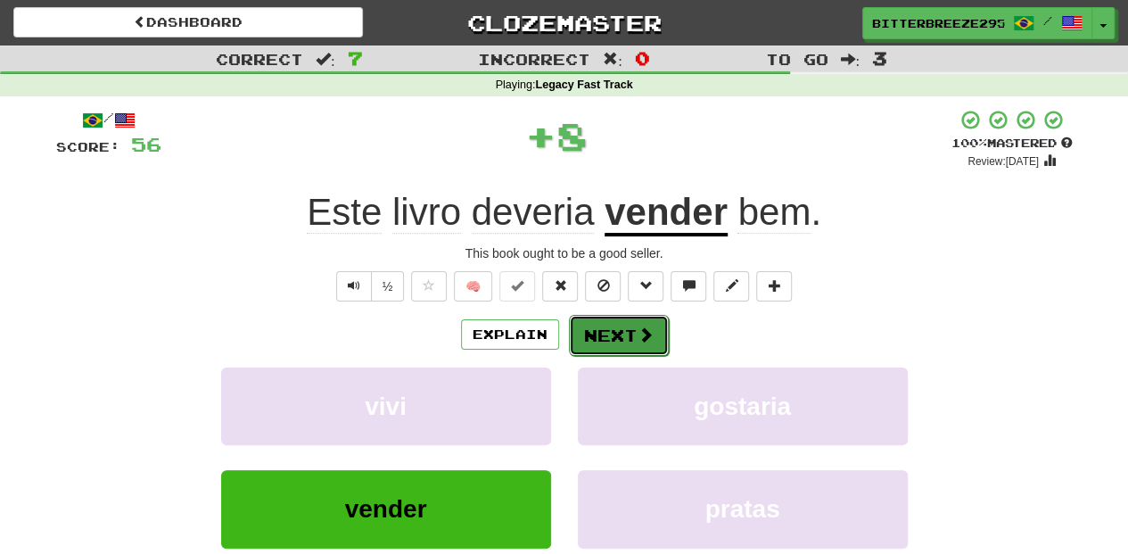
click at [628, 340] on button "Next" at bounding box center [619, 335] width 100 height 41
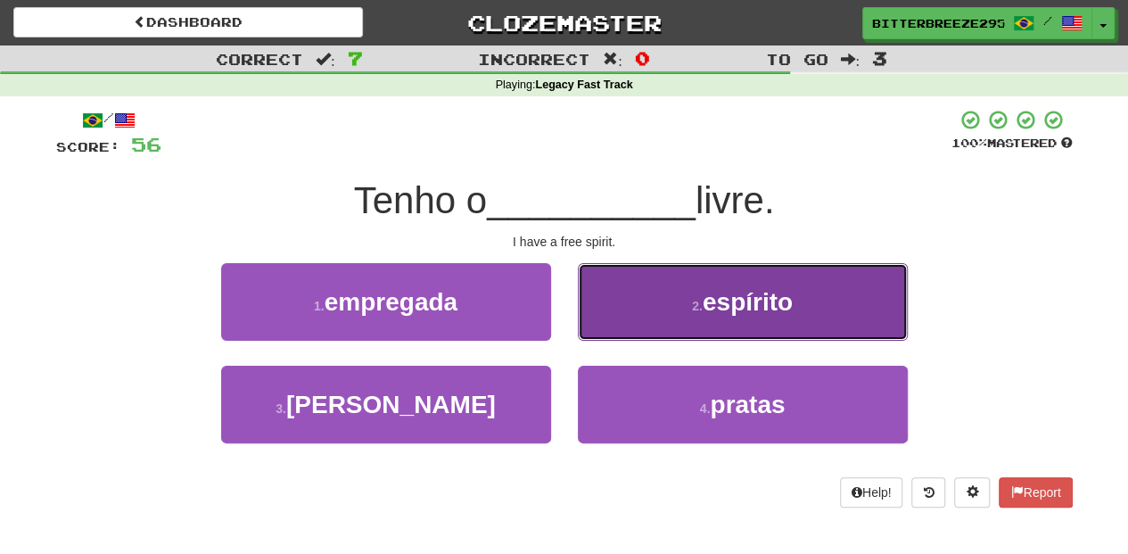
click at [655, 316] on button "2 . espírito" at bounding box center [743, 302] width 330 height 78
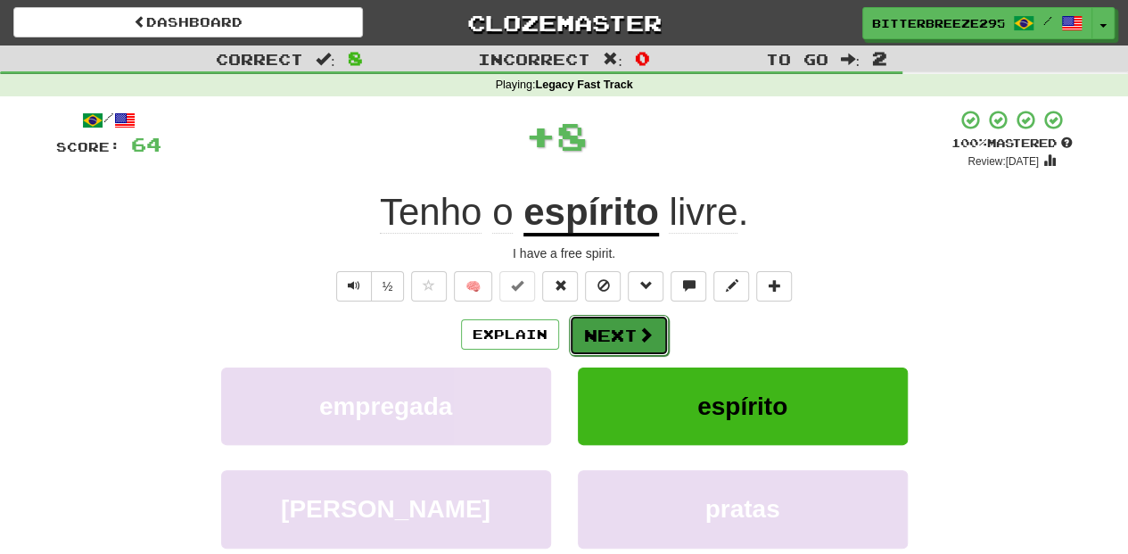
click at [647, 326] on span at bounding box center [645, 334] width 16 height 16
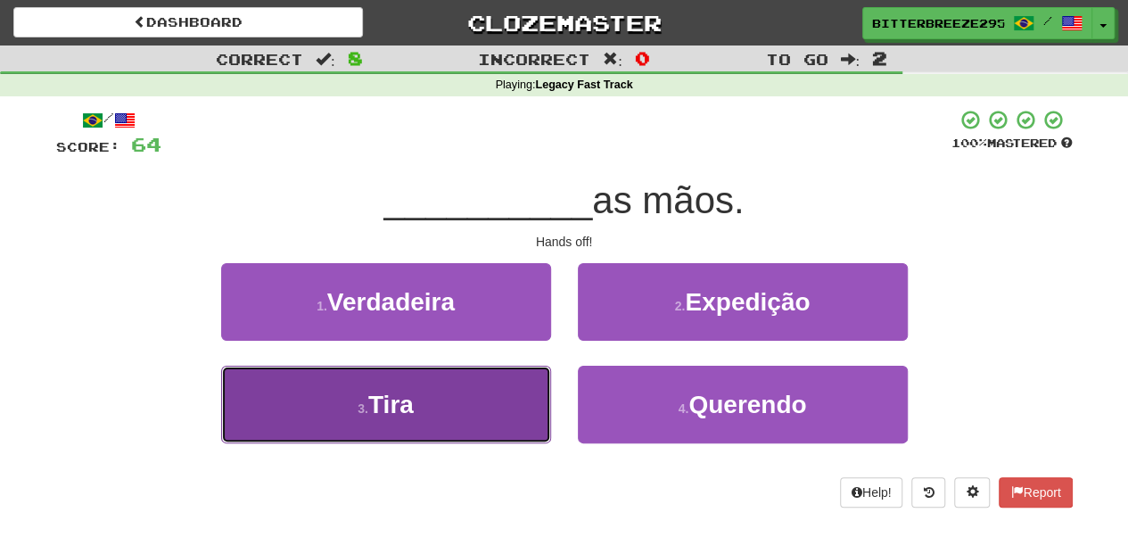
click at [528, 411] on button "3 . [GEOGRAPHIC_DATA]" at bounding box center [386, 404] width 330 height 78
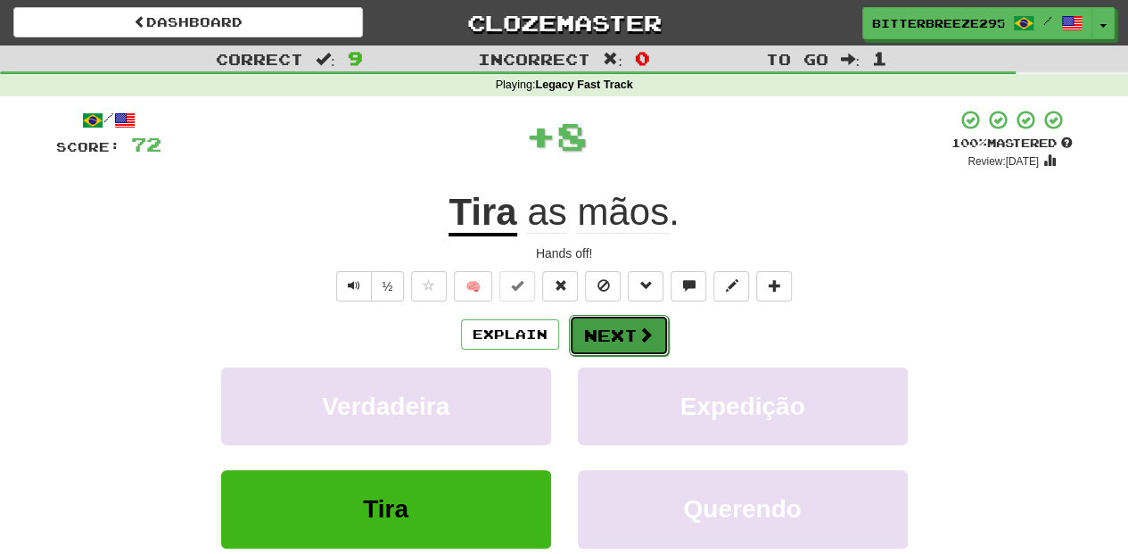
click at [620, 317] on button "Next" at bounding box center [619, 335] width 100 height 41
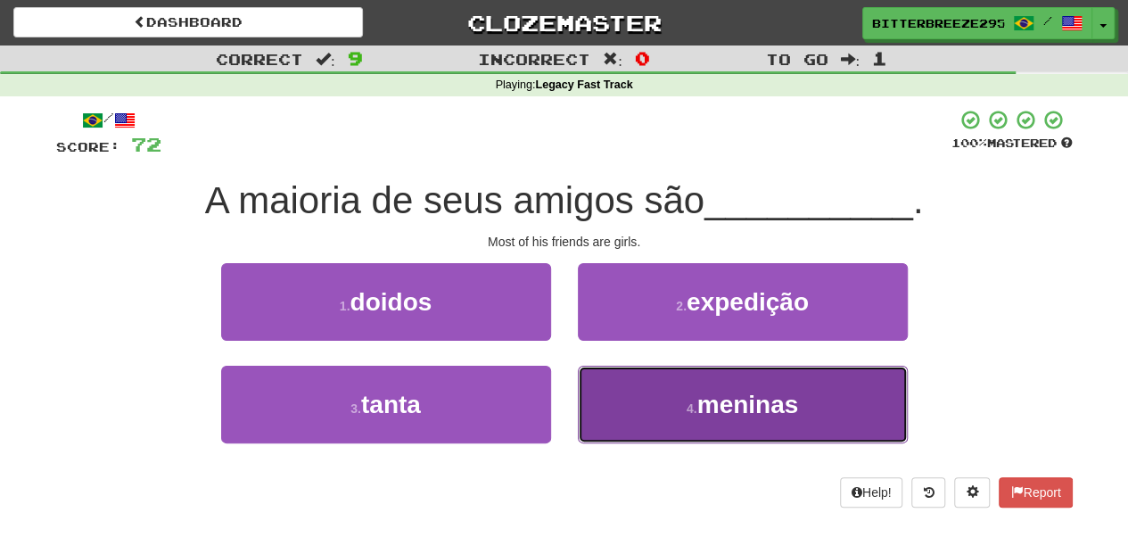
click at [631, 401] on button "4 . meninas" at bounding box center [743, 404] width 330 height 78
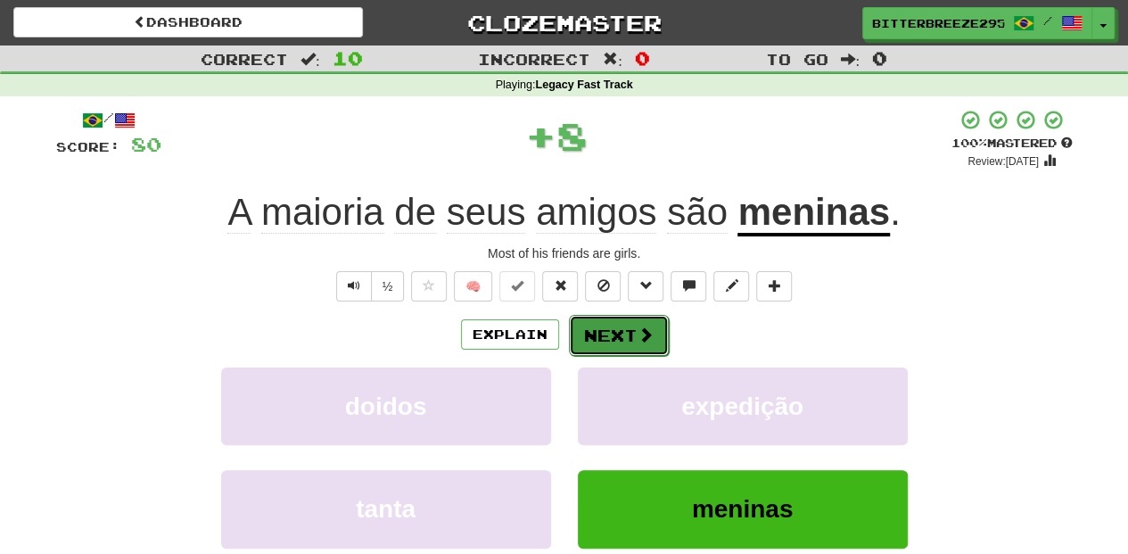
click at [615, 333] on button "Next" at bounding box center [619, 335] width 100 height 41
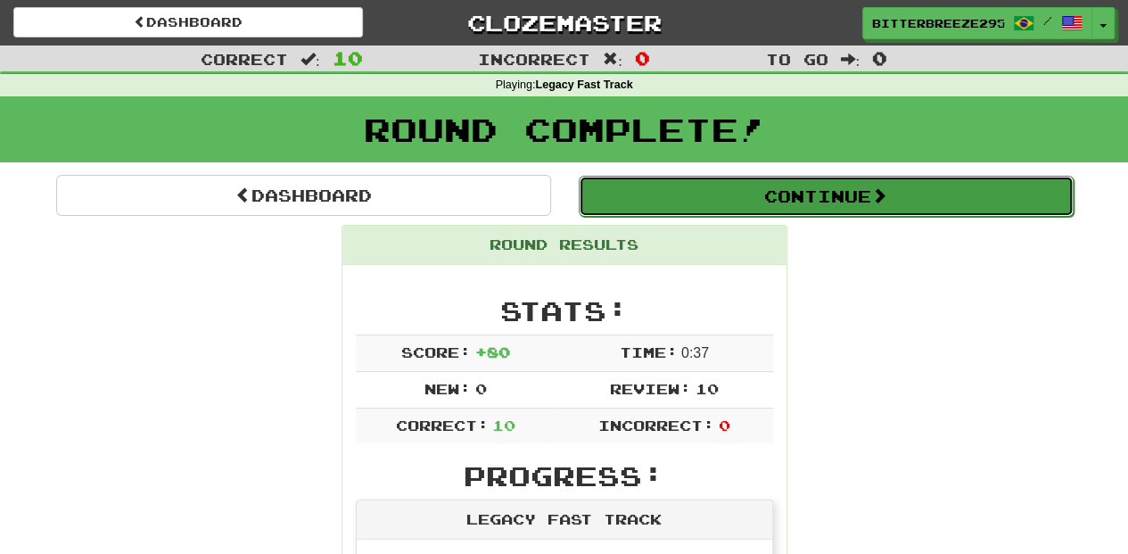
click at [784, 193] on button "Continue" at bounding box center [826, 196] width 495 height 41
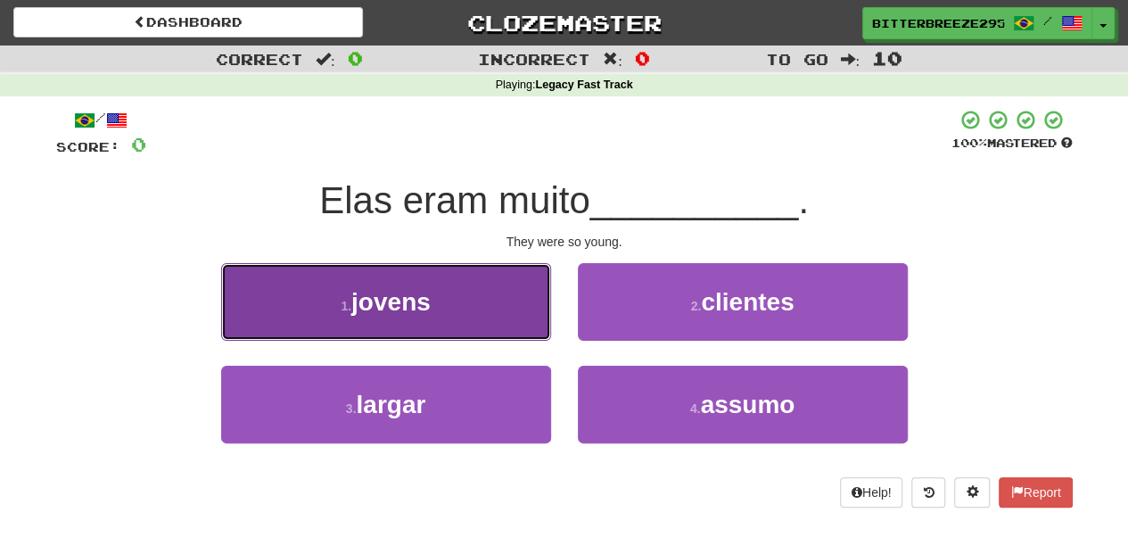
click at [466, 298] on button "1 . jovens" at bounding box center [386, 302] width 330 height 78
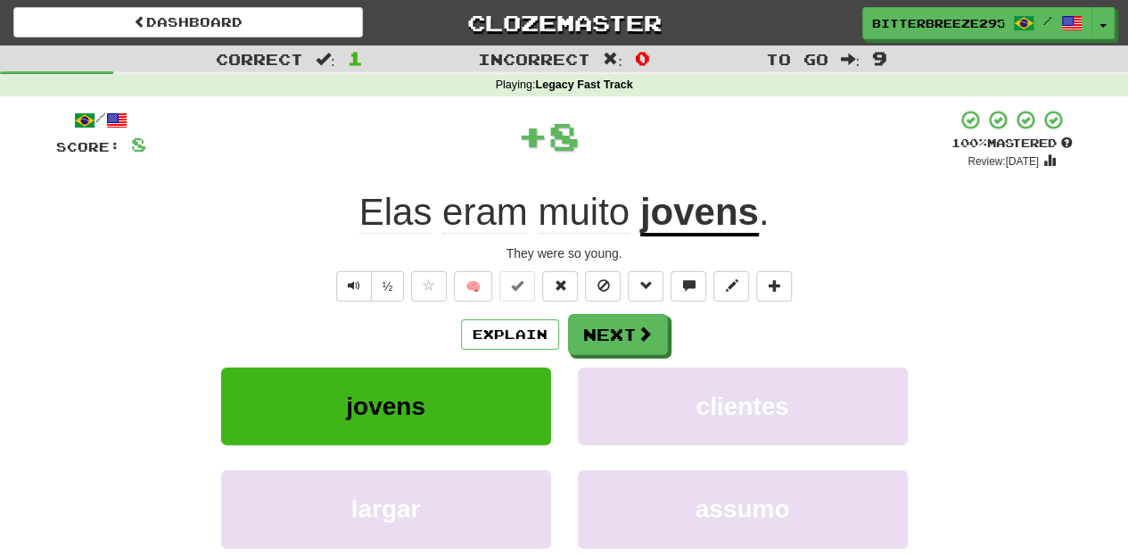
click at [667, 324] on div "Explain Next" at bounding box center [564, 334] width 1016 height 41
click at [637, 341] on span at bounding box center [645, 334] width 16 height 16
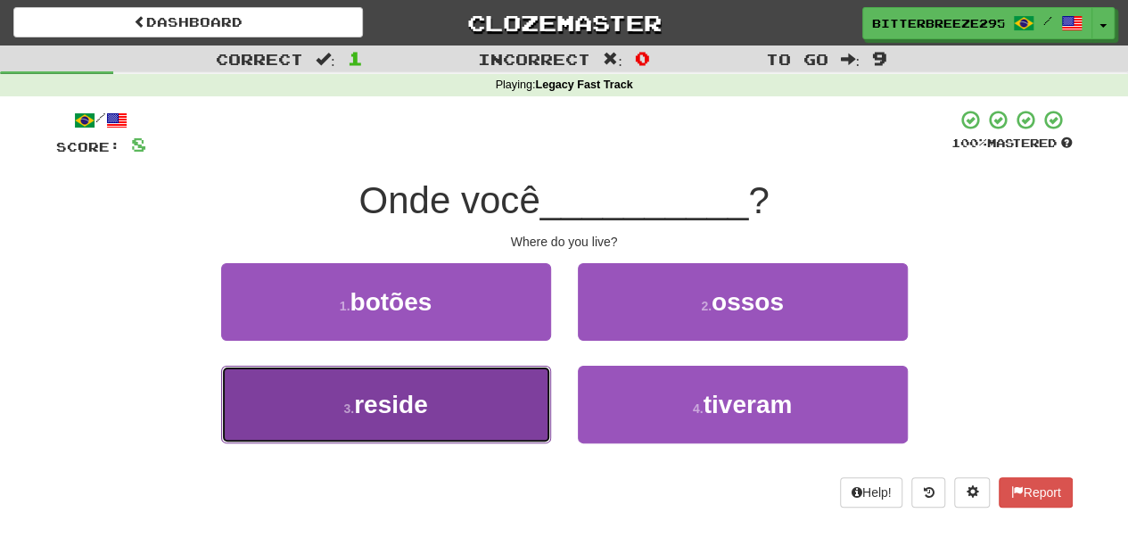
click at [496, 407] on button "3 . reside" at bounding box center [386, 404] width 330 height 78
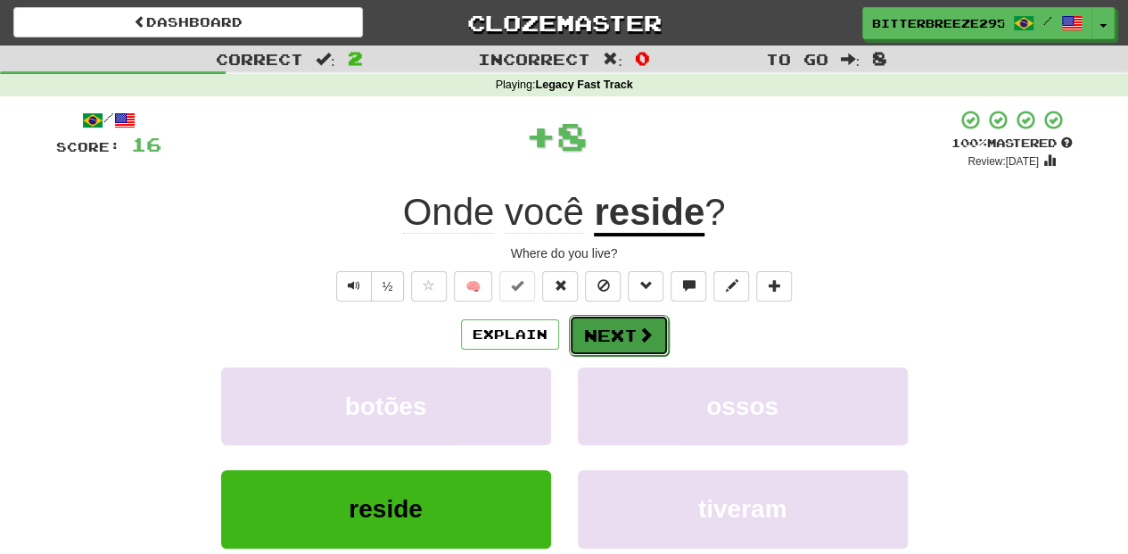
click at [634, 323] on button "Next" at bounding box center [619, 335] width 100 height 41
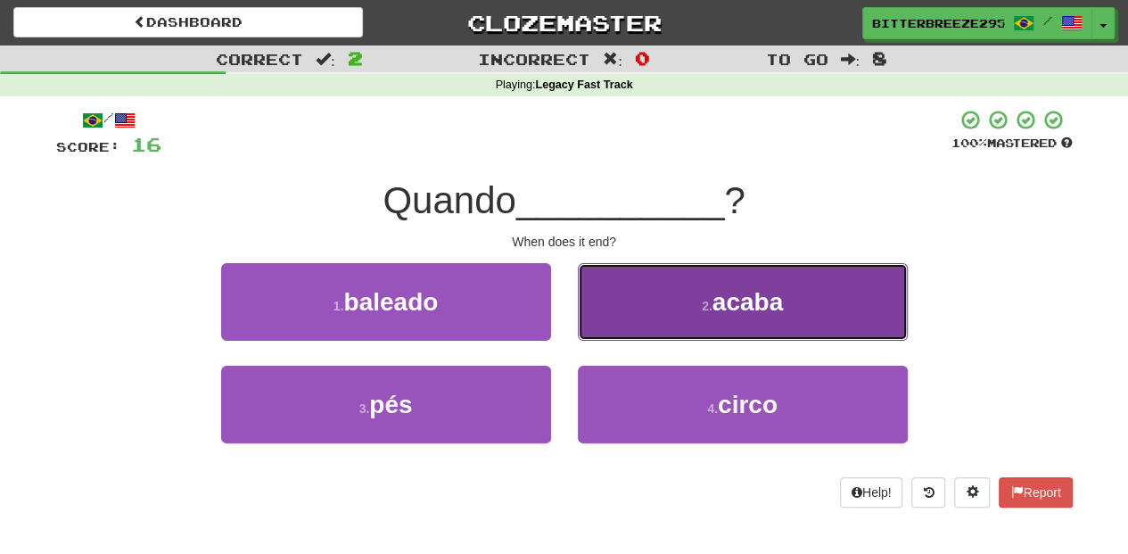
click at [630, 319] on button "2 . acaba" at bounding box center [743, 302] width 330 height 78
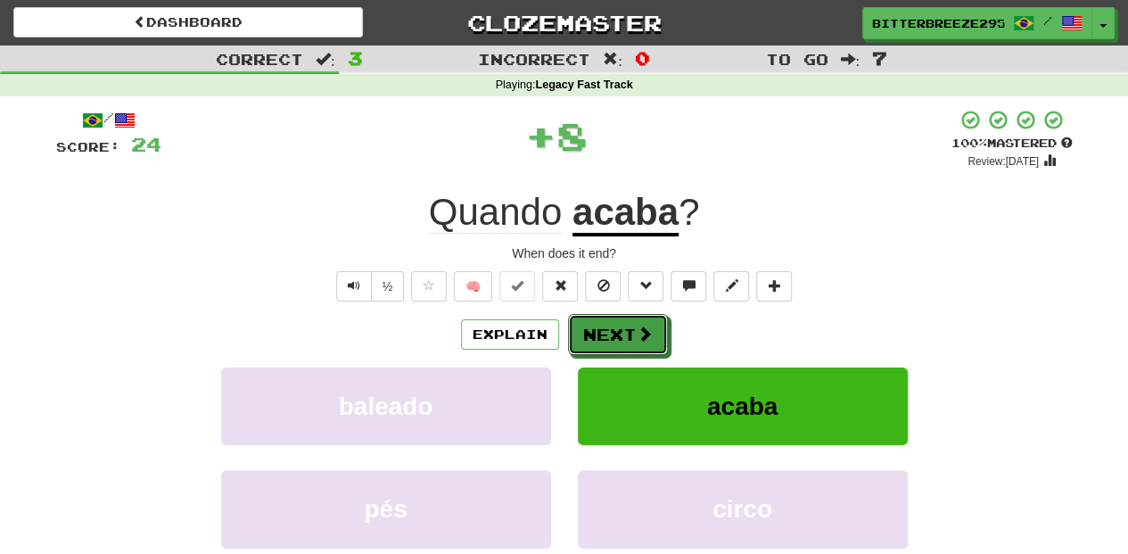
click at [630, 319] on button "Next" at bounding box center [618, 334] width 100 height 41
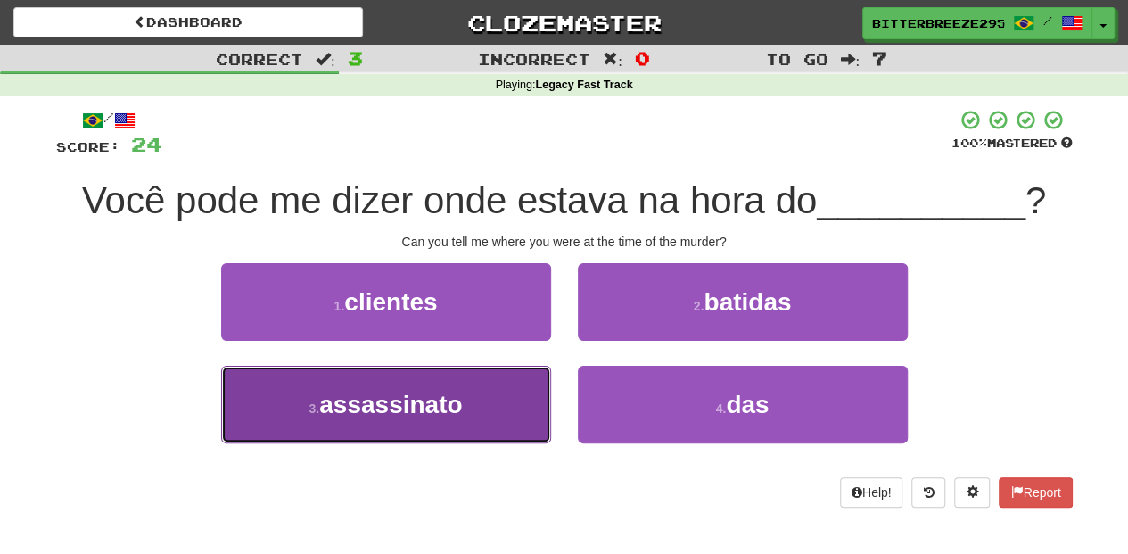
click at [480, 421] on button "3 . assassinato" at bounding box center [386, 404] width 330 height 78
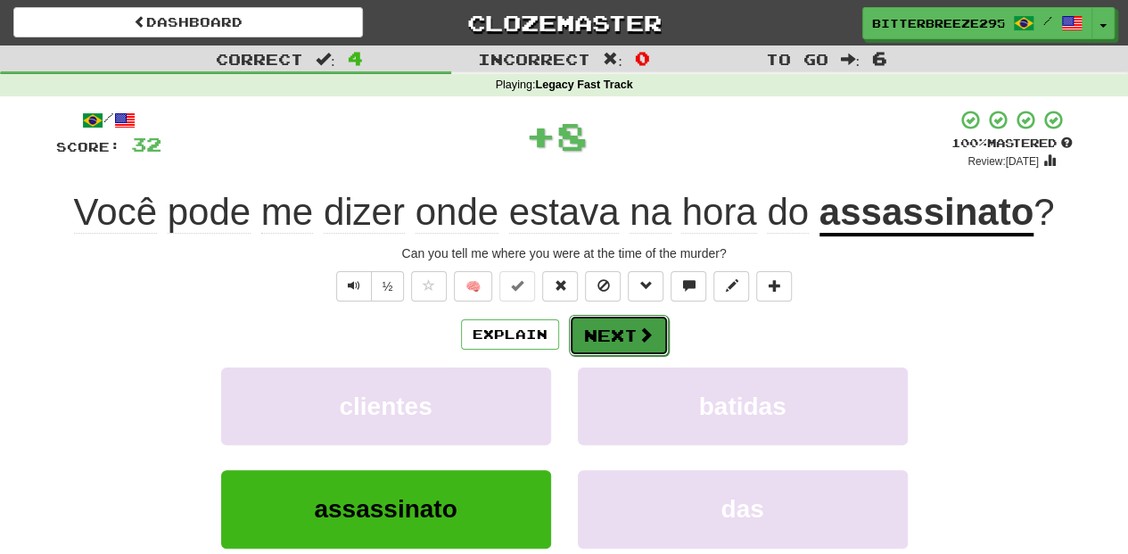
click at [626, 341] on button "Next" at bounding box center [619, 335] width 100 height 41
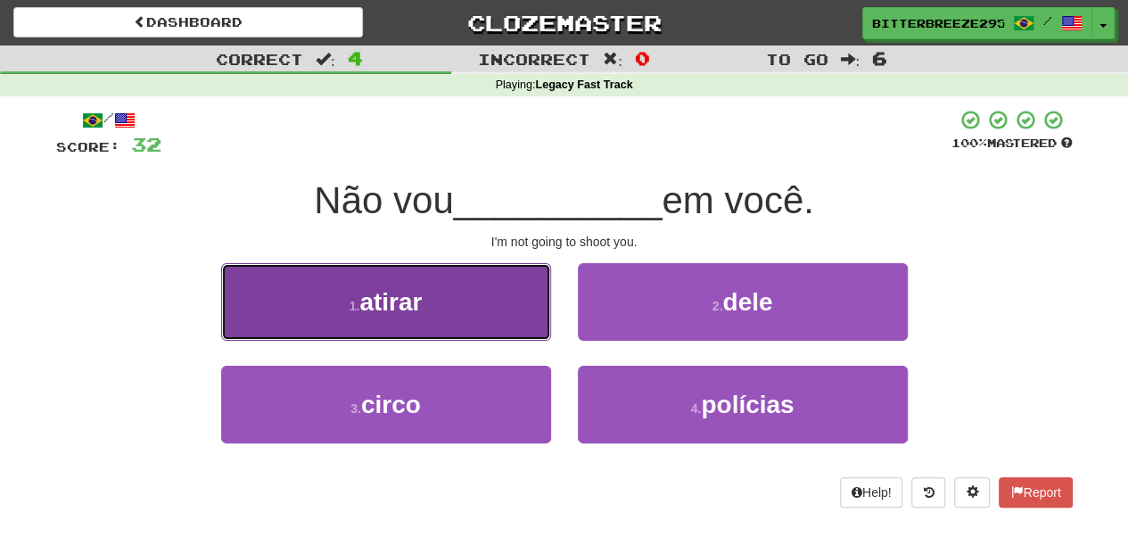
click at [472, 316] on button "1 . atirar" at bounding box center [386, 302] width 330 height 78
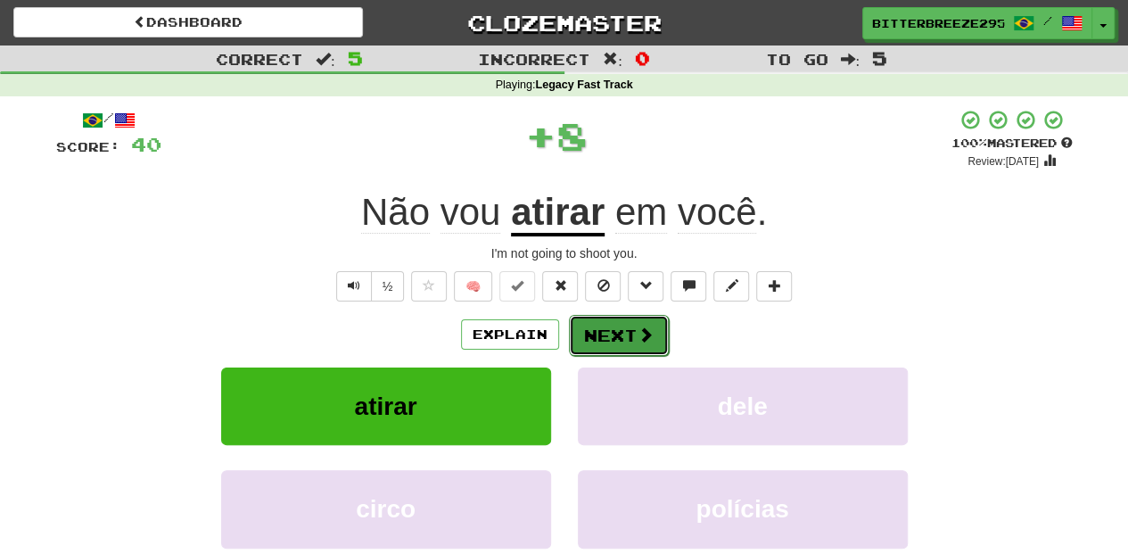
click at [627, 337] on button "Next" at bounding box center [619, 335] width 100 height 41
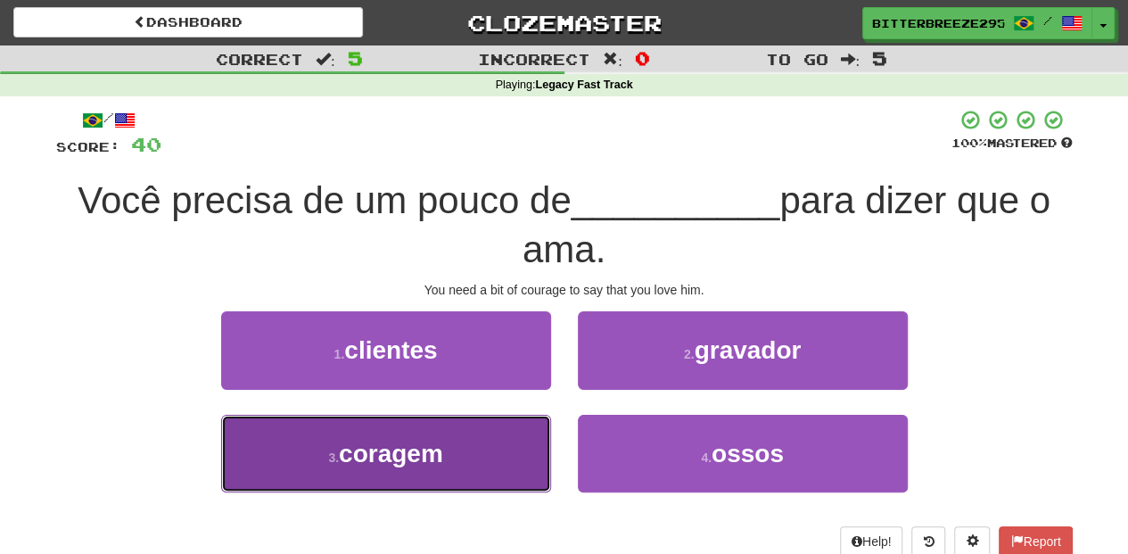
click at [477, 449] on button "3 . [GEOGRAPHIC_DATA]" at bounding box center [386, 454] width 330 height 78
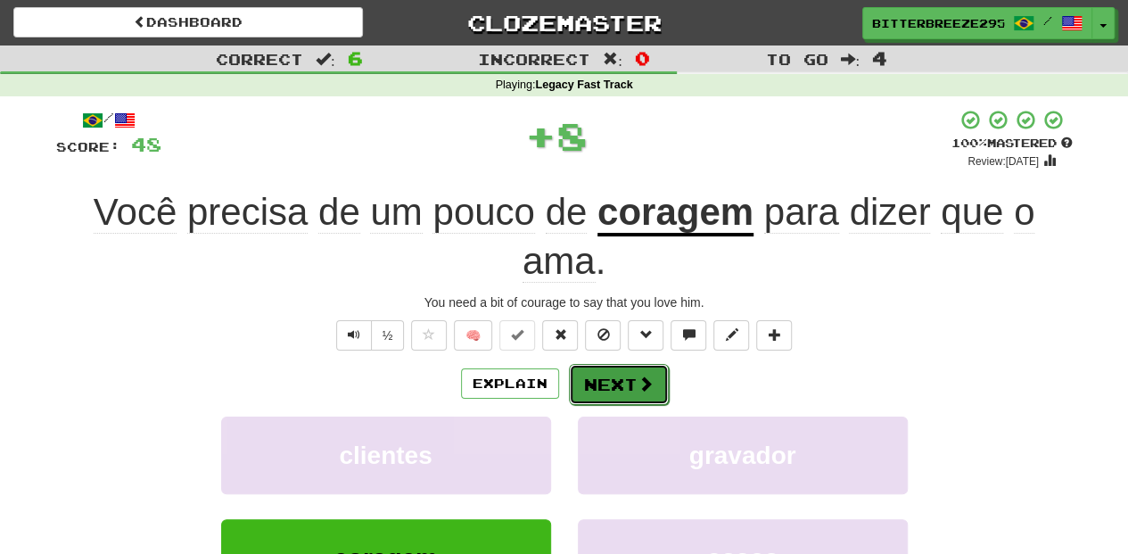
click at [631, 373] on button "Next" at bounding box center [619, 384] width 100 height 41
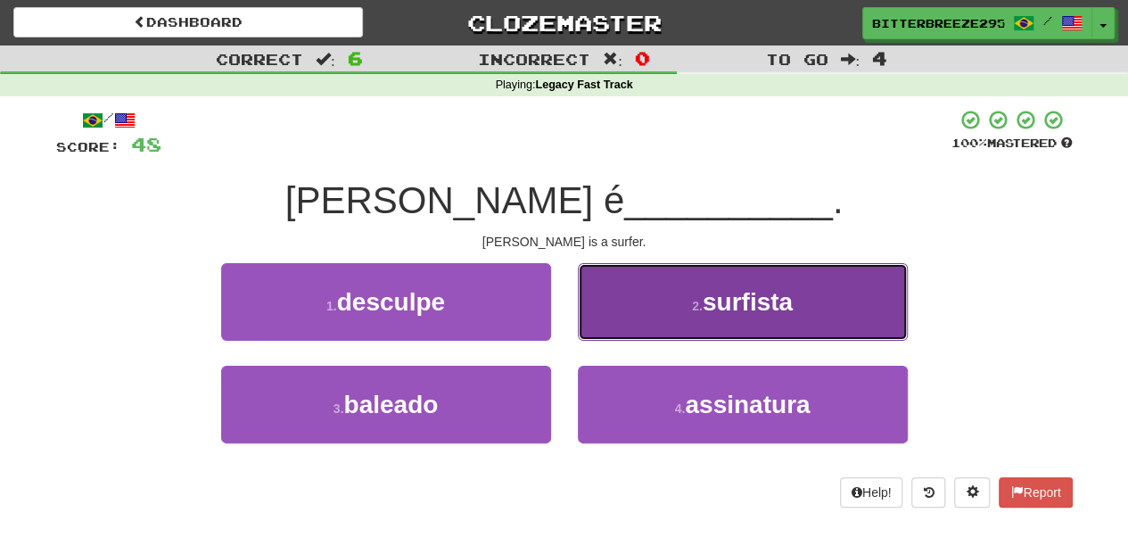
click at [657, 314] on button "2 . surfista" at bounding box center [743, 302] width 330 height 78
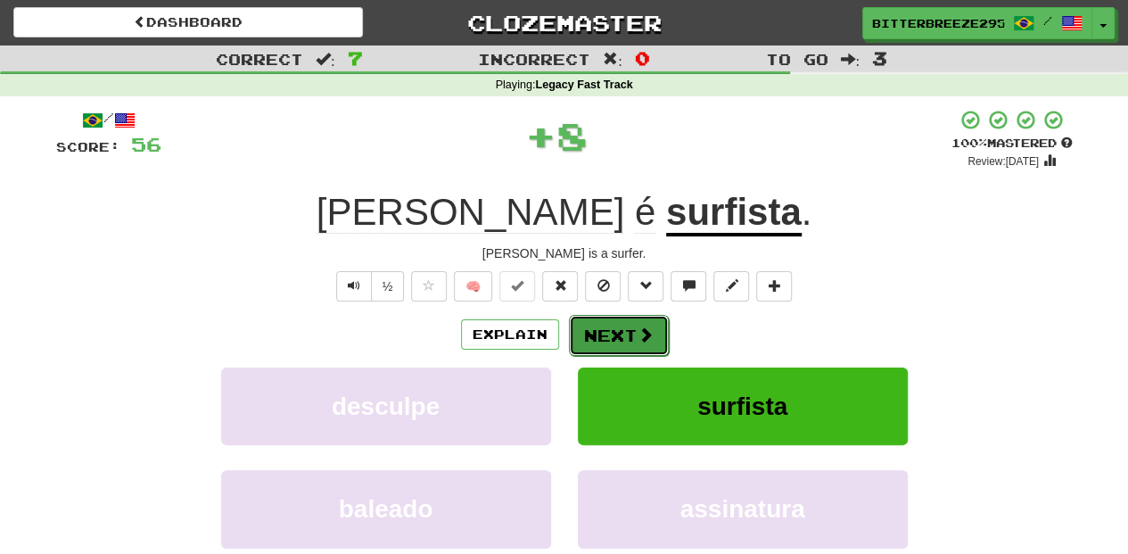
click at [647, 326] on span at bounding box center [645, 334] width 16 height 16
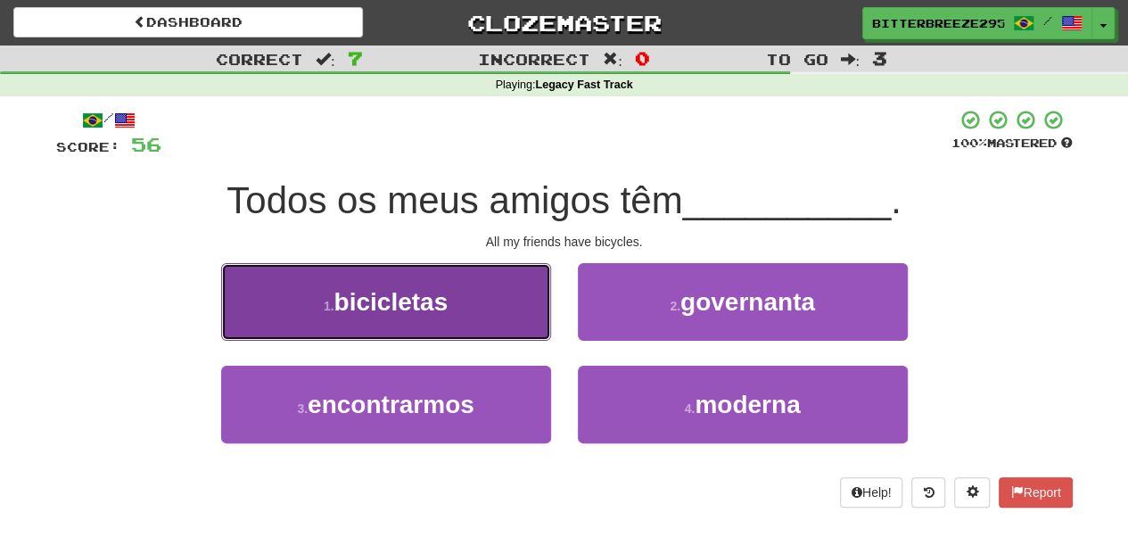
click at [497, 317] on button "1 . bicicletas" at bounding box center [386, 302] width 330 height 78
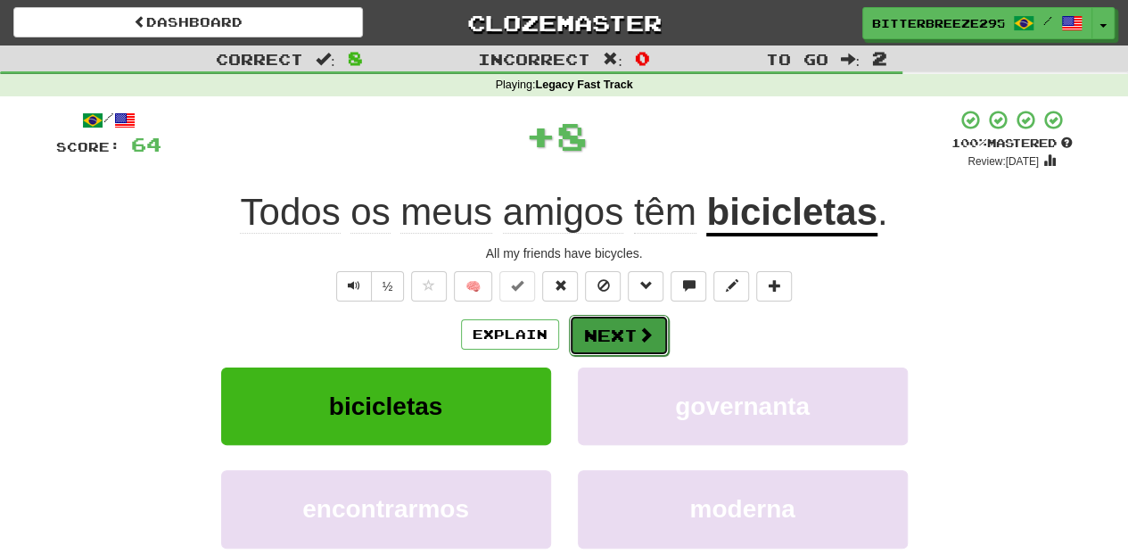
click at [592, 324] on button "Next" at bounding box center [619, 335] width 100 height 41
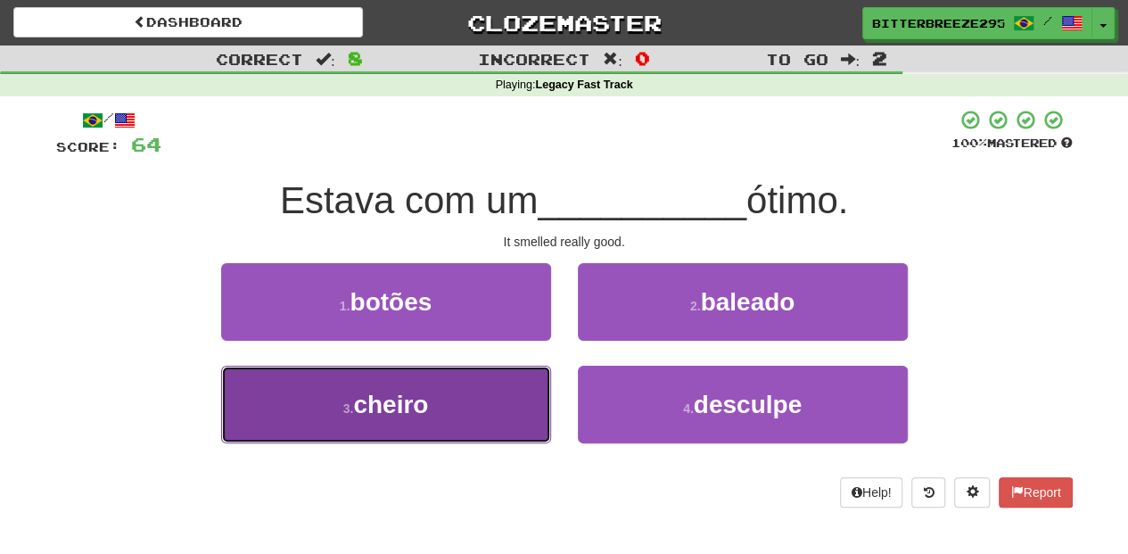
click at [513, 417] on button "3 . [GEOGRAPHIC_DATA]" at bounding box center [386, 404] width 330 height 78
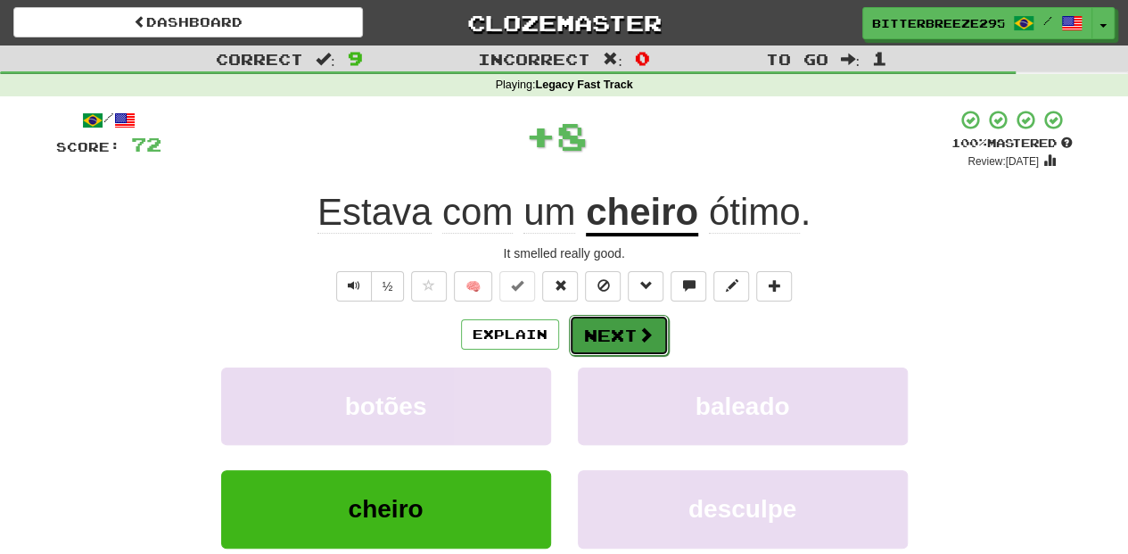
click at [658, 333] on button "Next" at bounding box center [619, 335] width 100 height 41
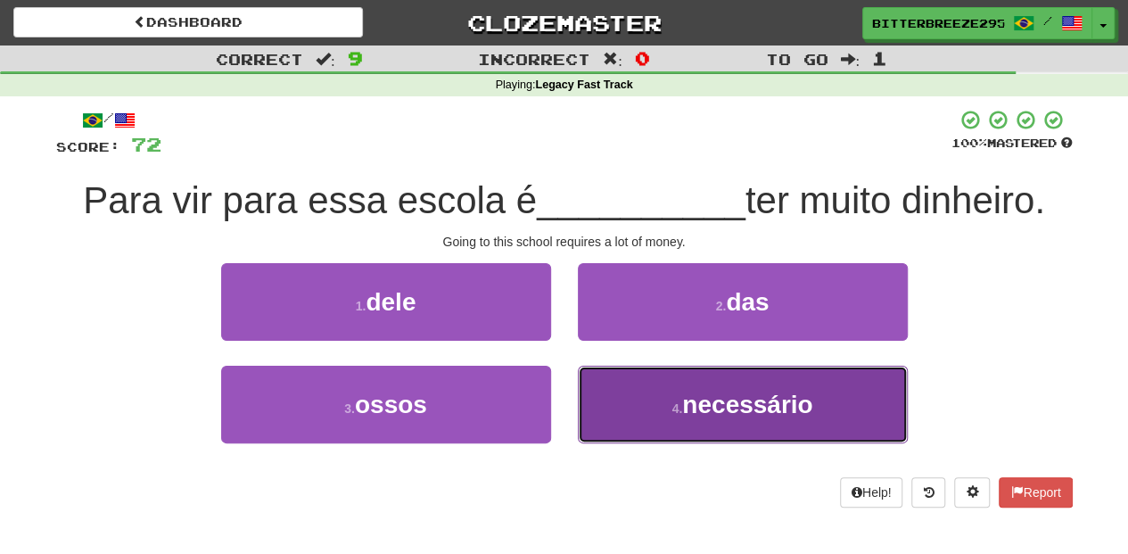
click at [672, 412] on small "4 ." at bounding box center [676, 408] width 11 height 14
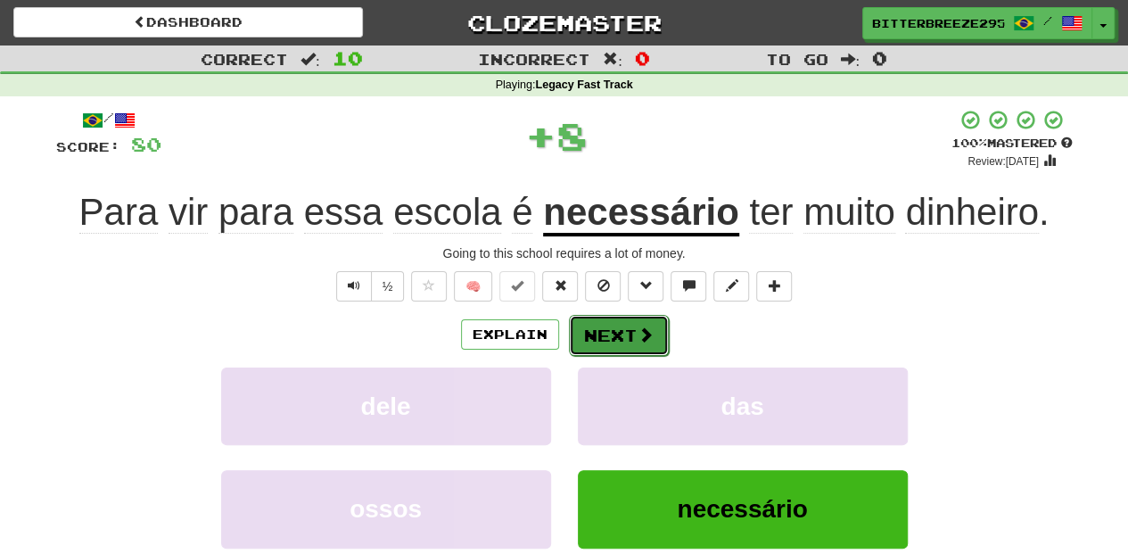
click at [617, 330] on button "Next" at bounding box center [619, 335] width 100 height 41
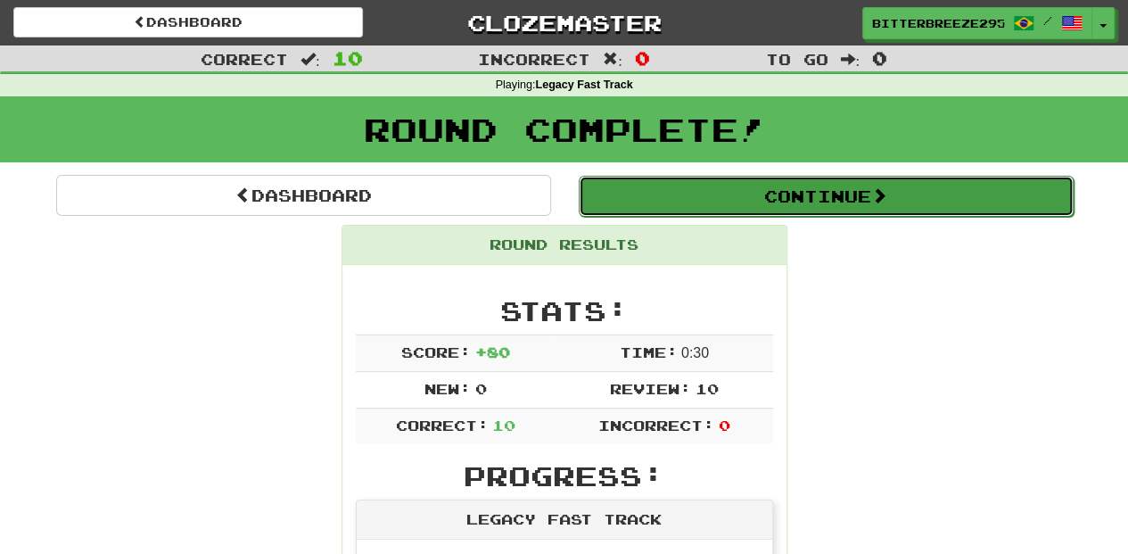
click at [721, 194] on button "Continue" at bounding box center [826, 196] width 495 height 41
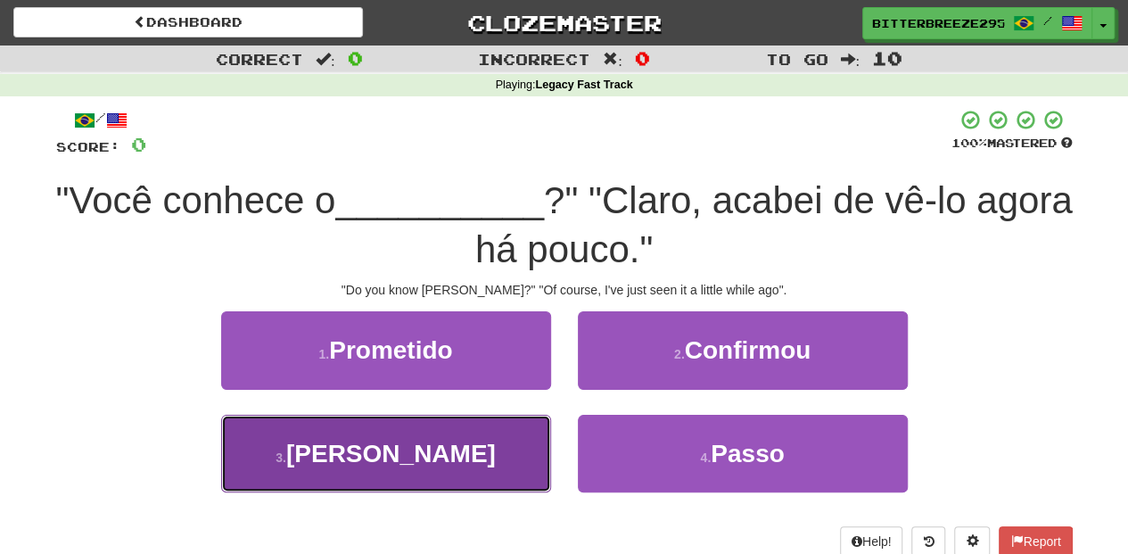
click at [434, 461] on button "3 . [PERSON_NAME]" at bounding box center [386, 454] width 330 height 78
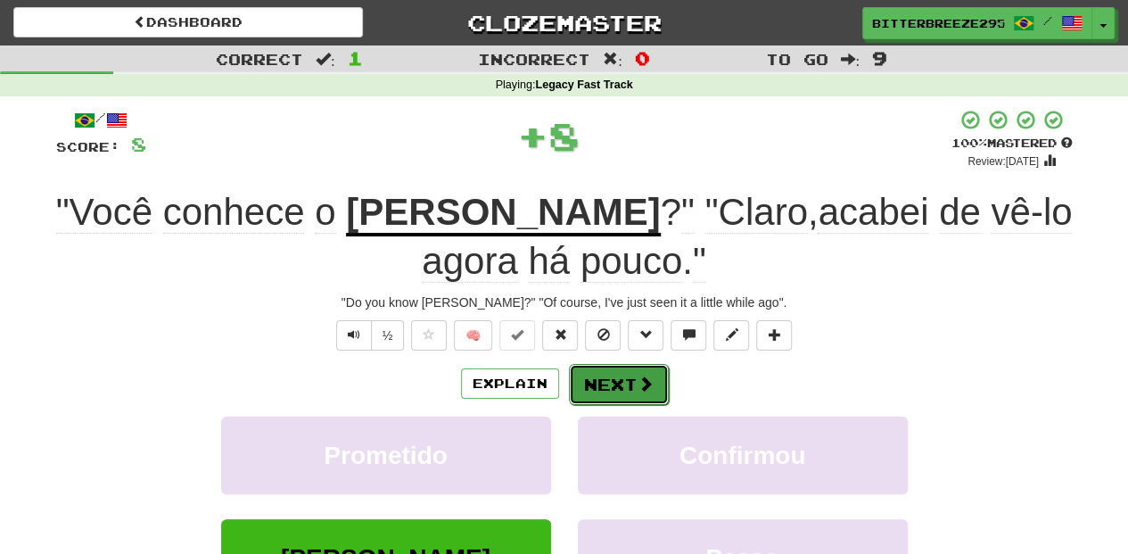
click at [640, 375] on span at bounding box center [645, 383] width 16 height 16
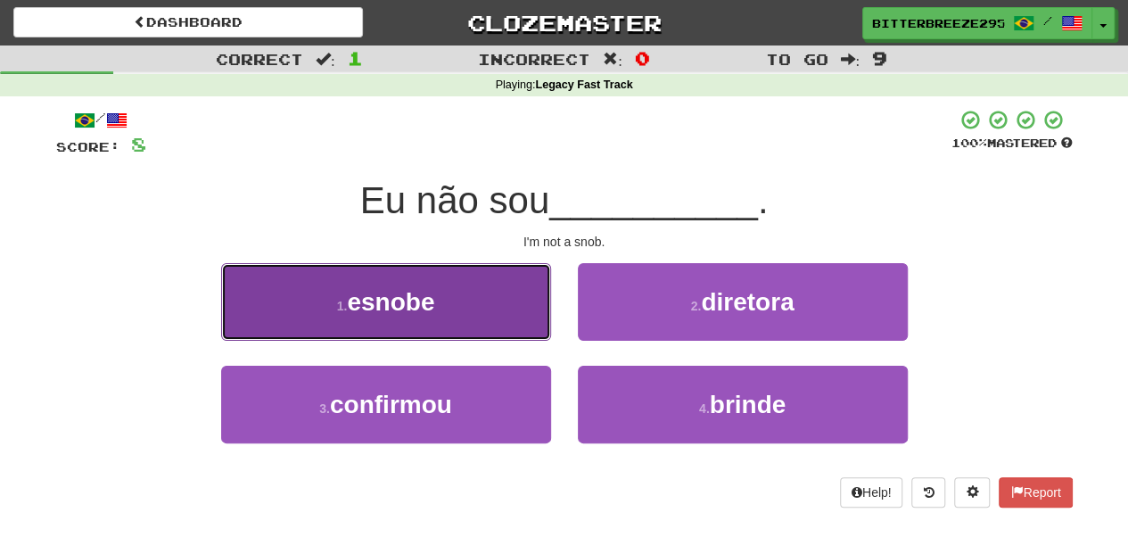
click at [501, 310] on button "1 . [GEOGRAPHIC_DATA]" at bounding box center [386, 302] width 330 height 78
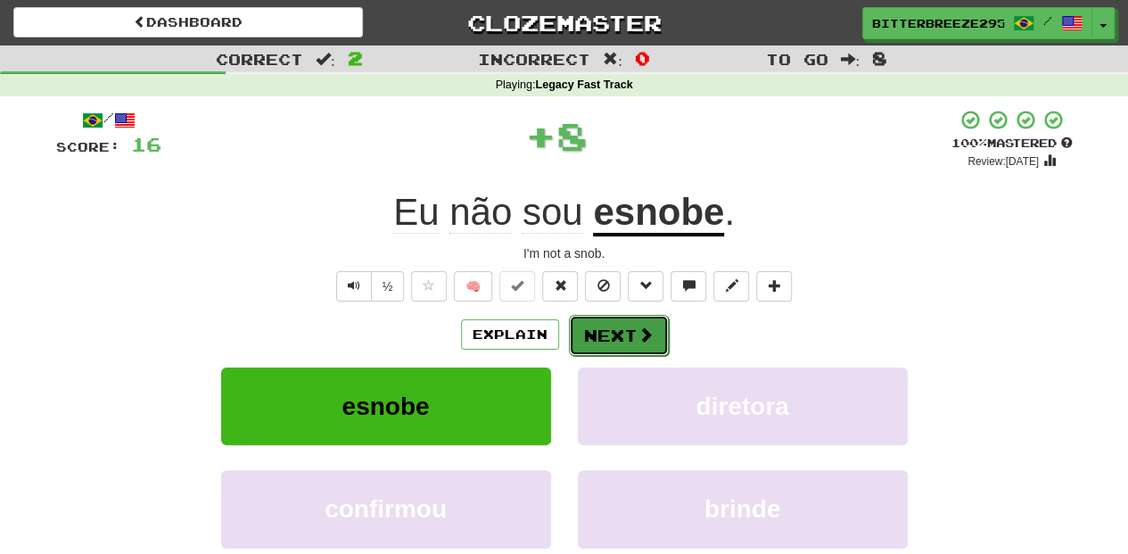
click at [637, 330] on span at bounding box center [645, 334] width 16 height 16
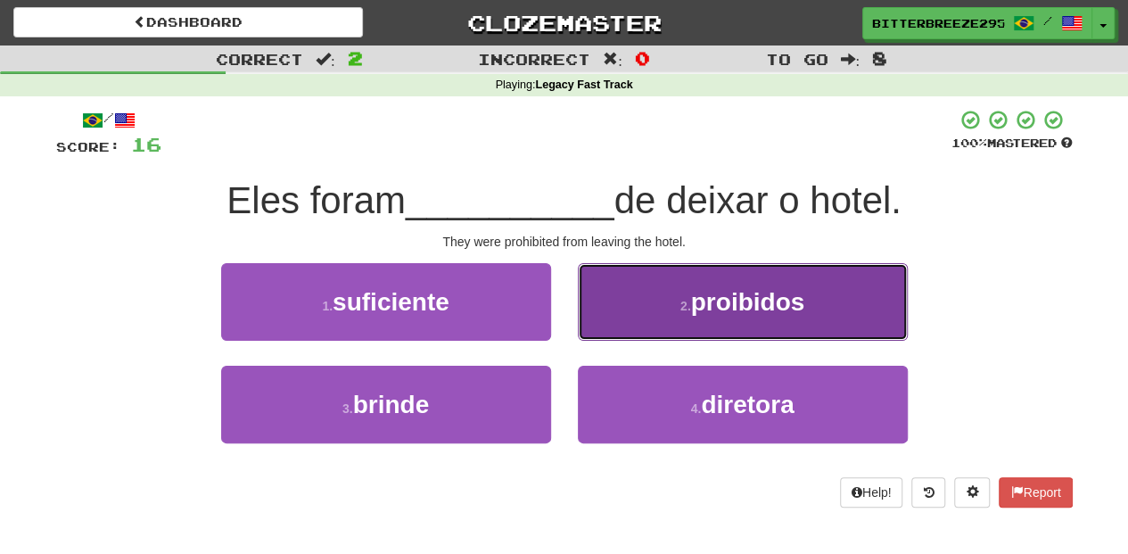
click at [661, 305] on button "2 . proibidos" at bounding box center [743, 302] width 330 height 78
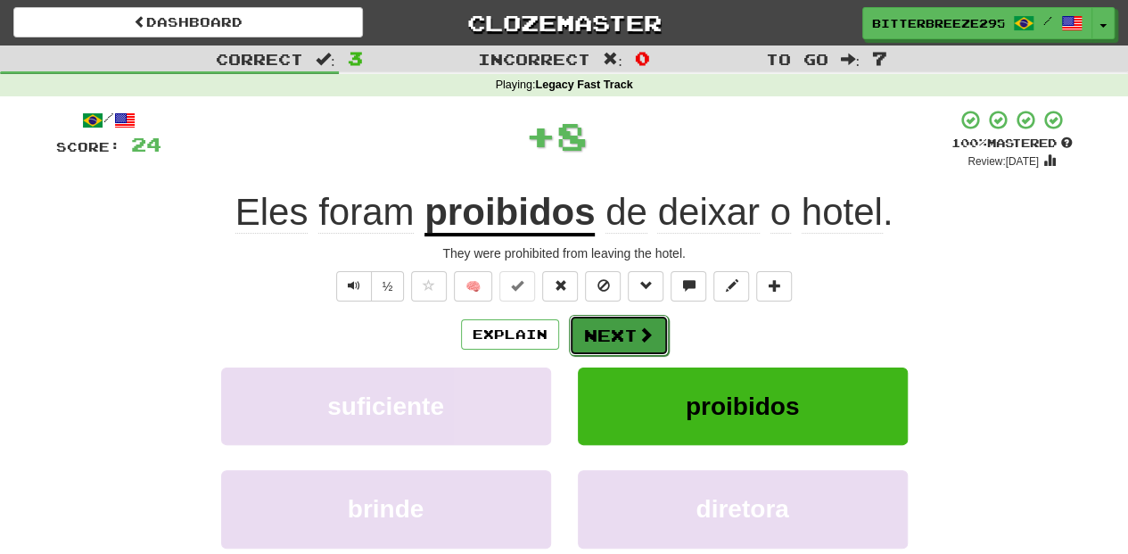
click at [639, 329] on span at bounding box center [645, 334] width 16 height 16
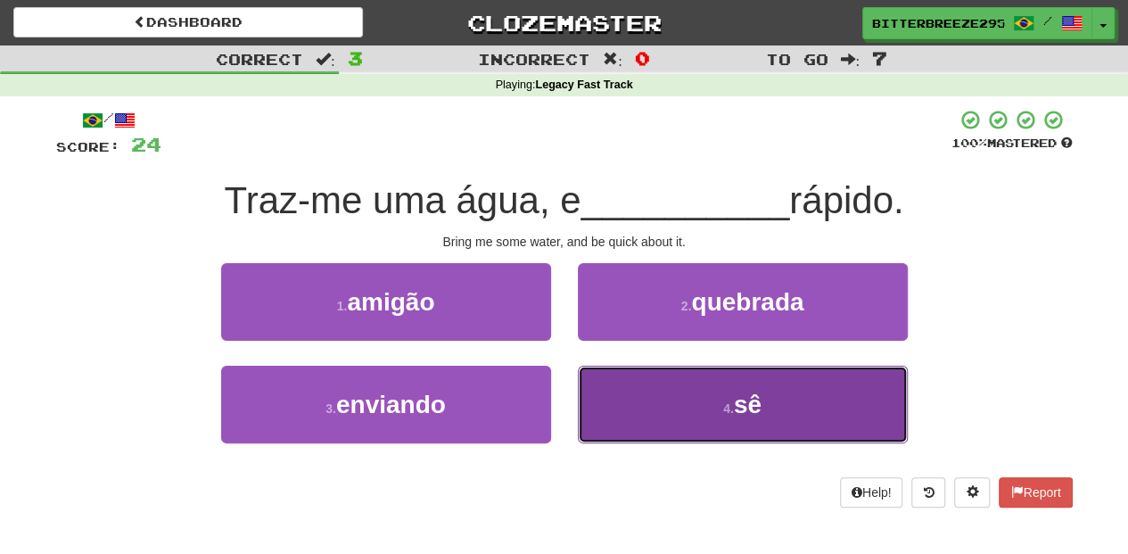
click at [637, 390] on button "4 . sê" at bounding box center [743, 404] width 330 height 78
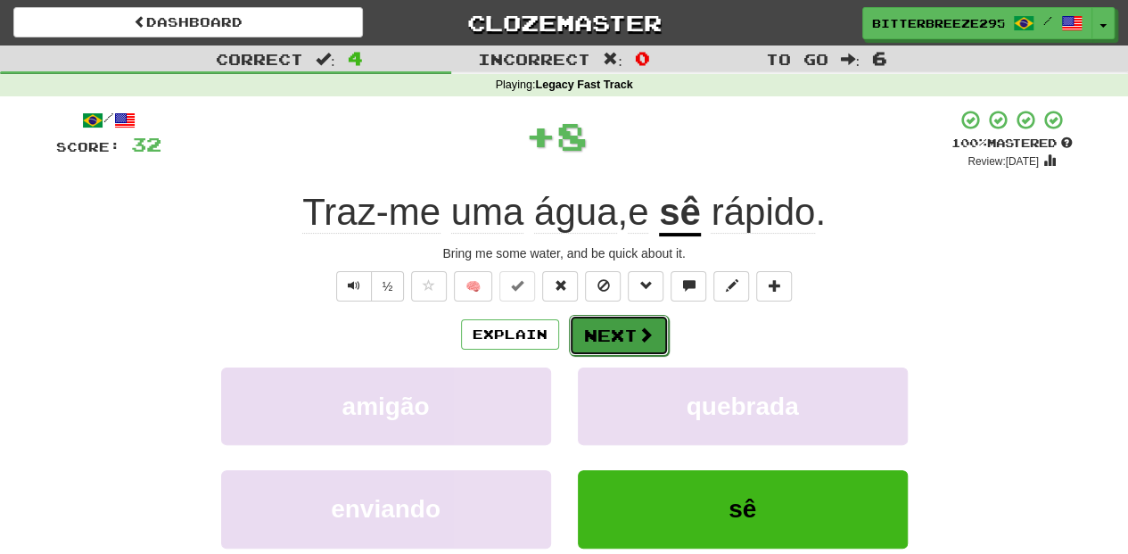
click at [626, 329] on button "Next" at bounding box center [619, 335] width 100 height 41
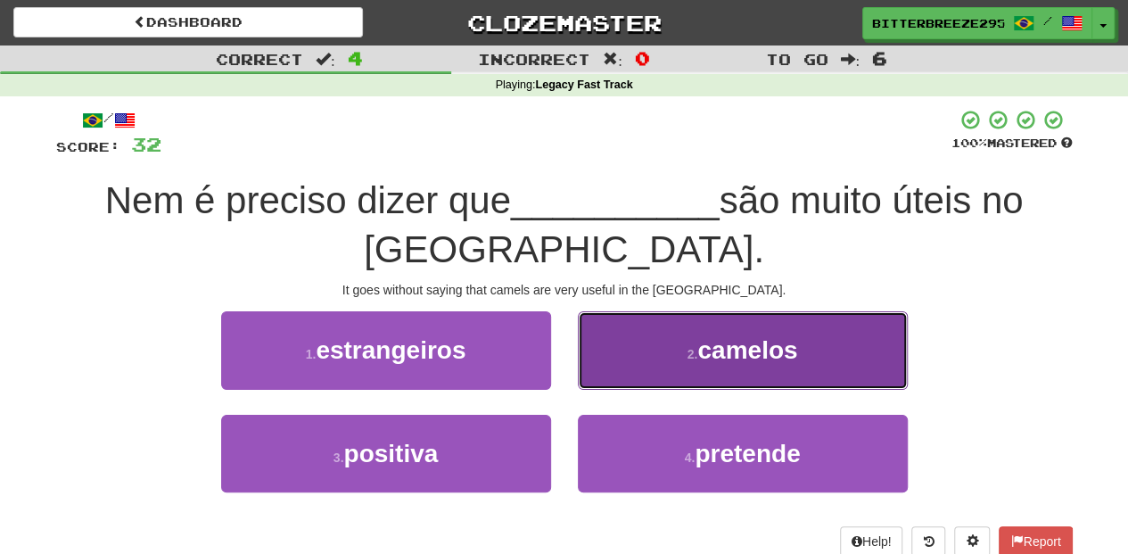
click at [601, 364] on button "2 . [GEOGRAPHIC_DATA]" at bounding box center [743, 350] width 330 height 78
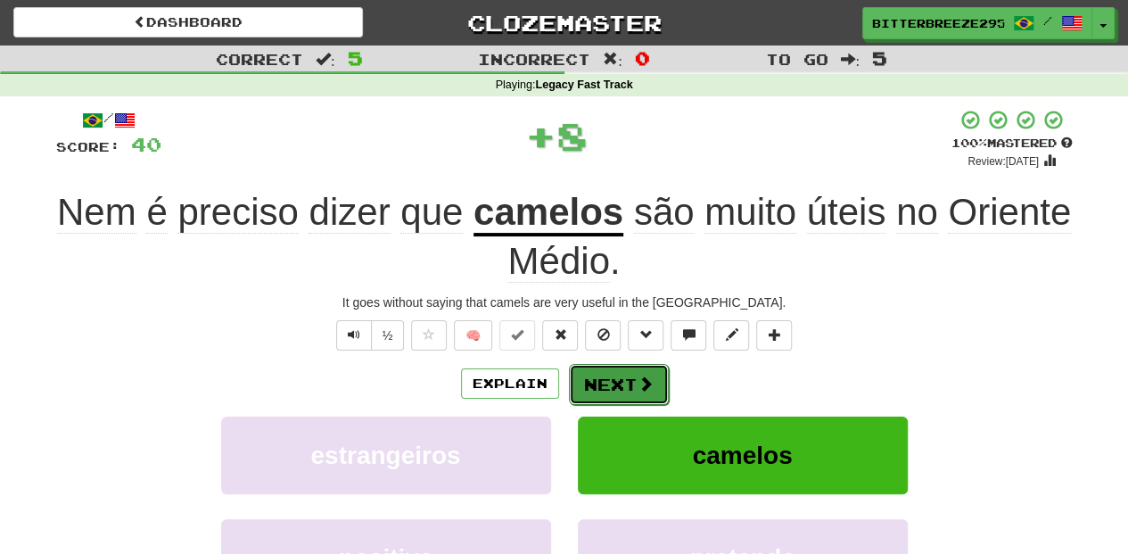
click at [578, 374] on button "Next" at bounding box center [619, 384] width 100 height 41
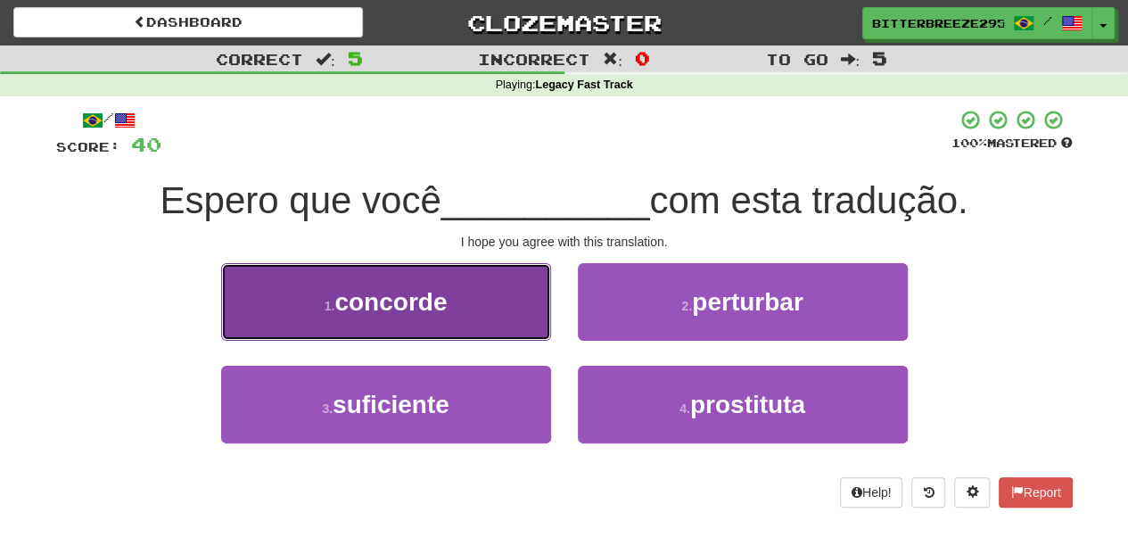
click at [471, 321] on button "1 . concorde" at bounding box center [386, 302] width 330 height 78
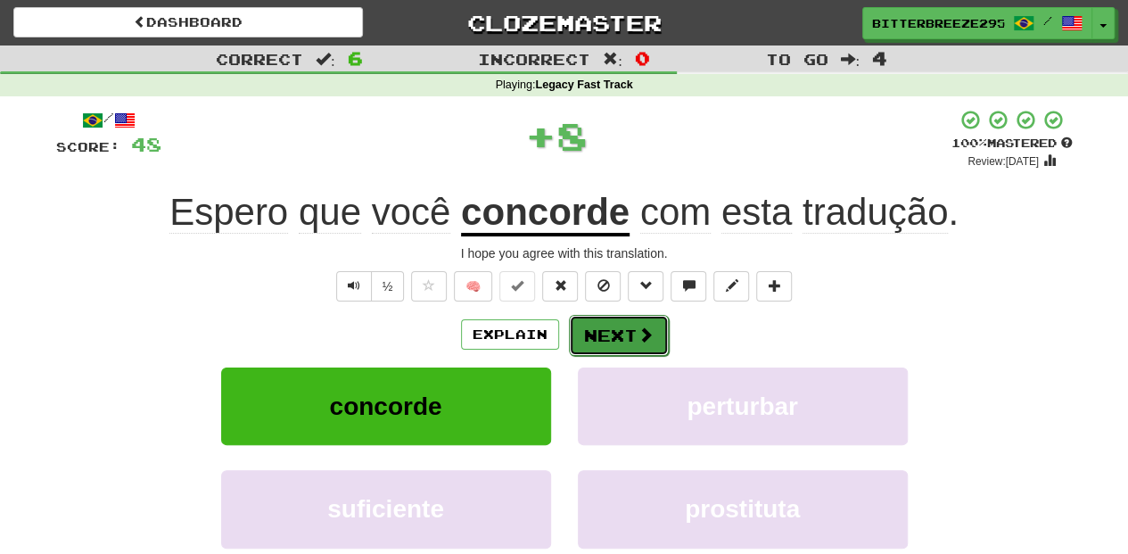
click at [634, 341] on button "Next" at bounding box center [619, 335] width 100 height 41
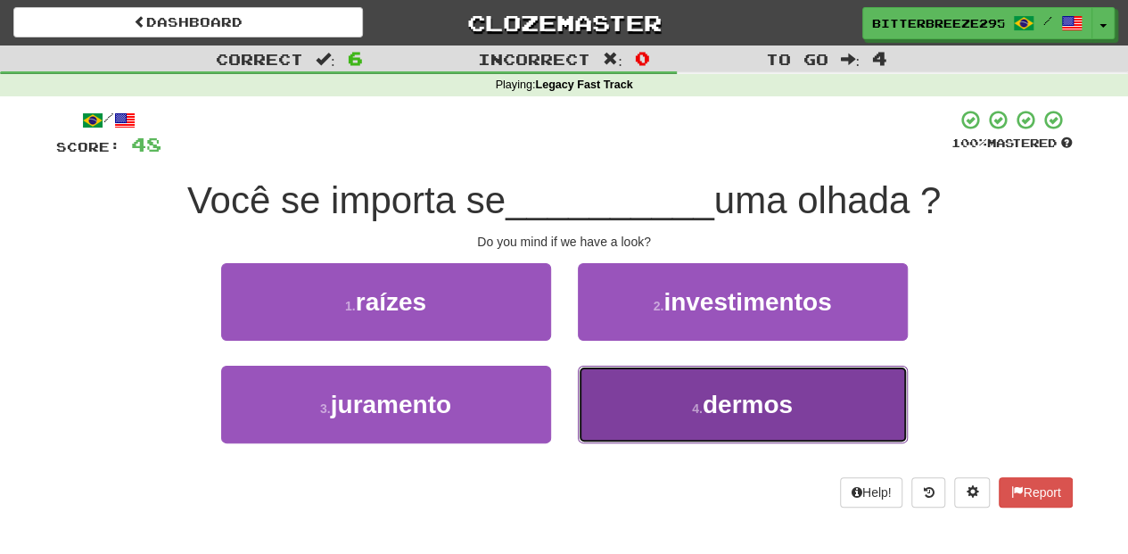
click at [644, 398] on button "4 . dermos" at bounding box center [743, 404] width 330 height 78
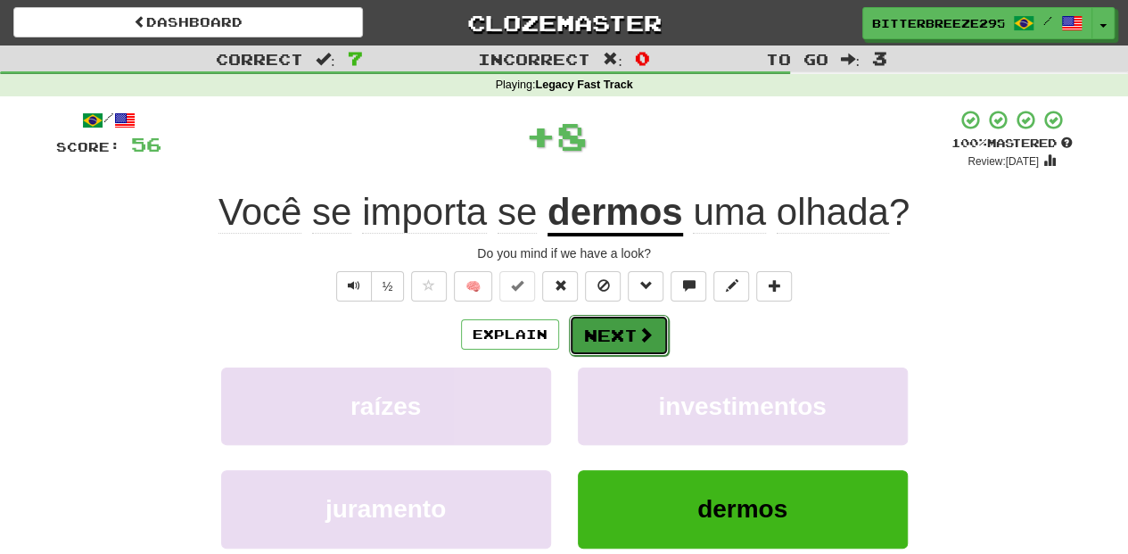
click at [620, 331] on button "Next" at bounding box center [619, 335] width 100 height 41
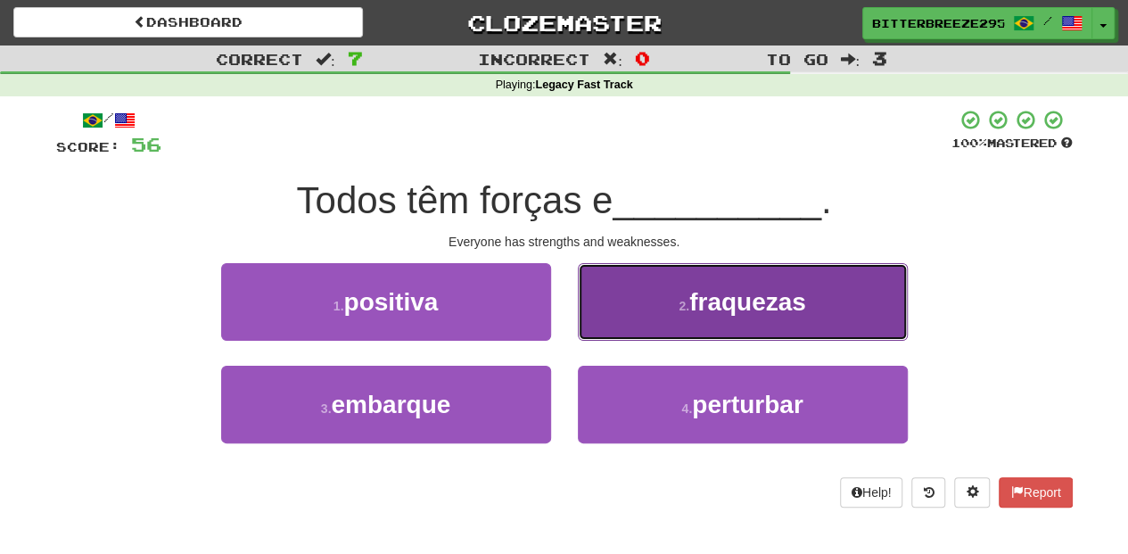
click at [625, 330] on button "2 . fraquezas" at bounding box center [743, 302] width 330 height 78
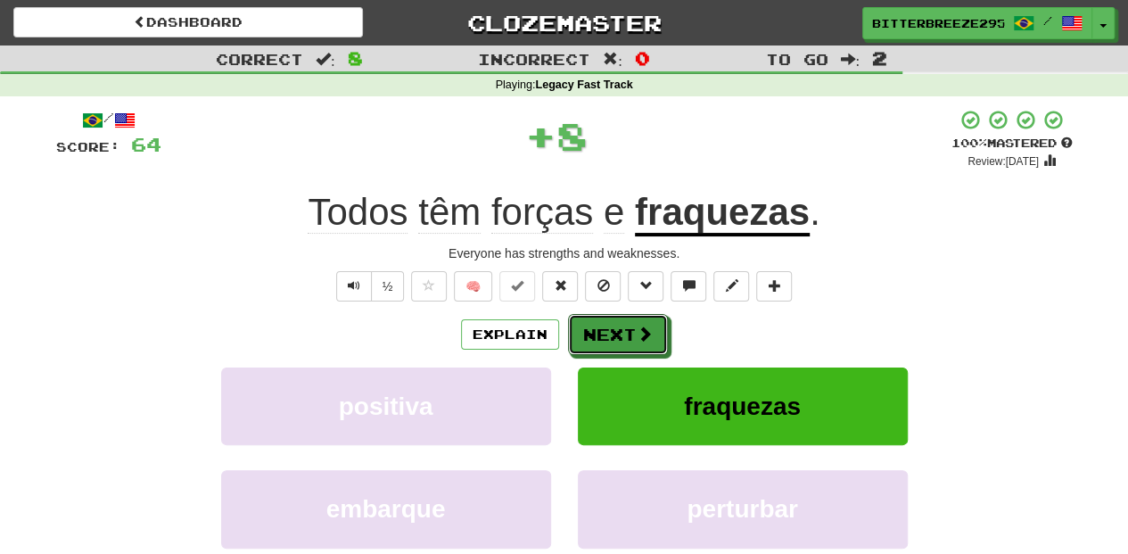
click at [625, 330] on button "Next" at bounding box center [618, 334] width 100 height 41
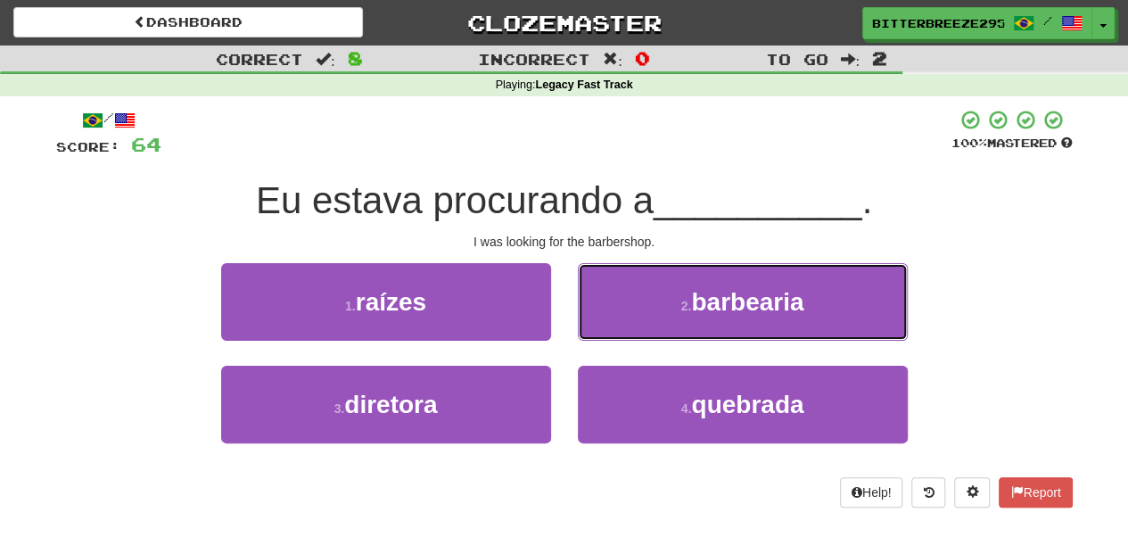
click at [625, 330] on button "2 . [GEOGRAPHIC_DATA]" at bounding box center [743, 302] width 330 height 78
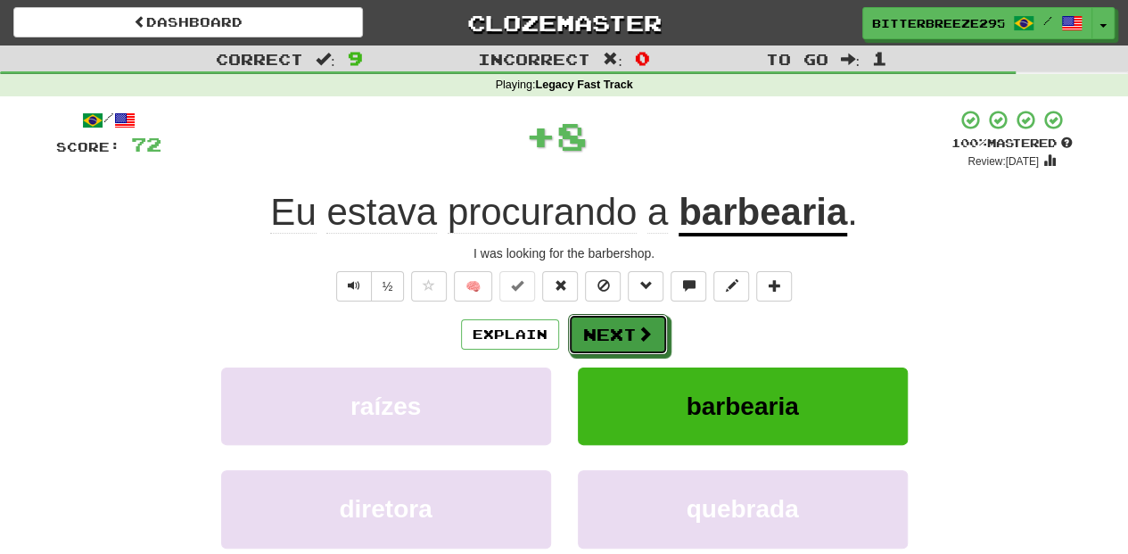
click at [625, 330] on button "Next" at bounding box center [618, 334] width 100 height 41
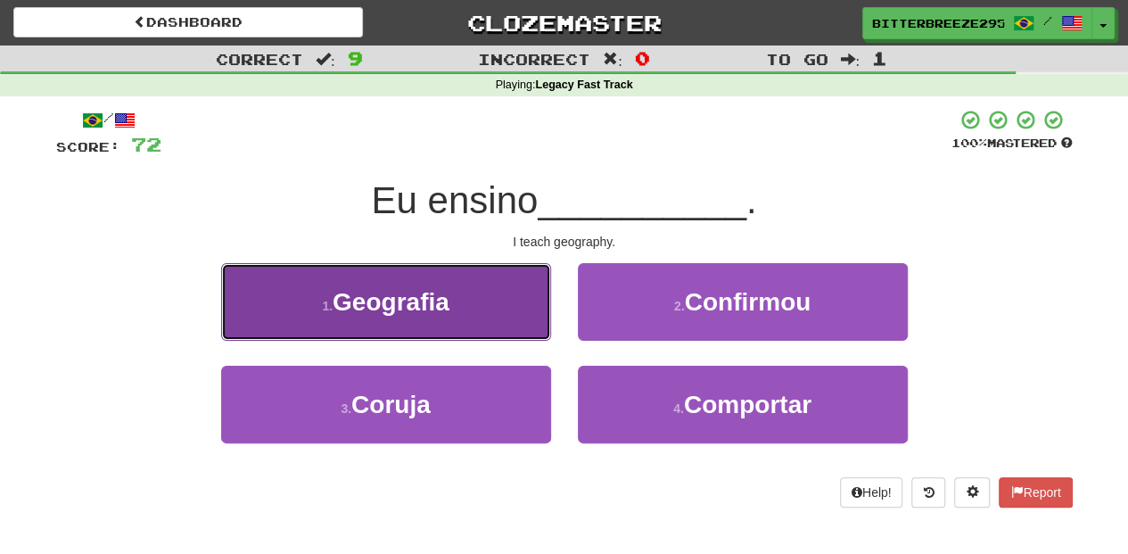
click at [498, 328] on button "1 . Geografia" at bounding box center [386, 302] width 330 height 78
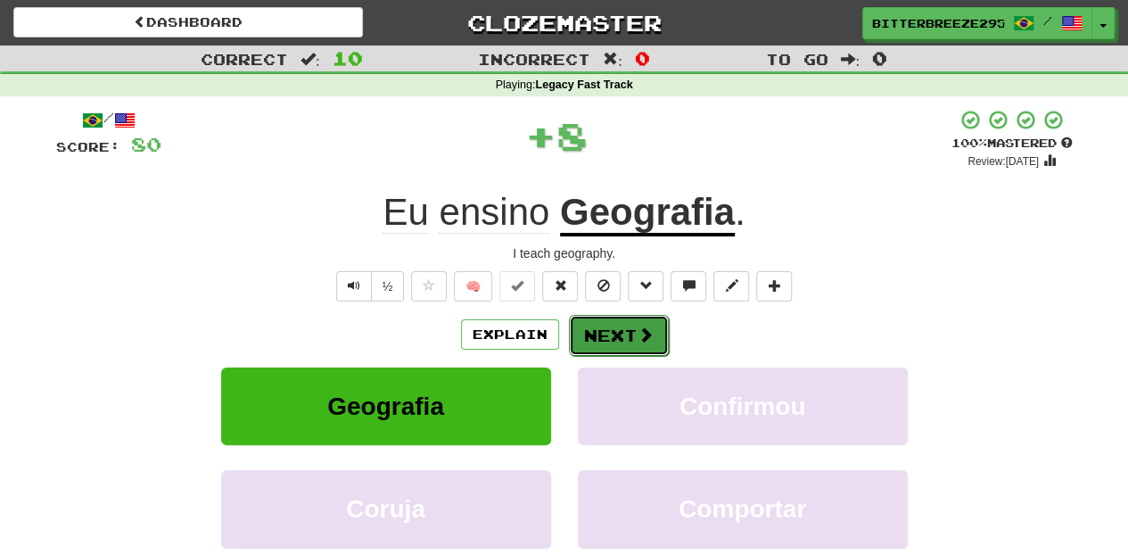
click at [603, 341] on button "Next" at bounding box center [619, 335] width 100 height 41
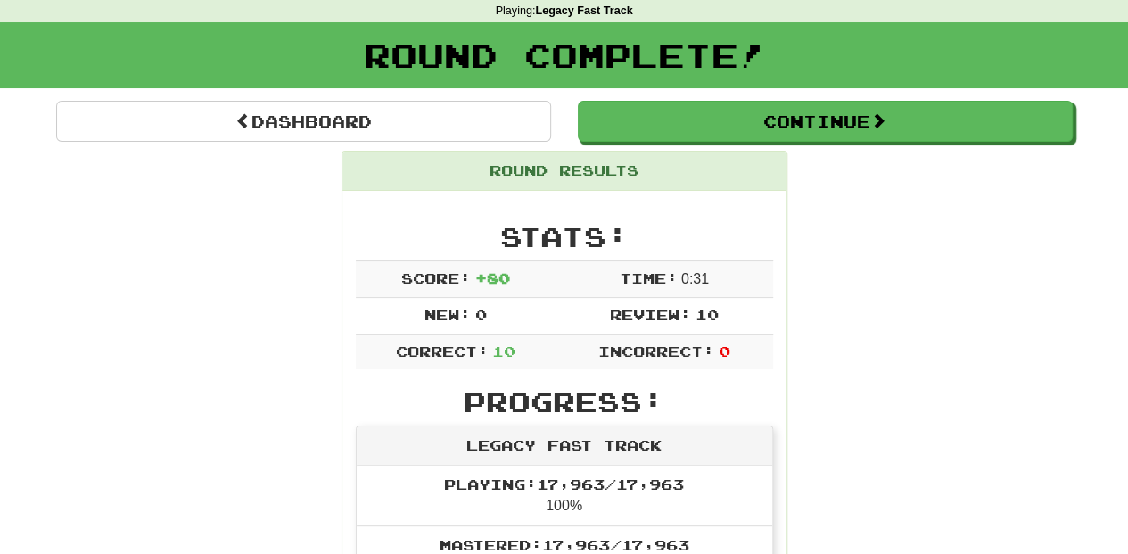
scroll to position [59, 0]
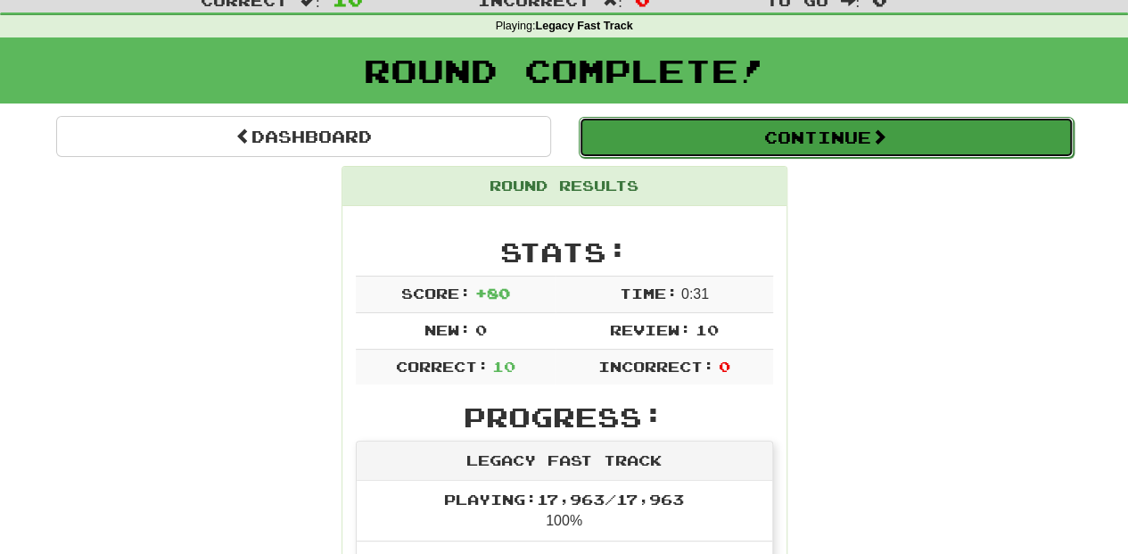
click at [784, 132] on button "Continue" at bounding box center [826, 137] width 495 height 41
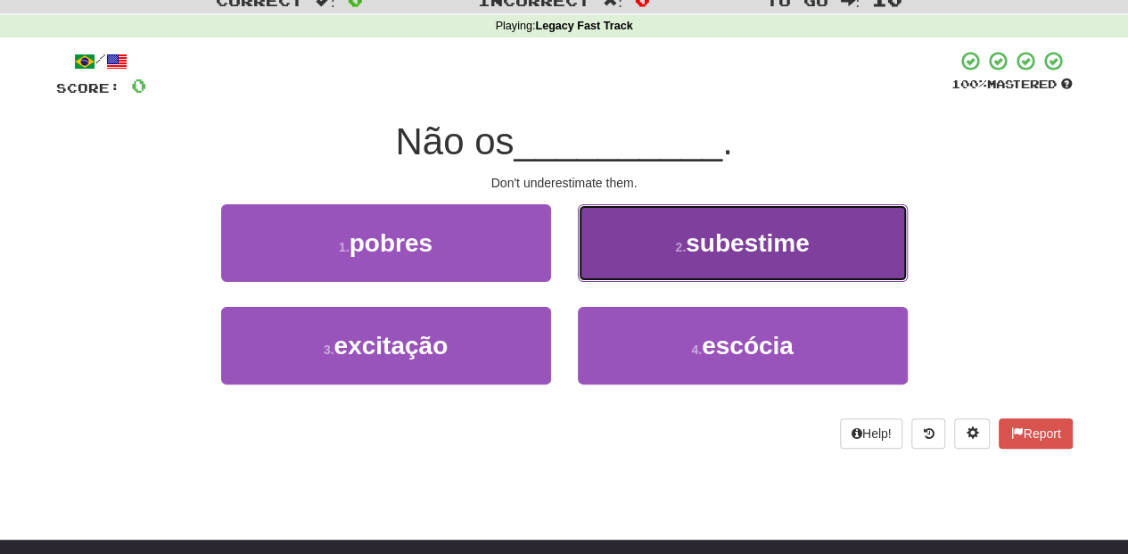
click at [692, 264] on button "2 . subestime" at bounding box center [743, 243] width 330 height 78
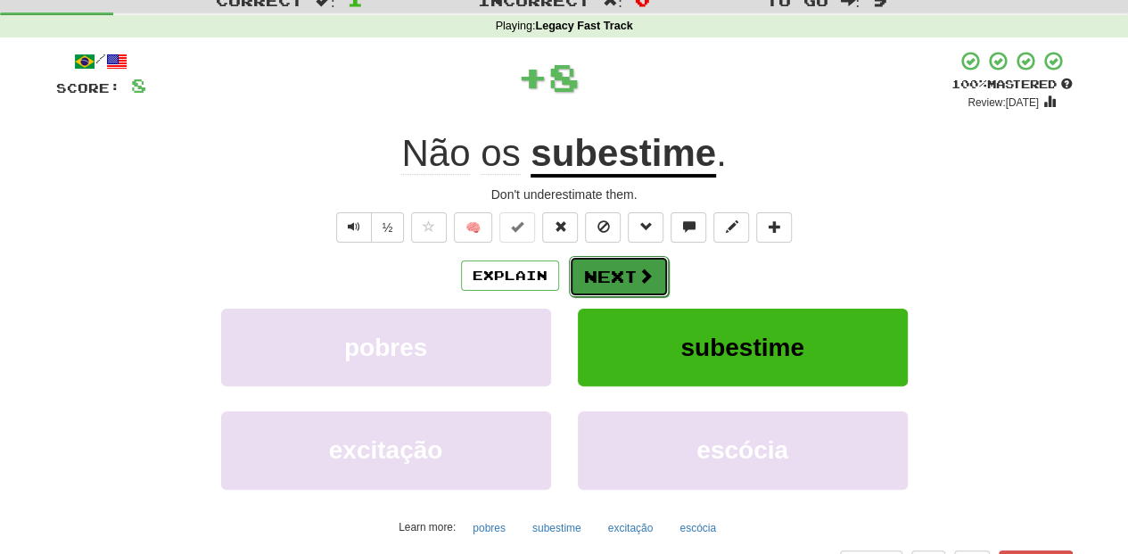
click at [613, 271] on button "Next" at bounding box center [619, 276] width 100 height 41
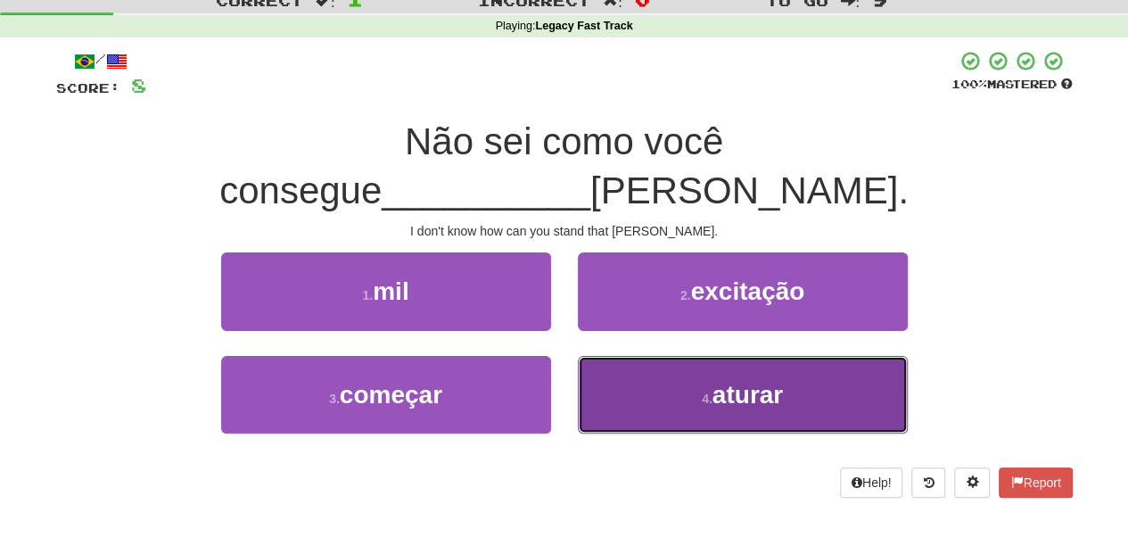
click at [626, 356] on button "4 . aturar" at bounding box center [743, 395] width 330 height 78
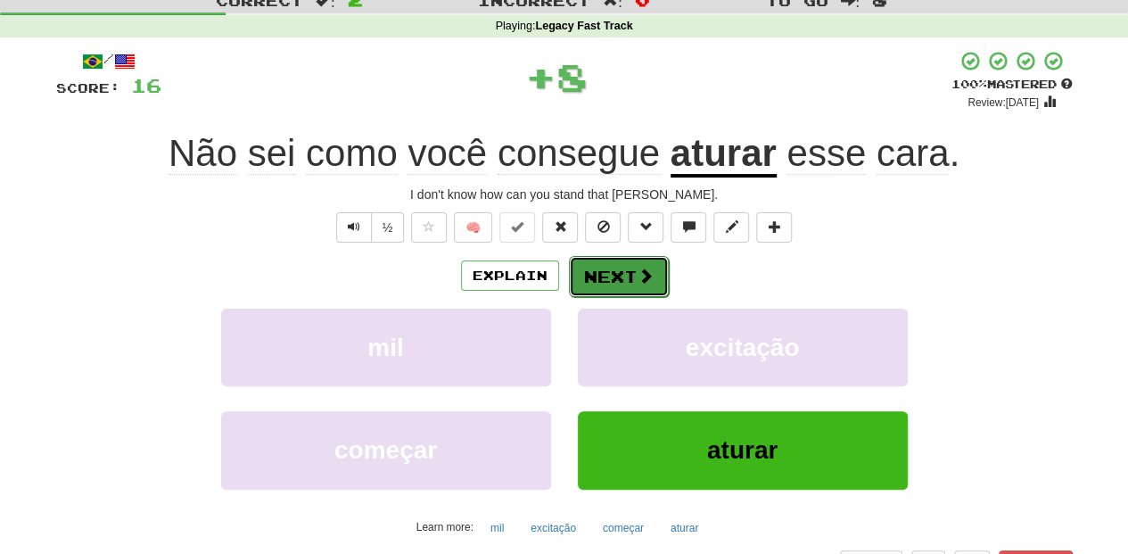
click at [628, 283] on button "Next" at bounding box center [619, 276] width 100 height 41
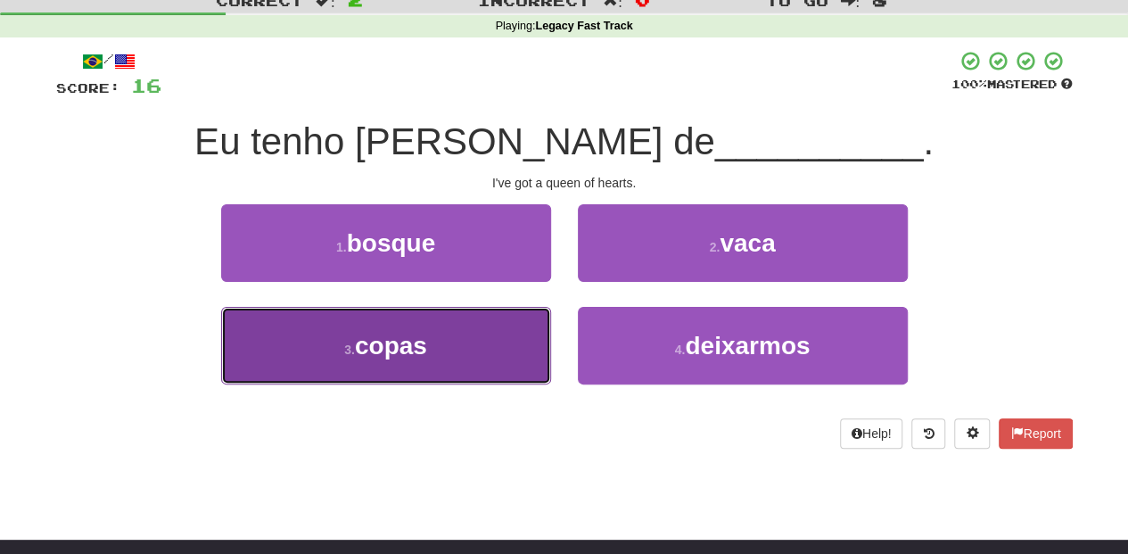
click at [497, 344] on button "3 . [PERSON_NAME]" at bounding box center [386, 346] width 330 height 78
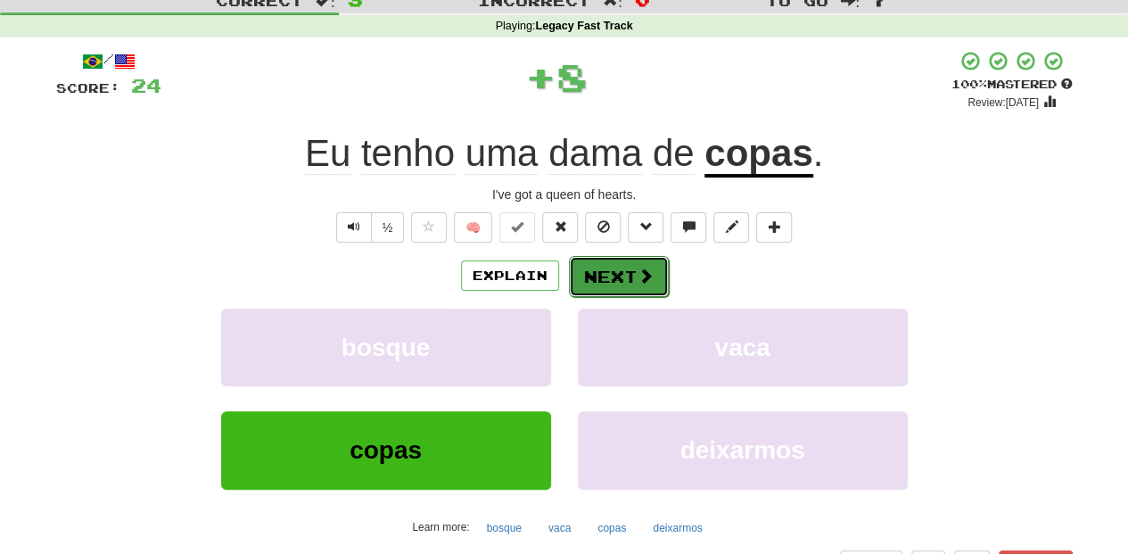
click at [630, 268] on button "Next" at bounding box center [619, 276] width 100 height 41
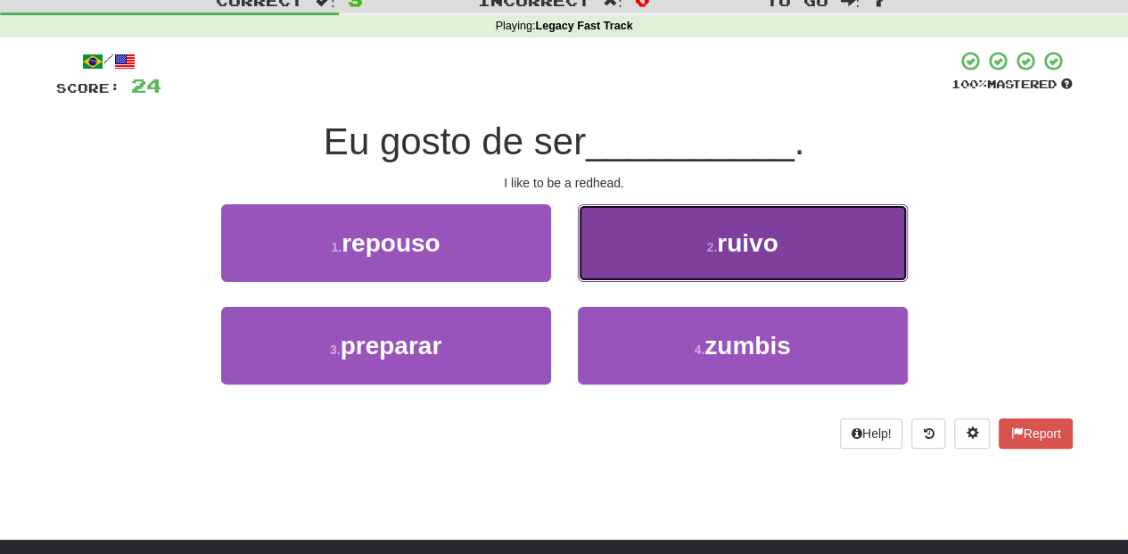
click at [631, 245] on button "2 . [GEOGRAPHIC_DATA]" at bounding box center [743, 243] width 330 height 78
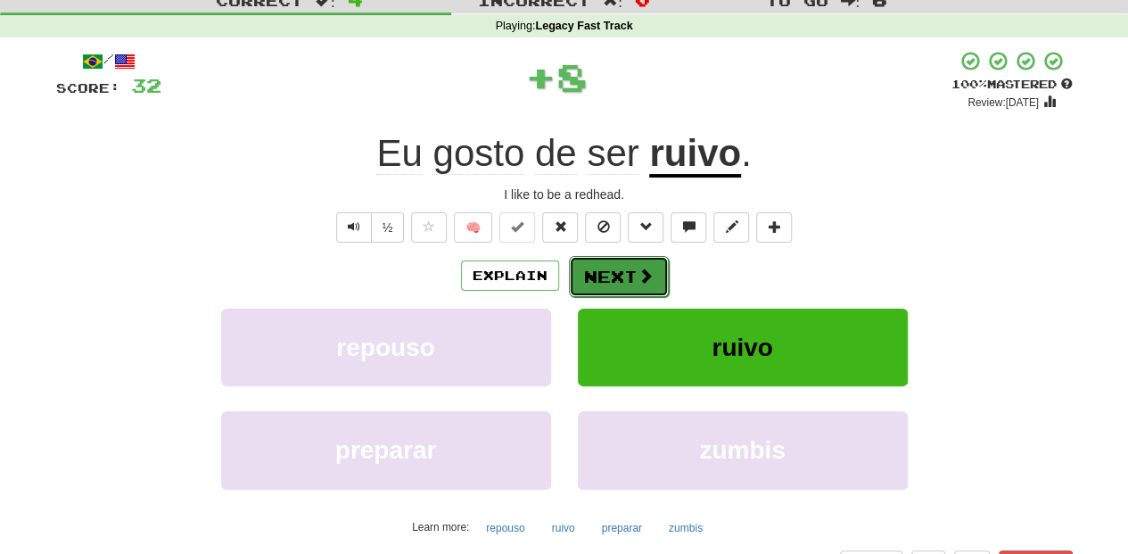
click at [612, 273] on button "Next" at bounding box center [619, 276] width 100 height 41
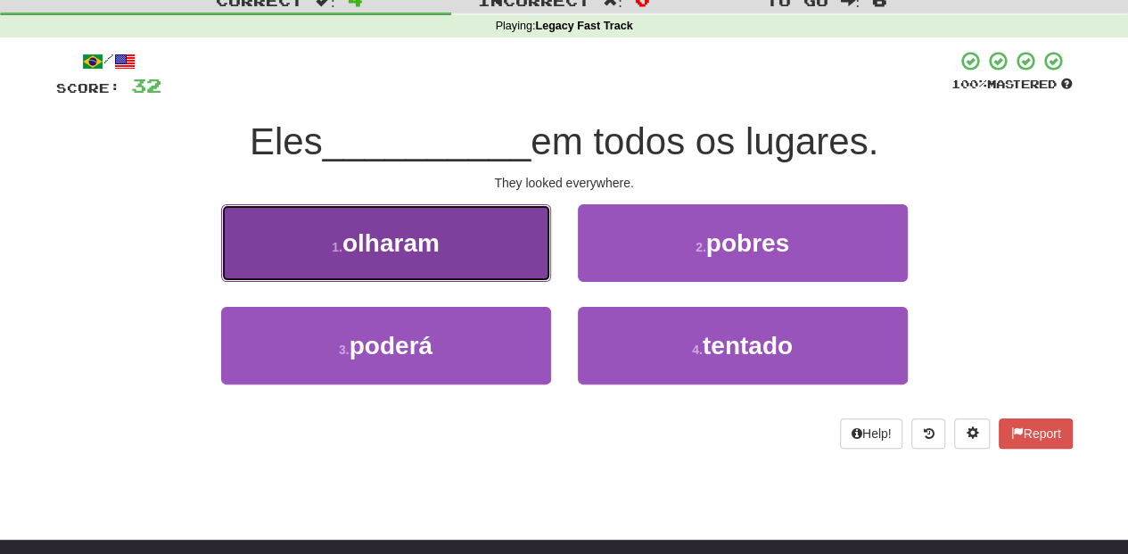
click at [465, 252] on button "1 . [GEOGRAPHIC_DATA]" at bounding box center [386, 243] width 330 height 78
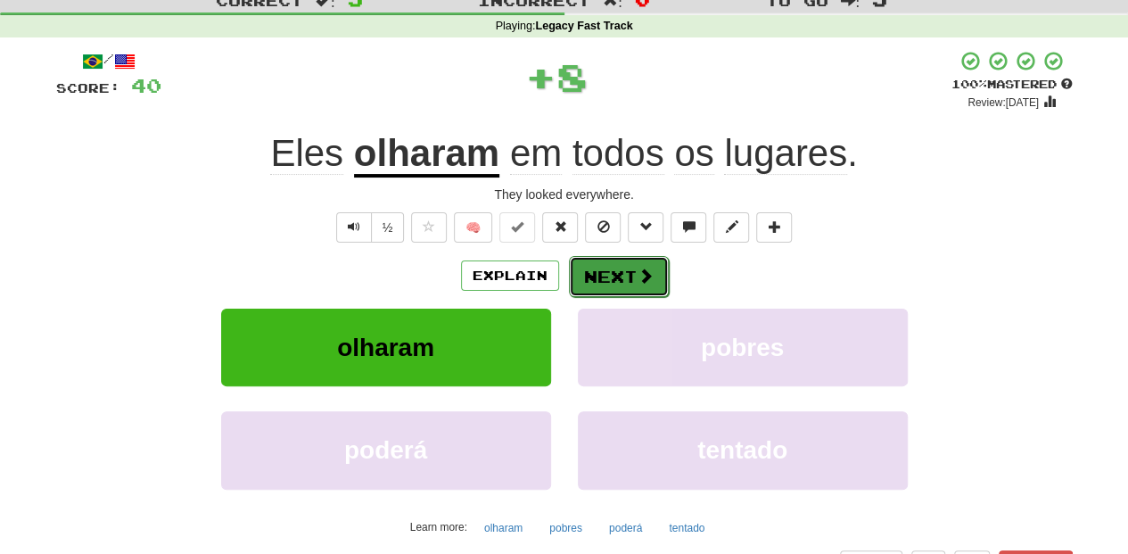
click at [617, 280] on button "Next" at bounding box center [619, 276] width 100 height 41
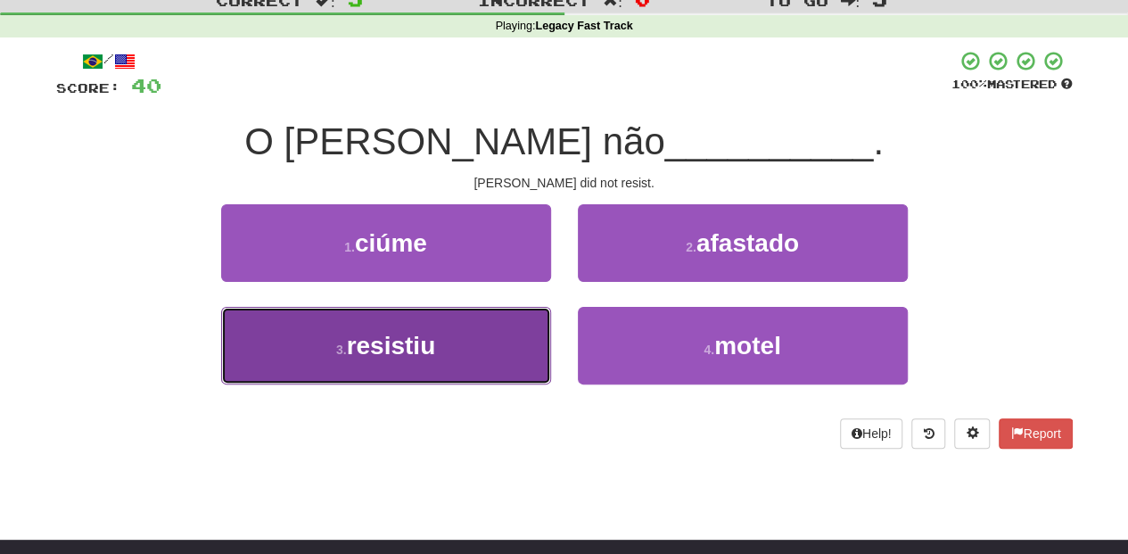
click at [523, 349] on button "3 . resistiu" at bounding box center [386, 346] width 330 height 78
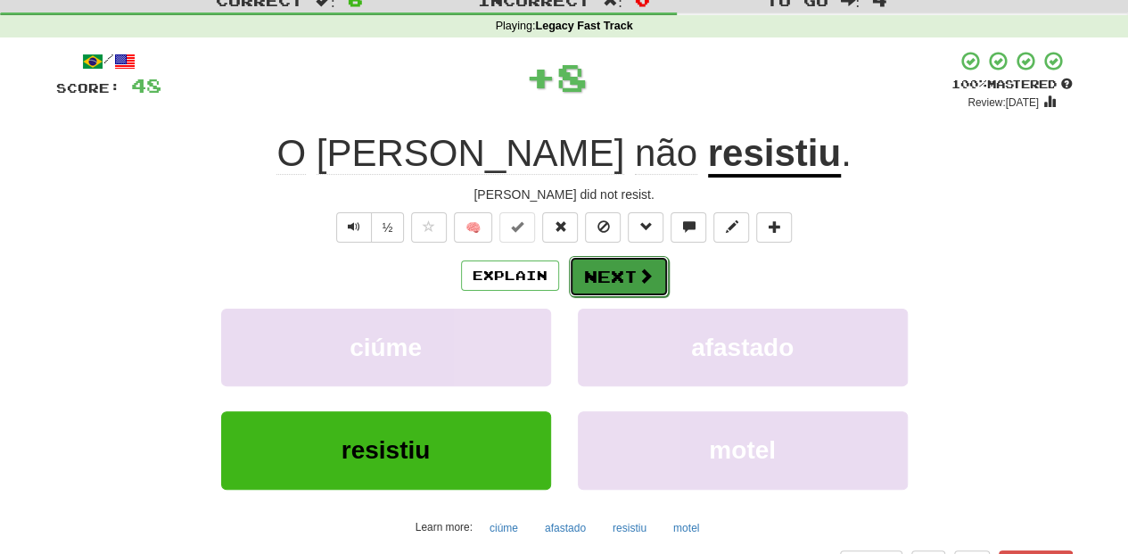
click at [613, 260] on button "Next" at bounding box center [619, 276] width 100 height 41
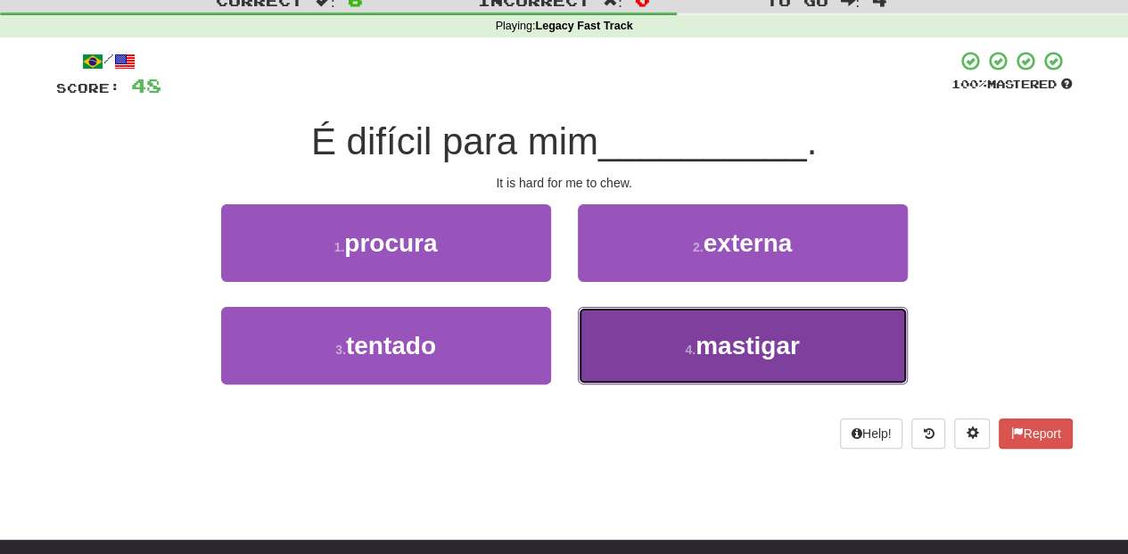
click at [669, 349] on button "4 . mastigar" at bounding box center [743, 346] width 330 height 78
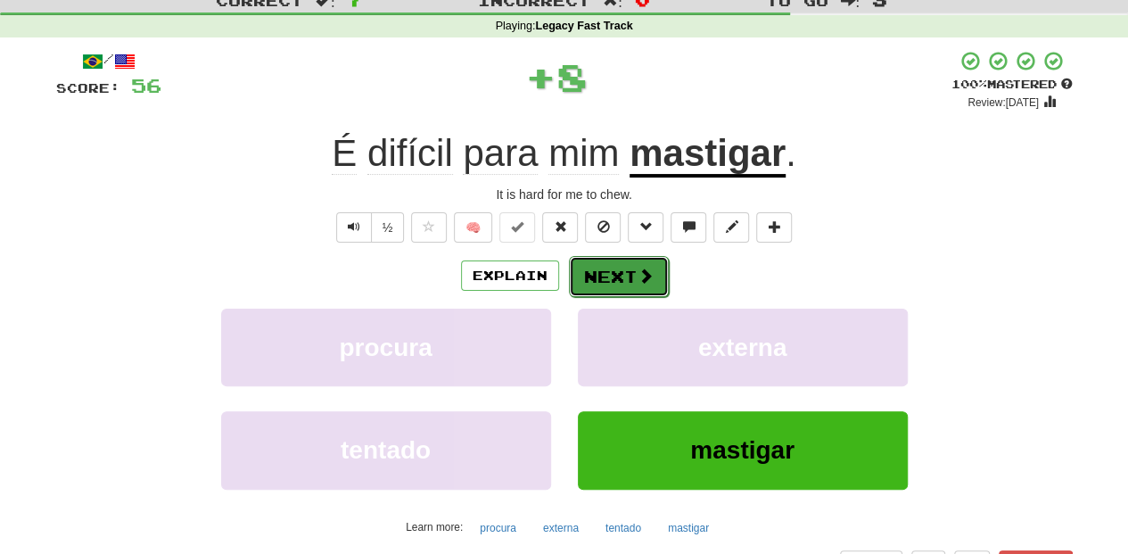
click at [607, 261] on button "Next" at bounding box center [619, 276] width 100 height 41
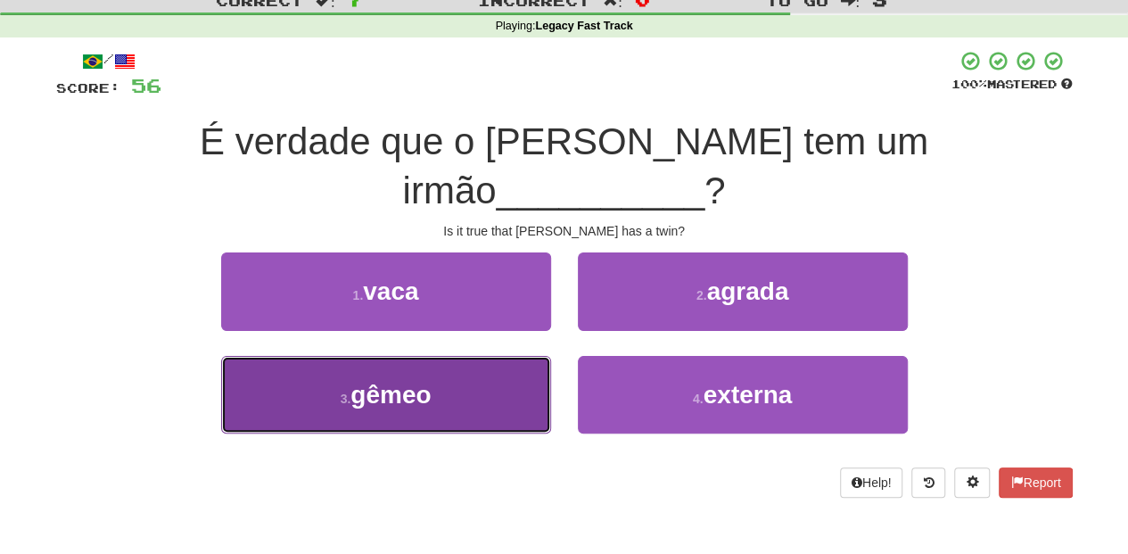
click at [488, 356] on button "3 . [GEOGRAPHIC_DATA]" at bounding box center [386, 395] width 330 height 78
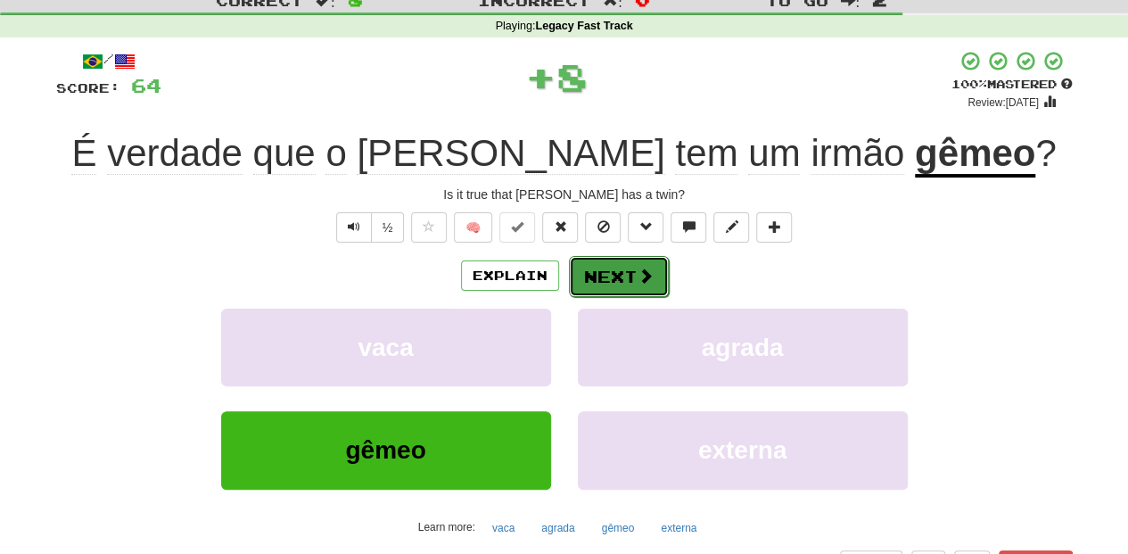
click at [629, 275] on button "Next" at bounding box center [619, 276] width 100 height 41
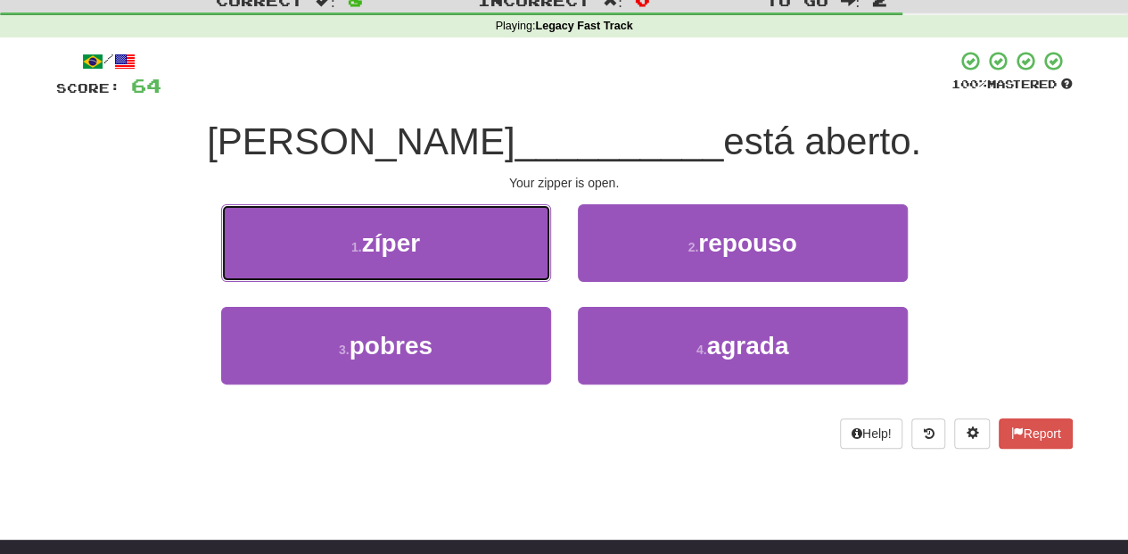
click at [423, 244] on button "1 . zíper" at bounding box center [386, 243] width 330 height 78
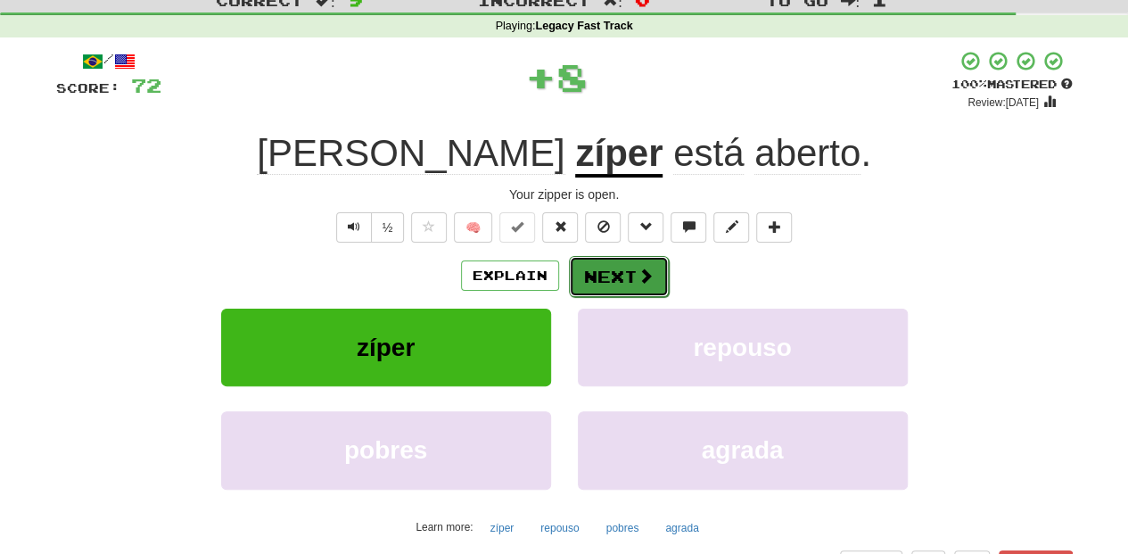
click at [597, 277] on button "Next" at bounding box center [619, 276] width 100 height 41
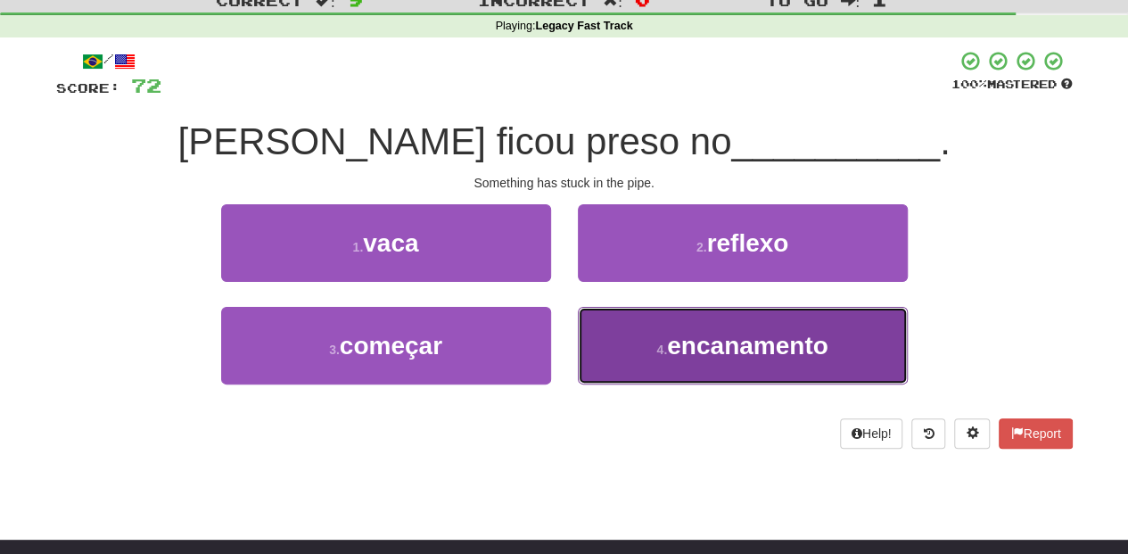
click at [657, 346] on small "4 ." at bounding box center [661, 349] width 11 height 14
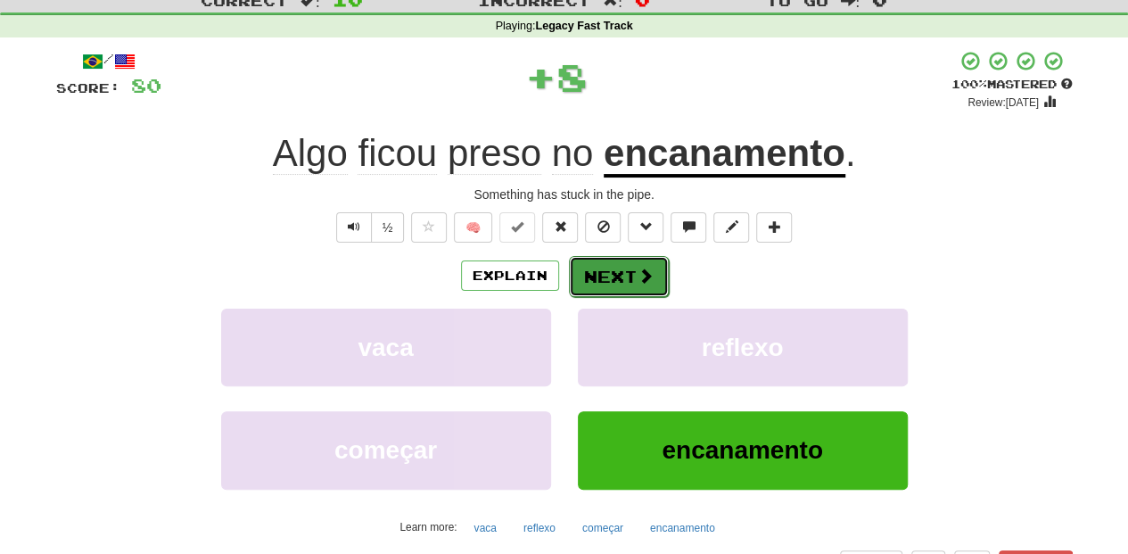
click at [628, 266] on button "Next" at bounding box center [619, 276] width 100 height 41
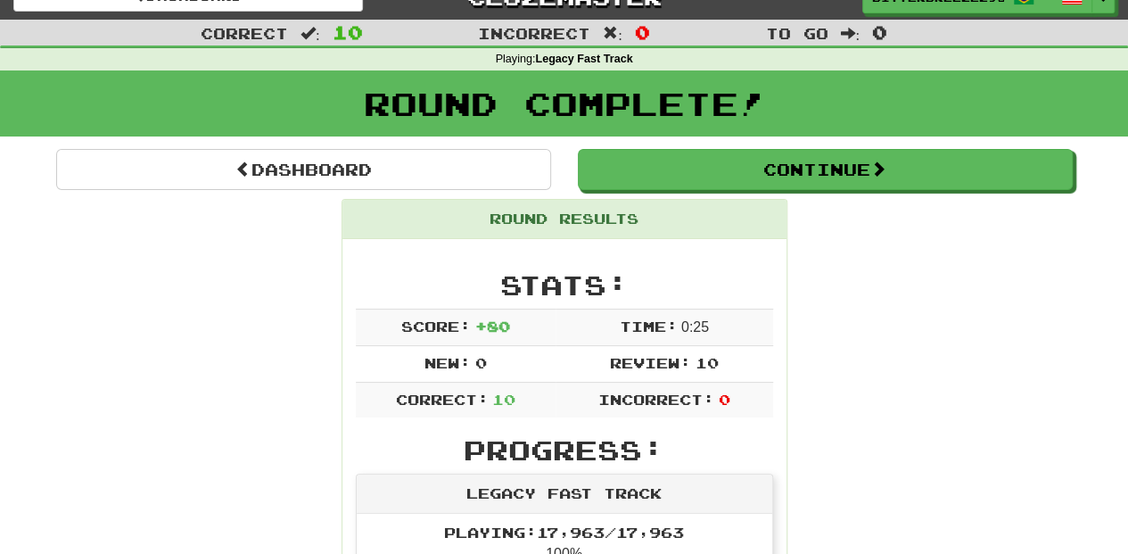
scroll to position [0, 0]
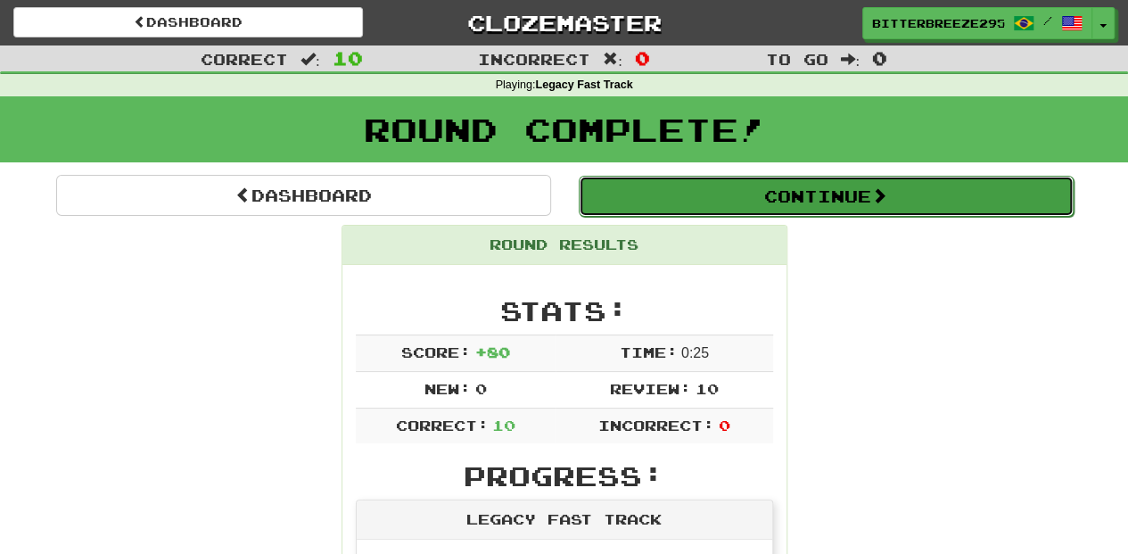
click at [679, 200] on button "Continue" at bounding box center [826, 196] width 495 height 41
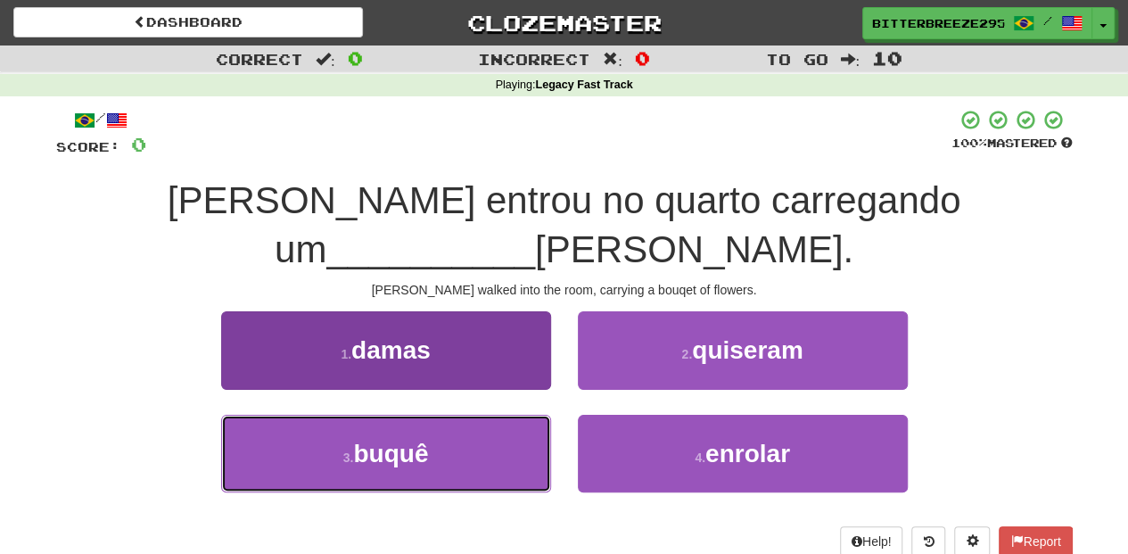
click at [456, 415] on button "3 . buquê" at bounding box center [386, 454] width 330 height 78
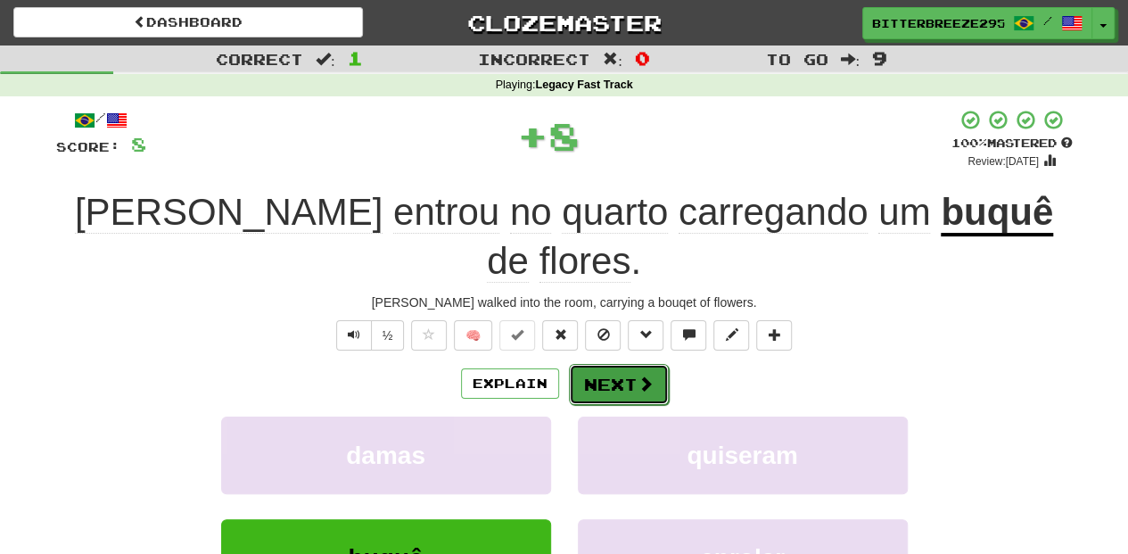
click at [620, 364] on button "Next" at bounding box center [619, 384] width 100 height 41
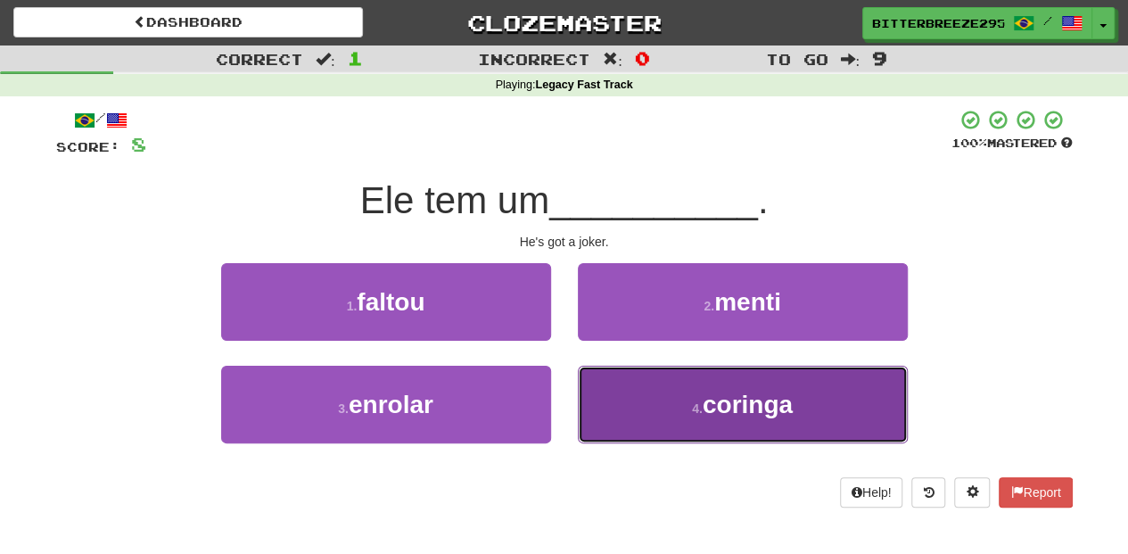
click at [638, 395] on button "4 . coringa" at bounding box center [743, 404] width 330 height 78
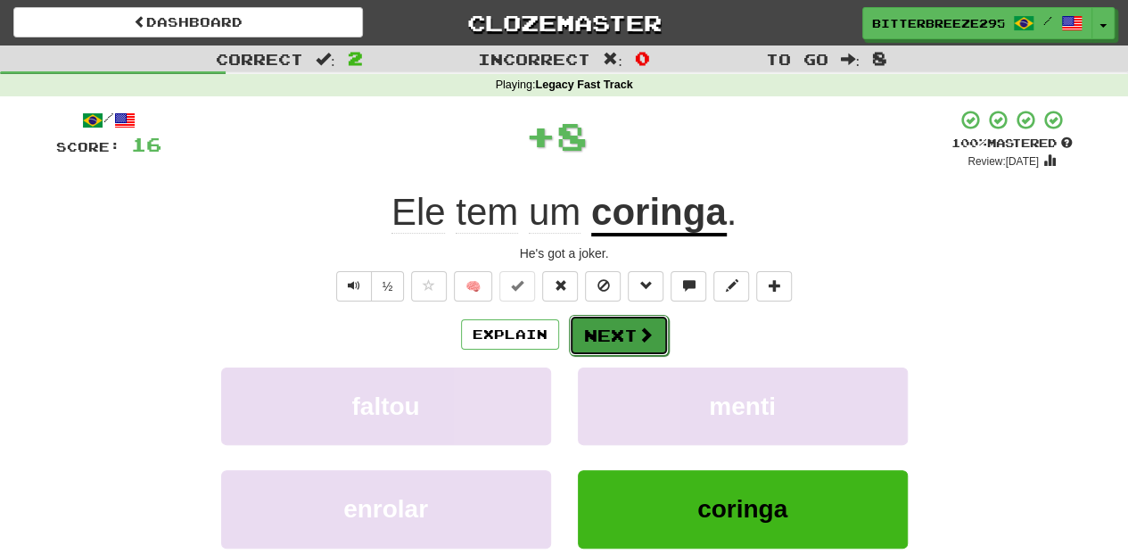
click at [633, 330] on button "Next" at bounding box center [619, 335] width 100 height 41
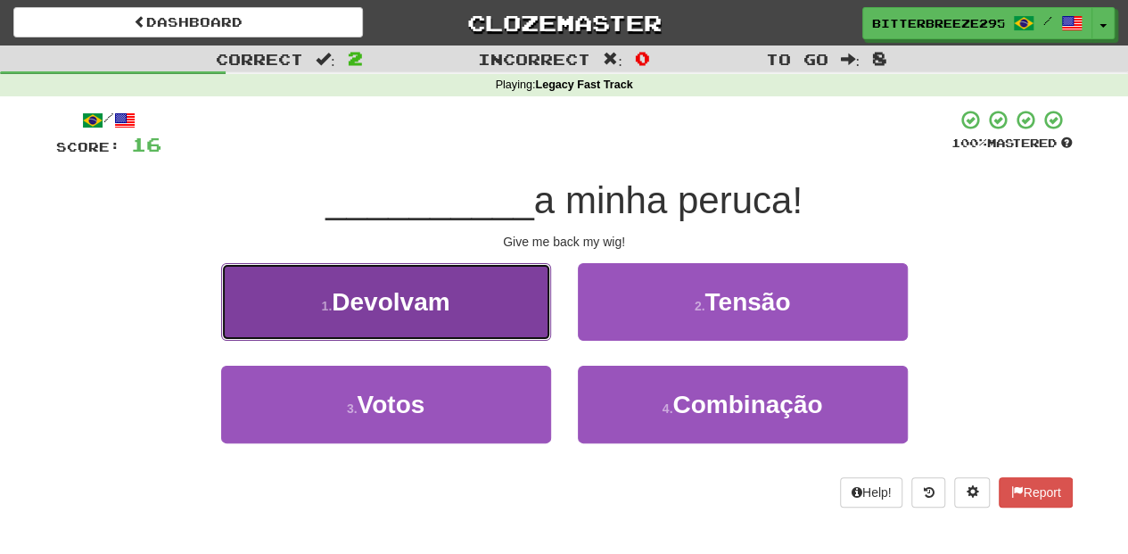
click at [463, 304] on button "1 . Devolvam" at bounding box center [386, 302] width 330 height 78
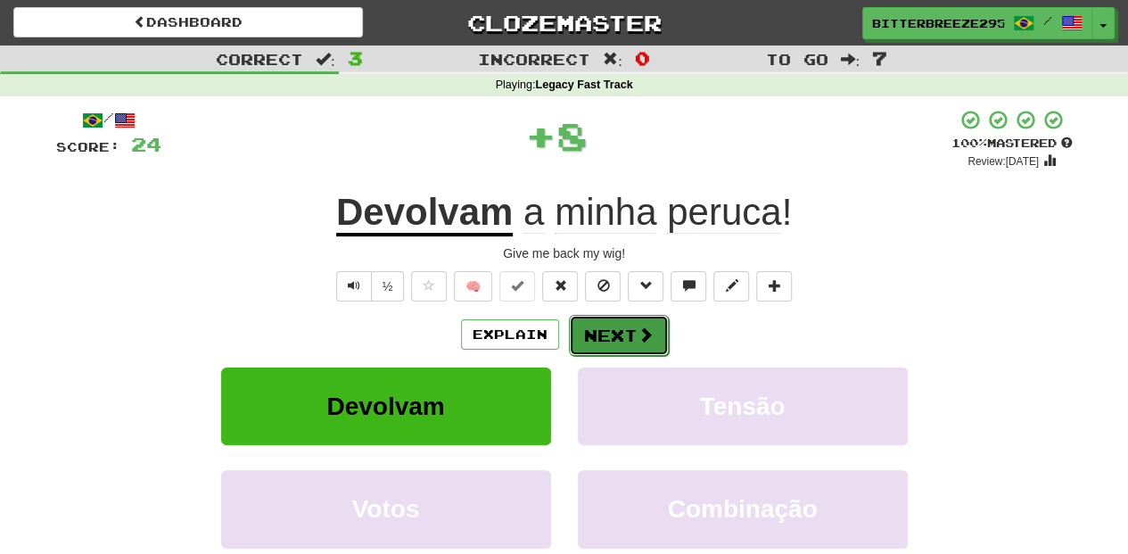
click at [609, 331] on button "Next" at bounding box center [619, 335] width 100 height 41
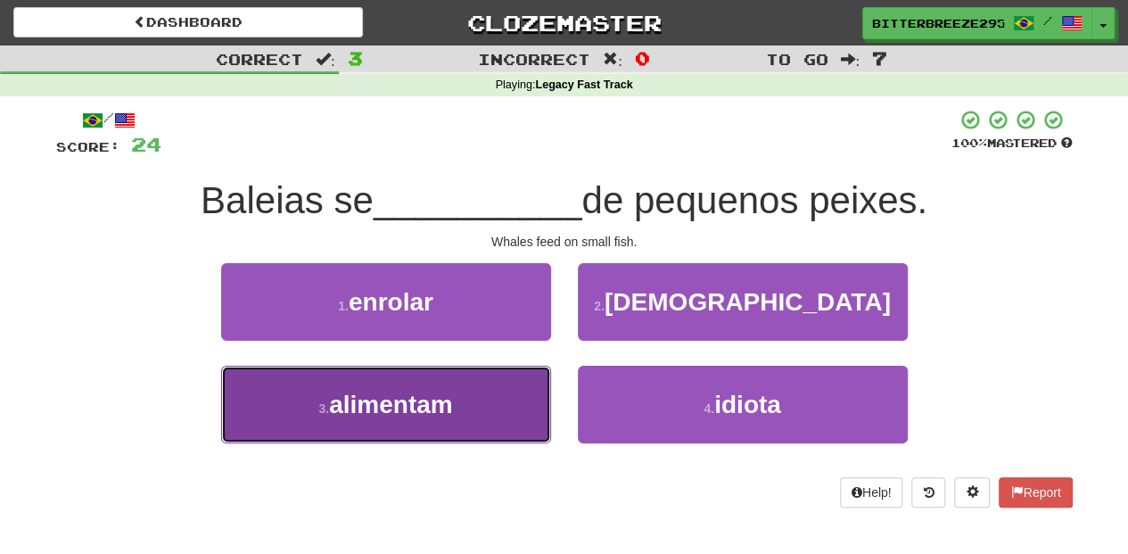
click at [514, 417] on button "3 . alimentam" at bounding box center [386, 404] width 330 height 78
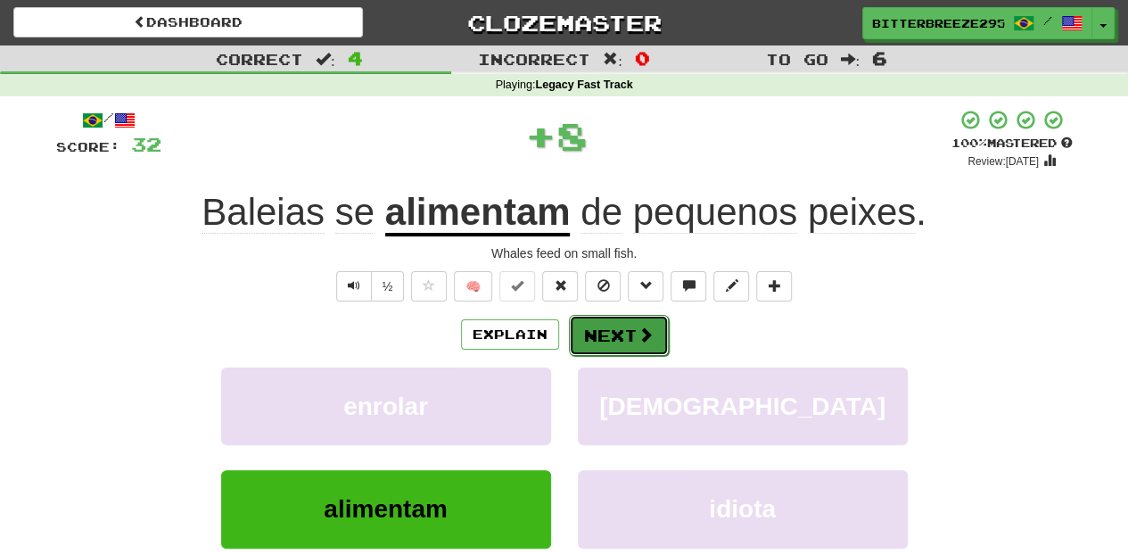
click at [634, 330] on button "Next" at bounding box center [619, 335] width 100 height 41
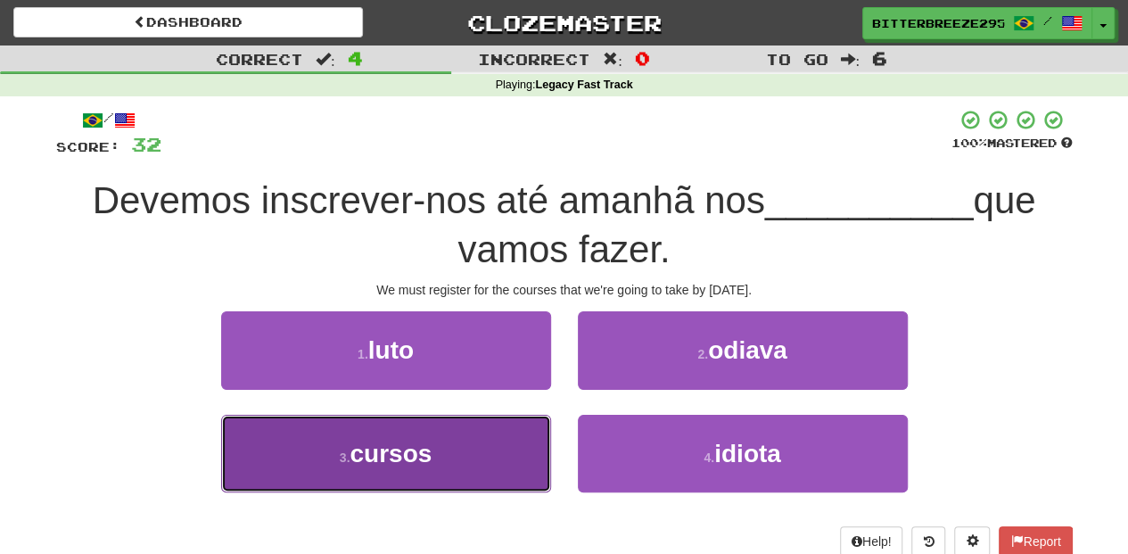
click at [478, 457] on button "3 . cursos" at bounding box center [386, 454] width 330 height 78
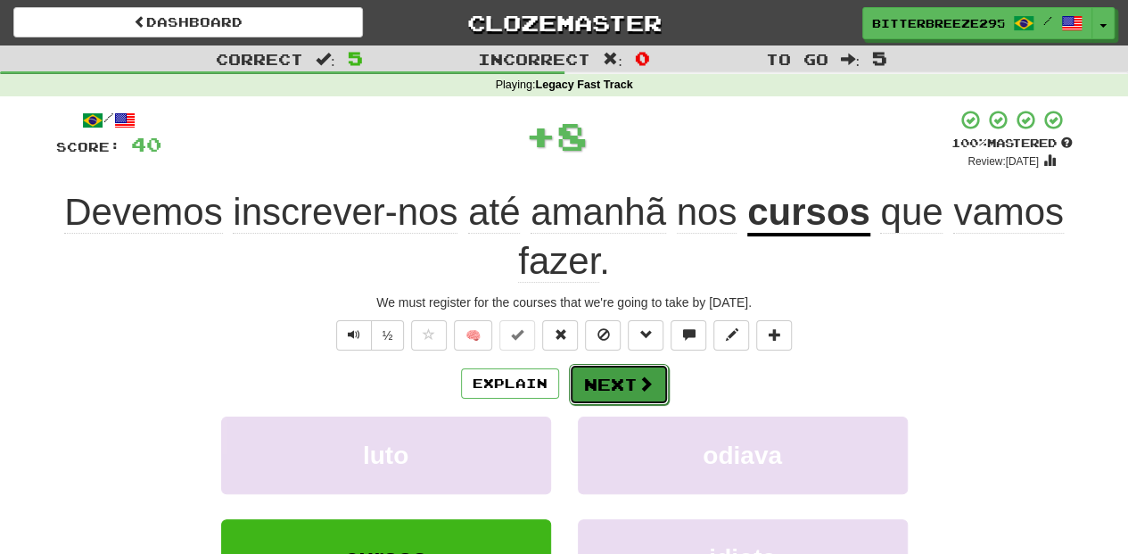
click at [576, 369] on button "Next" at bounding box center [619, 384] width 100 height 41
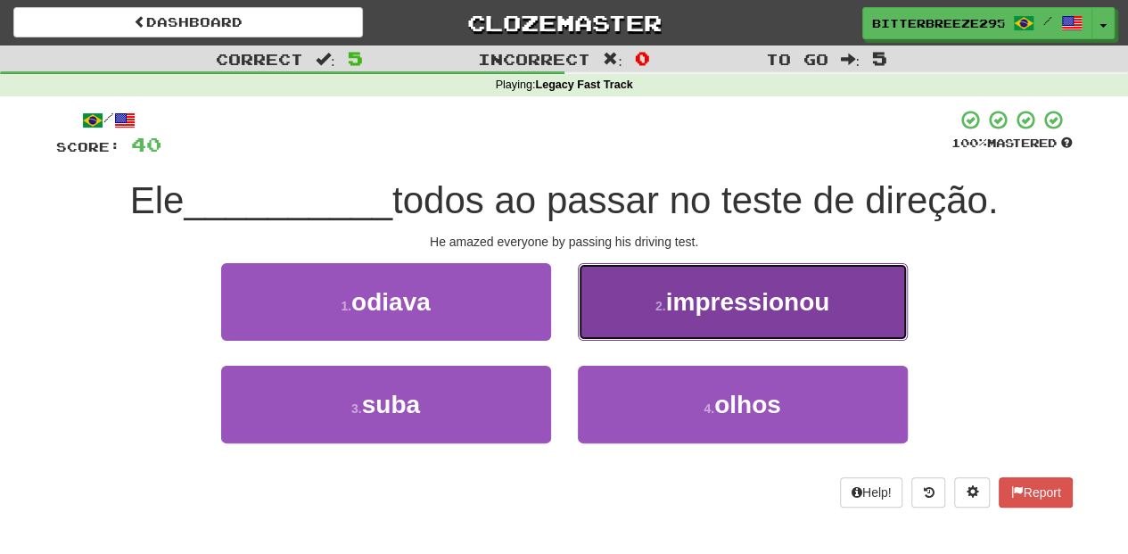
click at [624, 319] on button "2 . impressionou" at bounding box center [743, 302] width 330 height 78
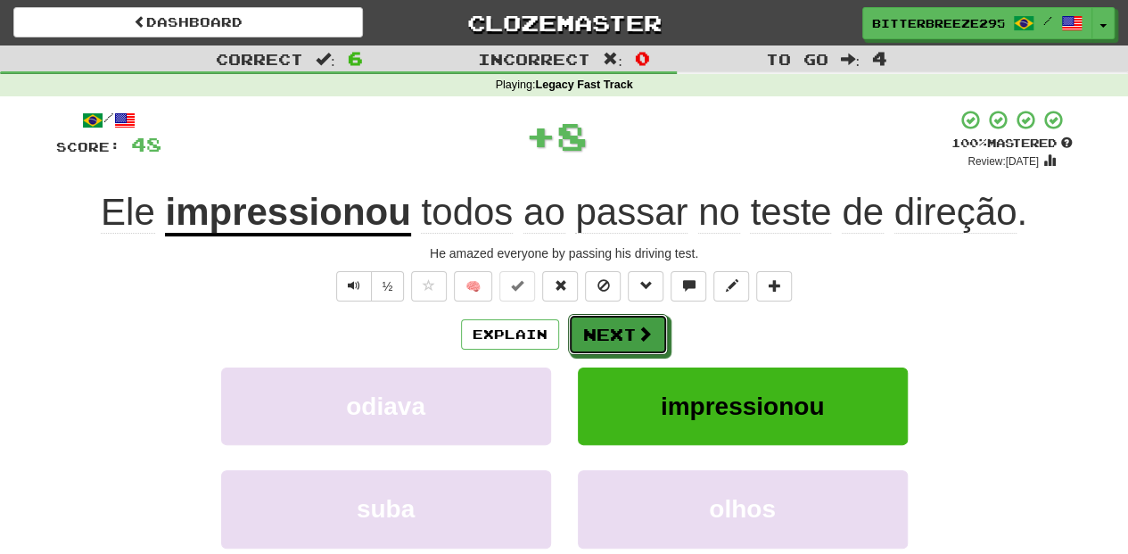
click at [624, 319] on button "Next" at bounding box center [618, 334] width 100 height 41
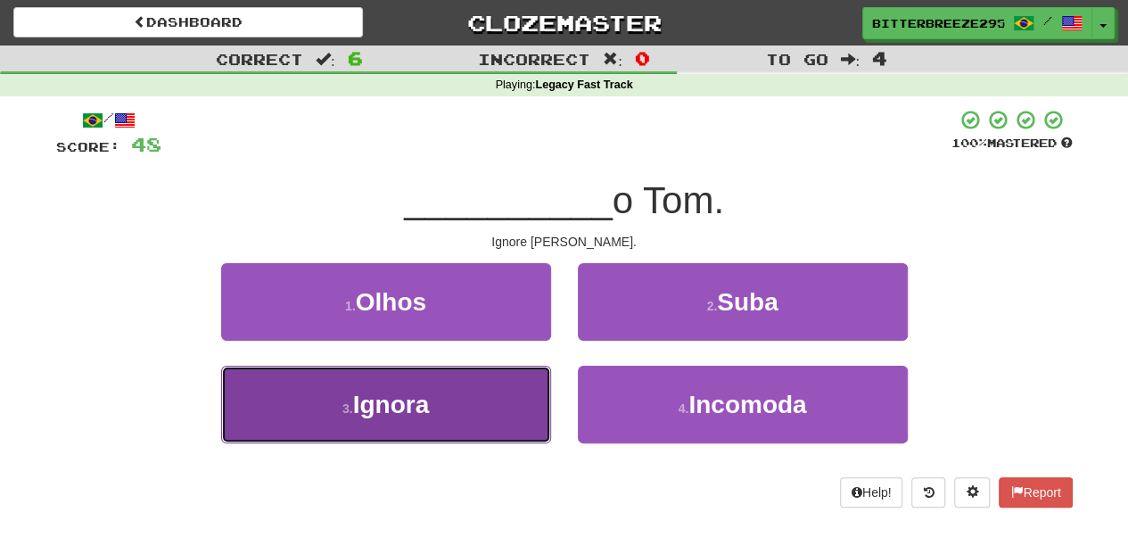
click at [498, 408] on button "3 . Ignora" at bounding box center [386, 404] width 330 height 78
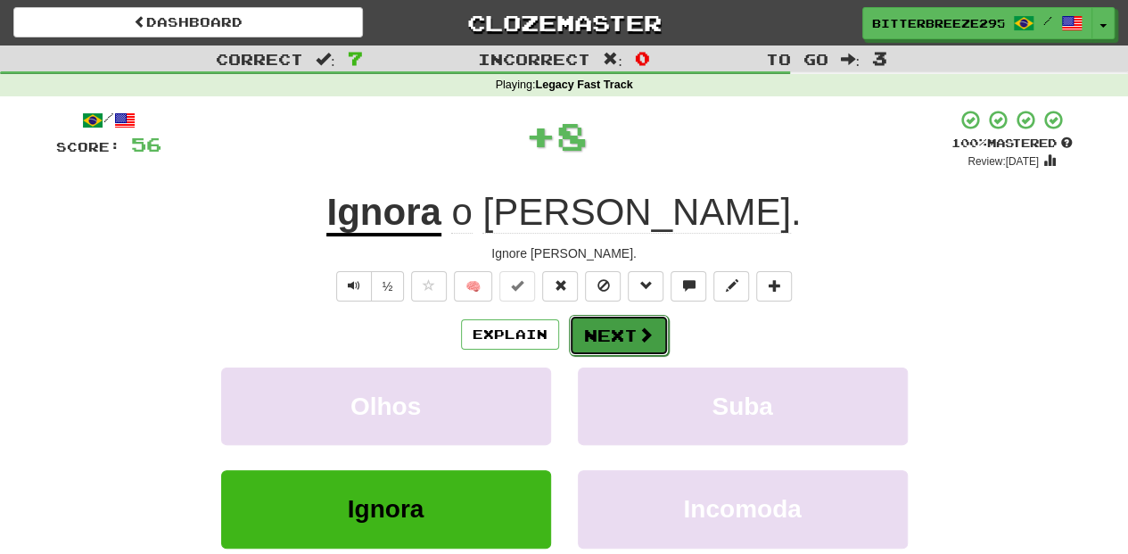
click at [595, 335] on button "Next" at bounding box center [619, 335] width 100 height 41
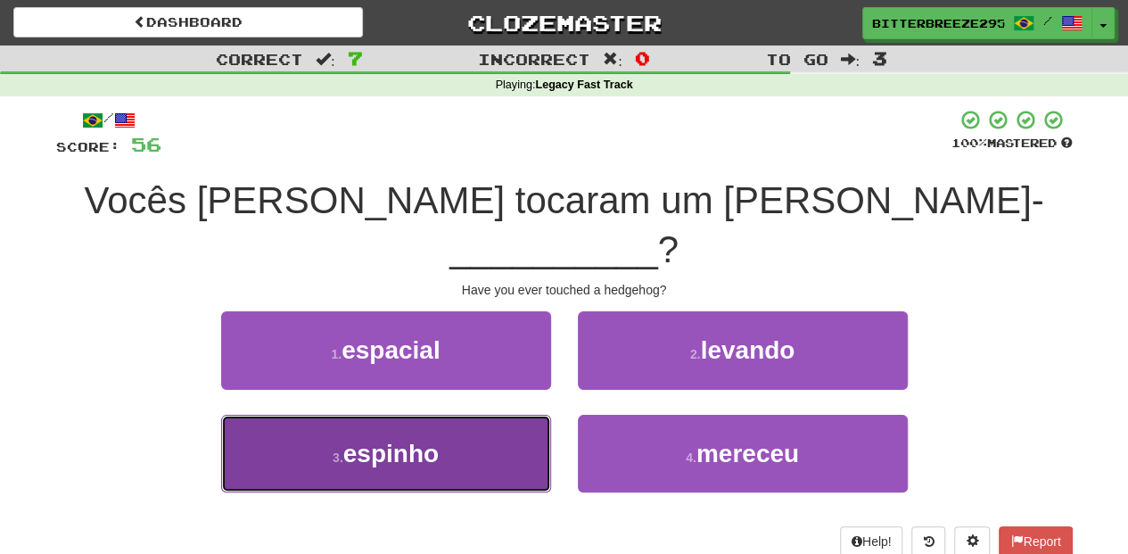
click at [518, 415] on button "3 . espinho" at bounding box center [386, 454] width 330 height 78
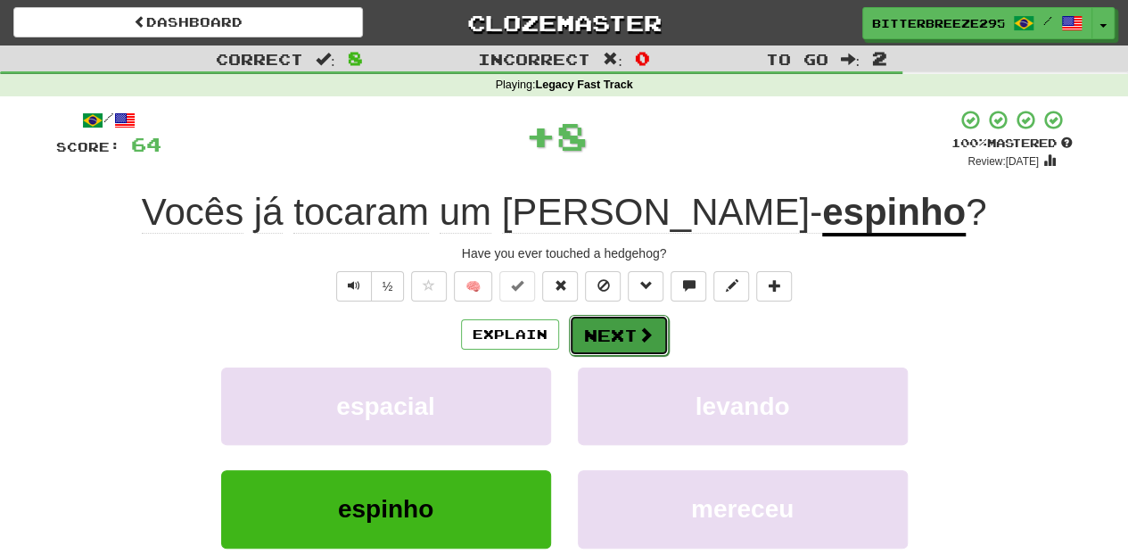
click at [613, 331] on button "Next" at bounding box center [619, 335] width 100 height 41
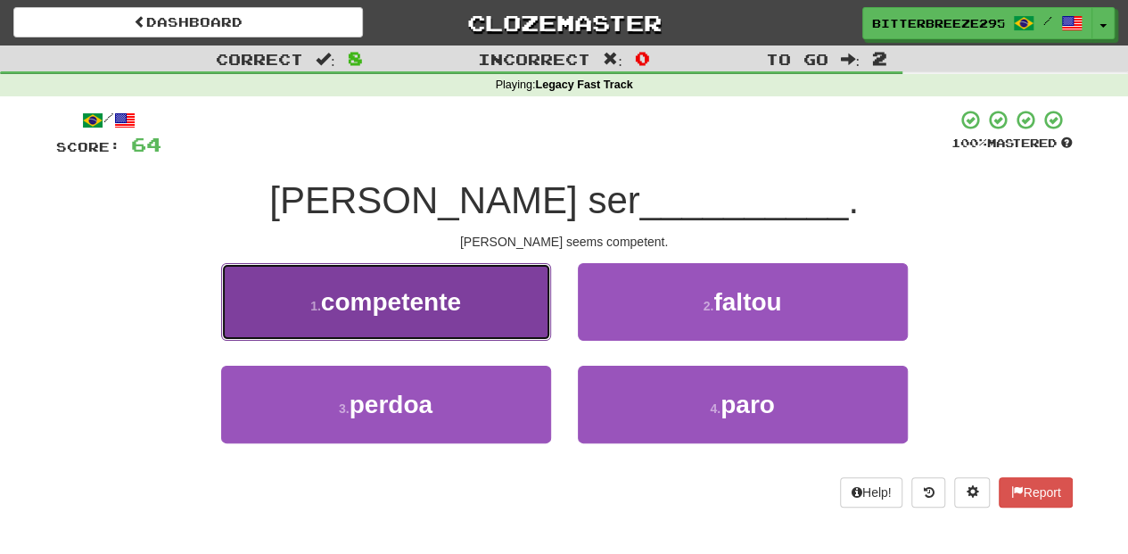
click at [488, 323] on button "1 . competente" at bounding box center [386, 302] width 330 height 78
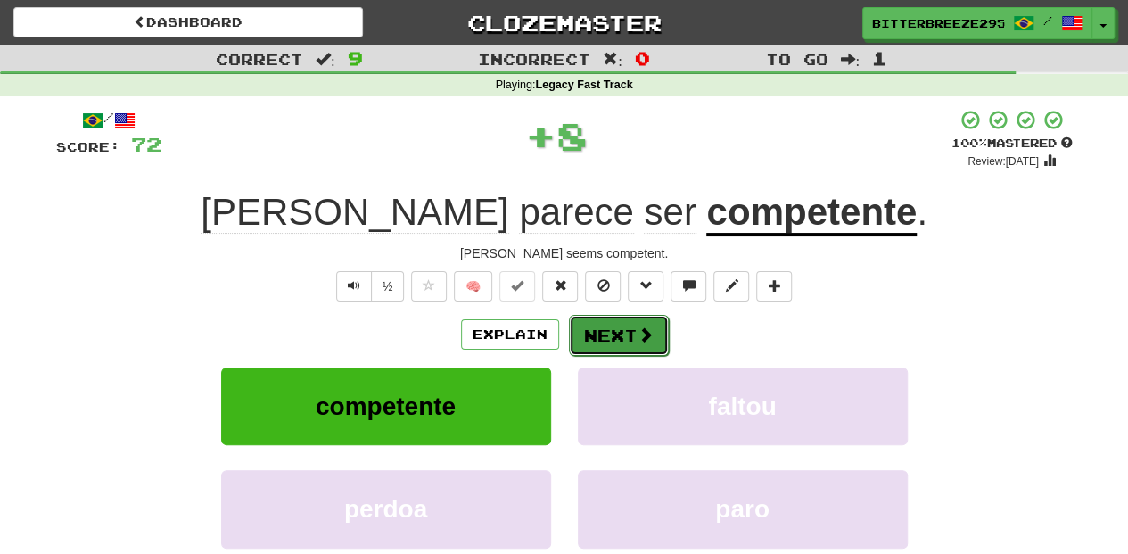
click at [612, 335] on button "Next" at bounding box center [619, 335] width 100 height 41
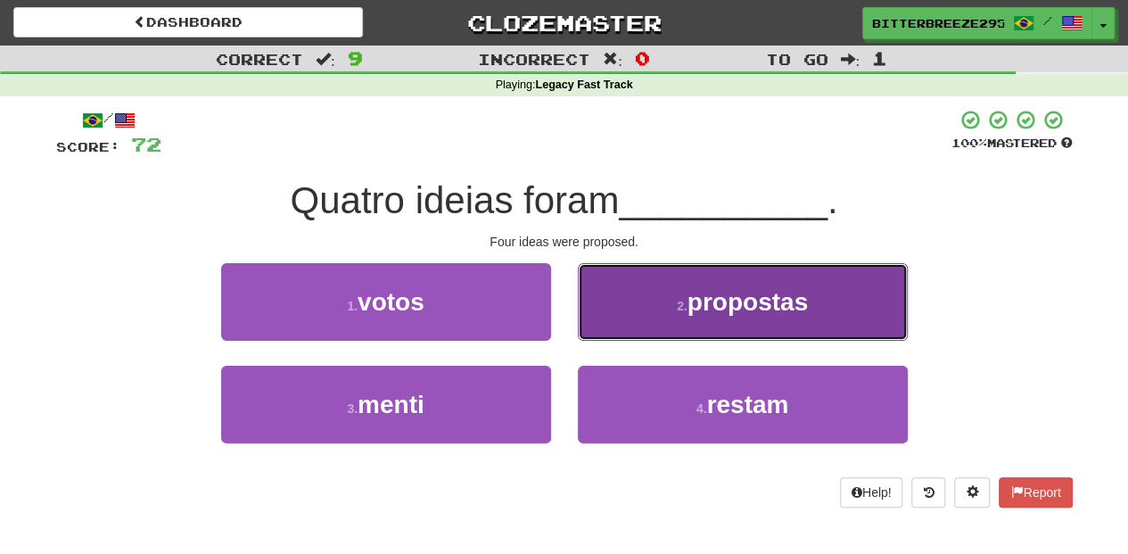
click at [628, 328] on button "2 . propostas" at bounding box center [743, 302] width 330 height 78
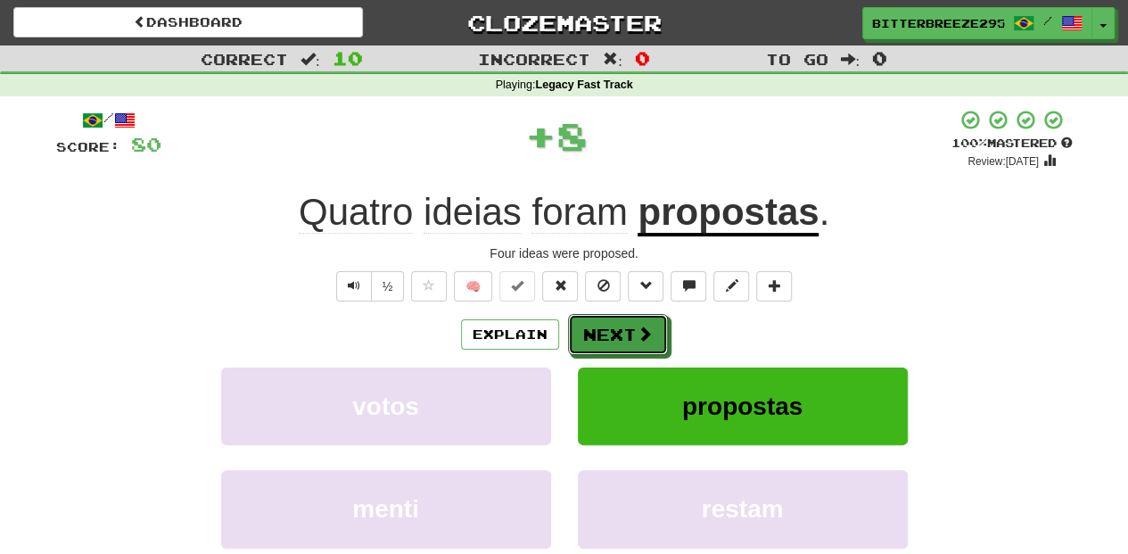
click at [628, 328] on button "Next" at bounding box center [618, 334] width 100 height 41
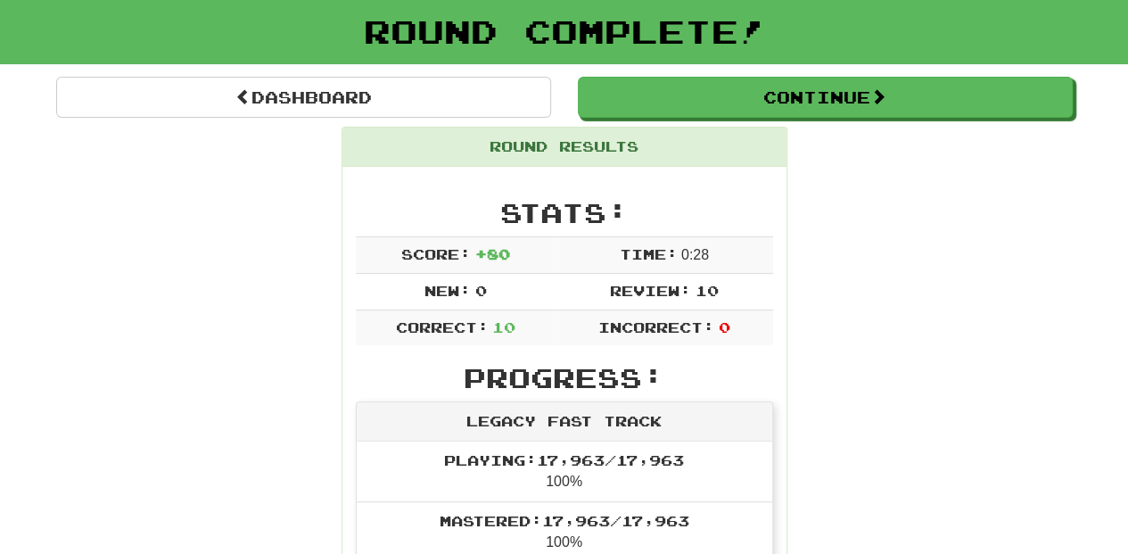
scroll to position [59, 0]
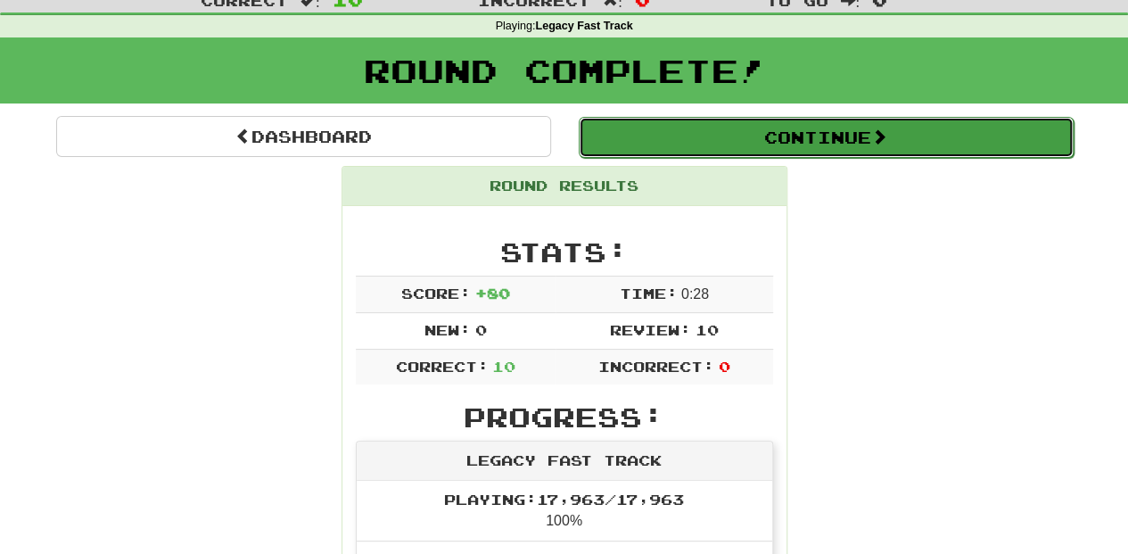
click at [779, 138] on button "Continue" at bounding box center [826, 137] width 495 height 41
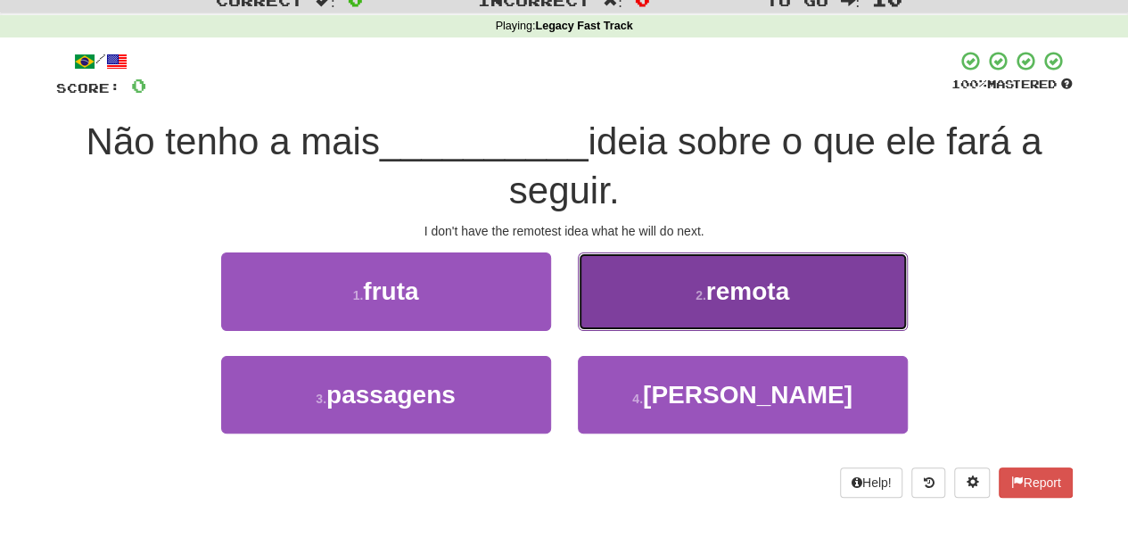
click at [634, 308] on button "2 . remota" at bounding box center [743, 291] width 330 height 78
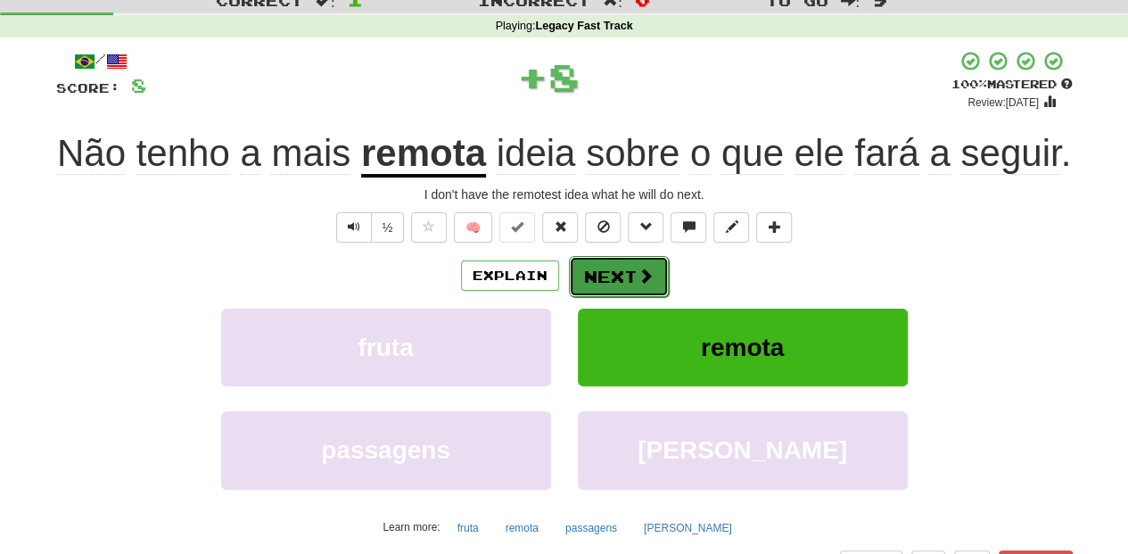
click at [623, 265] on button "Next" at bounding box center [619, 276] width 100 height 41
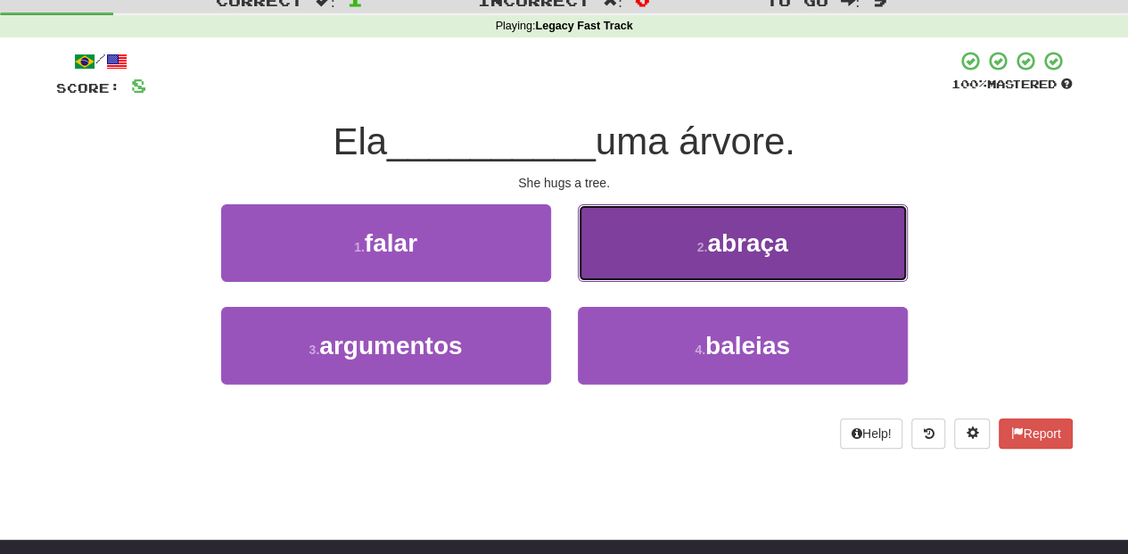
click at [627, 265] on button "2 . abraça" at bounding box center [743, 243] width 330 height 78
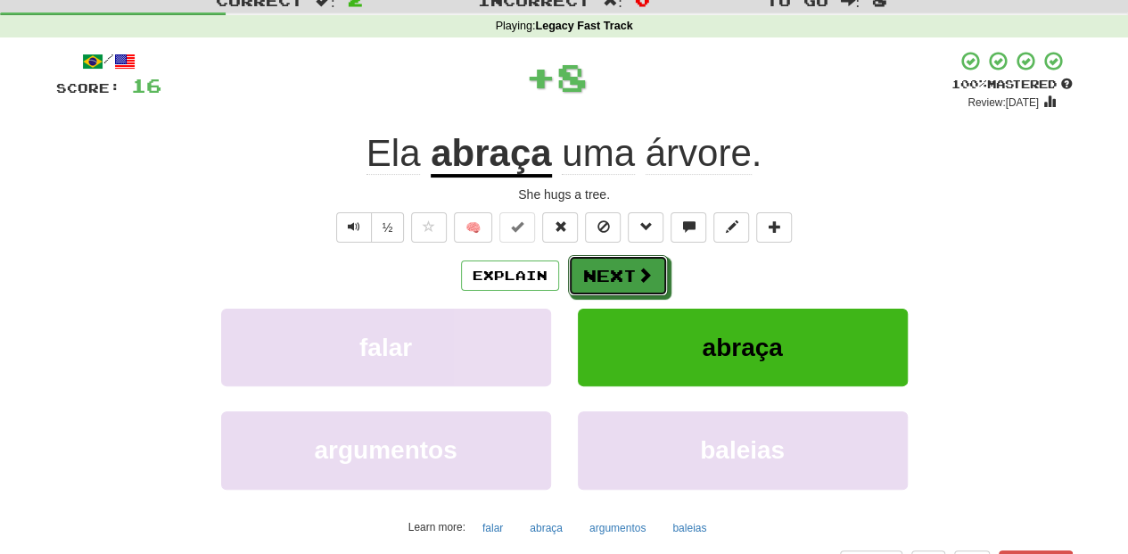
click at [627, 265] on button "Next" at bounding box center [618, 275] width 100 height 41
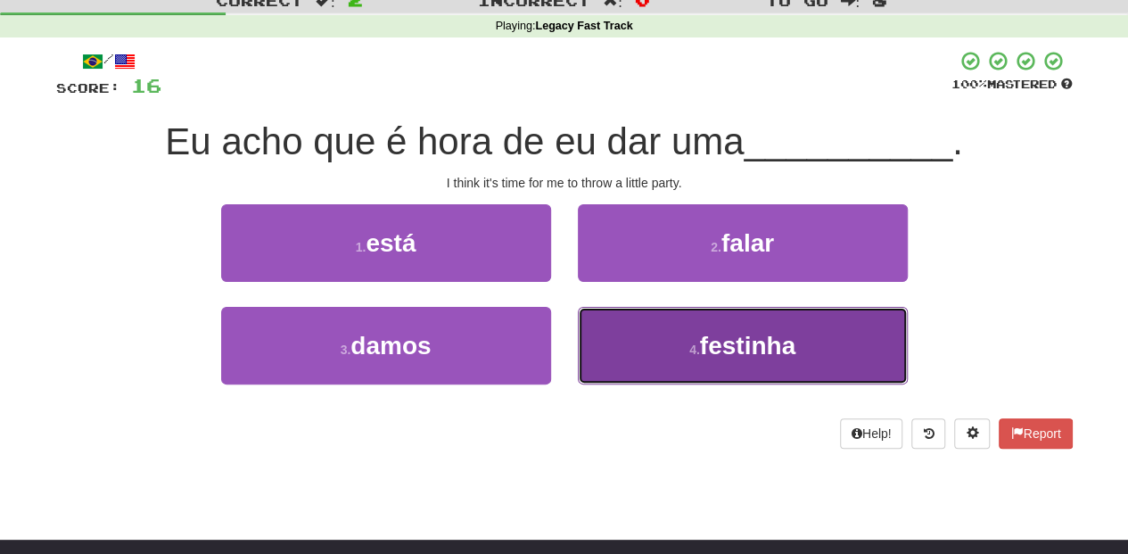
click at [643, 337] on button "4 . festinha" at bounding box center [743, 346] width 330 height 78
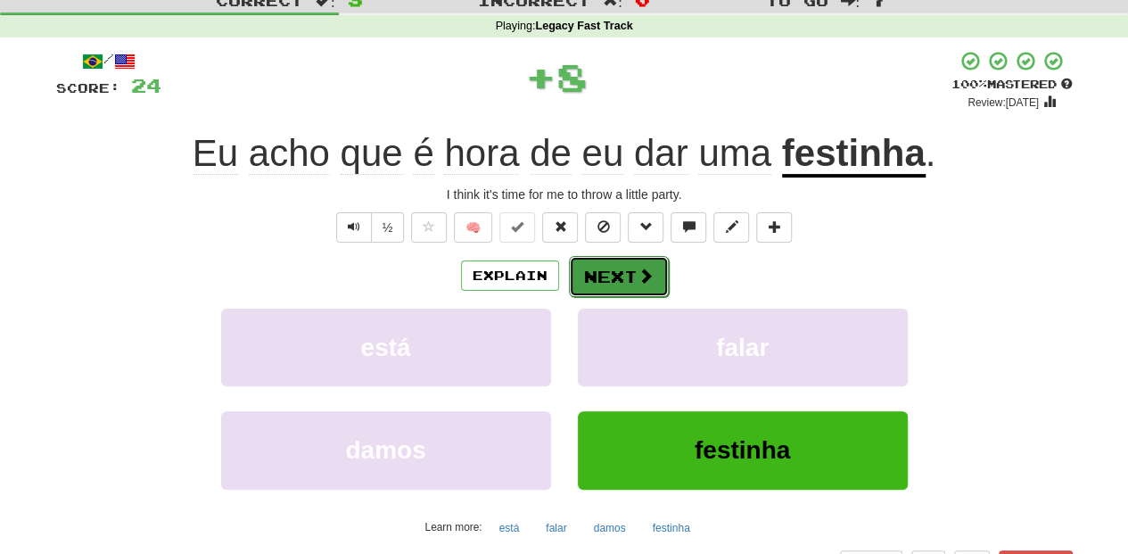
click at [603, 269] on button "Next" at bounding box center [619, 276] width 100 height 41
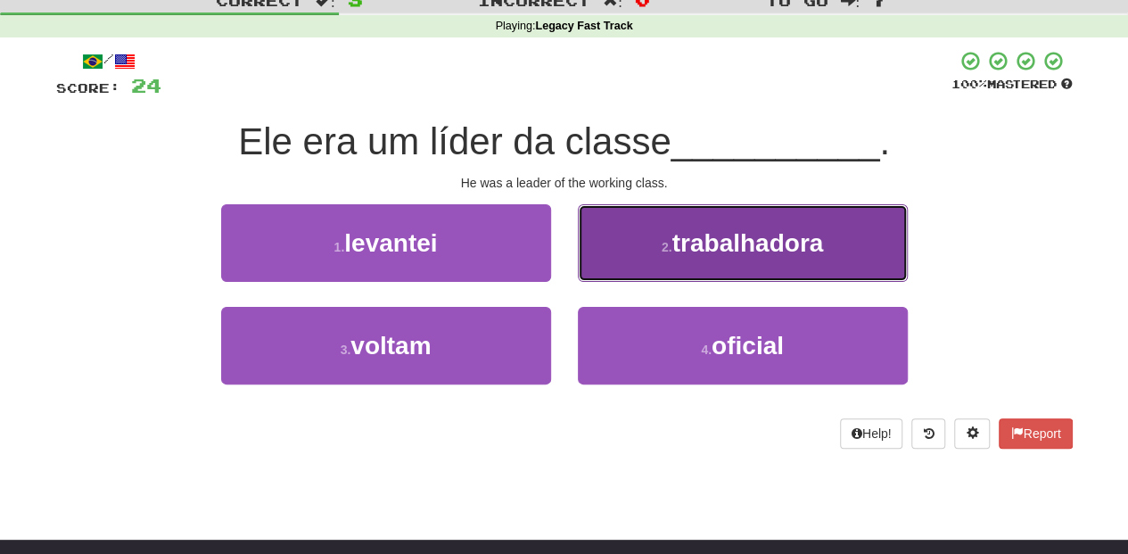
click at [601, 267] on button "2 . trabalhadora" at bounding box center [743, 243] width 330 height 78
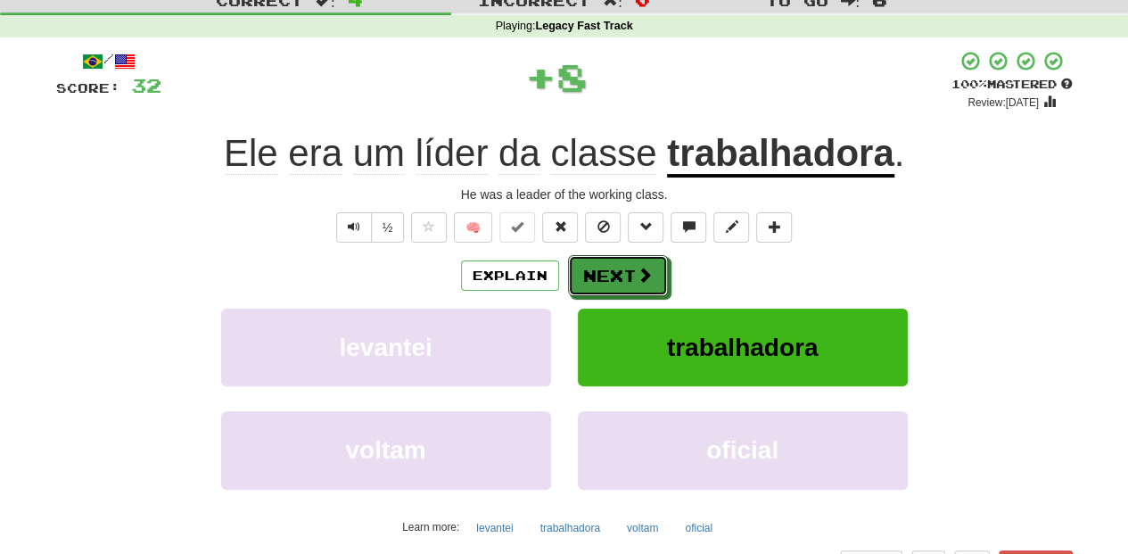
click at [601, 267] on button "Next" at bounding box center [618, 275] width 100 height 41
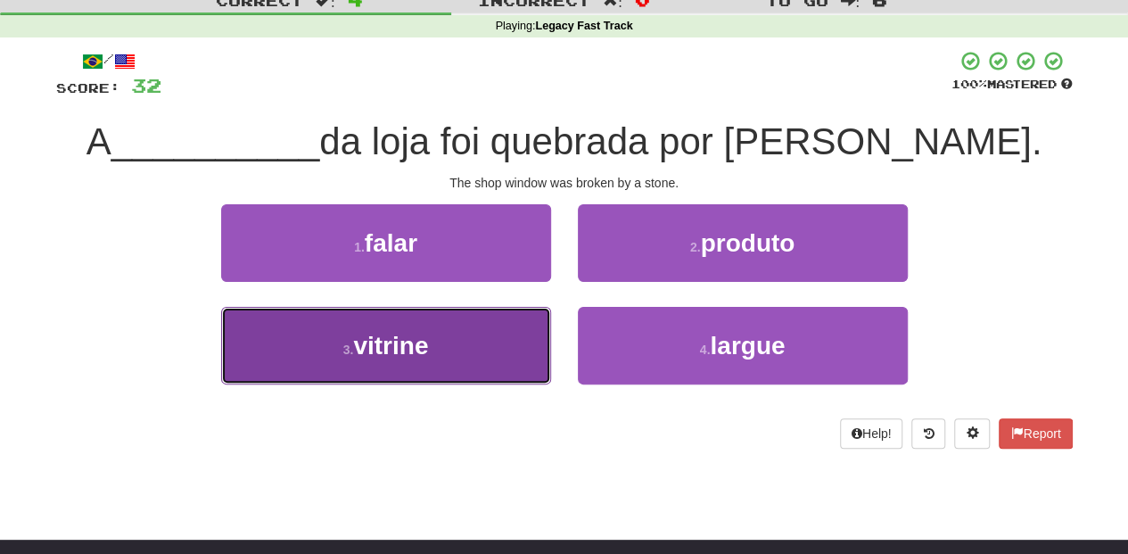
click at [525, 357] on button "3 . vitrine" at bounding box center [386, 346] width 330 height 78
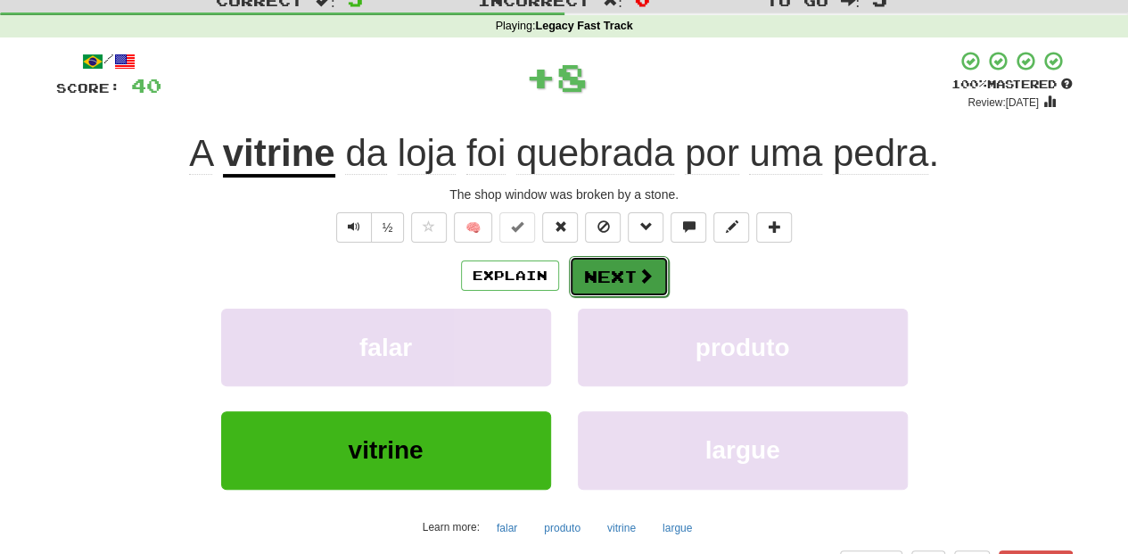
click at [595, 262] on button "Next" at bounding box center [619, 276] width 100 height 41
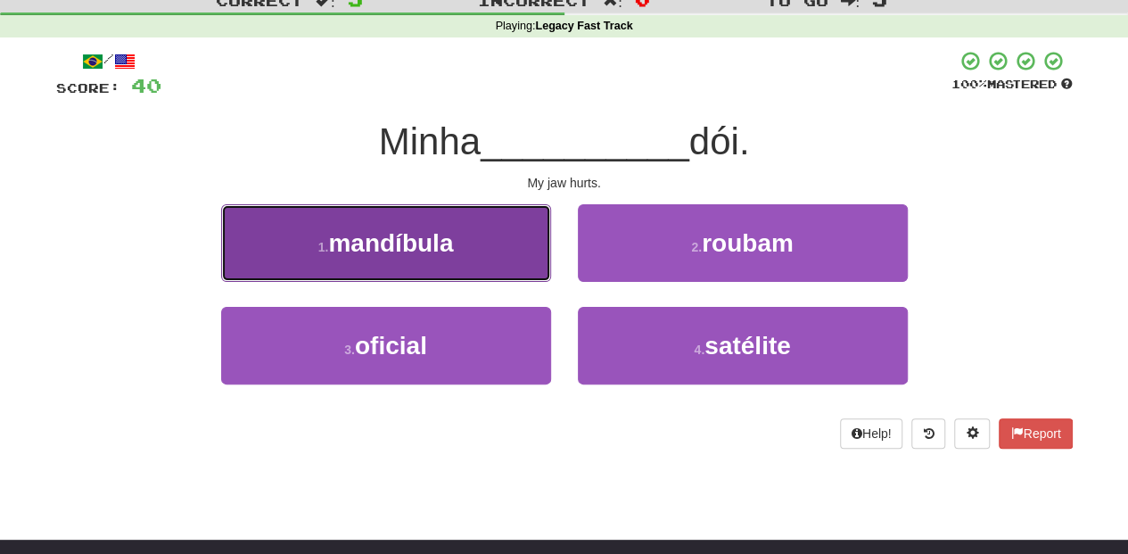
click at [485, 268] on button "1 . mandíbula" at bounding box center [386, 243] width 330 height 78
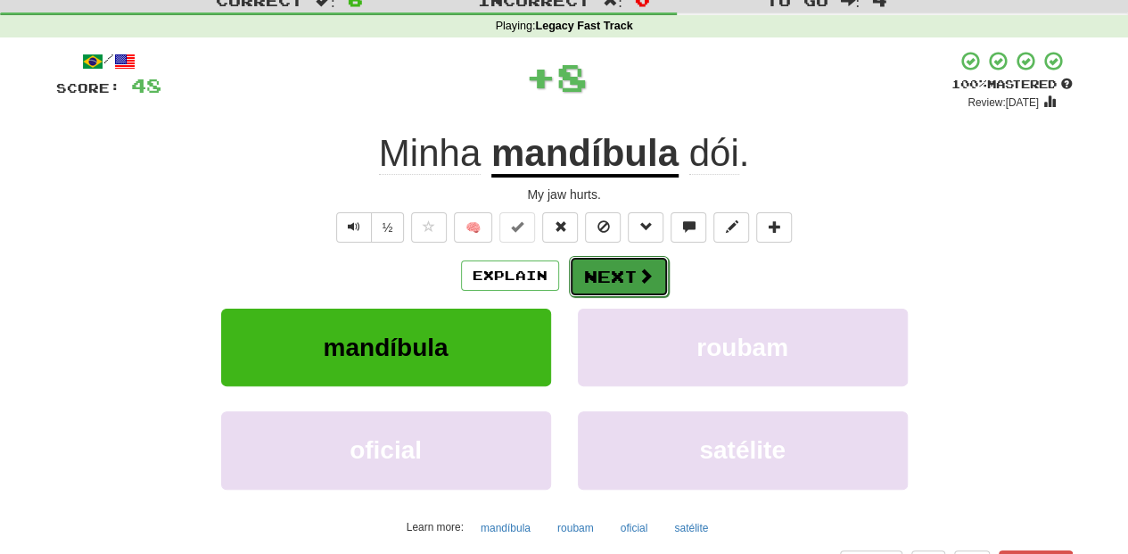
click at [597, 263] on button "Next" at bounding box center [619, 276] width 100 height 41
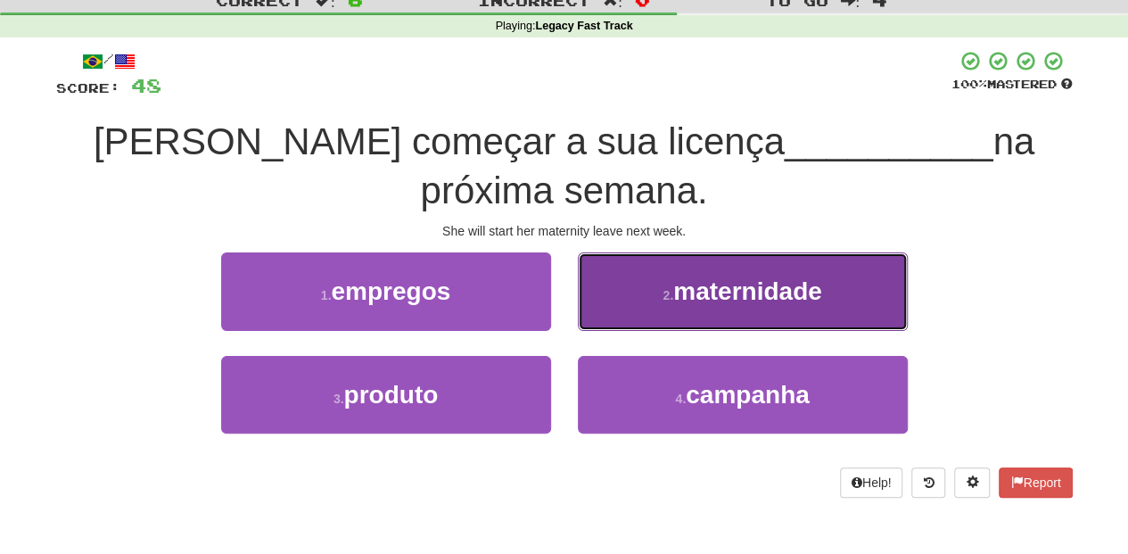
click at [604, 294] on button "2 . maternidade" at bounding box center [743, 291] width 330 height 78
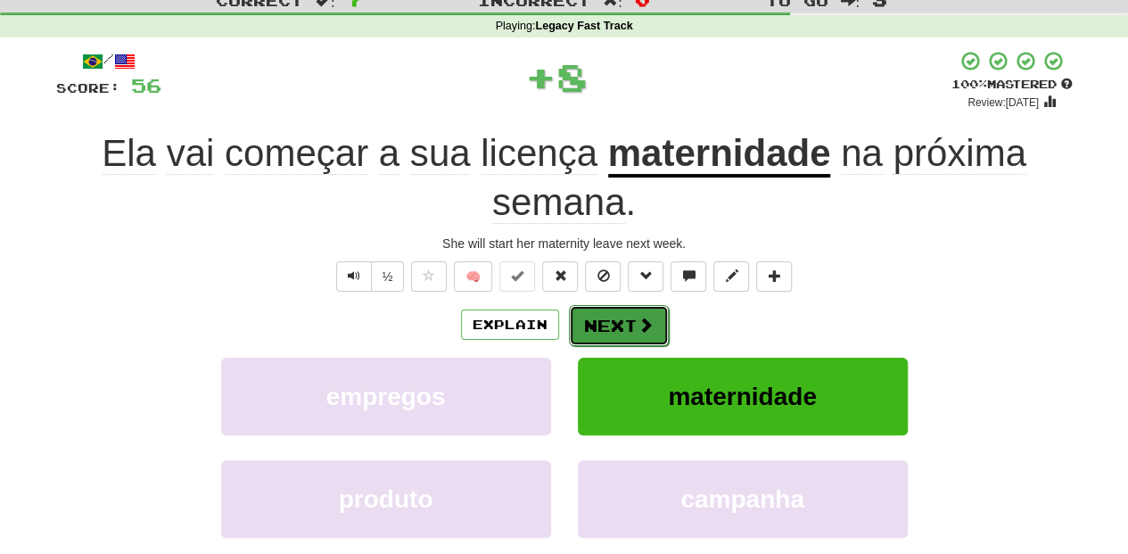
click at [592, 328] on button "Next" at bounding box center [619, 325] width 100 height 41
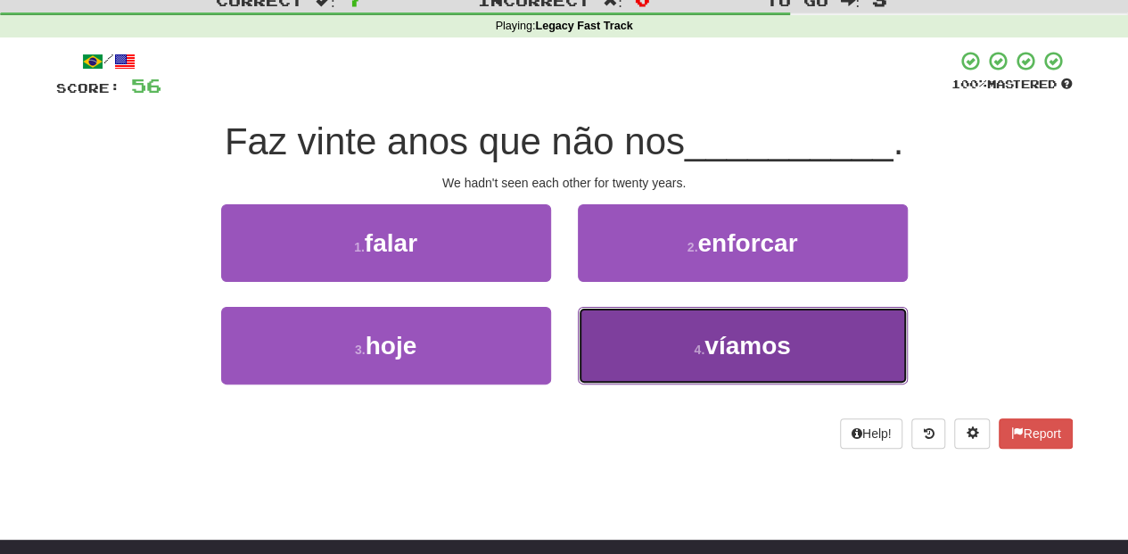
click at [706, 362] on button "4 . víamos" at bounding box center [743, 346] width 330 height 78
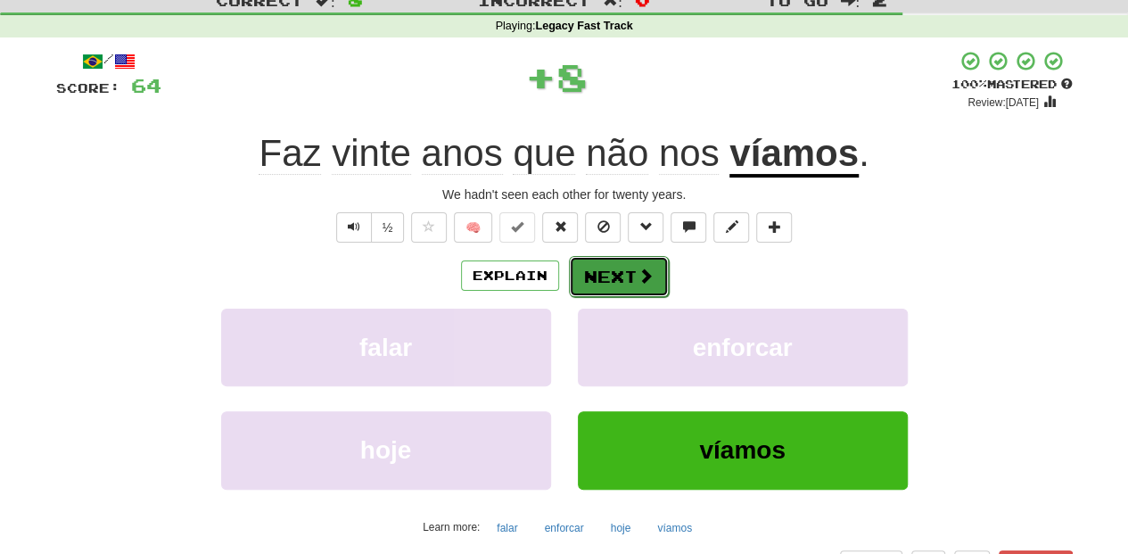
click at [571, 269] on button "Next" at bounding box center [619, 276] width 100 height 41
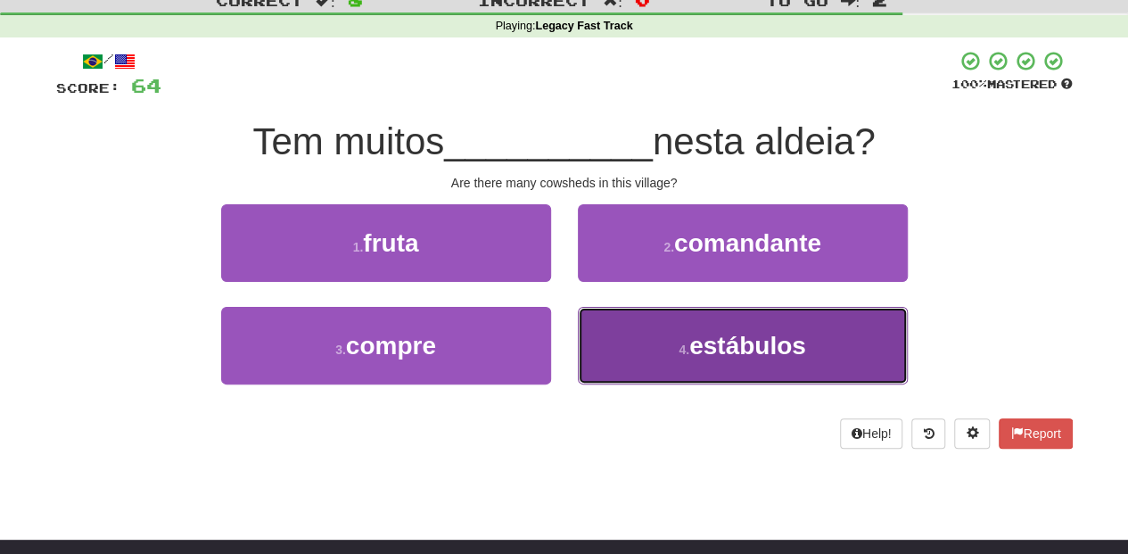
click at [704, 349] on span "estábulos" at bounding box center [747, 346] width 117 height 28
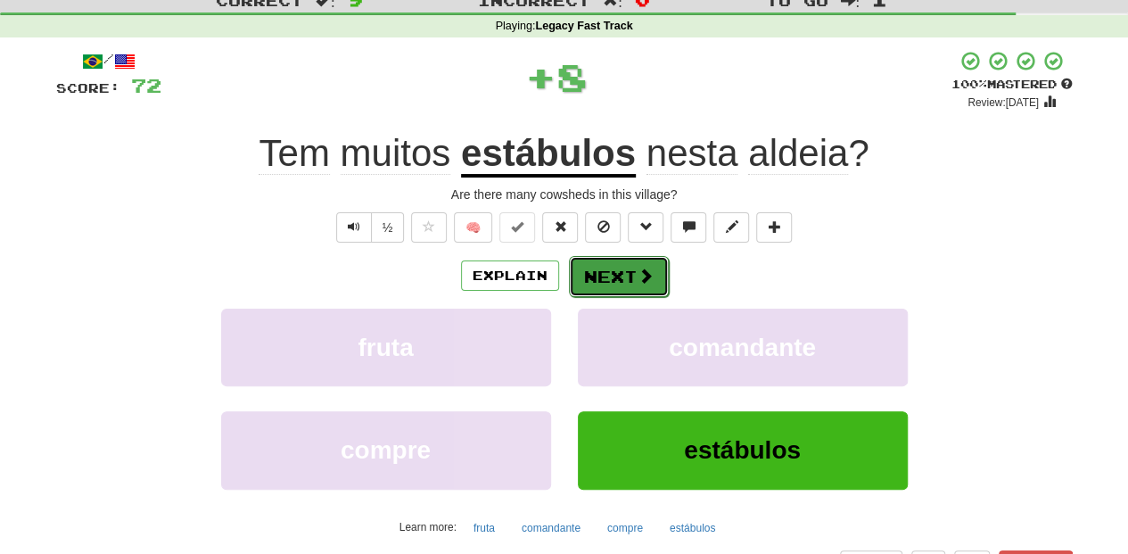
click at [647, 267] on span at bounding box center [645, 275] width 16 height 16
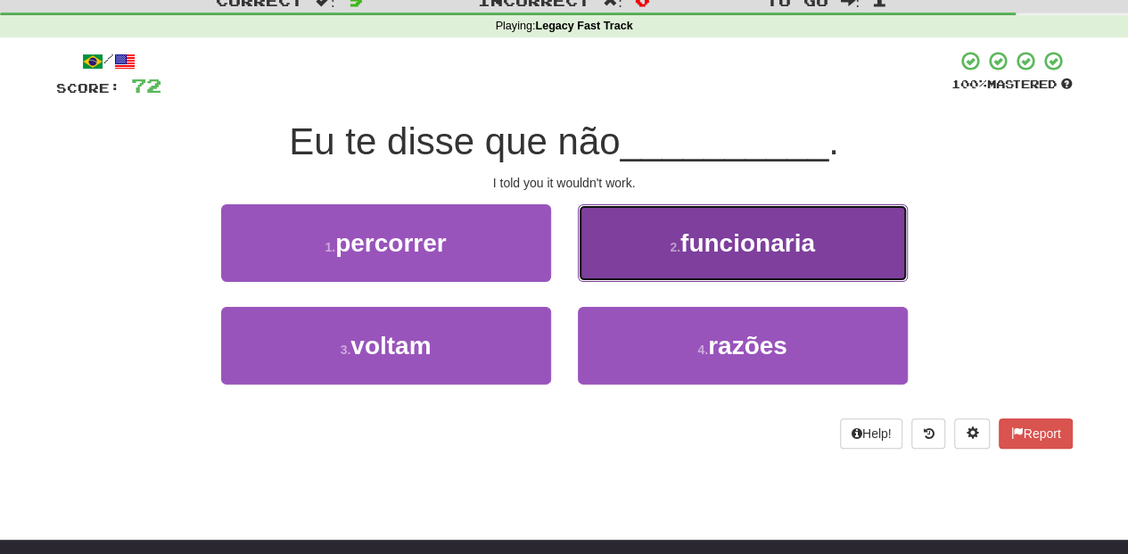
click at [647, 264] on button "2 . funcionaria" at bounding box center [743, 243] width 330 height 78
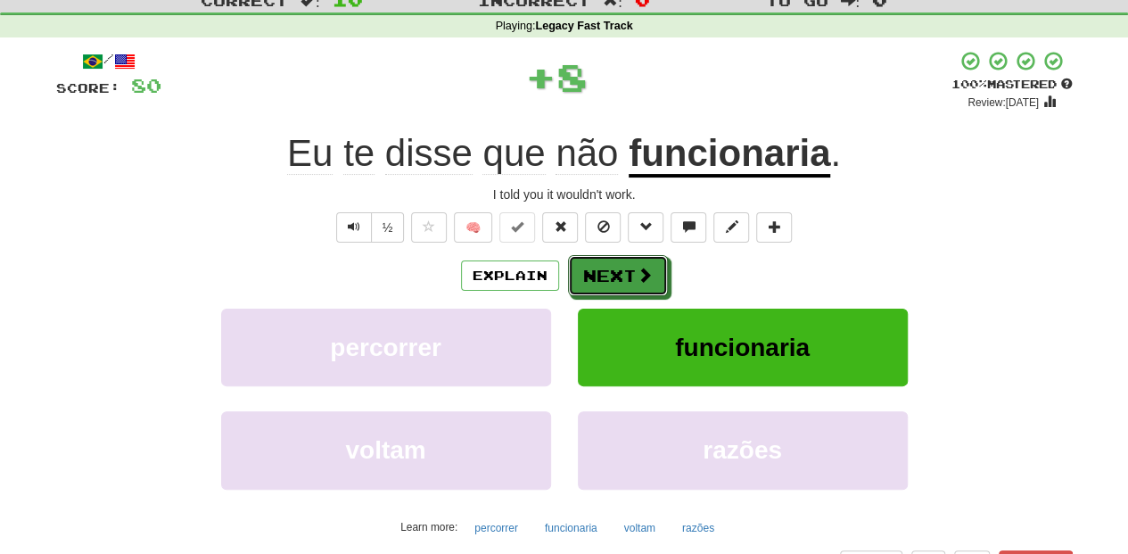
click at [647, 267] on span at bounding box center [644, 275] width 16 height 16
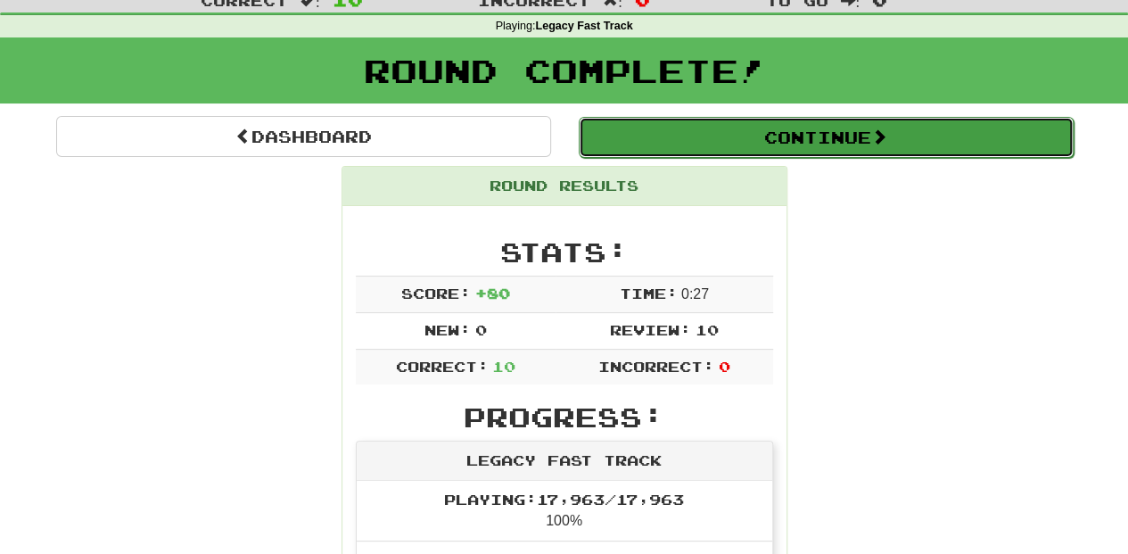
click at [644, 137] on button "Continue" at bounding box center [826, 137] width 495 height 41
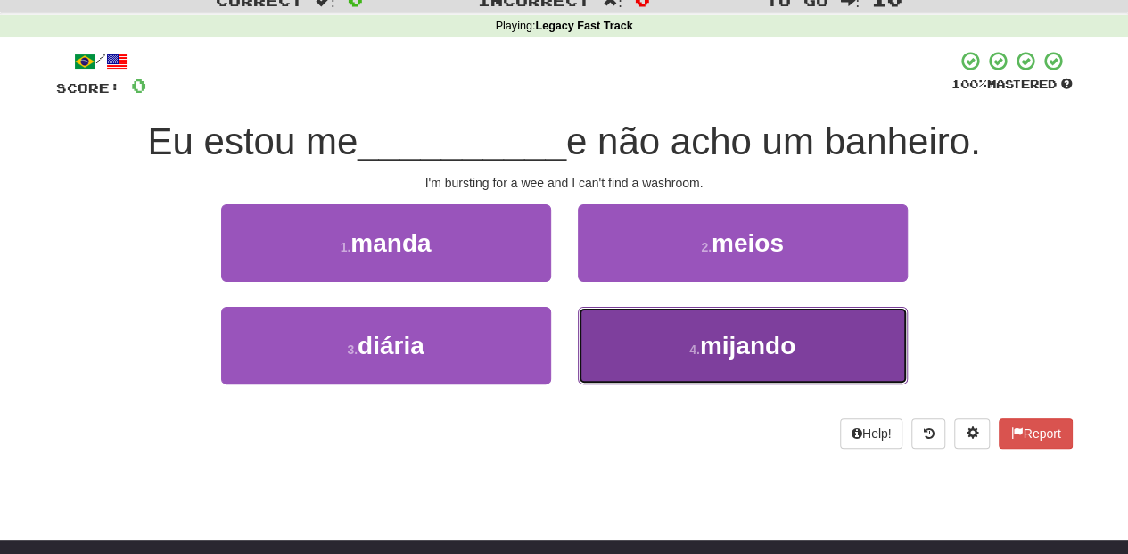
click at [689, 344] on small "4 ." at bounding box center [694, 349] width 11 height 14
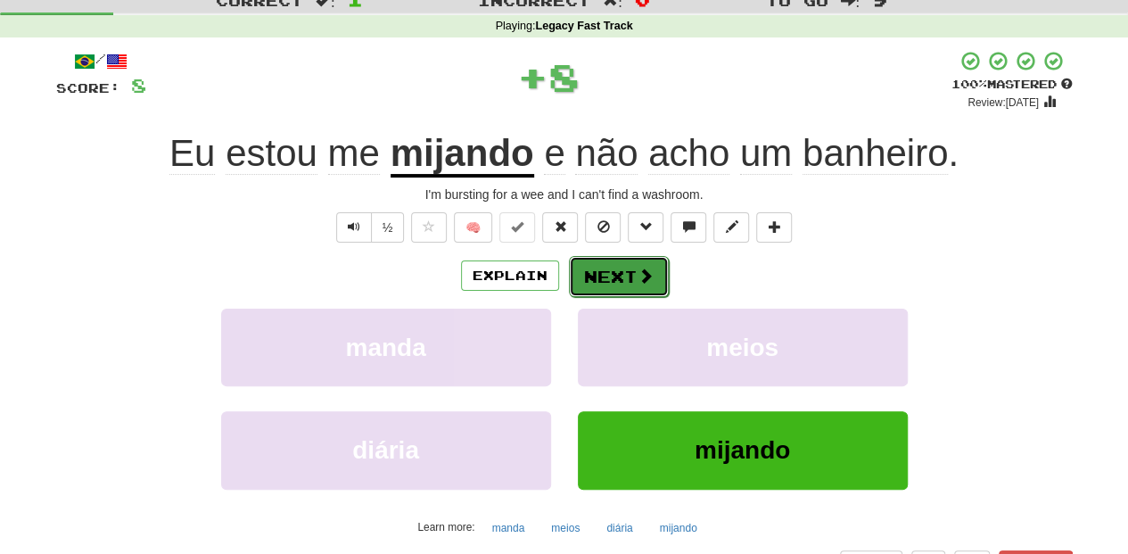
click at [590, 276] on button "Next" at bounding box center [619, 276] width 100 height 41
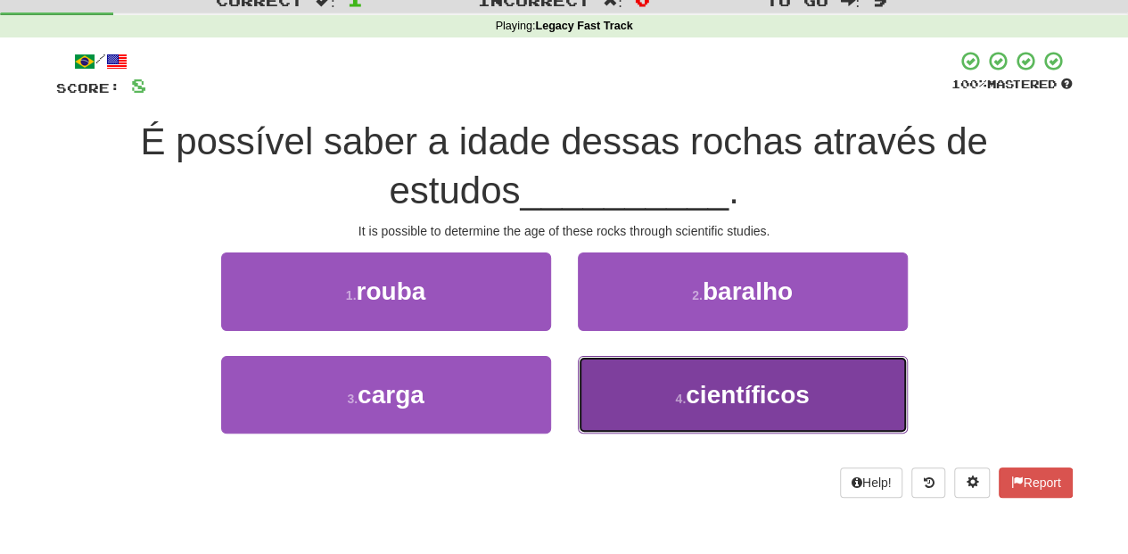
click at [620, 391] on button "4 . científicos" at bounding box center [743, 395] width 330 height 78
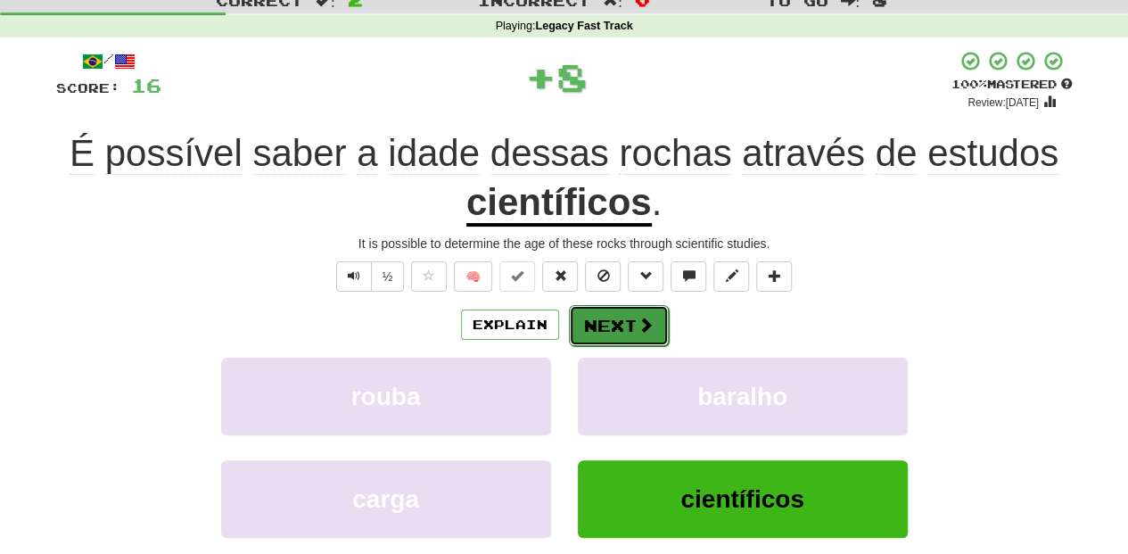
click at [588, 313] on button "Next" at bounding box center [619, 325] width 100 height 41
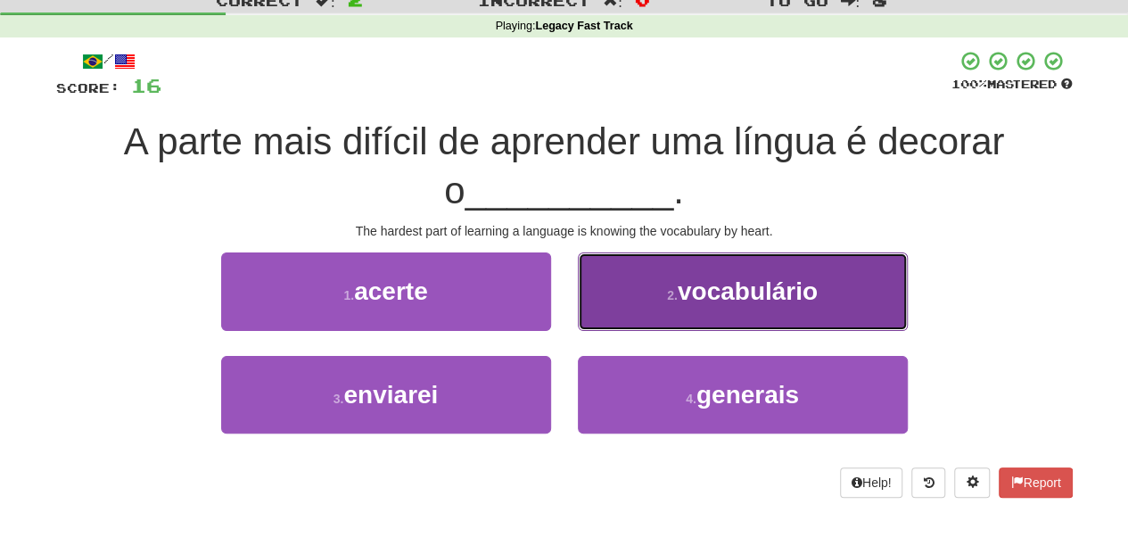
click at [608, 316] on button "2 . vocabulário" at bounding box center [743, 291] width 330 height 78
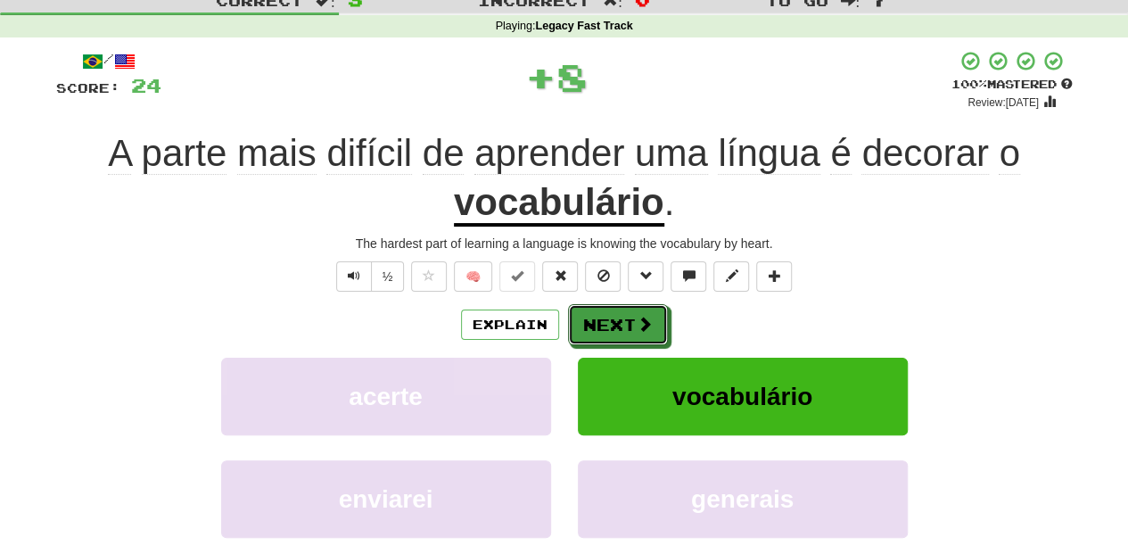
click at [608, 316] on button "Next" at bounding box center [618, 324] width 100 height 41
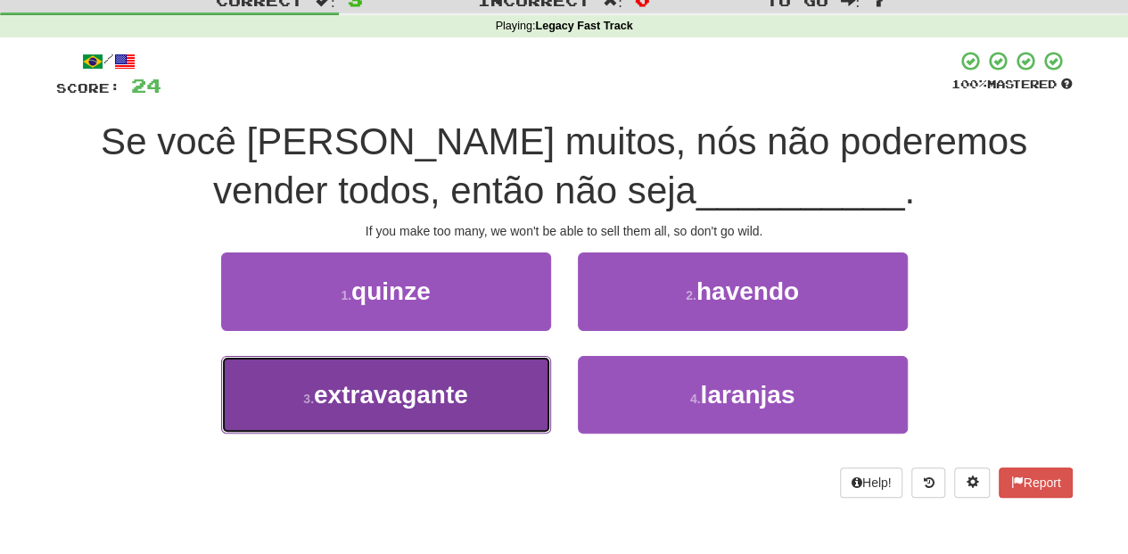
click at [484, 378] on button "3 . extravagante" at bounding box center [386, 395] width 330 height 78
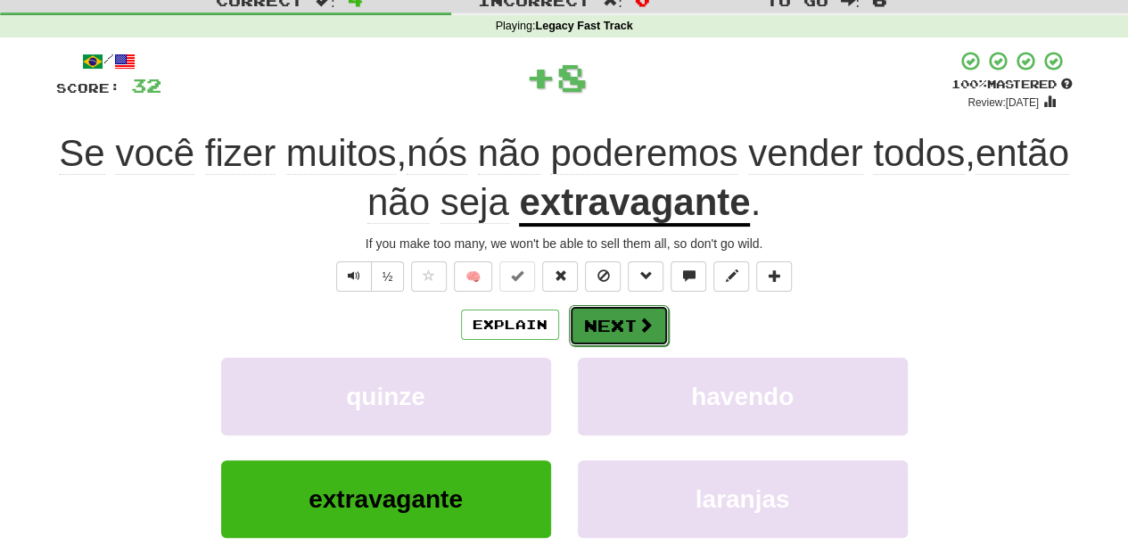
click at [578, 308] on button "Next" at bounding box center [619, 325] width 100 height 41
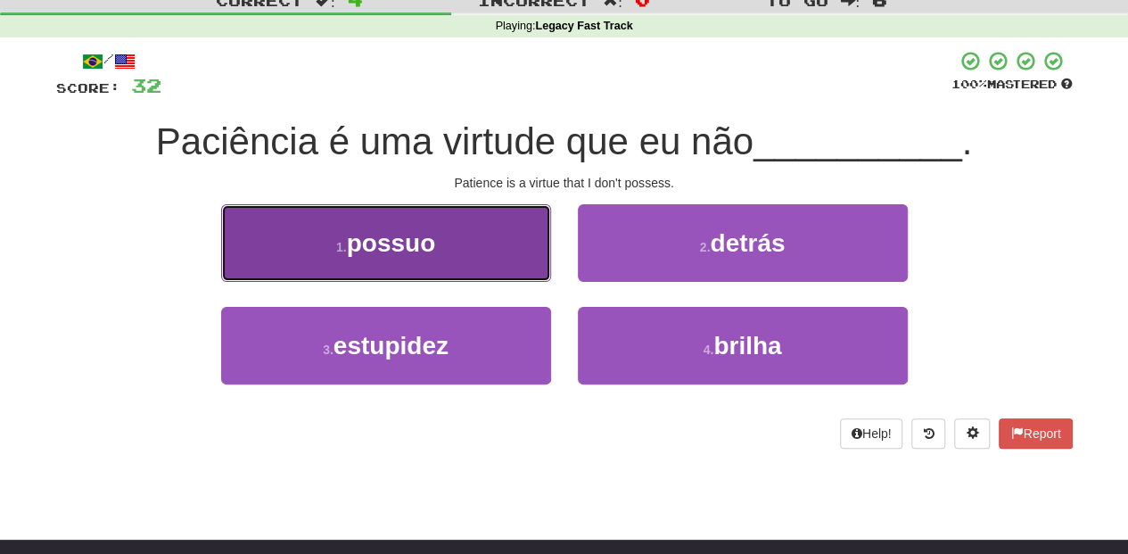
click at [480, 264] on button "1 . possuo" at bounding box center [386, 243] width 330 height 78
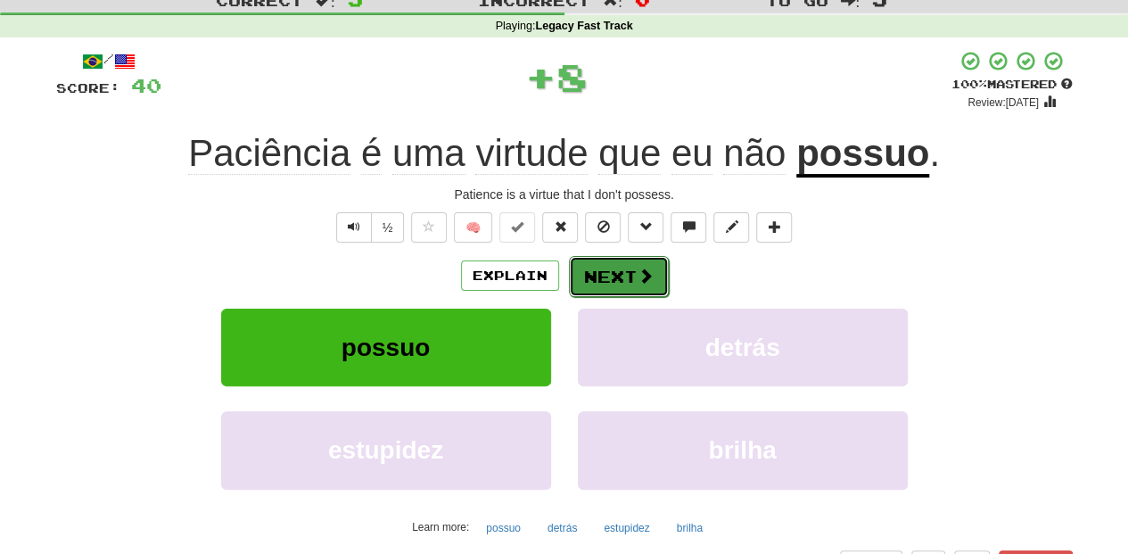
click at [614, 277] on button "Next" at bounding box center [619, 276] width 100 height 41
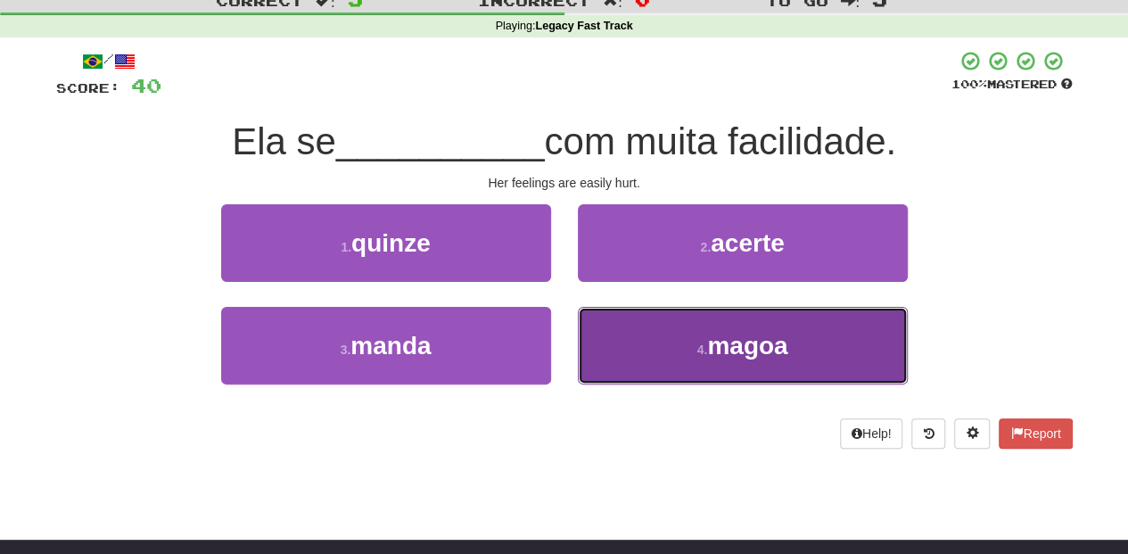
click at [614, 342] on button "4 . magoa" at bounding box center [743, 346] width 330 height 78
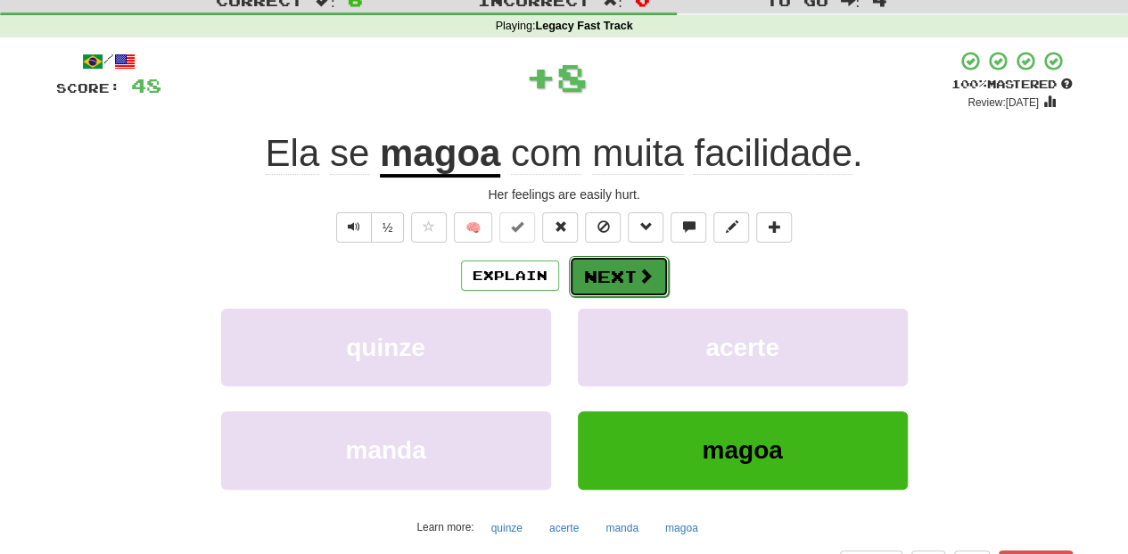
click at [610, 259] on button "Next" at bounding box center [619, 276] width 100 height 41
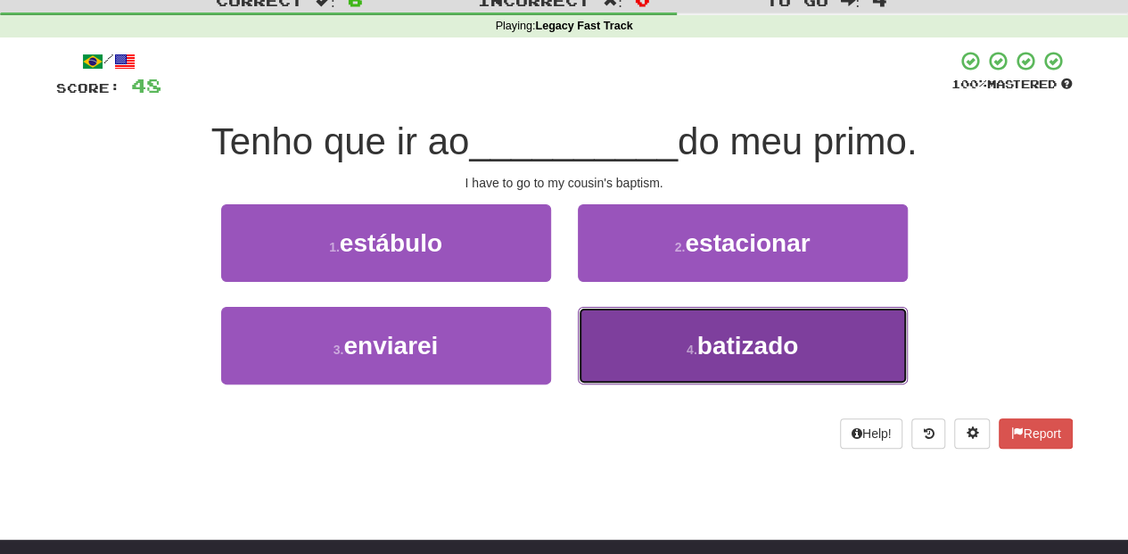
click at [584, 330] on button "4 . batizado" at bounding box center [743, 346] width 330 height 78
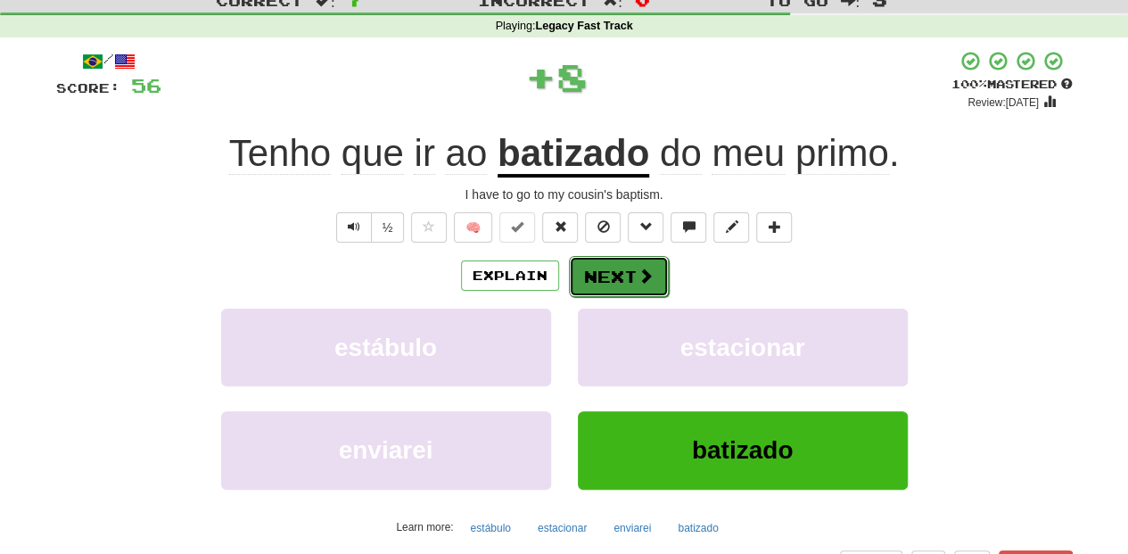
click at [597, 267] on button "Next" at bounding box center [619, 276] width 100 height 41
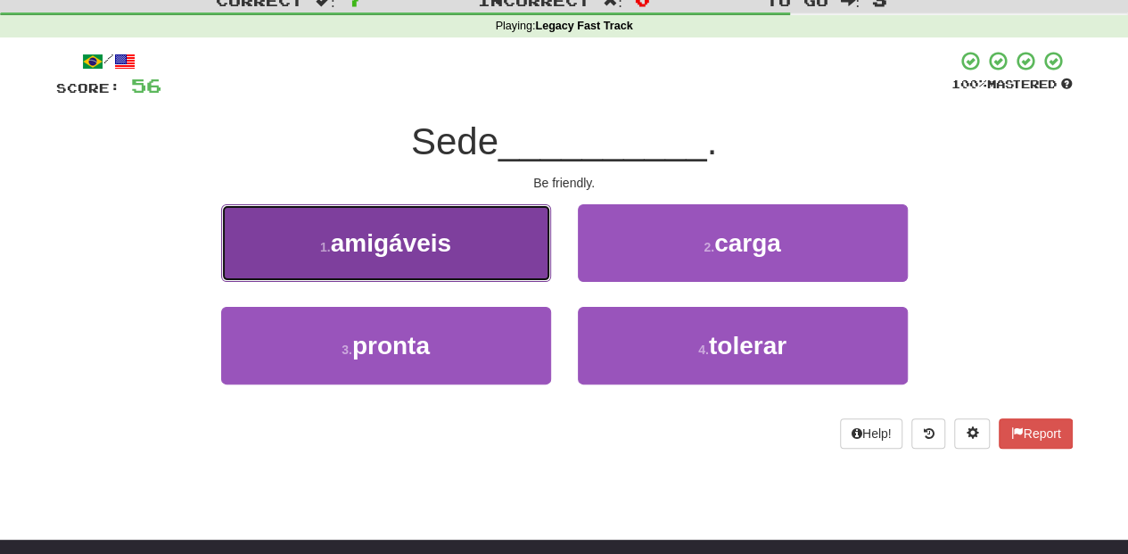
click at [489, 267] on button "1 . amigáveis" at bounding box center [386, 243] width 330 height 78
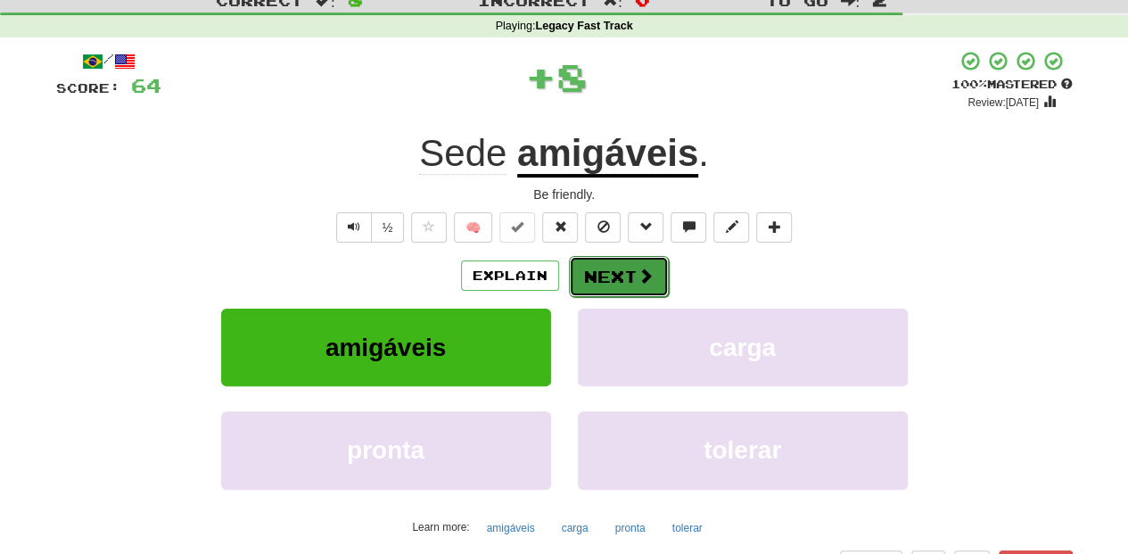
click at [602, 281] on button "Next" at bounding box center [619, 276] width 100 height 41
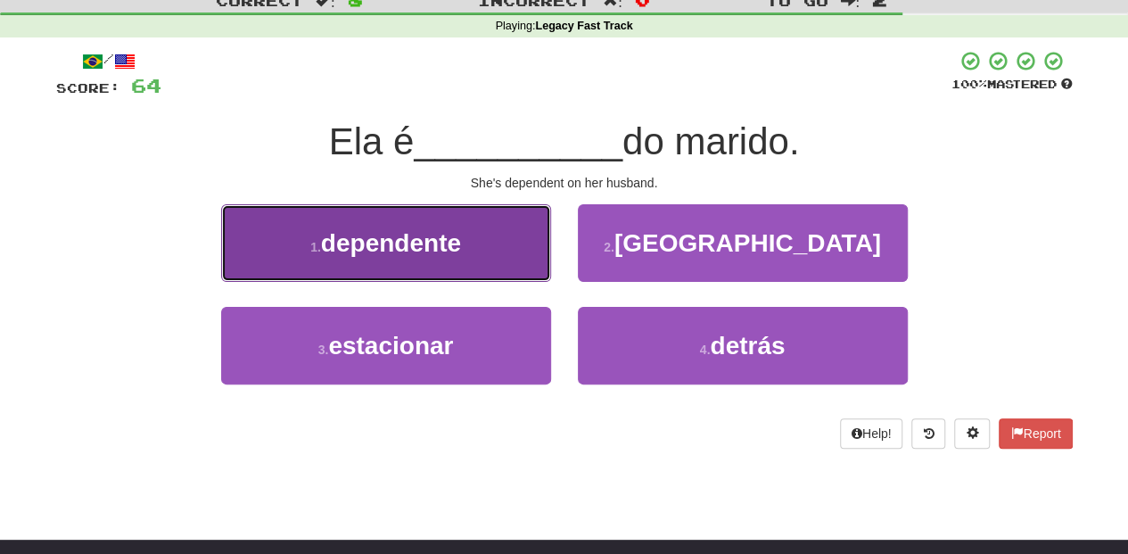
click at [482, 264] on button "1 . dependente" at bounding box center [386, 243] width 330 height 78
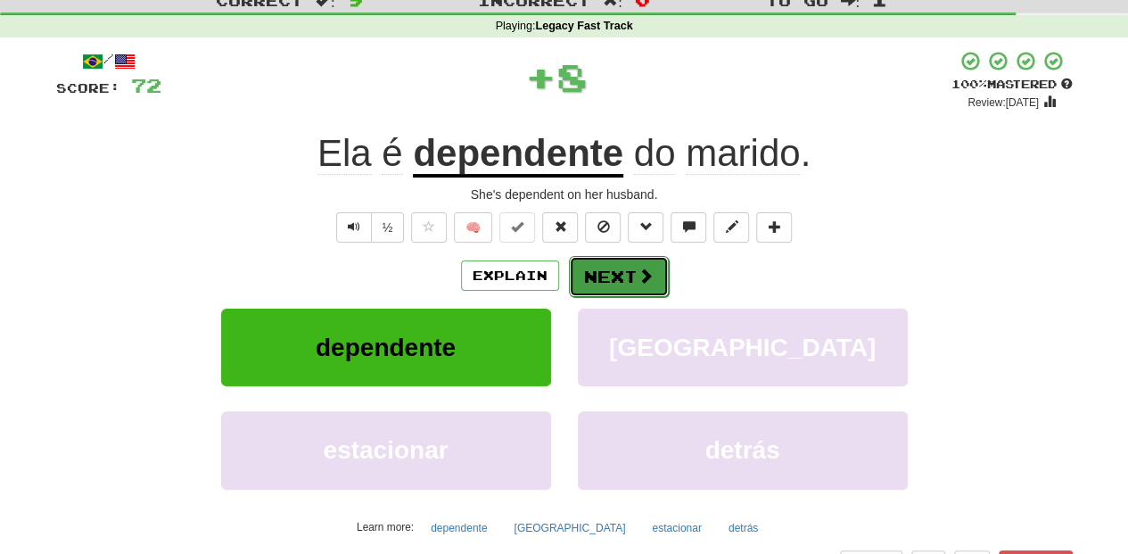
click at [595, 275] on button "Next" at bounding box center [619, 276] width 100 height 41
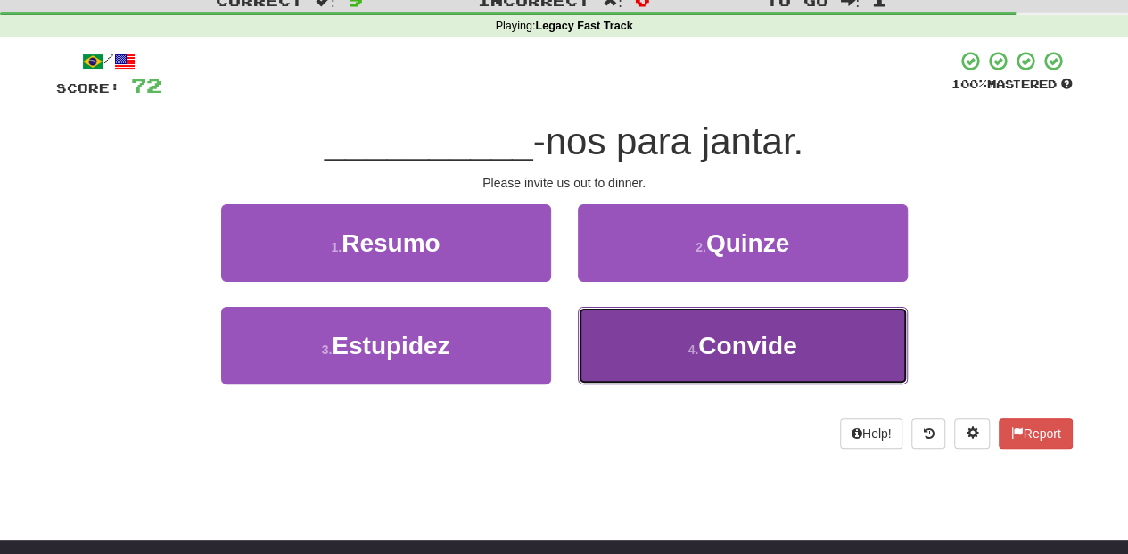
click at [633, 341] on button "4 . Convide" at bounding box center [743, 346] width 330 height 78
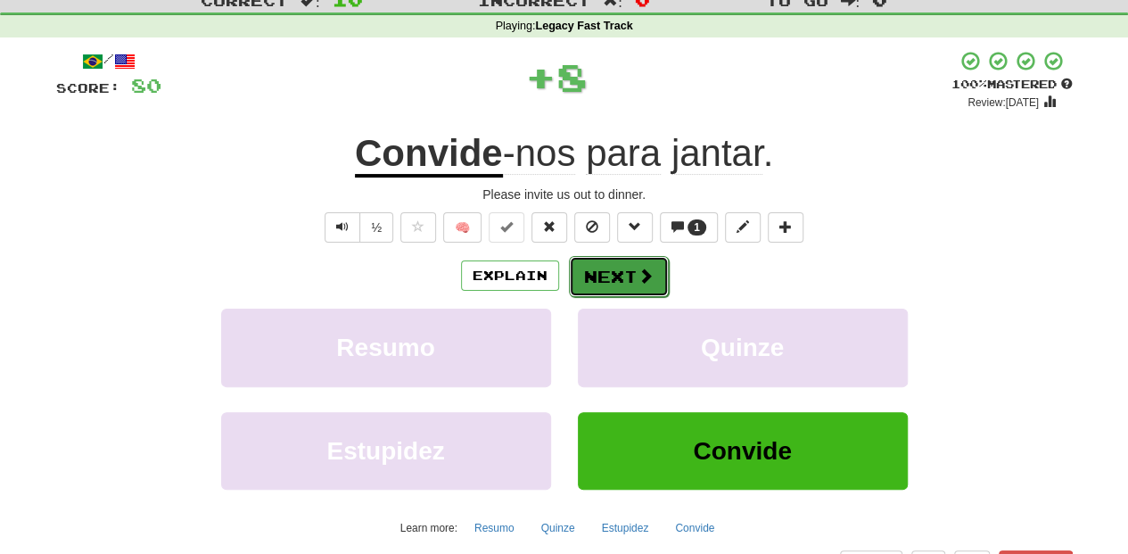
click at [613, 273] on button "Next" at bounding box center [619, 276] width 100 height 41
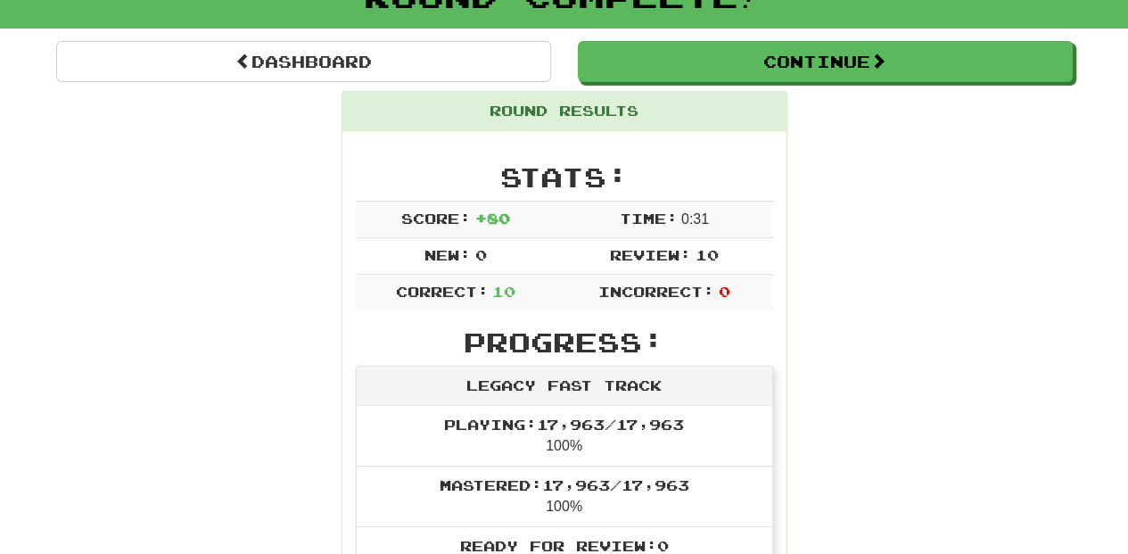
scroll to position [119, 0]
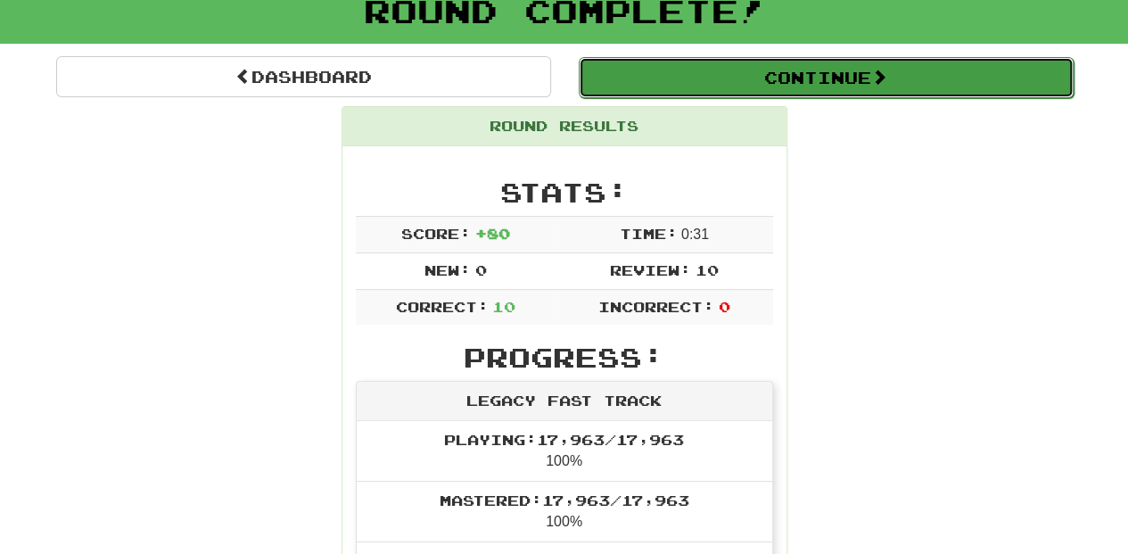
click at [679, 78] on button "Continue" at bounding box center [826, 77] width 495 height 41
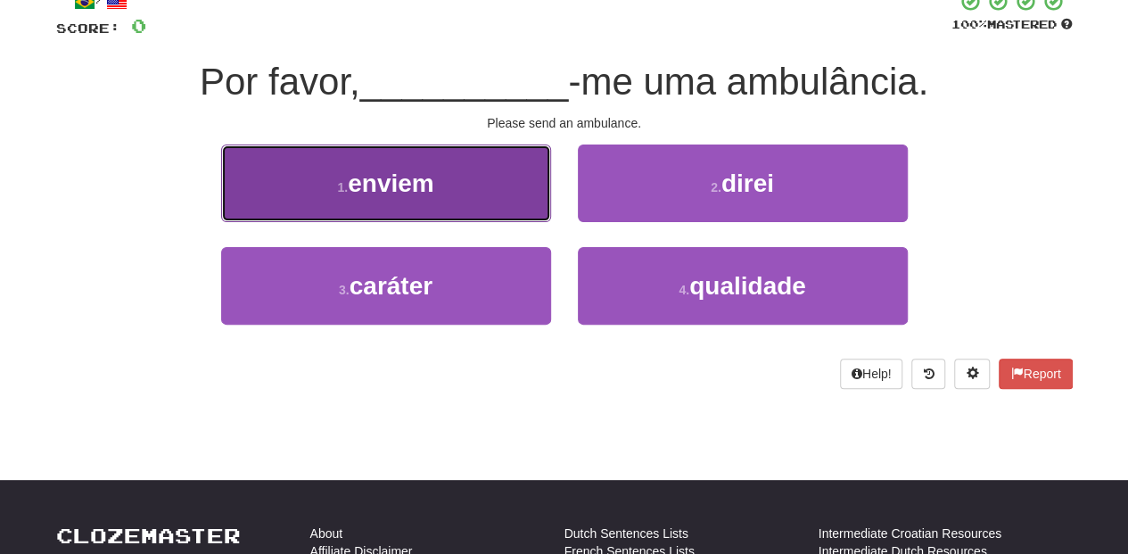
click at [430, 169] on span "enviem" at bounding box center [391, 183] width 86 height 28
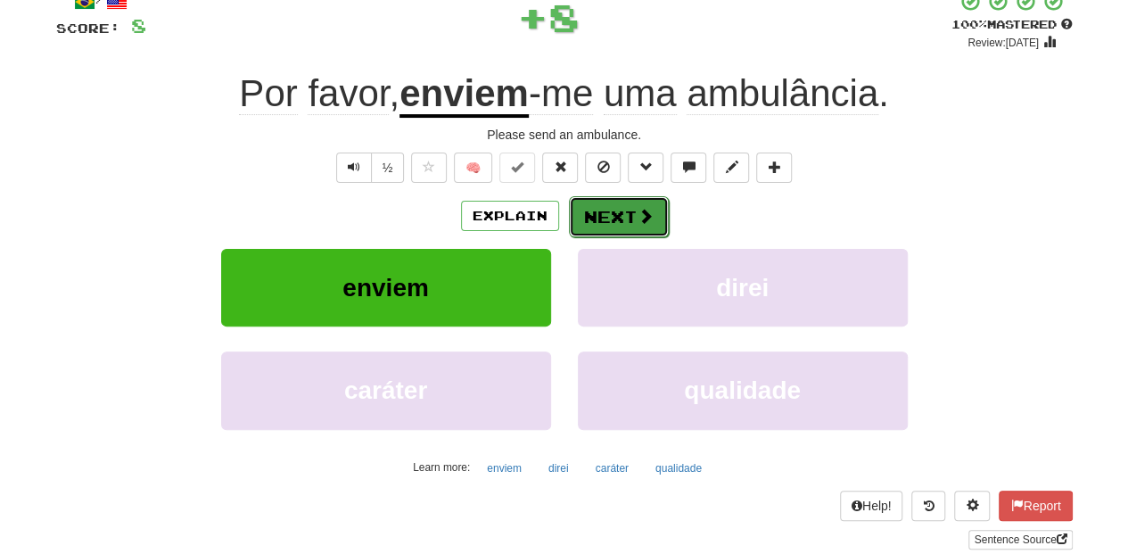
click at [601, 201] on button "Next" at bounding box center [619, 216] width 100 height 41
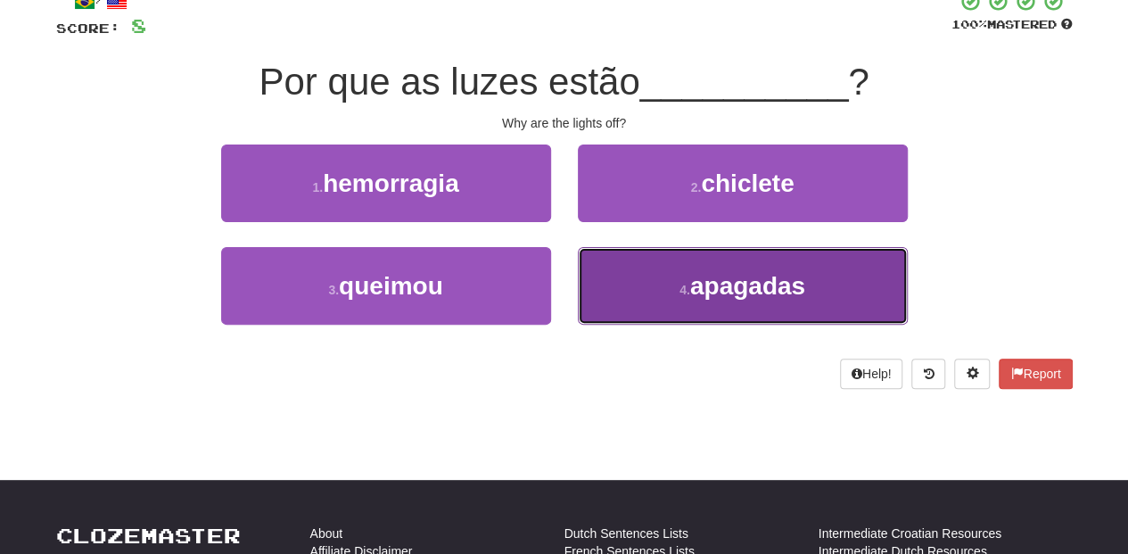
click at [686, 307] on button "4 . apagadas" at bounding box center [743, 286] width 330 height 78
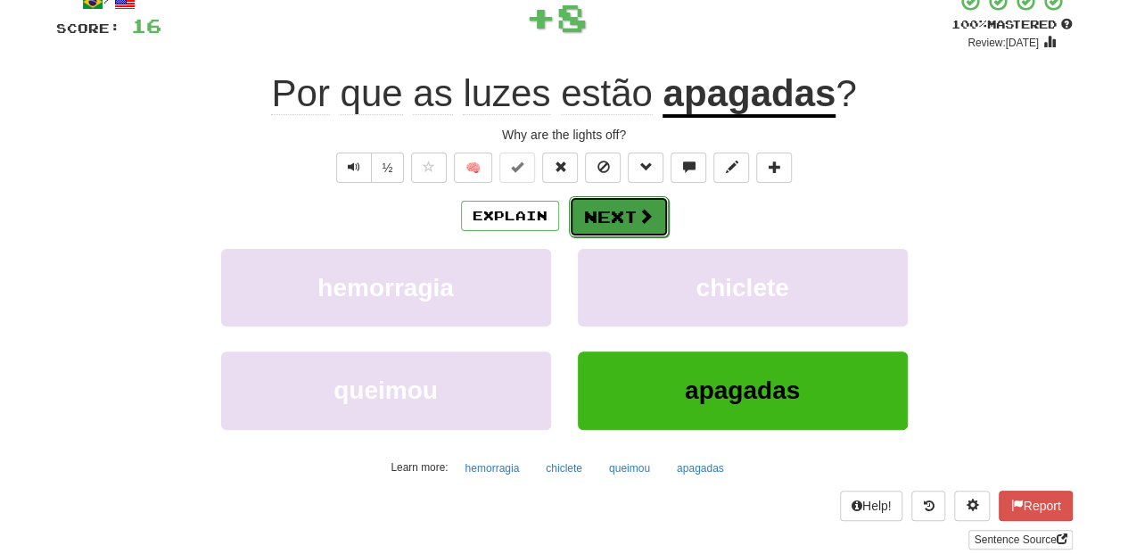
click at [604, 218] on button "Next" at bounding box center [619, 216] width 100 height 41
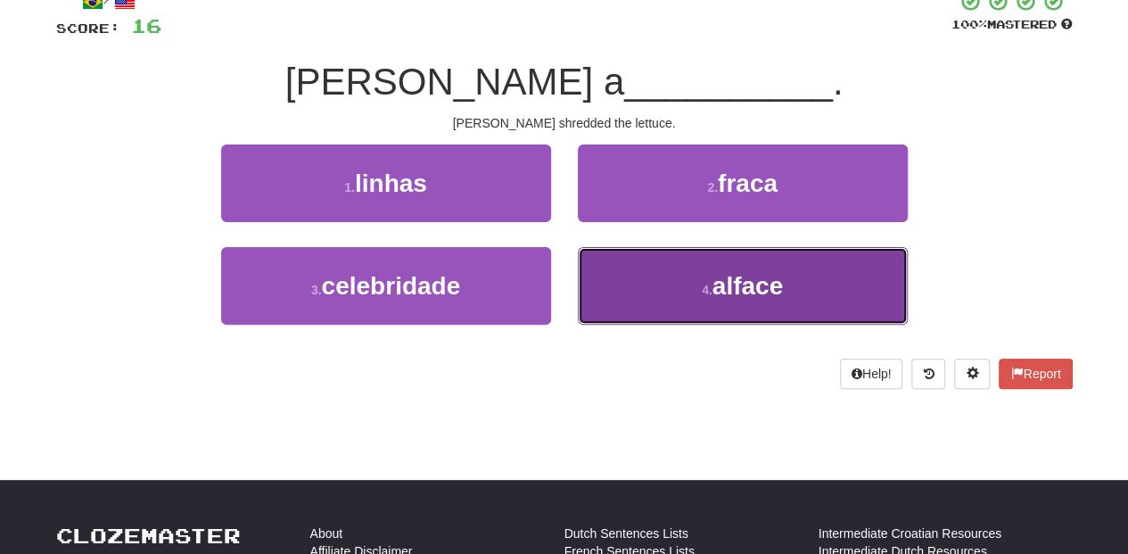
click at [617, 273] on button "4 . alface" at bounding box center [743, 286] width 330 height 78
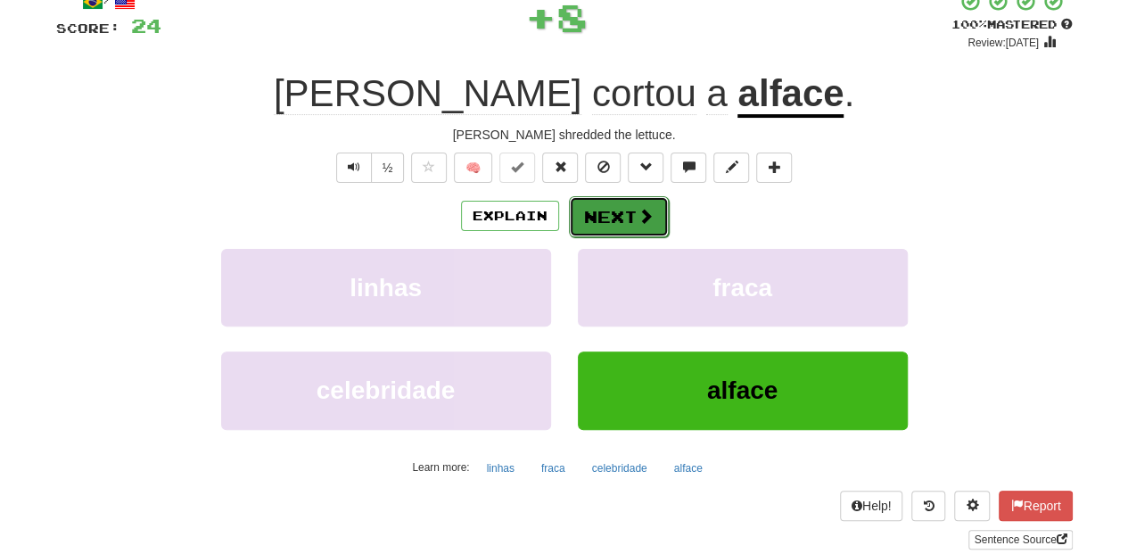
click at [606, 212] on button "Next" at bounding box center [619, 216] width 100 height 41
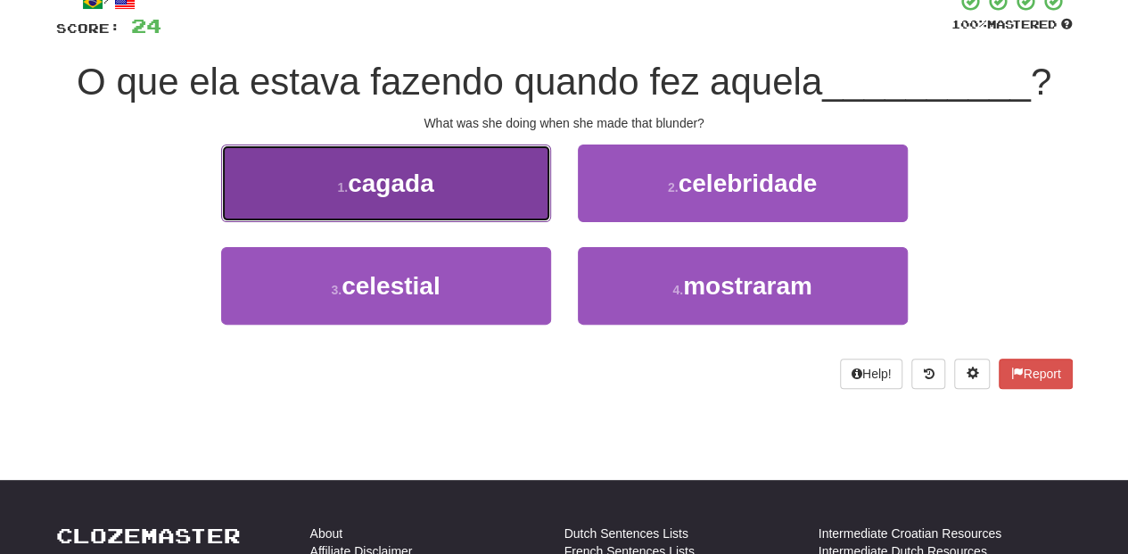
click at [479, 181] on button "1 . cagada" at bounding box center [386, 183] width 330 height 78
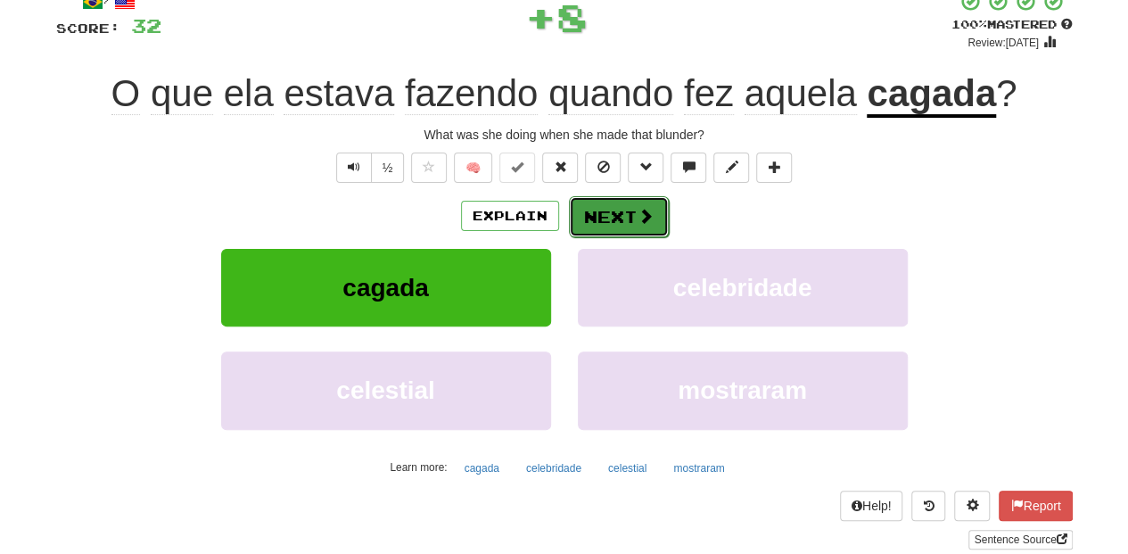
click at [605, 210] on button "Next" at bounding box center [619, 216] width 100 height 41
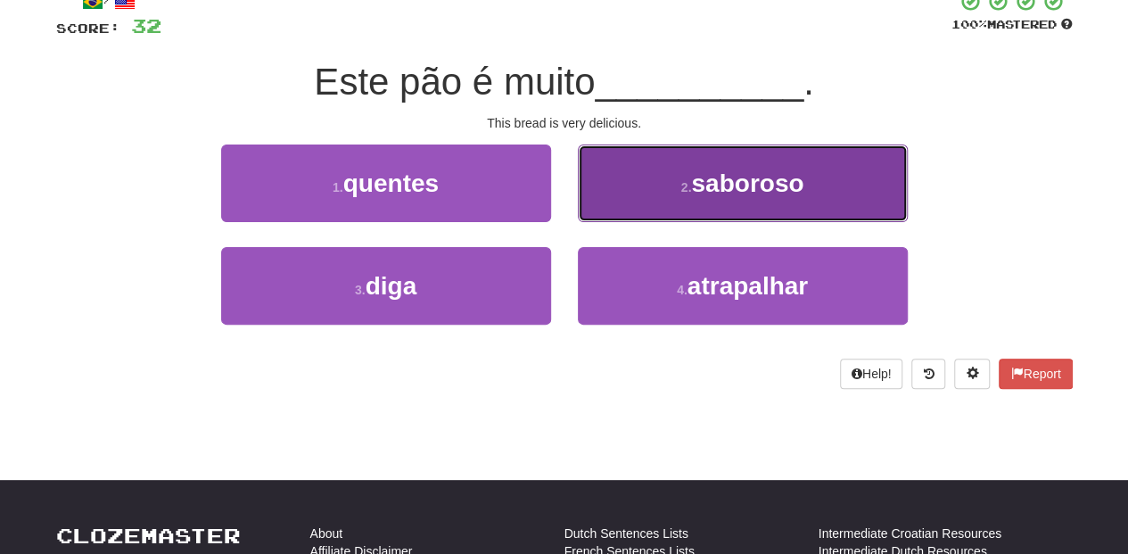
click at [622, 203] on button "2 . saboroso" at bounding box center [743, 183] width 330 height 78
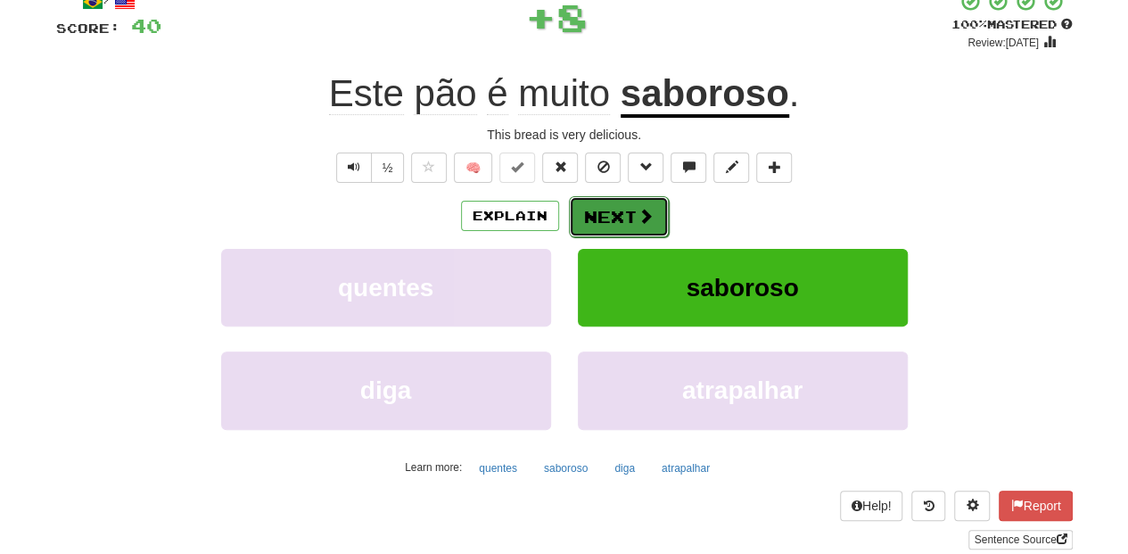
click at [617, 212] on button "Next" at bounding box center [619, 216] width 100 height 41
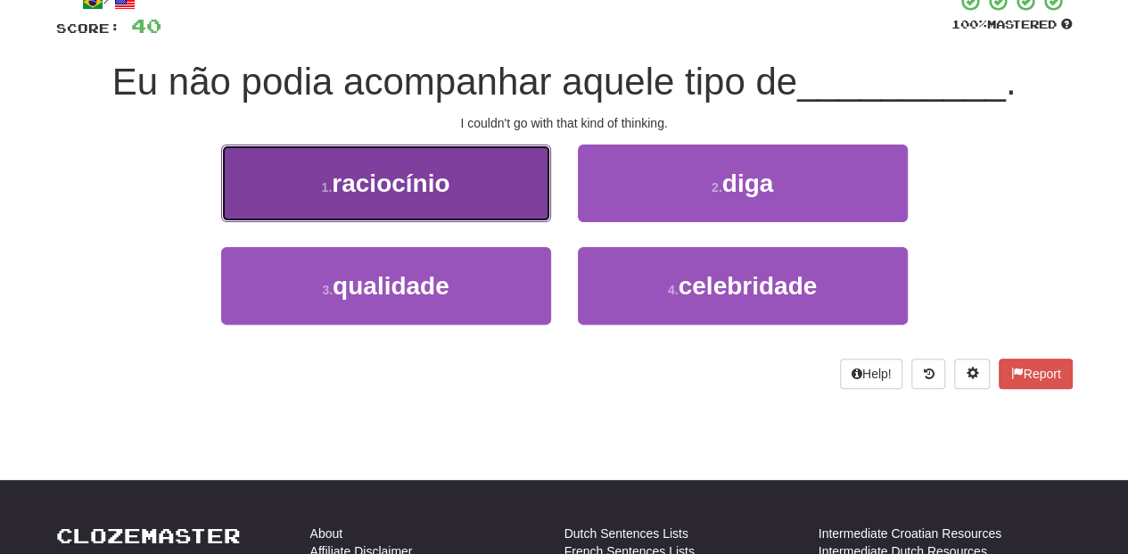
click at [469, 200] on button "1 . raciocínio" at bounding box center [386, 183] width 330 height 78
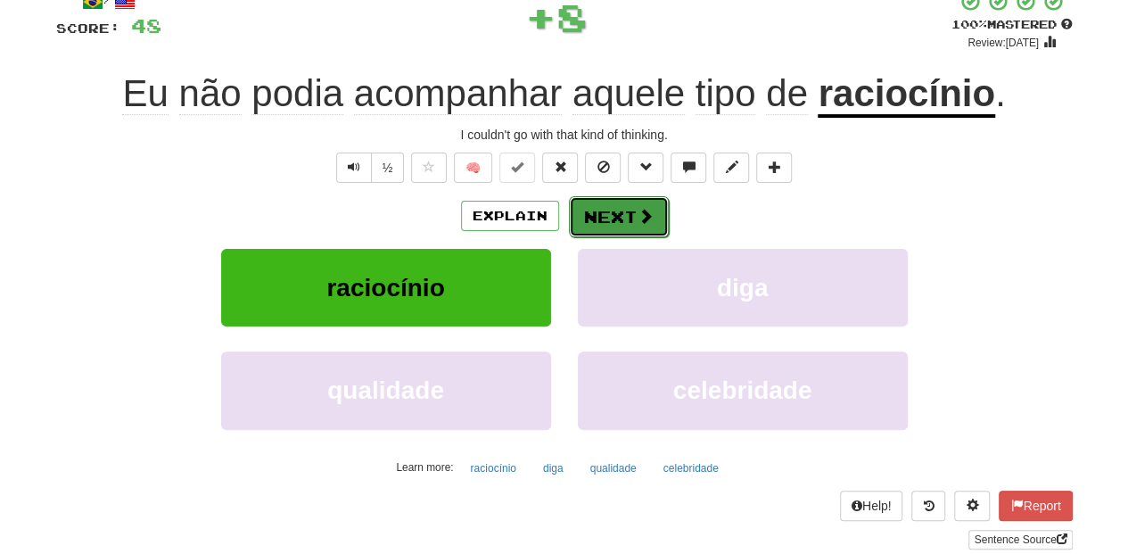
click at [617, 205] on button "Next" at bounding box center [619, 216] width 100 height 41
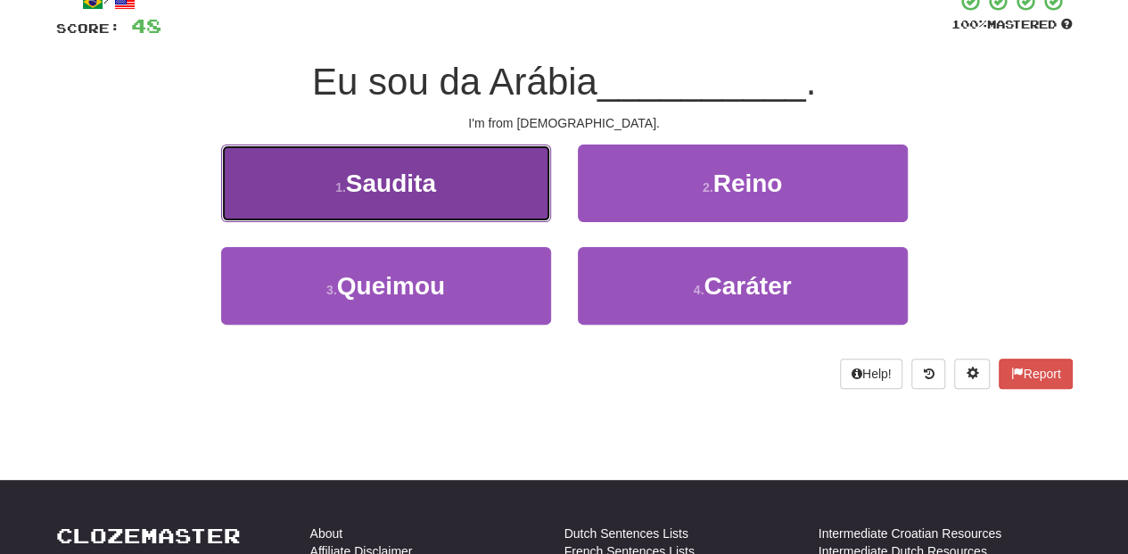
click at [506, 203] on button "1 . Saudita" at bounding box center [386, 183] width 330 height 78
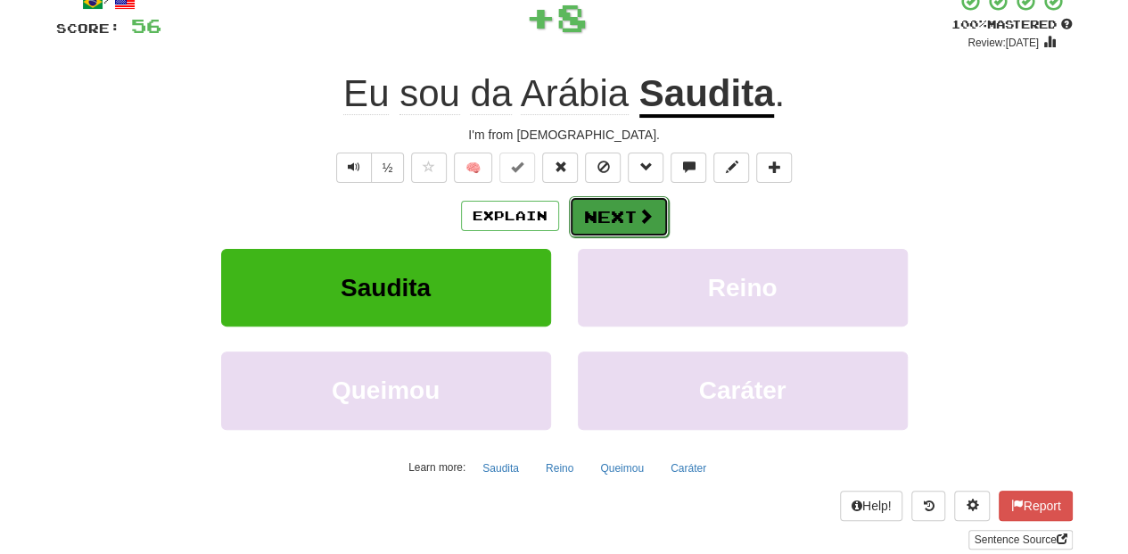
click at [601, 218] on button "Next" at bounding box center [619, 216] width 100 height 41
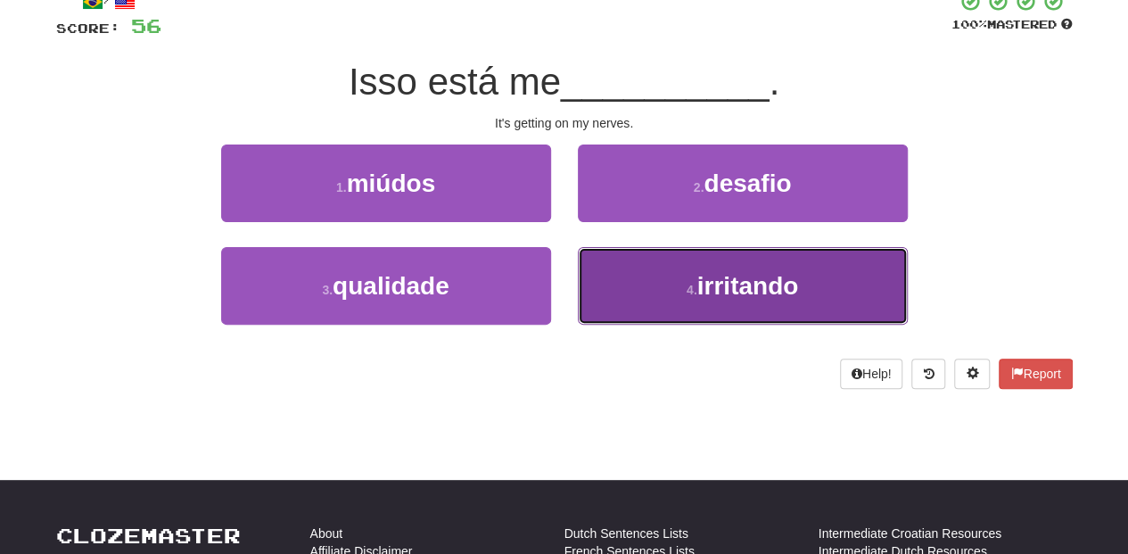
click at [620, 269] on button "4 . irritando" at bounding box center [743, 286] width 330 height 78
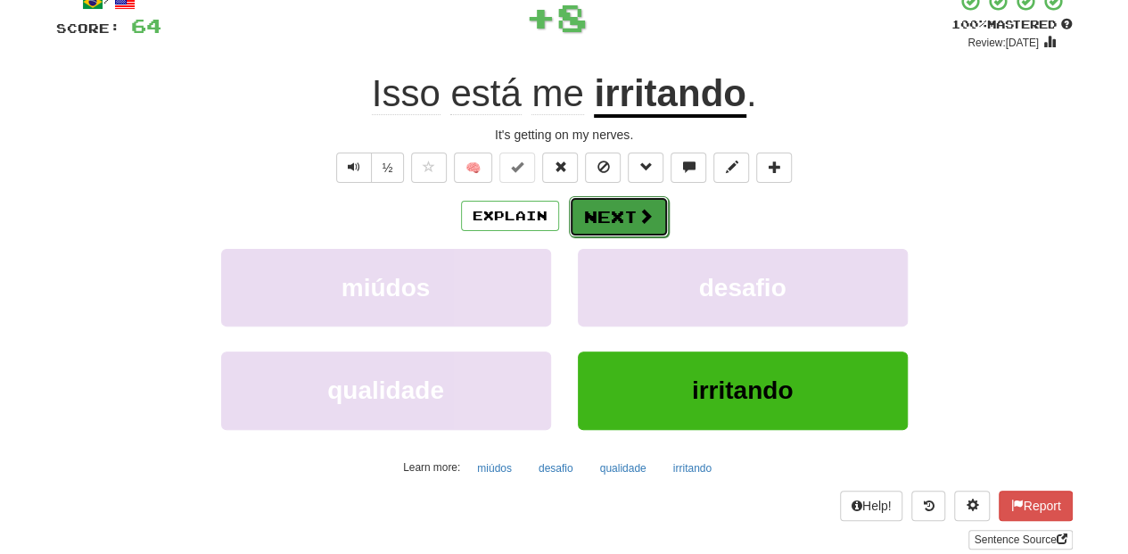
click at [603, 205] on button "Next" at bounding box center [619, 216] width 100 height 41
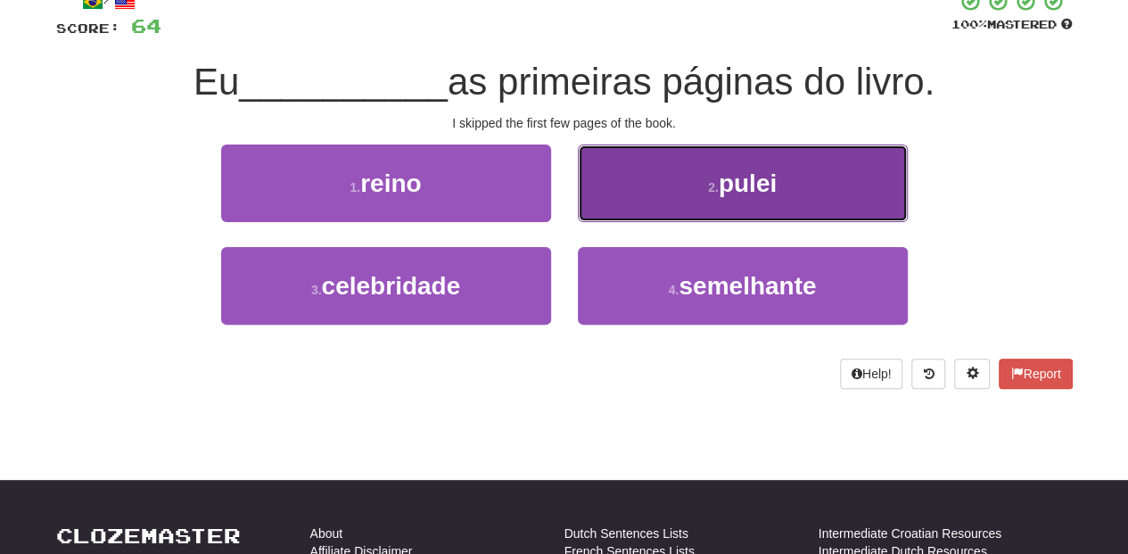
click at [631, 198] on button "2 . pulei" at bounding box center [743, 183] width 330 height 78
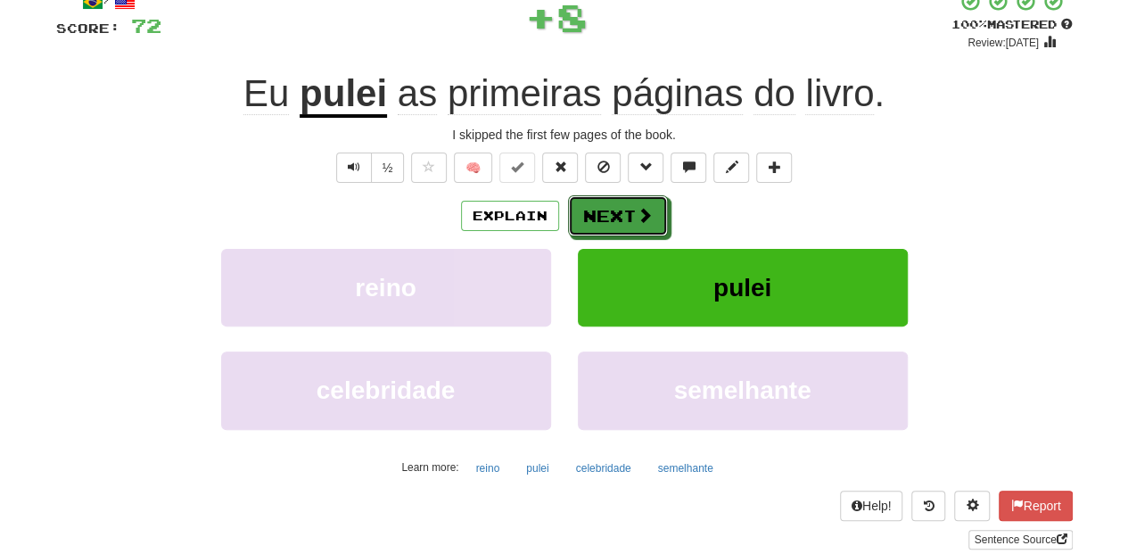
click at [624, 217] on button "Next" at bounding box center [618, 215] width 100 height 41
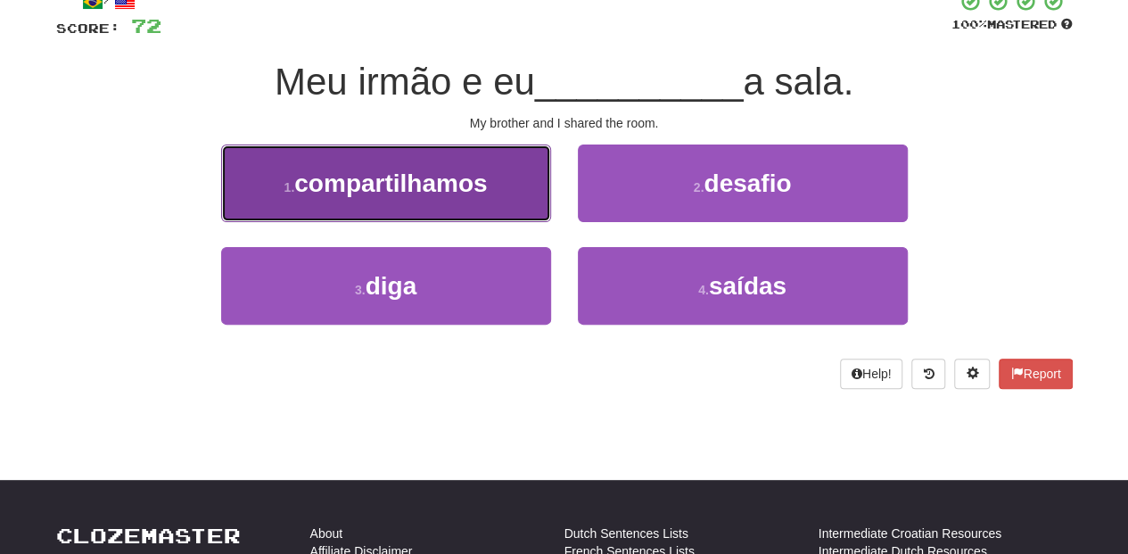
click at [478, 188] on span "compartilhamos" at bounding box center [390, 183] width 193 height 28
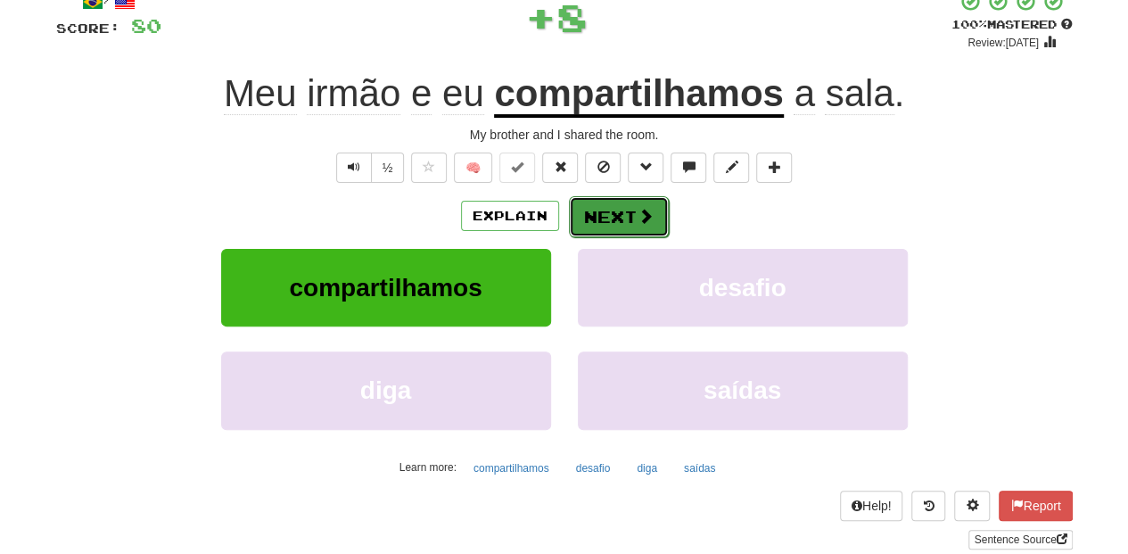
click at [597, 209] on button "Next" at bounding box center [619, 216] width 100 height 41
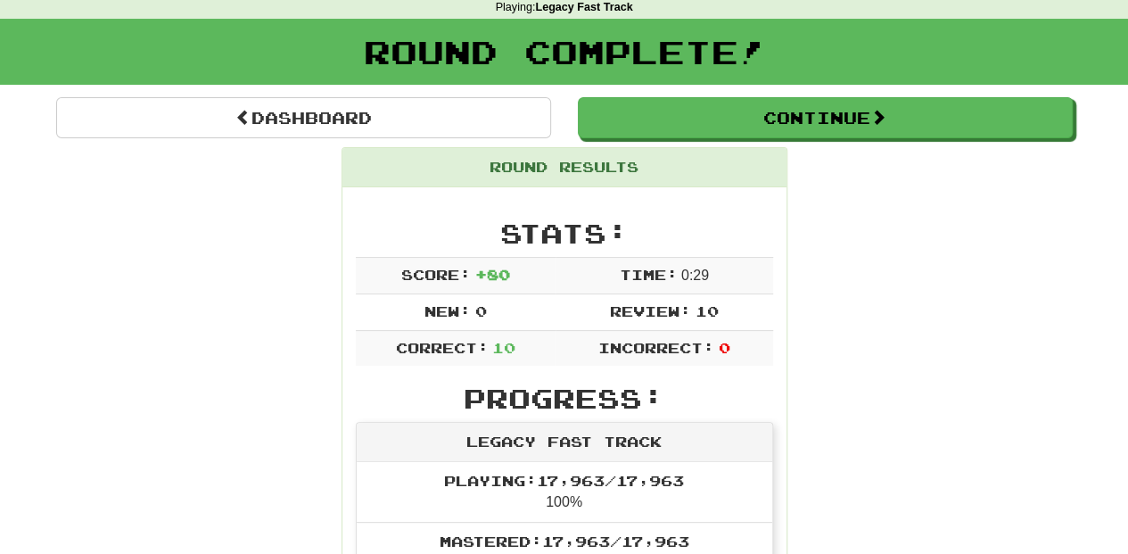
scroll to position [0, 0]
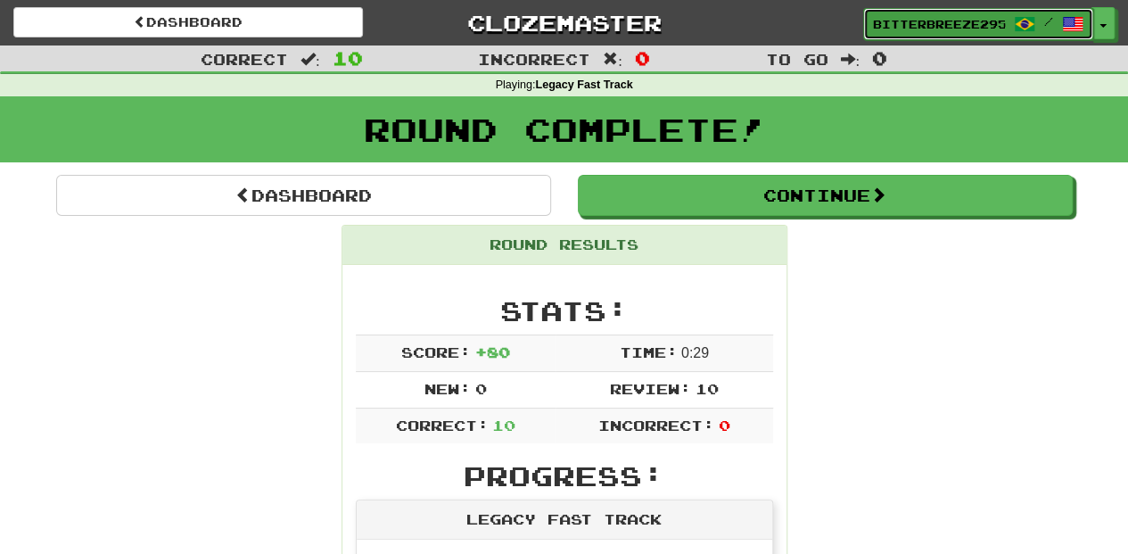
click at [949, 18] on span "BitterBreeze2956" at bounding box center [939, 24] width 132 height 16
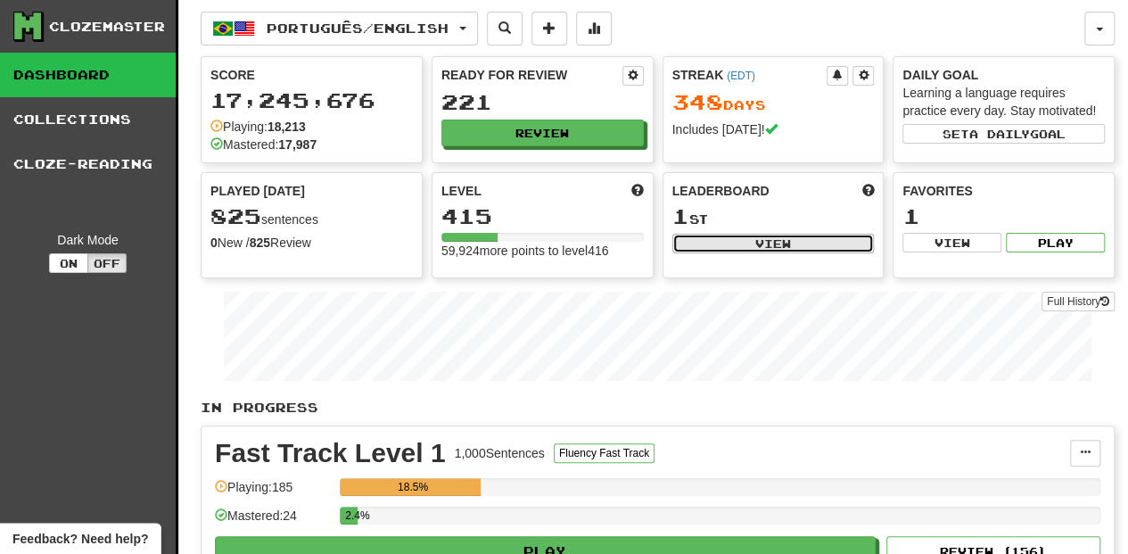
click at [694, 248] on button "View" at bounding box center [773, 244] width 202 height 20
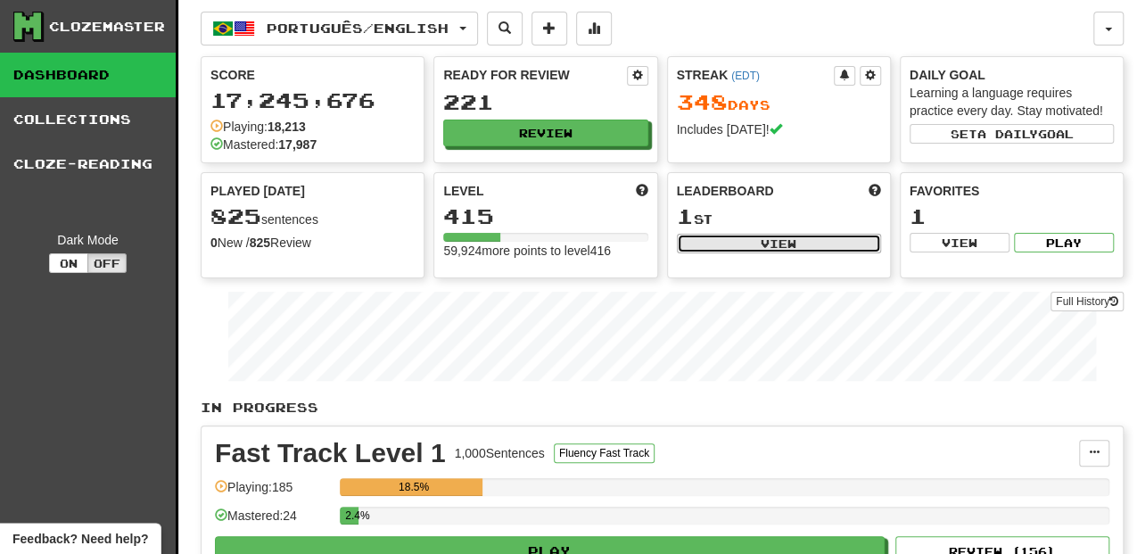
select select "**********"
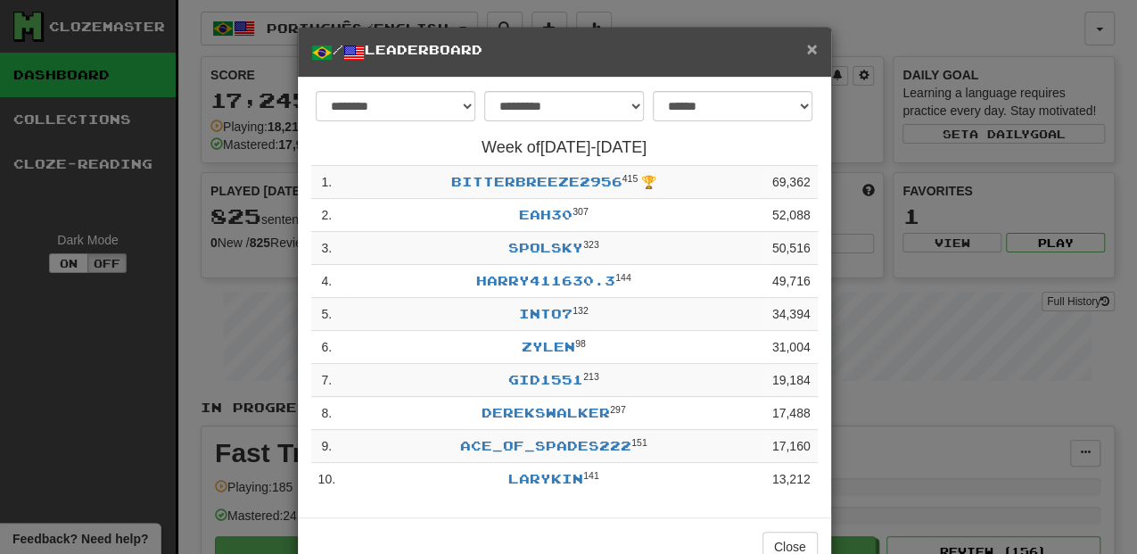
click at [806, 50] on span "×" at bounding box center [811, 48] width 11 height 21
